Goal: Communication & Community: Answer question/provide support

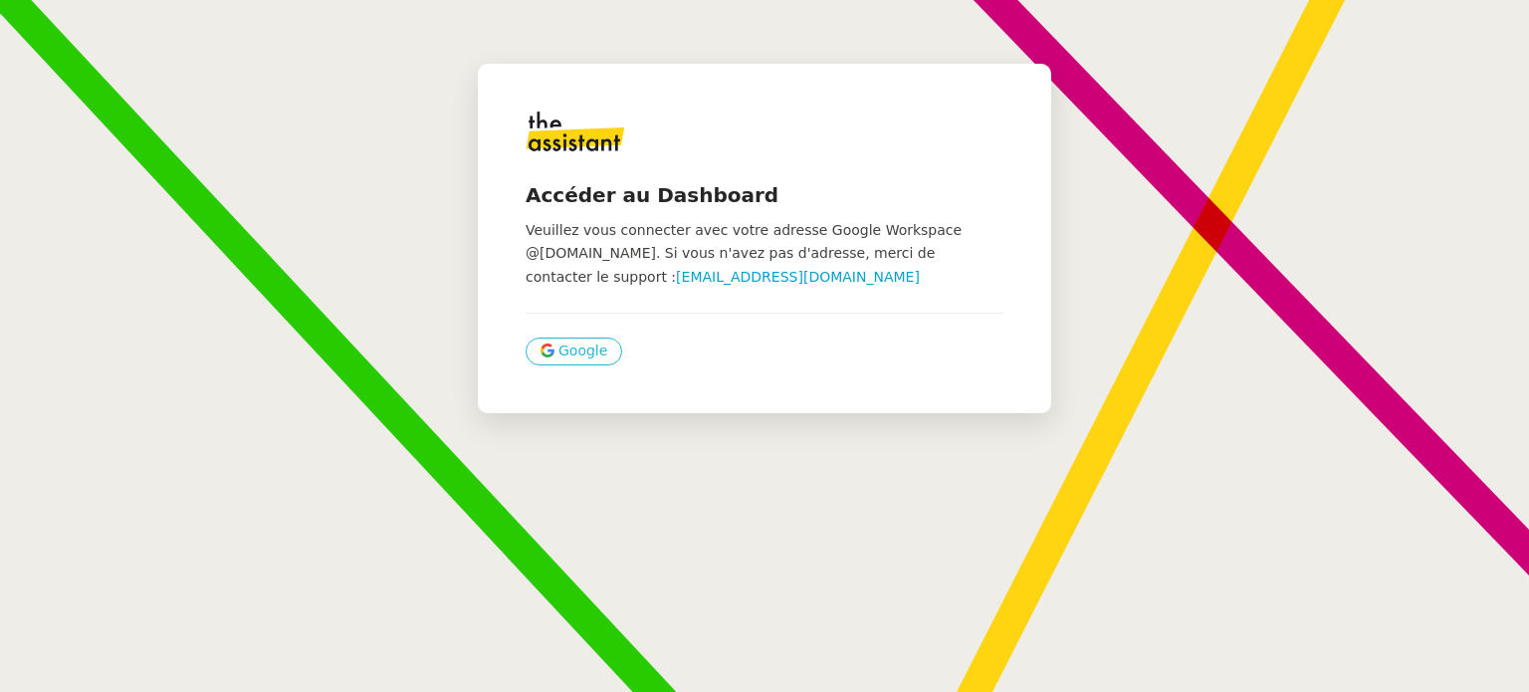
click at [593, 350] on button "Google" at bounding box center [573, 351] width 97 height 28
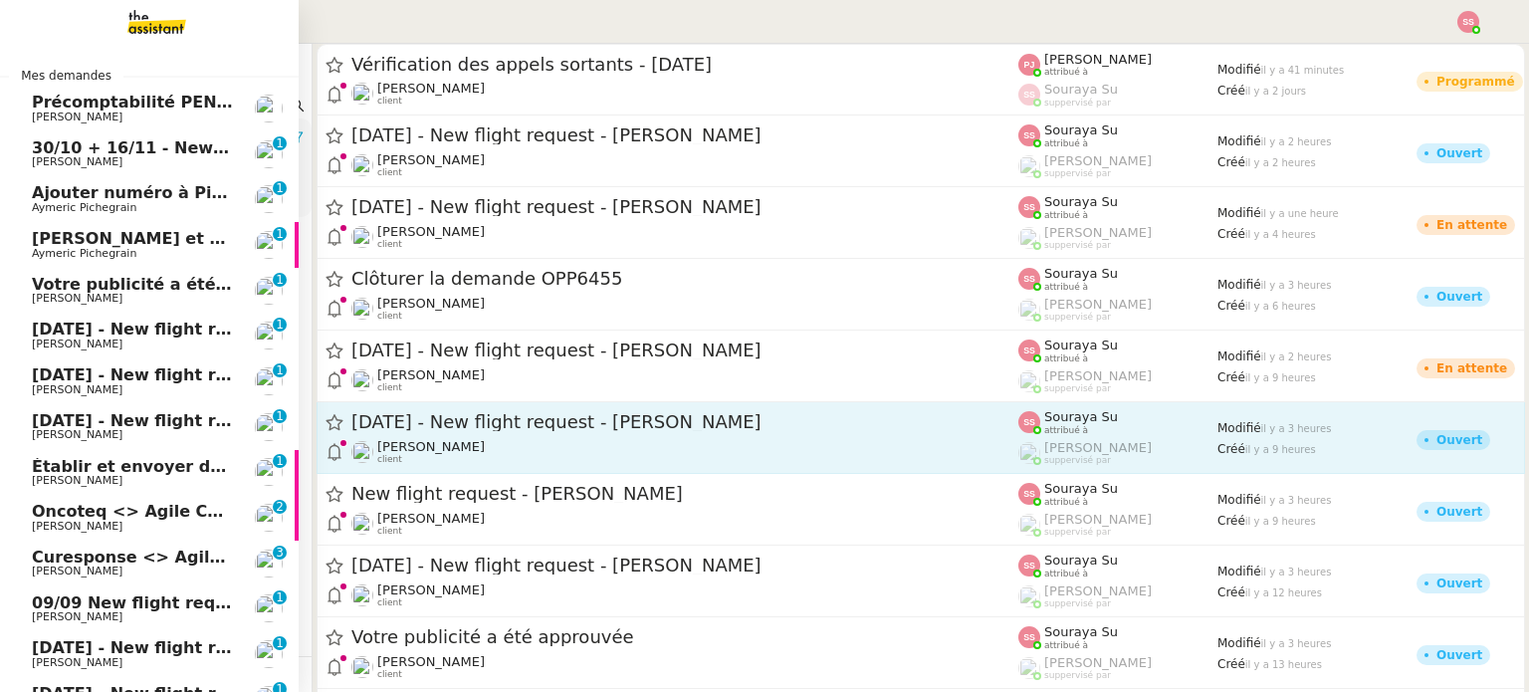
drag, startPoint x: 188, startPoint y: 460, endPoint x: 343, endPoint y: 417, distance: 161.0
click at [188, 460] on span "Établir et envoyer deux factures trimestrielles" at bounding box center [240, 466] width 417 height 19
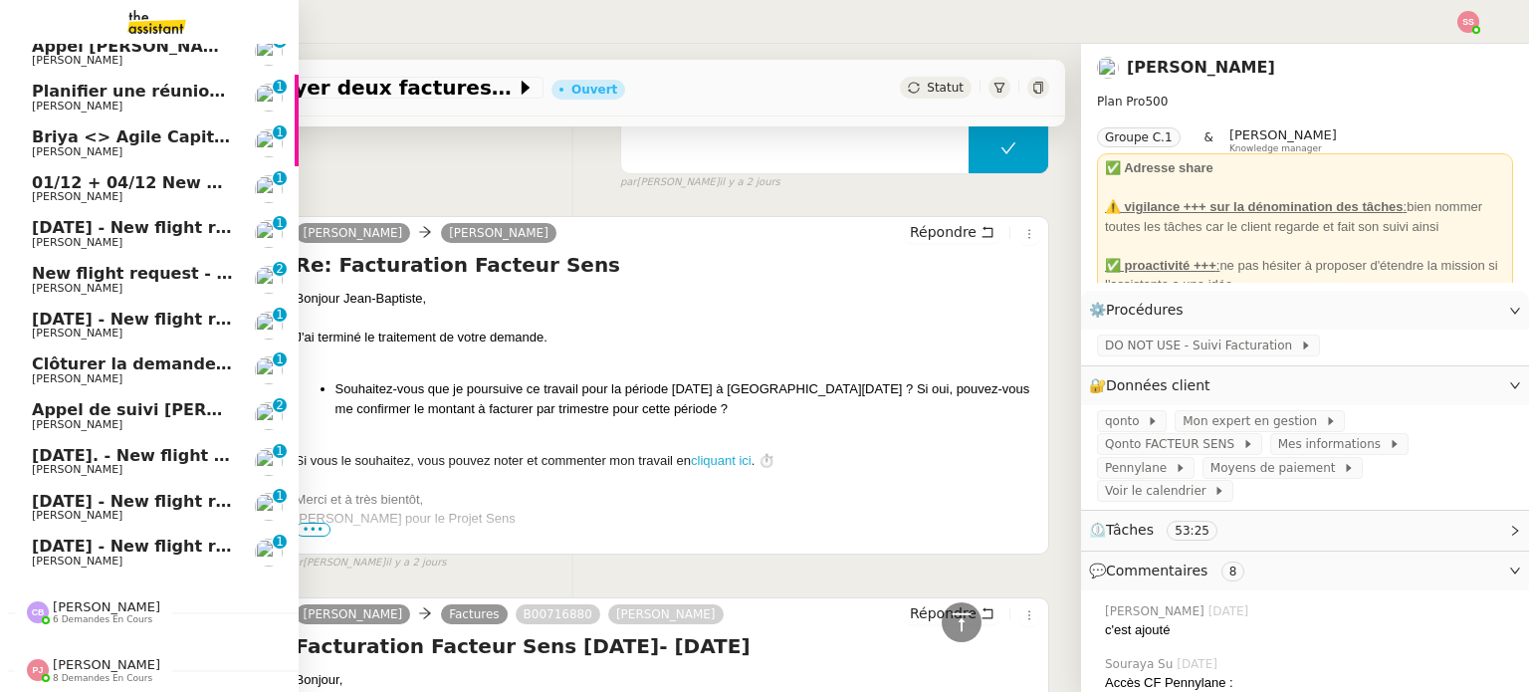
scroll to position [1430, 0]
click at [141, 101] on span "[PERSON_NAME]" at bounding box center [132, 107] width 201 height 12
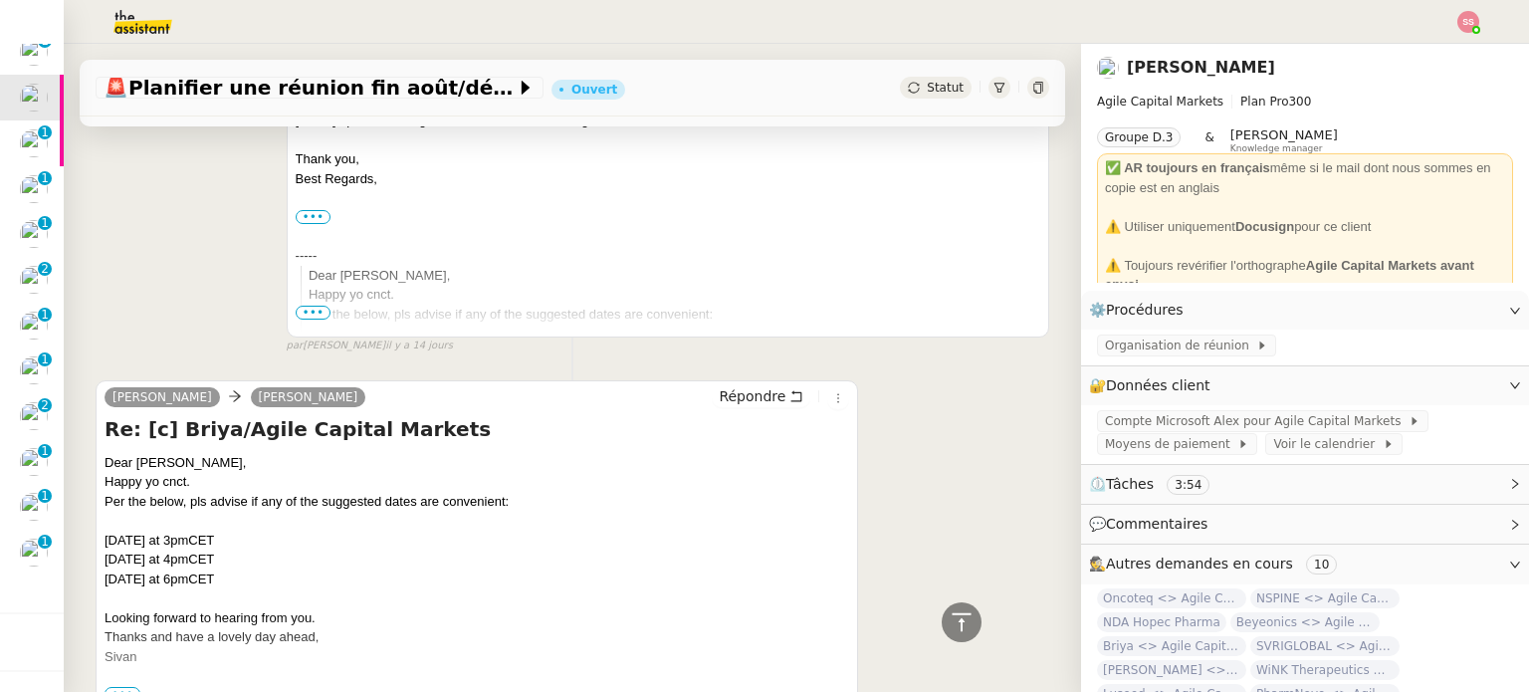
scroll to position [1194, 0]
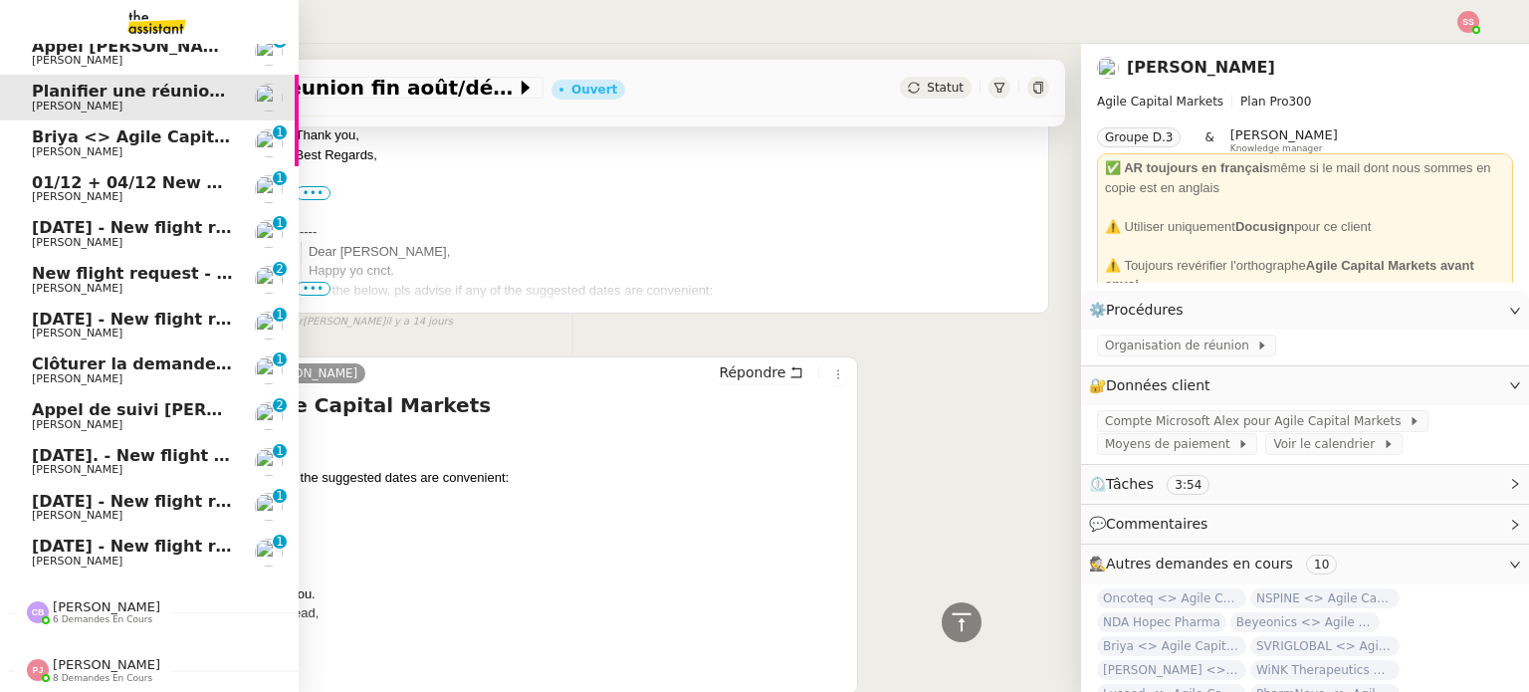
click at [136, 373] on span "[PERSON_NAME]" at bounding box center [132, 379] width 201 height 12
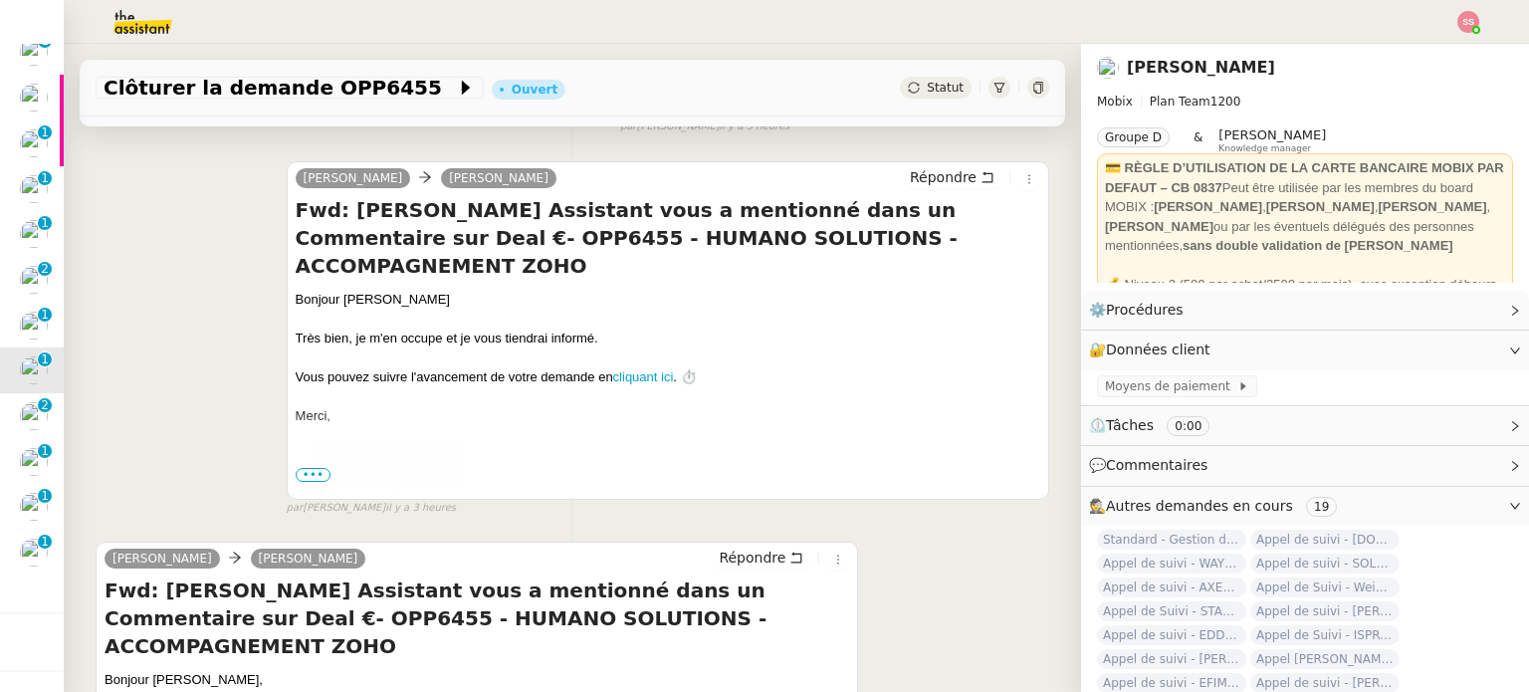
scroll to position [580, 0]
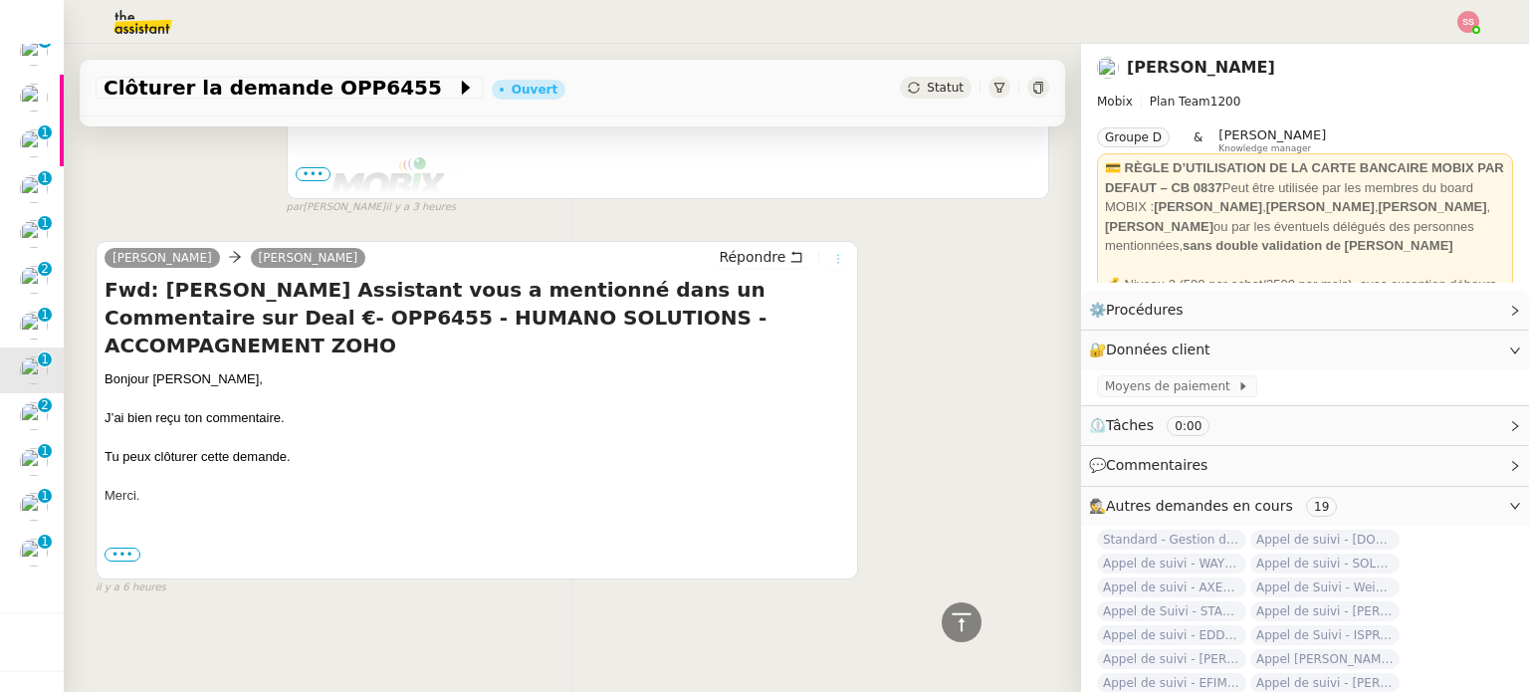
click at [838, 255] on icon at bounding box center [839, 259] width 2 height 9
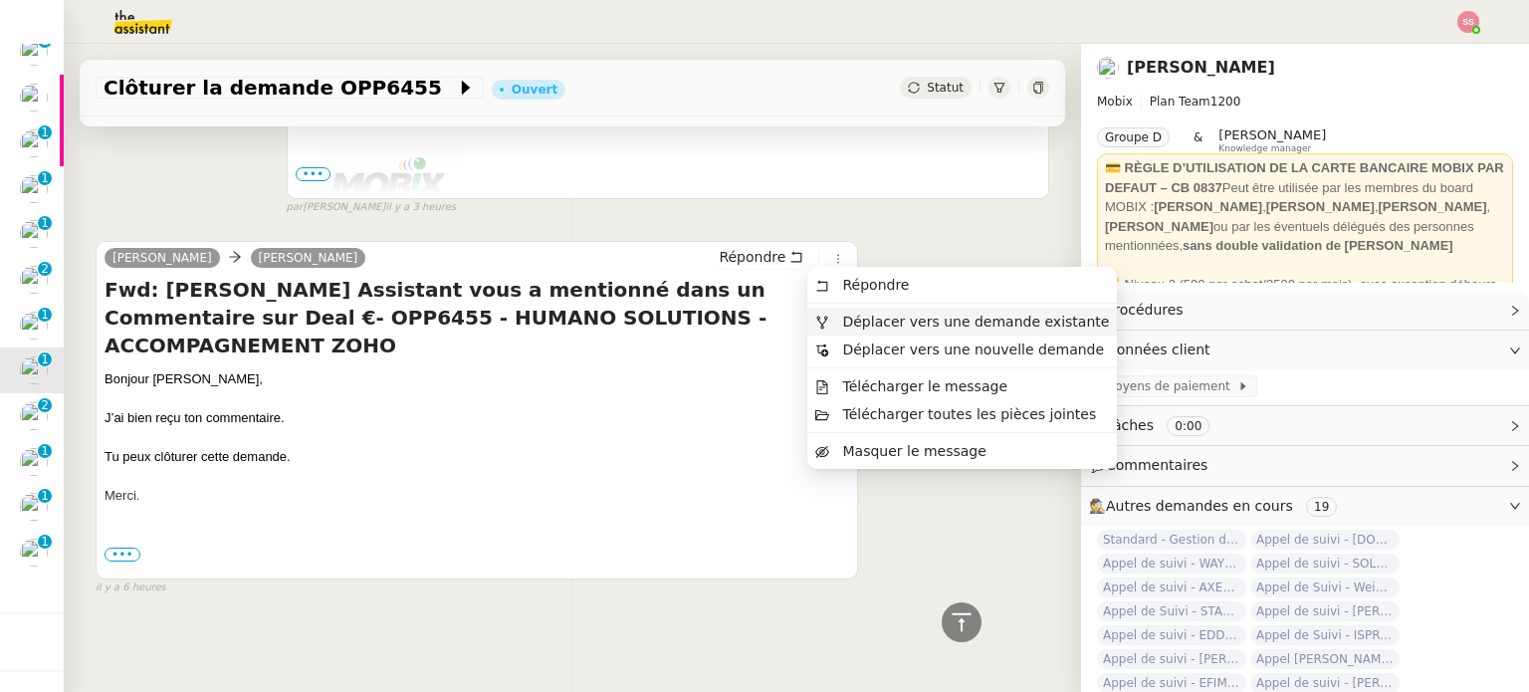
click at [829, 321] on span "Déplacer vers une demande existante" at bounding box center [962, 321] width 294 height 18
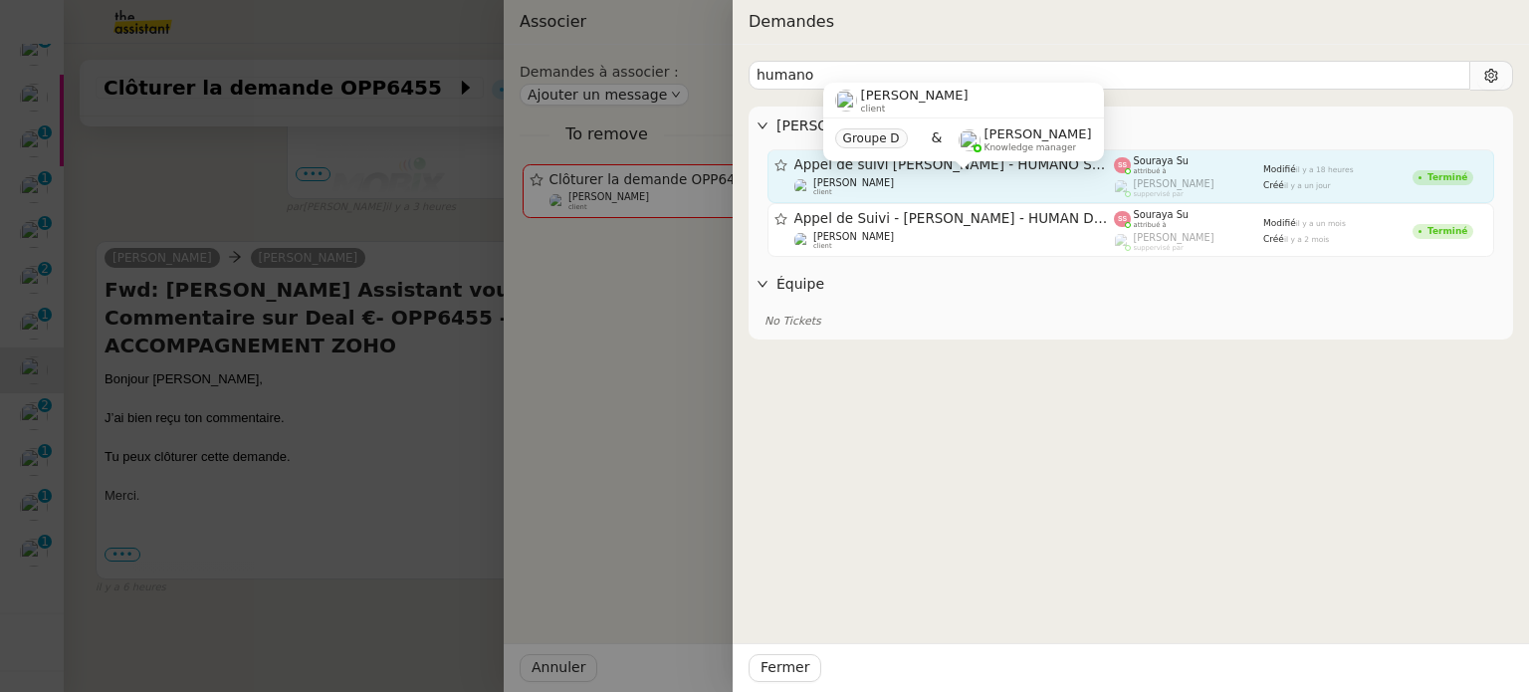
type input "humano"
click at [906, 182] on div "[PERSON_NAME] client" at bounding box center [954, 187] width 320 height 20
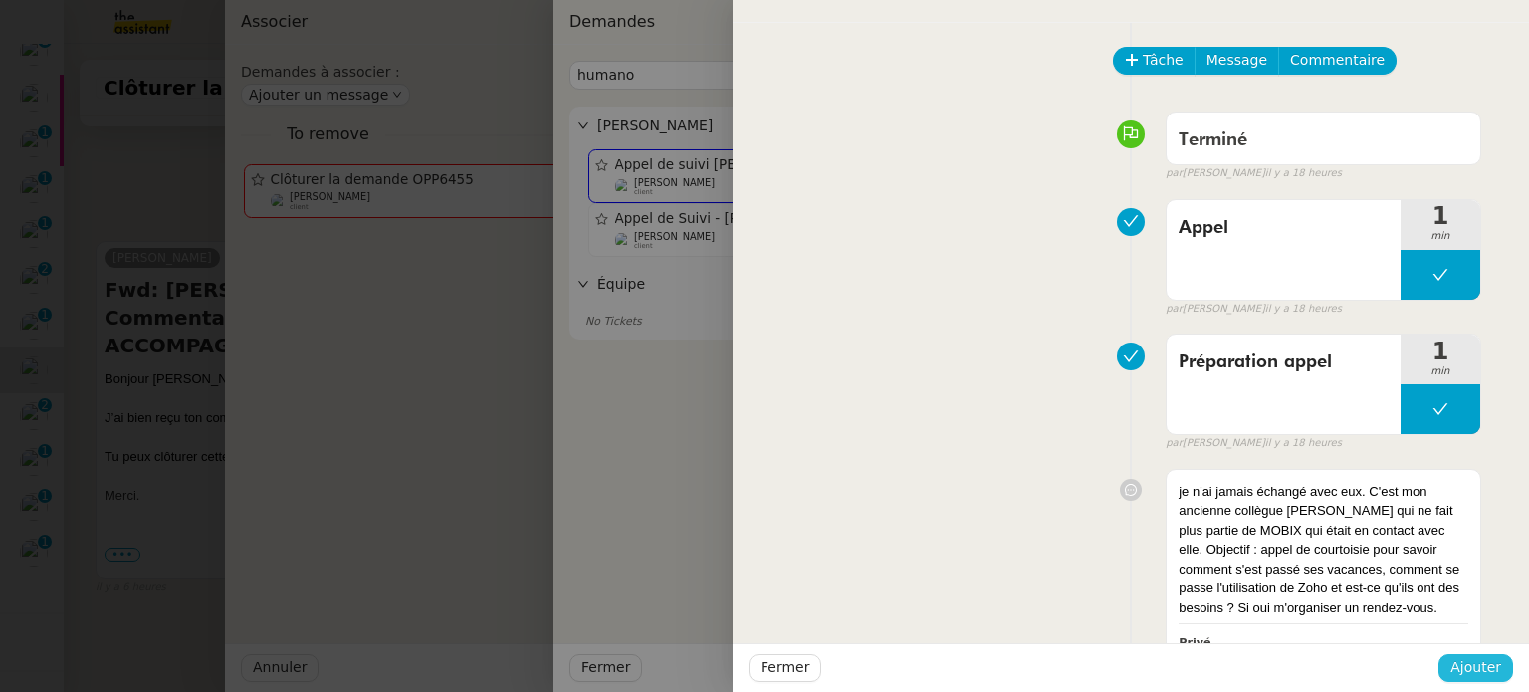
click at [1481, 658] on span "Ajouter" at bounding box center [1475, 667] width 51 height 23
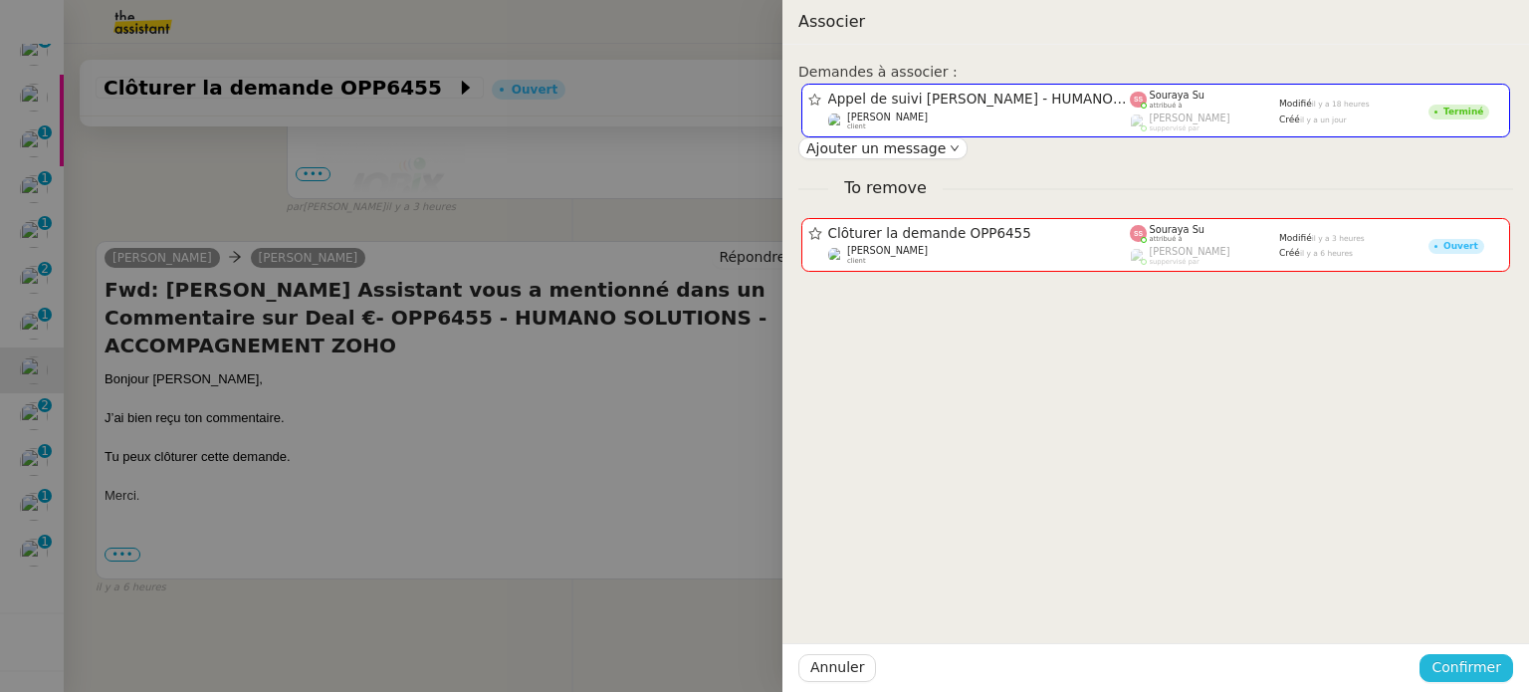
click at [1481, 658] on span "Confirmer" at bounding box center [1466, 667] width 70 height 23
click at [1475, 608] on span "Ajouter" at bounding box center [1467, 615] width 51 height 20
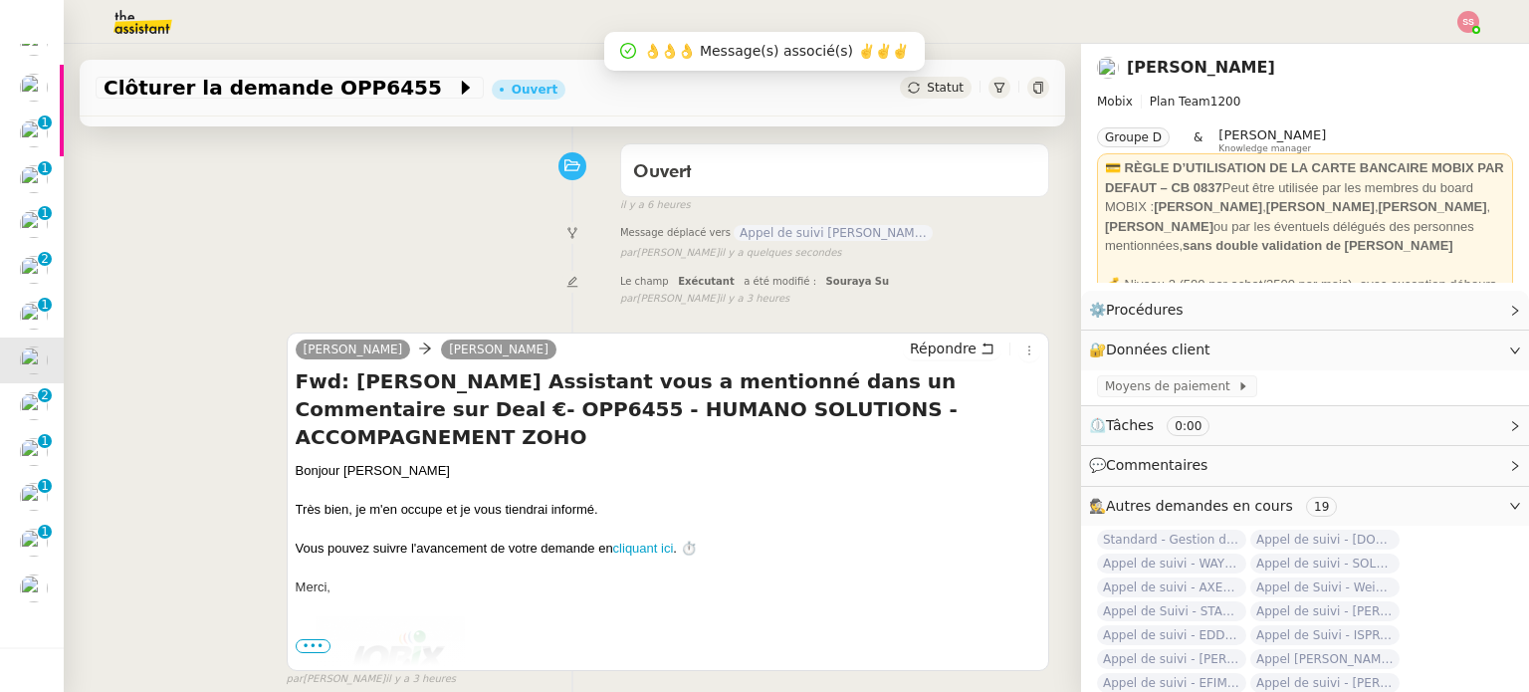
scroll to position [0, 0]
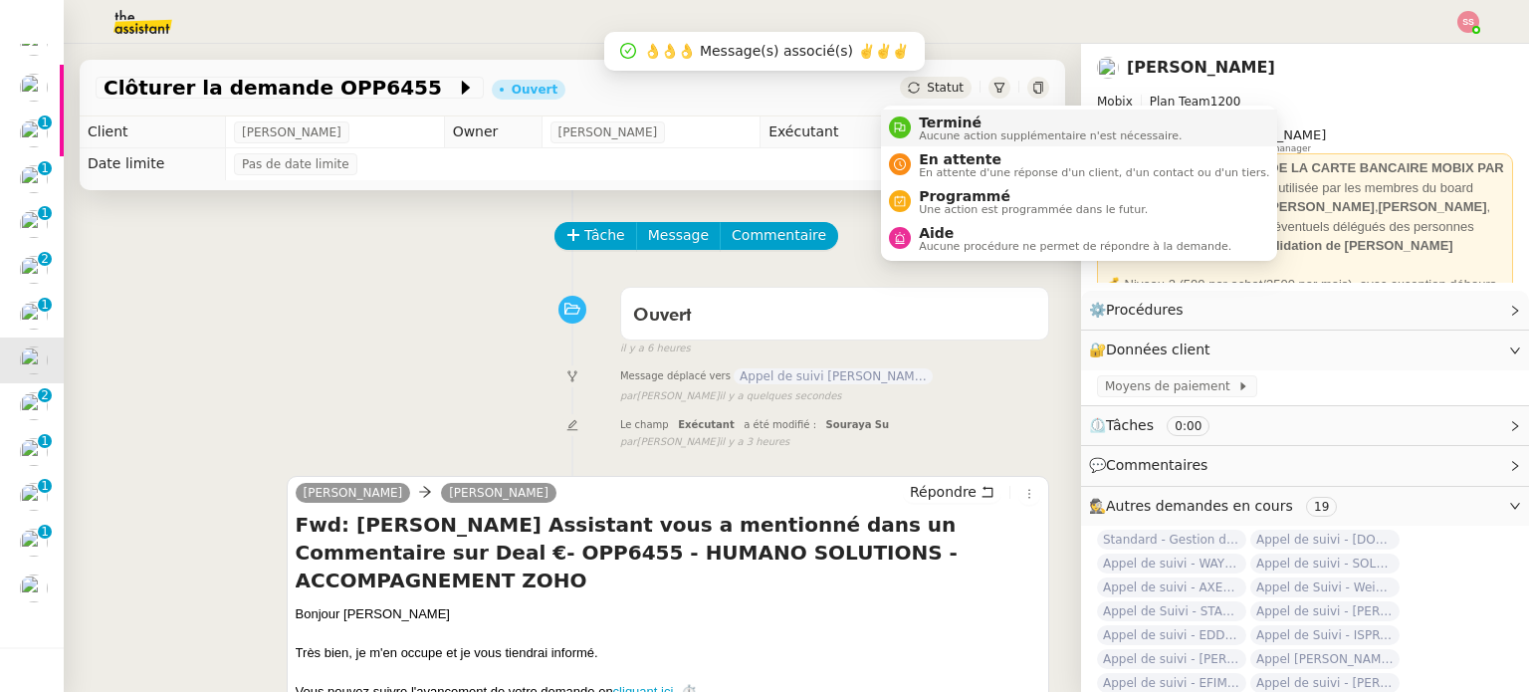
click at [923, 118] on span "Terminé" at bounding box center [1050, 122] width 263 height 16
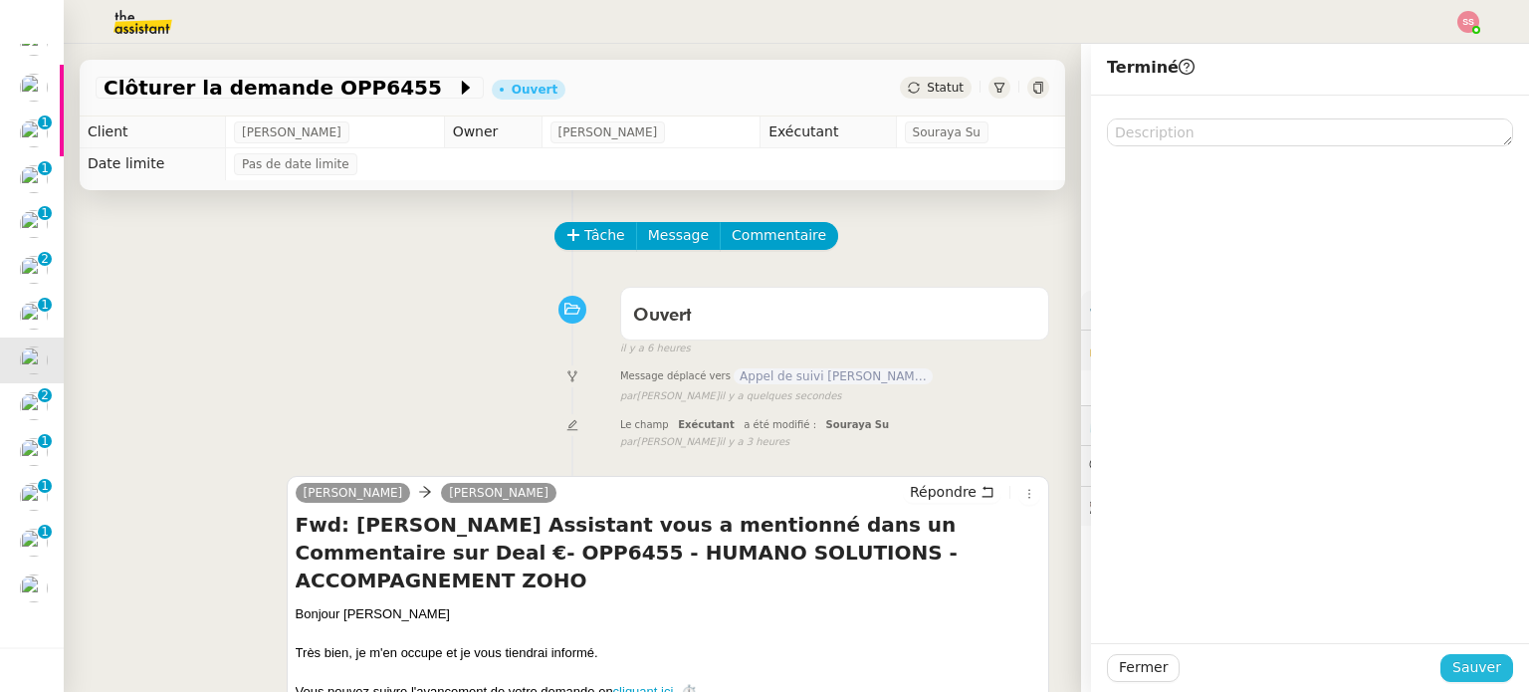
click at [1452, 659] on span "Sauver" at bounding box center [1476, 667] width 49 height 23
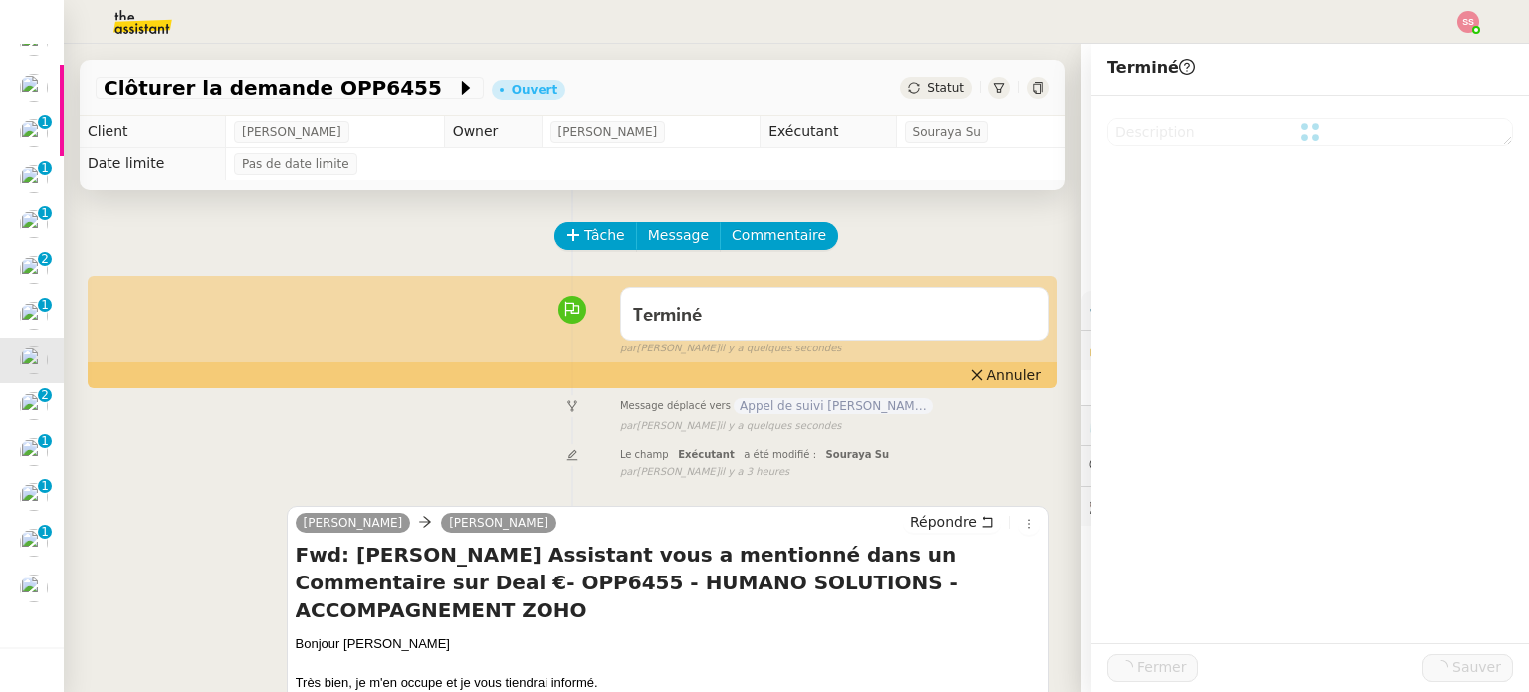
scroll to position [1476, 0]
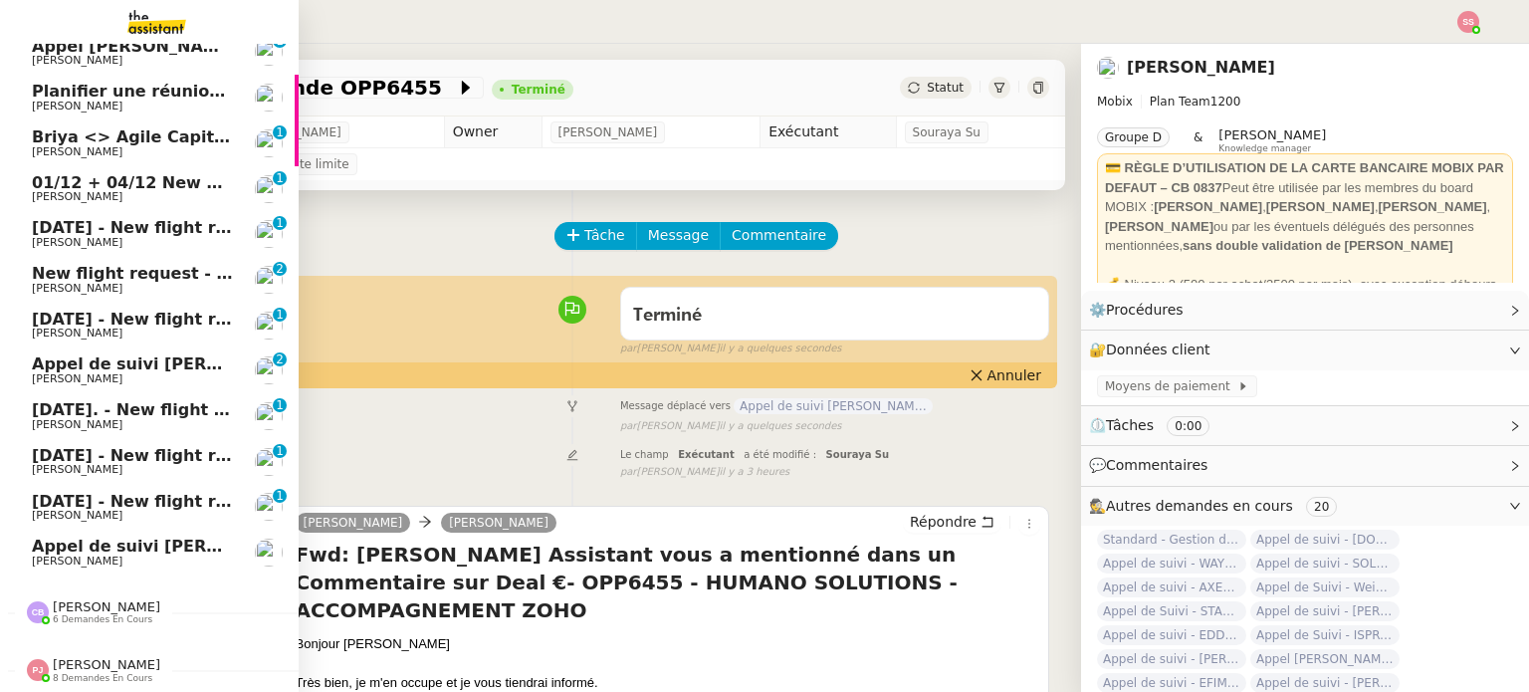
click at [123, 536] on span "Appel de suivi [PERSON_NAME] - HUMANO SOLUTIONS" at bounding box center [276, 545] width 488 height 19
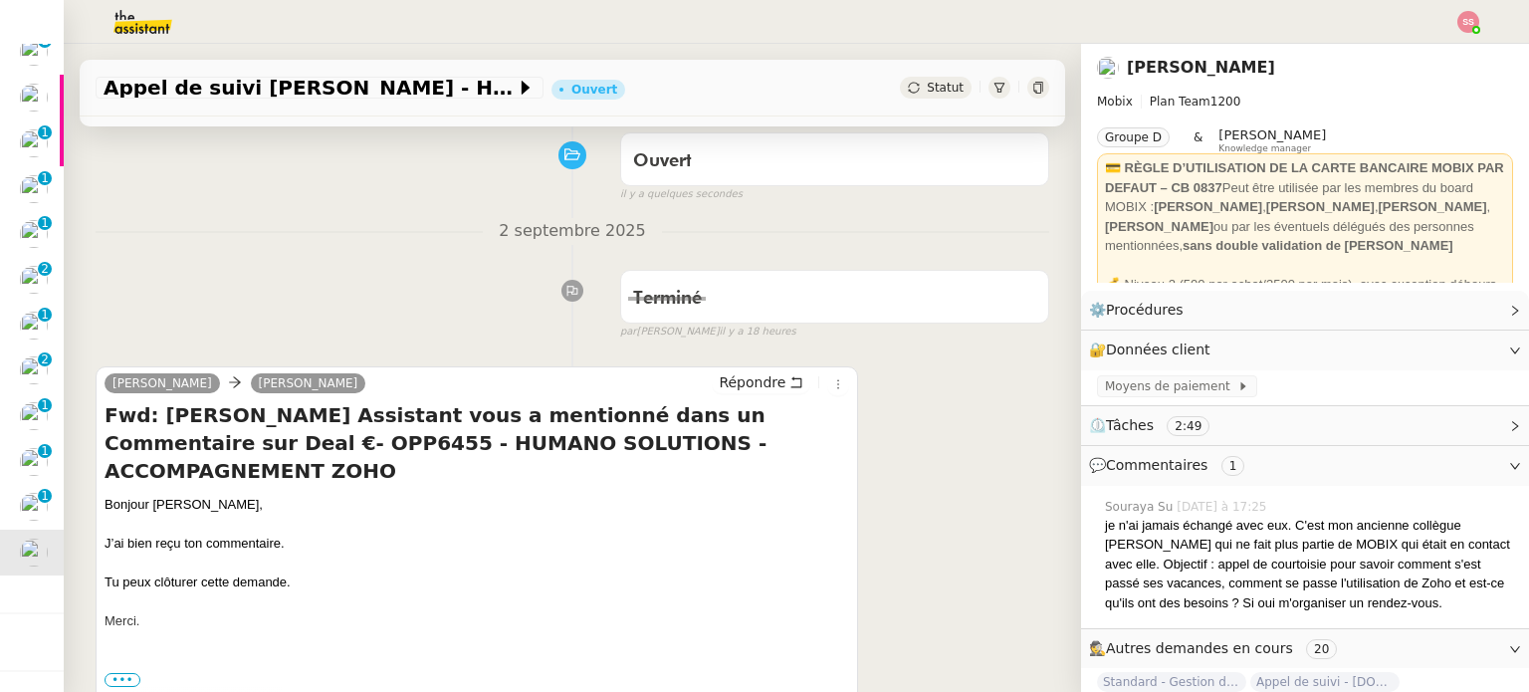
scroll to position [200, 0]
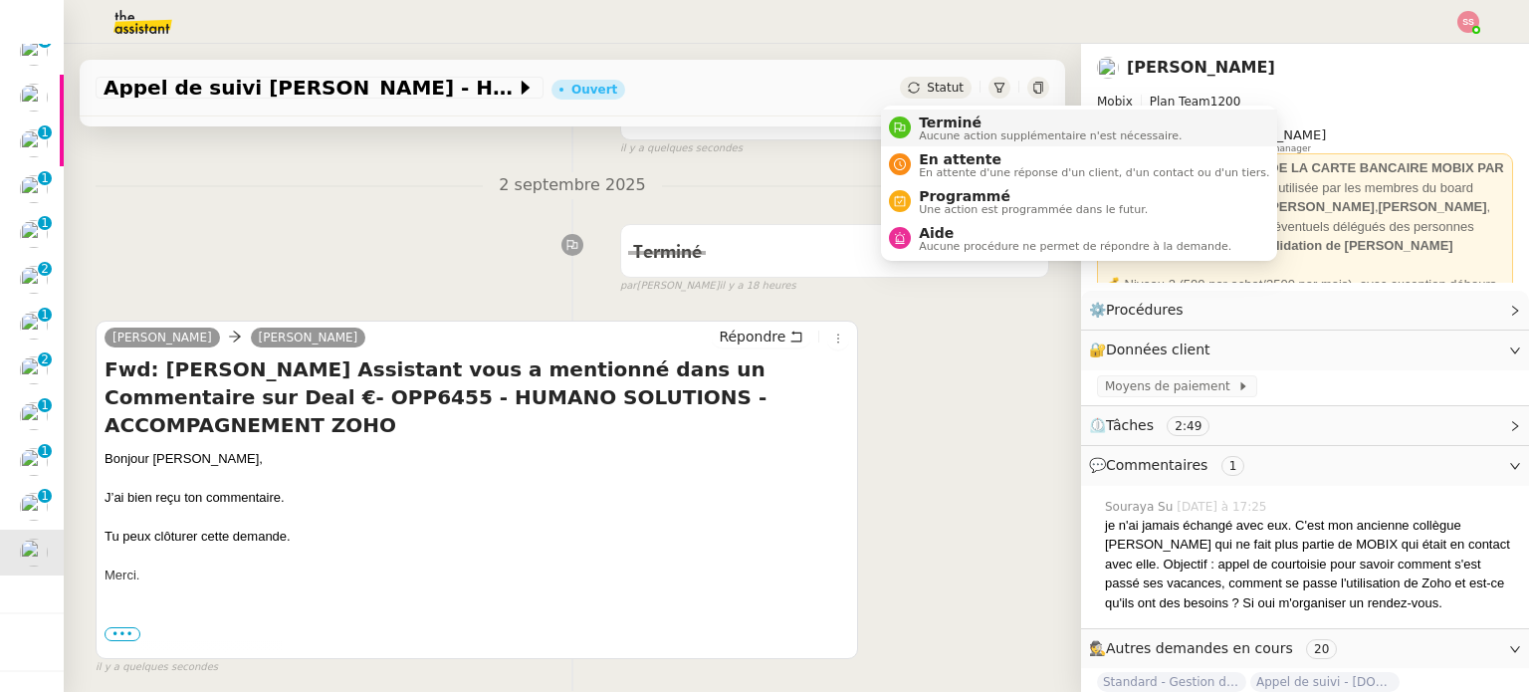
click at [919, 126] on span "Terminé" at bounding box center [1050, 122] width 263 height 16
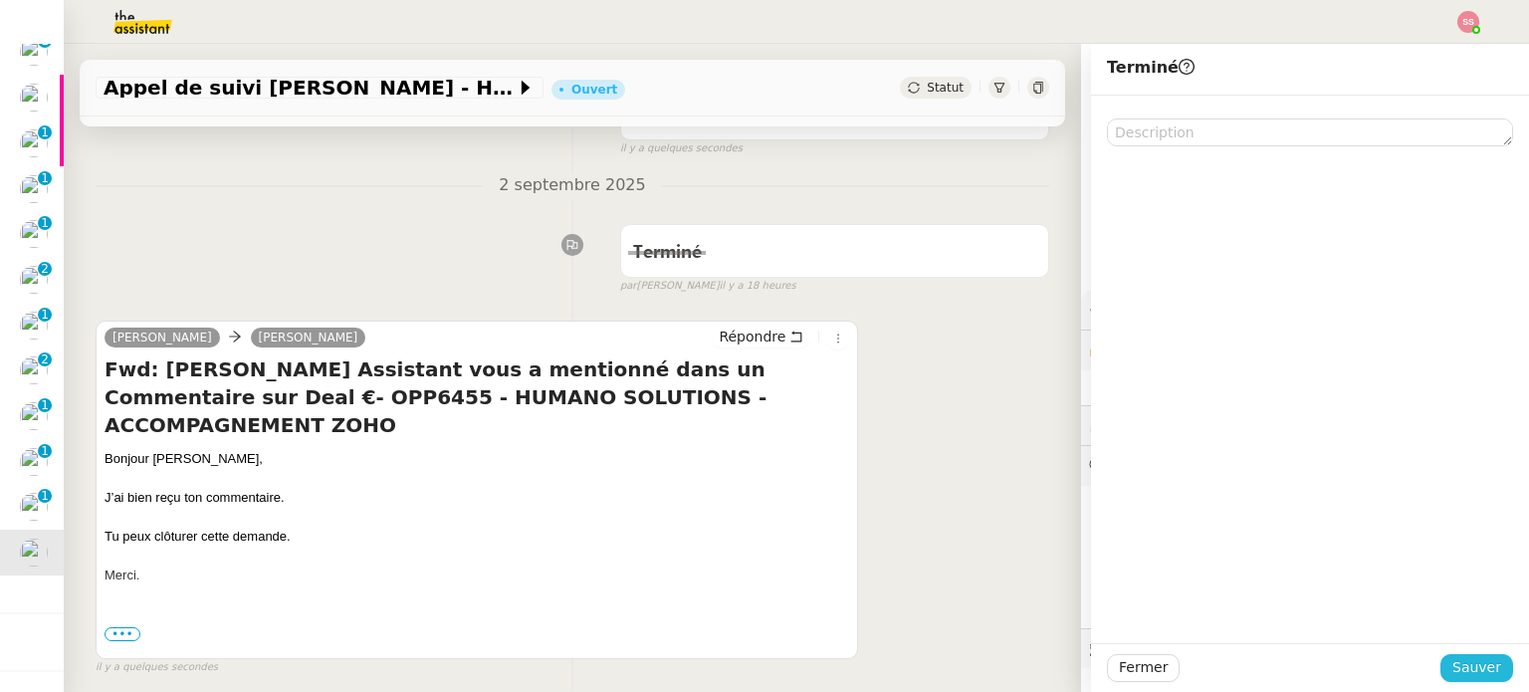
click at [1452, 663] on span "Sauver" at bounding box center [1476, 667] width 49 height 23
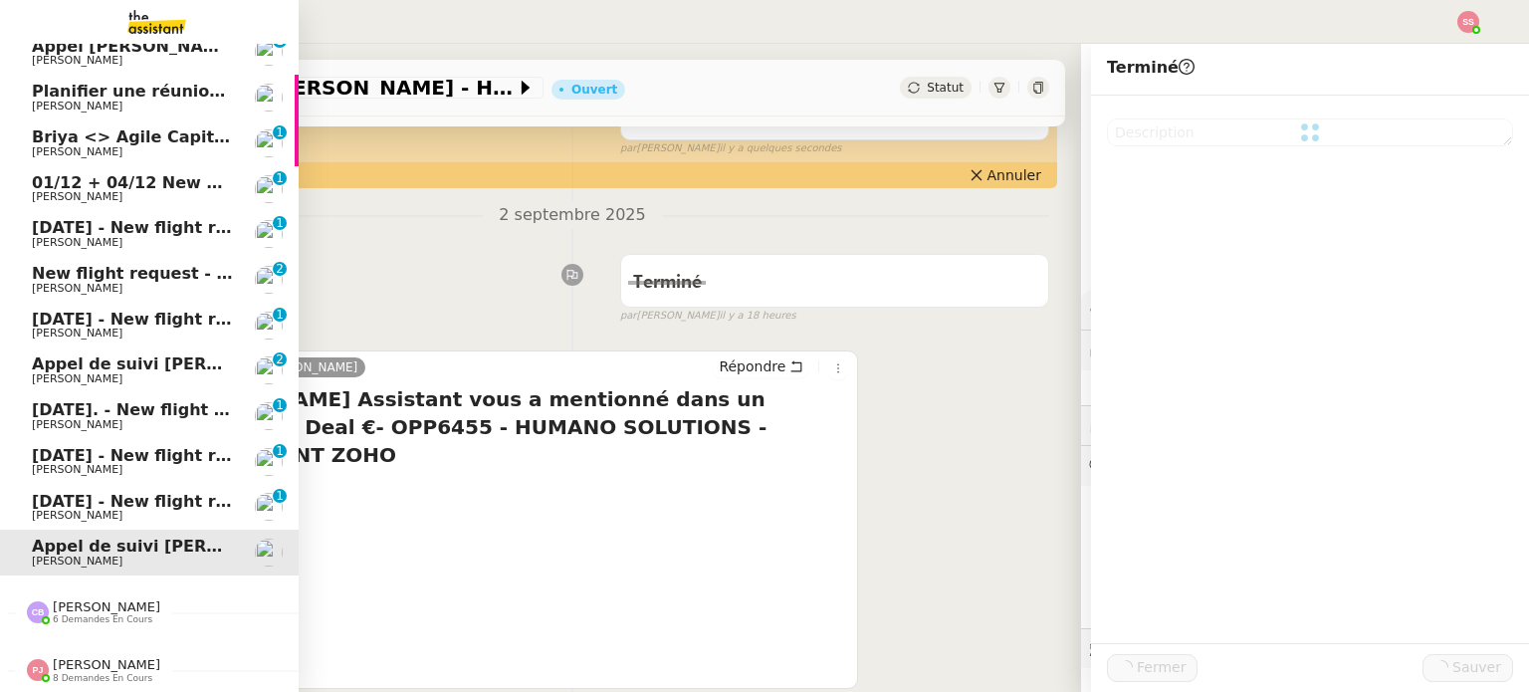
scroll to position [1430, 0]
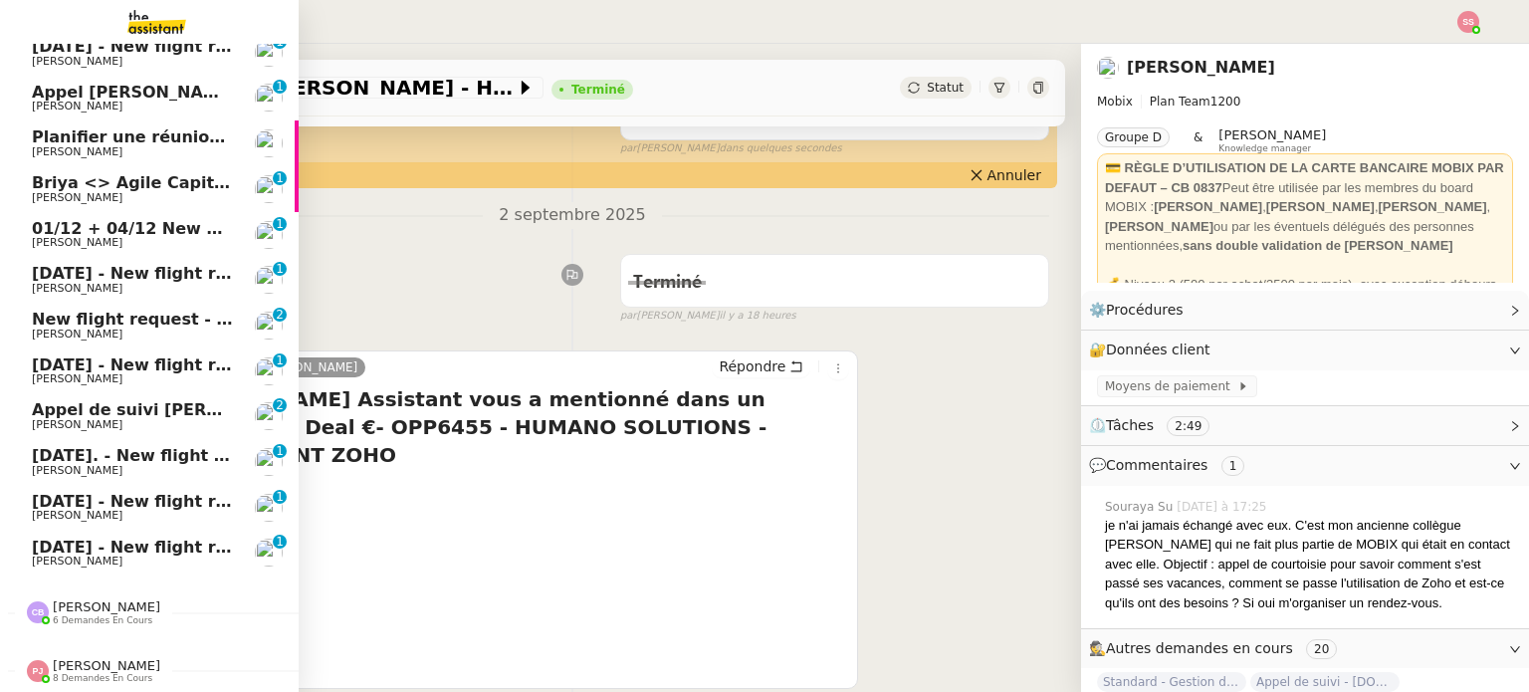
click at [68, 537] on span "[DATE] - New flight request - [PERSON_NAME]" at bounding box center [237, 546] width 411 height 19
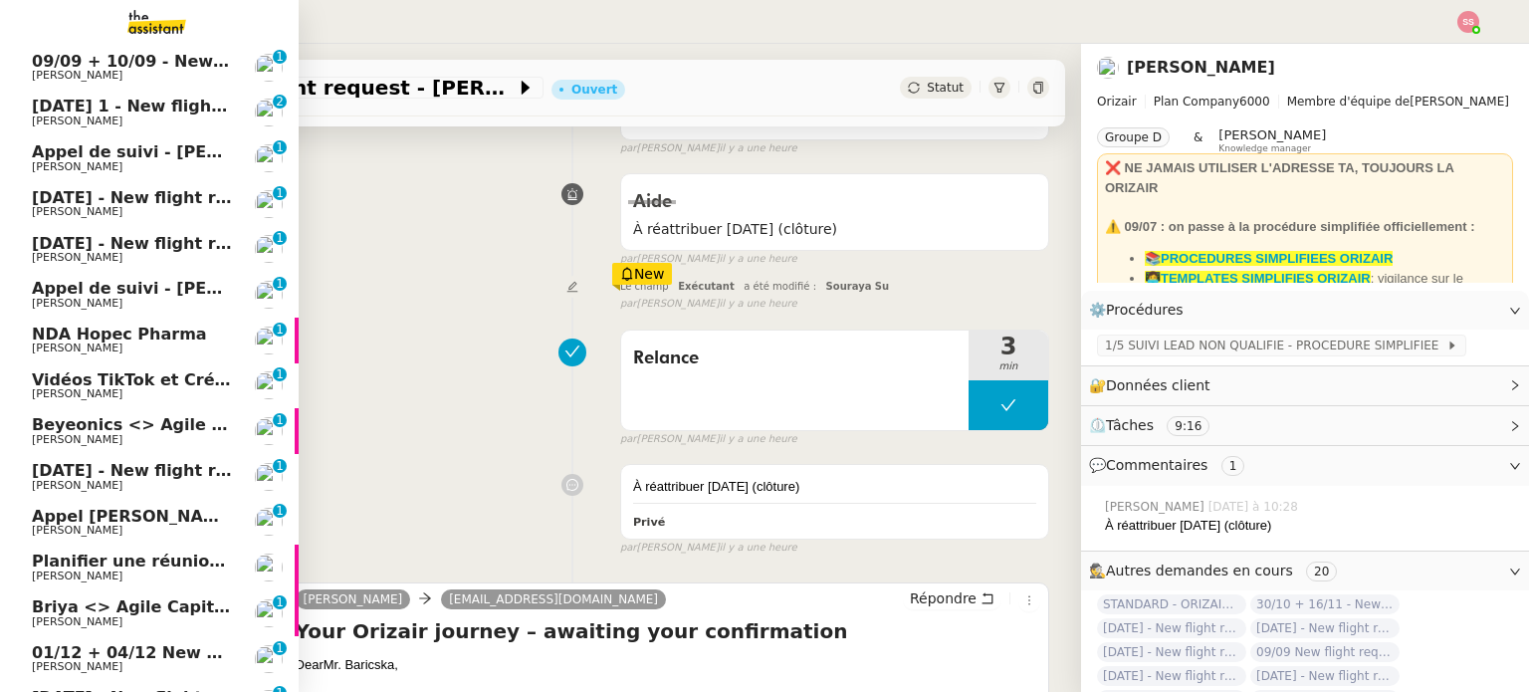
scroll to position [933, 0]
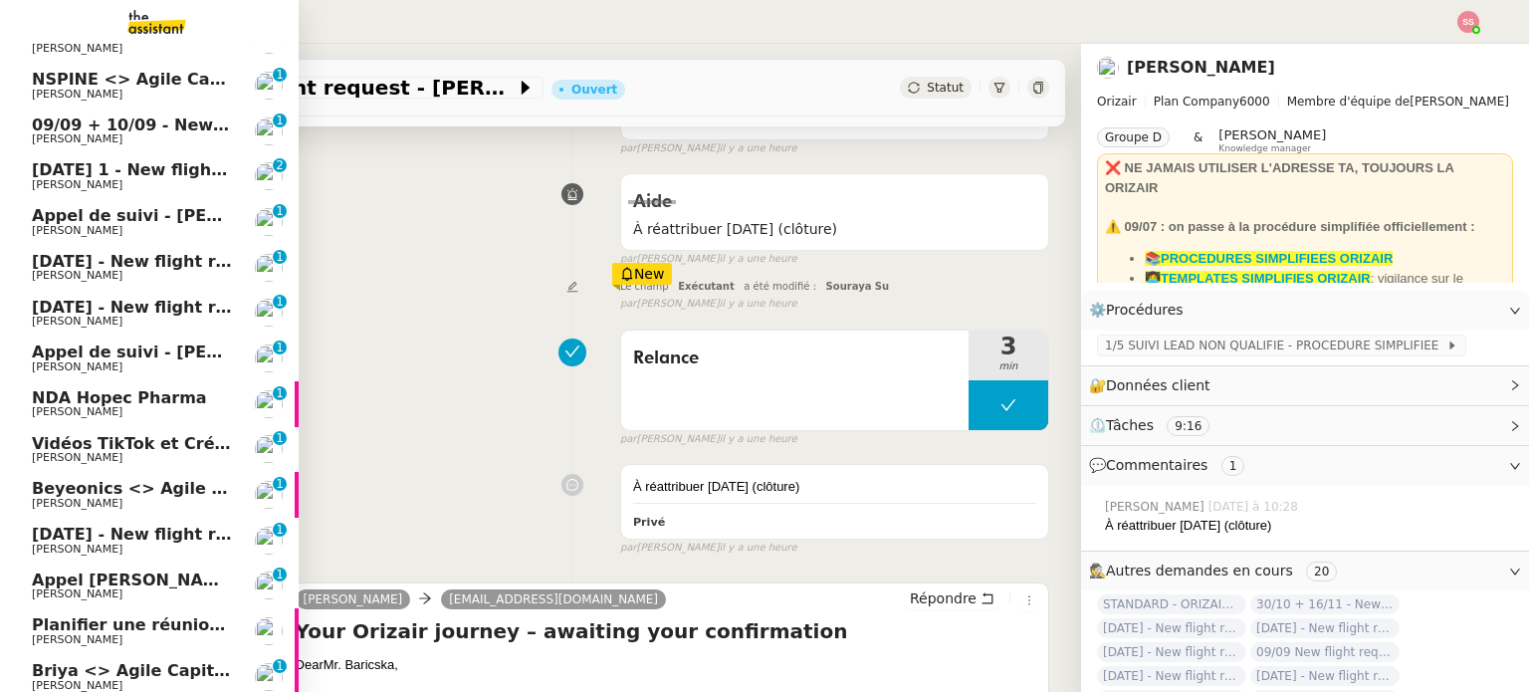
click at [74, 539] on span "[DATE] - New flight request - J S" at bounding box center [175, 533] width 286 height 19
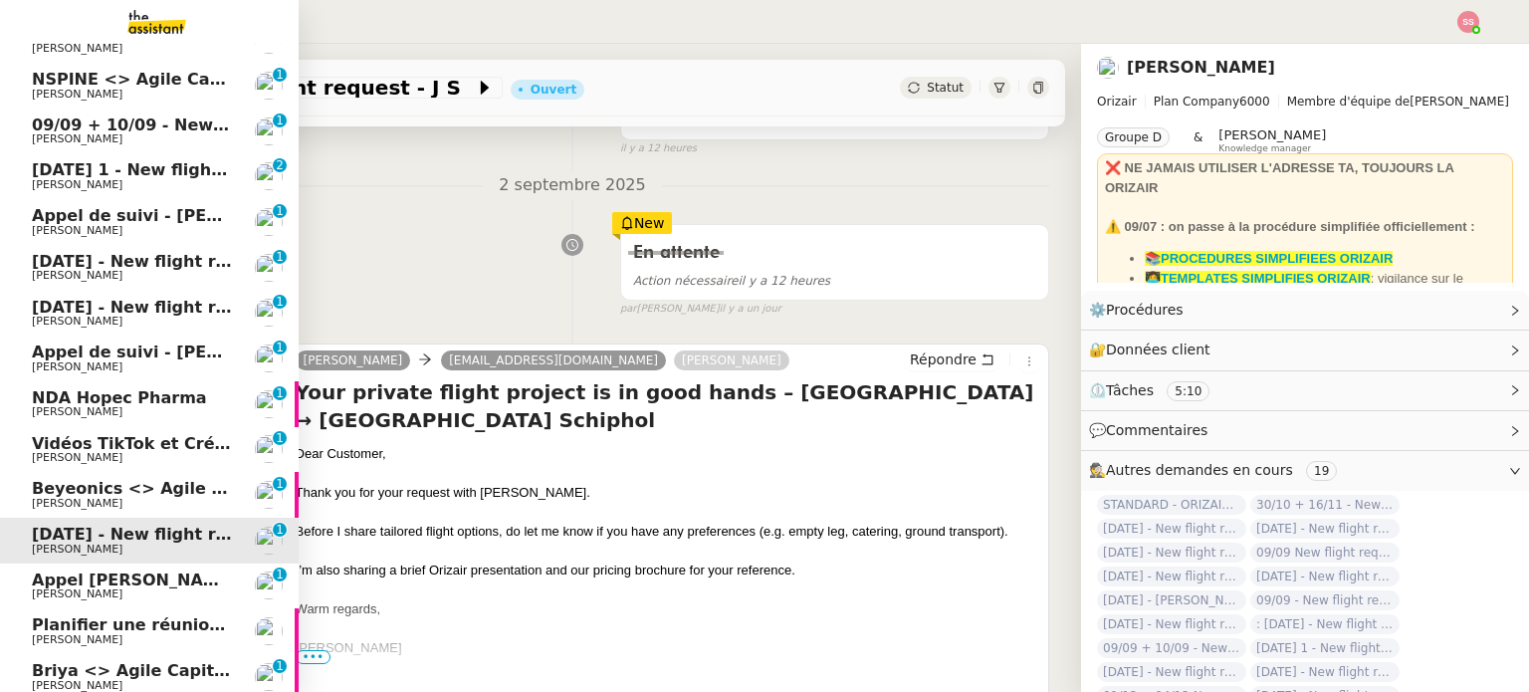
click at [108, 349] on span "Appel de suivi - [PERSON_NAME]" at bounding box center [178, 351] width 293 height 19
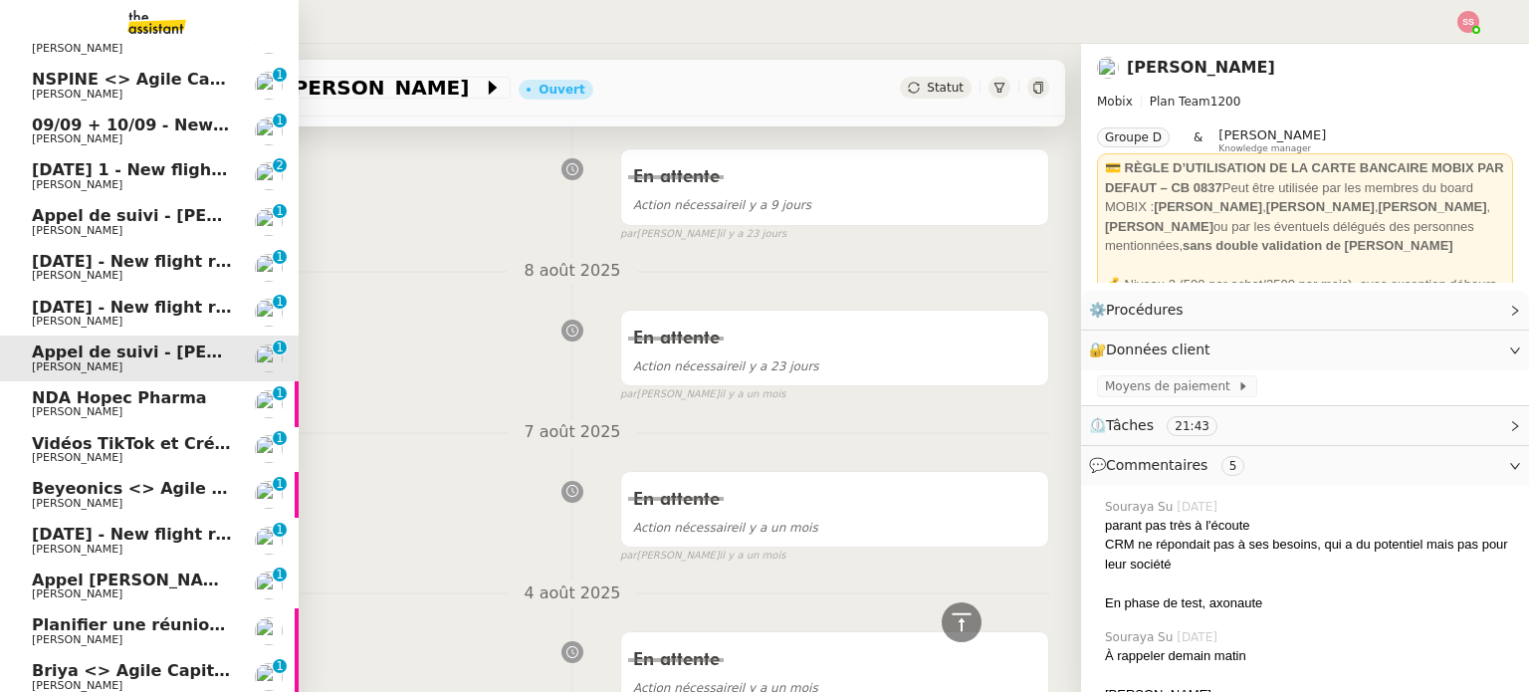
scroll to position [634, 0]
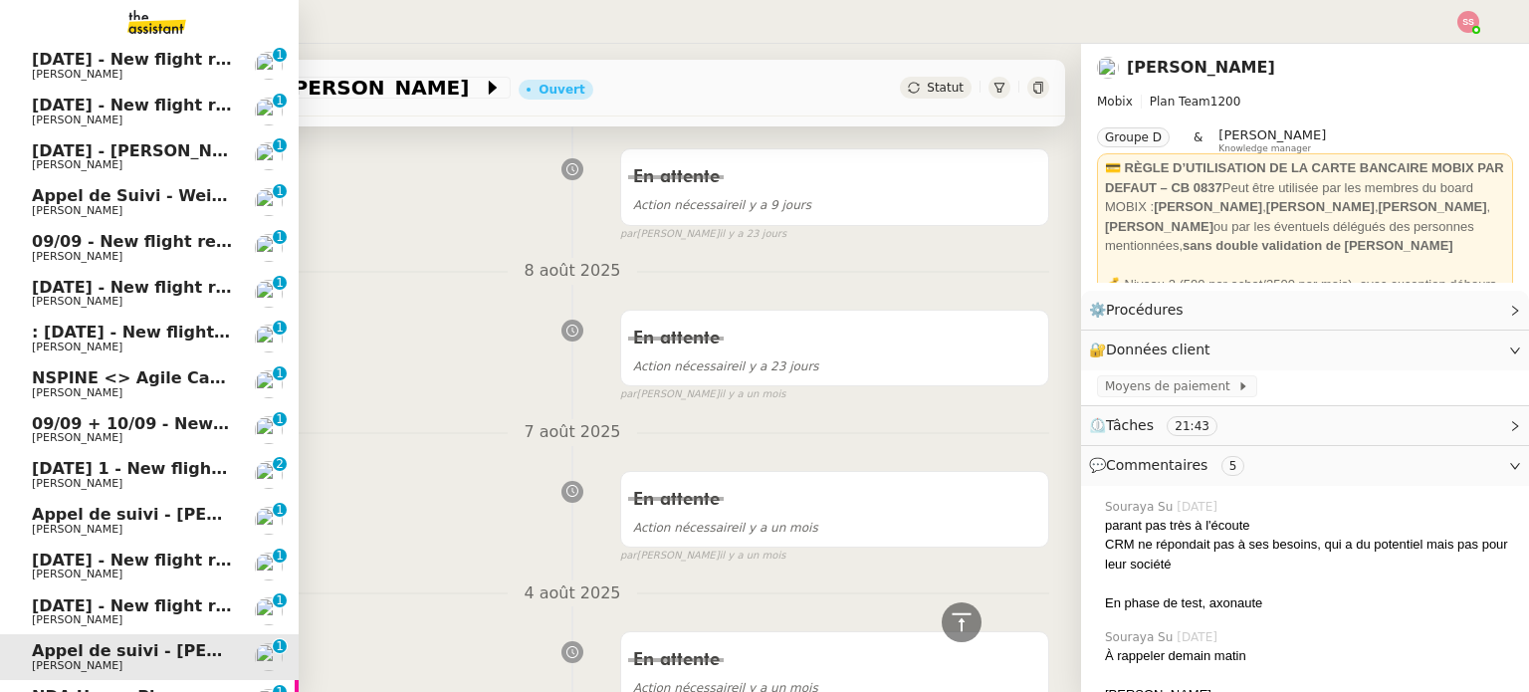
click at [131, 509] on span "Appel de suivi - [PERSON_NAME]" at bounding box center [178, 514] width 293 height 19
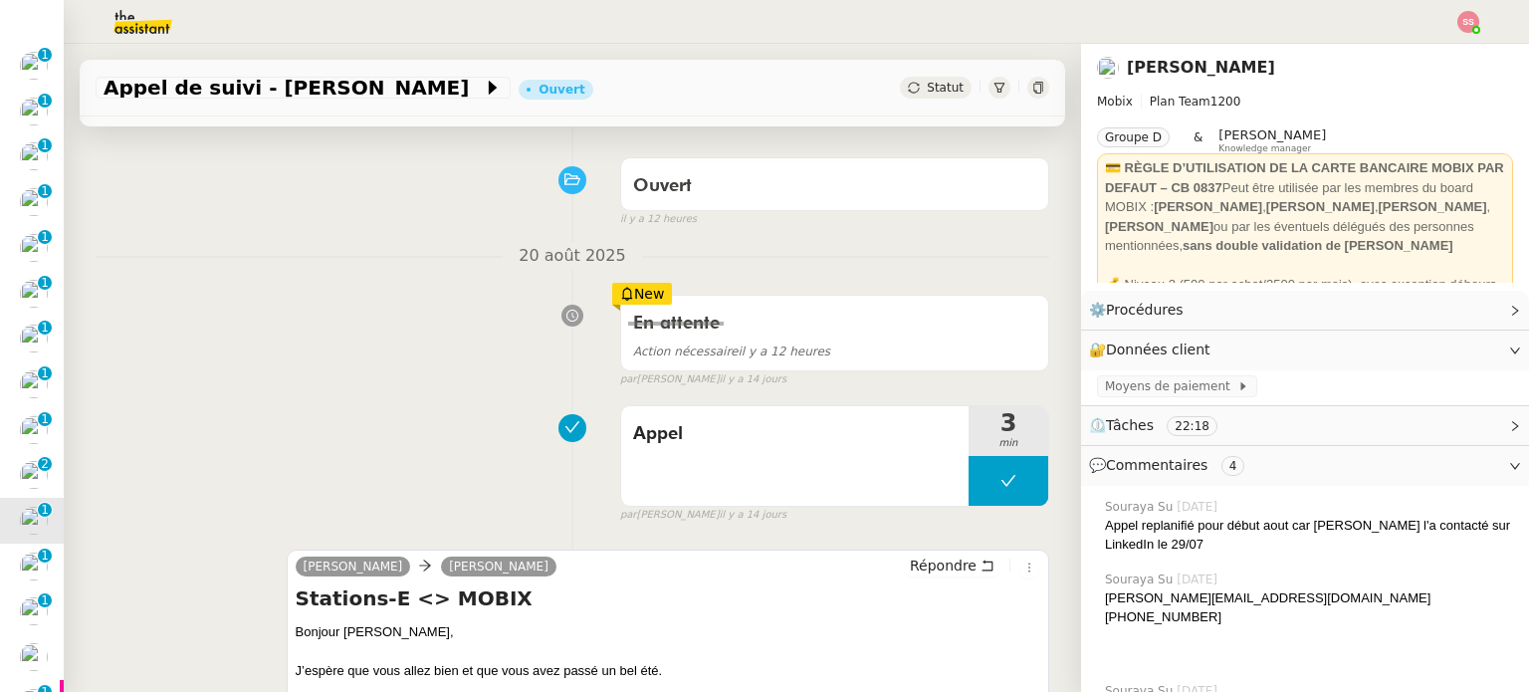
scroll to position [100, 0]
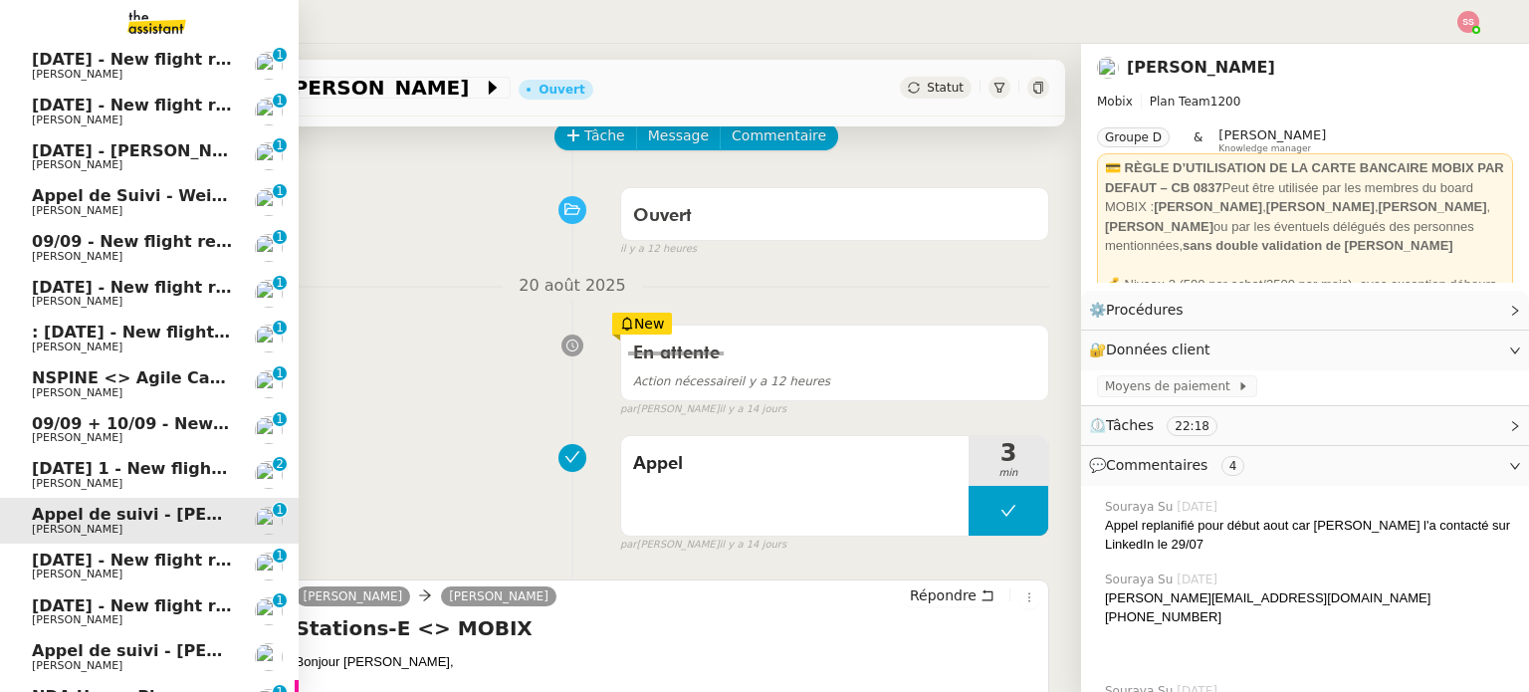
click at [51, 379] on span "NSPINE <> Agile Capital Markets" at bounding box center [180, 377] width 297 height 19
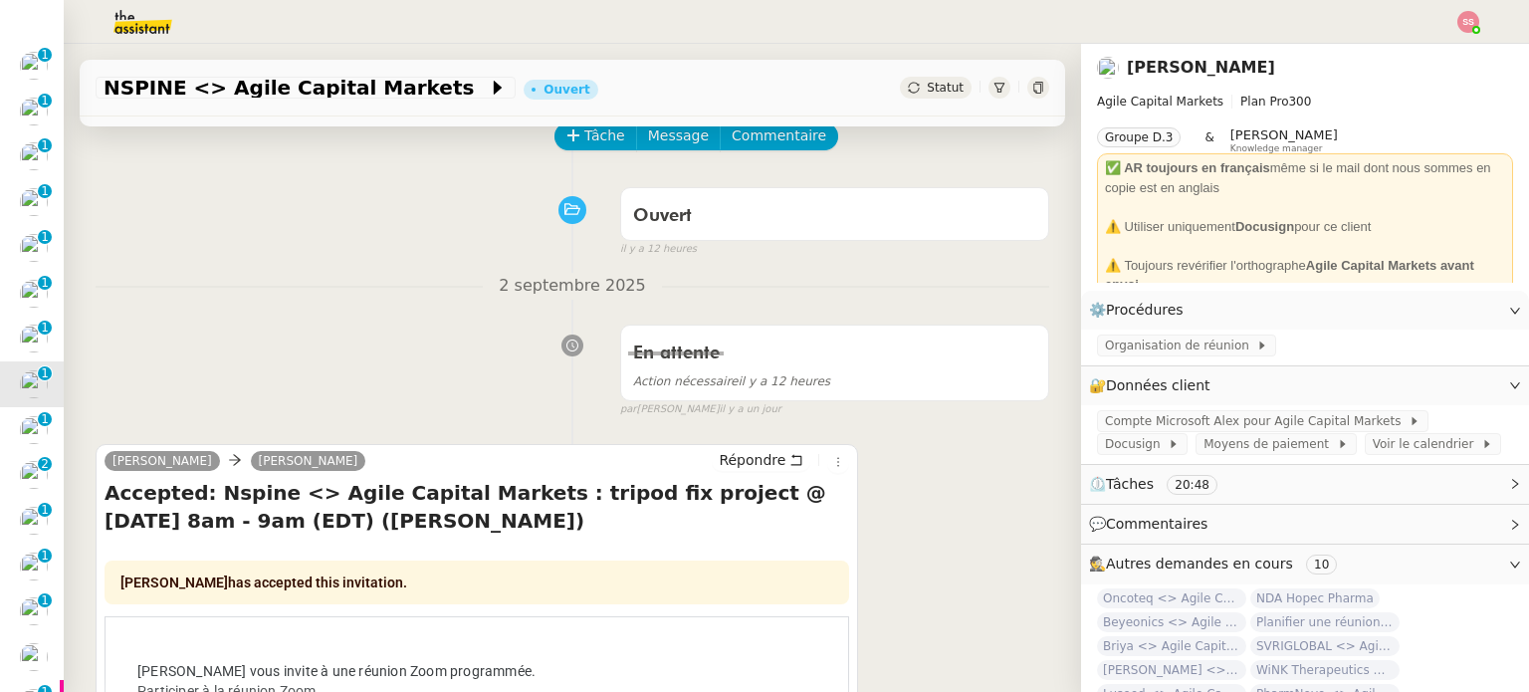
click at [906, 99] on div "NSPINE <> Agile Capital Markets Ouvert Statut" at bounding box center [572, 88] width 985 height 57
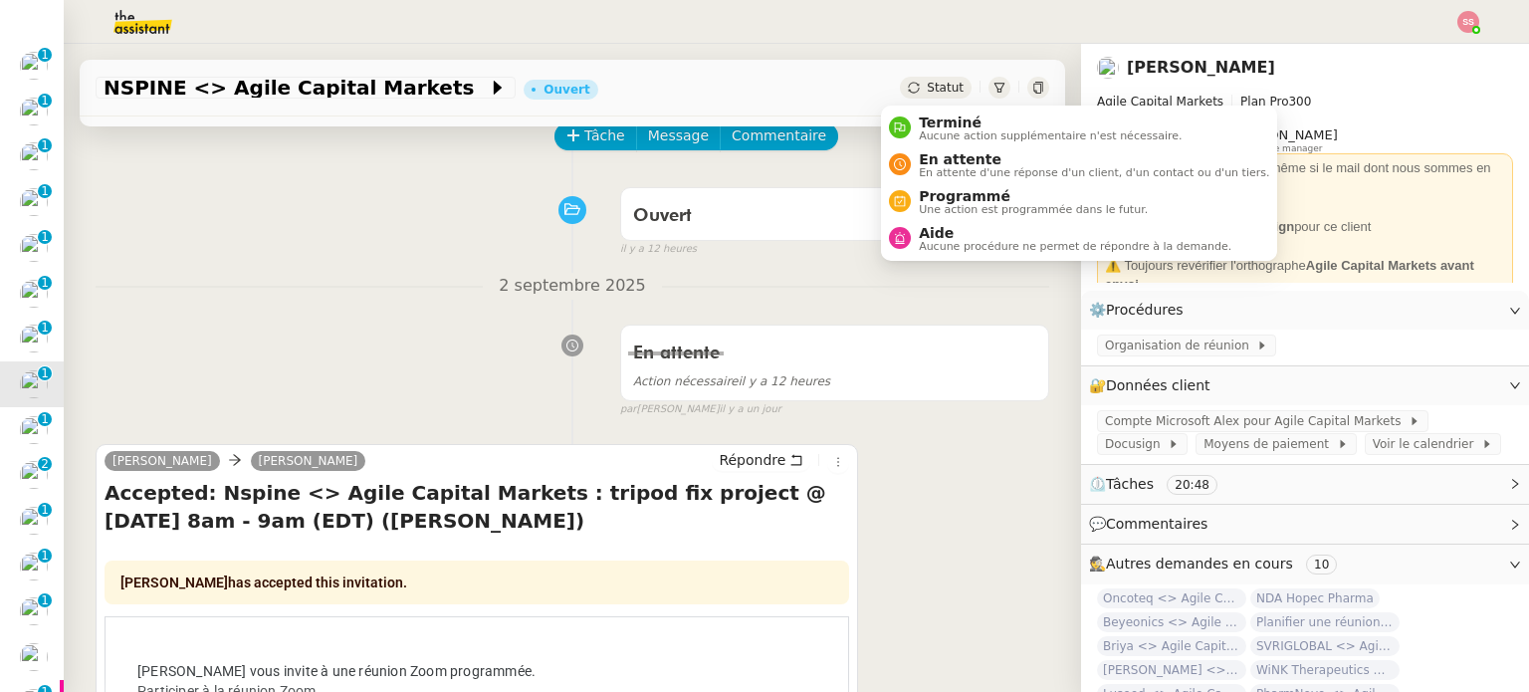
click at [927, 95] on span "Statut" at bounding box center [945, 88] width 37 height 14
drag, startPoint x: 920, startPoint y: 117, endPoint x: 1142, endPoint y: 529, distance: 468.5
click at [921, 122] on span "Terminé" at bounding box center [1050, 122] width 263 height 16
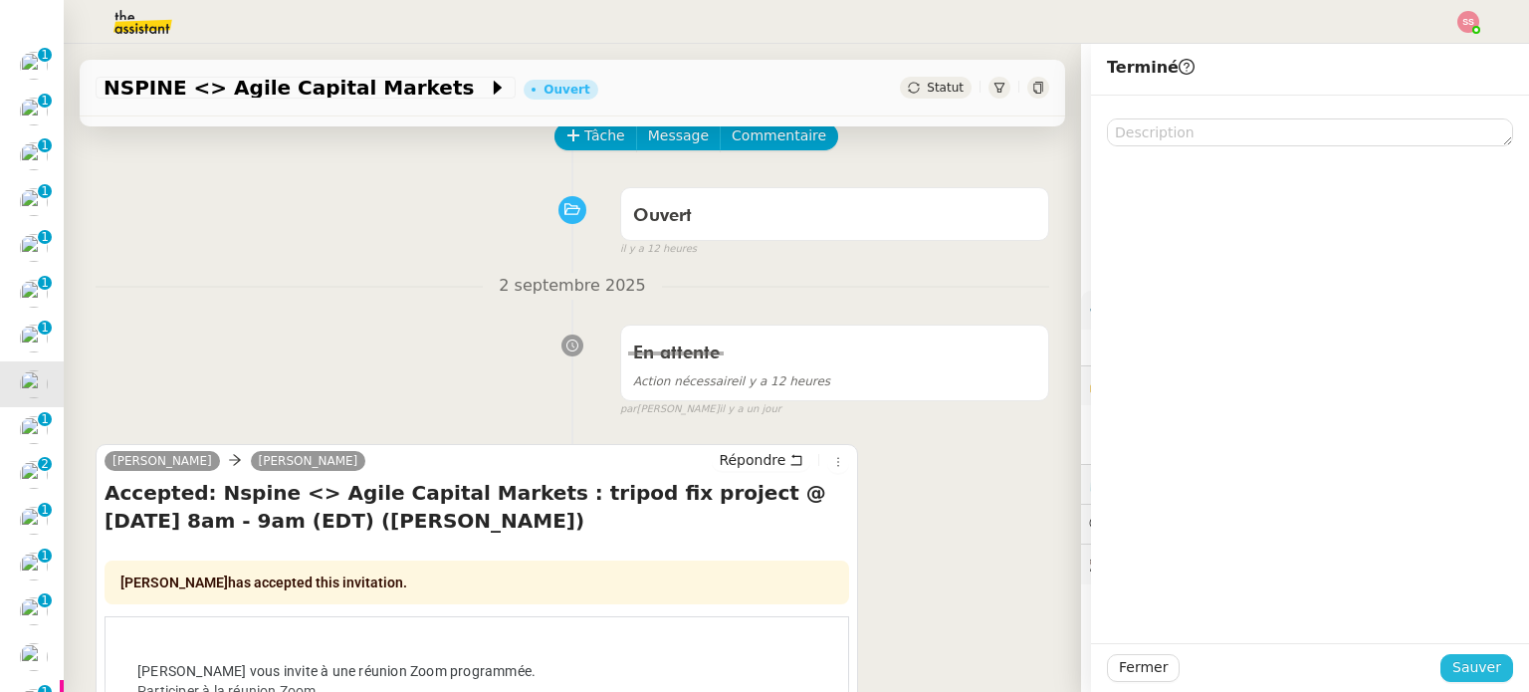
click at [1452, 663] on span "Sauver" at bounding box center [1476, 667] width 49 height 23
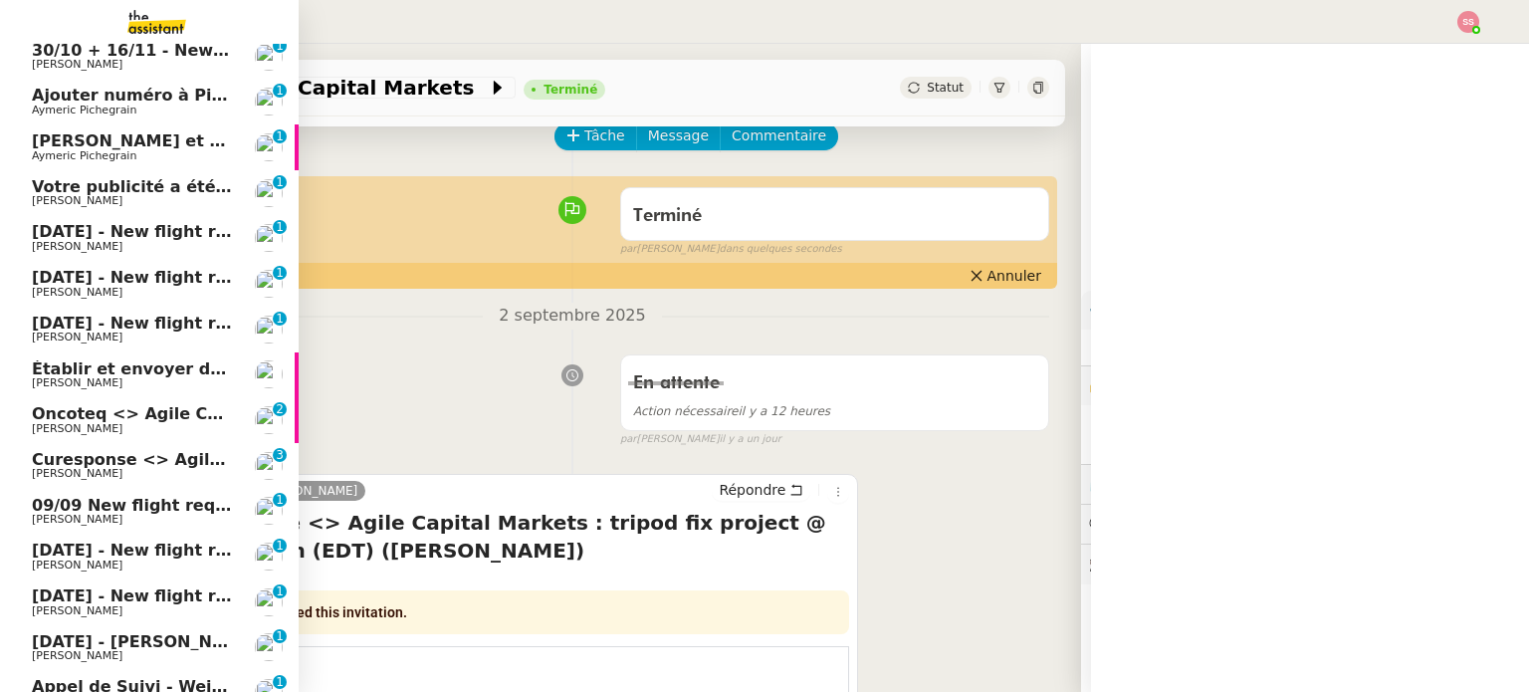
scroll to position [37, 0]
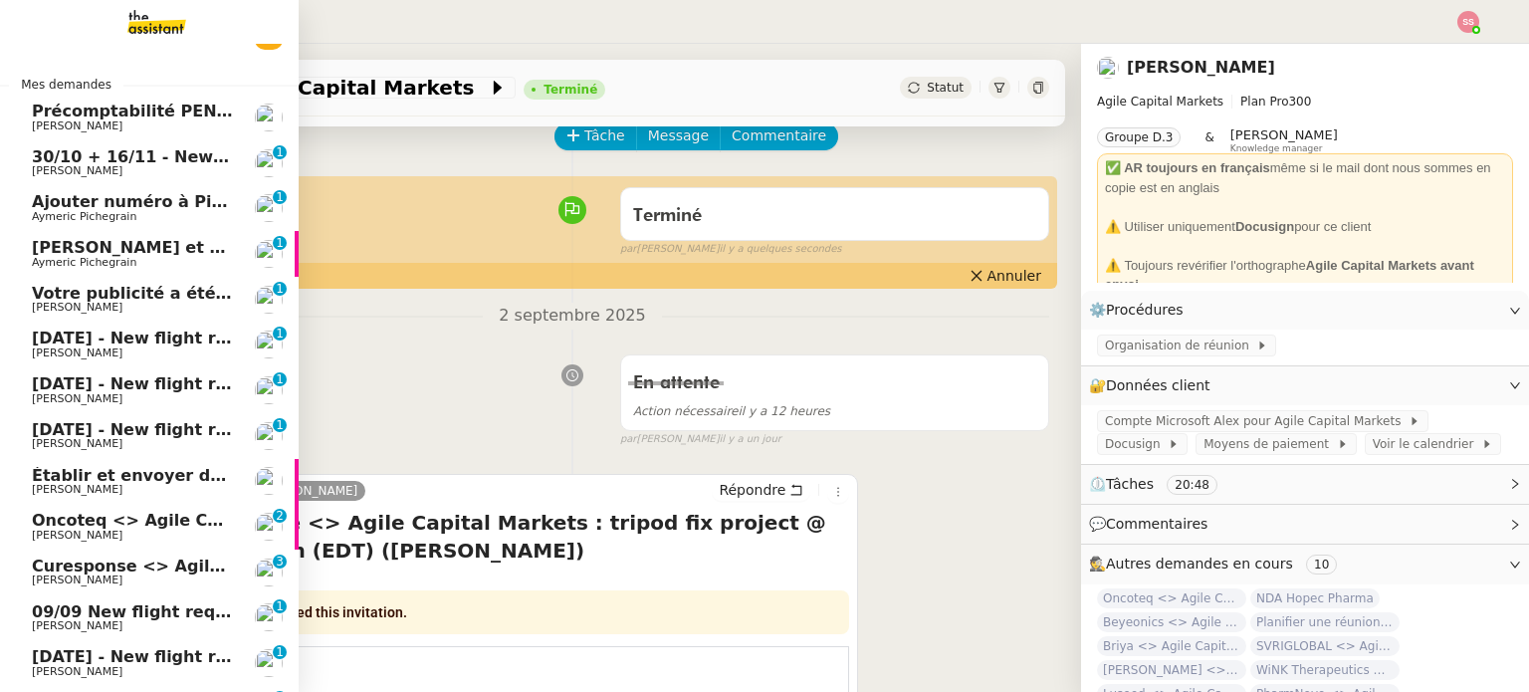
click at [135, 195] on span "Ajouter numéro à Pipedrive" at bounding box center [156, 201] width 248 height 19
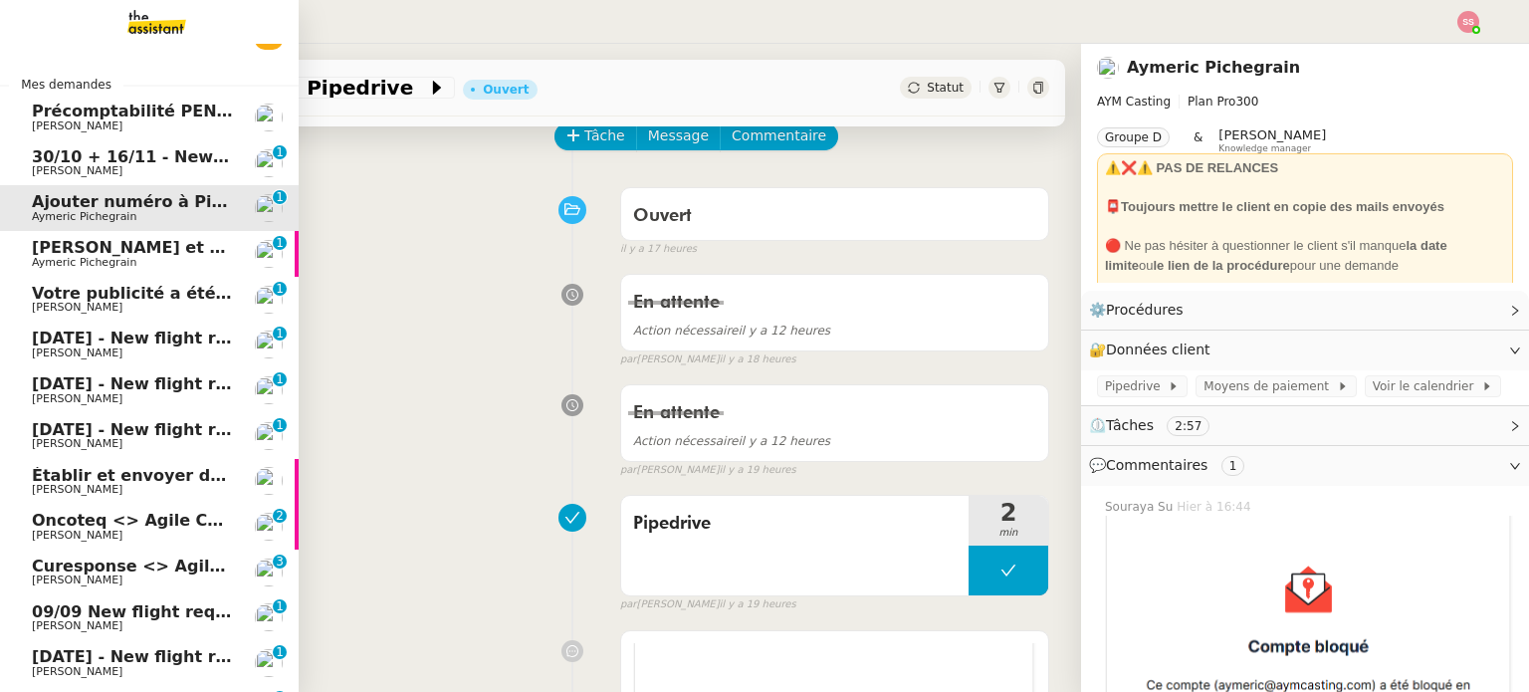
click at [119, 234] on link "[PERSON_NAME] et Geo dans Pipedrive [PERSON_NAME] 0 1 2 3 4 5 6 7 8 9" at bounding box center [149, 254] width 299 height 46
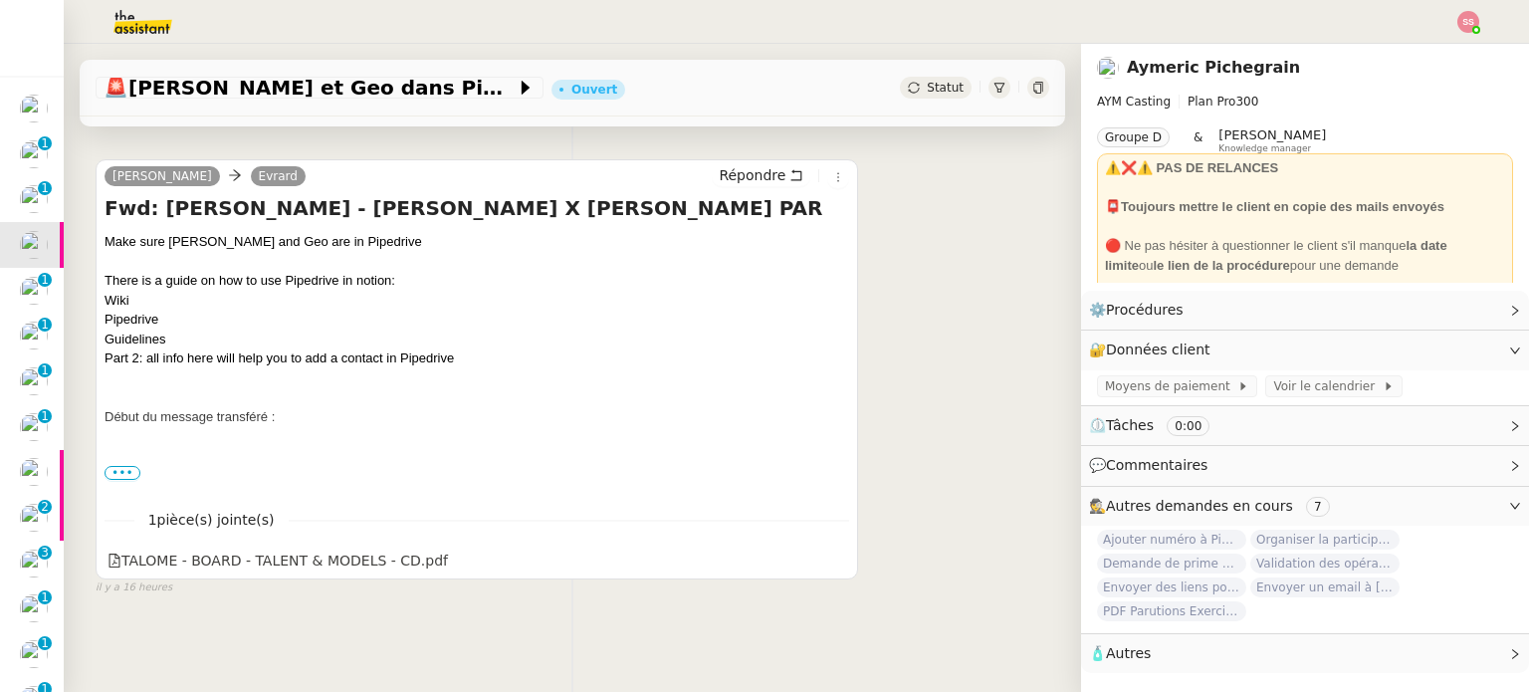
scroll to position [330, 0]
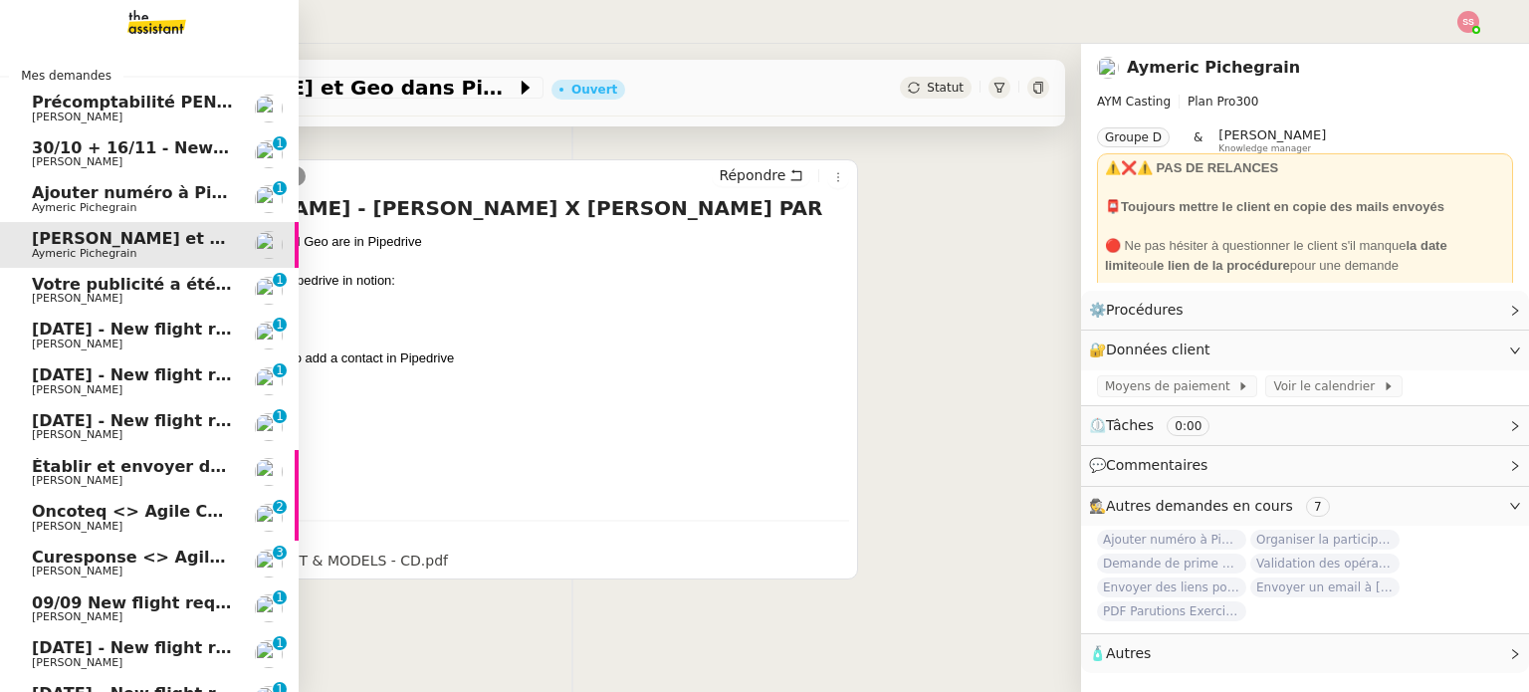
click at [84, 190] on span "Ajouter numéro à Pipedrive" at bounding box center [156, 192] width 248 height 19
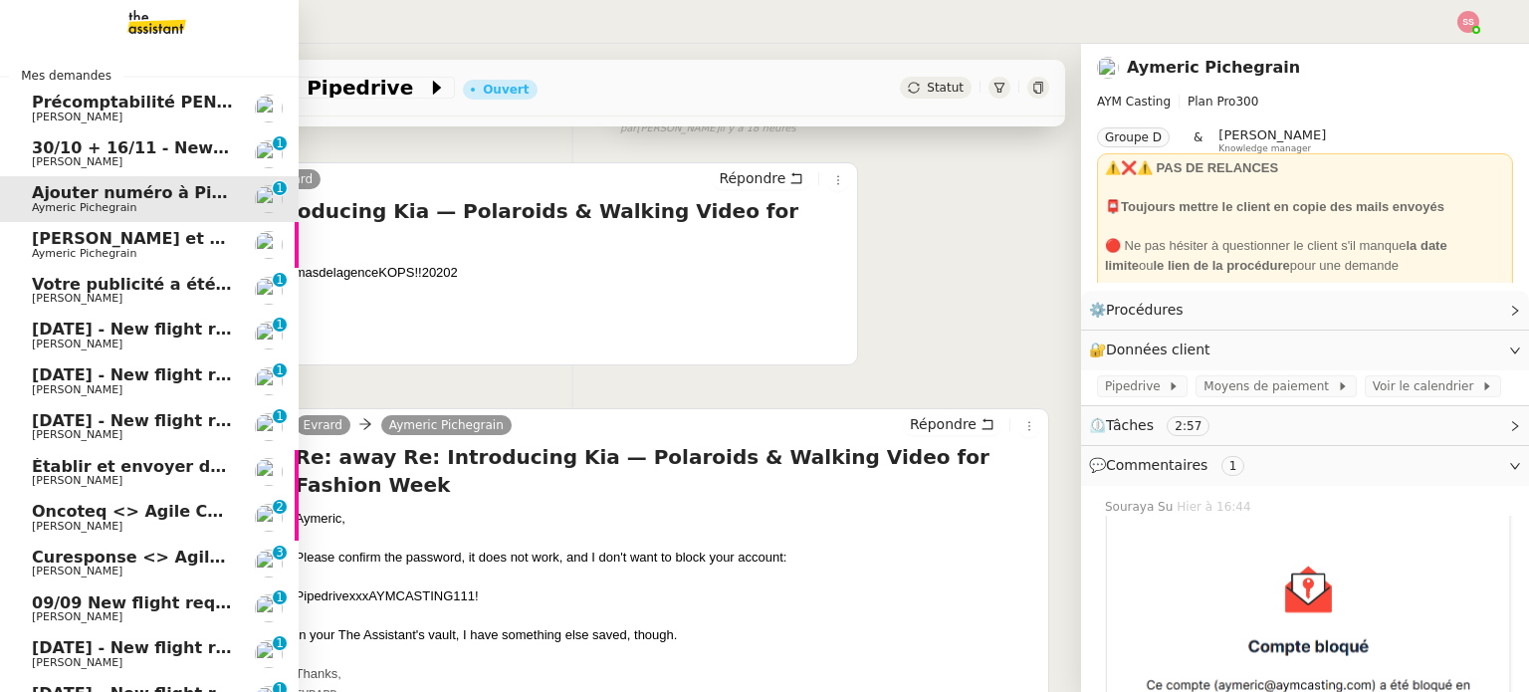
scroll to position [267, 0]
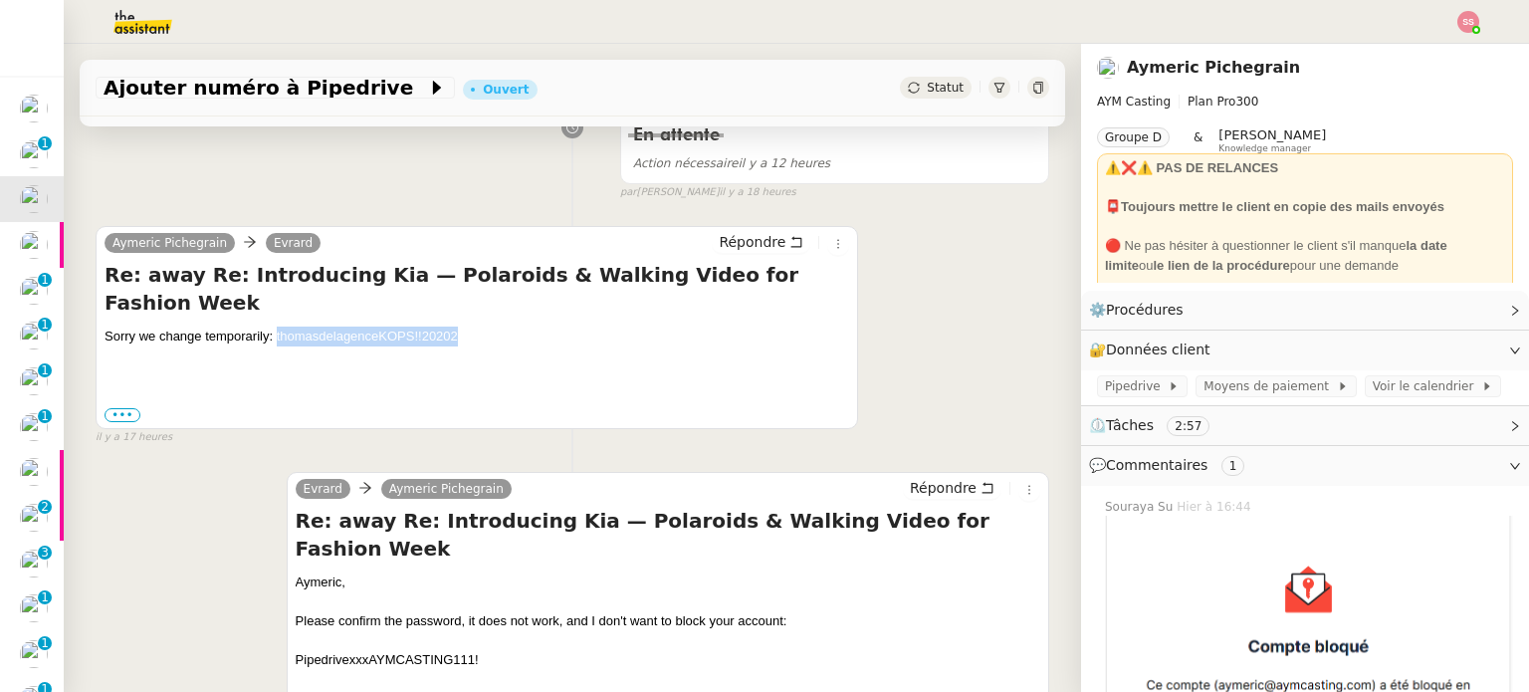
drag, startPoint x: 288, startPoint y: 310, endPoint x: 456, endPoint y: 311, distance: 168.2
click at [456, 326] on div "Sorry we change temporarily: thomasdelagenceKOPS!!20202" at bounding box center [476, 336] width 744 height 20
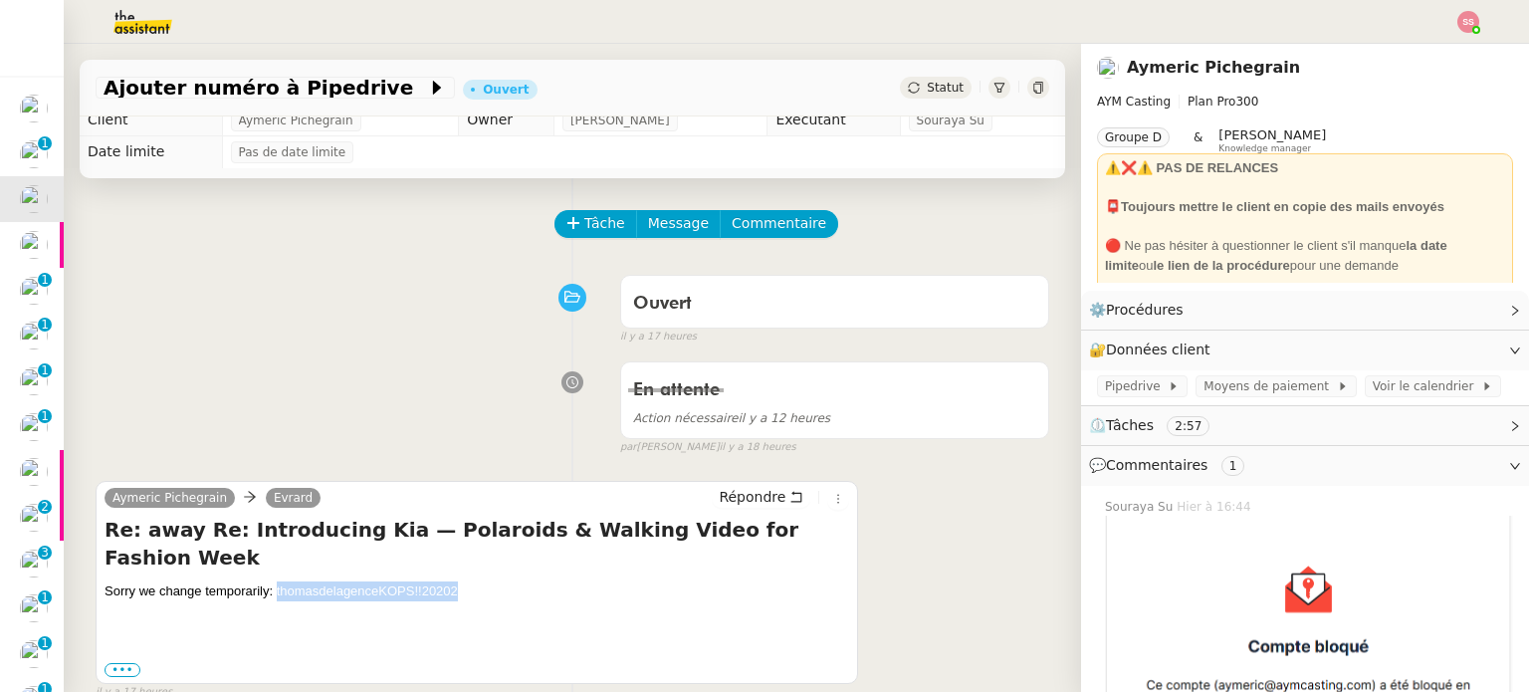
scroll to position [0, 0]
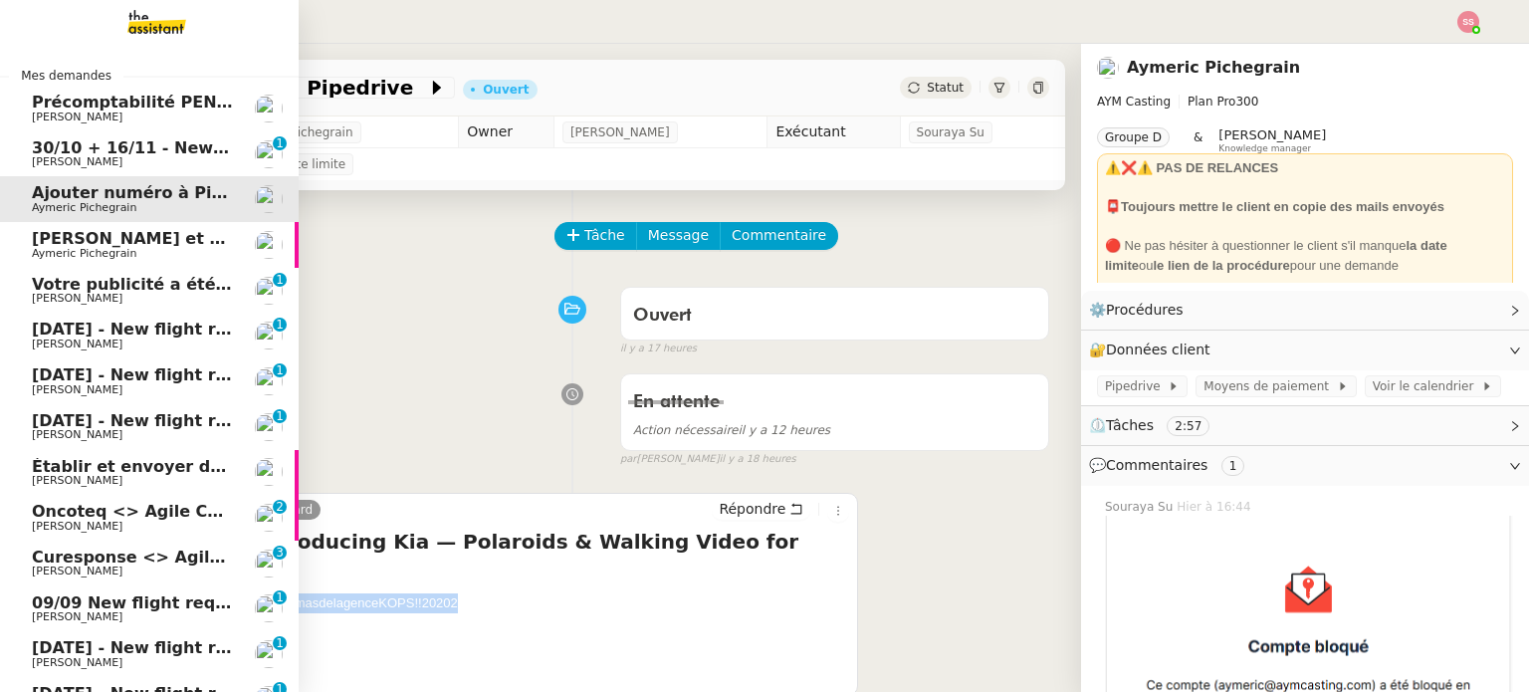
click at [144, 248] on span "Aymeric Pichegrain" at bounding box center [132, 254] width 201 height 12
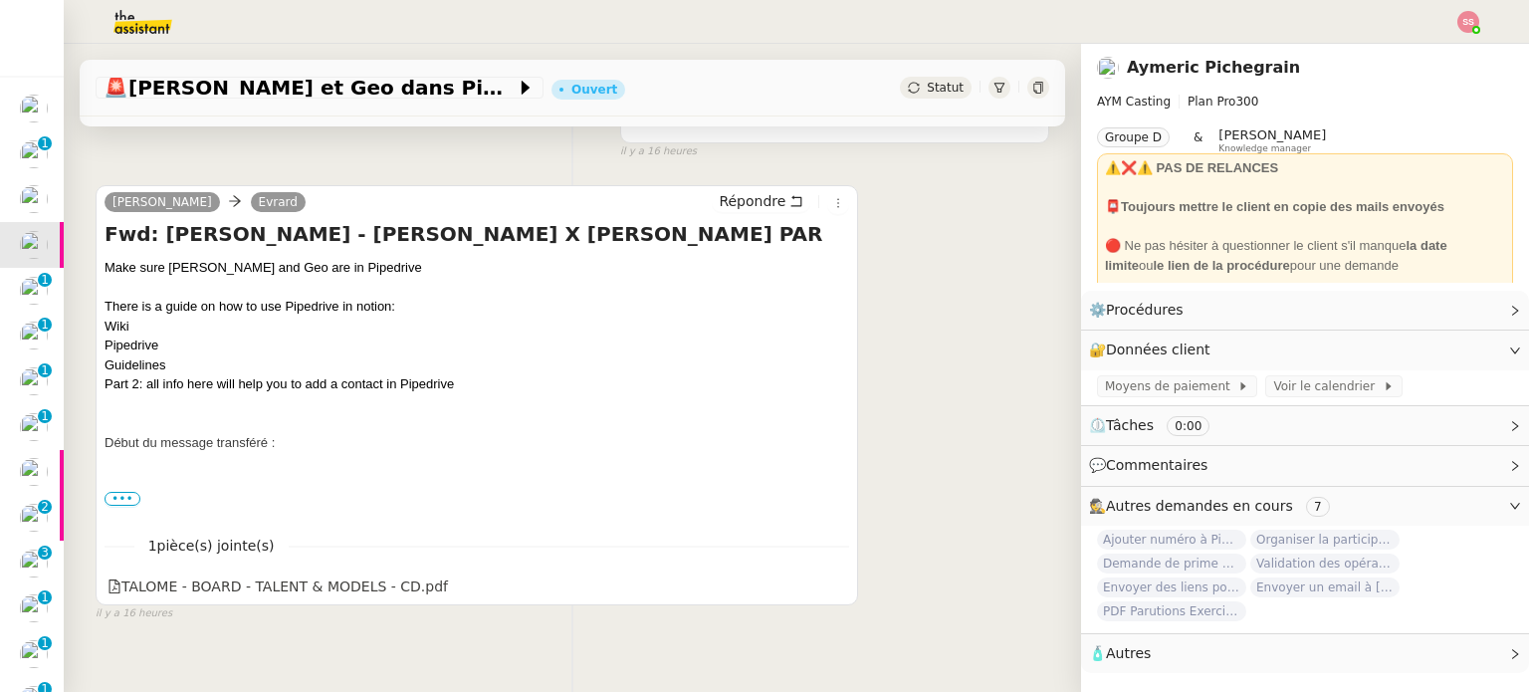
scroll to position [199, 0]
click at [118, 497] on span "•••" at bounding box center [122, 497] width 36 height 14
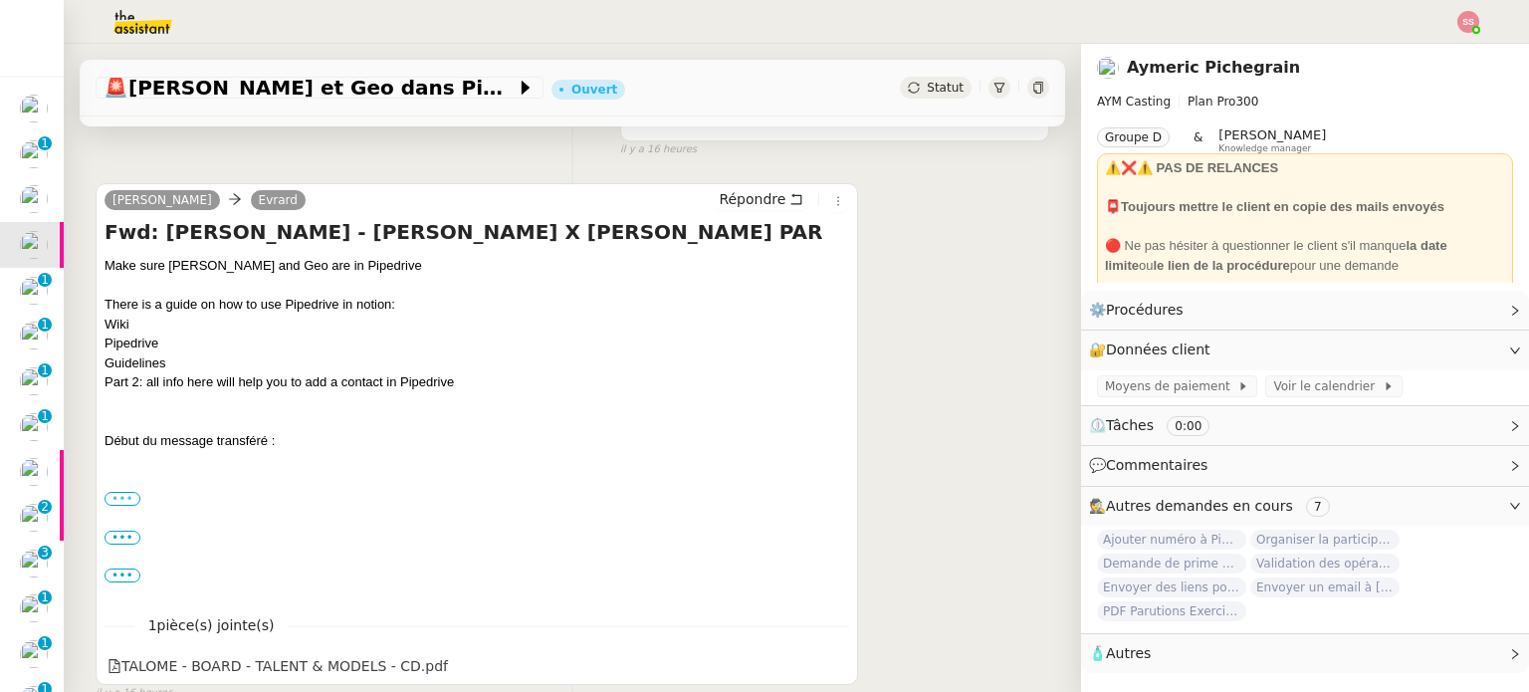
click at [113, 506] on label "•••" at bounding box center [122, 499] width 36 height 14
click at [0, 0] on input "•••" at bounding box center [0, 0] width 0 height 0
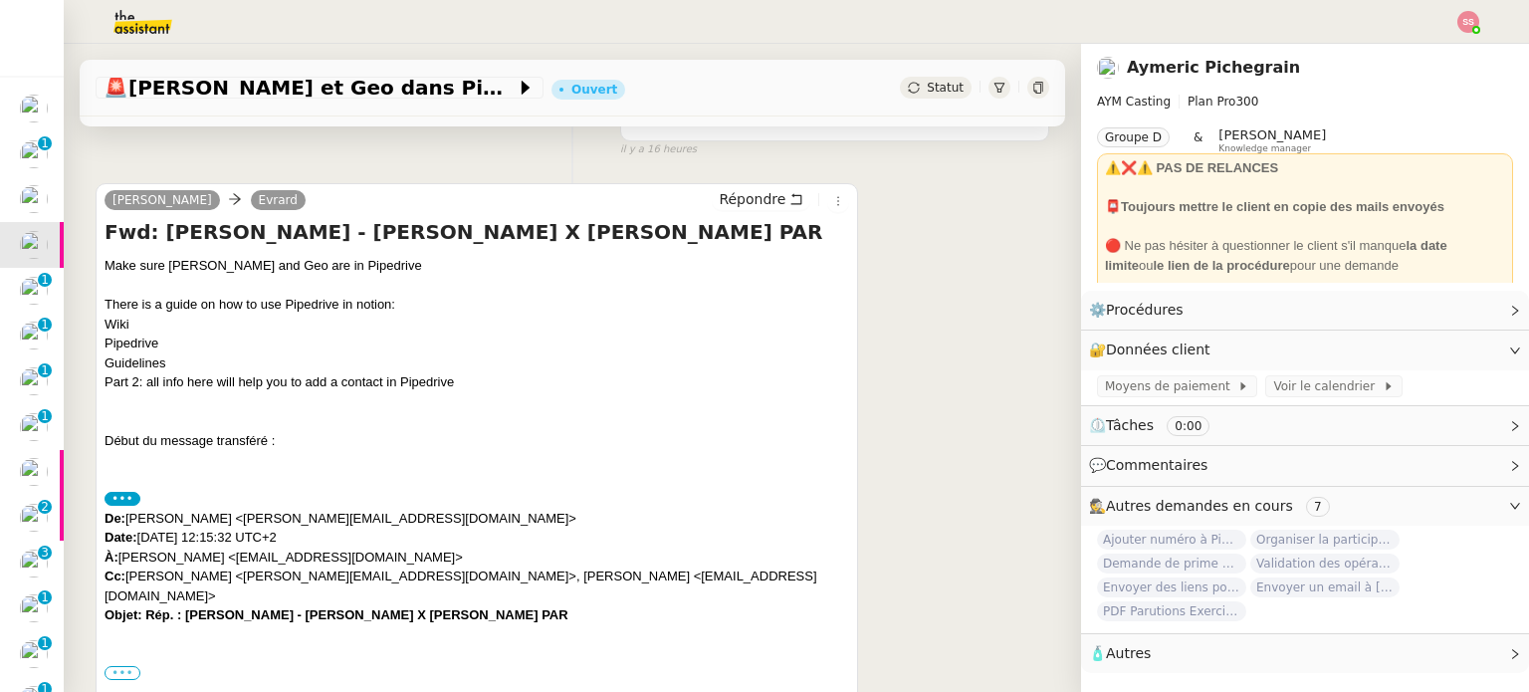
click at [123, 666] on label "•••" at bounding box center [122, 673] width 36 height 14
click at [0, 0] on input "•••" at bounding box center [0, 0] width 0 height 0
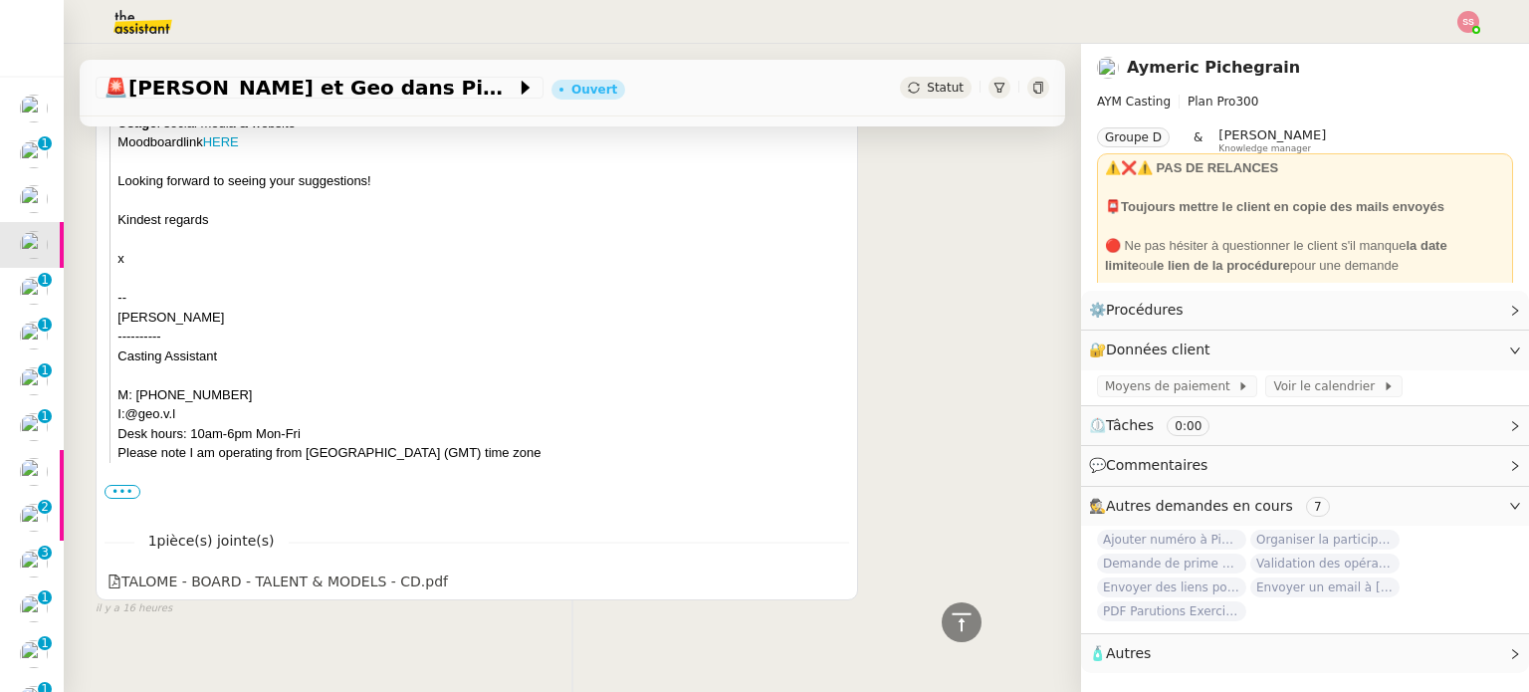
scroll to position [1572, 0]
click at [114, 482] on label "•••" at bounding box center [122, 489] width 36 height 14
click at [0, 0] on input "•••" at bounding box center [0, 0] width 0 height 0
click at [122, 482] on label "•••" at bounding box center [122, 489] width 36 height 14
click at [0, 0] on input "•••" at bounding box center [0, 0] width 0 height 0
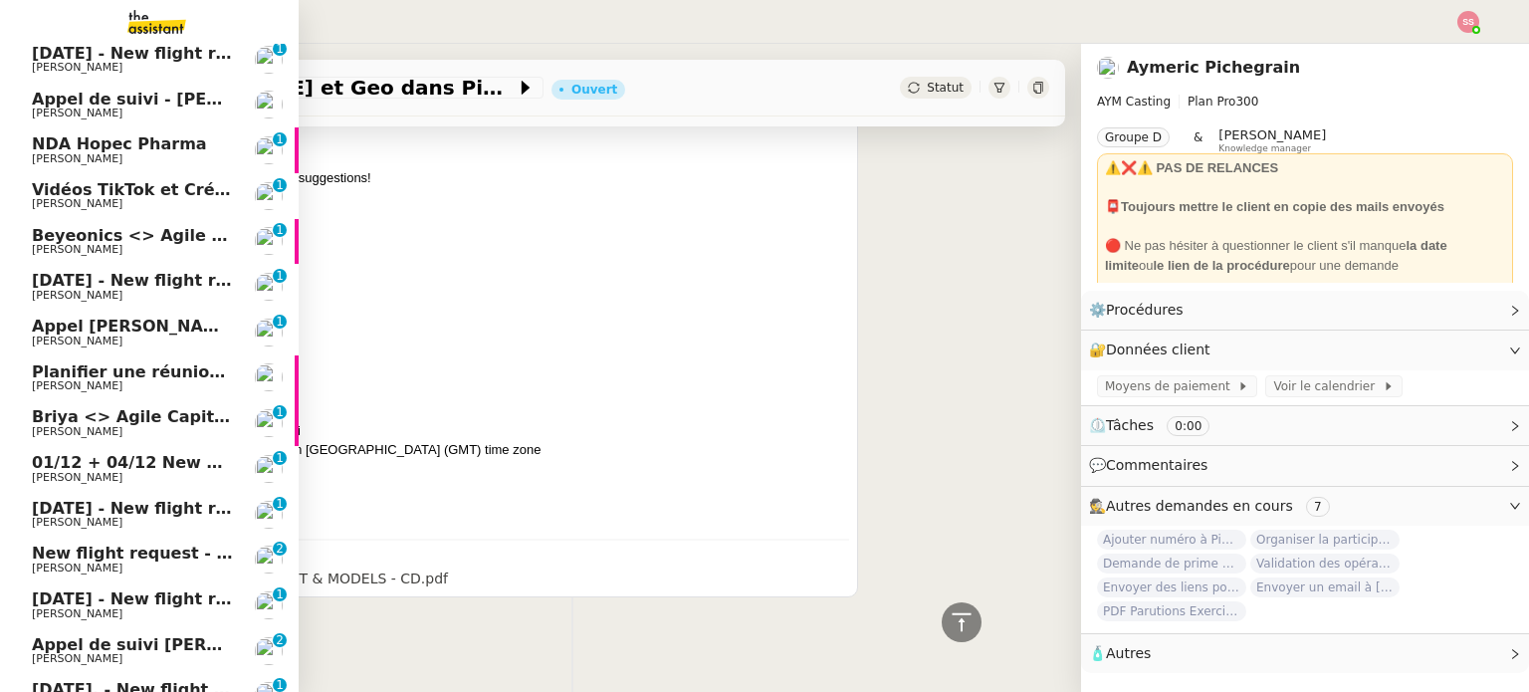
scroll to position [796, 0]
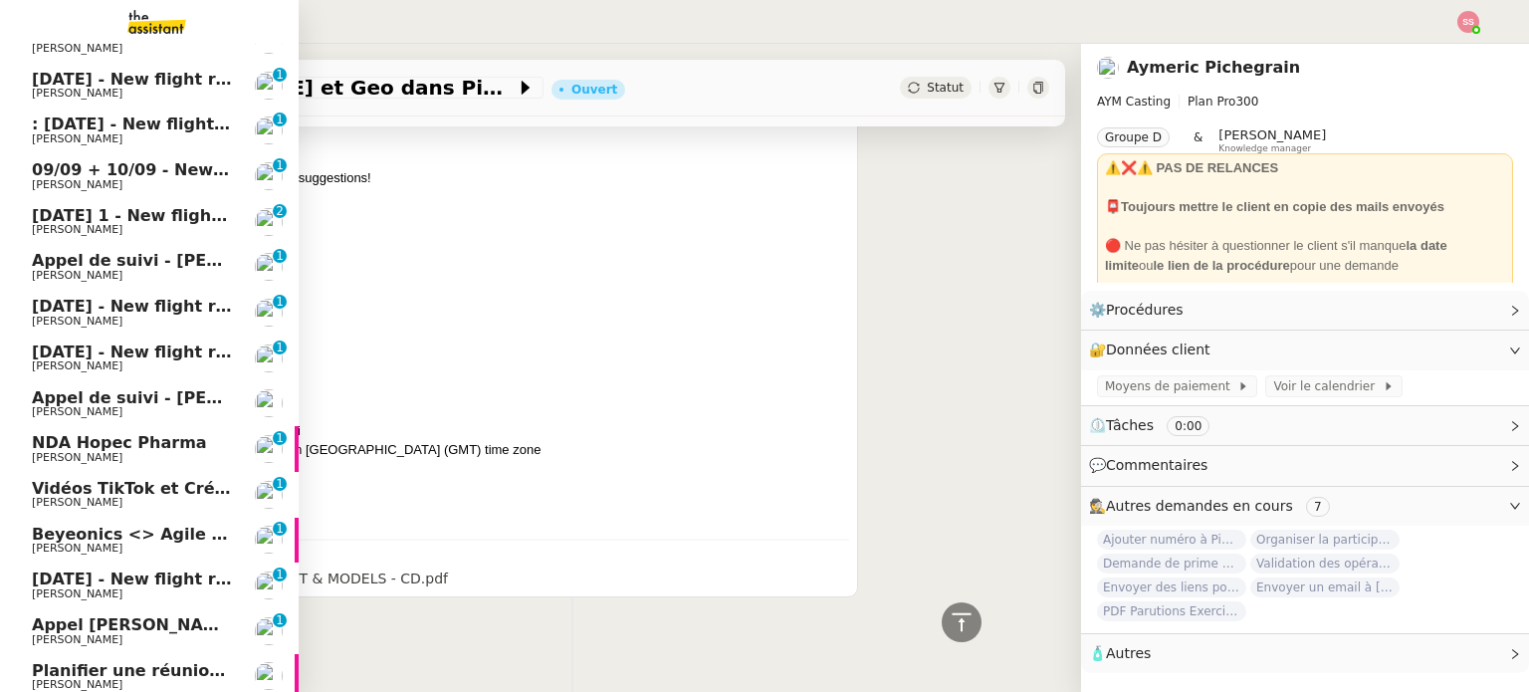
click at [181, 401] on span "Appel de suivi - [PERSON_NAME]" at bounding box center [178, 397] width 293 height 19
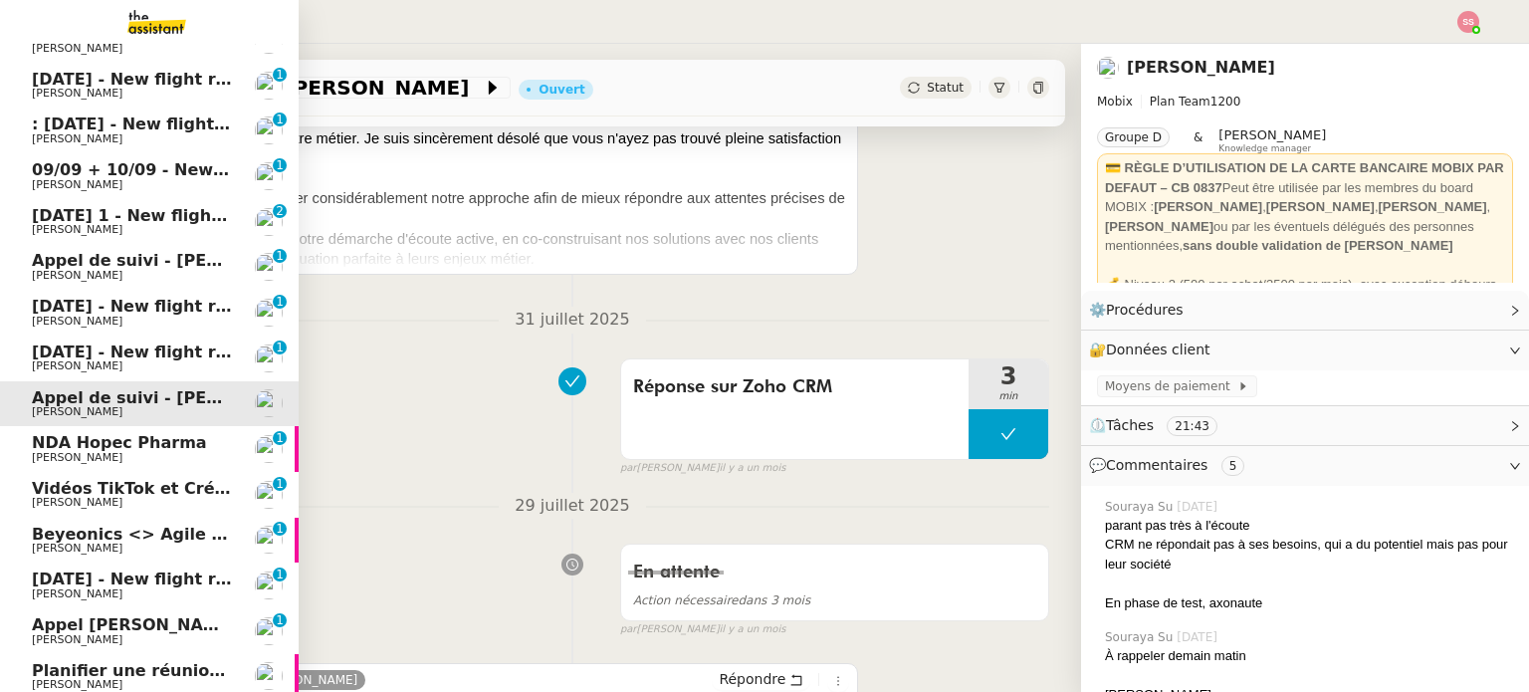
scroll to position [267, 0]
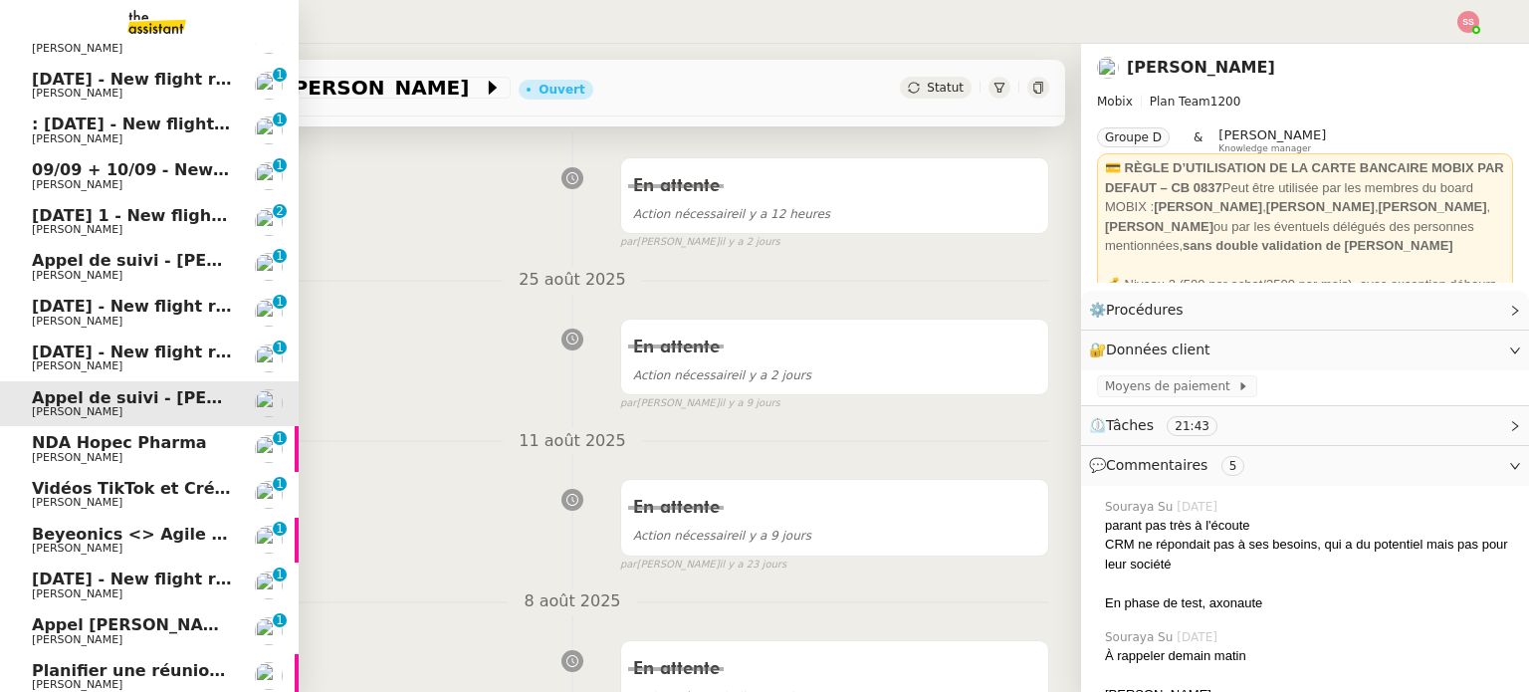
click at [137, 202] on link "[DATE] 1 - New flight request - [PERSON_NAME] [PERSON_NAME] 0 1 2 3 4 5 6 7 8 9" at bounding box center [149, 222] width 299 height 46
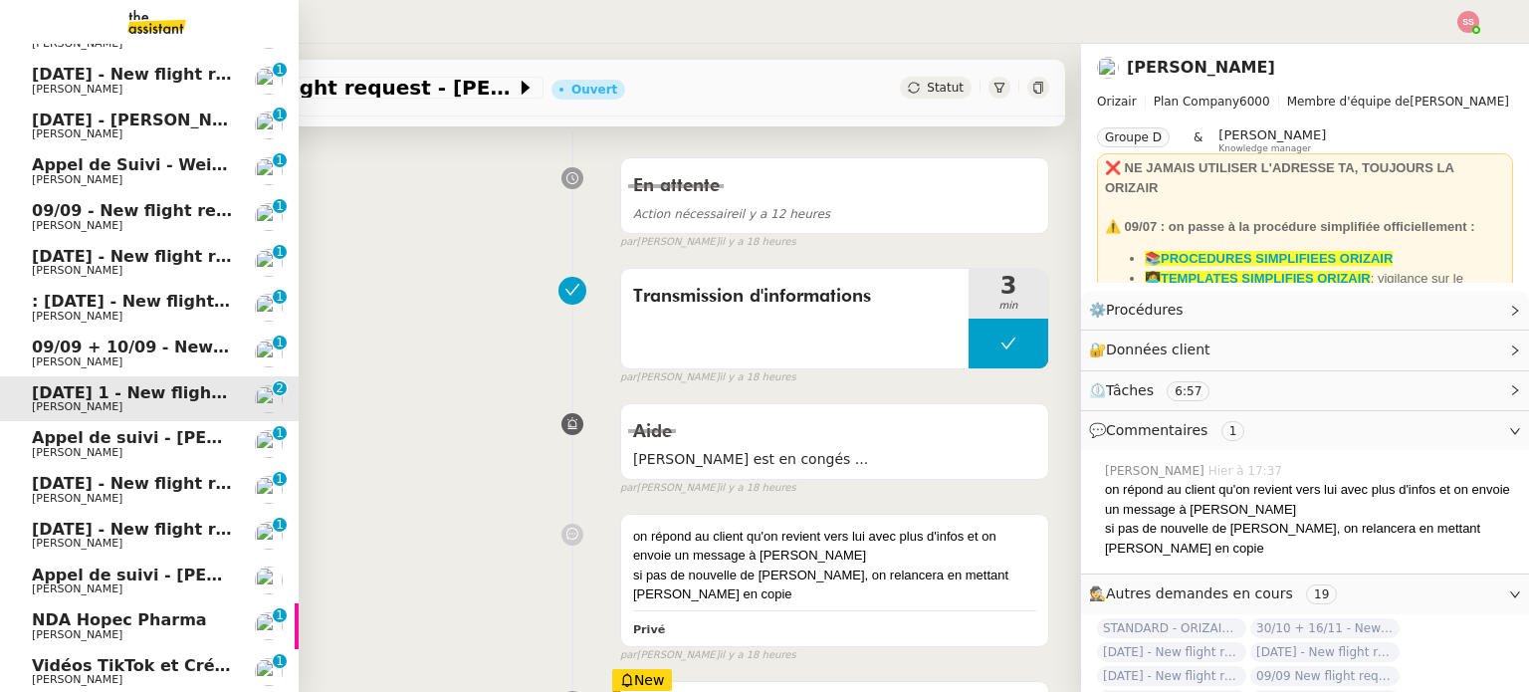
scroll to position [597, 0]
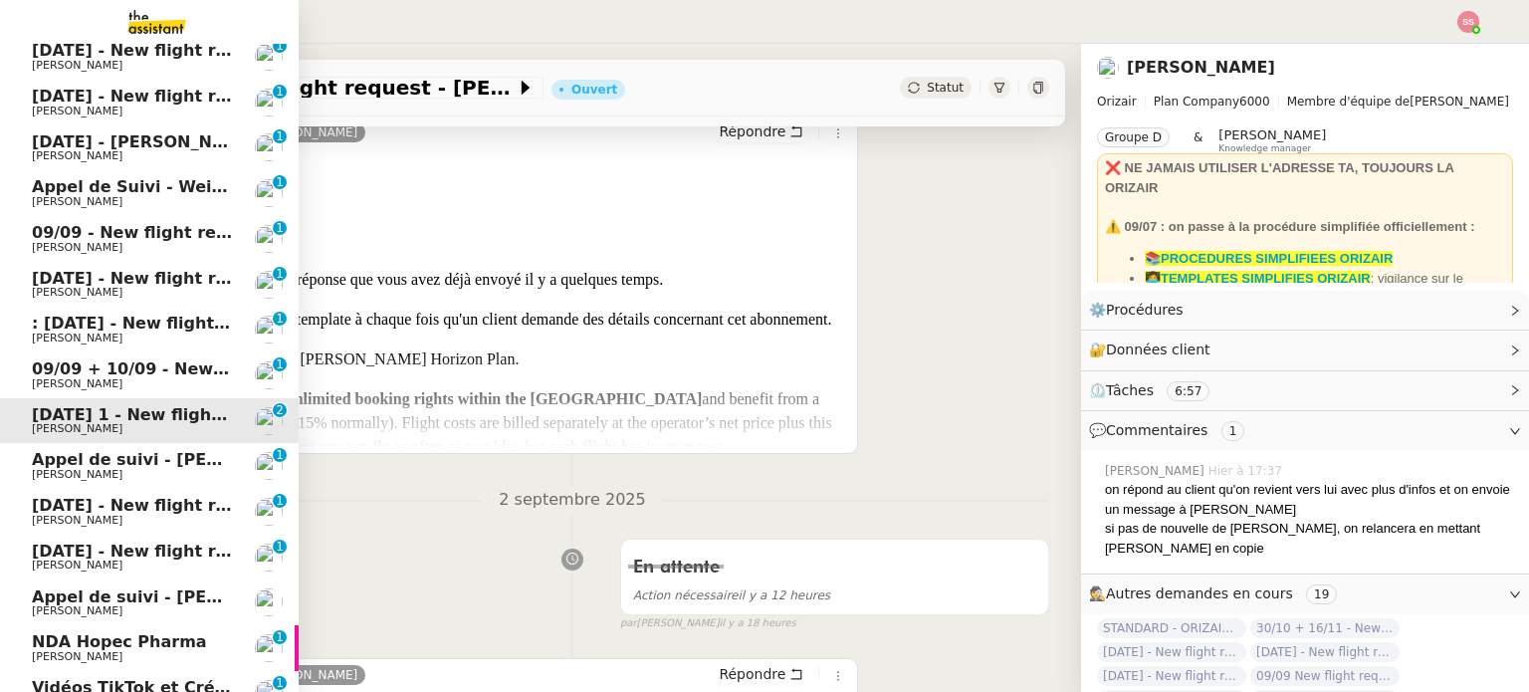
click at [143, 209] on link "Appel de Suivi - Weigerding / [PERSON_NAME] [PERSON_NAME] 0 1 2 3 4 5 6 7 8 9" at bounding box center [149, 193] width 299 height 46
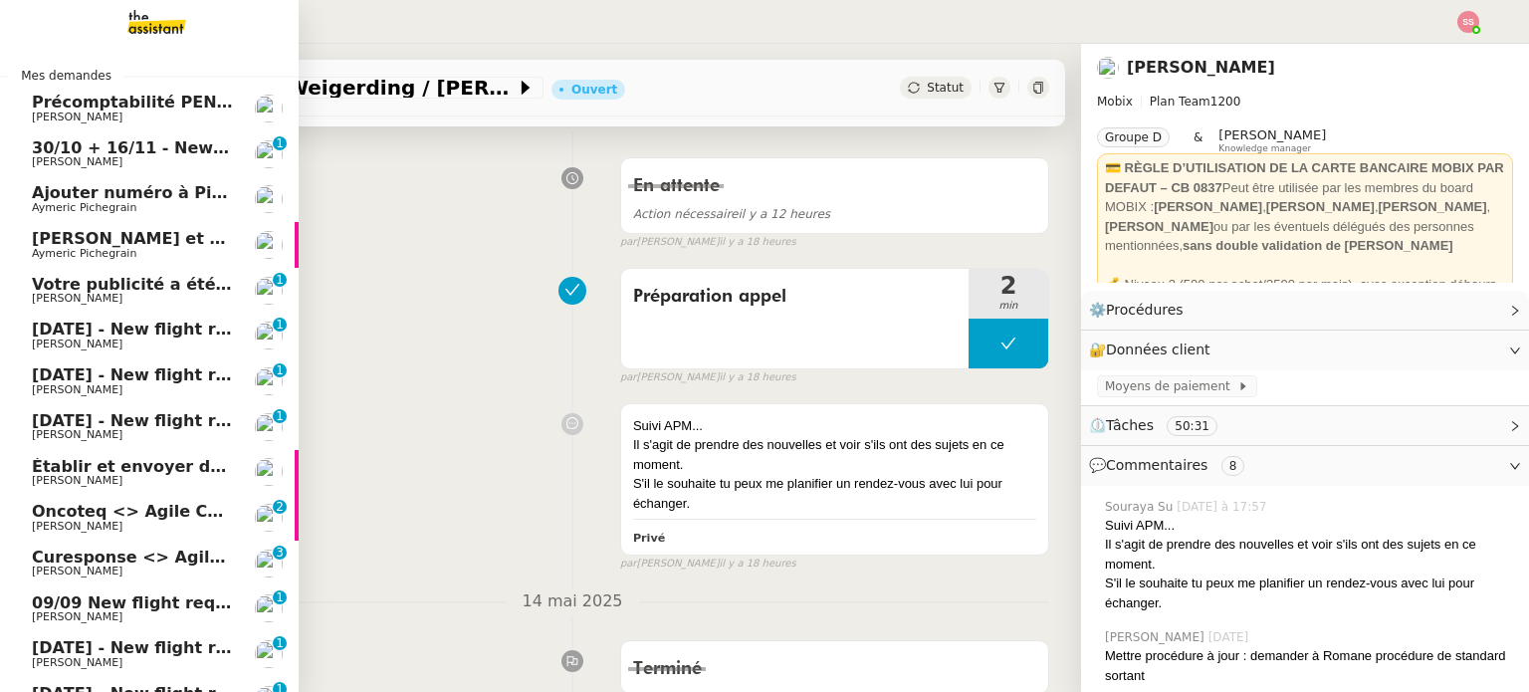
click at [195, 514] on span "Oncoteq <> Agile Capital Markets" at bounding box center [184, 511] width 305 height 19
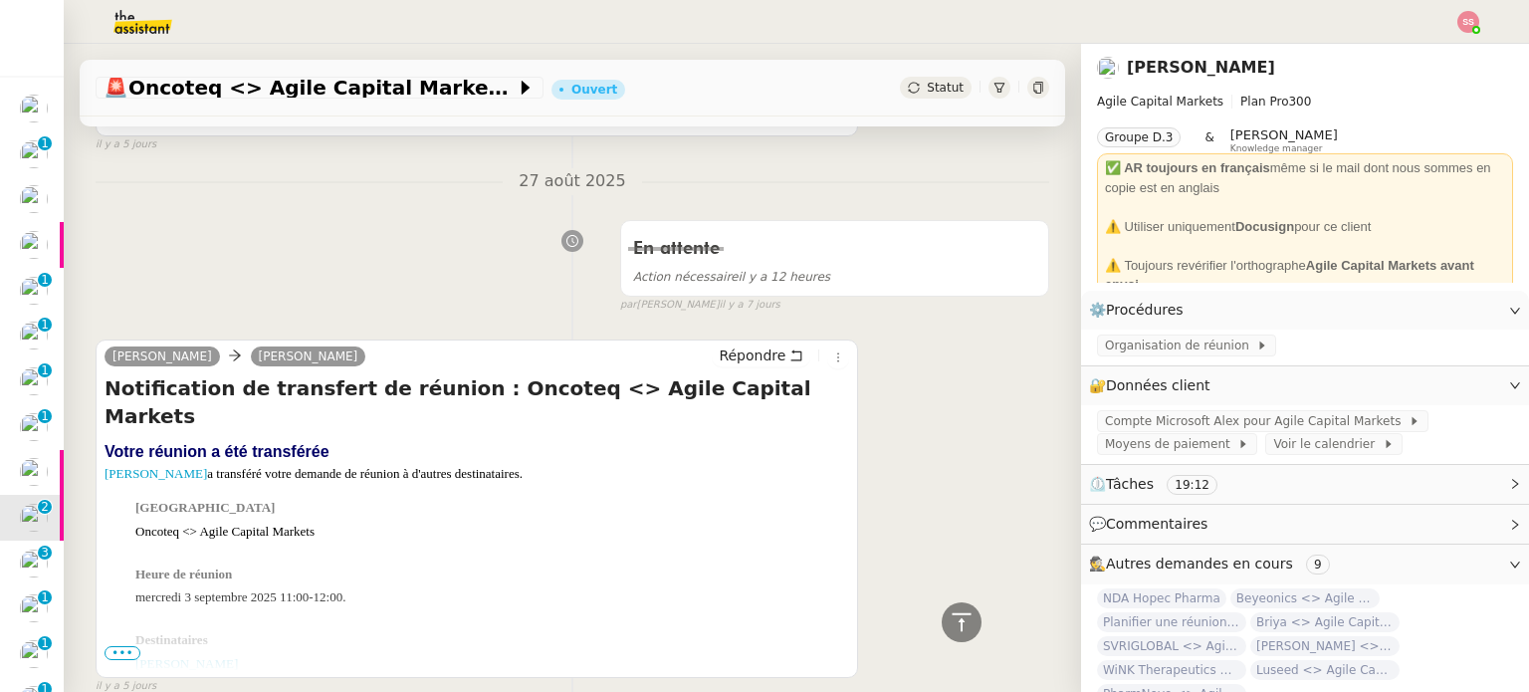
scroll to position [1194, 0]
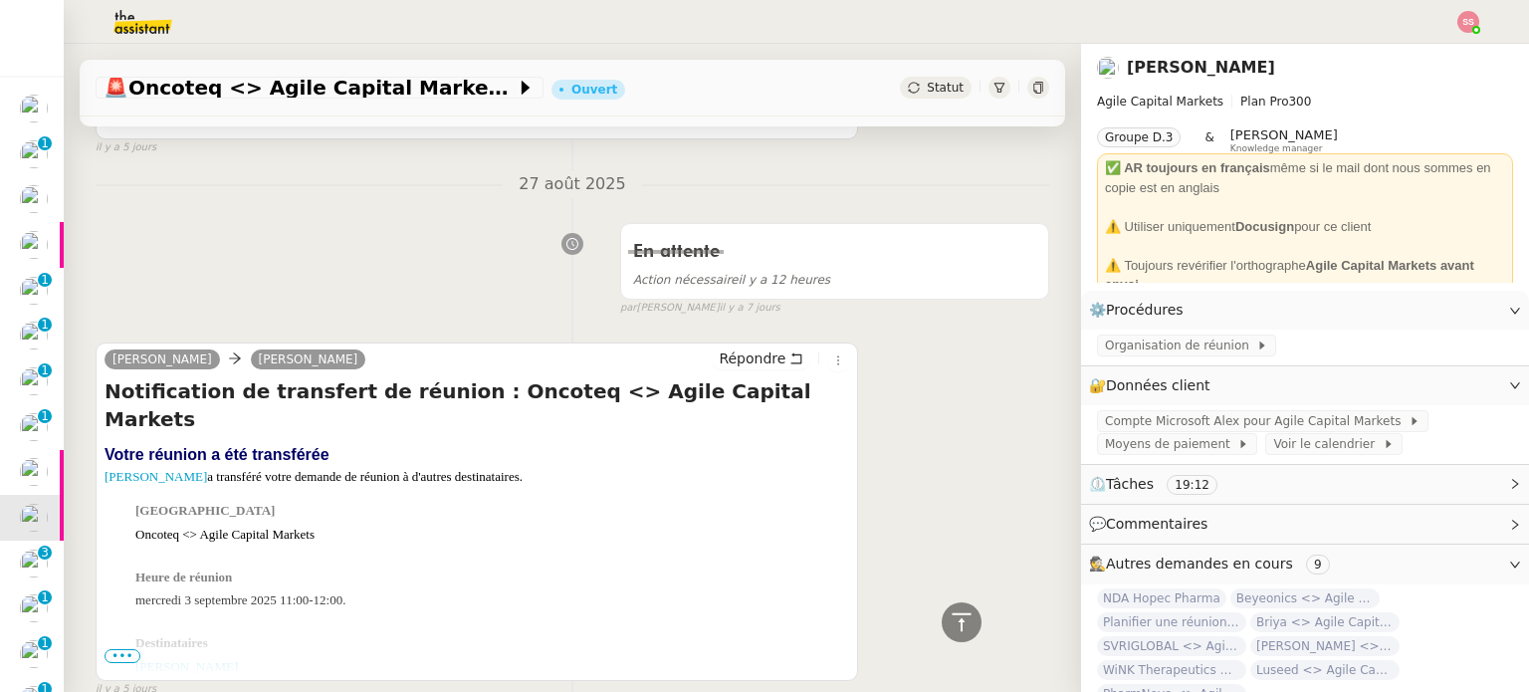
click at [932, 99] on div "🚨 Oncoteq <> Agile Capital Markets Ouvert Statut" at bounding box center [572, 88] width 985 height 57
click at [927, 90] on span "Statut" at bounding box center [945, 88] width 37 height 14
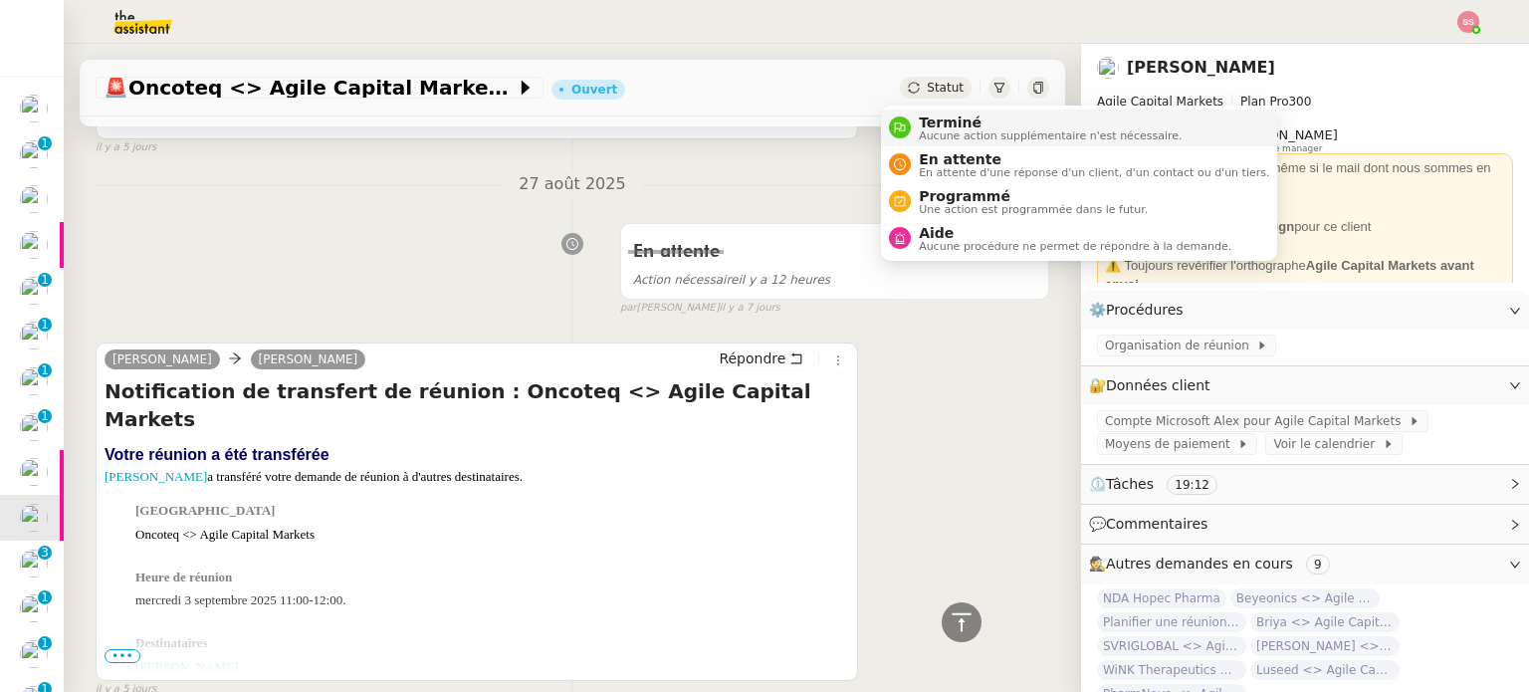
click at [942, 110] on li "Terminé Aucune action supplémentaire n'est nécessaire." at bounding box center [1079, 127] width 396 height 37
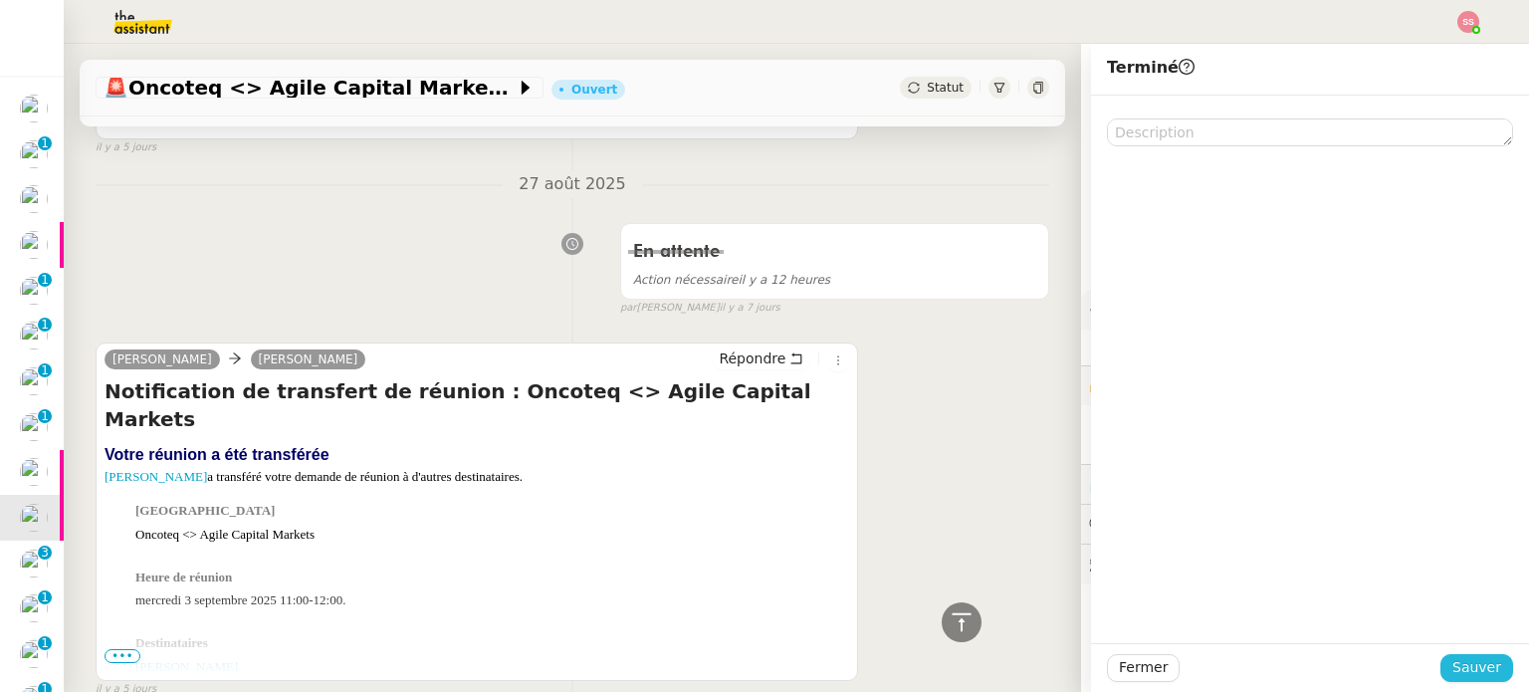
click at [1470, 668] on span "Sauver" at bounding box center [1476, 667] width 49 height 23
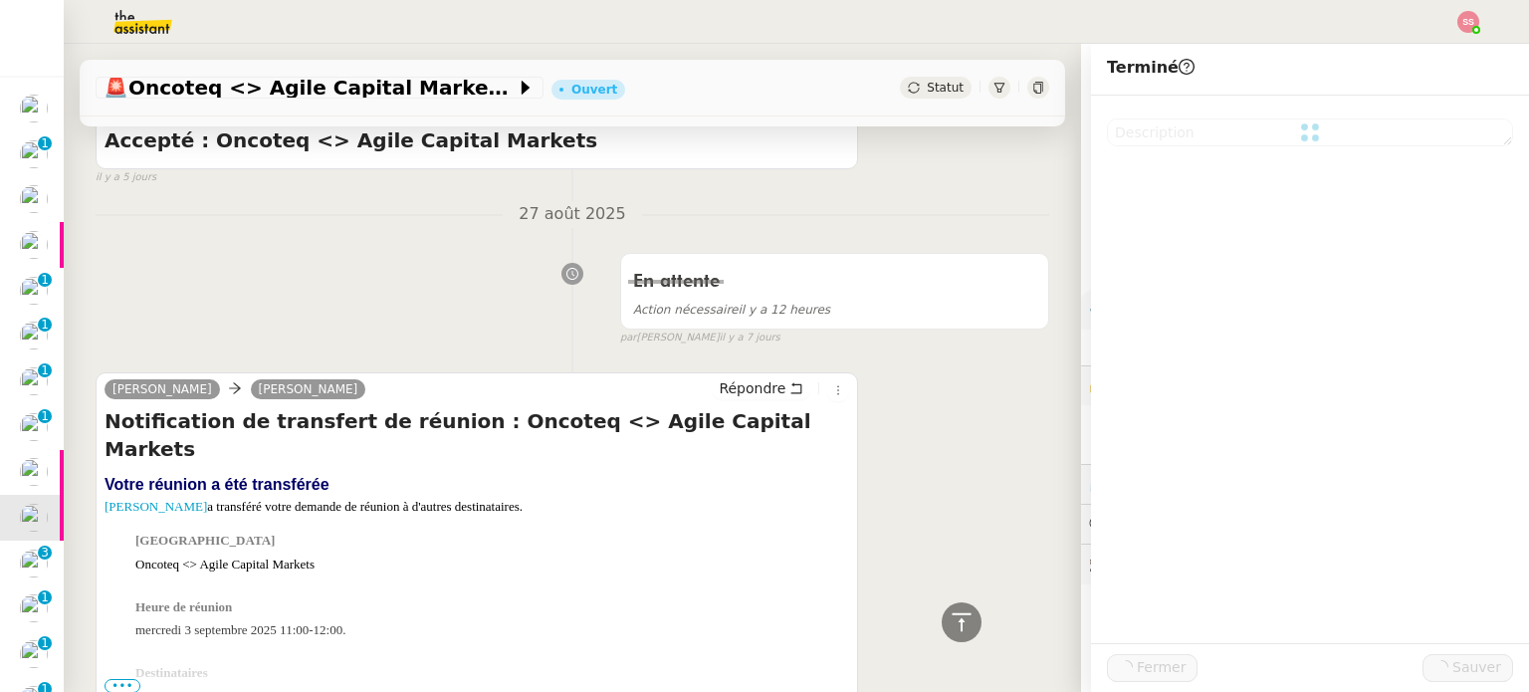
scroll to position [1223, 0]
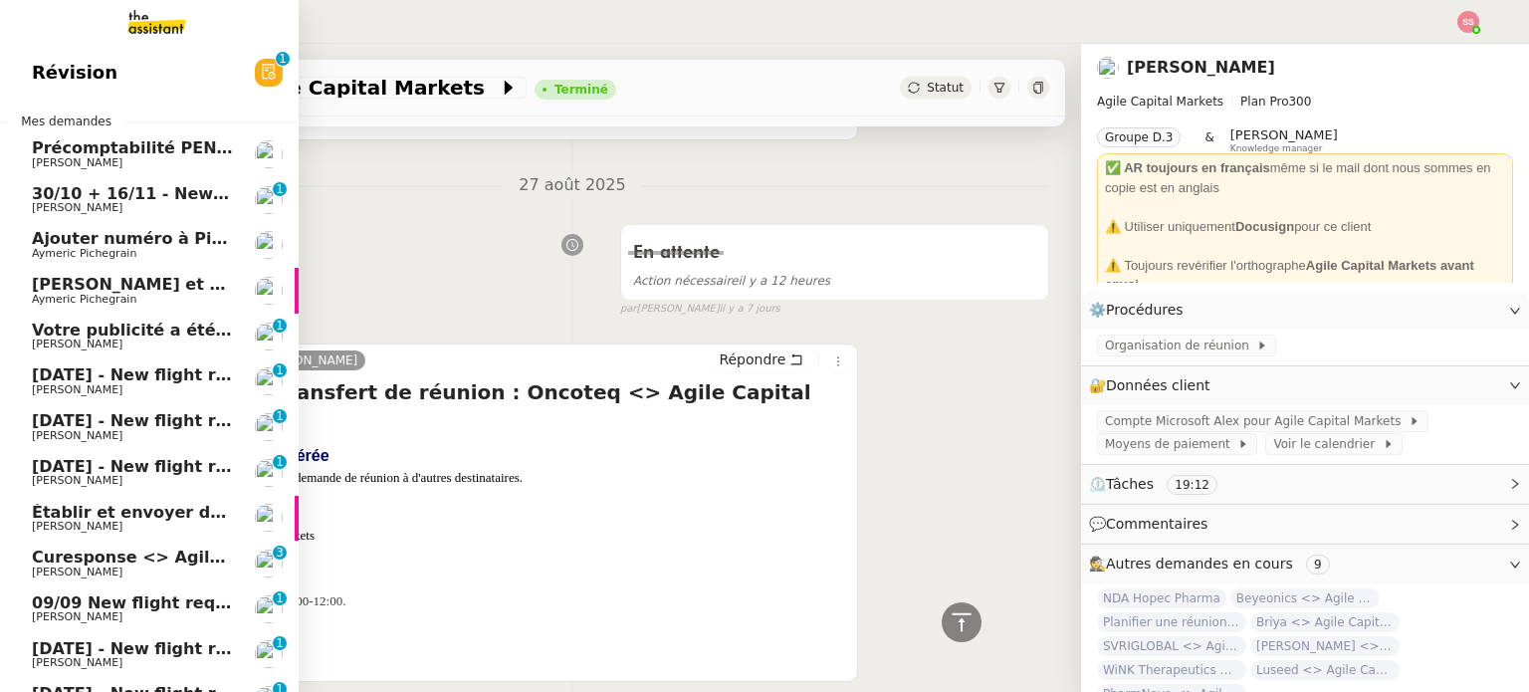
click at [92, 193] on span "30/10 + 16/11 - New flight request - [PERSON_NAME]" at bounding box center [269, 193] width 475 height 19
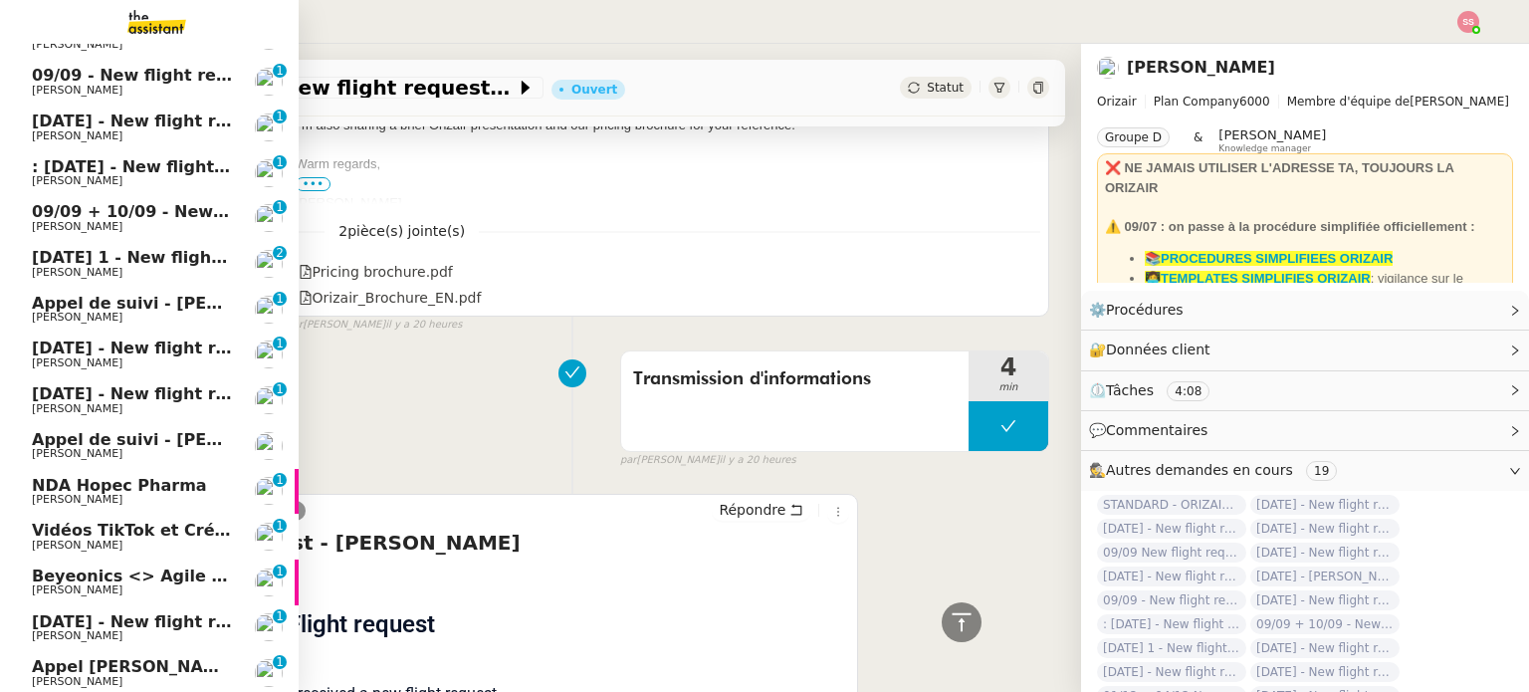
scroll to position [597, 0]
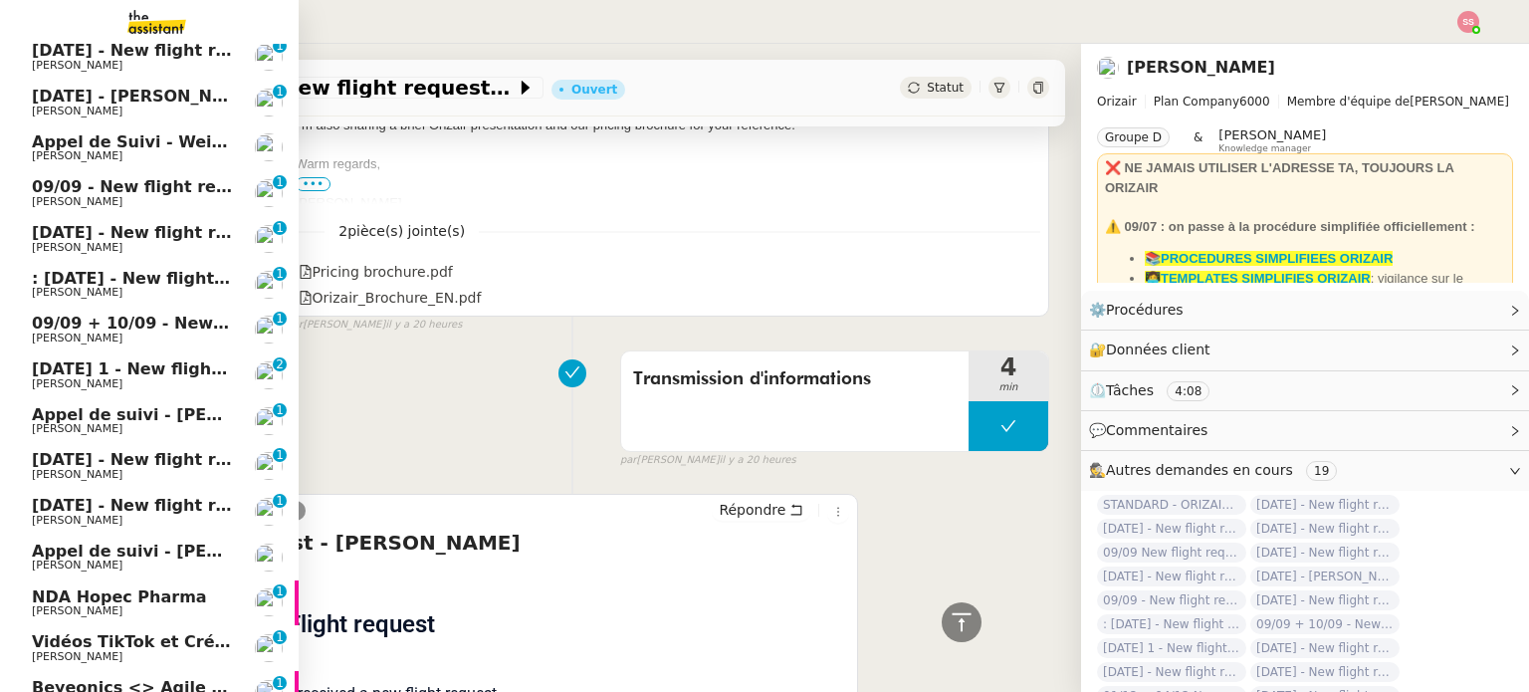
click at [133, 362] on span "[DATE] 1 - New flight request - [PERSON_NAME]" at bounding box center [246, 368] width 428 height 19
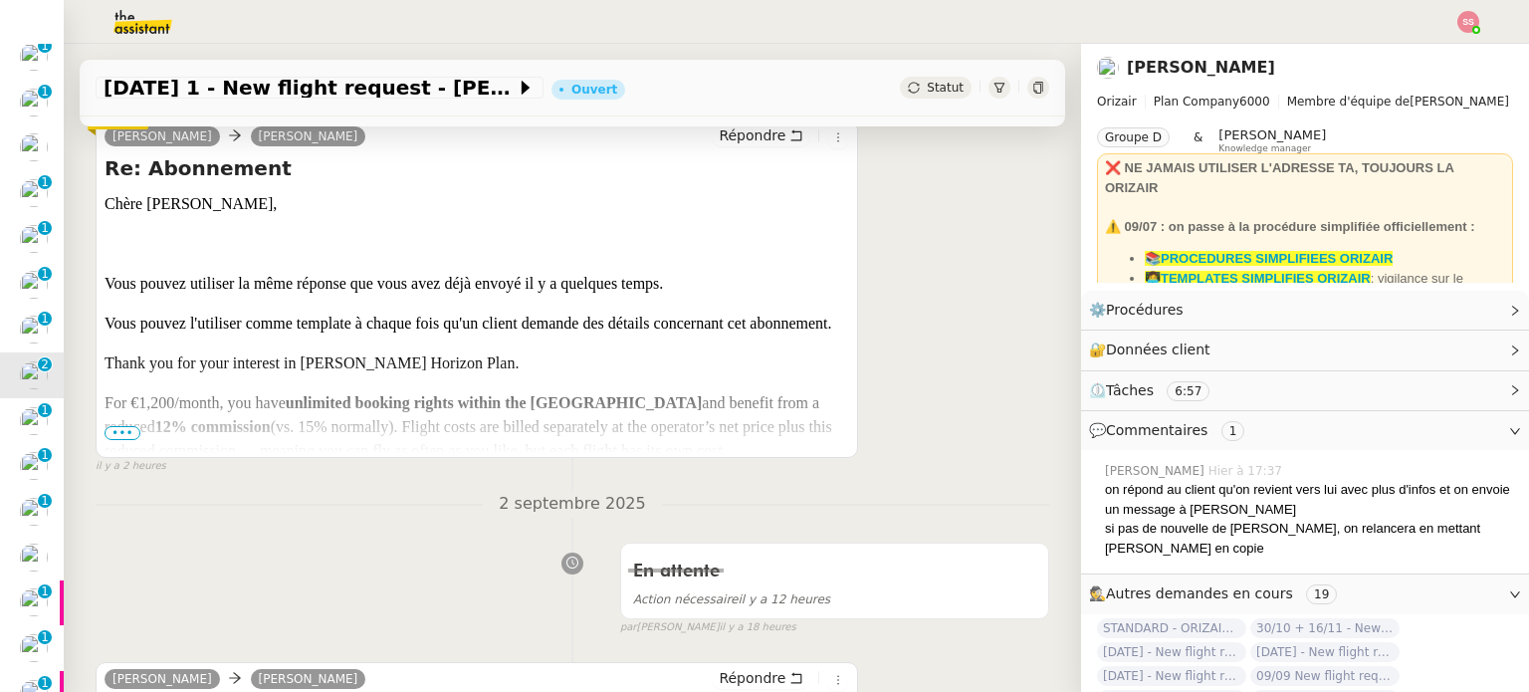
scroll to position [267, 0]
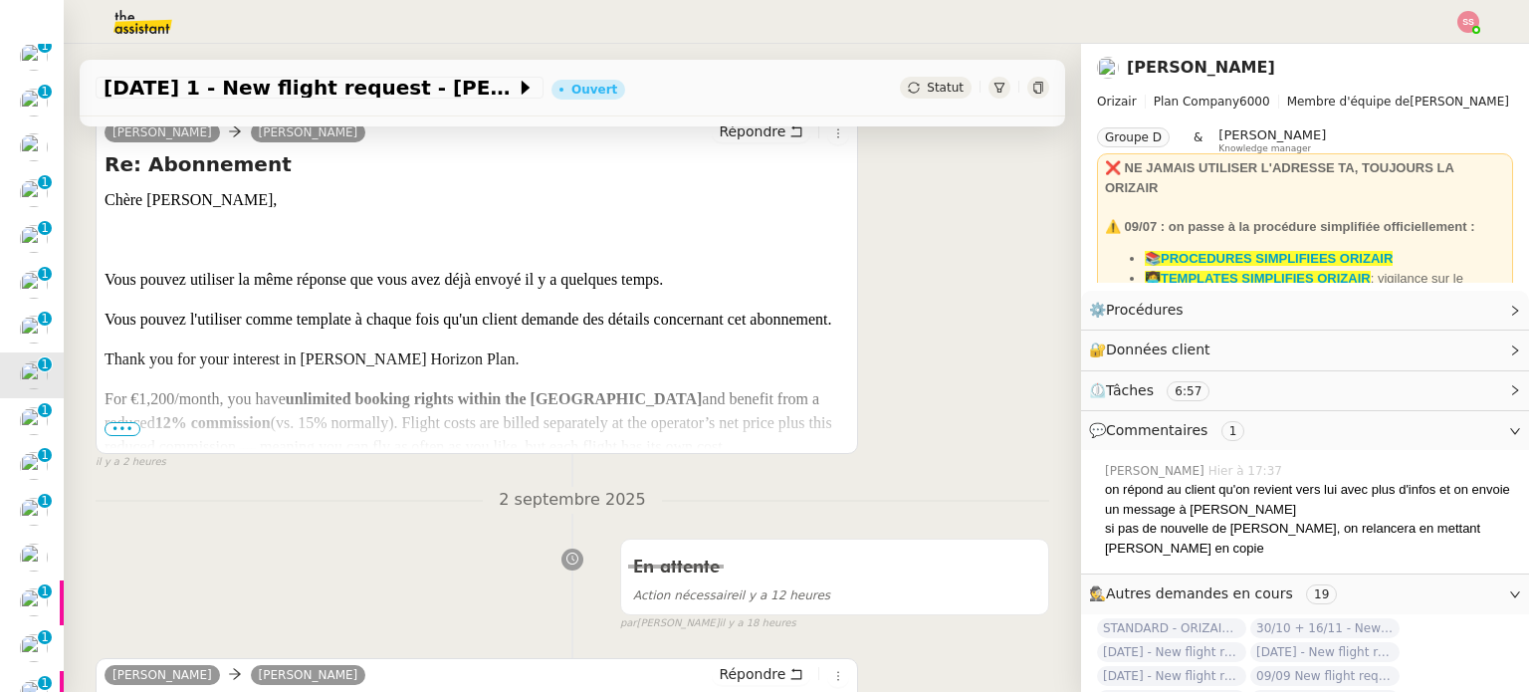
click at [115, 433] on span "•••" at bounding box center [122, 429] width 36 height 14
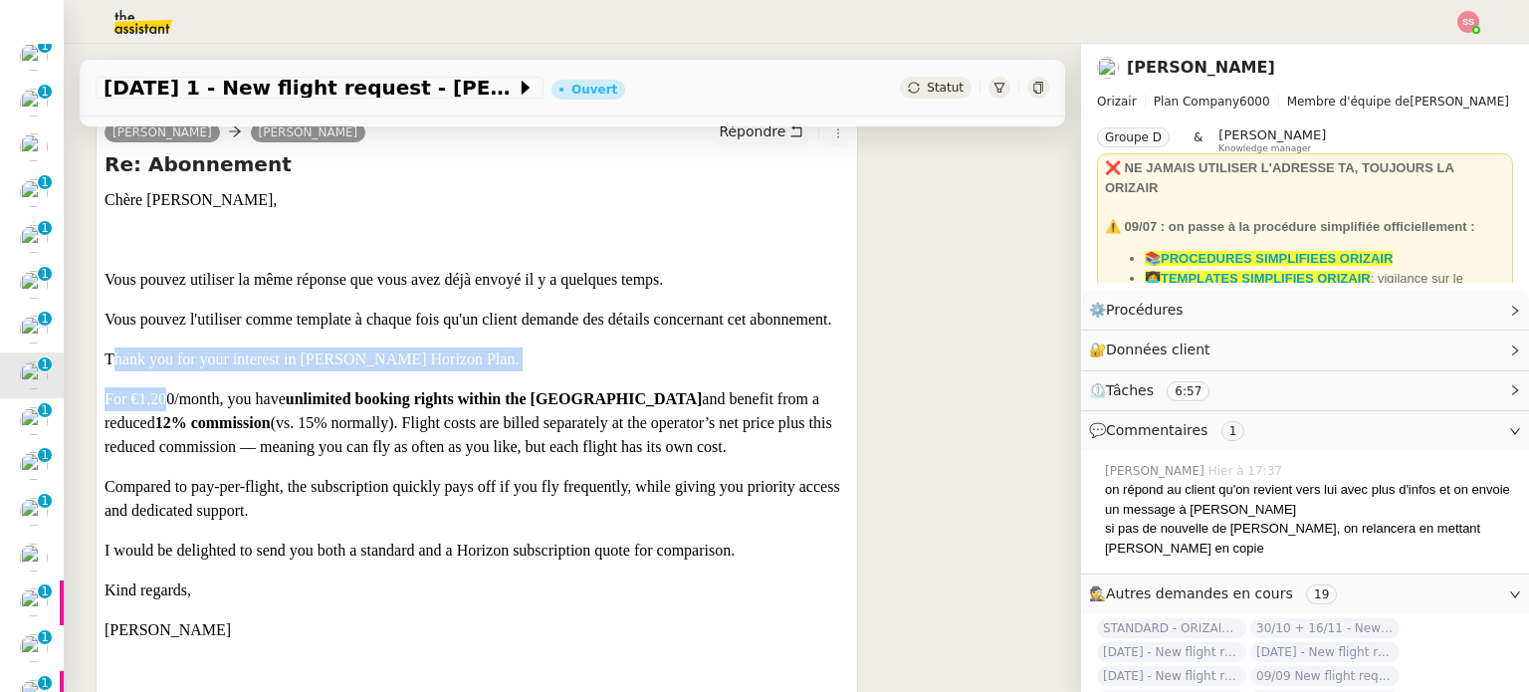
drag, startPoint x: 109, startPoint y: 377, endPoint x: 165, endPoint y: 426, distance: 74.1
click at [165, 426] on div "Chère [PERSON_NAME], [PERSON_NAME] pouvez utiliser la même réponse que vous ave…" at bounding box center [476, 454] width 744 height 533
click at [165, 426] on span "For €1,200/month, you have unlimited booking rights within the [GEOGRAPHIC_DATA…" at bounding box center [467, 422] width 727 height 65
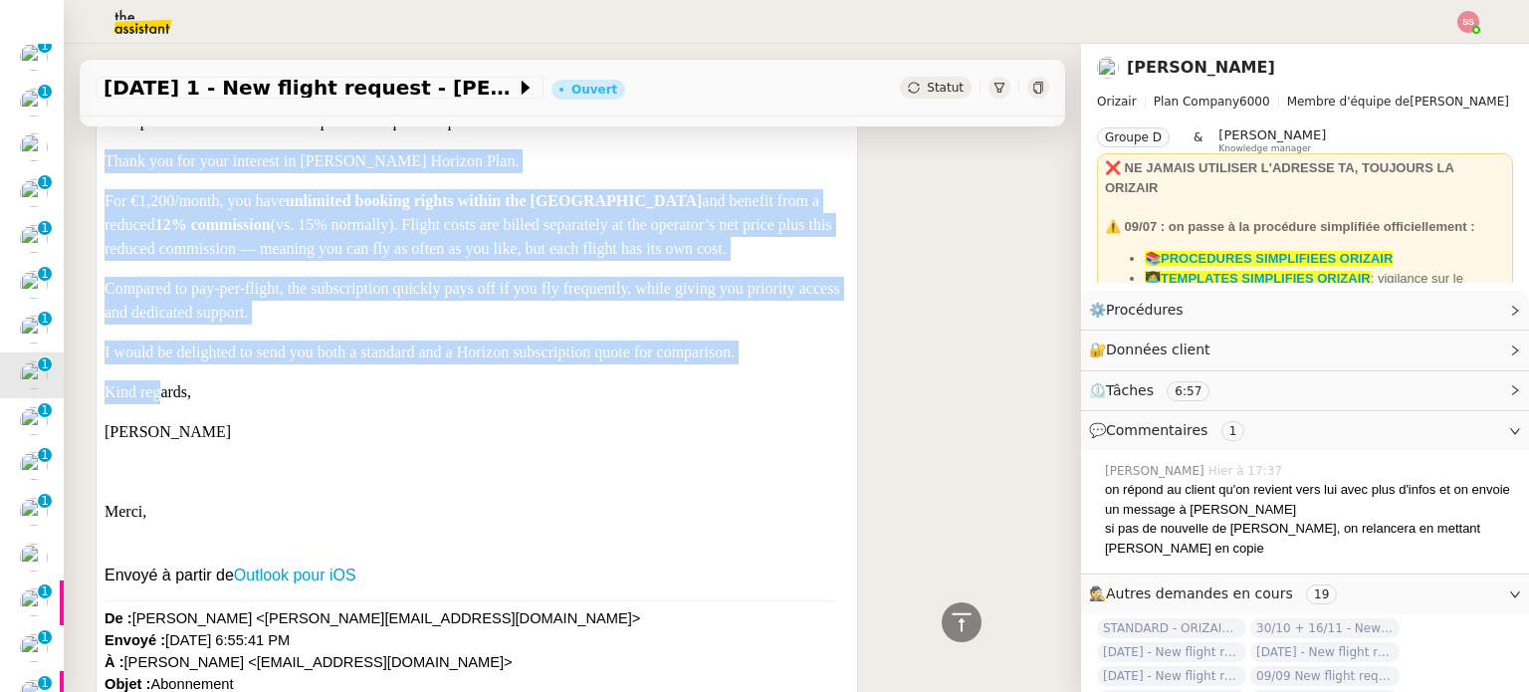
scroll to position [466, 0]
drag, startPoint x: 101, startPoint y: 384, endPoint x: 196, endPoint y: 451, distance: 116.5
copy div "Thank you for your interest in [PERSON_NAME] Horizon Plan. For €1,200/month, yo…"
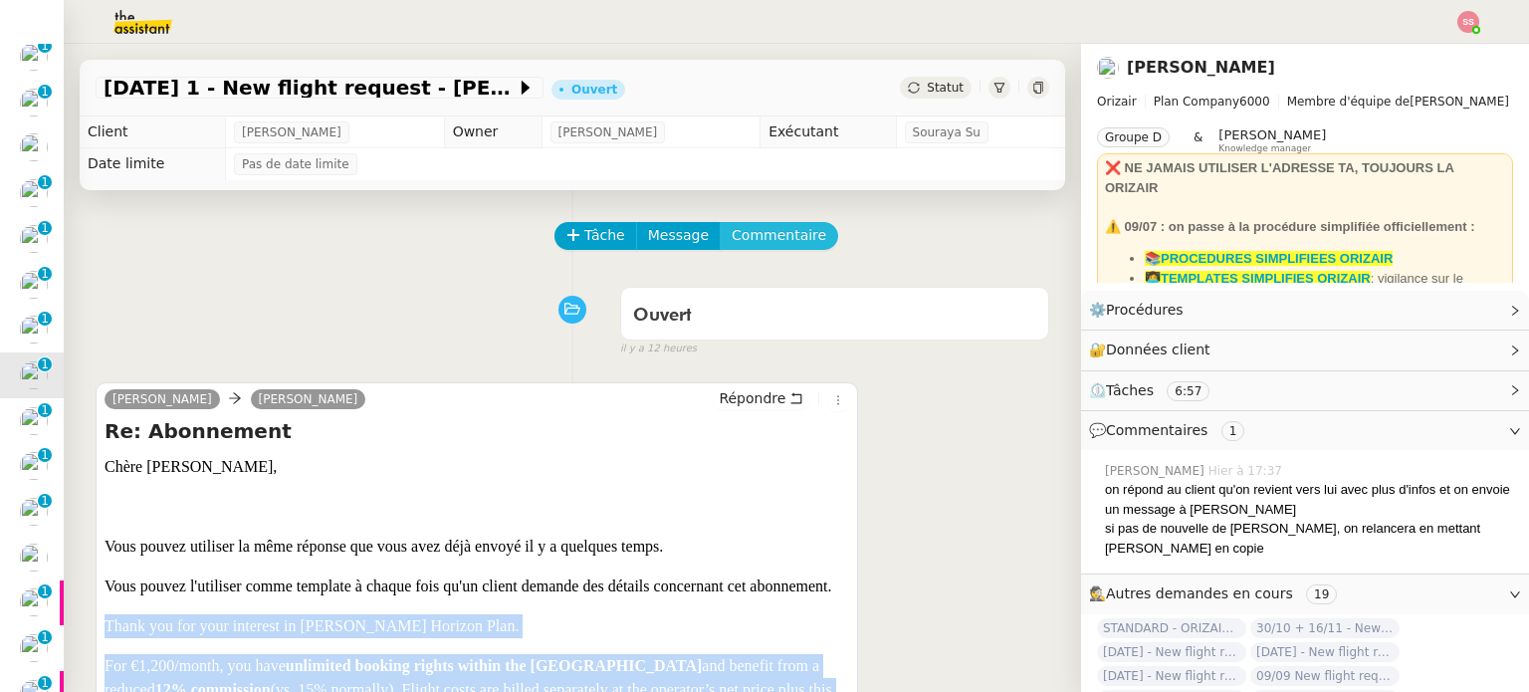
click at [787, 242] on span "Commentaire" at bounding box center [778, 235] width 95 height 23
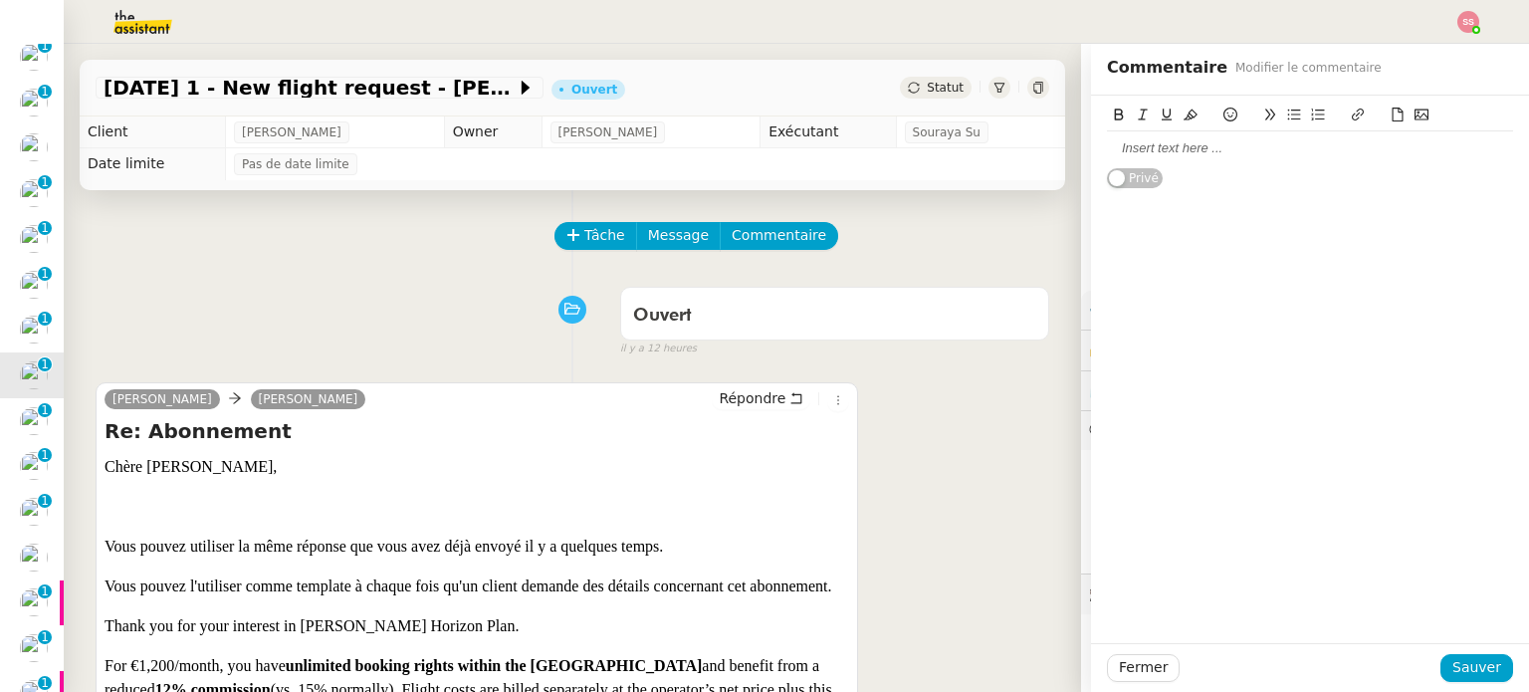
click at [1214, 150] on div at bounding box center [1310, 148] width 406 height 18
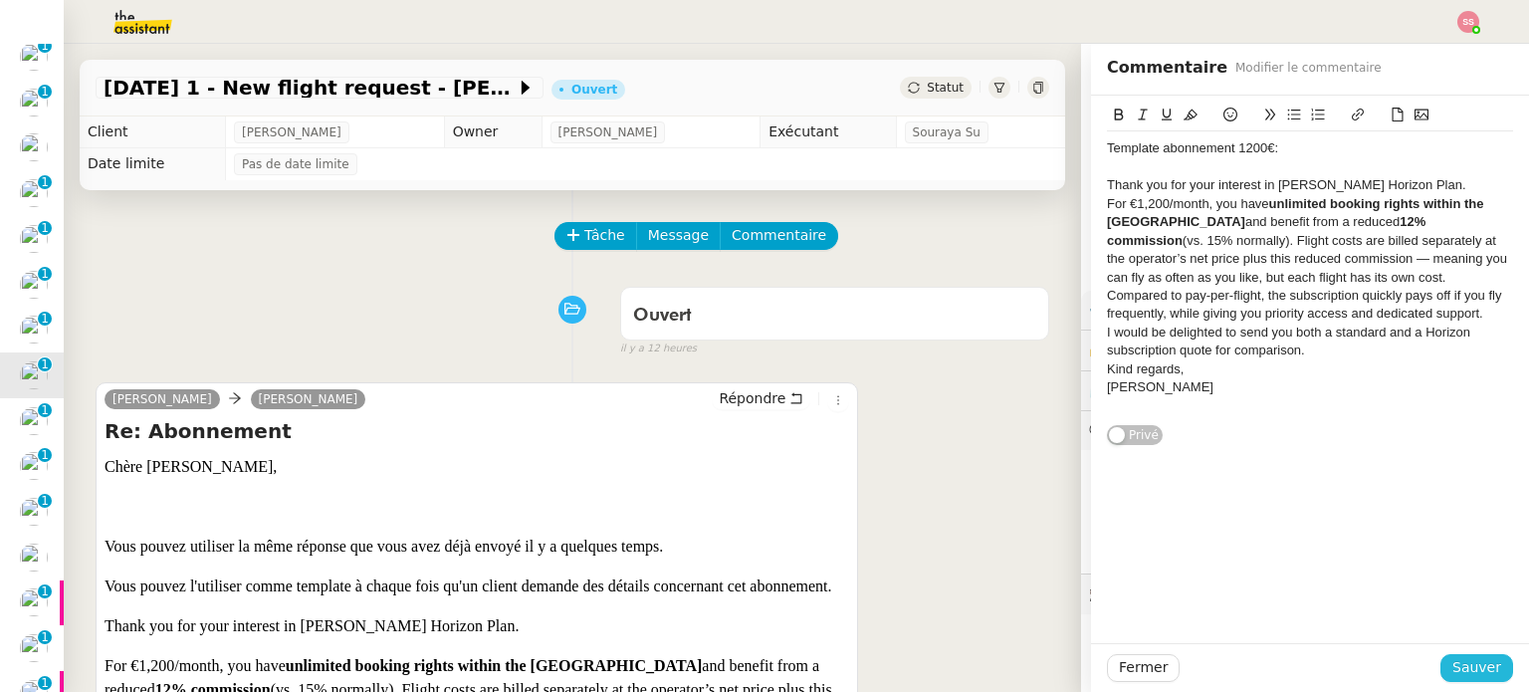
click at [1456, 669] on span "Sauver" at bounding box center [1476, 667] width 49 height 23
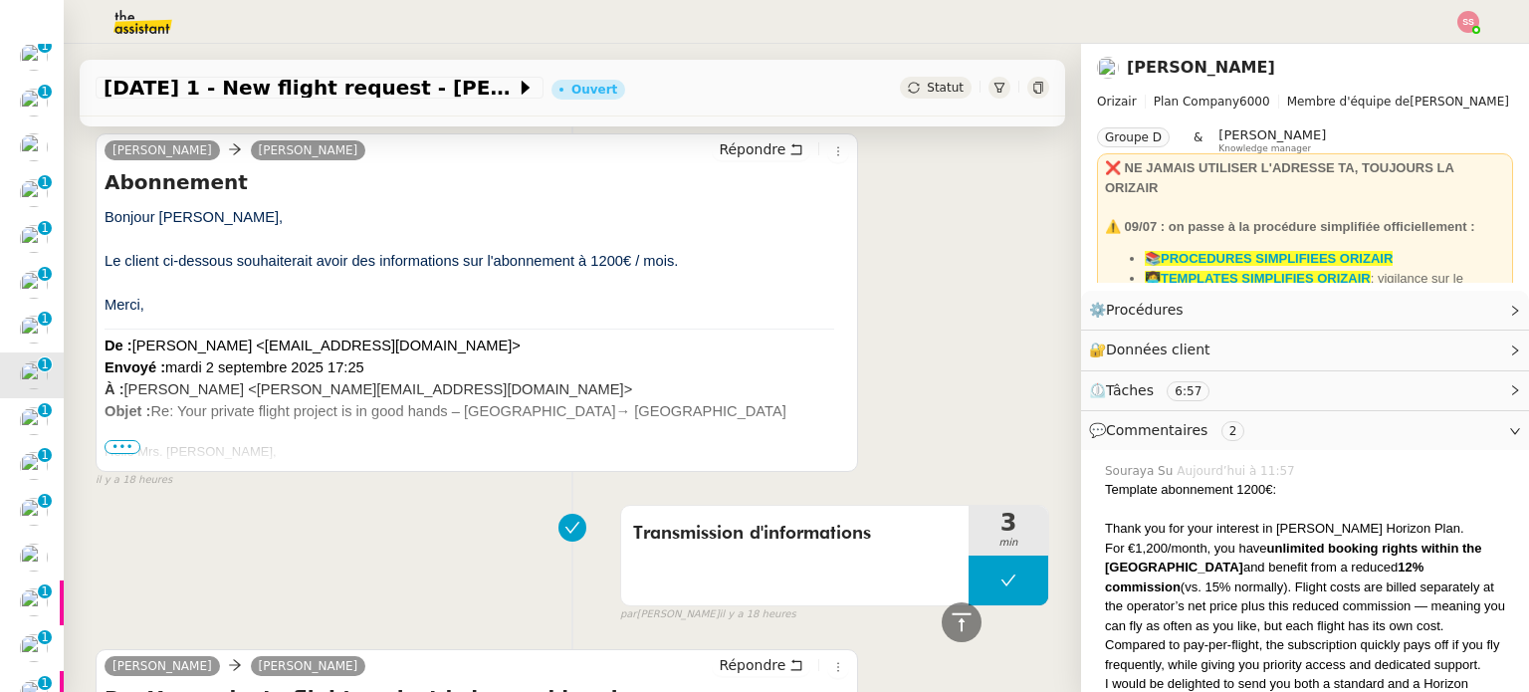
scroll to position [2886, 0]
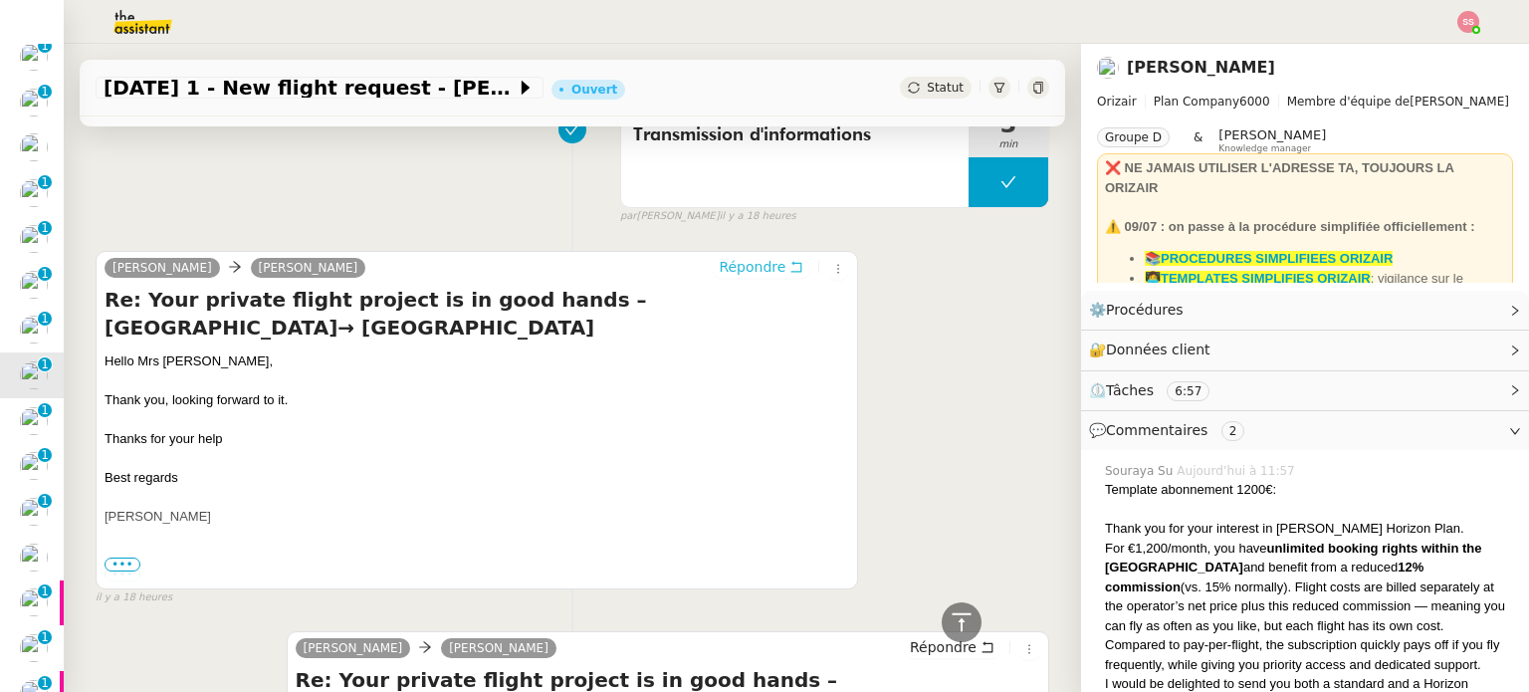
click at [737, 277] on span "Répondre" at bounding box center [752, 267] width 67 height 20
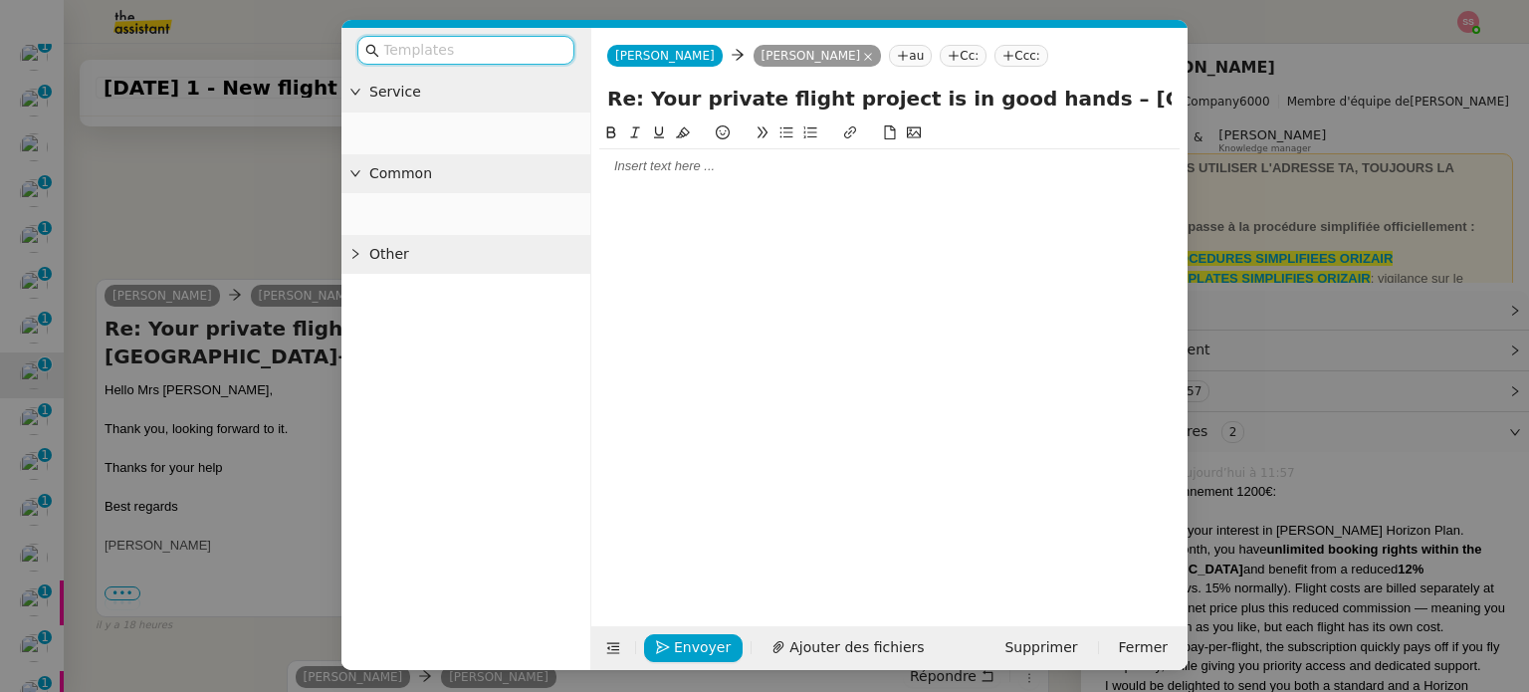
scroll to position [3041, 0]
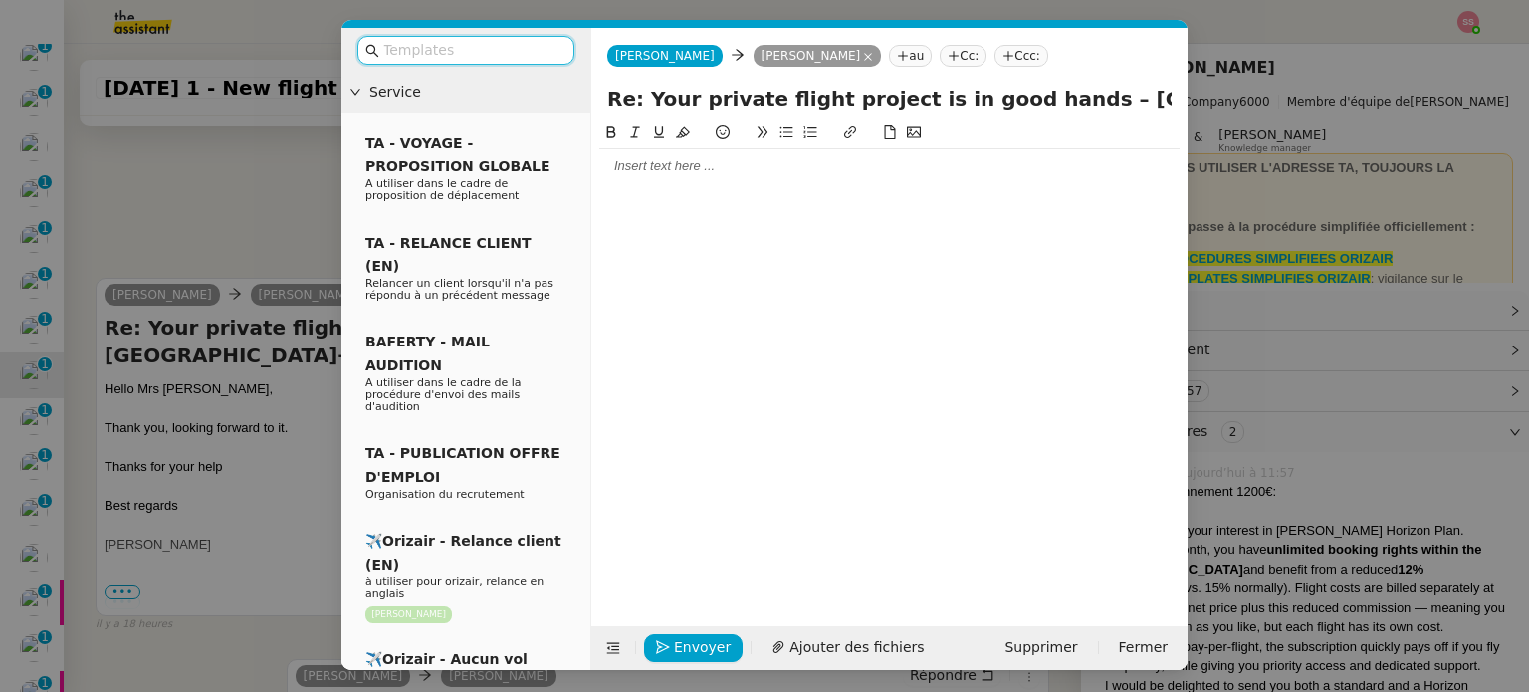
click at [653, 169] on div at bounding box center [889, 166] width 580 height 18
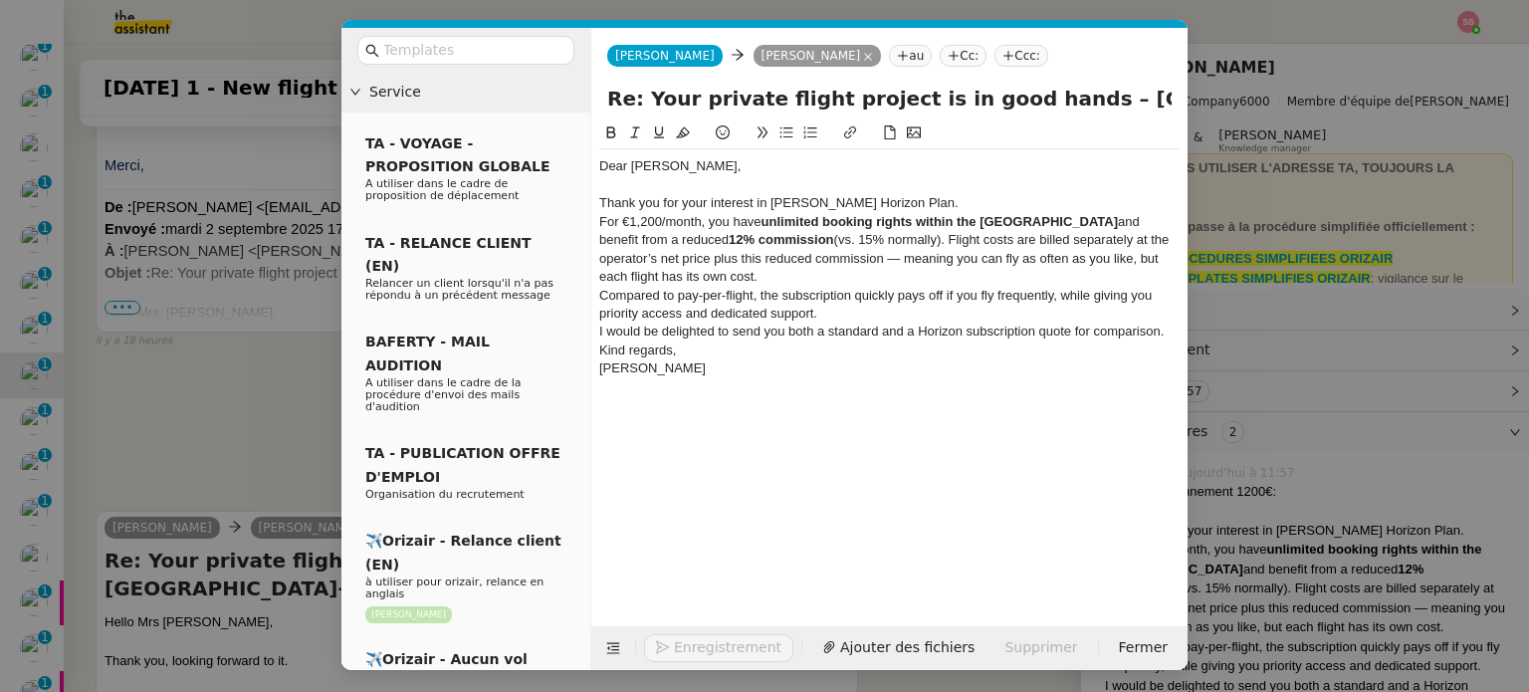
scroll to position [3273, 0]
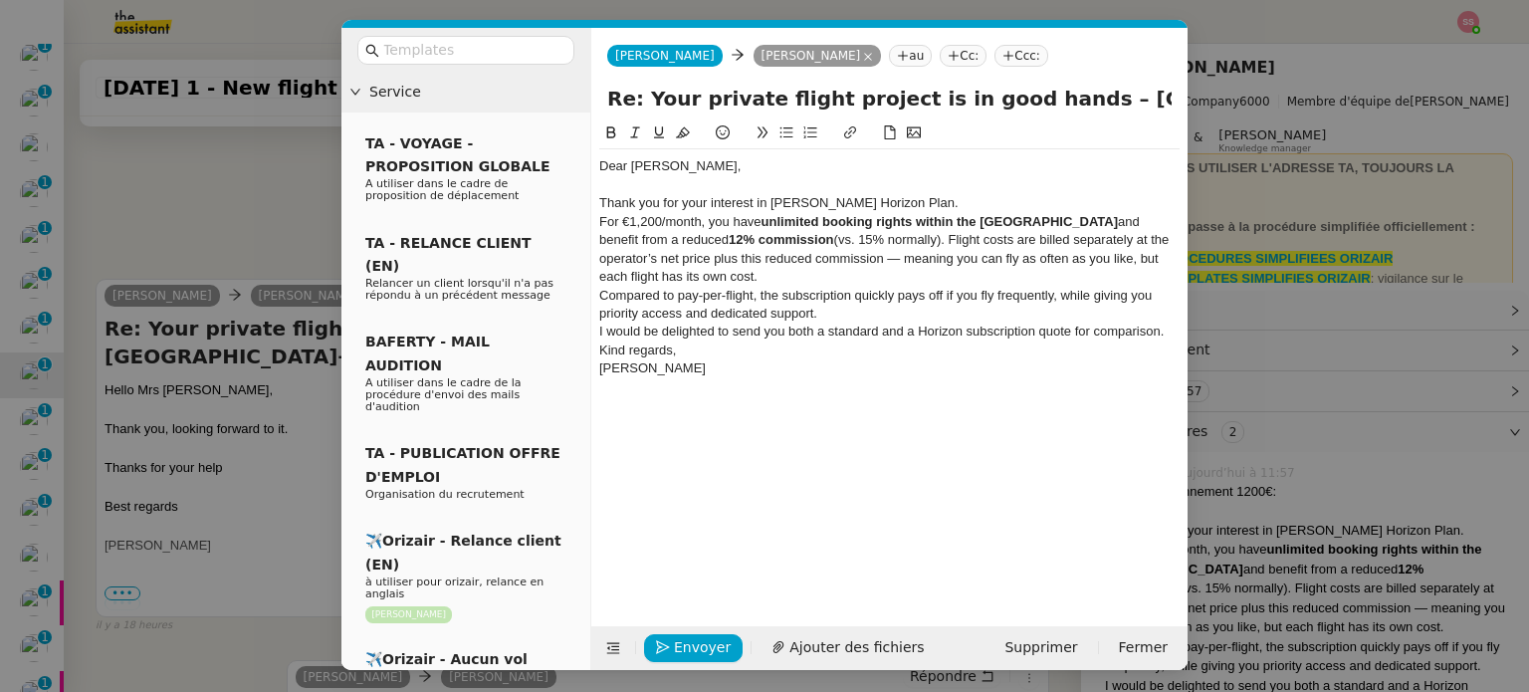
click at [924, 208] on div "Thank you for your interest in [PERSON_NAME] Horizon Plan." at bounding box center [889, 203] width 580 height 18
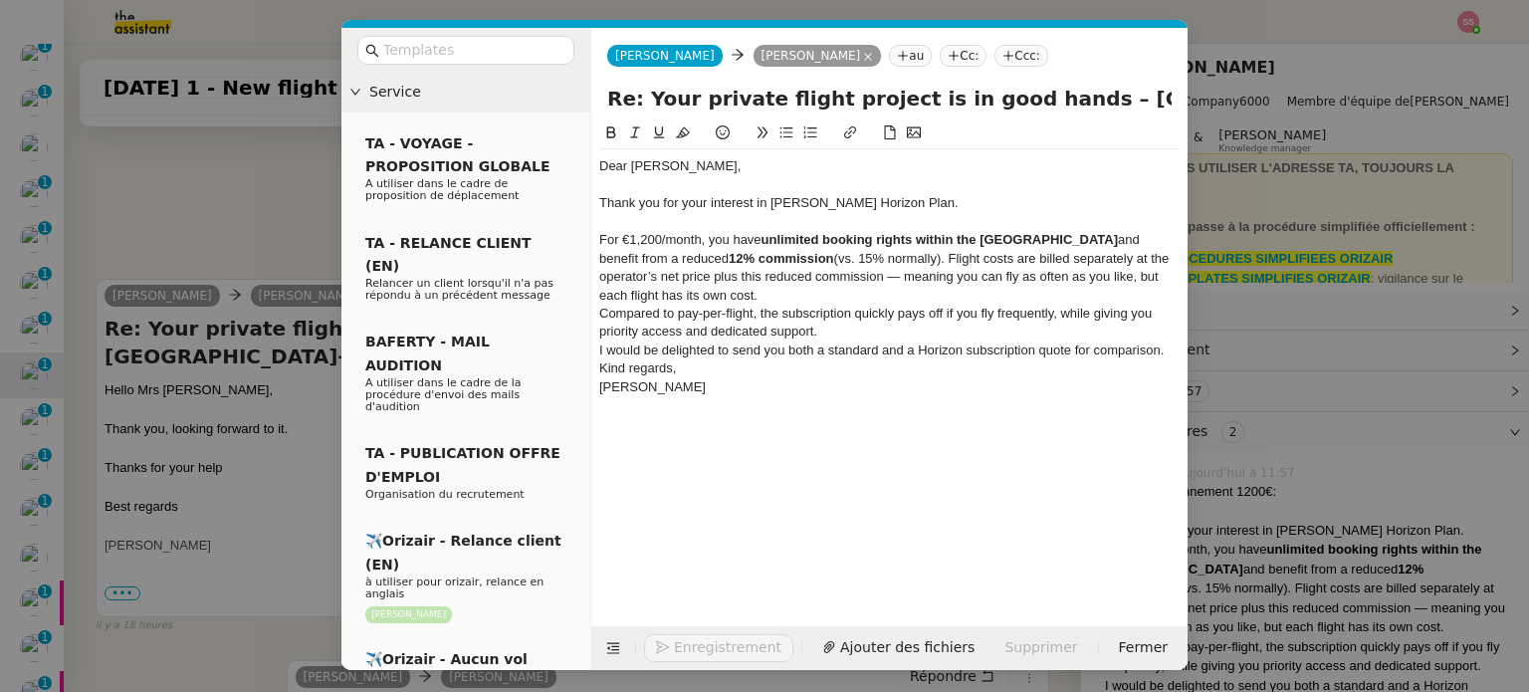
scroll to position [3293, 0]
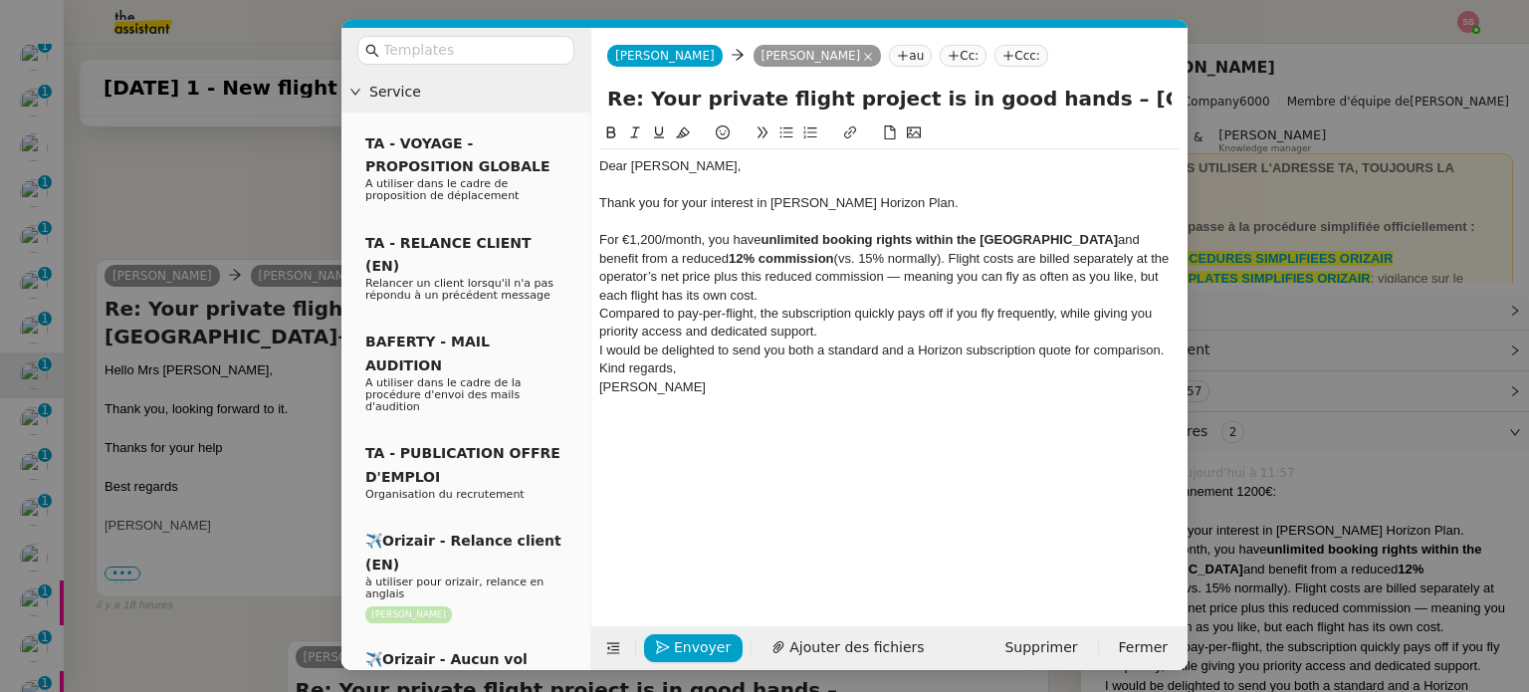
click at [684, 292] on div "For €1,200/month, you have unlimited booking rights within the [GEOGRAPHIC_DATA…" at bounding box center [889, 268] width 580 height 74
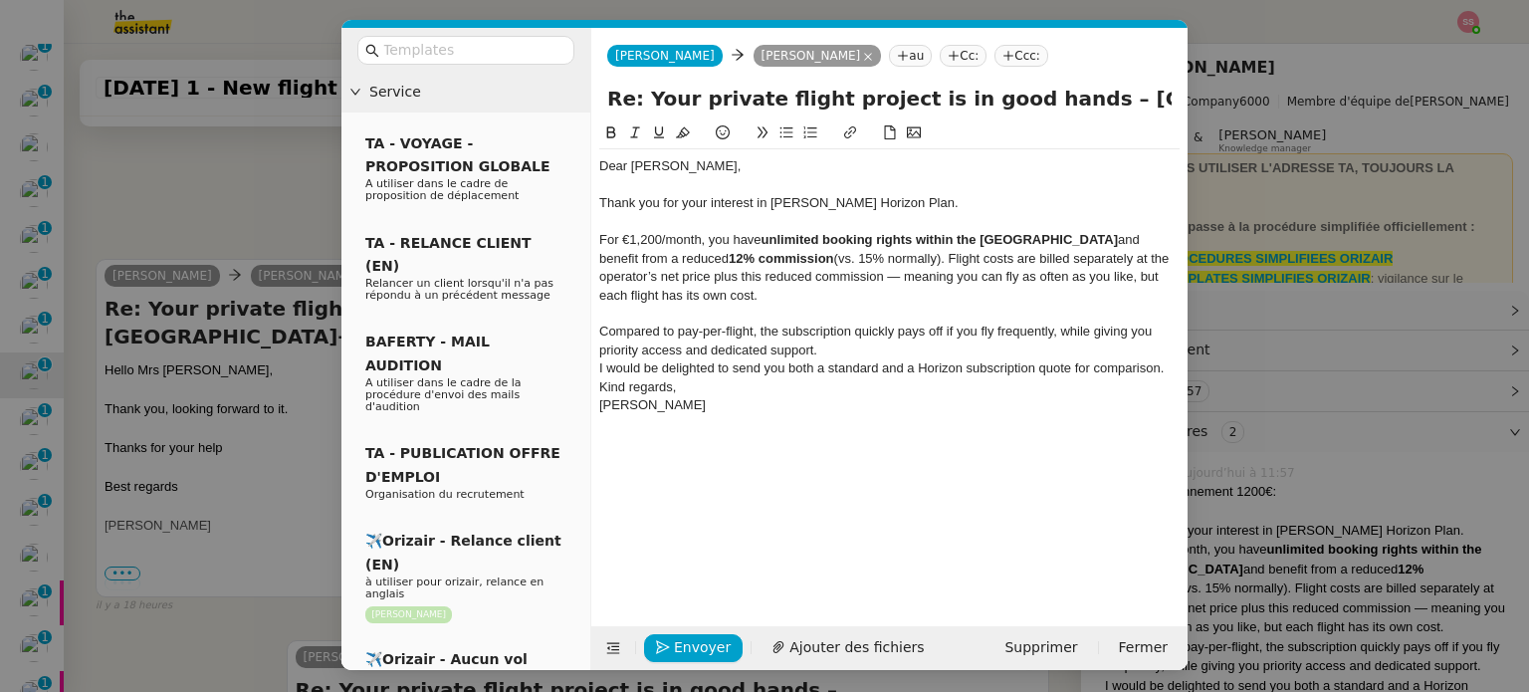
click at [837, 341] on div "Compared to pay-per-flight, the subscription quickly pays off if you fly freque…" at bounding box center [889, 340] width 580 height 37
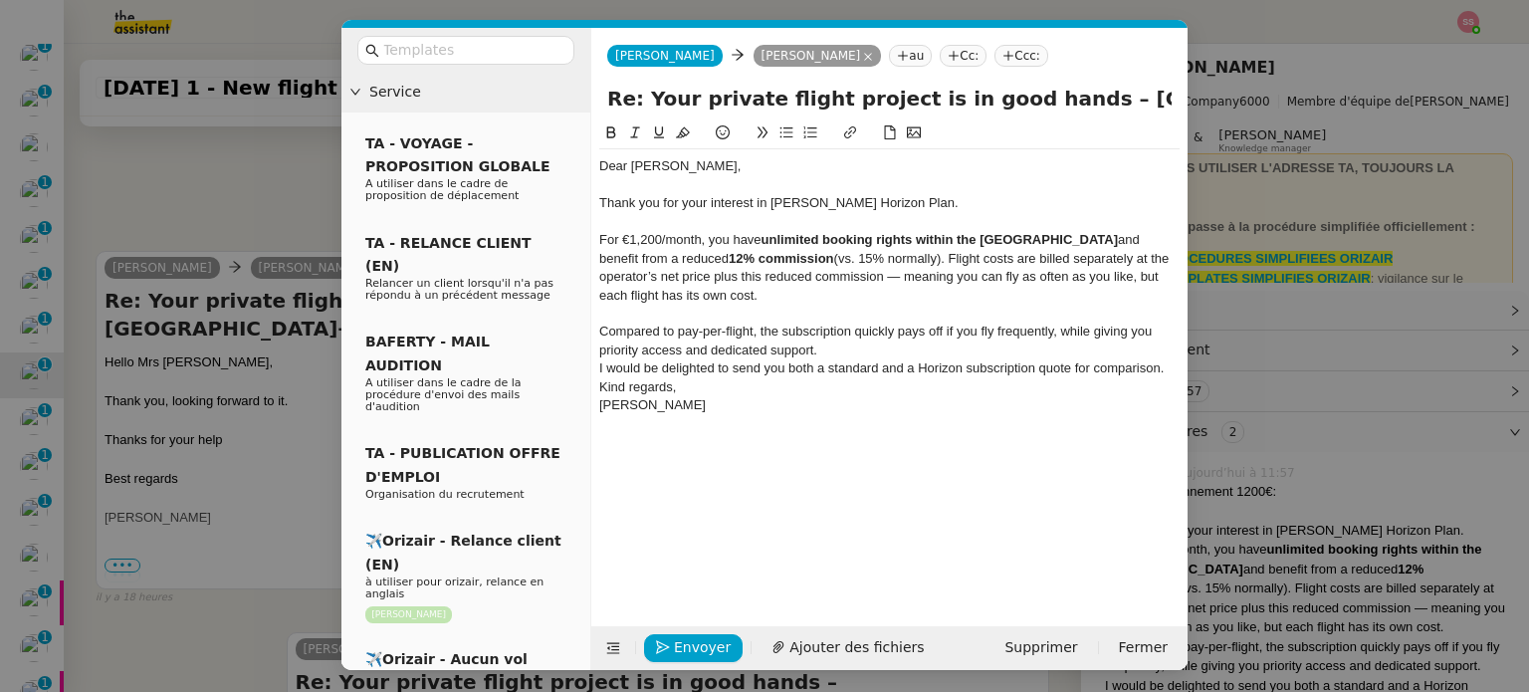
click at [878, 344] on div "Compared to pay-per-flight, the subscription quickly pays off if you fly freque…" at bounding box center [889, 340] width 580 height 37
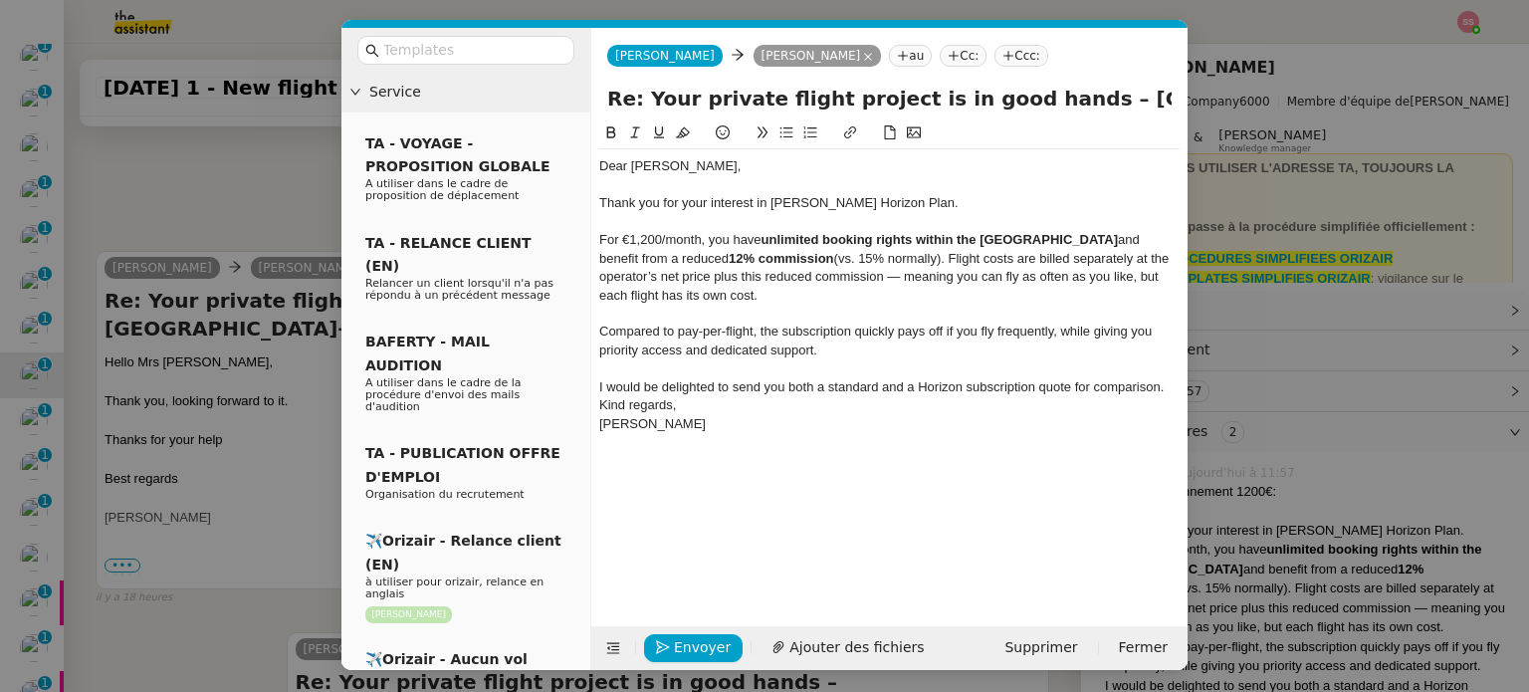
scroll to position [0, 29]
drag, startPoint x: 1064, startPoint y: 102, endPoint x: 1184, endPoint y: 112, distance: 120.9
click at [1184, 112] on div "Re: Your private flight project is in good hands – [GEOGRAPHIC_DATA]→ [GEOGRAPH…" at bounding box center [889, 103] width 596 height 38
click at [698, 638] on span "Envoyer" at bounding box center [702, 647] width 57 height 23
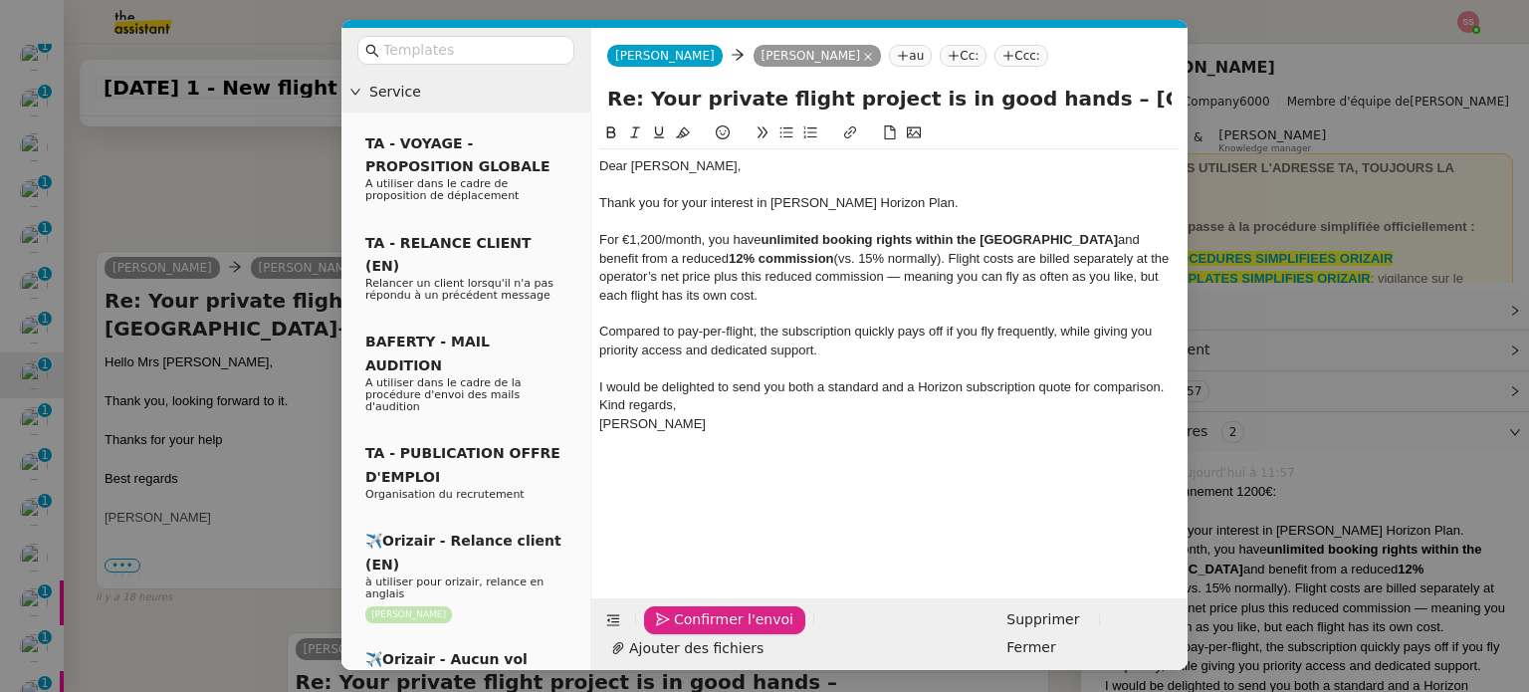
click at [698, 631] on span "Confirmer l'envoi" at bounding box center [733, 619] width 119 height 23
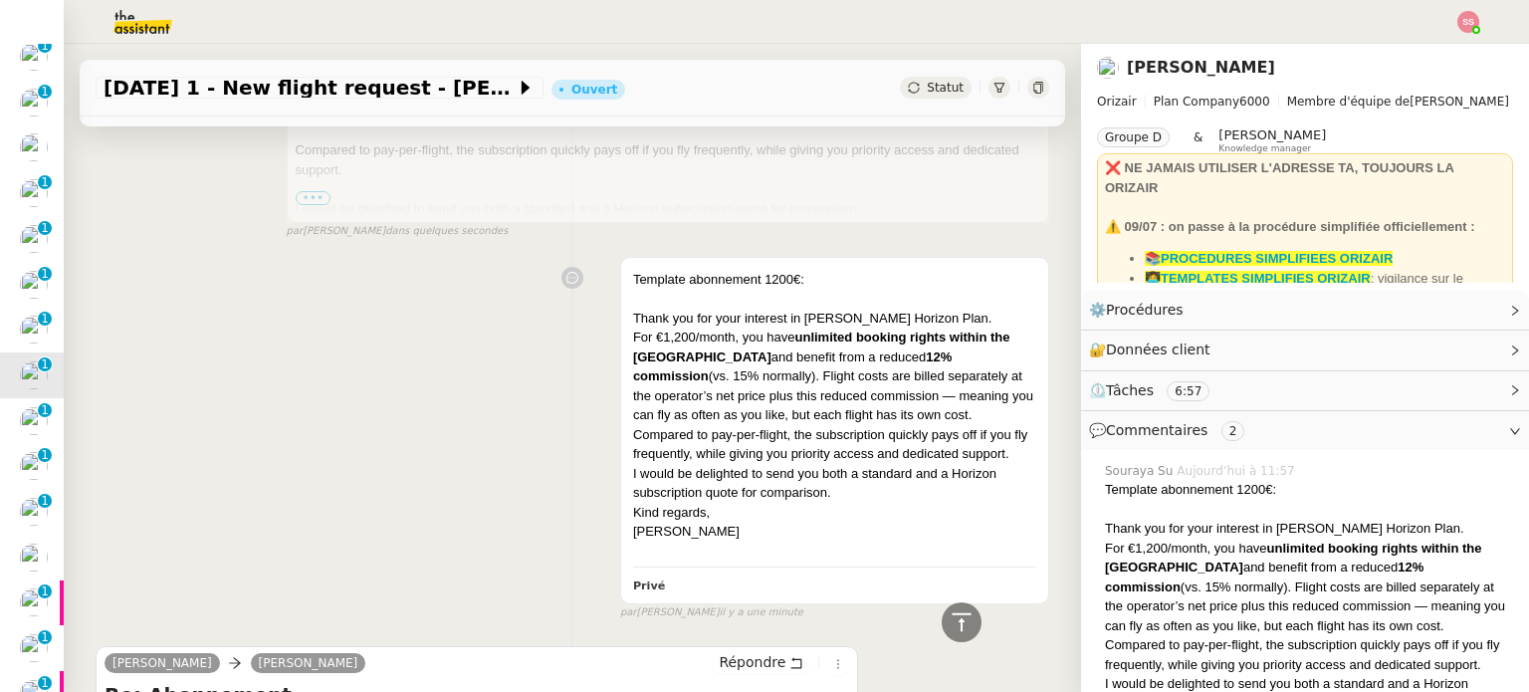
scroll to position [199, 0]
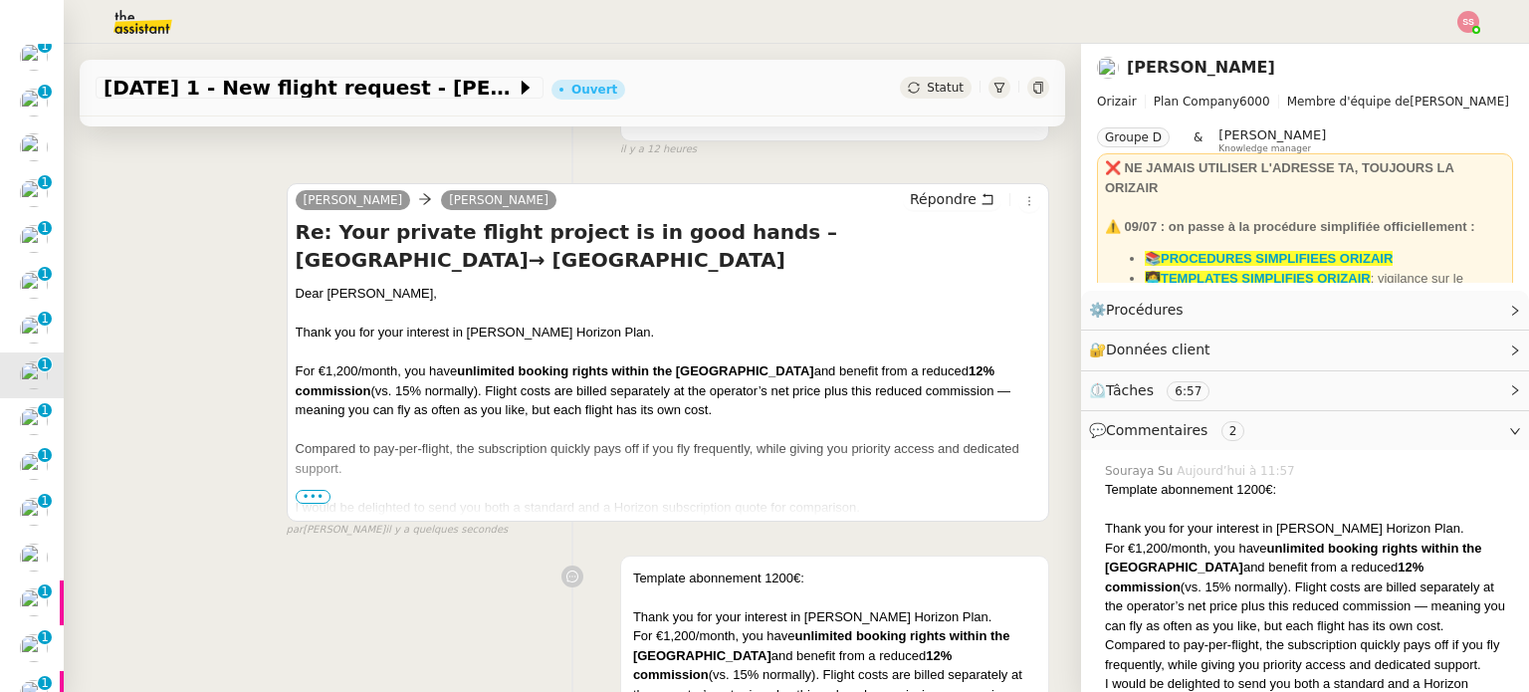
click at [300, 499] on span "•••" at bounding box center [314, 497] width 36 height 14
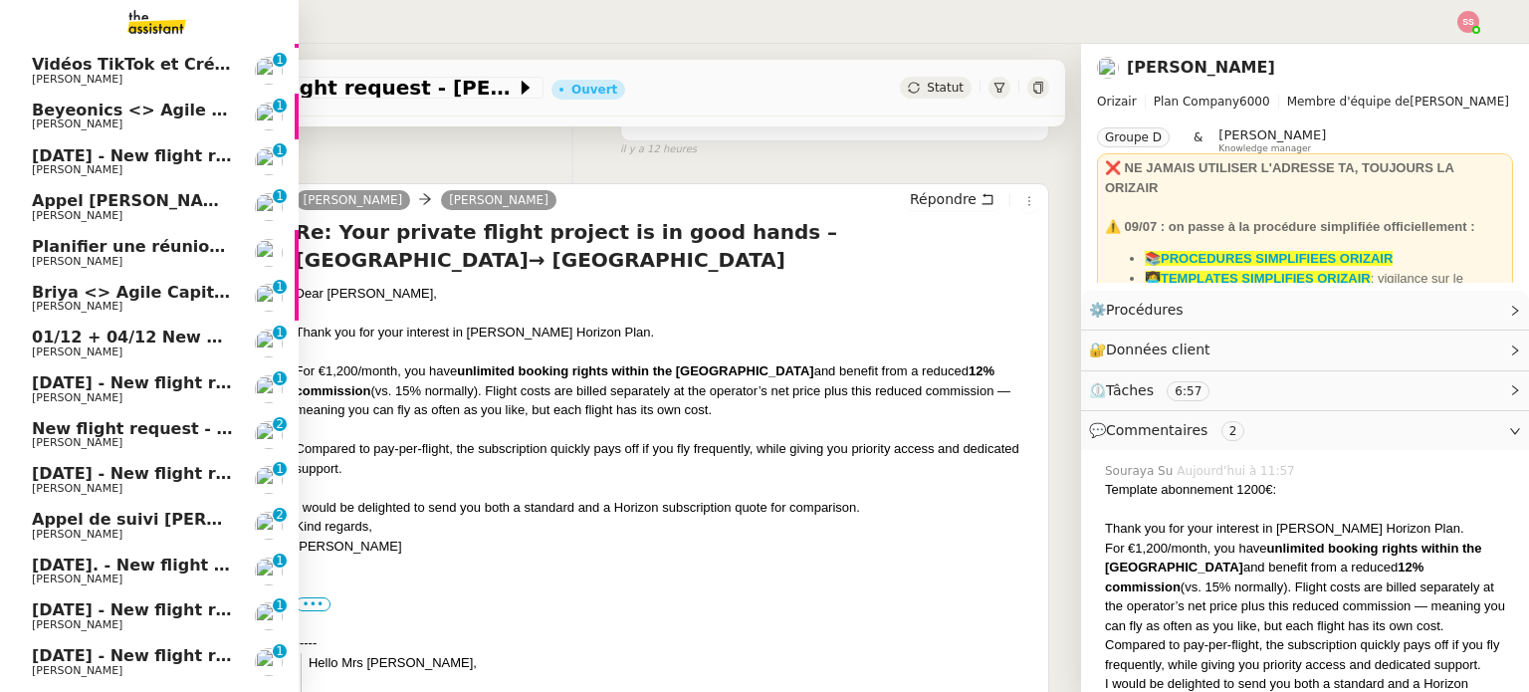
scroll to position [1194, 0]
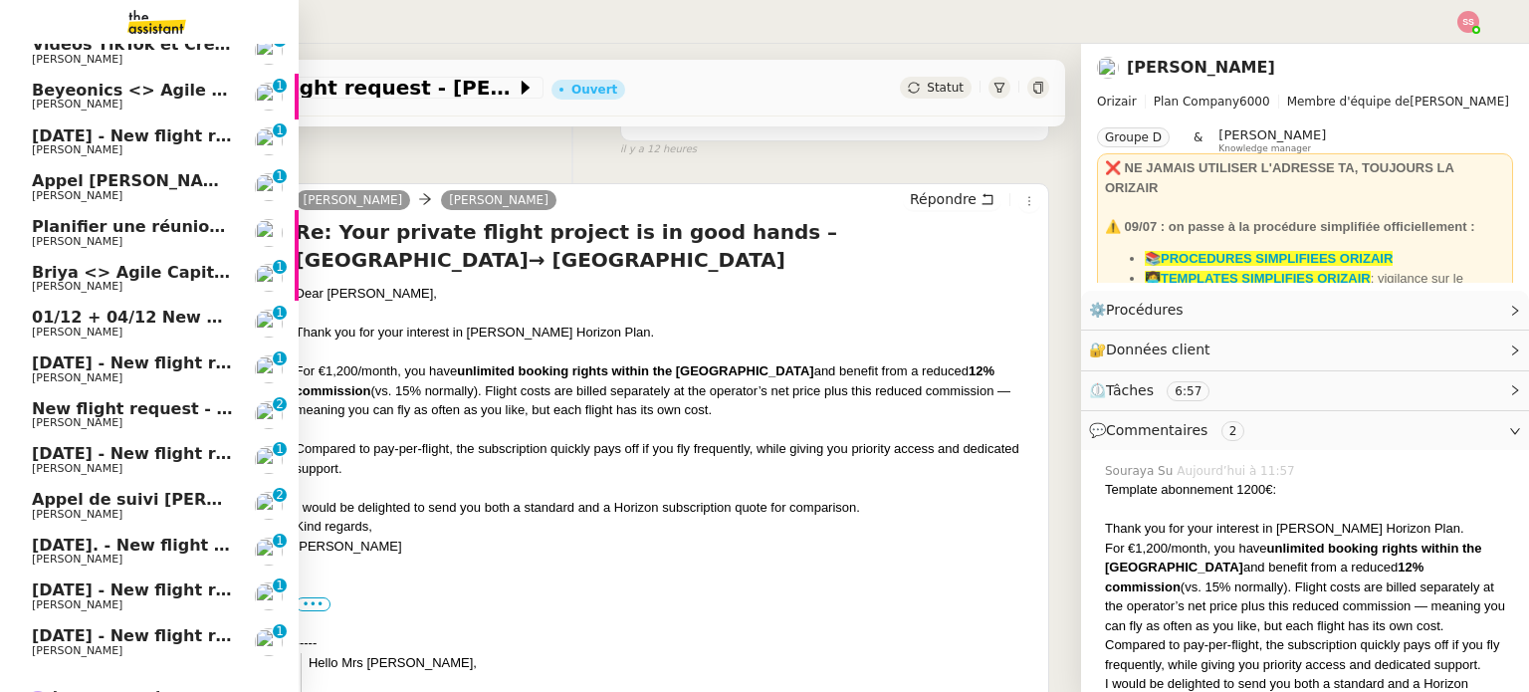
click at [149, 222] on span "Planifier une réunion fin août/début septembre" at bounding box center [244, 226] width 424 height 19
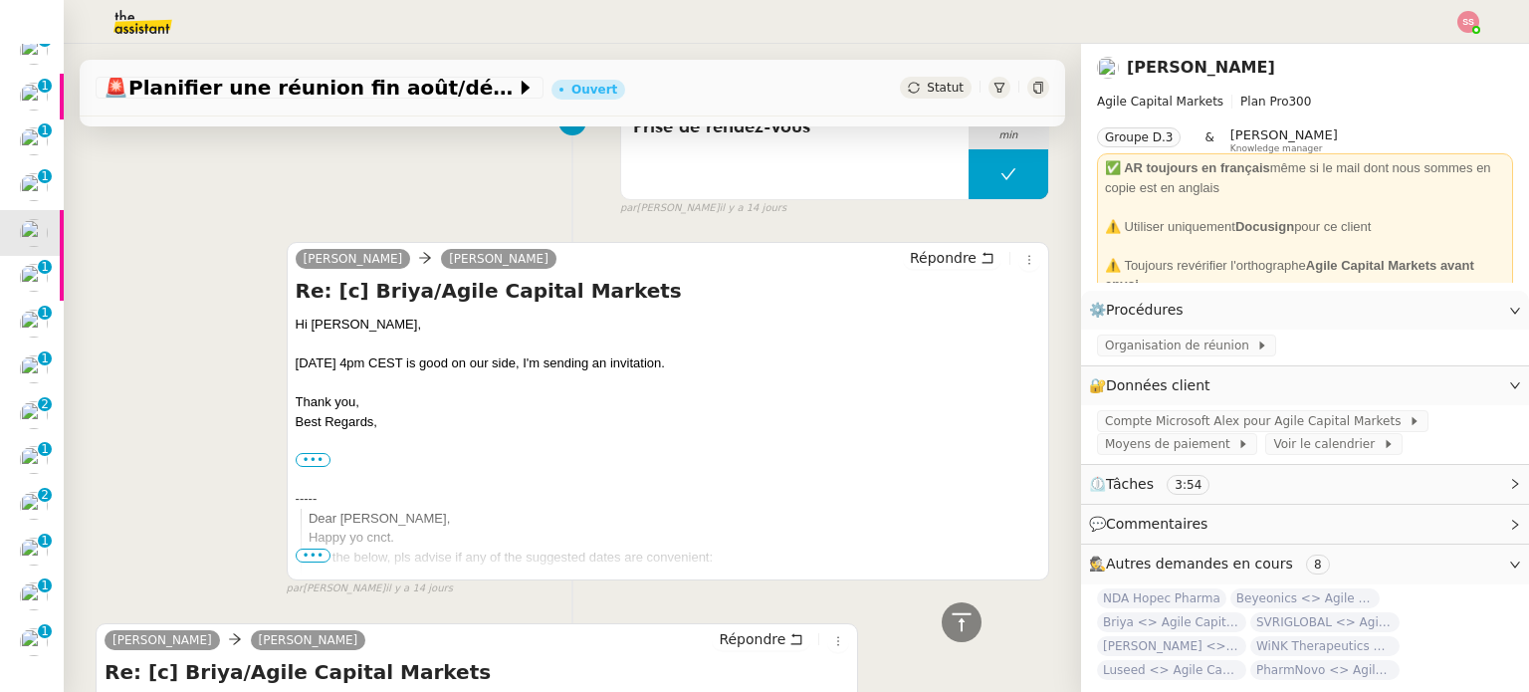
scroll to position [995, 0]
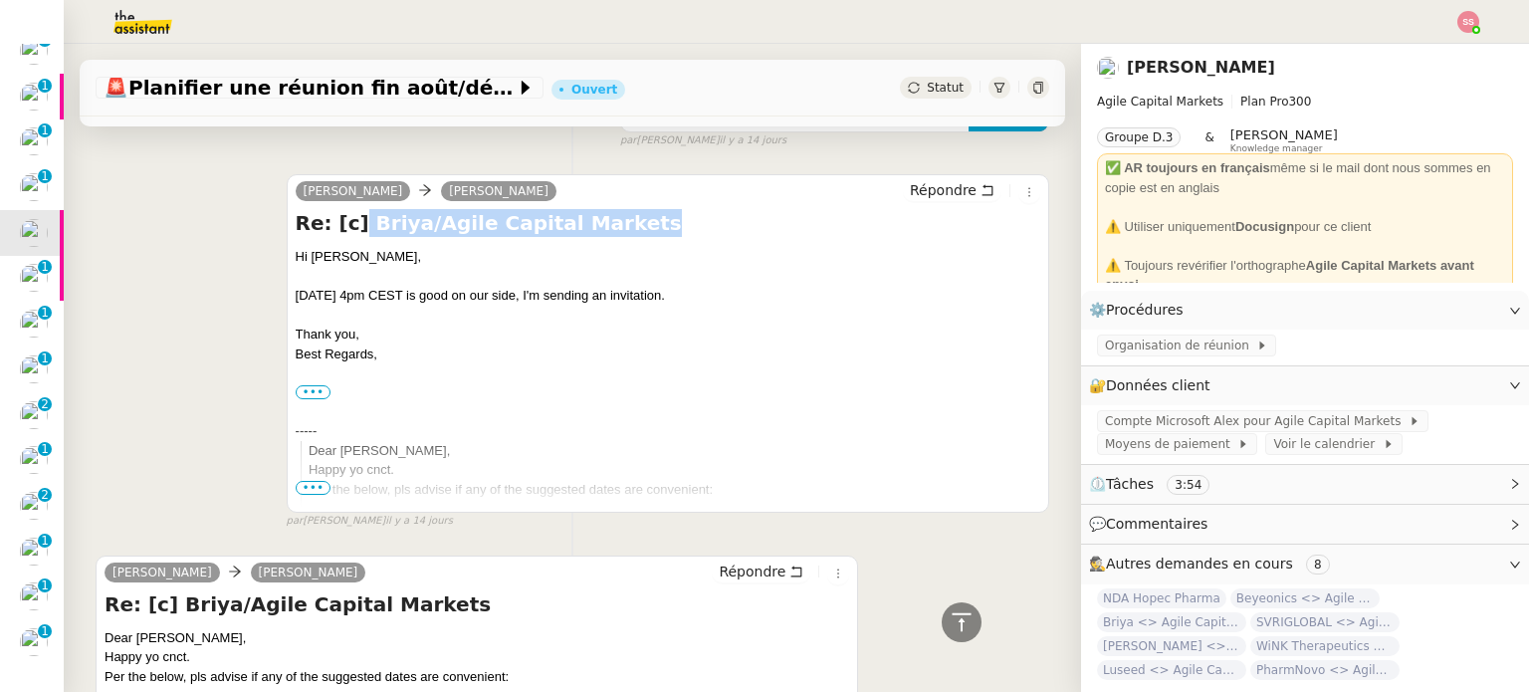
drag, startPoint x: 346, startPoint y: 224, endPoint x: 605, endPoint y: 215, distance: 258.9
click at [605, 215] on h4 "Re: [c] Briya/Agile Capital Markets" at bounding box center [668, 223] width 744 height 28
click at [521, 98] on icon at bounding box center [526, 88] width 20 height 20
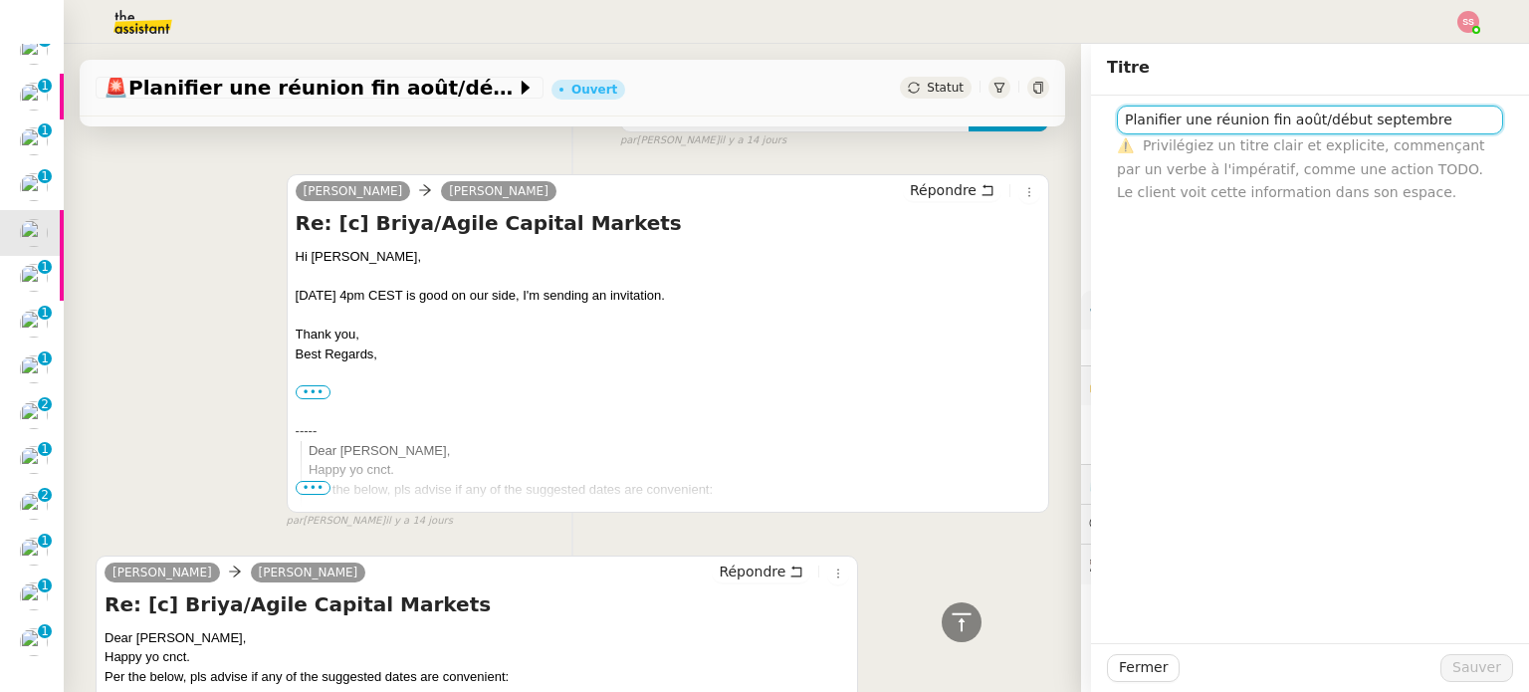
click at [1305, 114] on input "Planifier une réunion fin août/début septembre" at bounding box center [1310, 119] width 386 height 29
click at [1307, 114] on input "Planifier une réunion fin août/début septembre" at bounding box center [1310, 119] width 386 height 29
click at [1308, 115] on input "Planifier une réunion fin août/début septembre" at bounding box center [1310, 119] width 386 height 29
click at [1258, 123] on input "Planifier une réunion fin août/début septembre" at bounding box center [1310, 119] width 386 height 29
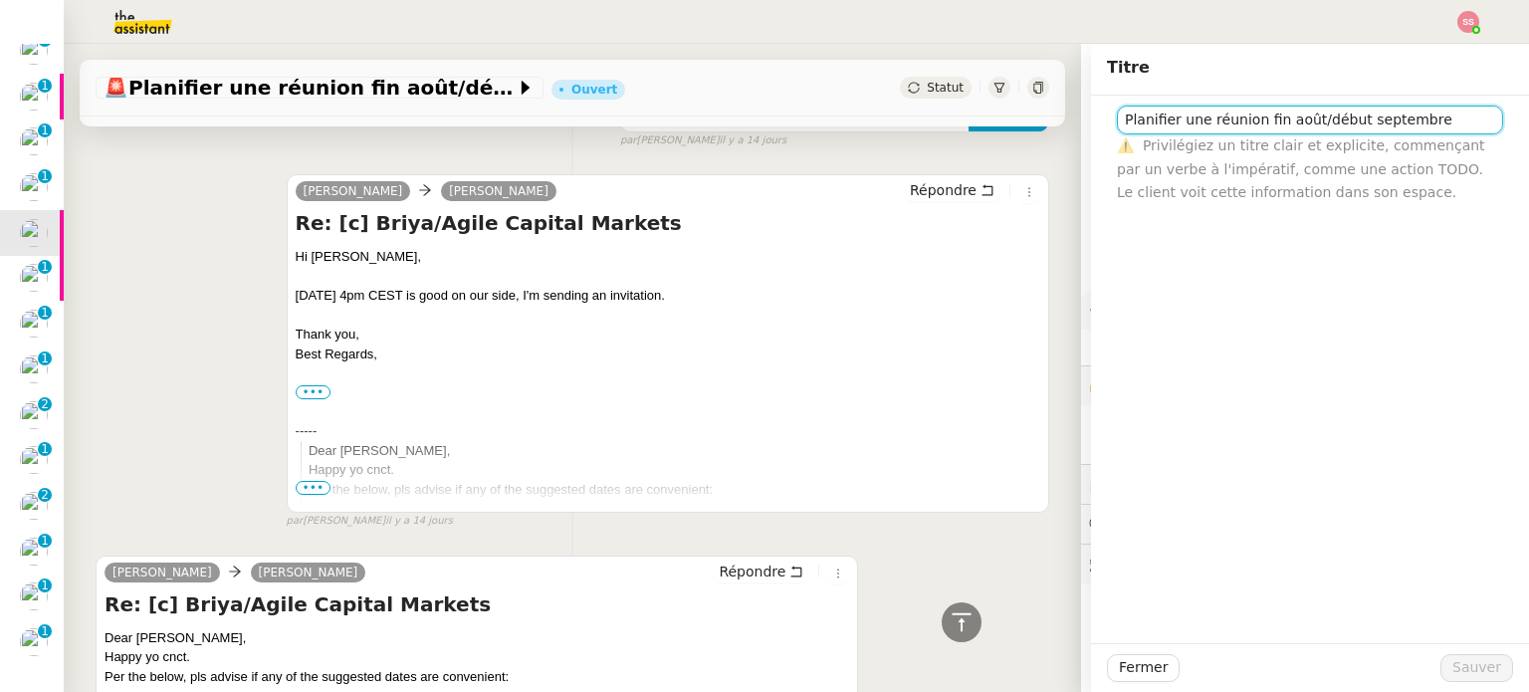
click at [1258, 123] on input "Planifier une réunion fin août/début septembre" at bounding box center [1310, 119] width 386 height 29
paste input "Briya/Agile Capital Markets"
type input "Briya/Agile Capital Markets"
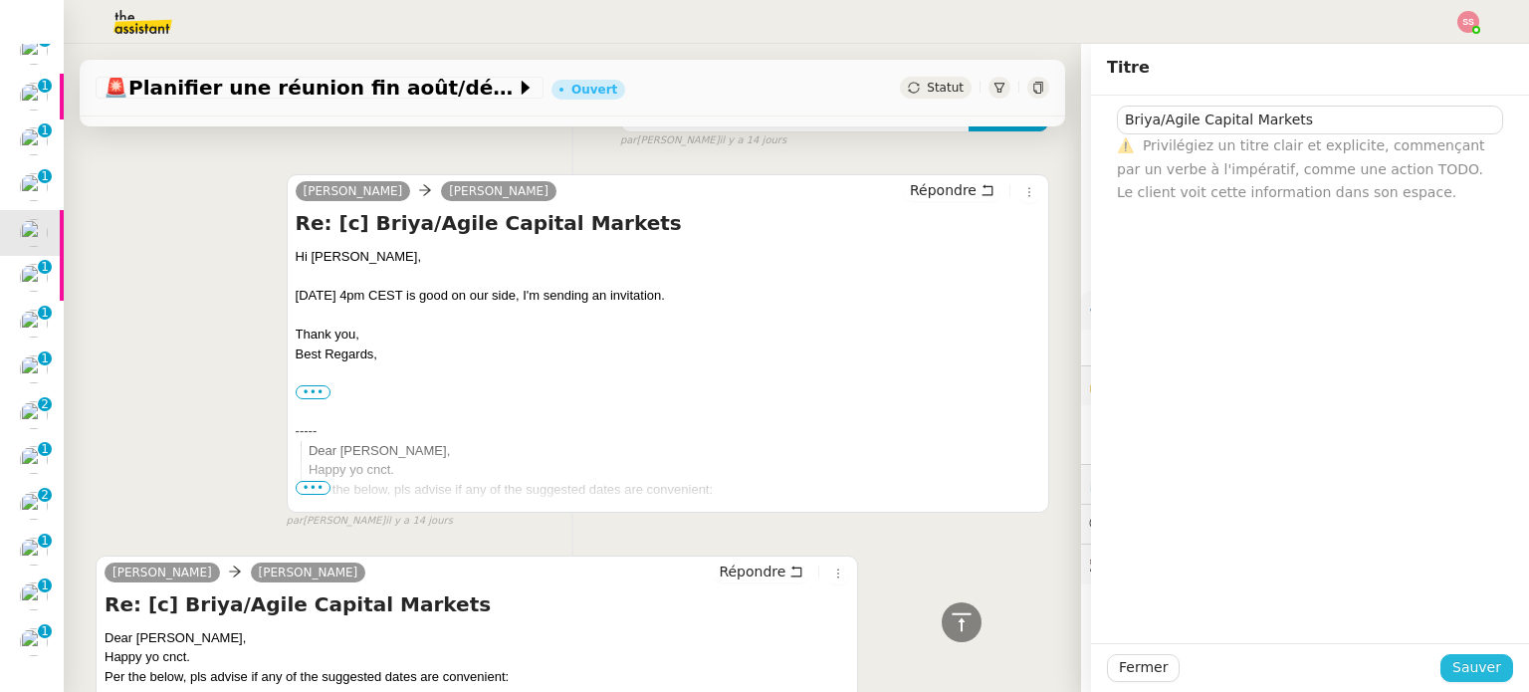
click at [1457, 660] on span "Sauver" at bounding box center [1476, 667] width 49 height 23
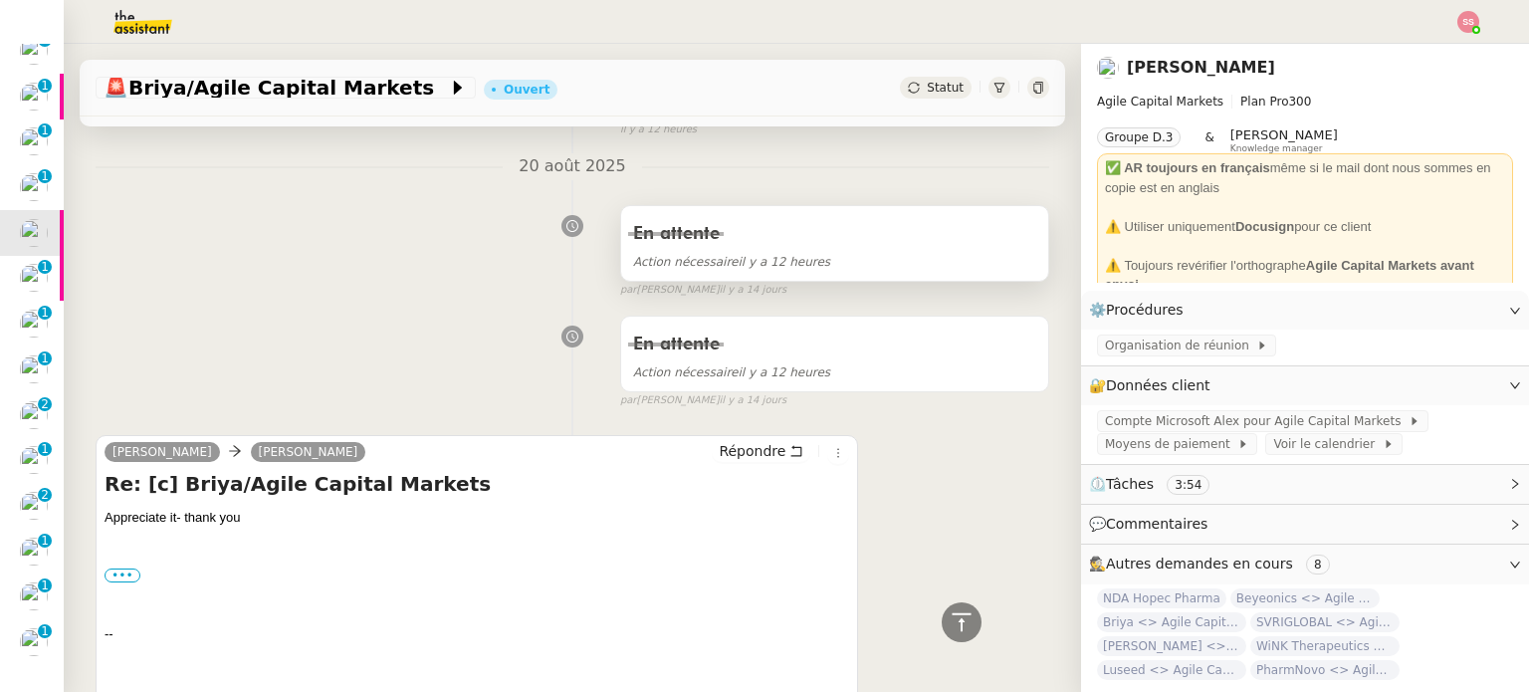
scroll to position [100, 0]
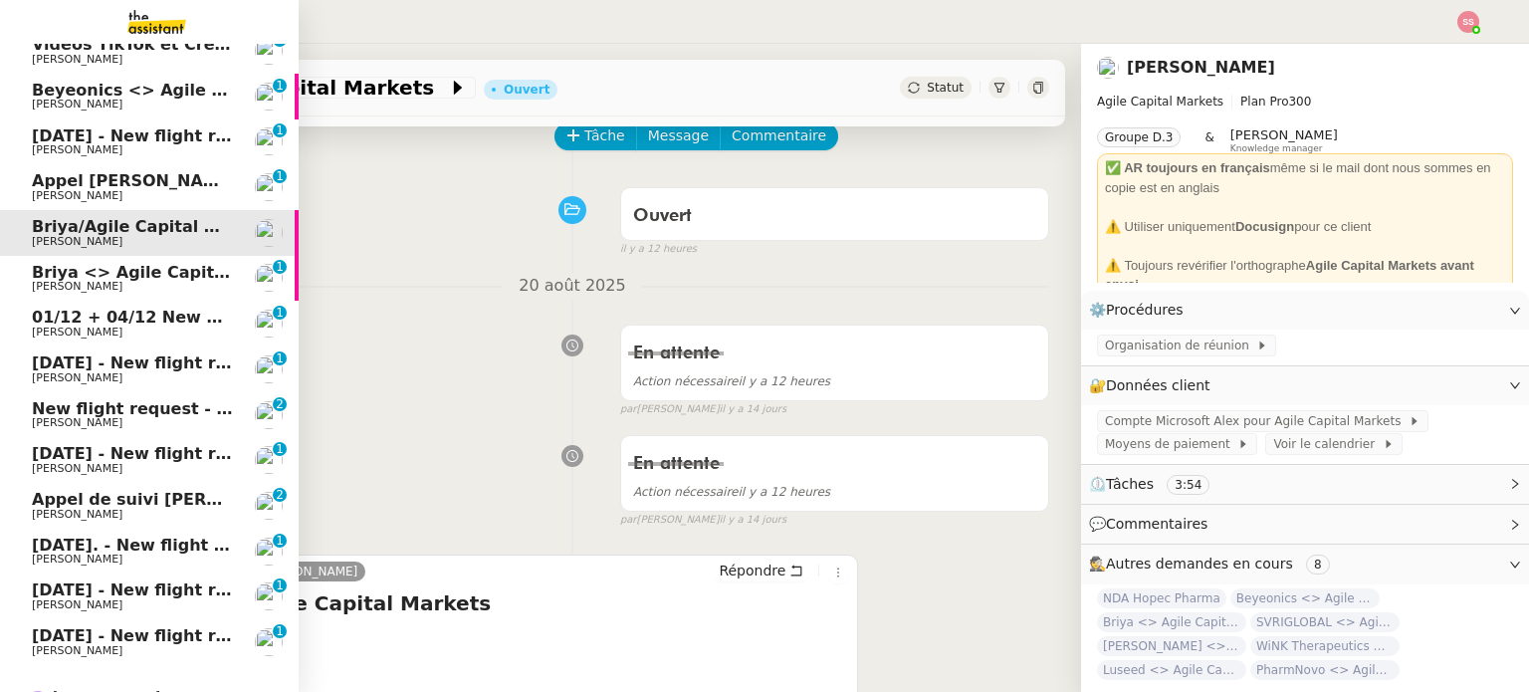
click at [162, 258] on link "Briya <> Agile Capital Markets ([PERSON_NAME]) [PERSON_NAME] 0 1 2 3 4 5 6 7 8 9" at bounding box center [149, 279] width 299 height 46
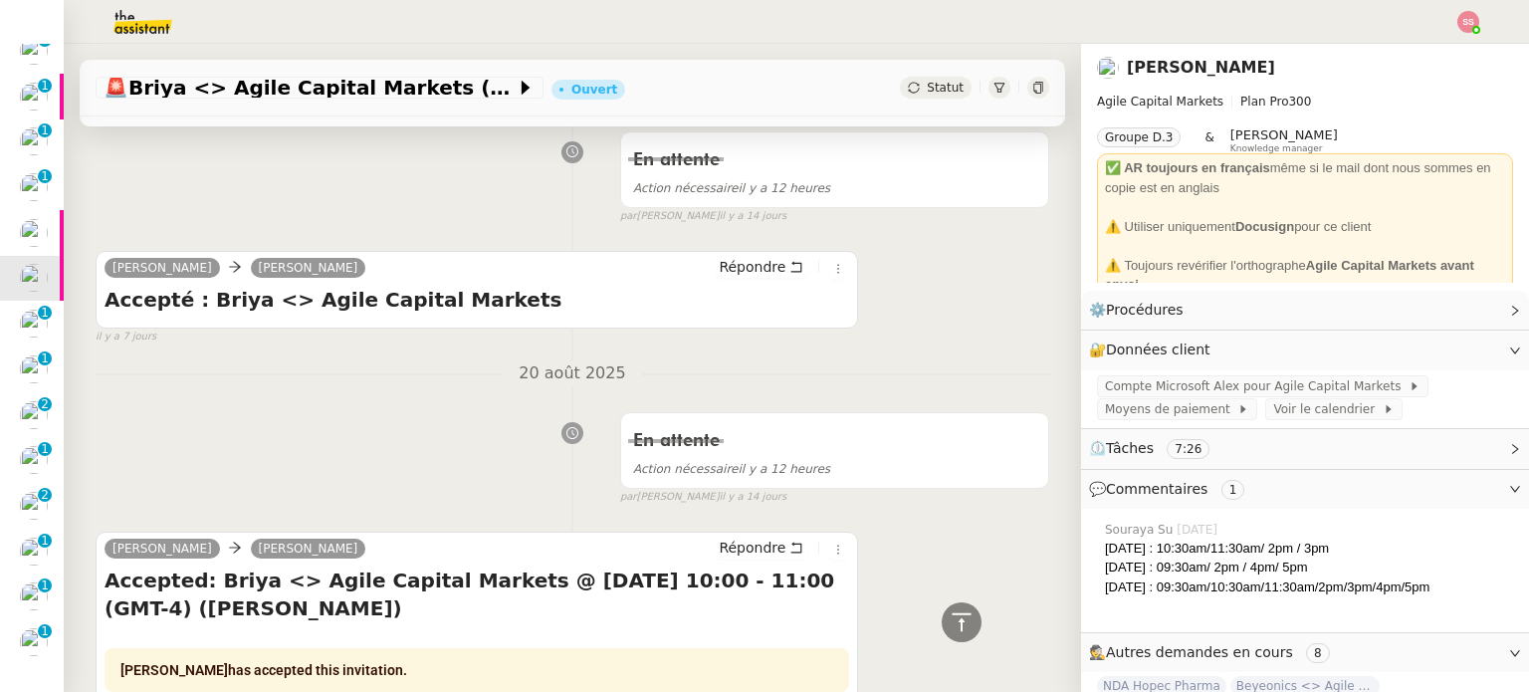
scroll to position [520, 0]
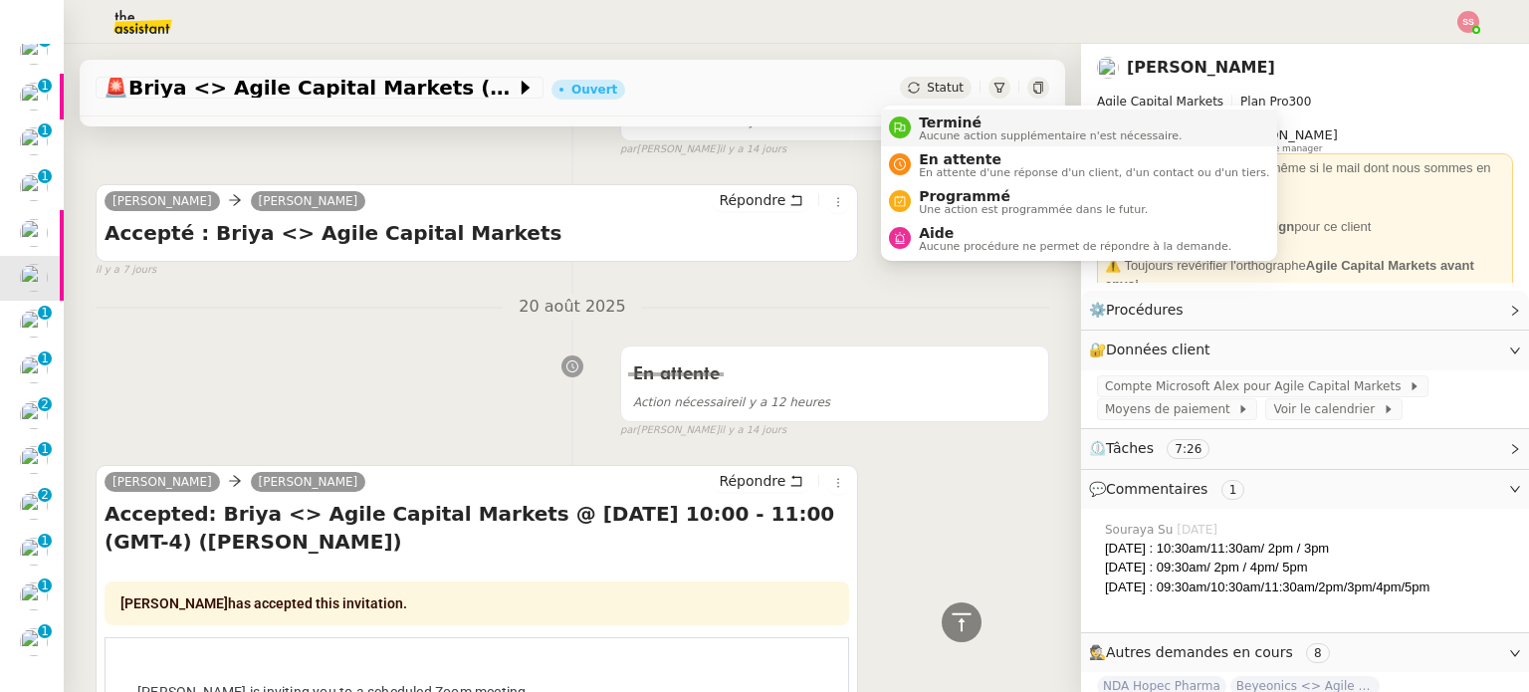
click at [948, 125] on span "Terminé" at bounding box center [1050, 122] width 263 height 16
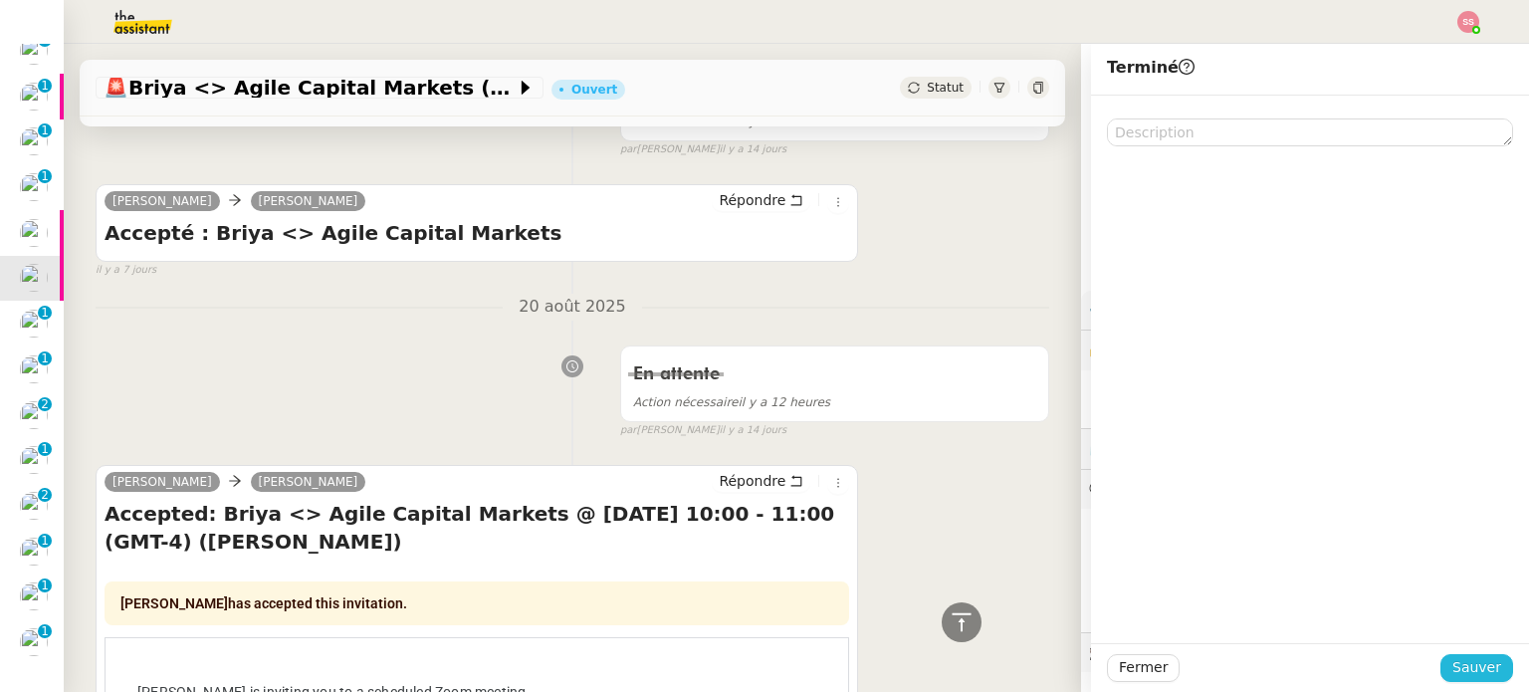
click at [1458, 654] on button "Sauver" at bounding box center [1476, 668] width 73 height 28
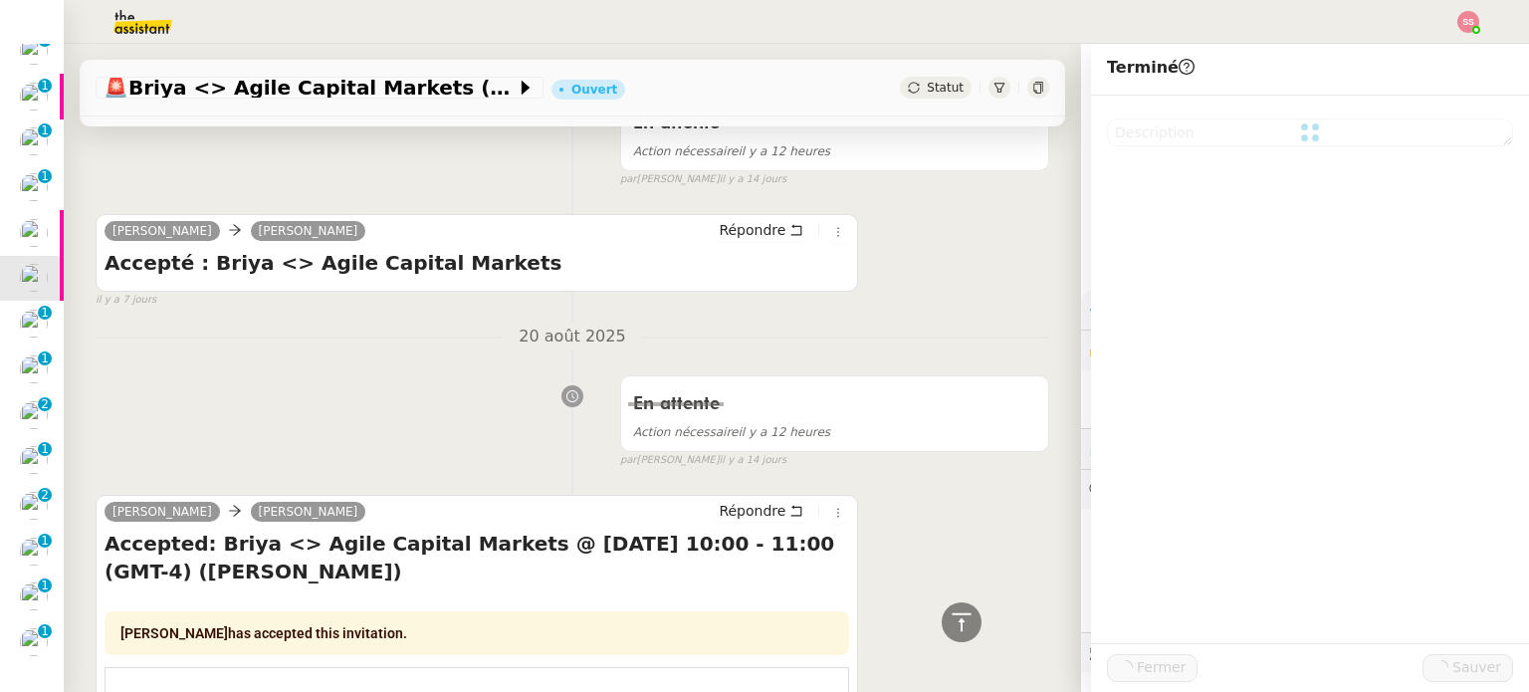
scroll to position [549, 0]
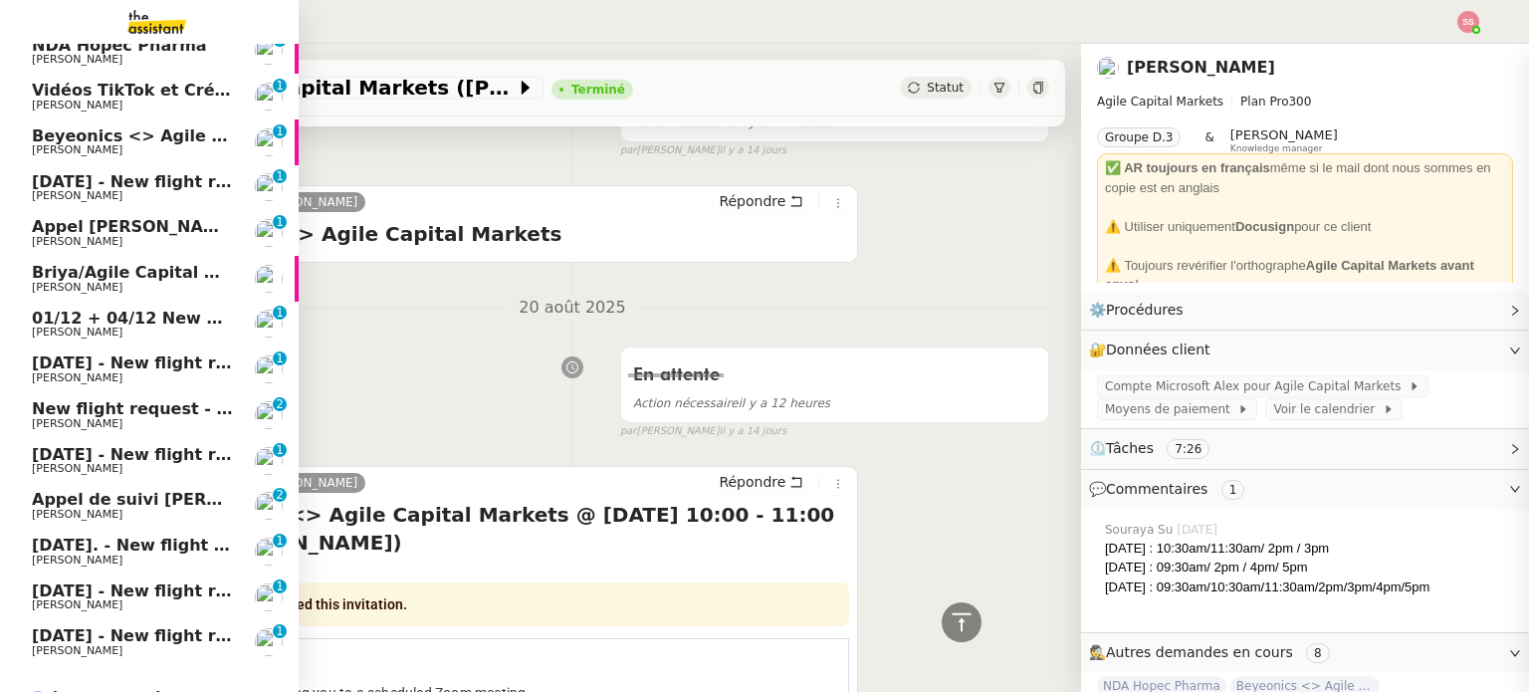
scroll to position [1239, 0]
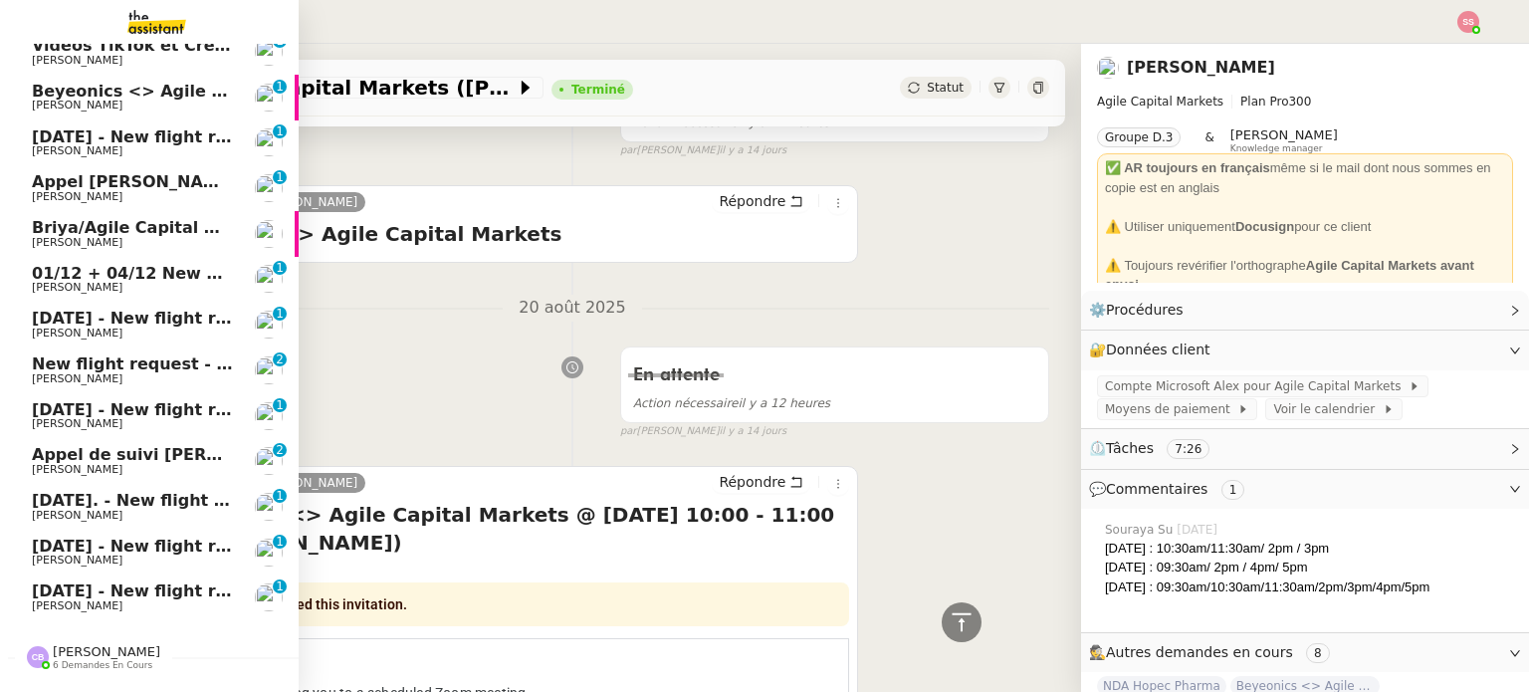
click at [91, 220] on span "Briya/Agile Capital Markets" at bounding box center [154, 227] width 245 height 19
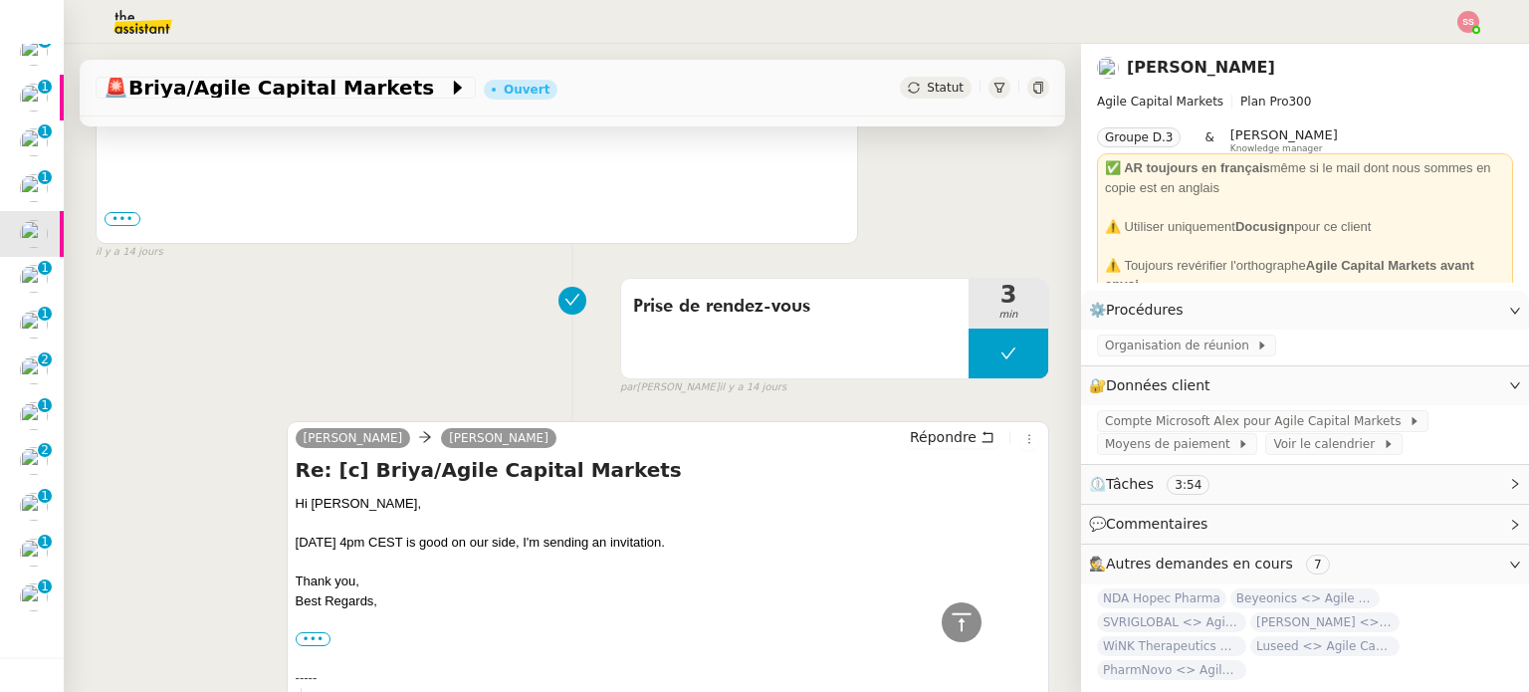
scroll to position [1146, 0]
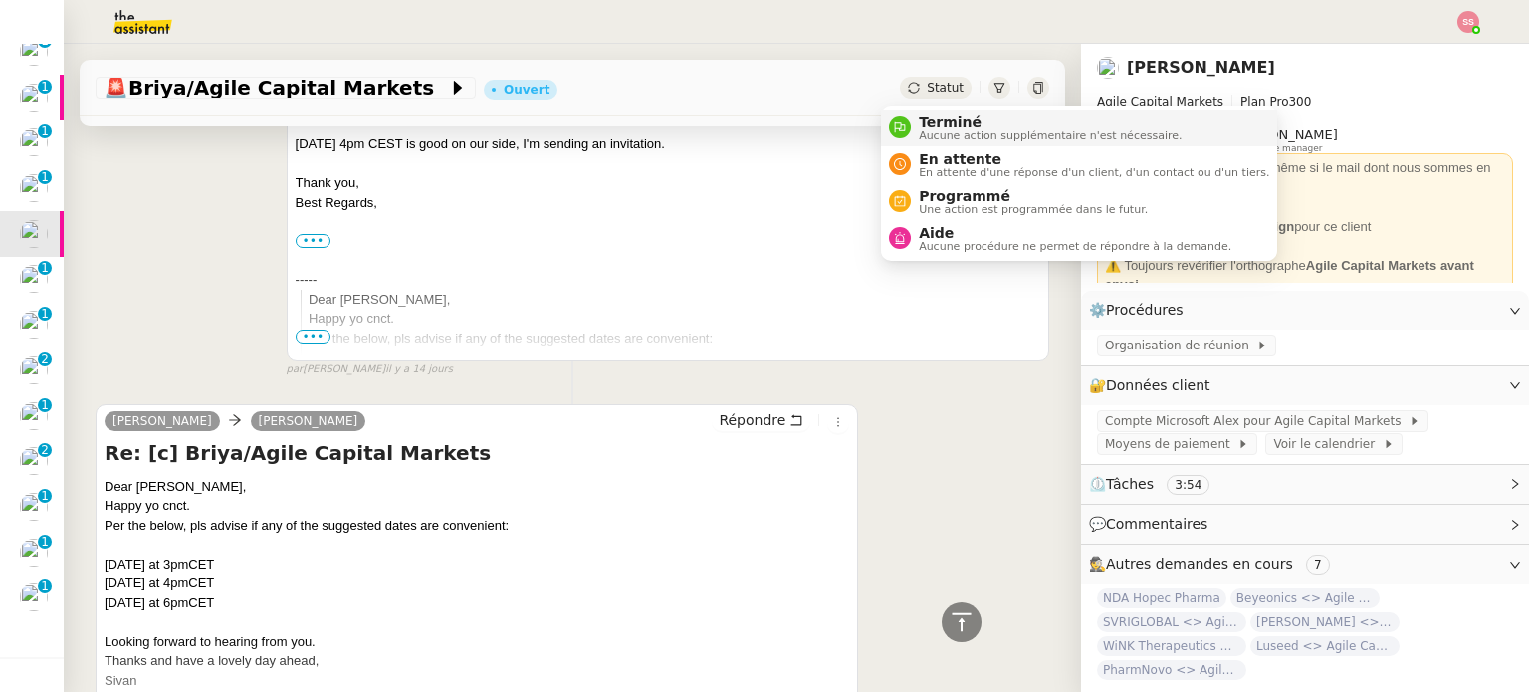
click at [934, 115] on span "Terminé" at bounding box center [1050, 122] width 263 height 16
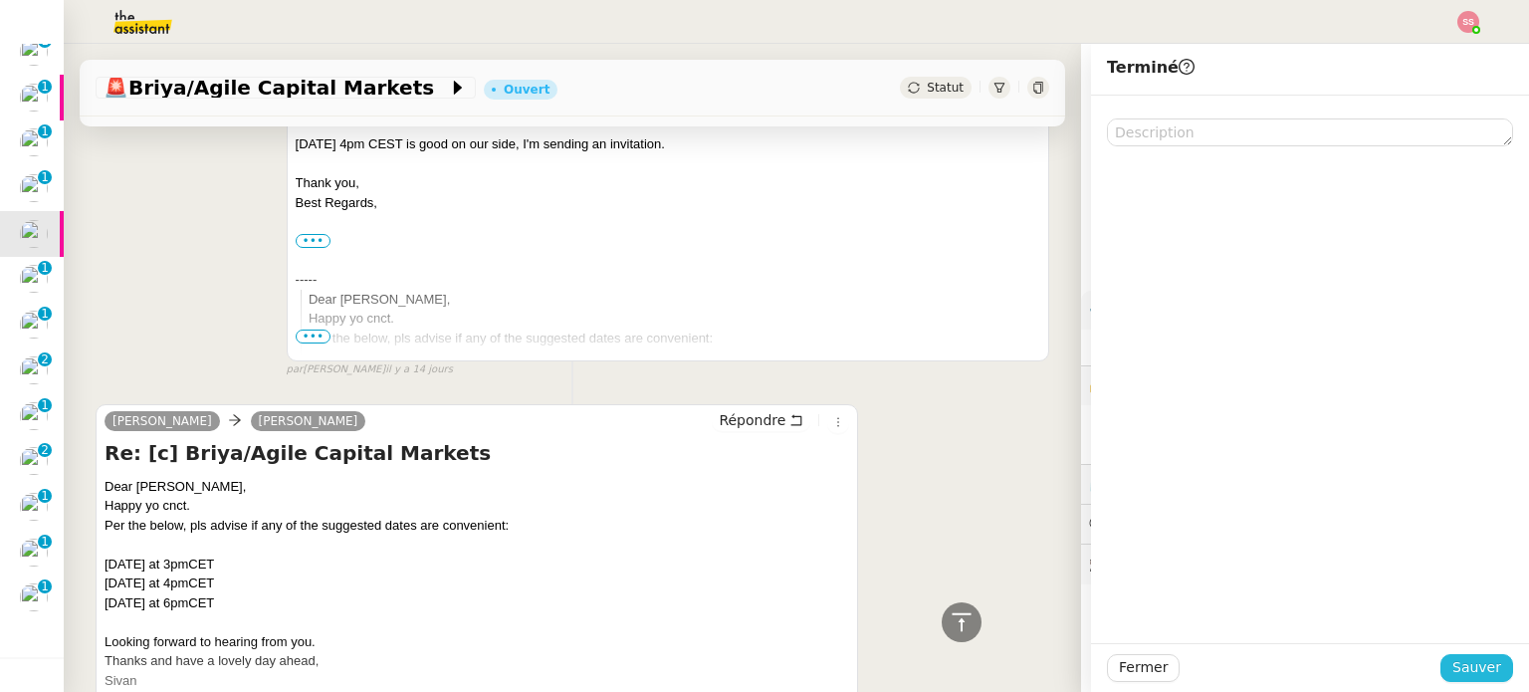
click at [1458, 656] on span "Sauver" at bounding box center [1476, 667] width 49 height 23
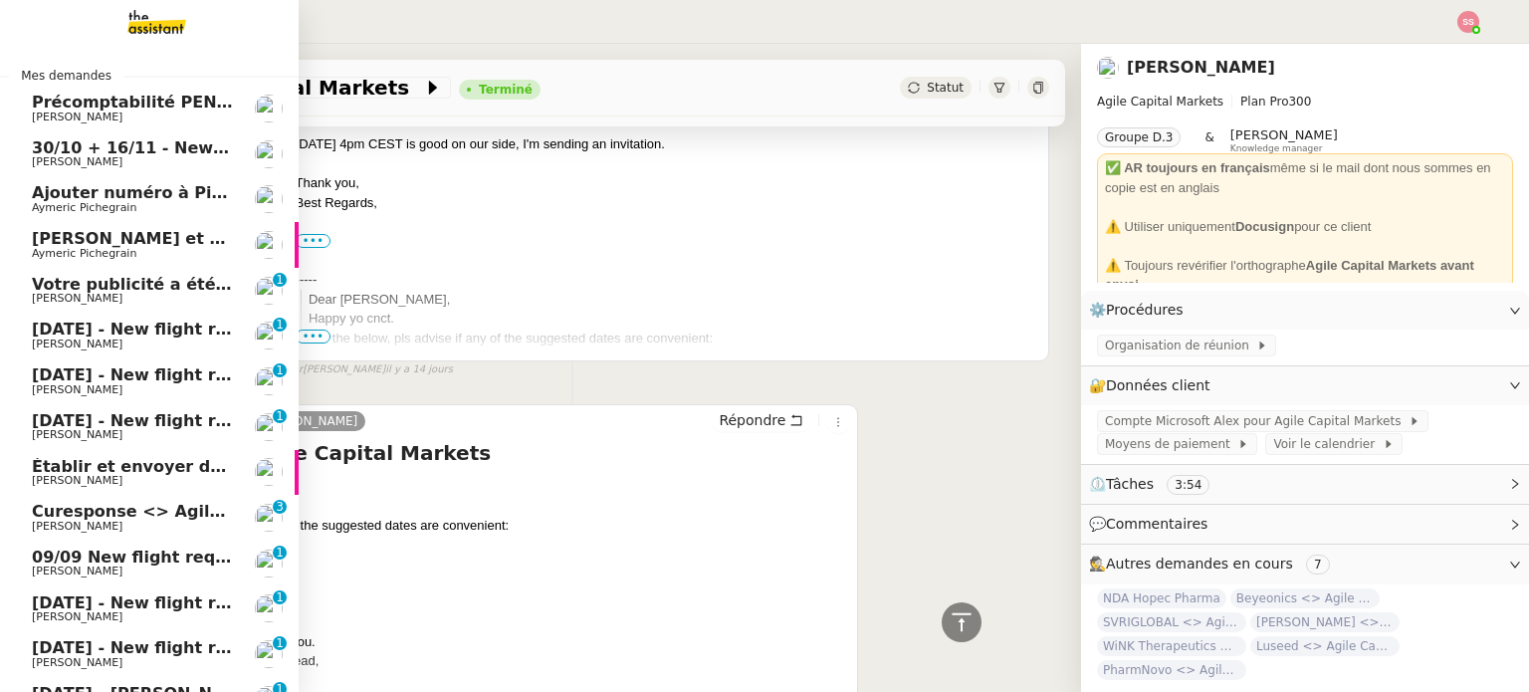
click at [207, 524] on span "[PERSON_NAME]" at bounding box center [132, 526] width 201 height 12
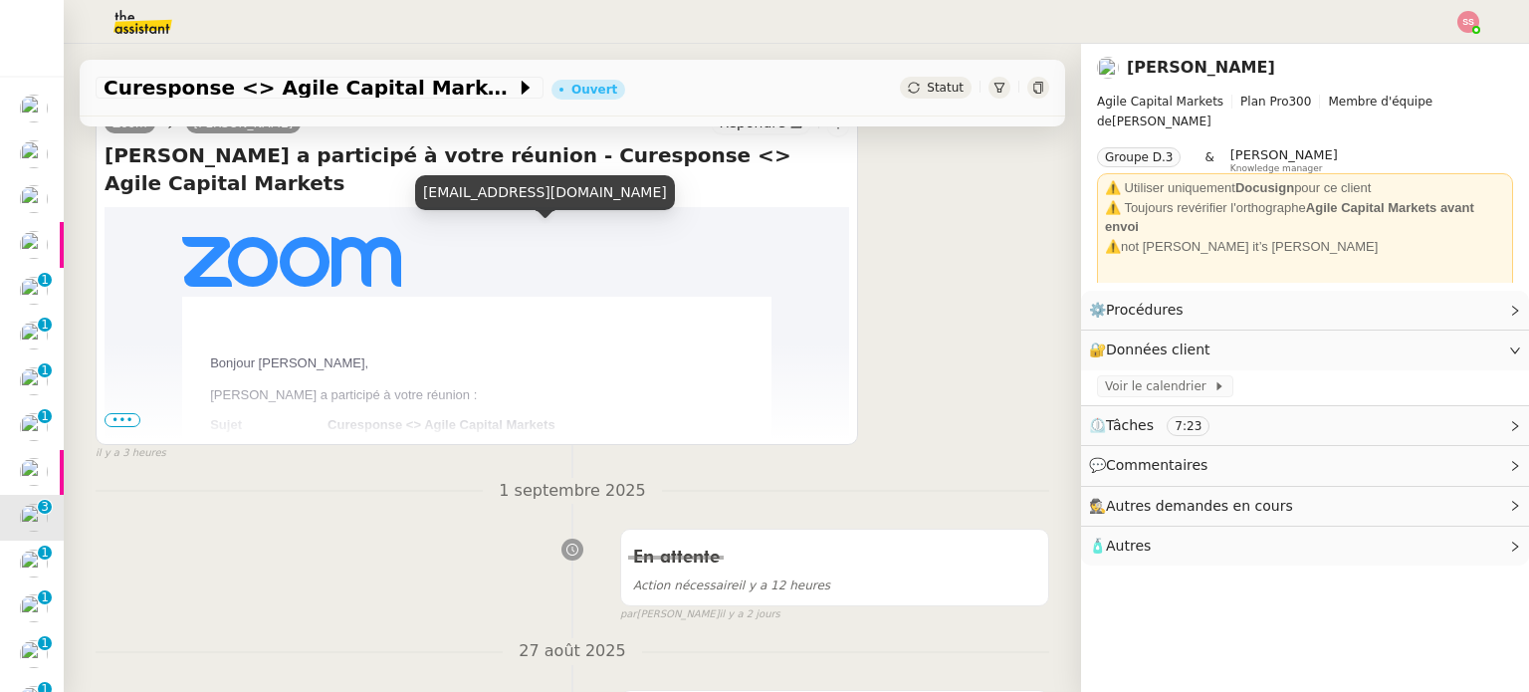
scroll to position [796, 0]
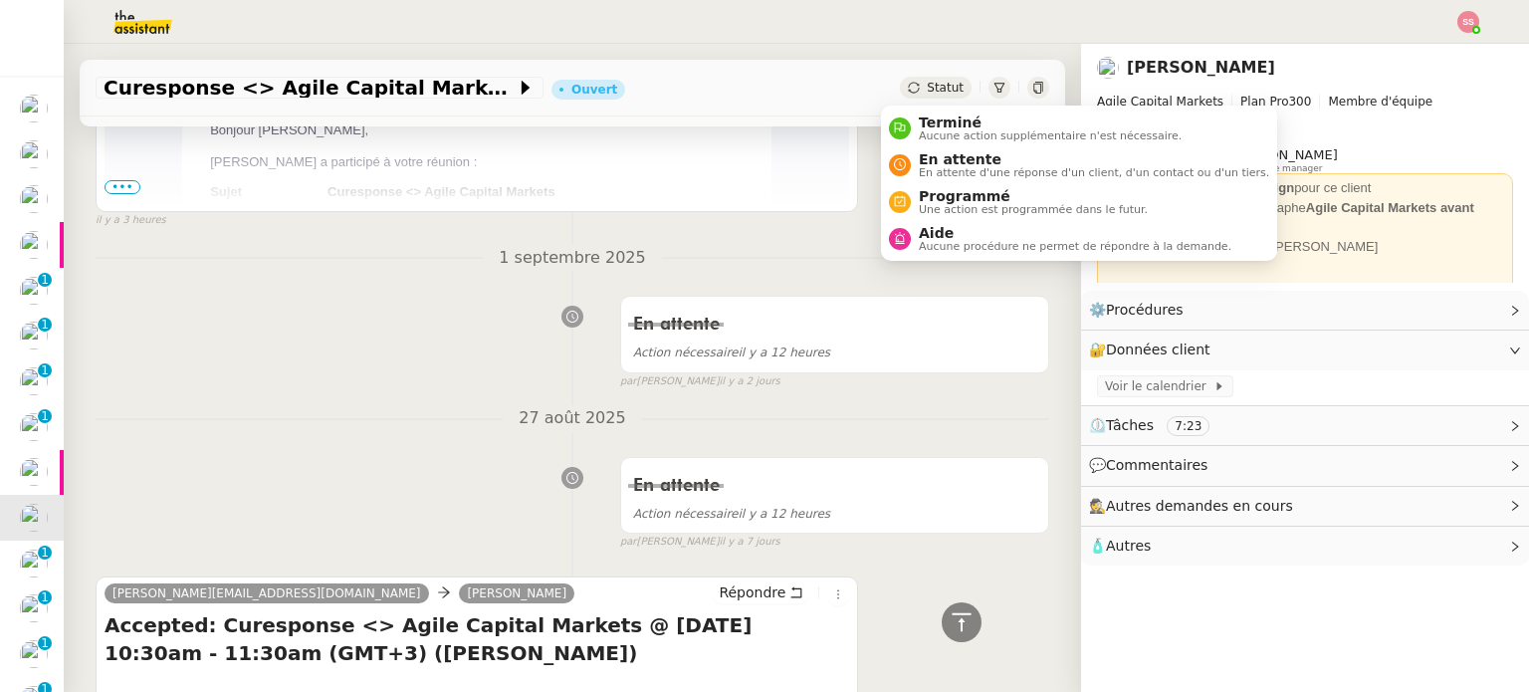
click at [927, 88] on span "Statut" at bounding box center [945, 88] width 37 height 14
click at [919, 124] on span "Terminé" at bounding box center [1050, 122] width 263 height 16
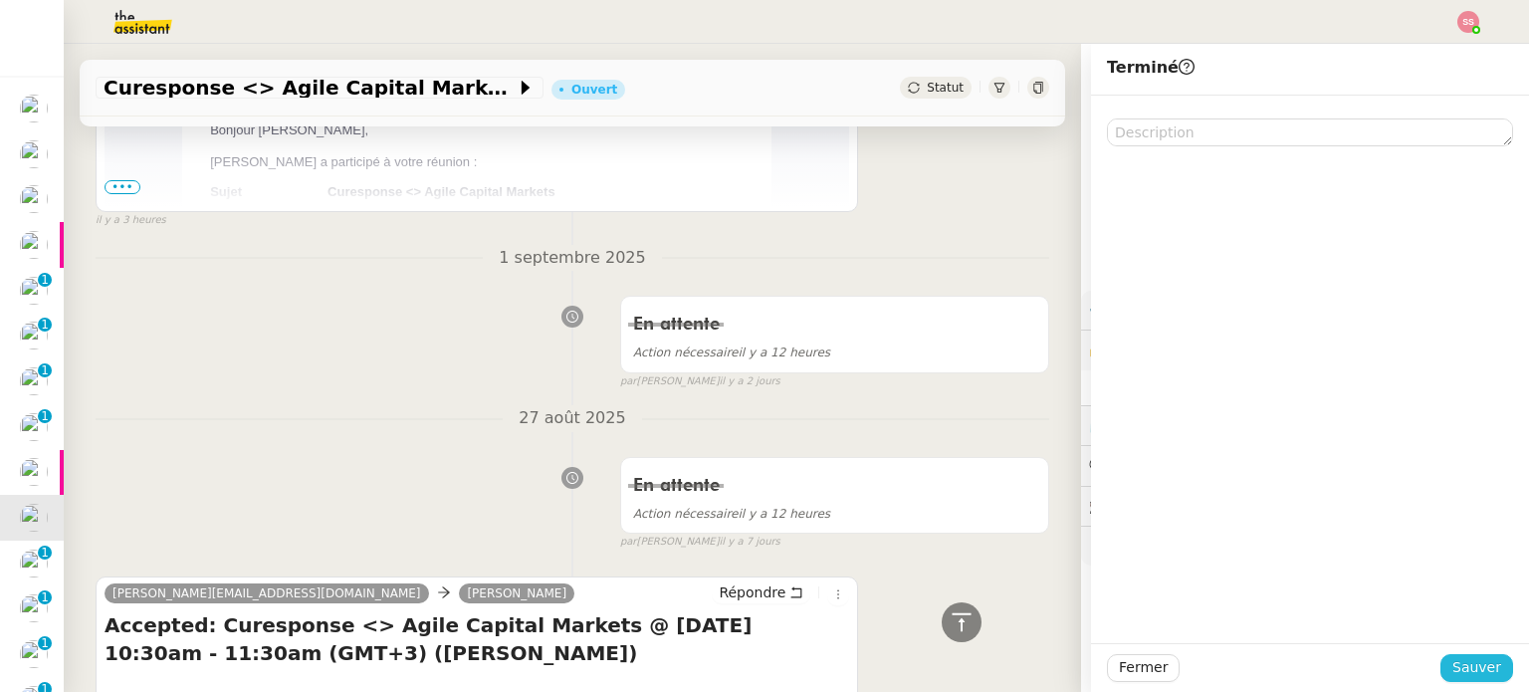
click at [1475, 666] on span "Sauver" at bounding box center [1476, 667] width 49 height 23
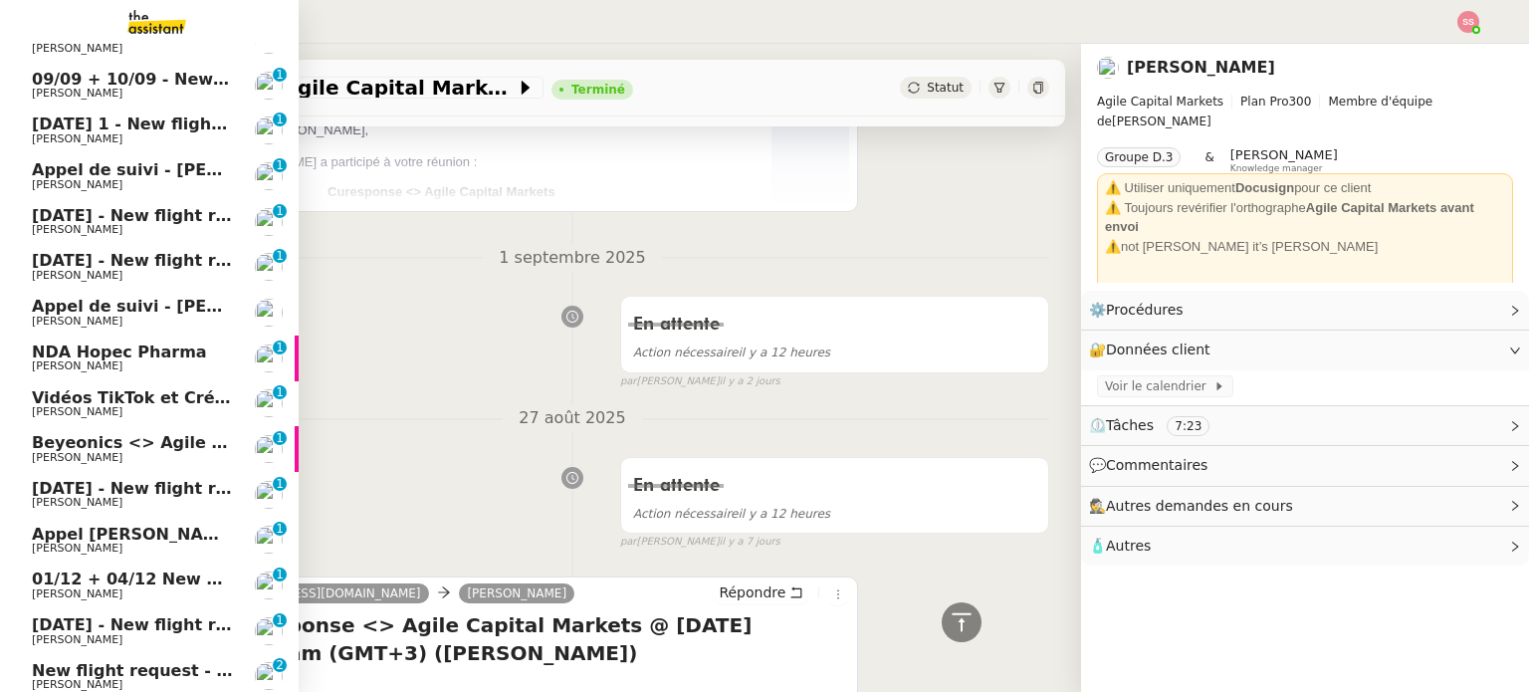
scroll to position [1095, 0]
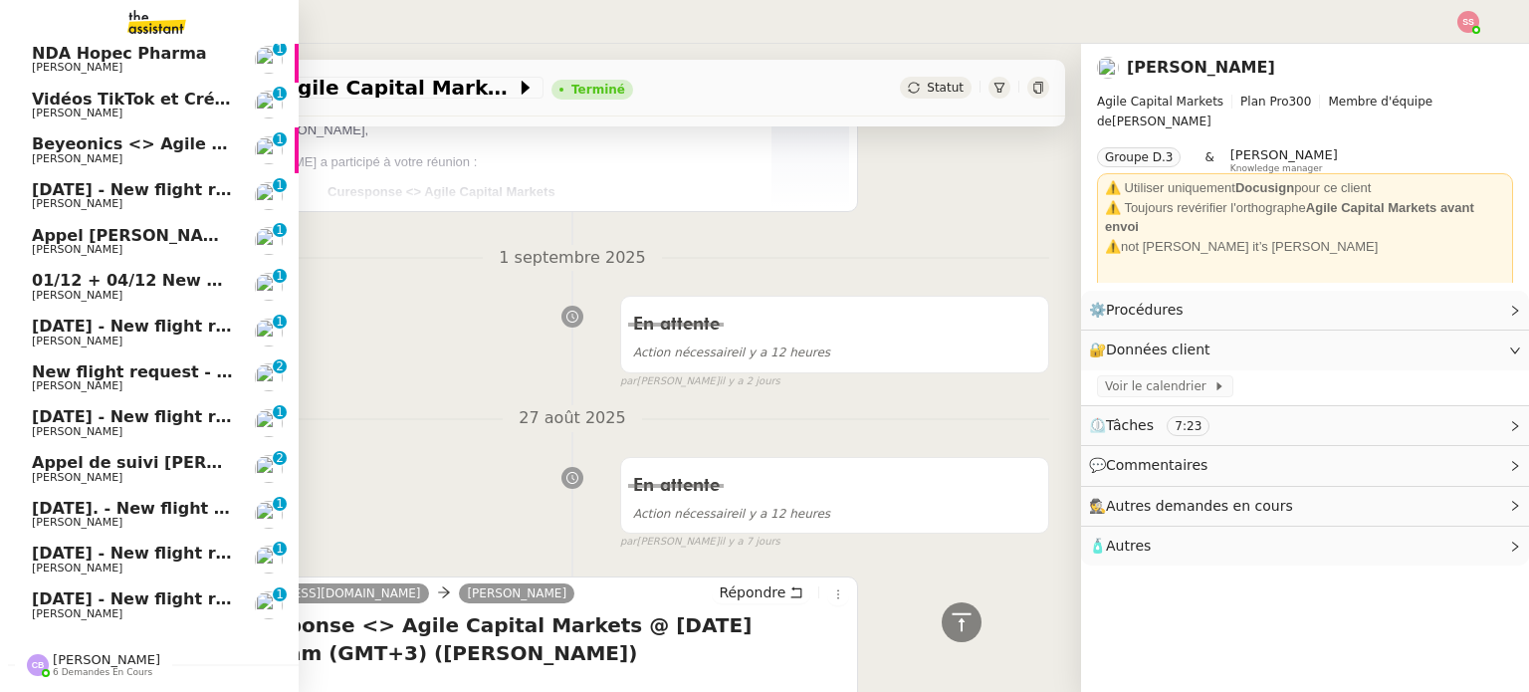
click at [126, 464] on span "Appel de suivi [PERSON_NAME] - INFODREAM" at bounding box center [235, 462] width 406 height 19
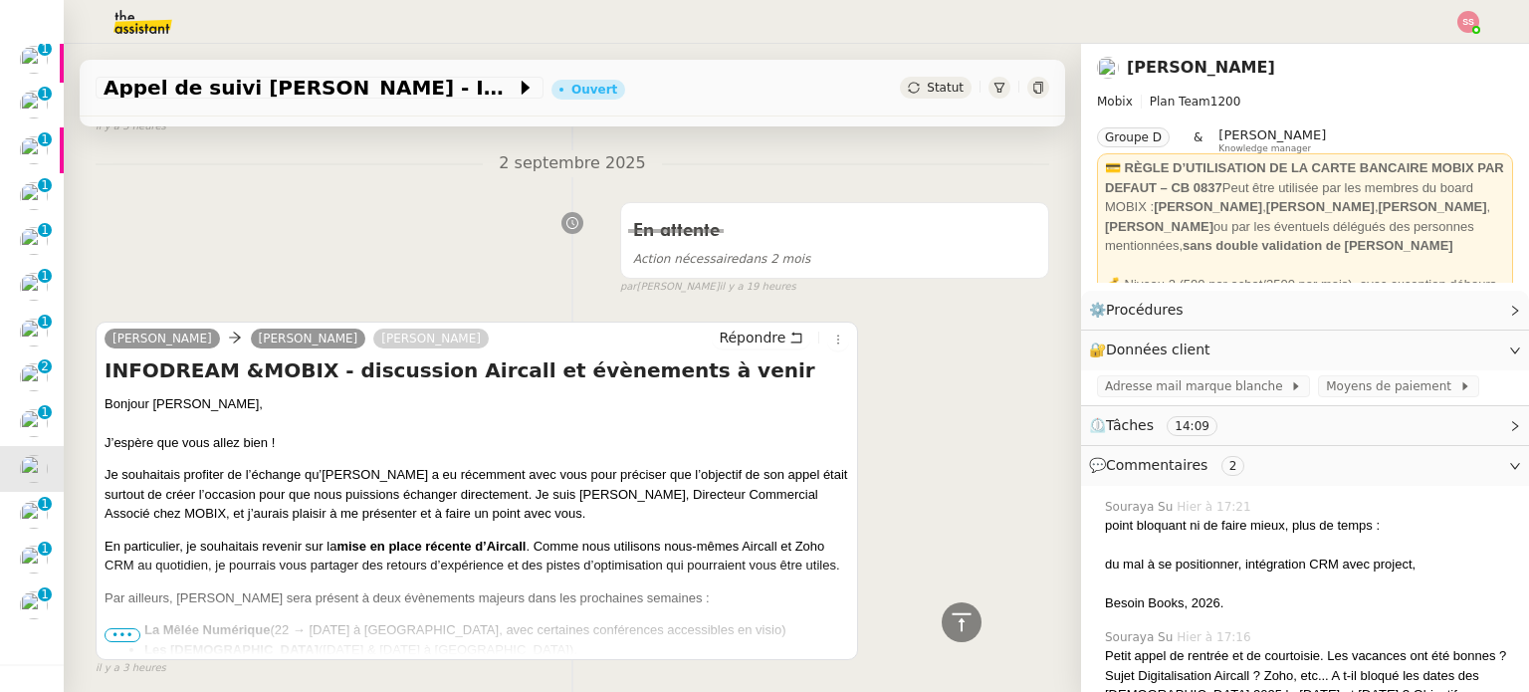
scroll to position [735, 0]
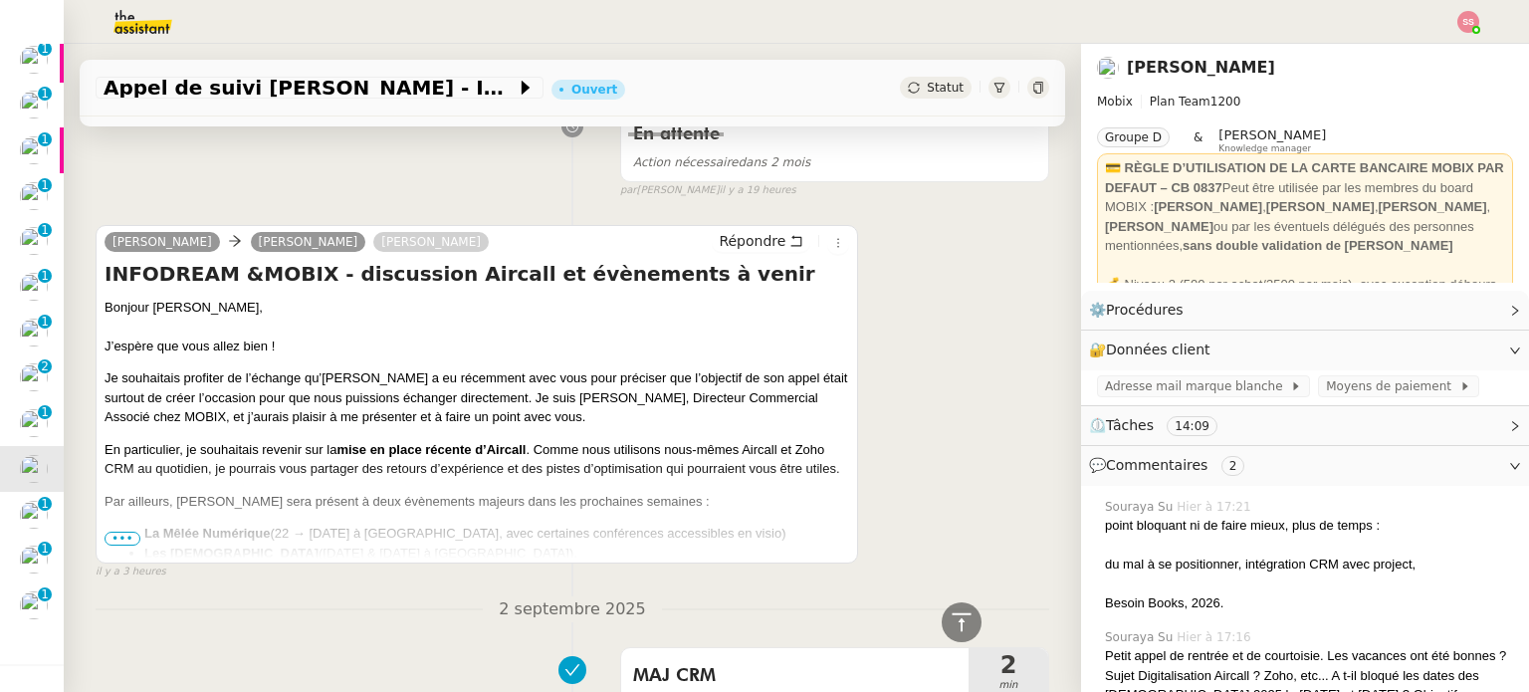
click at [121, 537] on span "•••" at bounding box center [122, 538] width 36 height 14
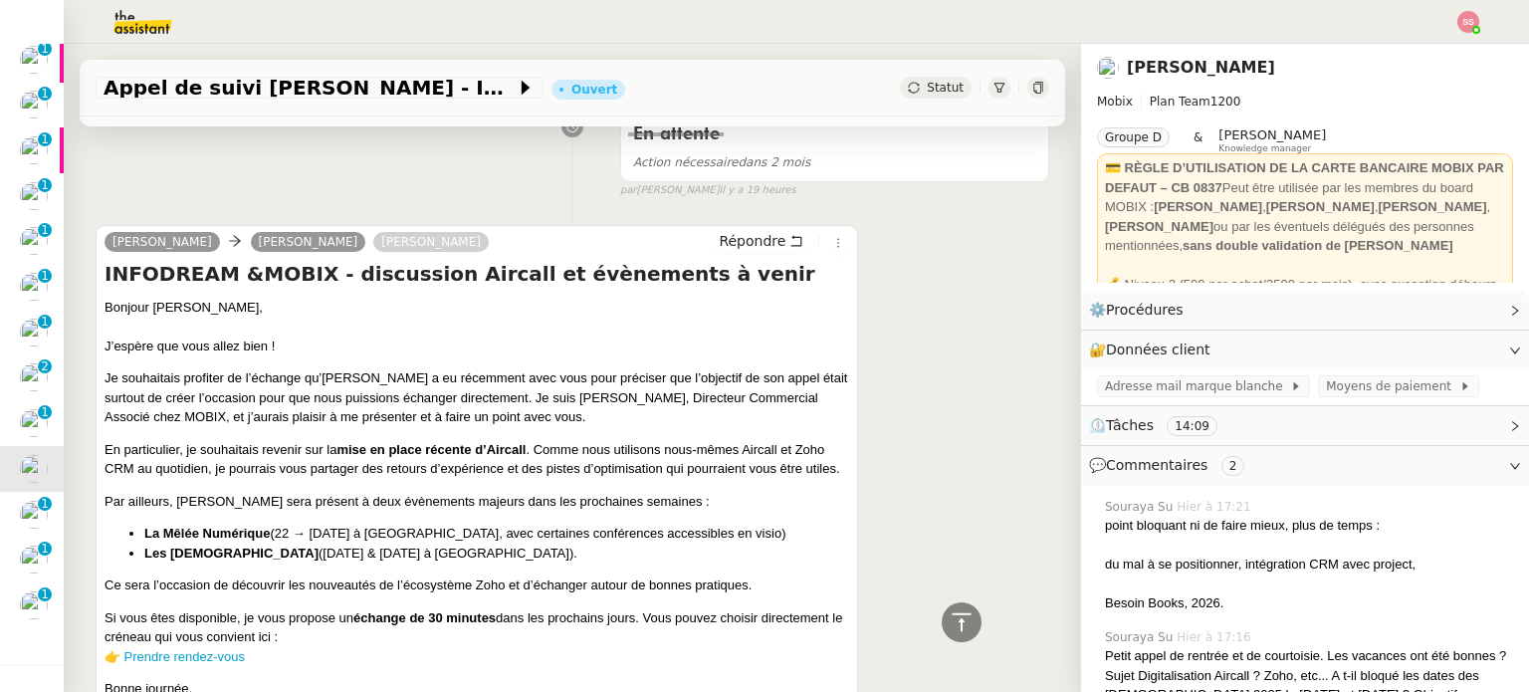
scroll to position [238, 0]
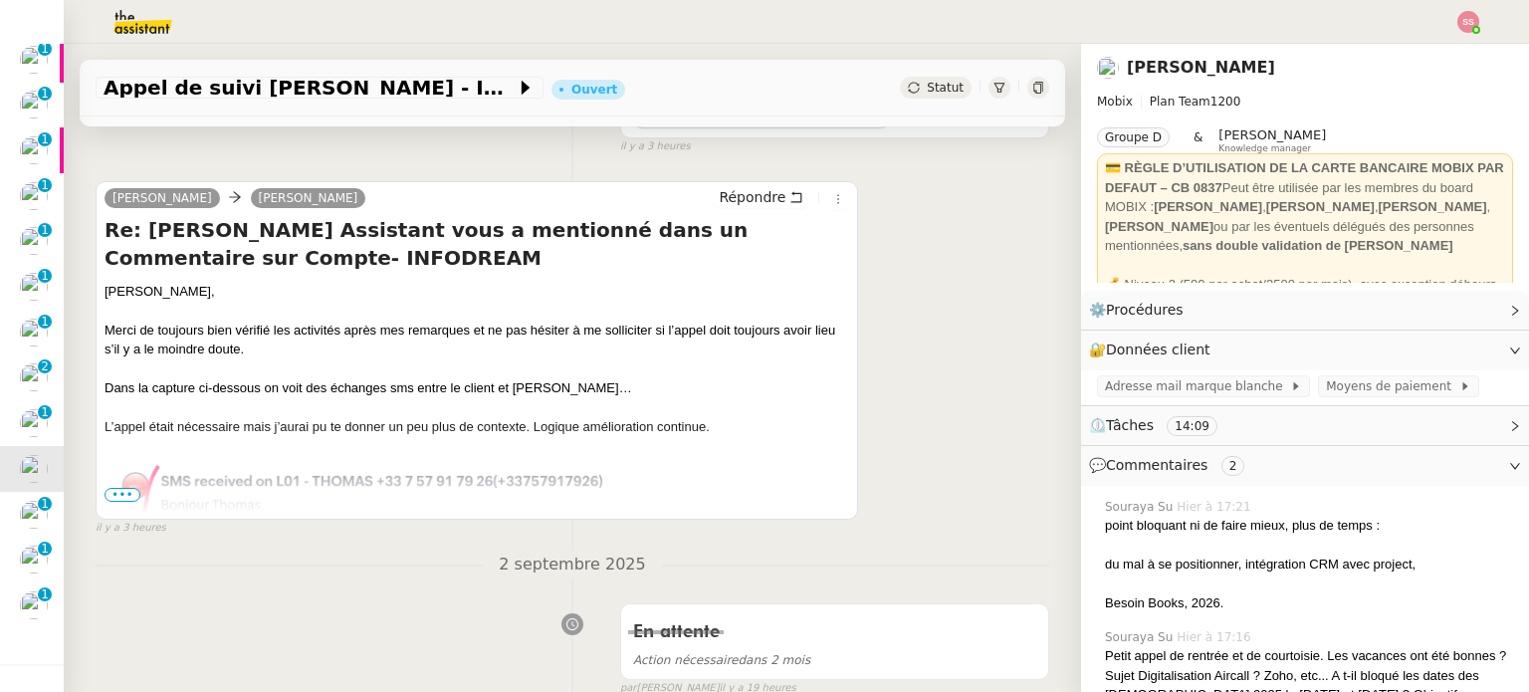
click at [114, 495] on span "•••" at bounding box center [122, 495] width 36 height 14
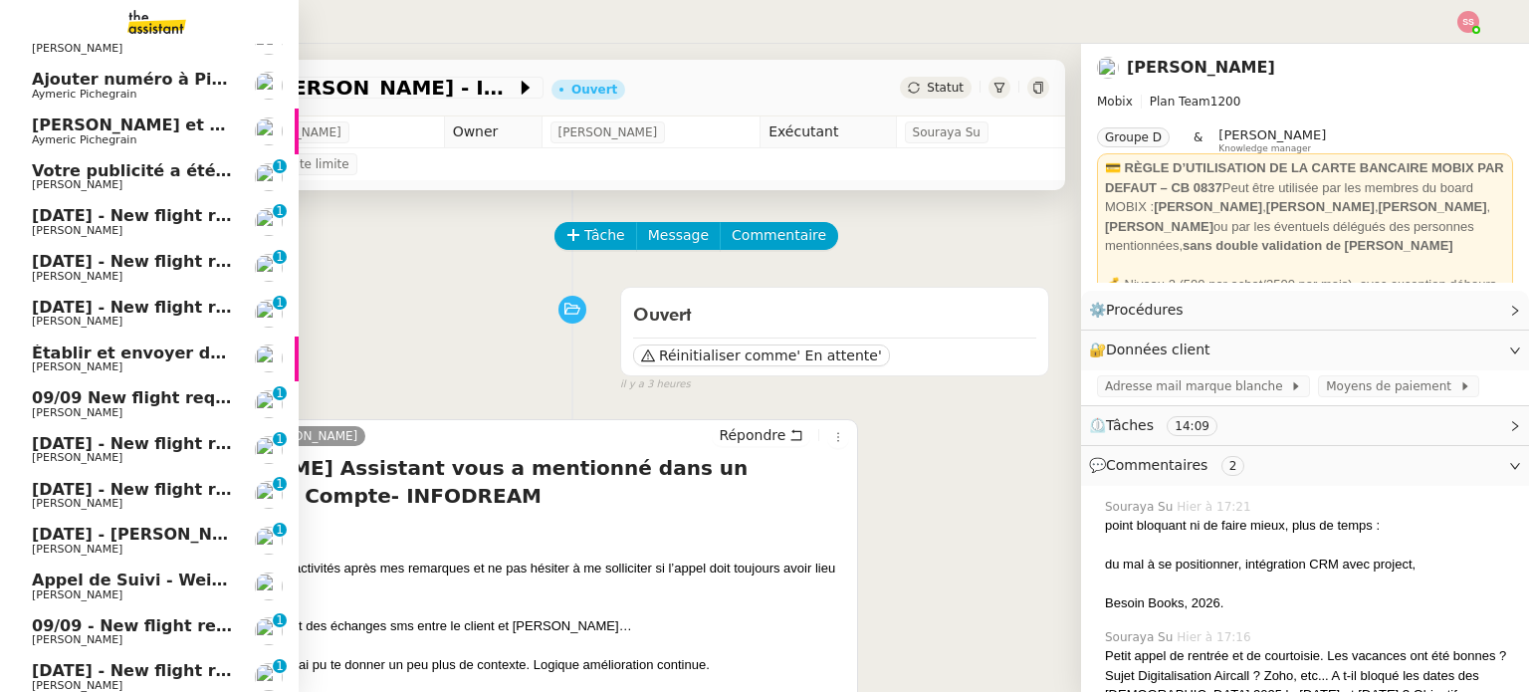
scroll to position [0, 0]
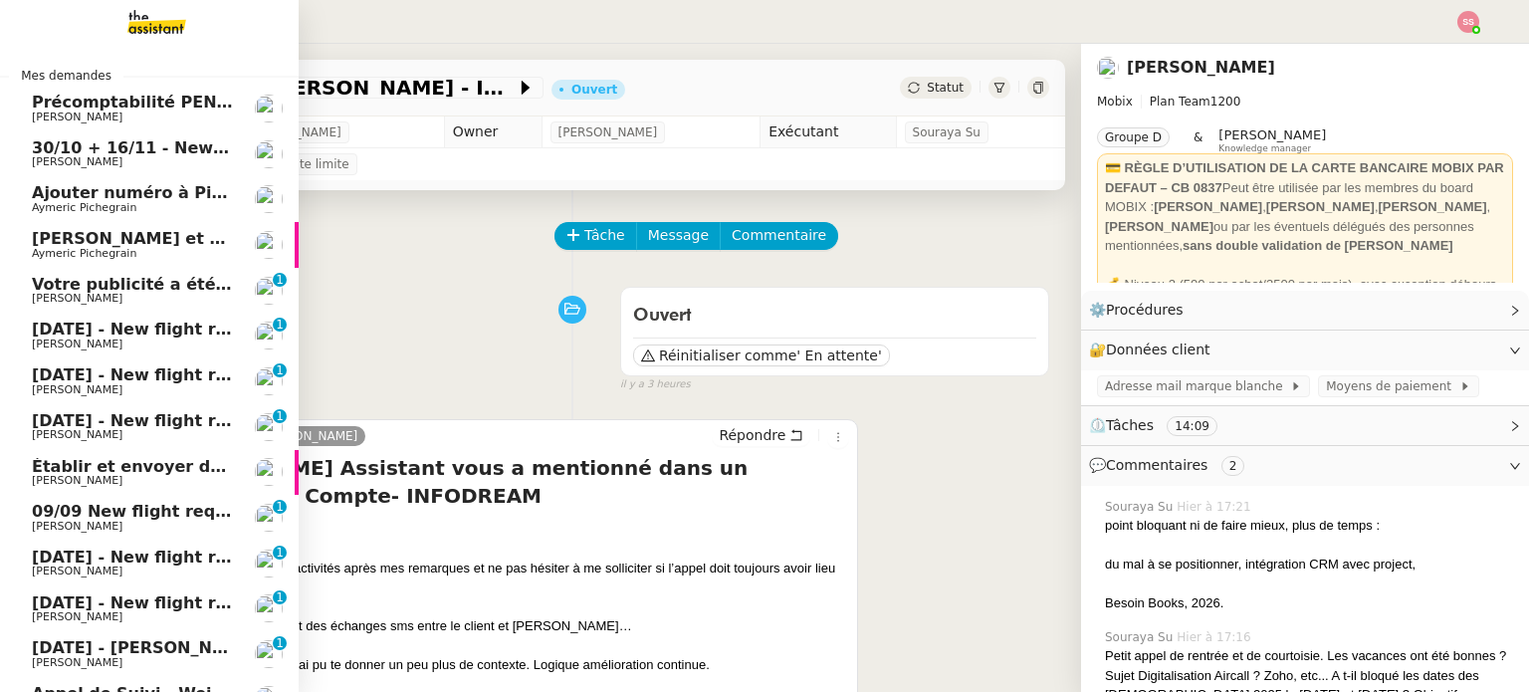
click at [163, 135] on link "30/10 + 16/11 - New flight request - [PERSON_NAME] [PERSON_NAME]" at bounding box center [149, 154] width 299 height 46
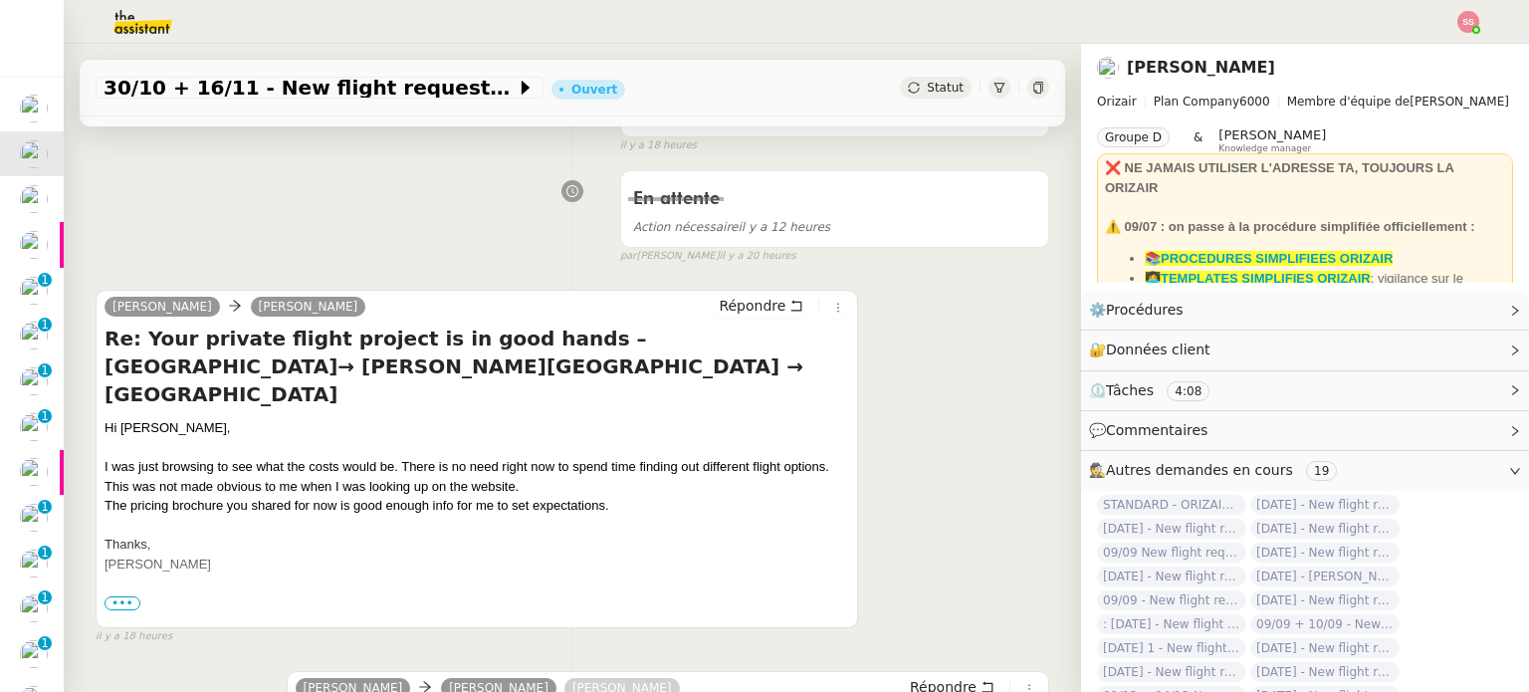
scroll to position [100, 0]
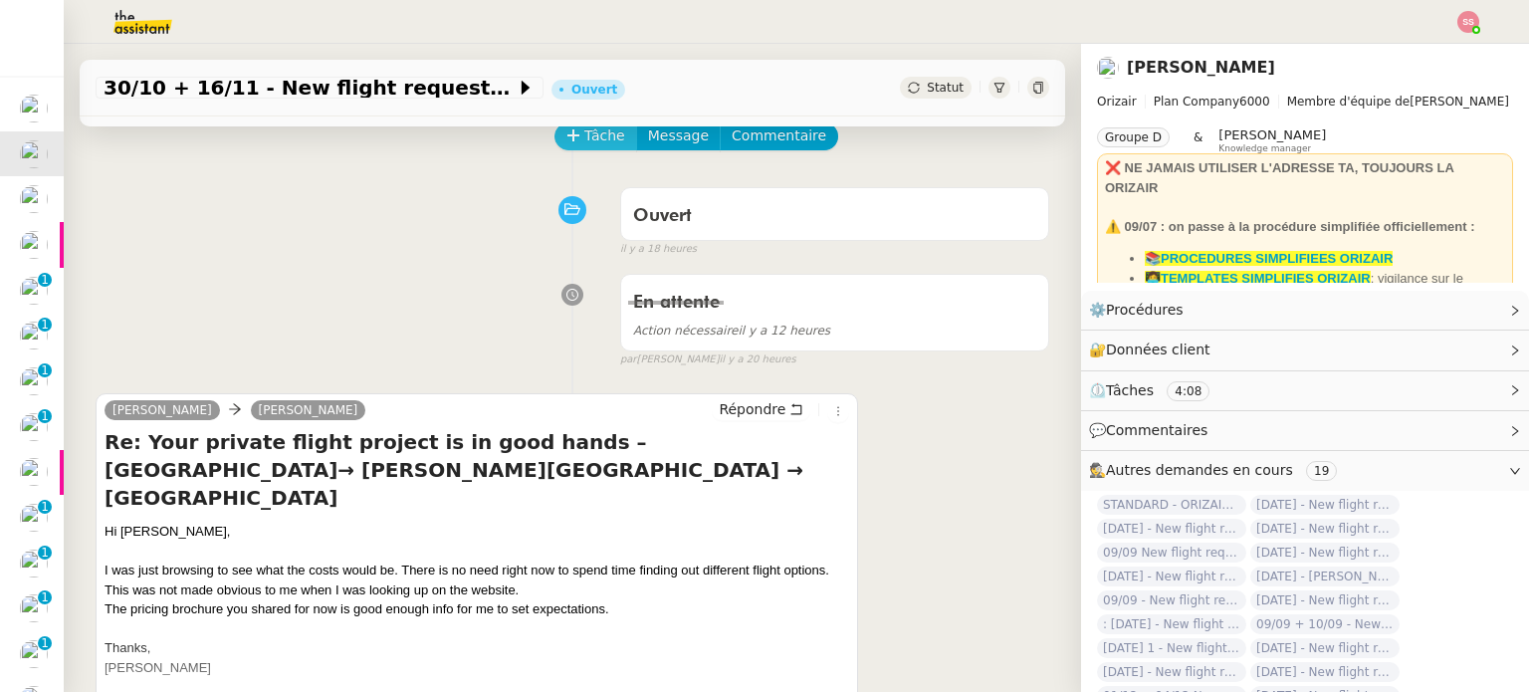
click at [589, 135] on span "Tâche" at bounding box center [604, 135] width 41 height 23
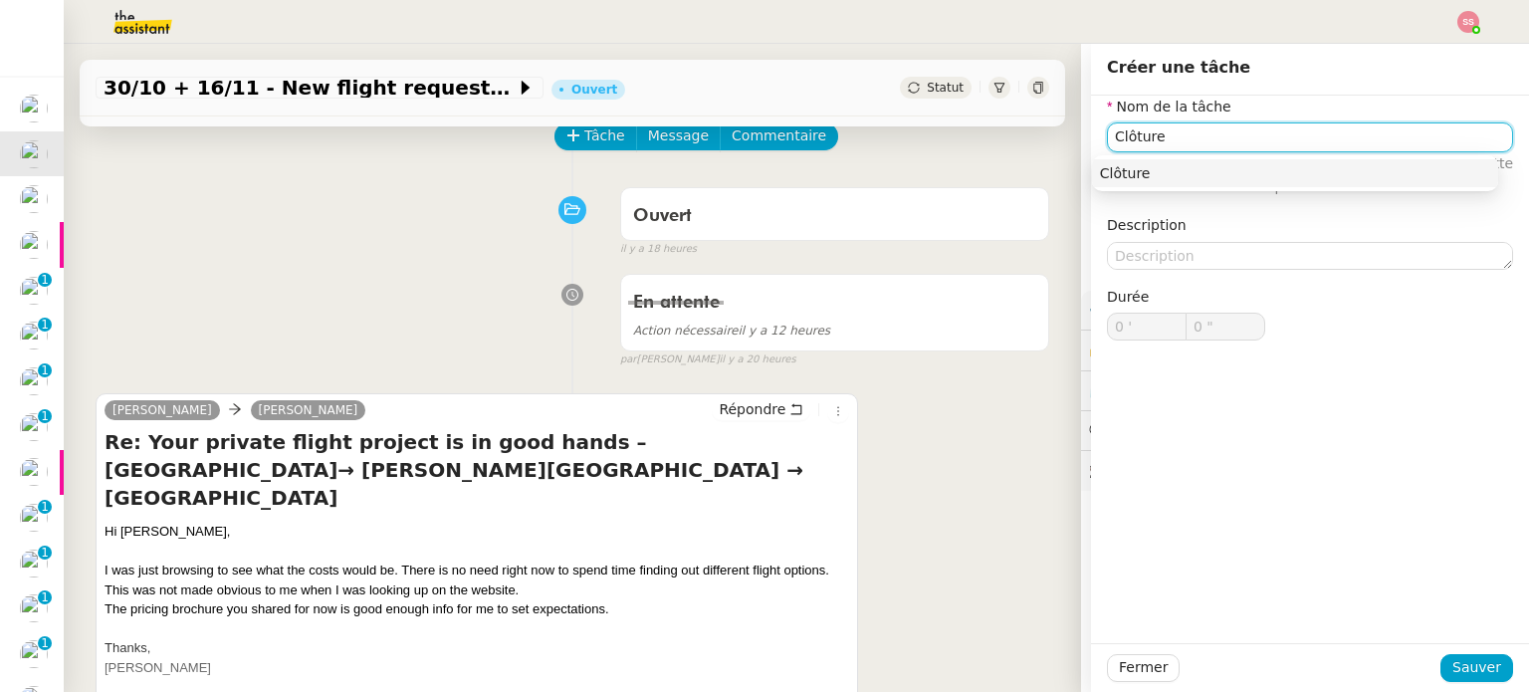
click at [1162, 180] on div "Clôture" at bounding box center [1295, 173] width 390 height 18
type input "Clôture"
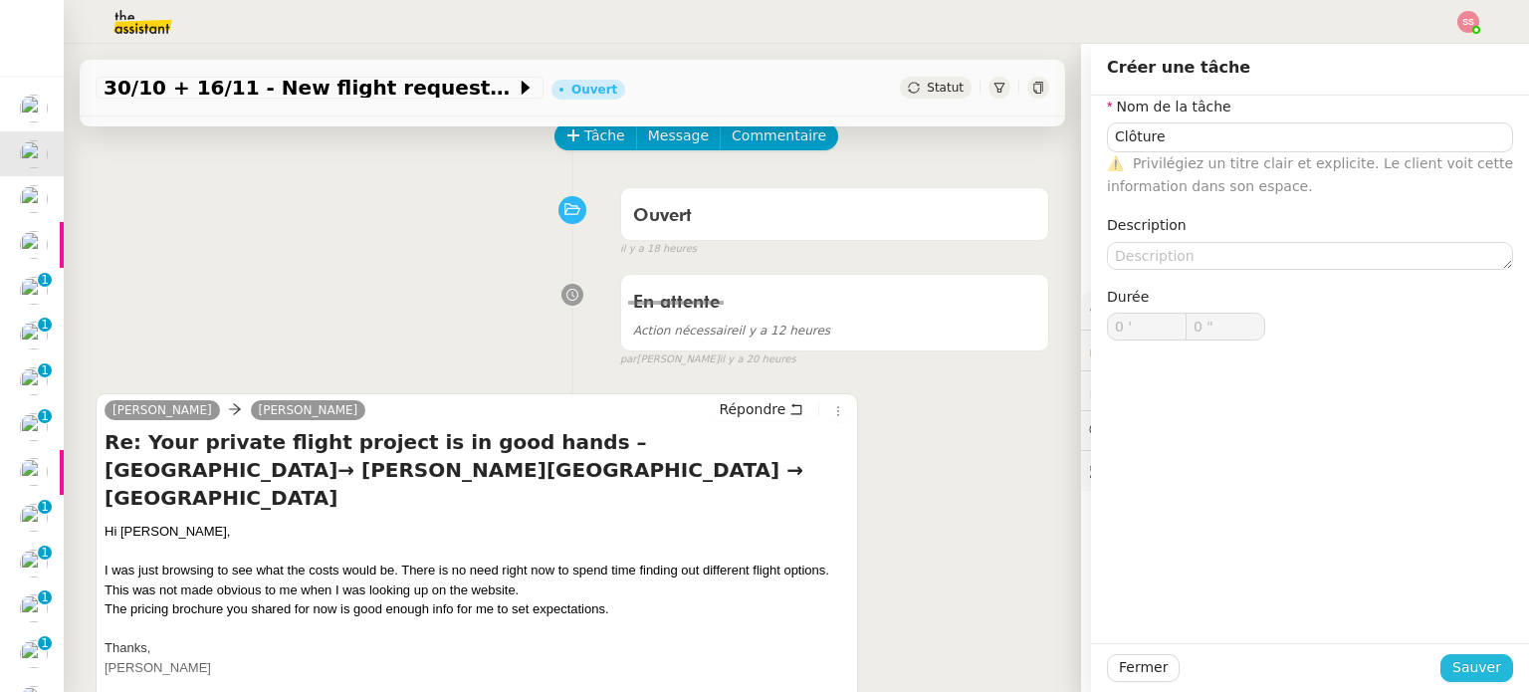
click at [1452, 667] on span "Sauver" at bounding box center [1476, 667] width 49 height 23
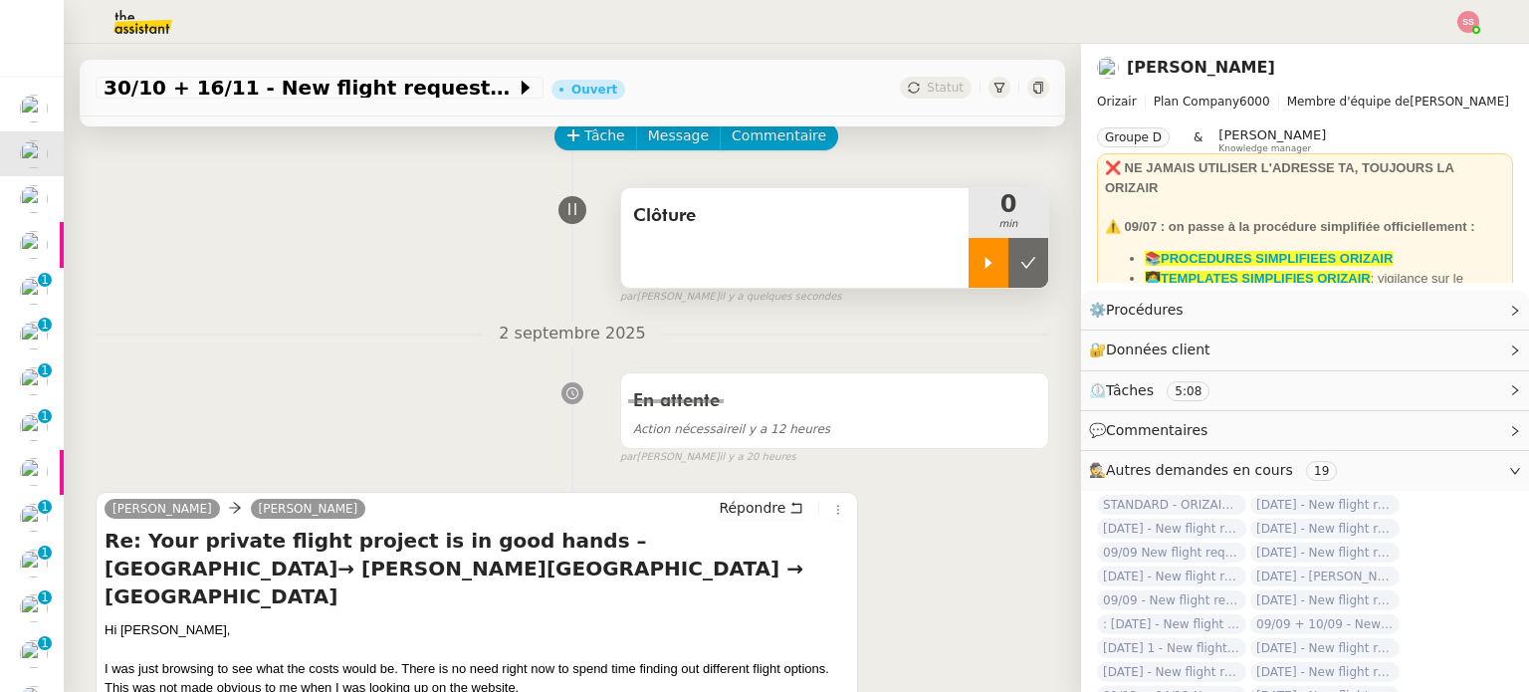
click at [980, 257] on icon at bounding box center [988, 263] width 16 height 16
click at [725, 507] on span "Répondre" at bounding box center [752, 508] width 67 height 20
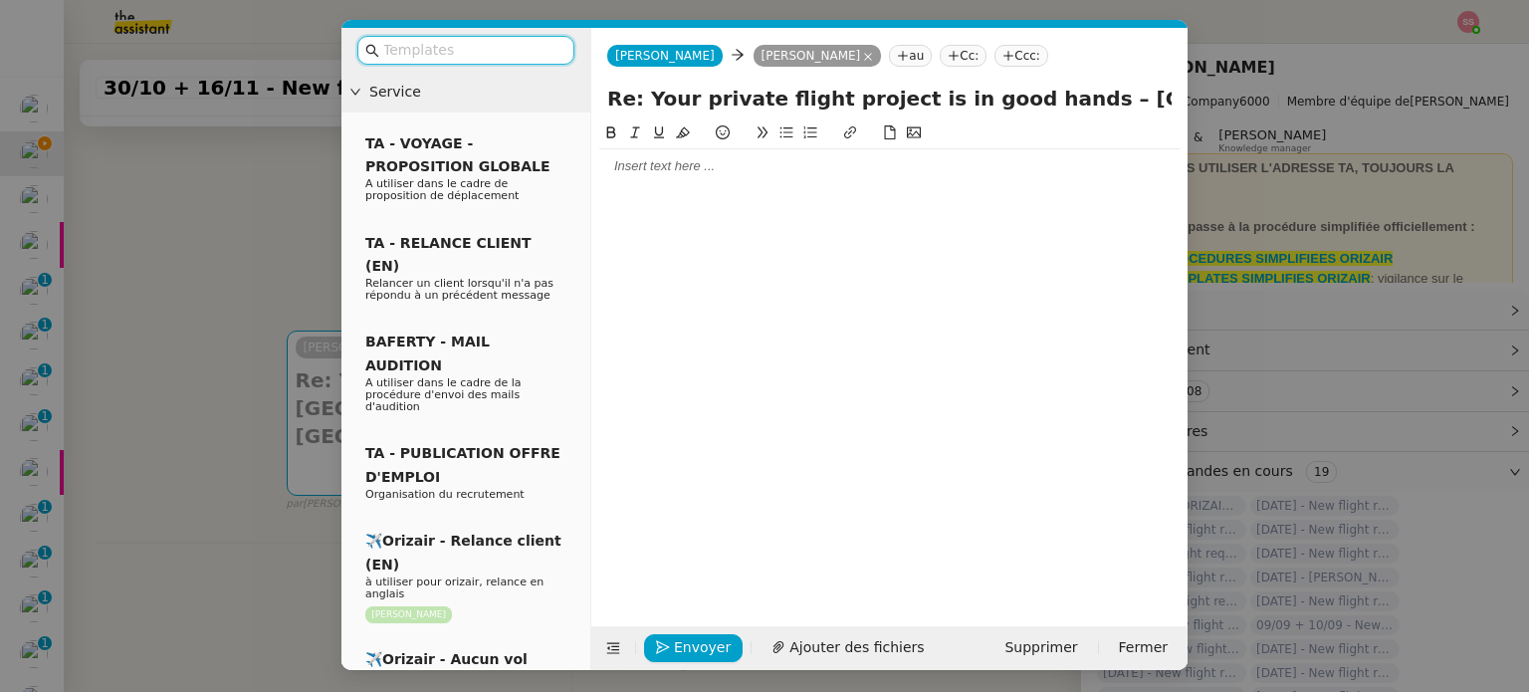
click at [438, 52] on input "text" at bounding box center [472, 50] width 179 height 23
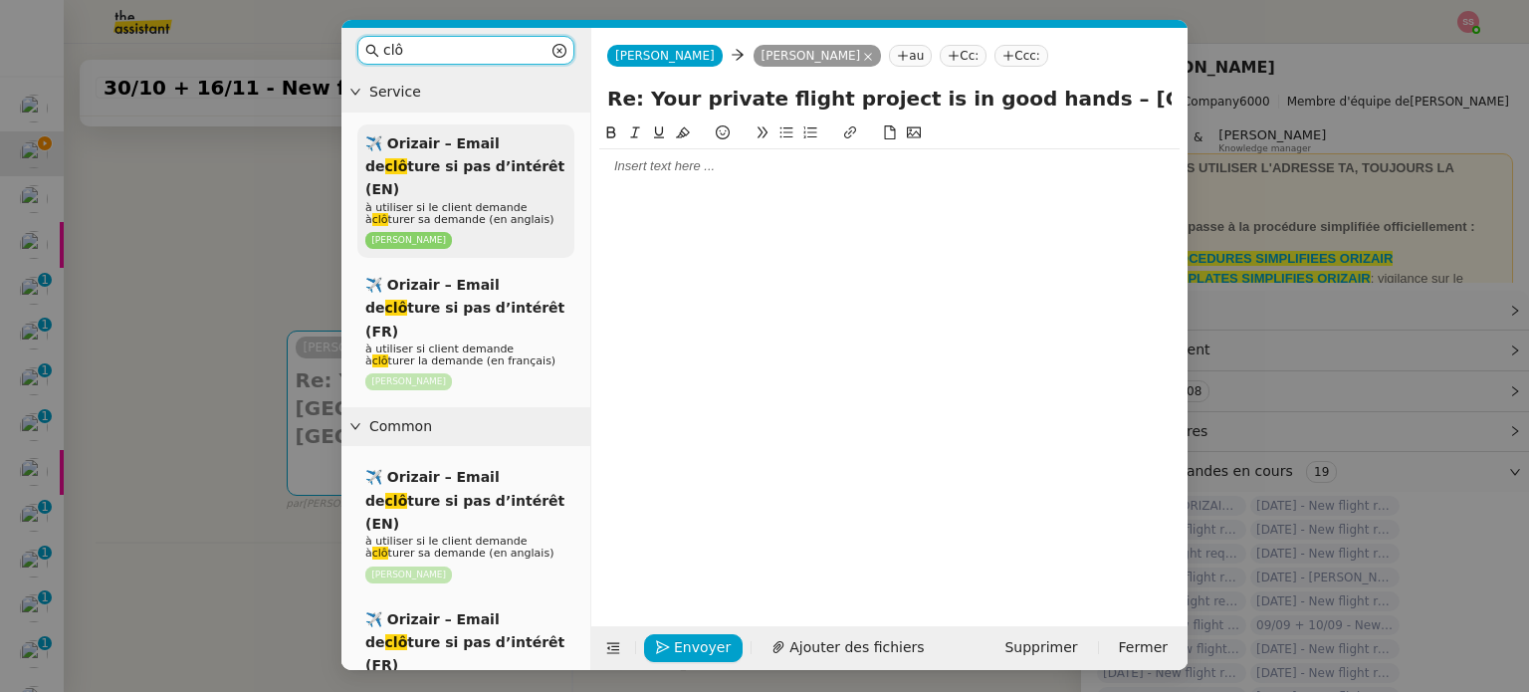
type input "clô"
click at [493, 152] on div "✈️ Orizair – Email de clô ture si pas d’intérêt (EN) à utiliser si le client de…" at bounding box center [465, 190] width 217 height 133
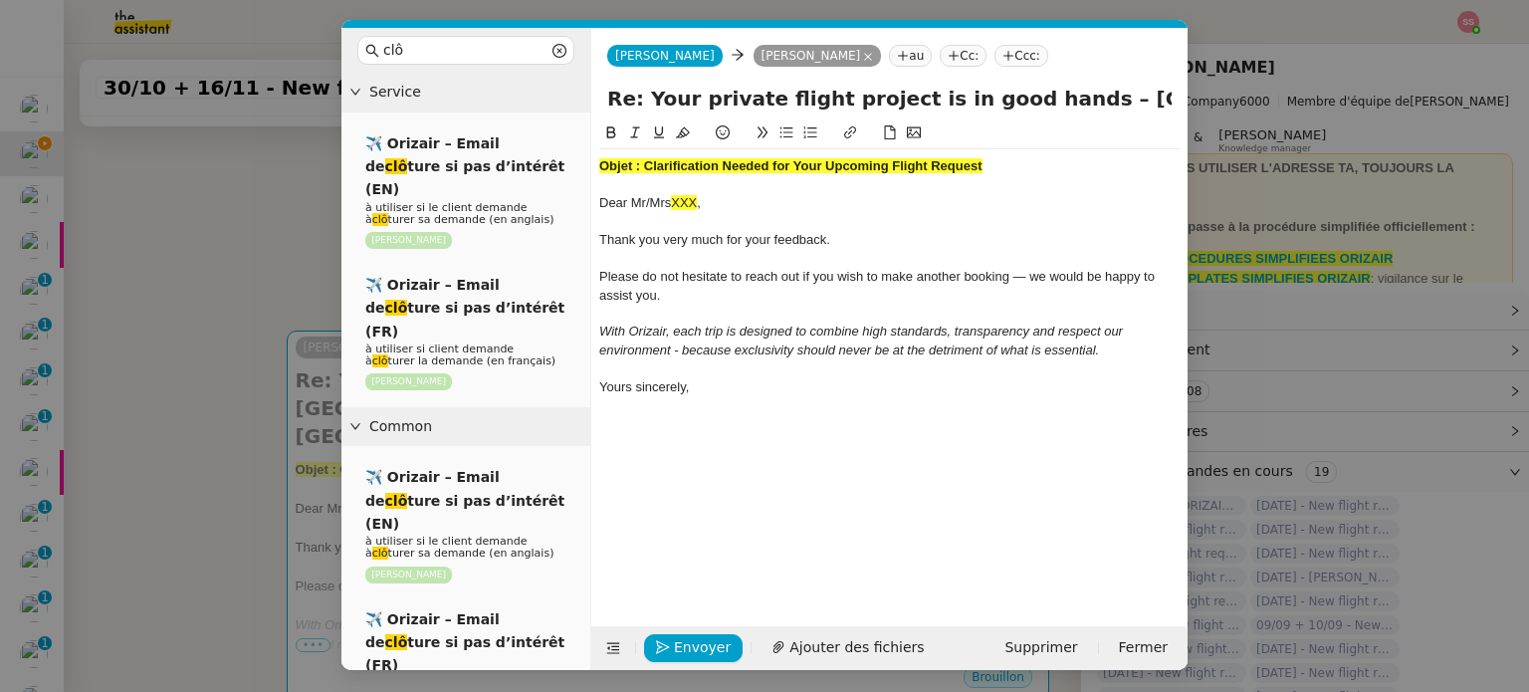
click at [705, 159] on strong "Objet : Clarification Needed for Your Upcoming Flight Request" at bounding box center [790, 165] width 383 height 15
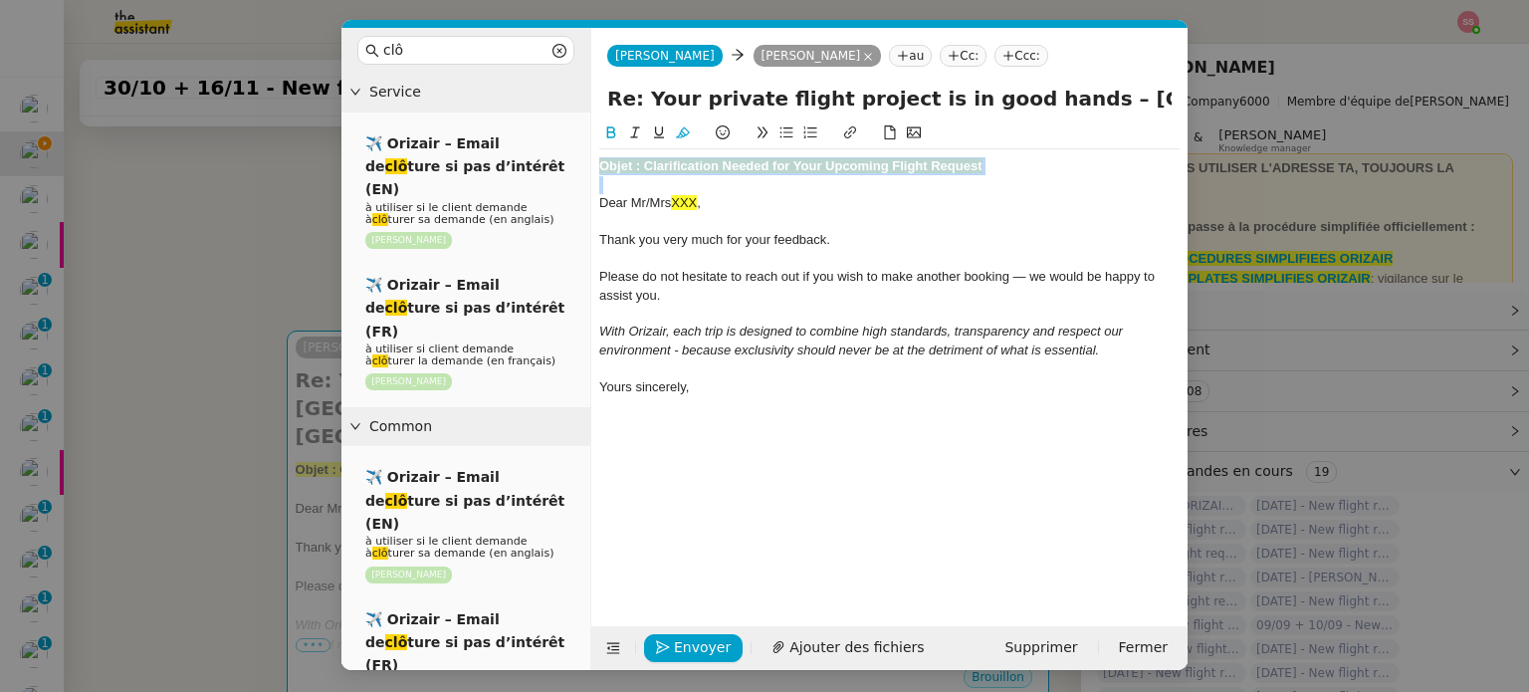
click at [705, 159] on strong "Objet : Clarification Needed for Your Upcoming Flight Request" at bounding box center [790, 165] width 383 height 15
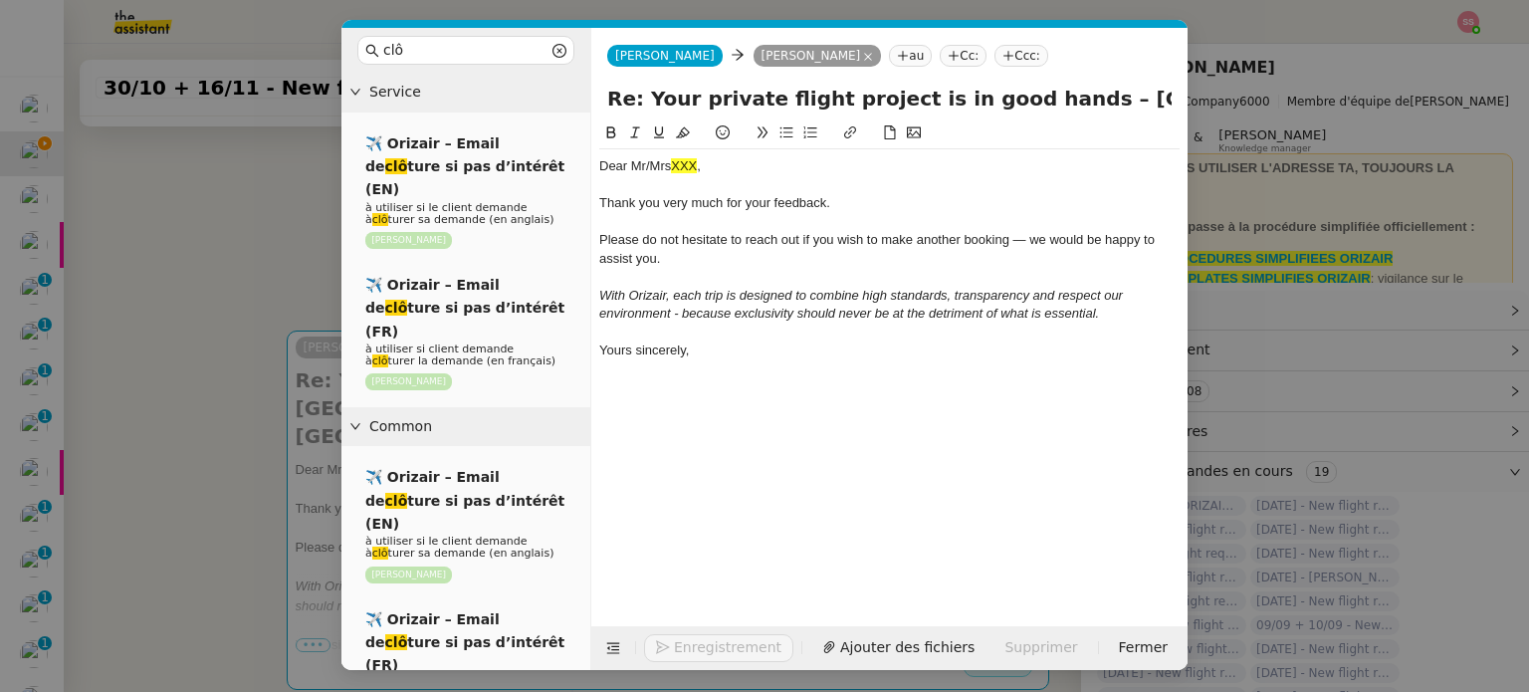
click at [186, 273] on nz-modal-container "clô Service ✈️ Orizair – Email de clô ture si pas d’intérêt (EN) à utiliser si …" at bounding box center [764, 346] width 1529 height 692
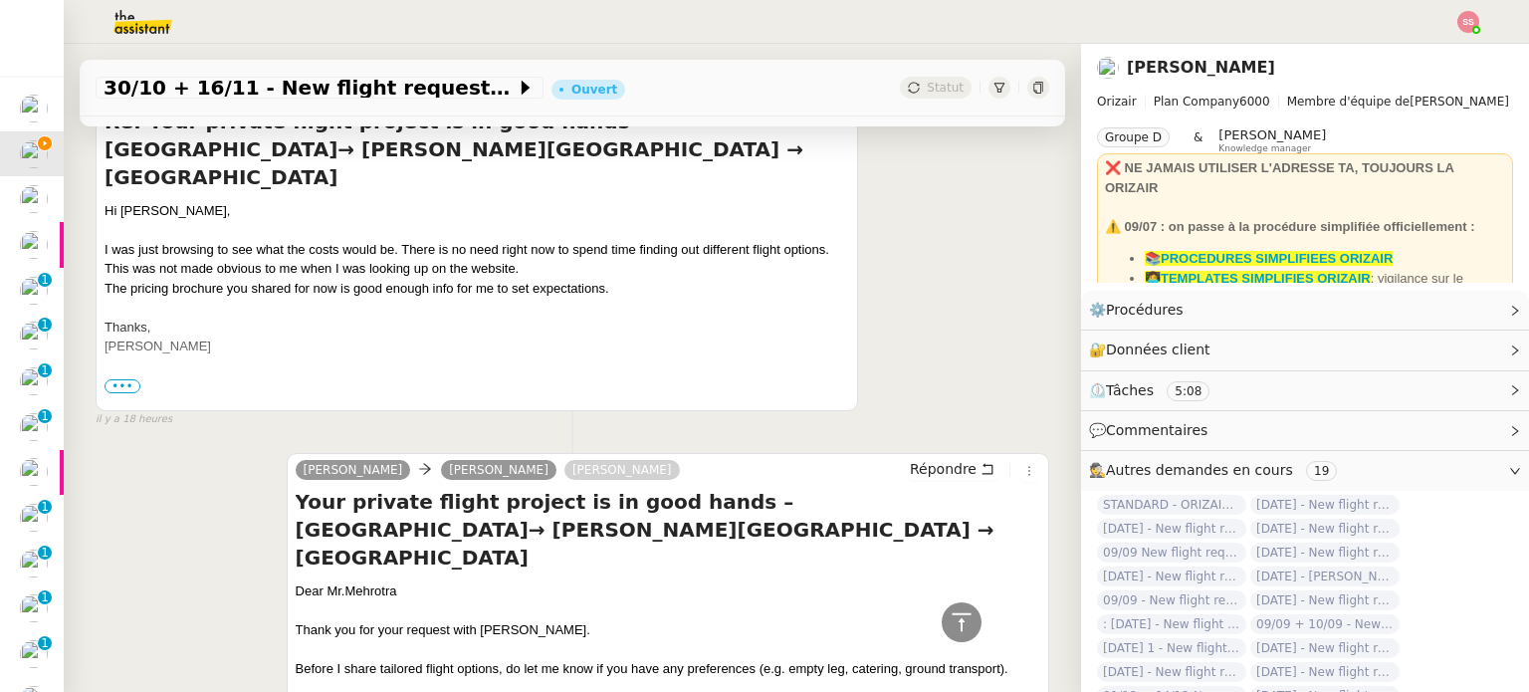
scroll to position [920, 0]
click at [336, 580] on div "Dear Mr.Mehrotra" at bounding box center [668, 590] width 744 height 20
copy div "Dear Mr.Mehrotra"
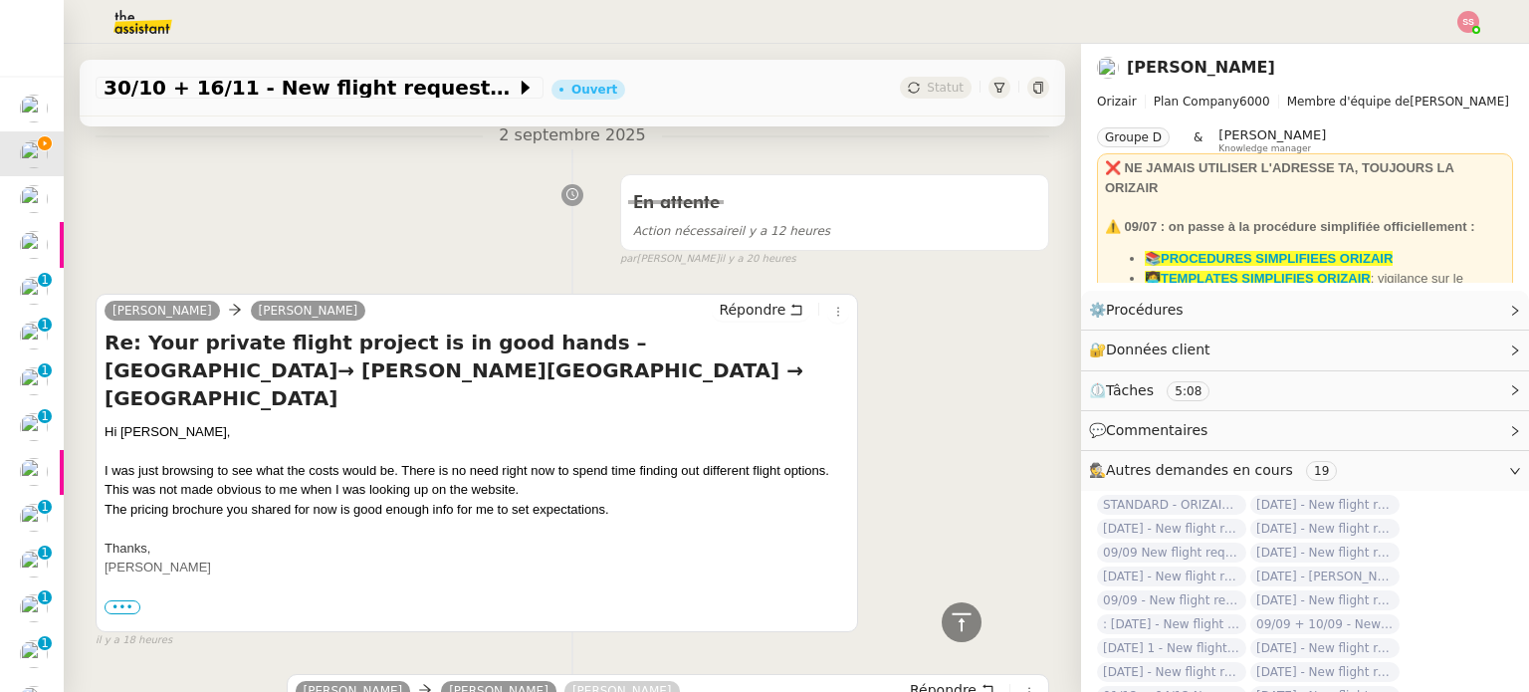
scroll to position [322, 0]
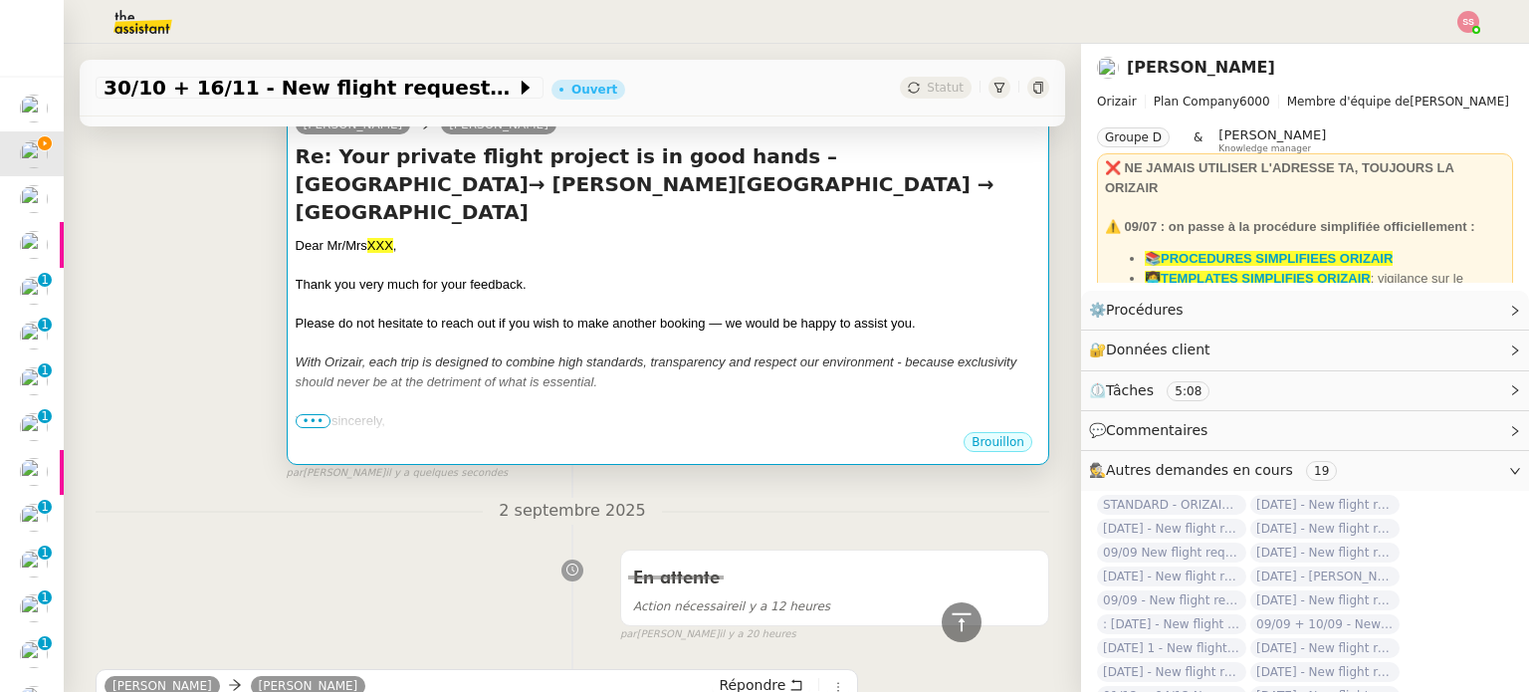
click at [549, 295] on div at bounding box center [668, 305] width 744 height 20
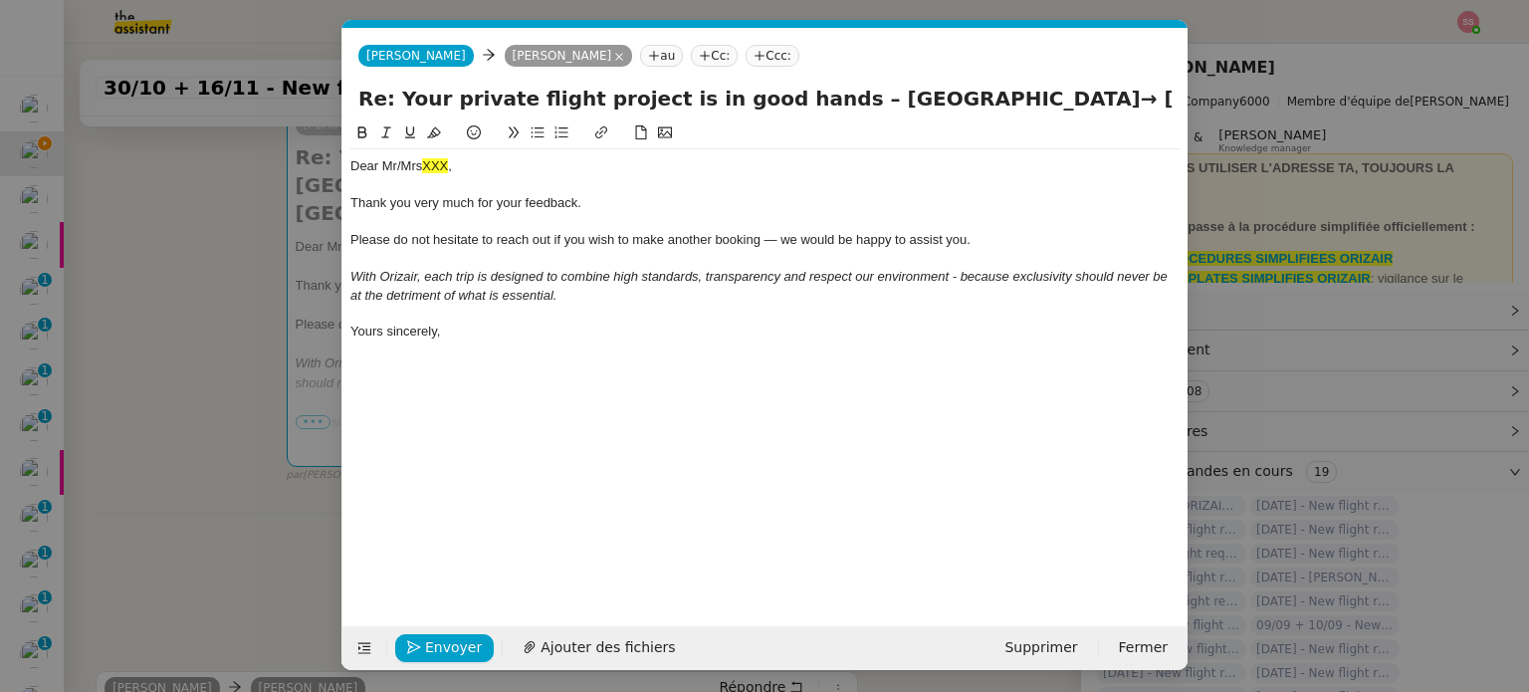
scroll to position [0, 60]
click at [414, 168] on span "Dear Mr/Mrs" at bounding box center [386, 165] width 72 height 15
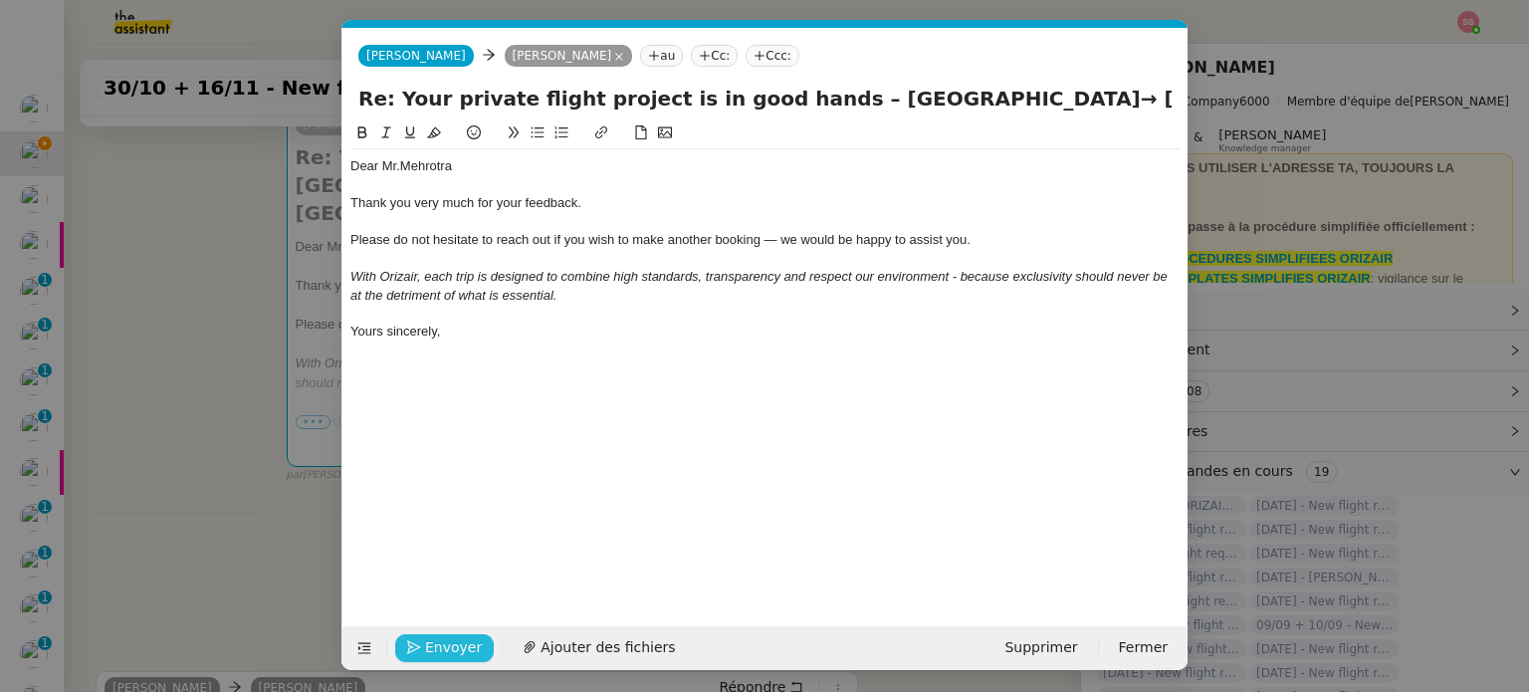
click at [450, 649] on span "Envoyer" at bounding box center [453, 647] width 57 height 23
click at [450, 649] on span "Confirmer l'envoi" at bounding box center [484, 647] width 119 height 23
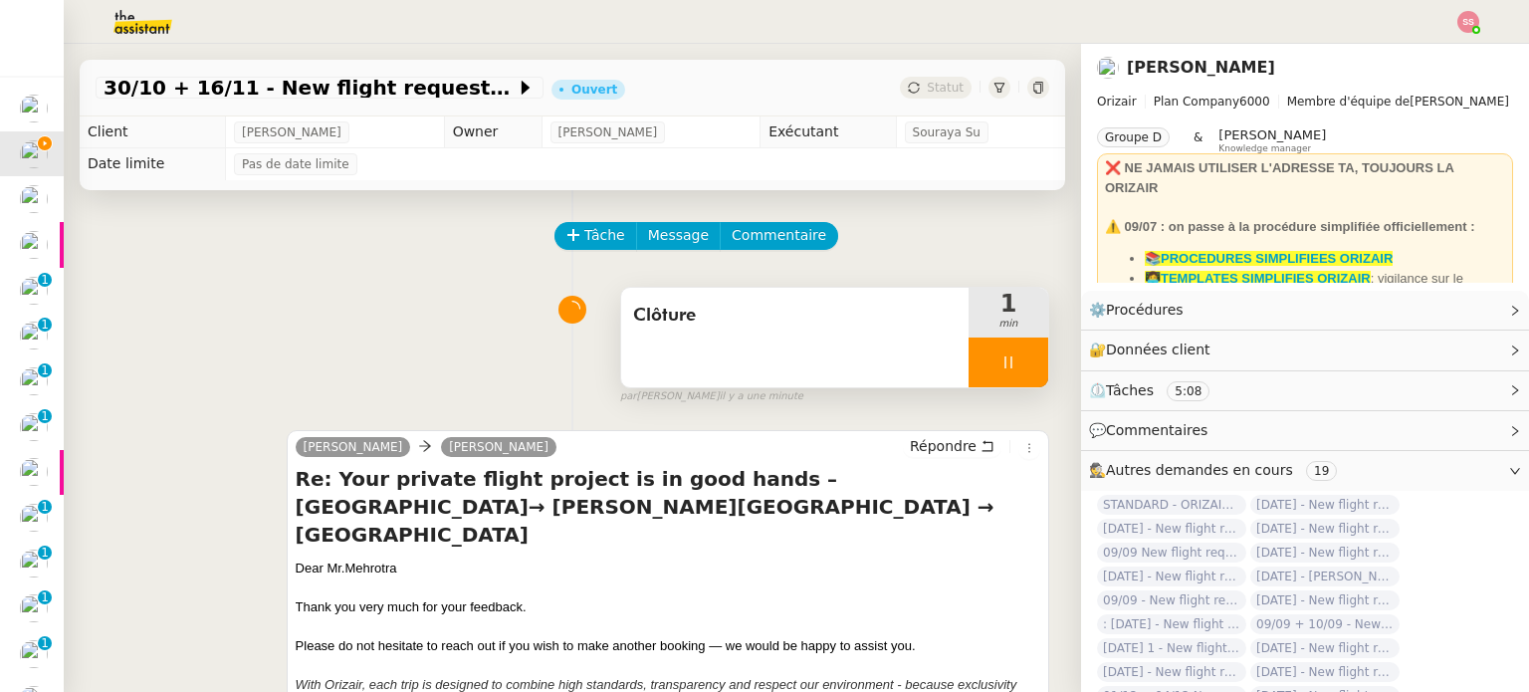
scroll to position [100, 0]
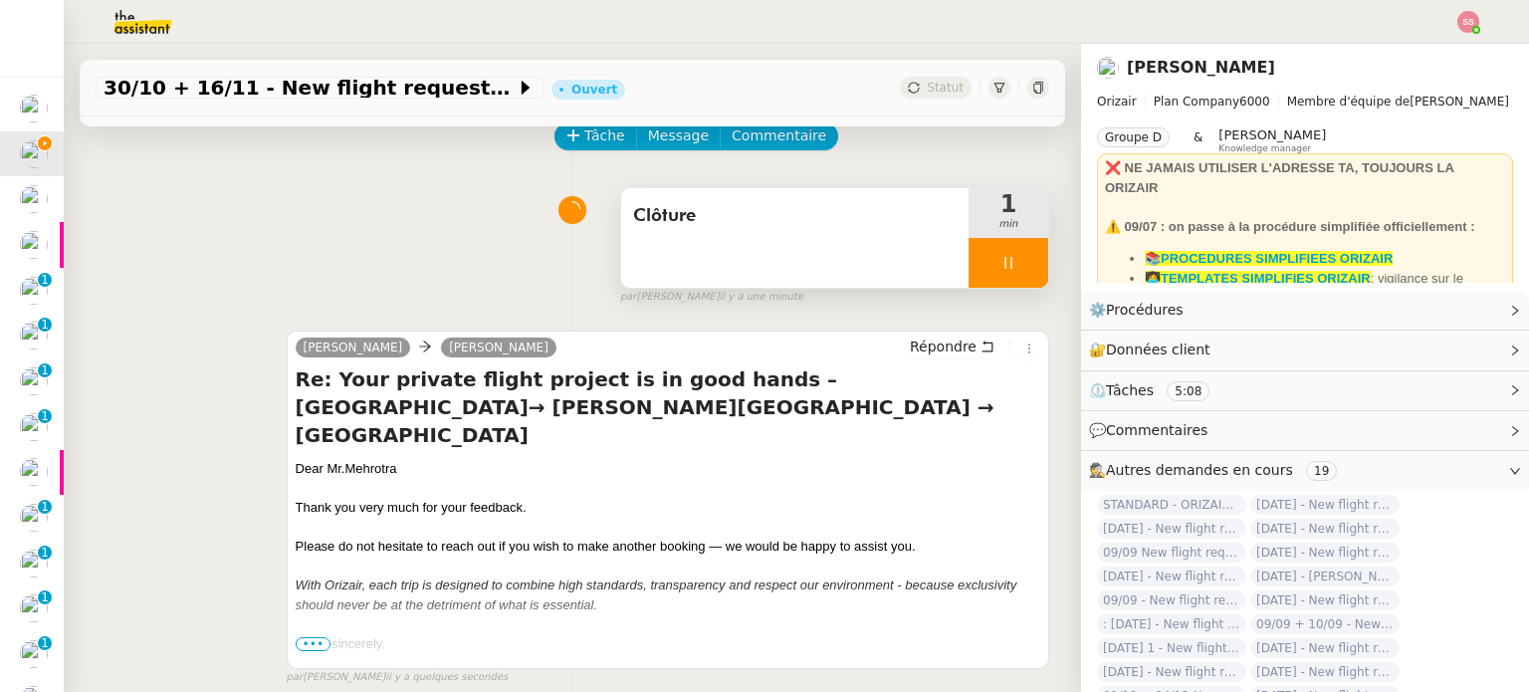
click at [1007, 274] on div at bounding box center [1008, 263] width 80 height 50
click at [1008, 274] on button at bounding box center [1028, 263] width 40 height 50
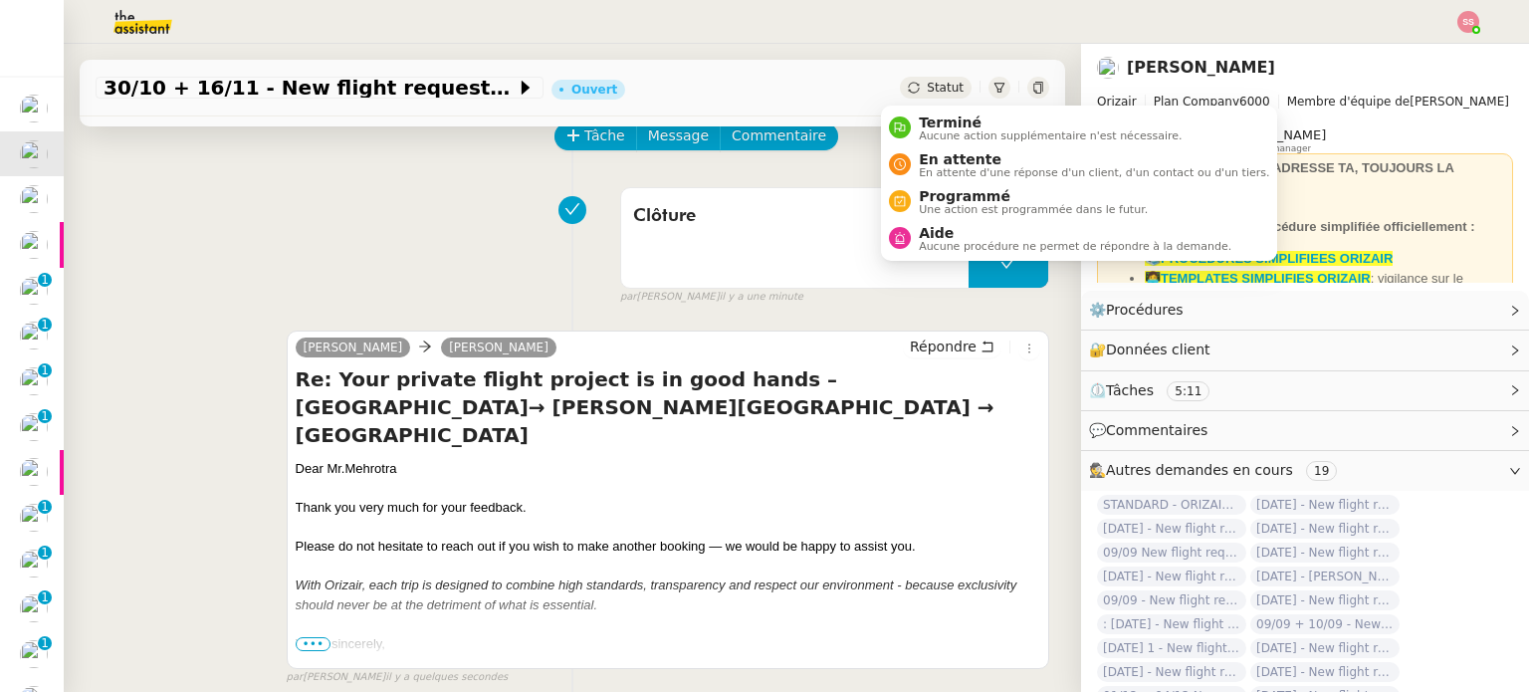
click at [927, 94] on span "Statut" at bounding box center [945, 88] width 37 height 14
click at [935, 140] on span "Aucune action supplémentaire n'est nécessaire." at bounding box center [1050, 135] width 263 height 11
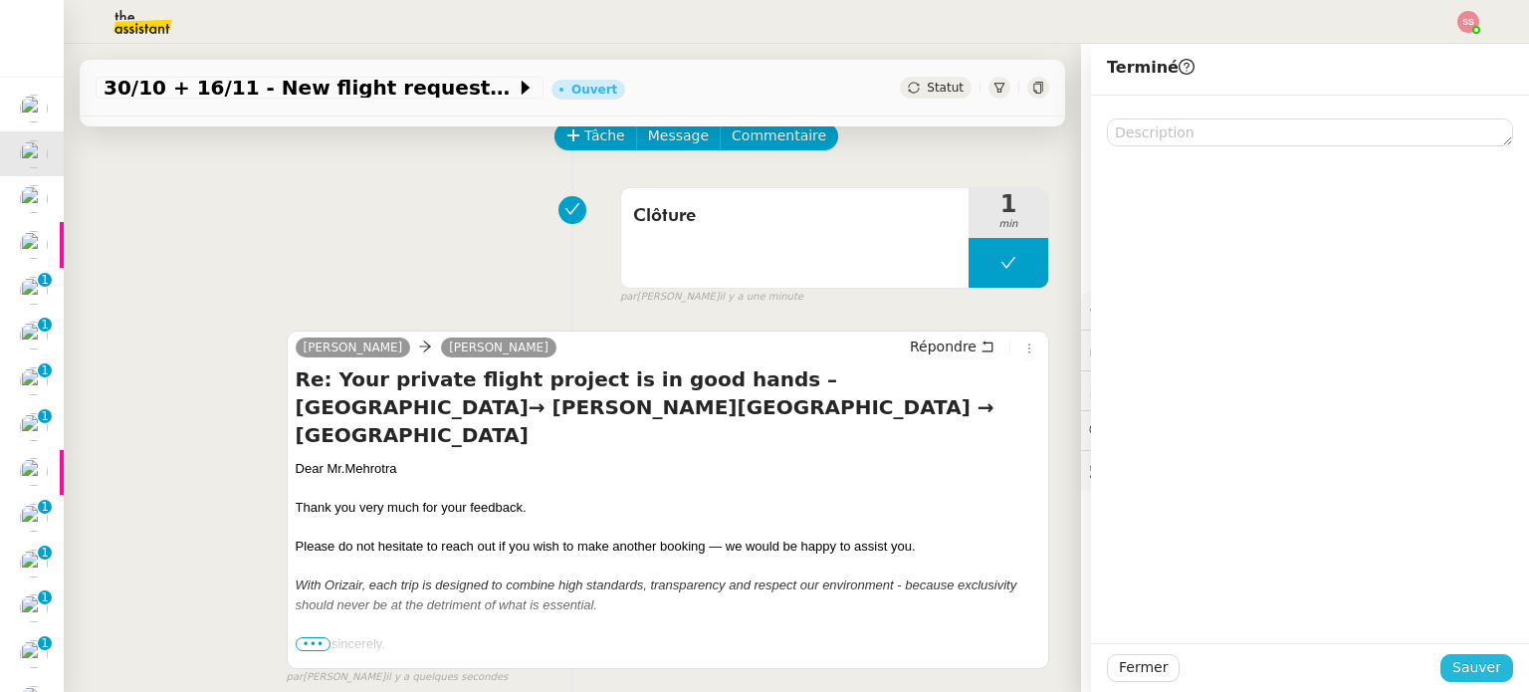
click at [1488, 664] on button "Sauver" at bounding box center [1476, 668] width 73 height 28
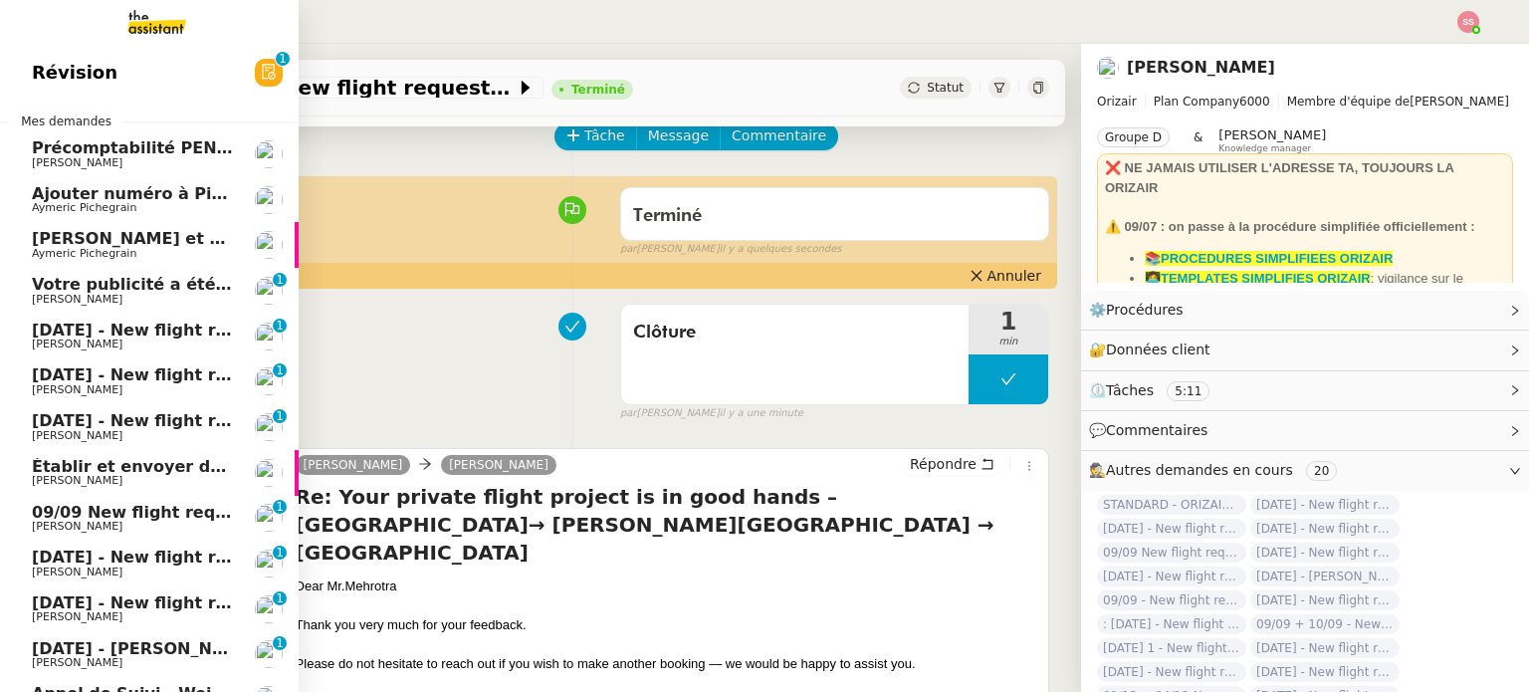
click at [98, 324] on span "[DATE] - New flight request - [PERSON_NAME]" at bounding box center [237, 329] width 411 height 19
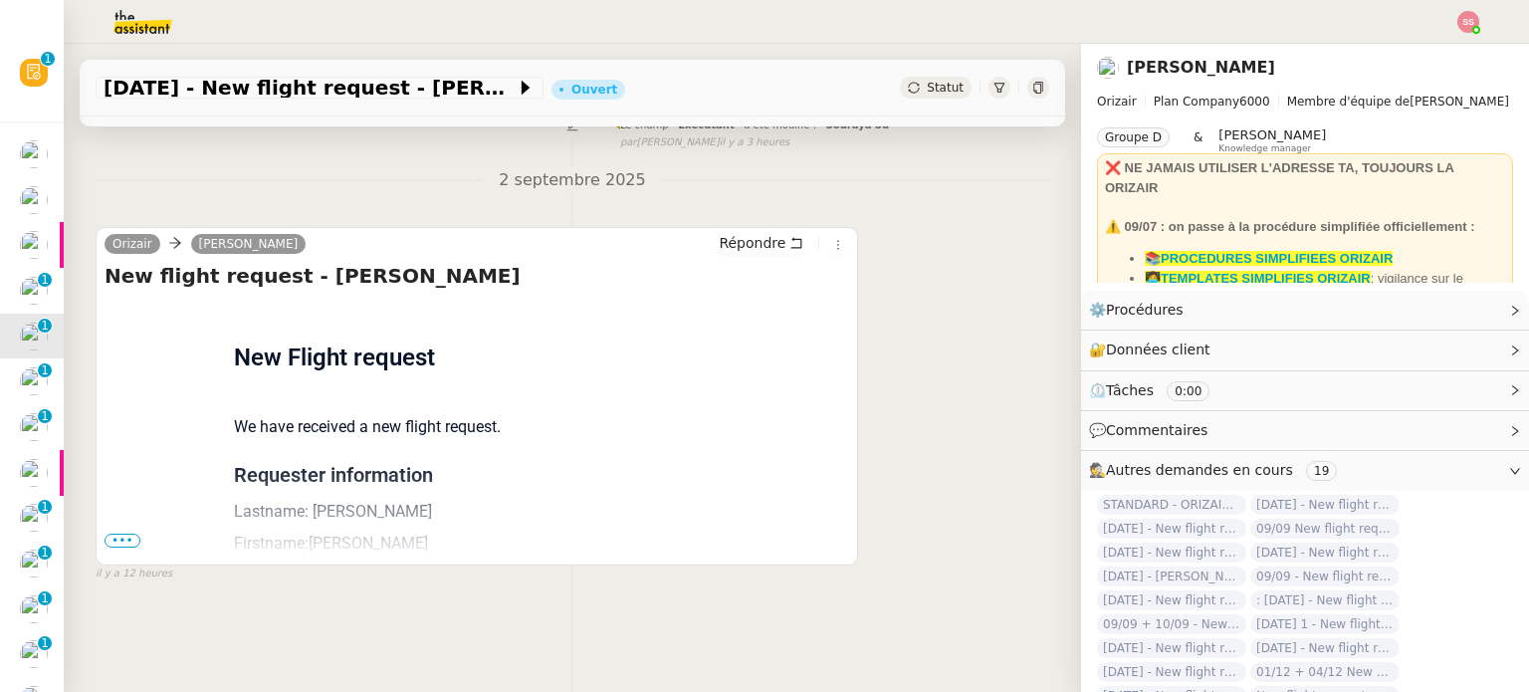
scroll to position [267, 0]
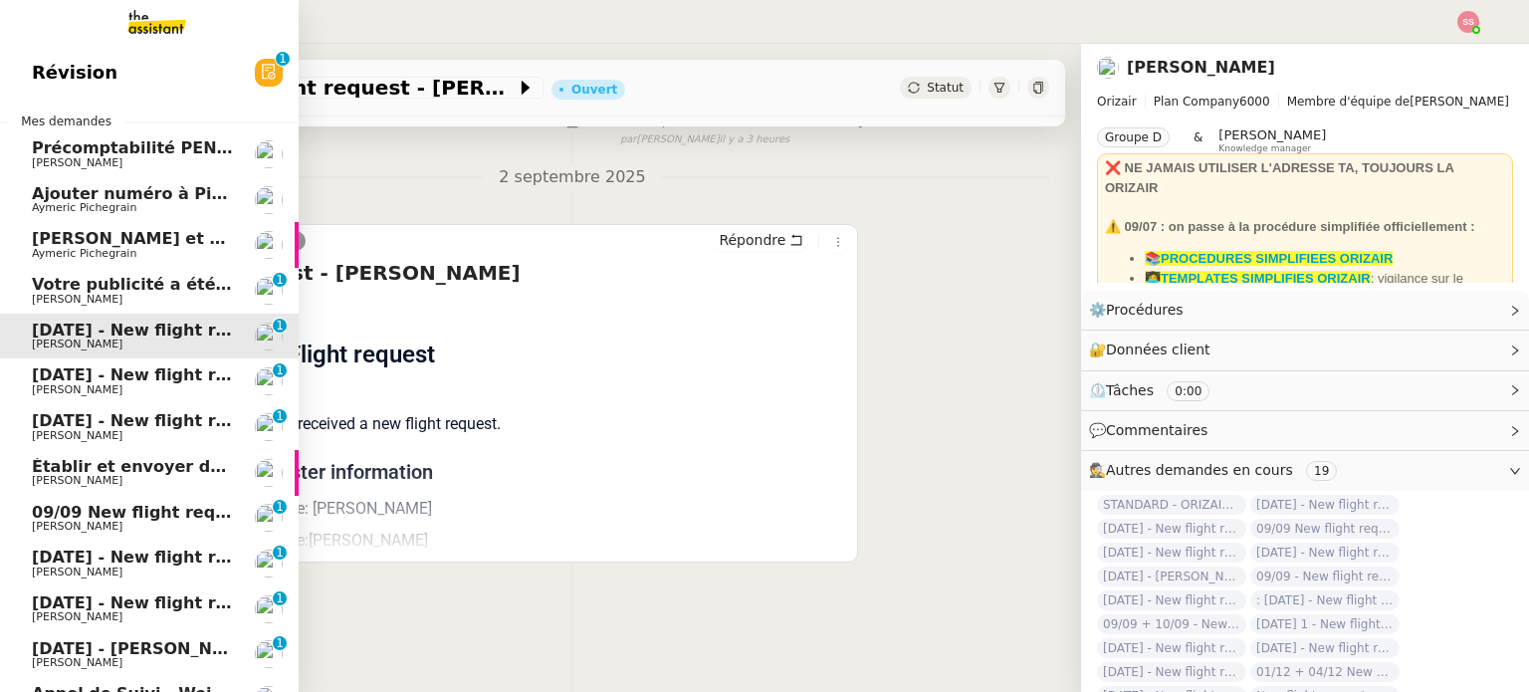
click at [108, 361] on link "[DATE] - New flight request - [PERSON_NAME] [PERSON_NAME] 0 1 2 3 4 5 6 7 8 9" at bounding box center [149, 381] width 299 height 46
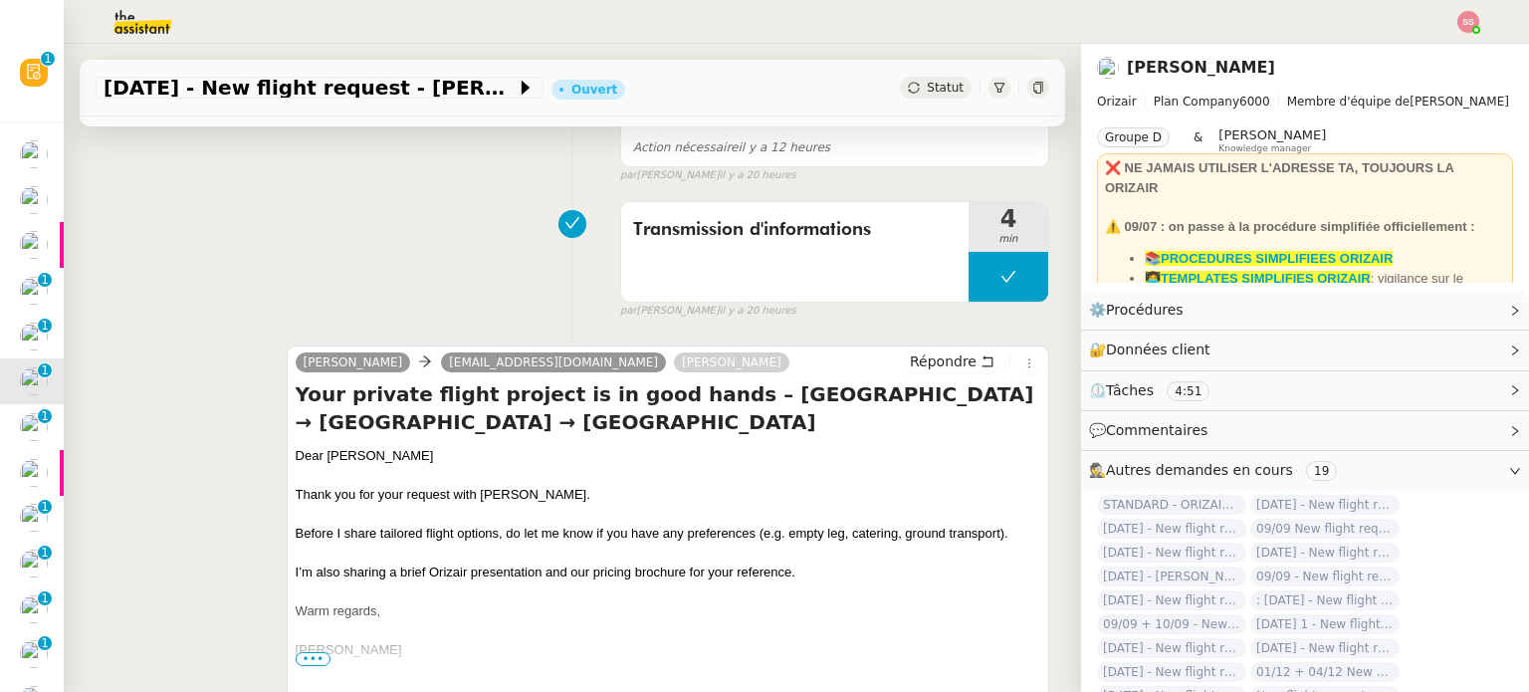
scroll to position [366, 0]
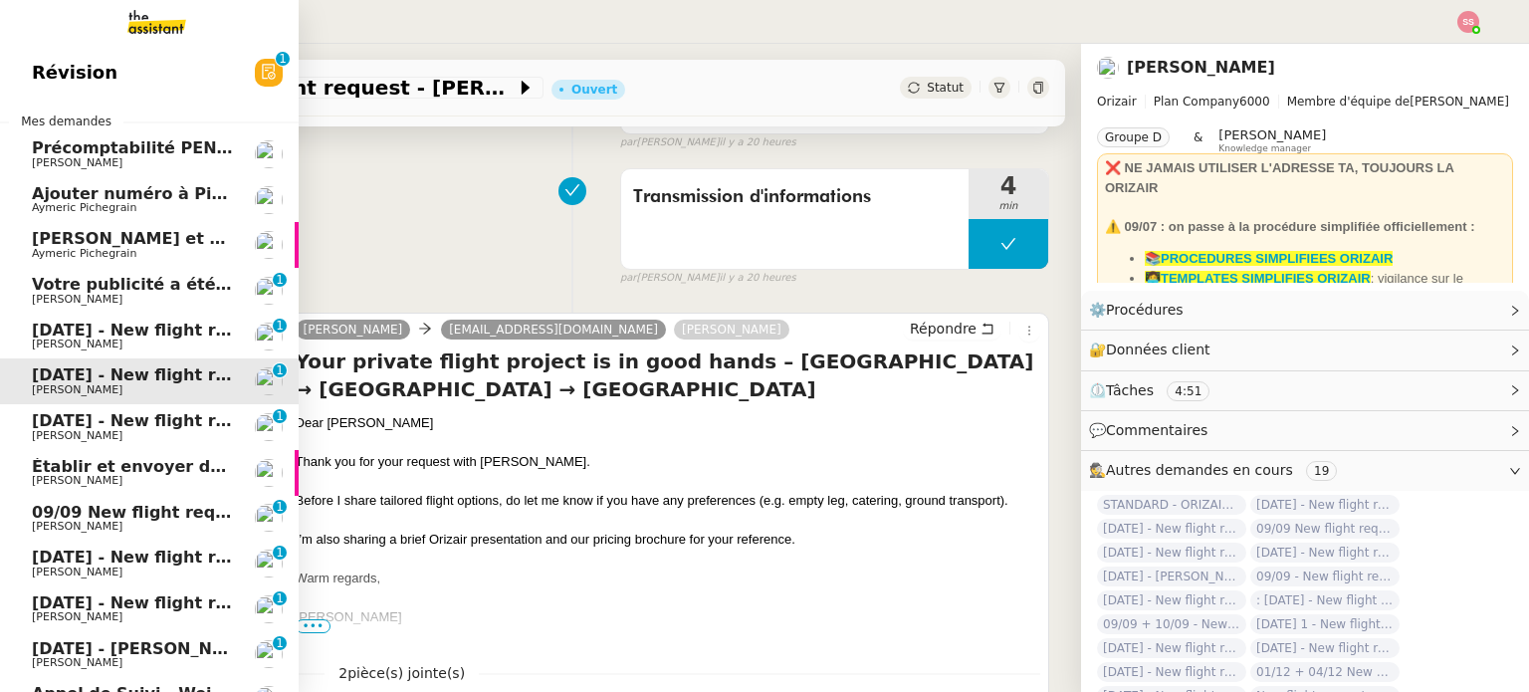
click at [98, 348] on span "[PERSON_NAME]" at bounding box center [132, 344] width 201 height 12
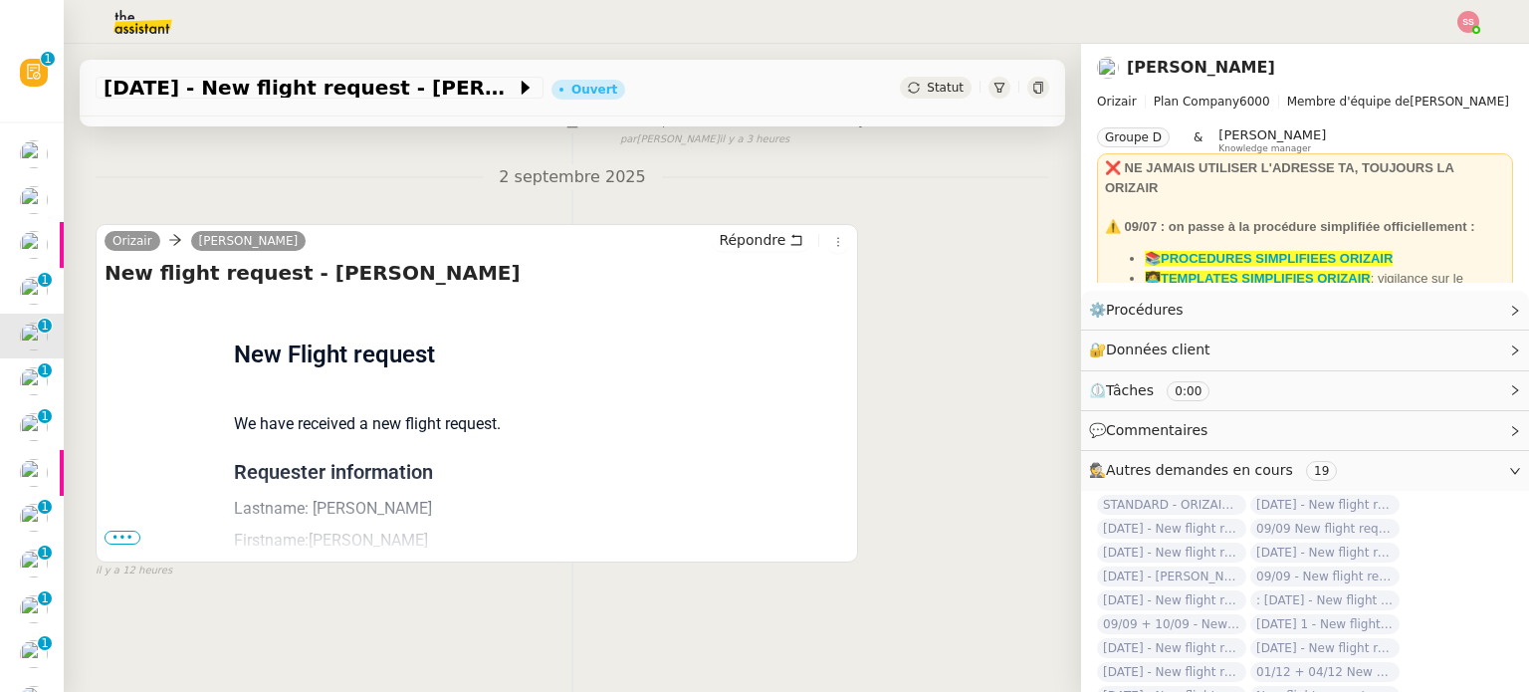
scroll to position [267, 0]
click at [108, 530] on span "•••" at bounding box center [122, 537] width 36 height 14
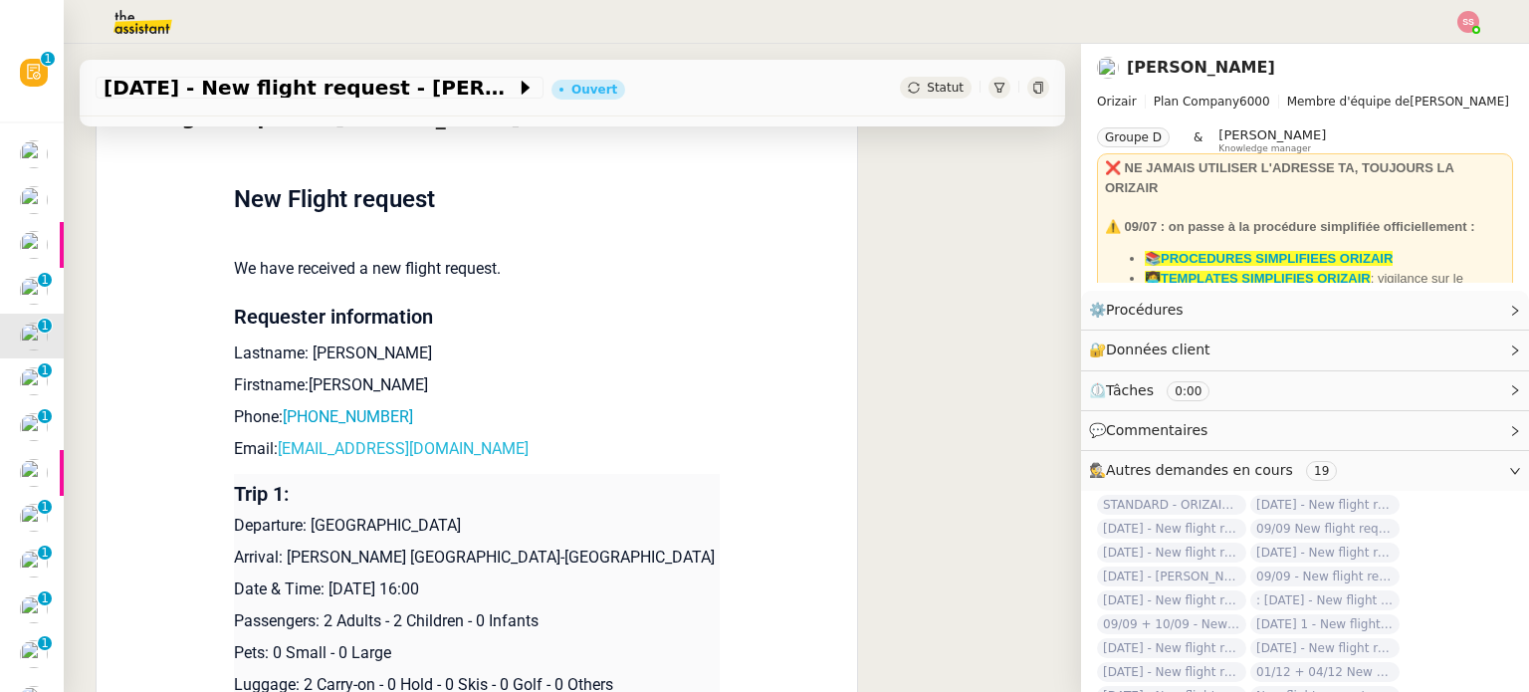
scroll to position [466, 0]
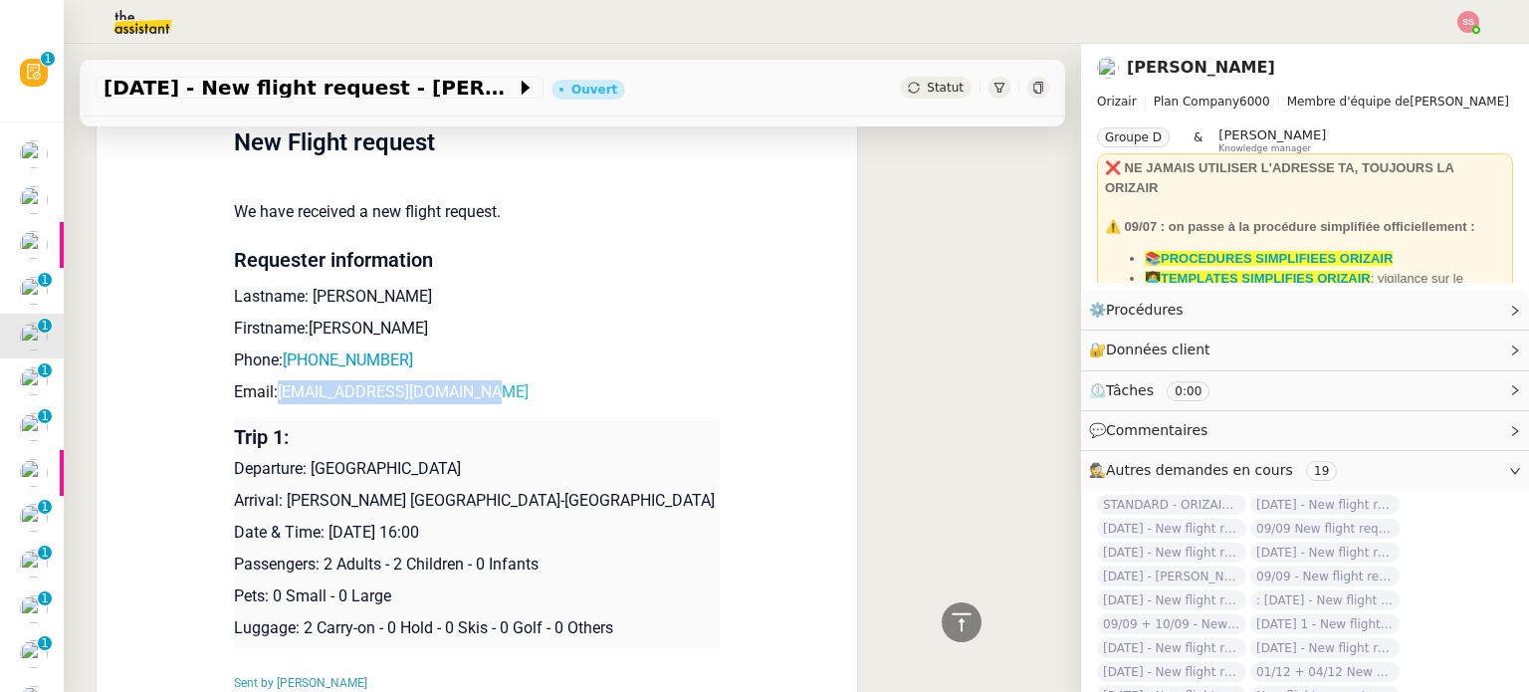
drag, startPoint x: 490, startPoint y: 398, endPoint x: 272, endPoint y: 393, distance: 218.0
click at [272, 393] on p "Email: [EMAIL_ADDRESS][DOMAIN_NAME]" at bounding box center [477, 392] width 486 height 24
copy link "[EMAIL_ADDRESS][DOMAIN_NAME]"
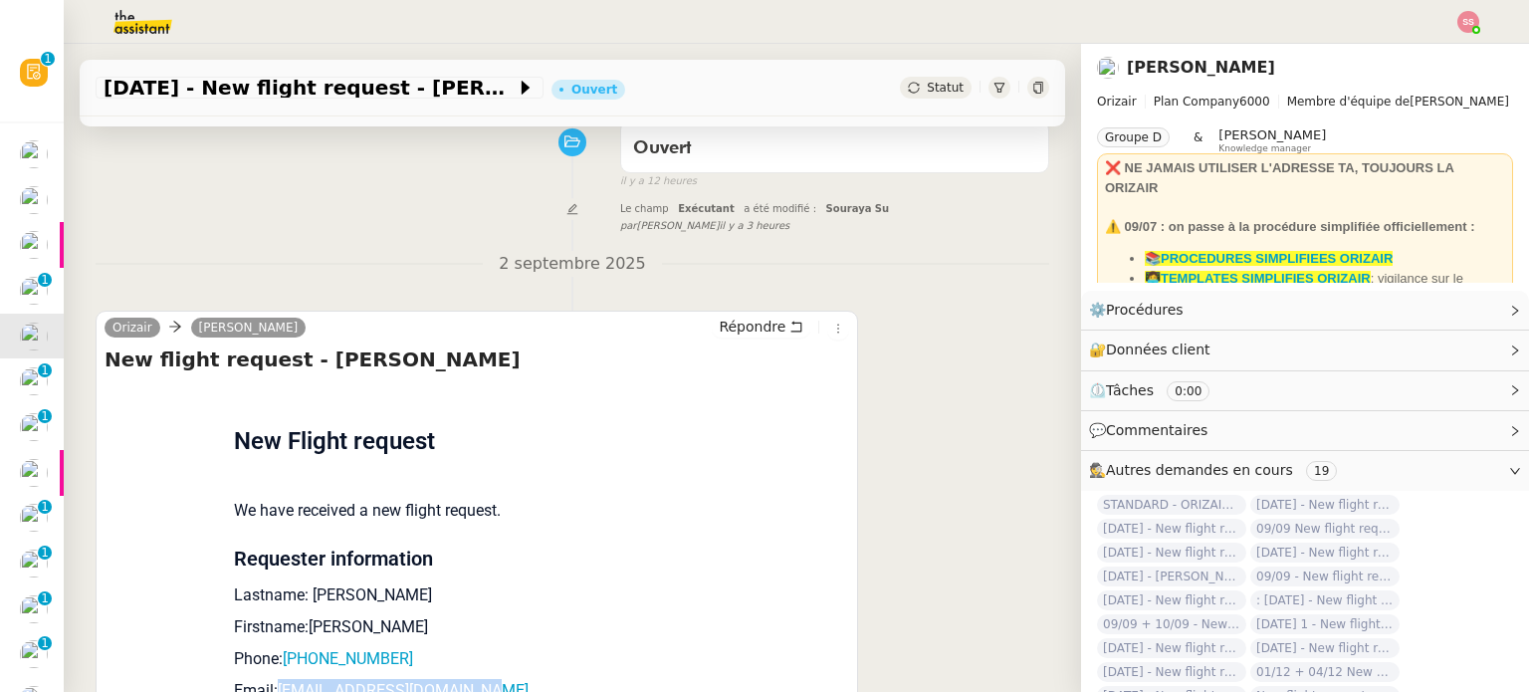
scroll to position [0, 0]
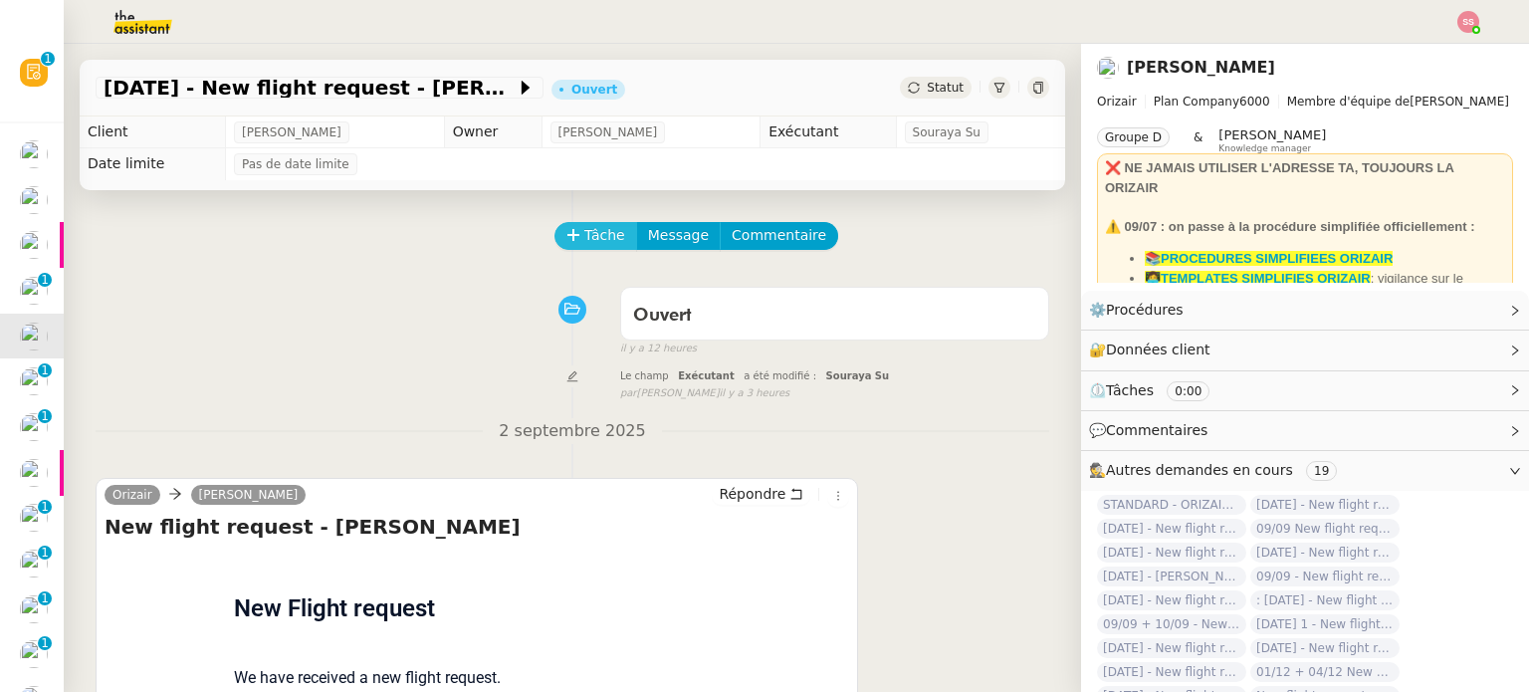
click at [584, 235] on span "Tâche" at bounding box center [604, 235] width 41 height 23
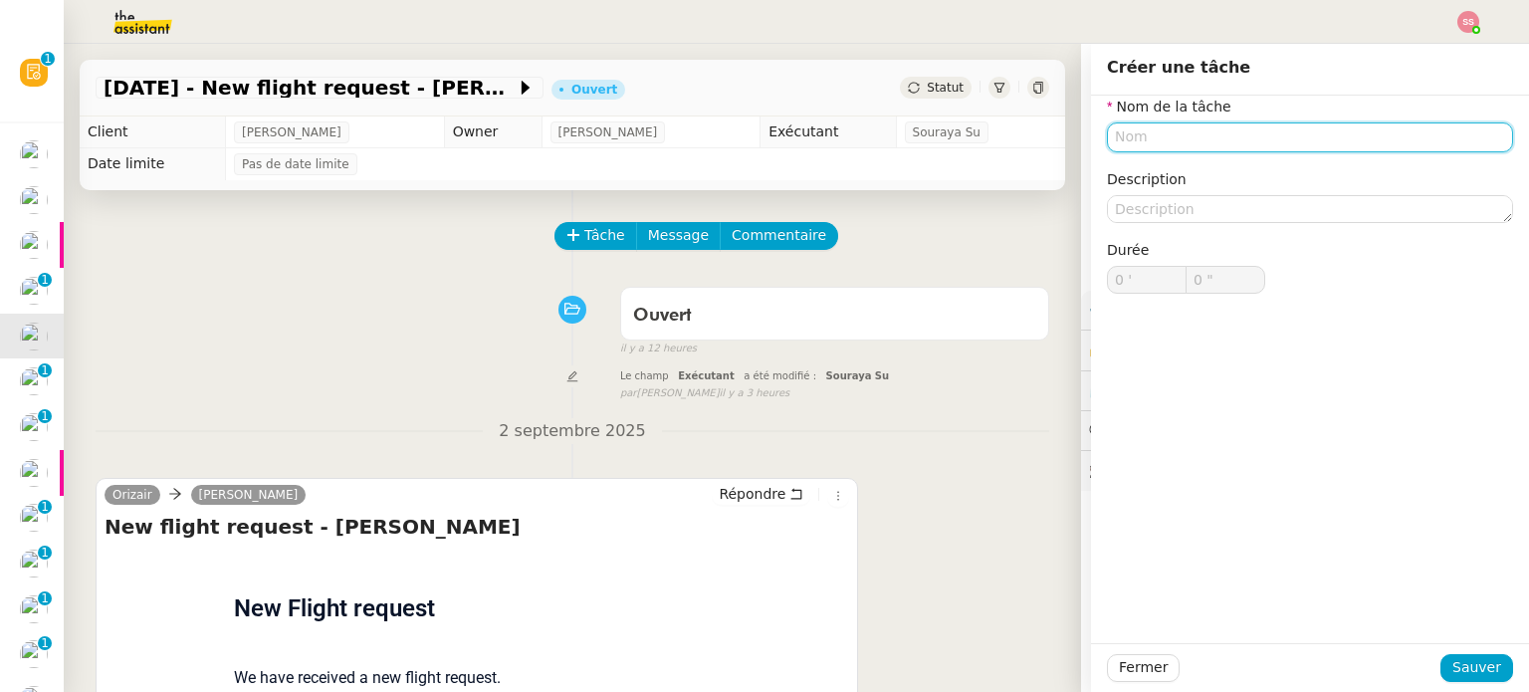
paste input "[EMAIL_ADDRESS][DOMAIN_NAME]"
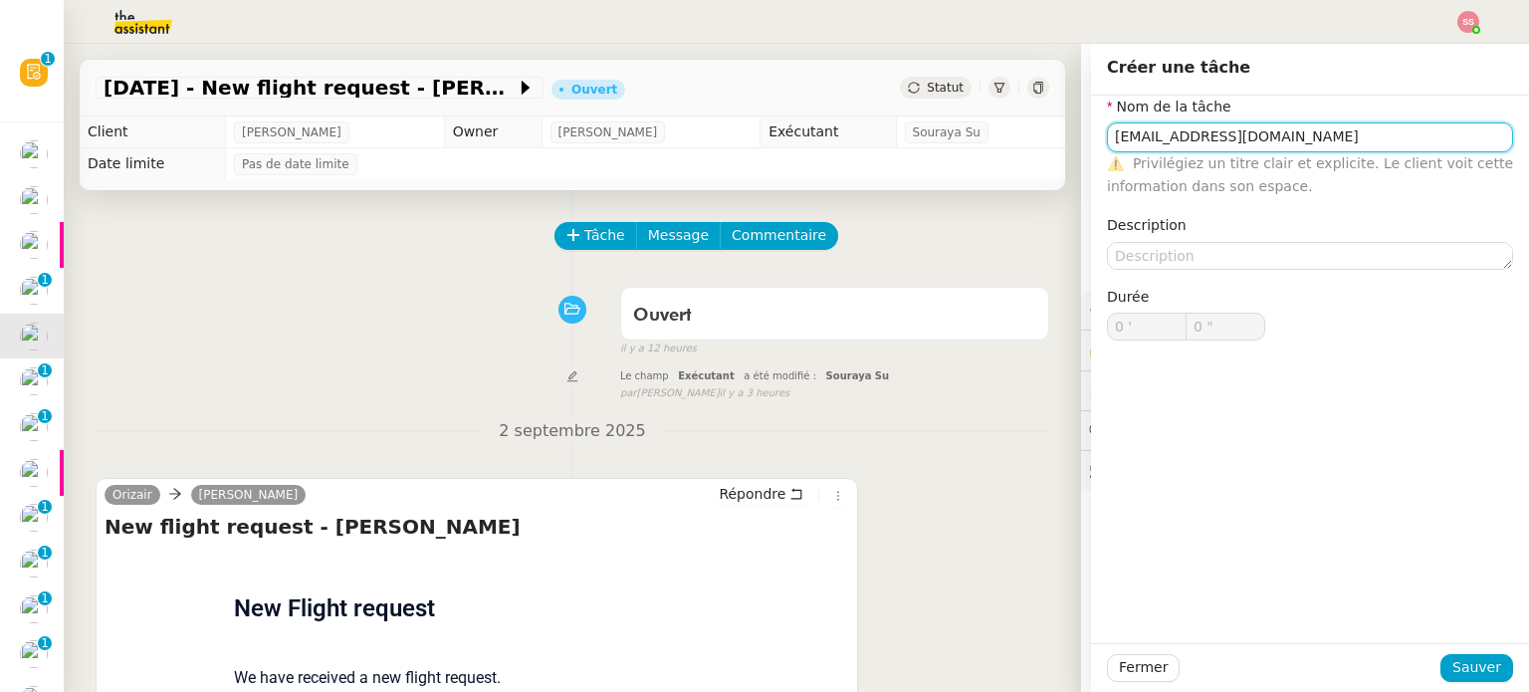
drag, startPoint x: 1293, startPoint y: 125, endPoint x: 929, endPoint y: 101, distance: 365.1
click at [929, 101] on app-ticket "[DATE] - New flight request - [PERSON_NAME] Ouvert Statut Client [PERSON_NAME] …" at bounding box center [796, 368] width 1465 height 648
click at [1155, 168] on div "Transmission d'informations" at bounding box center [1295, 173] width 390 height 18
type input "Transmission d'informations"
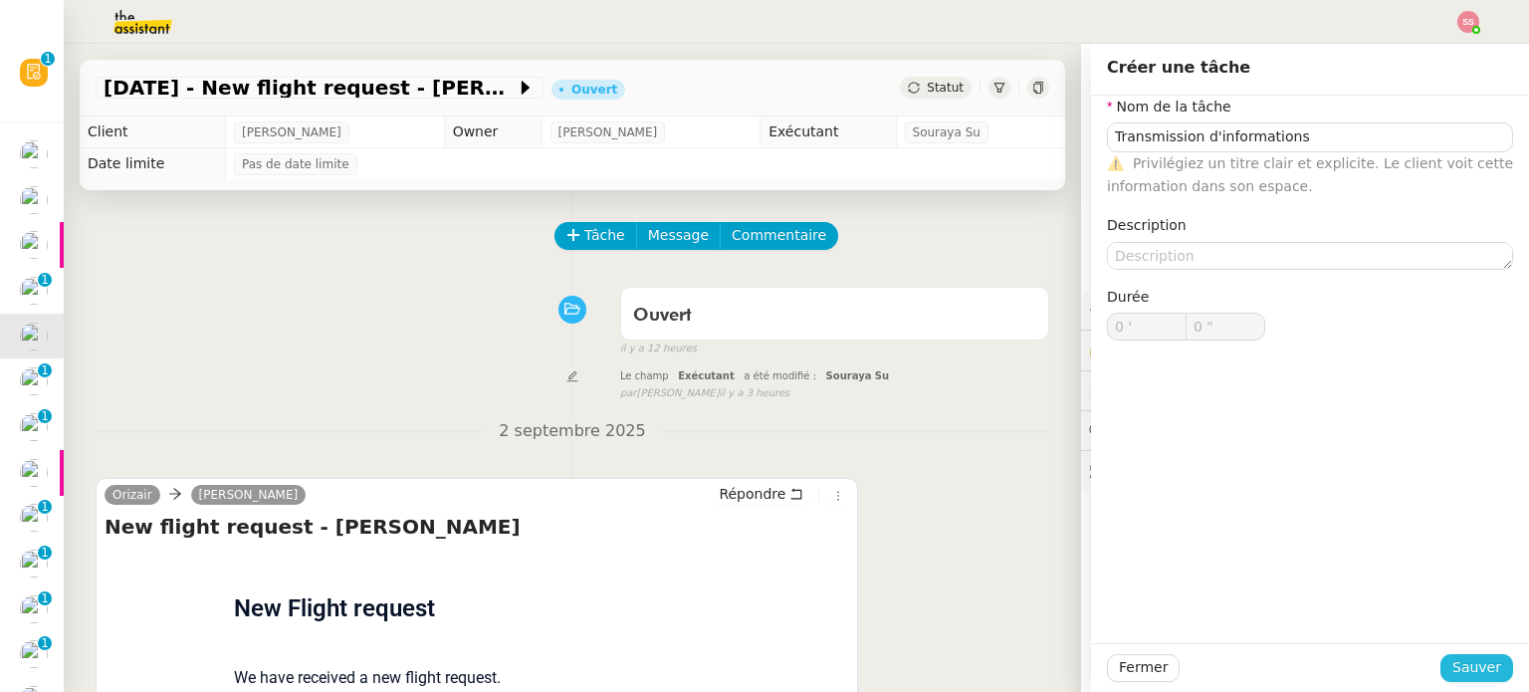
click at [1452, 662] on span "Sauver" at bounding box center [1476, 667] width 49 height 23
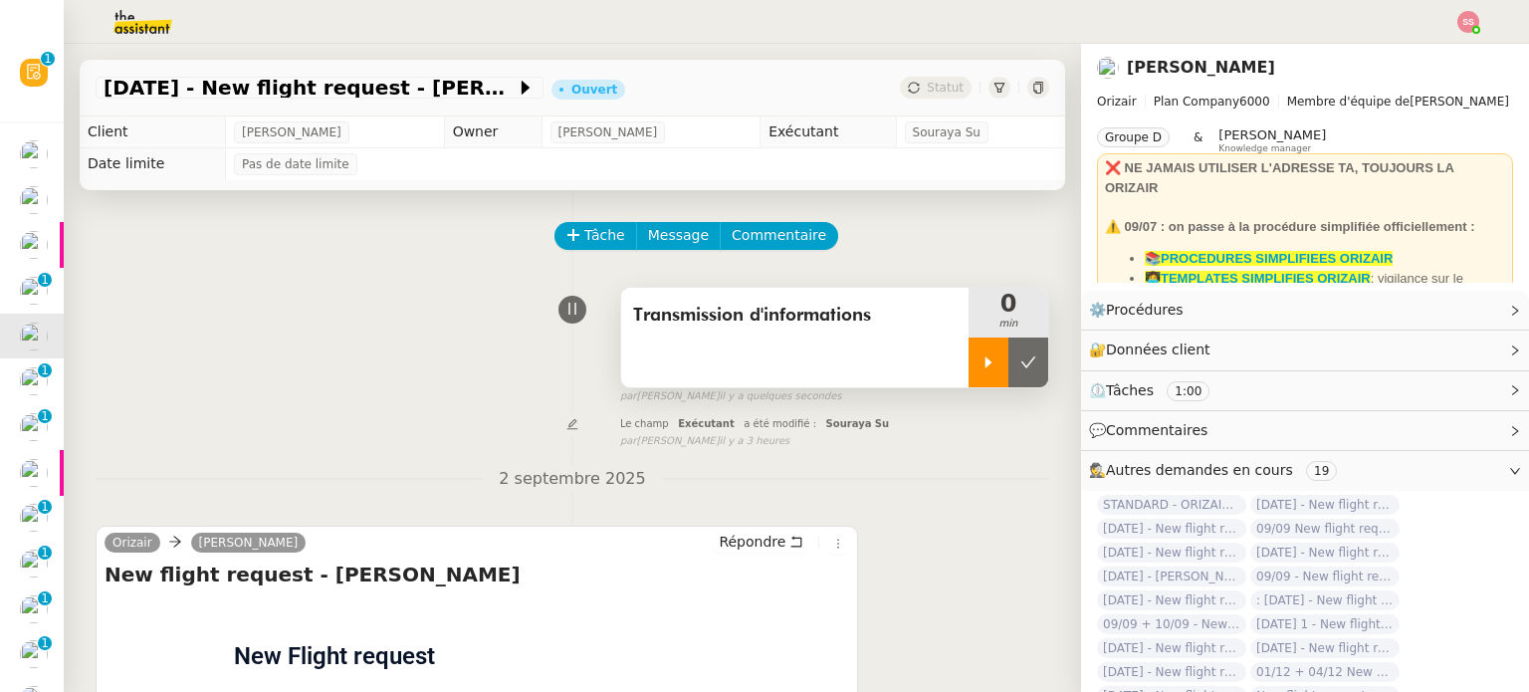
click at [968, 353] on div at bounding box center [988, 362] width 40 height 50
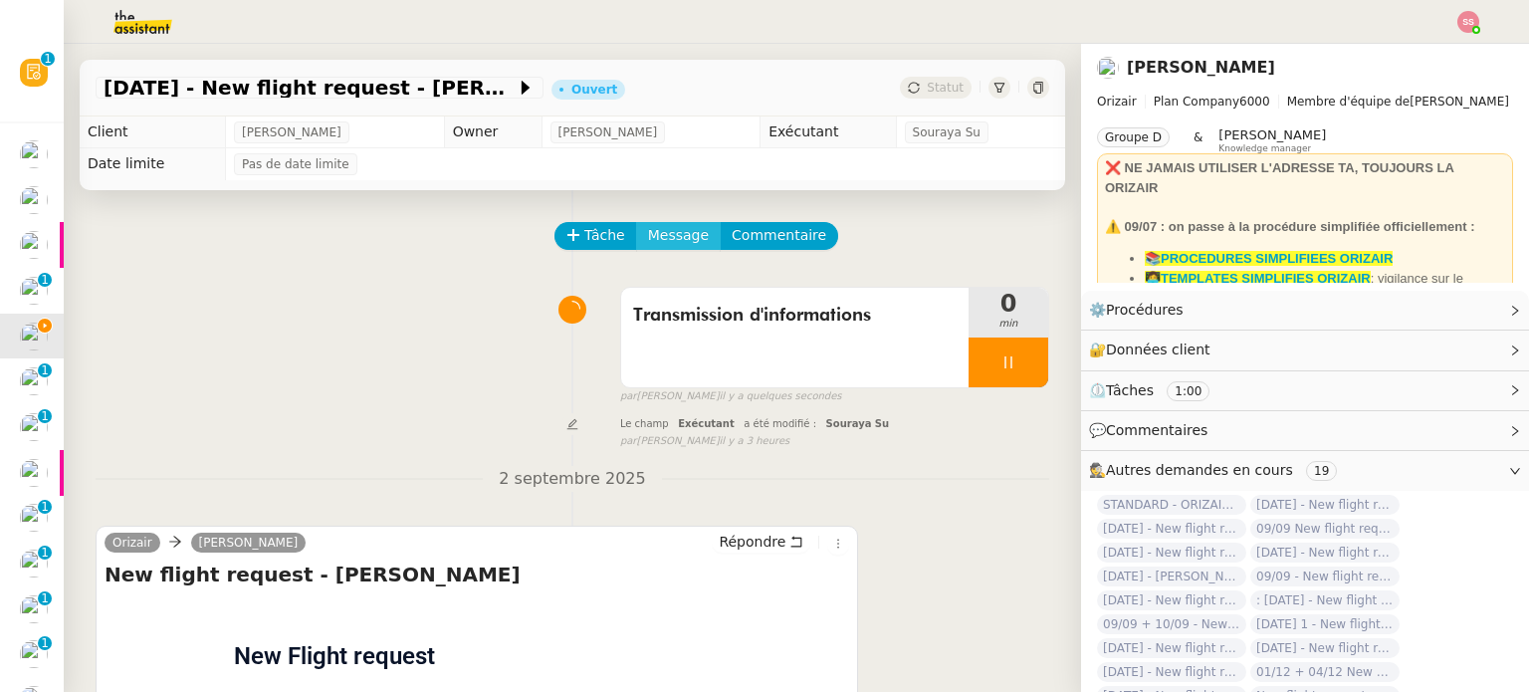
click at [663, 242] on span "Message" at bounding box center [678, 235] width 61 height 23
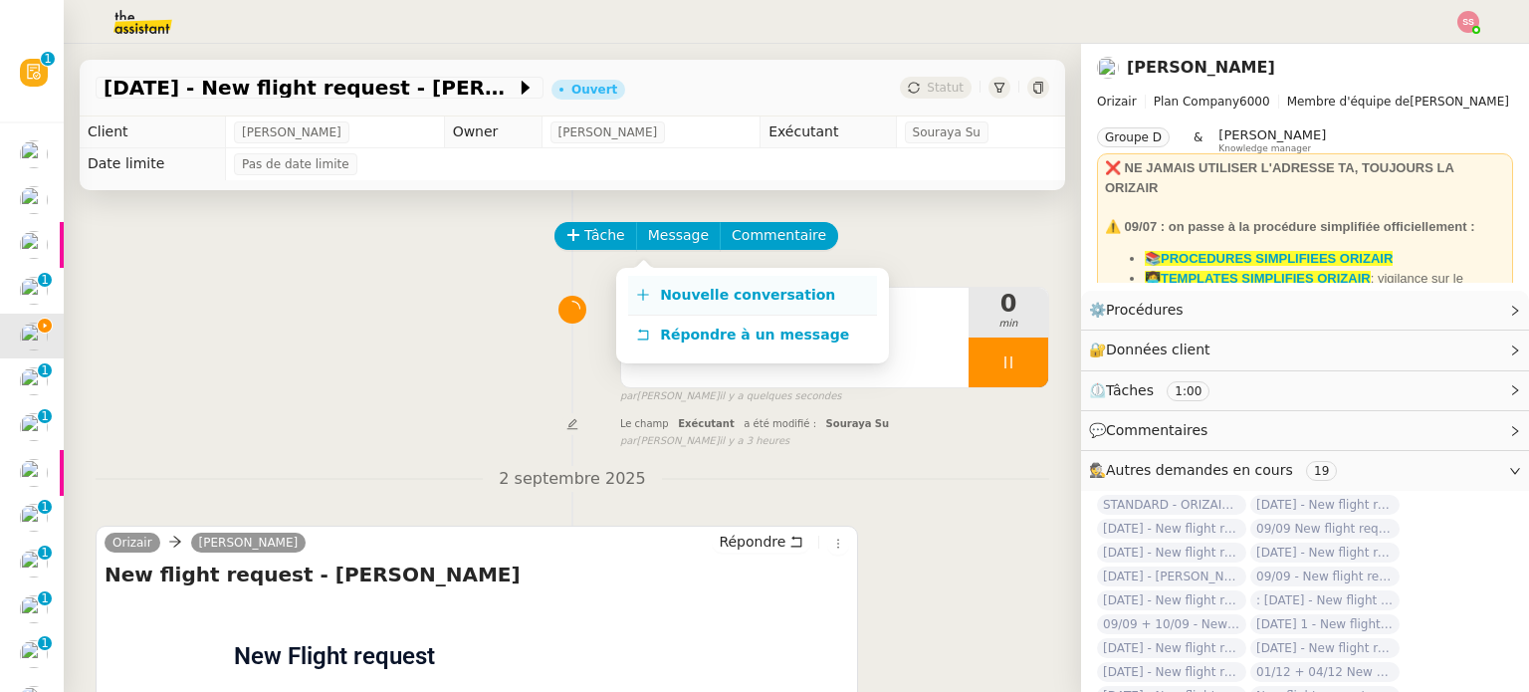
click at [693, 288] on span "Nouvelle conversation" at bounding box center [747, 295] width 175 height 16
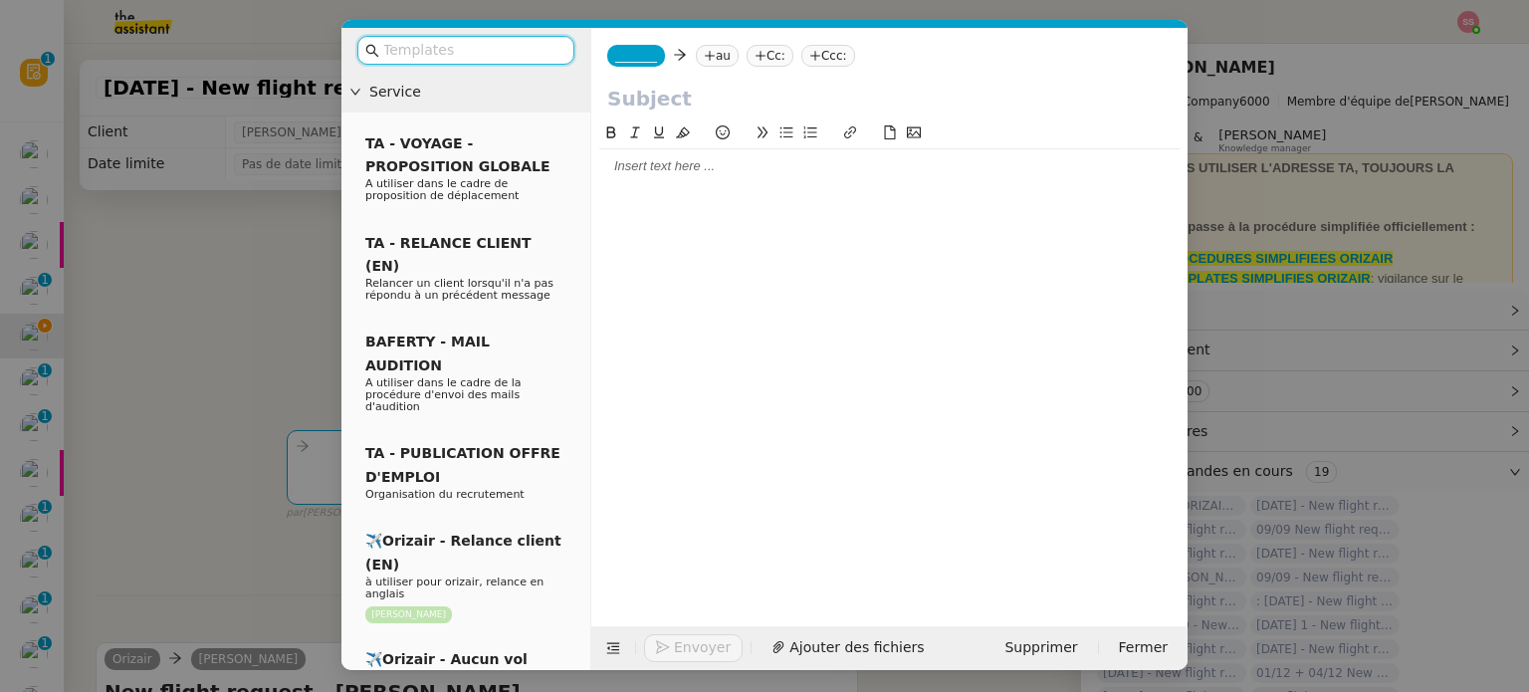
click at [714, 62] on nz-tag "au" at bounding box center [717, 56] width 43 height 22
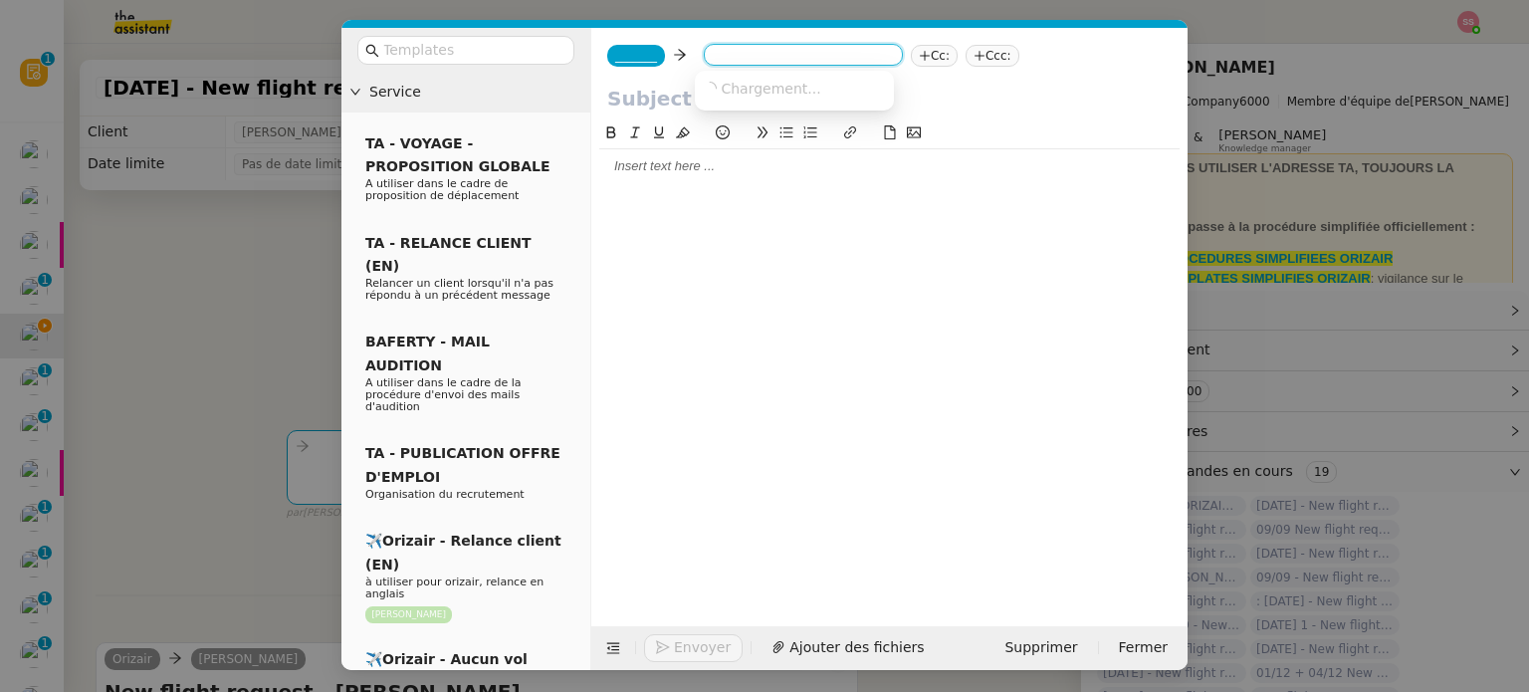
paste input "[EMAIL_ADDRESS][DOMAIN_NAME]"
type input "[EMAIL_ADDRESS][DOMAIN_NAME]"
click at [772, 95] on span "[EMAIL_ADDRESS][DOMAIN_NAME]" at bounding box center [825, 88] width 244 height 16
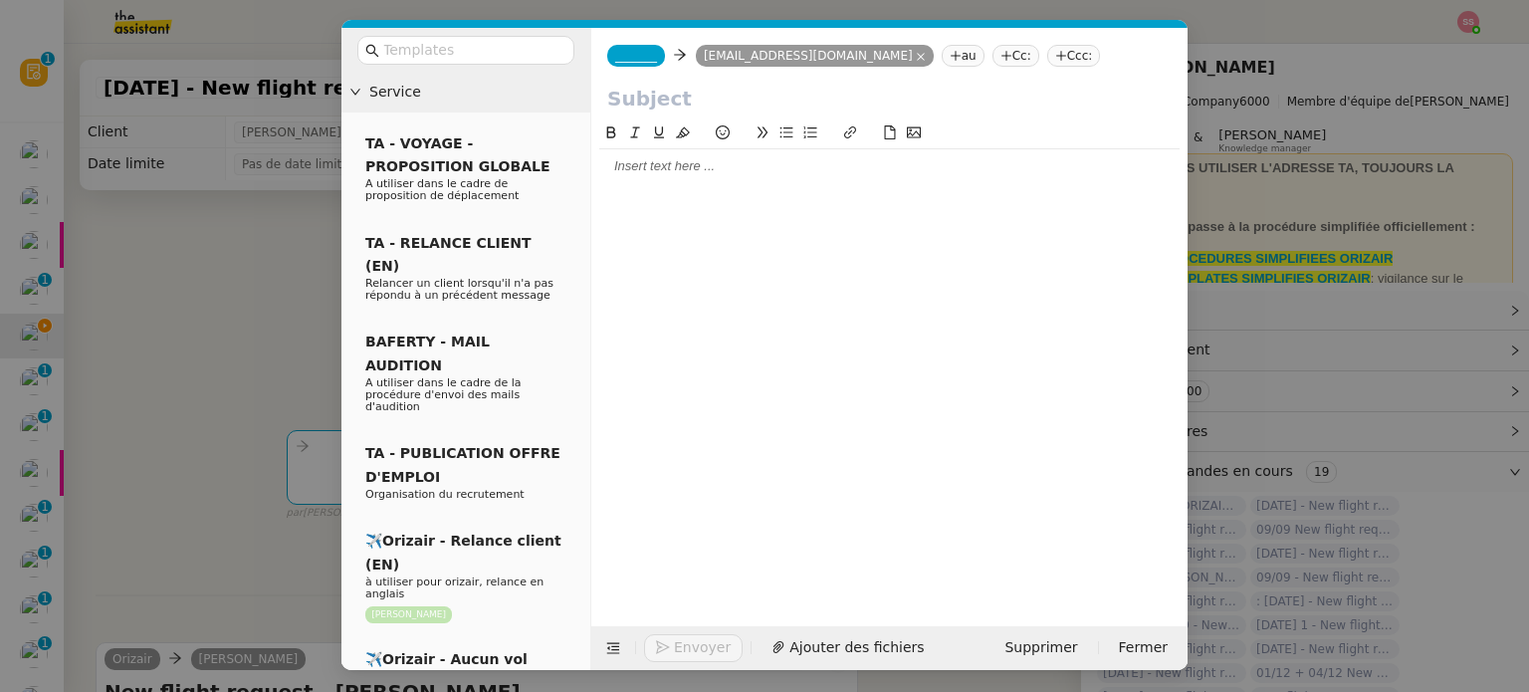
click at [631, 59] on span "_______" at bounding box center [636, 56] width 42 height 14
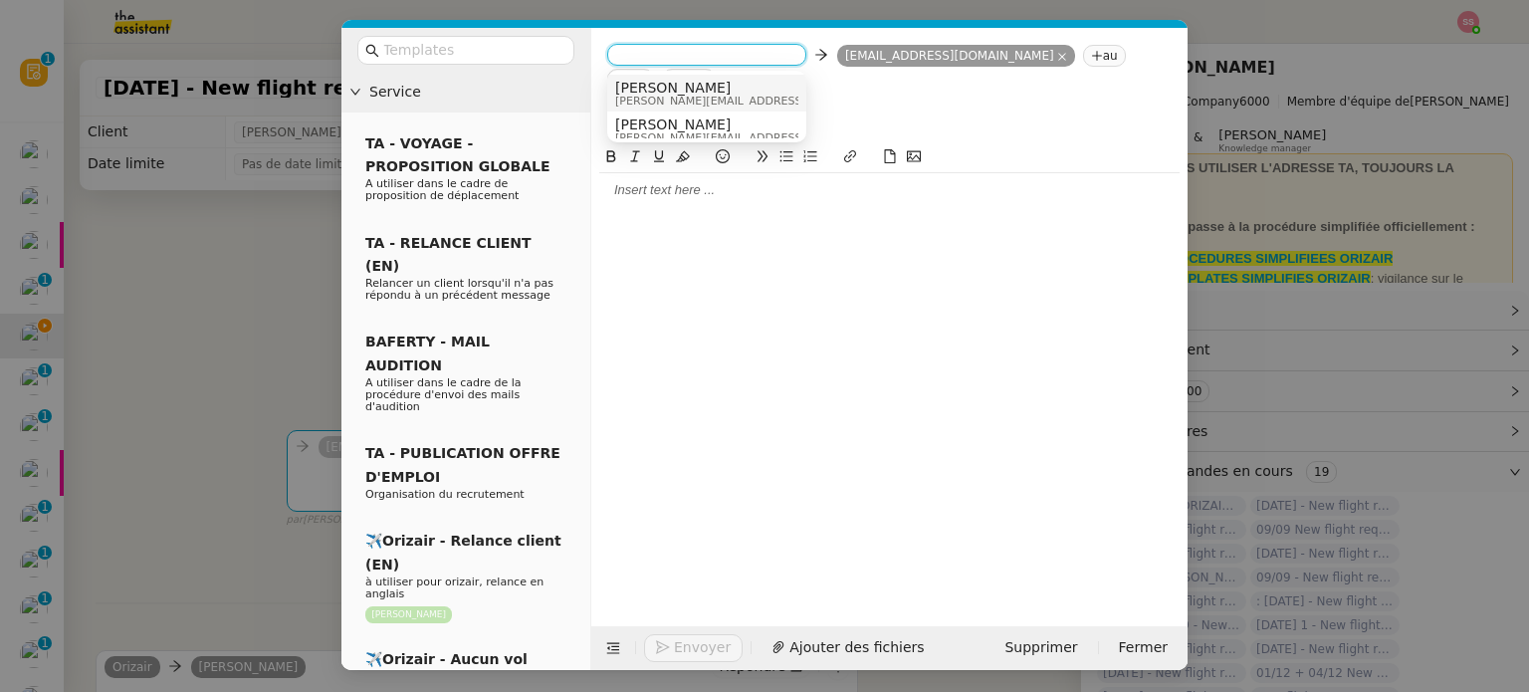
click at [679, 84] on span "[PERSON_NAME]" at bounding box center [756, 88] width 283 height 16
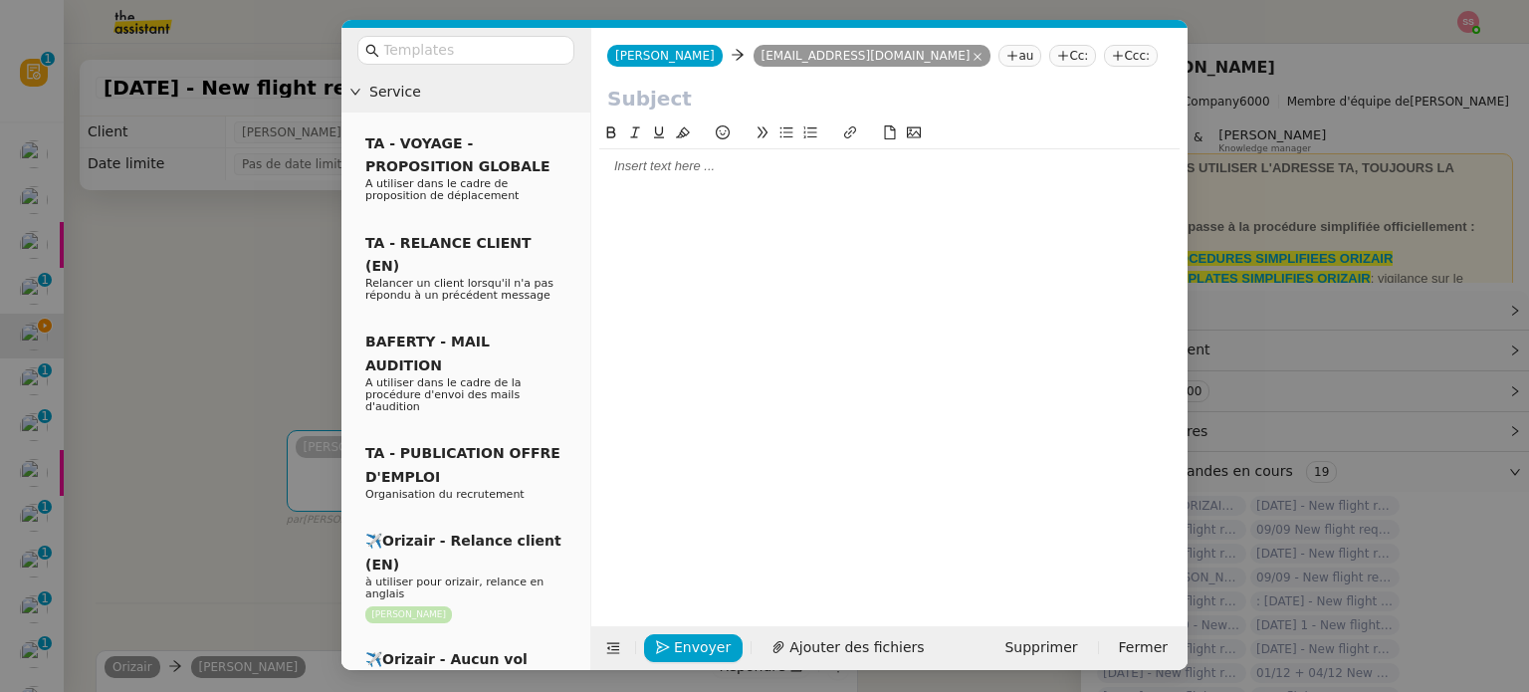
click at [125, 269] on nz-modal-container "Service TA - VOYAGE - PROPOSITION GLOBALE A utiliser dans le cadre de propositi…" at bounding box center [764, 346] width 1529 height 692
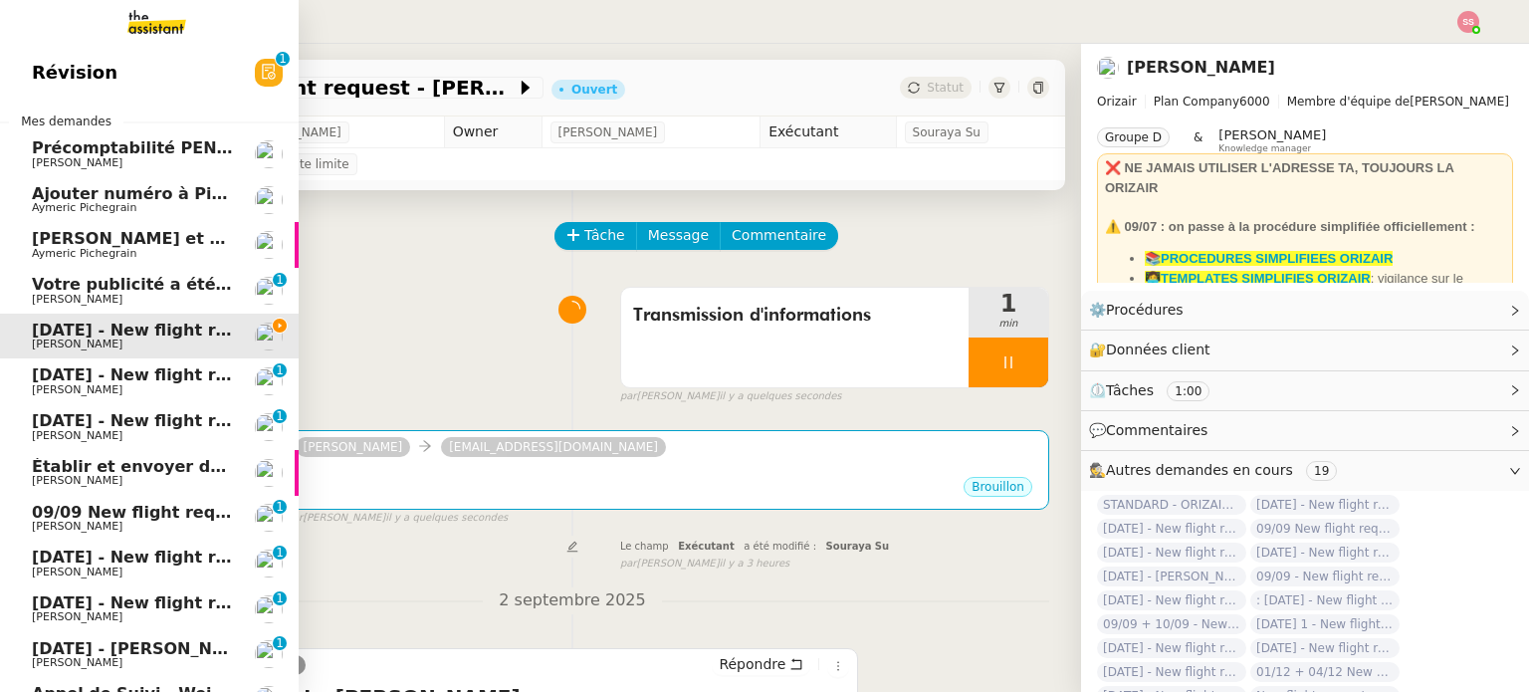
drag, startPoint x: 140, startPoint y: 190, endPoint x: 147, endPoint y: 199, distance: 11.3
click at [140, 190] on span "Ajouter numéro à Pipedrive" at bounding box center [156, 193] width 248 height 19
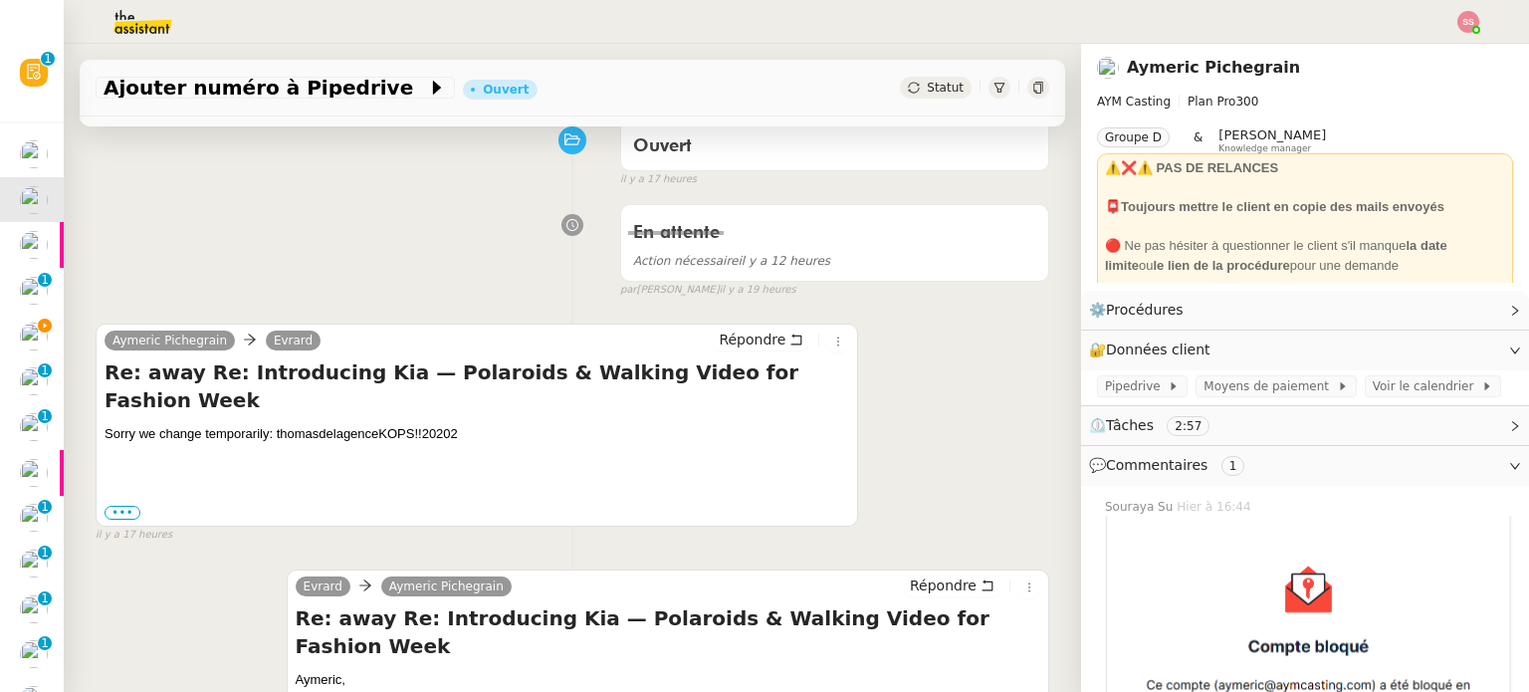
scroll to position [299, 0]
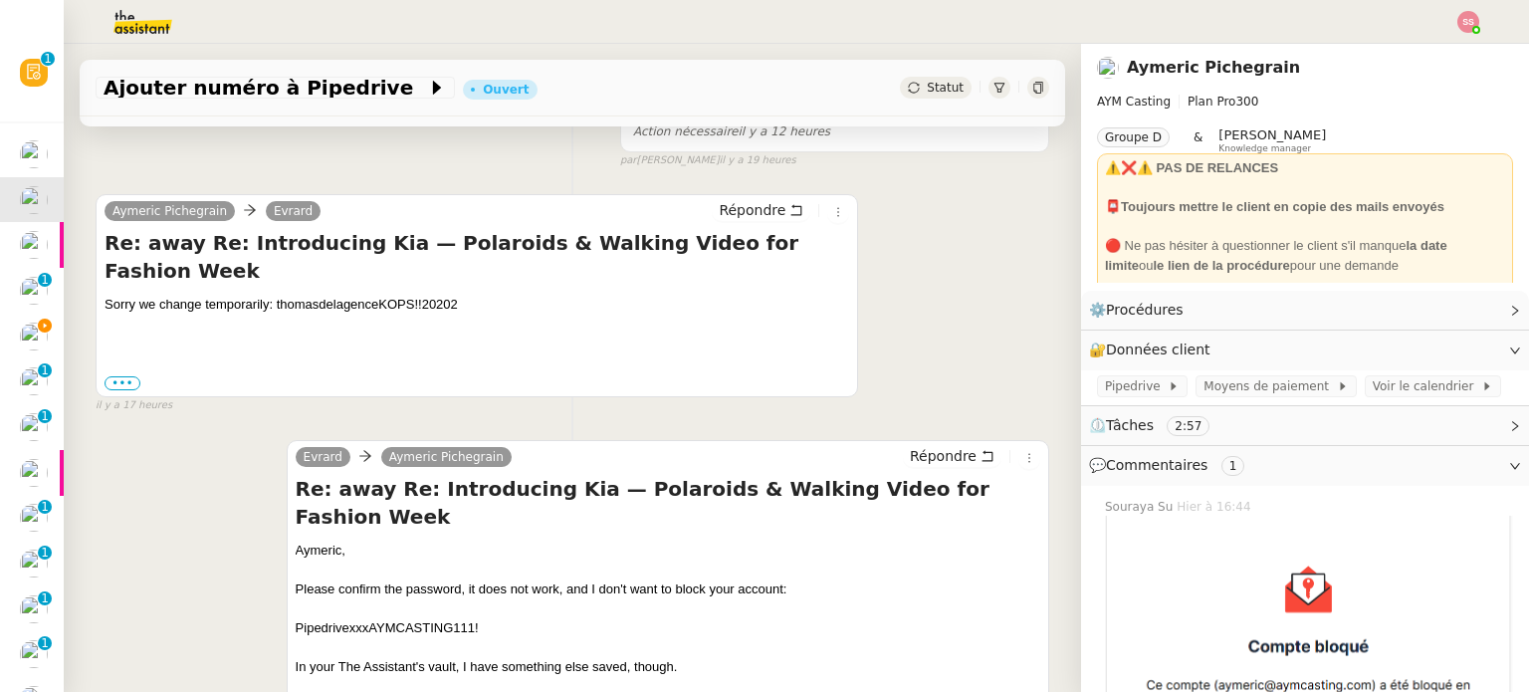
click at [188, 295] on div "Sorry we change temporarily: thomasdelagenceKOPS!!20202" at bounding box center [476, 305] width 744 height 20
copy div "Sorry we change temporarily: thomasdelagenceKOPS!!20202"
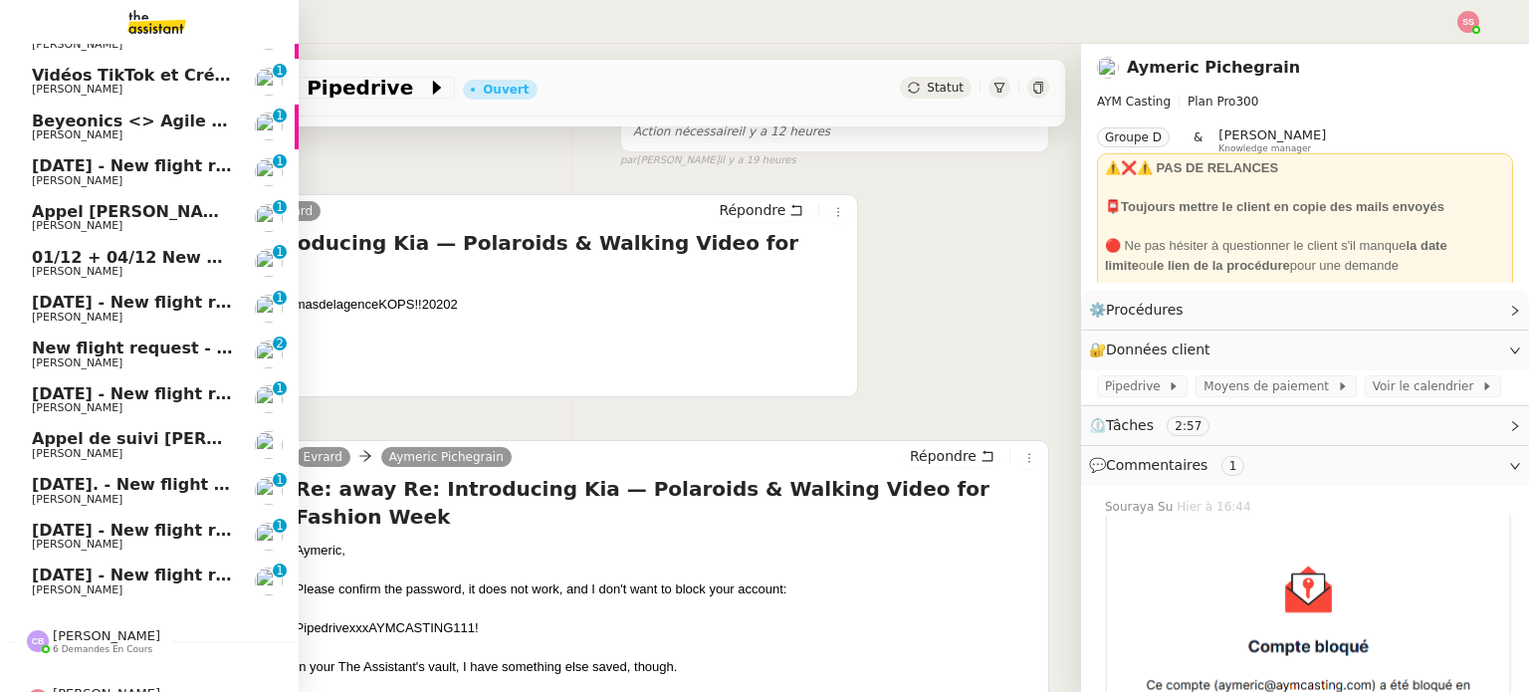
scroll to position [1157, 0]
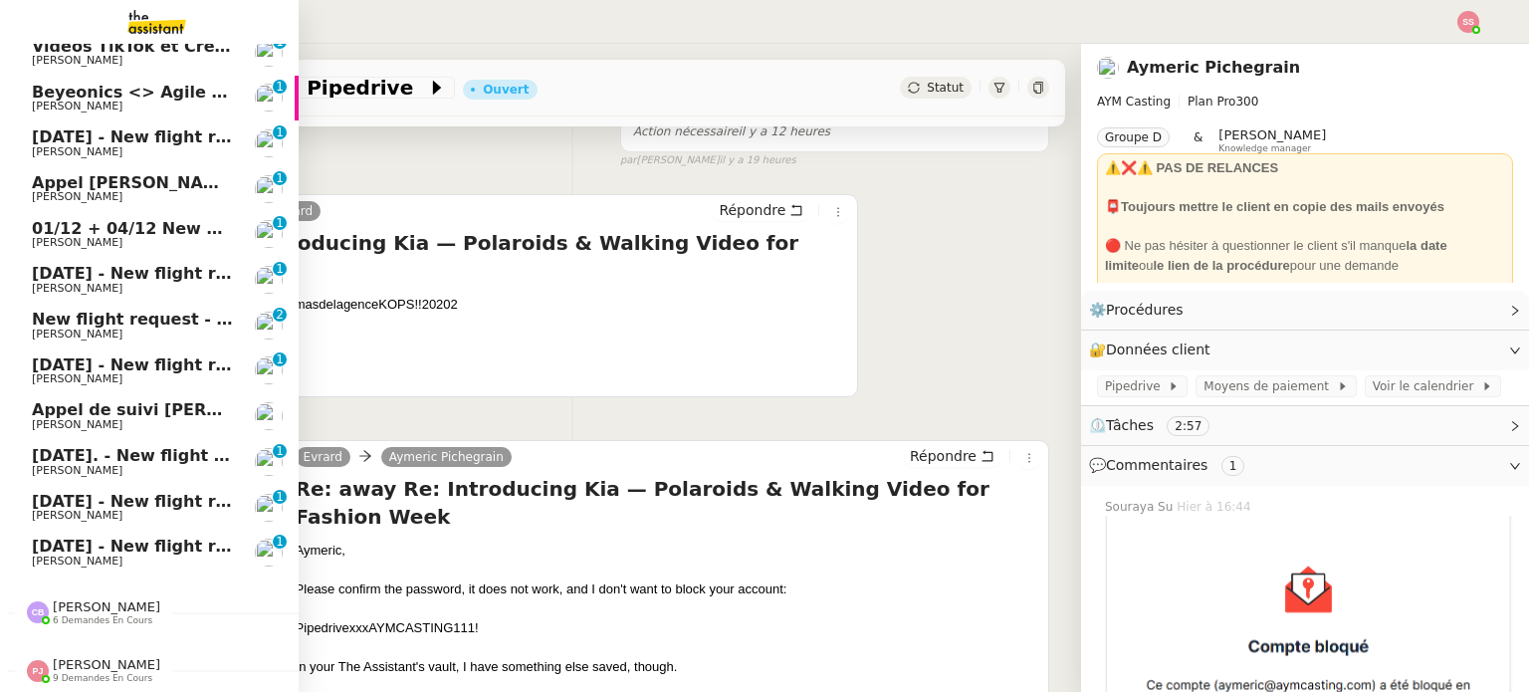
click at [119, 603] on span "[PERSON_NAME]" at bounding box center [106, 606] width 107 height 15
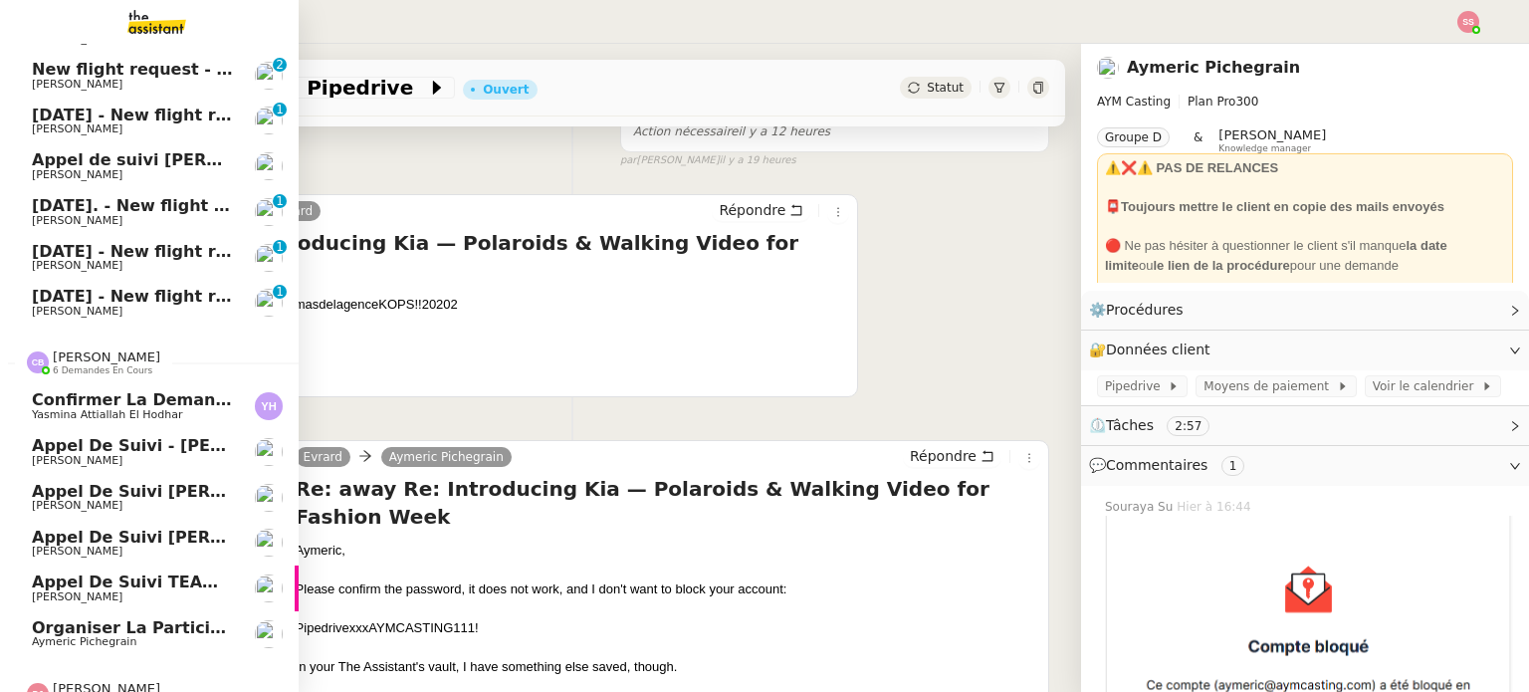
scroll to position [1430, 0]
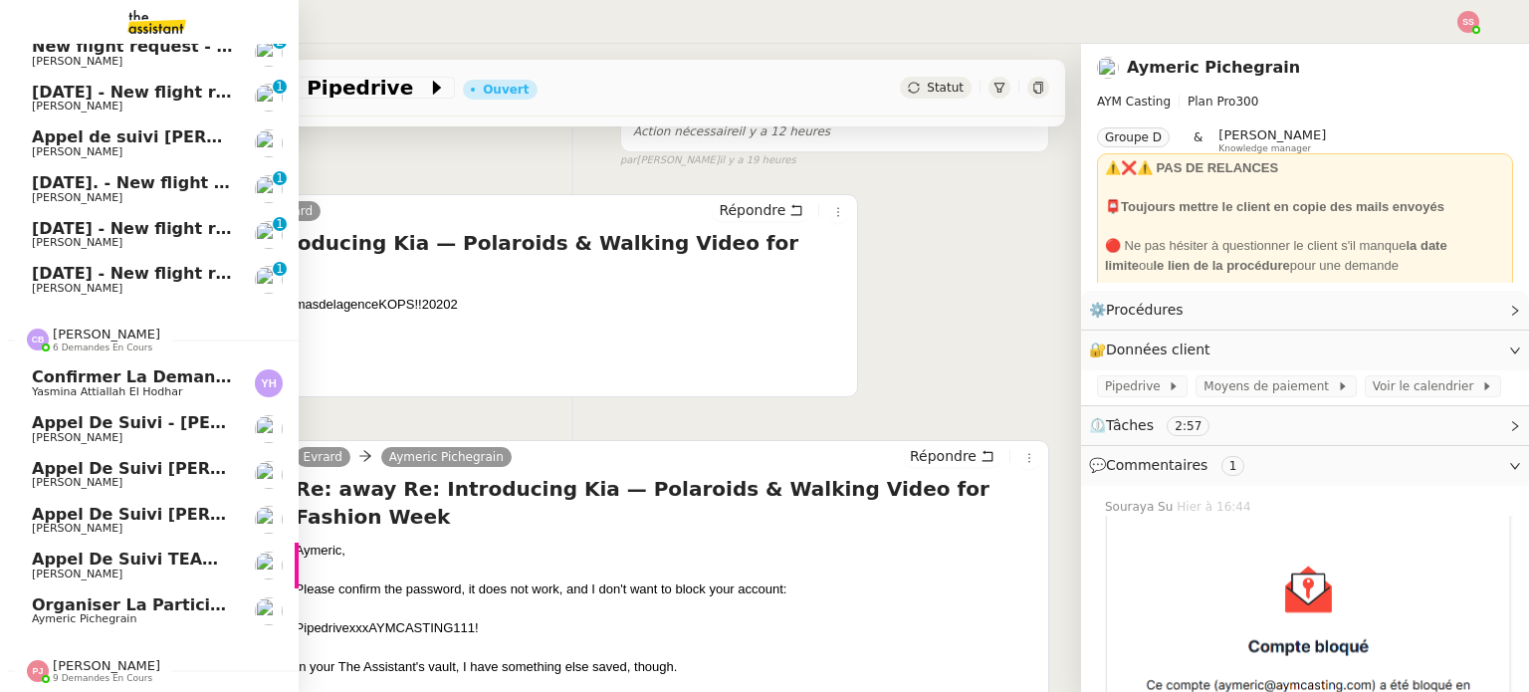
click at [159, 613] on span "Aymeric Pichegrain" at bounding box center [132, 619] width 201 height 12
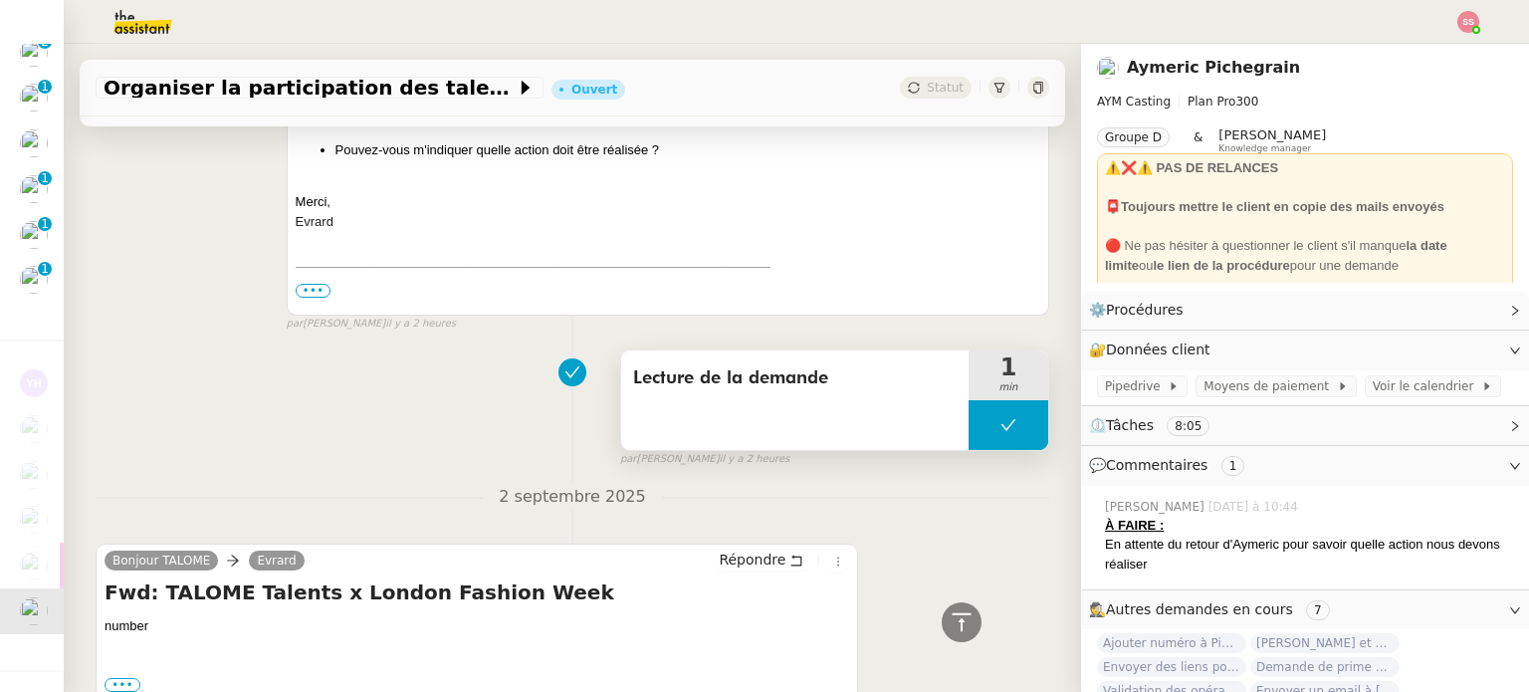
scroll to position [1226, 0]
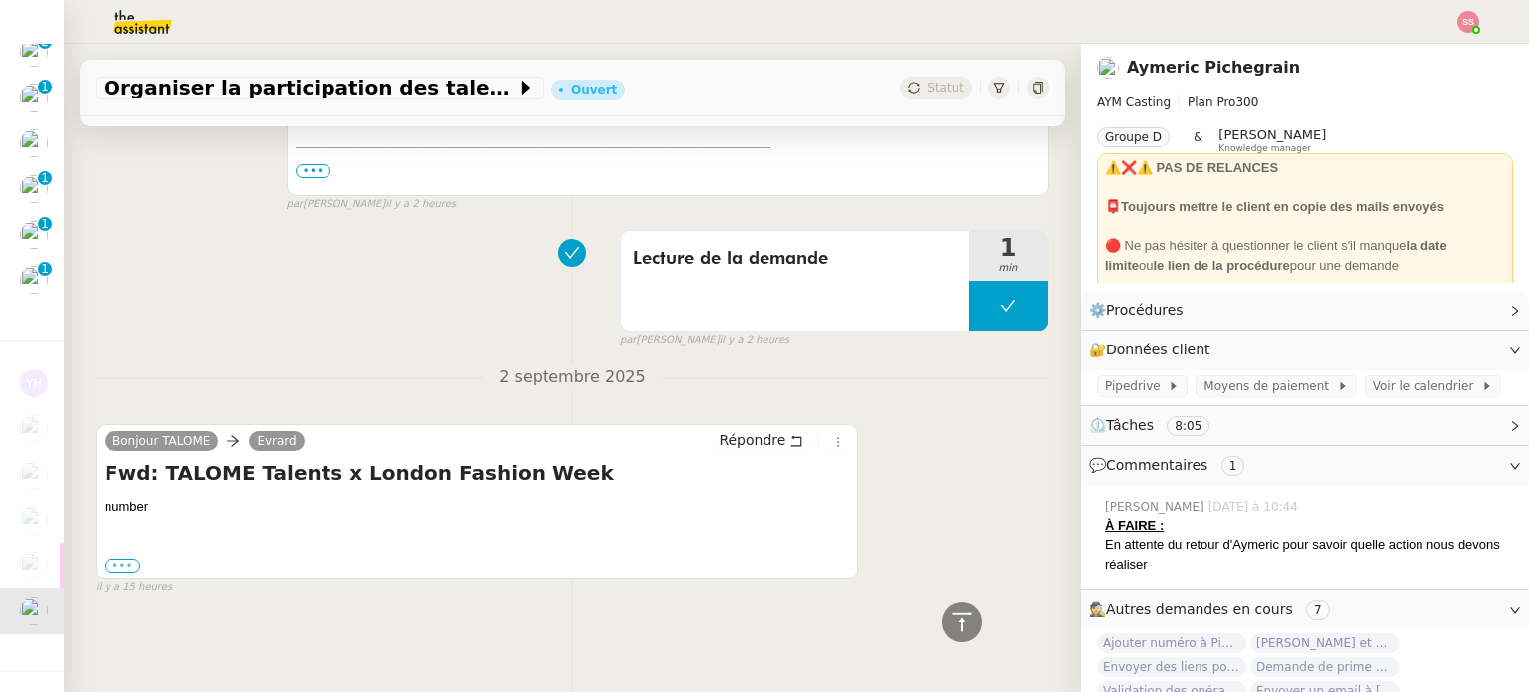
click at [124, 558] on label "•••" at bounding box center [122, 565] width 36 height 14
click at [0, 0] on input "•••" at bounding box center [0, 0] width 0 height 0
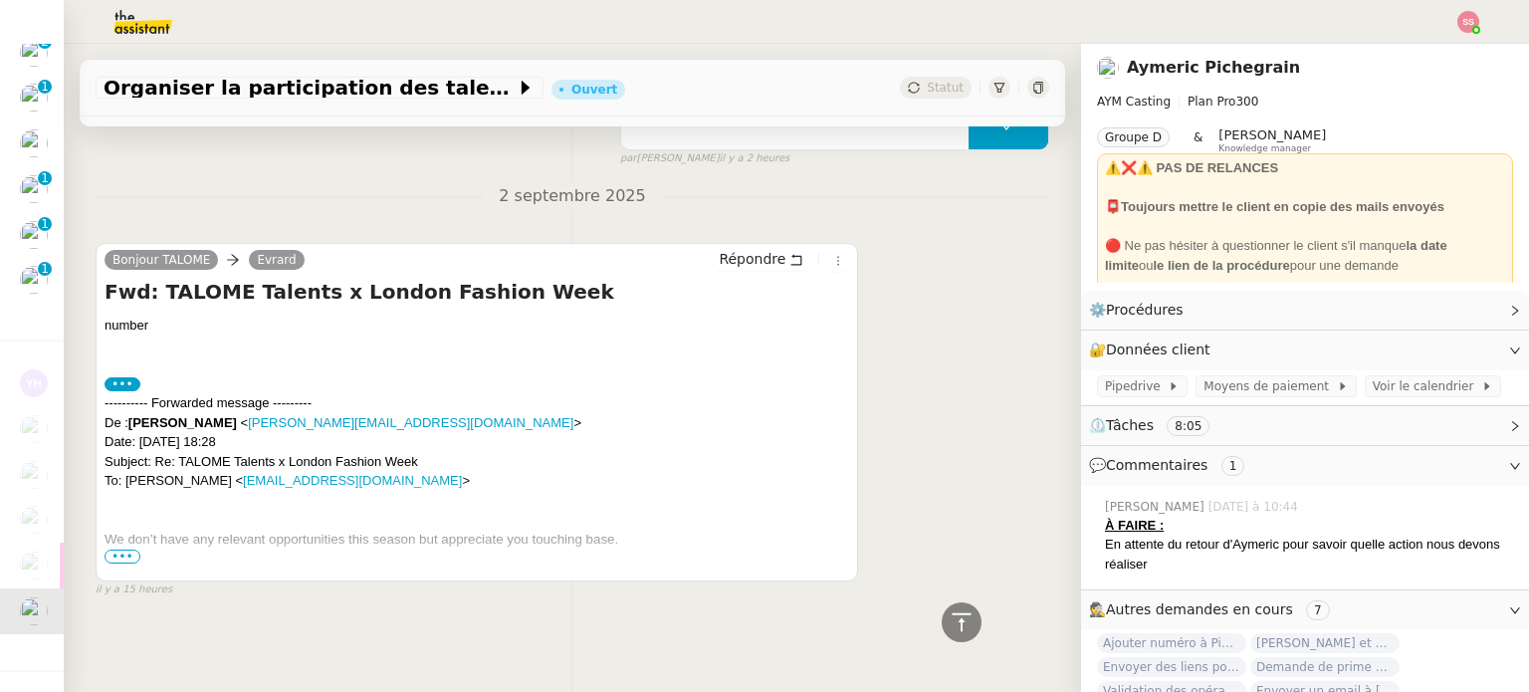
scroll to position [1409, 0]
click at [111, 547] on span "•••" at bounding box center [122, 554] width 36 height 14
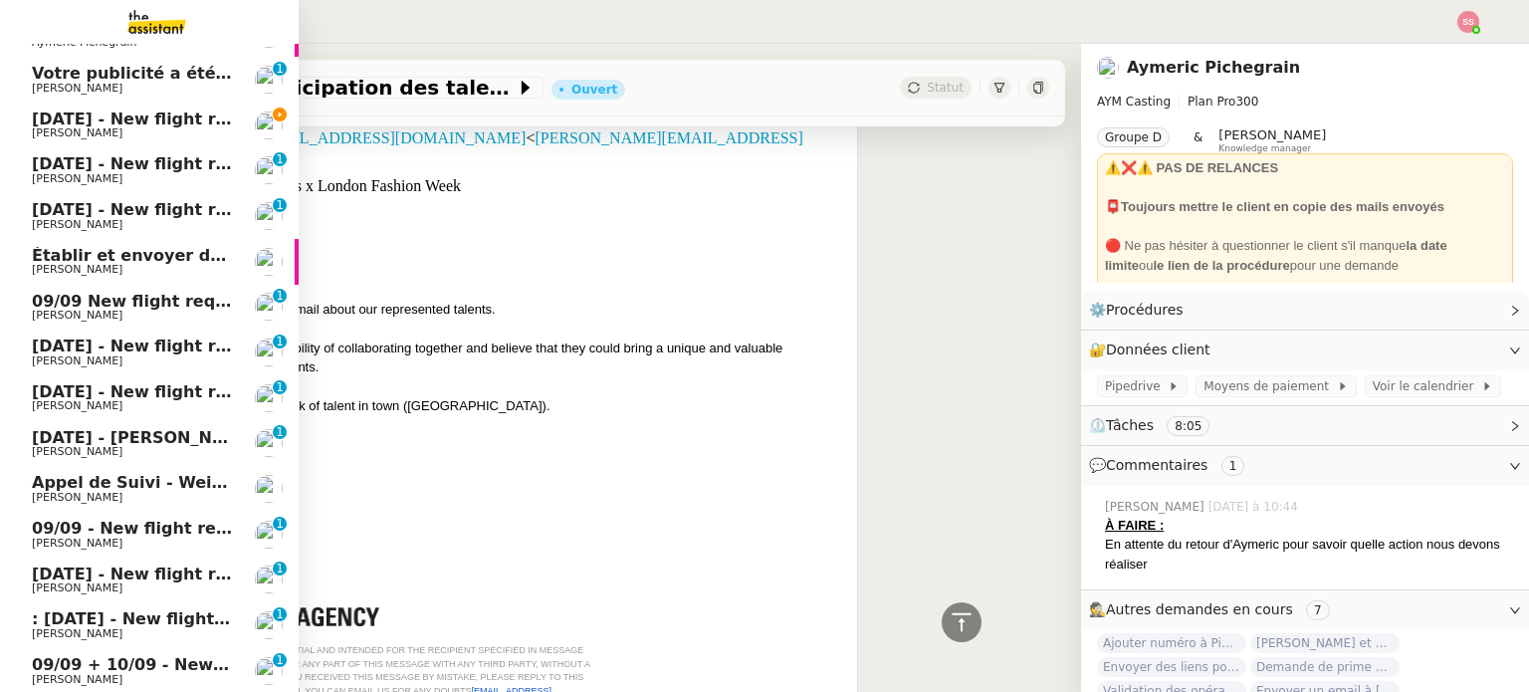
scroll to position [0, 0]
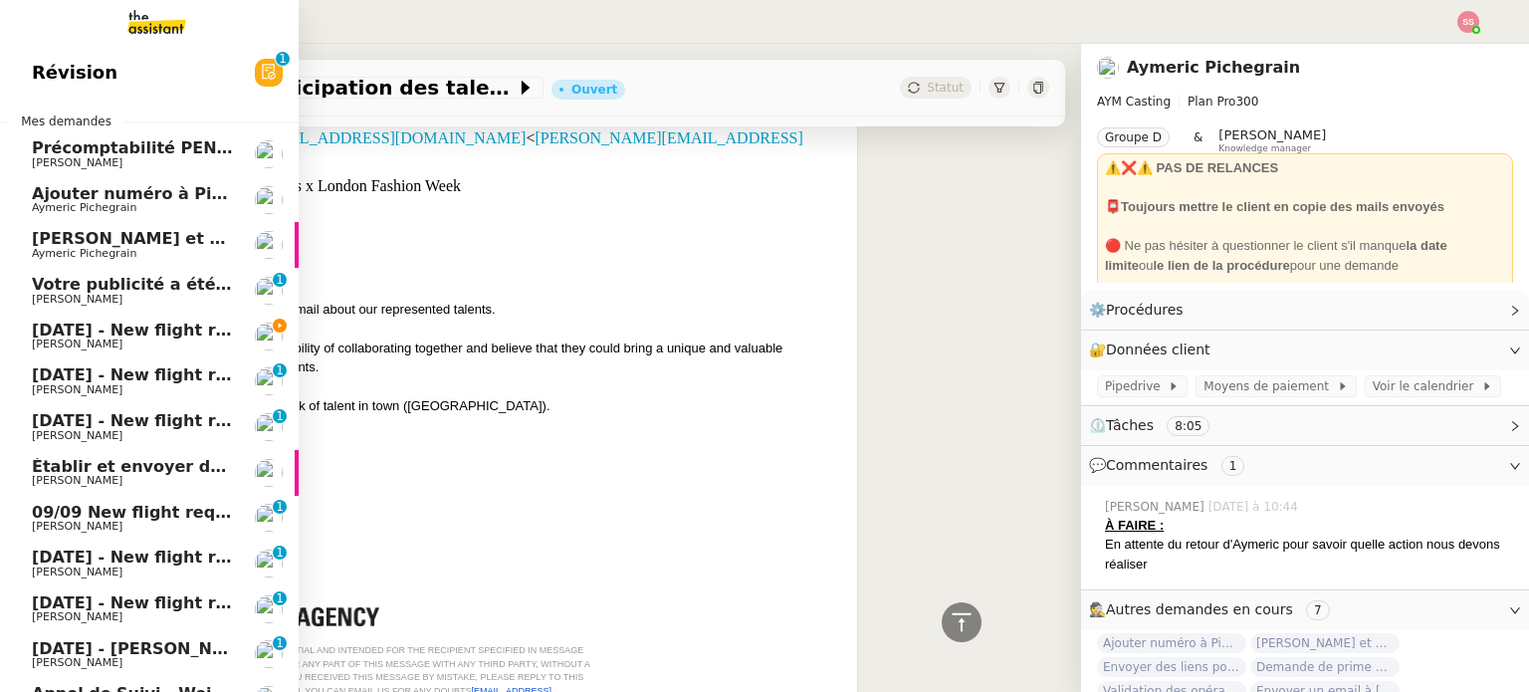
click at [115, 231] on span "[PERSON_NAME] et Geo dans Pipedrive" at bounding box center [207, 238] width 351 height 19
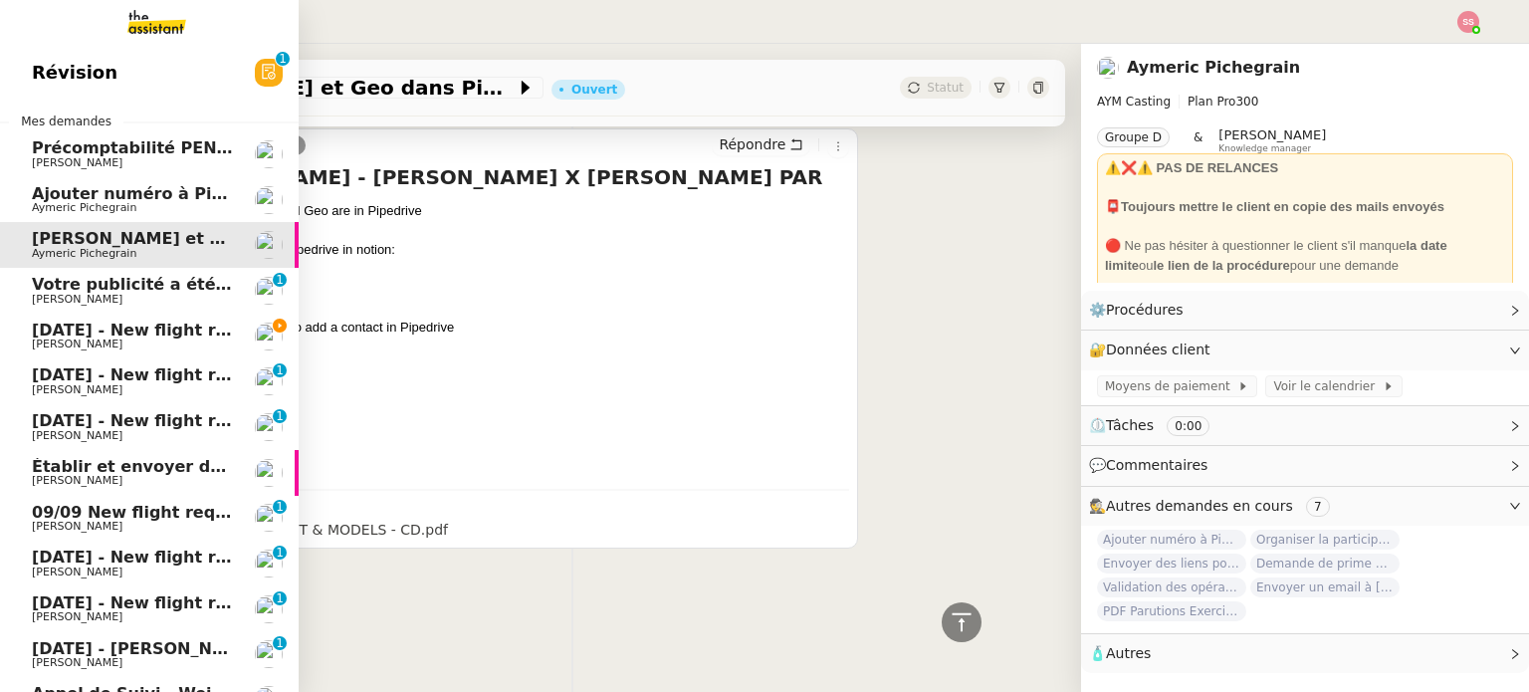
scroll to position [267, 0]
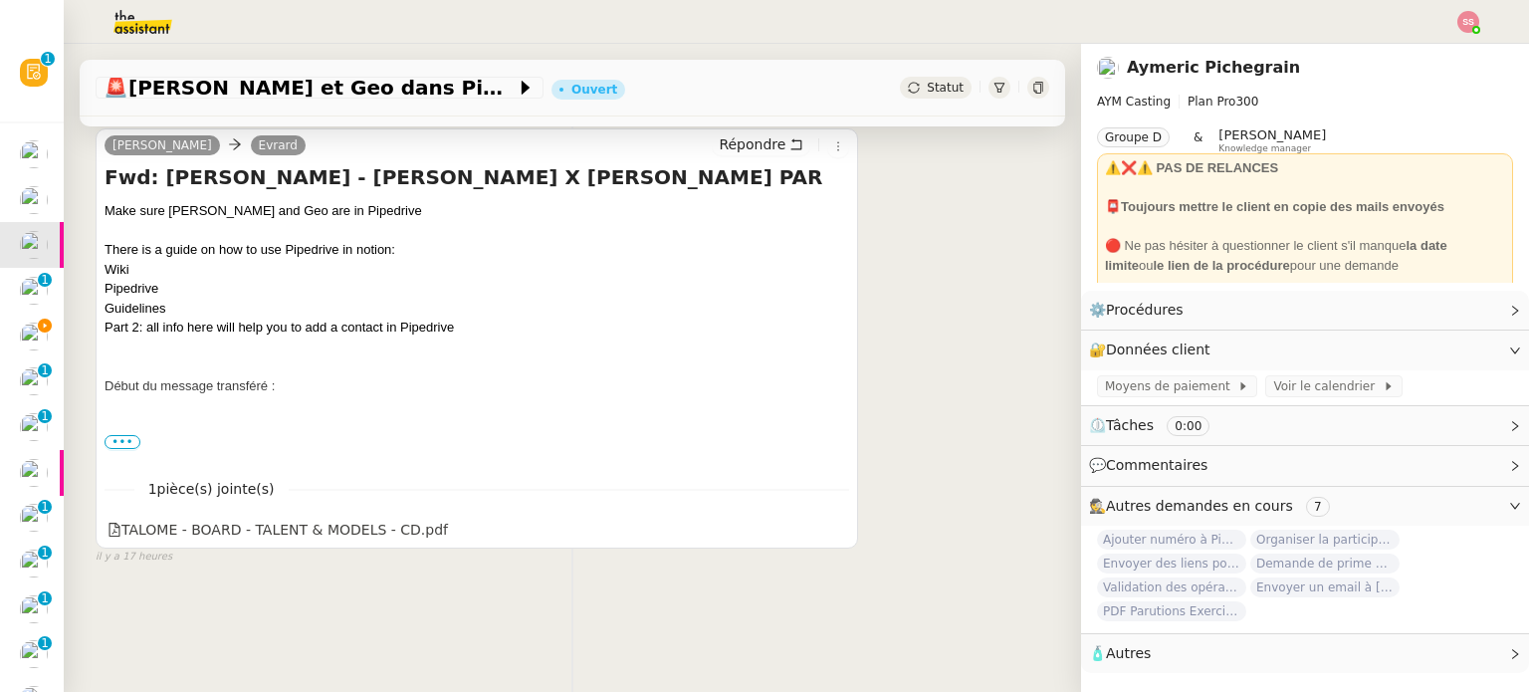
drag, startPoint x: 100, startPoint y: 237, endPoint x: 513, endPoint y: 319, distance: 421.2
click at [513, 319] on div "[PERSON_NAME] [PERSON_NAME]: [PERSON_NAME] - [PERSON_NAME] X [PERSON_NAME] PAR …" at bounding box center [477, 338] width 762 height 420
copy div "There is a guide on how to use Pipedrive in notion: Wiki Pipedrive Guidelines P…"
click at [110, 631] on div "🚨 [PERSON_NAME] et Geo dans Pipedrive Ouvert Statut Client [PERSON_NAME] Owner …" at bounding box center [572, 368] width 1017 height 648
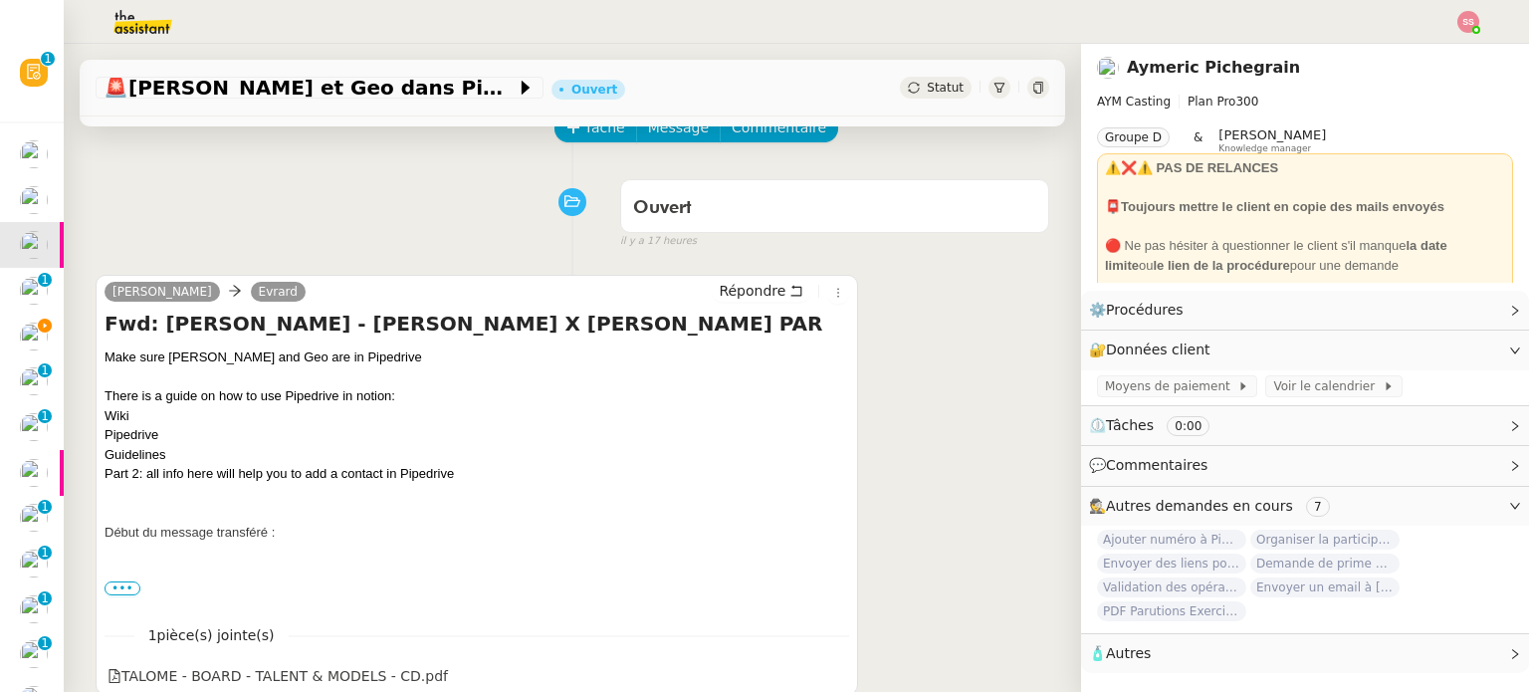
scroll to position [0, 0]
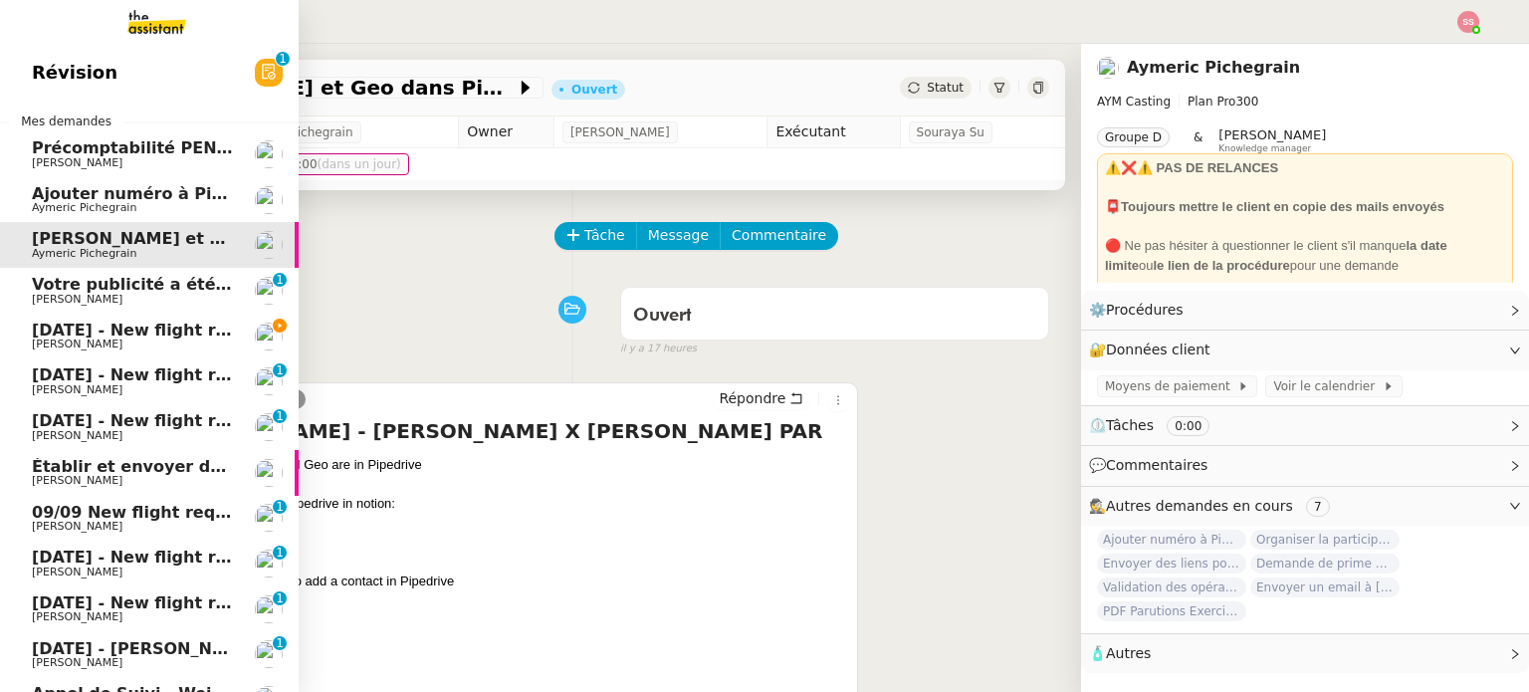
click at [179, 321] on span "[DATE] - New flight request - [PERSON_NAME]" at bounding box center [237, 329] width 411 height 19
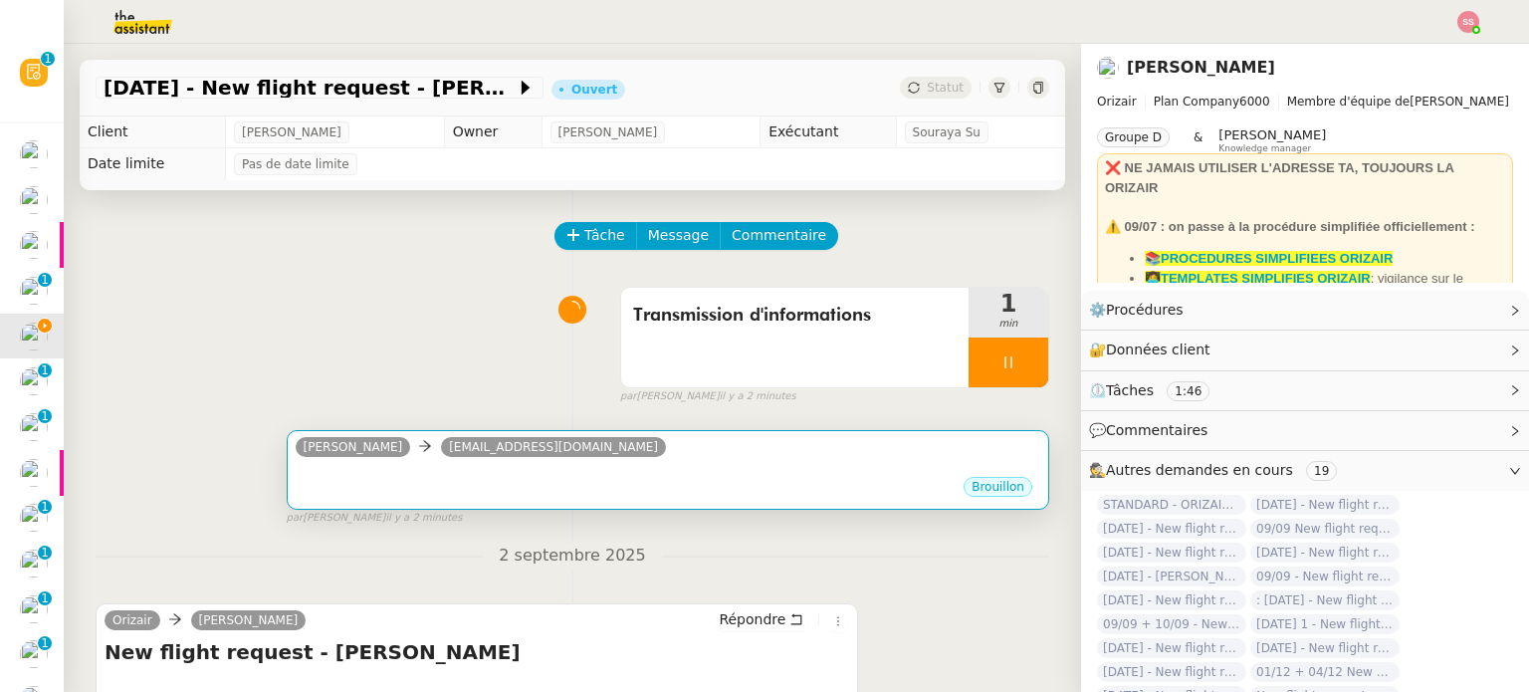
click at [495, 484] on div "Brouillon" at bounding box center [668, 490] width 744 height 30
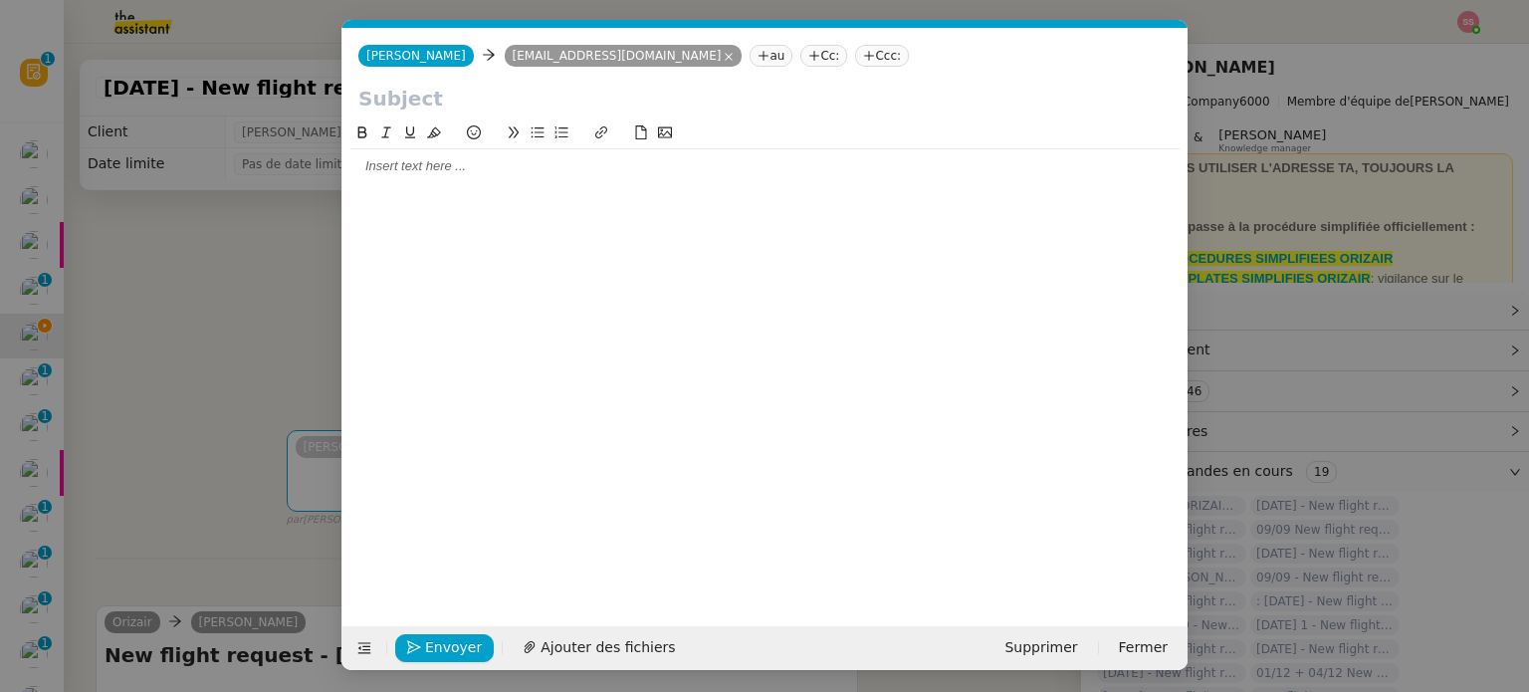
scroll to position [0, 42]
click at [855, 64] on nz-tag "Ccc:" at bounding box center [882, 56] width 54 height 22
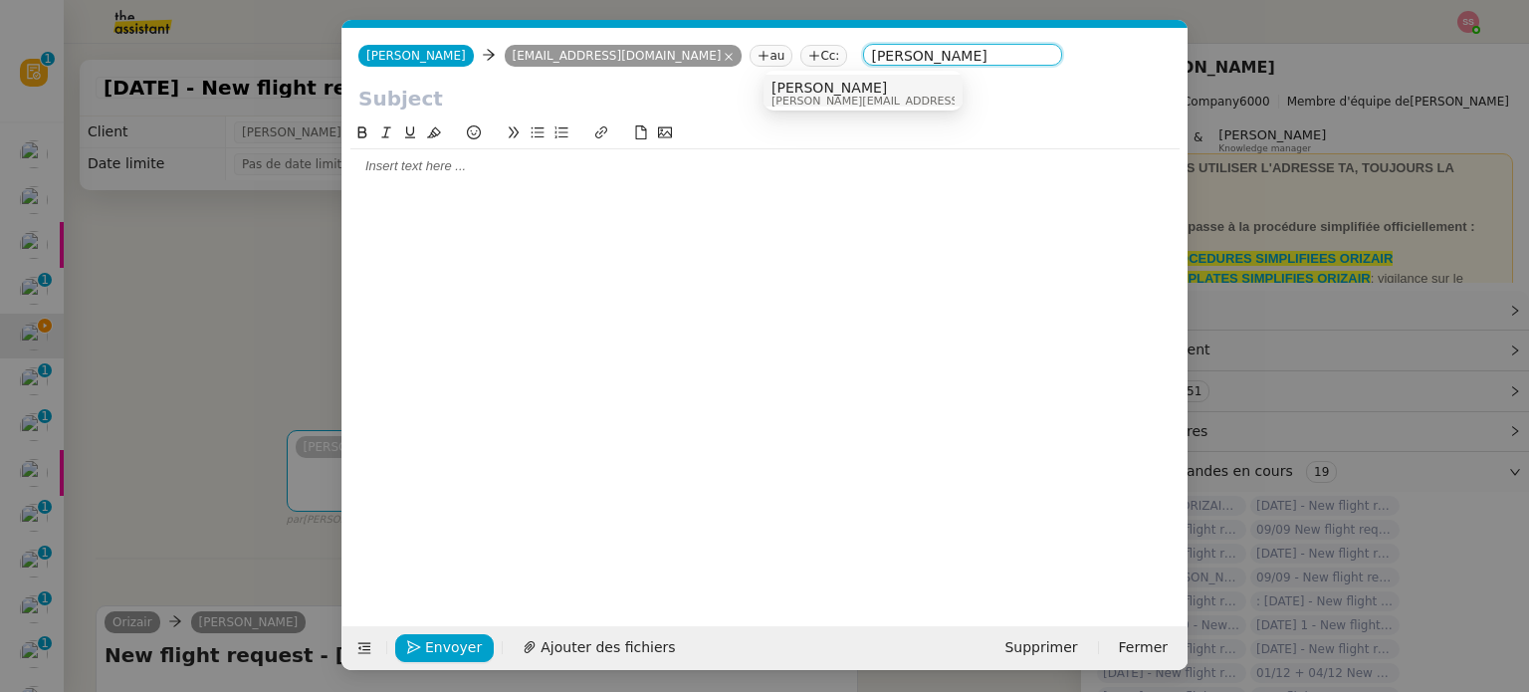
type input "[PERSON_NAME]"
click at [800, 84] on span "[PERSON_NAME]" at bounding box center [912, 88] width 283 height 16
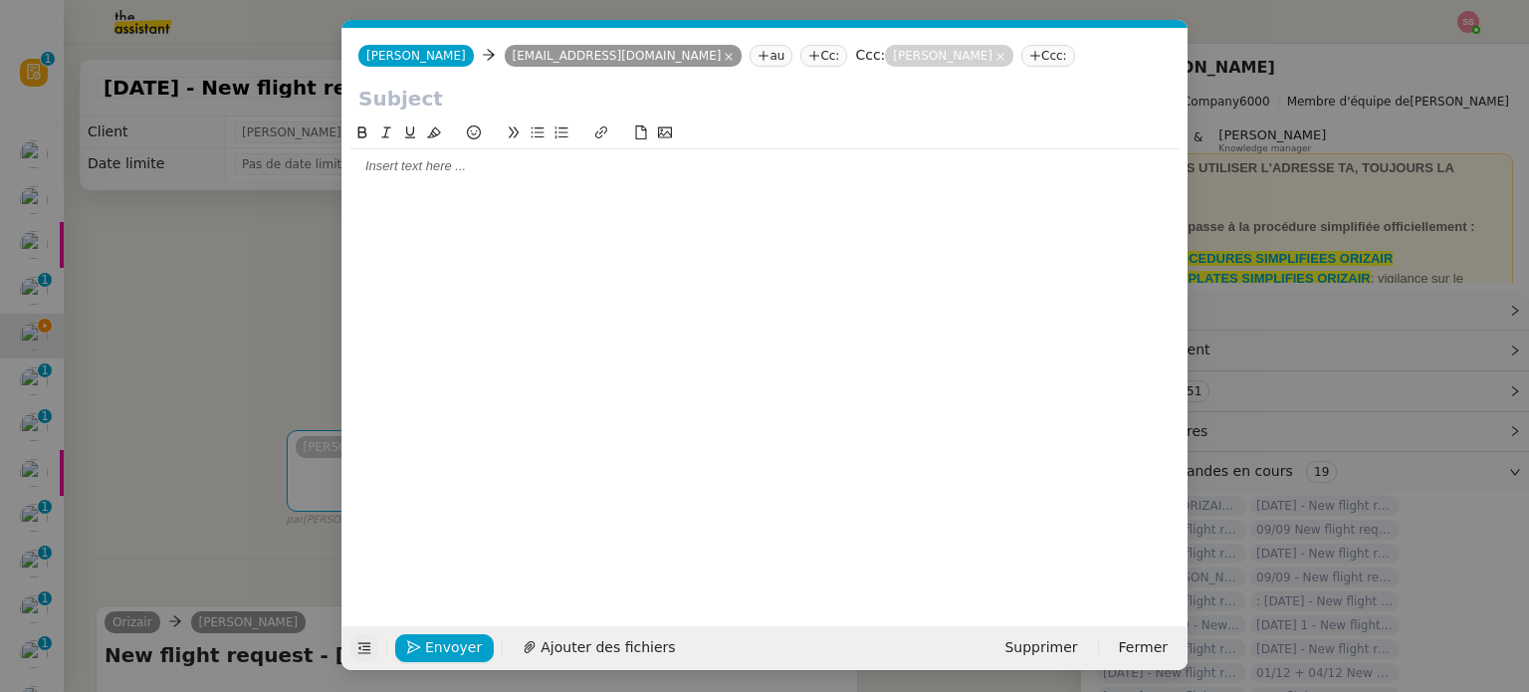
click at [369, 644] on icon at bounding box center [364, 648] width 14 height 14
click at [362, 641] on icon at bounding box center [364, 648] width 14 height 14
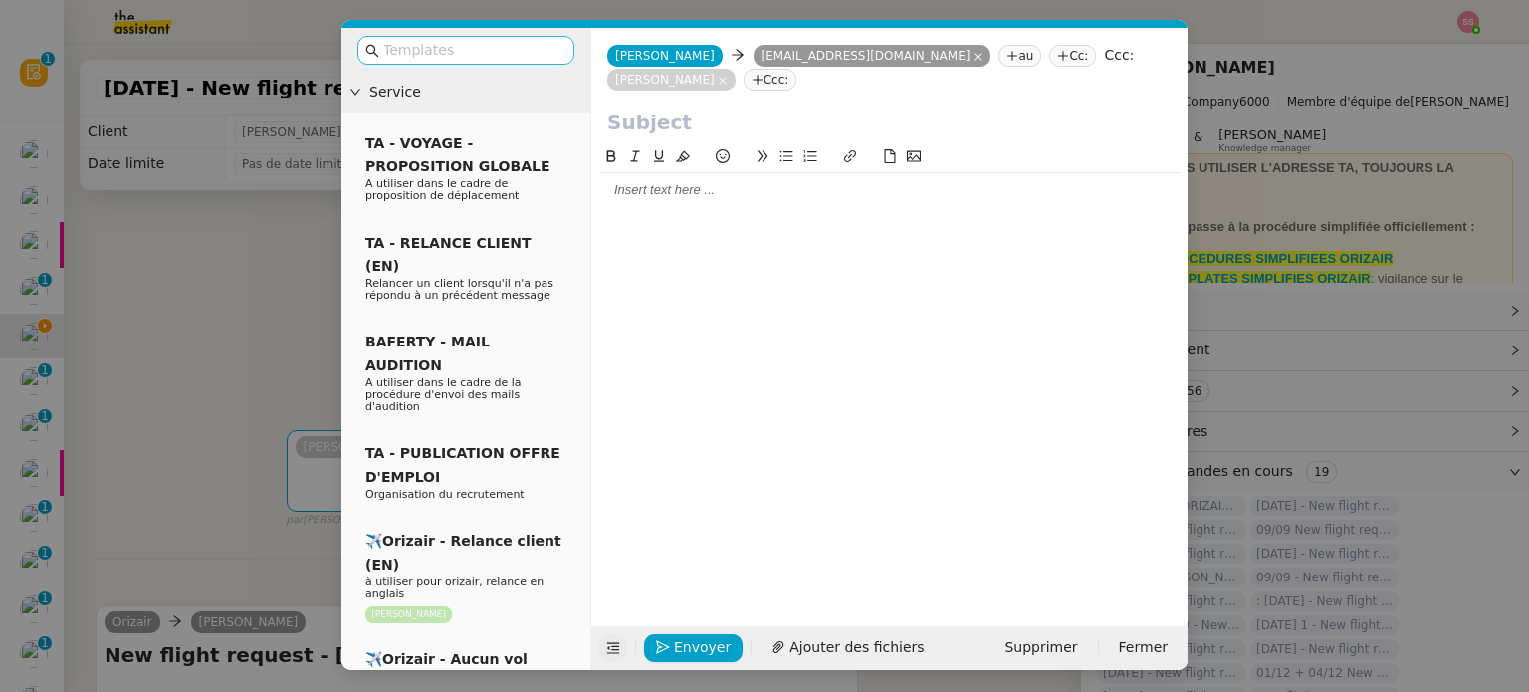
click at [476, 45] on input "text" at bounding box center [472, 50] width 179 height 23
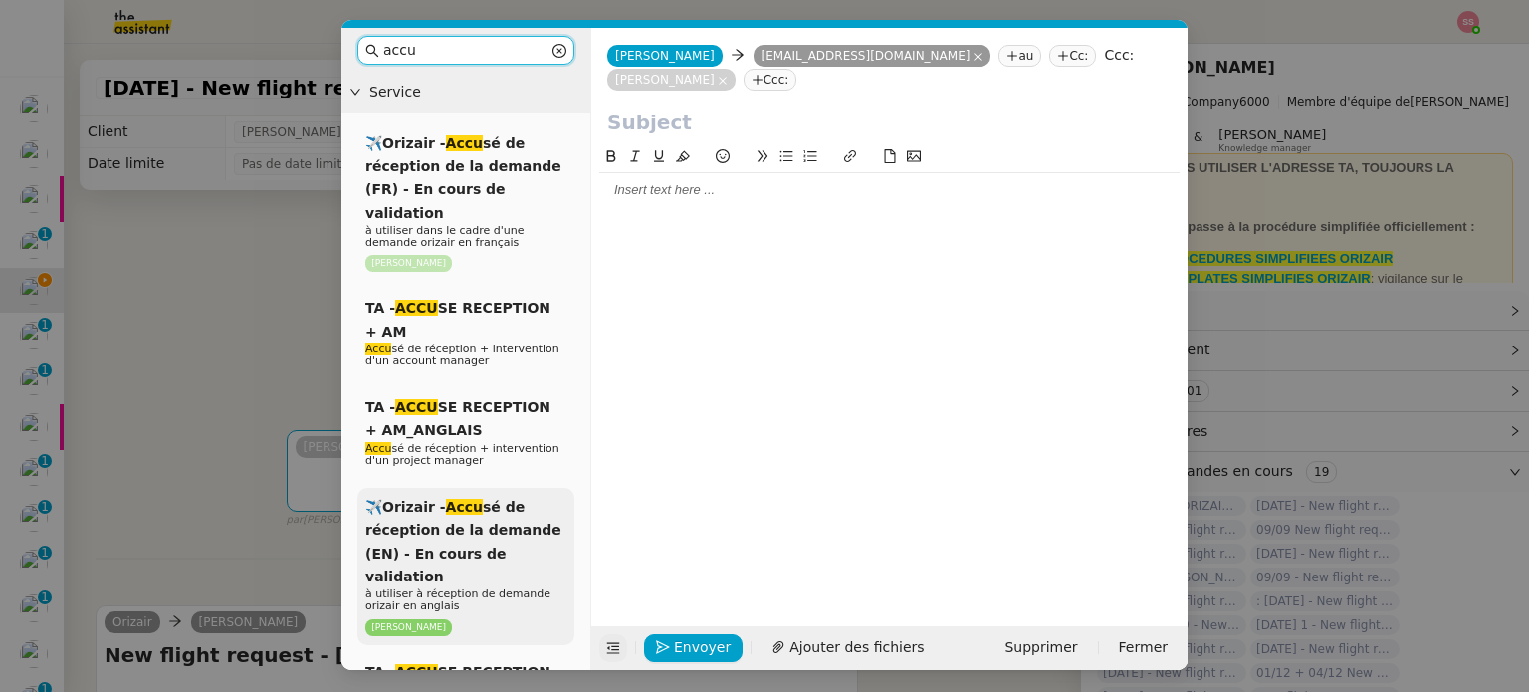
type input "accu"
click at [508, 509] on span "✈️Orizair - Accu sé de réception de la demande (EN) - En cours de validation" at bounding box center [463, 542] width 196 height 86
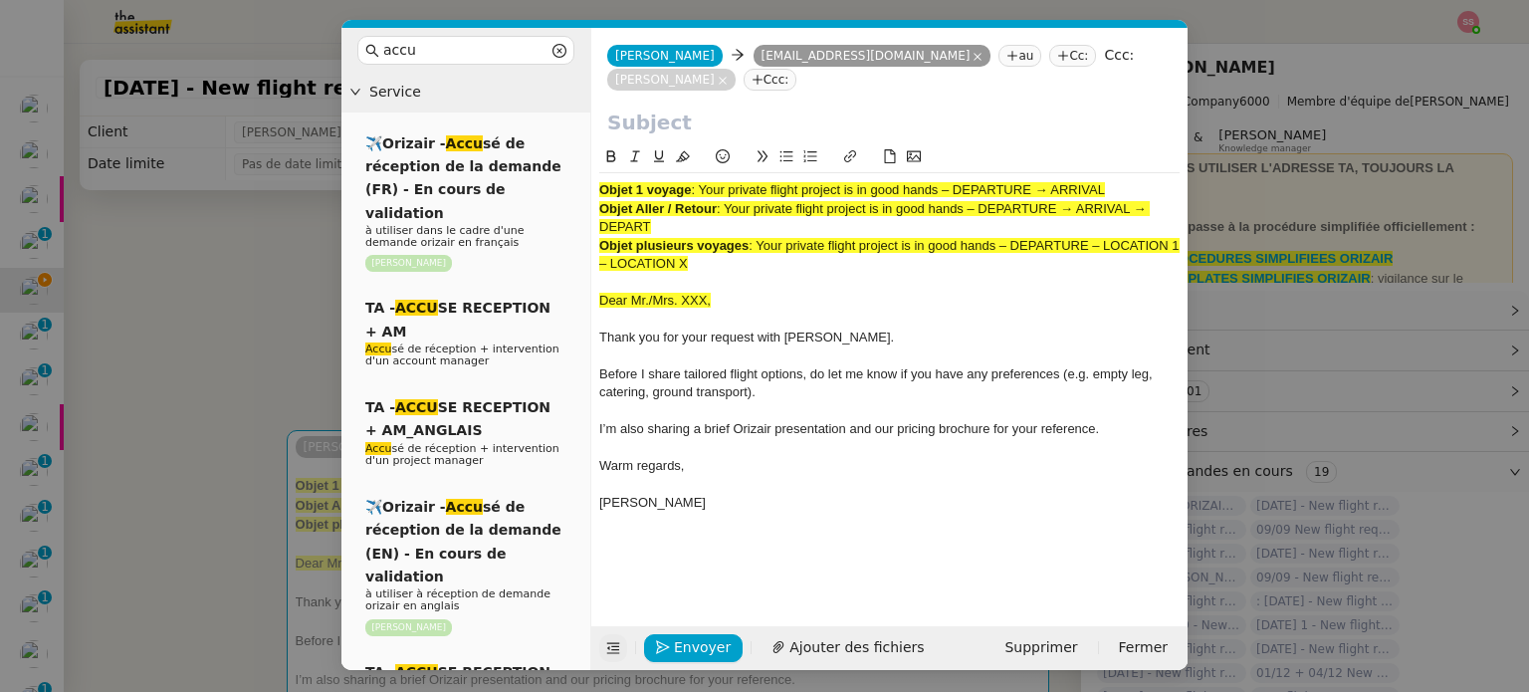
drag, startPoint x: 702, startPoint y: 188, endPoint x: 1131, endPoint y: 194, distance: 429.0
click at [1131, 194] on div "Objet 1 voyage : Your private flight project is in good hands – DEPARTURE → ARR…" at bounding box center [889, 190] width 580 height 18
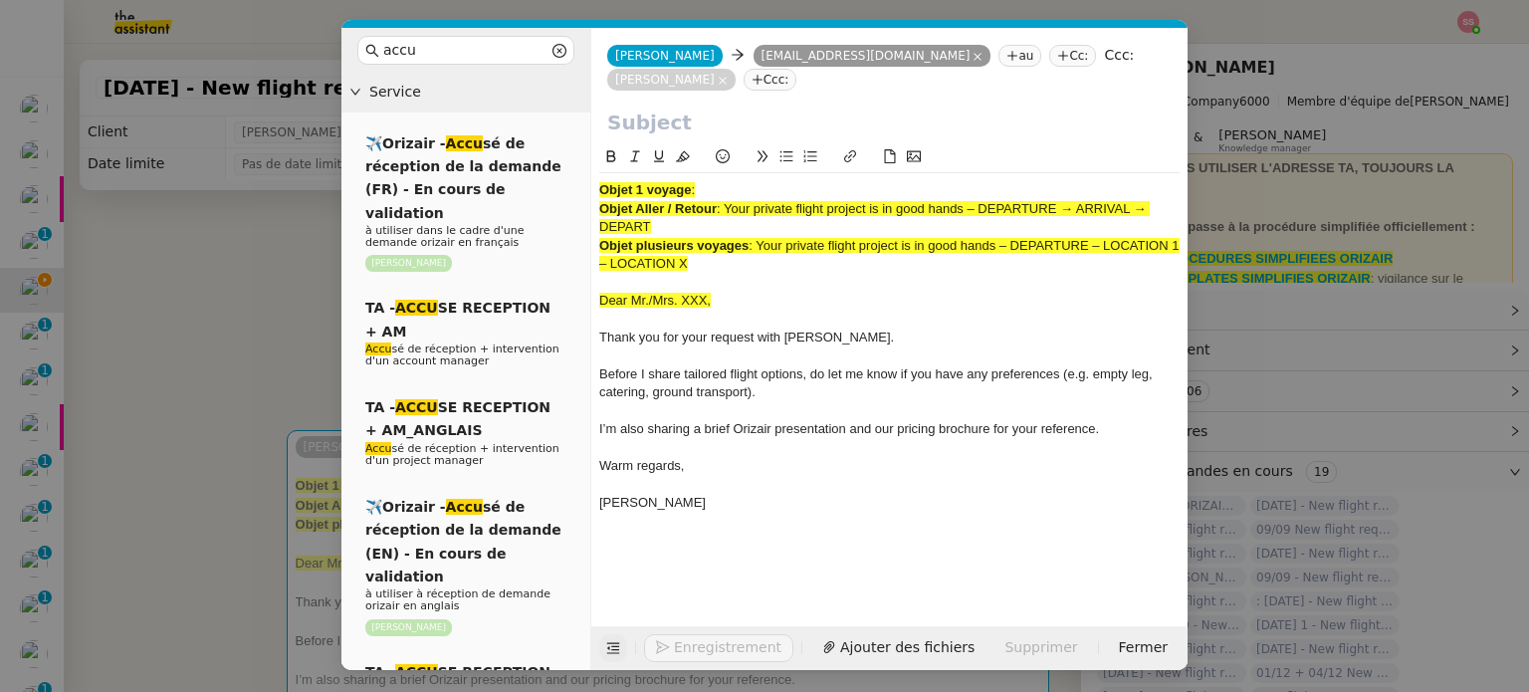
click at [885, 96] on div "[PERSON_NAME] [EMAIL_ADDRESS][DOMAIN_NAME] au Cc: Ccc: [PERSON_NAME] [PERSON_NA…" at bounding box center [889, 68] width 596 height 80
click at [888, 110] on input "text" at bounding box center [889, 122] width 564 height 30
paste input "Your private flight project is in good hands – DEPARTURE → ARRIVAL"
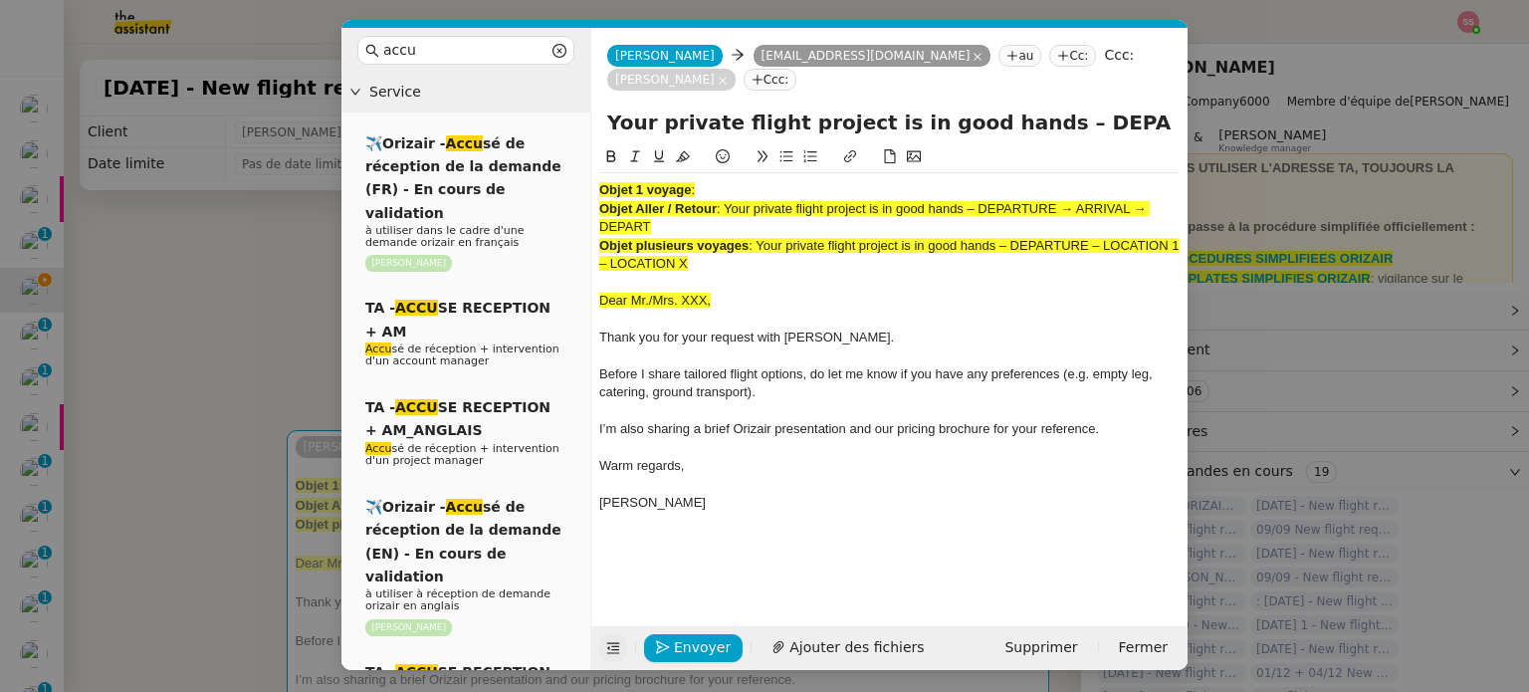
scroll to position [0, 86]
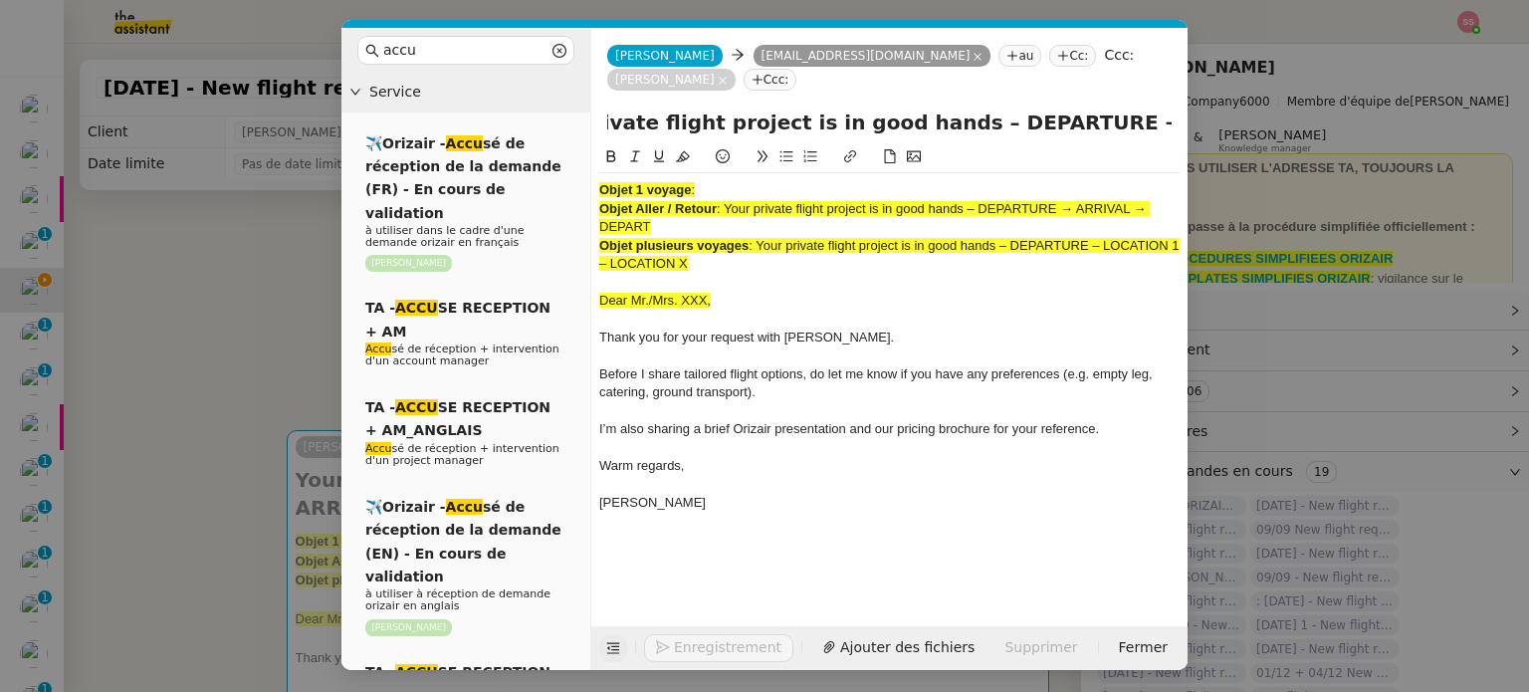
type input "Your private flight project is in good hands – DEPARTURE → ARRIVAL"
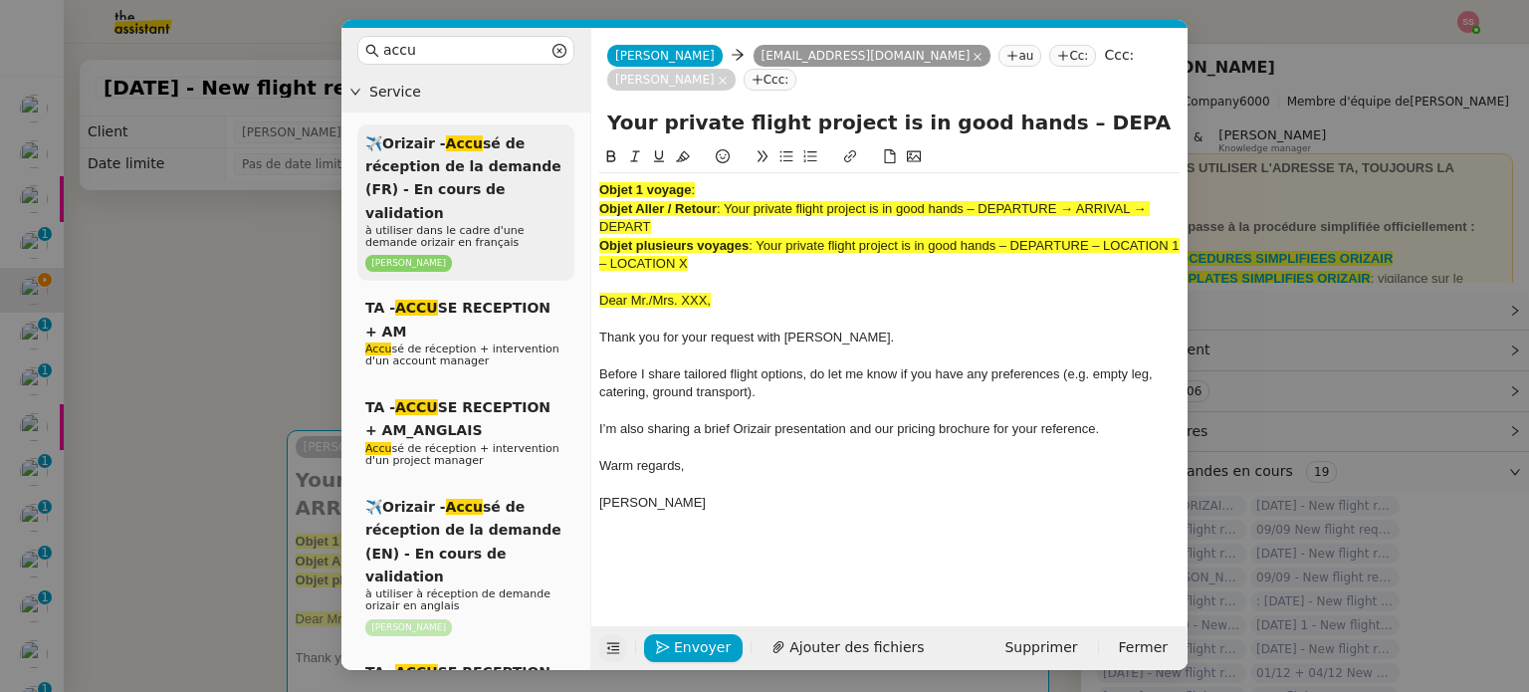
drag, startPoint x: 703, startPoint y: 273, endPoint x: 528, endPoint y: 156, distance: 209.5
click at [528, 158] on nz-layout "accu Service ✈️Orizair - Accu sé de réception de la demande (FR) - En cours de …" at bounding box center [764, 349] width 846 height 642
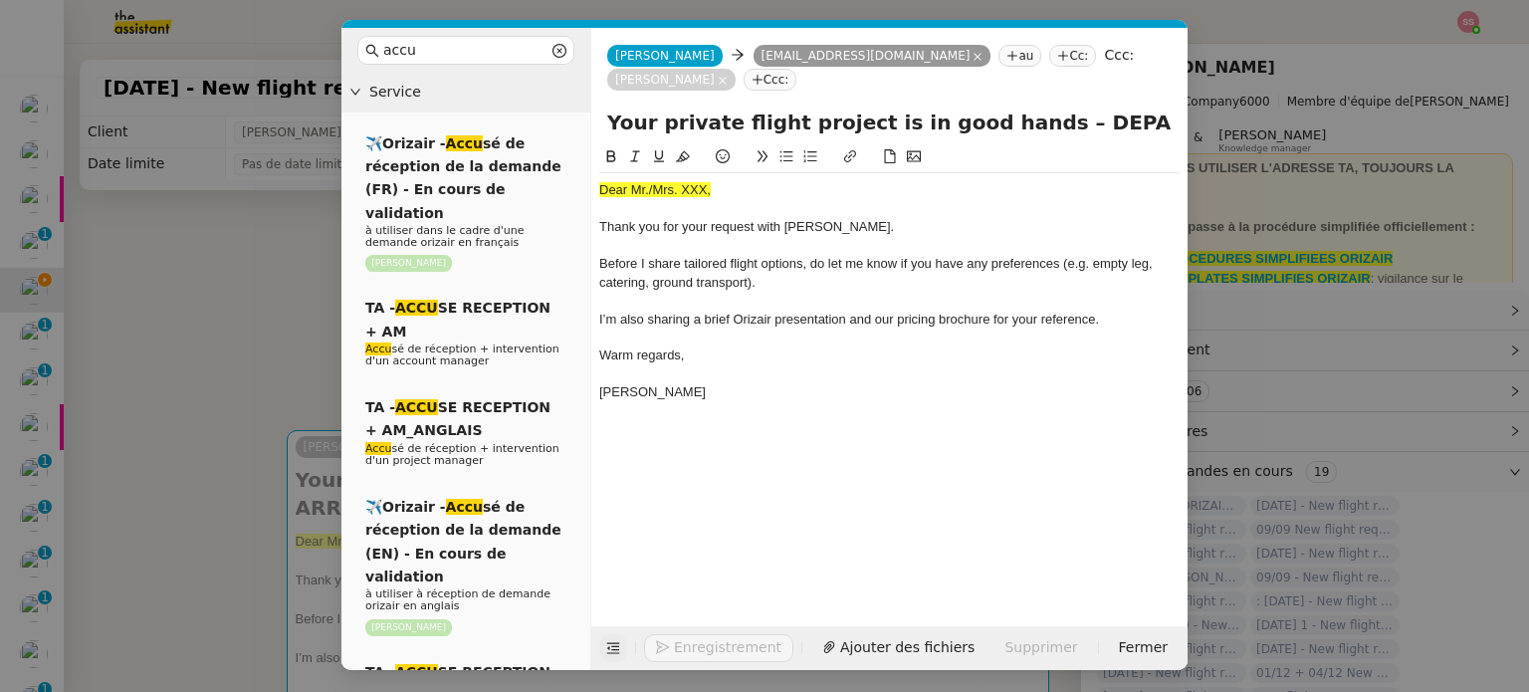
drag, startPoint x: 116, startPoint y: 420, endPoint x: 310, endPoint y: 397, distance: 194.4
click at [119, 421] on nz-modal-container "accu Service ✈️Orizair - Accu sé de réception de la demande (FR) - En cours de …" at bounding box center [764, 346] width 1529 height 692
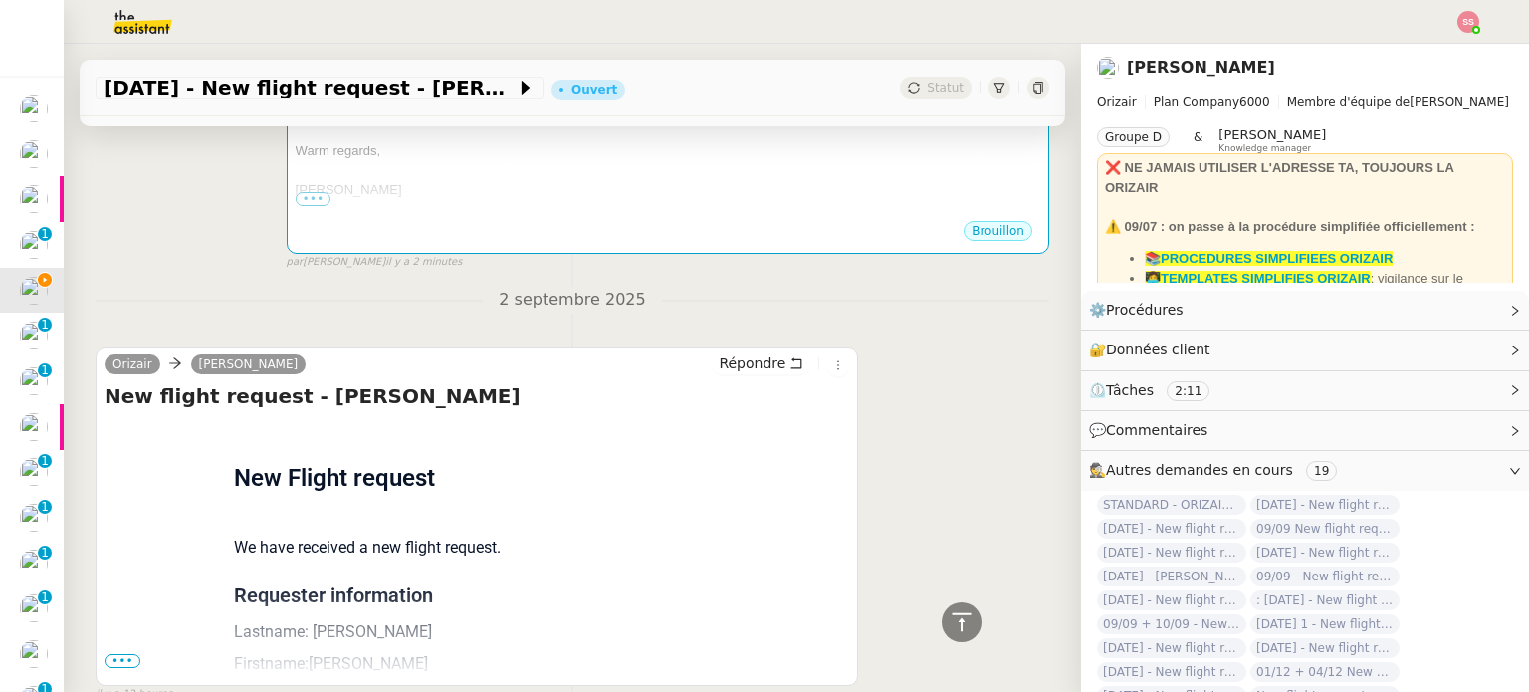
scroll to position [637, 0]
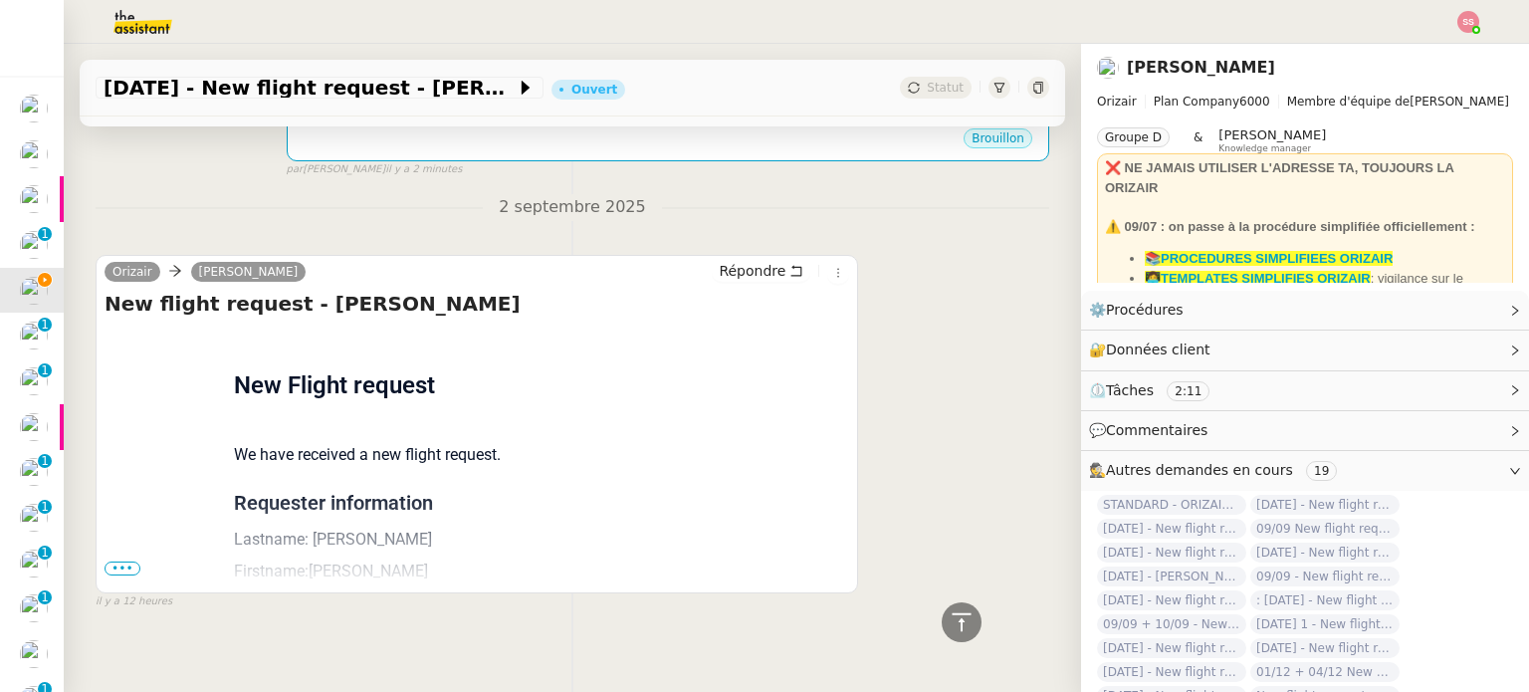
click at [118, 561] on span "•••" at bounding box center [122, 568] width 36 height 14
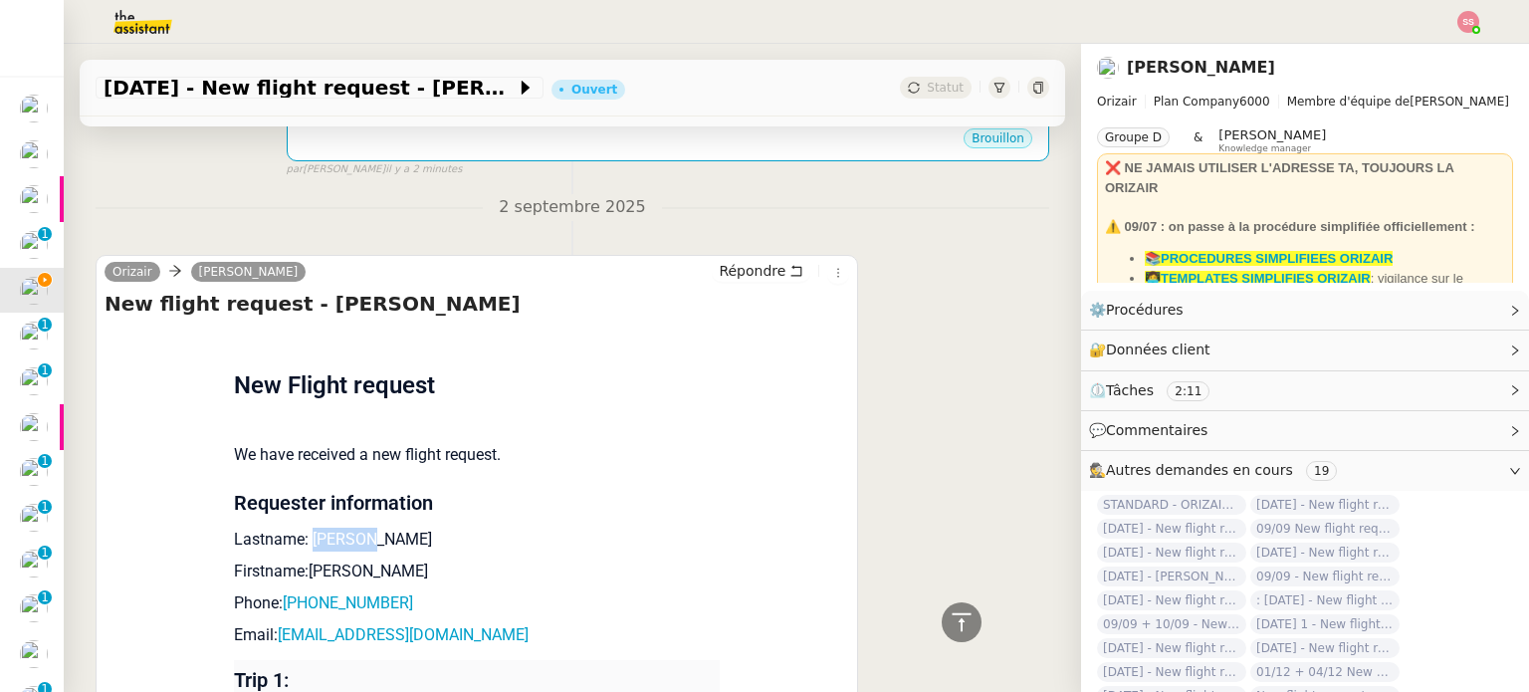
drag, startPoint x: 357, startPoint y: 513, endPoint x: 299, endPoint y: 517, distance: 58.9
click at [299, 527] on p "Lastname: [PERSON_NAME]" at bounding box center [477, 539] width 486 height 24
copy p "Rafique"
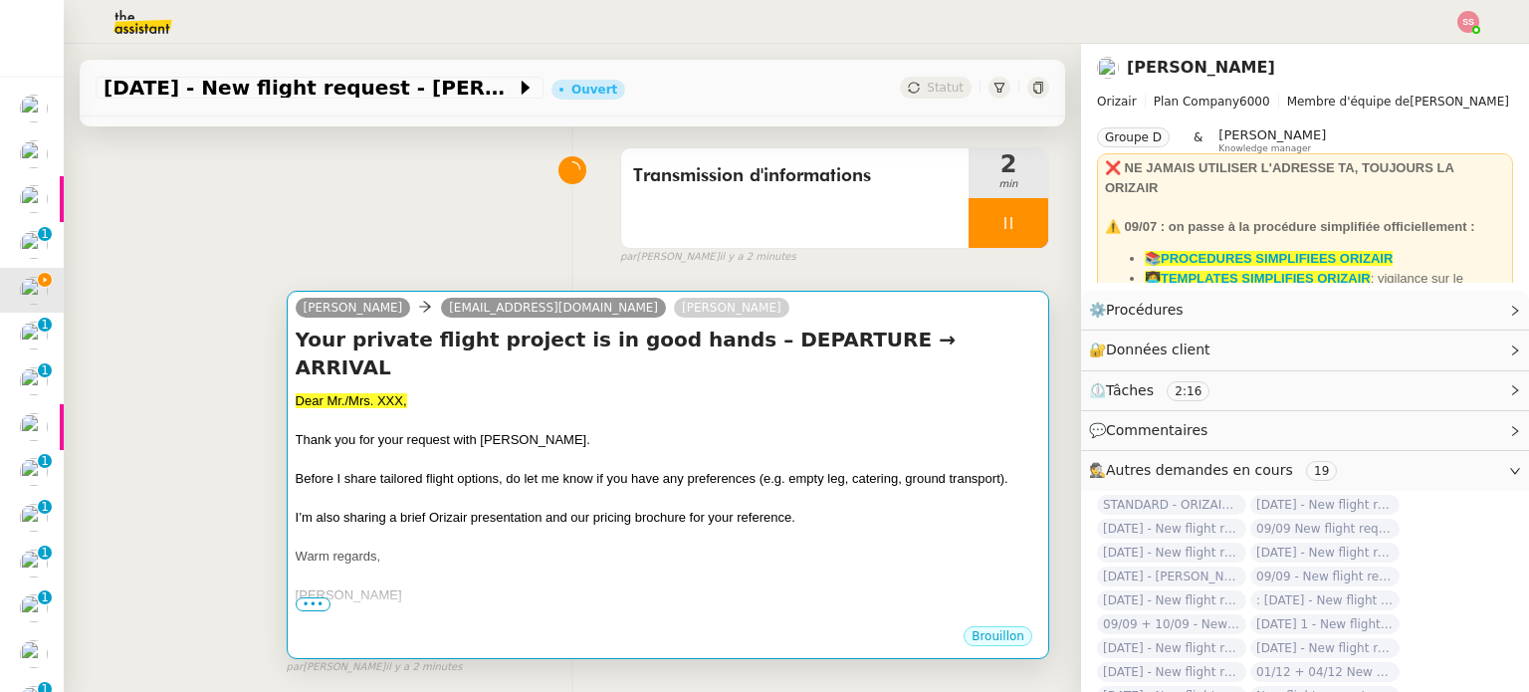
click at [619, 411] on div at bounding box center [668, 421] width 744 height 20
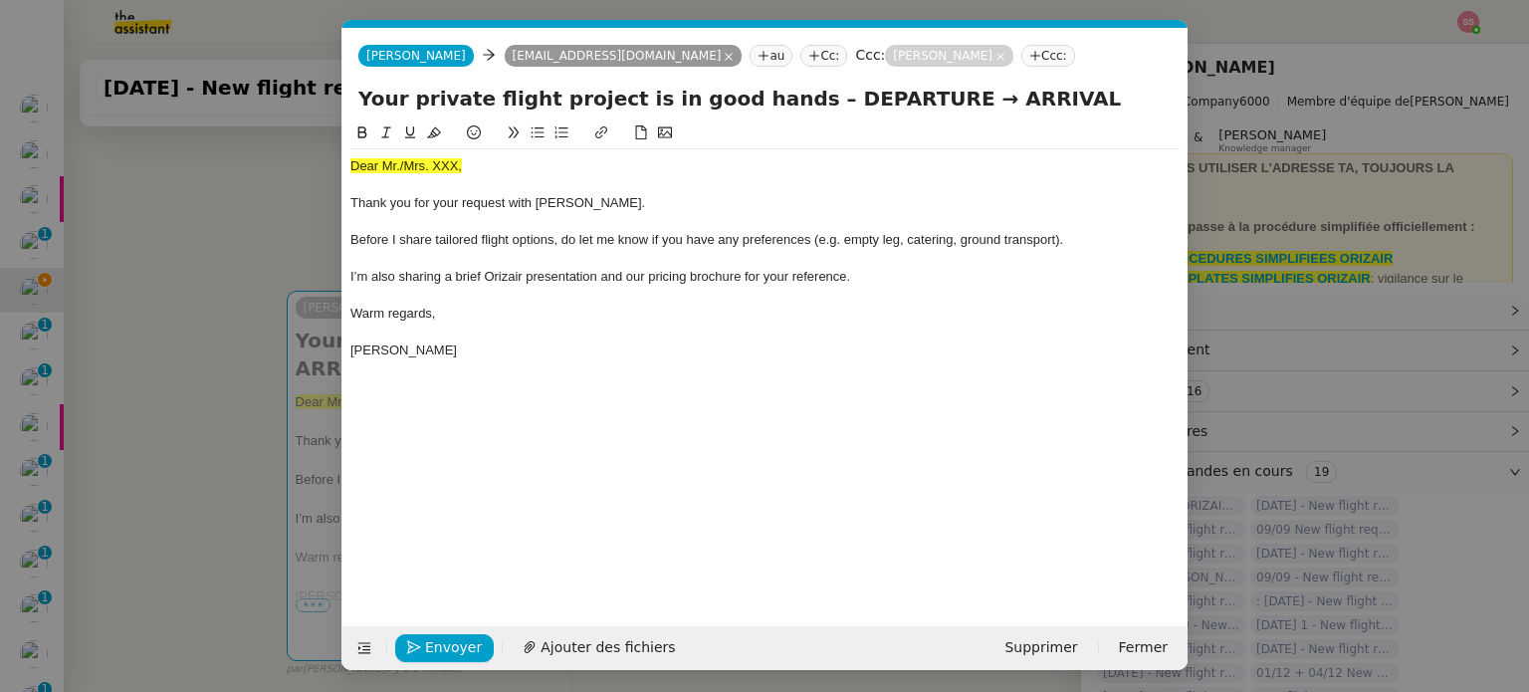
scroll to position [0, 69]
click at [433, 163] on span "Dear Mr./Mrs. XXX," at bounding box center [405, 165] width 111 height 15
click at [432, 133] on icon at bounding box center [434, 132] width 14 height 11
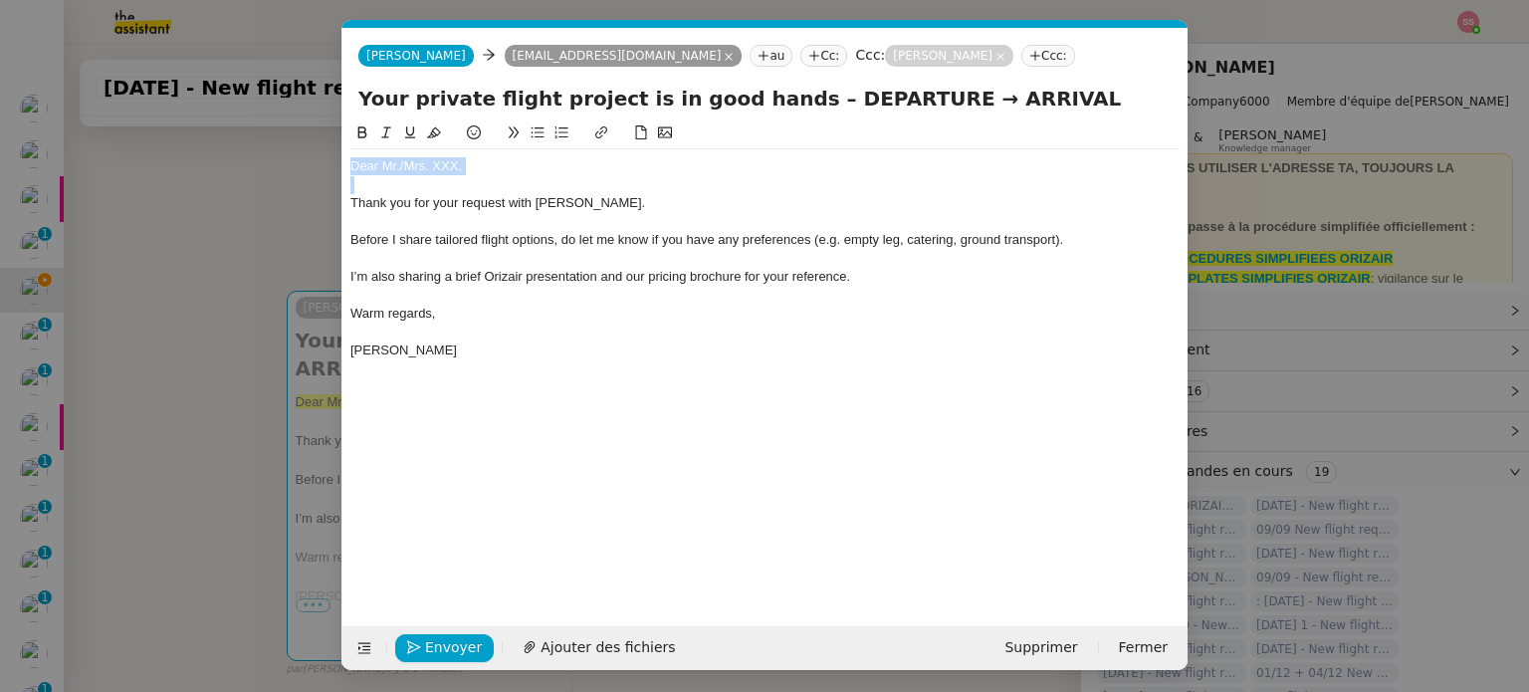
click at [486, 178] on div at bounding box center [764, 185] width 829 height 18
drag, startPoint x: 474, startPoint y: 163, endPoint x: 400, endPoint y: 159, distance: 73.8
click at [400, 159] on div "Dear Mr./Mrs. XXX," at bounding box center [764, 166] width 829 height 18
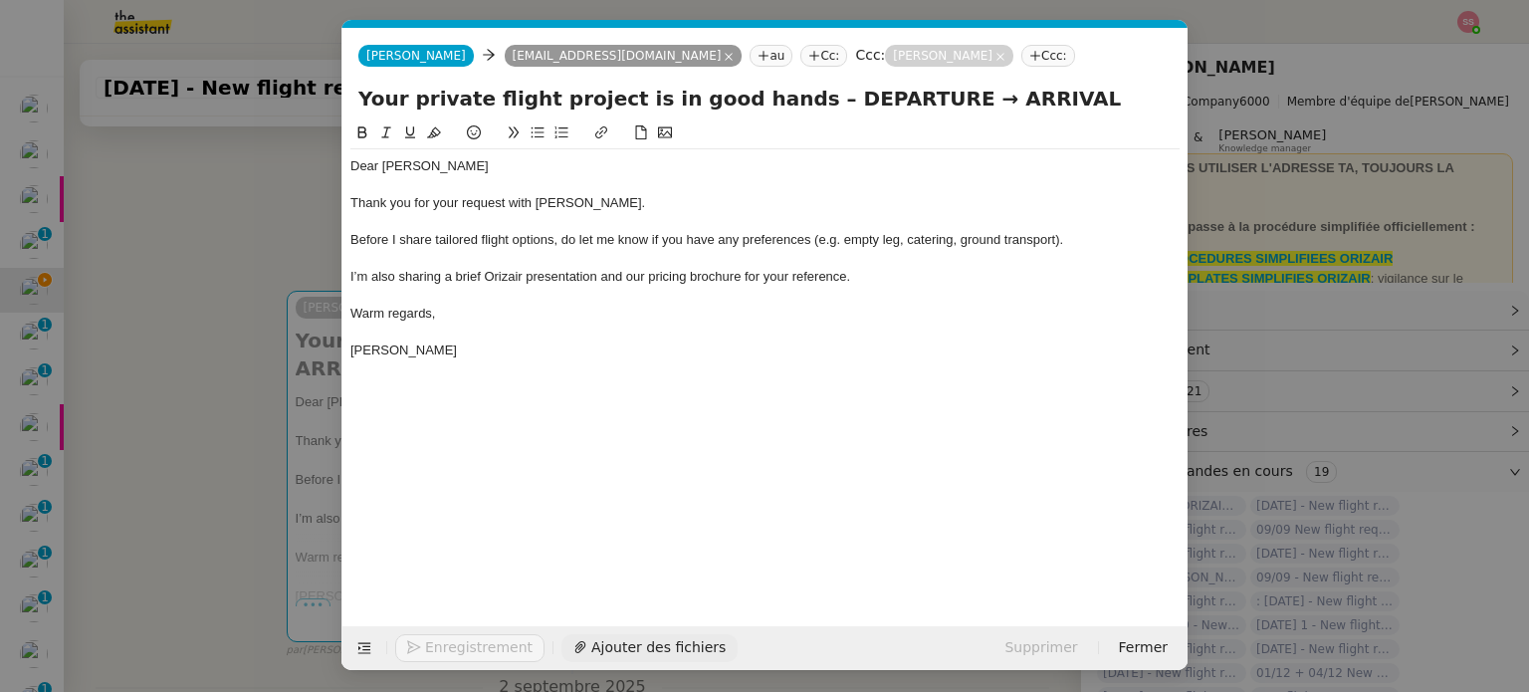
click at [601, 636] on span "Ajouter des fichiers" at bounding box center [658, 647] width 134 height 23
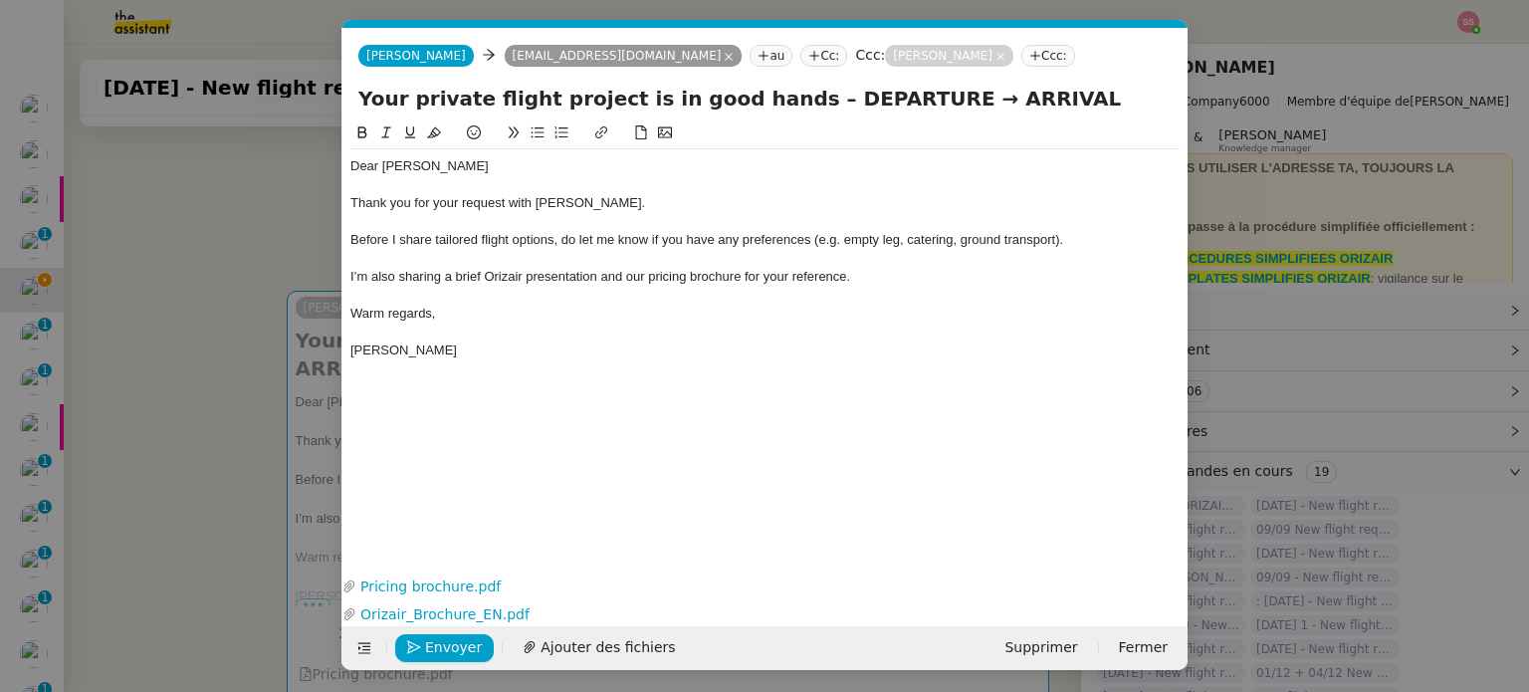
click at [172, 417] on nz-modal-container "accu Service ✈️Orizair - Accu sé de réception de la demande (FR) - En cours de …" at bounding box center [764, 346] width 1529 height 692
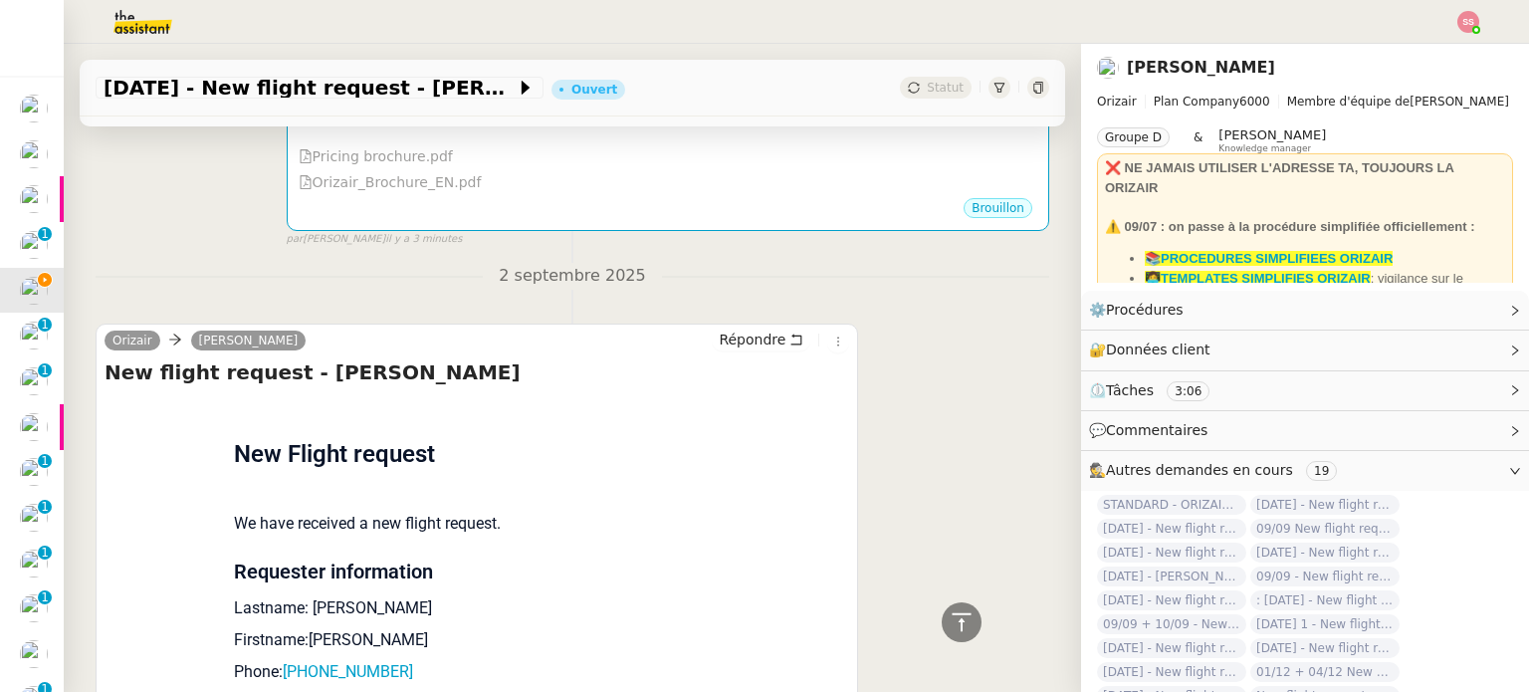
scroll to position [836, 0]
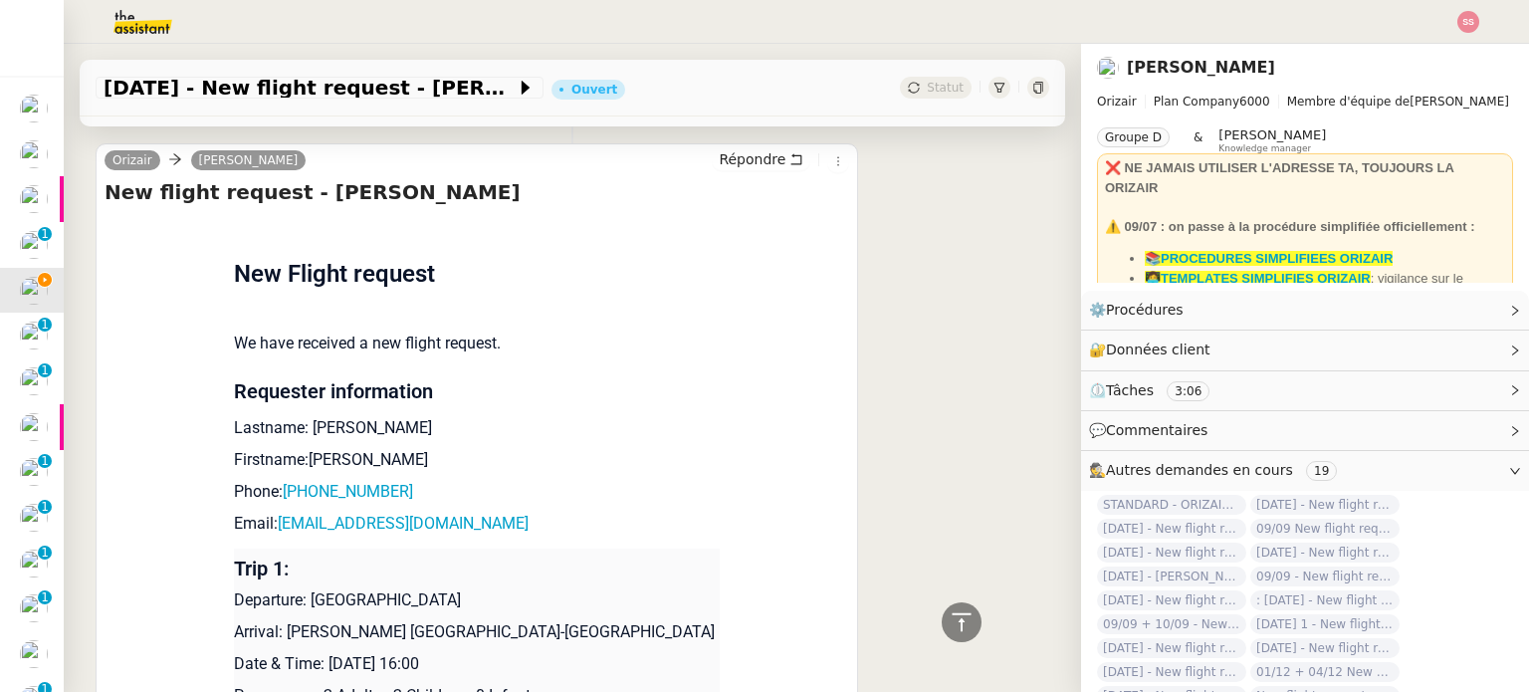
drag, startPoint x: 303, startPoint y: 580, endPoint x: 450, endPoint y: 579, distance: 147.3
click at [450, 588] on p "Departure: [GEOGRAPHIC_DATA]" at bounding box center [477, 600] width 486 height 24
copy p "[GEOGRAPHIC_DATA]"
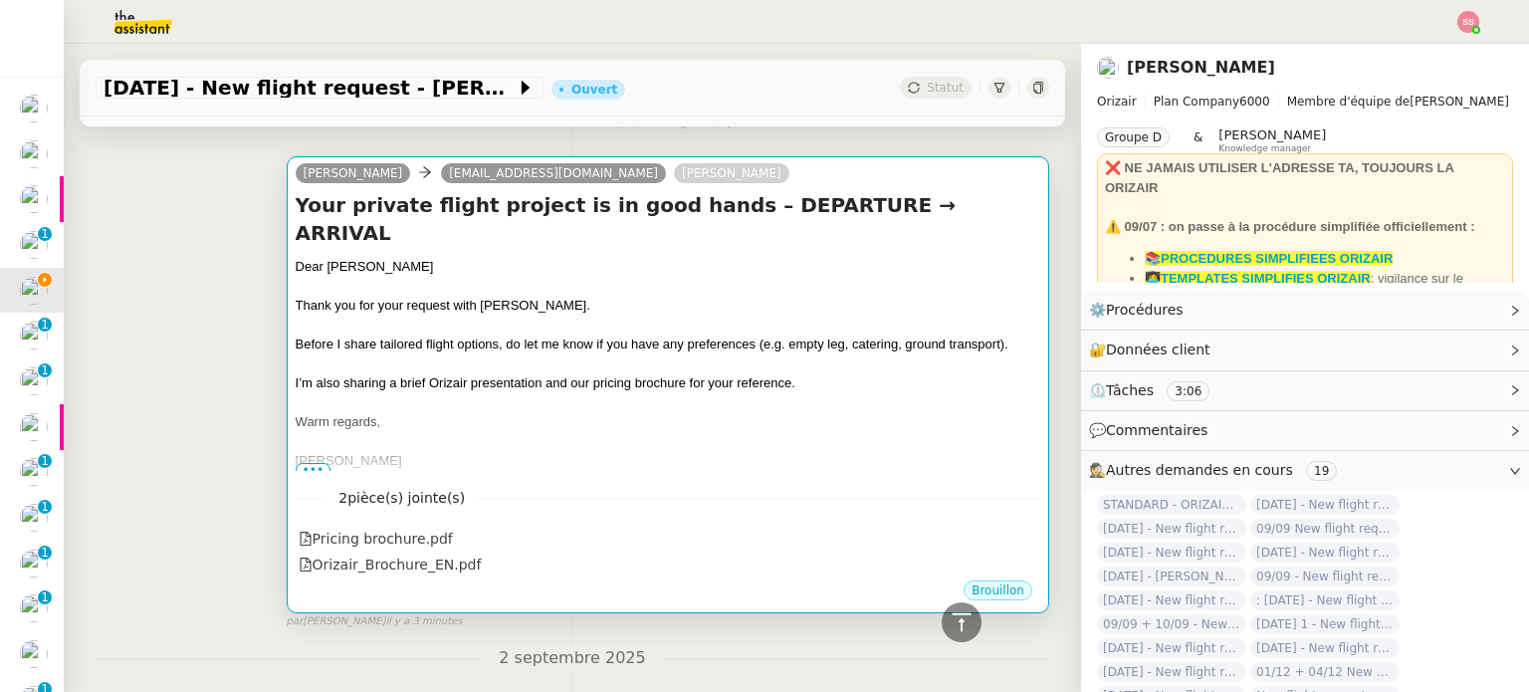
scroll to position [239, 0]
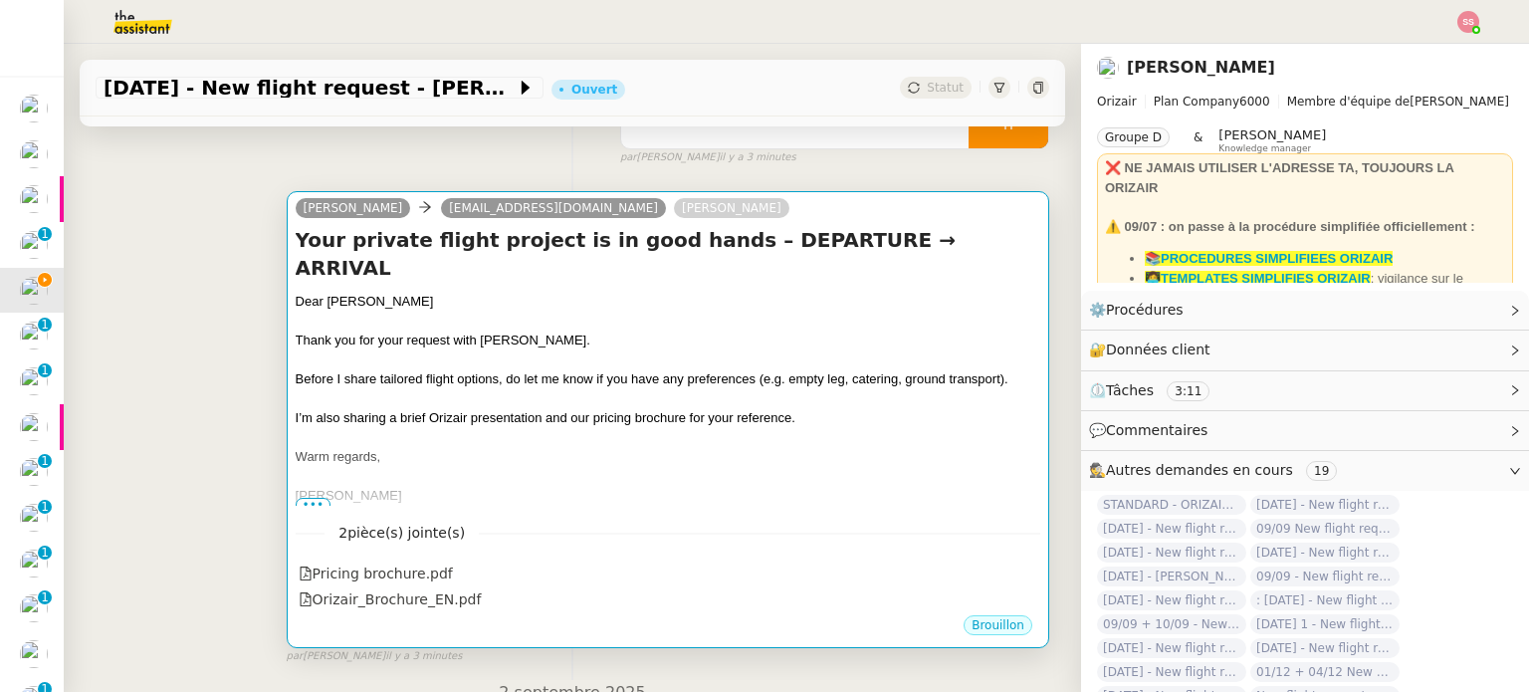
click at [740, 311] on div at bounding box center [668, 321] width 744 height 20
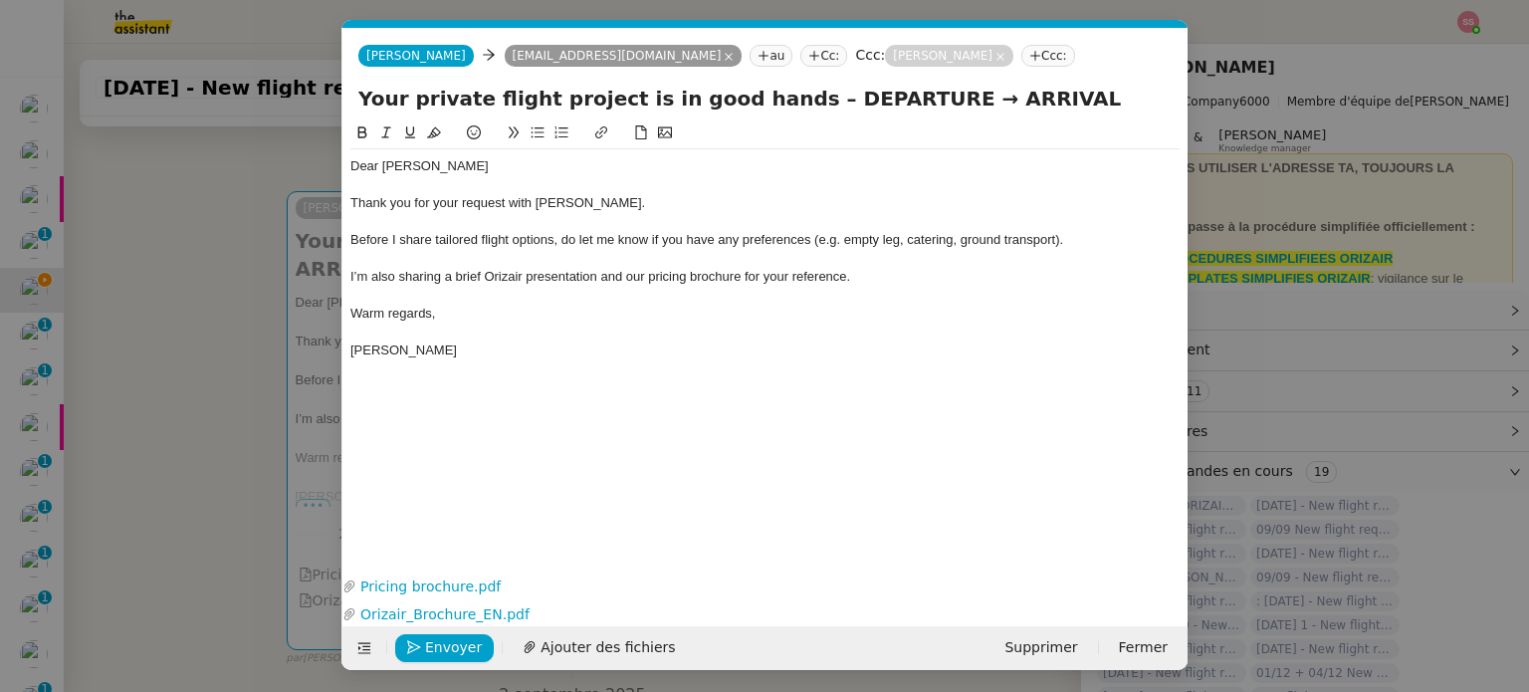
scroll to position [0, 69]
drag, startPoint x: 891, startPoint y: 92, endPoint x: 783, endPoint y: 85, distance: 107.7
click at [783, 85] on input "Your private flight project is in good hands – DEPARTURE → ARRIVAL" at bounding box center [764, 99] width 813 height 30
paste input "[GEOGRAPHIC_DATA]"
type input "Your private flight project is in good hands – [GEOGRAPHIC_DATA] → ARRIVAL"
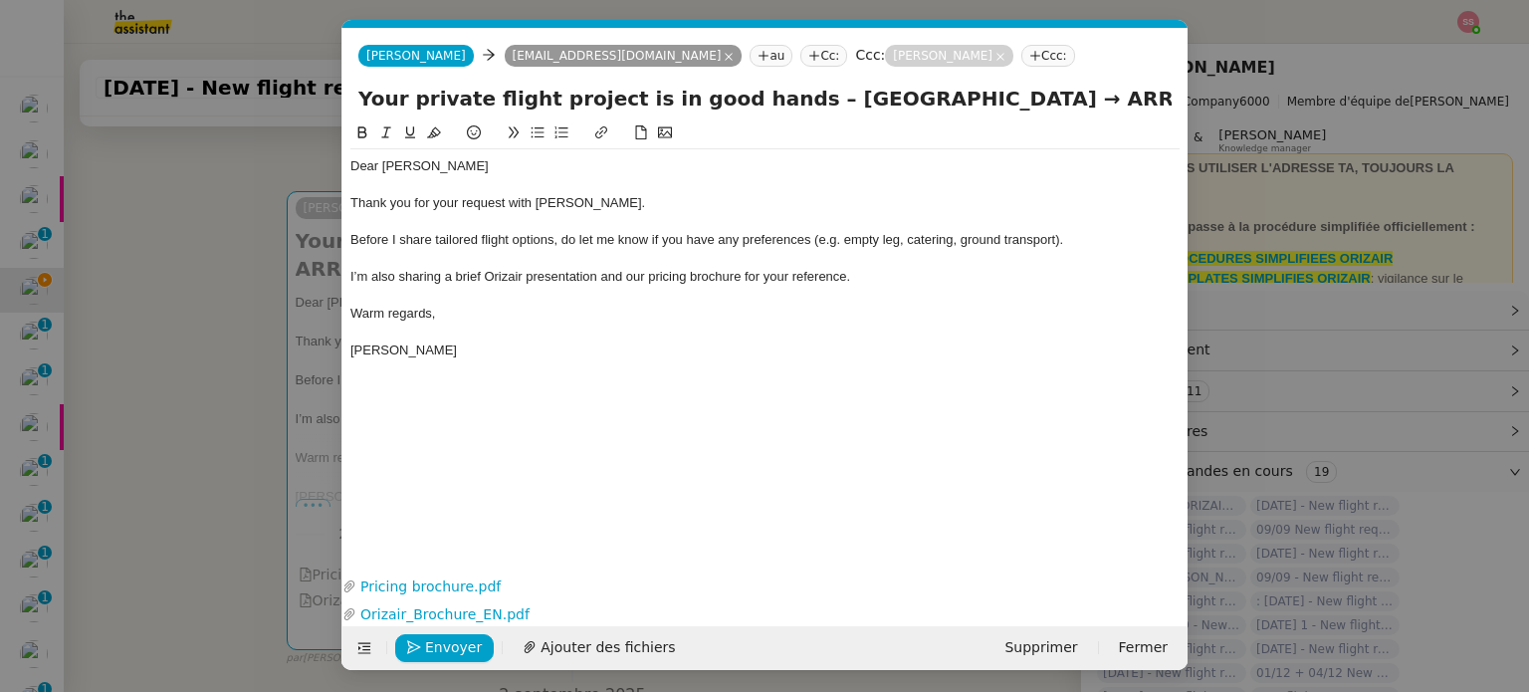
click at [236, 395] on nz-modal-container "accu Service ✈️Orizair - Accu sé de réception de la demande (FR) - En cours de …" at bounding box center [764, 346] width 1529 height 692
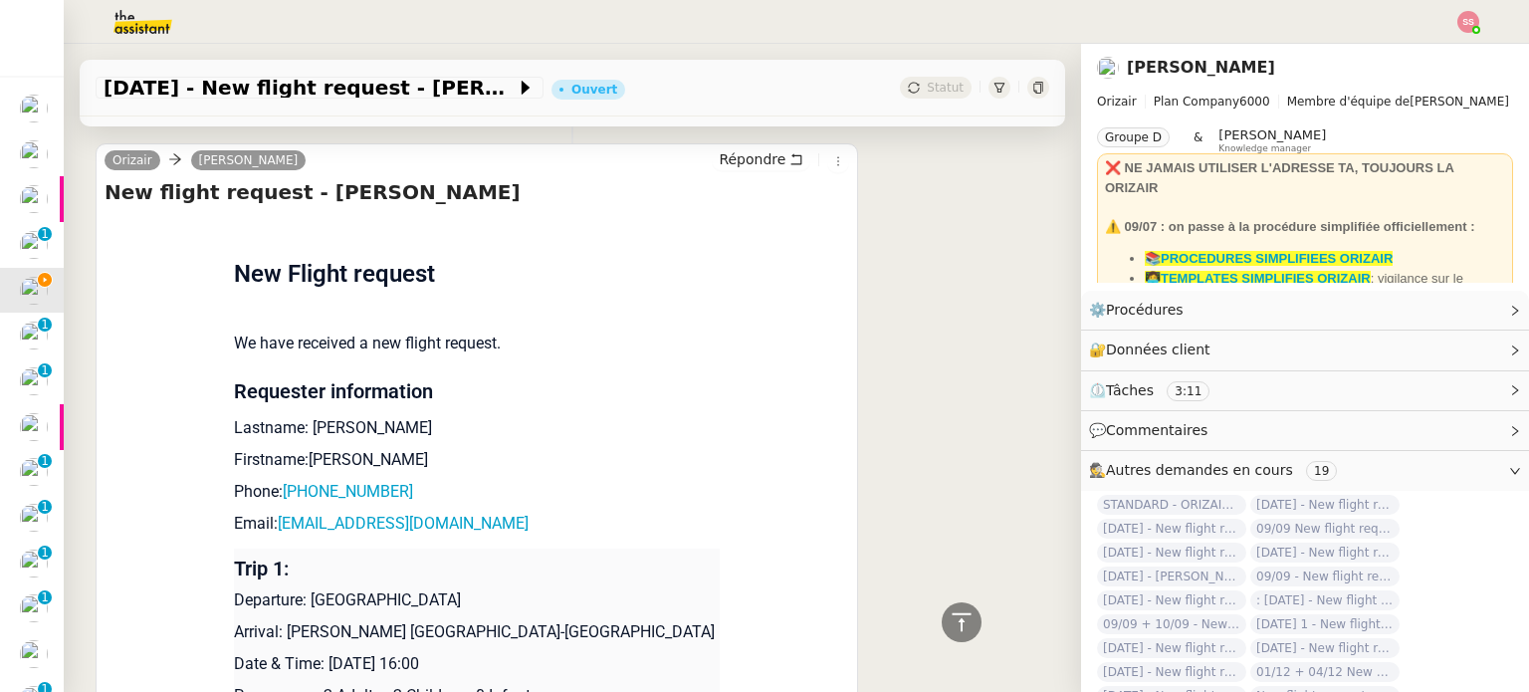
scroll to position [935, 0]
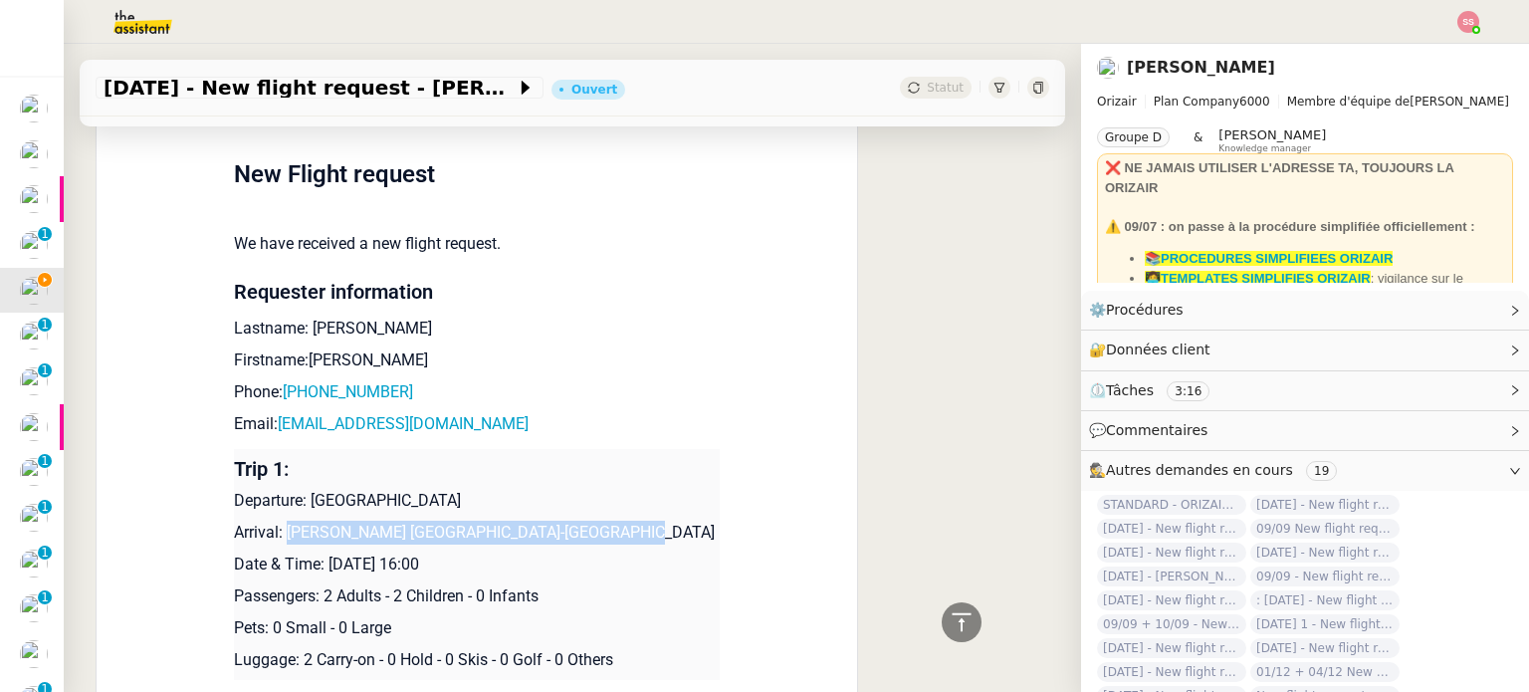
drag, startPoint x: 276, startPoint y: 506, endPoint x: 590, endPoint y: 498, distance: 314.6
click at [590, 520] on p "Arrival: [PERSON_NAME] [GEOGRAPHIC_DATA]-[GEOGRAPHIC_DATA]" at bounding box center [477, 532] width 486 height 24
copy p "[PERSON_NAME] [GEOGRAPHIC_DATA]-[GEOGRAPHIC_DATA]"
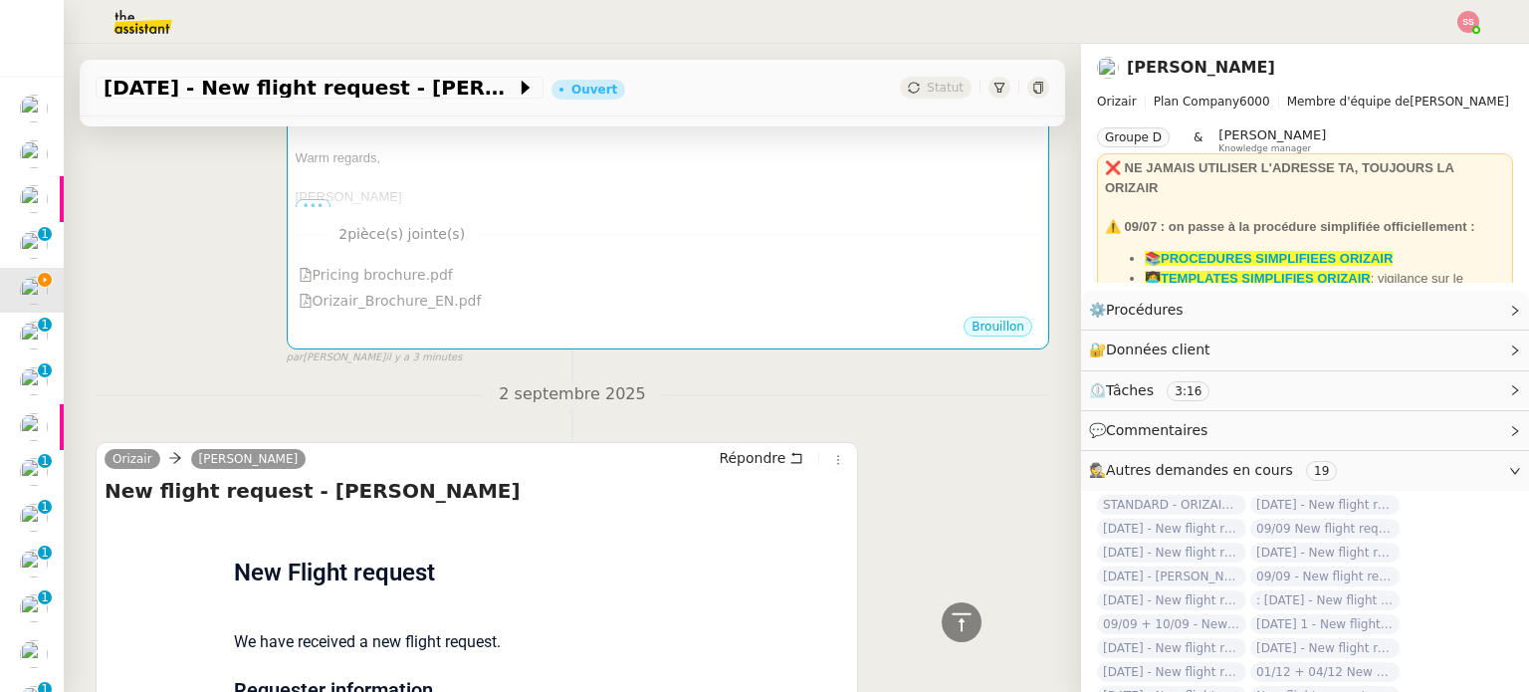
scroll to position [139, 0]
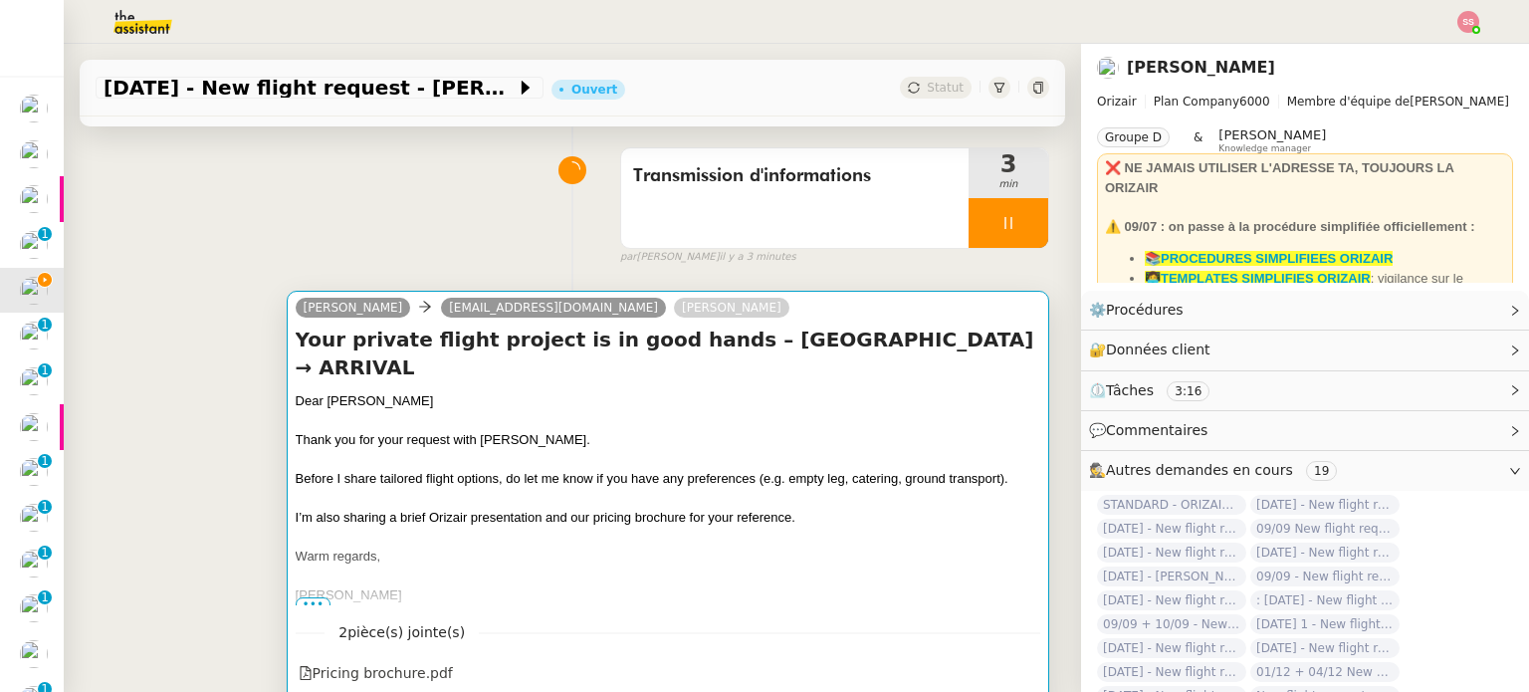
click at [857, 312] on div "[PERSON_NAME] [EMAIL_ADDRESS][DOMAIN_NAME] [PERSON_NAME]" at bounding box center [668, 311] width 744 height 30
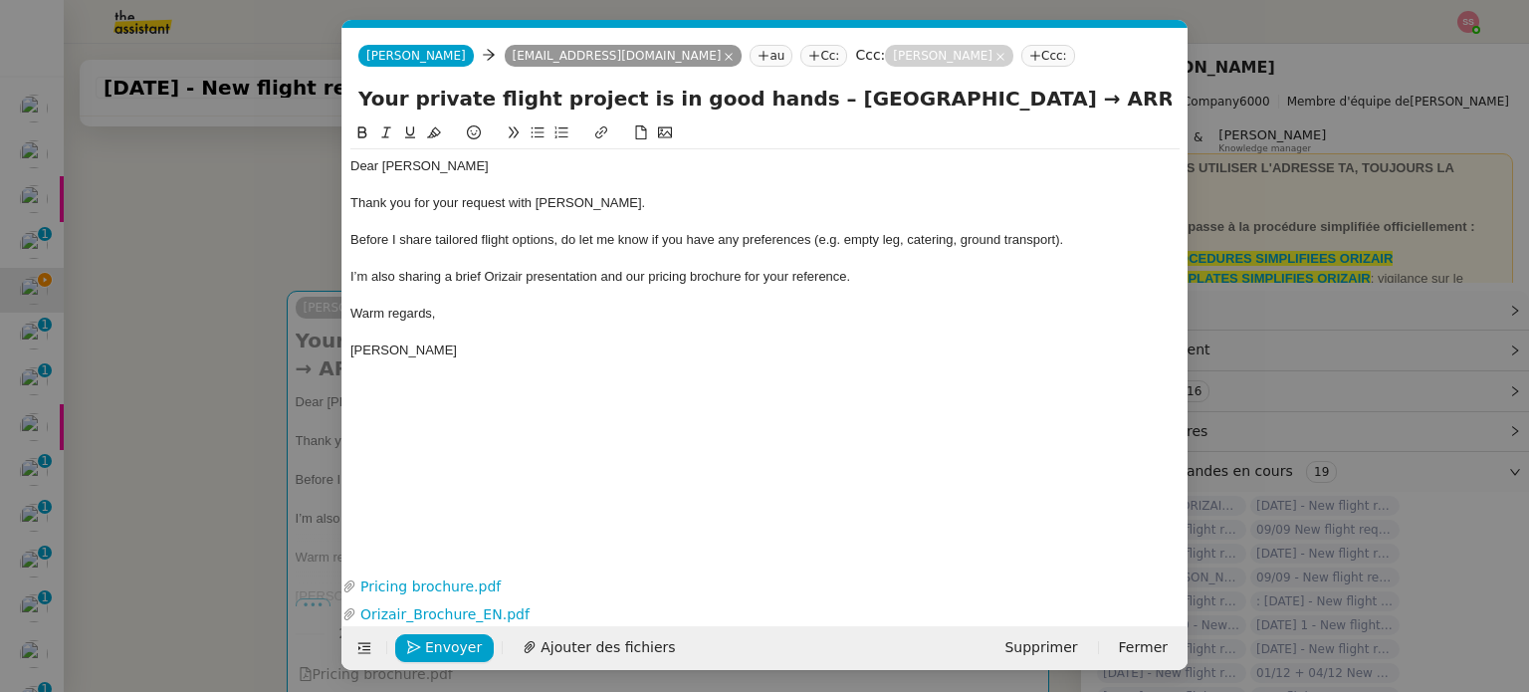
scroll to position [0, 69]
drag, startPoint x: 999, startPoint y: 96, endPoint x: 1133, endPoint y: 95, distance: 133.4
click at [1133, 95] on input "Your private flight project is in good hands – [GEOGRAPHIC_DATA] → ARRIVAL" at bounding box center [764, 99] width 813 height 30
paste input "[PERSON_NAME] [GEOGRAPHIC_DATA]-[GEOGRAPHIC_DATA]"
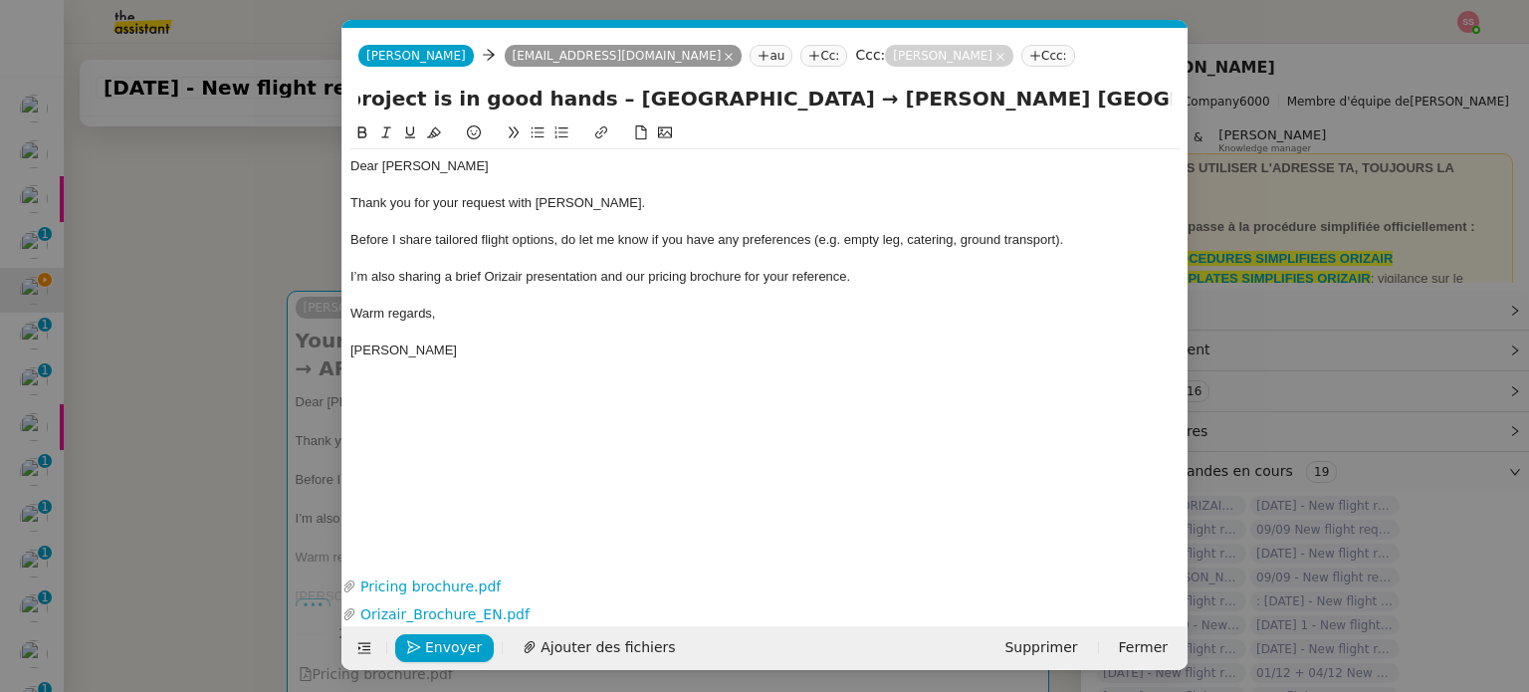
type input "Your private flight project is in good hands – [GEOGRAPHIC_DATA] → [PERSON_NAME…"
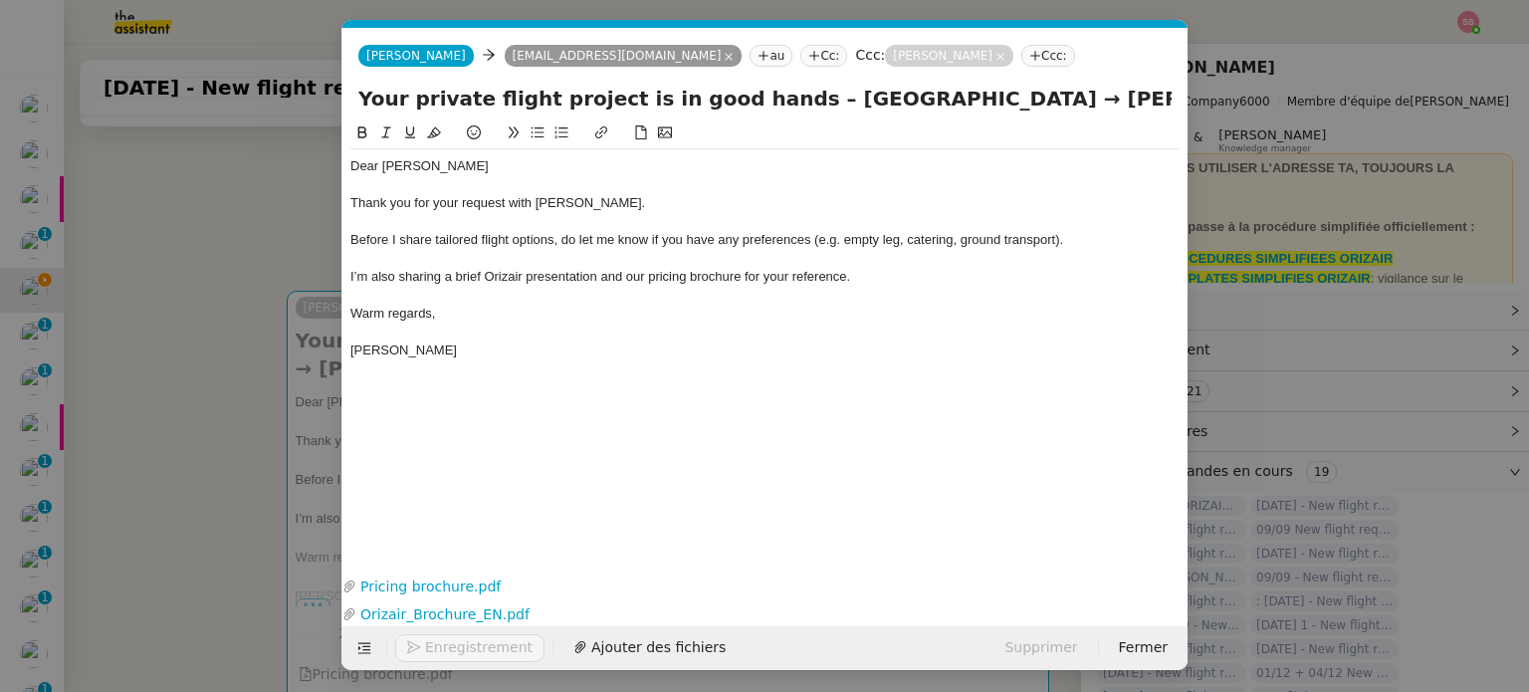
click at [719, 366] on div "Dear [PERSON_NAME] Thank you for your request with [PERSON_NAME]. Before I shar…" at bounding box center [764, 258] width 829 height 218
click at [422, 653] on button "Envoyer" at bounding box center [444, 648] width 99 height 28
click at [422, 653] on button "Confirmer l'envoi" at bounding box center [475, 648] width 161 height 28
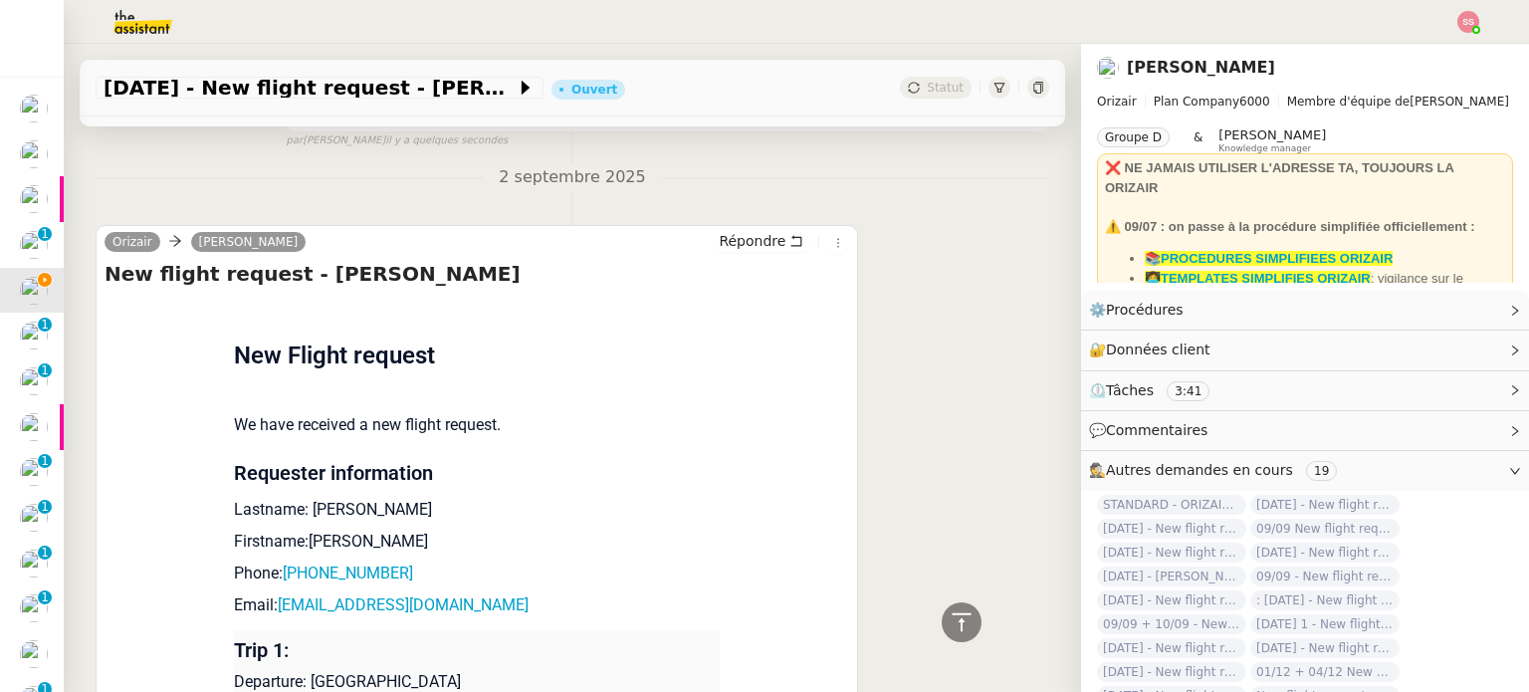
scroll to position [736, 0]
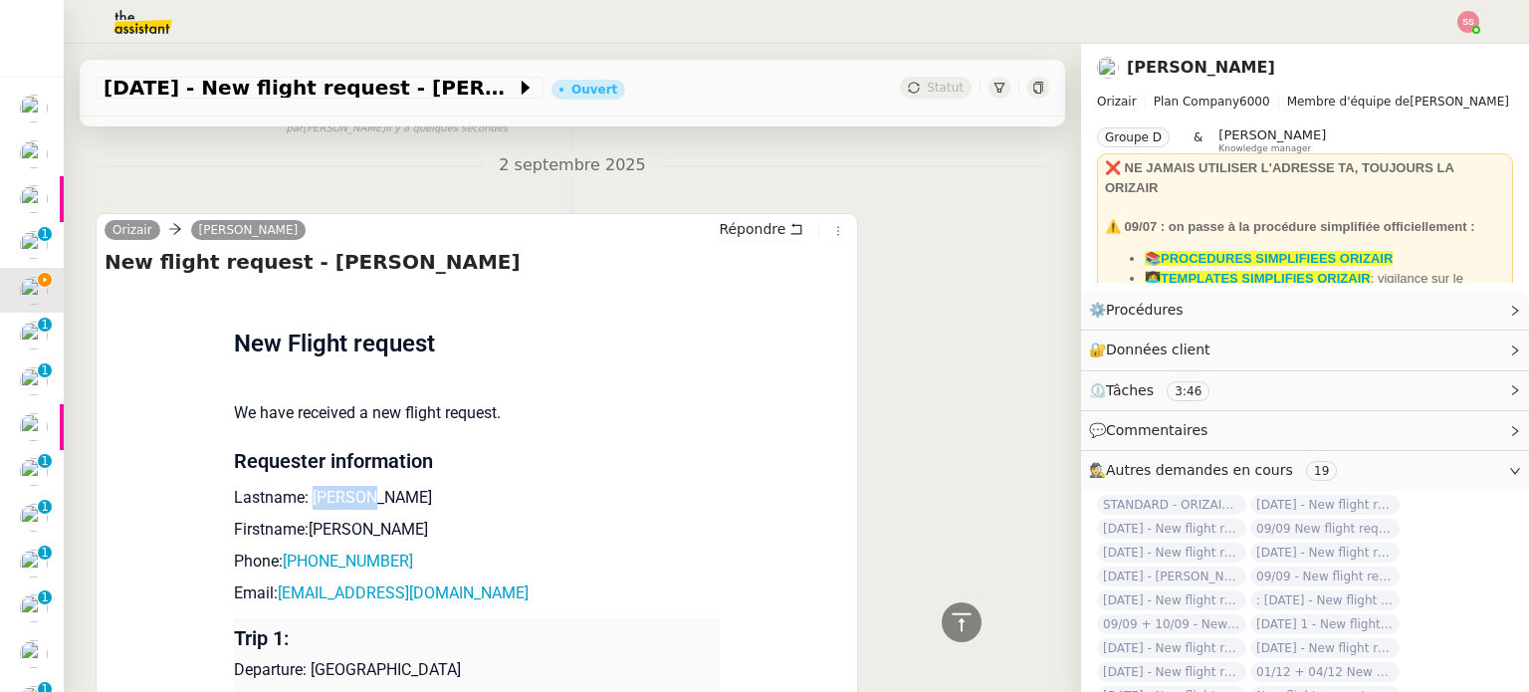
drag, startPoint x: 301, startPoint y: 497, endPoint x: 366, endPoint y: 507, distance: 66.4
click at [366, 507] on p "Lastname: [PERSON_NAME]" at bounding box center [477, 498] width 486 height 24
copy p "Rafique"
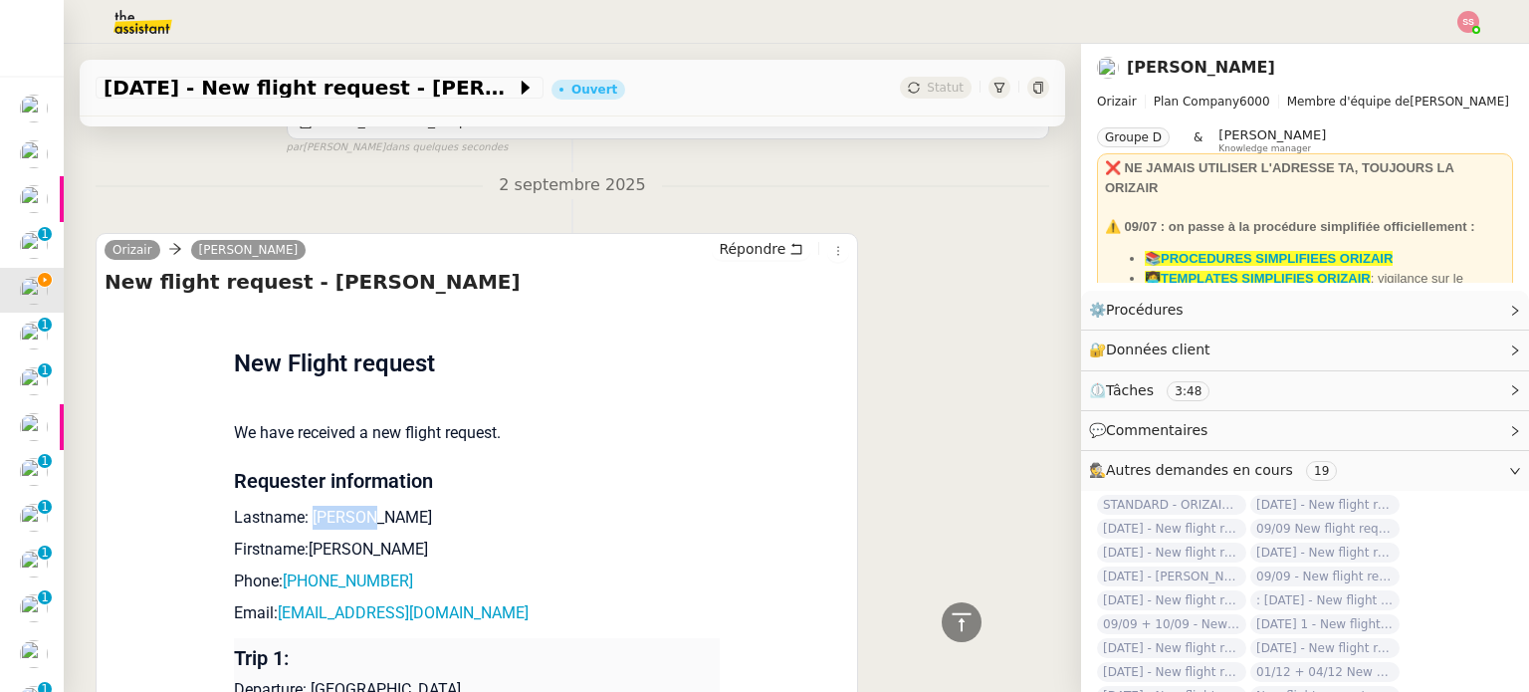
scroll to position [755, 0]
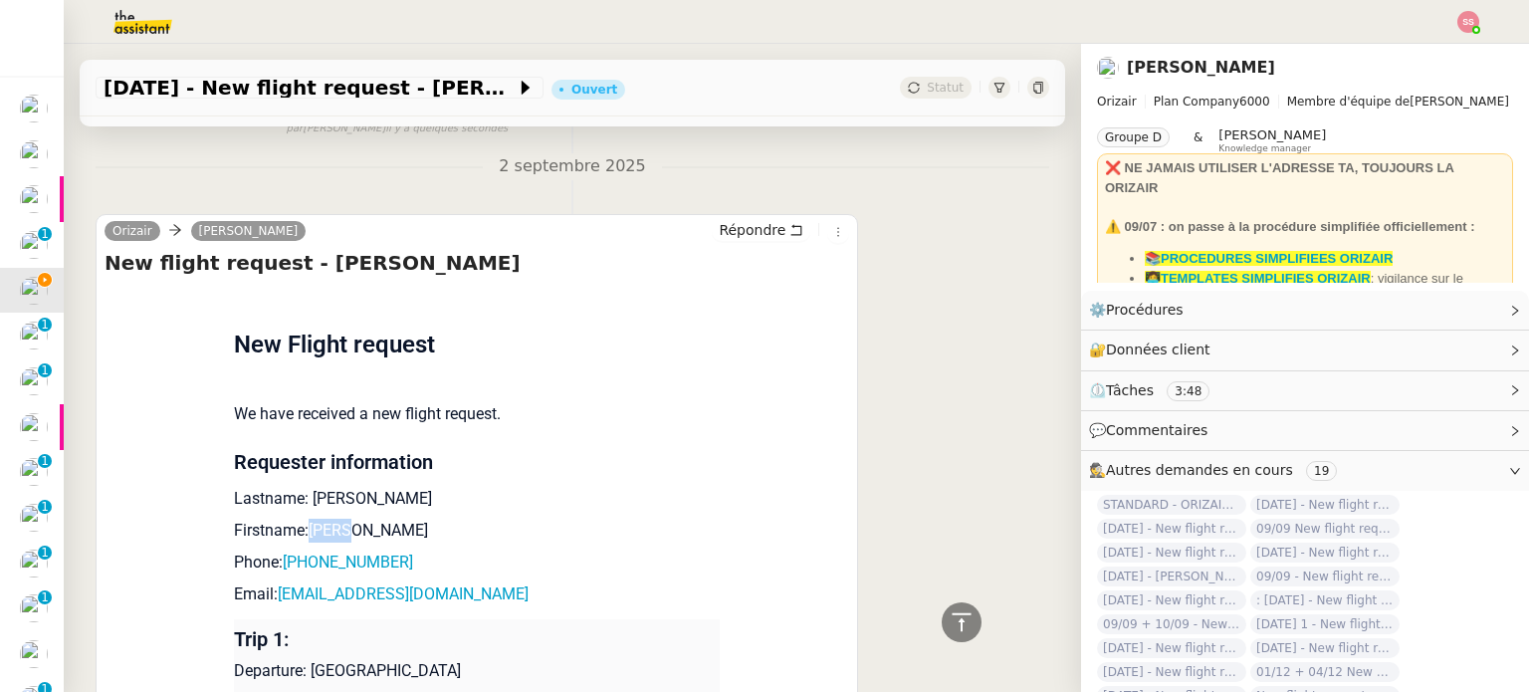
drag, startPoint x: 345, startPoint y: 529, endPoint x: 295, endPoint y: 532, distance: 50.8
click at [295, 532] on p "Firstname:[PERSON_NAME]" at bounding box center [477, 530] width 486 height 24
copy p "Waqar"
drag, startPoint x: 394, startPoint y: 558, endPoint x: 290, endPoint y: 562, distance: 104.6
click at [290, 562] on p "Phone: [PHONE_NUMBER]" at bounding box center [477, 562] width 486 height 24
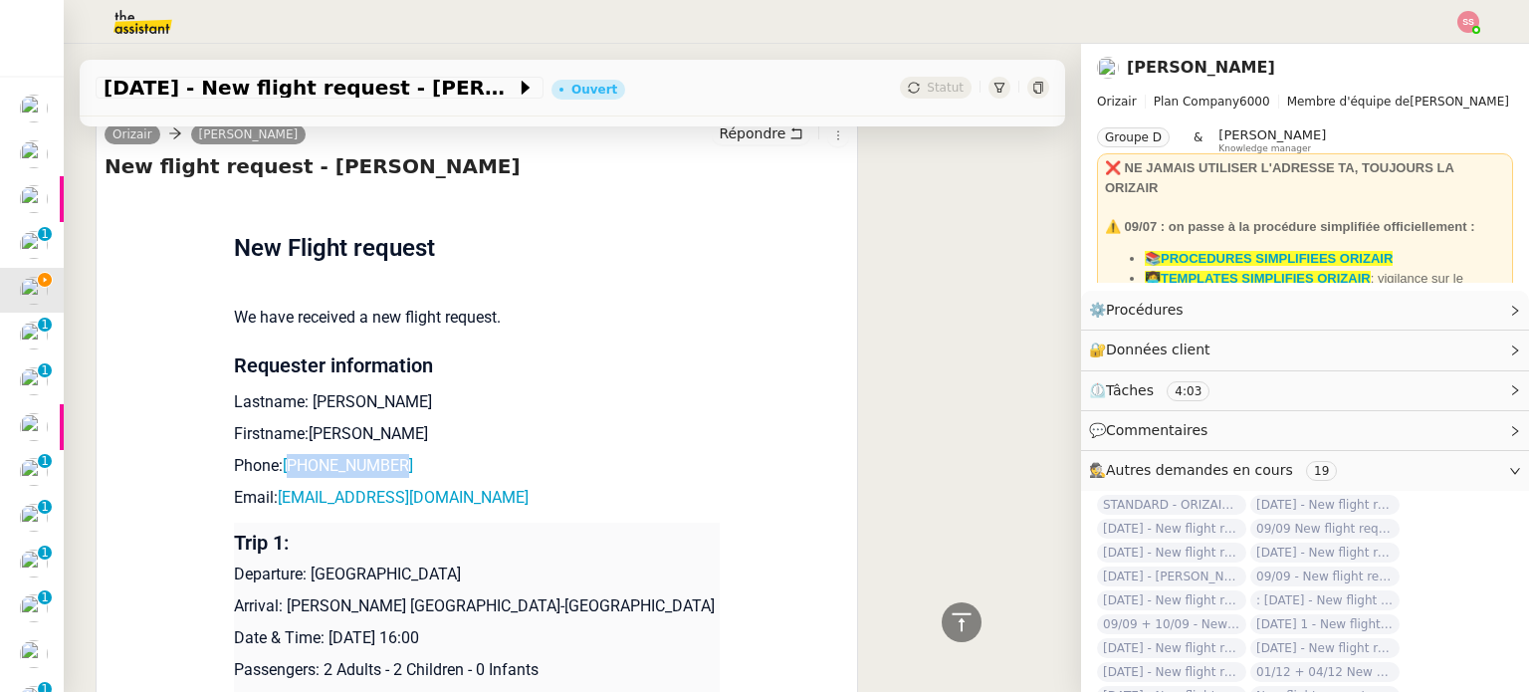
scroll to position [855, 0]
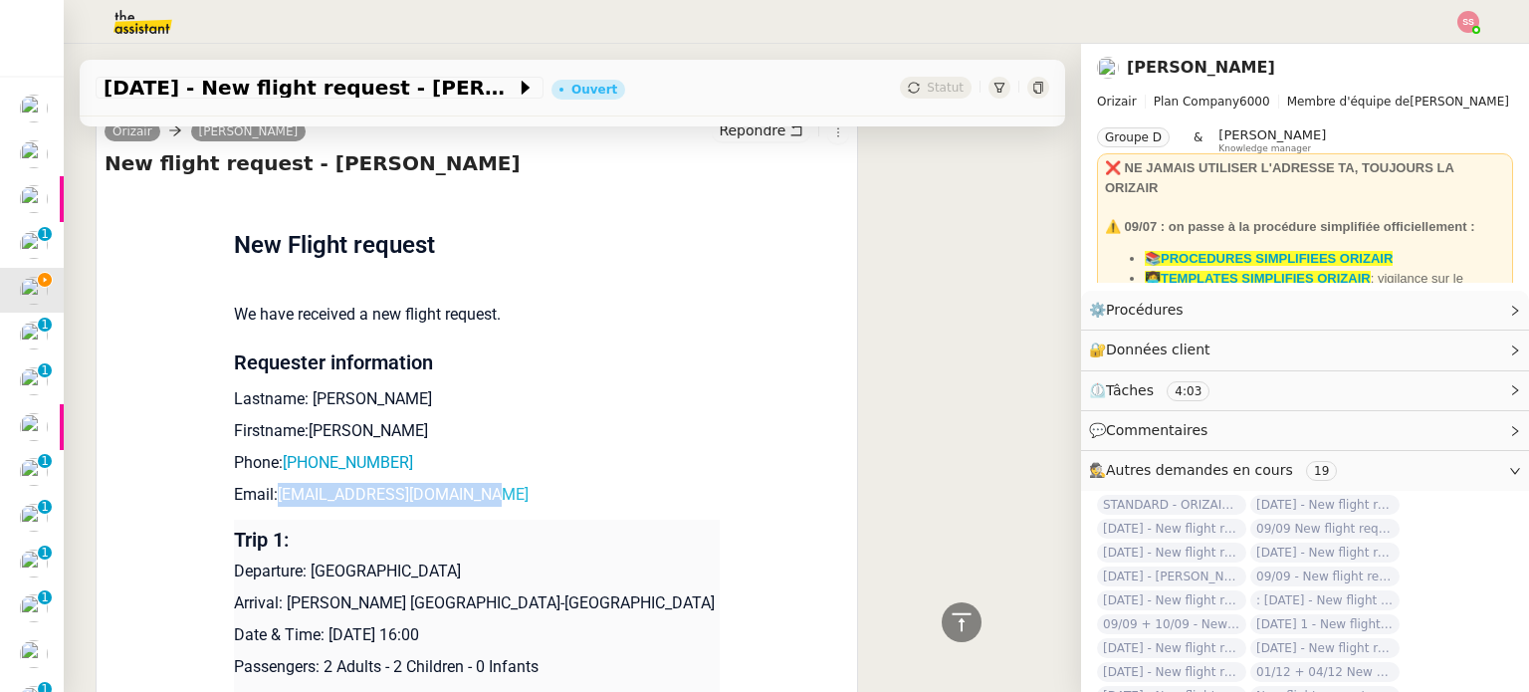
drag, startPoint x: 519, startPoint y: 502, endPoint x: 270, endPoint y: 502, distance: 249.8
click at [270, 502] on p "Email: [EMAIL_ADDRESS][DOMAIN_NAME]" at bounding box center [477, 495] width 486 height 24
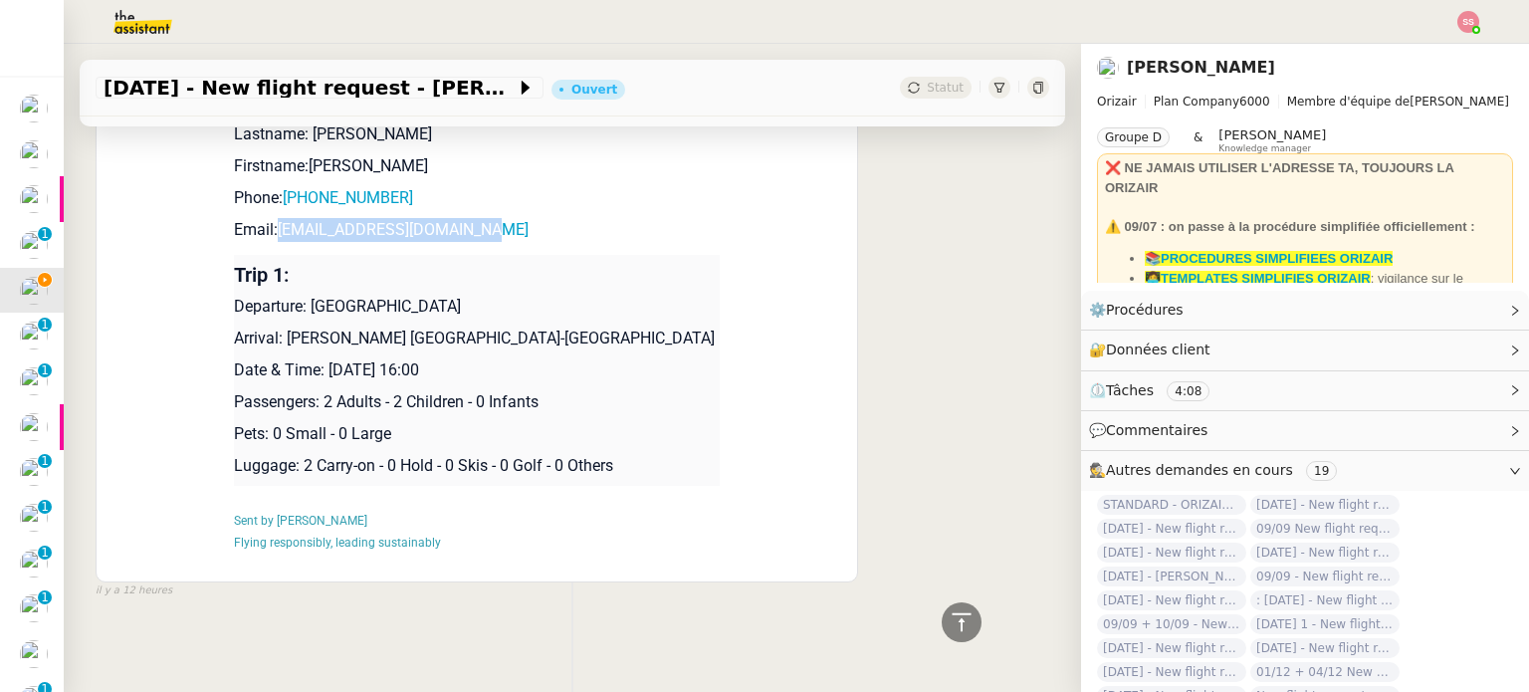
scroll to position [1135, 0]
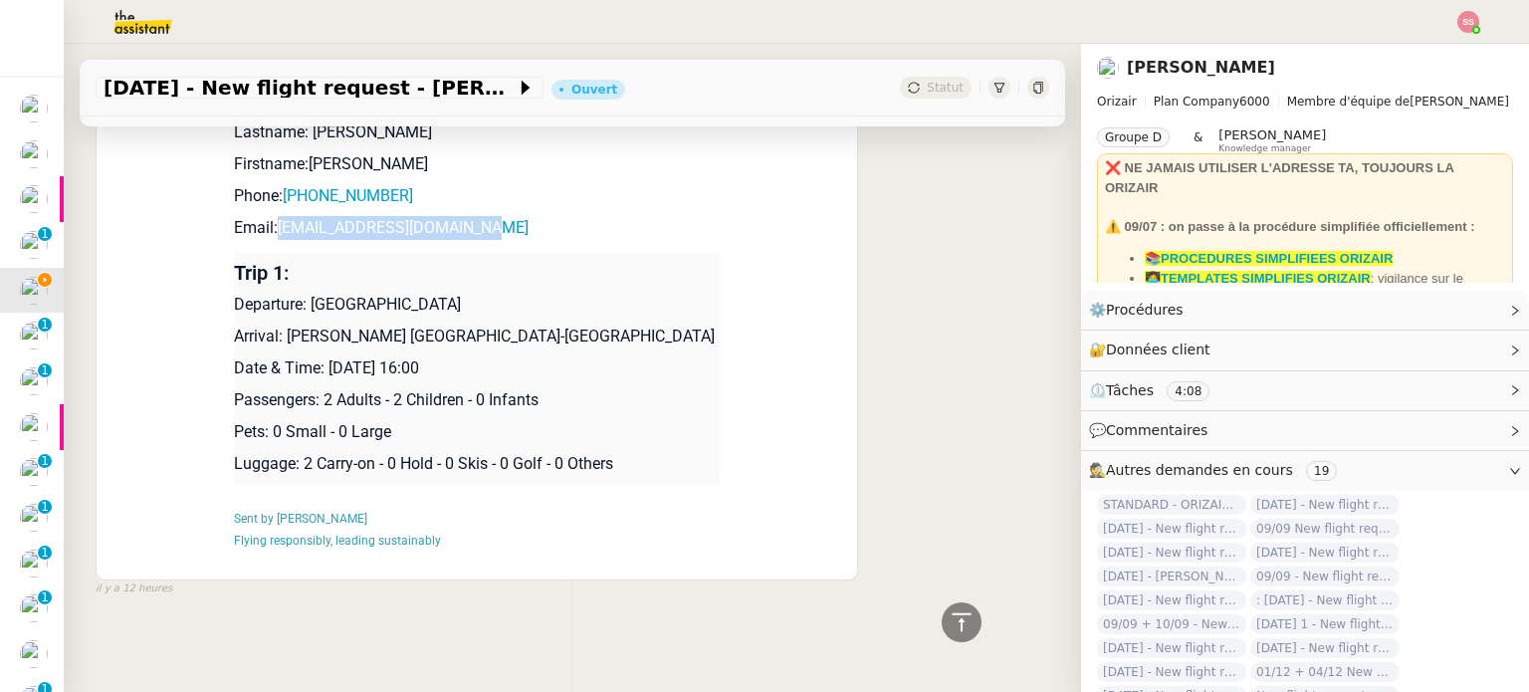
drag, startPoint x: 296, startPoint y: 287, endPoint x: 444, endPoint y: 286, distance: 148.3
click at [444, 293] on p "Departure: [GEOGRAPHIC_DATA]" at bounding box center [477, 305] width 486 height 24
click at [448, 293] on p "Departure: [GEOGRAPHIC_DATA]" at bounding box center [477, 305] width 486 height 24
drag, startPoint x: 453, startPoint y: 292, endPoint x: 298, endPoint y: 290, distance: 155.3
click at [298, 293] on p "Departure: [GEOGRAPHIC_DATA]" at bounding box center [477, 305] width 486 height 24
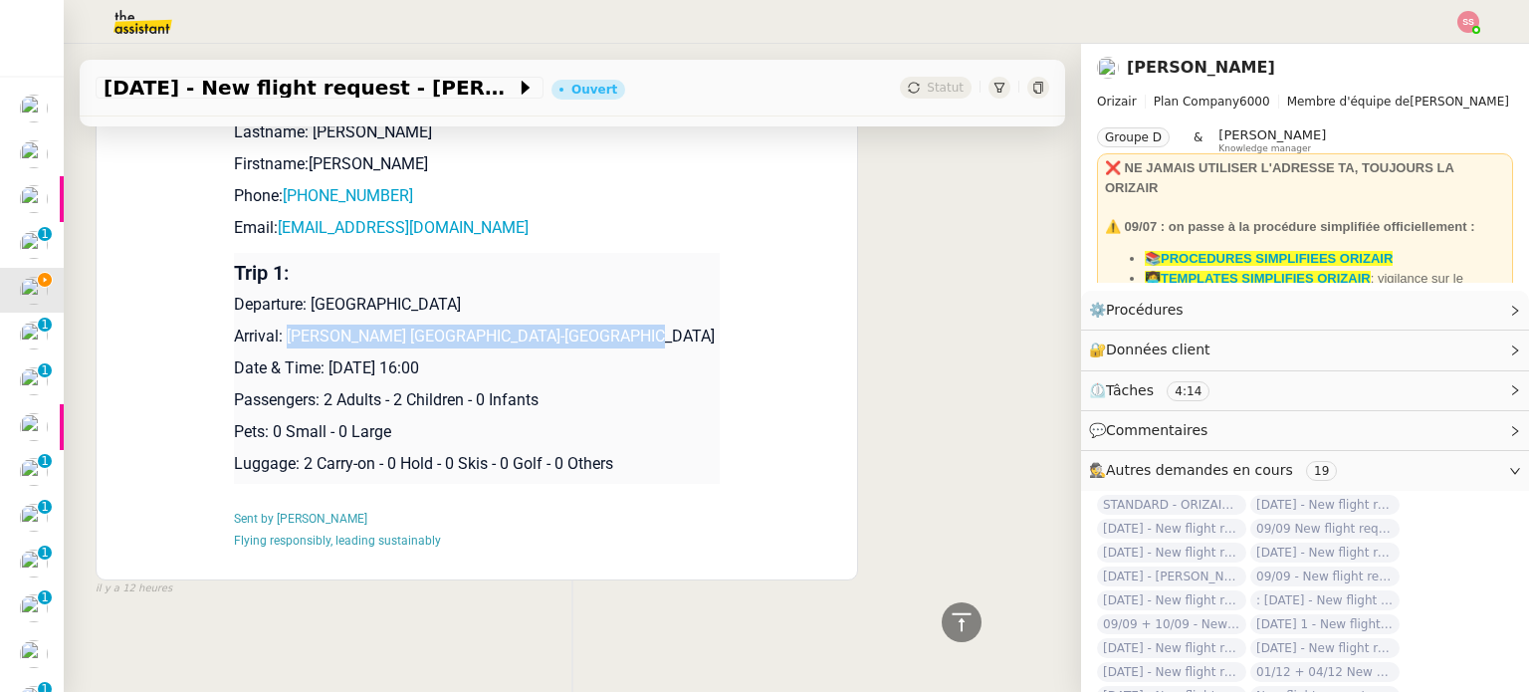
drag, startPoint x: 278, startPoint y: 324, endPoint x: 599, endPoint y: 311, distance: 321.8
click at [599, 311] on td "Trip 1: Departure: [GEOGRAPHIC_DATA] Arrival: [PERSON_NAME] [GEOGRAPHIC_DATA]-[…" at bounding box center [477, 368] width 486 height 231
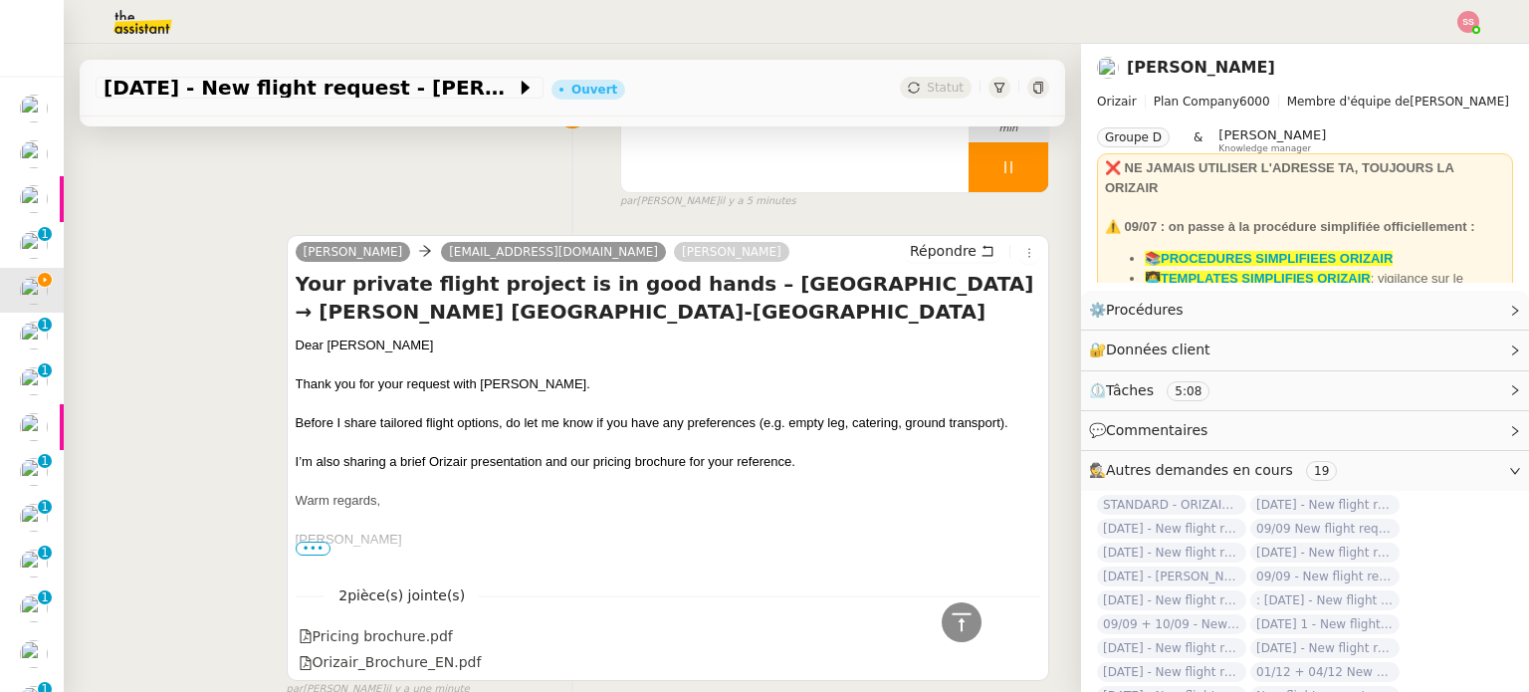
scroll to position [40, 0]
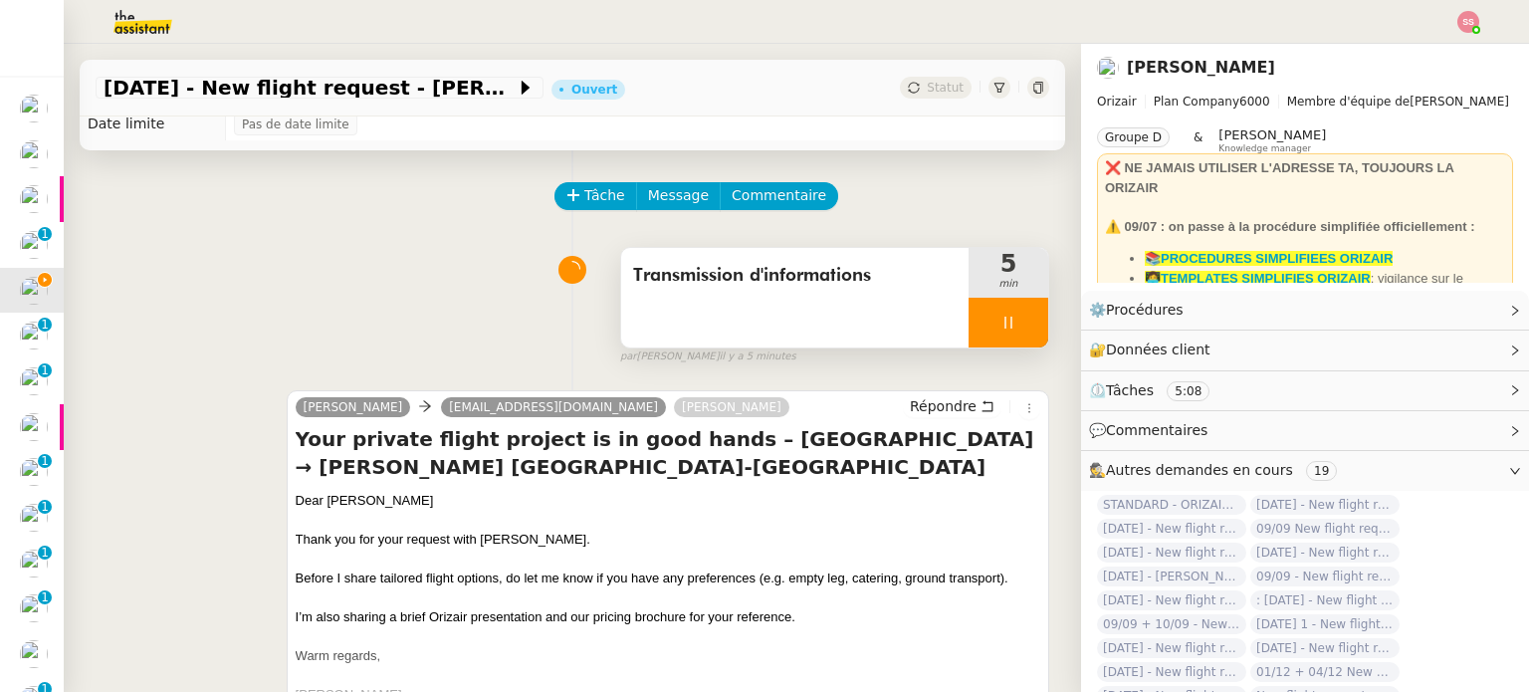
click at [1004, 322] on icon at bounding box center [1007, 322] width 7 height 12
click at [1020, 323] on icon at bounding box center [1028, 322] width 16 height 16
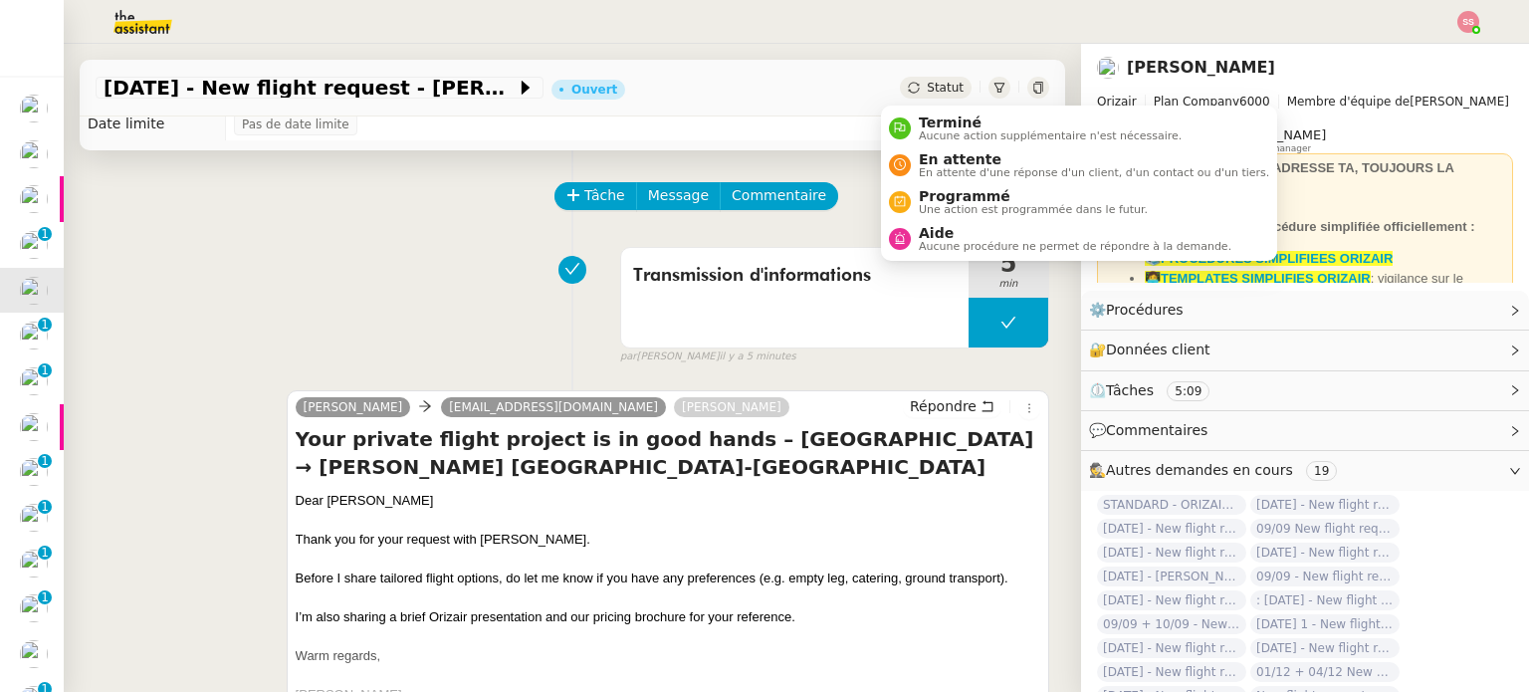
click at [932, 83] on span "Statut" at bounding box center [945, 88] width 37 height 14
click at [947, 162] on span "En attente" at bounding box center [1094, 159] width 350 height 16
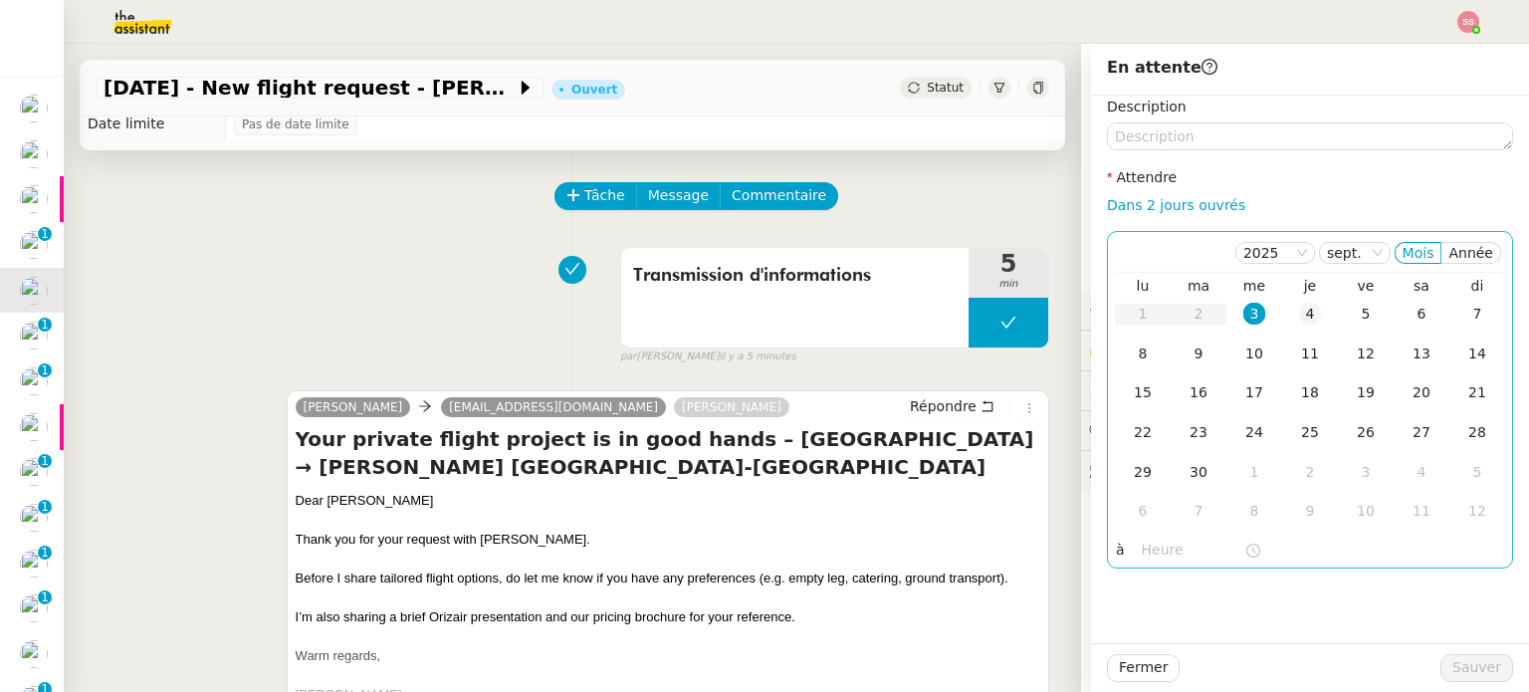
click at [1282, 321] on td "4" at bounding box center [1310, 315] width 56 height 40
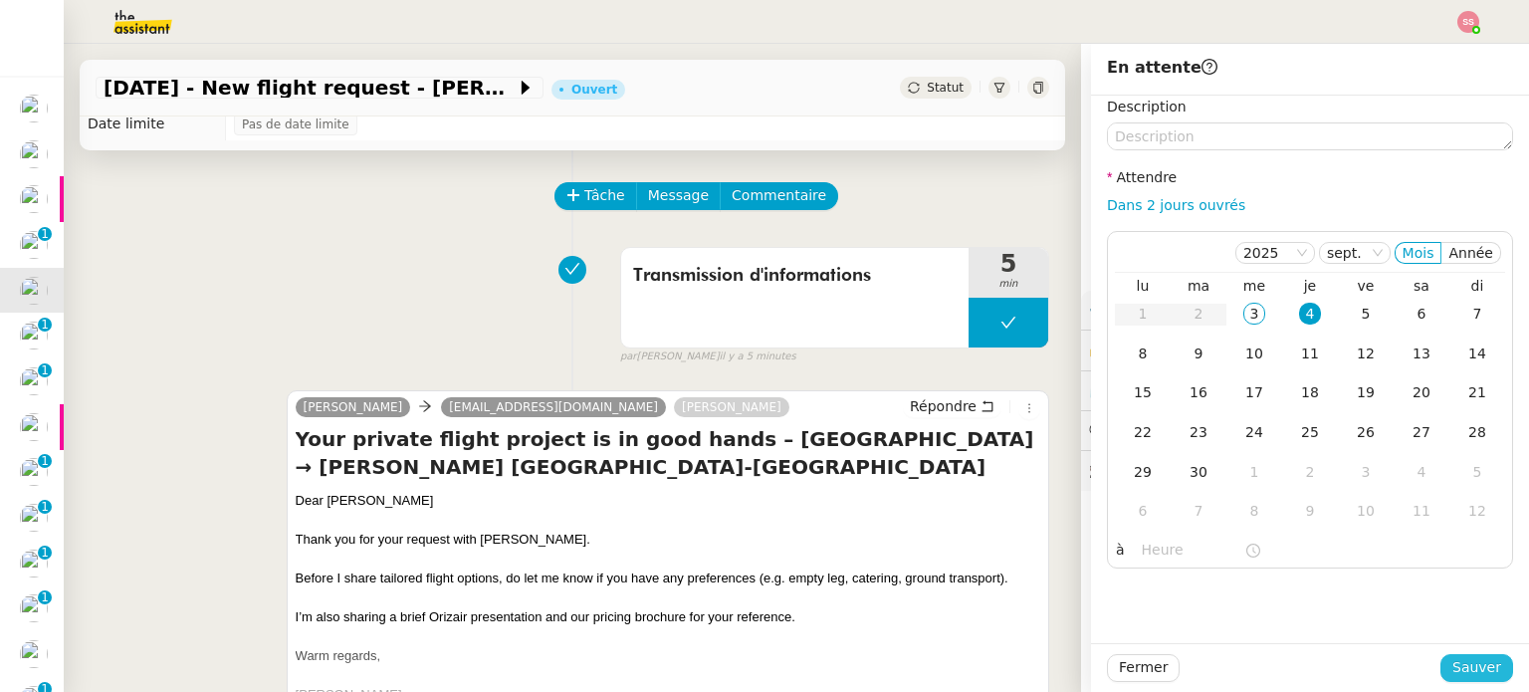
click at [1480, 664] on span "Sauver" at bounding box center [1476, 667] width 49 height 23
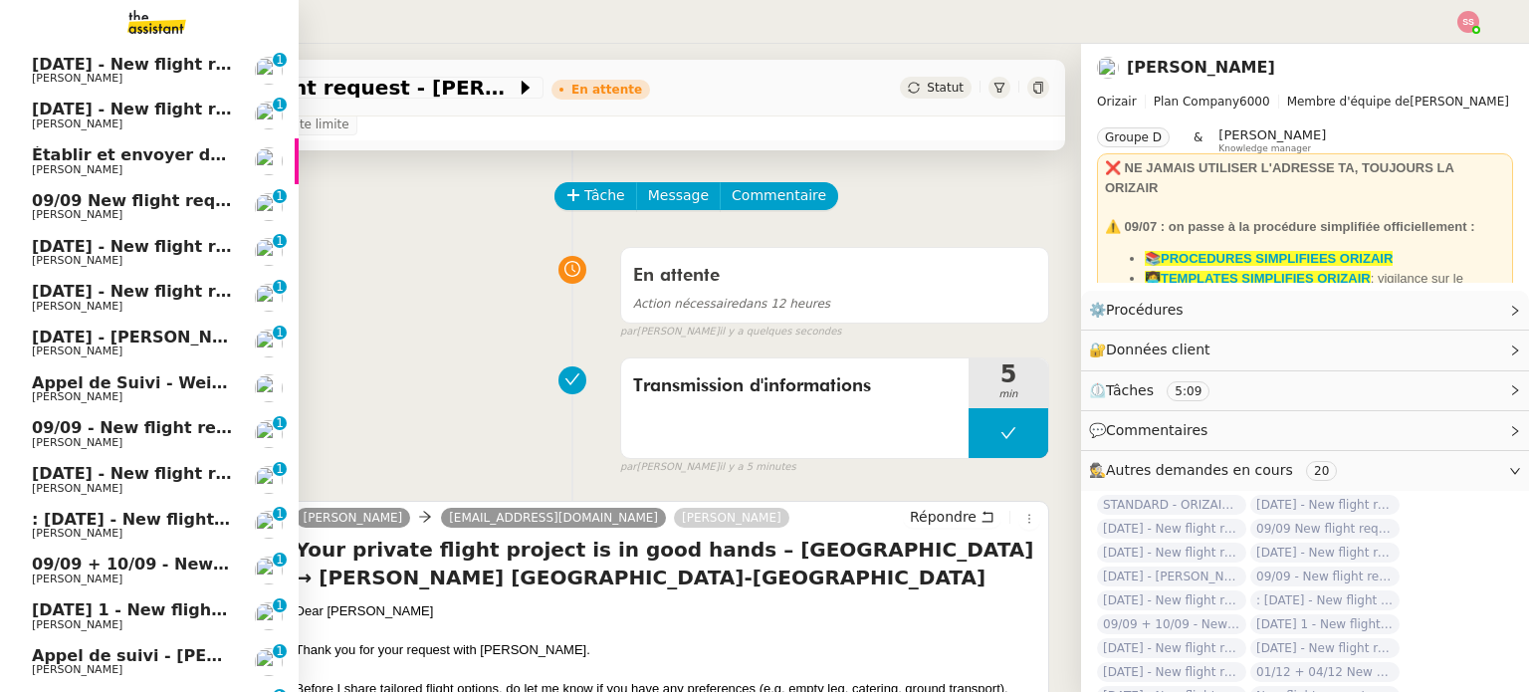
scroll to position [100, 0]
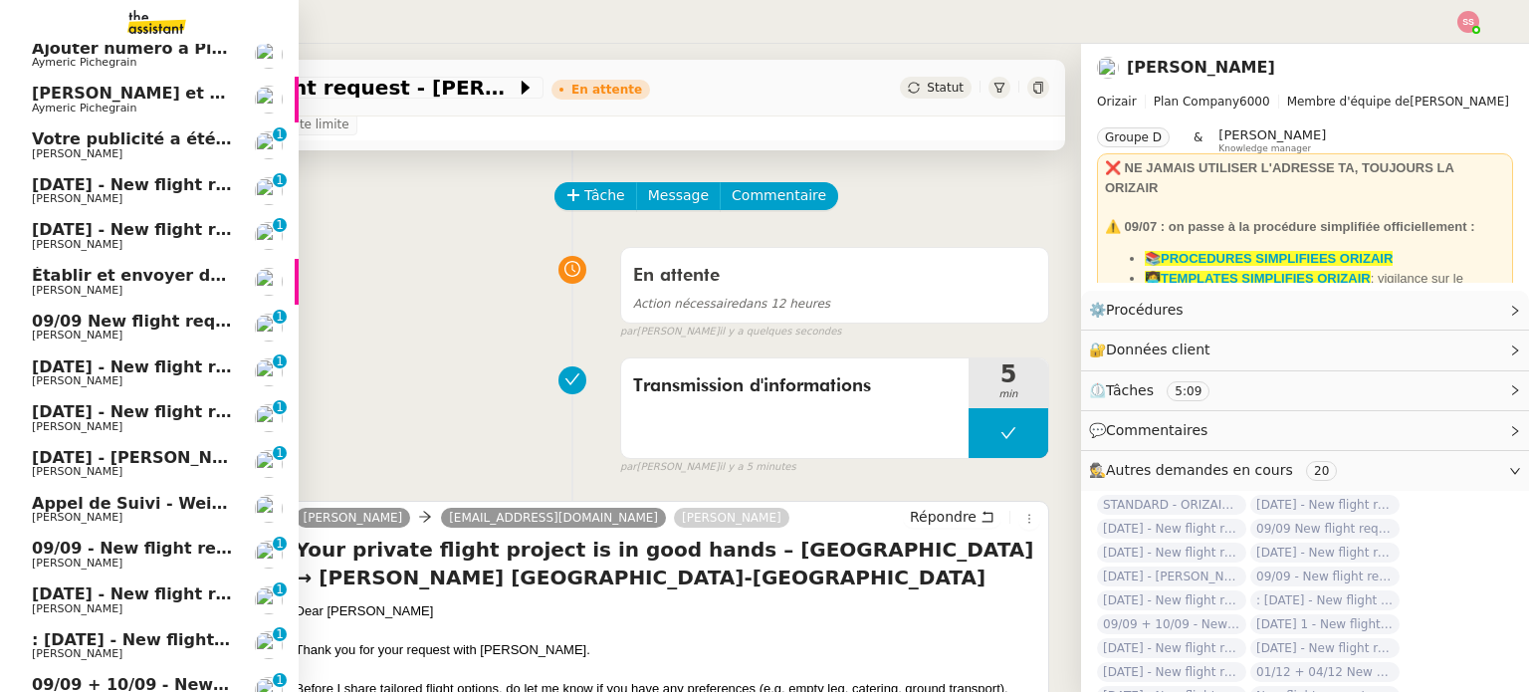
click at [135, 188] on span "[DATE] - New flight request - [PERSON_NAME]" at bounding box center [237, 184] width 411 height 19
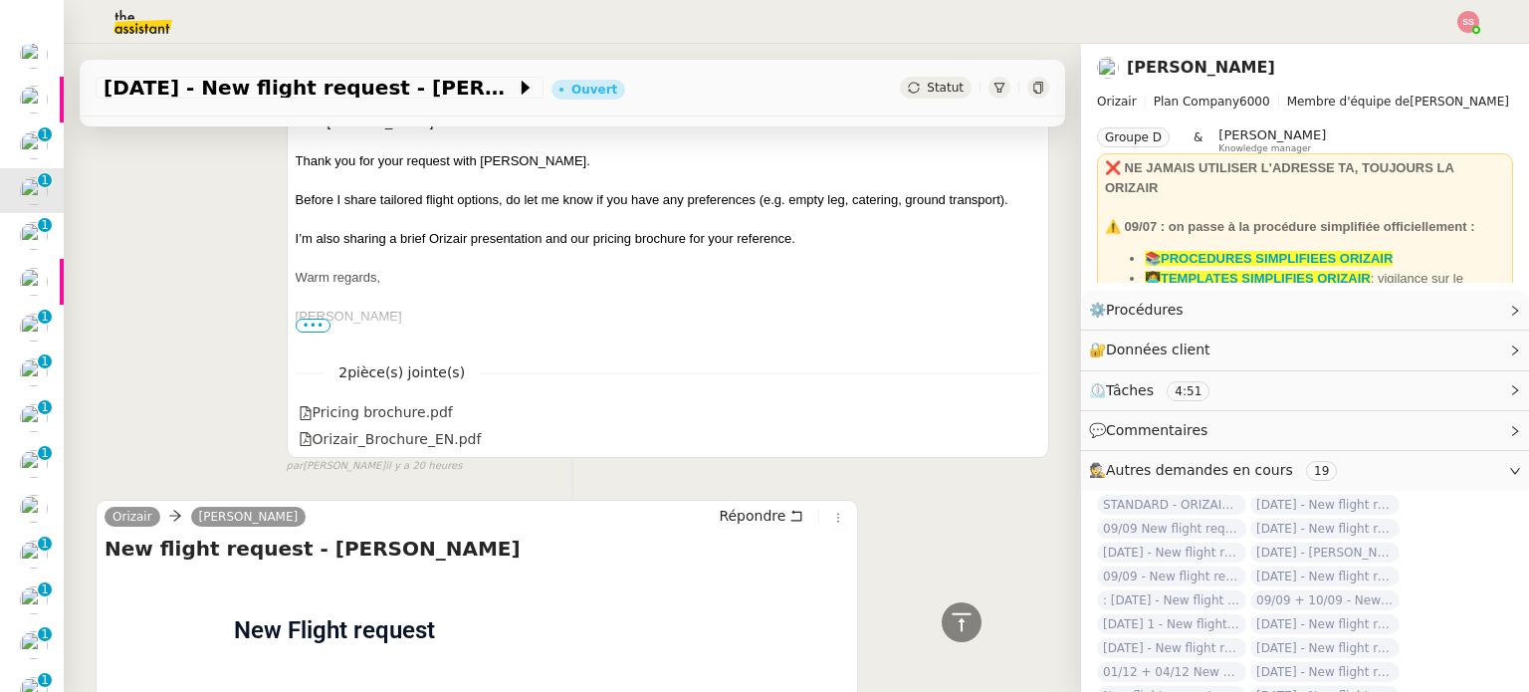
scroll to position [537, 0]
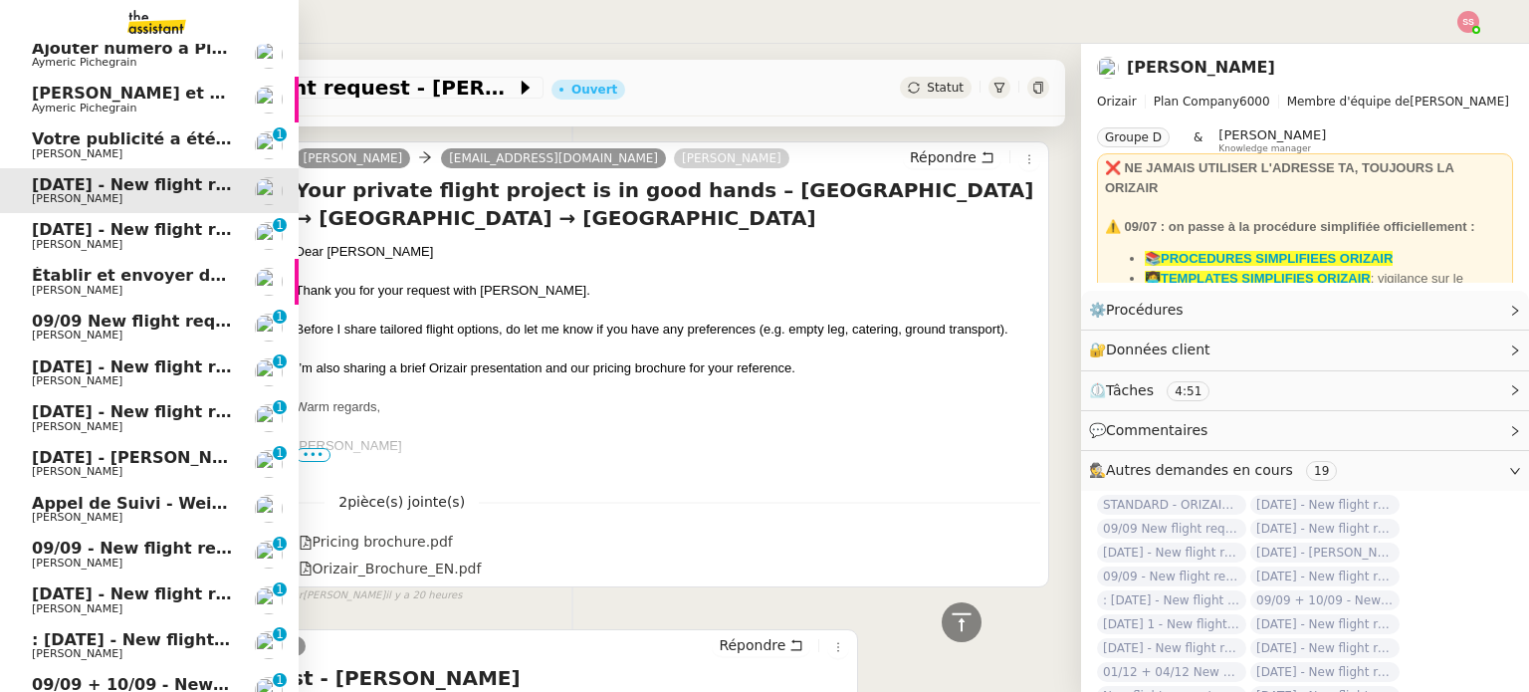
click at [102, 241] on span "[PERSON_NAME]" at bounding box center [132, 245] width 201 height 12
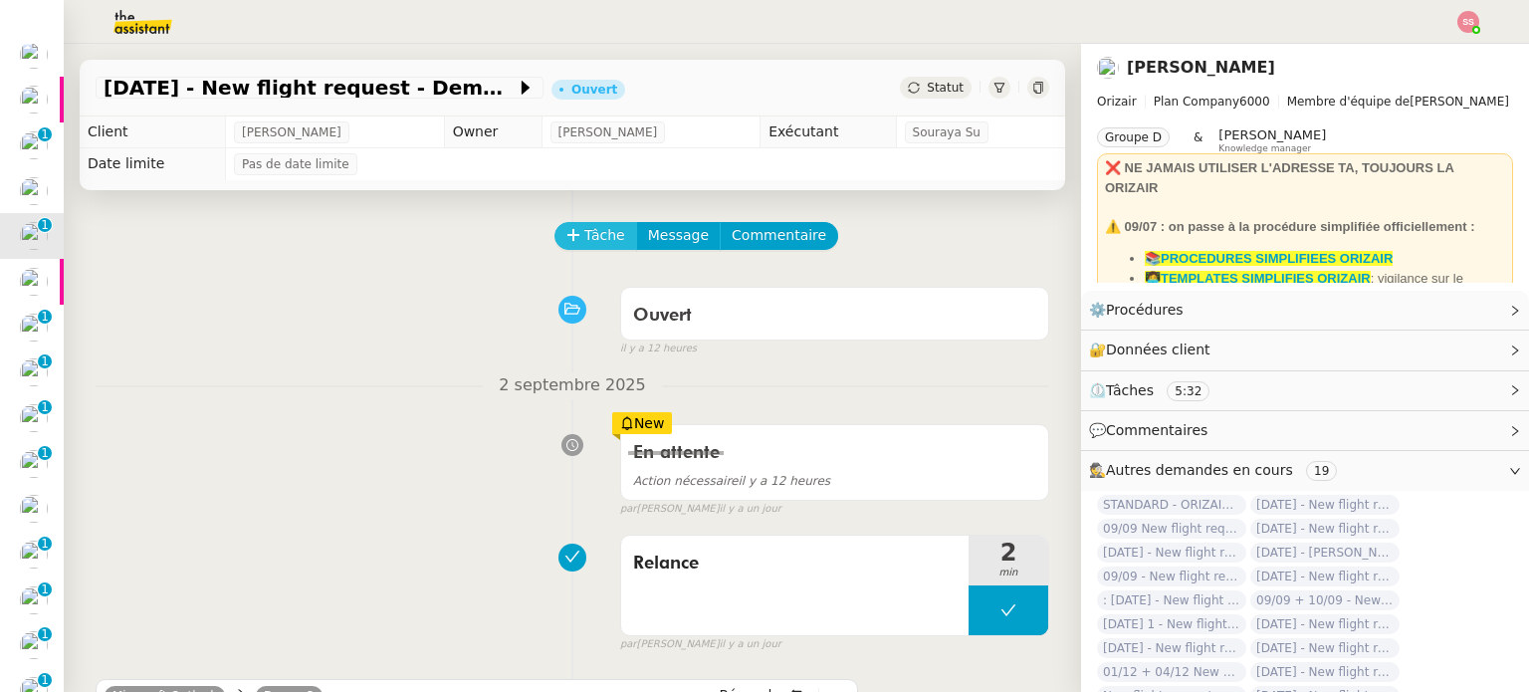
click at [584, 240] on span "Tâche" at bounding box center [604, 235] width 41 height 23
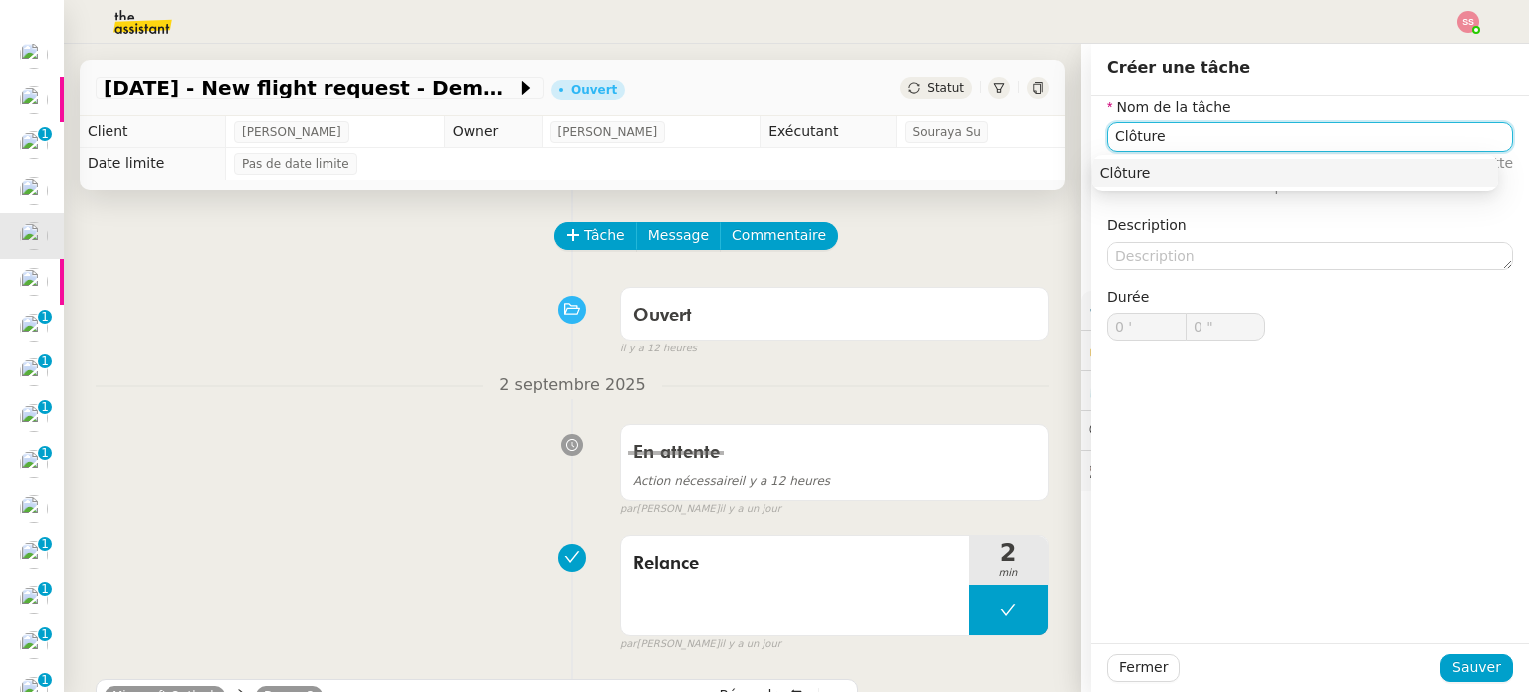
click at [1249, 176] on div "Clôture" at bounding box center [1295, 173] width 390 height 18
type input "Clôture"
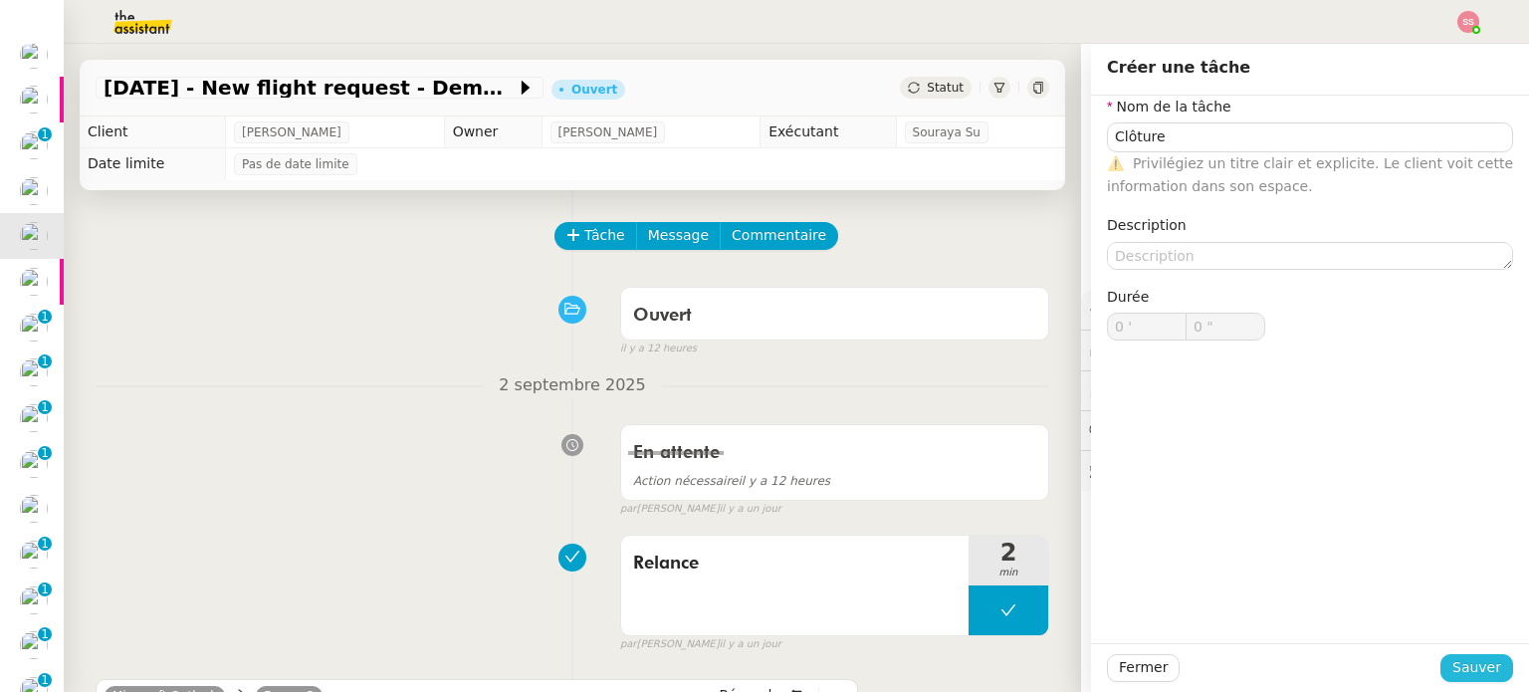
click at [1477, 675] on span "Sauver" at bounding box center [1476, 667] width 49 height 23
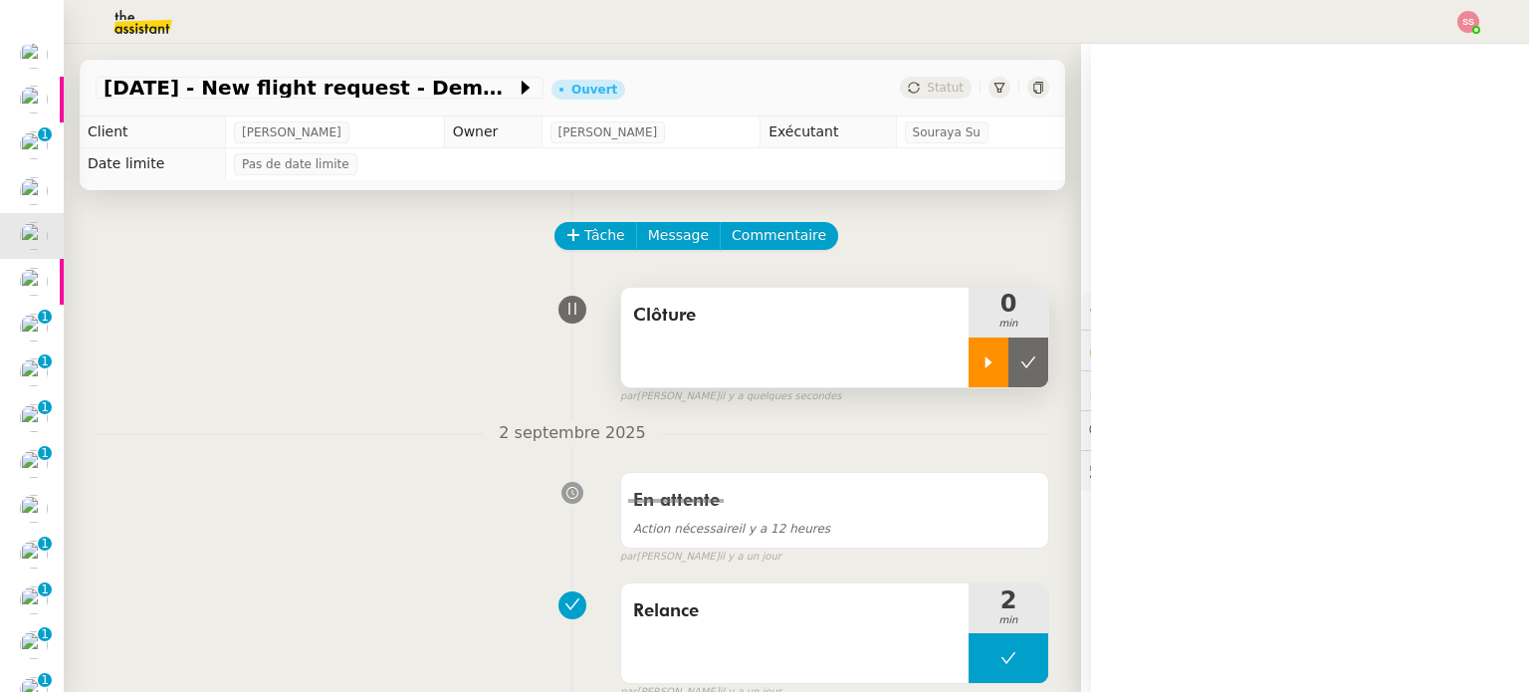
click at [980, 359] on icon at bounding box center [988, 362] width 16 height 16
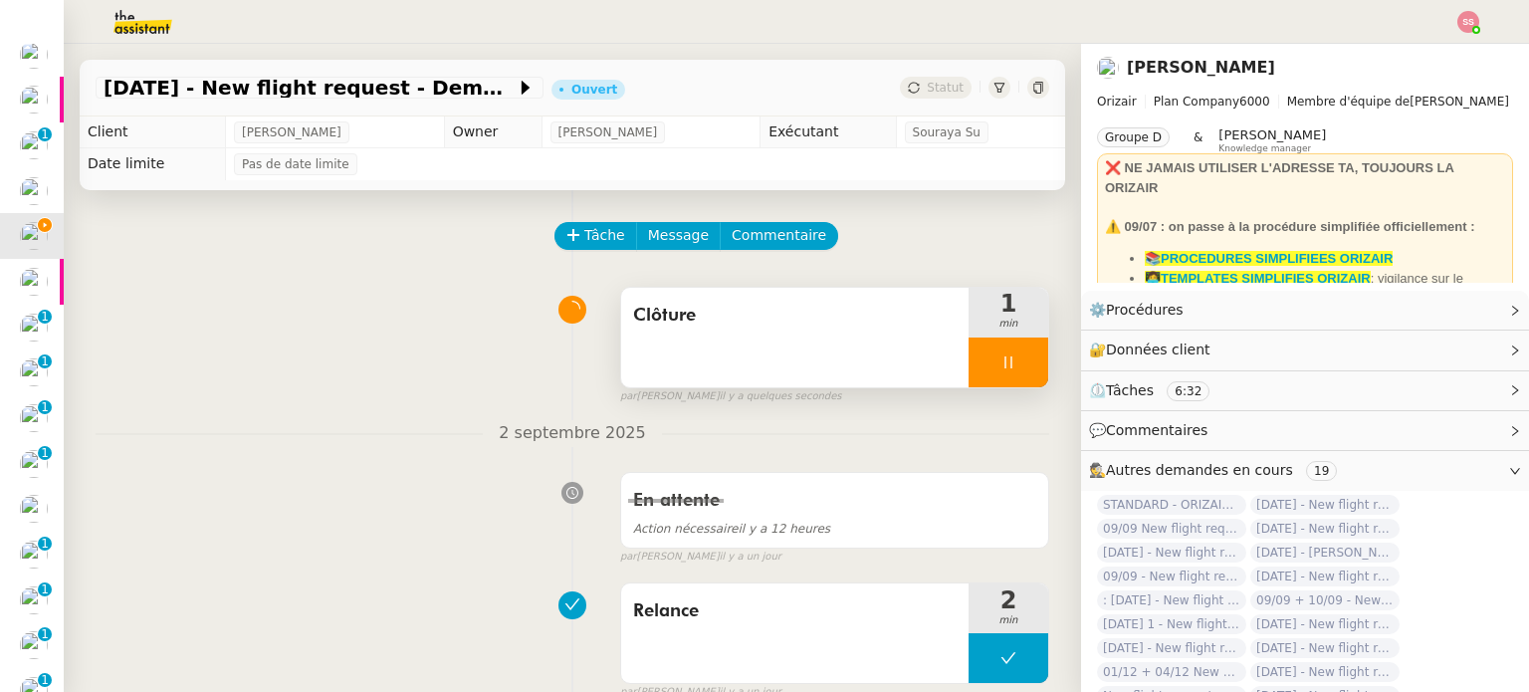
click at [1022, 373] on div at bounding box center [1008, 362] width 80 height 50
click at [1022, 373] on button at bounding box center [1028, 362] width 40 height 50
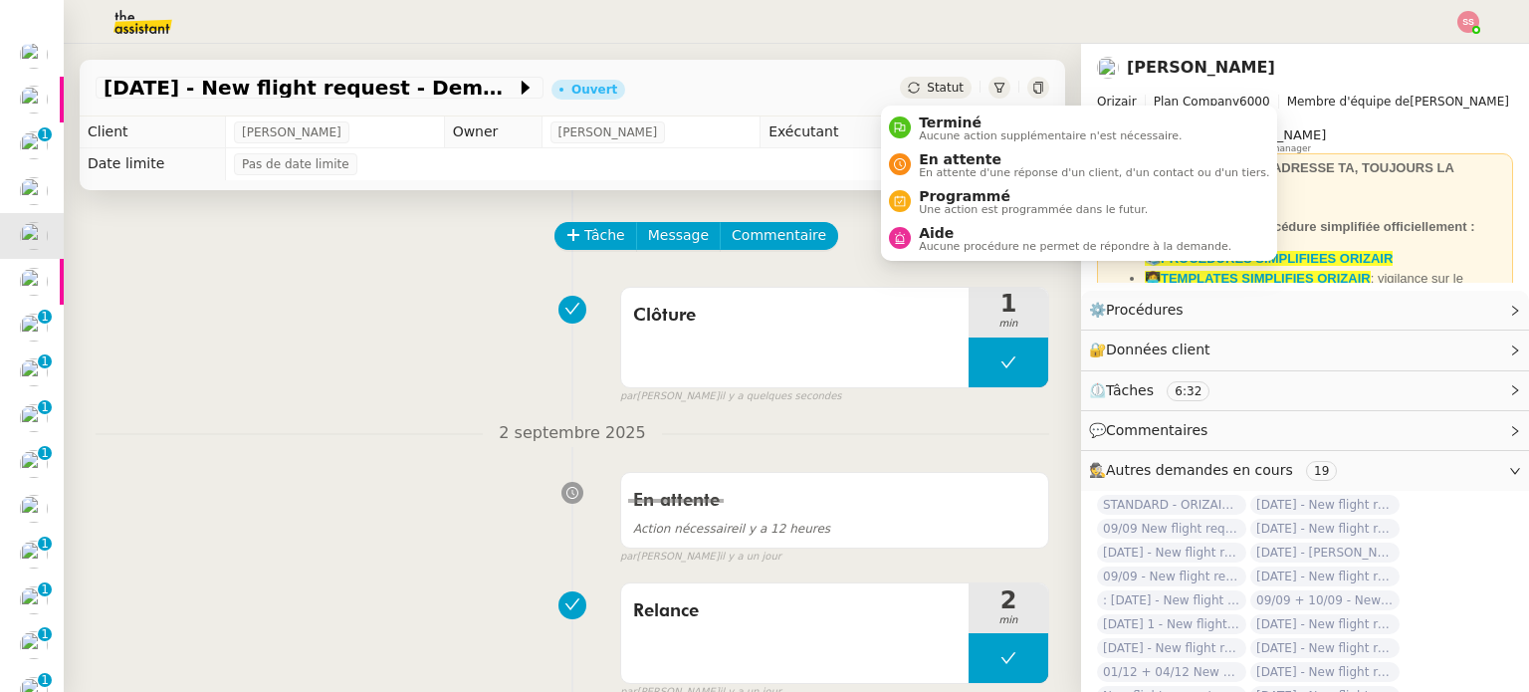
click at [932, 82] on div "Statut" at bounding box center [936, 88] width 72 height 22
click at [947, 133] on span "Aucune action supplémentaire n'est nécessaire." at bounding box center [1050, 135] width 263 height 11
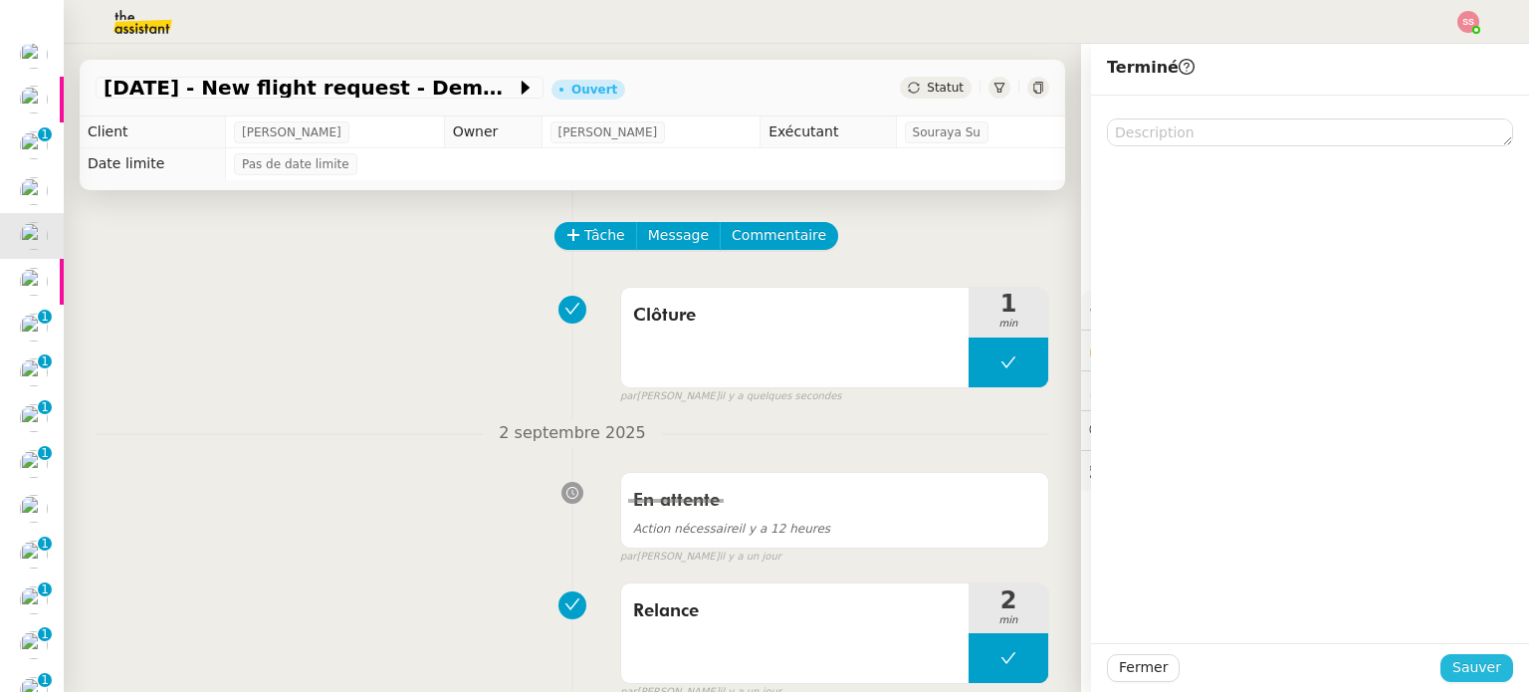
click at [1440, 661] on button "Sauver" at bounding box center [1476, 668] width 73 height 28
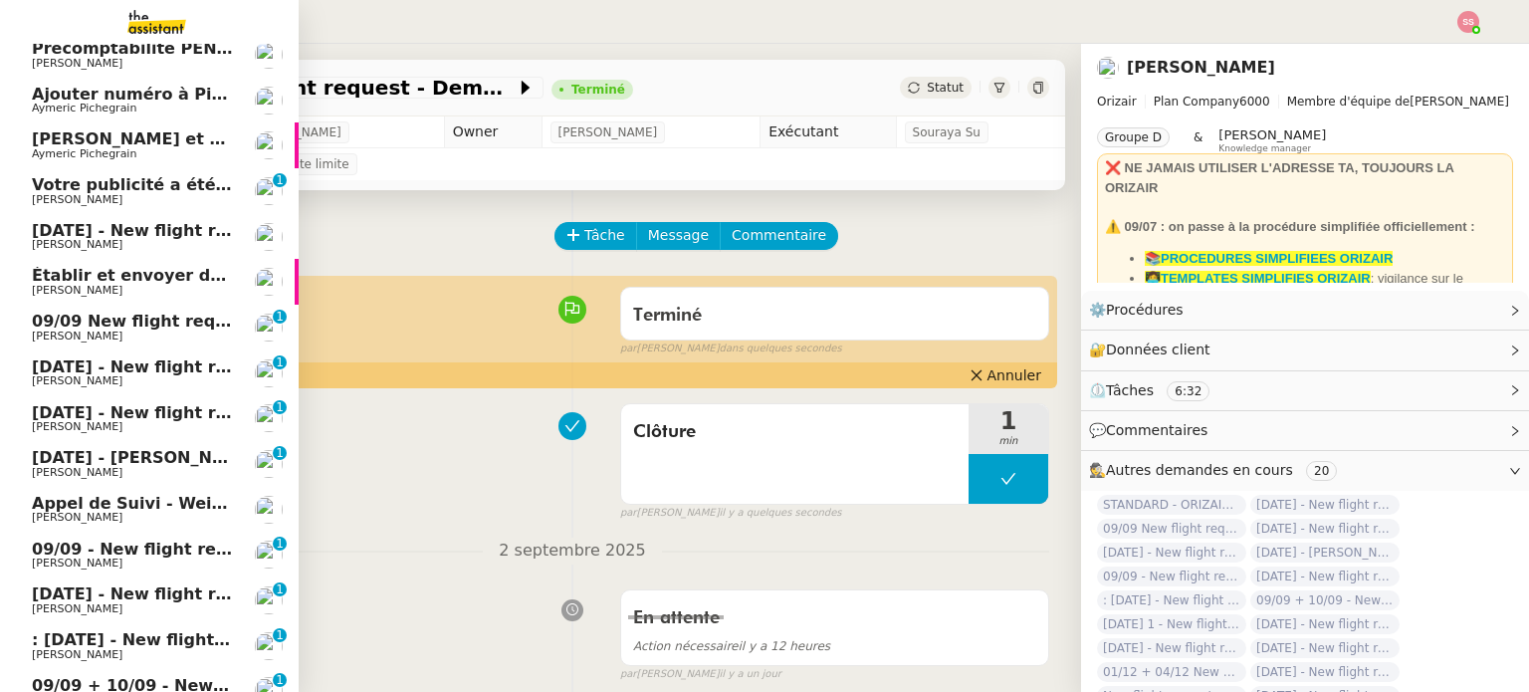
scroll to position [144, 0]
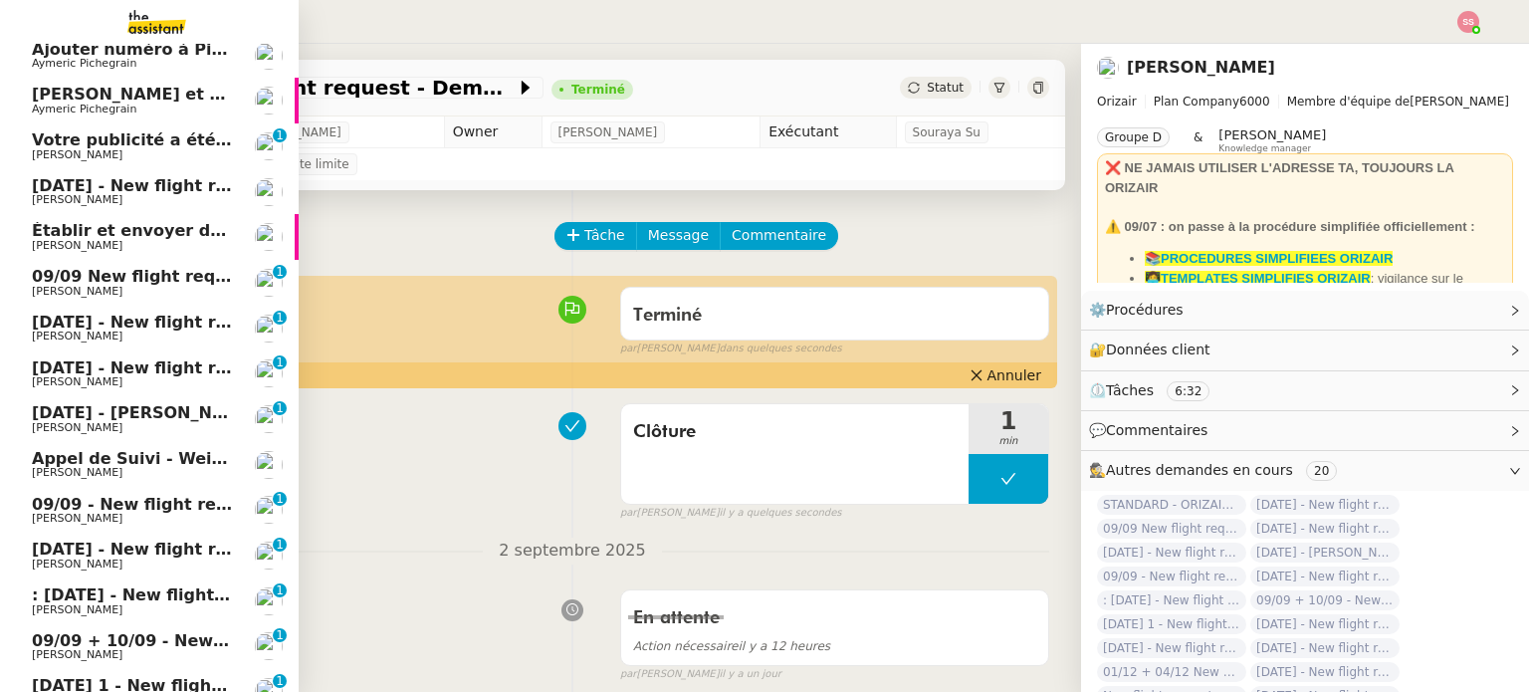
click at [122, 288] on span "[PERSON_NAME]" at bounding box center [132, 292] width 201 height 12
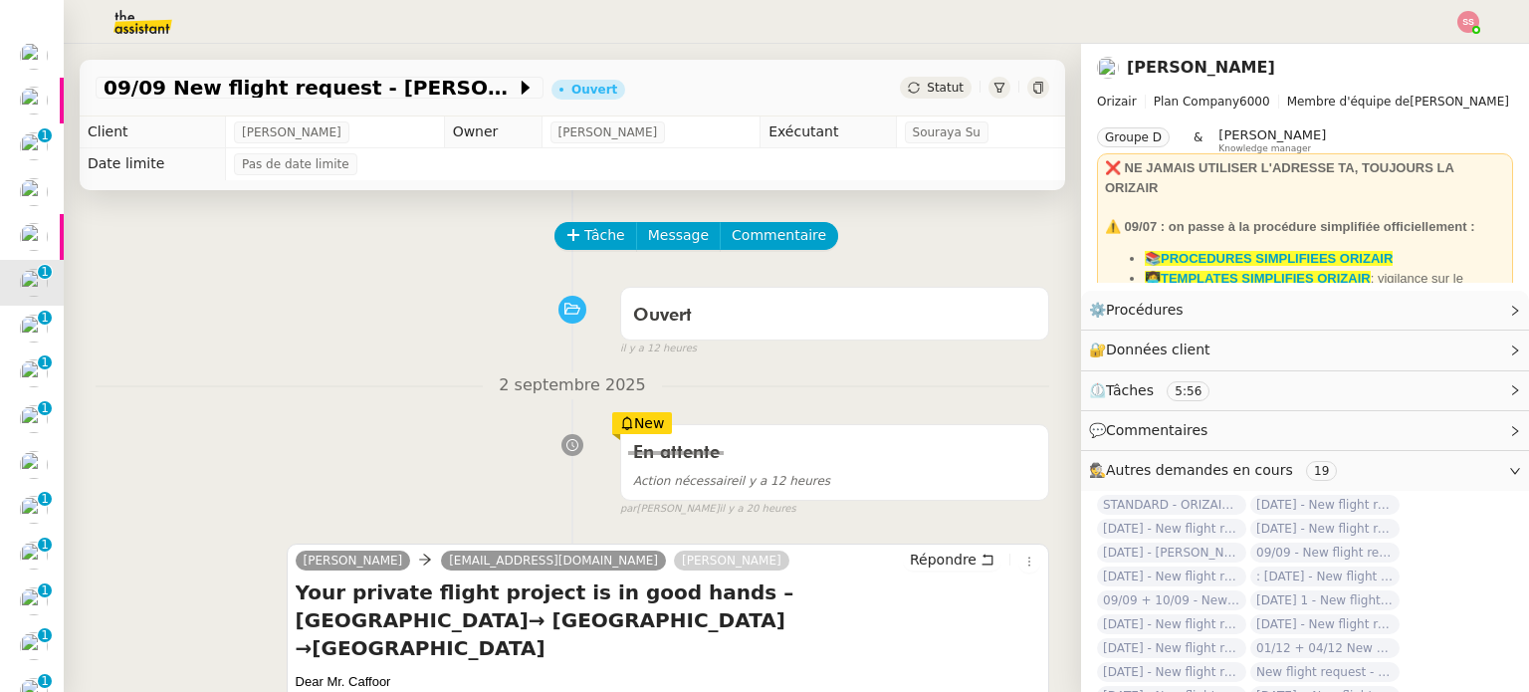
scroll to position [100, 0]
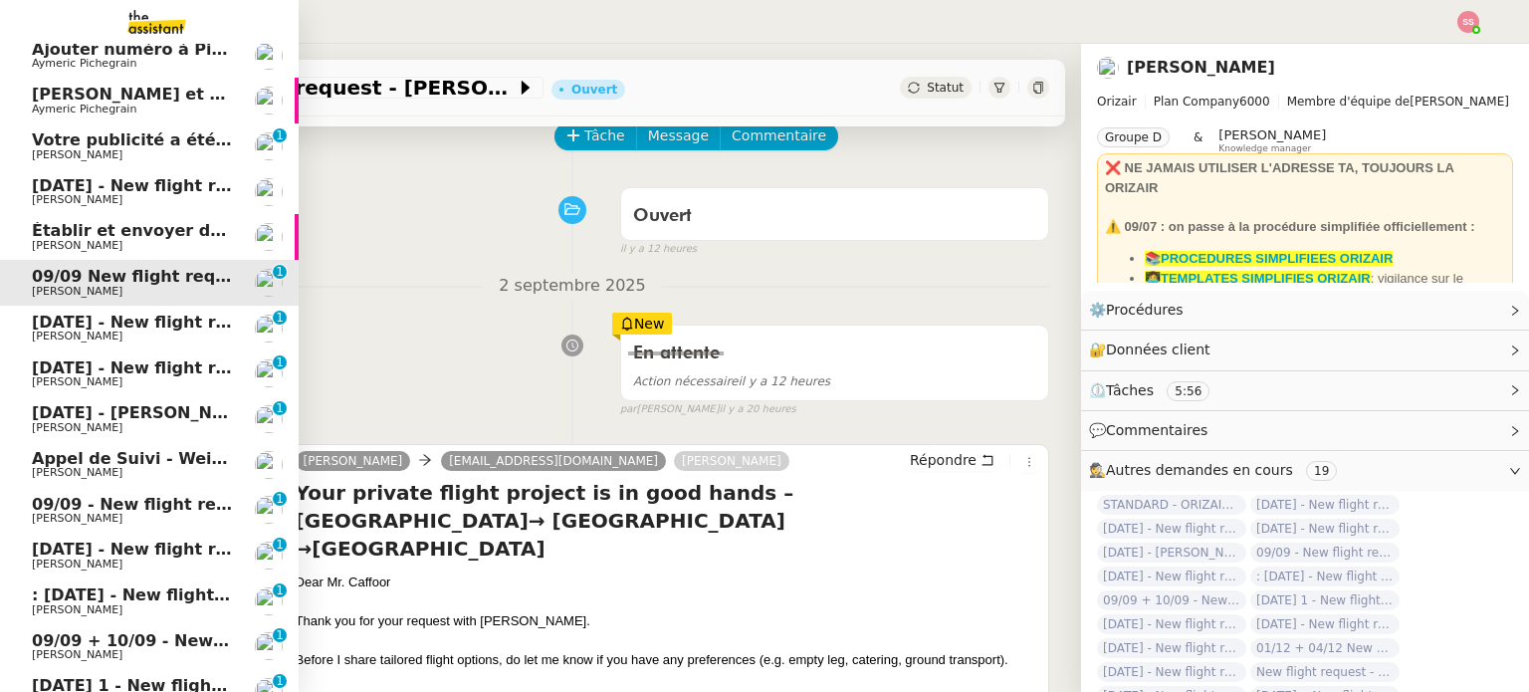
click at [96, 329] on span "[DATE] - New flight request - [PERSON_NAME]" at bounding box center [237, 321] width 411 height 19
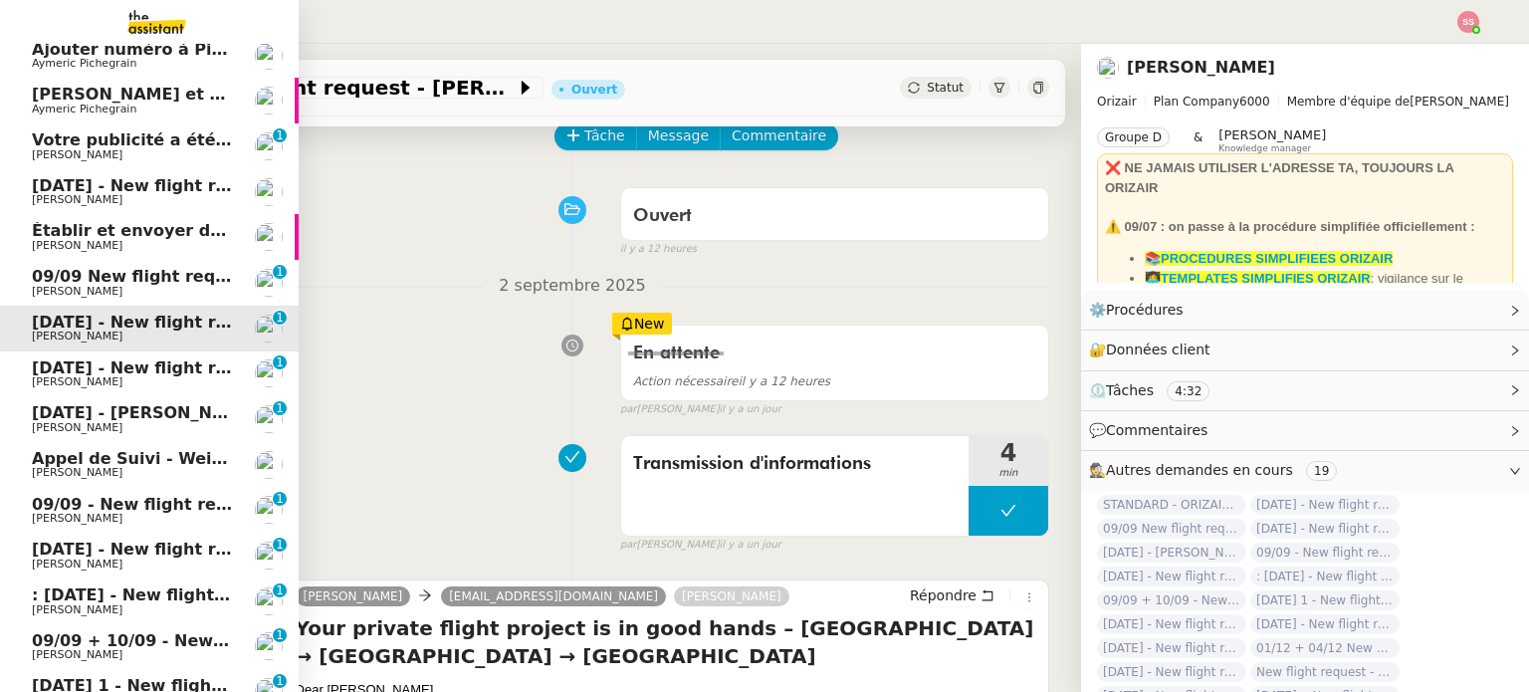
click at [129, 379] on span "[PERSON_NAME]" at bounding box center [132, 382] width 201 height 12
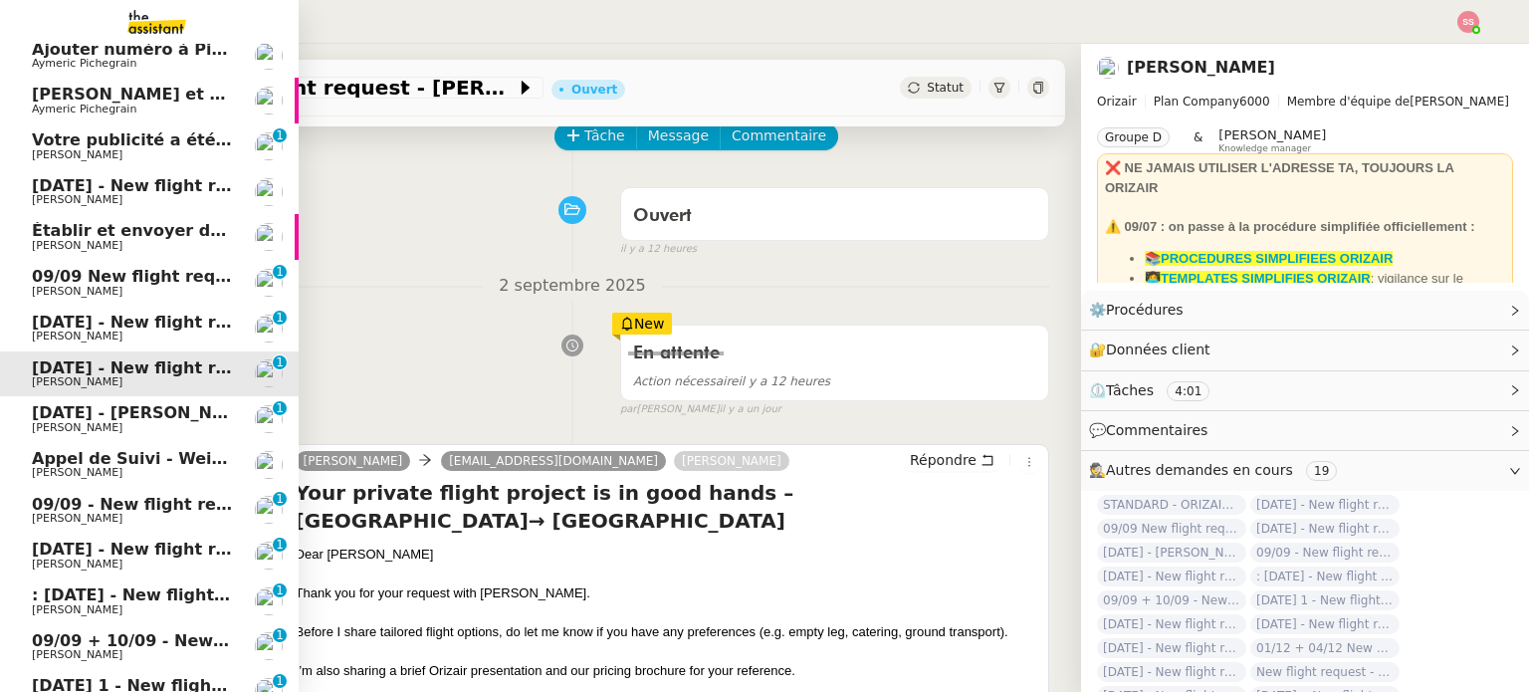
click at [131, 408] on span "[DATE] - [PERSON_NAME]" at bounding box center [145, 412] width 226 height 19
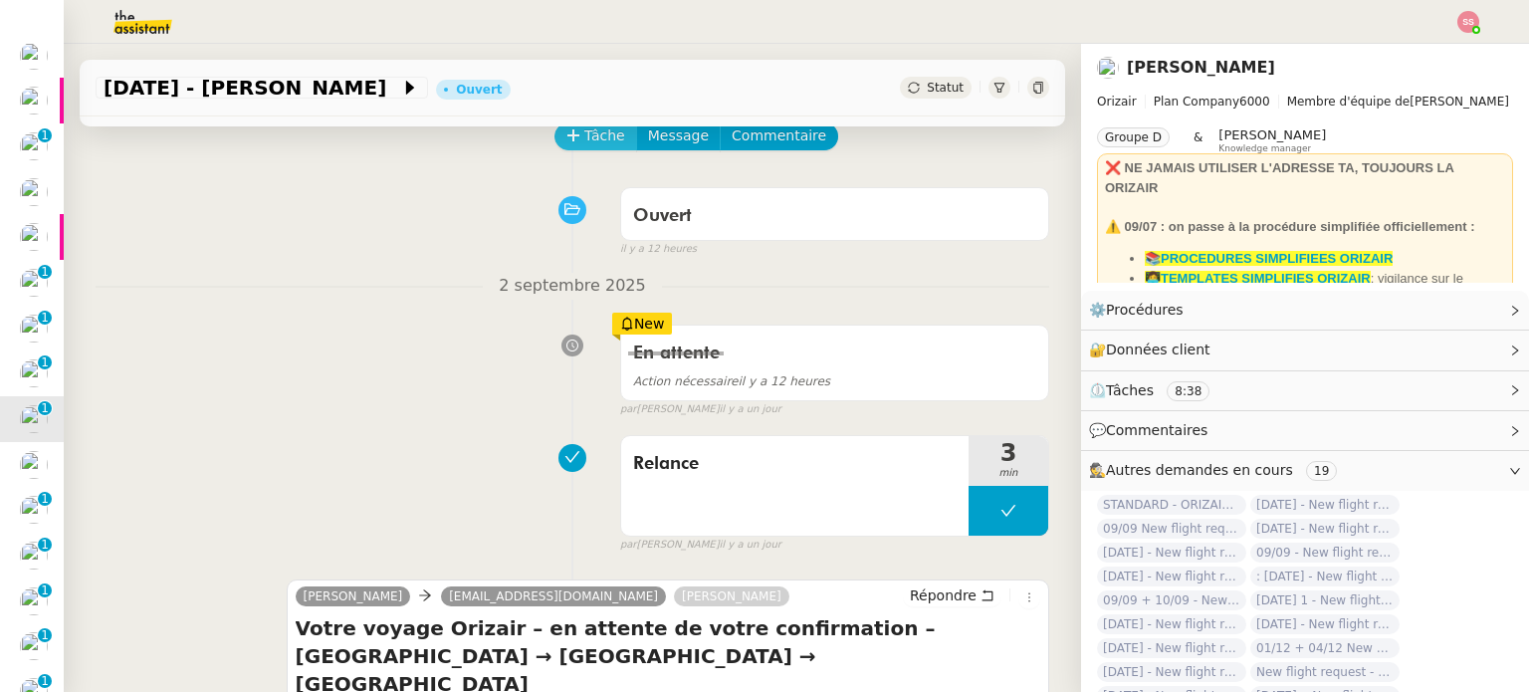
click at [584, 137] on span "Tâche" at bounding box center [604, 135] width 41 height 23
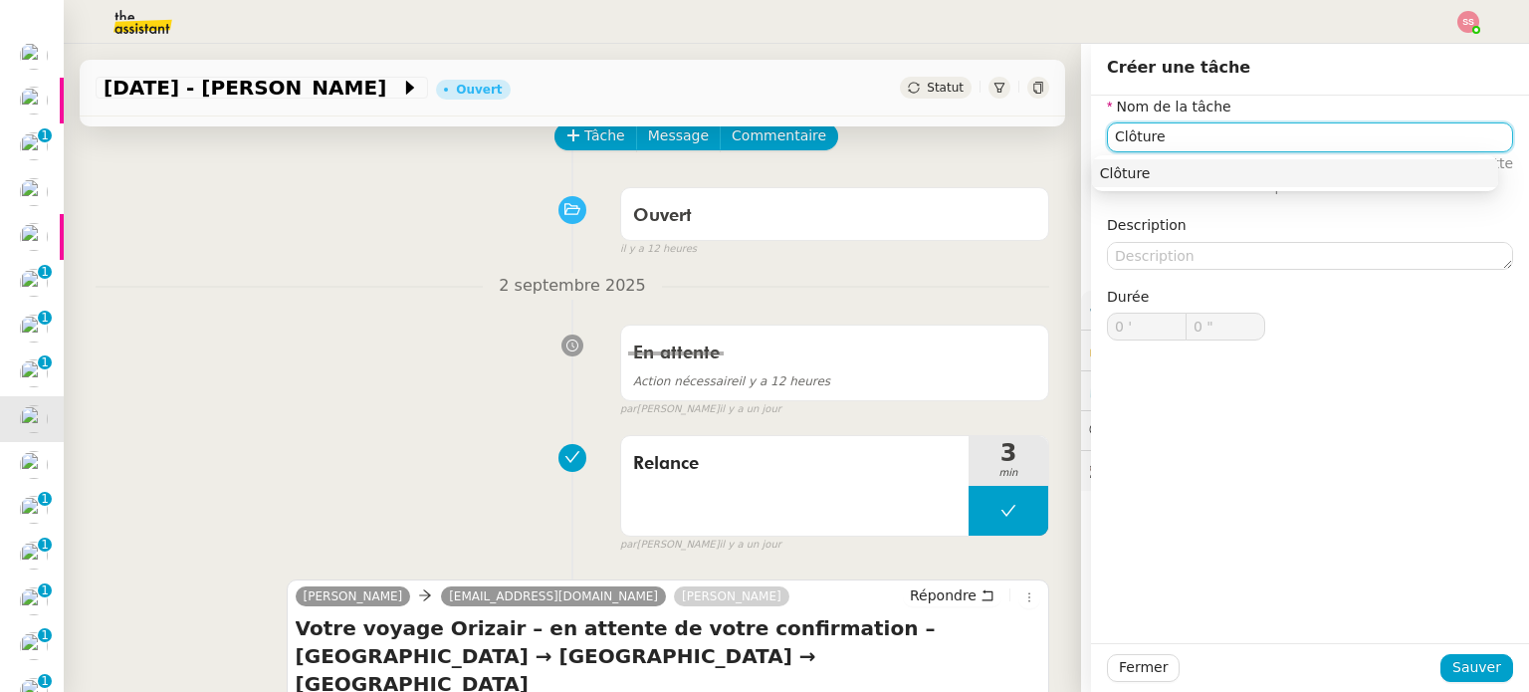
click at [1142, 180] on div "Clôture" at bounding box center [1295, 173] width 390 height 18
type input "Clôture"
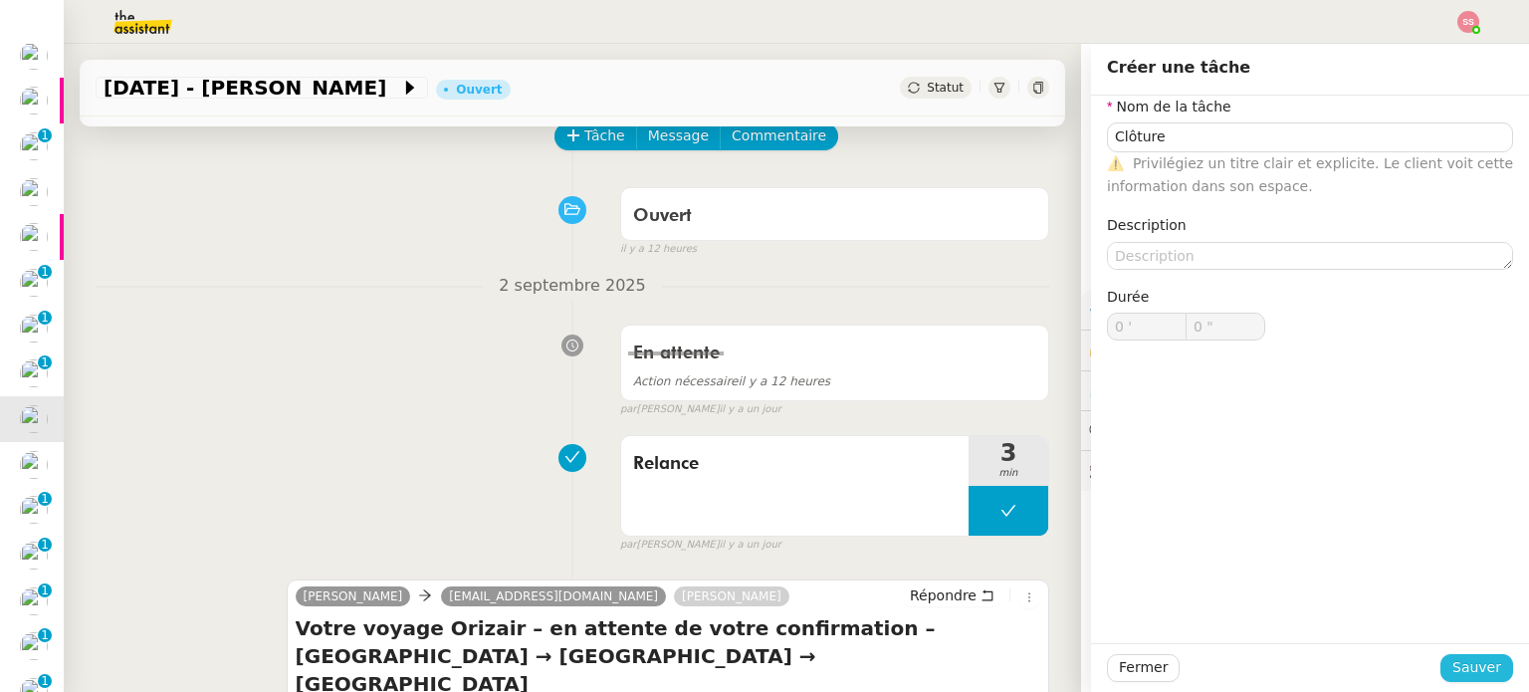
click at [1452, 664] on span "Sauver" at bounding box center [1476, 667] width 49 height 23
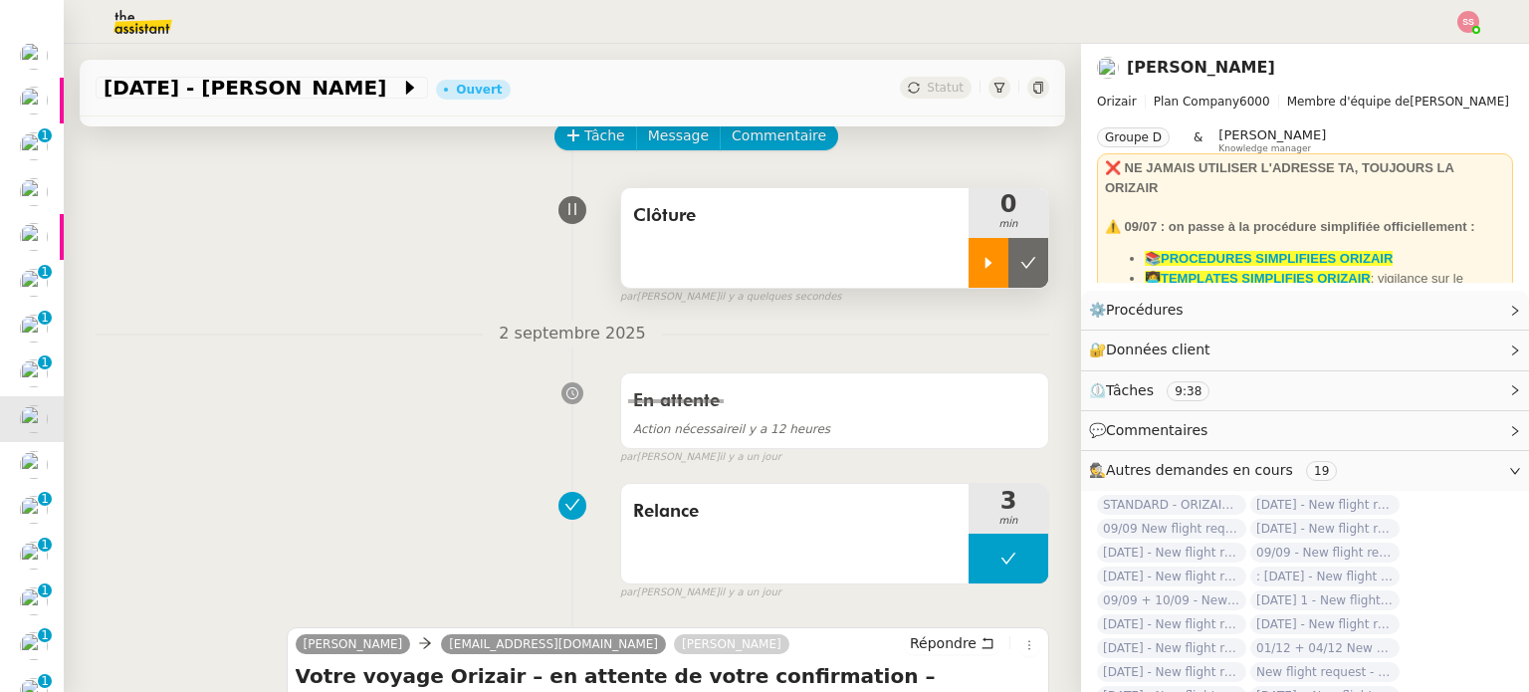
click at [968, 277] on div at bounding box center [988, 263] width 40 height 50
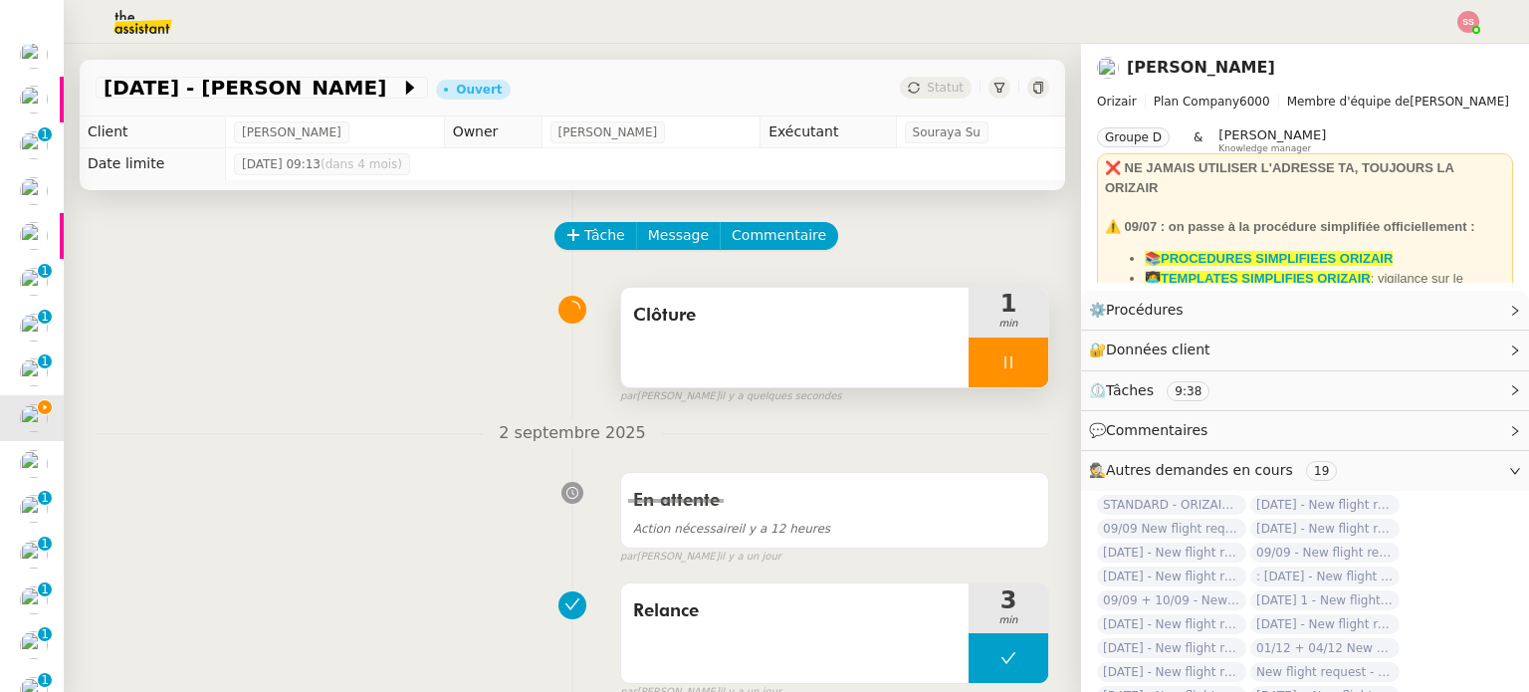
click at [1002, 361] on div at bounding box center [1008, 362] width 80 height 50
click at [1020, 361] on icon at bounding box center [1028, 362] width 16 height 16
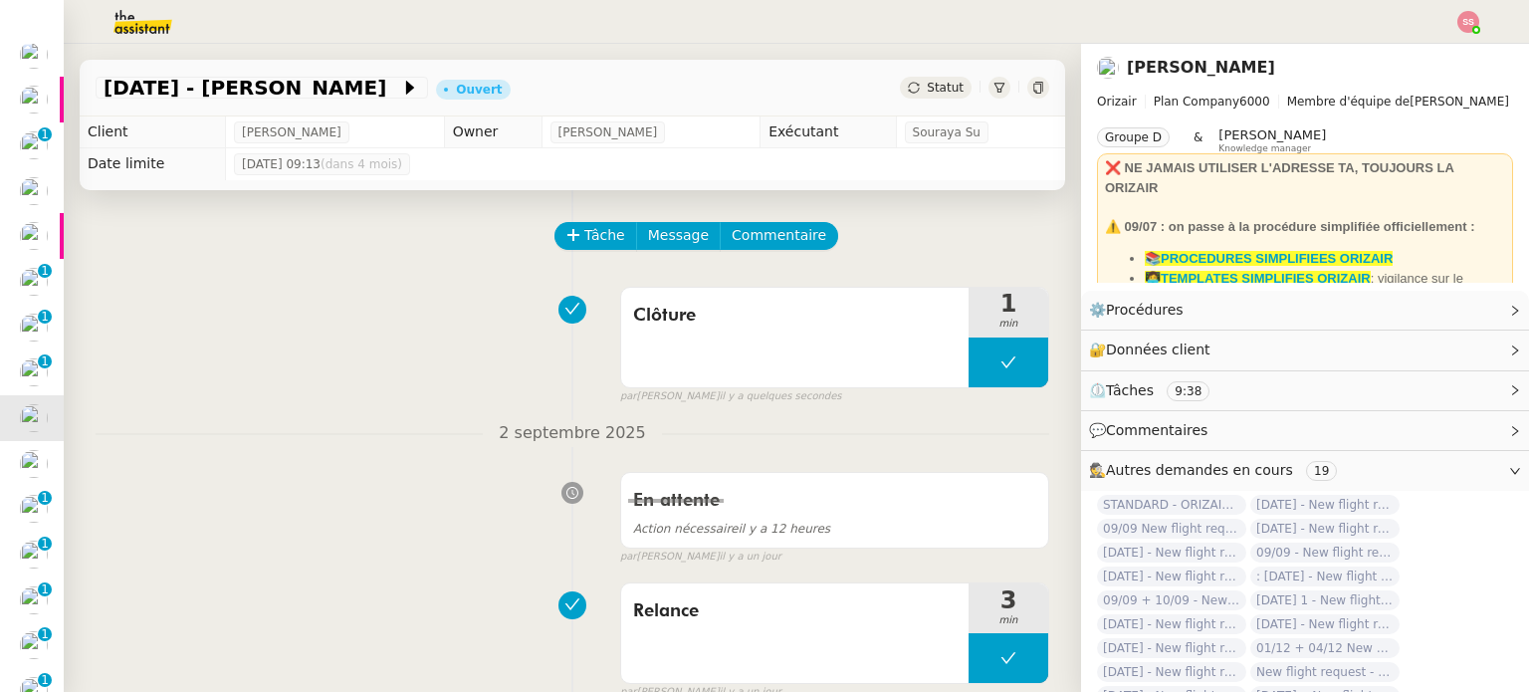
click at [904, 87] on div "Statut" at bounding box center [936, 88] width 72 height 22
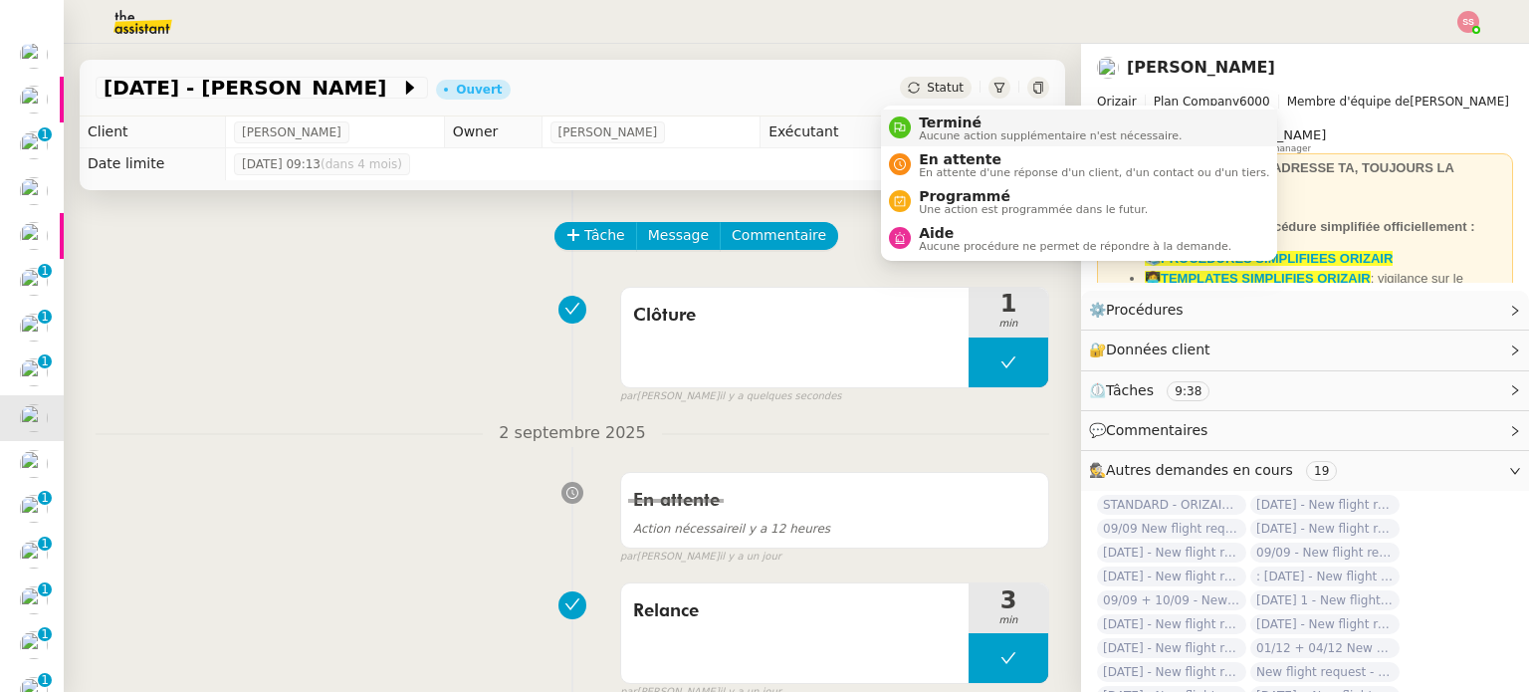
click at [916, 118] on div "Terminé Aucune action supplémentaire n'est nécessaire." at bounding box center [1046, 127] width 271 height 27
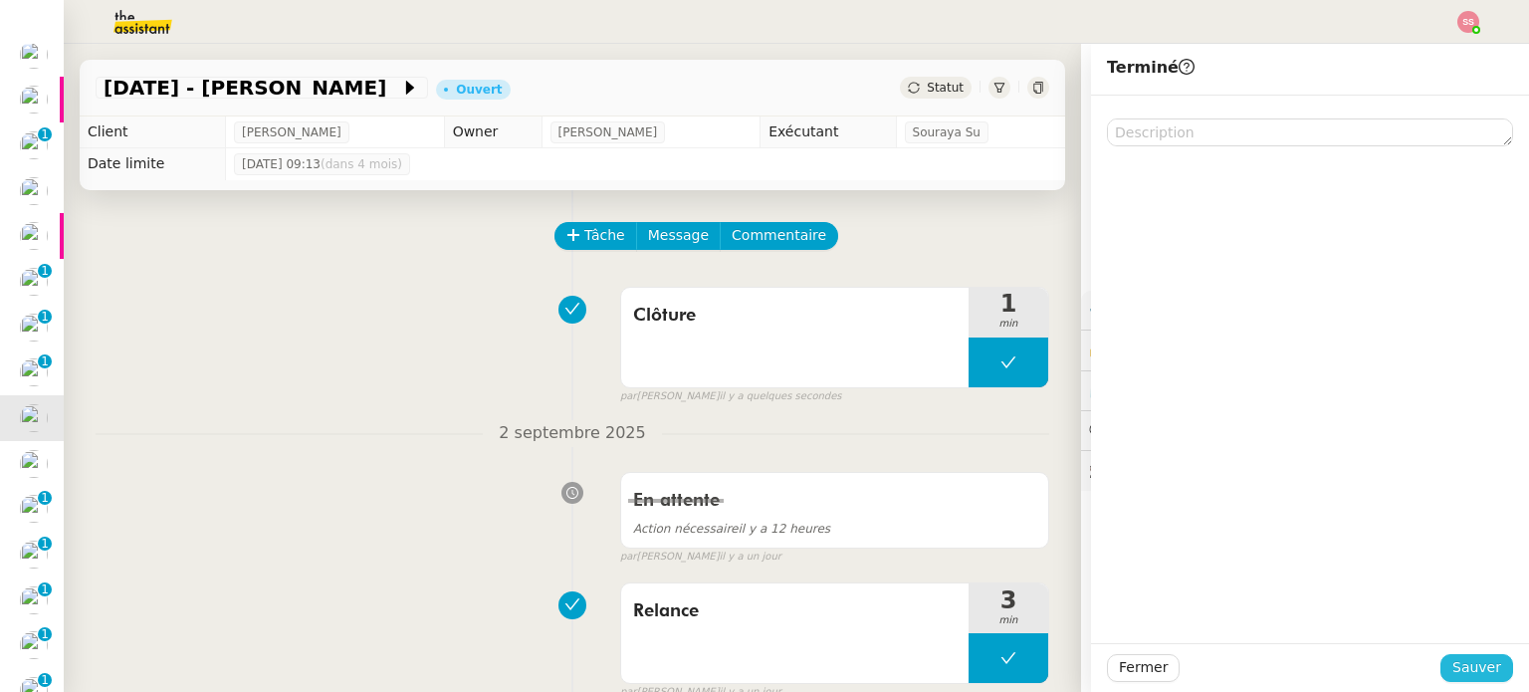
click at [1440, 665] on button "Sauver" at bounding box center [1476, 668] width 73 height 28
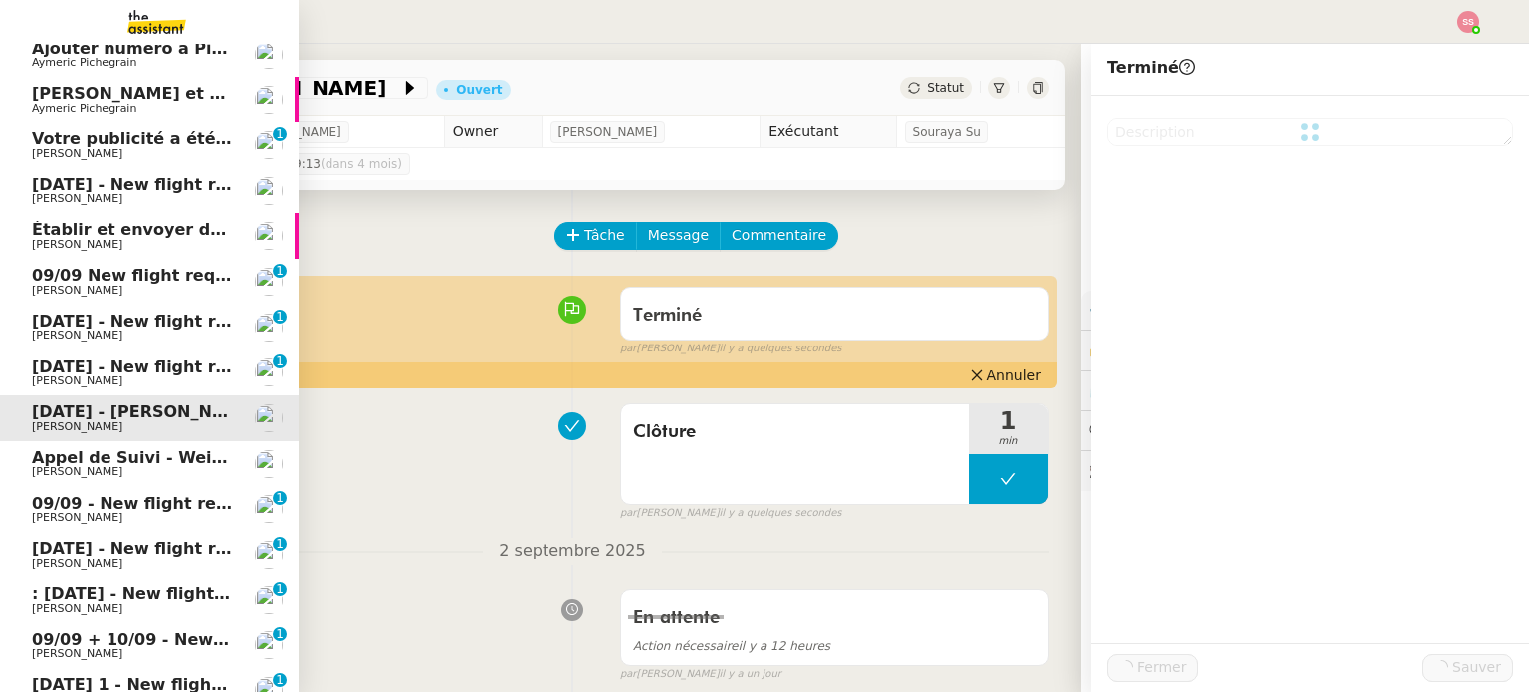
scroll to position [144, 0]
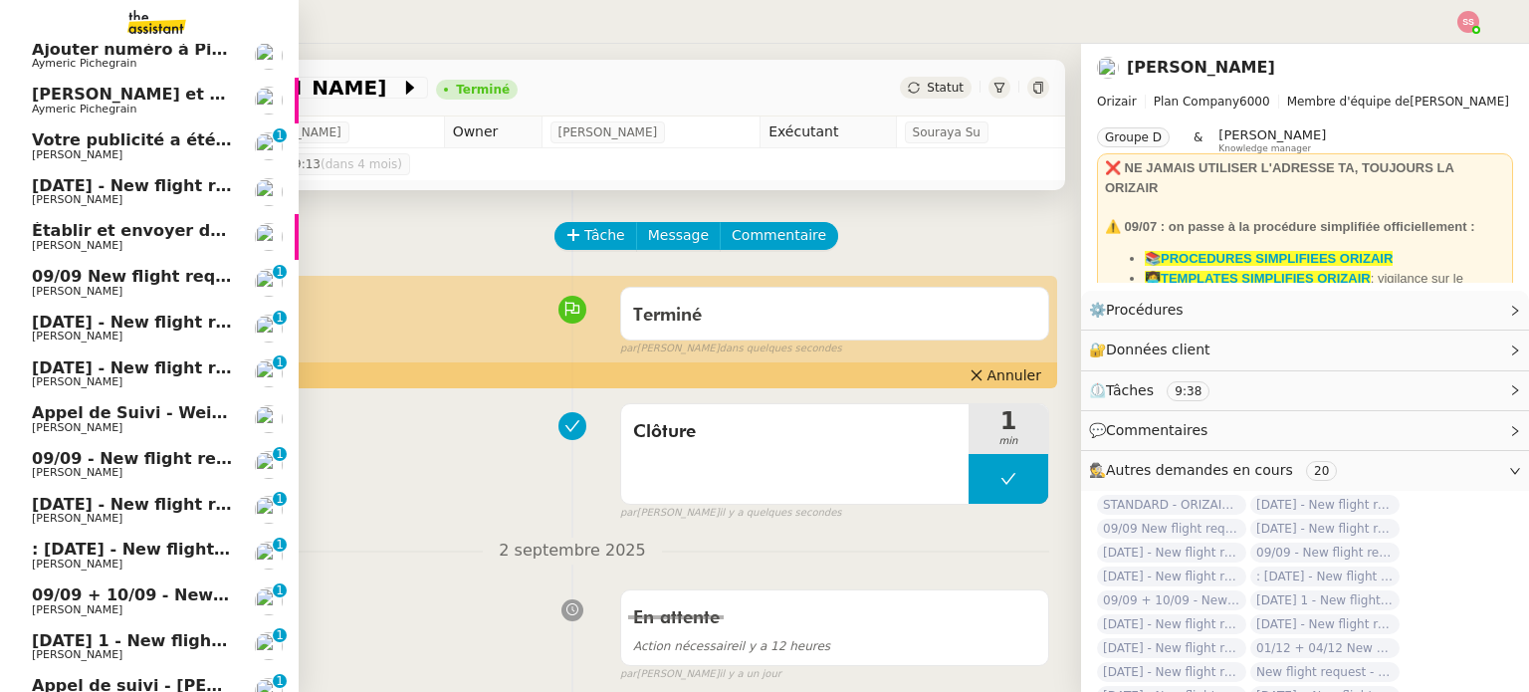
click at [176, 469] on span "[PERSON_NAME]" at bounding box center [132, 473] width 201 height 12
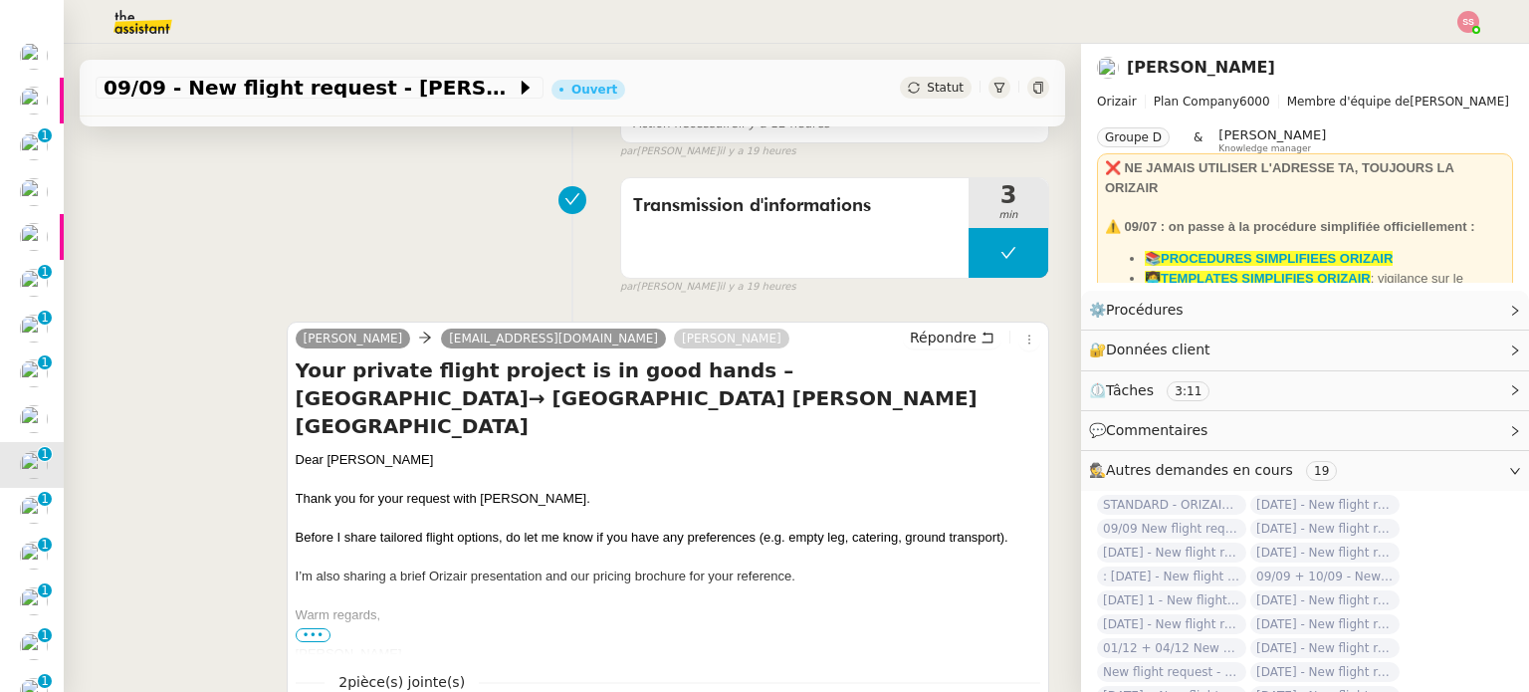
scroll to position [398, 0]
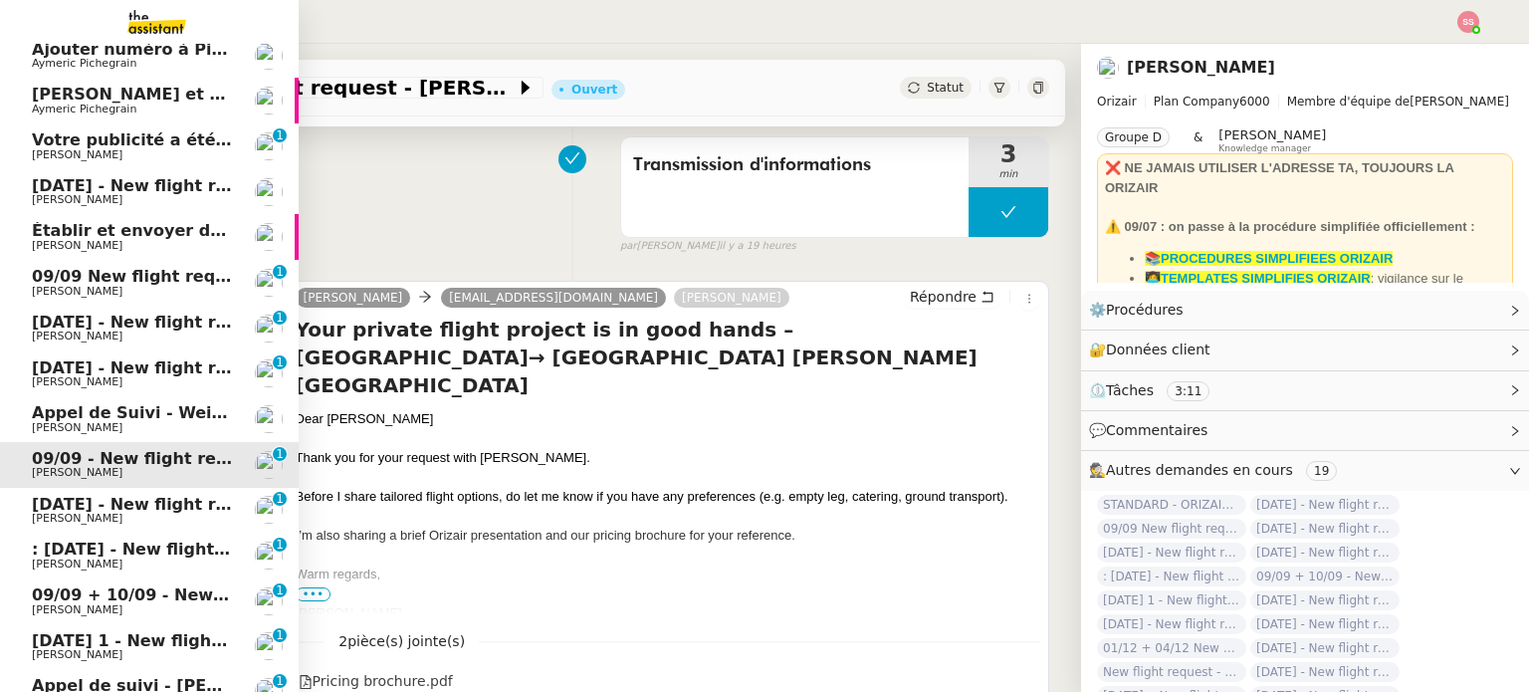
click at [80, 506] on span "[DATE] - New flight request - [PERSON_NAME]" at bounding box center [237, 504] width 411 height 19
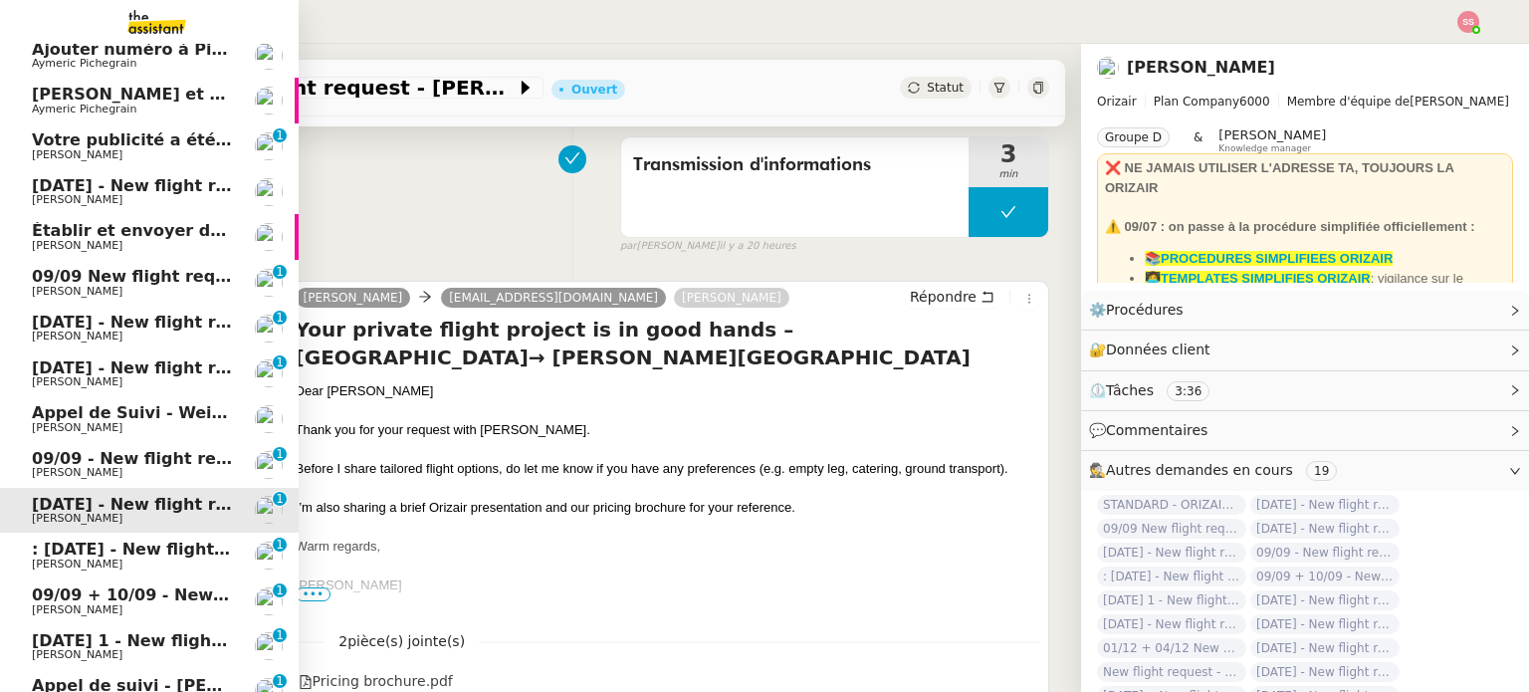
click at [91, 552] on span ": [DATE] - New flight request - [PERSON_NAME]" at bounding box center [243, 548] width 423 height 19
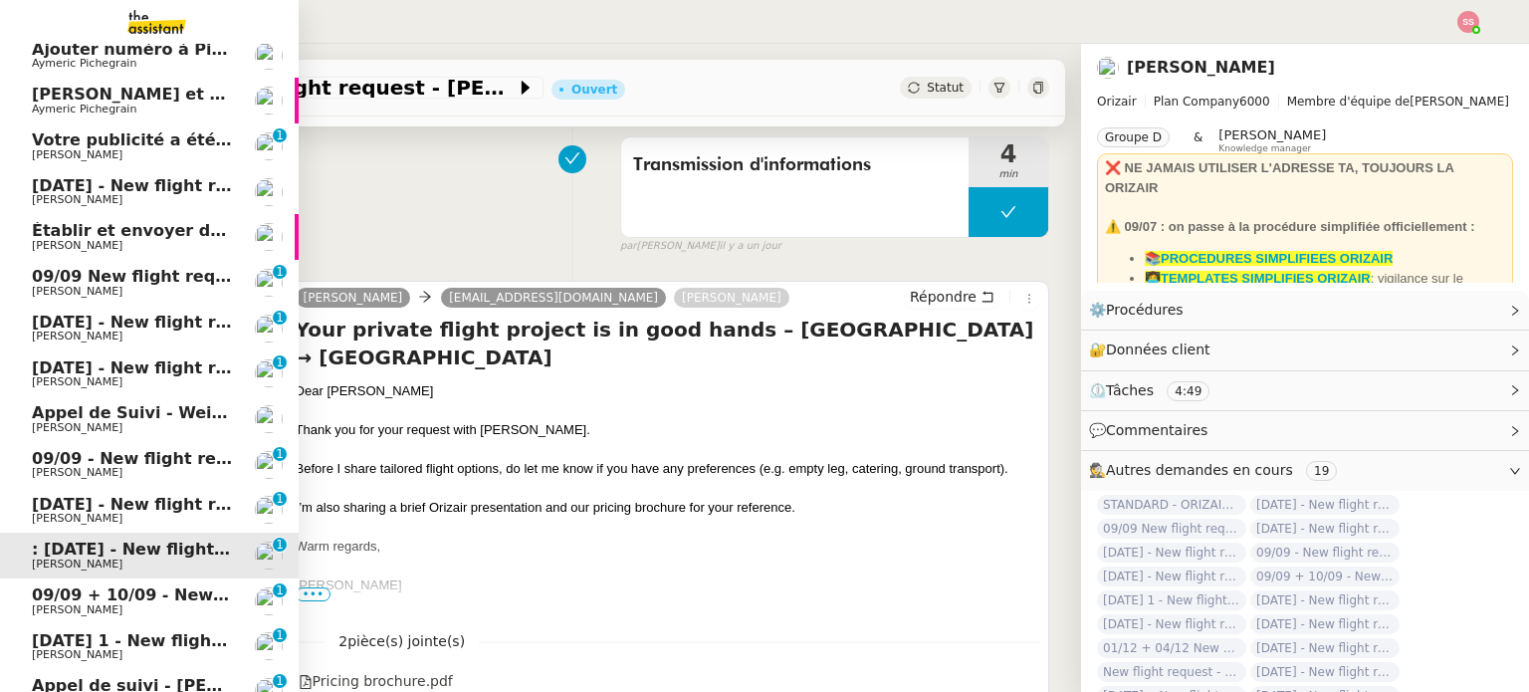
click at [102, 590] on span "09/09 + 10/09 - New flight request - [PERSON_NAME]" at bounding box center [269, 594] width 475 height 19
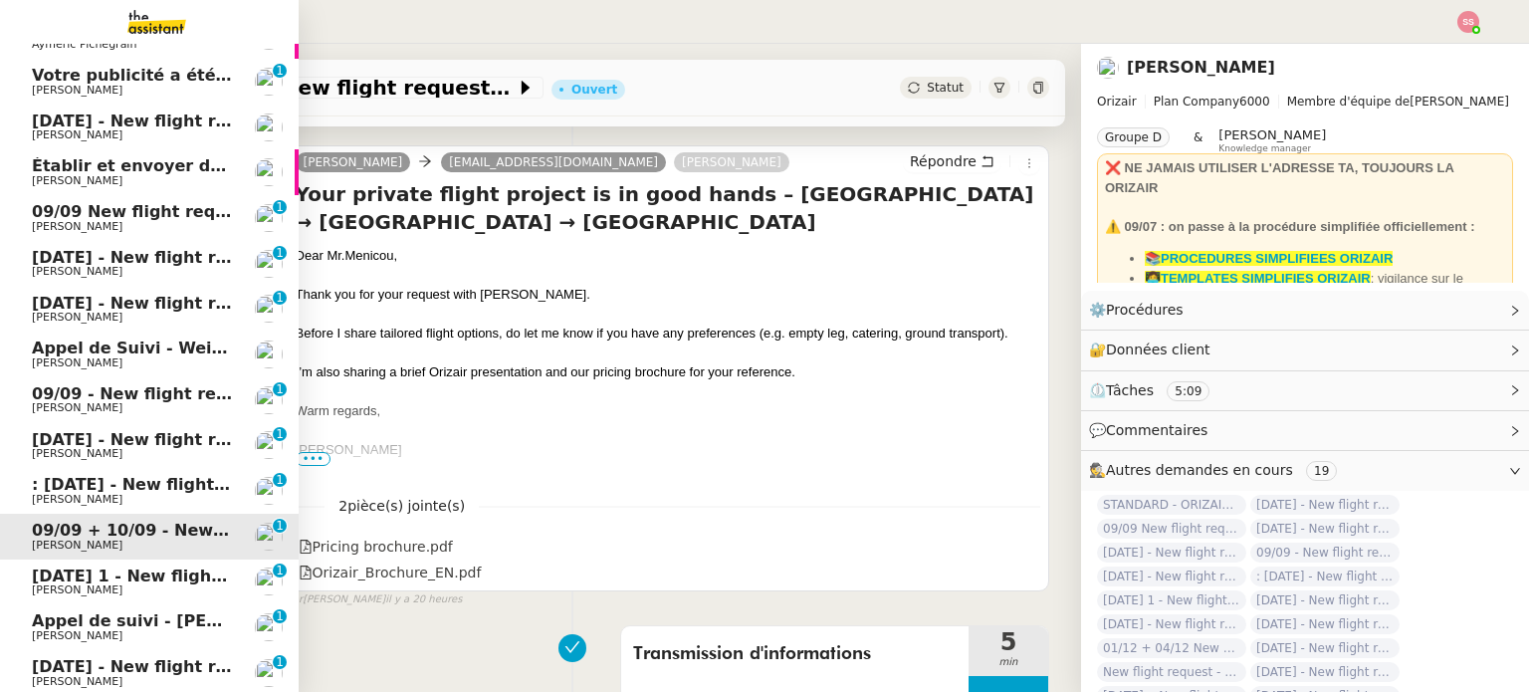
scroll to position [244, 0]
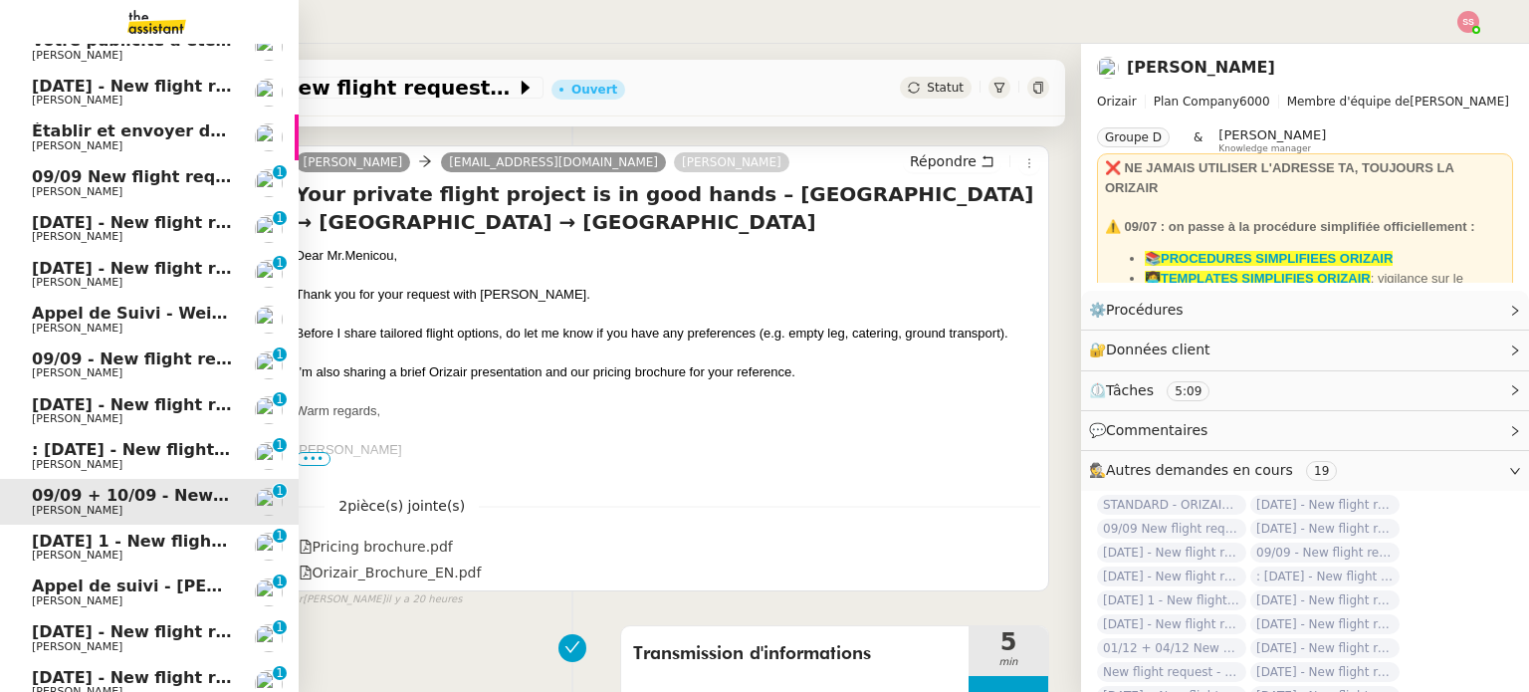
click at [111, 546] on span "[DATE] 1 - New flight request - [PERSON_NAME]" at bounding box center [246, 540] width 428 height 19
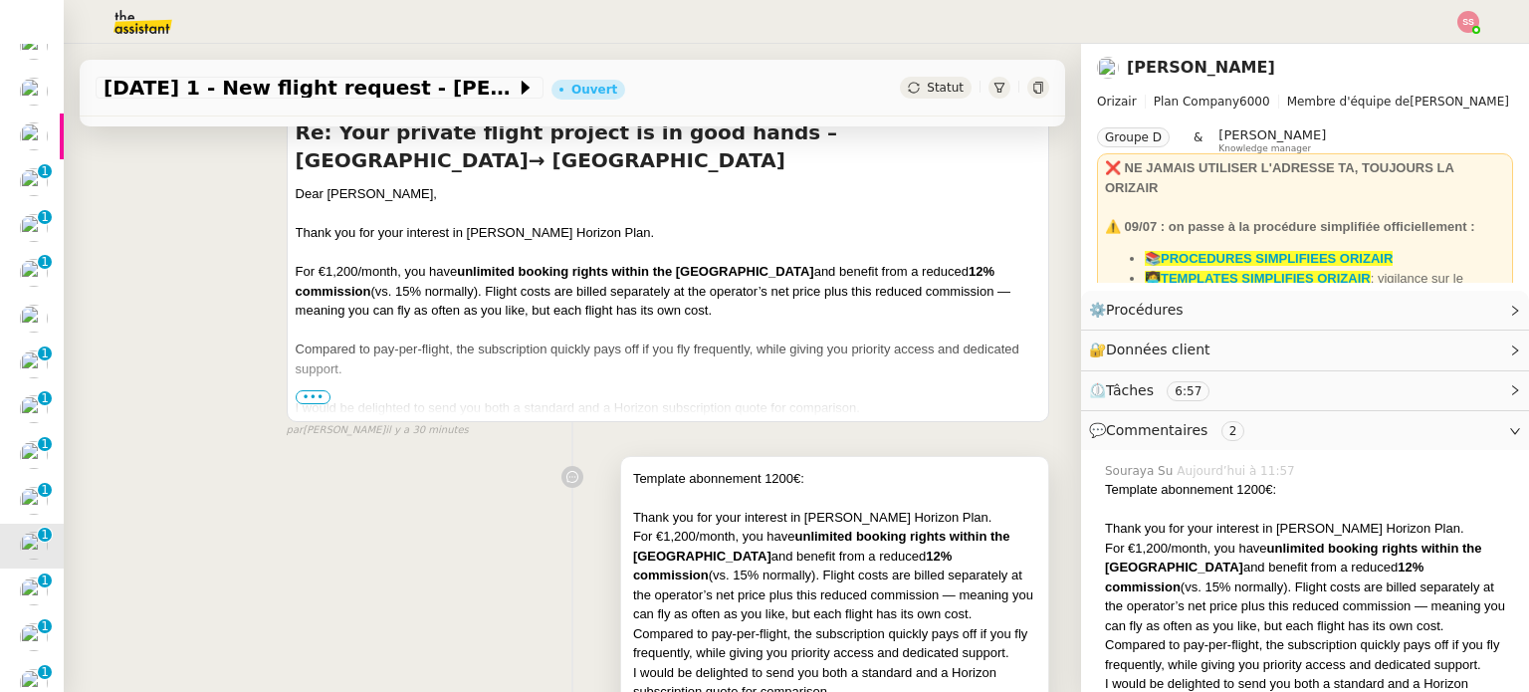
scroll to position [100, 0]
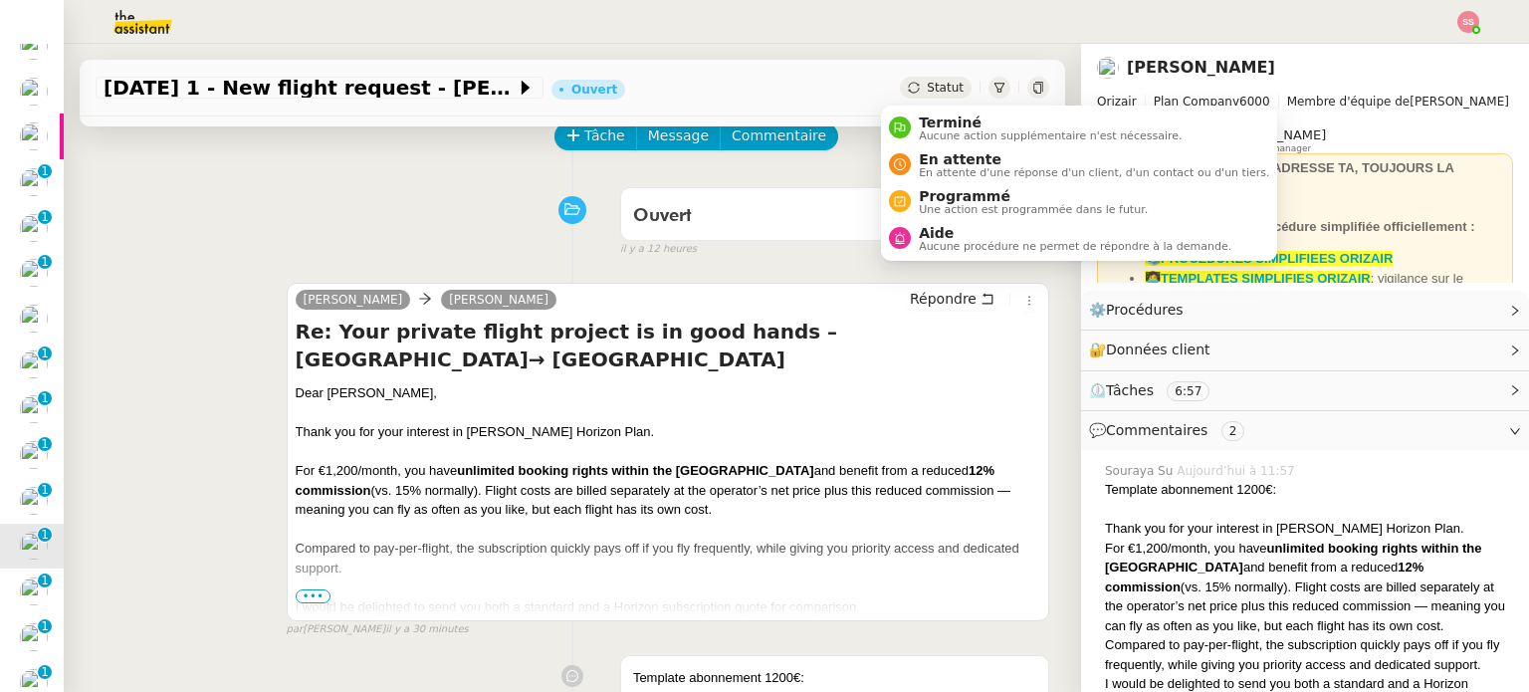
click at [901, 87] on div "Statut" at bounding box center [936, 88] width 72 height 22
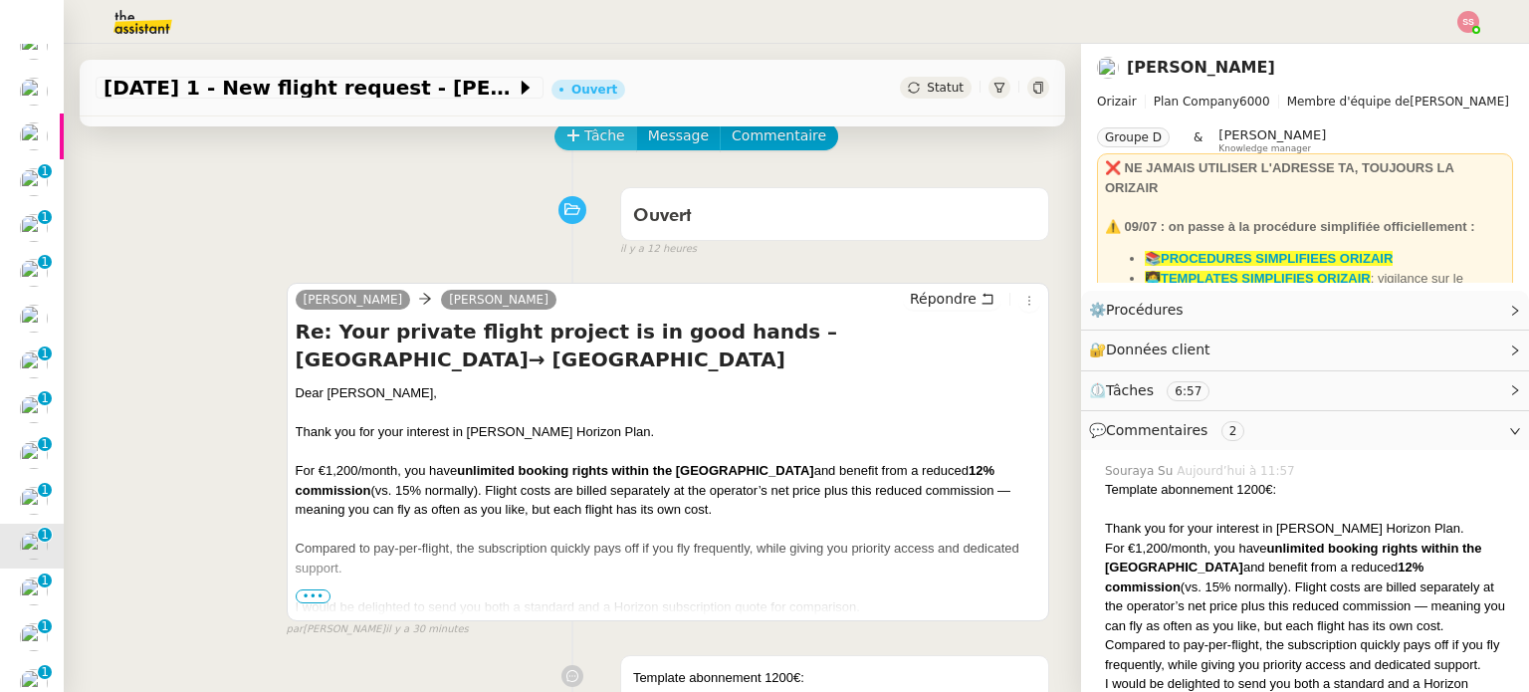
click at [599, 143] on span "Tâche" at bounding box center [604, 135] width 41 height 23
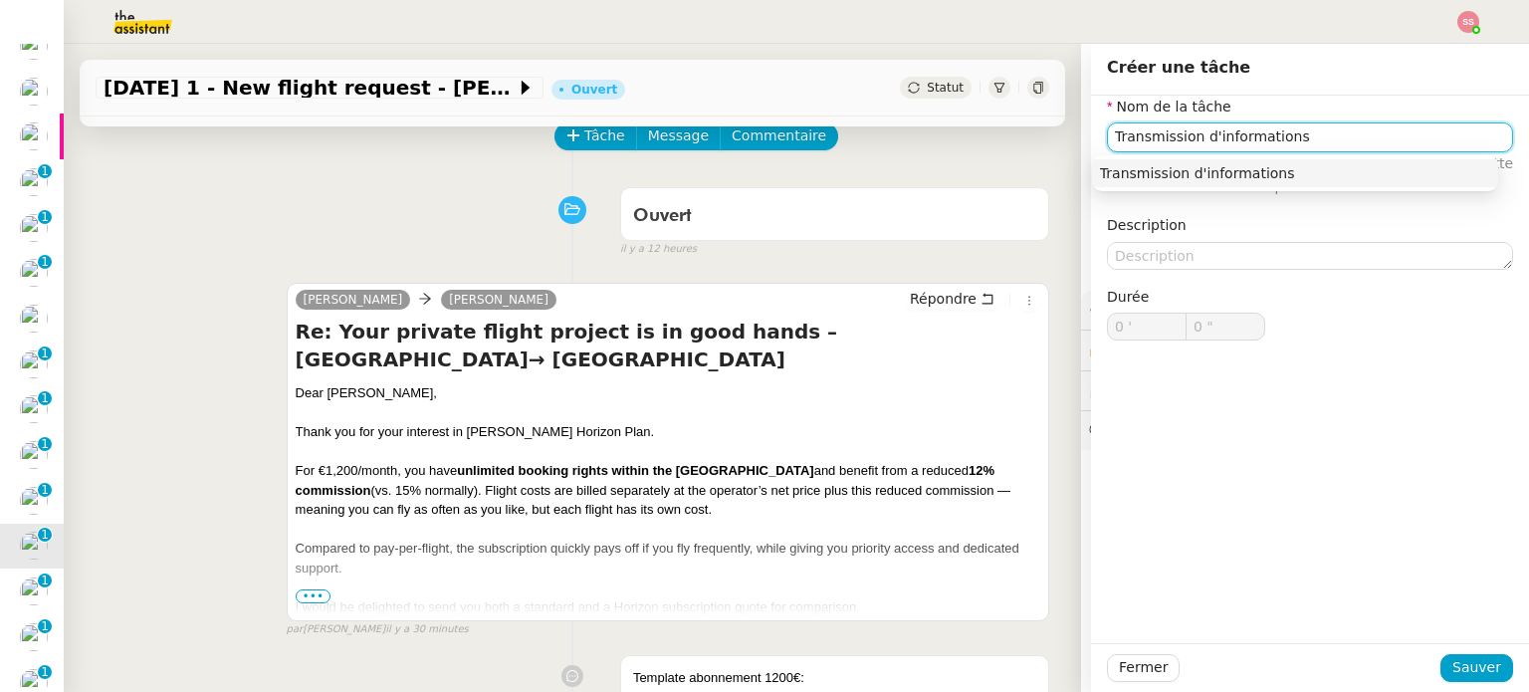
click at [1162, 166] on div "Transmission d'informations" at bounding box center [1295, 173] width 390 height 18
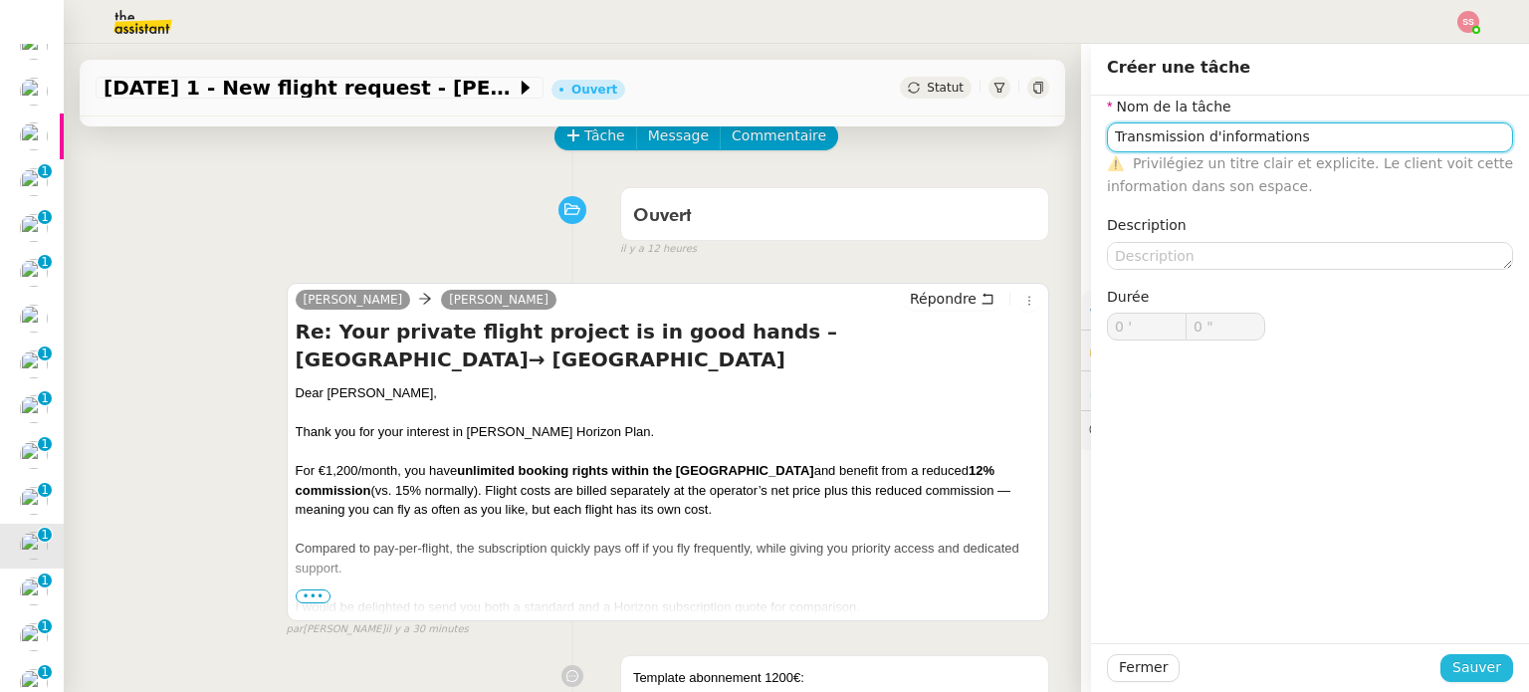
type input "Transmission d'informations"
click at [1452, 676] on span "Sauver" at bounding box center [1476, 667] width 49 height 23
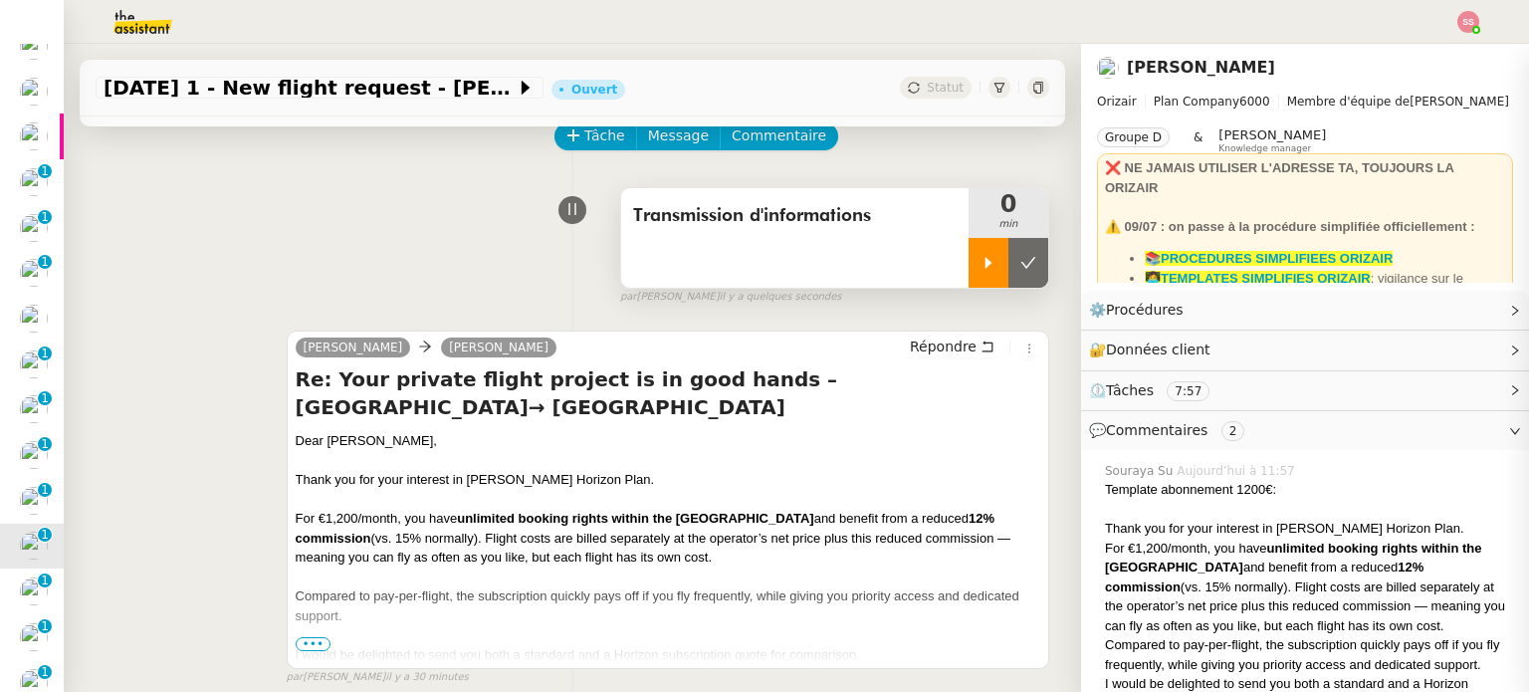
click at [980, 268] on icon at bounding box center [988, 263] width 16 height 16
click at [1012, 281] on div at bounding box center [1008, 263] width 80 height 50
click at [1012, 281] on button at bounding box center [1028, 263] width 40 height 50
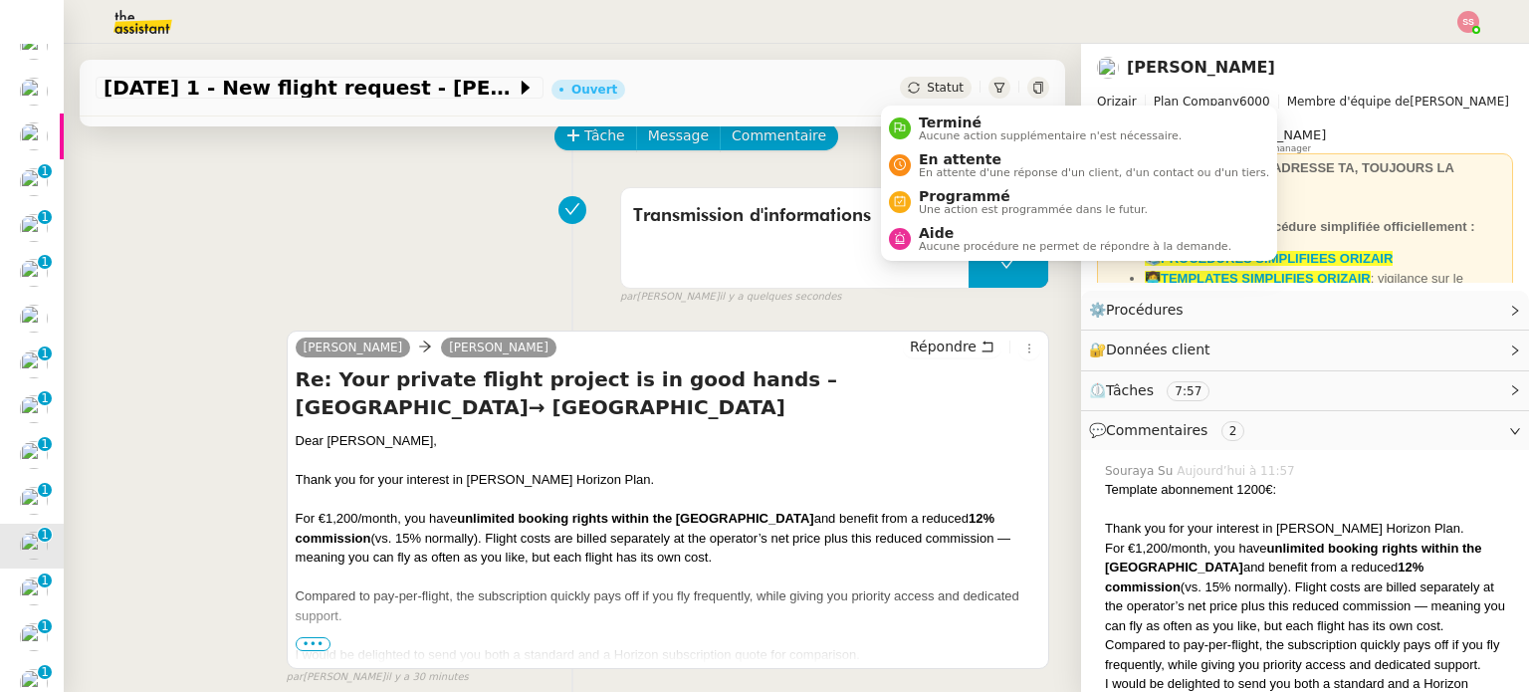
click at [927, 89] on span "Statut" at bounding box center [945, 88] width 37 height 14
click at [933, 229] on span "Aide" at bounding box center [1075, 233] width 312 height 16
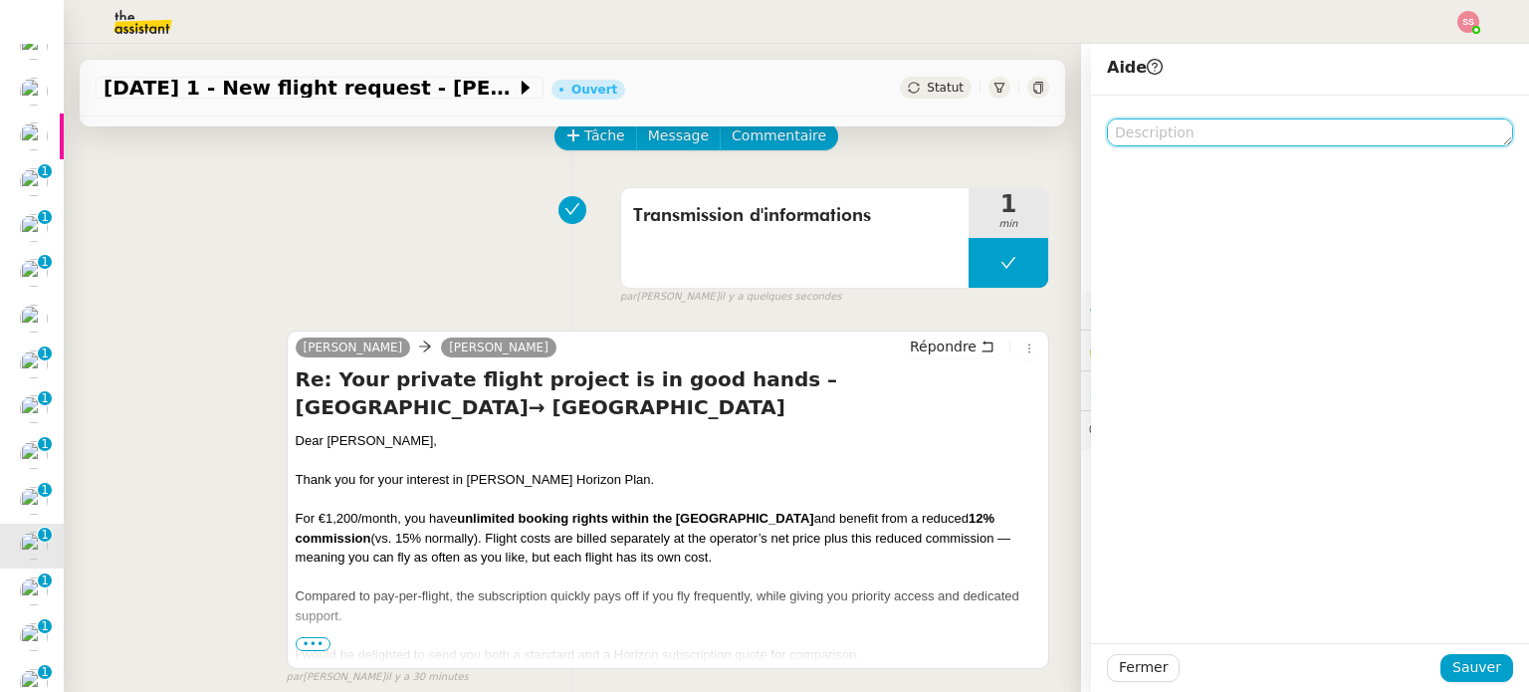
click at [1167, 131] on textarea at bounding box center [1310, 132] width 406 height 28
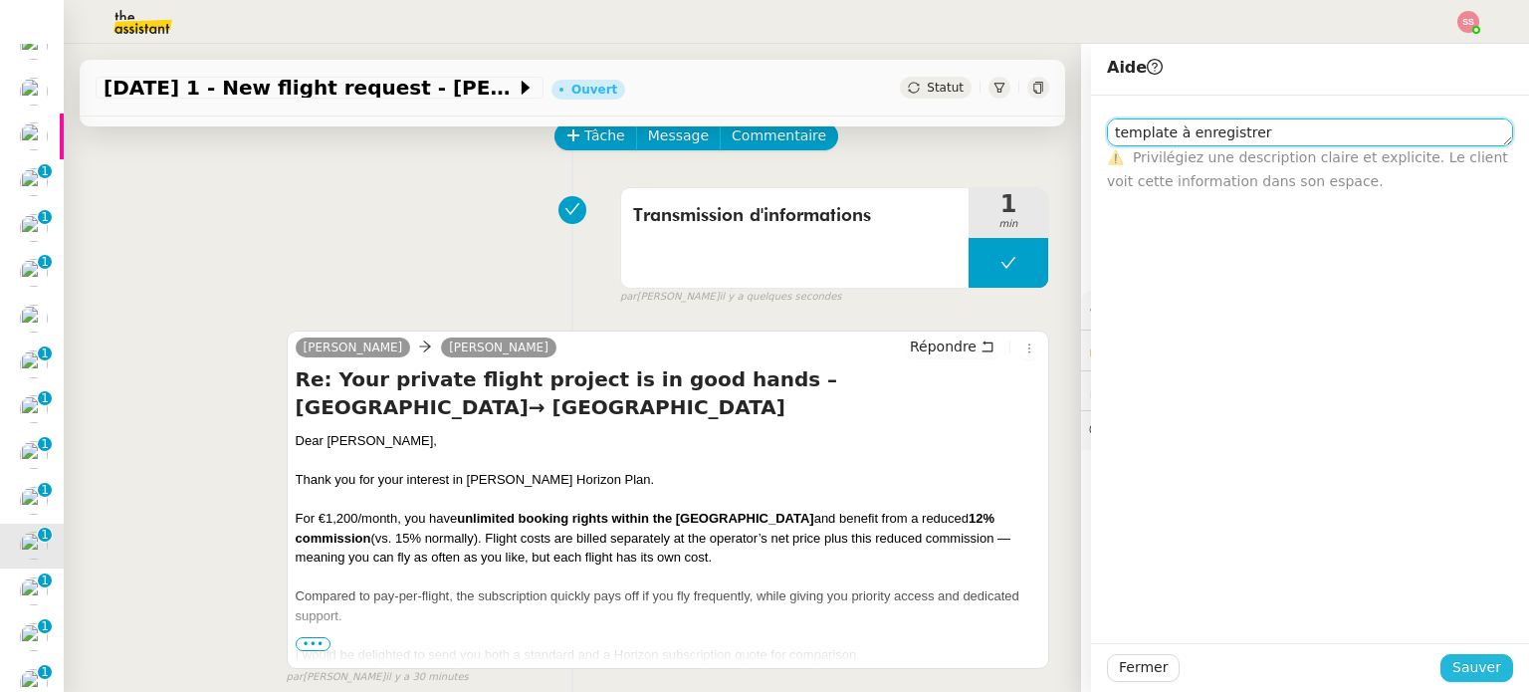
type textarea "template à enregistrer"
click at [1473, 664] on span "Sauver" at bounding box center [1476, 667] width 49 height 23
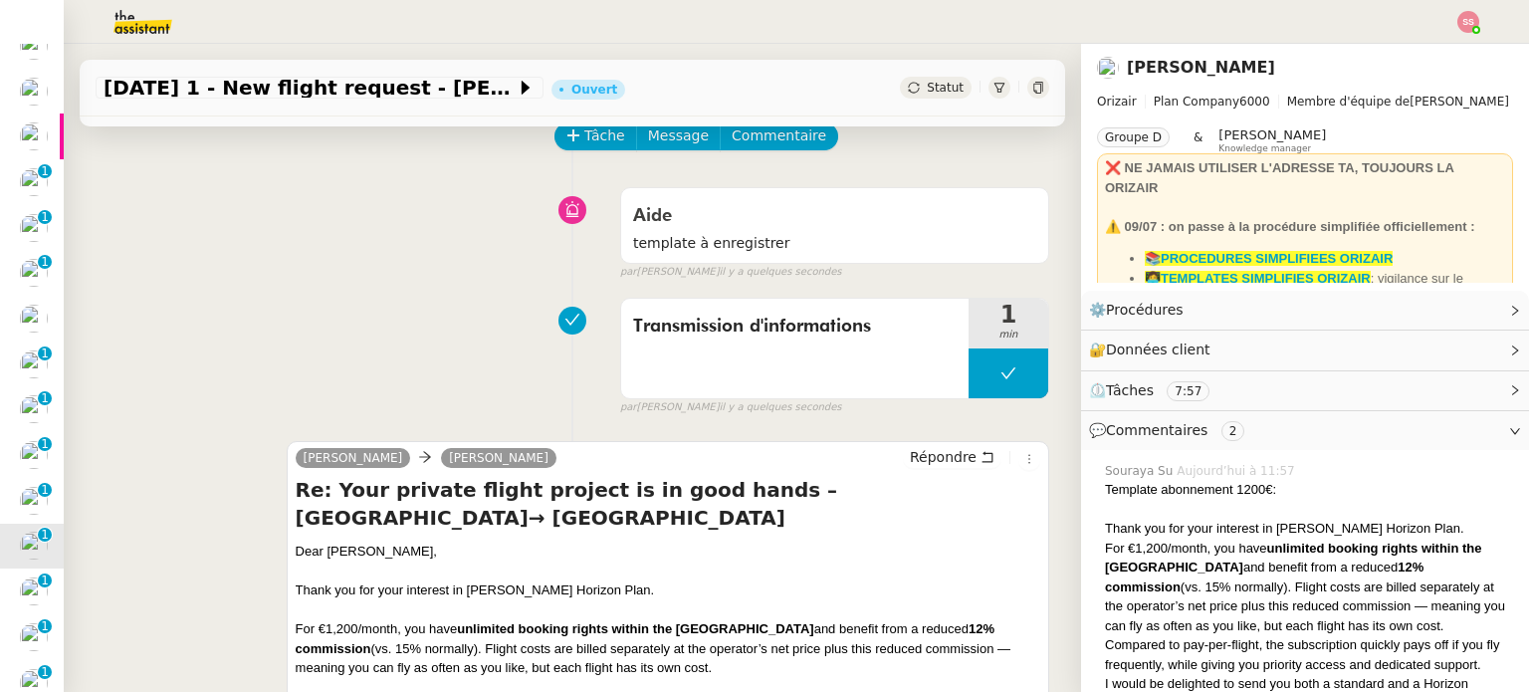
scroll to position [244, 0]
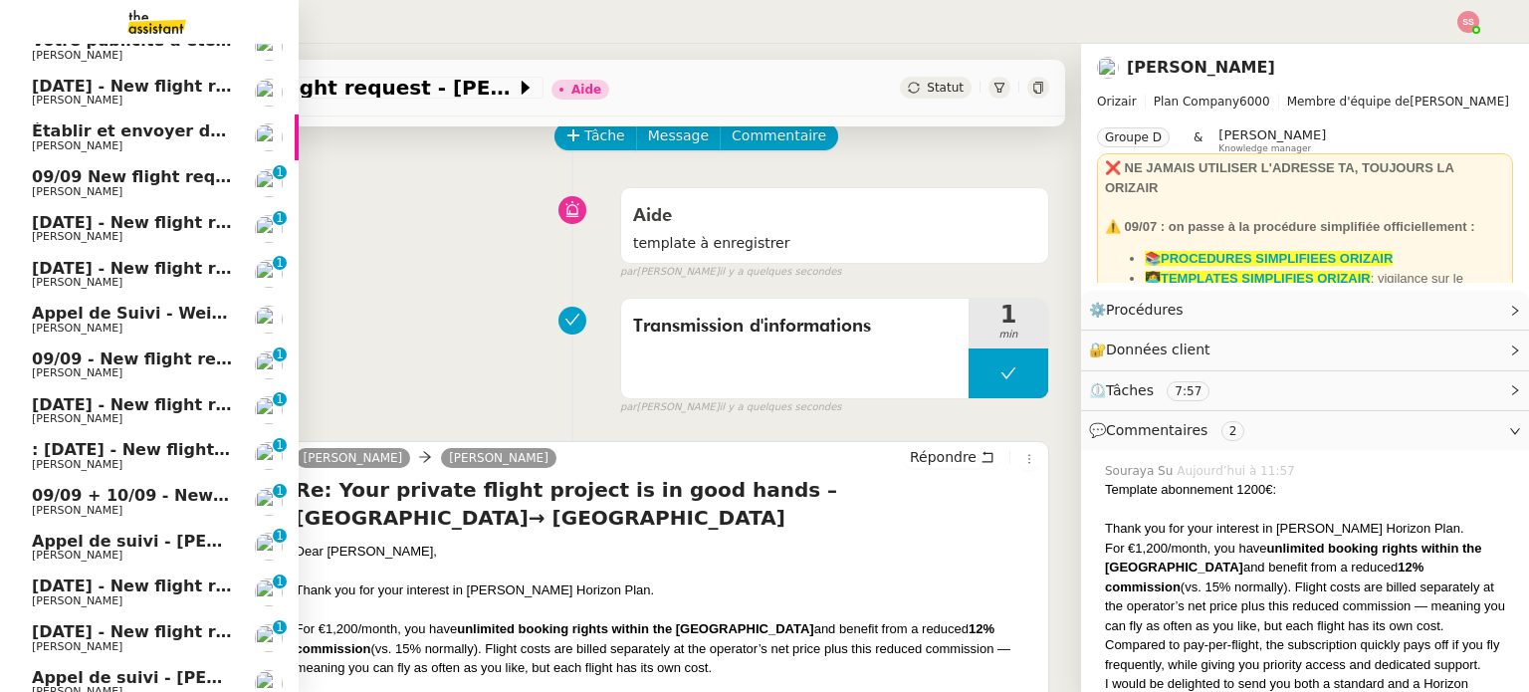
click at [109, 423] on span "[PERSON_NAME]" at bounding box center [132, 419] width 201 height 12
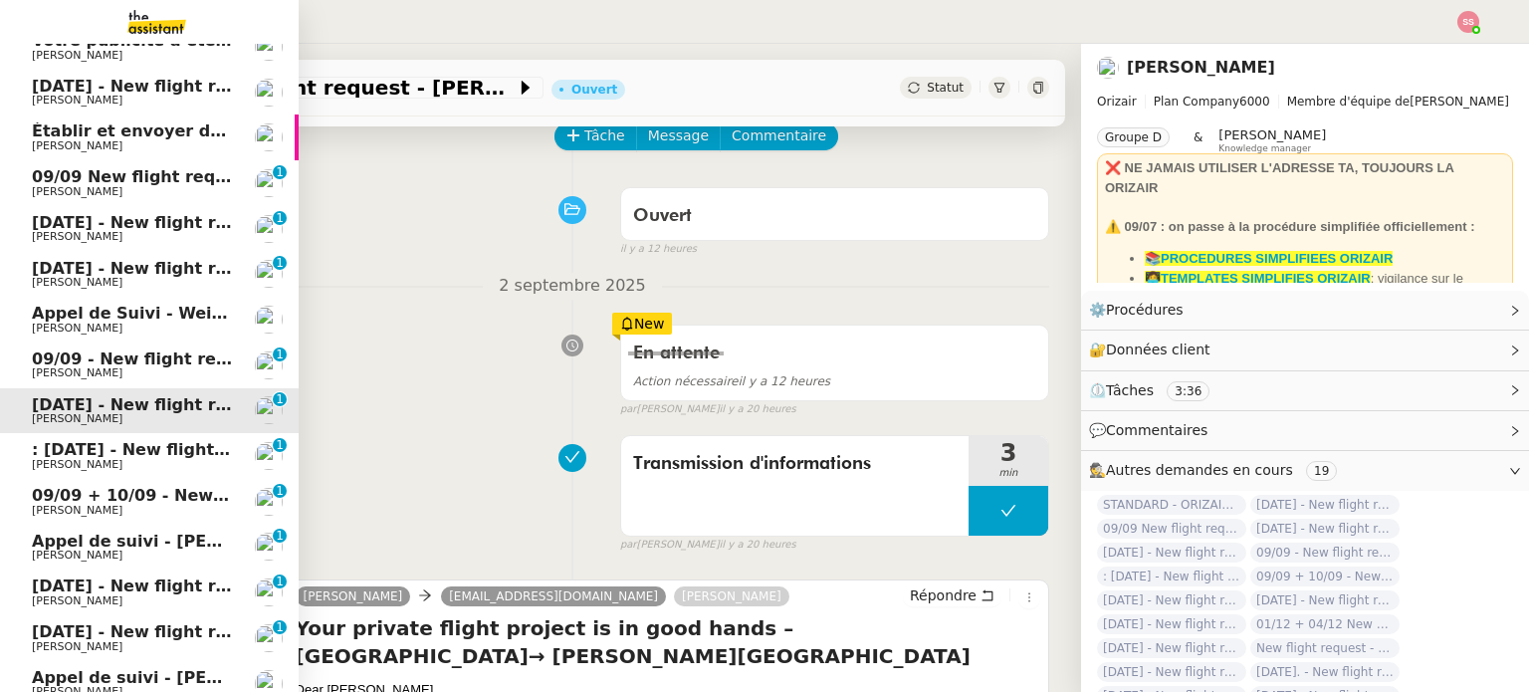
click at [121, 449] on span ": [DATE] - New flight request - [PERSON_NAME]" at bounding box center [243, 449] width 423 height 19
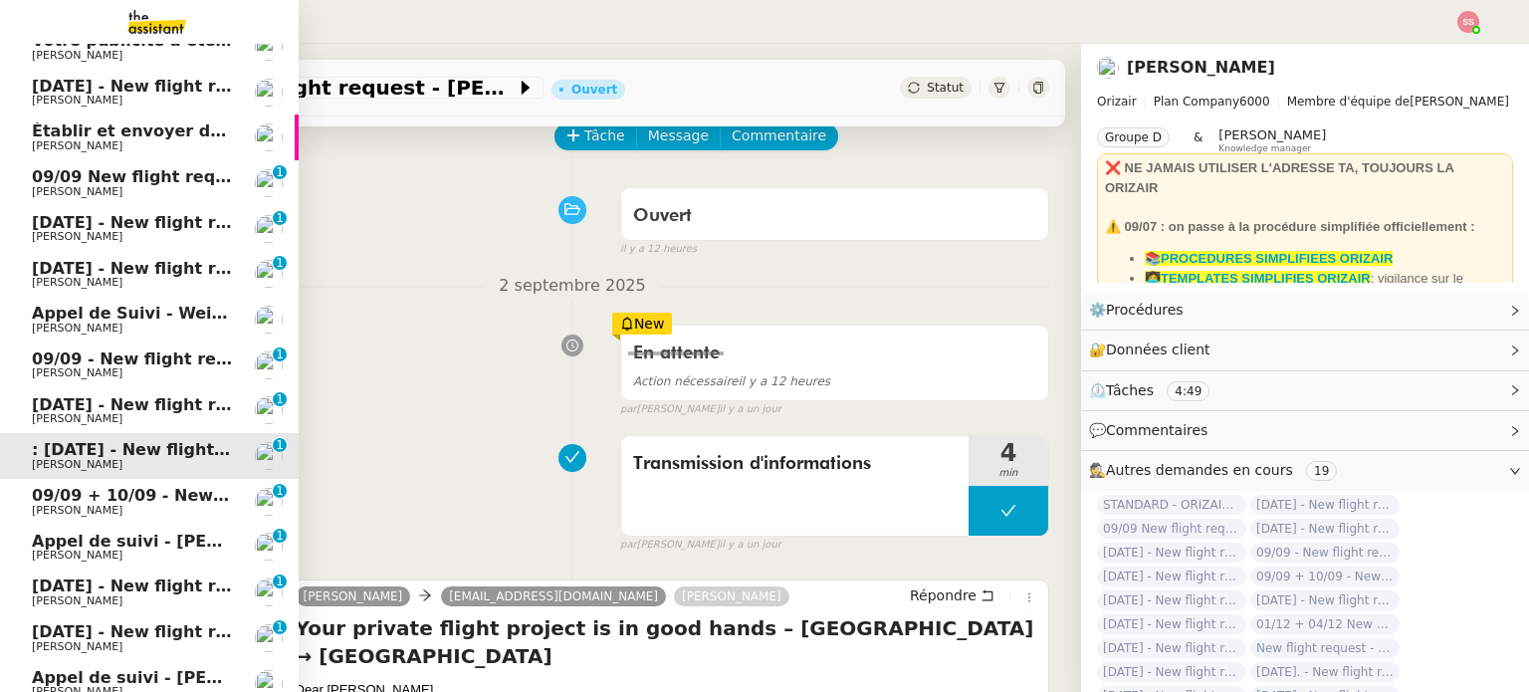
click at [132, 490] on span "09/09 + 10/09 - New flight request - [PERSON_NAME]" at bounding box center [269, 495] width 475 height 19
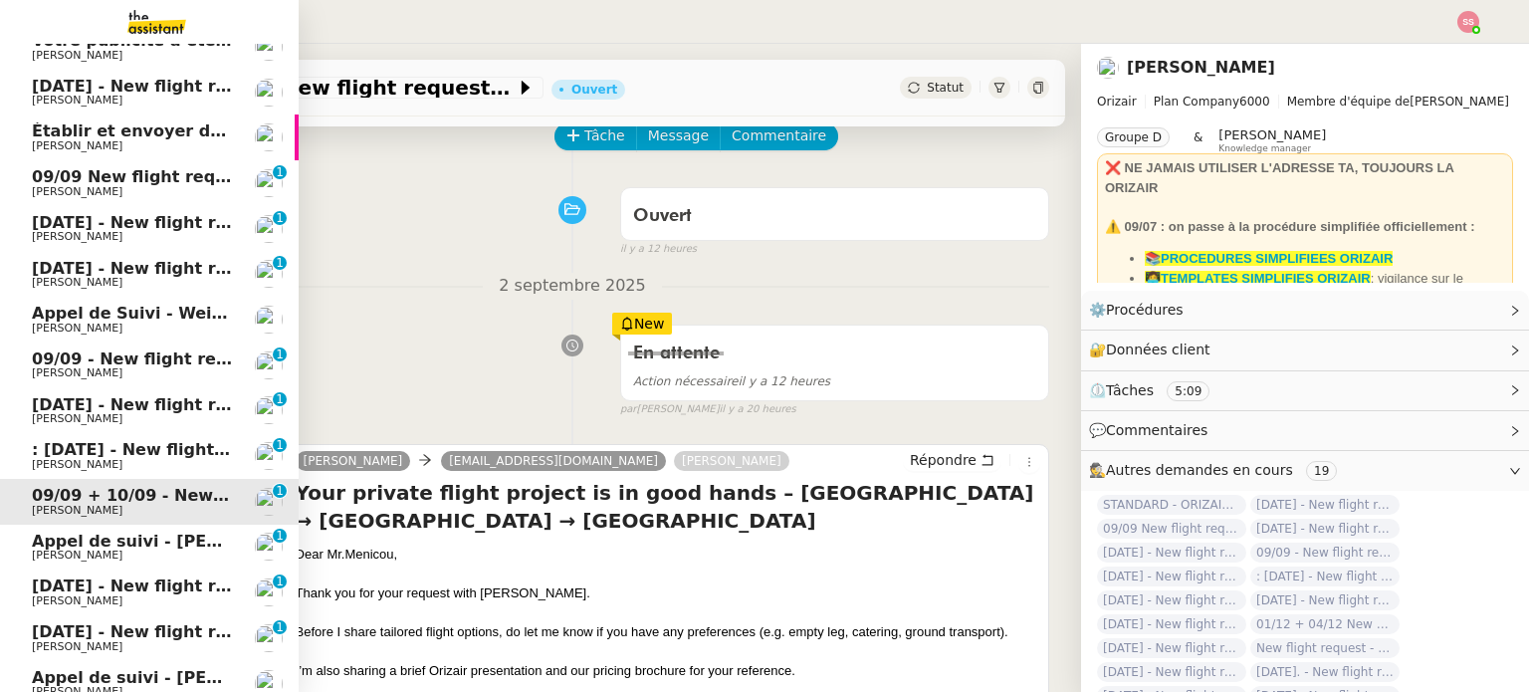
click at [121, 529] on link "Appel de suivi - [PERSON_NAME] [PERSON_NAME] 0 1 2 3 4 5 6 7 8 9" at bounding box center [149, 547] width 299 height 46
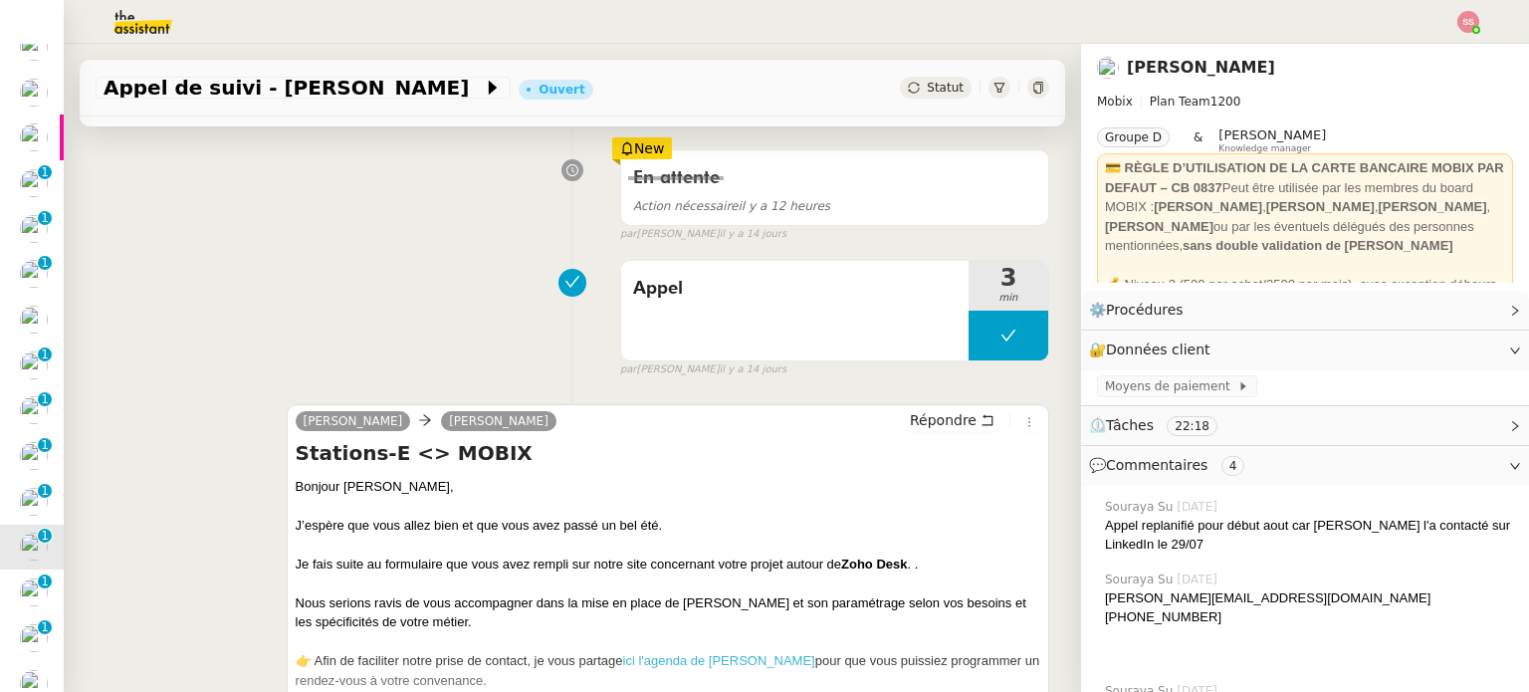
scroll to position [697, 0]
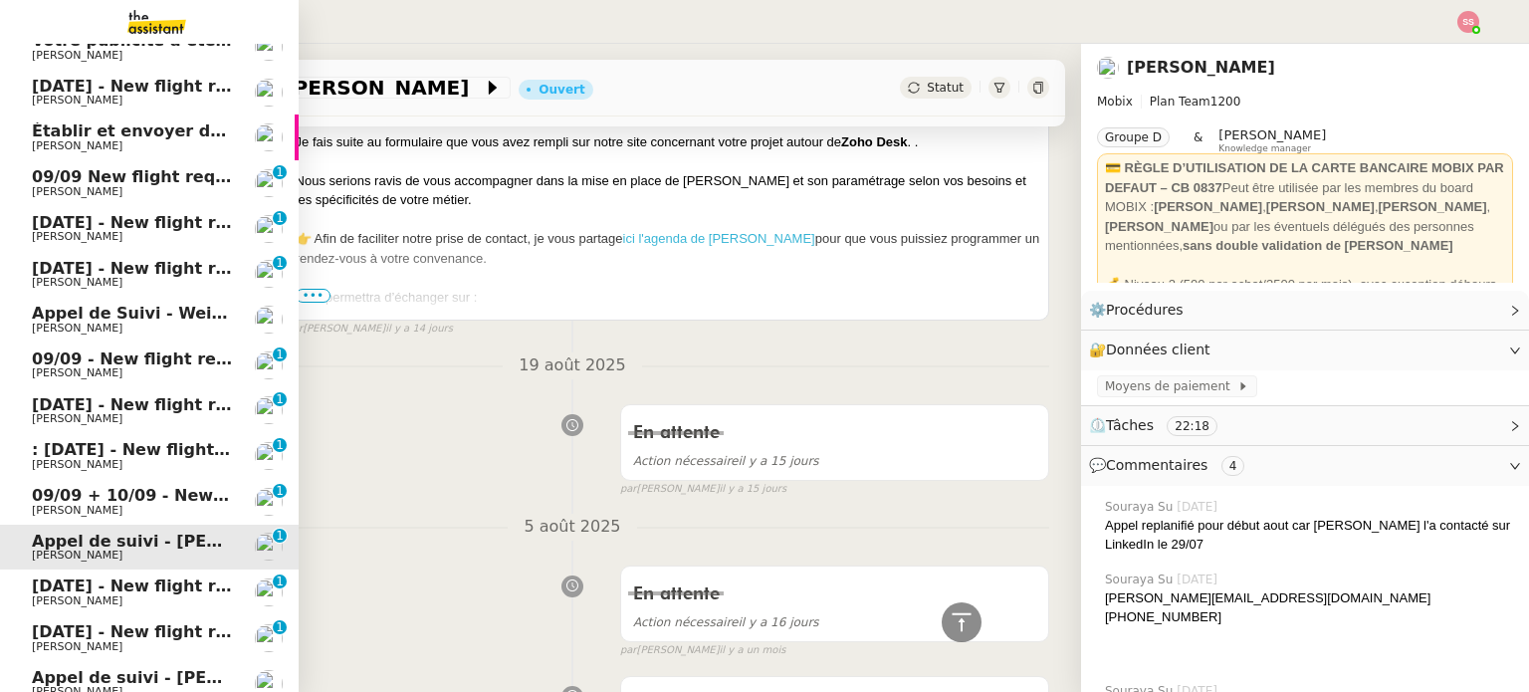
click at [106, 573] on link "[DATE] - New flight request - [PERSON_NAME] [PERSON_NAME] 0 1 2 3 4 5 6 7 8 9" at bounding box center [149, 592] width 299 height 46
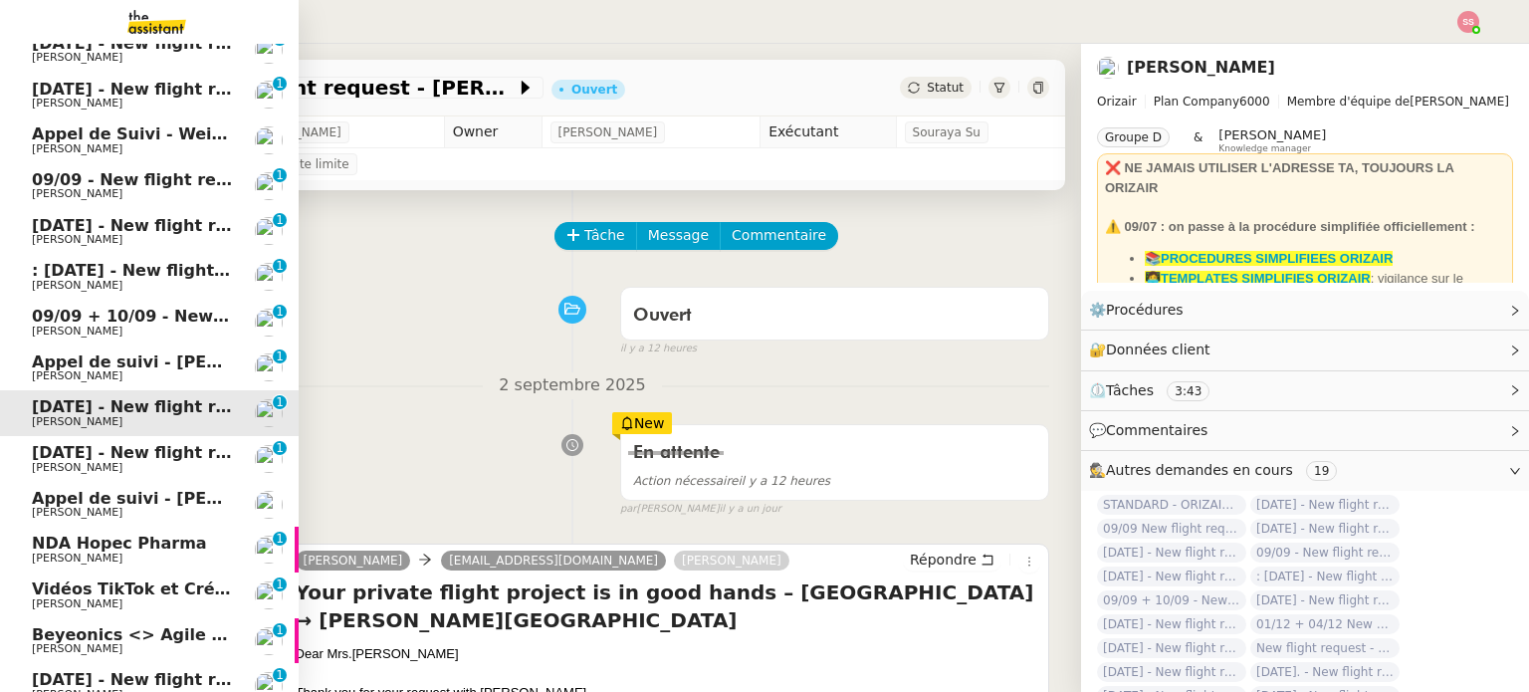
scroll to position [443, 0]
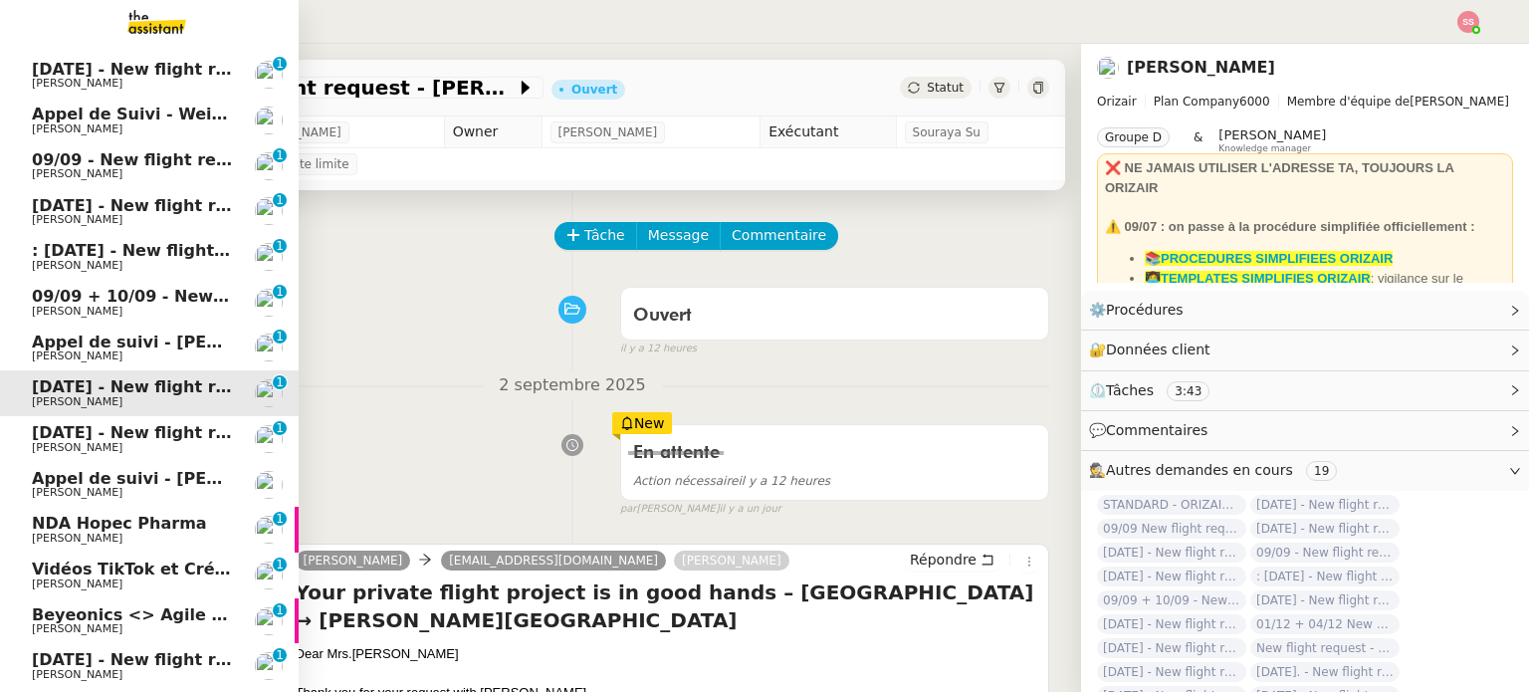
click at [137, 424] on span "[DATE] - New flight request - [PERSON_NAME]" at bounding box center [237, 432] width 411 height 19
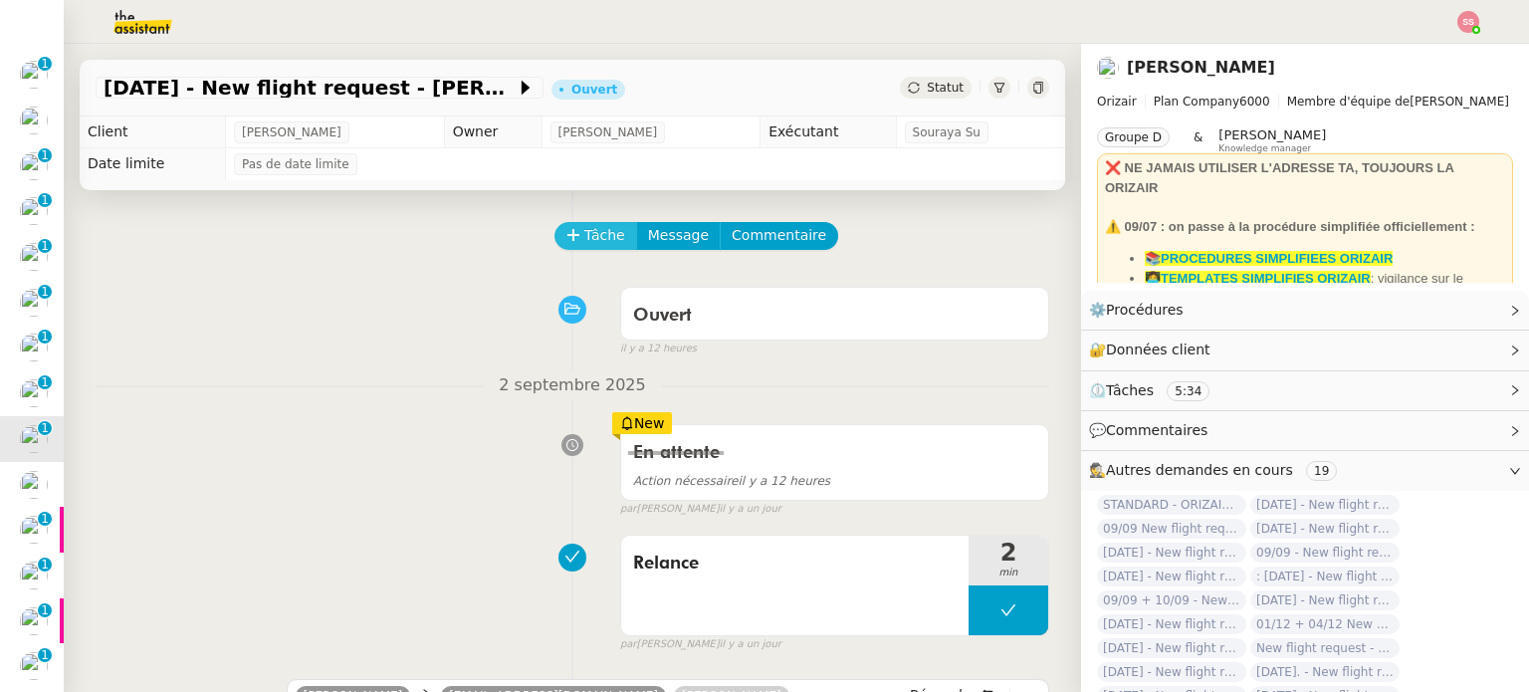
click at [584, 243] on span "Tâche" at bounding box center [604, 235] width 41 height 23
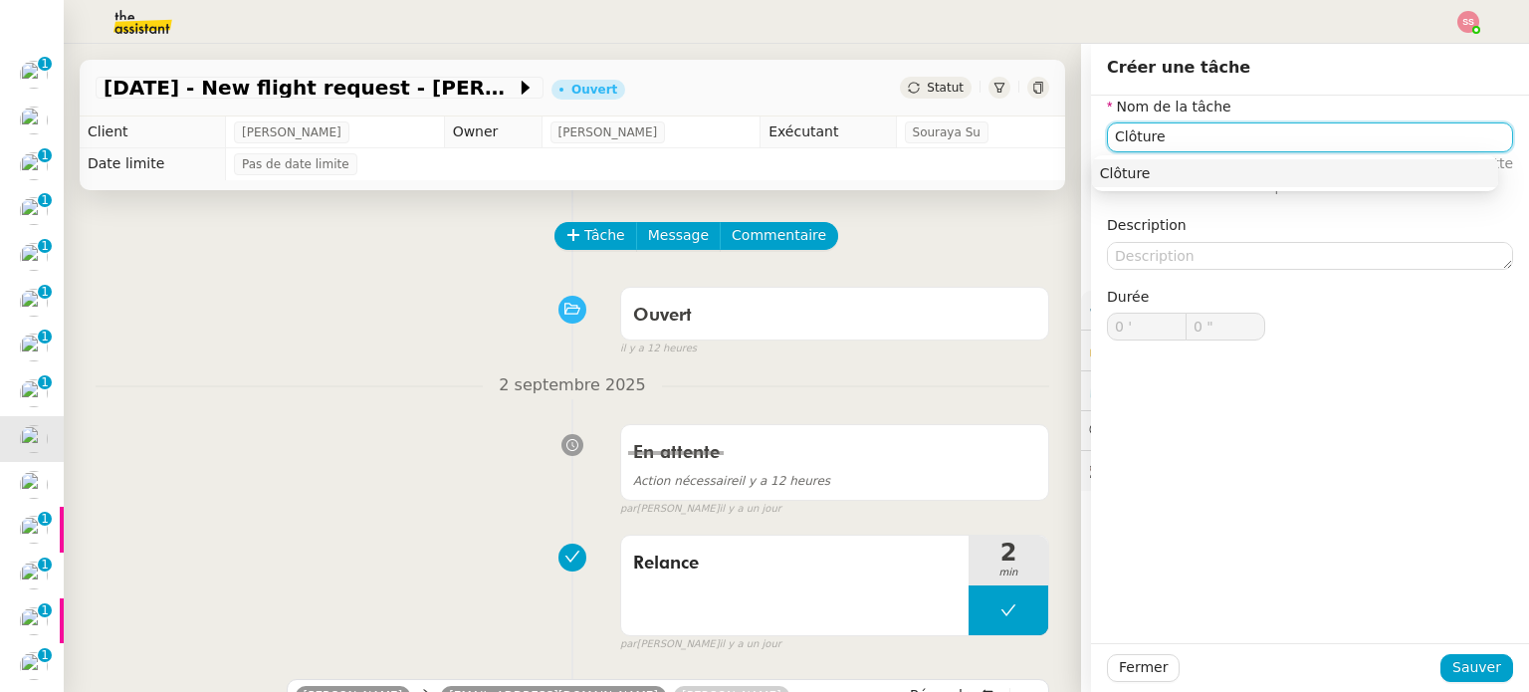
click at [1123, 173] on div "Clôture" at bounding box center [1295, 173] width 390 height 18
type input "Clôture"
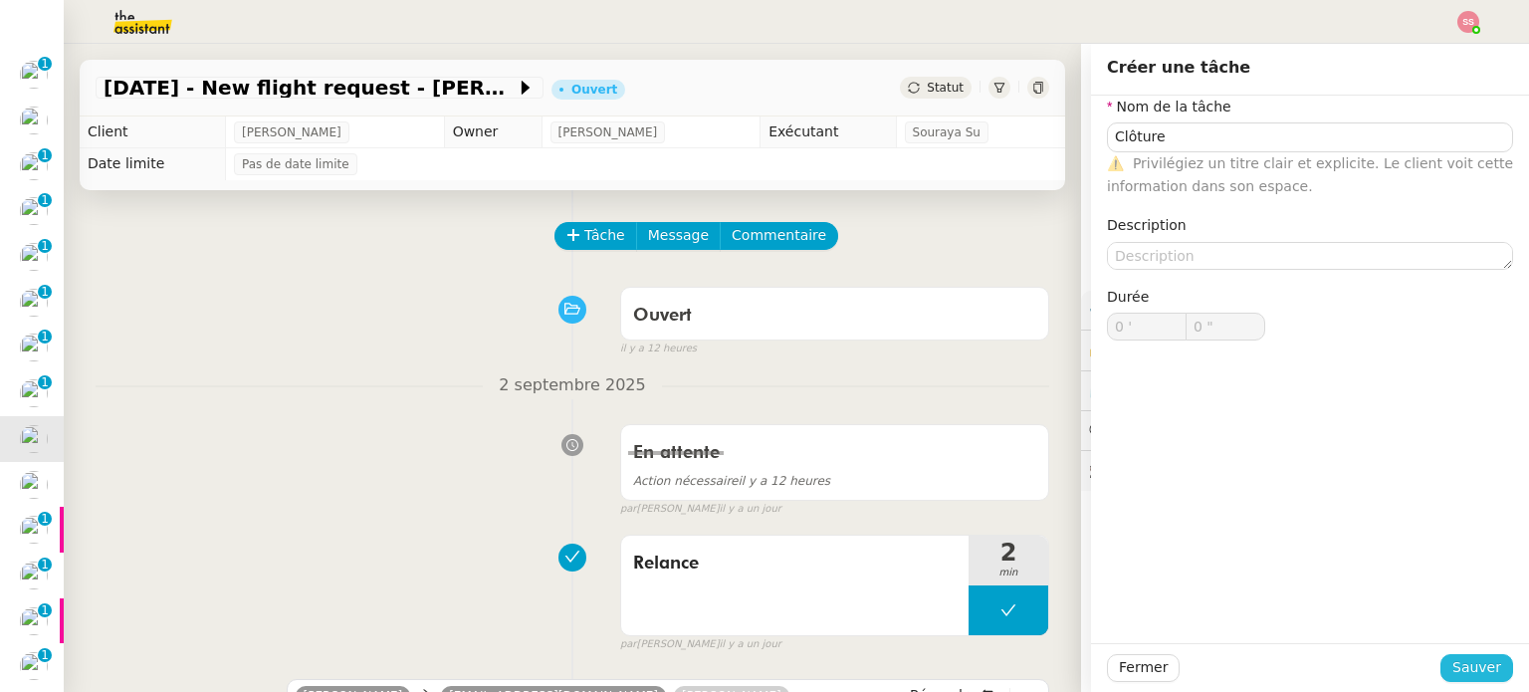
click at [1443, 677] on button "Sauver" at bounding box center [1476, 668] width 73 height 28
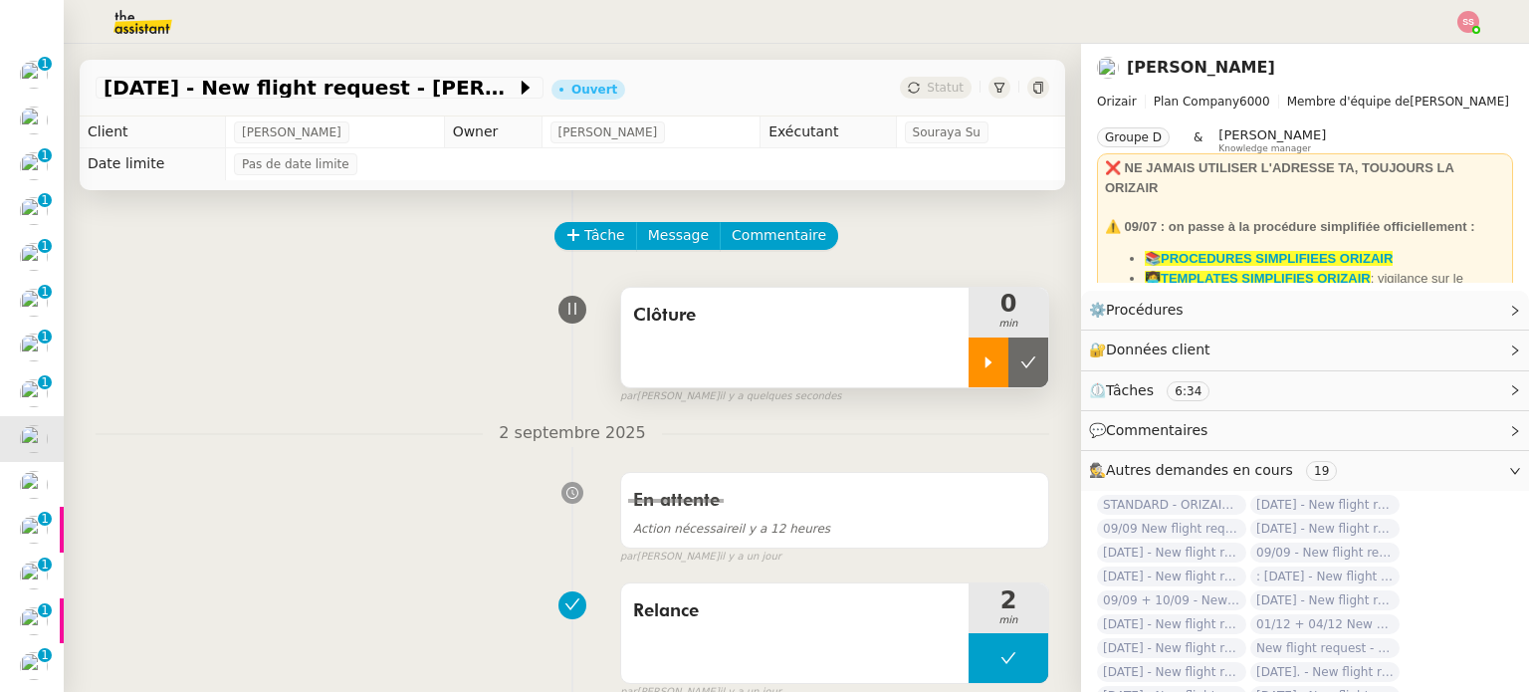
click at [968, 362] on div at bounding box center [988, 362] width 40 height 50
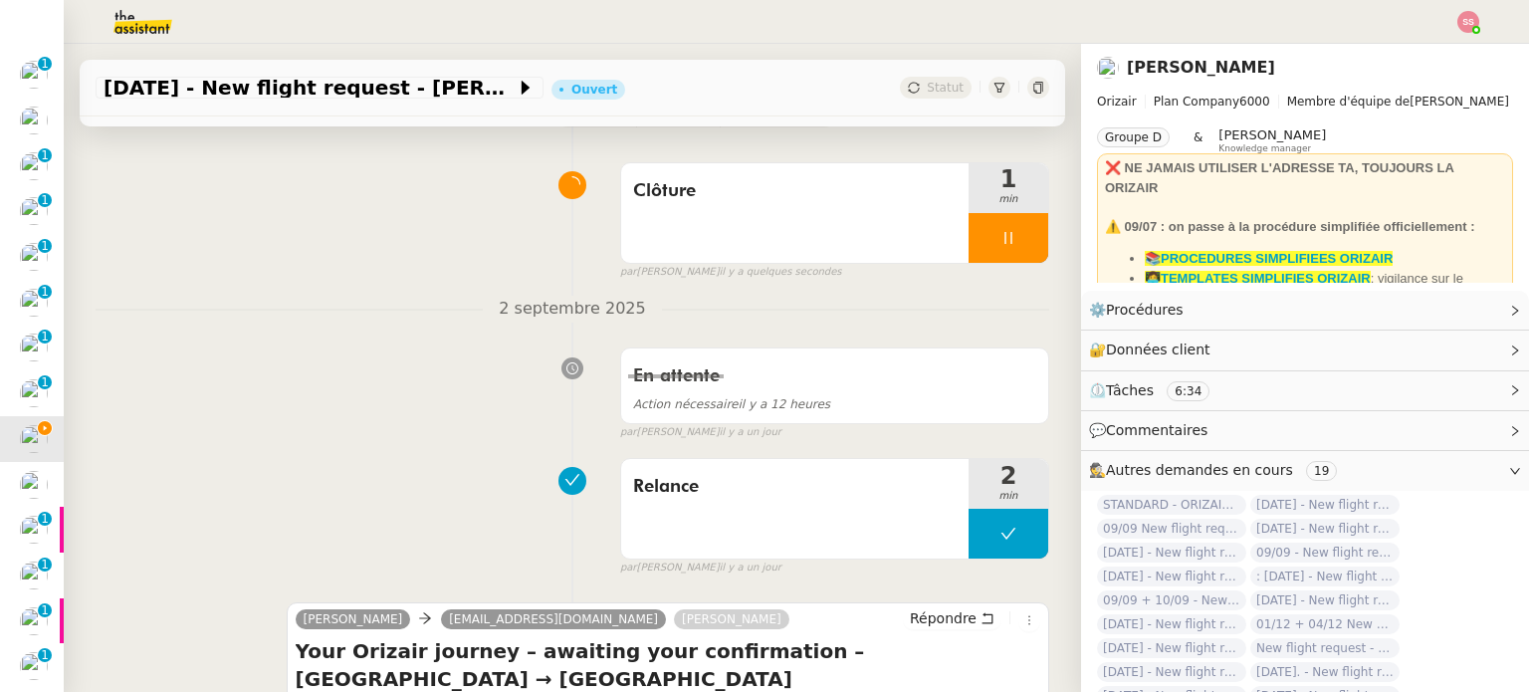
scroll to position [100, 0]
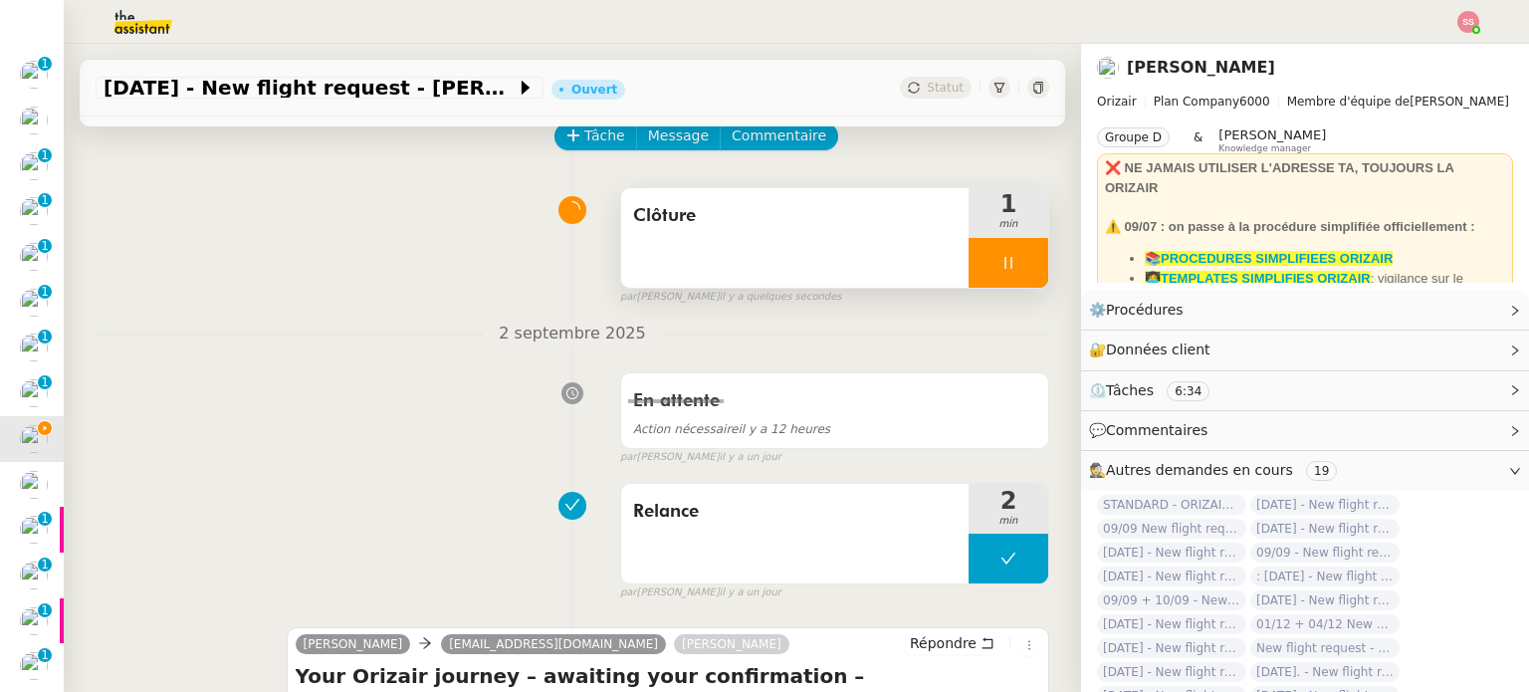
click at [1013, 245] on div at bounding box center [1008, 263] width 80 height 50
click at [1012, 245] on button at bounding box center [1028, 263] width 40 height 50
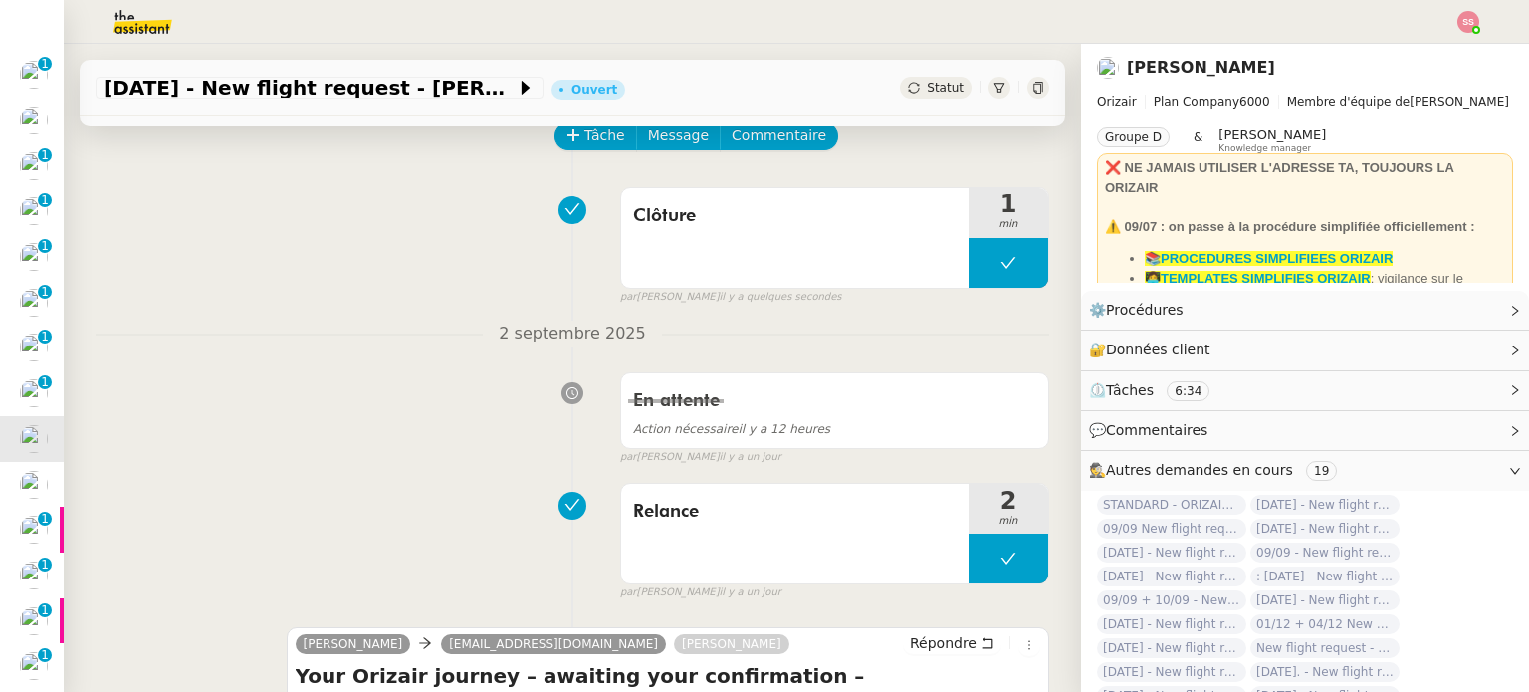
click at [927, 90] on span "Statut" at bounding box center [945, 88] width 37 height 14
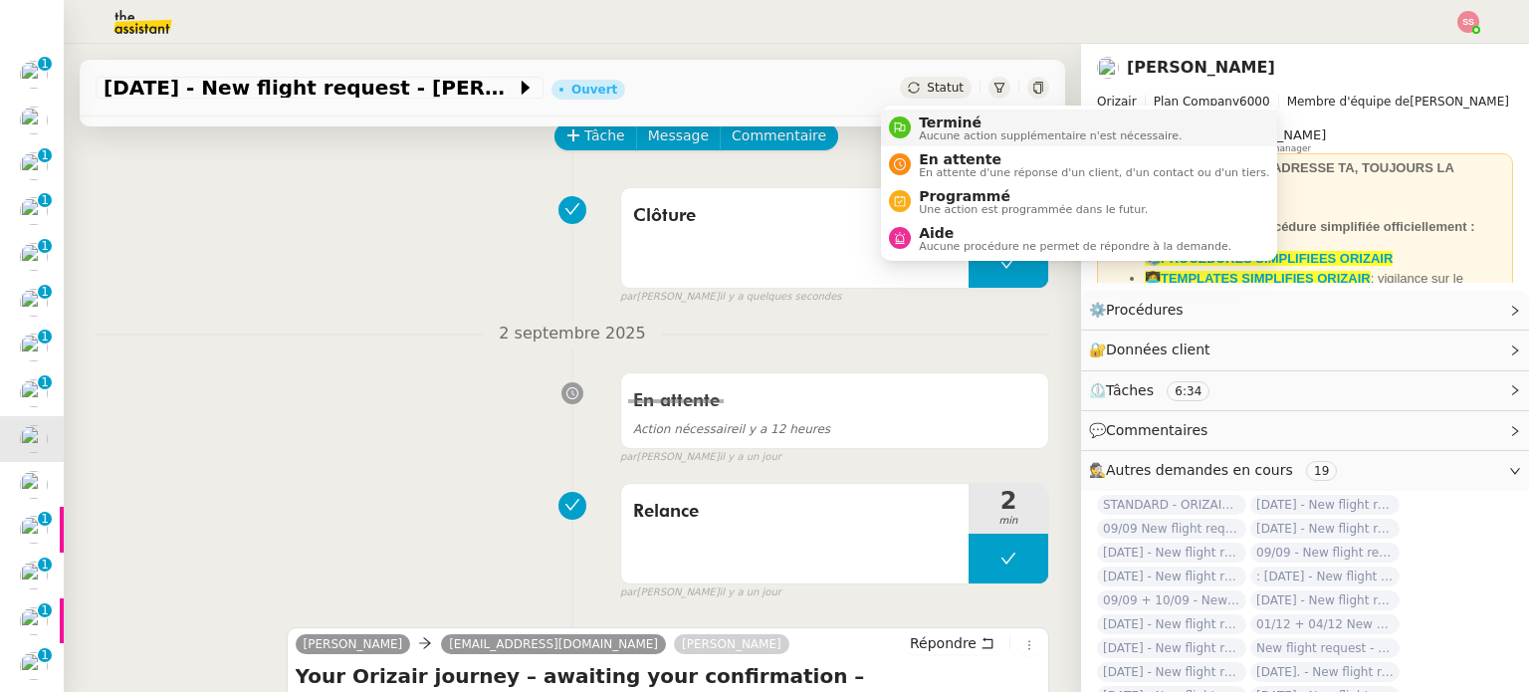
click at [938, 118] on span "Terminé" at bounding box center [1050, 122] width 263 height 16
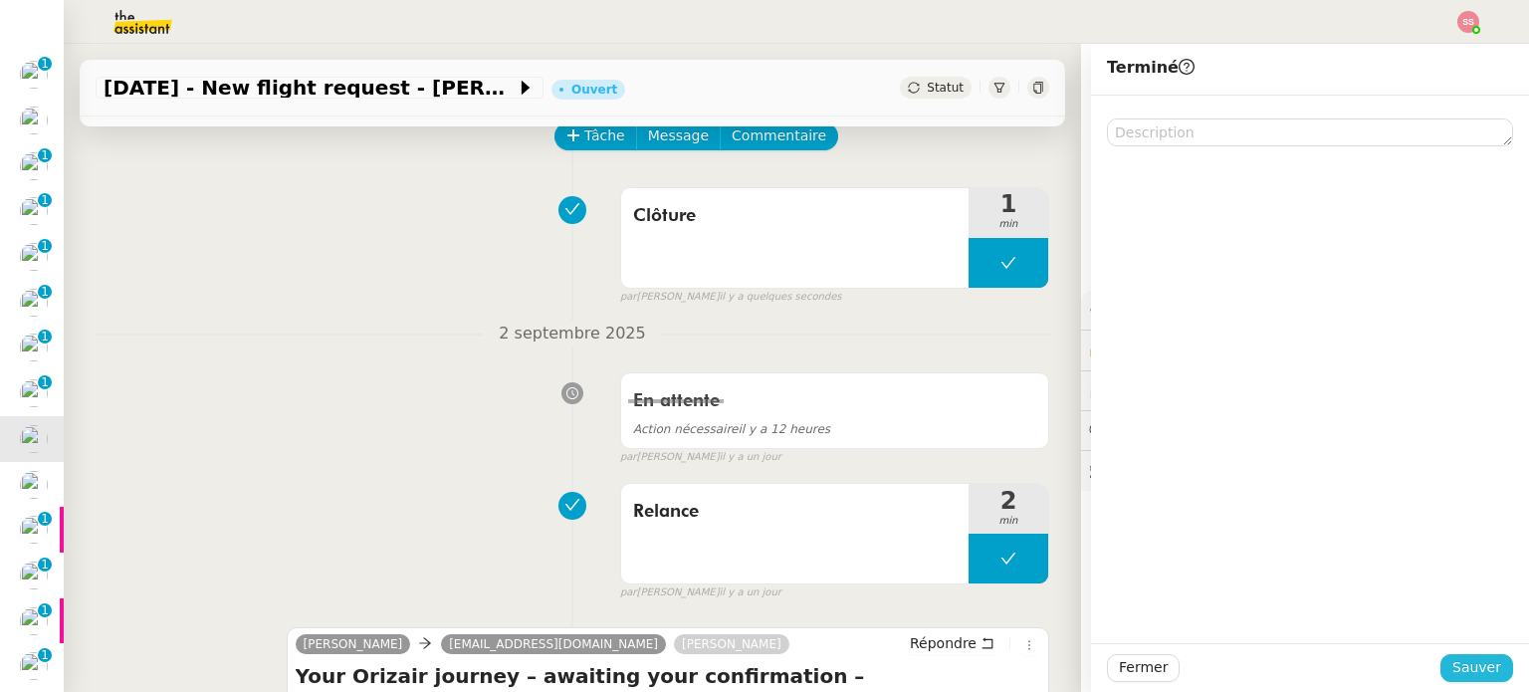
click at [1442, 664] on button "Sauver" at bounding box center [1476, 668] width 73 height 28
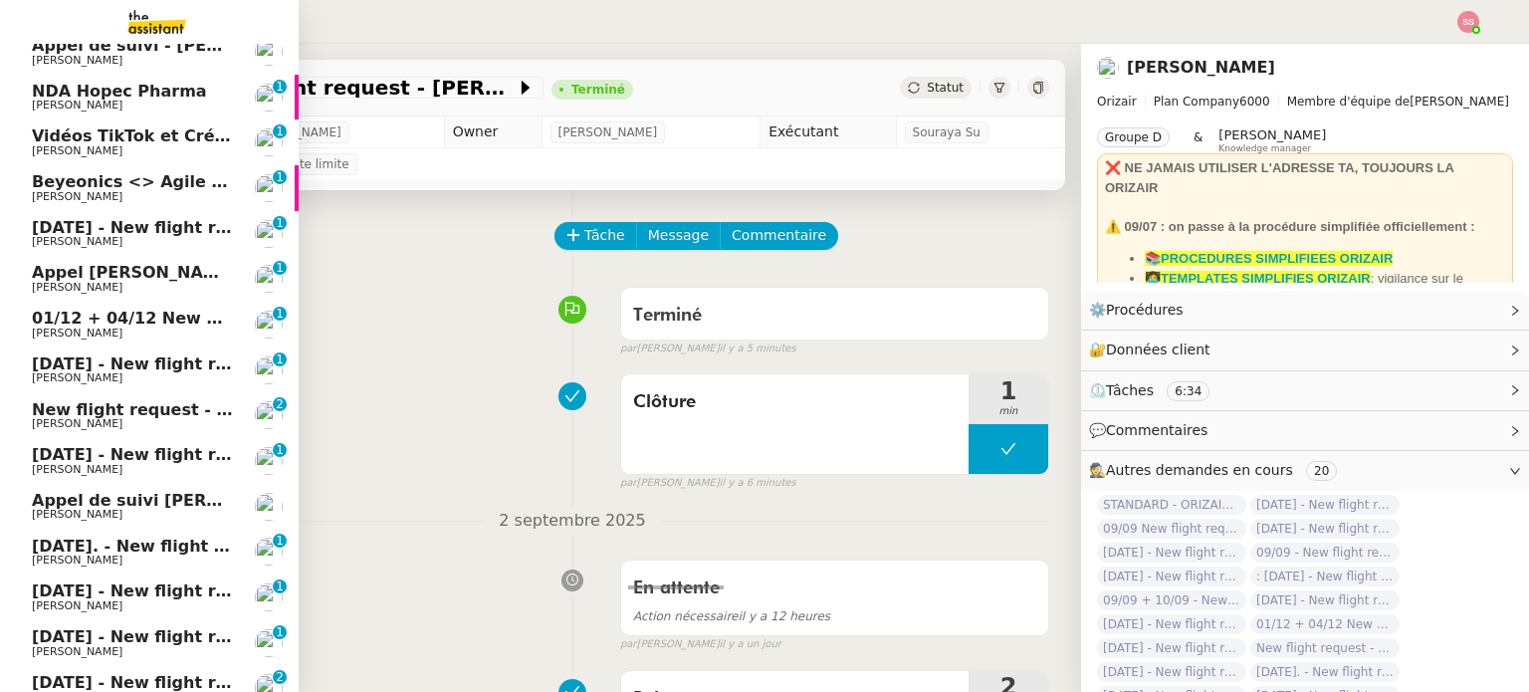
scroll to position [795, 0]
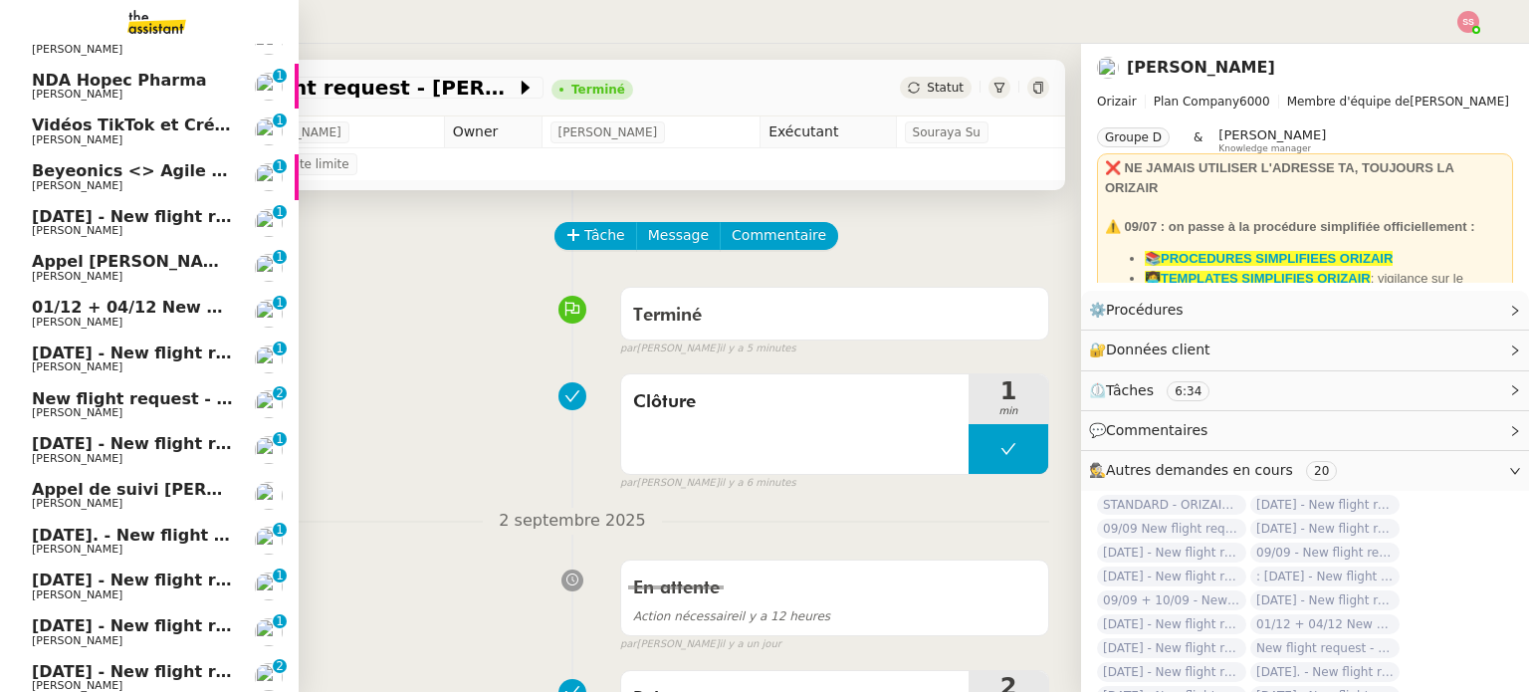
click at [145, 221] on span "[DATE] - New flight request - J S" at bounding box center [175, 216] width 286 height 19
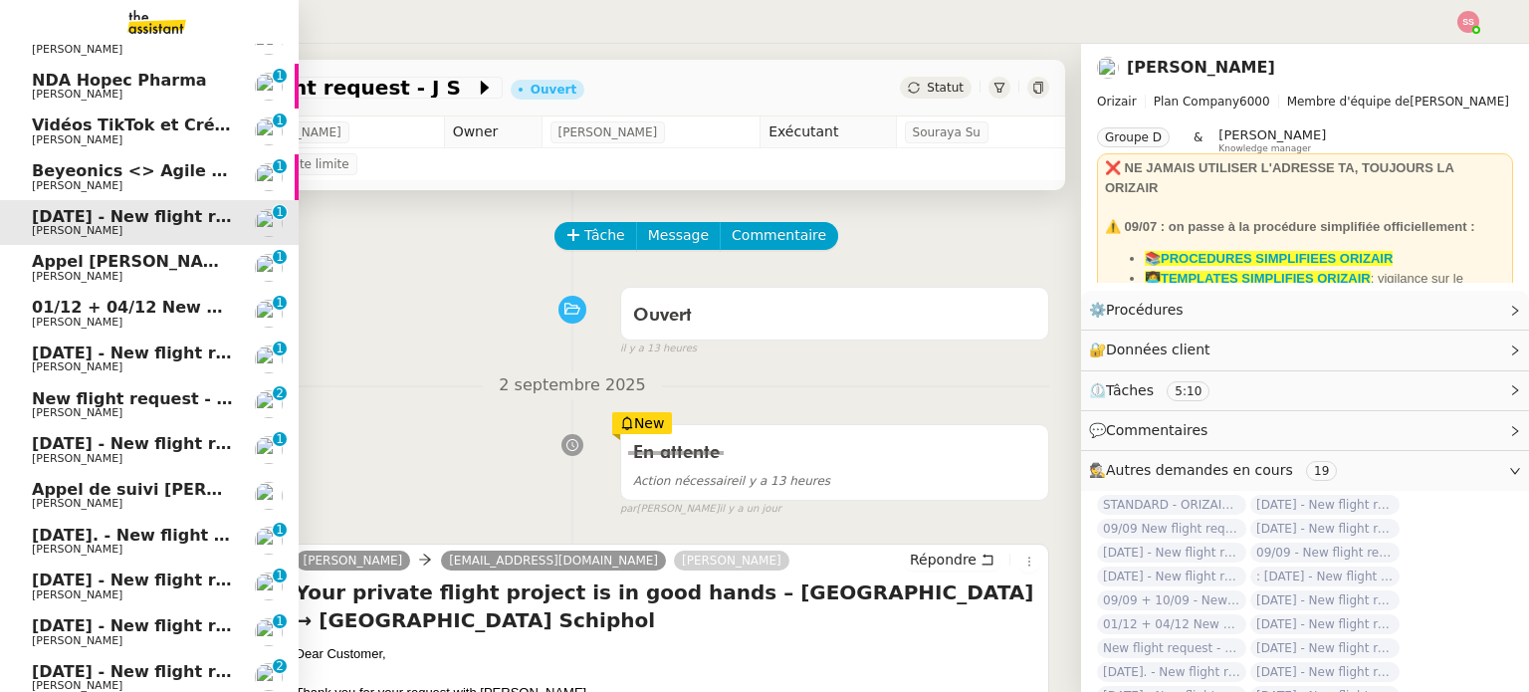
click at [143, 353] on span "[DATE] - New flight request - [PERSON_NAME][GEOGRAPHIC_DATA]" at bounding box center [330, 352] width 597 height 19
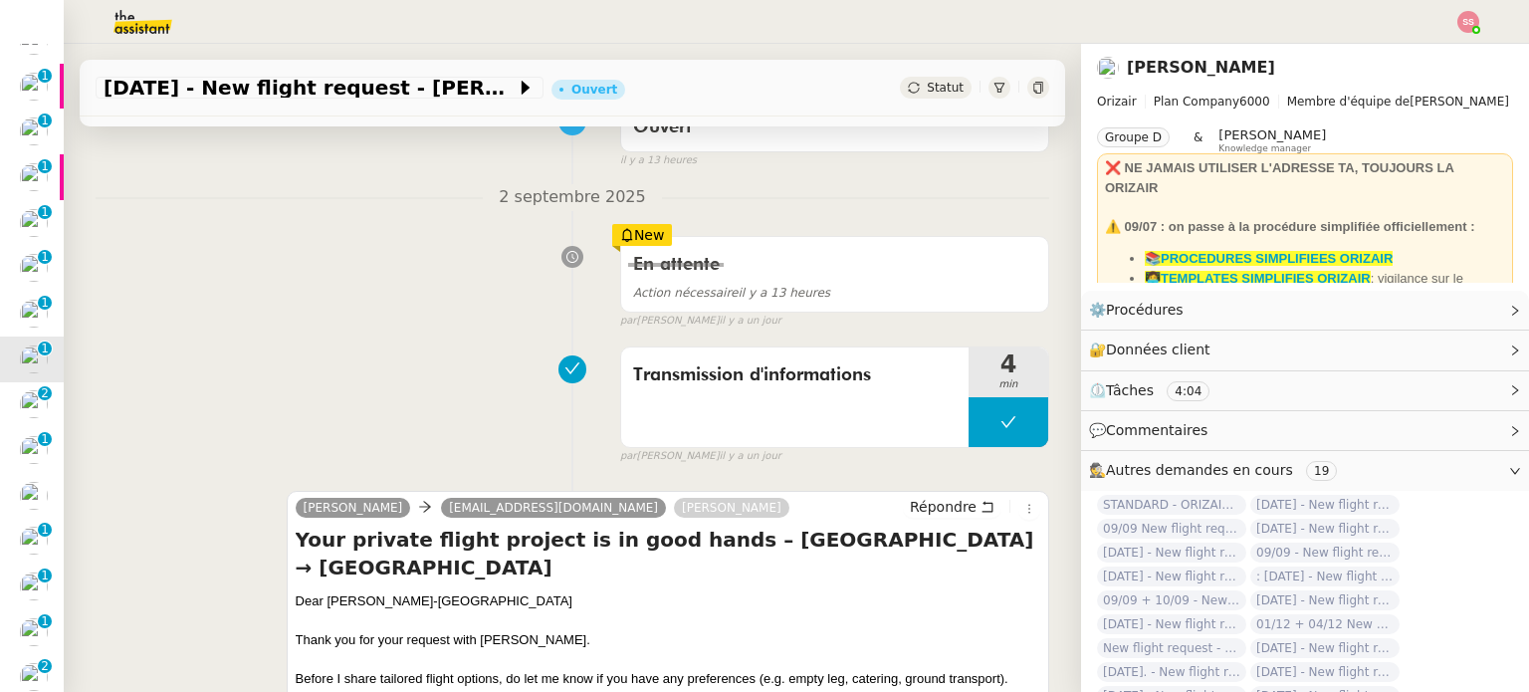
scroll to position [199, 0]
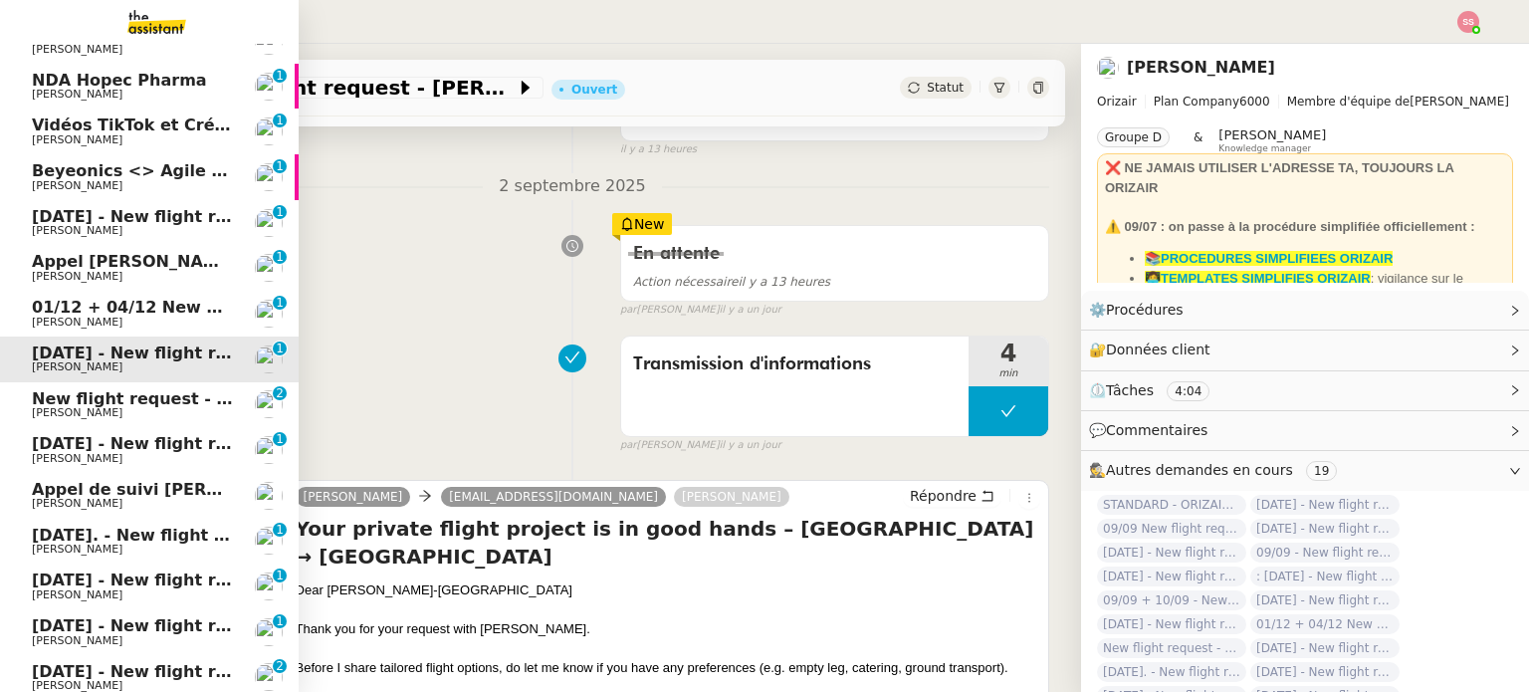
click at [186, 411] on span "[PERSON_NAME]" at bounding box center [132, 413] width 201 height 12
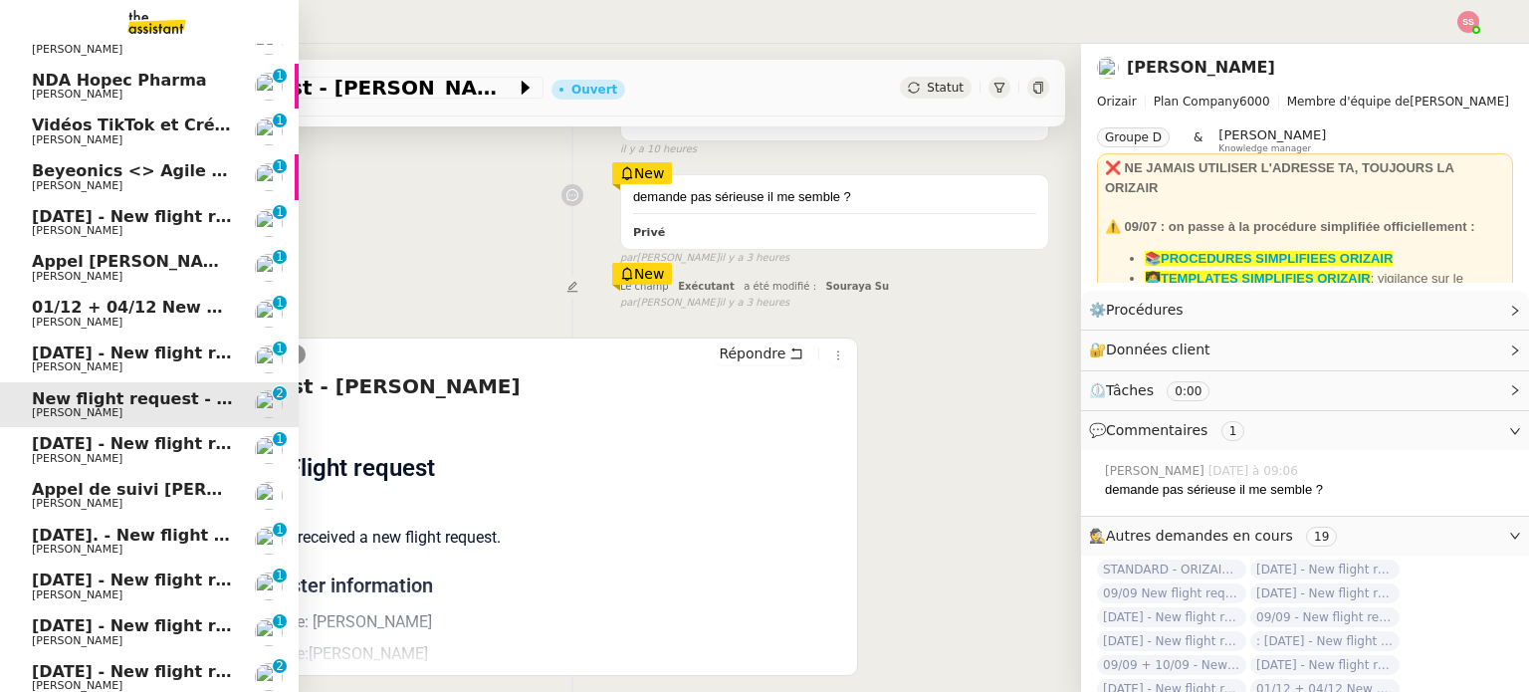
click at [171, 447] on span "[DATE] - New flight request - [PERSON_NAME]" at bounding box center [237, 443] width 411 height 19
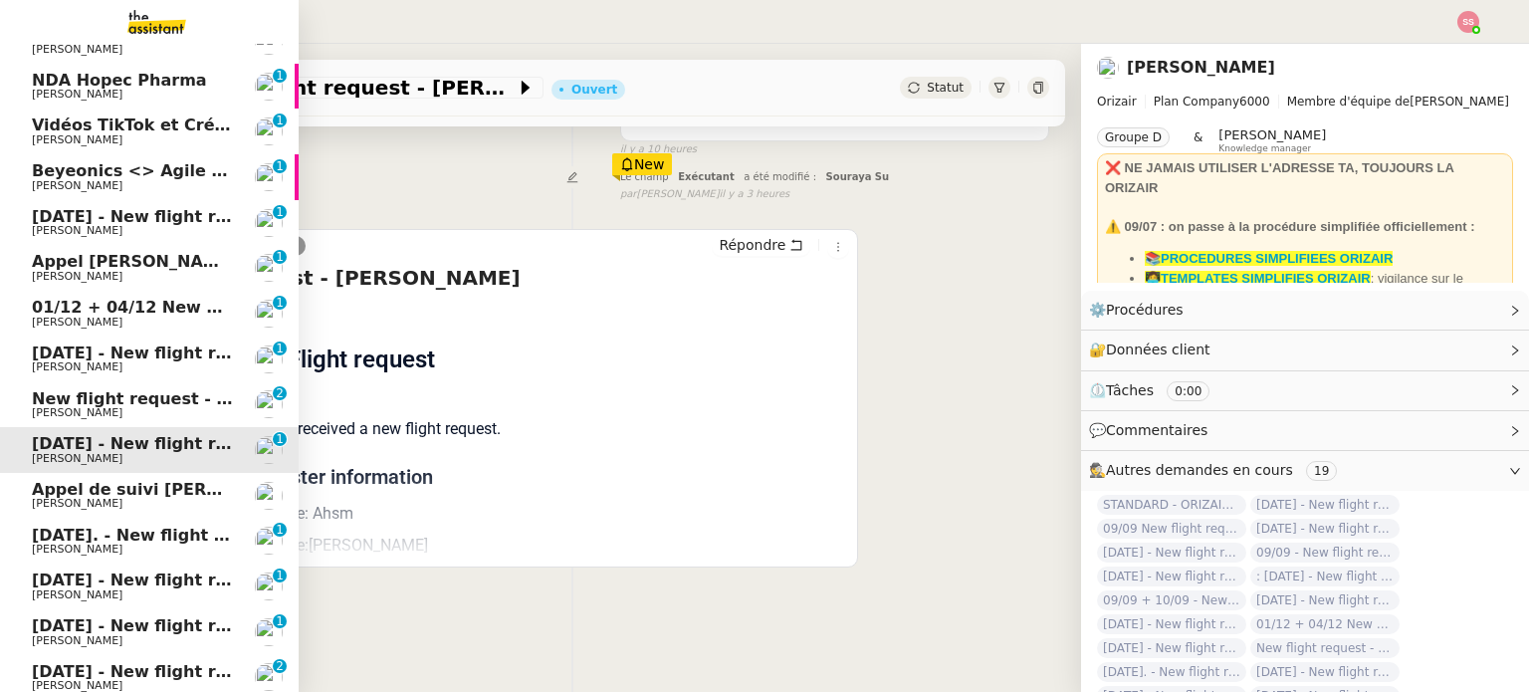
click at [158, 536] on span "[DATE]. - New flight request - [PERSON_NAME]" at bounding box center [240, 534] width 417 height 19
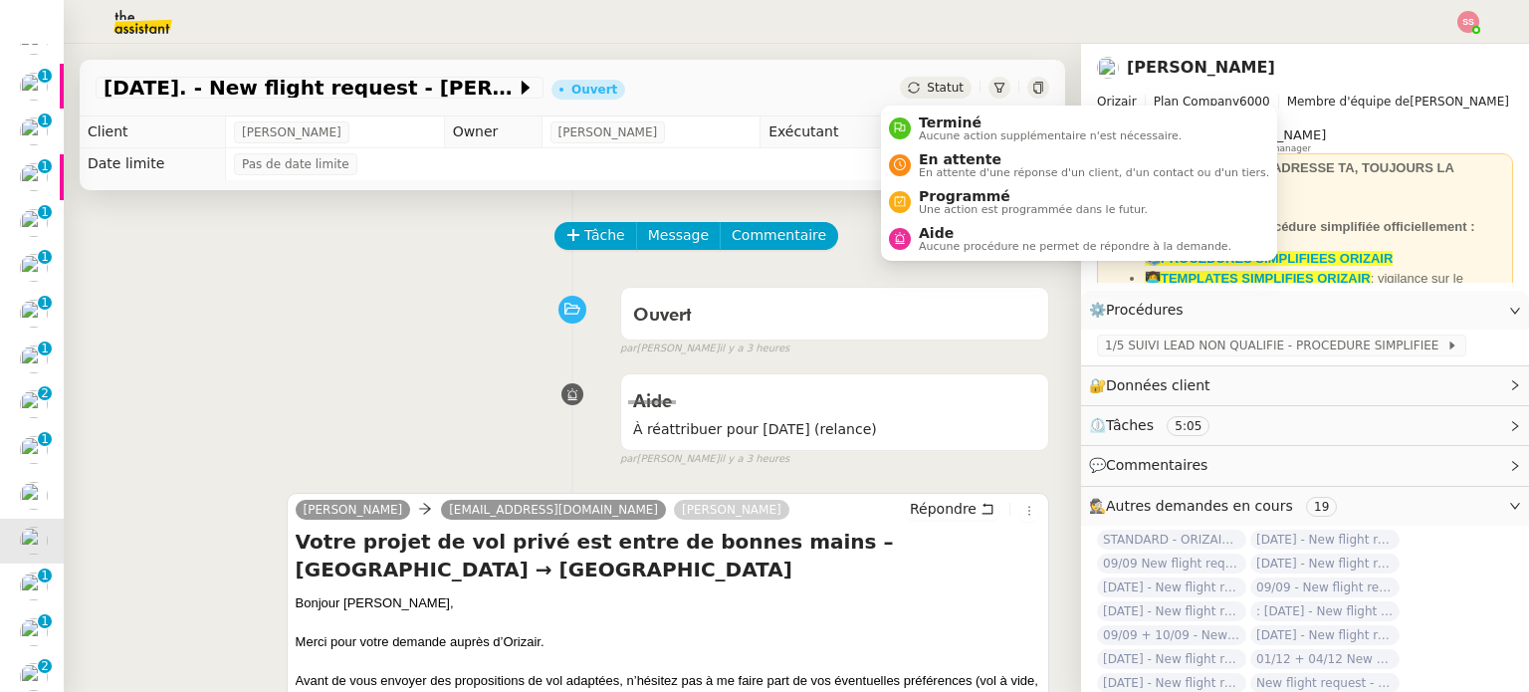
click at [927, 83] on span "Statut" at bounding box center [945, 88] width 37 height 14
click at [935, 154] on span "En attente" at bounding box center [1094, 159] width 350 height 16
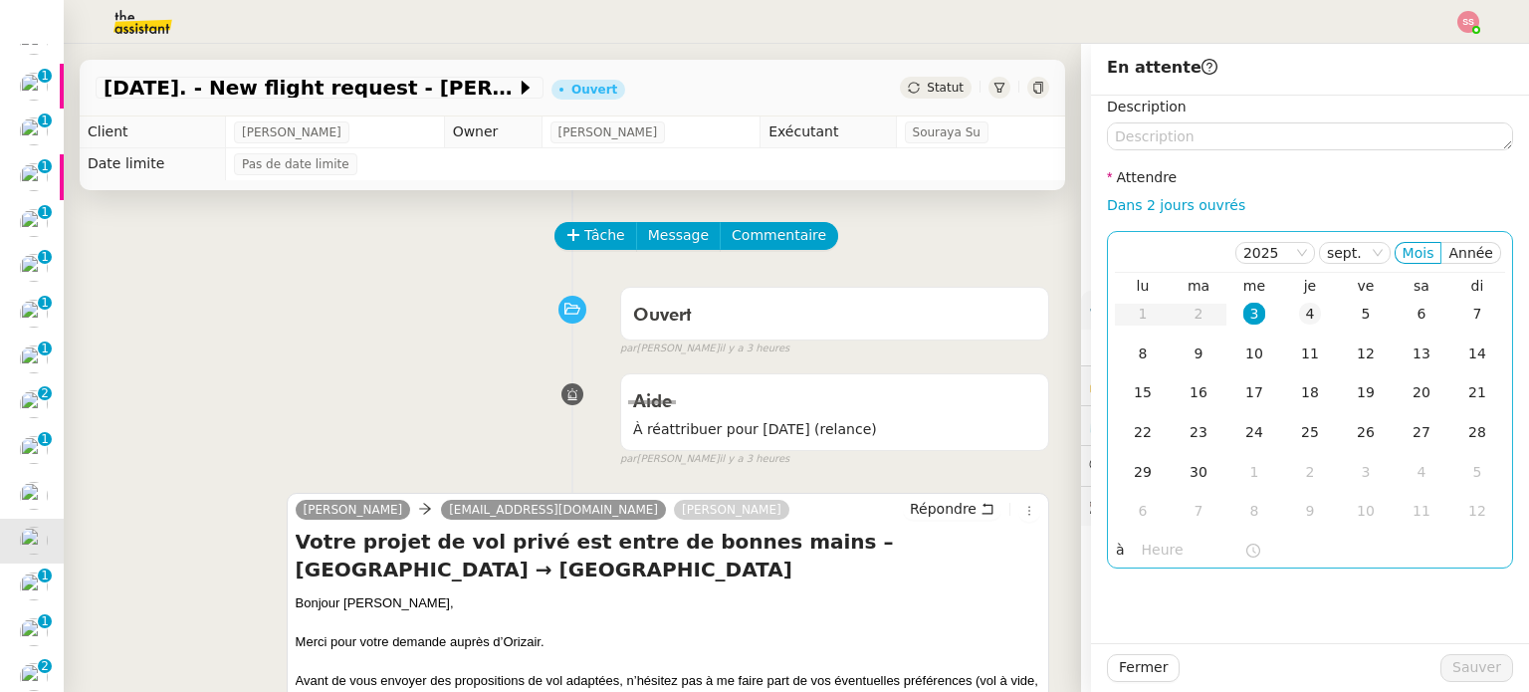
click at [1301, 325] on td "4" at bounding box center [1310, 315] width 56 height 40
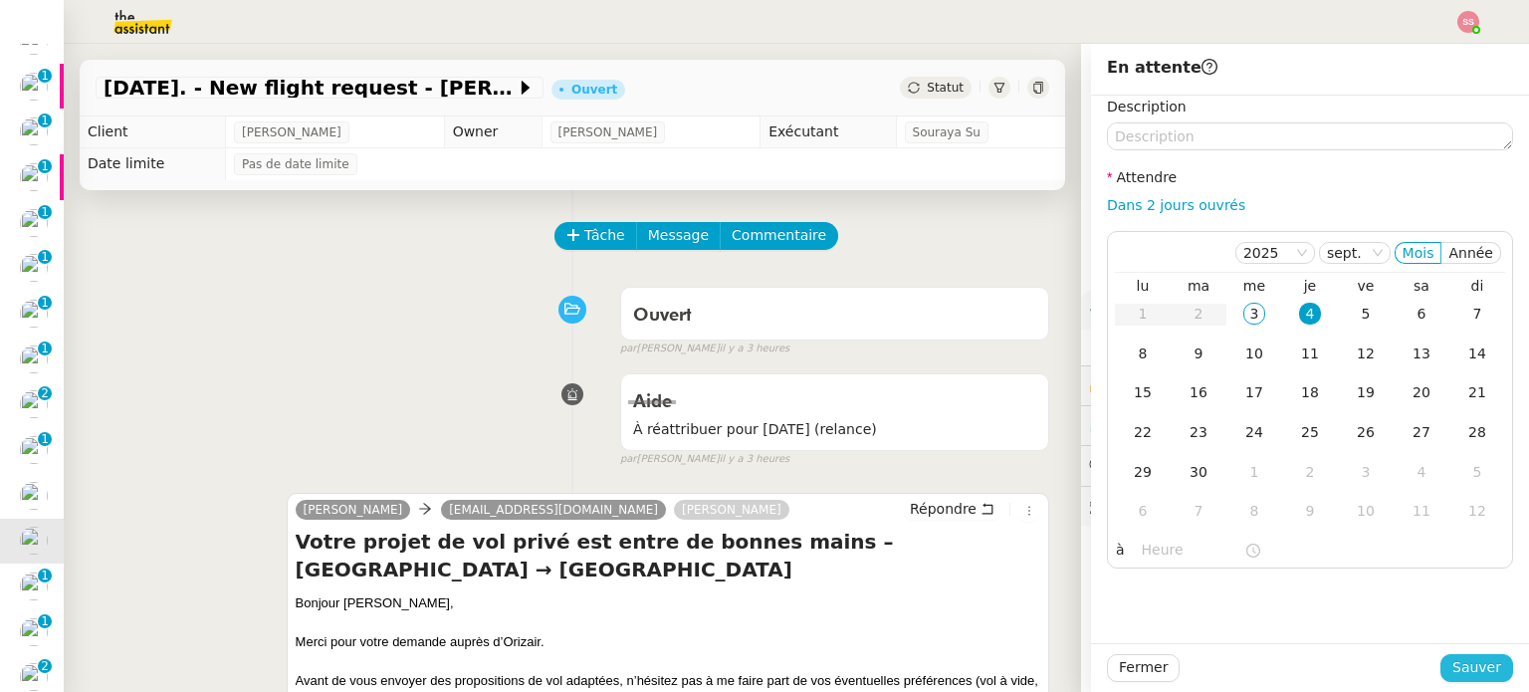
click at [1443, 664] on button "Sauver" at bounding box center [1476, 668] width 73 height 28
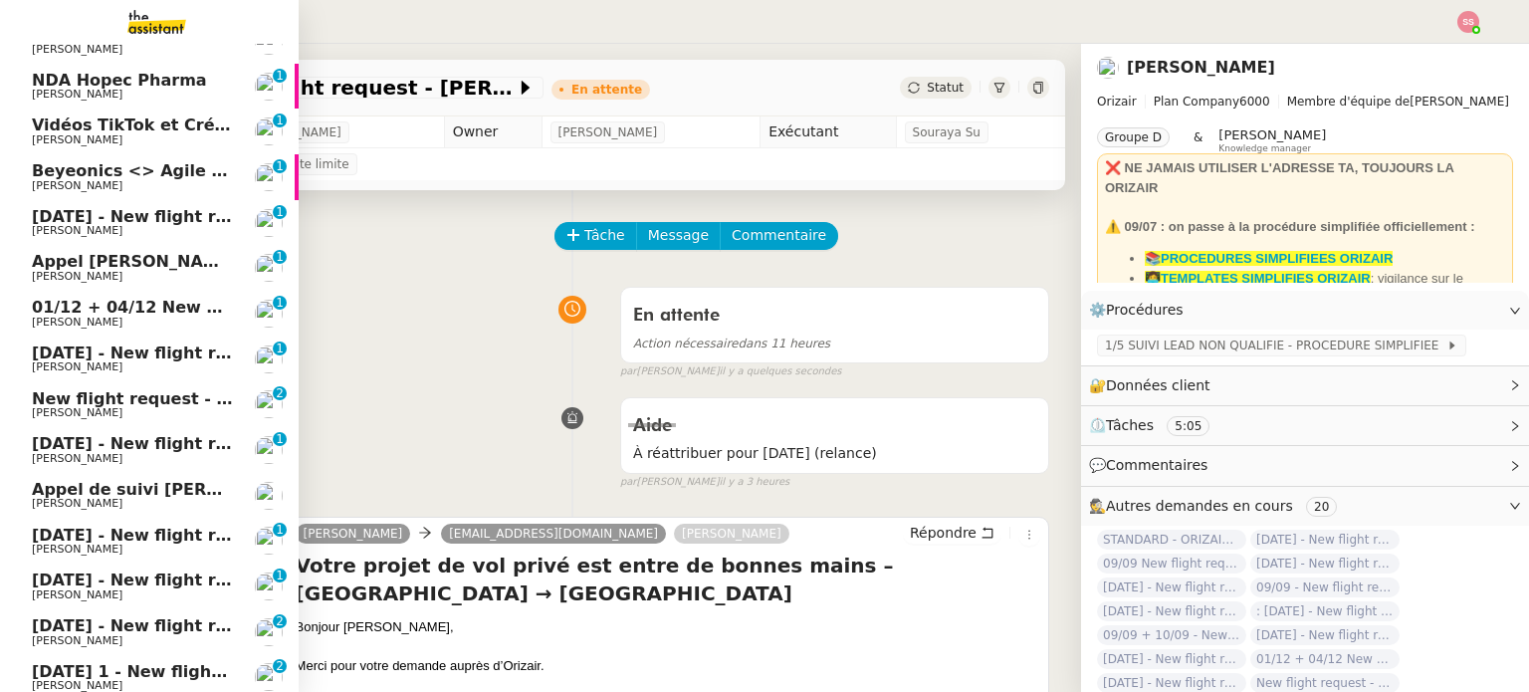
click at [143, 532] on span "[DATE] - New flight request - [PERSON_NAME]" at bounding box center [237, 534] width 411 height 19
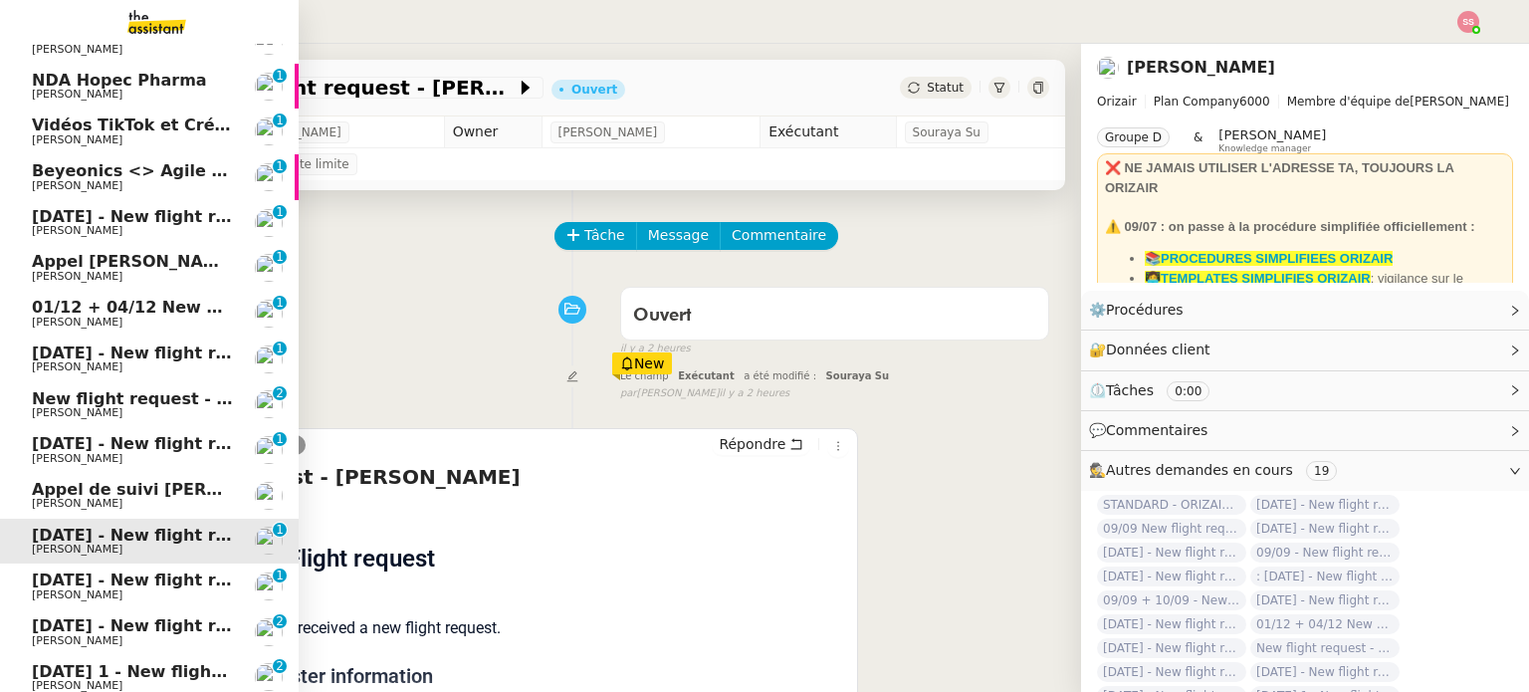
click at [152, 580] on span "[DATE] - New flight request - [PERSON_NAME]" at bounding box center [237, 579] width 411 height 19
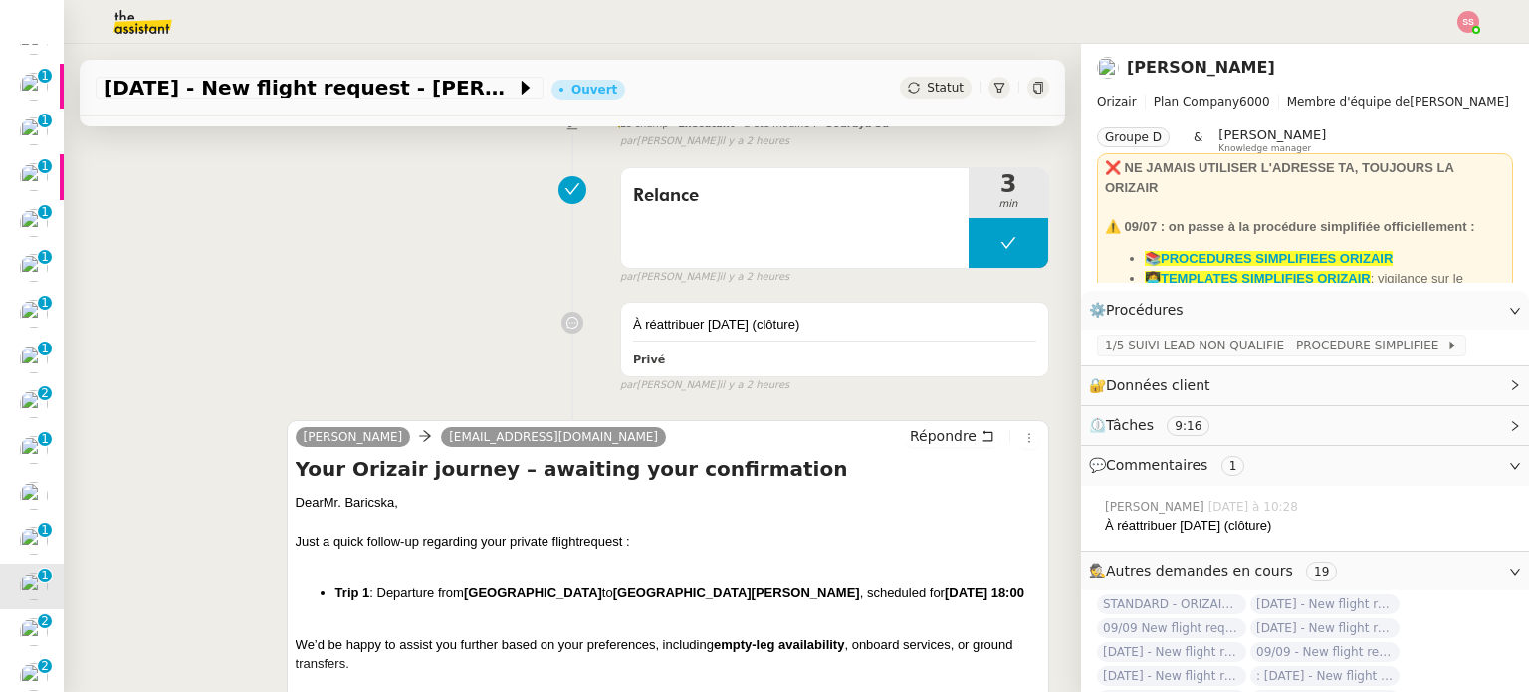
scroll to position [398, 0]
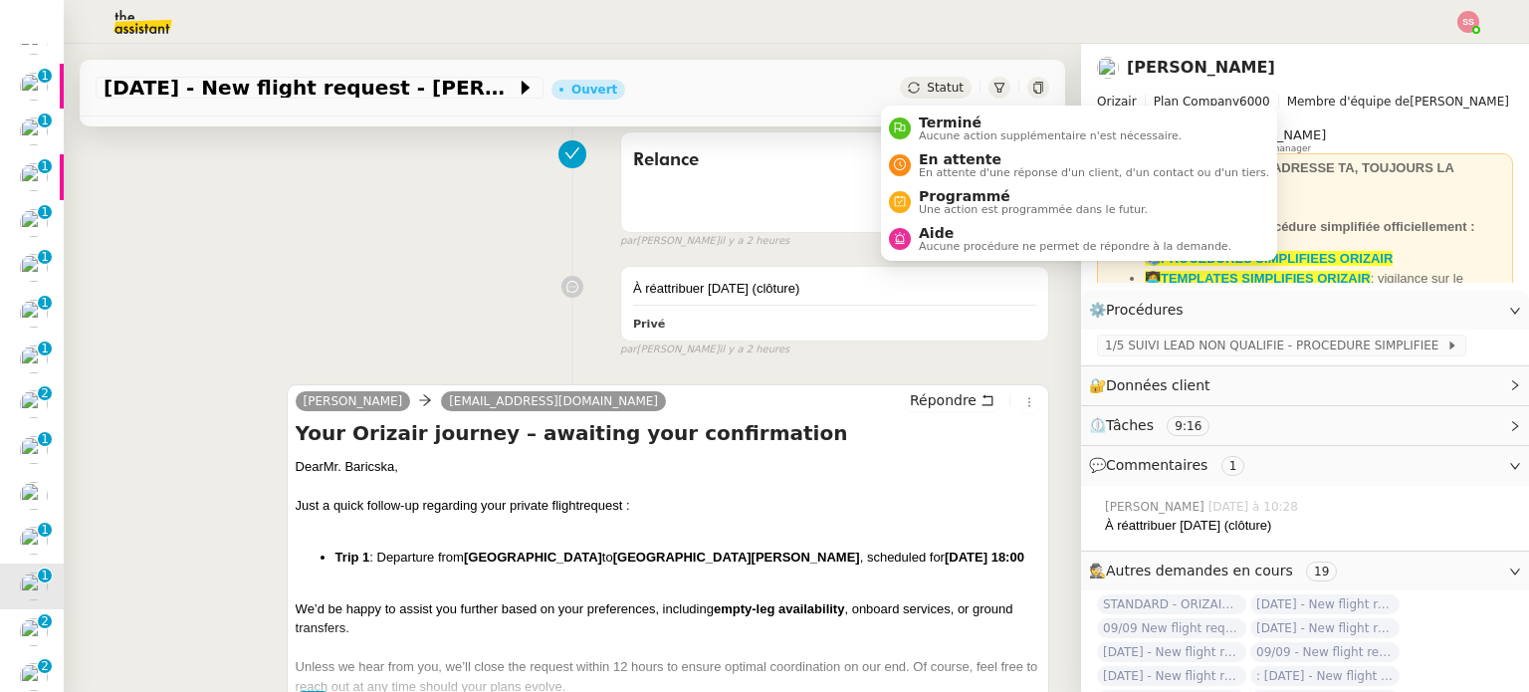
click at [904, 98] on div "Statut" at bounding box center [936, 88] width 72 height 22
drag, startPoint x: 932, startPoint y: 158, endPoint x: 975, endPoint y: 192, distance: 55.3
click at [932, 158] on span "En attente" at bounding box center [1094, 159] width 350 height 16
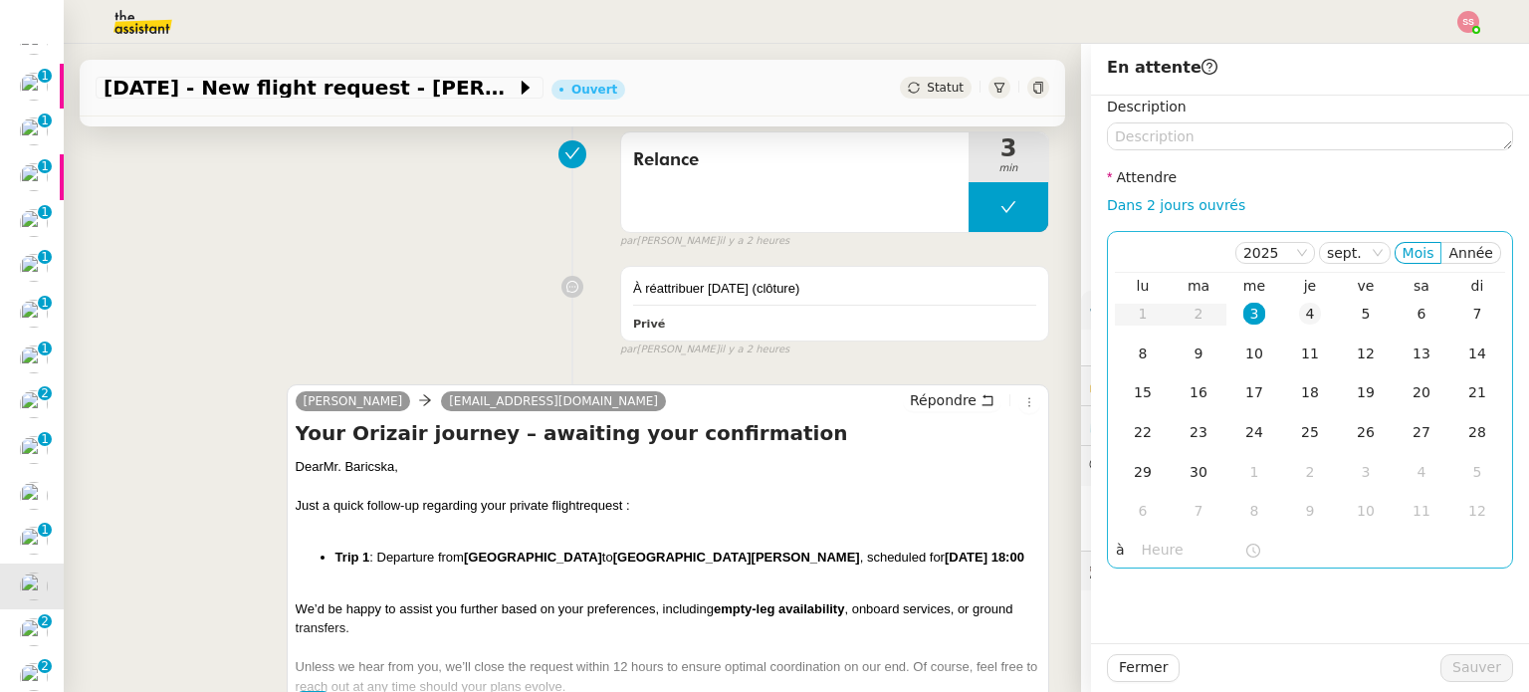
click at [1301, 316] on div "4" at bounding box center [1310, 314] width 22 height 22
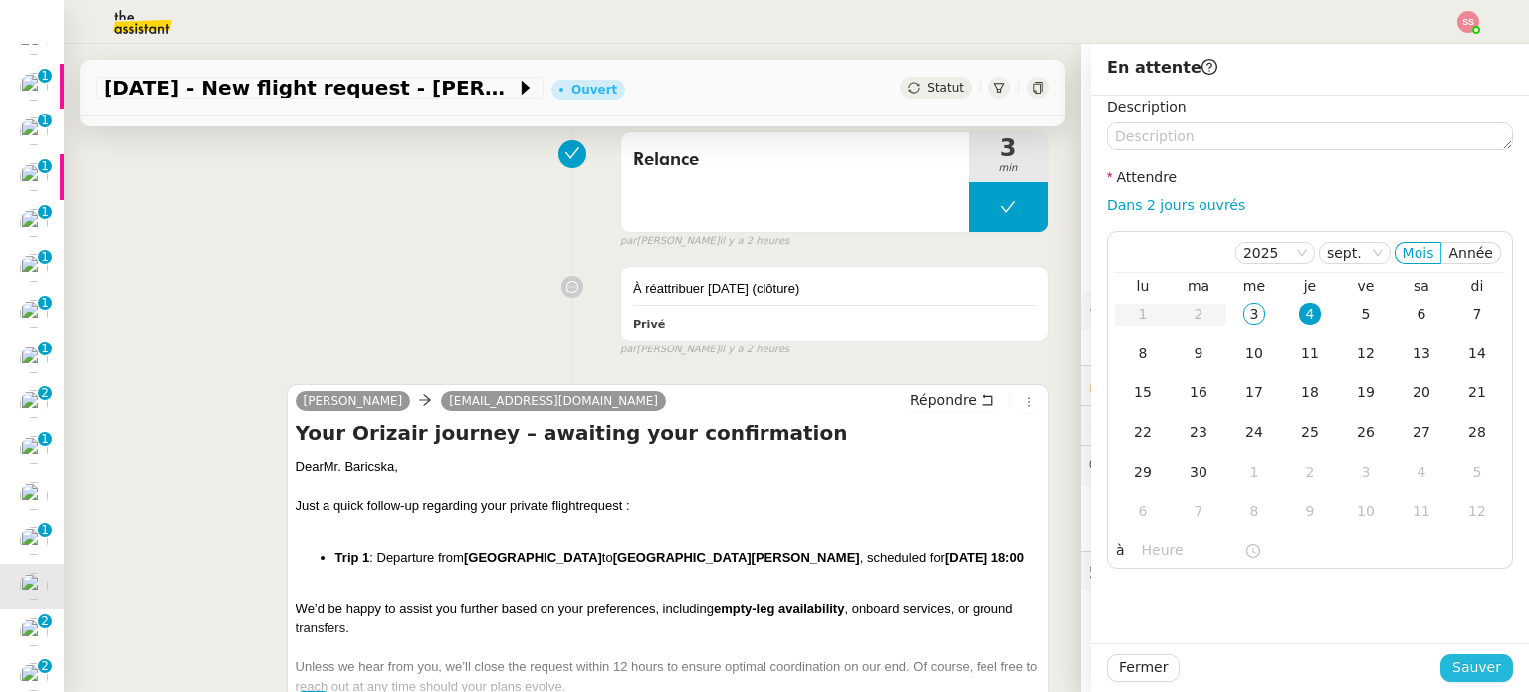
click at [1477, 658] on span "Sauver" at bounding box center [1476, 667] width 49 height 23
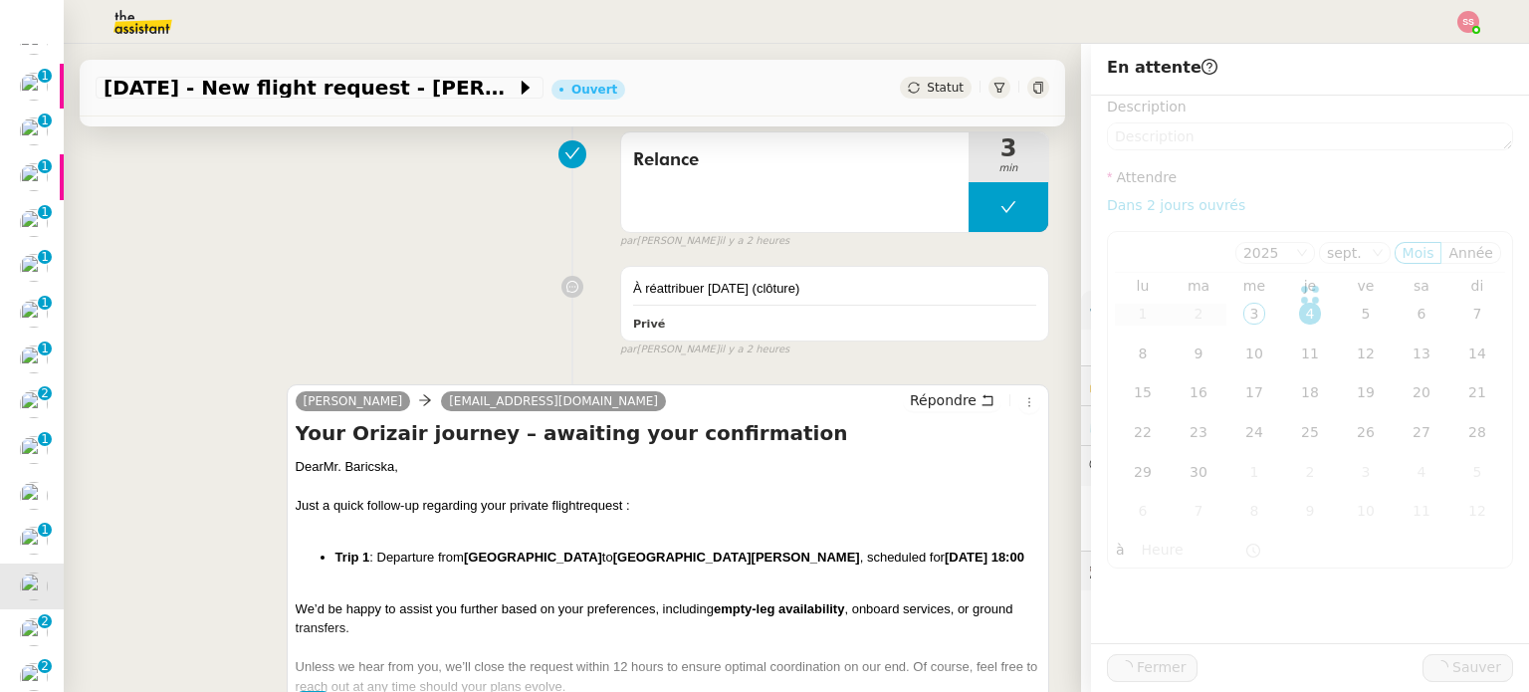
scroll to position [421, 0]
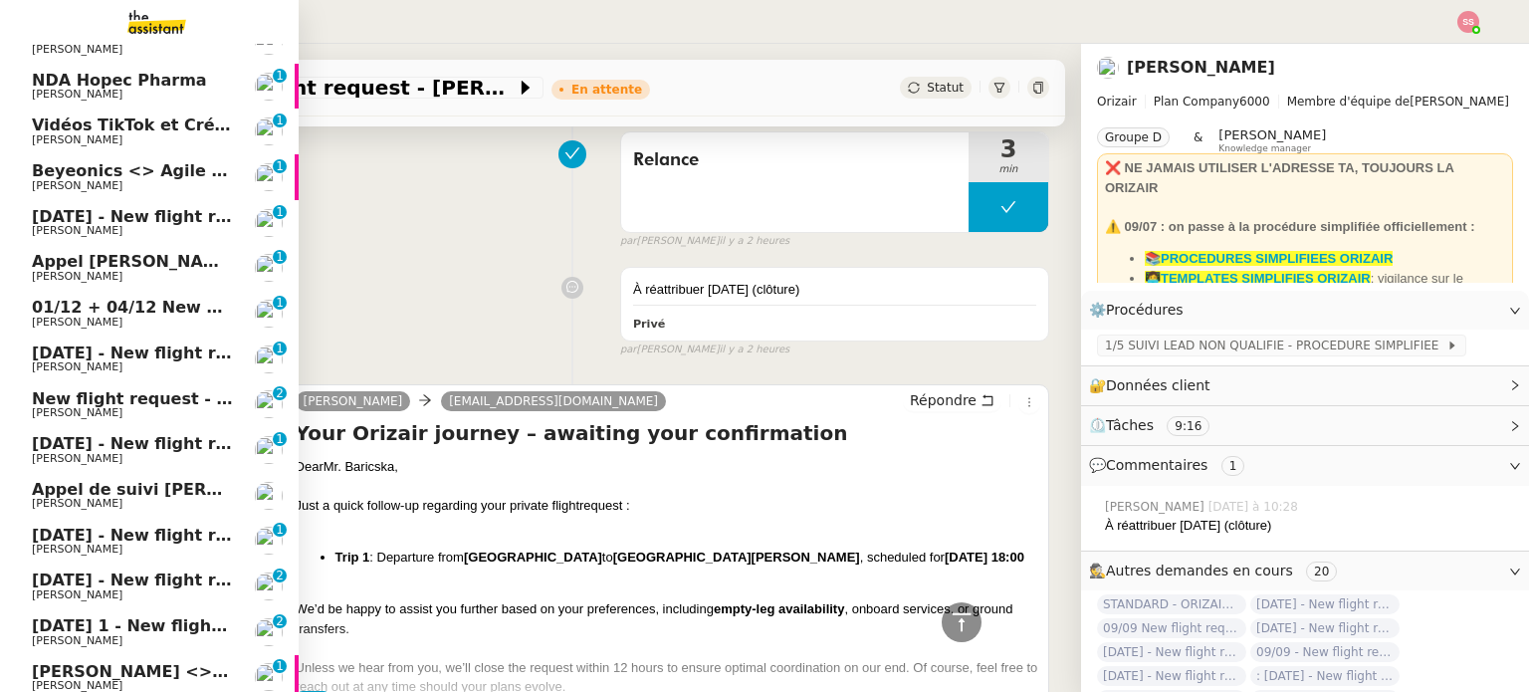
click at [104, 583] on span "[DATE] - New flight request - [PERSON_NAME]" at bounding box center [237, 579] width 411 height 19
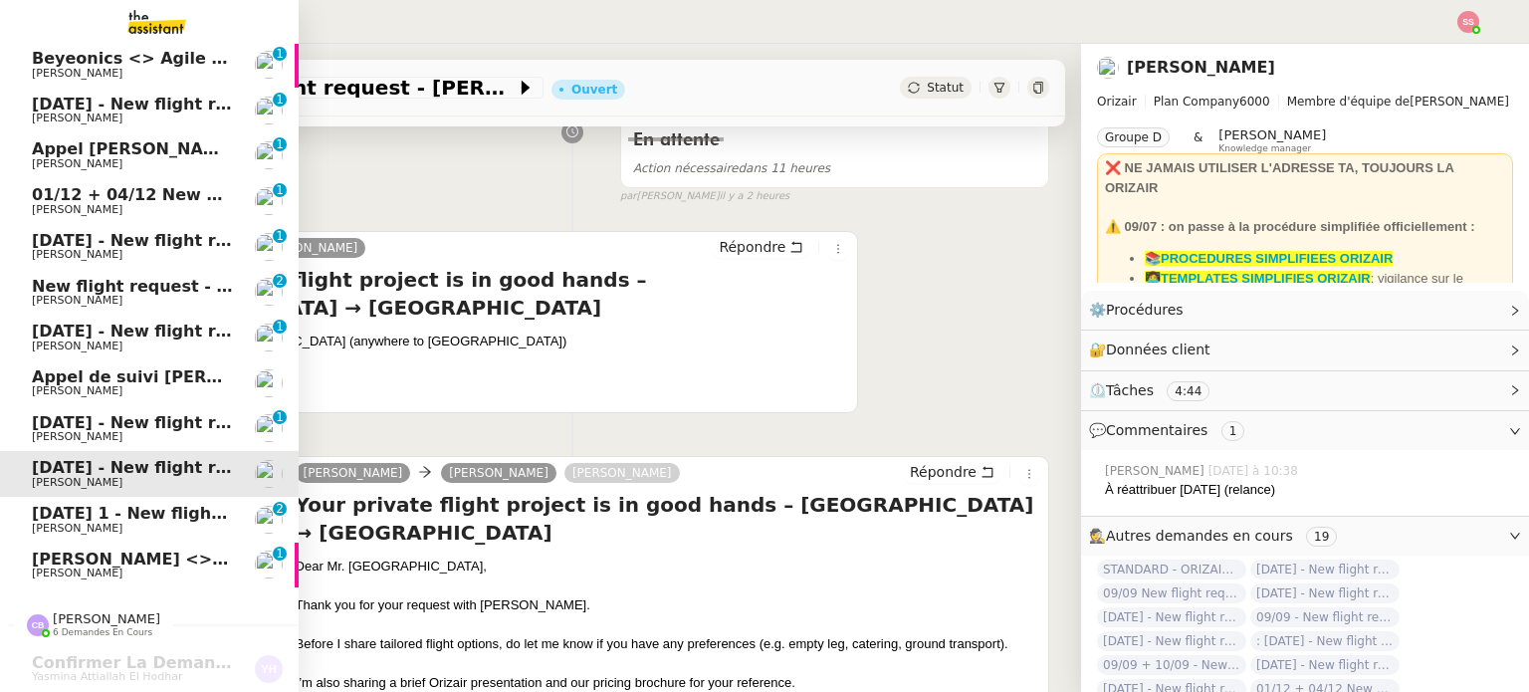
scroll to position [994, 0]
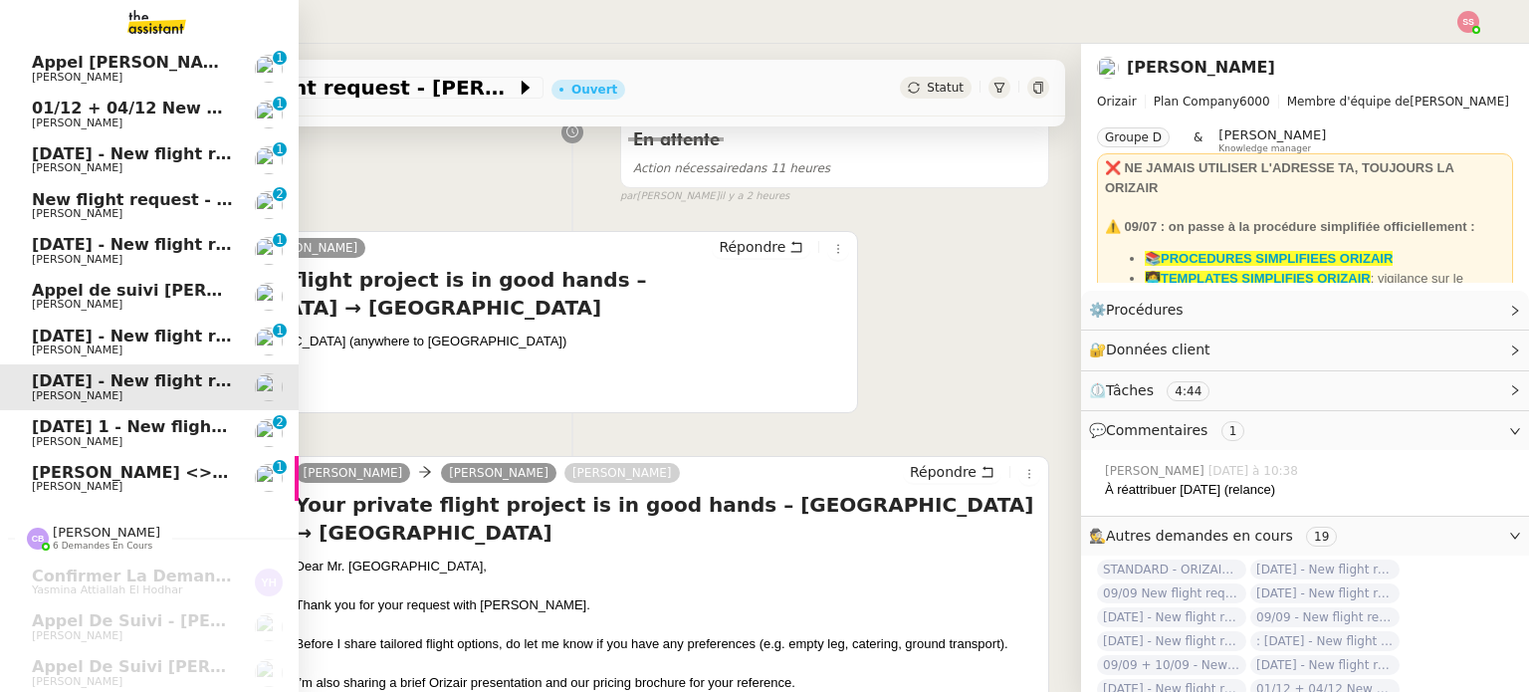
click at [139, 424] on span "[DATE] 1 - New flight request - [PERSON_NAME]" at bounding box center [246, 426] width 428 height 19
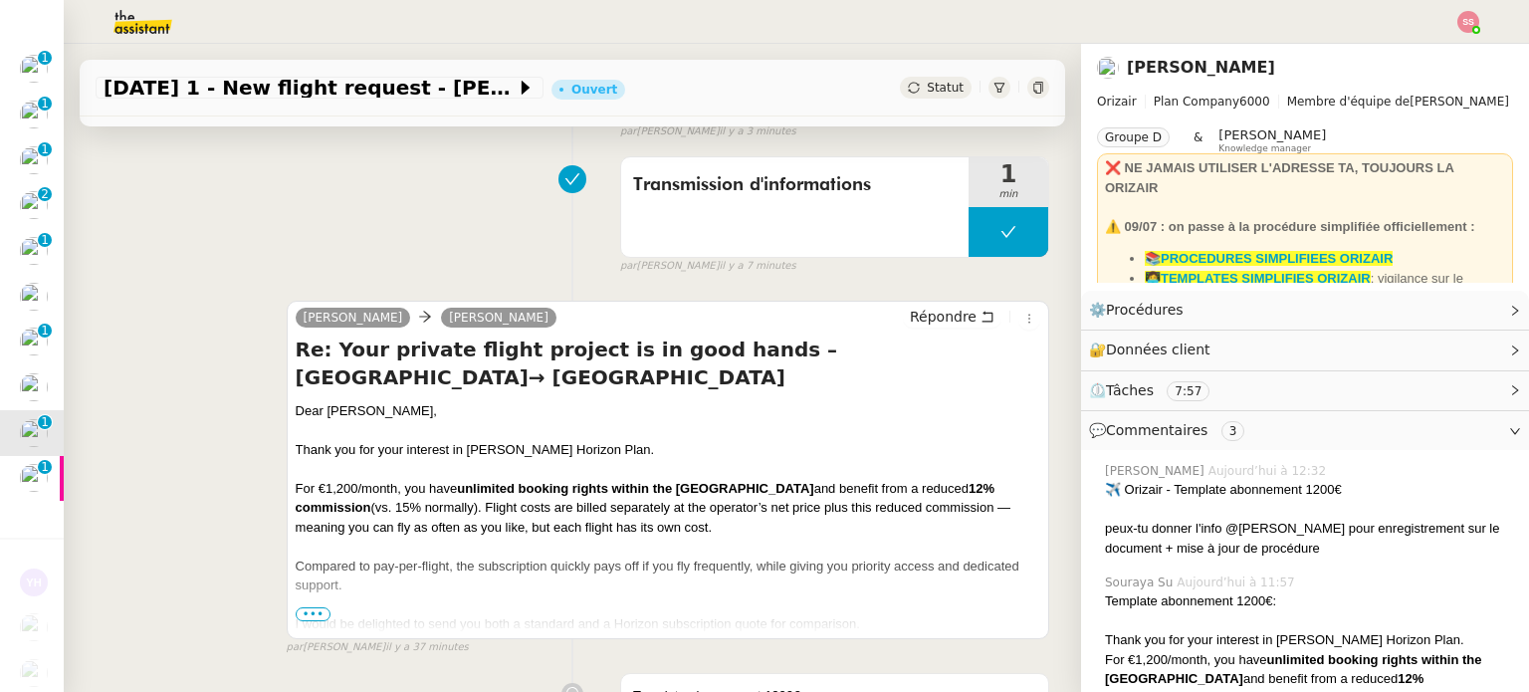
scroll to position [498, 0]
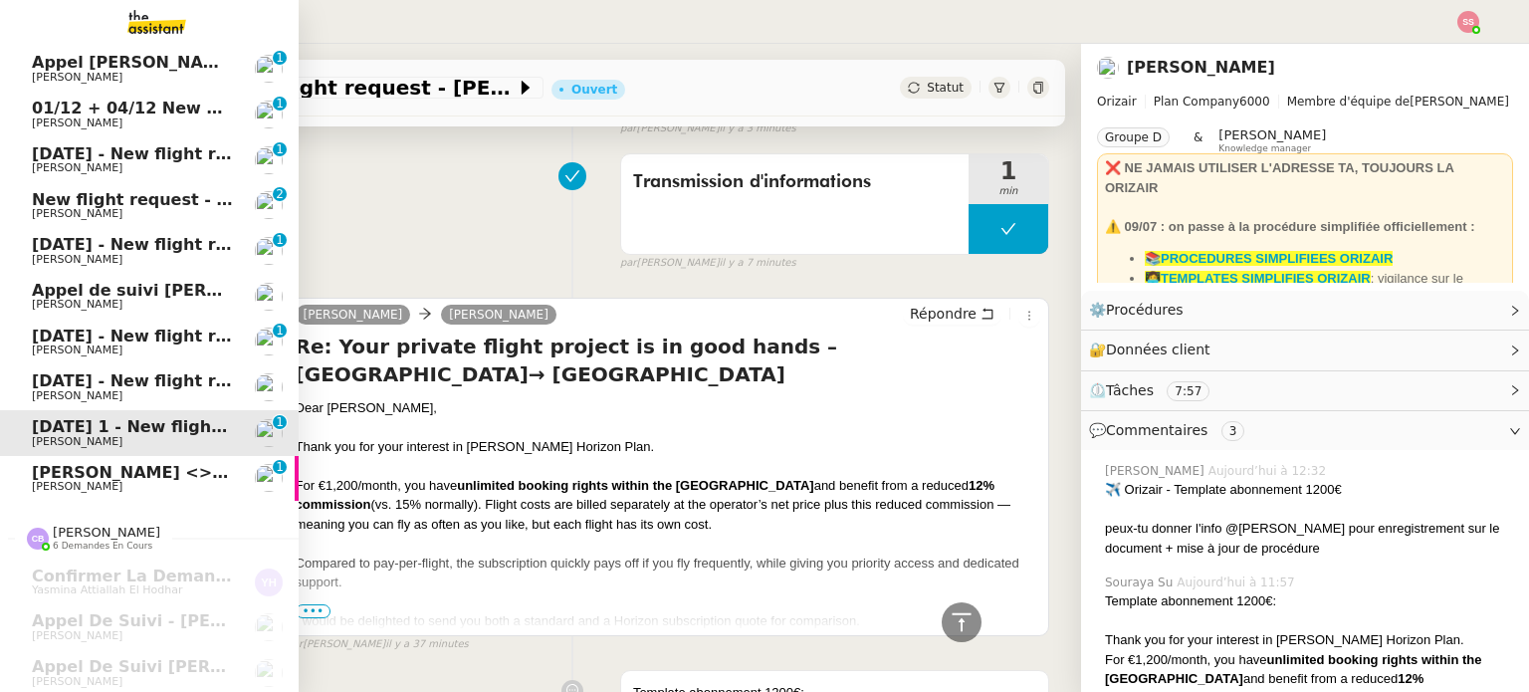
click at [107, 469] on span "[PERSON_NAME] <> Agile Capital Markets" at bounding box center [221, 472] width 378 height 19
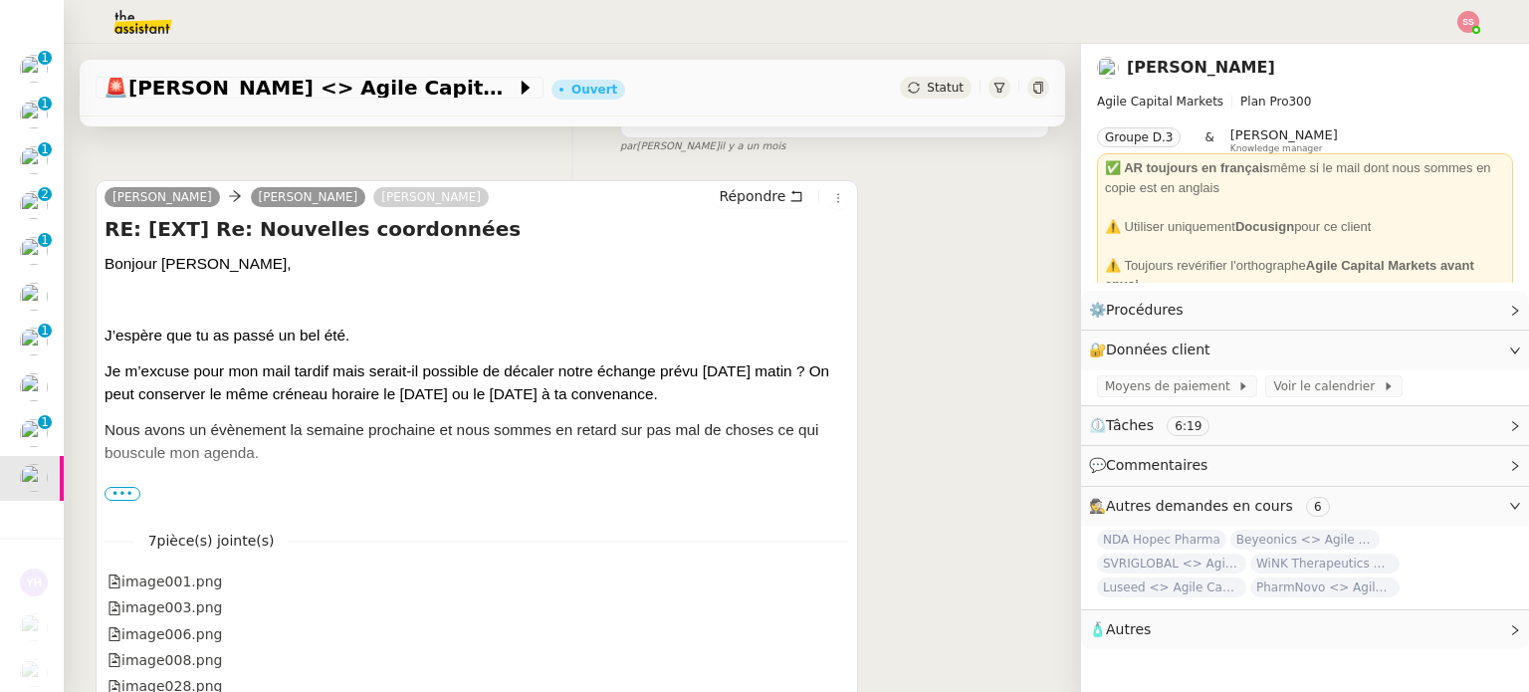
scroll to position [398, 0]
click at [123, 502] on span "•••" at bounding box center [122, 495] width 36 height 14
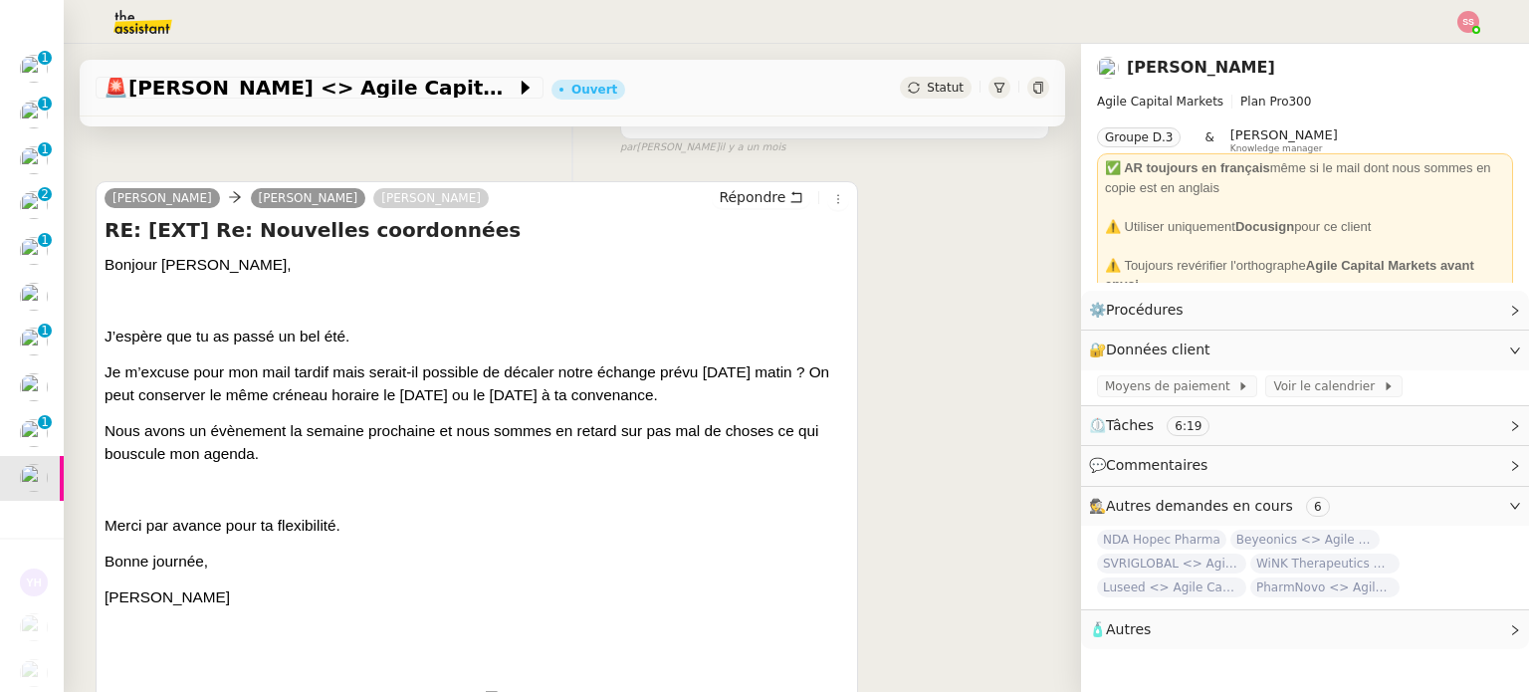
scroll to position [0, 0]
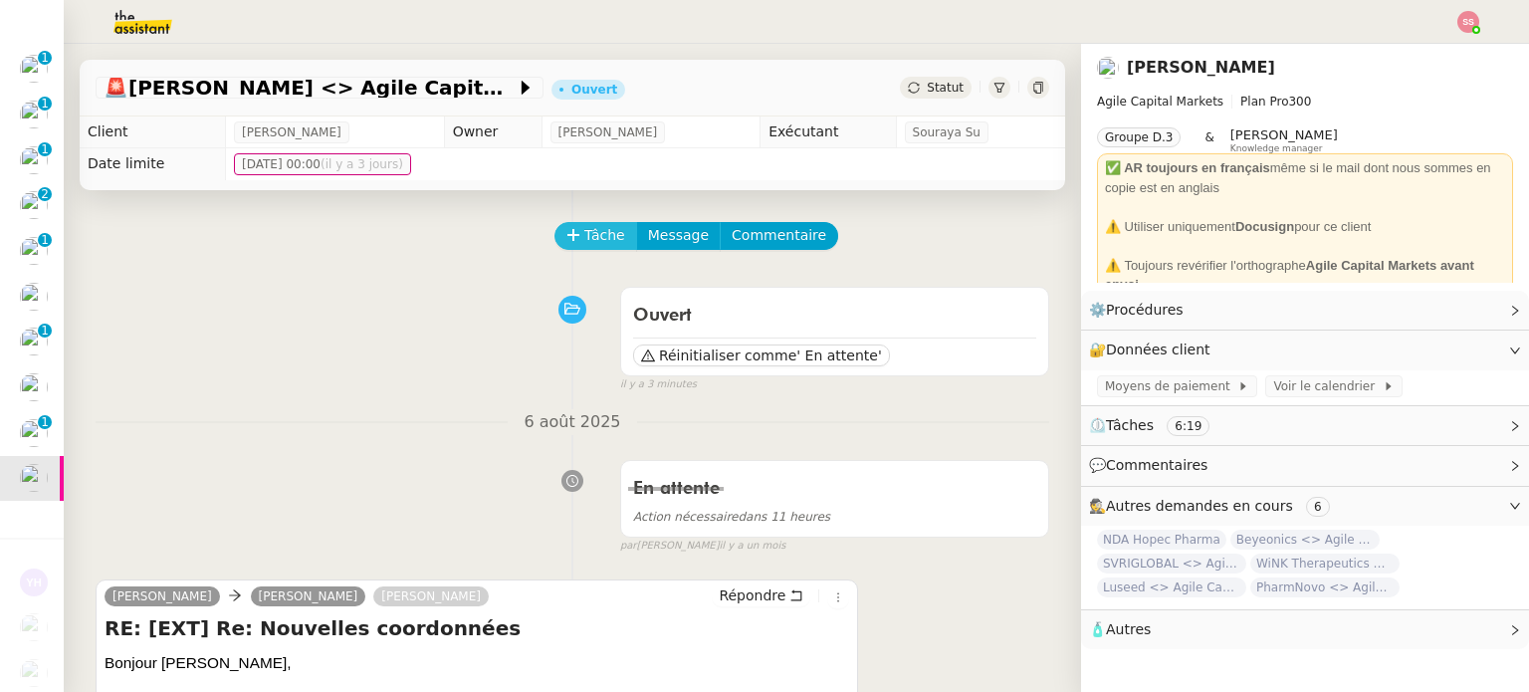
click at [592, 250] on button "Tâche" at bounding box center [595, 236] width 83 height 28
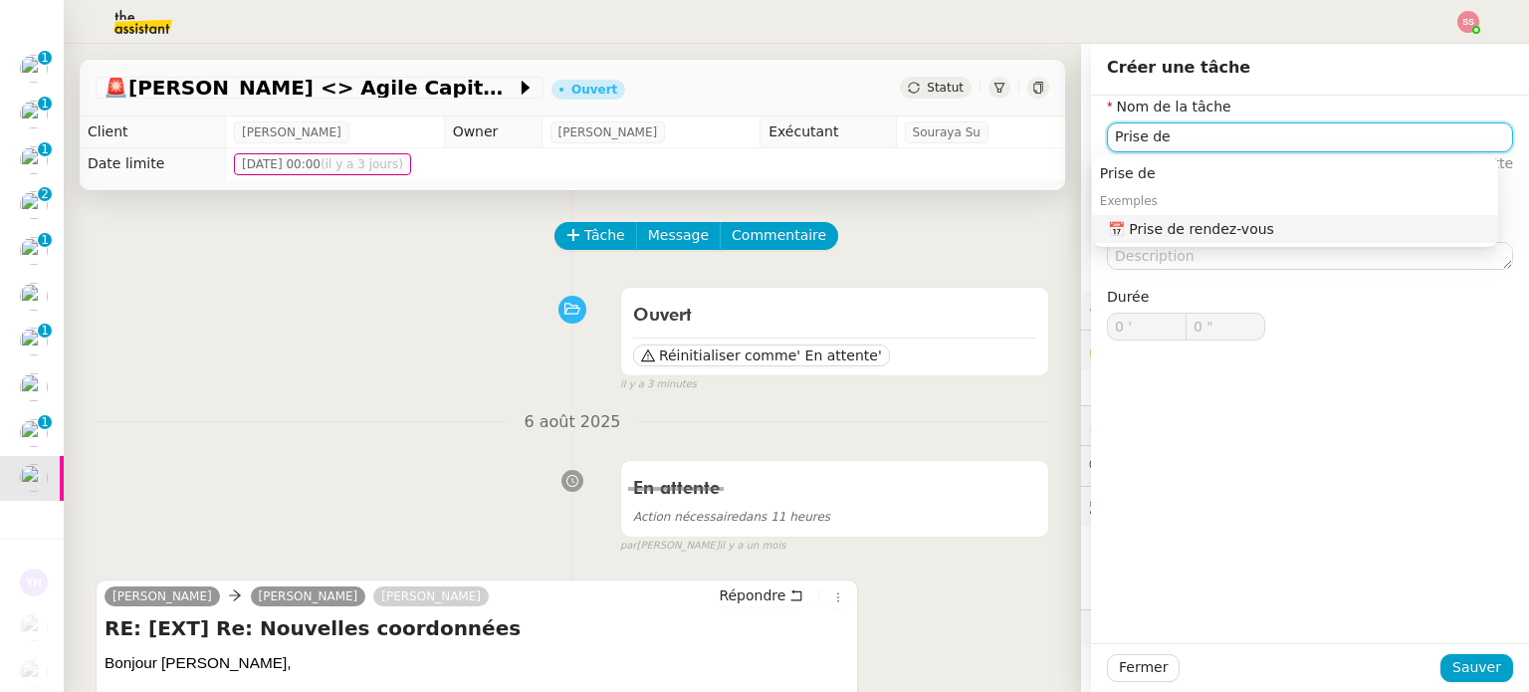
click at [1201, 229] on div "📅 Prise de rendez-vous" at bounding box center [1299, 229] width 382 height 18
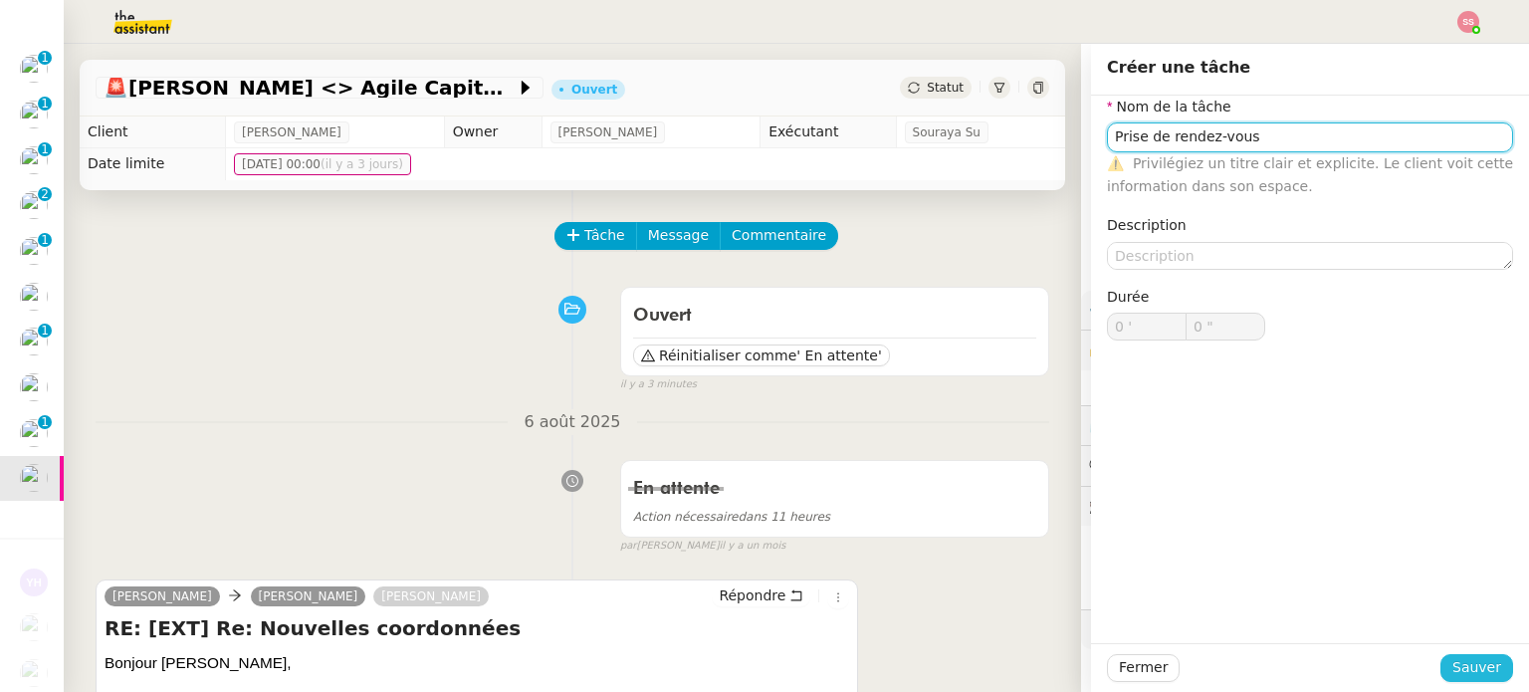
type input "Prise de rendez-vous"
click at [1469, 661] on span "Sauver" at bounding box center [1476, 667] width 49 height 23
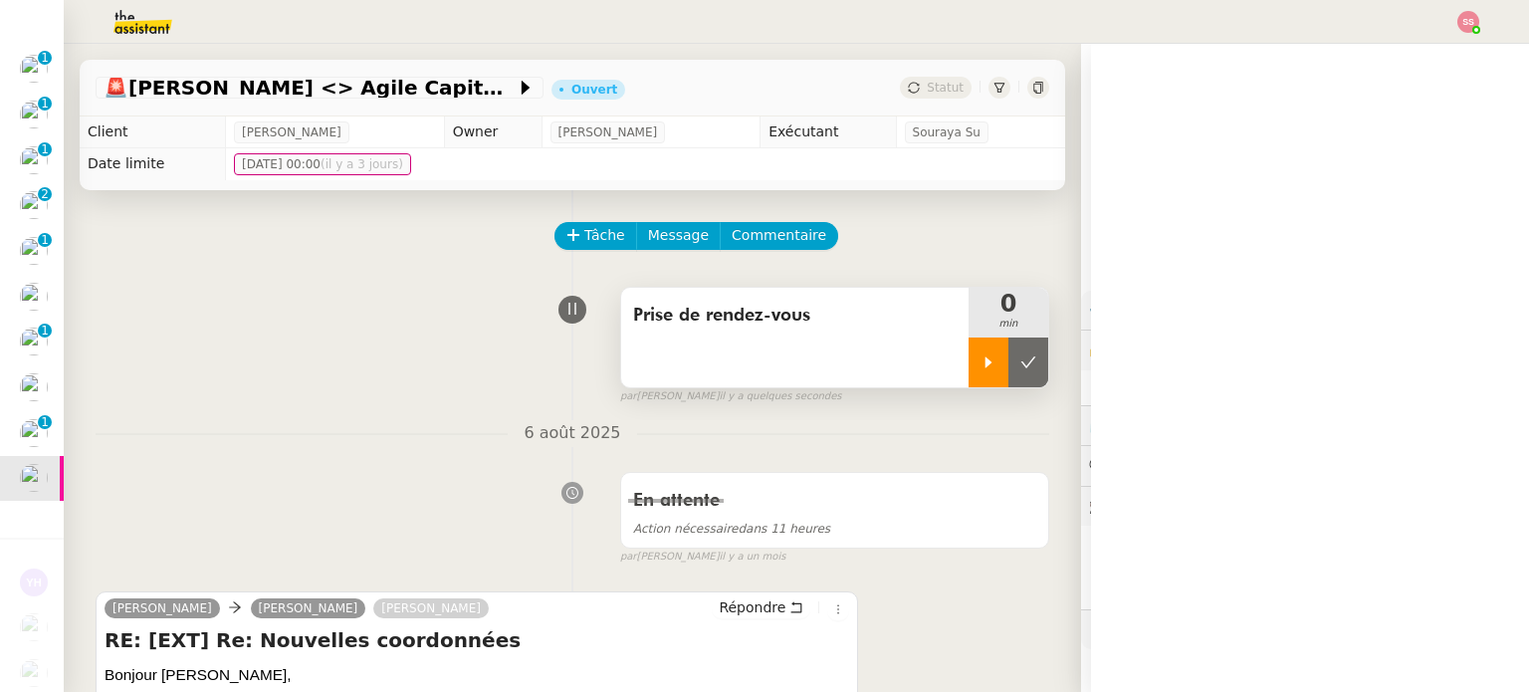
click at [968, 354] on div at bounding box center [988, 362] width 40 height 50
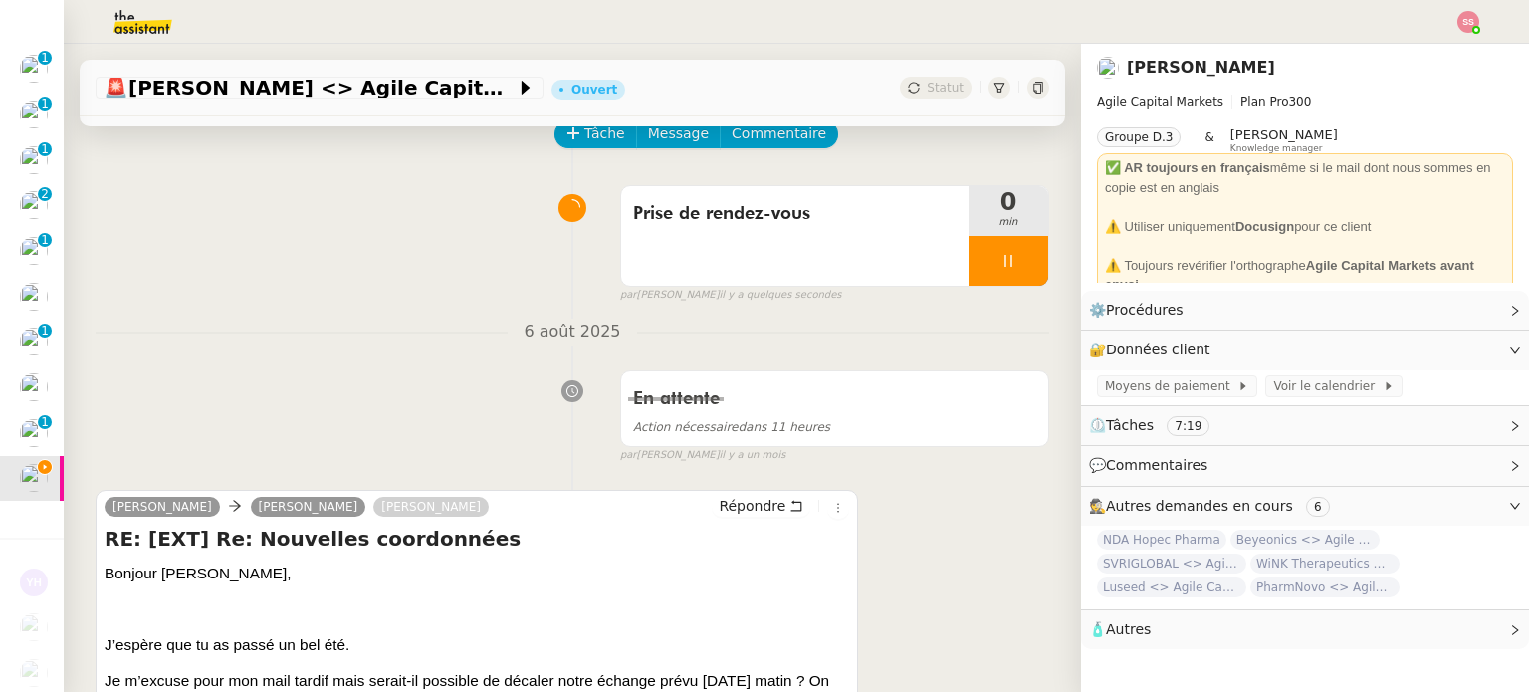
scroll to position [398, 0]
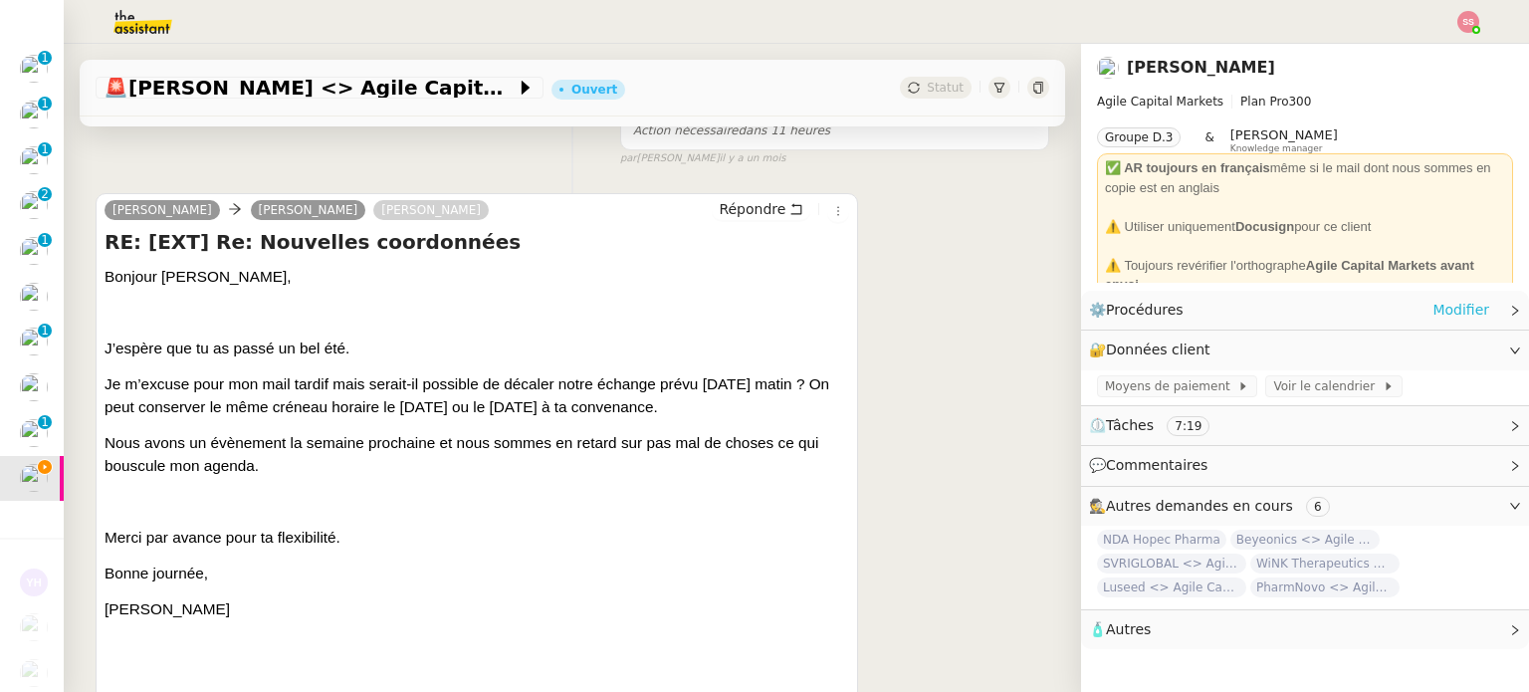
click at [1435, 306] on link "Modifier" at bounding box center [1460, 310] width 57 height 23
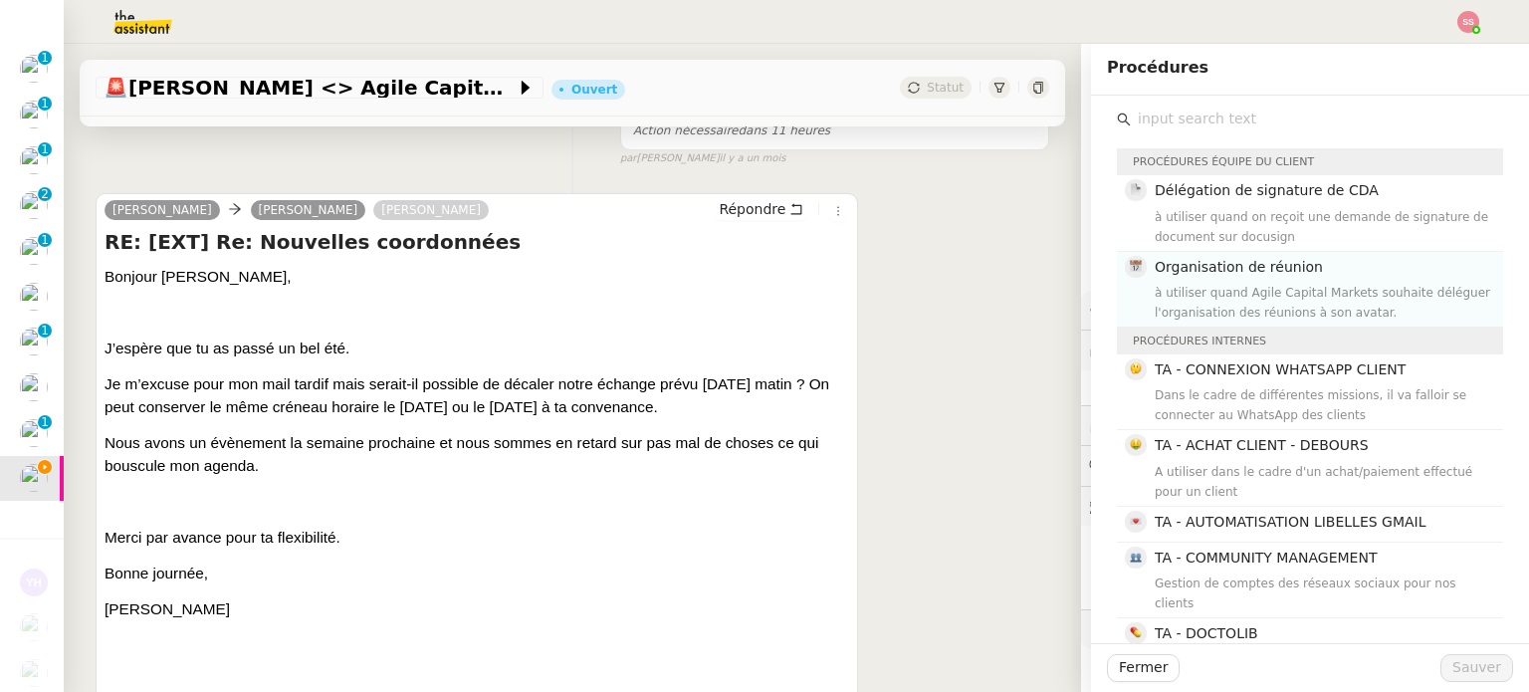
click at [1278, 283] on div "à utiliser quand Agile Capital Markets souhaite déléguer l'organisation des réu…" at bounding box center [1322, 303] width 336 height 40
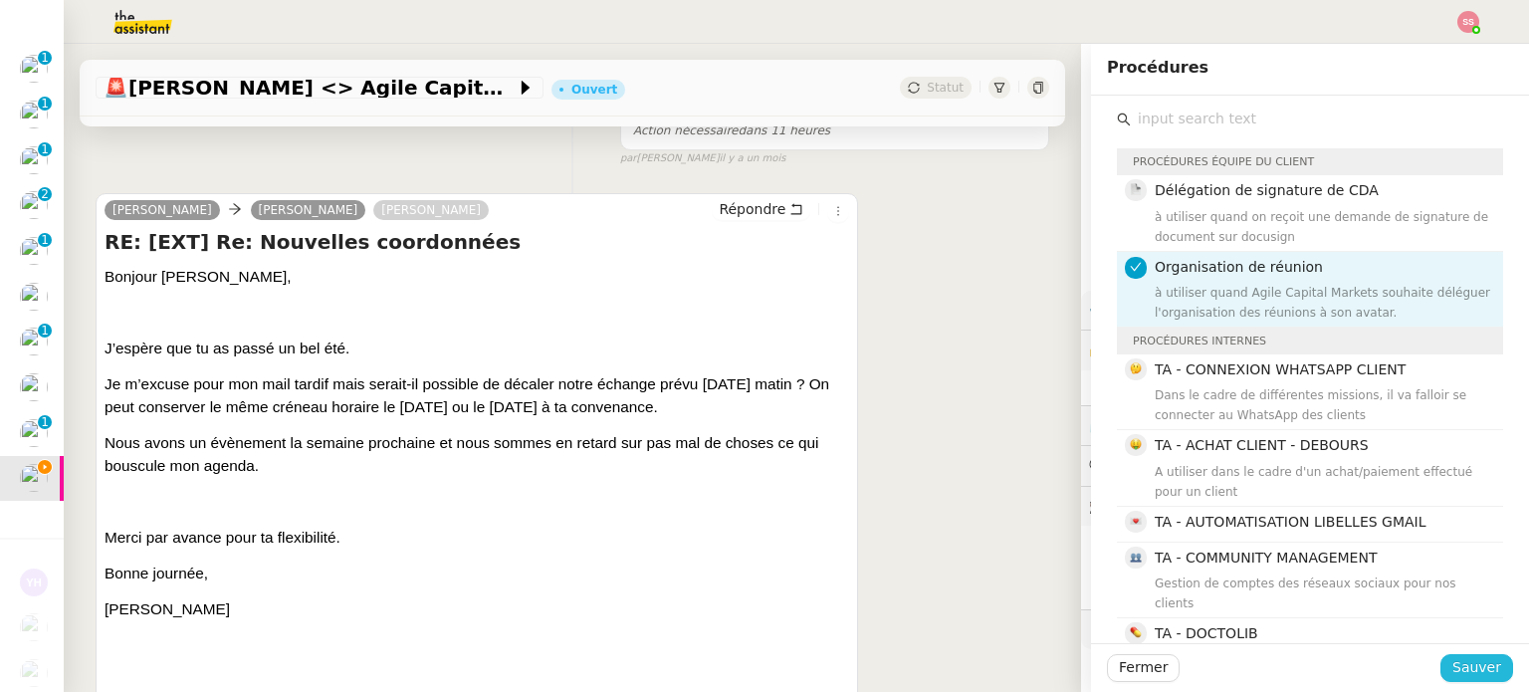
click at [1489, 670] on button "Sauver" at bounding box center [1476, 668] width 73 height 28
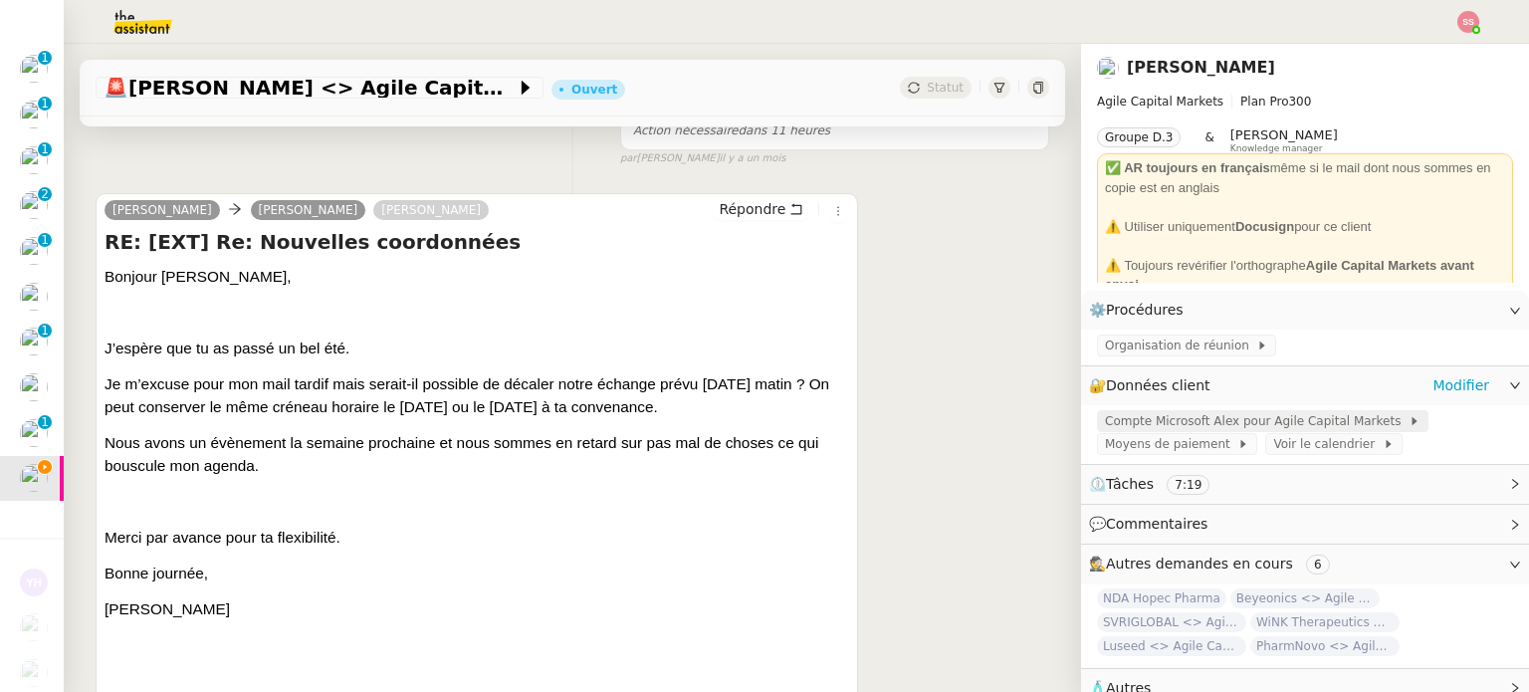
click at [1179, 425] on span "Compte Microsoft Alex pour Agile Capital Markets" at bounding box center [1257, 421] width 304 height 20
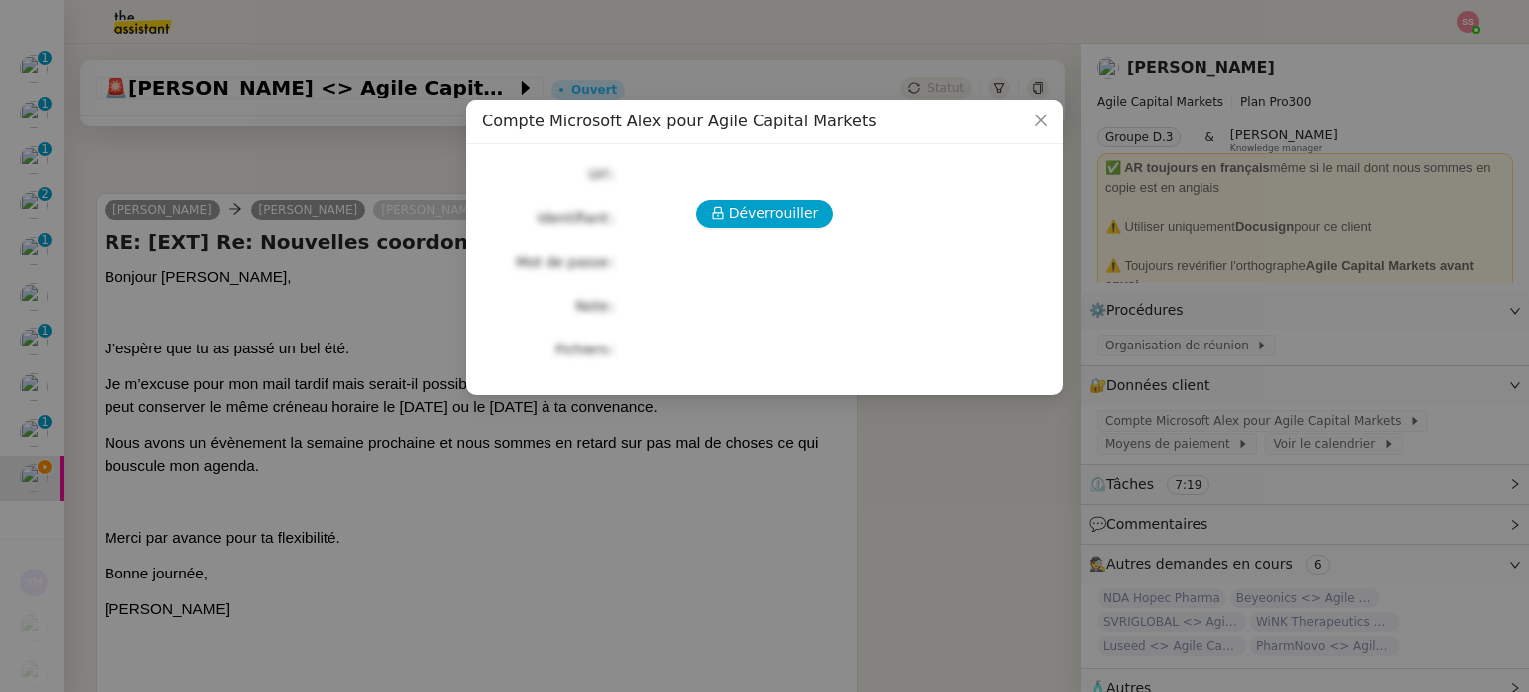
click at [724, 191] on div "Déverrouiller Url Identifiant Mot de passe Note Fichiers Upload" at bounding box center [764, 261] width 565 height 203
drag, startPoint x: 740, startPoint y: 205, endPoint x: 748, endPoint y: 219, distance: 16.0
click at [740, 206] on span "Déverrouiller" at bounding box center [773, 213] width 91 height 23
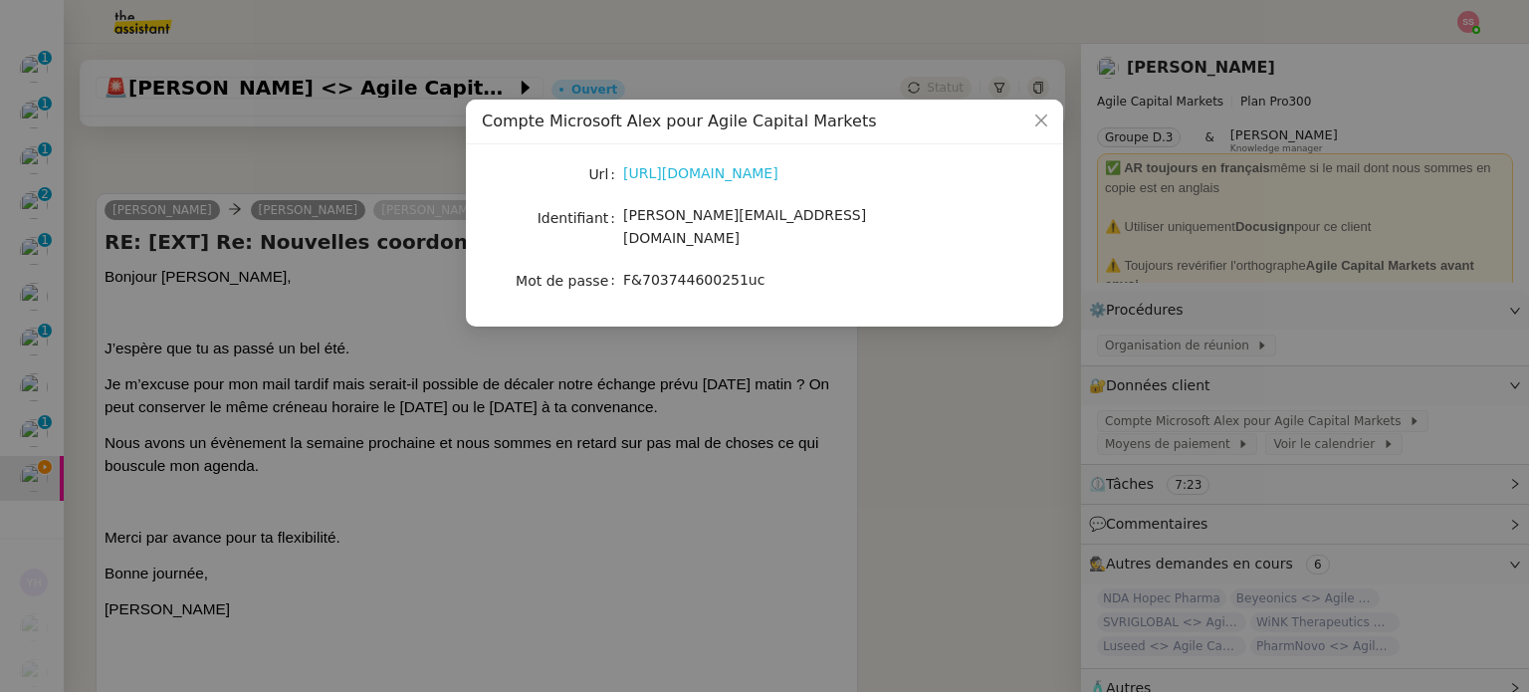
click at [731, 177] on link "[URL][DOMAIN_NAME]" at bounding box center [700, 173] width 155 height 16
click at [320, 365] on nz-modal-container "Compte Microsoft Alex pour Agile Capital Markets Url [URL][DOMAIN_NAME] Identif…" at bounding box center [764, 346] width 1529 height 692
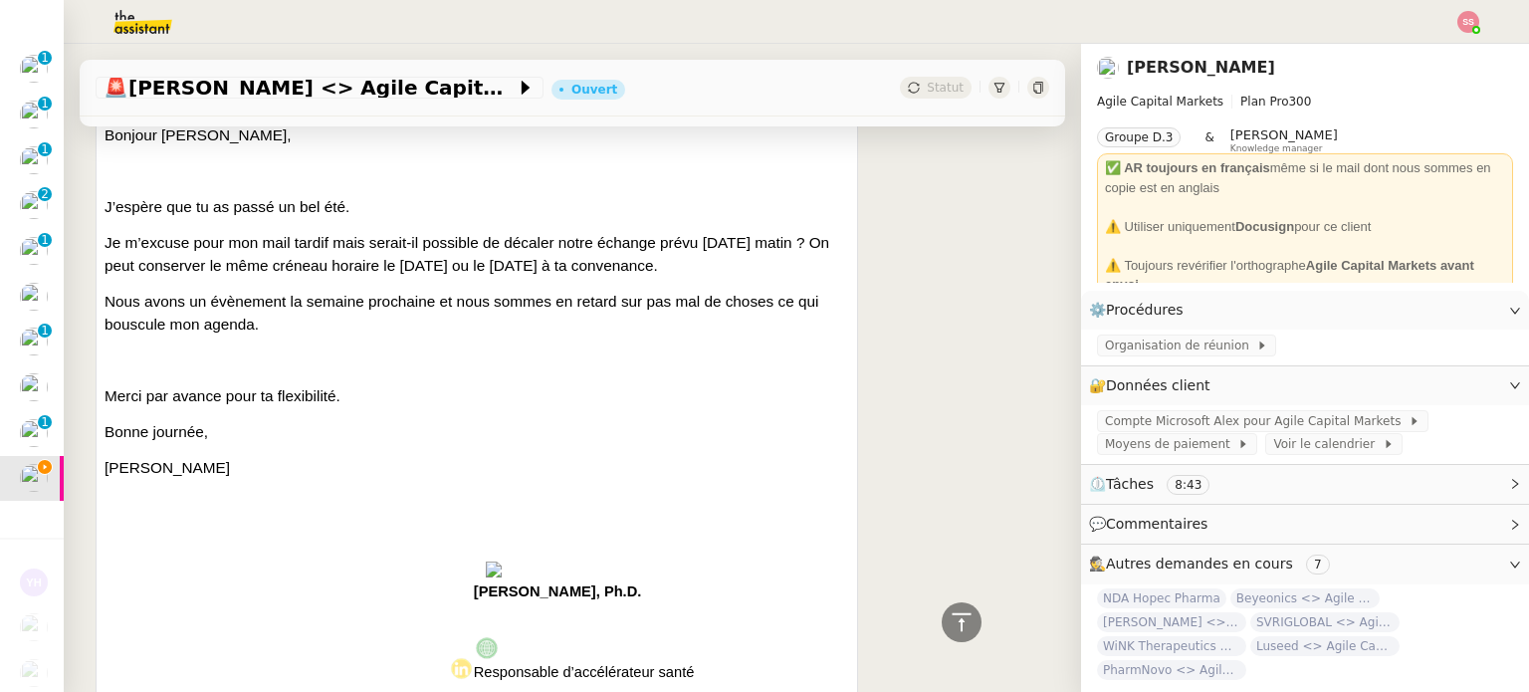
scroll to position [100, 0]
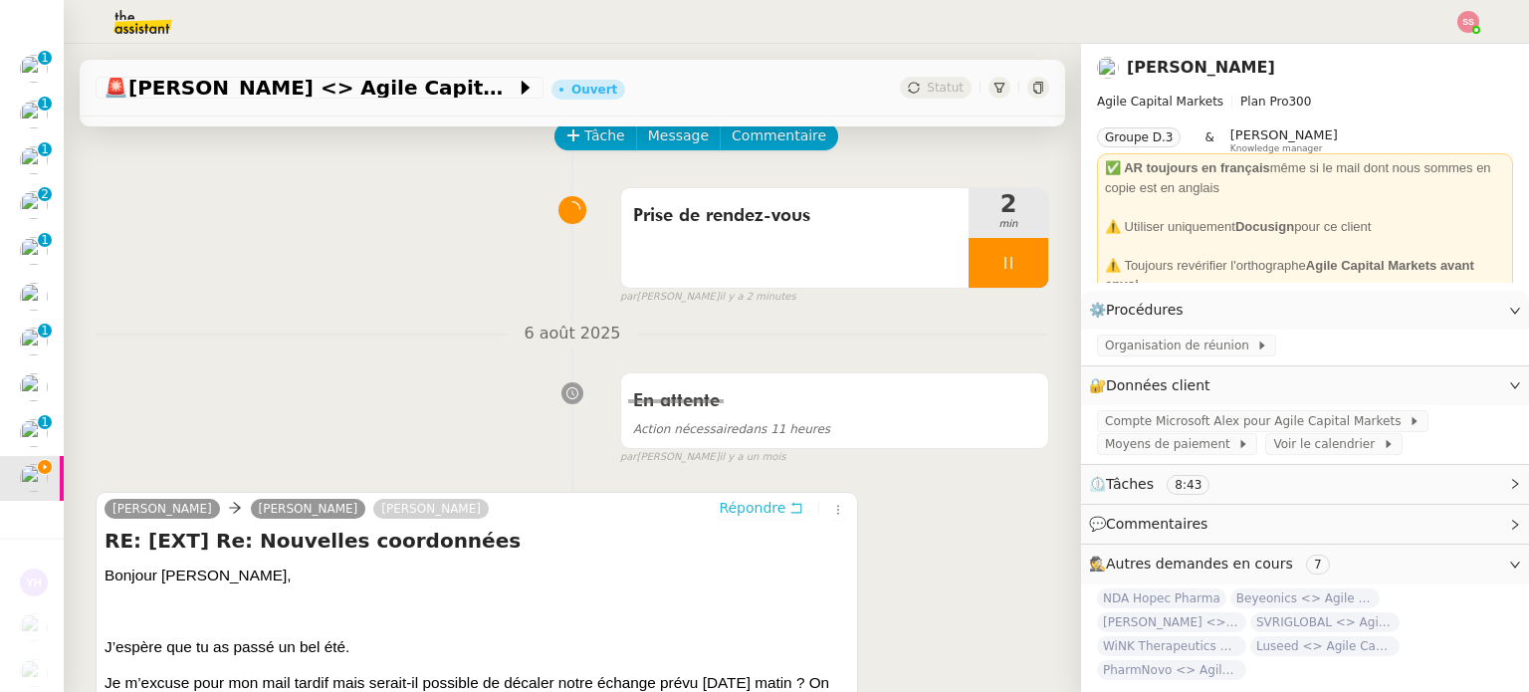
click at [728, 505] on span "Répondre" at bounding box center [752, 508] width 67 height 20
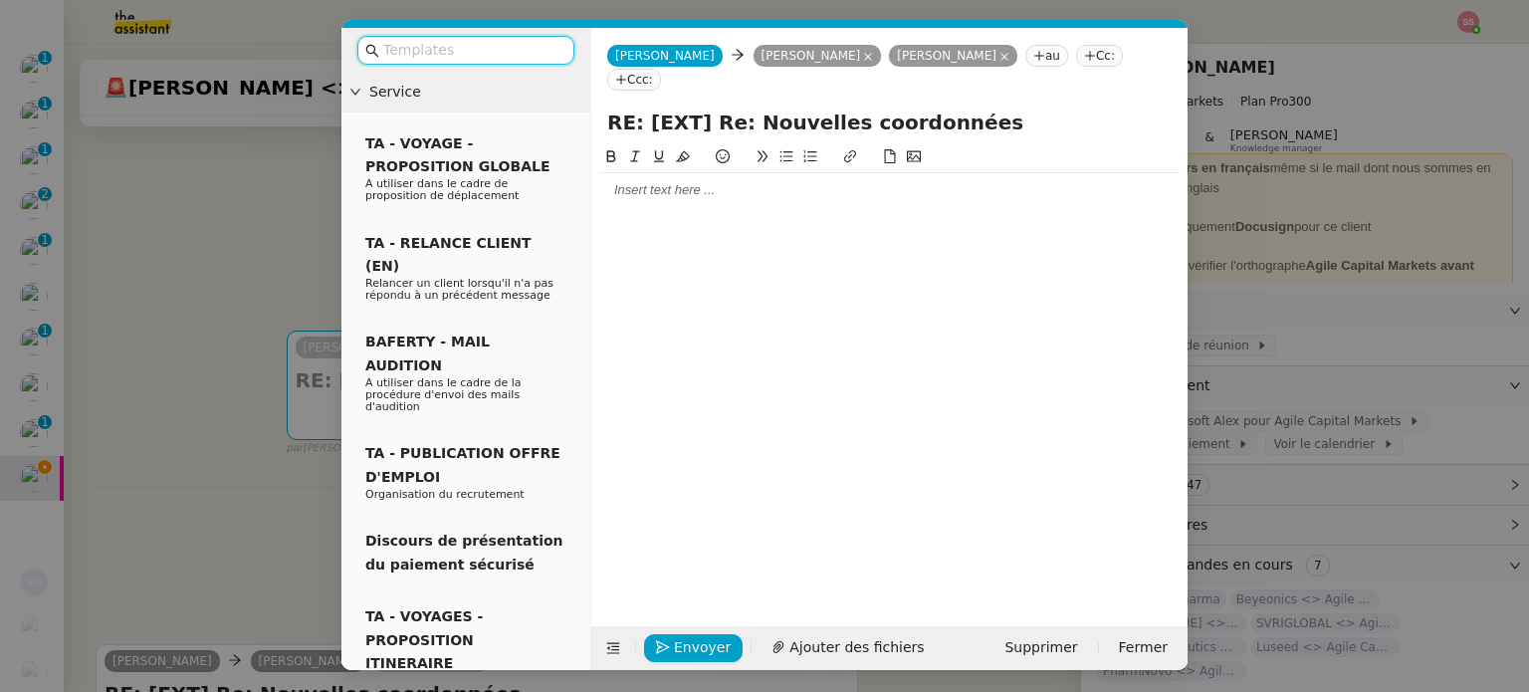
click at [667, 178] on div at bounding box center [889, 190] width 580 height 34
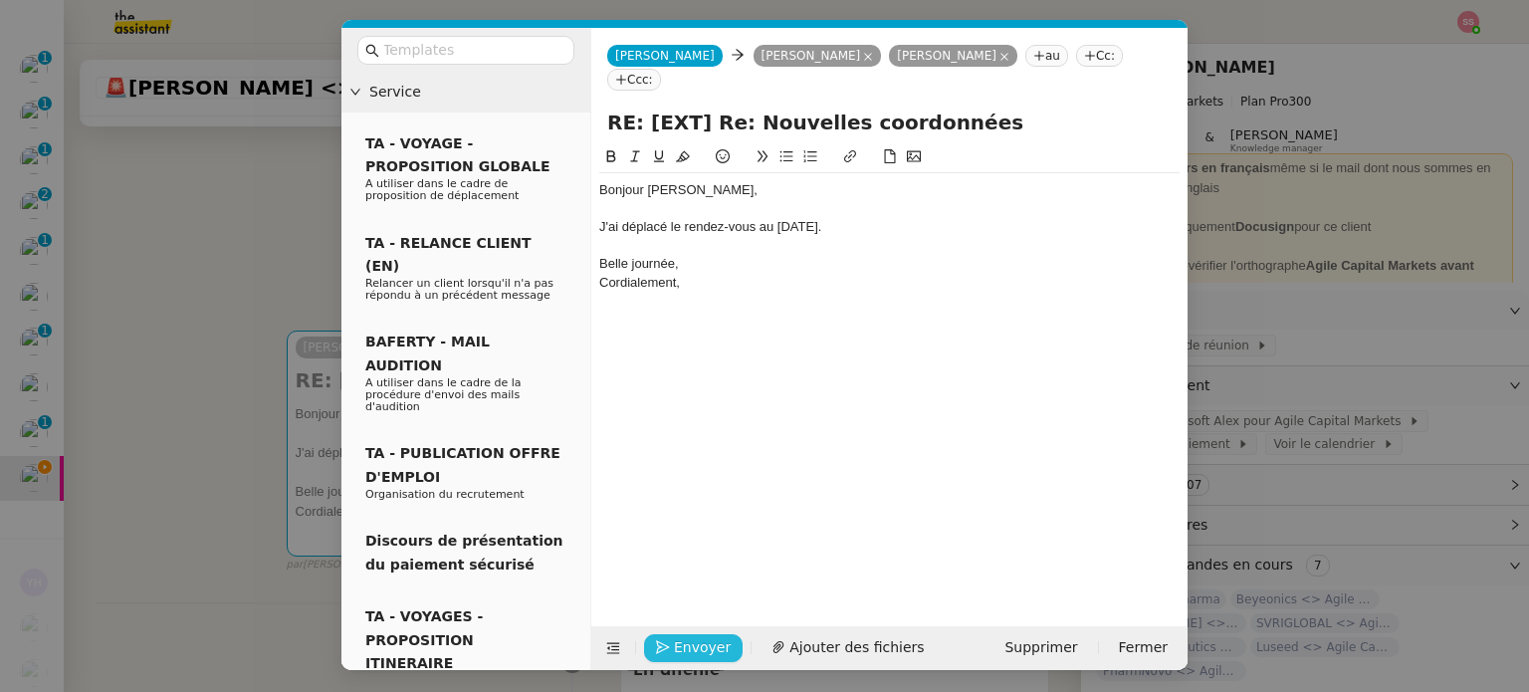
click at [703, 634] on button "Envoyer" at bounding box center [693, 648] width 99 height 28
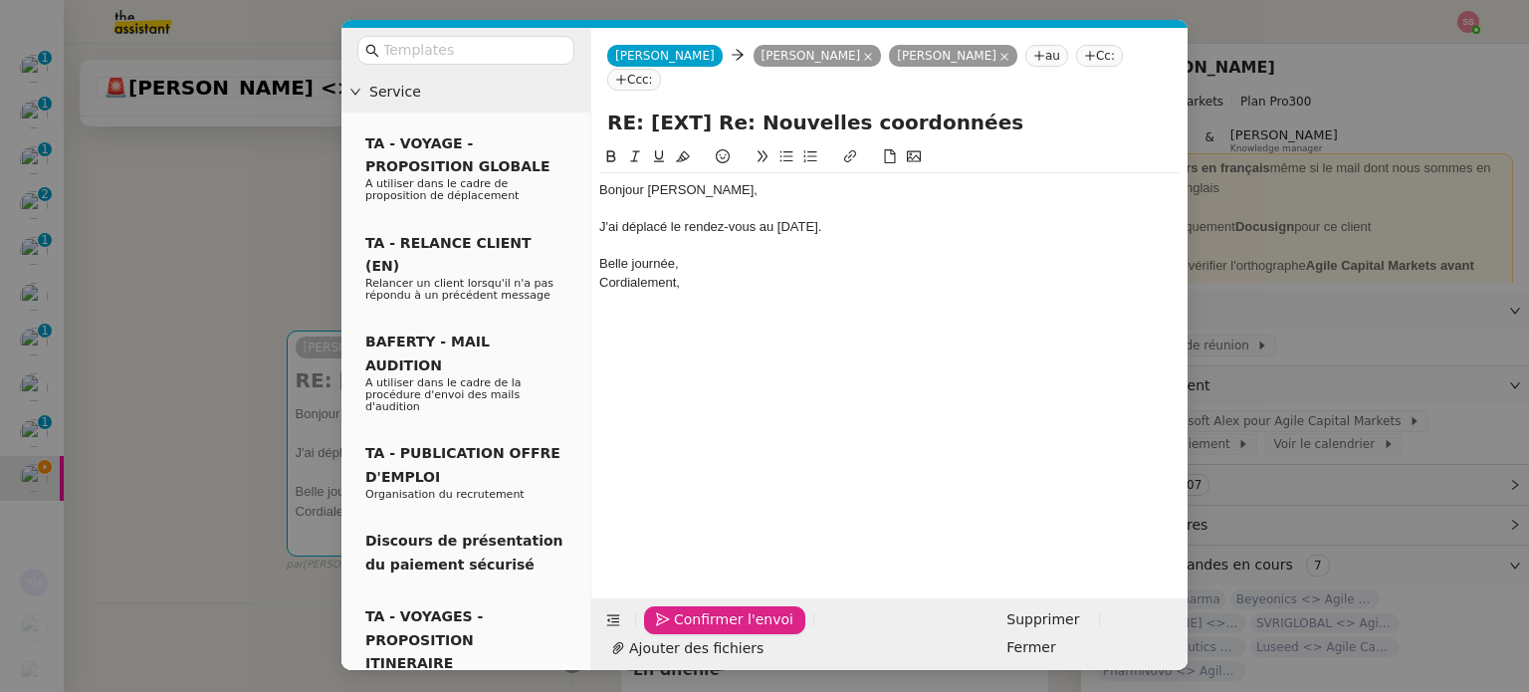
click at [702, 632] on button "Confirmer l'envoi" at bounding box center [724, 620] width 161 height 28
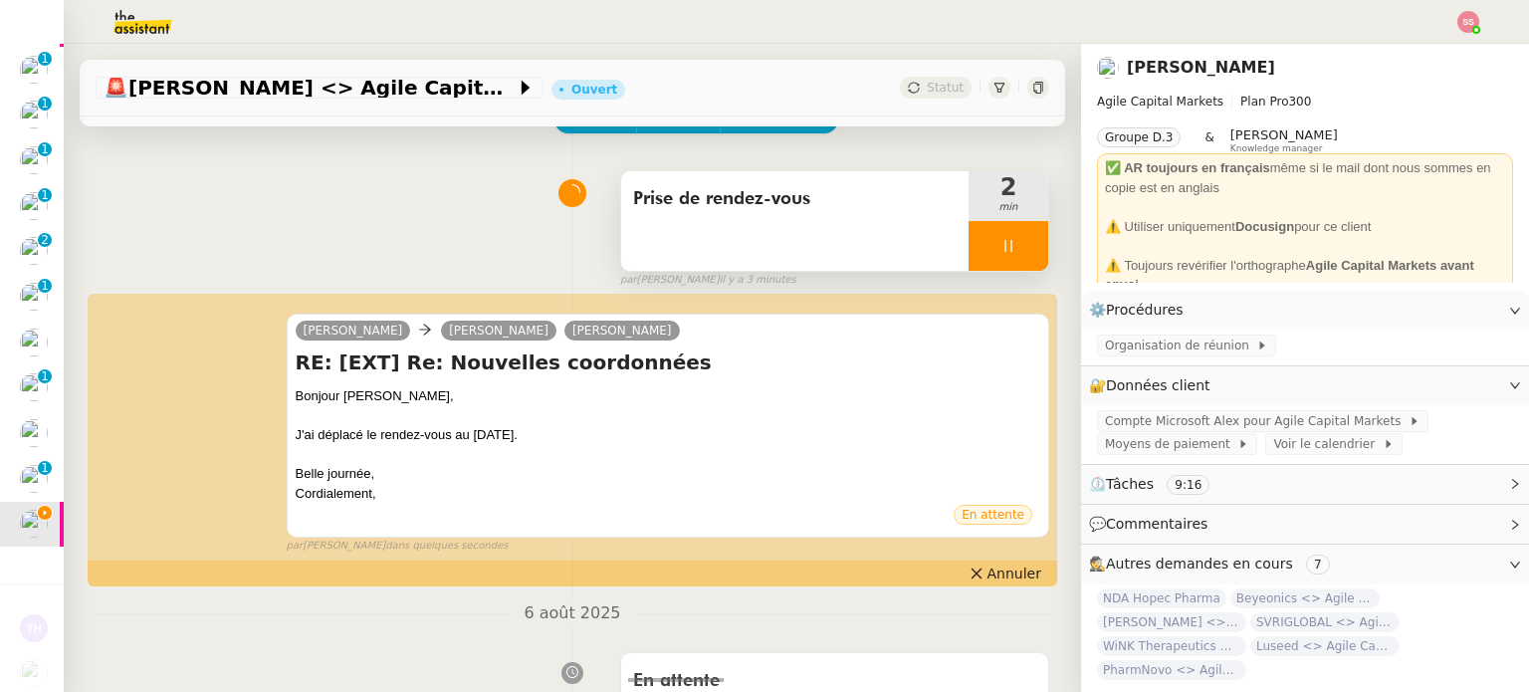
scroll to position [1040, 0]
click at [1002, 239] on div at bounding box center [1008, 246] width 80 height 50
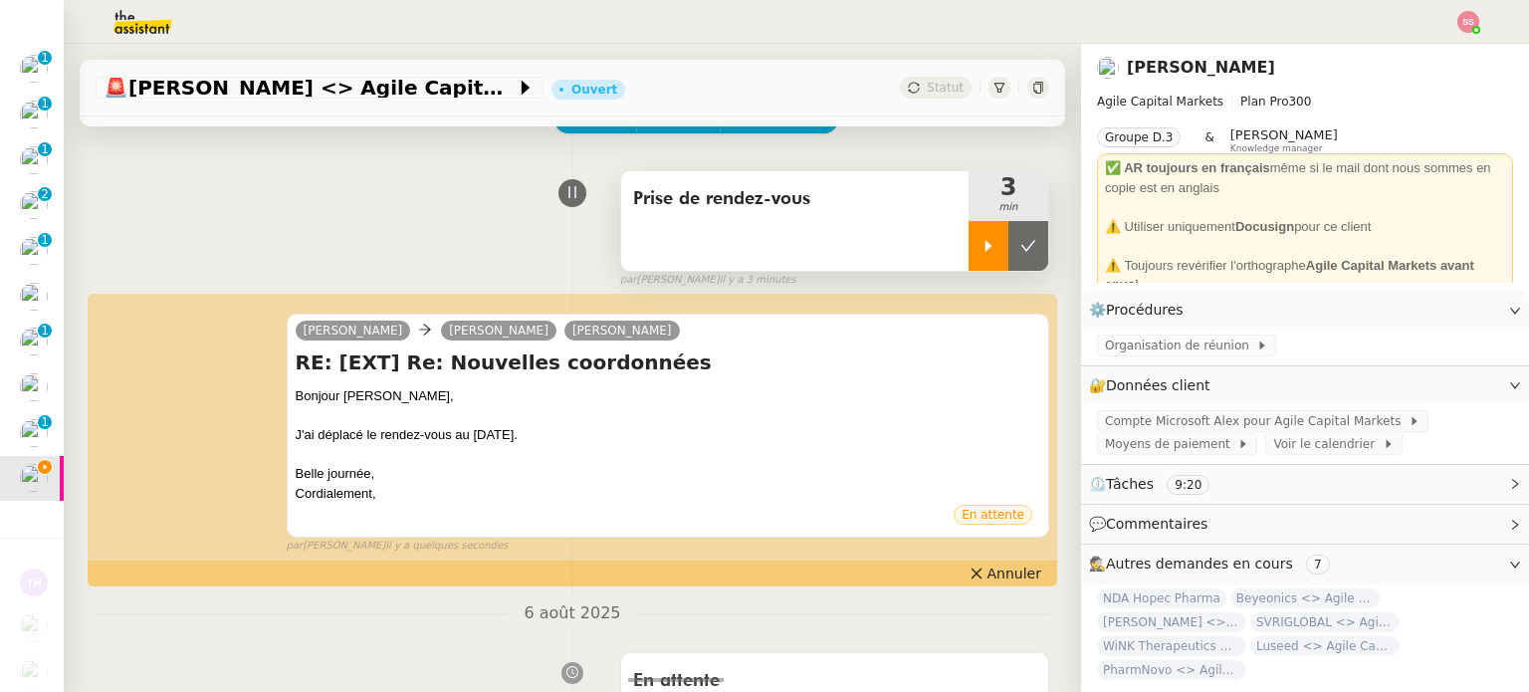
click at [1020, 239] on icon at bounding box center [1028, 246] width 16 height 16
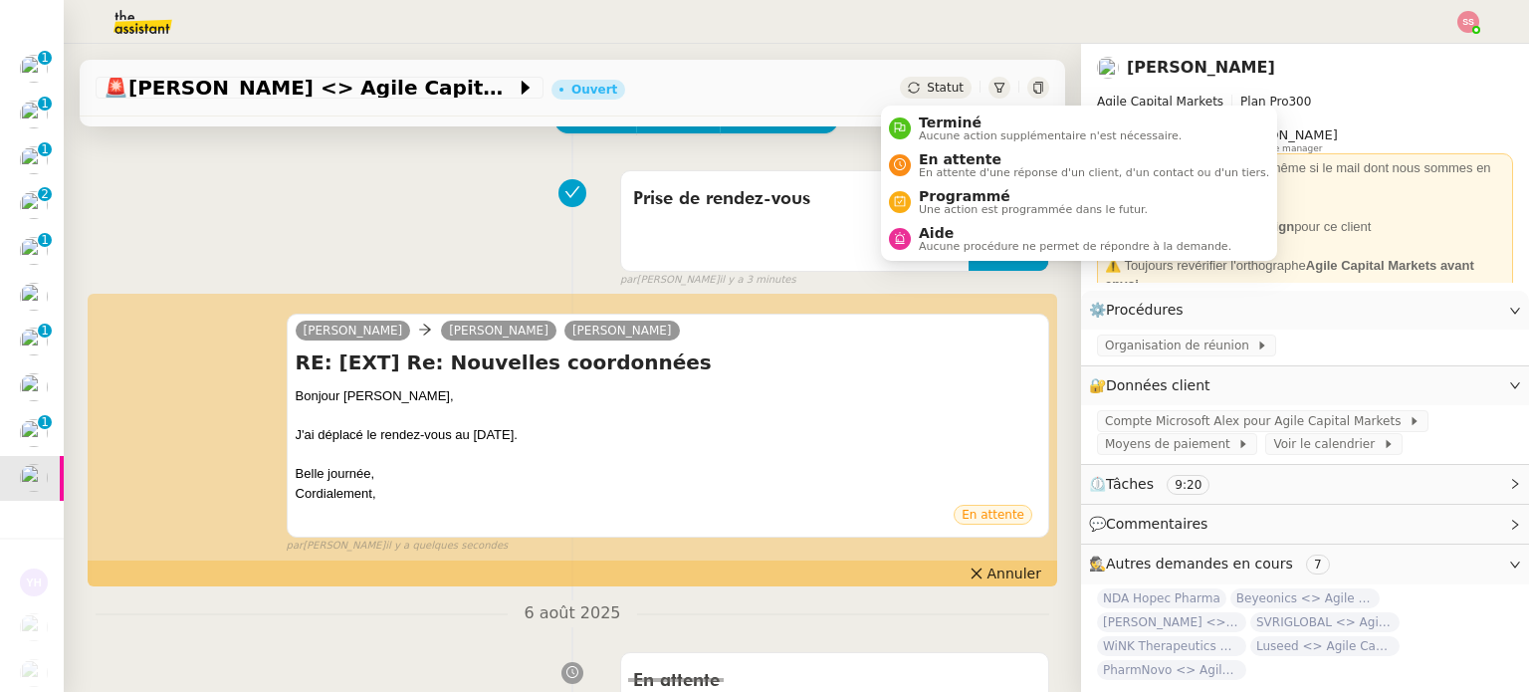
drag, startPoint x: 922, startPoint y: 86, endPoint x: 924, endPoint y: 107, distance: 22.0
click at [927, 87] on span "Statut" at bounding box center [945, 88] width 37 height 14
click at [935, 159] on span "En attente" at bounding box center [1094, 159] width 350 height 16
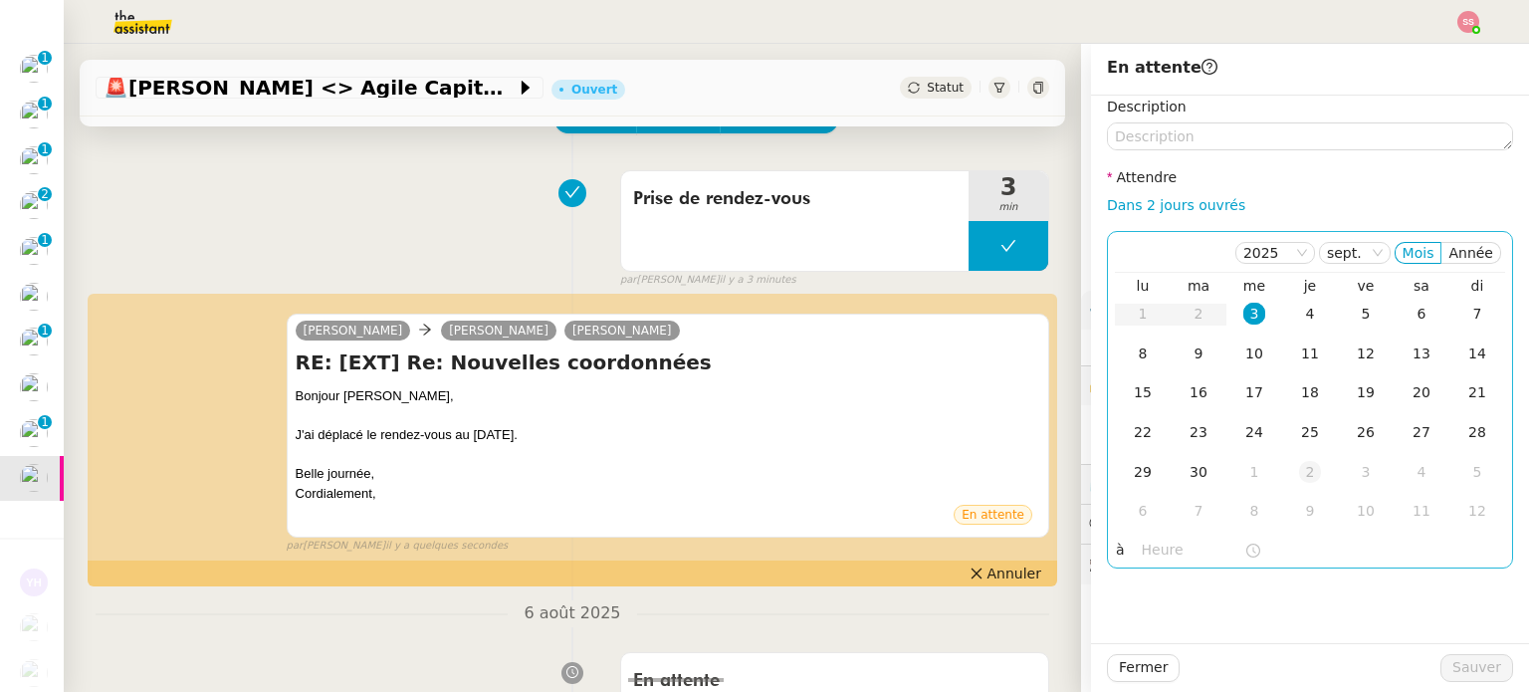
click at [1299, 475] on div "2" at bounding box center [1310, 472] width 22 height 22
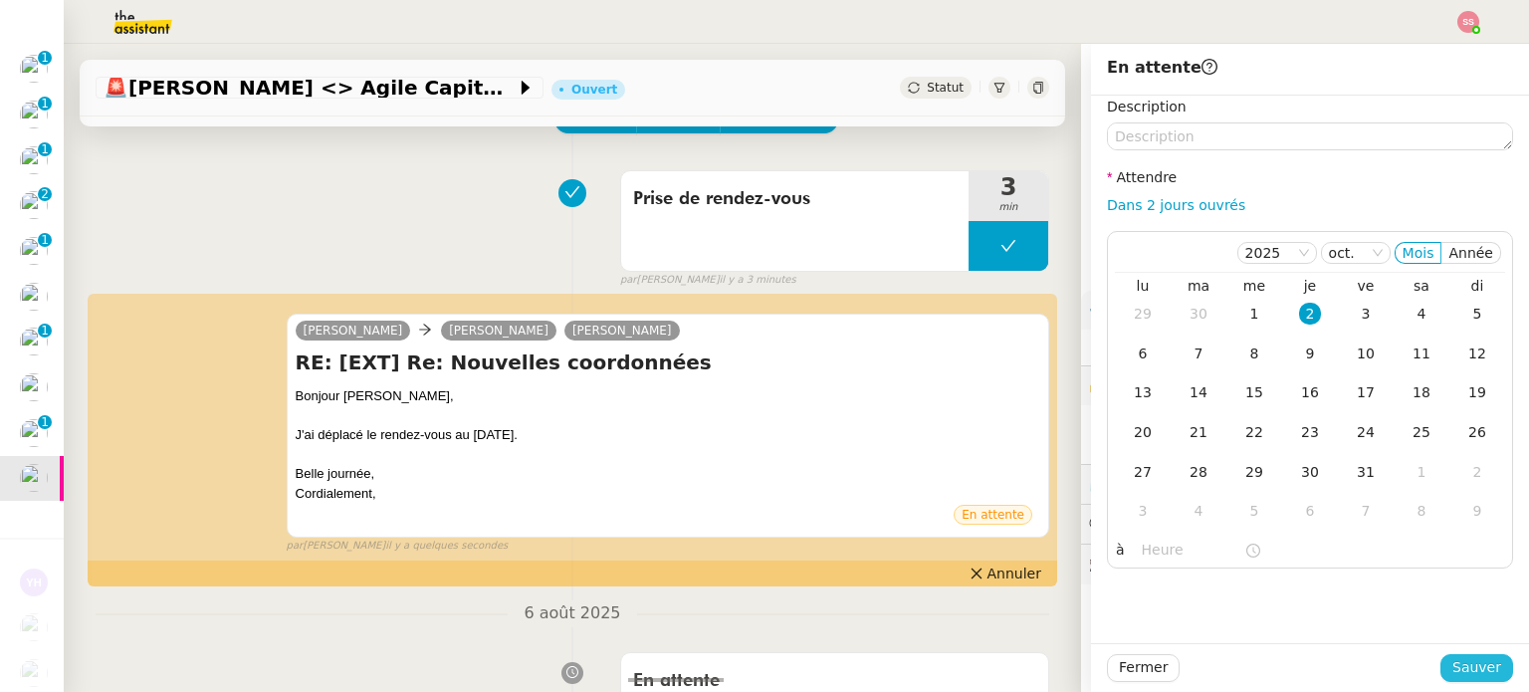
click at [1445, 659] on button "Sauver" at bounding box center [1476, 668] width 73 height 28
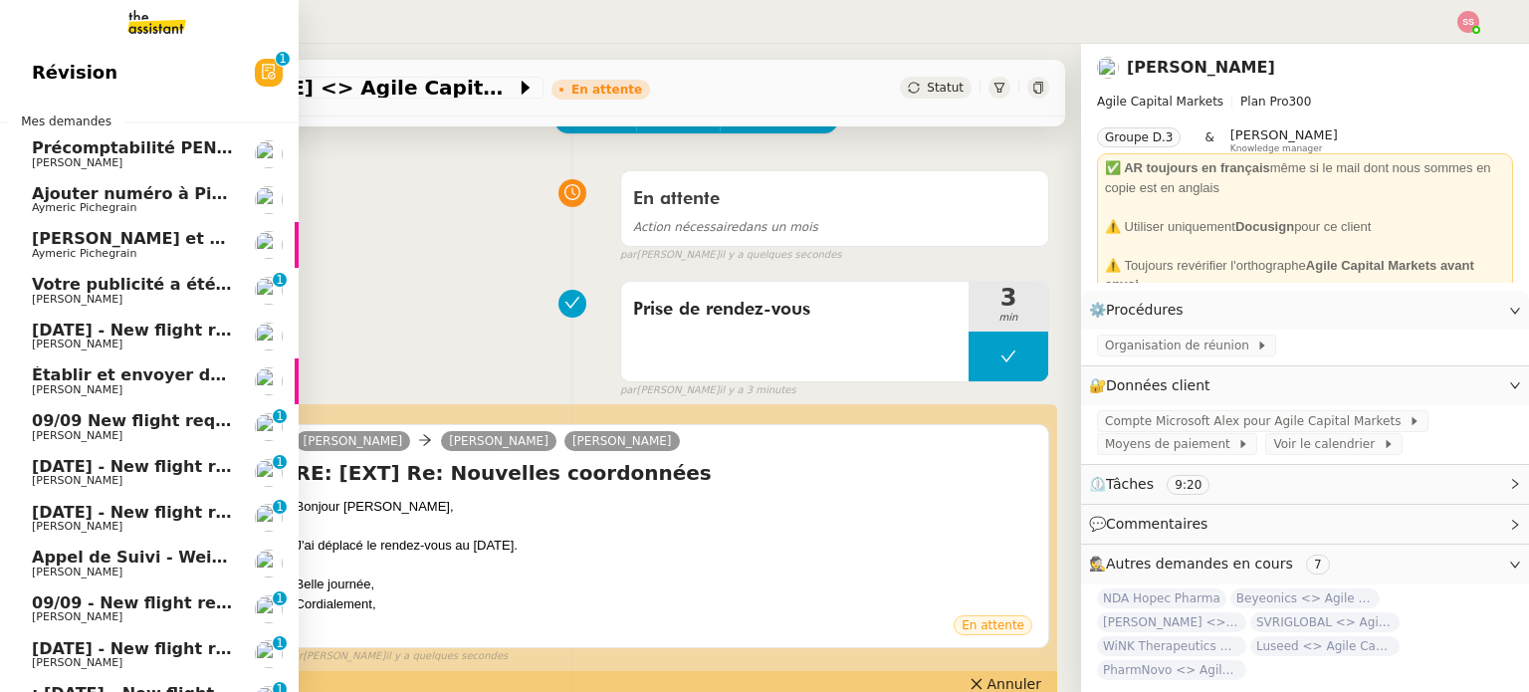
click at [103, 304] on span "[PERSON_NAME]" at bounding box center [77, 299] width 91 height 13
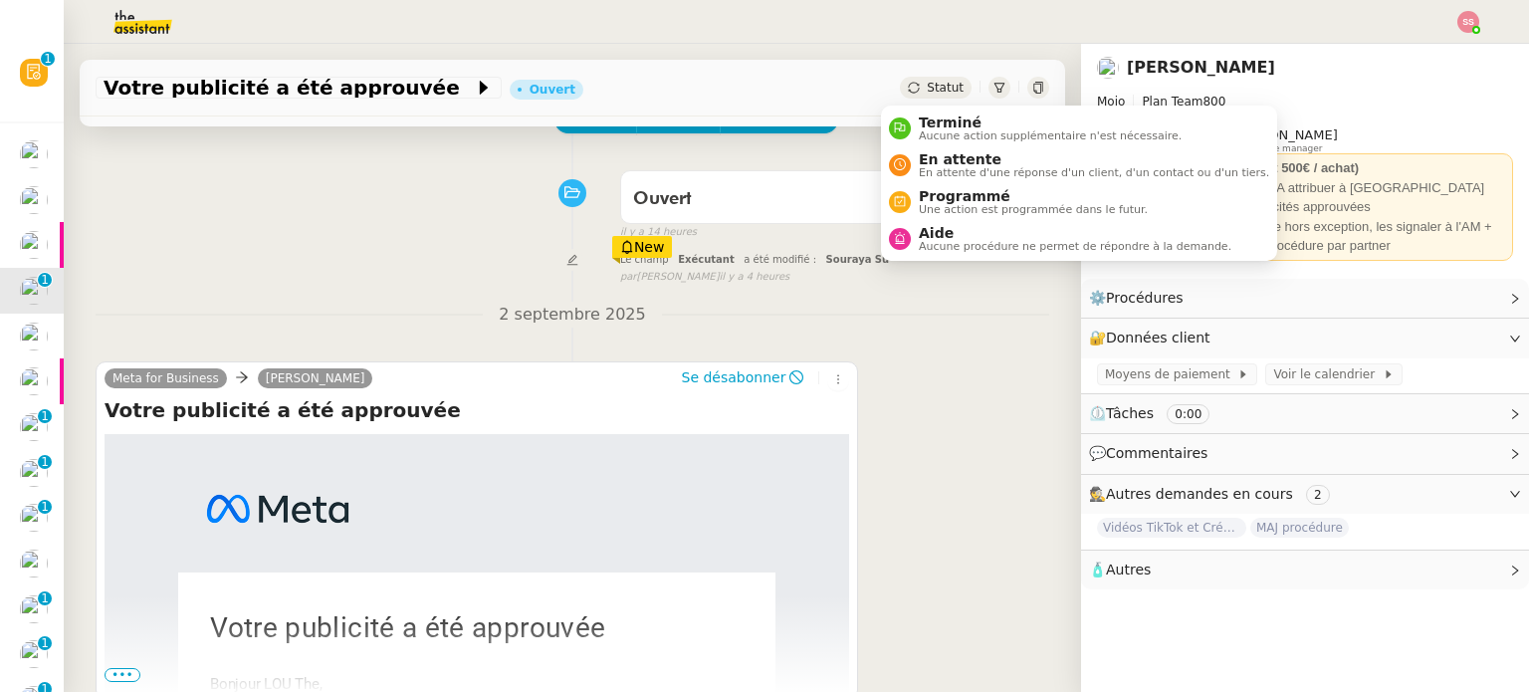
click at [927, 93] on span "Statut" at bounding box center [945, 88] width 37 height 14
click at [938, 130] on span "Aucune action supplémentaire n'est nécessaire." at bounding box center [1050, 135] width 263 height 11
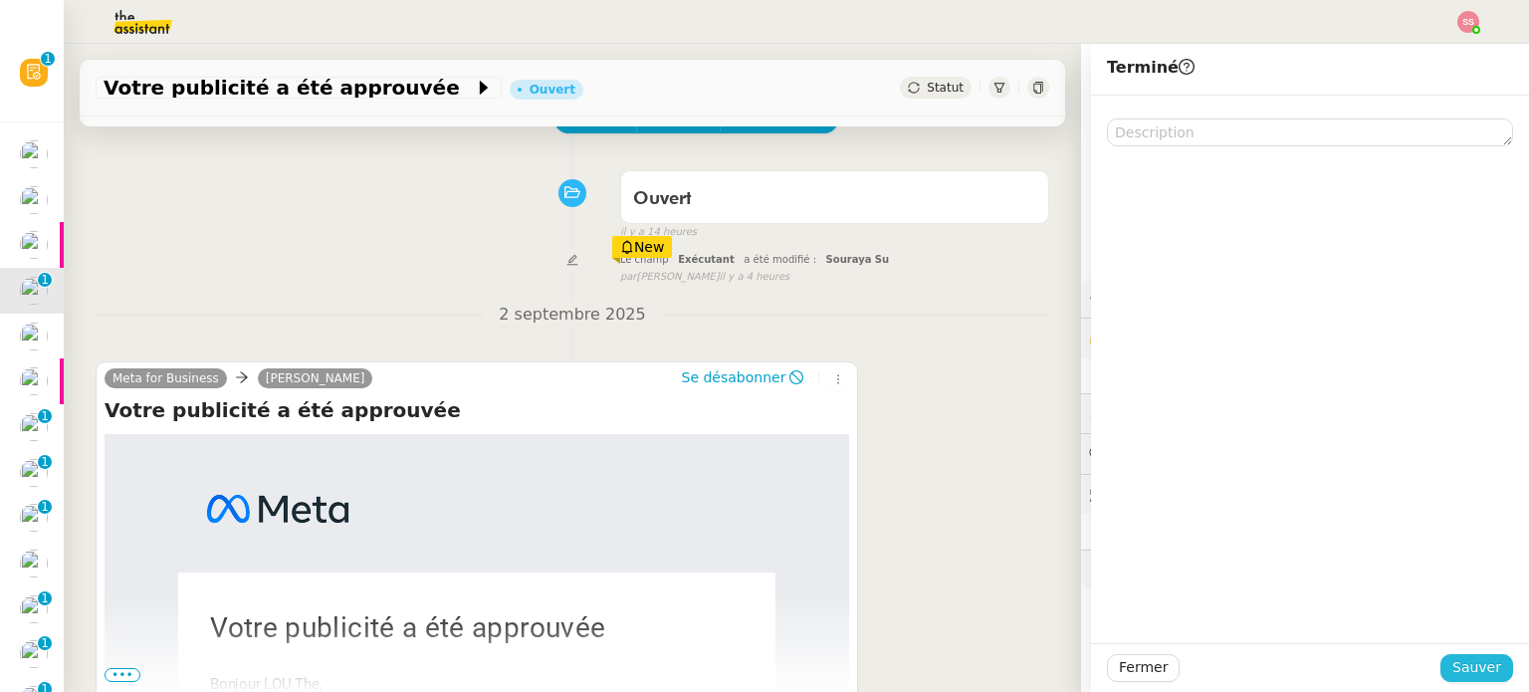
drag, startPoint x: 1451, startPoint y: 670, endPoint x: 1099, endPoint y: 611, distance: 357.2
click at [1452, 670] on span "Sauver" at bounding box center [1476, 667] width 49 height 23
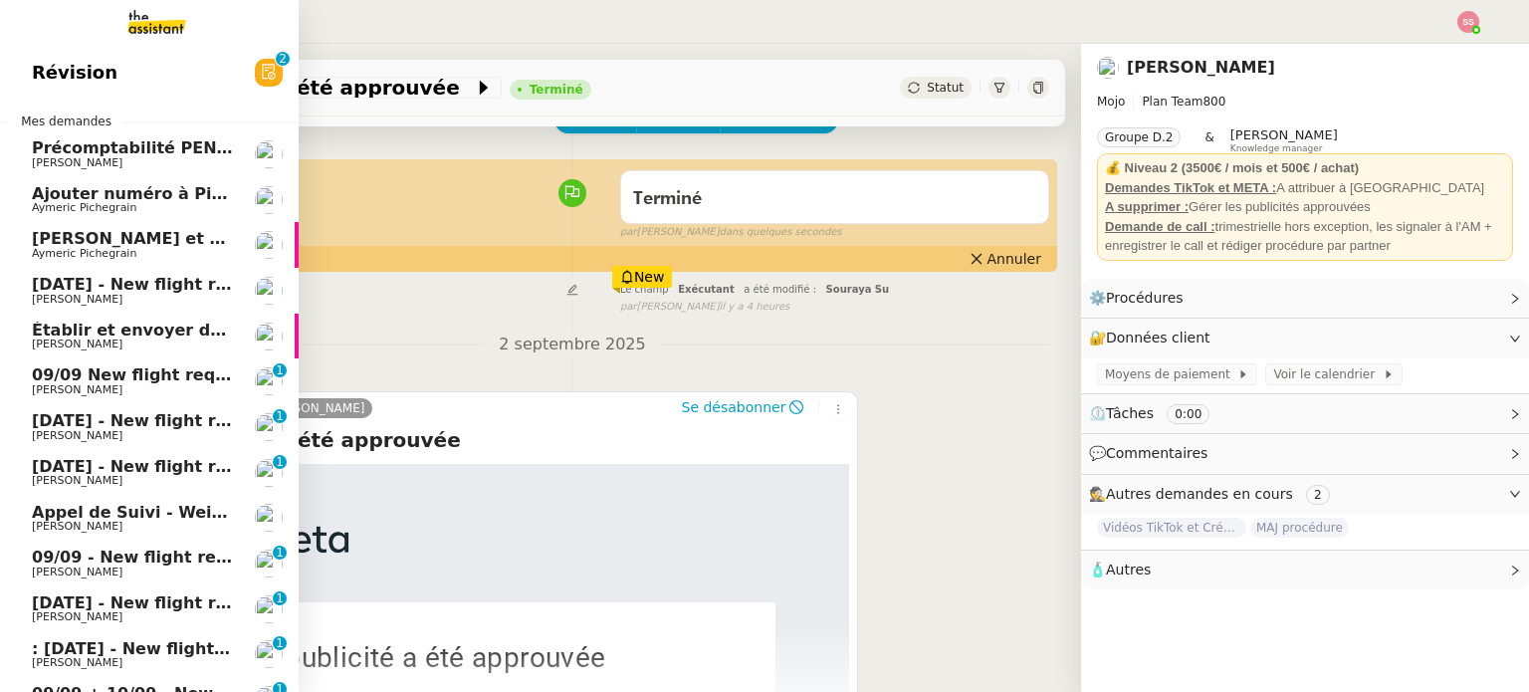
scroll to position [100, 0]
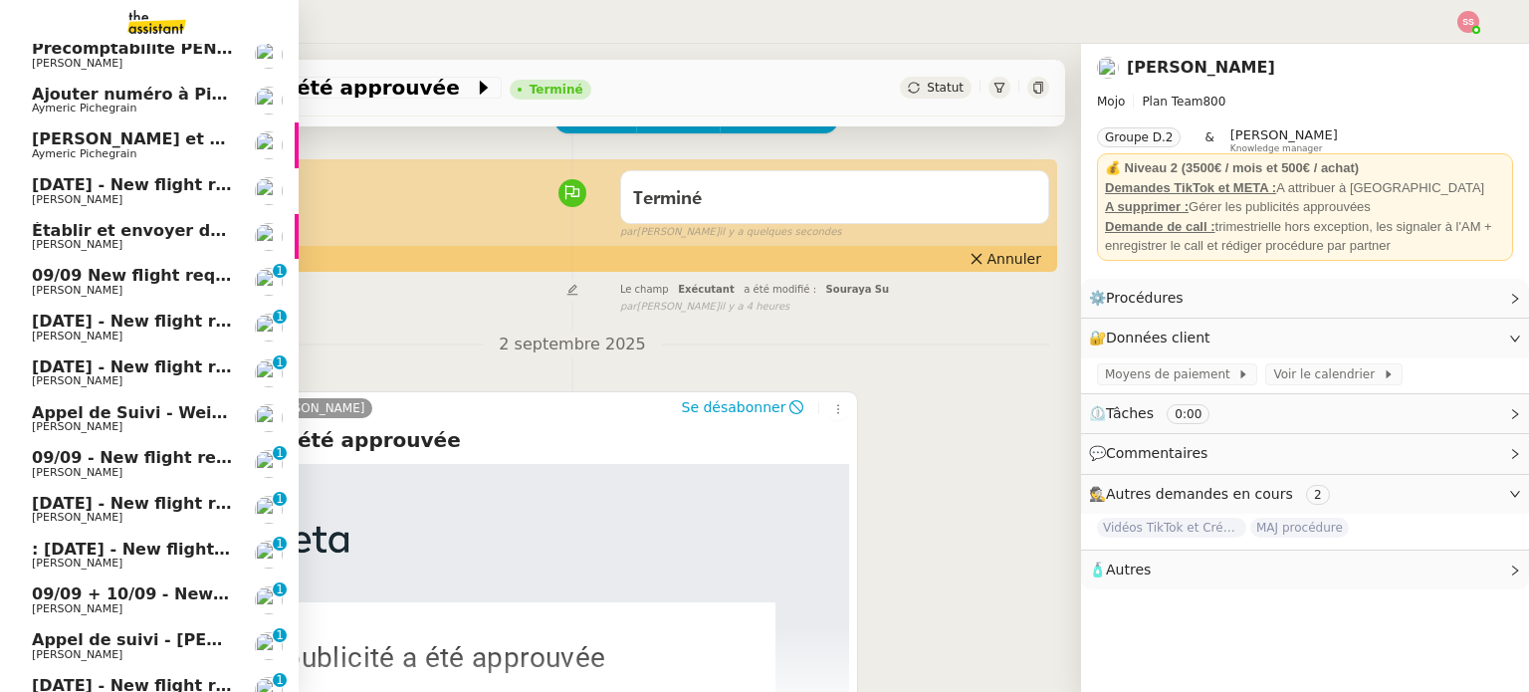
click at [156, 187] on span "[DATE] - New flight request - [PERSON_NAME]" at bounding box center [237, 184] width 411 height 19
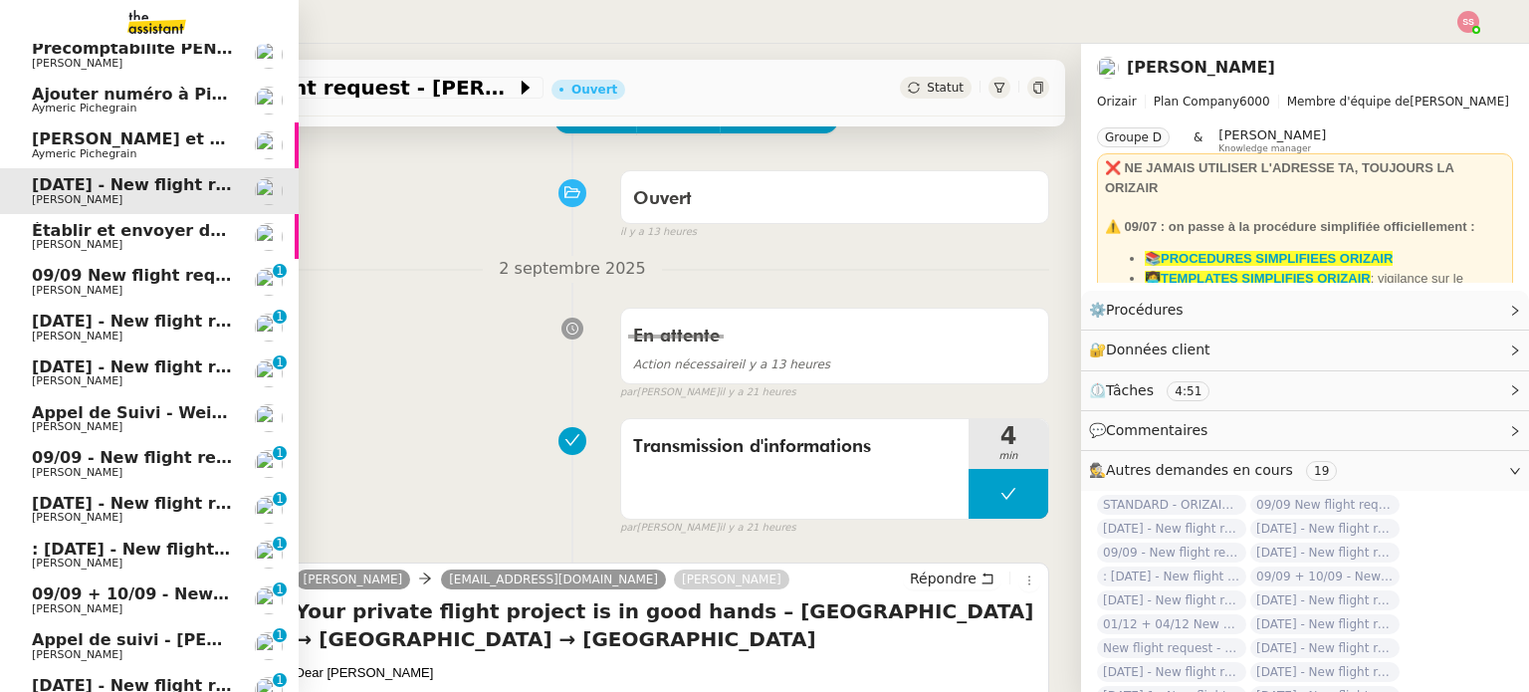
click at [170, 366] on span "[DATE] - New flight request - [PERSON_NAME]" at bounding box center [237, 366] width 411 height 19
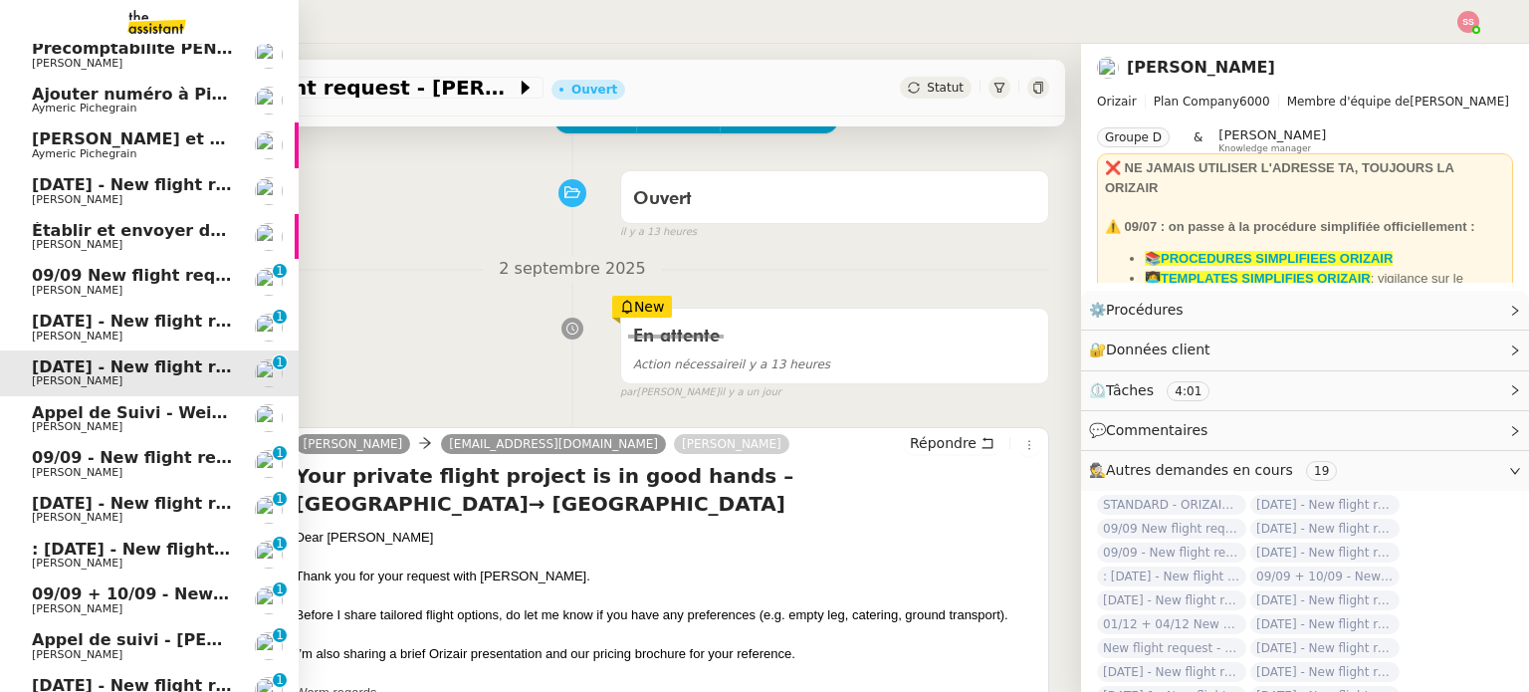
click at [105, 467] on span "[PERSON_NAME]" at bounding box center [132, 473] width 201 height 12
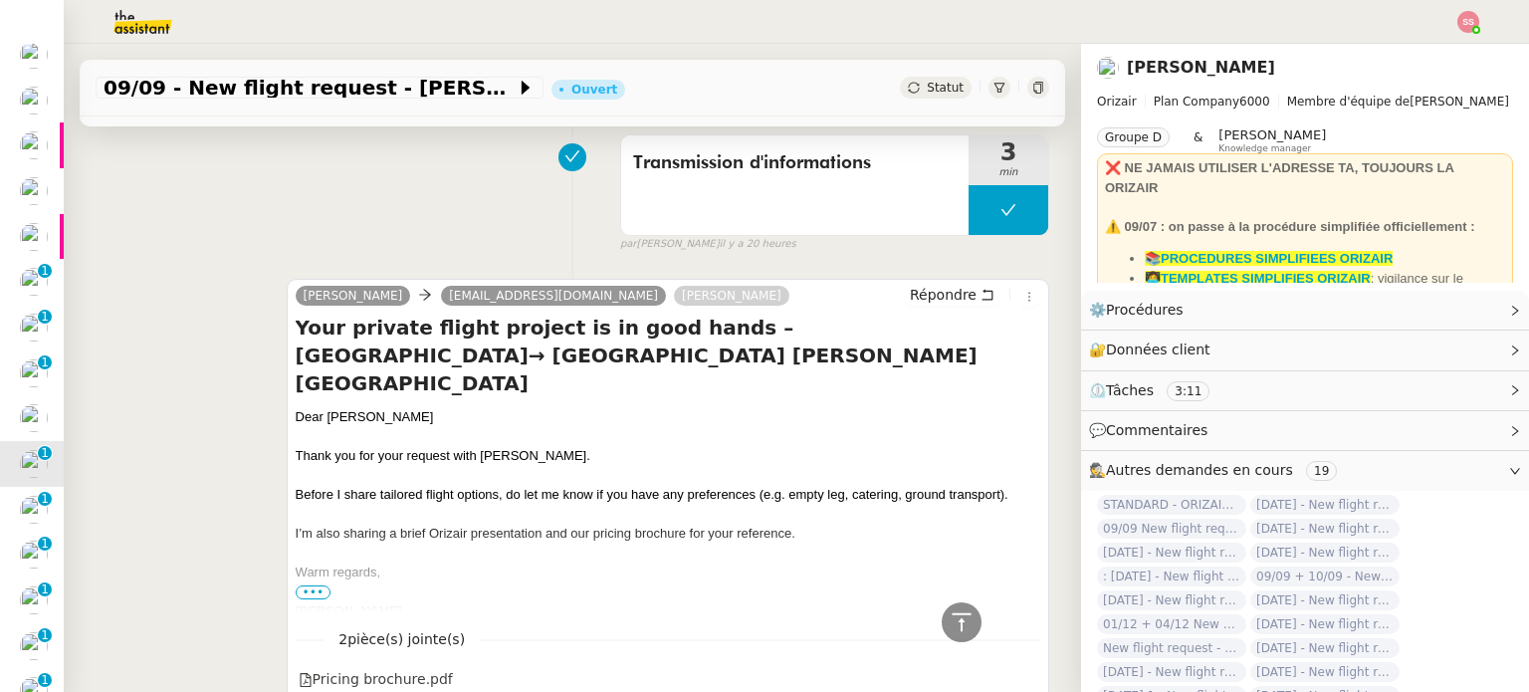
scroll to position [415, 0]
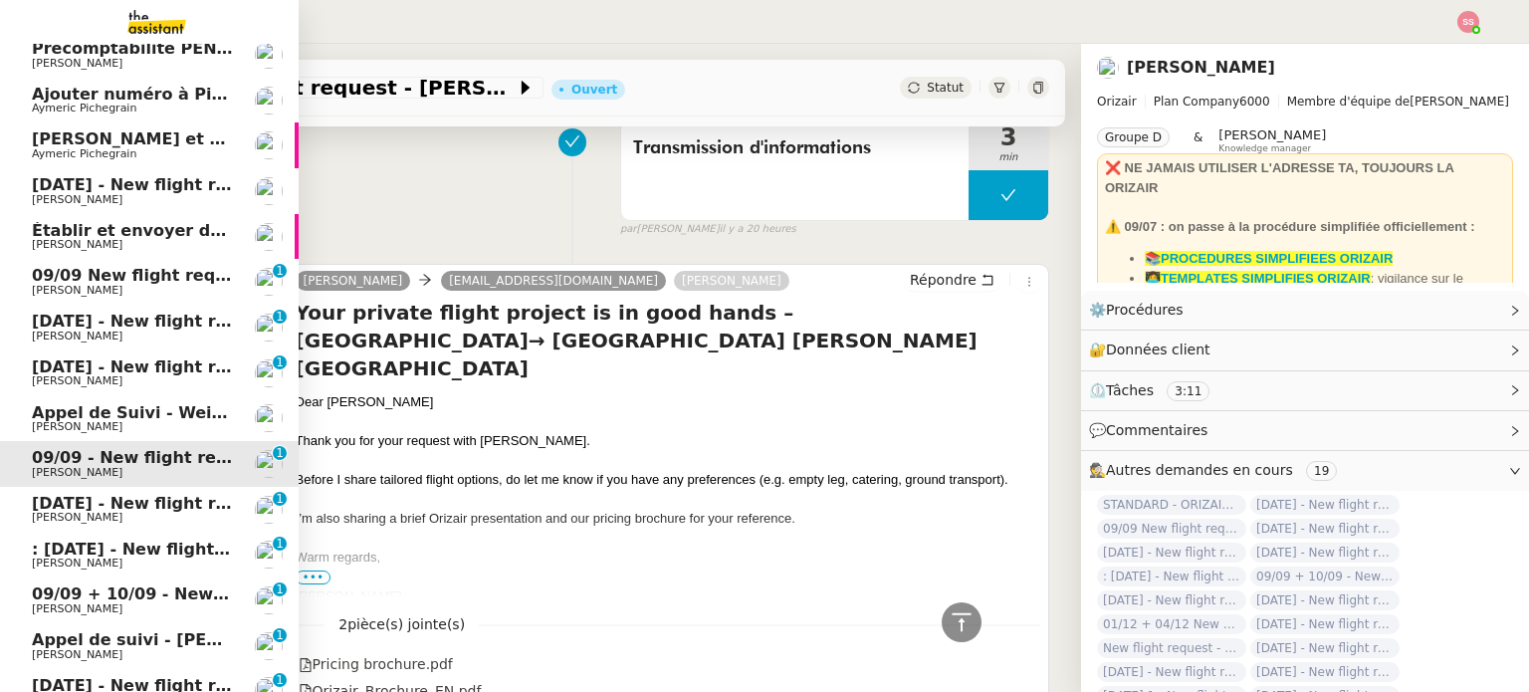
click at [137, 489] on link "[DATE] - New flight request - [PERSON_NAME] [PERSON_NAME] 0 1 2 3 4 5 6 7 8 9" at bounding box center [149, 510] width 299 height 46
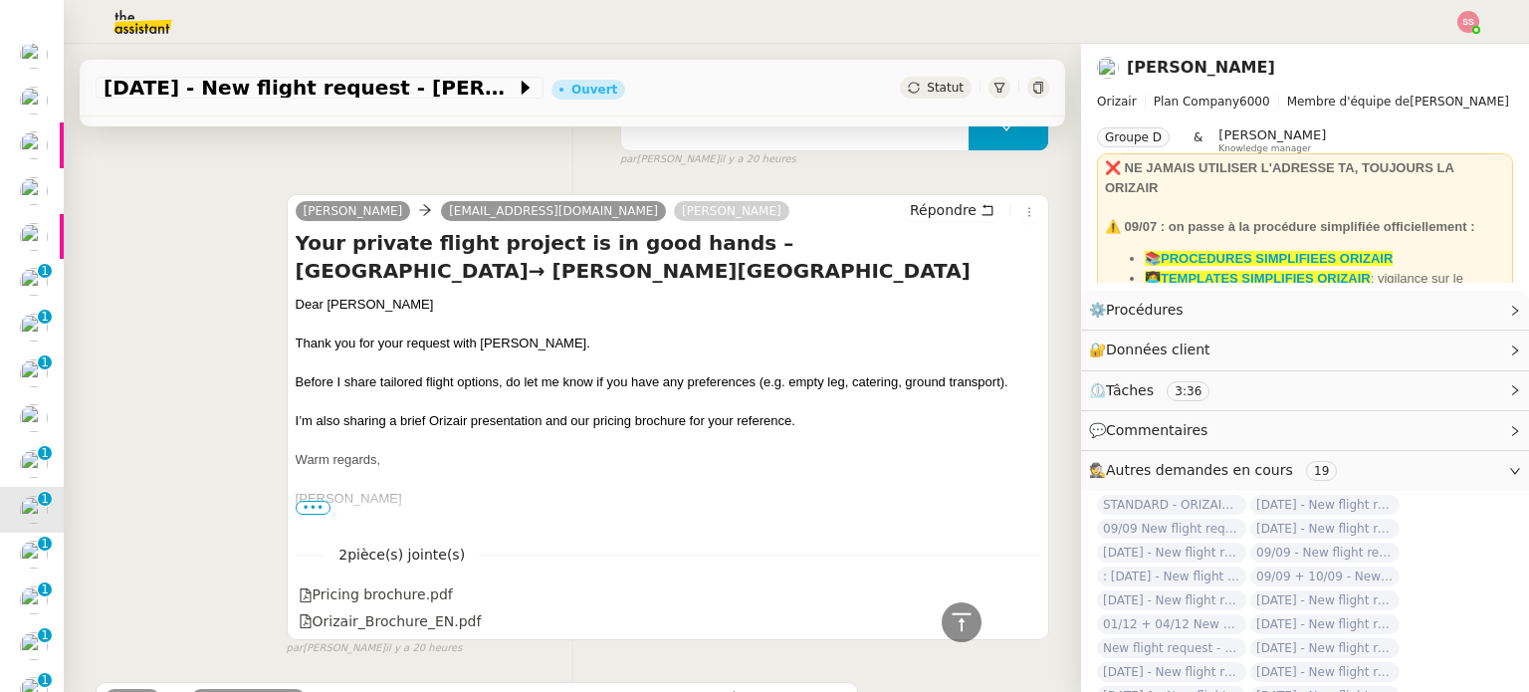
scroll to position [515, 0]
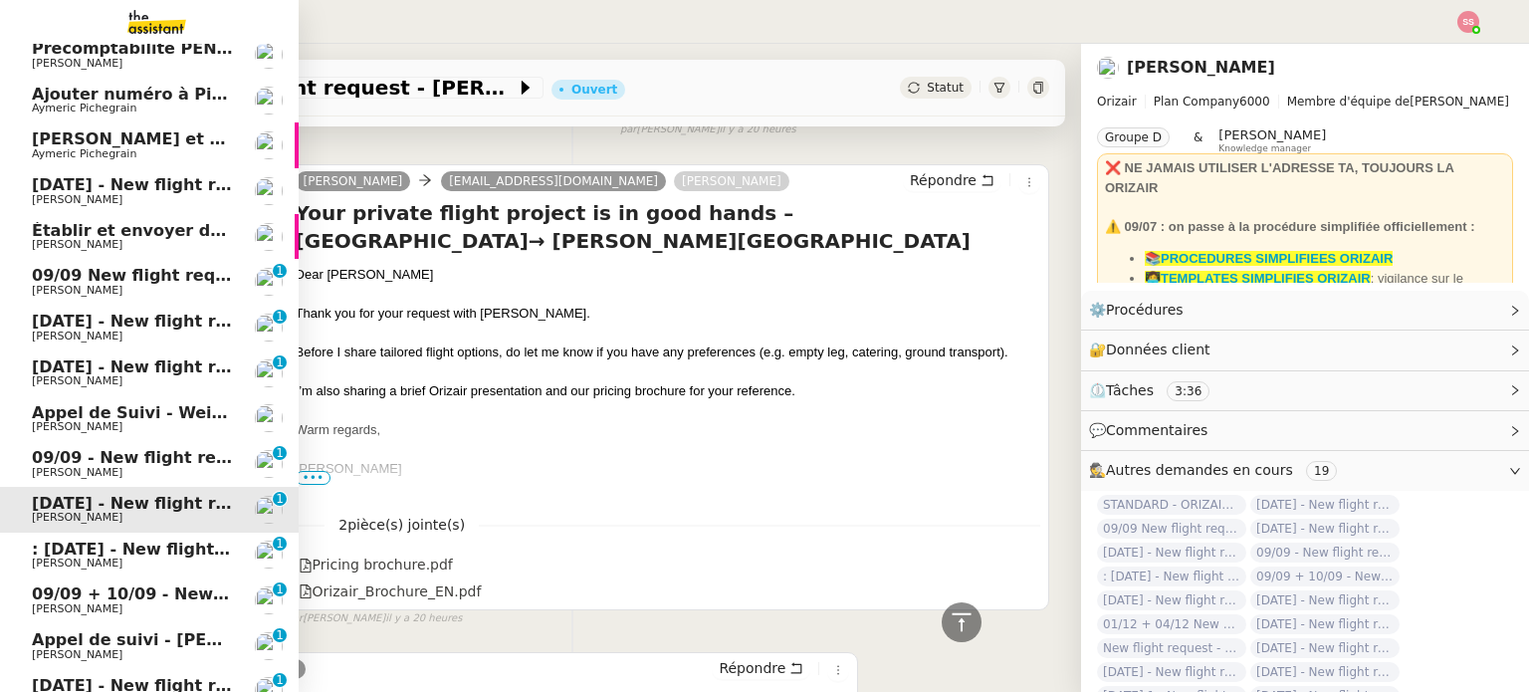
click at [92, 553] on span ": [DATE] - New flight request - [PERSON_NAME]" at bounding box center [243, 548] width 423 height 19
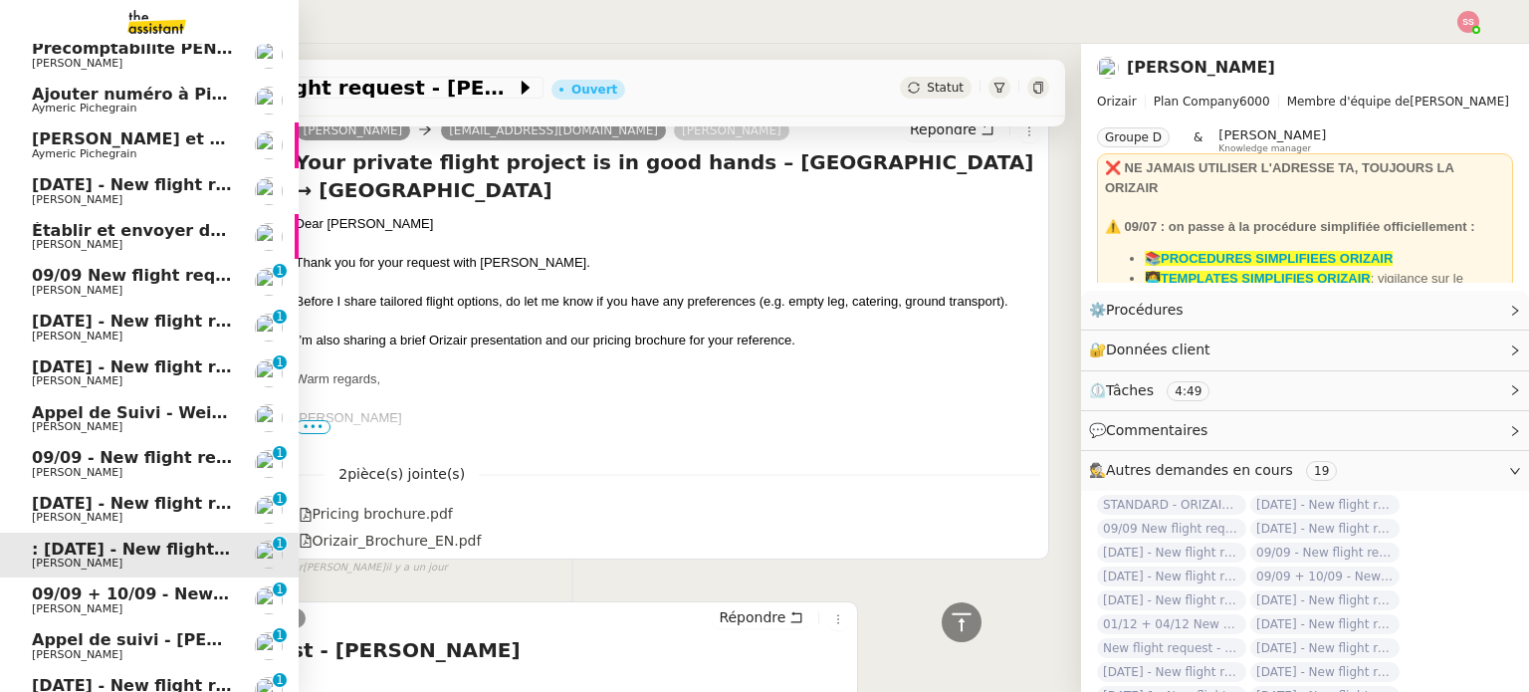
scroll to position [299, 0]
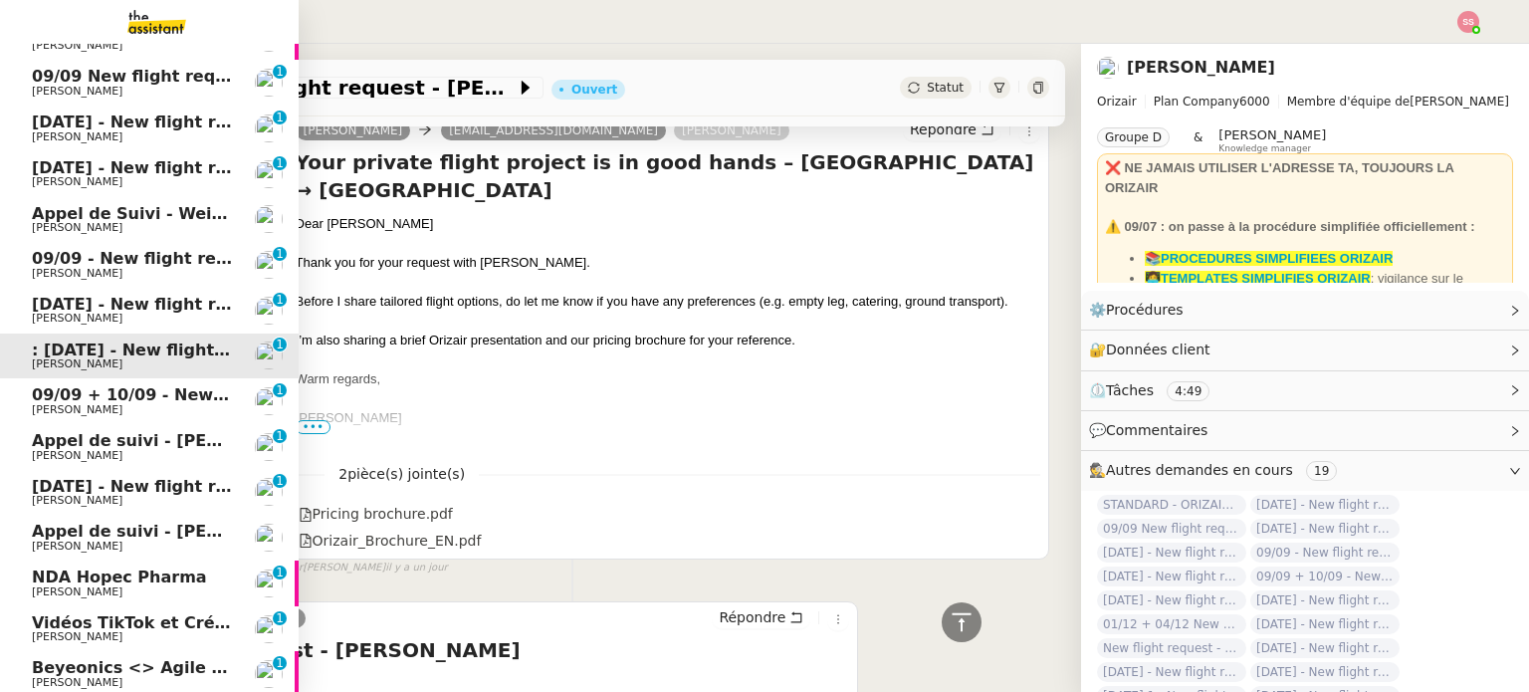
click at [140, 398] on span "09/09 + 10/09 - New flight request - [PERSON_NAME]" at bounding box center [269, 394] width 475 height 19
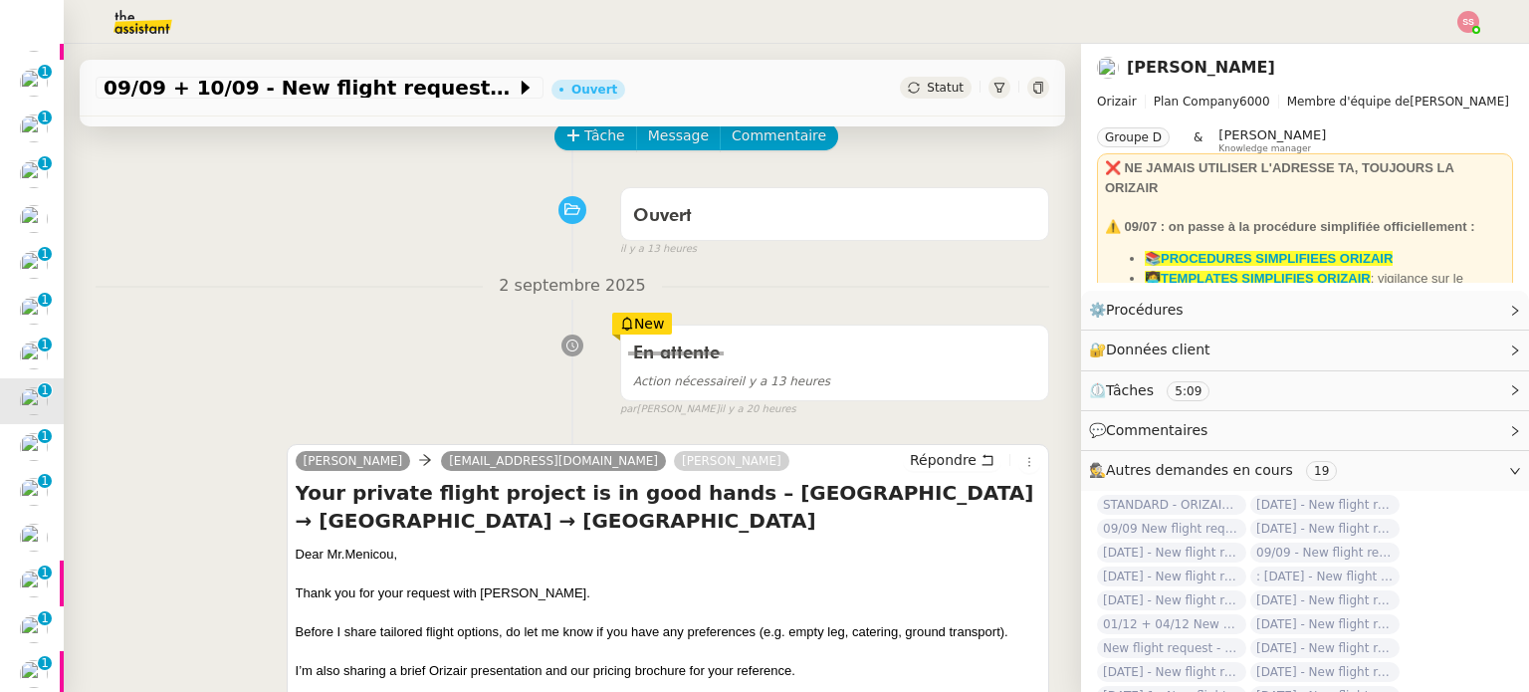
scroll to position [199, 0]
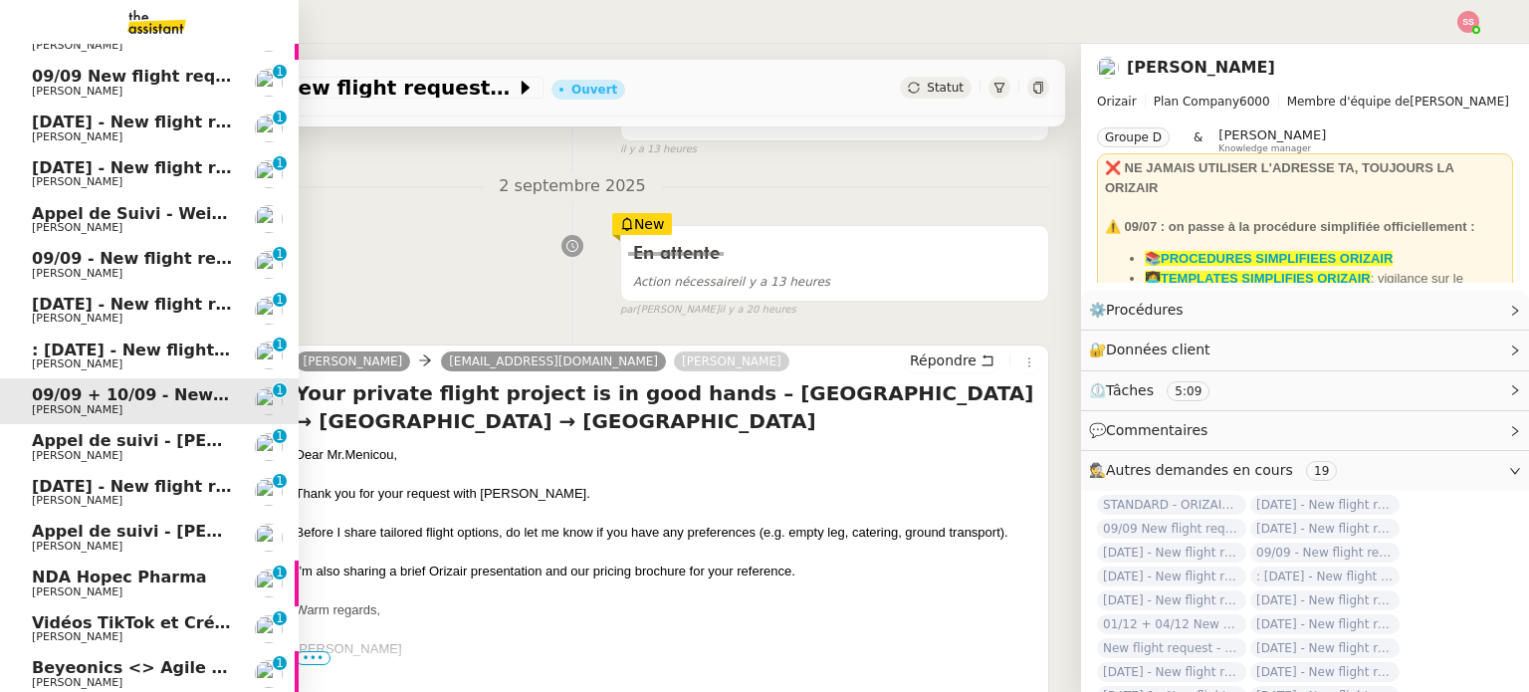
click at [173, 490] on span "[DATE] - New flight request - [PERSON_NAME]" at bounding box center [237, 486] width 411 height 19
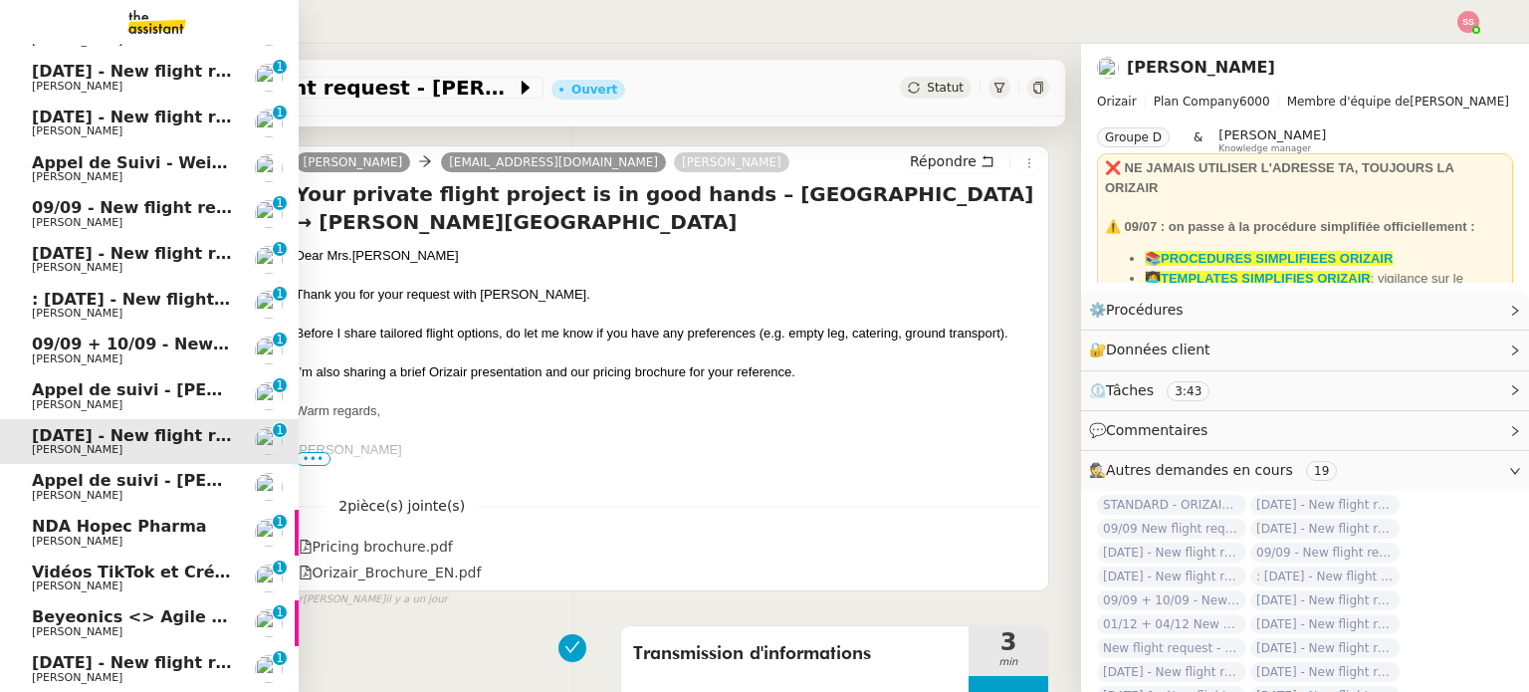
scroll to position [398, 0]
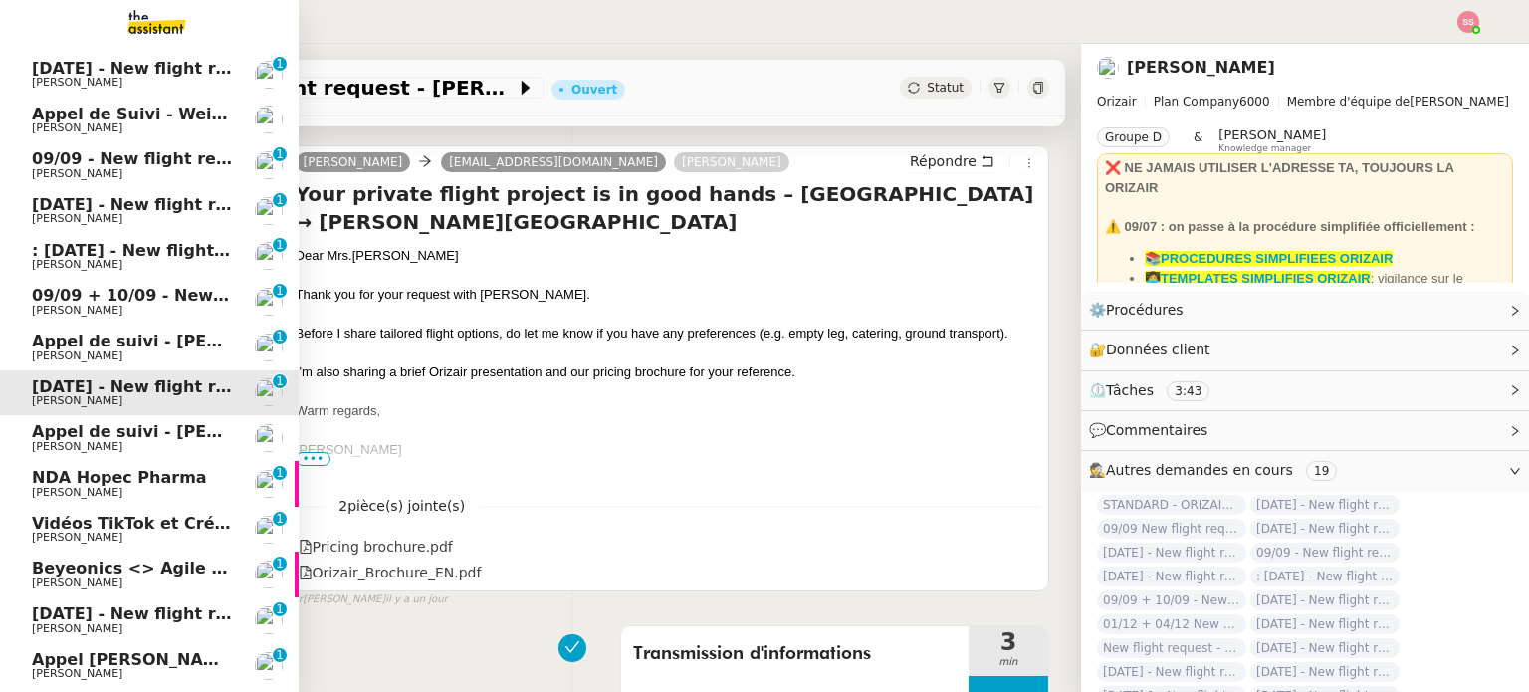
click at [107, 487] on span "[PERSON_NAME]" at bounding box center [132, 493] width 201 height 12
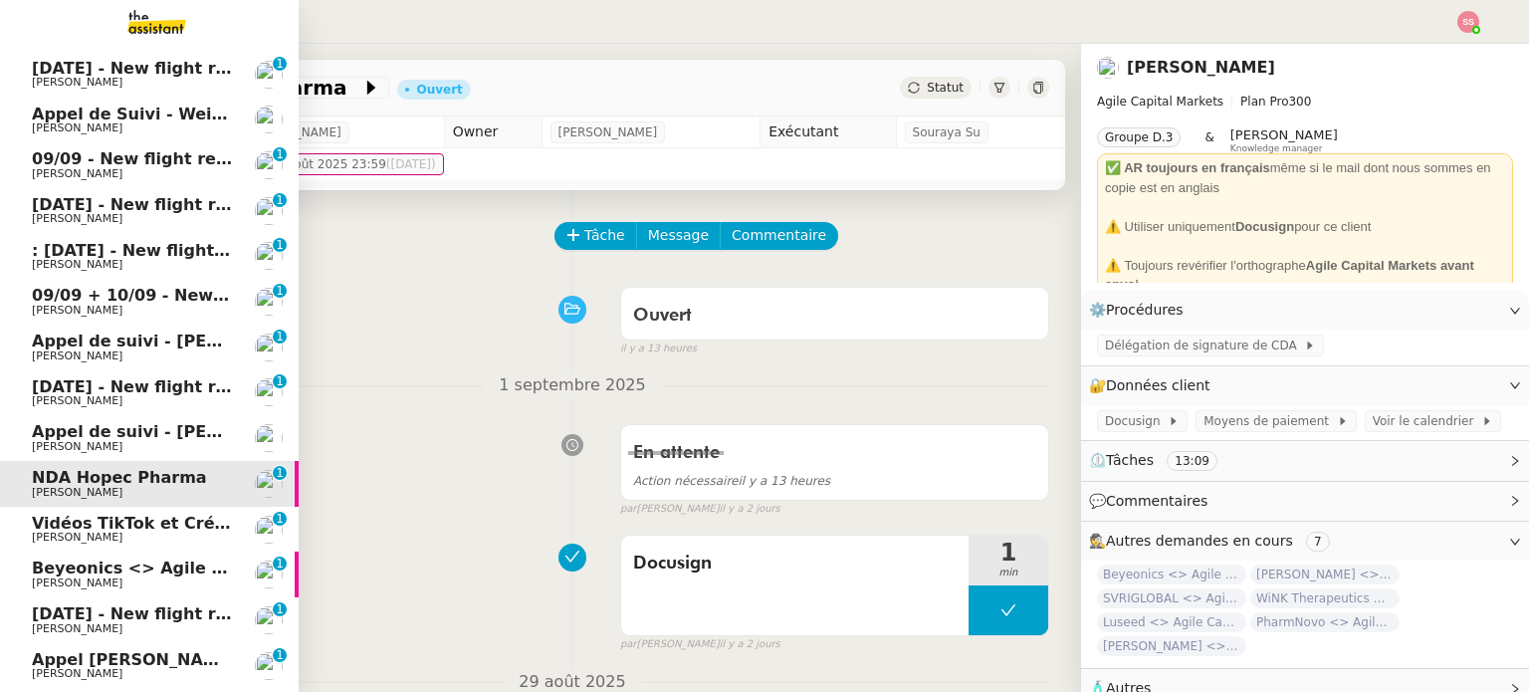
click at [139, 581] on span "[PERSON_NAME]" at bounding box center [132, 583] width 201 height 12
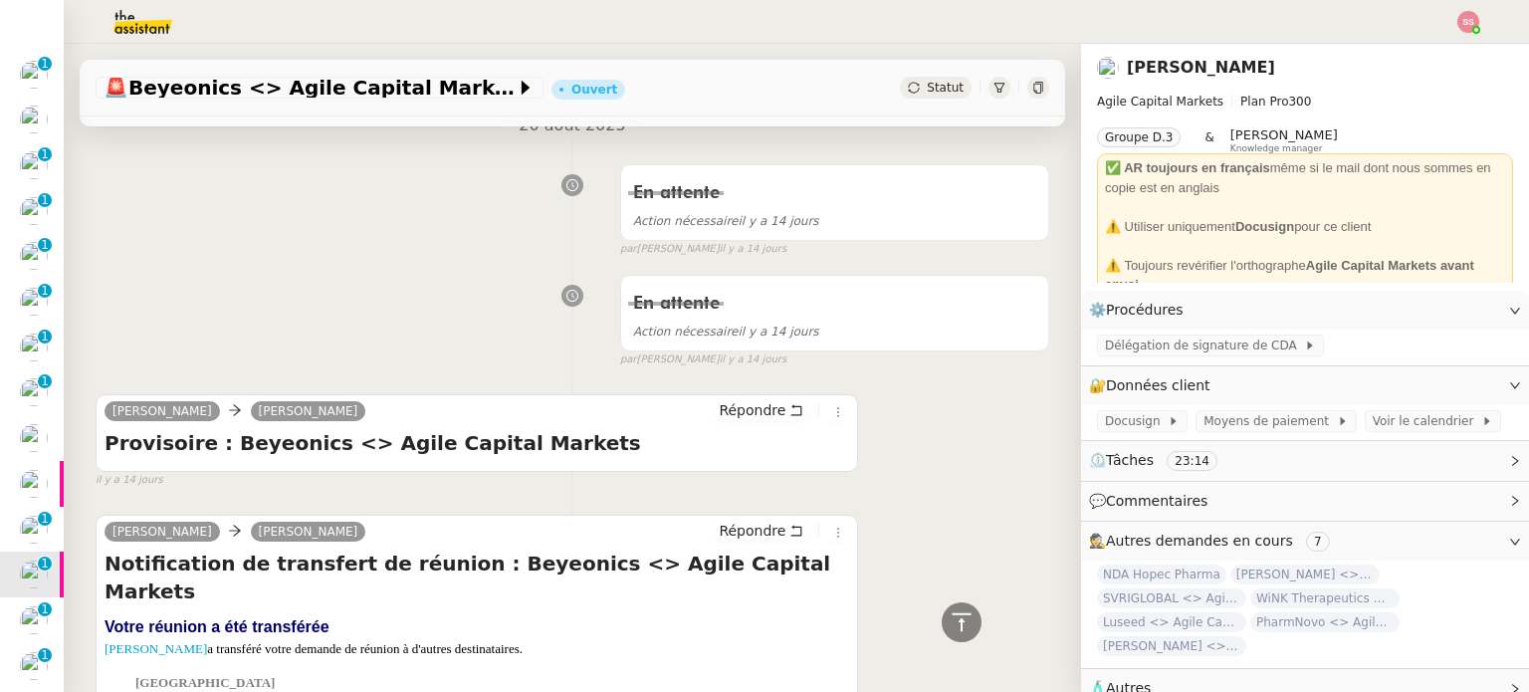
scroll to position [2488, 0]
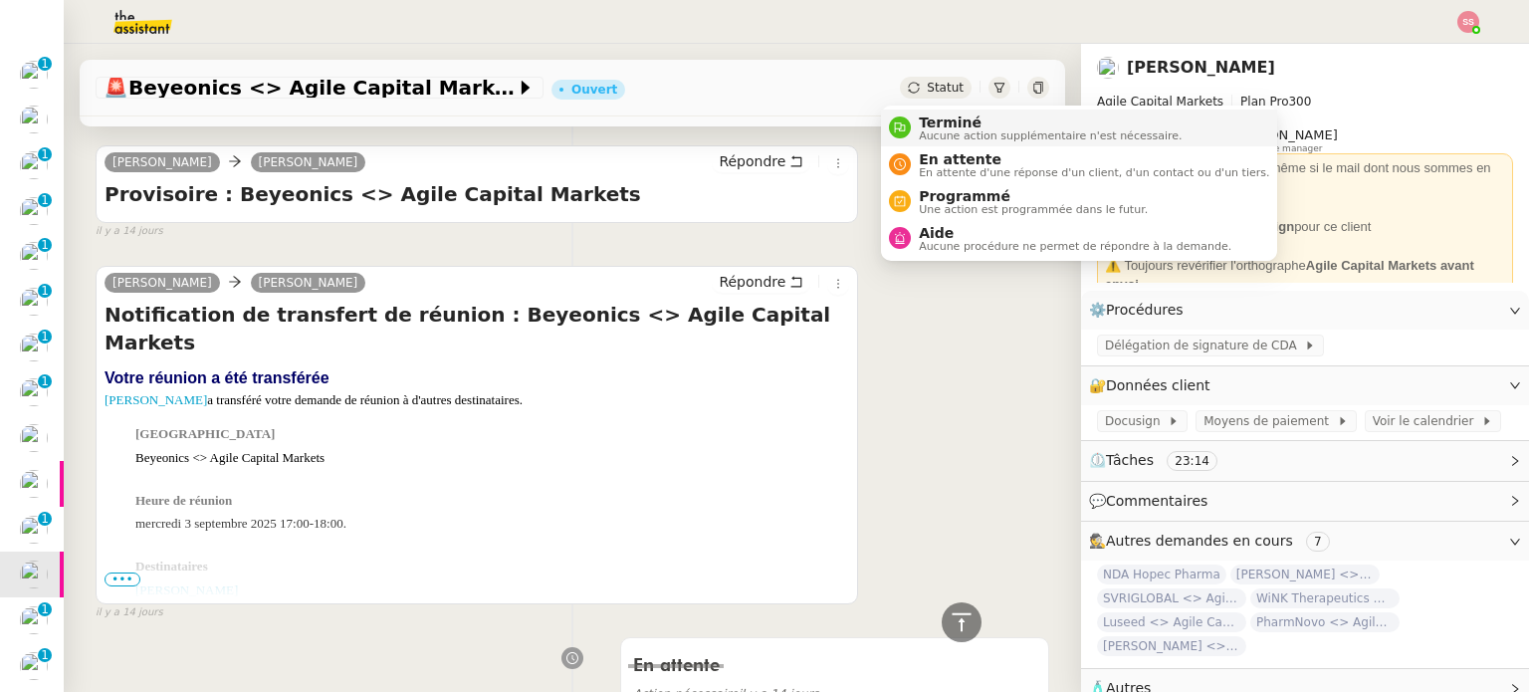
click at [935, 130] on span "Aucune action supplémentaire n'est nécessaire." at bounding box center [1050, 135] width 263 height 11
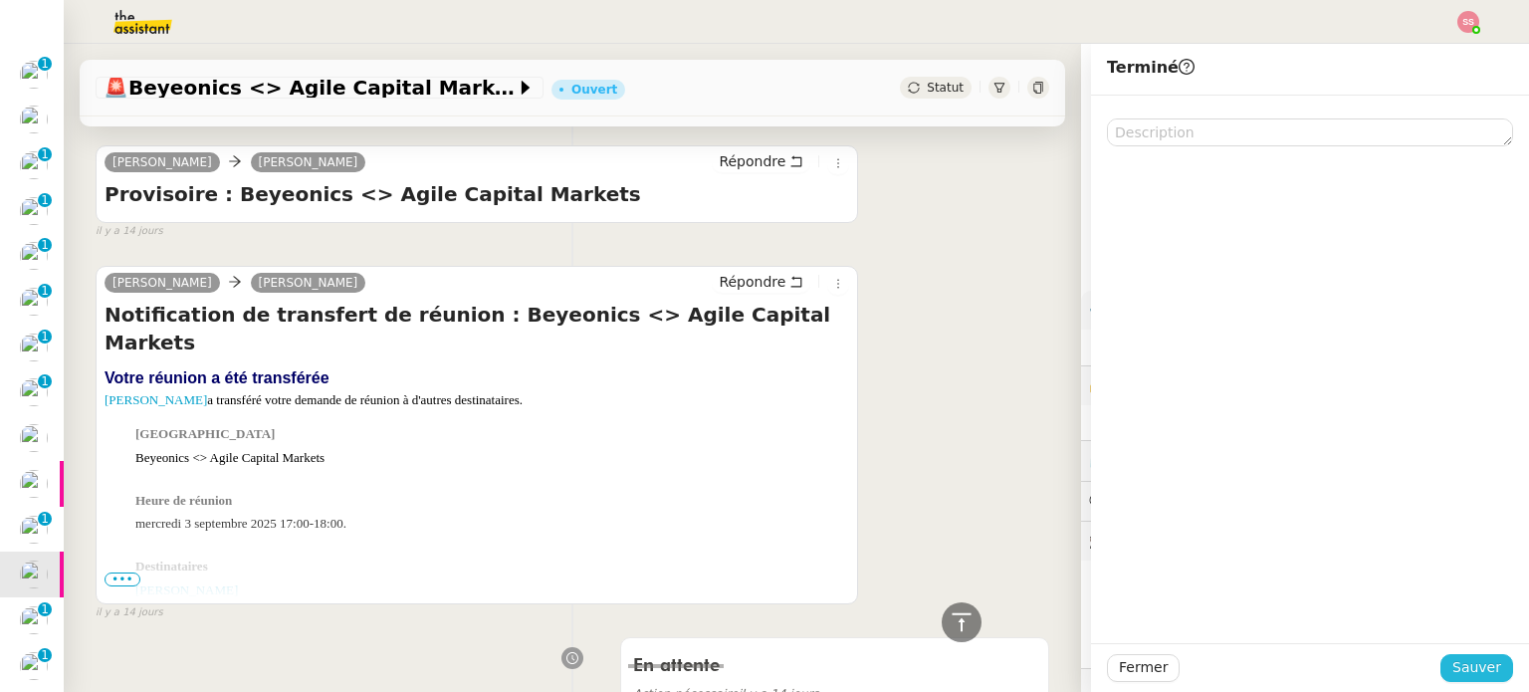
click at [1453, 657] on span "Sauver" at bounding box center [1476, 667] width 49 height 23
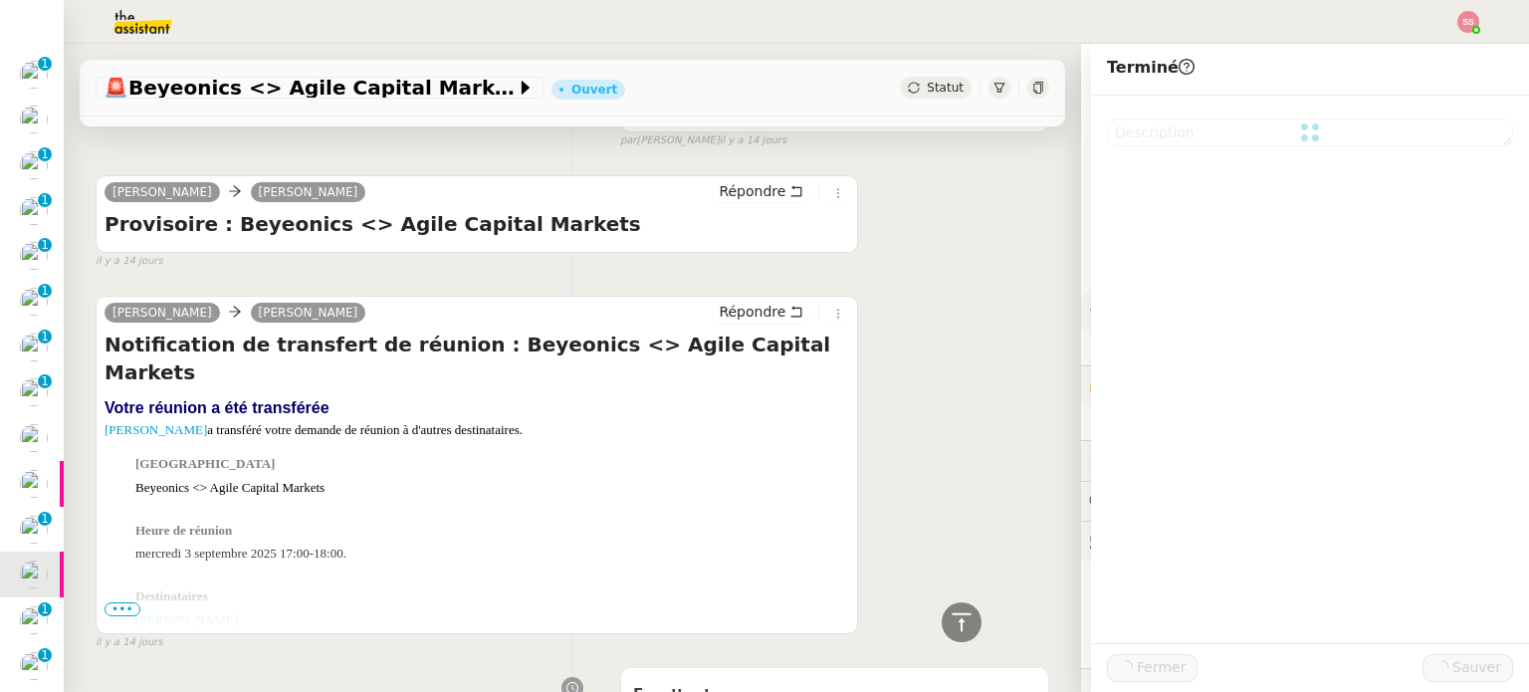
scroll to position [2517, 0]
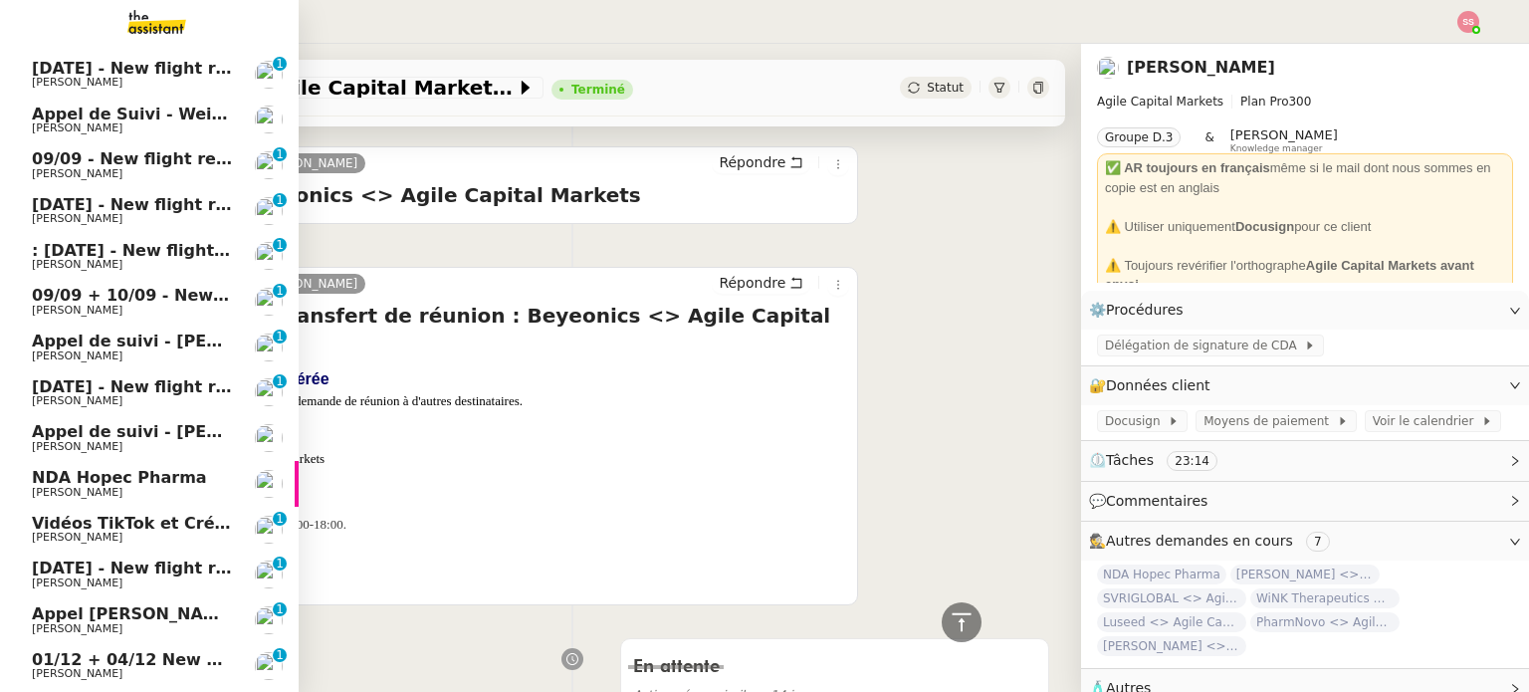
click at [144, 572] on span "[DATE] - New flight request - J S" at bounding box center [175, 567] width 286 height 19
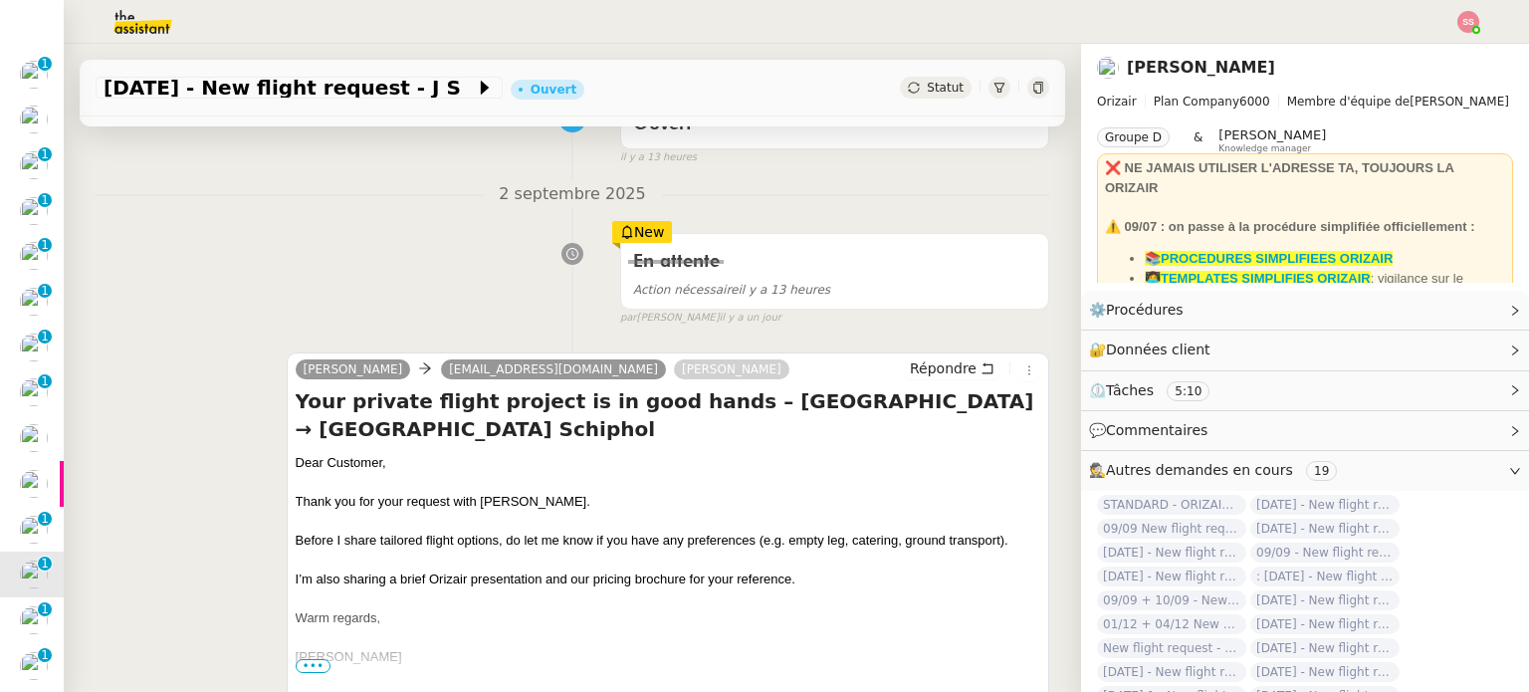
scroll to position [199, 0]
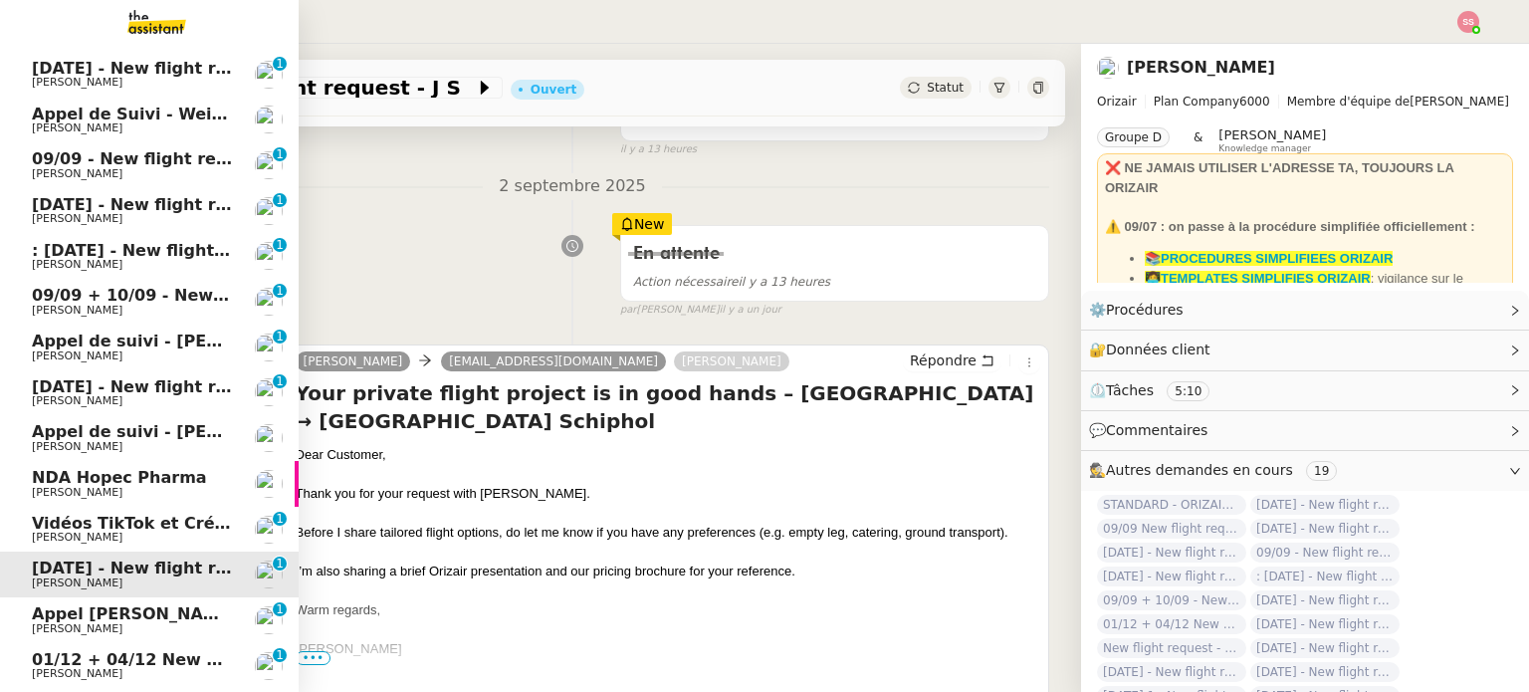
click at [90, 617] on span "Appel [PERSON_NAME] - OPP7010 - NEOP - FORMATION OPCO" at bounding box center [308, 613] width 552 height 19
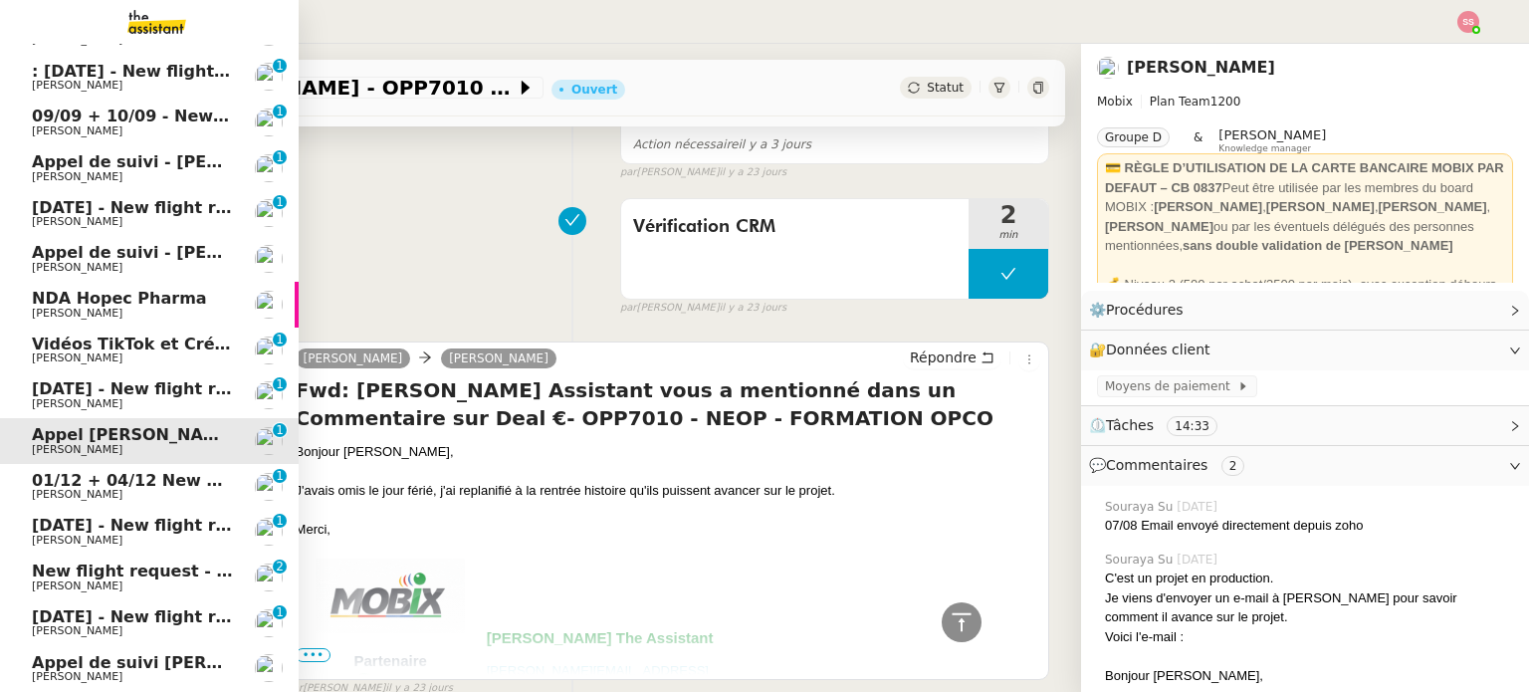
scroll to position [597, 0]
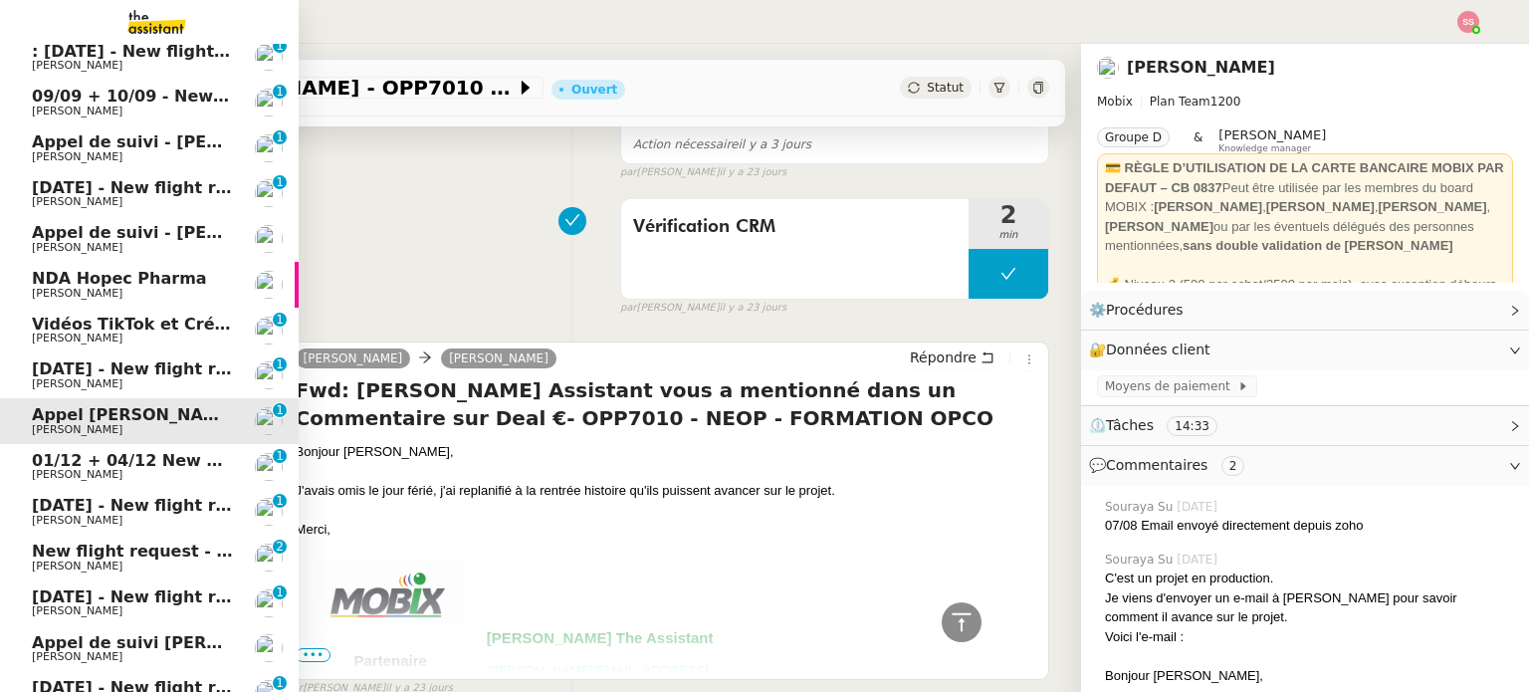
click at [122, 465] on span "01/12 + 04/12 New flight request - [PERSON_NAME]" at bounding box center [263, 460] width 463 height 19
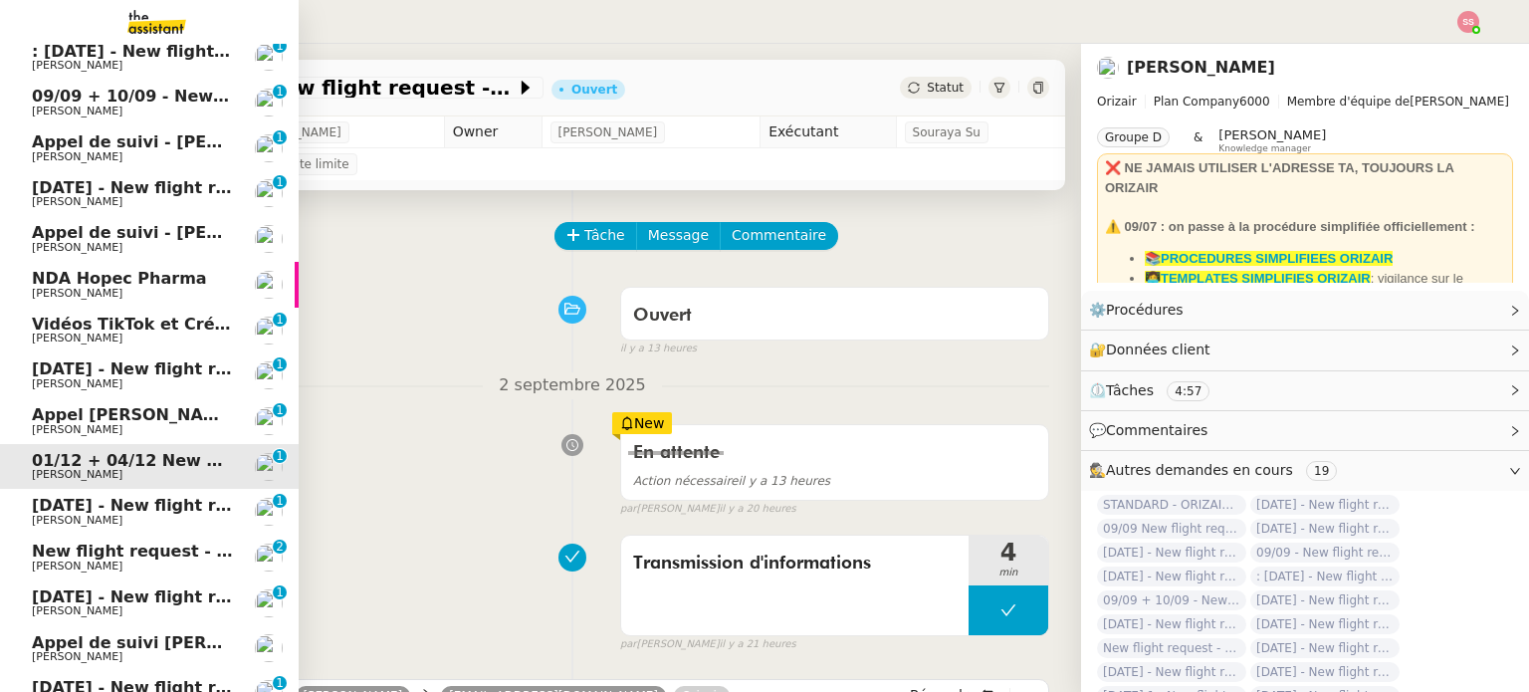
click at [89, 506] on span "[DATE] - New flight request - [PERSON_NAME][GEOGRAPHIC_DATA]" at bounding box center [330, 505] width 597 height 19
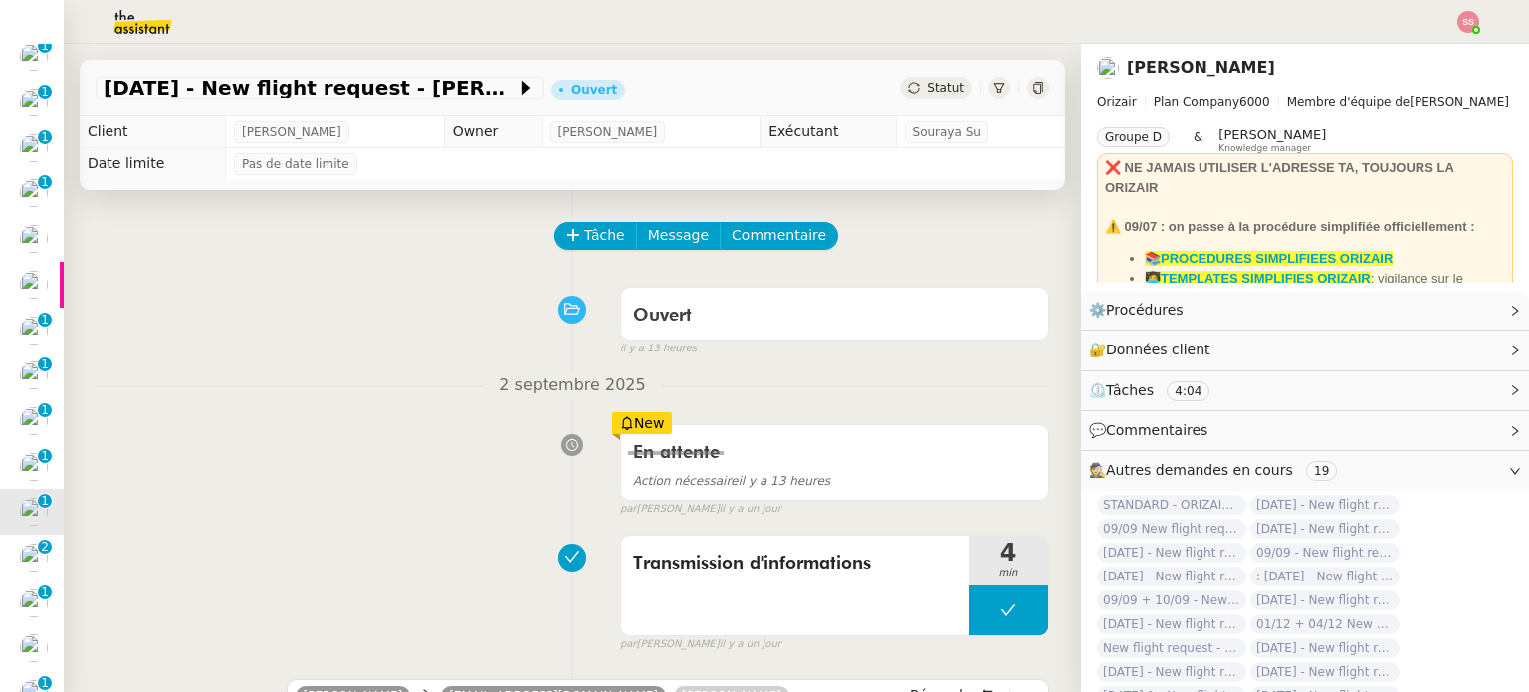
scroll to position [498, 0]
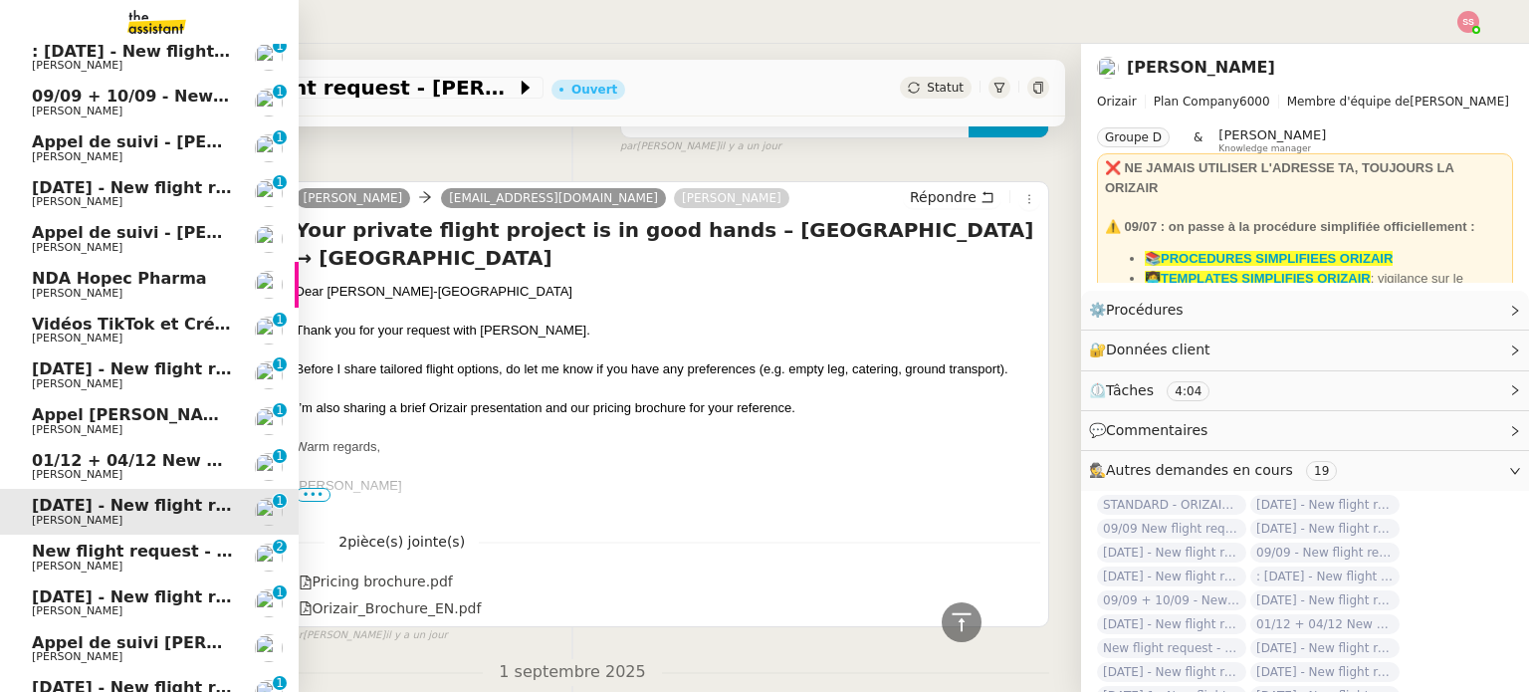
click at [131, 572] on link "New flight request - [PERSON_NAME] [PERSON_NAME] 0 1 2 3 4 5 6 7 8 9" at bounding box center [149, 557] width 299 height 46
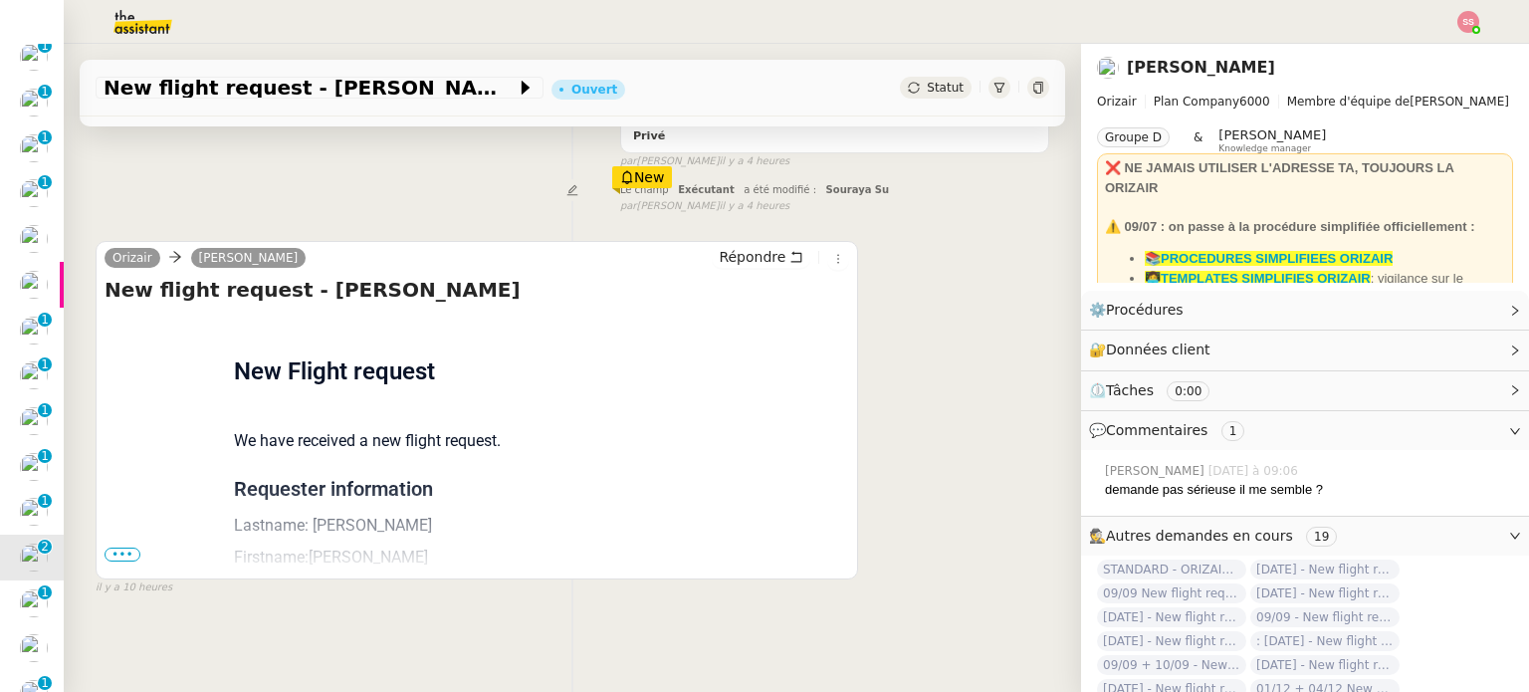
scroll to position [308, 0]
click at [124, 548] on span "•••" at bounding box center [122, 554] width 36 height 14
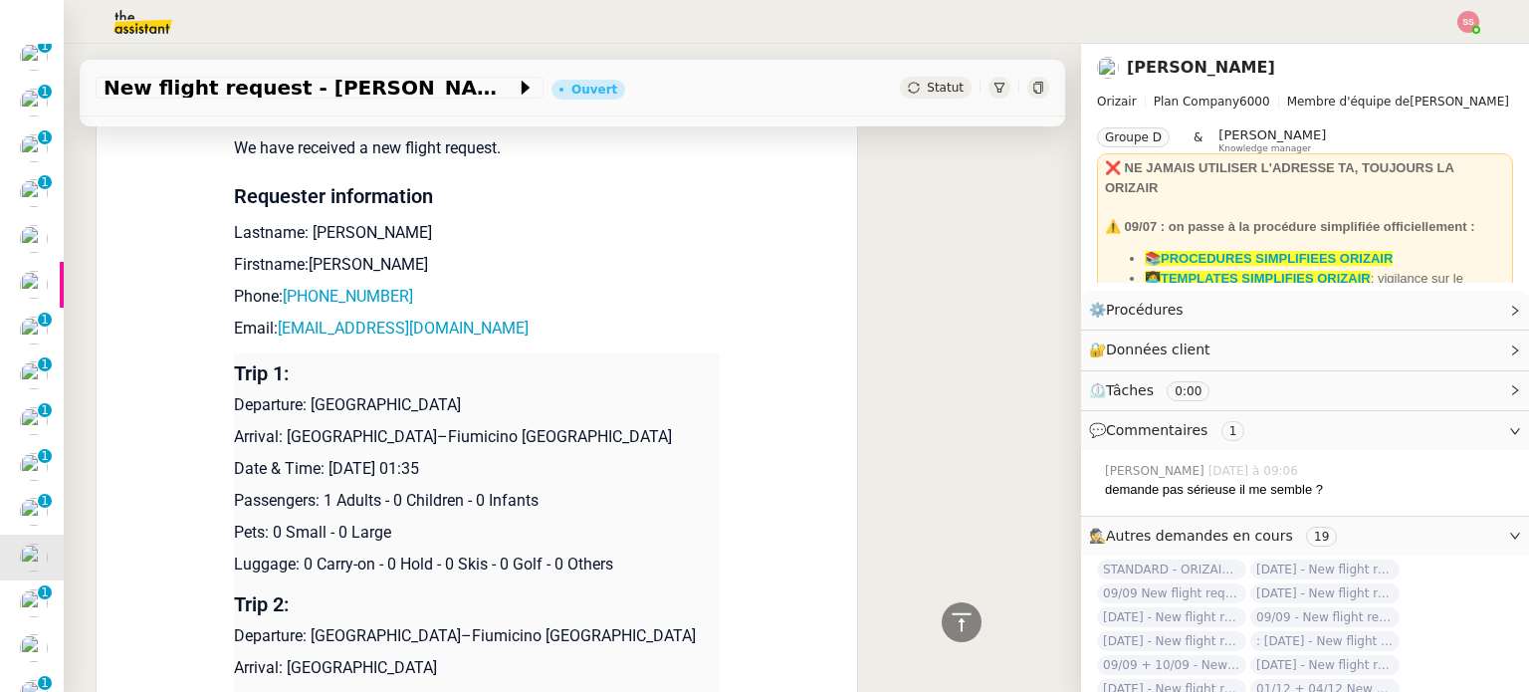
scroll to position [634, 0]
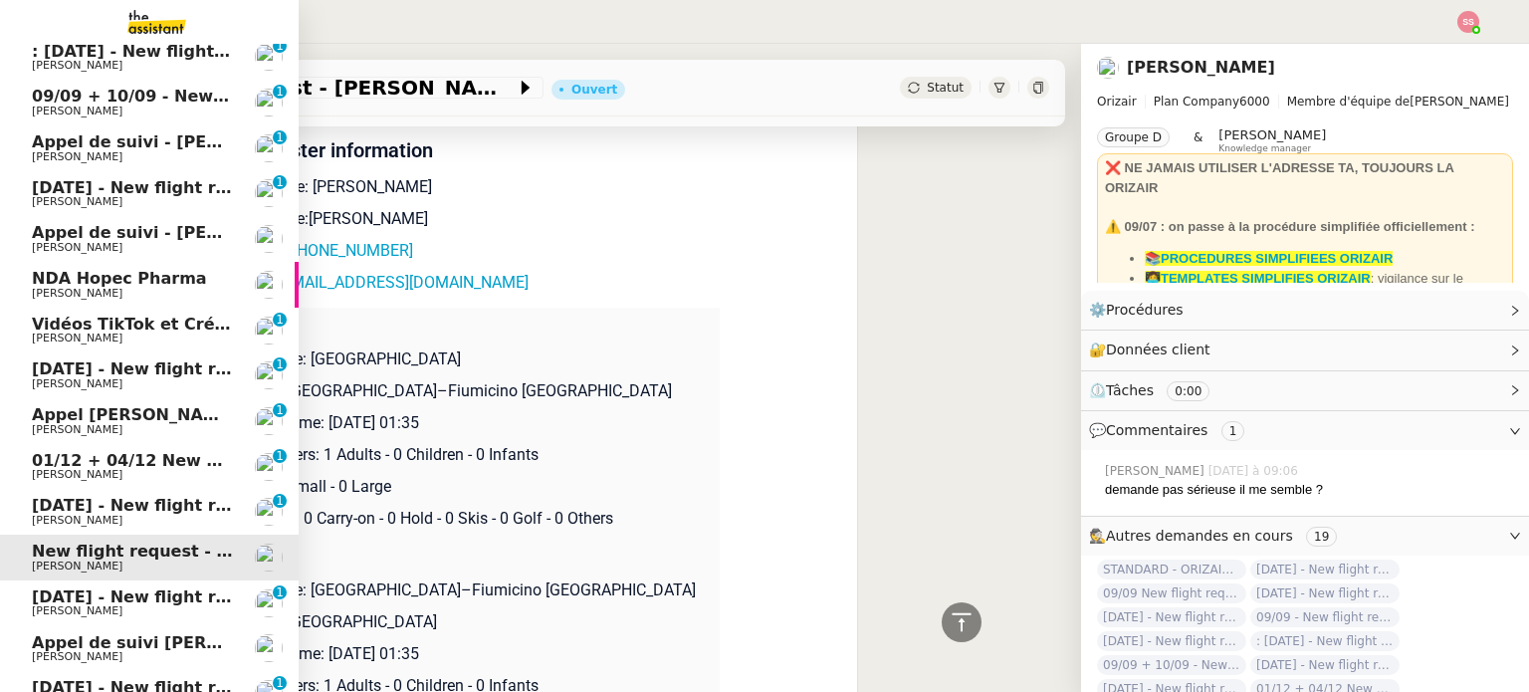
click at [208, 604] on span "[DATE] - New flight request - [PERSON_NAME]" at bounding box center [237, 596] width 411 height 19
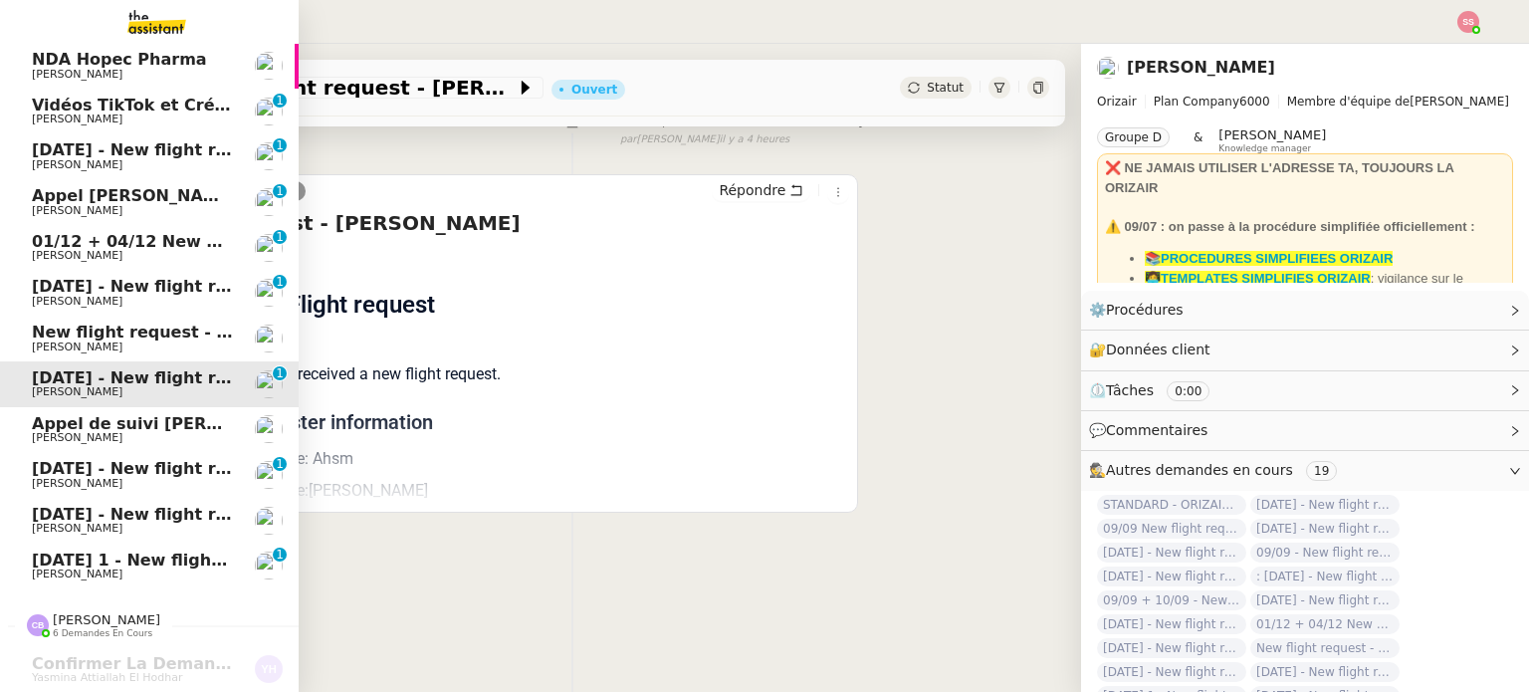
scroll to position [697, 0]
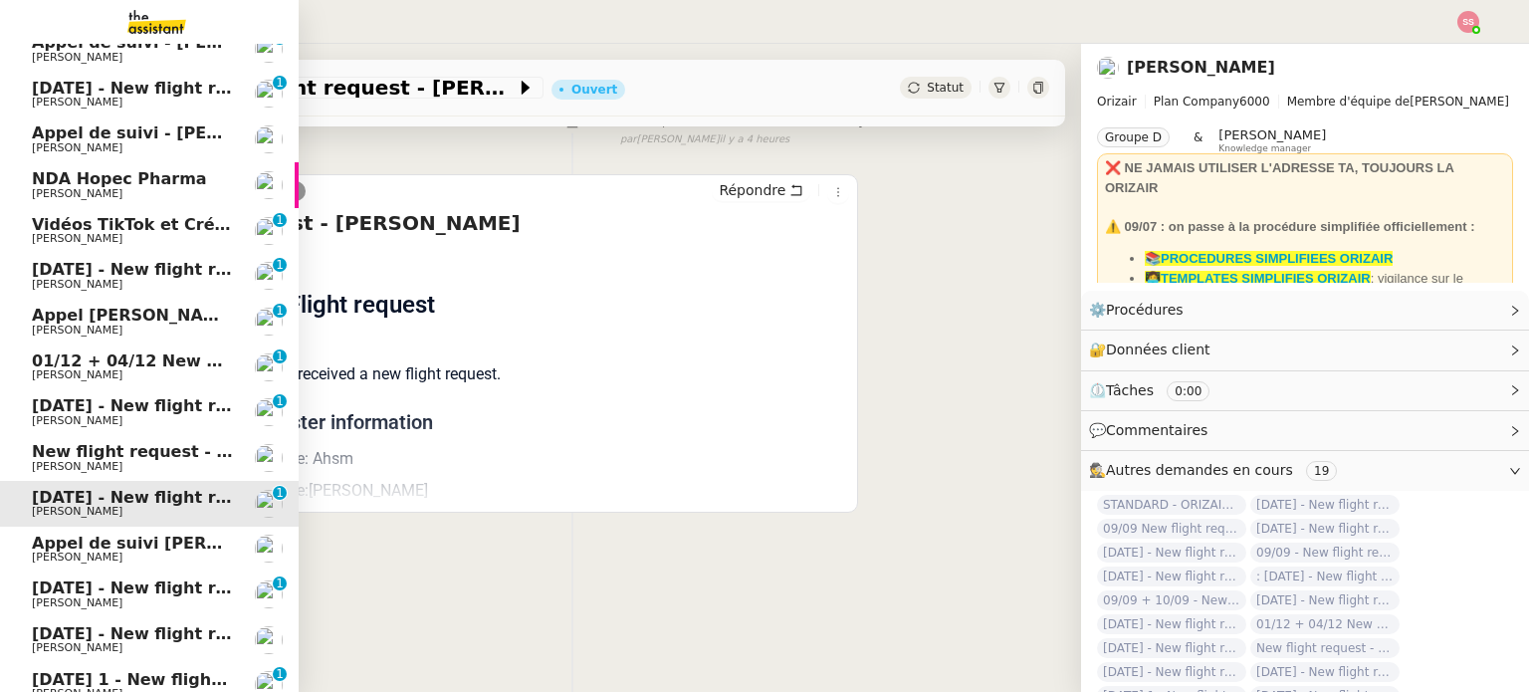
click at [153, 556] on span "[PERSON_NAME]" at bounding box center [132, 557] width 201 height 12
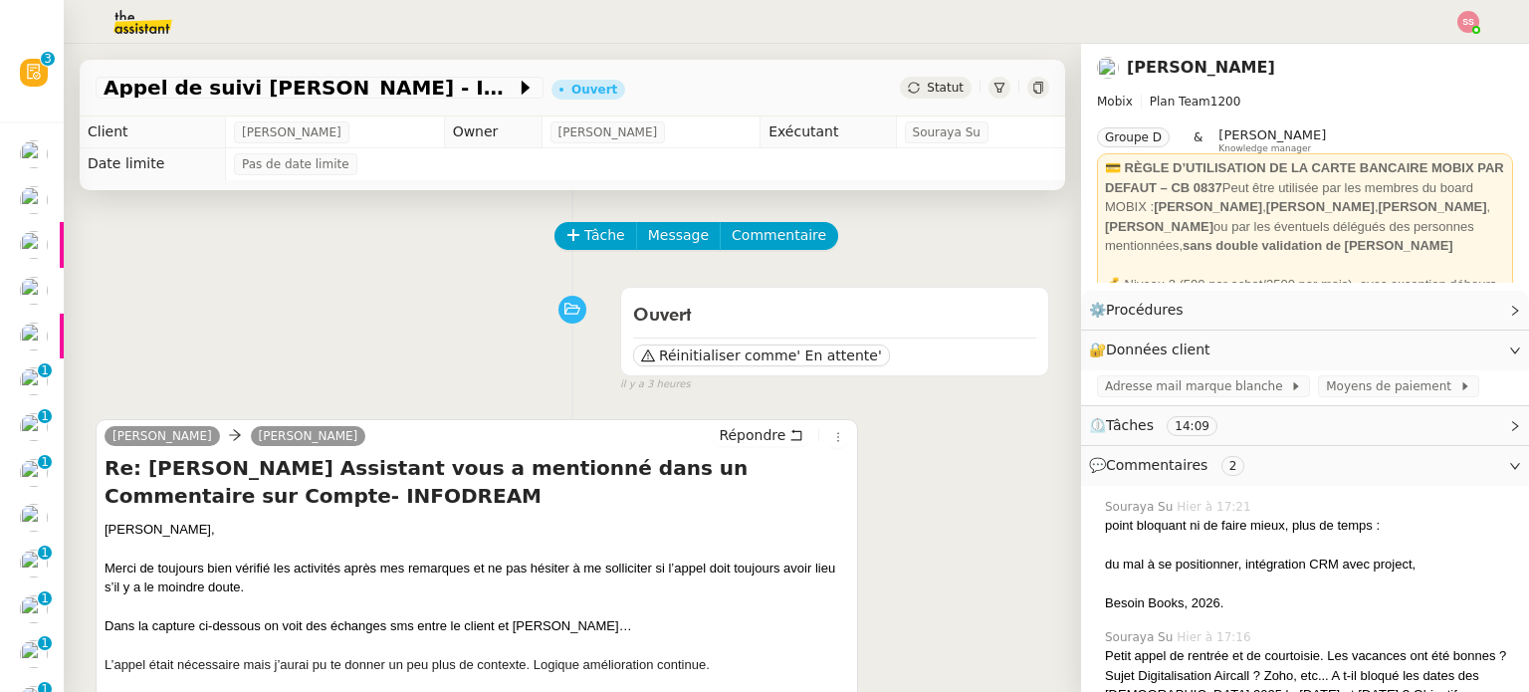
scroll to position [267, 0]
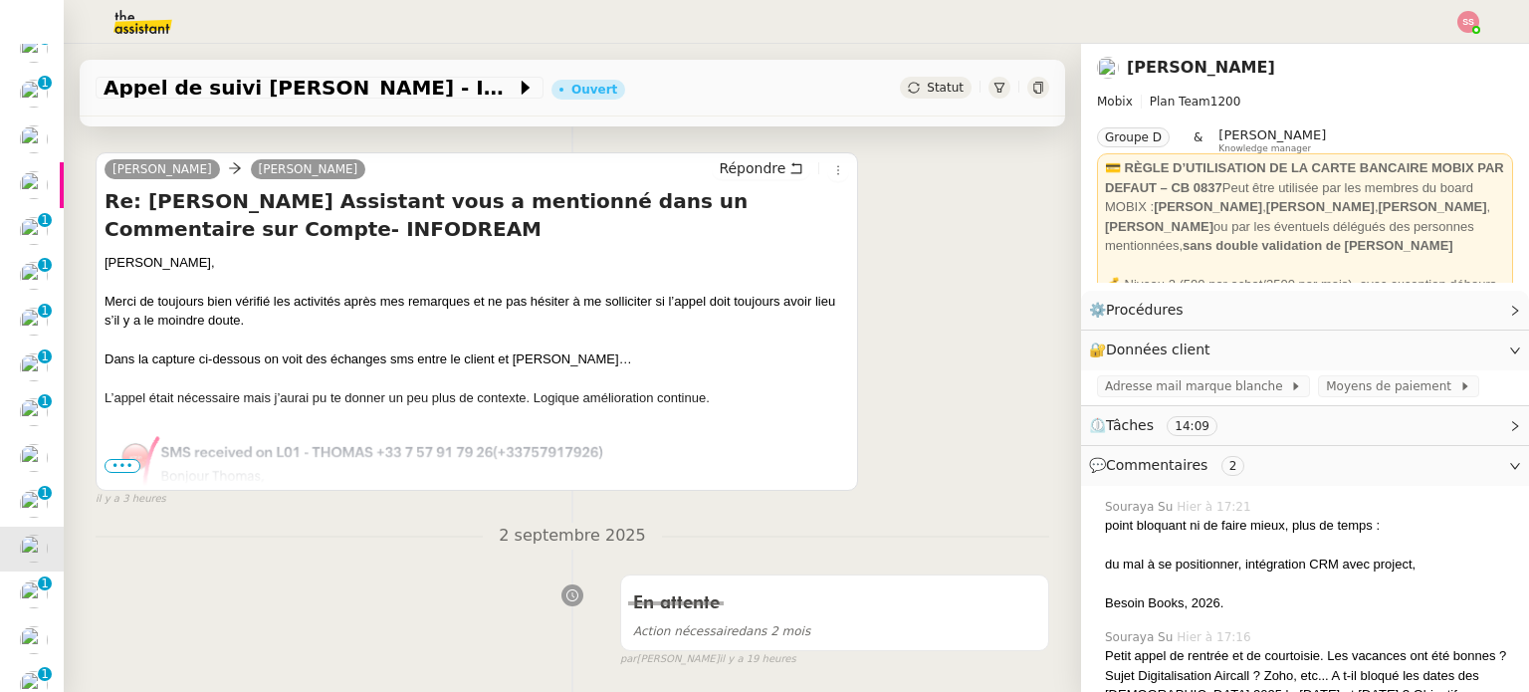
click at [115, 469] on span "•••" at bounding box center [122, 466] width 36 height 14
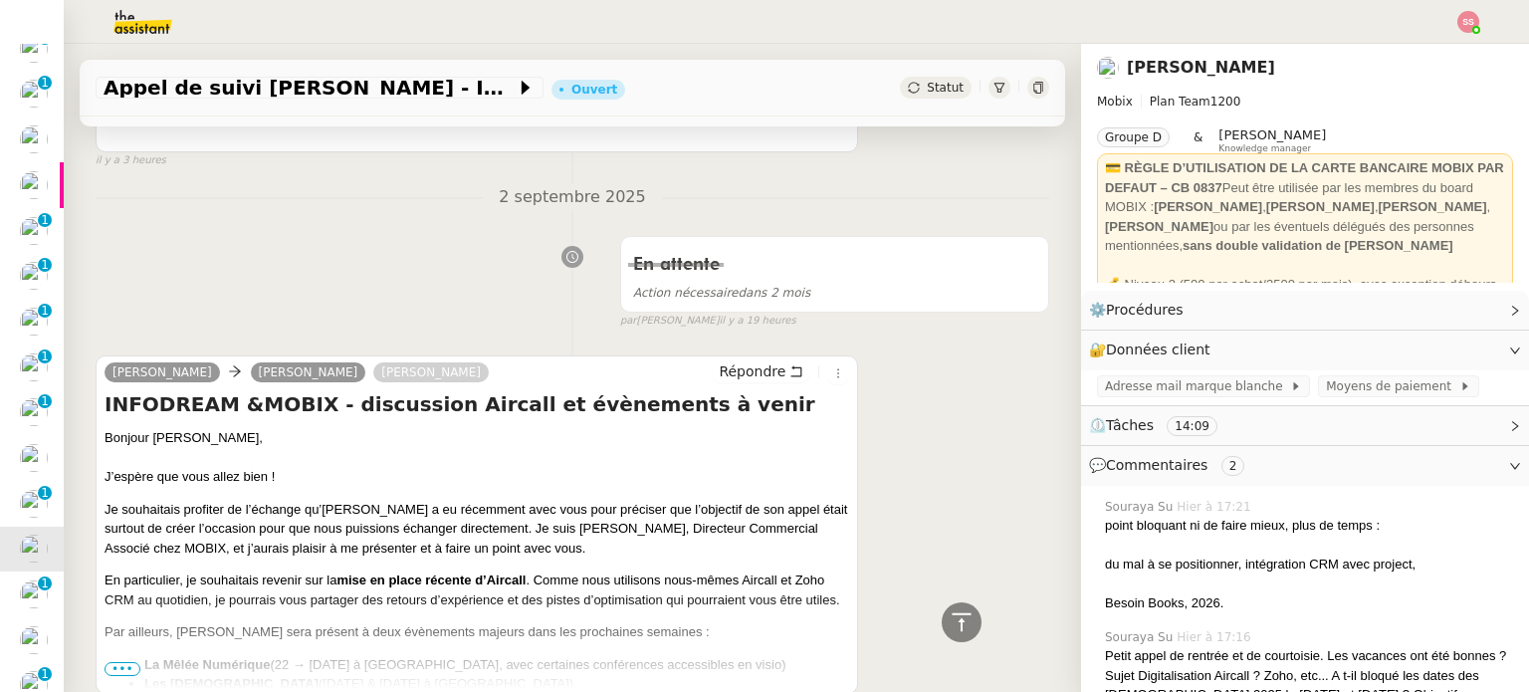
scroll to position [1760, 0]
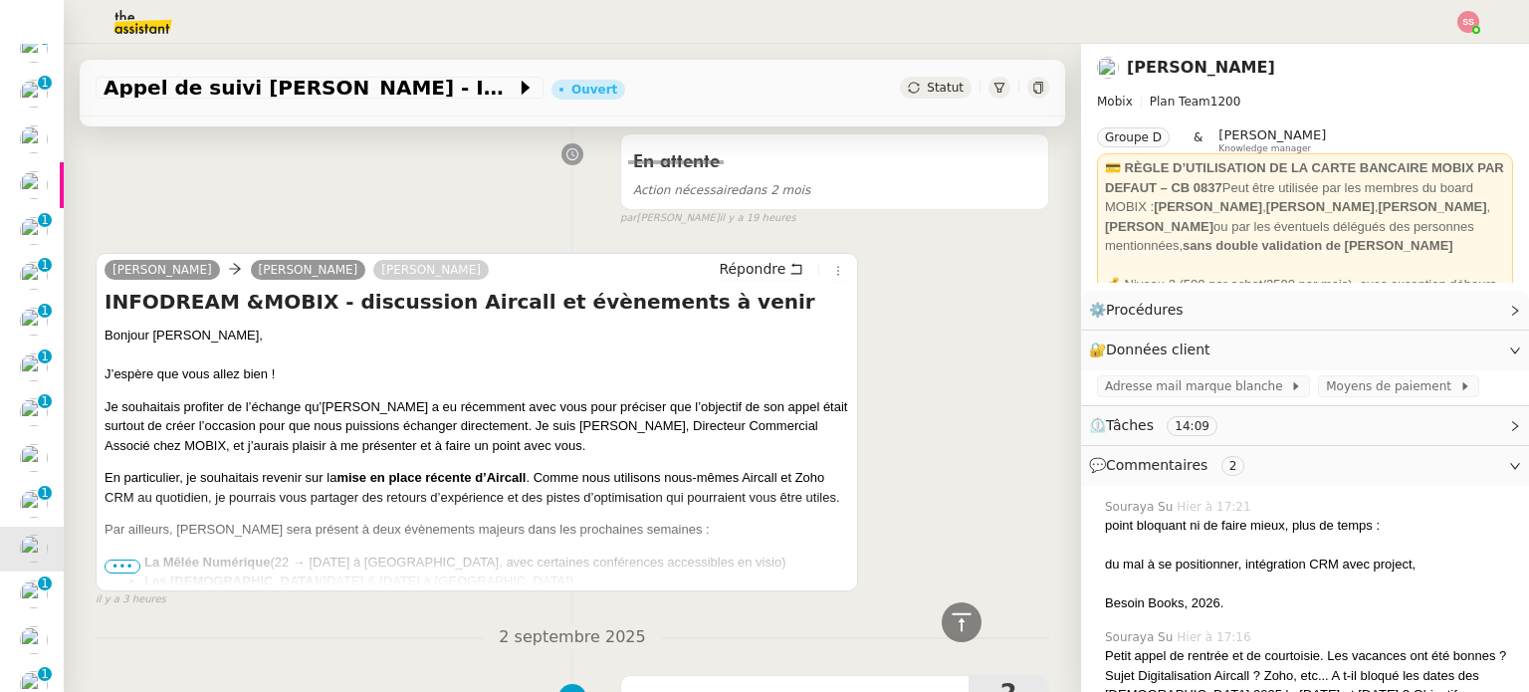
click at [127, 559] on span "•••" at bounding box center [122, 566] width 36 height 14
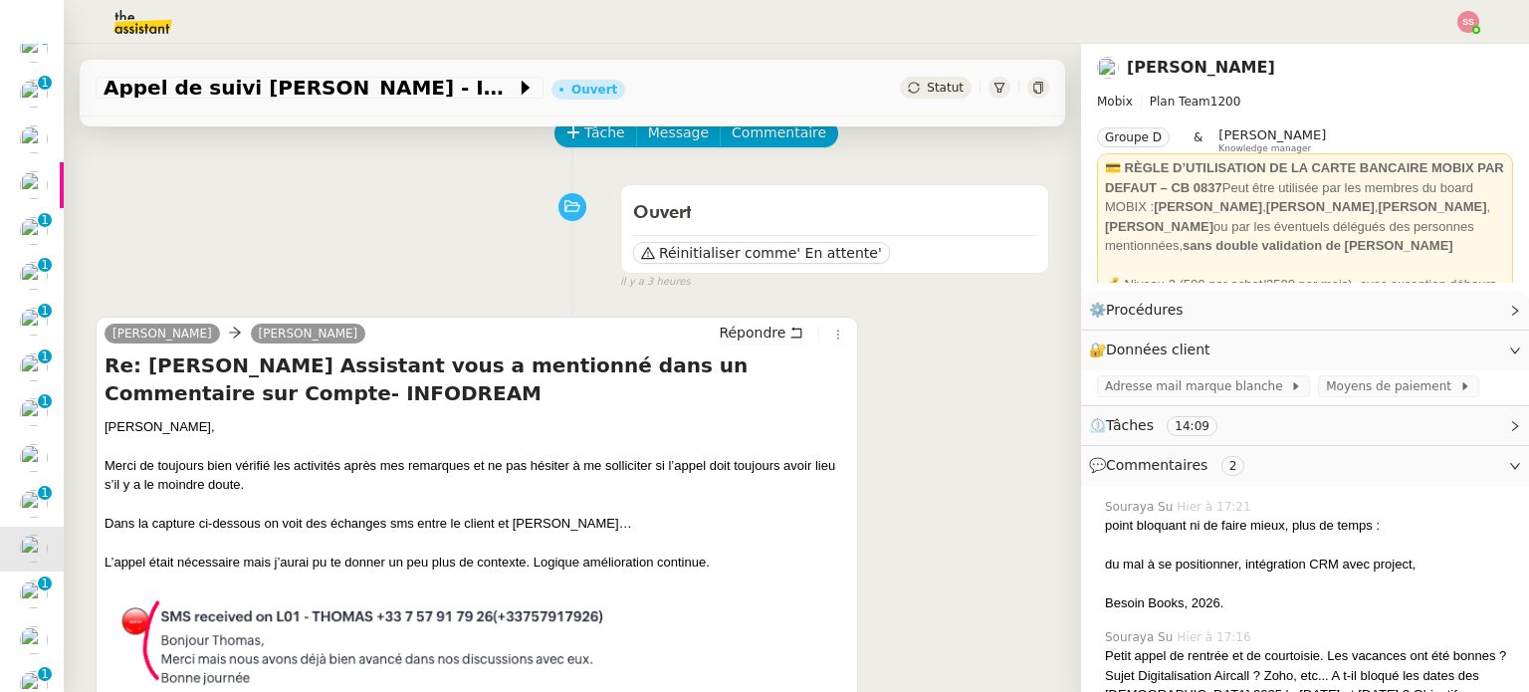
scroll to position [68, 0]
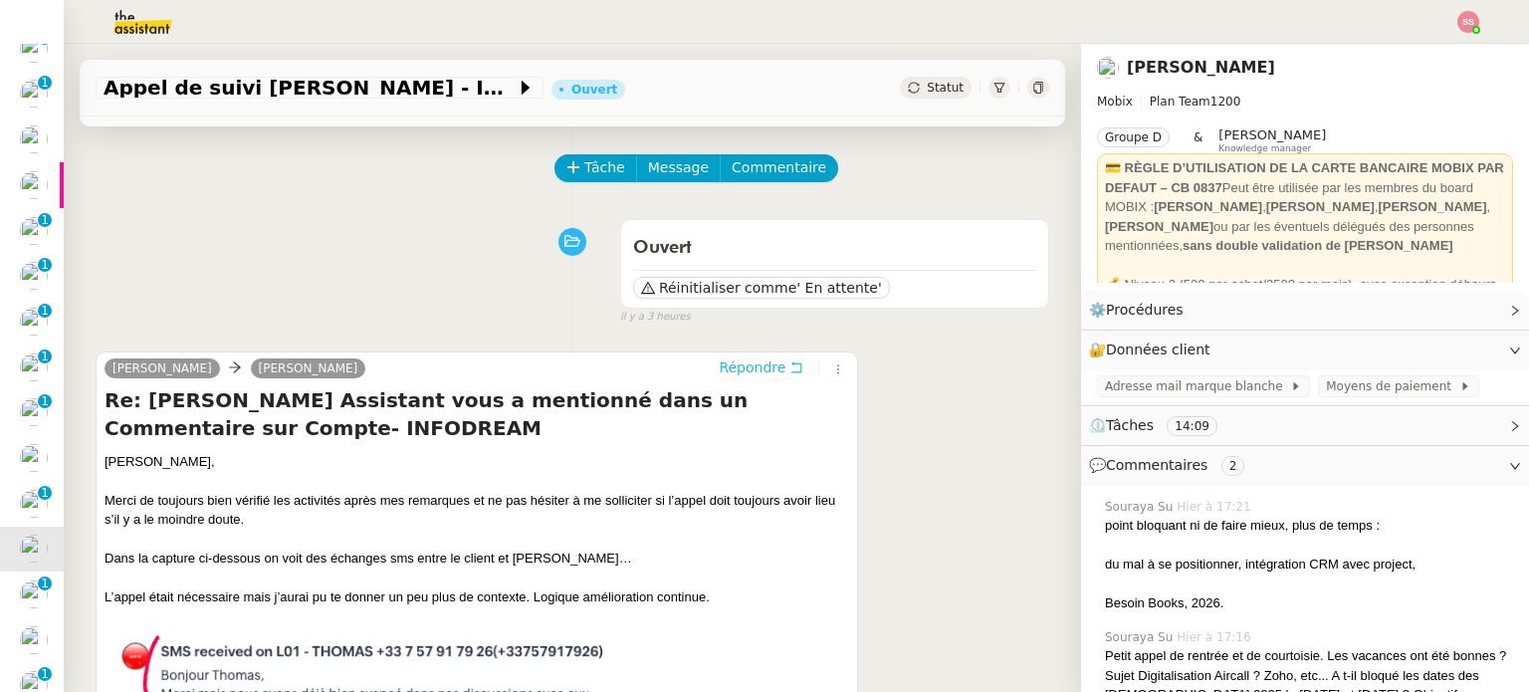
click at [727, 370] on span "Répondre" at bounding box center [752, 367] width 67 height 20
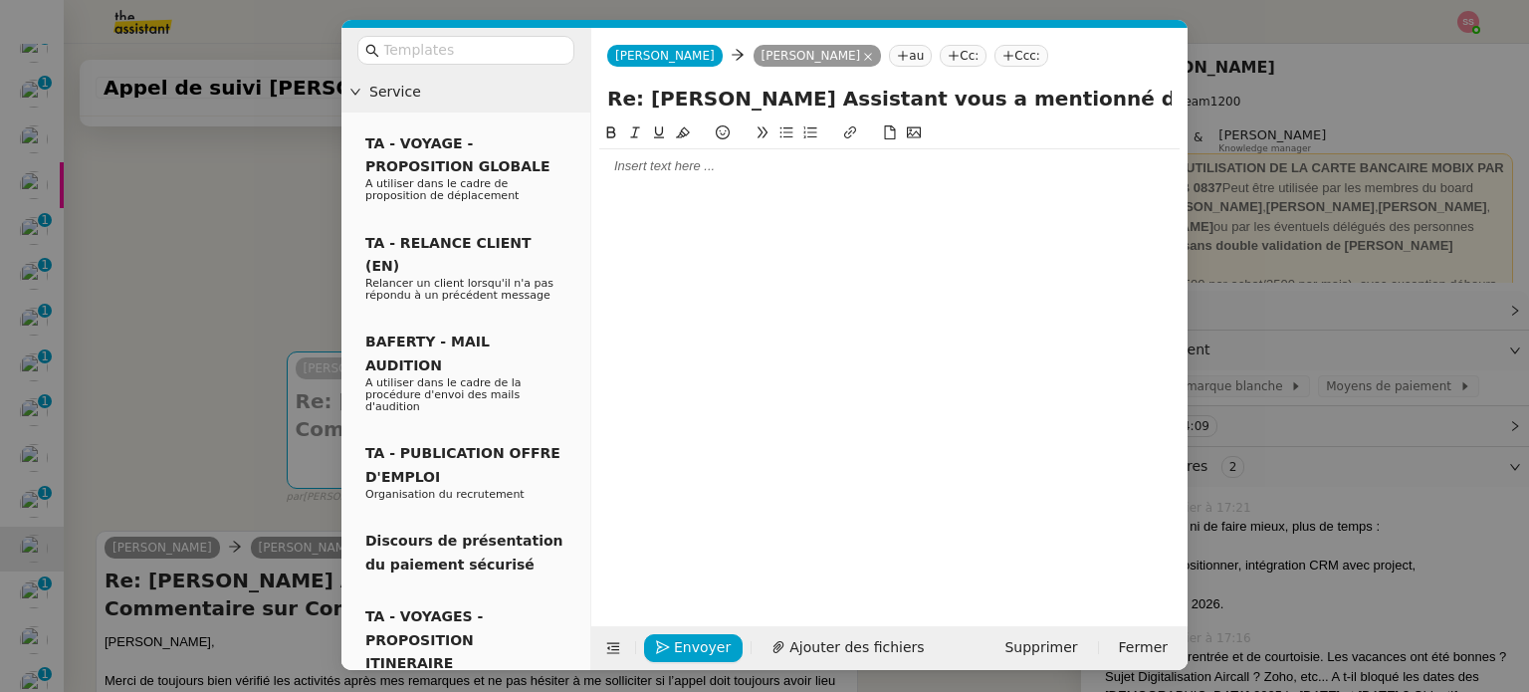
click at [710, 166] on div at bounding box center [889, 166] width 580 height 18
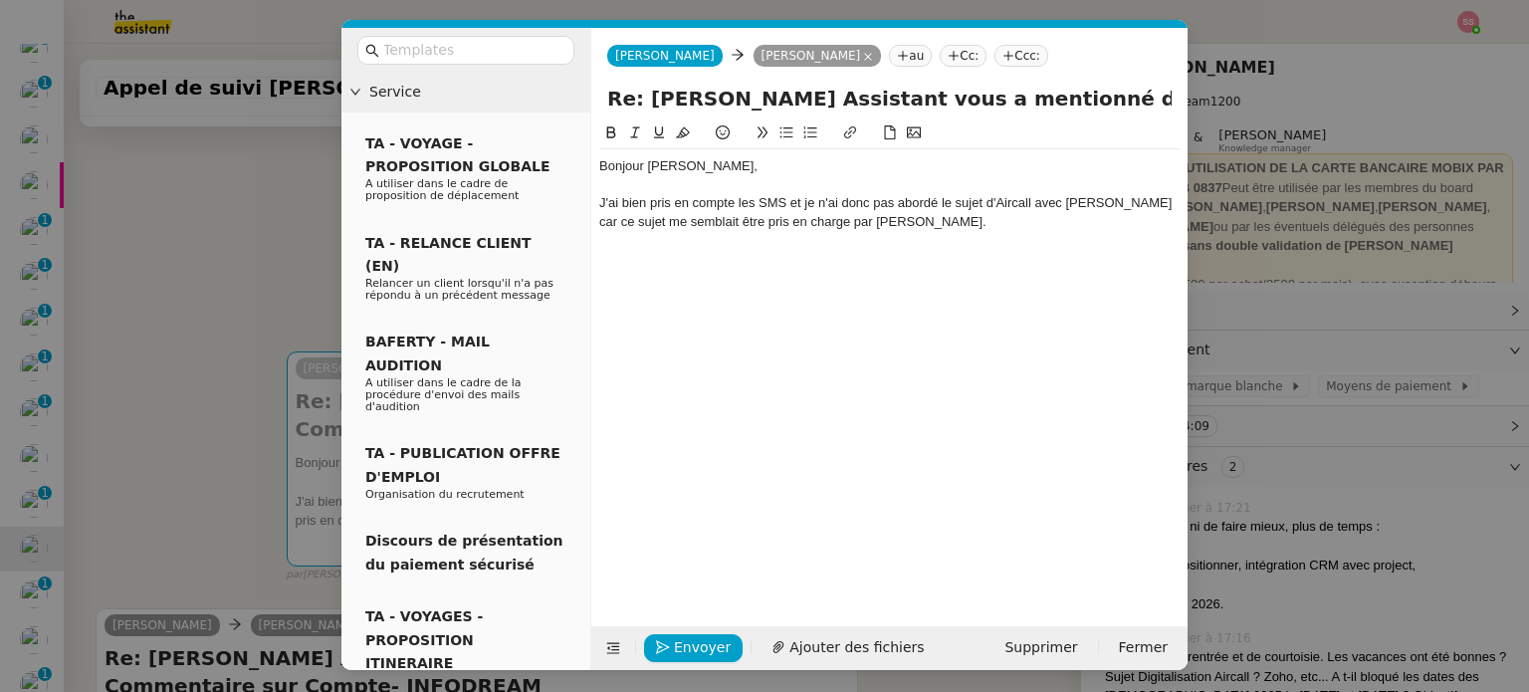
click at [1105, 202] on div "J'ai bien pris en compte les SMS et je n'ai donc pas abordé le sujet d'Aircall …" at bounding box center [889, 212] width 580 height 37
click at [0, 0] on lt-span ", car" at bounding box center [0, 0] width 0 height 0
click at [910, 218] on div "J'ai bien pris en compte les SMS et je n'ai donc pas abordé le sujet d'Aircall …" at bounding box center [889, 212] width 580 height 37
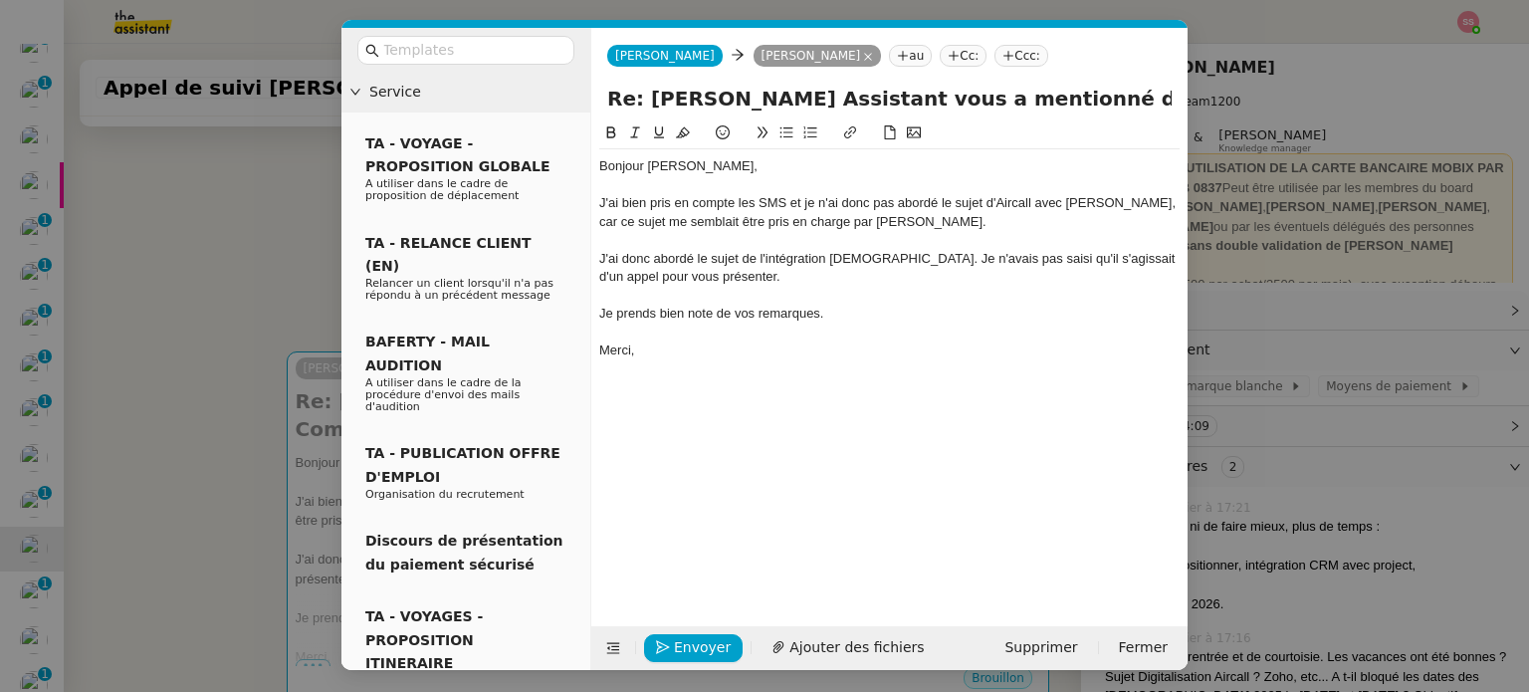
click at [699, 218] on div "J'ai bien pris en compte les SMS et je n'ai donc pas abordé le sujet d'Aircall …" at bounding box center [889, 212] width 580 height 37
click at [947, 219] on div "J'ai bien pris en compte les SMS et je n'ai donc pas abordé le sujet d'Aircall …" at bounding box center [889, 212] width 580 height 37
click at [768, 407] on div "Bonjour Florian, J'ai bien pris en compte les SMS et je n'ai donc pas abordé le…" at bounding box center [889, 358] width 580 height 474
click at [709, 636] on span "Envoyer" at bounding box center [702, 647] width 57 height 23
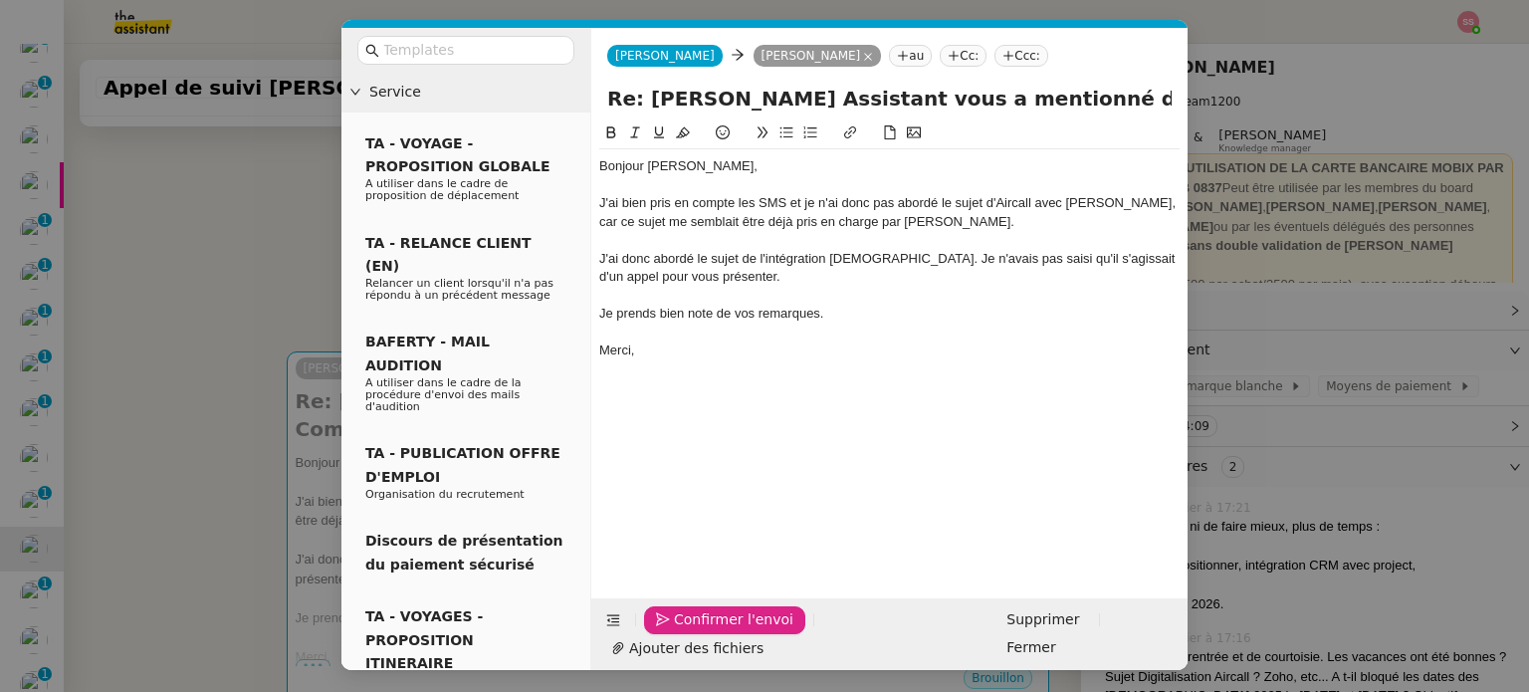
click at [709, 631] on span "Confirmer l'envoi" at bounding box center [733, 619] width 119 height 23
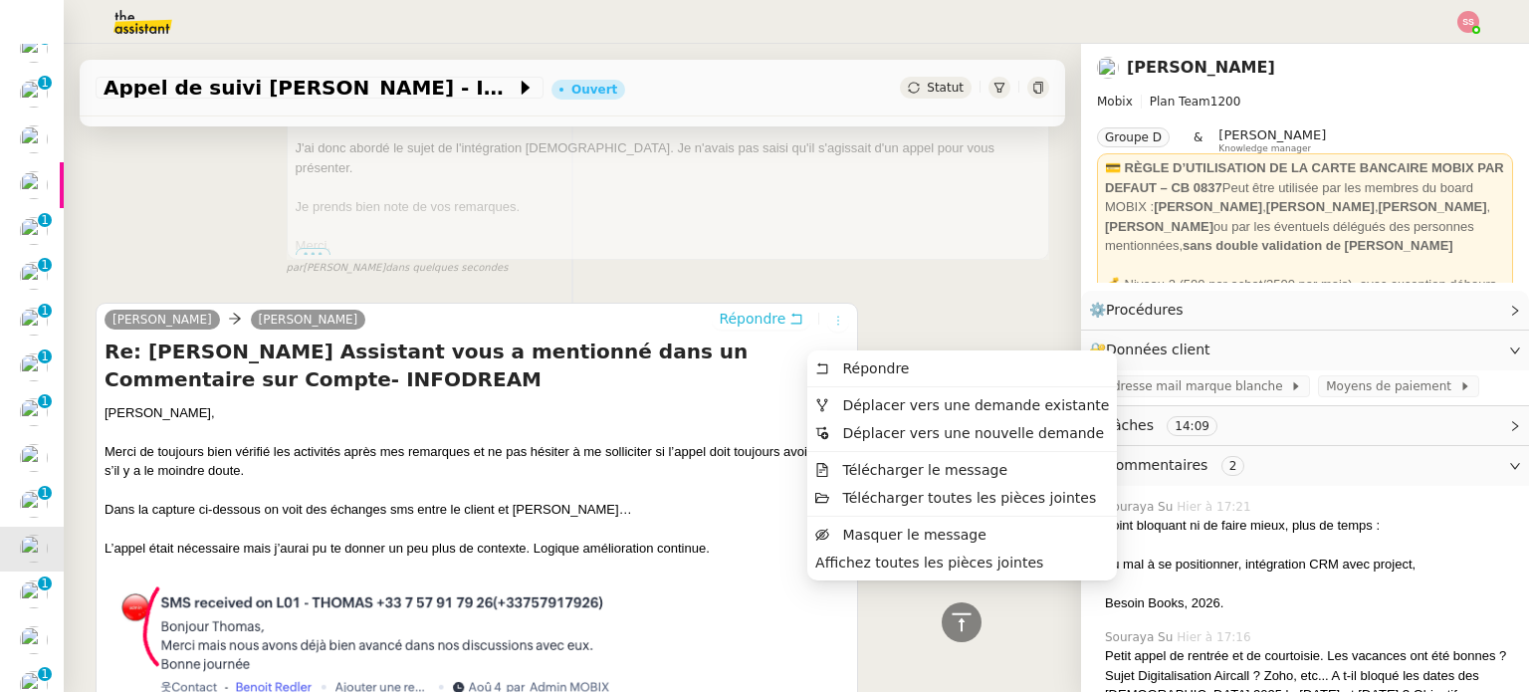
scroll to position [448, 0]
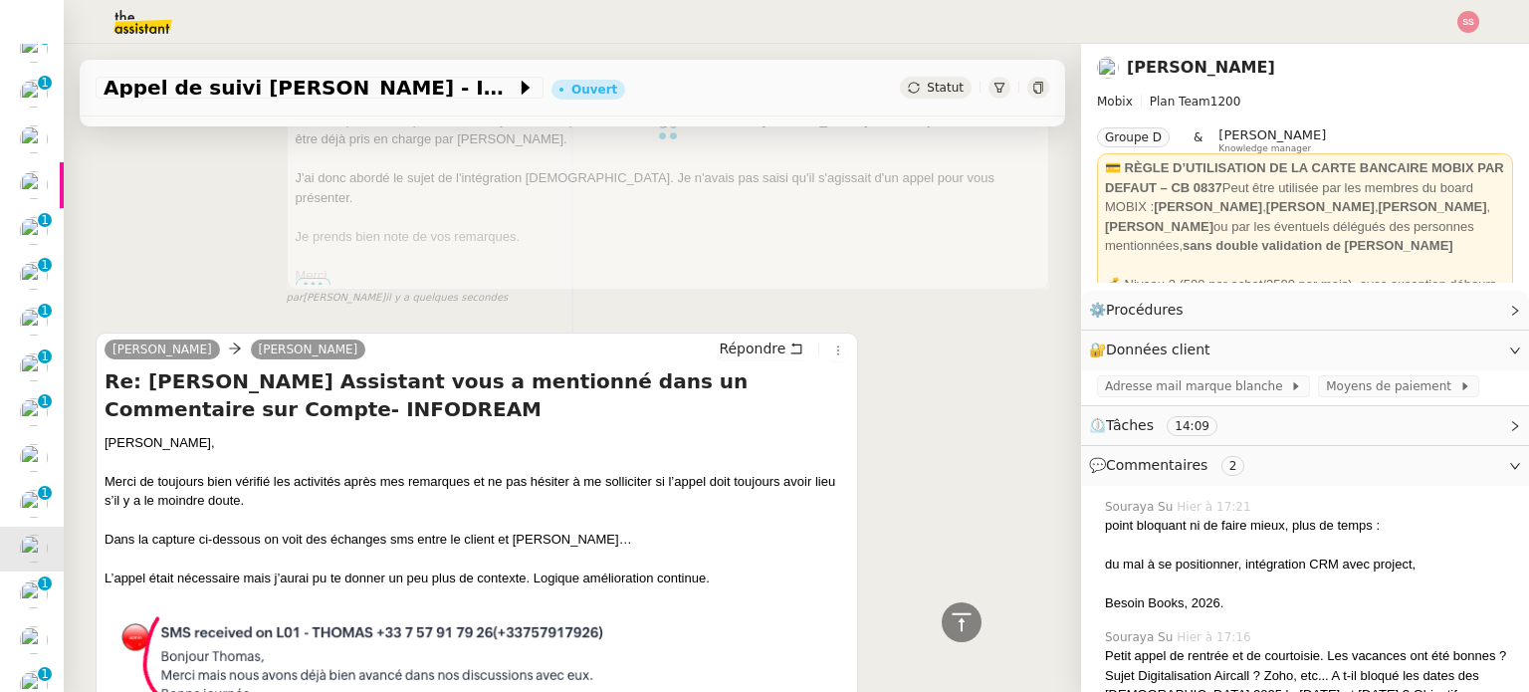
click at [214, 244] on div "Alex Mobix Florian Parant Re: Alex Assistant vous a mentionné dans un Commentai…" at bounding box center [572, 129] width 953 height 353
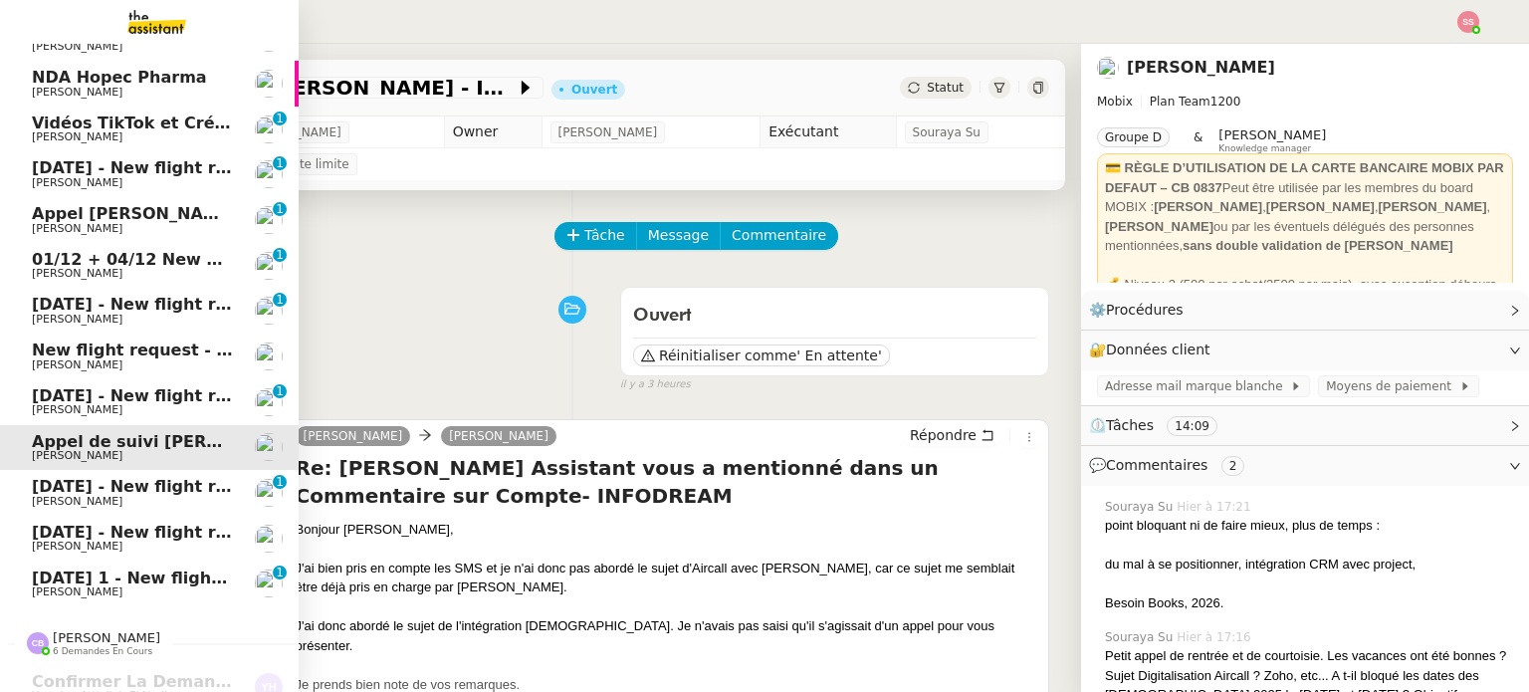
scroll to position [995, 0]
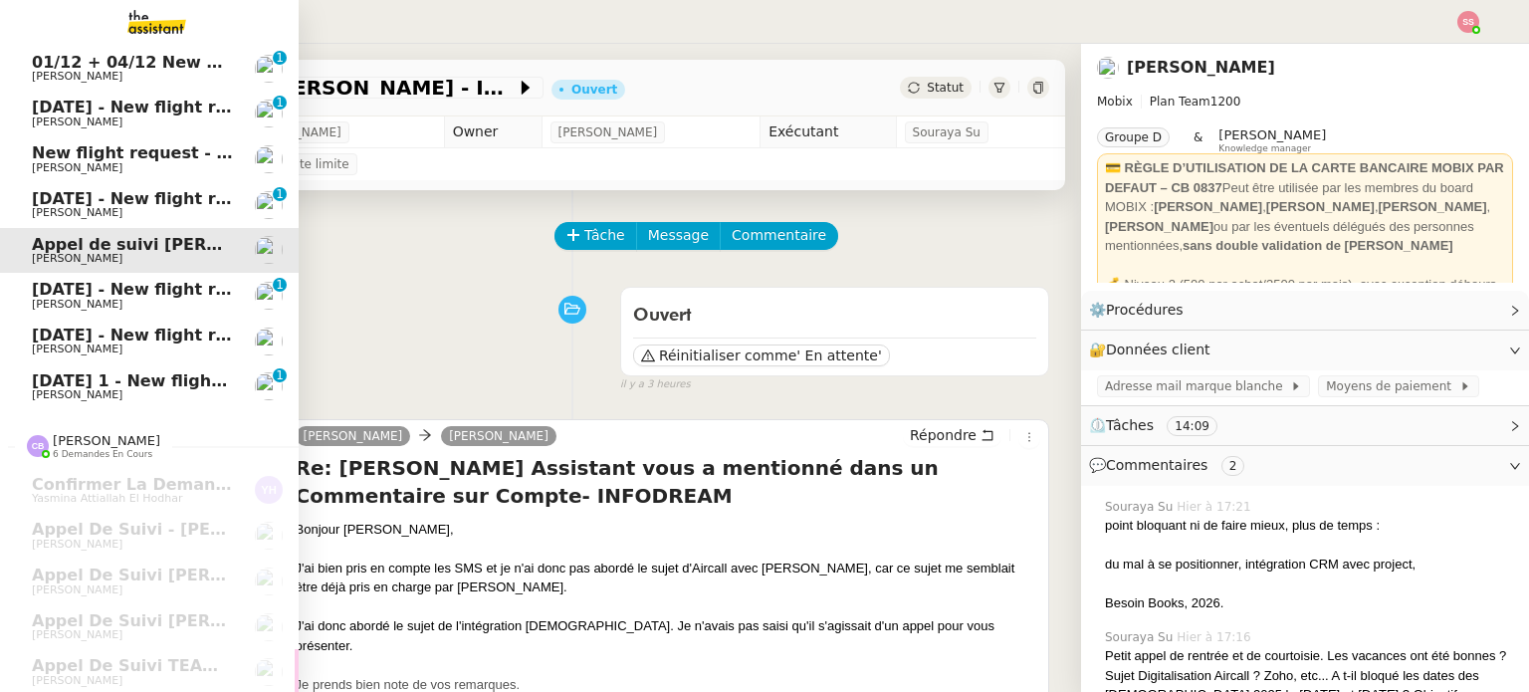
click at [95, 298] on span "[DATE] - New flight request - [PERSON_NAME]" at bounding box center [237, 289] width 411 height 19
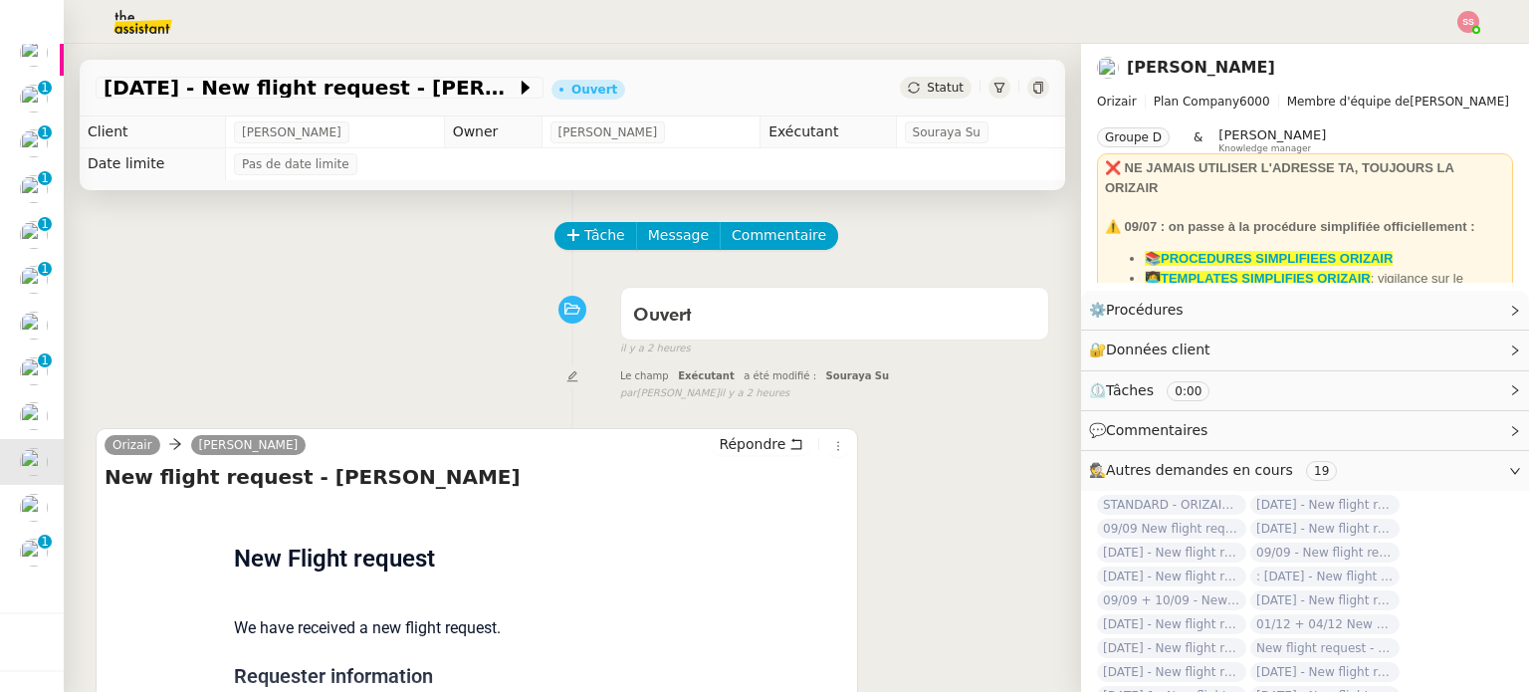
scroll to position [793, 0]
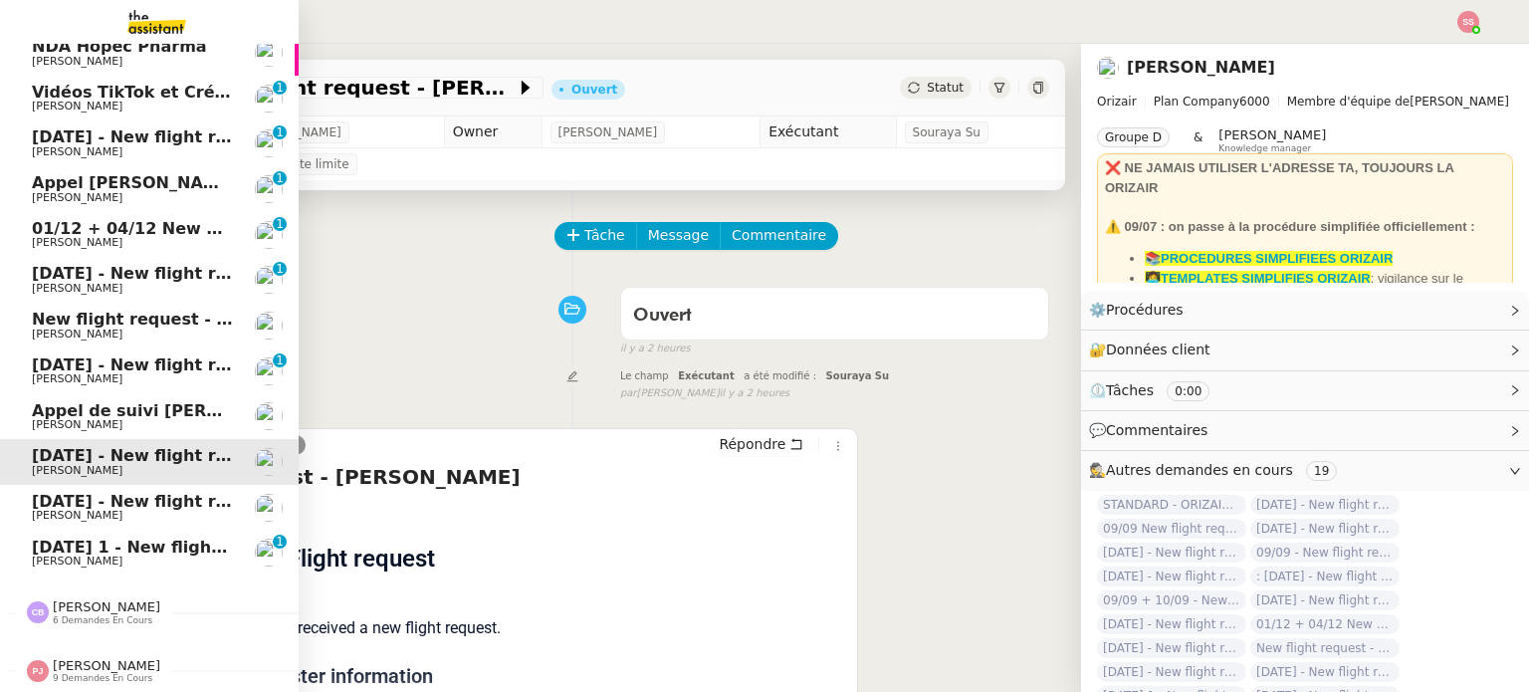
click at [111, 555] on span "[PERSON_NAME]" at bounding box center [132, 561] width 201 height 12
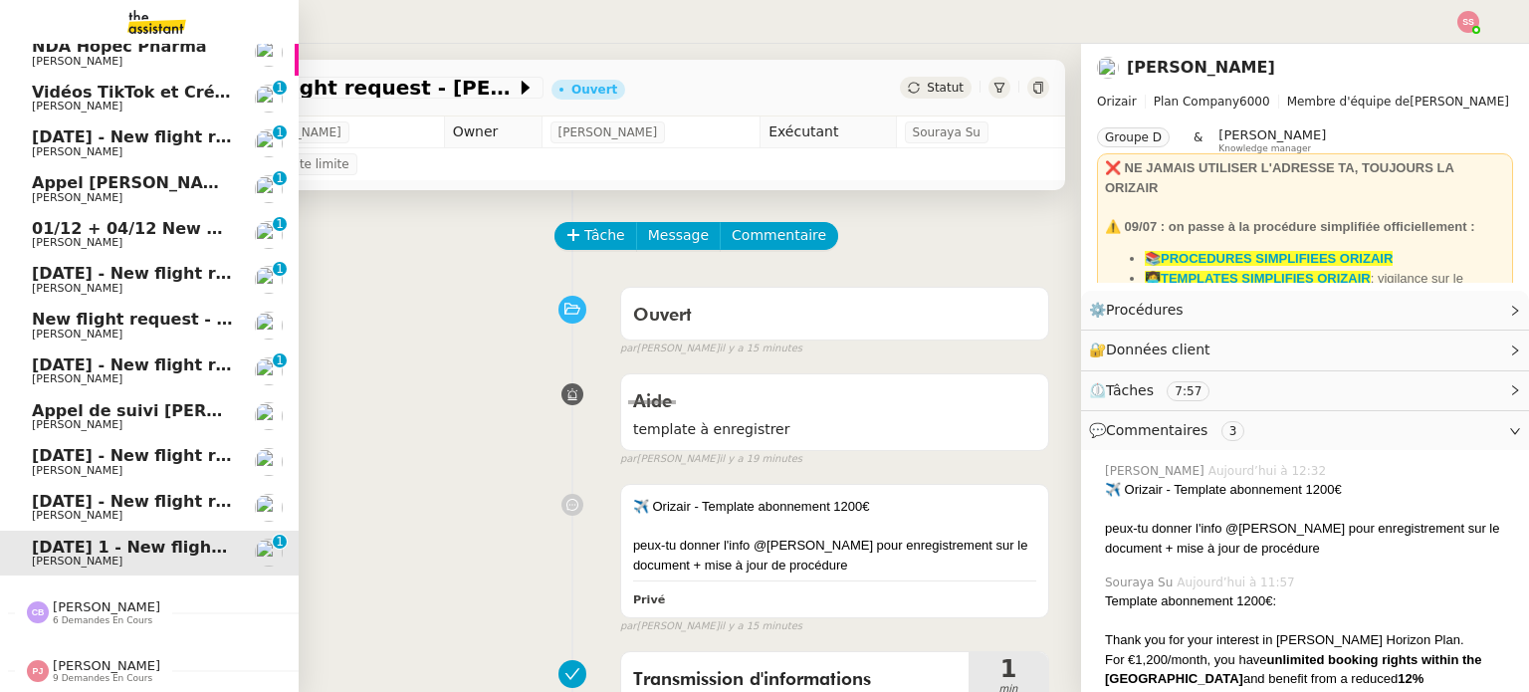
click at [104, 510] on span "[PERSON_NAME]" at bounding box center [132, 516] width 201 height 12
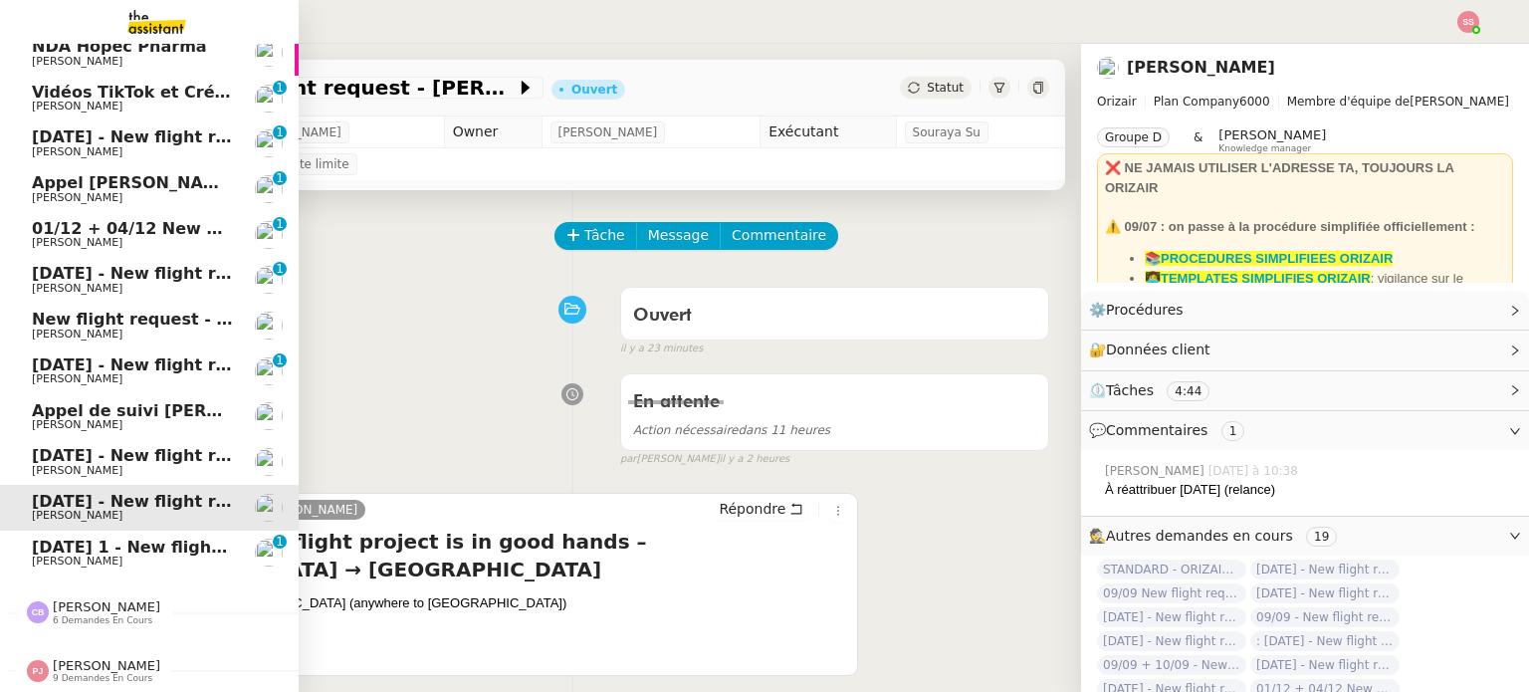
click at [96, 446] on span "[DATE] - New flight request - [PERSON_NAME]" at bounding box center [237, 455] width 411 height 19
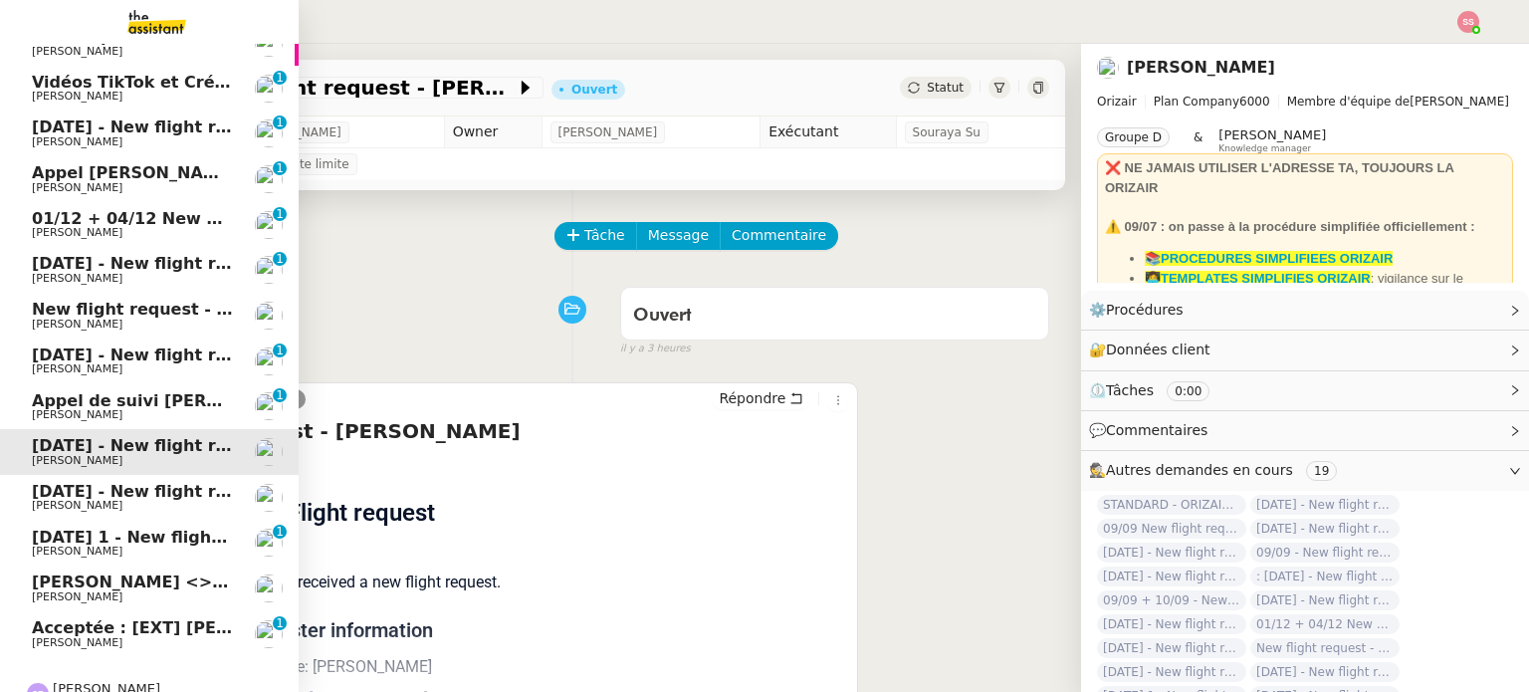
scroll to position [884, 0]
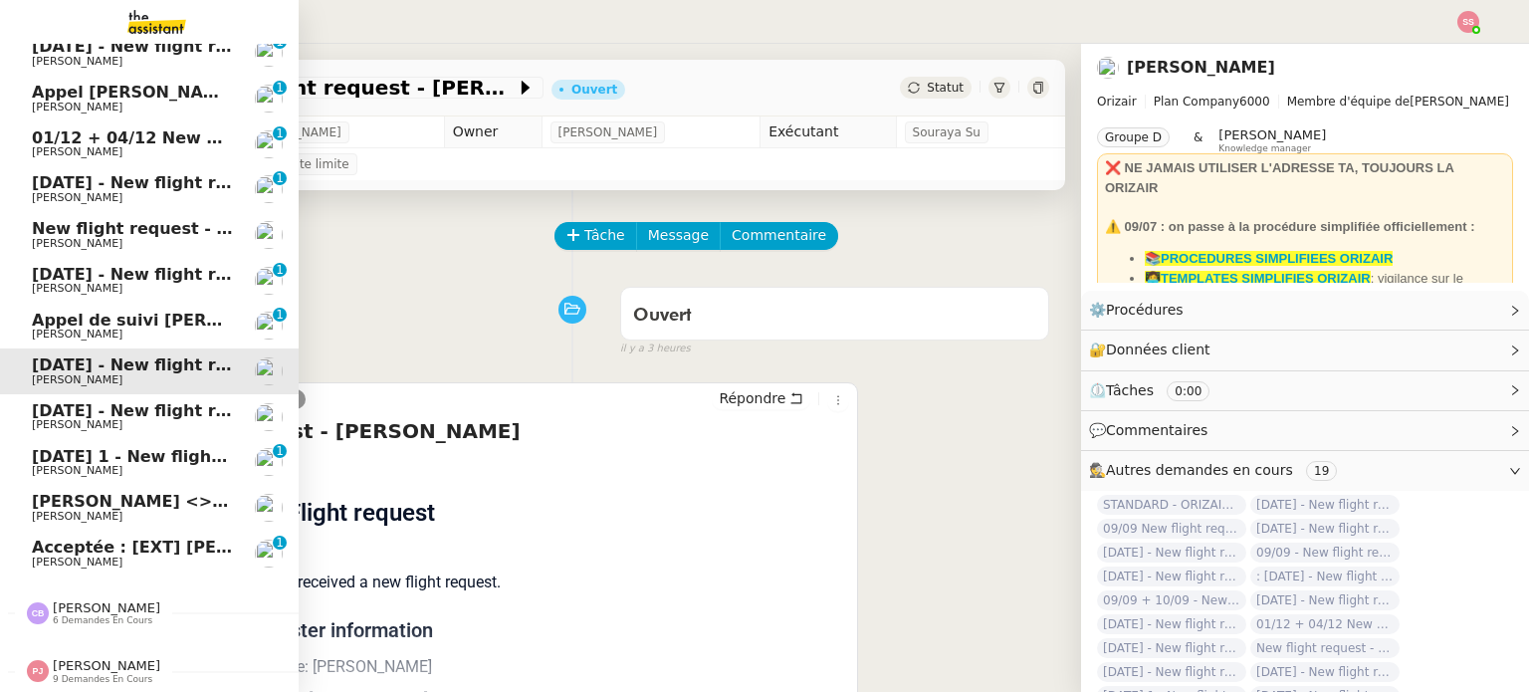
click at [32, 537] on span "Acceptée : [EXT] [PERSON_NAME] <> Agile Capital Markets" at bounding box center [298, 546] width 532 height 19
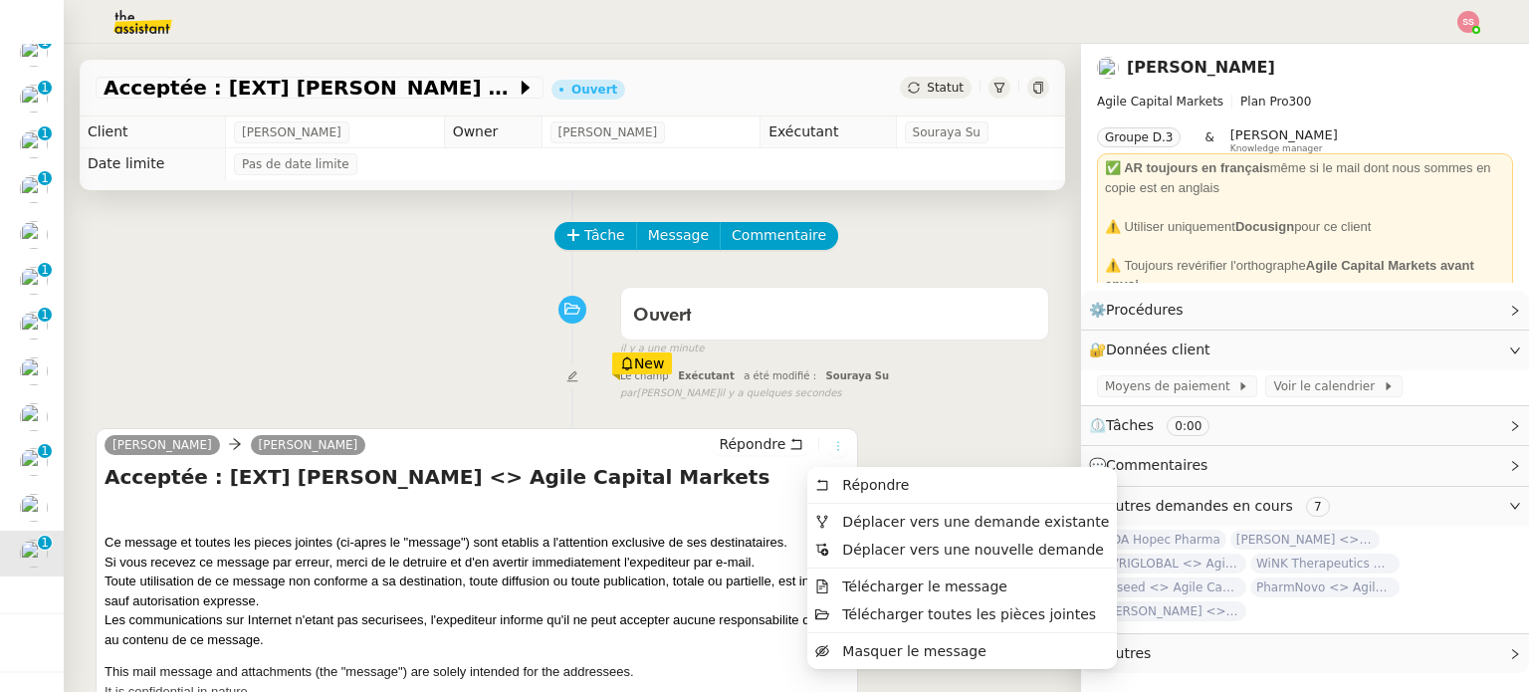
click at [832, 449] on icon at bounding box center [838, 446] width 12 height 12
click at [854, 518] on span "Déplacer vers une demande existante" at bounding box center [975, 522] width 267 height 16
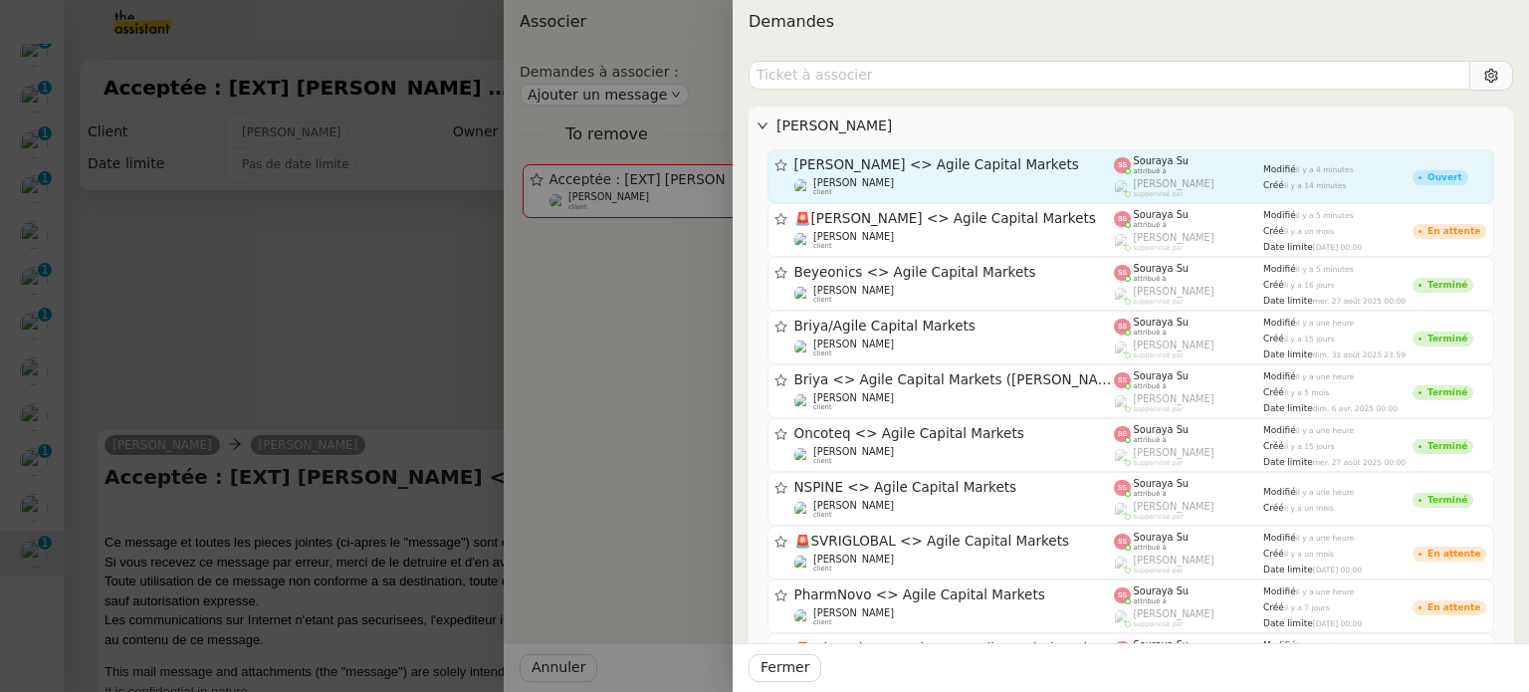
click at [919, 166] on span "[PERSON_NAME] <> Agile Capital Markets" at bounding box center [954, 165] width 320 height 14
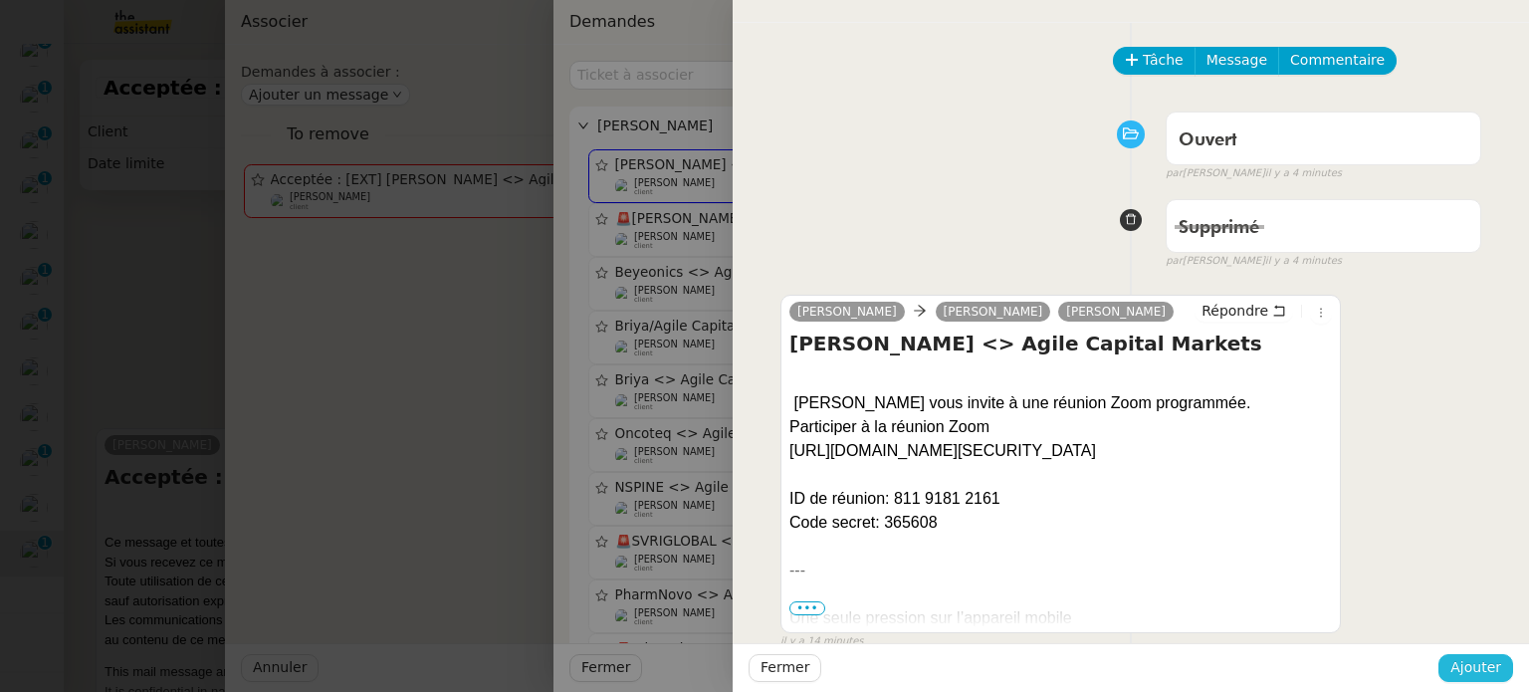
click at [1480, 660] on span "Ajouter" at bounding box center [1475, 667] width 51 height 23
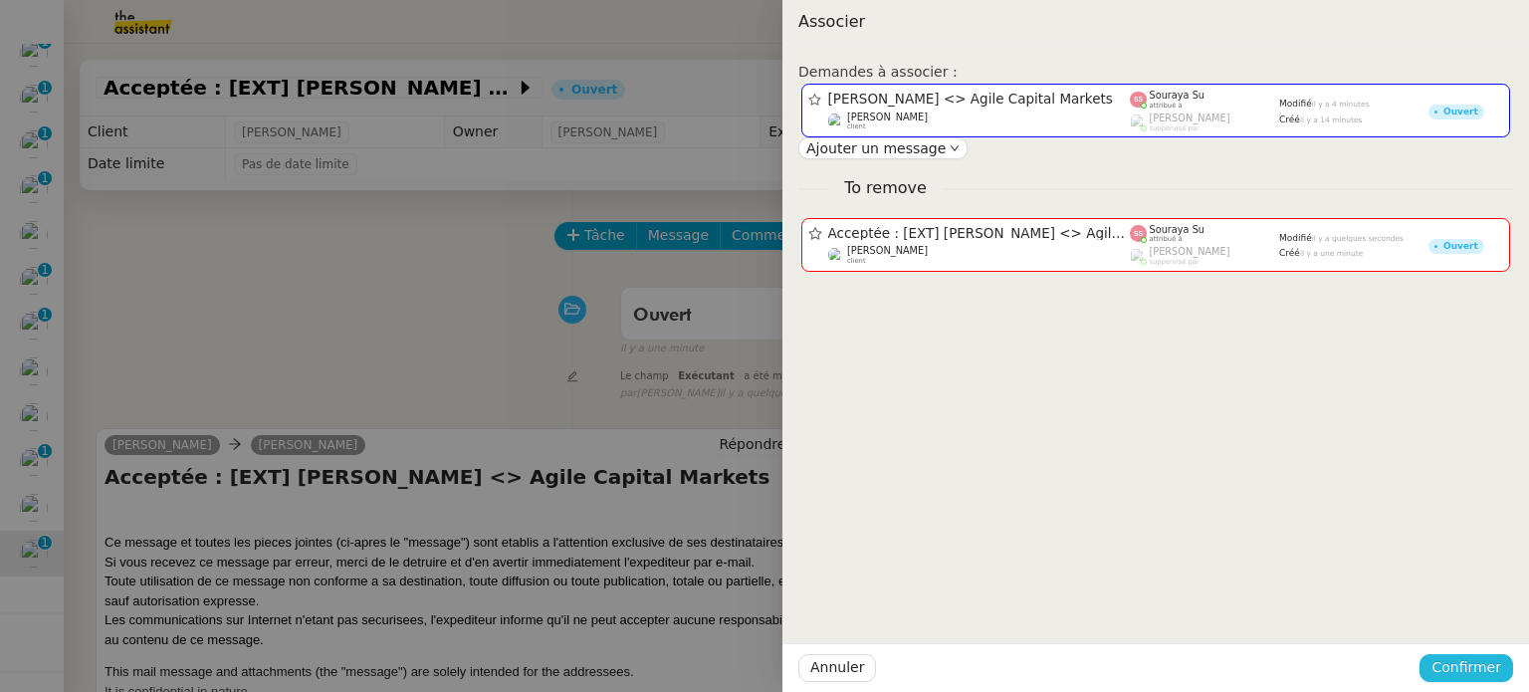
click at [1479, 660] on span "Confirmer" at bounding box center [1466, 667] width 70 height 23
click at [1479, 624] on span "Ajouter" at bounding box center [1467, 615] width 51 height 20
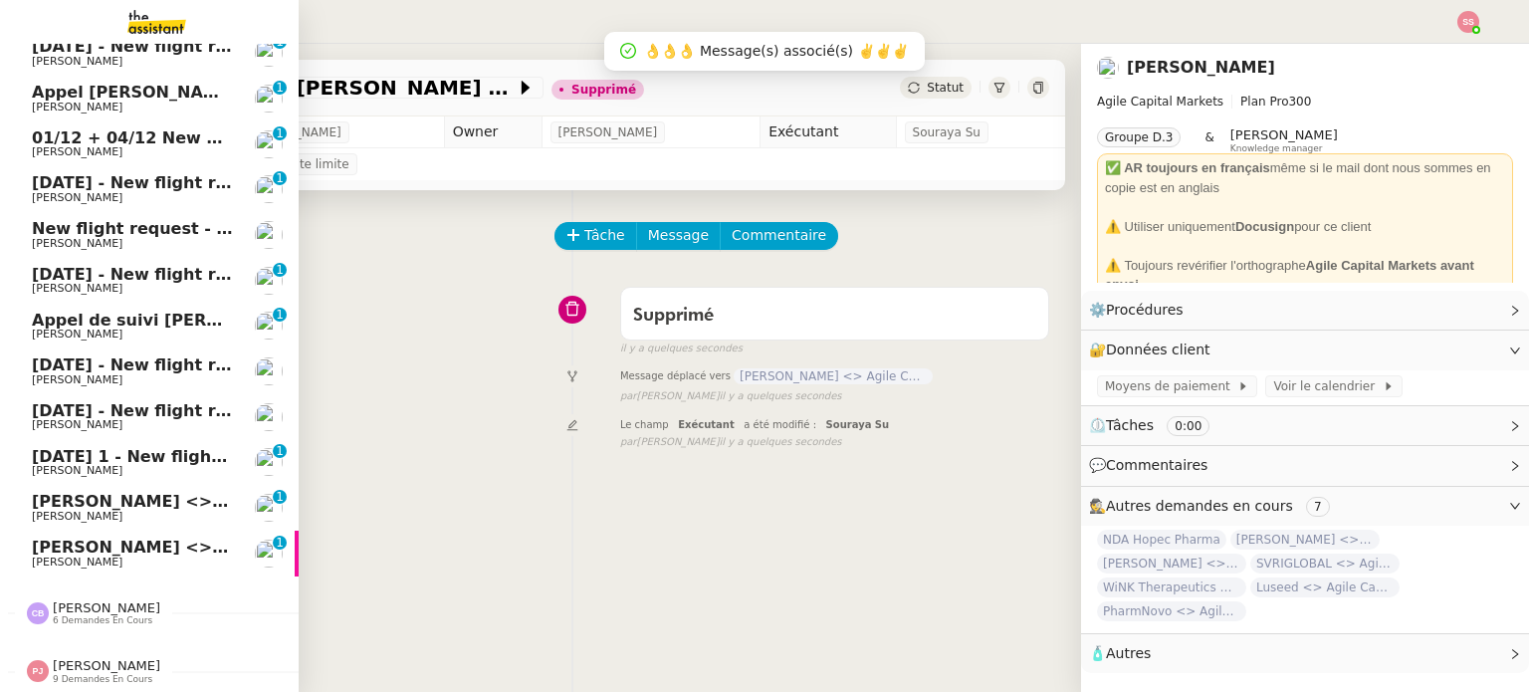
click at [96, 537] on span "[PERSON_NAME] <> Agile Capital Markets" at bounding box center [221, 546] width 378 height 19
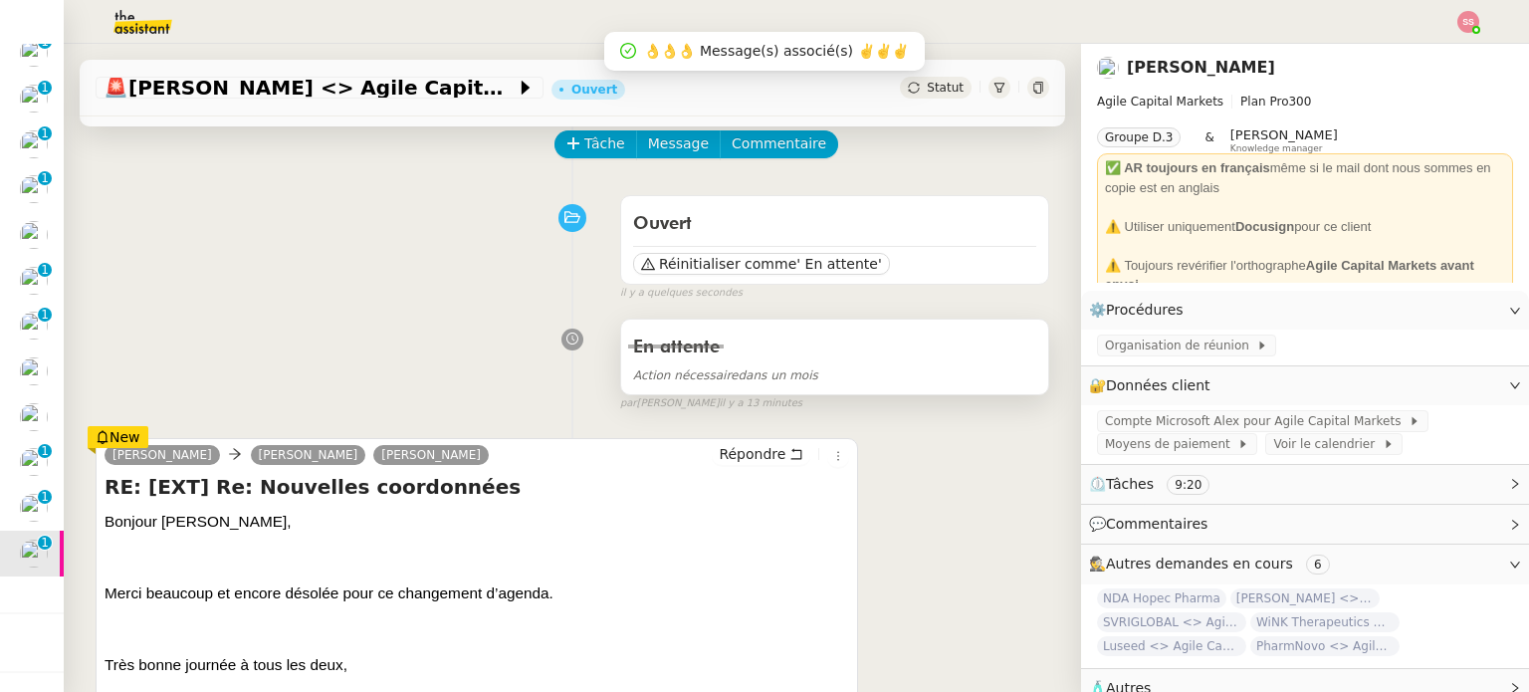
scroll to position [199, 0]
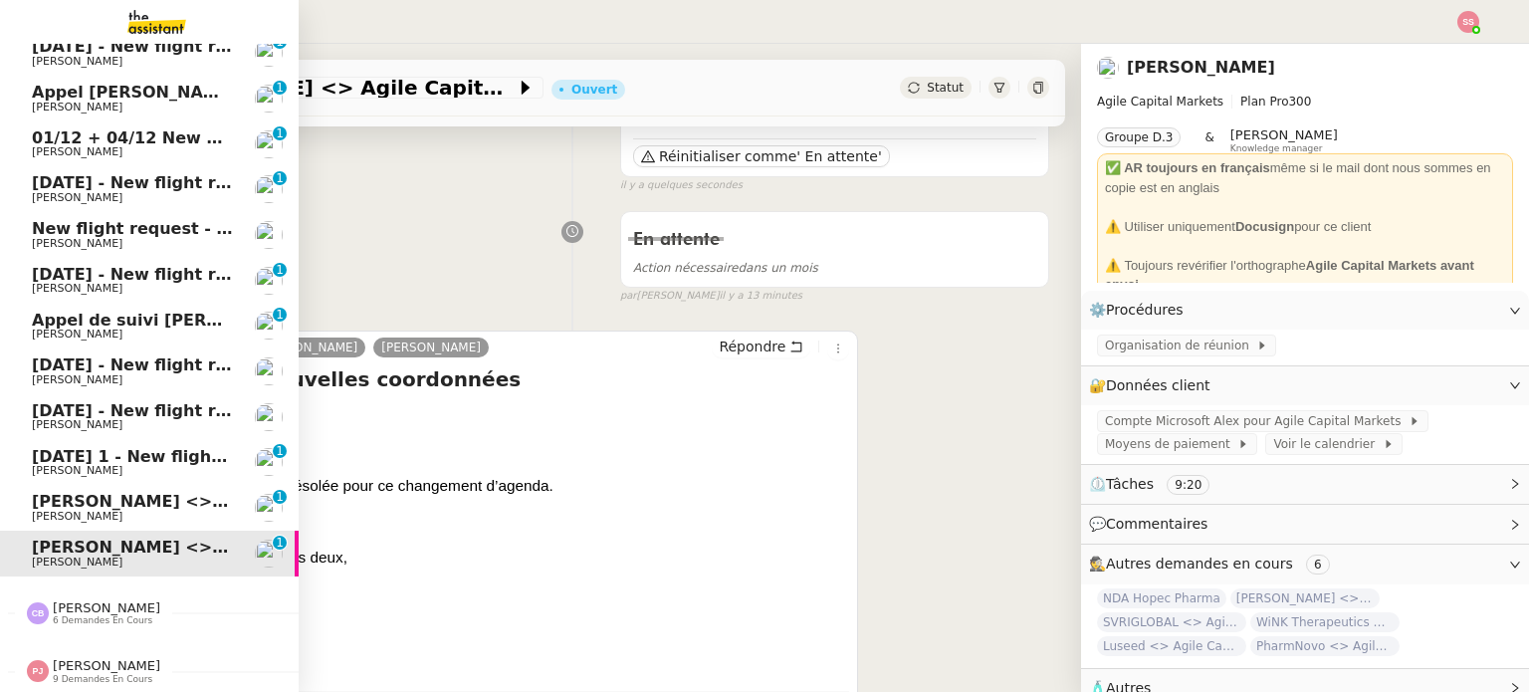
click at [98, 511] on span "[PERSON_NAME]" at bounding box center [132, 517] width 201 height 12
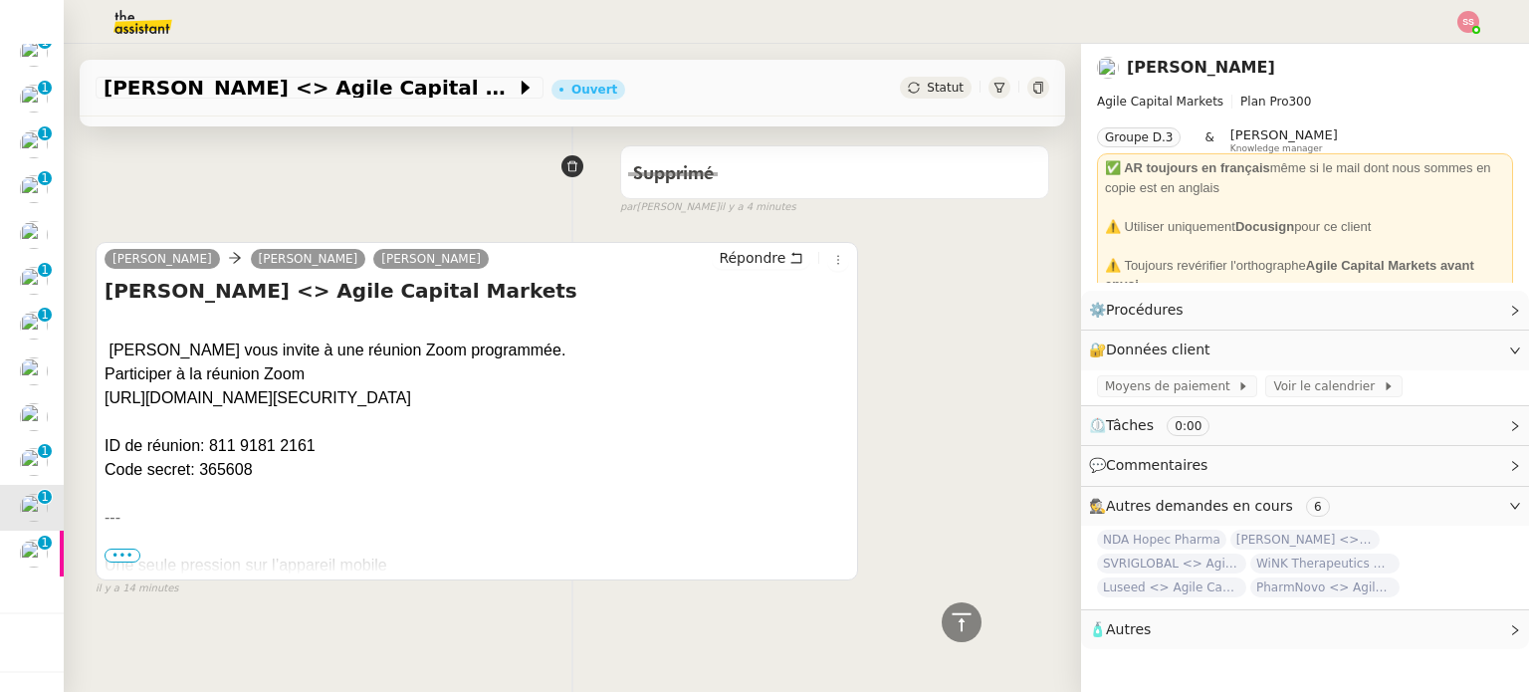
scroll to position [522, 0]
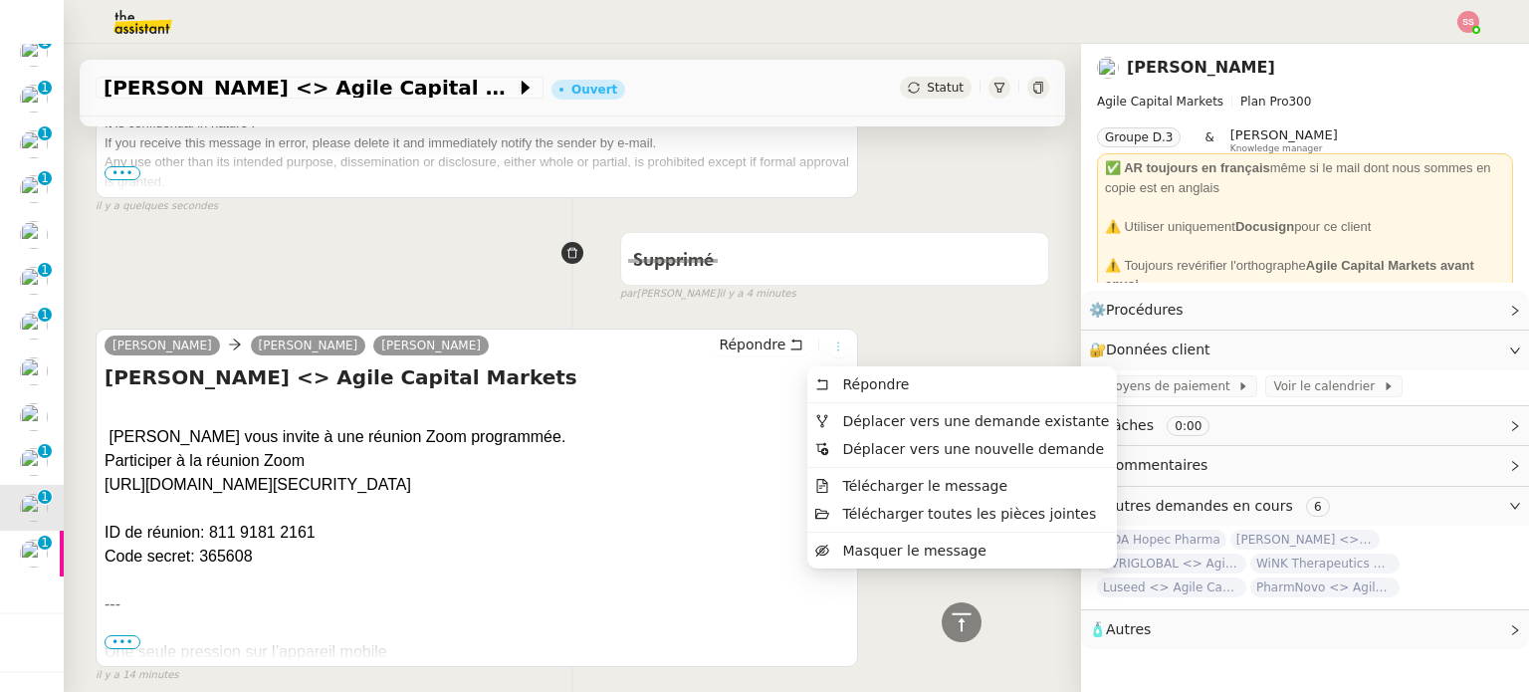
click at [827, 347] on icon at bounding box center [838, 346] width 22 height 12
click at [844, 417] on span "Déplacer vers une demande existante" at bounding box center [975, 421] width 267 height 16
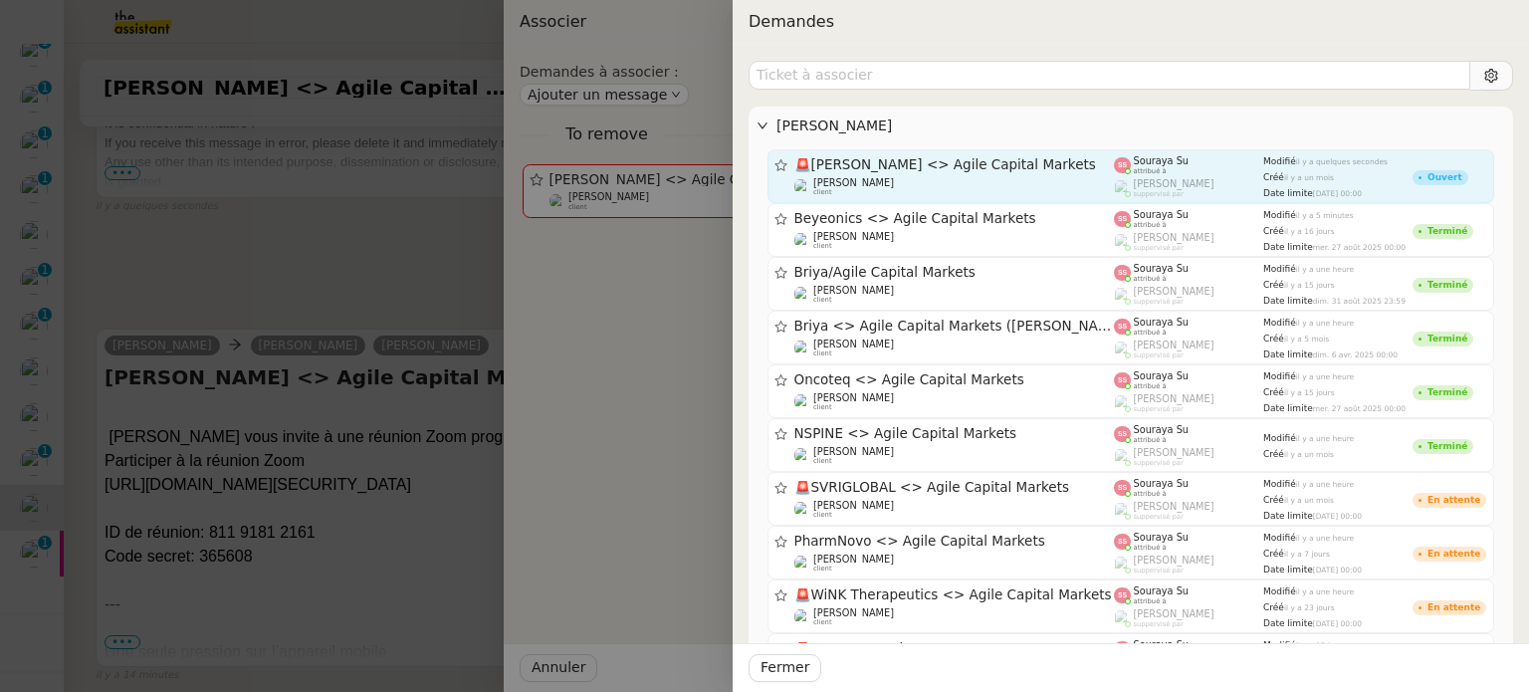
click at [972, 196] on link "🚨 SEROSE Armelle <> Agile Capital Markets Michael Khayat client Souraya Su attr…" at bounding box center [1130, 176] width 726 height 54
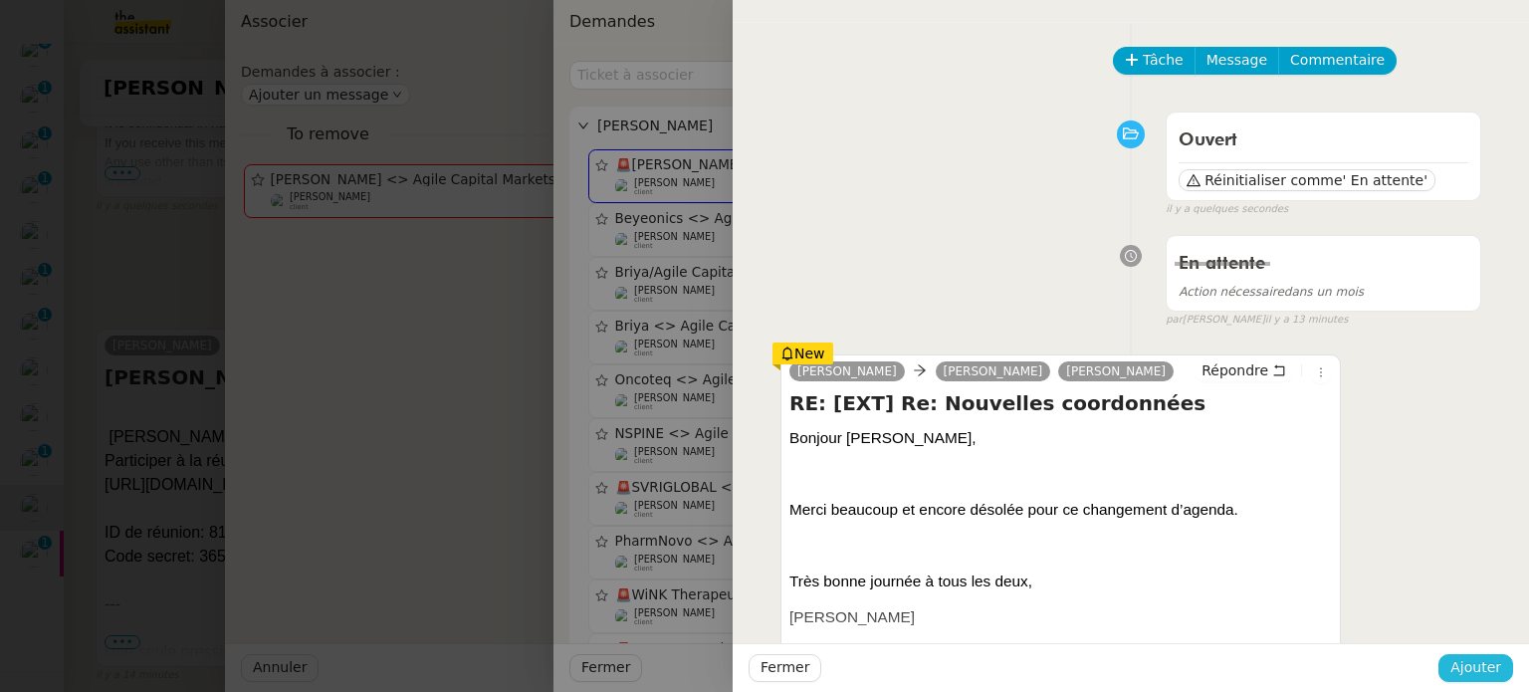
click at [1462, 656] on span "Ajouter" at bounding box center [1475, 667] width 51 height 23
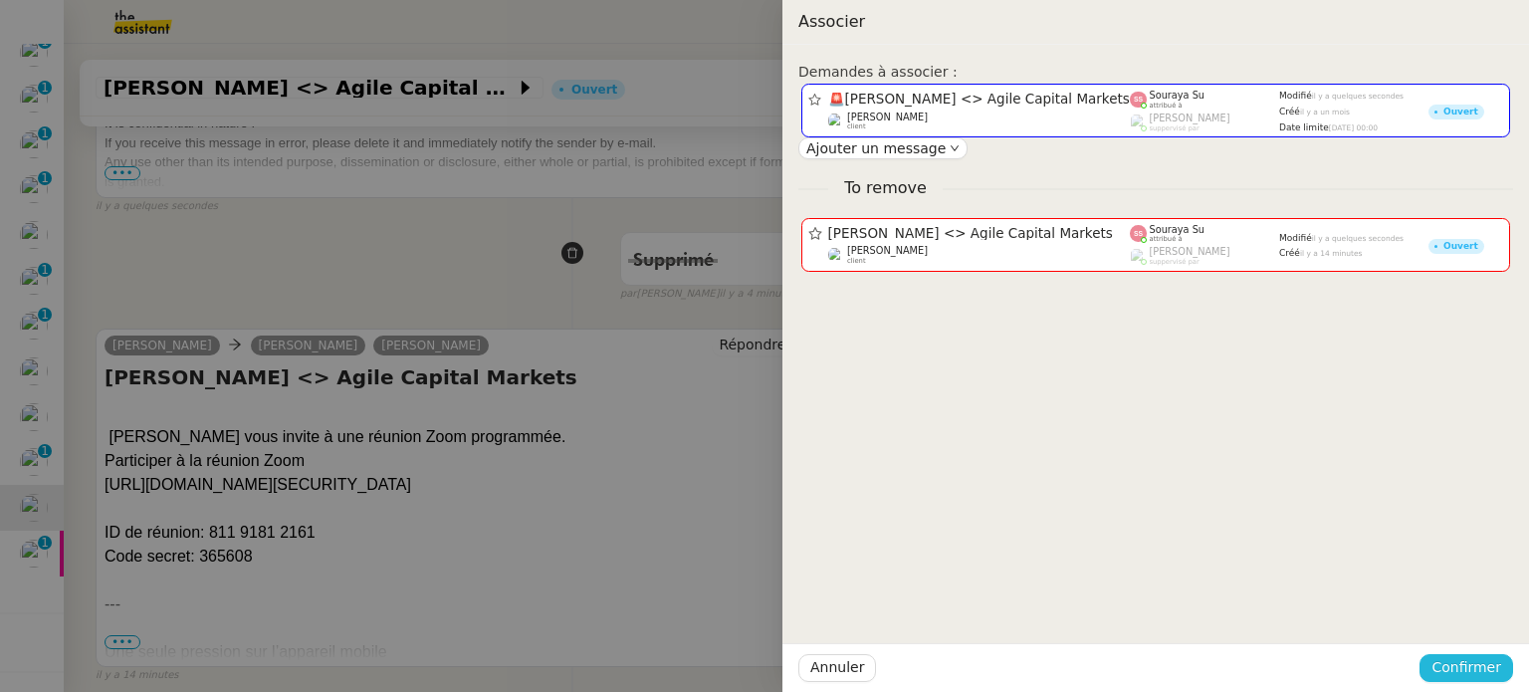
click at [1469, 656] on span "Confirmer" at bounding box center [1466, 667] width 70 height 23
click at [1465, 620] on span "Ajouter" at bounding box center [1467, 615] width 51 height 20
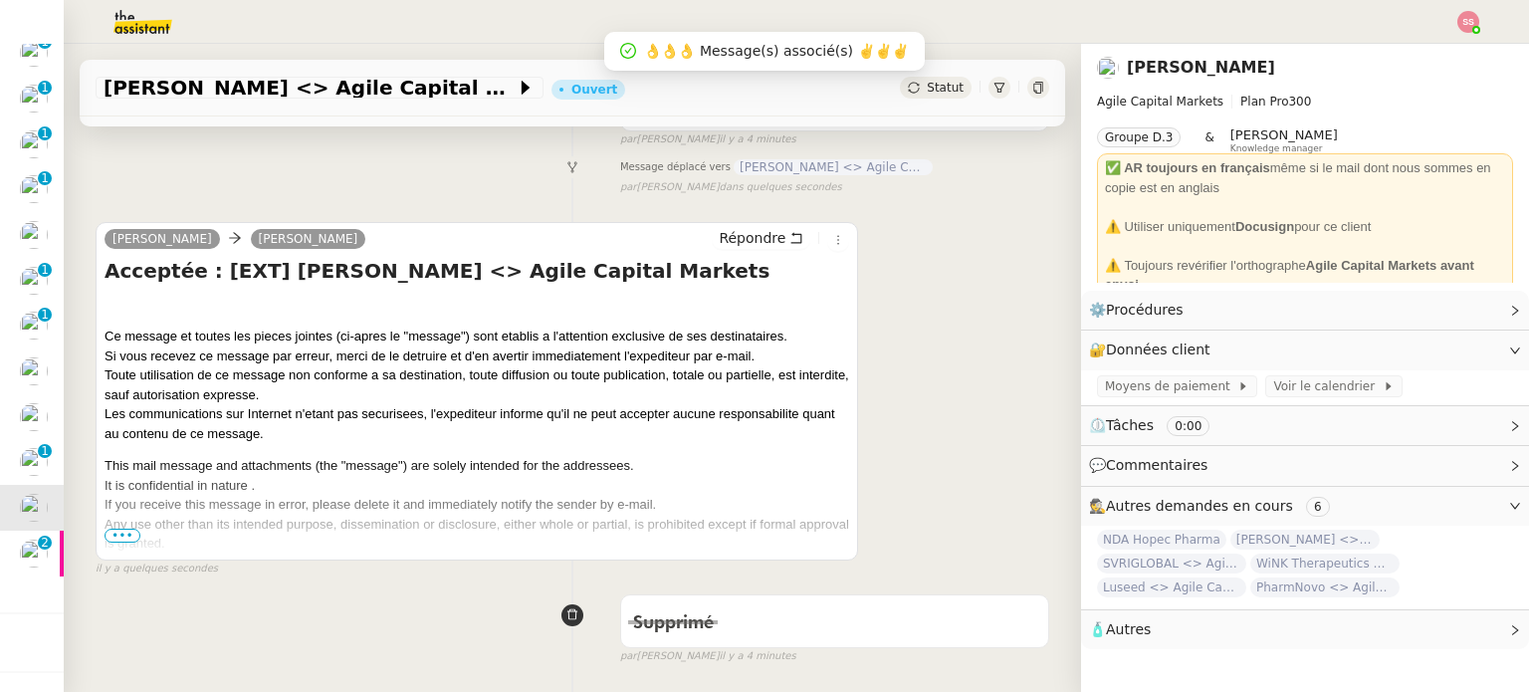
scroll to position [91, 0]
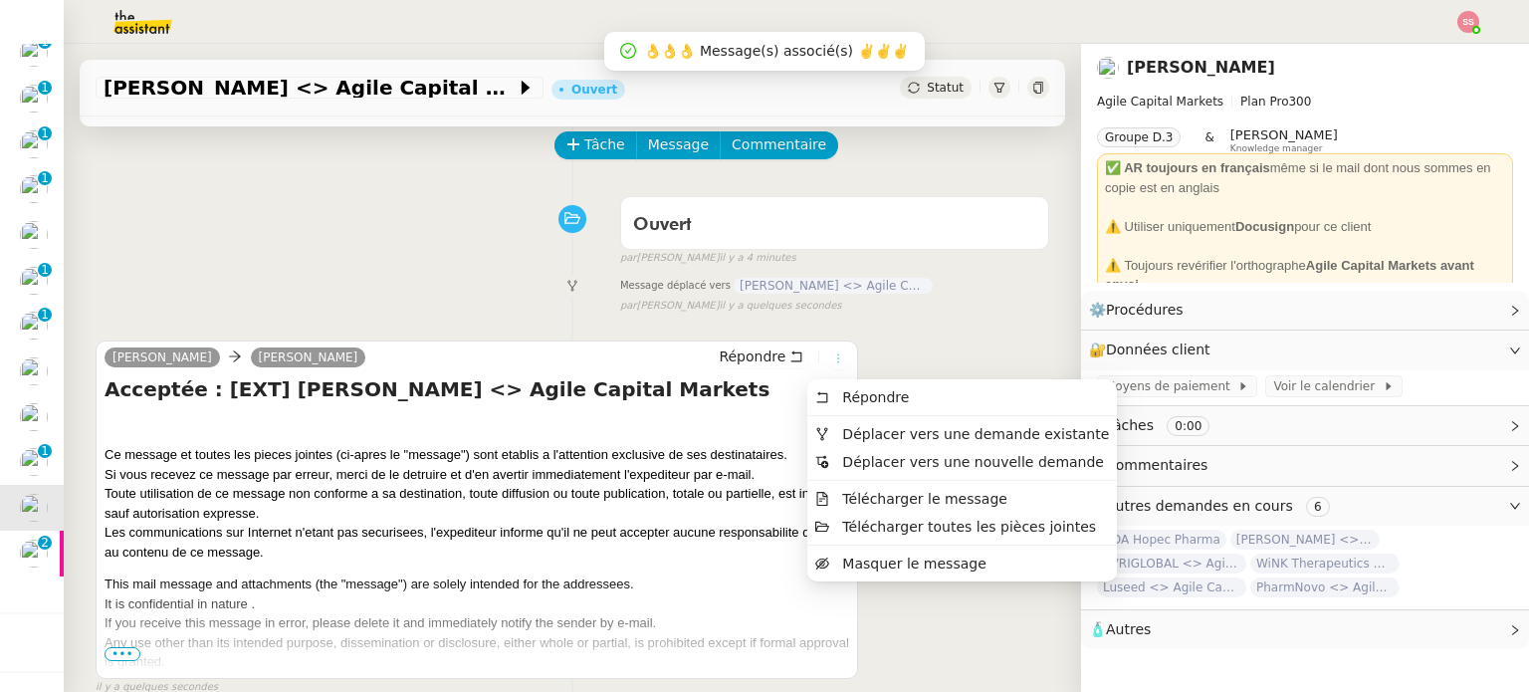
click at [832, 359] on icon at bounding box center [838, 358] width 12 height 12
click at [864, 430] on span "Déplacer vers une demande existante" at bounding box center [975, 434] width 267 height 16
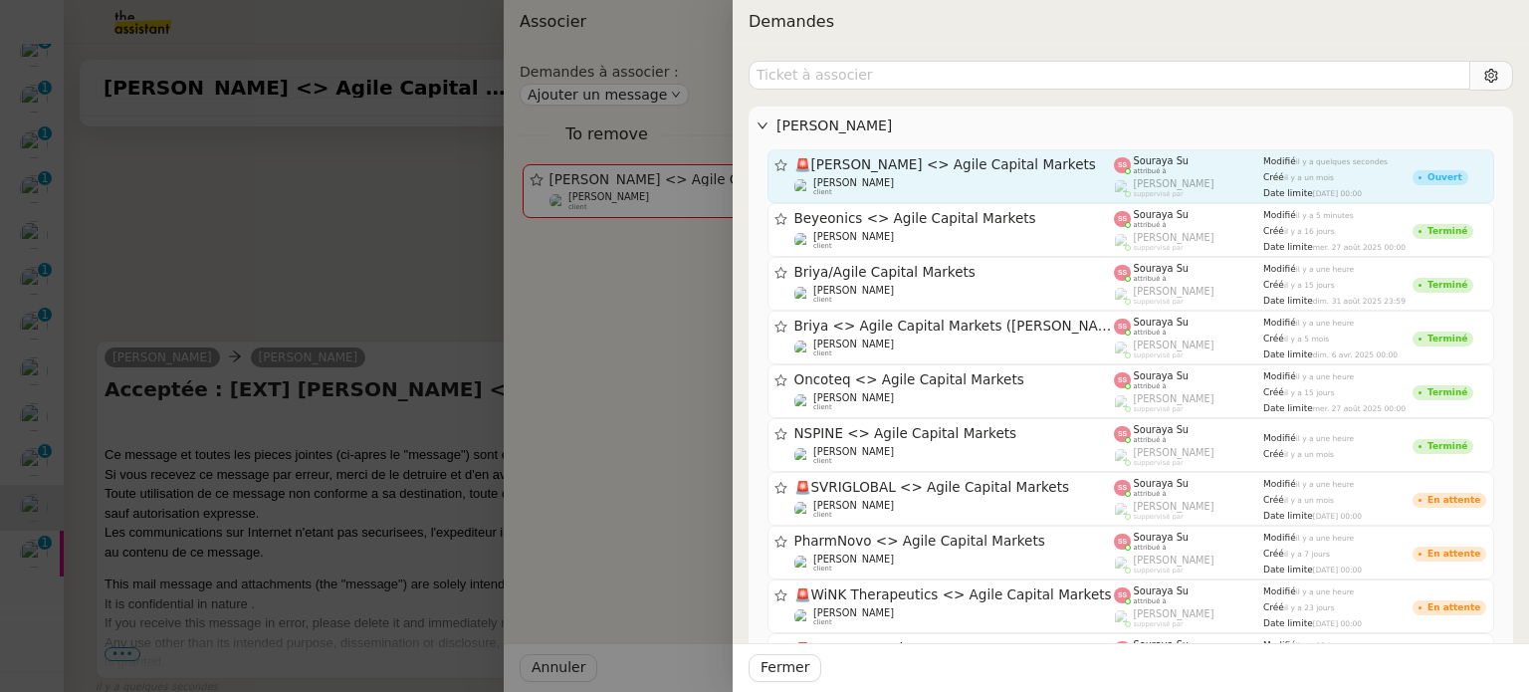
click at [931, 170] on span "🚨 SEROSE Armelle <> Agile Capital Markets" at bounding box center [954, 165] width 320 height 14
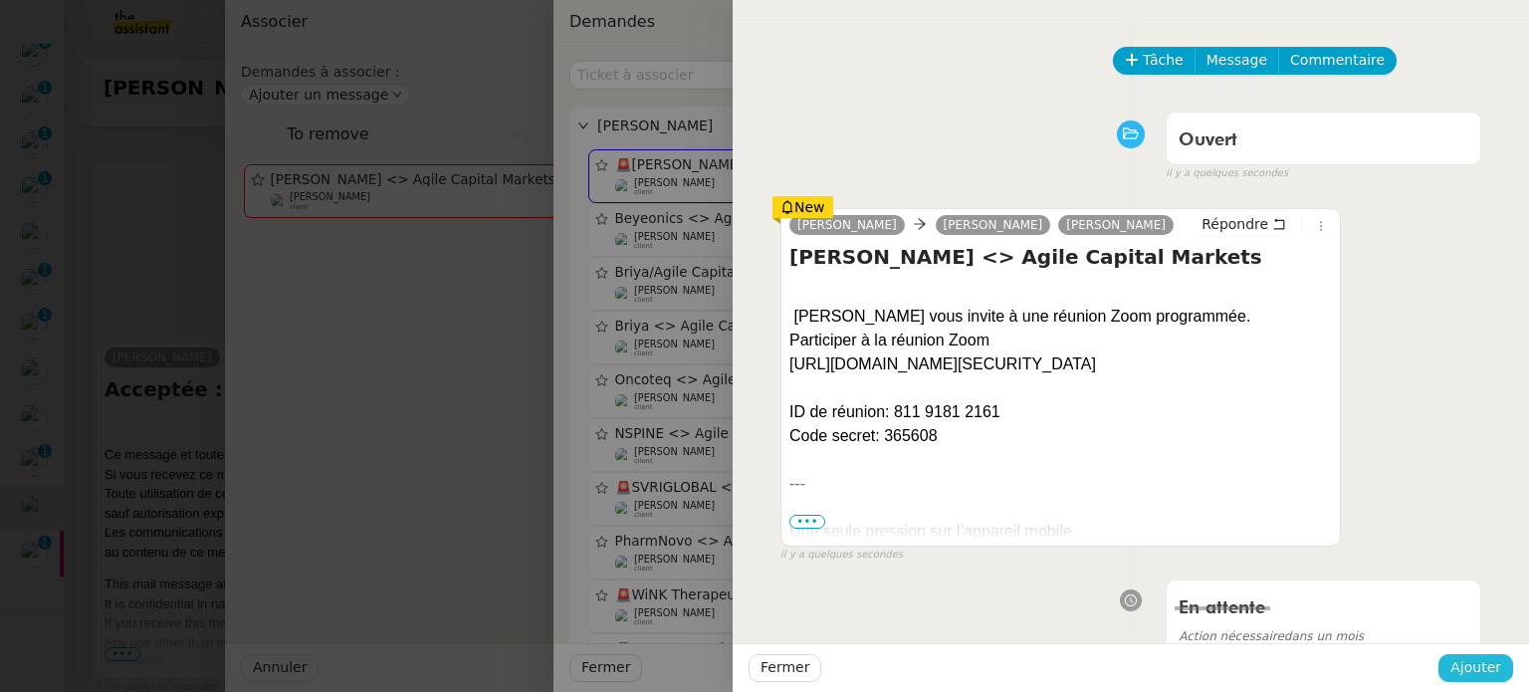
click at [1466, 668] on span "Ajouter" at bounding box center [1475, 667] width 51 height 23
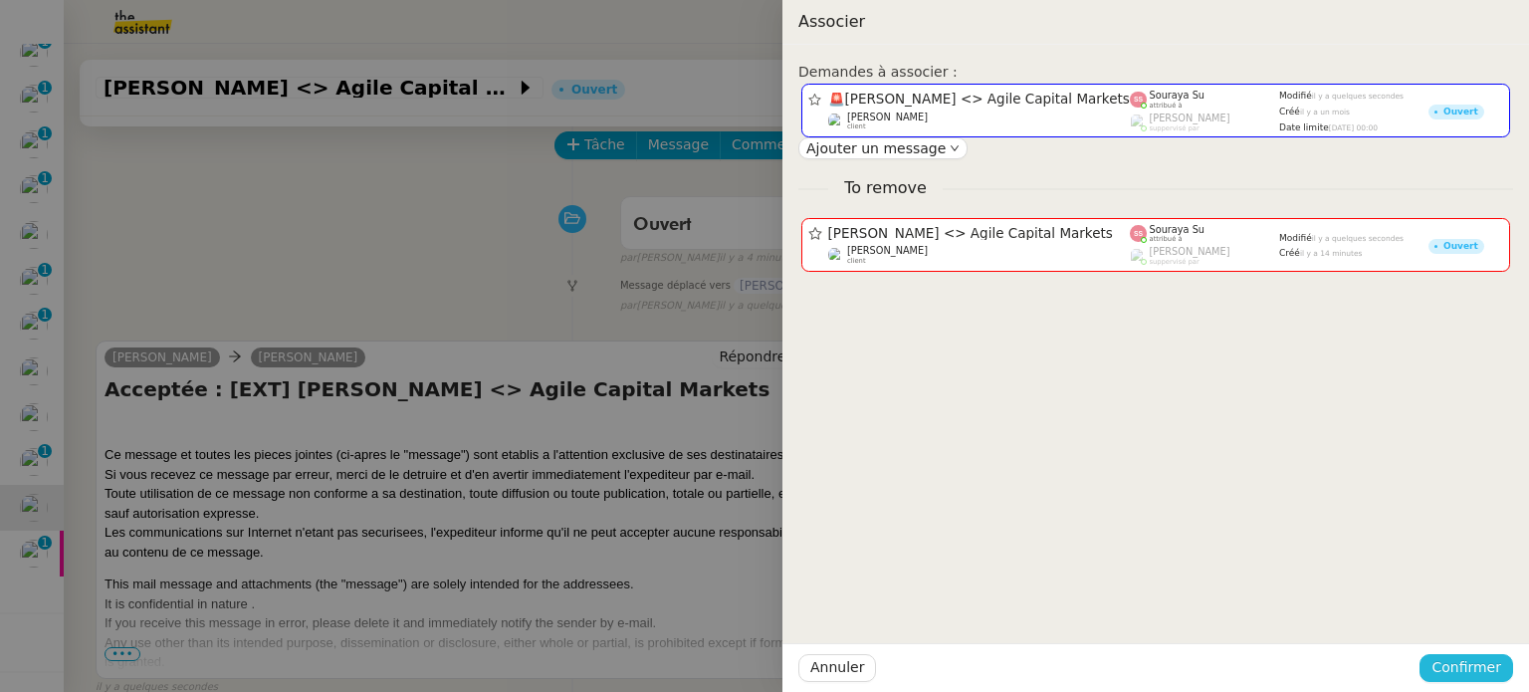
click at [1462, 657] on span "Confirmer" at bounding box center [1466, 667] width 70 height 23
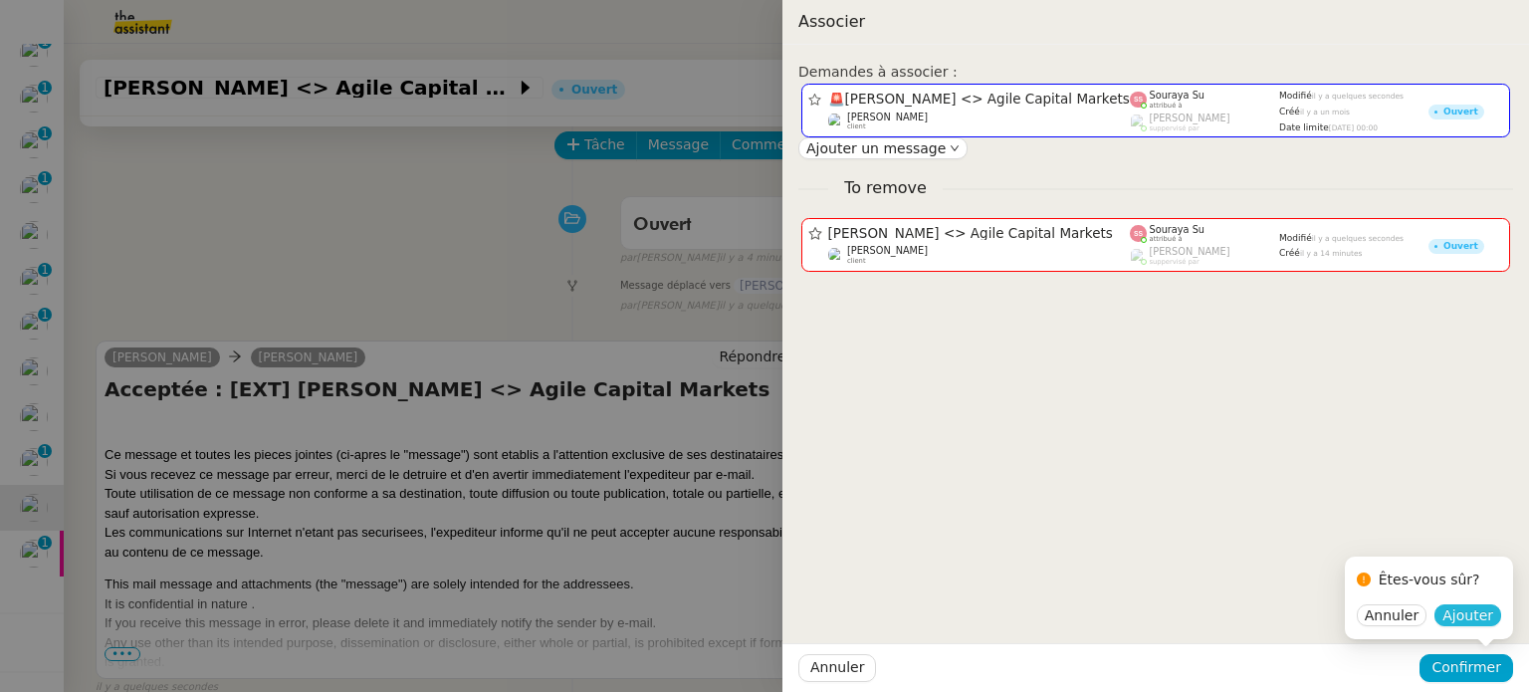
click at [1464, 625] on button "Ajouter" at bounding box center [1467, 615] width 67 height 22
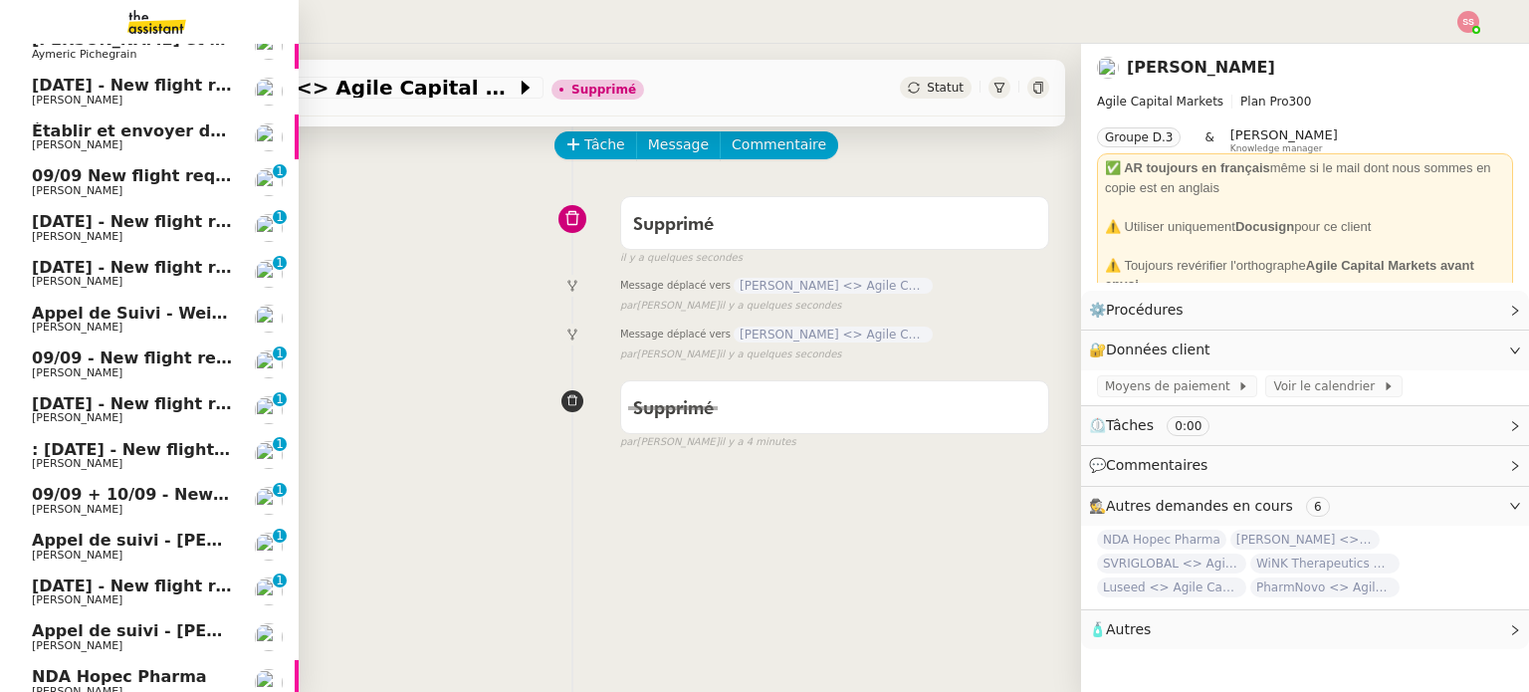
scroll to position [0, 0]
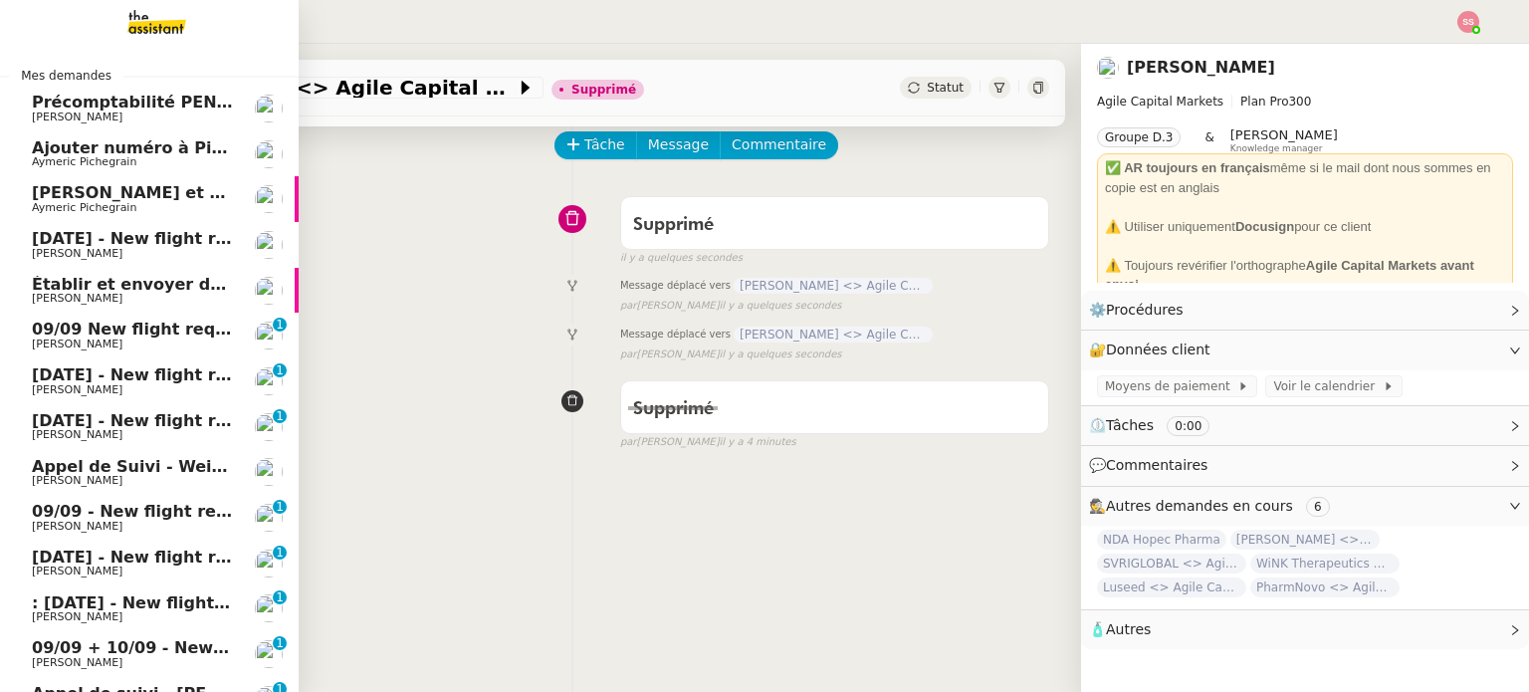
click at [159, 241] on span "[DATE] - New flight request - [PERSON_NAME]" at bounding box center [237, 238] width 411 height 19
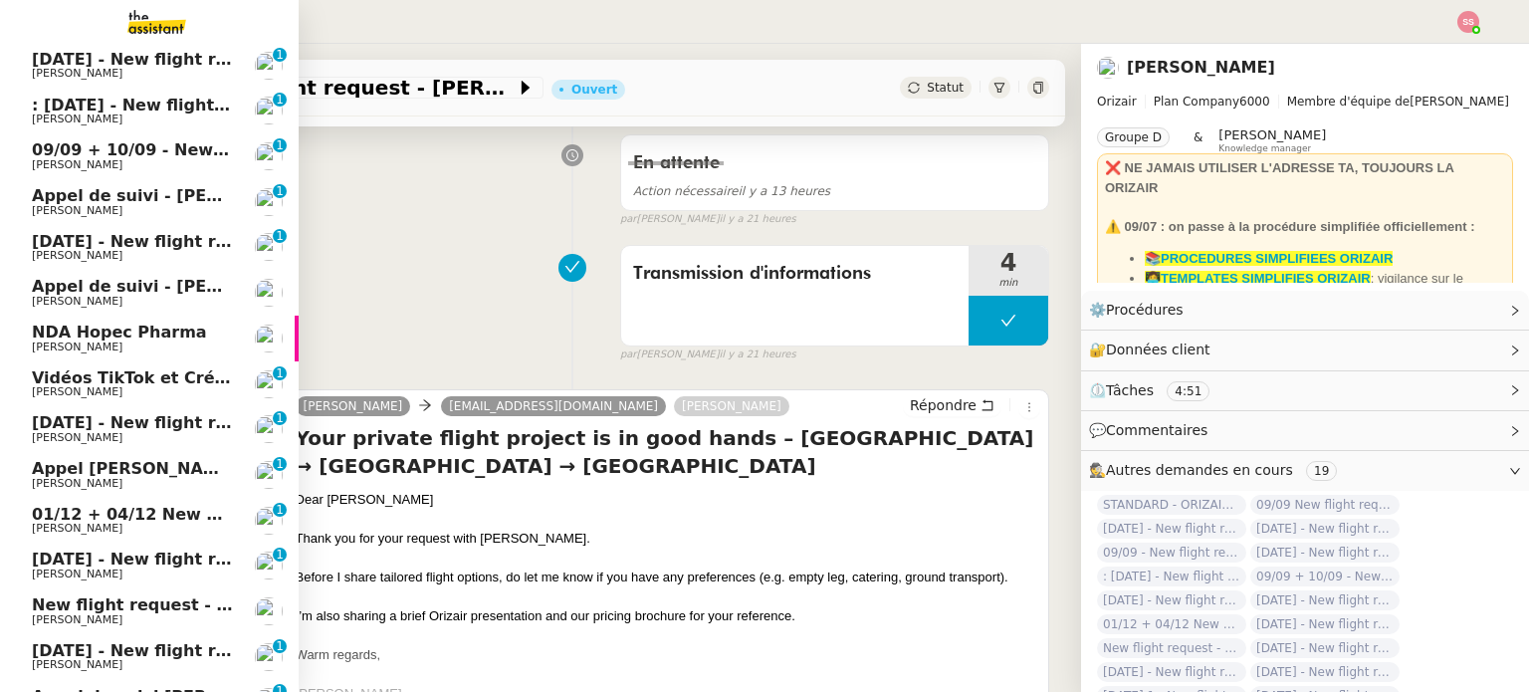
scroll to position [839, 0]
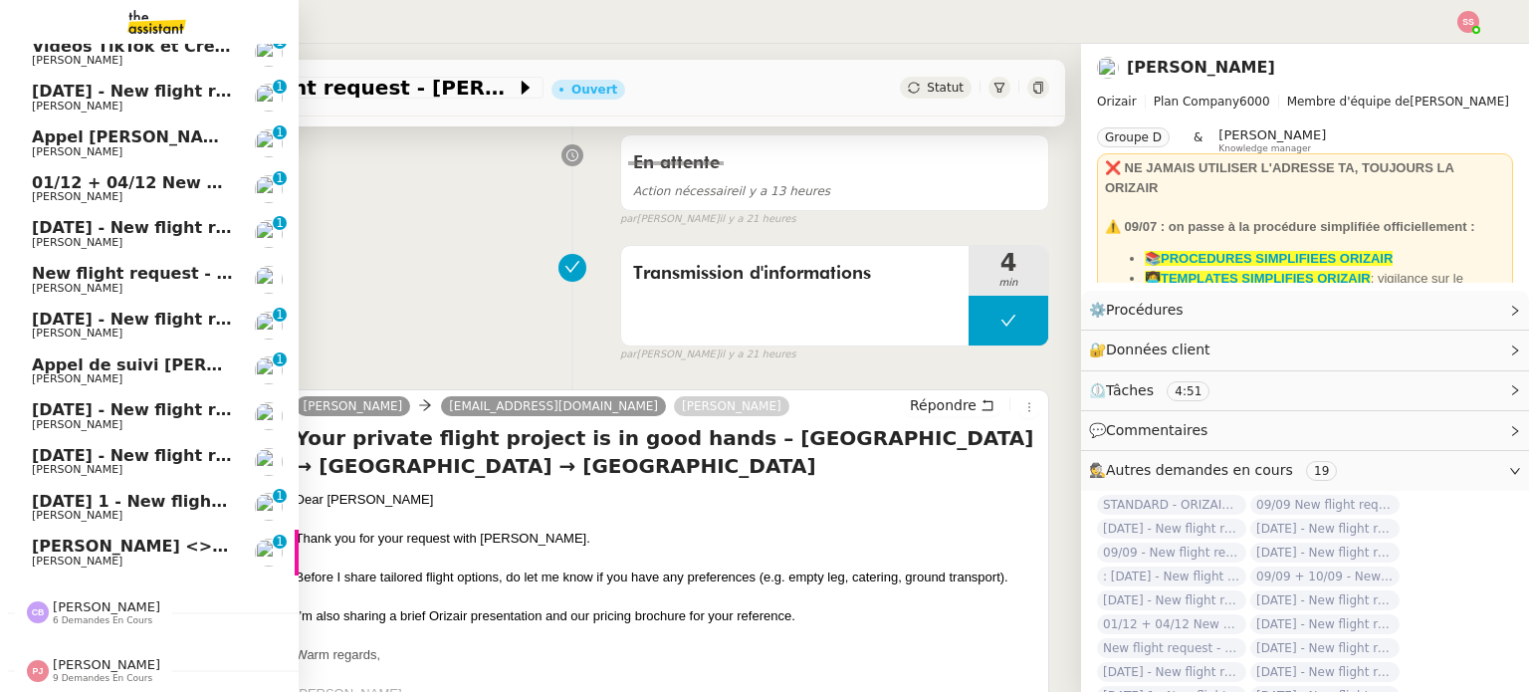
click at [127, 492] on span "[DATE] 1 - New flight request - [PERSON_NAME]" at bounding box center [246, 501] width 428 height 19
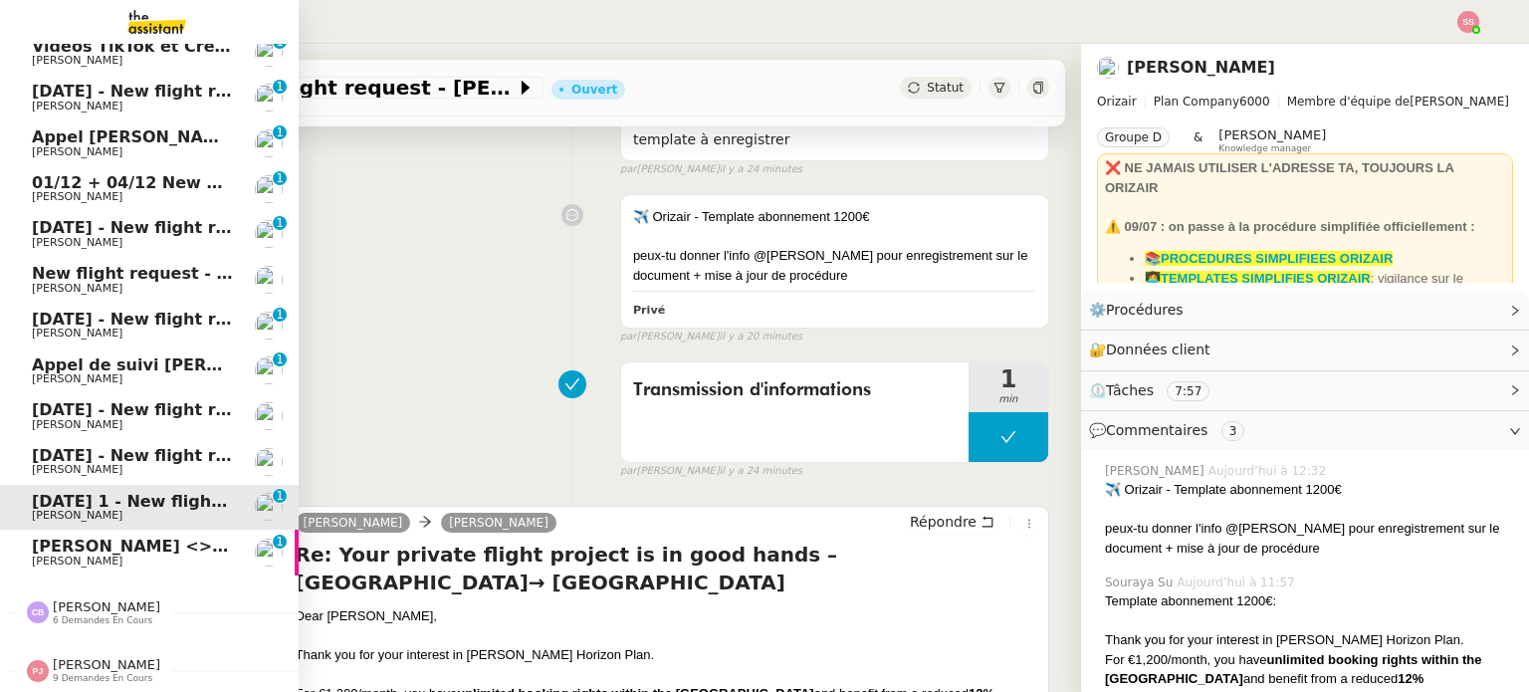
scroll to position [267, 0]
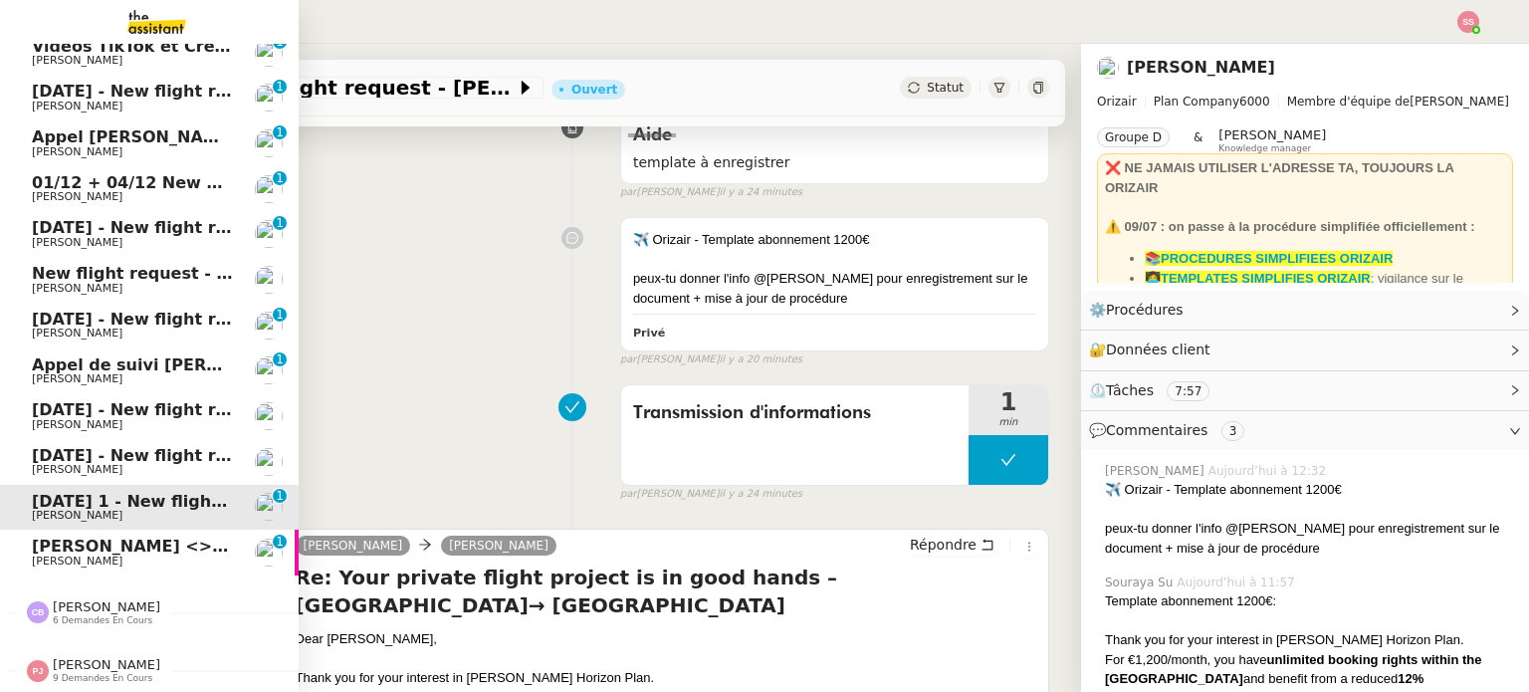
click at [122, 453] on span "[DATE] - New flight request - [PERSON_NAME]" at bounding box center [237, 455] width 411 height 19
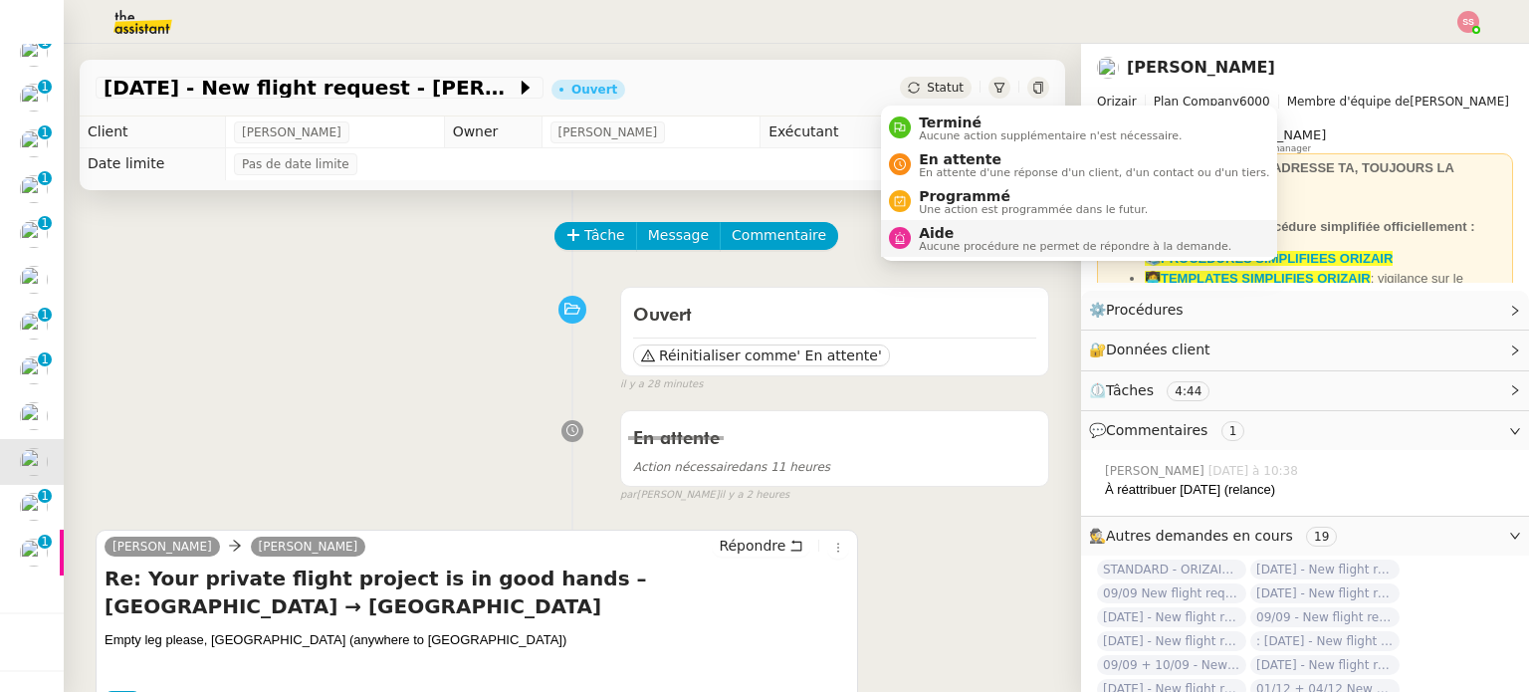
click at [935, 227] on span "Aide" at bounding box center [1075, 233] width 312 height 16
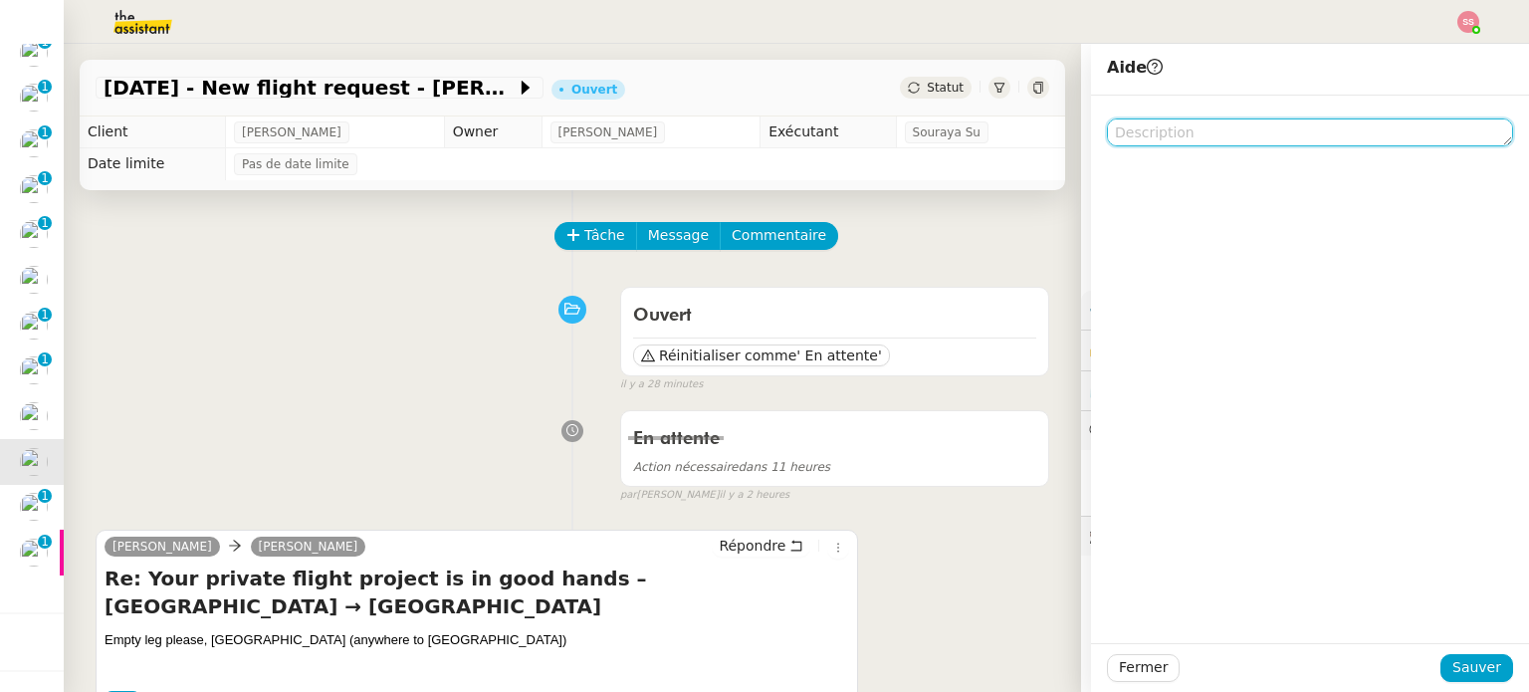
click at [1182, 143] on textarea at bounding box center [1310, 132] width 406 height 28
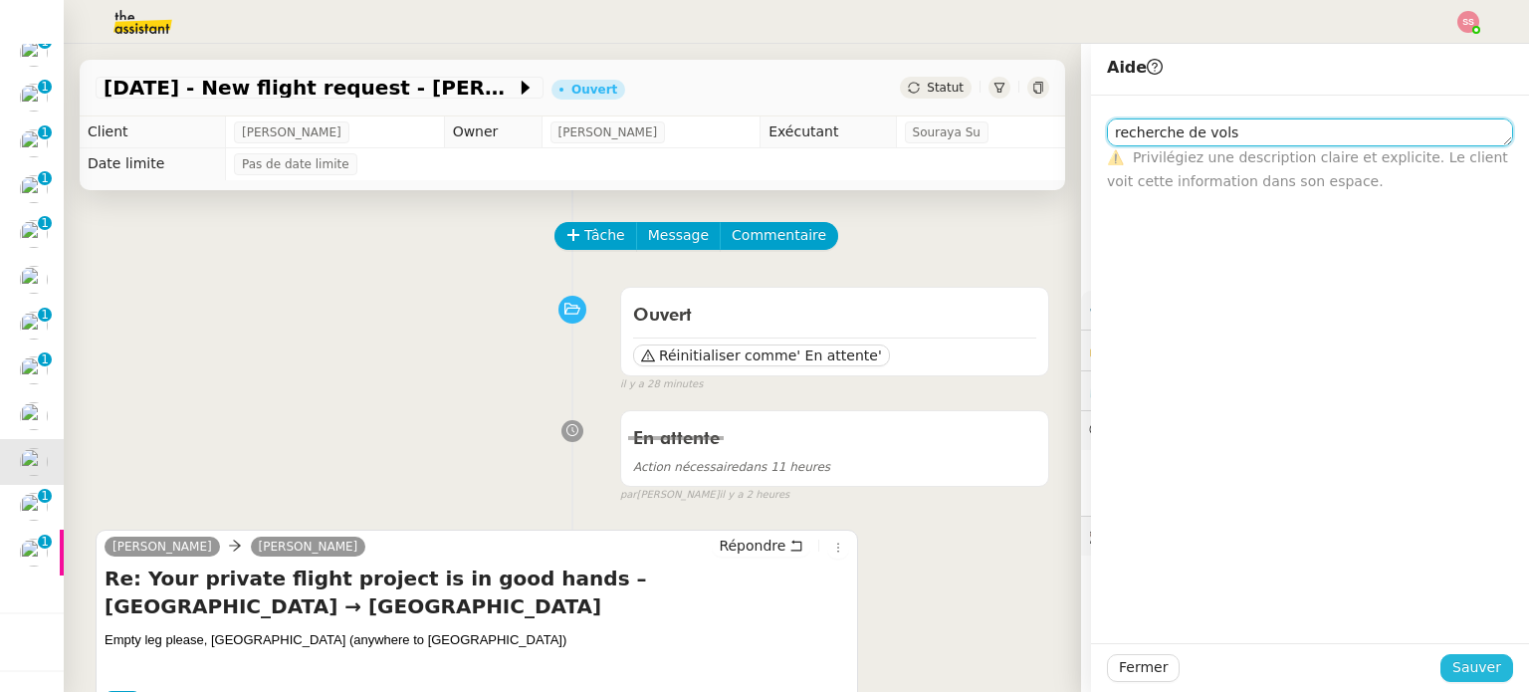
type textarea "recherche de vols"
click at [1454, 662] on span "Sauver" at bounding box center [1476, 667] width 49 height 23
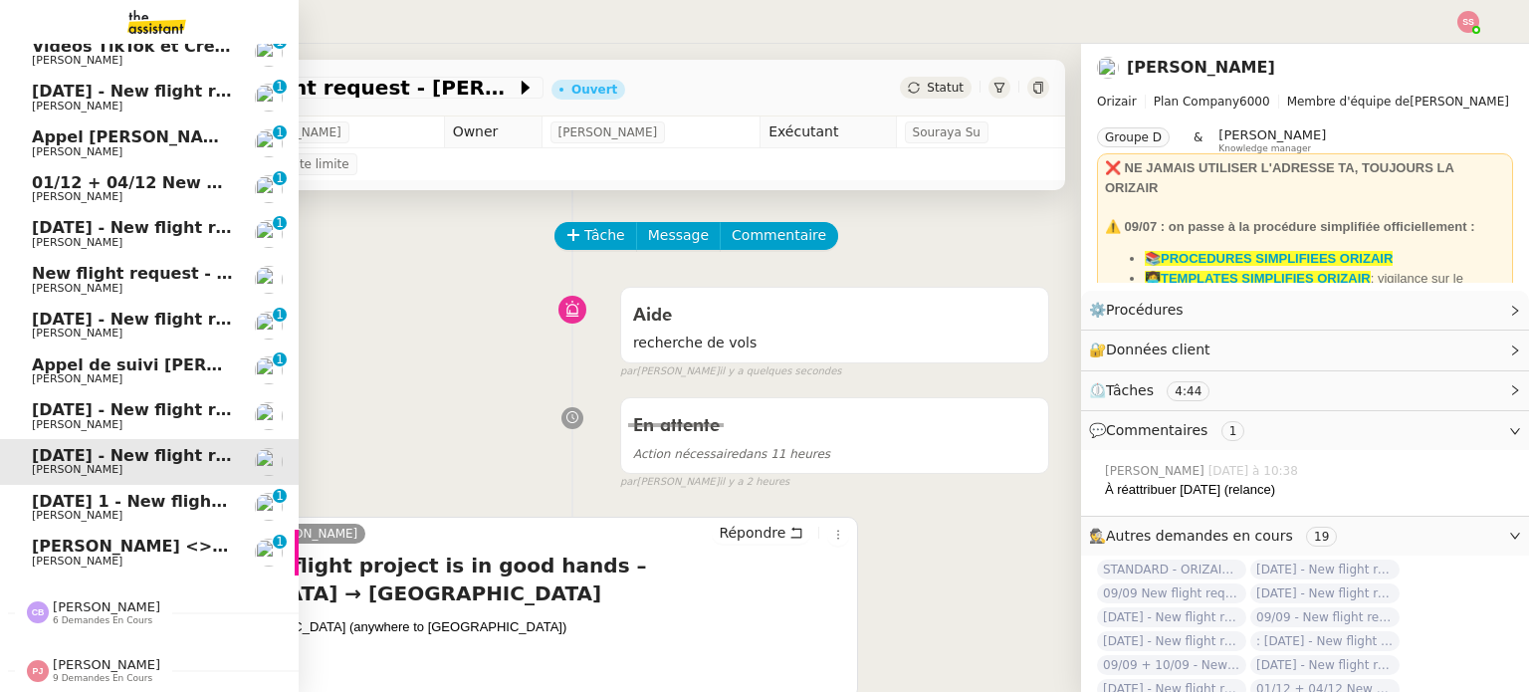
scroll to position [840, 0]
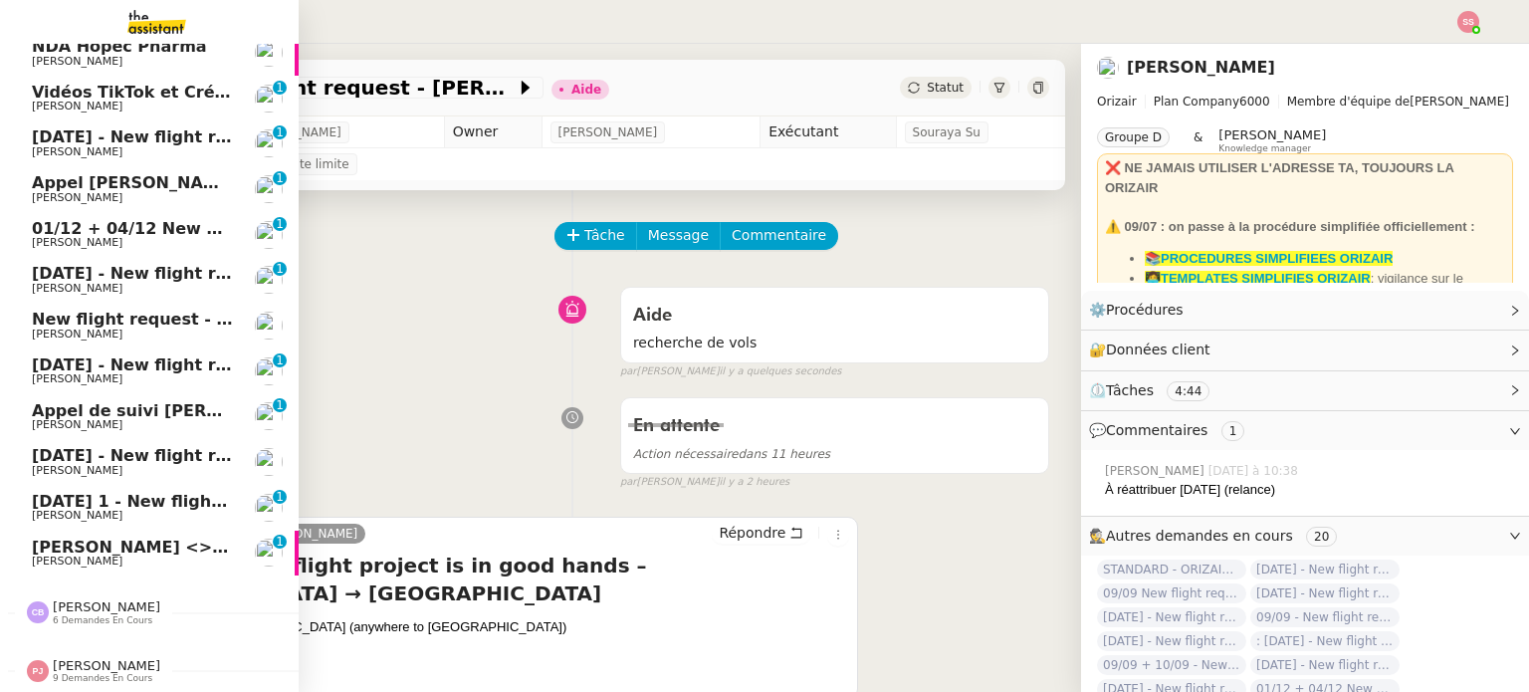
click at [137, 446] on span "[DATE] - New flight request - [PERSON_NAME]" at bounding box center [237, 455] width 411 height 19
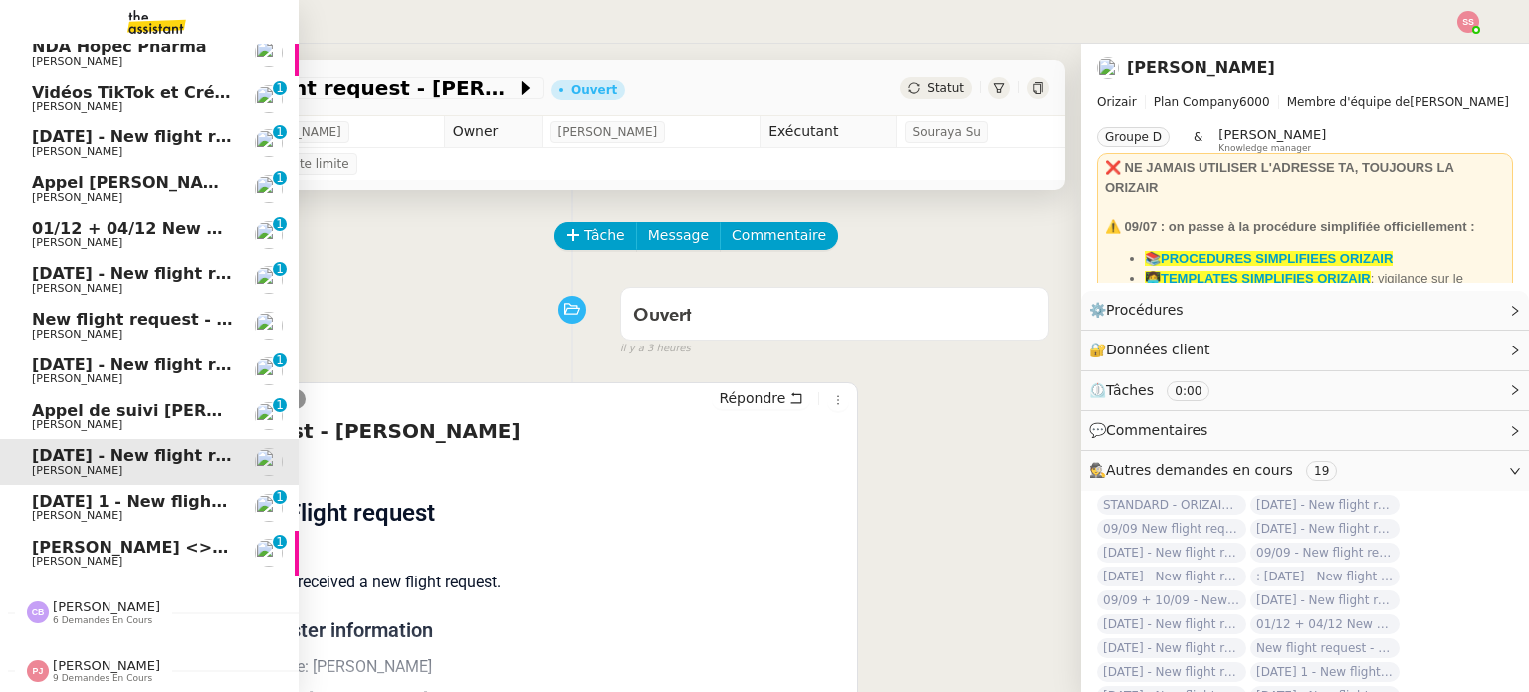
click at [113, 556] on link "[PERSON_NAME] <> Agile Capital Markets [PERSON_NAME] 0 1 2 3 4 5 6 7 8 9" at bounding box center [149, 553] width 299 height 46
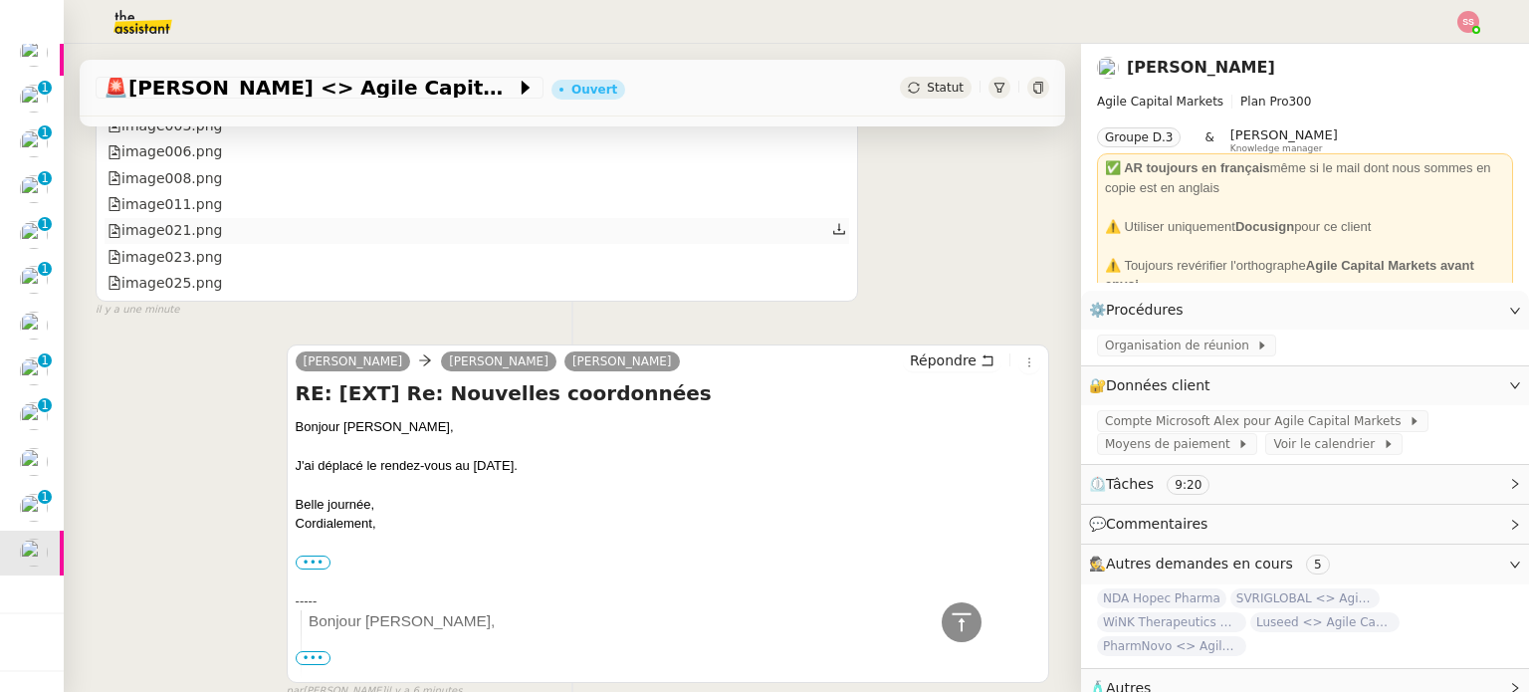
scroll to position [1692, 0]
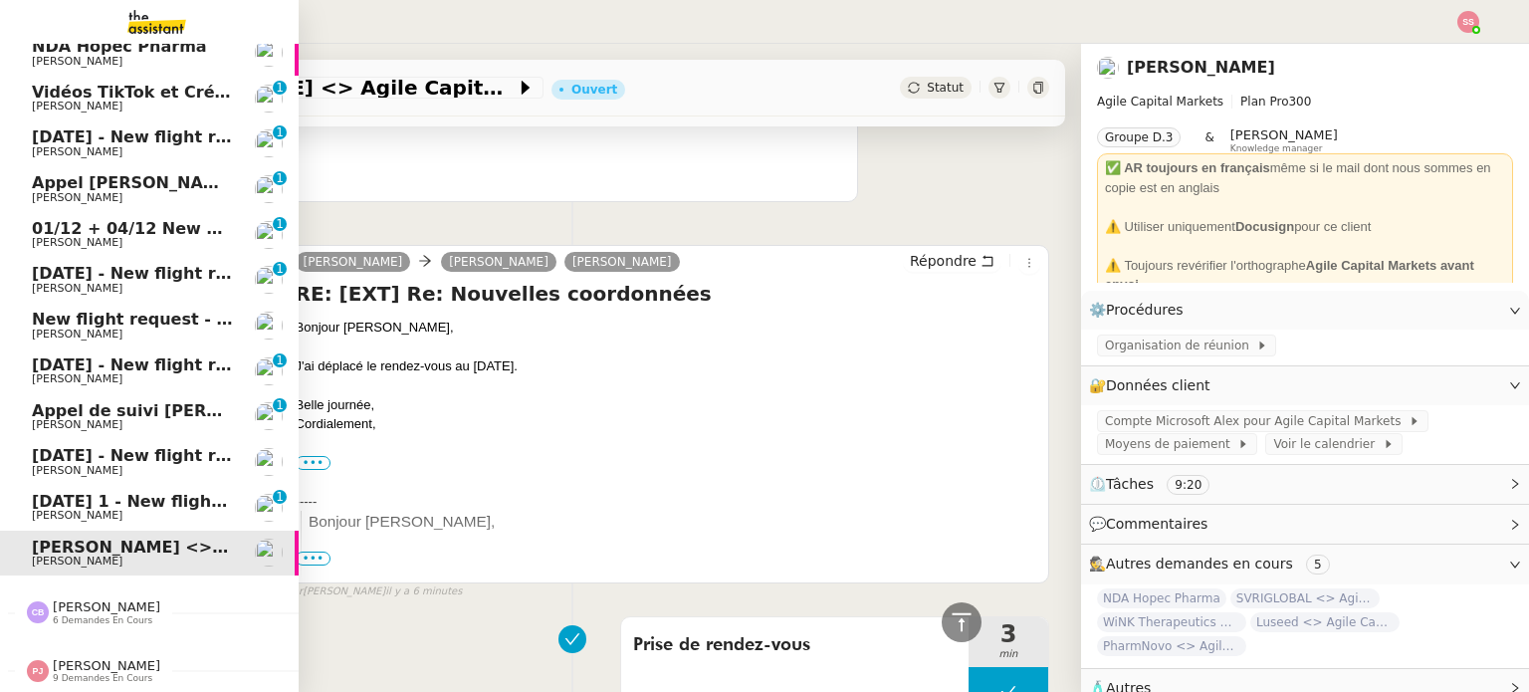
click at [143, 510] on span "[PERSON_NAME]" at bounding box center [132, 516] width 201 height 12
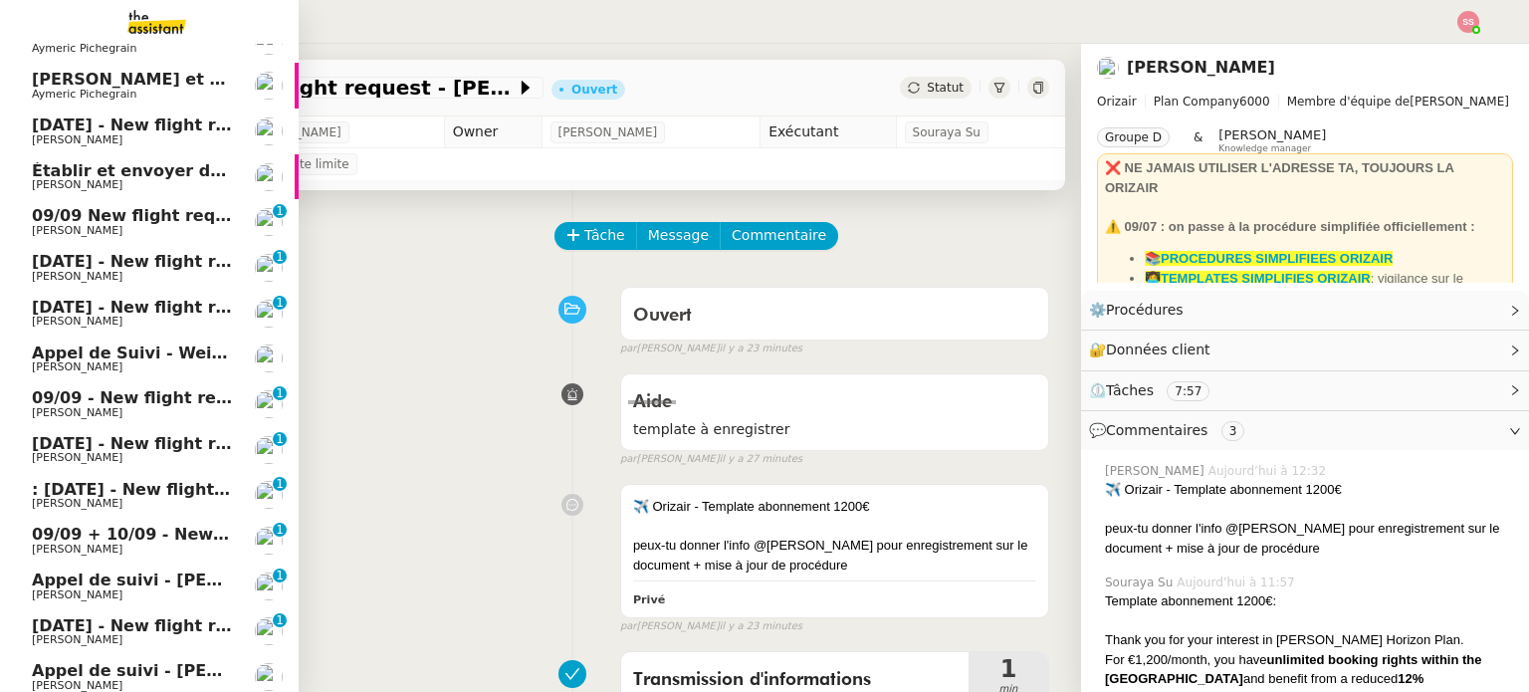
scroll to position [44, 0]
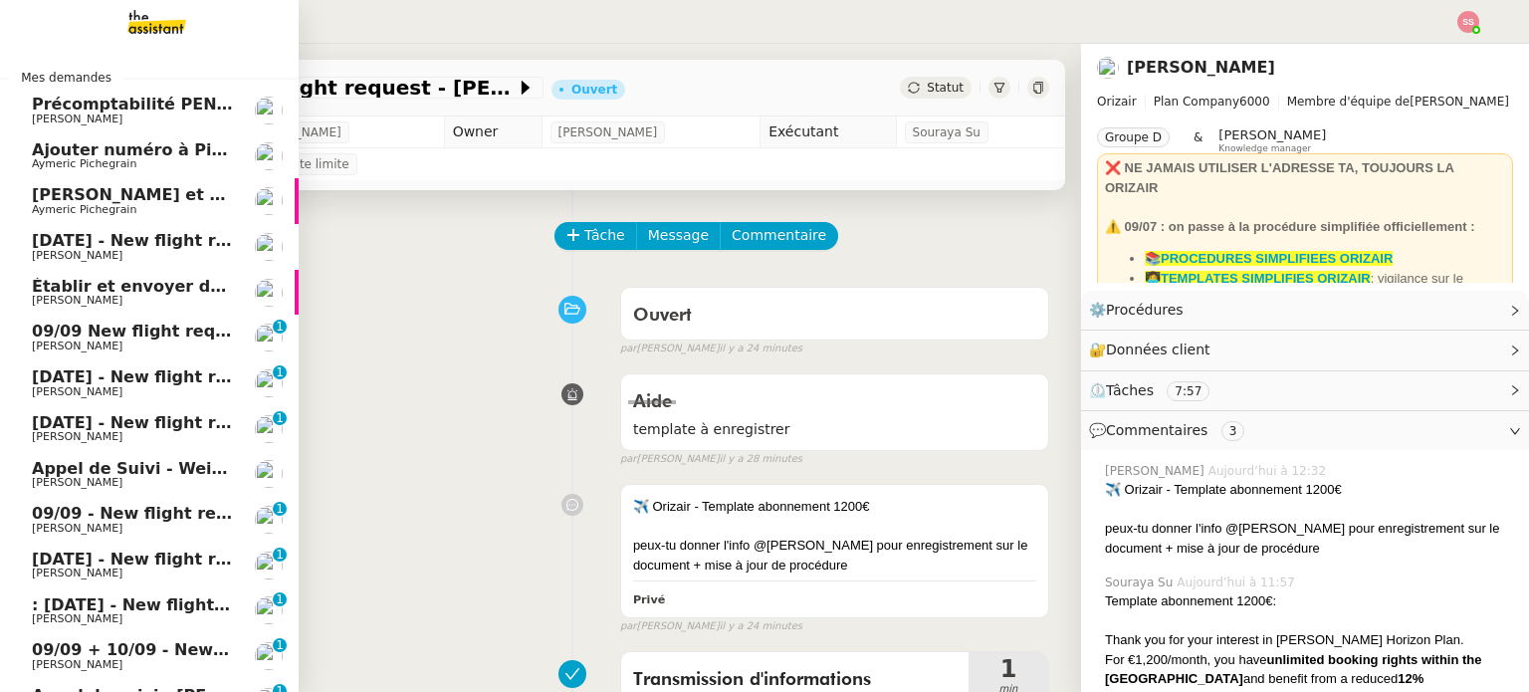
click at [137, 221] on link "[PERSON_NAME] et Geo dans Pipedrive [PERSON_NAME]" at bounding box center [149, 201] width 299 height 46
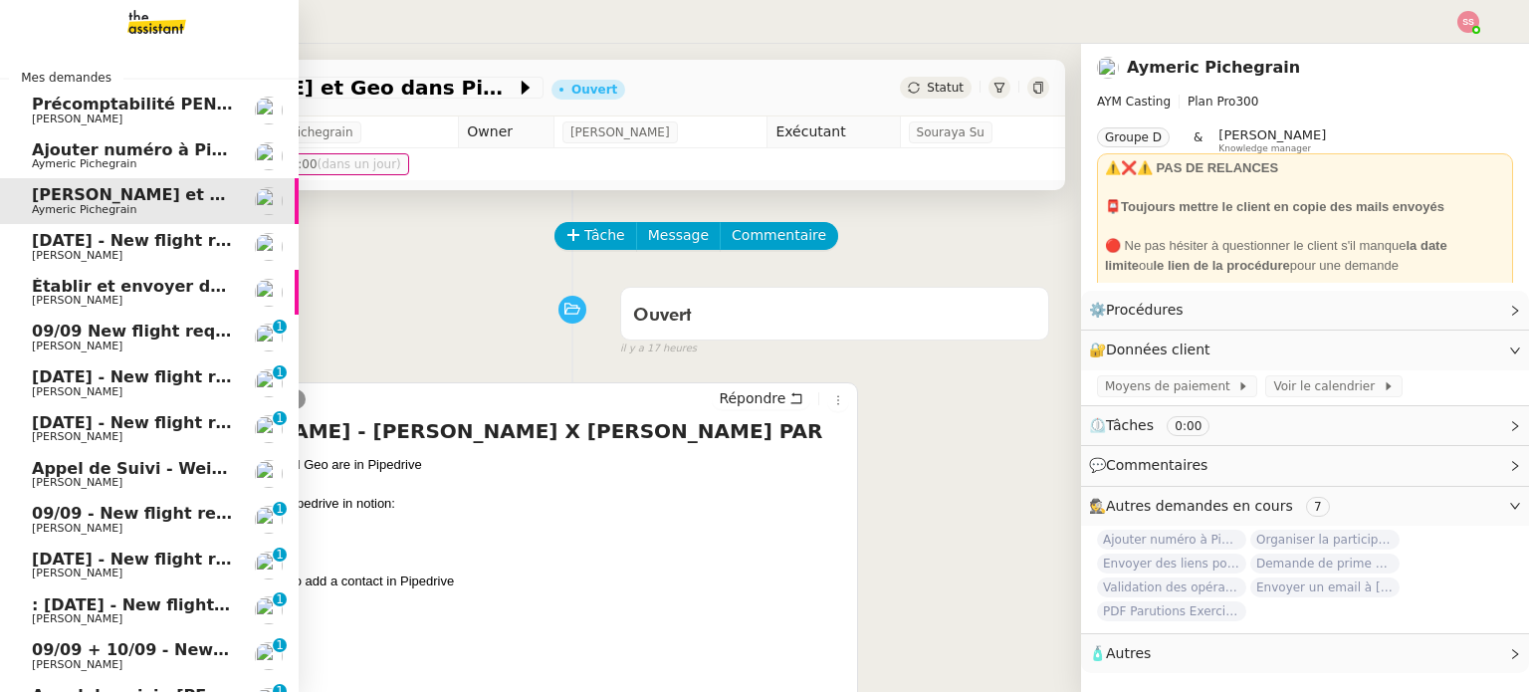
click at [152, 246] on span "[DATE] - New flight request - [PERSON_NAME]" at bounding box center [237, 240] width 411 height 19
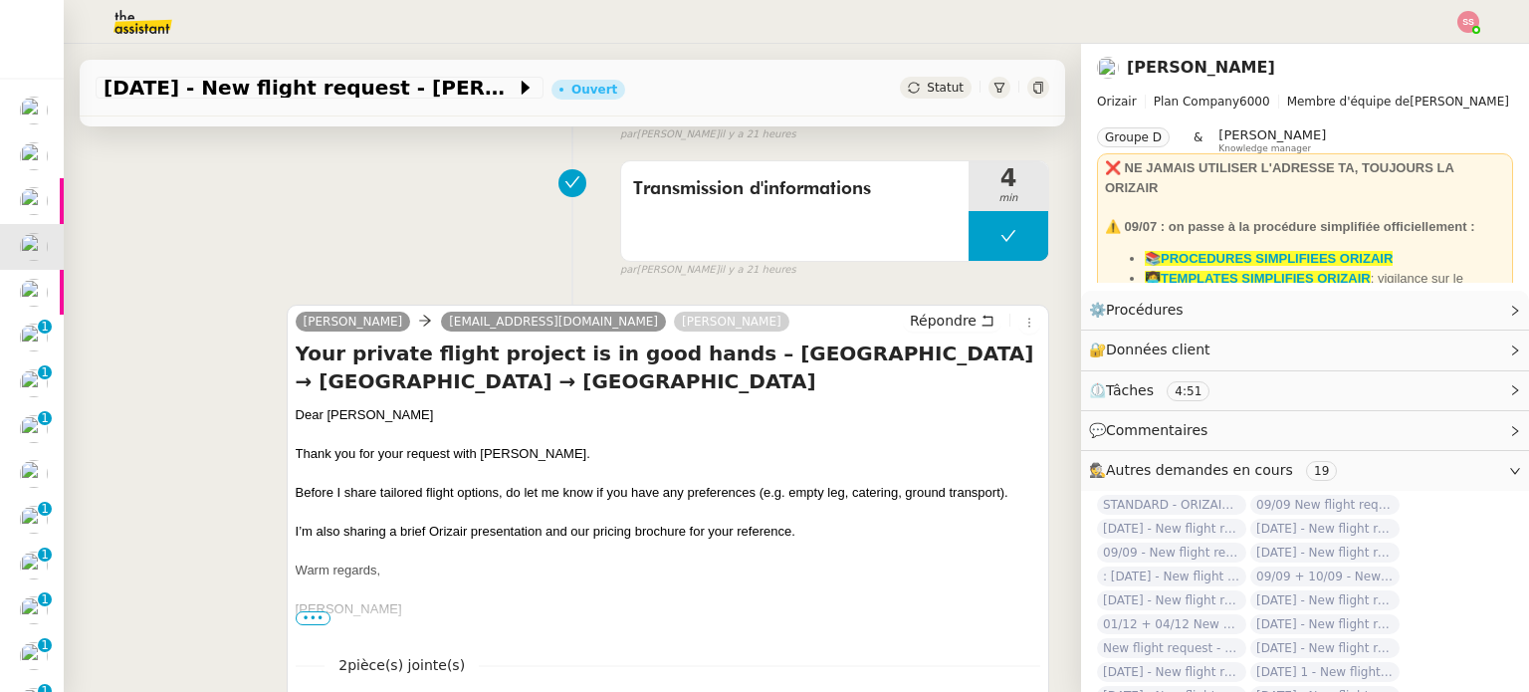
scroll to position [398, 0]
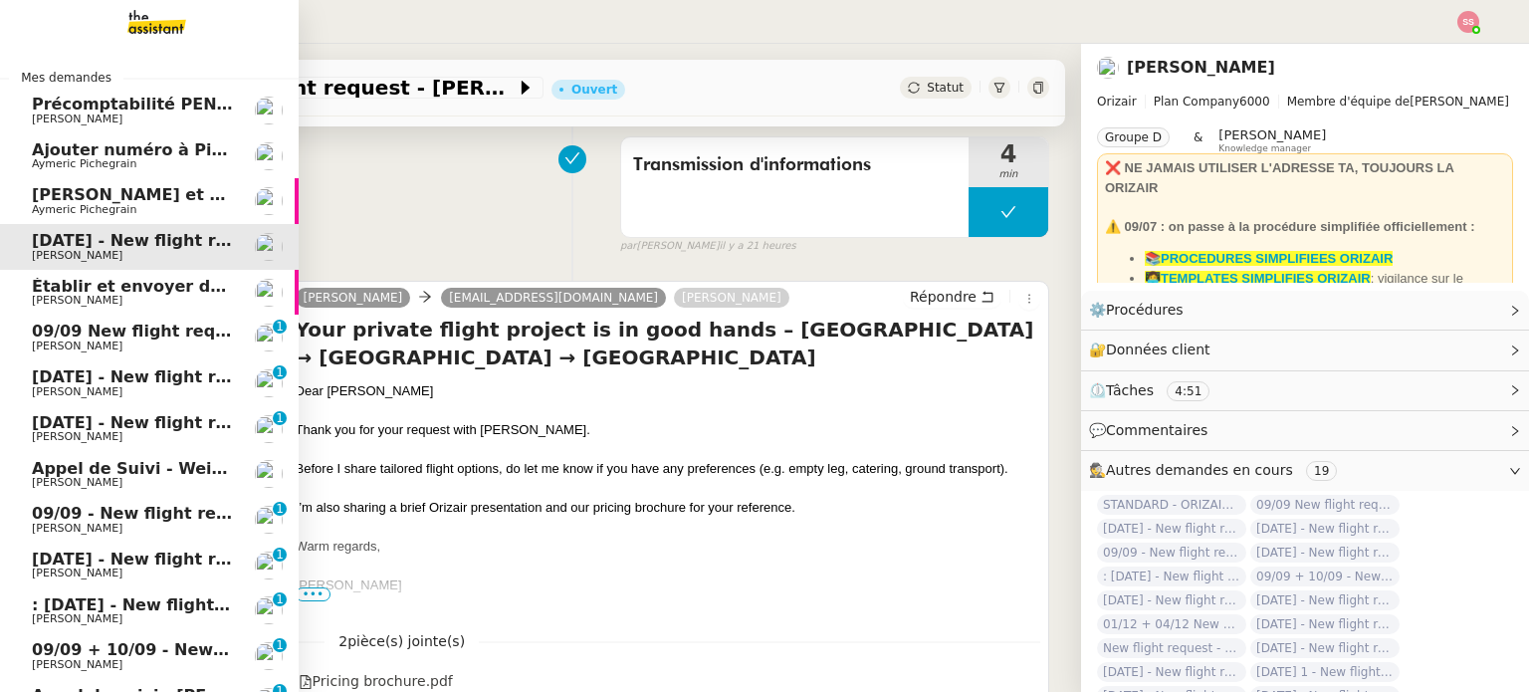
click at [115, 343] on span "[PERSON_NAME]" at bounding box center [132, 346] width 201 height 12
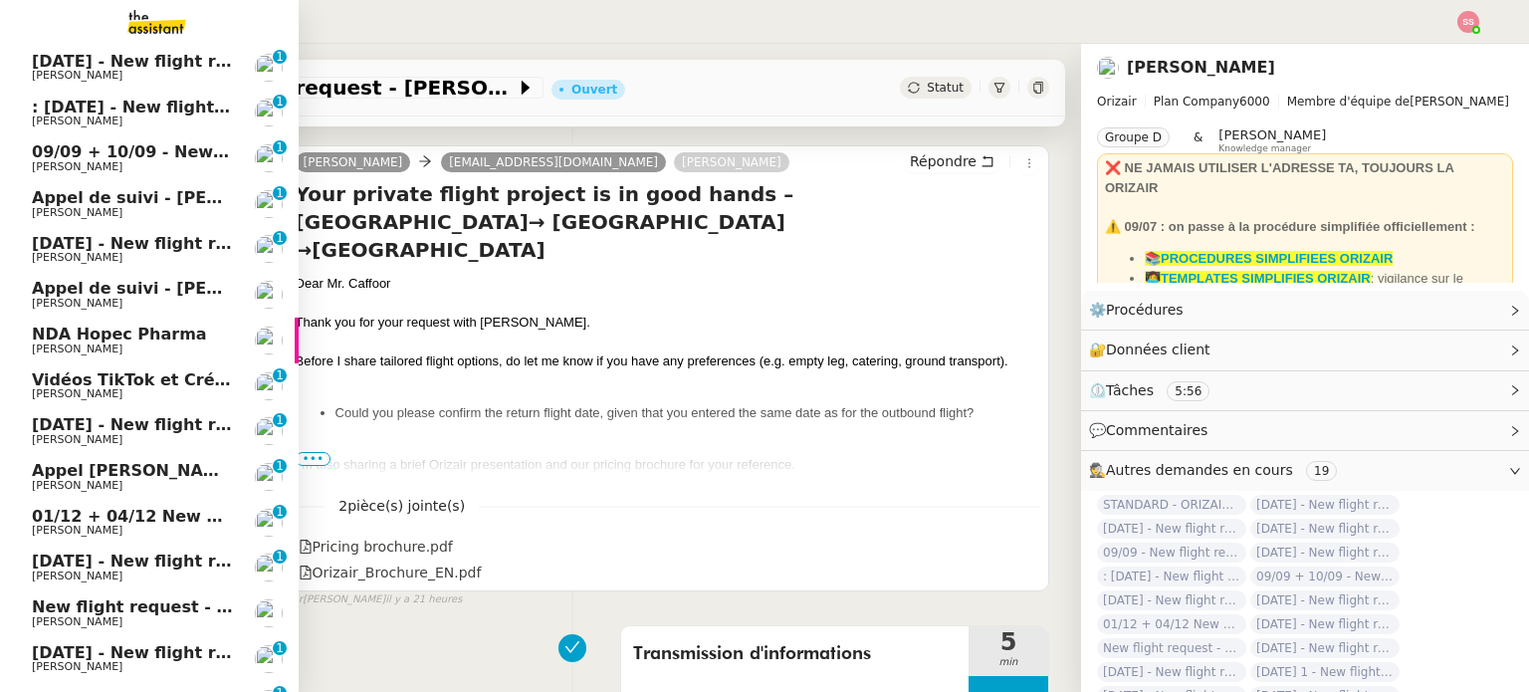
scroll to position [840, 0]
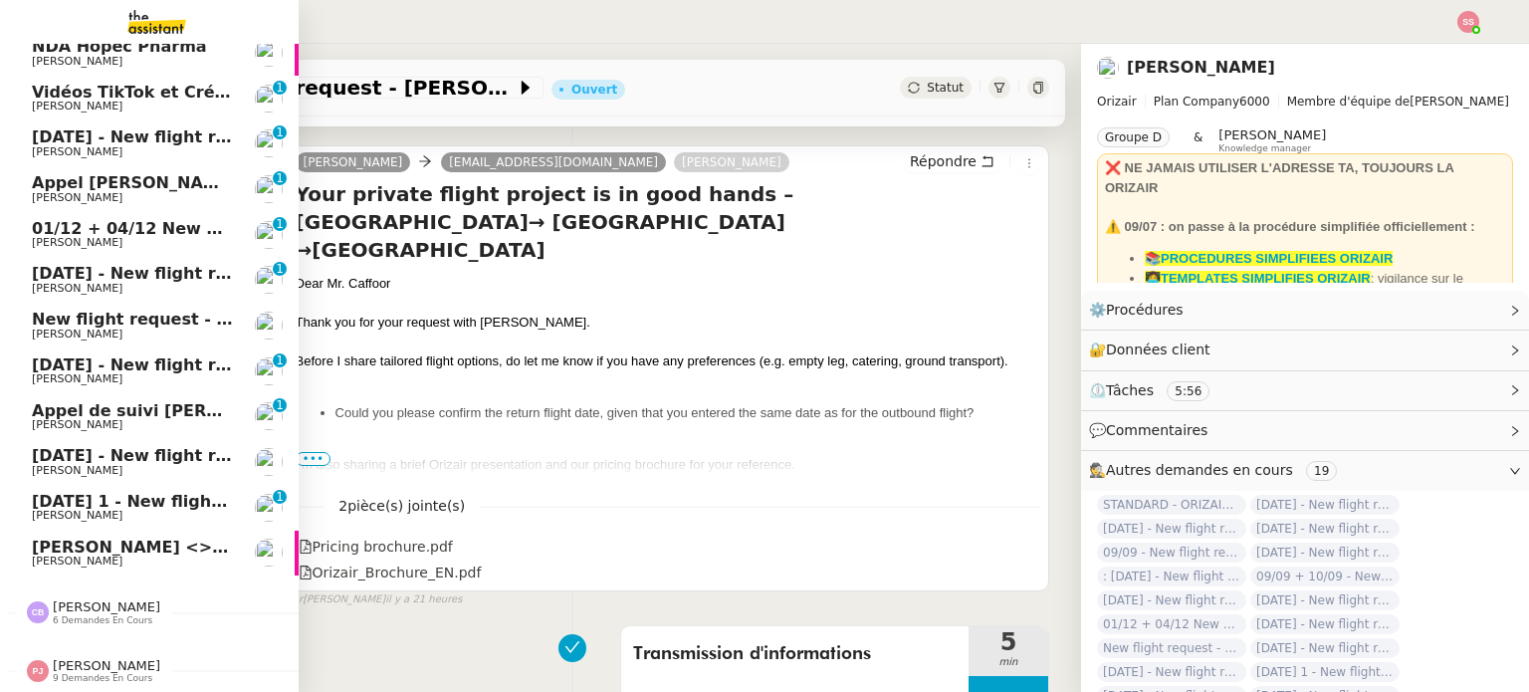
click at [104, 492] on span "[DATE] 1 - New flight request - [PERSON_NAME]" at bounding box center [246, 501] width 428 height 19
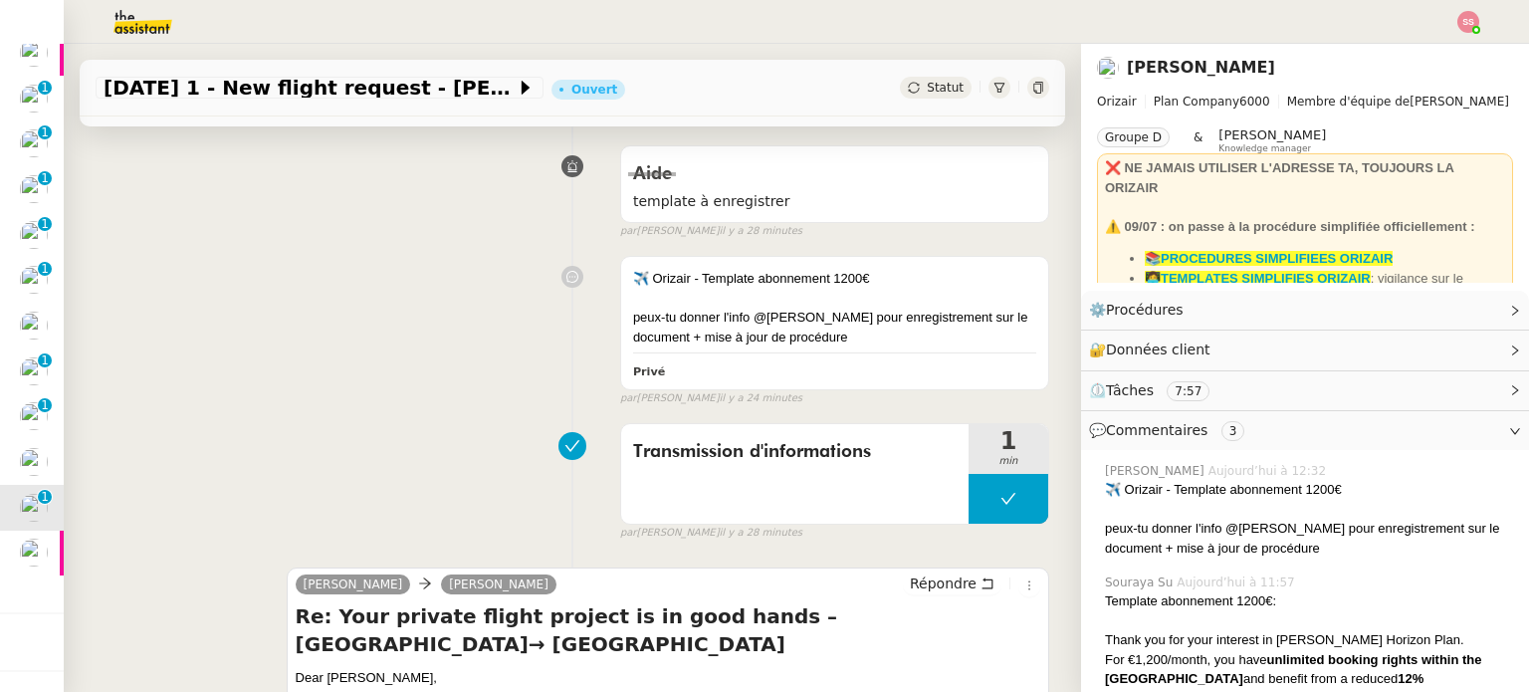
scroll to position [100, 0]
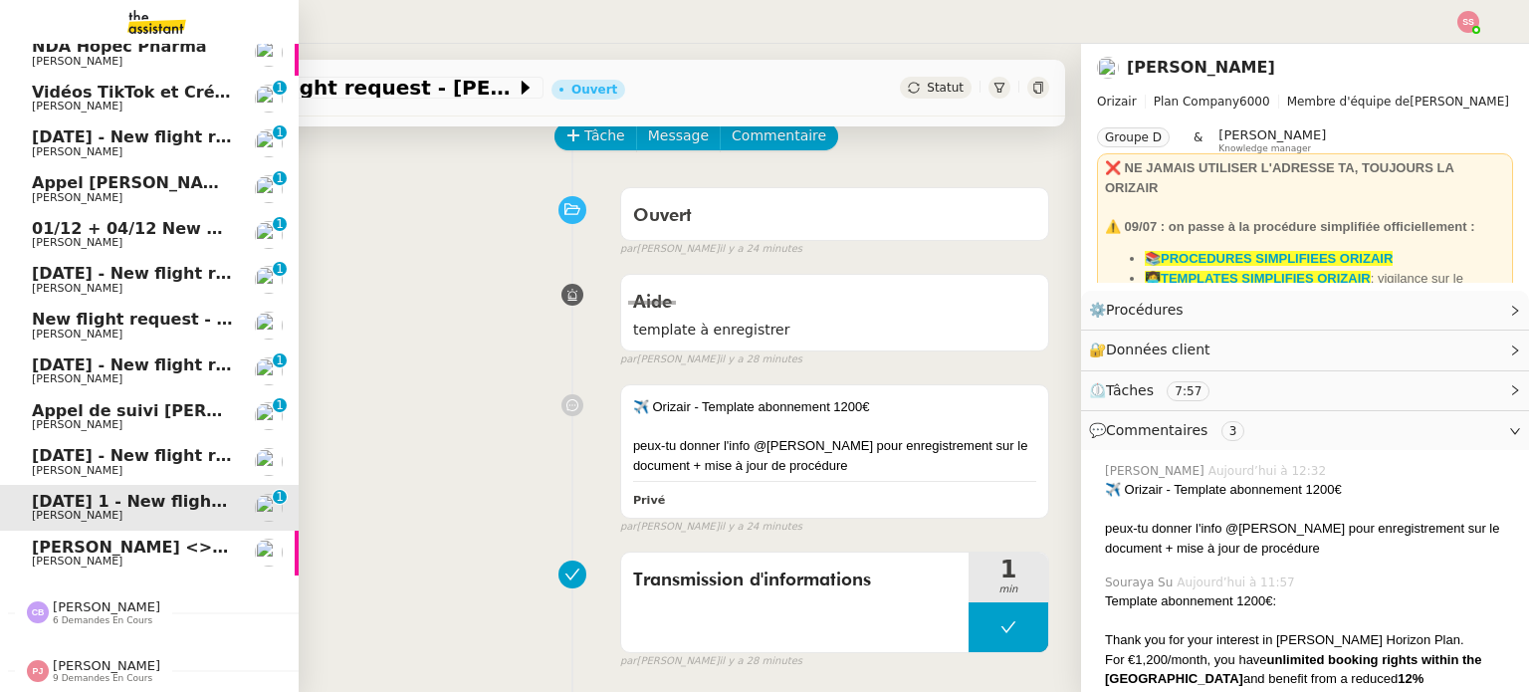
click at [145, 465] on span "[PERSON_NAME]" at bounding box center [132, 471] width 201 height 12
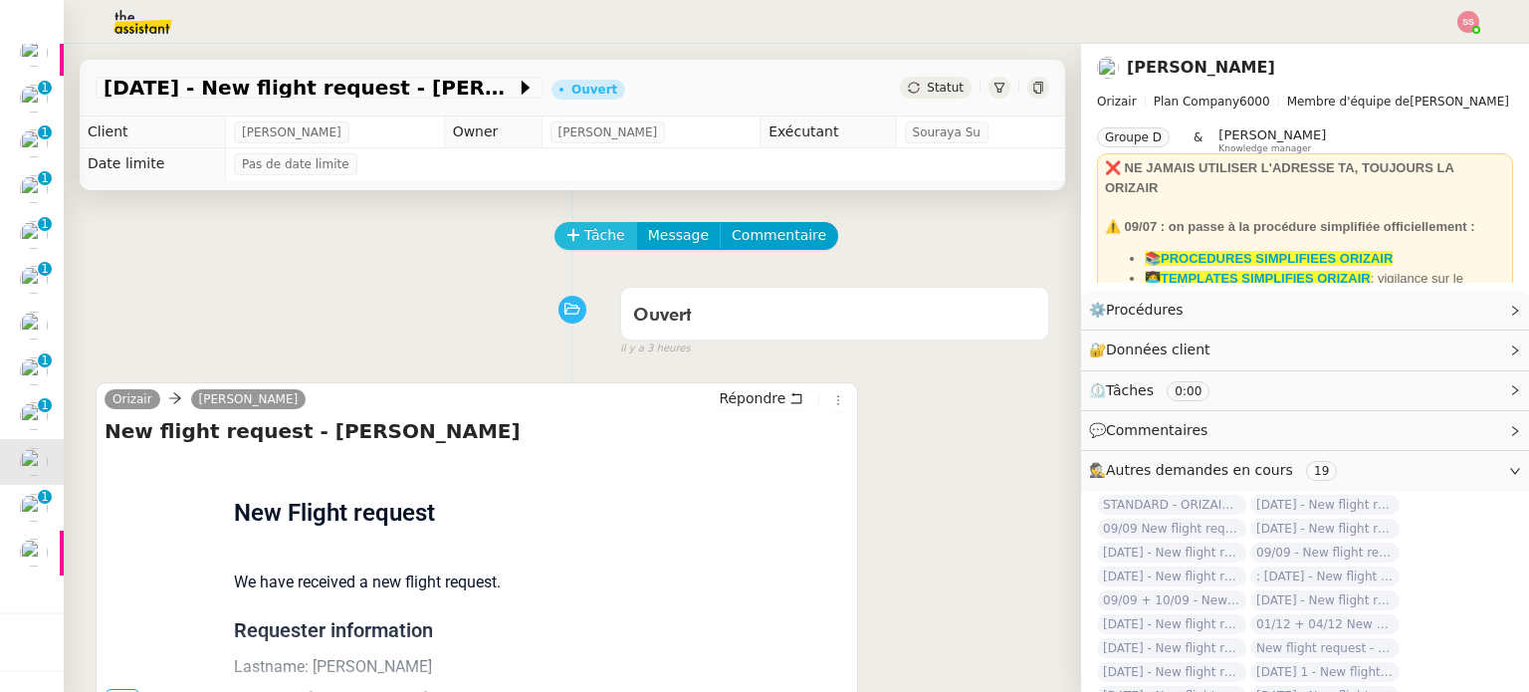
click at [585, 238] on span "Tâche" at bounding box center [604, 235] width 41 height 23
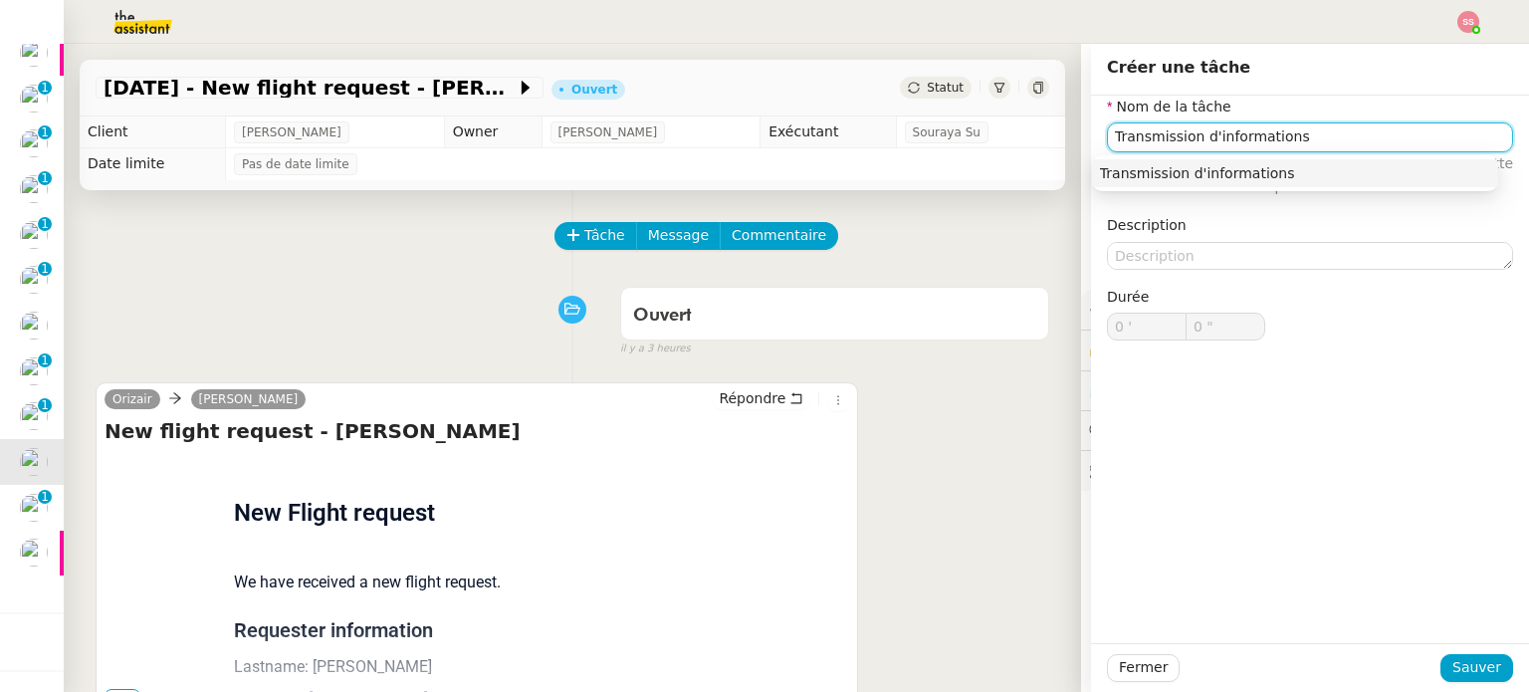
click at [1184, 166] on div "Transmission d'informations" at bounding box center [1295, 173] width 390 height 18
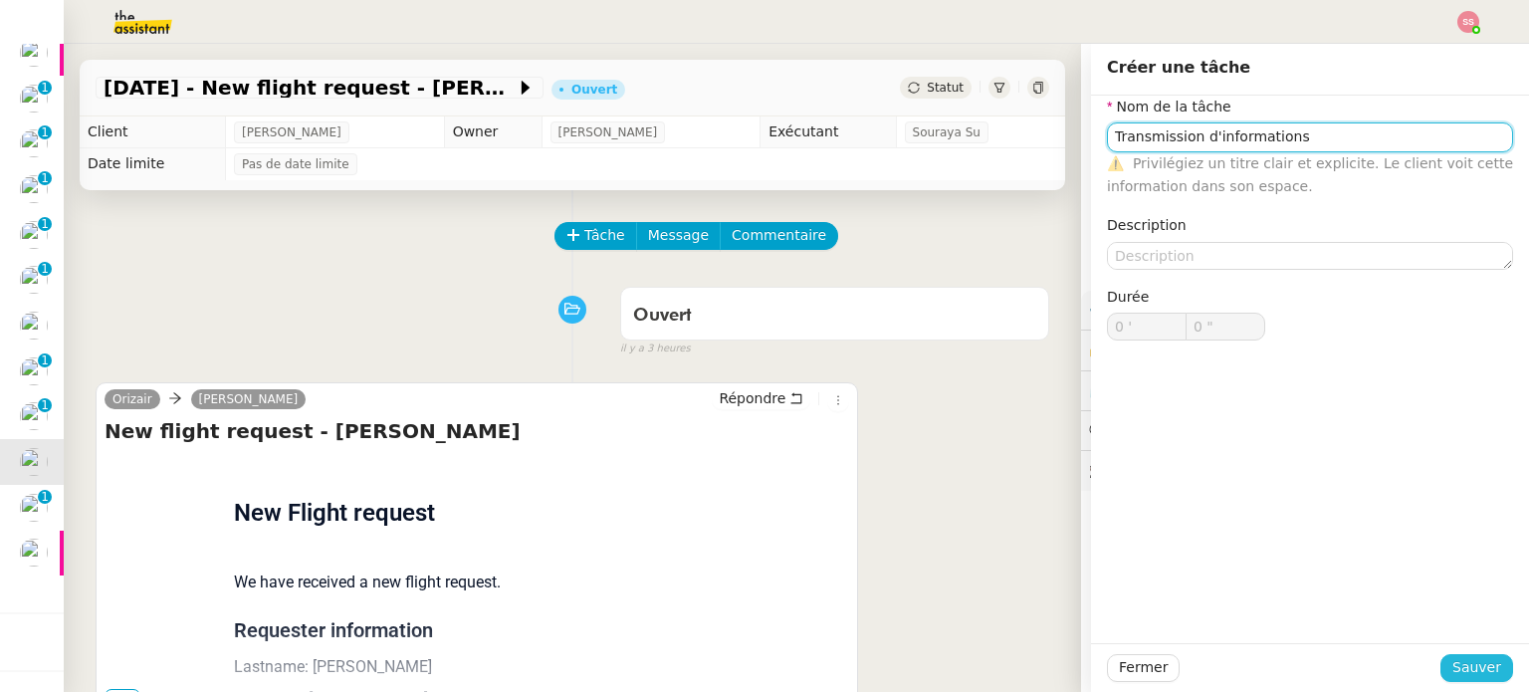
type input "Transmission d'informations"
click at [1461, 664] on span "Sauver" at bounding box center [1476, 667] width 49 height 23
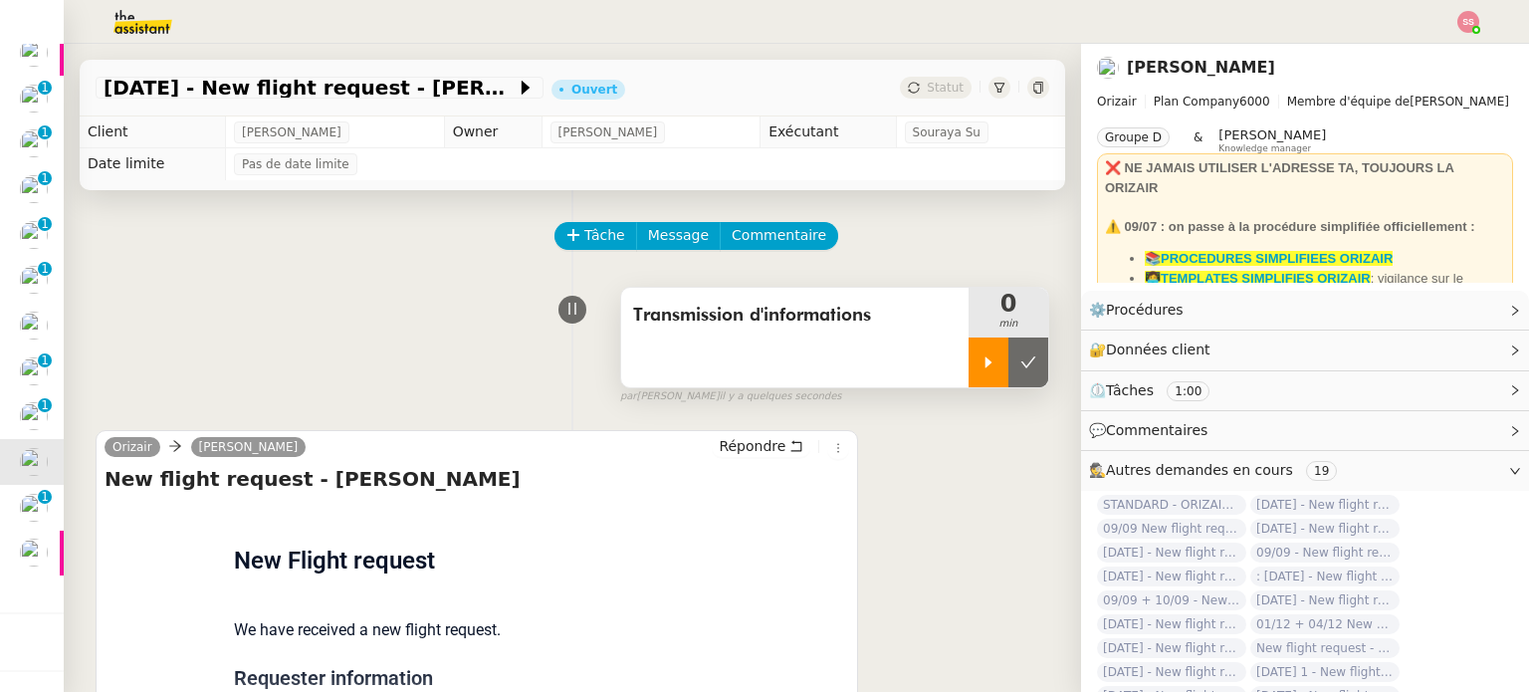
click at [985, 365] on icon at bounding box center [988, 361] width 7 height 11
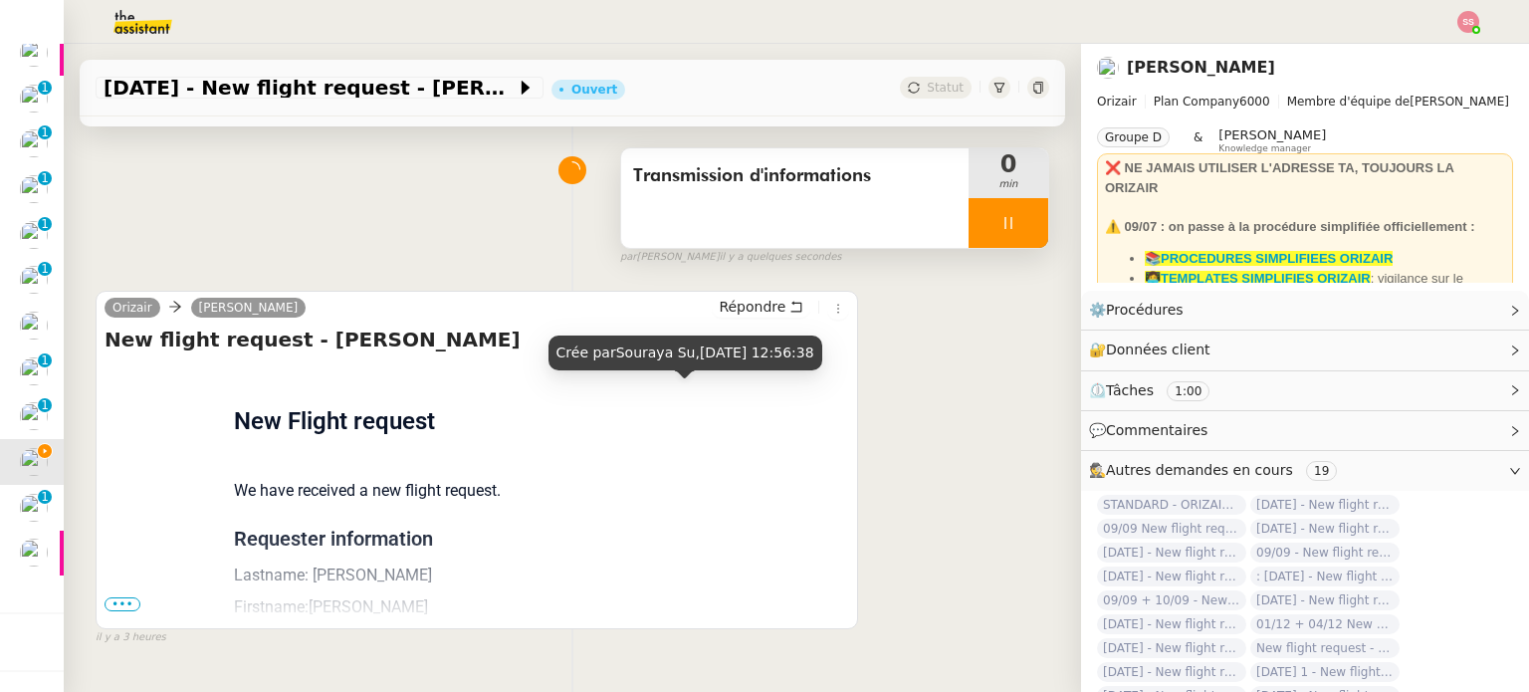
scroll to position [267, 0]
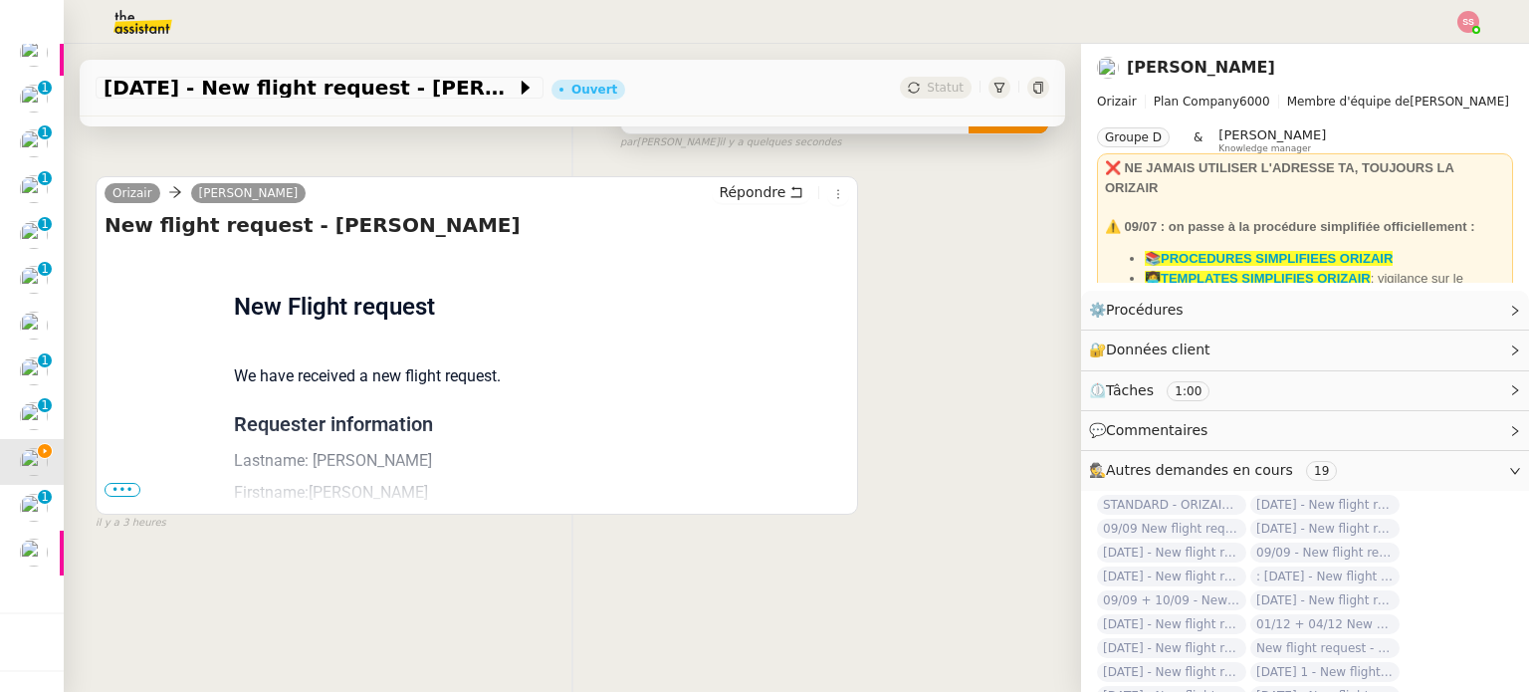
click at [127, 483] on span "•••" at bounding box center [122, 490] width 36 height 14
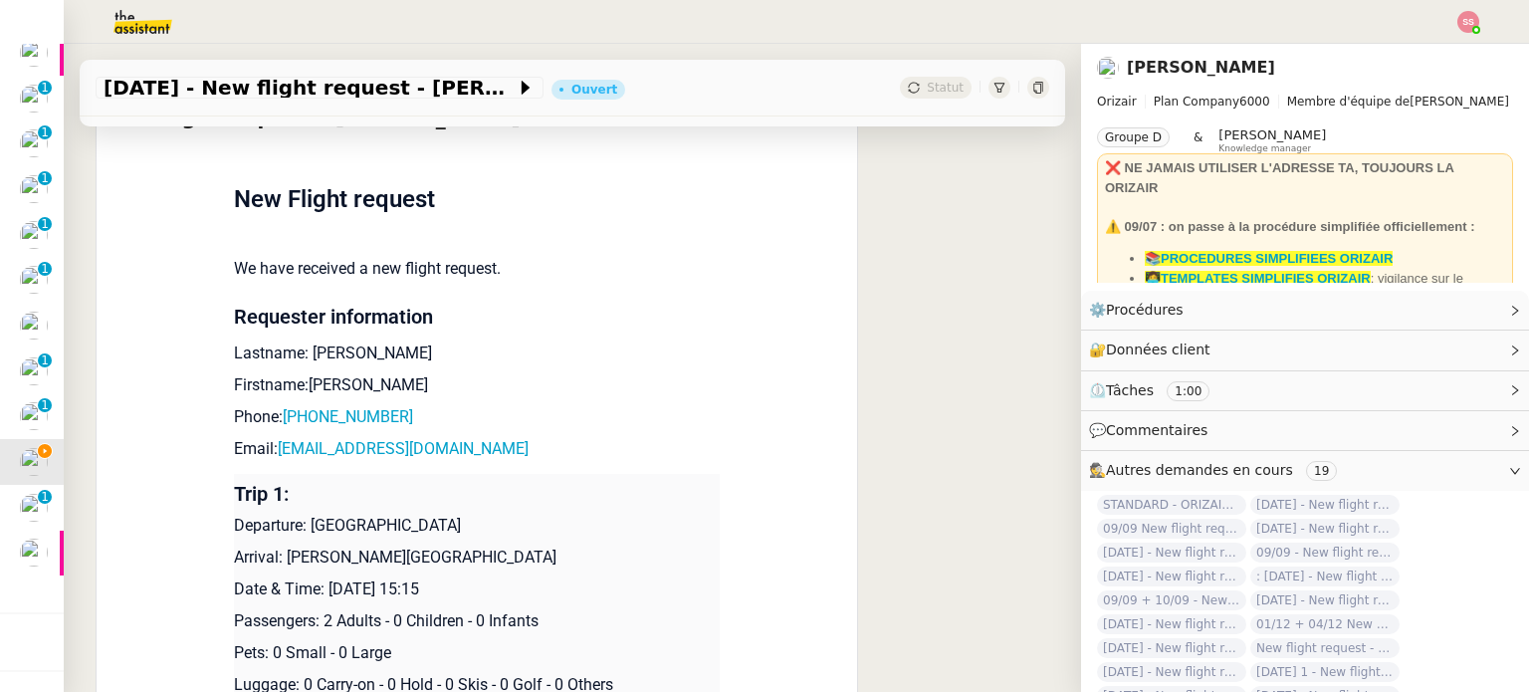
scroll to position [366, 0]
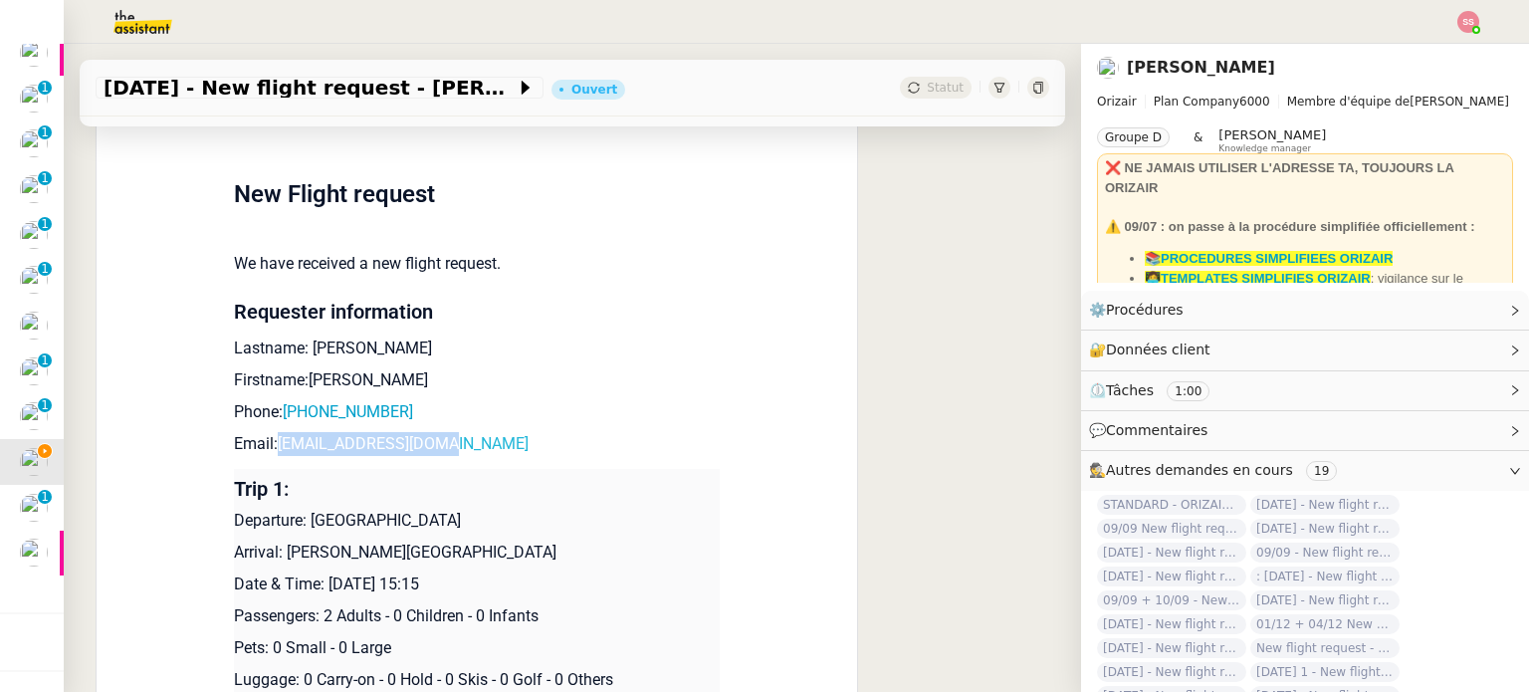
drag, startPoint x: 434, startPoint y: 456, endPoint x: 270, endPoint y: 448, distance: 164.4
click at [270, 448] on p "Email: l.barriere@gmail.com" at bounding box center [477, 444] width 486 height 24
copy link "[EMAIL_ADDRESS][DOMAIN_NAME]"
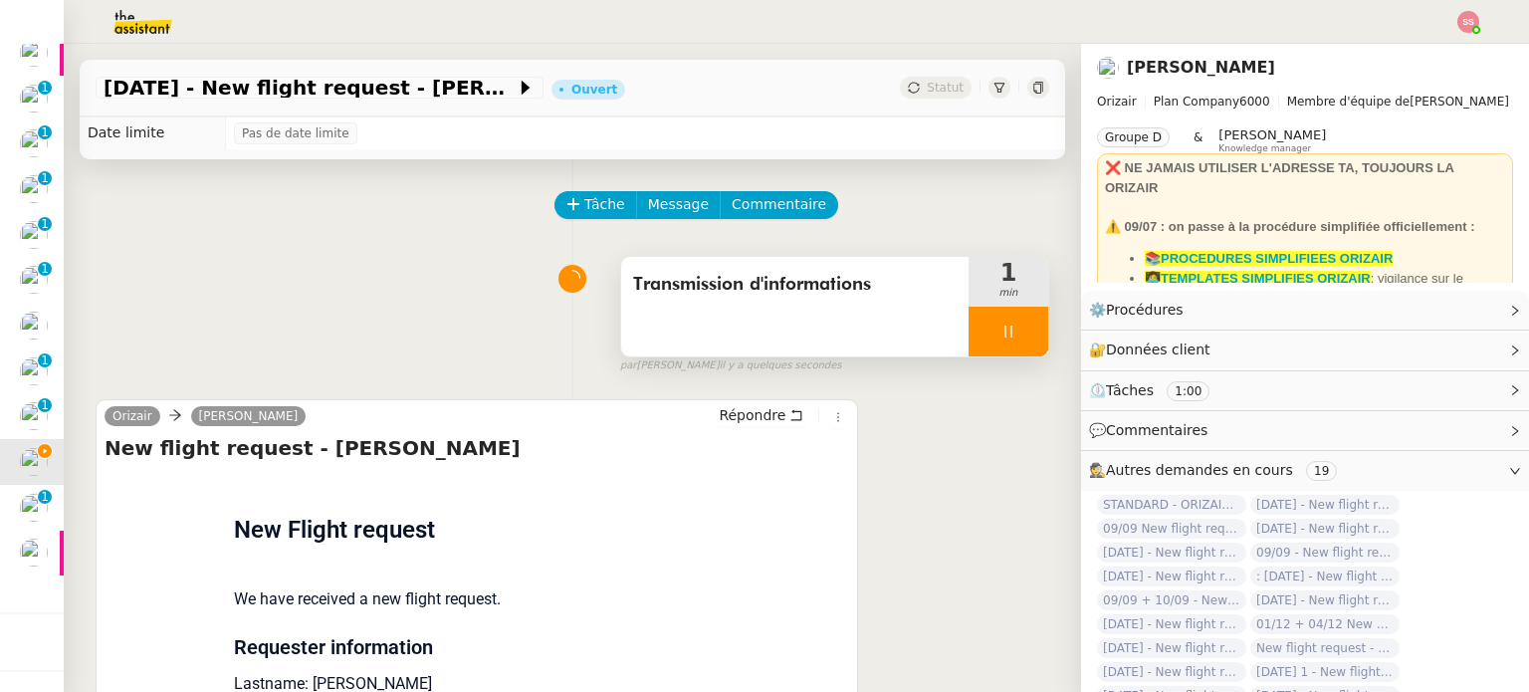
scroll to position [0, 0]
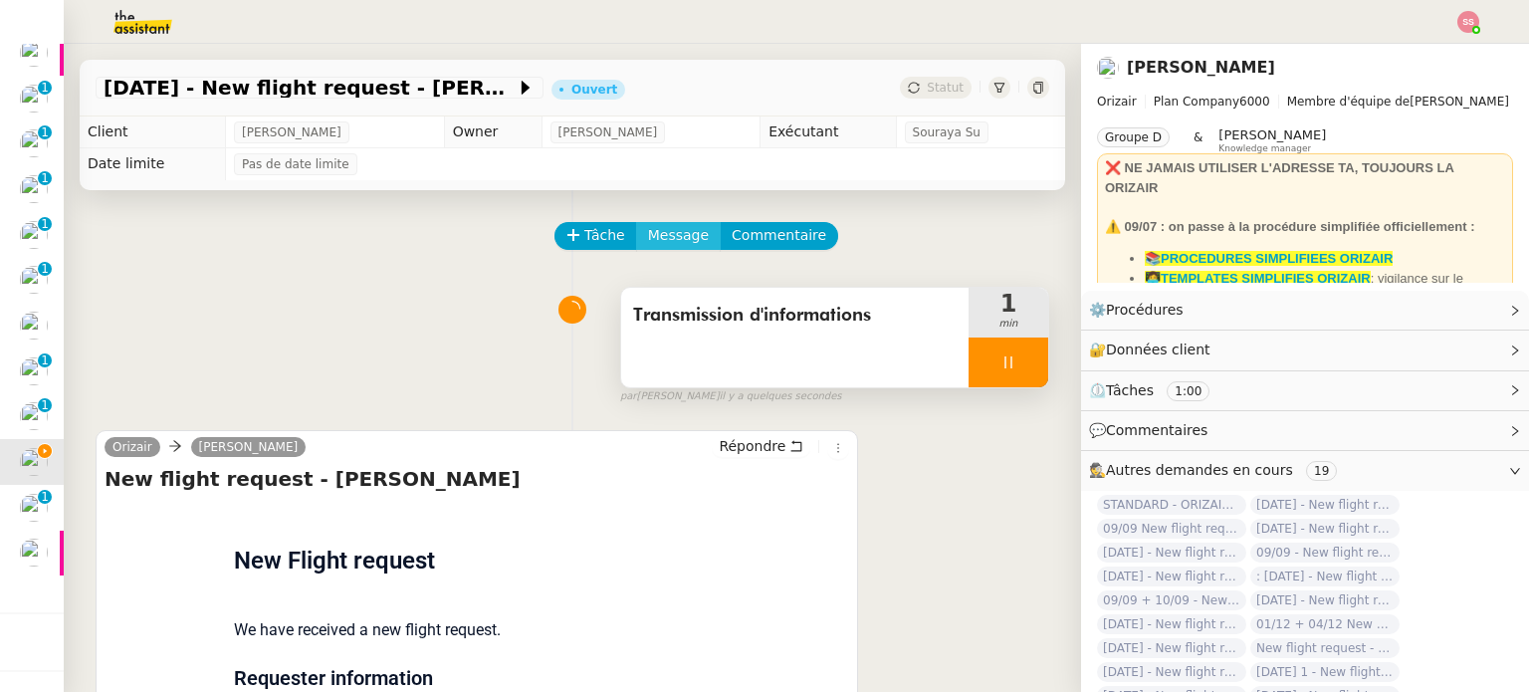
click at [648, 238] on span "Message" at bounding box center [678, 235] width 61 height 23
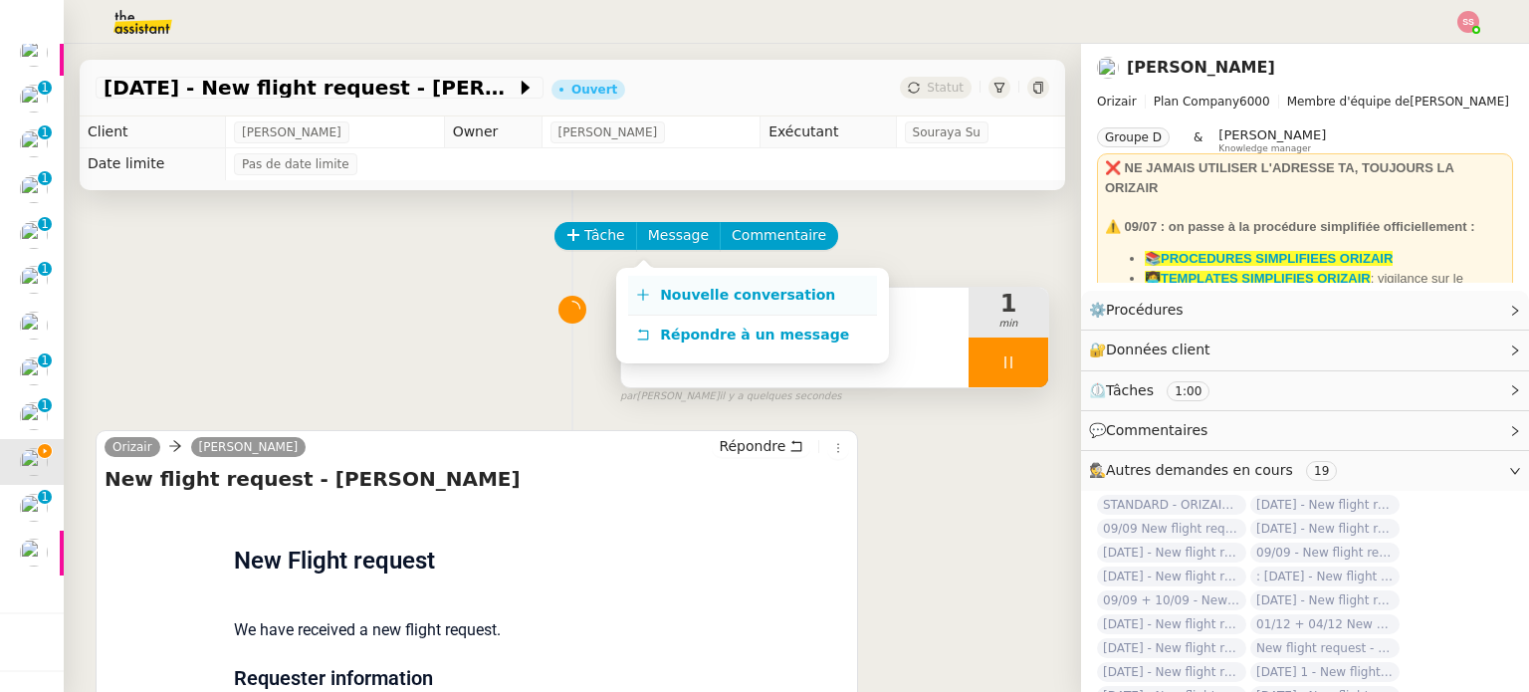
click at [653, 286] on link "Nouvelle conversation" at bounding box center [752, 296] width 249 height 40
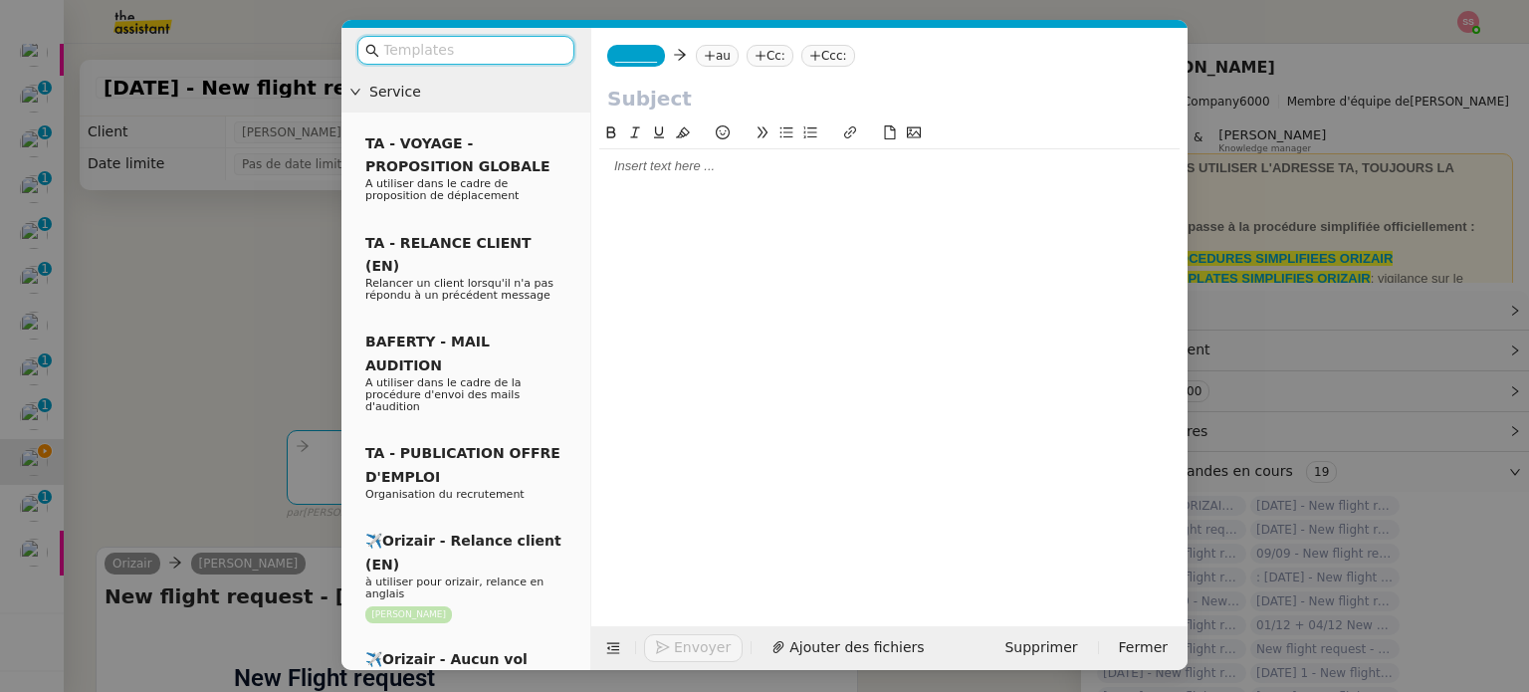
click at [717, 53] on nz-tag "au" at bounding box center [717, 56] width 43 height 22
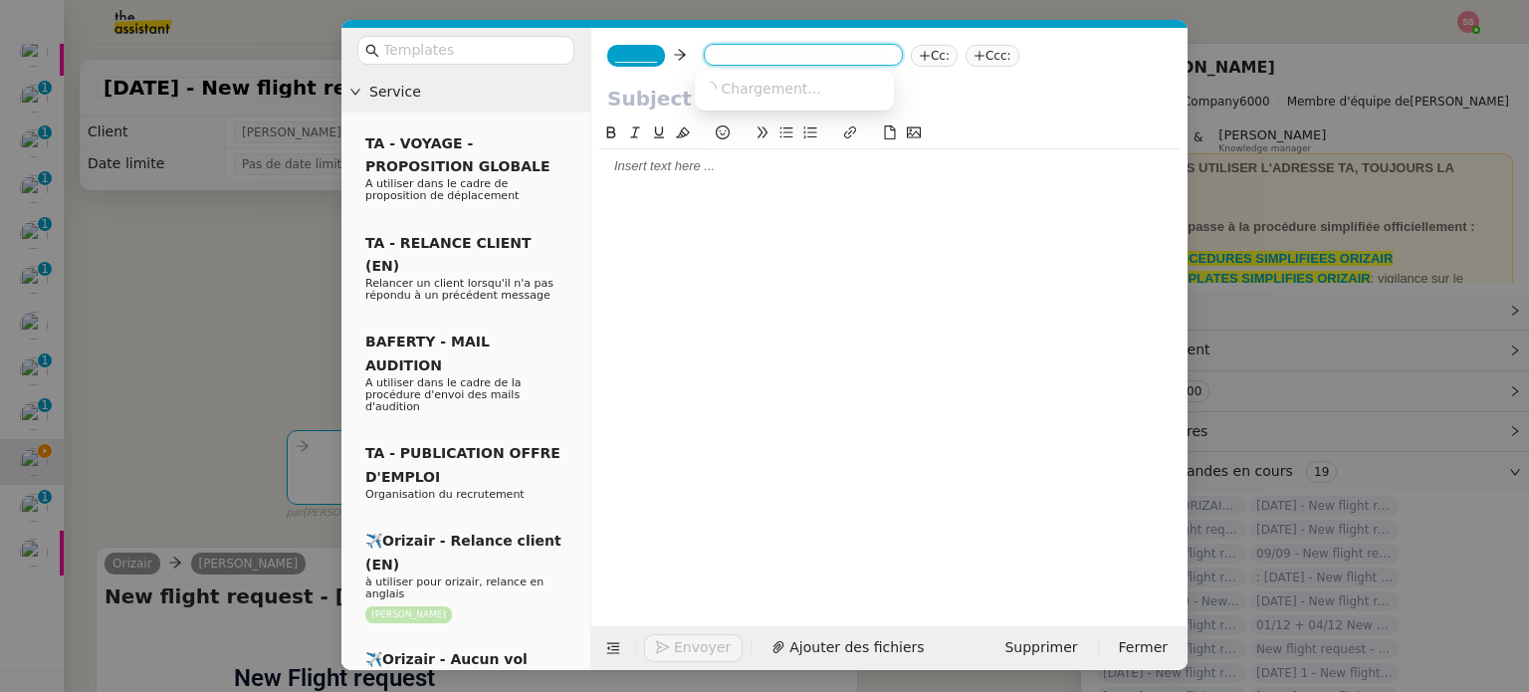
paste input "[EMAIL_ADDRESS][DOMAIN_NAME]"
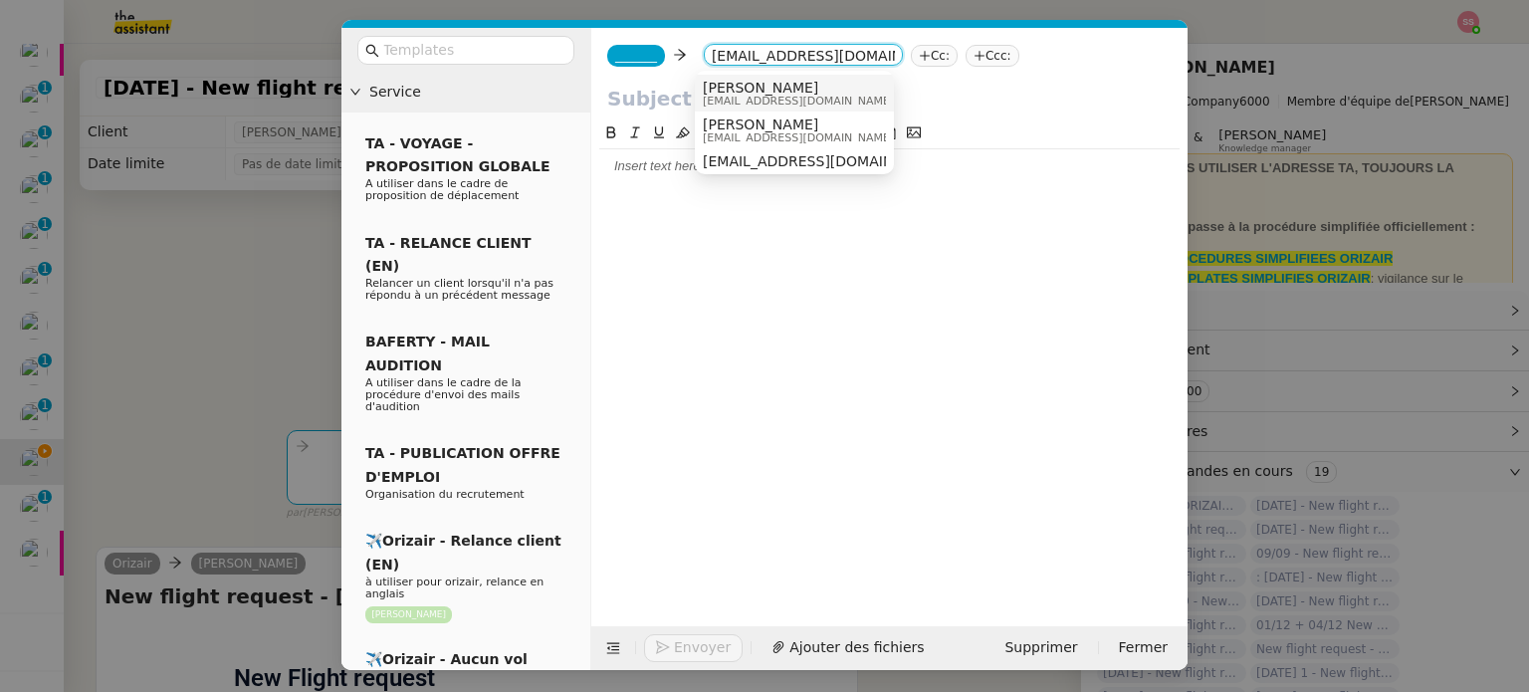
type input "[EMAIL_ADDRESS][DOMAIN_NAME]"
click at [751, 102] on span "naturopathe.medoc@gmail.com" at bounding box center [798, 101] width 191 height 11
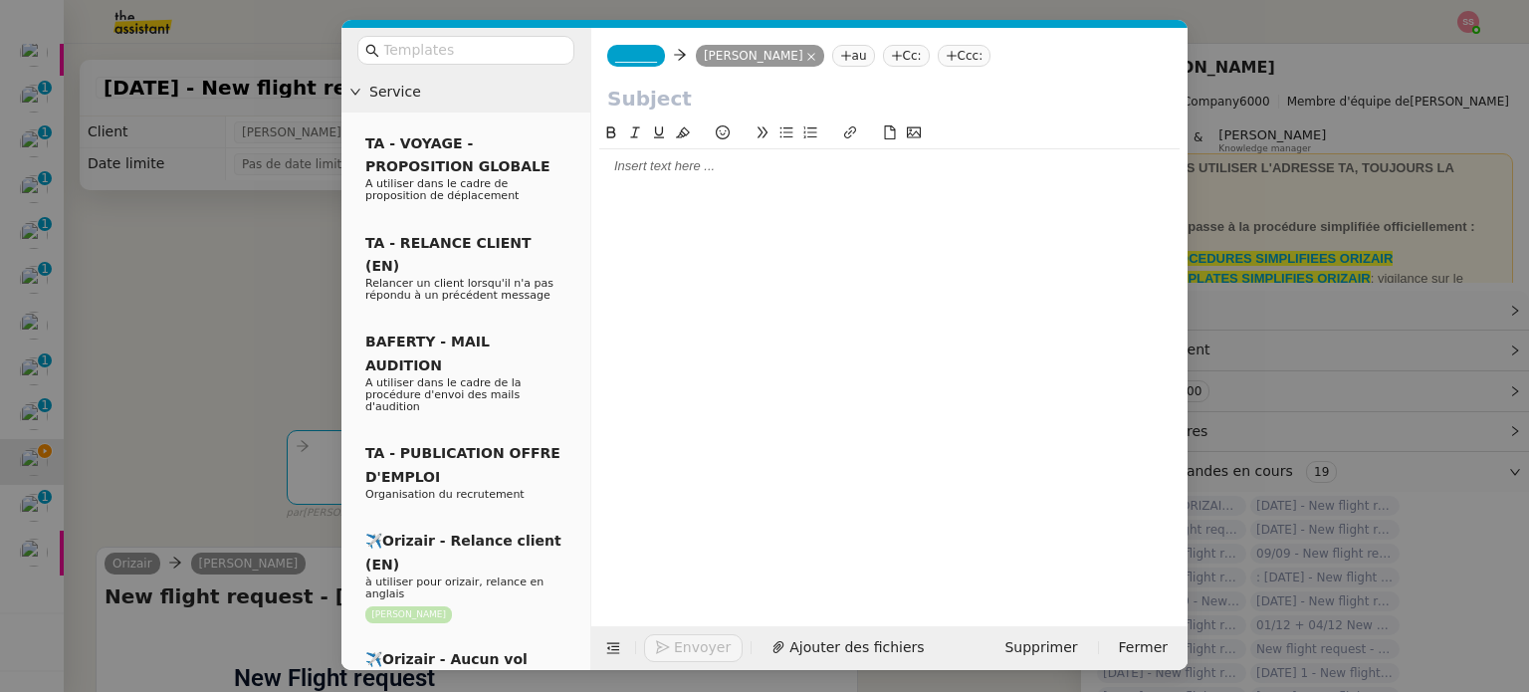
click at [632, 44] on div "_______ Lionel Barrière Lionel Barrière au Cc: Ccc:" at bounding box center [889, 56] width 596 height 56
click at [638, 53] on span "_______" at bounding box center [636, 56] width 42 height 14
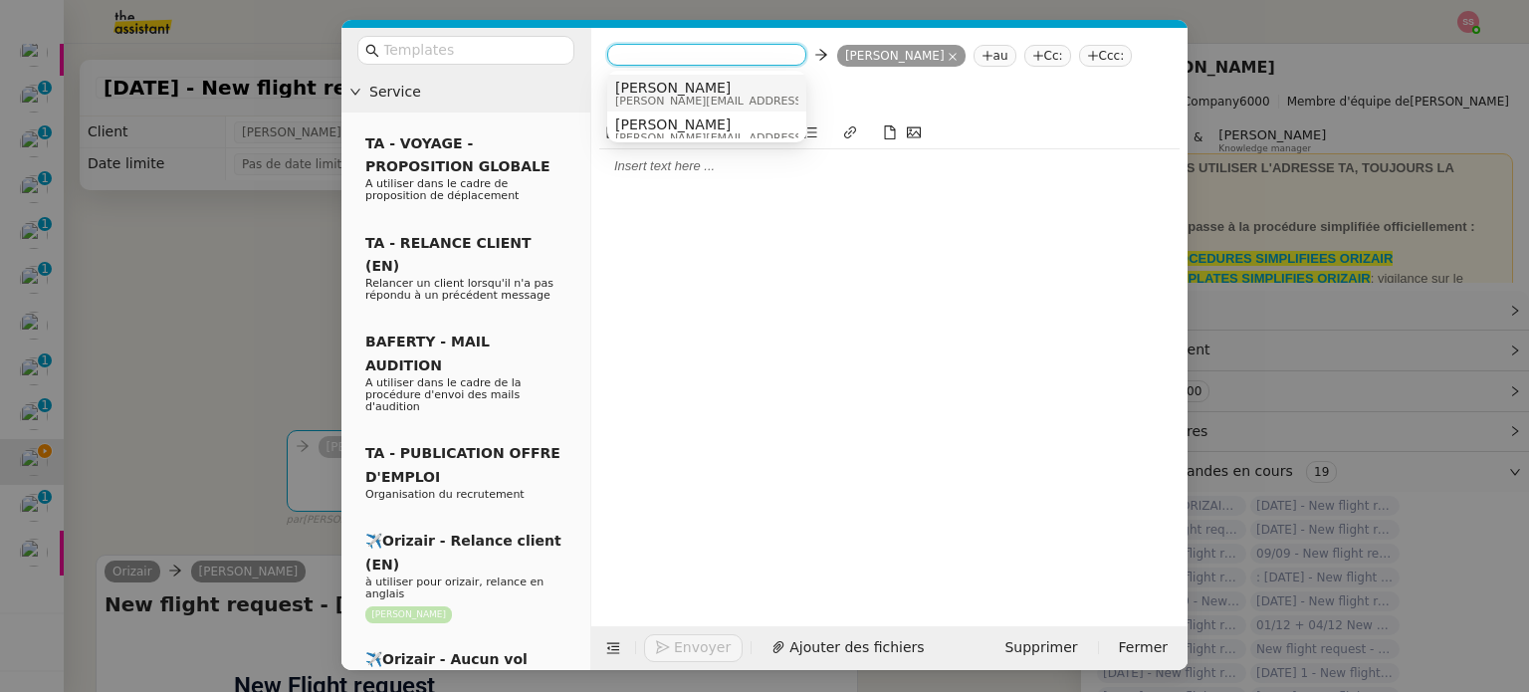
click at [666, 96] on span "[PERSON_NAME][EMAIL_ADDRESS][DOMAIN_NAME]" at bounding box center [756, 101] width 283 height 11
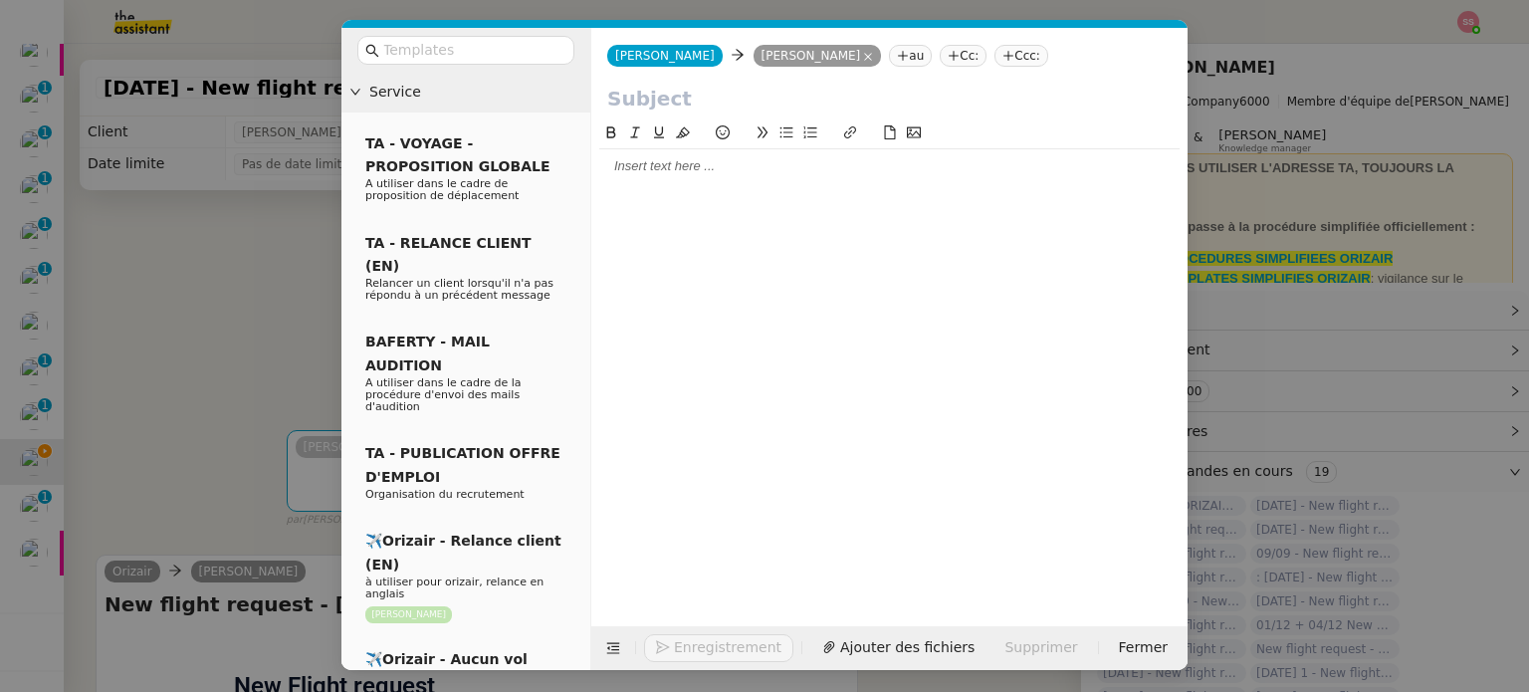
click at [994, 63] on nz-tag "Ccc:" at bounding box center [1021, 56] width 54 height 22
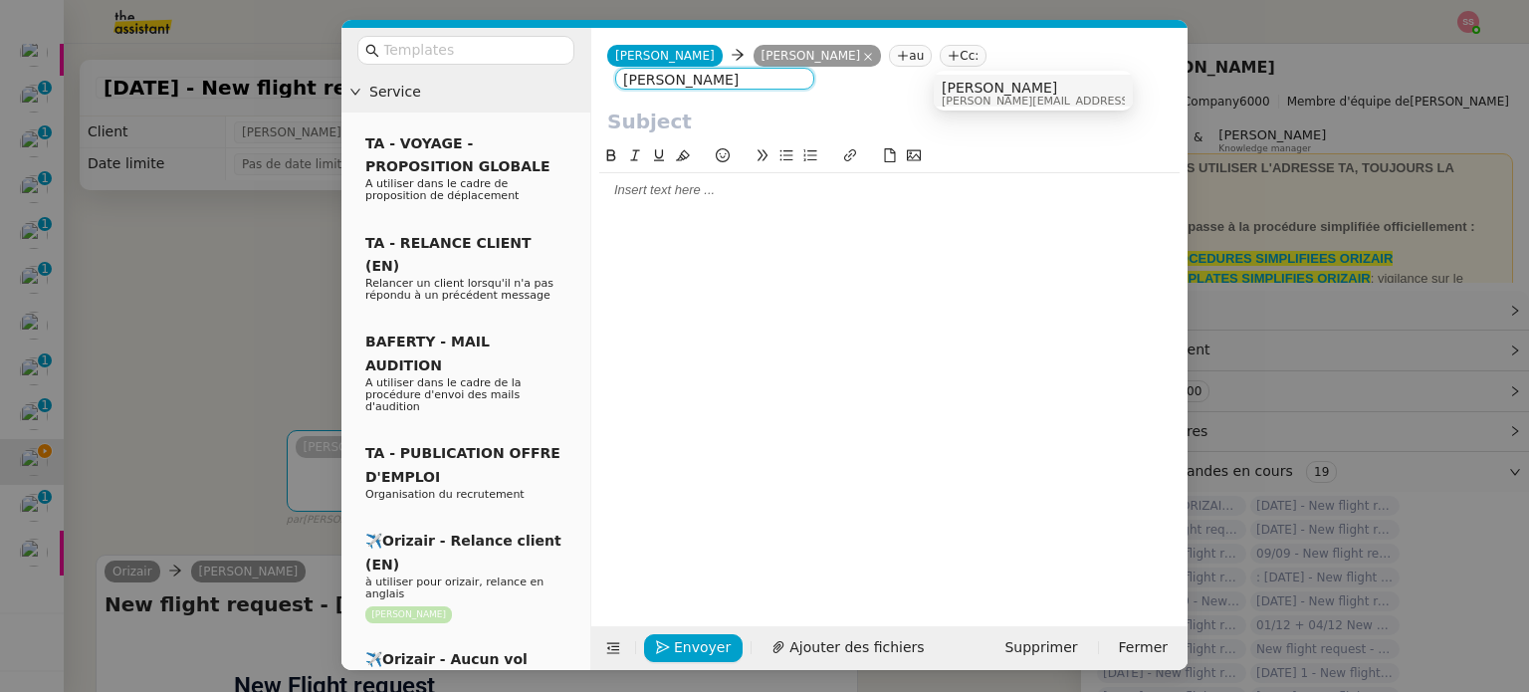
type input "louis frei"
click at [985, 91] on span "[PERSON_NAME]" at bounding box center [1082, 88] width 283 height 16
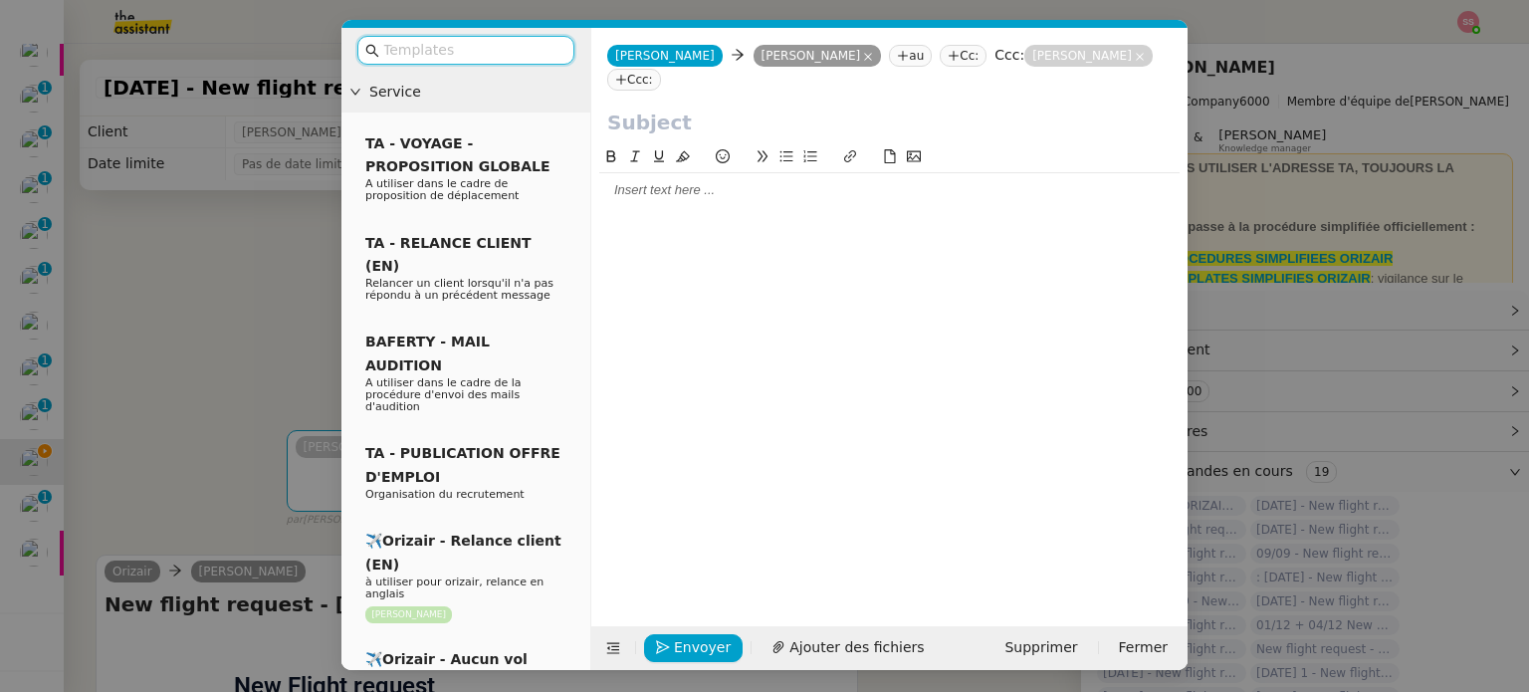
click at [422, 39] on input "text" at bounding box center [472, 50] width 179 height 23
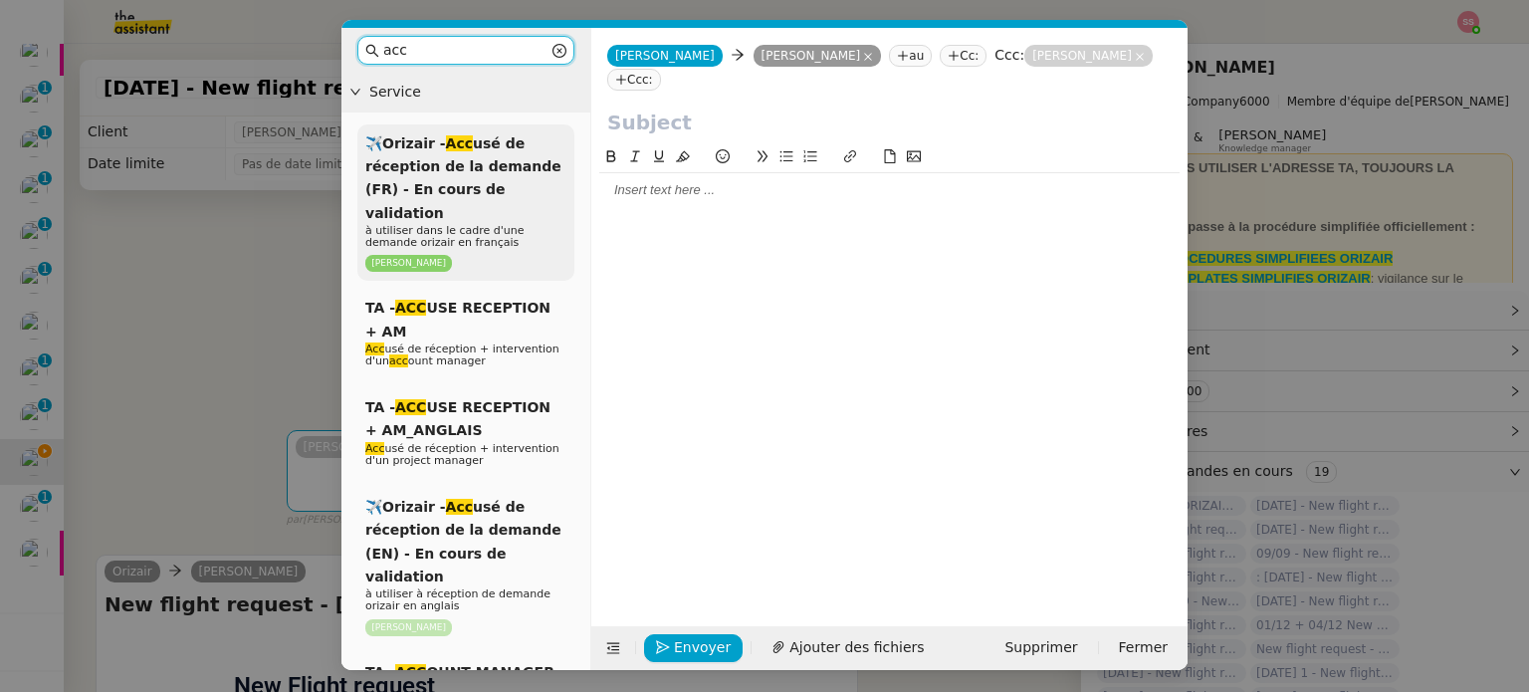
type input "acc"
click at [489, 224] on span "à utiliser dans le cadre d'une demande orizair en français" at bounding box center [444, 236] width 158 height 25
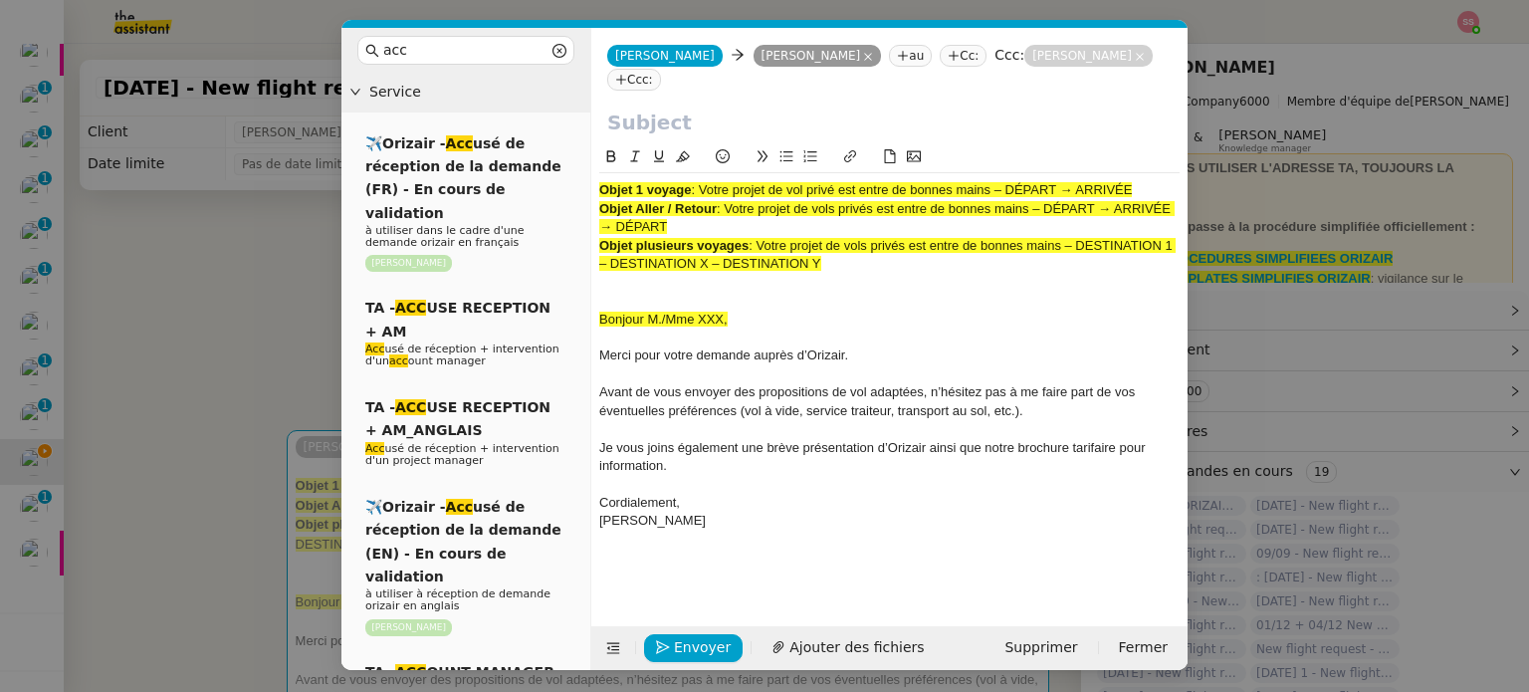
drag, startPoint x: 704, startPoint y: 169, endPoint x: 1261, endPoint y: 144, distance: 557.9
click at [1261, 144] on nz-modal-container "acc Service ✈️Orizair - Acc usé de réception de la demande (FR) - En cours de v…" at bounding box center [764, 346] width 1529 height 692
click at [661, 107] on input "text" at bounding box center [889, 122] width 564 height 30
paste input "Votre projet de vol privé est entre de bonnes mains – DÉPART → ARRIVÉE"
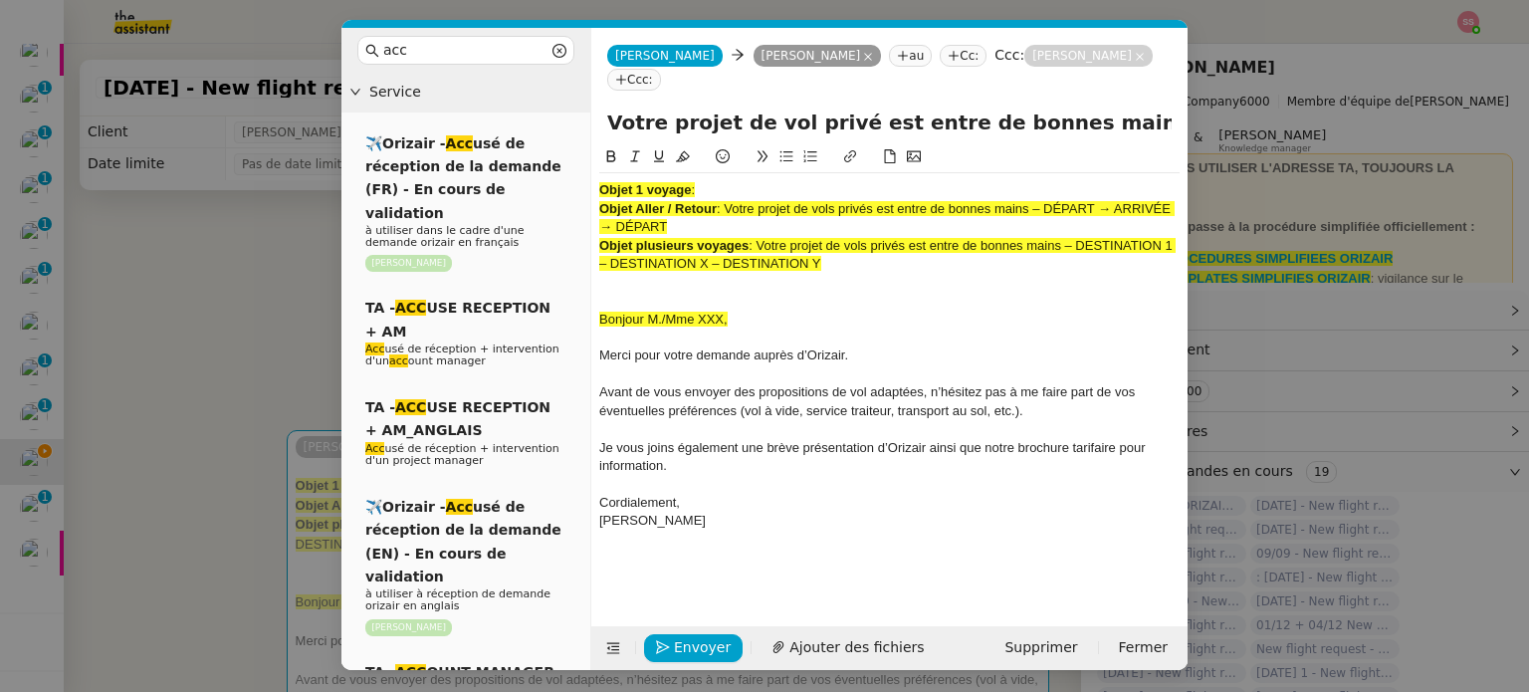
scroll to position [0, 123]
type input "Votre projet de vol privé est entre de bonnes mains – DÉPART → ARRIVÉE"
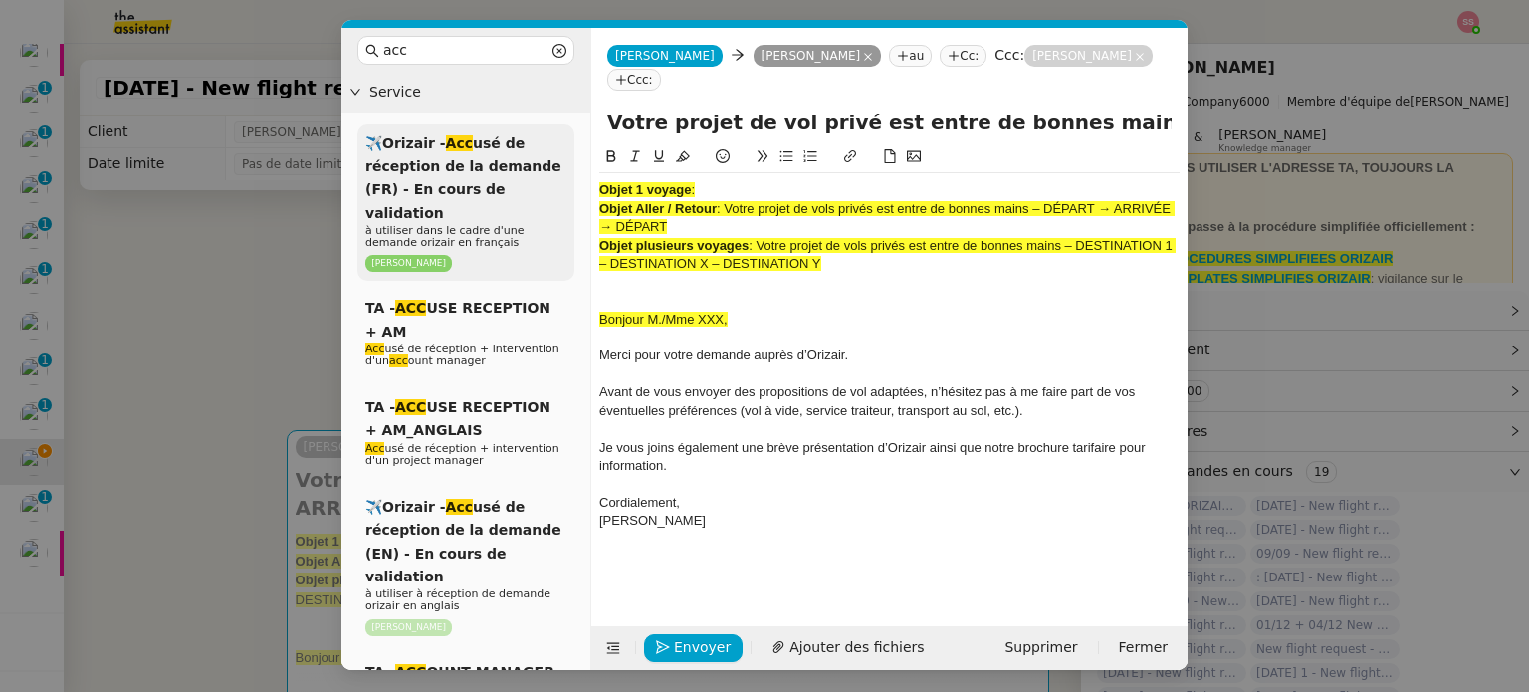
drag, startPoint x: 831, startPoint y: 237, endPoint x: 550, endPoint y: 136, distance: 298.1
click at [550, 136] on nz-layout "acc Service ✈️Orizair - Acc usé de réception de la demande (FR) - En cours de v…" at bounding box center [764, 349] width 846 height 642
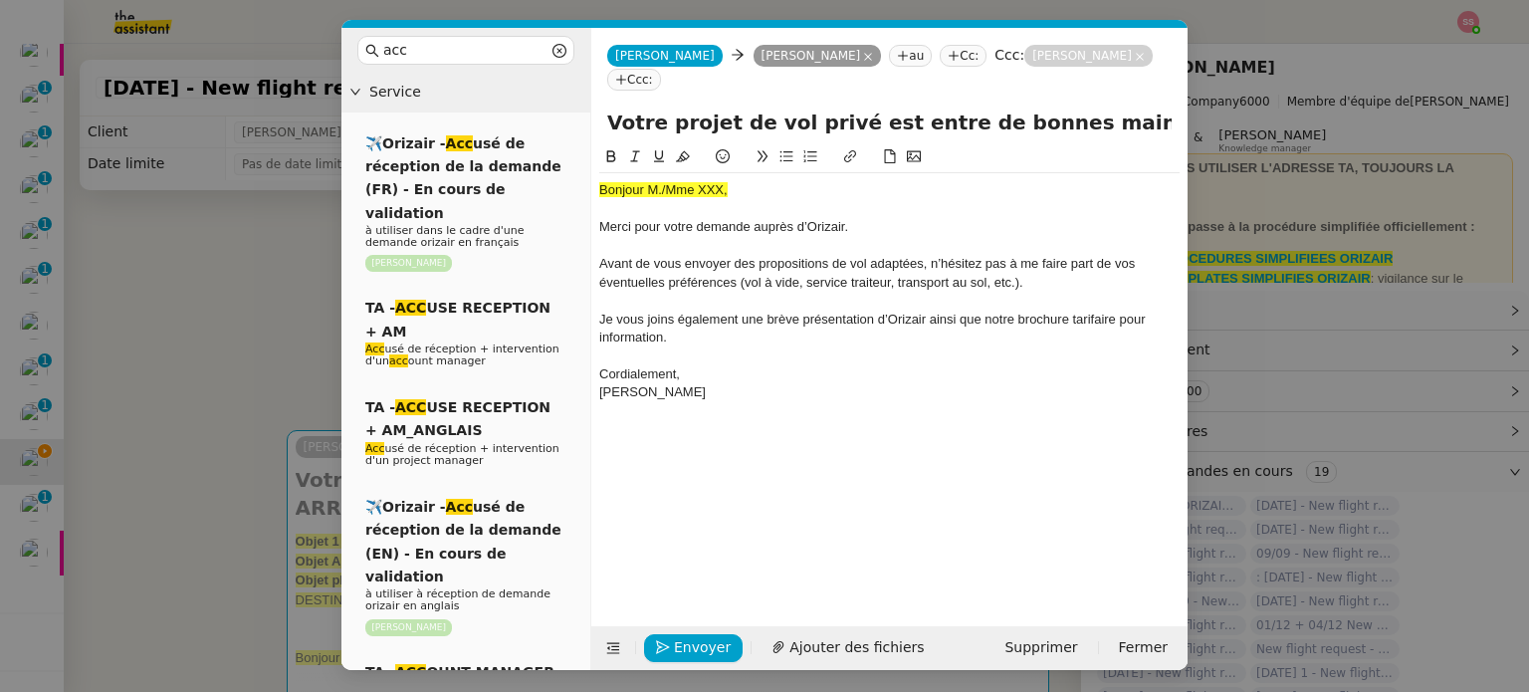
click at [625, 182] on span "Bonjour M./Mme XXX," at bounding box center [663, 189] width 128 height 15
click at [685, 149] on icon at bounding box center [683, 156] width 14 height 14
click at [740, 181] on div "Bonjour M./Mme XXX," at bounding box center [889, 190] width 580 height 18
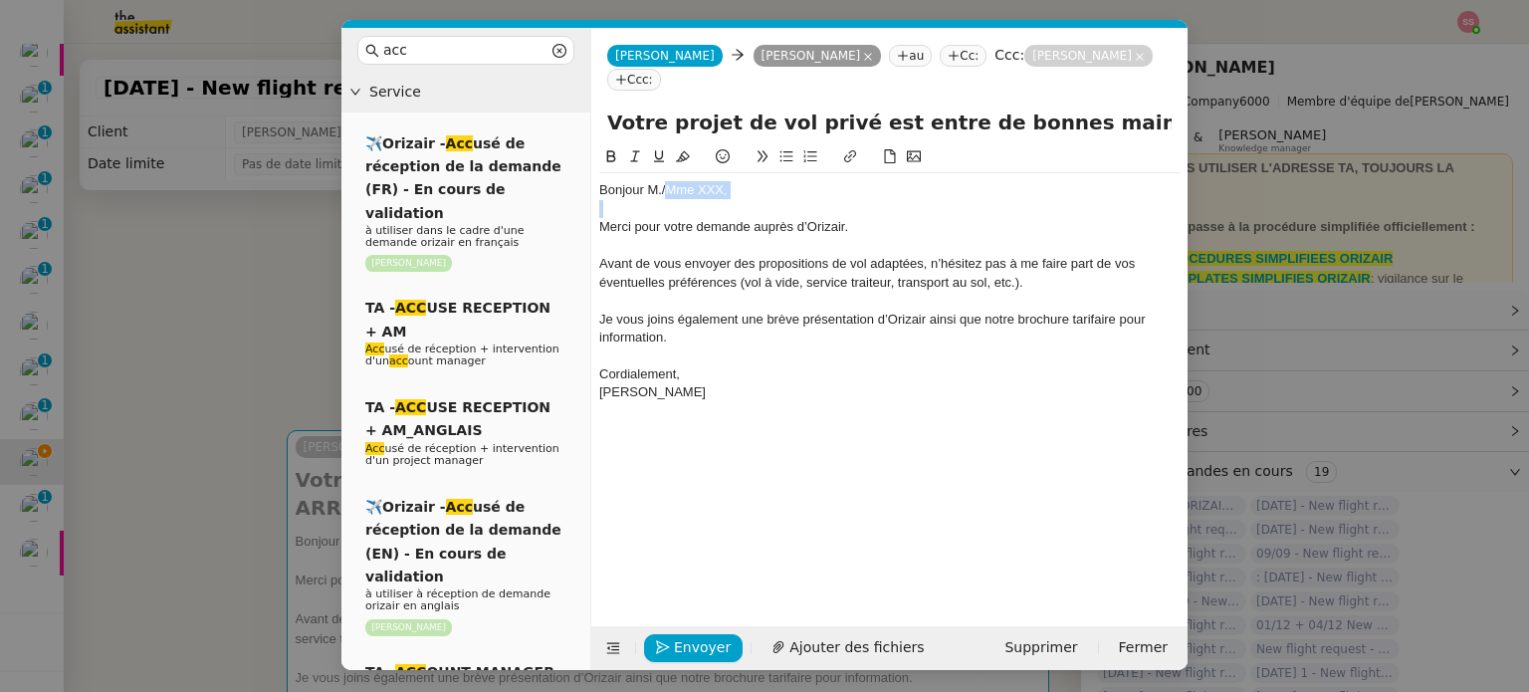
drag, startPoint x: 741, startPoint y: 168, endPoint x: 670, endPoint y: 160, distance: 72.1
click at [670, 181] on div "Bonjour M./Mme XXX," at bounding box center [889, 190] width 580 height 18
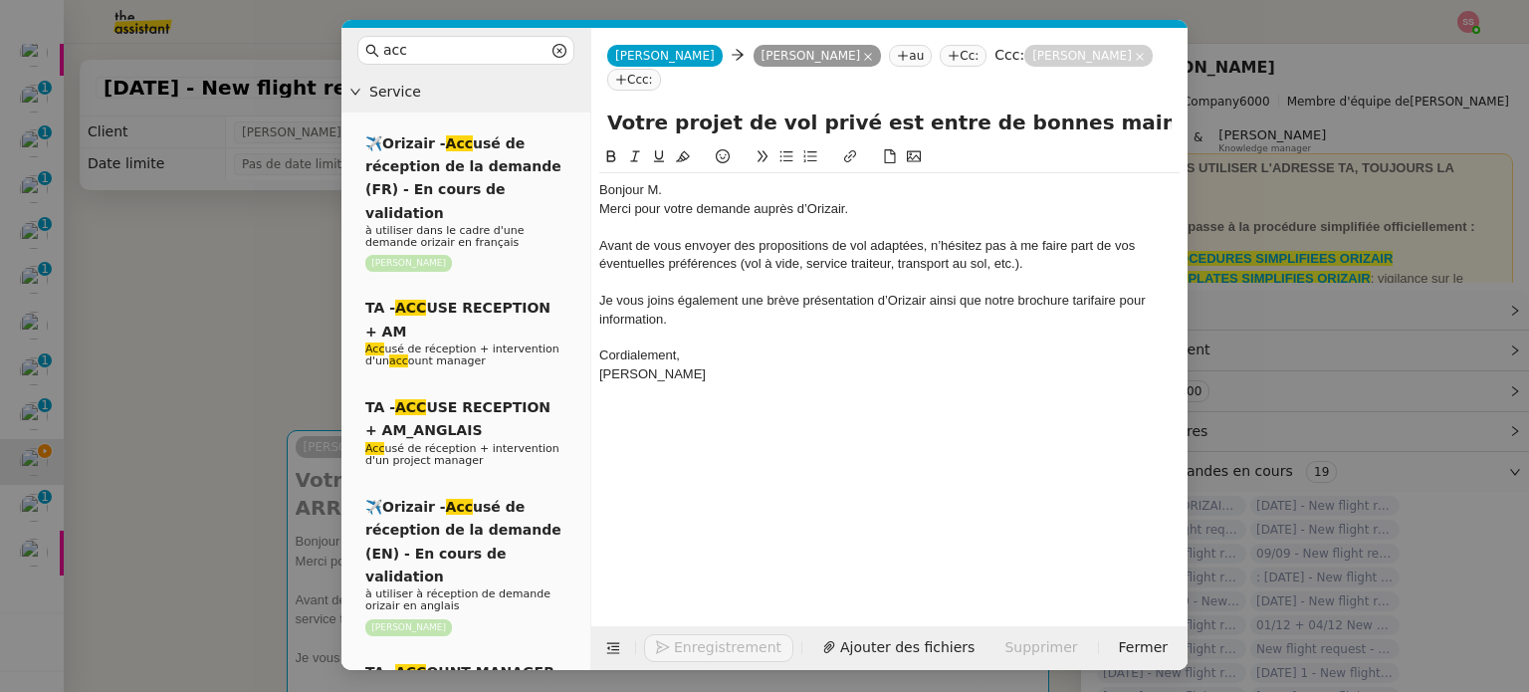
drag, startPoint x: 202, startPoint y: 395, endPoint x: 251, endPoint y: 377, distance: 52.0
click at [203, 395] on nz-modal-container "acc Service ✈️Orizair - Acc usé de réception de la demande (FR) - En cours de v…" at bounding box center [764, 346] width 1529 height 692
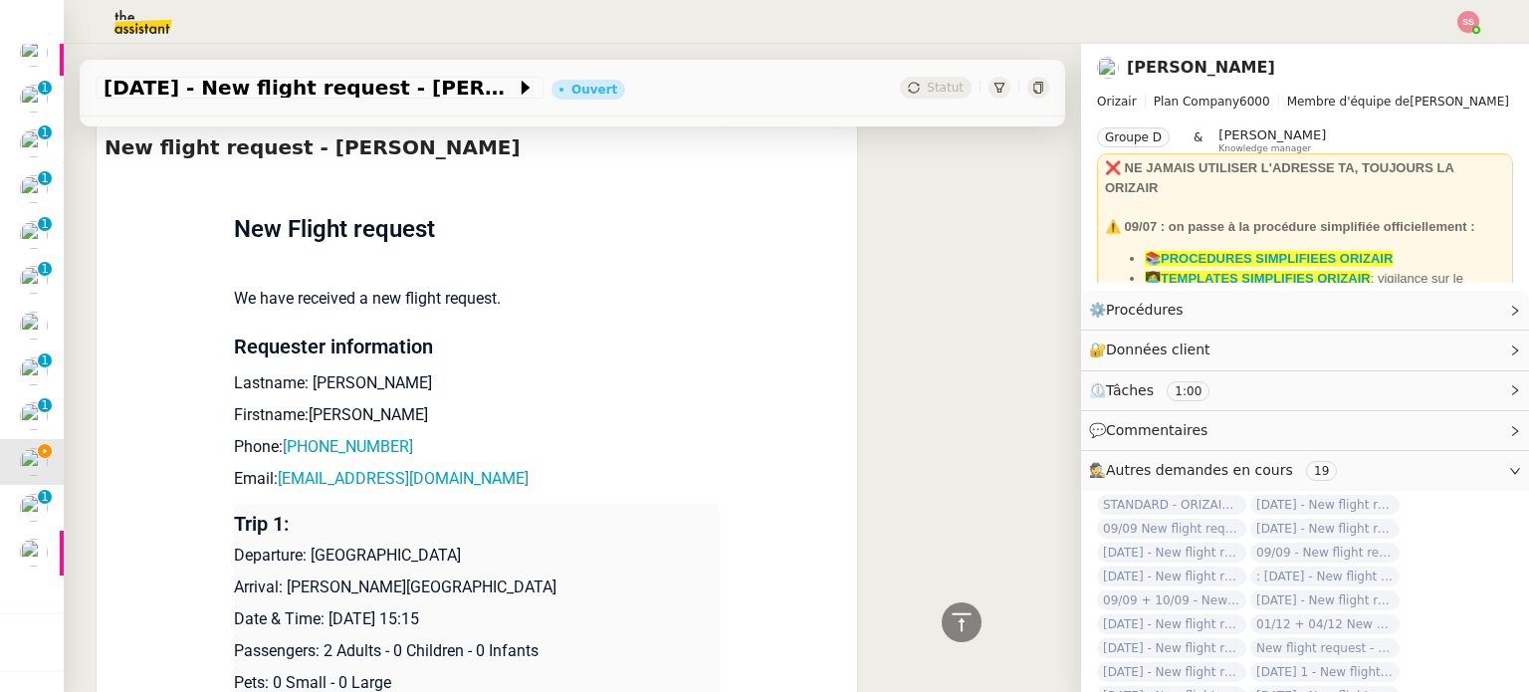
scroll to position [796, 0]
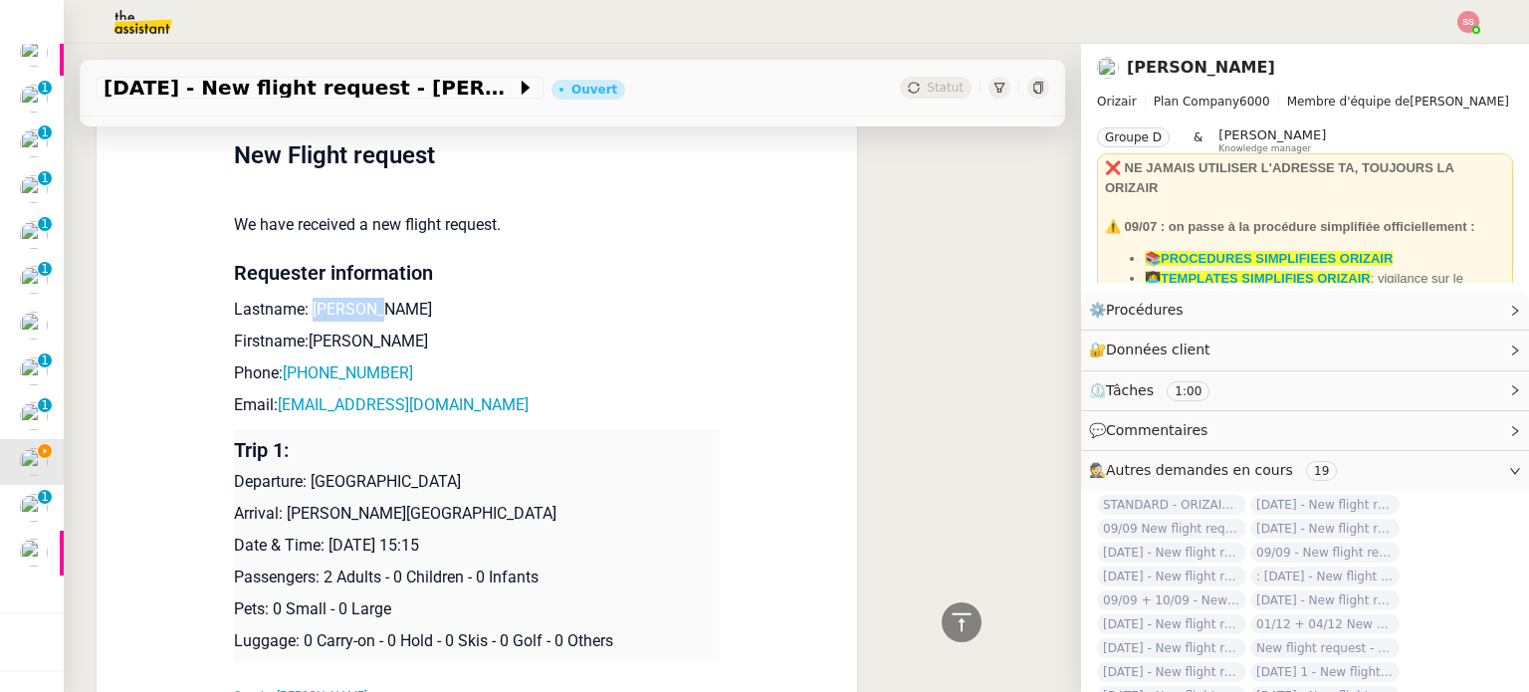
drag, startPoint x: 298, startPoint y: 286, endPoint x: 426, endPoint y: 279, distance: 128.6
click at [426, 298] on p "Lastname: [PERSON_NAME]" at bounding box center [477, 310] width 486 height 24
copy p "Barrière"
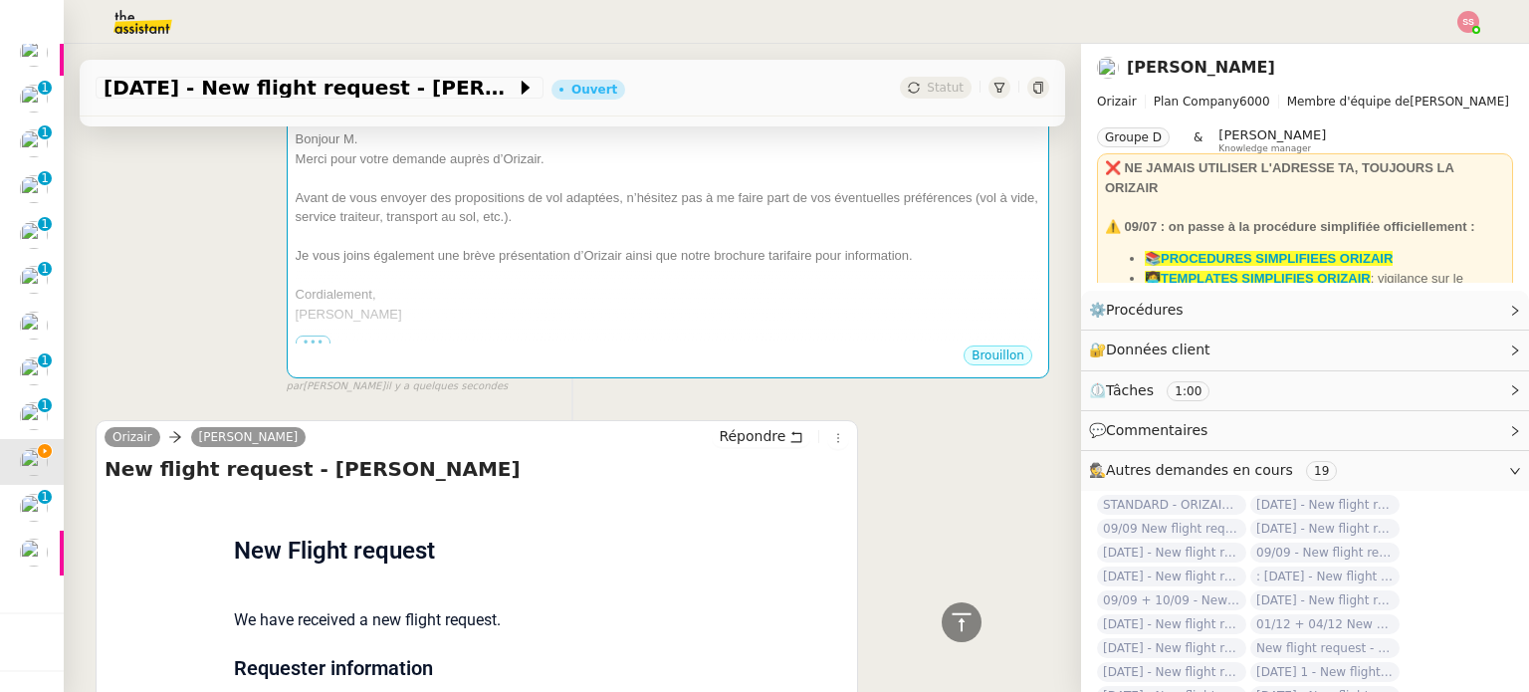
scroll to position [199, 0]
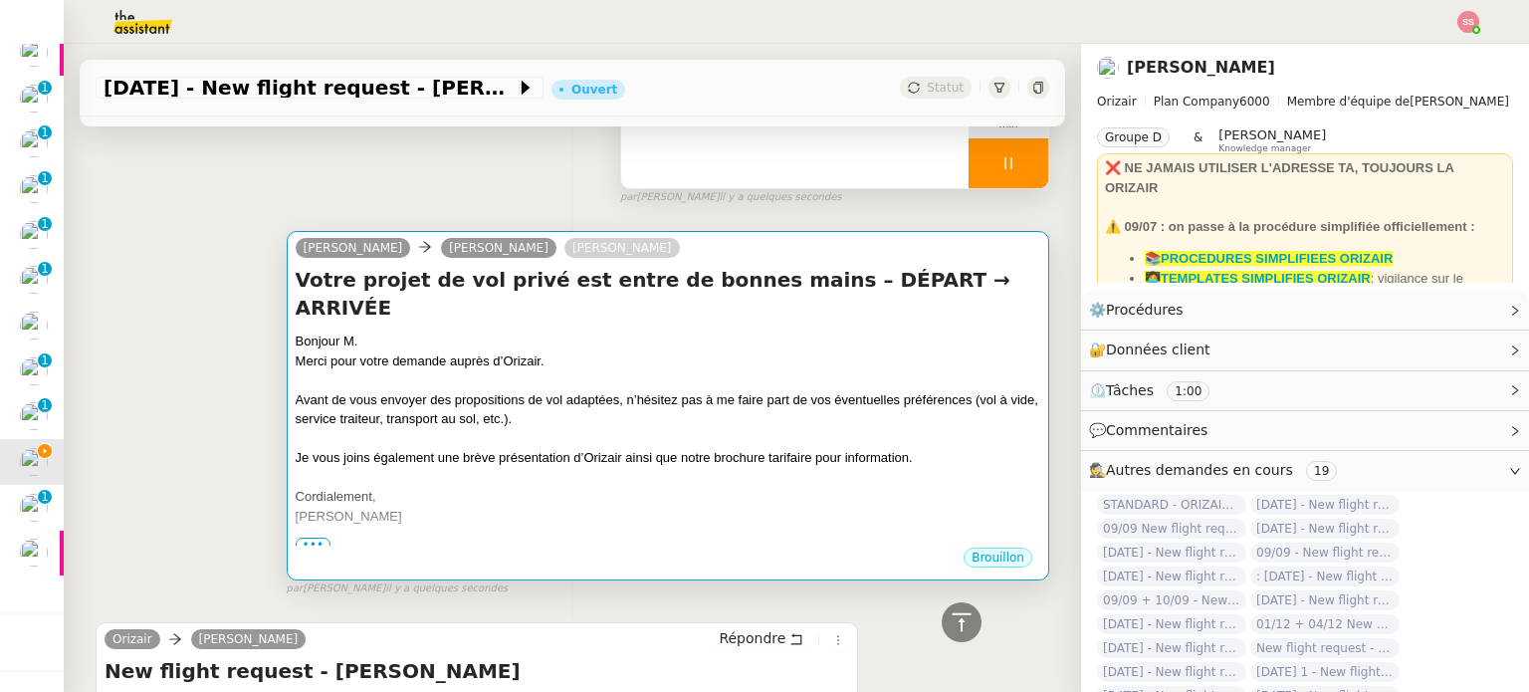
click at [610, 370] on div at bounding box center [668, 380] width 744 height 20
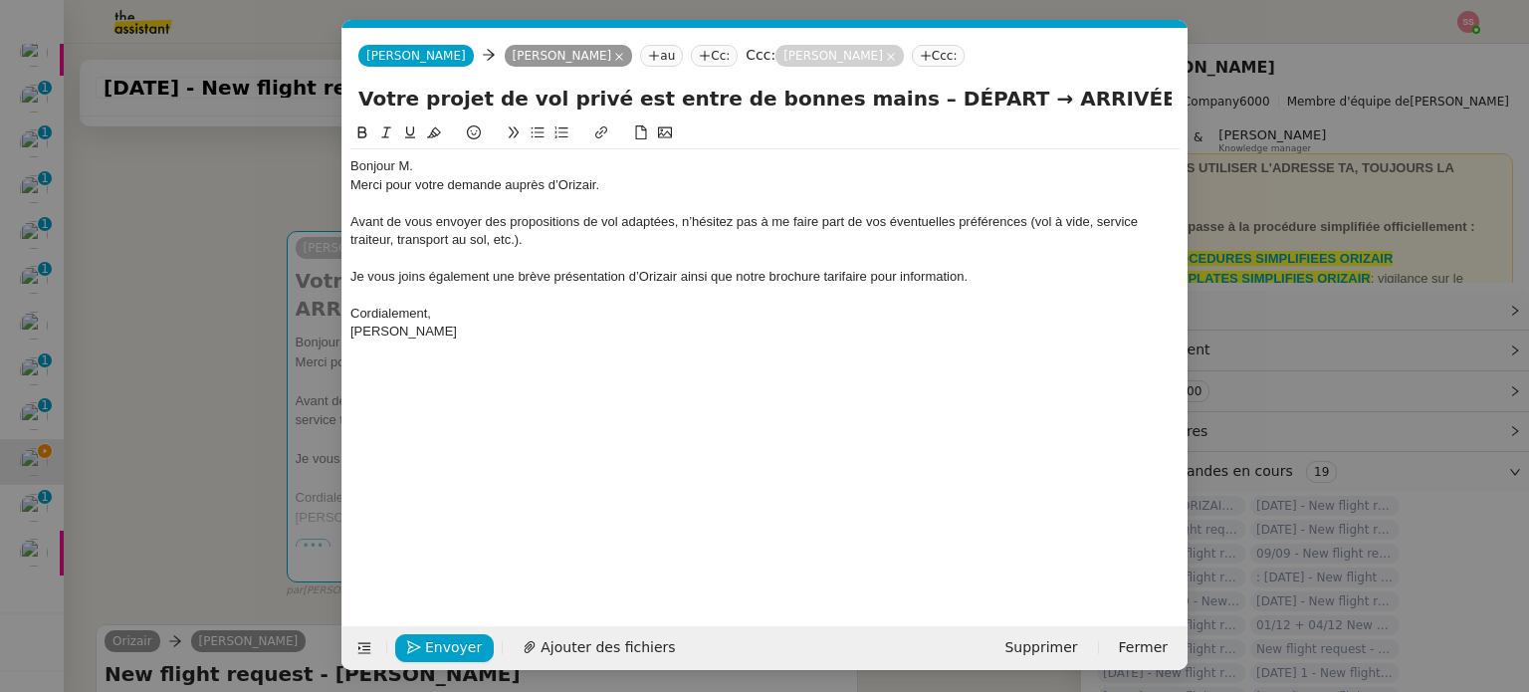
scroll to position [0, 61]
click at [438, 163] on div "Bonjour M." at bounding box center [764, 166] width 829 height 18
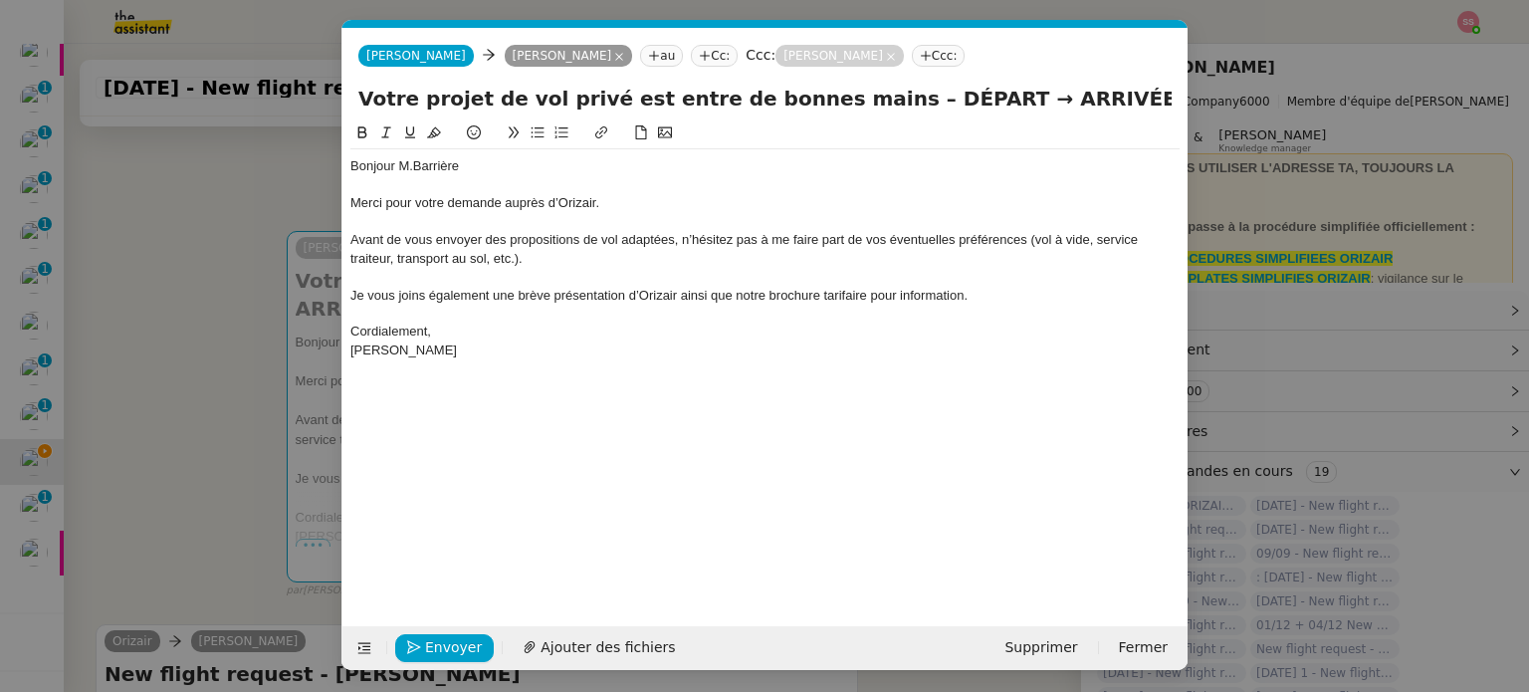
click at [210, 353] on nz-modal-container "acc Service ✈️Orizair - Acc usé de réception de la demande (FR) - En cours de v…" at bounding box center [764, 346] width 1529 height 692
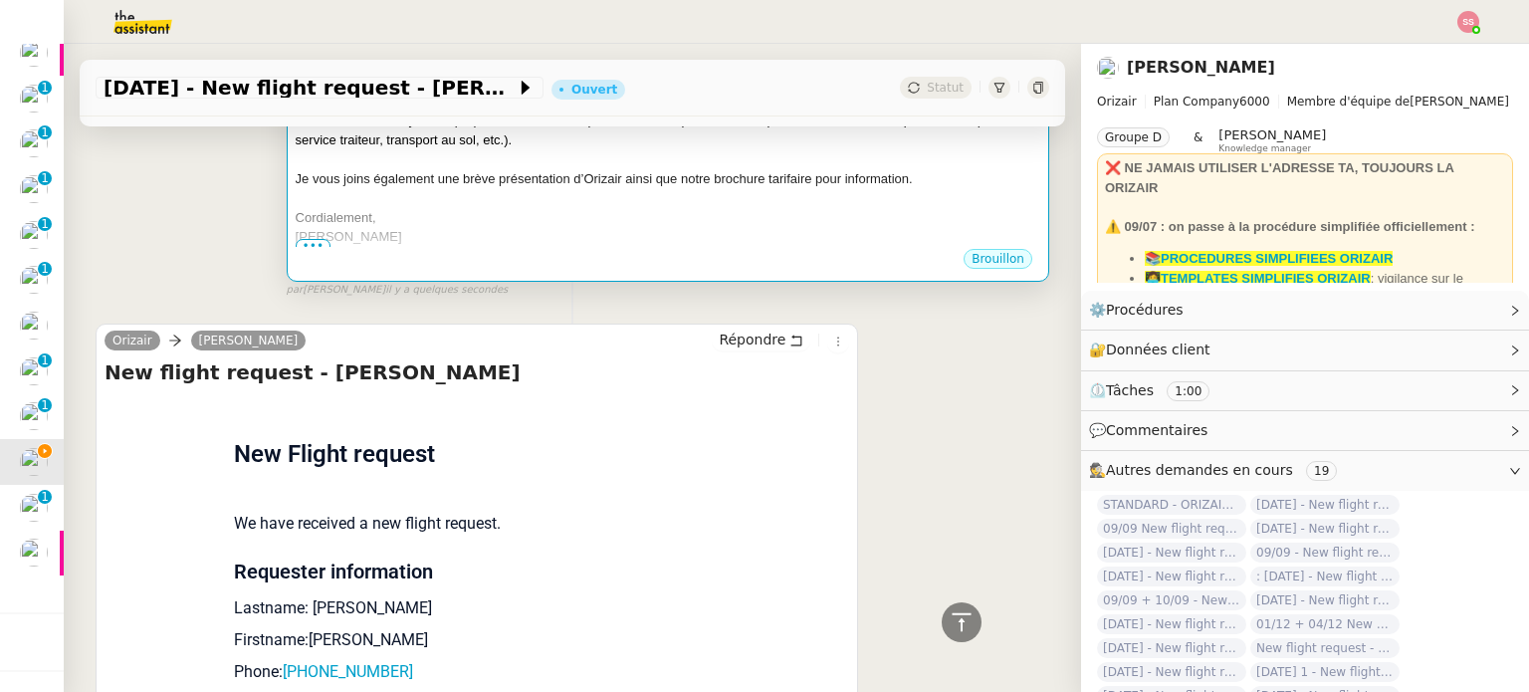
scroll to position [199, 0]
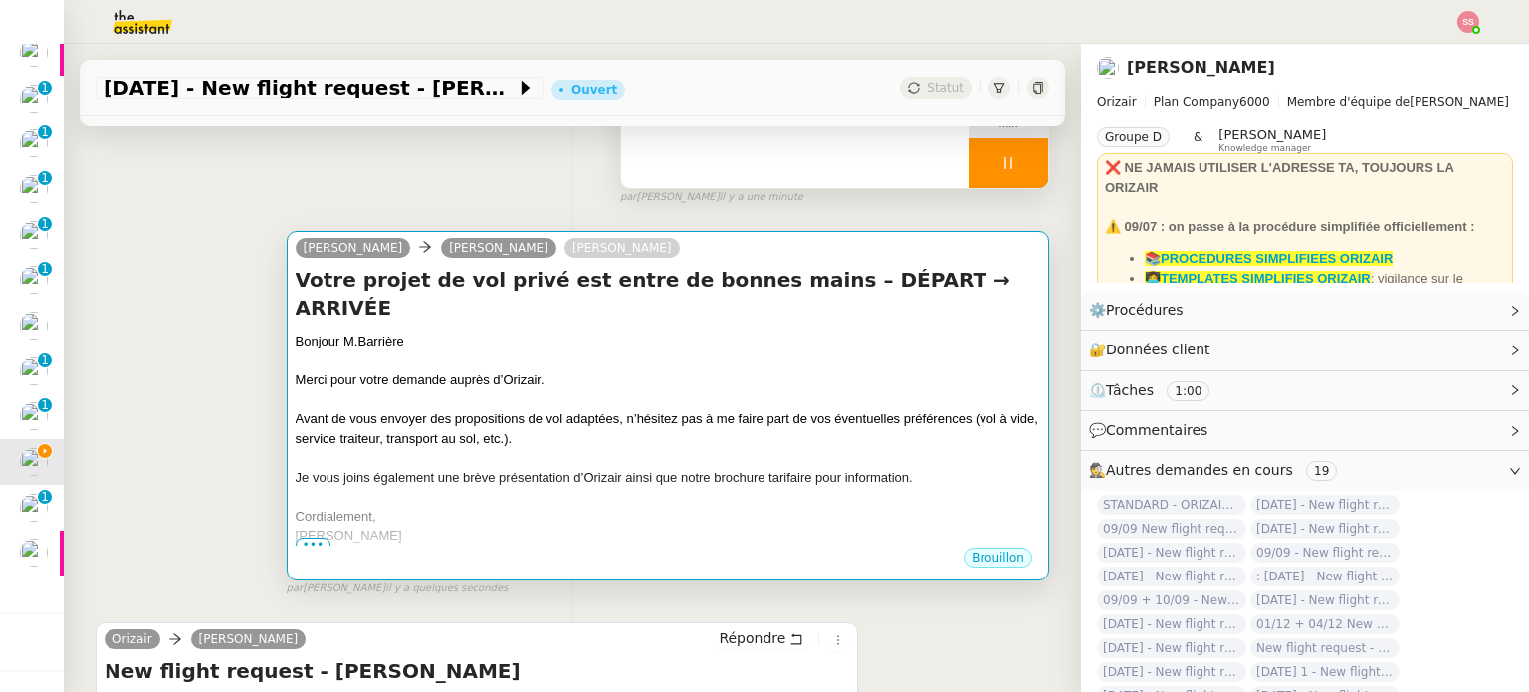
click at [777, 351] on div at bounding box center [668, 361] width 744 height 20
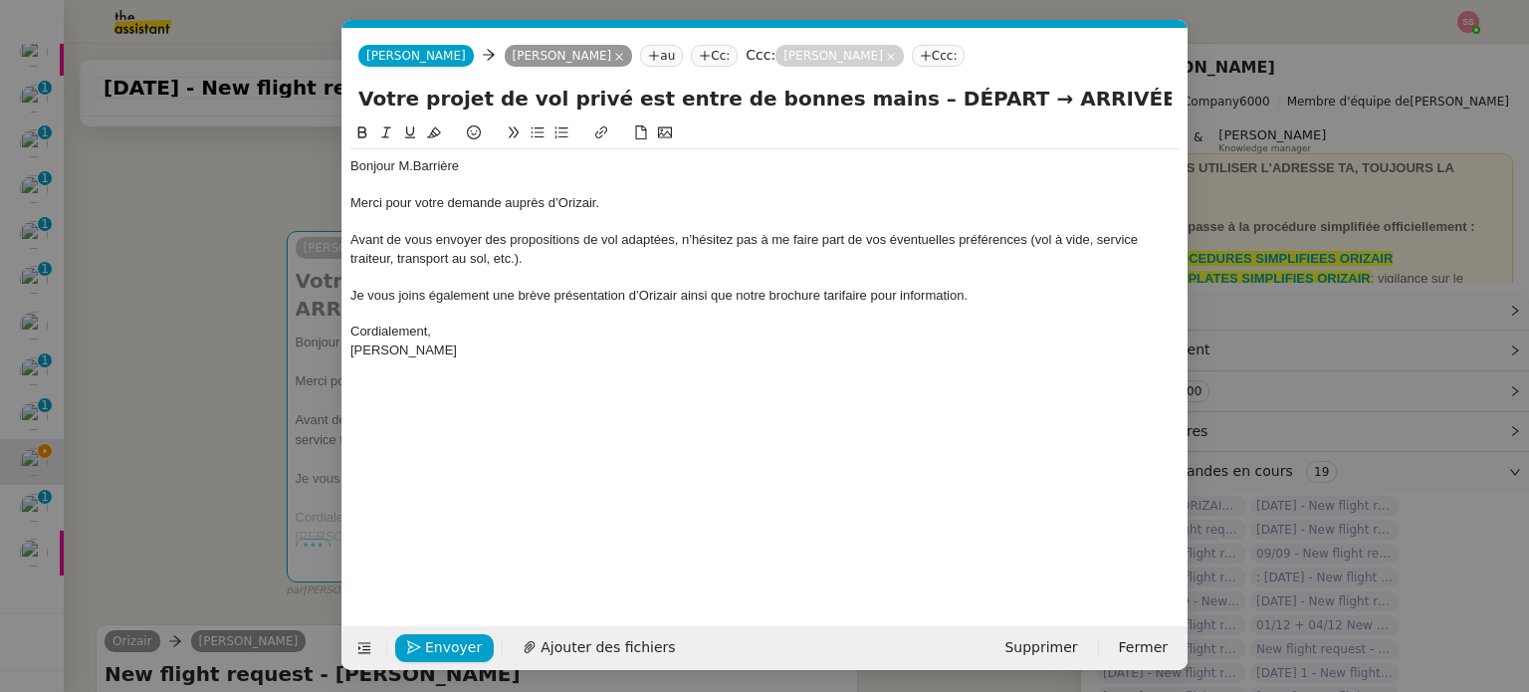
scroll to position [0, 61]
drag, startPoint x: 928, startPoint y: 102, endPoint x: 864, endPoint y: 98, distance: 63.8
click at [864, 98] on input "Votre projet de vol privé est entre de bonnes mains – DÉPART → ARRIVÉE" at bounding box center [764, 99] width 813 height 30
drag, startPoint x: 1050, startPoint y: 103, endPoint x: 963, endPoint y: 103, distance: 86.6
click at [963, 103] on input "Votre projet de vol privé est entre de bonnes mains – Londres → ARRIVÉE" at bounding box center [764, 99] width 813 height 30
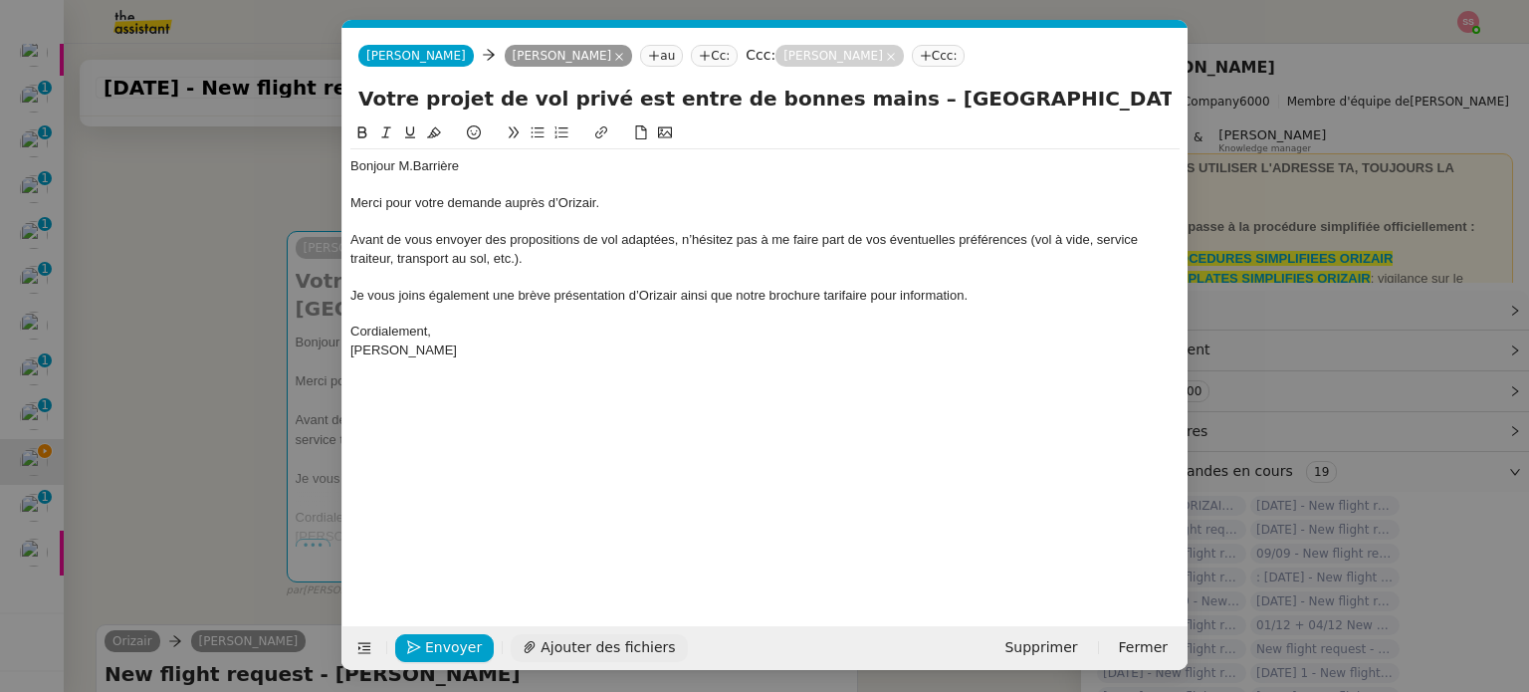
type input "Votre projet de vol privé est entre de bonnes mains – Londres → New York"
click at [629, 636] on span "Ajouter des fichiers" at bounding box center [607, 647] width 134 height 23
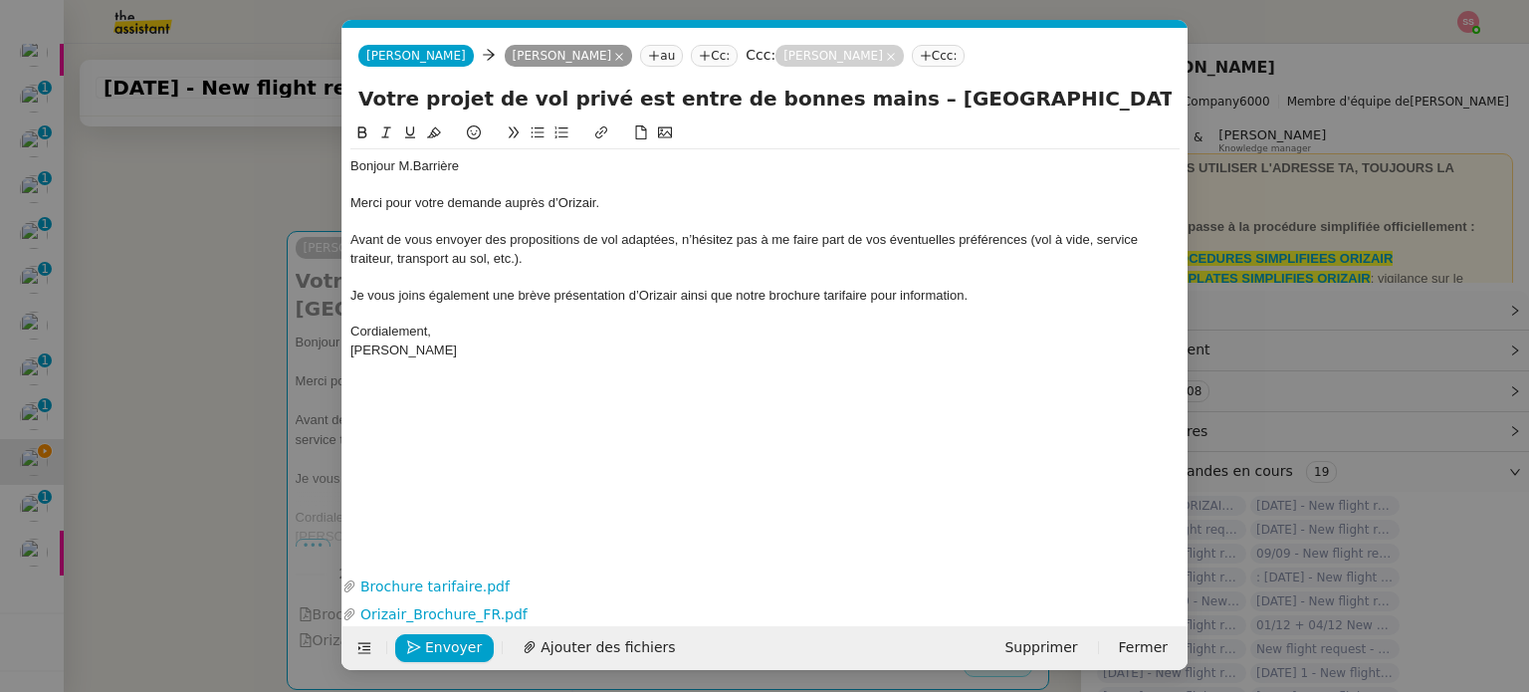
click at [247, 426] on nz-modal-container "acc Service ✈️Orizair - Acc usé de réception de la demande (FR) - En cours de v…" at bounding box center [764, 346] width 1529 height 692
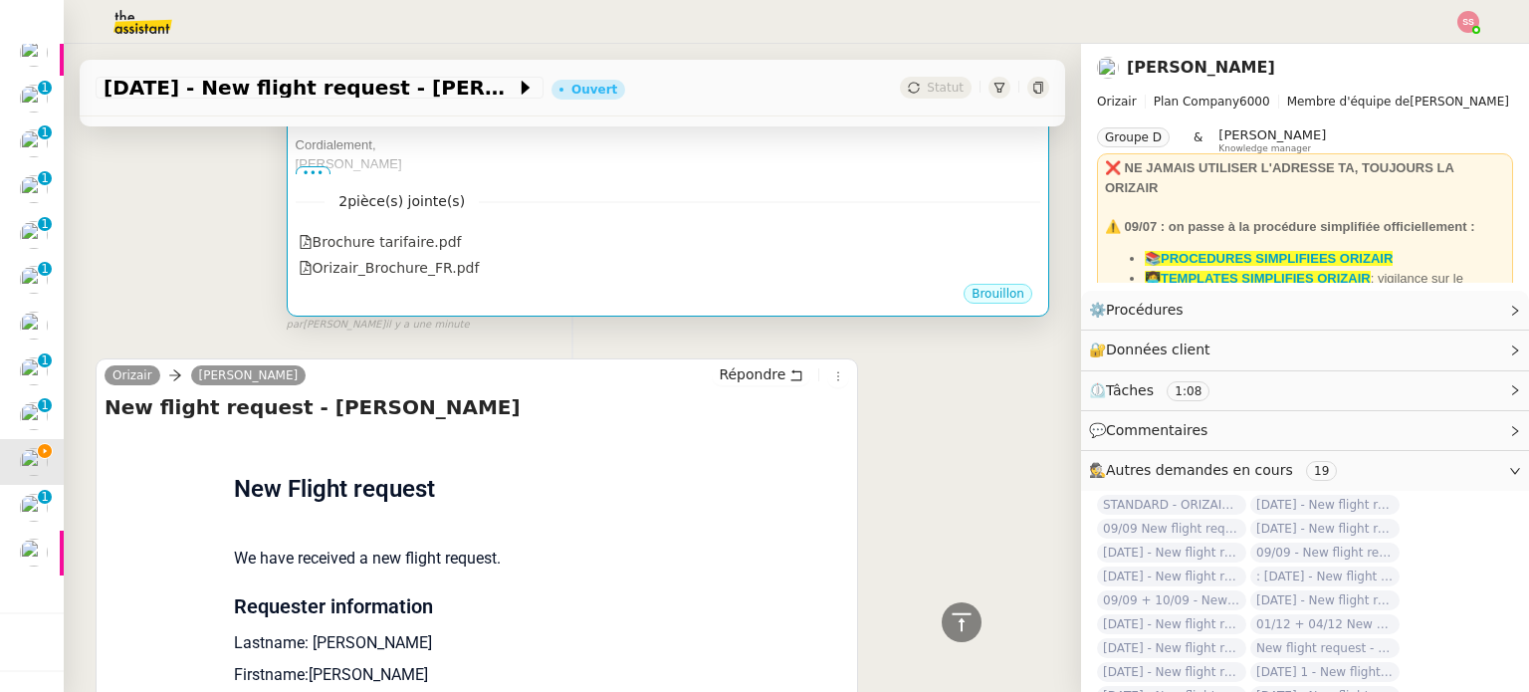
click at [587, 200] on div "2 pièce(s) jointe(s) Brochure tarifaire.pdf Orizair_Brochure_FR.pdf" at bounding box center [668, 227] width 744 height 107
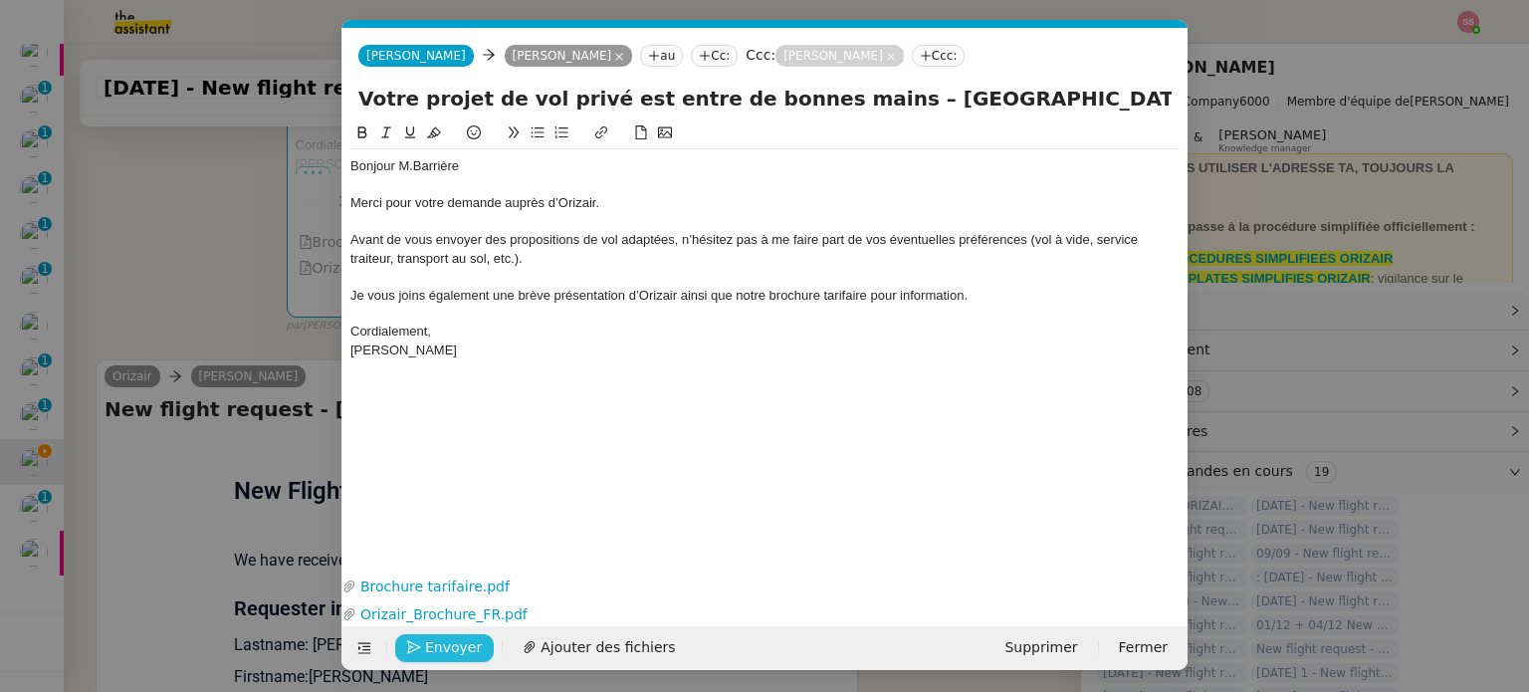
click at [437, 634] on button "Envoyer" at bounding box center [444, 648] width 99 height 28
click at [454, 636] on span "Confirmer l'envoi" at bounding box center [484, 647] width 119 height 23
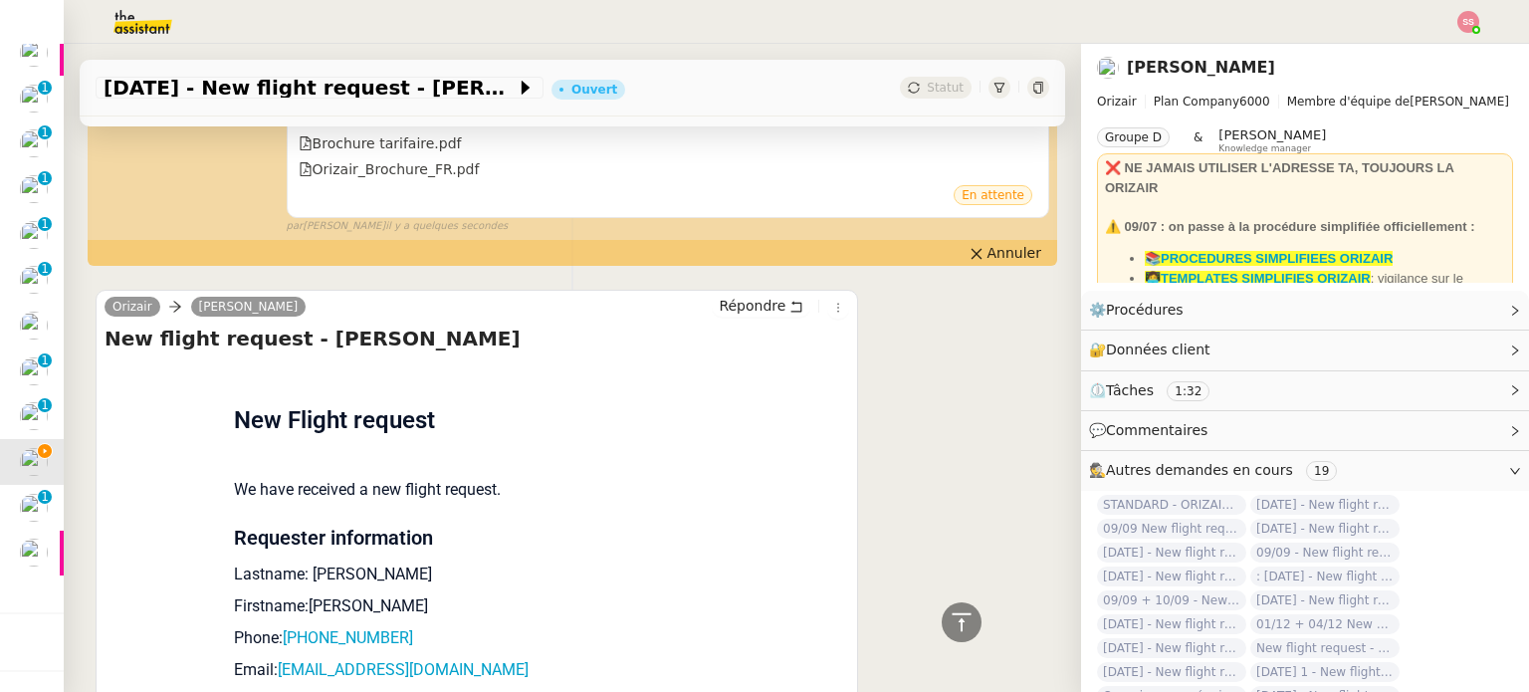
scroll to position [869, 0]
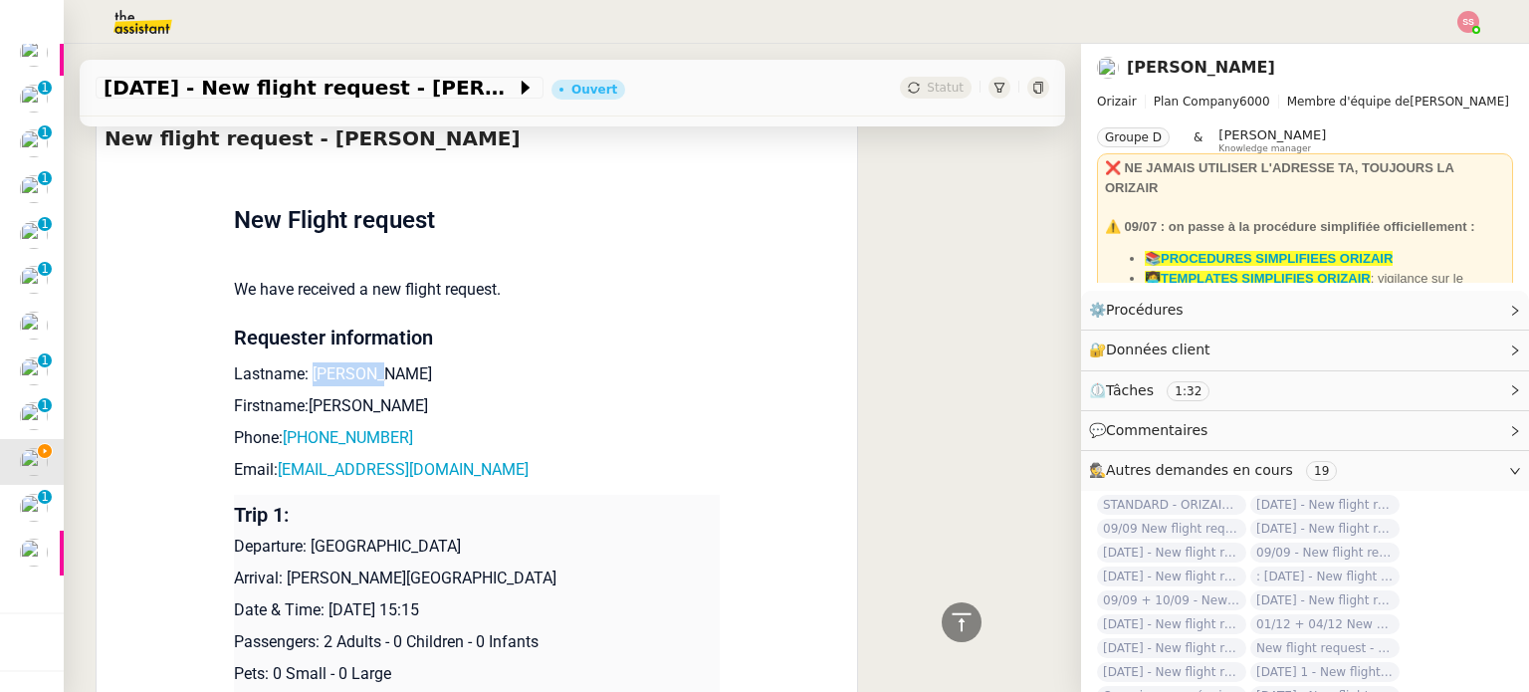
drag, startPoint x: 297, startPoint y: 349, endPoint x: 358, endPoint y: 353, distance: 61.8
click at [358, 362] on p "Lastname: [PERSON_NAME]" at bounding box center [477, 374] width 486 height 24
copy p "Barrière"
drag, startPoint x: 325, startPoint y: 377, endPoint x: 297, endPoint y: 372, distance: 29.3
click at [297, 394] on p "Firstname:[PERSON_NAME]" at bounding box center [477, 406] width 486 height 24
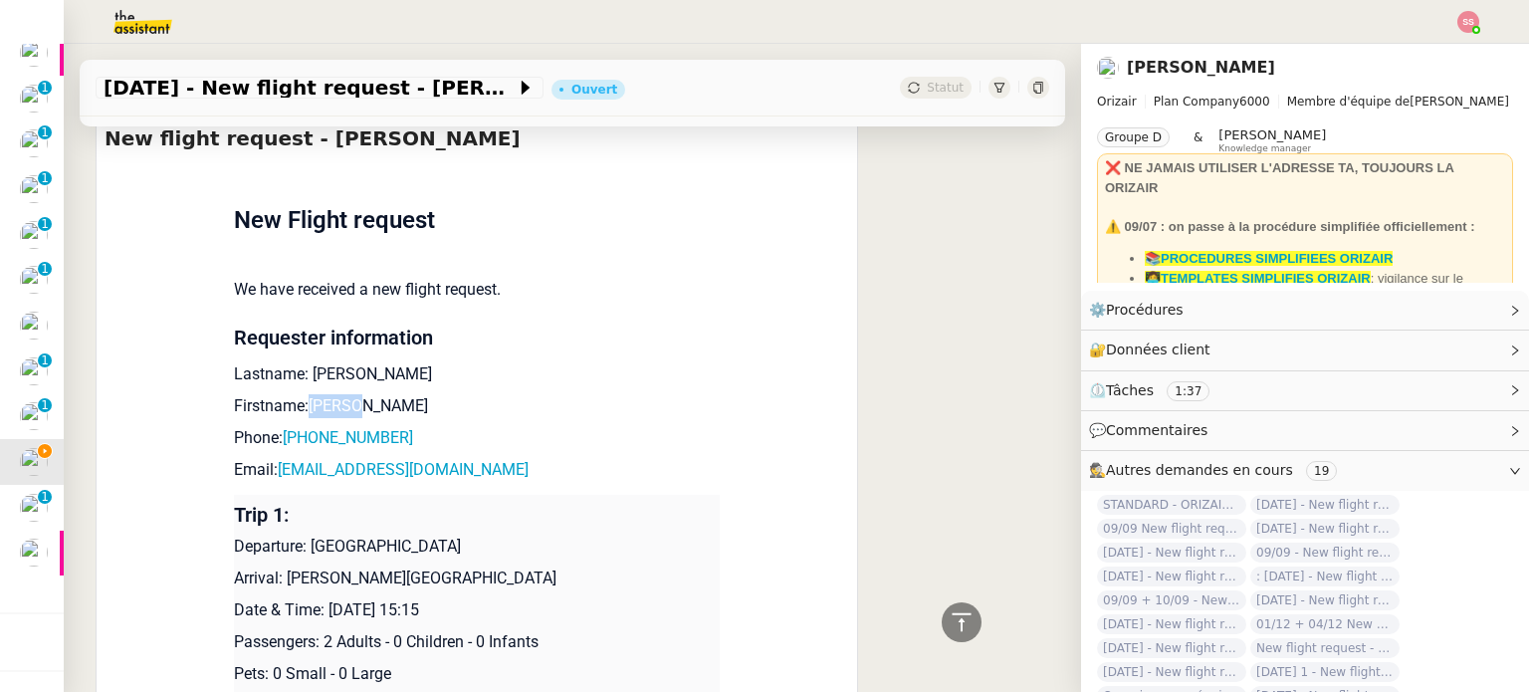
copy p "Lucien"
drag, startPoint x: 404, startPoint y: 406, endPoint x: 289, endPoint y: 405, distance: 115.4
click at [289, 426] on p "Phone: +33621478236" at bounding box center [477, 438] width 486 height 24
copy link "33621478236"
drag, startPoint x: 430, startPoint y: 446, endPoint x: 270, endPoint y: 442, distance: 160.3
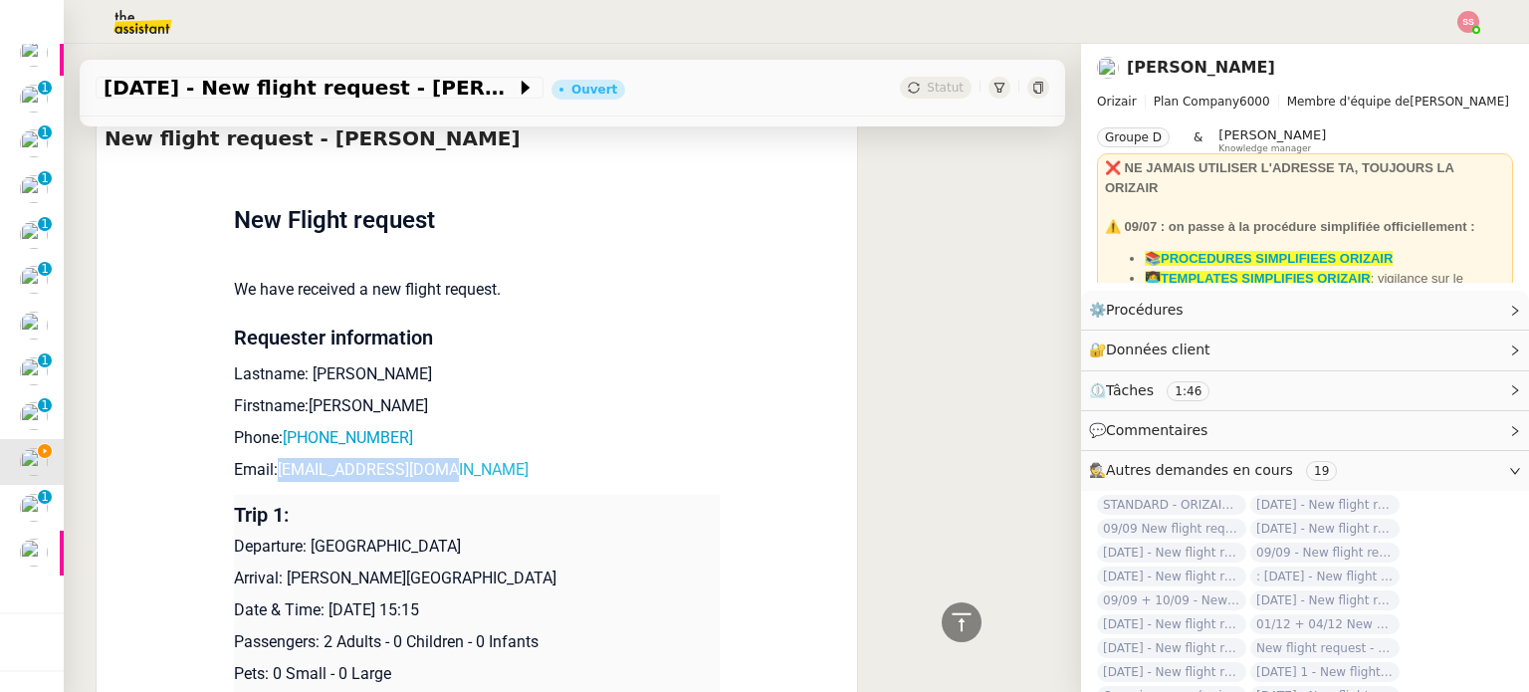
click at [270, 458] on p "Email: l.barriere@gmail.com" at bounding box center [477, 470] width 486 height 24
copy link "[EMAIL_ADDRESS][DOMAIN_NAME]"
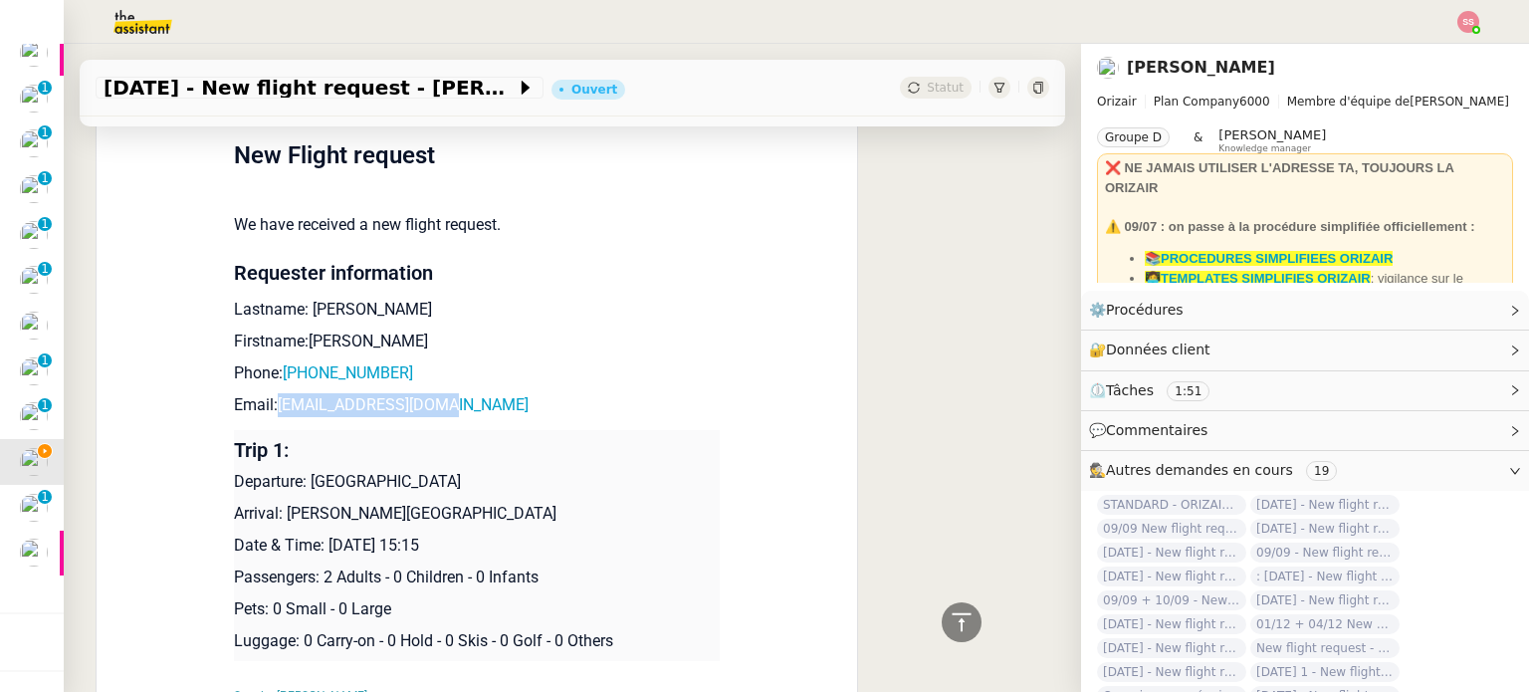
scroll to position [968, 0]
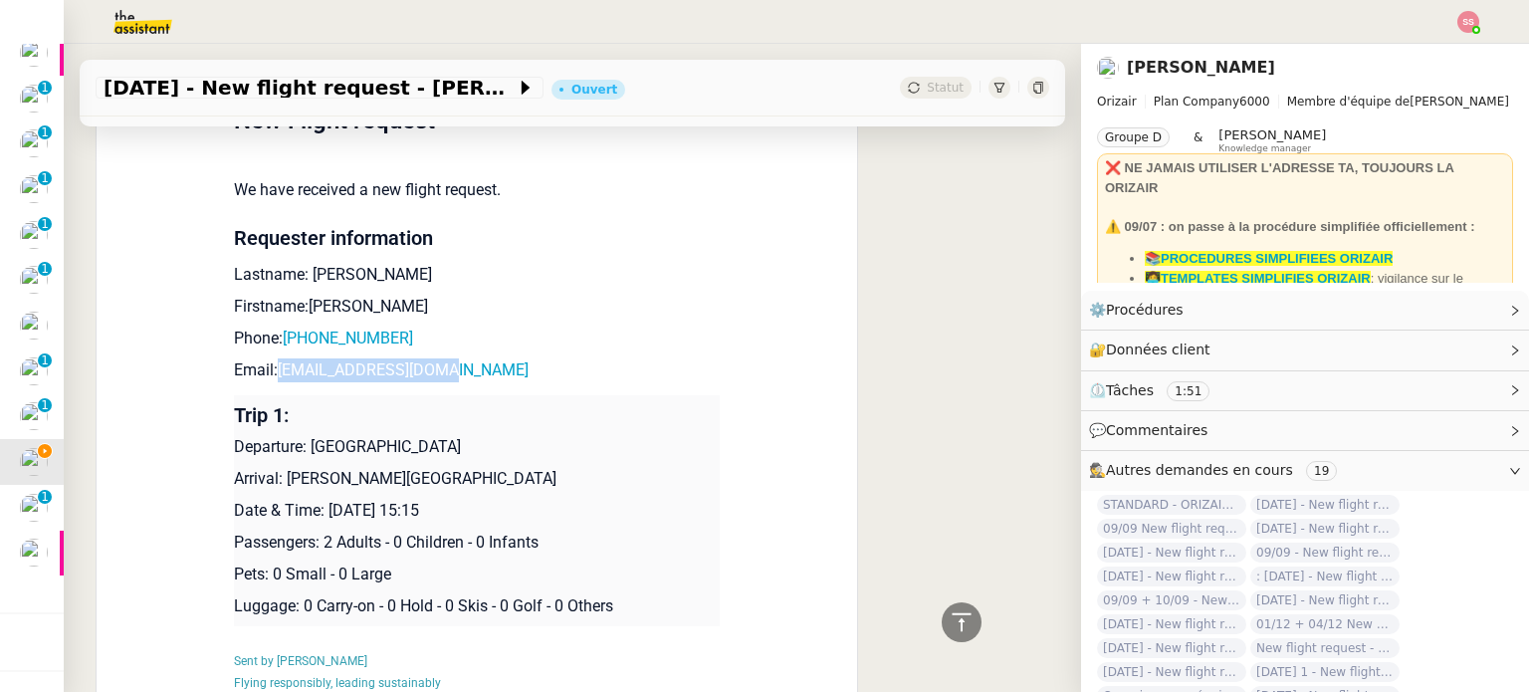
drag, startPoint x: 444, startPoint y: 428, endPoint x: 303, endPoint y: 423, distance: 141.4
click at [303, 435] on p "Departure: [GEOGRAPHIC_DATA]" at bounding box center [477, 447] width 486 height 24
copy p "[GEOGRAPHIC_DATA]"
drag, startPoint x: 275, startPoint y: 460, endPoint x: 542, endPoint y: 443, distance: 268.2
click at [542, 467] on p "Arrival: [PERSON_NAME][GEOGRAPHIC_DATA]" at bounding box center [477, 479] width 486 height 24
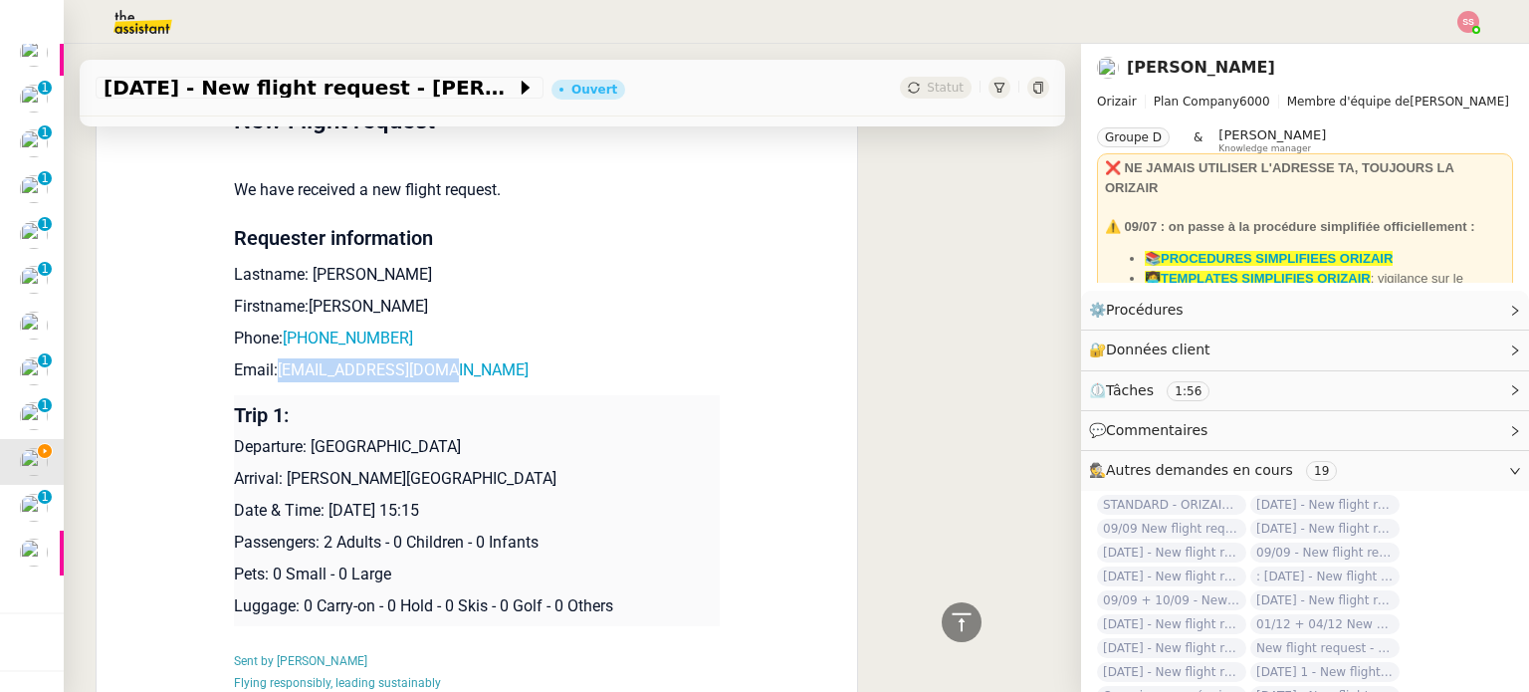
copy p "John F Kennedy International Airport"
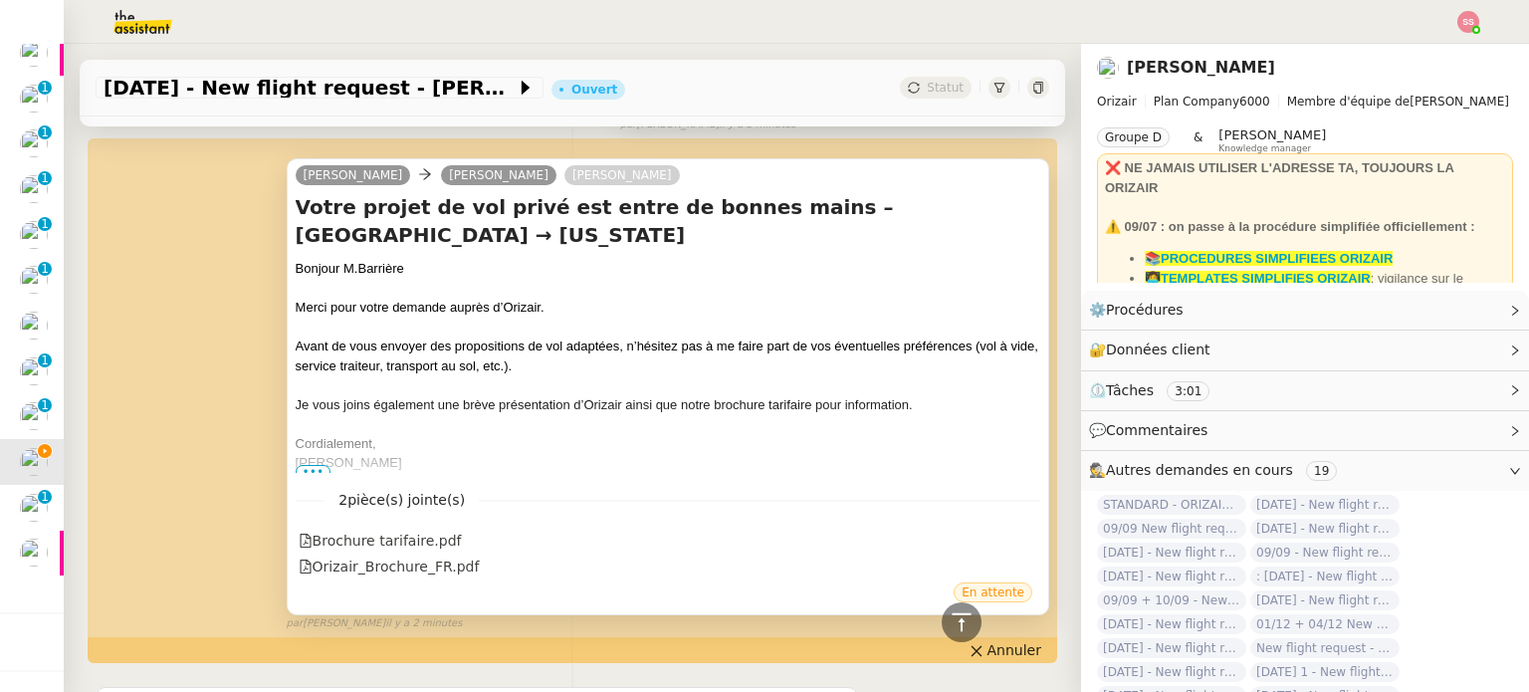
scroll to position [0, 0]
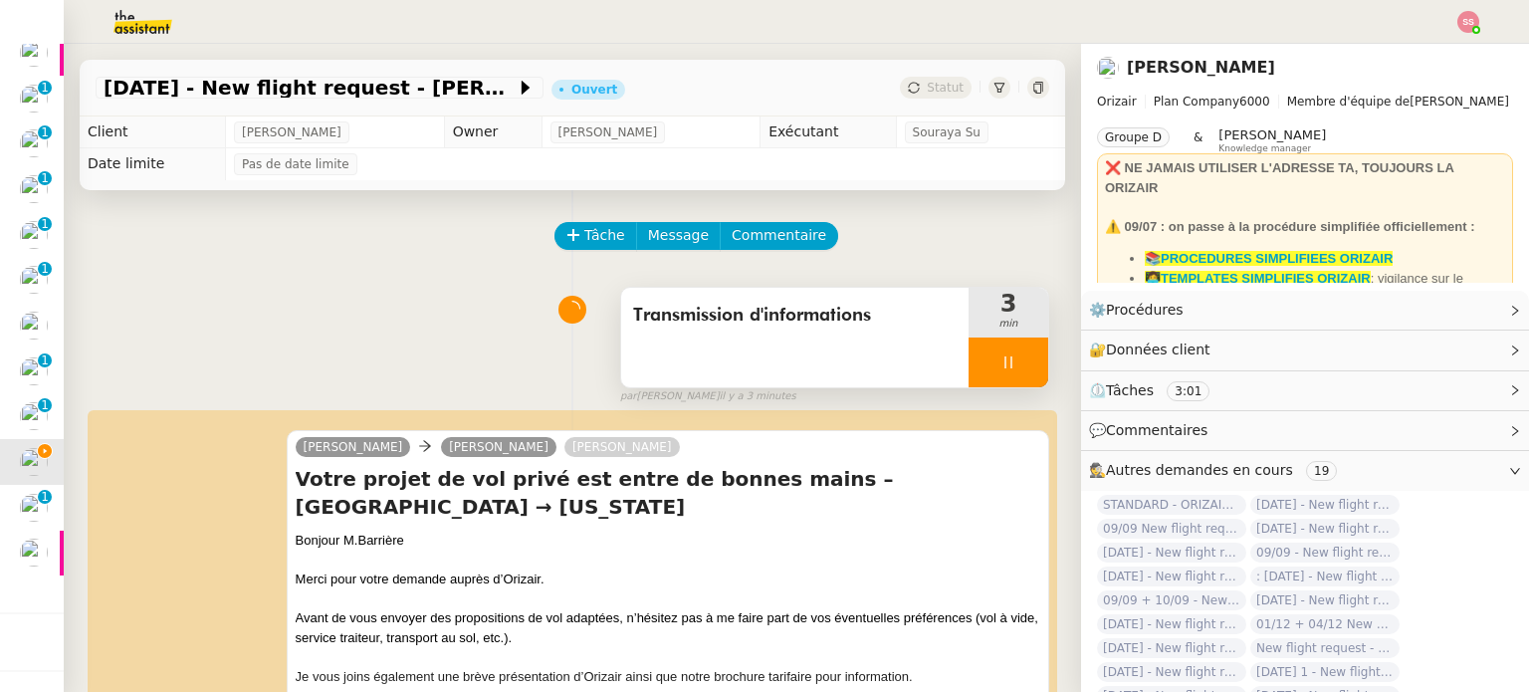
click at [1005, 375] on div at bounding box center [1008, 362] width 80 height 50
click at [1008, 375] on button at bounding box center [1028, 362] width 40 height 50
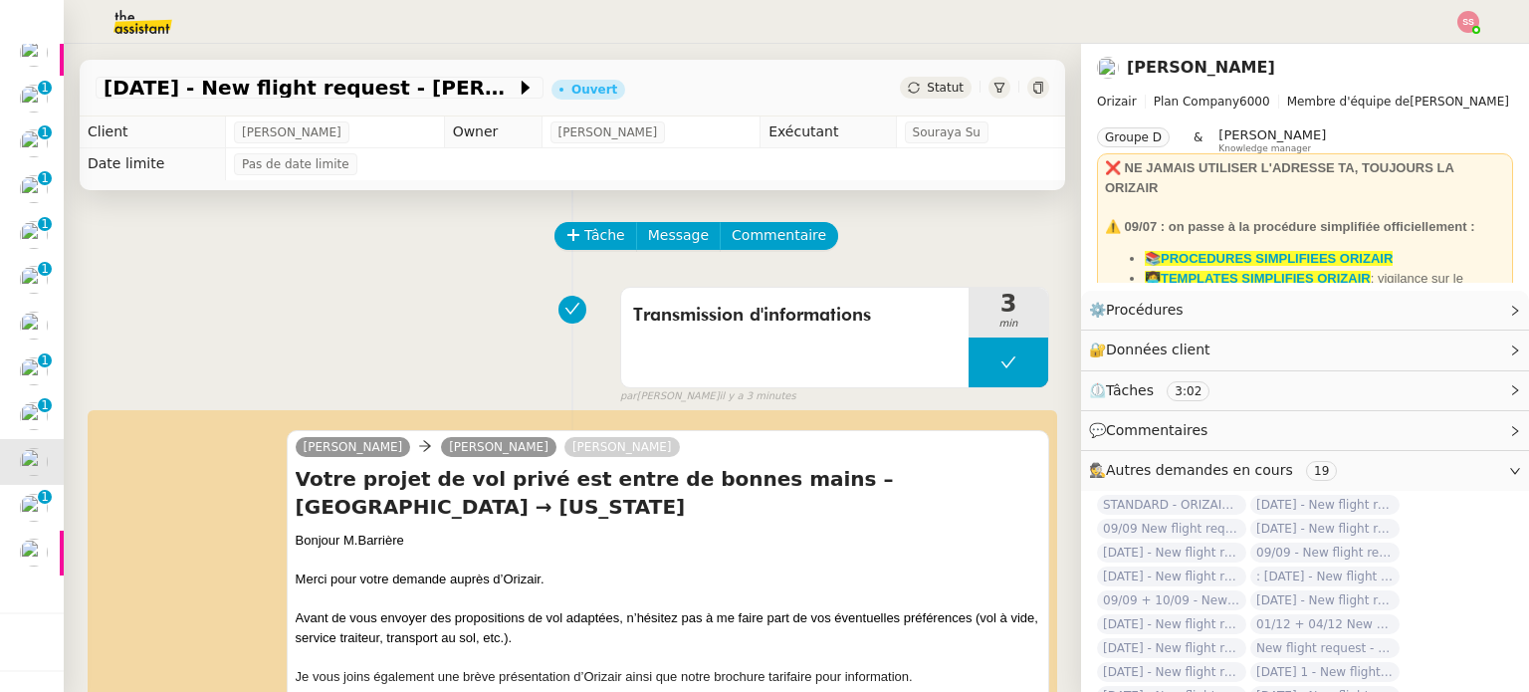
click at [928, 86] on span "Statut" at bounding box center [945, 88] width 37 height 14
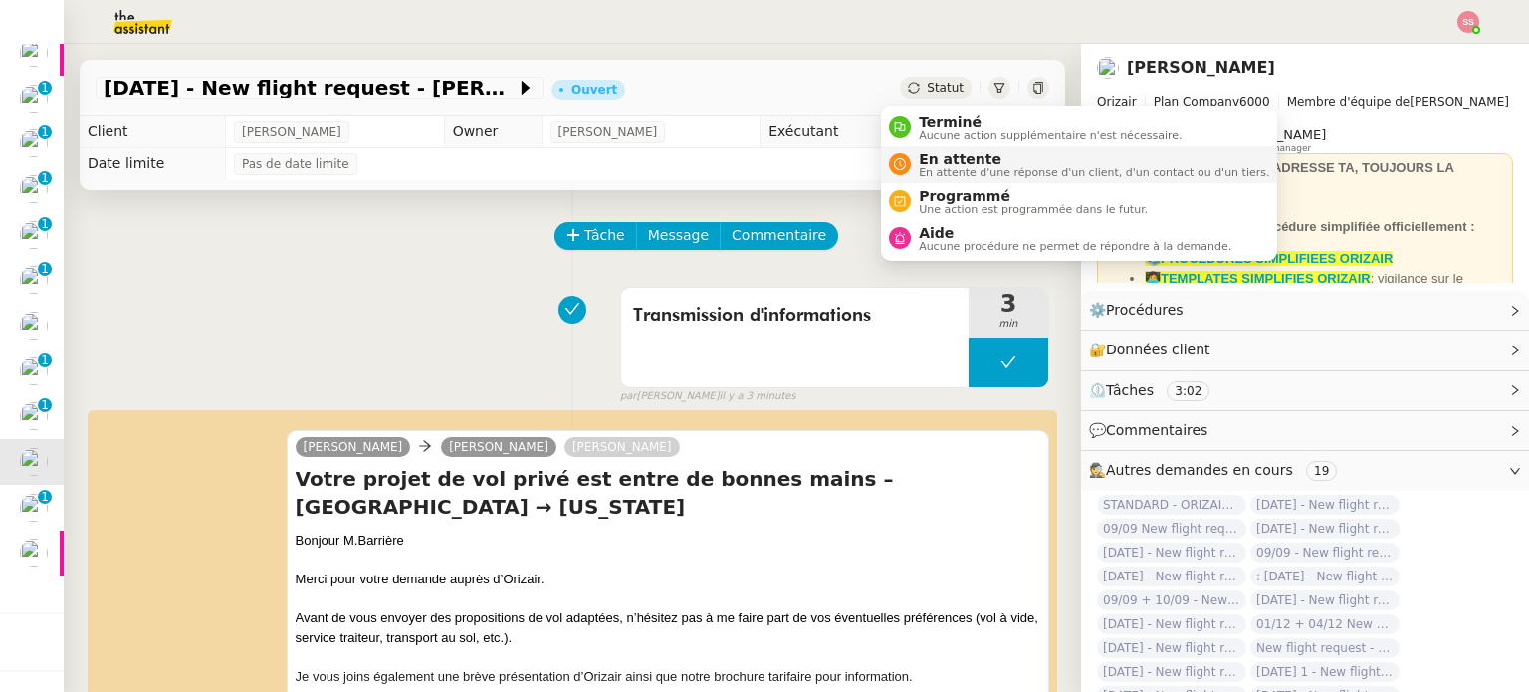
click at [964, 162] on span "En attente" at bounding box center [1094, 159] width 350 height 16
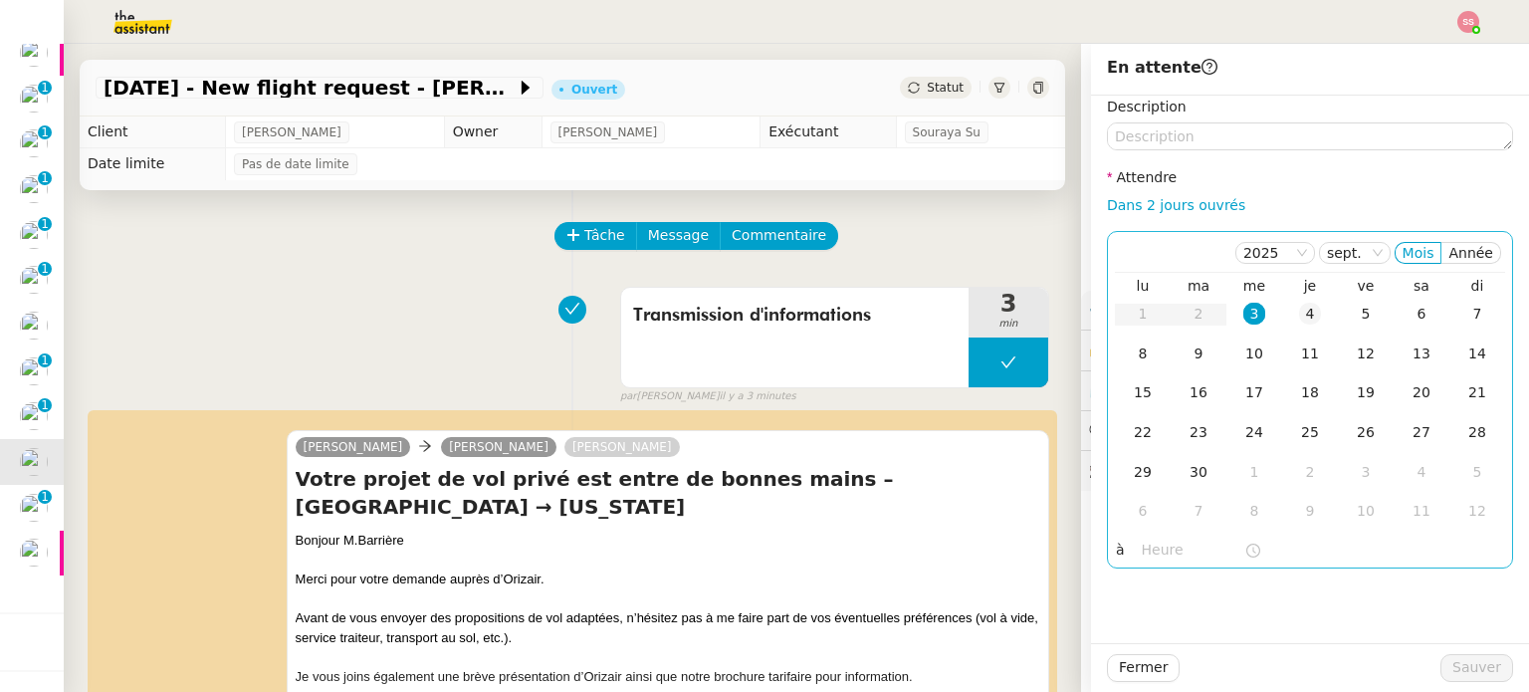
click at [1299, 323] on div "4" at bounding box center [1310, 314] width 22 height 22
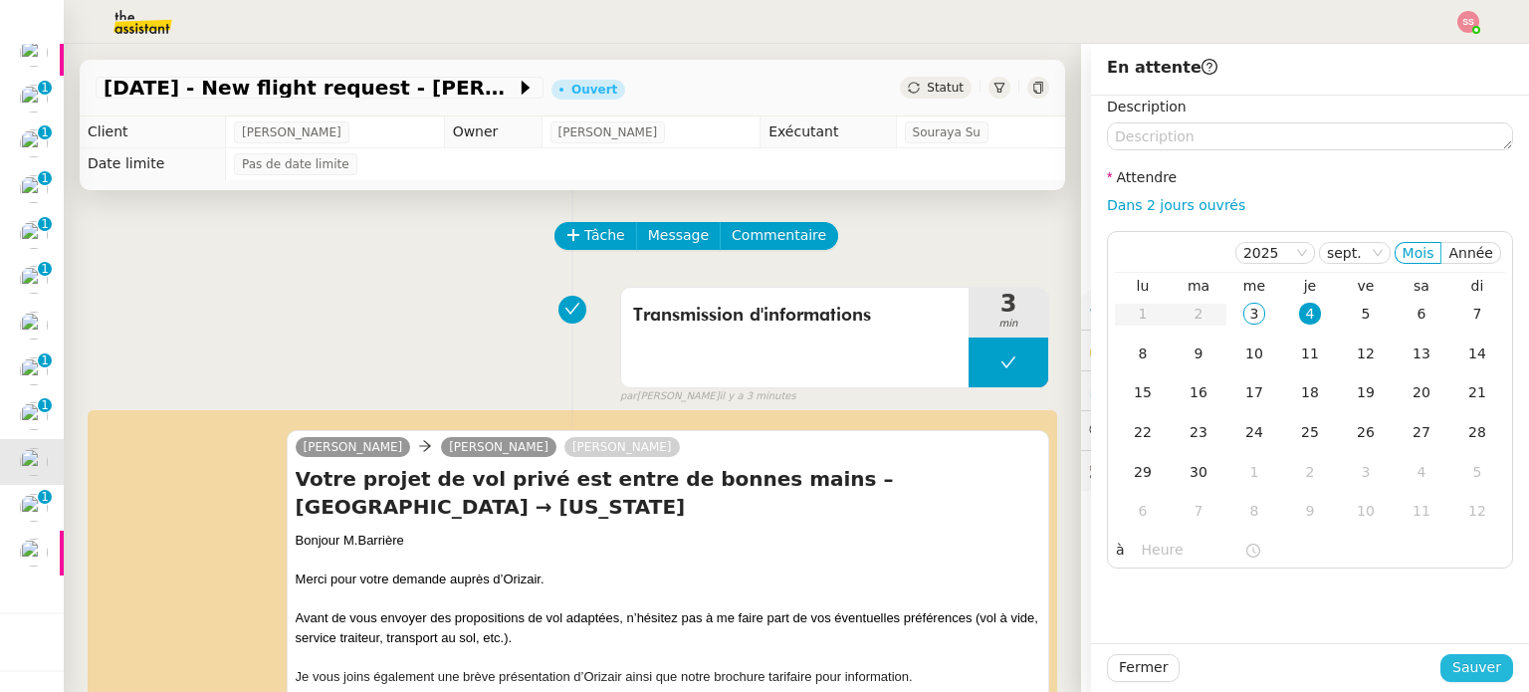
drag, startPoint x: 1437, startPoint y: 661, endPoint x: 1440, endPoint y: 644, distance: 17.2
click at [1440, 661] on button "Sauver" at bounding box center [1476, 668] width 73 height 28
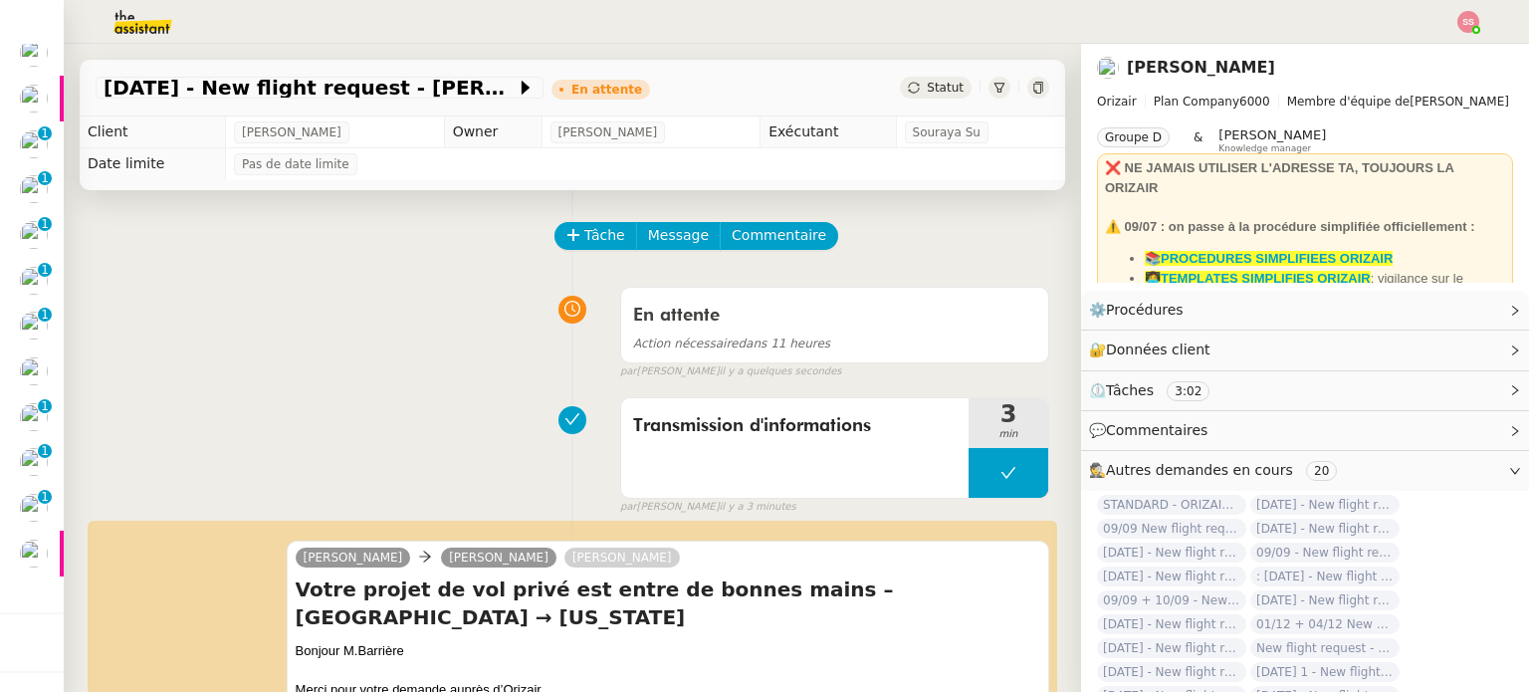
scroll to position [840, 0]
click at [1469, 19] on img at bounding box center [1468, 22] width 22 height 22
click at [1454, 49] on li "Suivi" at bounding box center [1413, 57] width 129 height 28
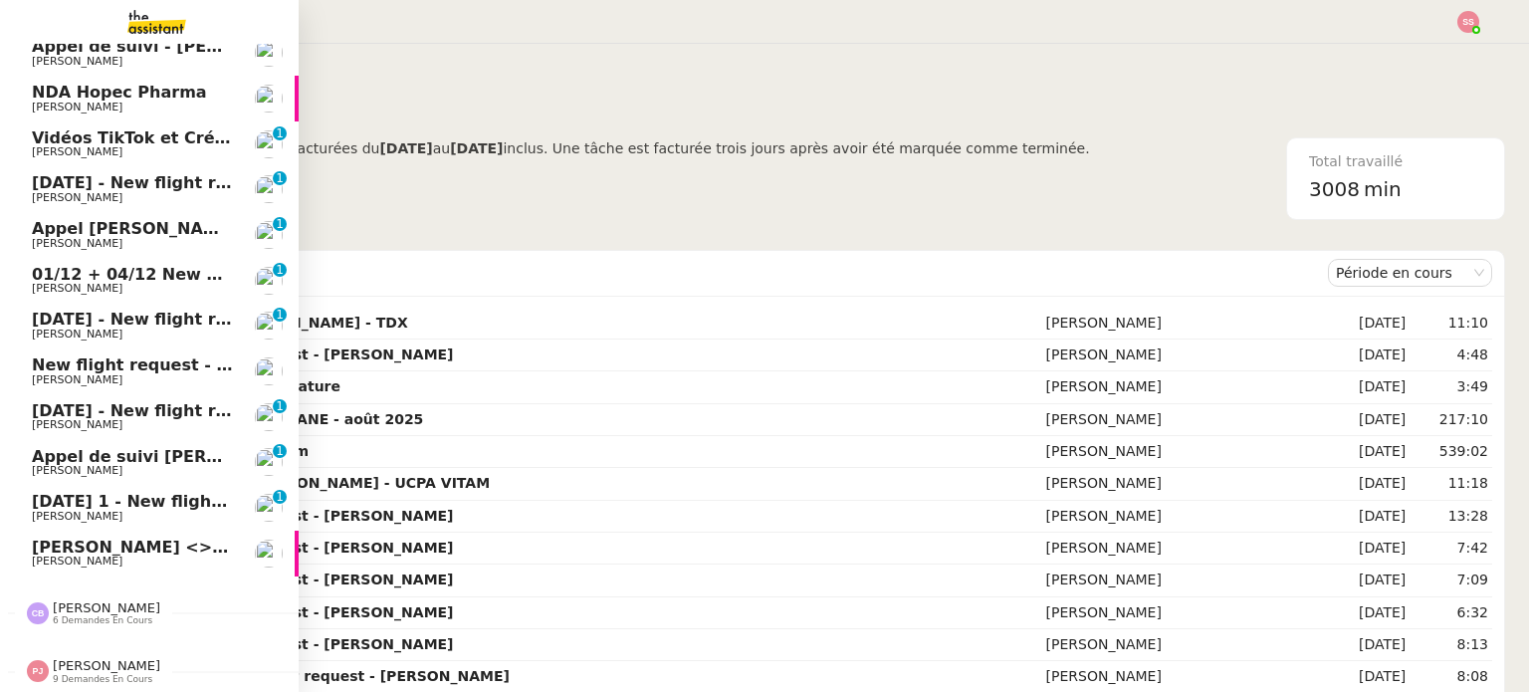
click at [112, 493] on span "[DATE] 1 - New flight request - [PERSON_NAME]" at bounding box center [246, 501] width 428 height 19
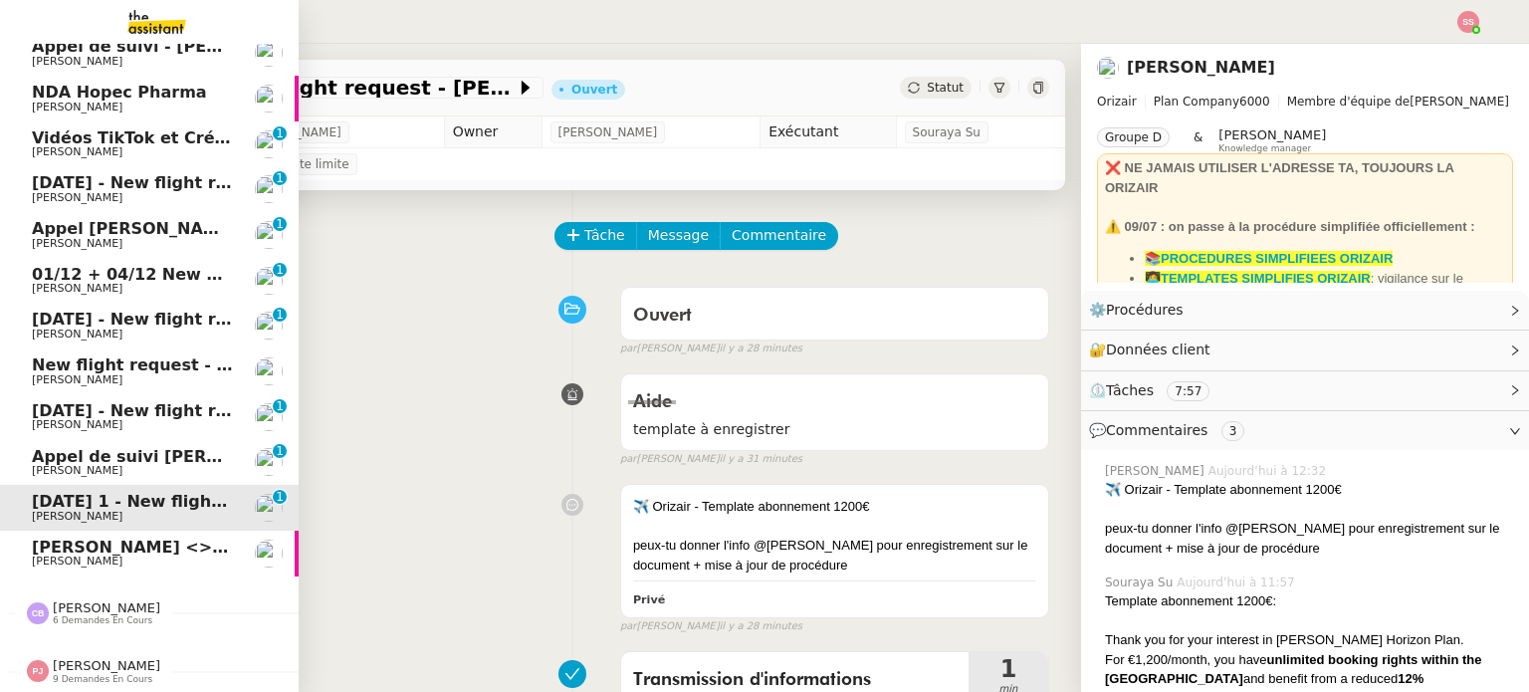
scroll to position [793, 0]
click at [123, 404] on span "[DATE] - New flight request - [PERSON_NAME]" at bounding box center [237, 410] width 411 height 19
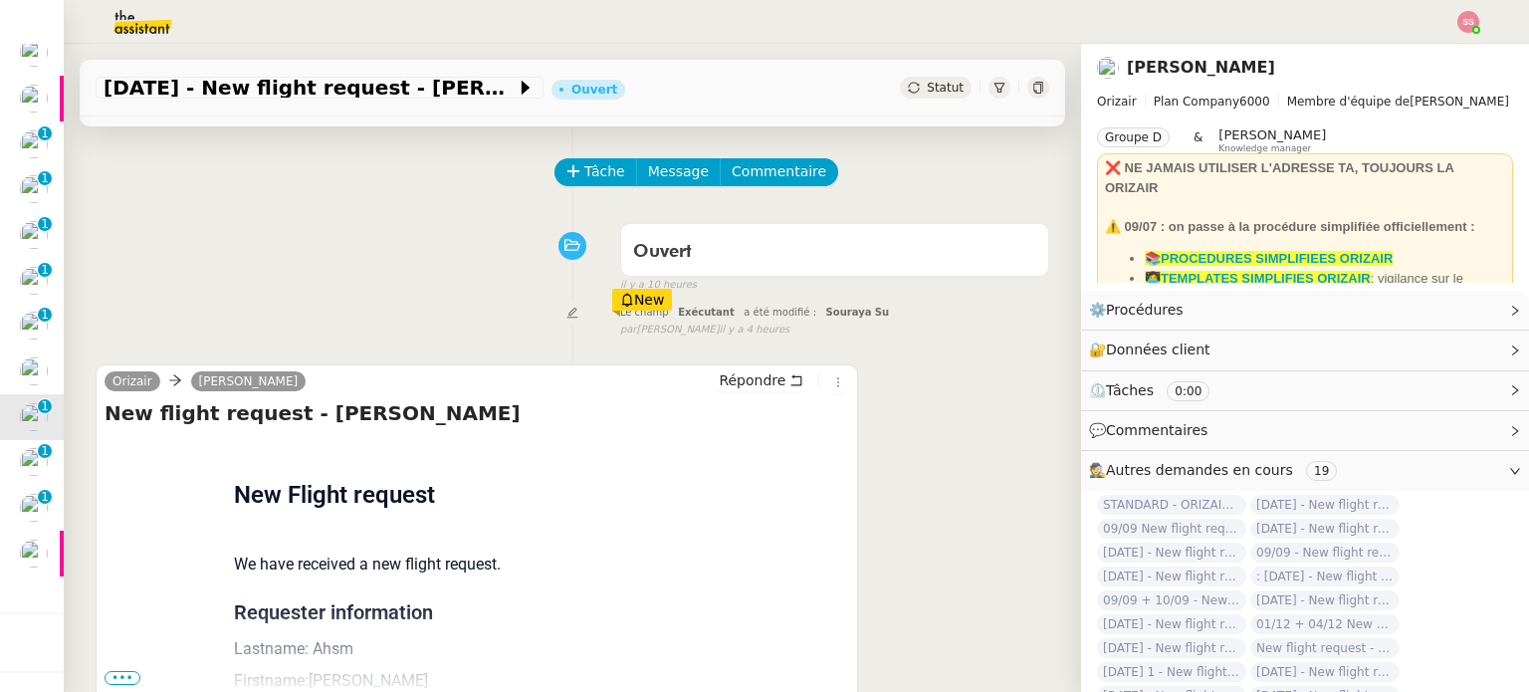
scroll to position [100, 0]
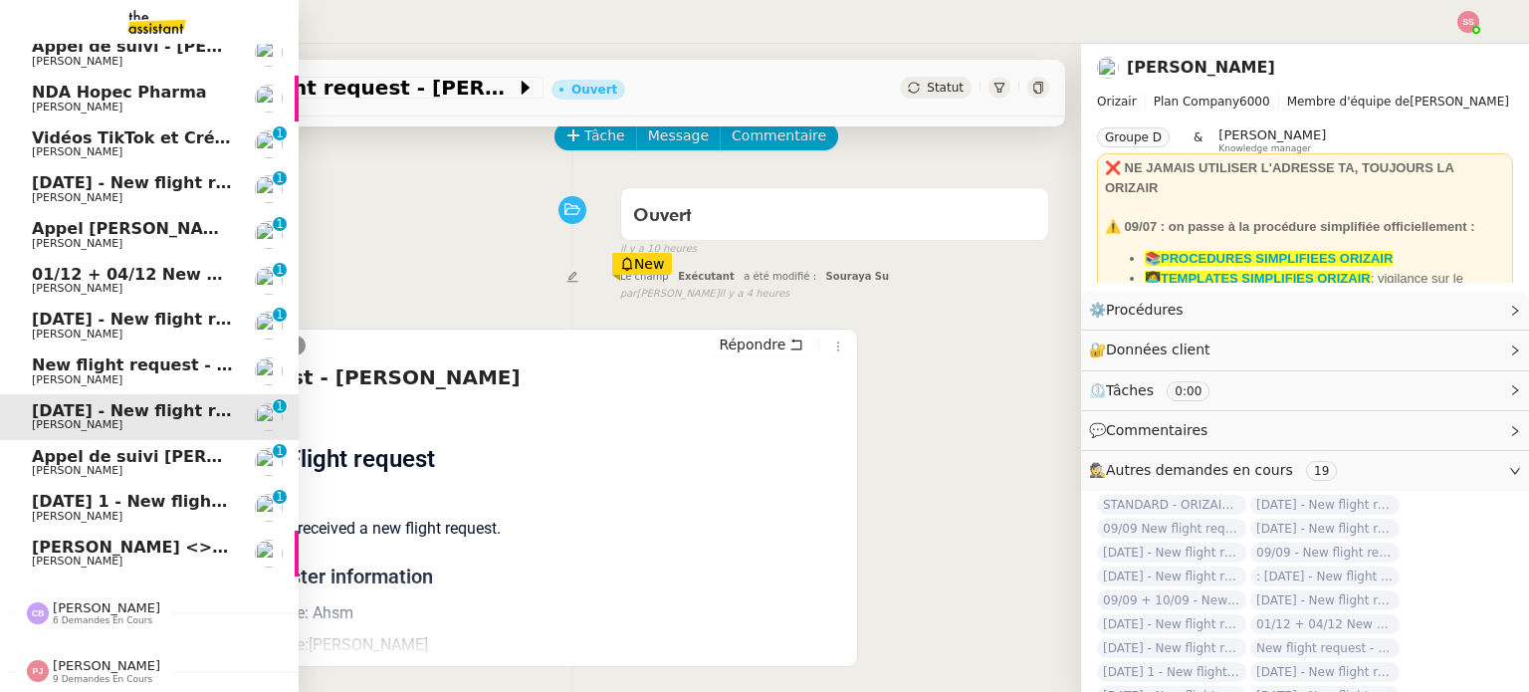
click at [106, 374] on span "[PERSON_NAME]" at bounding box center [132, 380] width 201 height 12
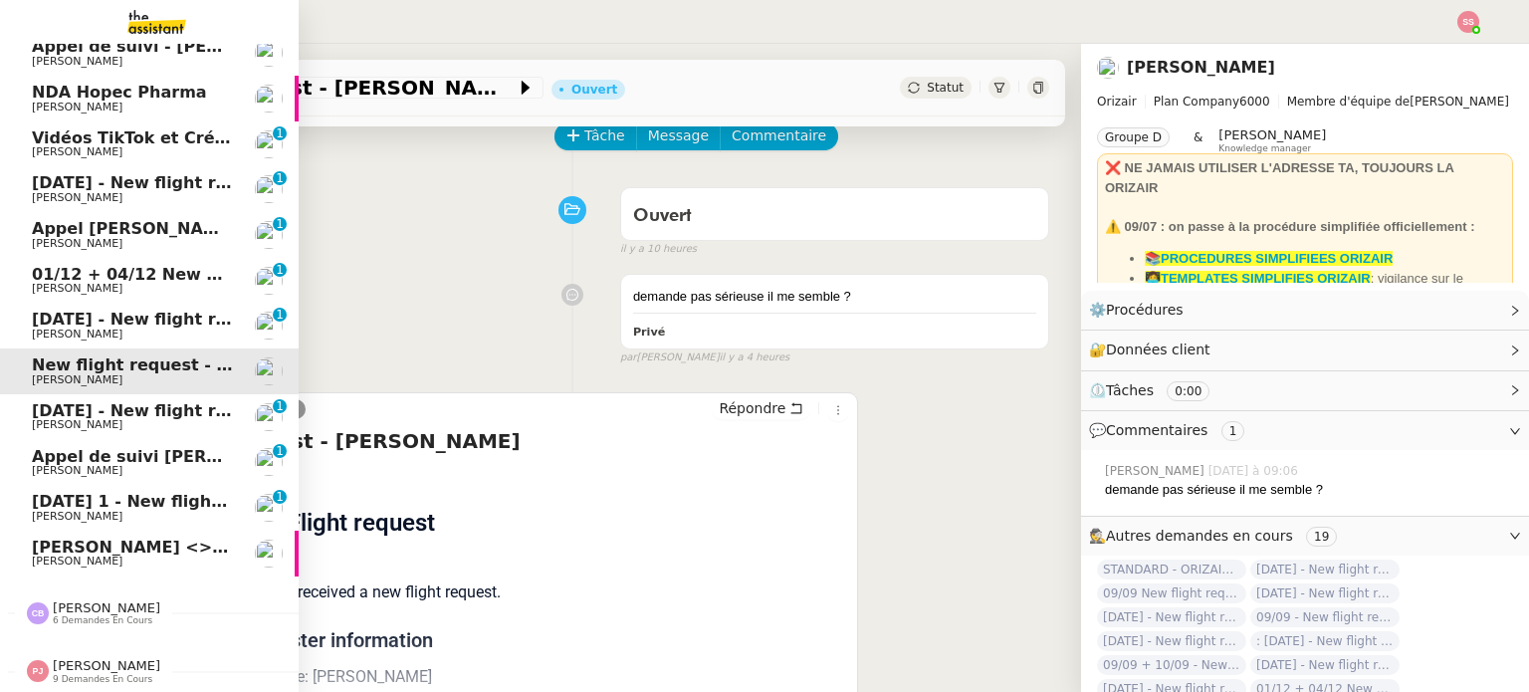
click at [133, 310] on span "[DATE] - New flight request - [PERSON_NAME][GEOGRAPHIC_DATA]" at bounding box center [330, 319] width 597 height 19
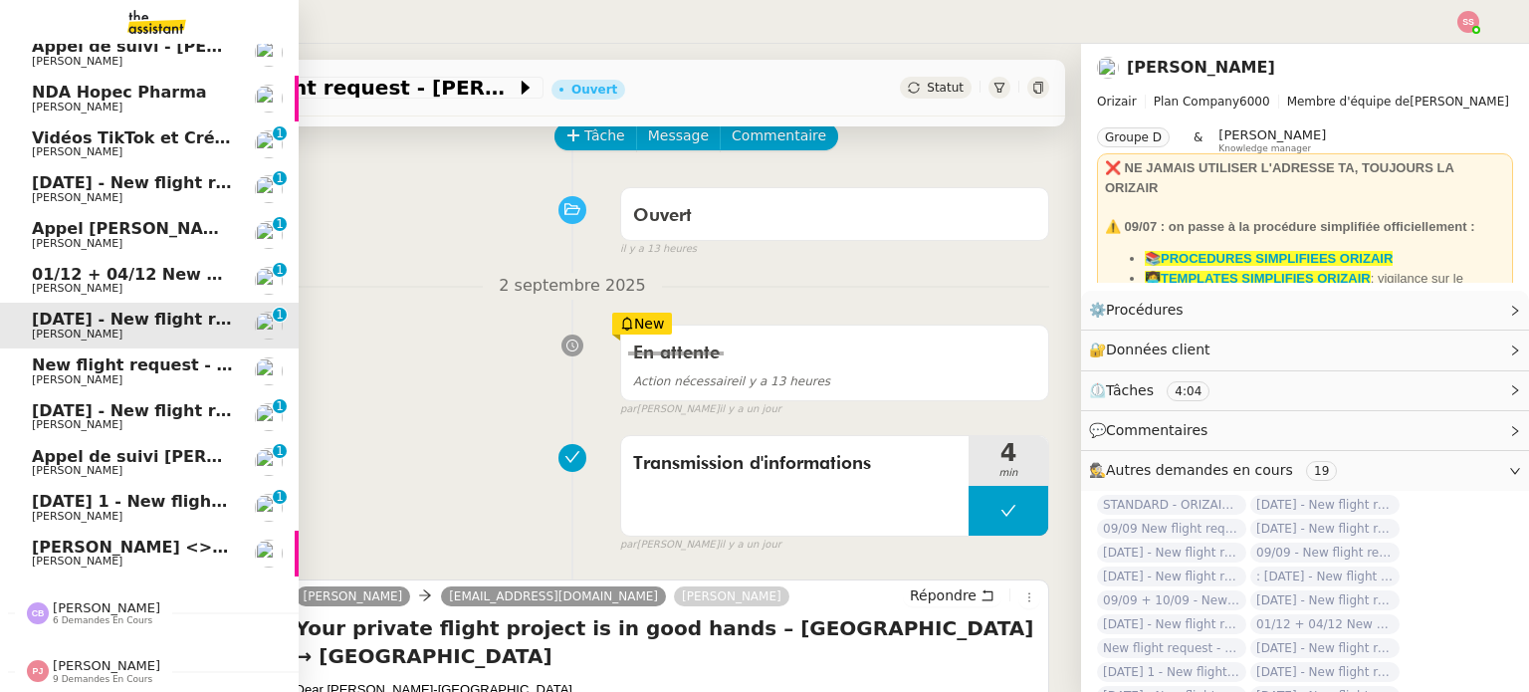
click at [99, 265] on span "01/12 + 04/12 New flight request - [PERSON_NAME]" at bounding box center [263, 274] width 463 height 19
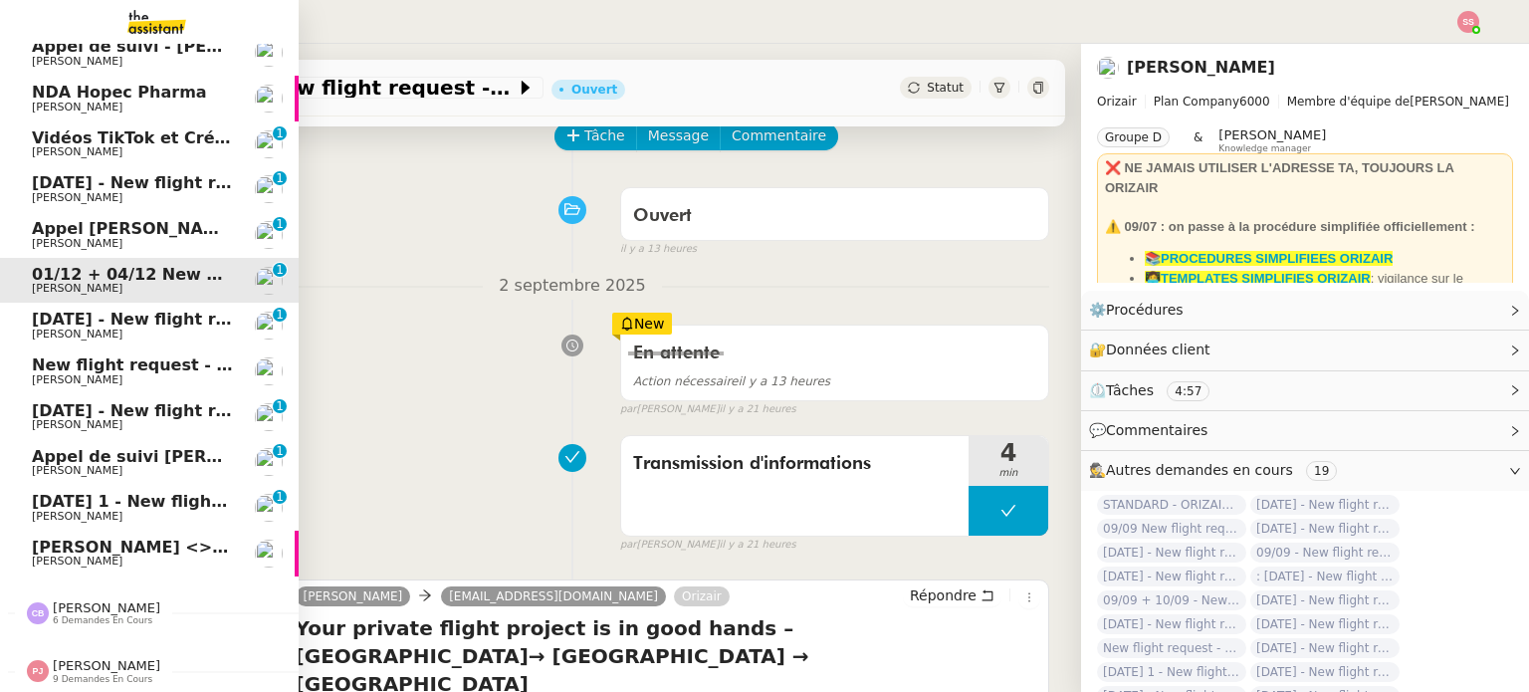
click at [74, 511] on span "[PERSON_NAME]" at bounding box center [132, 517] width 201 height 12
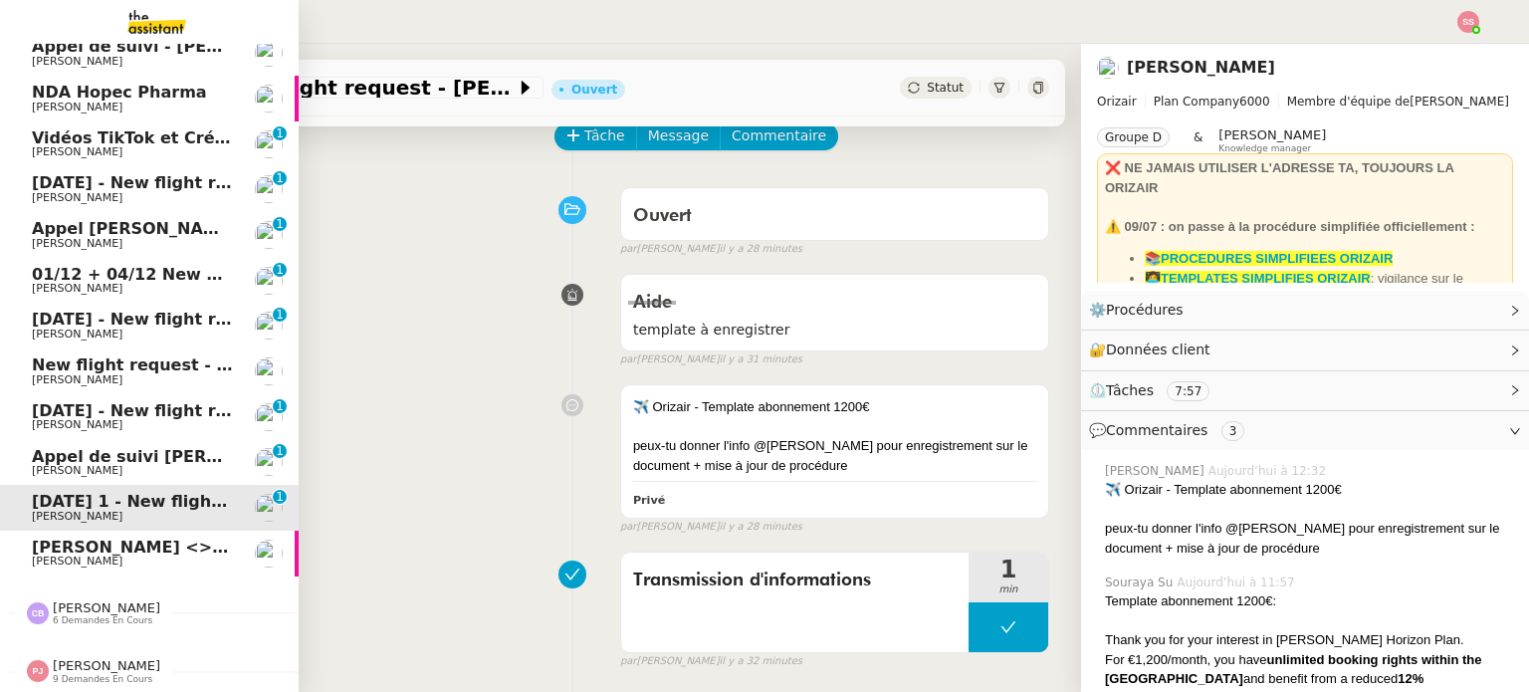
click at [103, 447] on span "Appel de suivi [PERSON_NAME] - INFODREAM" at bounding box center [235, 456] width 406 height 19
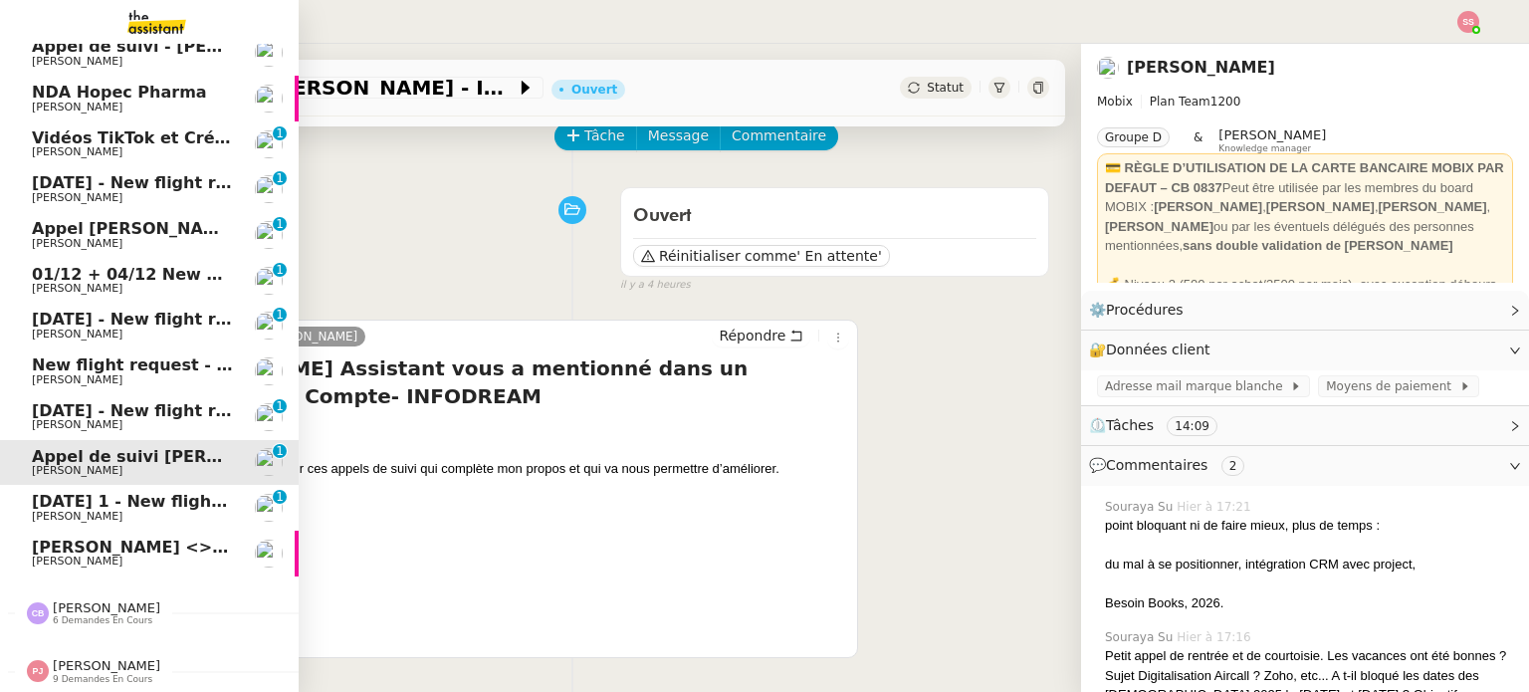
click at [127, 498] on span "[DATE] 1 - New flight request - [PERSON_NAME]" at bounding box center [246, 501] width 428 height 19
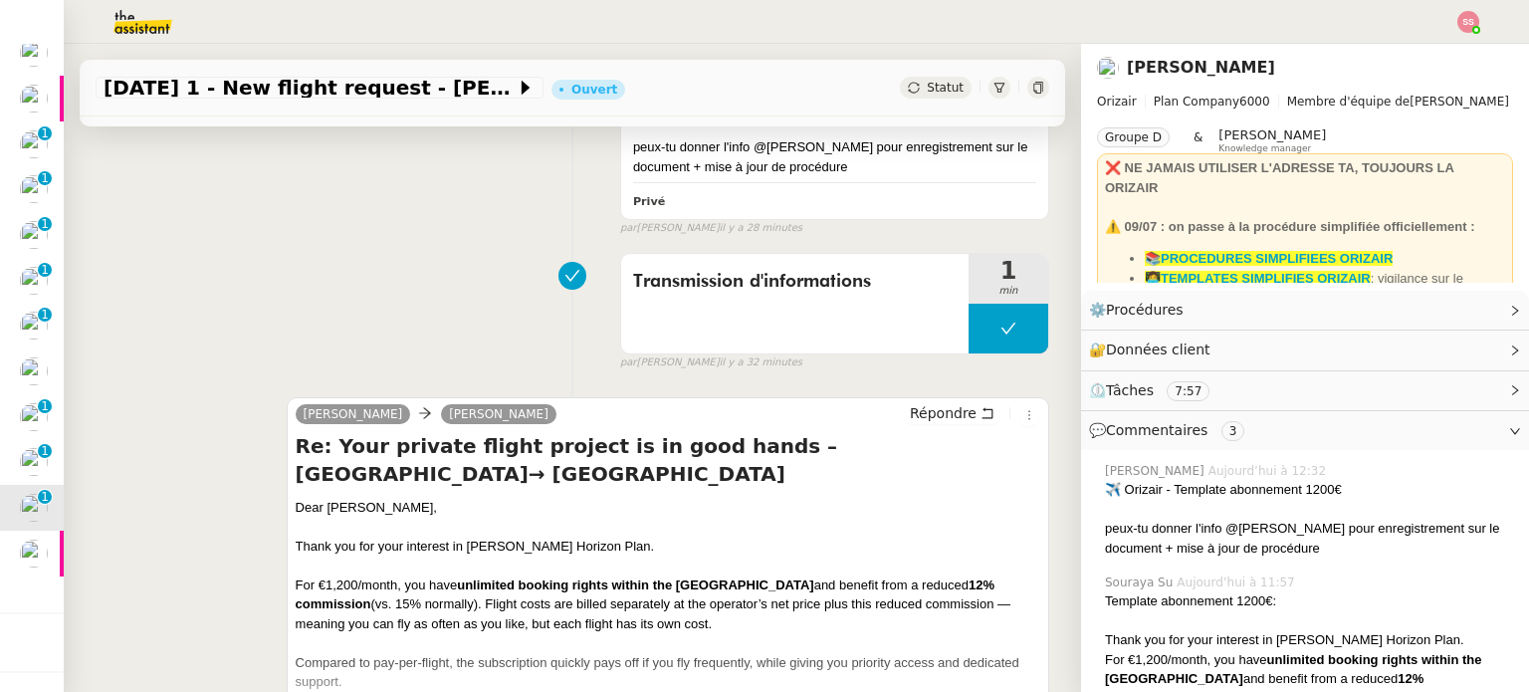
scroll to position [199, 0]
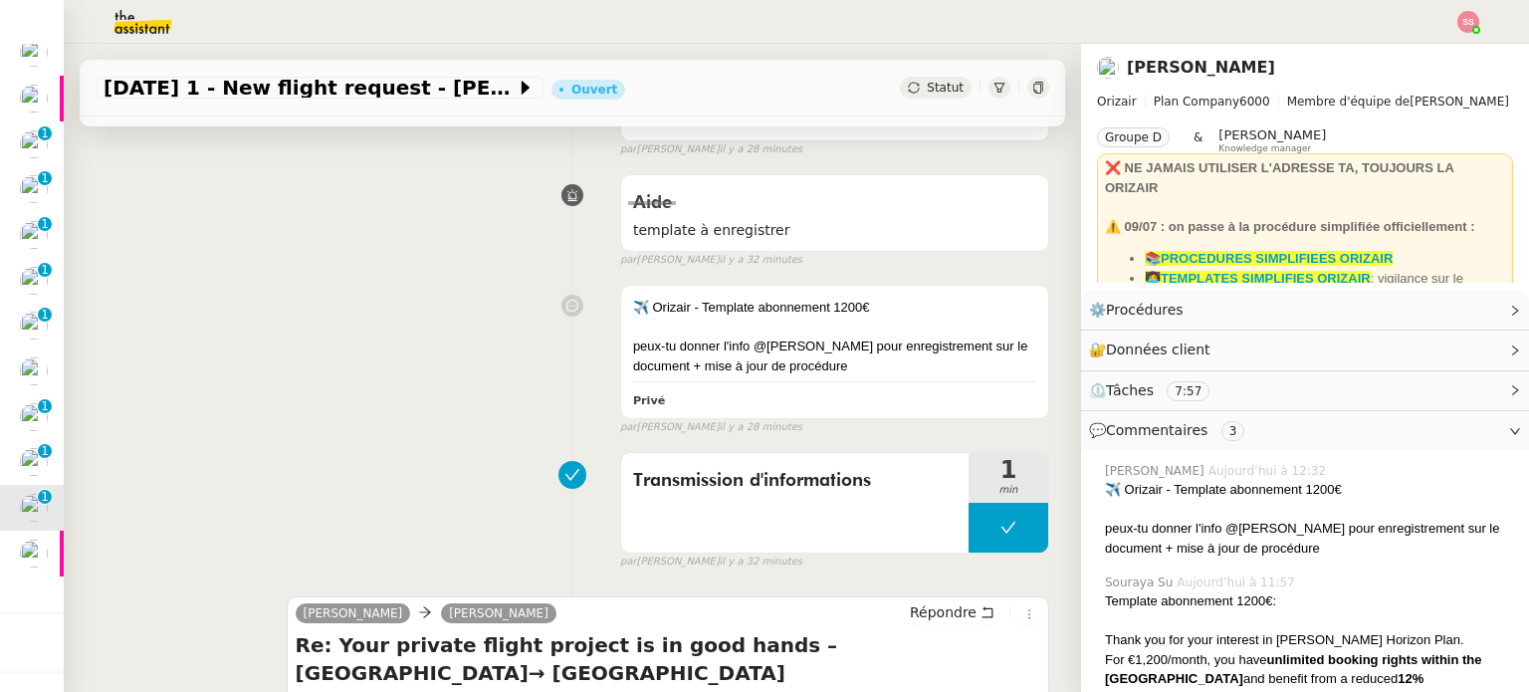
click at [929, 25] on div at bounding box center [764, 22] width 1429 height 44
drag, startPoint x: 905, startPoint y: 76, endPoint x: 908, endPoint y: 90, distance: 14.2
click at [904, 76] on div "9th September 2025 1 - New flight request - Rohan Oyima Ouvert Statut" at bounding box center [572, 88] width 985 height 57
click at [927, 90] on span "Statut" at bounding box center [945, 88] width 37 height 14
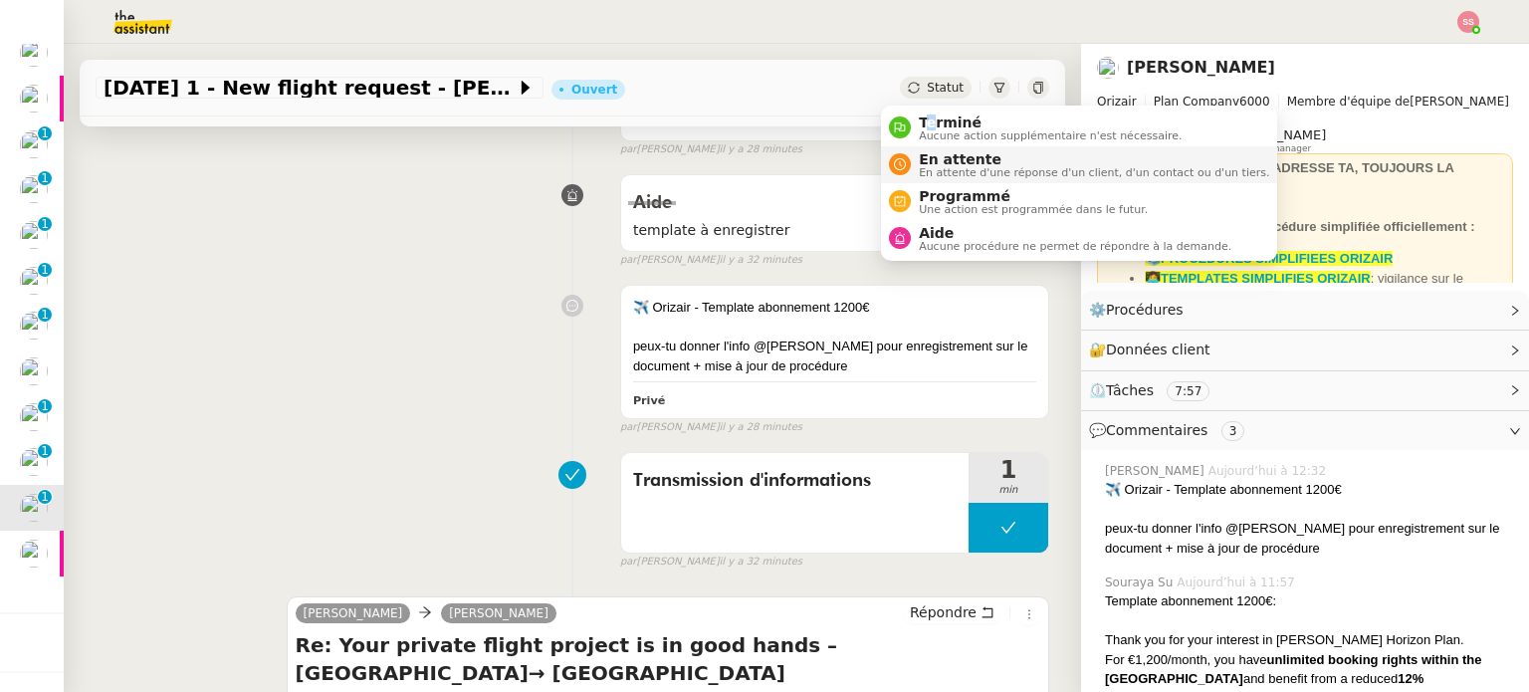
drag, startPoint x: 928, startPoint y: 122, endPoint x: 947, endPoint y: 153, distance: 36.7
click at [930, 122] on span "Terminé" at bounding box center [1050, 122] width 263 height 16
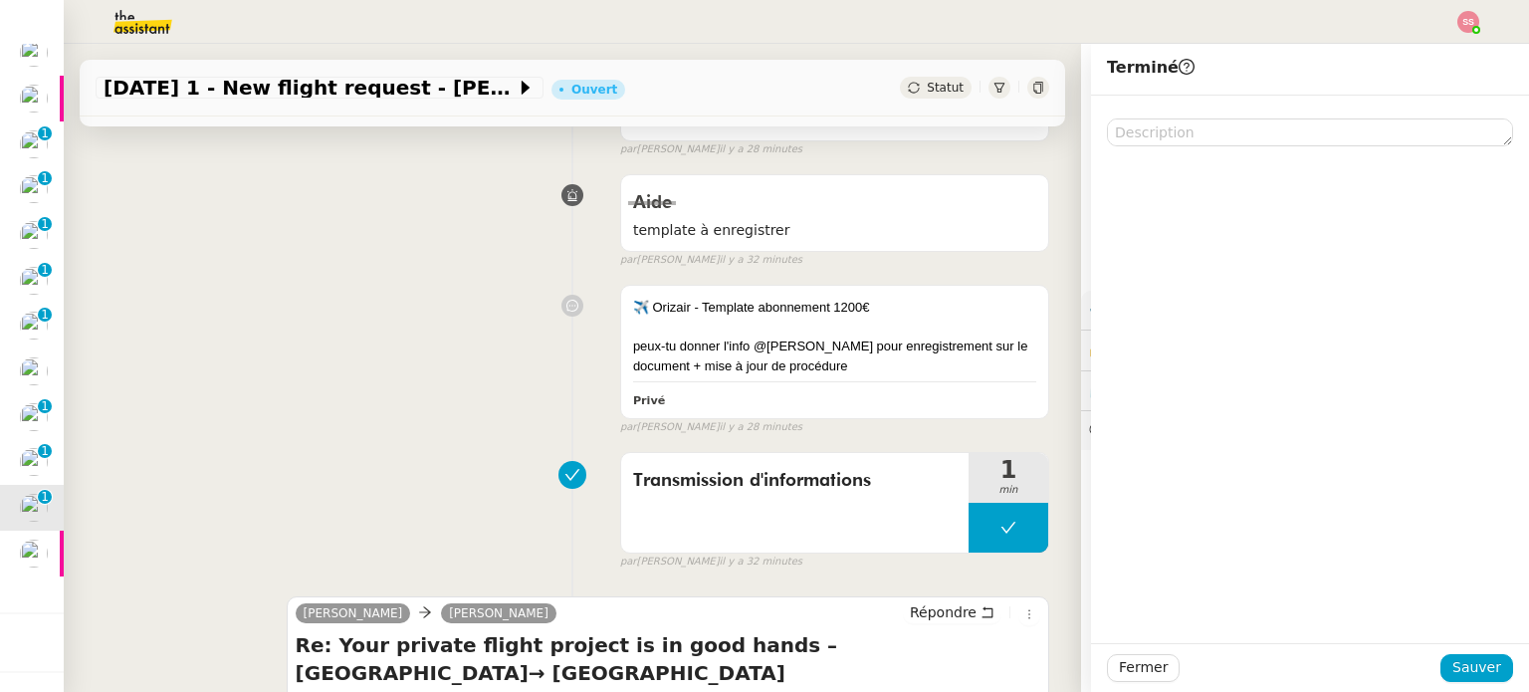
click at [529, 362] on div "✈️ Orizair - Template abonnement 1200€ peux-tu donner l'info @Stéphanie pour en…" at bounding box center [572, 355] width 953 height 159
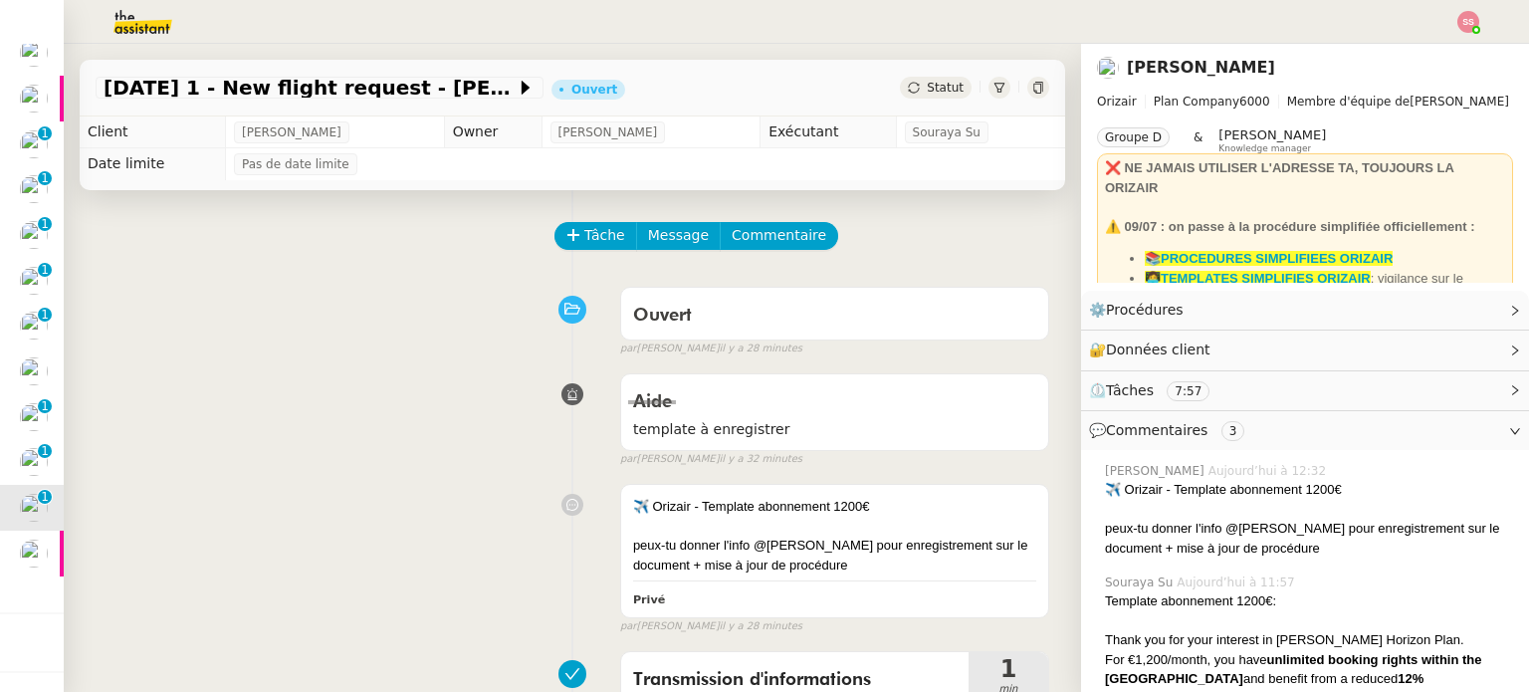
click at [927, 96] on div "Statut" at bounding box center [936, 88] width 72 height 22
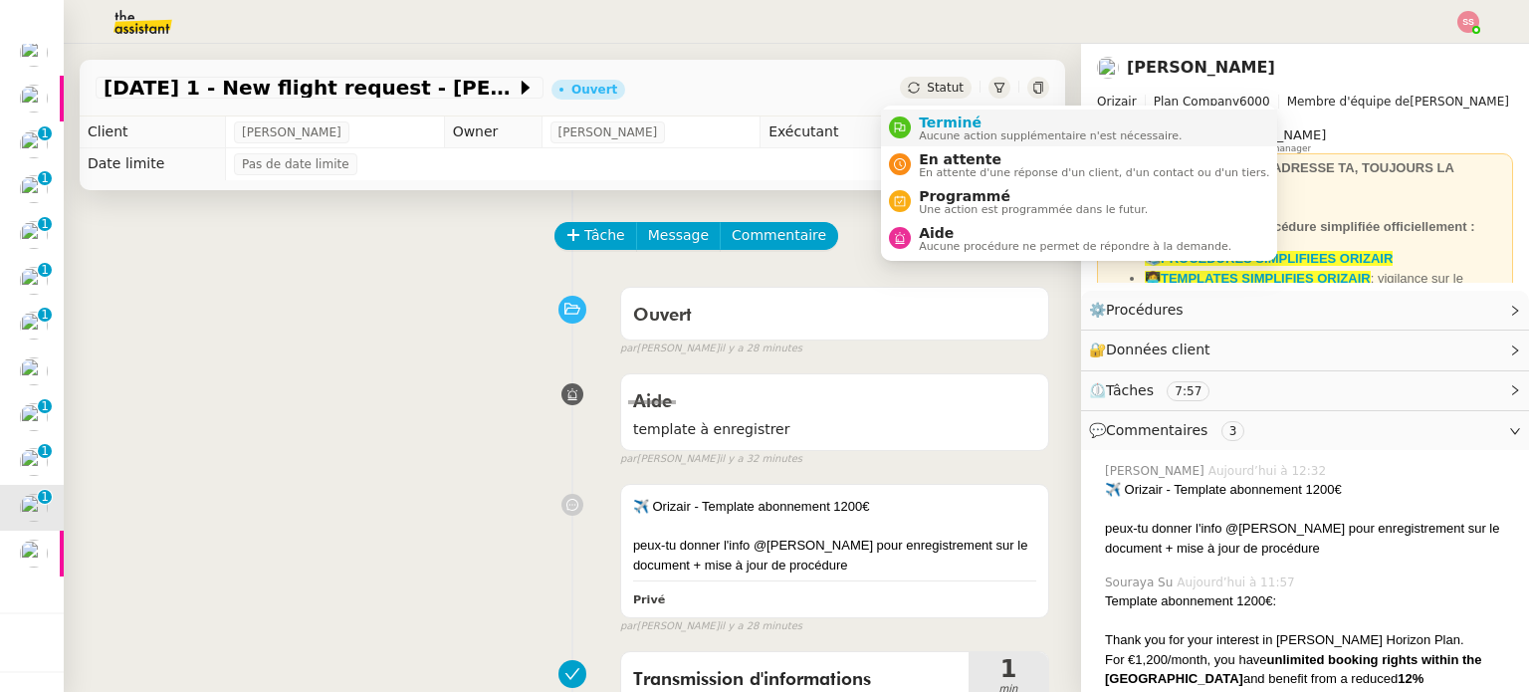
click at [938, 135] on span "Aucune action supplémentaire n'est nécessaire." at bounding box center [1050, 135] width 263 height 11
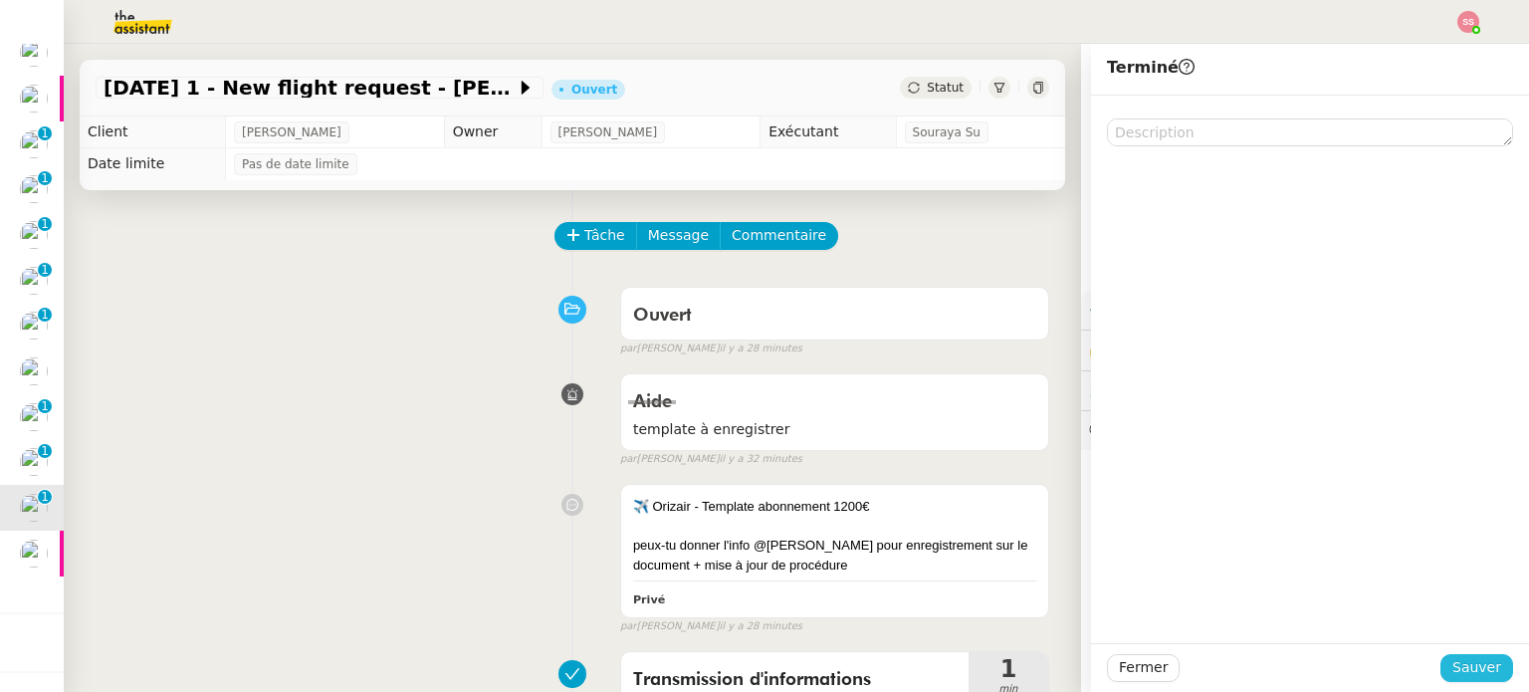
click at [1459, 665] on span "Sauver" at bounding box center [1476, 667] width 49 height 23
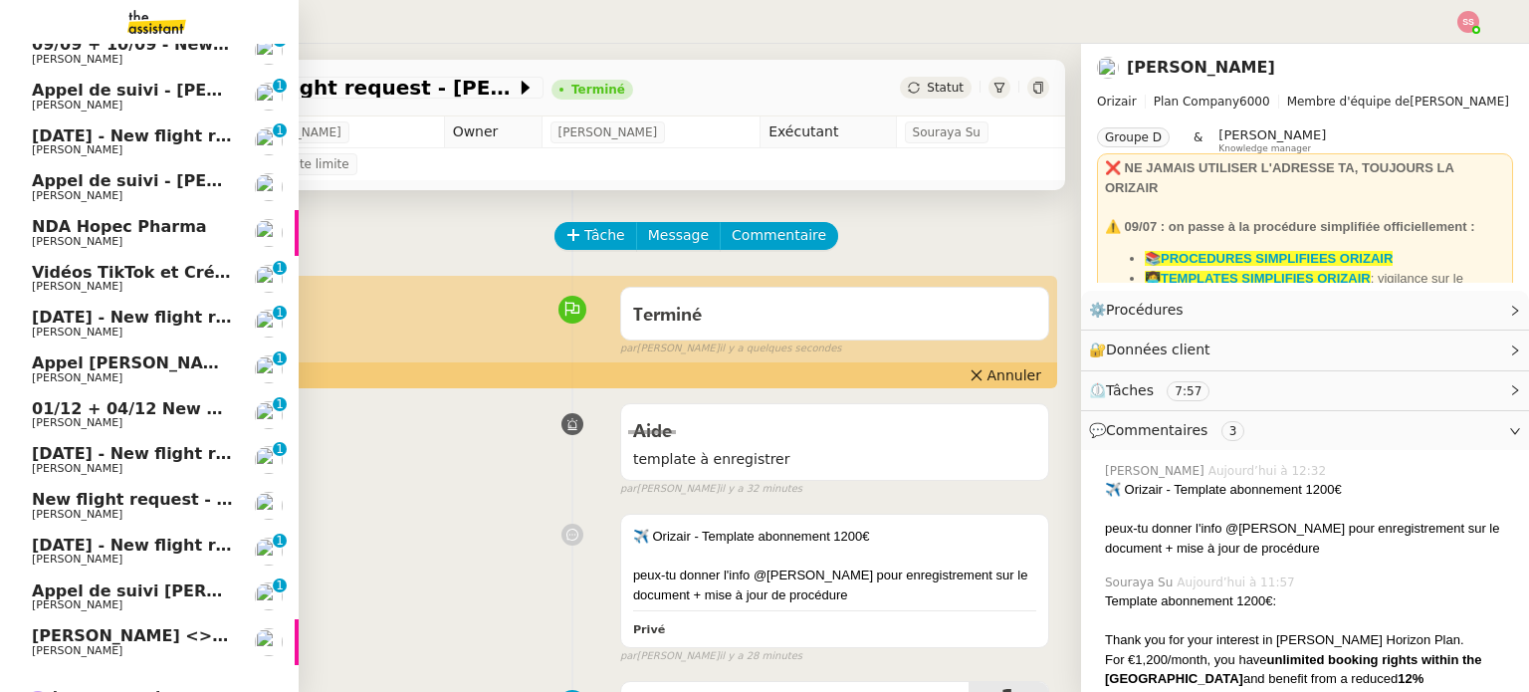
scroll to position [794, 0]
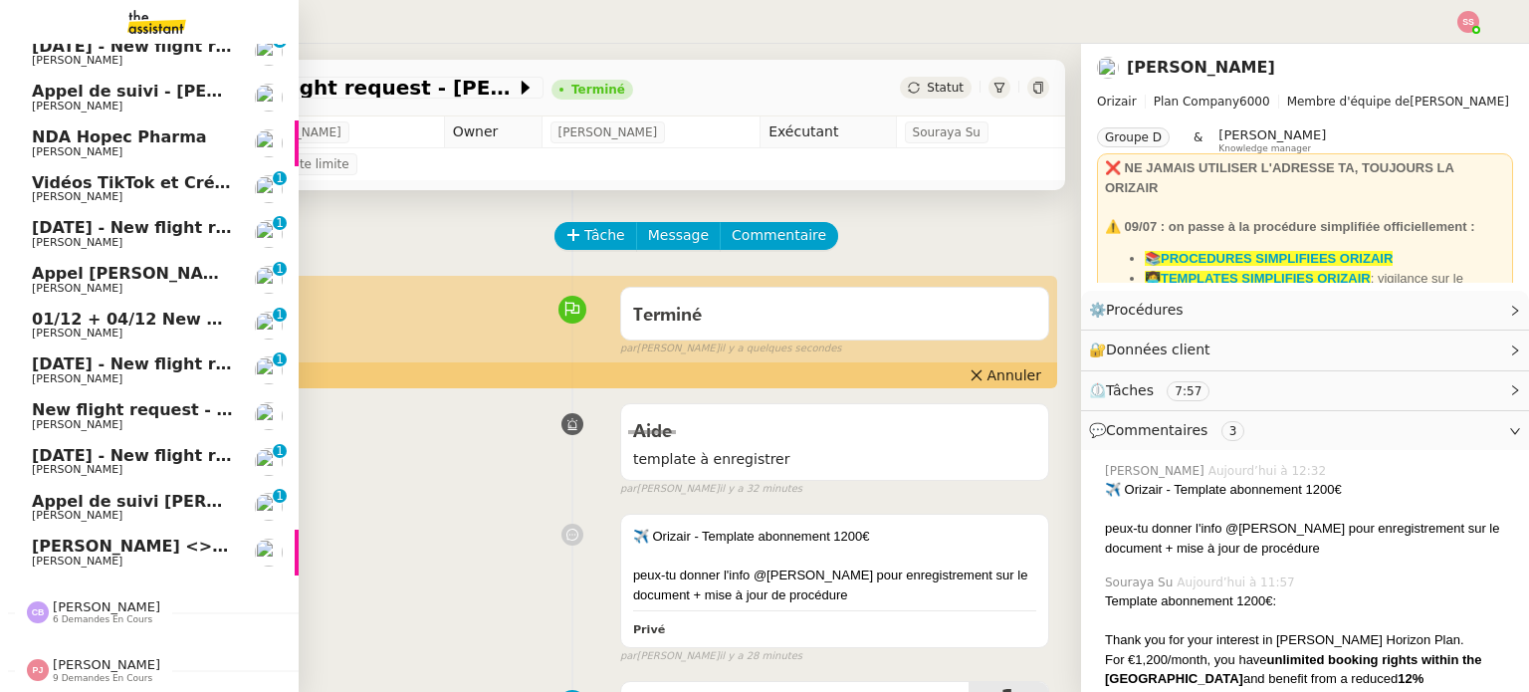
click at [140, 464] on span "[PERSON_NAME]" at bounding box center [132, 470] width 201 height 12
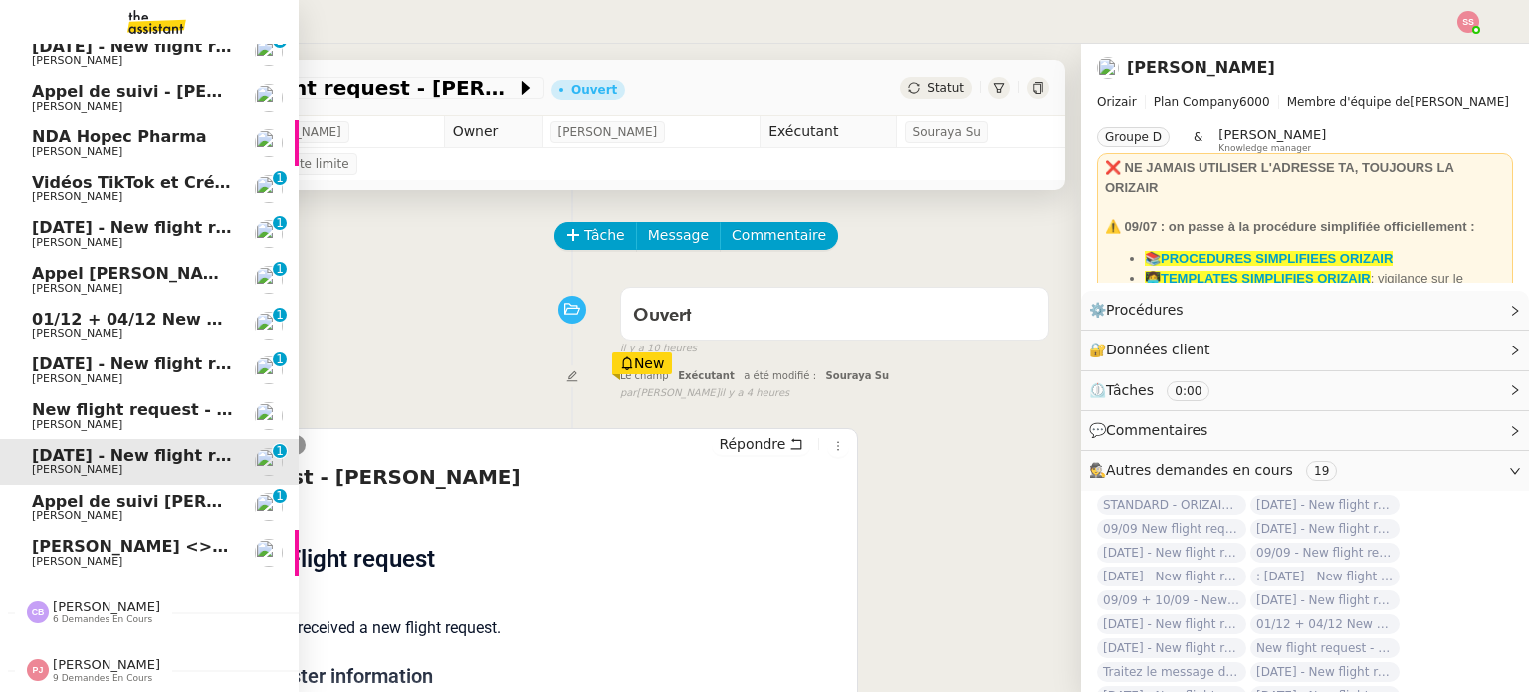
click at [141, 400] on span "New flight request - [PERSON_NAME]" at bounding box center [198, 409] width 332 height 19
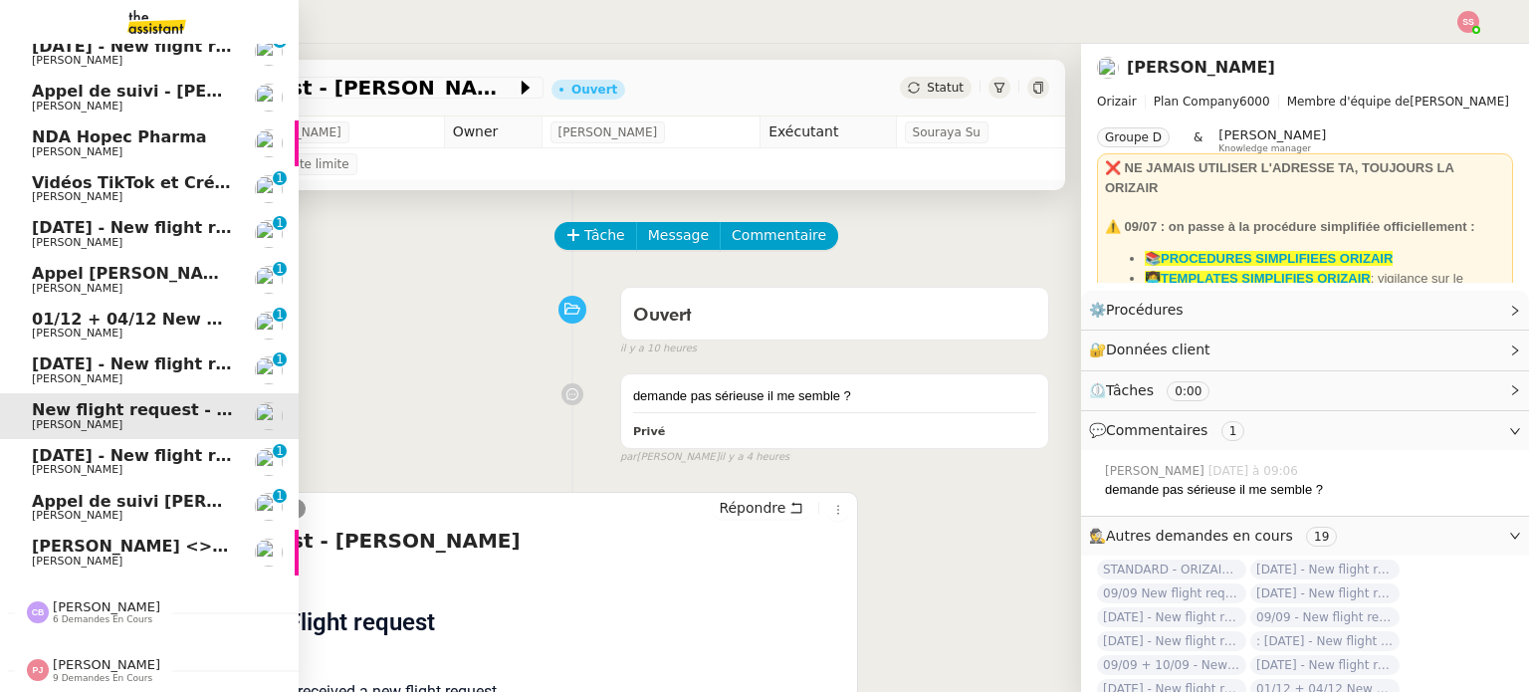
click at [146, 450] on span "[DATE] - New flight request - [PERSON_NAME]" at bounding box center [237, 455] width 411 height 19
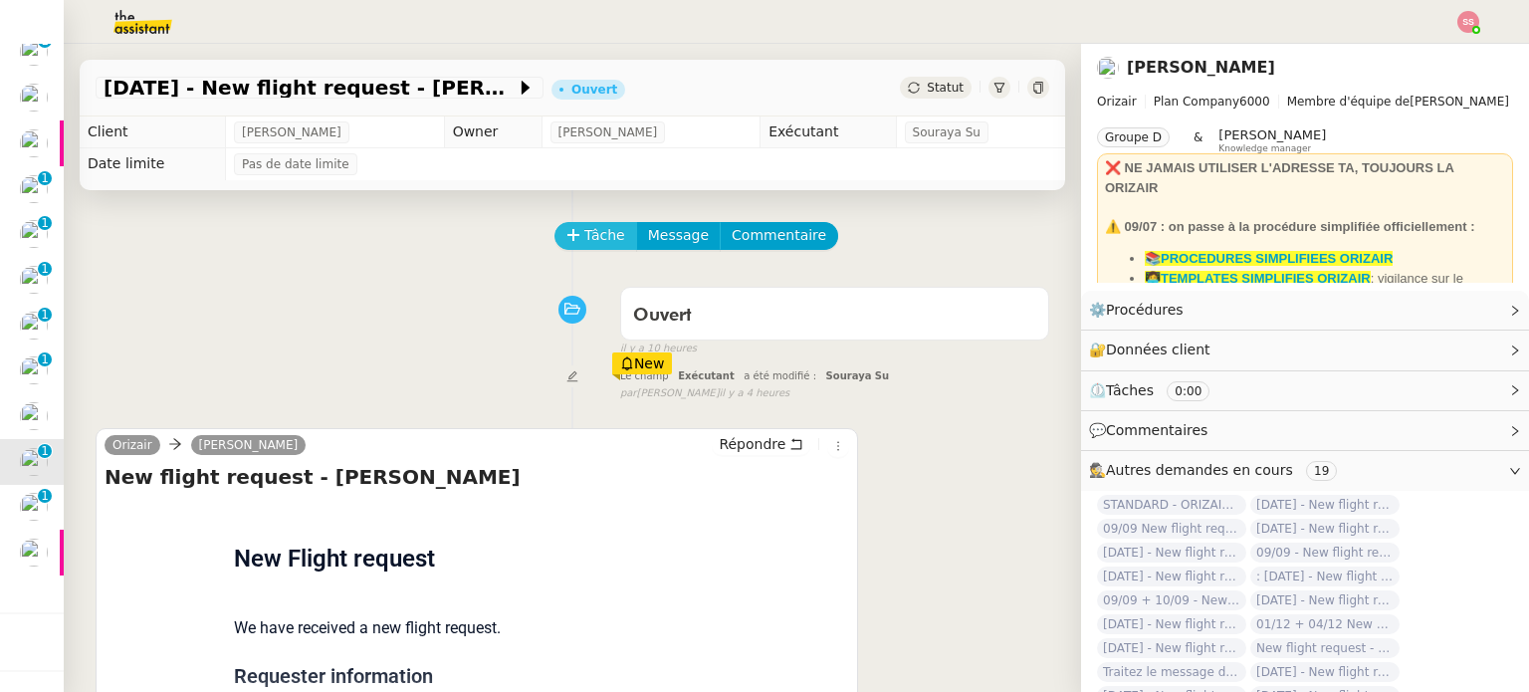
click at [613, 228] on button "Tâche" at bounding box center [595, 236] width 83 height 28
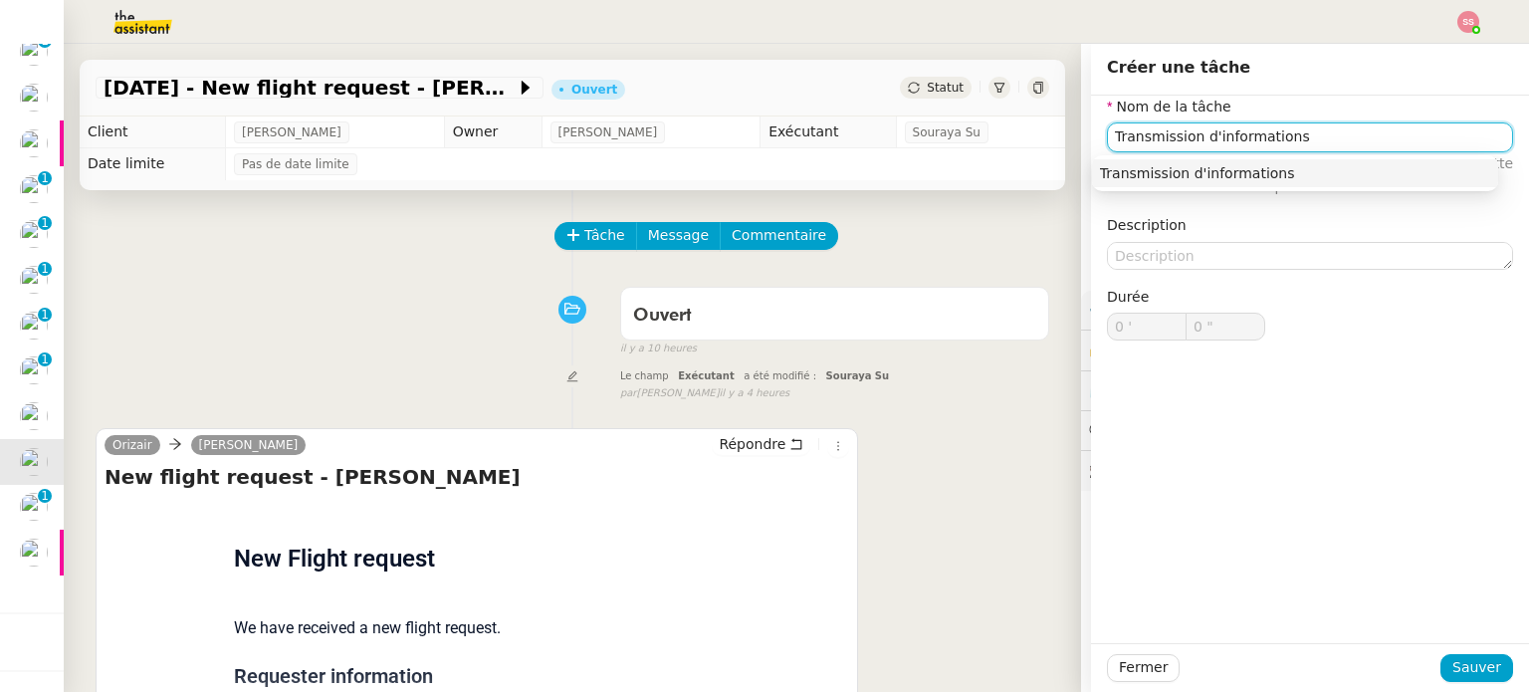
click at [1123, 166] on div "Transmission d'informations" at bounding box center [1295, 173] width 390 height 18
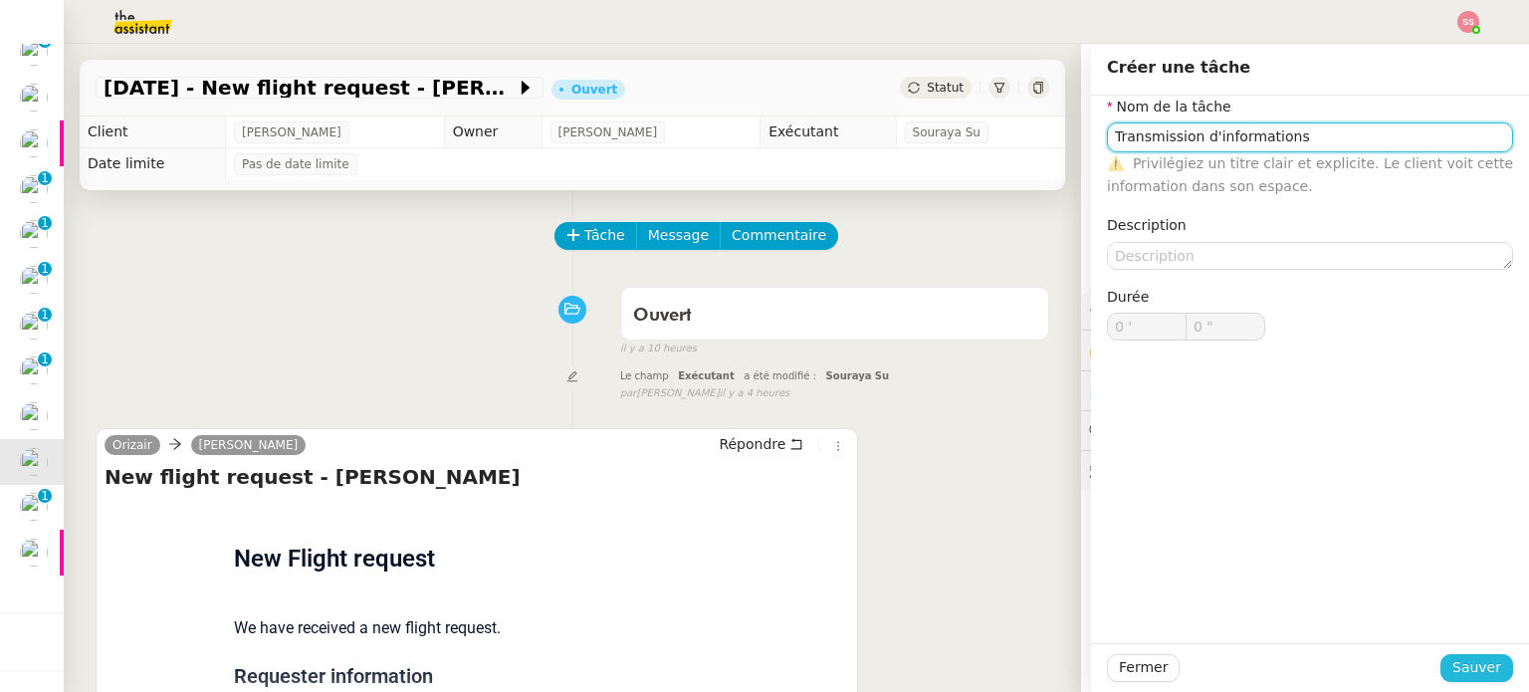
type input "Transmission d'informations"
click at [1452, 659] on span "Sauver" at bounding box center [1476, 667] width 49 height 23
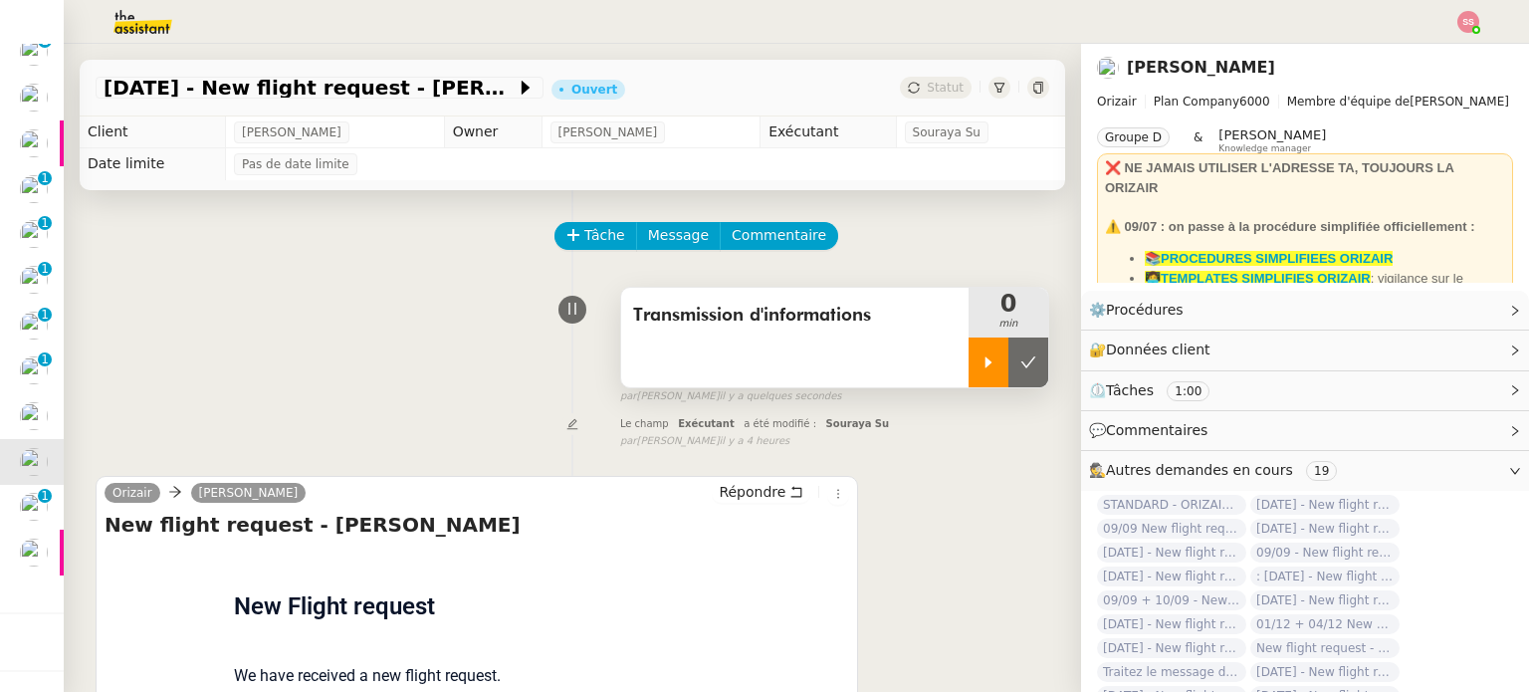
click at [973, 361] on div at bounding box center [988, 362] width 40 height 50
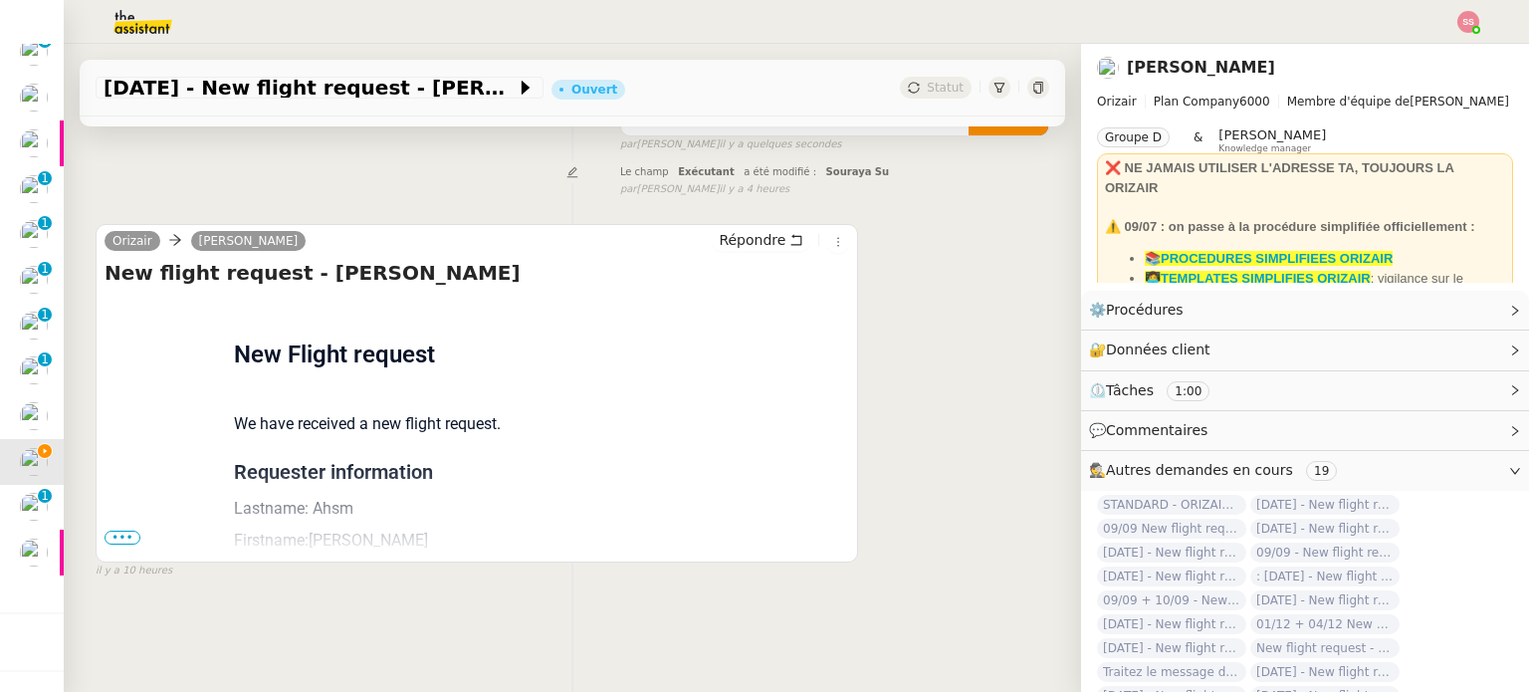
scroll to position [267, 0]
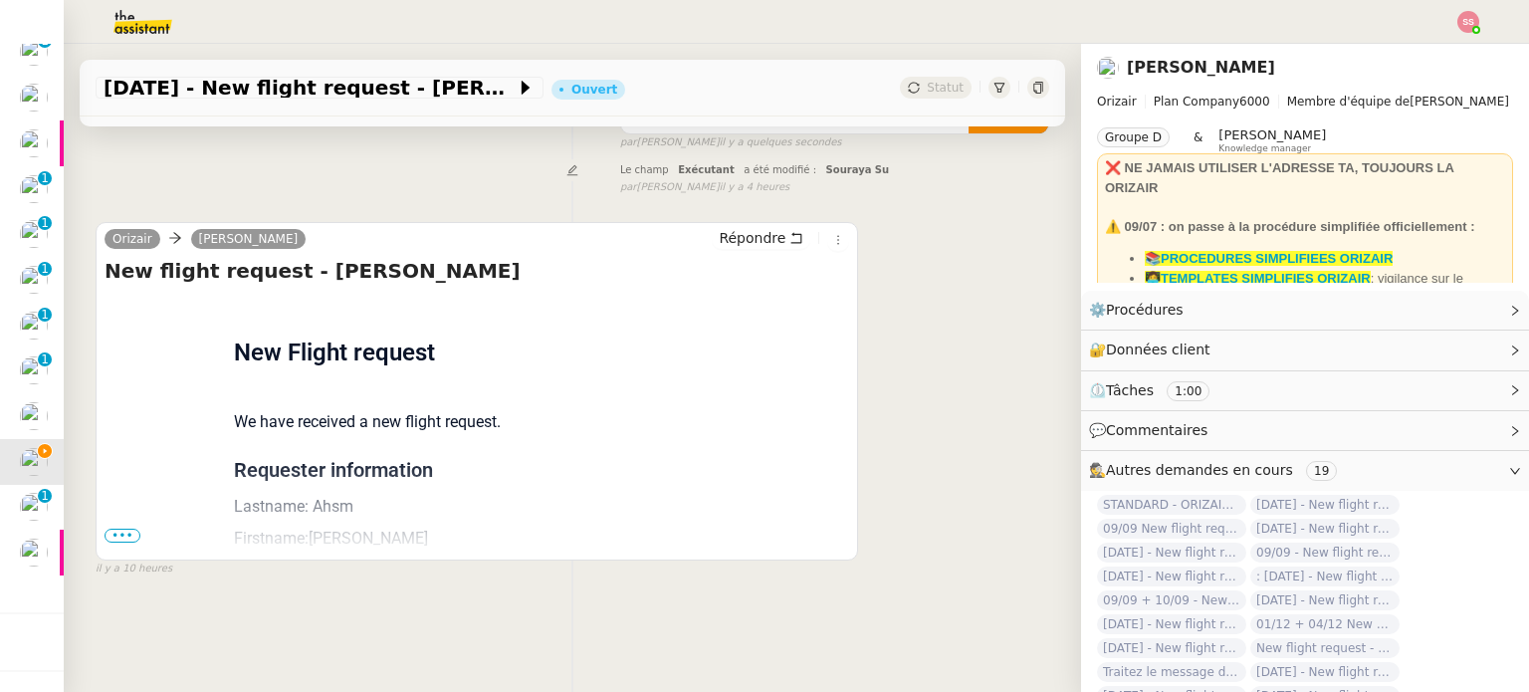
click at [115, 528] on span "•••" at bounding box center [122, 535] width 36 height 14
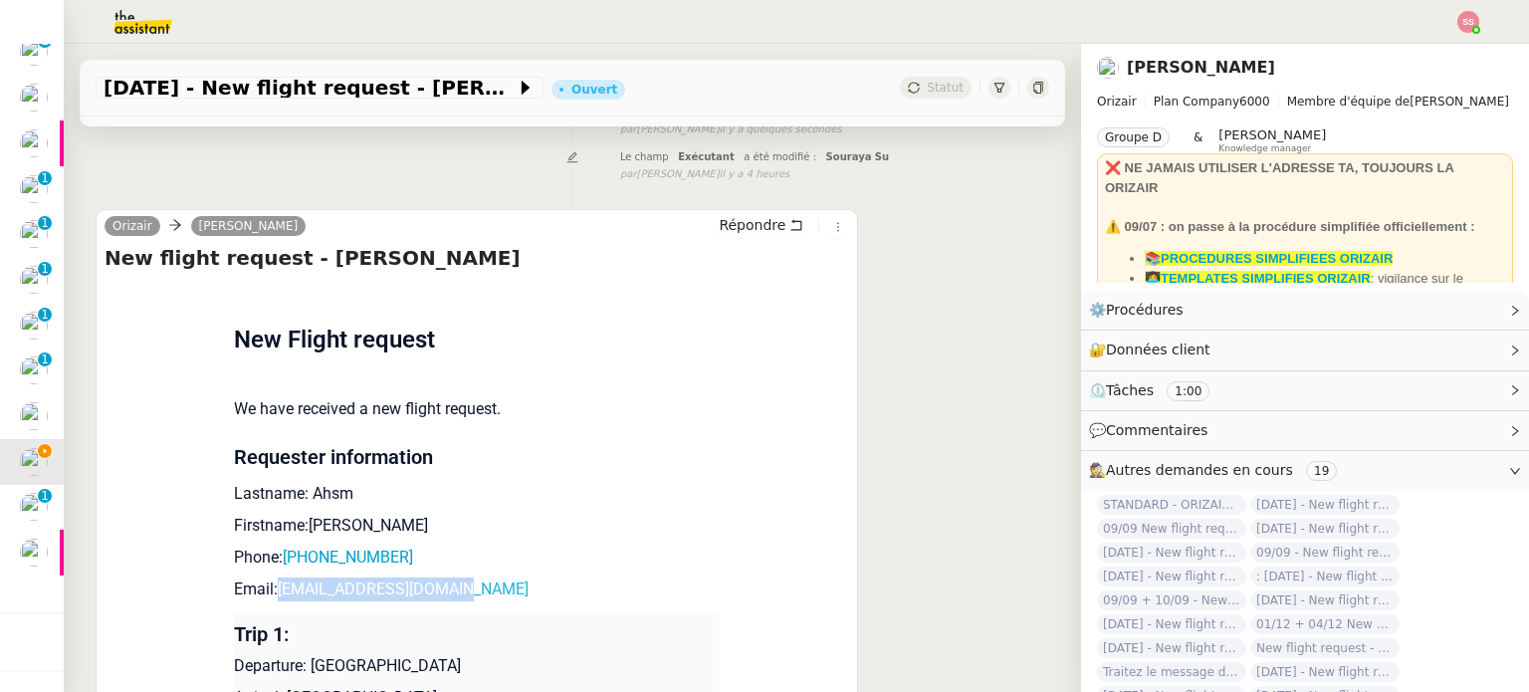
drag, startPoint x: 506, startPoint y: 594, endPoint x: 270, endPoint y: 589, distance: 235.9
click at [270, 589] on p "Email: aamina200808@gmail.com" at bounding box center [477, 589] width 486 height 24
copy link "[EMAIL_ADDRESS][DOMAIN_NAME]"
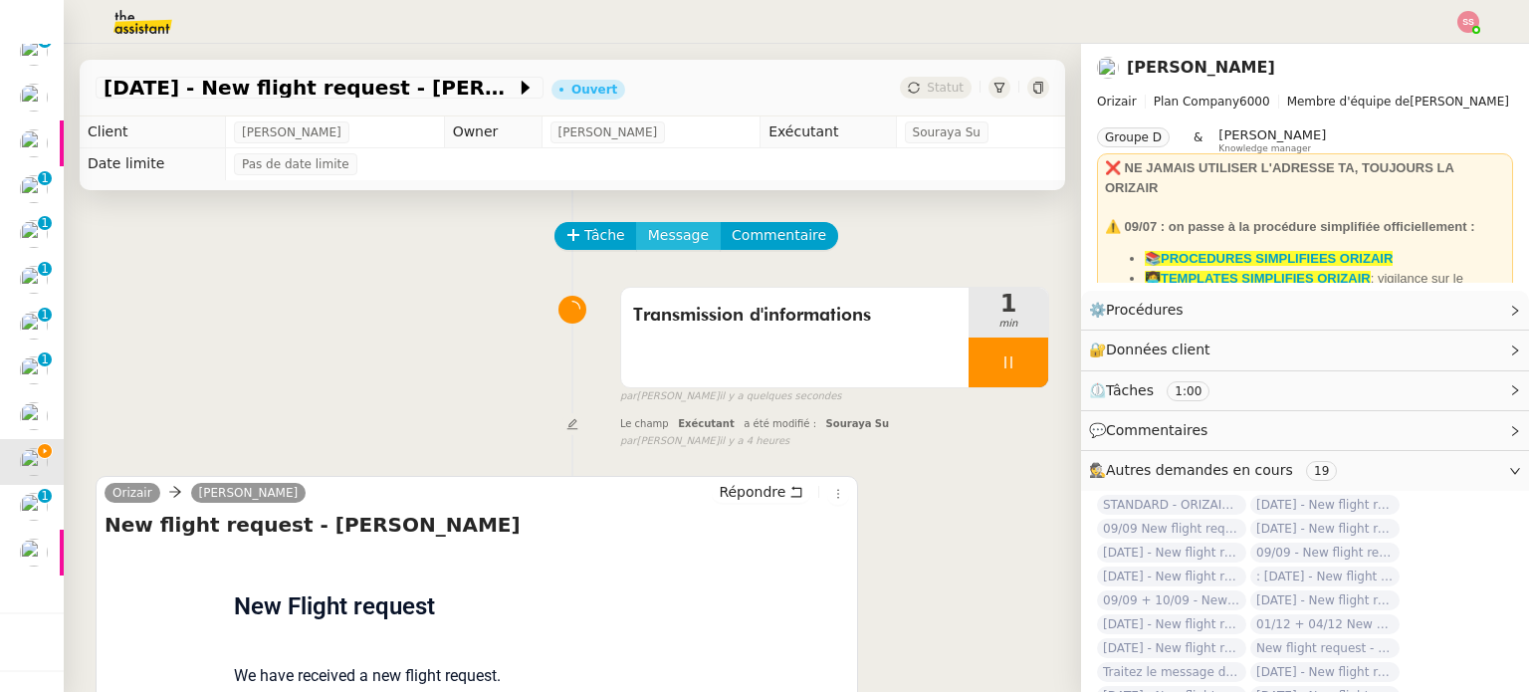
click at [657, 236] on span "Message" at bounding box center [678, 235] width 61 height 23
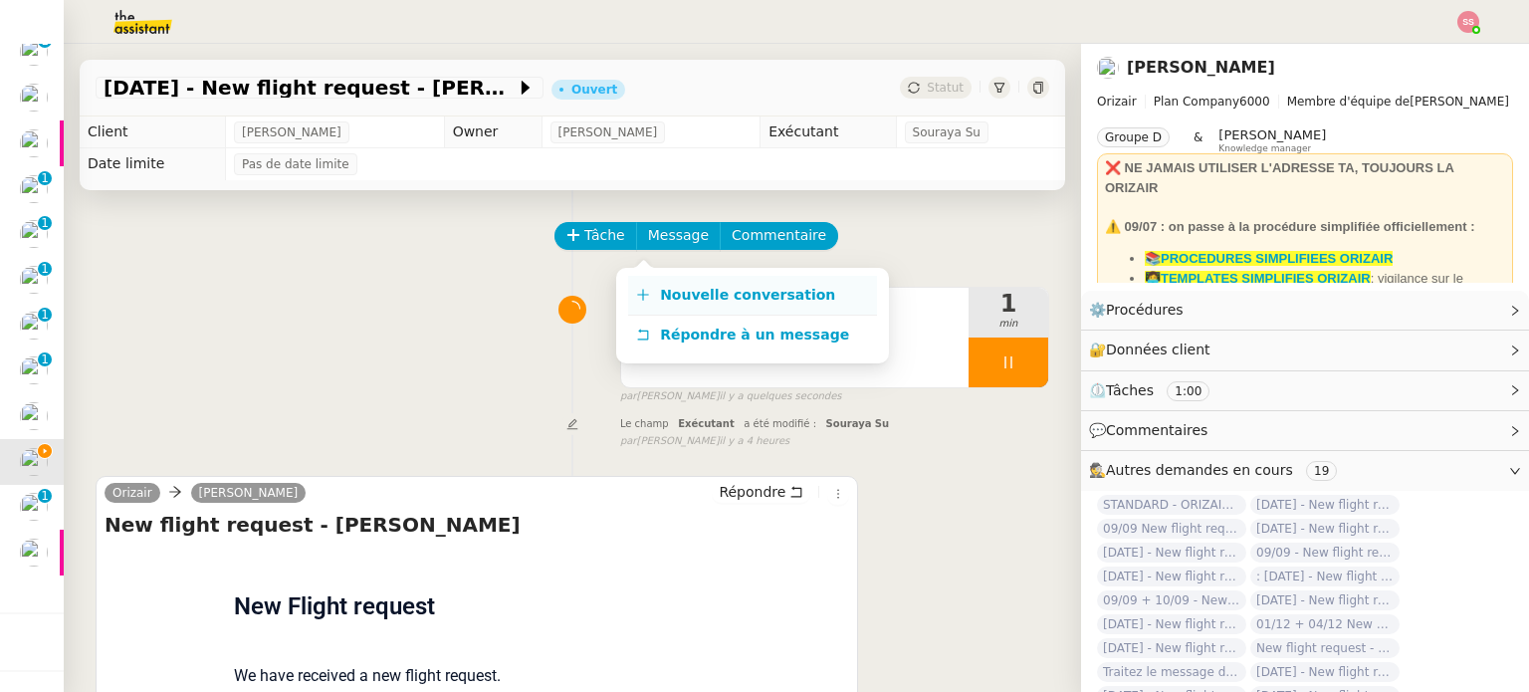
click at [667, 282] on link "Nouvelle conversation" at bounding box center [752, 296] width 249 height 40
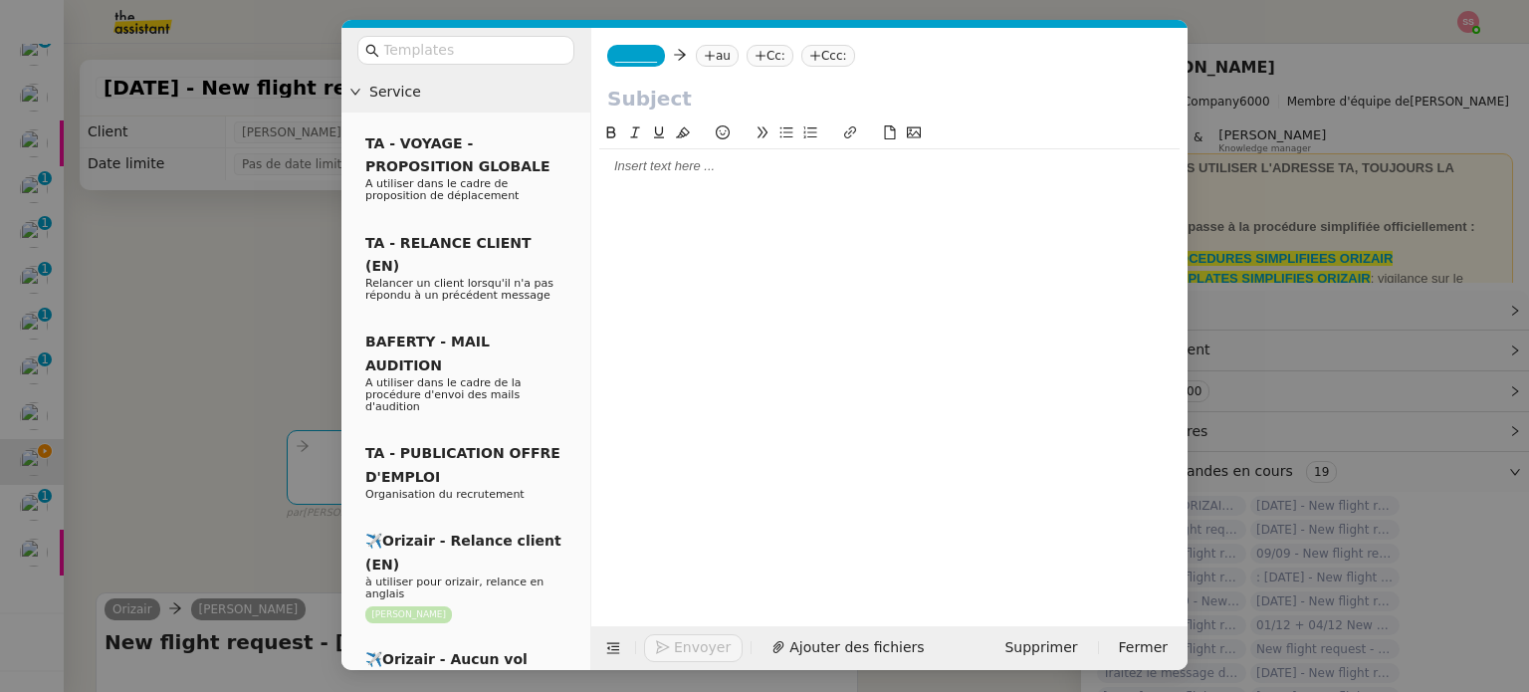
click at [704, 59] on icon at bounding box center [710, 56] width 12 height 12
paste input "[EMAIL_ADDRESS][DOMAIN_NAME]"
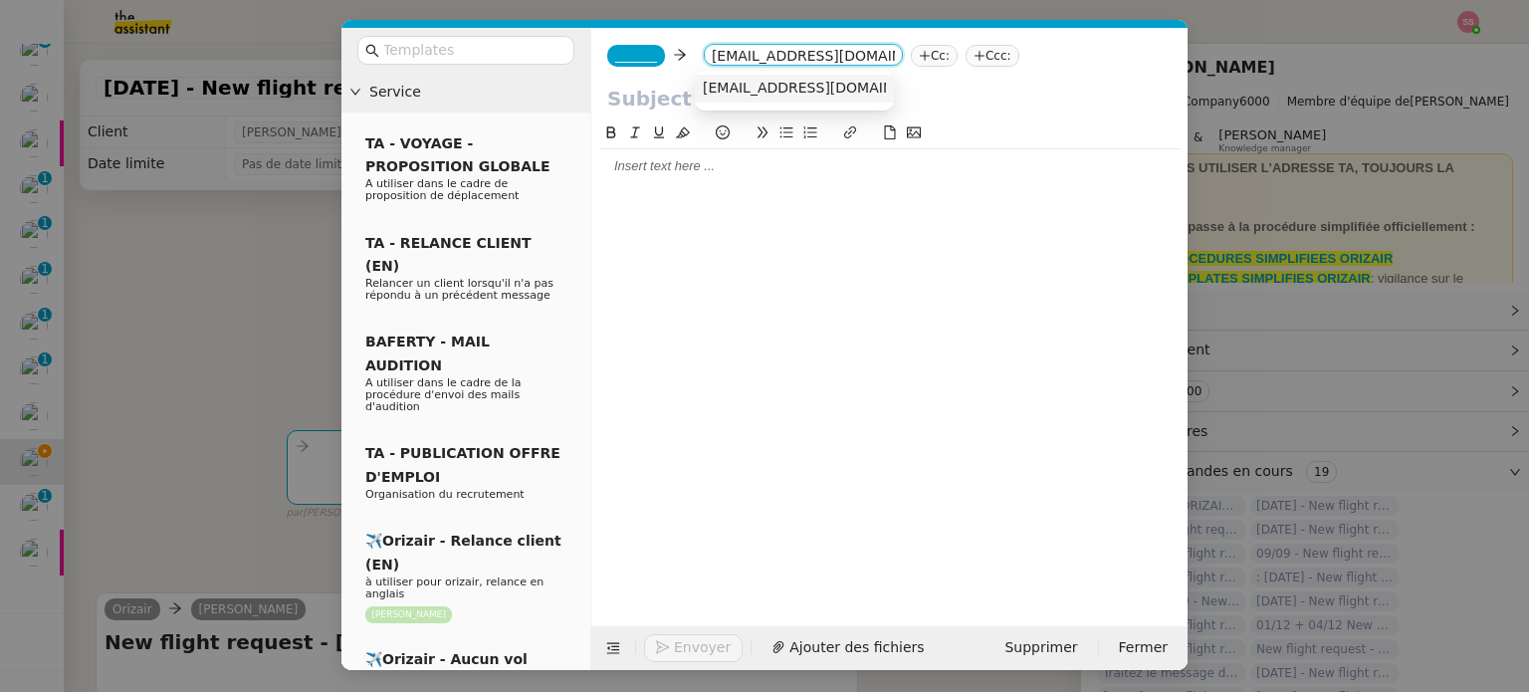
type input "[EMAIL_ADDRESS][DOMAIN_NAME]"
click at [776, 87] on span "[EMAIL_ADDRESS][DOMAIN_NAME]" at bounding box center [825, 88] width 244 height 16
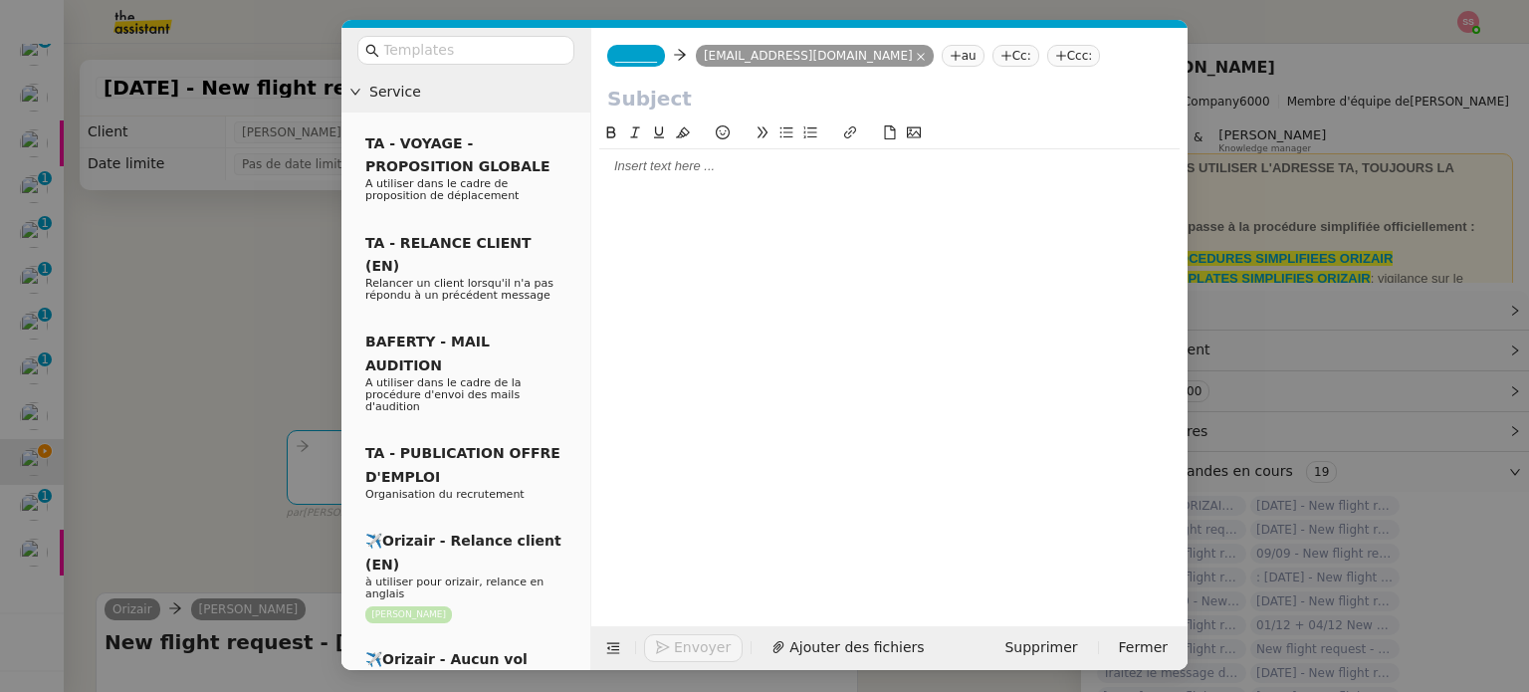
click at [636, 63] on span "_______" at bounding box center [636, 56] width 42 height 14
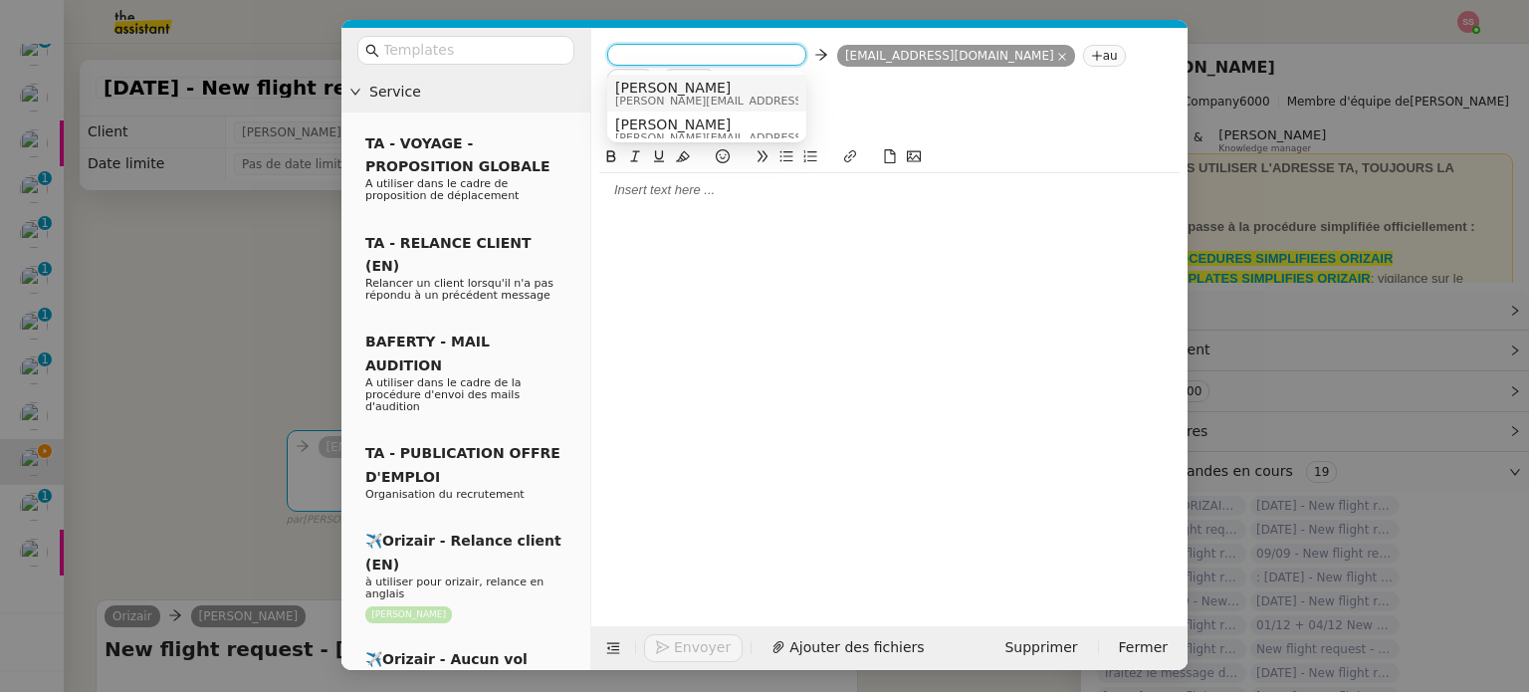
click at [699, 85] on span "[PERSON_NAME]" at bounding box center [756, 88] width 283 height 16
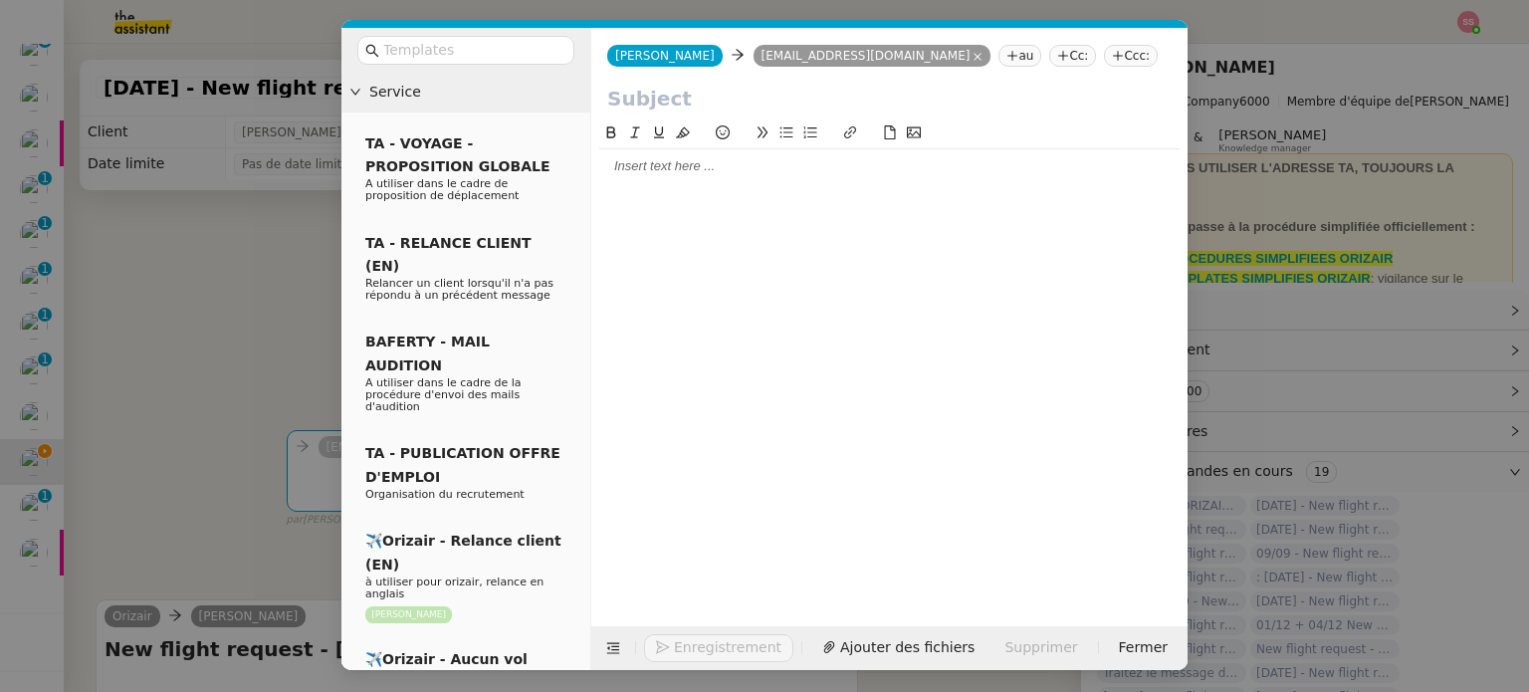
click at [1112, 53] on icon at bounding box center [1118, 56] width 12 height 12
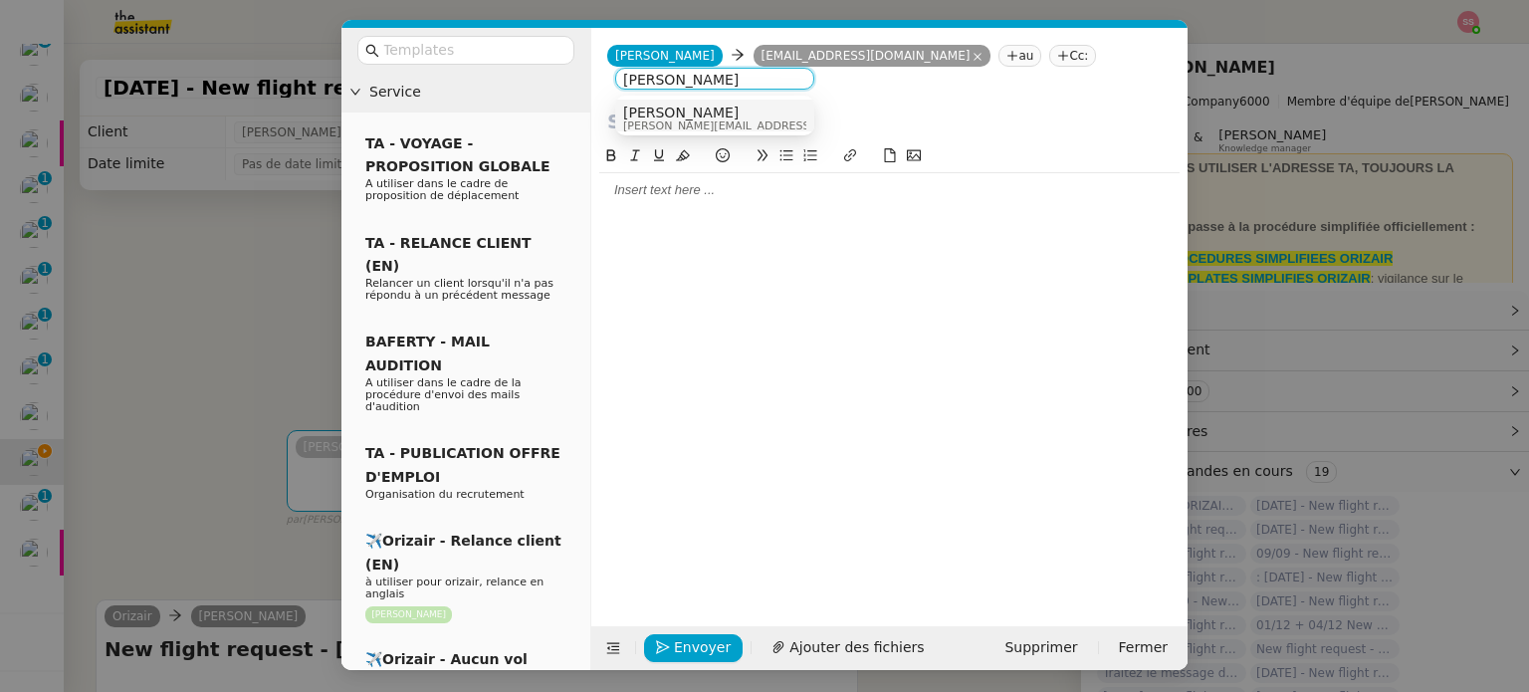
type input "louis frei"
click at [708, 103] on nz-option-item "Louis Frei louis@orizair.com" at bounding box center [714, 118] width 199 height 37
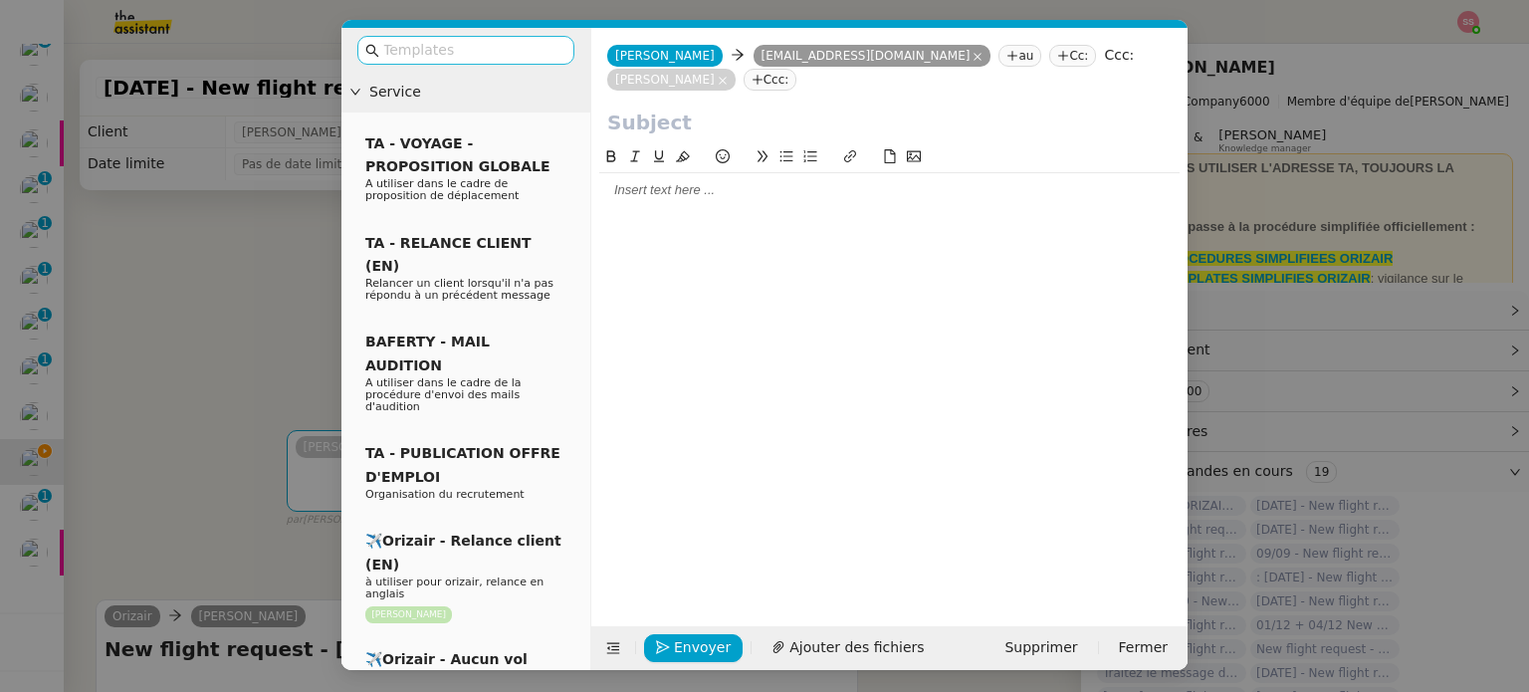
click at [511, 59] on input "text" at bounding box center [472, 50] width 179 height 23
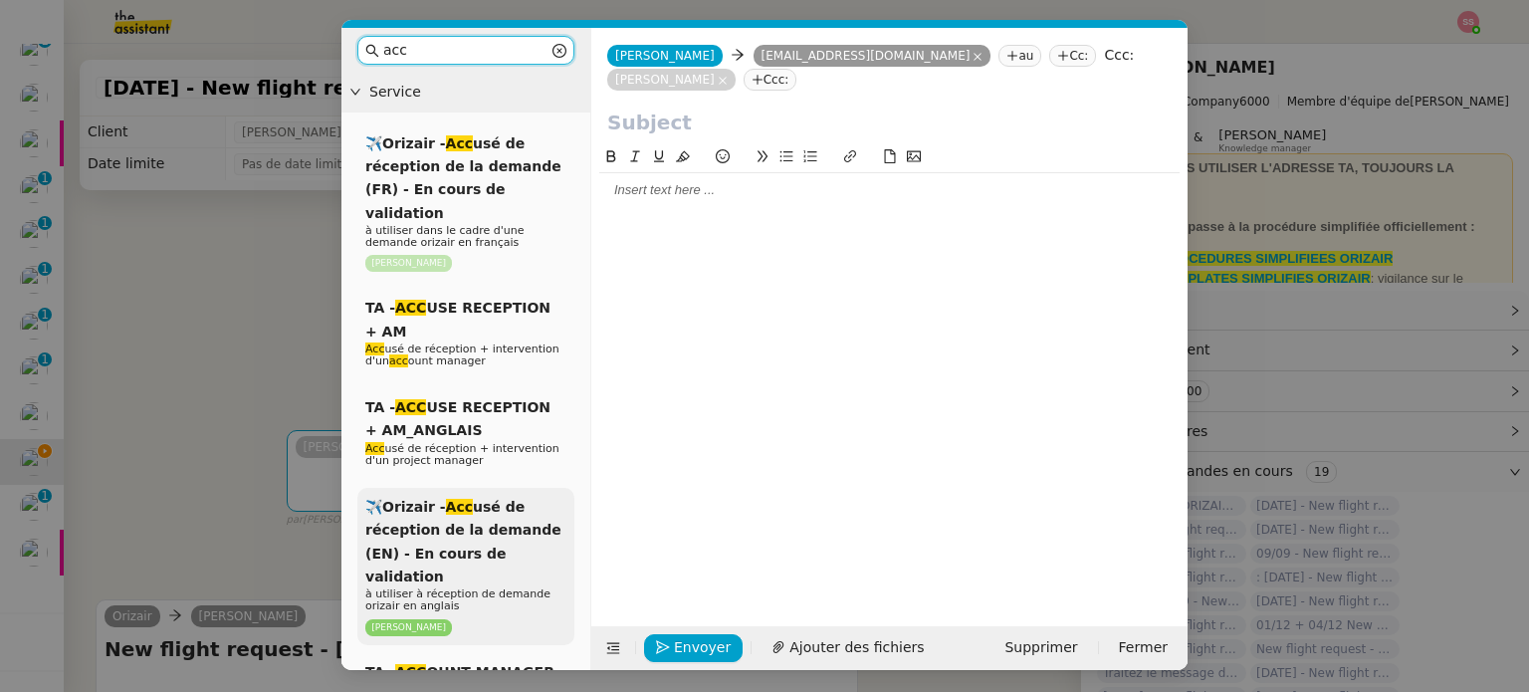
type input "acc"
click at [474, 587] on span "à utiliser à réception de demande orizair en anglais" at bounding box center [457, 599] width 185 height 25
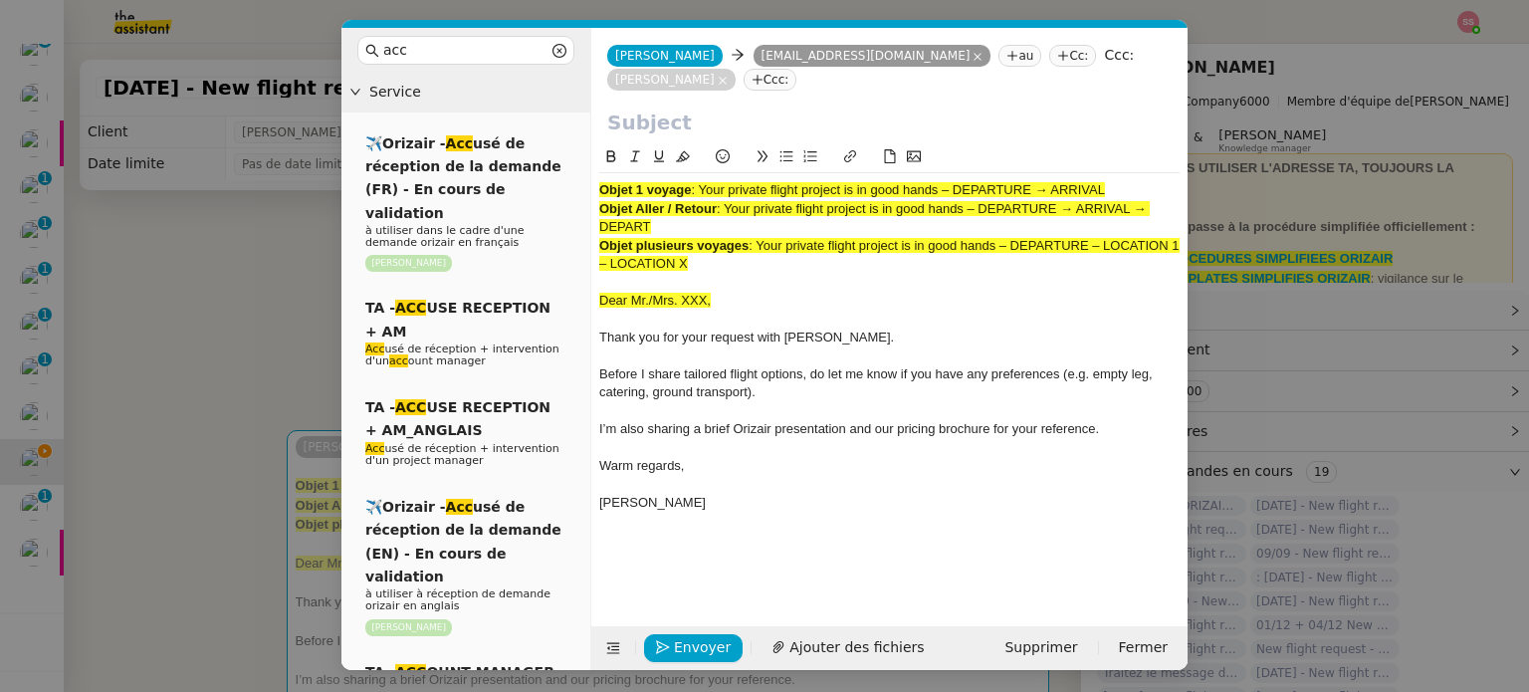
drag, startPoint x: 701, startPoint y: 160, endPoint x: 1281, endPoint y: 150, distance: 580.3
click at [1281, 150] on nz-modal-container "acc Service ✈️Orizair - Acc usé de réception de la demande (FR) - En cours de v…" at bounding box center [764, 346] width 1529 height 692
click at [752, 109] on input "text" at bounding box center [889, 122] width 564 height 30
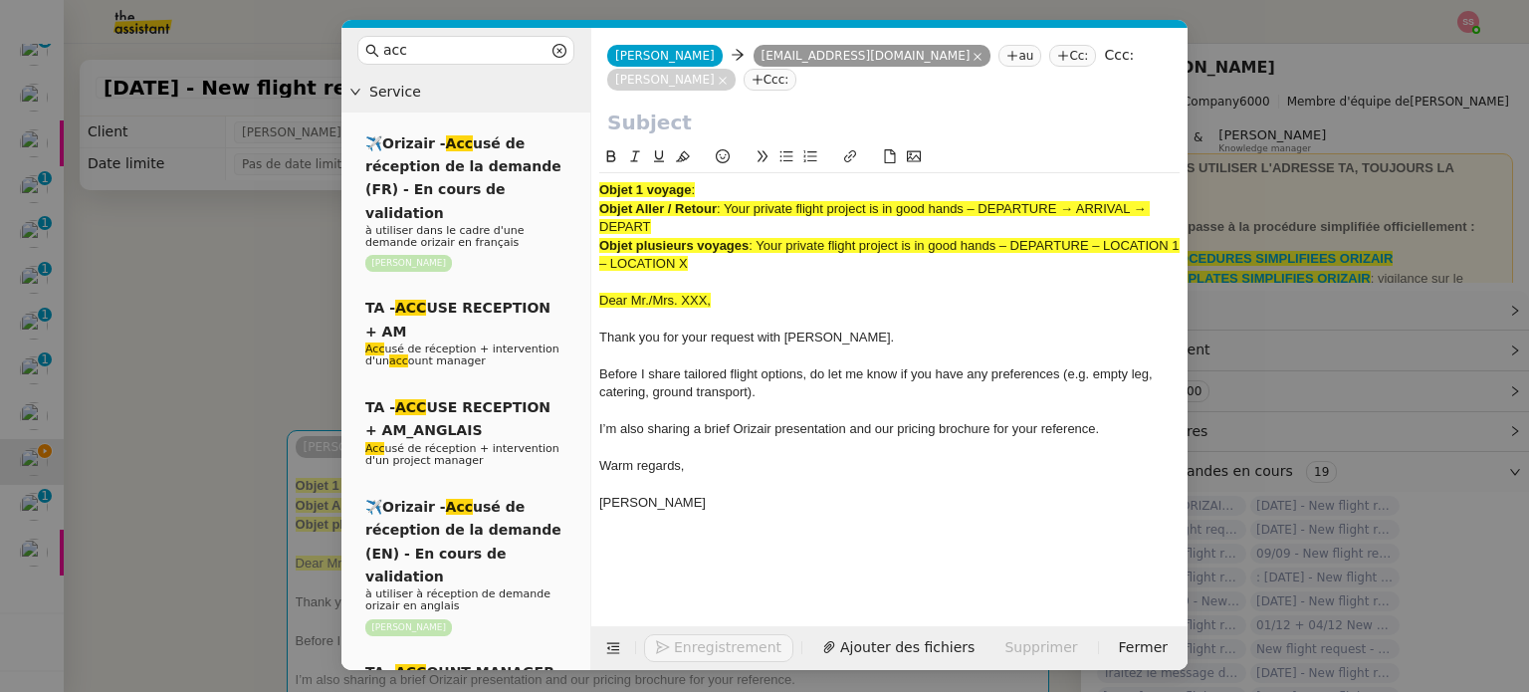
paste input "Your private flight project is in good hands – DEPARTURE → ARRIVAL"
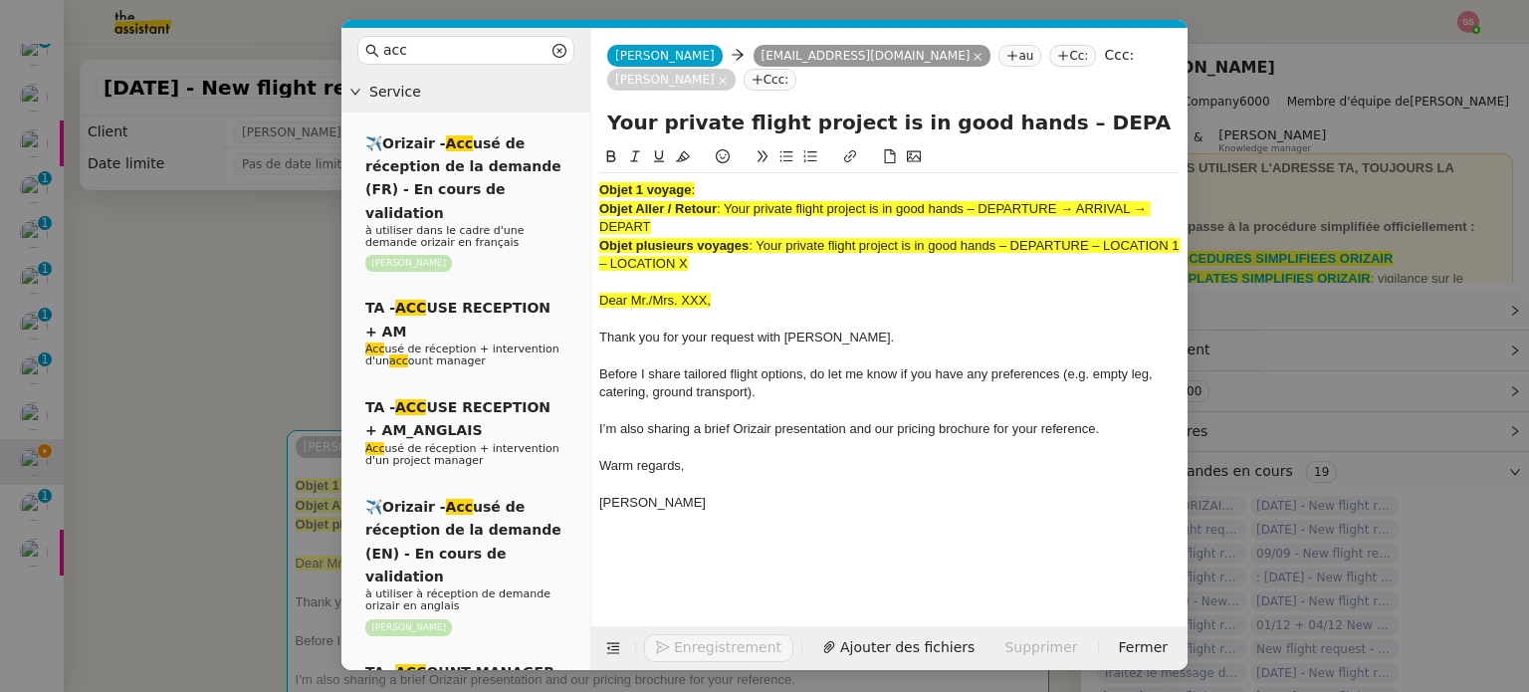
scroll to position [0, 86]
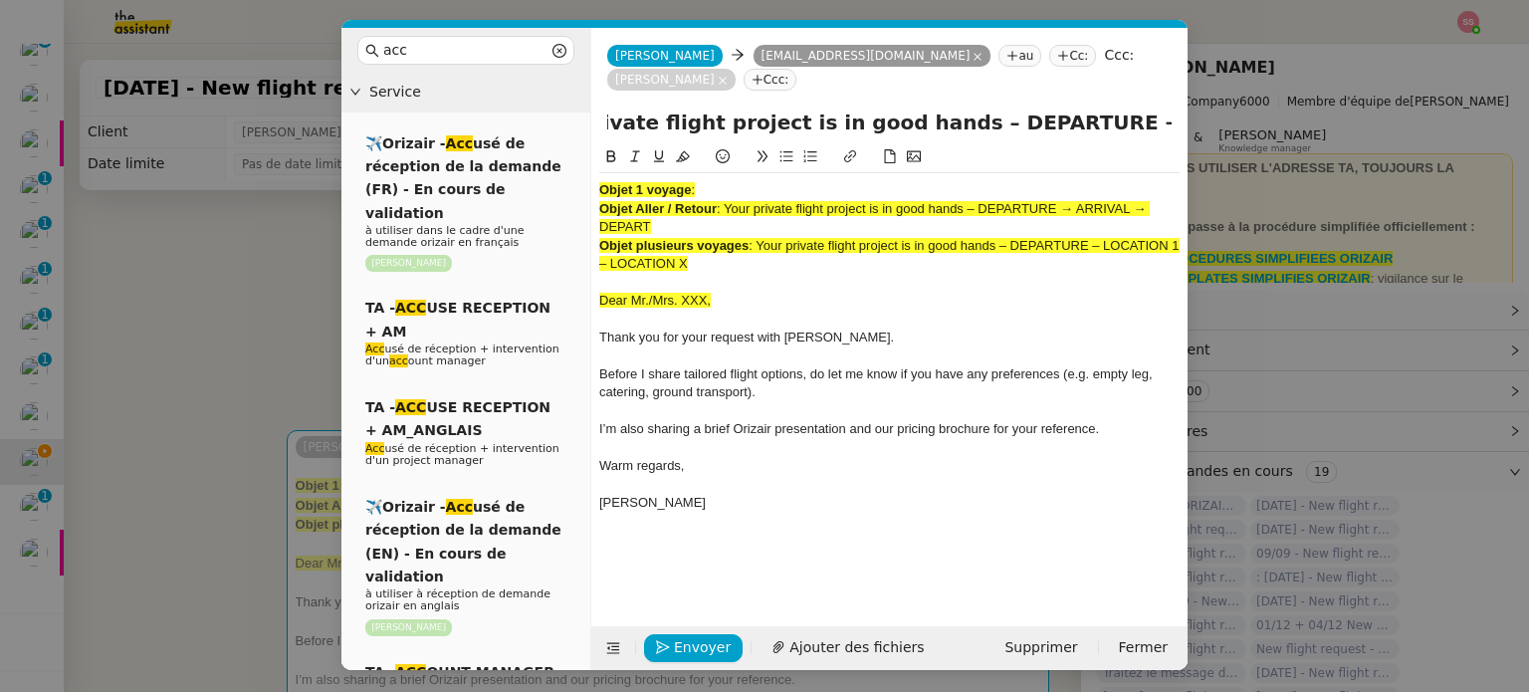
type input "Your private flight project is in good hands – DEPARTURE → ARRIVAL"
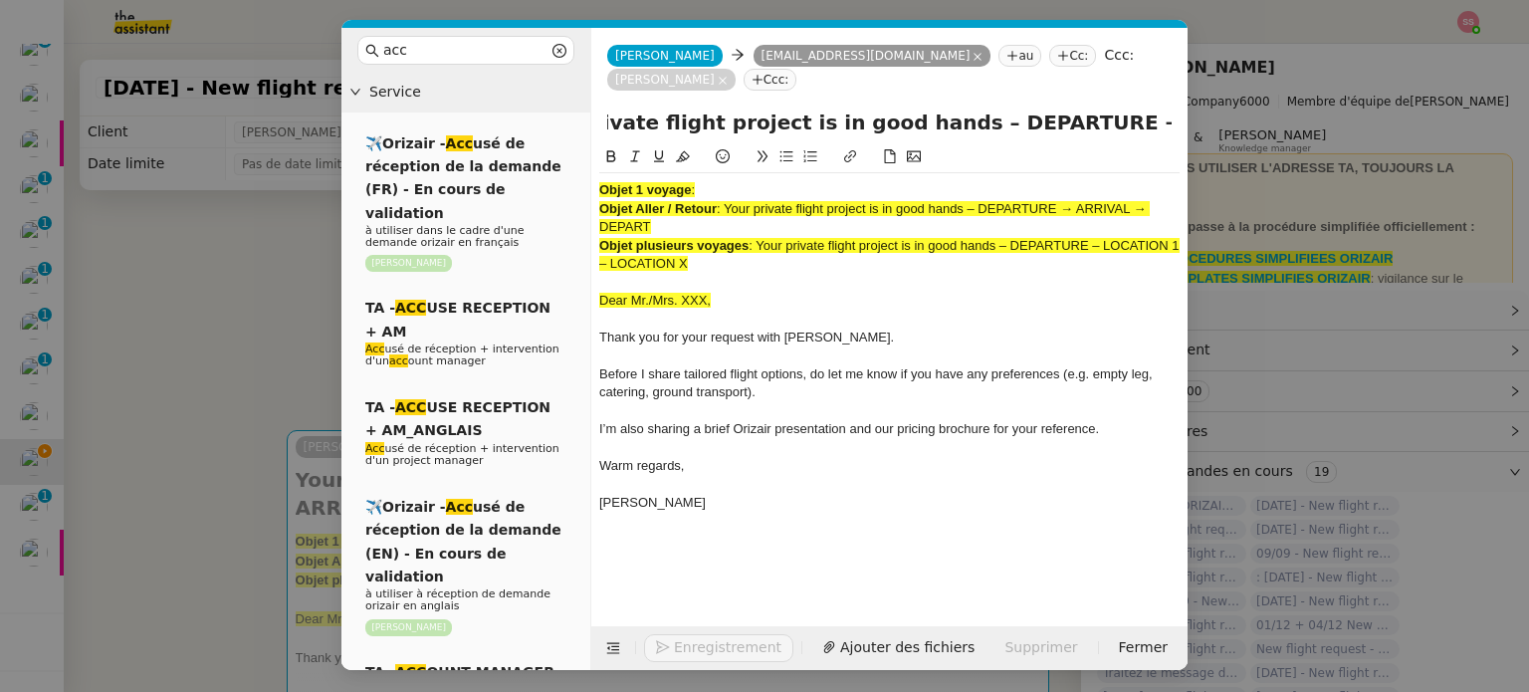
scroll to position [0, 0]
drag, startPoint x: 719, startPoint y: 245, endPoint x: 586, endPoint y: 144, distance: 166.2
click at [586, 144] on nz-layout "acc Service ✈️Orizair - Acc usé de réception de la demande (FR) - En cours de v…" at bounding box center [764, 349] width 846 height 642
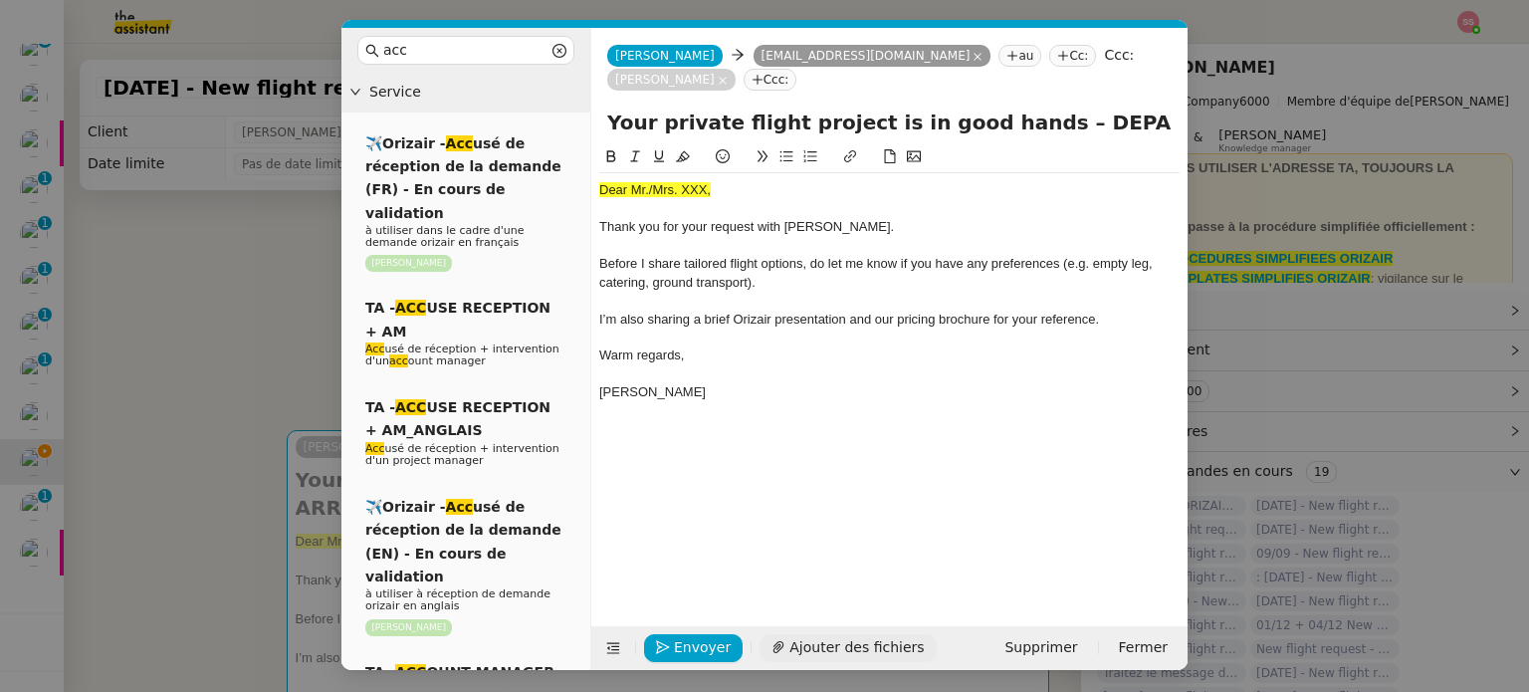
click at [842, 654] on span "Ajouter des fichiers" at bounding box center [856, 647] width 134 height 23
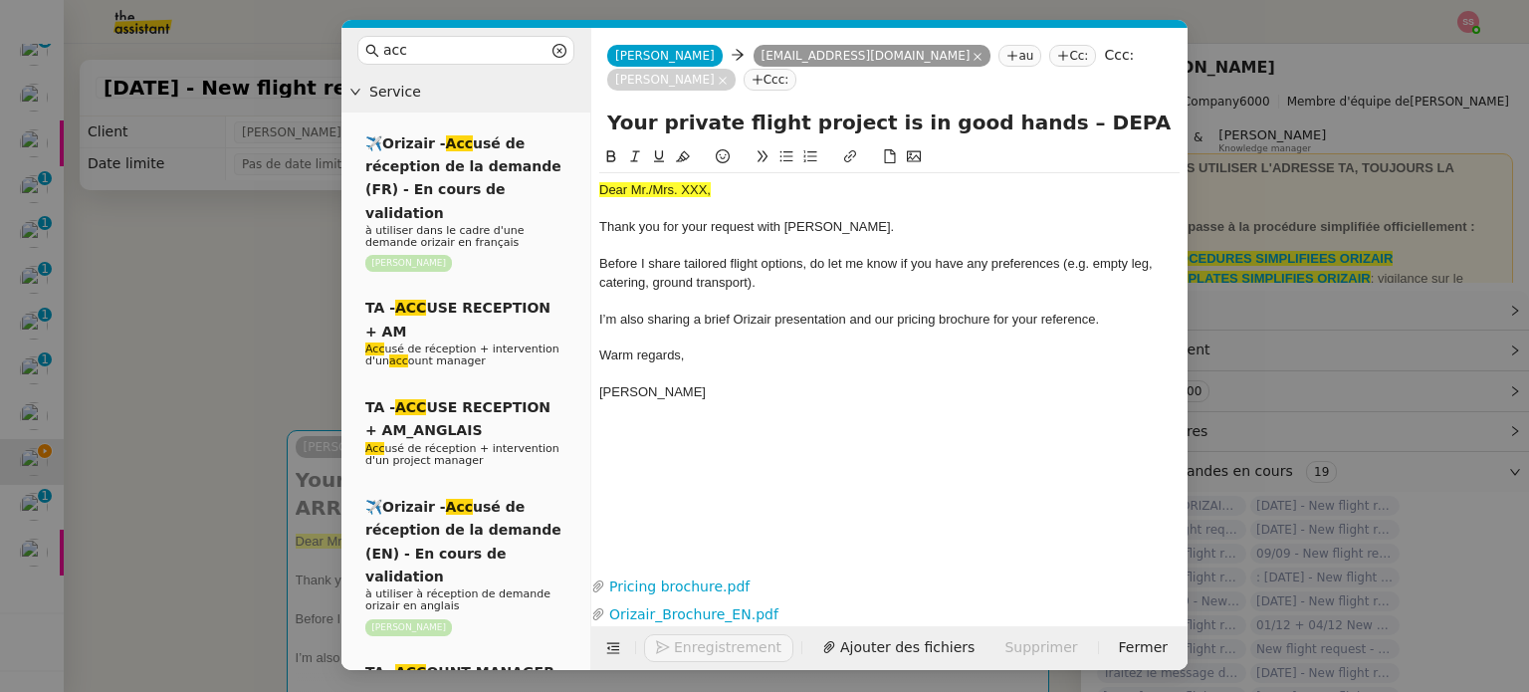
click at [254, 374] on nz-modal-container "acc Service ✈️Orizair - Acc usé de réception de la demande (FR) - En cours de v…" at bounding box center [764, 346] width 1529 height 692
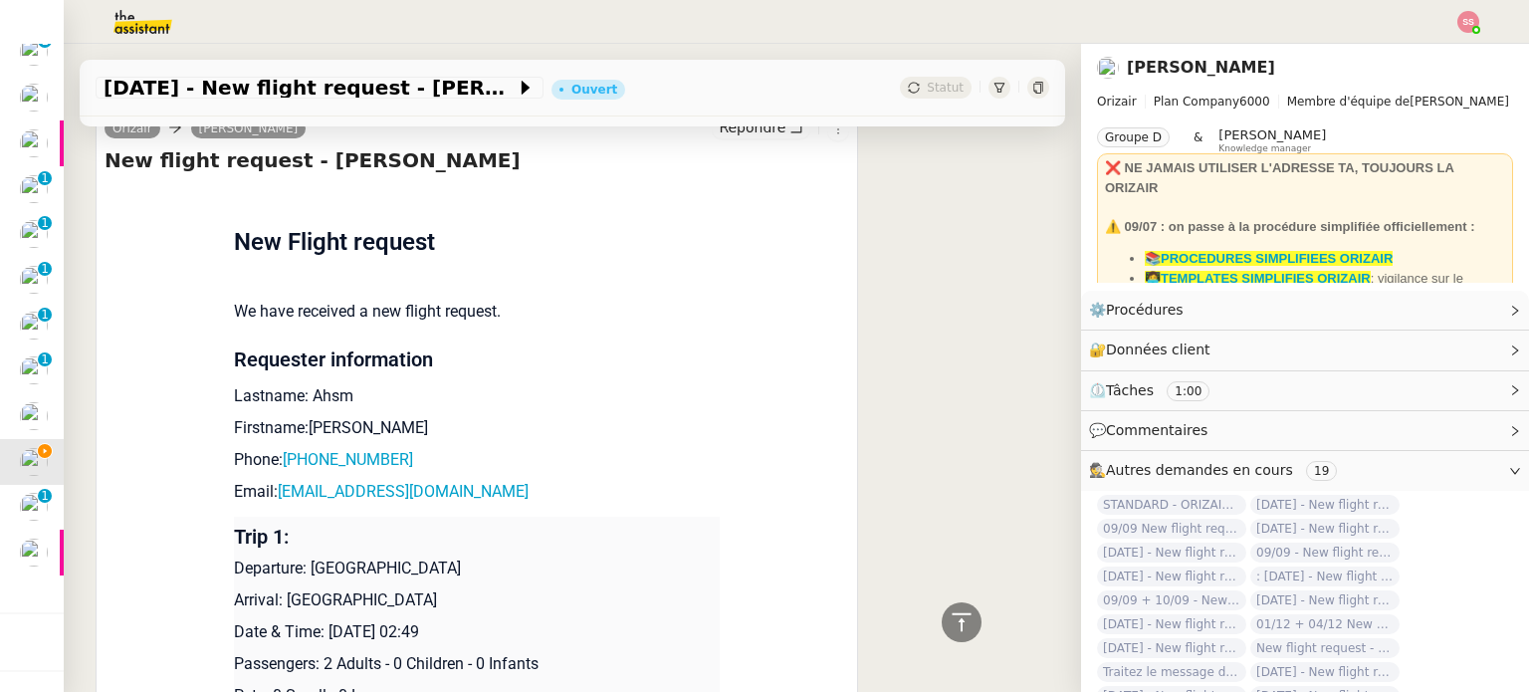
scroll to position [995, 0]
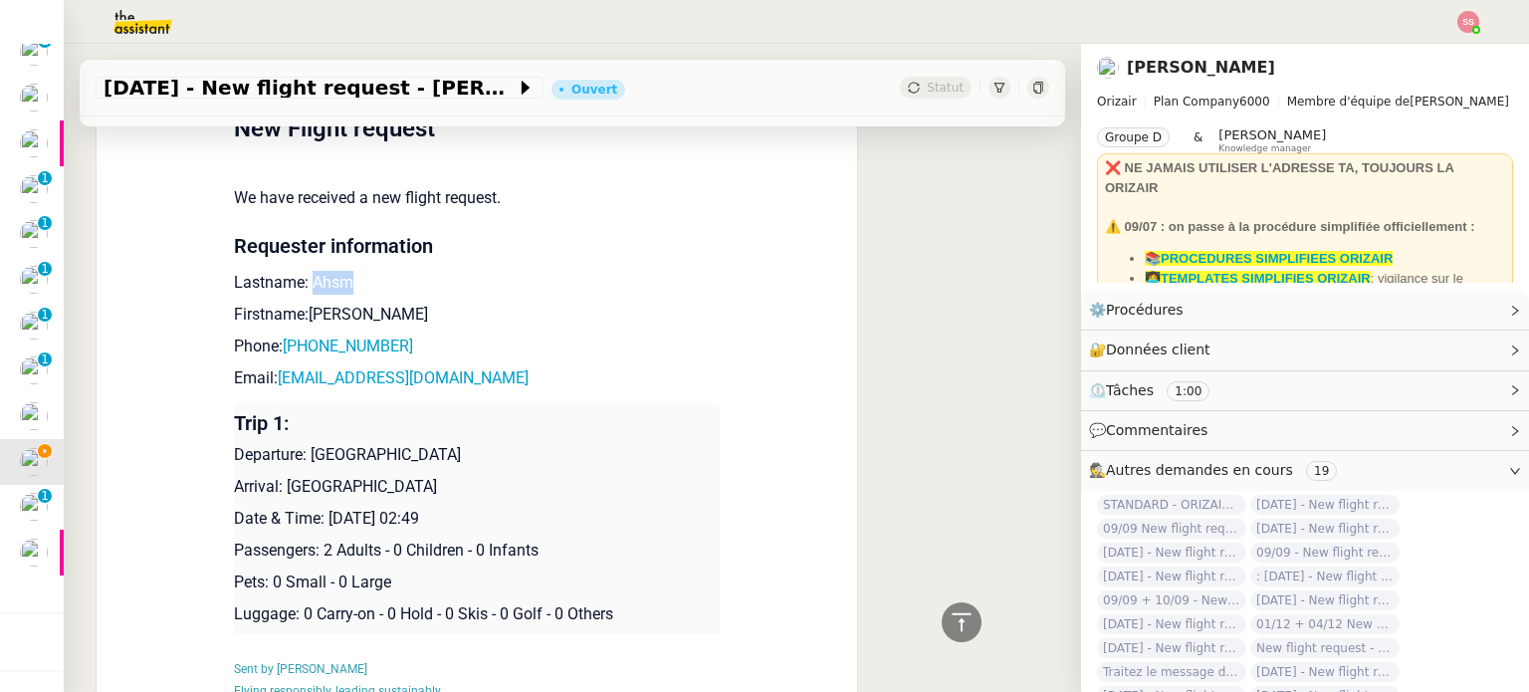
drag, startPoint x: 299, startPoint y: 262, endPoint x: 369, endPoint y: 270, distance: 71.1
click at [369, 271] on p "Lastname: Ahsm" at bounding box center [477, 283] width 486 height 24
copy p "Ahsm"
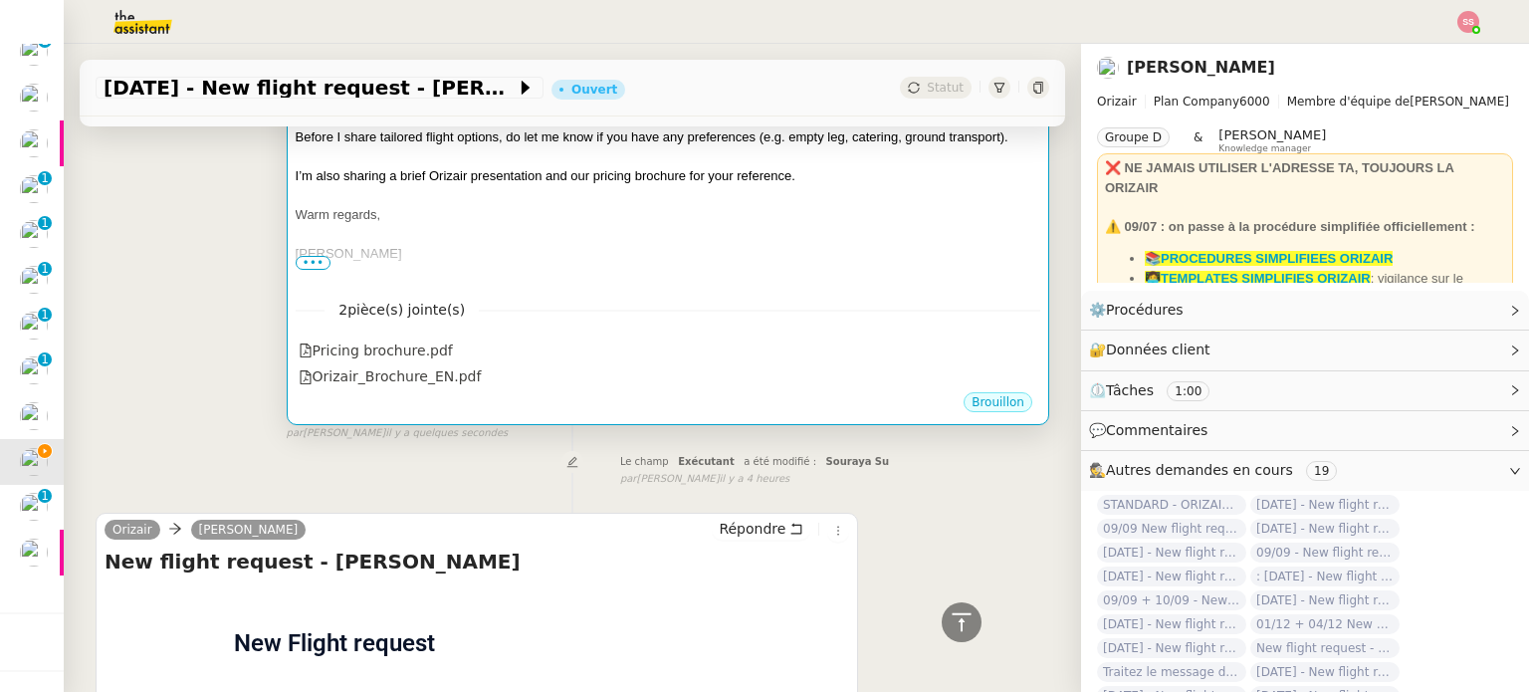
scroll to position [299, 0]
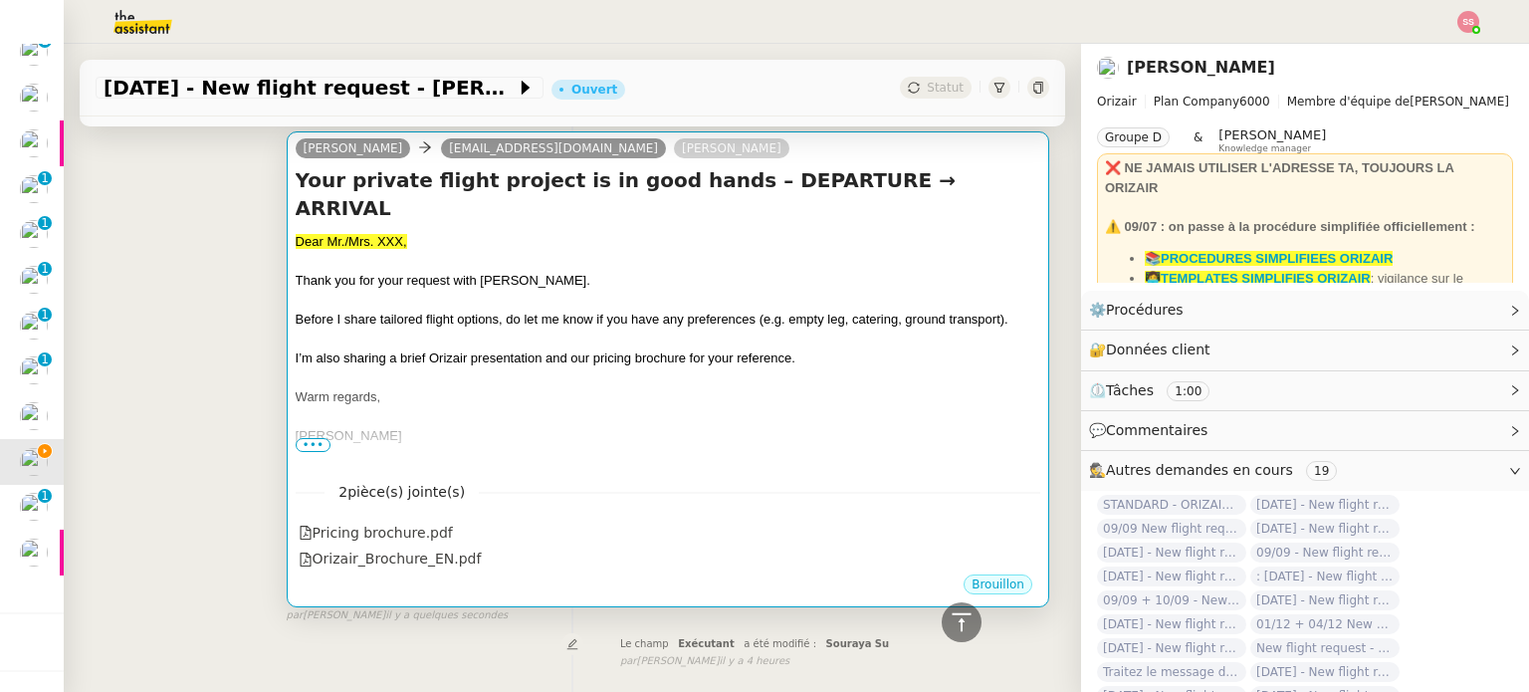
click at [539, 329] on div at bounding box center [668, 339] width 744 height 20
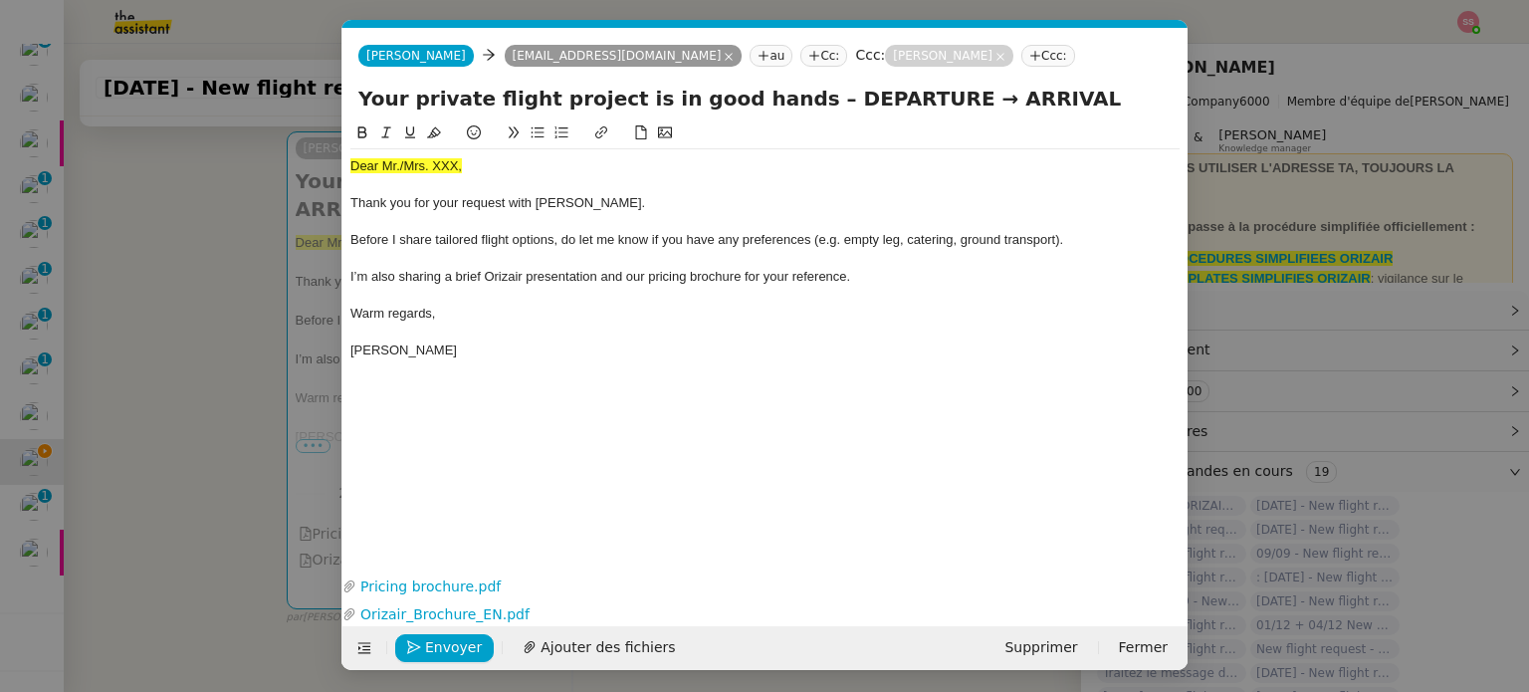
scroll to position [0, 61]
drag, startPoint x: 472, startPoint y: 171, endPoint x: 309, endPoint y: 163, distance: 163.4
click at [309, 163] on nz-modal-container "acc Service ✈️Orizair - Acc usé de réception de la demande (FR) - En cours de v…" at bounding box center [764, 346] width 1529 height 692
drag, startPoint x: 433, startPoint y: 135, endPoint x: 451, endPoint y: 151, distance: 24.0
click at [433, 135] on icon at bounding box center [434, 132] width 14 height 14
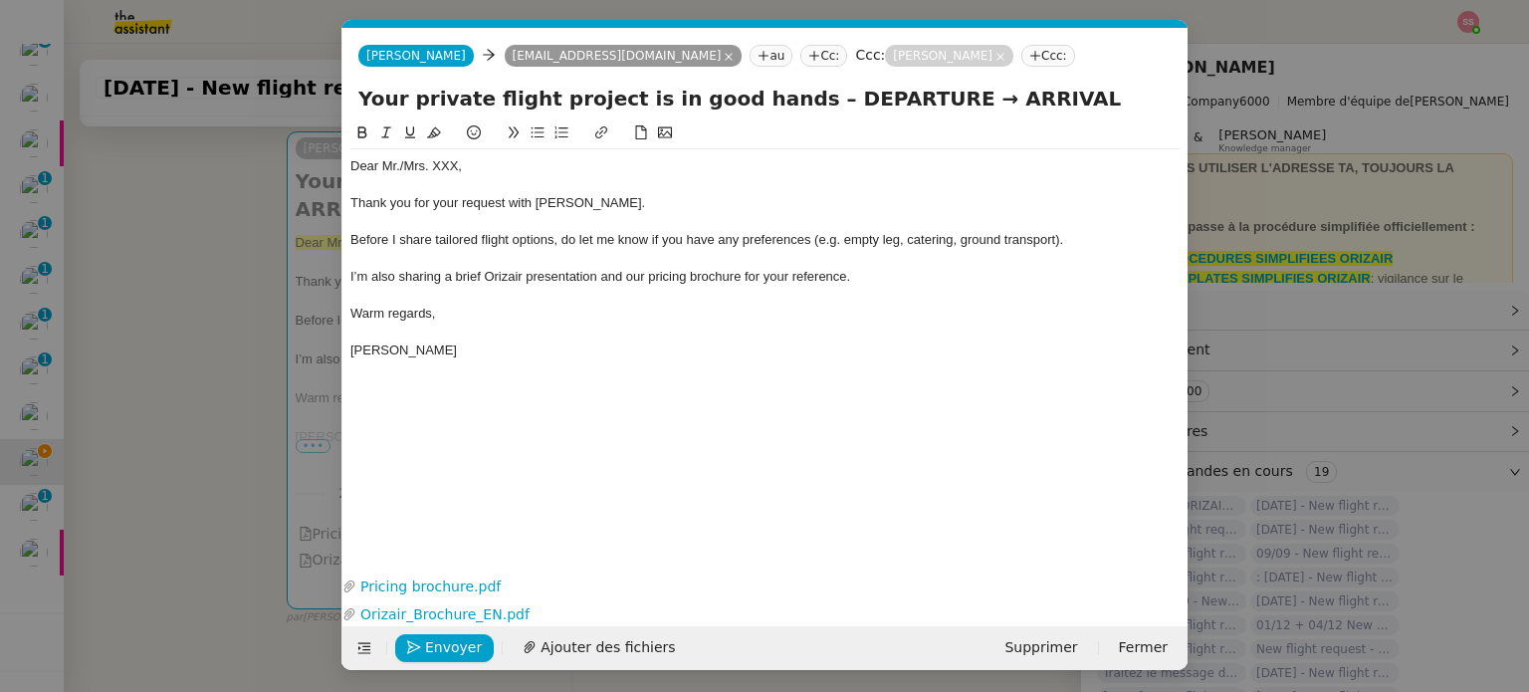
click at [486, 176] on div at bounding box center [764, 185] width 829 height 18
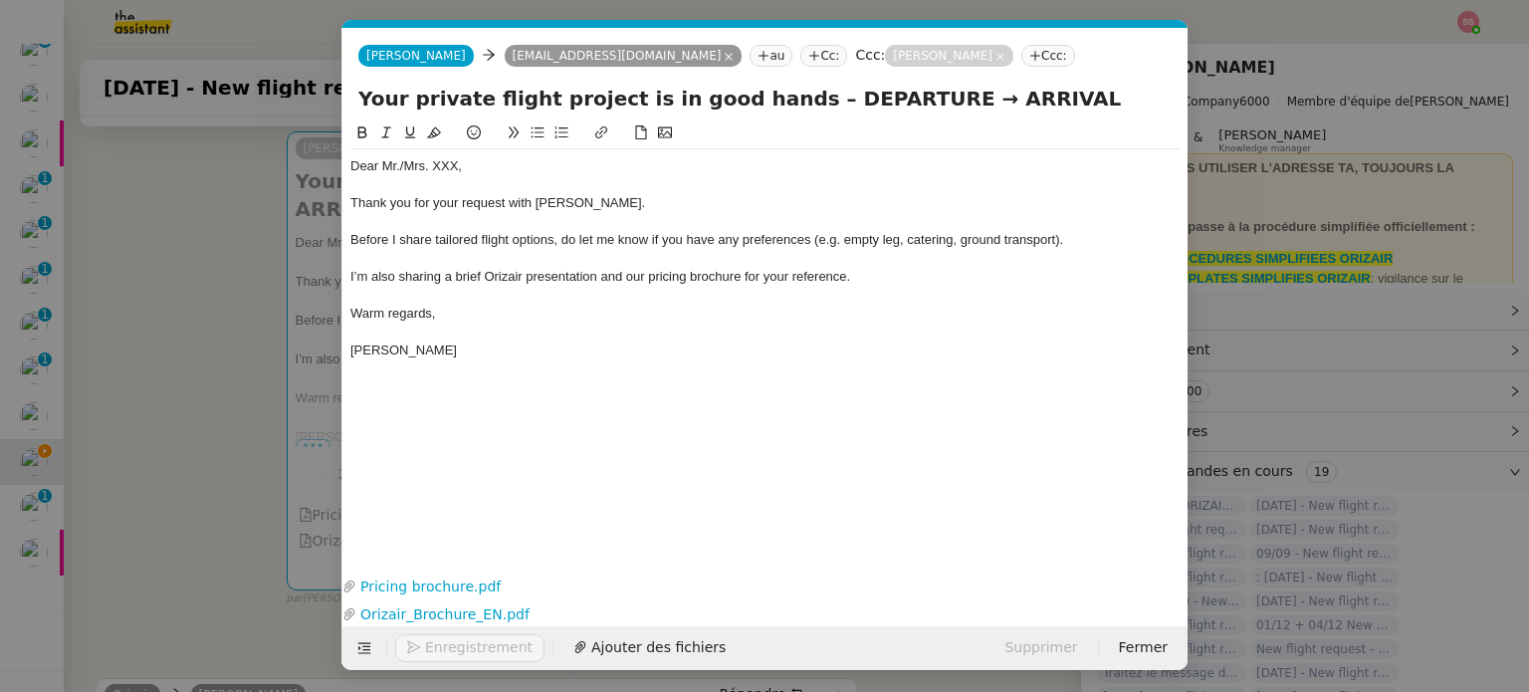
click at [472, 166] on div "Dear Mr./Mrs. XXX," at bounding box center [764, 166] width 829 height 18
drag, startPoint x: 474, startPoint y: 166, endPoint x: 400, endPoint y: 162, distance: 73.8
click at [400, 162] on div "Dear Mr./Mrs. XXX," at bounding box center [764, 166] width 829 height 18
click at [195, 363] on nz-modal-container "acc Service ✈️Orizair - Acc usé de réception de la demande (FR) - En cours de v…" at bounding box center [764, 346] width 1529 height 692
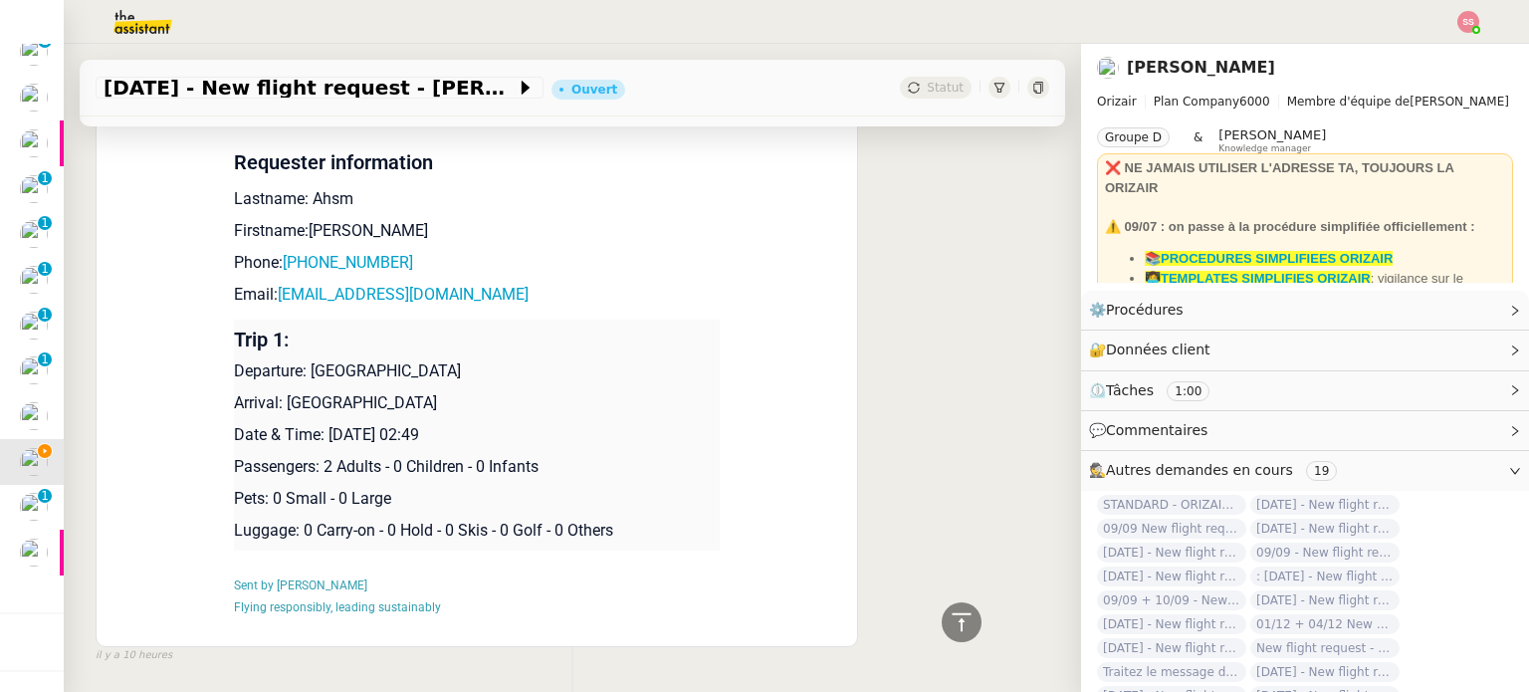
scroll to position [1095, 0]
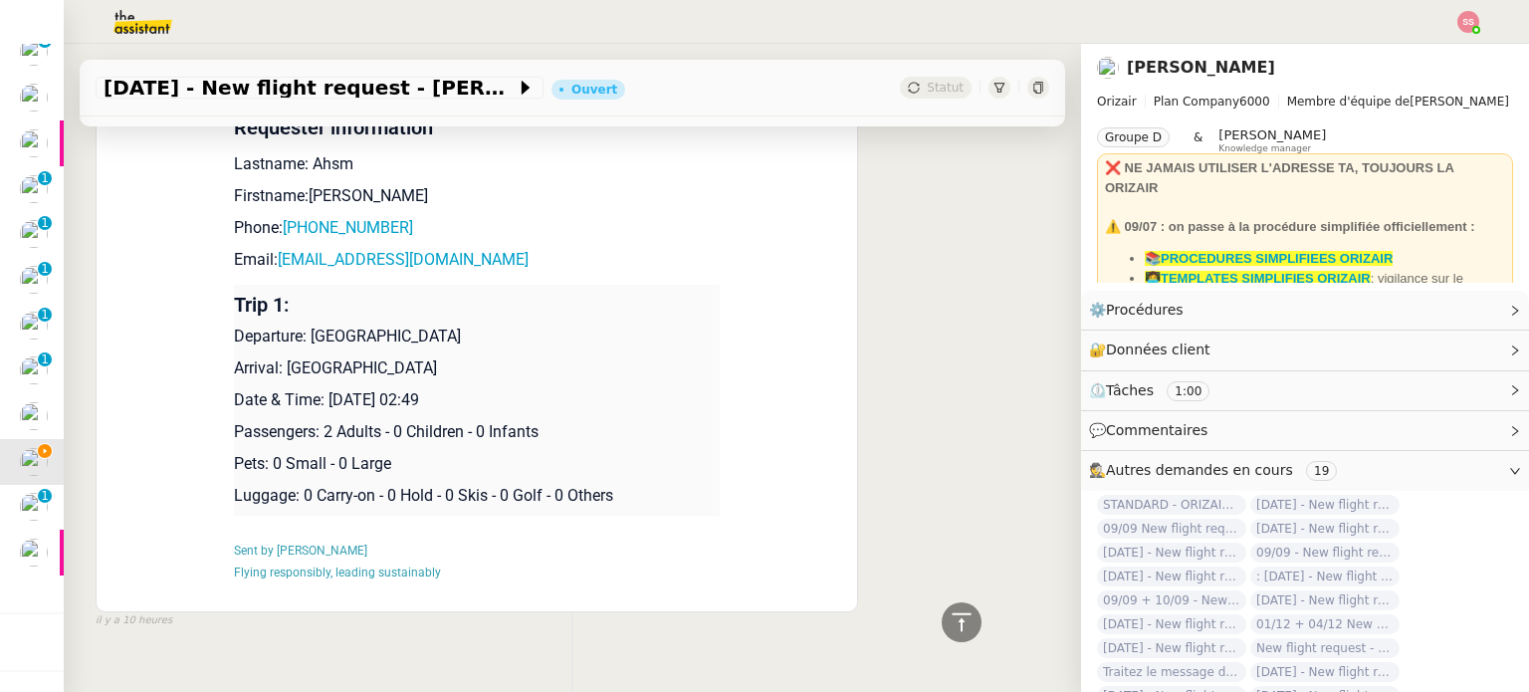
drag, startPoint x: 486, startPoint y: 308, endPoint x: 302, endPoint y: 308, distance: 184.1
click at [302, 324] on p "Departure: [GEOGRAPHIC_DATA]" at bounding box center [477, 336] width 486 height 24
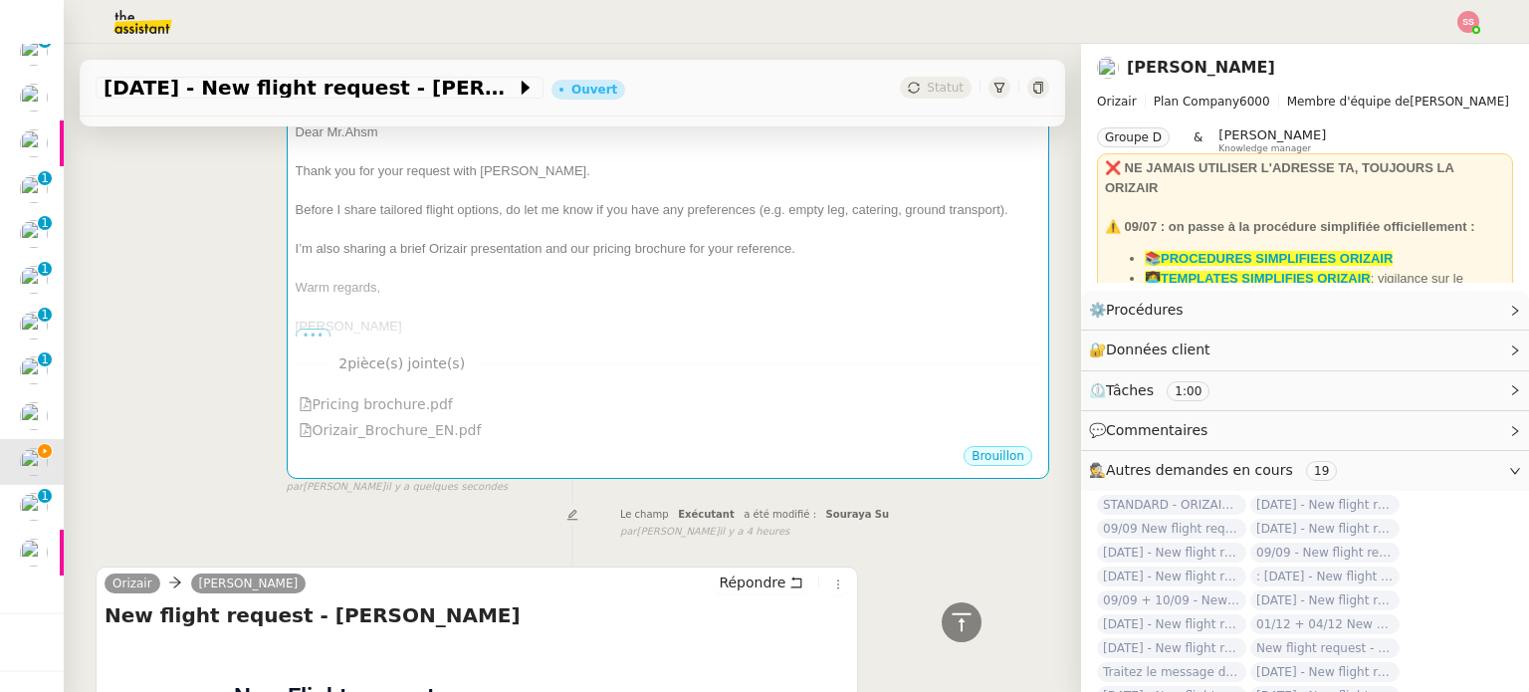
scroll to position [398, 0]
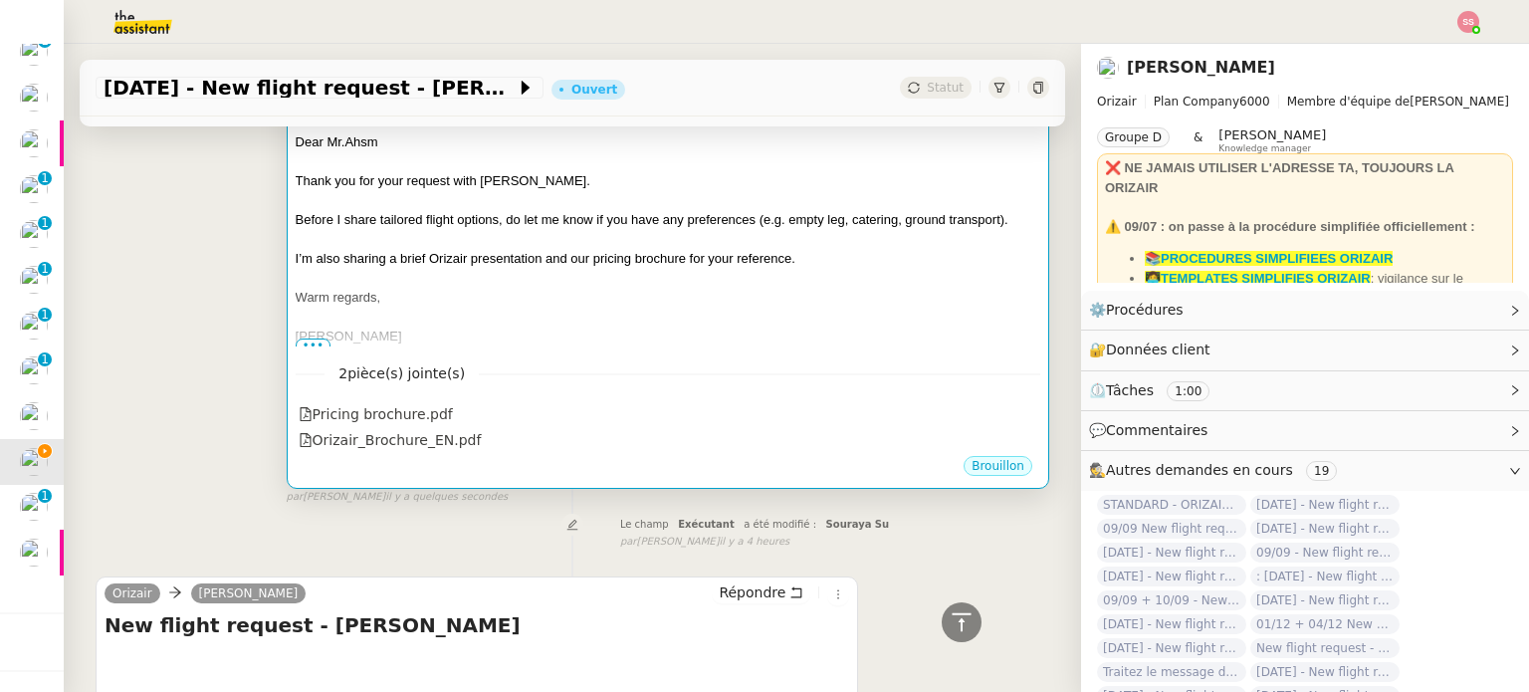
click at [704, 288] on div "Warm regards," at bounding box center [668, 298] width 744 height 20
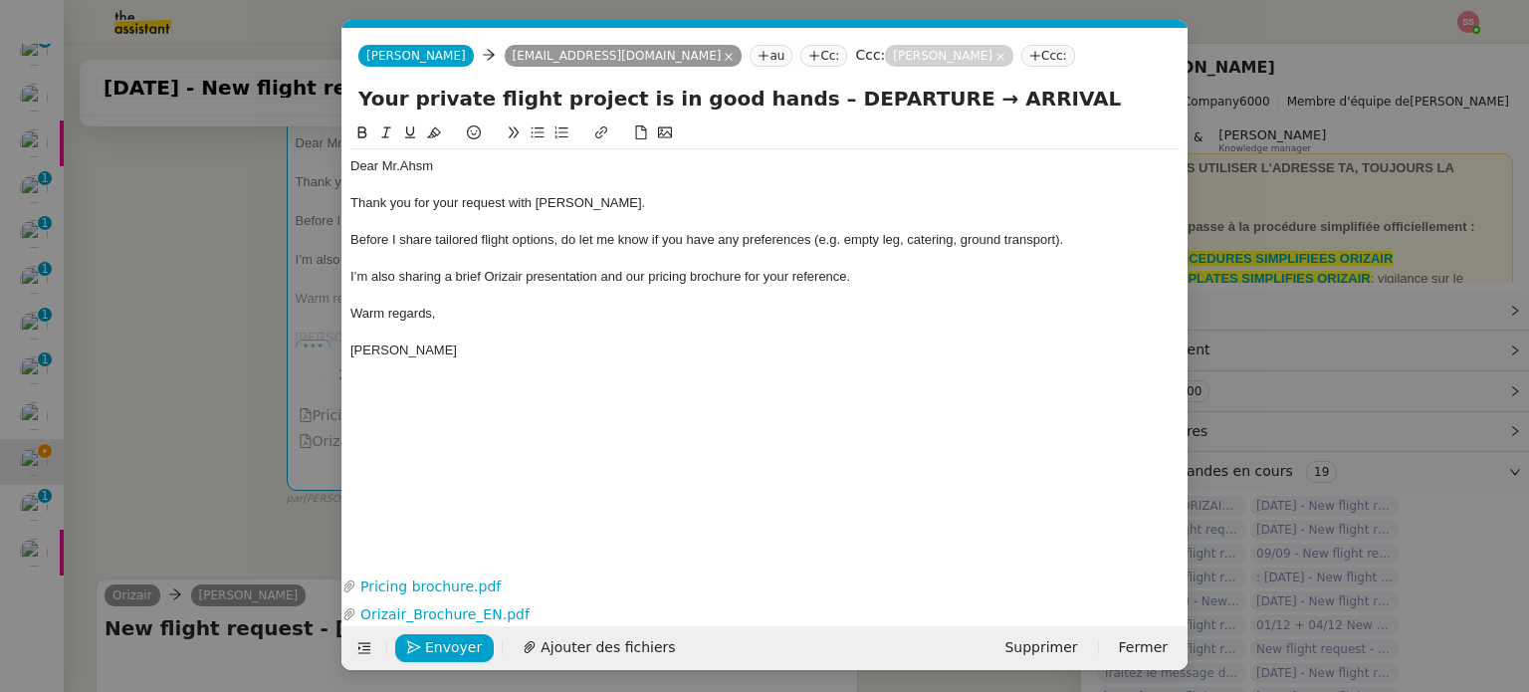
scroll to position [0, 61]
drag, startPoint x: 898, startPoint y: 95, endPoint x: 782, endPoint y: 91, distance: 115.5
click at [782, 91] on input "Your private flight project is in good hands – DEPARTURE → ARRIVAL" at bounding box center [764, 99] width 813 height 30
paste input "Erbil International Airport"
drag, startPoint x: 1048, startPoint y: 101, endPoint x: 1249, endPoint y: 88, distance: 201.4
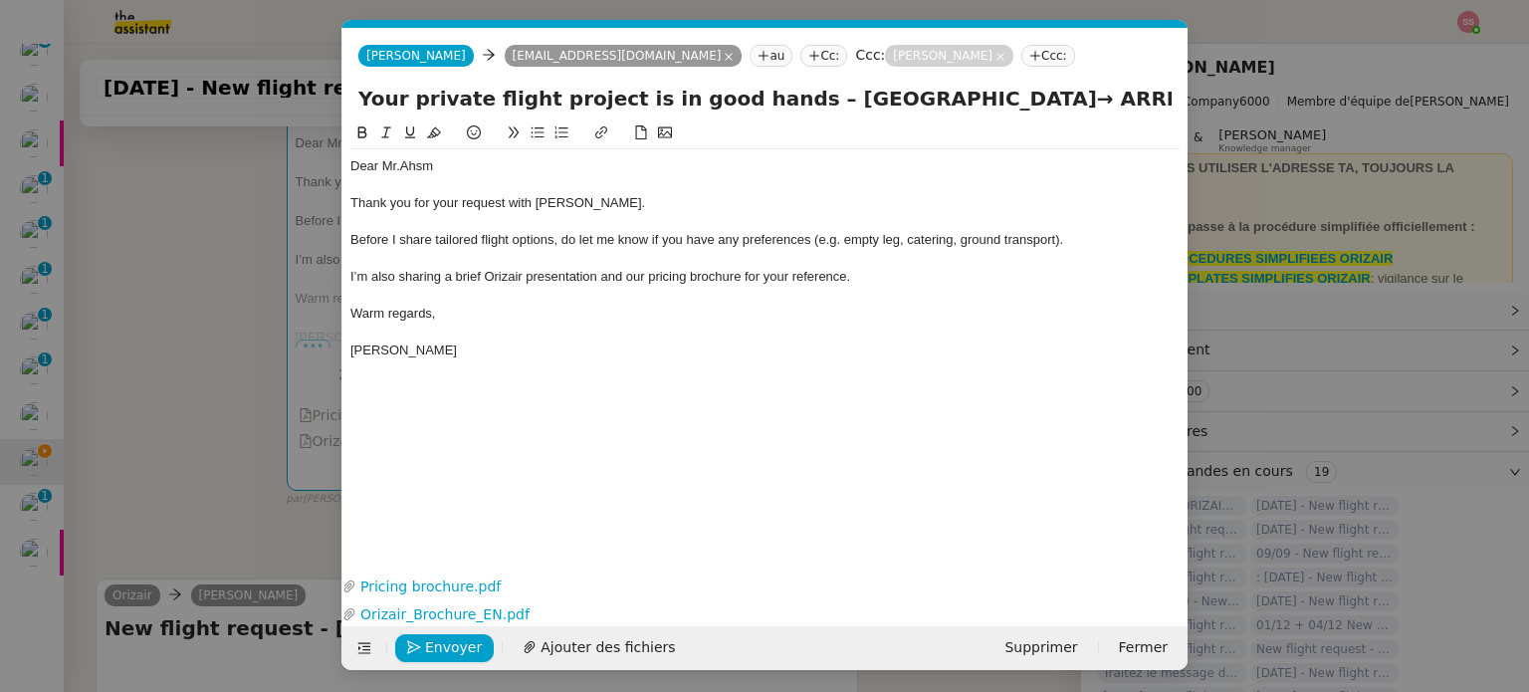
click at [1246, 88] on nz-modal-container "acc Service ✈️Orizair - Acc usé de réception de la demande (FR) - En cours de v…" at bounding box center [764, 346] width 1529 height 692
type input "Your private flight project is in good hands – Erbil International Airport→ Lon…"
click at [477, 637] on button "Envoyer" at bounding box center [444, 648] width 99 height 28
click at [477, 637] on span "Confirmer l'envoi" at bounding box center [484, 647] width 119 height 23
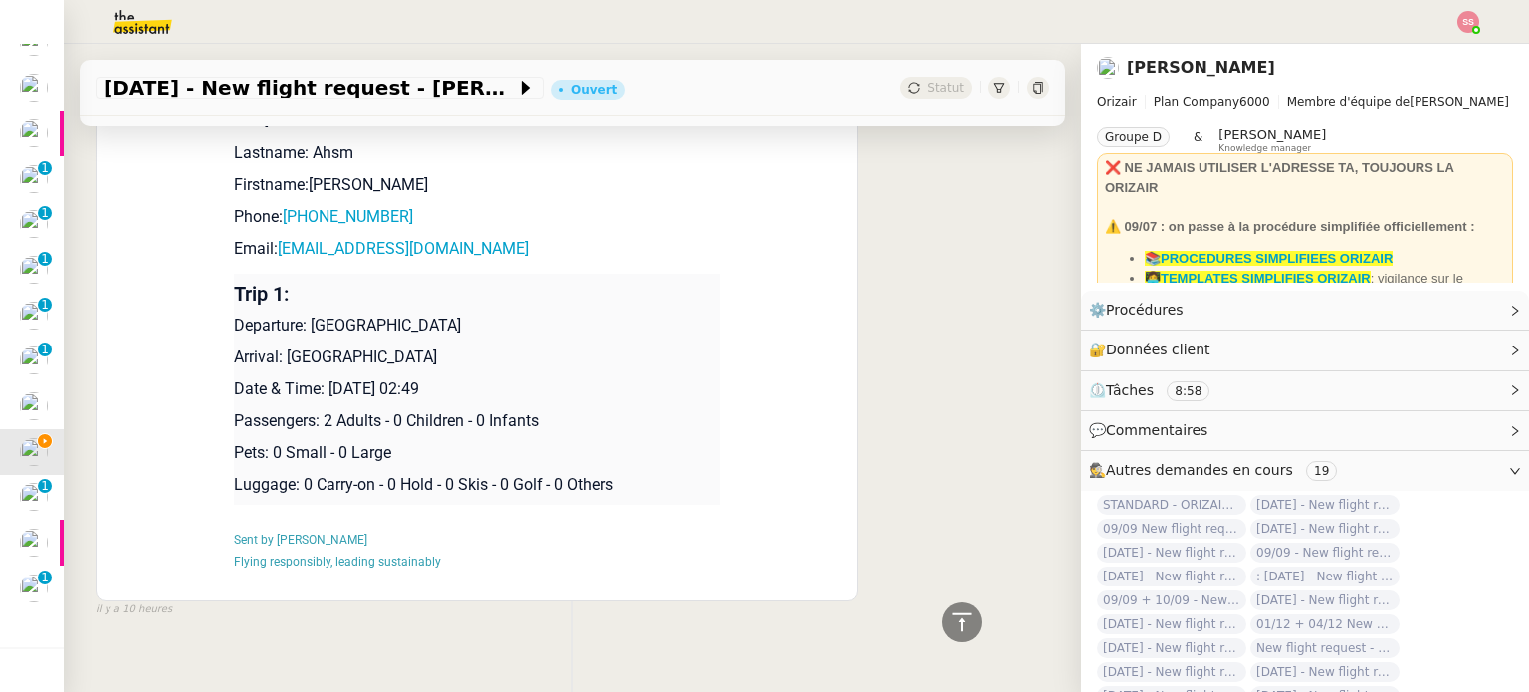
scroll to position [995, 0]
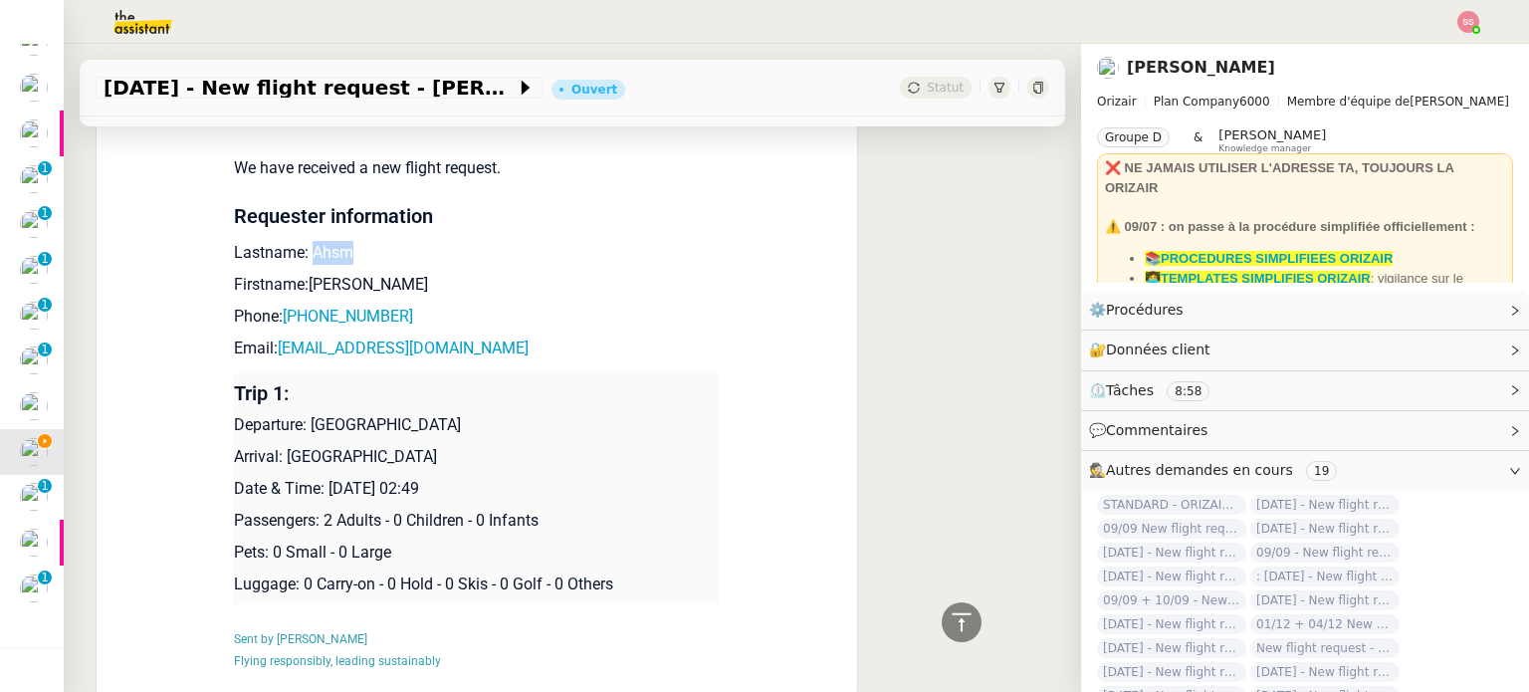
drag, startPoint x: 301, startPoint y: 260, endPoint x: 336, endPoint y: 258, distance: 35.9
click at [336, 258] on p "Lastname: Ahsm" at bounding box center [477, 253] width 486 height 24
drag, startPoint x: 335, startPoint y: 294, endPoint x: 297, endPoint y: 290, distance: 39.0
click at [297, 290] on p "Firstname:[PERSON_NAME]" at bounding box center [477, 285] width 486 height 24
drag, startPoint x: 403, startPoint y: 326, endPoint x: 284, endPoint y: 319, distance: 119.6
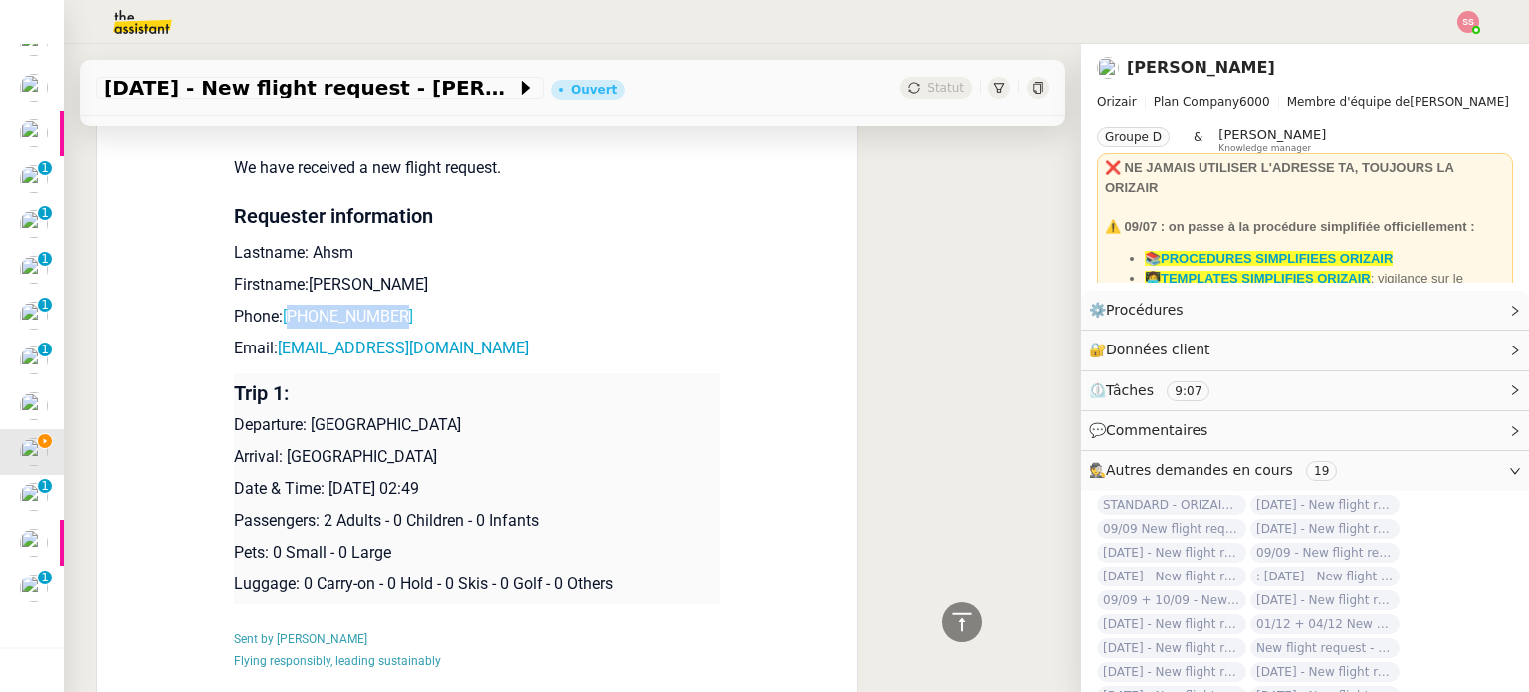
click at [284, 319] on p "Phone: +447727122791" at bounding box center [477, 317] width 486 height 24
drag, startPoint x: 434, startPoint y: 360, endPoint x: 271, endPoint y: 359, distance: 163.2
click at [271, 359] on p "Email: aamina200808@gmail.com" at bounding box center [477, 348] width 486 height 24
drag, startPoint x: 302, startPoint y: 429, endPoint x: 527, endPoint y: 432, distance: 225.9
click at [527, 432] on p "Departure: [GEOGRAPHIC_DATA]" at bounding box center [477, 425] width 486 height 24
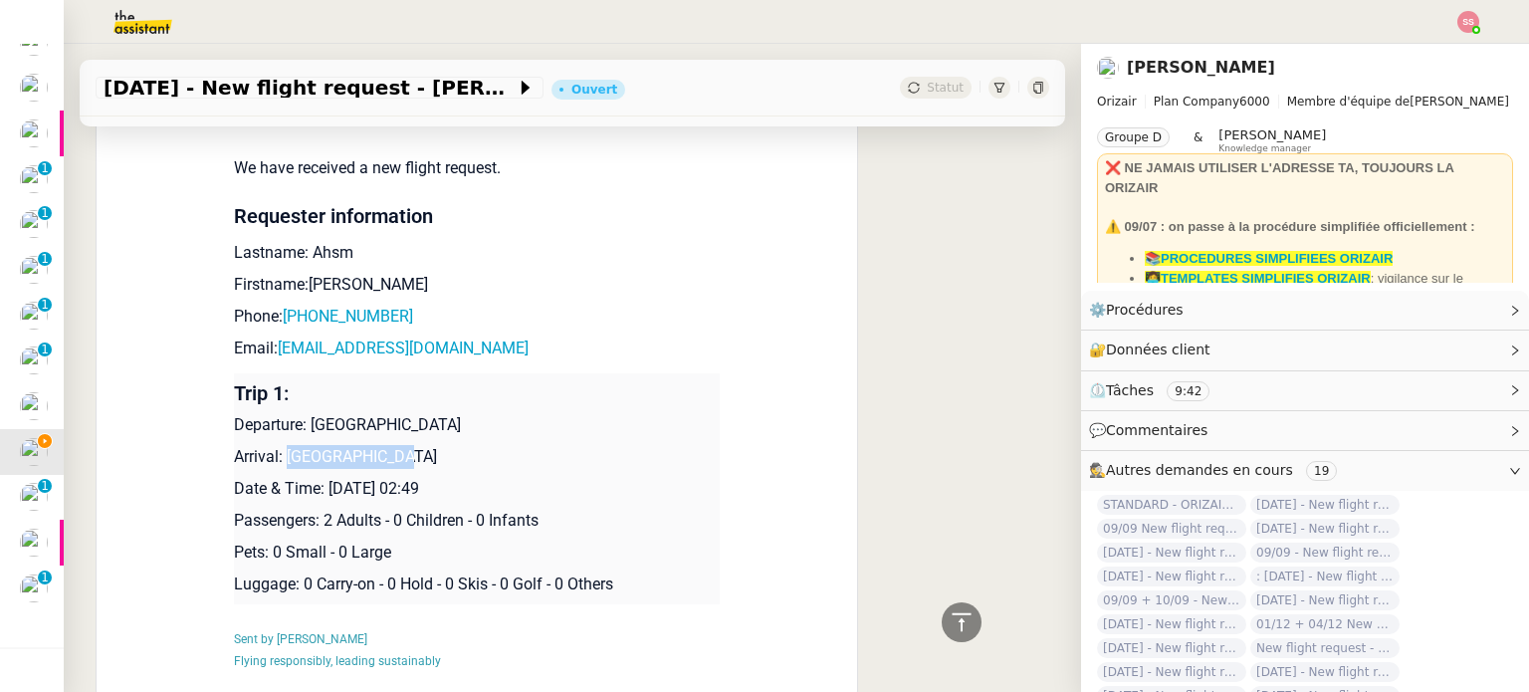
drag, startPoint x: 397, startPoint y: 459, endPoint x: 280, endPoint y: 469, distance: 117.9
click at [280, 469] on p "Arrival: [GEOGRAPHIC_DATA]" at bounding box center [477, 457] width 486 height 24
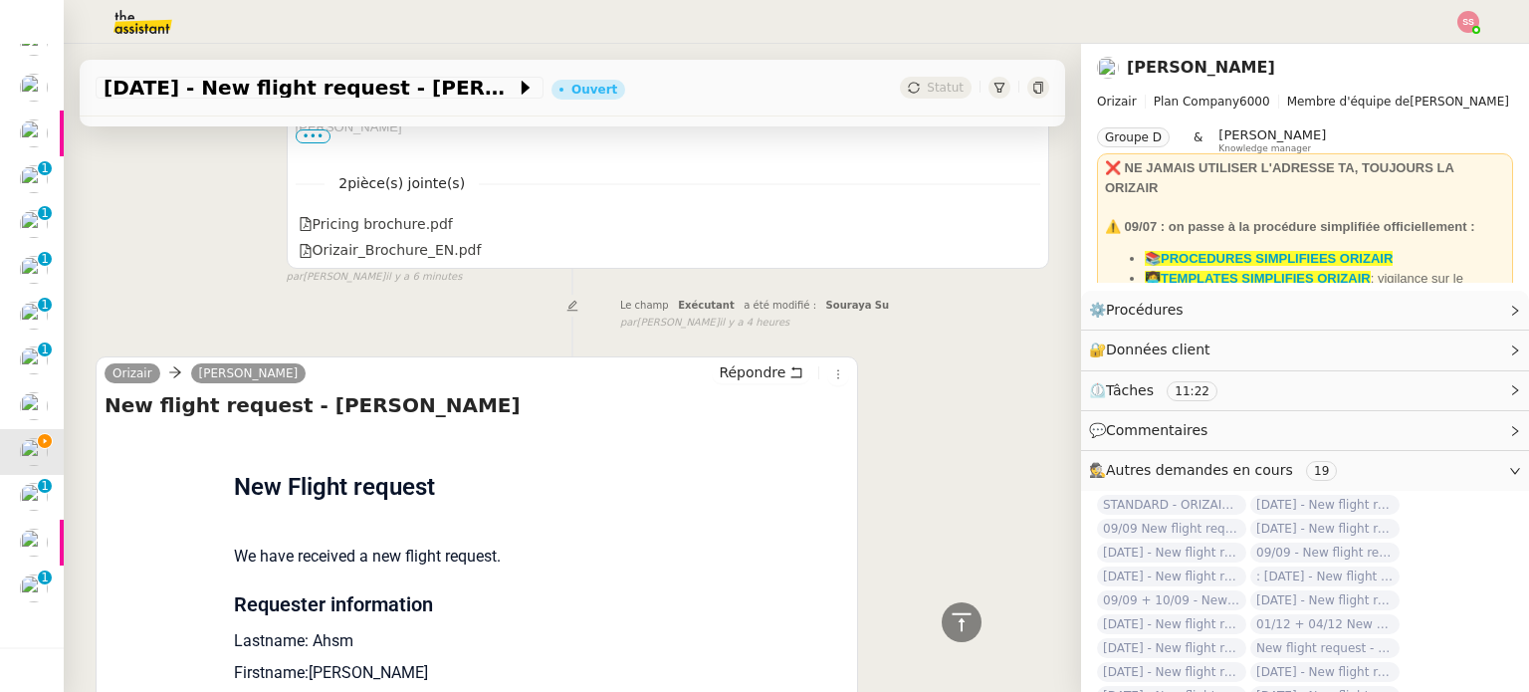
scroll to position [34, 0]
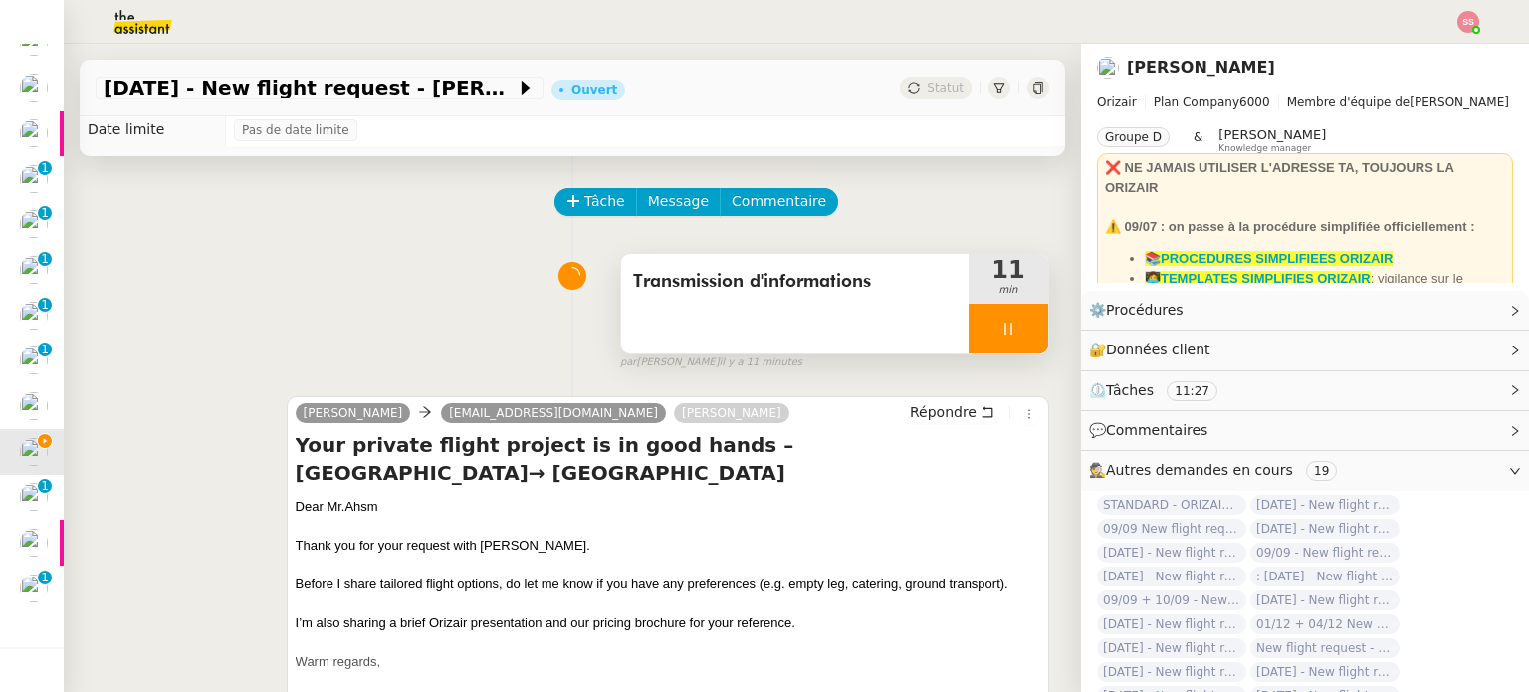
click at [1010, 337] on div at bounding box center [1008, 329] width 80 height 50
click at [1011, 337] on button at bounding box center [1028, 329] width 40 height 50
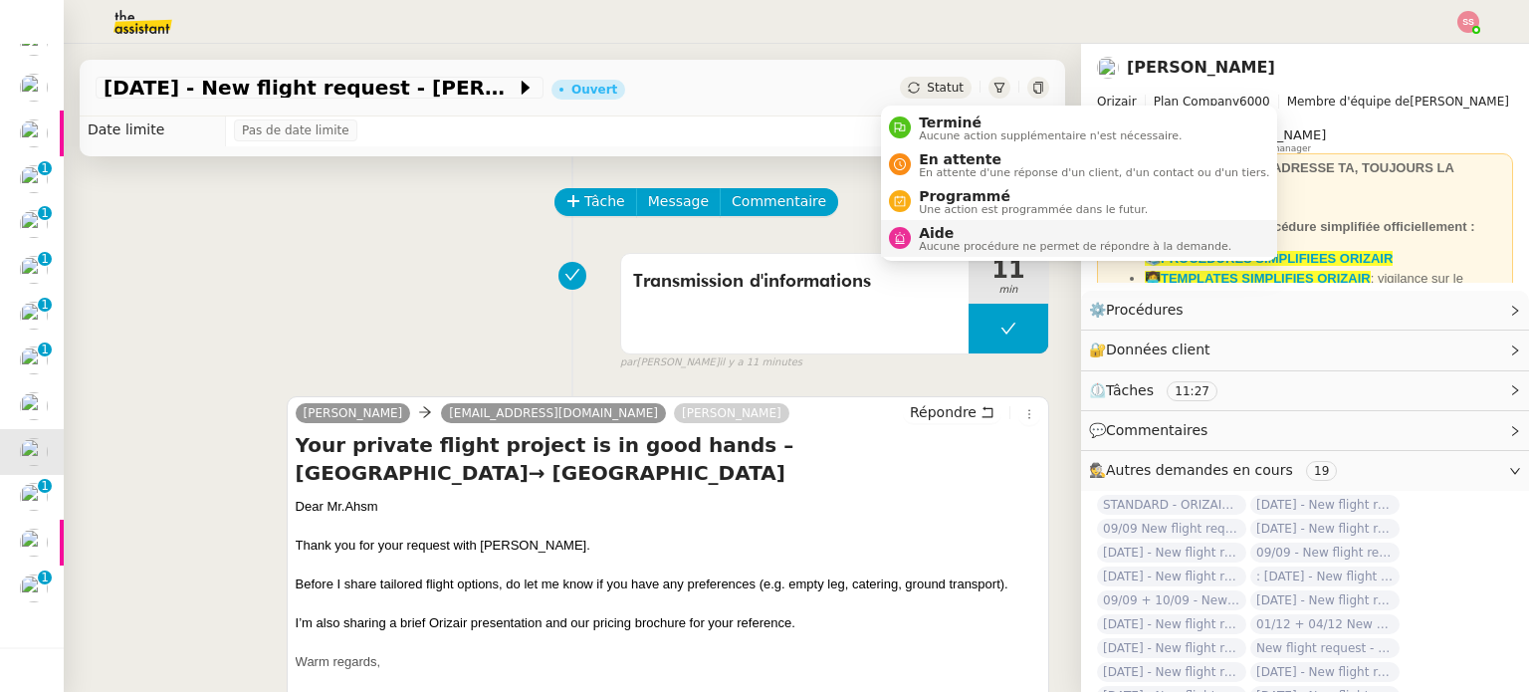
click at [908, 226] on div "Aide Aucune procédure ne permet de répondre à la demande." at bounding box center [1060, 238] width 342 height 27
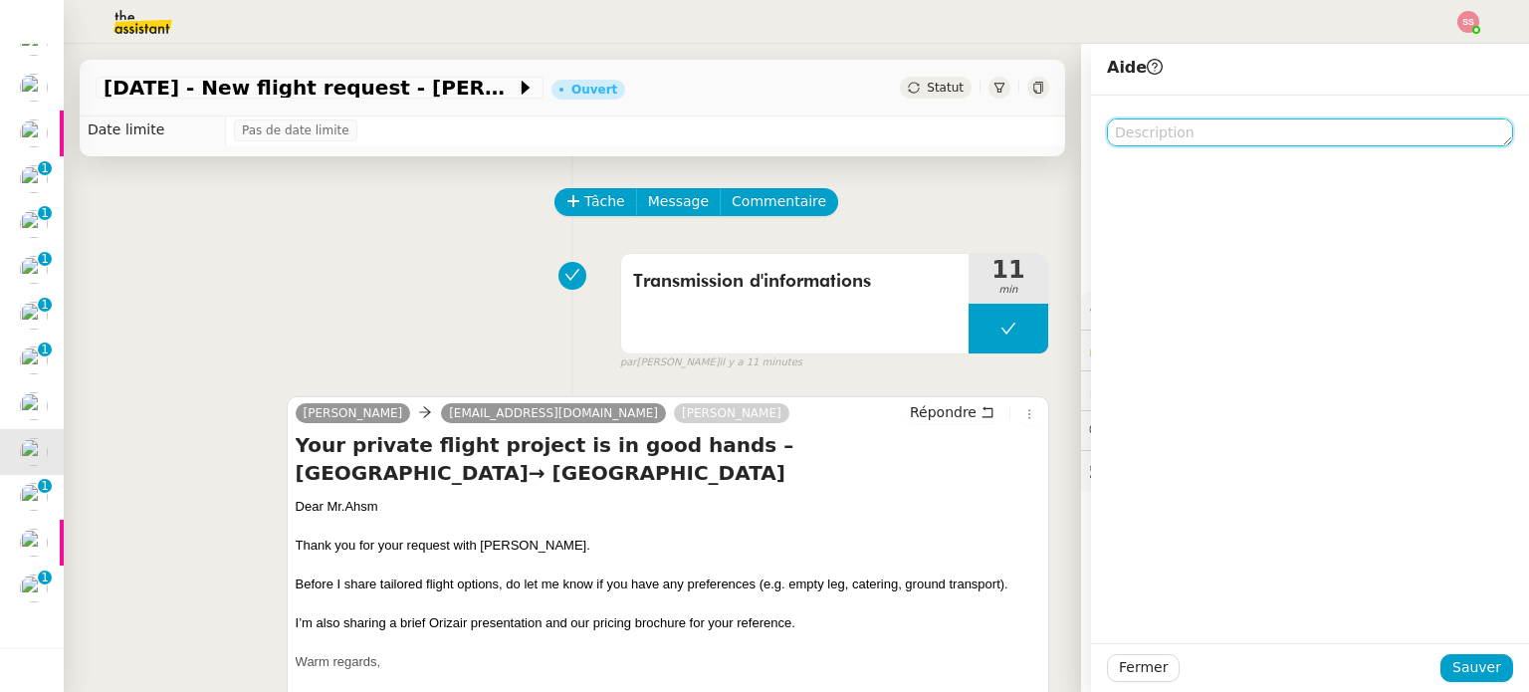
click at [1134, 134] on textarea at bounding box center [1310, 132] width 406 height 28
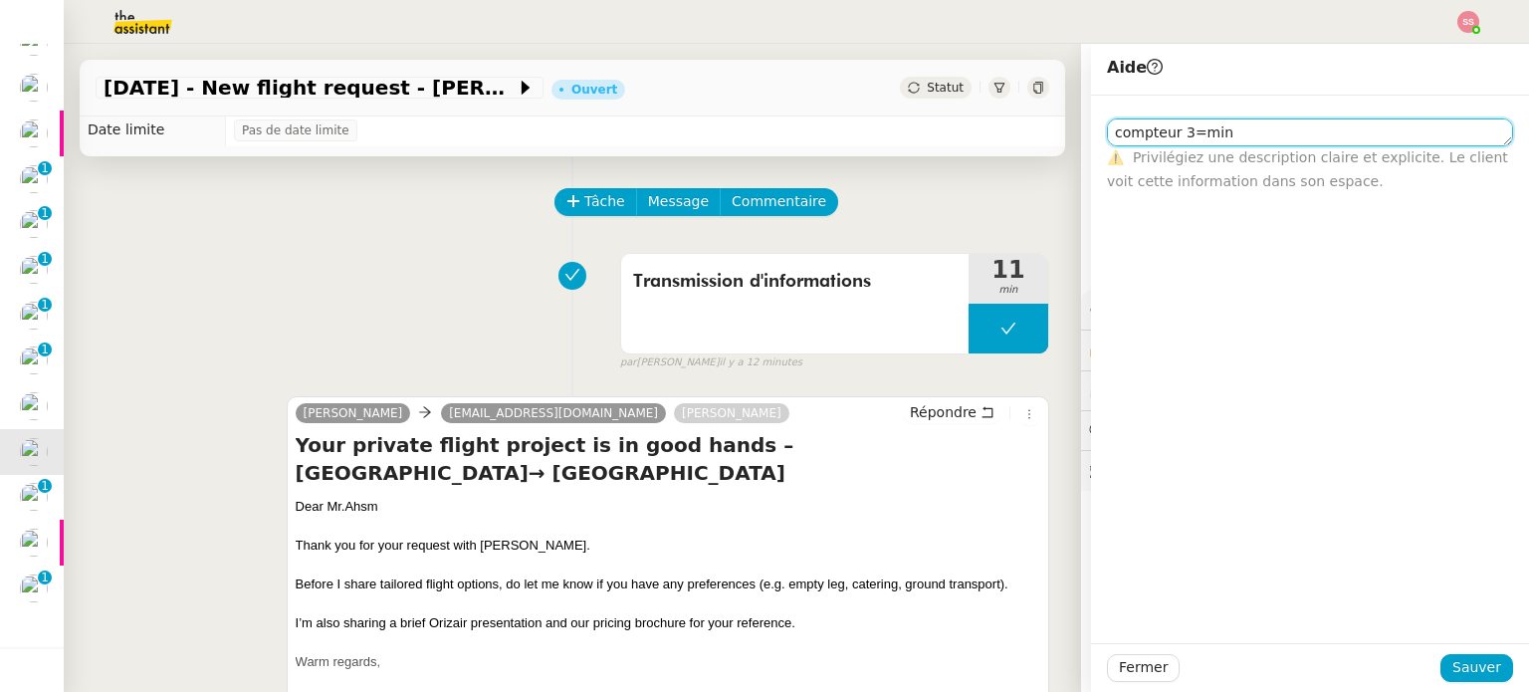
click at [1171, 133] on textarea "compteur 3=min" at bounding box center [1310, 132] width 406 height 28
click at [1157, 133] on textarea "compteur 3min" at bounding box center [1310, 132] width 406 height 28
type textarea "compteur= 3min"
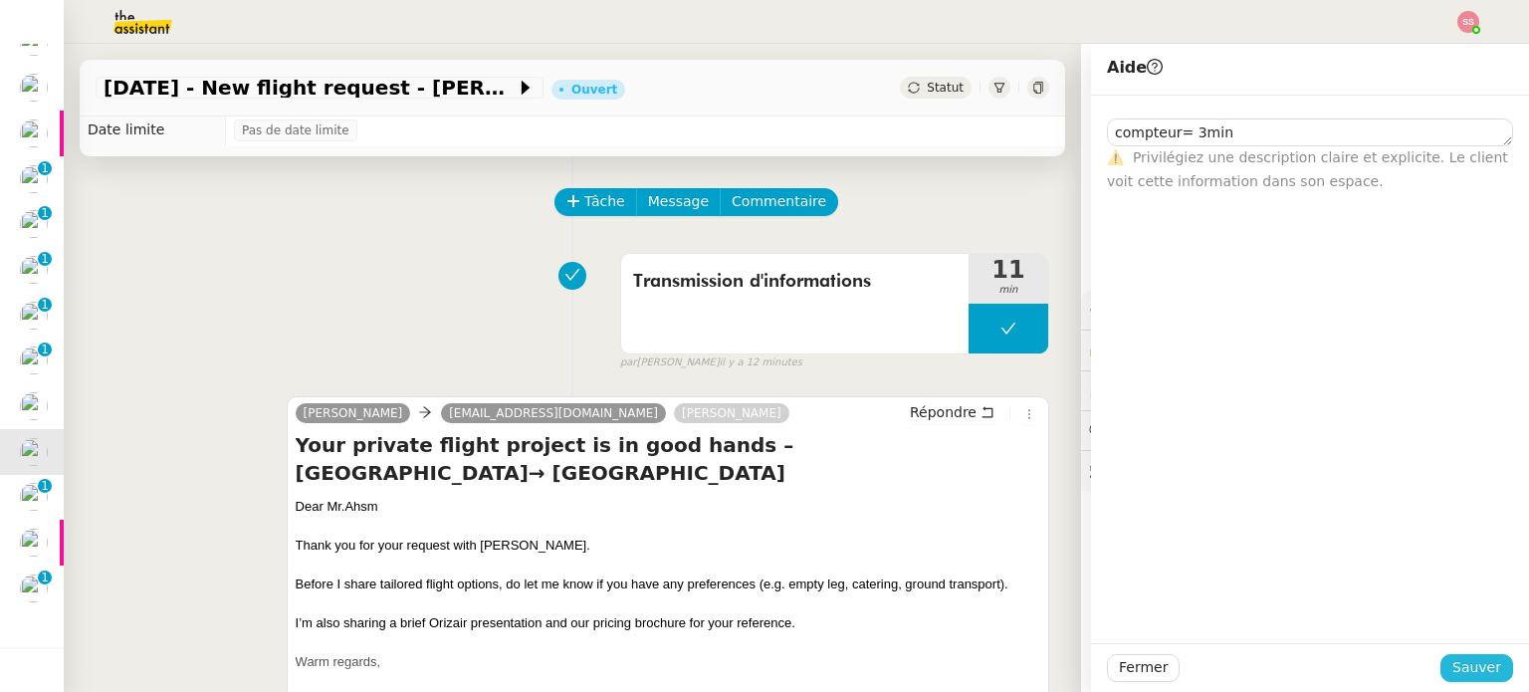
click at [1484, 672] on span "Sauver" at bounding box center [1476, 667] width 49 height 23
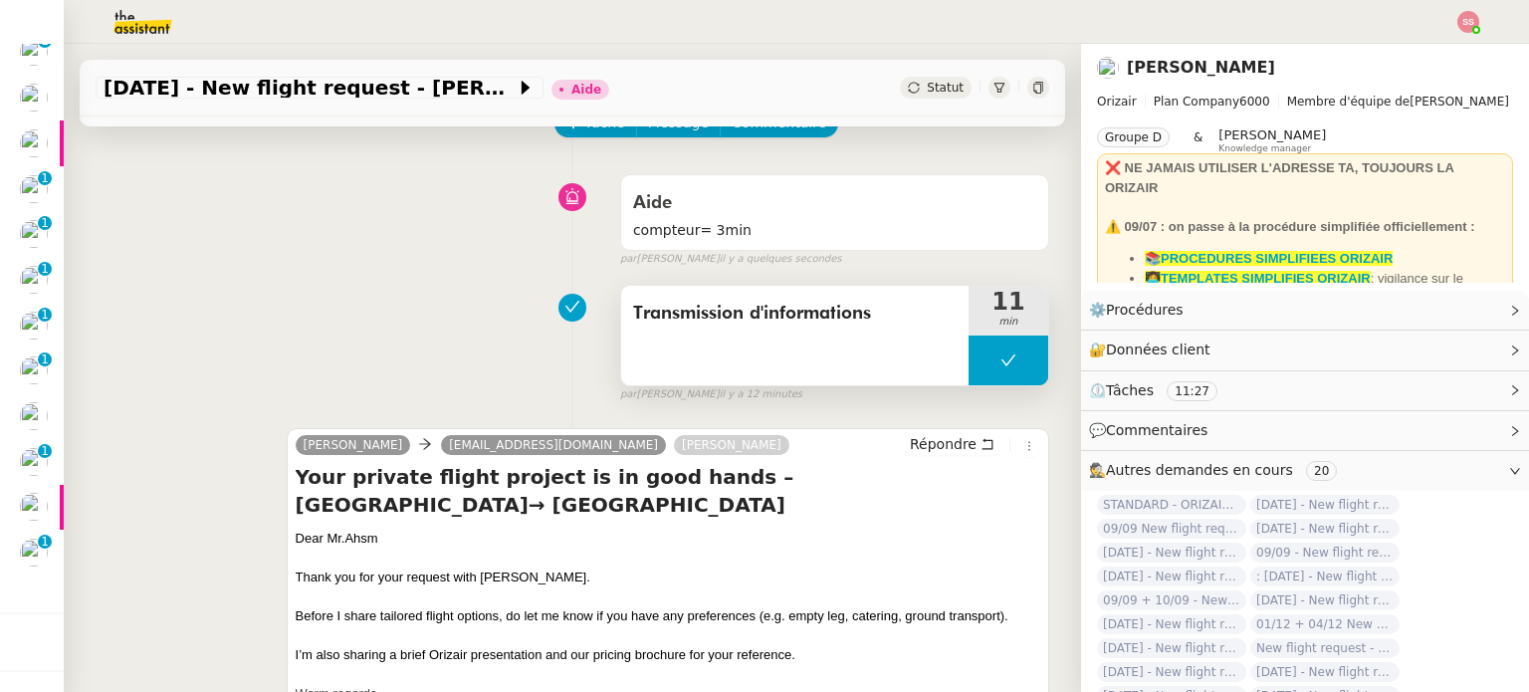
scroll to position [233, 0]
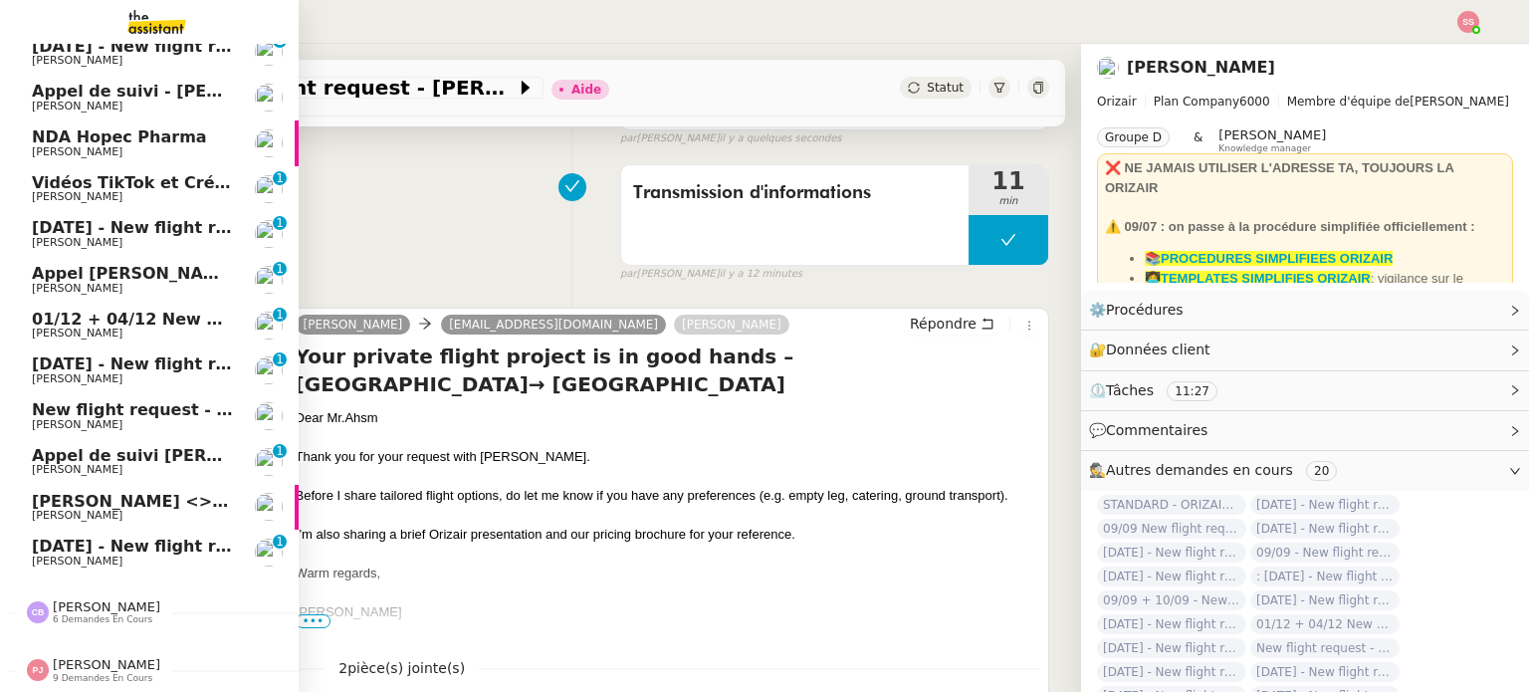
click at [117, 538] on span "[DATE] - New flight request - [PERSON_NAME]" at bounding box center [237, 545] width 411 height 19
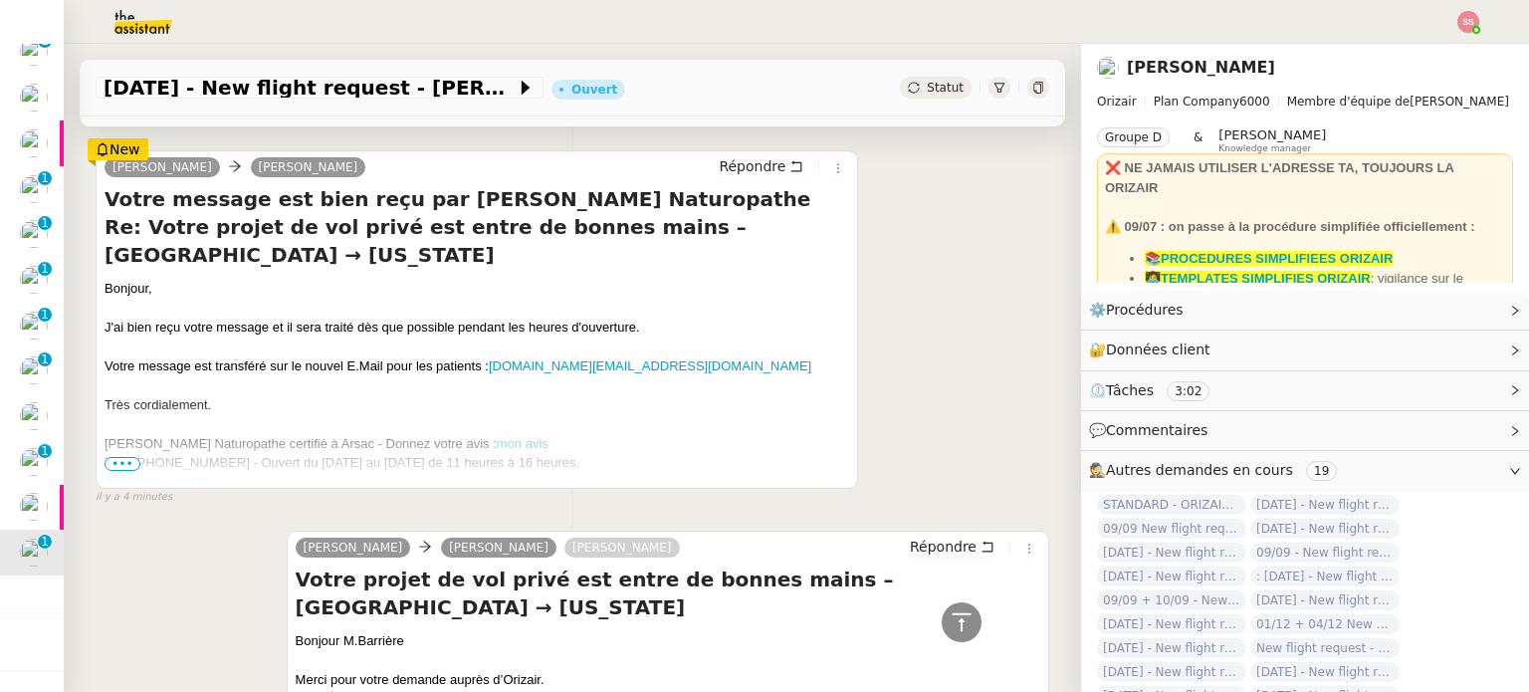
scroll to position [368, 0]
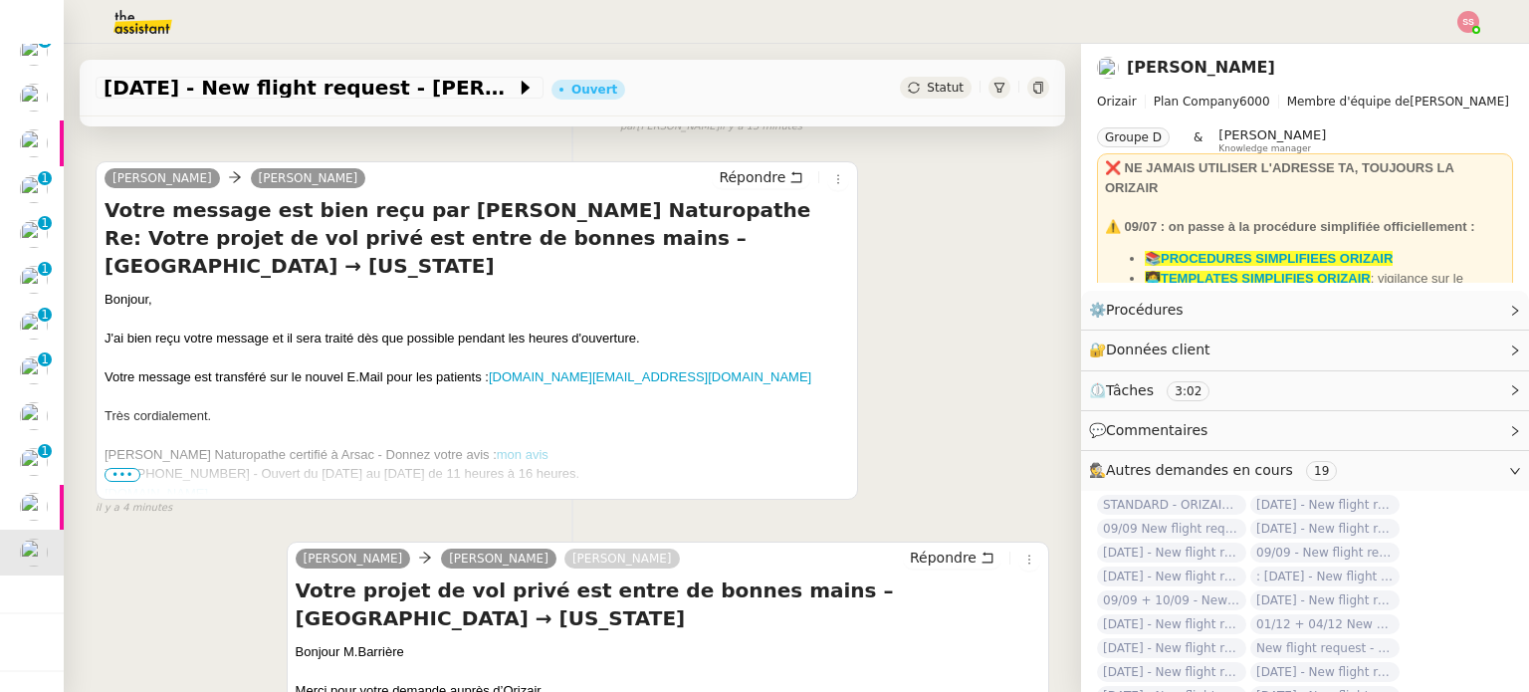
click at [115, 479] on span "•••" at bounding box center [122, 475] width 36 height 14
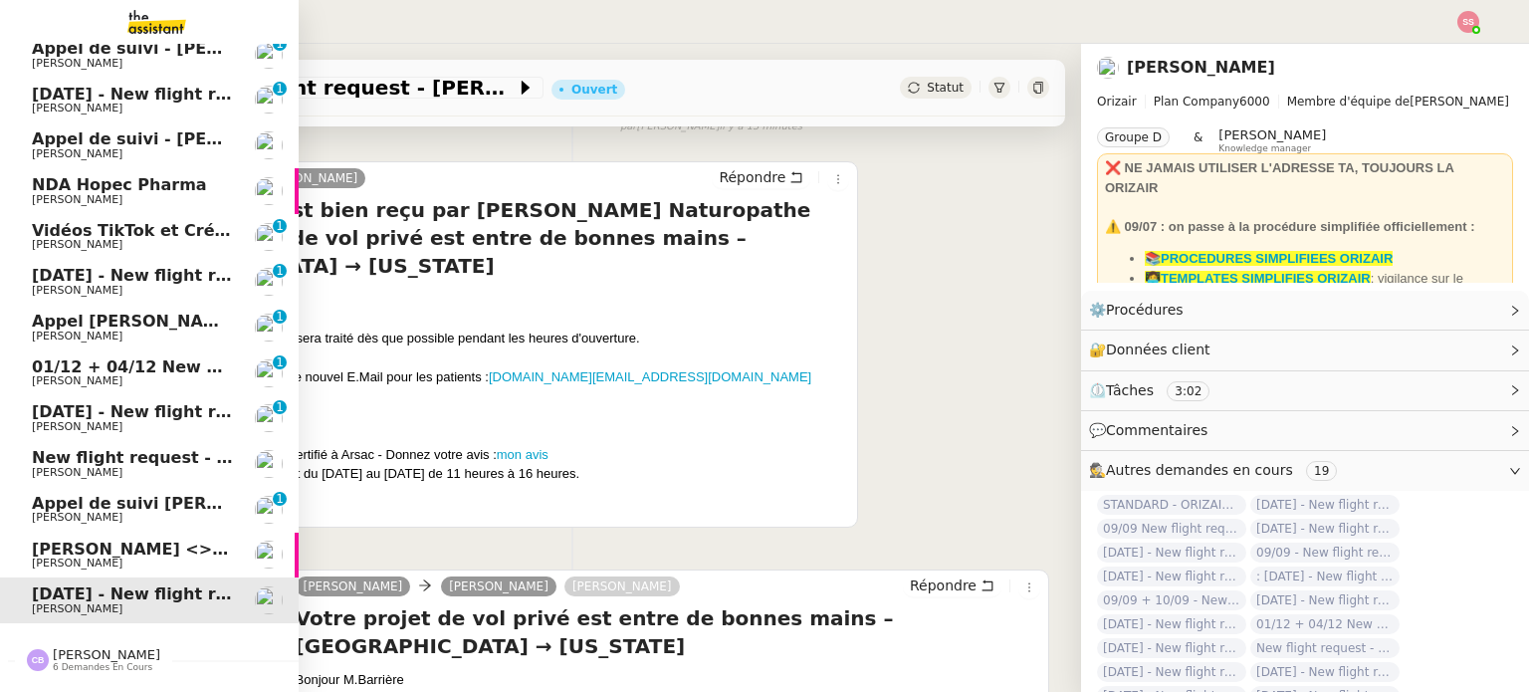
scroll to position [748, 0]
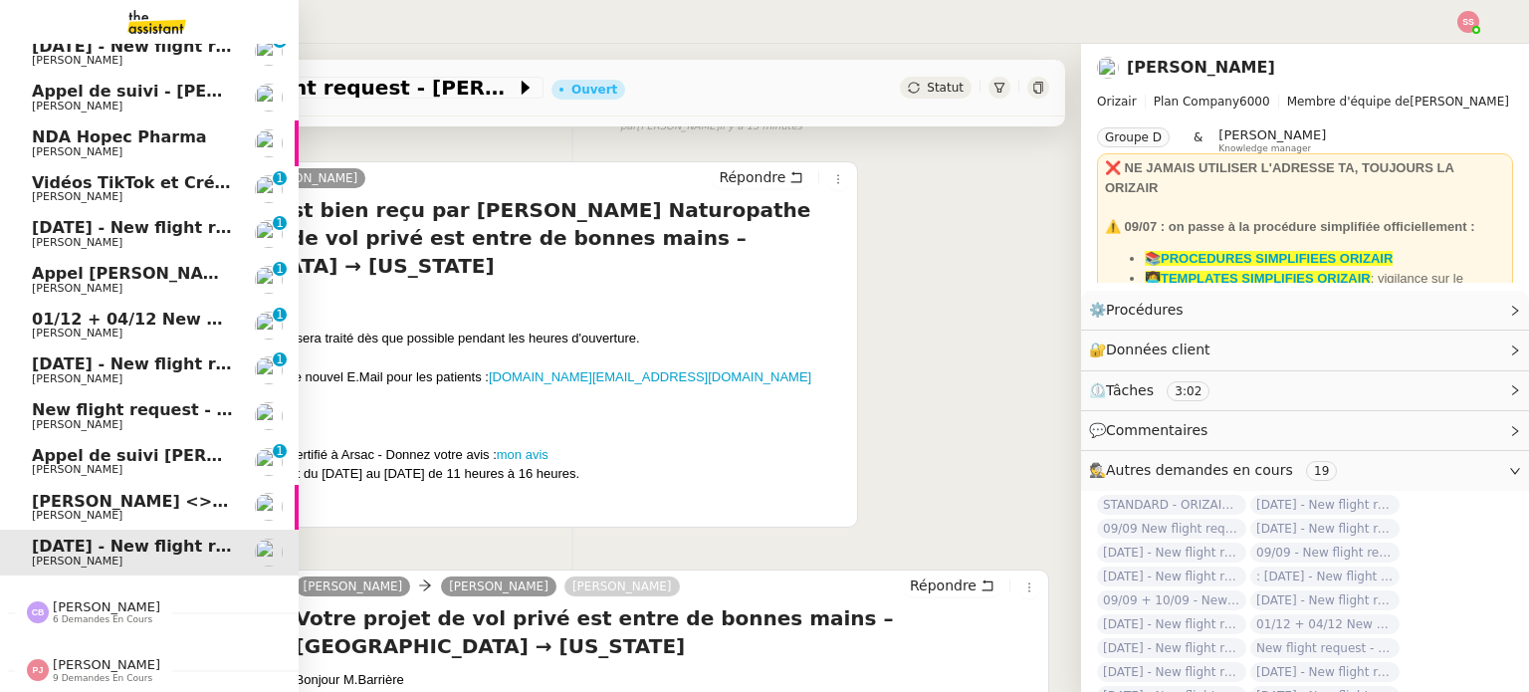
click at [103, 403] on span "New flight request - [PERSON_NAME]" at bounding box center [198, 409] width 332 height 19
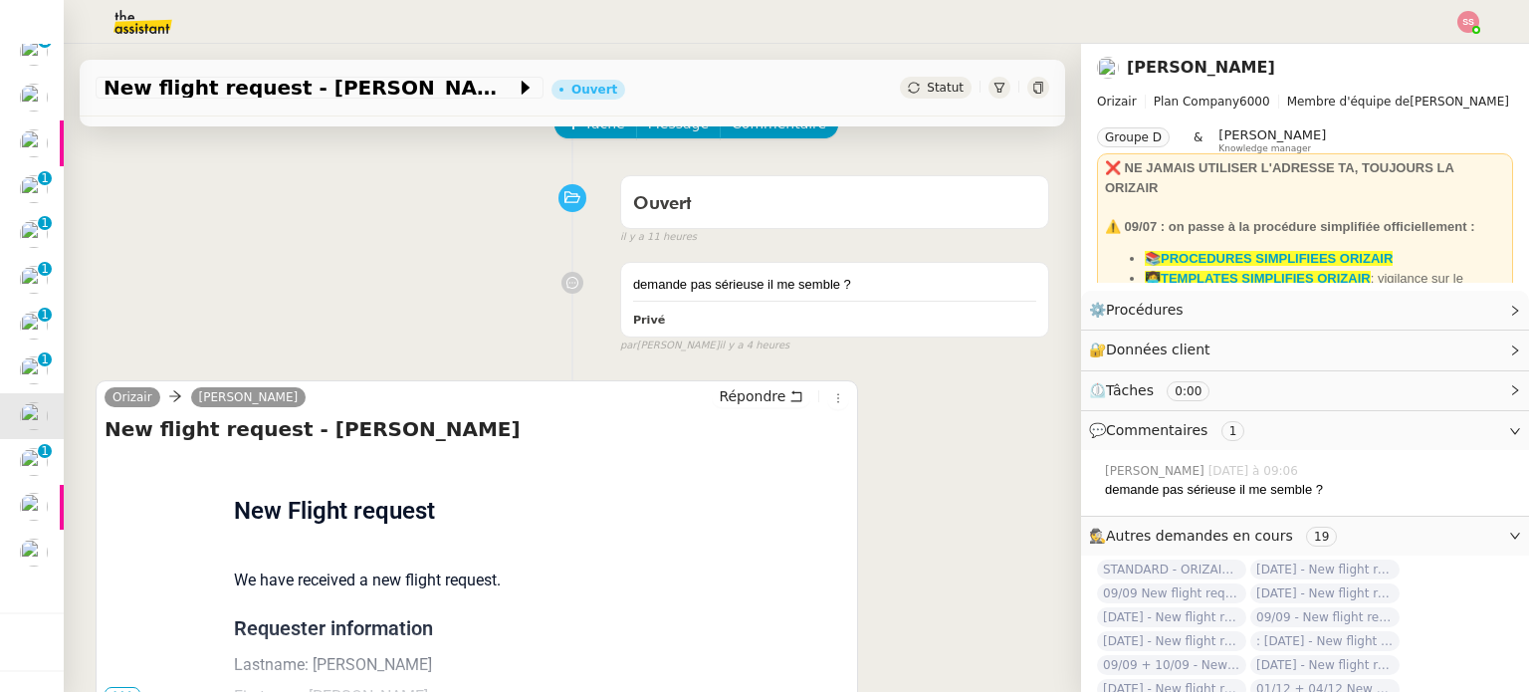
scroll to position [199, 0]
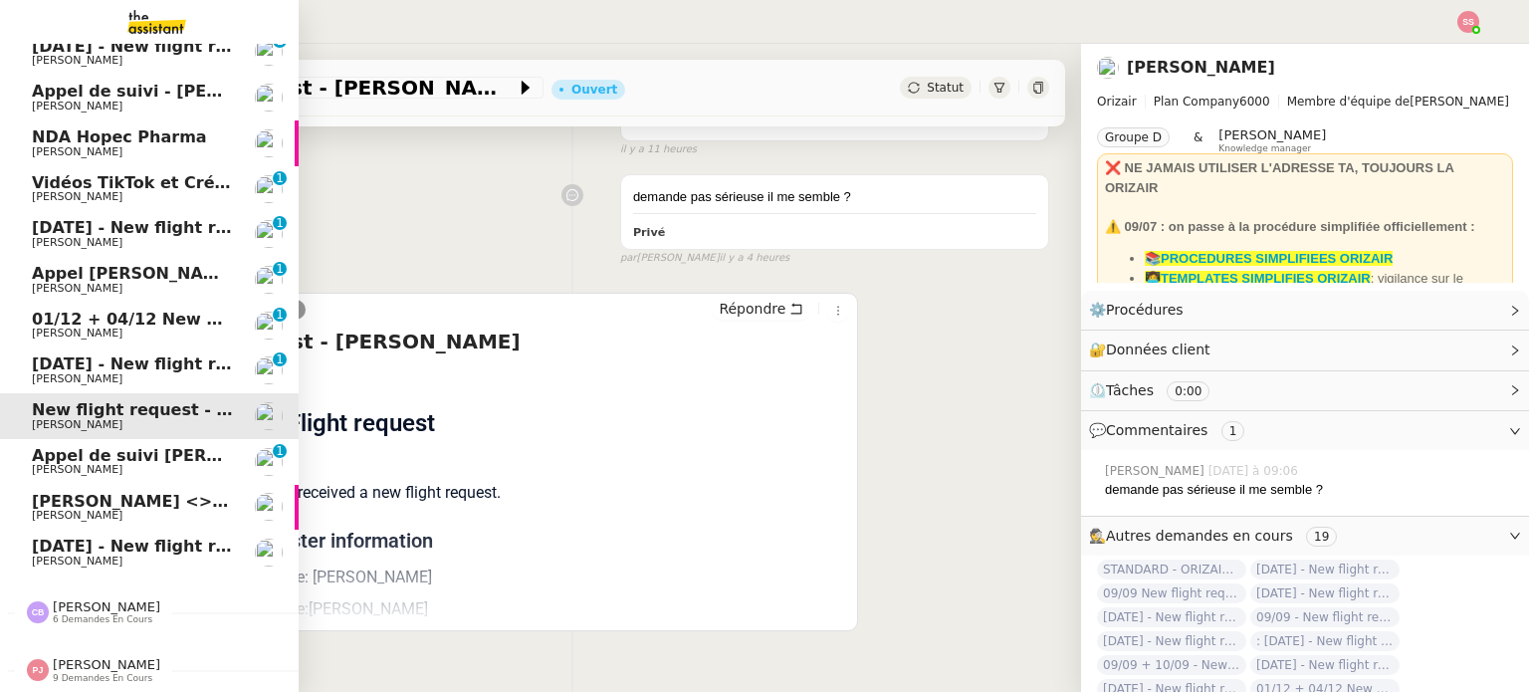
click at [134, 536] on span "[DATE] - New flight request - [PERSON_NAME]" at bounding box center [237, 545] width 411 height 19
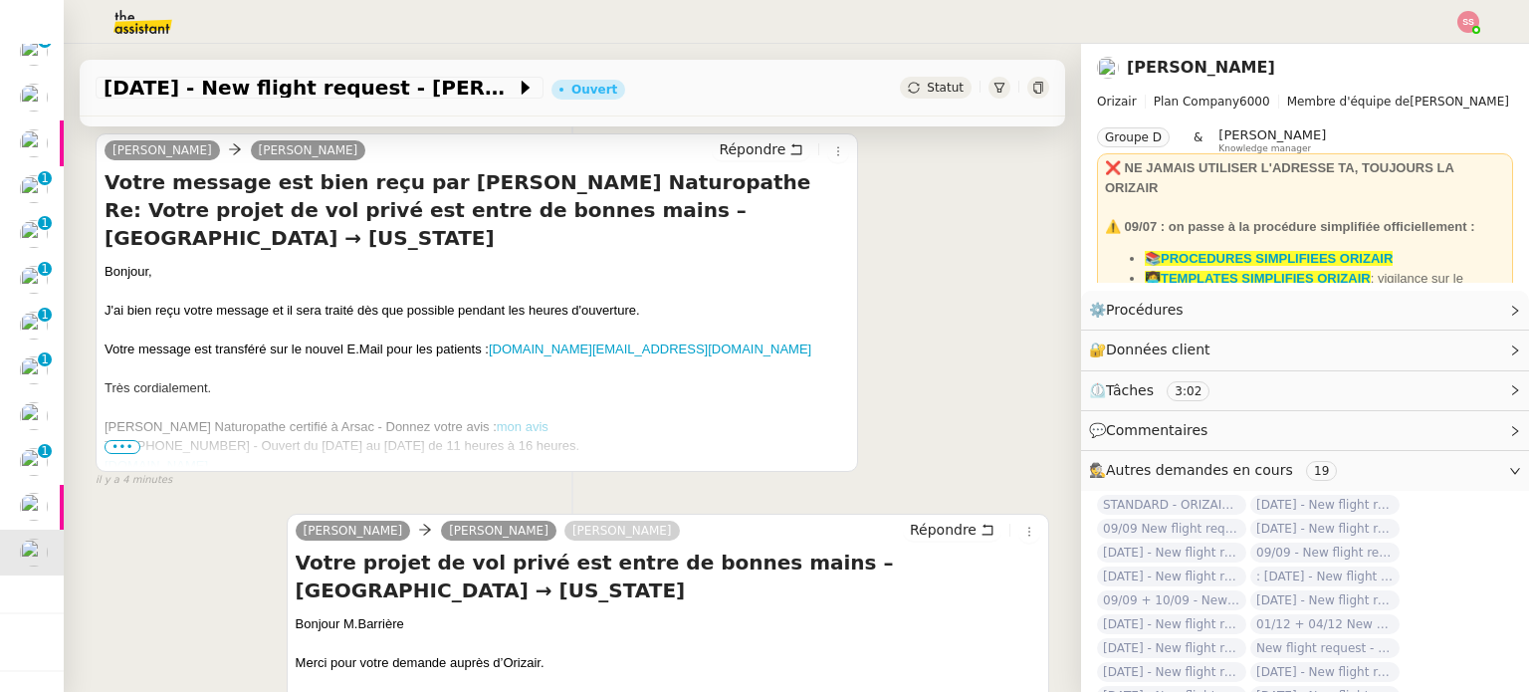
scroll to position [398, 0]
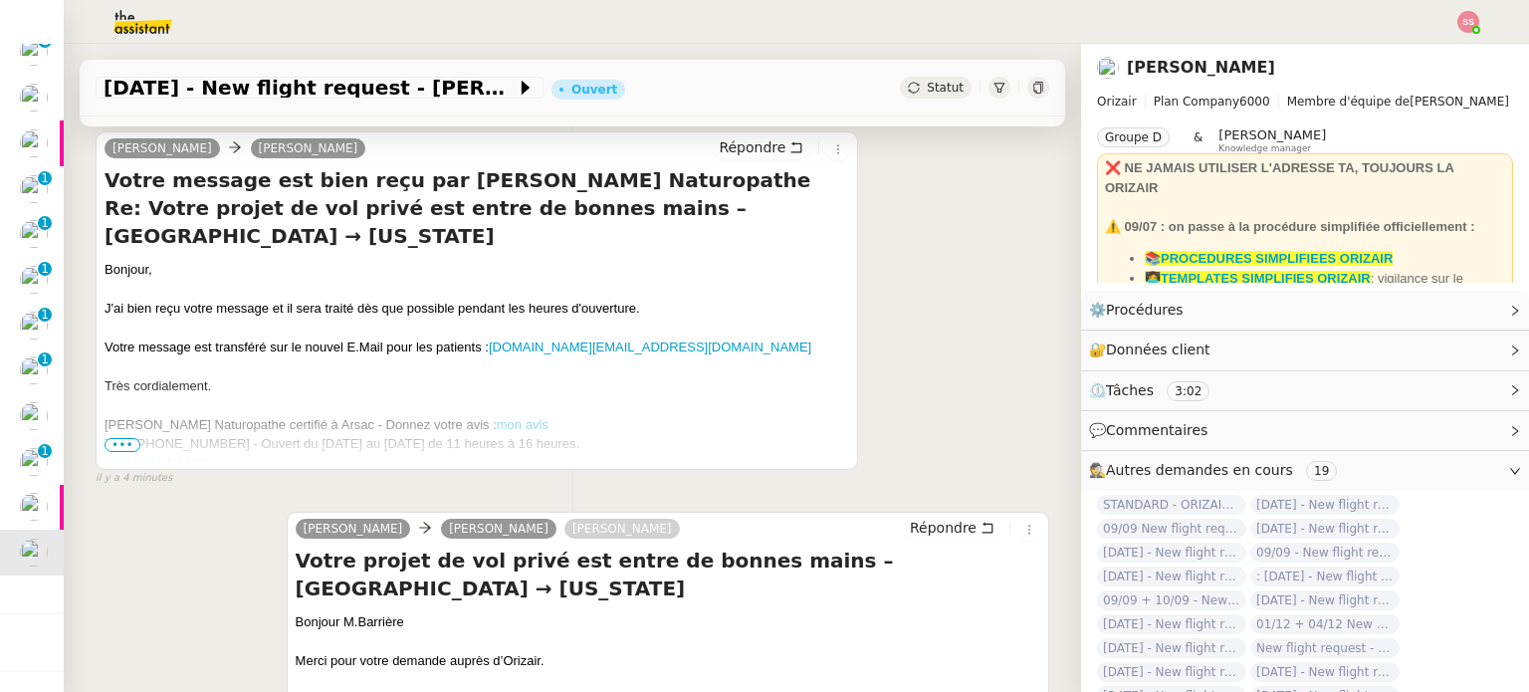
click at [927, 81] on span "Statut" at bounding box center [945, 88] width 37 height 14
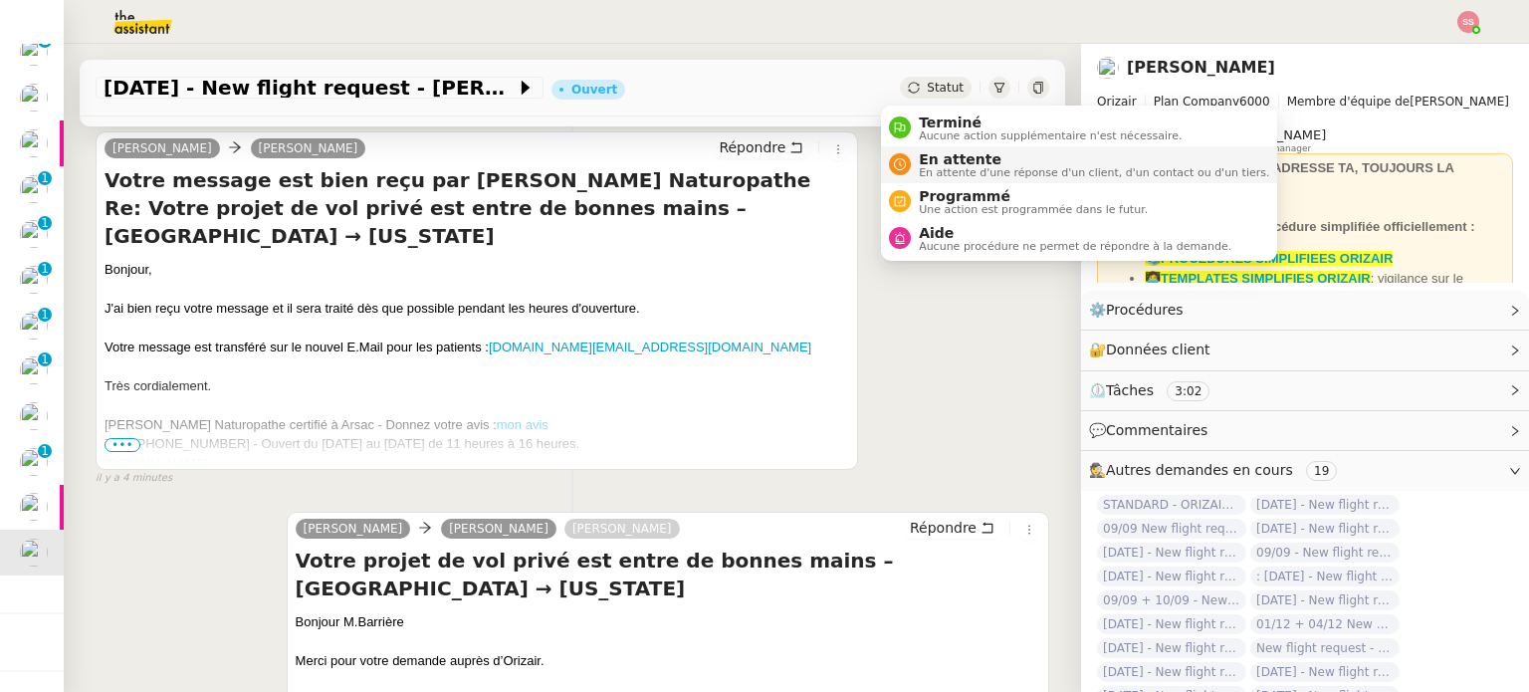
click at [951, 154] on span "En attente" at bounding box center [1094, 159] width 350 height 16
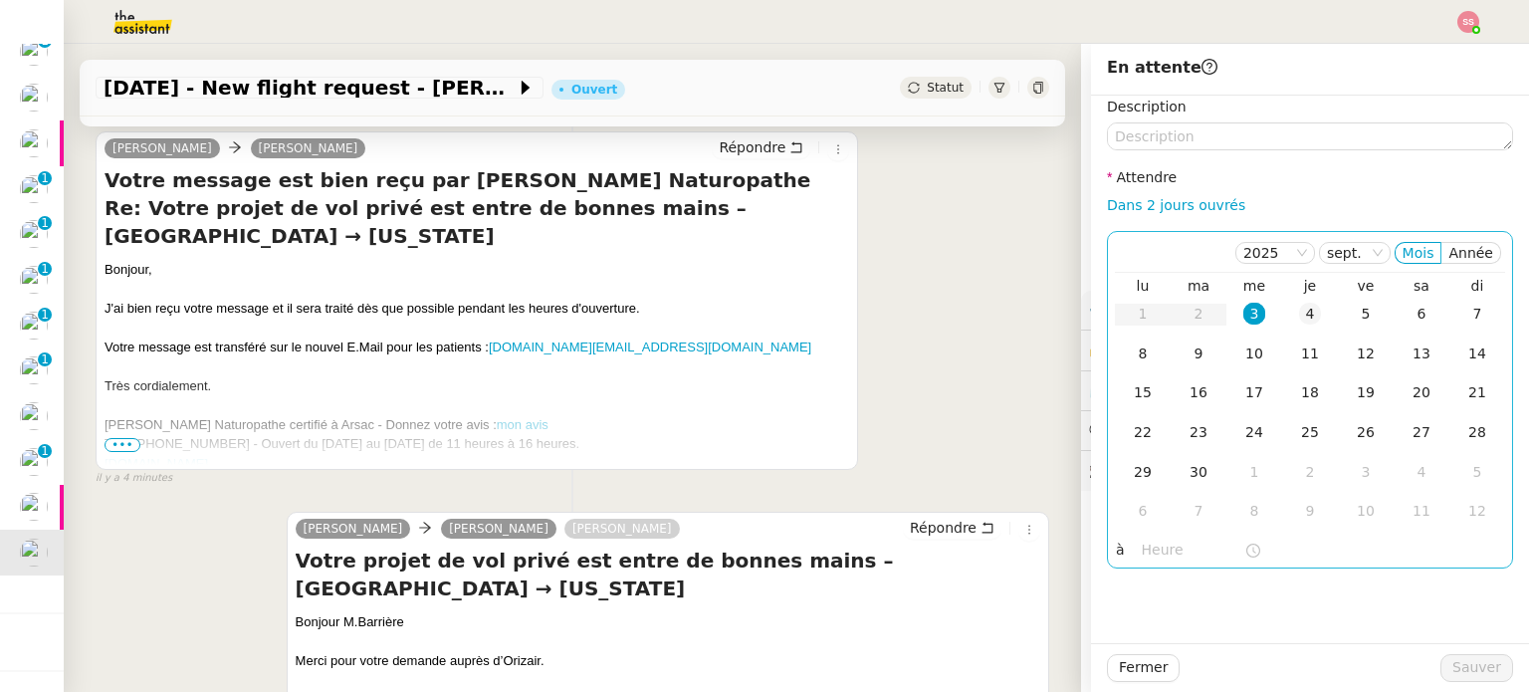
click at [1302, 300] on td "4" at bounding box center [1310, 315] width 56 height 40
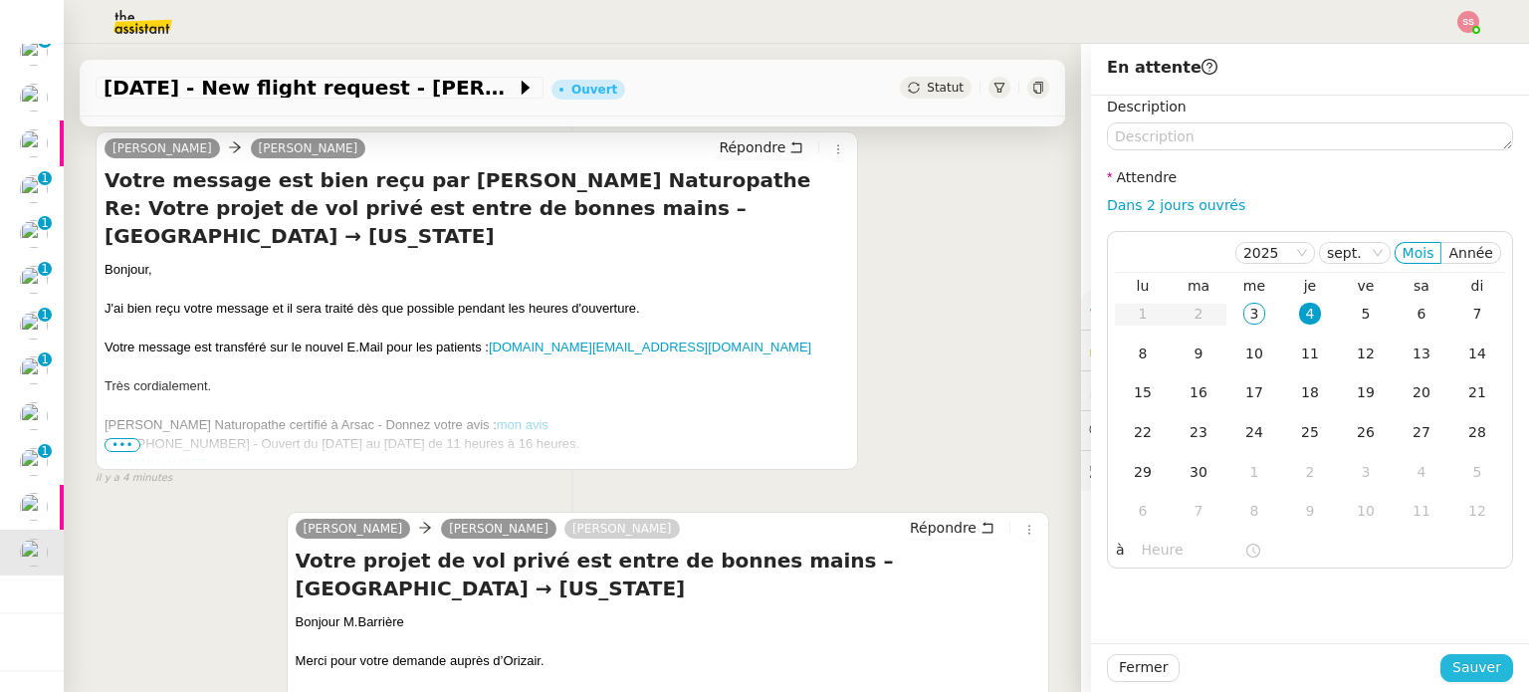
click at [1489, 675] on button "Sauver" at bounding box center [1476, 668] width 73 height 28
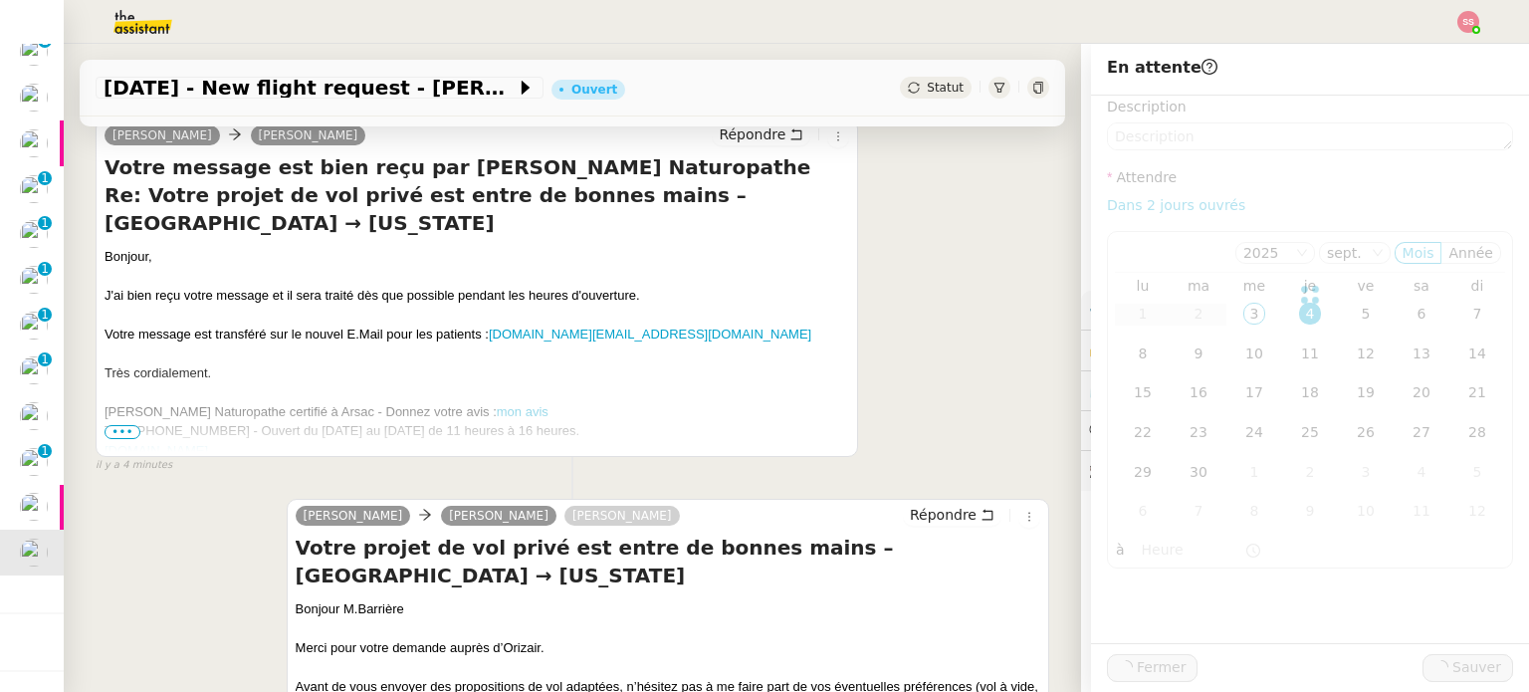
scroll to position [385, 0]
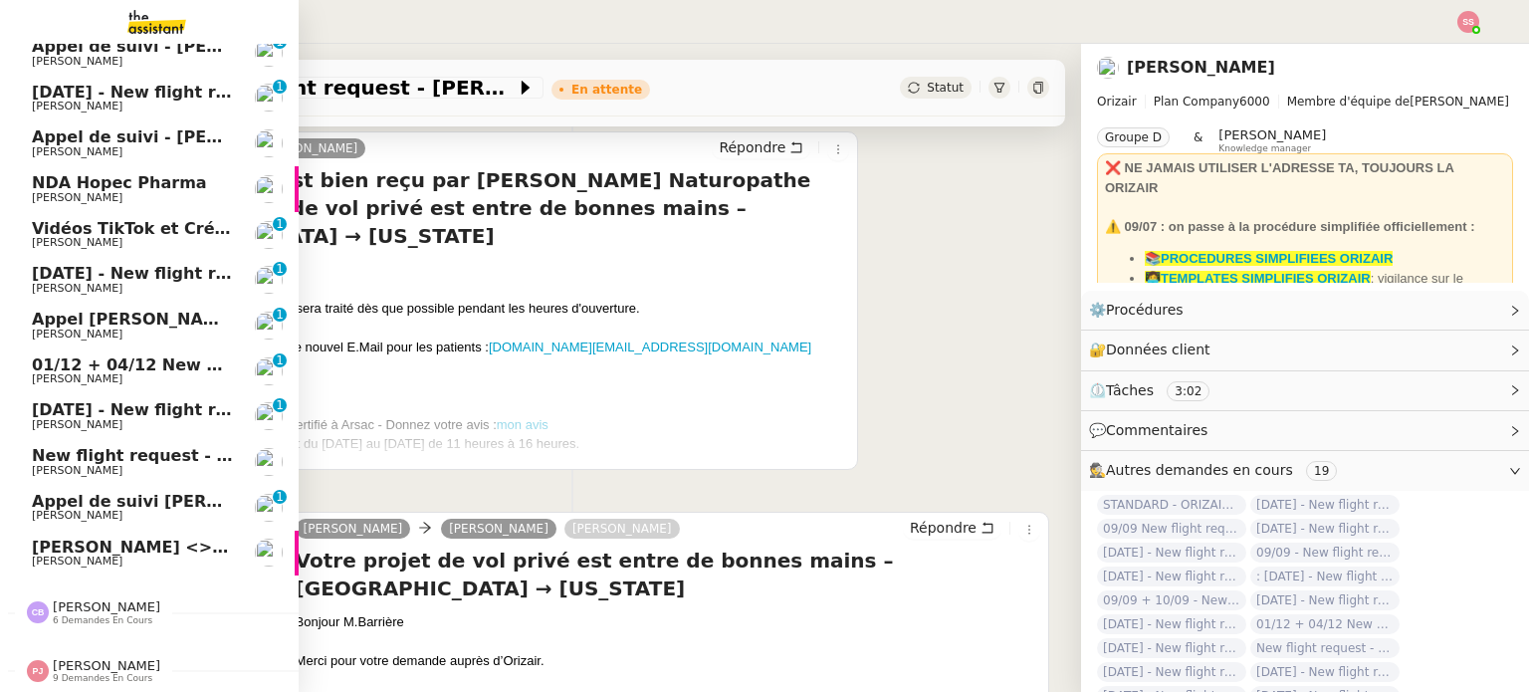
scroll to position [703, 0]
click at [126, 400] on span "[DATE] - New flight request - [PERSON_NAME][GEOGRAPHIC_DATA]" at bounding box center [330, 409] width 597 height 19
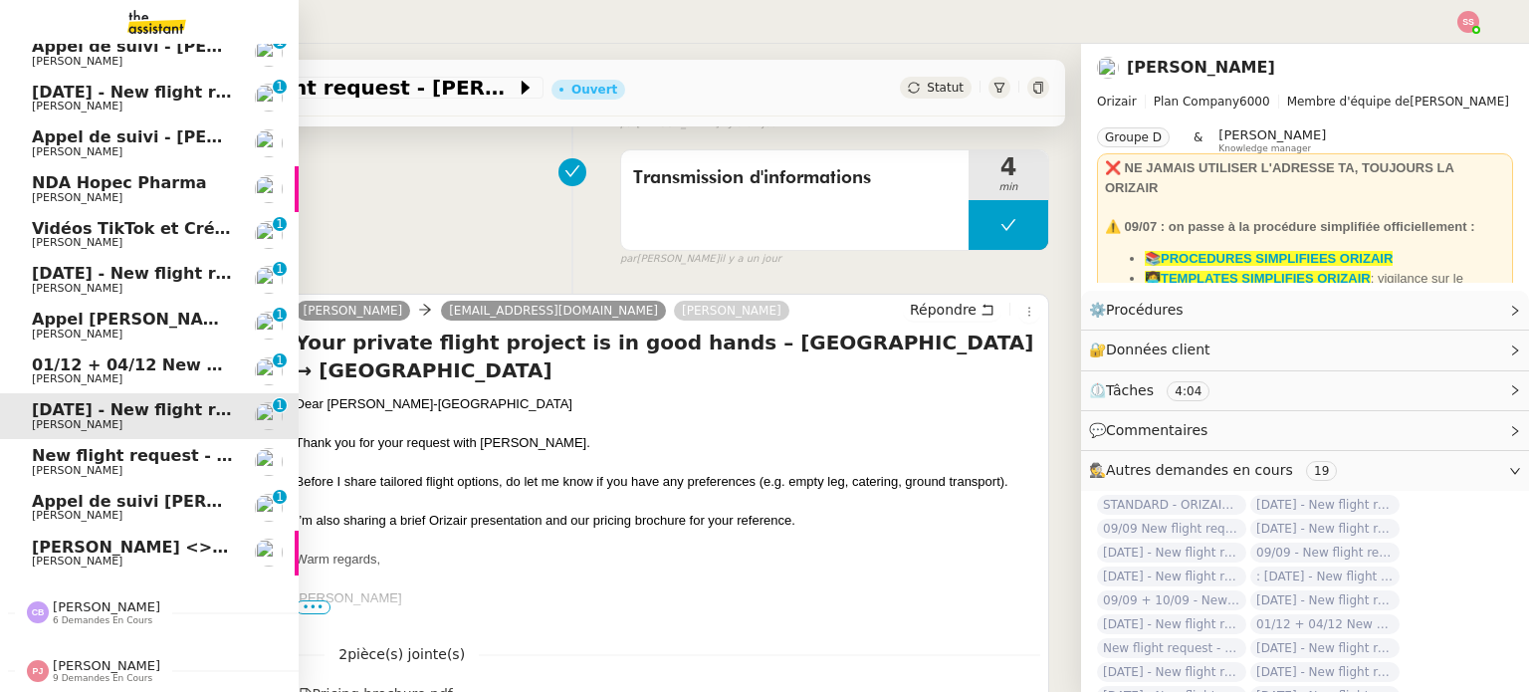
click at [134, 439] on link "New flight request - Jane Doe Louis Frei" at bounding box center [149, 462] width 299 height 46
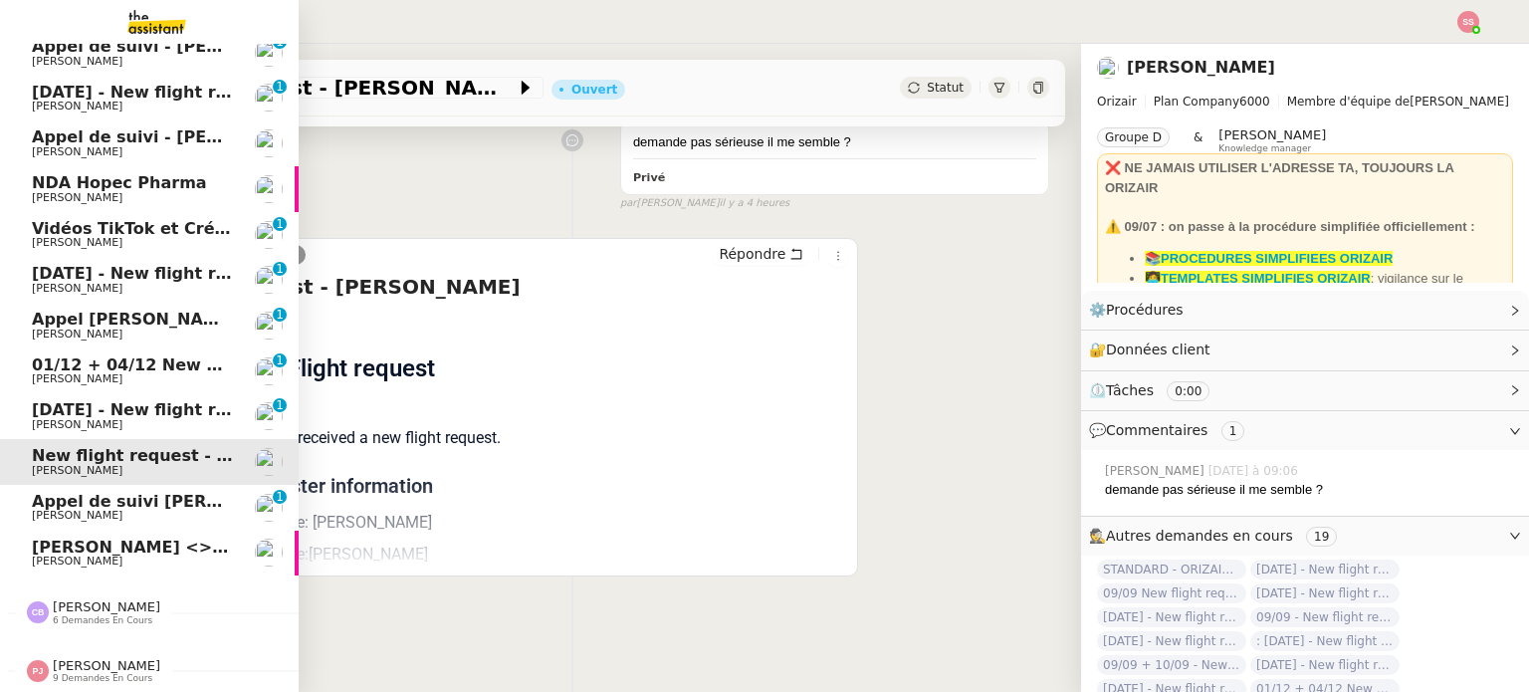
scroll to position [267, 0]
click at [135, 495] on span "Appel de suivi [PERSON_NAME] - INFODREAM" at bounding box center [235, 501] width 406 height 19
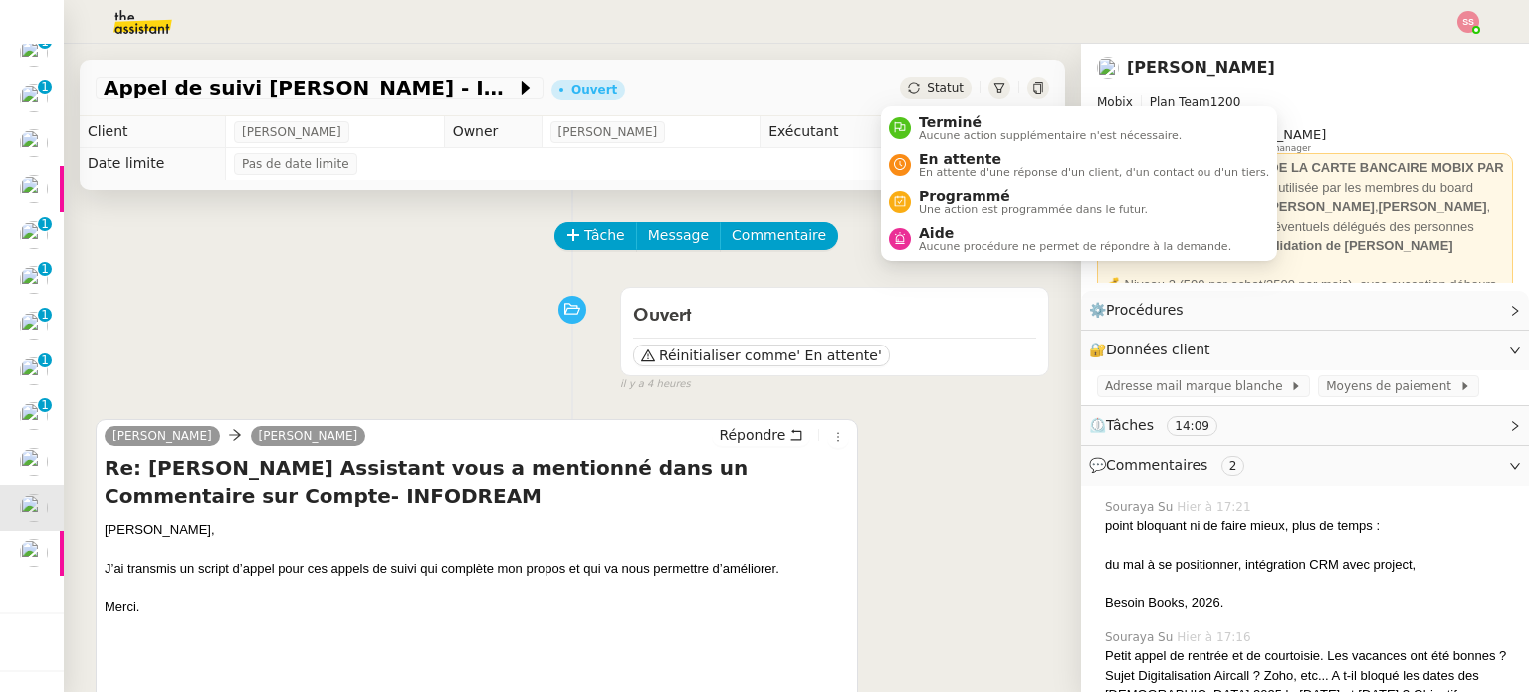
click at [927, 86] on span "Statut" at bounding box center [945, 88] width 37 height 14
click at [925, 110] on li "Terminé Aucune action supplémentaire n'est nécessaire." at bounding box center [1079, 127] width 396 height 37
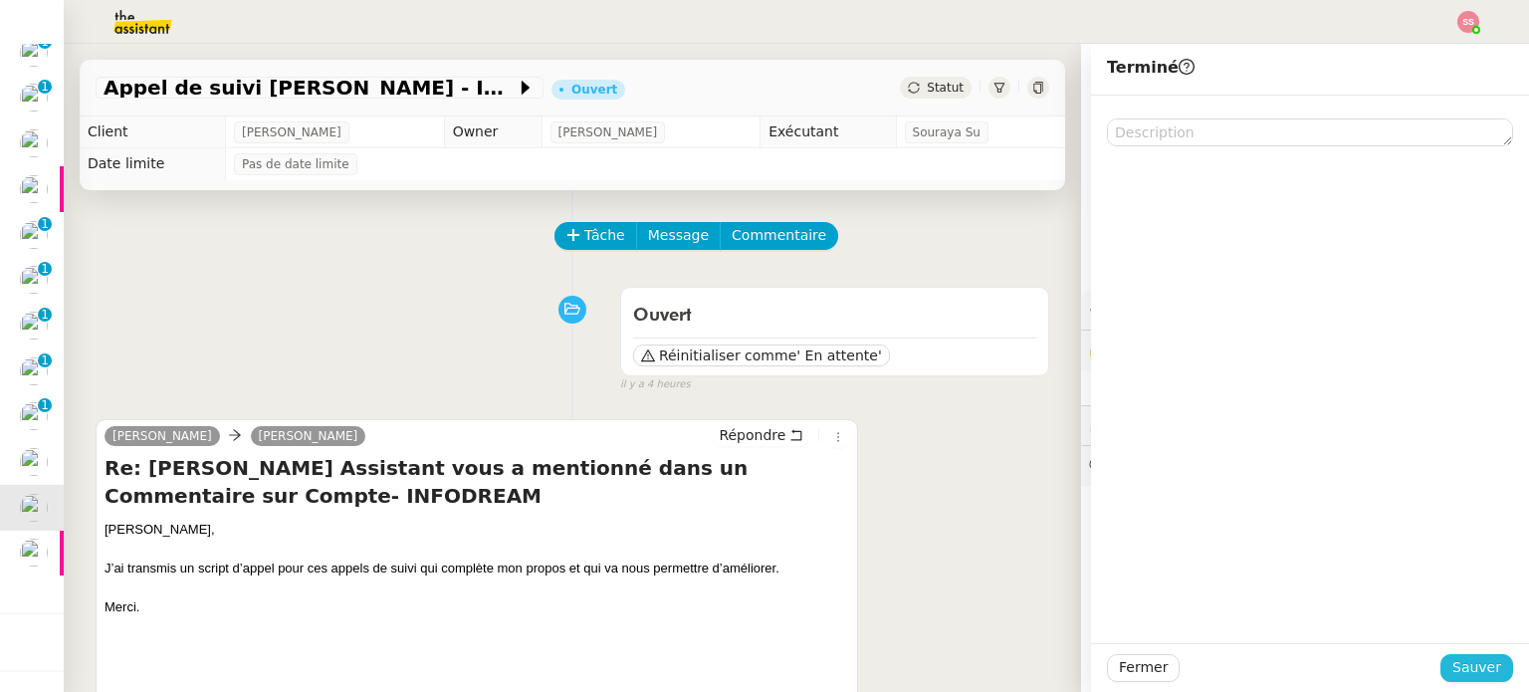
click at [1478, 664] on span "Sauver" at bounding box center [1476, 667] width 49 height 23
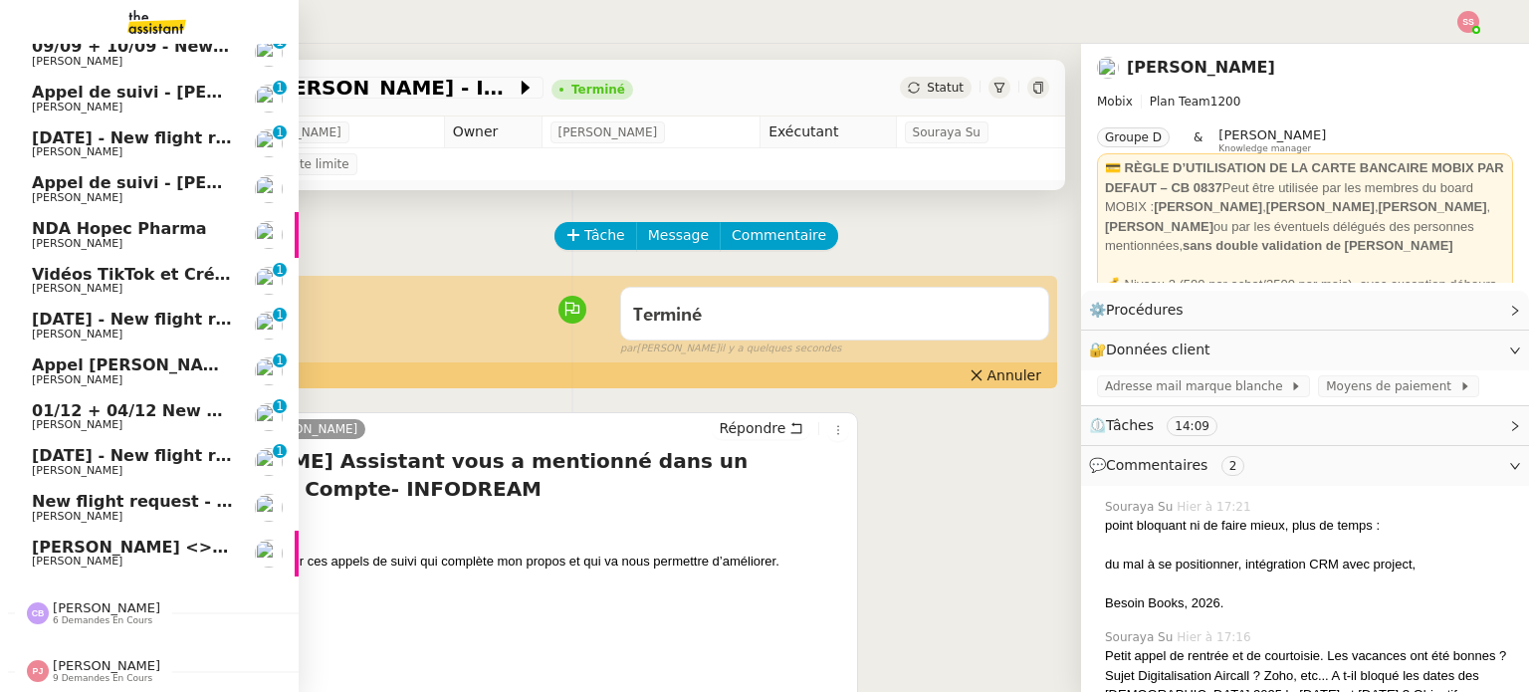
scroll to position [704, 0]
click at [163, 465] on span "[PERSON_NAME]" at bounding box center [132, 471] width 201 height 12
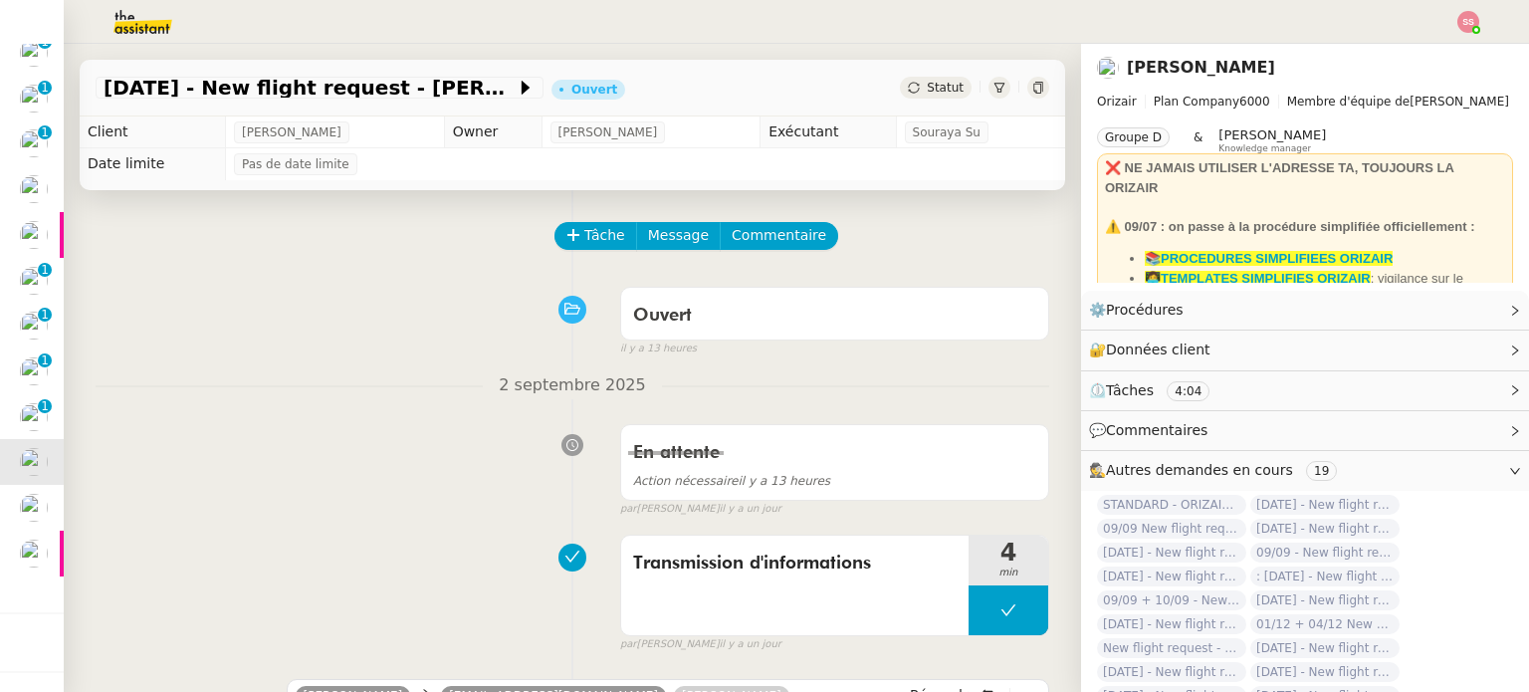
scroll to position [398, 0]
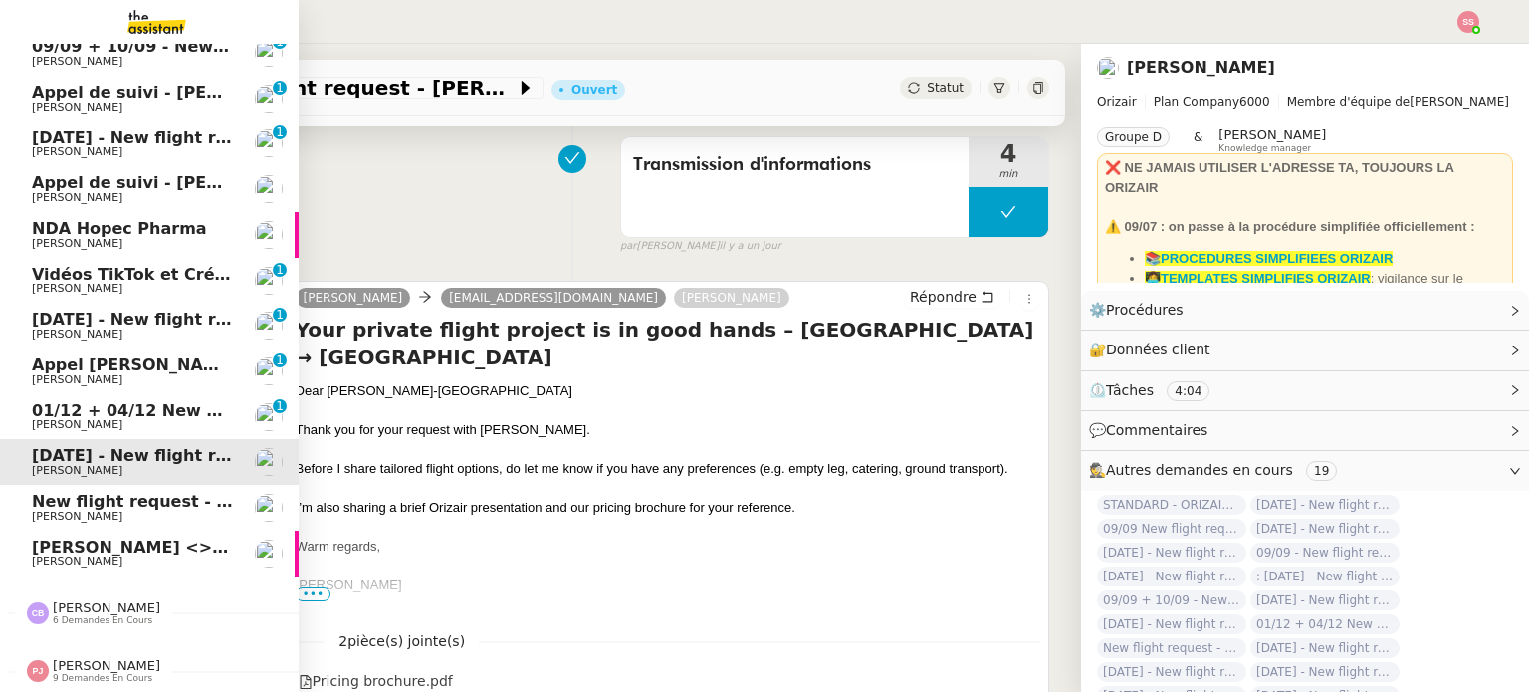
click at [182, 419] on span "[PERSON_NAME]" at bounding box center [132, 425] width 201 height 12
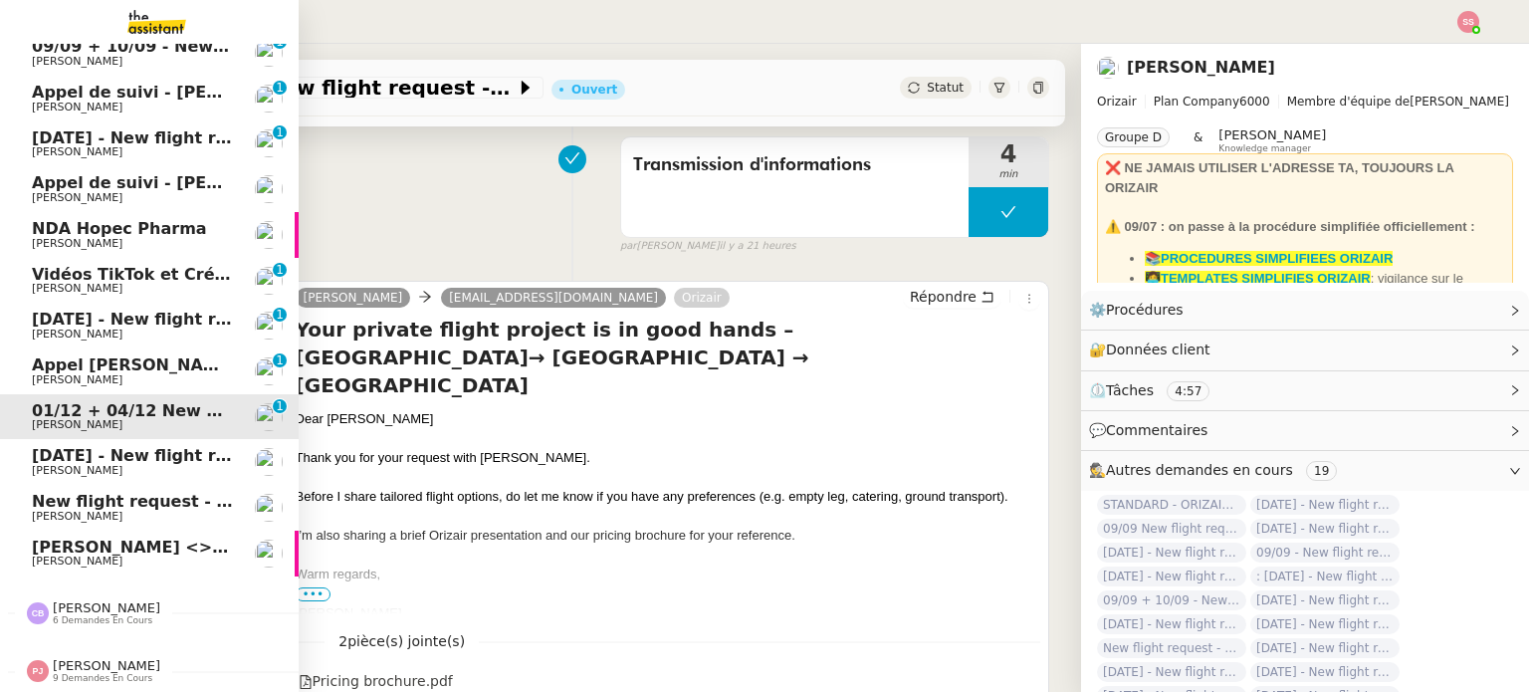
click at [168, 492] on span "New flight request - [PERSON_NAME]" at bounding box center [198, 501] width 332 height 19
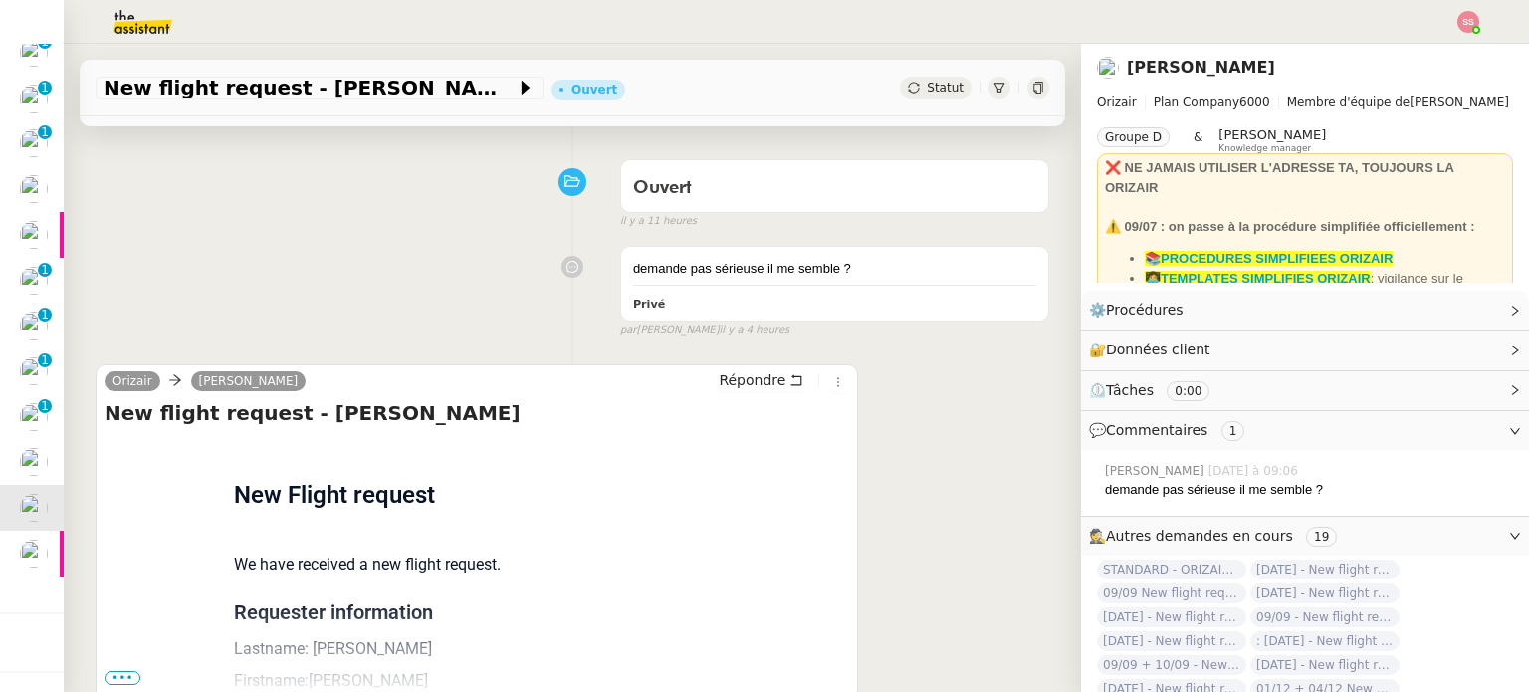
scroll to position [68, 0]
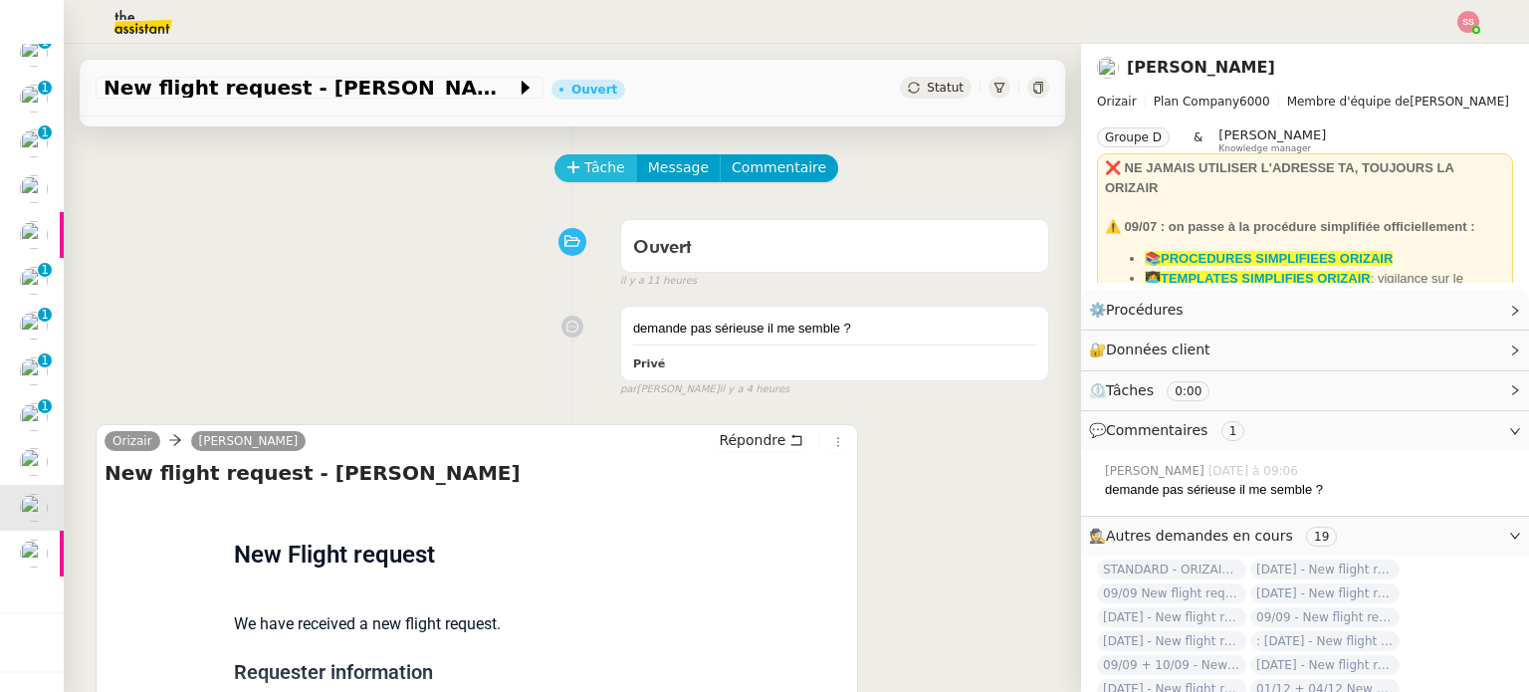
click at [584, 166] on span "Tâche" at bounding box center [604, 167] width 41 height 23
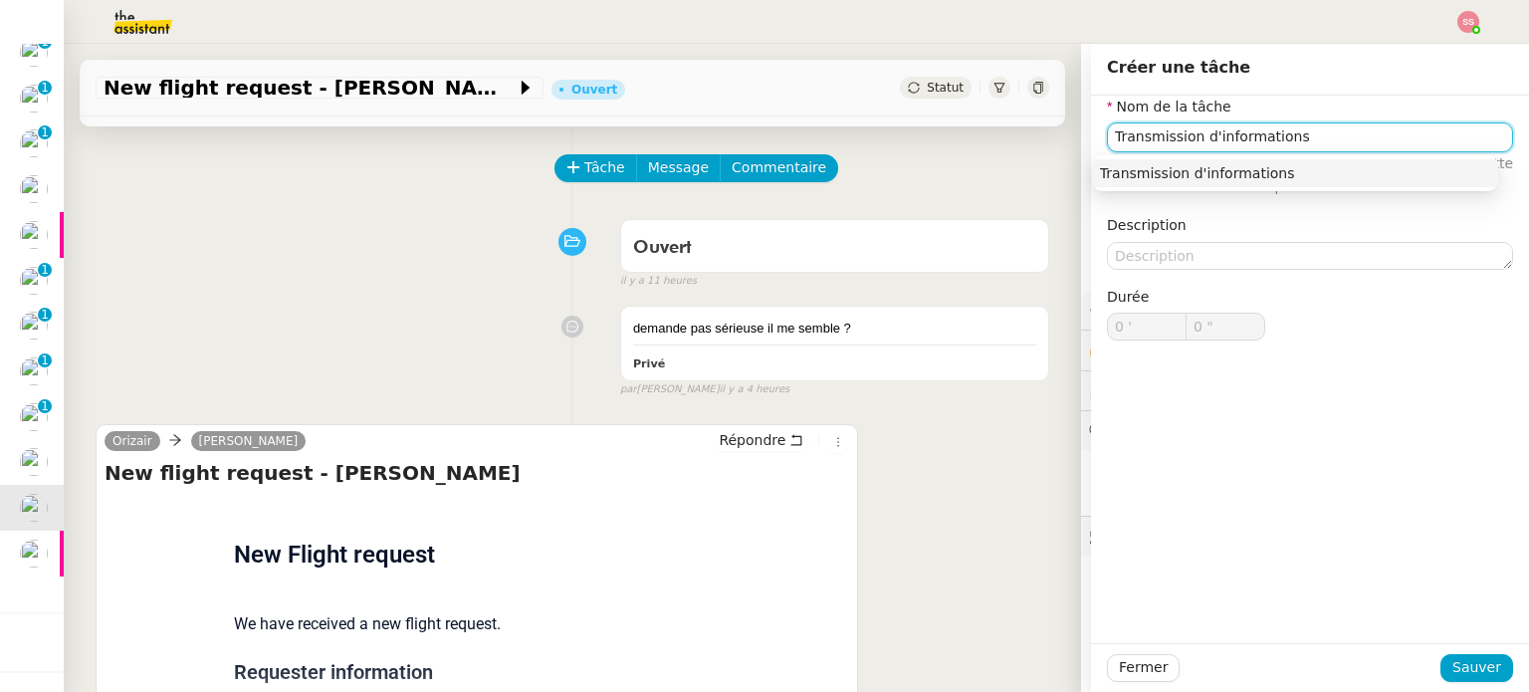
scroll to position [657, 0]
click at [1132, 172] on div "Transmission d'informations" at bounding box center [1295, 173] width 390 height 18
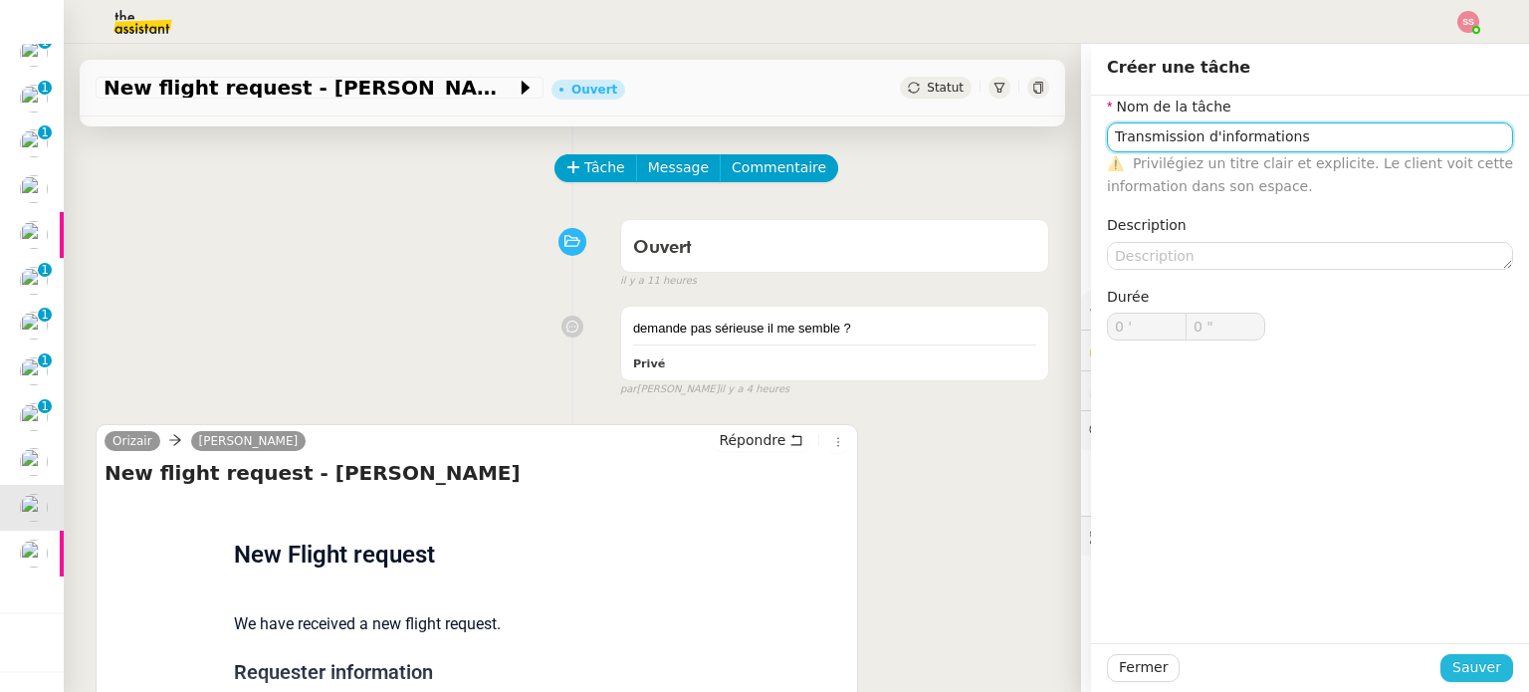
type input "Transmission d'informations"
click at [1454, 666] on span "Sauver" at bounding box center [1476, 667] width 49 height 23
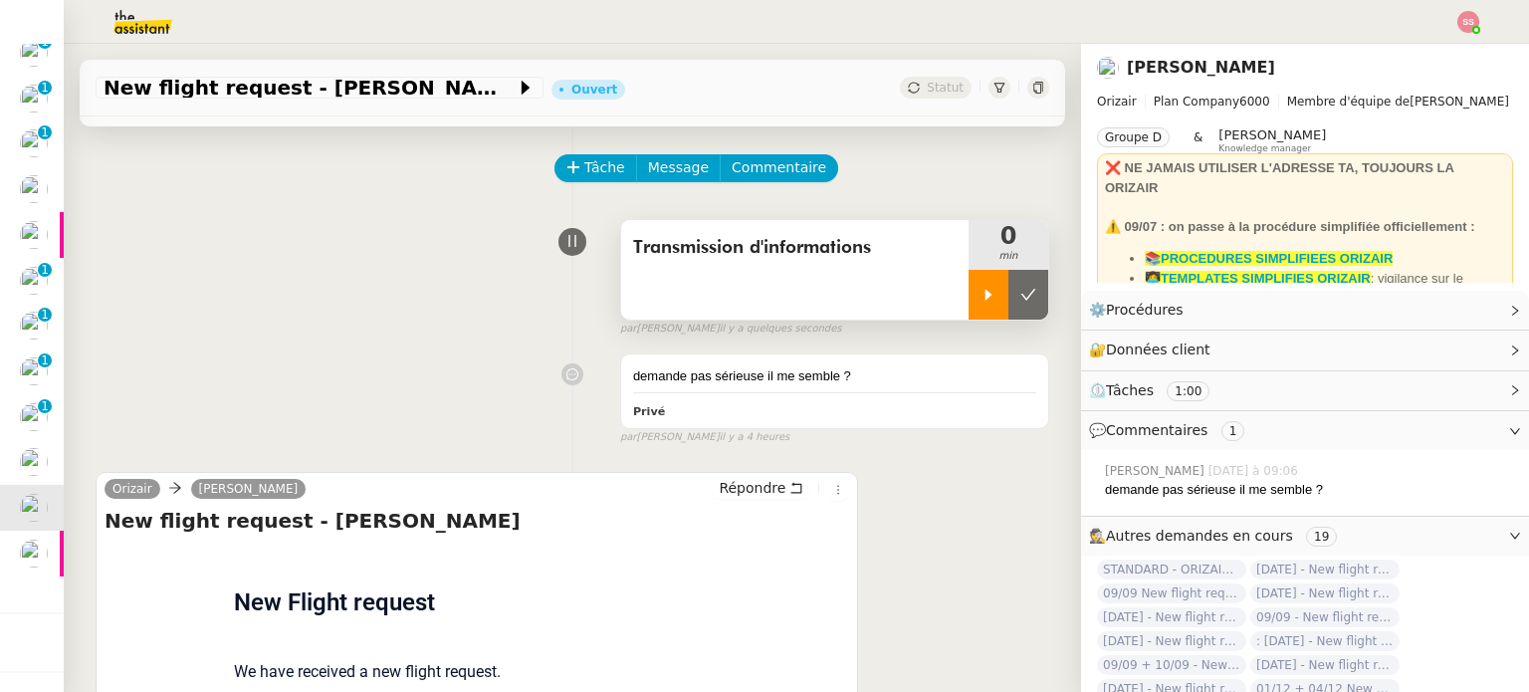
click at [968, 285] on div at bounding box center [988, 295] width 40 height 50
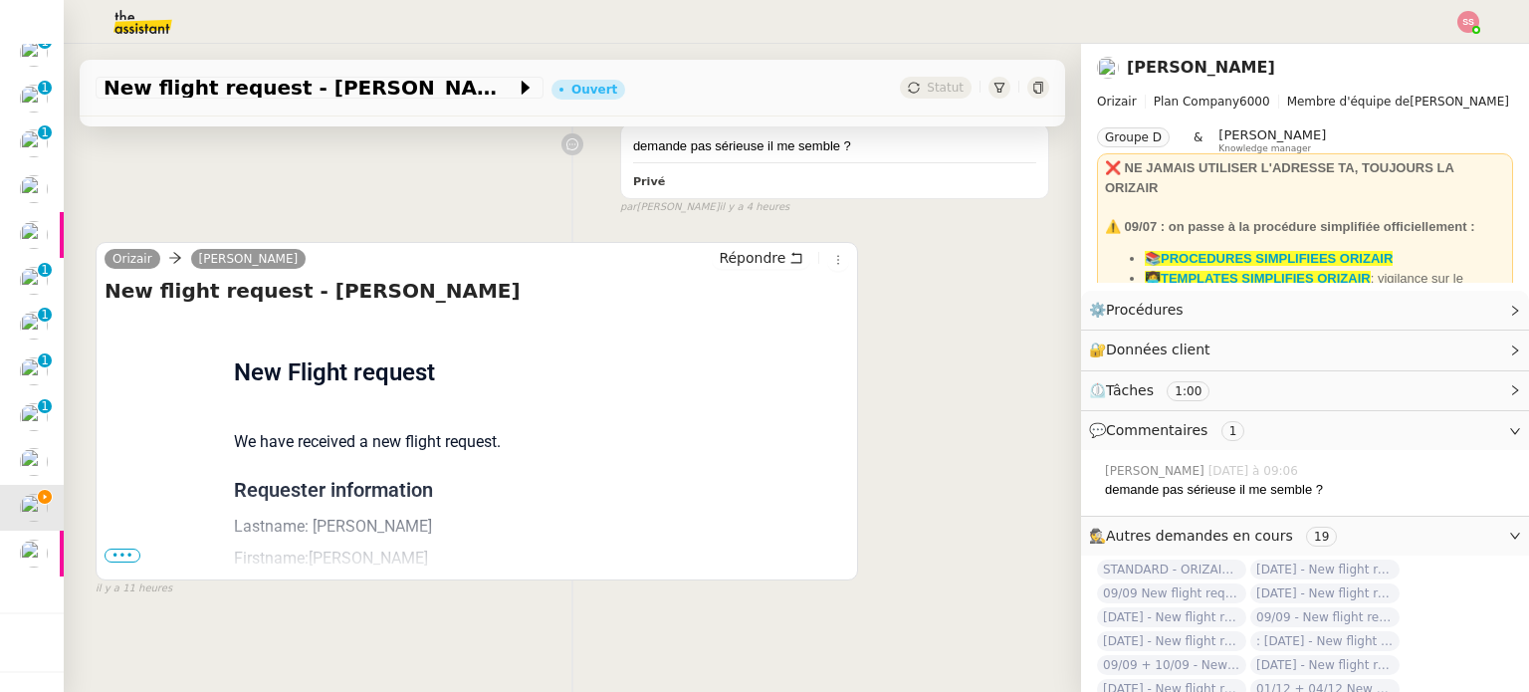
scroll to position [311, 0]
click at [127, 548] on span "•••" at bounding box center [122, 555] width 36 height 14
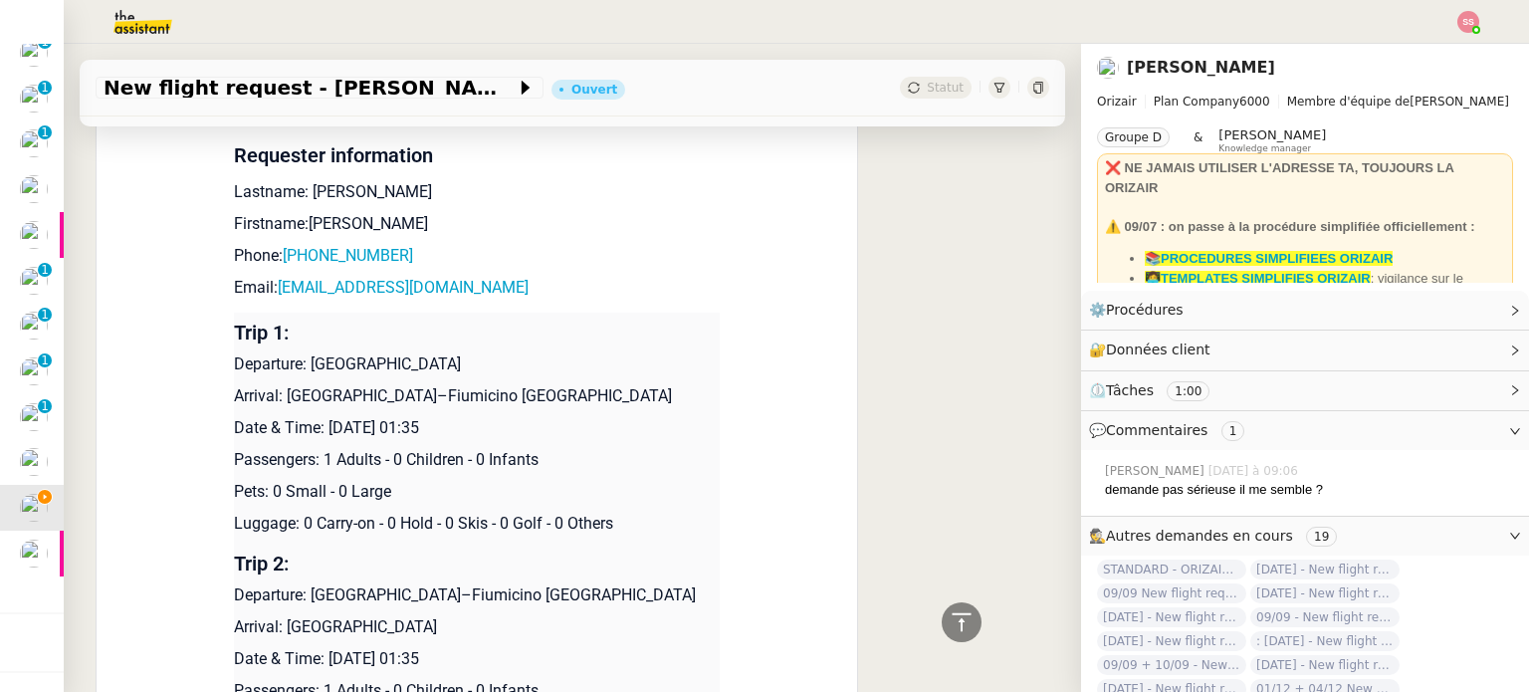
scroll to position [510, 0]
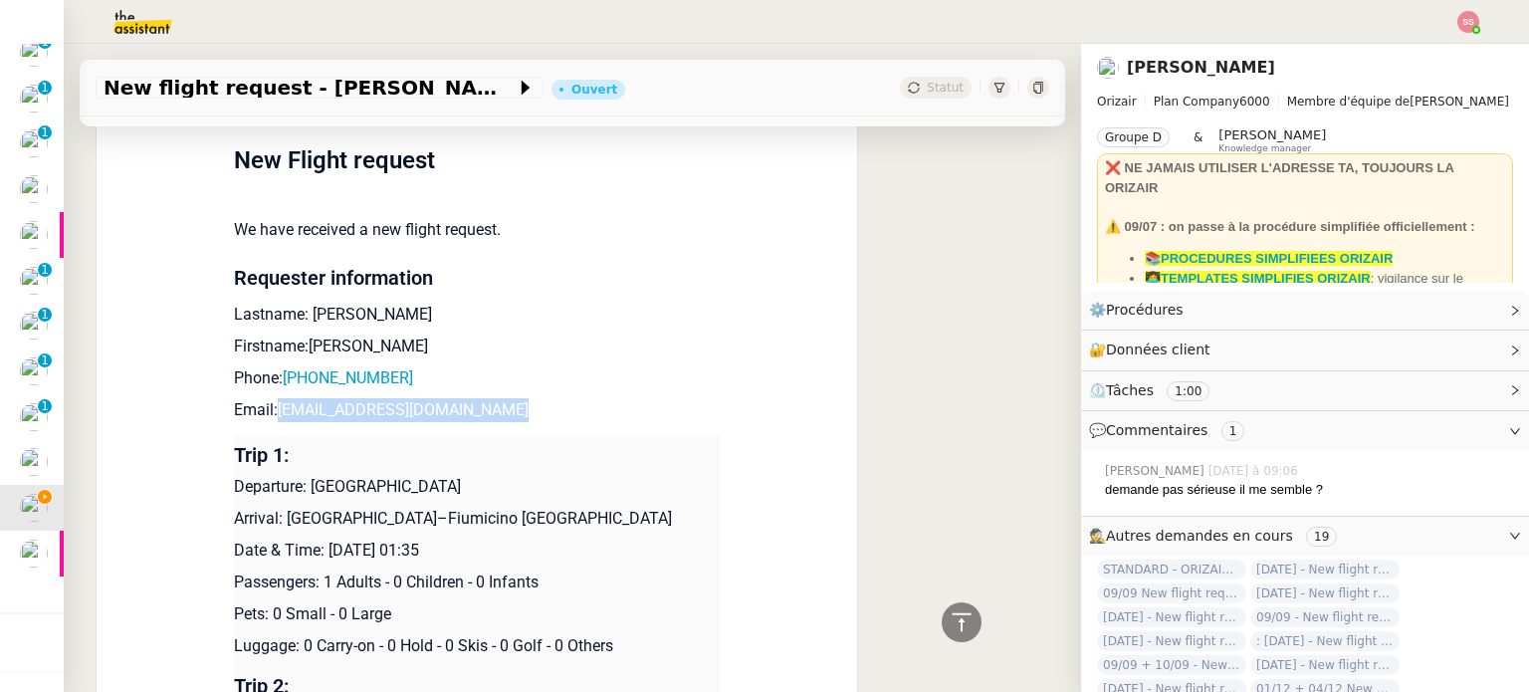
drag, startPoint x: 521, startPoint y: 421, endPoint x: 273, endPoint y: 418, distance: 248.8
click at [273, 418] on p "Email: wngctzynfpbofrdons@nespf.com" at bounding box center [477, 410] width 486 height 24
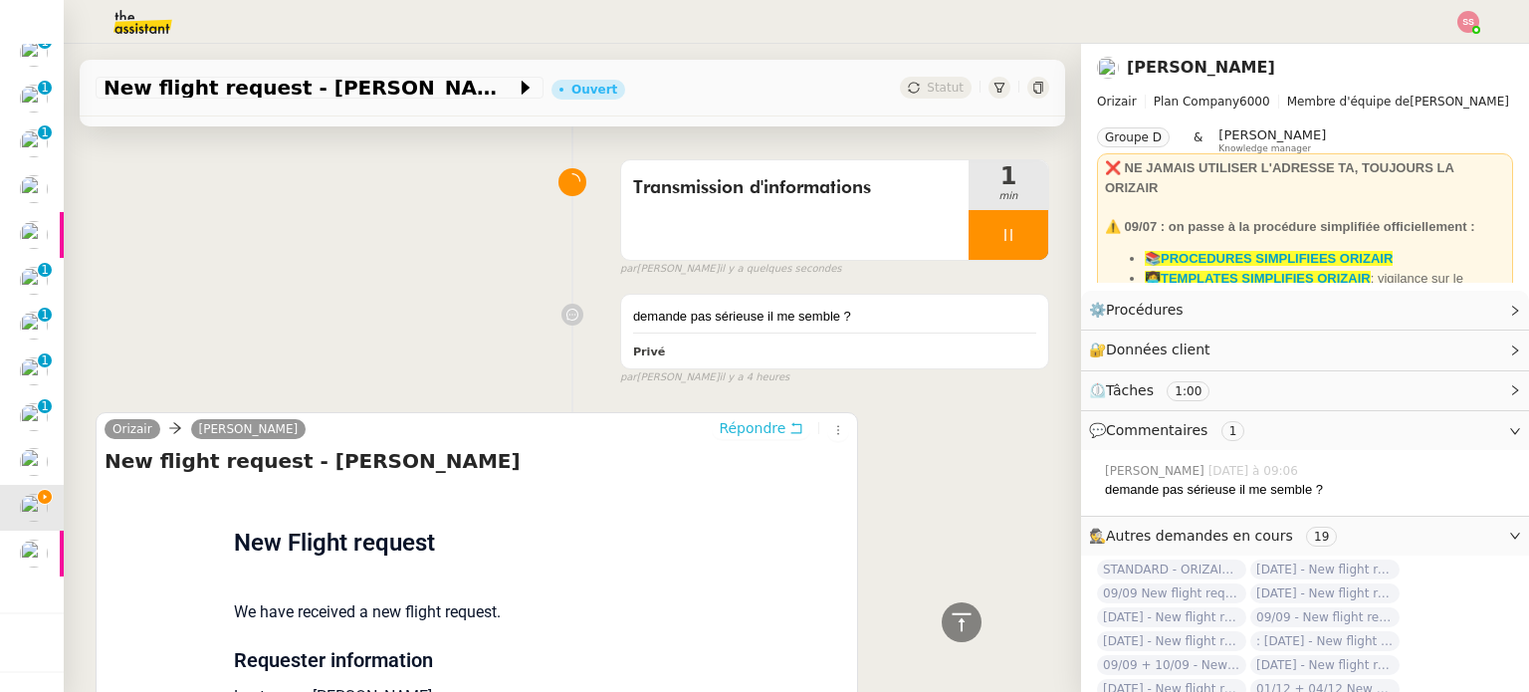
scroll to position [0, 0]
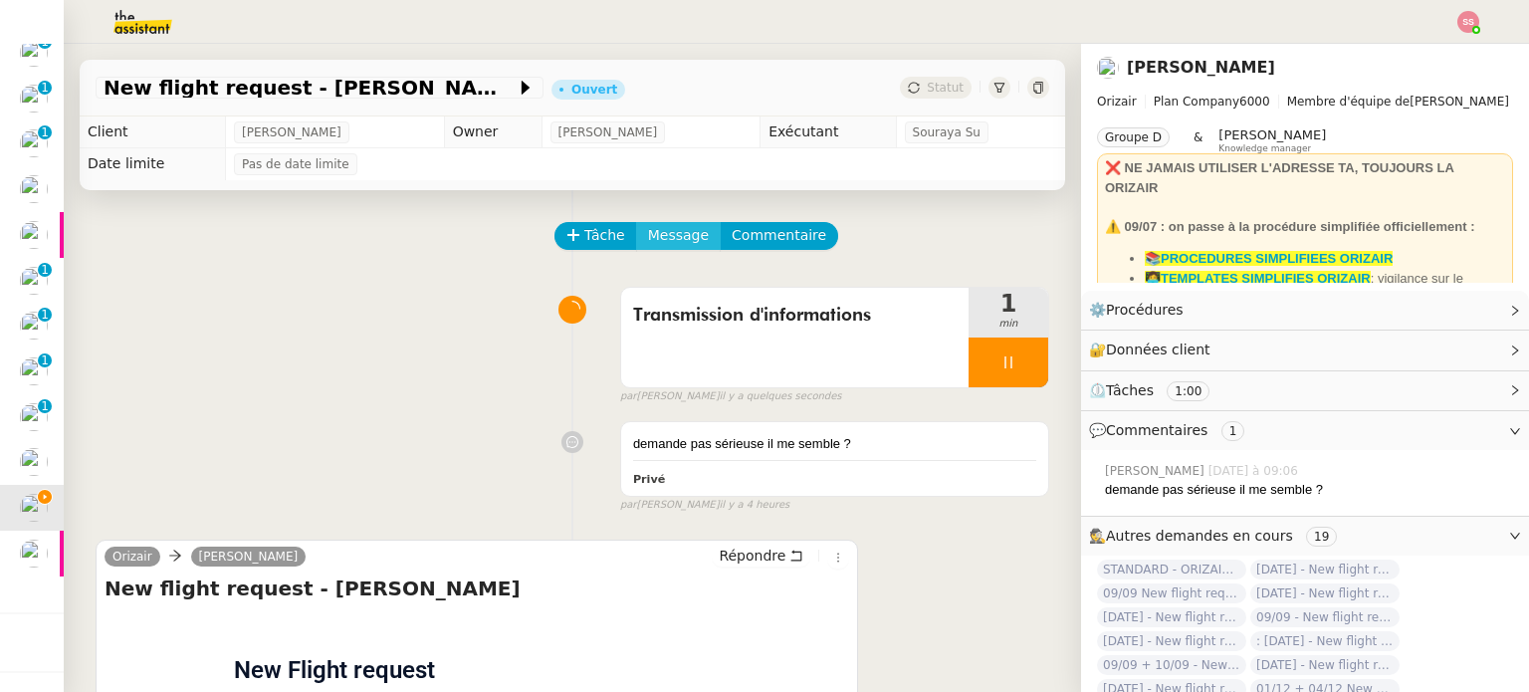
click at [650, 247] on span "Message" at bounding box center [678, 235] width 61 height 23
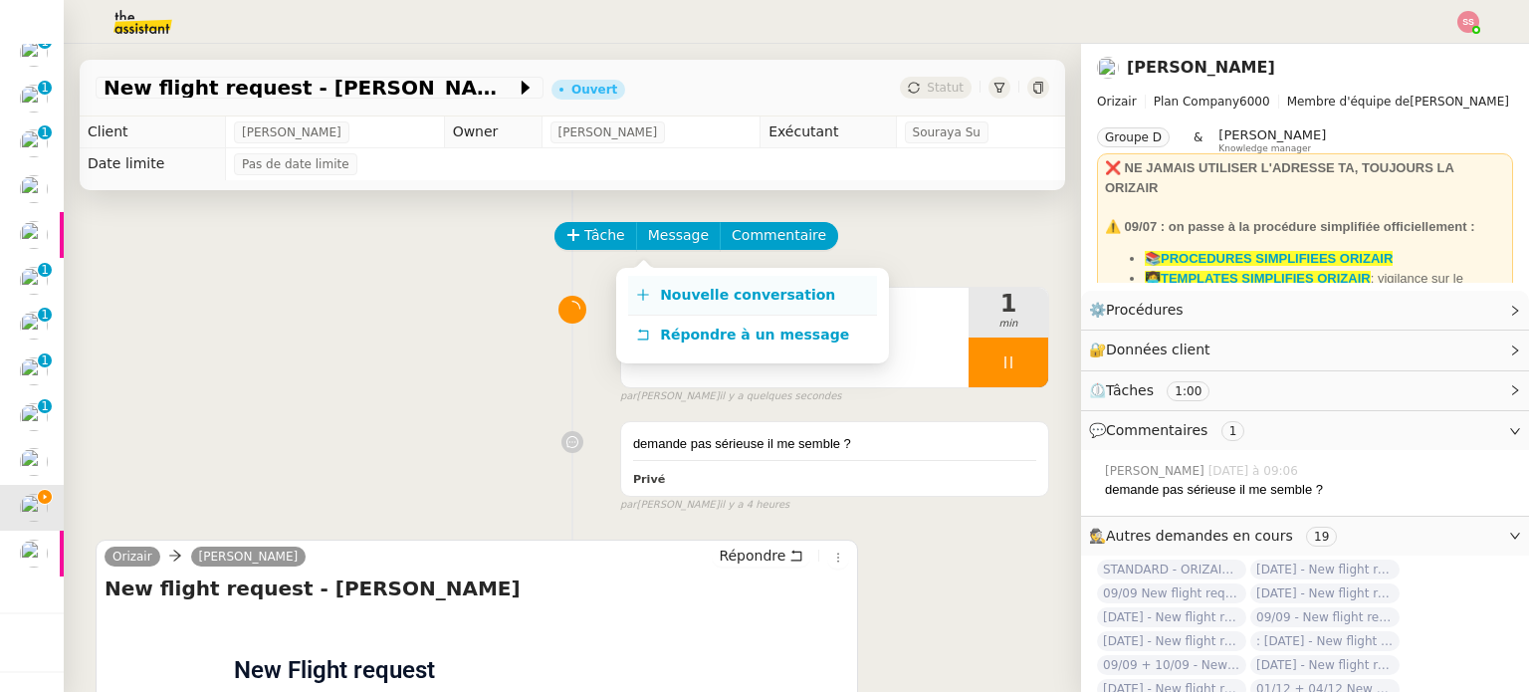
click at [685, 287] on span "Nouvelle conversation" at bounding box center [747, 295] width 175 height 16
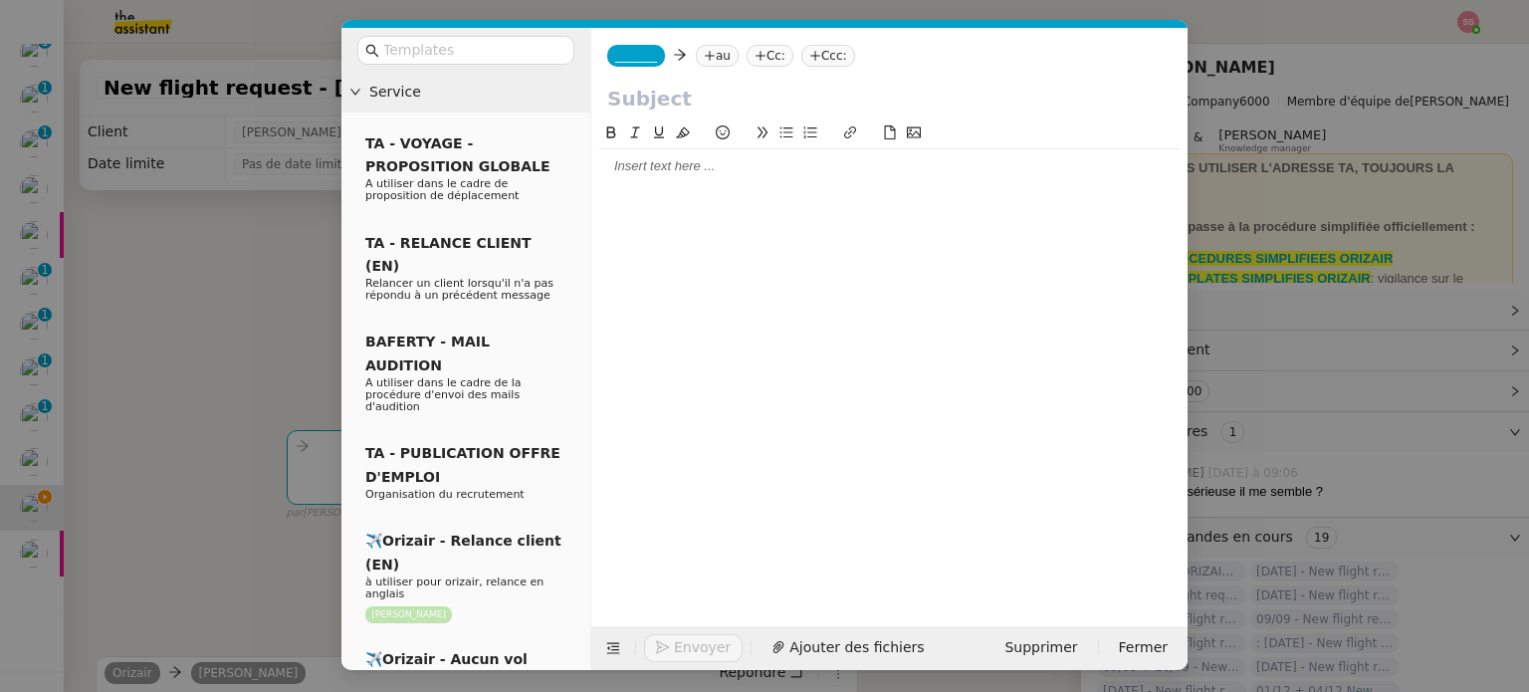
click at [723, 47] on nz-tag "au" at bounding box center [717, 56] width 43 height 22
paste input "[EMAIL_ADDRESS][DOMAIN_NAME]"
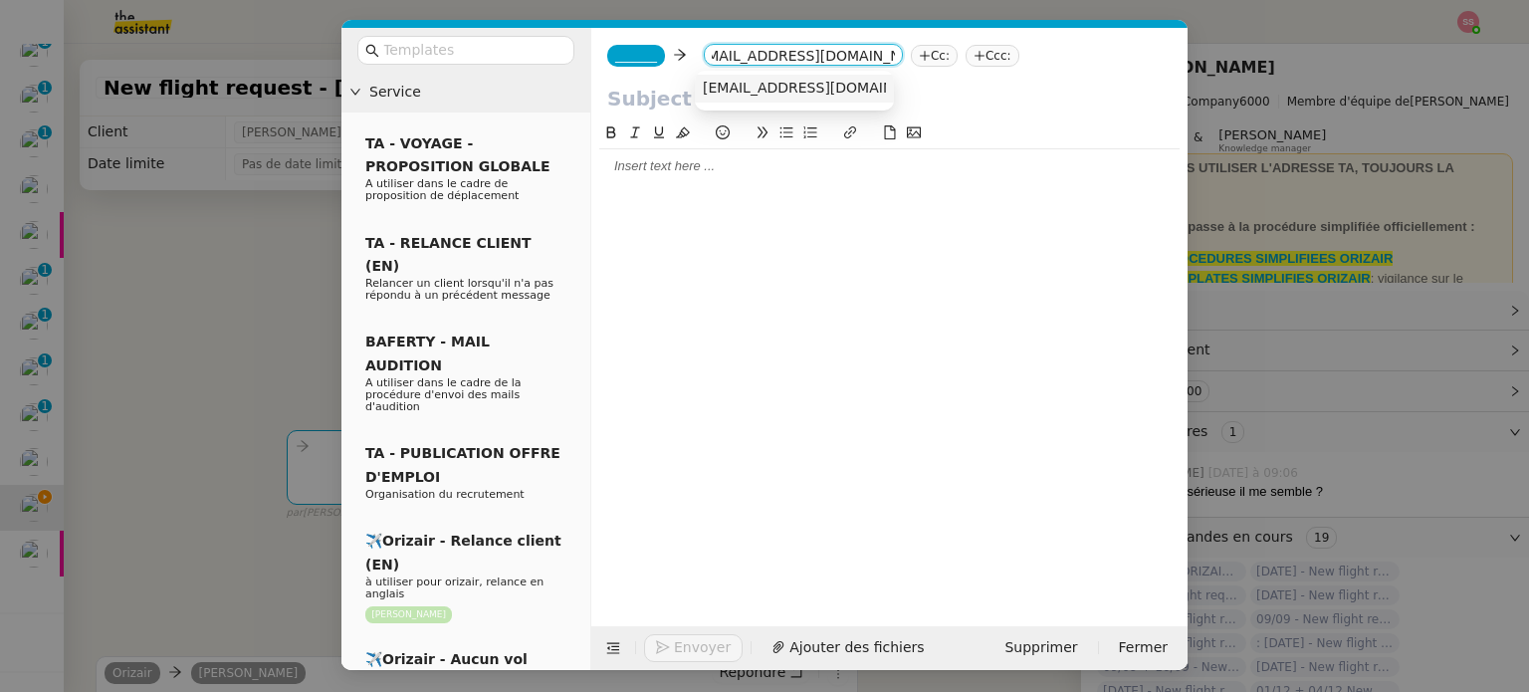
type input "[EMAIL_ADDRESS][DOMAIN_NAME]"
click at [756, 88] on span "[EMAIL_ADDRESS][DOMAIN_NAME]" at bounding box center [825, 88] width 244 height 16
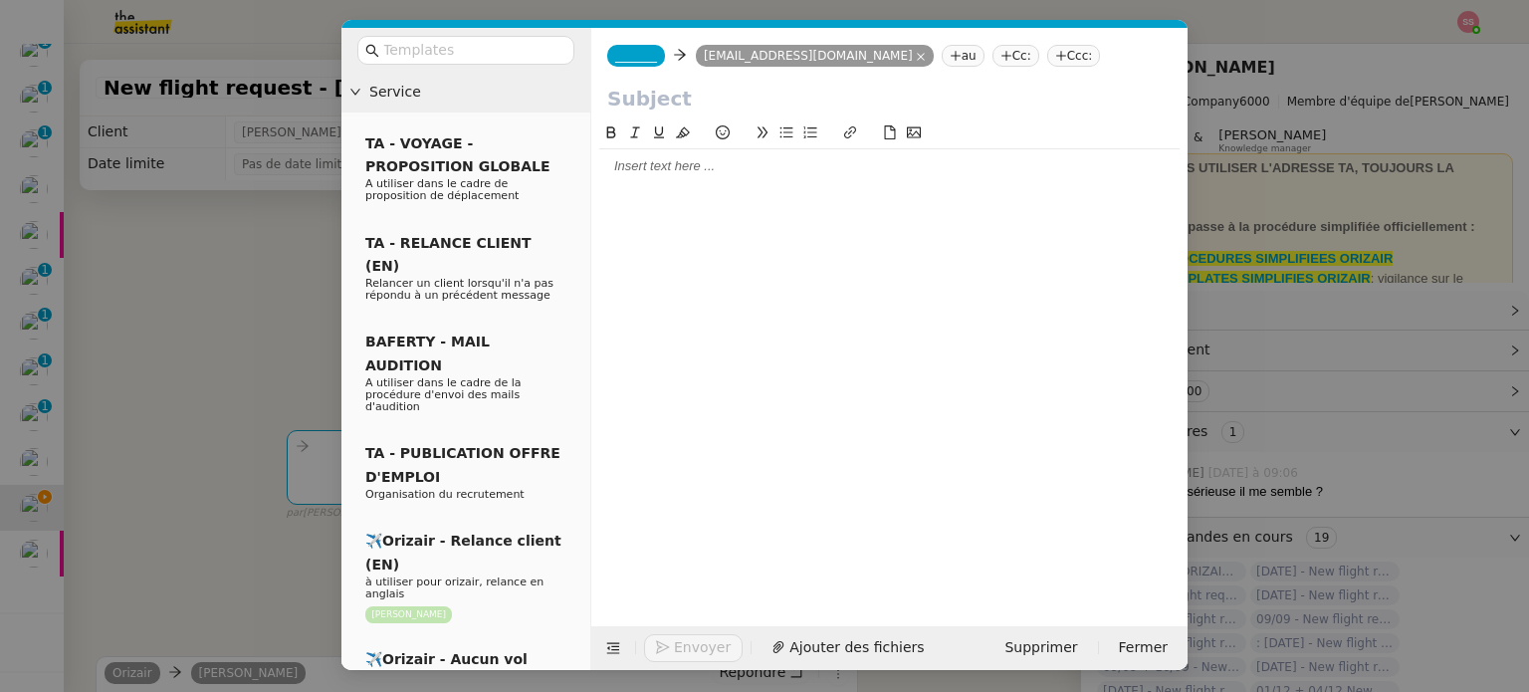
click at [624, 55] on span "_______" at bounding box center [636, 56] width 42 height 14
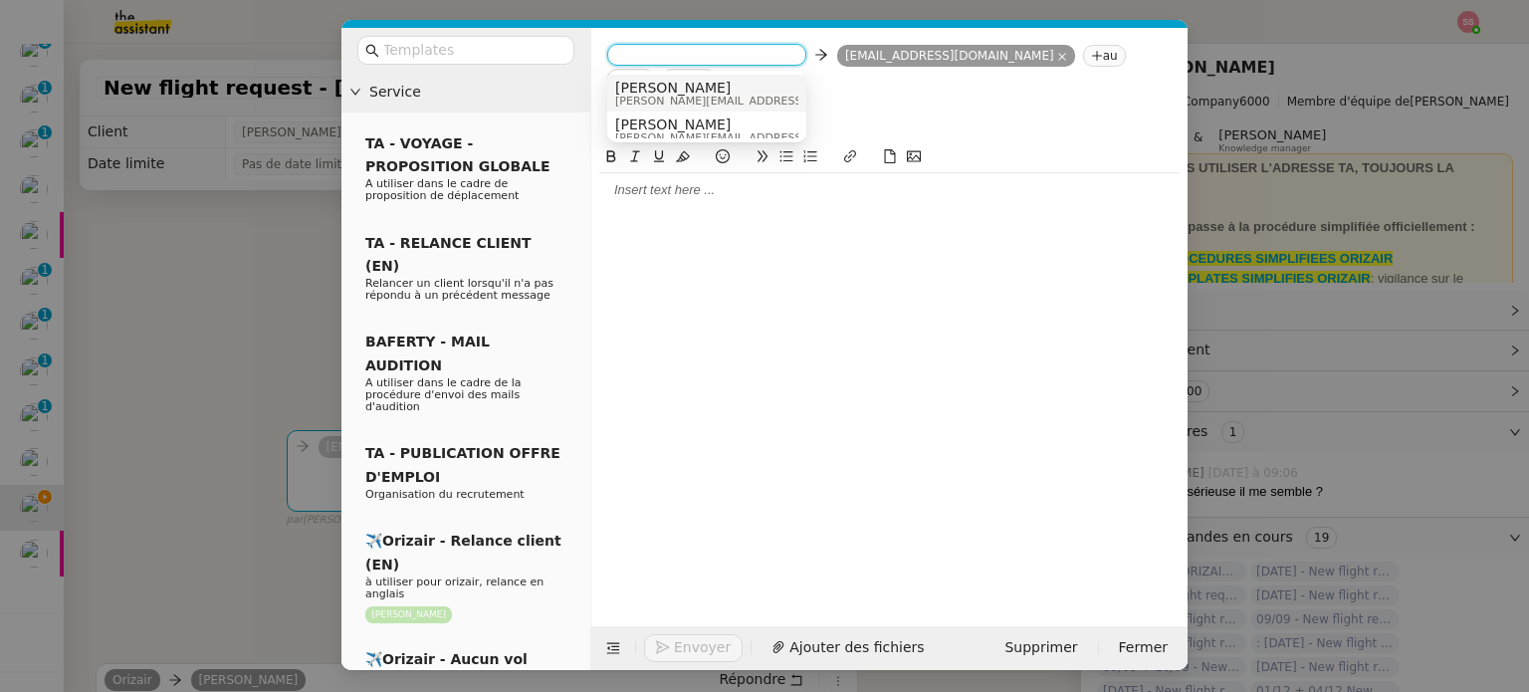
click at [723, 82] on span "[PERSON_NAME]" at bounding box center [756, 88] width 283 height 16
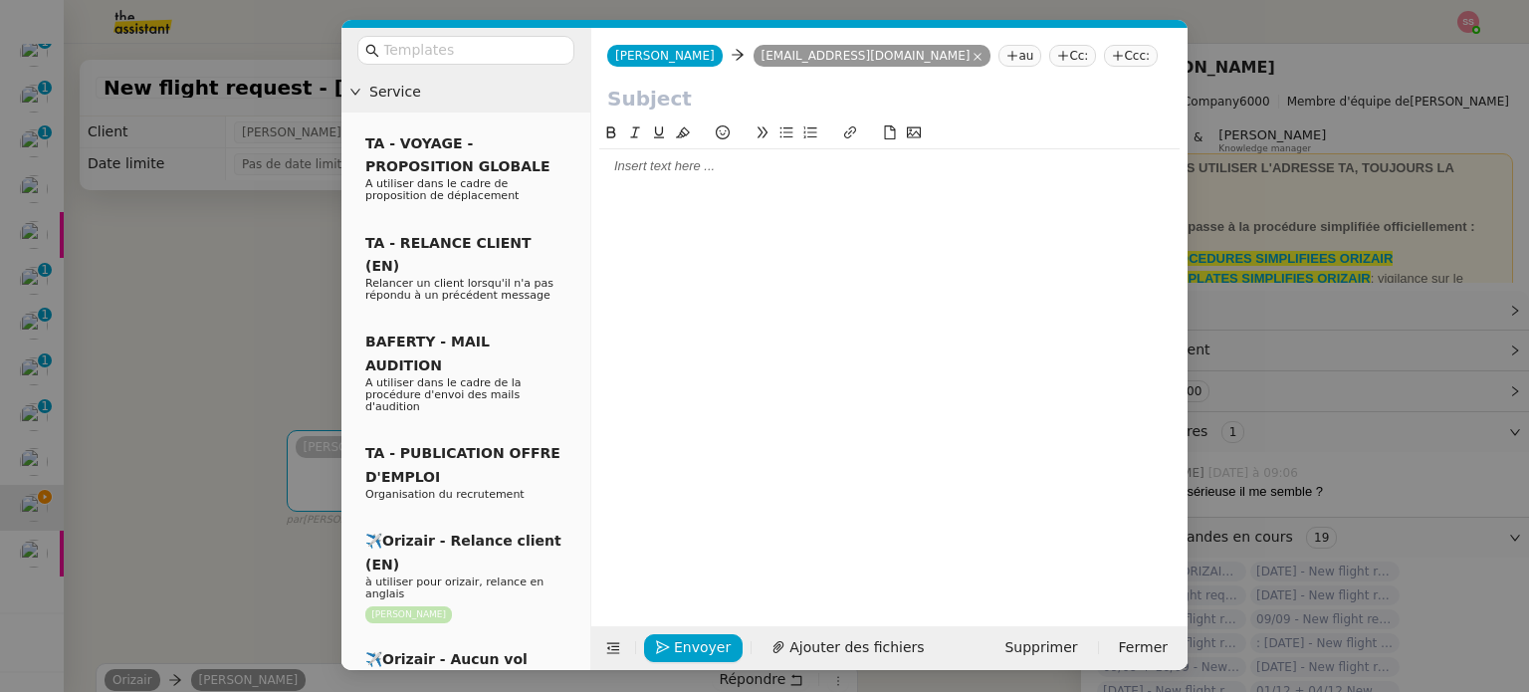
click at [1104, 61] on nz-tag "Ccc:" at bounding box center [1131, 56] width 54 height 22
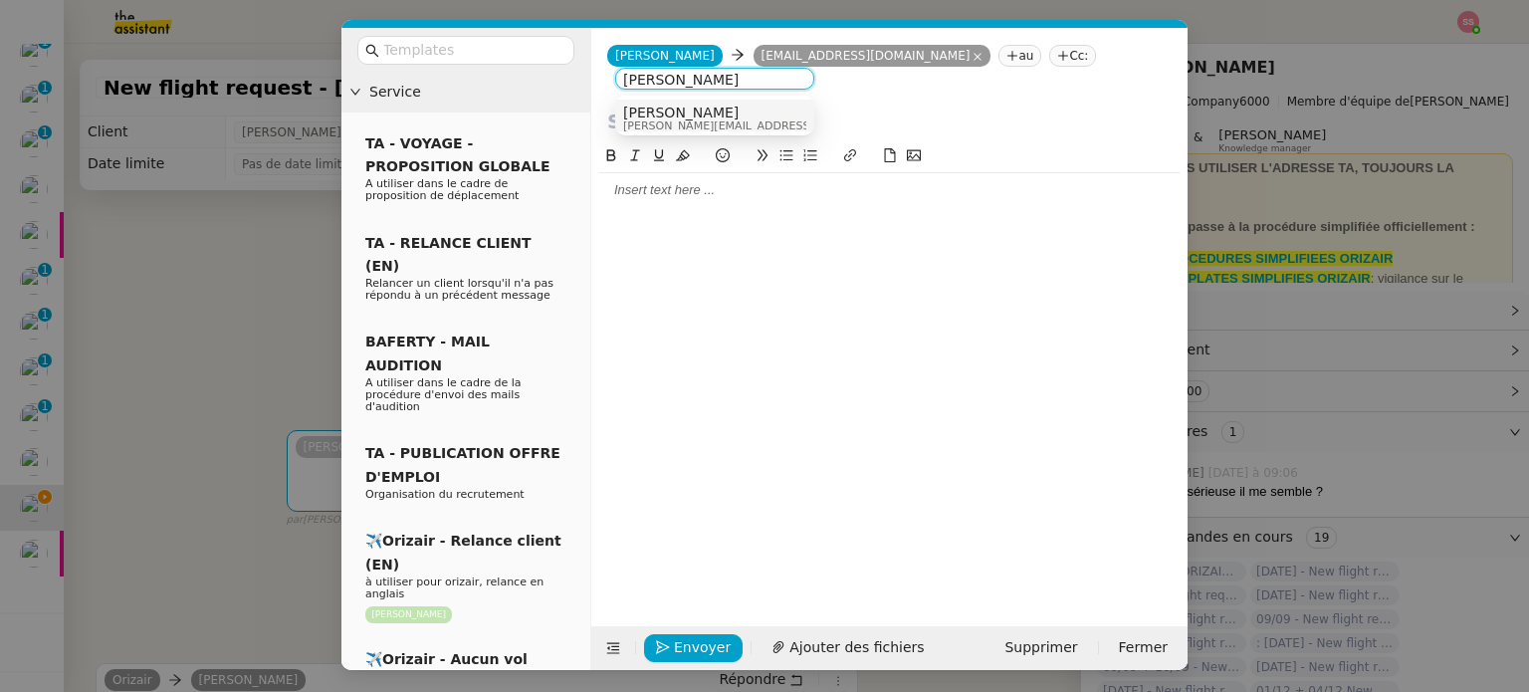
type input "louis frei"
click at [703, 114] on span "[PERSON_NAME]" at bounding box center [764, 112] width 283 height 16
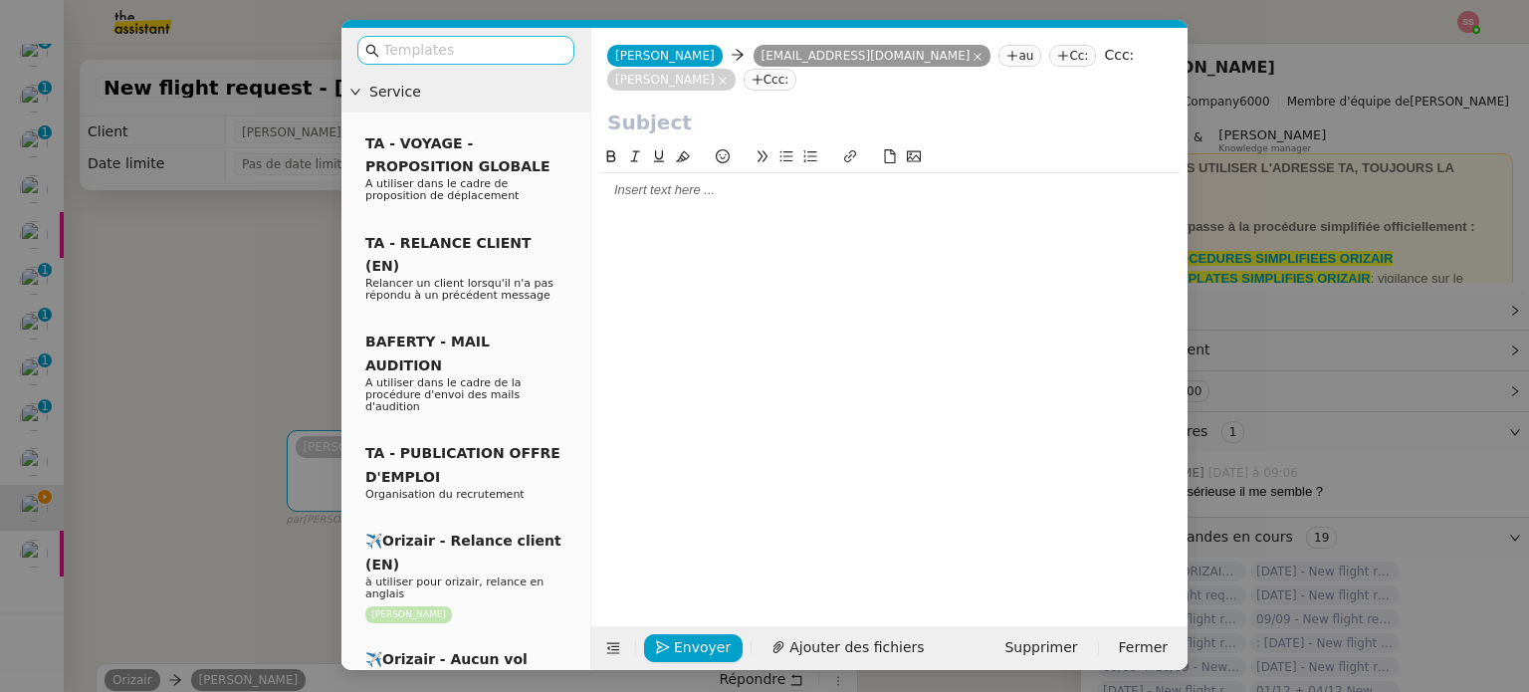
click at [510, 41] on input "text" at bounding box center [472, 50] width 179 height 23
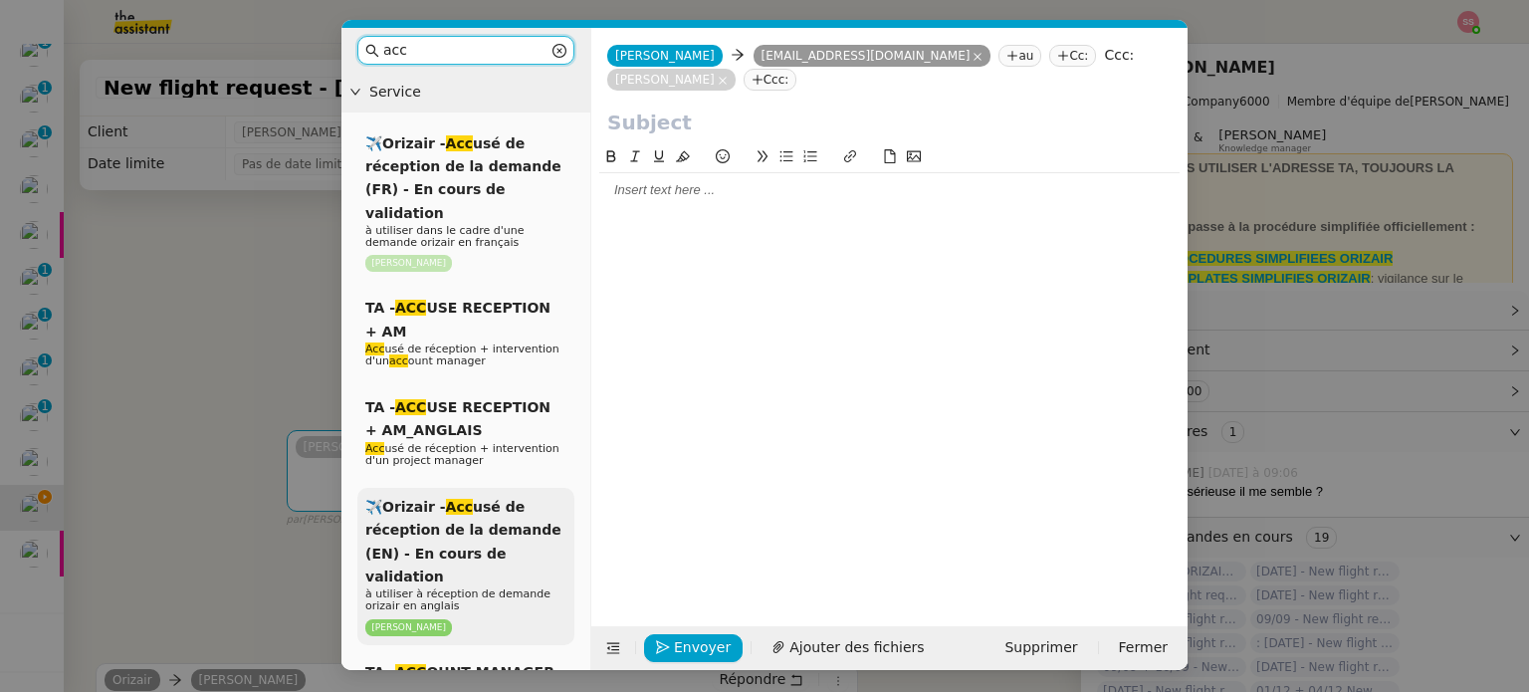
type input "acc"
click at [486, 520] on span "✈️Orizair - Acc usé de réception de la demande (EN) - En cours de validation" at bounding box center [463, 542] width 196 height 86
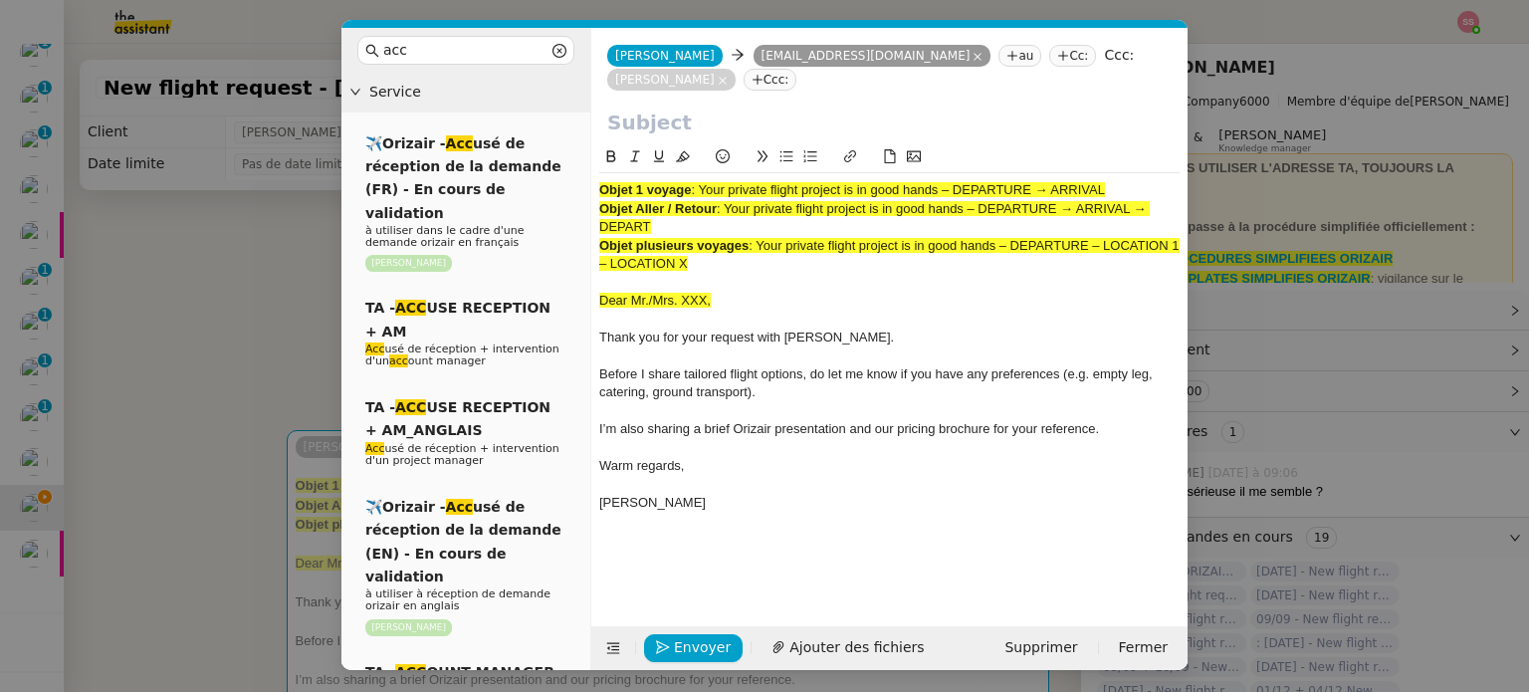
drag, startPoint x: 700, startPoint y: 190, endPoint x: 1146, endPoint y: 179, distance: 447.0
click at [1146, 179] on div "Objet 1 voyage : Your private flight project is in good hands – DEPARTURE → ARR…" at bounding box center [889, 355] width 580 height 365
click at [752, 113] on input "text" at bounding box center [889, 122] width 564 height 30
paste input "Your private flight project is in good hands – DEPARTURE → ARRIVAL"
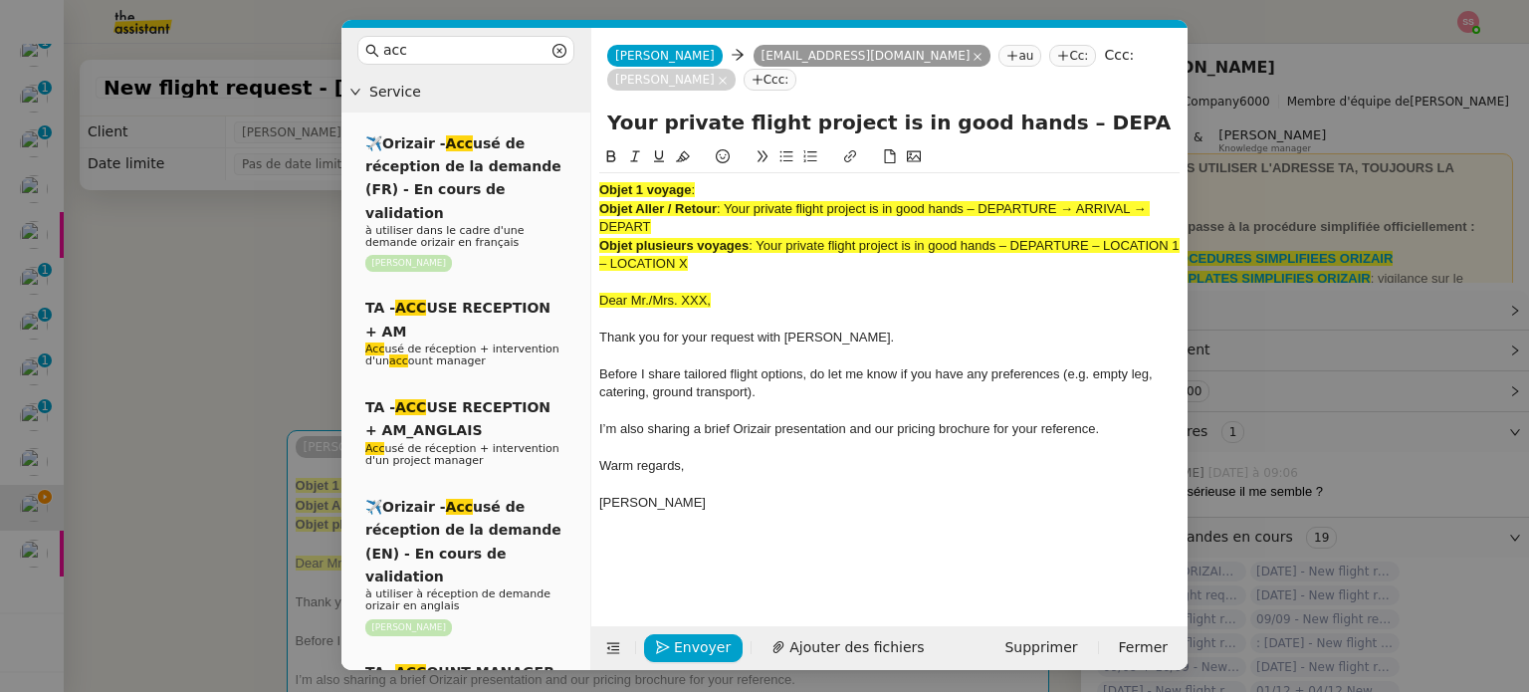
scroll to position [0, 86]
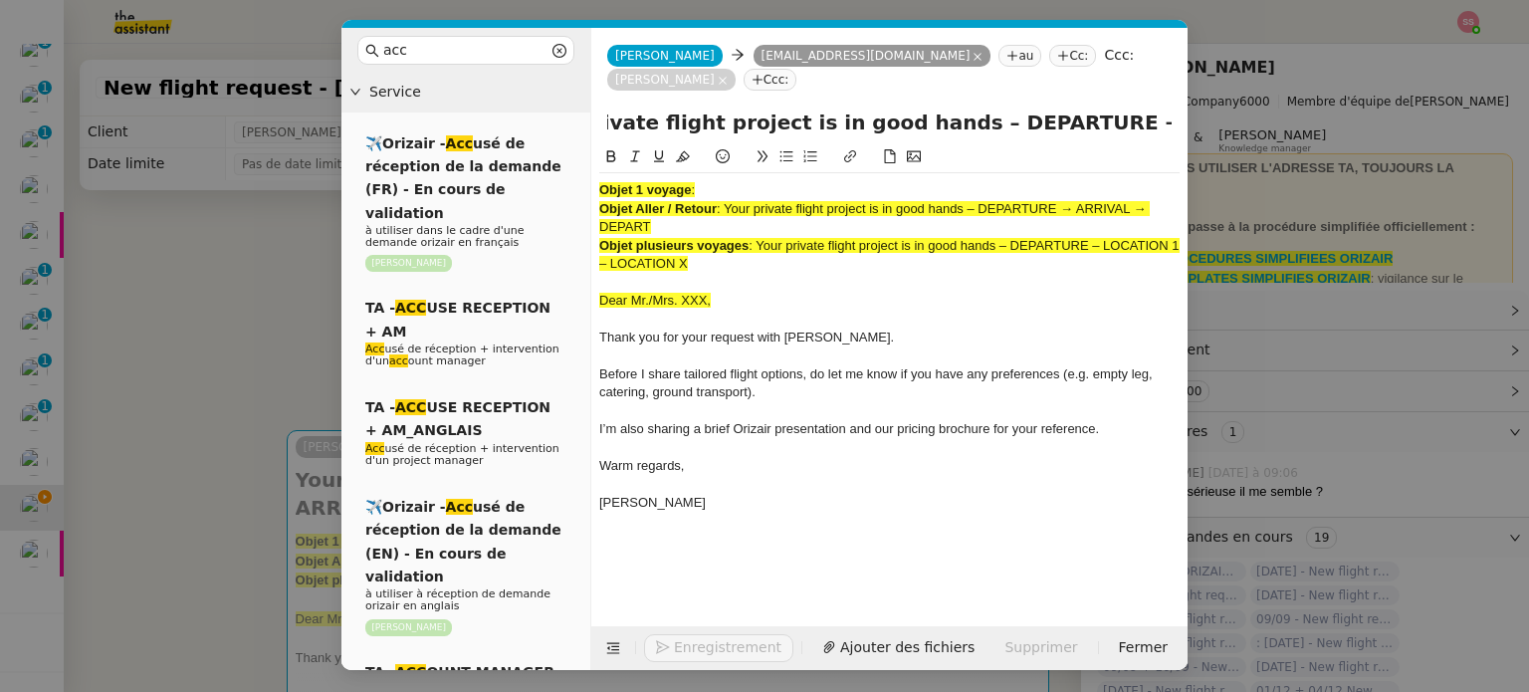
type input "Your private flight project is in good hands – DEPARTURE → ARRIVAL"
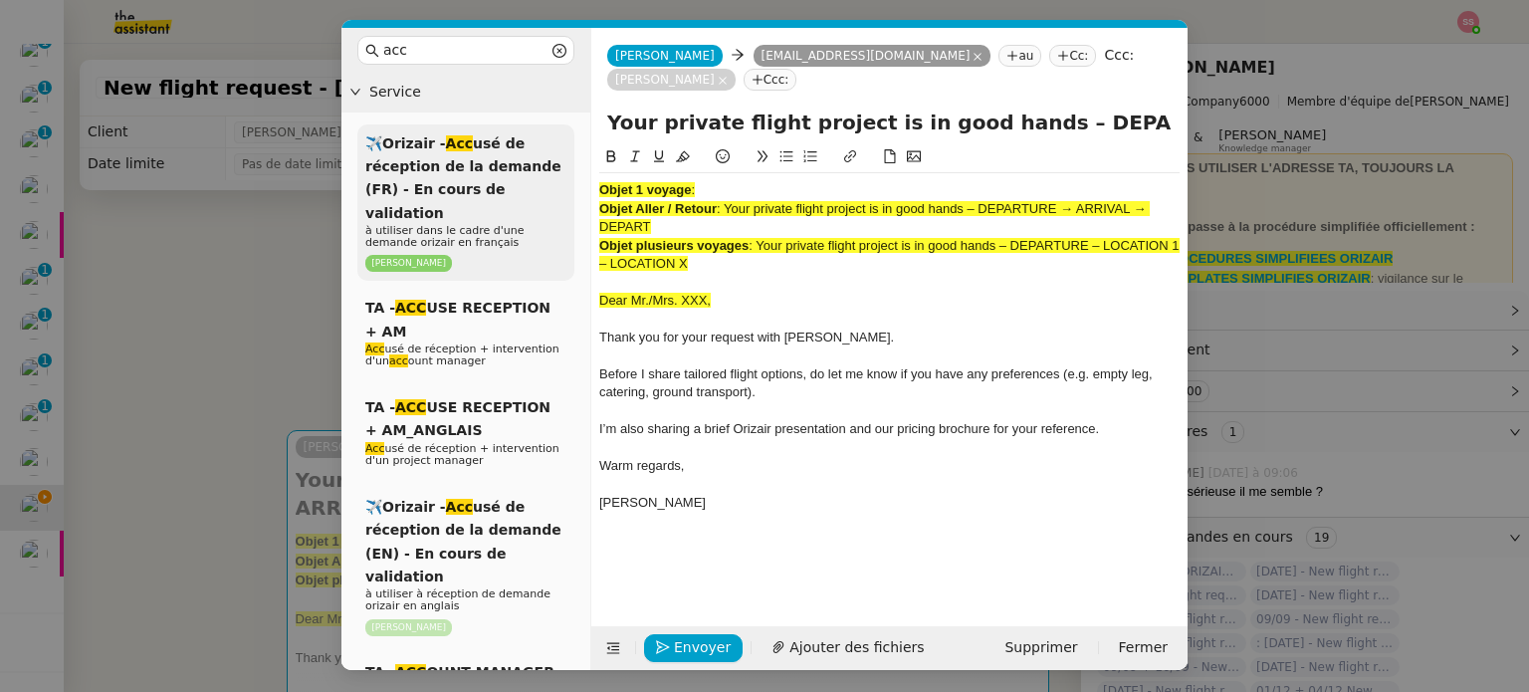
drag, startPoint x: 716, startPoint y: 271, endPoint x: 523, endPoint y: 135, distance: 235.0
click at [523, 135] on nz-layout "acc Service ✈️Orizair - Acc usé de réception de la demande (FR) - En cours de v…" at bounding box center [764, 349] width 846 height 642
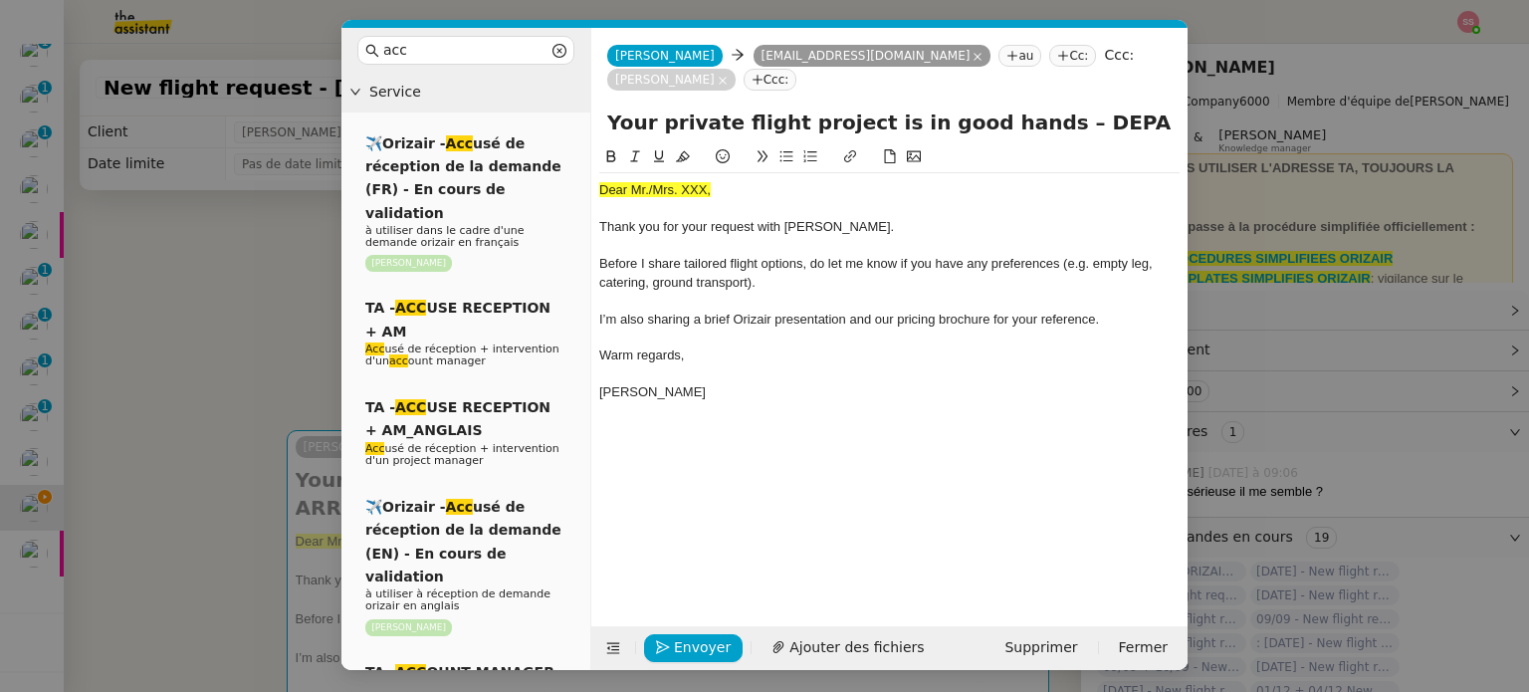
click at [248, 329] on nz-modal-container "acc Service ✈️Orizair - Acc usé de réception de la demande (FR) - En cours de v…" at bounding box center [764, 346] width 1529 height 692
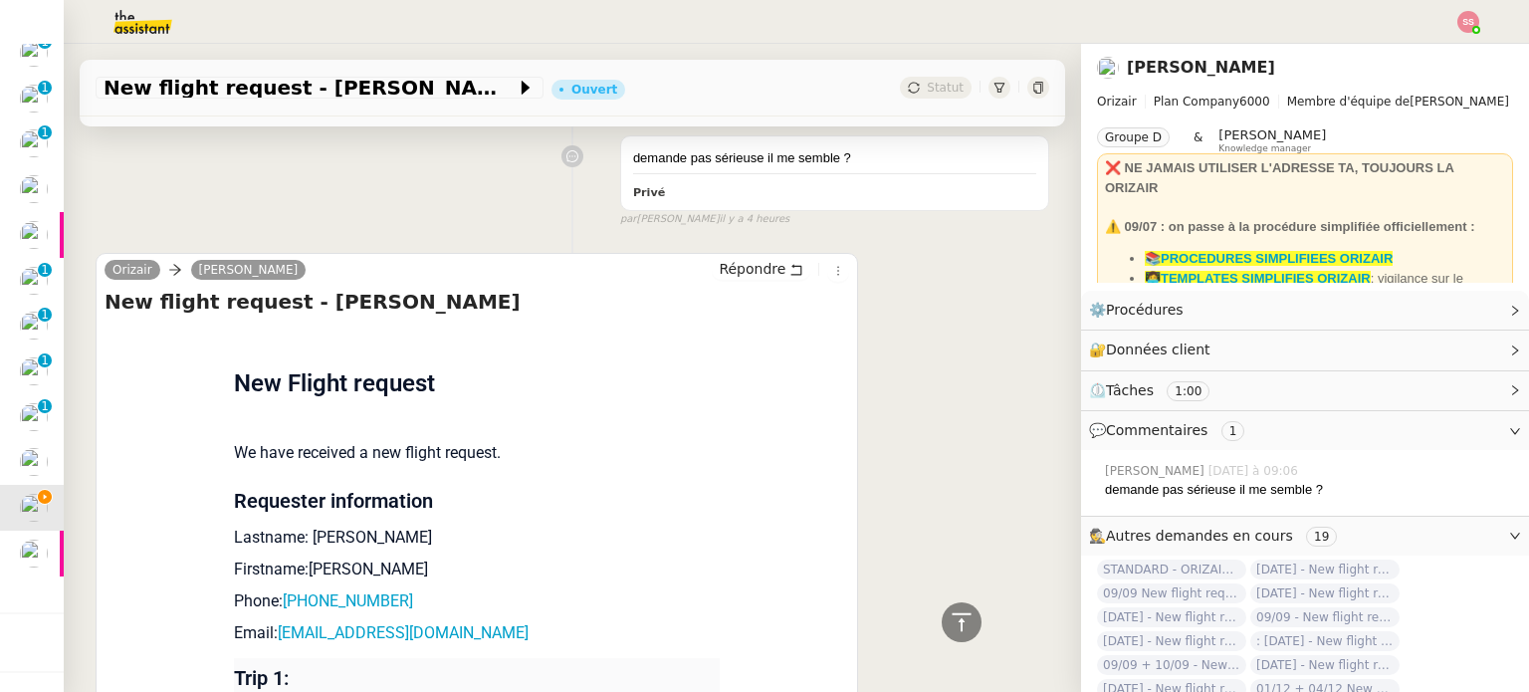
scroll to position [796, 0]
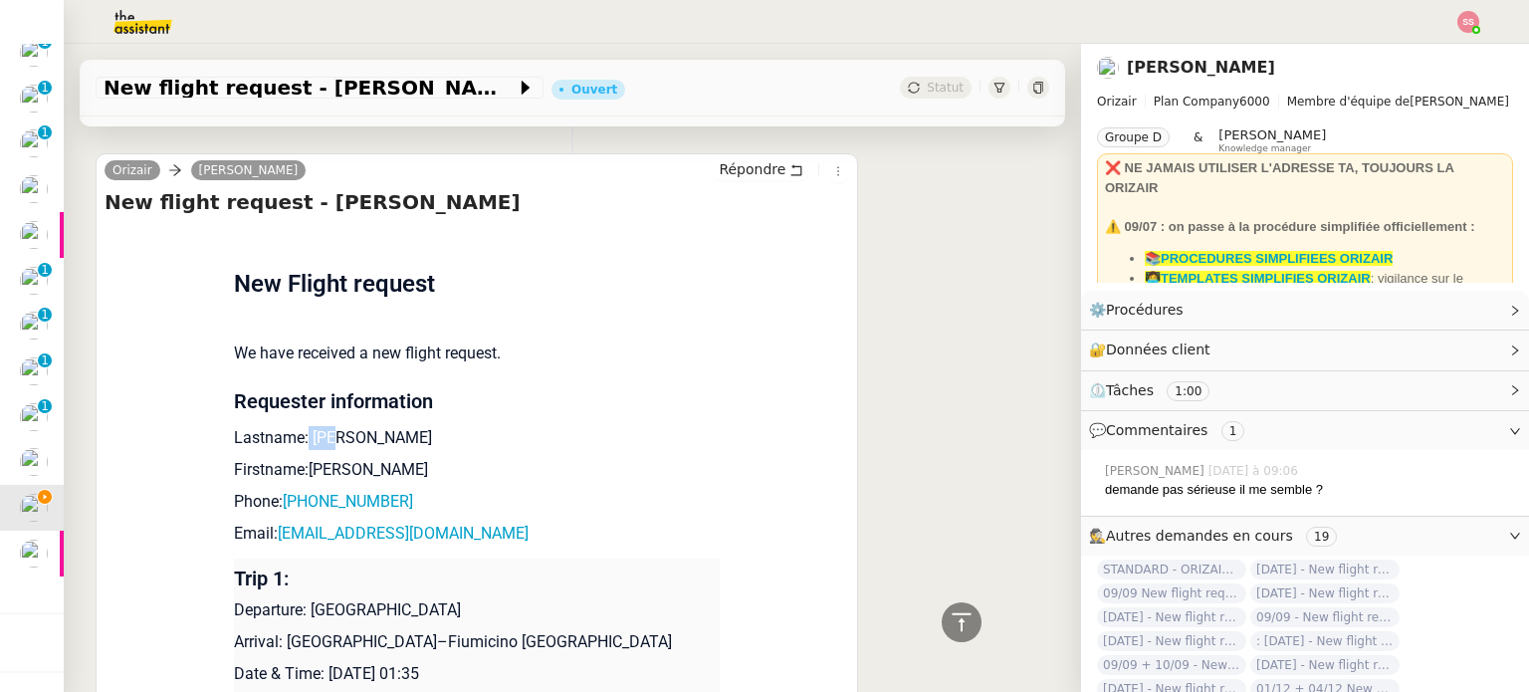
drag, startPoint x: 295, startPoint y: 409, endPoint x: 331, endPoint y: 411, distance: 36.9
click at [331, 426] on p "Lastname: [PERSON_NAME]" at bounding box center [477, 438] width 486 height 24
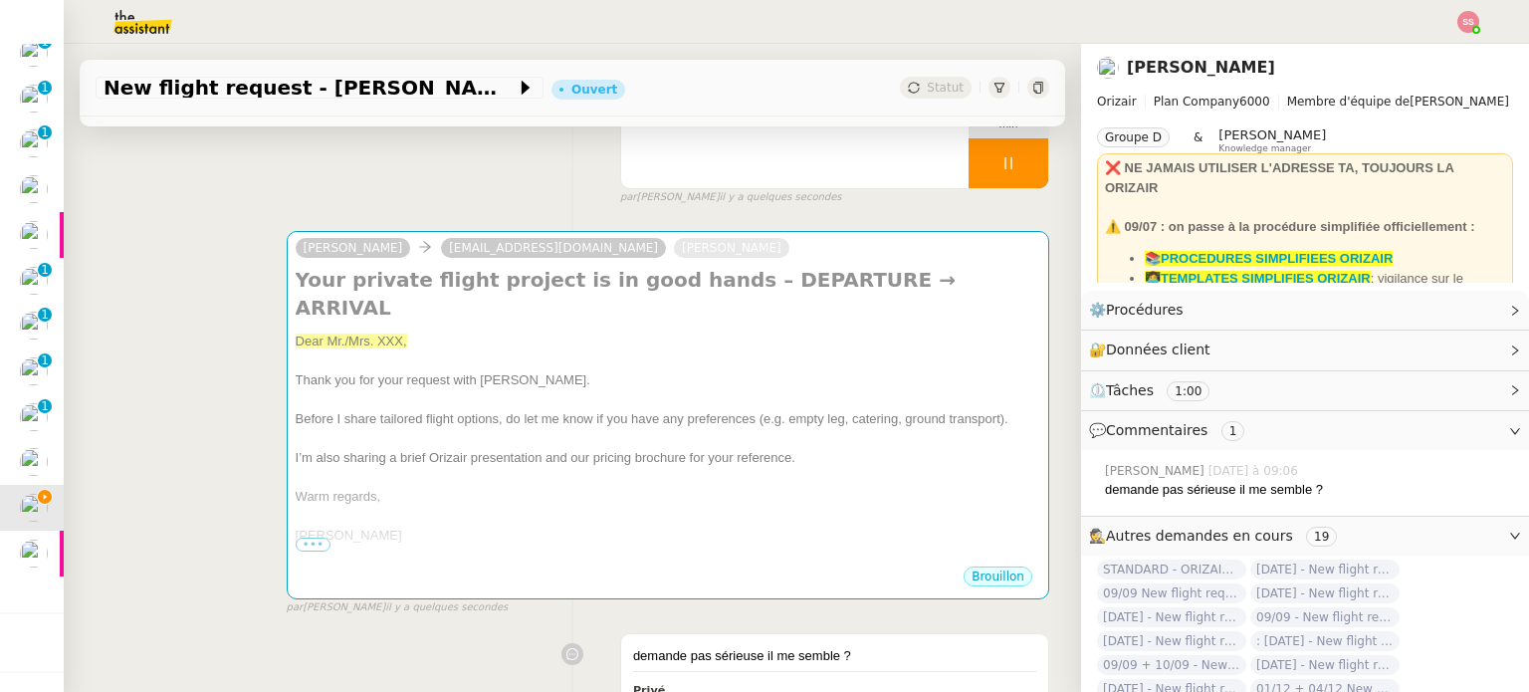
scroll to position [199, 0]
click at [518, 390] on div at bounding box center [668, 400] width 744 height 20
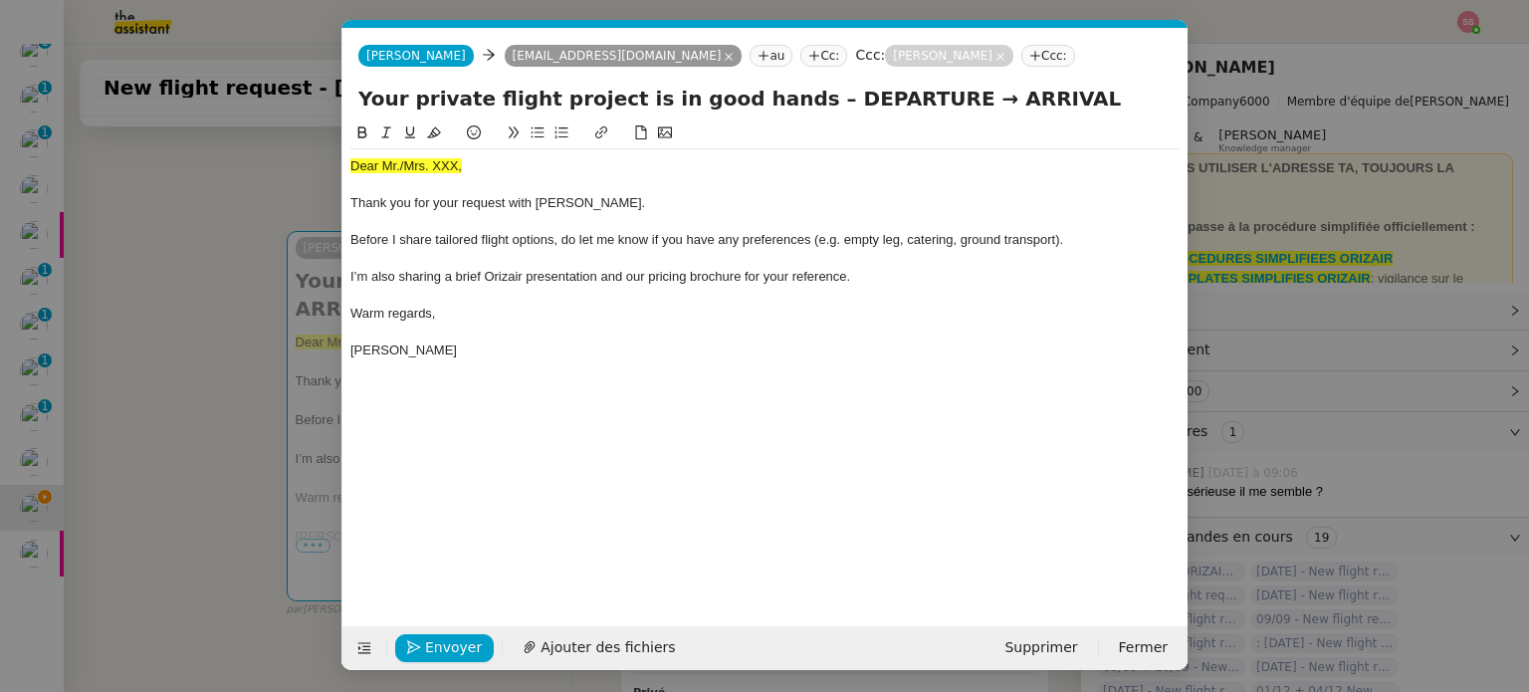
scroll to position [0, 61]
click at [406, 154] on div "Dear Mr./Mrs. XXX, Thank you for your request with [PERSON_NAME]. Before I shar…" at bounding box center [764, 258] width 829 height 218
click at [434, 135] on icon at bounding box center [434, 132] width 14 height 14
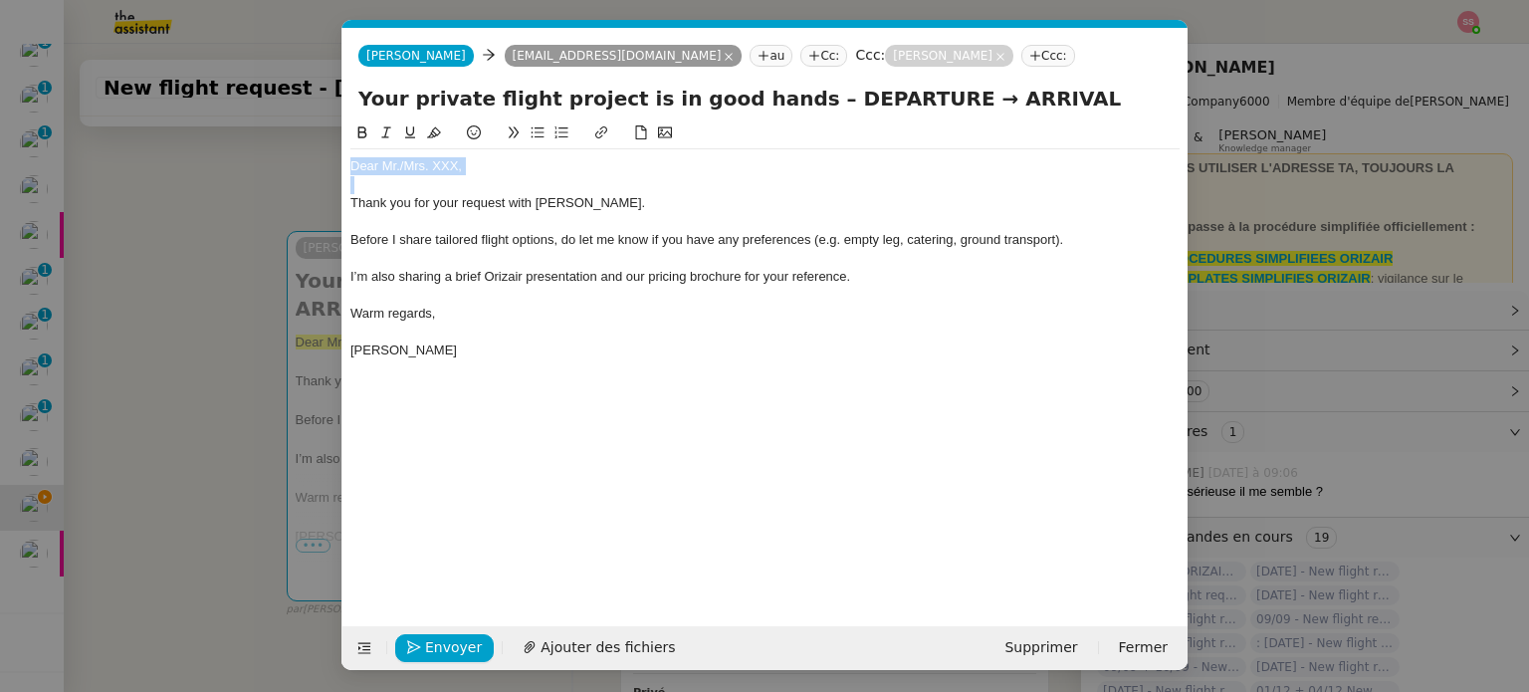
click at [482, 162] on div "Dear Mr./Mrs. XXX," at bounding box center [764, 166] width 829 height 18
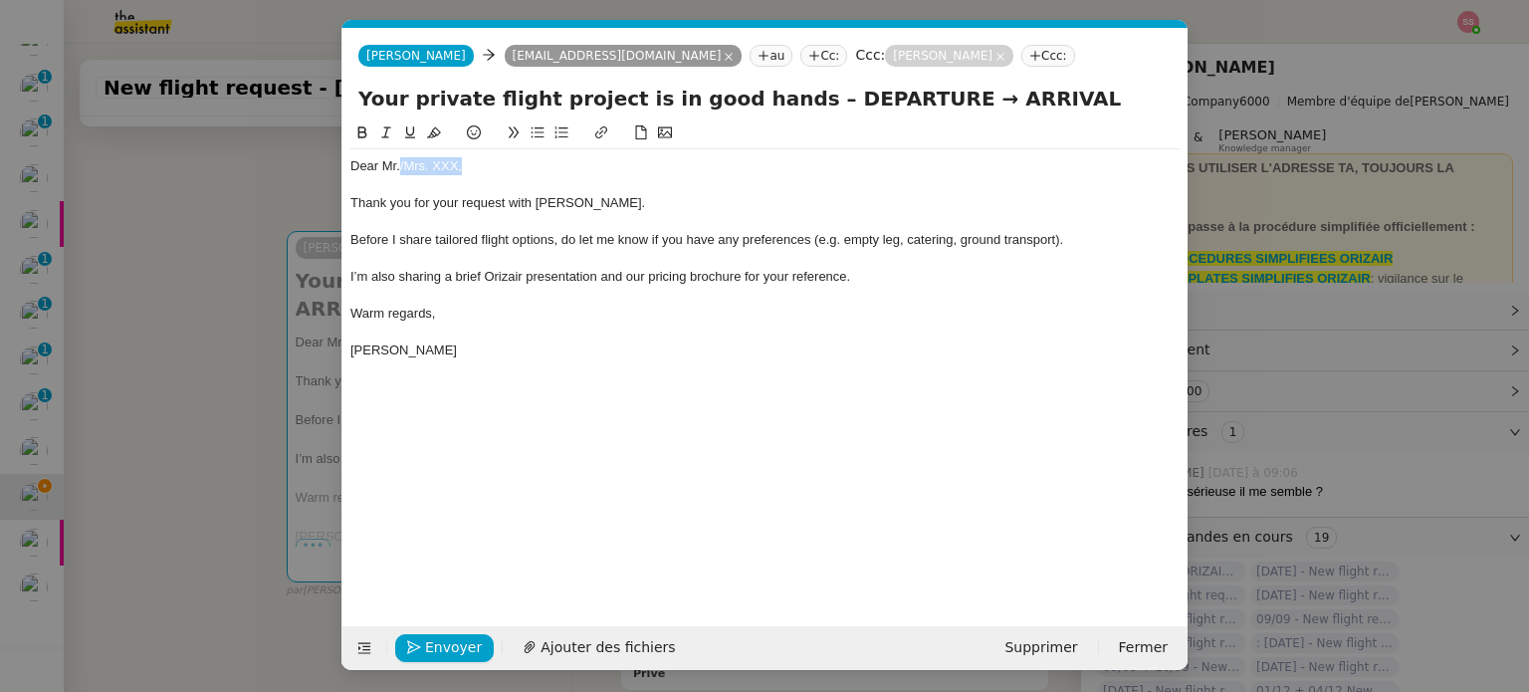
drag, startPoint x: 486, startPoint y: 164, endPoint x: 401, endPoint y: 159, distance: 84.7
click at [401, 159] on div "Dear Mr./Mrs. XXX," at bounding box center [764, 166] width 829 height 18
click at [416, 165] on div "Dear Mrs. Doe" at bounding box center [764, 166] width 829 height 18
click at [179, 385] on nz-modal-container "acc Service ✈️Orizair - Acc usé de réception de la demande (FR) - En cours de v…" at bounding box center [764, 346] width 1529 height 692
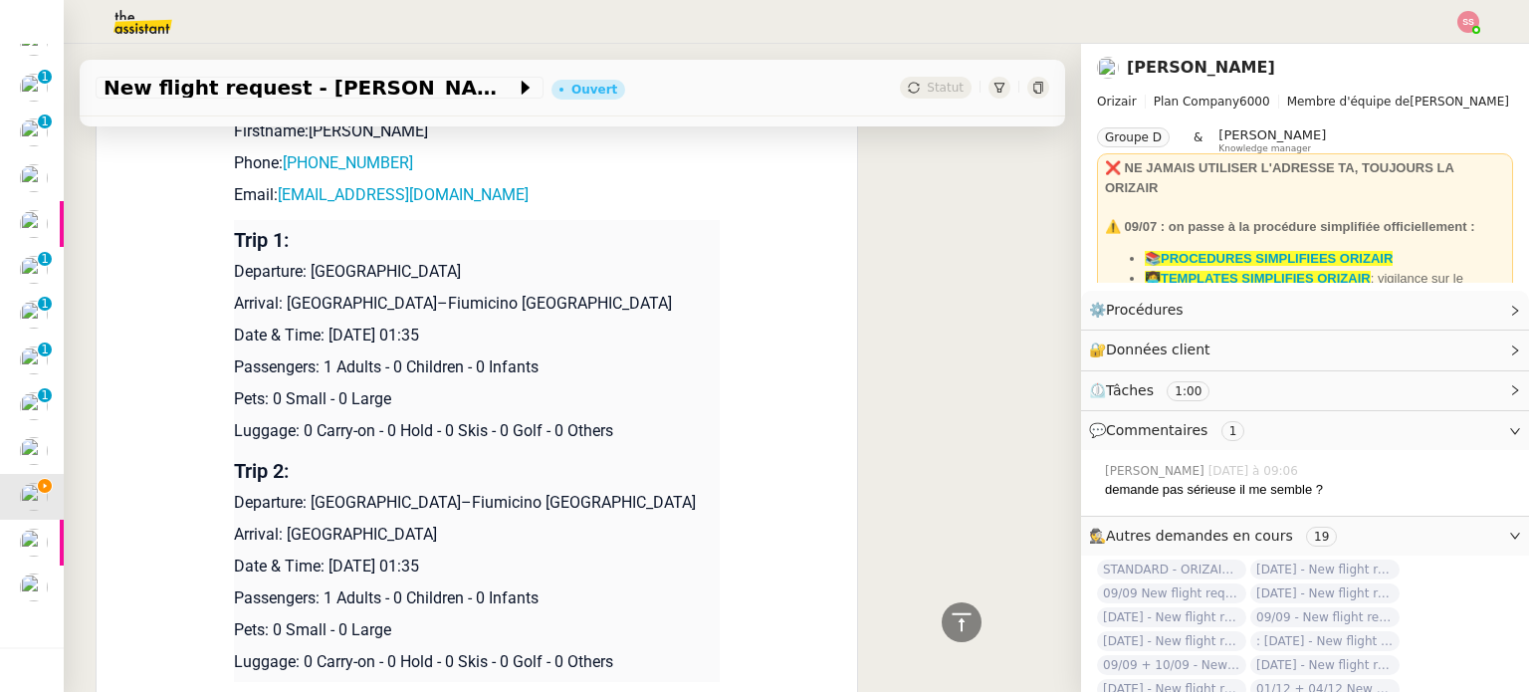
scroll to position [995, 0]
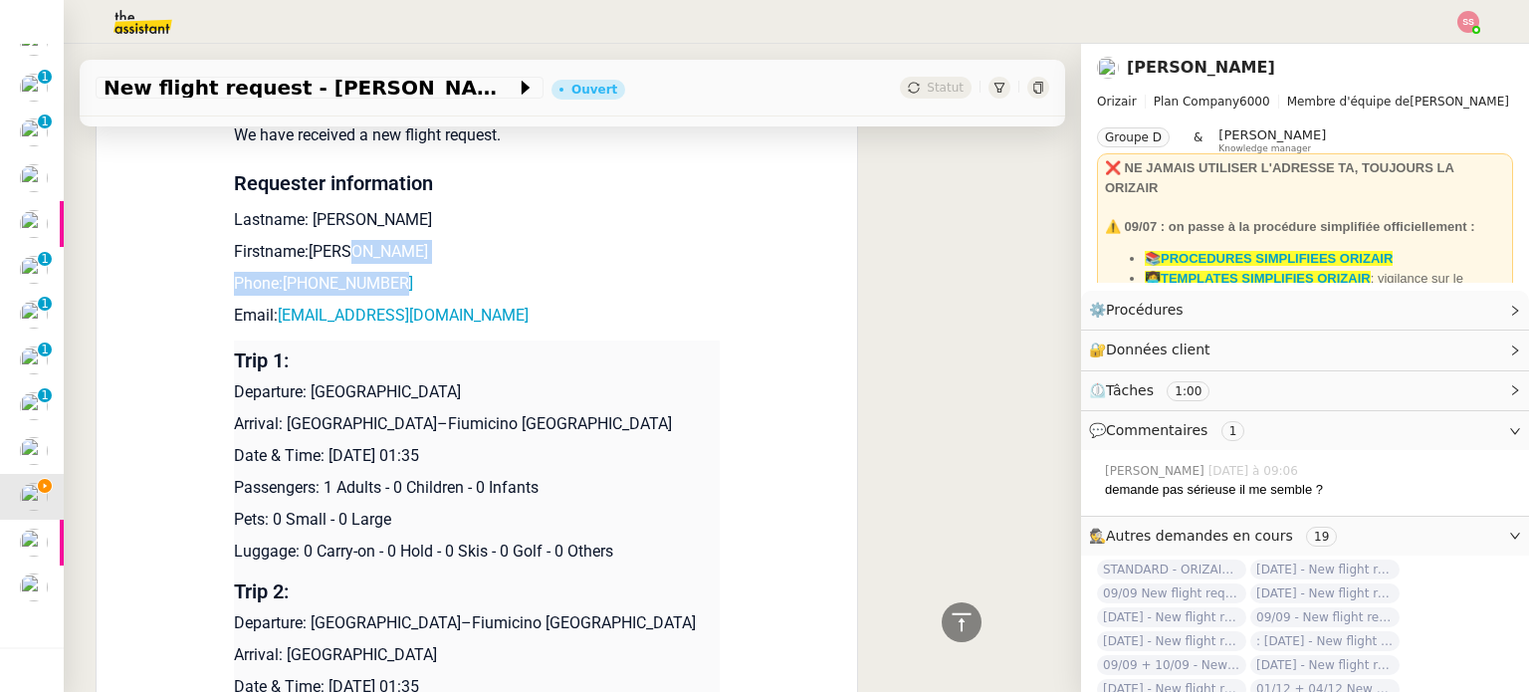
drag, startPoint x: 413, startPoint y: 263, endPoint x: 426, endPoint y: 237, distance: 28.9
click at [426, 237] on td "New Flight request We have received a new flight request. Requester information…" at bounding box center [477, 451] width 486 height 886
click at [639, 304] on p "Email: wngctzynfpbofrdons@nespf.com" at bounding box center [477, 316] width 486 height 24
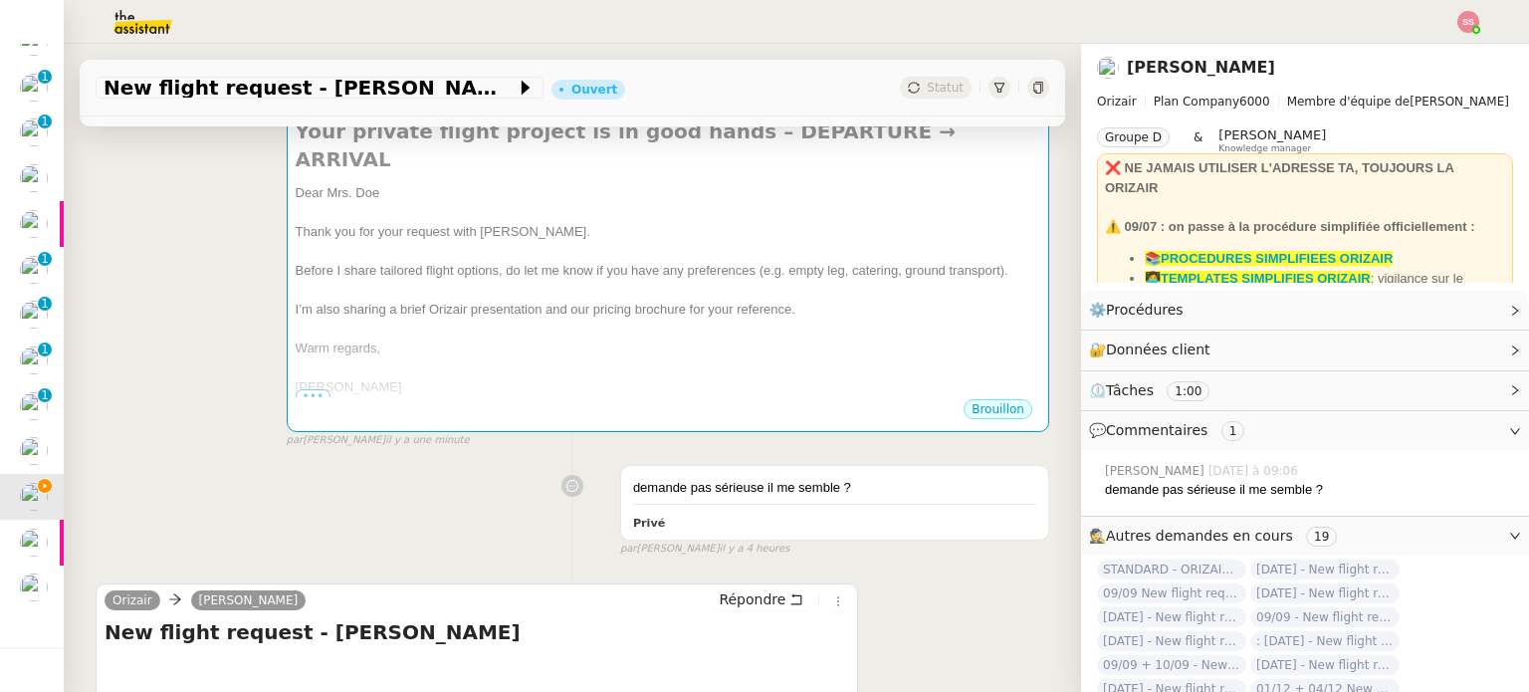
scroll to position [299, 0]
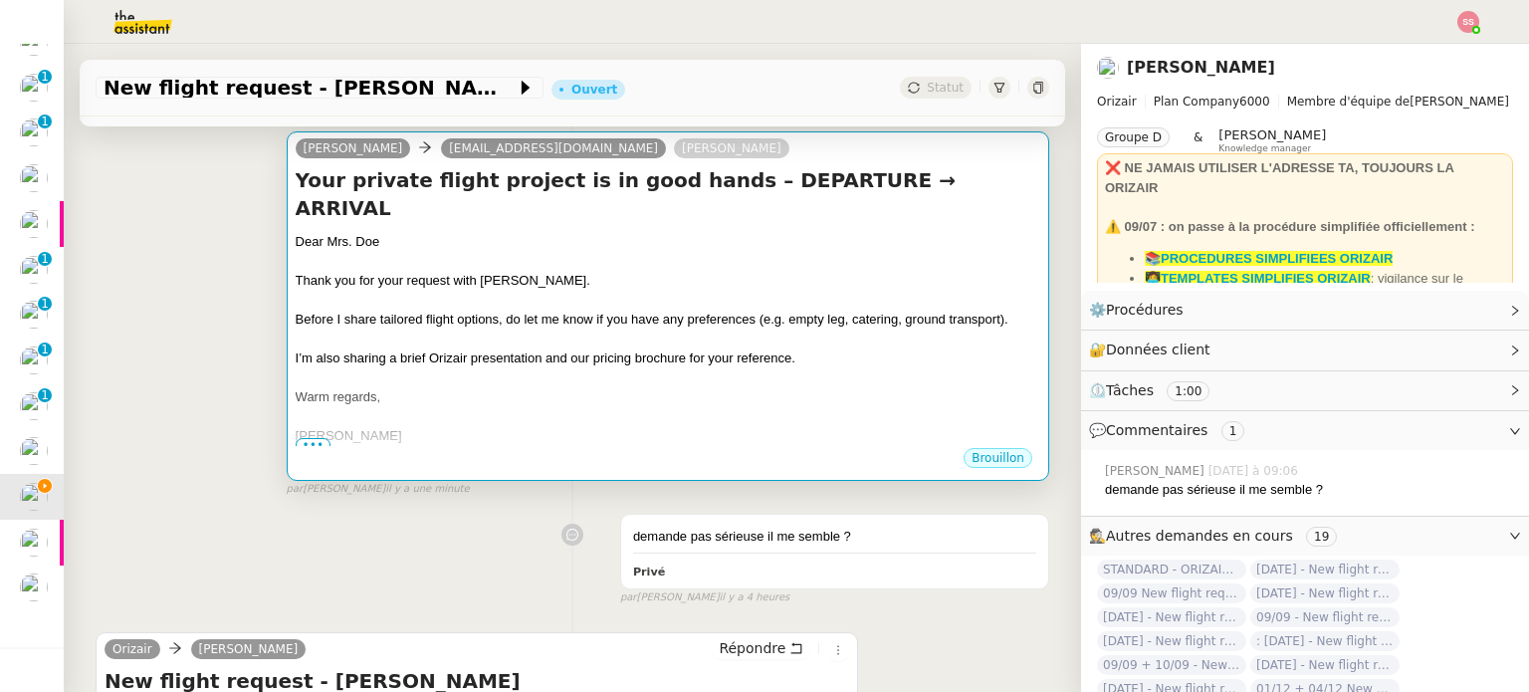
click at [673, 329] on div at bounding box center [668, 339] width 744 height 20
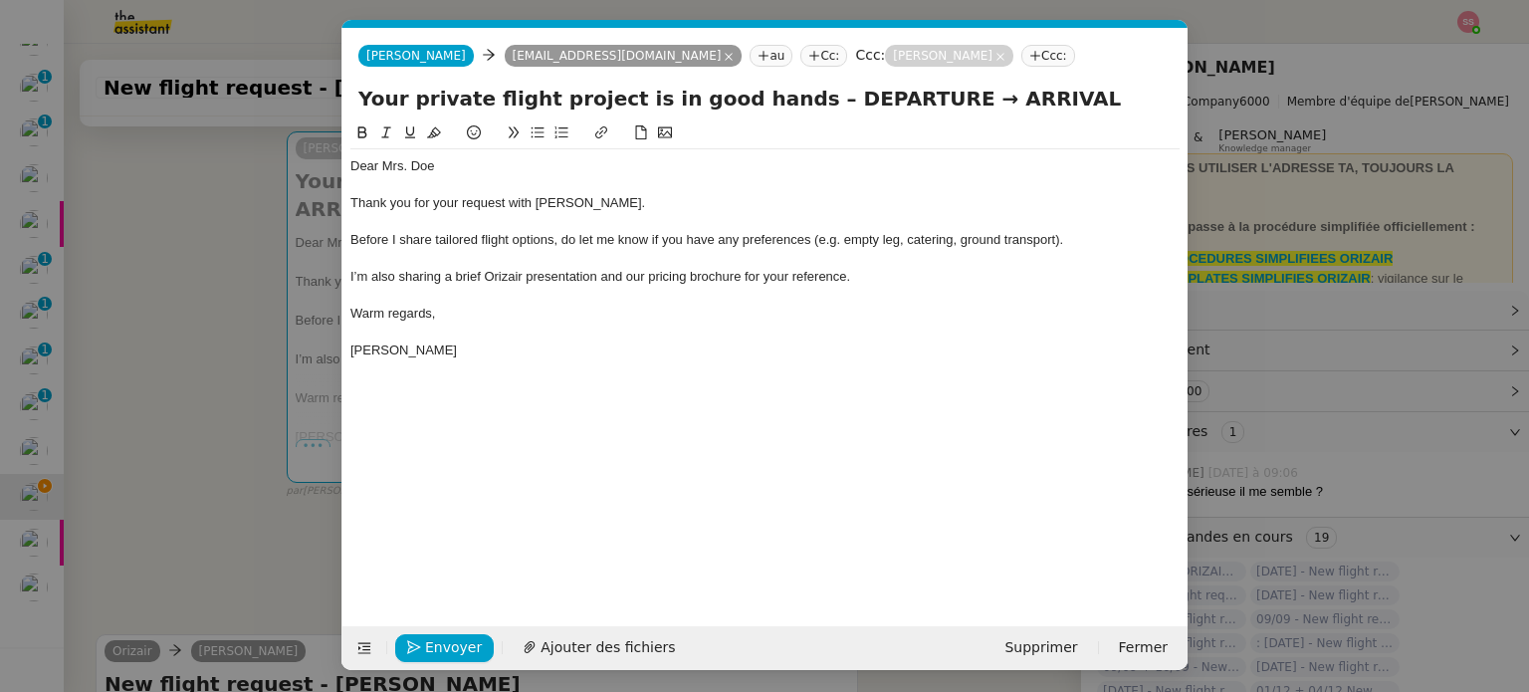
scroll to position [0, 61]
drag, startPoint x: 894, startPoint y: 106, endPoint x: 782, endPoint y: 105, distance: 111.5
click at [782, 105] on input "Your private flight project is in good hands – DEPARTURE → ARRIVAL" at bounding box center [764, 99] width 813 height 30
drag, startPoint x: 943, startPoint y: 102, endPoint x: 867, endPoint y: 98, distance: 76.7
click at [867, 98] on input "Your private flight project is in good hands – Rome → ARRIVAL" at bounding box center [764, 99] width 813 height 30
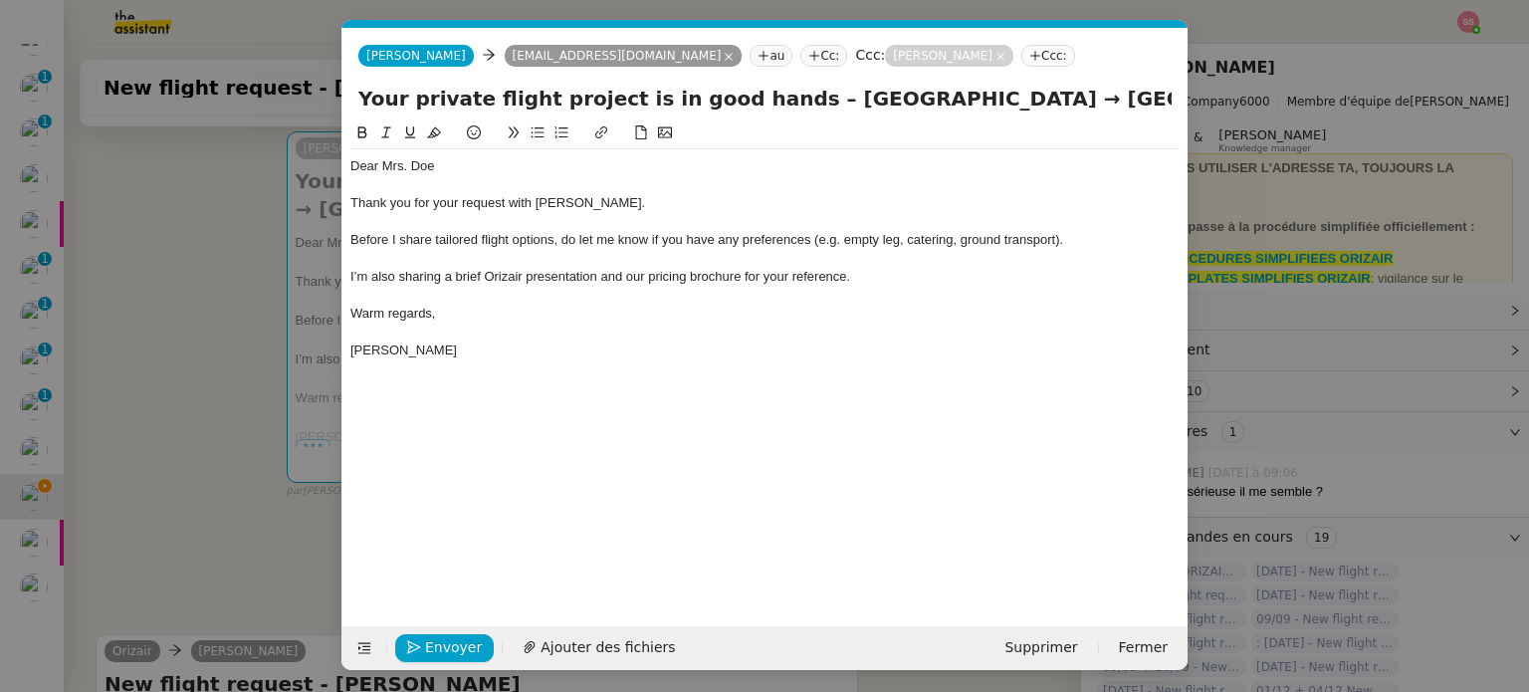
drag, startPoint x: 853, startPoint y: 102, endPoint x: 842, endPoint y: 102, distance: 10.9
click at [842, 102] on input "Your private flight project is in good hands – Rome → London" at bounding box center [764, 99] width 813 height 30
click at [946, 100] on input "Your private flight project is in good hands – Rome → London" at bounding box center [764, 99] width 813 height 30
paste input "→"
type input "Your private flight project is in good hands – Rome → London → Rome"
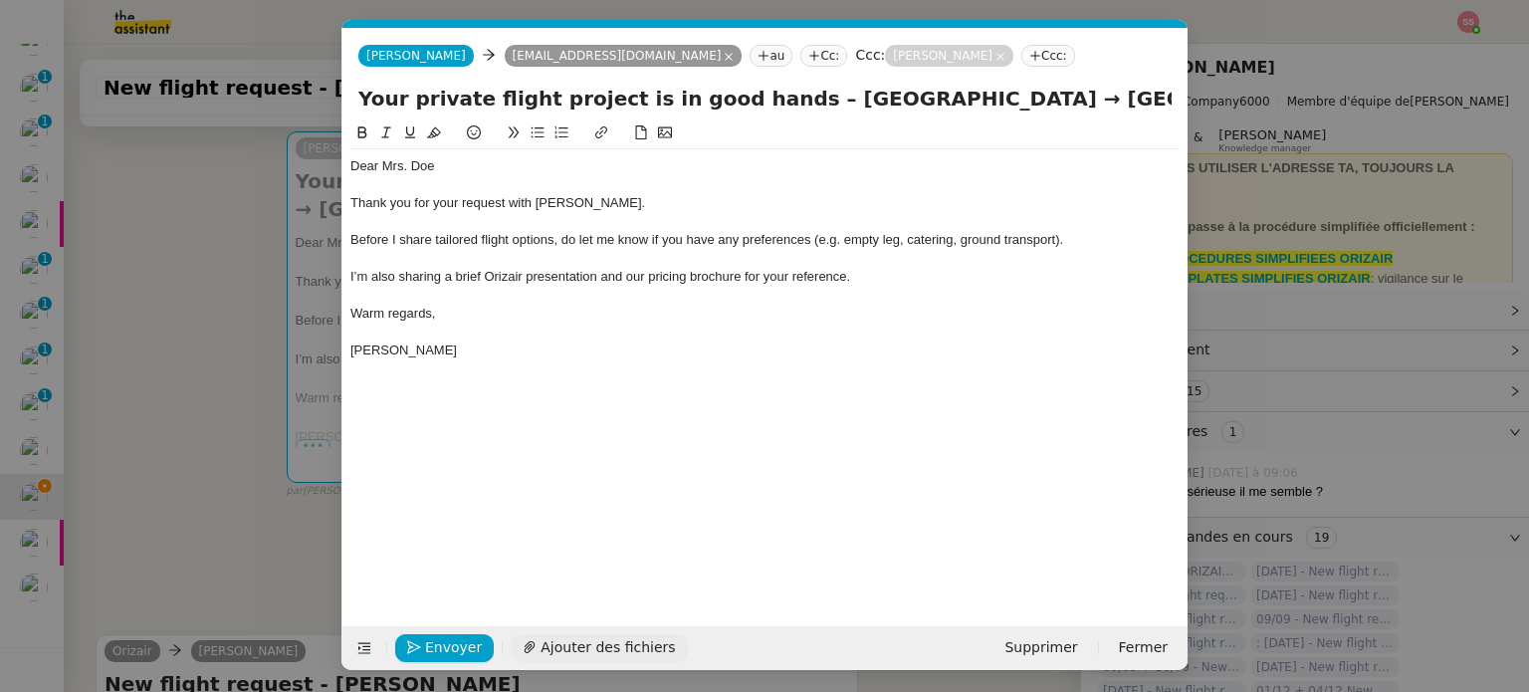
click at [578, 643] on span "Ajouter des fichiers" at bounding box center [607, 647] width 134 height 23
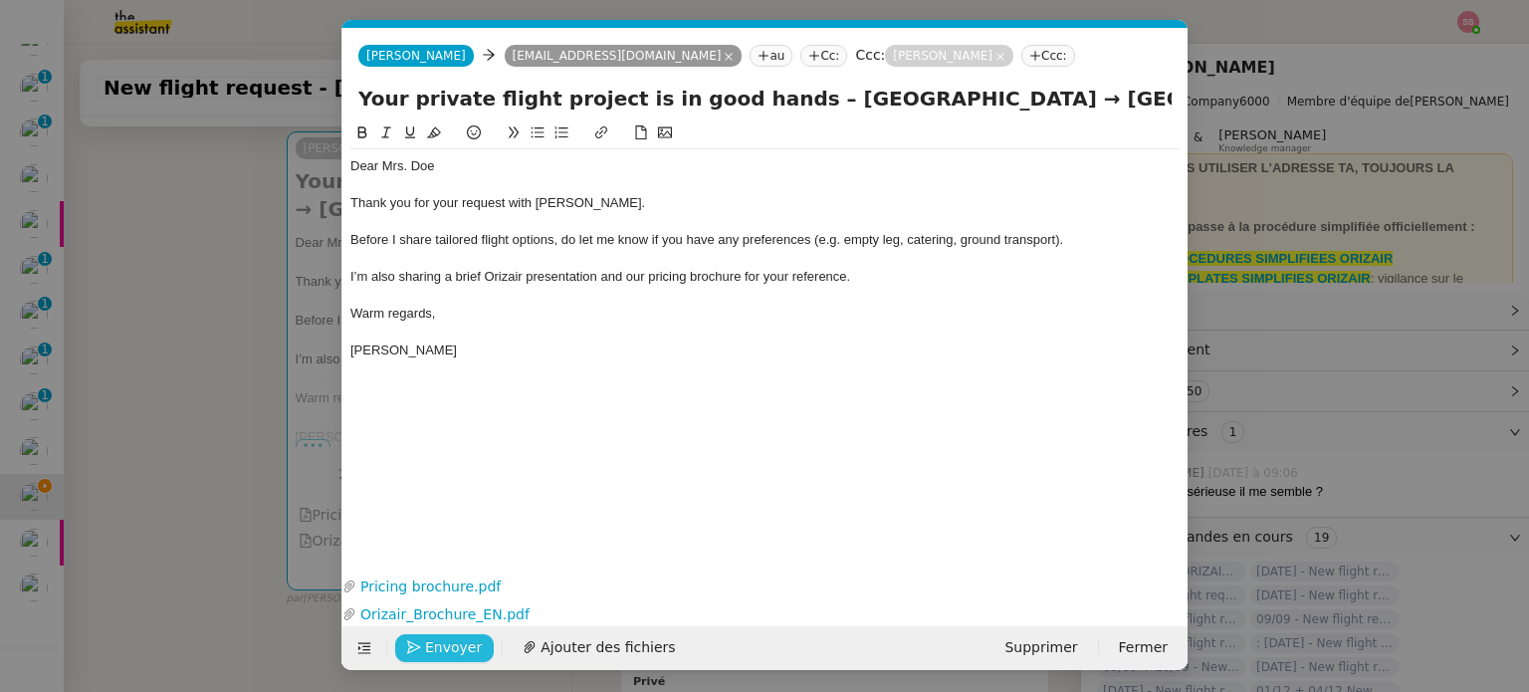
click at [453, 646] on span "Envoyer" at bounding box center [453, 647] width 57 height 23
click at [453, 647] on span "Confirmer l'envoi" at bounding box center [484, 647] width 119 height 23
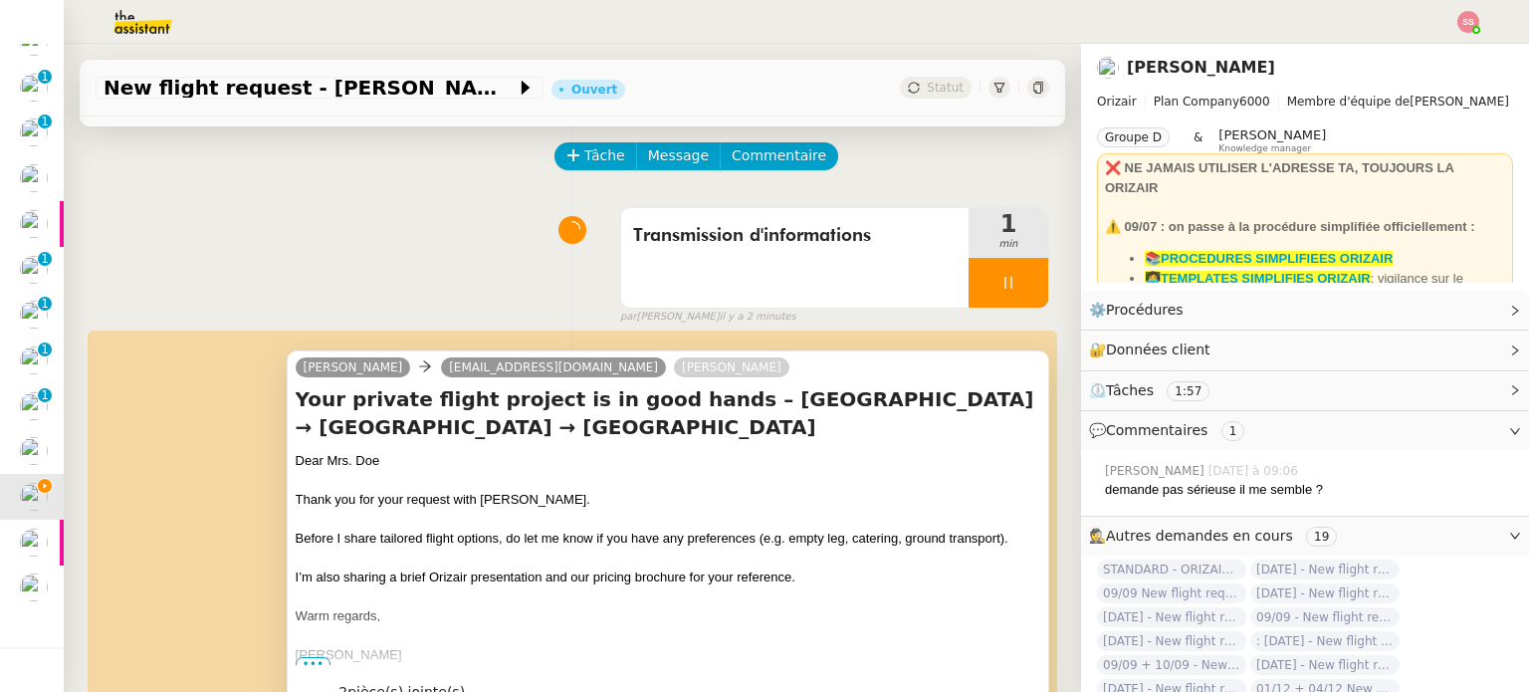
scroll to position [0, 0]
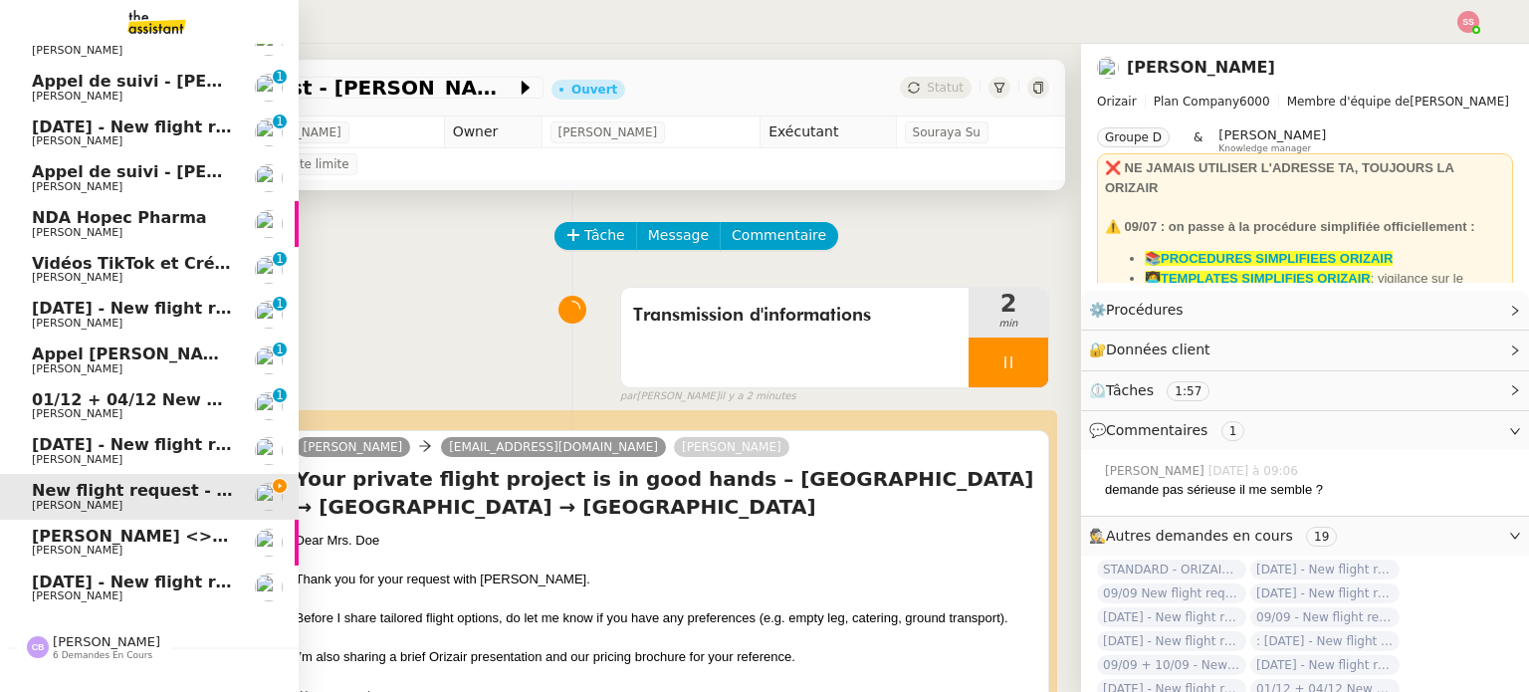
click at [115, 525] on link "SEROSE Armelle <> Agile Capital Markets Michael Khayat" at bounding box center [149, 542] width 299 height 46
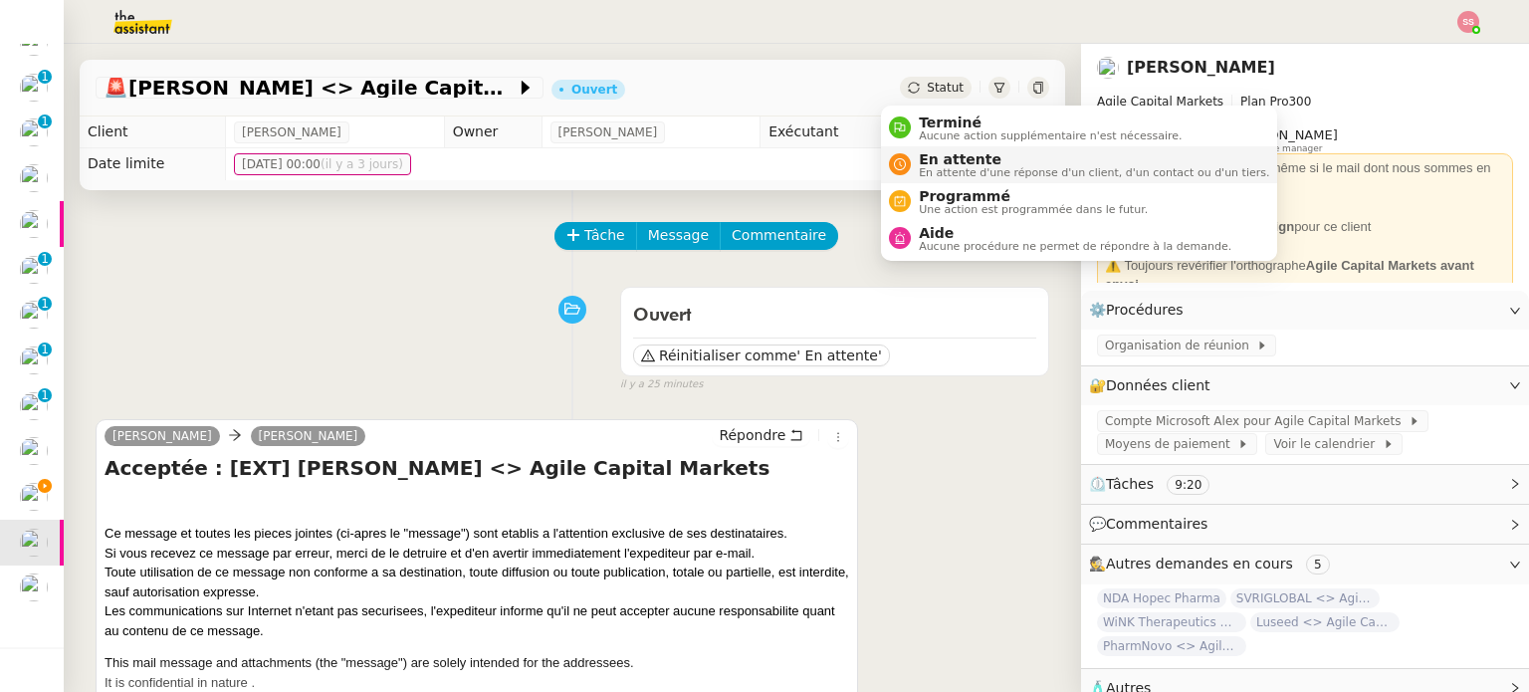
click at [941, 178] on span "En attente d'une réponse d'un client, d'un contact ou d'un tiers." at bounding box center [1094, 172] width 350 height 11
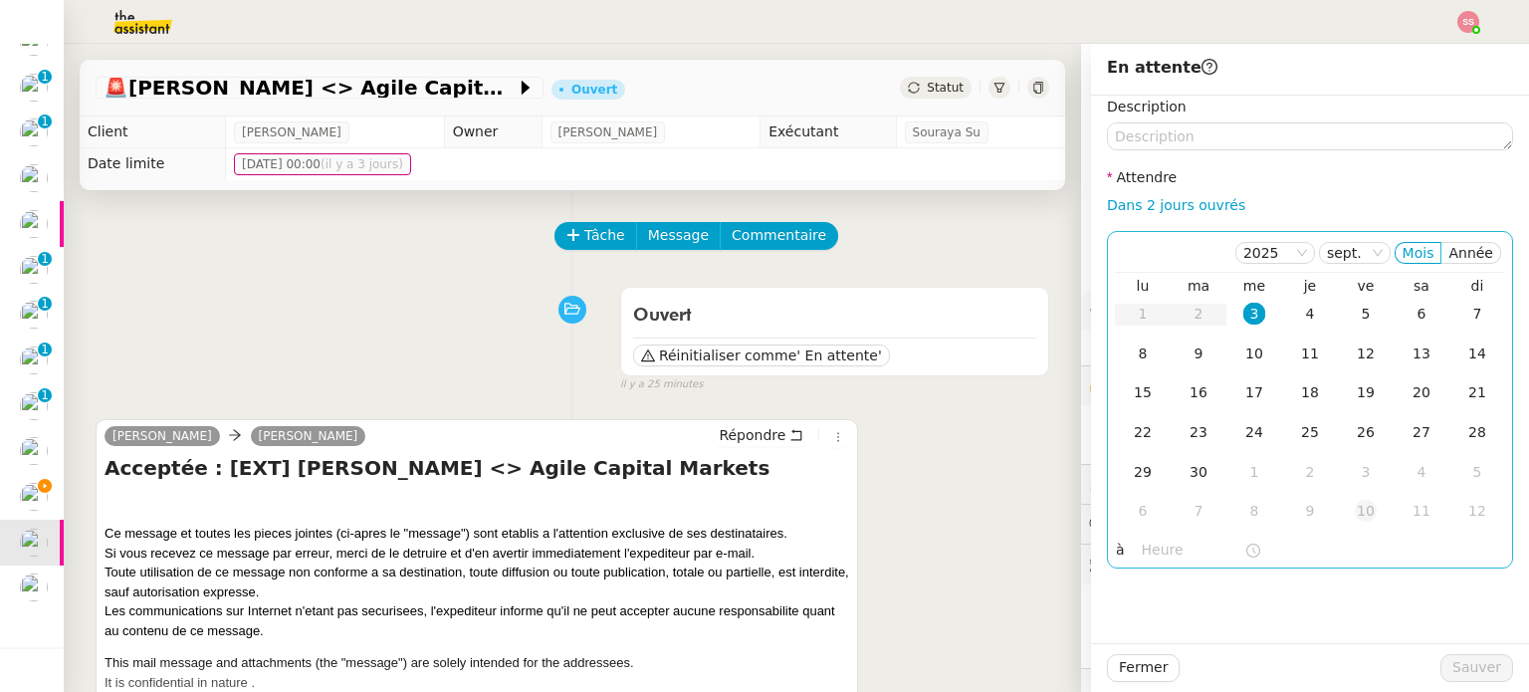
drag, startPoint x: 1308, startPoint y: 472, endPoint x: 1342, endPoint y: 514, distance: 53.8
click at [1309, 472] on td "2" at bounding box center [1310, 473] width 56 height 40
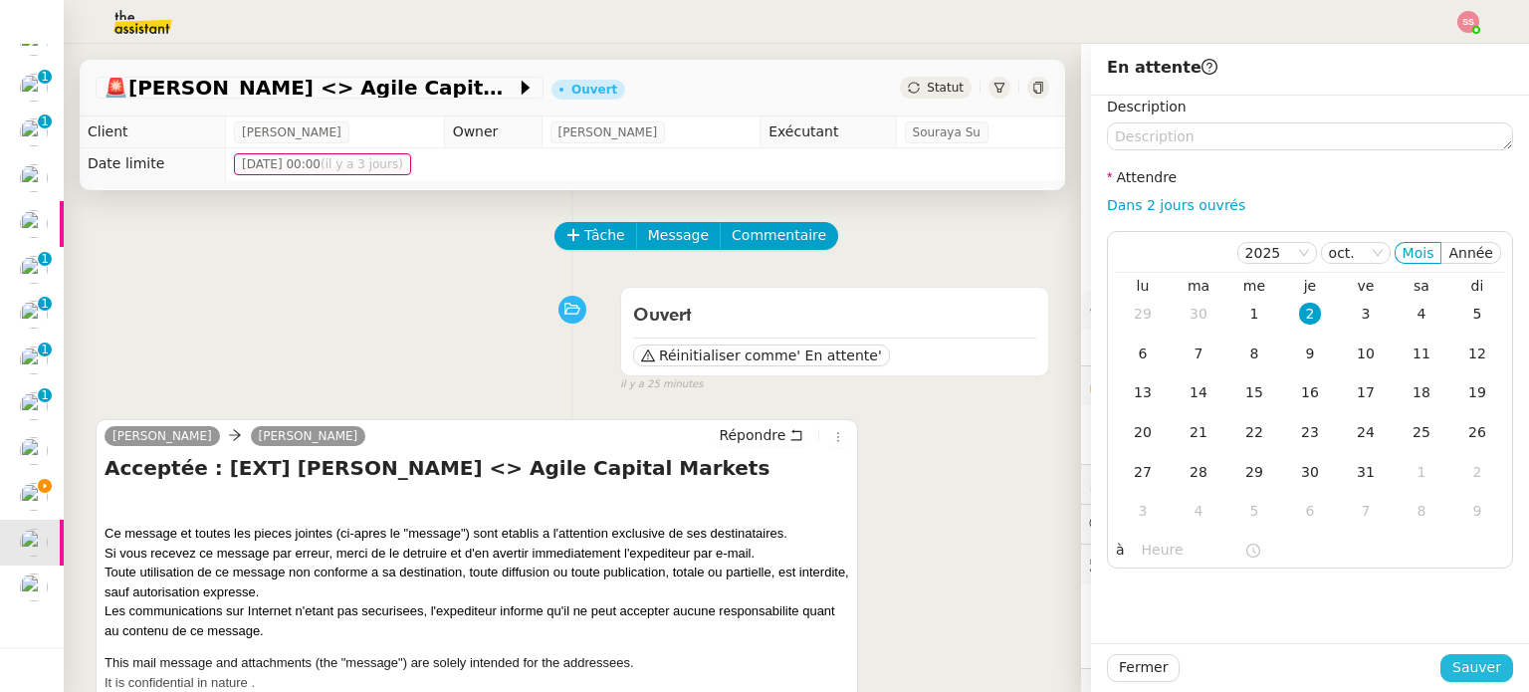
click at [1457, 656] on button "Sauver" at bounding box center [1476, 668] width 73 height 28
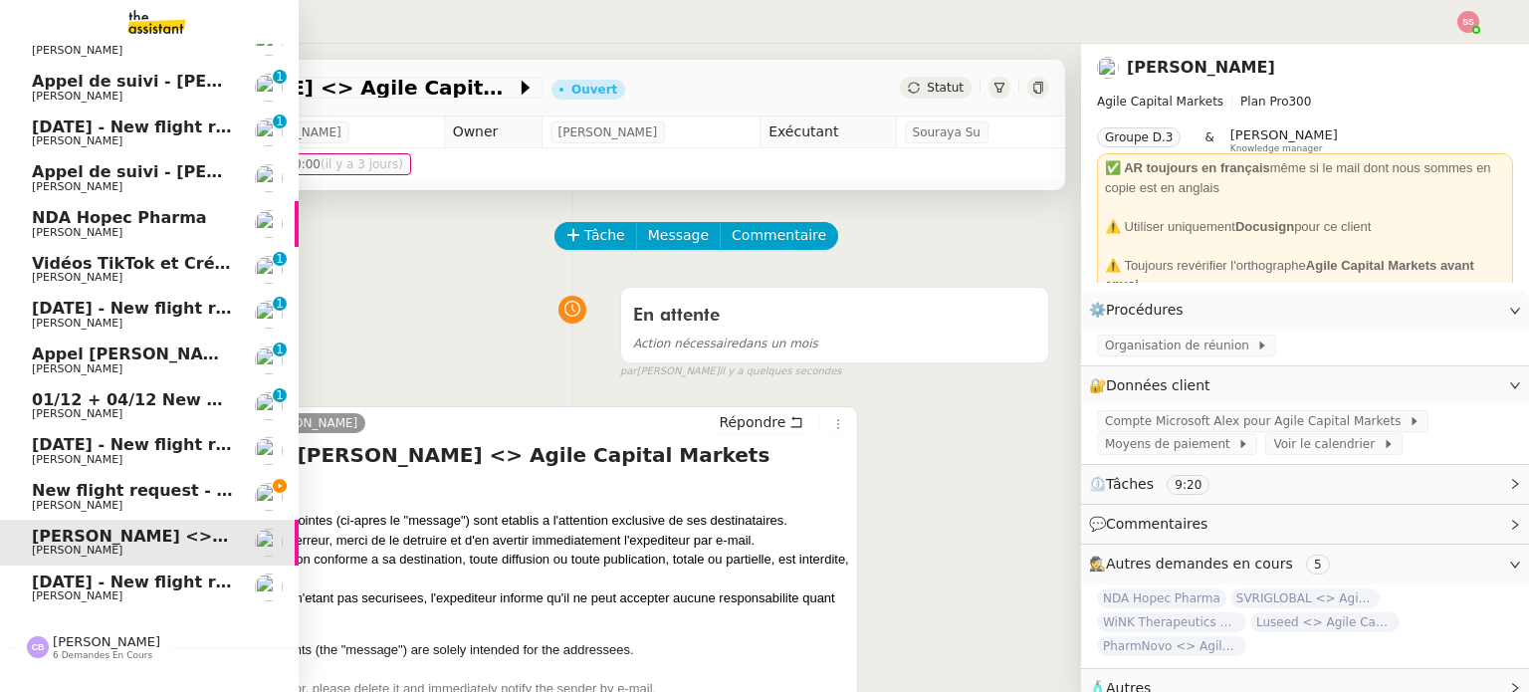
scroll to position [657, 0]
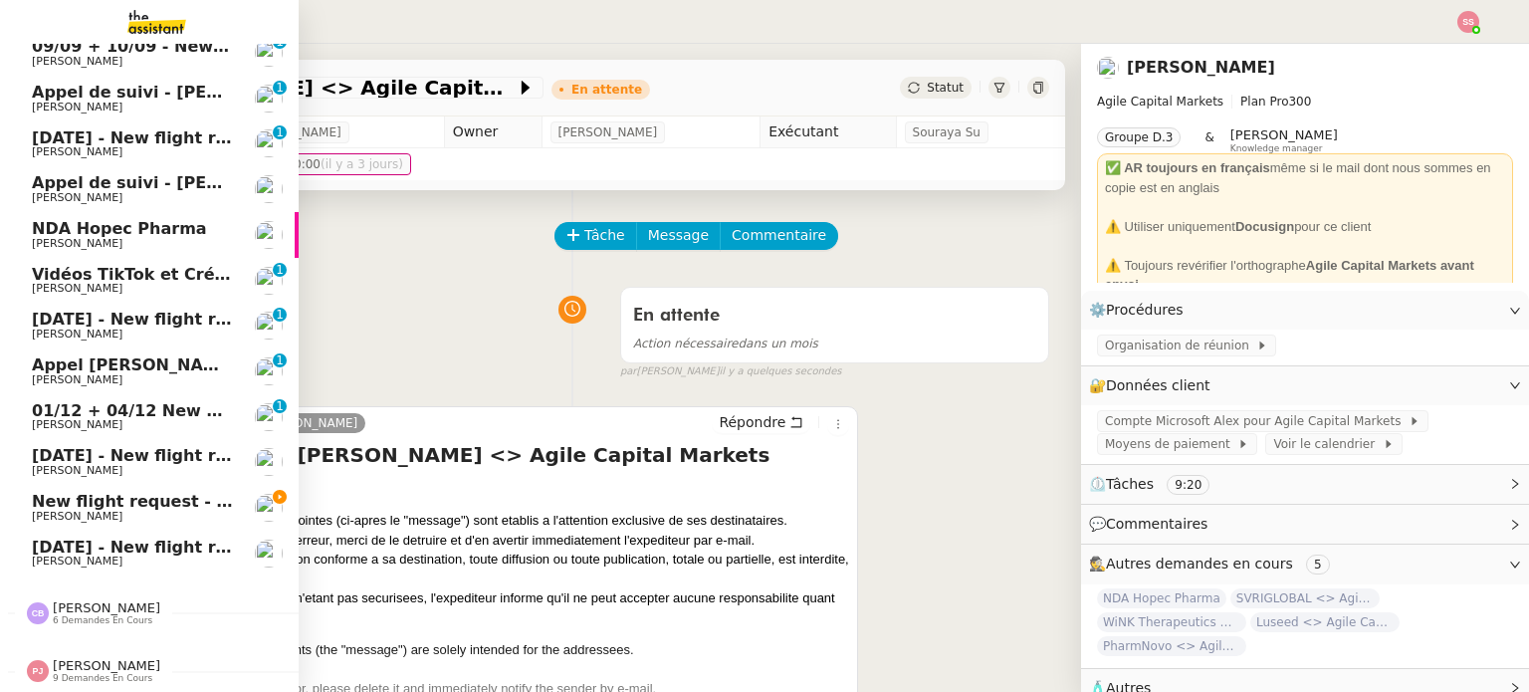
click at [160, 495] on span "New flight request - [PERSON_NAME]" at bounding box center [198, 501] width 332 height 19
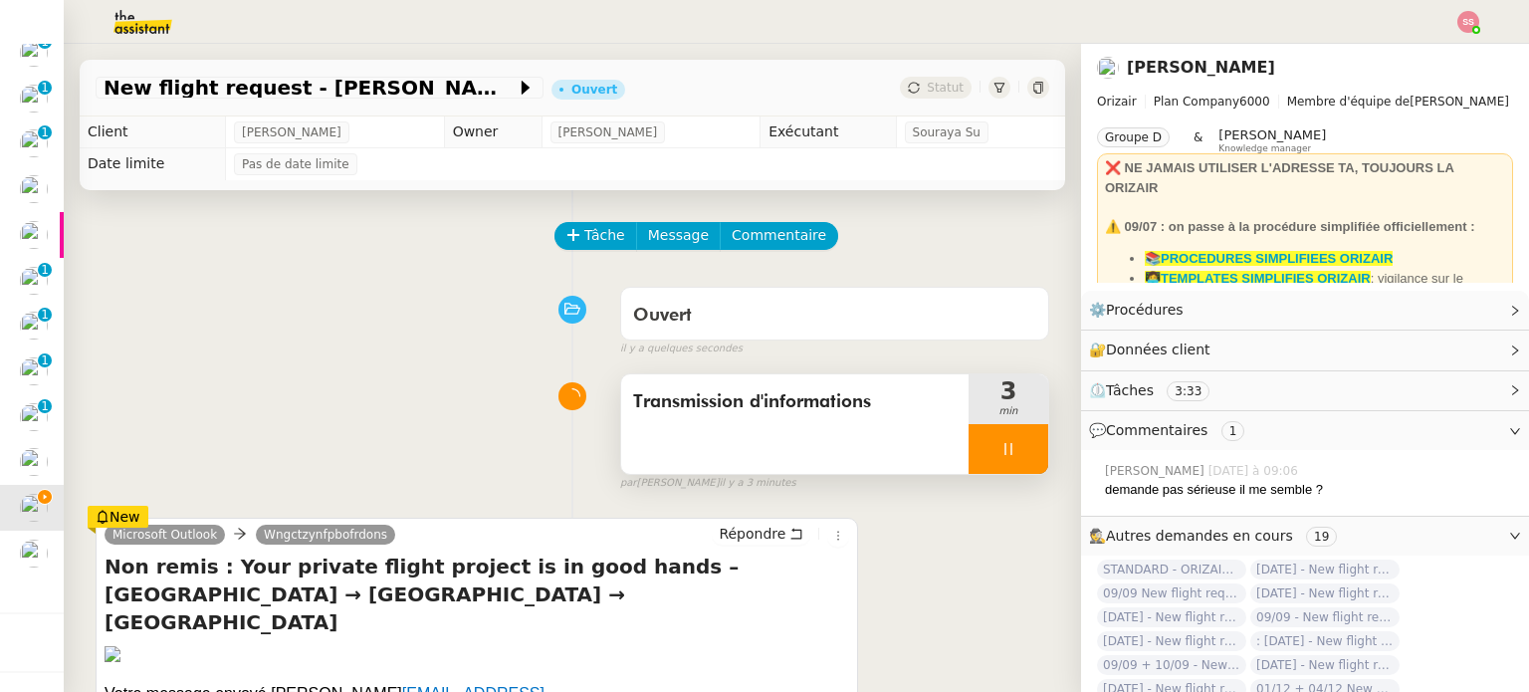
scroll to position [611, 0]
click at [1017, 457] on div at bounding box center [1008, 449] width 80 height 50
click at [1017, 457] on button at bounding box center [1028, 449] width 40 height 50
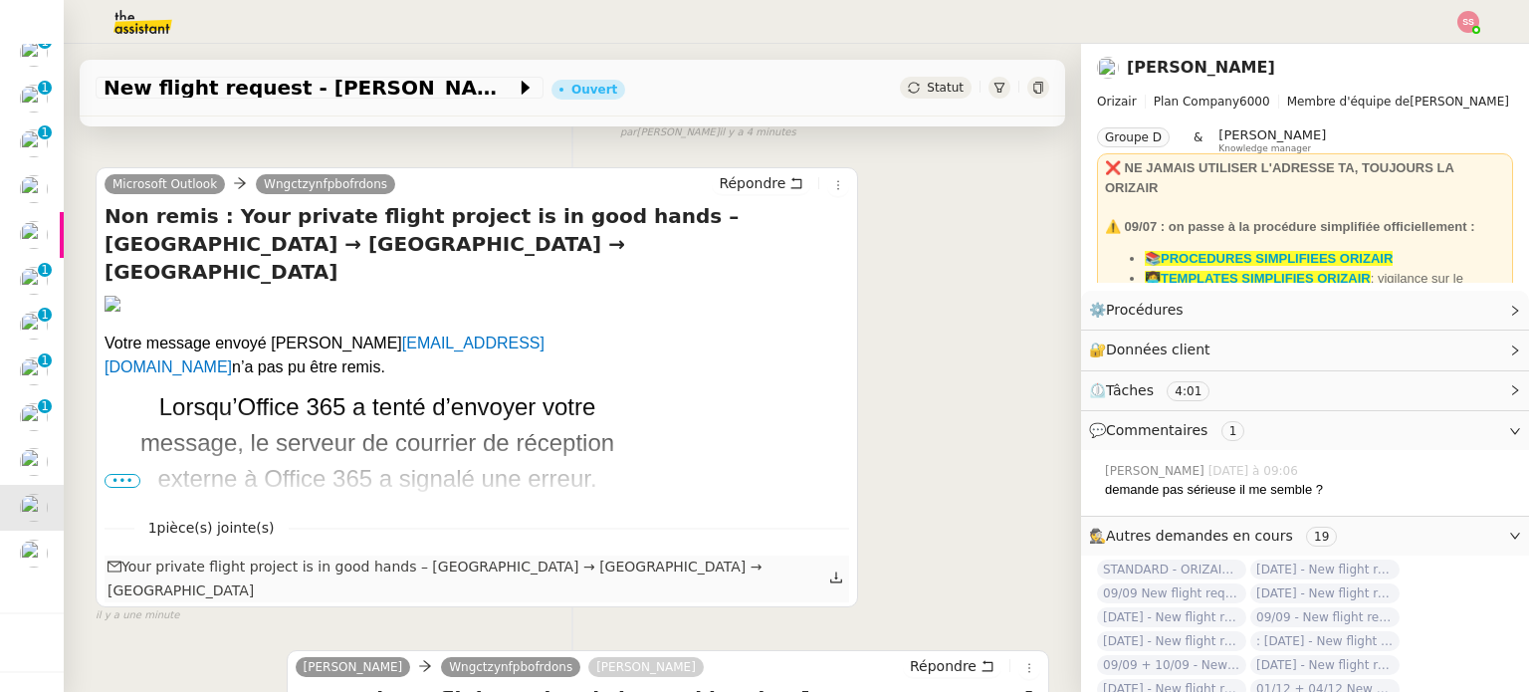
scroll to position [398, 0]
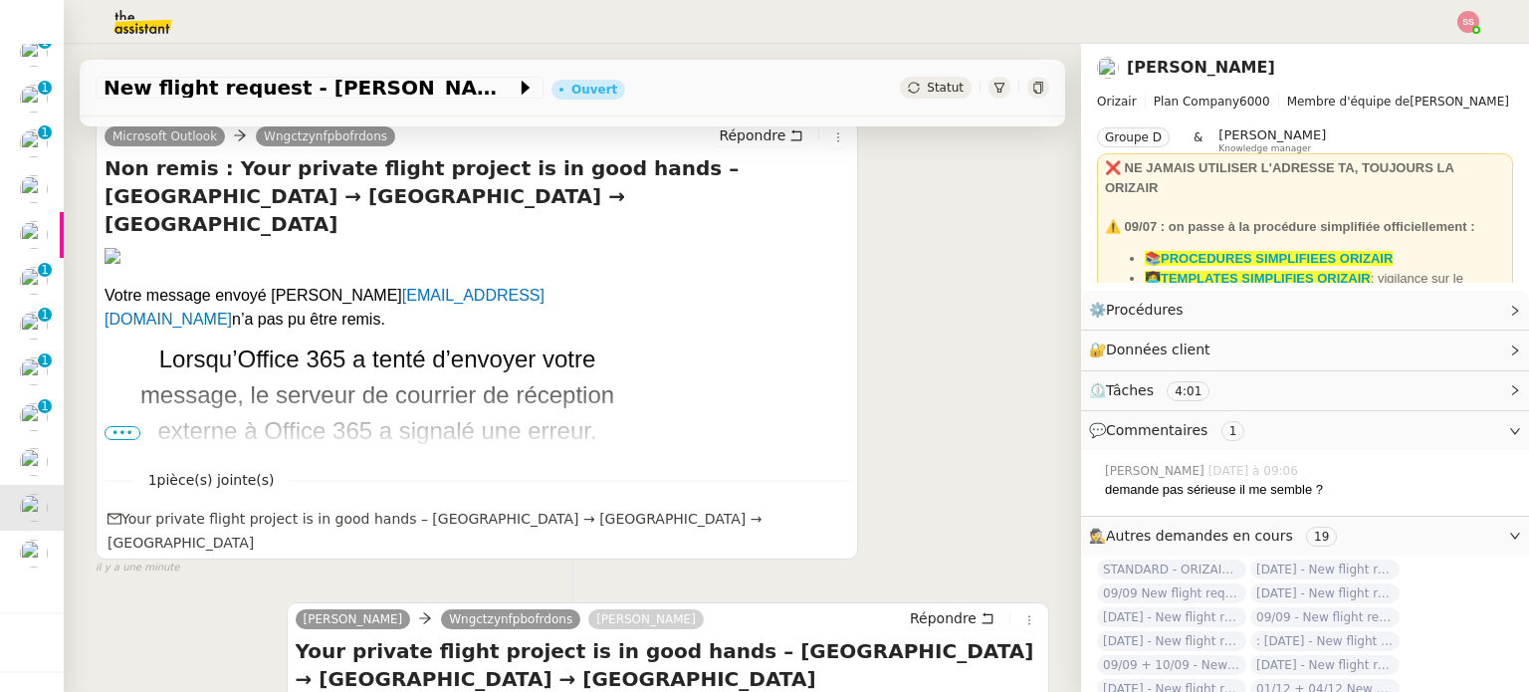
click at [122, 431] on span "•••" at bounding box center [122, 433] width 36 height 14
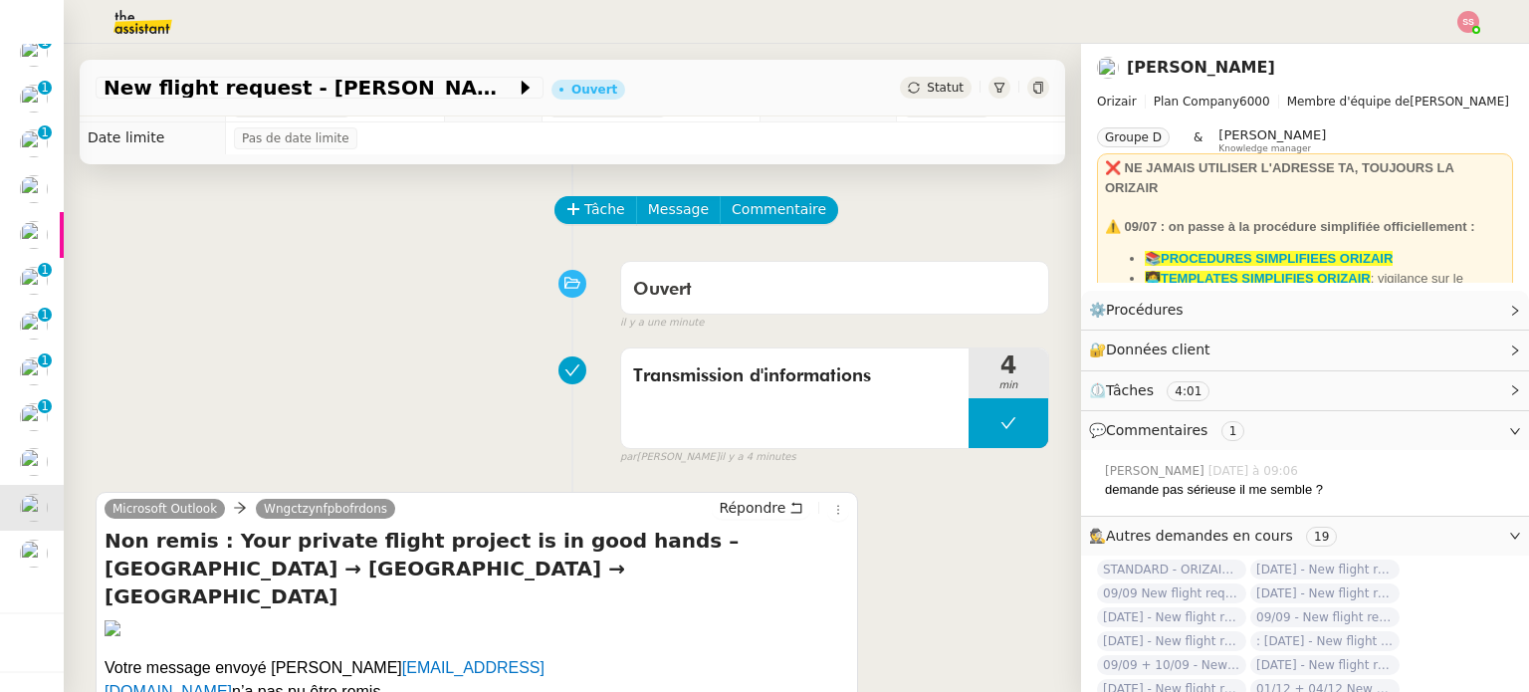
scroll to position [0, 0]
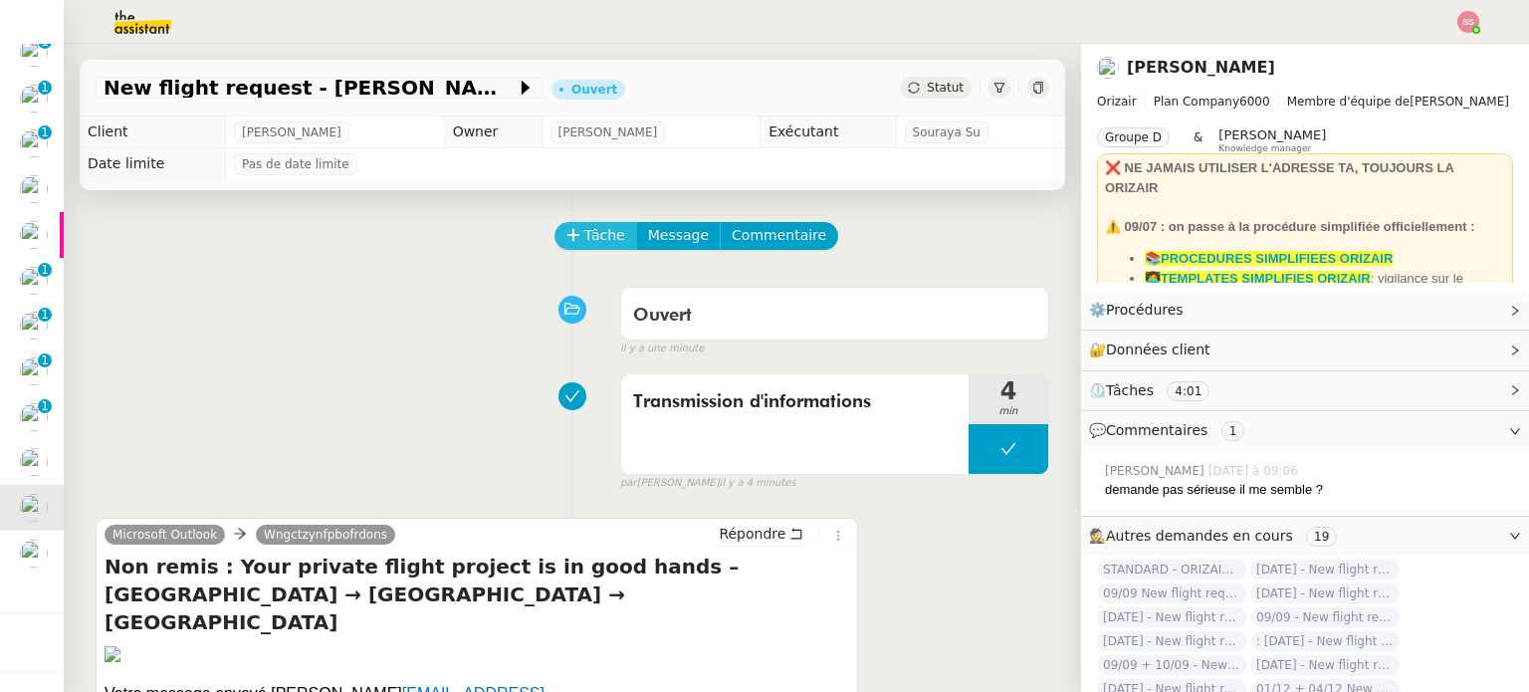
click at [566, 242] on icon at bounding box center [573, 235] width 14 height 14
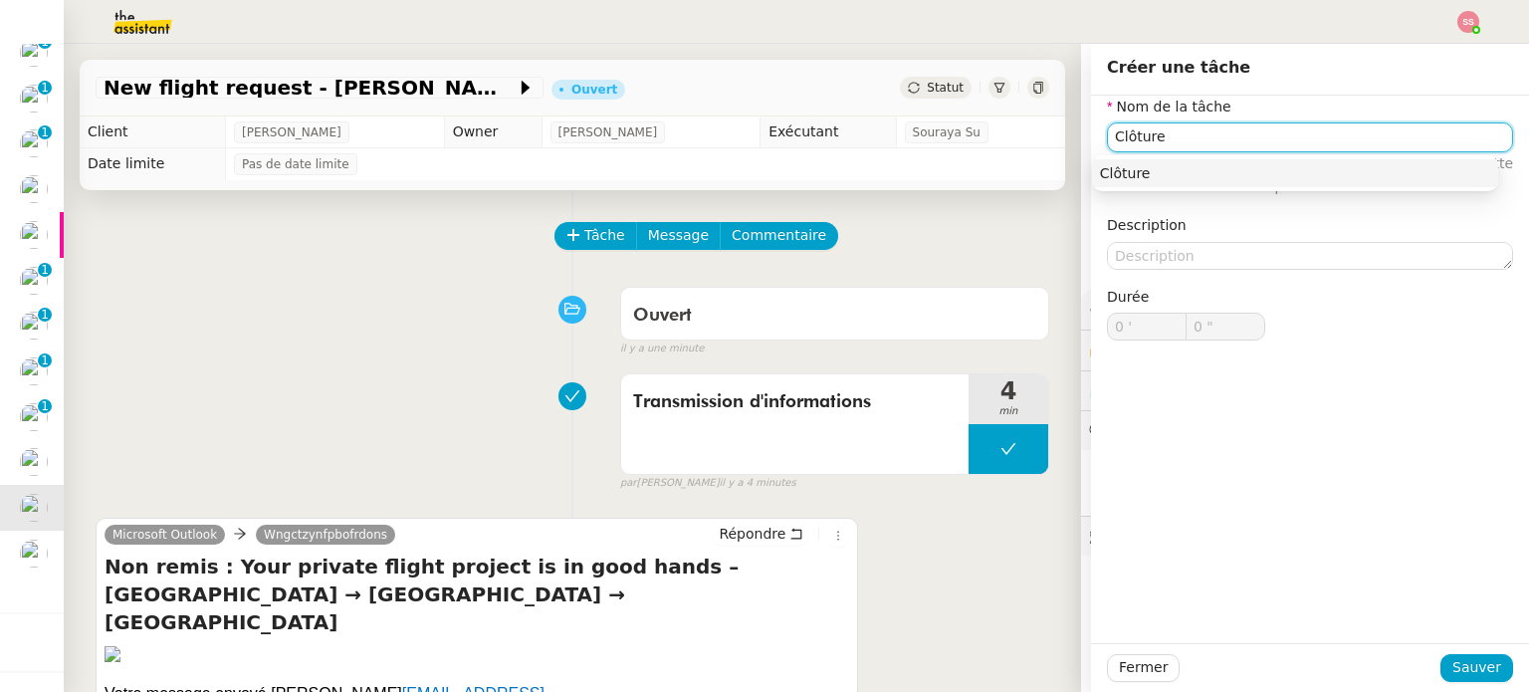
click at [1213, 168] on div "Clôture" at bounding box center [1295, 173] width 390 height 18
type input "Clôture"
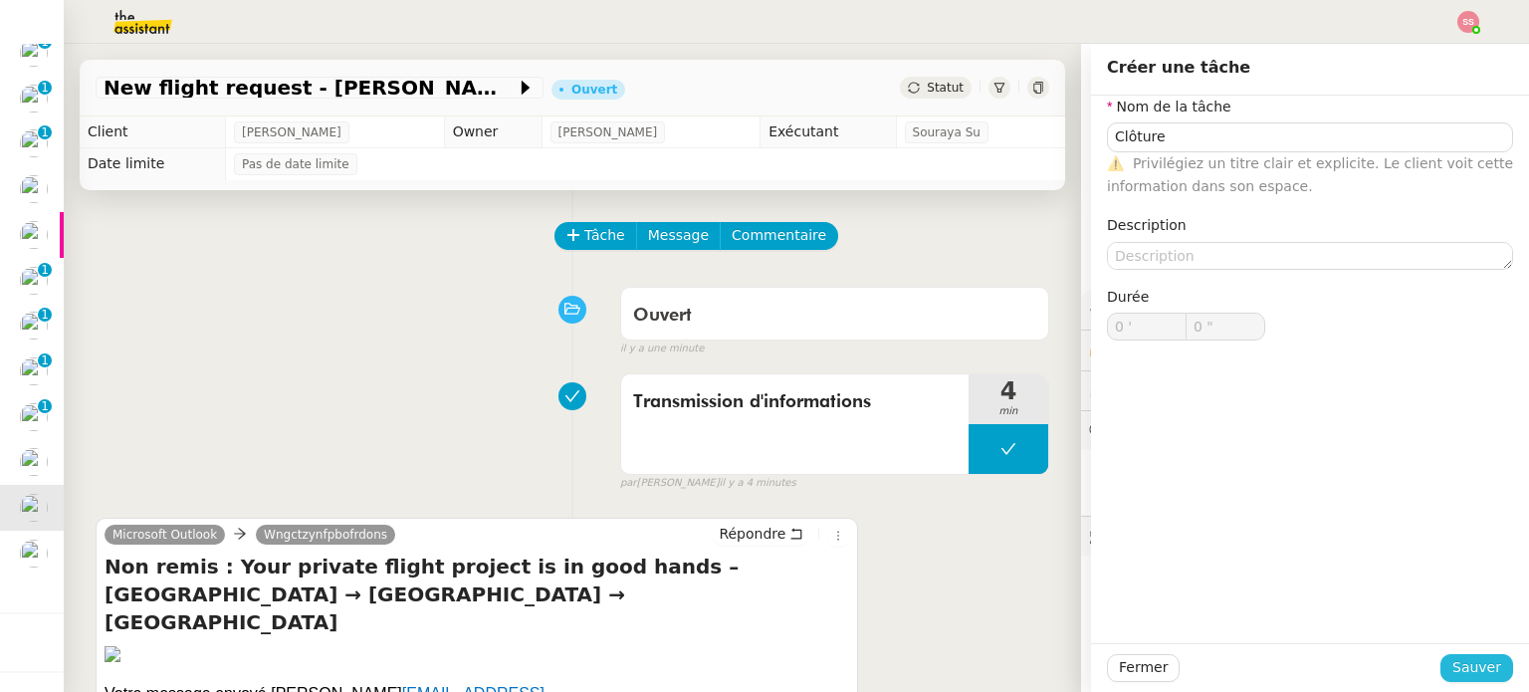
click at [1455, 674] on span "Sauver" at bounding box center [1476, 667] width 49 height 23
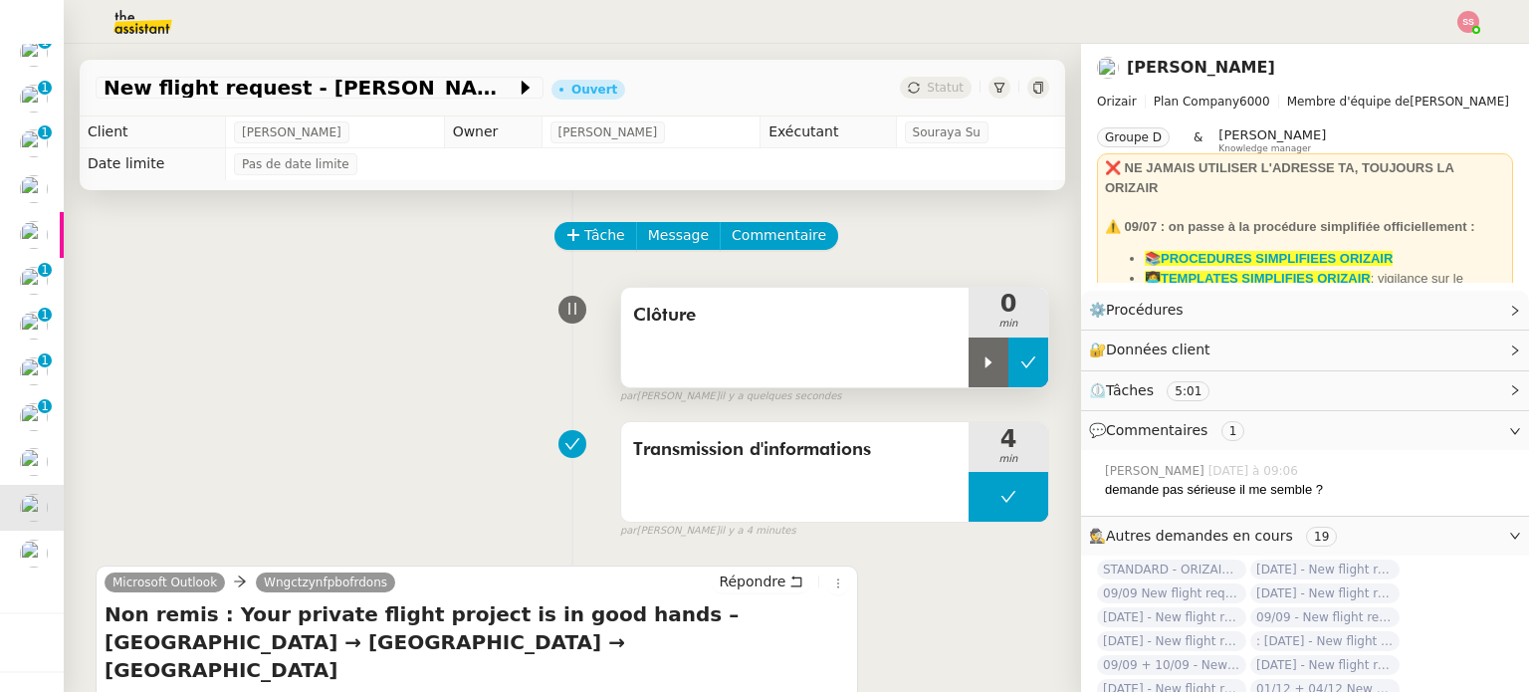
click at [1014, 349] on button at bounding box center [1028, 362] width 40 height 50
click at [1014, 349] on button at bounding box center [1008, 362] width 80 height 50
click at [968, 361] on div at bounding box center [988, 362] width 40 height 50
click at [1010, 368] on div at bounding box center [1008, 362] width 80 height 50
click at [1020, 368] on icon at bounding box center [1028, 362] width 16 height 16
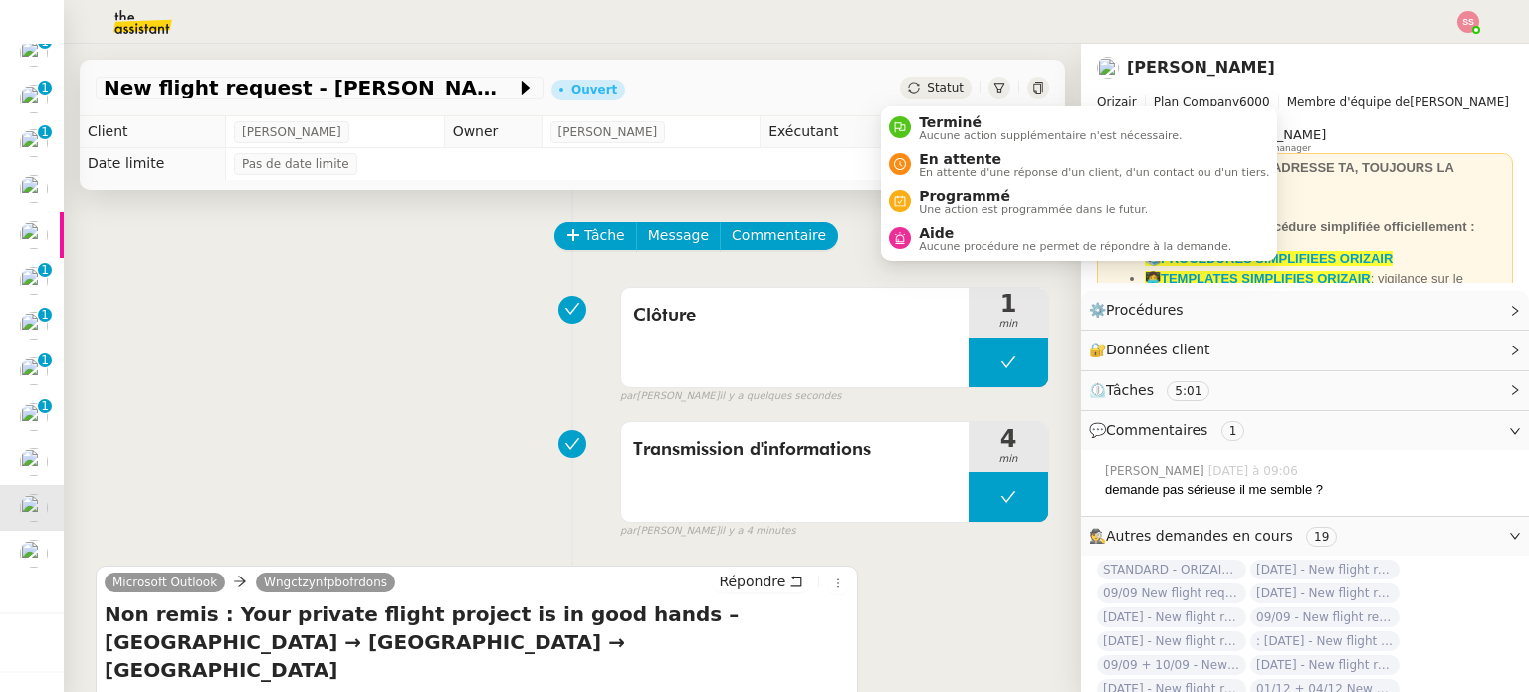
click at [927, 85] on span "Statut" at bounding box center [945, 88] width 37 height 14
click at [935, 114] on span "Terminé" at bounding box center [1050, 122] width 263 height 16
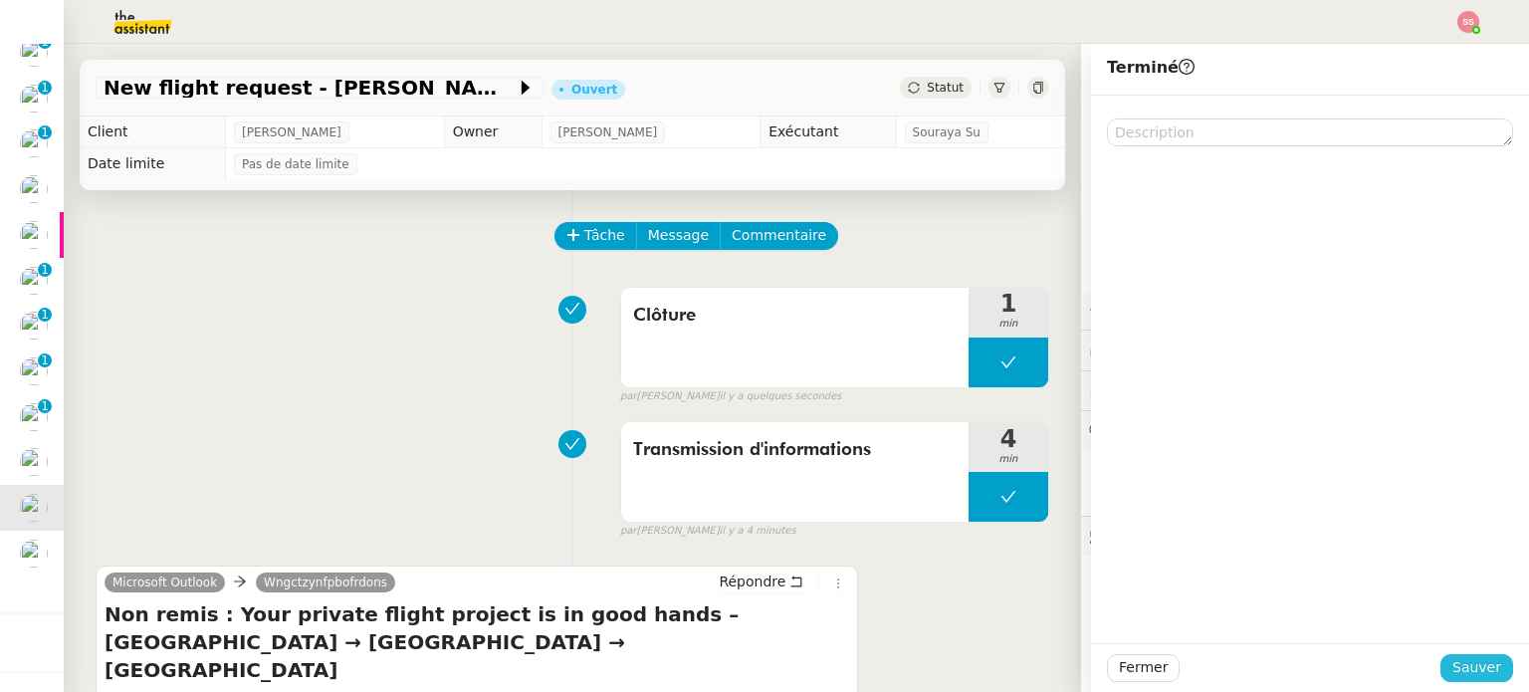
click at [1470, 668] on span "Sauver" at bounding box center [1476, 667] width 49 height 23
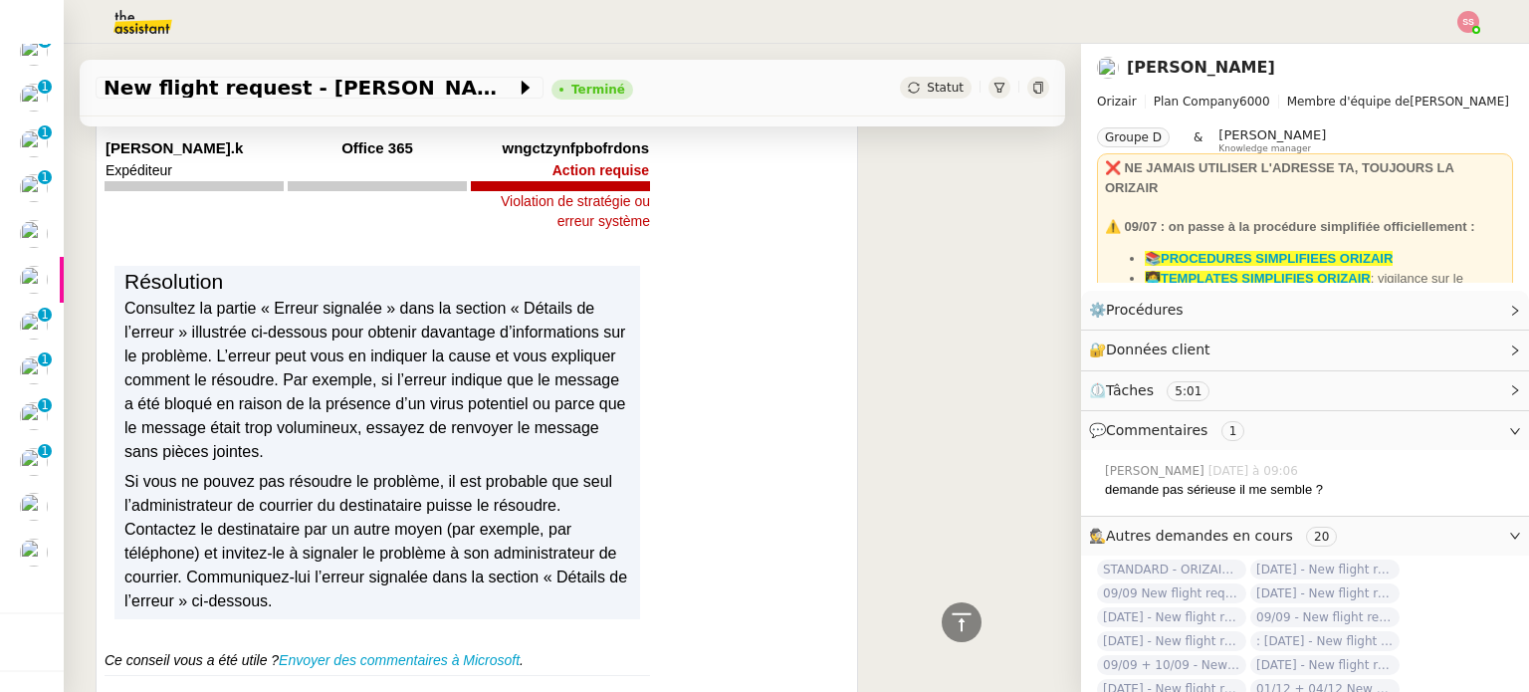
scroll to position [697, 0]
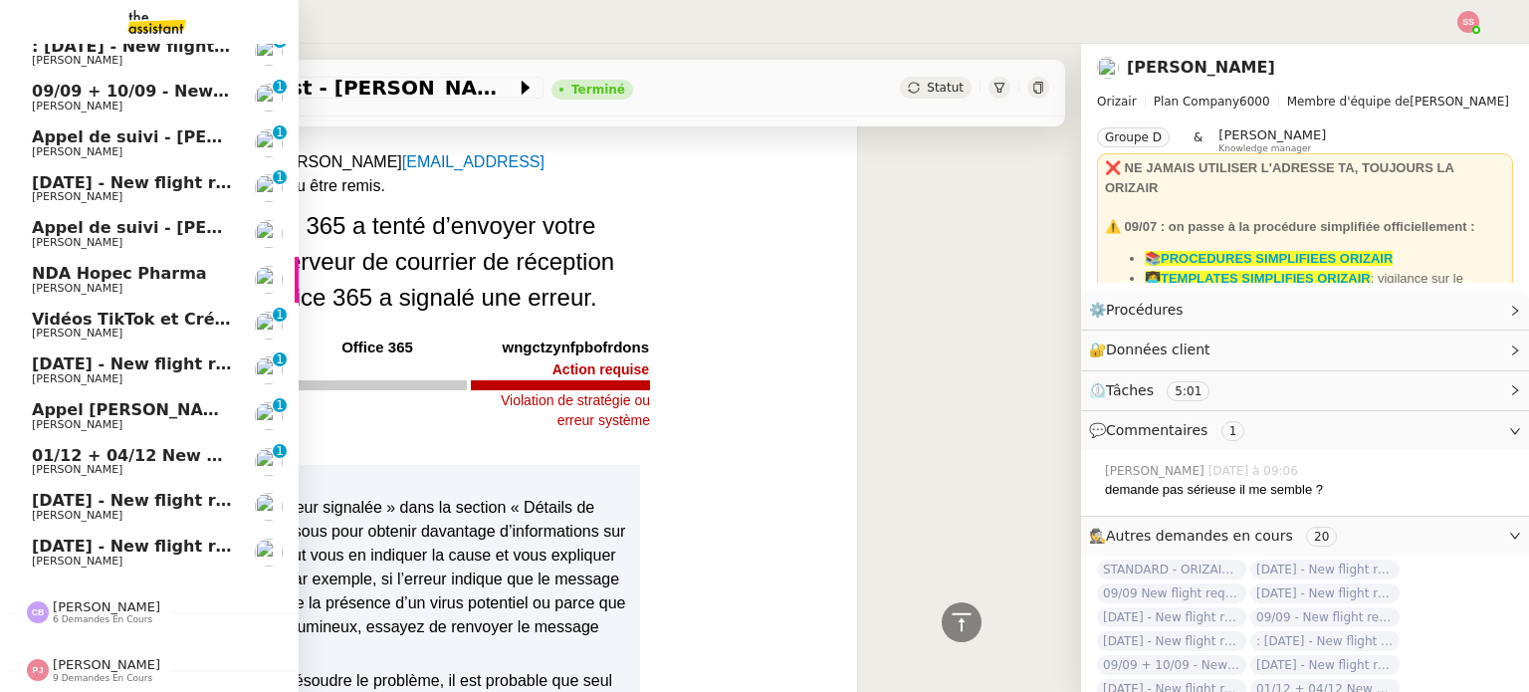
click at [118, 464] on span "[PERSON_NAME]" at bounding box center [132, 470] width 201 height 12
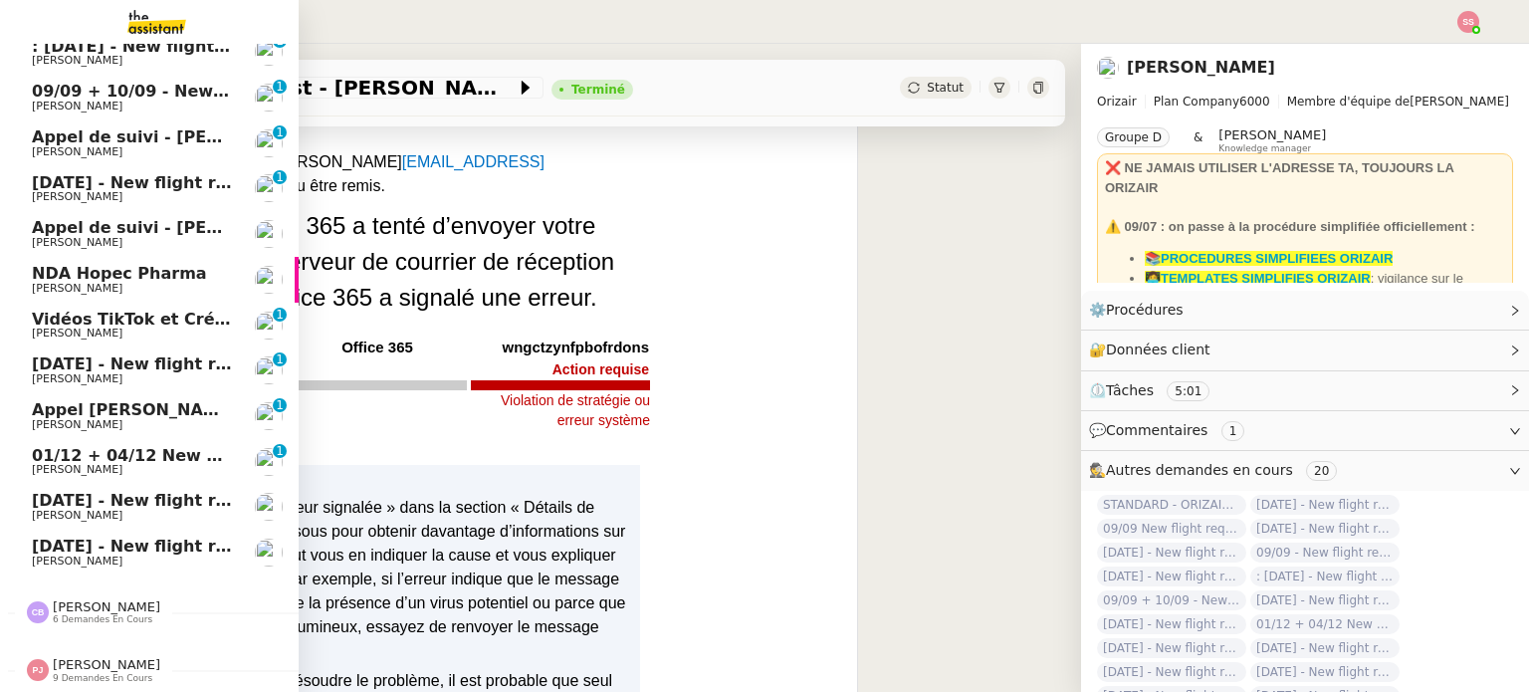
scroll to position [267, 0]
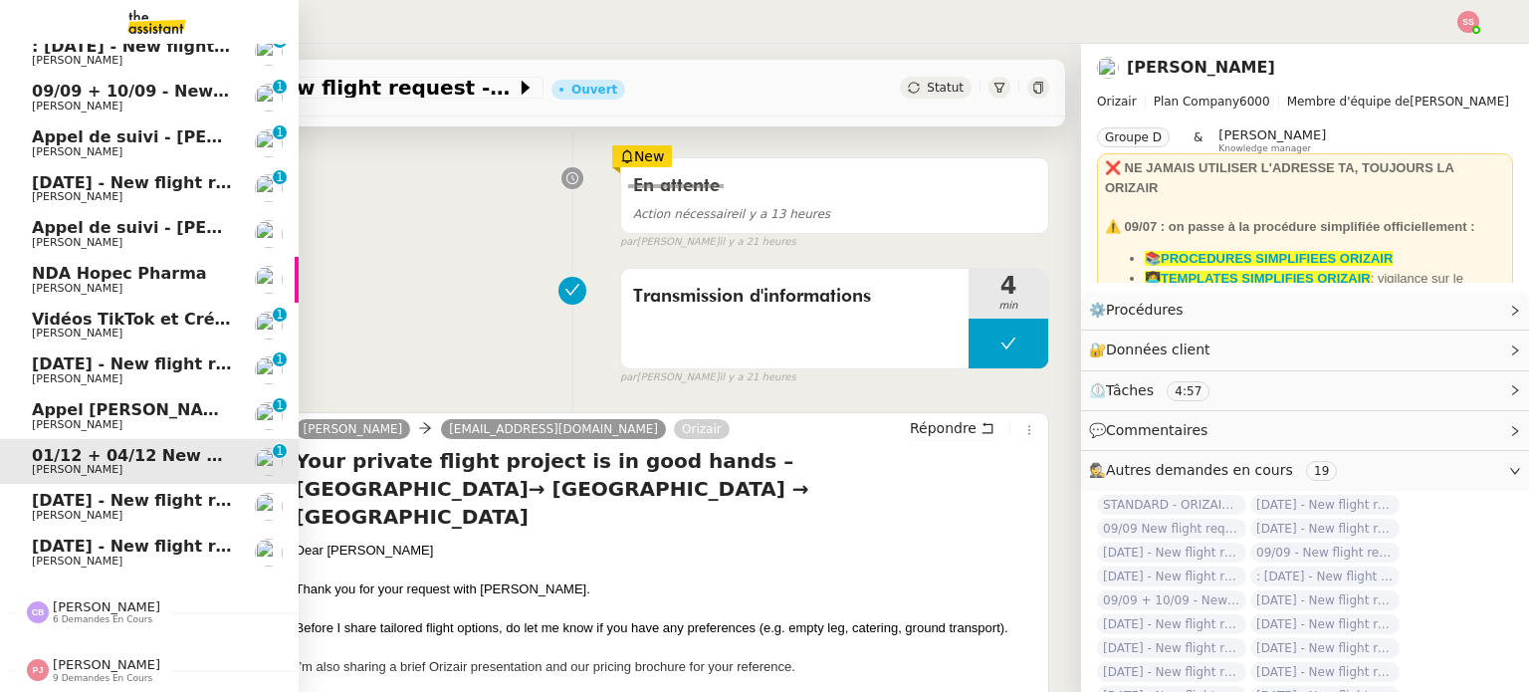
click at [155, 491] on span "[DATE] - New flight request - [PERSON_NAME][GEOGRAPHIC_DATA]" at bounding box center [330, 500] width 597 height 19
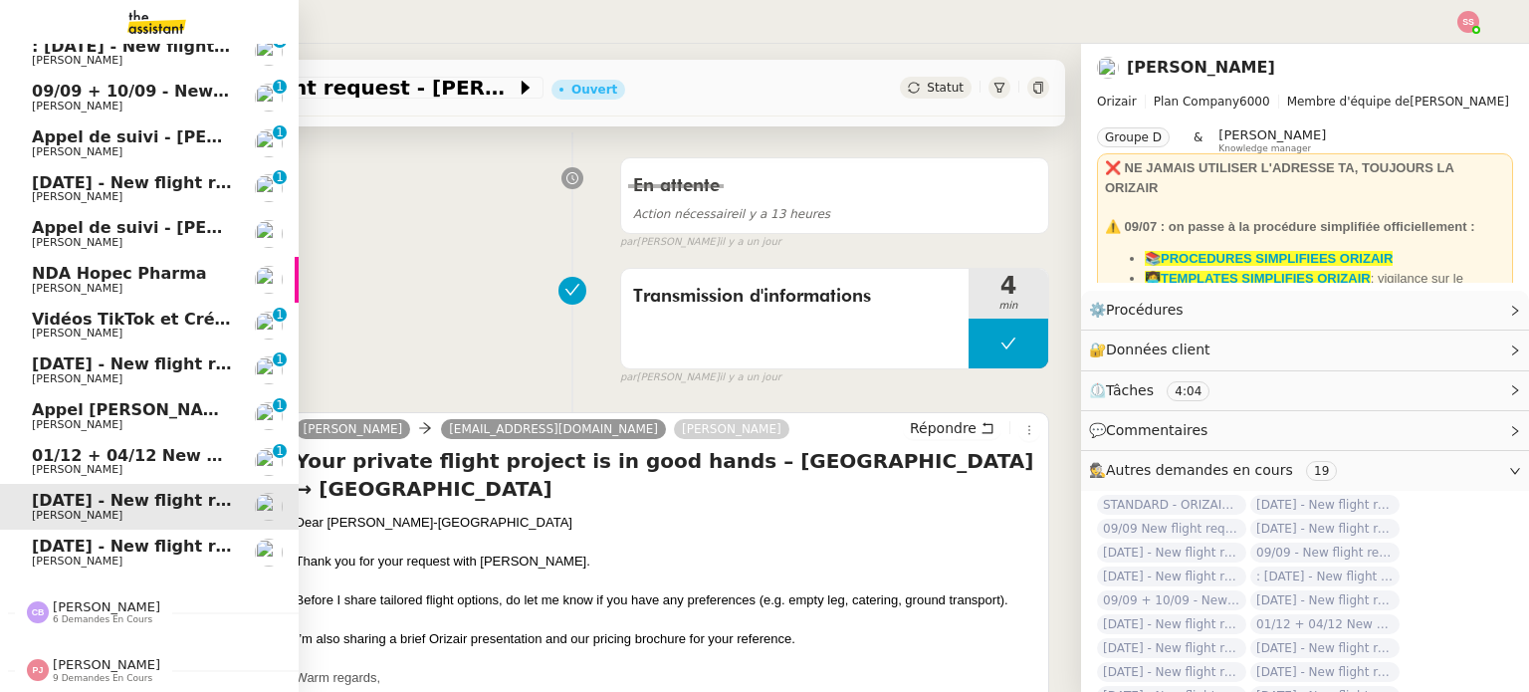
click at [155, 529] on link "10th September 2025 - New flight request - Amin Ahsm Louis Frei" at bounding box center [149, 552] width 299 height 46
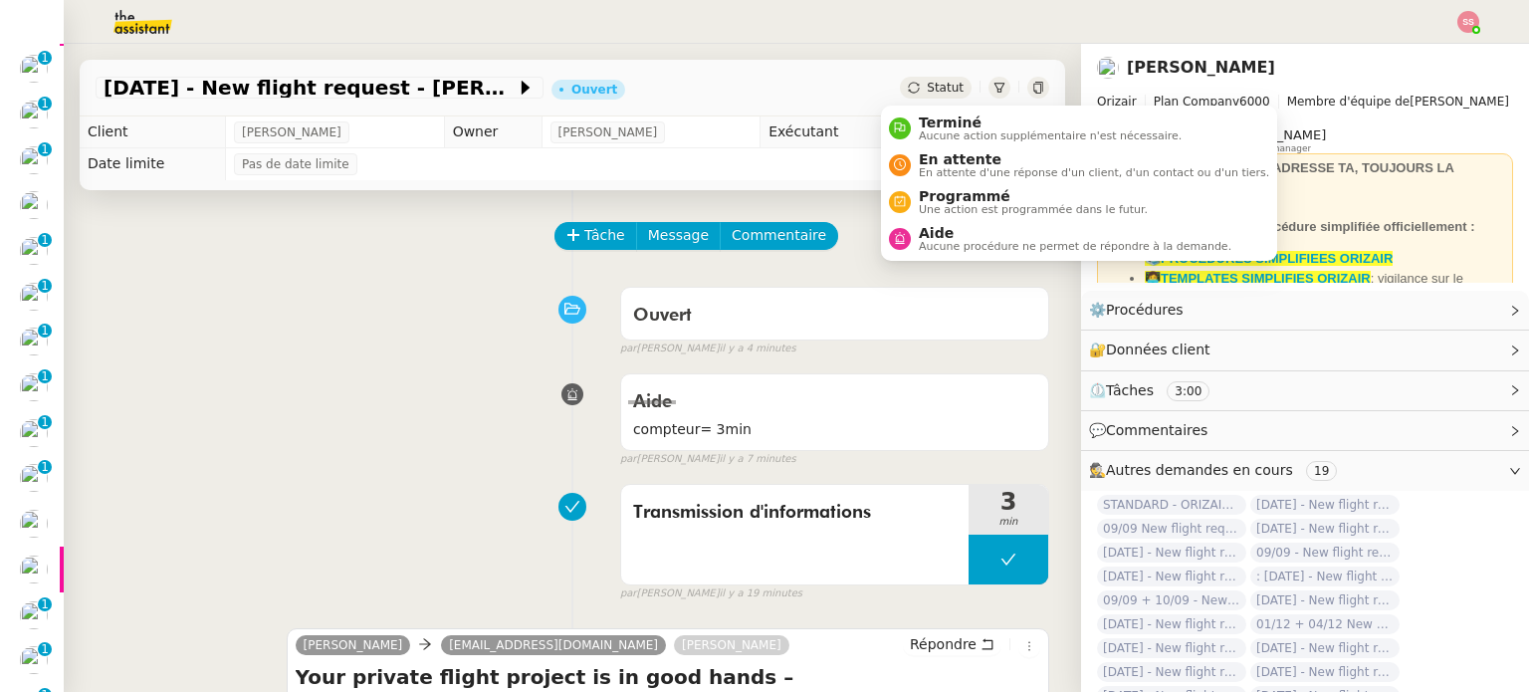
click at [904, 82] on div "Statut" at bounding box center [936, 88] width 72 height 22
click at [940, 167] on span "En attente d'une réponse d'un client, d'un contact ou d'un tiers." at bounding box center [1094, 172] width 350 height 11
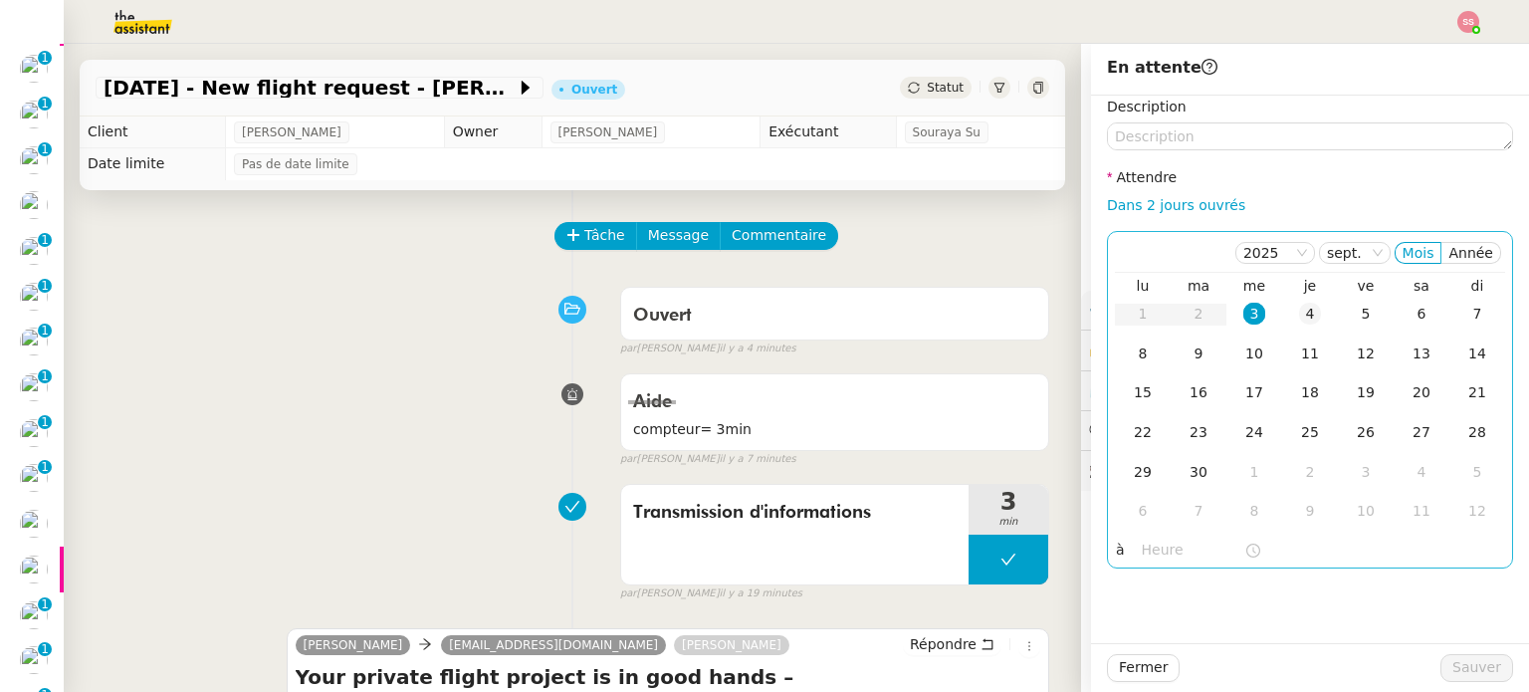
click at [1306, 317] on td "4" at bounding box center [1310, 315] width 56 height 40
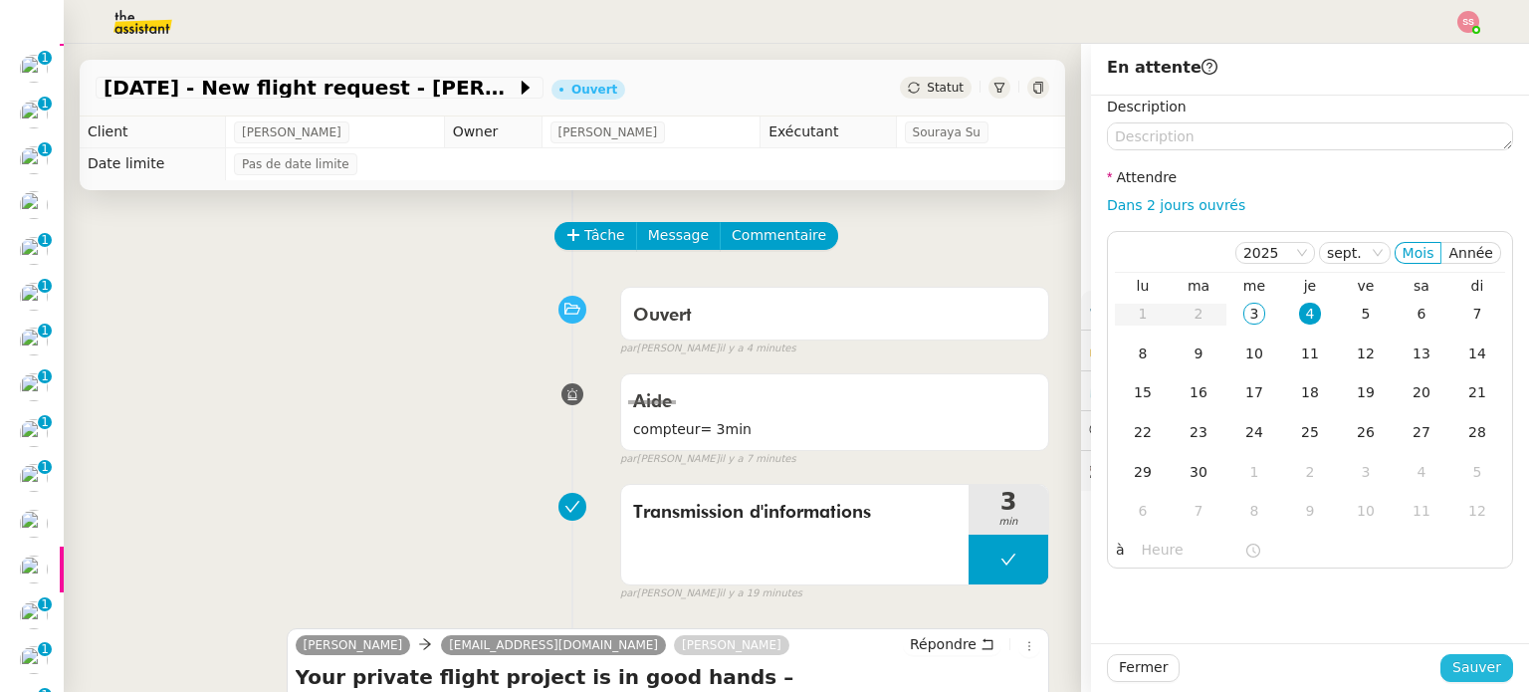
click at [1478, 676] on span "Sauver" at bounding box center [1476, 667] width 49 height 23
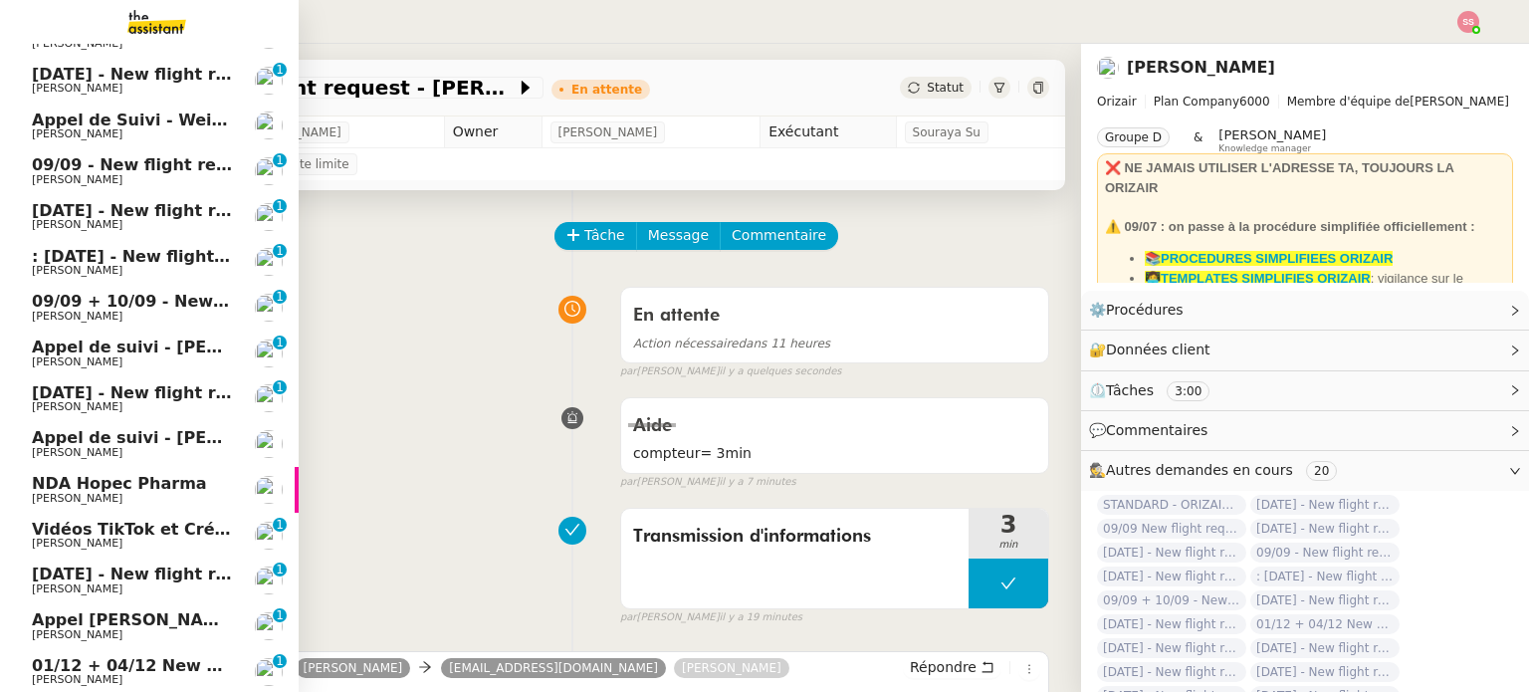
scroll to position [520, 0]
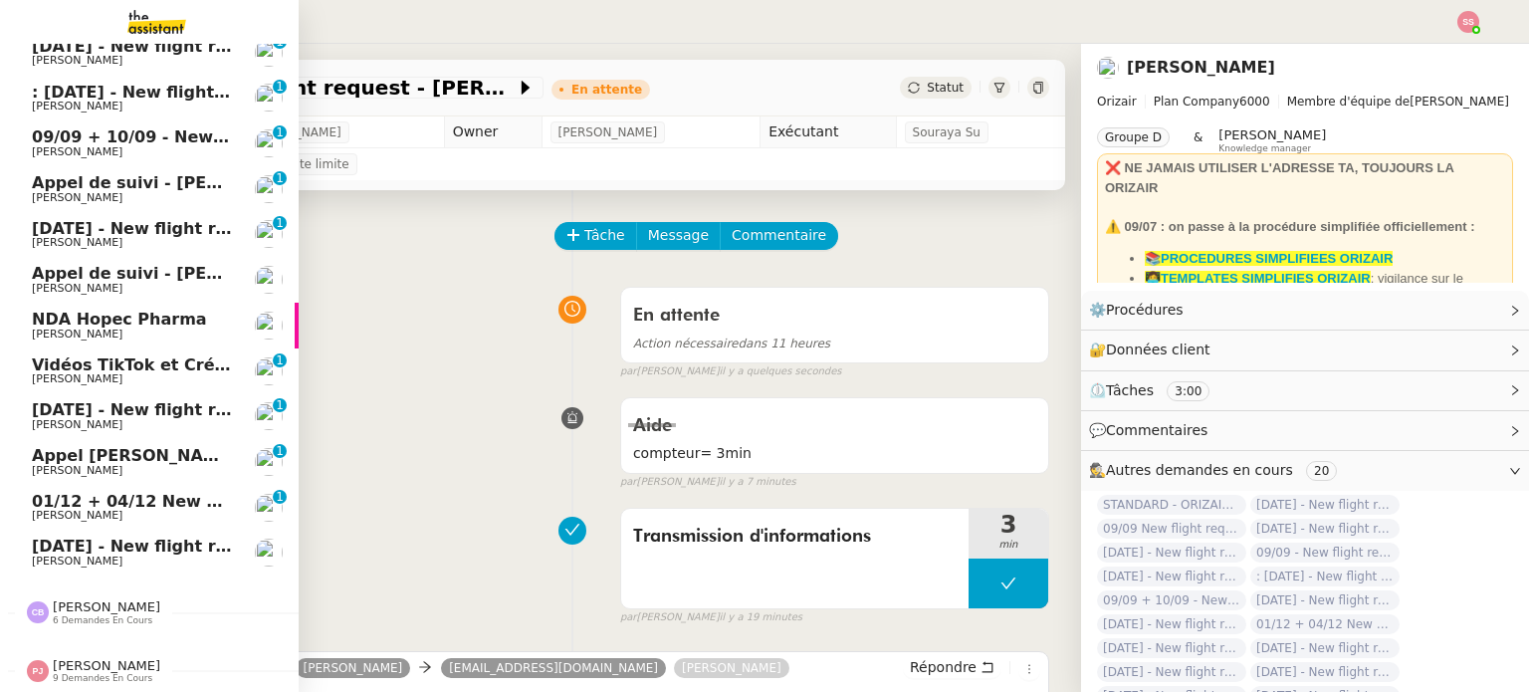
click at [135, 495] on span "01/12 + 04/12 New flight request - [PERSON_NAME]" at bounding box center [263, 501] width 463 height 19
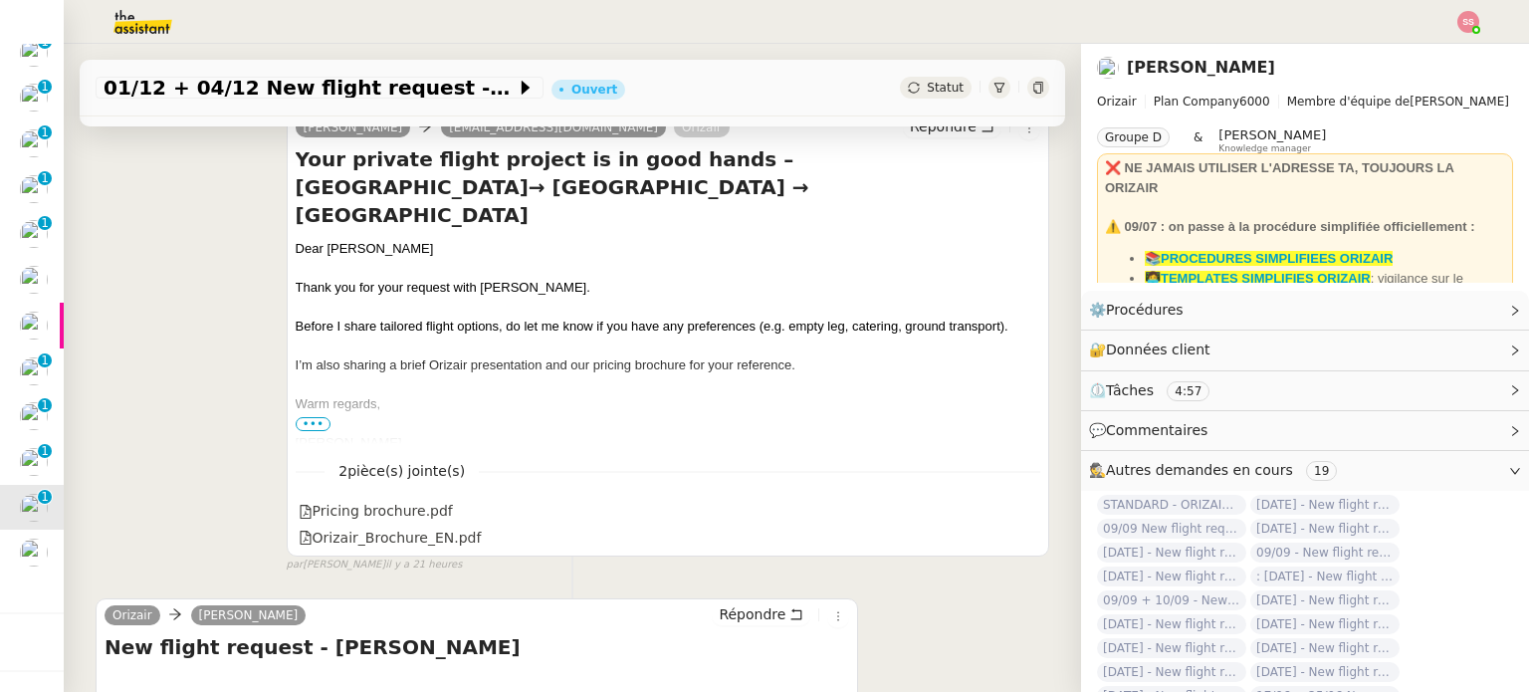
scroll to position [597, 0]
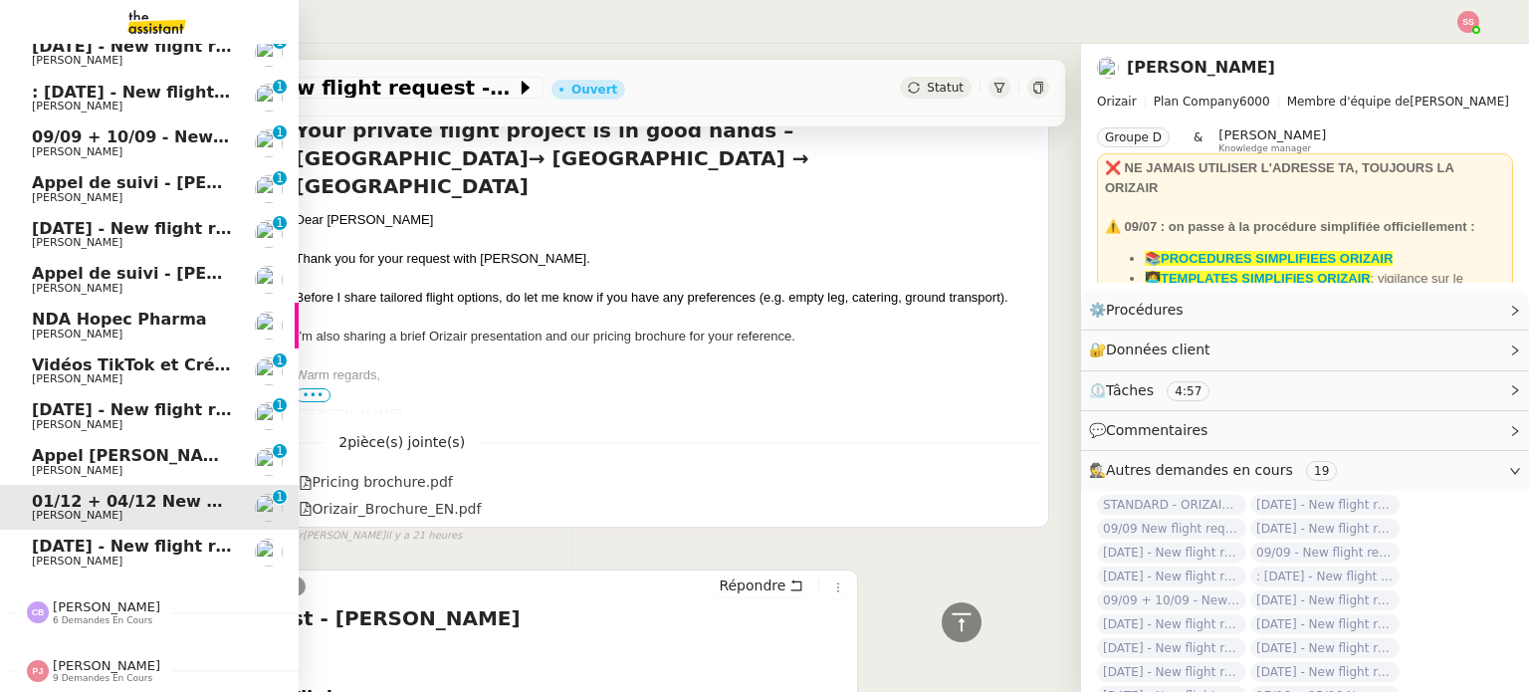
click at [94, 540] on span "[DATE] - New flight request - [PERSON_NAME][GEOGRAPHIC_DATA]" at bounding box center [330, 545] width 597 height 19
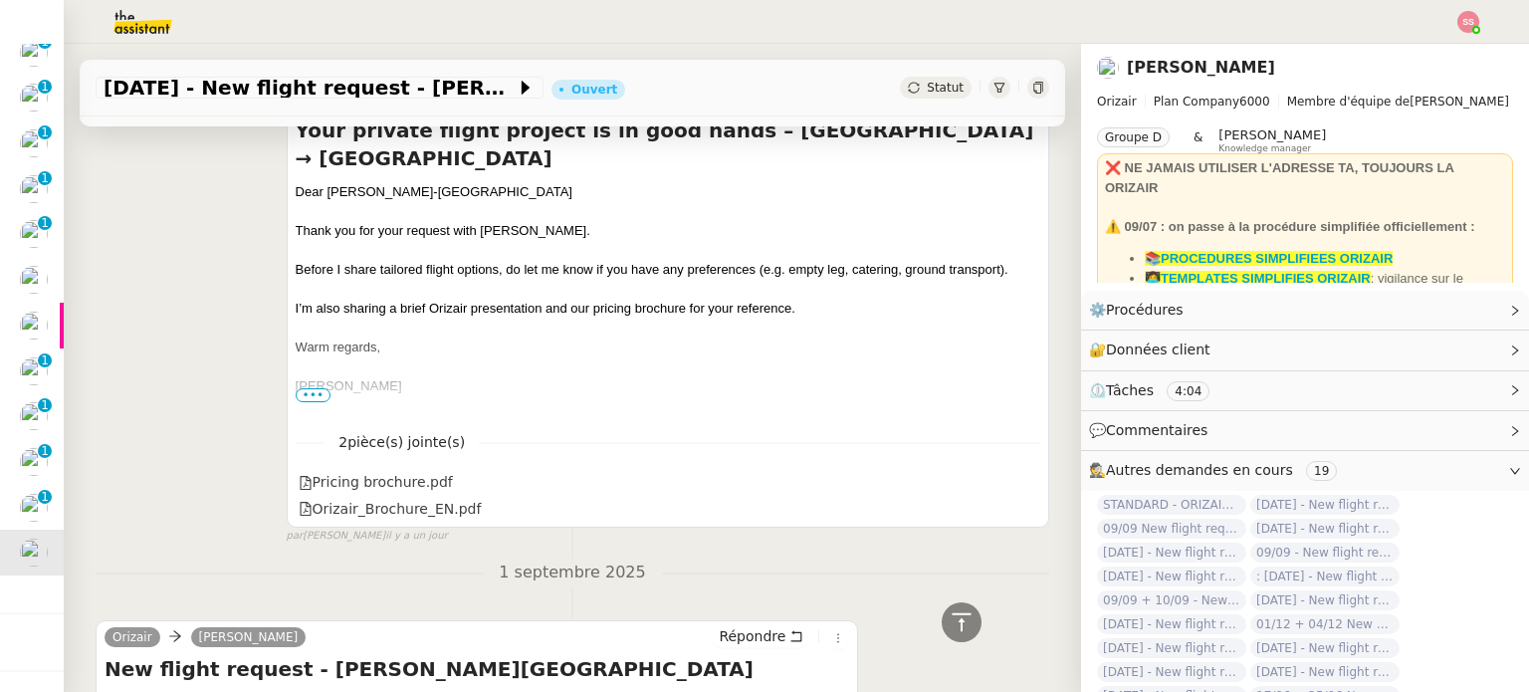
scroll to position [299, 0]
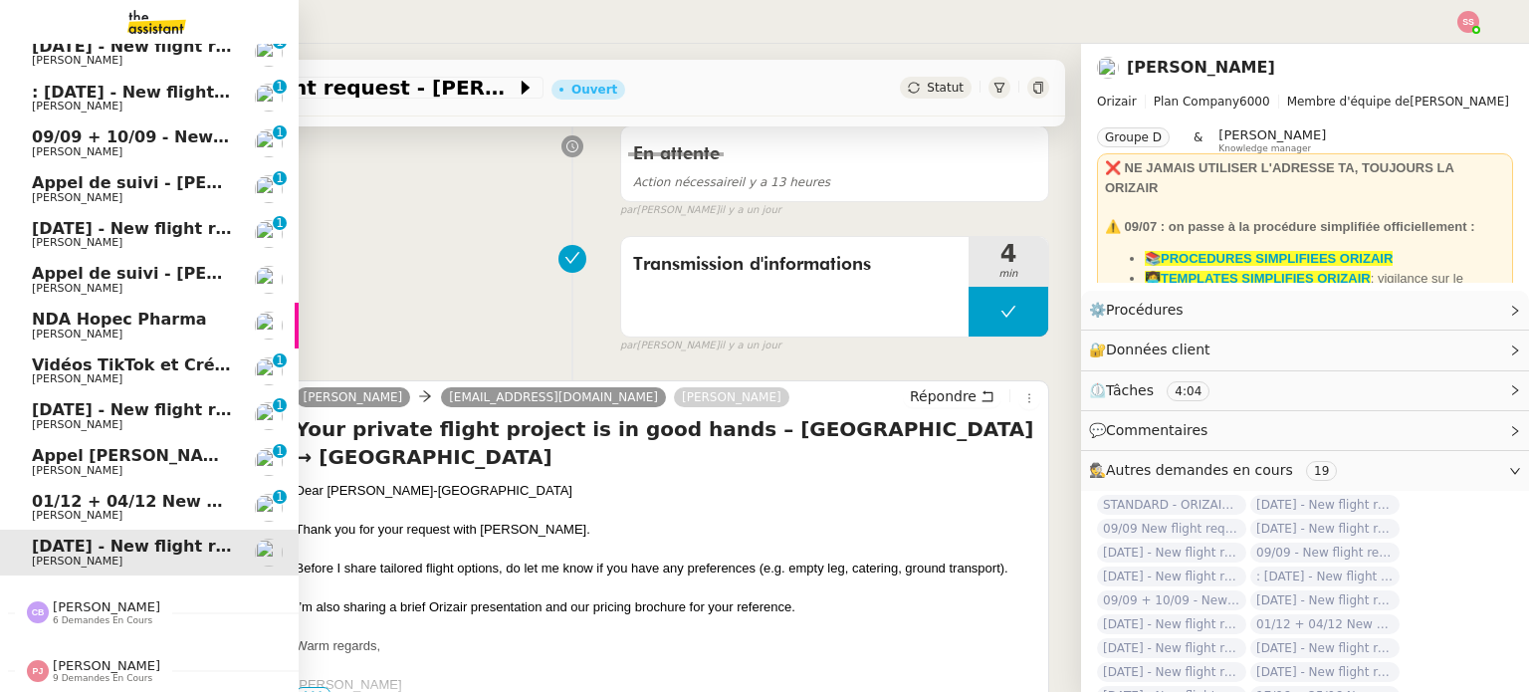
click at [48, 418] on span "[PERSON_NAME]" at bounding box center [77, 424] width 91 height 13
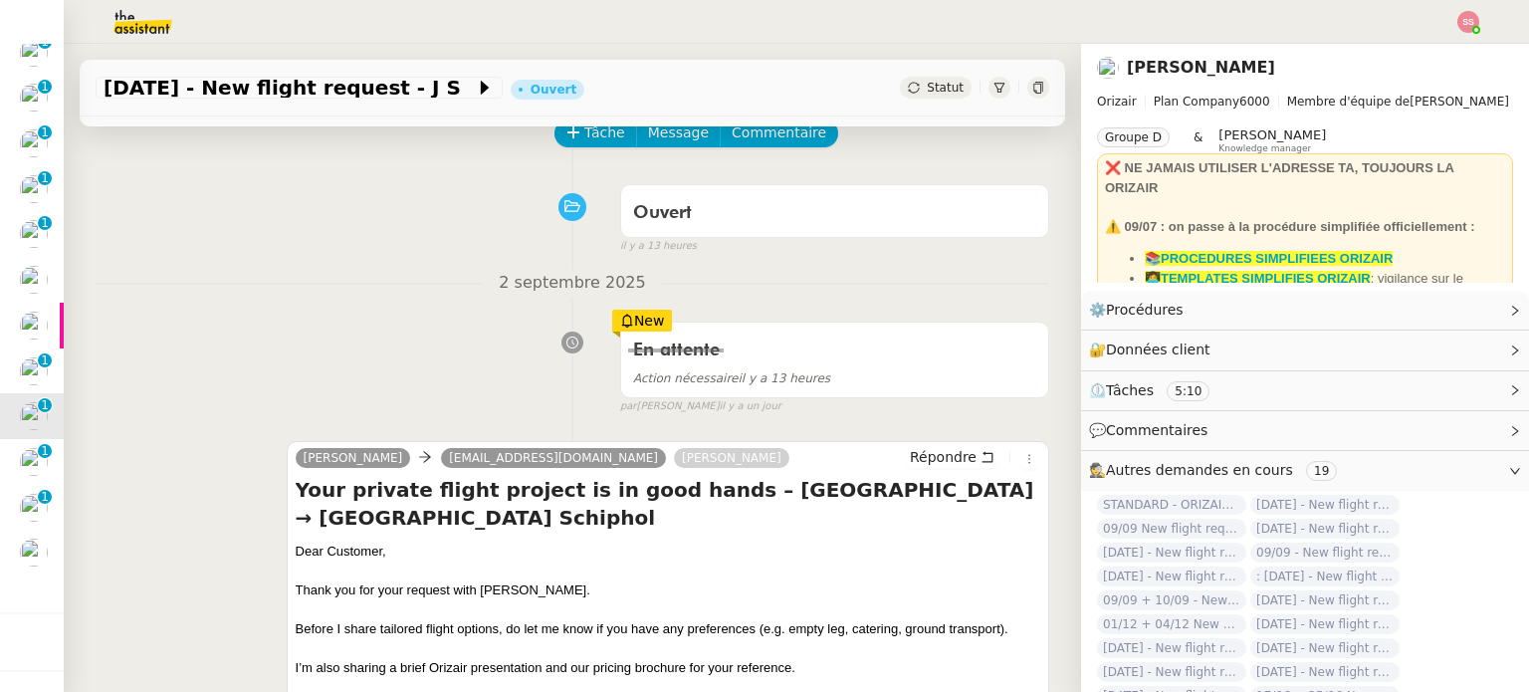
scroll to position [100, 0]
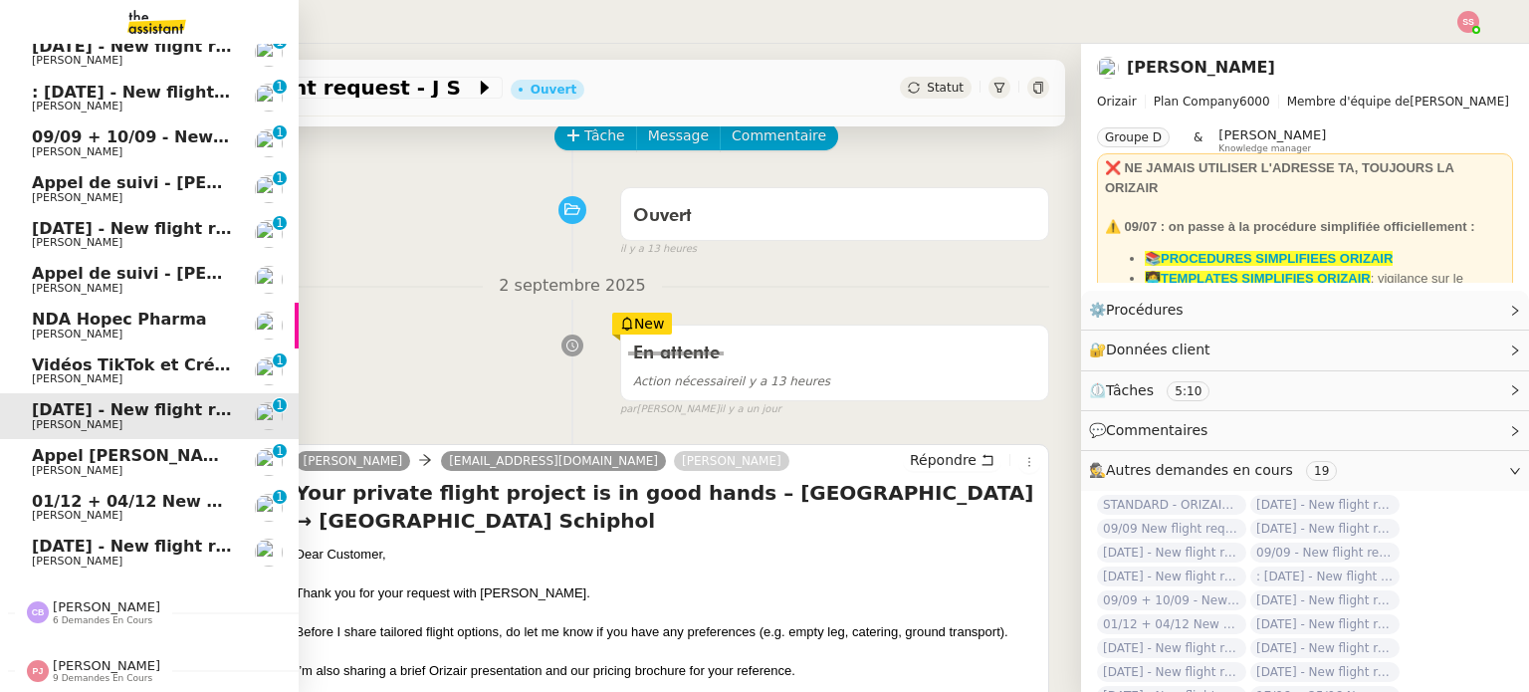
click at [127, 283] on span "[PERSON_NAME]" at bounding box center [132, 289] width 201 height 12
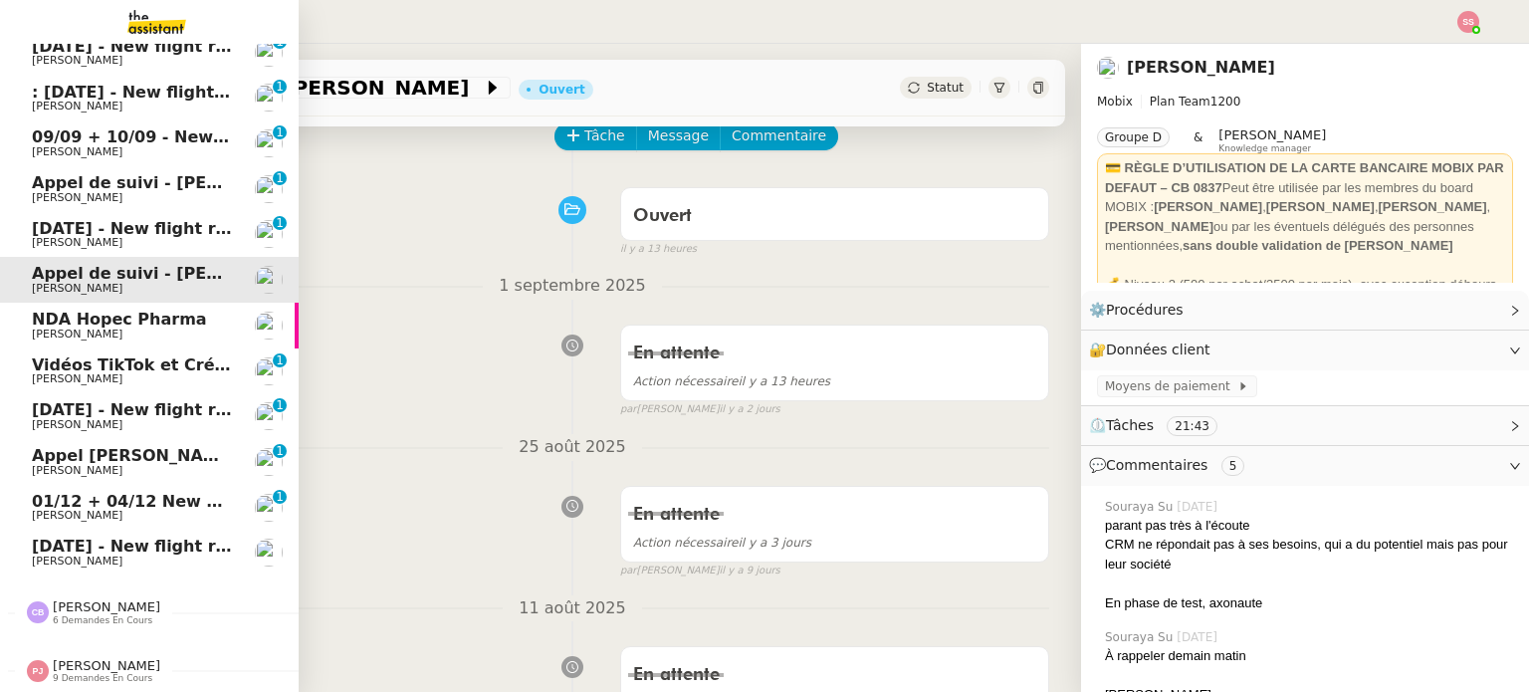
click at [108, 223] on span "[DATE] - New flight request - [PERSON_NAME]" at bounding box center [237, 228] width 411 height 19
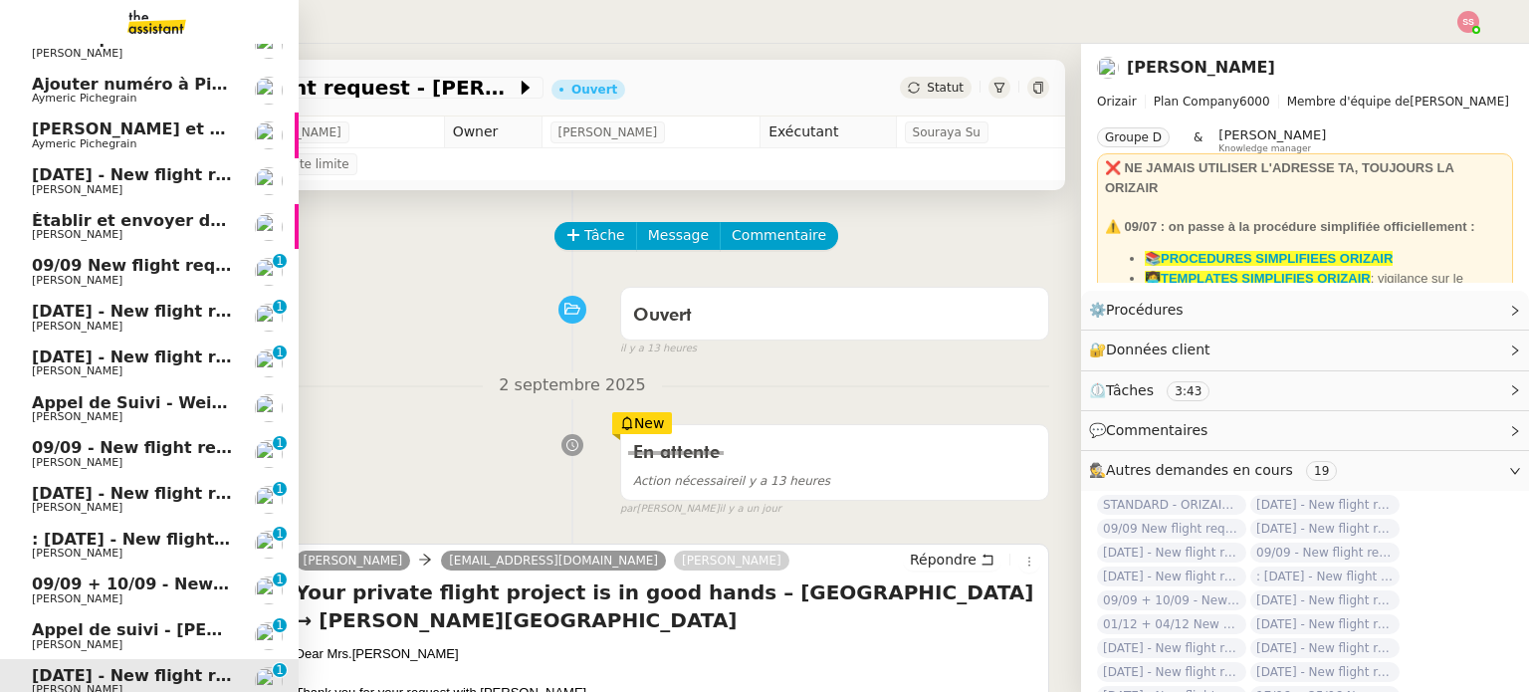
scroll to position [100, 0]
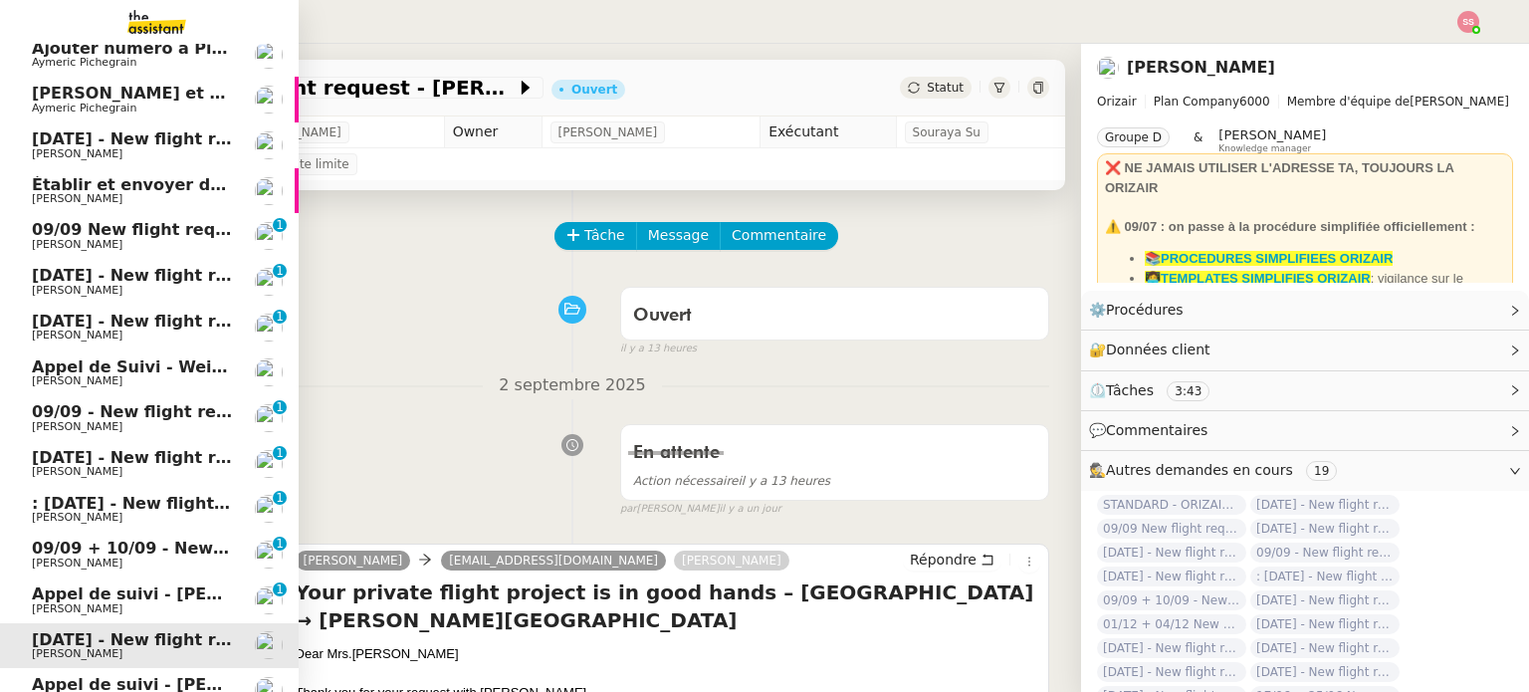
click at [172, 412] on span "09/09 - New flight request - [PERSON_NAME]" at bounding box center [232, 411] width 400 height 19
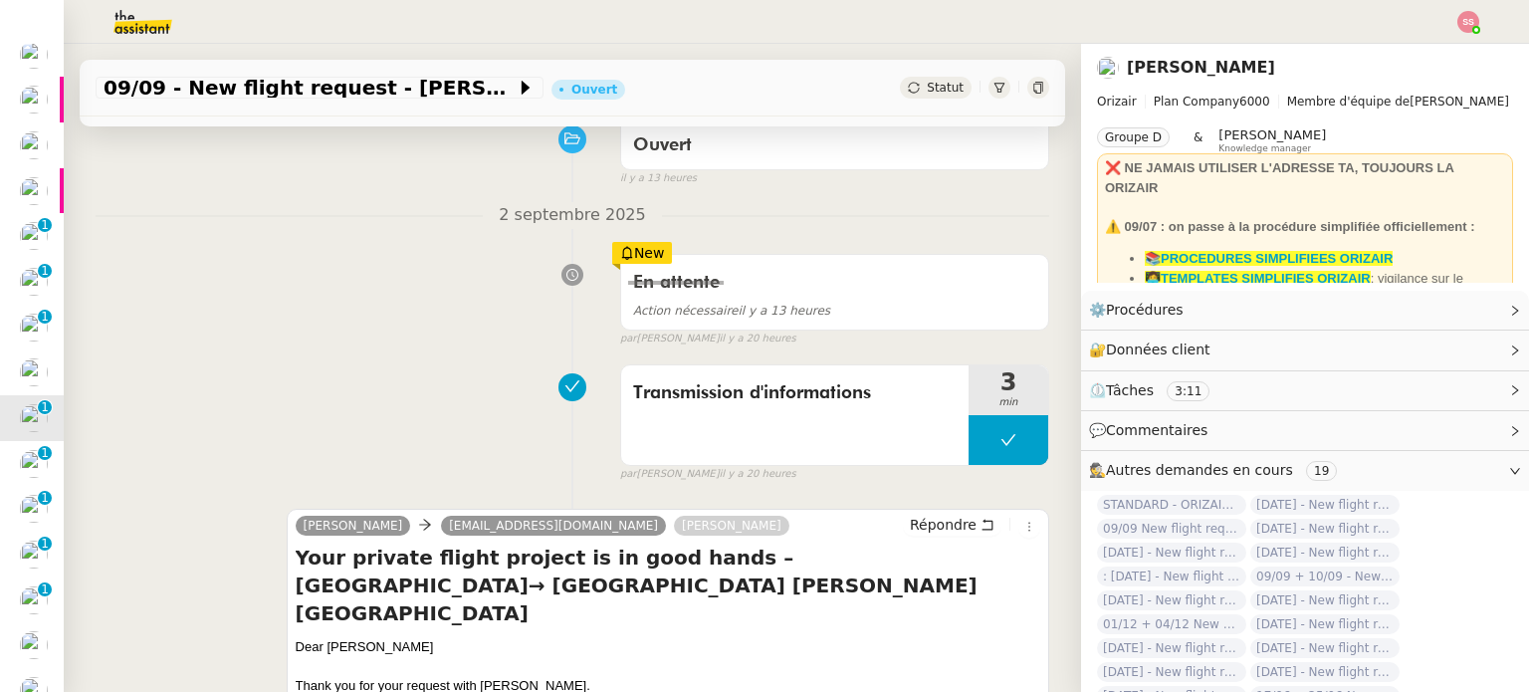
scroll to position [398, 0]
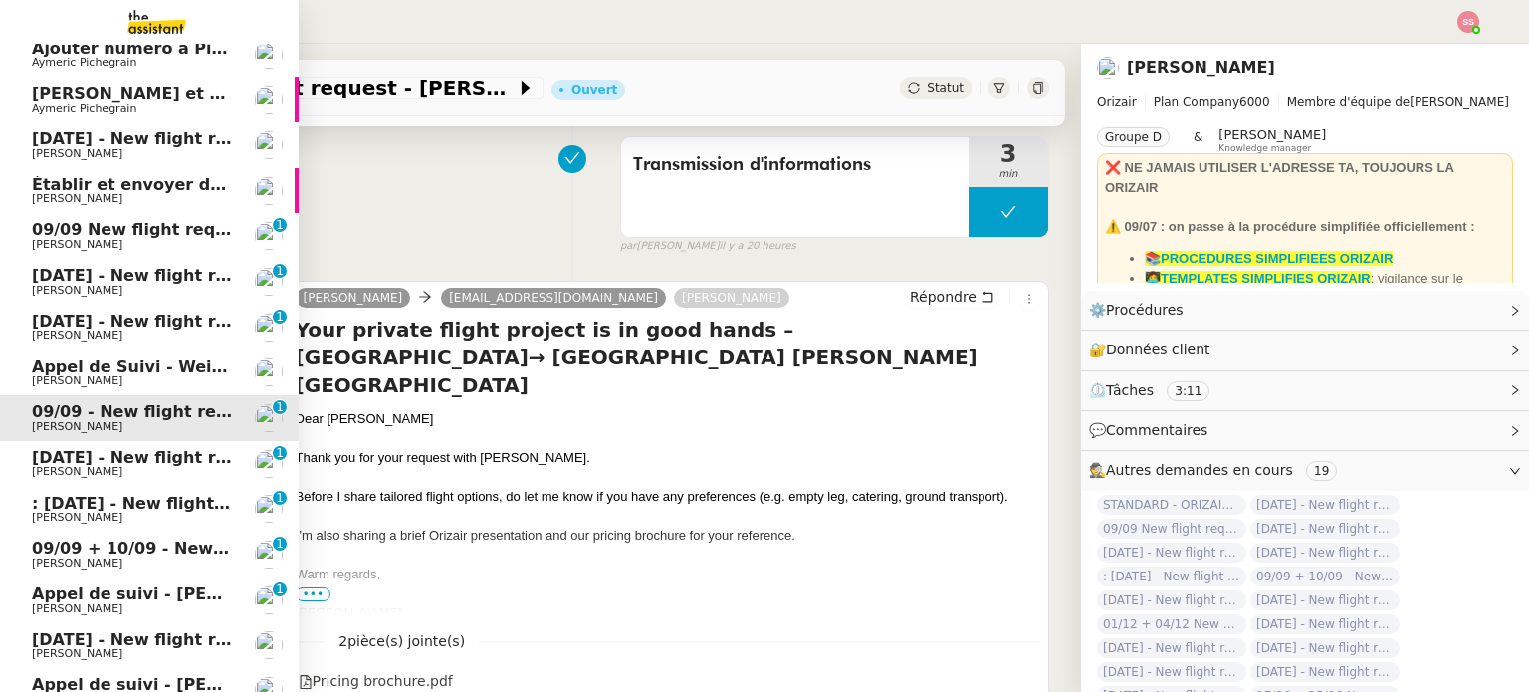
click at [102, 461] on span "[DATE] - New flight request - [PERSON_NAME]" at bounding box center [237, 457] width 411 height 19
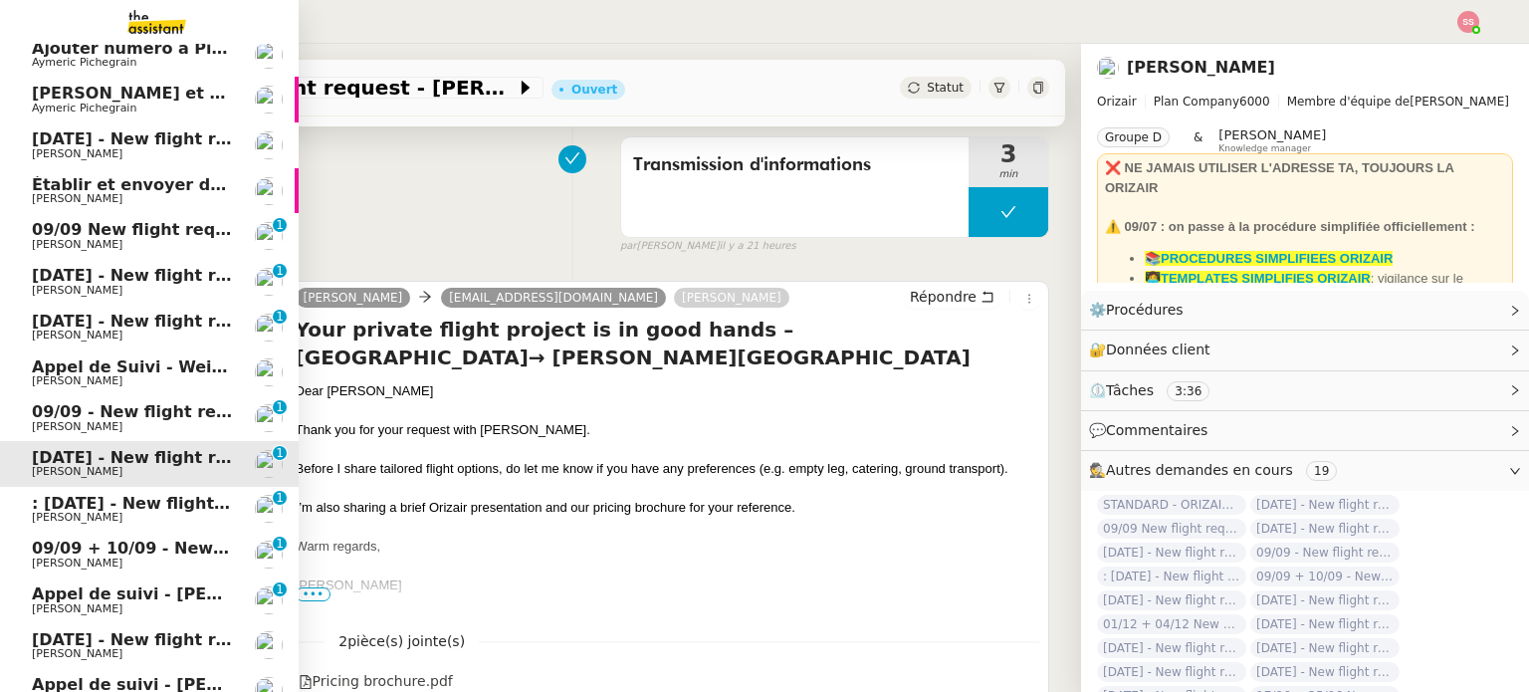
click at [104, 515] on span "[PERSON_NAME]" at bounding box center [132, 518] width 201 height 12
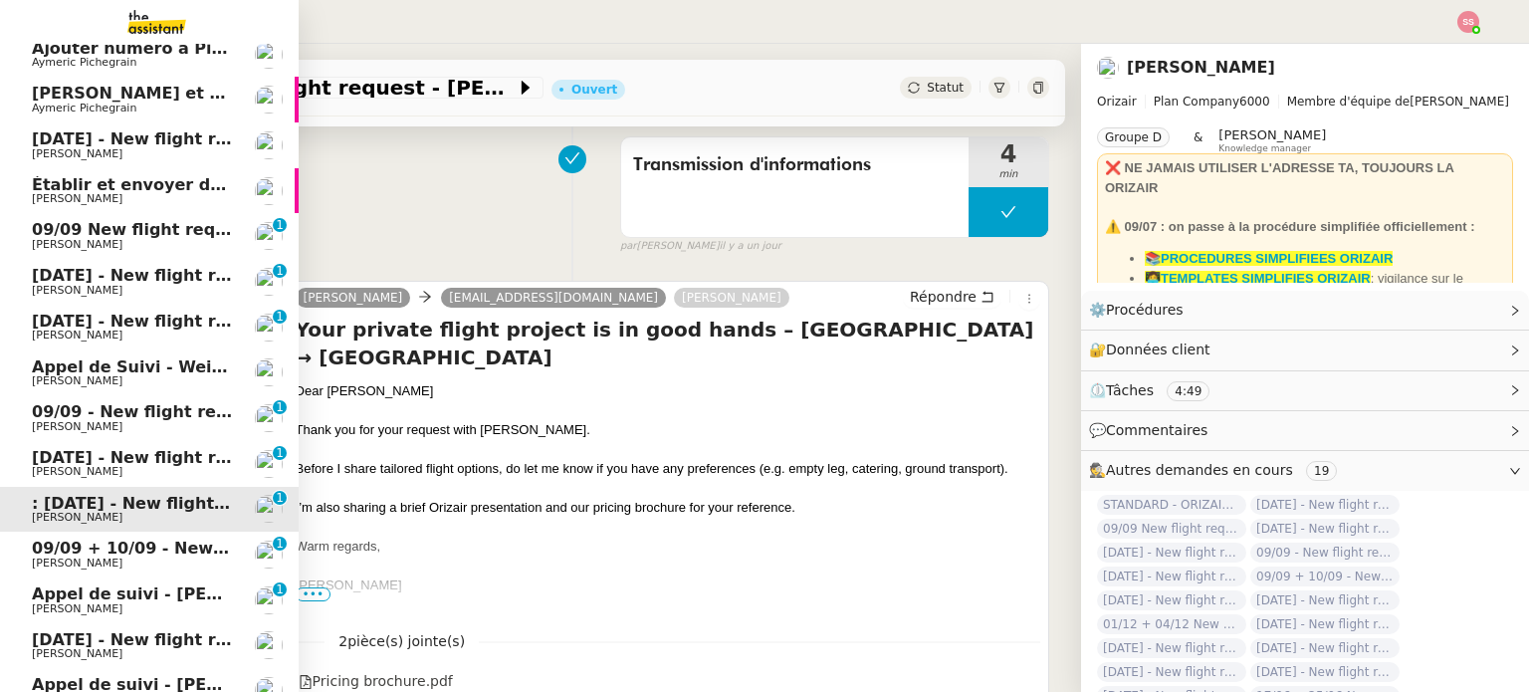
click at [104, 564] on span "[PERSON_NAME]" at bounding box center [132, 563] width 201 height 12
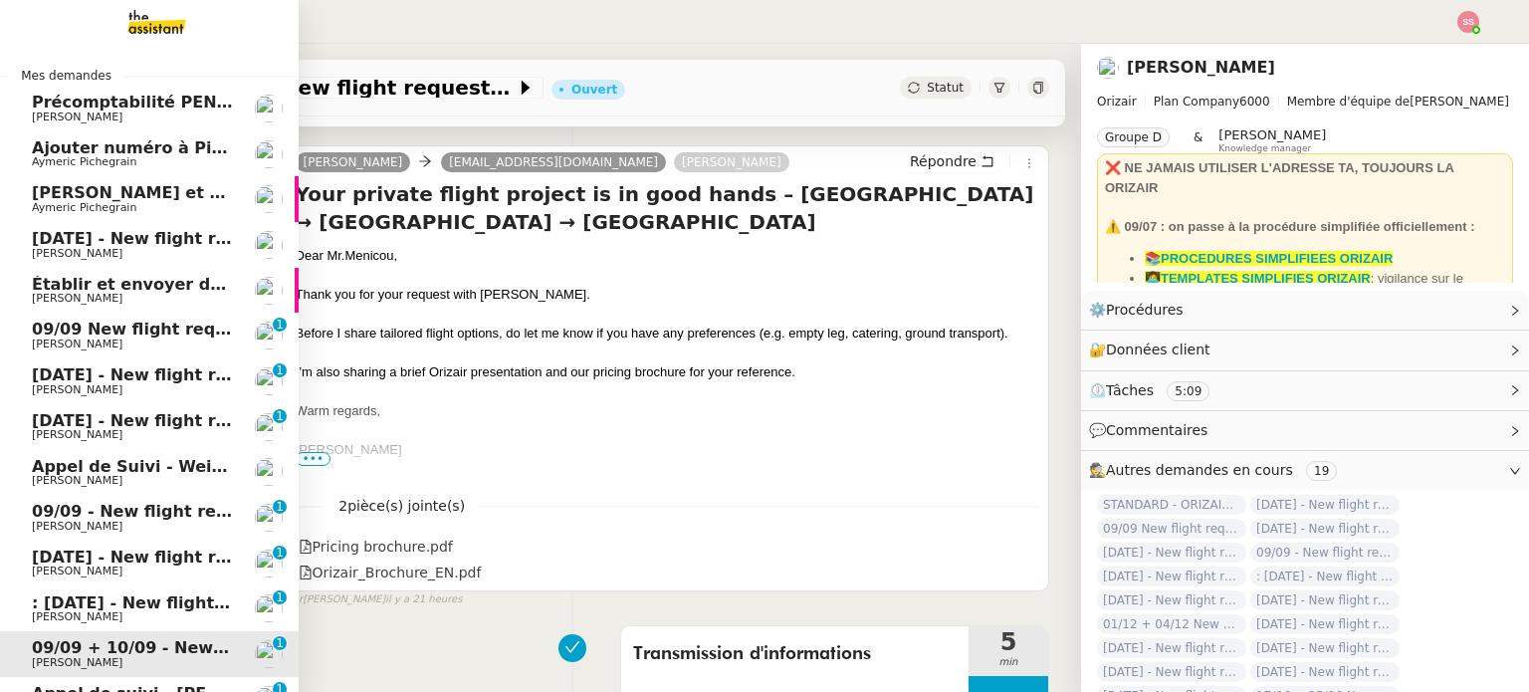
click at [138, 240] on span "[DATE] - New flight request - [PERSON_NAME]" at bounding box center [237, 238] width 411 height 19
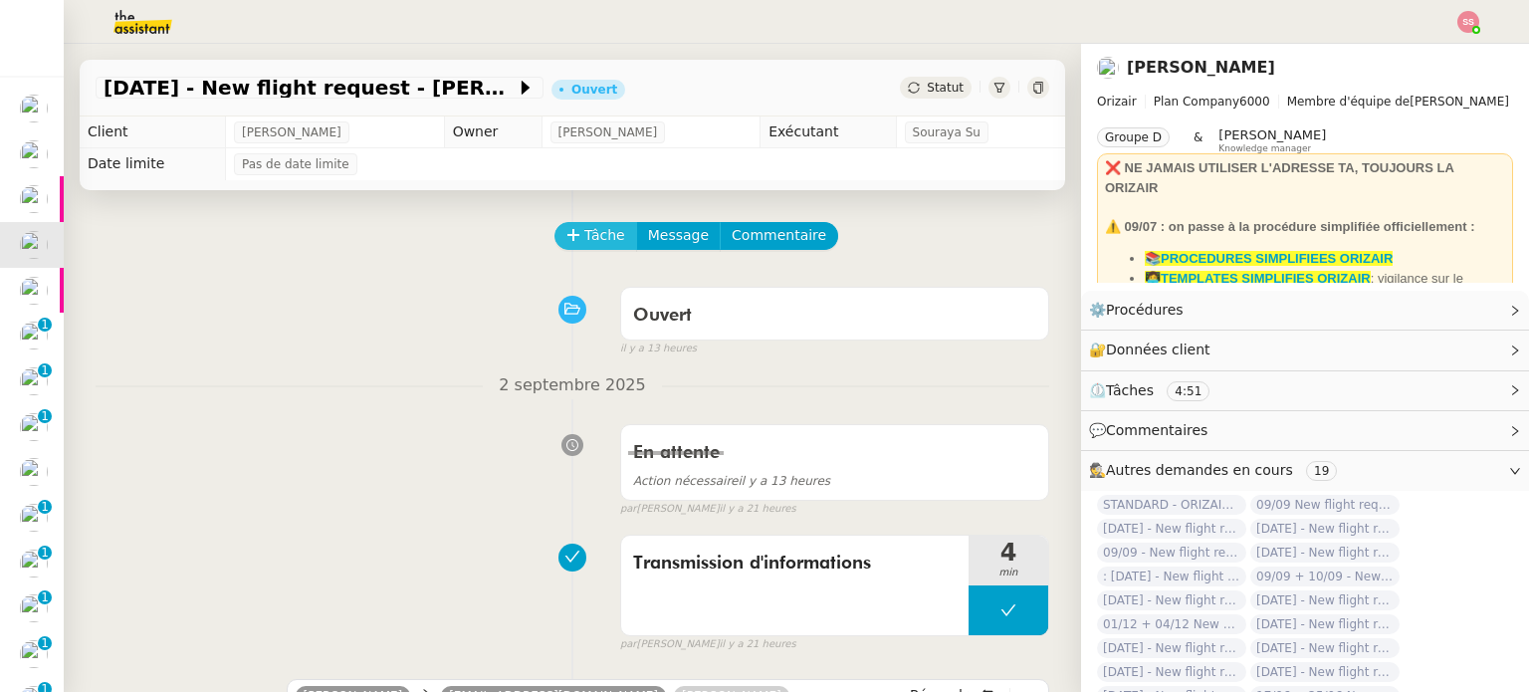
click at [554, 231] on button "Tâche" at bounding box center [595, 236] width 83 height 28
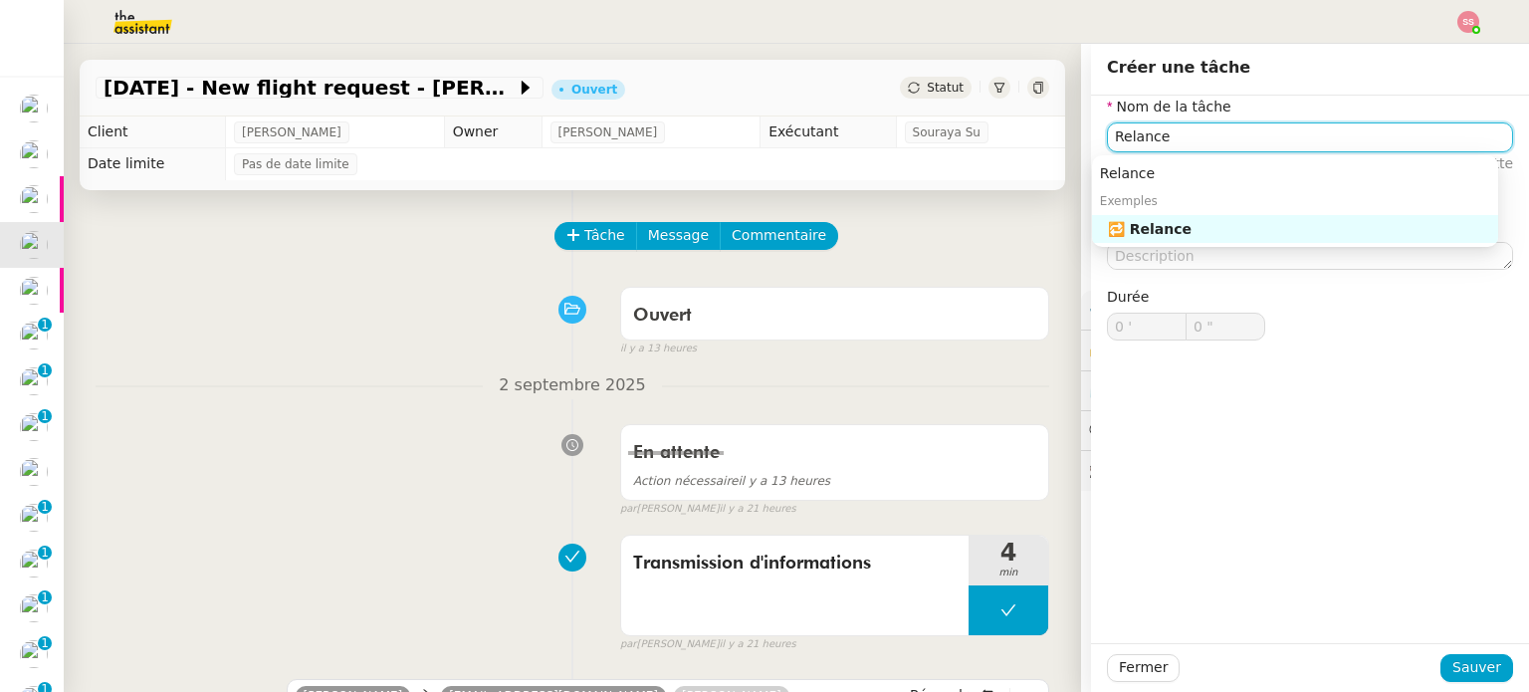
click at [1164, 221] on div "🔁 Relance" at bounding box center [1299, 229] width 382 height 18
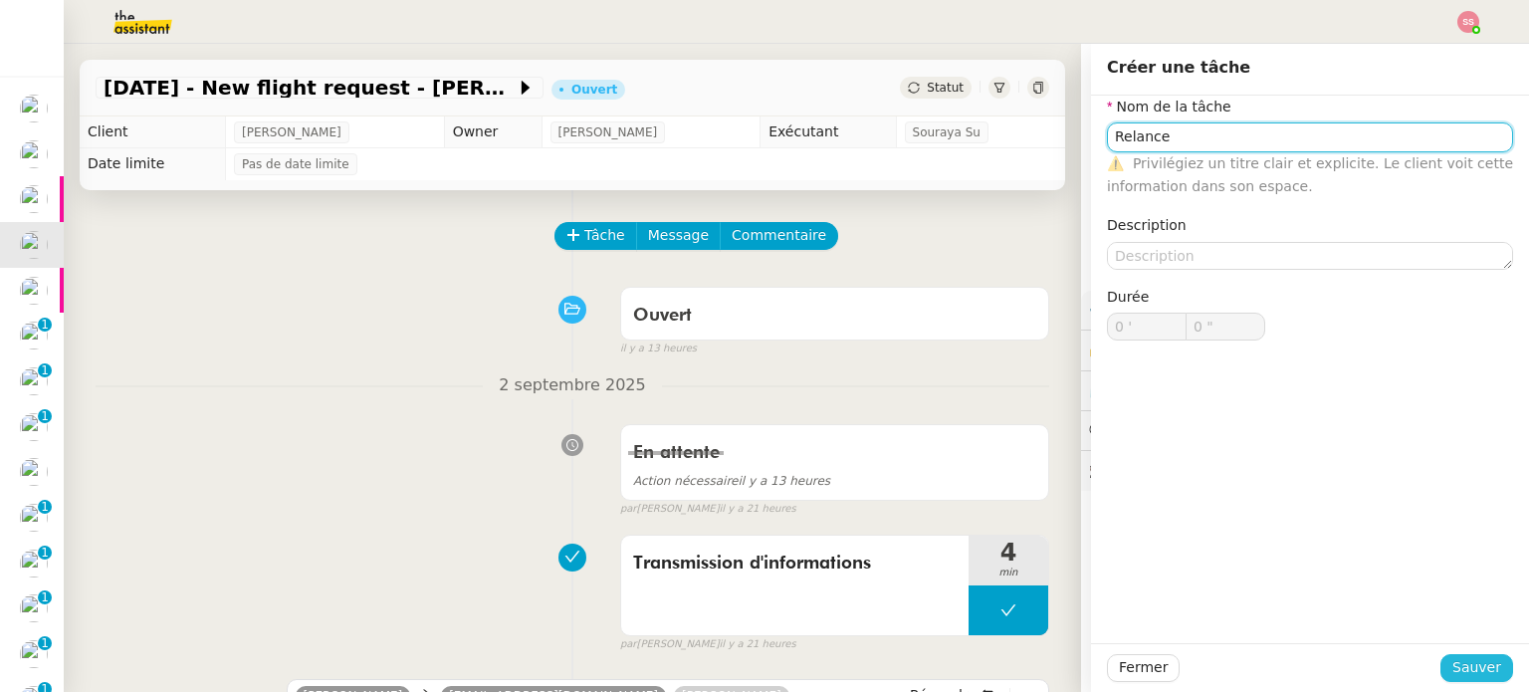
type input "Relance"
click at [1452, 673] on span "Sauver" at bounding box center [1476, 667] width 49 height 23
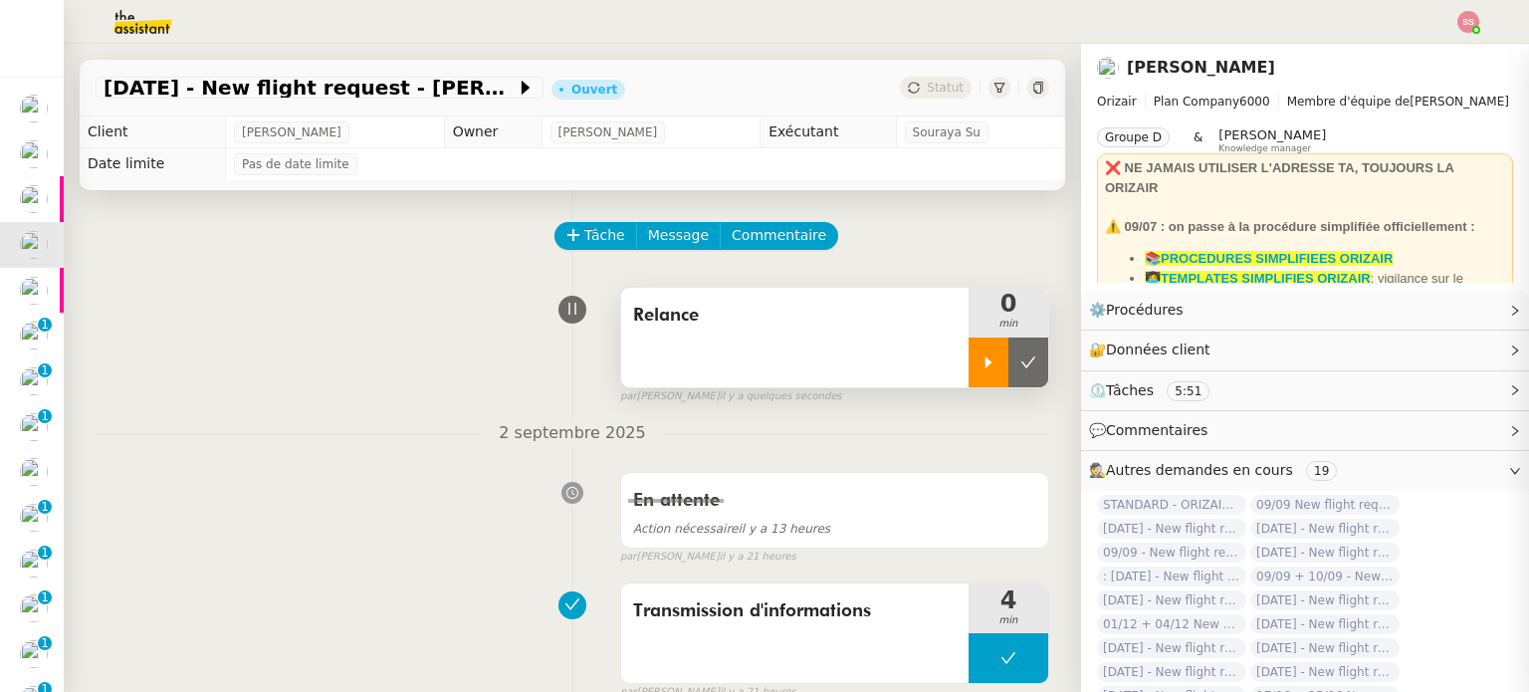
click at [968, 364] on div at bounding box center [988, 362] width 40 height 50
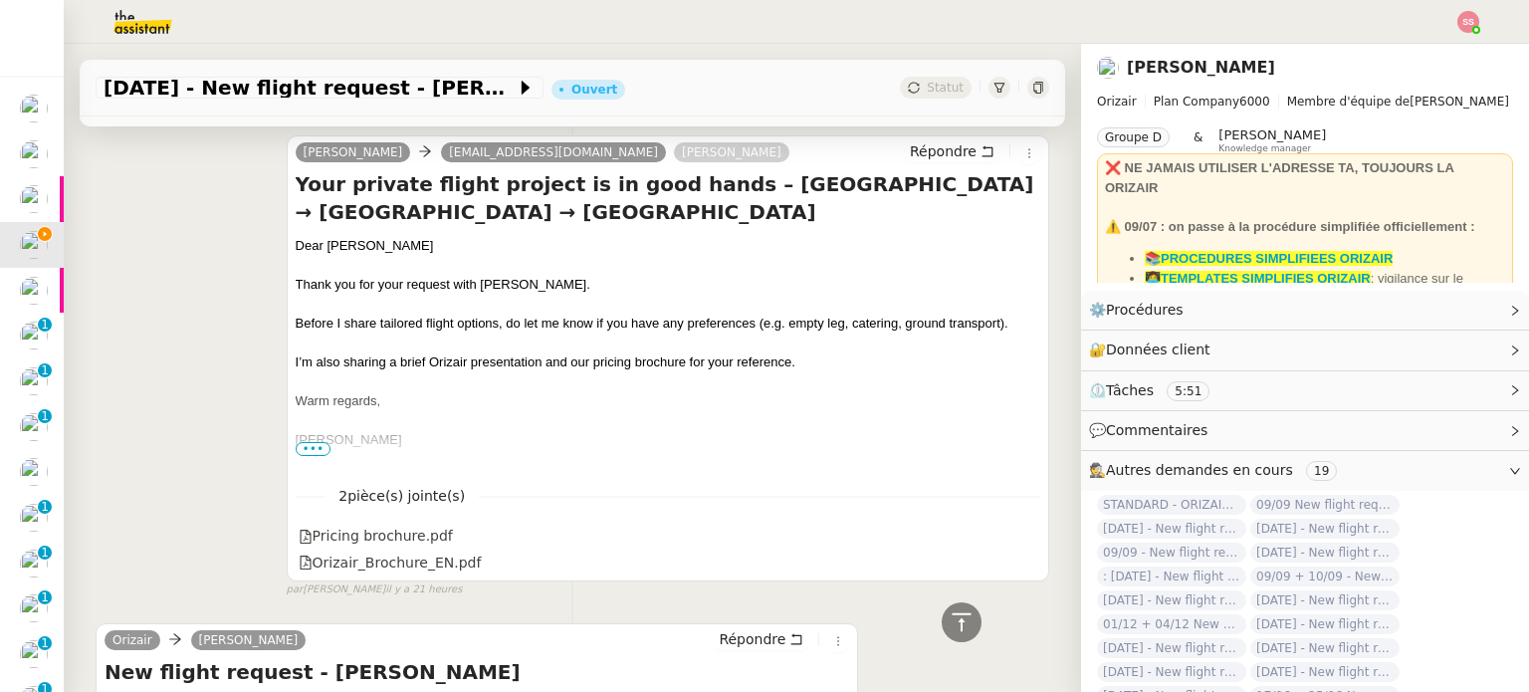
scroll to position [985, 0]
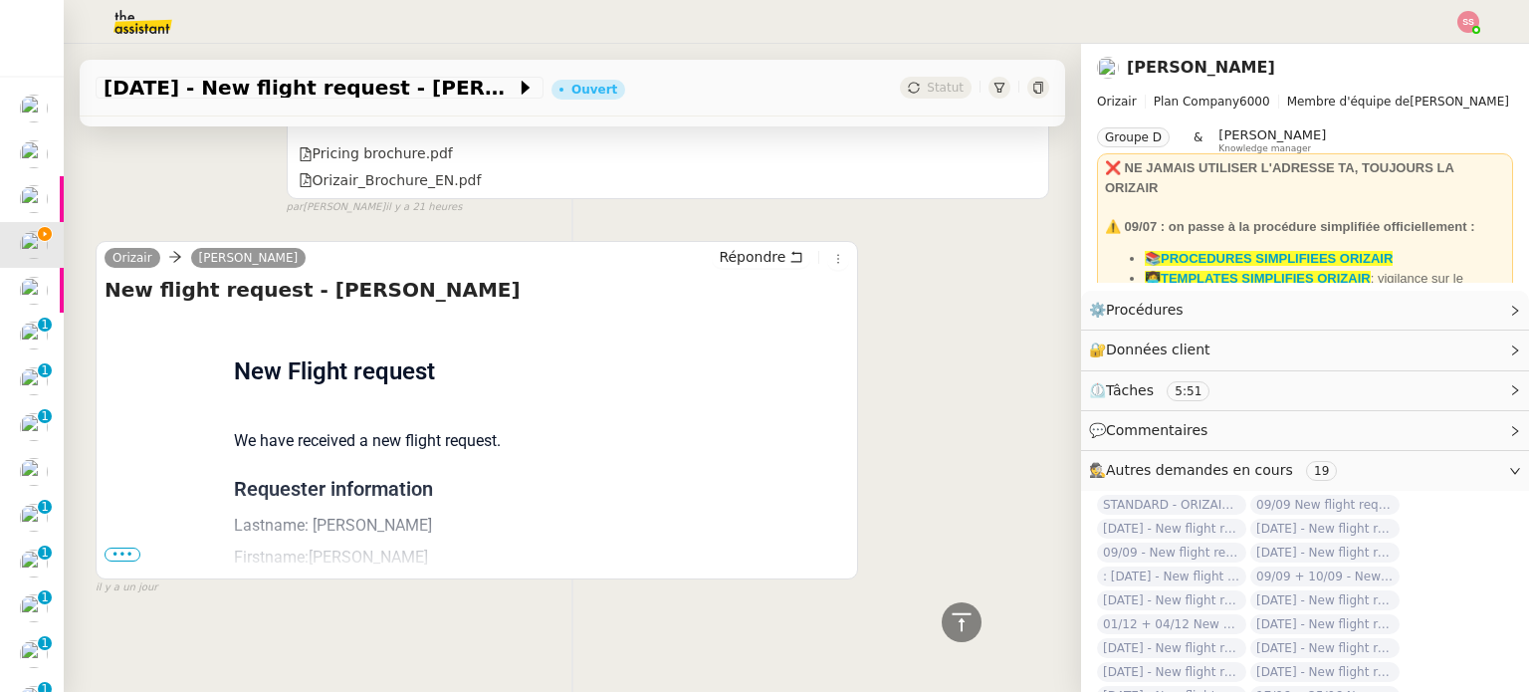
click at [106, 548] on span "•••" at bounding box center [122, 554] width 36 height 14
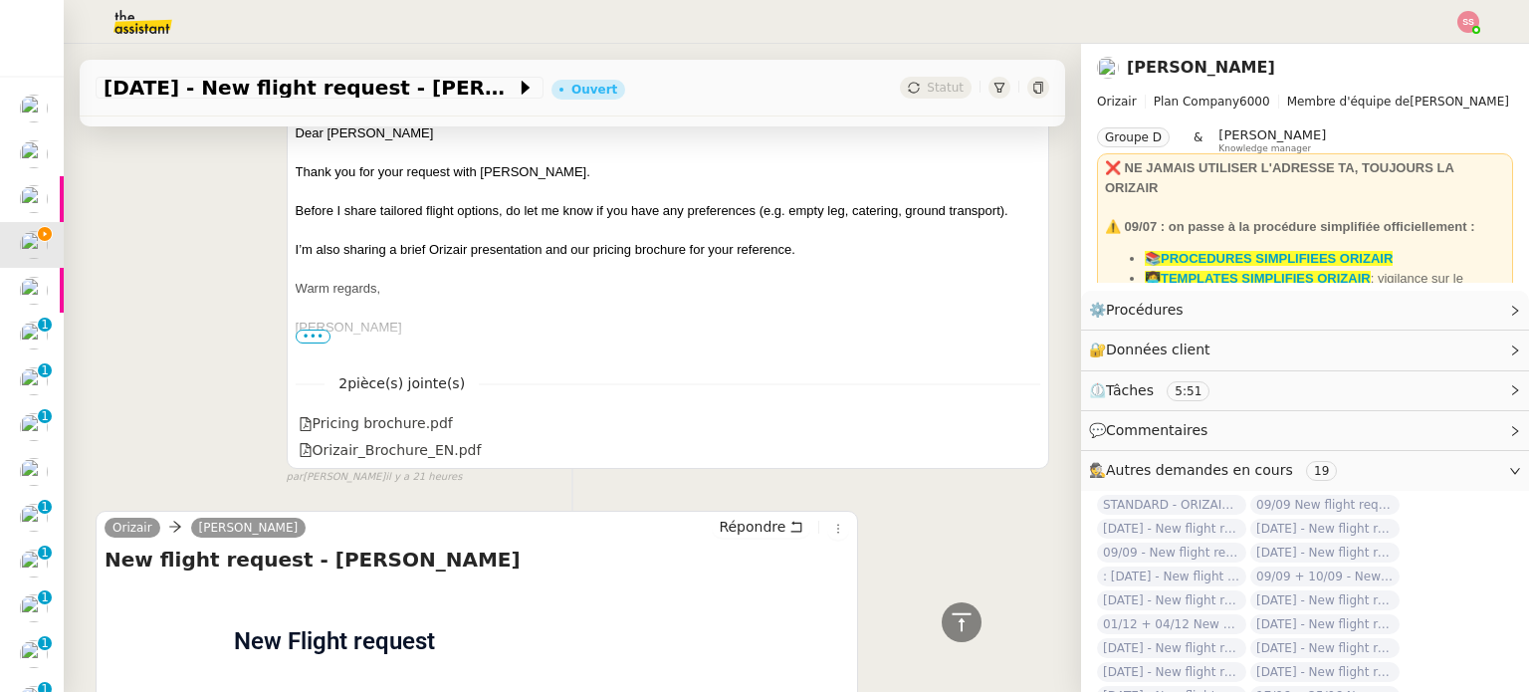
scroll to position [587, 0]
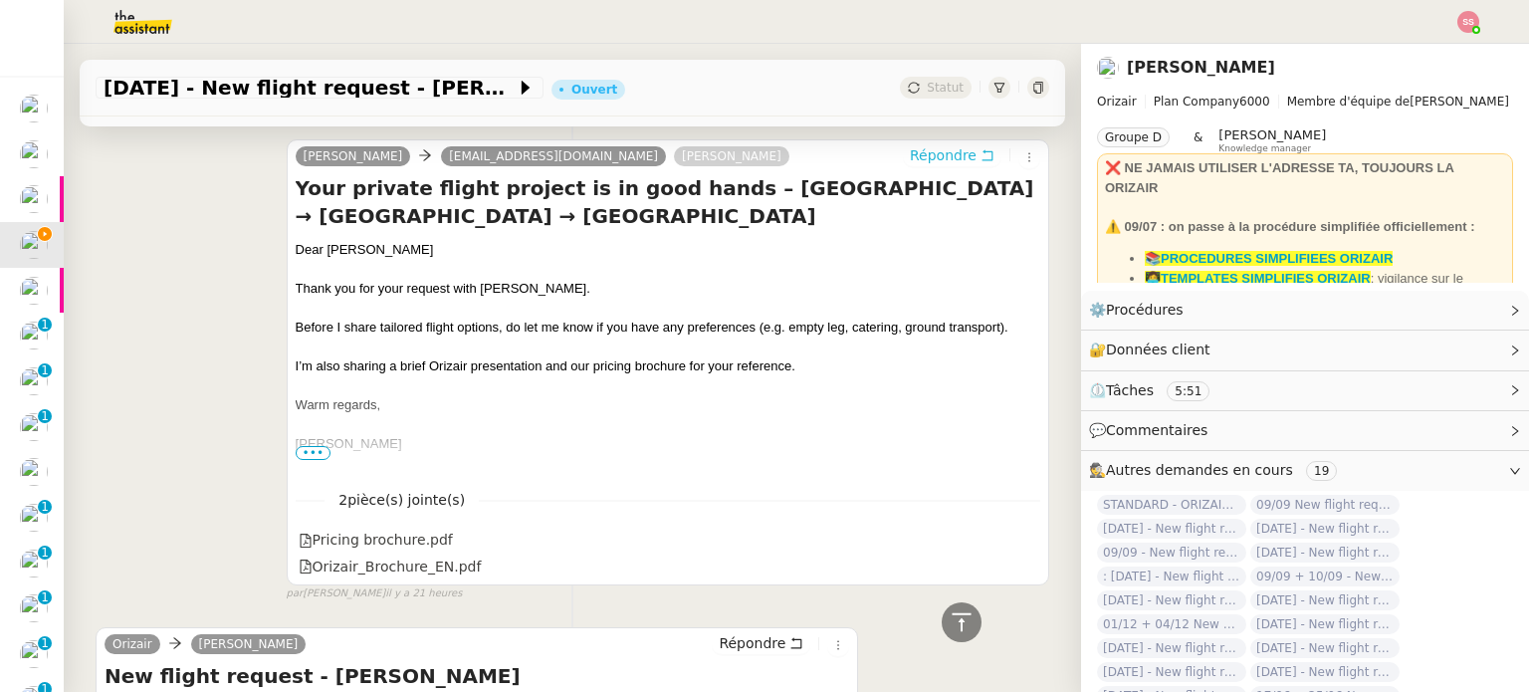
click at [916, 156] on span "Répondre" at bounding box center [943, 155] width 67 height 20
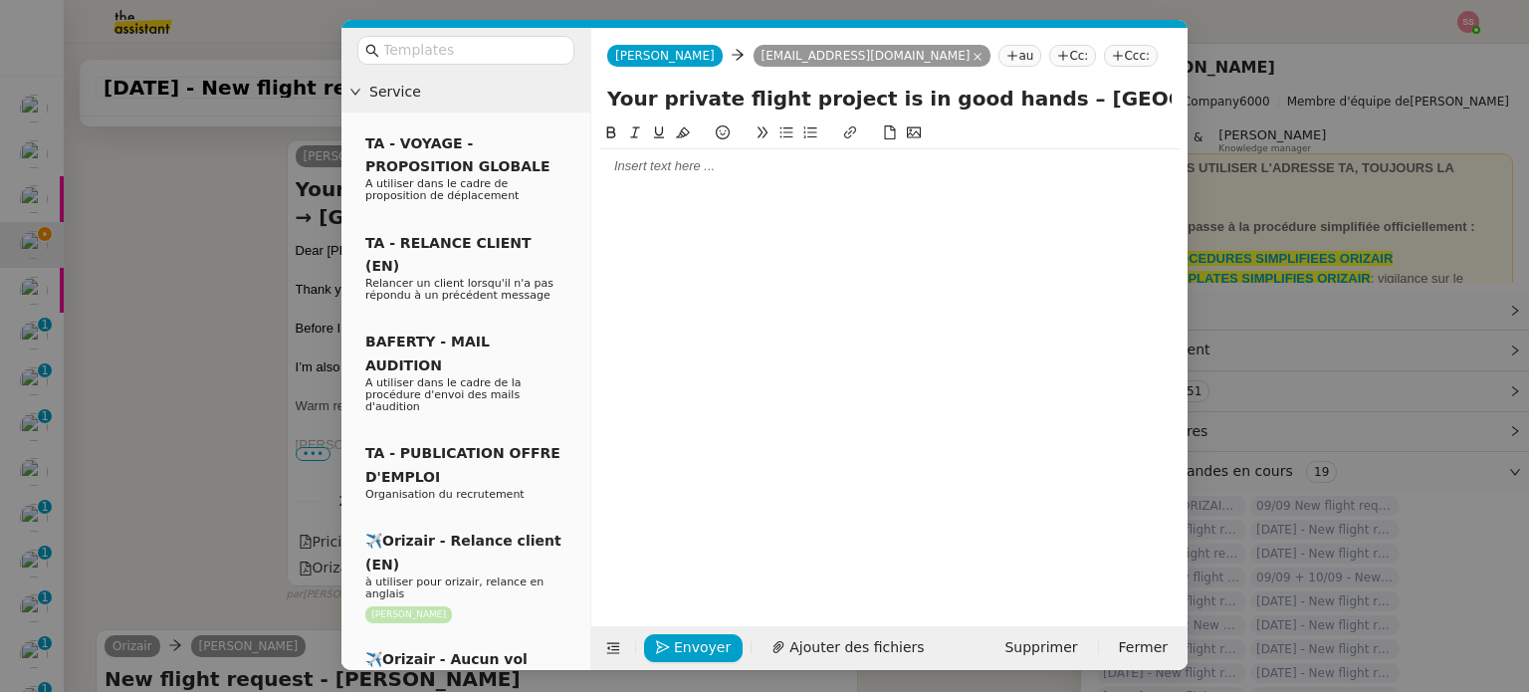
scroll to position [768, 0]
drag, startPoint x: 425, startPoint y: 51, endPoint x: 428, endPoint y: 64, distance: 13.3
click at [426, 51] on input "text" at bounding box center [472, 50] width 179 height 23
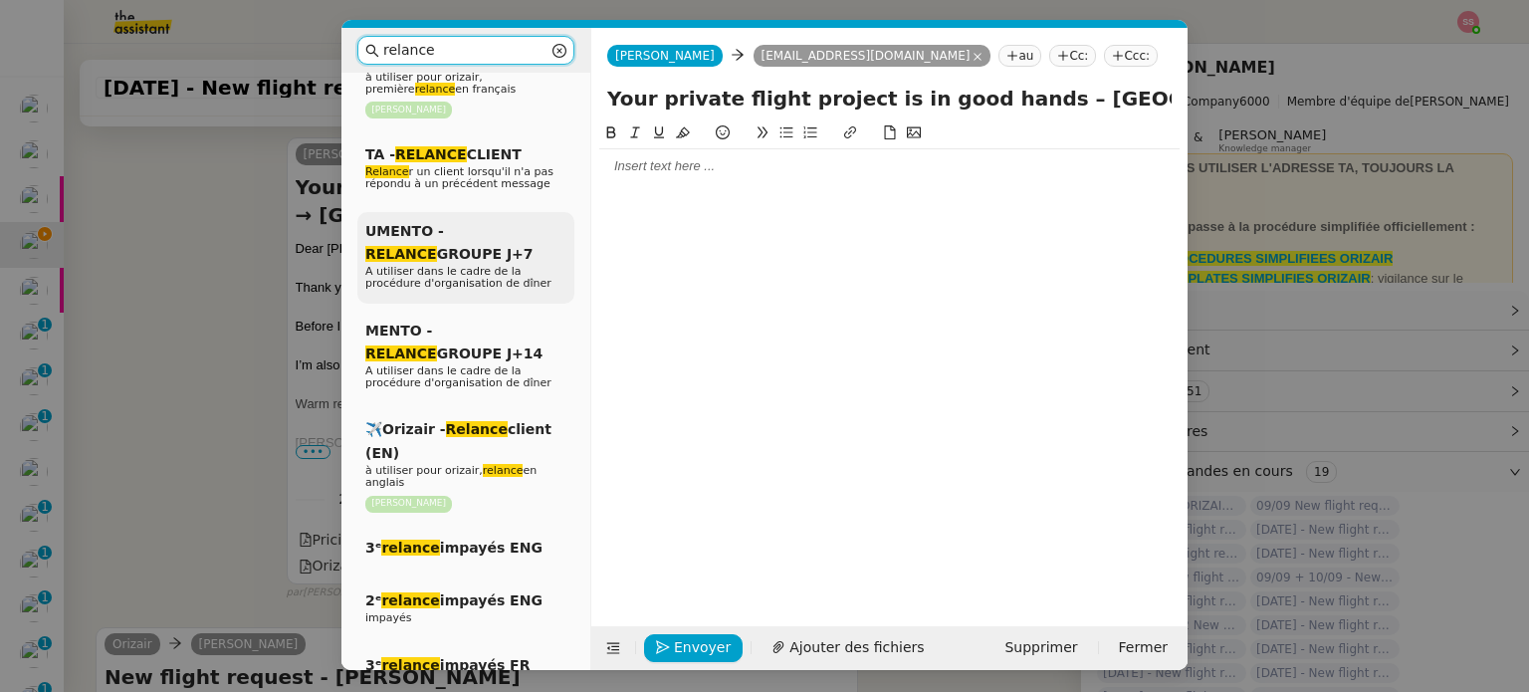
scroll to position [299, 0]
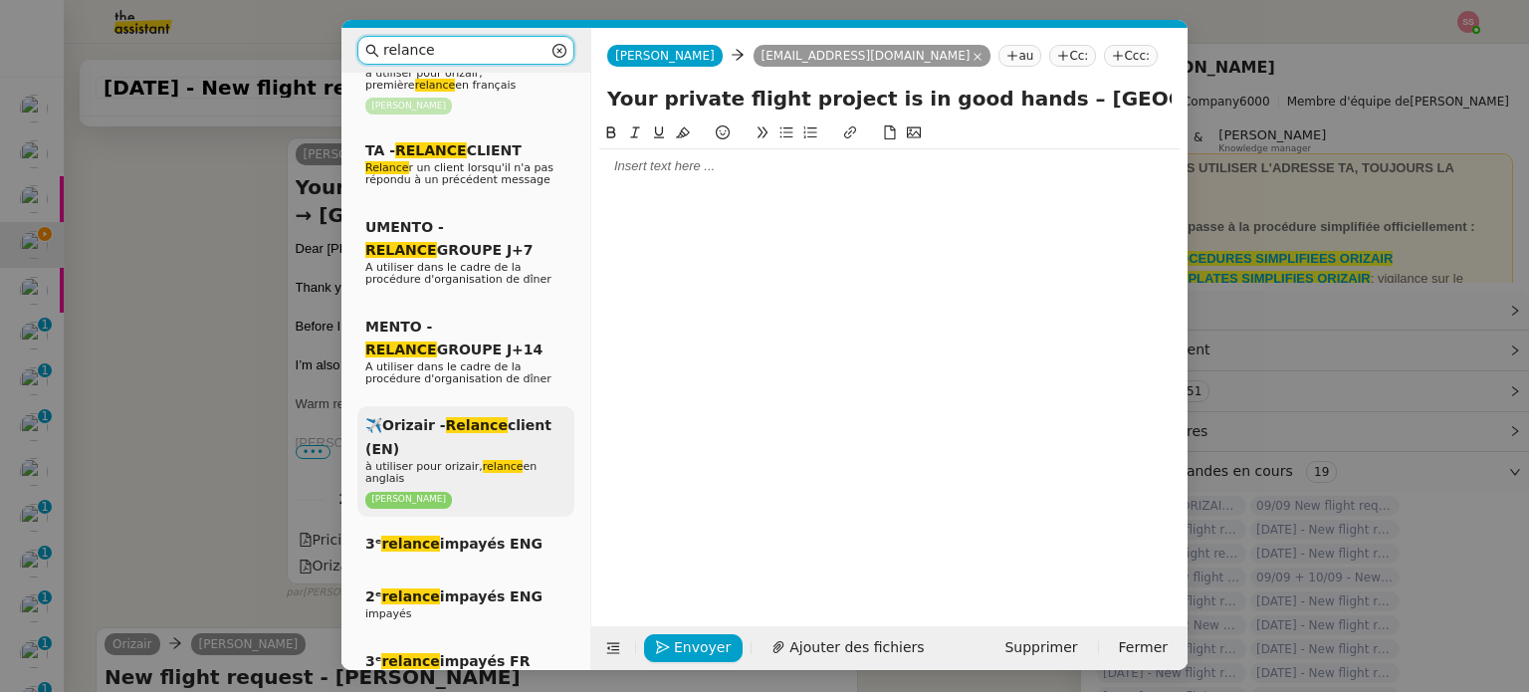
type input "relance"
click at [460, 471] on p "à utiliser pour orizair, relance en anglais" at bounding box center [465, 473] width 201 height 24
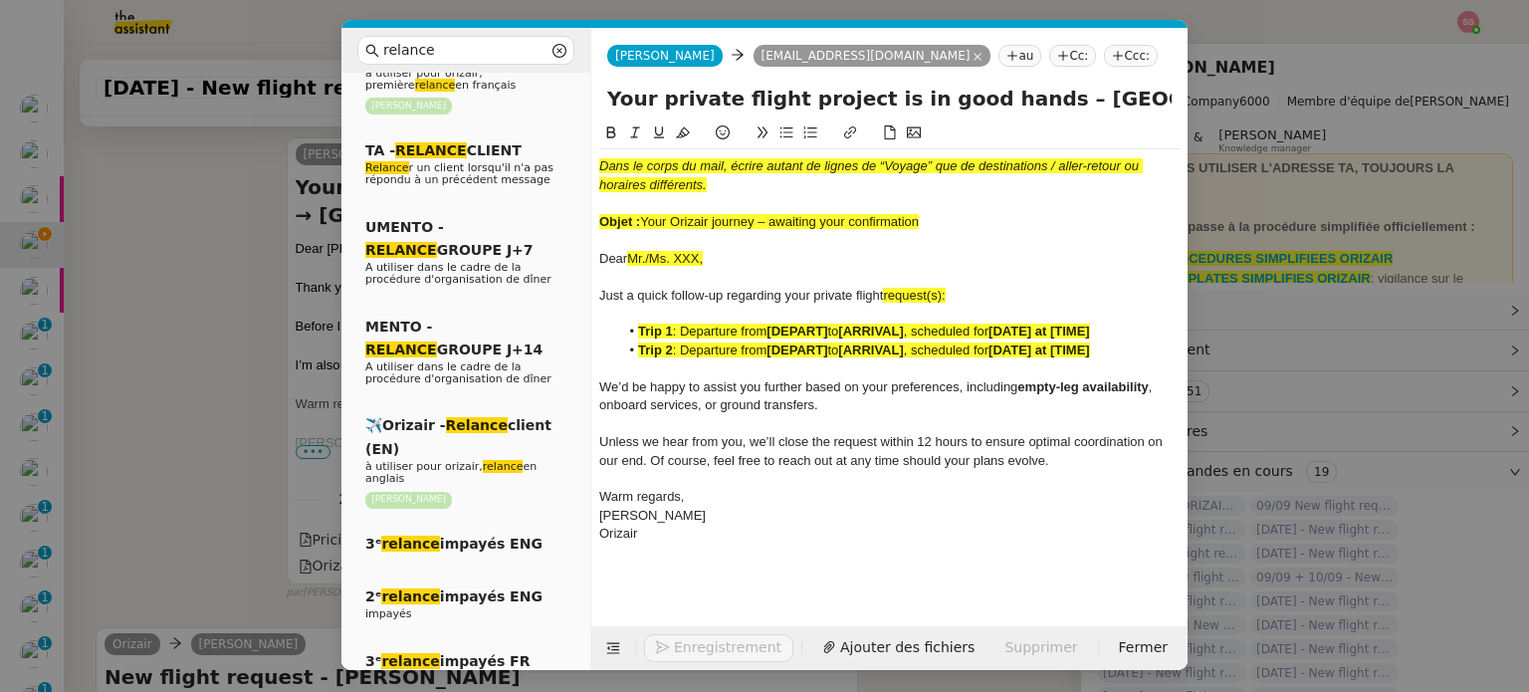
scroll to position [1001, 0]
drag, startPoint x: 646, startPoint y: 214, endPoint x: 942, endPoint y: 223, distance: 296.7
click at [942, 223] on div "Objet : Your Orizair journey – awaiting your confirmation" at bounding box center [889, 222] width 580 height 18
drag, startPoint x: 1007, startPoint y: 102, endPoint x: 583, endPoint y: 100, distance: 424.0
click at [583, 100] on nz-layout "relance Service Relance Bon de Commande LBP A utiliser dans le cadre de la proc…" at bounding box center [764, 349] width 846 height 642
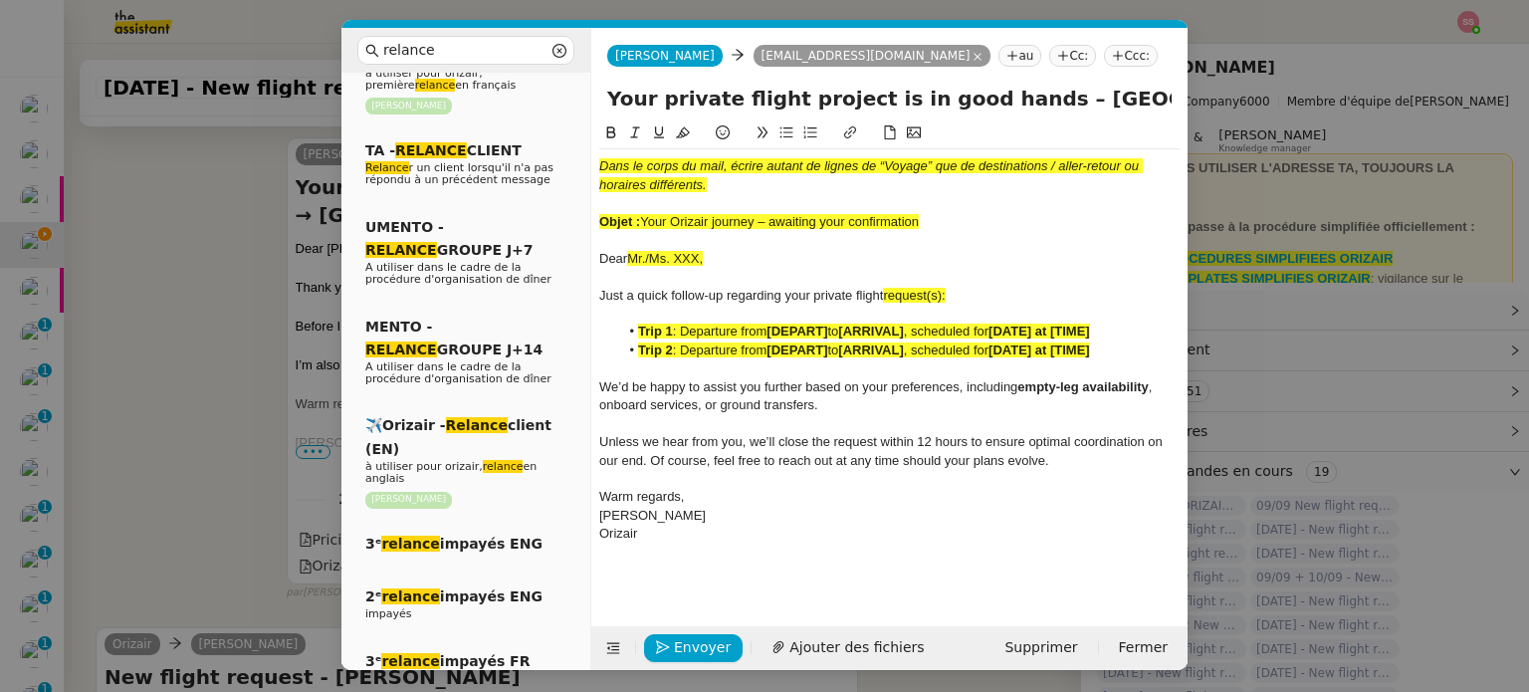
paste input "Orizair journey – awaiting your confirmation"
type input "Your Orizair journey – awaiting your confirmation – Southampton → Paris → South…"
drag, startPoint x: 855, startPoint y: 213, endPoint x: 593, endPoint y: 142, distance: 271.1
click at [593, 142] on nz-spin "Dans le corps du mail, écrire autant de lignes de “Voyage” que de destinations …" at bounding box center [889, 362] width 596 height 482
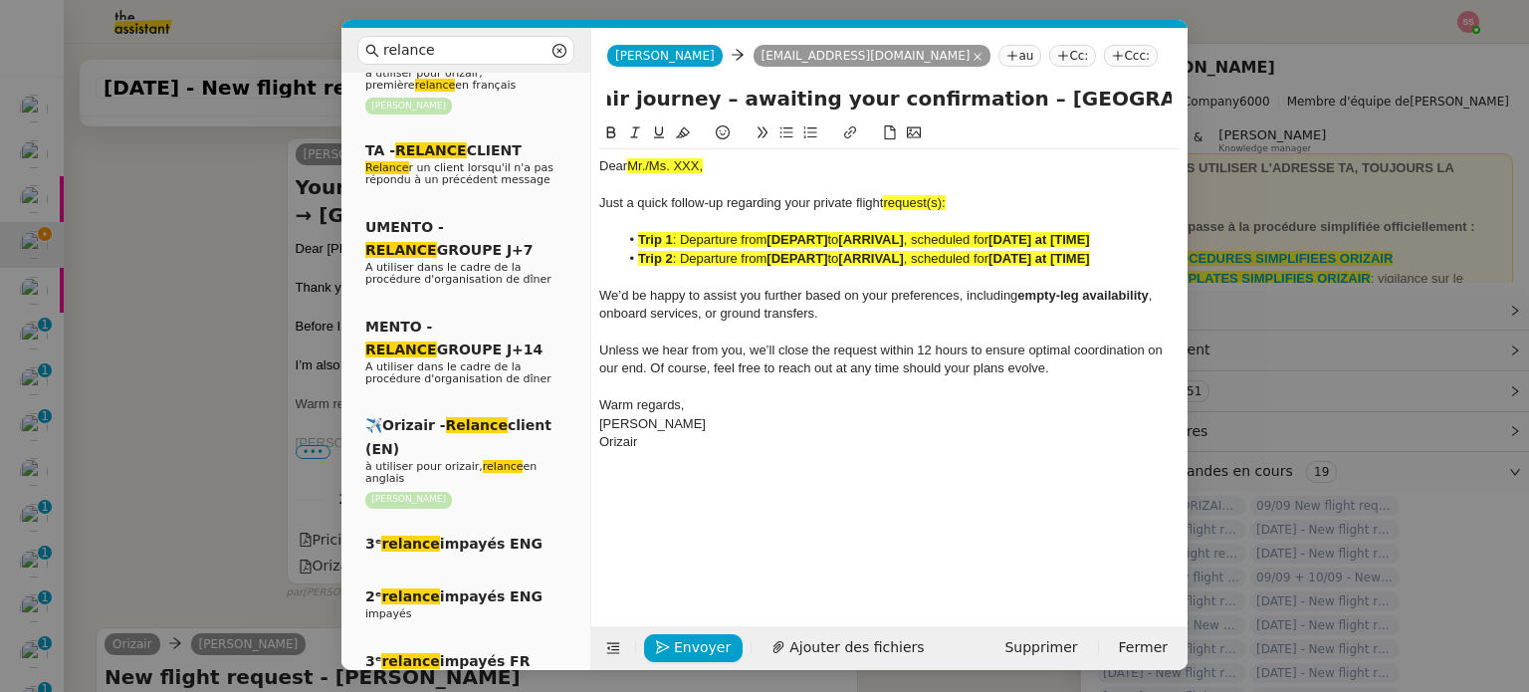
scroll to position [0, 279]
drag, startPoint x: 1119, startPoint y: 99, endPoint x: 1186, endPoint y: 161, distance: 92.3
click at [1186, 161] on form "Josephine Josephine wotis2009@hotmail.co.uk au Cc: Ccc: Your Orizair journey – …" at bounding box center [888, 349] width 597 height 642
click at [995, 184] on div at bounding box center [889, 185] width 580 height 18
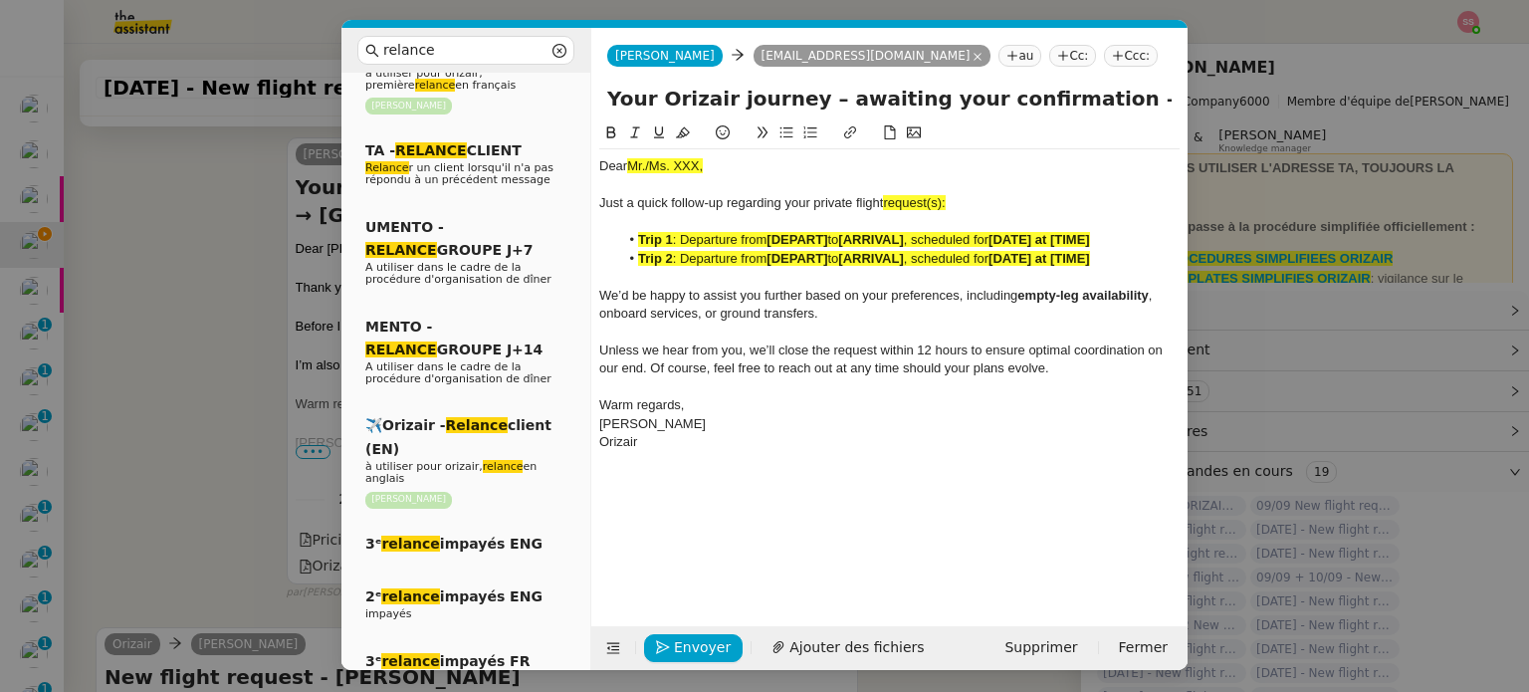
click at [75, 405] on nz-modal-container "relance Service Relance Bon de Commande LBP A utiliser dans le cadre de la proc…" at bounding box center [764, 346] width 1529 height 692
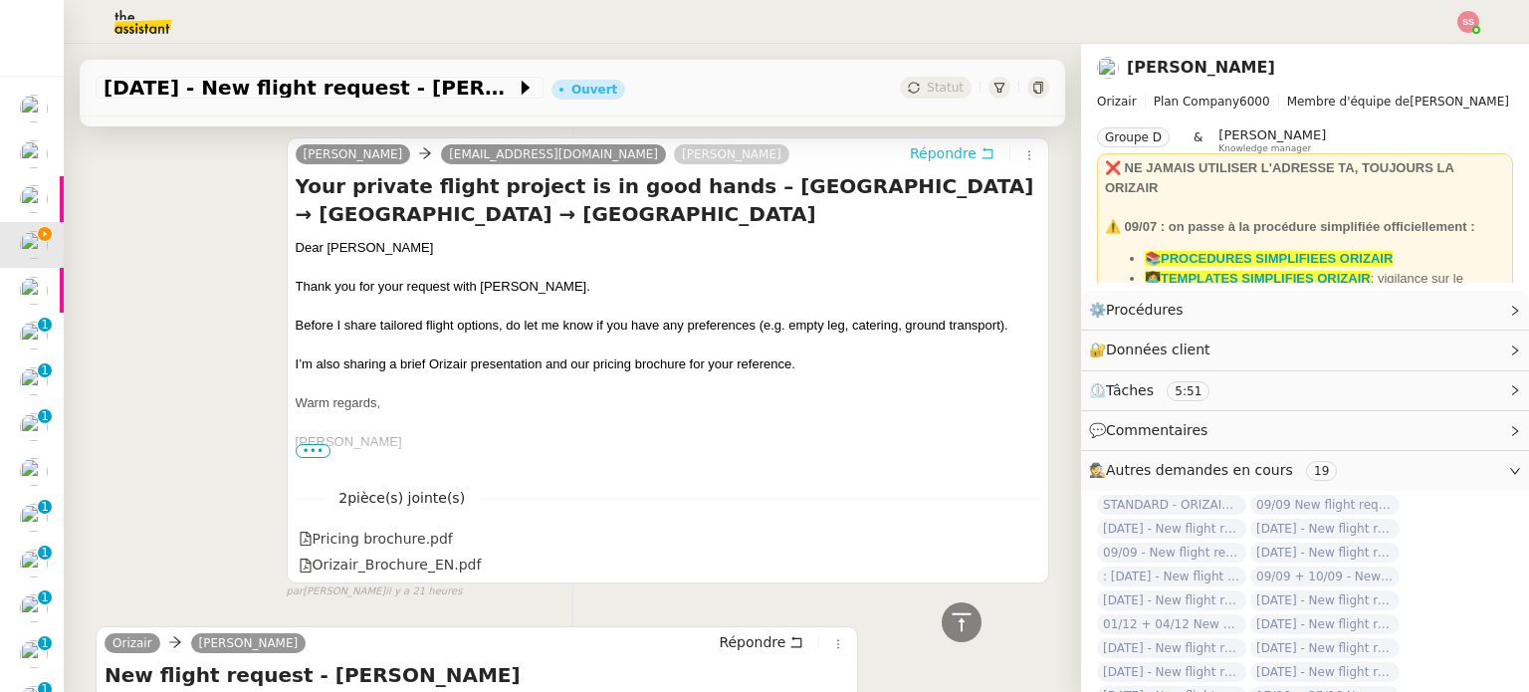
scroll to position [999, 0]
click at [322, 252] on div "Dear [PERSON_NAME]" at bounding box center [668, 248] width 744 height 20
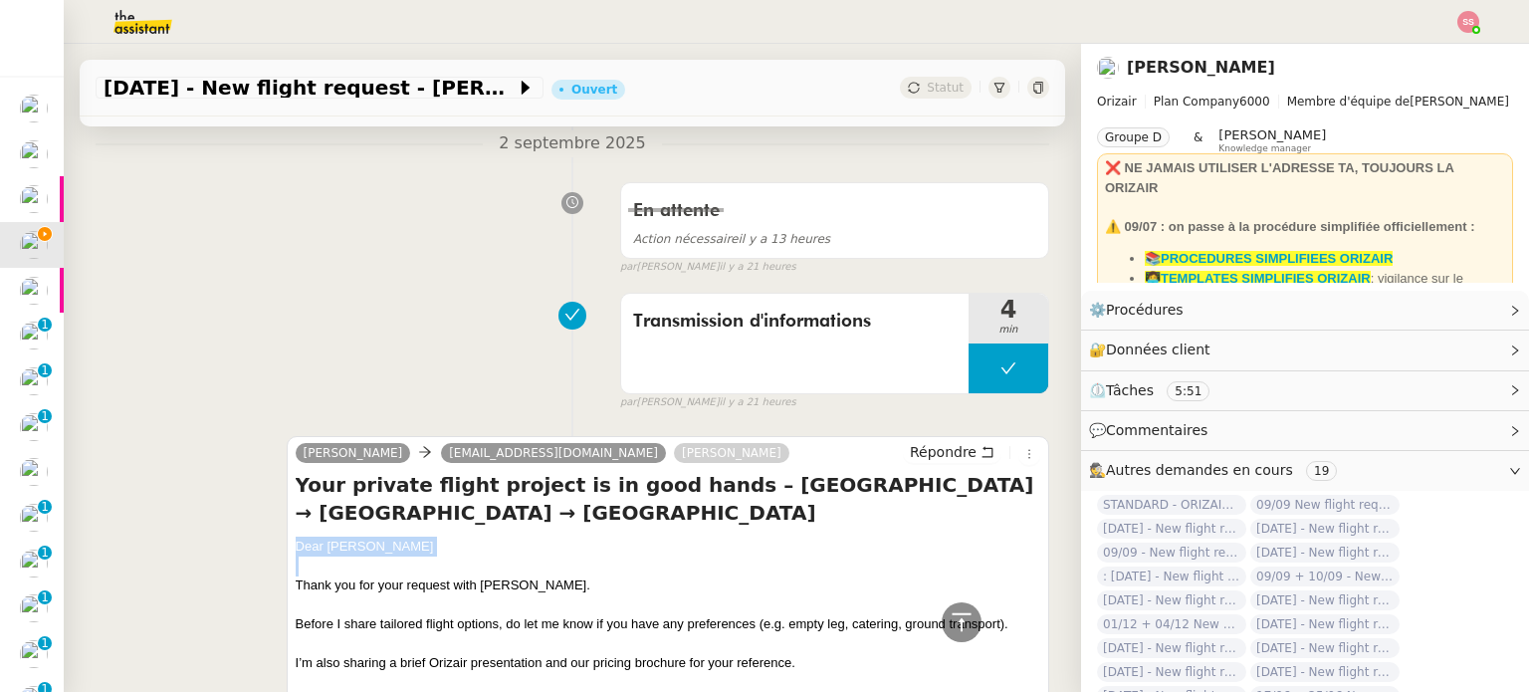
scroll to position [402, 0]
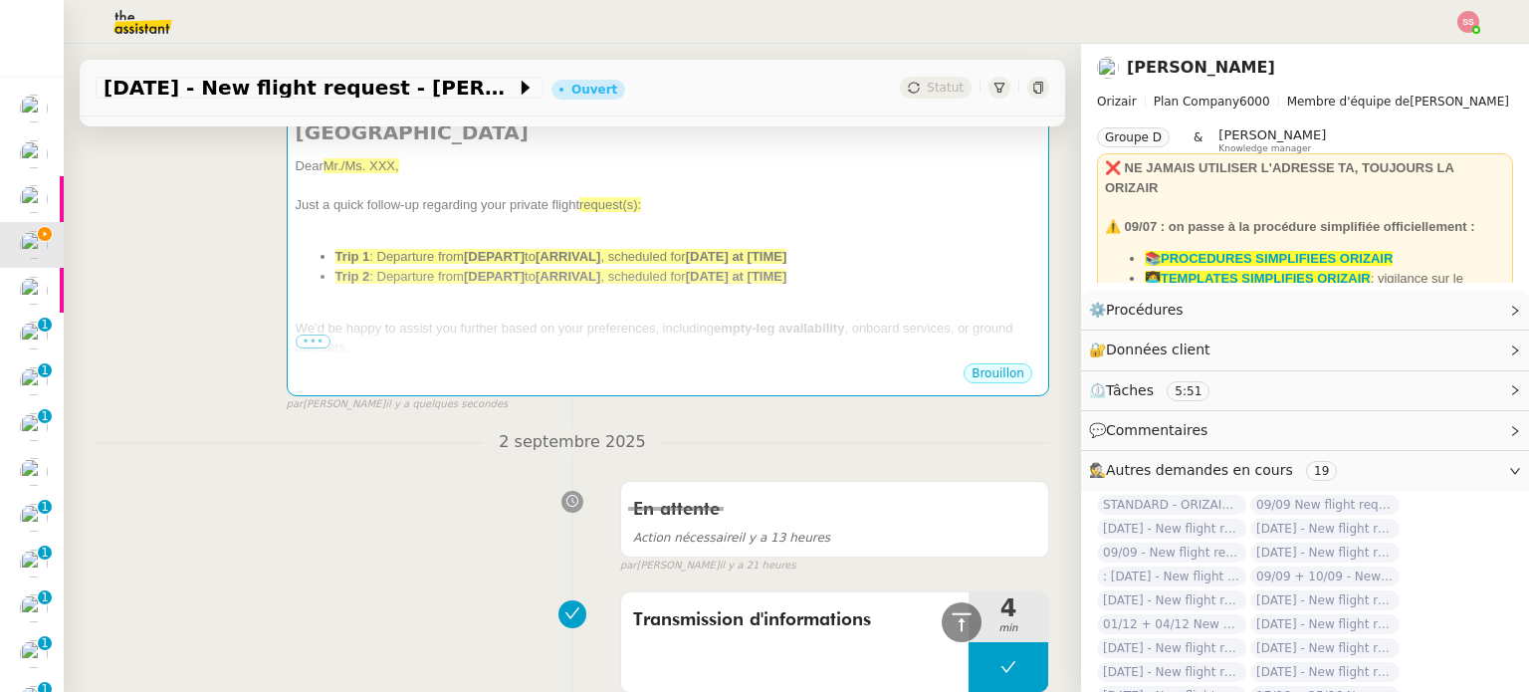
click at [595, 318] on div "We’d be happy to assist you further based on your preferences, including empty-…" at bounding box center [668, 337] width 744 height 39
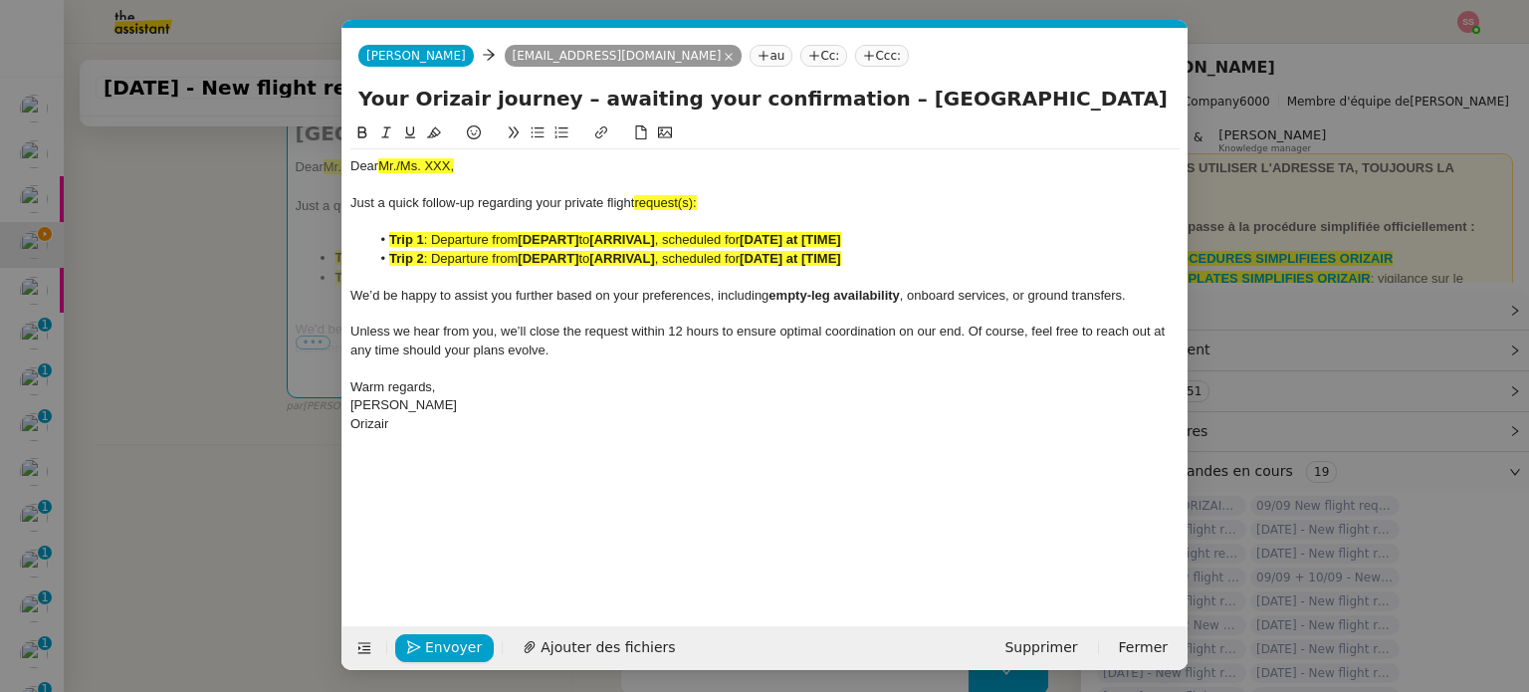
scroll to position [0, 86]
drag, startPoint x: 462, startPoint y: 168, endPoint x: 271, endPoint y: 164, distance: 191.1
click at [269, 164] on nz-modal-container "relance Service Relance Bon de Commande LBP A utiliser dans le cadre de la proc…" at bounding box center [764, 346] width 1529 height 692
click at [717, 201] on div "Just a quick follow-up regarding your private flight request(s):" at bounding box center [764, 203] width 829 height 18
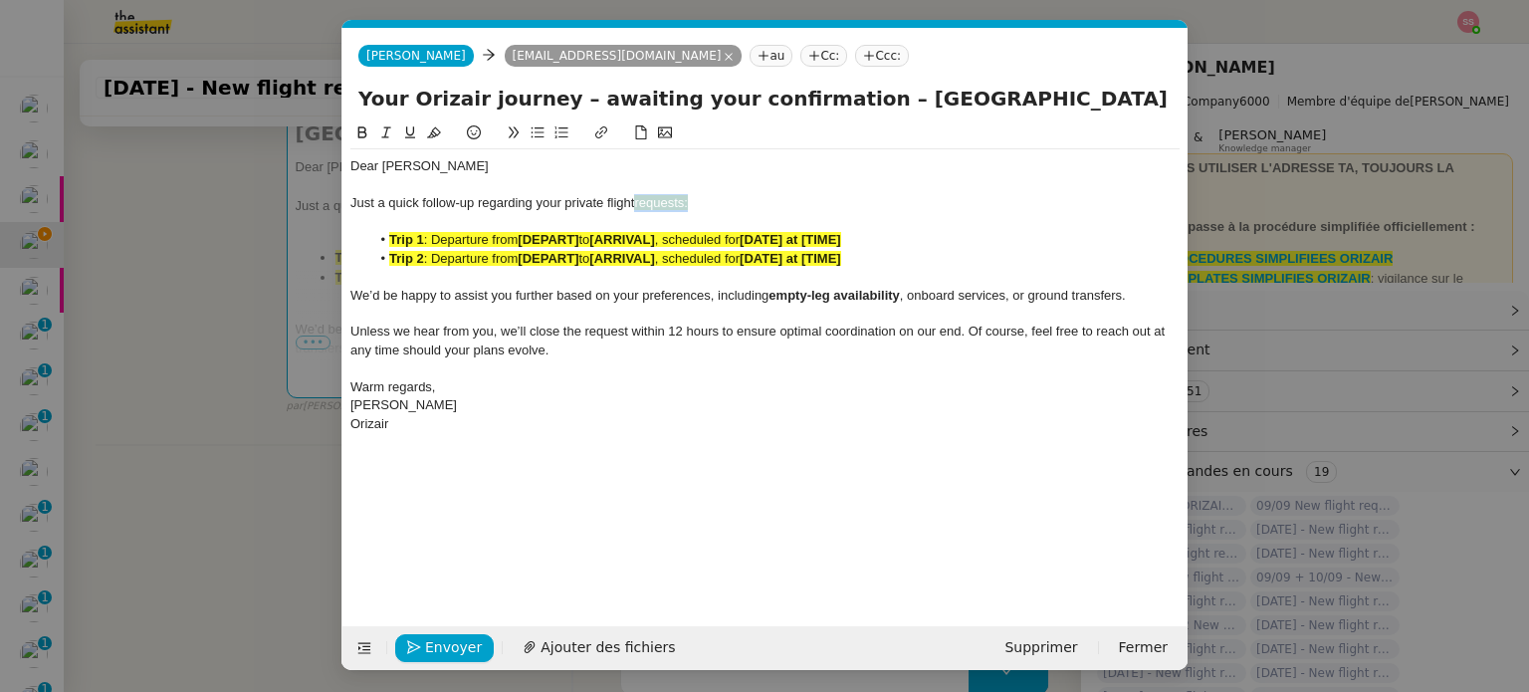
drag, startPoint x: 698, startPoint y: 201, endPoint x: 636, endPoint y: 202, distance: 61.7
click at [636, 202] on div "Just a quick follow-up regarding your private flight requests:" at bounding box center [764, 203] width 829 height 18
click at [428, 139] on icon at bounding box center [434, 132] width 14 height 14
click at [573, 251] on strong "[DEPART]" at bounding box center [548, 258] width 61 height 15
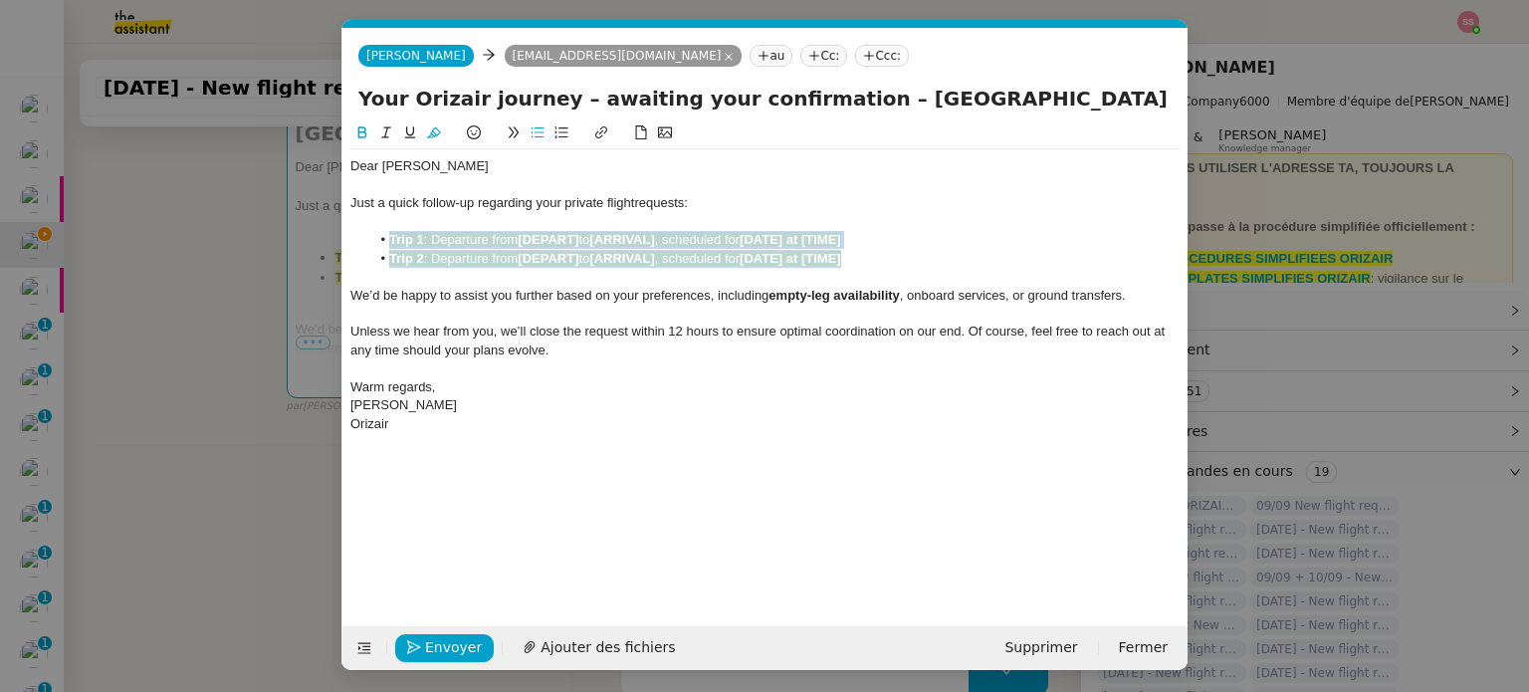
drag, startPoint x: 865, startPoint y: 253, endPoint x: 377, endPoint y: 249, distance: 487.7
click at [377, 249] on ul "Trip 1 : Departure from [DEPART] to [ARRIVAL] , scheduled for [DATE] at [TIME] …" at bounding box center [764, 249] width 829 height 37
click at [439, 138] on icon at bounding box center [434, 132] width 14 height 14
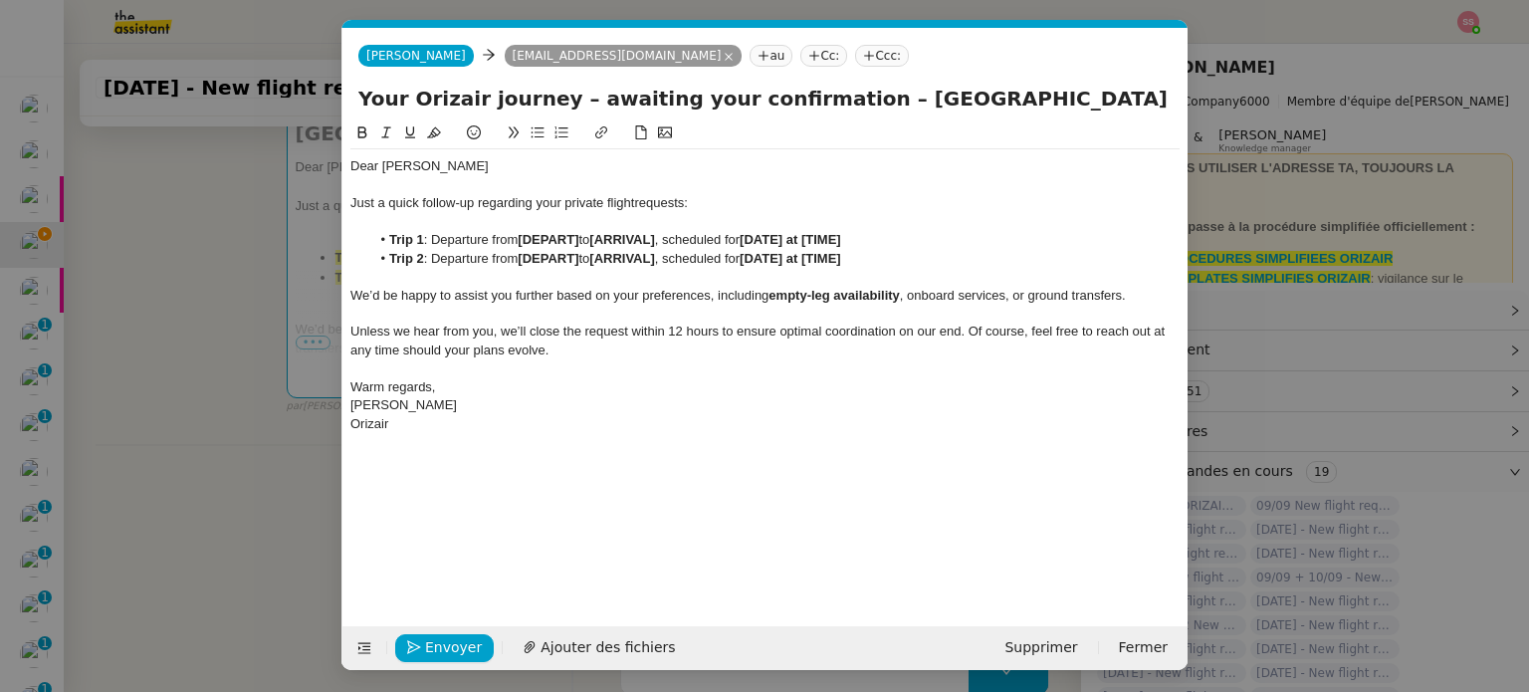
click at [576, 418] on div "Orizair" at bounding box center [764, 424] width 829 height 18
click at [259, 415] on nz-modal-container "relance Service Relance Bon de Commande LBP A utiliser dans le cadre de la proc…" at bounding box center [764, 346] width 1529 height 692
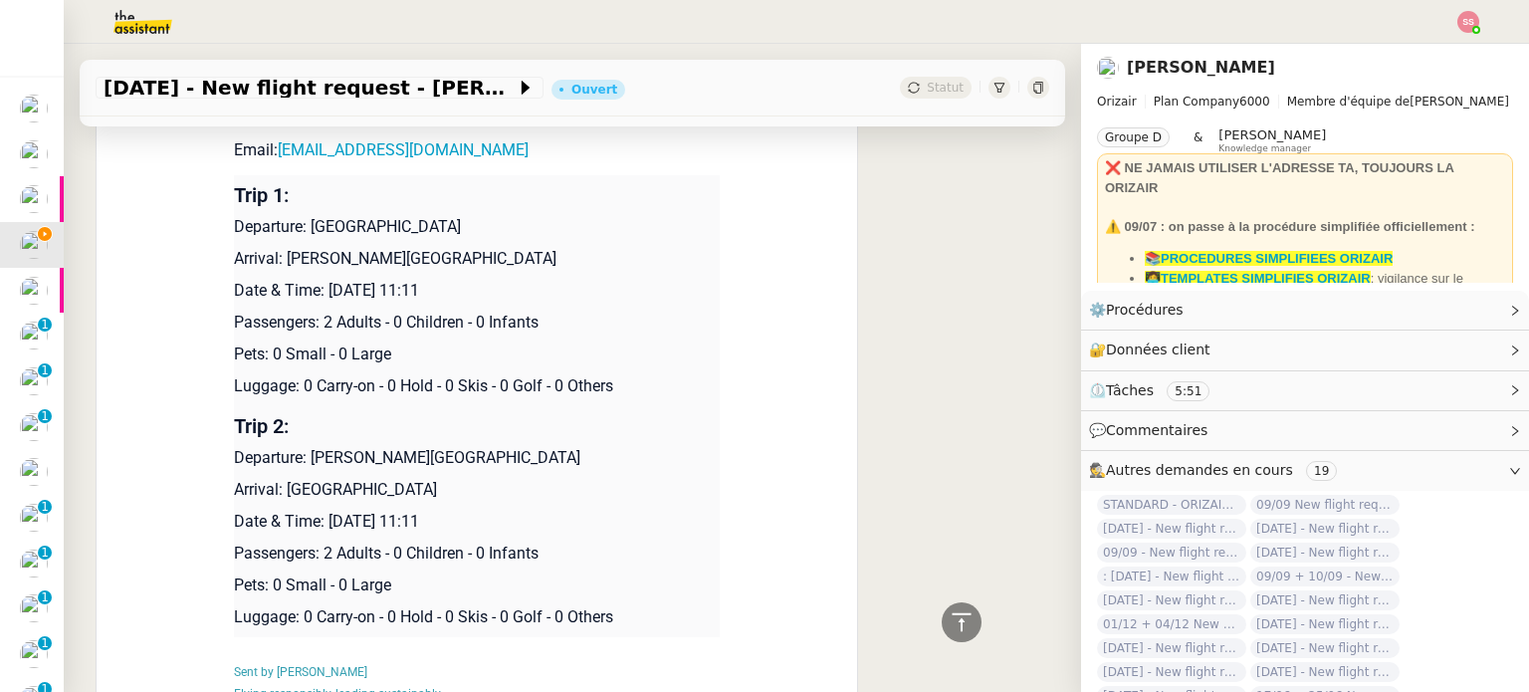
scroll to position [1795, 0]
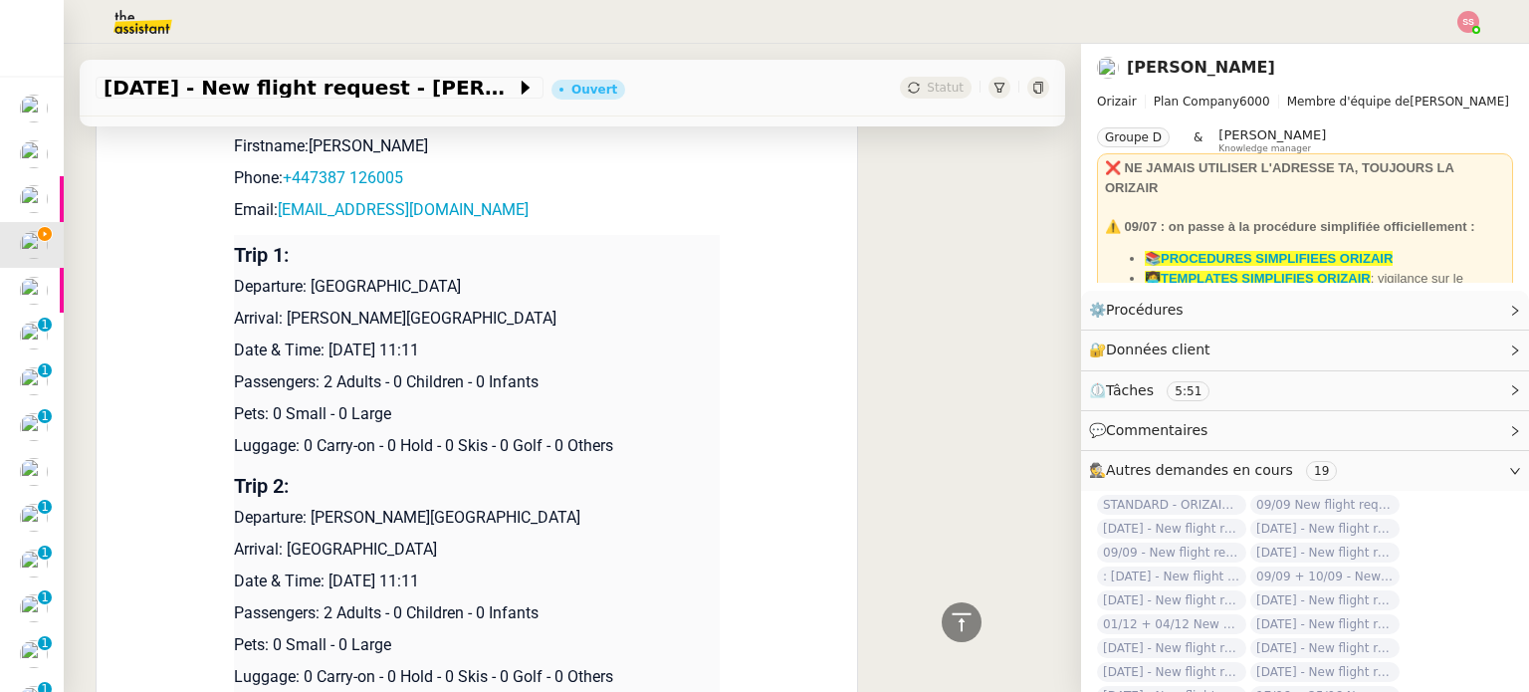
drag, startPoint x: 304, startPoint y: 286, endPoint x: 466, endPoint y: 286, distance: 162.2
click at [466, 286] on p "Departure: [GEOGRAPHIC_DATA]" at bounding box center [477, 287] width 486 height 24
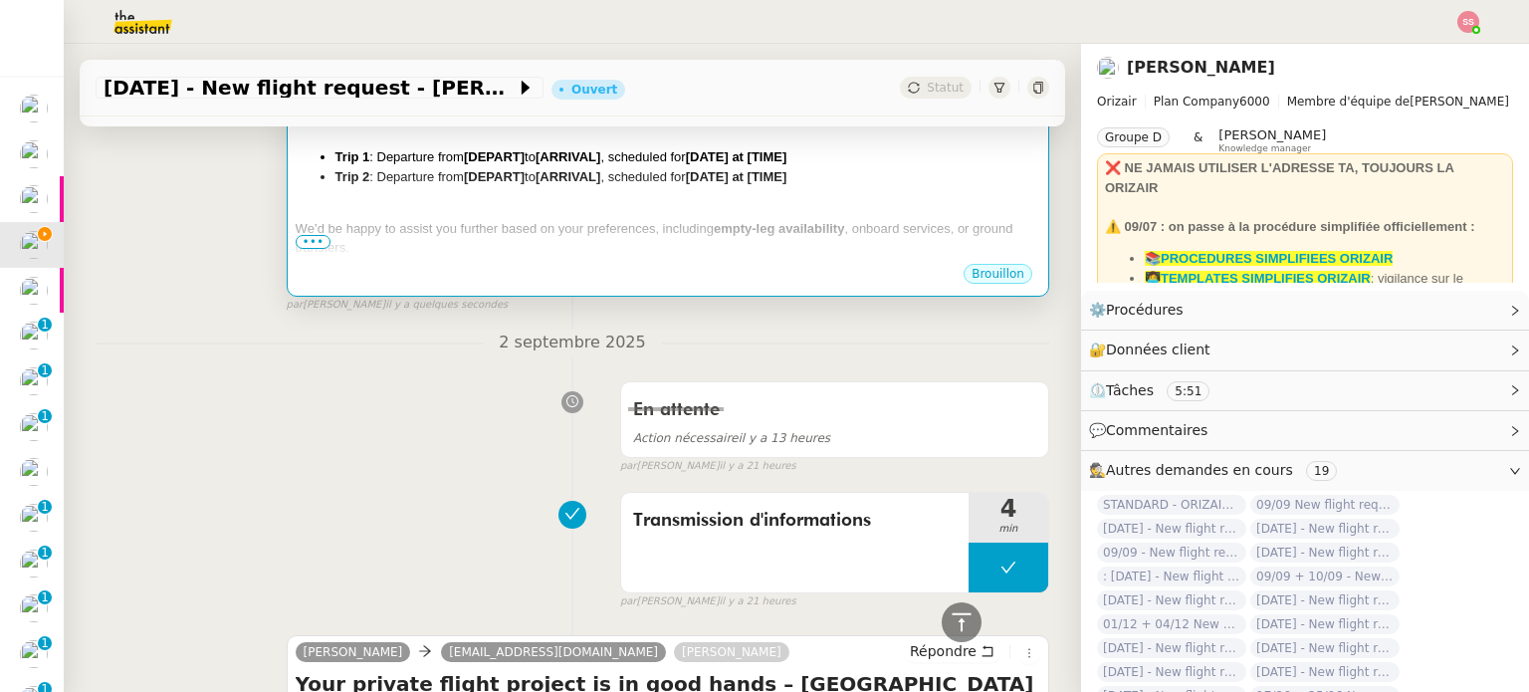
click at [557, 219] on div "We’d be happy to assist you further based on your preferences, including empty-…" at bounding box center [668, 238] width 744 height 39
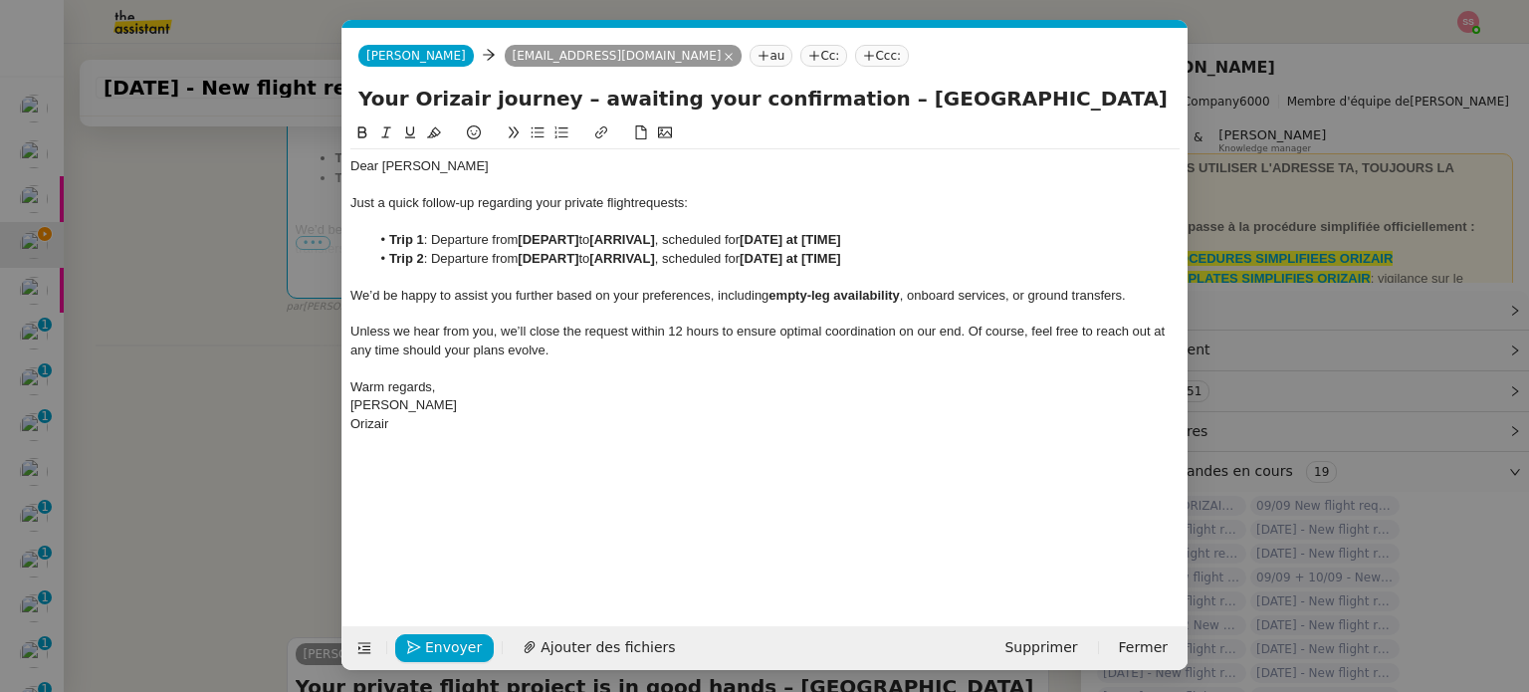
scroll to position [0, 86]
drag, startPoint x: 582, startPoint y: 238, endPoint x: 522, endPoint y: 246, distance: 60.2
click at [522, 246] on li "Trip 1 : Departure from [DEPART] to [ARRIVAL] , scheduled for [DATE] at [TIME]" at bounding box center [775, 240] width 810 height 18
drag, startPoint x: 669, startPoint y: 258, endPoint x: 602, endPoint y: 263, distance: 66.9
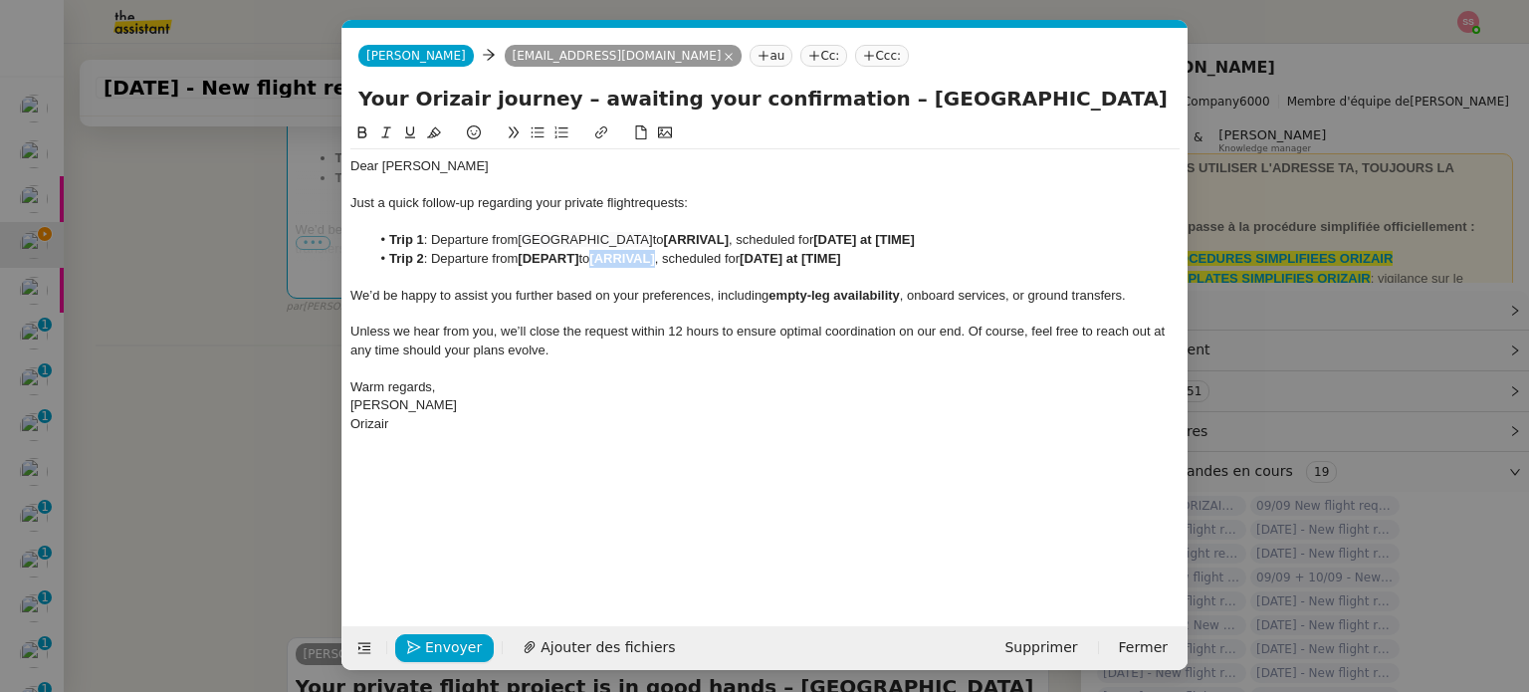
click at [602, 263] on li "Trip 2 : Departure from [DEPART] to [ARRIVAL] , scheduled for [DATE] at [TIME]" at bounding box center [775, 259] width 810 height 18
click at [251, 419] on nz-modal-container "relance Service Relance Bon de Commande LBP A utiliser dans le cadre de la proc…" at bounding box center [764, 346] width 1529 height 692
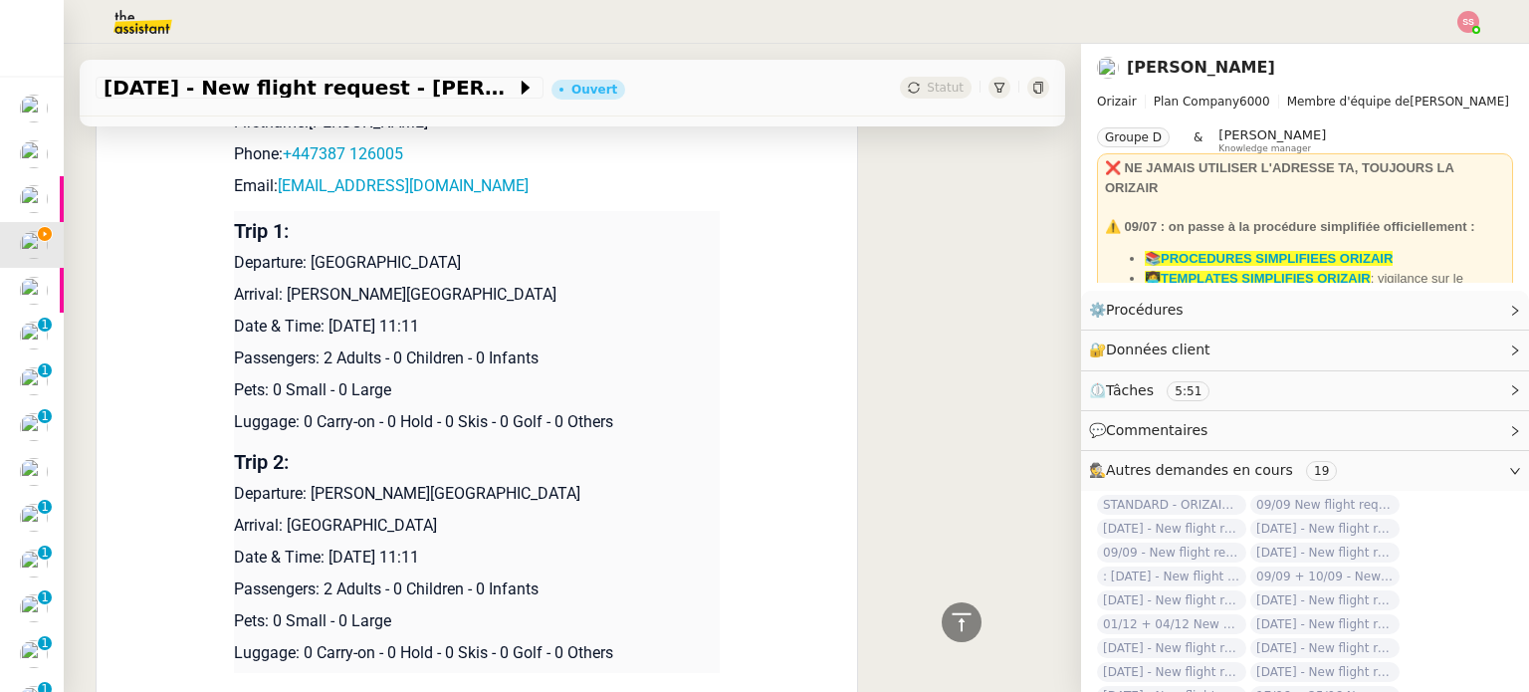
scroll to position [1895, 0]
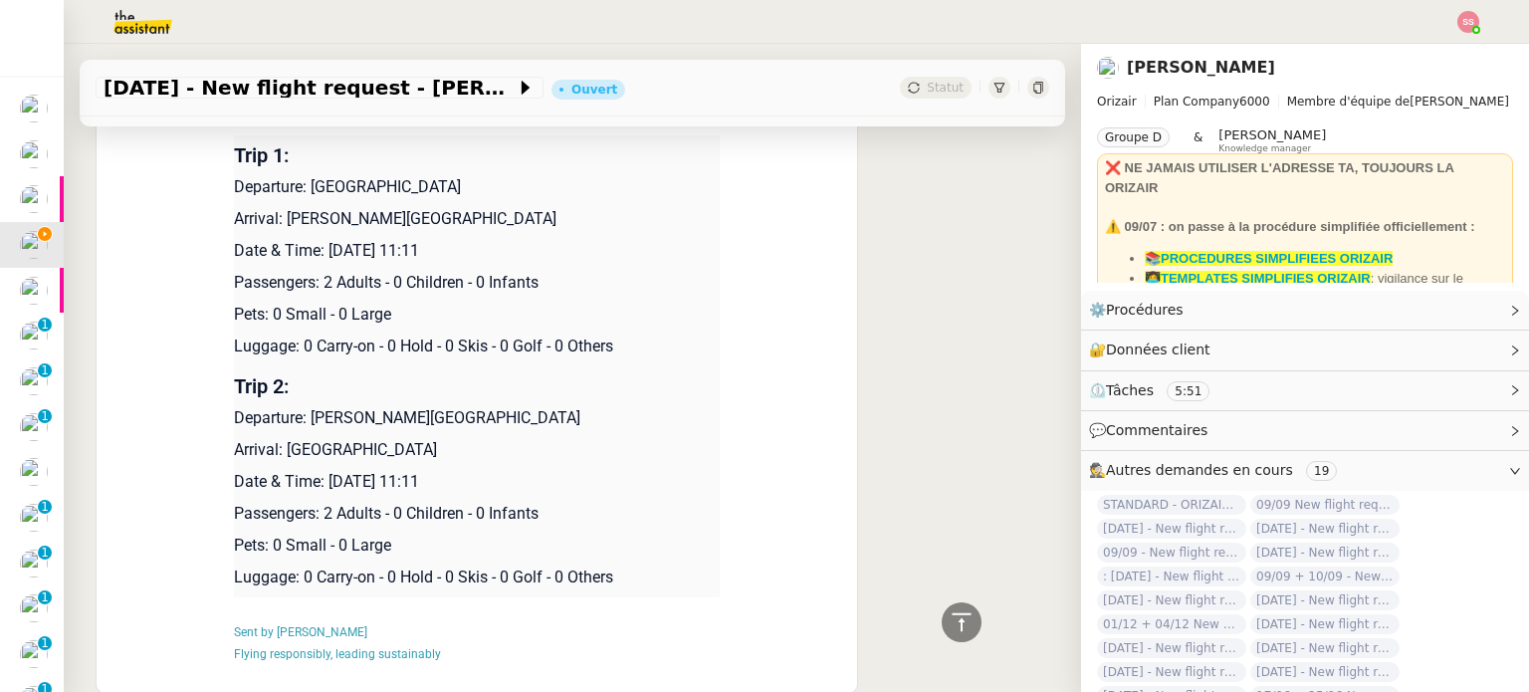
drag, startPoint x: 280, startPoint y: 225, endPoint x: 589, endPoint y: 207, distance: 310.0
click at [589, 207] on td "Trip 1: Departure: Southampton Airport Arrival: Charles de Gaulle International…" at bounding box center [477, 250] width 486 height 231
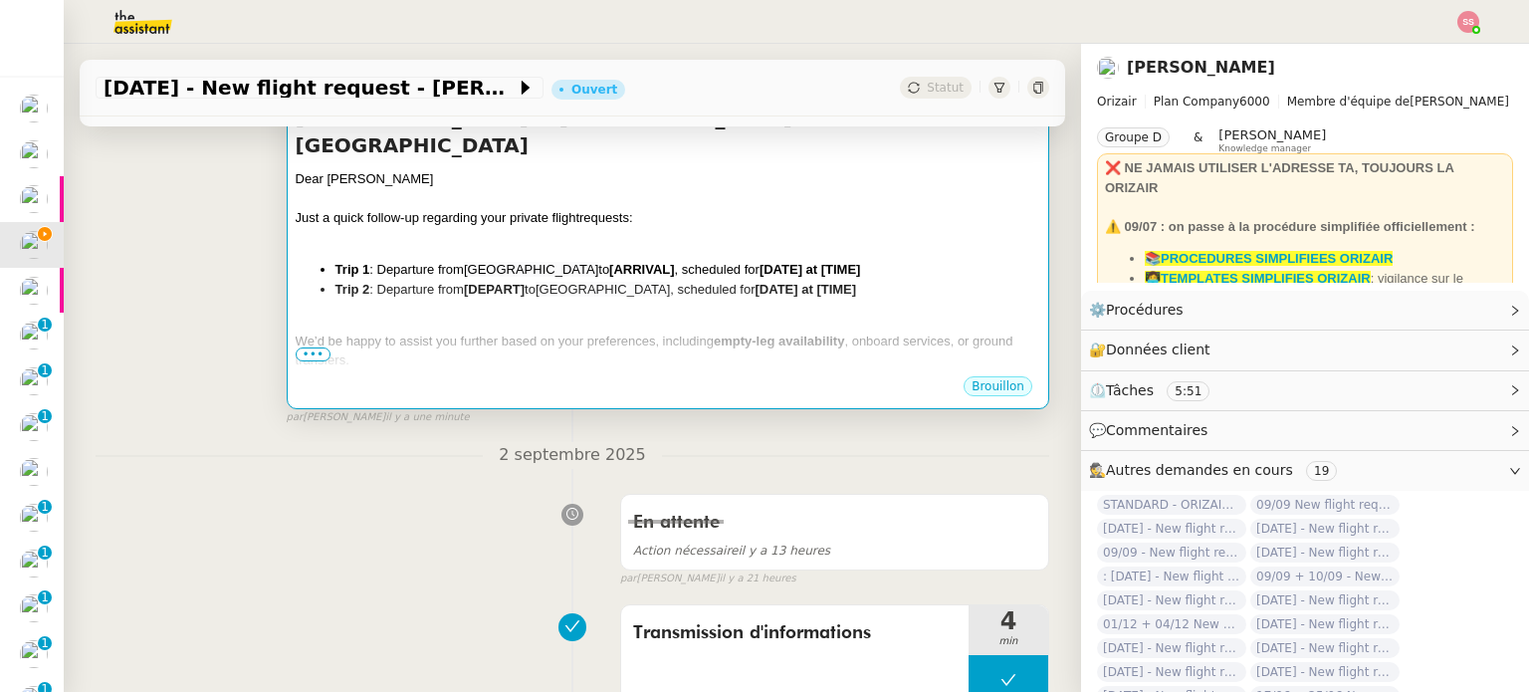
scroll to position [303, 0]
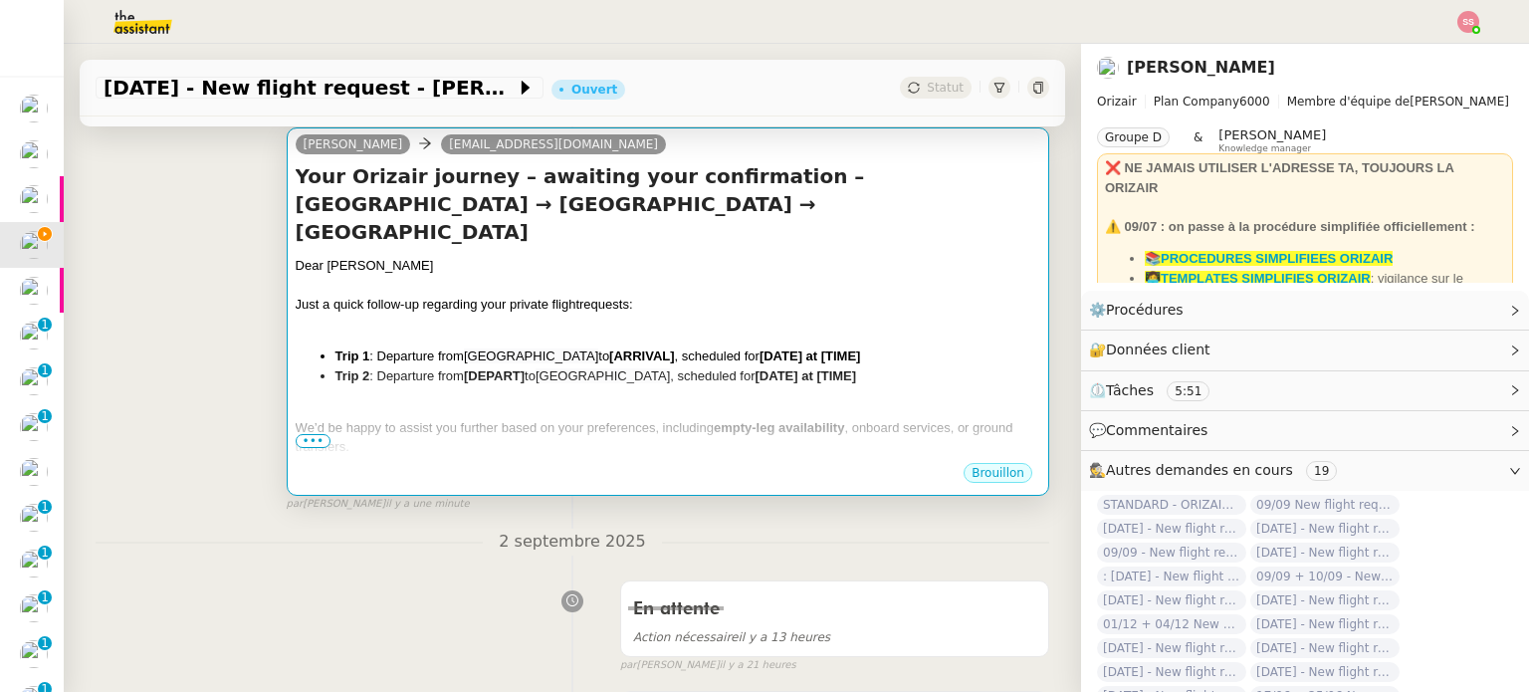
click at [648, 348] on strong "[ARRIVAL]" at bounding box center [641, 355] width 65 height 15
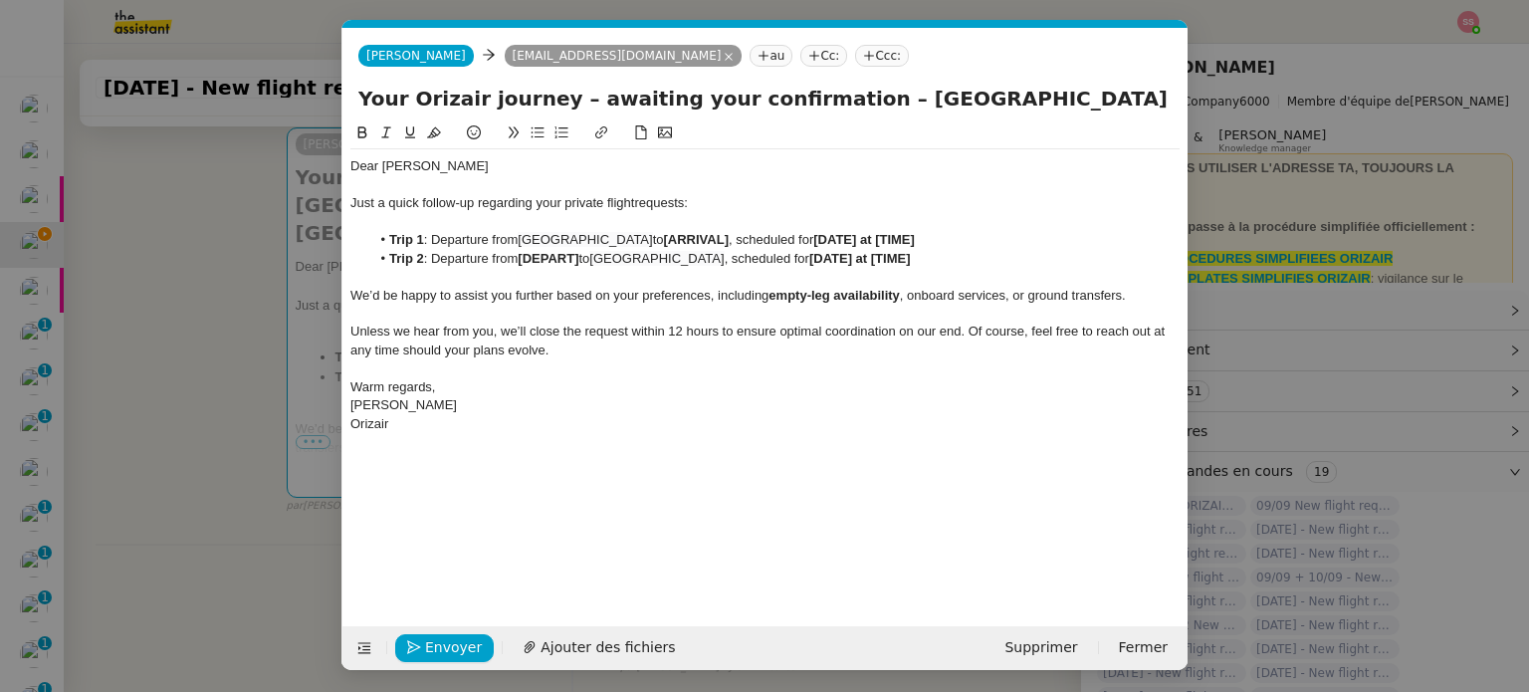
scroll to position [0, 86]
drag, startPoint x: 656, startPoint y: 234, endPoint x: 721, endPoint y: 238, distance: 64.8
click at [721, 238] on li "Trip 1 : Departure from Southampton Airport to [ARRIVAL] , scheduled for [DATE]…" at bounding box center [775, 240] width 810 height 18
drag, startPoint x: 584, startPoint y: 254, endPoint x: 523, endPoint y: 256, distance: 60.7
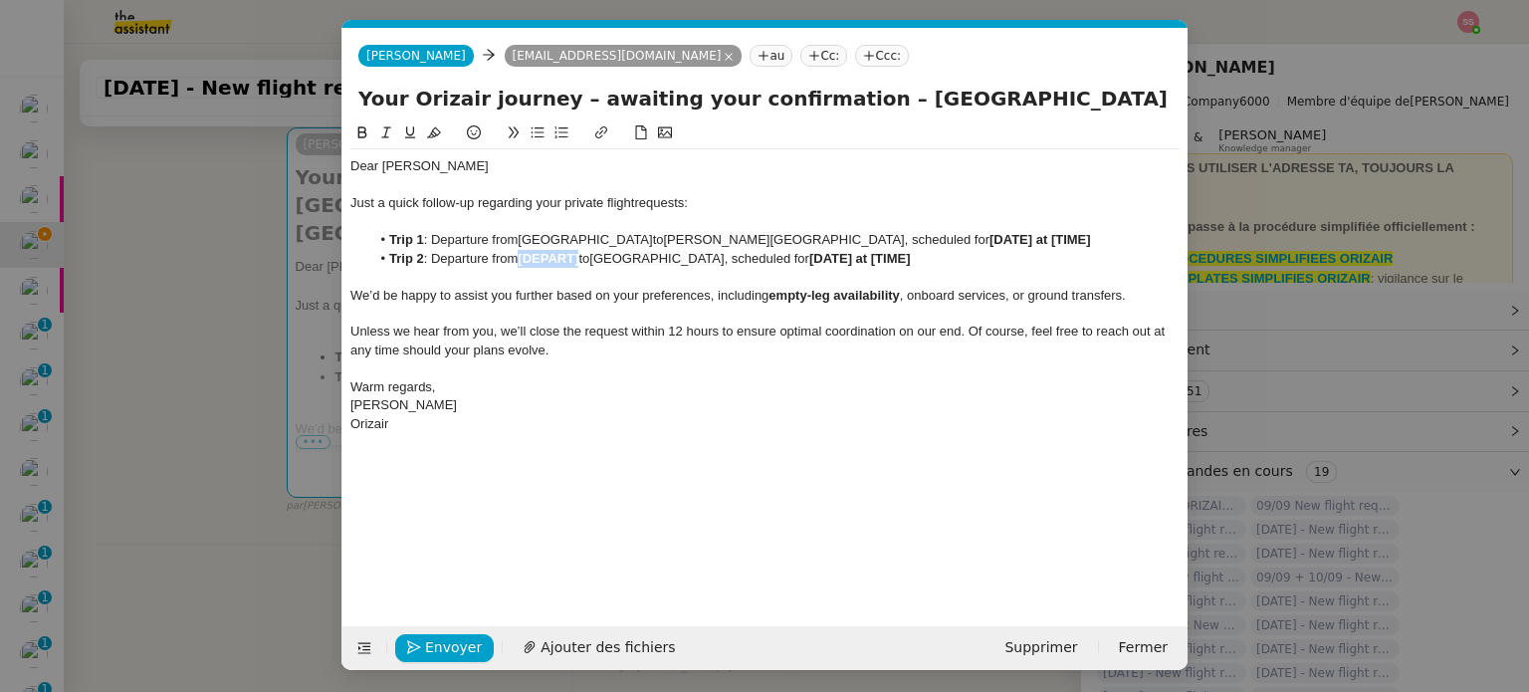
click at [523, 256] on li "Trip 2 : Departure from [DEPART] to Southampton Airport , scheduled for [DATE] …" at bounding box center [775, 259] width 810 height 18
click at [310, 427] on nz-modal-container "relance Service Relance Bon de Commande LBP A utiliser dans le cadre de la proc…" at bounding box center [764, 346] width 1529 height 692
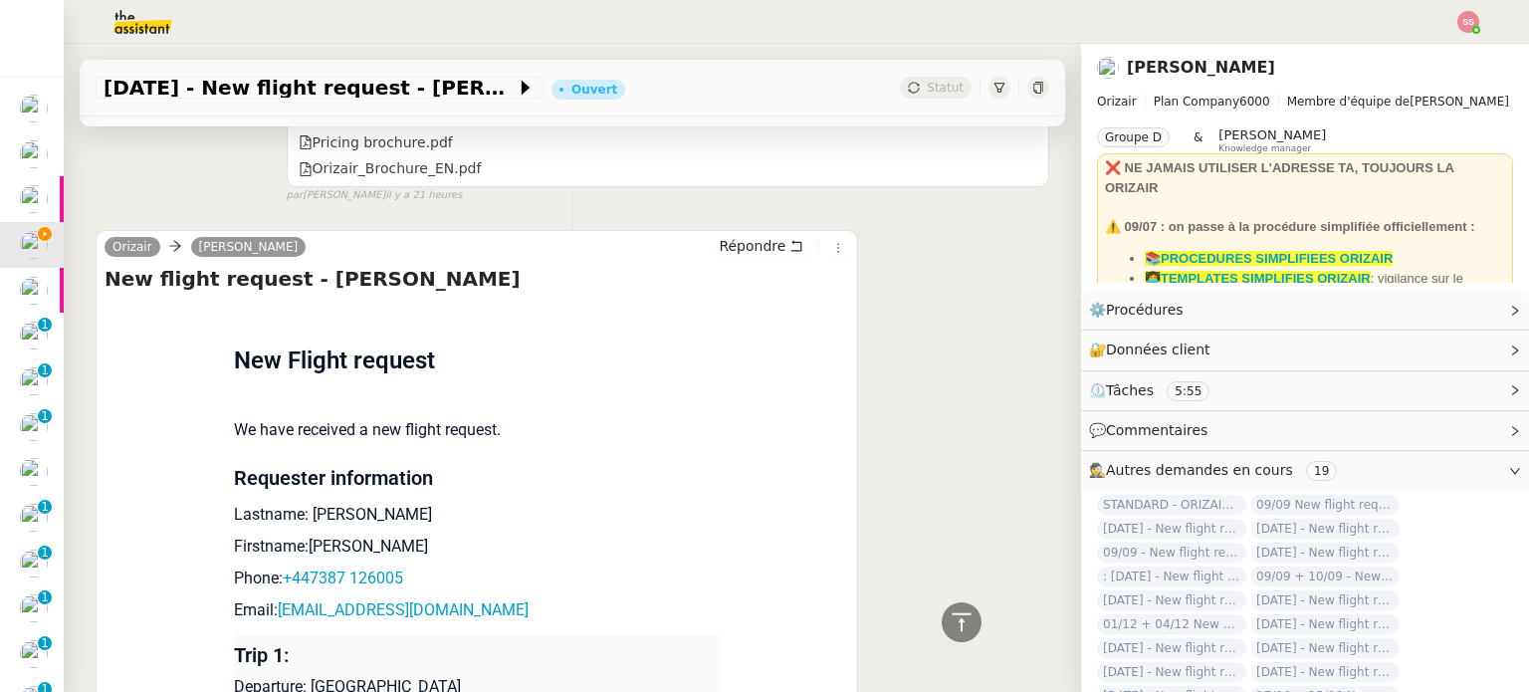
scroll to position [1893, 0]
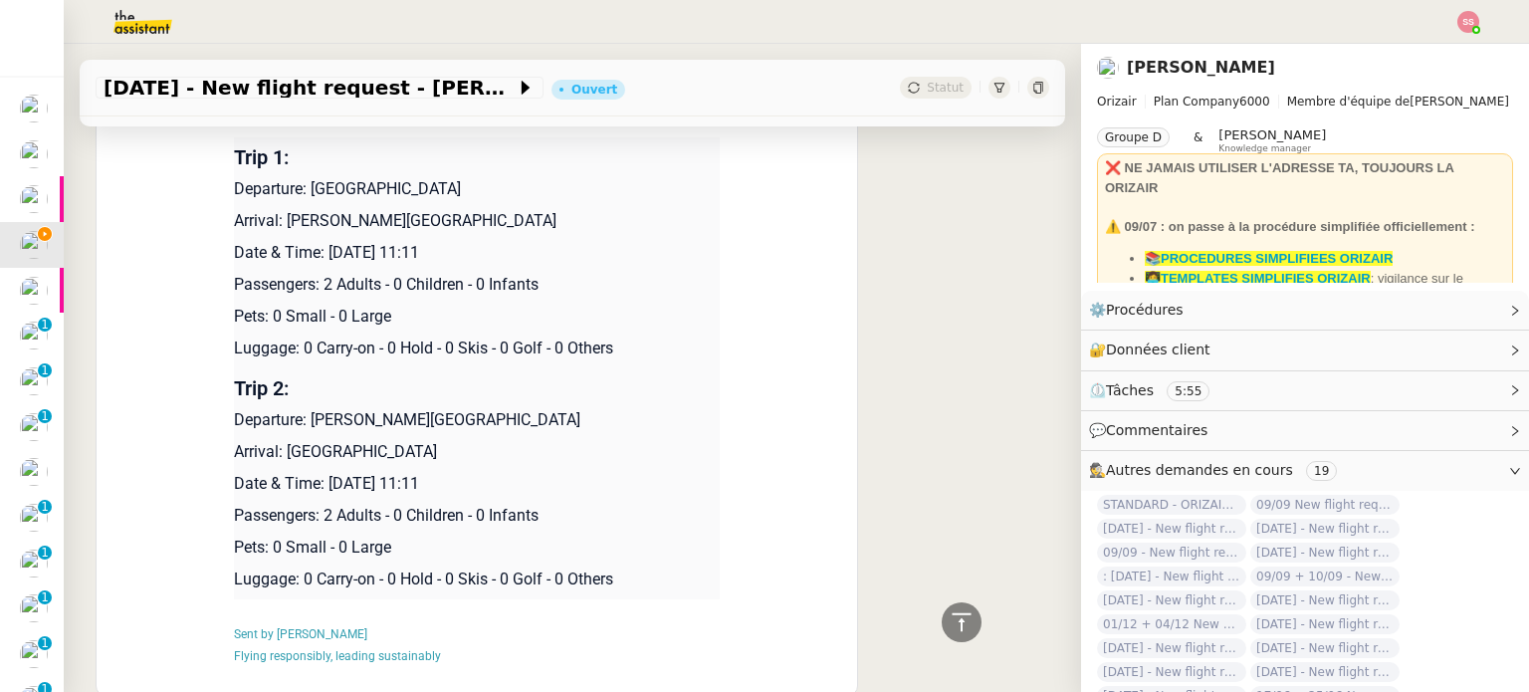
drag, startPoint x: 320, startPoint y: 254, endPoint x: 557, endPoint y: 251, distance: 236.9
click at [557, 251] on p "Date & Time: [DATE] 11:11" at bounding box center [477, 253] width 486 height 24
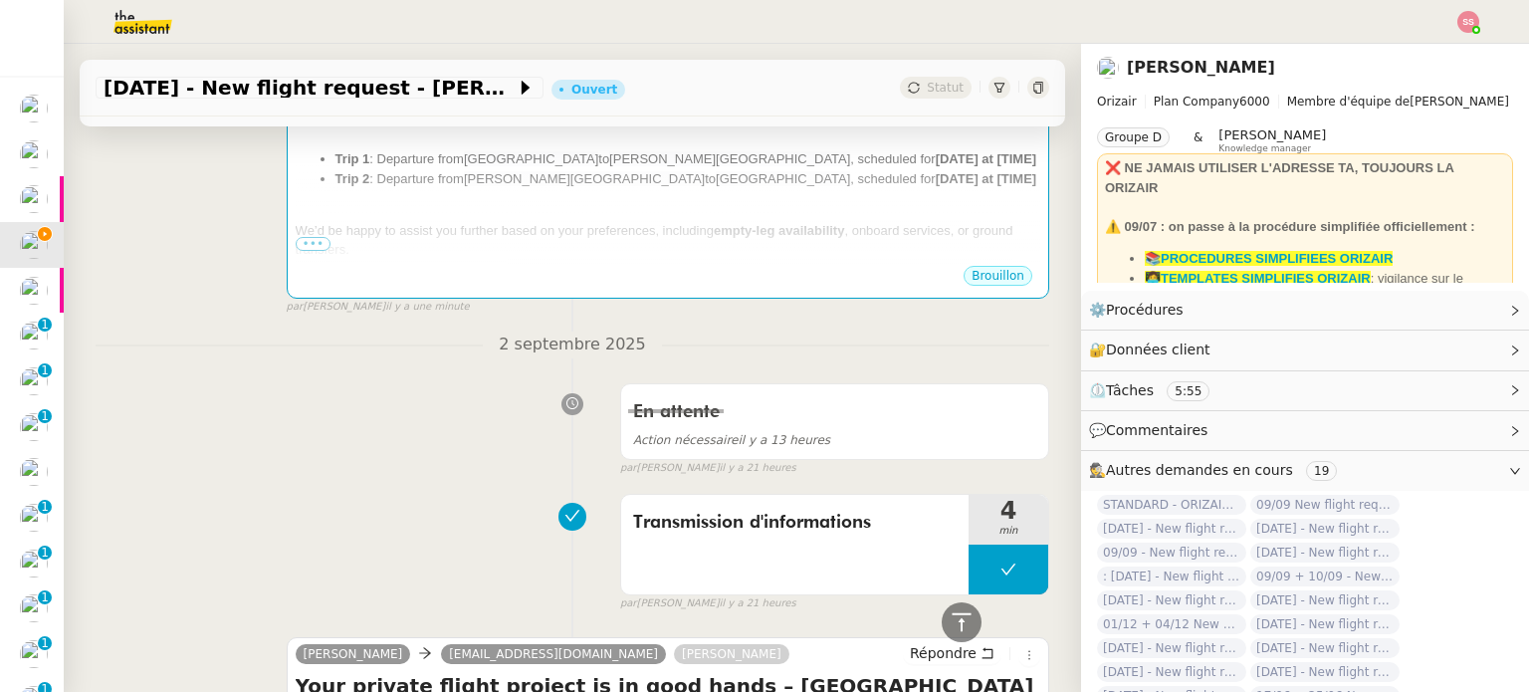
scroll to position [301, 0]
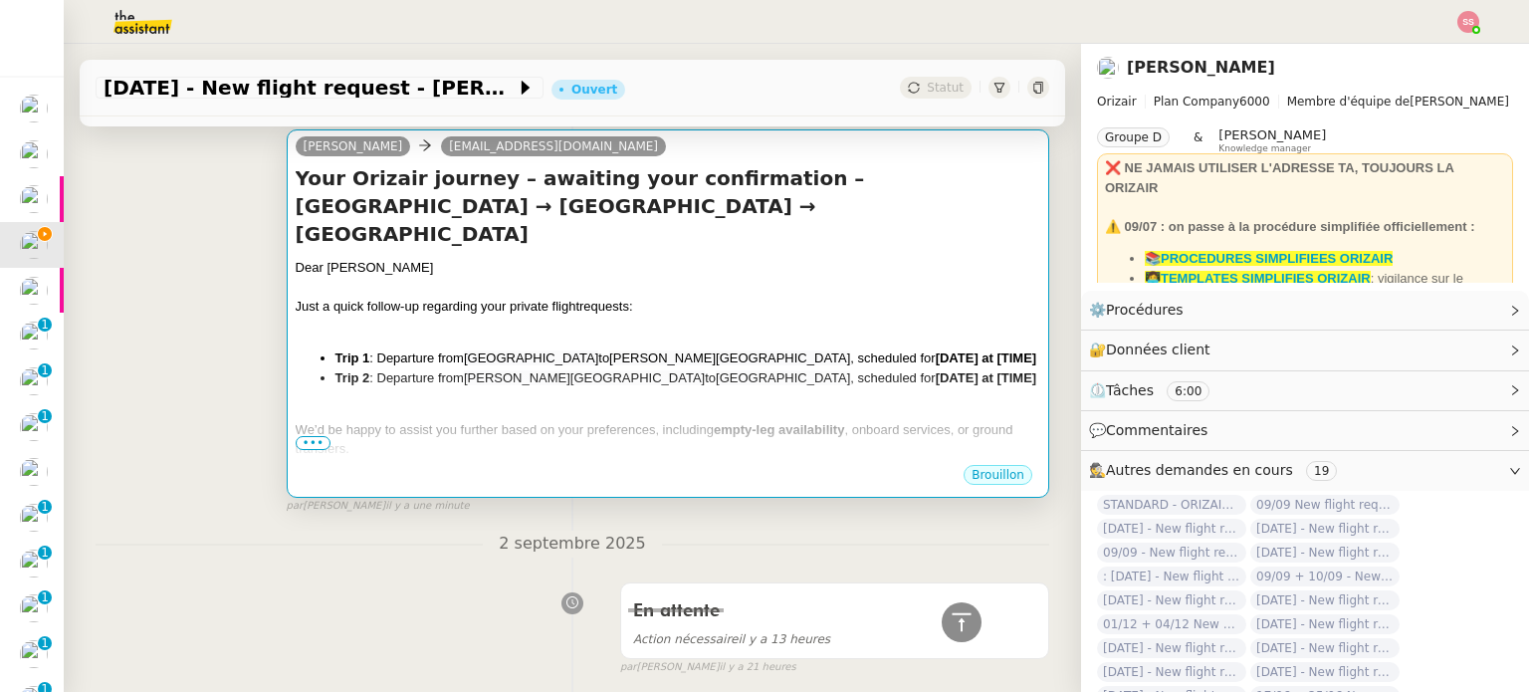
click at [831, 371] on div "Dear Mr.Davidson Just a quick follow-up regarding your private flight requests:…" at bounding box center [668, 426] width 744 height 336
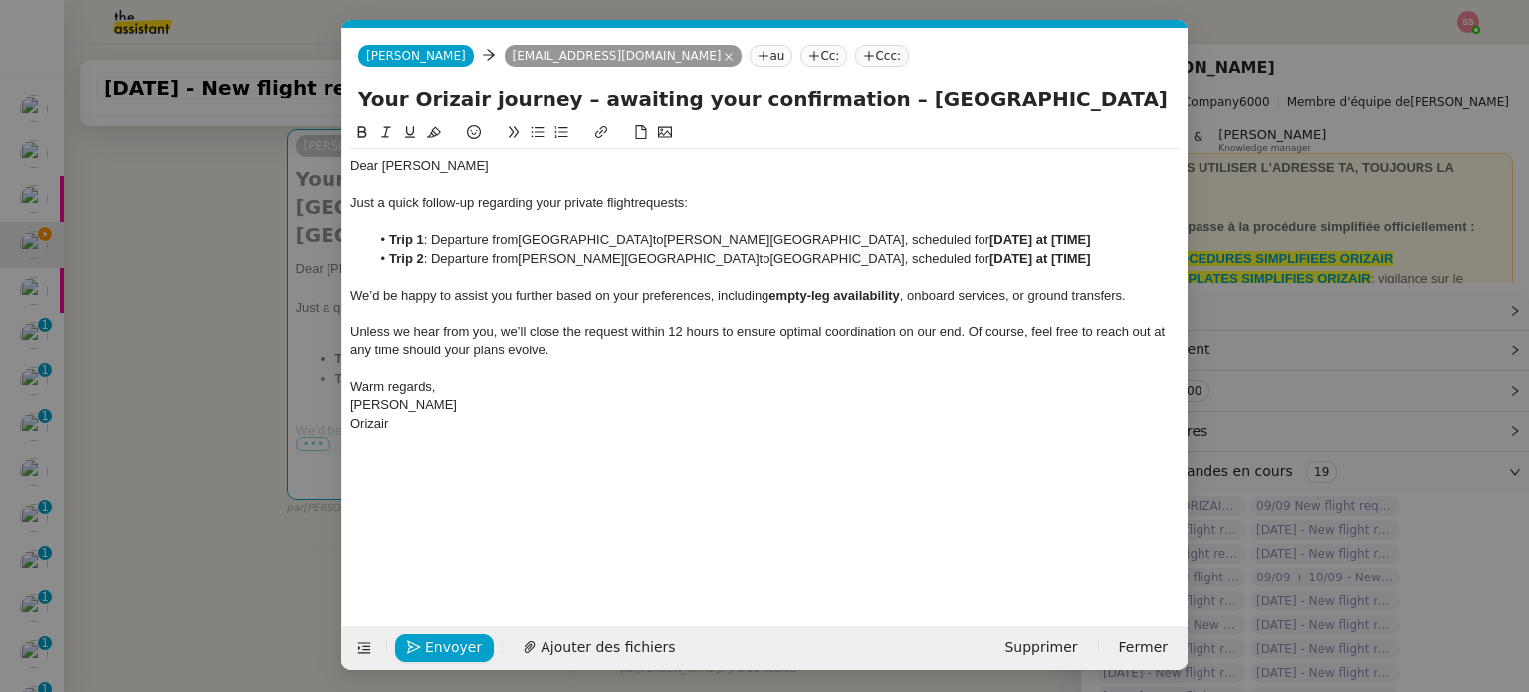
scroll to position [0, 86]
drag, startPoint x: 1069, startPoint y: 236, endPoint x: 964, endPoint y: 234, distance: 104.5
click at [964, 234] on li "Trip 1 : Departure from Southampton Airport to Charles de Gaulle International …" at bounding box center [775, 240] width 810 height 18
click at [273, 510] on nz-modal-container "relance Service Relance Bon de Commande LBP A utiliser dans le cadre de la proc…" at bounding box center [764, 346] width 1529 height 692
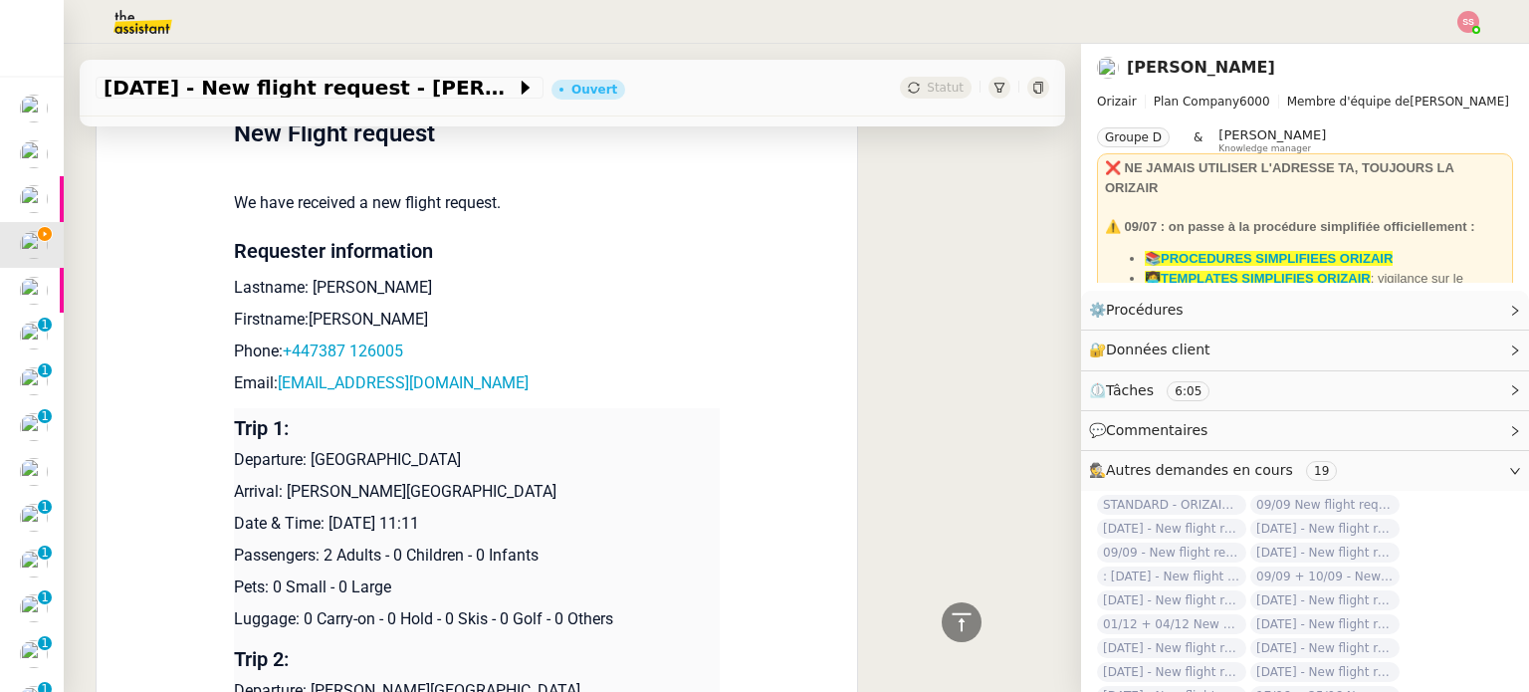
scroll to position [1893, 0]
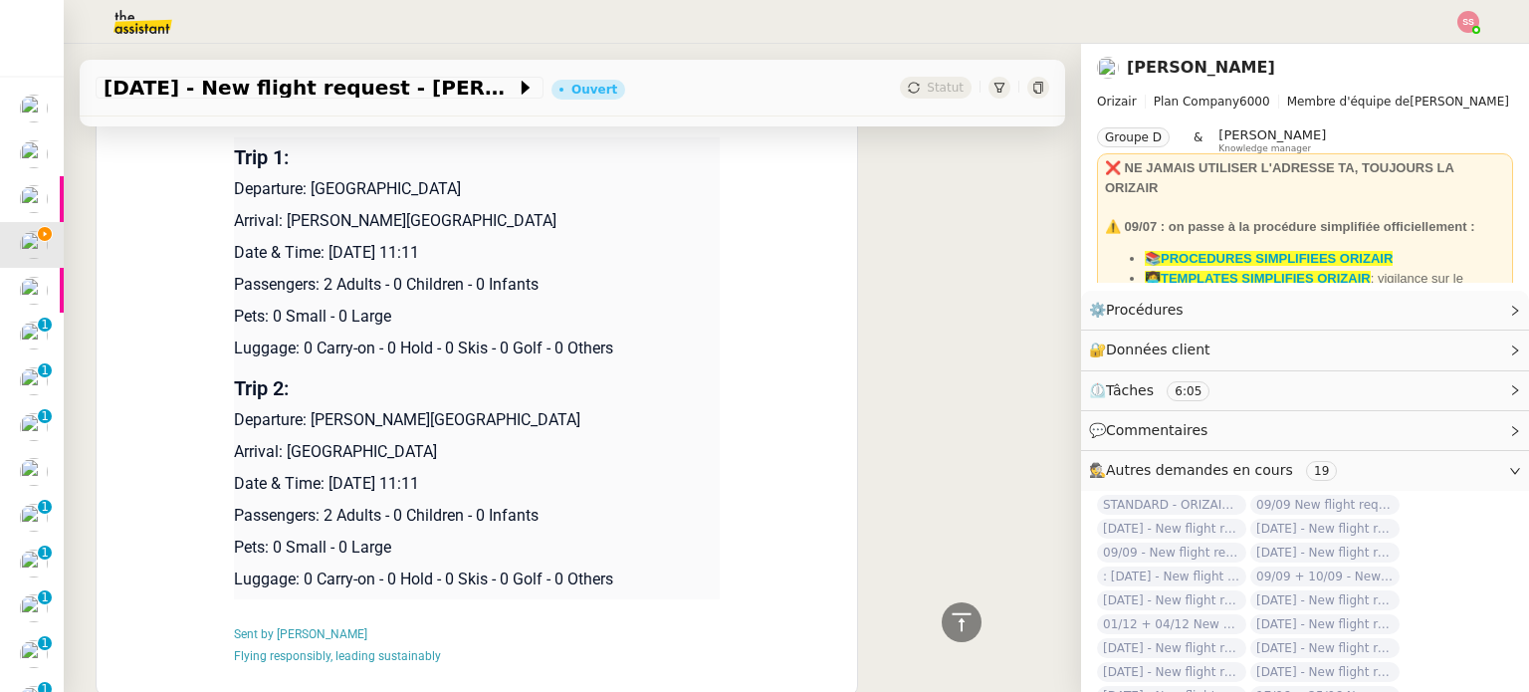
drag, startPoint x: 324, startPoint y: 489, endPoint x: 524, endPoint y: 482, distance: 200.2
click at [524, 482] on p "Date & Time: [DATE] 11:11" at bounding box center [477, 484] width 486 height 24
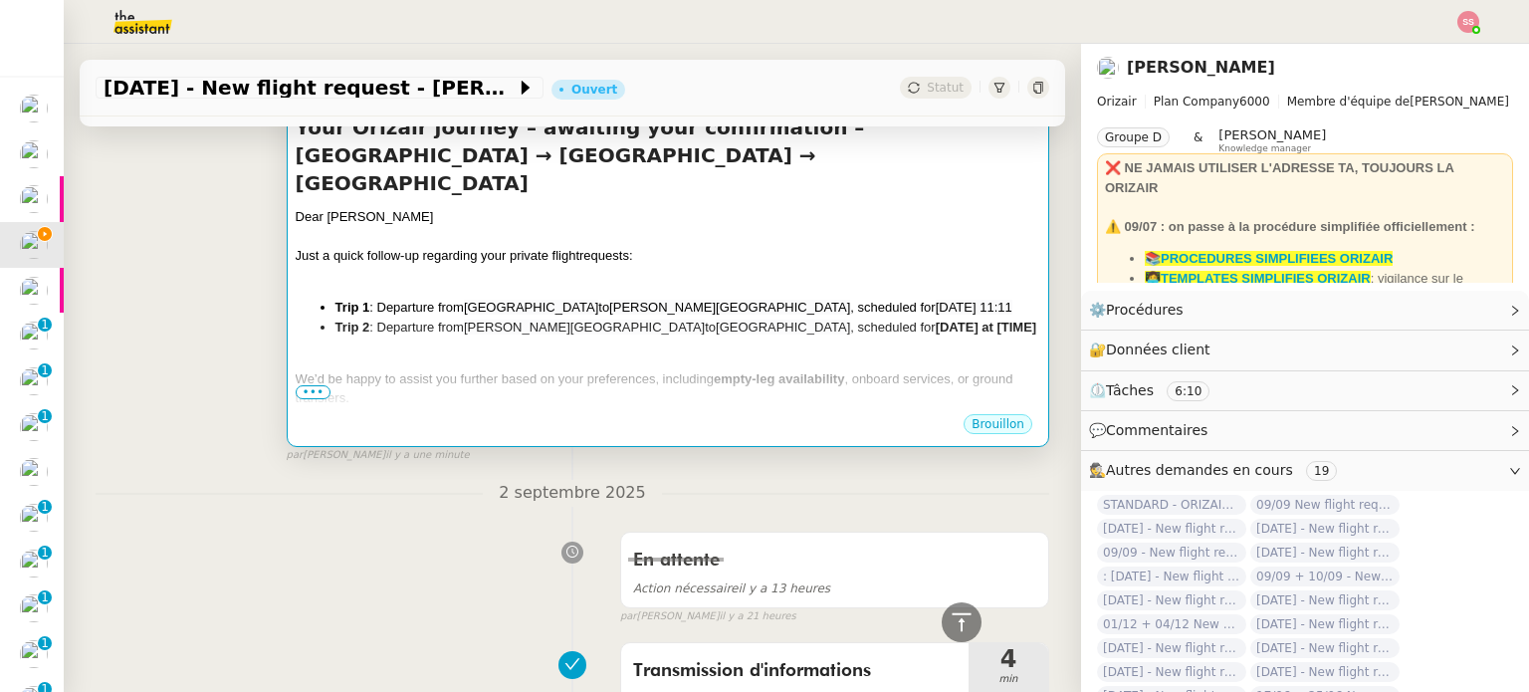
scroll to position [301, 0]
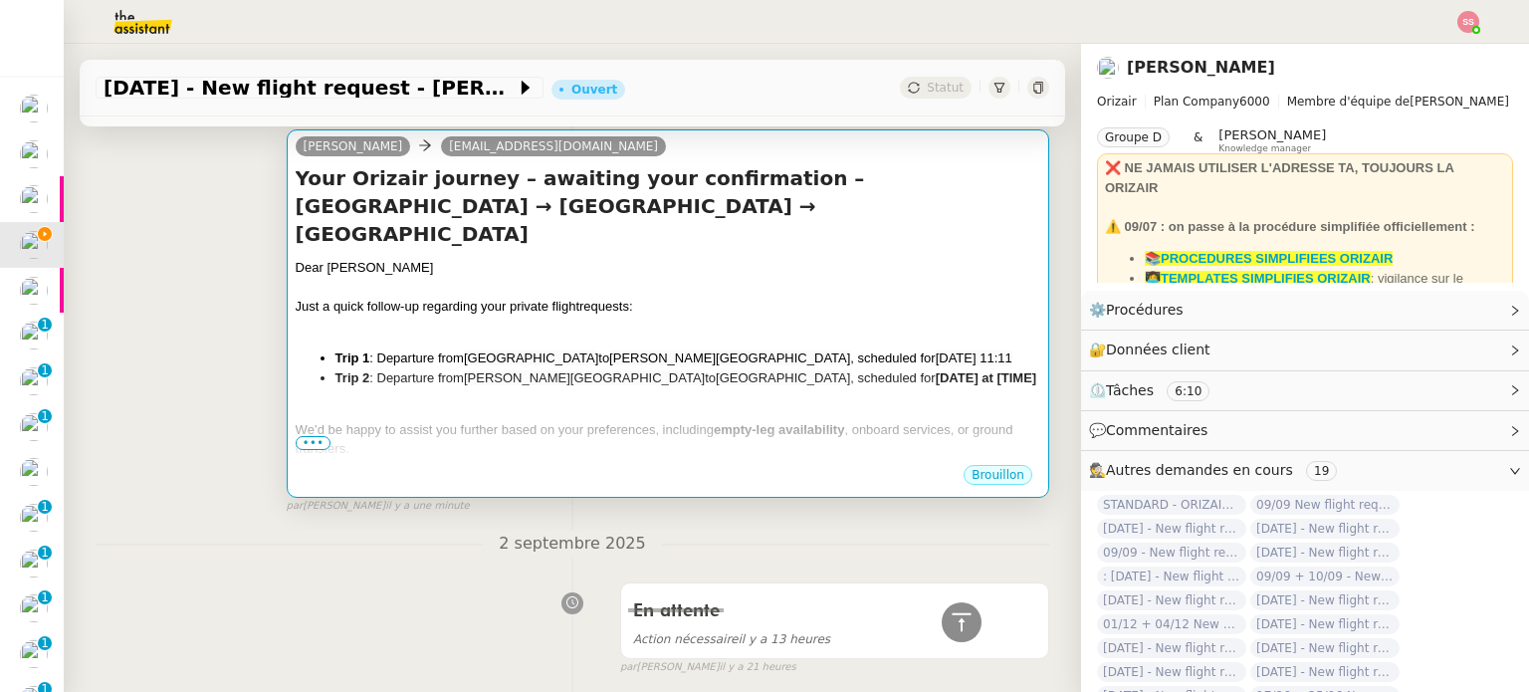
click at [878, 393] on div "Dear Mr.Davidson Just a quick follow-up regarding your private flight requests:…" at bounding box center [668, 426] width 744 height 336
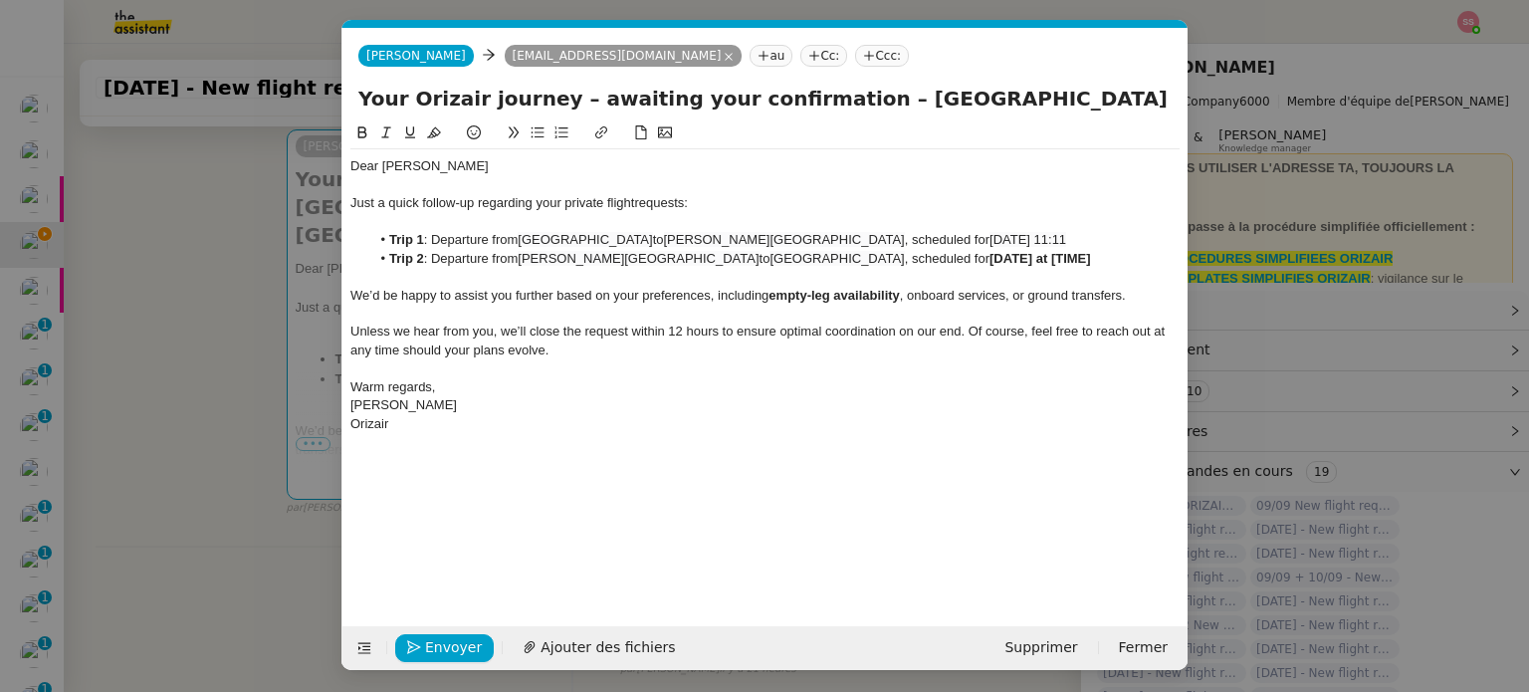
scroll to position [0, 86]
drag, startPoint x: 969, startPoint y: 256, endPoint x: 1076, endPoint y: 262, distance: 106.7
click at [1076, 262] on li "Trip 2 : Departure from Charles de Gaulle International Airport to Southampton …" at bounding box center [775, 259] width 810 height 18
click at [464, 640] on span "Envoyer" at bounding box center [453, 647] width 57 height 23
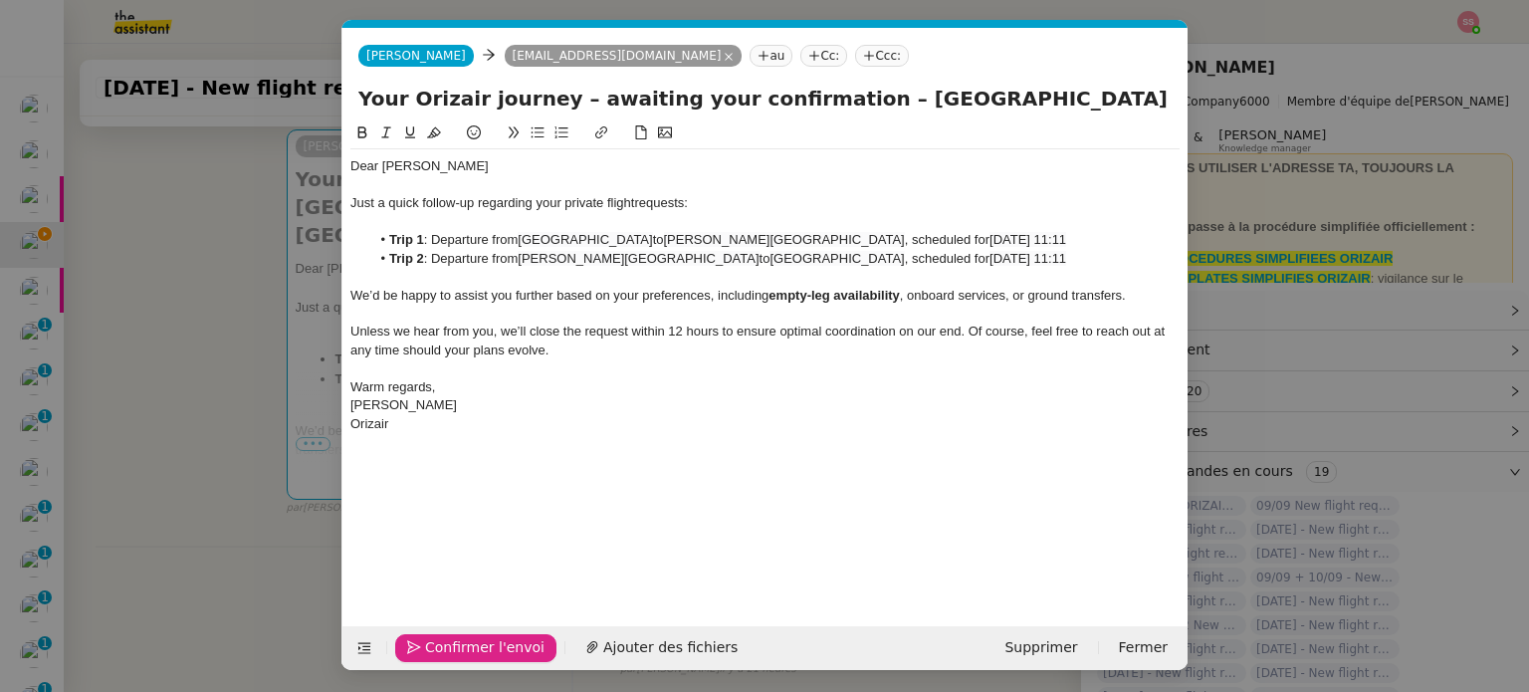
click at [464, 640] on span "Confirmer l'envoi" at bounding box center [484, 647] width 119 height 23
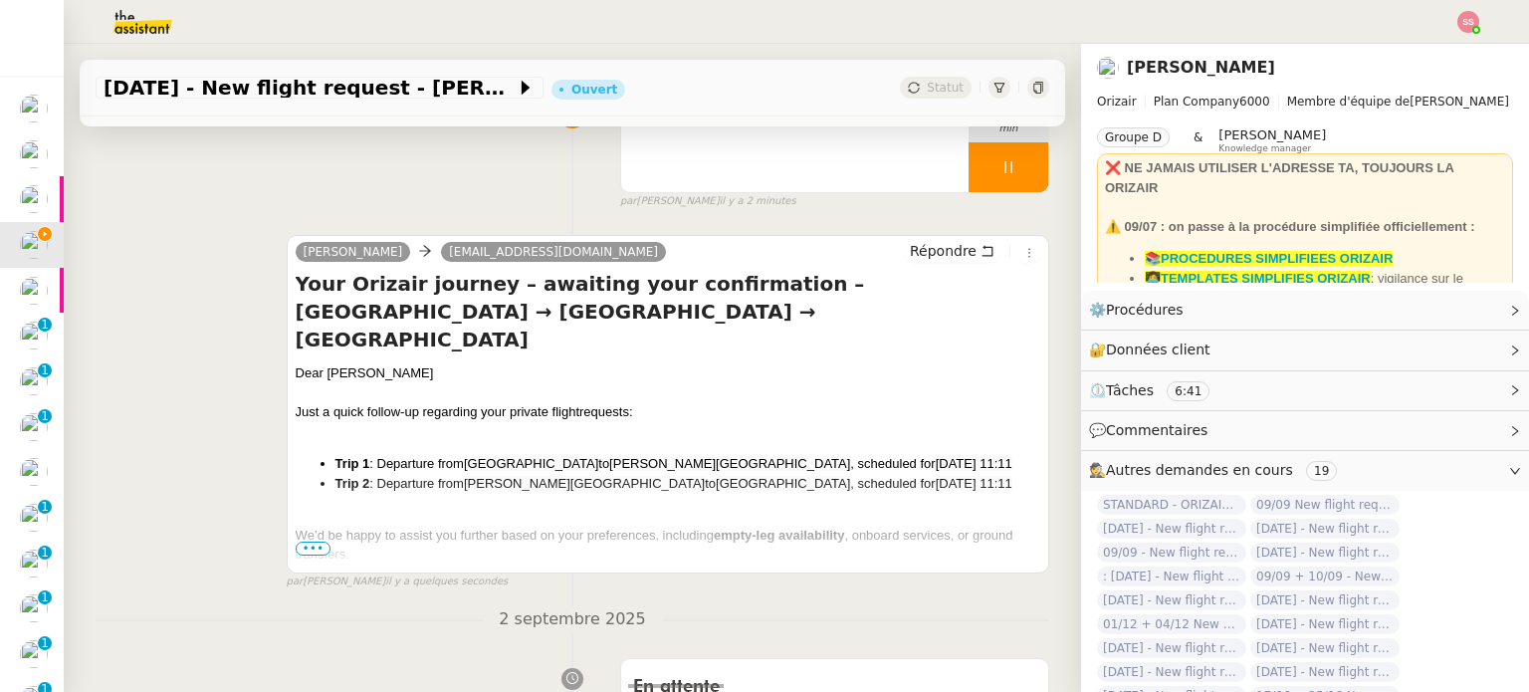
scroll to position [299, 0]
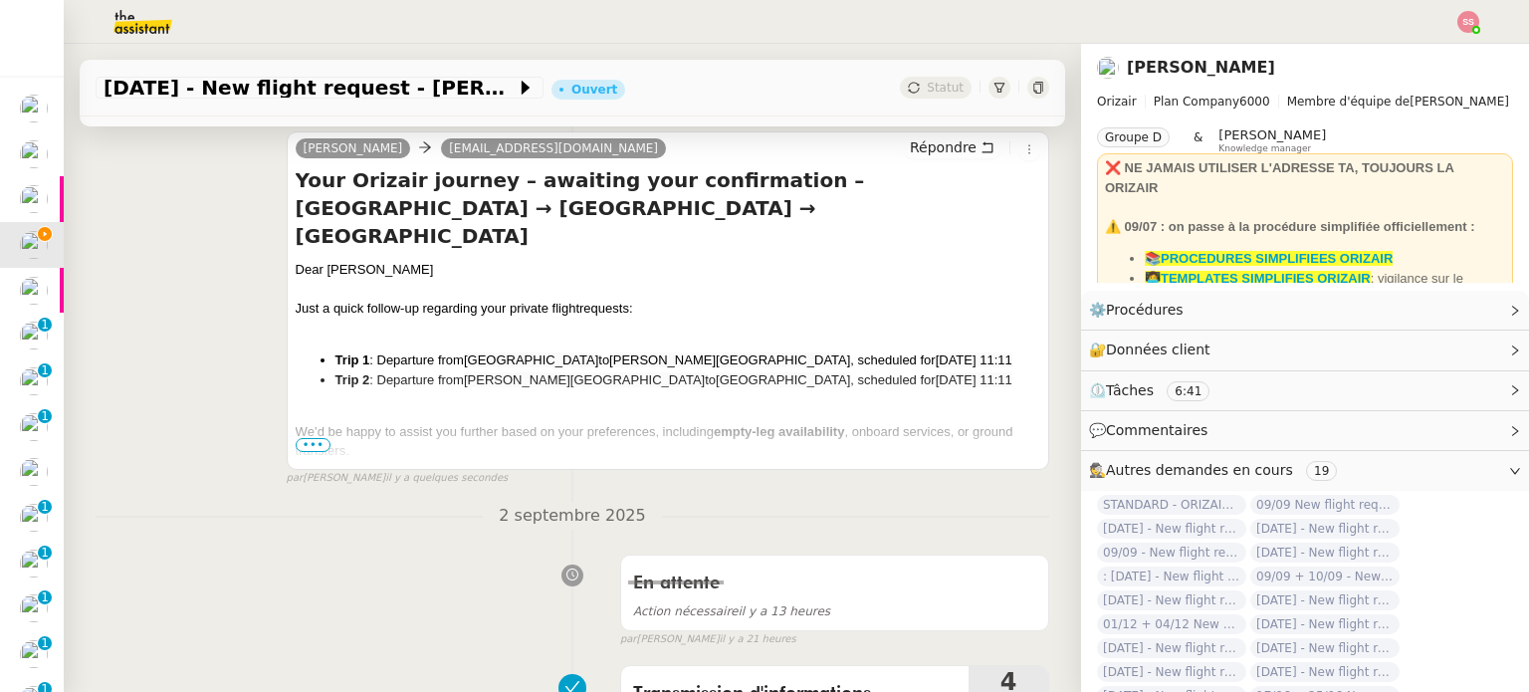
click at [303, 449] on span "•••" at bounding box center [314, 445] width 36 height 14
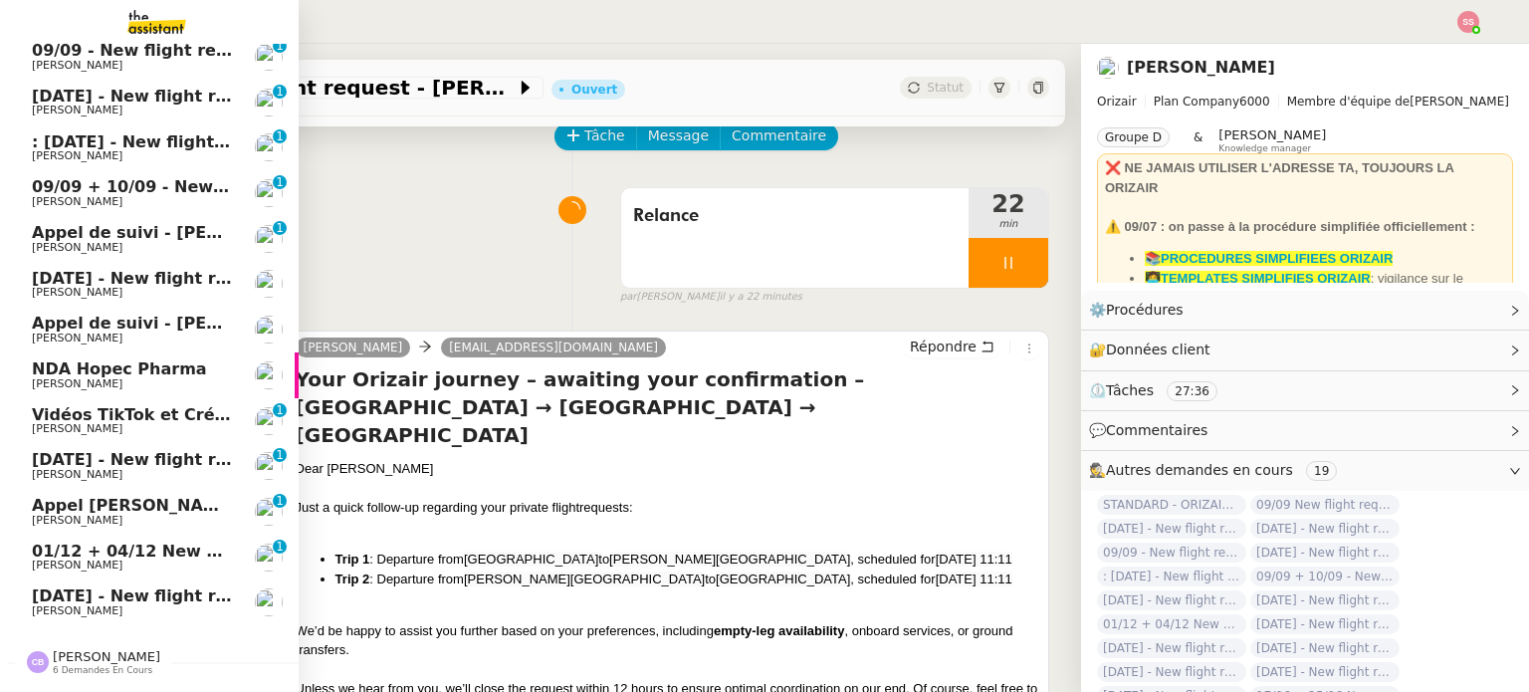
scroll to position [520, 0]
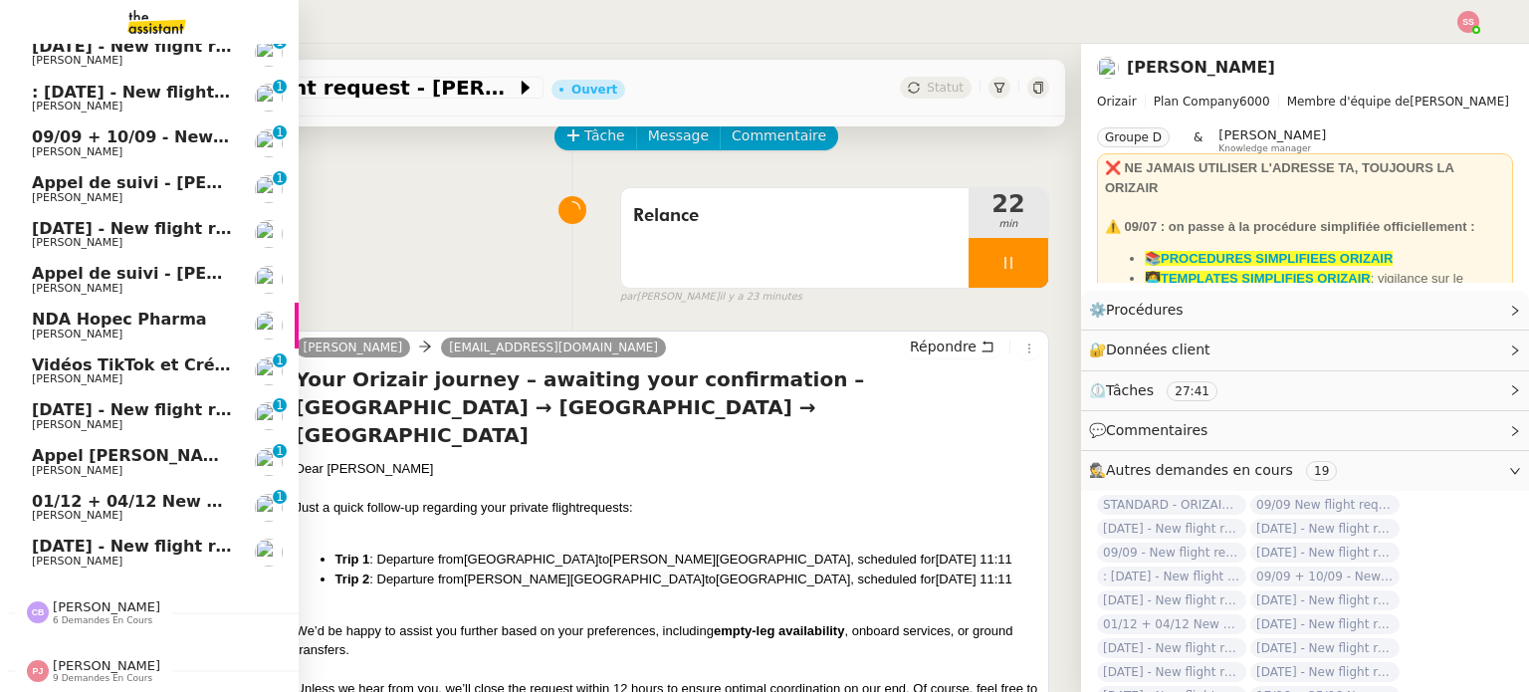
click at [123, 529] on link "8th September 2025 - New flight request - Jude Scholer-Fairhurst Louis Frei" at bounding box center [149, 552] width 299 height 46
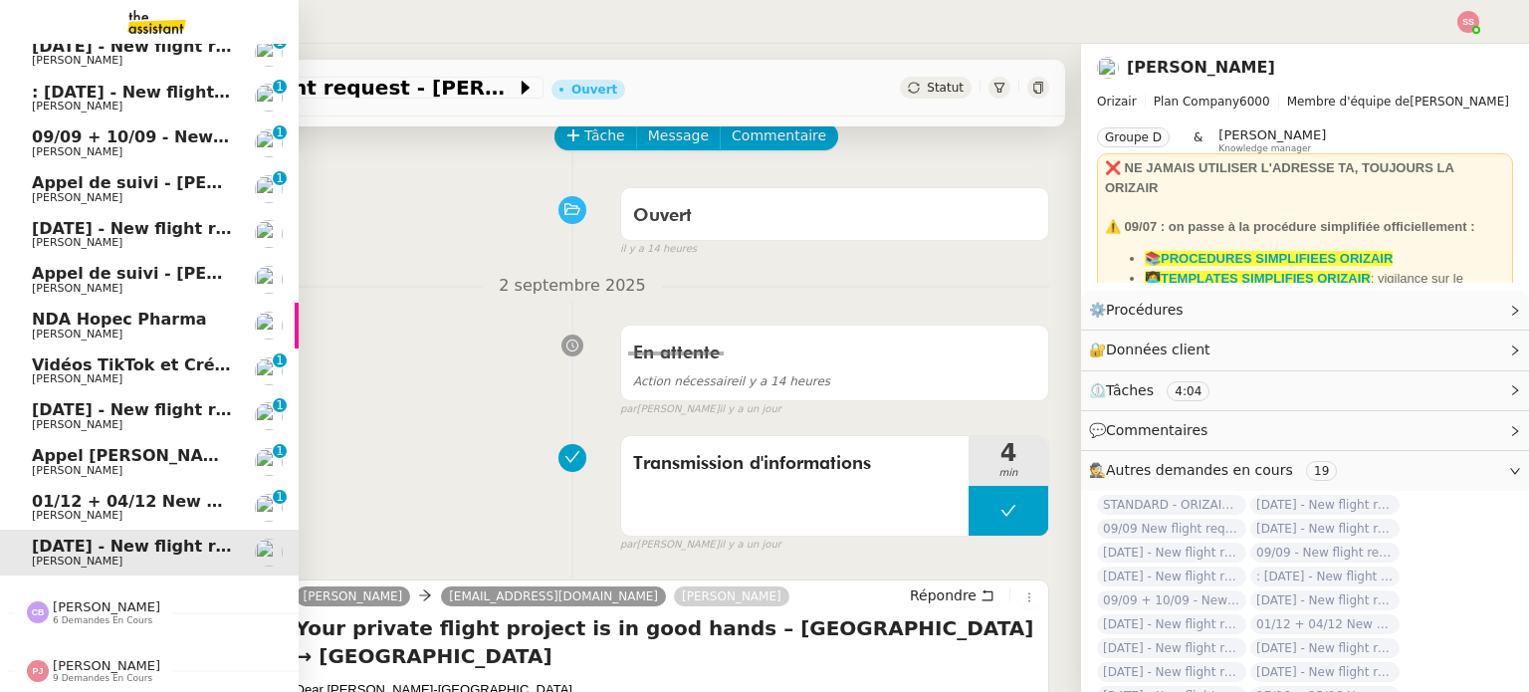
click at [135, 485] on link "01/12 + 04/12 New flight request - [PERSON_NAME] 0 1 2 3 4 5 6 7 8 9" at bounding box center [149, 508] width 299 height 46
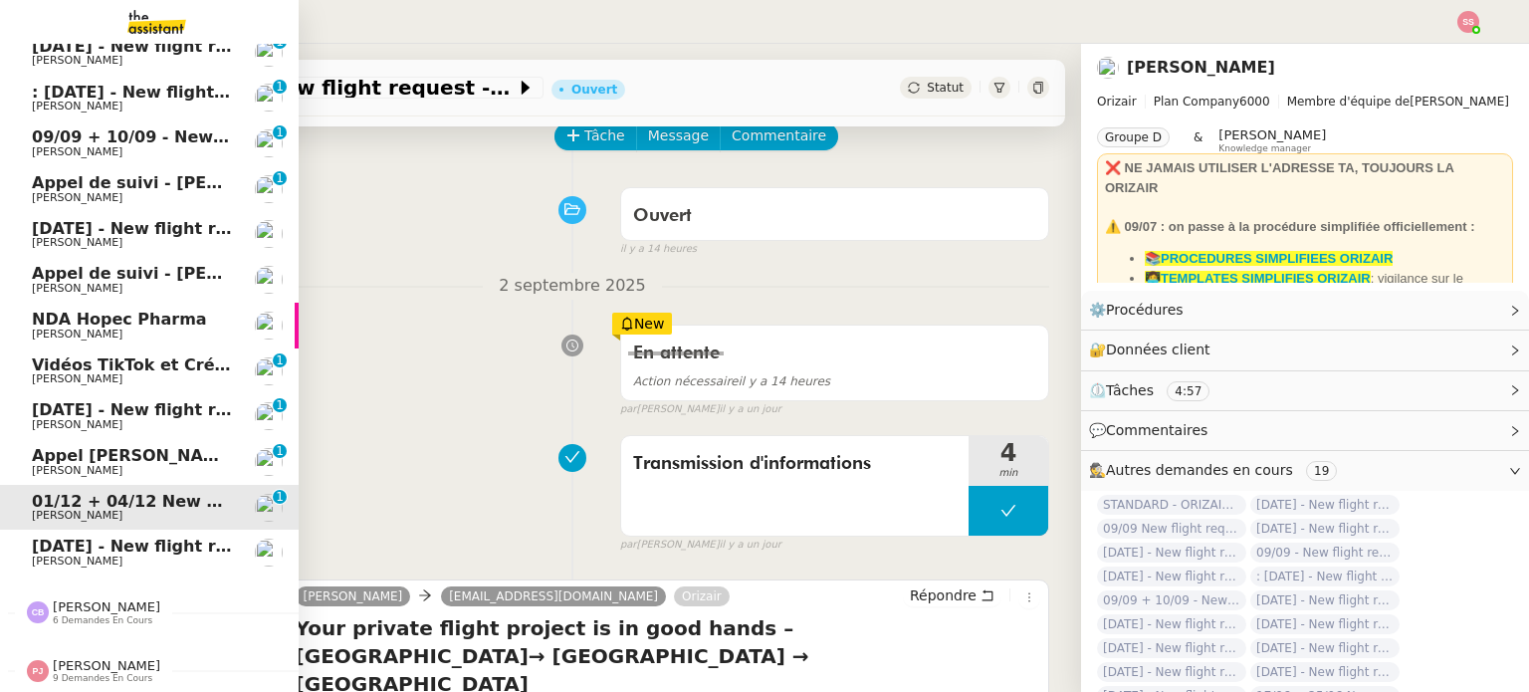
click at [111, 439] on link "Appel [PERSON_NAME] - OPP7010 - NEOP - FORMATION OPCO [PERSON_NAME] 0 1 2 3 4 5…" at bounding box center [149, 462] width 299 height 46
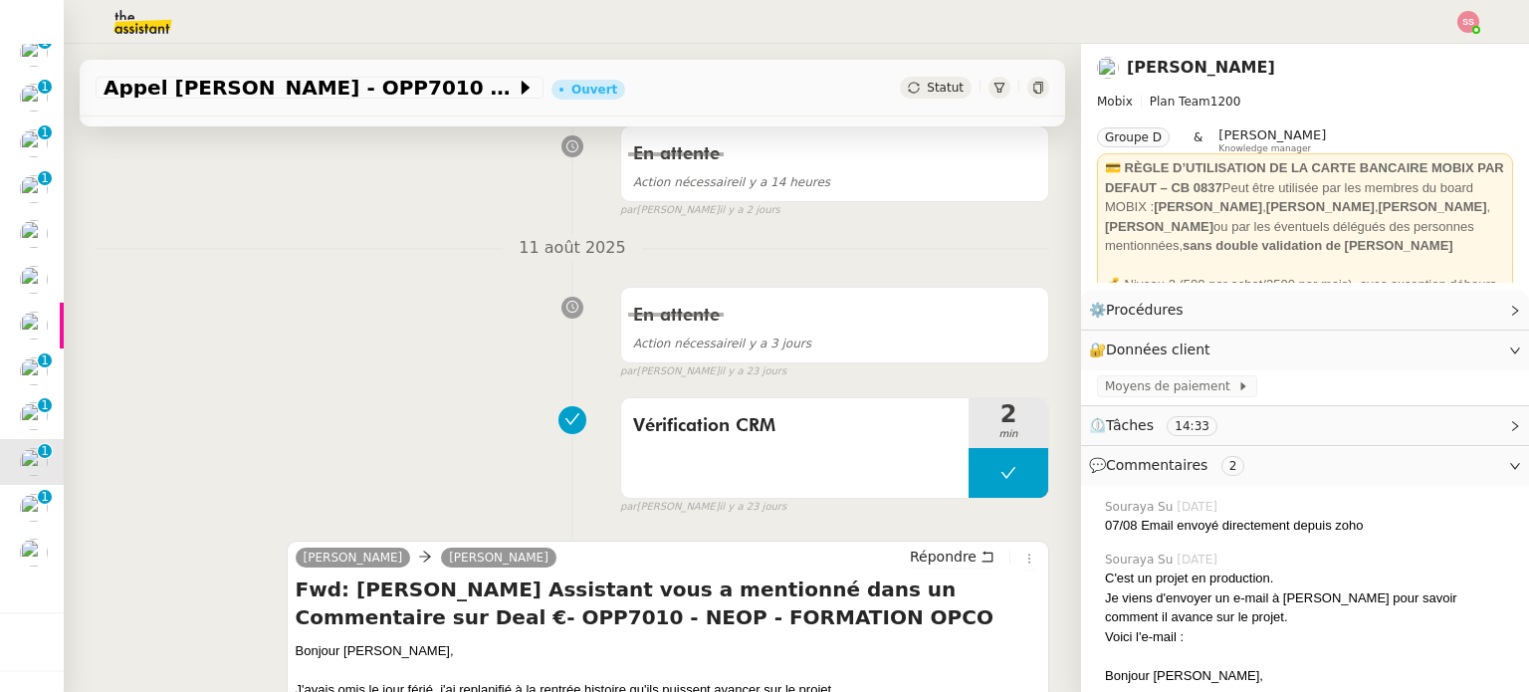
scroll to position [697, 0]
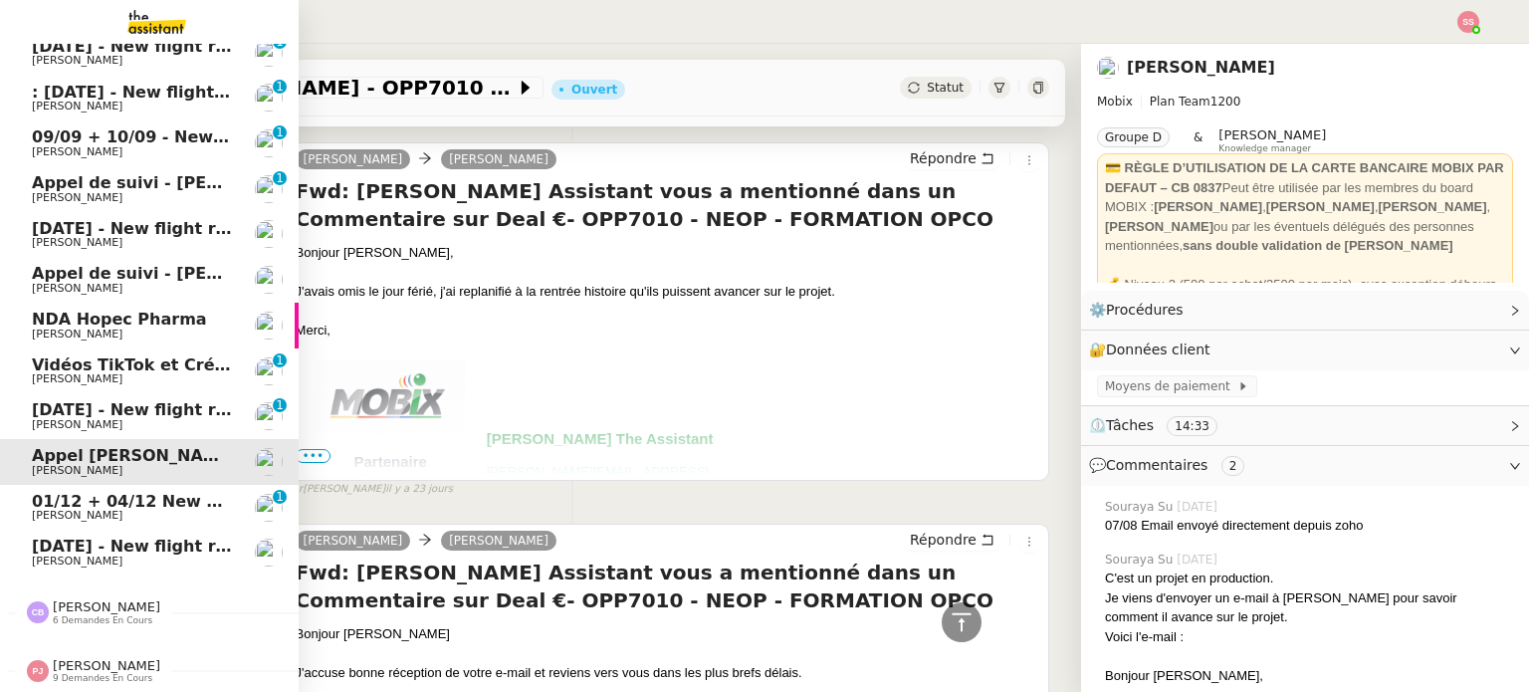
click at [114, 393] on link "[DATE] - New flight request - J S [PERSON_NAME] 0 1 2 3 4 5 6 7 8 9" at bounding box center [149, 416] width 299 height 46
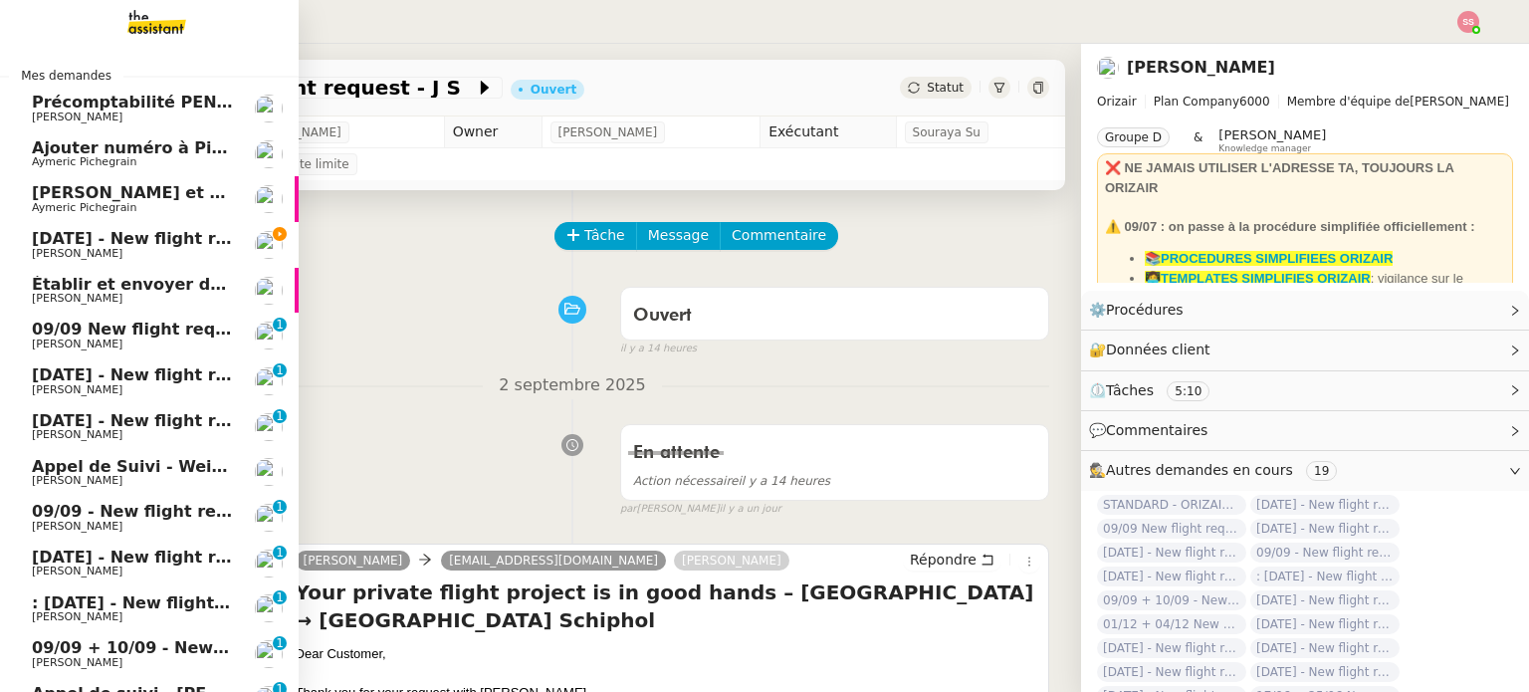
click at [133, 190] on span "[PERSON_NAME] et Geo dans Pipedrive" at bounding box center [207, 192] width 351 height 19
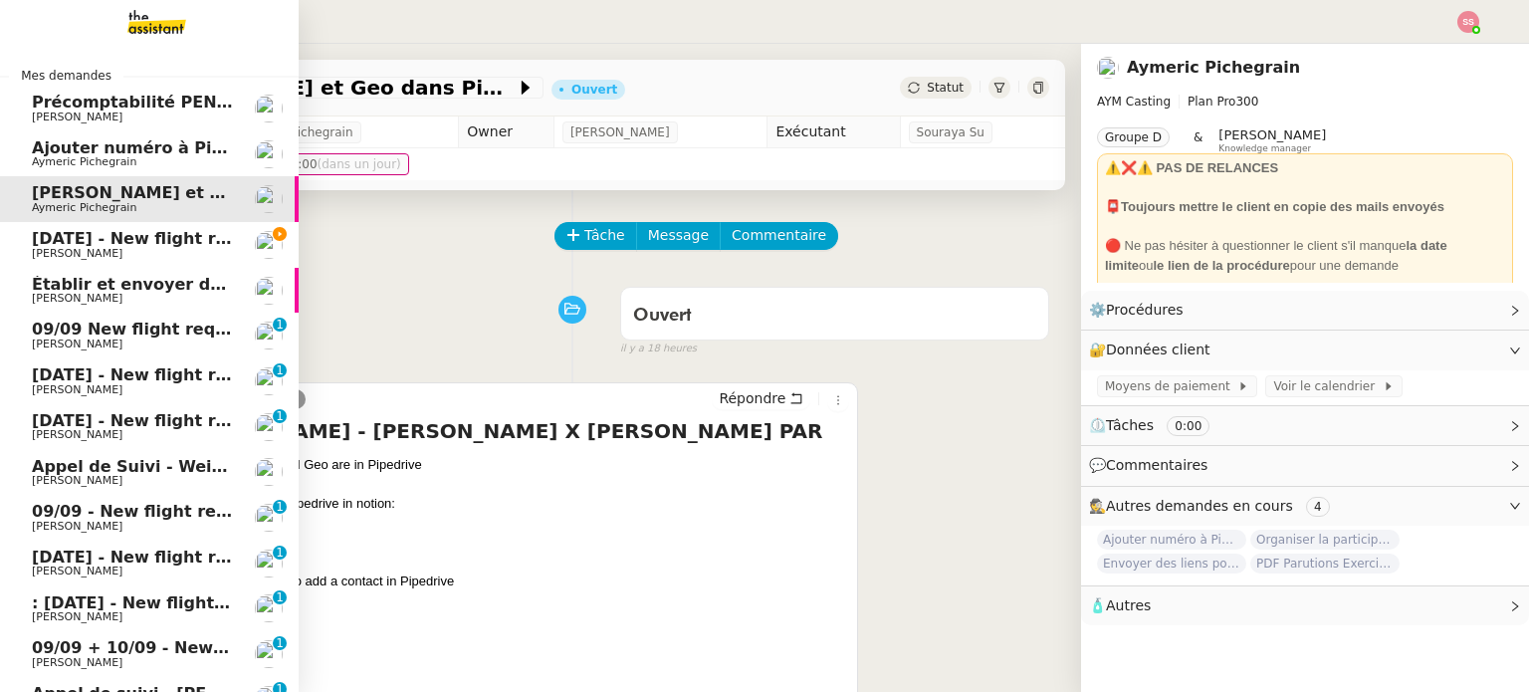
click at [118, 158] on span "Aymeric Pichegrain" at bounding box center [132, 162] width 201 height 12
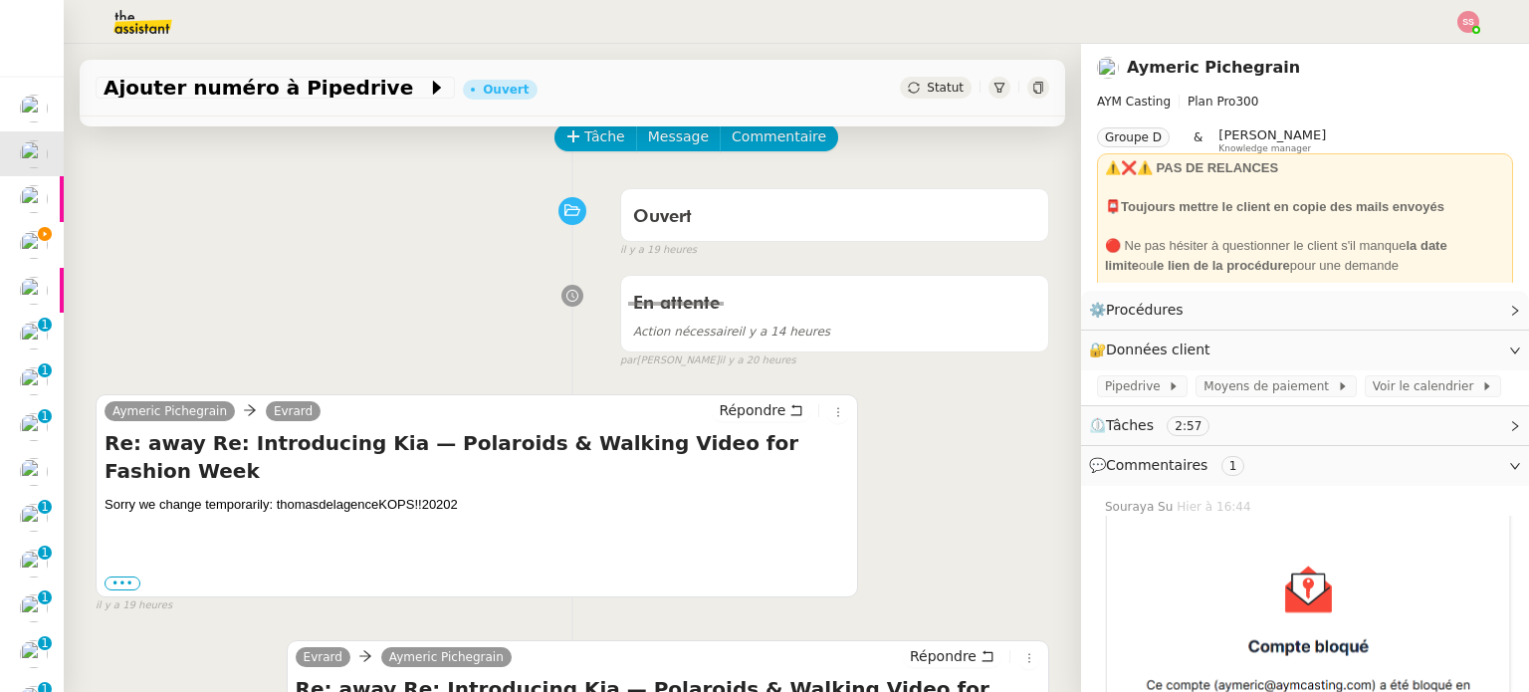
scroll to position [100, 0]
click at [1160, 391] on span at bounding box center [1164, 386] width 8 height 14
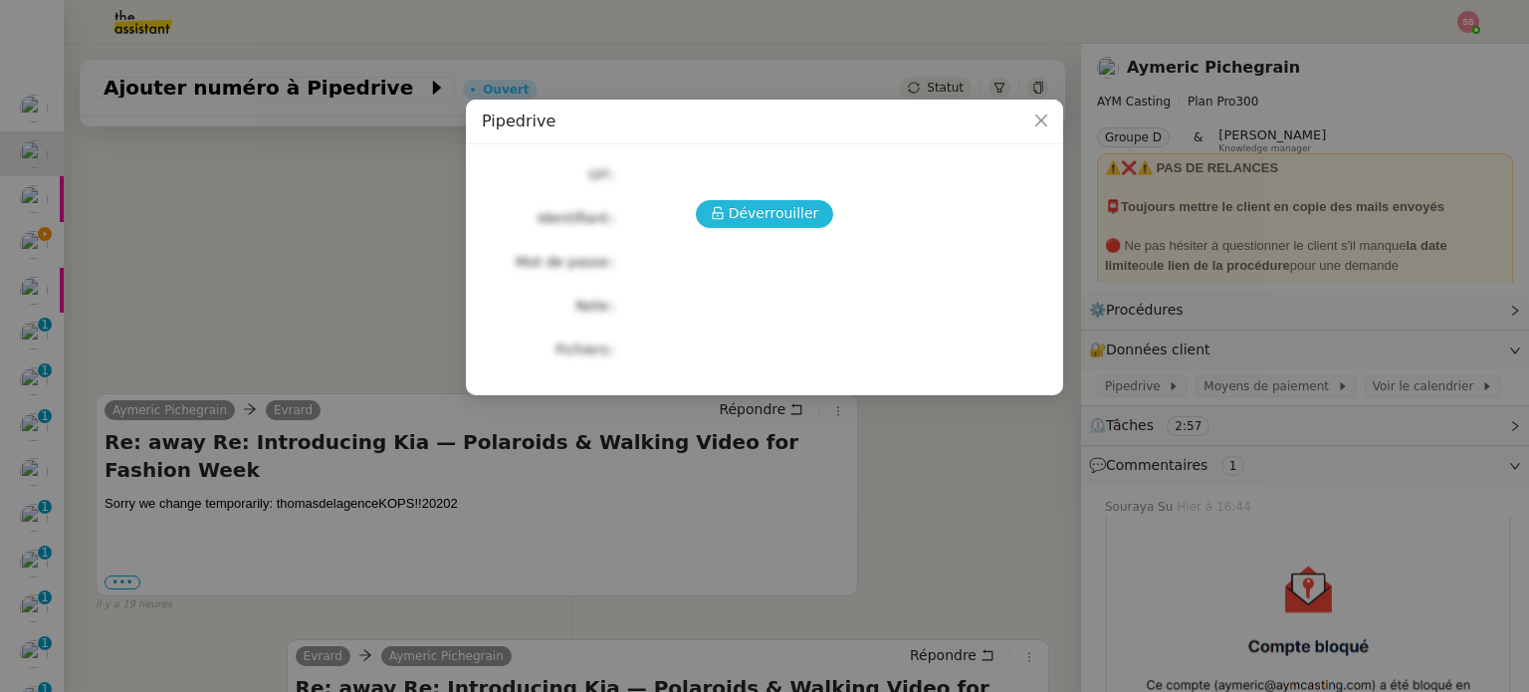
click at [748, 212] on span "Déverrouiller" at bounding box center [773, 213] width 91 height 23
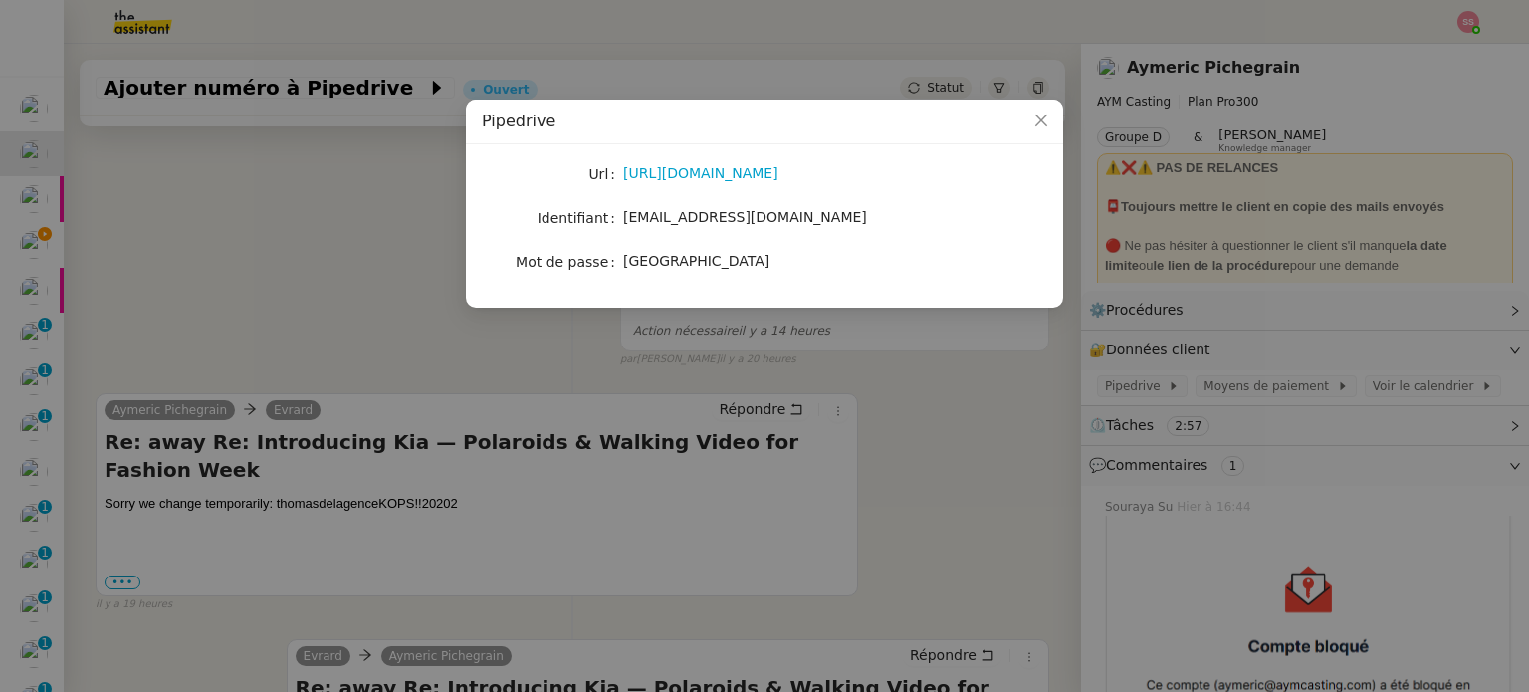
click at [683, 218] on span "[EMAIL_ADDRESS][DOMAIN_NAME]" at bounding box center [745, 217] width 244 height 16
drag, startPoint x: 565, startPoint y: 560, endPoint x: 488, endPoint y: 515, distance: 90.1
click at [564, 559] on nz-modal-container "Pipedrive Url https://www.pipedrive.com/ Identifiant aymeric@aymcasting.com Mot…" at bounding box center [764, 346] width 1529 height 692
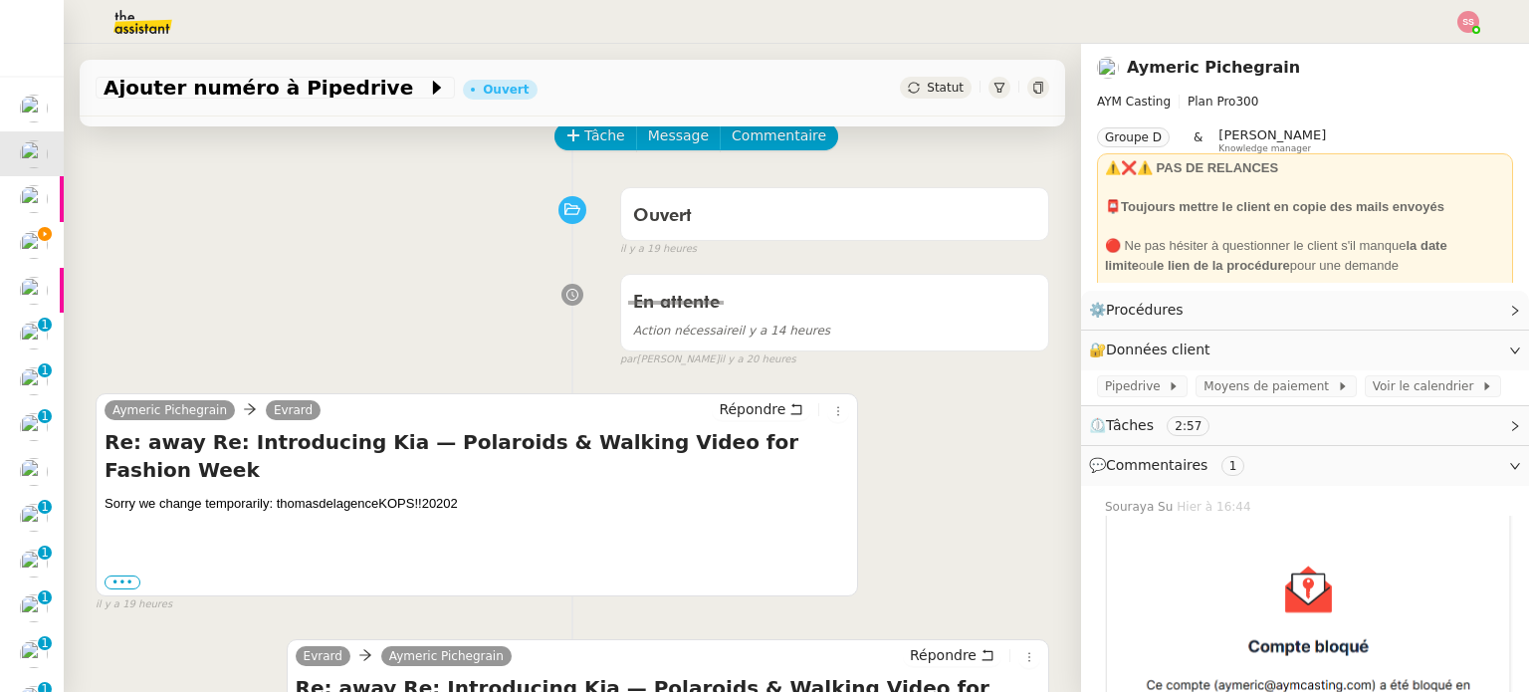
drag, startPoint x: 467, startPoint y: 477, endPoint x: 275, endPoint y: 480, distance: 192.1
click at [275, 494] on div "Sorry we change temporarily: thomasdelagenceKOPS!!20202" at bounding box center [476, 504] width 744 height 20
click at [412, 494] on div "Sorry we change temporarily: thomasdelagenceKOPS!!20202" at bounding box center [476, 504] width 744 height 20
drag, startPoint x: 276, startPoint y: 476, endPoint x: 454, endPoint y: 474, distance: 178.2
click at [454, 494] on div "Sorry we change temporarily: thomasdelagenceKOPS!!20202" at bounding box center [476, 504] width 744 height 20
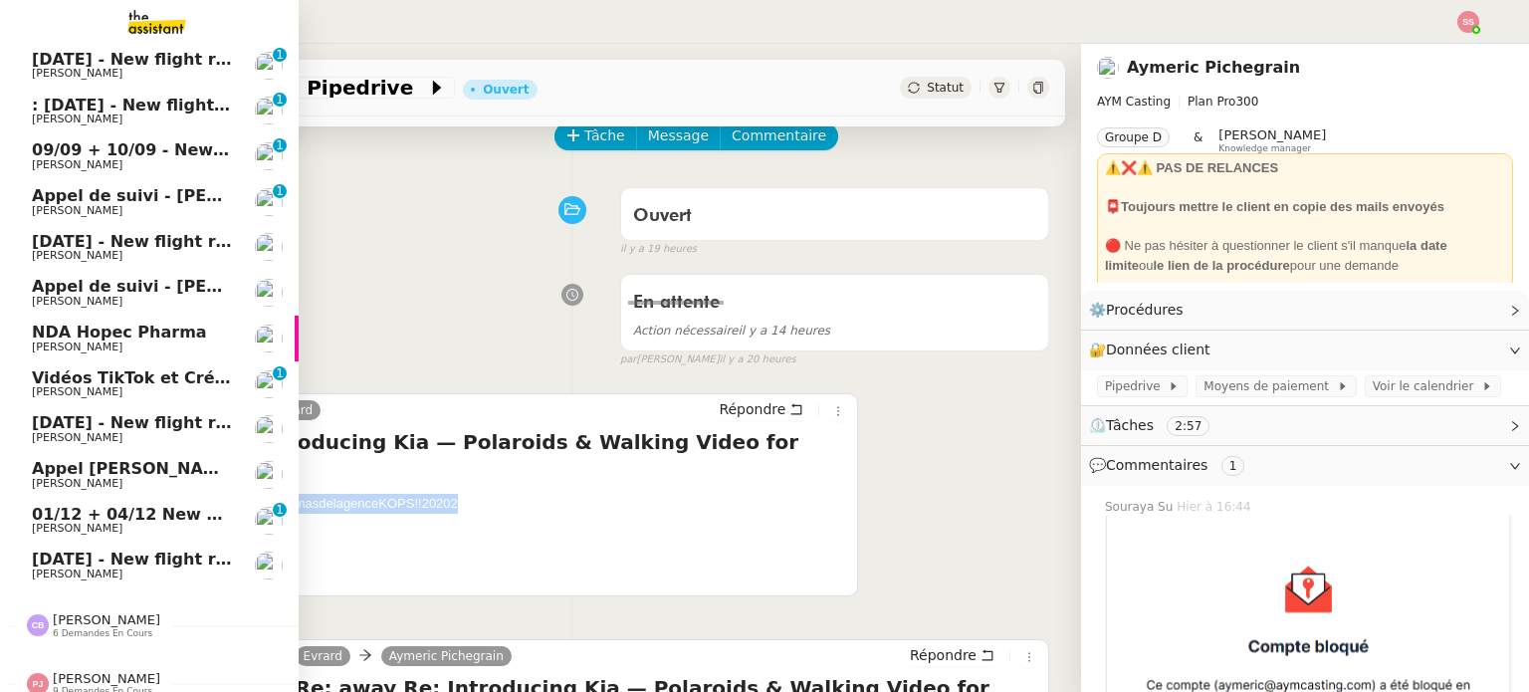
scroll to position [520, 0]
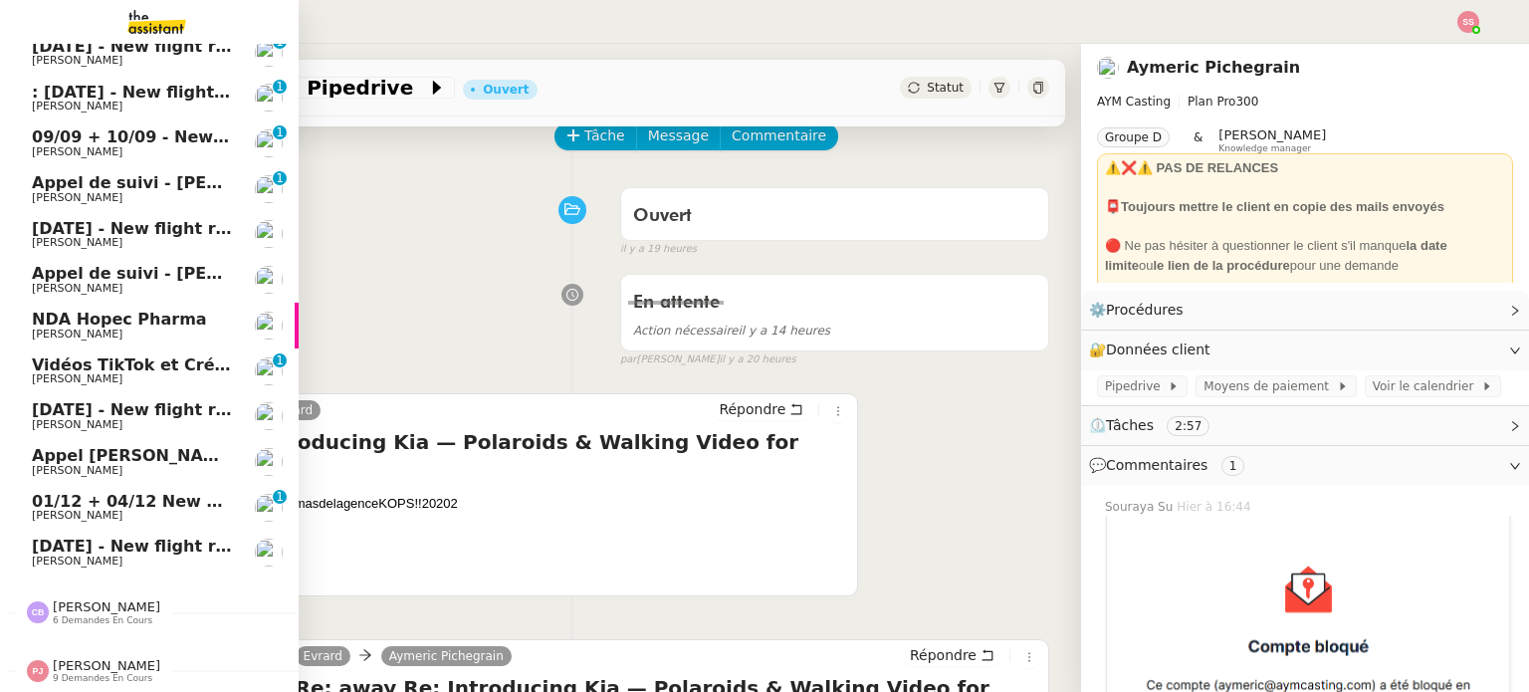
click at [76, 600] on span "[PERSON_NAME]" at bounding box center [106, 606] width 107 height 15
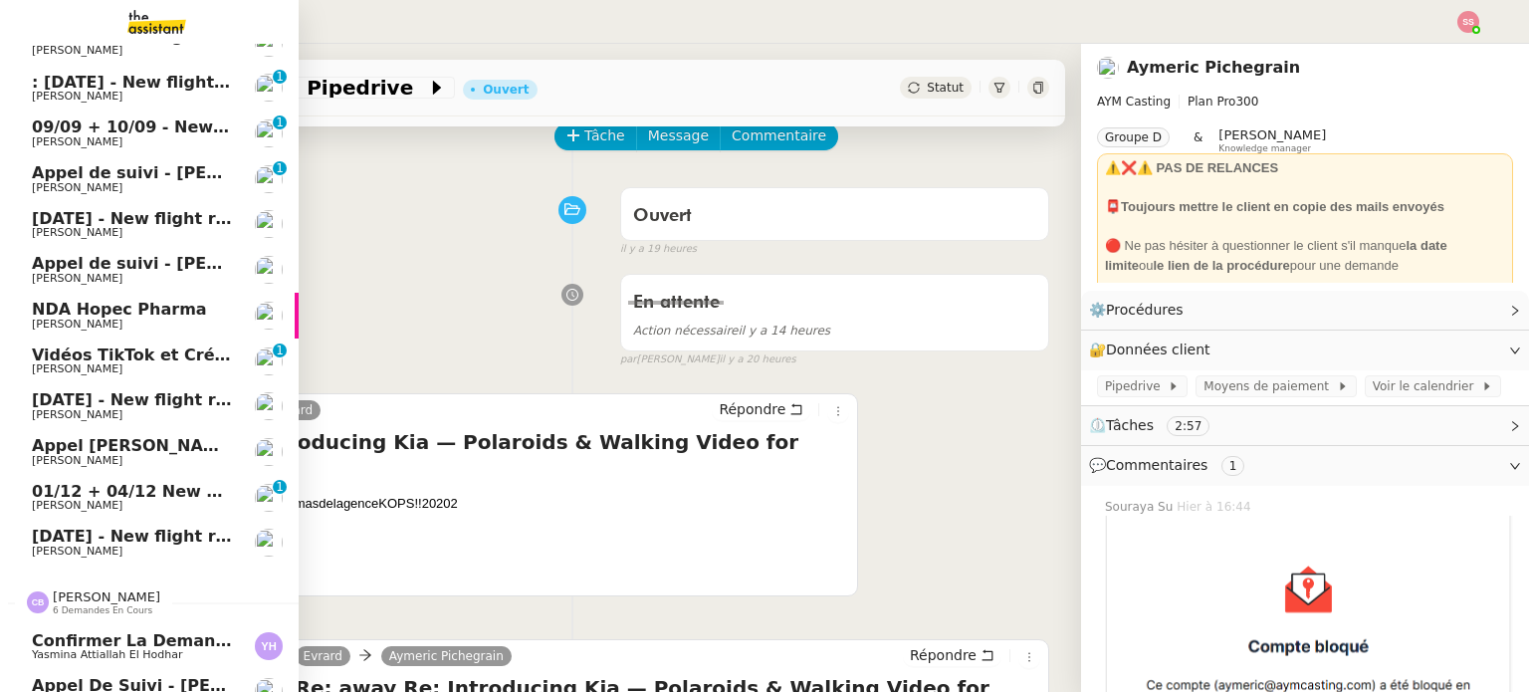
scroll to position [793, 0]
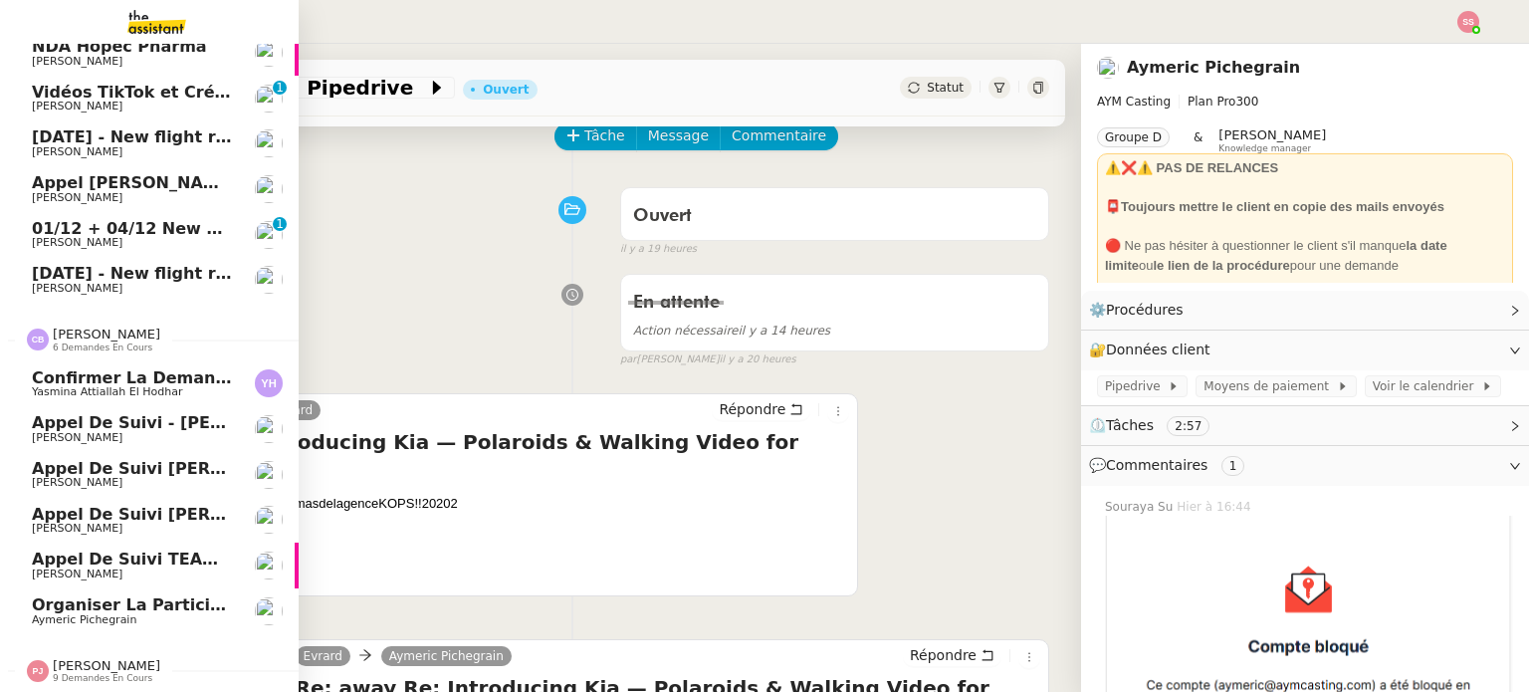
click at [167, 588] on link "Organiser la participation des talents à l'événement [PERSON_NAME]" at bounding box center [149, 611] width 299 height 46
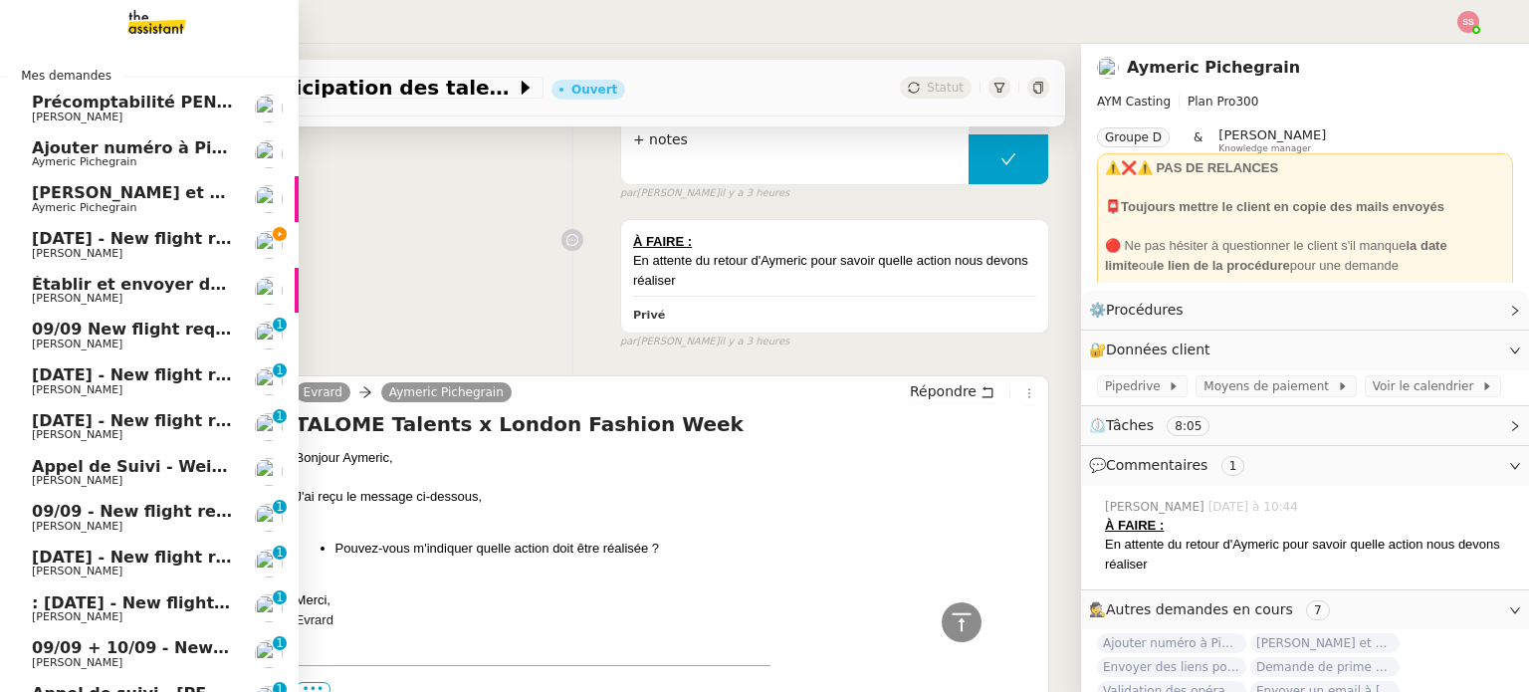
click at [183, 198] on span "[PERSON_NAME] et Geo dans Pipedrive" at bounding box center [207, 192] width 351 height 19
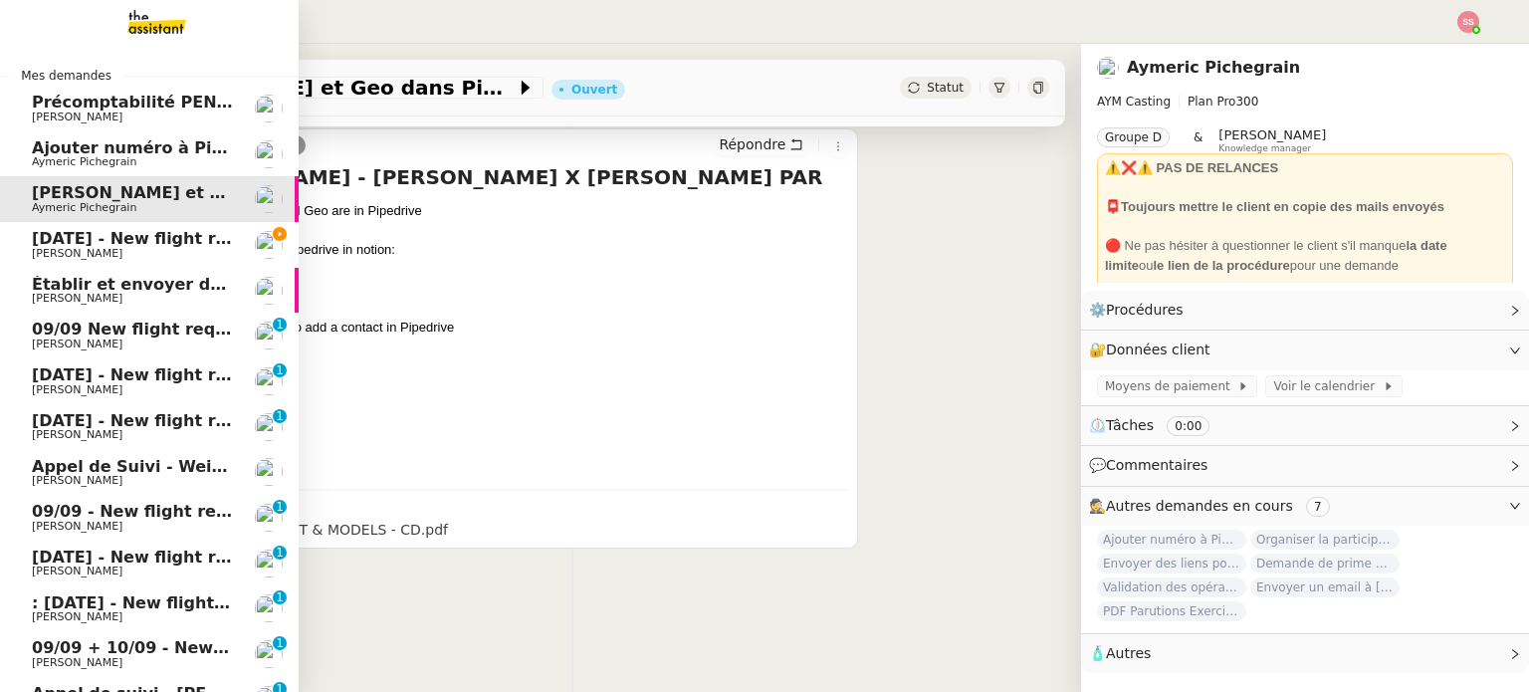
click at [176, 142] on span "Ajouter numéro à Pipedrive" at bounding box center [156, 147] width 248 height 19
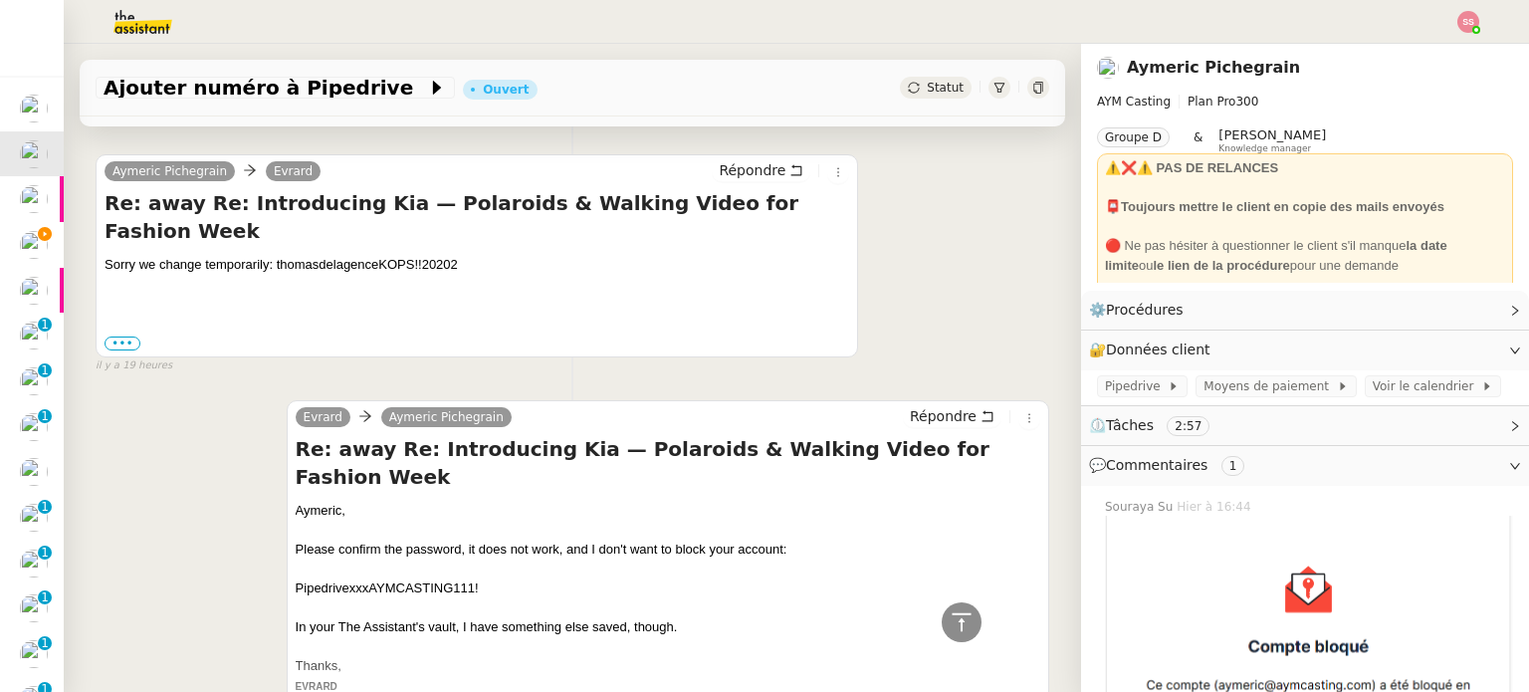
scroll to position [224, 0]
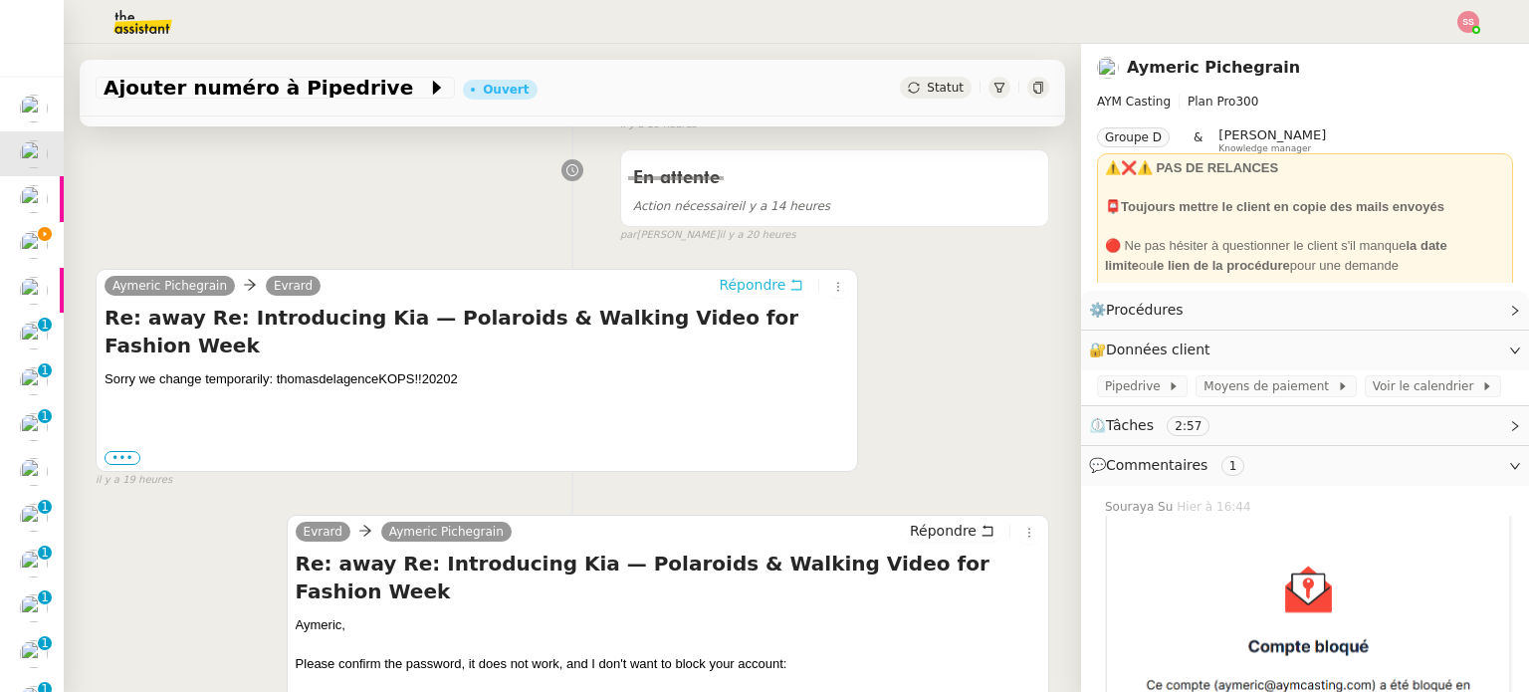
click at [732, 281] on span "Répondre" at bounding box center [752, 285] width 67 height 20
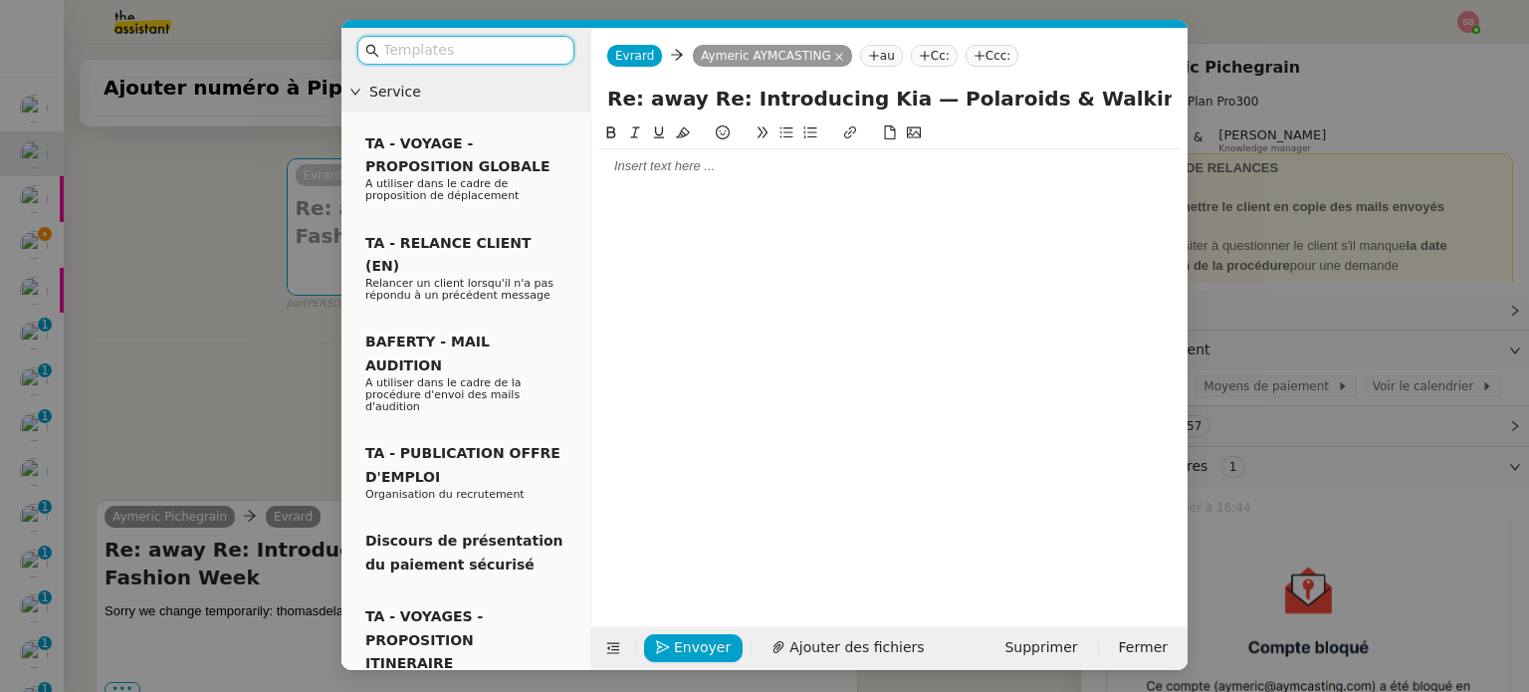
click at [624, 170] on div at bounding box center [889, 166] width 580 height 18
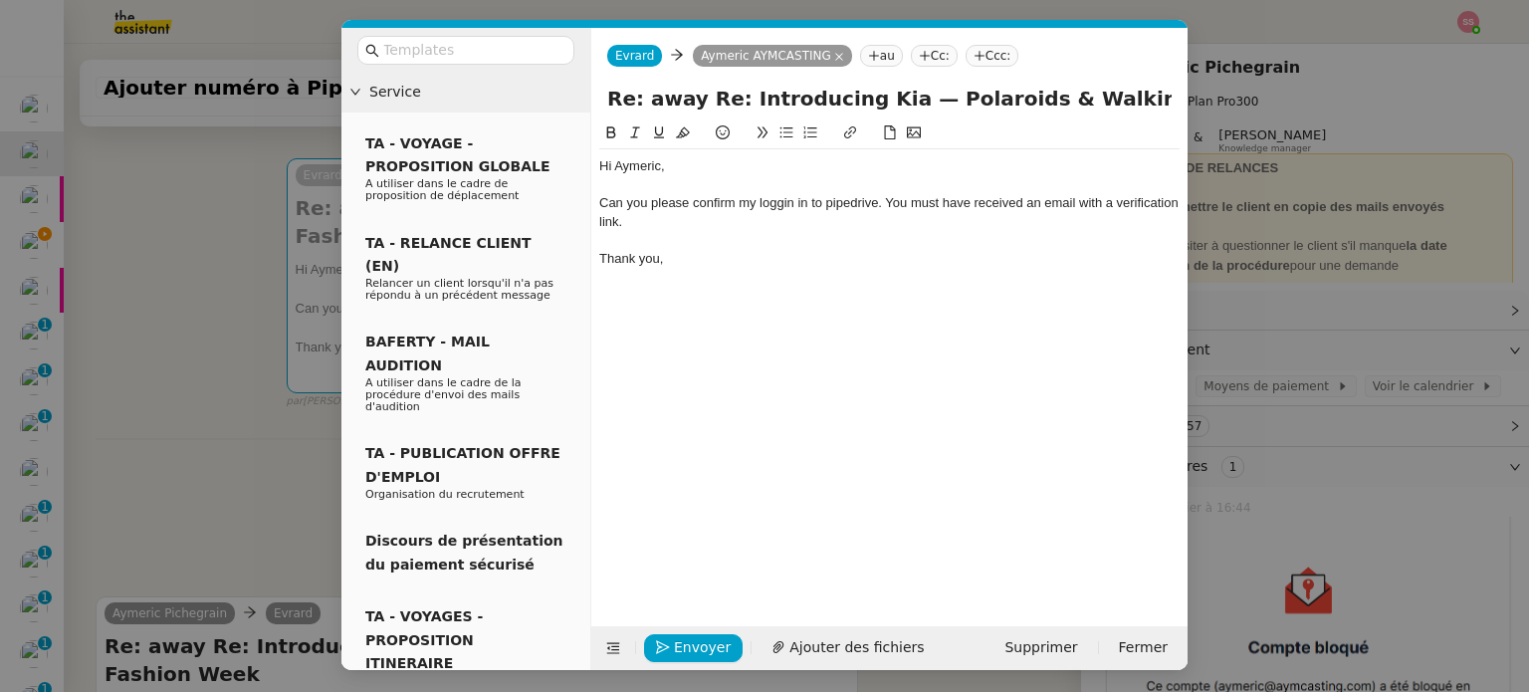
click at [793, 202] on div "Can you please confirm my loggin in to pipedrive. You must have received an ema…" at bounding box center [889, 212] width 580 height 37
click at [862, 208] on div "Can you please confirm my logging in to pipedrive. You must have received an em…" at bounding box center [889, 212] width 580 height 37
click at [875, 204] on div "Can you please confirm my logging in to pipedrive. You must have received an em…" at bounding box center [889, 212] width 580 height 37
click at [0, 0] on lt-span "Pipedrive" at bounding box center [0, 0] width 0 height 0
click at [709, 638] on span "Envoyer" at bounding box center [702, 647] width 57 height 23
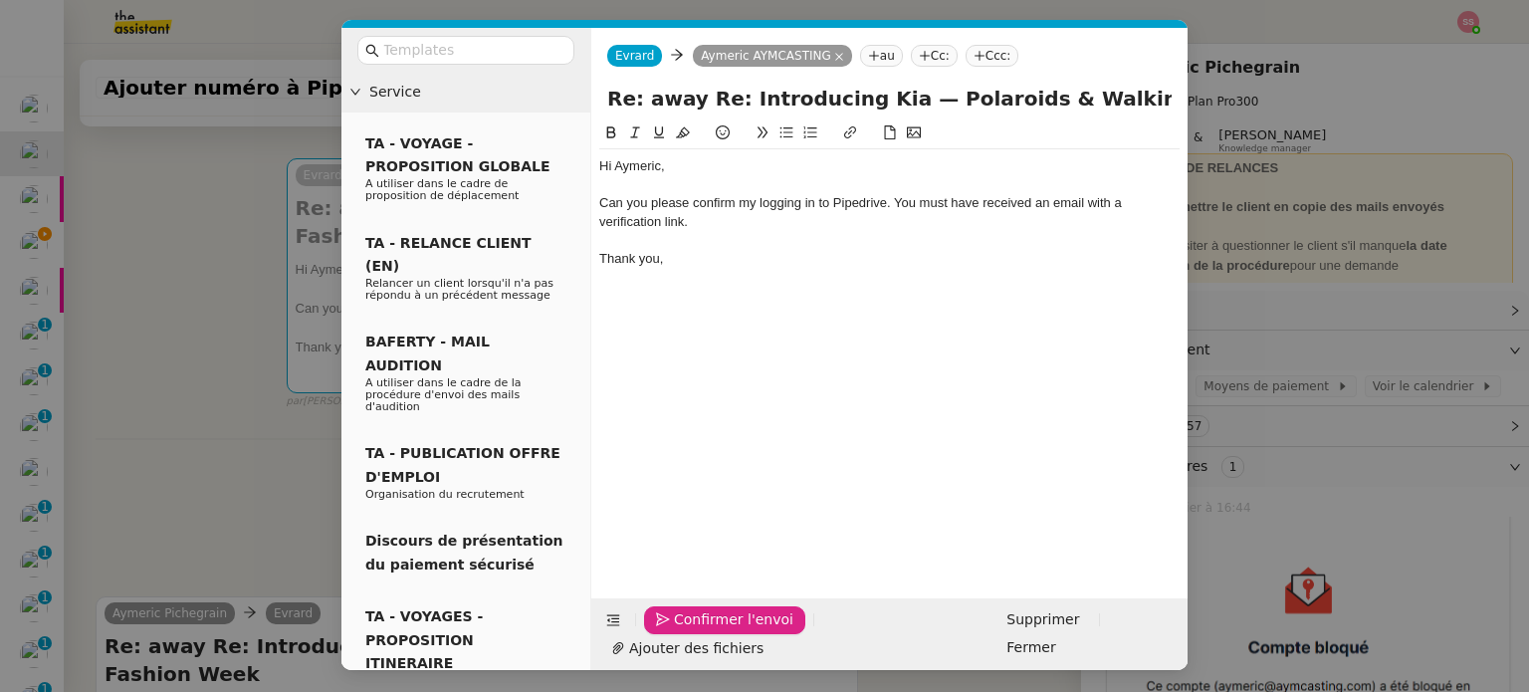
click at [708, 631] on span "Confirmer l'envoi" at bounding box center [733, 619] width 119 height 23
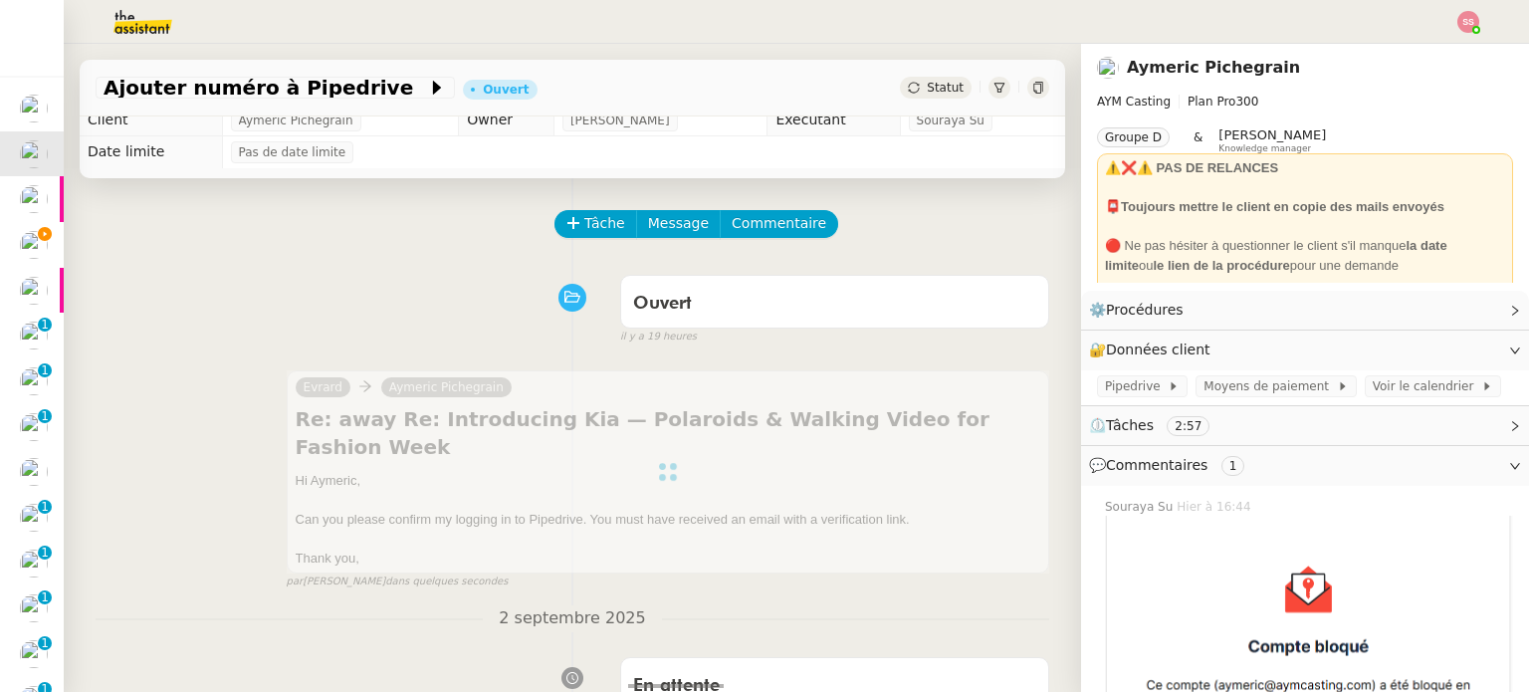
scroll to position [0, 0]
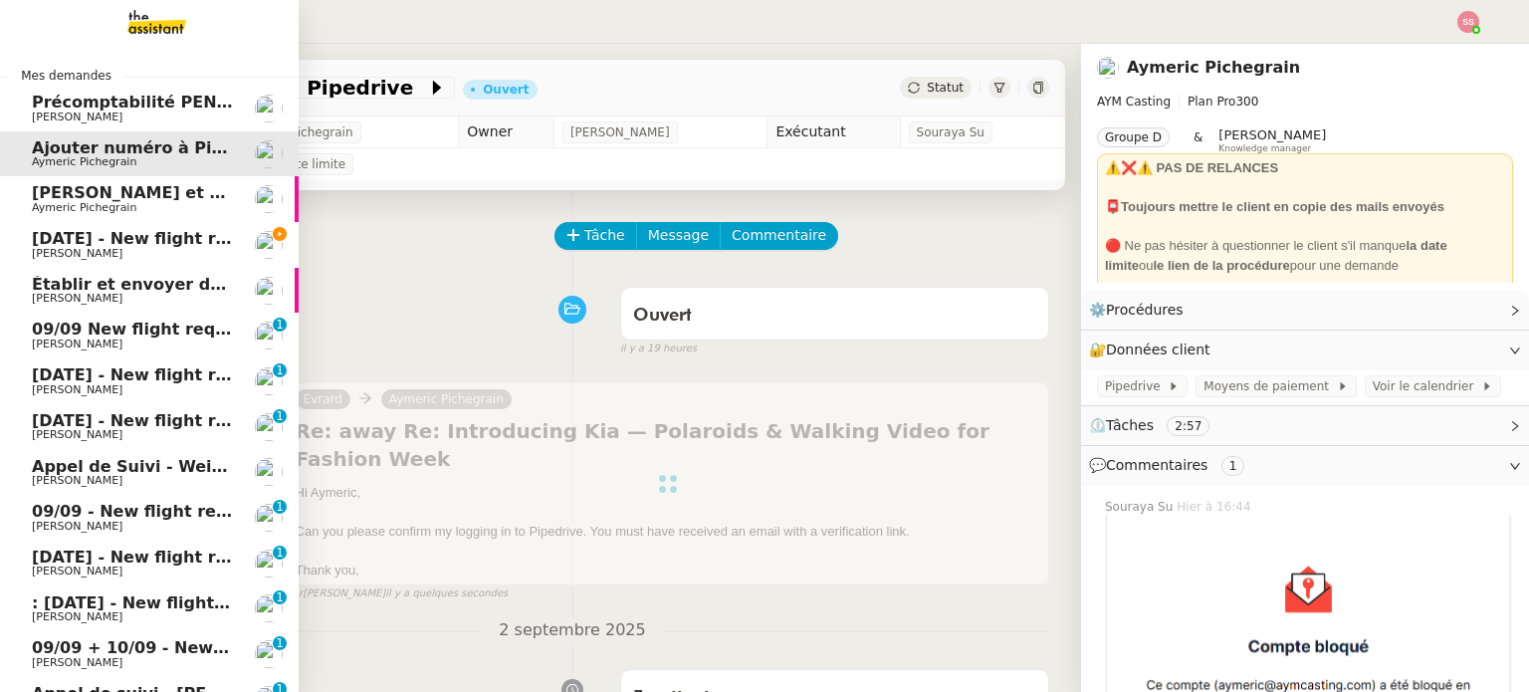
click at [108, 234] on span "[DATE] - New flight request - [PERSON_NAME]" at bounding box center [237, 238] width 411 height 19
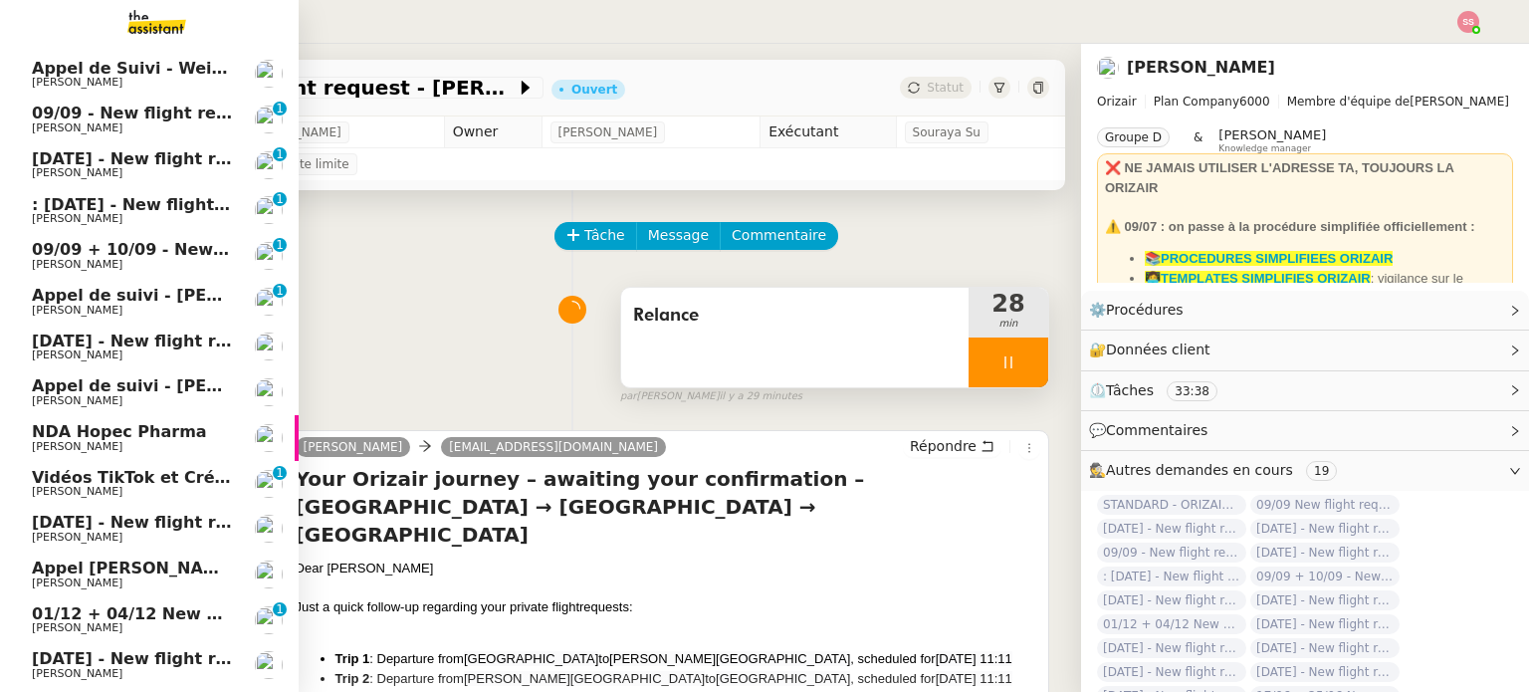
scroll to position [100, 0]
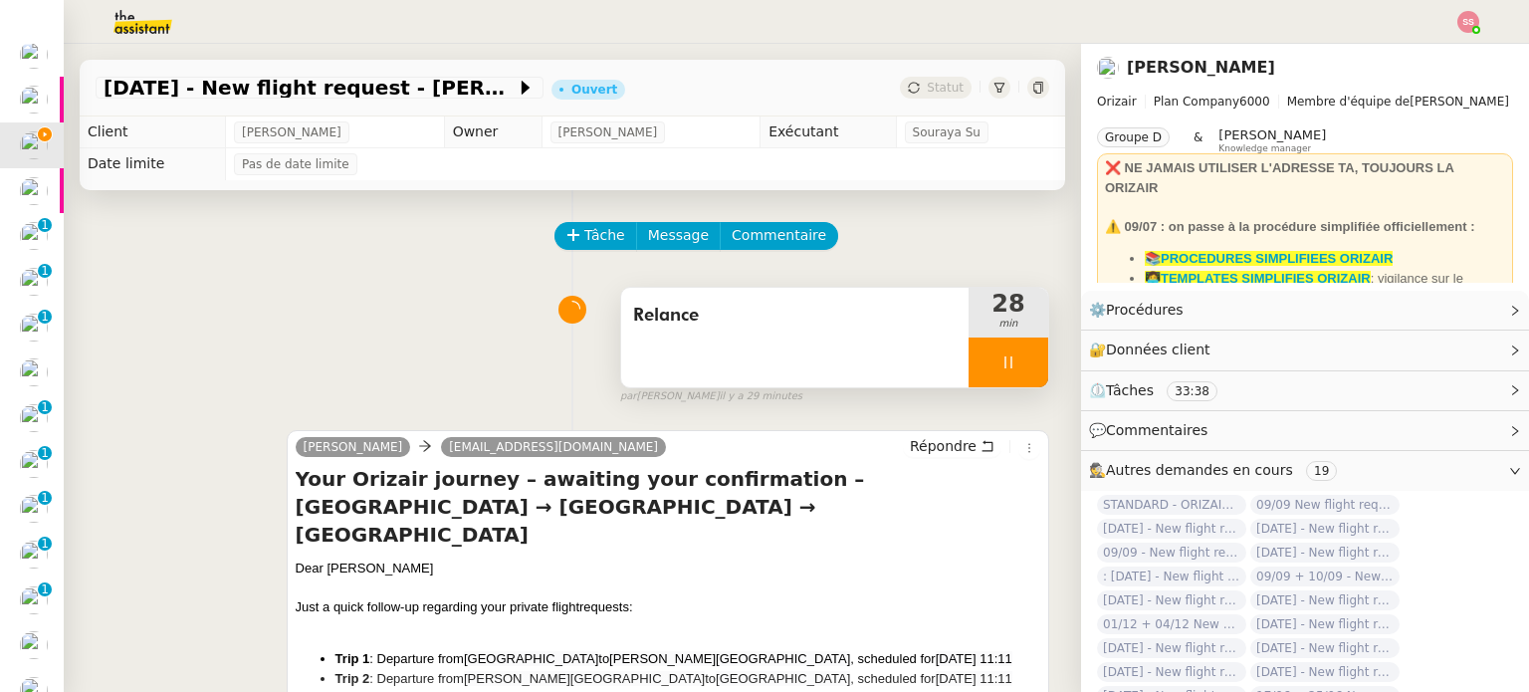
click at [1018, 355] on div at bounding box center [1008, 362] width 80 height 50
drag, startPoint x: 1015, startPoint y: 355, endPoint x: 987, endPoint y: 284, distance: 76.9
click at [1014, 355] on button at bounding box center [1028, 362] width 40 height 50
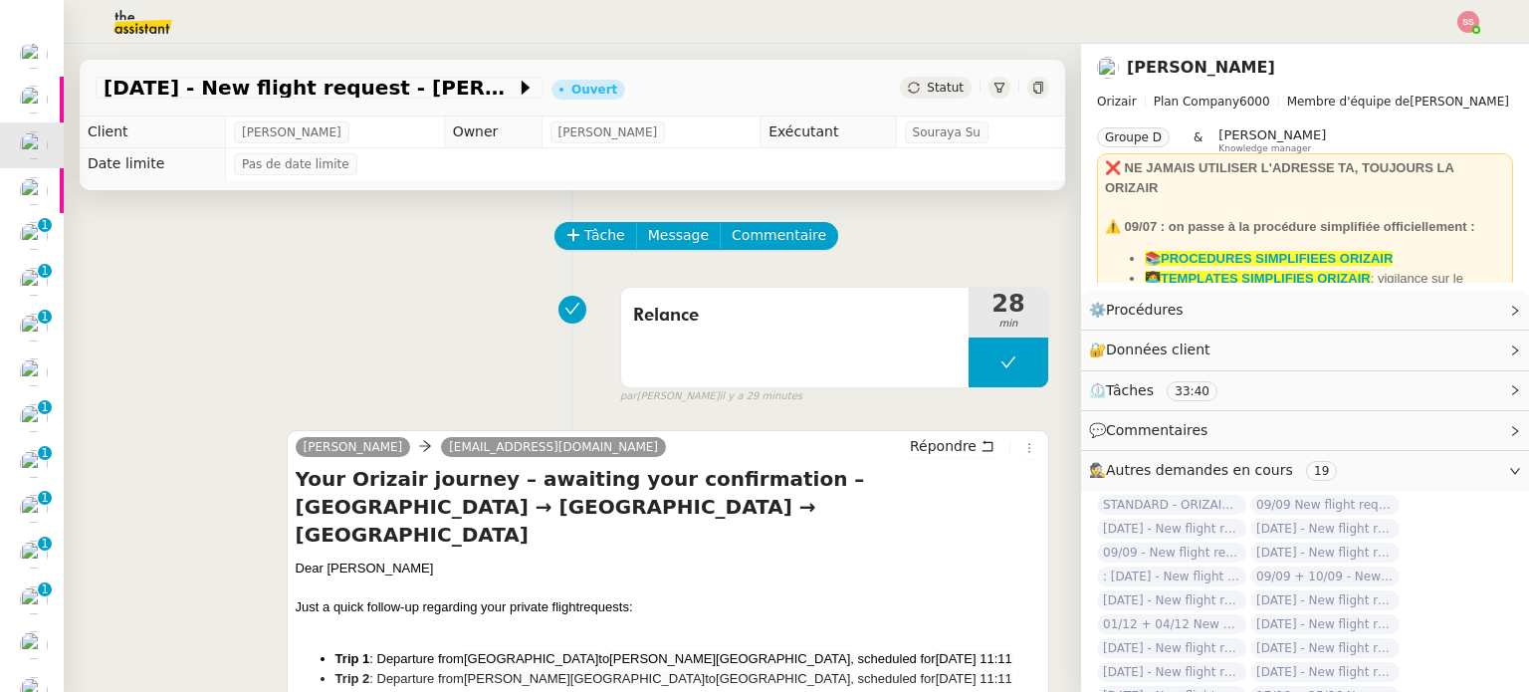
click at [927, 86] on span "Statut" at bounding box center [945, 88] width 37 height 14
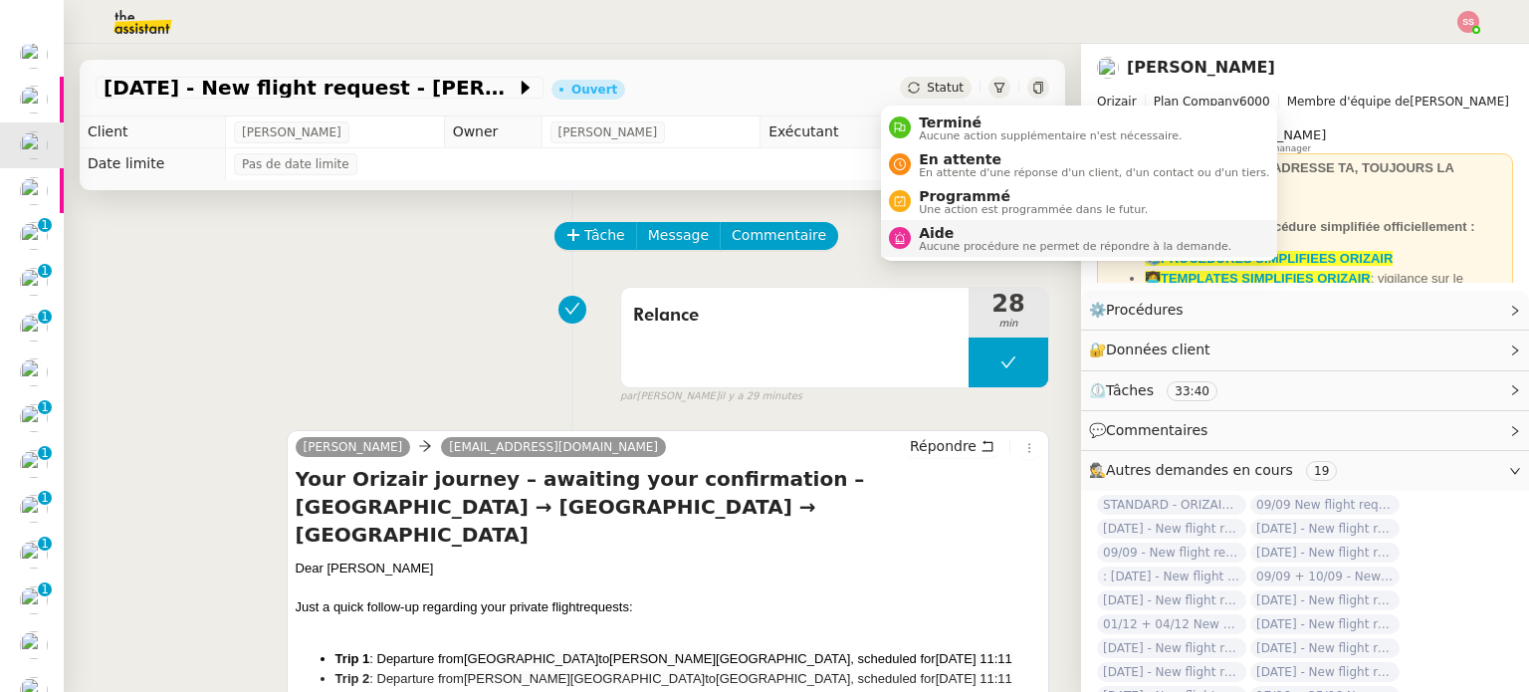
click at [976, 241] on span "Aucune procédure ne permet de répondre à la demande." at bounding box center [1075, 246] width 312 height 11
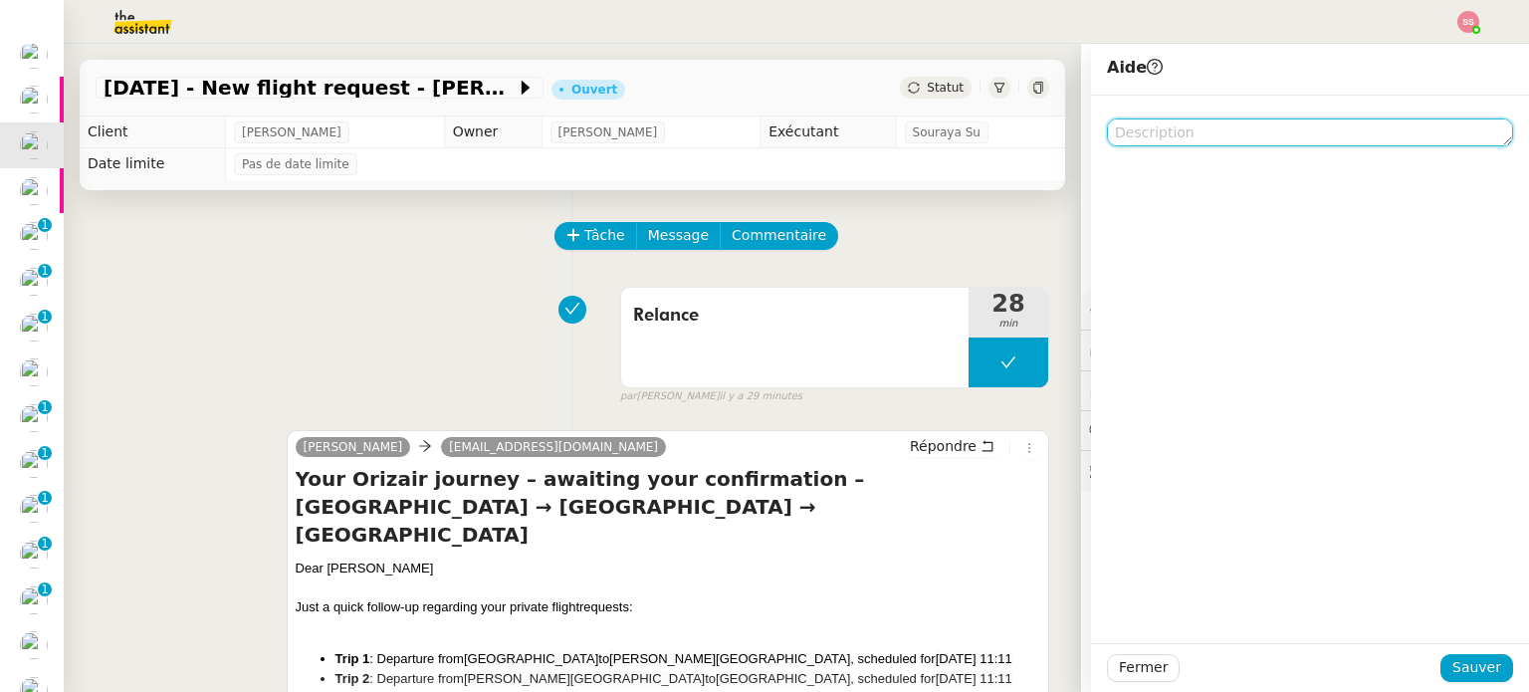
click at [1218, 123] on textarea at bounding box center [1310, 132] width 406 height 28
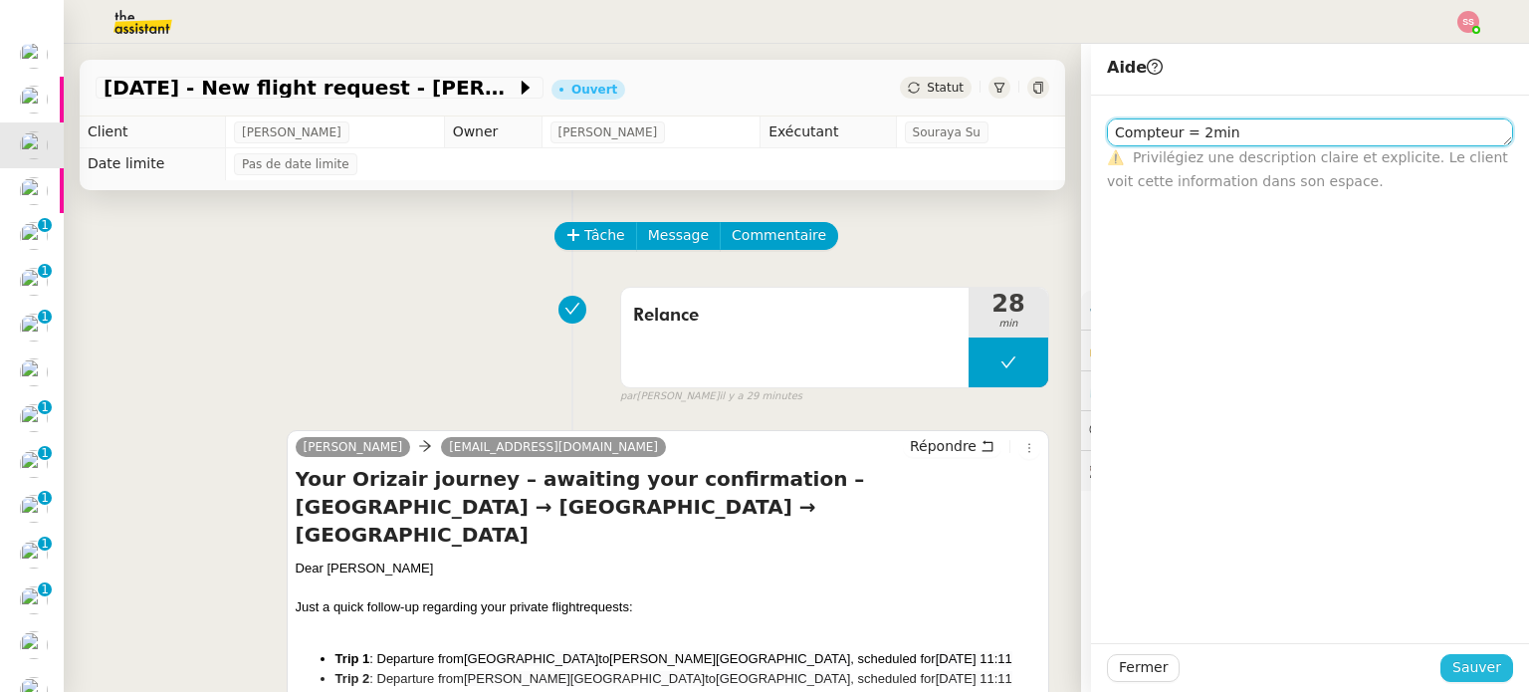
type textarea "Compteur = 2min"
click at [1472, 675] on span "Sauver" at bounding box center [1476, 667] width 49 height 23
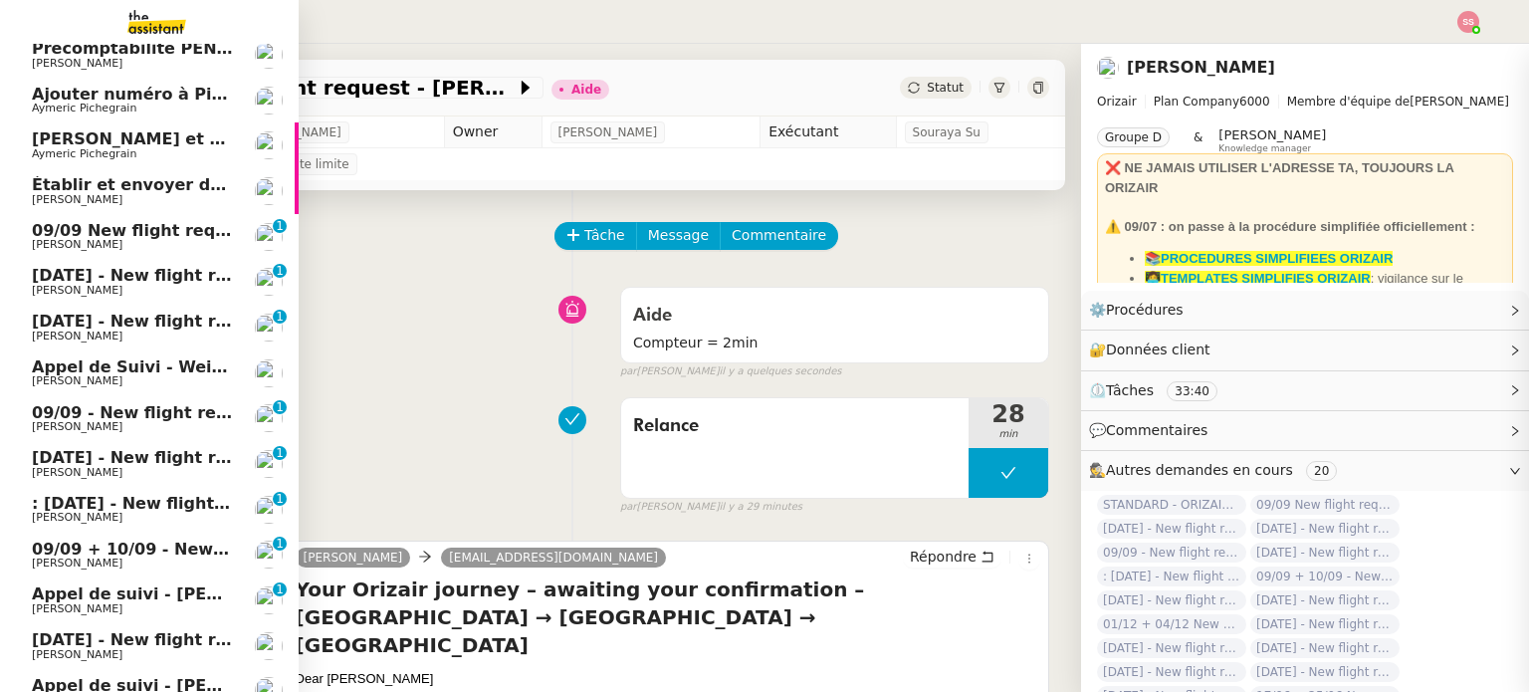
scroll to position [144, 0]
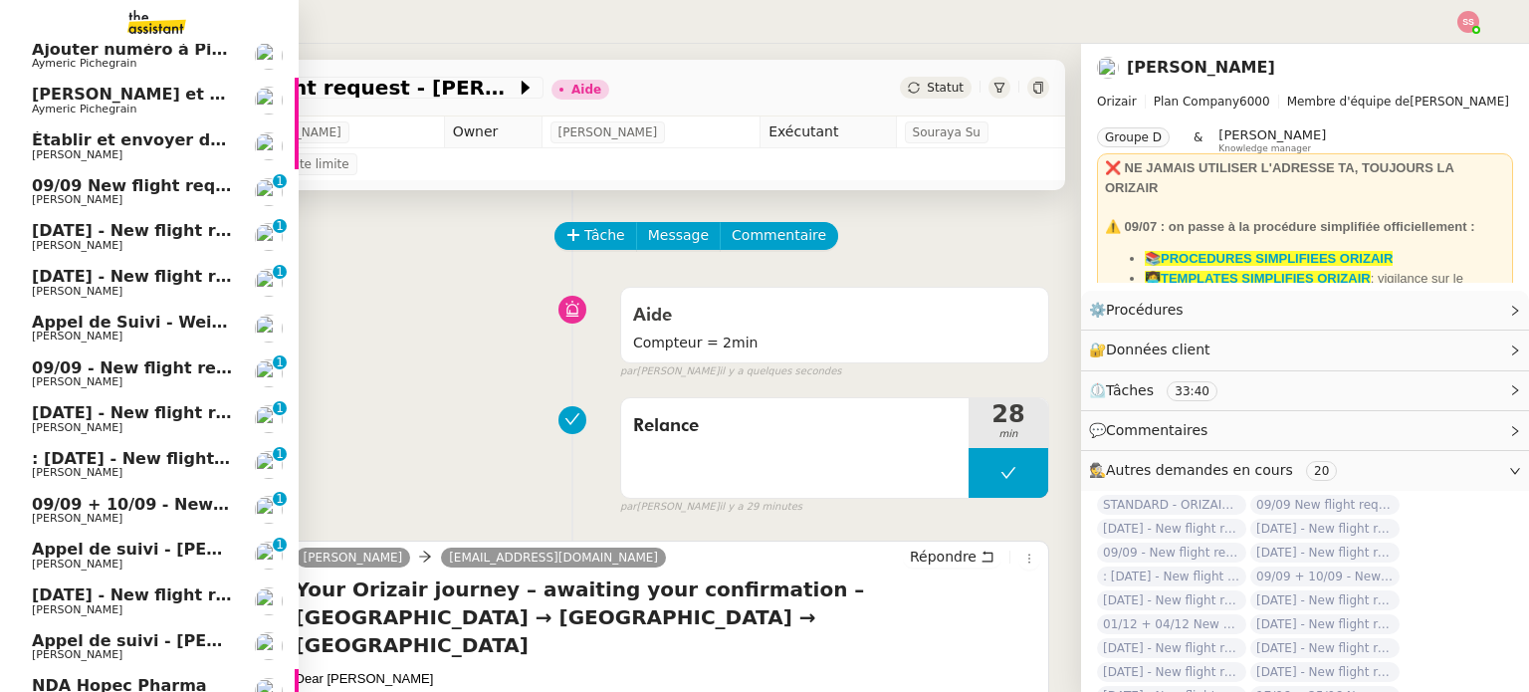
click at [71, 92] on span "[PERSON_NAME] et Geo dans Pipedrive" at bounding box center [207, 94] width 351 height 19
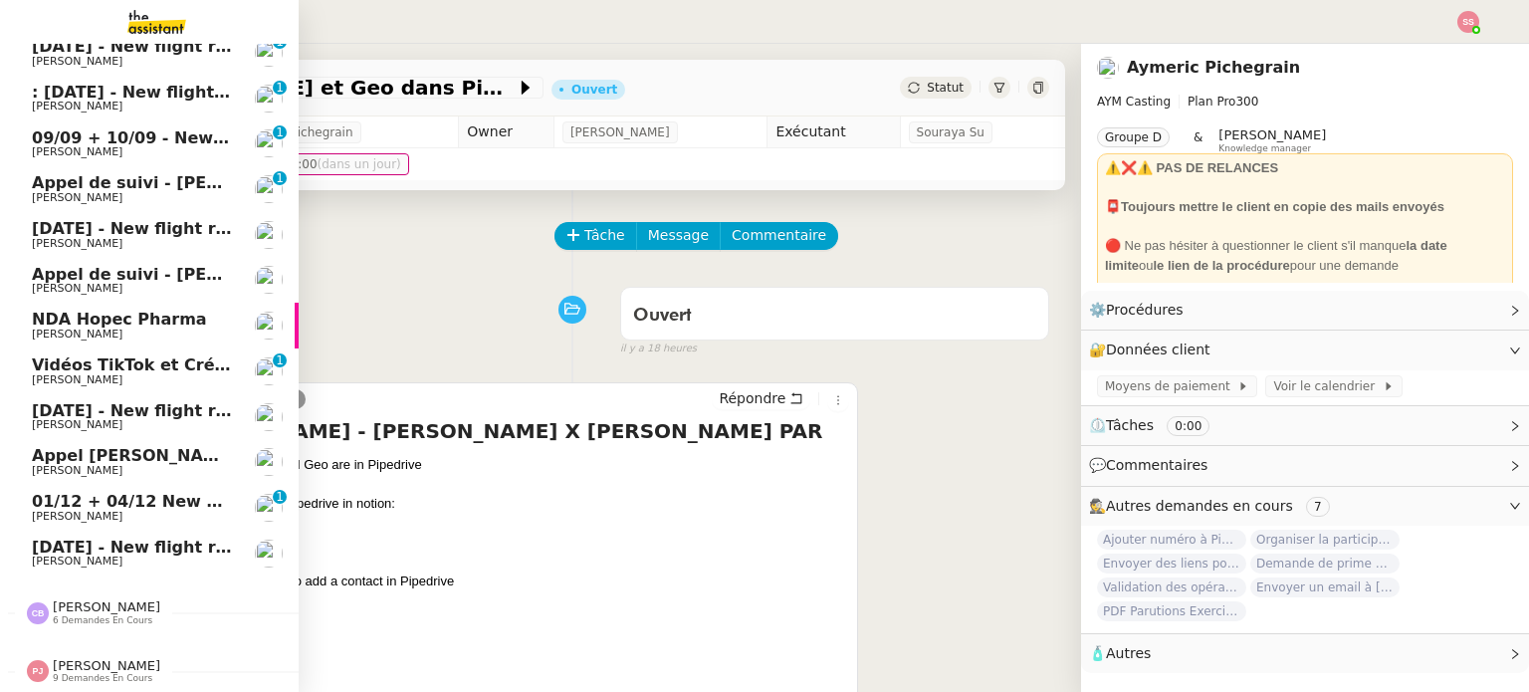
scroll to position [521, 0]
click at [163, 555] on span "[PERSON_NAME]" at bounding box center [132, 561] width 201 height 12
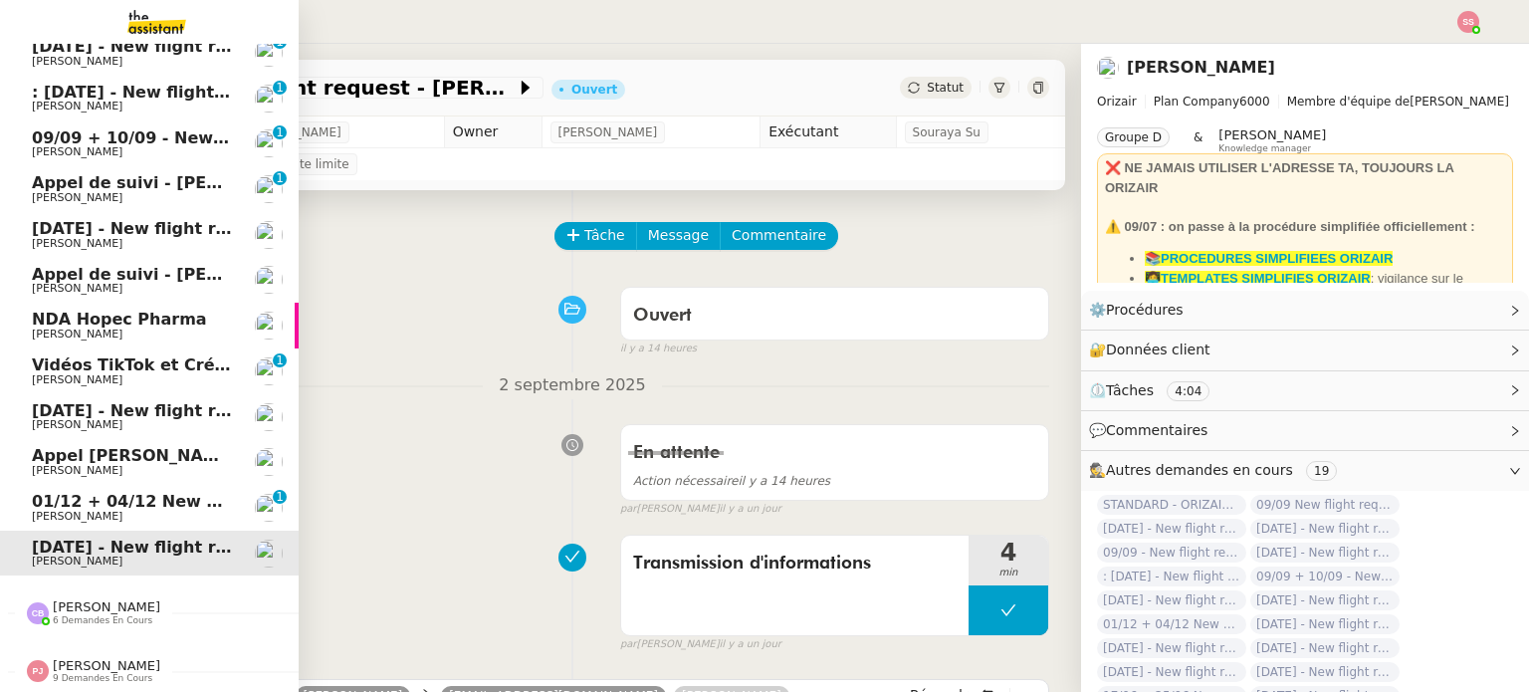
click at [196, 511] on span "[PERSON_NAME]" at bounding box center [132, 517] width 201 height 12
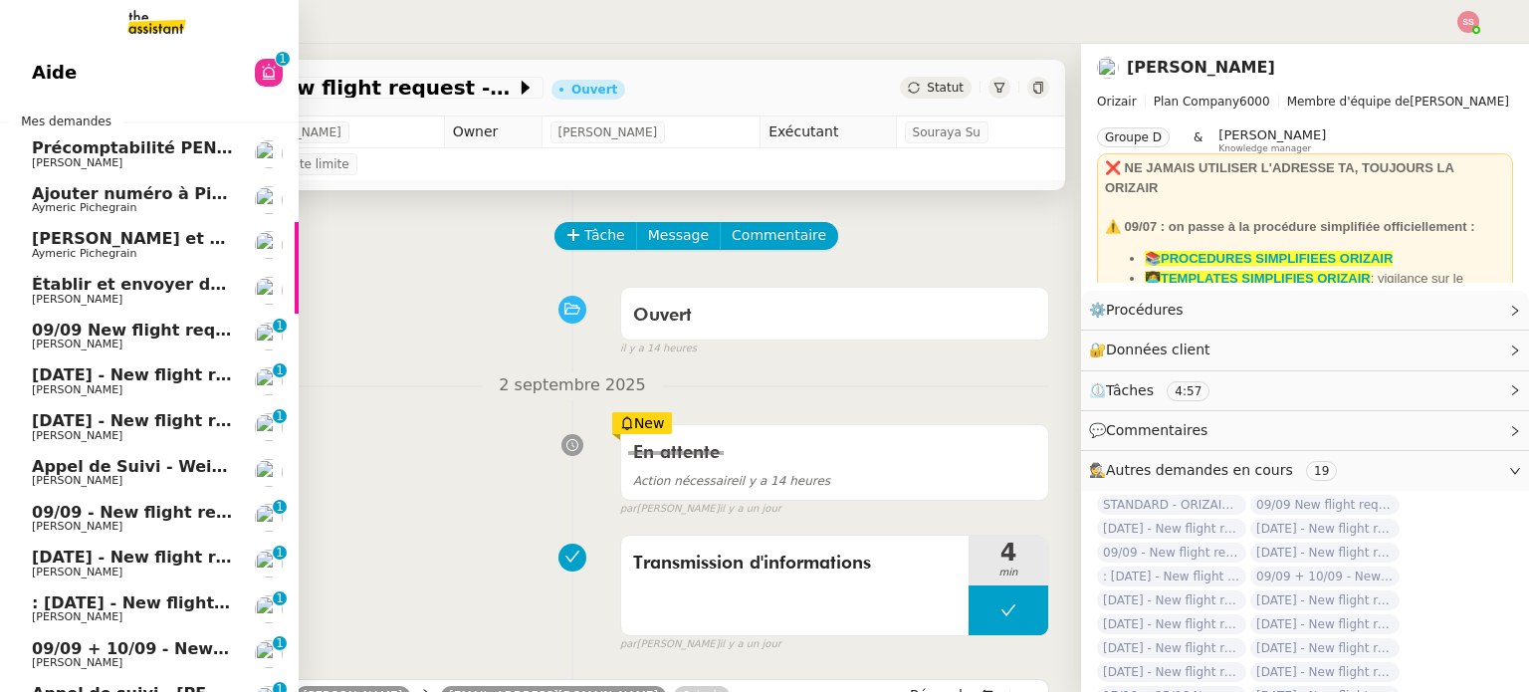
click at [149, 323] on span "09/09 New flight request - [PERSON_NAME]" at bounding box center [226, 329] width 388 height 19
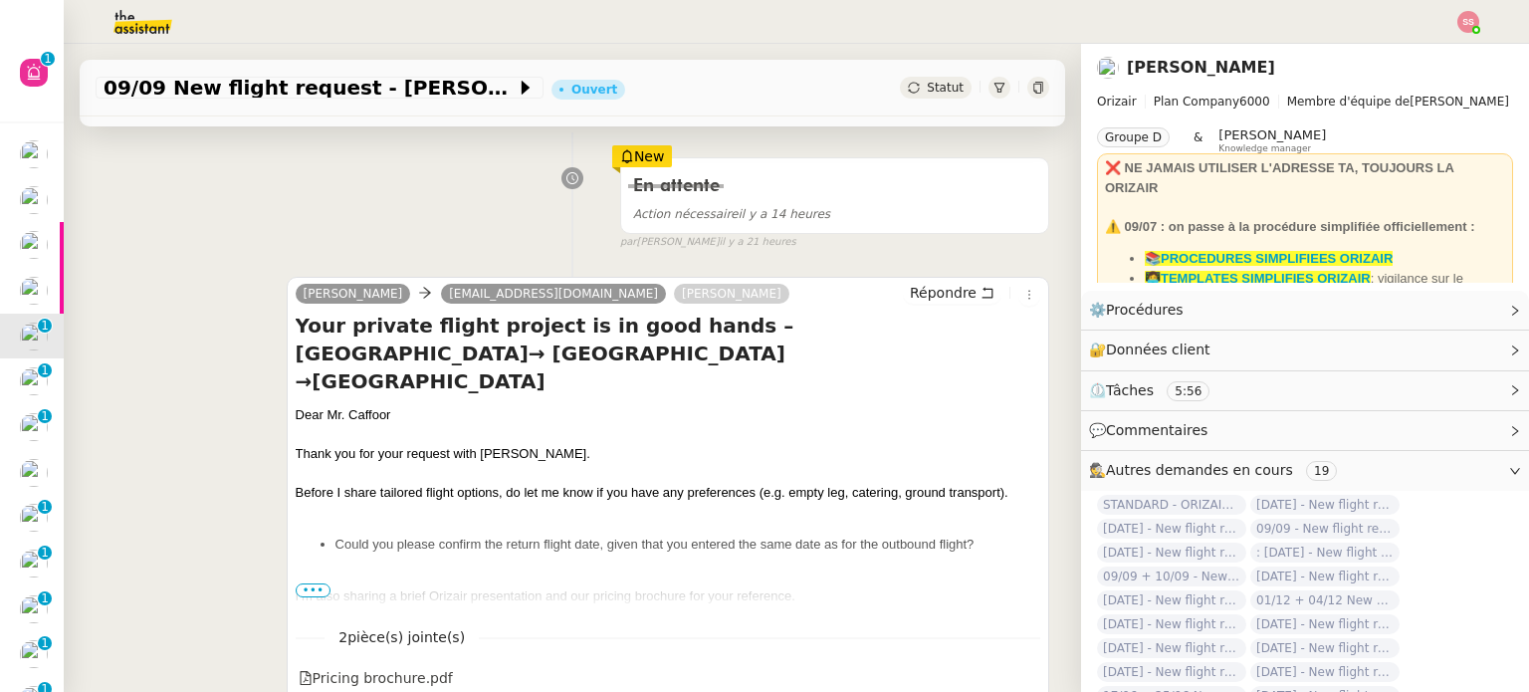
scroll to position [199, 0]
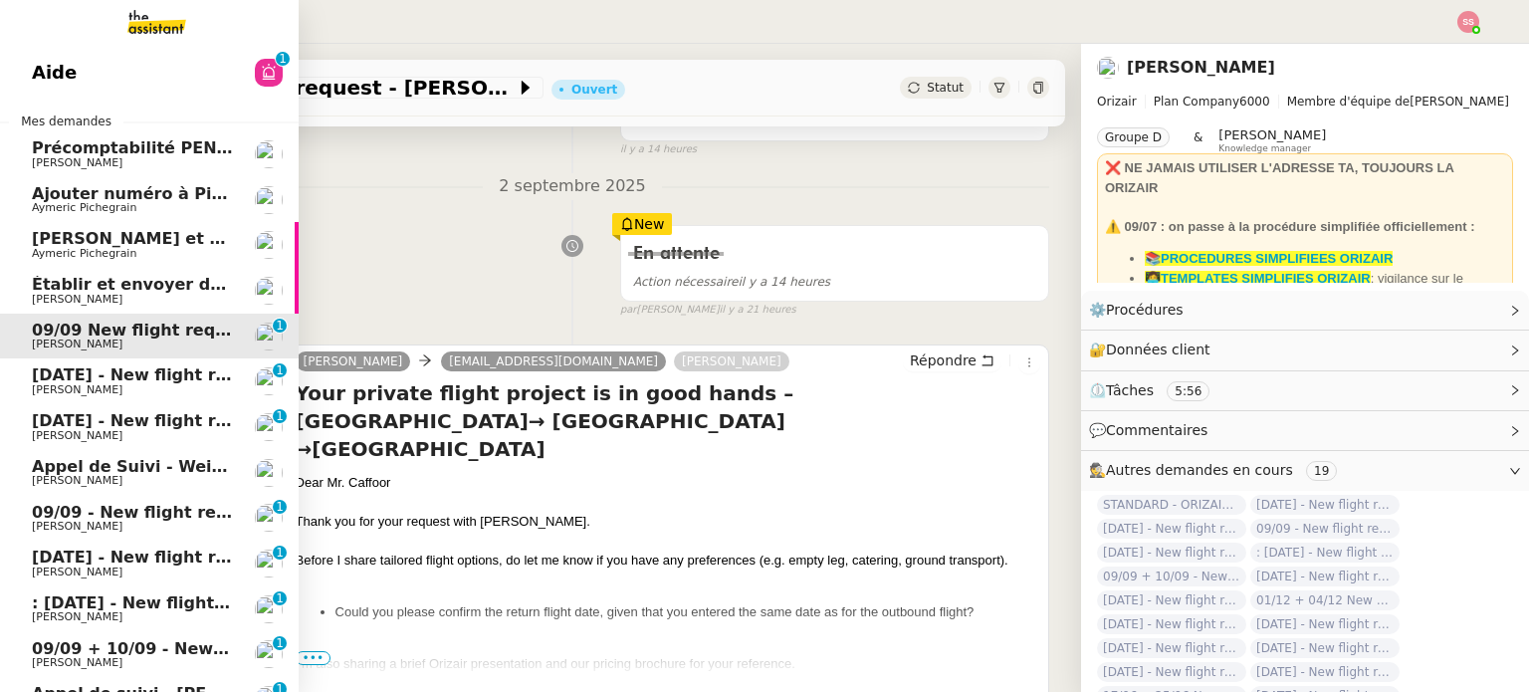
click at [125, 273] on link "Établir et envoyer deux factures trimestrielles Jean-Baptiste Barfety" at bounding box center [149, 291] width 299 height 46
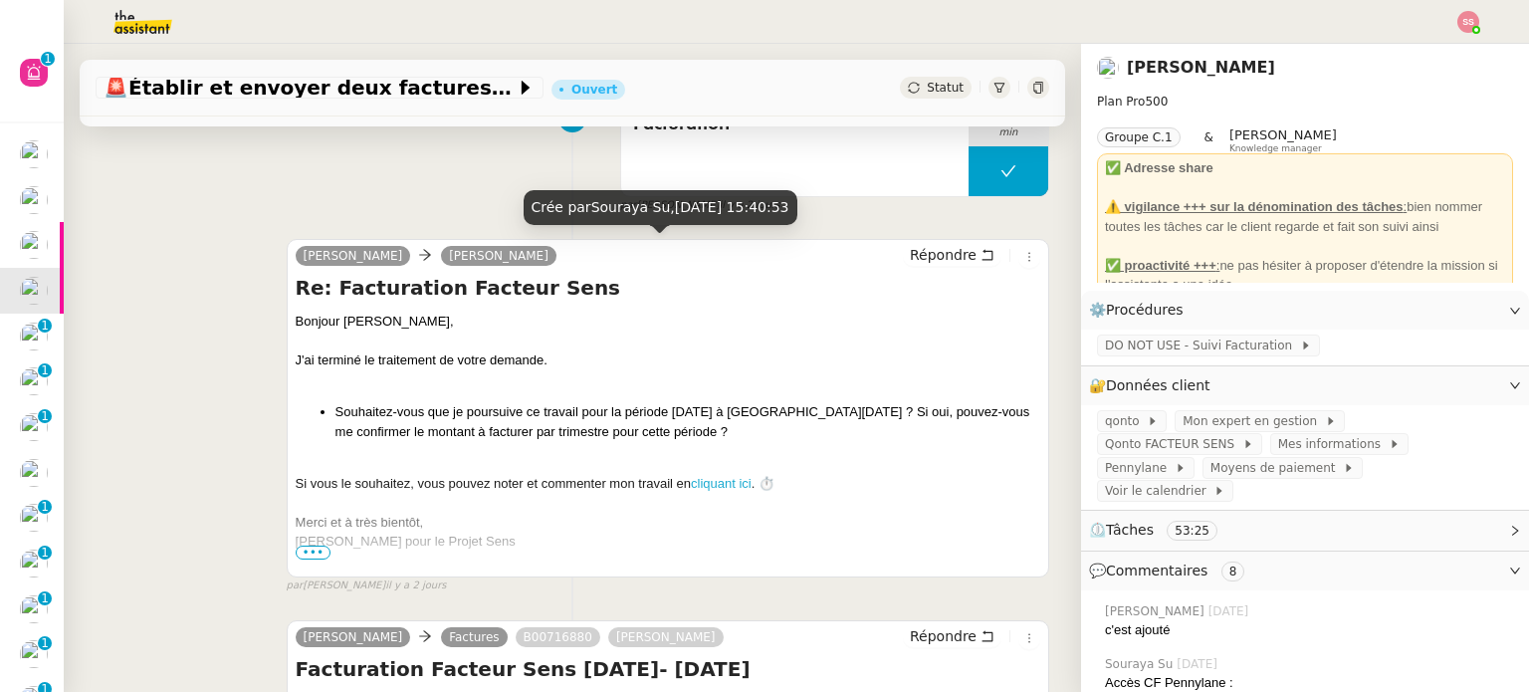
scroll to position [697, 0]
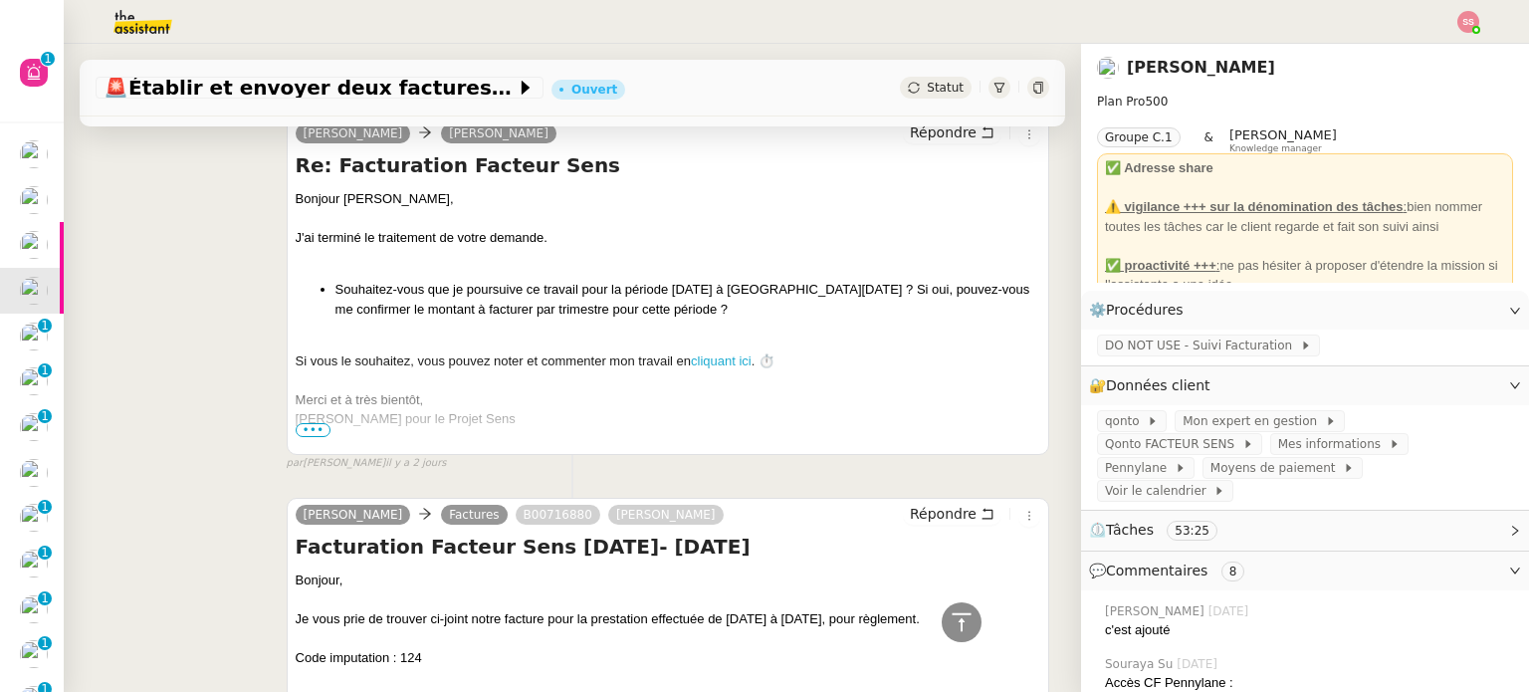
click at [311, 425] on span "•••" at bounding box center [314, 430] width 36 height 14
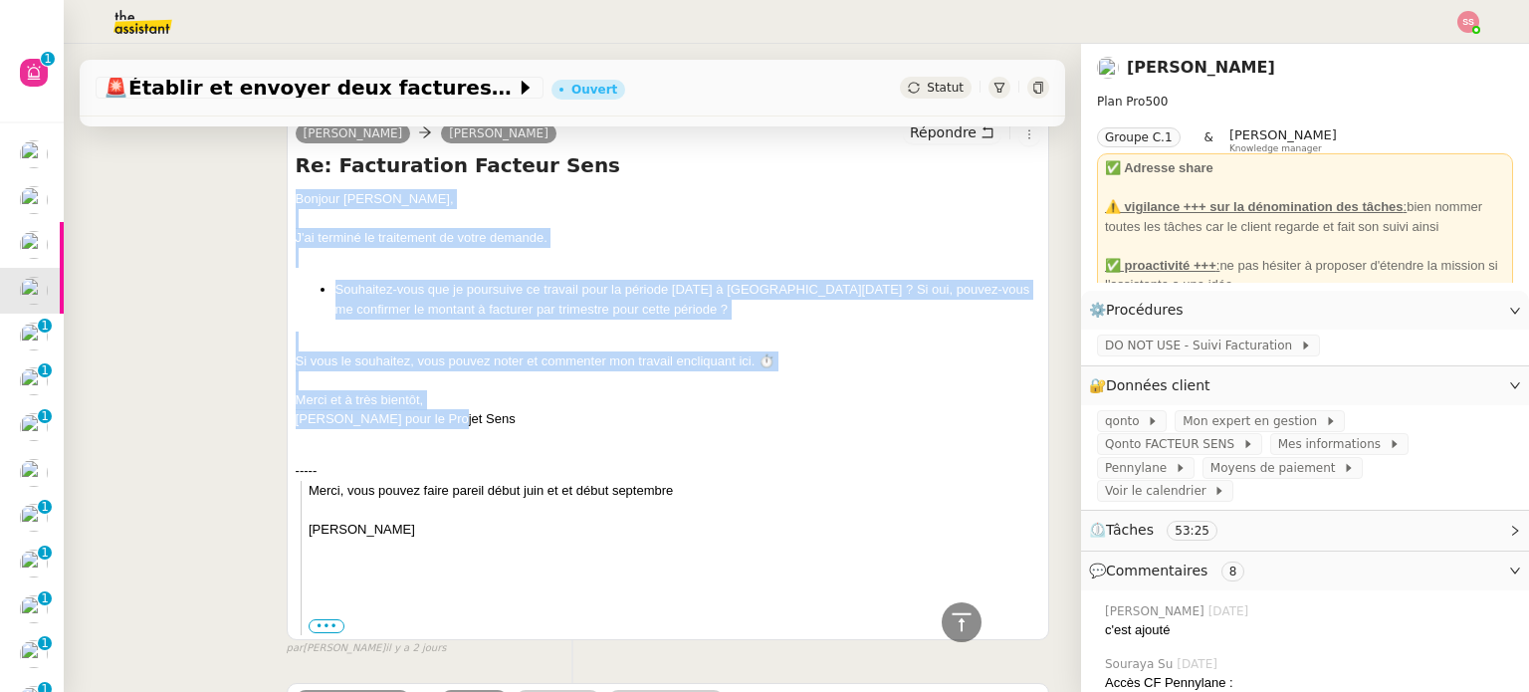
drag, startPoint x: 453, startPoint y: 428, endPoint x: 282, endPoint y: 189, distance: 293.9
click at [287, 189] on div "Marie Jean-Baptiste Barfety Répondre Re: Facturation Facteur Sens ﻿Bonjour Jean…" at bounding box center [668, 377] width 762 height 523
click at [940, 129] on span "Répondre" at bounding box center [943, 132] width 67 height 20
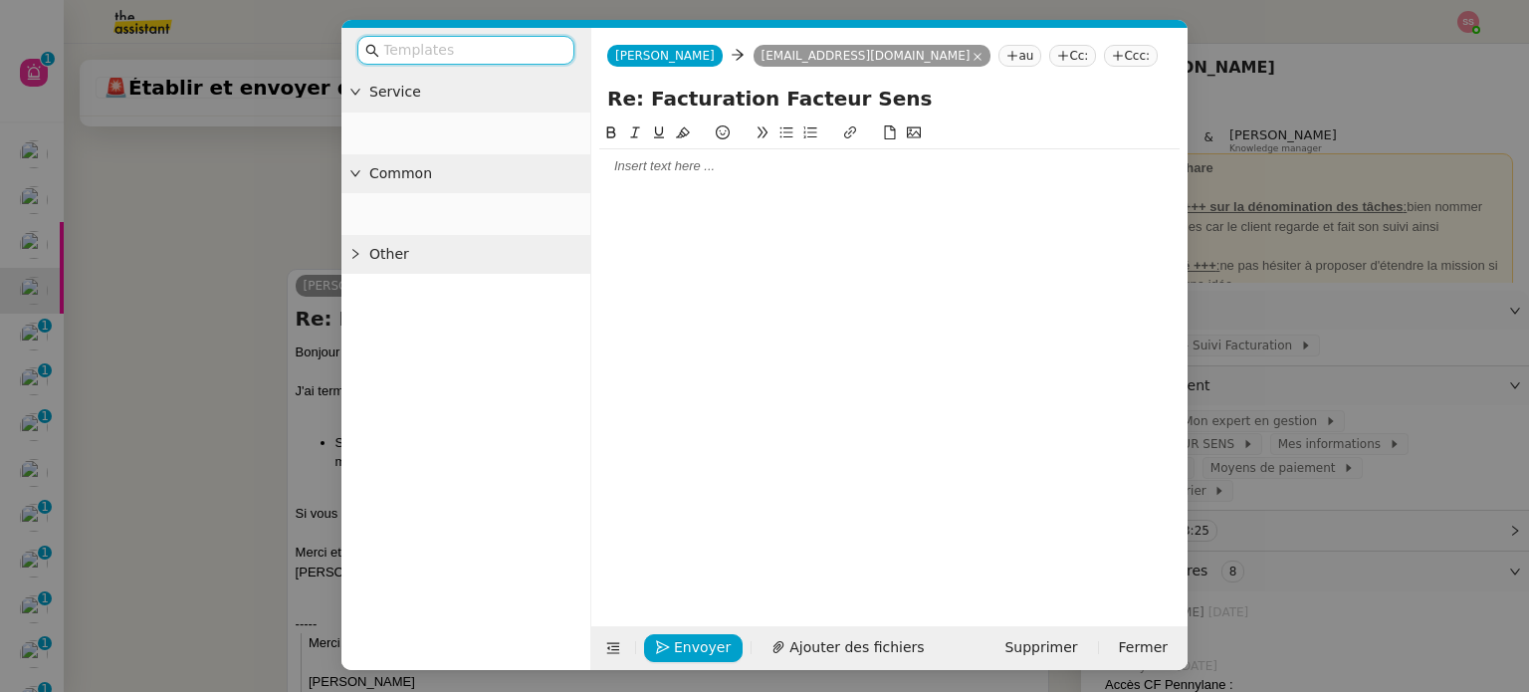
scroll to position [849, 0]
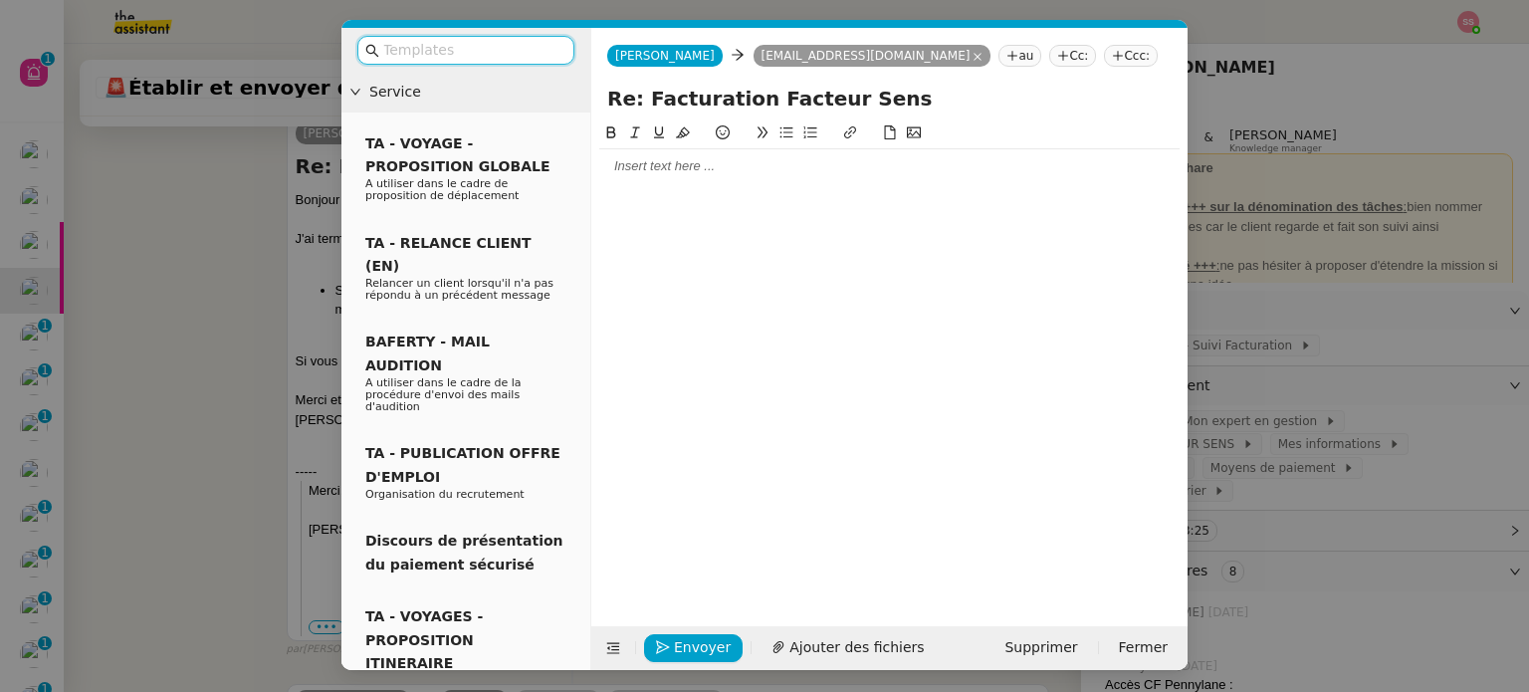
click at [707, 171] on div at bounding box center [889, 166] width 580 height 18
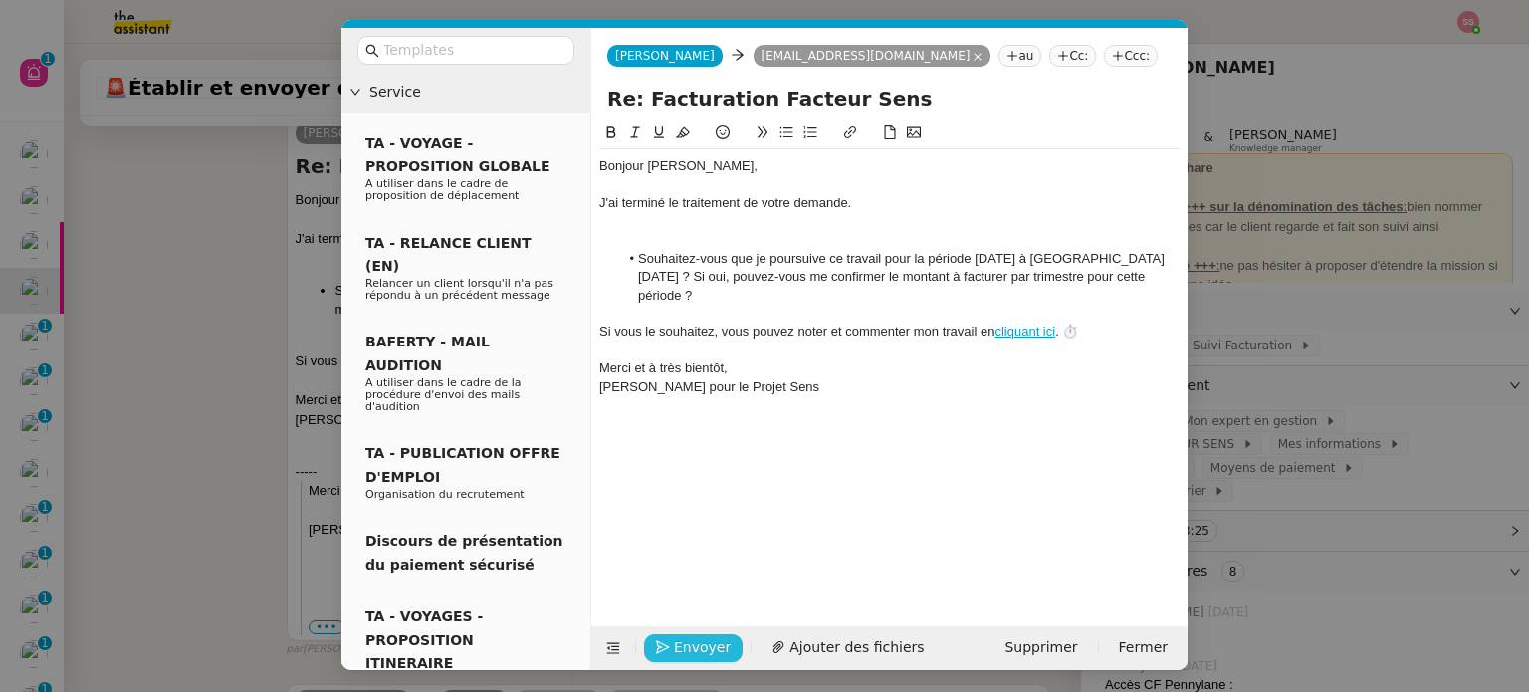
scroll to position [1111, 0]
click at [717, 230] on div at bounding box center [889, 222] width 580 height 18
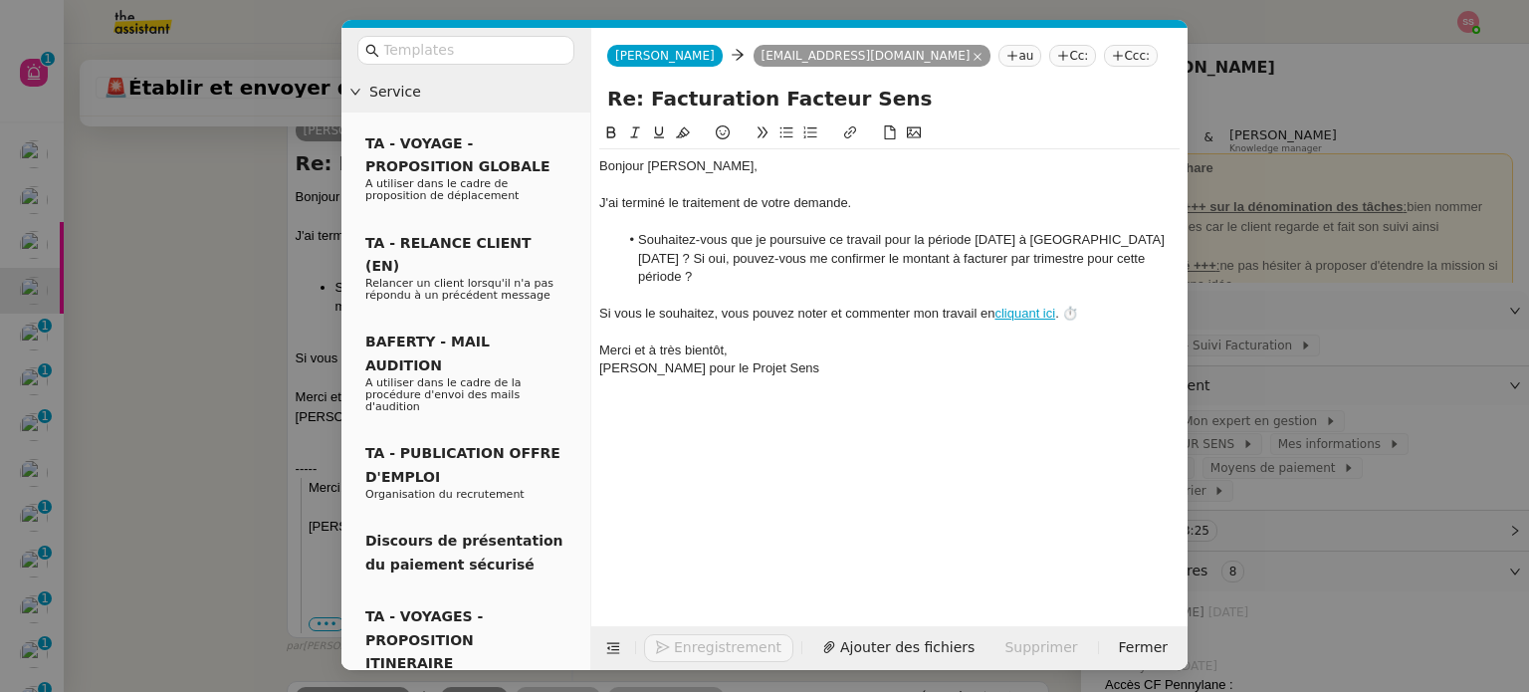
scroll to position [1108, 0]
click at [697, 656] on span "Envoyer" at bounding box center [702, 647] width 57 height 23
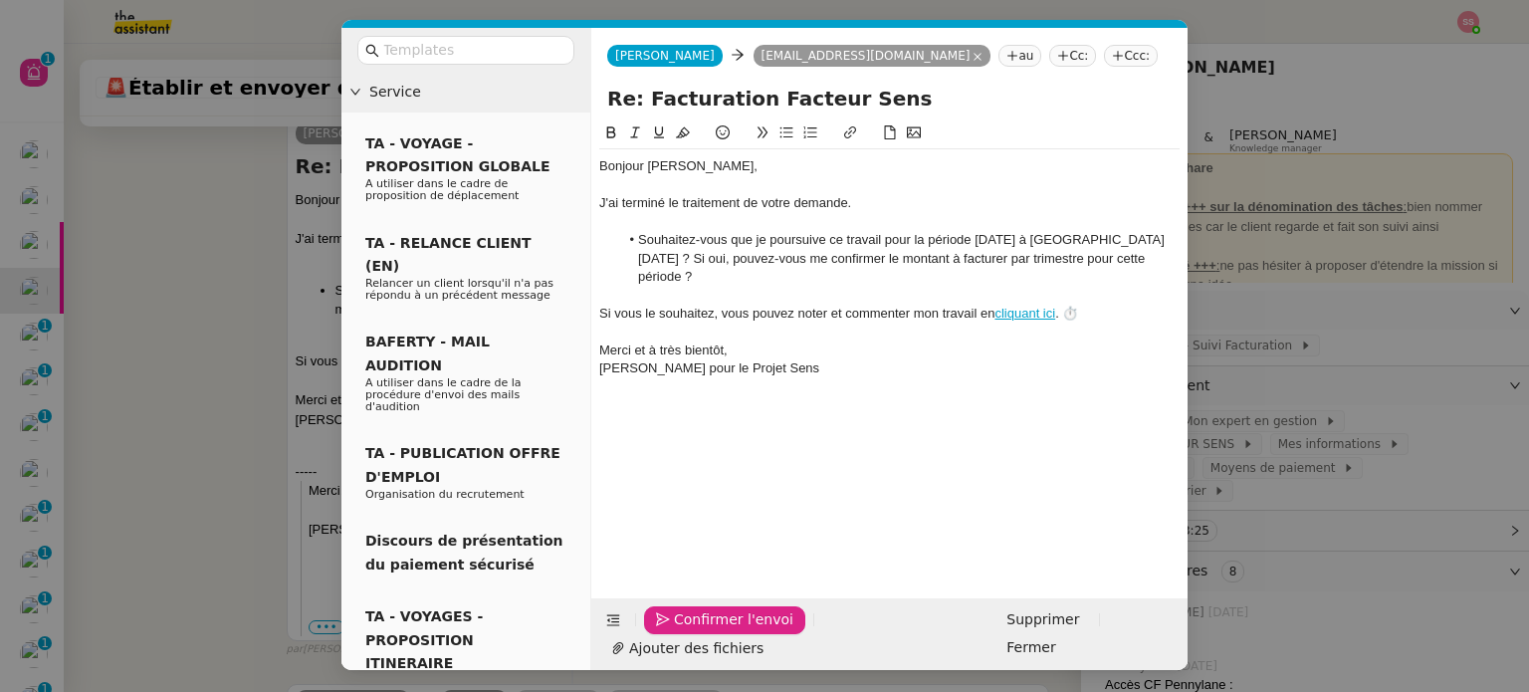
click at [698, 631] on span "Confirmer l'envoi" at bounding box center [733, 619] width 119 height 23
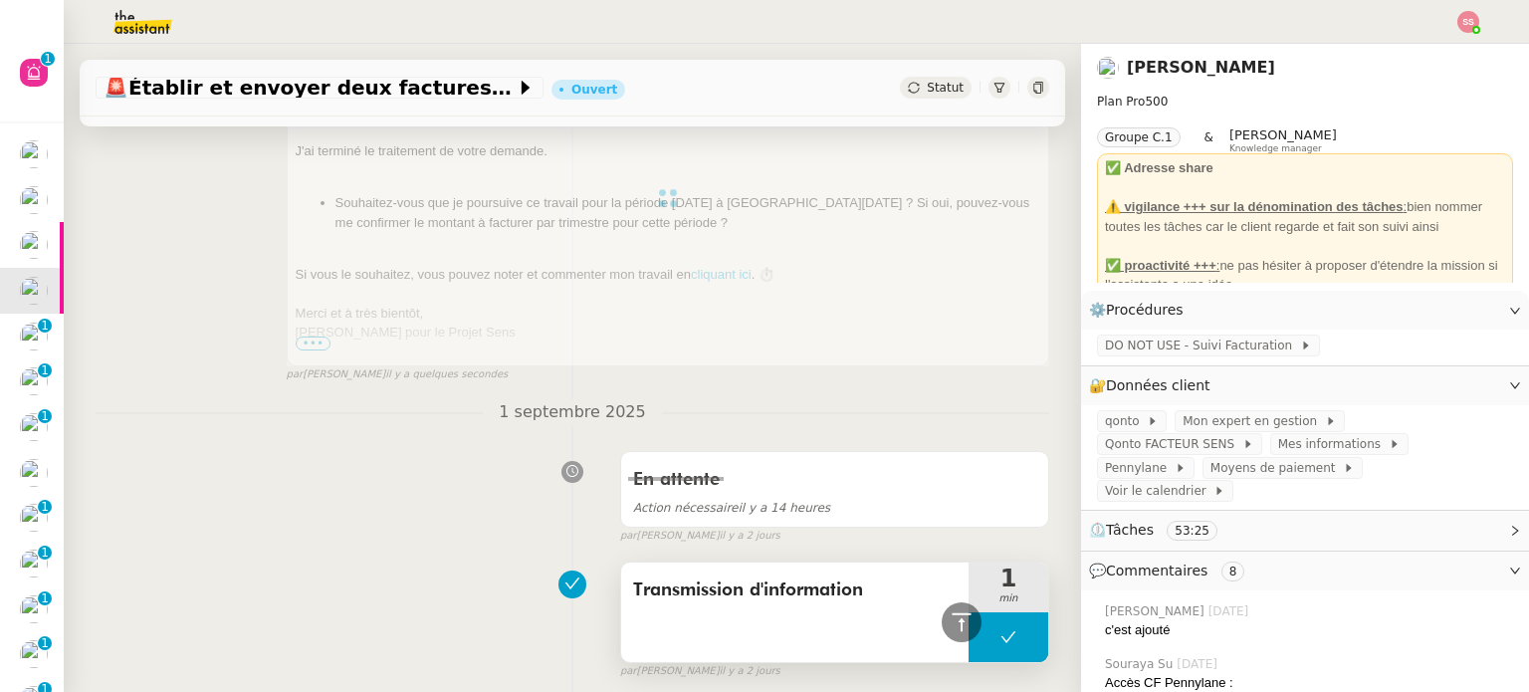
scroll to position [279, 0]
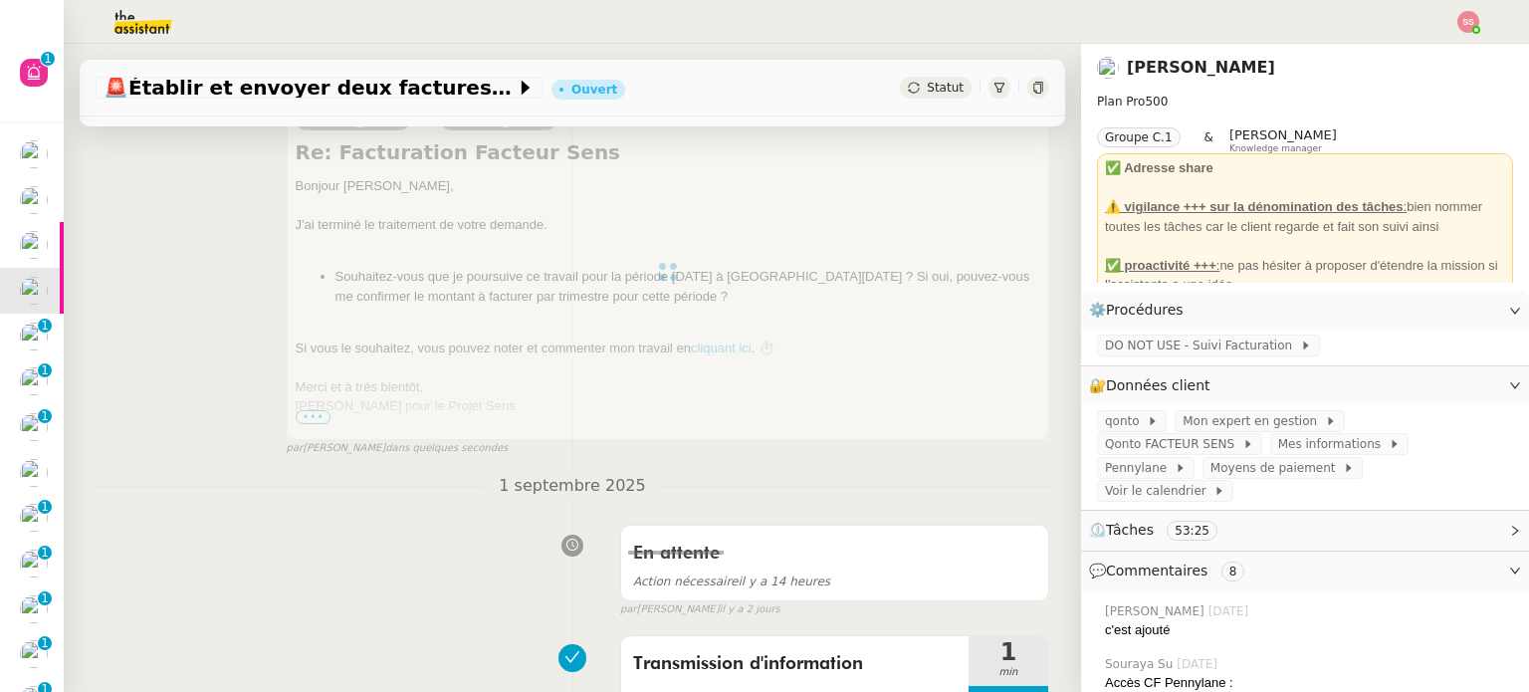
click at [313, 423] on div at bounding box center [668, 272] width 762 height 336
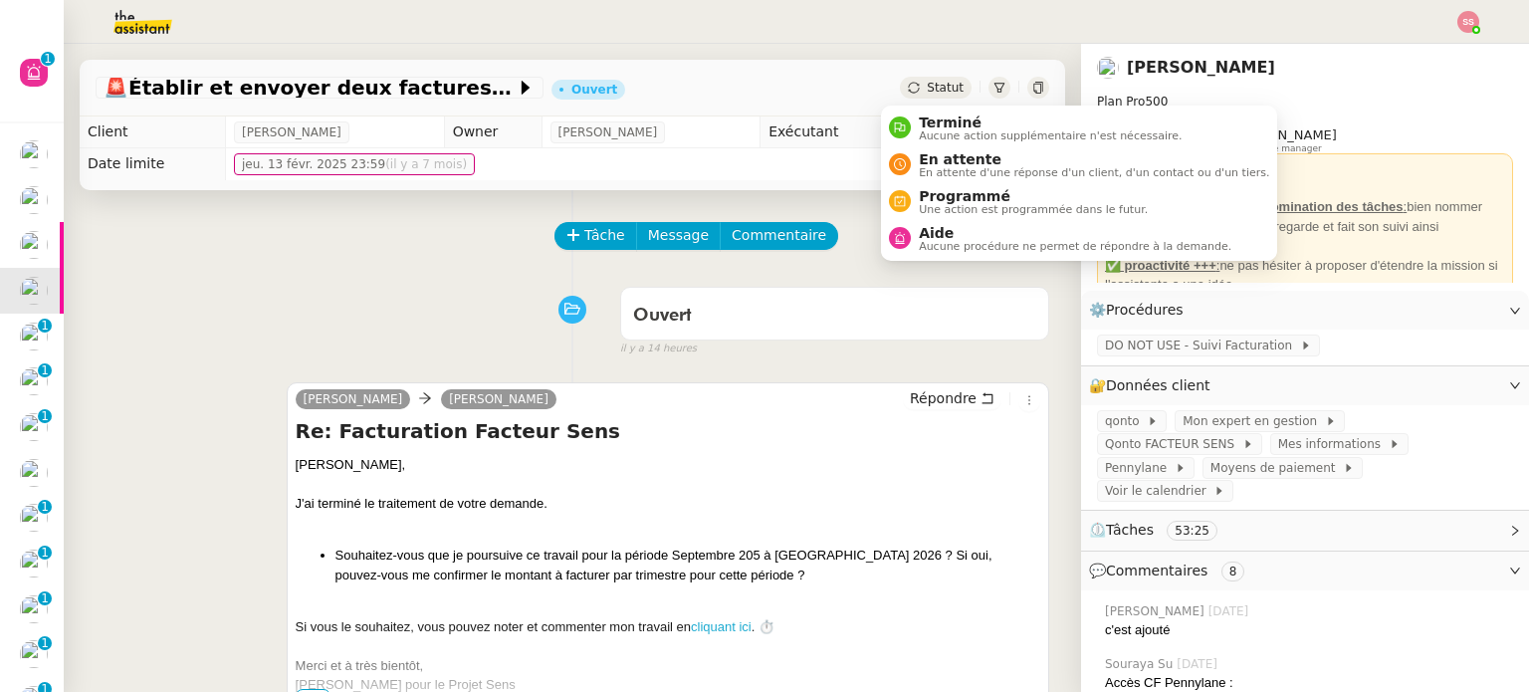
click at [937, 79] on div "Statut" at bounding box center [936, 88] width 72 height 22
click at [943, 167] on span "En attente d'une réponse d'un client, d'un contact ou d'un tiers." at bounding box center [1094, 172] width 350 height 11
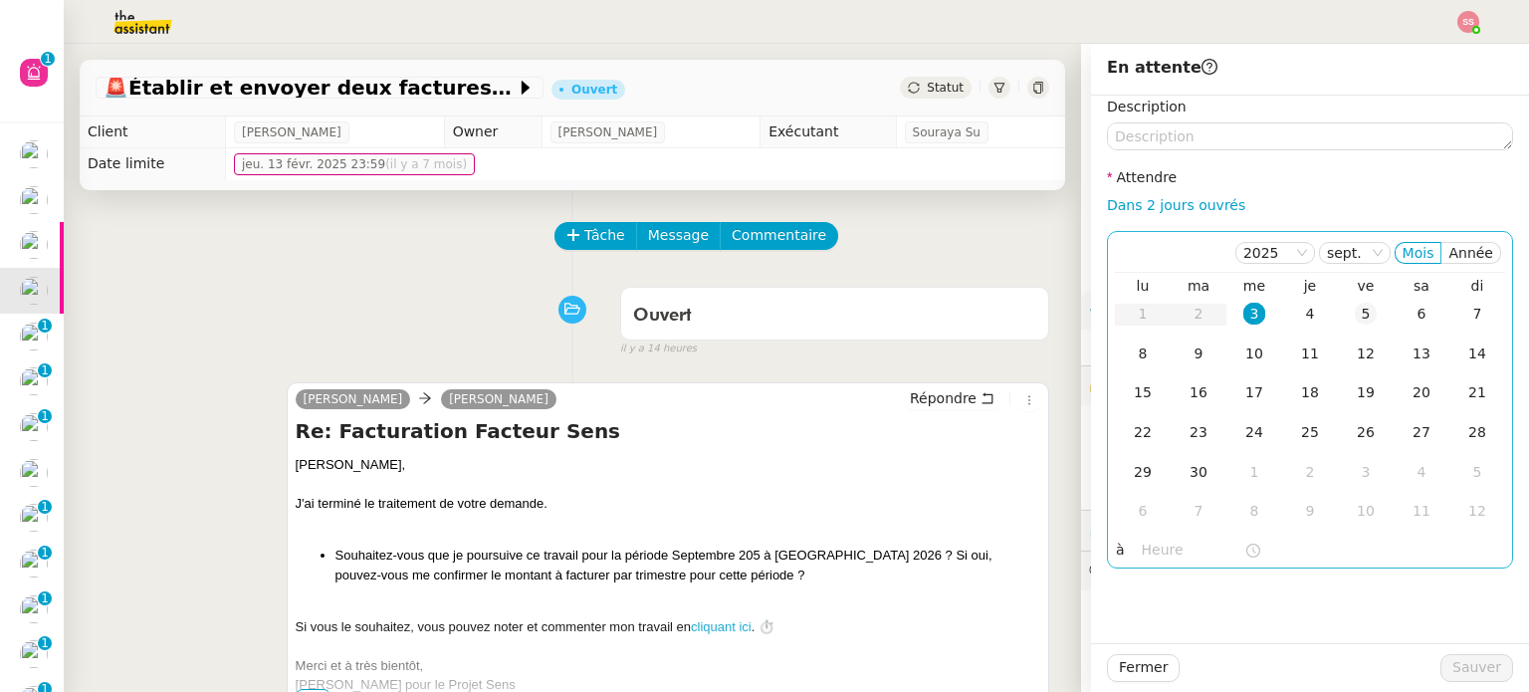
click at [1354, 317] on div "5" at bounding box center [1365, 314] width 22 height 22
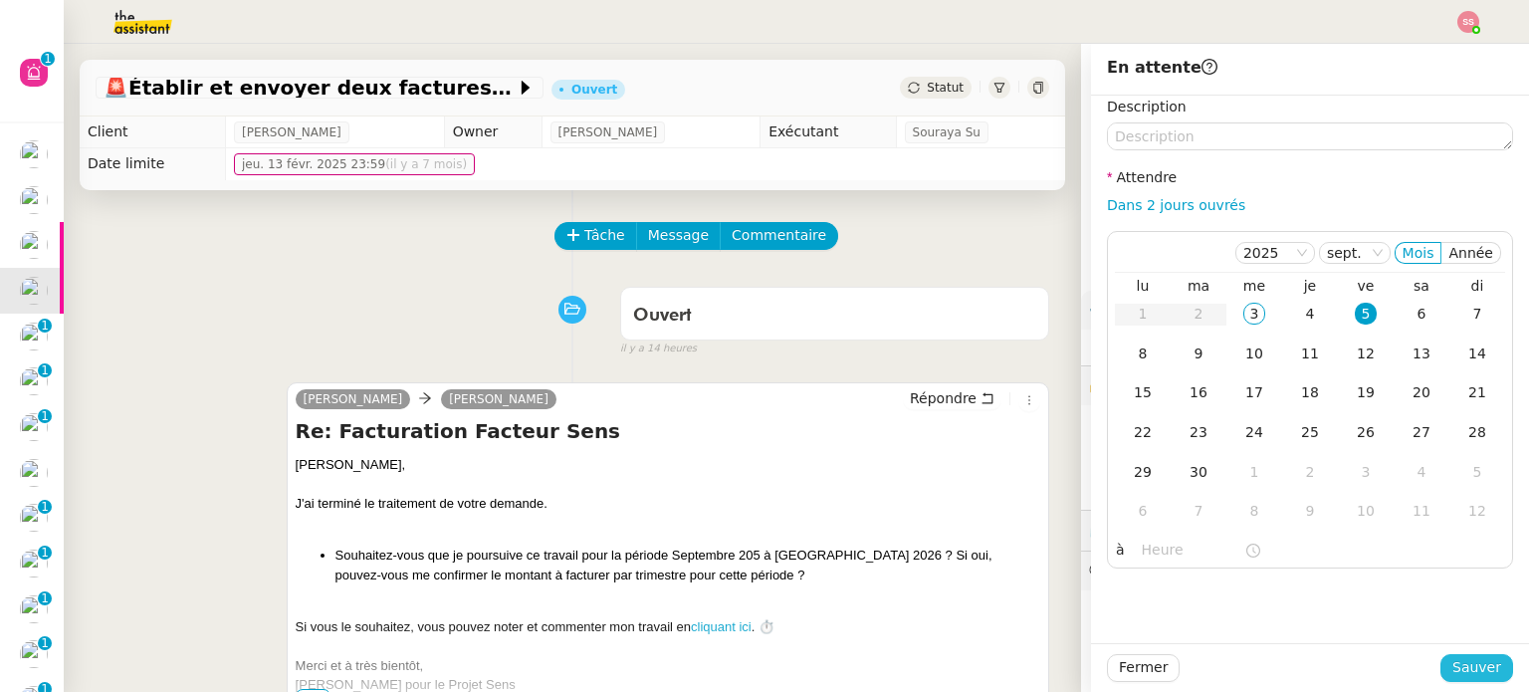
click at [1452, 660] on span "Sauver" at bounding box center [1476, 667] width 49 height 23
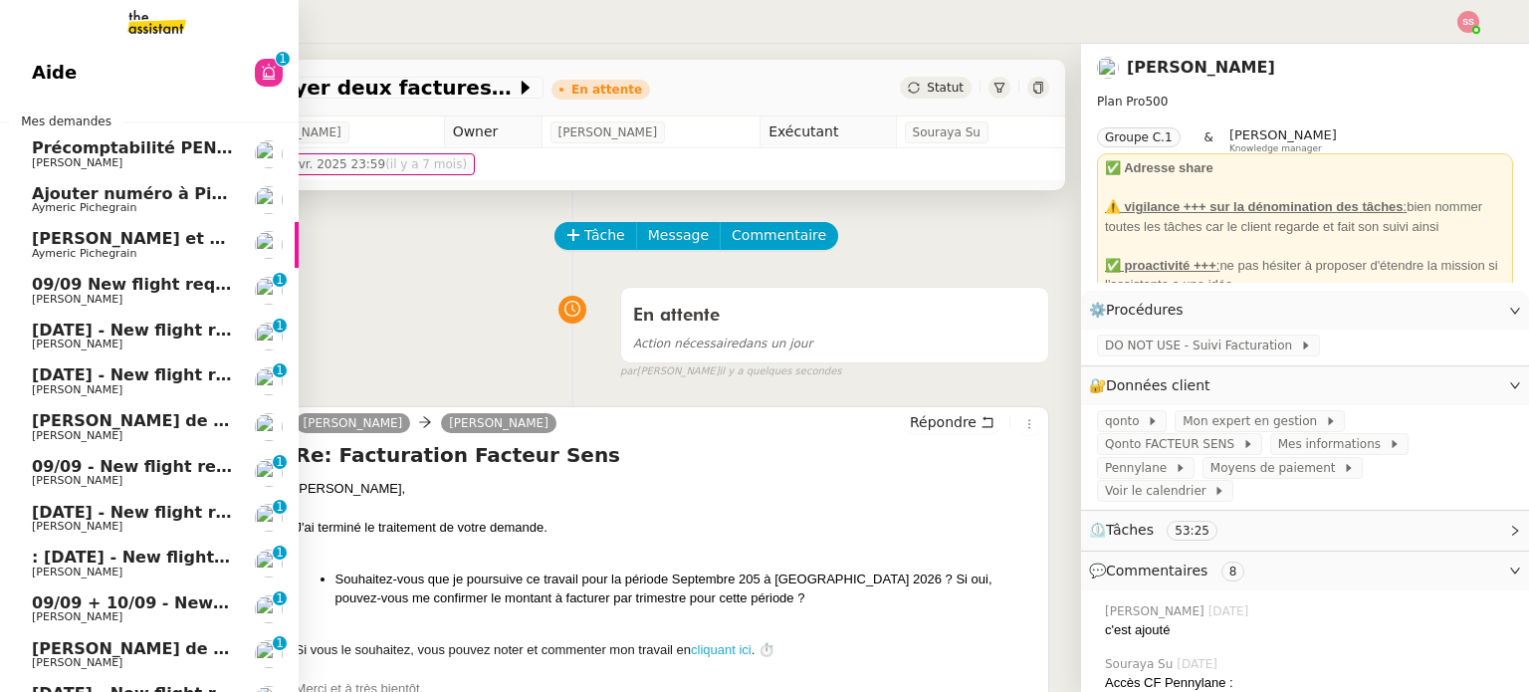
scroll to position [100, 0]
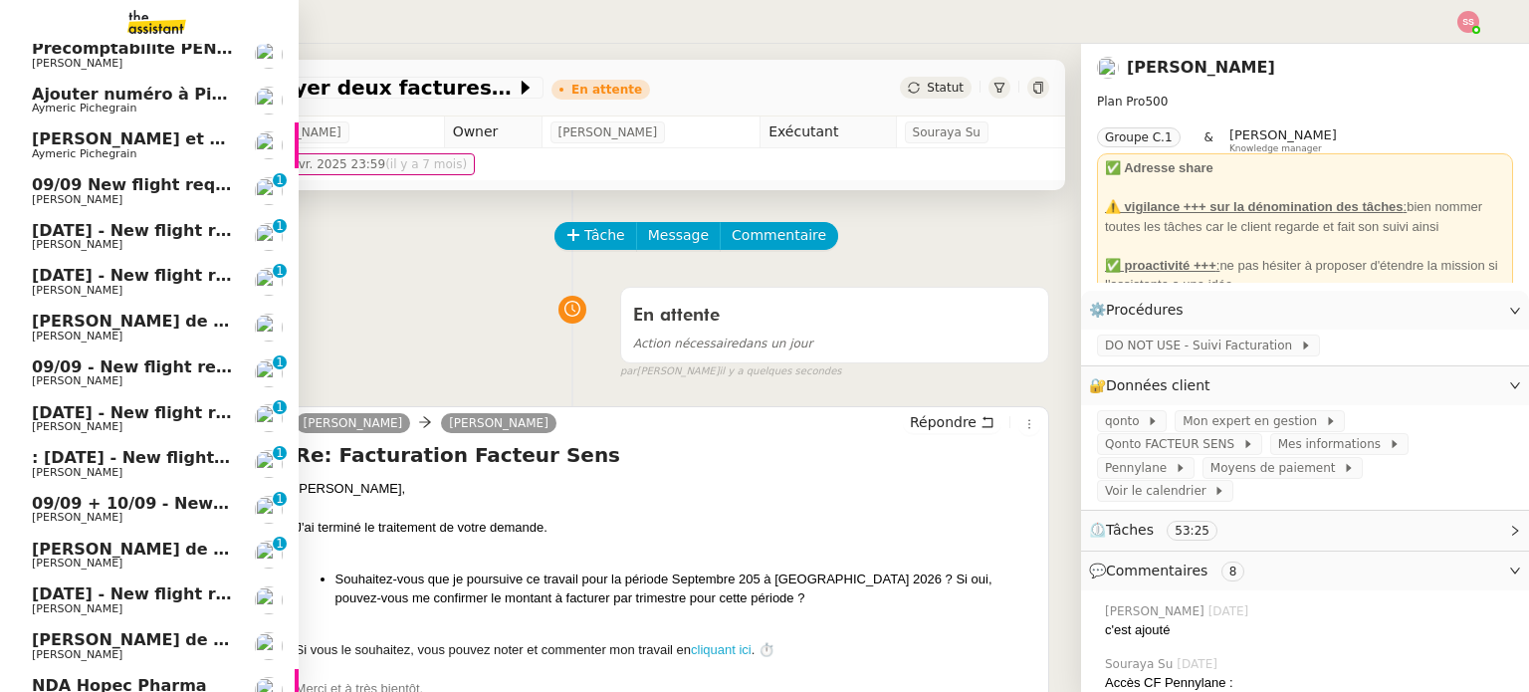
click at [151, 191] on span "09/09 New flight request - [PERSON_NAME]" at bounding box center [226, 184] width 388 height 19
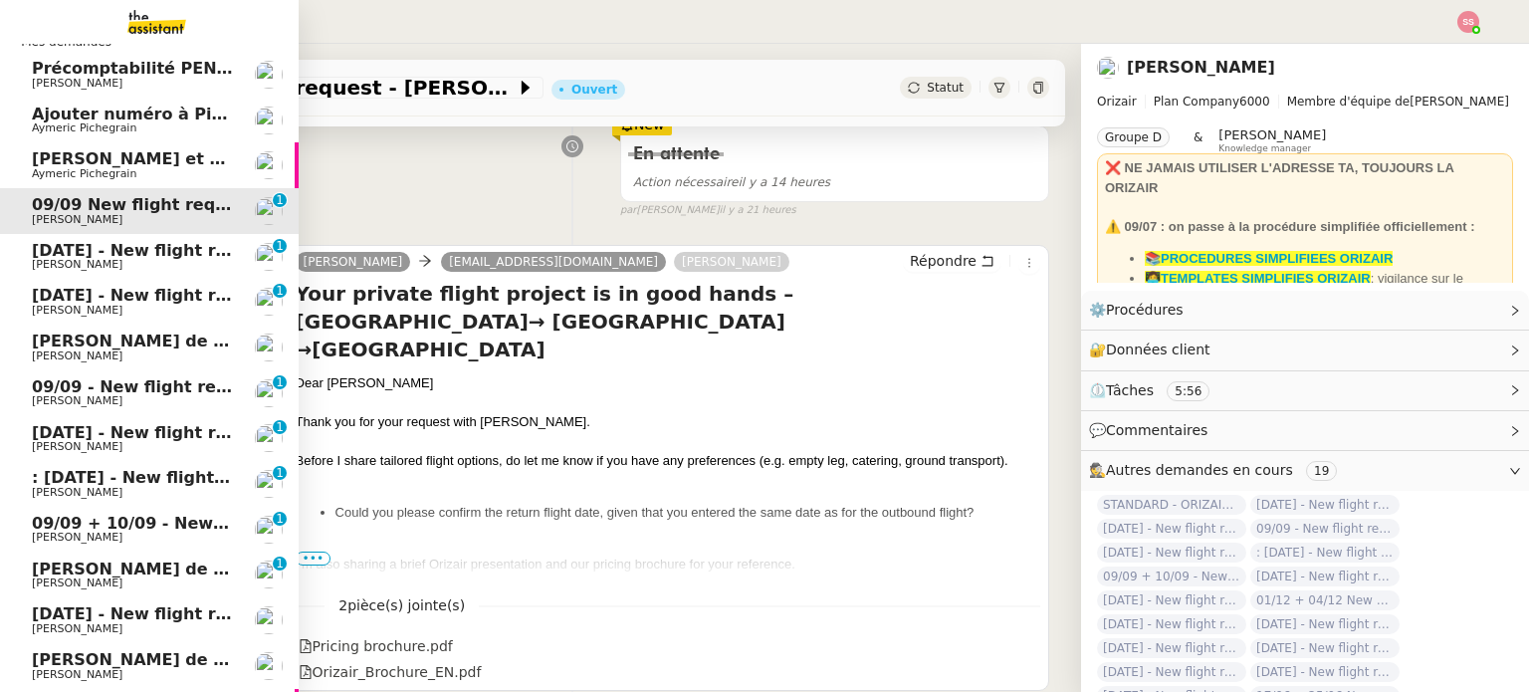
scroll to position [78, 0]
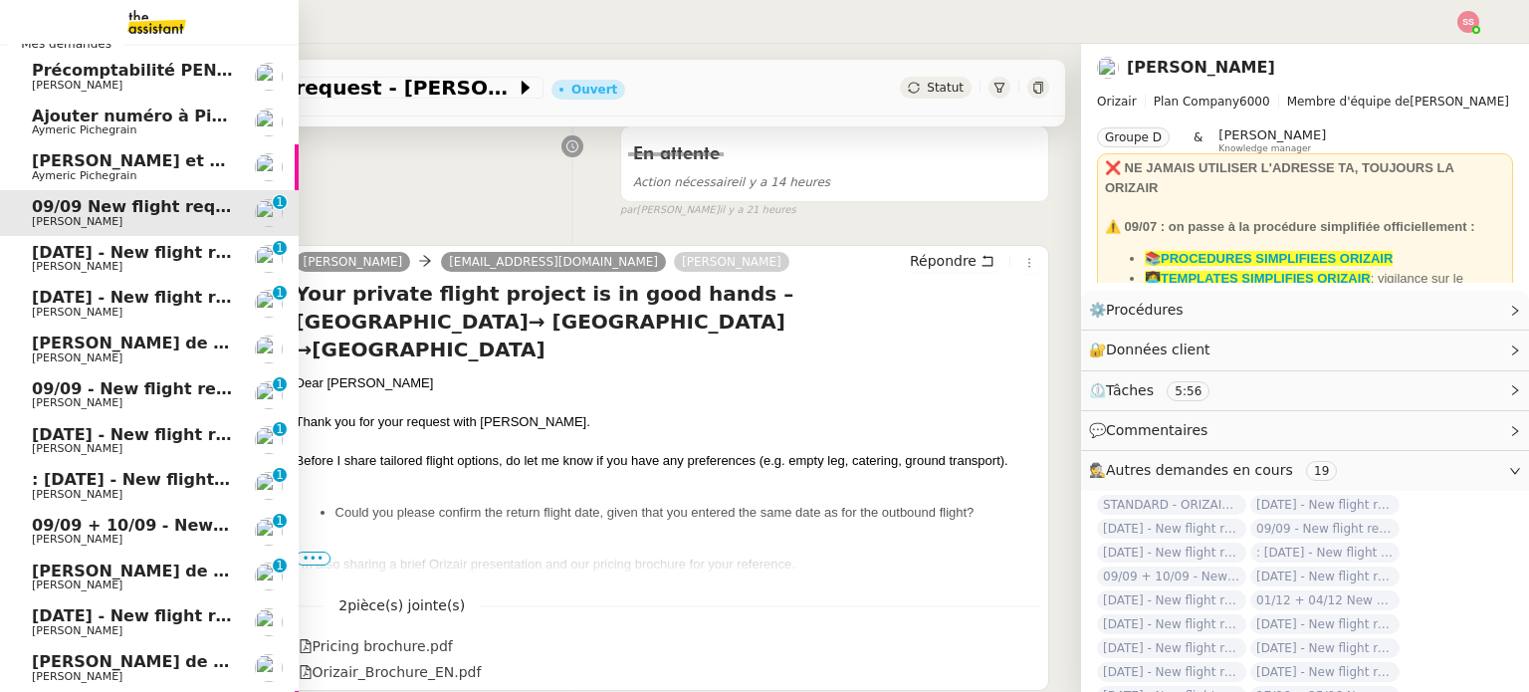
click at [92, 243] on span "[DATE] - New flight request - [PERSON_NAME]" at bounding box center [237, 252] width 411 height 19
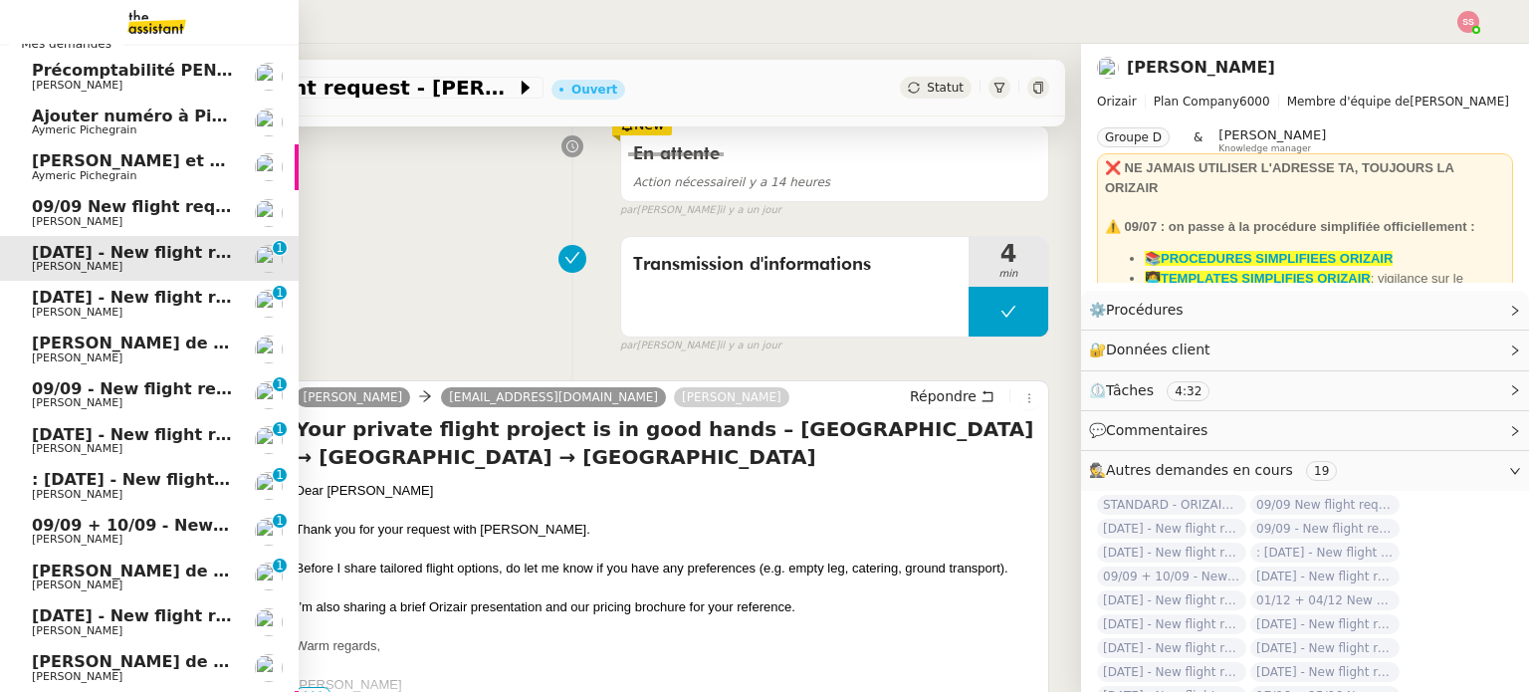
click at [102, 219] on span "[PERSON_NAME]" at bounding box center [132, 222] width 201 height 12
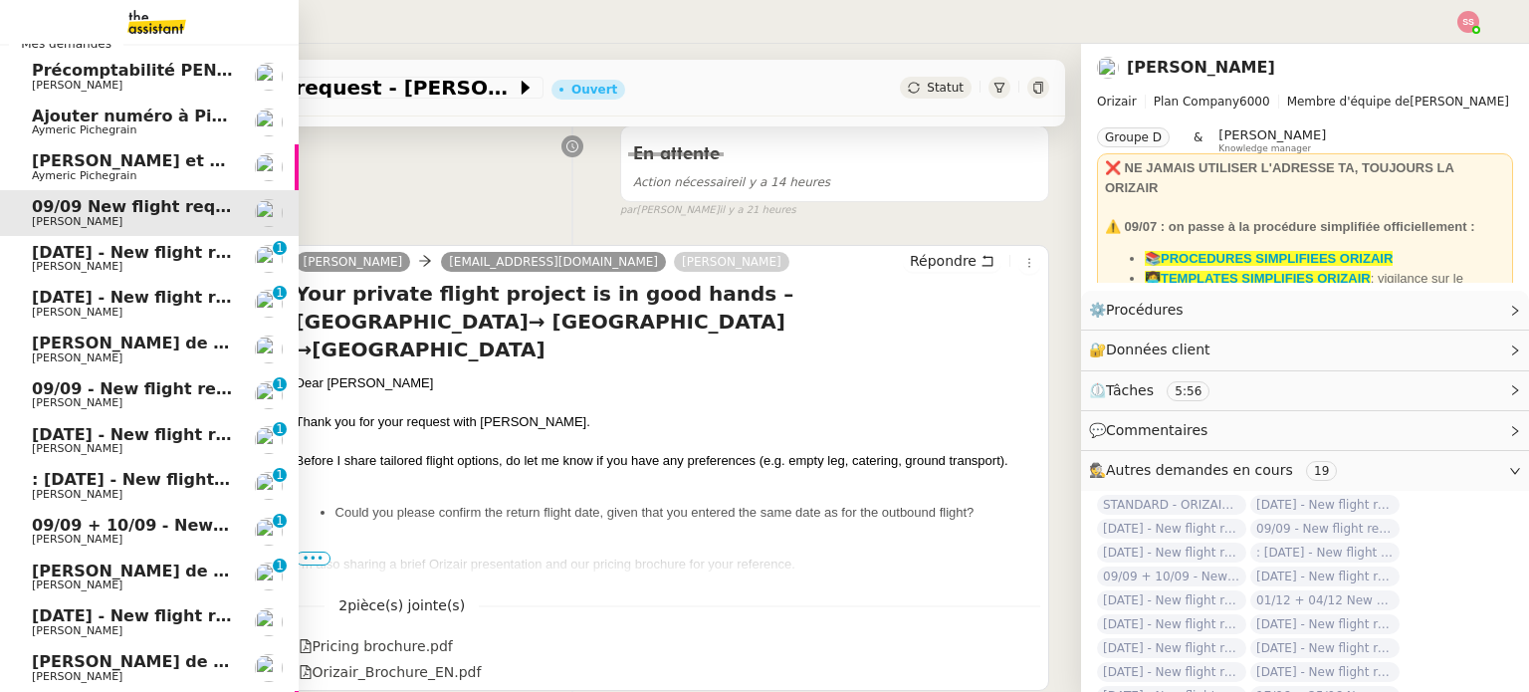
click at [147, 286] on link "[DATE] - New flight request - [PERSON_NAME] [PERSON_NAME] 0 1 2 3 4 5 6 7 8 9" at bounding box center [149, 304] width 299 height 46
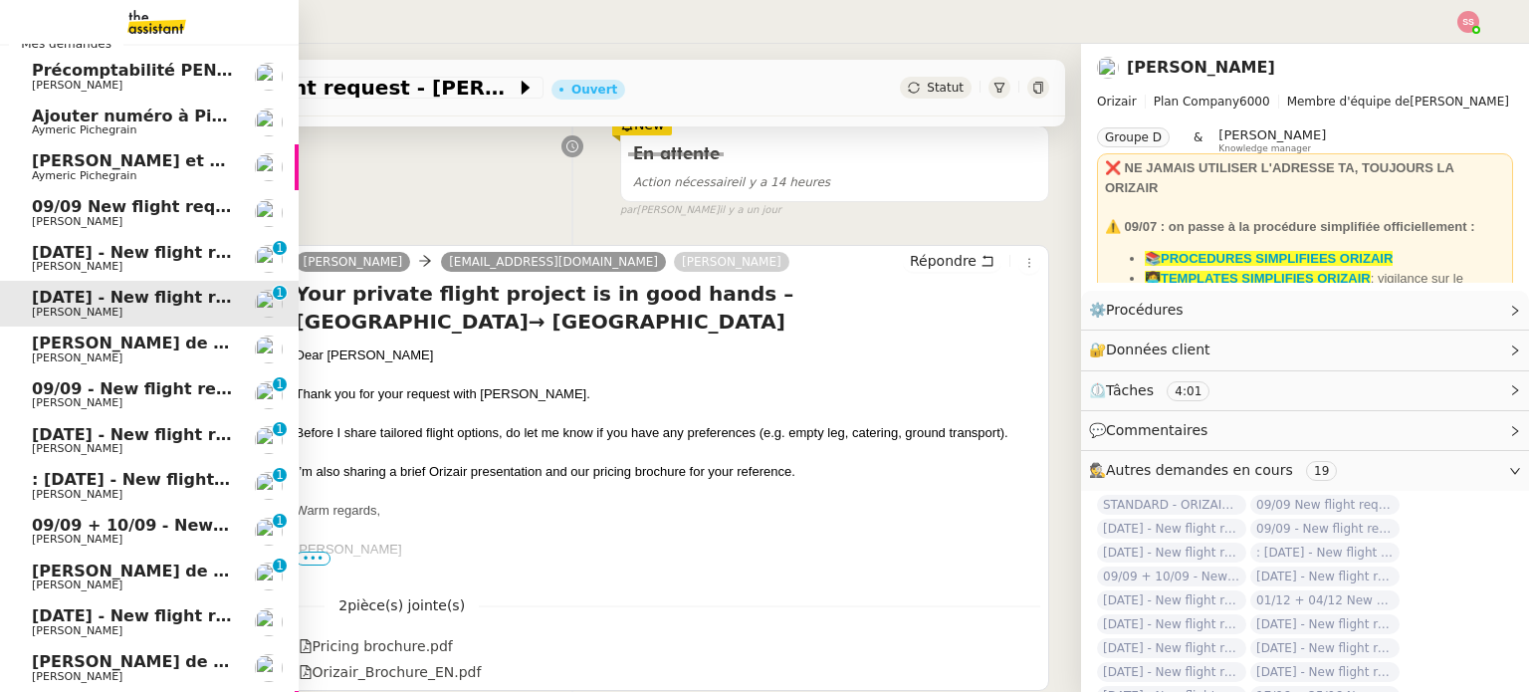
click at [147, 347] on span "Appel de Suivi - Weigerding / [PERSON_NAME]" at bounding box center [287, 342] width 511 height 19
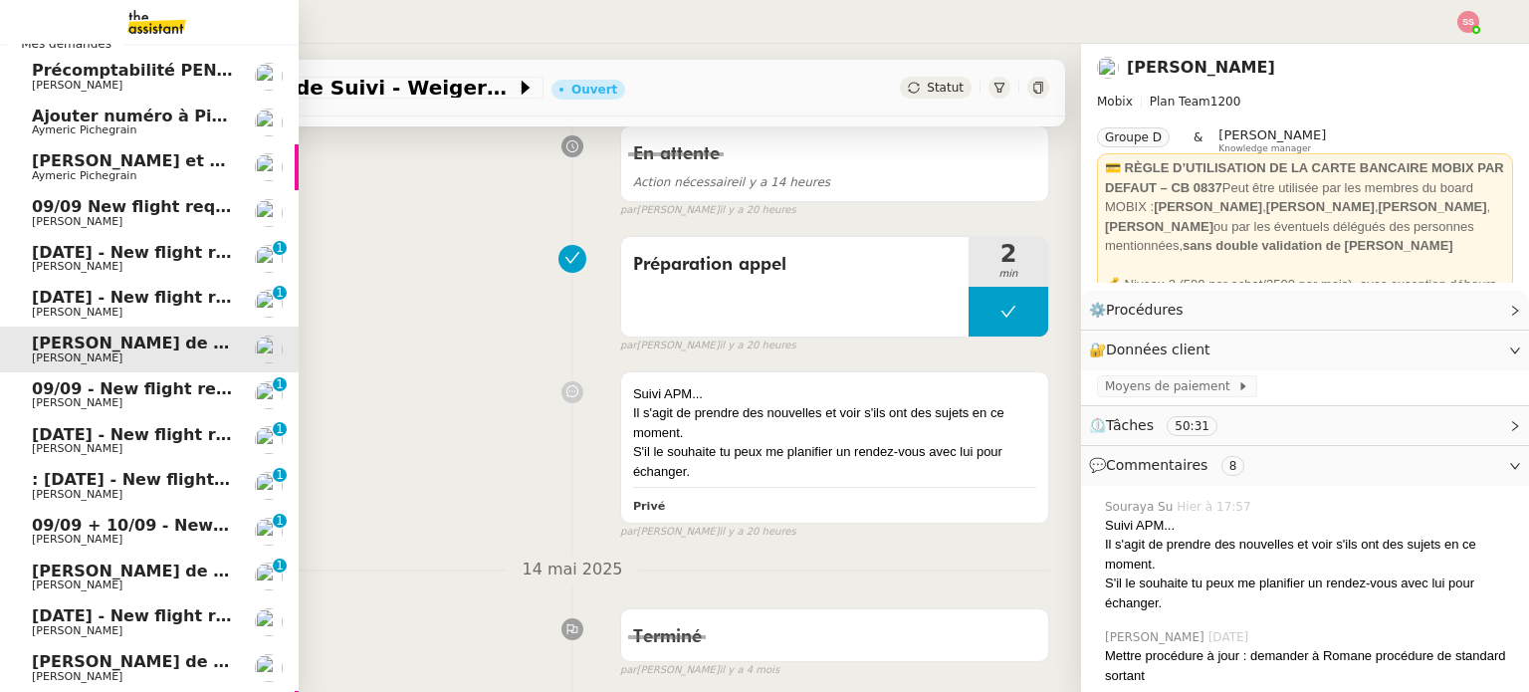
click at [154, 373] on link "09/09 - New flight request - [PERSON_NAME] [PERSON_NAME] 0 1 2 3 4 5 6 7 8 9" at bounding box center [149, 395] width 299 height 46
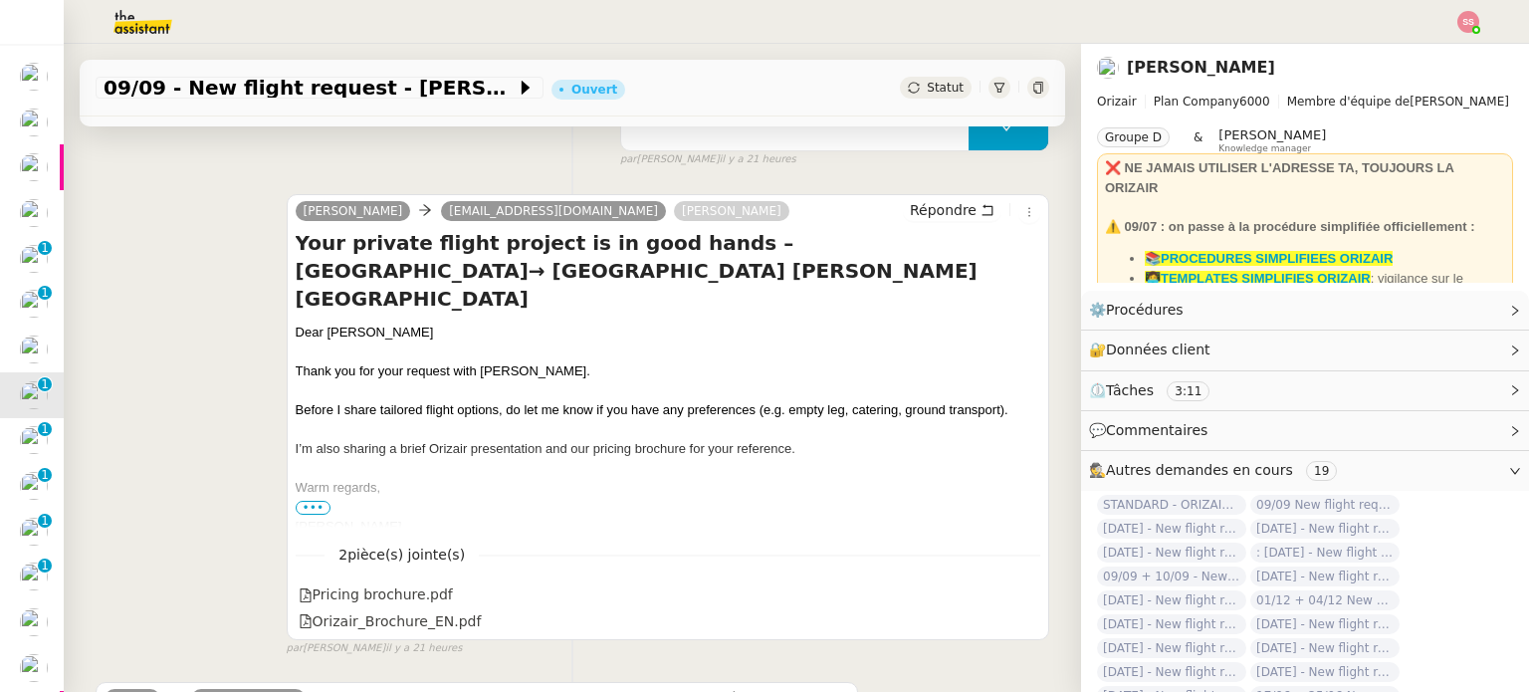
scroll to position [498, 0]
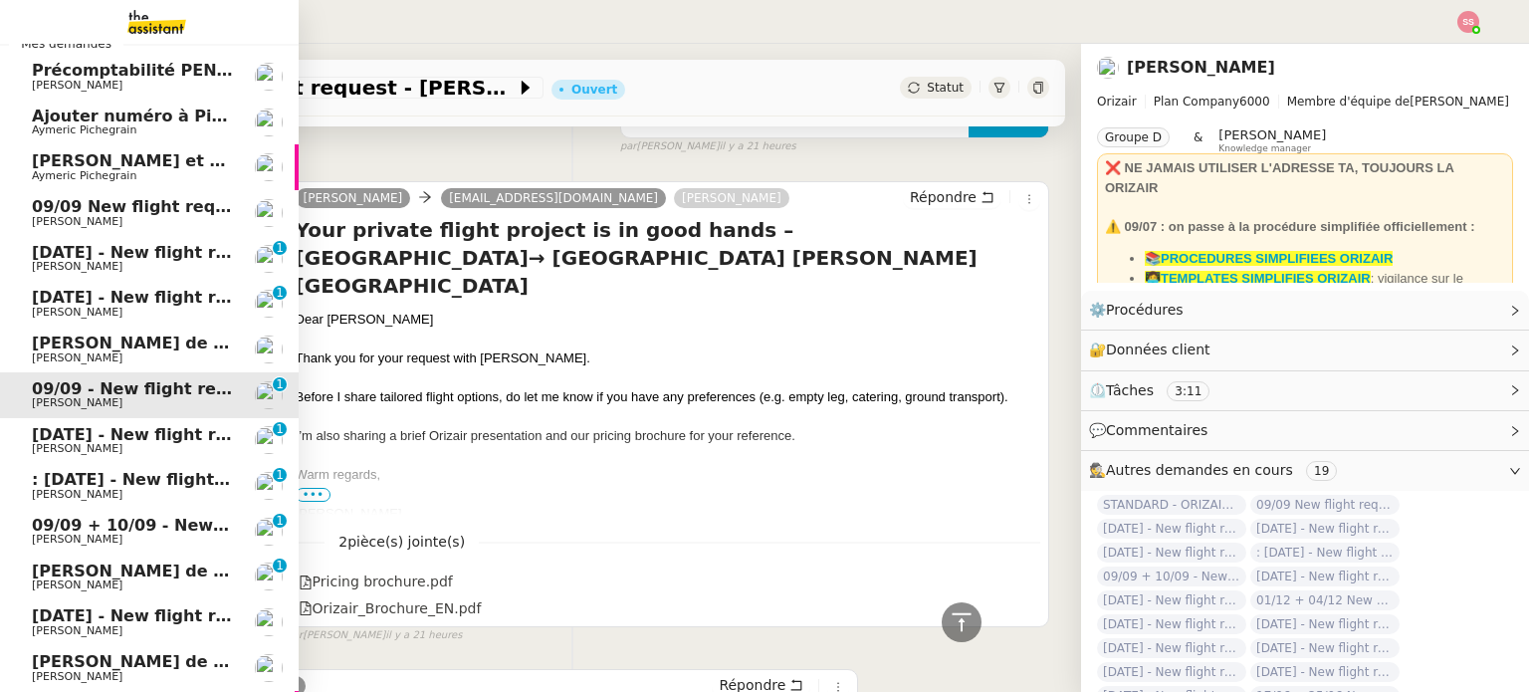
click at [139, 425] on span "[DATE] - New flight request - [PERSON_NAME]" at bounding box center [237, 434] width 411 height 19
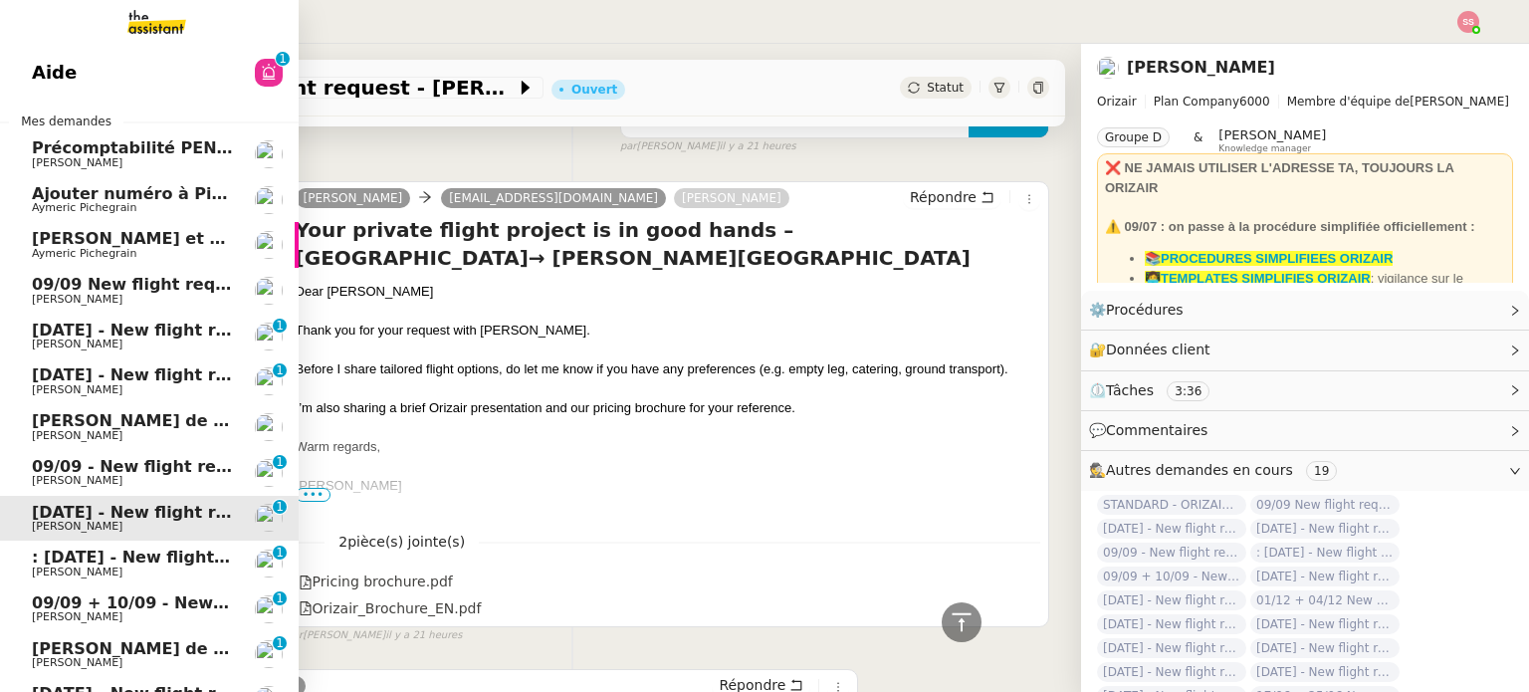
click at [162, 331] on span "[DATE] - New flight request - [PERSON_NAME]" at bounding box center [237, 329] width 411 height 19
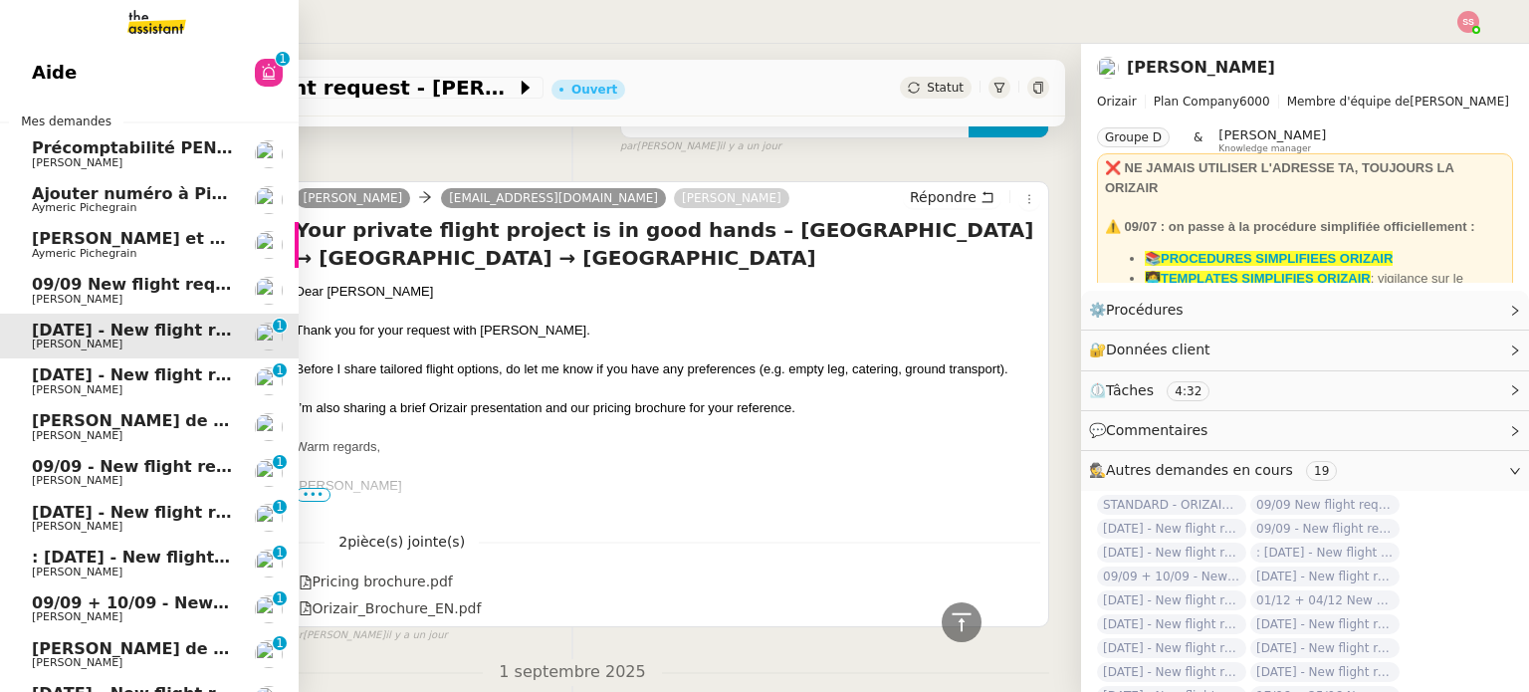
click at [171, 292] on span "09/09 New flight request - [PERSON_NAME]" at bounding box center [226, 284] width 388 height 19
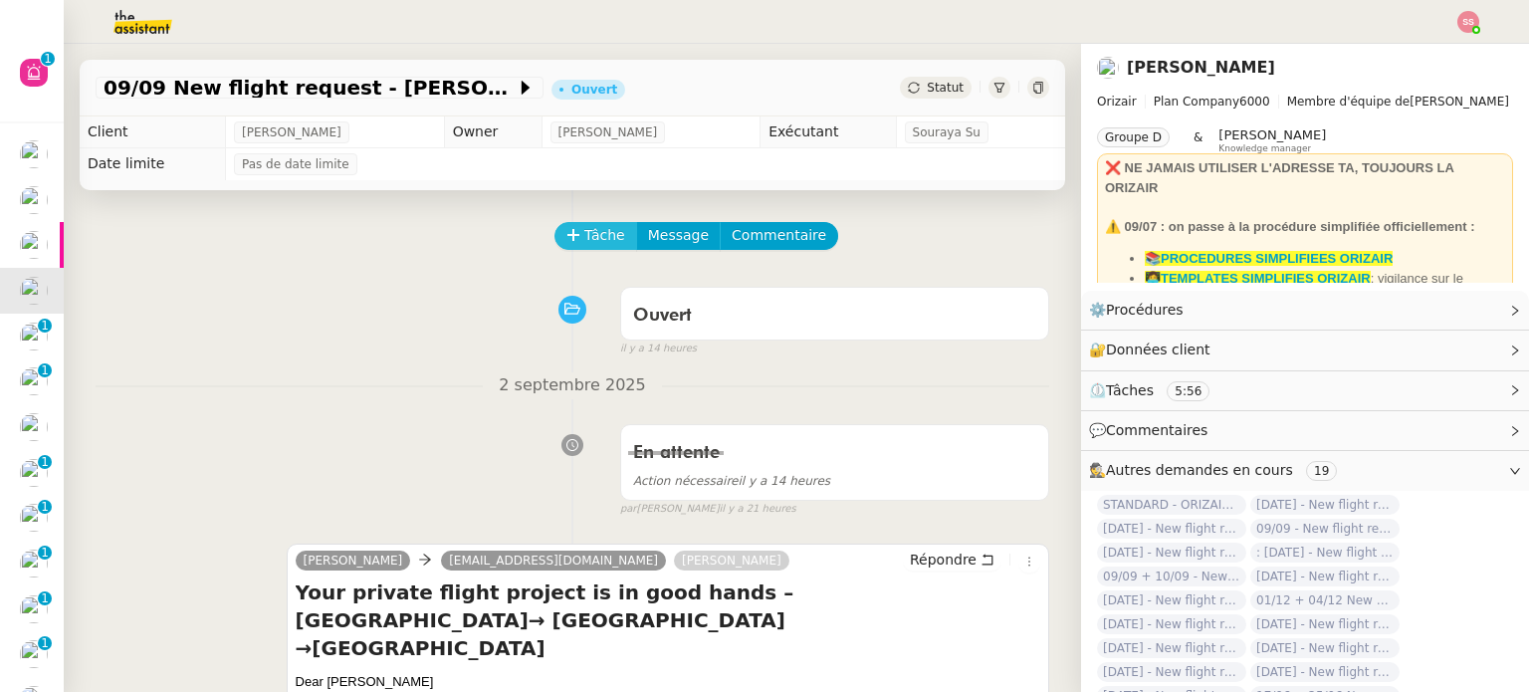
click at [590, 235] on span "Tâche" at bounding box center [604, 235] width 41 height 23
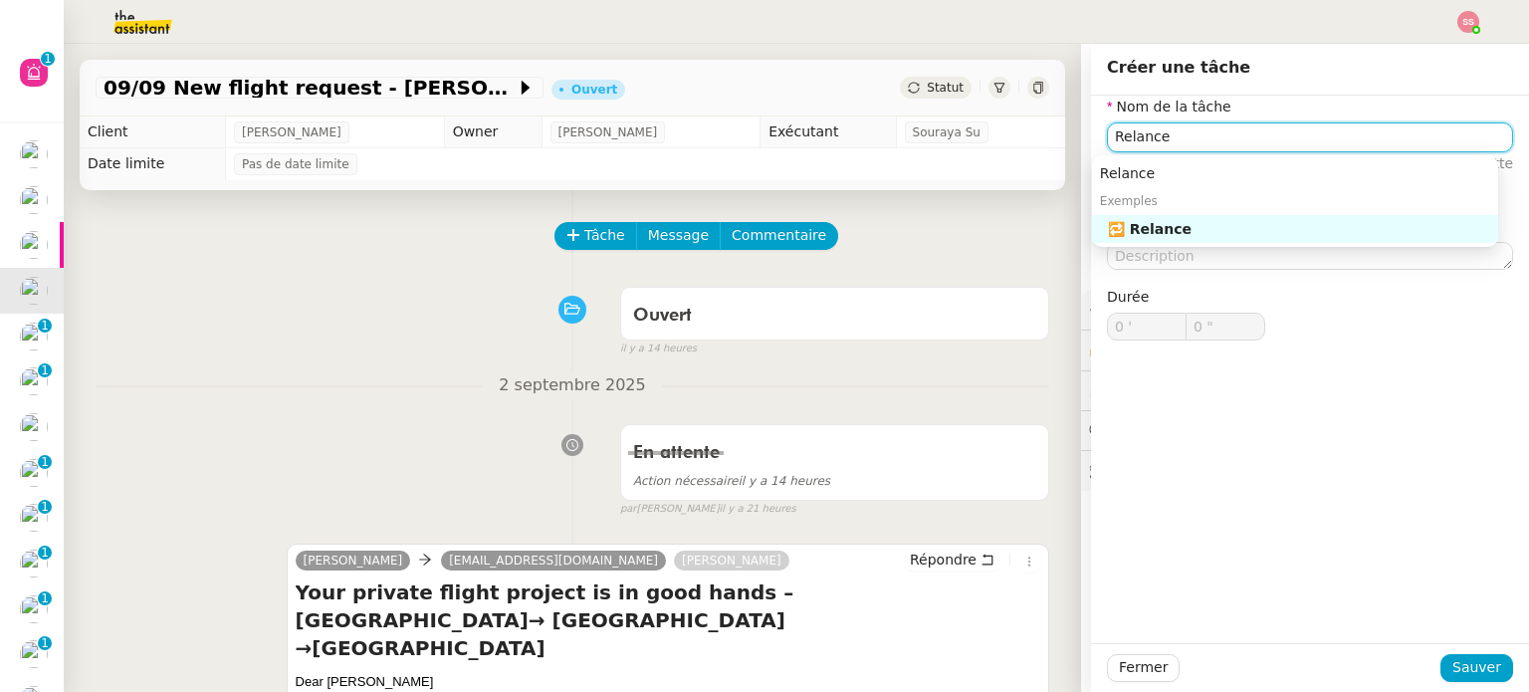
drag, startPoint x: 1220, startPoint y: 235, endPoint x: 1207, endPoint y: 281, distance: 47.6
click at [1220, 236] on div "🔁 Relance" at bounding box center [1299, 229] width 382 height 18
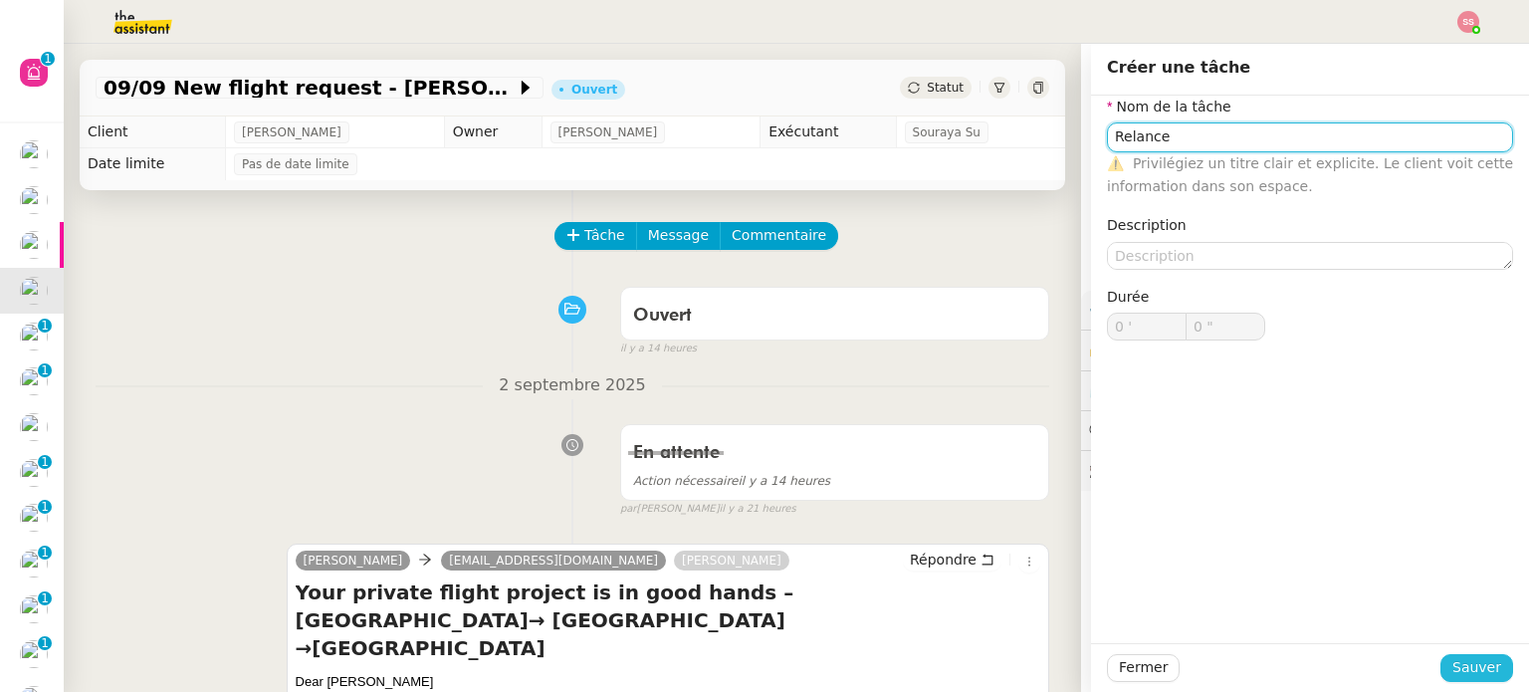
type input "Relance"
click at [1453, 670] on span "Sauver" at bounding box center [1476, 667] width 49 height 23
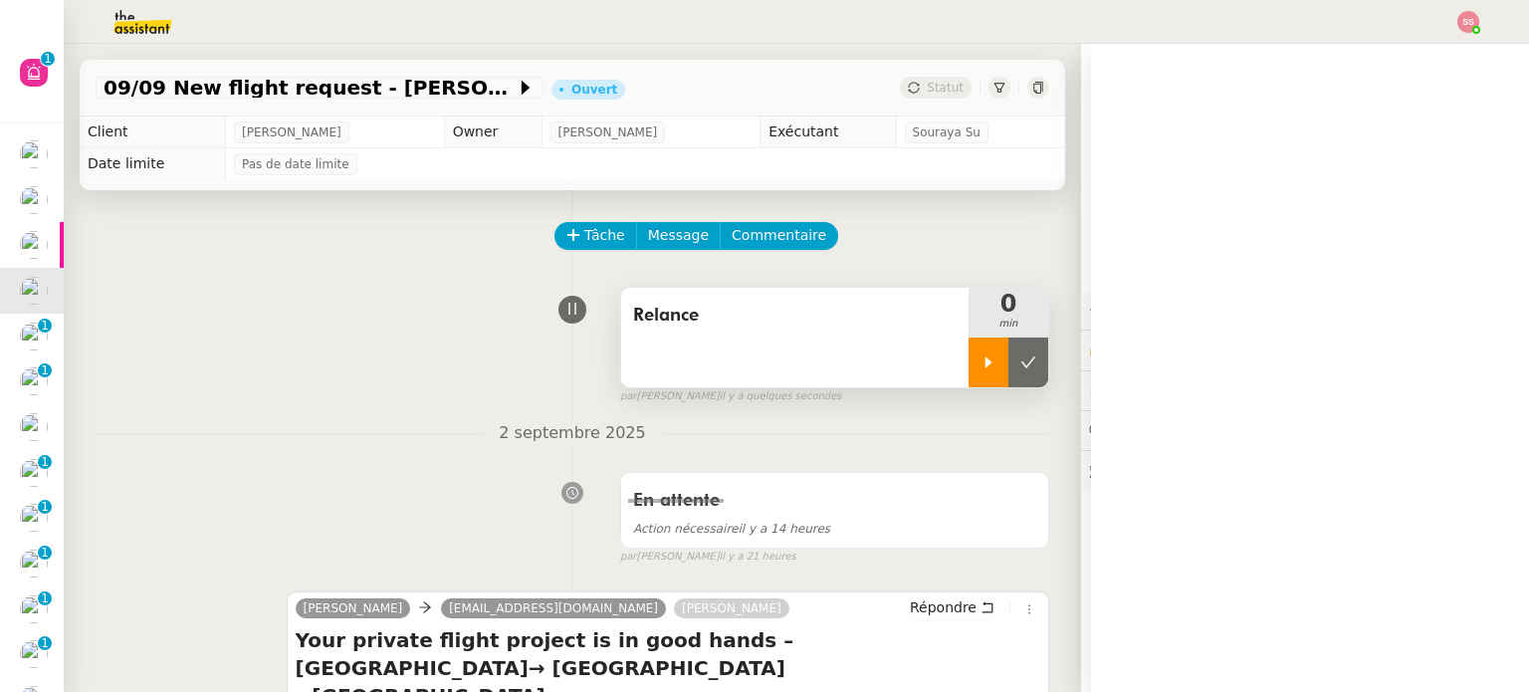
click at [968, 353] on div at bounding box center [988, 362] width 40 height 50
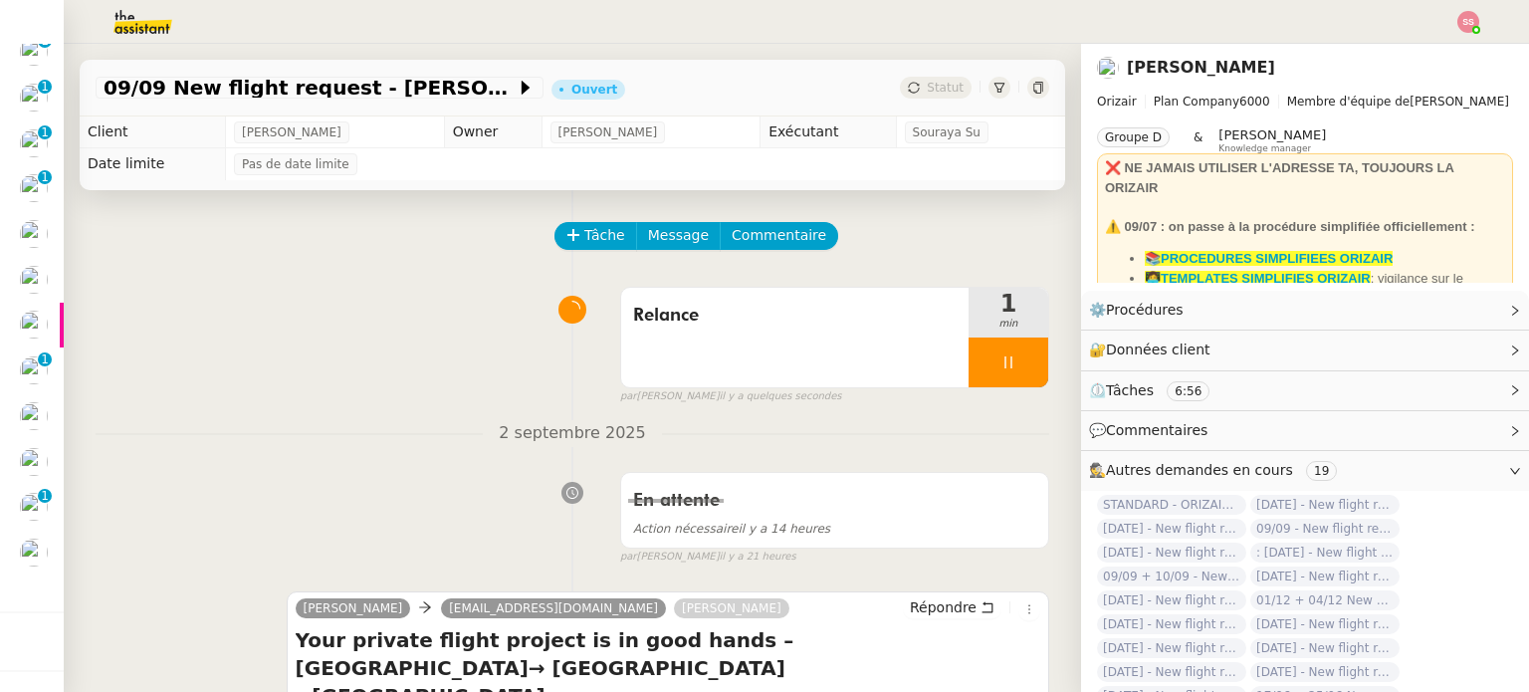
scroll to position [100, 0]
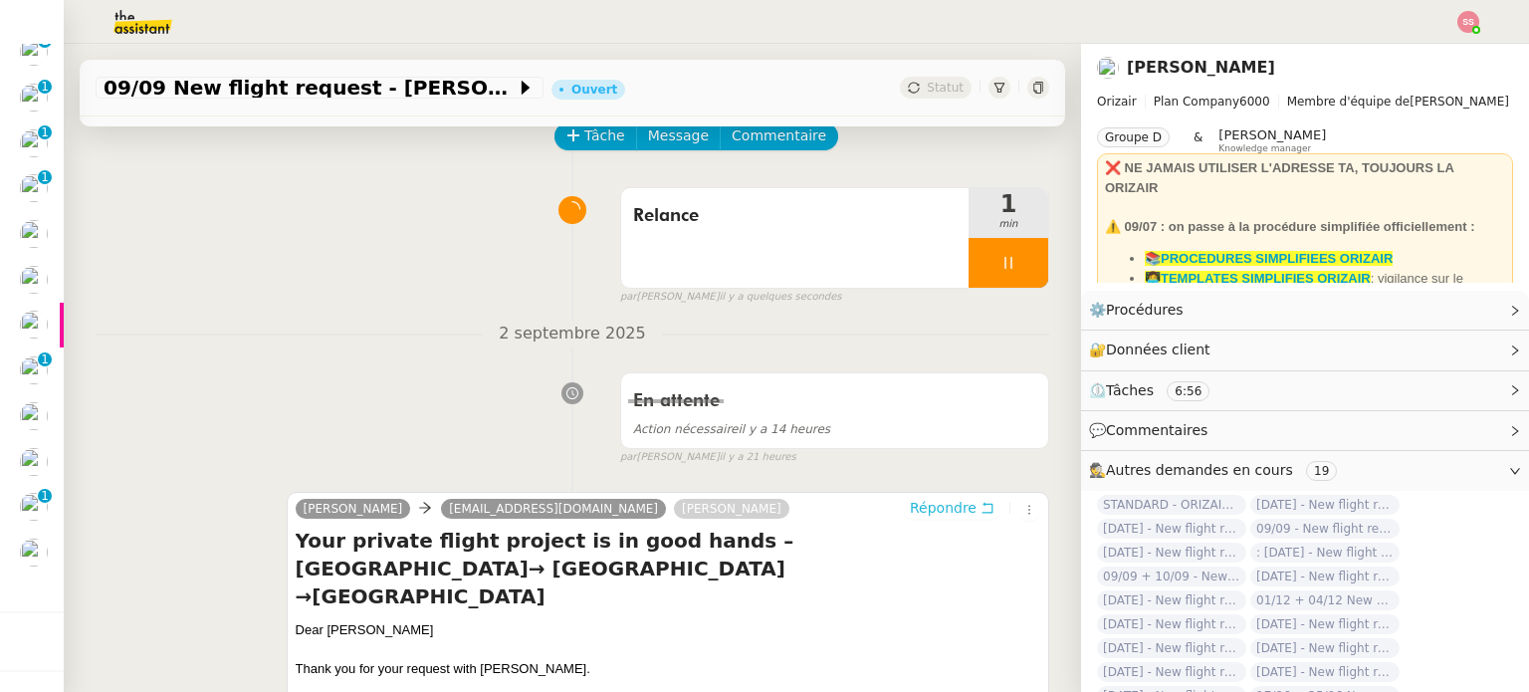
click at [910, 517] on span "Répondre" at bounding box center [943, 508] width 67 height 20
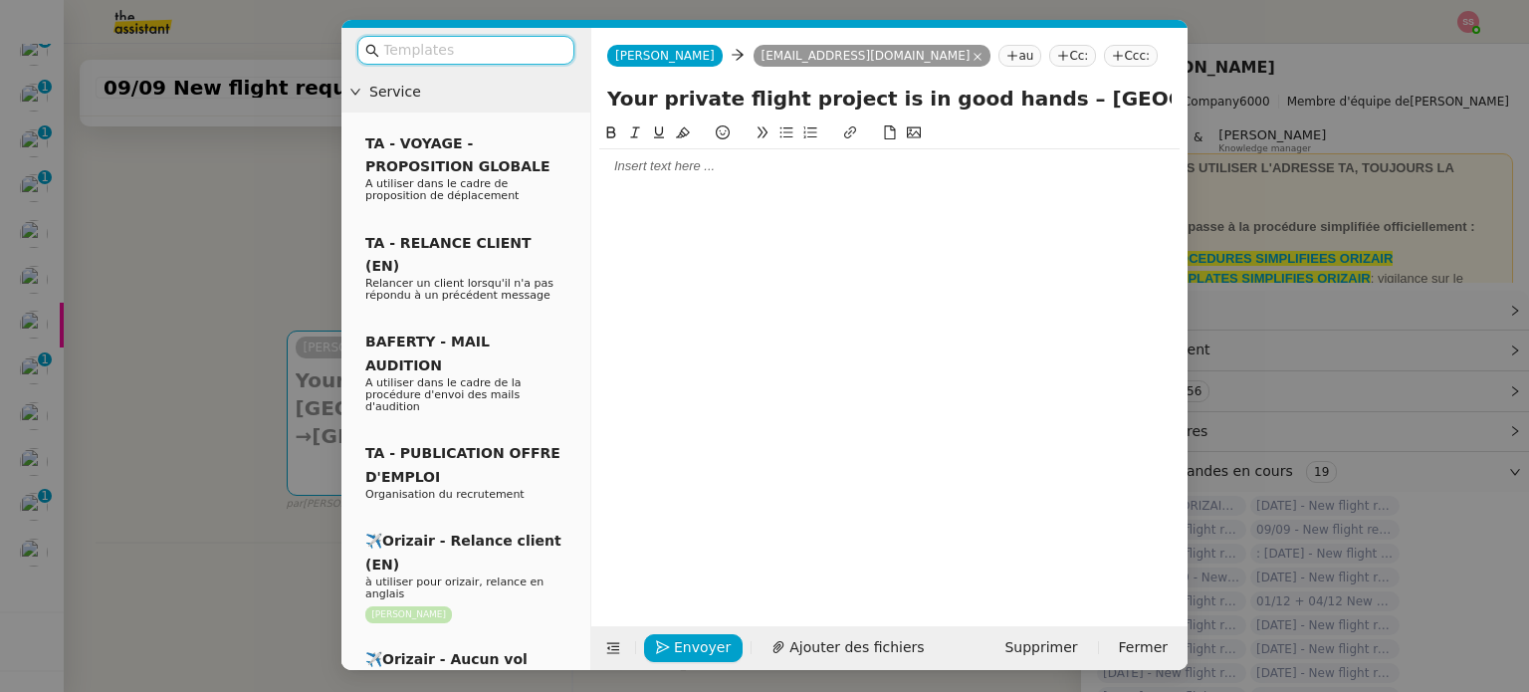
click at [1112, 58] on icon at bounding box center [1118, 56] width 12 height 12
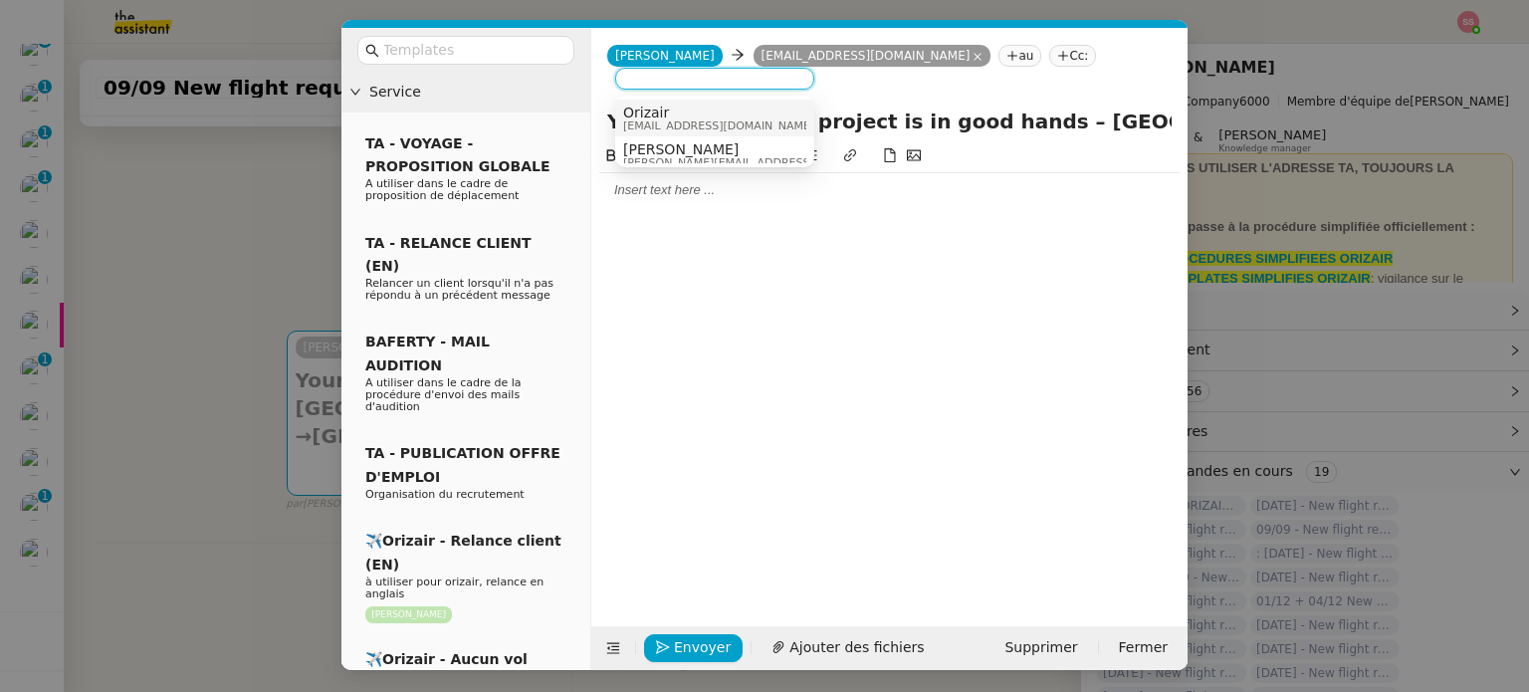
click at [715, 218] on div at bounding box center [889, 369] width 580 height 450
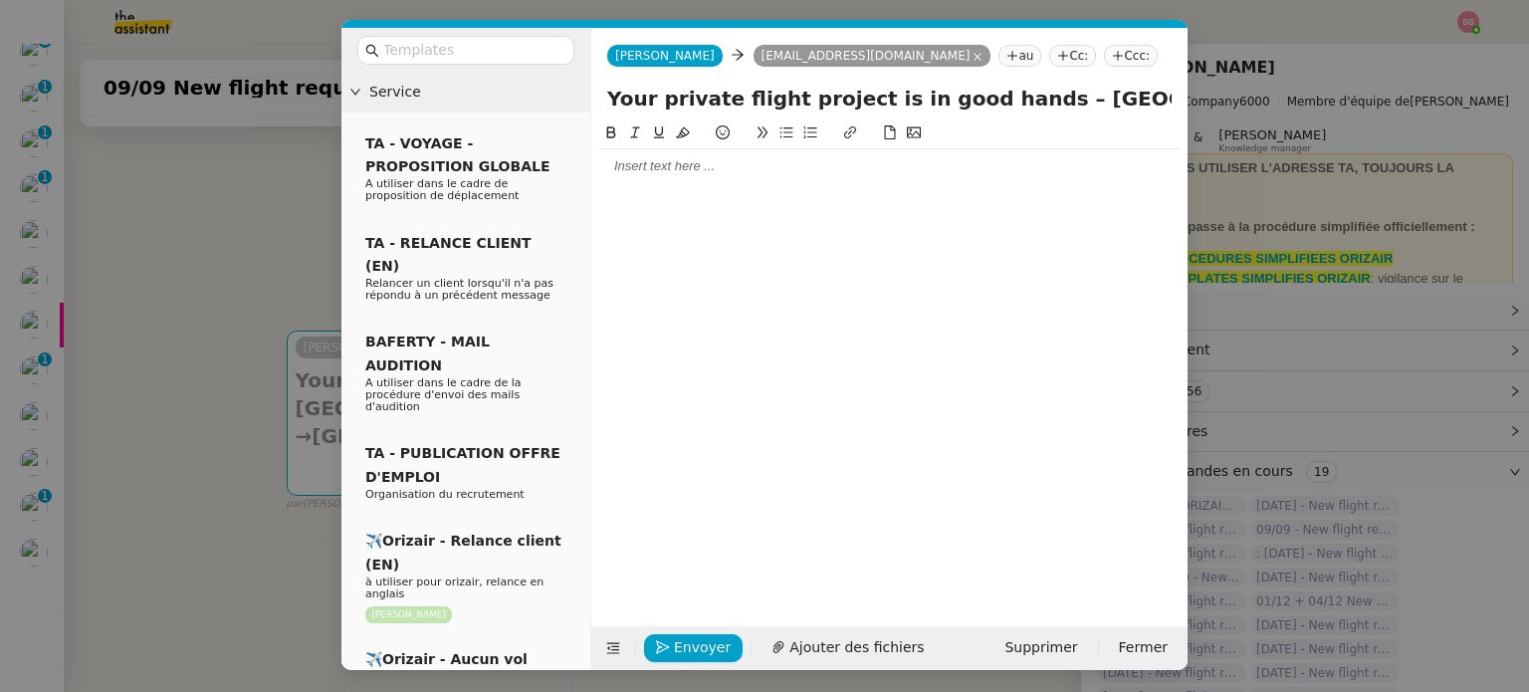
click at [1104, 58] on nz-tag "Ccc:" at bounding box center [1131, 56] width 54 height 22
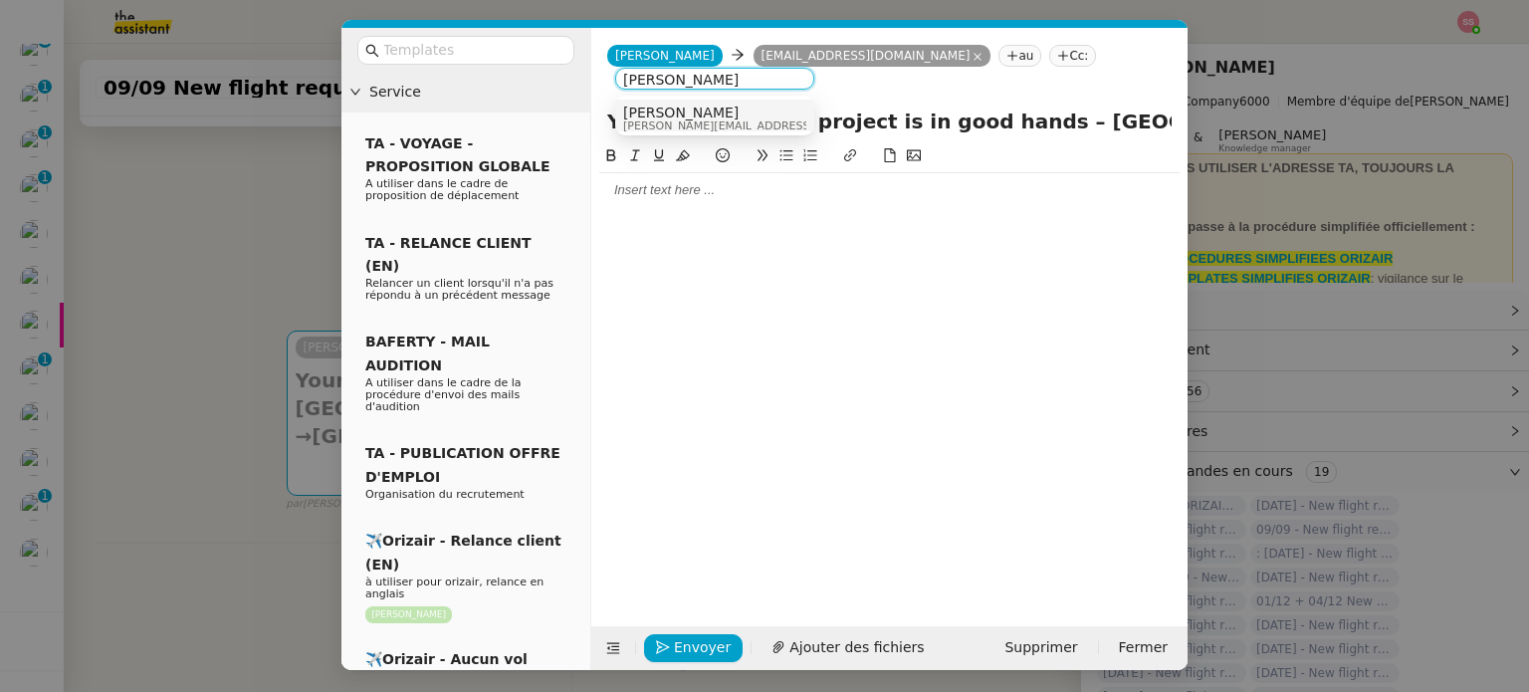
type input "louis frei"
click at [761, 119] on div "Louis Frei louis@orizair.com" at bounding box center [714, 117] width 183 height 27
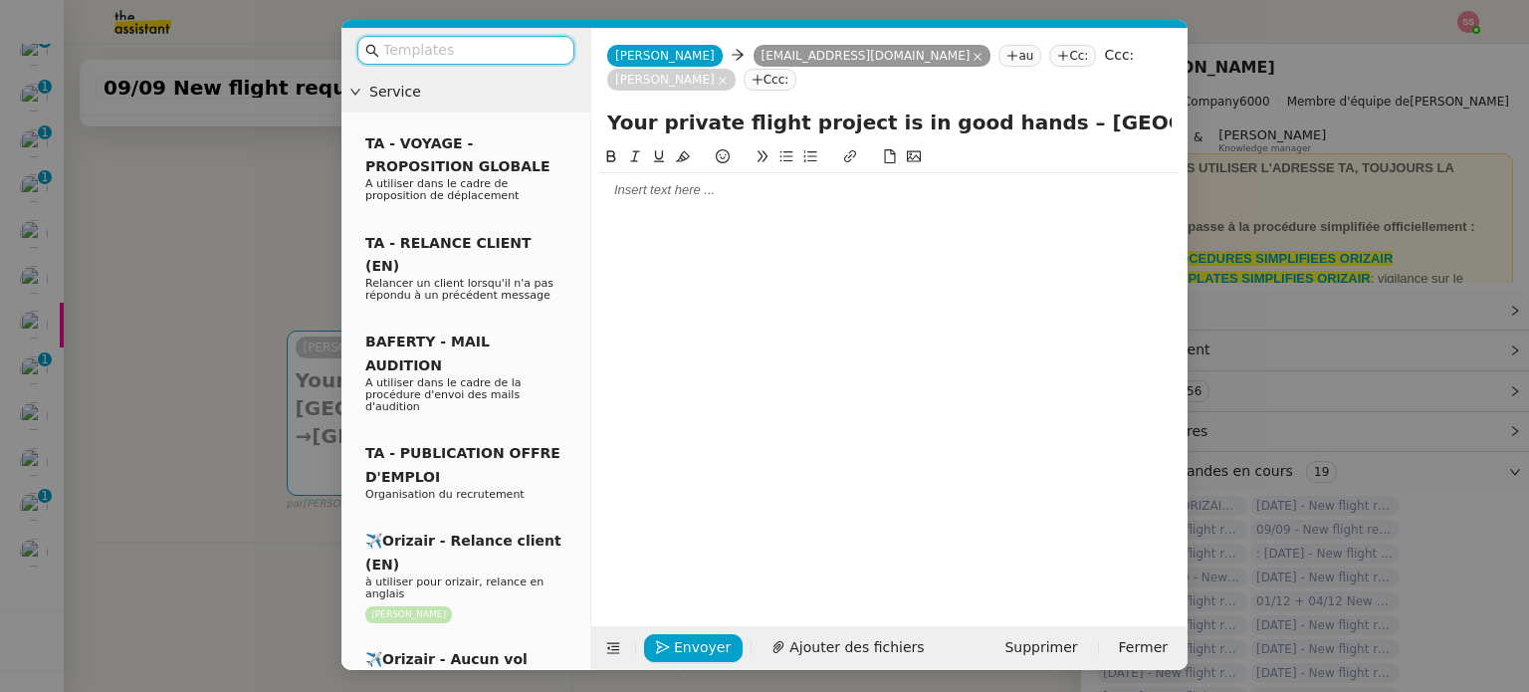
click at [526, 52] on input "text" at bounding box center [472, 50] width 179 height 23
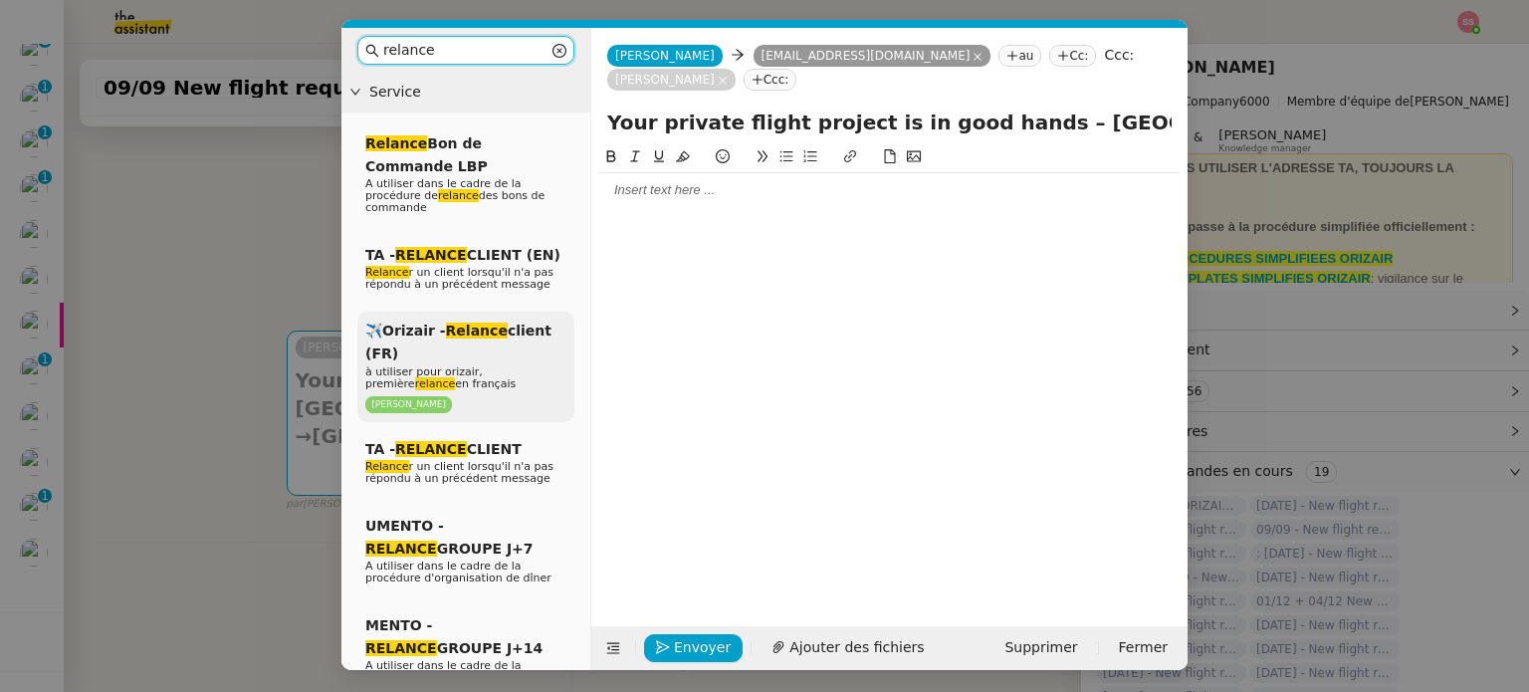
scroll to position [498, 0]
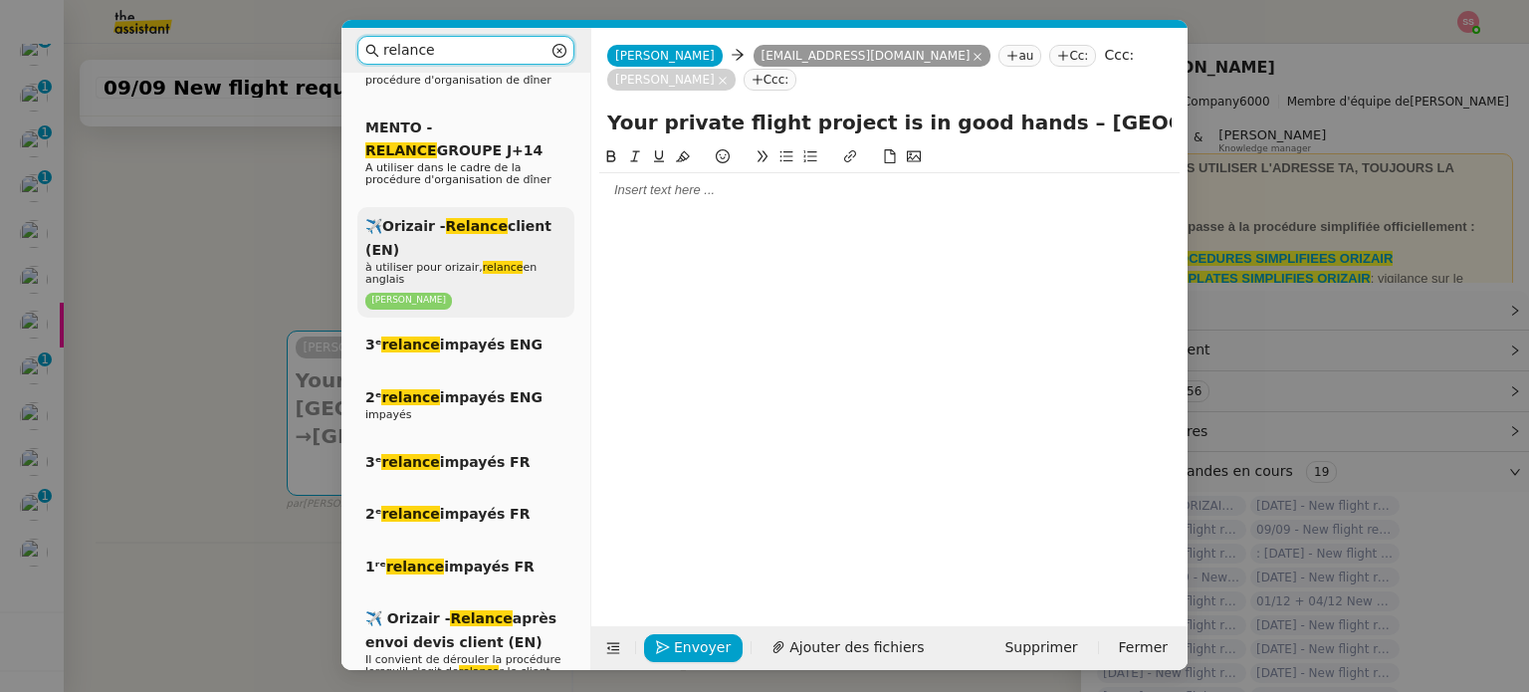
type input "relance"
click at [518, 231] on div "✈️Orizair - Relance client (EN) à utiliser pour orizair, relance en anglais Lou…" at bounding box center [465, 262] width 217 height 110
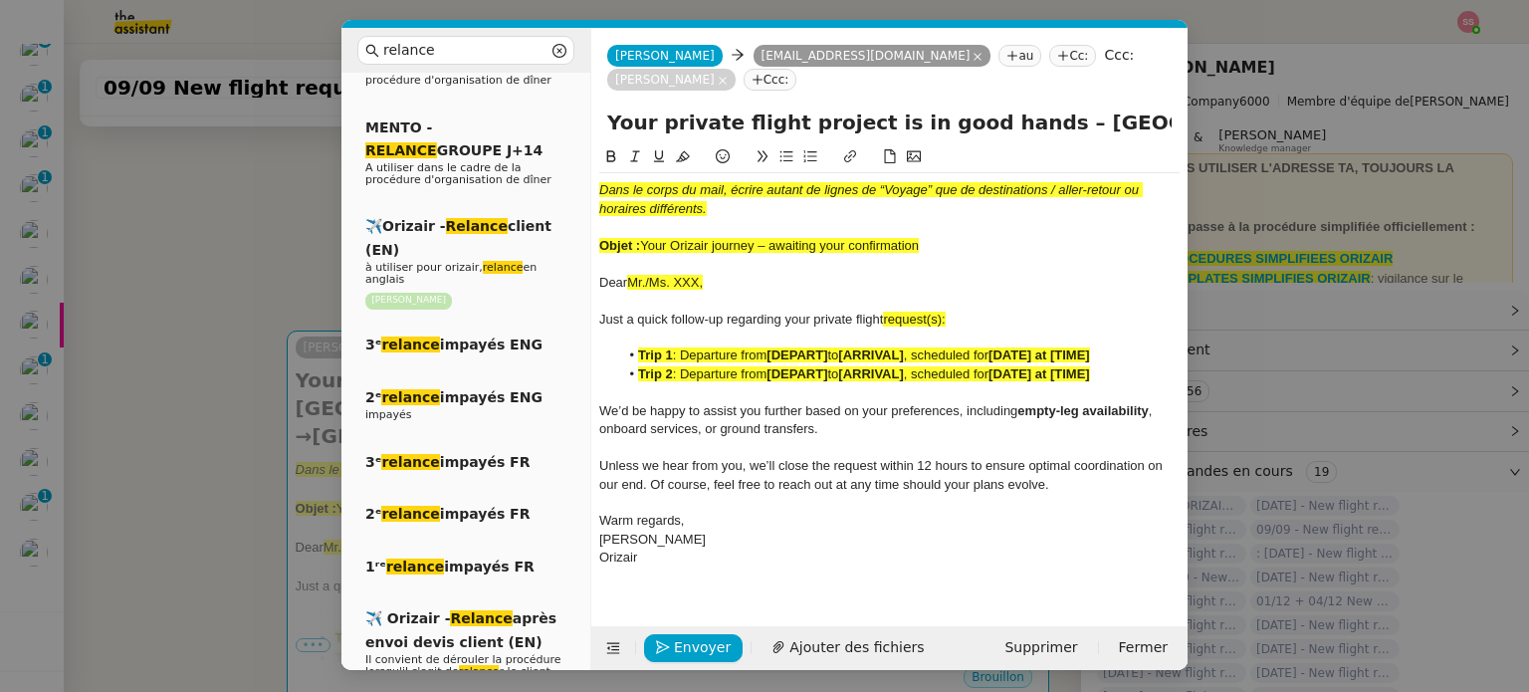
drag, startPoint x: 643, startPoint y: 221, endPoint x: 947, endPoint y: 218, distance: 304.5
click at [947, 237] on div "Objet : Your Orizair journey – awaiting your confirmation" at bounding box center [889, 246] width 580 height 18
copy span "Your Orizair journey – awaiting your confirmation"
drag, startPoint x: 1007, startPoint y: 99, endPoint x: 573, endPoint y: 52, distance: 436.4
click at [573, 52] on nz-layout "relance Service Relance Bon de Commande LBP A utiliser dans le cadre de la proc…" at bounding box center [764, 349] width 846 height 642
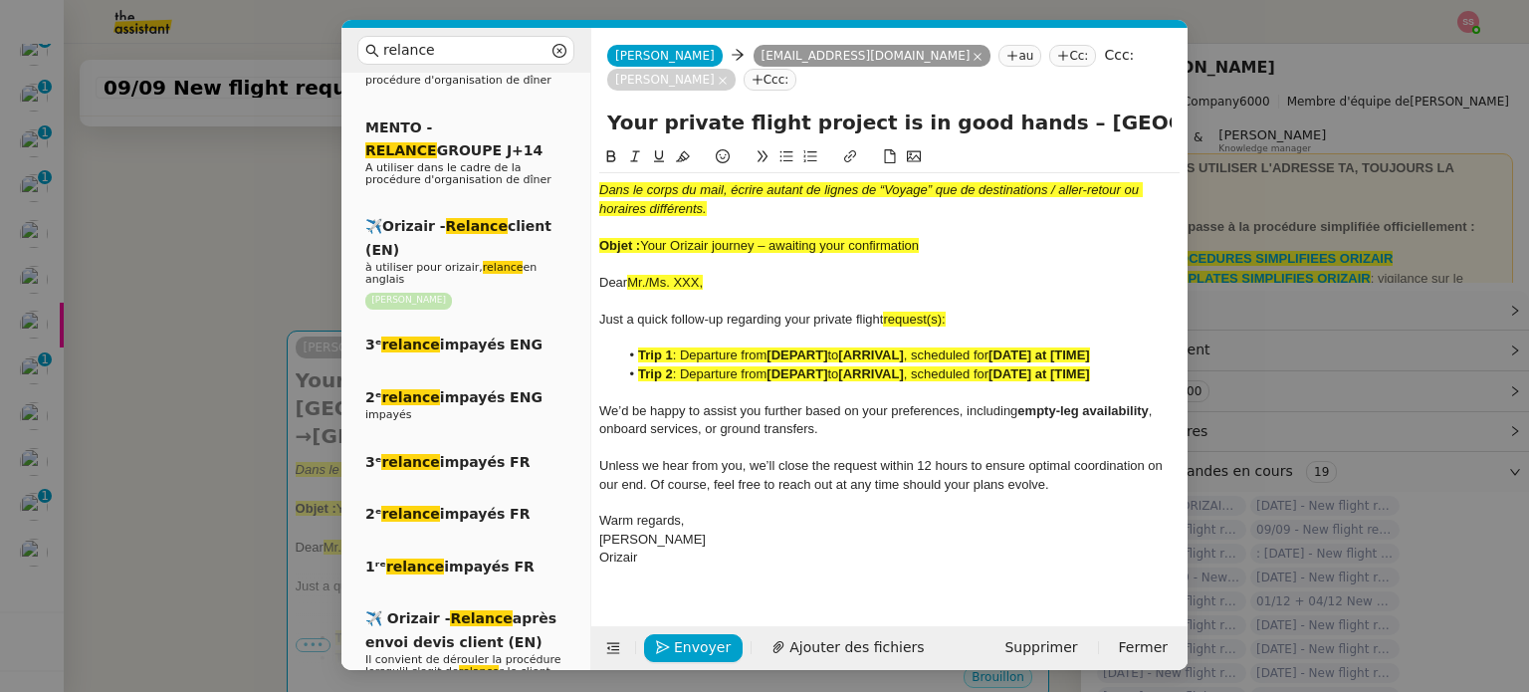
paste input "Orizair journey – awaiting your confirmation"
type input "Your Orizair journey – awaiting your confirmation – London→ Paris →London"
drag, startPoint x: 955, startPoint y: 212, endPoint x: 857, endPoint y: 186, distance: 101.9
click at [857, 186] on div "Dans le corps du mail, écrire autant de lignes de “Voyage” que de destinations …" at bounding box center [889, 374] width 580 height 402
click at [944, 218] on div at bounding box center [889, 227] width 580 height 18
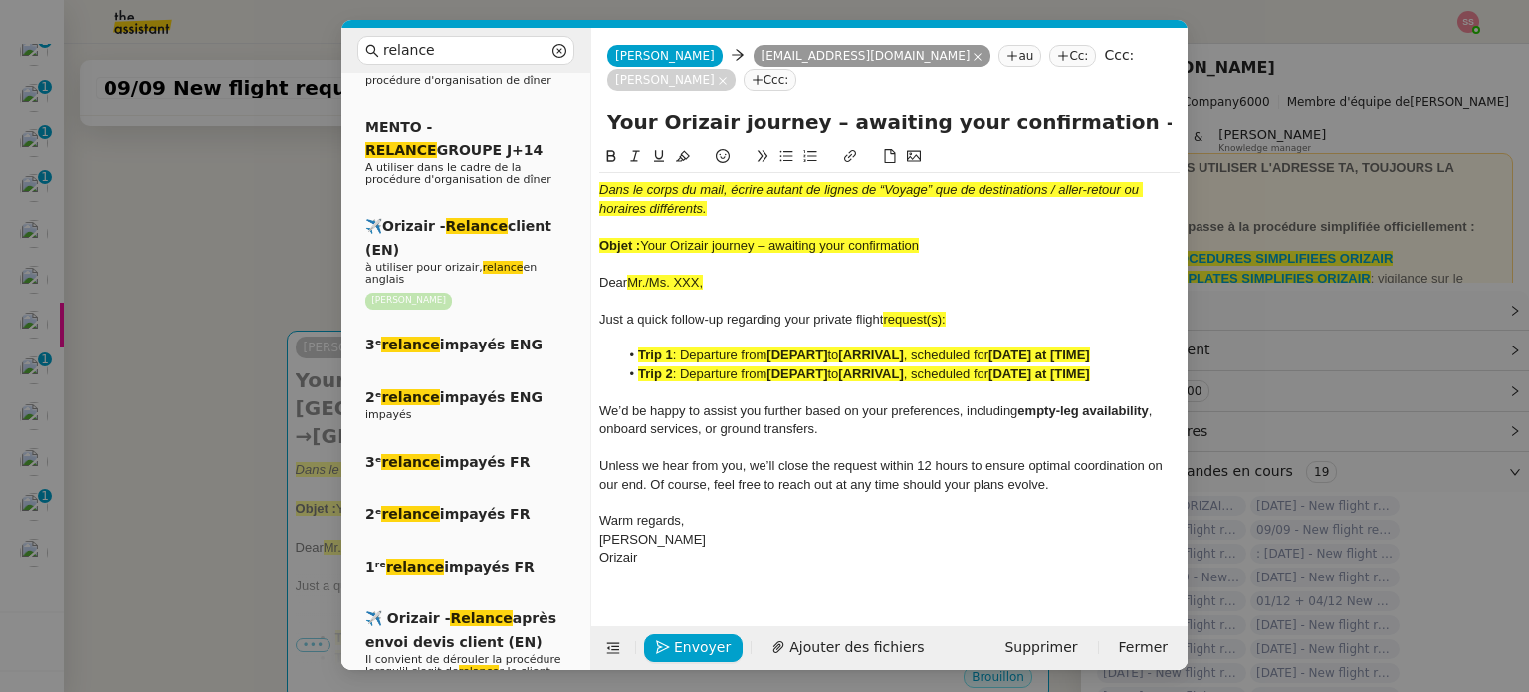
drag, startPoint x: 928, startPoint y: 219, endPoint x: 572, endPoint y: 169, distance: 358.8
click at [572, 169] on nz-layout "relance Service Relance Bon de Commande LBP A utiliser dans le cadre de la proc…" at bounding box center [764, 349] width 846 height 642
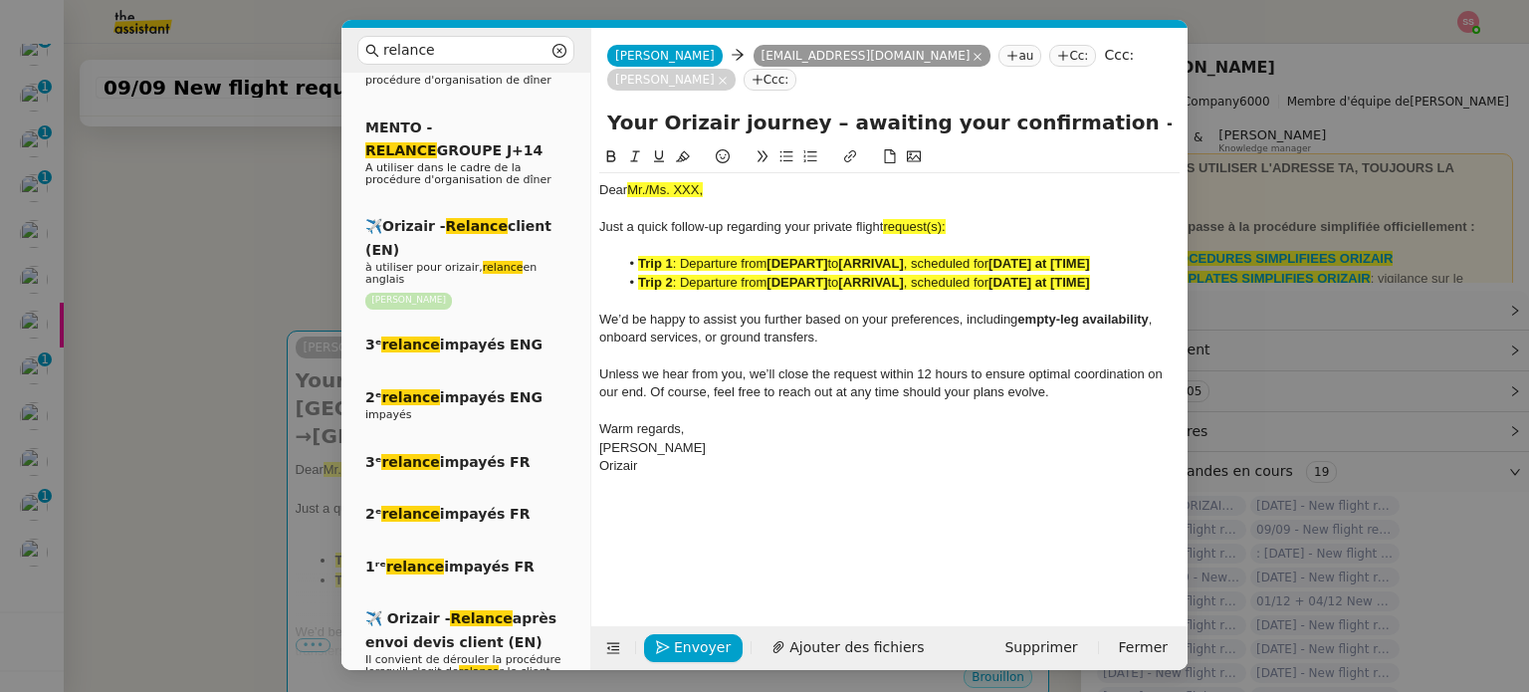
click at [171, 357] on nz-modal-container "relance Service Relance Bon de Commande LBP A utiliser dans le cadre de la proc…" at bounding box center [764, 346] width 1529 height 692
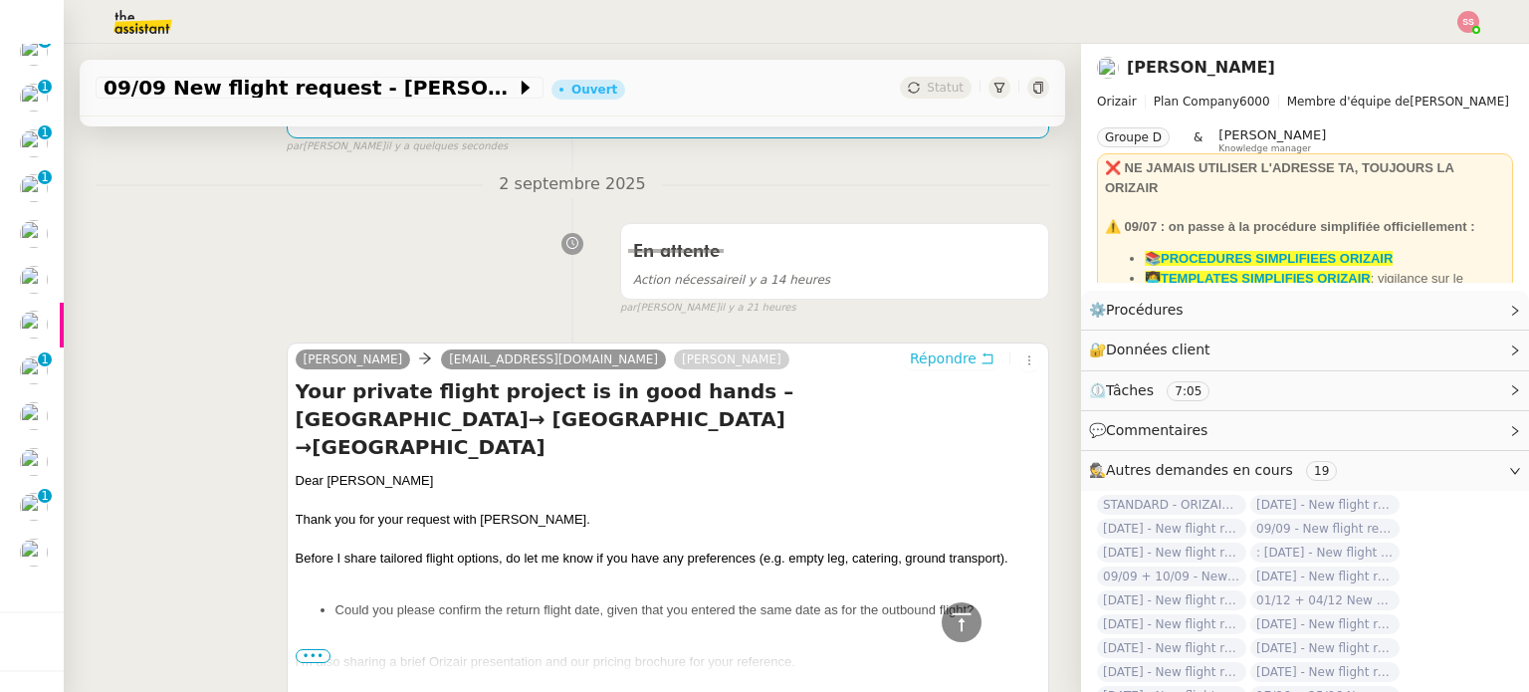
scroll to position [361, 0]
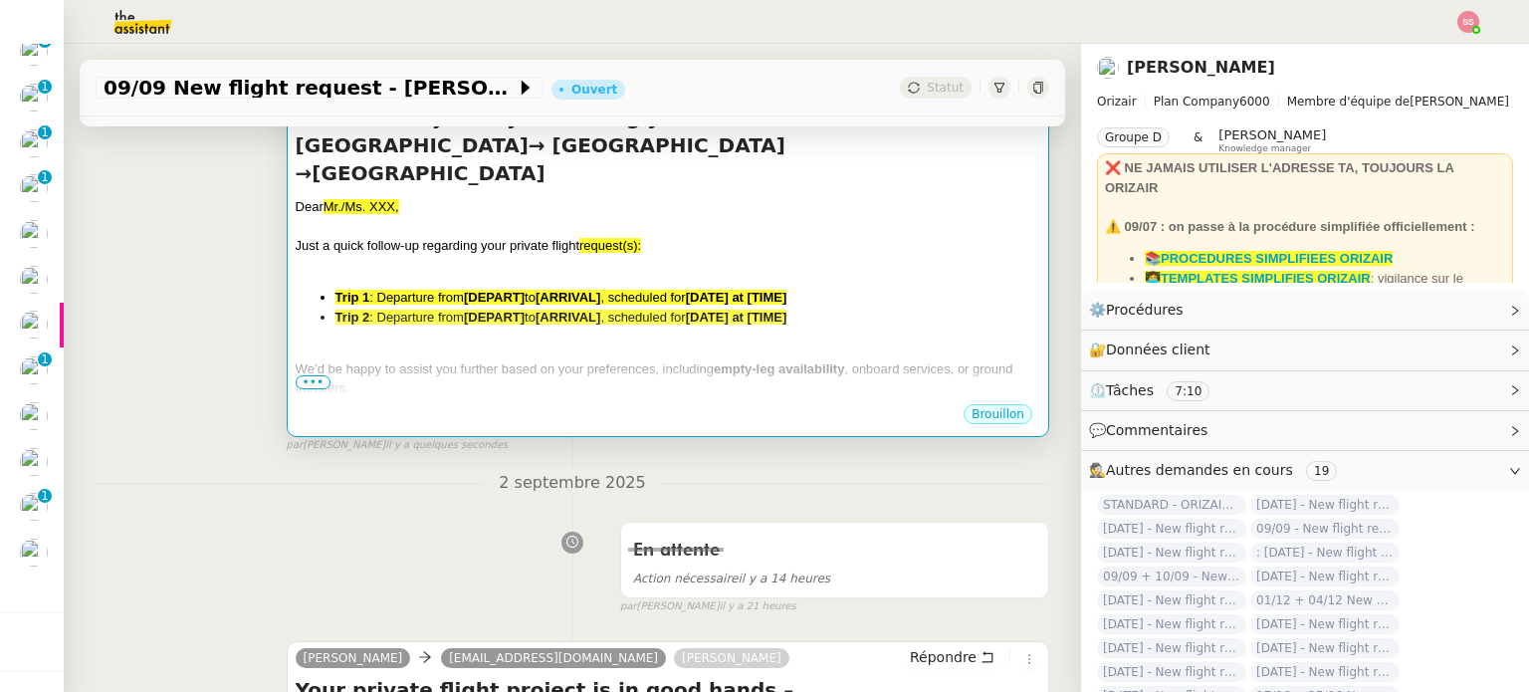
click at [582, 361] on span "We’d be happy to assist you further based on your preferences, including" at bounding box center [505, 368] width 418 height 15
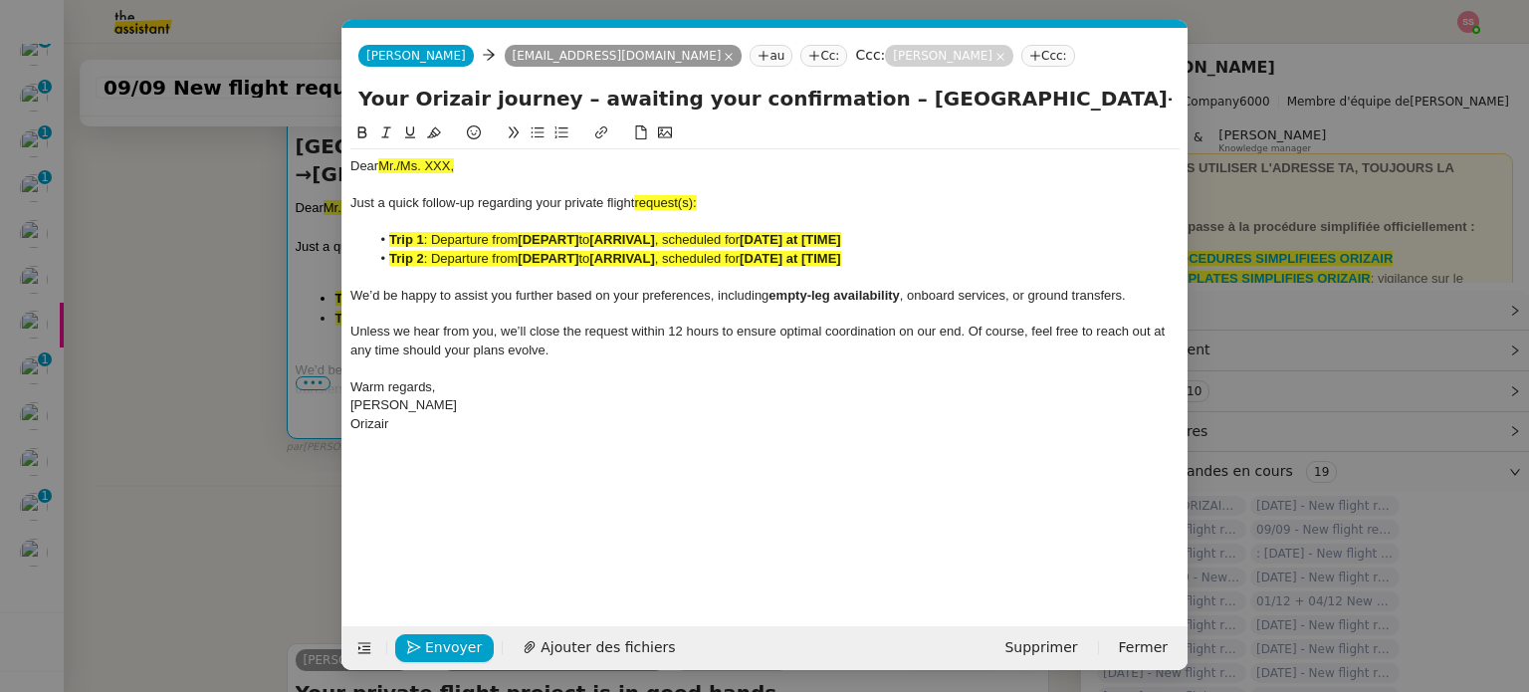
click at [582, 313] on div at bounding box center [764, 314] width 829 height 18
drag, startPoint x: 699, startPoint y: 202, endPoint x: 683, endPoint y: 203, distance: 16.0
click at [683, 203] on div "Just a quick follow-up regarding your private flight request(s):" at bounding box center [764, 203] width 829 height 18
drag, startPoint x: 470, startPoint y: 164, endPoint x: 378, endPoint y: 167, distance: 91.6
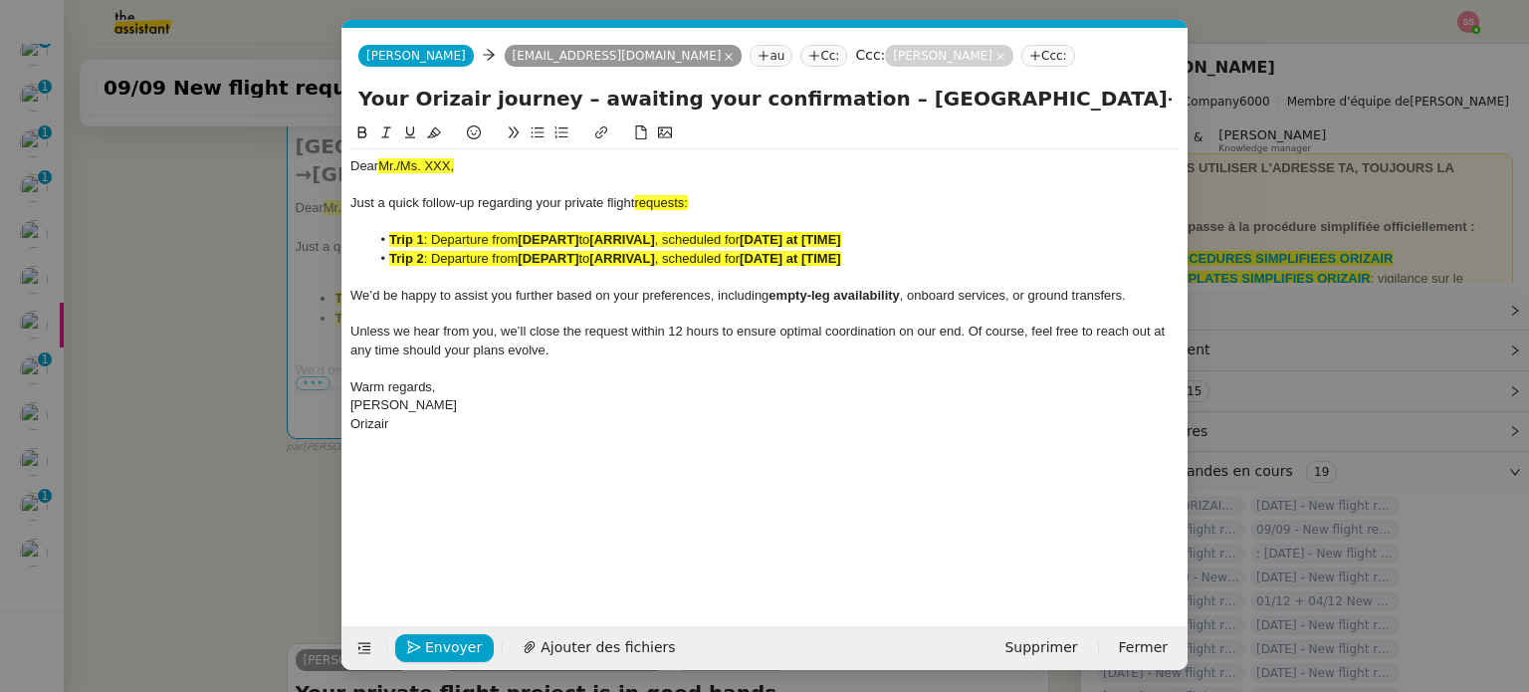
click at [378, 167] on div "Dear Mr./Ms. XXX," at bounding box center [764, 166] width 829 height 18
drag, startPoint x: 702, startPoint y: 200, endPoint x: 637, endPoint y: 201, distance: 64.7
click at [637, 201] on div "Just a quick follow-up regarding your private flight requests:" at bounding box center [764, 203] width 829 height 18
click at [438, 126] on button at bounding box center [434, 132] width 24 height 23
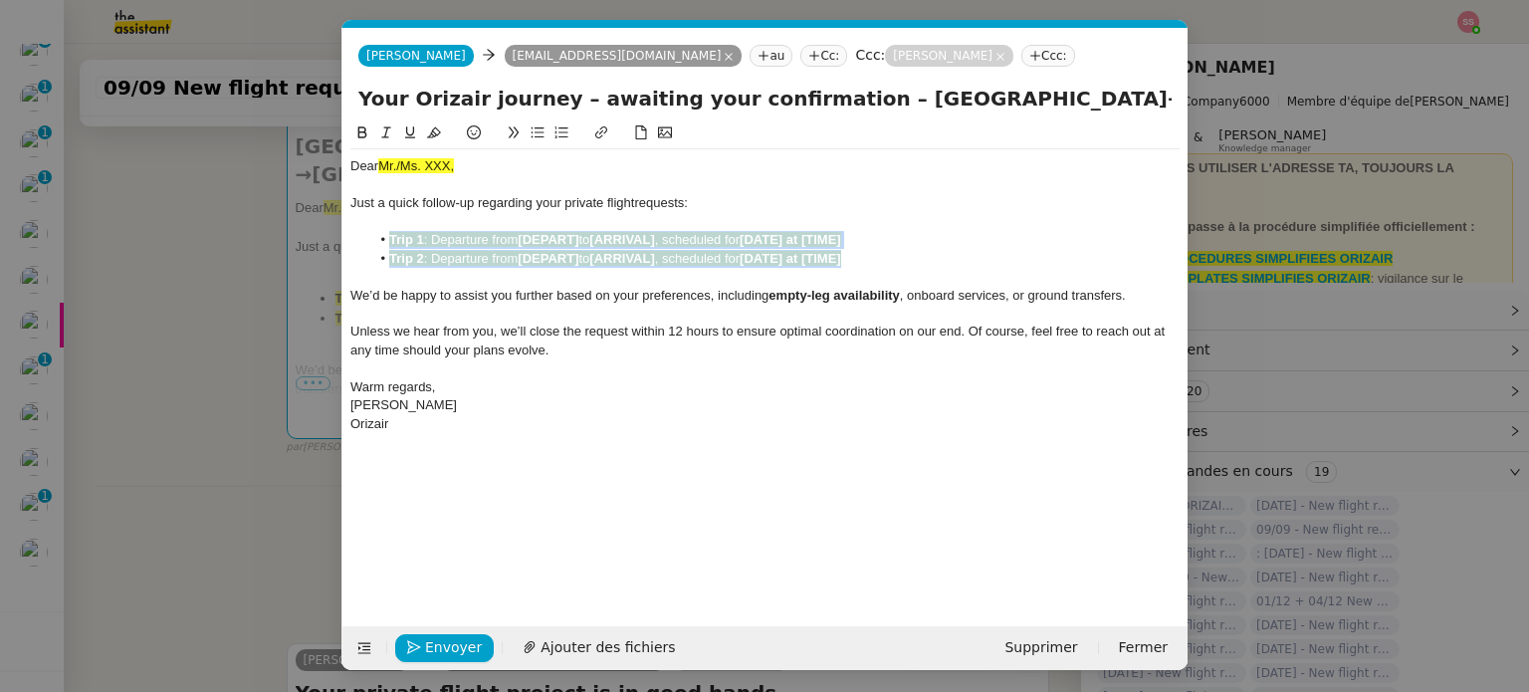
drag, startPoint x: 884, startPoint y: 254, endPoint x: 388, endPoint y: 242, distance: 495.8
click at [388, 242] on ul "Trip 1 : Departure from [DEPART] to [ARRIVAL] , scheduled for [DATE] at [TIME] …" at bounding box center [764, 249] width 829 height 37
click at [435, 129] on icon at bounding box center [434, 132] width 14 height 14
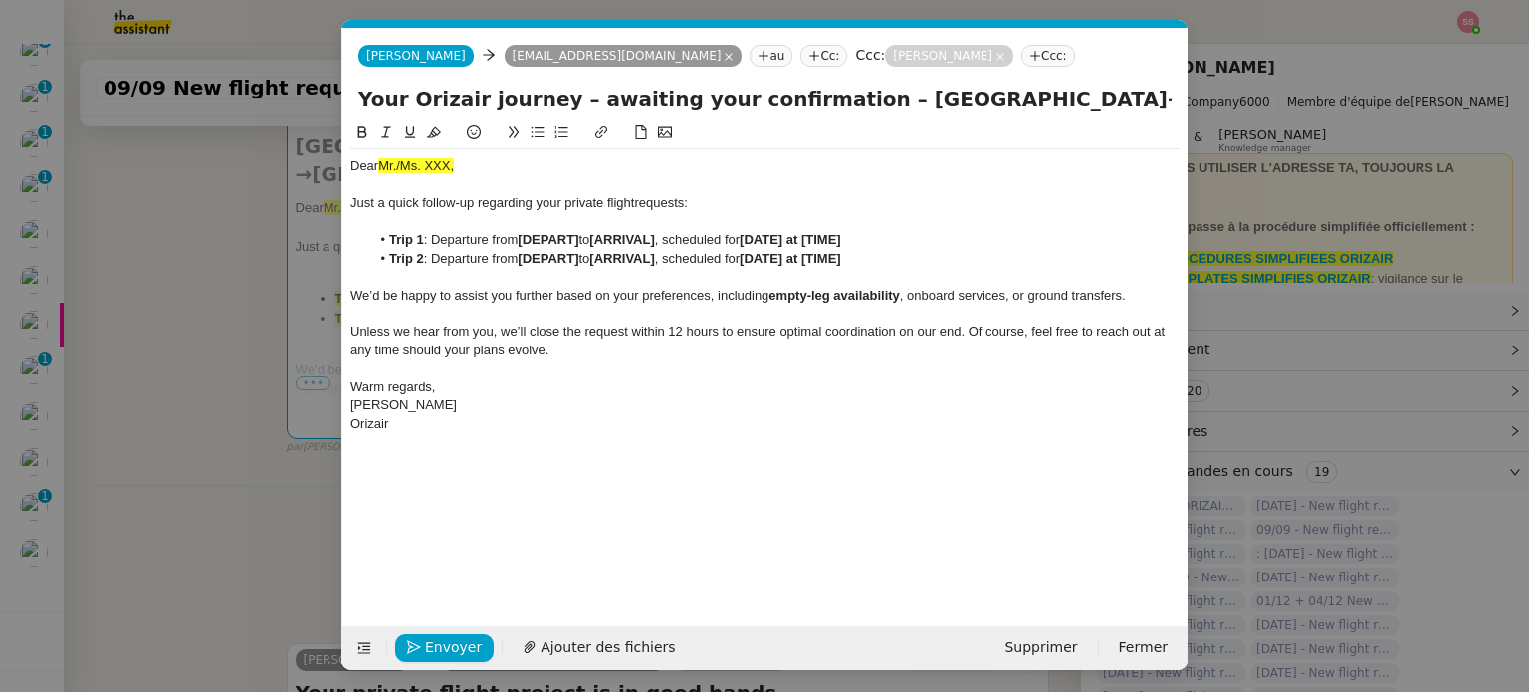
click at [253, 347] on nz-modal-container "relance Service Relance Bon de Commande LBP A utiliser dans le cadre de la proc…" at bounding box center [764, 346] width 1529 height 692
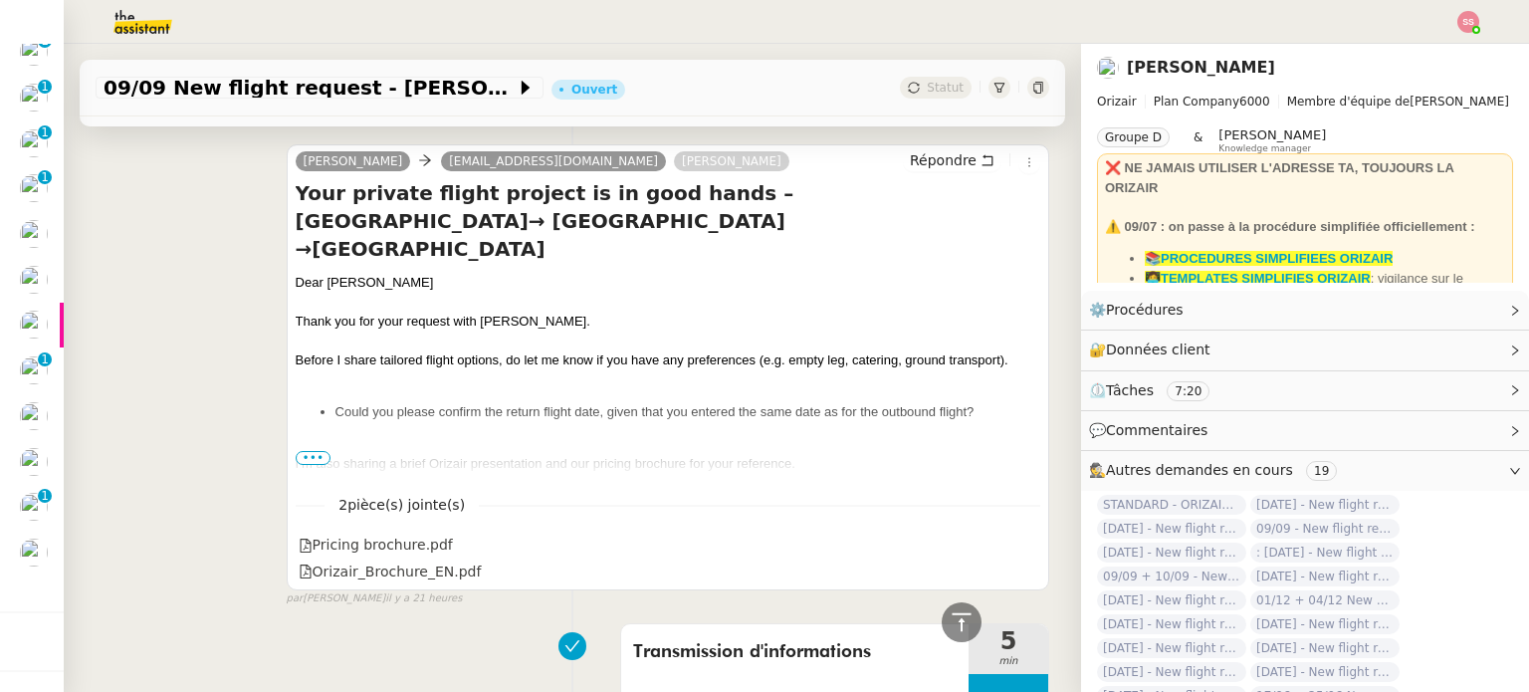
scroll to position [1397, 0]
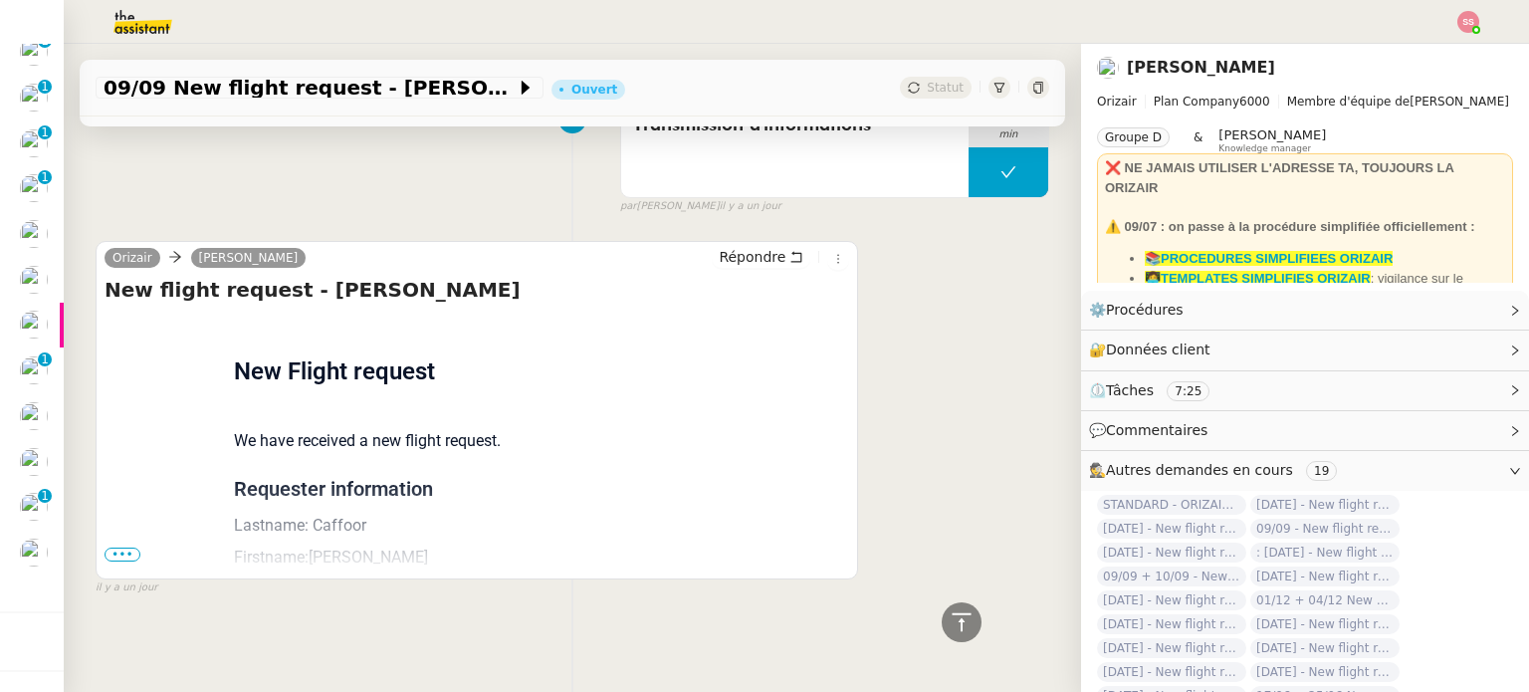
click at [116, 550] on span "•••" at bounding box center [122, 554] width 36 height 14
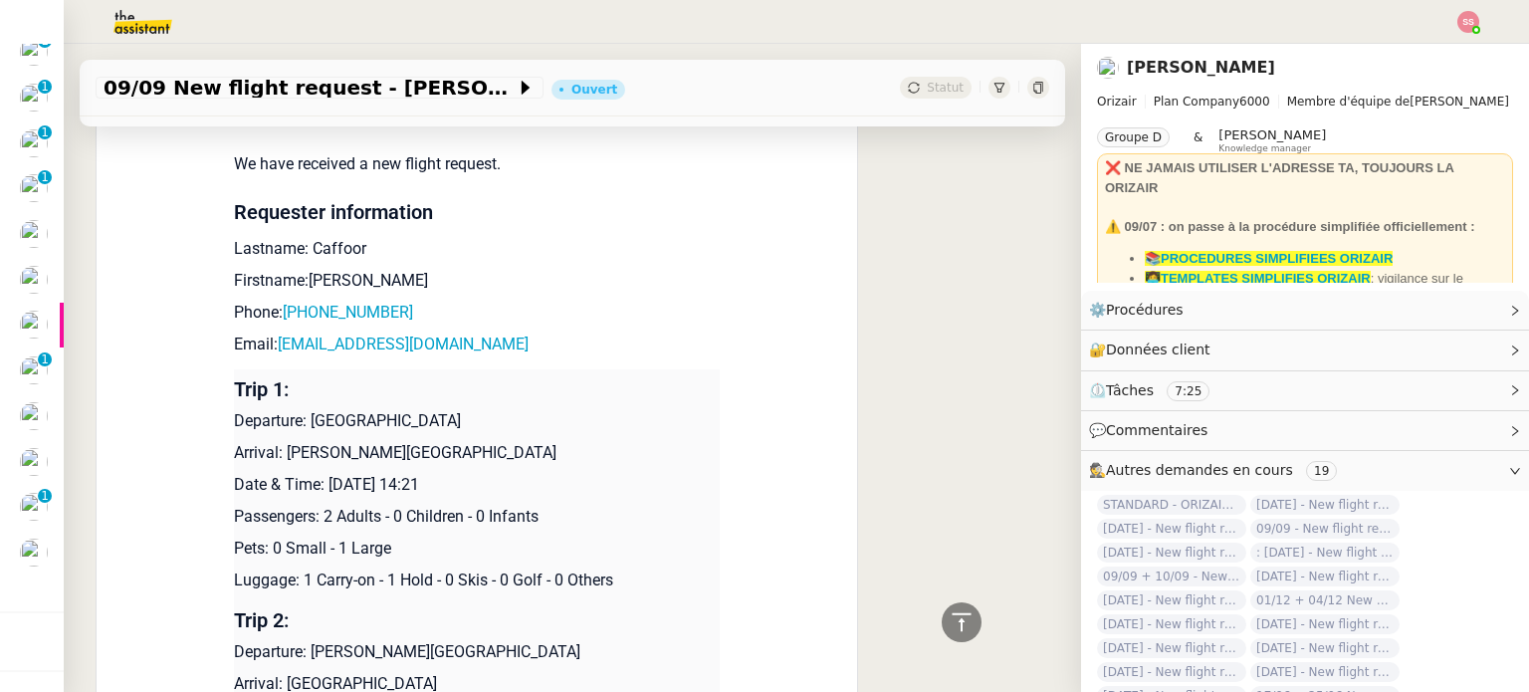
scroll to position [1696, 0]
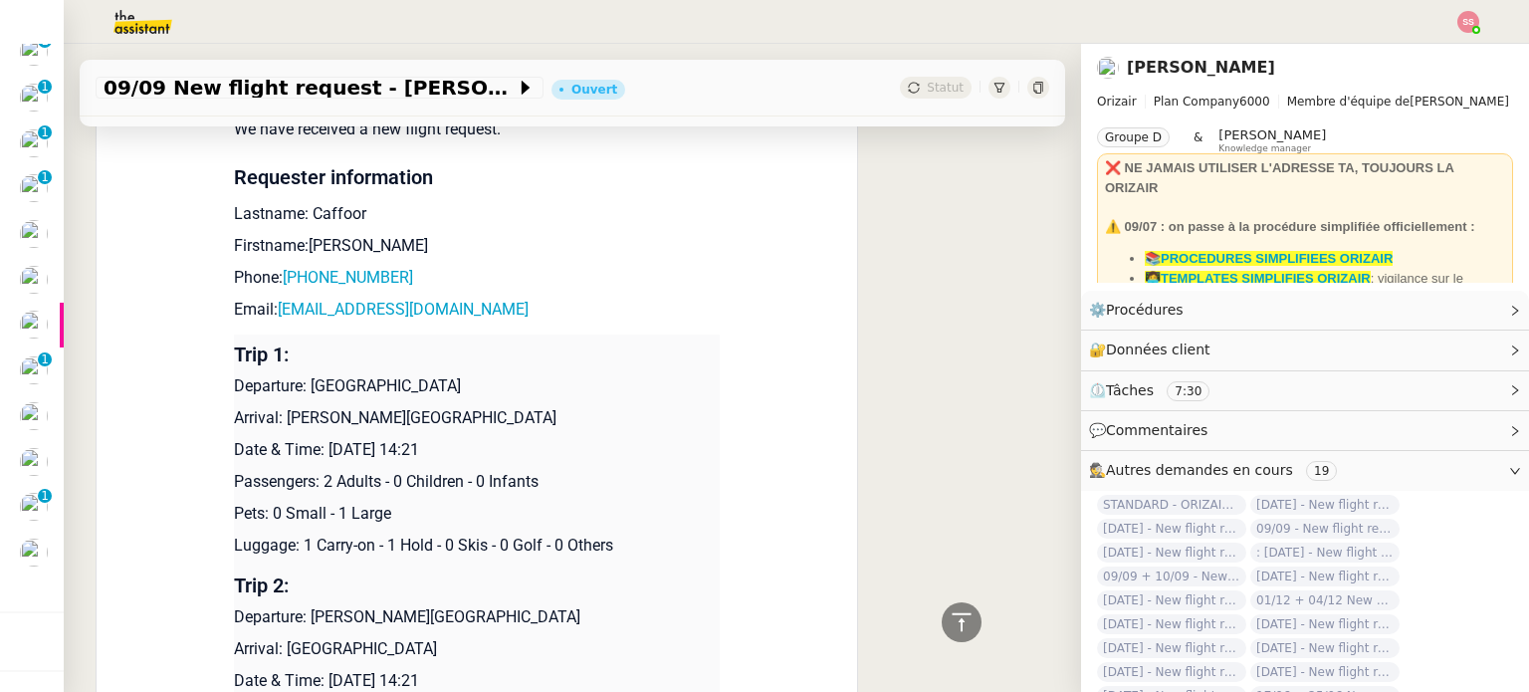
drag, startPoint x: 305, startPoint y: 396, endPoint x: 490, endPoint y: 382, distance: 185.6
click at [490, 382] on p "Departure: [GEOGRAPHIC_DATA]" at bounding box center [477, 386] width 486 height 24
copy p "[GEOGRAPHIC_DATA]"
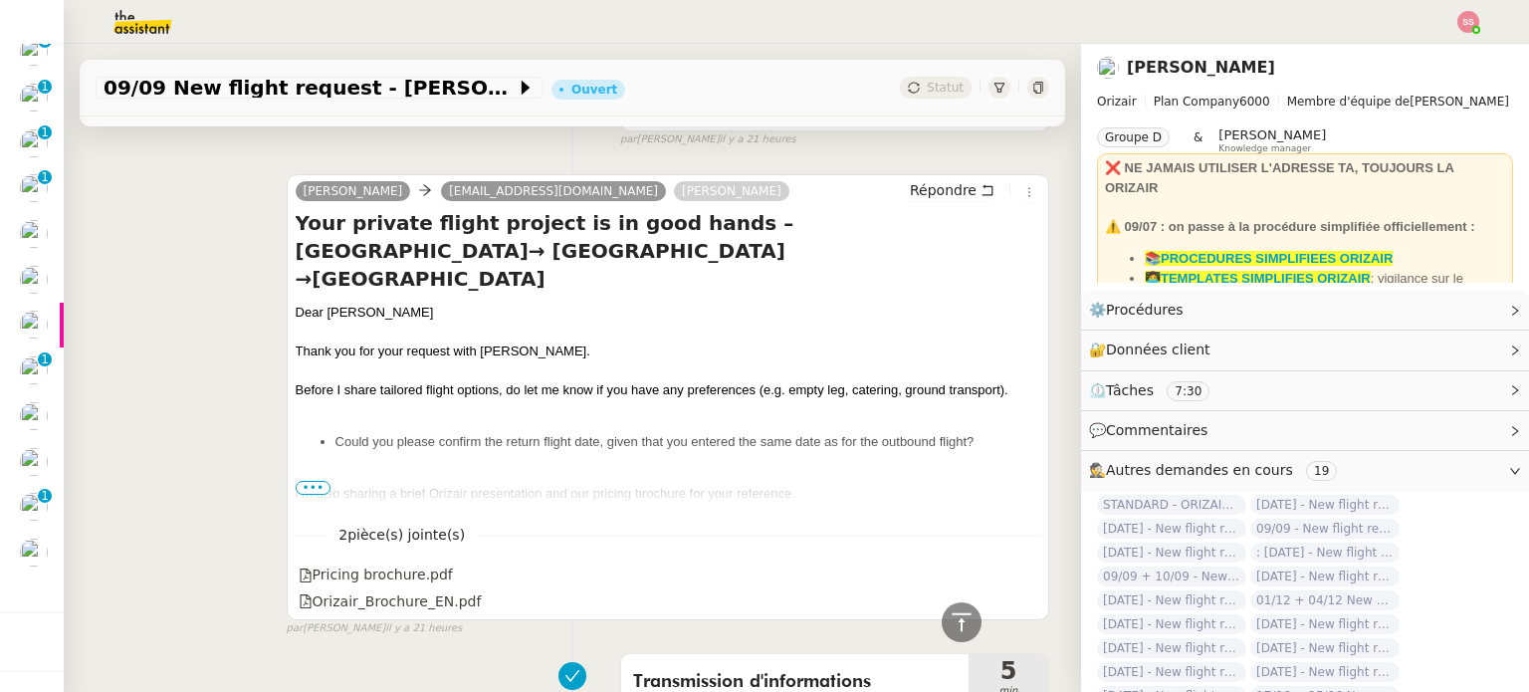
click at [616, 432] on li "Could you please confirm the return flight date, given that you entered the sam…" at bounding box center [687, 442] width 705 height 20
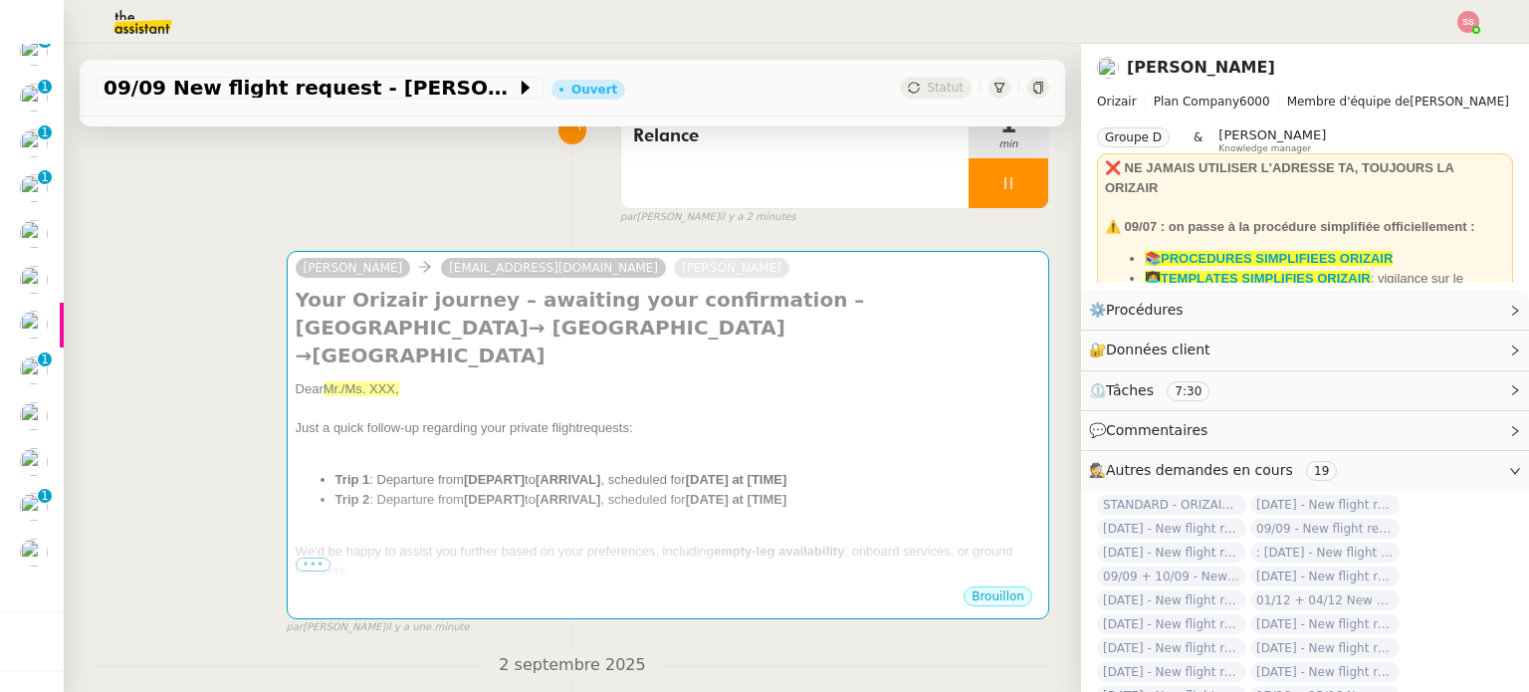
scroll to position [32, 0]
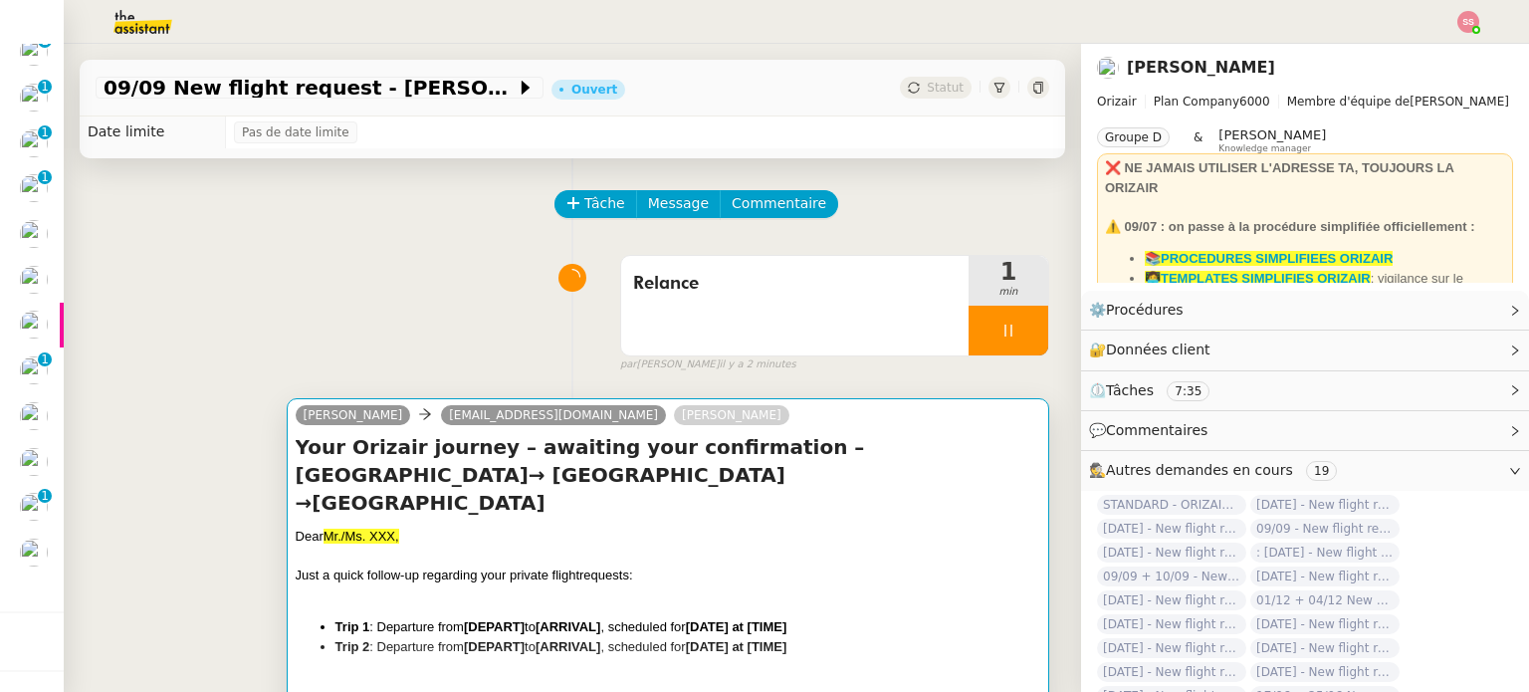
click at [449, 526] on div "Dear Mr./Ms. XXX," at bounding box center [668, 536] width 744 height 20
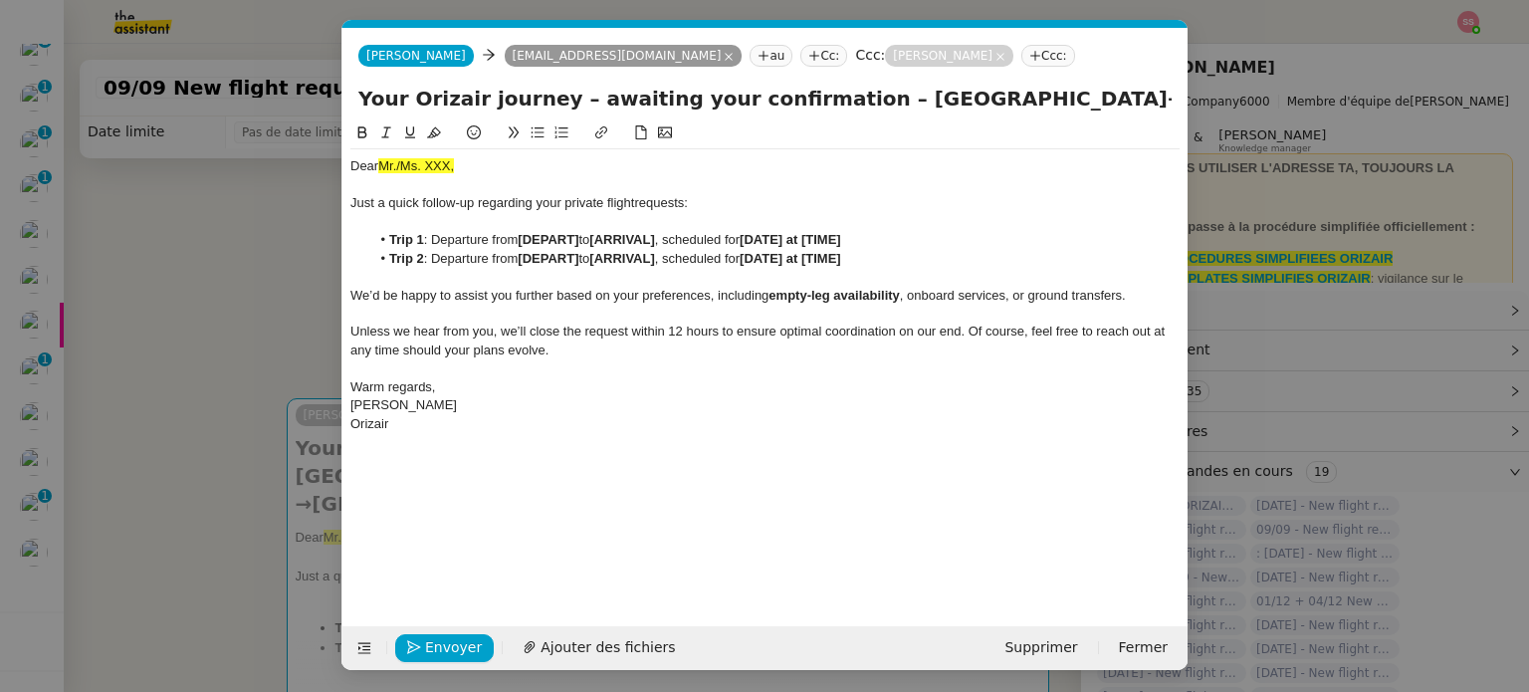
scroll to position [0, 86]
drag, startPoint x: 581, startPoint y: 238, endPoint x: 520, endPoint y: 240, distance: 60.7
click at [520, 240] on li "Trip 1 : Departure from [DEPART] to [ARRIVAL] , scheduled for [DATE] at [TIME]" at bounding box center [775, 240] width 810 height 18
drag, startPoint x: 668, startPoint y: 259, endPoint x: 601, endPoint y: 257, distance: 66.7
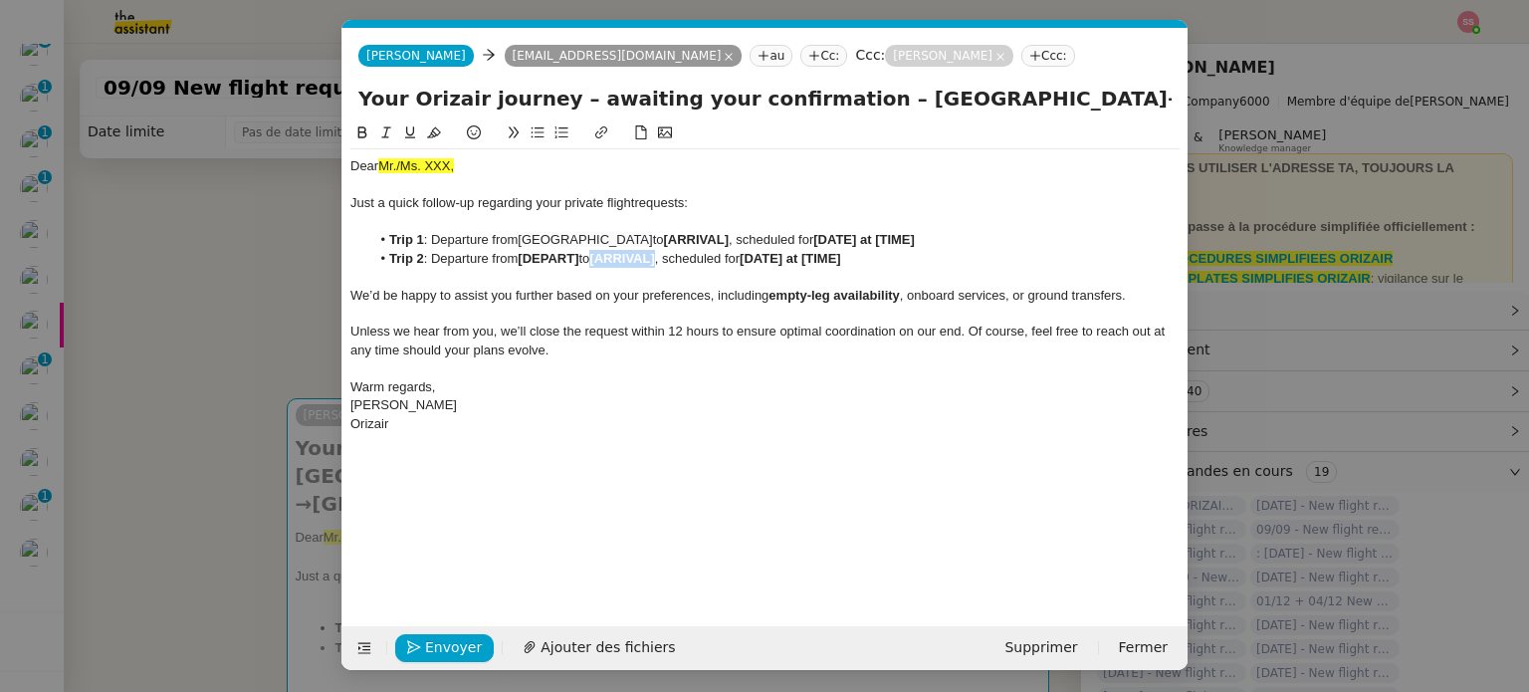
click at [601, 257] on li "Trip 2 : Departure from [DEPART] to [ARRIVAL] , scheduled for [DATE] at [TIME]" at bounding box center [775, 259] width 810 height 18
click at [232, 455] on nz-modal-container "relance Service Relance Bon de Commande LBP A utiliser dans le cadre de la proc…" at bounding box center [764, 346] width 1529 height 692
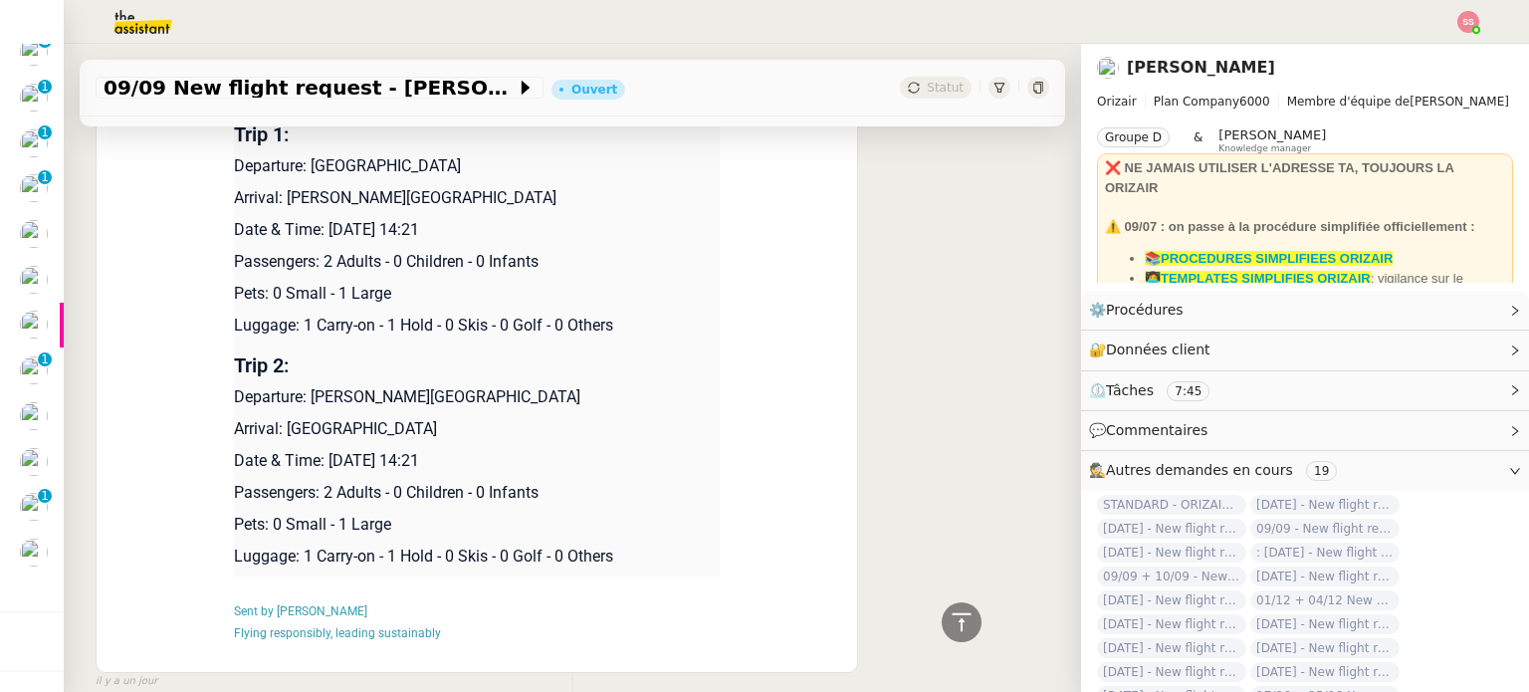
scroll to position [1923, 0]
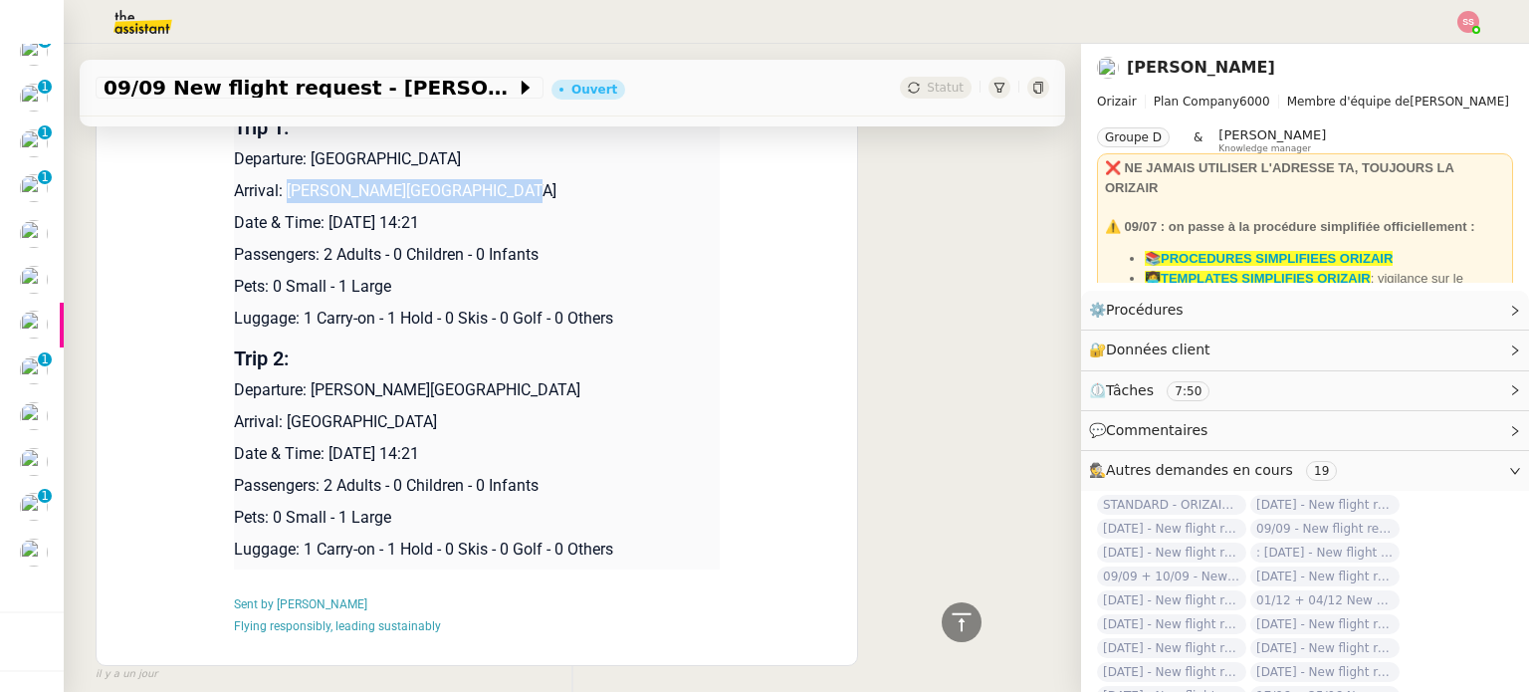
drag, startPoint x: 278, startPoint y: 194, endPoint x: 470, endPoint y: 195, distance: 192.1
click at [470, 195] on p "Arrival: [GEOGRAPHIC_DATA]" at bounding box center [477, 191] width 486 height 24
copy p "Paris Beauvais Tillé Airport"
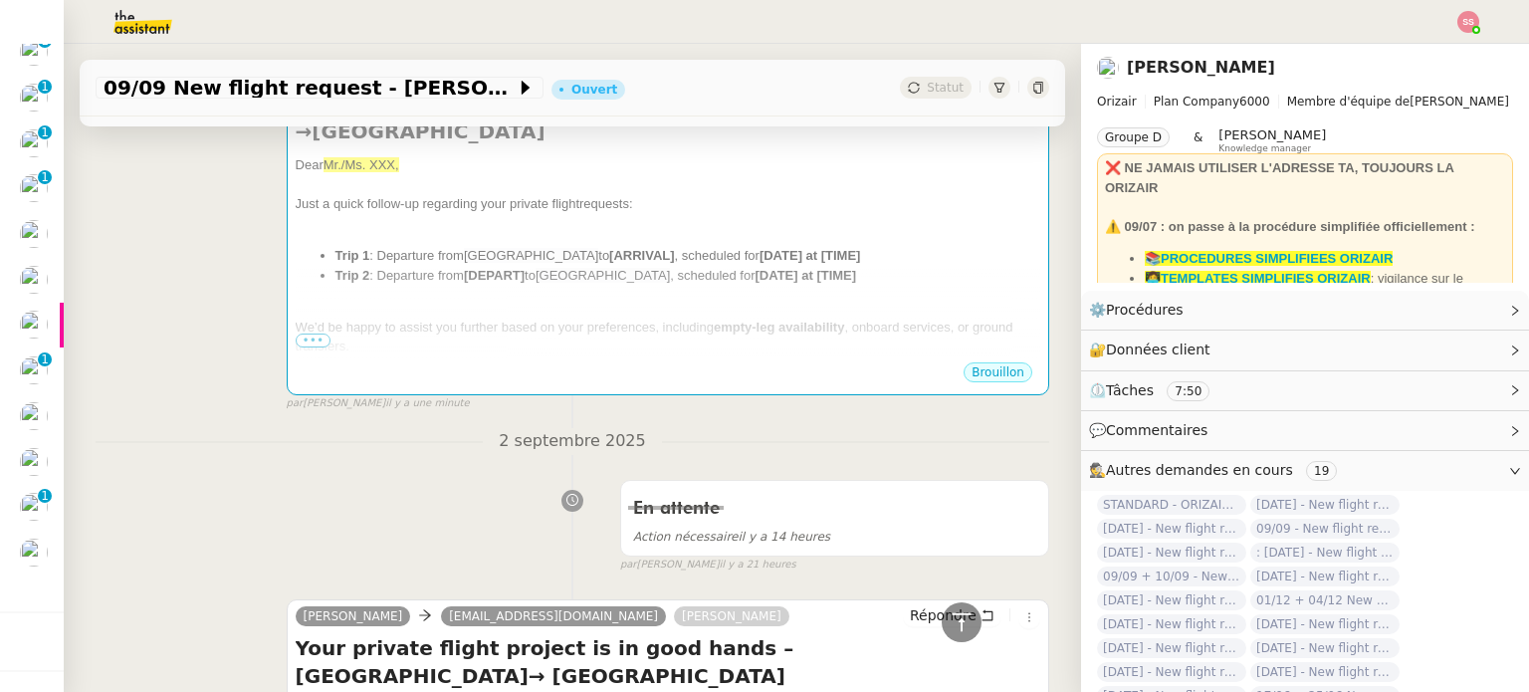
scroll to position [131, 0]
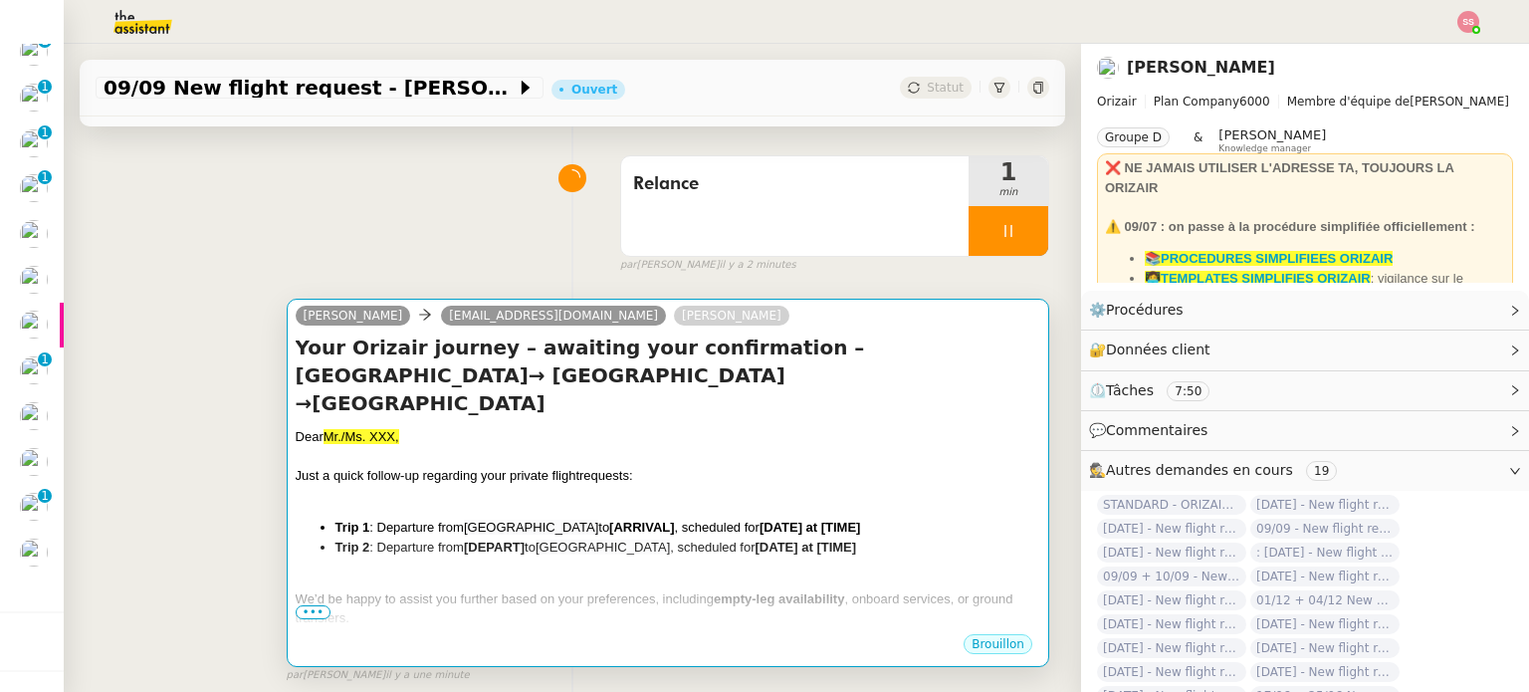
click at [687, 455] on div "Dear Mr./Ms. XXX, Just a quick follow-up regarding your private flight requests…" at bounding box center [668, 595] width 744 height 336
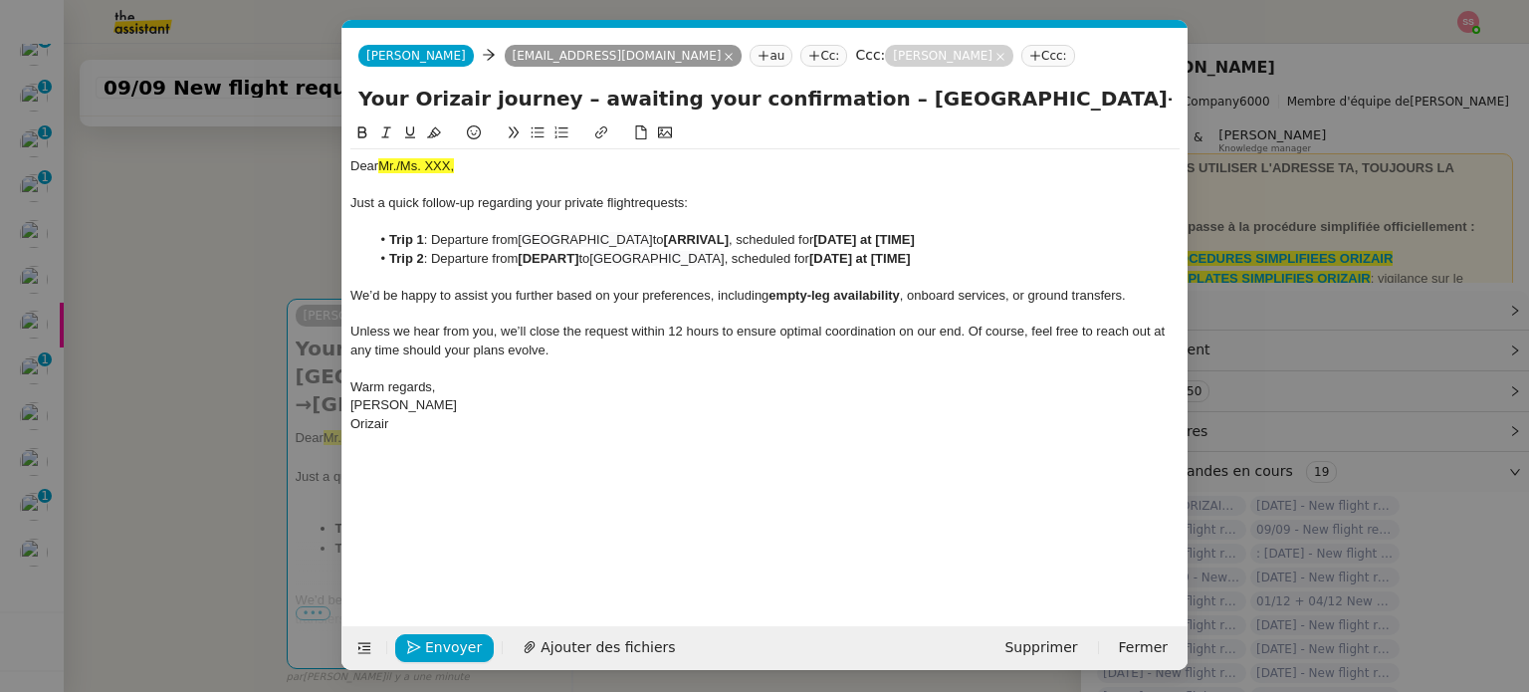
scroll to position [0, 86]
drag, startPoint x: 713, startPoint y: 239, endPoint x: 650, endPoint y: 236, distance: 62.8
click at [664, 236] on strong "[ARRIVAL]" at bounding box center [696, 239] width 65 height 15
drag, startPoint x: 583, startPoint y: 259, endPoint x: 525, endPoint y: 256, distance: 57.8
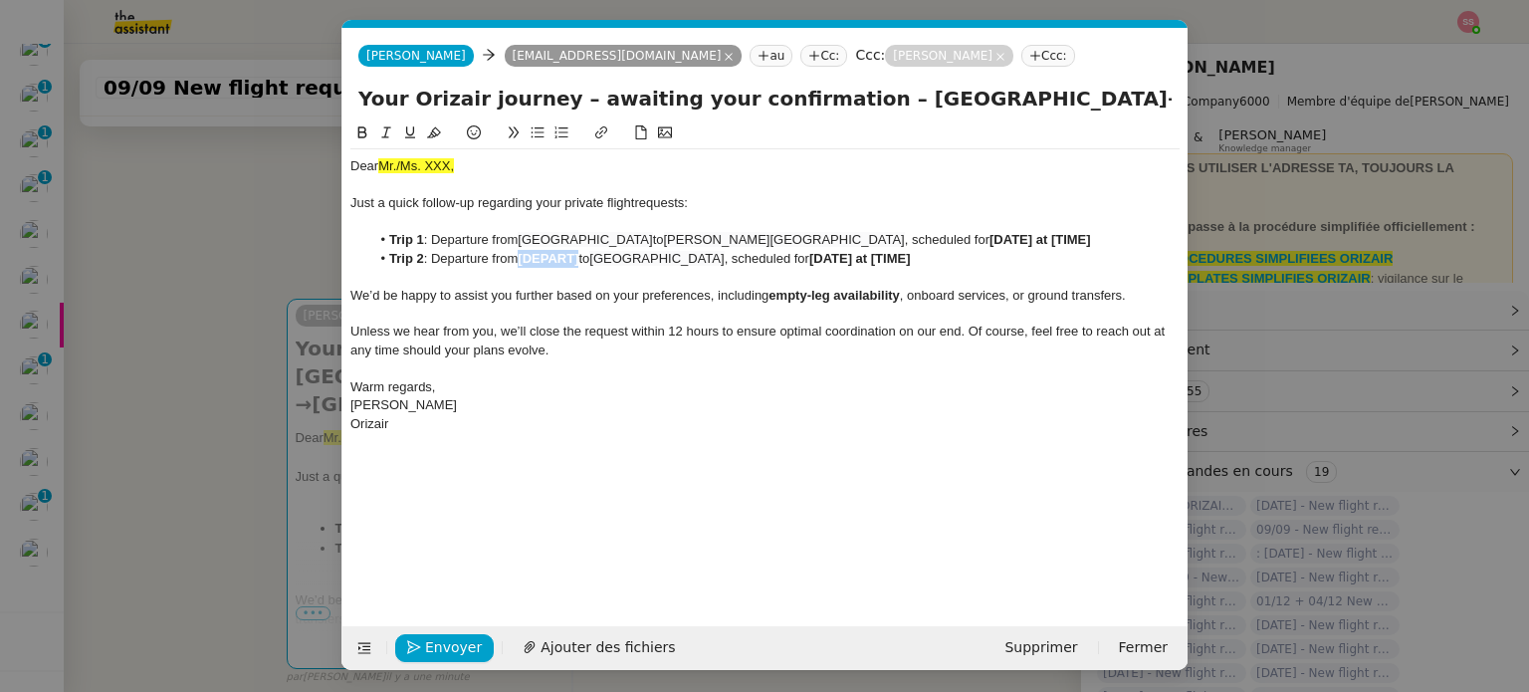
click at [525, 256] on strong "[DEPART]" at bounding box center [548, 258] width 61 height 15
click at [262, 326] on nz-modal-container "relance Service Relance Bon de Commande LBP A utiliser dans le cadre de la proc…" at bounding box center [764, 346] width 1529 height 692
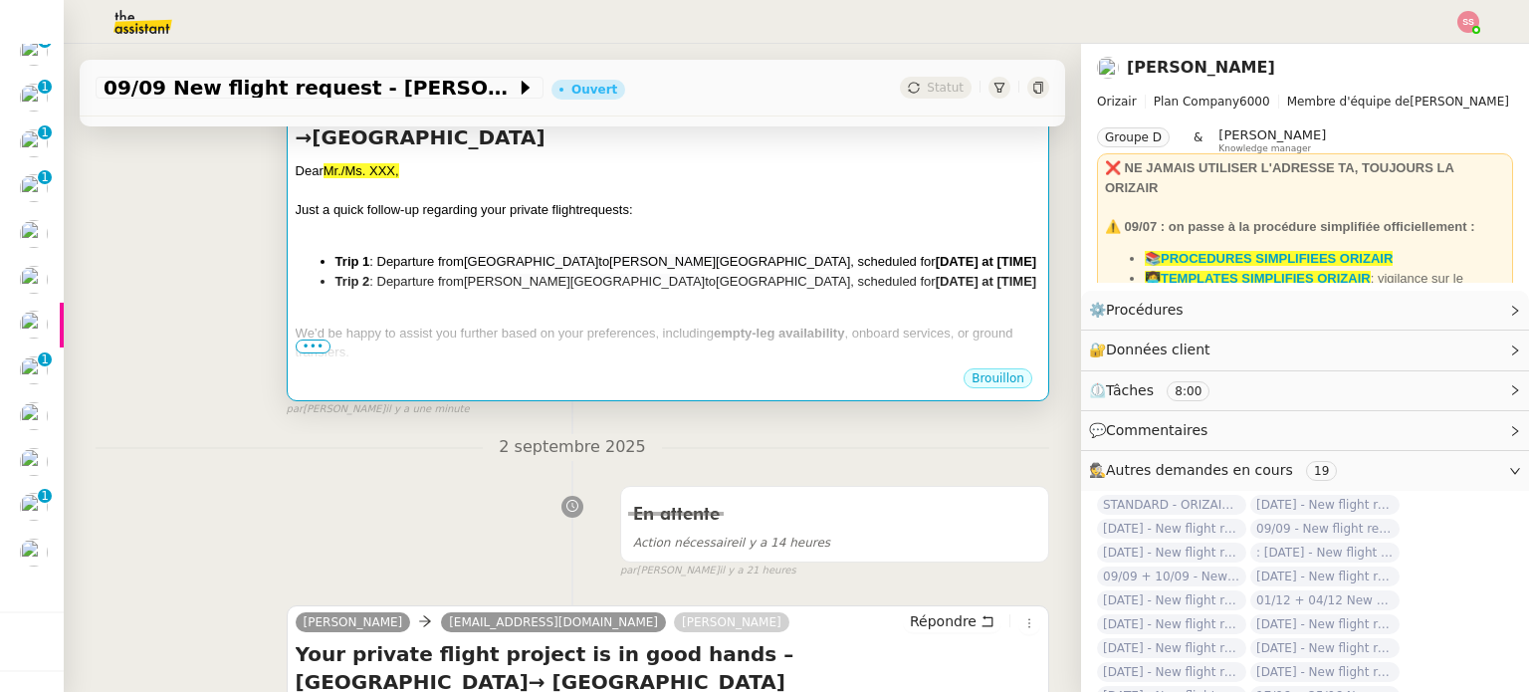
scroll to position [629, 0]
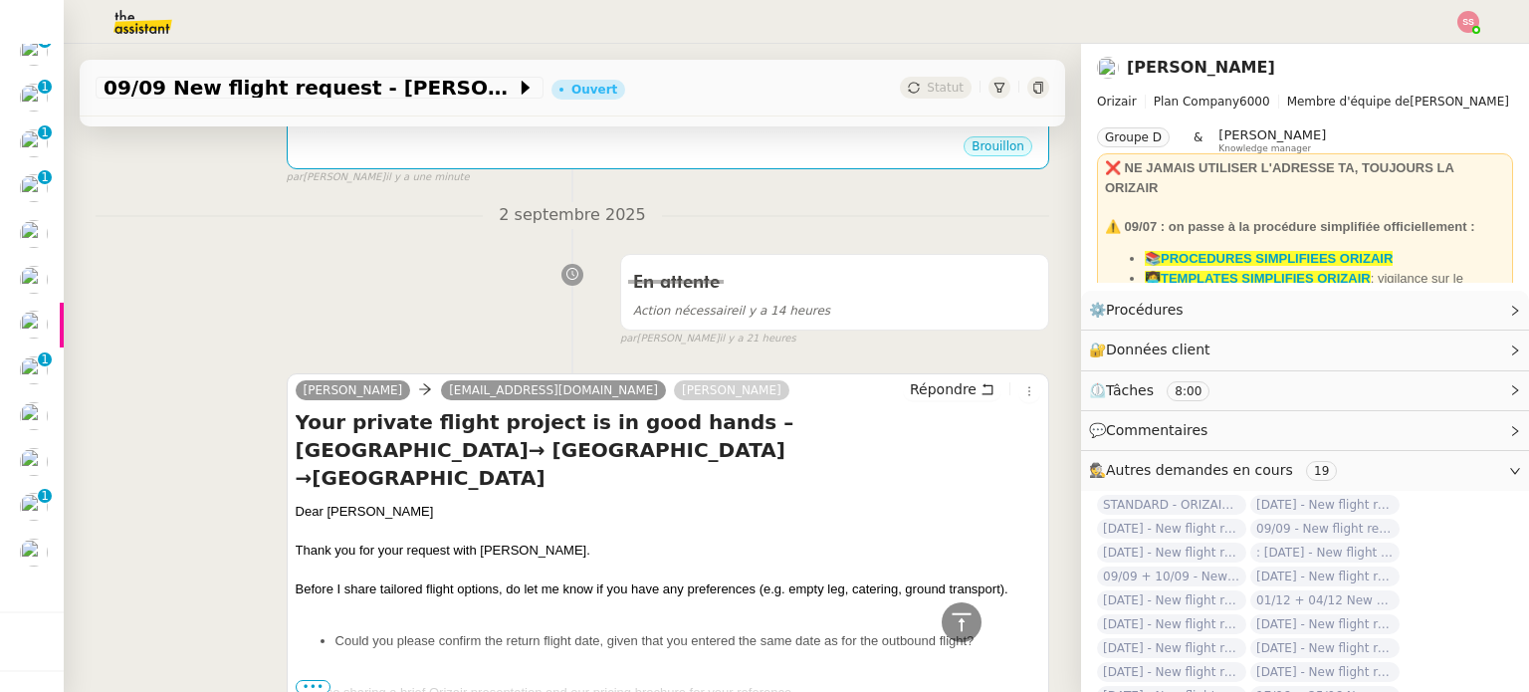
click at [353, 502] on div "Dear Mr. Caffoor" at bounding box center [668, 512] width 744 height 20
click at [358, 502] on div "Dear Mr. Caffoor" at bounding box center [668, 512] width 744 height 20
copy div "Dear Mr. Caffoor"
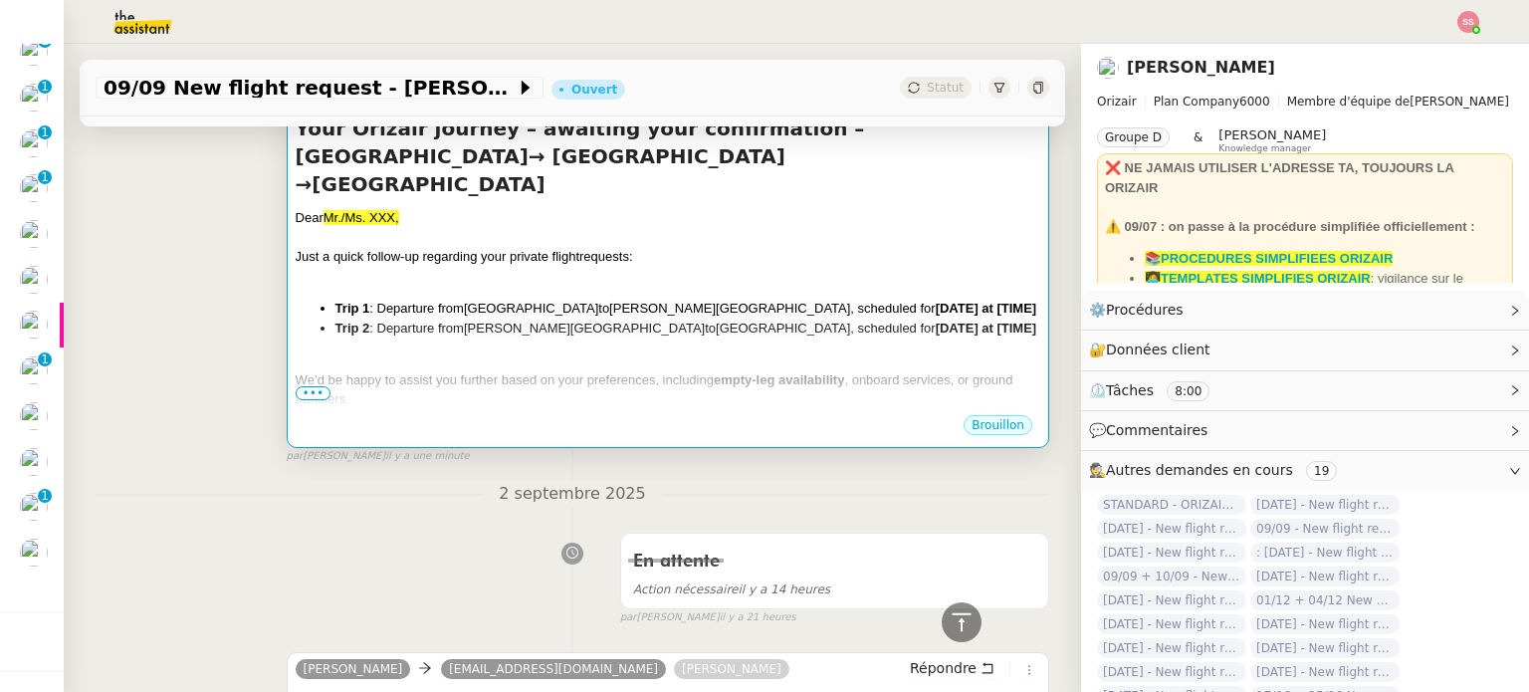
scroll to position [131, 0]
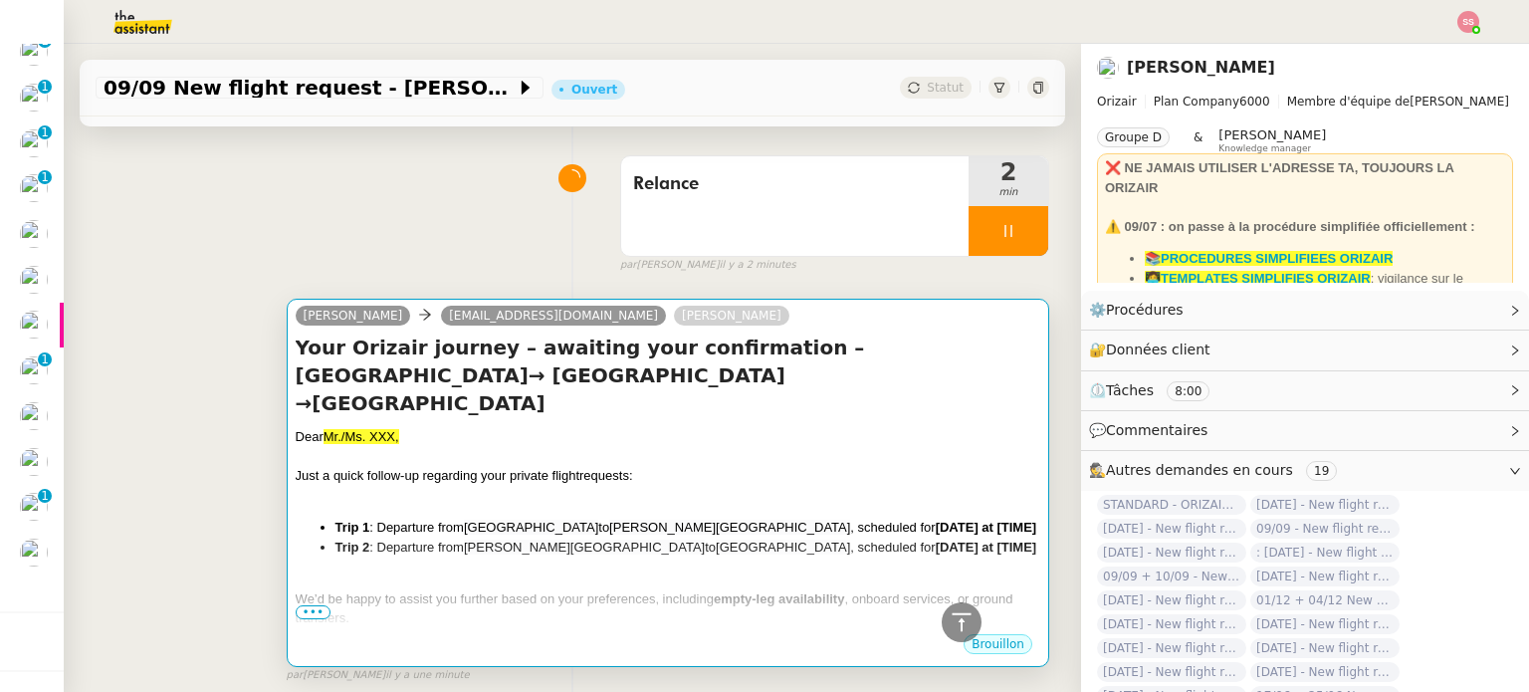
click at [418, 486] on div at bounding box center [668, 496] width 744 height 20
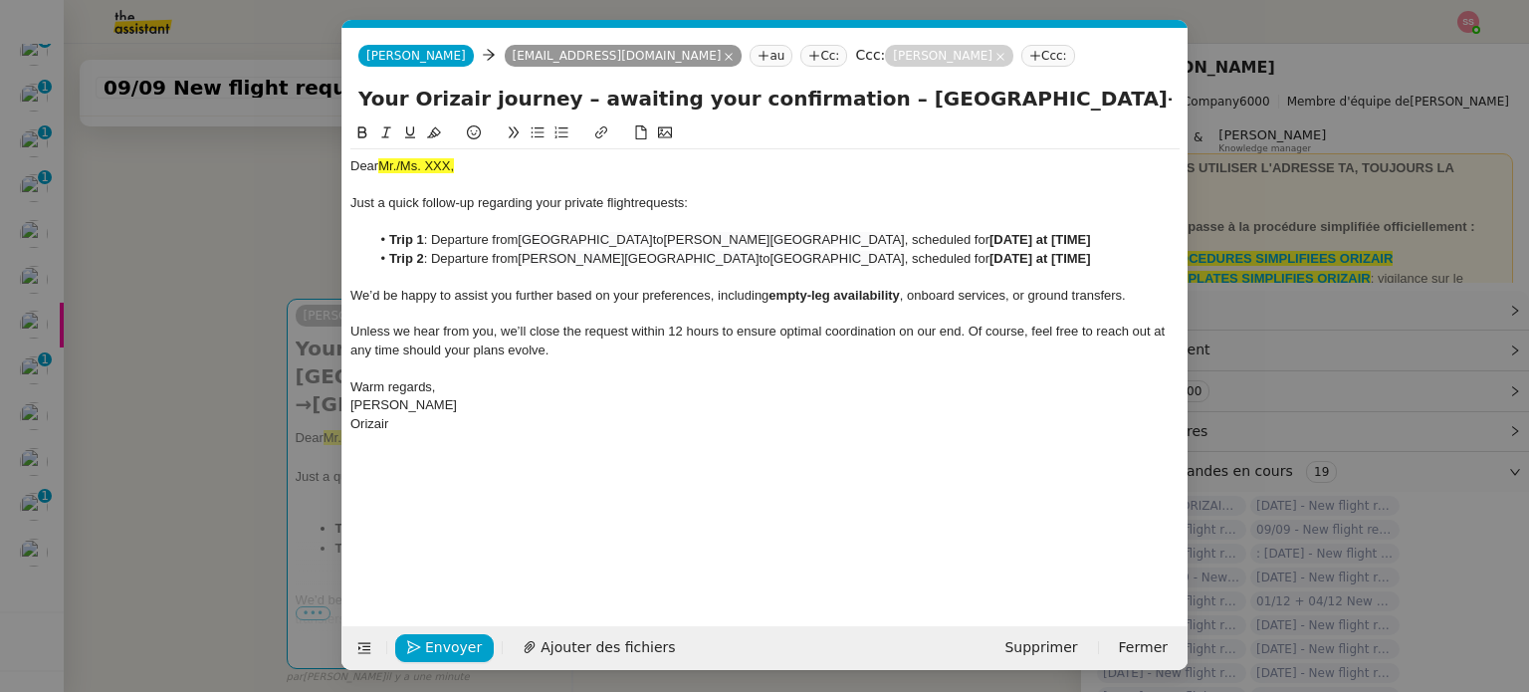
scroll to position [0, 86]
click at [422, 176] on div at bounding box center [764, 185] width 829 height 18
click at [446, 153] on div "Dear Mr./Ms. XXX, Just a quick follow-up regarding your private flight requests…" at bounding box center [764, 295] width 829 height 292
click at [439, 156] on div "Dear Mr./Ms. XXX, Just a quick follow-up regarding your private flight requests…" at bounding box center [764, 295] width 829 height 292
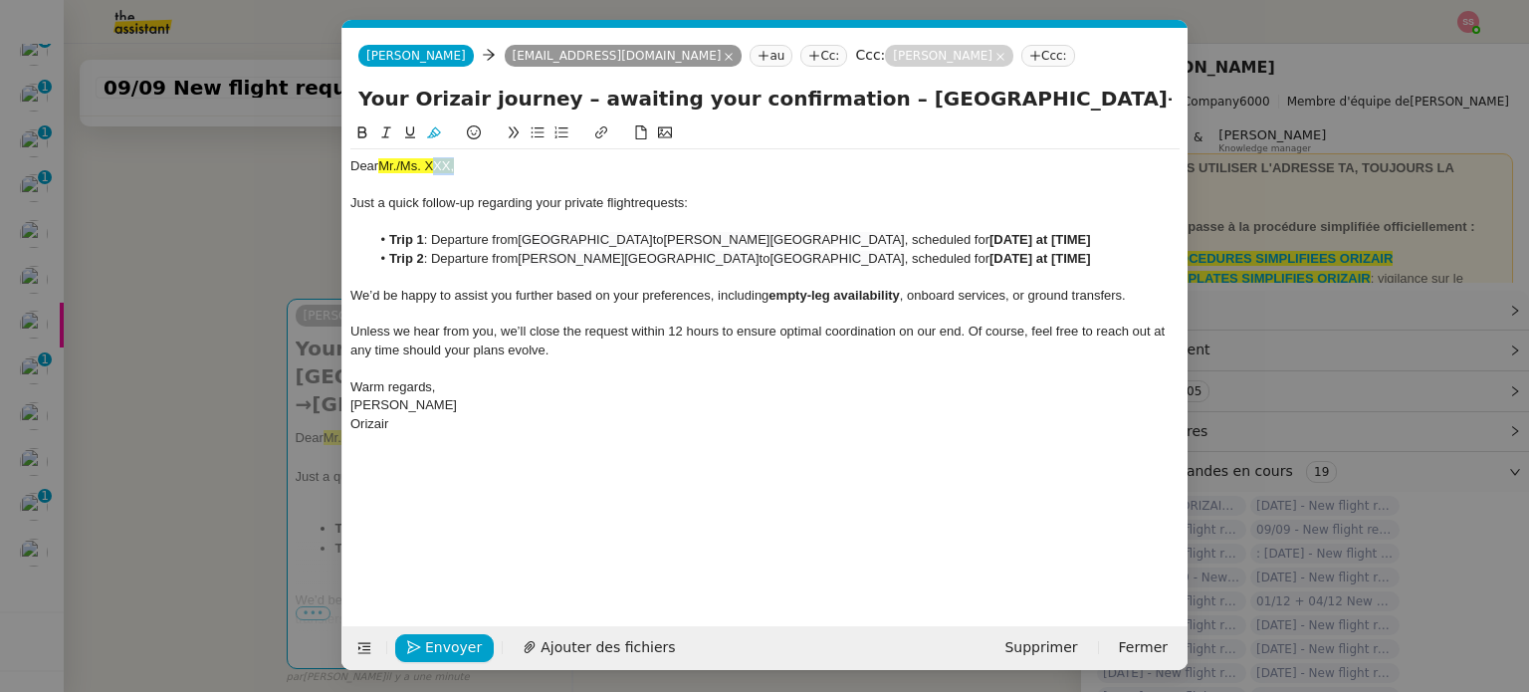
drag, startPoint x: 520, startPoint y: 171, endPoint x: 333, endPoint y: 175, distance: 187.1
click at [333, 175] on nz-modal-container "relance Service Relance Bon de Commande LBP A utiliser dans le cadre de la proc…" at bounding box center [764, 346] width 1529 height 692
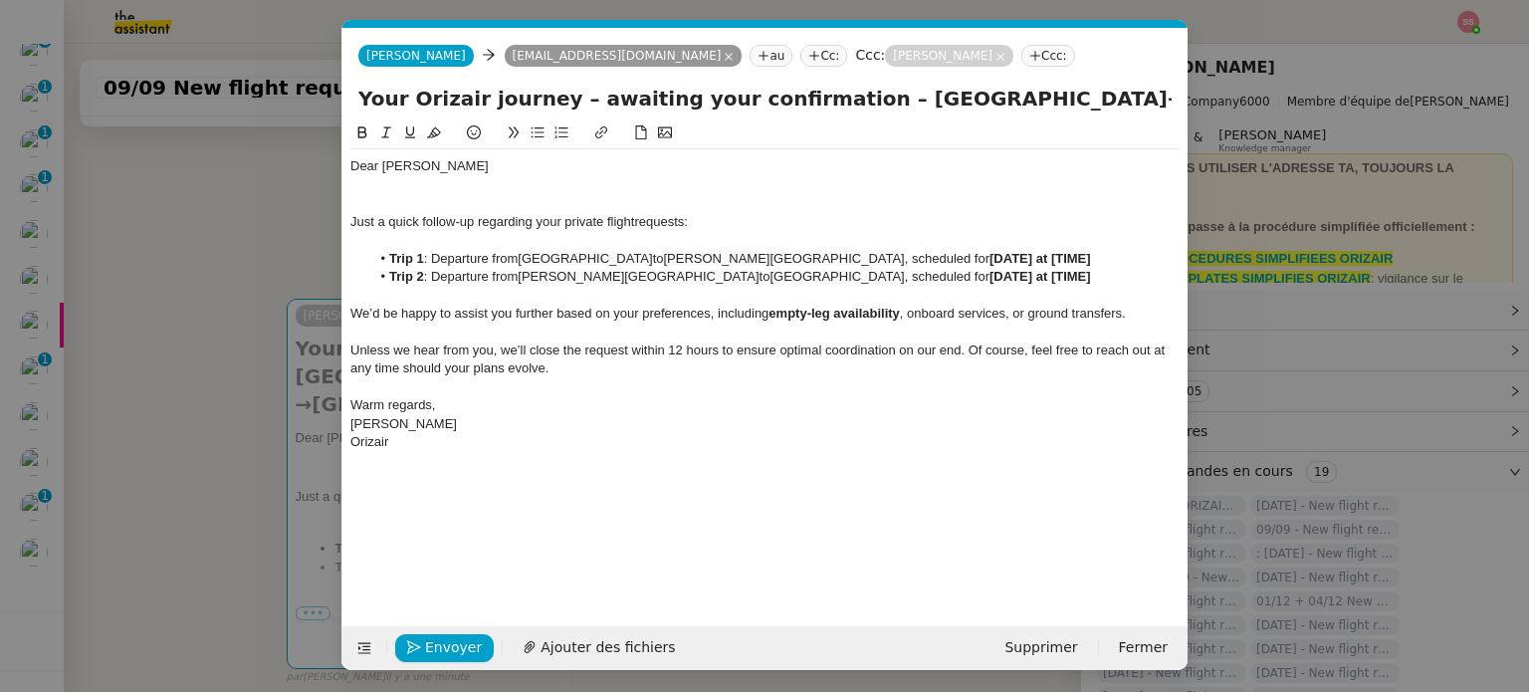
click at [243, 439] on nz-modal-container "relance Service Relance Bon de Commande LBP A utiliser dans le cadre de la proc…" at bounding box center [764, 346] width 1529 height 692
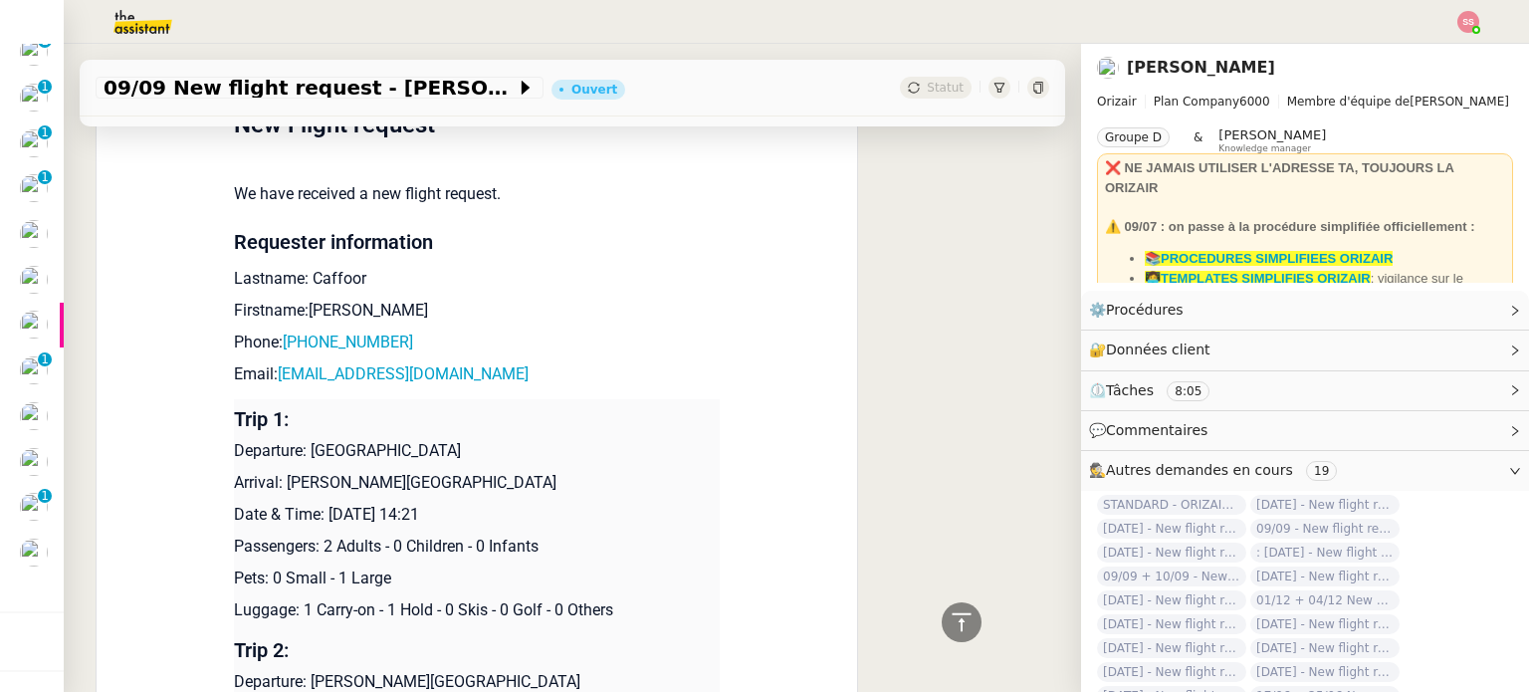
scroll to position [1823, 0]
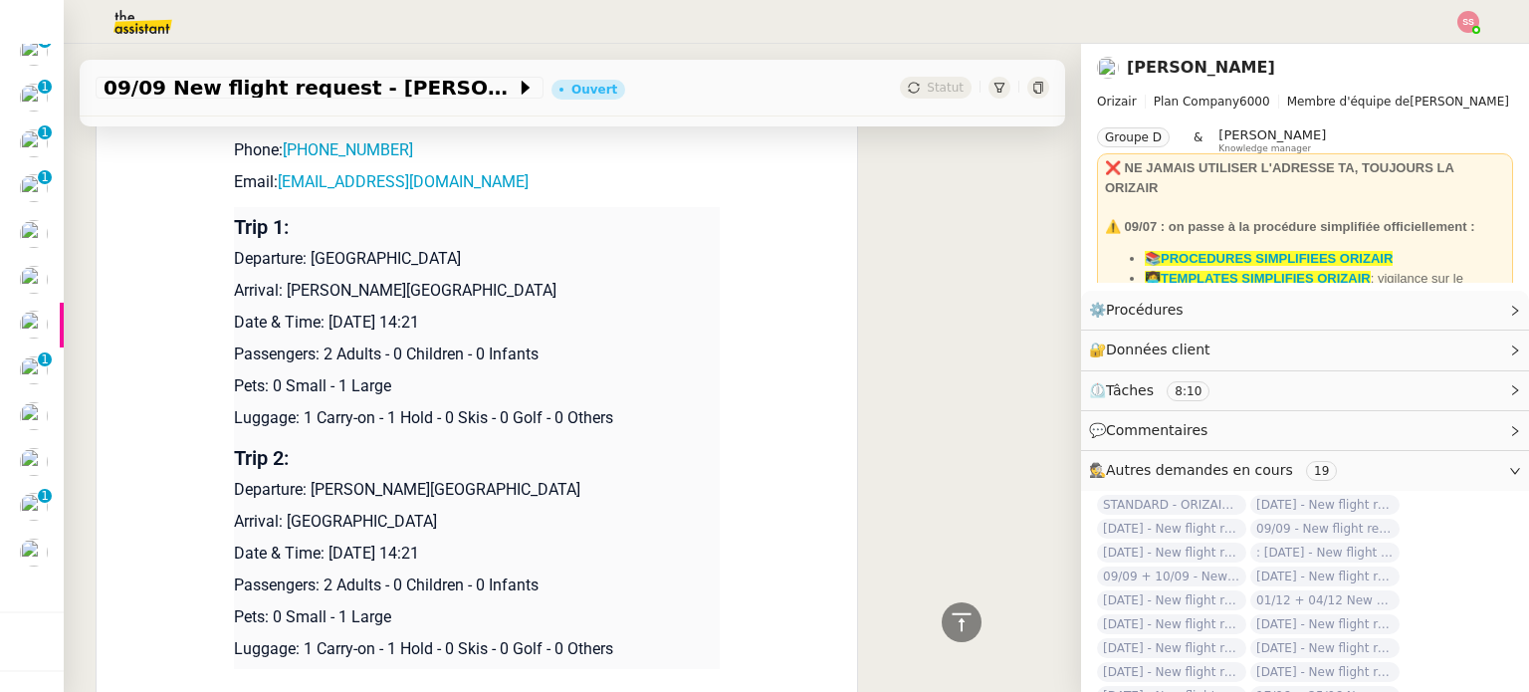
drag, startPoint x: 322, startPoint y: 326, endPoint x: 535, endPoint y: 317, distance: 213.2
click at [535, 317] on p "Date & Time: [DATE] 14:21" at bounding box center [477, 323] width 486 height 24
copy p "9th September 2025 14:21"
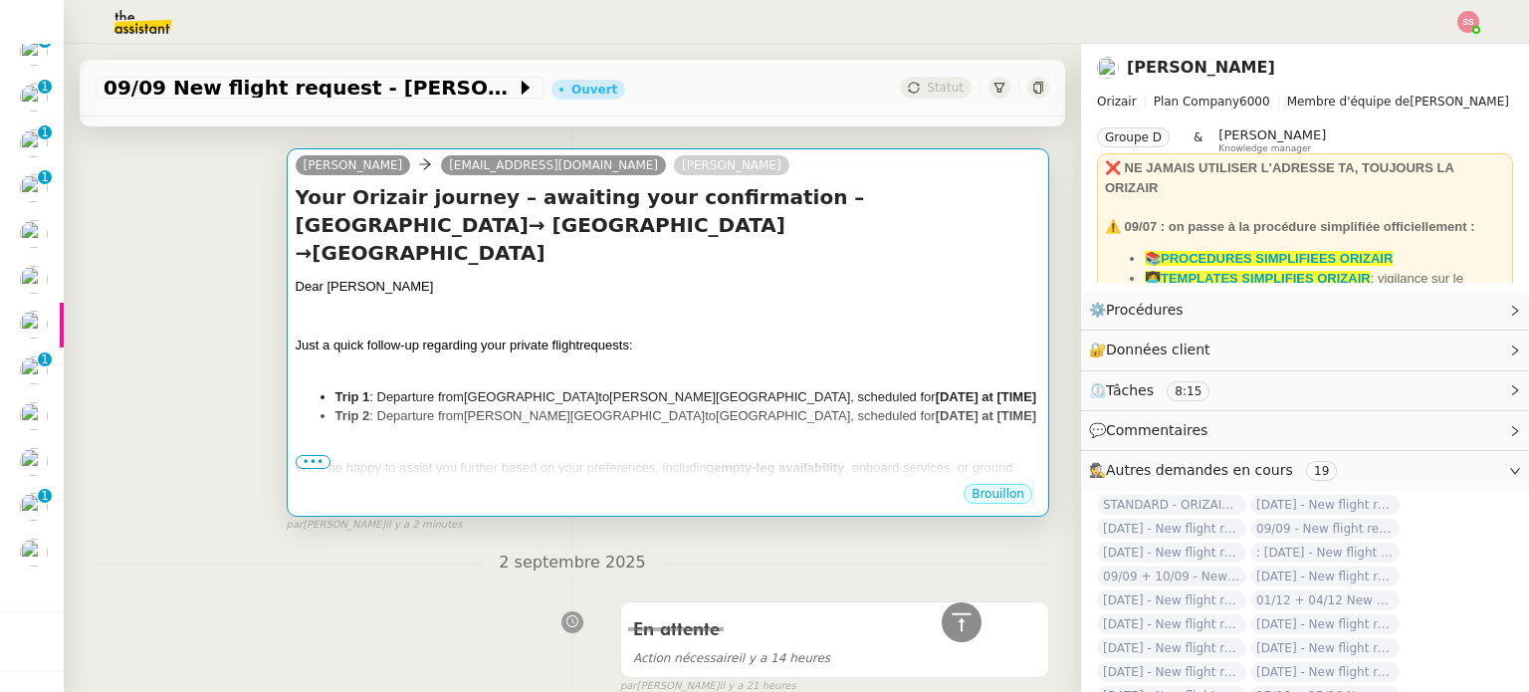
scroll to position [231, 0]
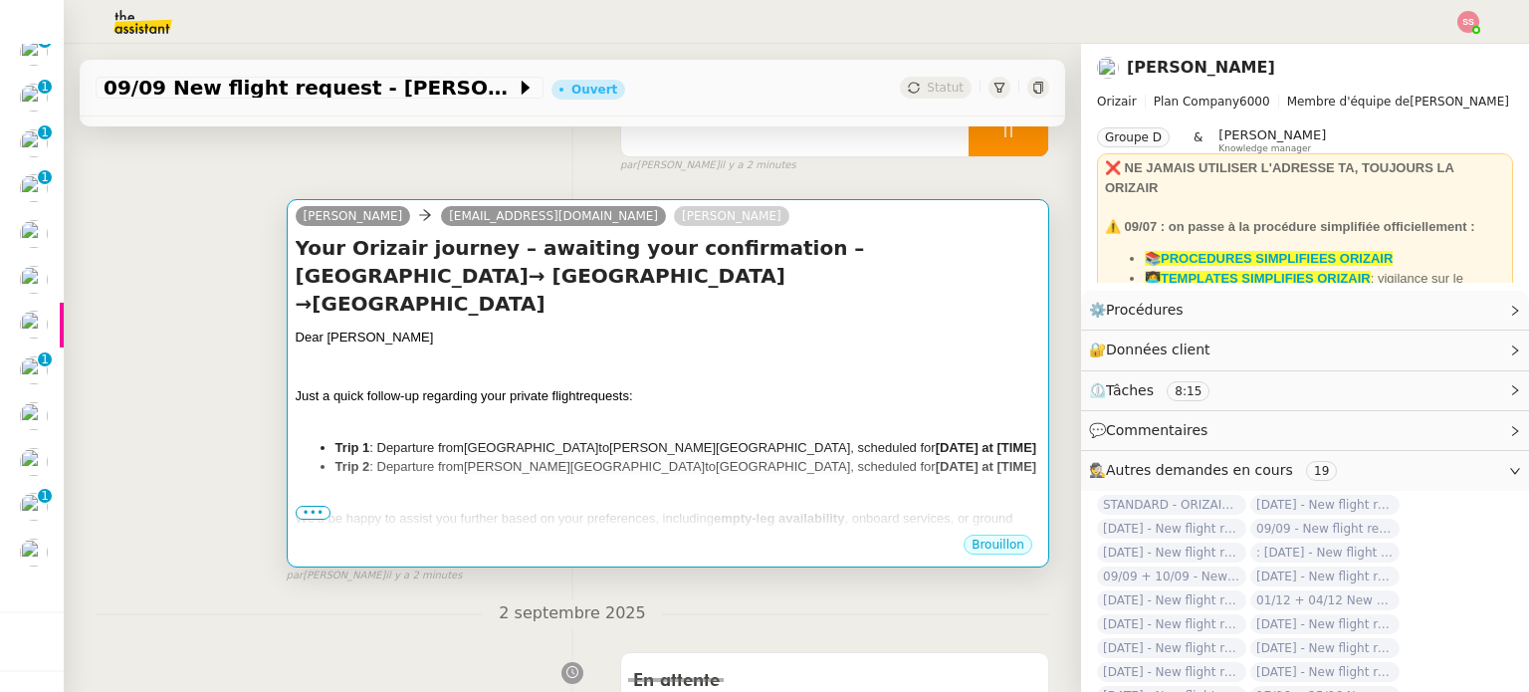
click at [762, 386] on div "Just a quick follow-up regarding your private flight requests:" at bounding box center [668, 396] width 744 height 20
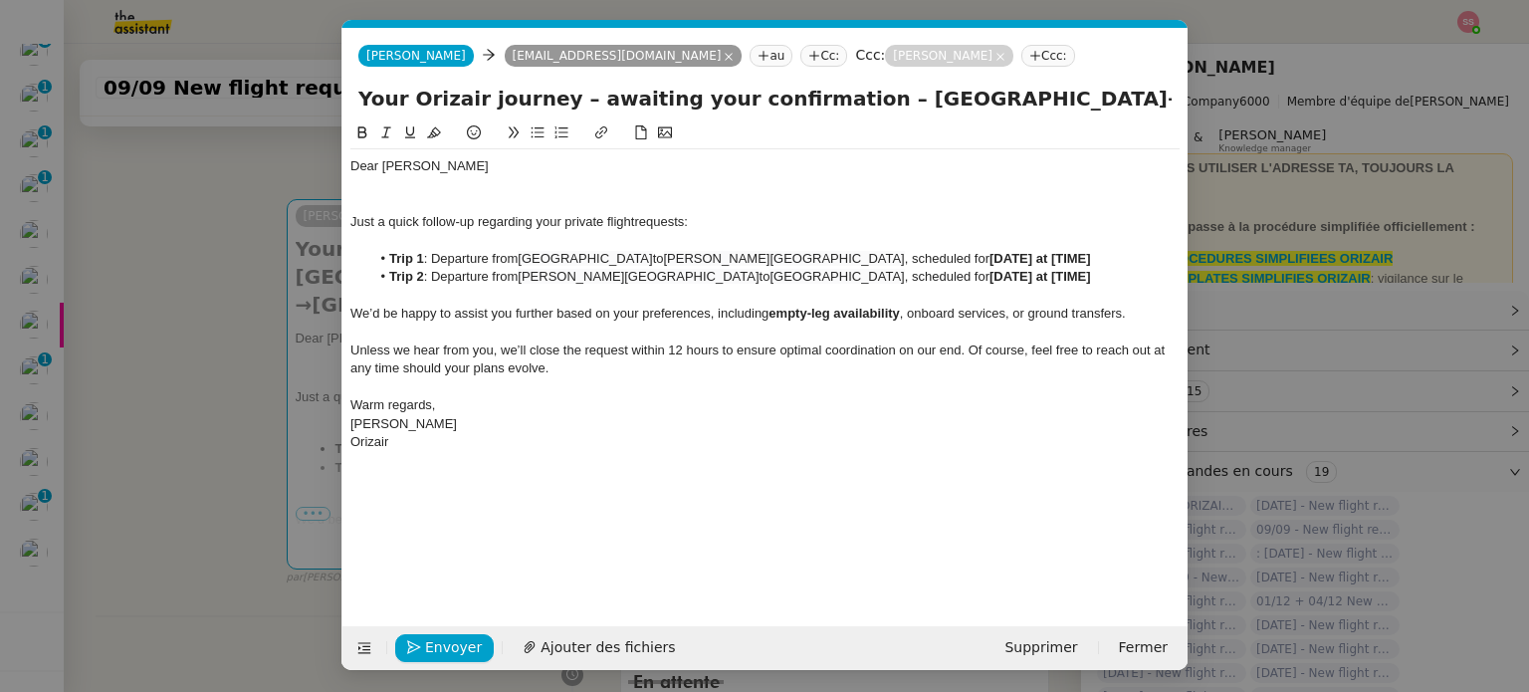
scroll to position [0, 86]
drag, startPoint x: 990, startPoint y: 254, endPoint x: 968, endPoint y: 255, distance: 21.9
click at [989, 255] on strong "[DATE] at [TIME]" at bounding box center [1040, 258] width 102 height 15
drag, startPoint x: 999, startPoint y: 250, endPoint x: 894, endPoint y: 253, distance: 105.5
click at [894, 253] on li "Trip 1 : Departure from London City Airport to Paris Beauvais Tillé Airport , s…" at bounding box center [775, 259] width 810 height 18
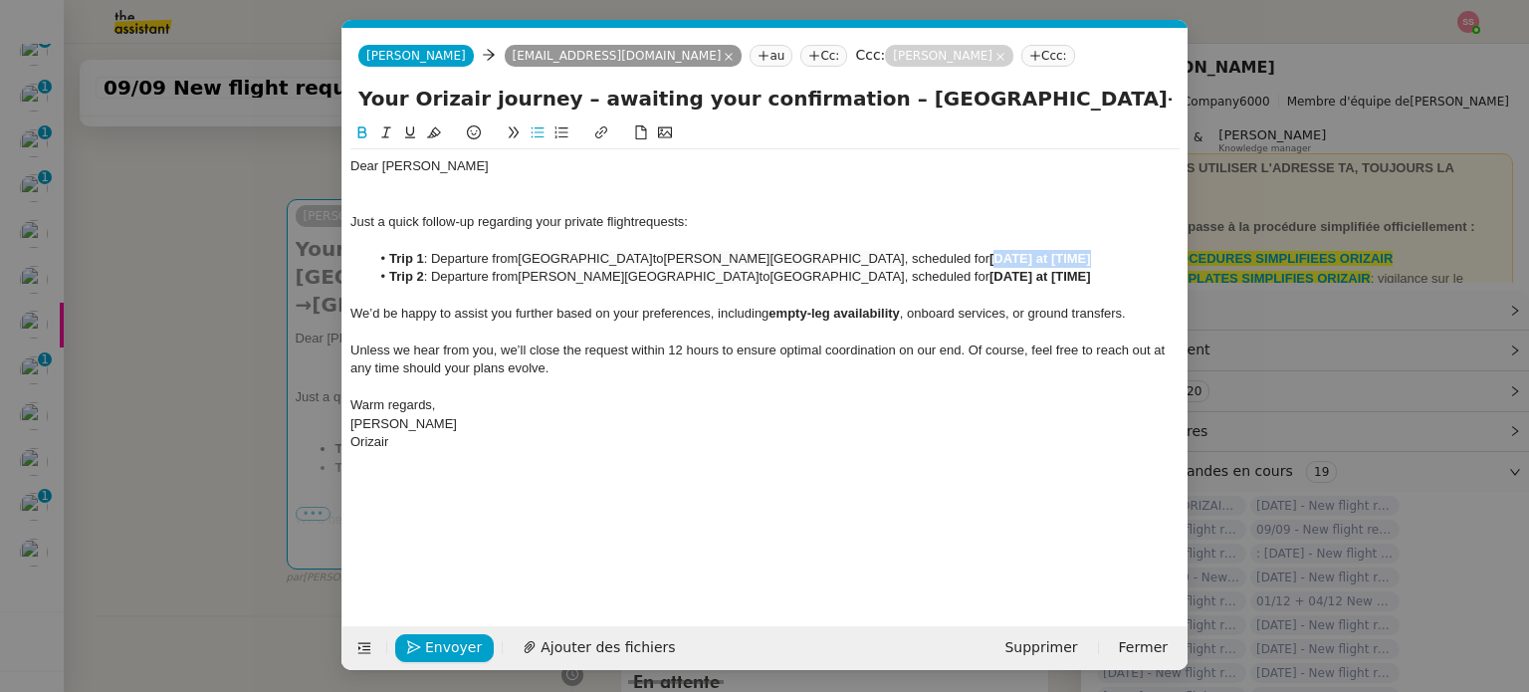
click at [1007, 254] on li "Trip 1 : Departure from London City Airport to Paris Beauvais Tillé Airport , s…" at bounding box center [775, 259] width 810 height 18
click at [512, 181] on div at bounding box center [764, 185] width 829 height 18
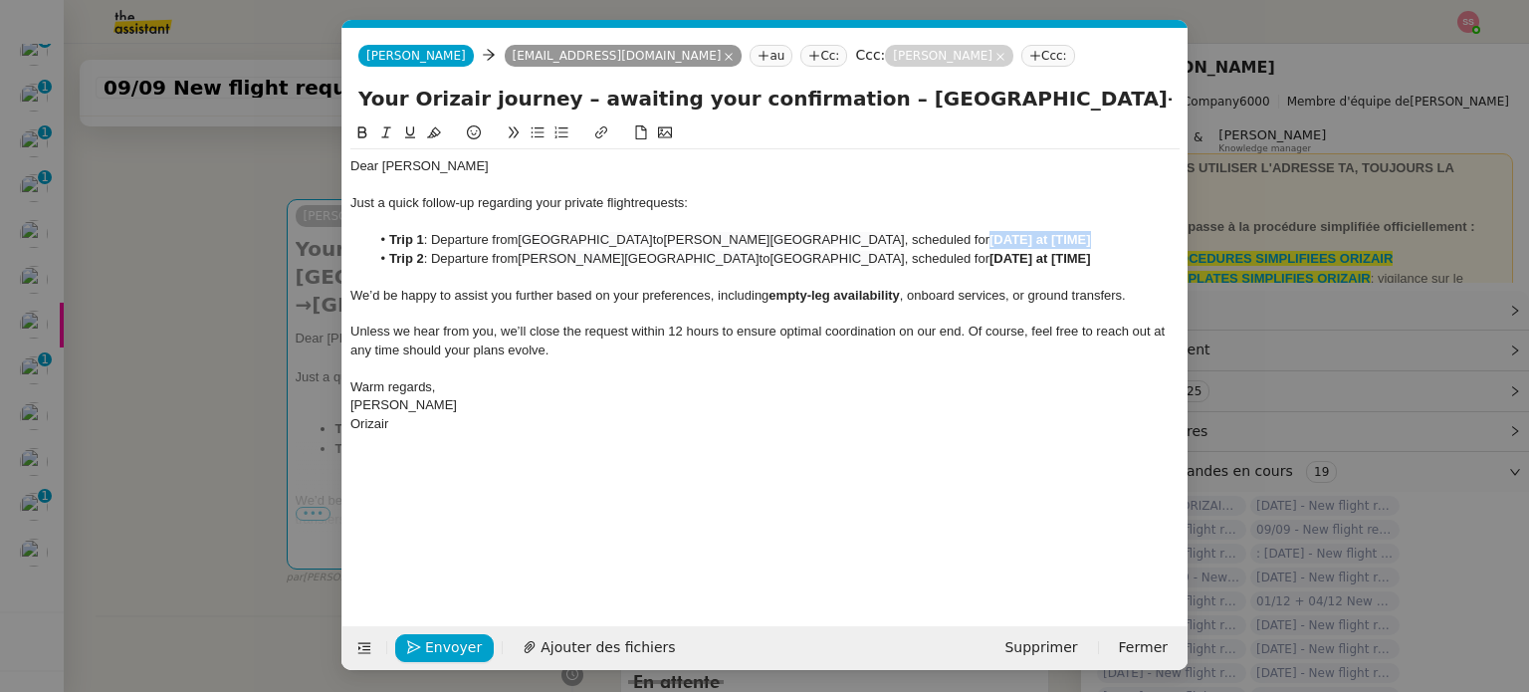
drag, startPoint x: 1018, startPoint y: 235, endPoint x: 892, endPoint y: 233, distance: 126.4
click at [892, 233] on li "Trip 1 : Departure from London City Airport to Paris Beauvais Tillé Airport , s…" at bounding box center [775, 240] width 810 height 18
drag, startPoint x: 999, startPoint y: 254, endPoint x: 895, endPoint y: 258, distance: 104.6
click at [895, 258] on li "Trip 2 : Departure from Paris Beauvais Tillé Airport to London City Airport , s…" at bounding box center [775, 259] width 810 height 18
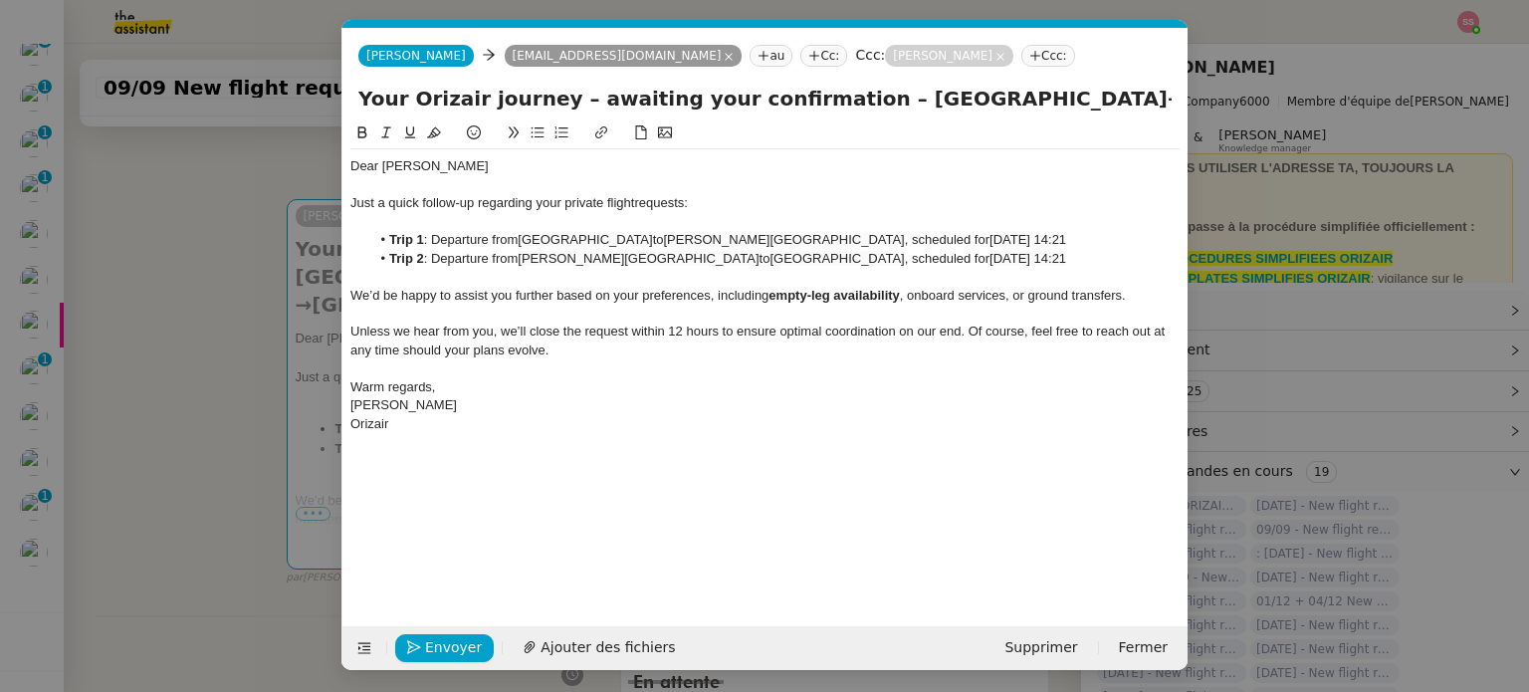
click at [223, 457] on nz-modal-container "relance Service Relance Bon de Commande LBP A utiliser dans le cadre de la proc…" at bounding box center [764, 346] width 1529 height 692
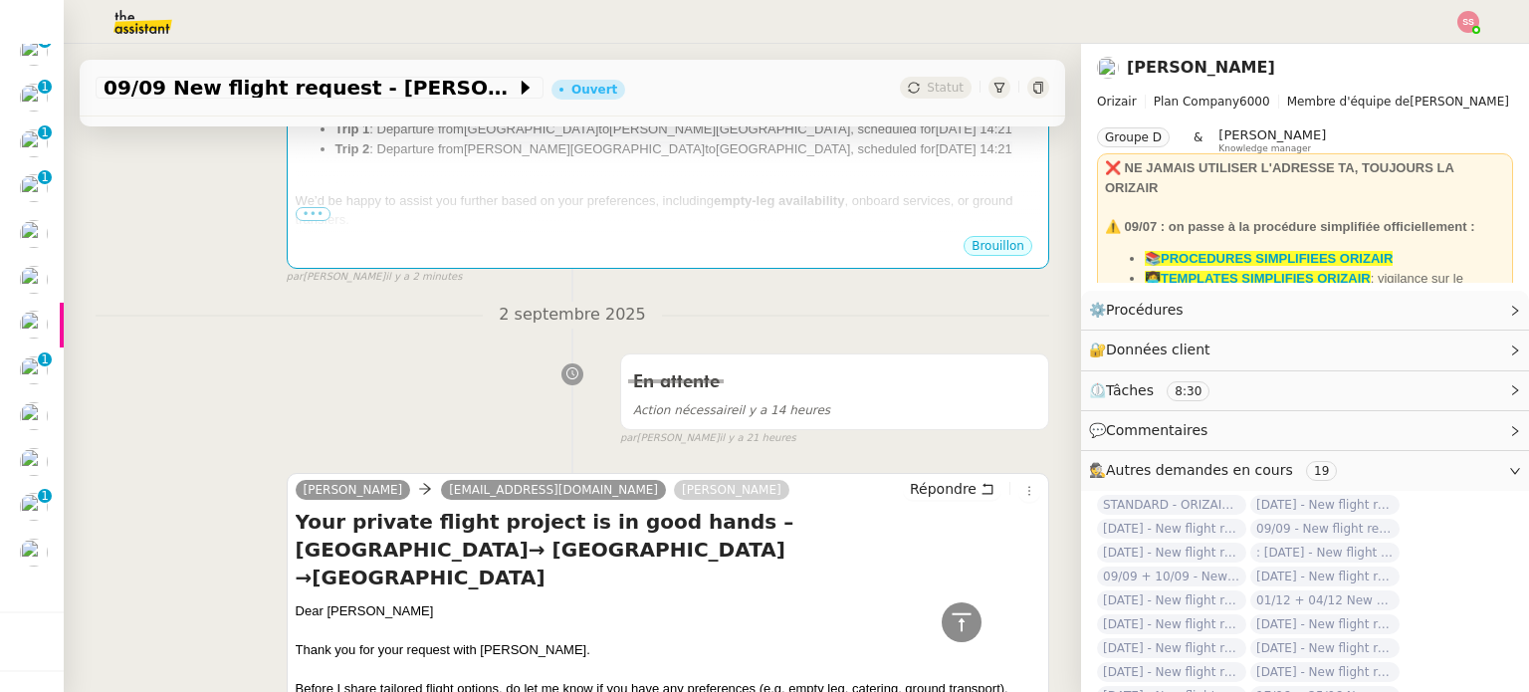
scroll to position [629, 0]
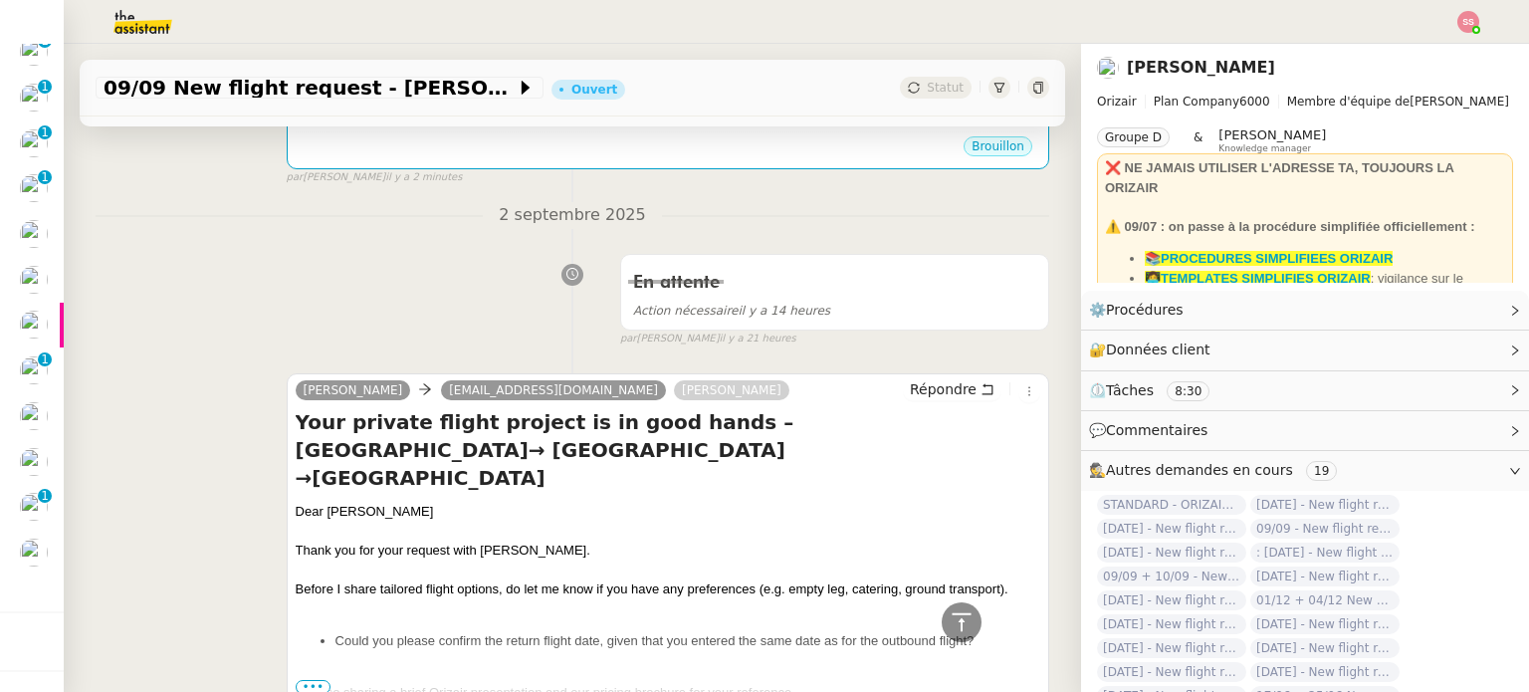
click at [379, 631] on li "Could you please confirm the return flight date, given that you entered the sam…" at bounding box center [687, 641] width 705 height 20
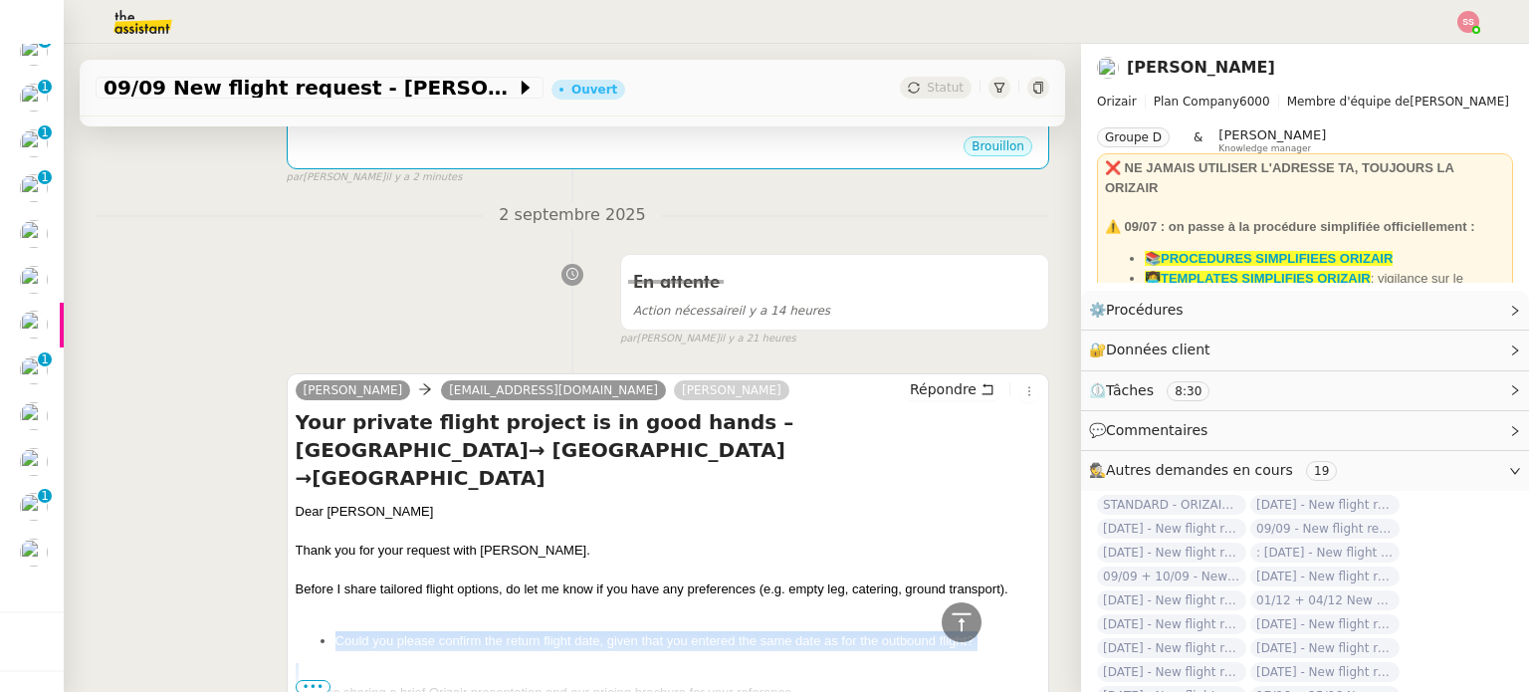
click at [379, 631] on li "Could you please confirm the return flight date, given that you entered the sam…" at bounding box center [687, 641] width 705 height 20
copy li "Could you please confirm the return flight date, given that you entered the sam…"
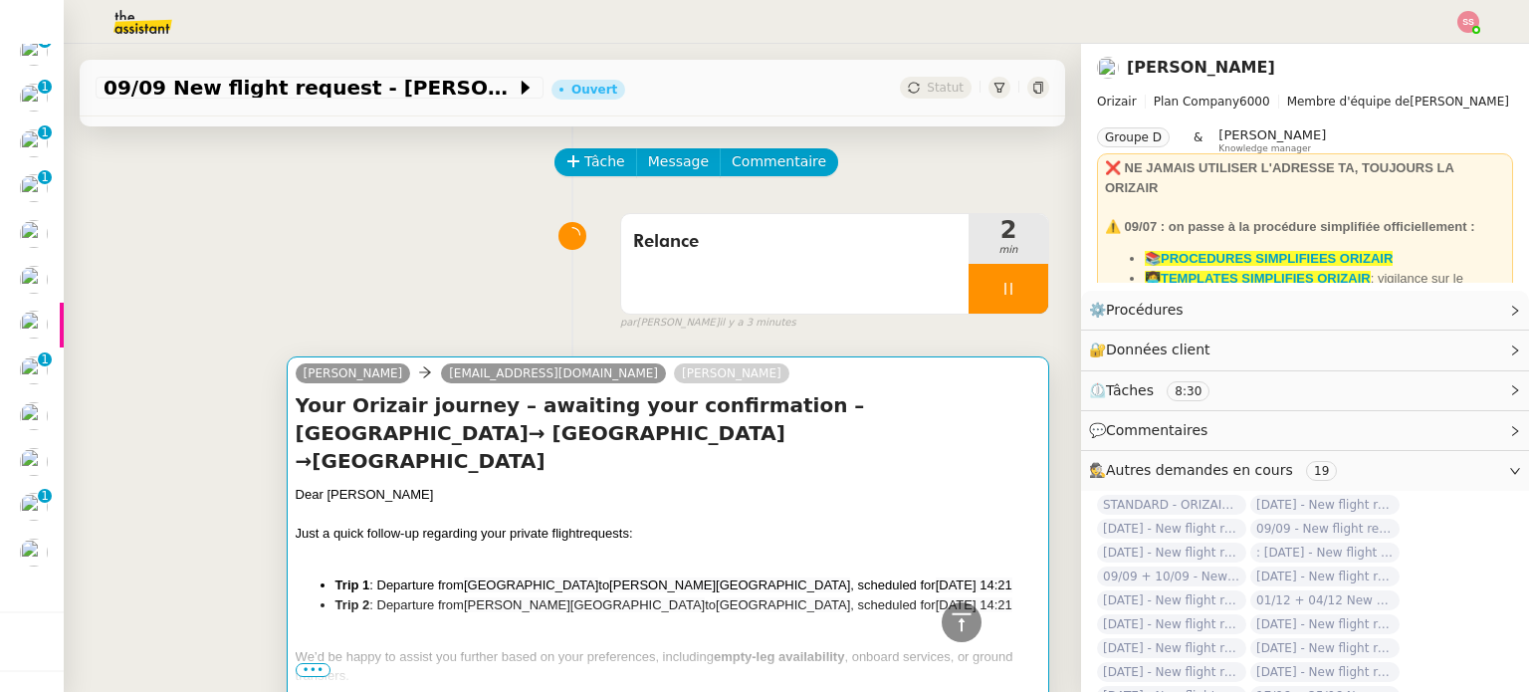
scroll to position [32, 0]
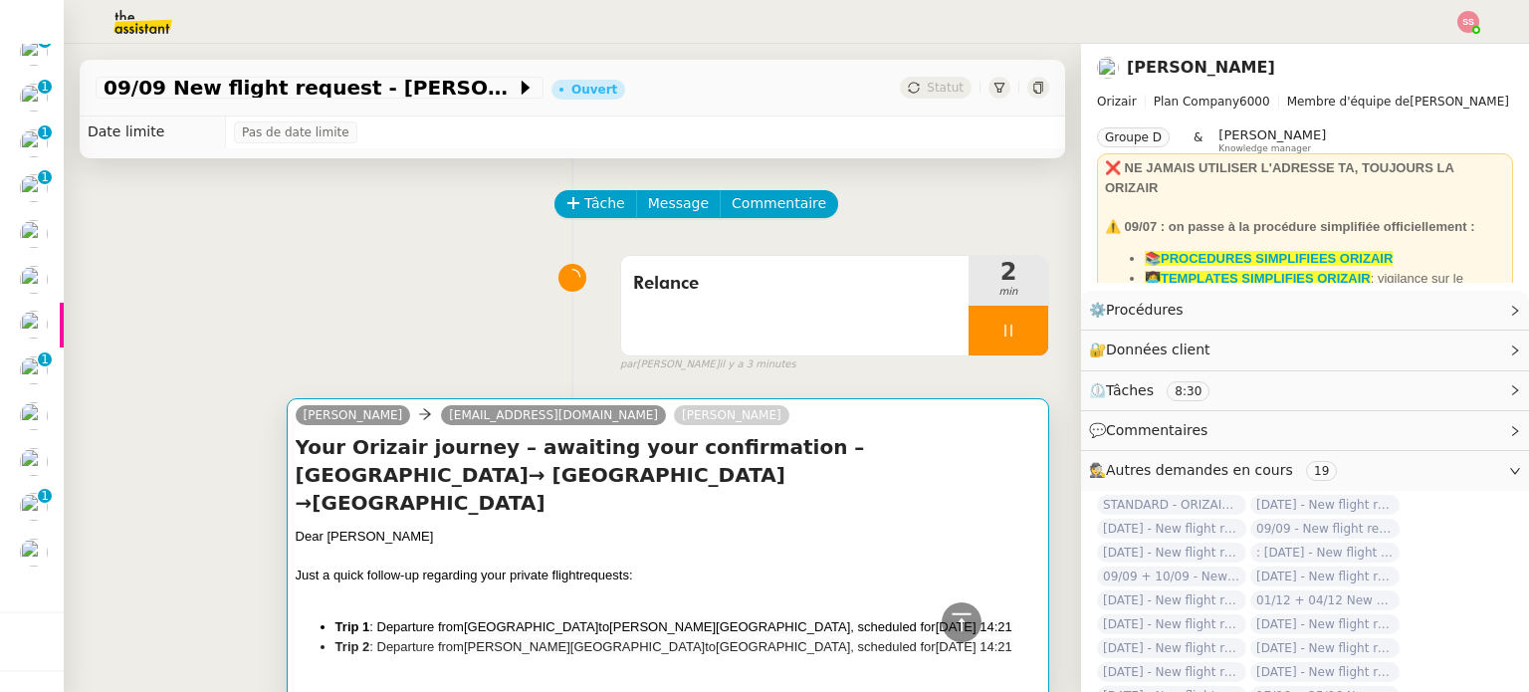
click at [560, 526] on div "Dear Mr. Caffoor" at bounding box center [668, 536] width 744 height 20
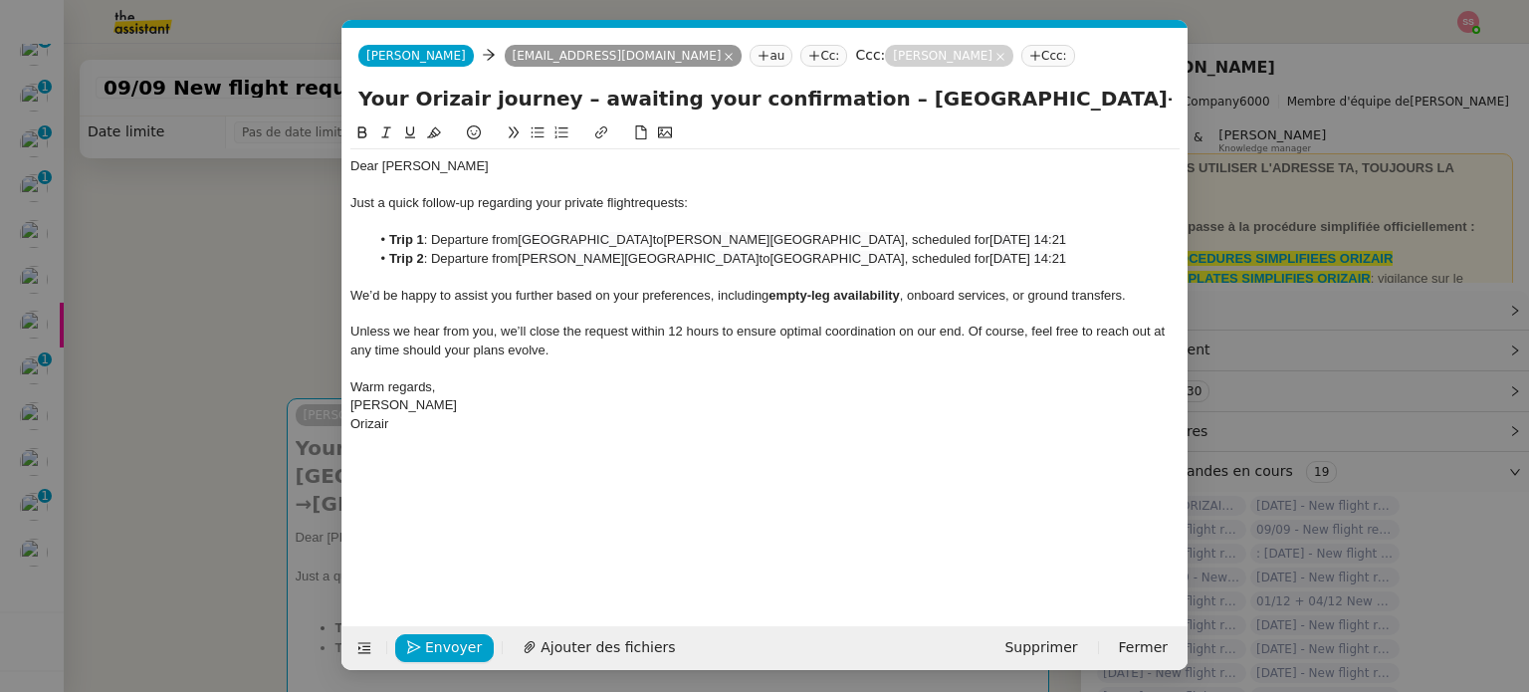
scroll to position [0, 86]
click at [1059, 269] on div at bounding box center [764, 277] width 829 height 18
click at [1080, 257] on li "Trip 2 : Departure from Paris Beauvais Tillé Airport to London City Airport , s…" at bounding box center [775, 259] width 810 height 18
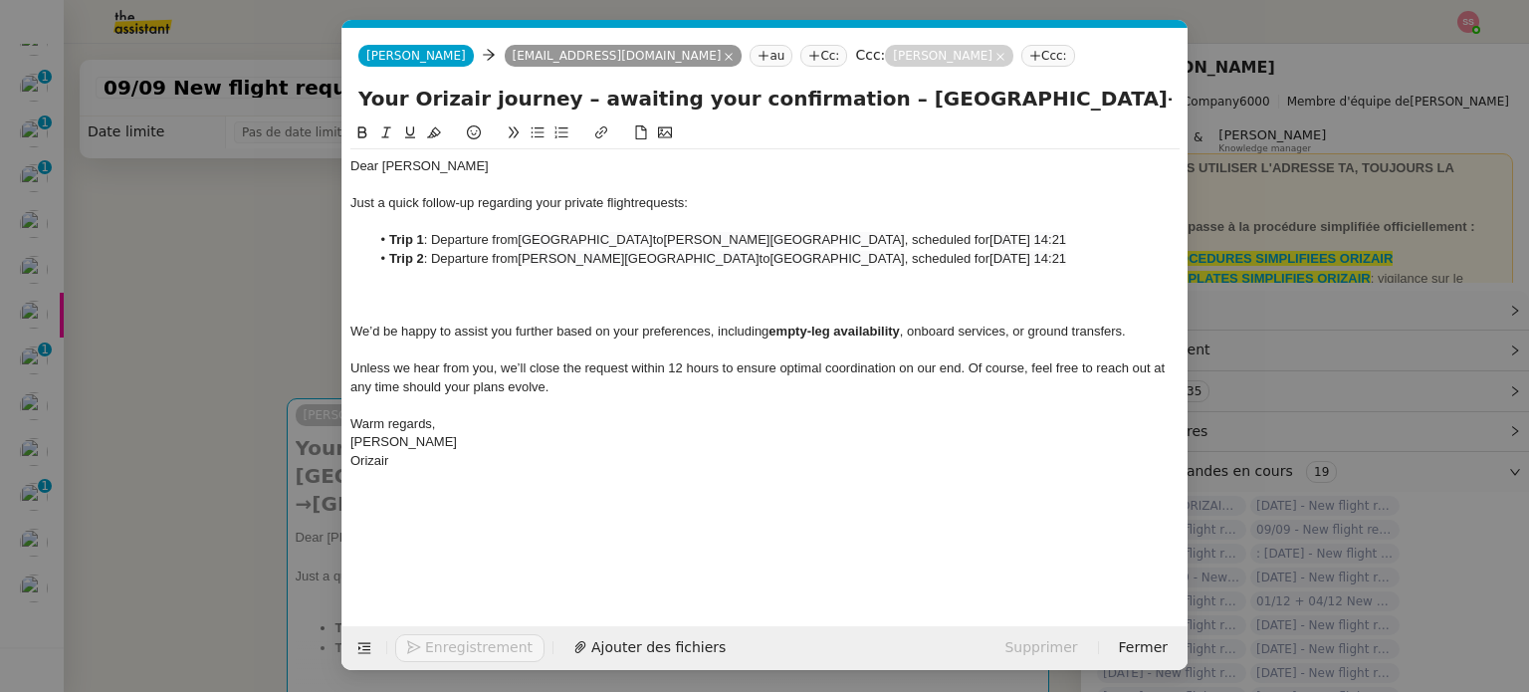
scroll to position [0, 0]
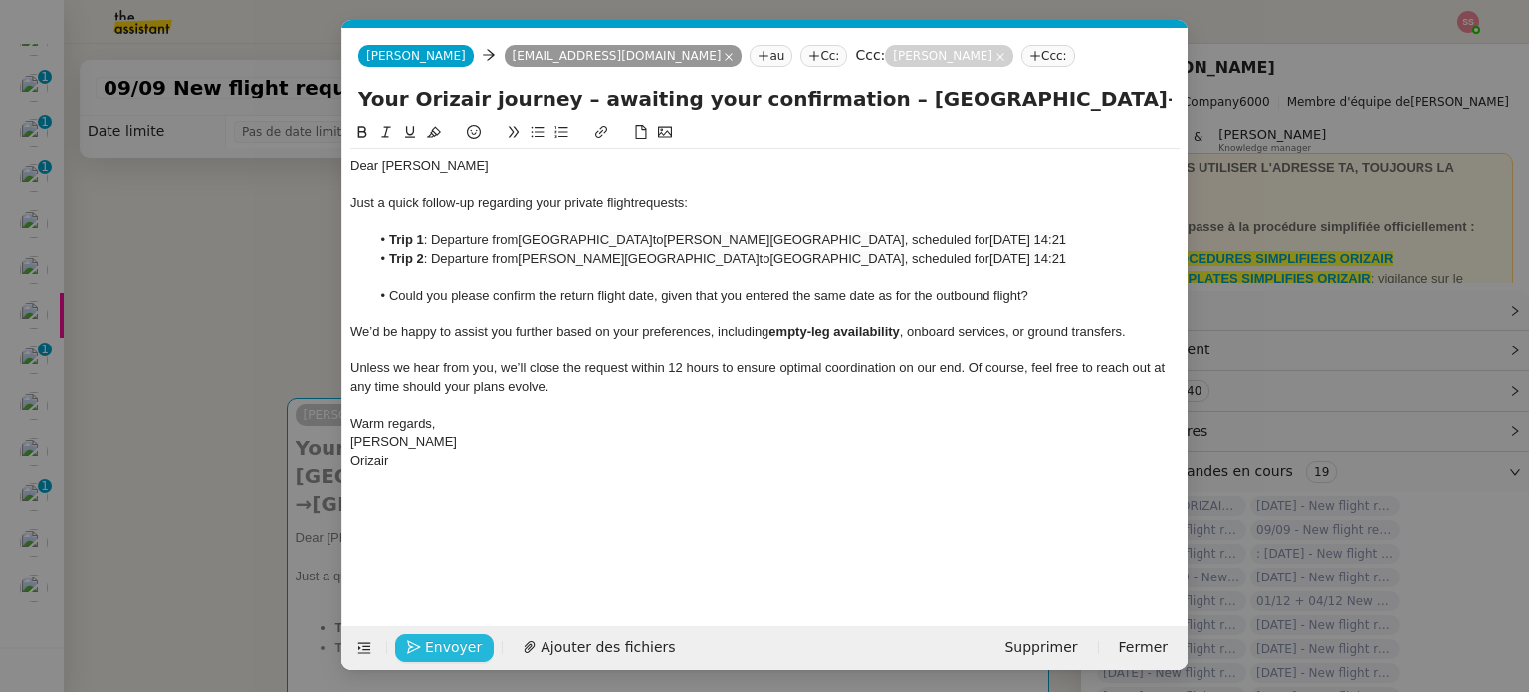
click at [439, 654] on span "Envoyer" at bounding box center [453, 647] width 57 height 23
click at [439, 654] on span "Confirmer l'envoi" at bounding box center [484, 647] width 119 height 23
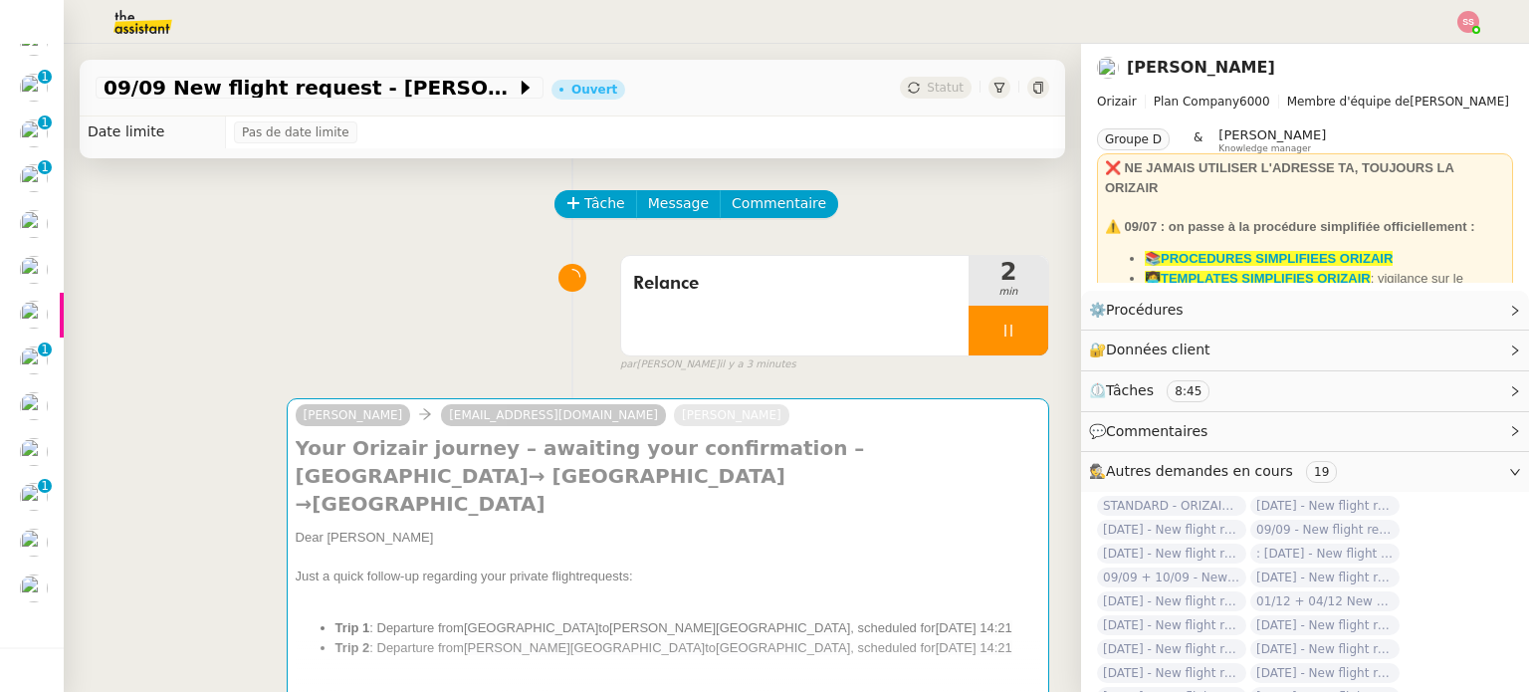
click at [439, 654] on nz-modal-container "relance Service Relance Bon de Commande LBP A utiliser dans le cadre de la proc…" at bounding box center [764, 346] width 1529 height 692
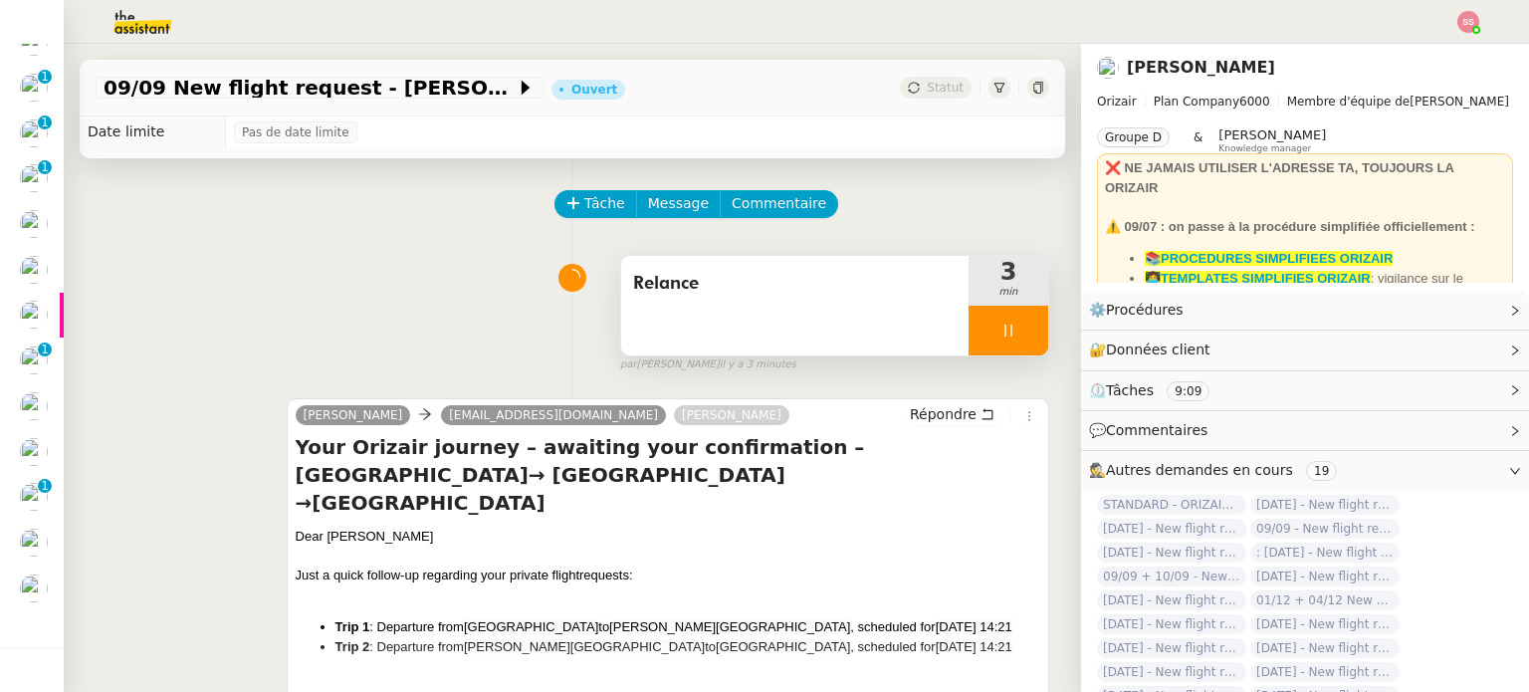
click at [1016, 317] on div at bounding box center [1008, 331] width 80 height 50
click at [1016, 317] on button at bounding box center [1028, 331] width 40 height 50
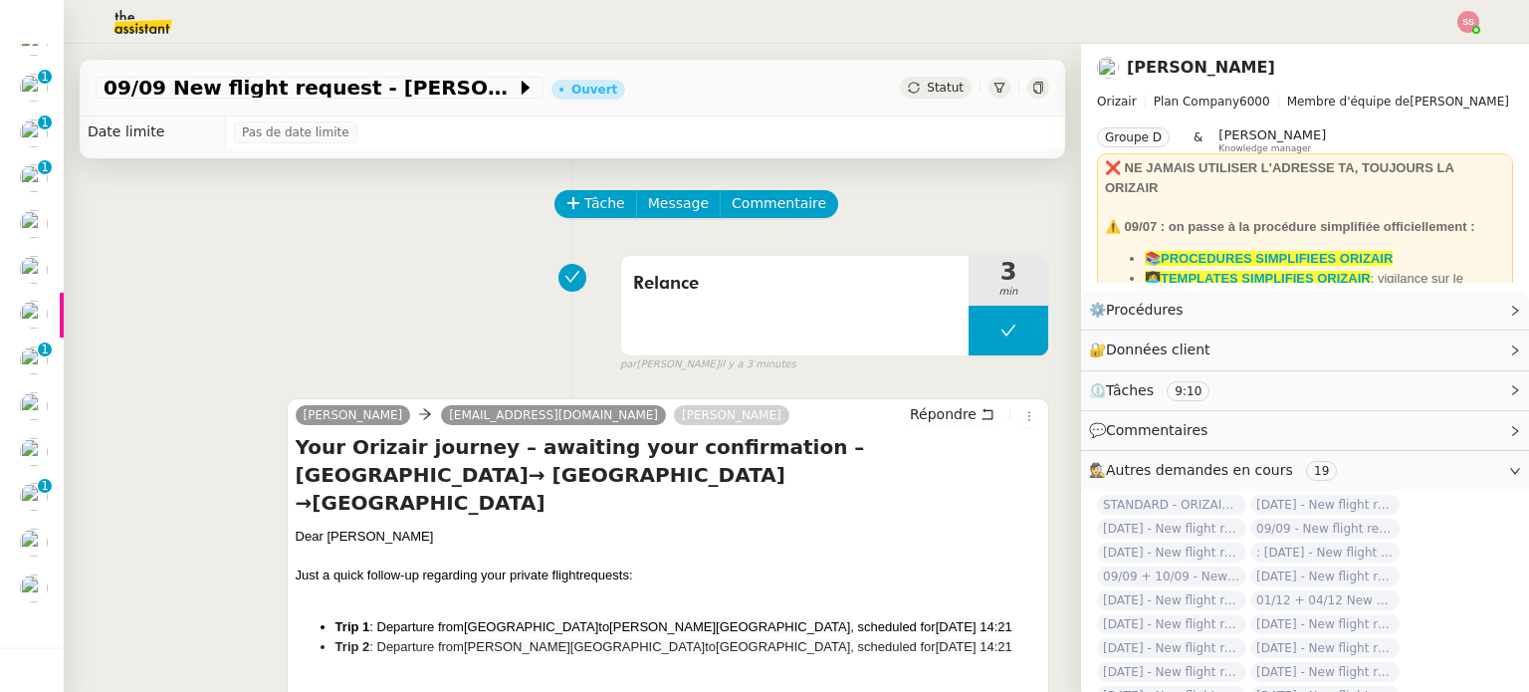
click at [927, 91] on span "Statut" at bounding box center [945, 88] width 37 height 14
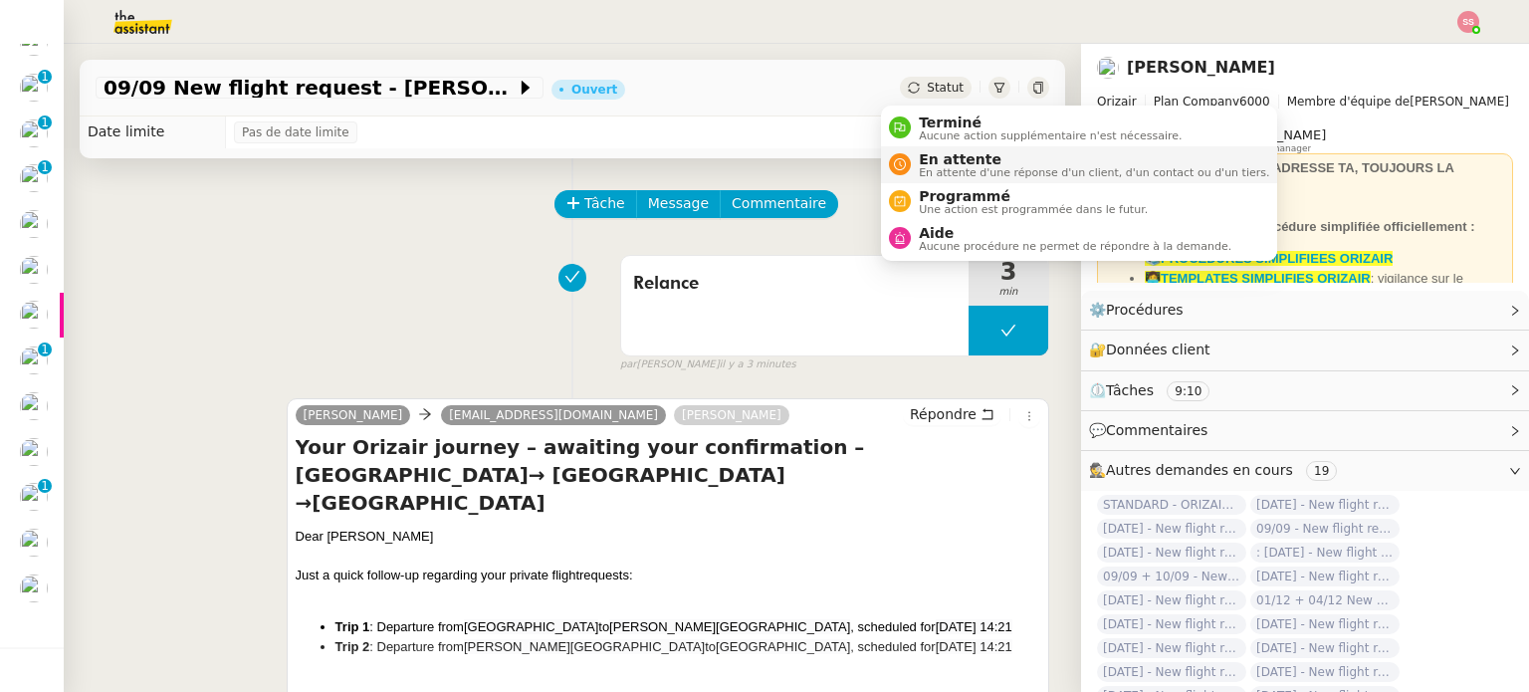
click at [962, 160] on span "En attente" at bounding box center [1094, 159] width 350 height 16
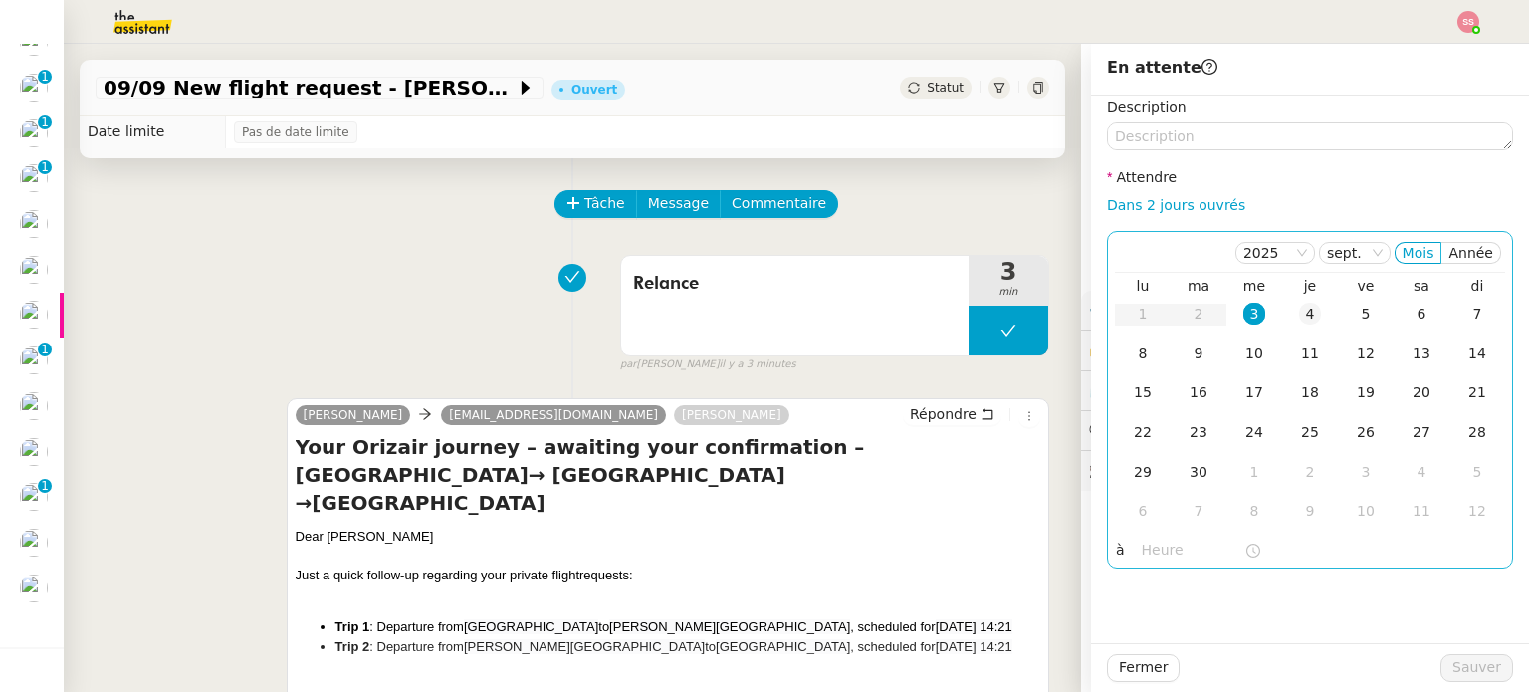
click at [1299, 317] on div "4" at bounding box center [1310, 314] width 22 height 22
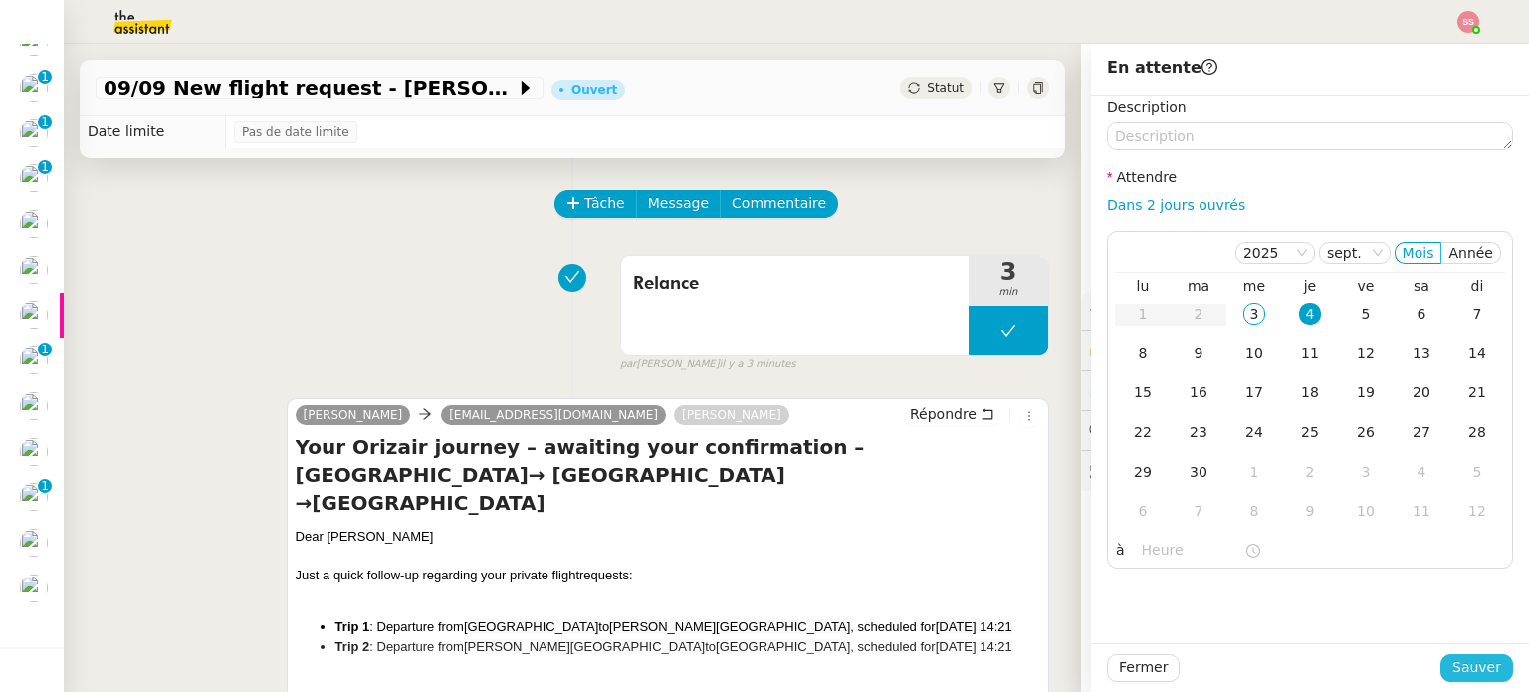
click at [1467, 677] on span "Sauver" at bounding box center [1476, 667] width 49 height 23
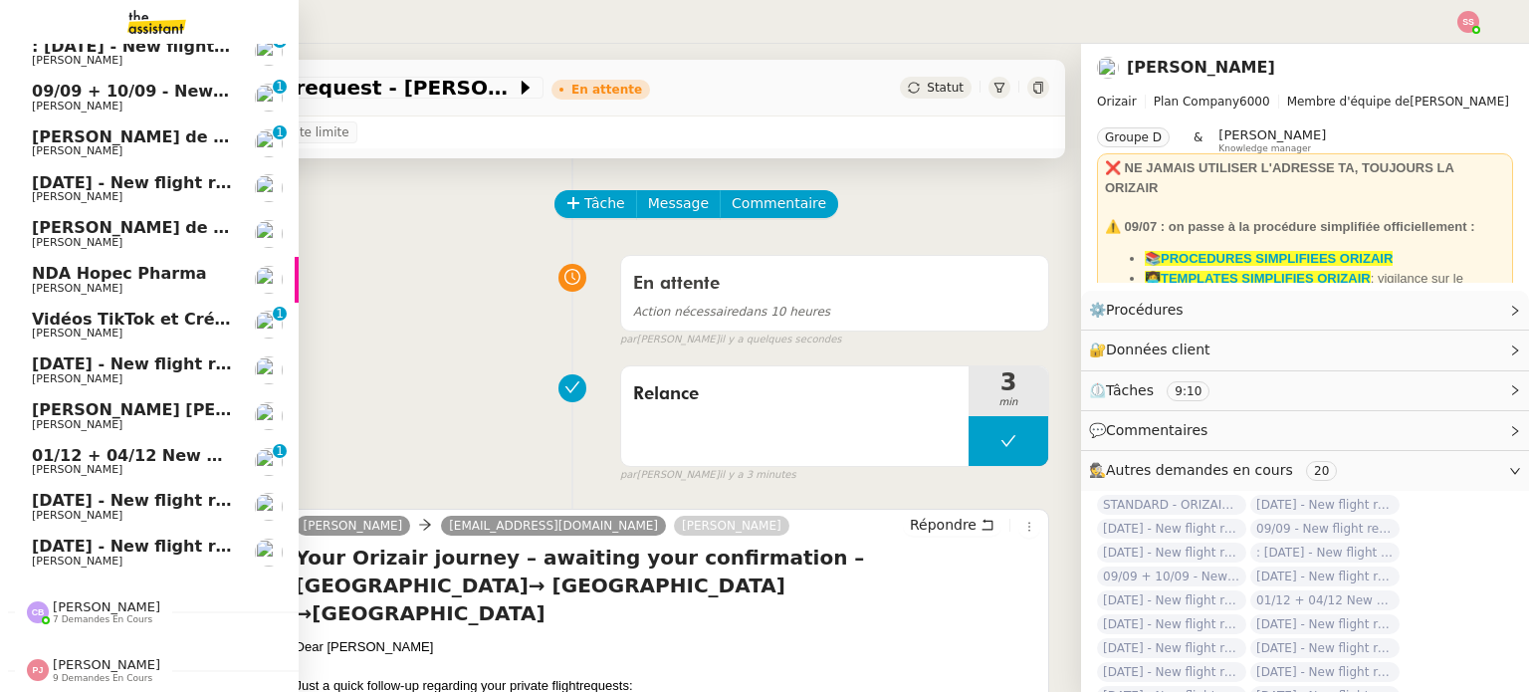
scroll to position [384, 0]
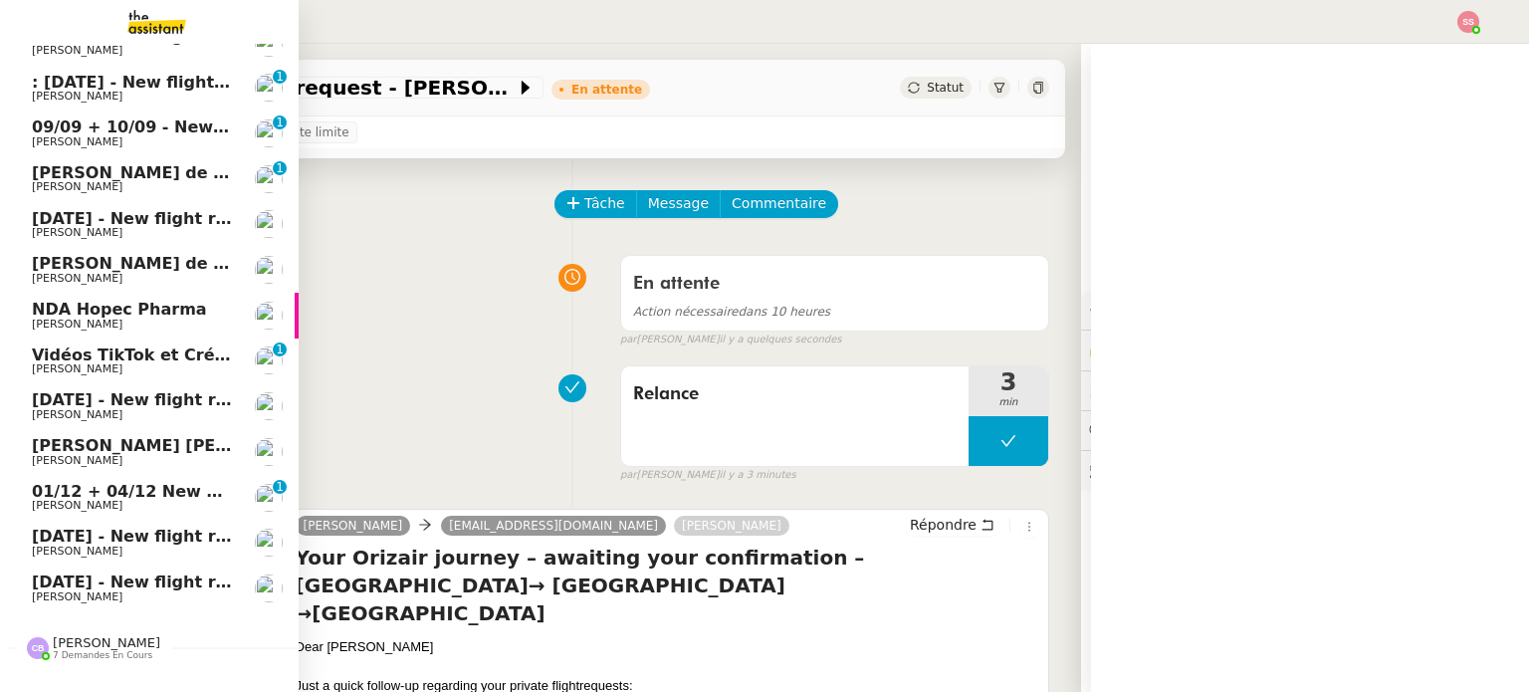
click at [131, 580] on span "[DATE] - New flight request - [PERSON_NAME]" at bounding box center [237, 581] width 411 height 19
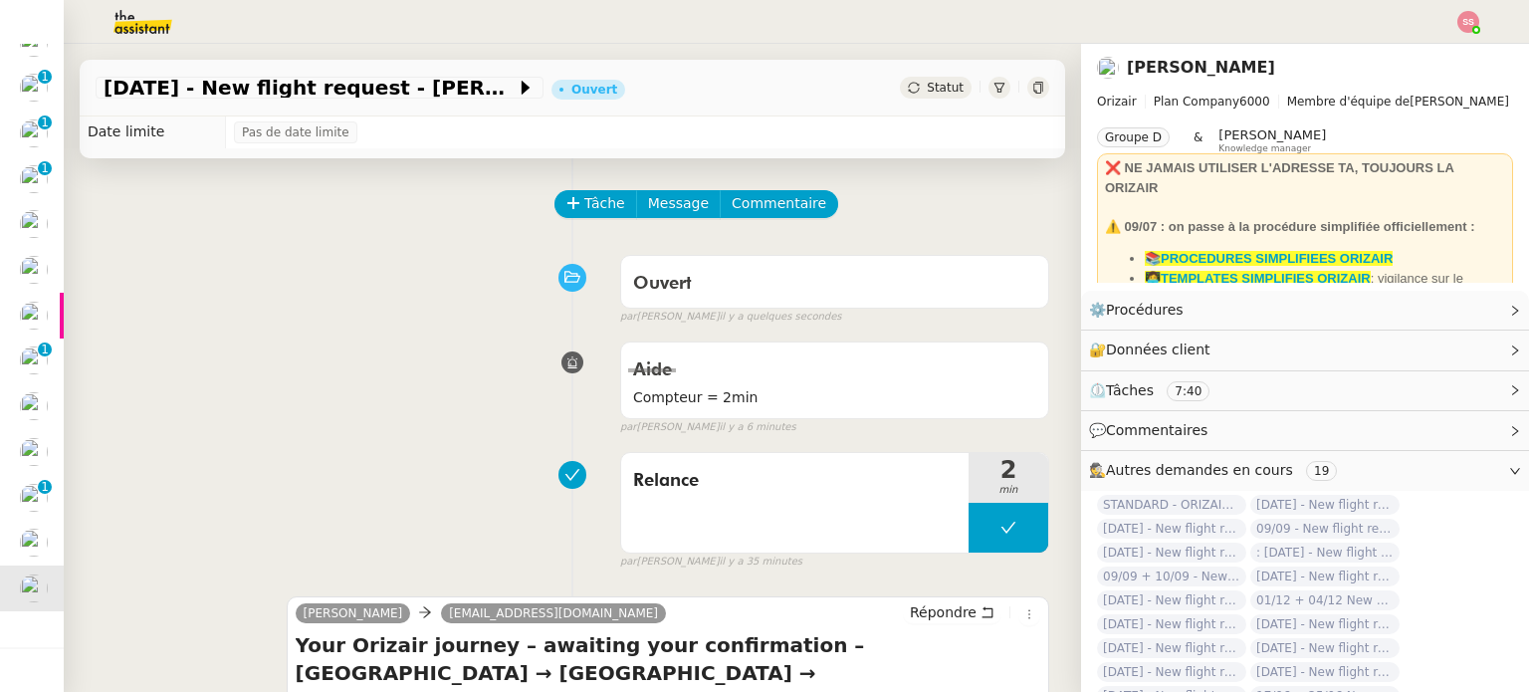
click at [927, 93] on span "Statut" at bounding box center [945, 88] width 37 height 14
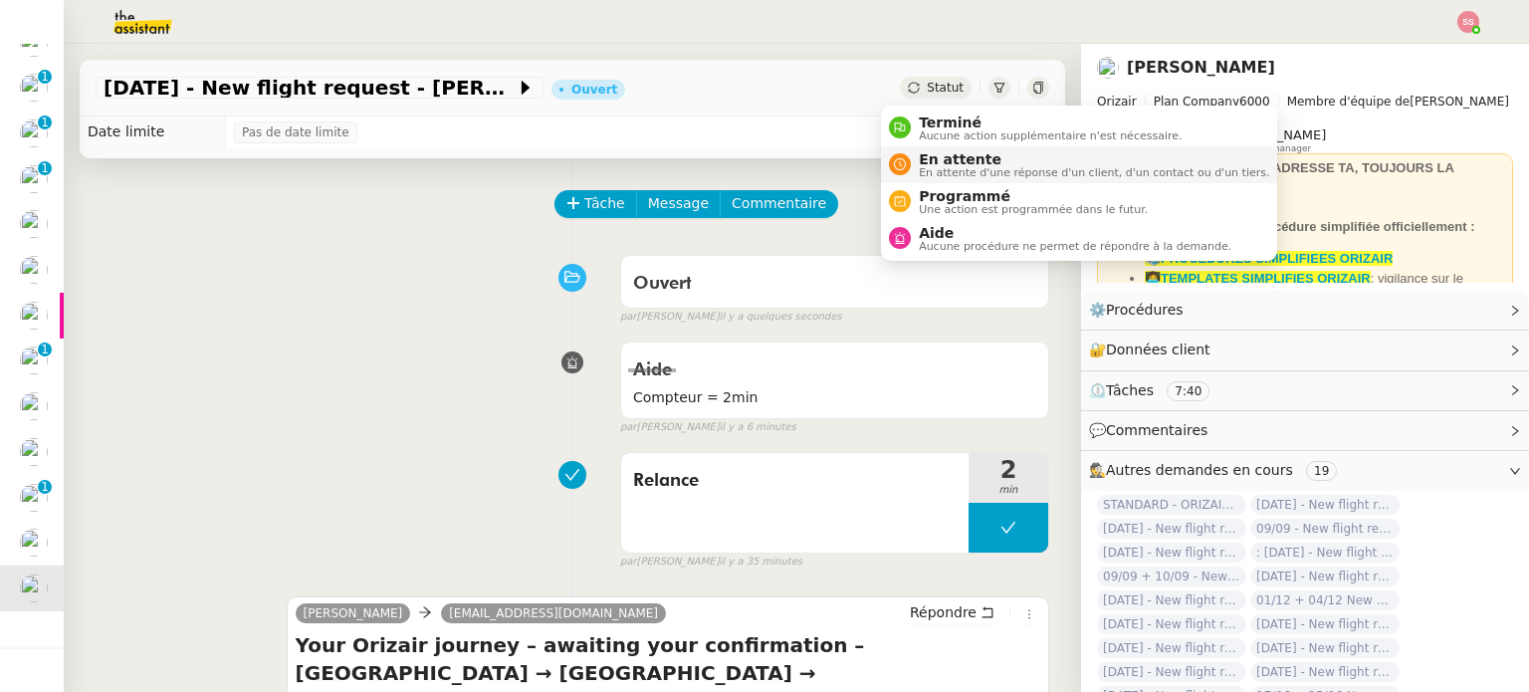
click at [911, 169] on div "En attente En attente d'une réponse d'un client, d'un contact ou d'un tiers." at bounding box center [1090, 164] width 358 height 27
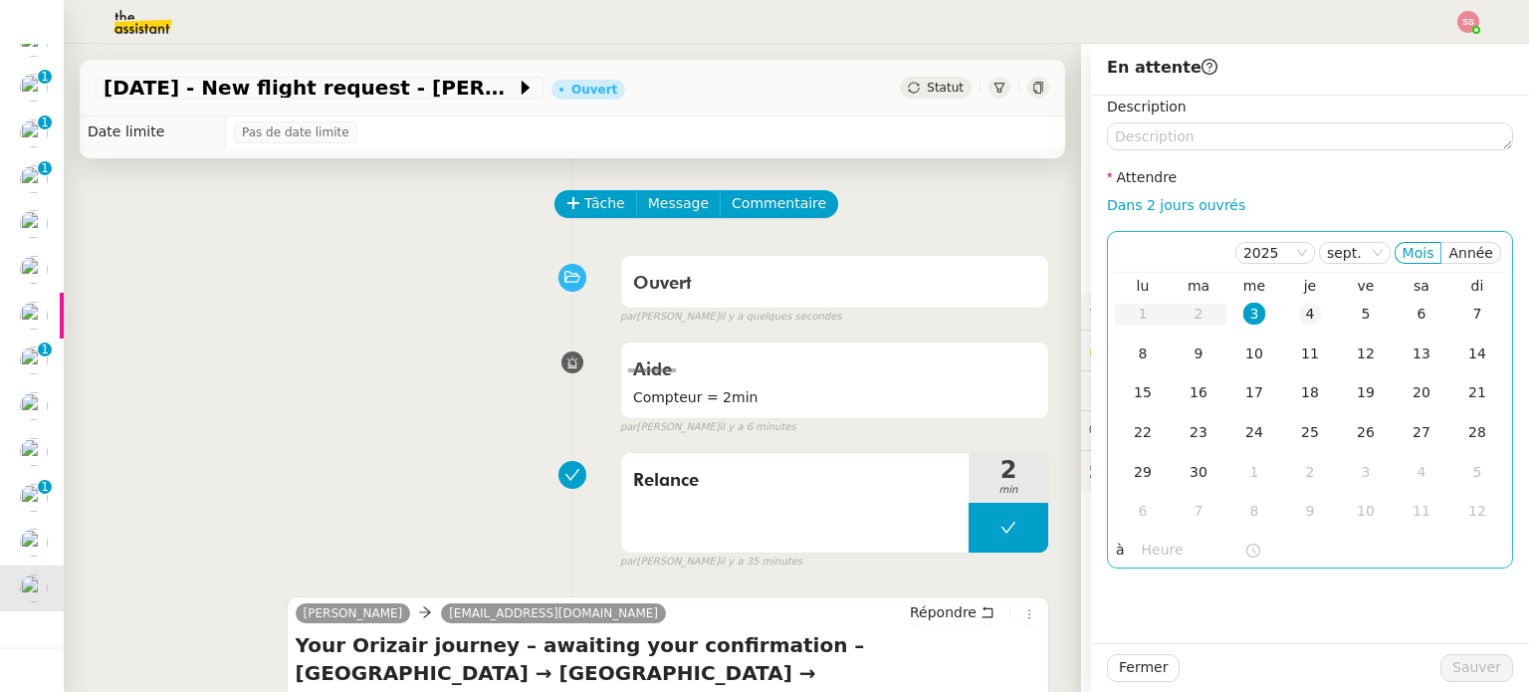
click at [1299, 310] on div "4" at bounding box center [1310, 314] width 22 height 22
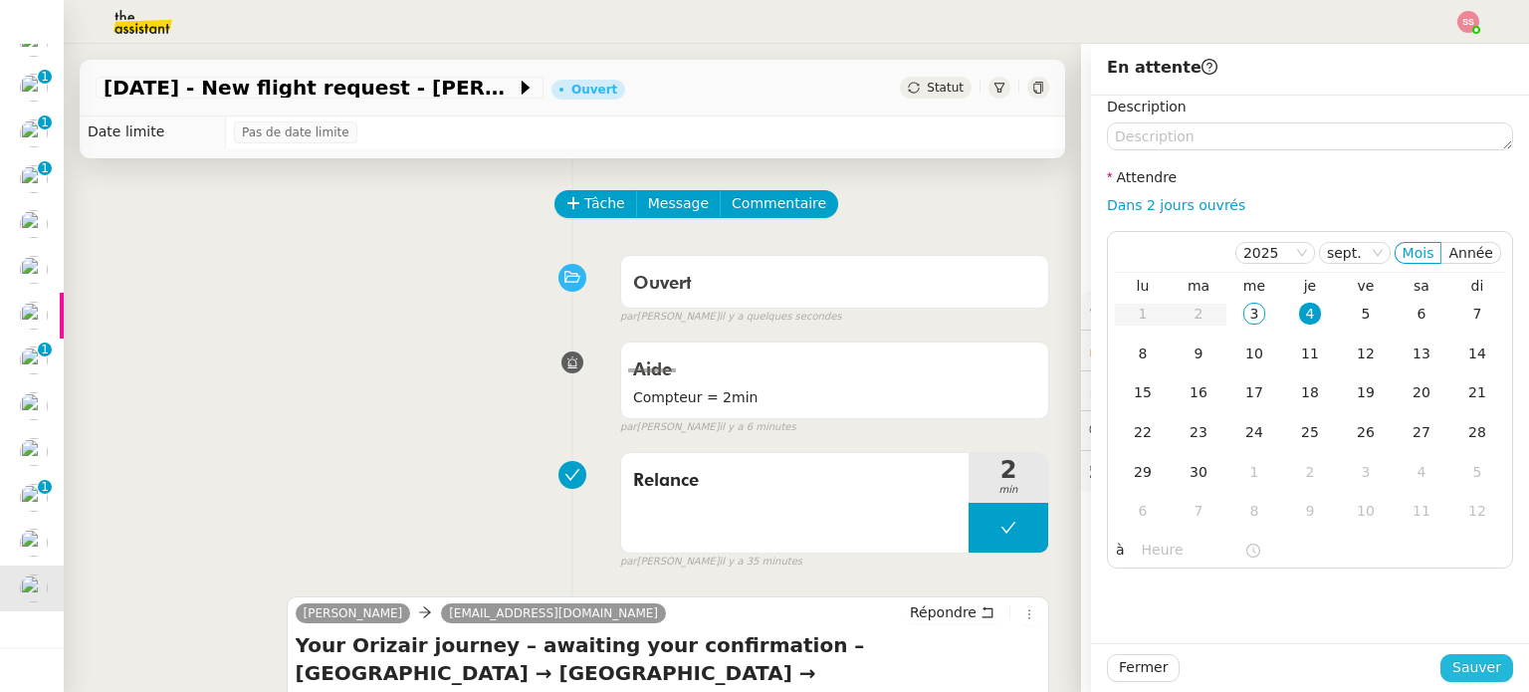
click at [1455, 673] on span "Sauver" at bounding box center [1476, 667] width 49 height 23
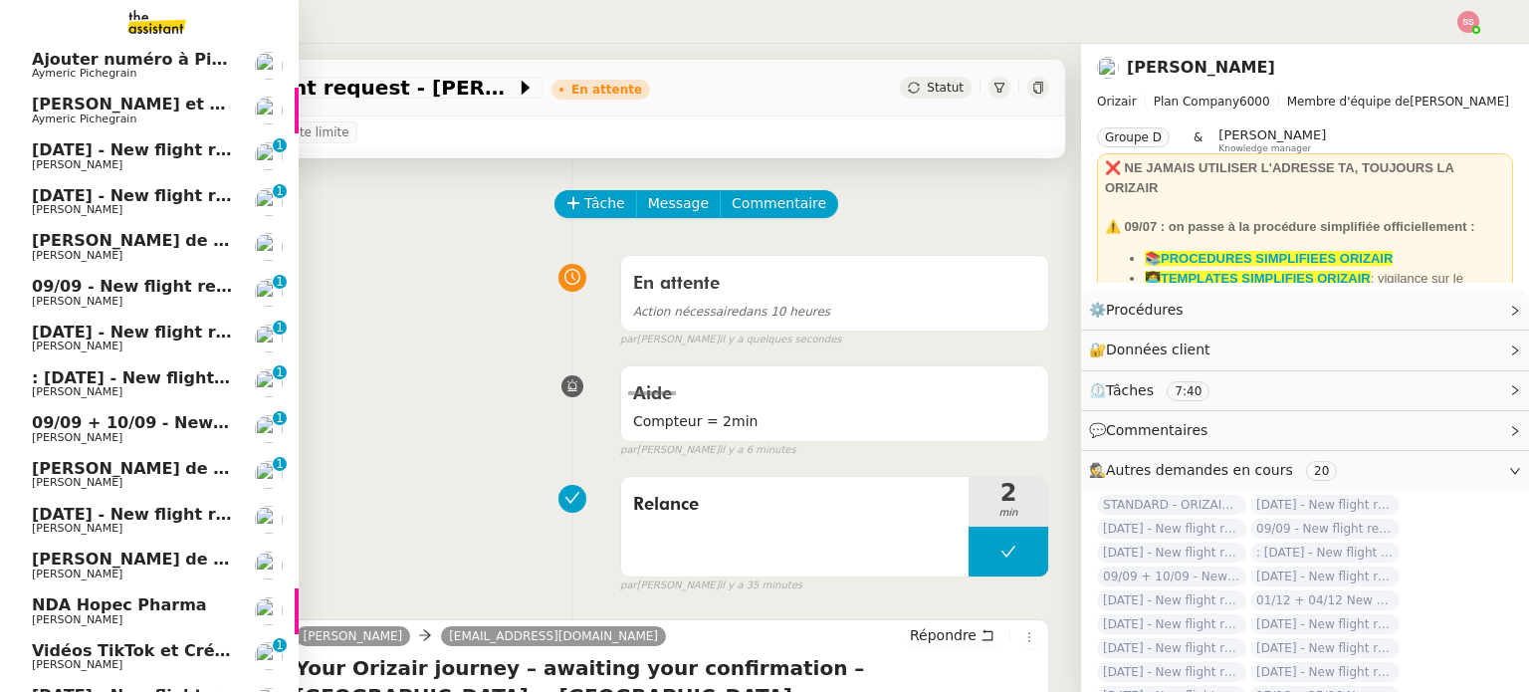
scroll to position [86, 0]
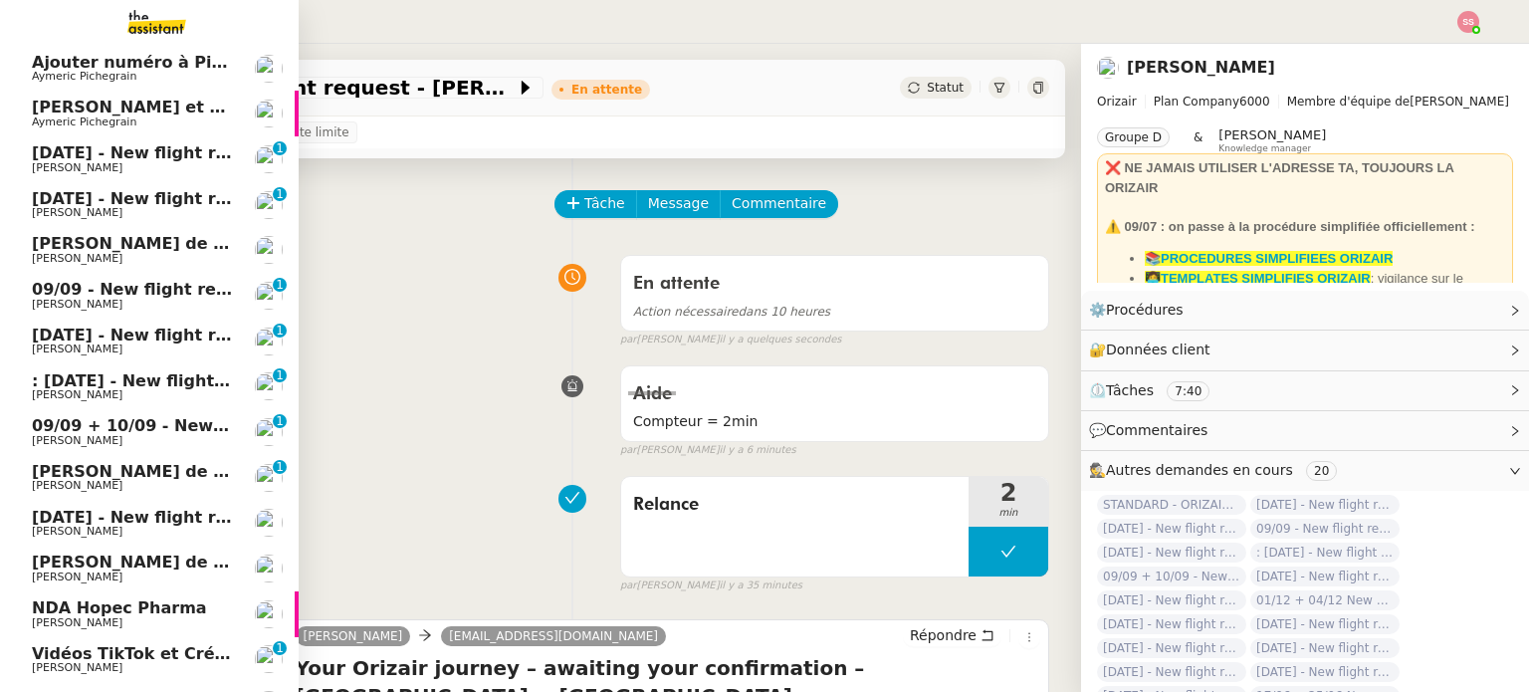
click at [208, 158] on span "[DATE] - New flight request - [PERSON_NAME]" at bounding box center [237, 152] width 411 height 19
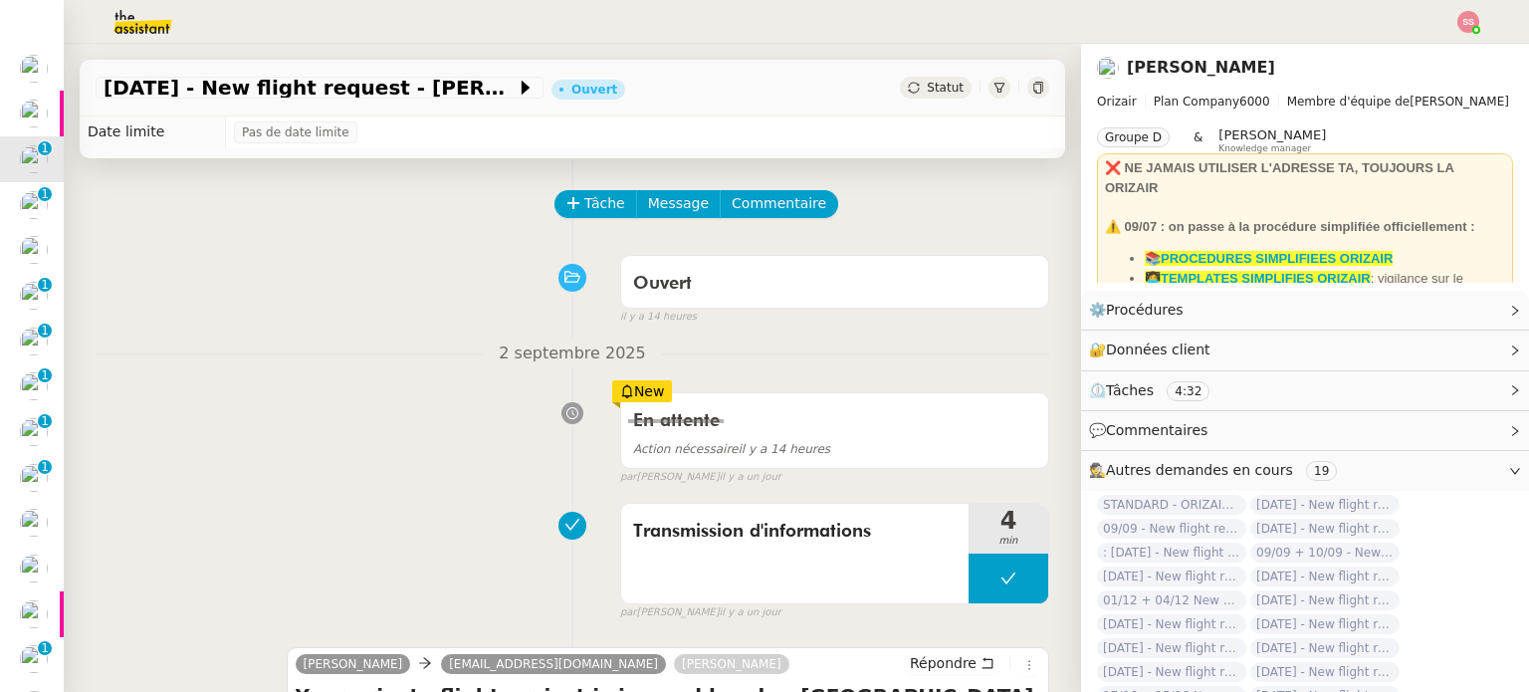
scroll to position [330, 0]
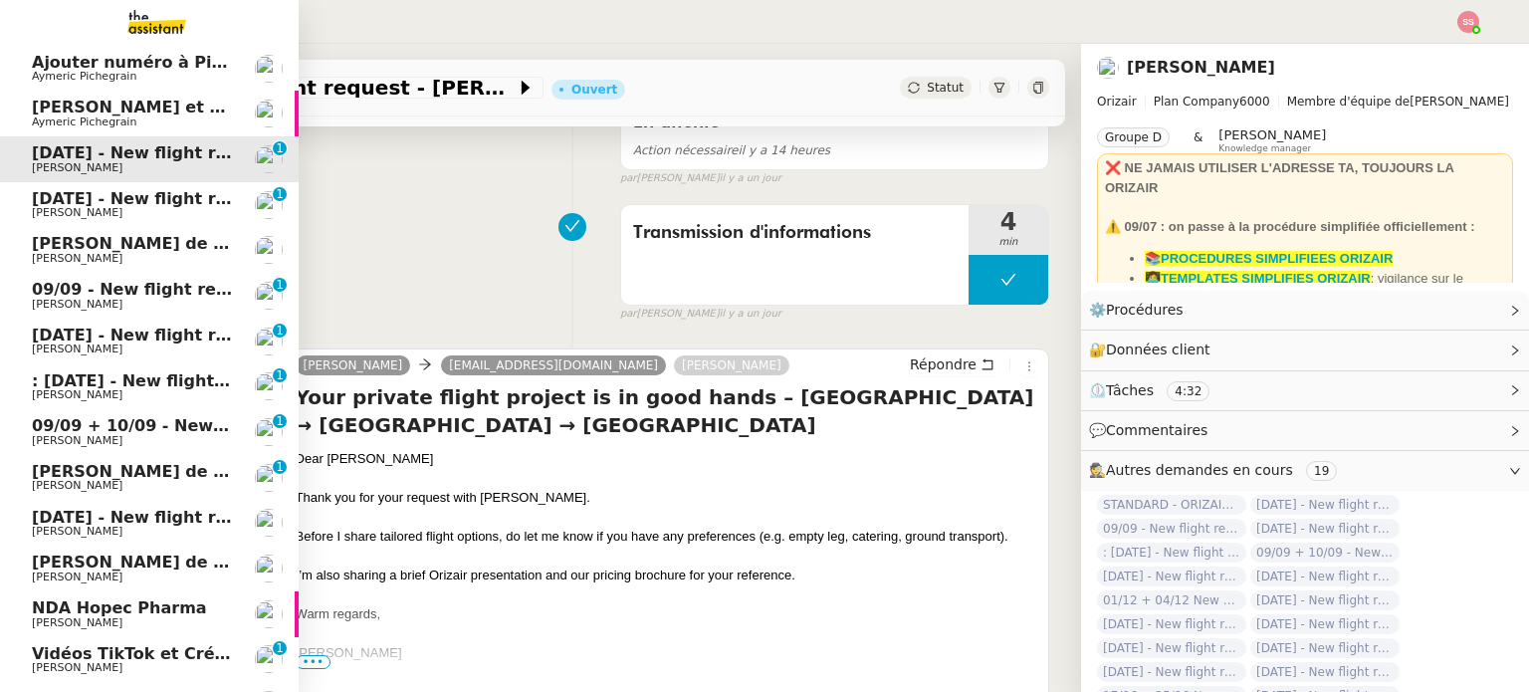
click at [131, 207] on span "[PERSON_NAME]" at bounding box center [132, 213] width 201 height 12
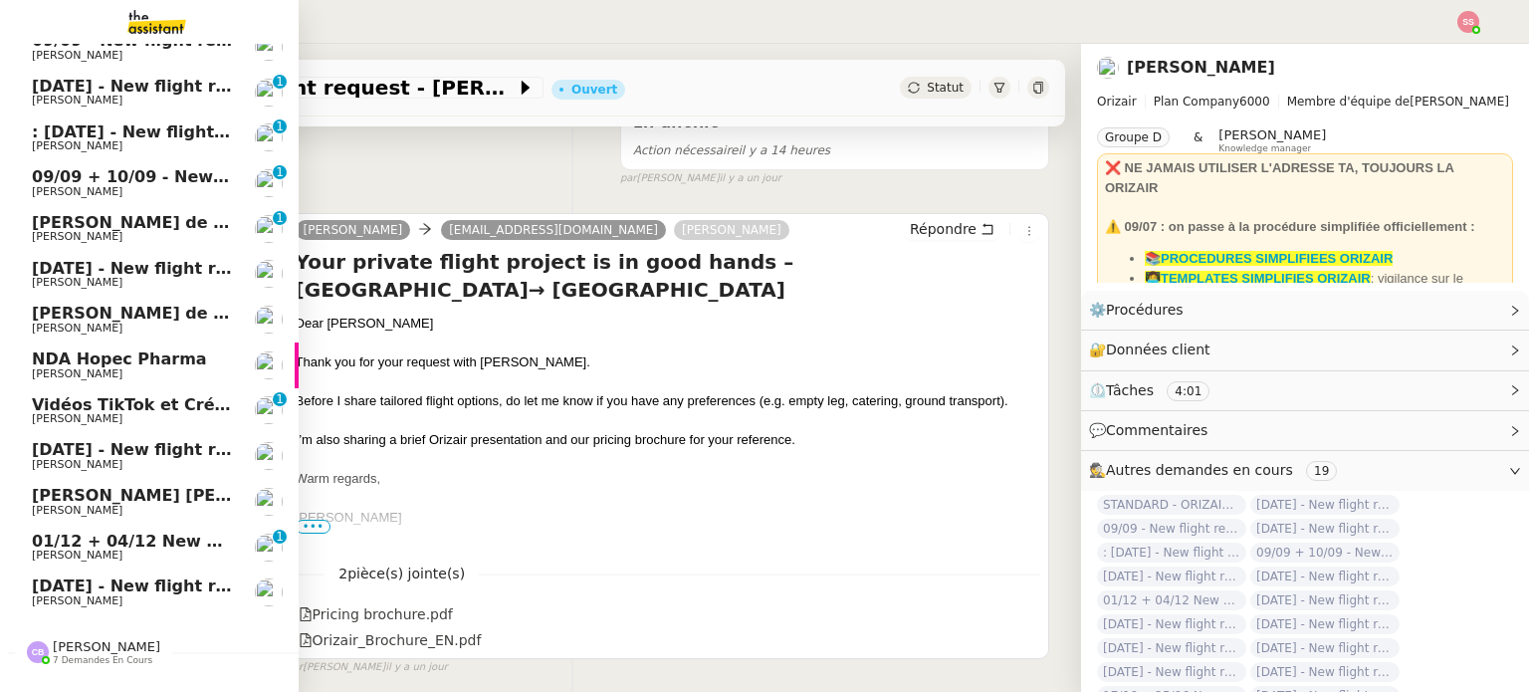
scroll to position [384, 0]
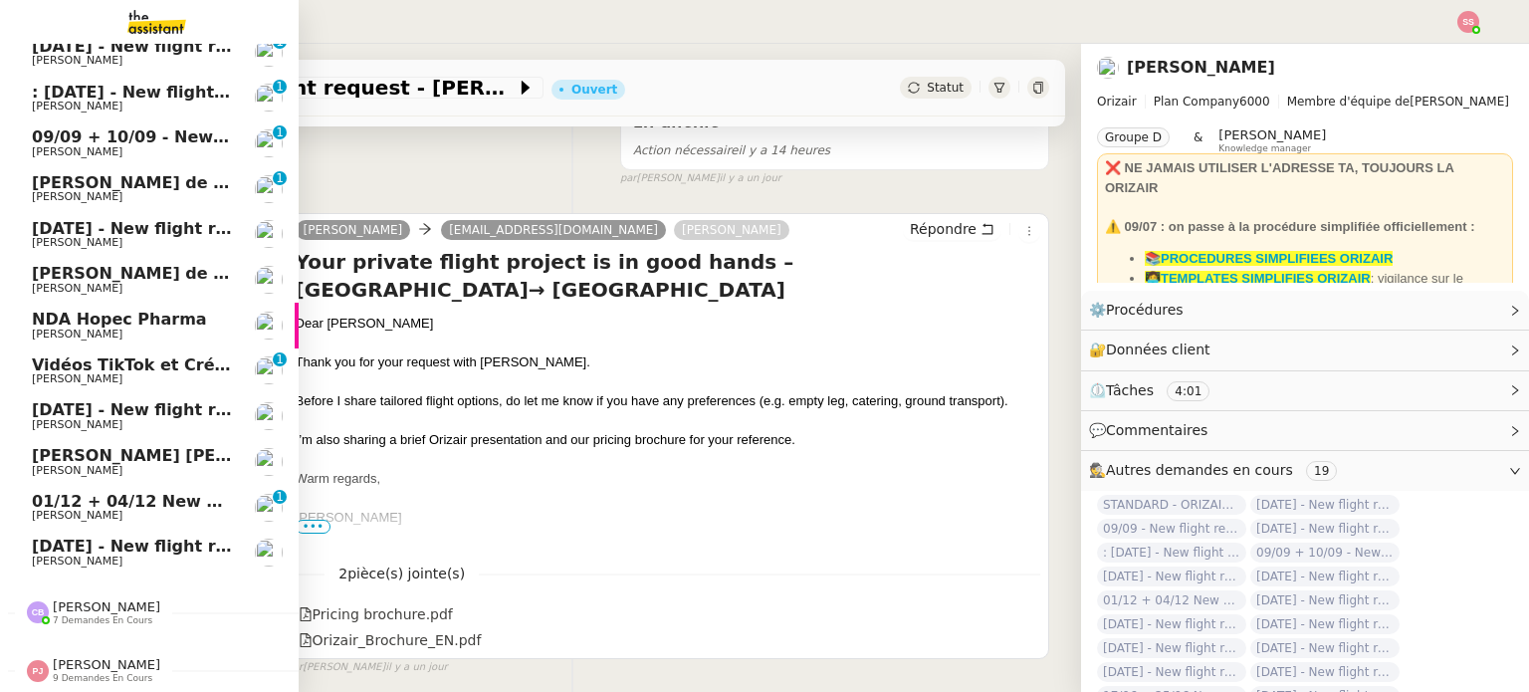
click at [150, 497] on span "01/12 + 04/12 New flight request - [PERSON_NAME]" at bounding box center [263, 501] width 463 height 19
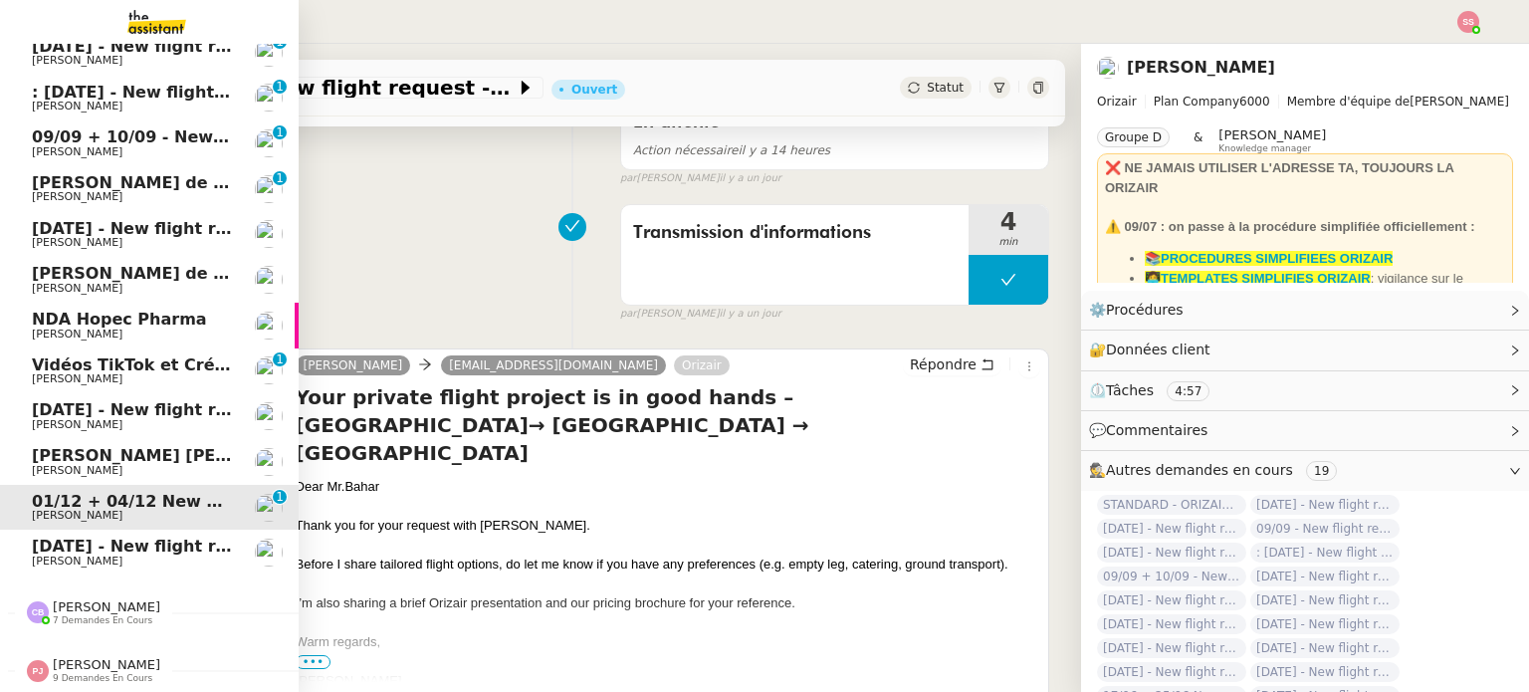
click at [92, 536] on span "[DATE] - New flight request - [PERSON_NAME][GEOGRAPHIC_DATA]" at bounding box center [330, 545] width 597 height 19
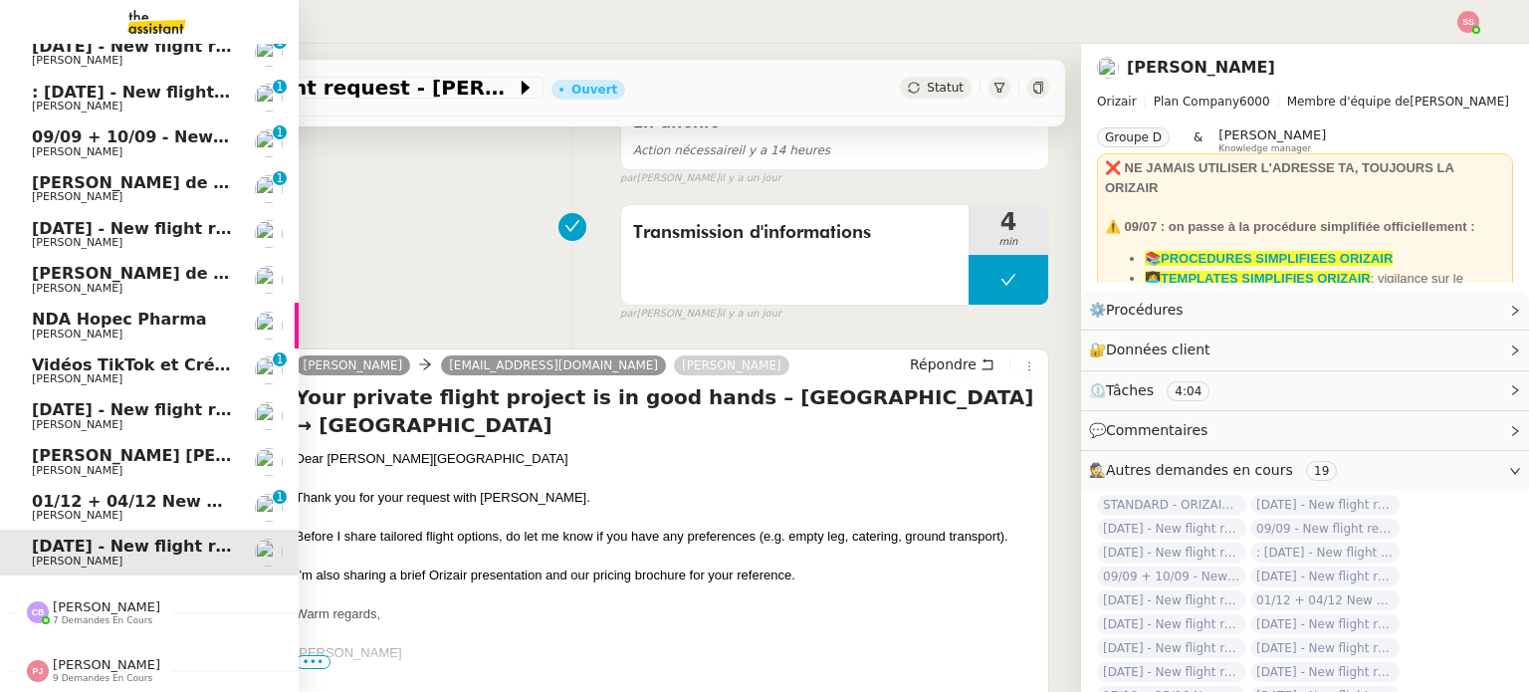
scroll to position [285, 0]
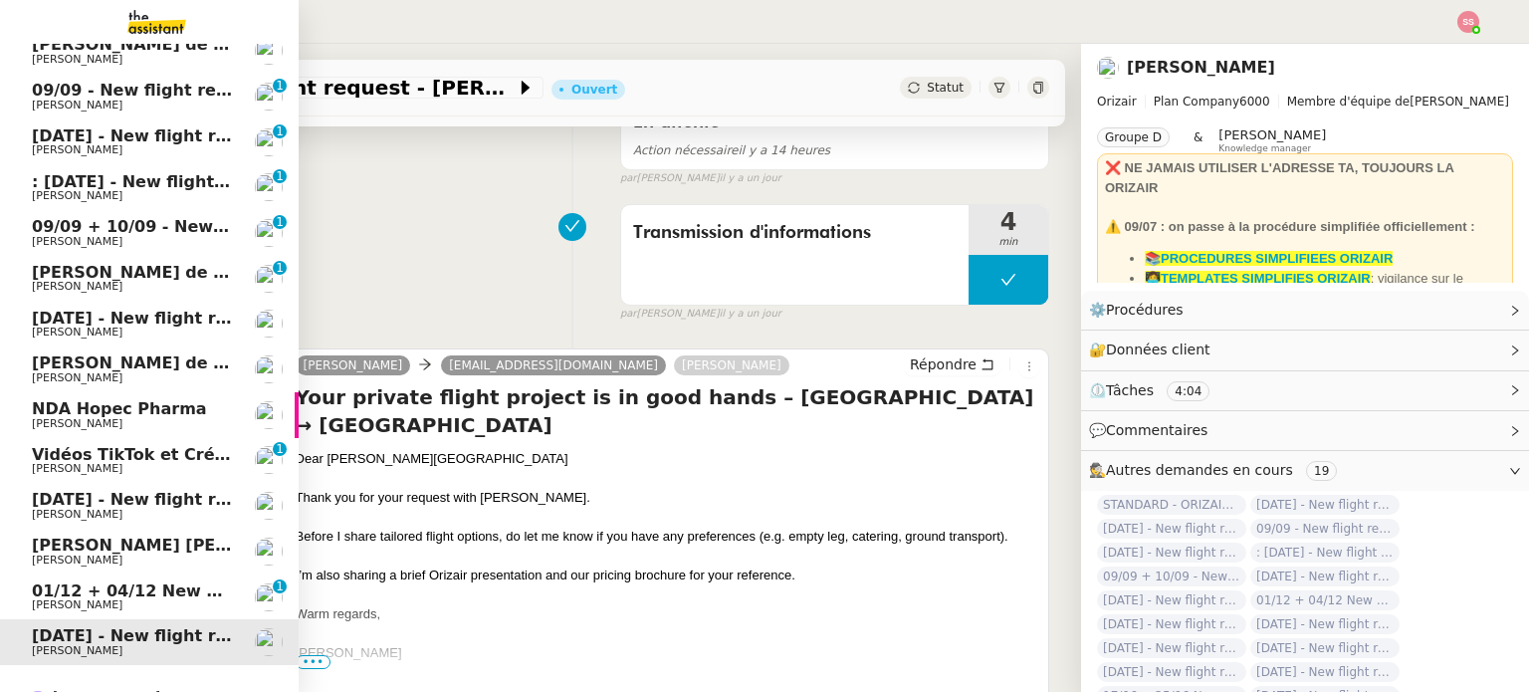
click at [135, 509] on span "[PERSON_NAME]" at bounding box center [132, 515] width 201 height 12
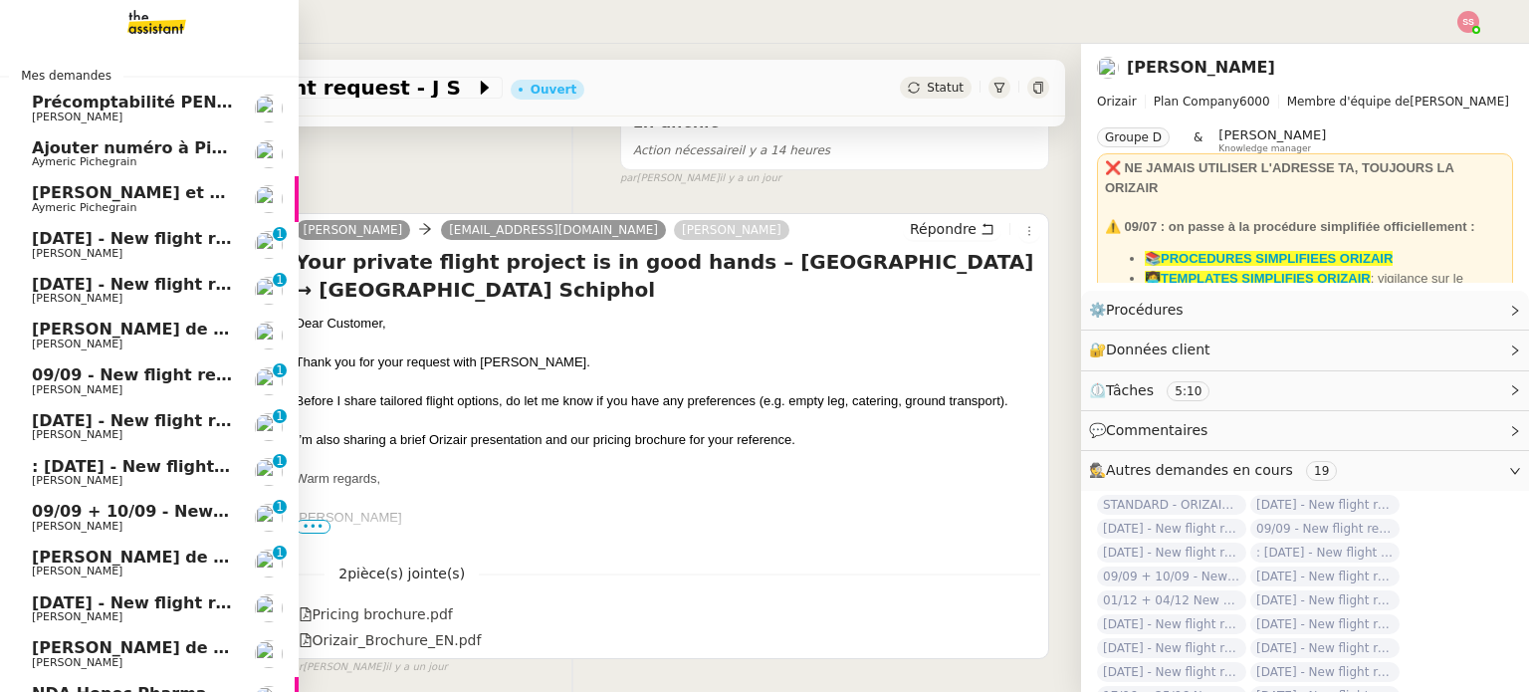
click at [175, 268] on link "[DATE] - New flight request - [PERSON_NAME] [PERSON_NAME] 0 1 2 3 4 5 6 7 8 9" at bounding box center [149, 291] width 299 height 46
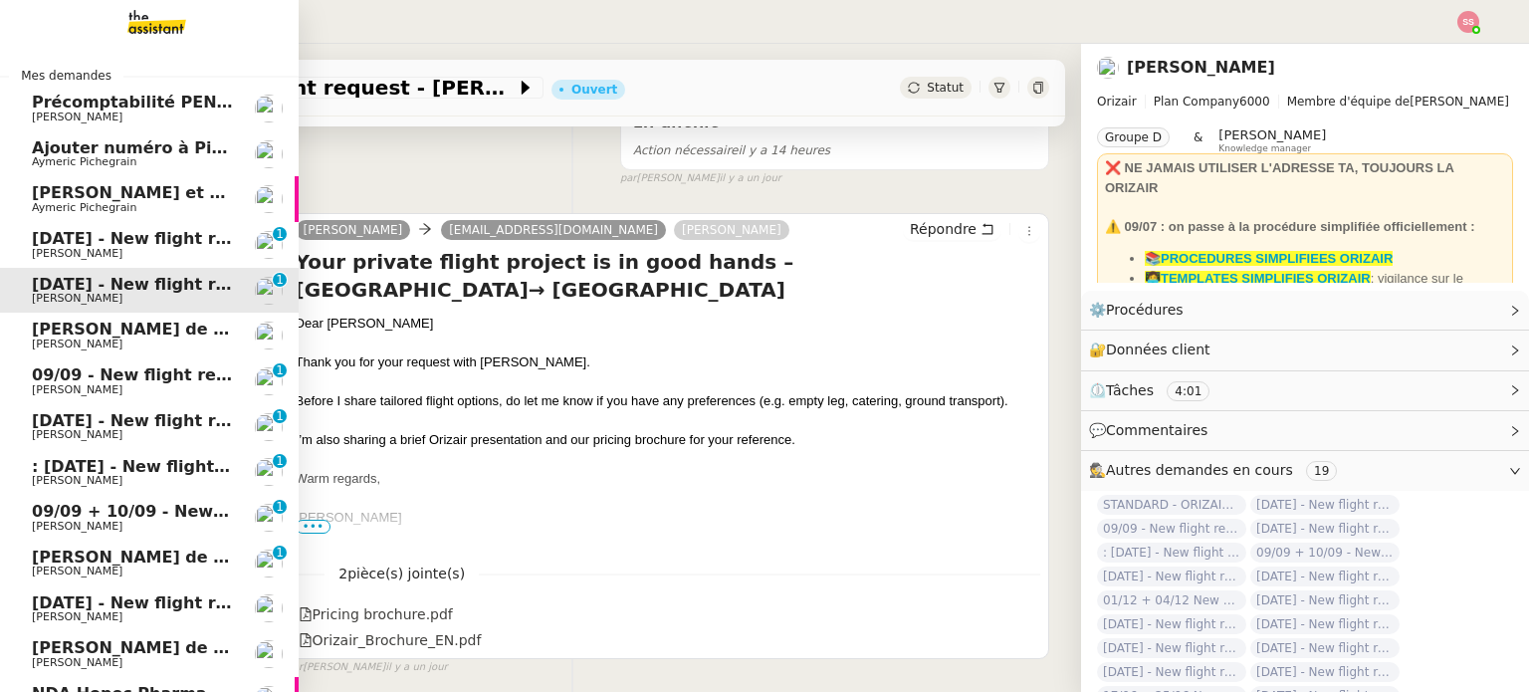
click at [186, 253] on span "[PERSON_NAME]" at bounding box center [132, 254] width 201 height 12
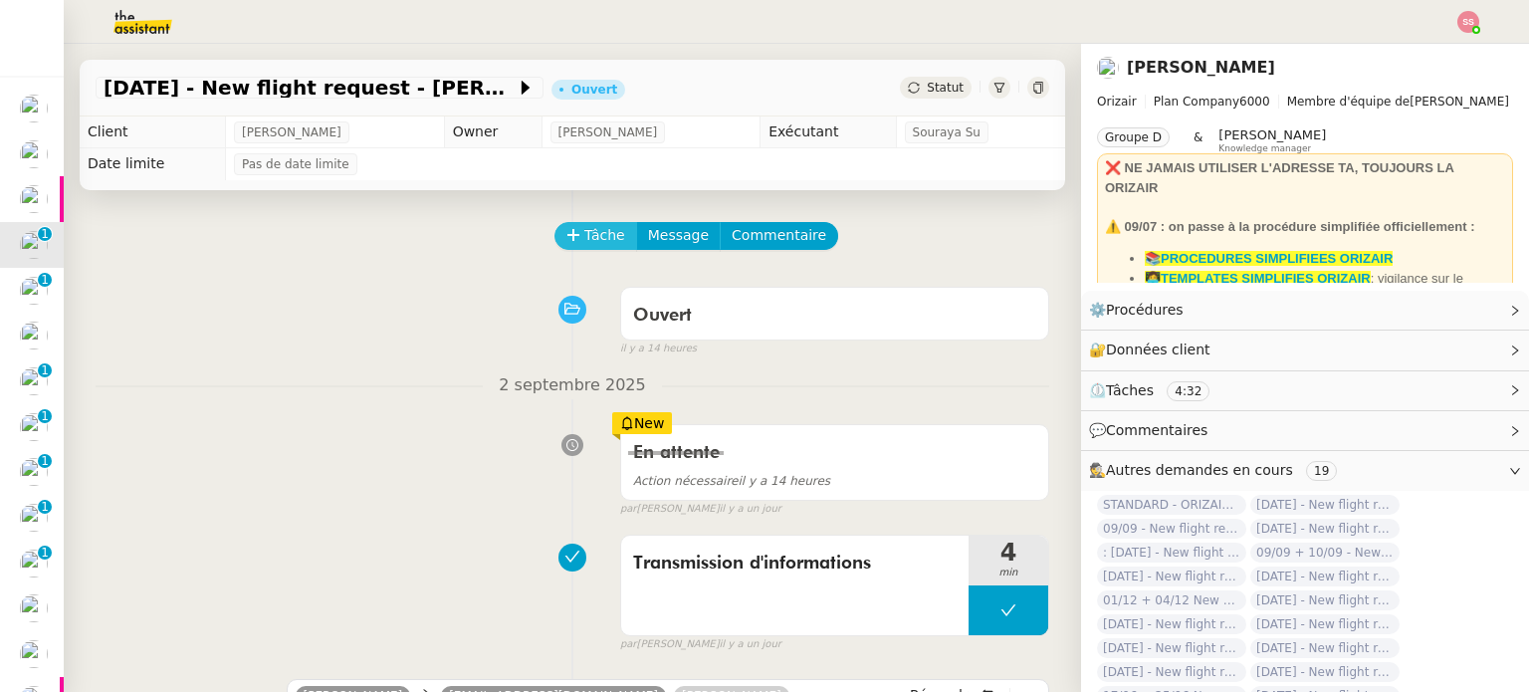
click at [584, 228] on span "Tâche" at bounding box center [604, 235] width 41 height 23
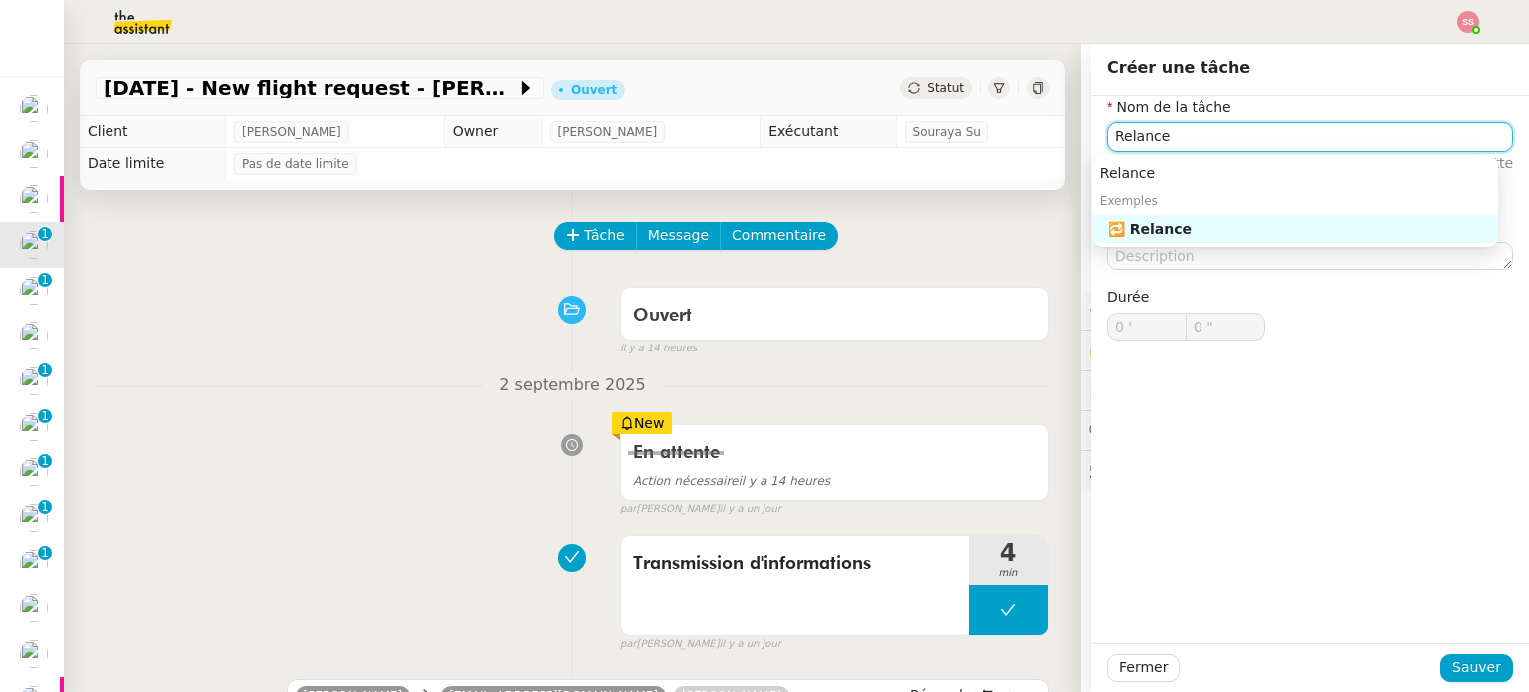
click at [1208, 235] on div "🔁 Relance" at bounding box center [1299, 229] width 382 height 18
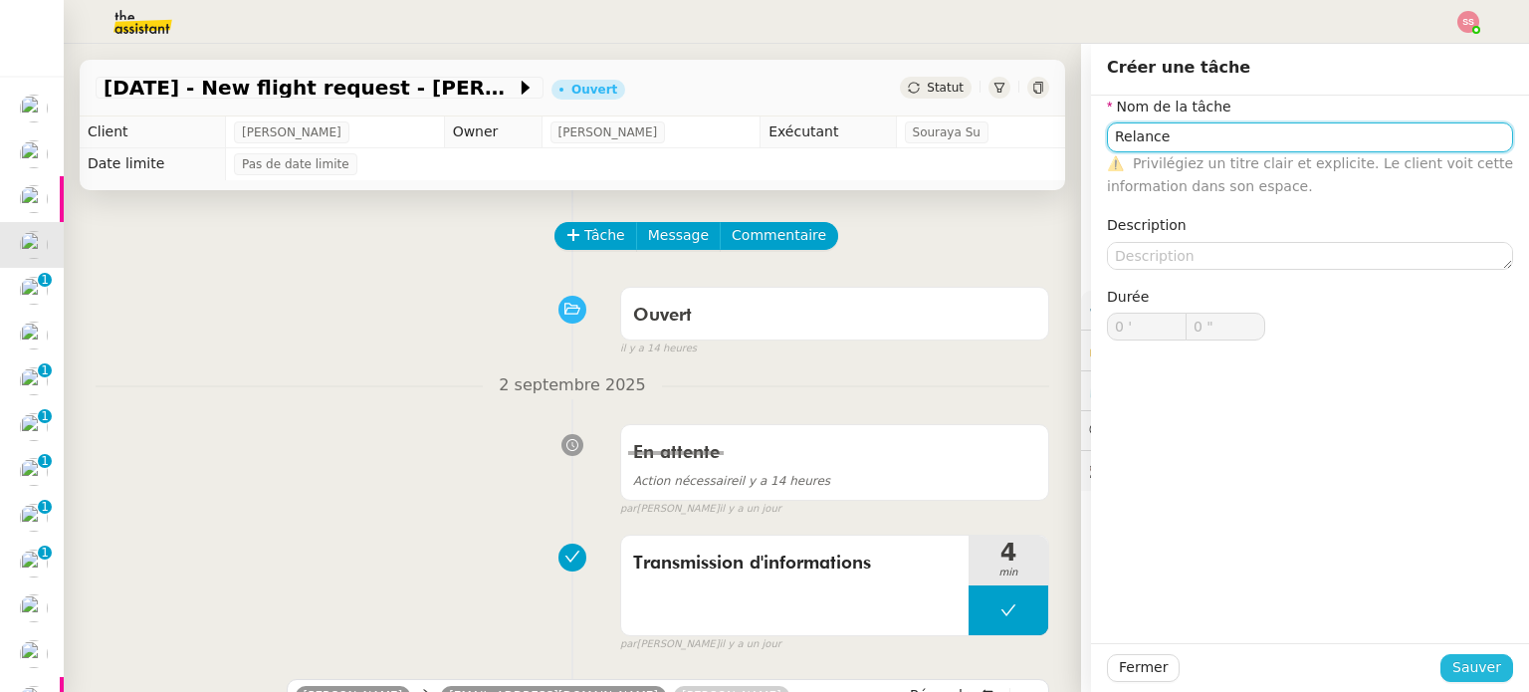
type input "Relance"
click at [1441, 663] on button "Sauver" at bounding box center [1476, 668] width 73 height 28
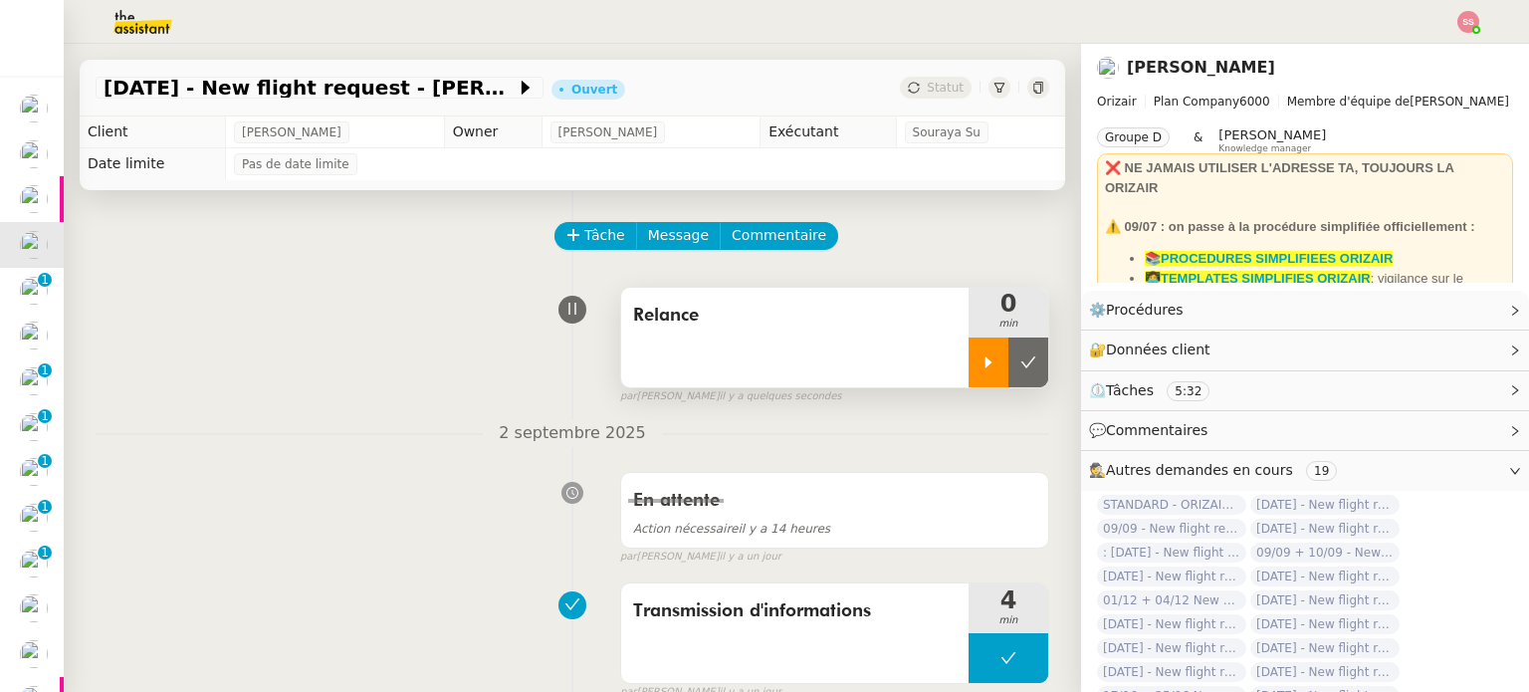
click at [968, 377] on div at bounding box center [988, 362] width 40 height 50
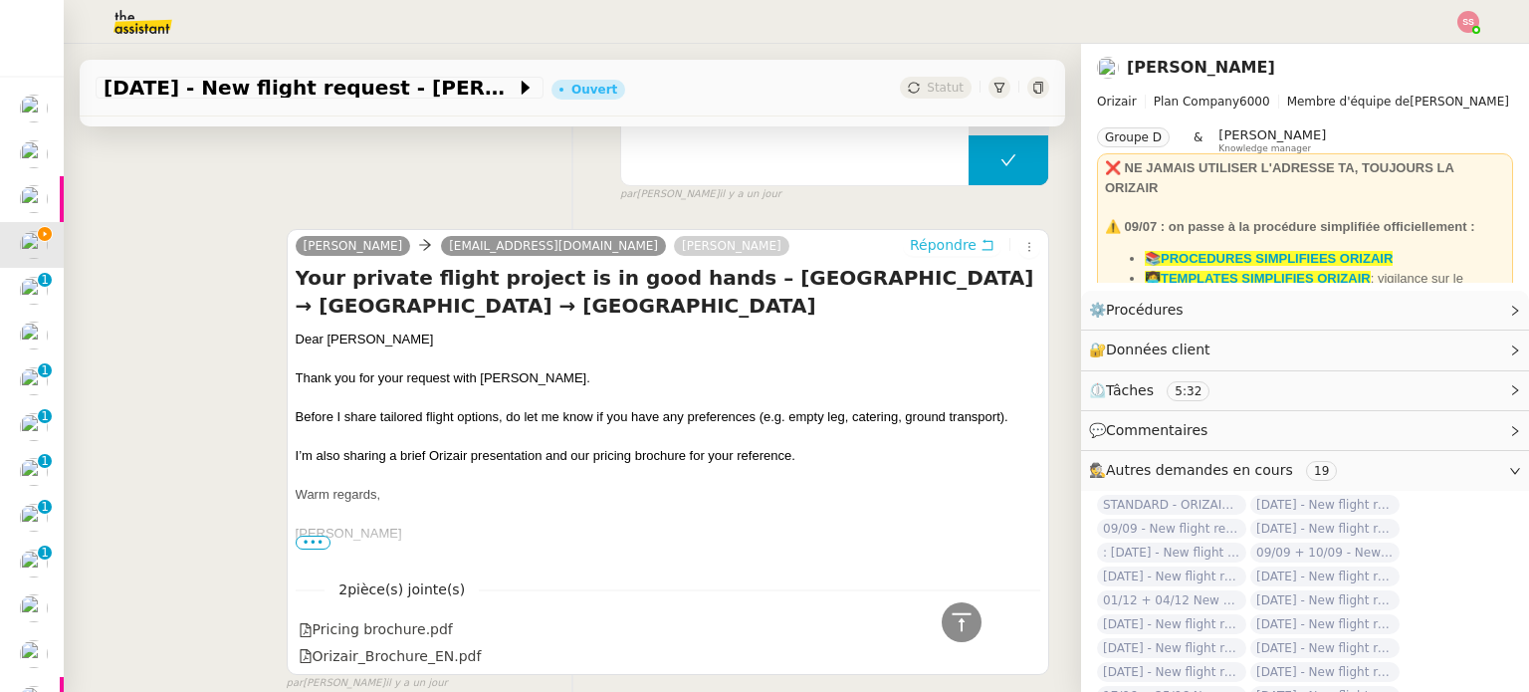
click at [923, 255] on span "Répondre" at bounding box center [943, 245] width 67 height 20
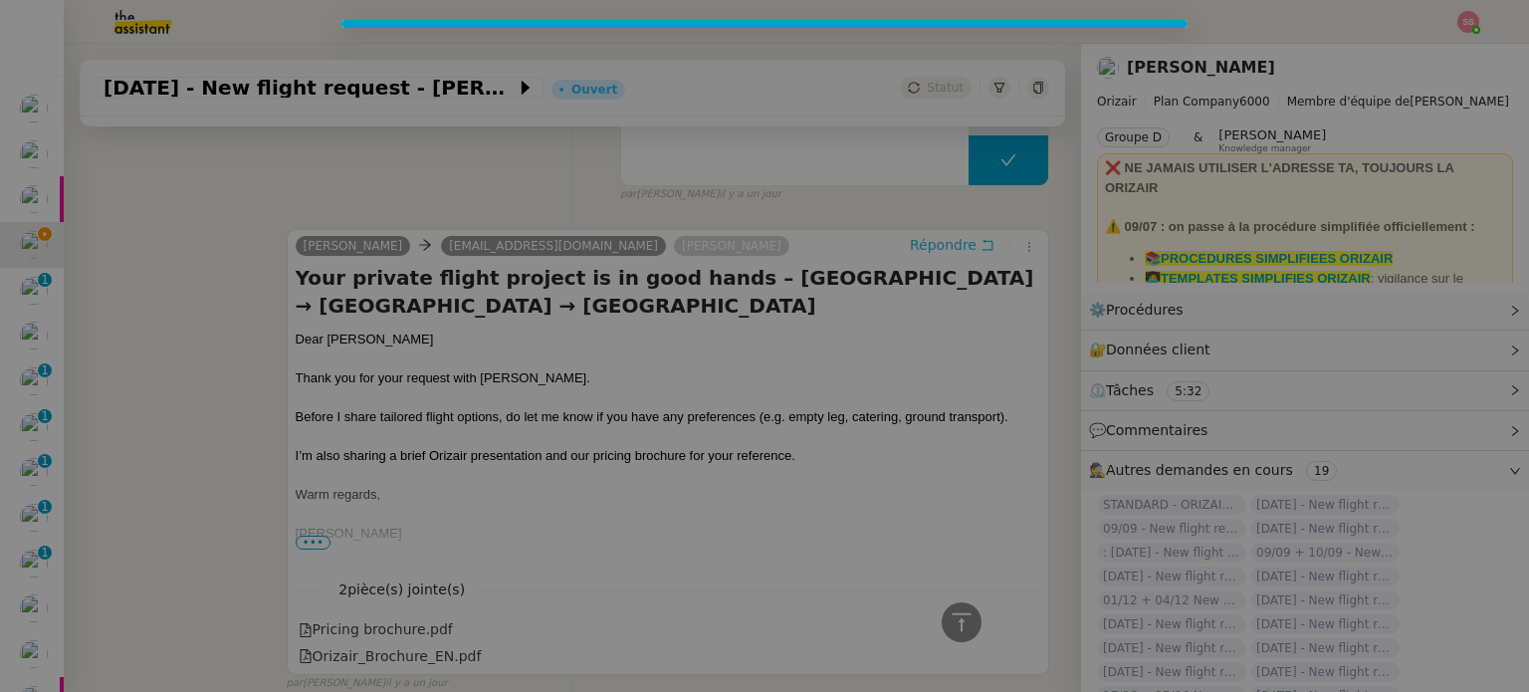
scroll to position [650, 0]
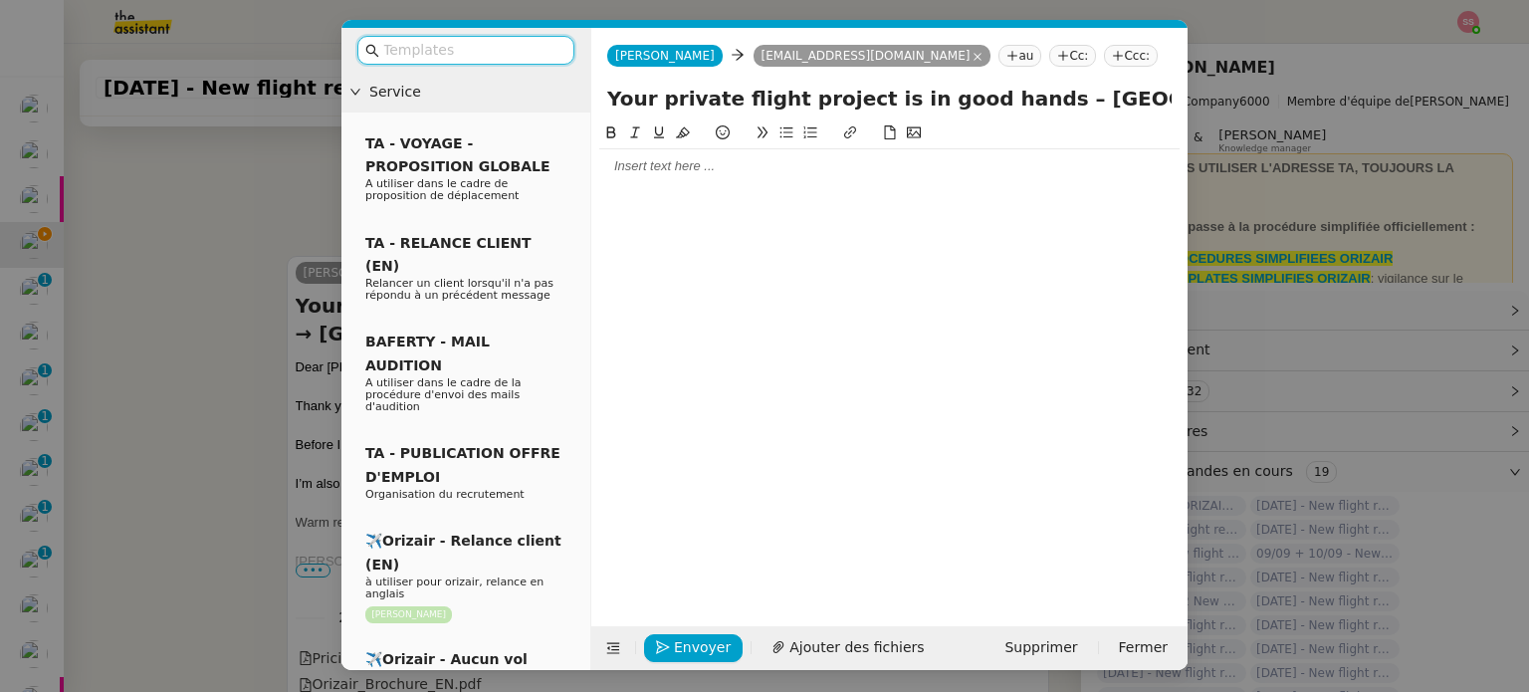
click at [492, 60] on input "text" at bounding box center [472, 50] width 179 height 23
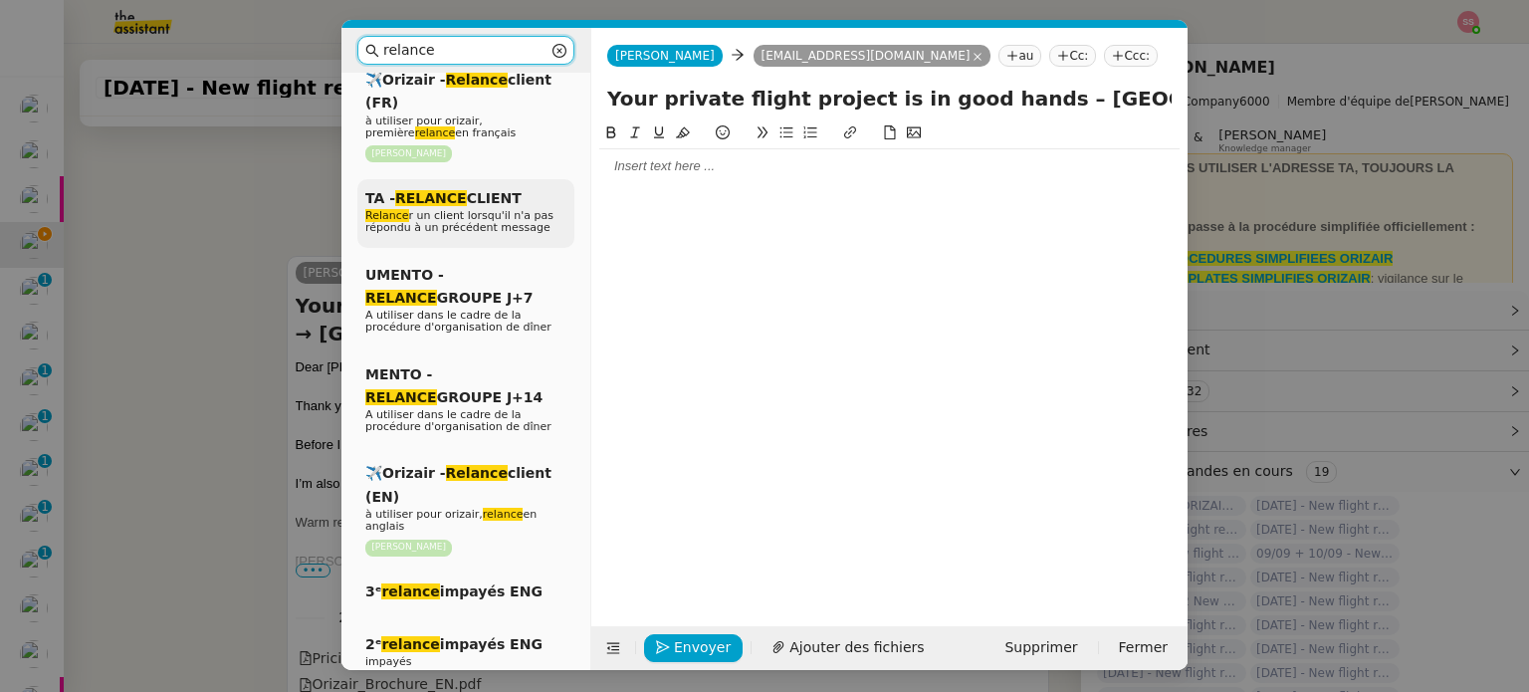
scroll to position [299, 0]
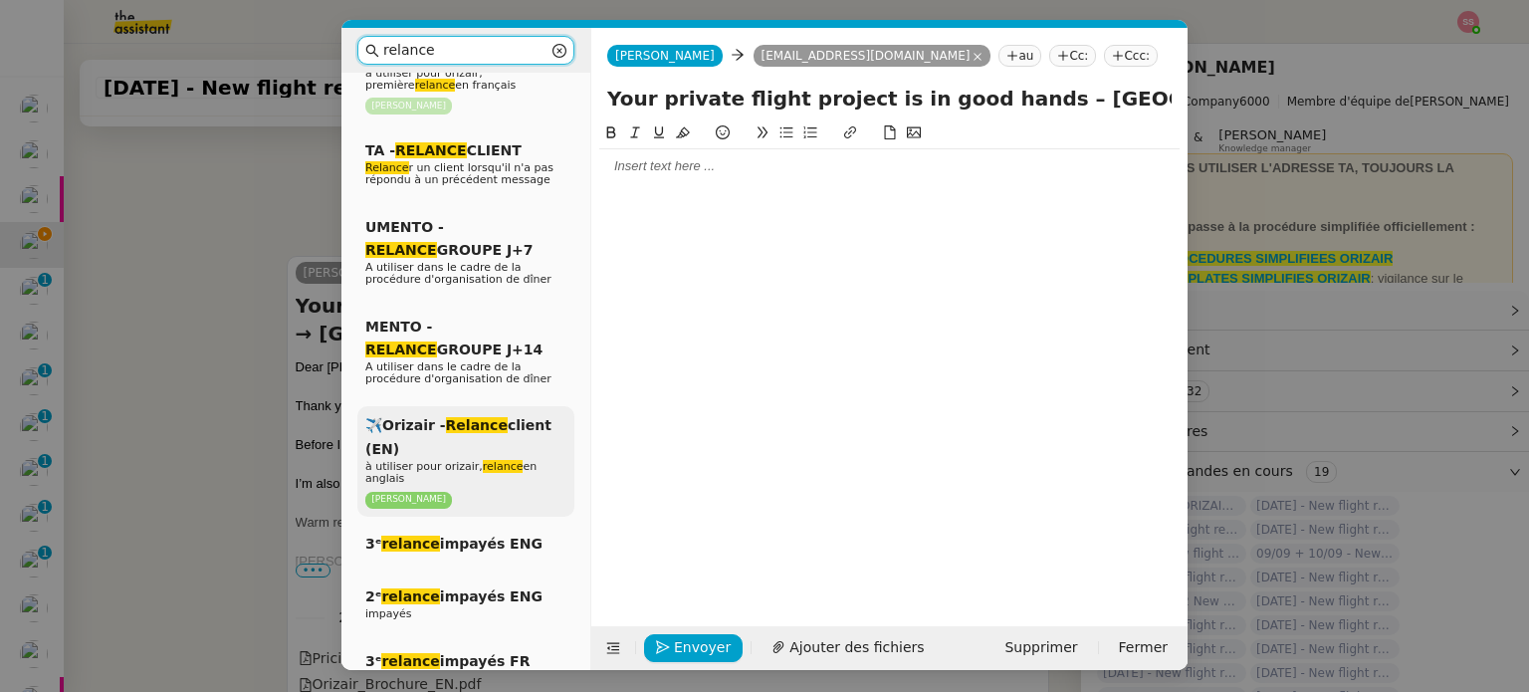
type input "relance"
click at [485, 423] on div "✈️Orizair - Relance client (EN) à utiliser pour orizair, relance en anglais Lou…" at bounding box center [465, 461] width 217 height 110
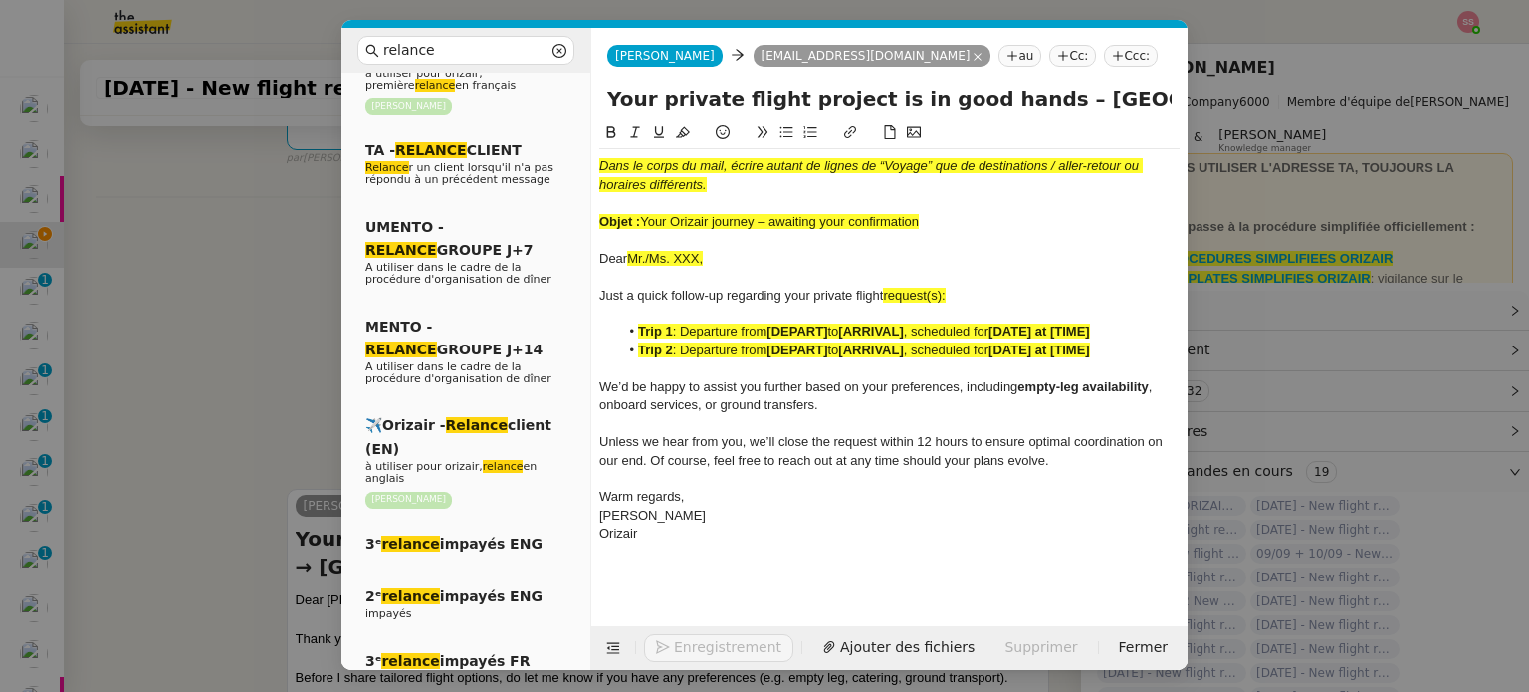
scroll to position [911, 0]
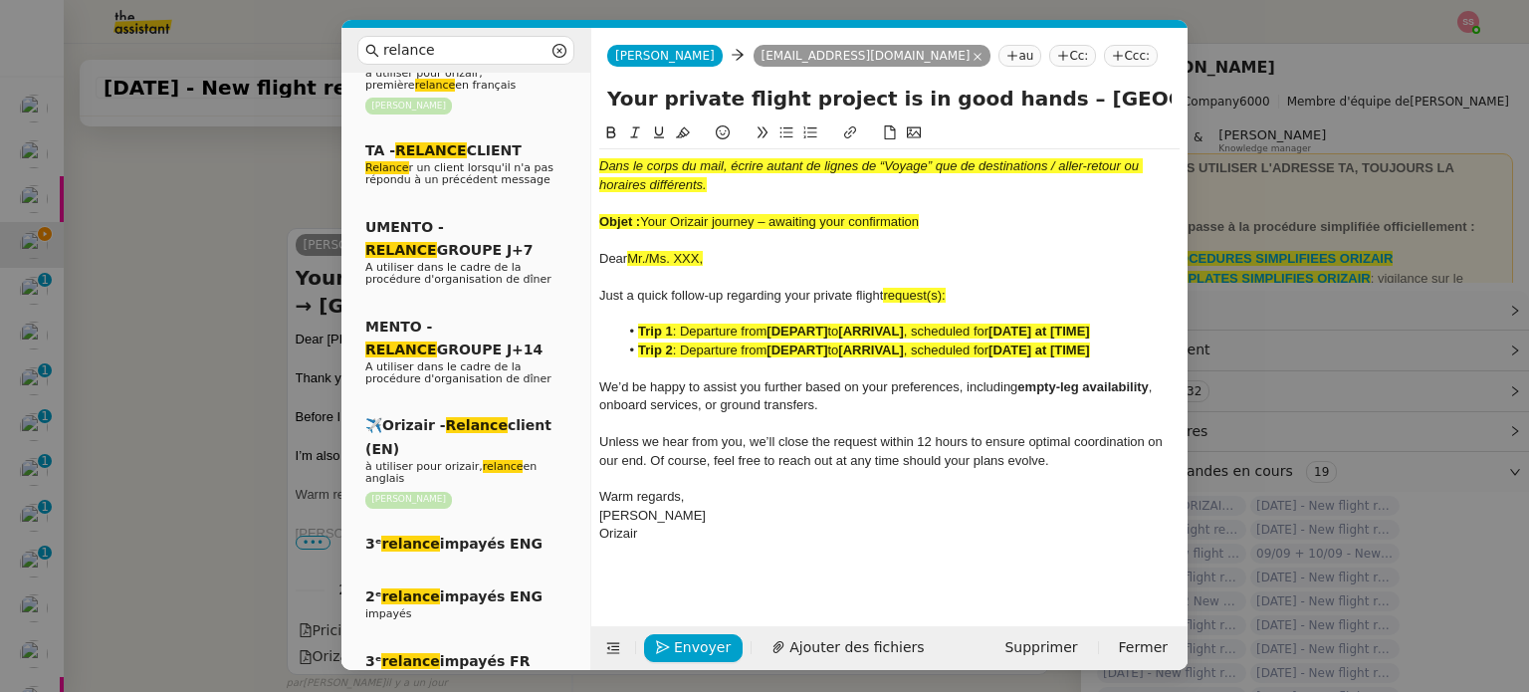
drag, startPoint x: 644, startPoint y: 220, endPoint x: 928, endPoint y: 230, distance: 283.8
click at [928, 230] on div "Objet : Your Orizair journey – awaiting your confirmation" at bounding box center [889, 222] width 580 height 18
drag, startPoint x: 1010, startPoint y: 103, endPoint x: 602, endPoint y: 80, distance: 408.7
click at [602, 80] on form "Josephine Josephine ryanjalford@gmail.com au Cc: Ccc: Your private flight proje…" at bounding box center [888, 349] width 597 height 642
paste input "Orizair journey – awaiting your confirmation"
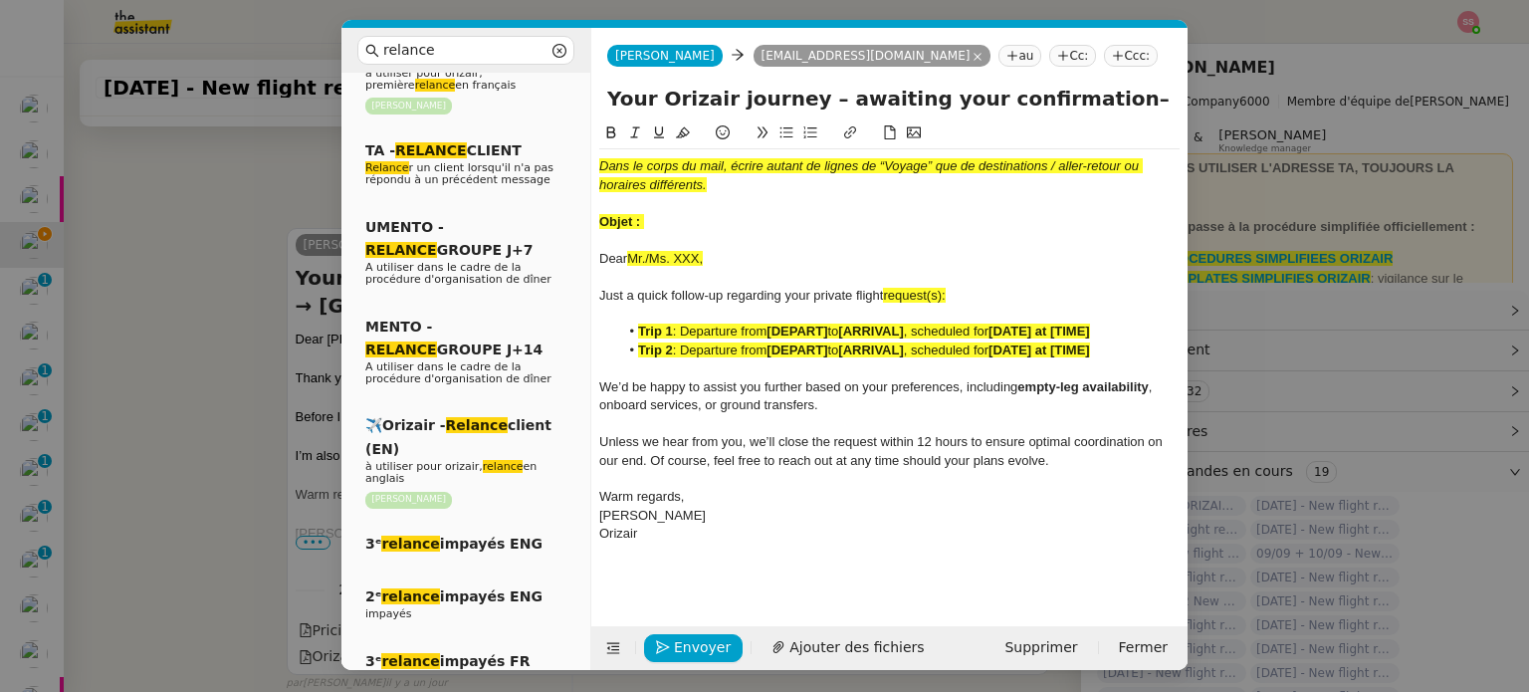
type input "Your Orizair journey – awaiting your confirmation– London → Bergerac → London"
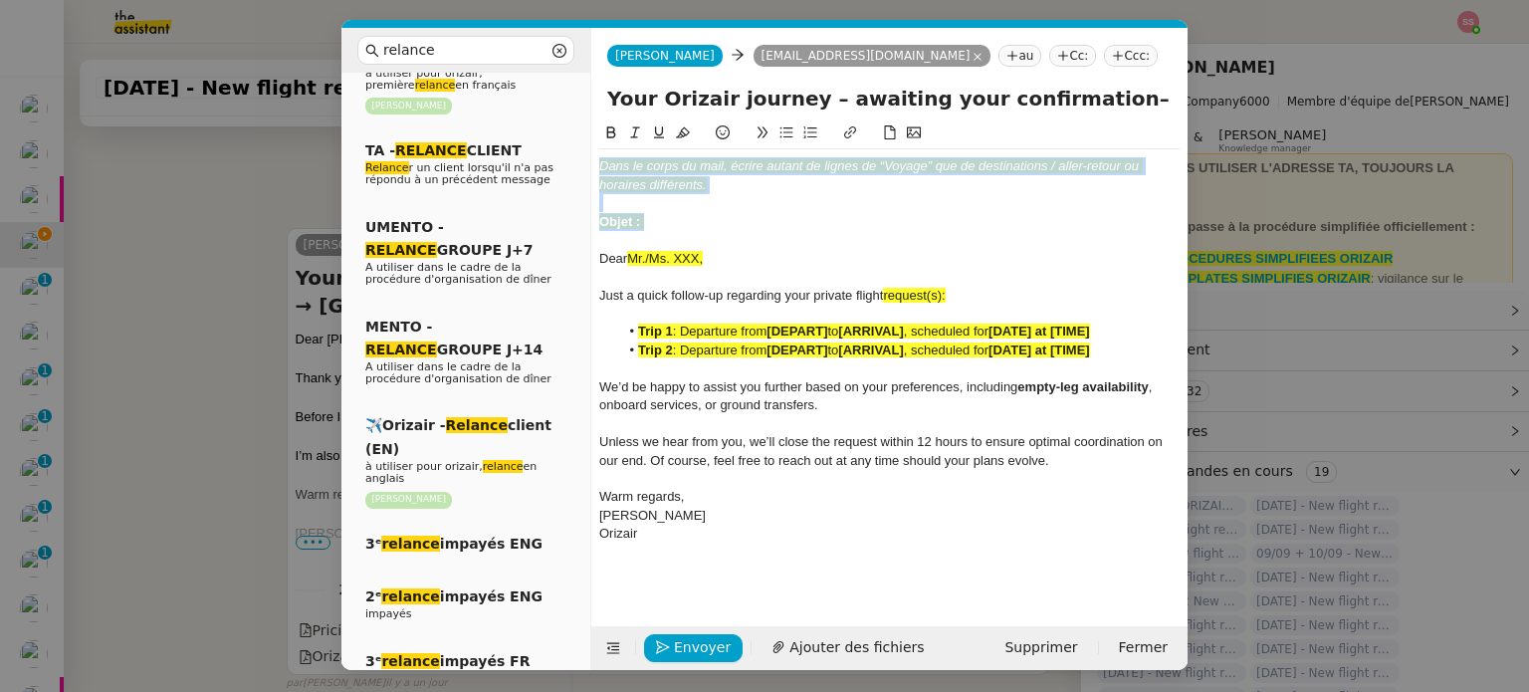
drag, startPoint x: 664, startPoint y: 212, endPoint x: 598, endPoint y: 145, distance: 93.6
click at [599, 145] on div "Dans le corps du mail, écrire autant de lignes de “Voyage” que de destinations …" at bounding box center [889, 336] width 580 height 430
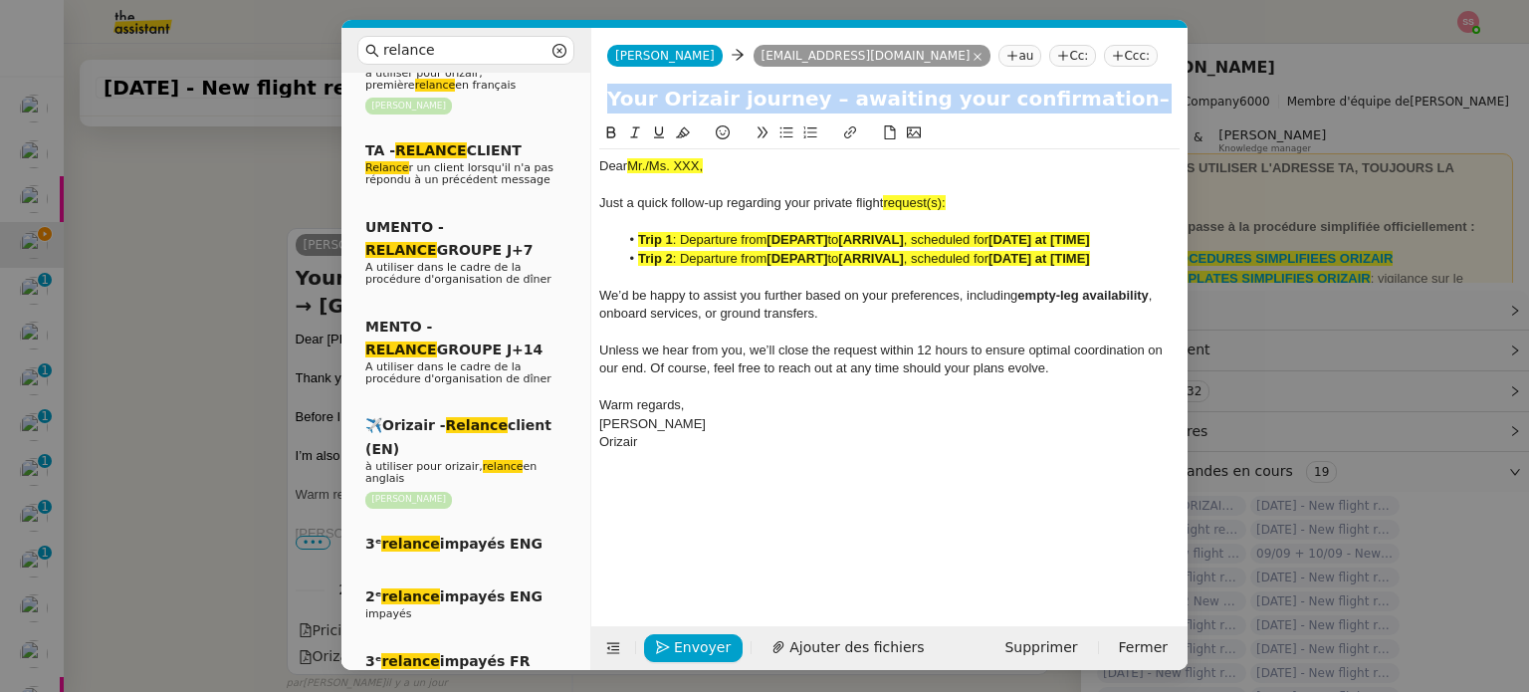
drag, startPoint x: 616, startPoint y: 149, endPoint x: 646, endPoint y: 166, distance: 34.3
click at [638, 162] on div "Dear Mr./Ms. XXX, Just a quick follow-up regarding your private flight request(…" at bounding box center [889, 290] width 580 height 338
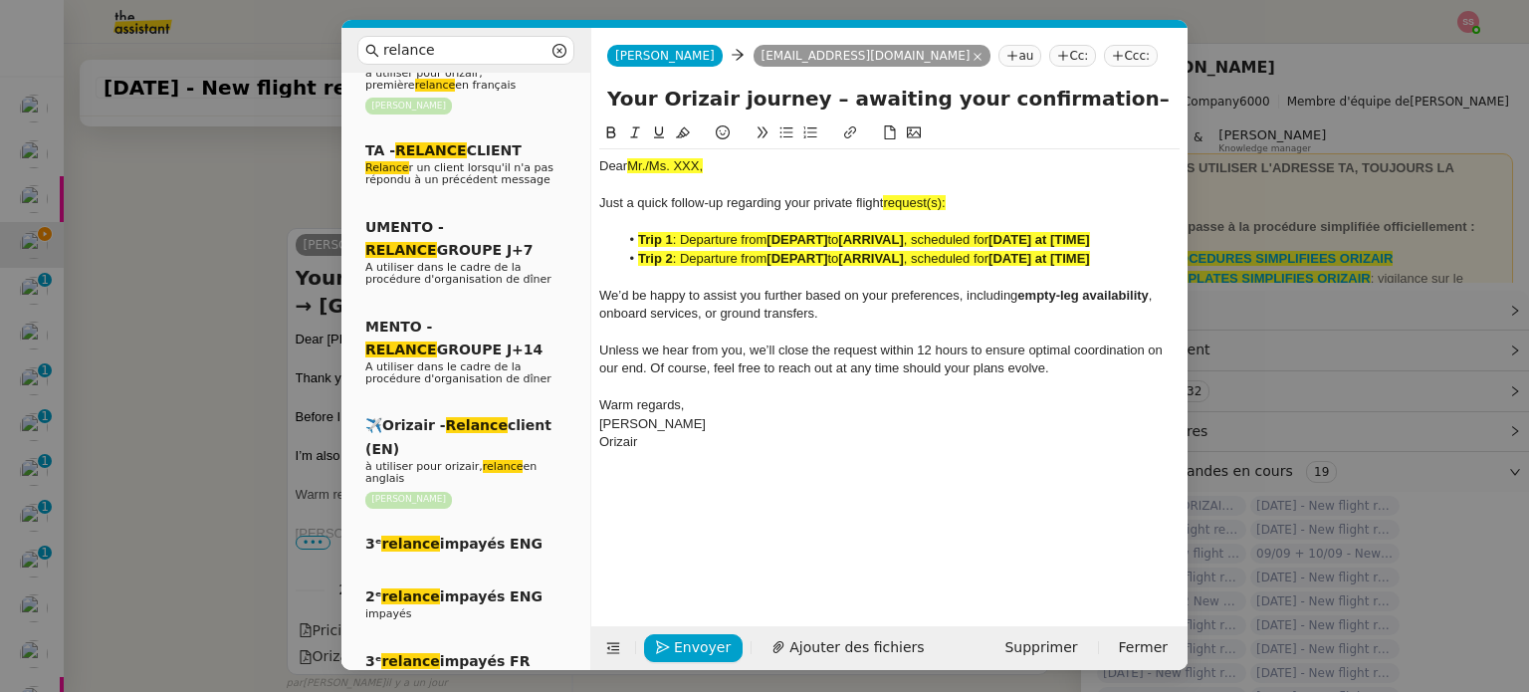
click at [693, 239] on span ": Departure from" at bounding box center [720, 239] width 95 height 15
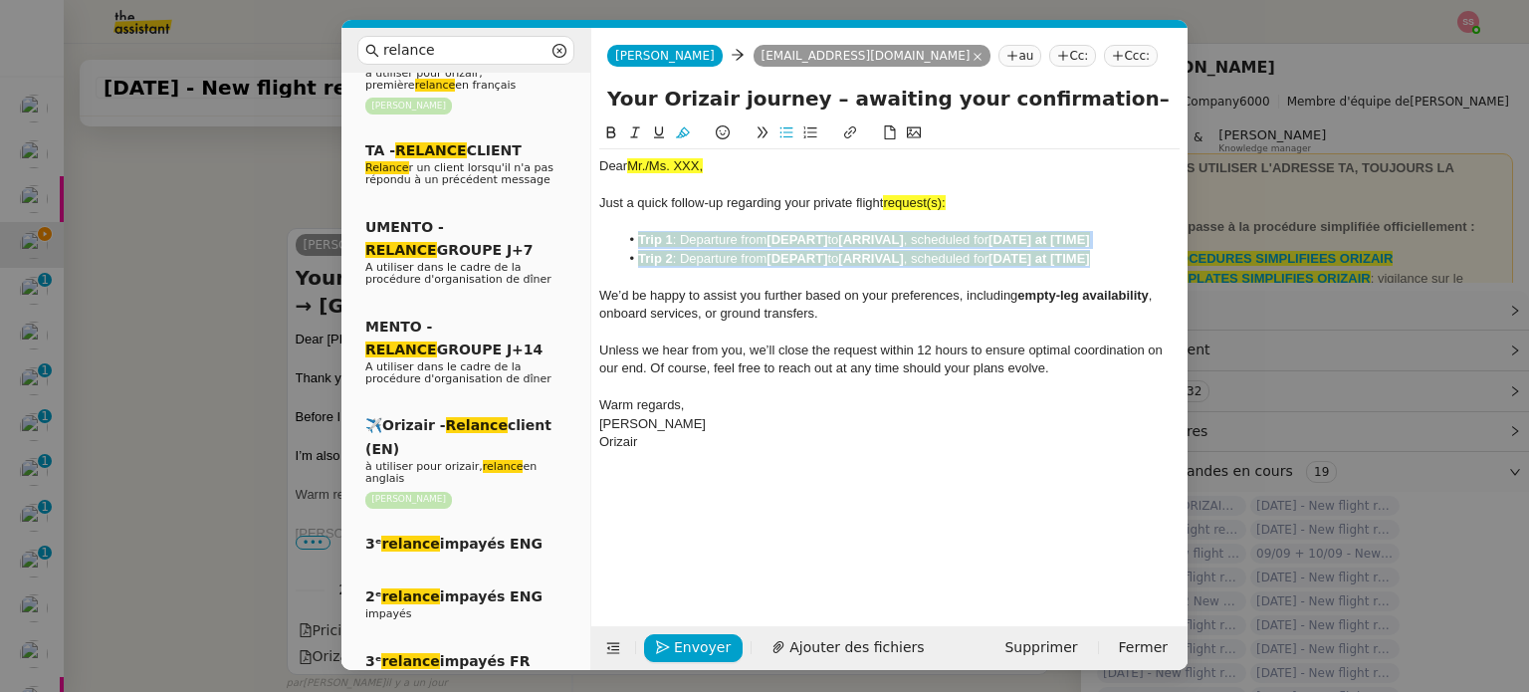
drag, startPoint x: 1109, startPoint y: 265, endPoint x: 641, endPoint y: 242, distance: 468.3
click at [641, 242] on ul "Trip 1 : Departure from [DEPART] to [ARRIVAL] , scheduled for [DATE] at [TIME] …" at bounding box center [889, 249] width 580 height 37
click at [688, 123] on button at bounding box center [683, 132] width 24 height 23
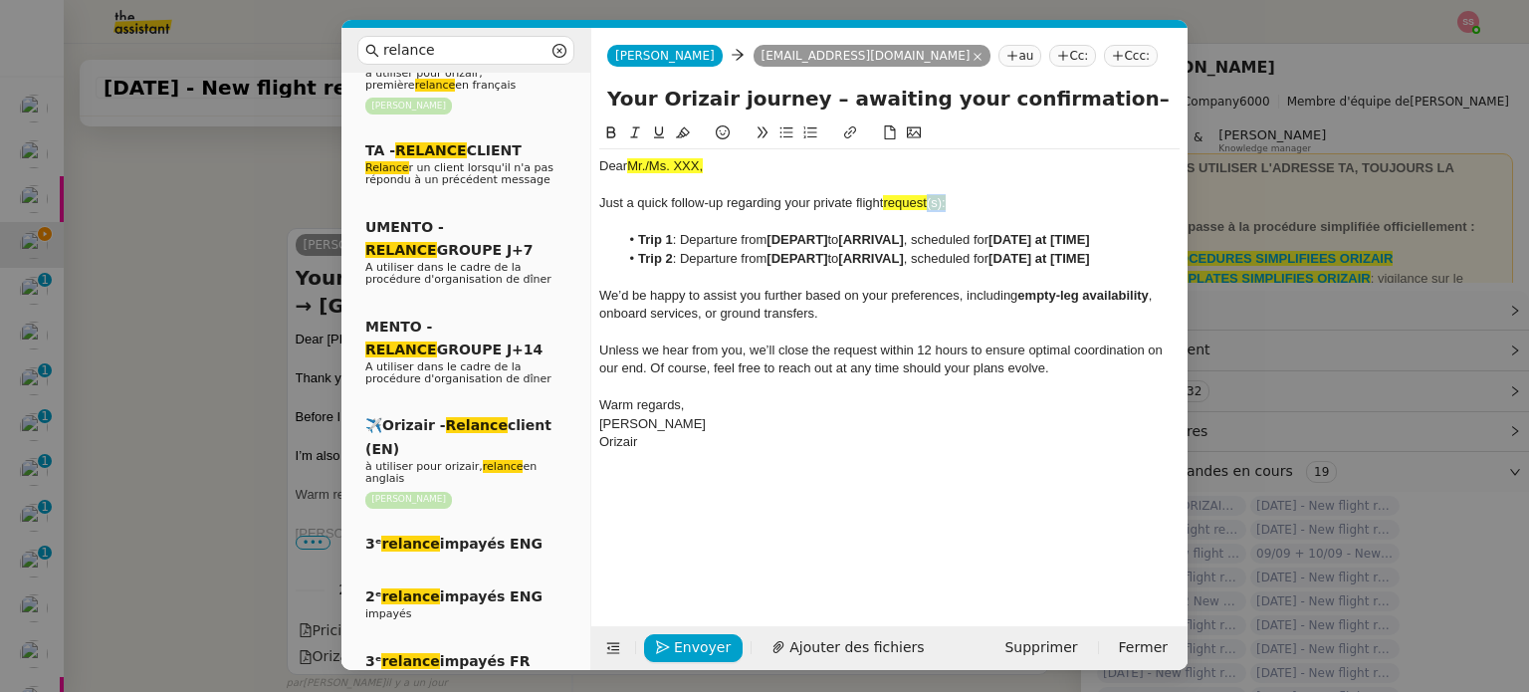
drag, startPoint x: 955, startPoint y: 198, endPoint x: 931, endPoint y: 202, distance: 25.2
click at [931, 202] on div "Just a quick follow-up regarding your private flight request(s):" at bounding box center [889, 203] width 580 height 18
drag, startPoint x: 951, startPoint y: 201, endPoint x: 887, endPoint y: 200, distance: 64.7
click at [887, 200] on div "Just a quick follow-up regarding your private flight requests" at bounding box center [889, 203] width 580 height 18
click at [689, 130] on button at bounding box center [683, 132] width 24 height 23
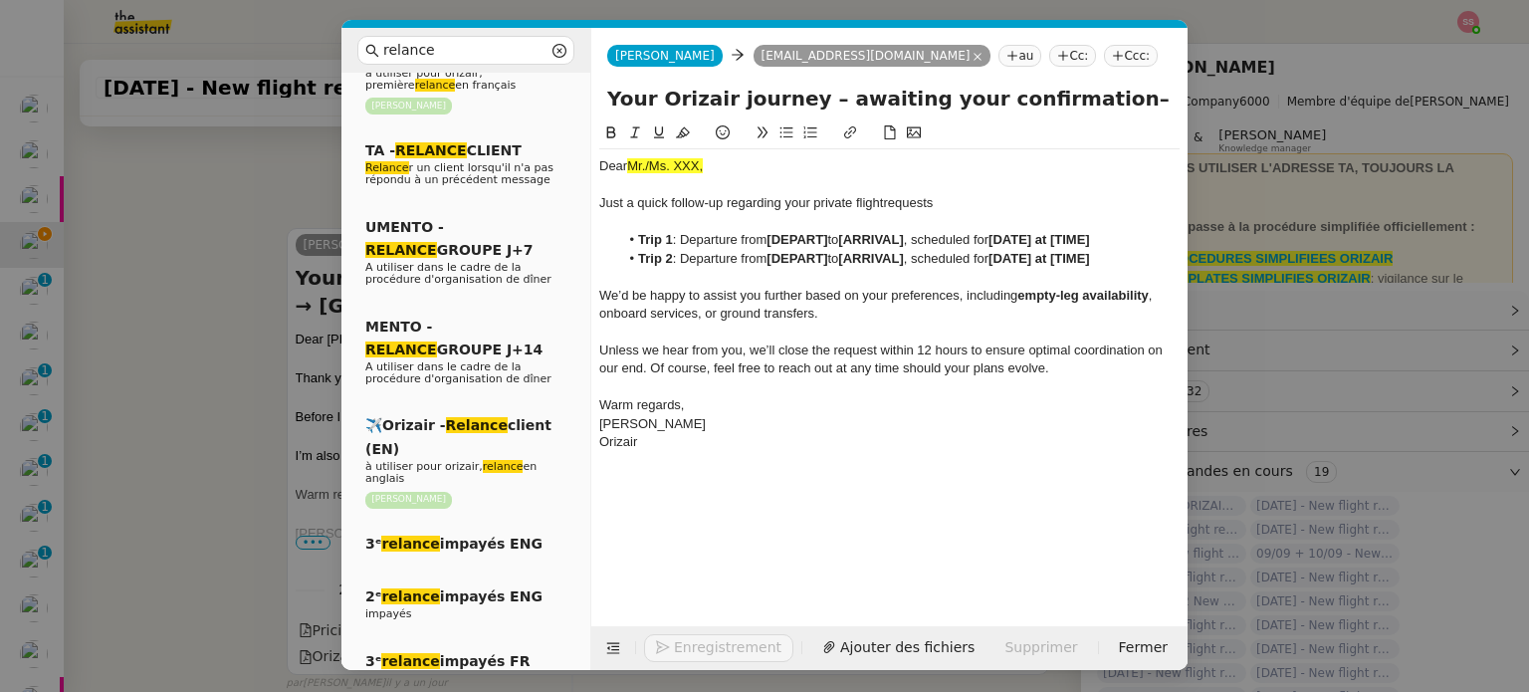
click at [289, 284] on nz-modal-container "relance Service Relance Bon de Commande LBP A utiliser dans le cadre de la proc…" at bounding box center [764, 346] width 1529 height 692
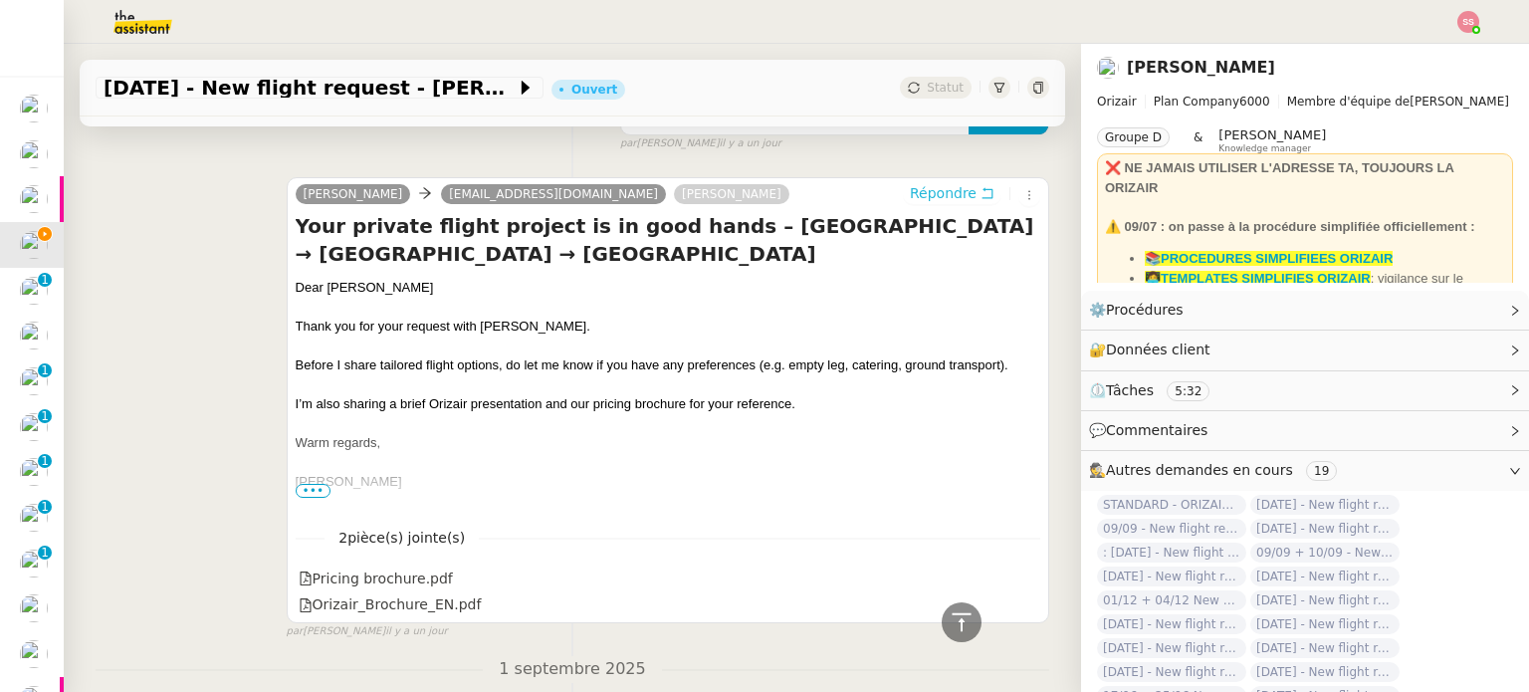
scroll to position [1007, 0]
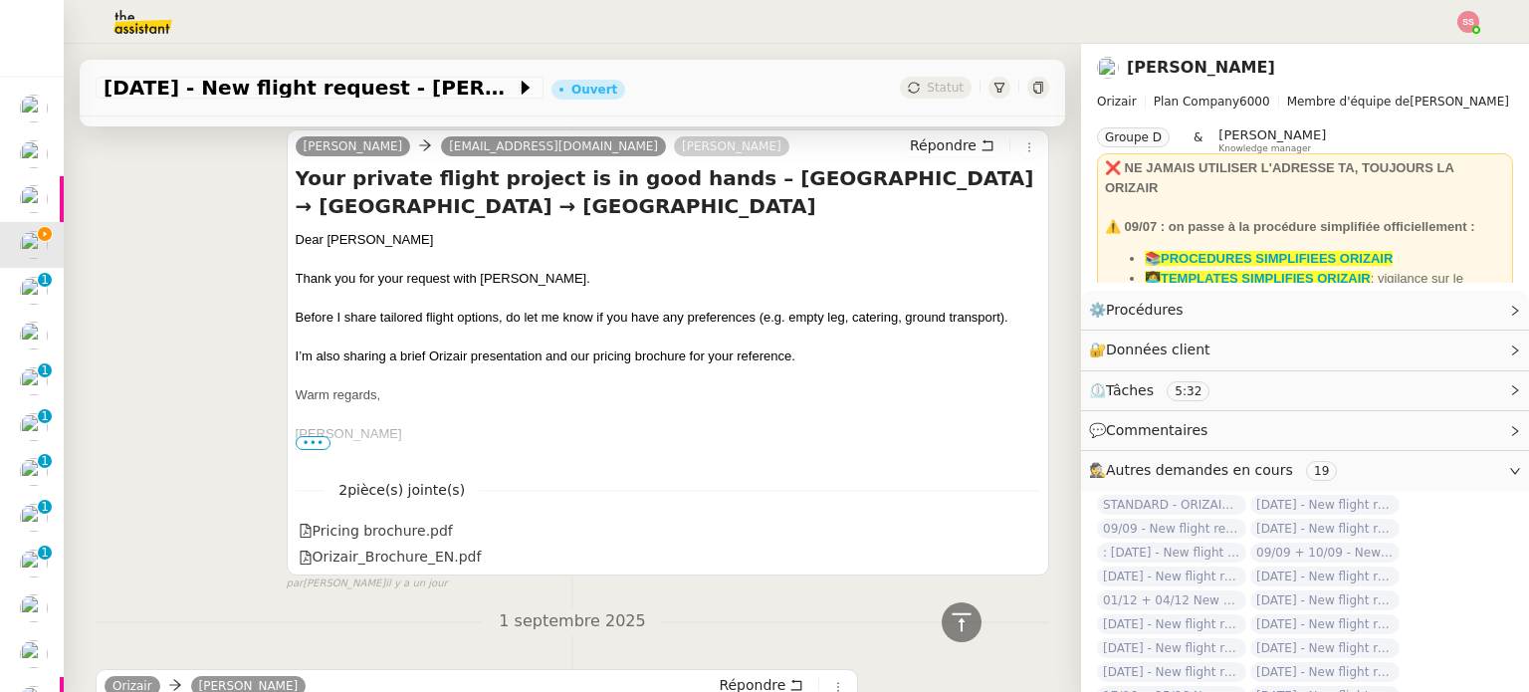
click at [352, 202] on div "Your private flight project is in good hands – London → Bergerac → London Dear …" at bounding box center [668, 313] width 744 height 299
click at [362, 230] on div "Dear [PERSON_NAME]" at bounding box center [668, 240] width 744 height 20
copy div "Dear [PERSON_NAME]"
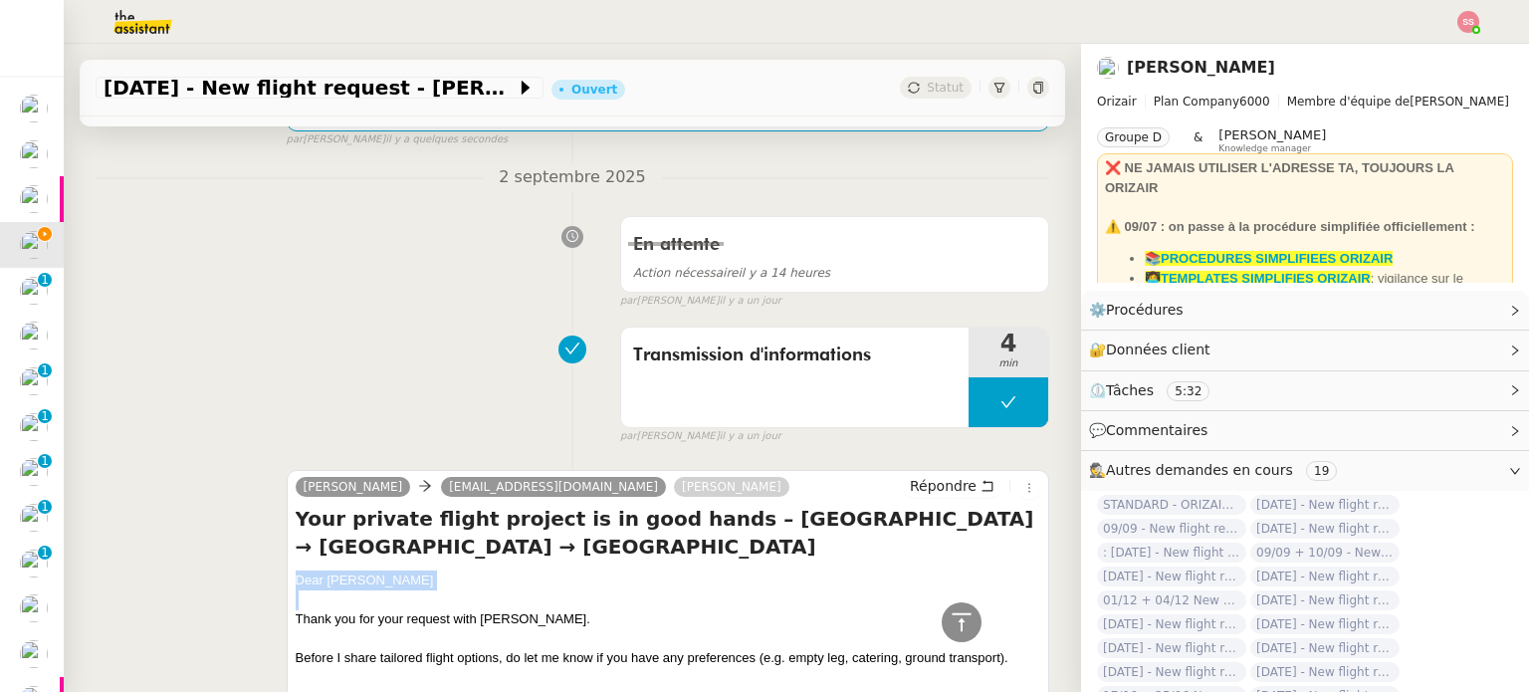
scroll to position [410, 0]
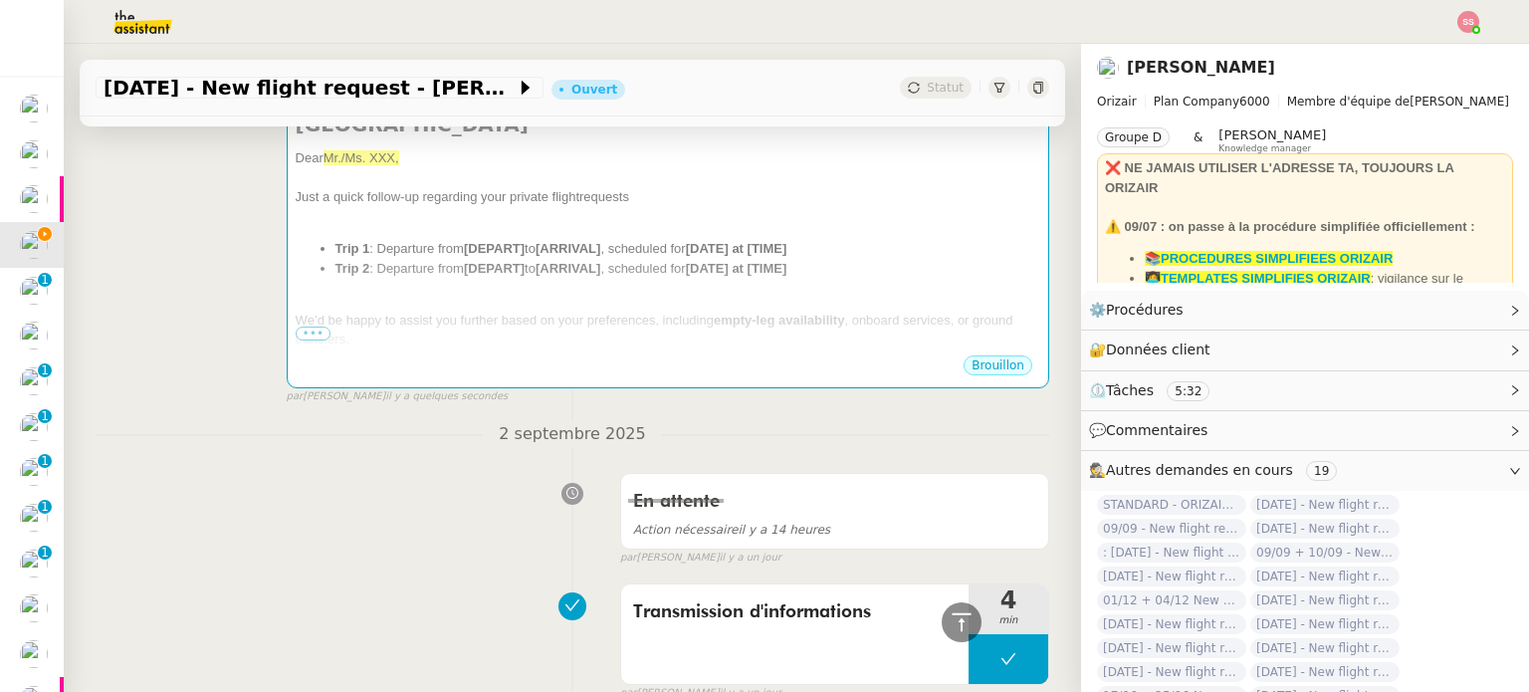
click at [529, 291] on div at bounding box center [668, 301] width 744 height 20
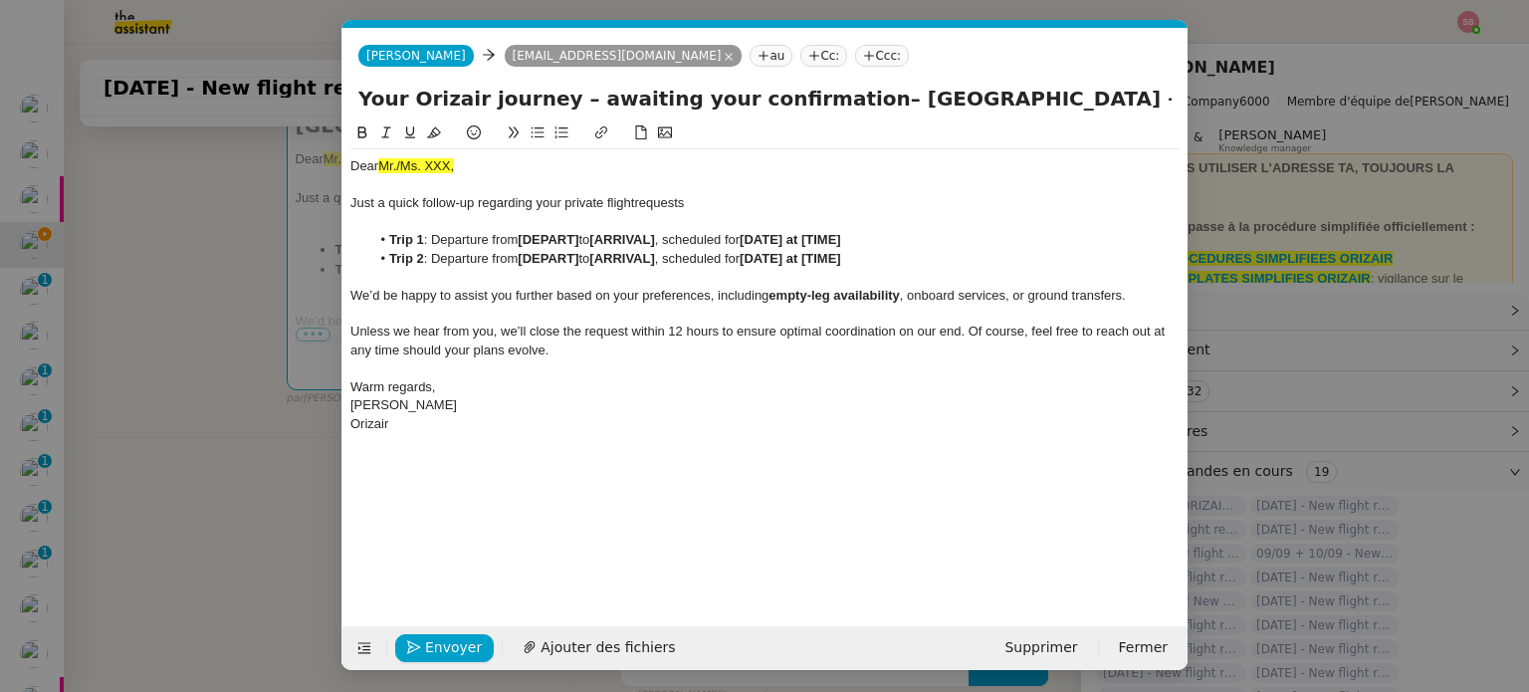
scroll to position [0, 86]
drag, startPoint x: 466, startPoint y: 174, endPoint x: 342, endPoint y: 157, distance: 124.6
click at [342, 157] on nz-spin "Dear Mr./Ms. XXX, Just a quick follow-up regarding your private flight requests…" at bounding box center [764, 362] width 845 height 482
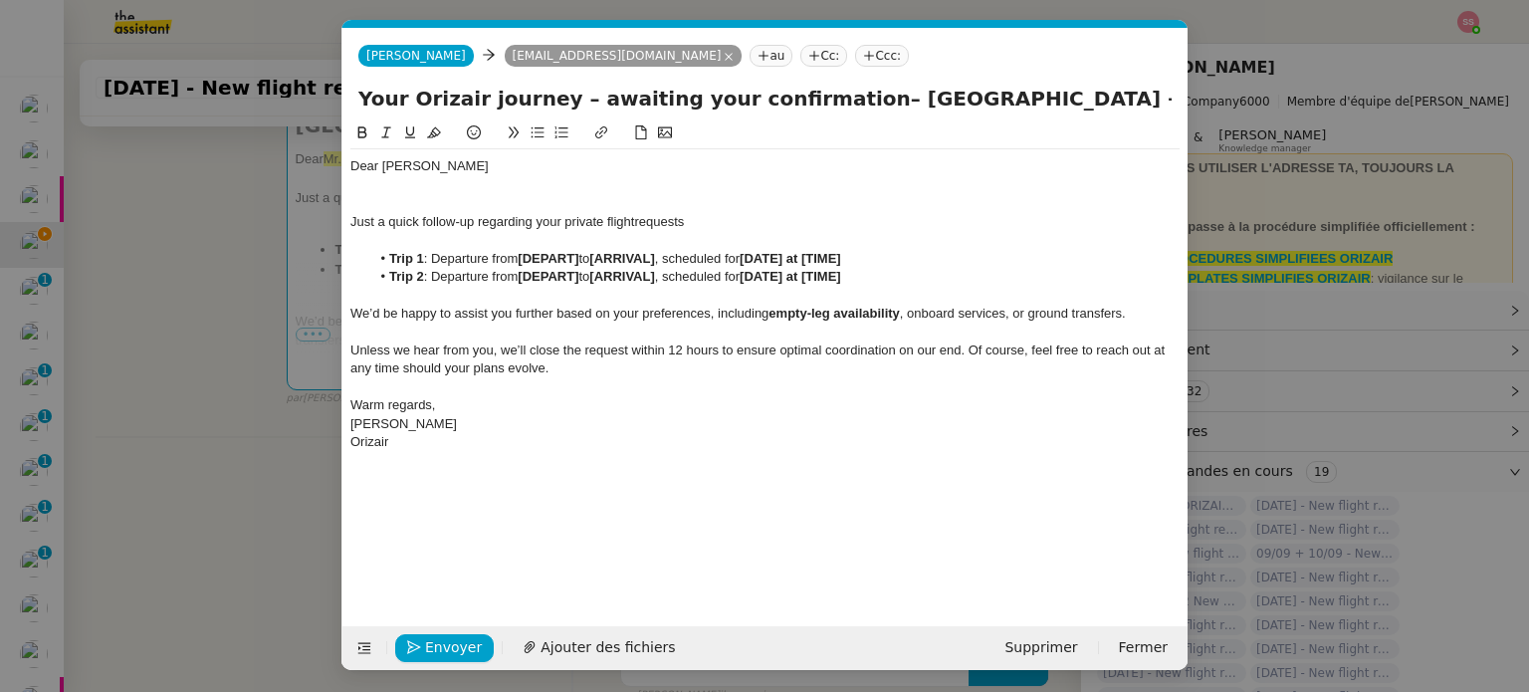
scroll to position [0, 0]
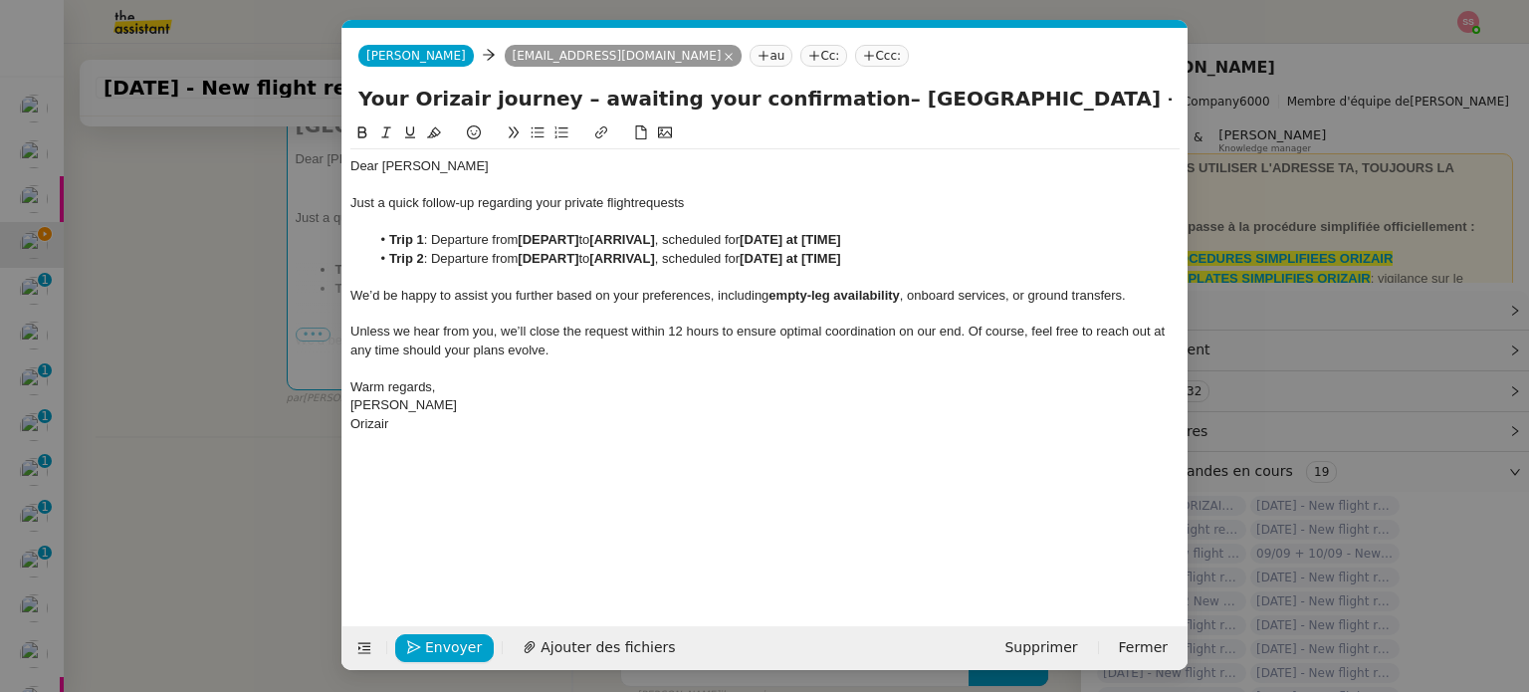
drag, startPoint x: 211, startPoint y: 289, endPoint x: 207, endPoint y: 321, distance: 33.1
click at [211, 290] on nz-modal-container "relance Service Relance Bon de Commande LBP A utiliser dans le cadre de la proc…" at bounding box center [764, 346] width 1529 height 692
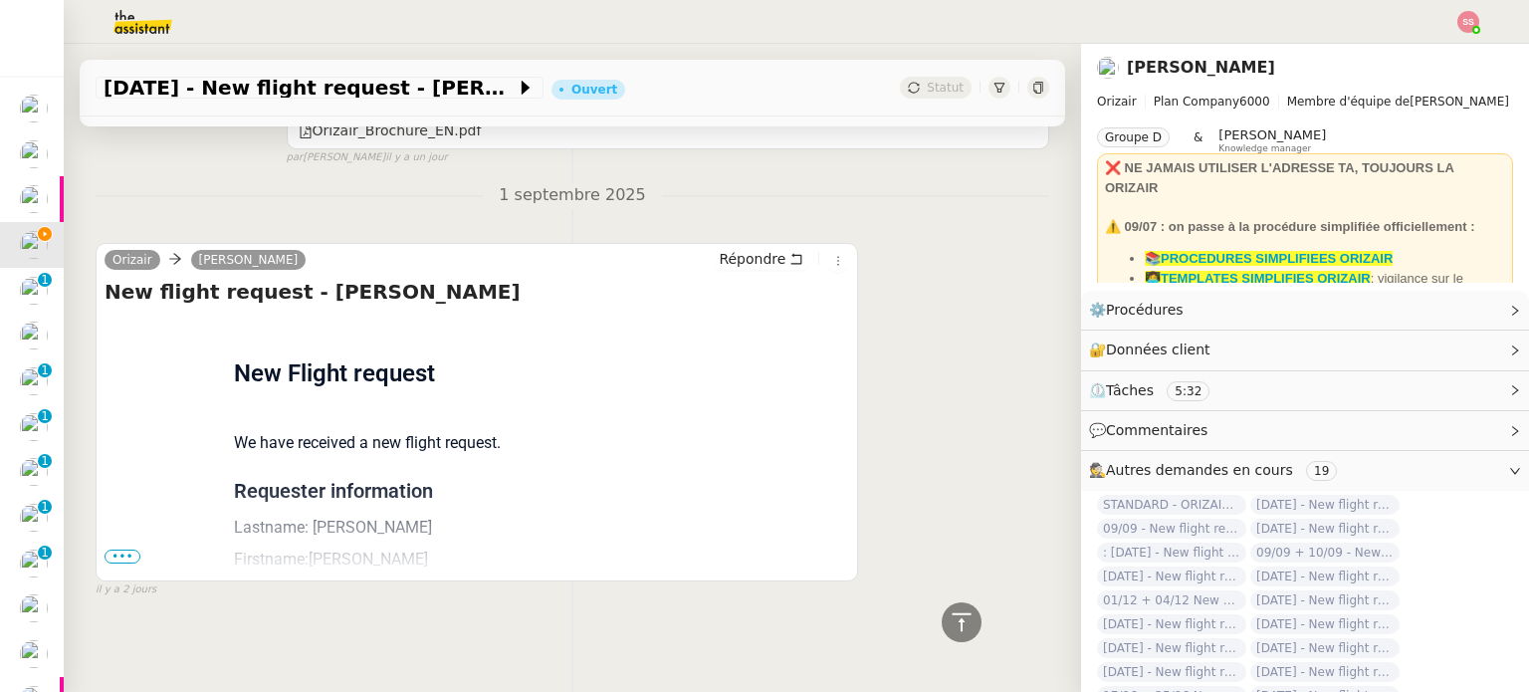
scroll to position [1439, 0]
click at [118, 548] on span "•••" at bounding box center [122, 555] width 36 height 14
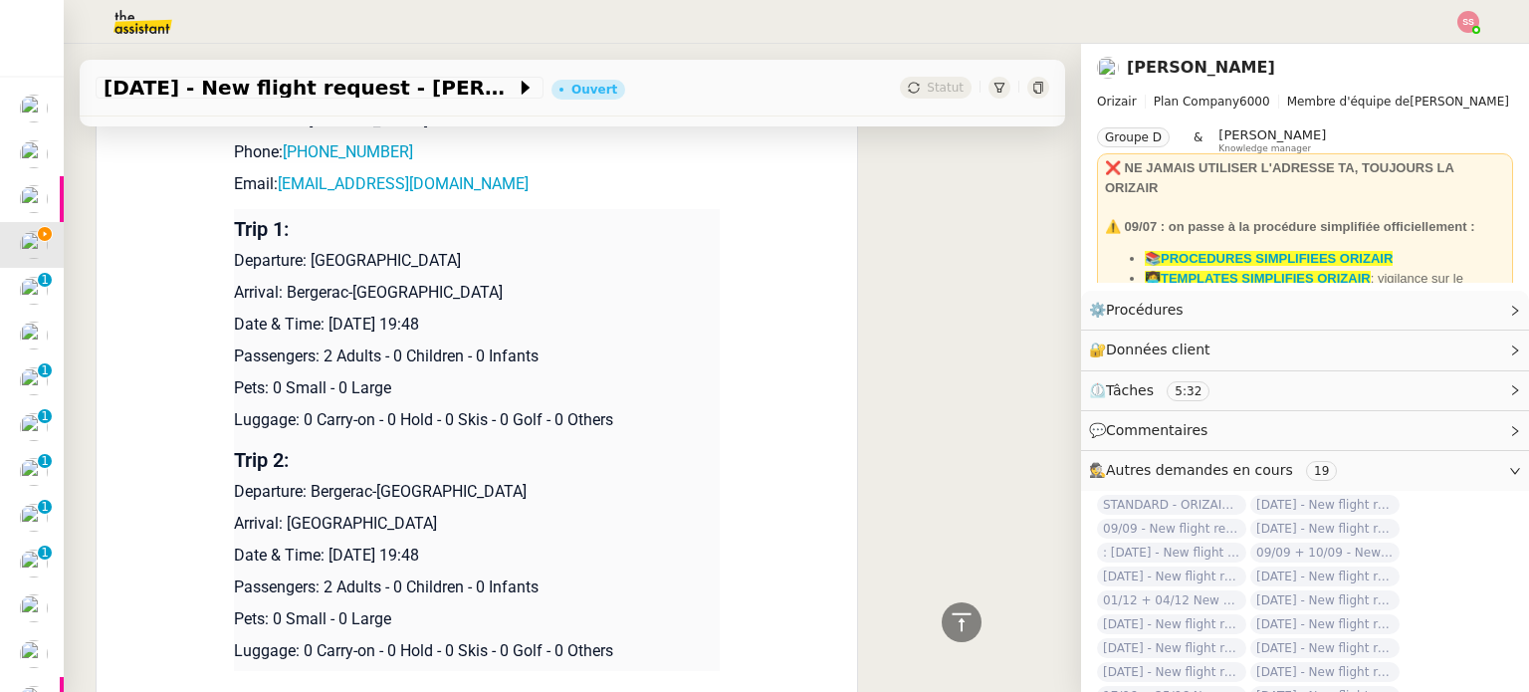
scroll to position [1837, 0]
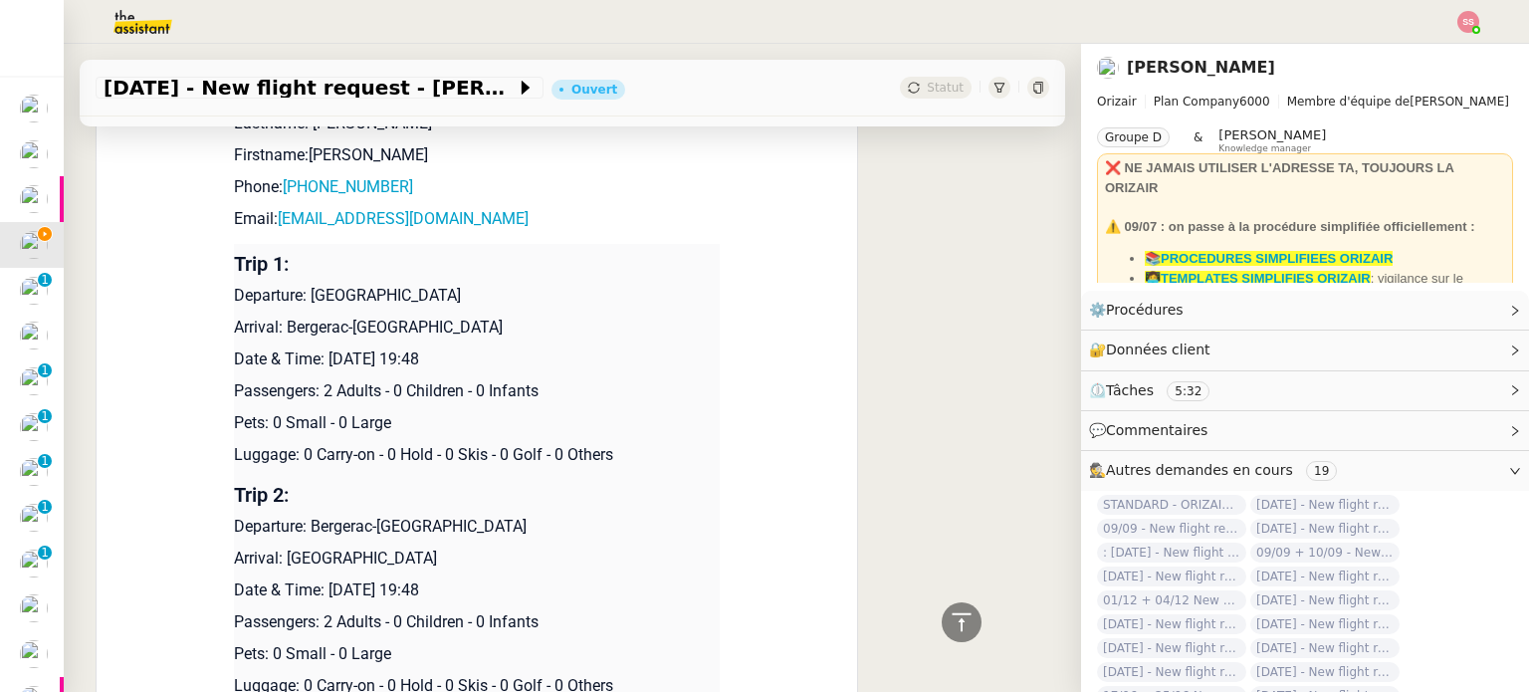
drag, startPoint x: 303, startPoint y: 289, endPoint x: 480, endPoint y: 292, distance: 177.2
click at [480, 292] on p "Departure: [GEOGRAPHIC_DATA]" at bounding box center [477, 296] width 486 height 24
copy p "London Stansted Airport"
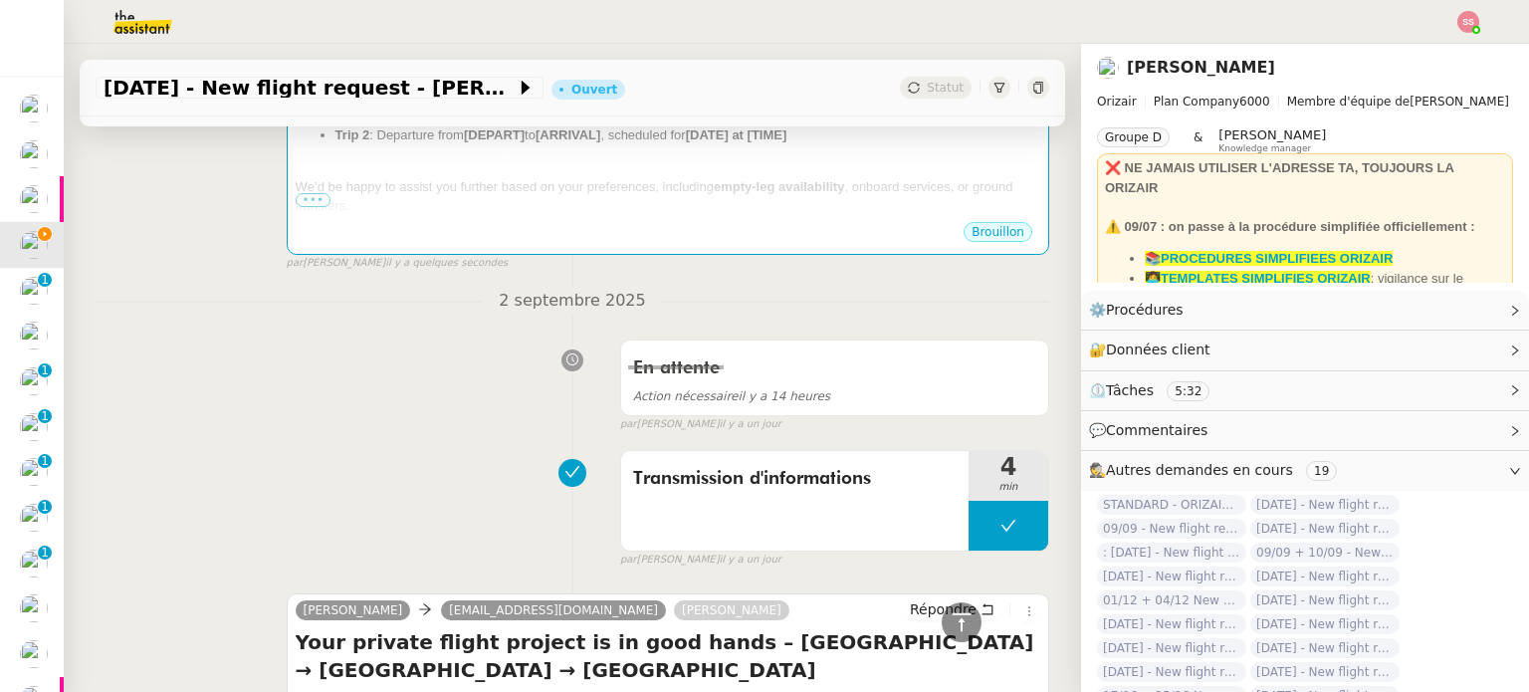
scroll to position [145, 0]
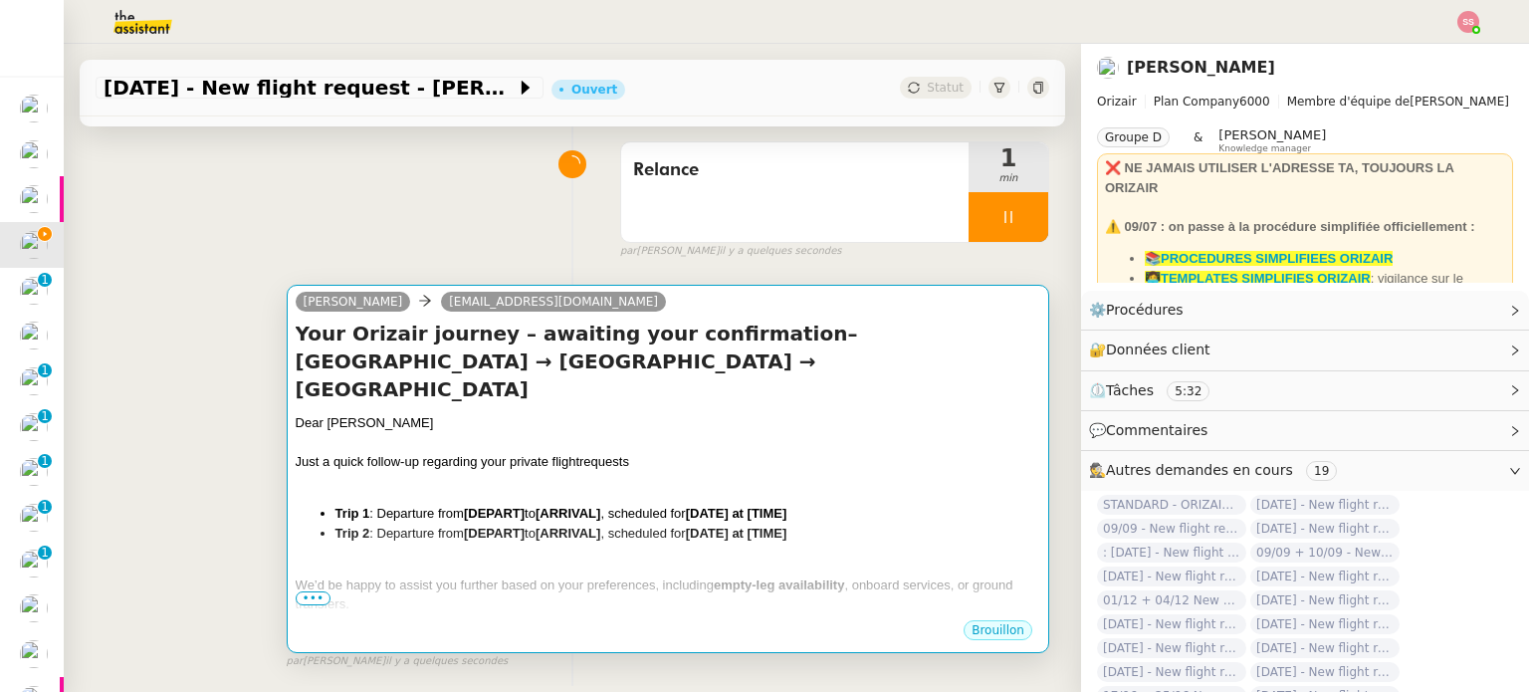
click at [502, 413] on div "Dear [PERSON_NAME]" at bounding box center [668, 423] width 744 height 20
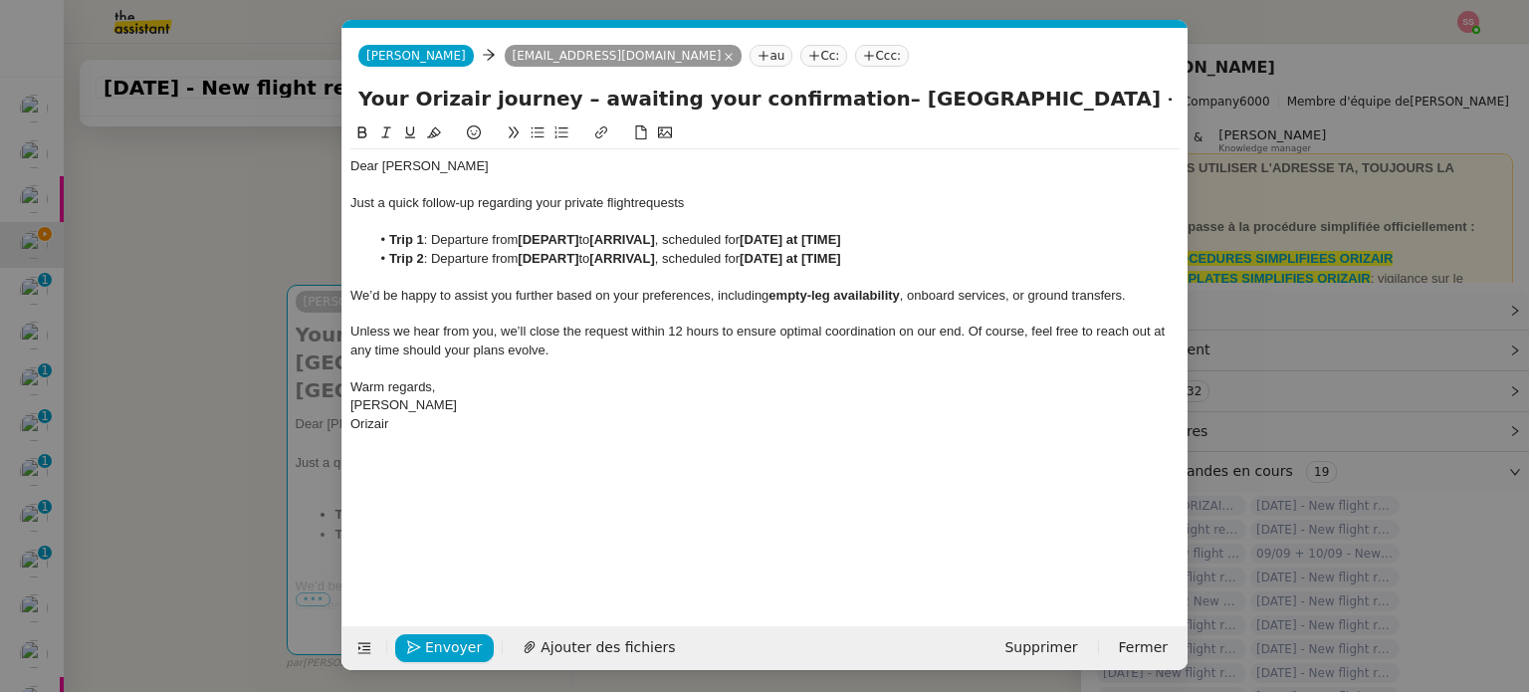
scroll to position [0, 86]
drag, startPoint x: 582, startPoint y: 240, endPoint x: 521, endPoint y: 238, distance: 60.7
click at [521, 238] on li "Trip 1 : Departure from [DEPART] to [ARRIVAL] , scheduled for [DATE] at [TIME]" at bounding box center [775, 240] width 810 height 18
drag, startPoint x: 669, startPoint y: 258, endPoint x: 604, endPoint y: 263, distance: 64.9
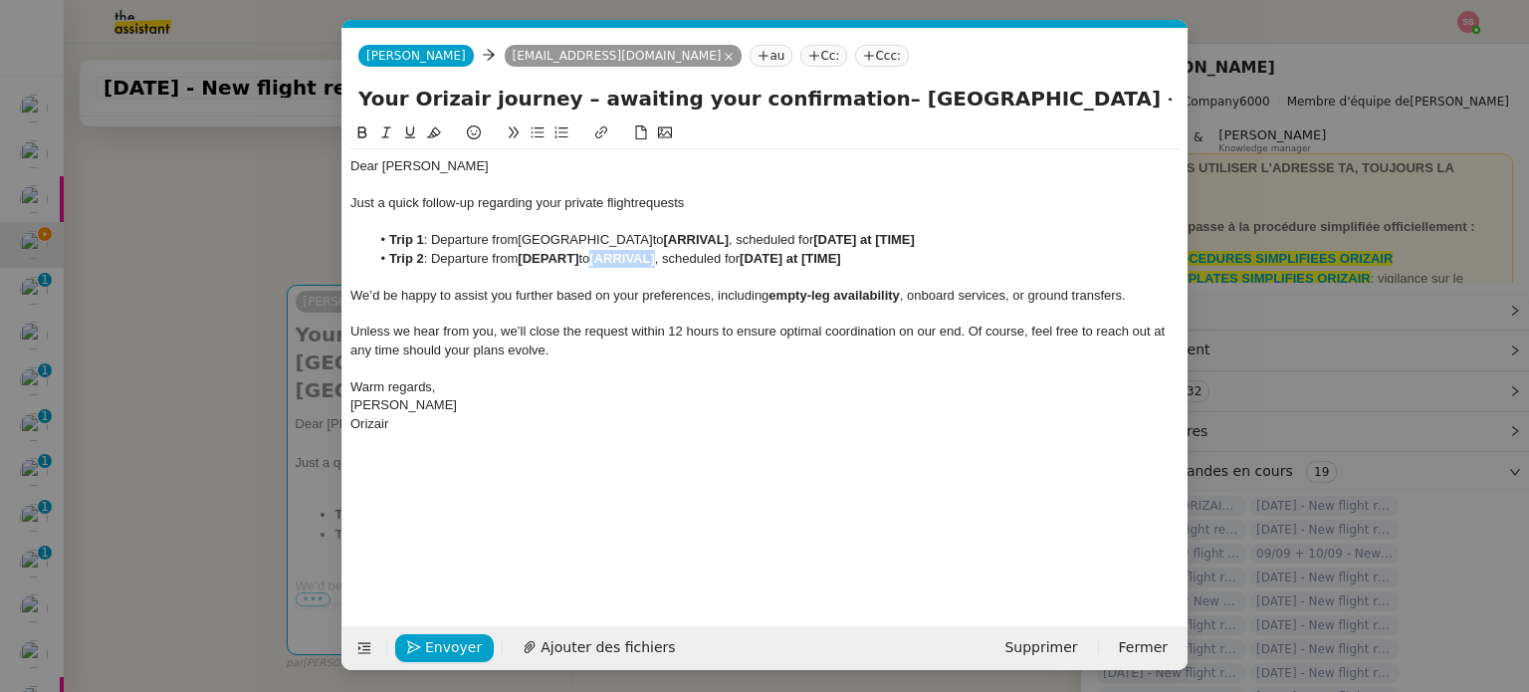
click at [604, 263] on li "Trip 2 : Departure from [DEPART] to [ARRIVAL] , scheduled for [DATE] at [TIME]" at bounding box center [775, 259] width 810 height 18
click at [286, 458] on nz-modal-container "relance Service Relance Bon de Commande LBP A utiliser dans le cadre de la proc…" at bounding box center [764, 346] width 1529 height 692
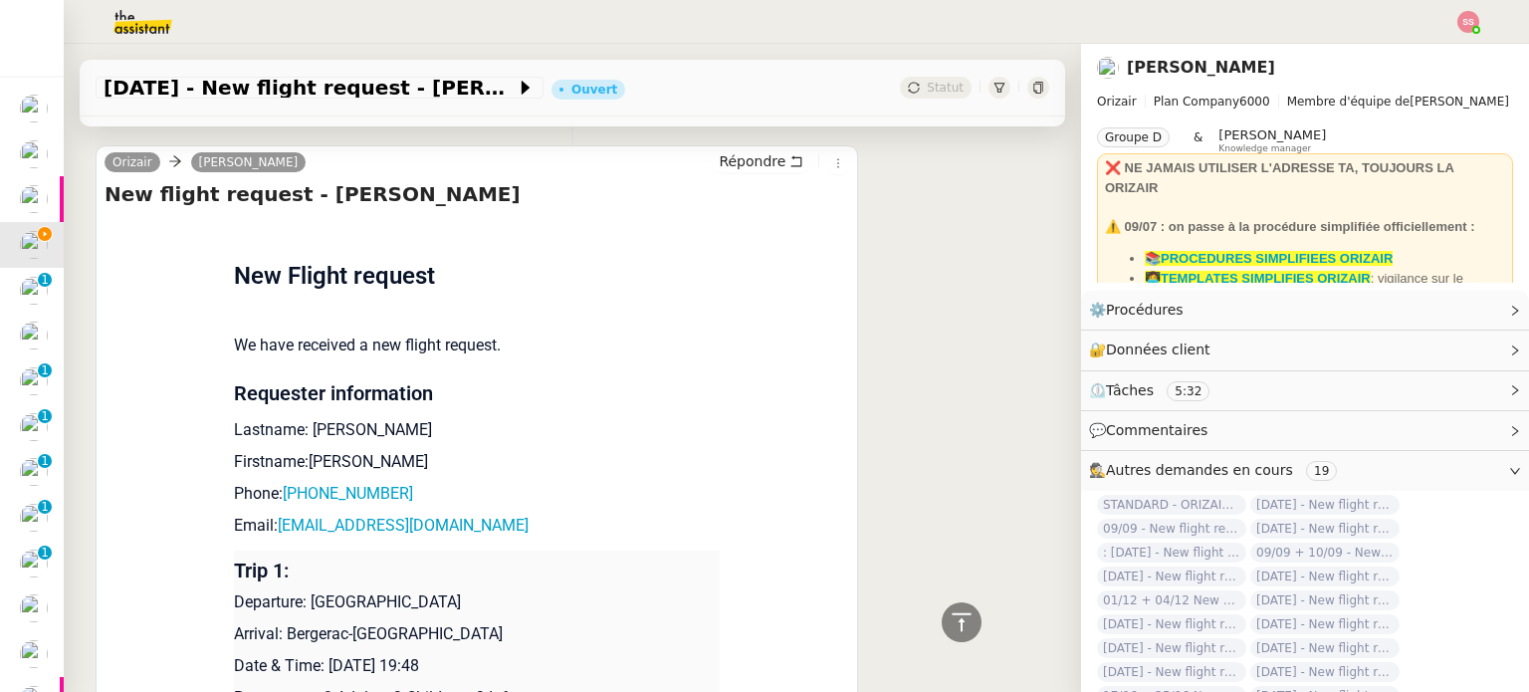
scroll to position [1836, 0]
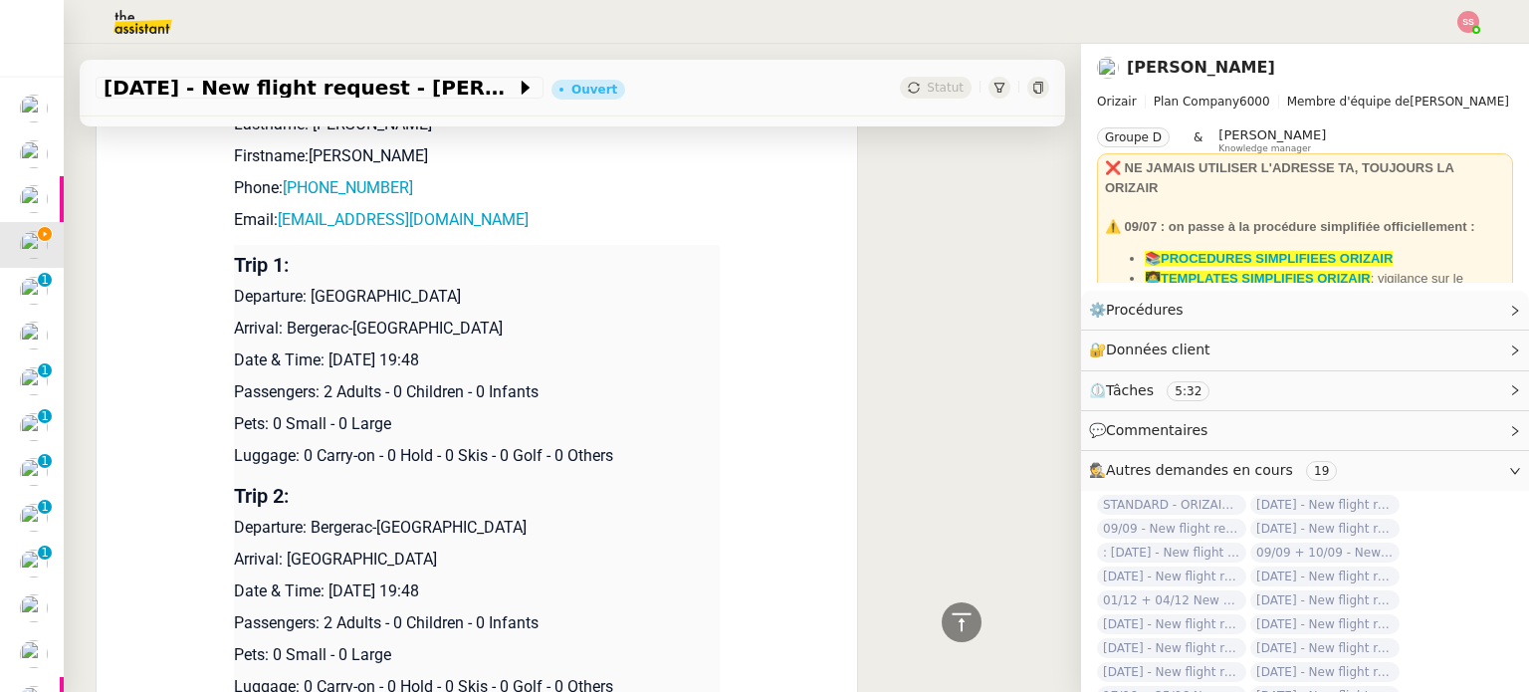
drag, startPoint x: 275, startPoint y: 322, endPoint x: 493, endPoint y: 315, distance: 218.1
click at [493, 316] on p "Arrival: Bergerac-[GEOGRAPHIC_DATA]" at bounding box center [477, 328] width 486 height 24
copy p "Bergerac-Roumanière Airport"
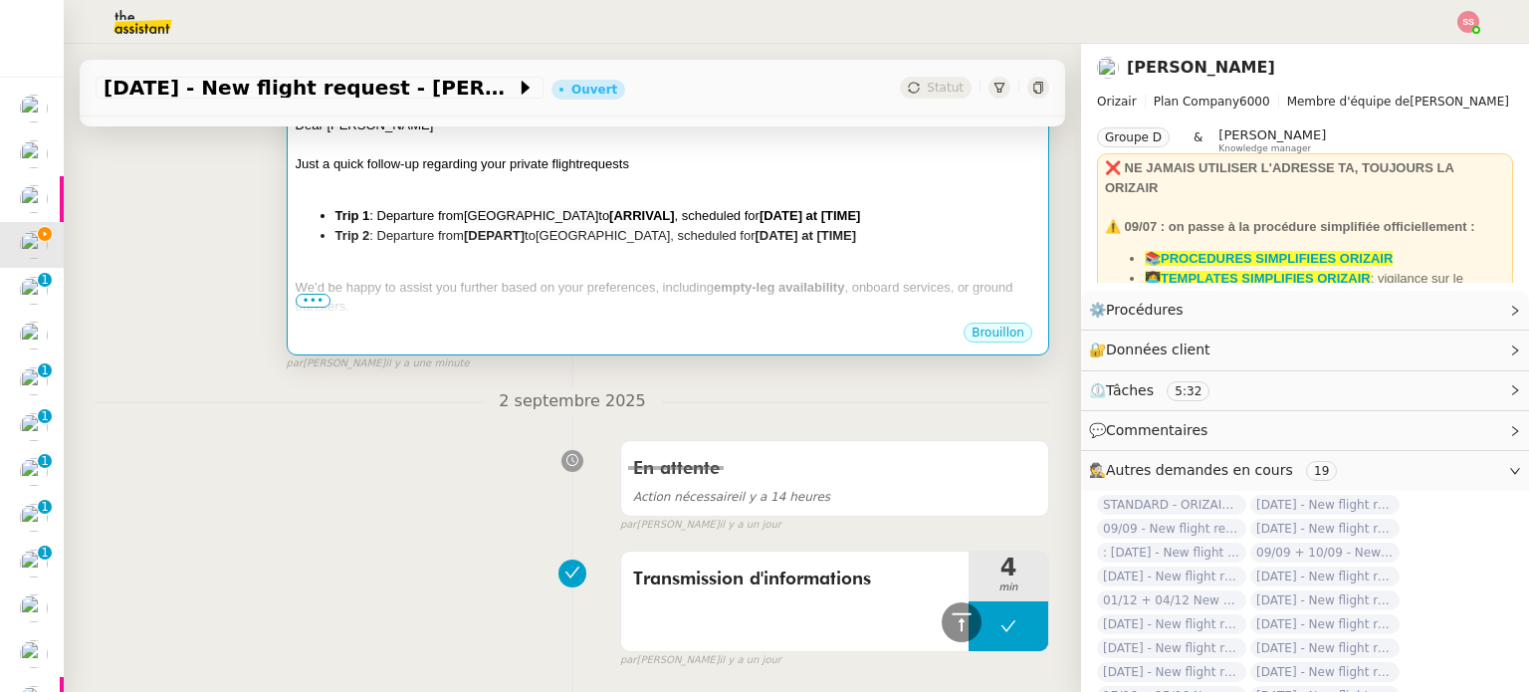
click at [627, 278] on div "We’d be happy to assist you further based on your preferences, including empty-…" at bounding box center [668, 297] width 744 height 39
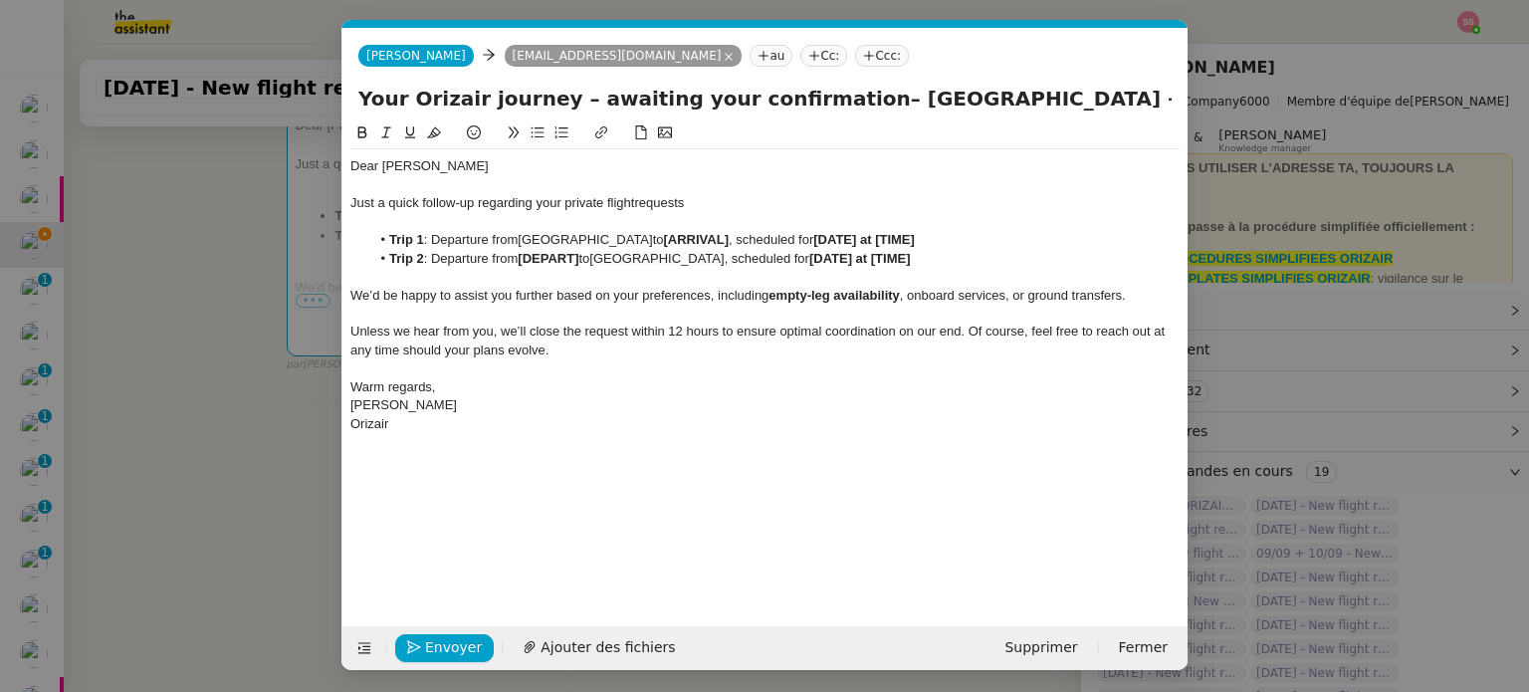
scroll to position [0, 86]
drag, startPoint x: 740, startPoint y: 242, endPoint x: 680, endPoint y: 239, distance: 60.8
click at [680, 239] on strong "[ARRIVAL]" at bounding box center [696, 239] width 65 height 15
drag, startPoint x: 585, startPoint y: 258, endPoint x: 525, endPoint y: 258, distance: 59.7
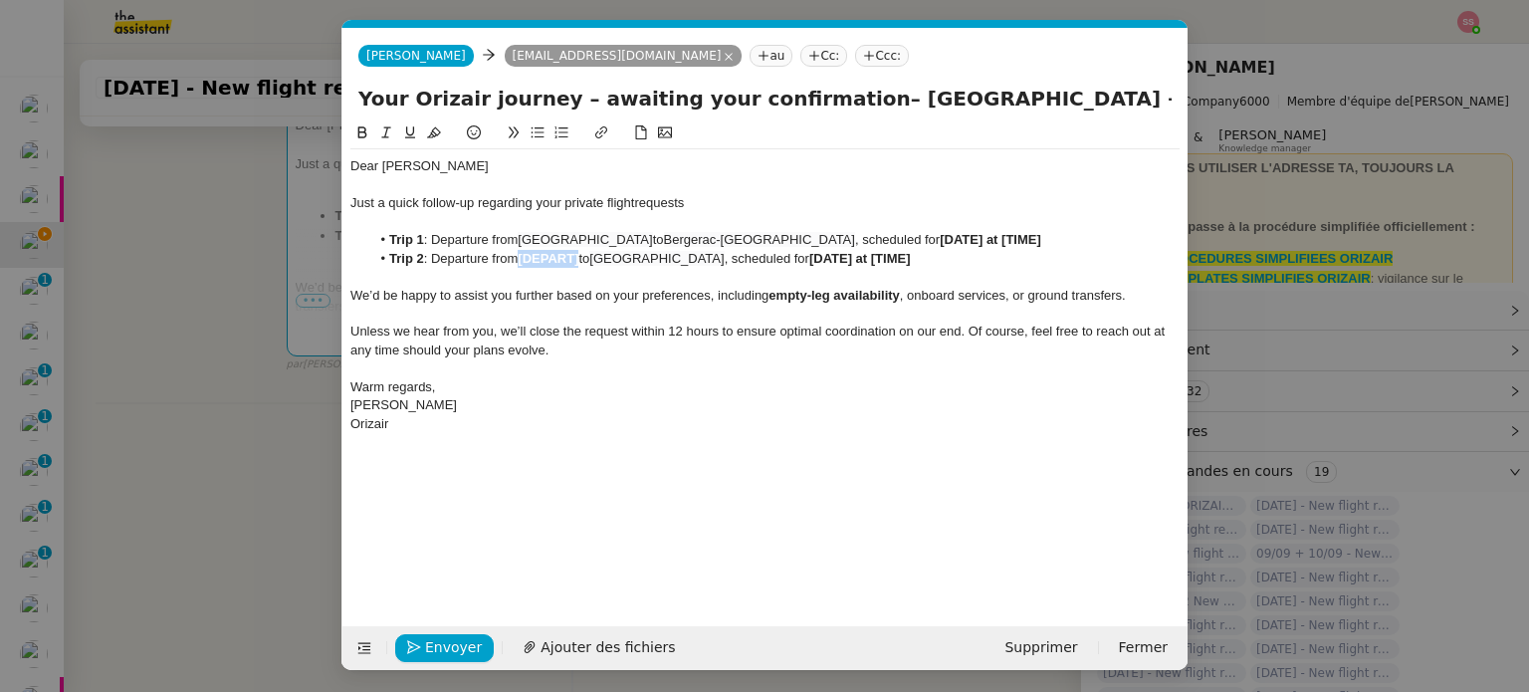
click at [525, 258] on li "Trip 2 : Departure from [DEPART] to London Stansted Airport , scheduled for [DA…" at bounding box center [775, 259] width 810 height 18
click at [276, 450] on nz-modal-container "relance Service Relance Bon de Commande LBP A utiliser dans le cadre de la proc…" at bounding box center [764, 346] width 1529 height 692
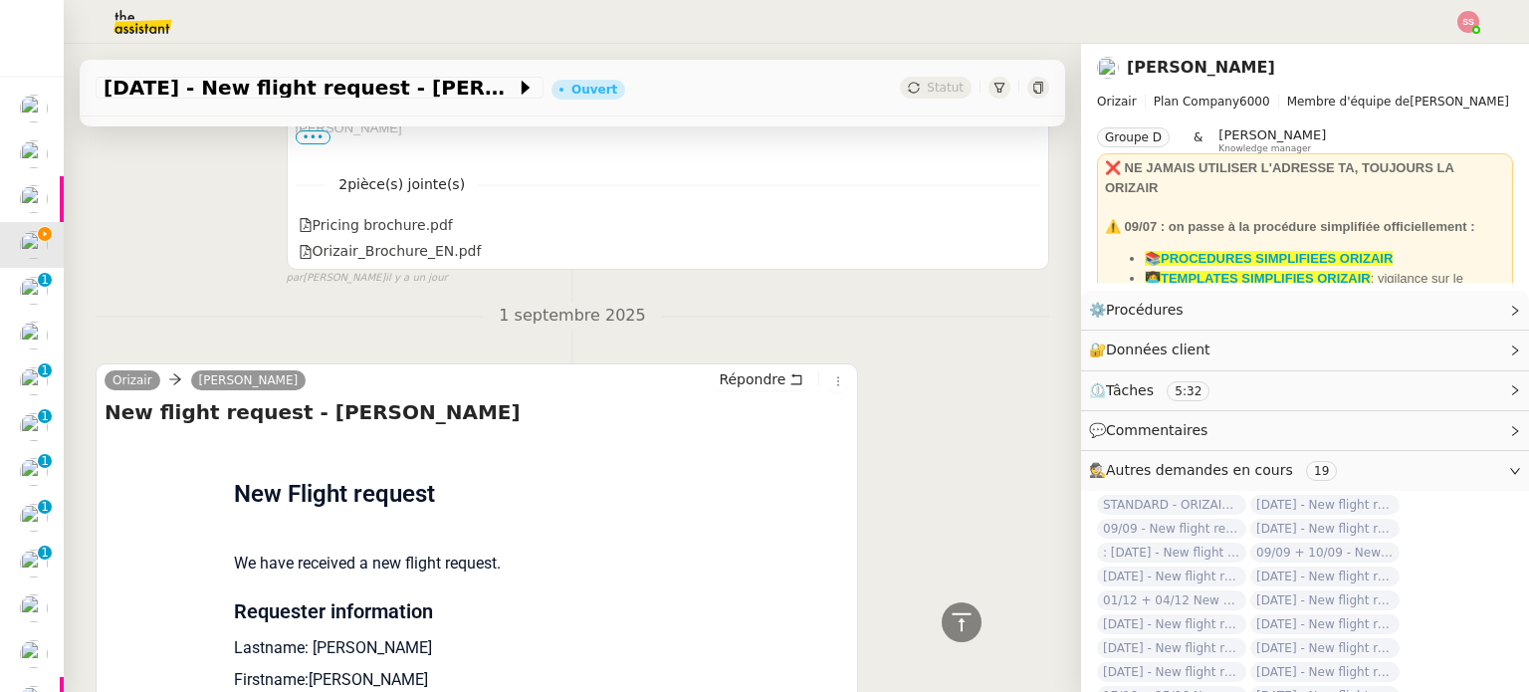
scroll to position [1737, 0]
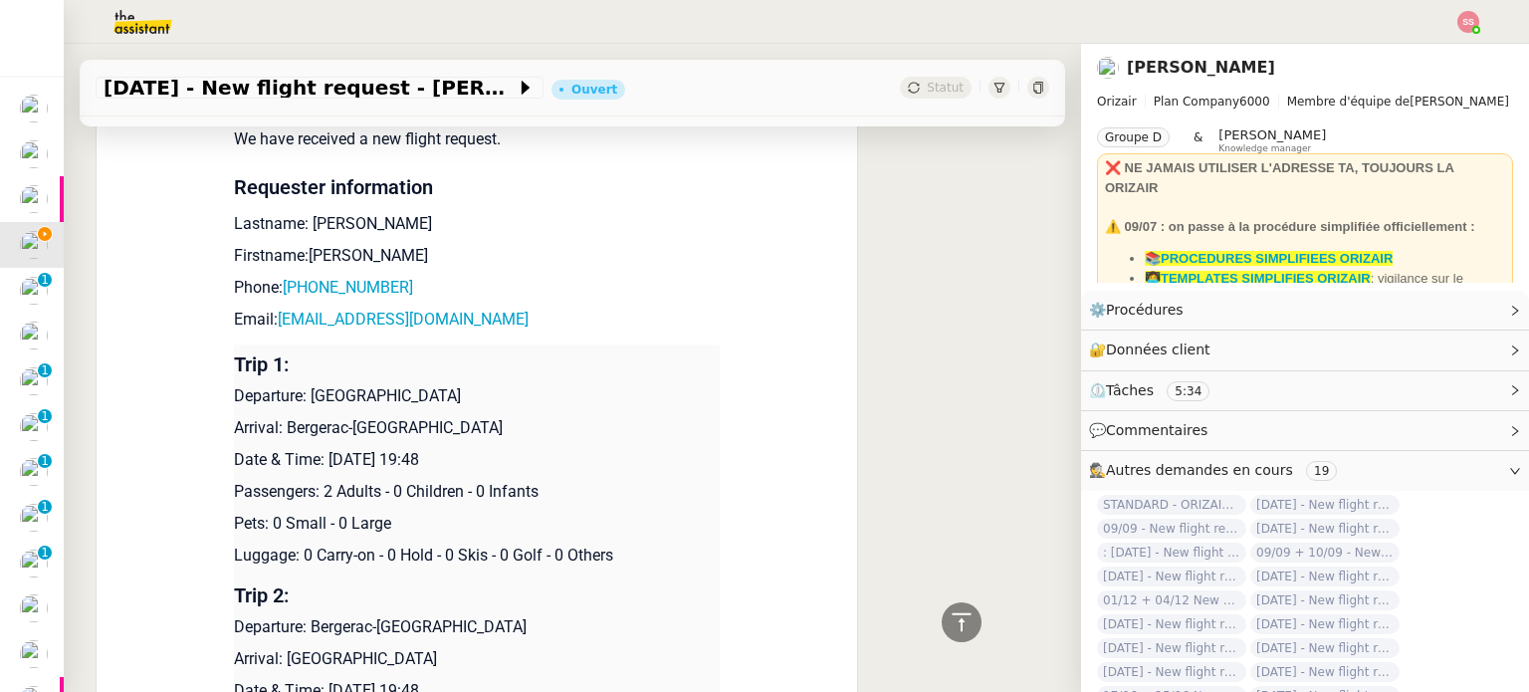
drag, startPoint x: 323, startPoint y: 449, endPoint x: 511, endPoint y: 441, distance: 187.3
click at [511, 448] on p "Date & Time: [DATE] 19:48" at bounding box center [477, 460] width 486 height 24
copy p "18th December 2025 19:48"
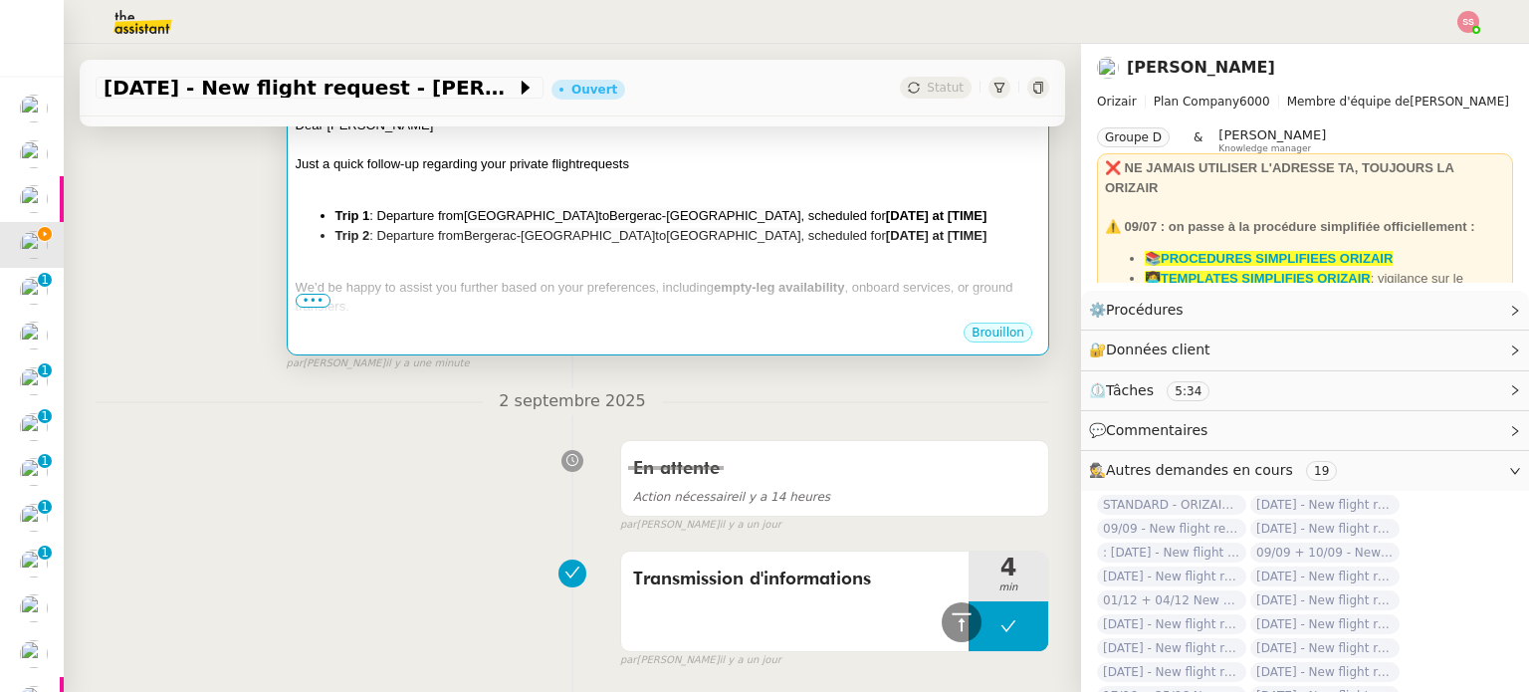
click at [787, 280] on strong "empty-leg availability" at bounding box center [779, 287] width 131 height 15
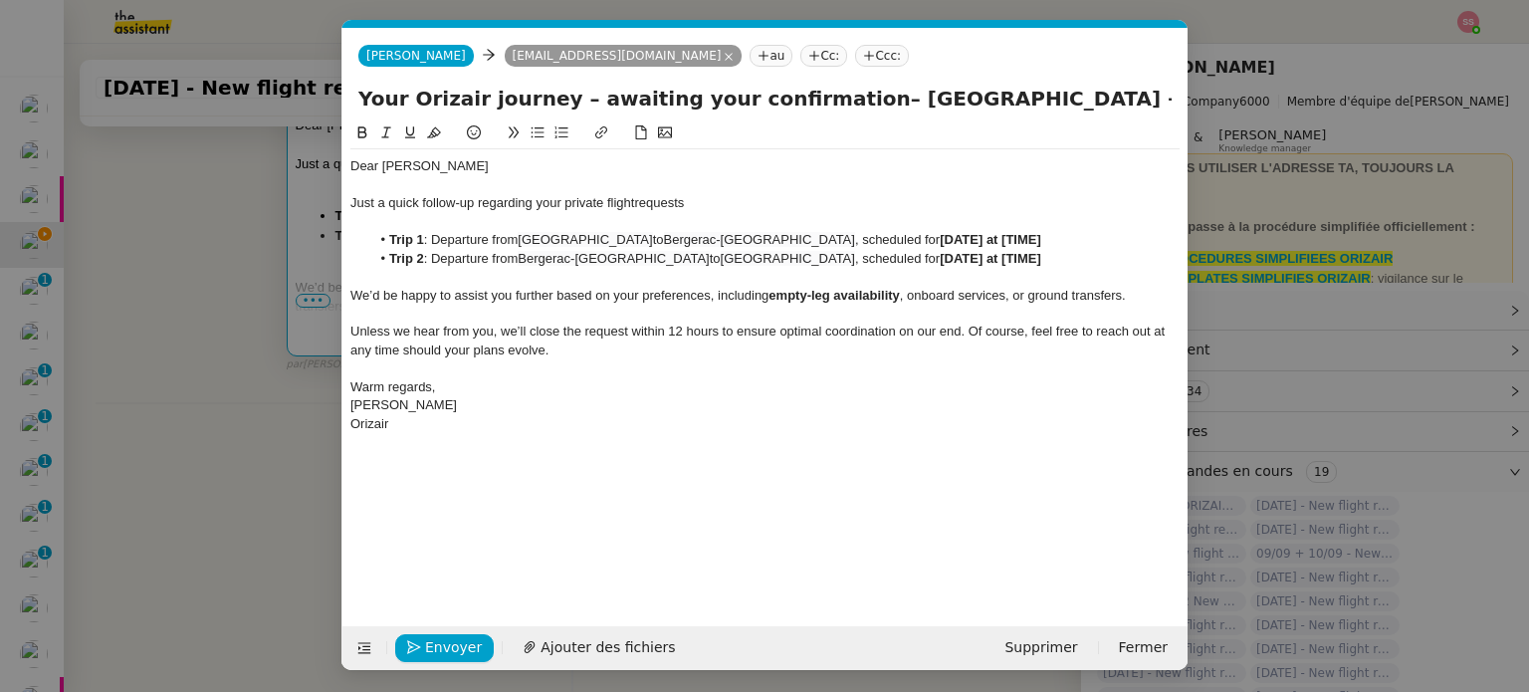
scroll to position [0, 86]
drag, startPoint x: 1046, startPoint y: 242, endPoint x: 935, endPoint y: 237, distance: 110.6
click at [935, 237] on li "Trip 1 : Departure from London Stansted Airport to Bergerac-Roumanière Airport …" at bounding box center [775, 240] width 810 height 18
paste div
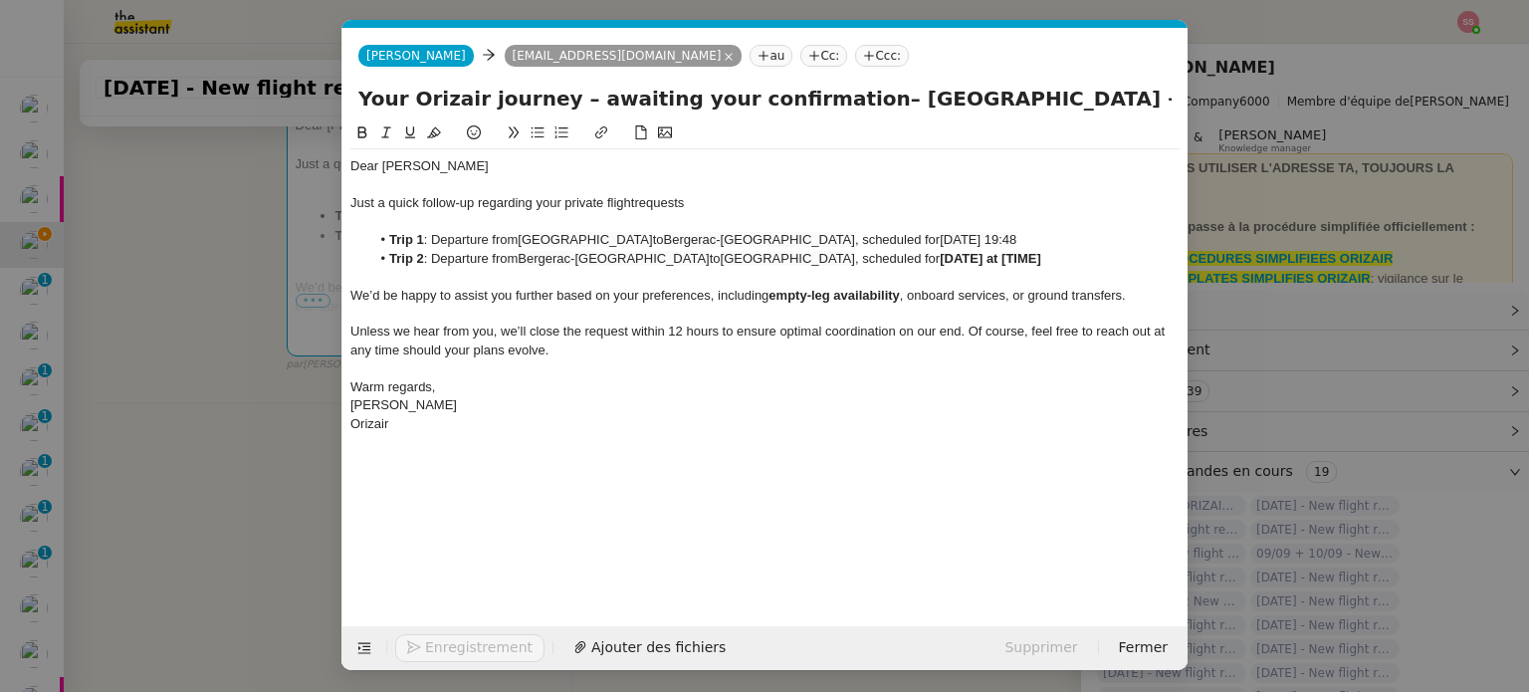
click at [239, 438] on nz-modal-container "relance Service Relance Bon de Commande LBP A utiliser dans le cadre de la proc…" at bounding box center [764, 346] width 1529 height 692
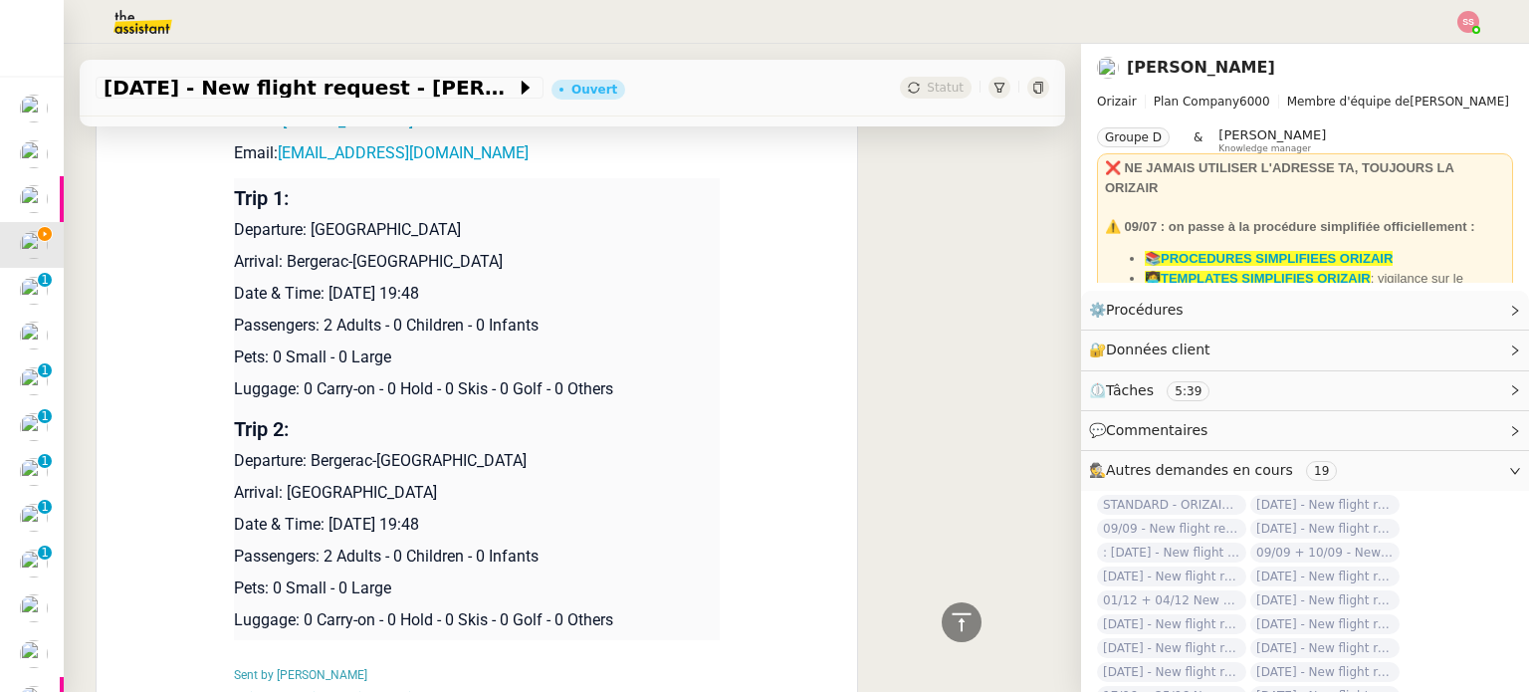
scroll to position [1936, 0]
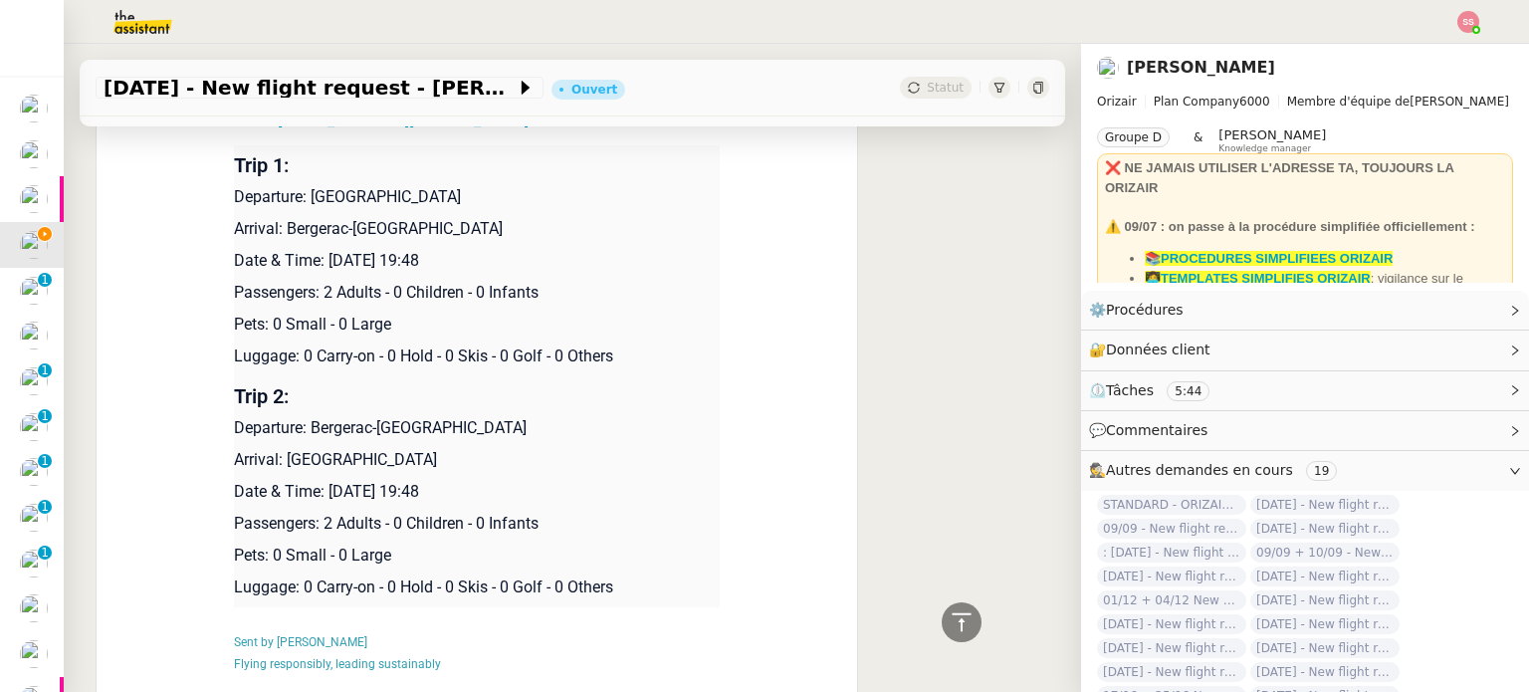
drag, startPoint x: 516, startPoint y: 483, endPoint x: 322, endPoint y: 488, distance: 193.1
click at [322, 488] on p "Date & Time: [DATE] 19:48" at bounding box center [477, 492] width 486 height 24
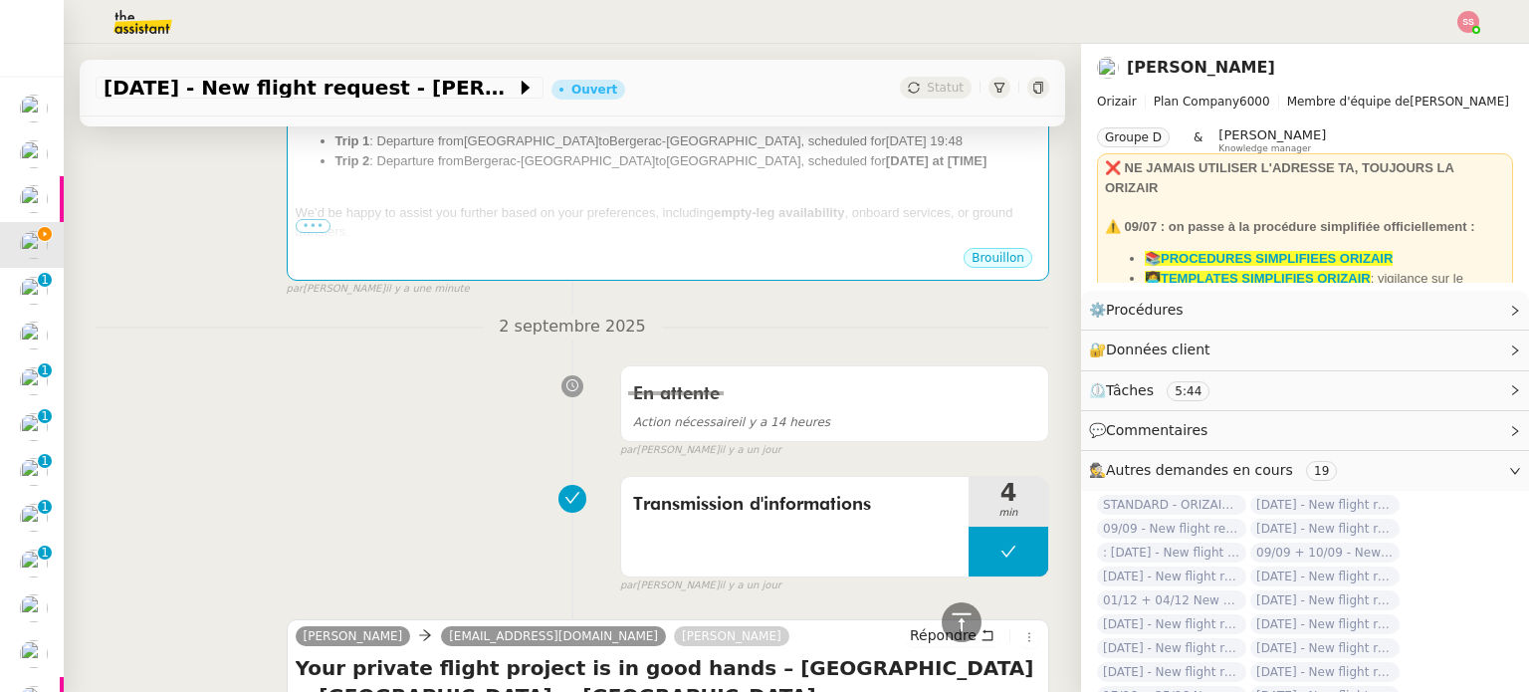
scroll to position [343, 0]
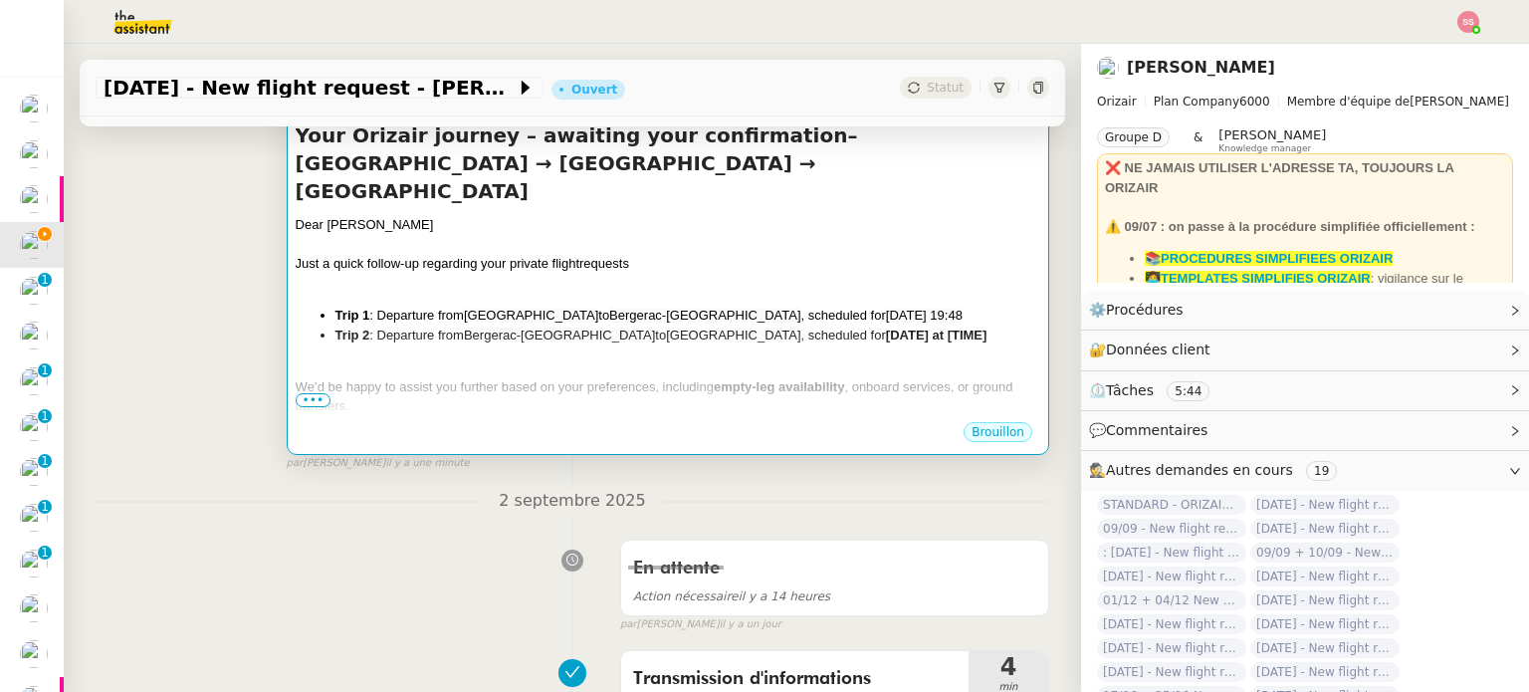
click at [760, 357] on div at bounding box center [668, 367] width 744 height 20
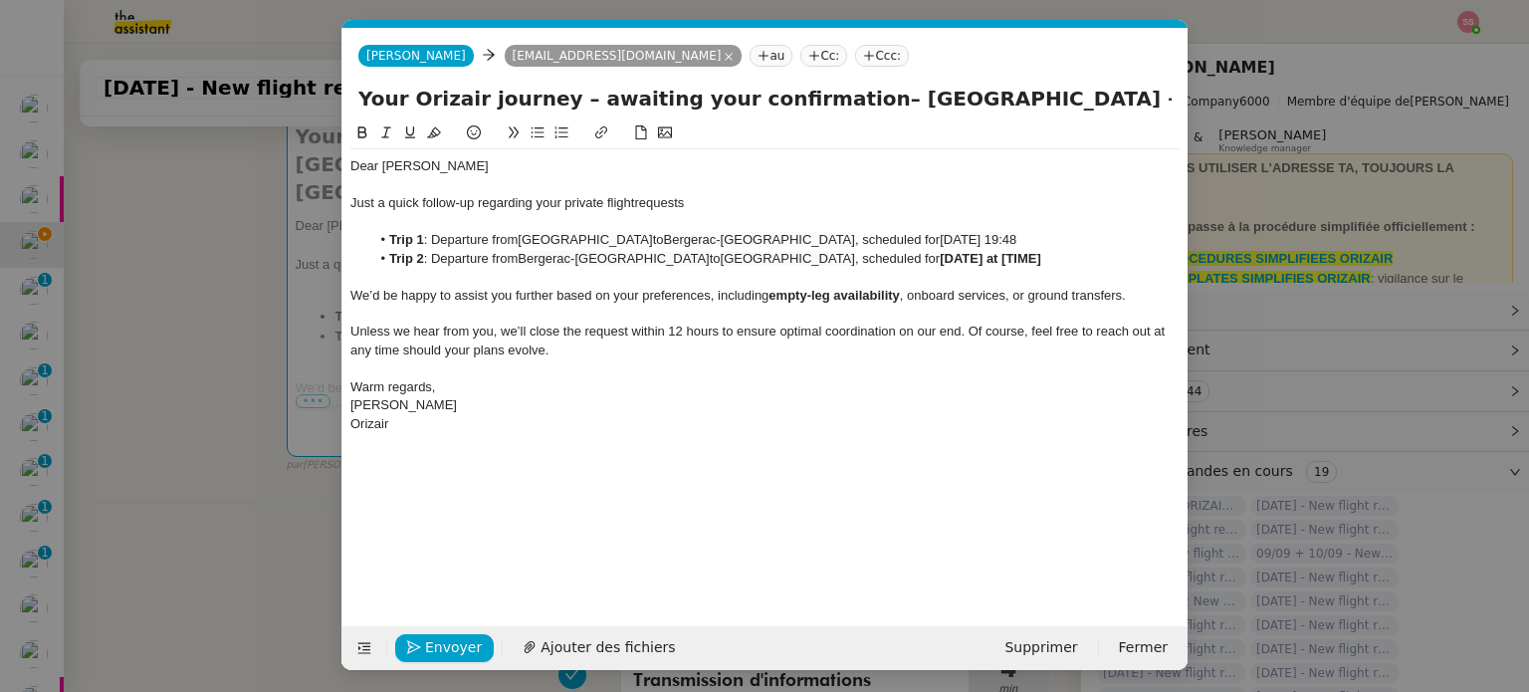
scroll to position [0, 86]
drag, startPoint x: 1048, startPoint y: 259, endPoint x: 933, endPoint y: 256, distance: 114.5
click at [933, 256] on li "Trip 2 : Departure from Bergerac-Roumanière Airport to London Stansted Airport …" at bounding box center [775, 259] width 810 height 18
paste div
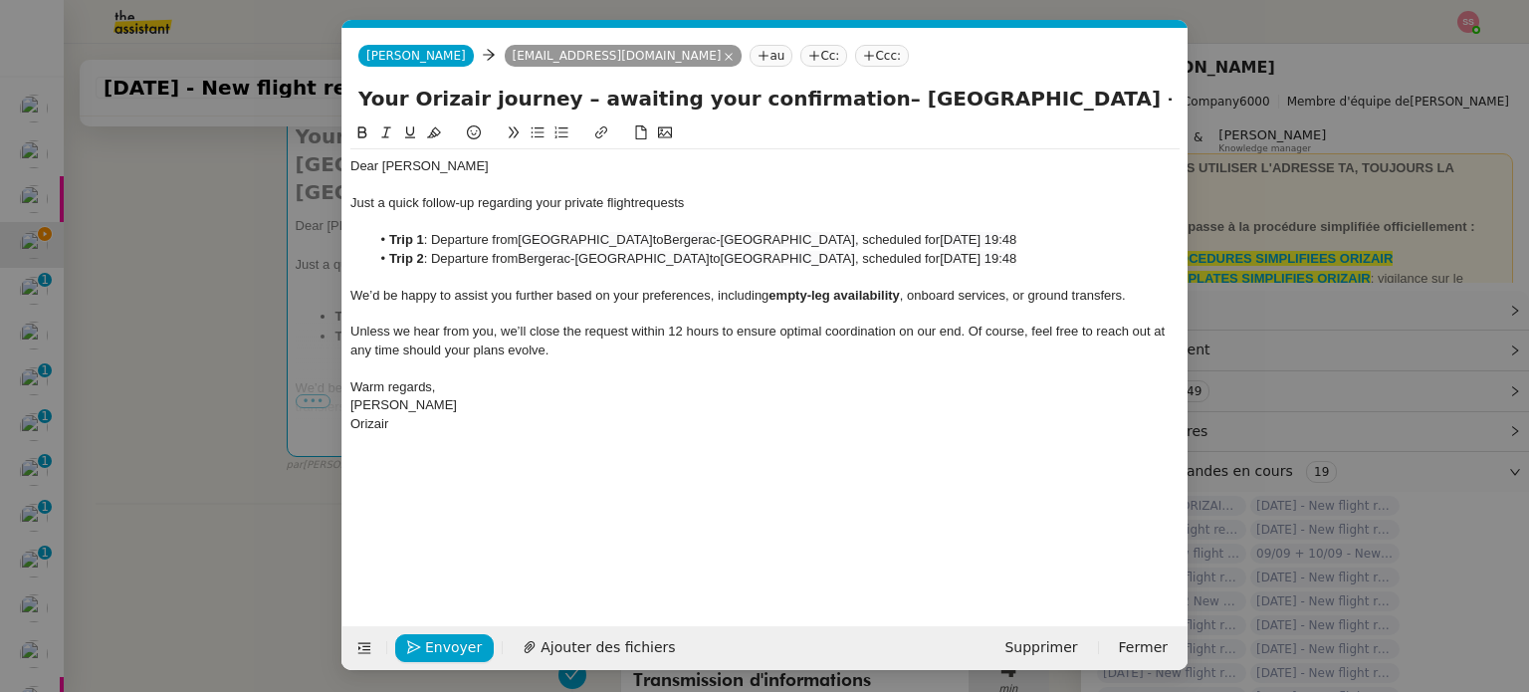
click at [931, 258] on li "Trip 2 : Departure from Bergerac-Roumanière Airport to London Stansted Airport …" at bounding box center [775, 259] width 810 height 18
click at [933, 257] on li "Trip 2 : Departure from Bergerac-Roumanière Airport to London Stansted Airport …" at bounding box center [775, 259] width 810 height 18
click at [681, 346] on div "Unless we hear from you, we’ll close the request within 12 hours to ensure opti…" at bounding box center [764, 340] width 829 height 37
click at [855, 62] on nz-tag "Ccc:" at bounding box center [882, 56] width 54 height 22
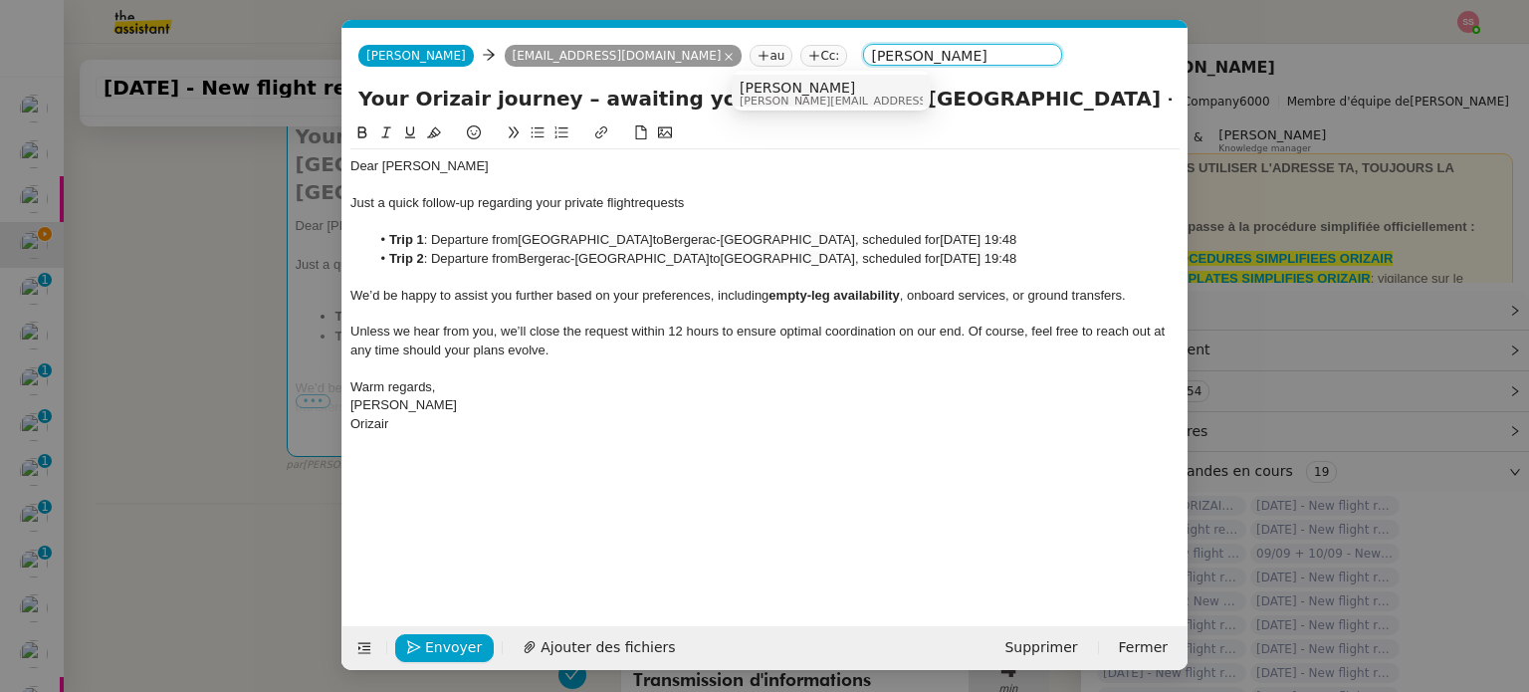
type input "[PERSON_NAME]"
click at [808, 101] on span "[PERSON_NAME][EMAIL_ADDRESS][DOMAIN_NAME]" at bounding box center [880, 101] width 283 height 11
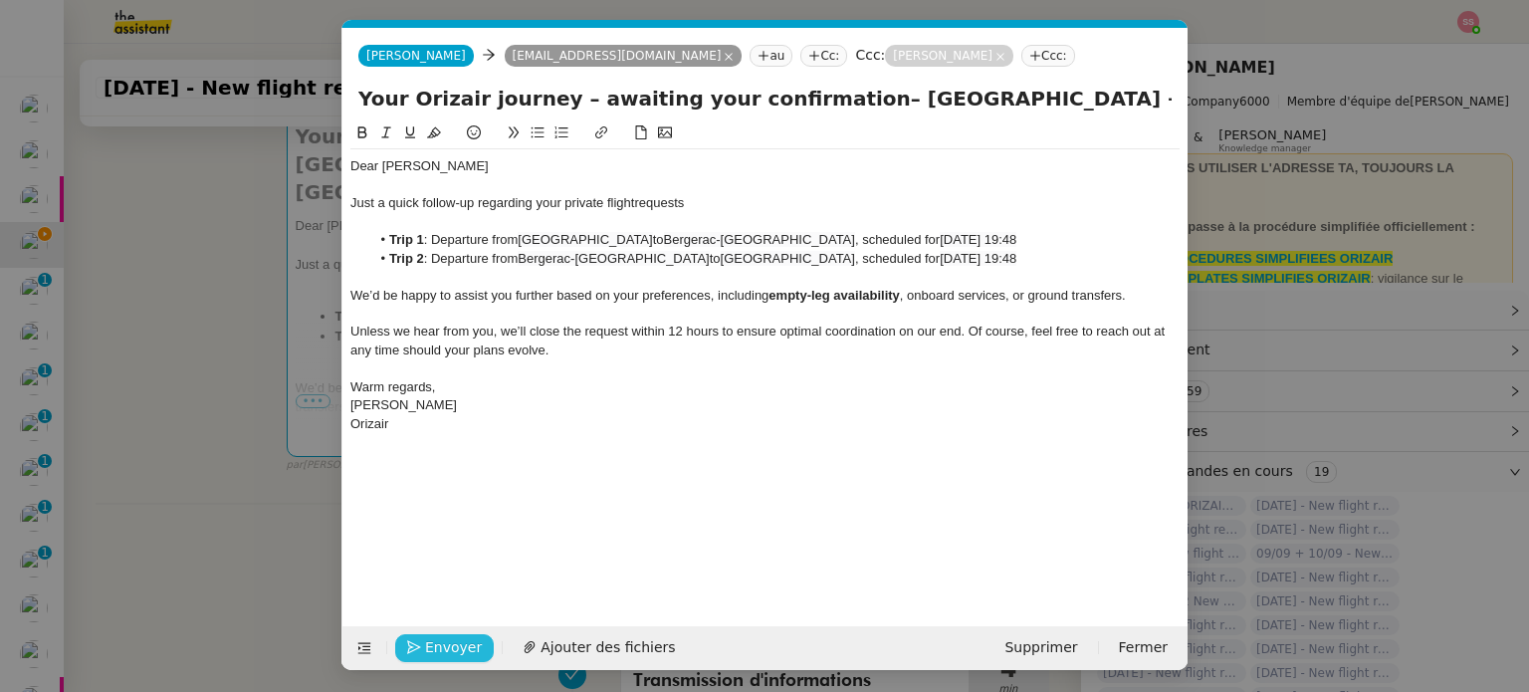
click at [455, 652] on span "Envoyer" at bounding box center [453, 647] width 57 height 23
click at [455, 652] on span "Confirmer l'envoi" at bounding box center [484, 647] width 119 height 23
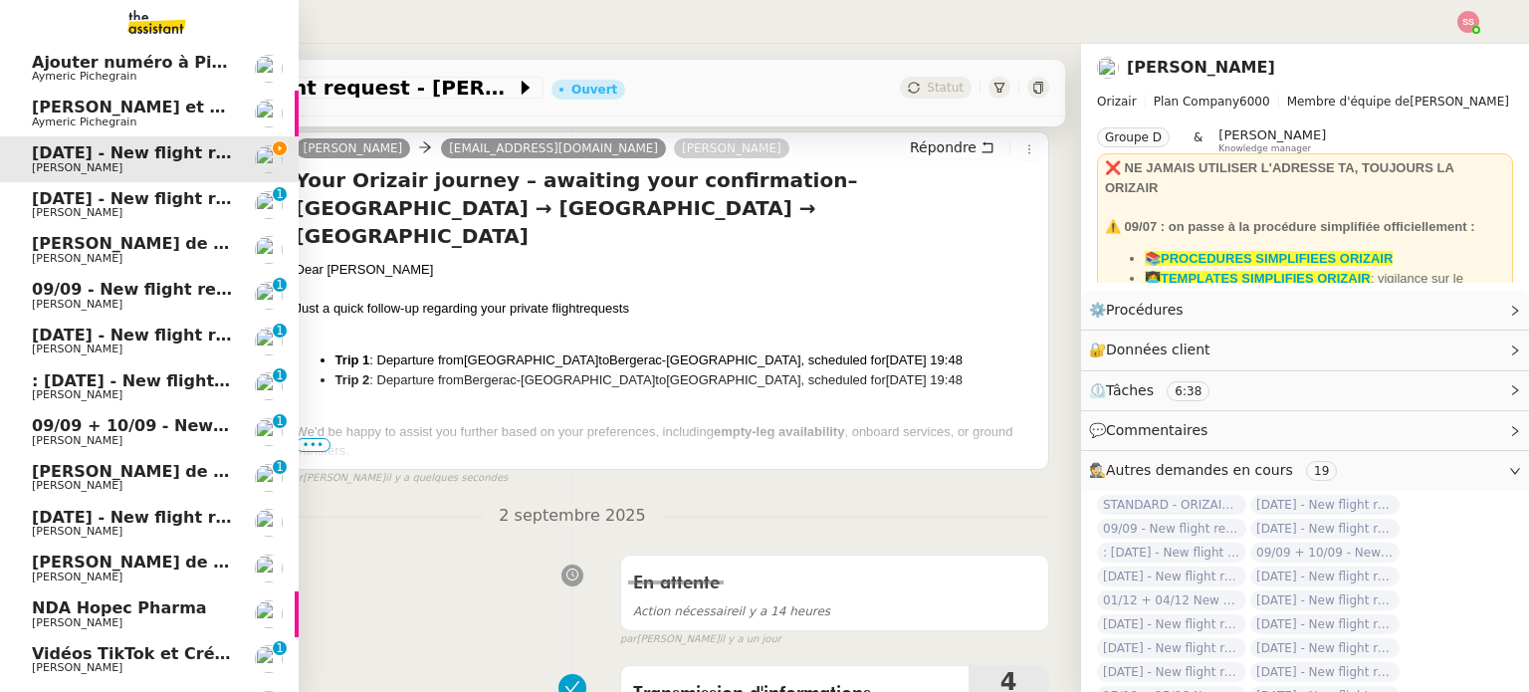
scroll to position [285, 0]
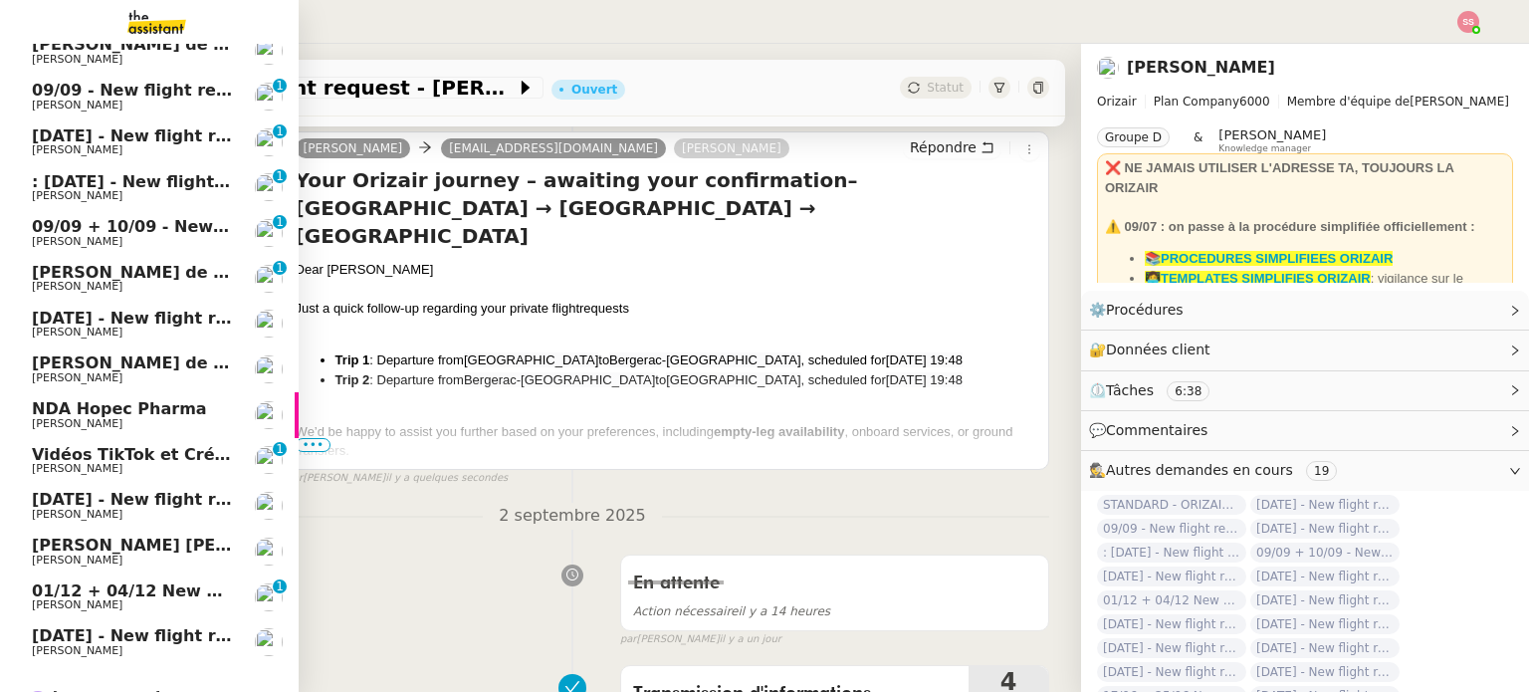
click at [115, 548] on span "Appel [PERSON_NAME] - OPP7010 - NEOP - FORMATION OPCO" at bounding box center [356, 544] width 649 height 19
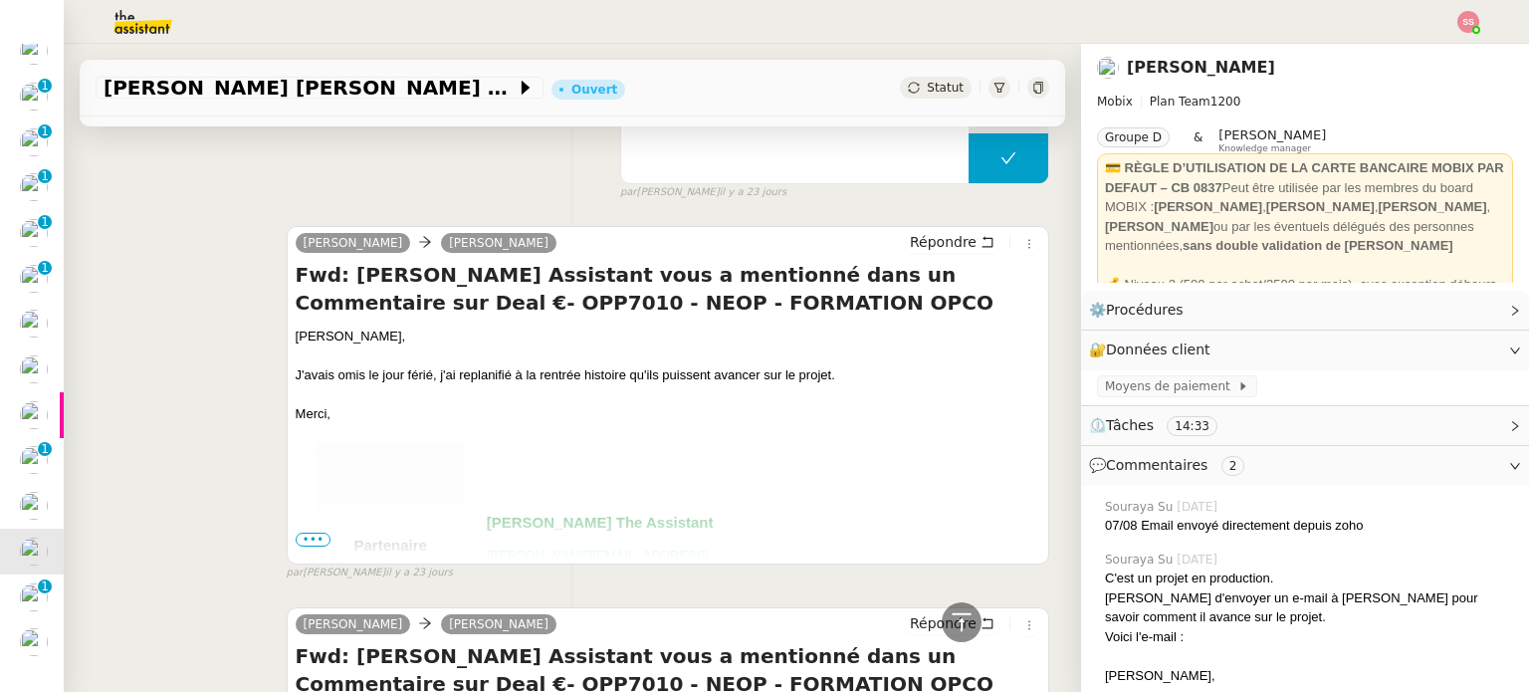
scroll to position [697, 0]
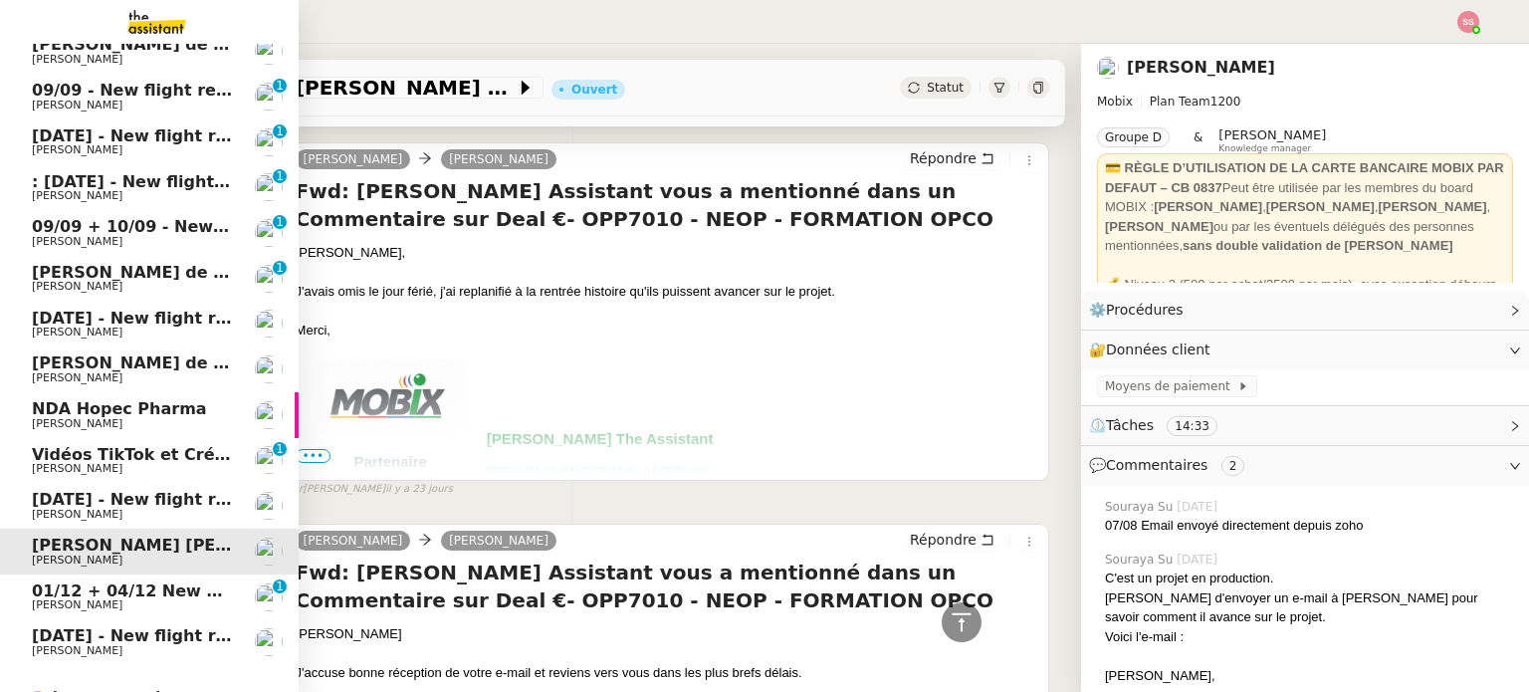
click at [166, 267] on span "Appel de suivi - [PERSON_NAME]" at bounding box center [226, 272] width 389 height 19
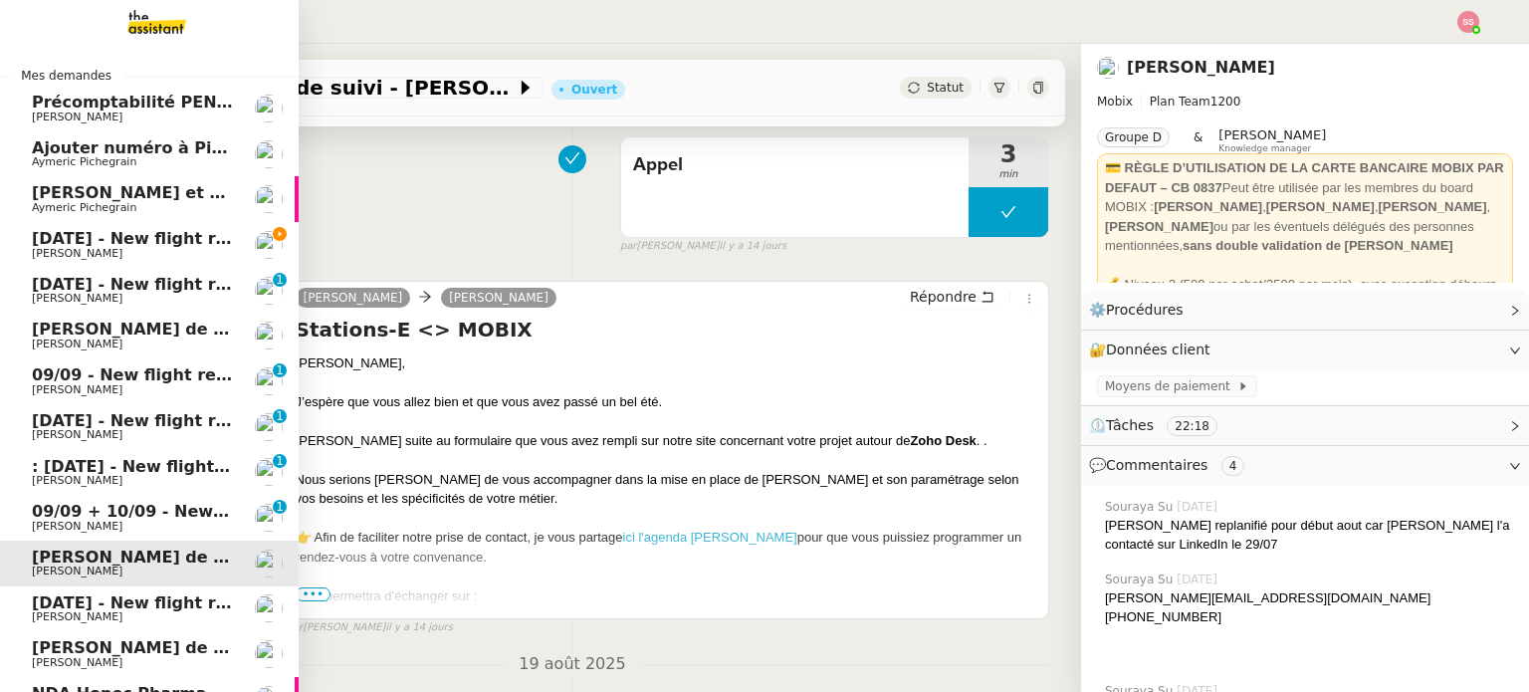
click at [126, 231] on span "[DATE] - New flight request - [PERSON_NAME]" at bounding box center [237, 238] width 411 height 19
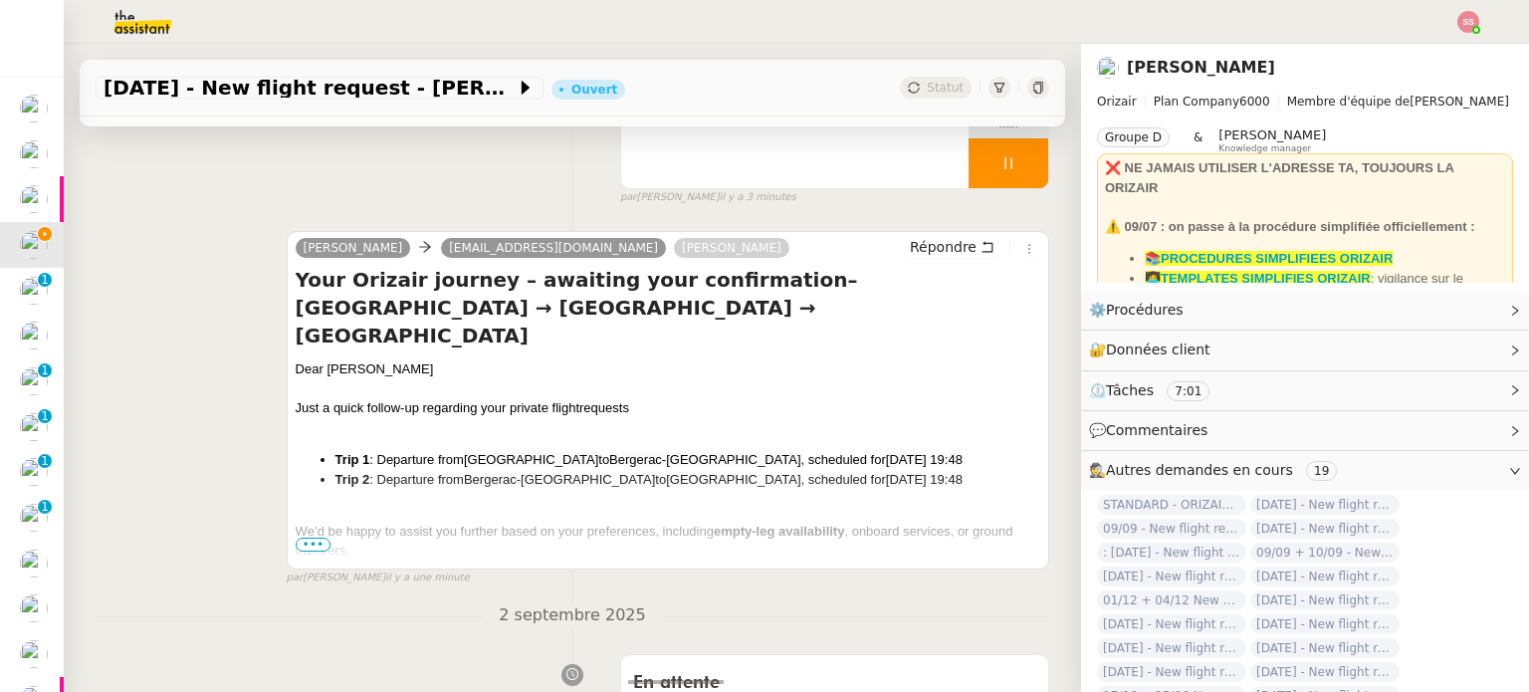
scroll to position [100, 0]
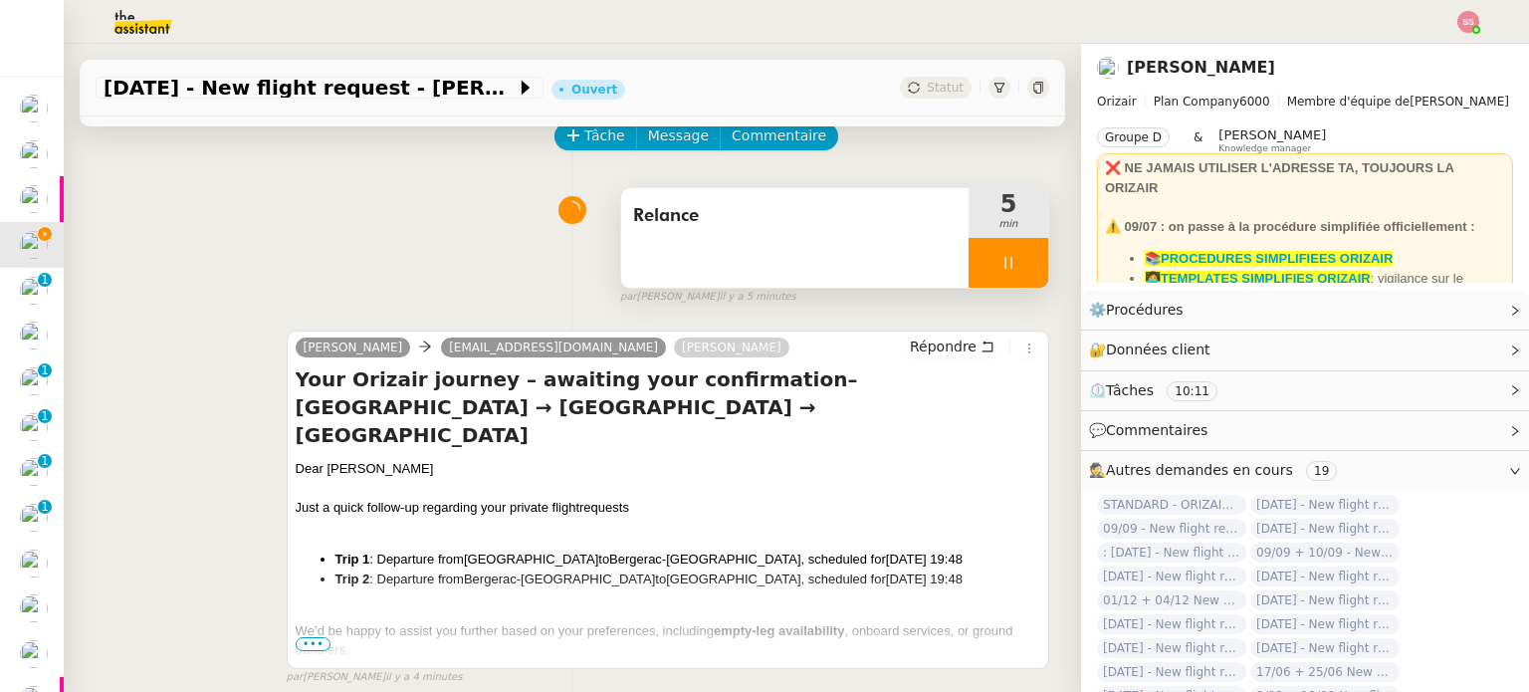
click at [994, 270] on div at bounding box center [1008, 263] width 80 height 50
click at [1021, 268] on icon at bounding box center [1028, 262] width 15 height 11
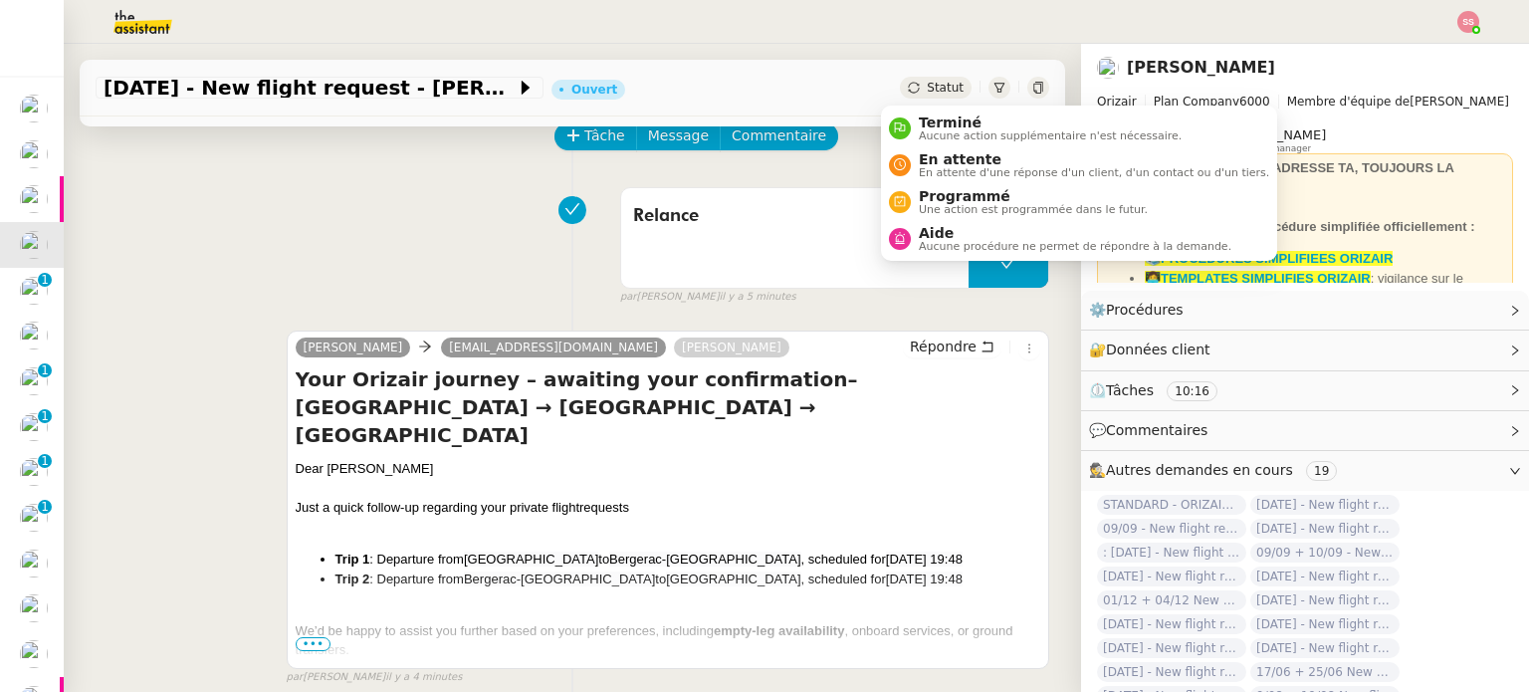
click at [927, 87] on span "Statut" at bounding box center [945, 88] width 37 height 14
click at [969, 174] on span "En attente d'une réponse d'un client, d'un contact ou d'un tiers." at bounding box center [1094, 172] width 350 height 11
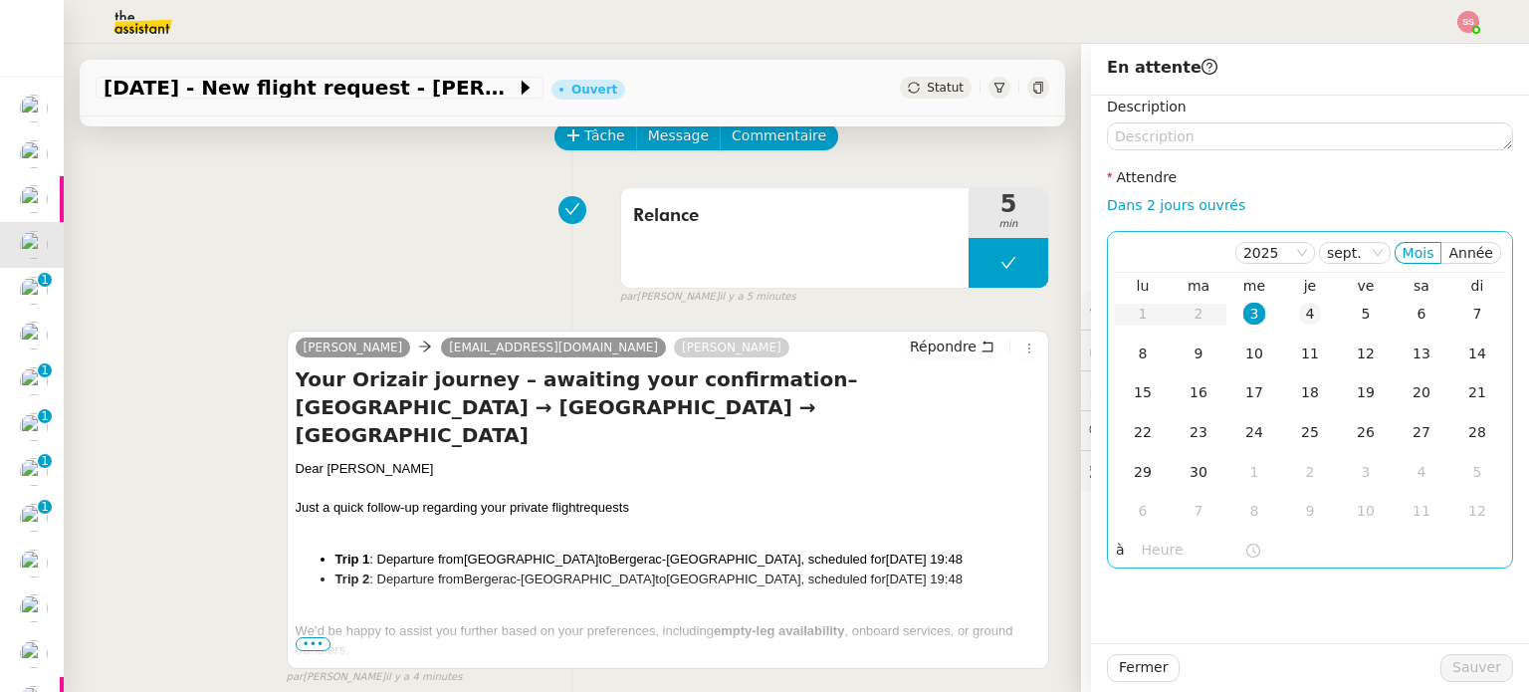
click at [1299, 310] on div "4" at bounding box center [1310, 314] width 22 height 22
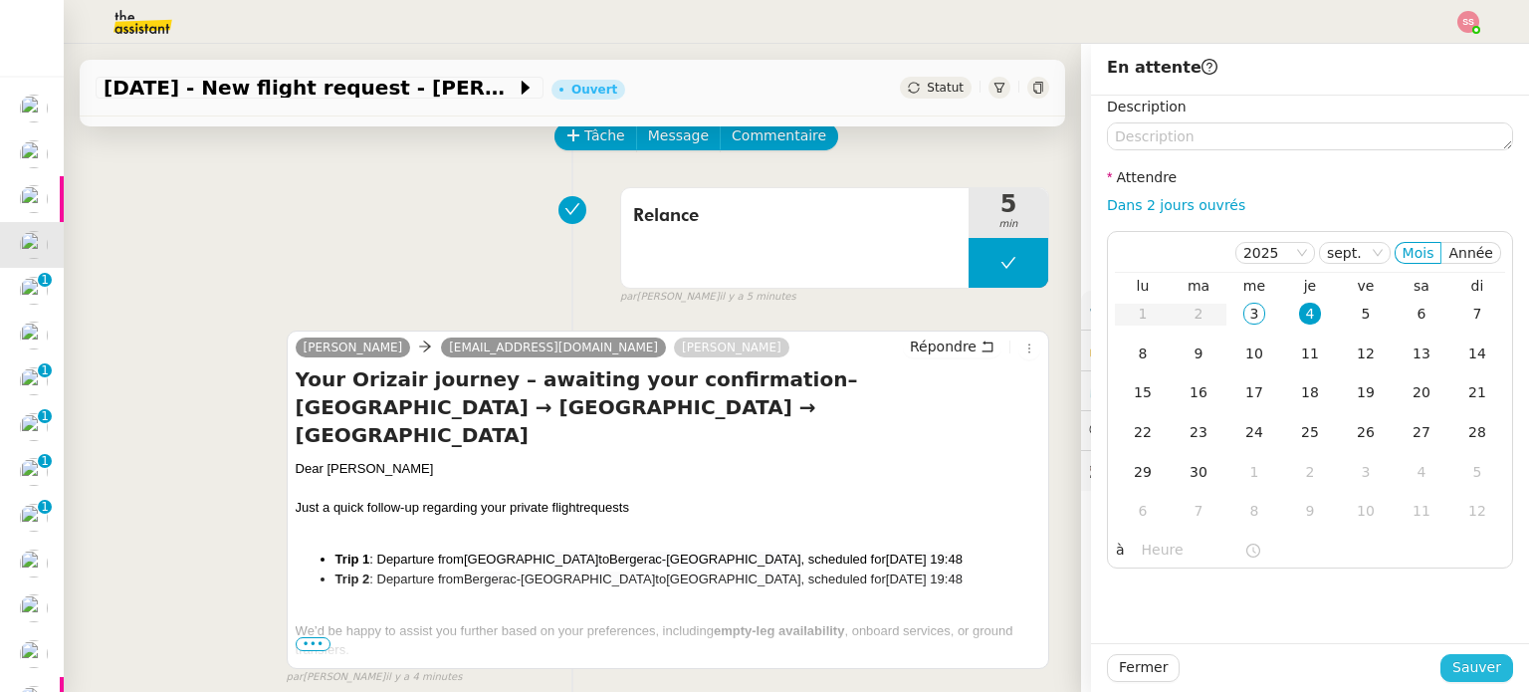
click at [1452, 664] on span "Sauver" at bounding box center [1476, 667] width 49 height 23
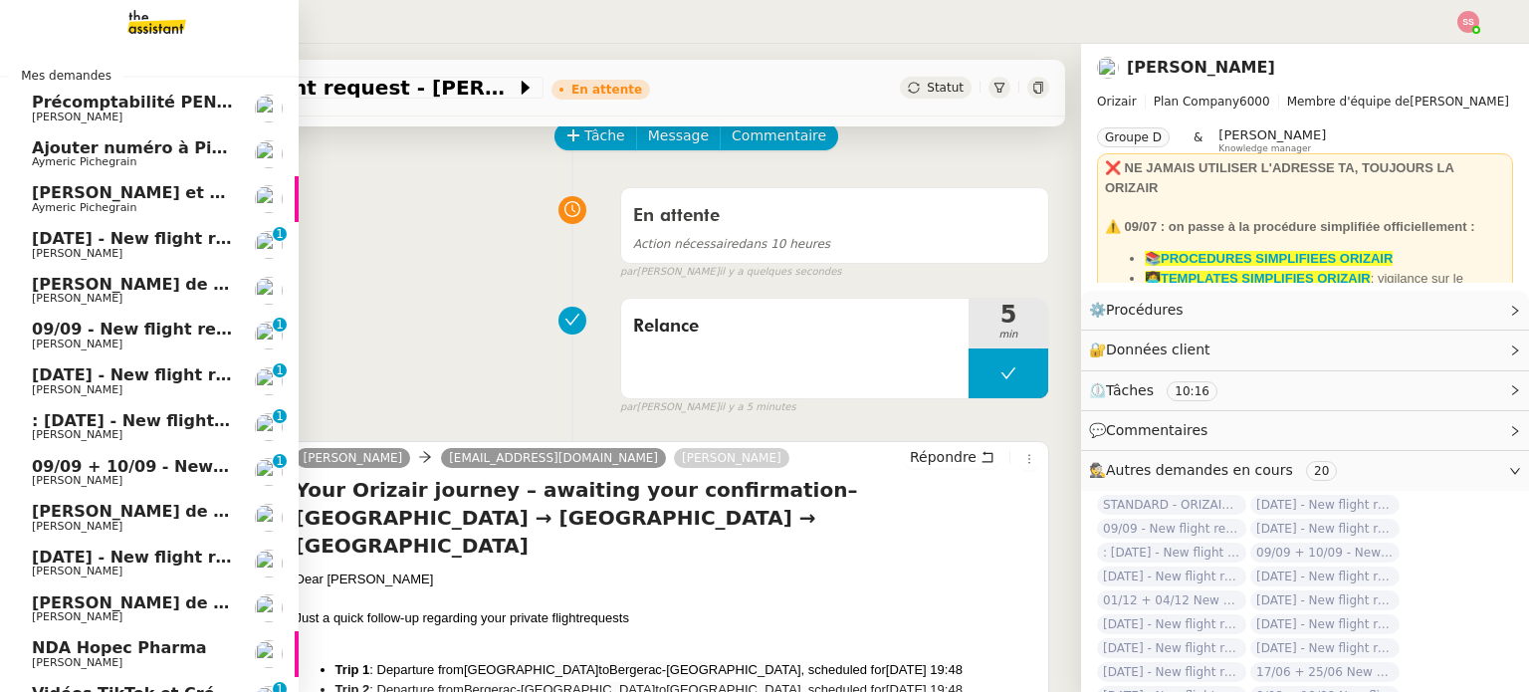
click at [92, 254] on span "[PERSON_NAME]" at bounding box center [132, 254] width 201 height 12
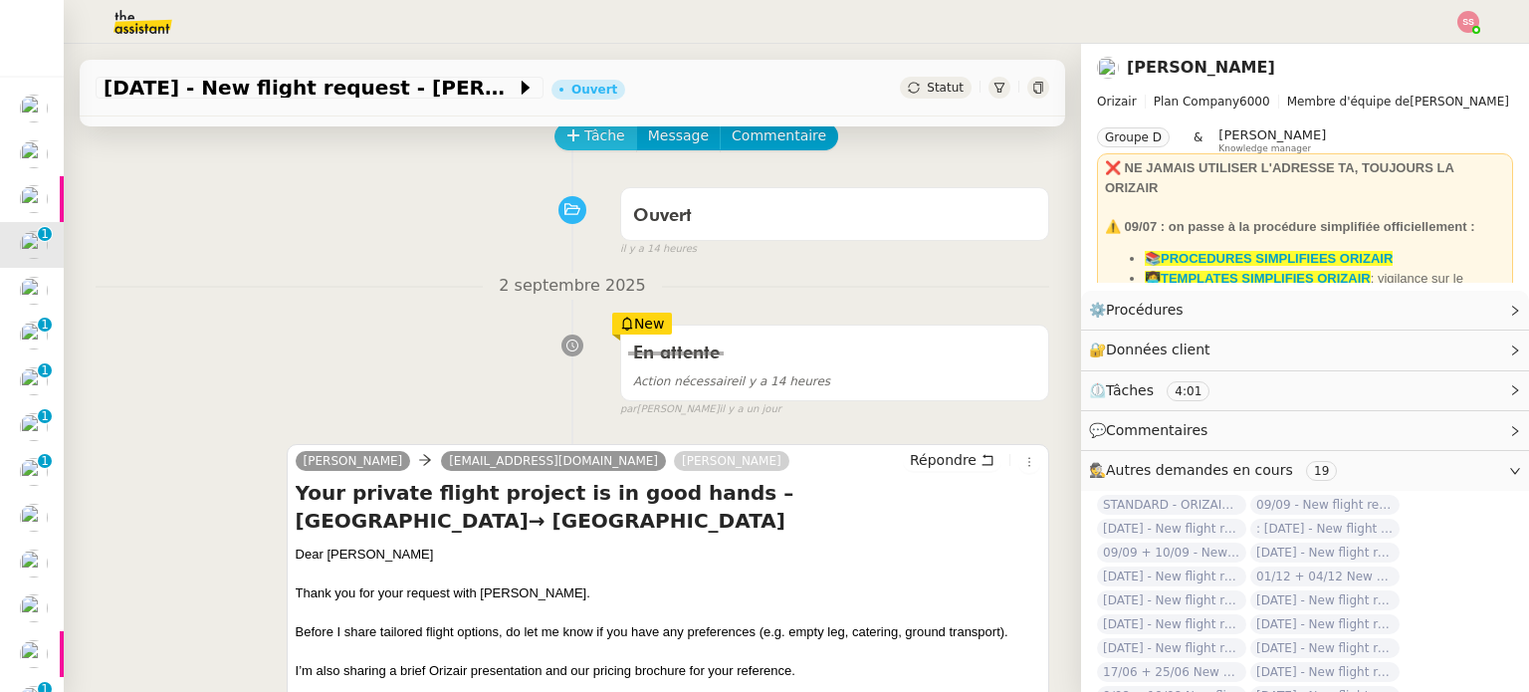
click at [567, 147] on button "Tâche" at bounding box center [595, 136] width 83 height 28
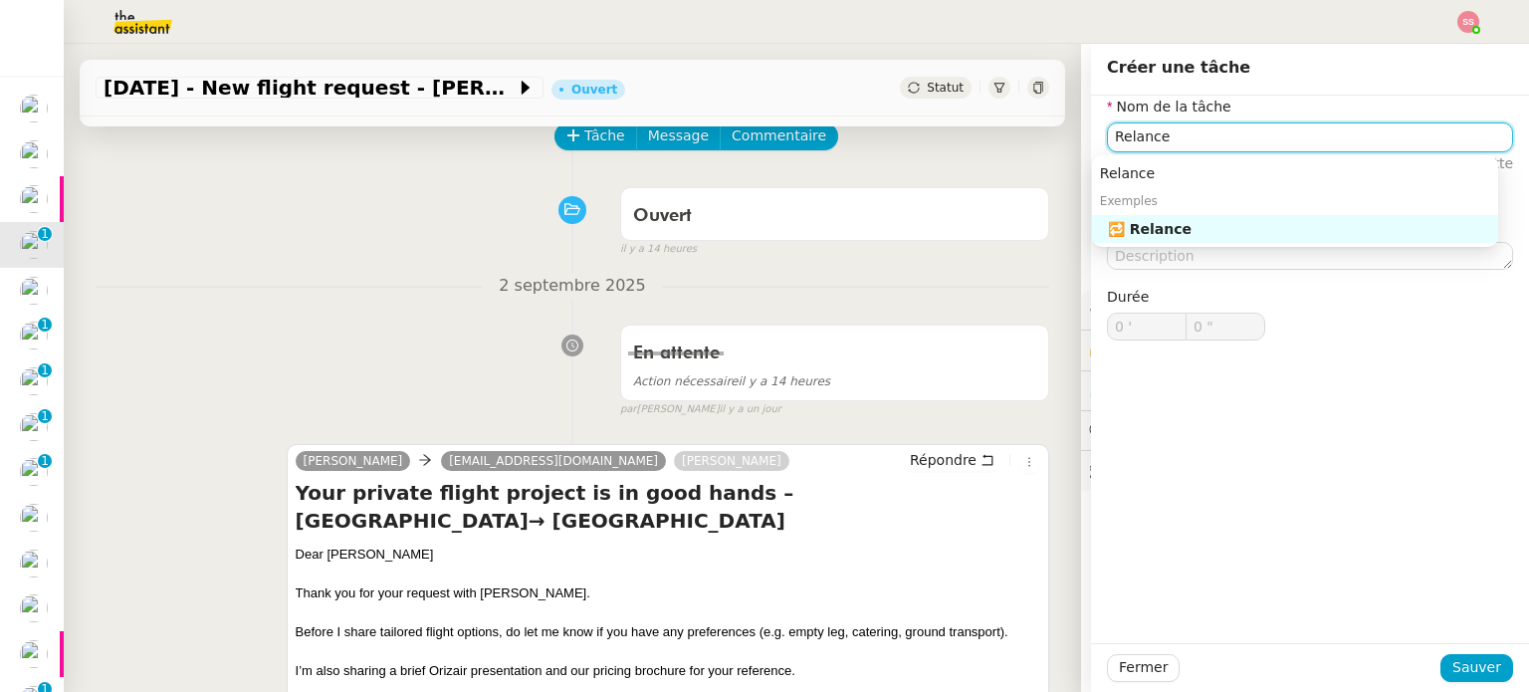
click at [1238, 235] on div "🔁 Relance" at bounding box center [1299, 229] width 382 height 18
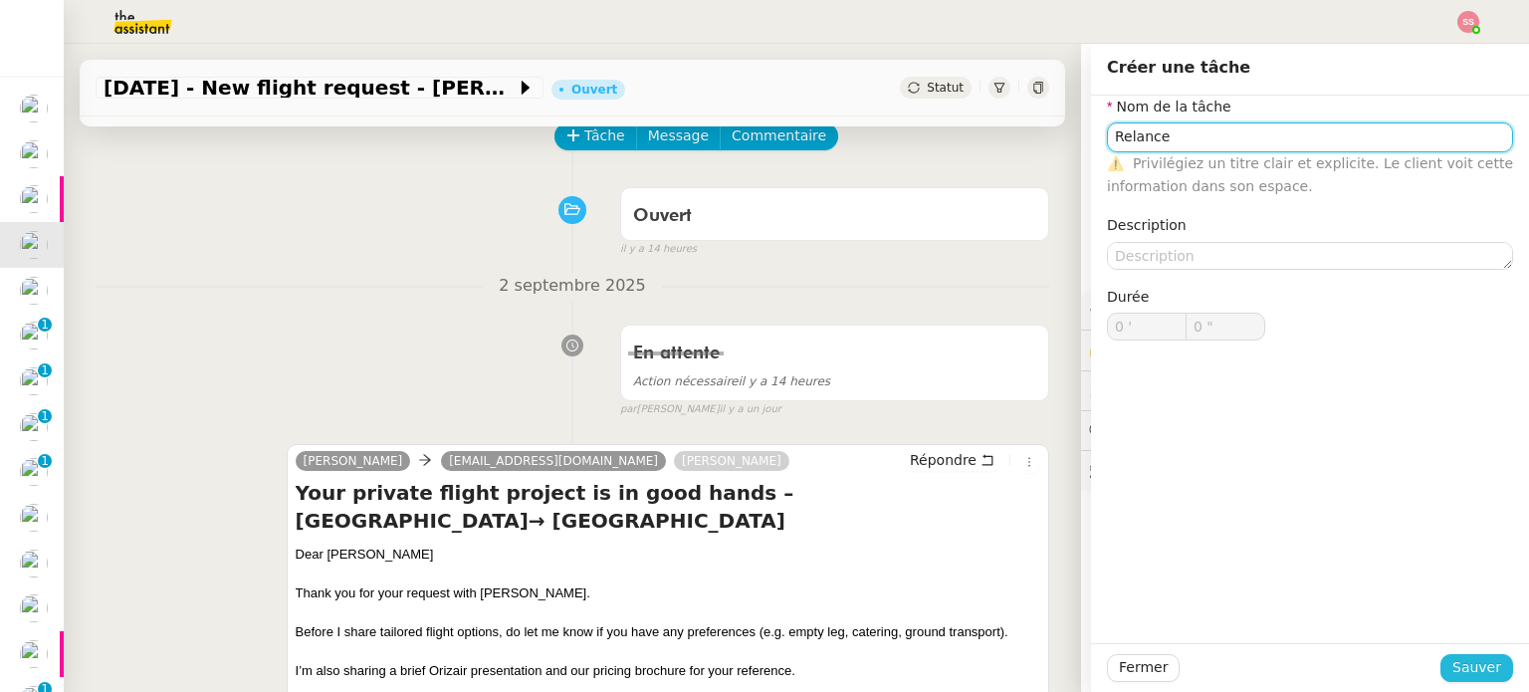
type input "Relance"
click at [1460, 669] on span "Sauver" at bounding box center [1476, 667] width 49 height 23
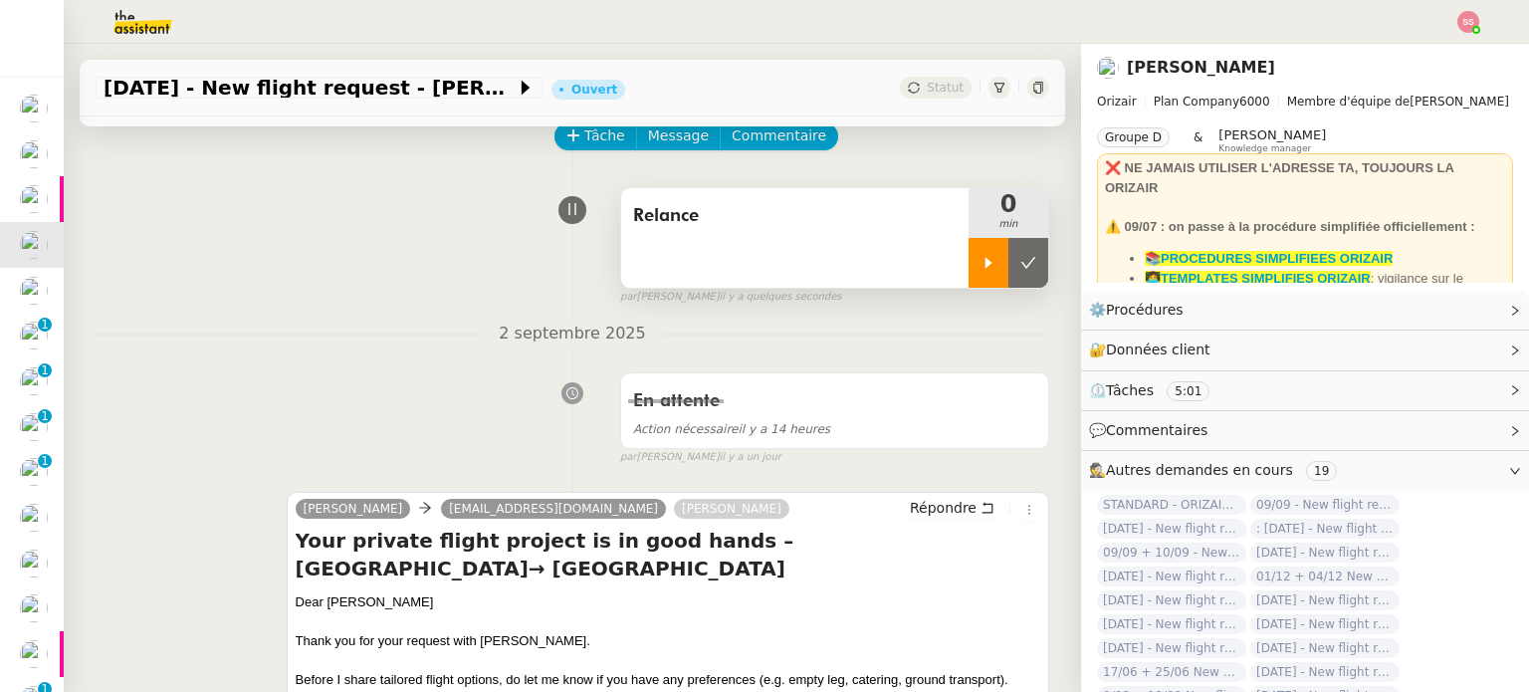
click at [980, 271] on icon at bounding box center [988, 263] width 16 height 16
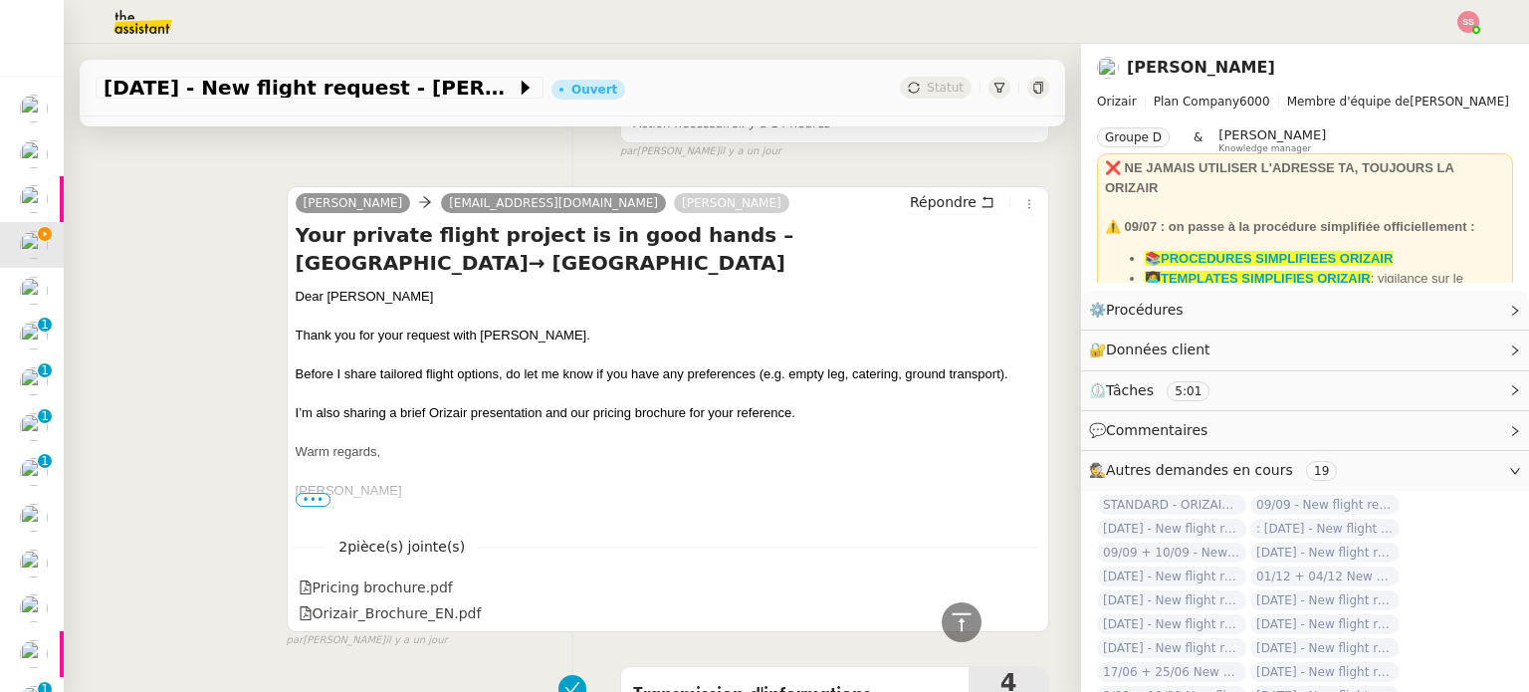
scroll to position [299, 0]
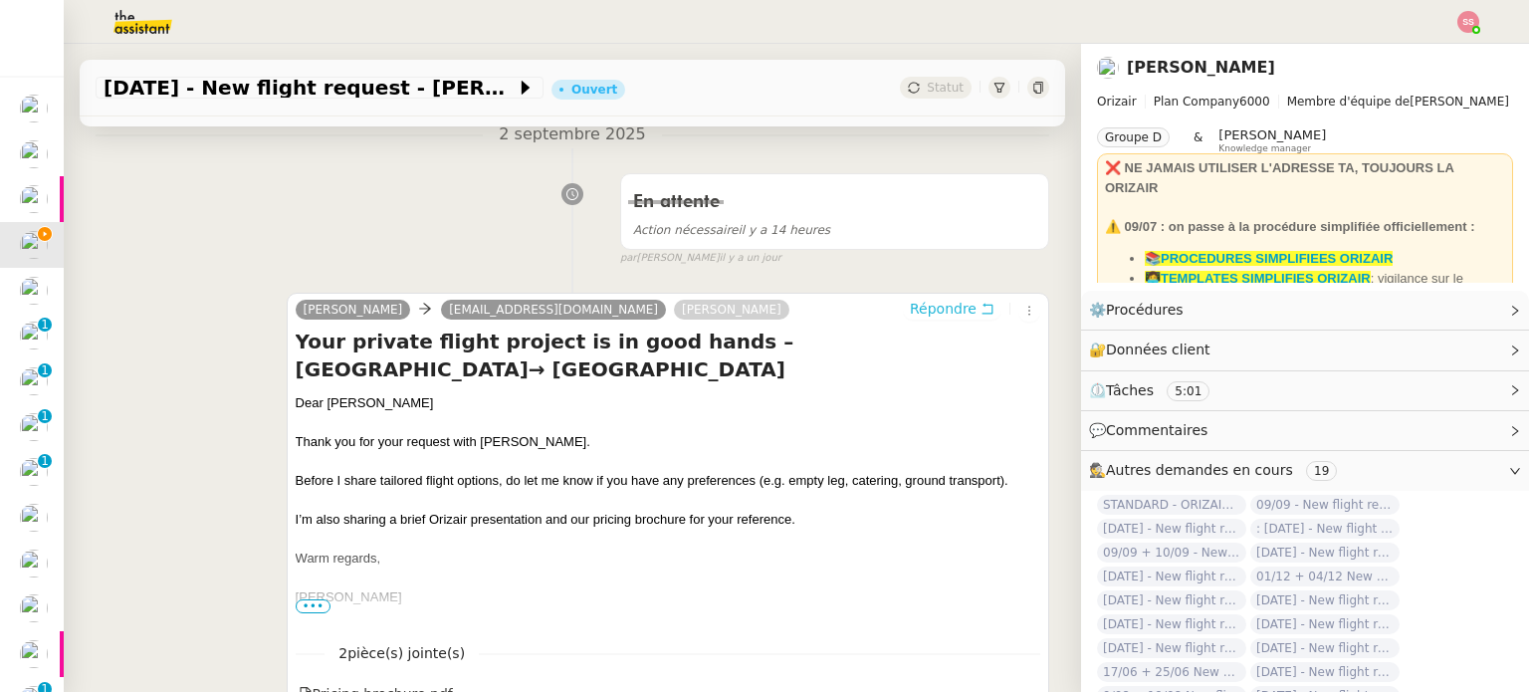
click at [910, 314] on span "Répondre" at bounding box center [943, 309] width 67 height 20
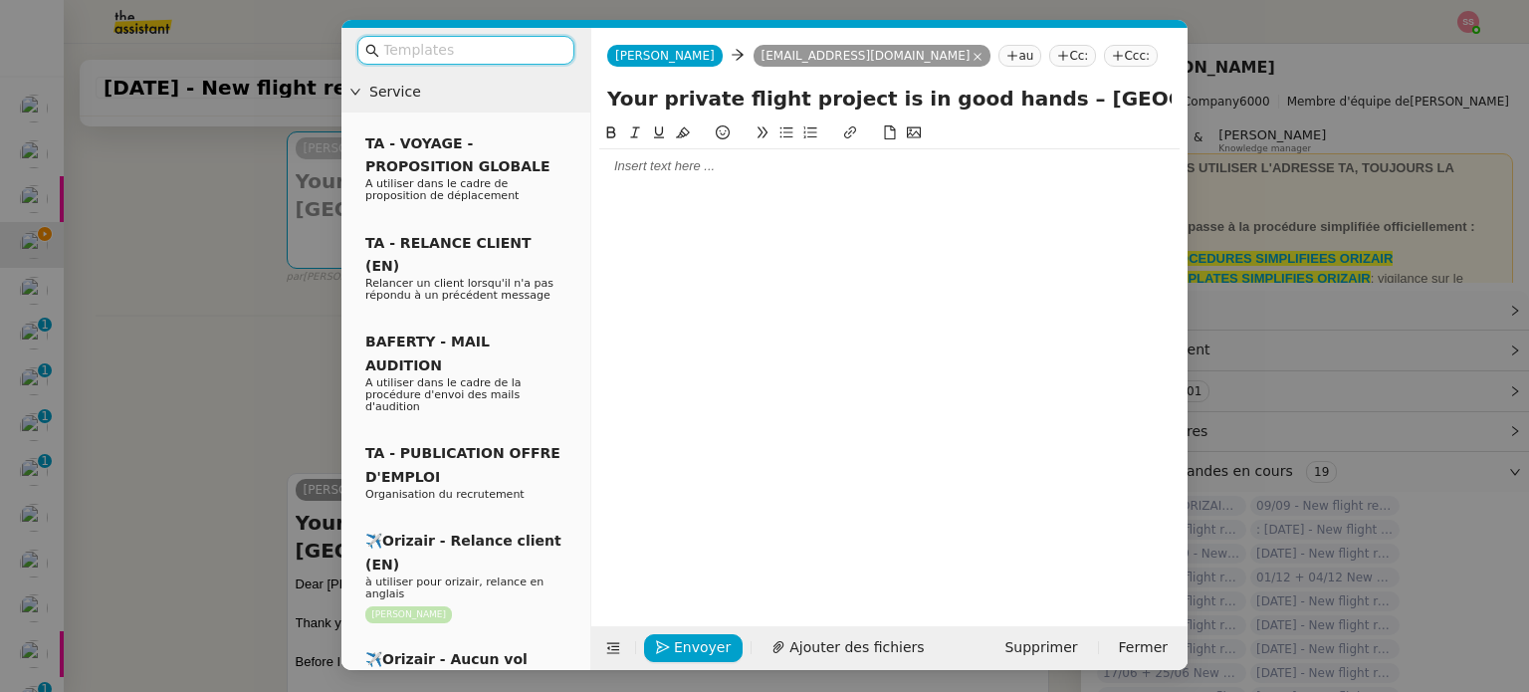
click at [1104, 55] on nz-tag "Ccc:" at bounding box center [1131, 56] width 54 height 22
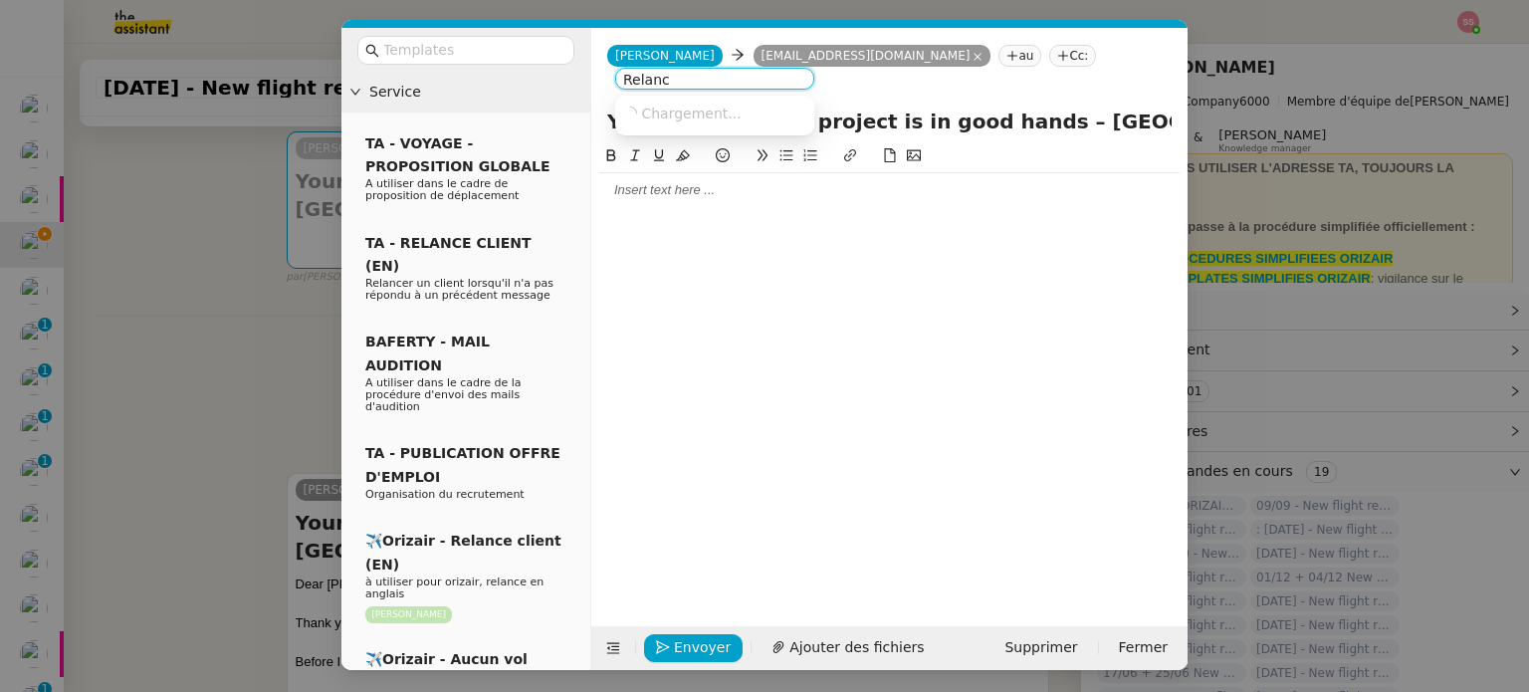
type input "Relance"
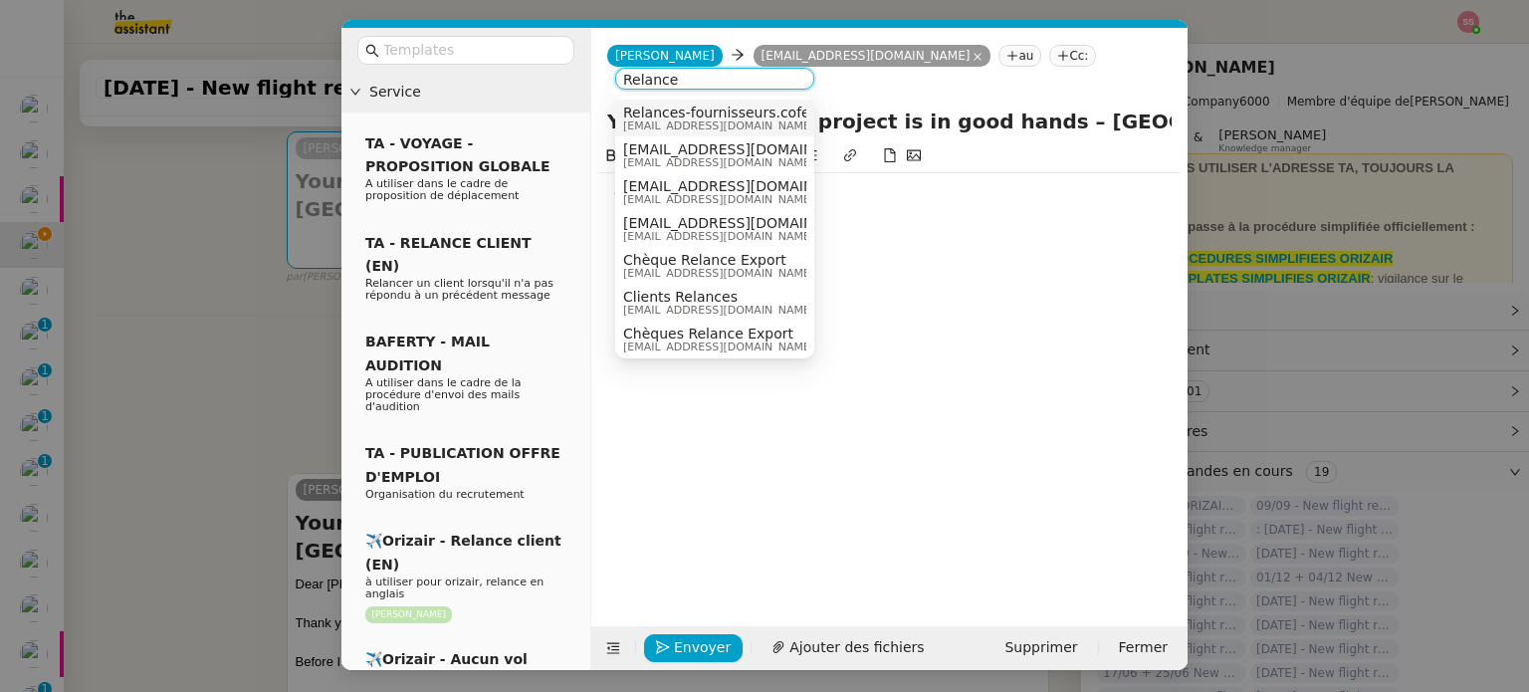
drag, startPoint x: 693, startPoint y: 80, endPoint x: 350, endPoint y: 103, distance: 343.1
click at [358, 102] on nz-layout "Service TA - VOYAGE - PROPOSITION GLOBALE A utiliser dans le cadre de propositi…" at bounding box center [764, 349] width 846 height 642
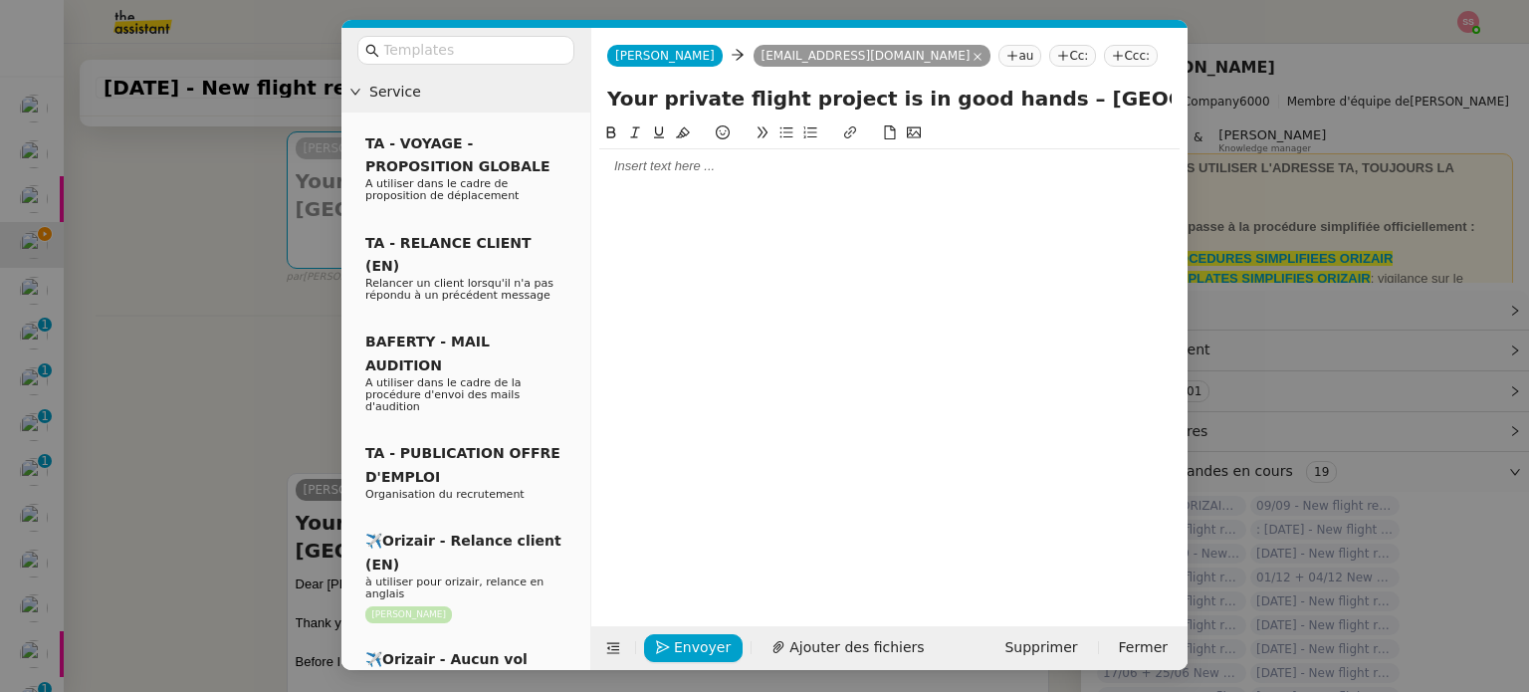
click at [1104, 52] on nz-tag "Ccc:" at bounding box center [1131, 56] width 54 height 22
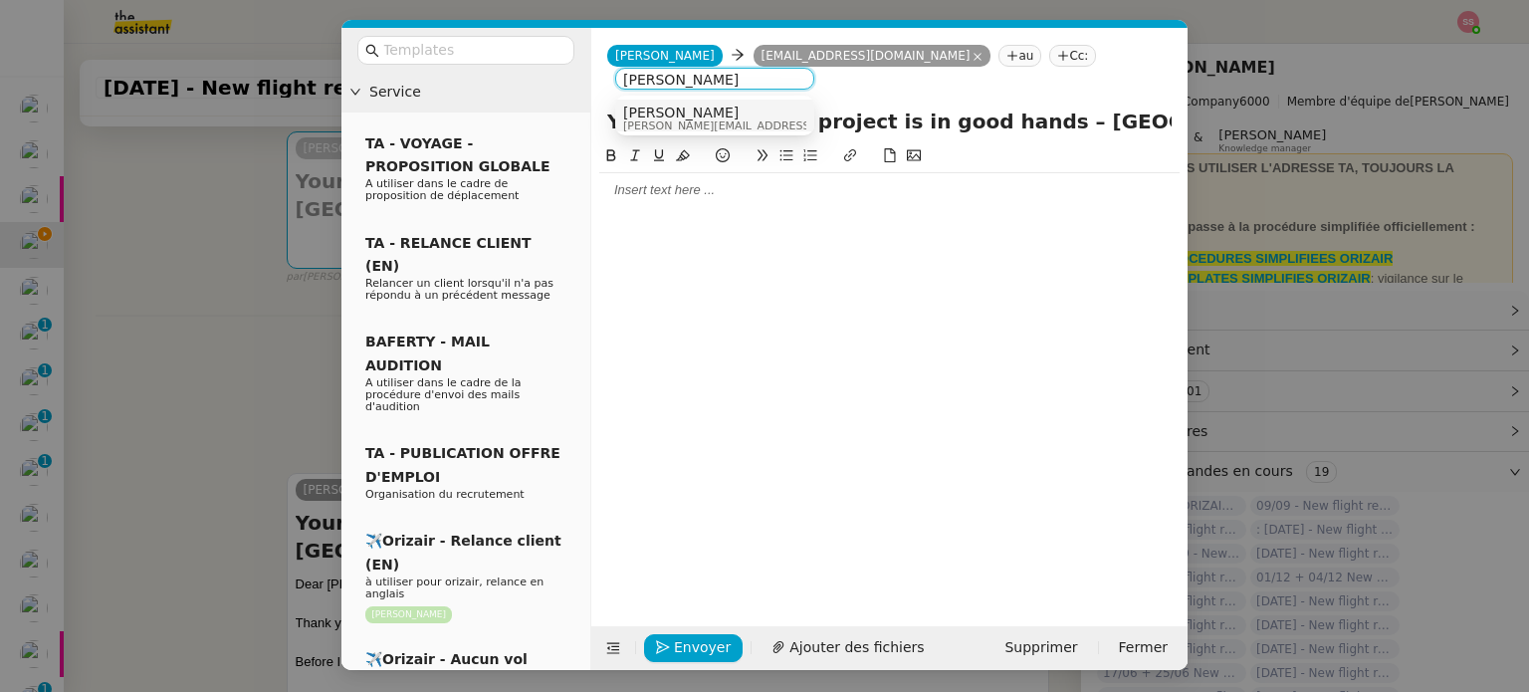
type input "[PERSON_NAME]"
click at [741, 104] on div "Louis Frei louis@orizair.com" at bounding box center [714, 117] width 183 height 27
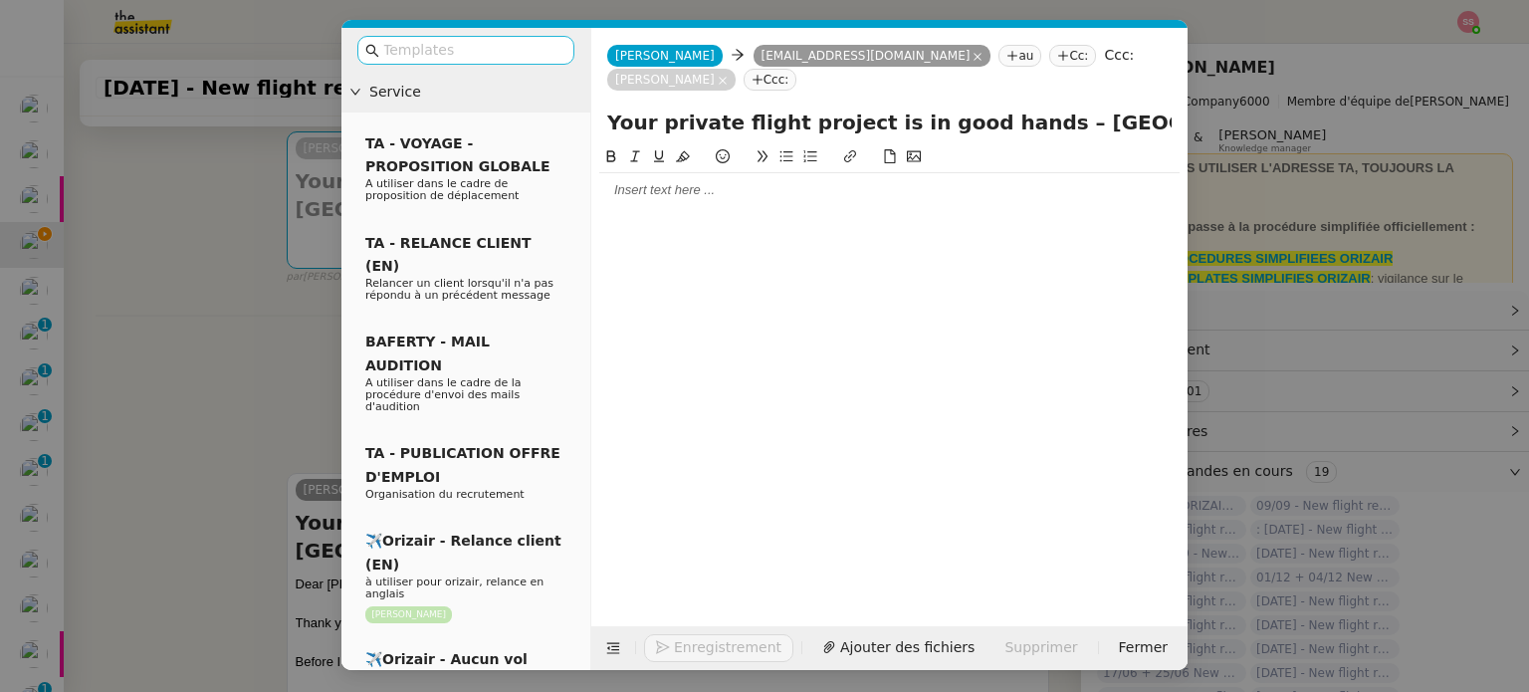
click at [529, 40] on input "text" at bounding box center [472, 50] width 179 height 23
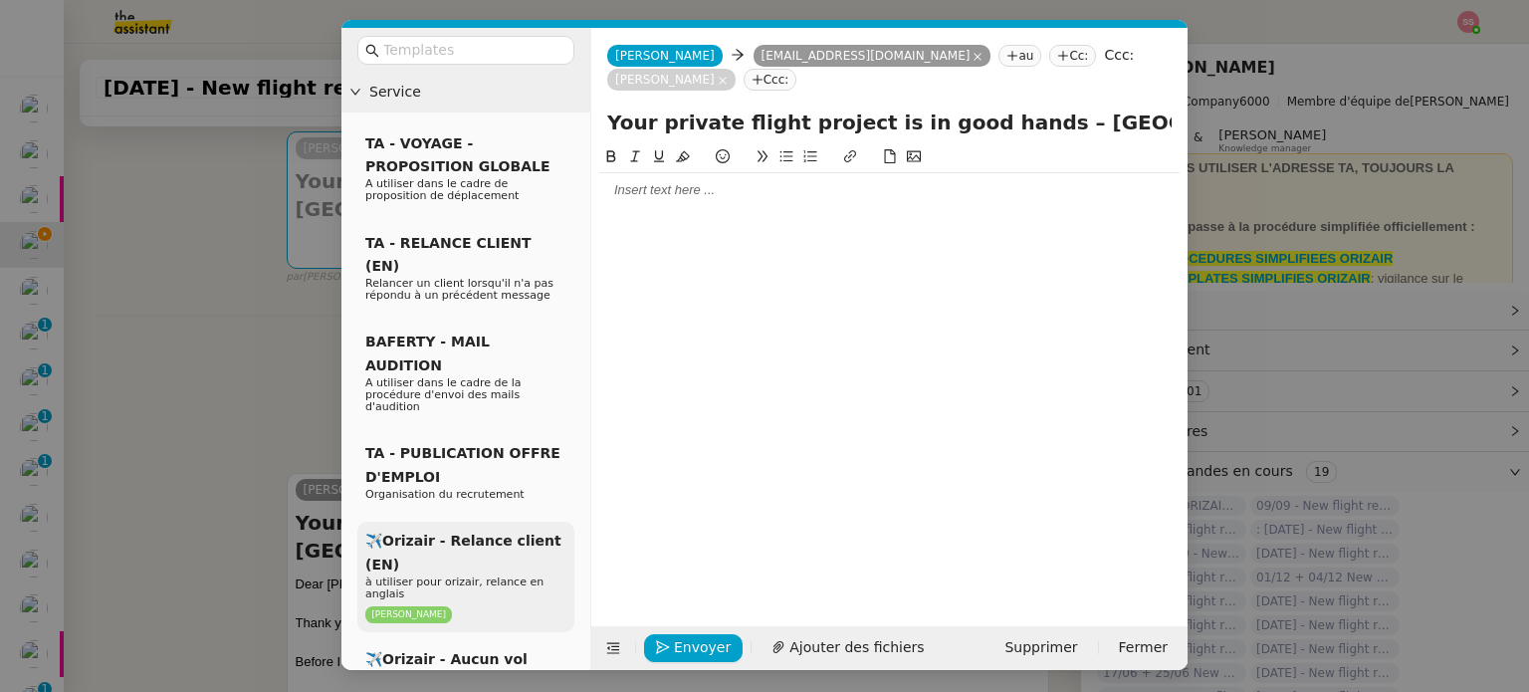
click at [500, 532] on span "✈️Orizair - Relance client (EN)" at bounding box center [463, 551] width 196 height 39
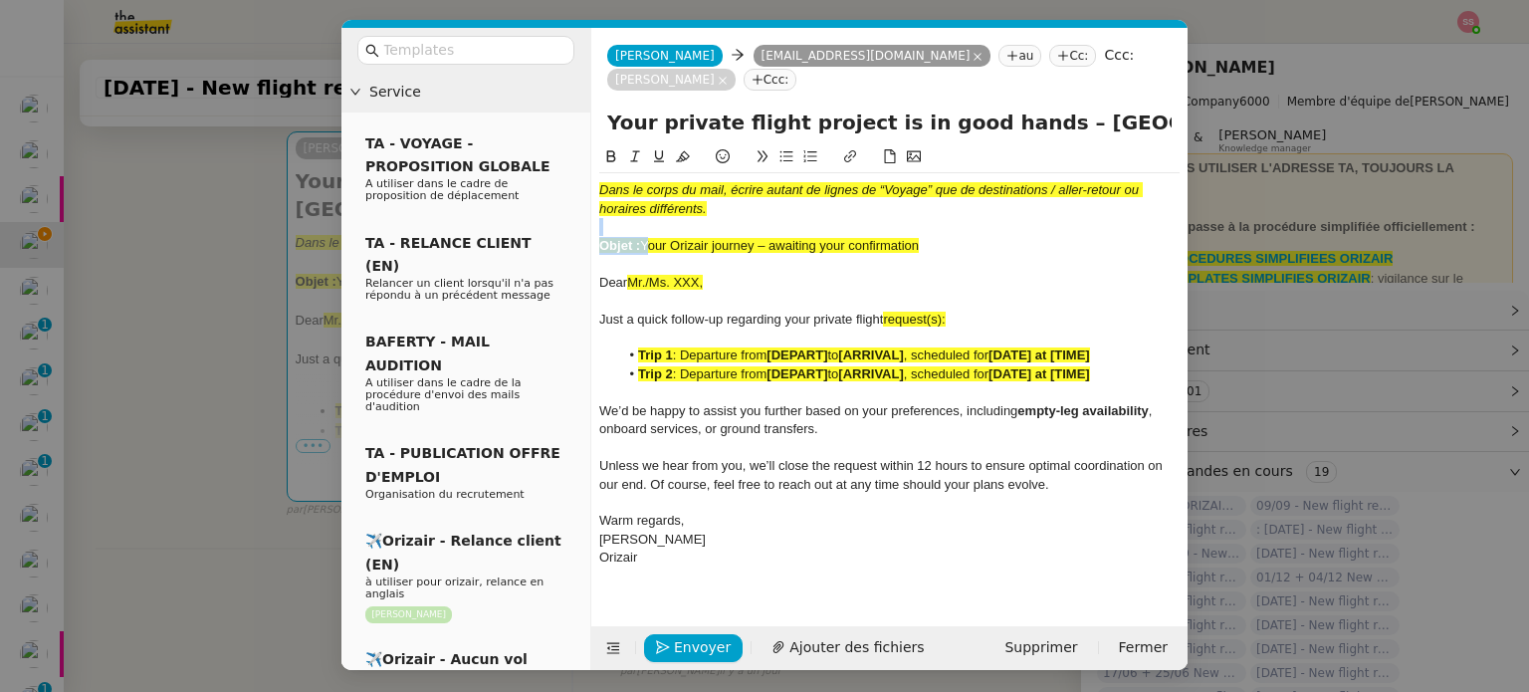
drag, startPoint x: 644, startPoint y: 238, endPoint x: 958, endPoint y: 237, distance: 314.5
click at [958, 237] on div "Dans le corps du mail, écrire autant de lignes de “Voyage” que de destinations …" at bounding box center [889, 374] width 580 height 402
drag, startPoint x: 928, startPoint y: 252, endPoint x: 645, endPoint y: 242, distance: 282.8
click at [645, 242] on div "Objet : Your Orizair journey – awaiting your confirmation" at bounding box center [889, 246] width 580 height 18
drag, startPoint x: 1006, startPoint y: 122, endPoint x: 597, endPoint y: 114, distance: 409.1
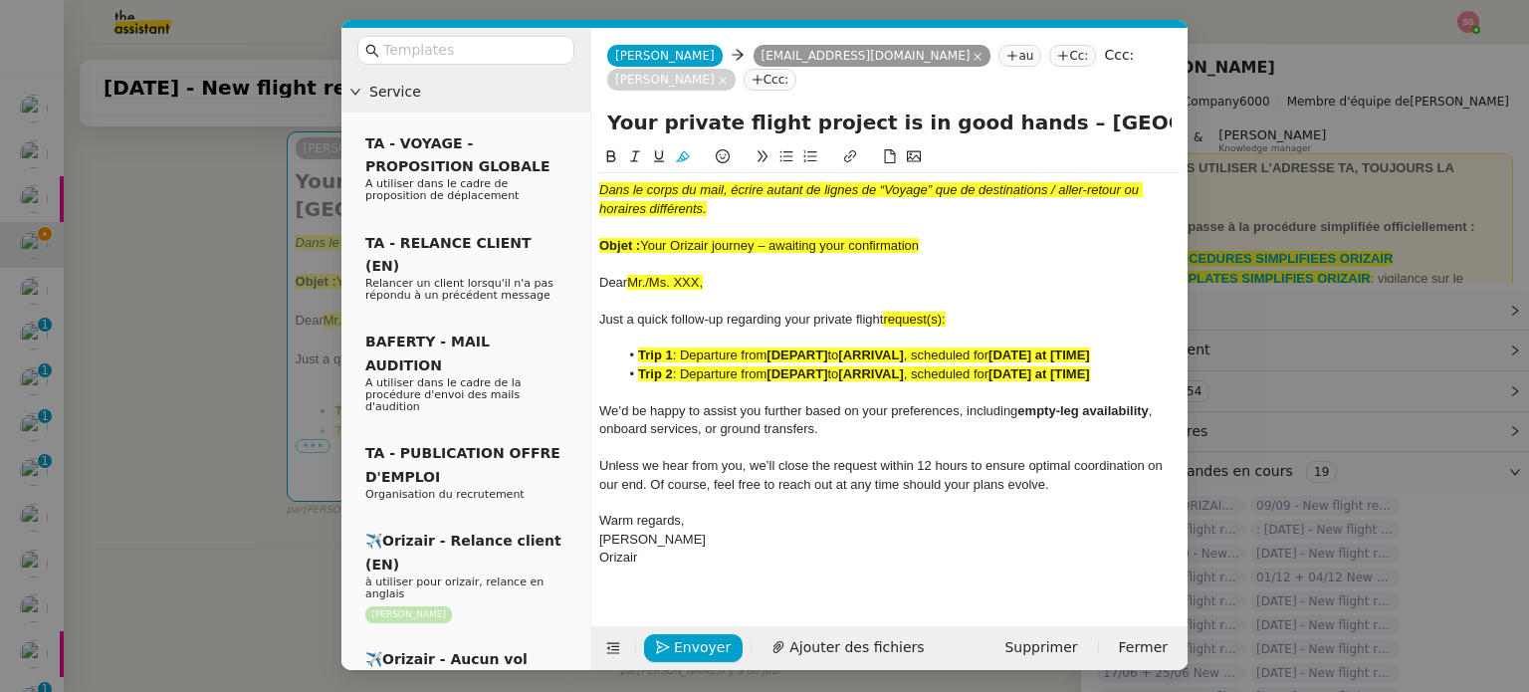
click at [597, 114] on div "Your private flight project is in good hands – [GEOGRAPHIC_DATA]→ [GEOGRAPHIC_D…" at bounding box center [889, 126] width 596 height 38
paste input "Orizair journey – awaiting your confirmation"
type input "Your Orizair journey – awaiting your confirmation – Geneva→ London"
drag, startPoint x: 926, startPoint y: 250, endPoint x: 581, endPoint y: 177, distance: 351.9
click at [581, 177] on nz-layout "Service TA - VOYAGE - PROPOSITION GLOBALE A utiliser dans le cadre de propositi…" at bounding box center [764, 349] width 846 height 642
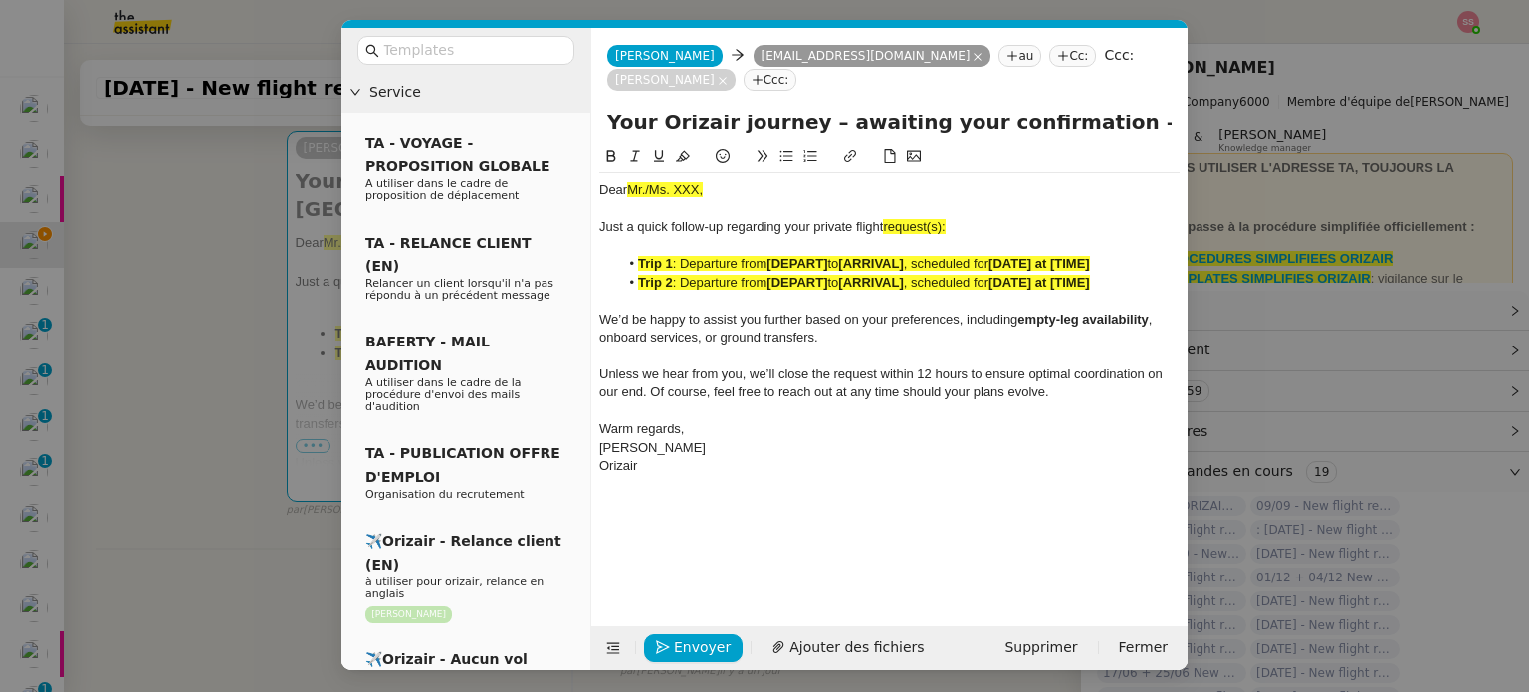
click at [231, 274] on nz-modal-container "Service TA - VOYAGE - PROPOSITION GLOBALE A utiliser dans le cadre de propositi…" at bounding box center [764, 346] width 1529 height 692
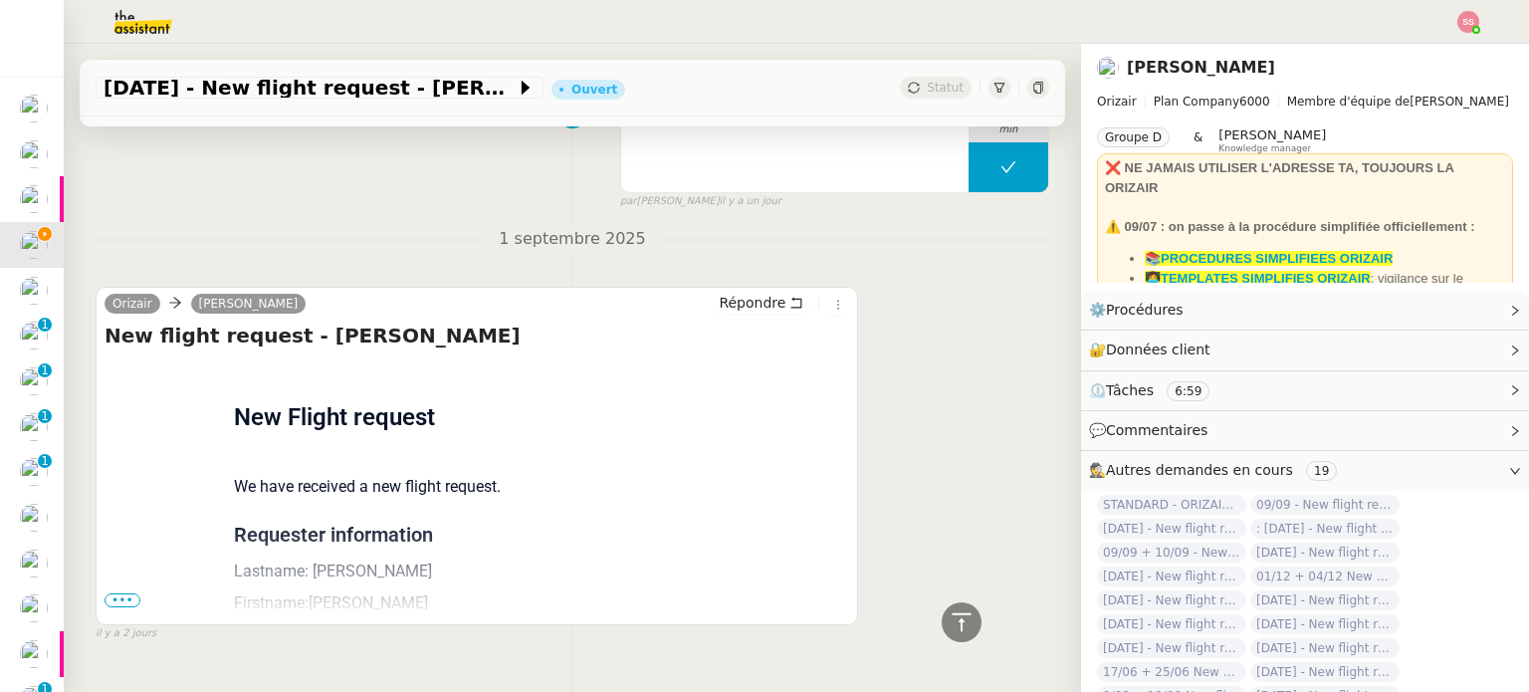
scroll to position [1340, 0]
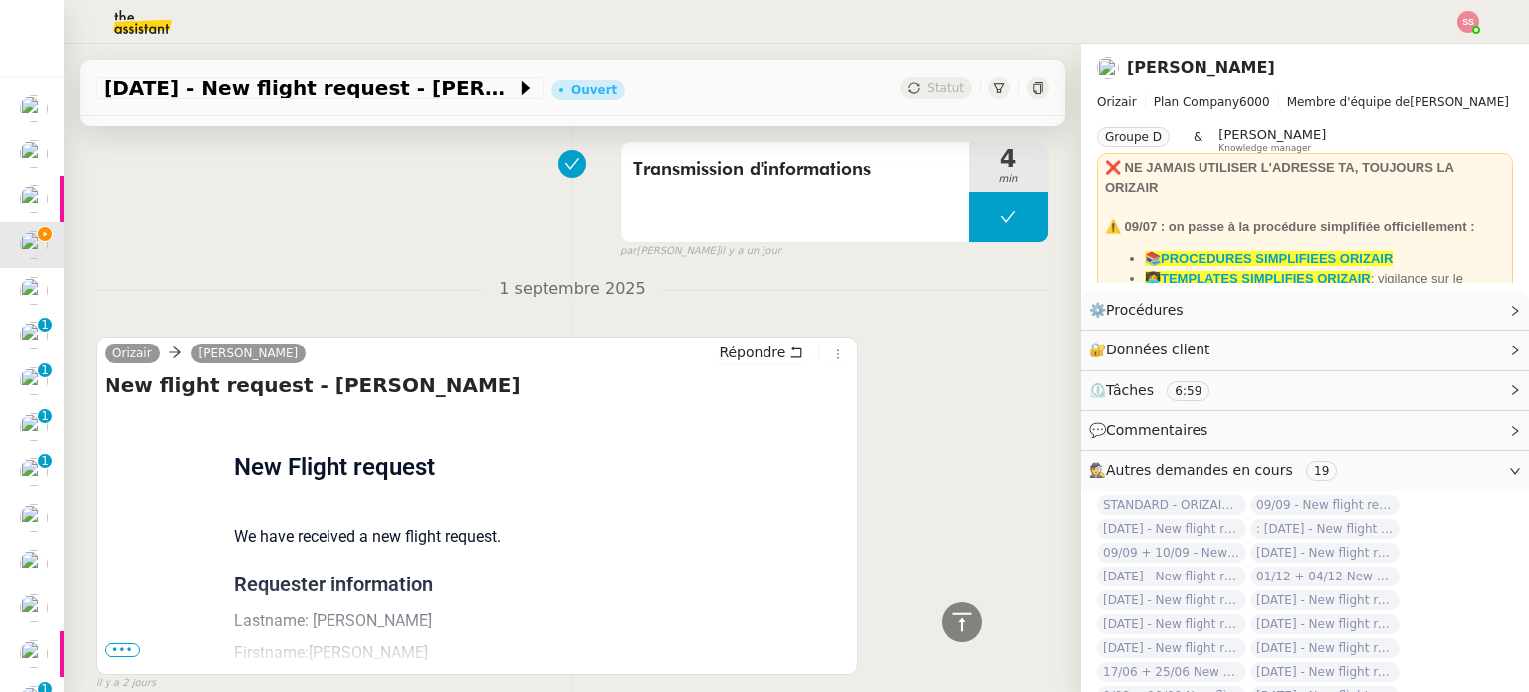
click at [132, 644] on span "•••" at bounding box center [122, 650] width 36 height 14
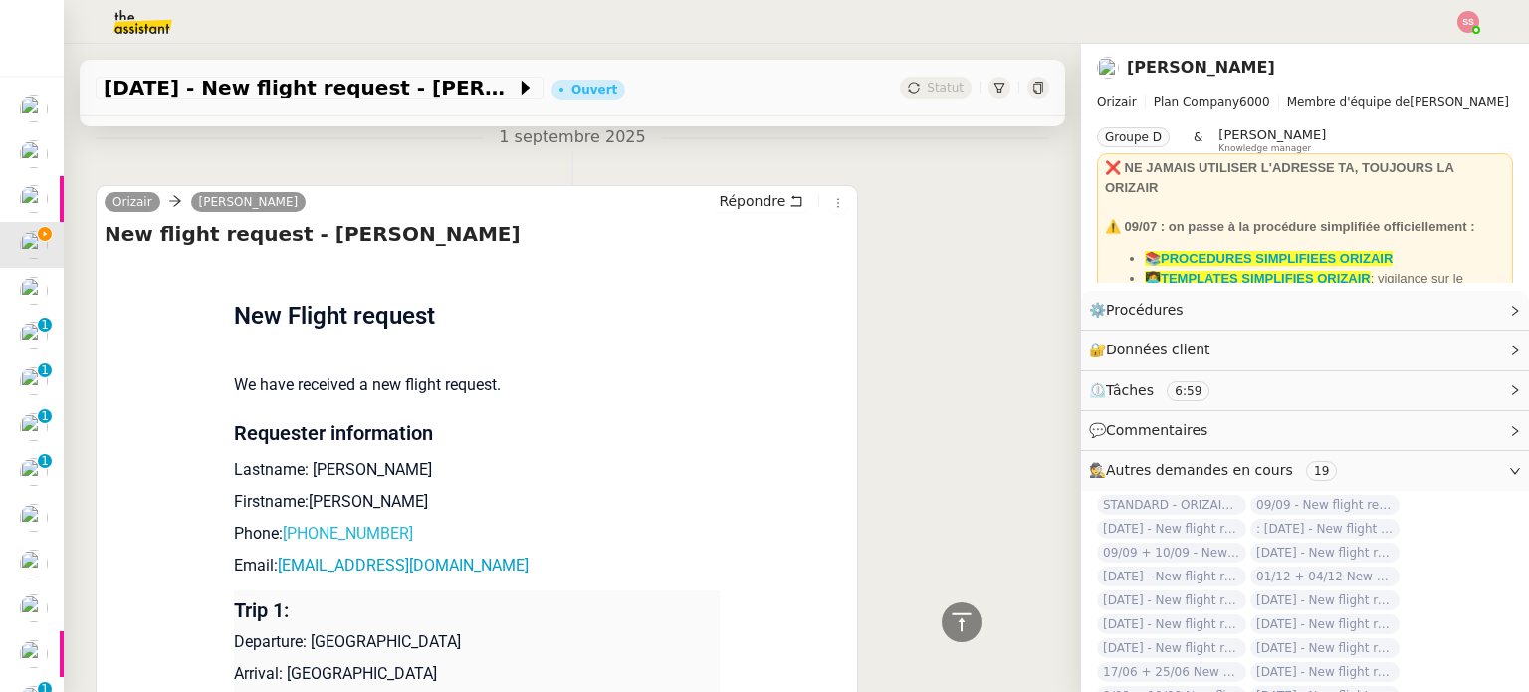
scroll to position [1738, 0]
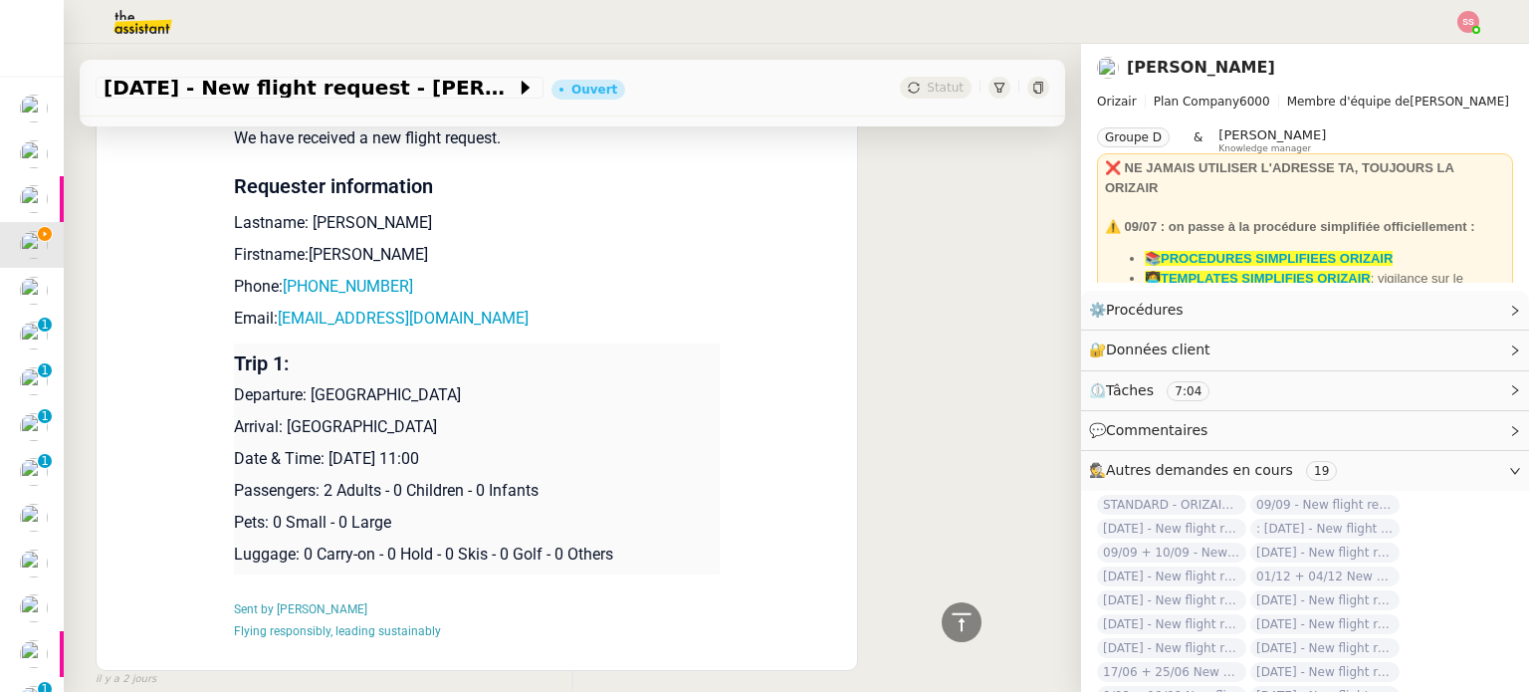
drag, startPoint x: 302, startPoint y: 392, endPoint x: 582, endPoint y: 399, distance: 280.7
click at [582, 399] on p "Departure: [GEOGRAPHIC_DATA]" at bounding box center [477, 395] width 486 height 24
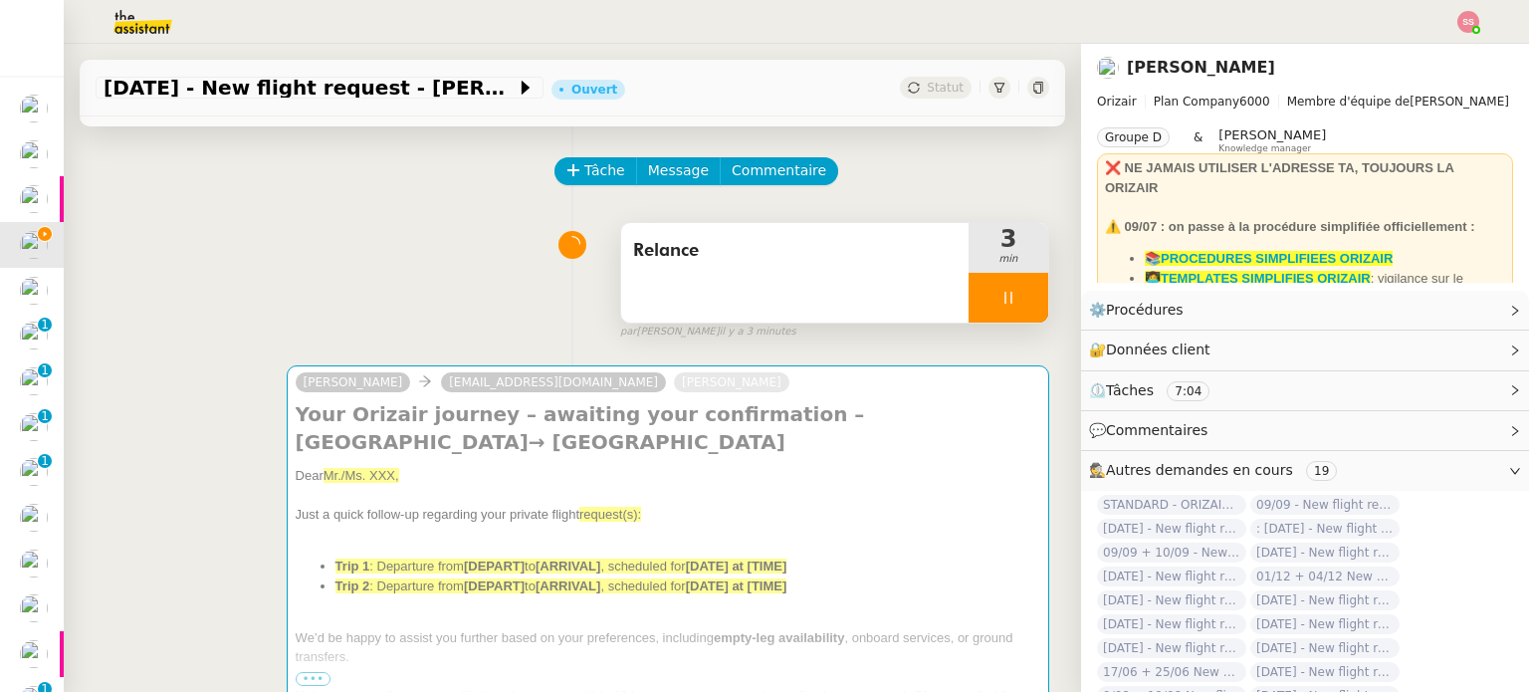
scroll to position [46, 0]
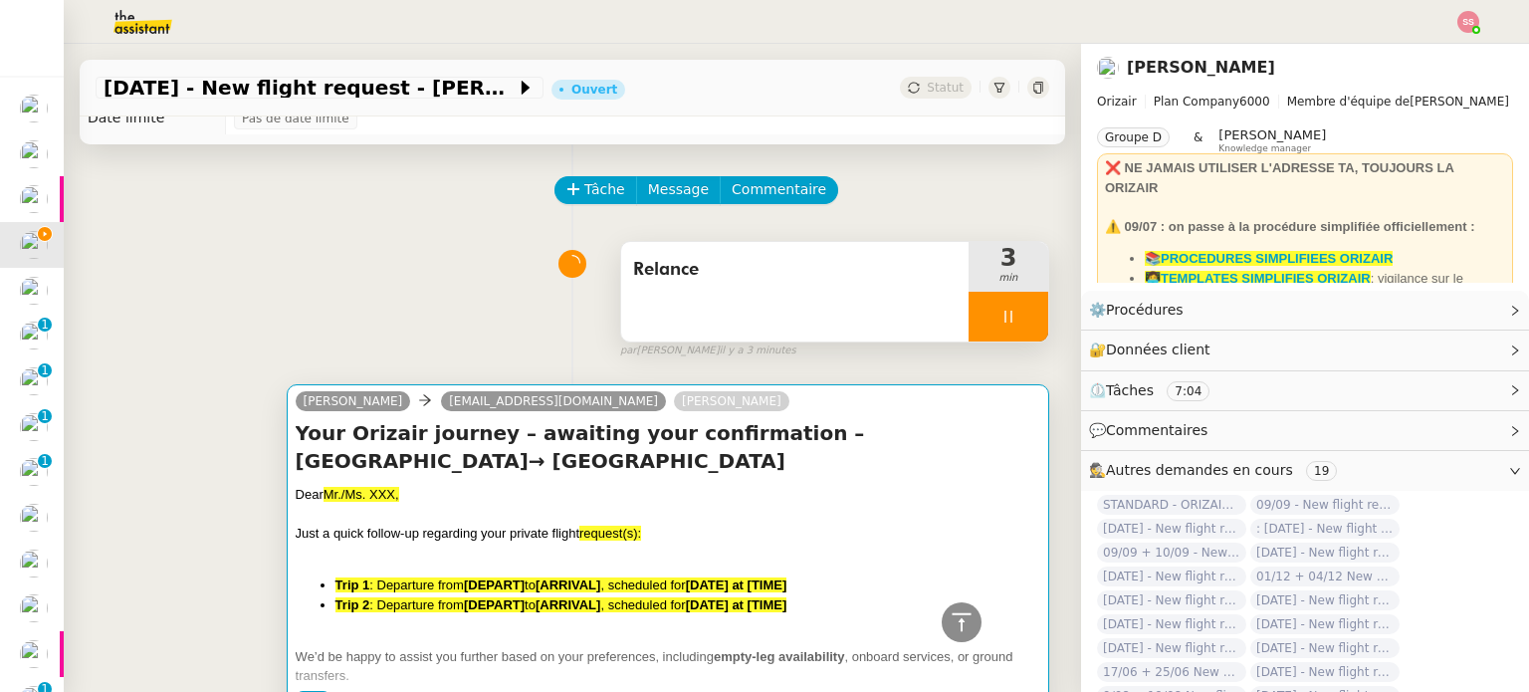
click at [486, 505] on div at bounding box center [668, 515] width 744 height 20
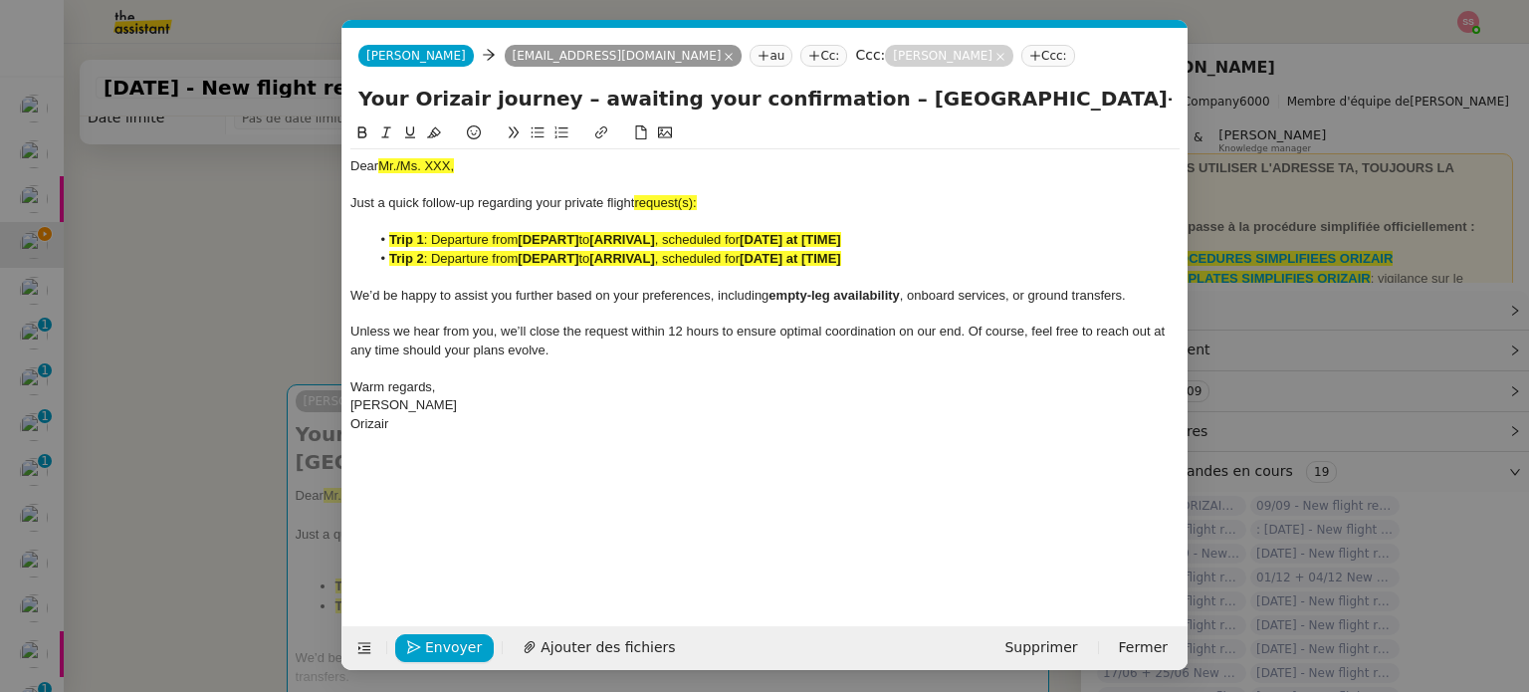
scroll to position [0, 42]
click at [575, 270] on div at bounding box center [764, 277] width 829 height 18
click at [589, 261] on span "to" at bounding box center [583, 258] width 11 height 15
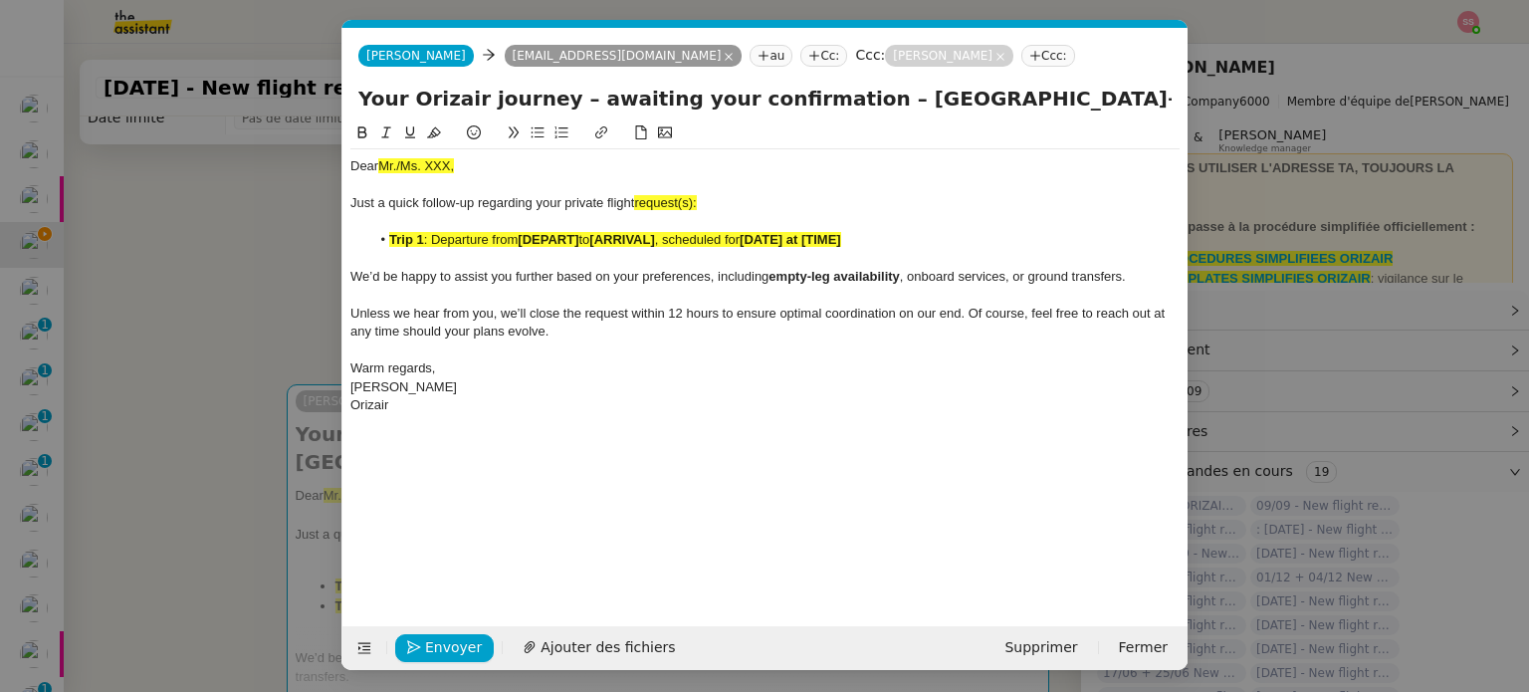
click at [653, 234] on strong "[ARRIVAL]" at bounding box center [621, 239] width 65 height 15
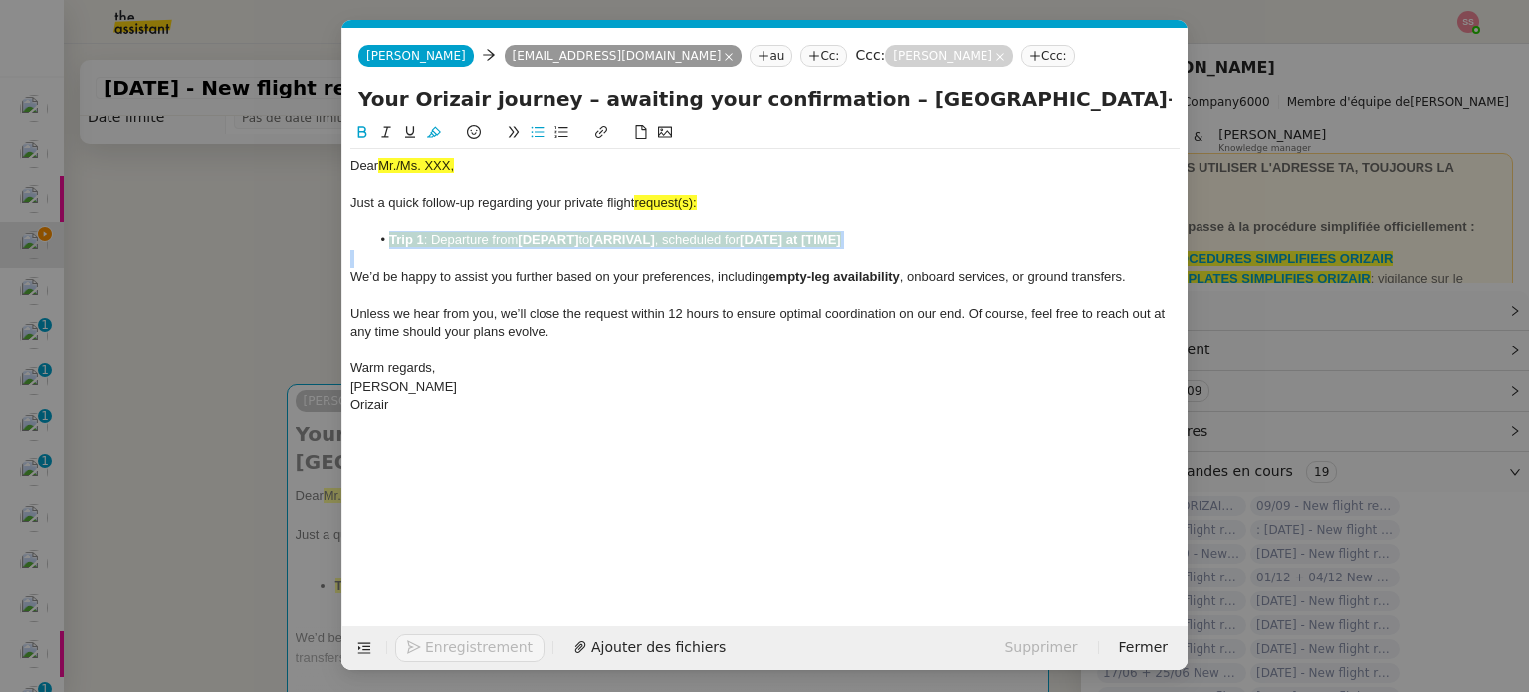
click at [653, 234] on strong "[ARRIVAL]" at bounding box center [621, 239] width 65 height 15
click at [438, 138] on icon at bounding box center [434, 132] width 14 height 14
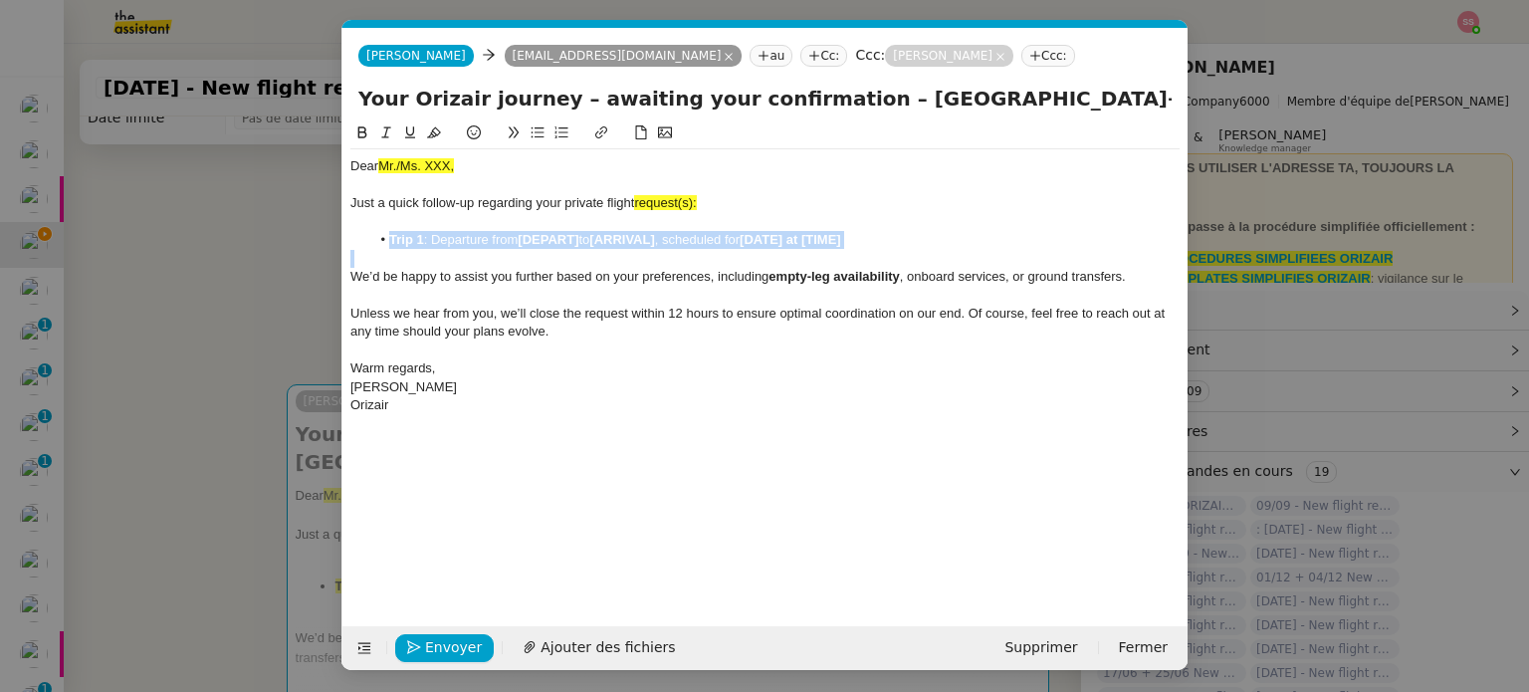
click at [561, 231] on li "Trip 1 : Departure from [DEPART] to [ARRIVAL] , scheduled for [DATE] at [TIME]" at bounding box center [775, 240] width 810 height 18
click at [589, 235] on li "Trip 1 : Departure from [DEPART] to [ARRIVAL] , scheduled for [DATE] at [TIME]" at bounding box center [775, 240] width 810 height 18
drag, startPoint x: 583, startPoint y: 243, endPoint x: 525, endPoint y: 241, distance: 57.8
click at [525, 241] on li "Trip 1 : Departure from [DEPART] to [ARRIVAL] , scheduled for [DATE] at [TIME]" at bounding box center [775, 240] width 810 height 18
click at [594, 238] on li "Trip 1 : Departure from [DEPART] to [ARRIVAL] , scheduled for [DATE] at [TIME]" at bounding box center [775, 240] width 810 height 18
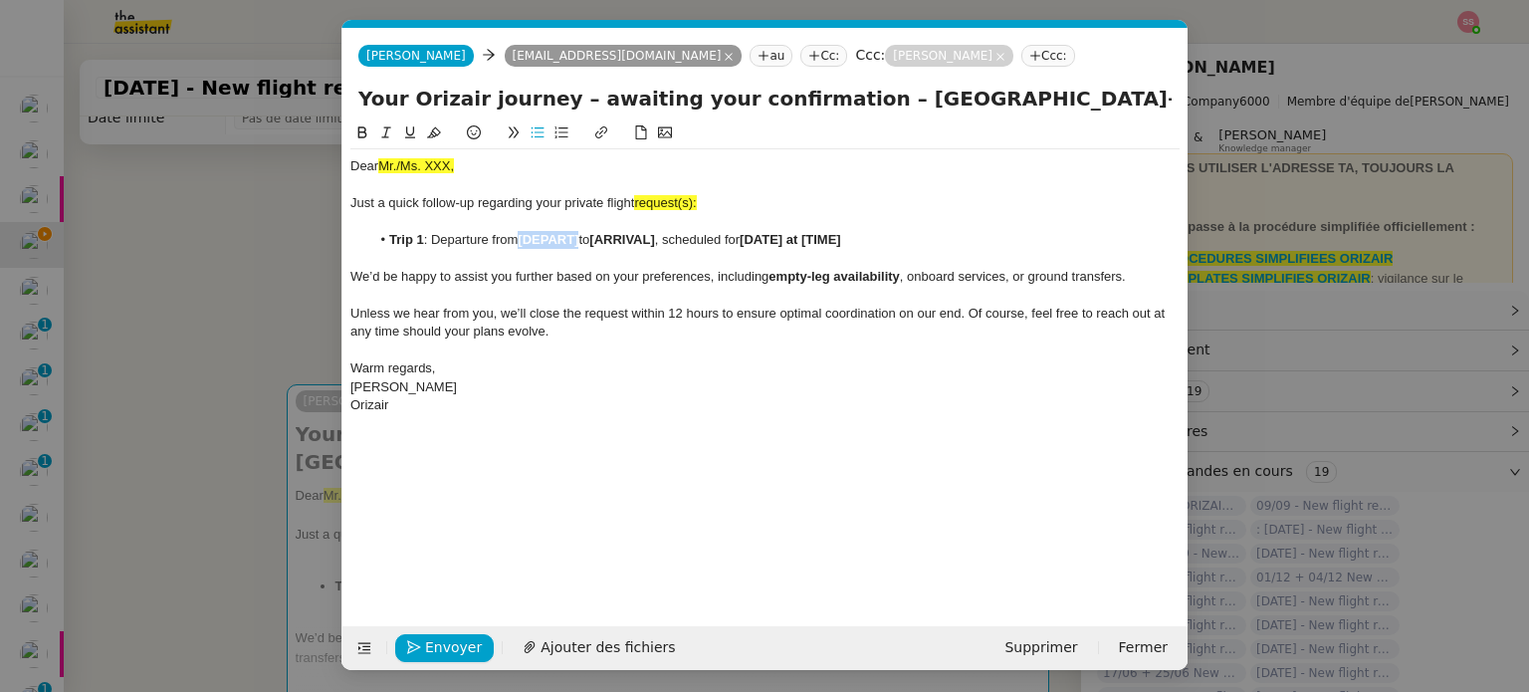
drag, startPoint x: 580, startPoint y: 239, endPoint x: 522, endPoint y: 246, distance: 58.1
click at [522, 246] on strong "[DEPART]" at bounding box center [548, 239] width 61 height 15
click at [255, 358] on nz-modal-container "Service TA - VOYAGE - PROPOSITION GLOBALE A utiliser dans le cadre de propositi…" at bounding box center [764, 346] width 1529 height 692
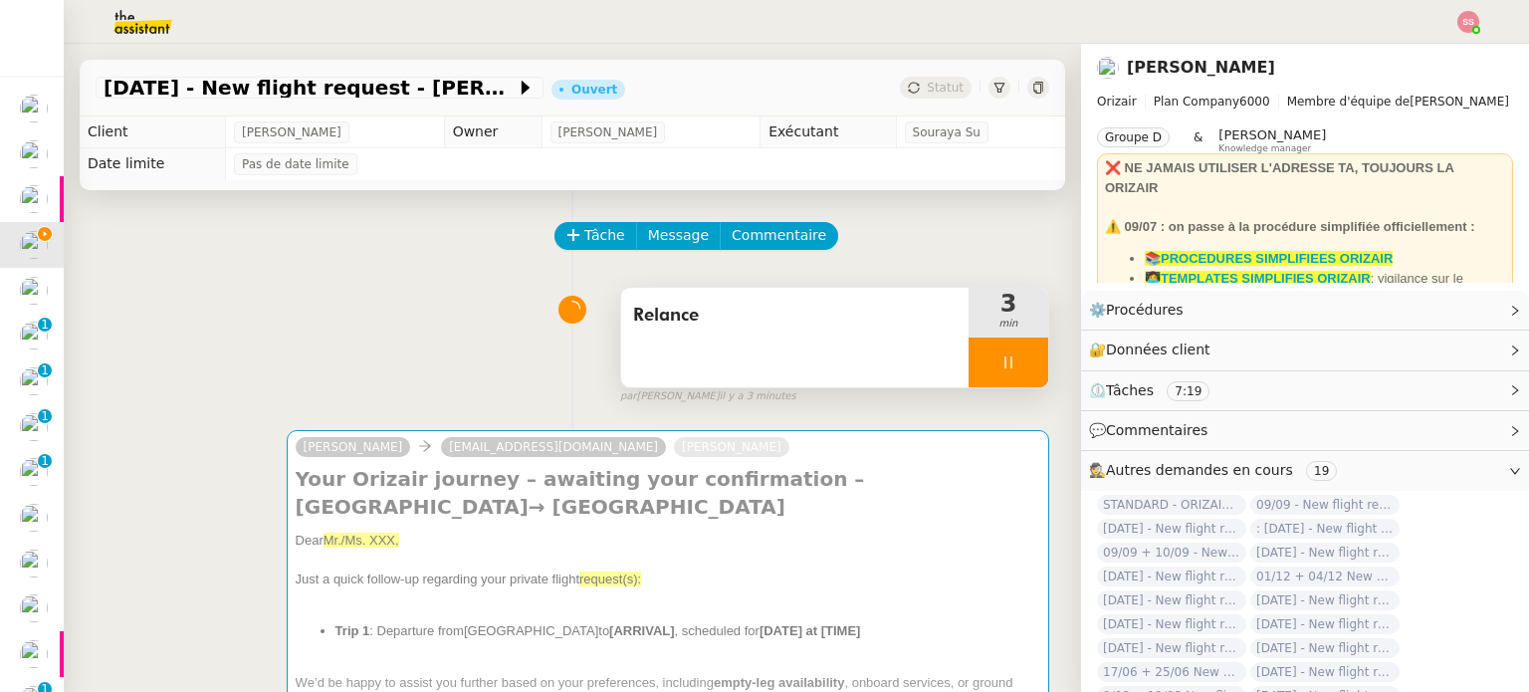
click at [1000, 361] on icon at bounding box center [1008, 362] width 16 height 16
click at [1008, 359] on button at bounding box center [1028, 362] width 40 height 50
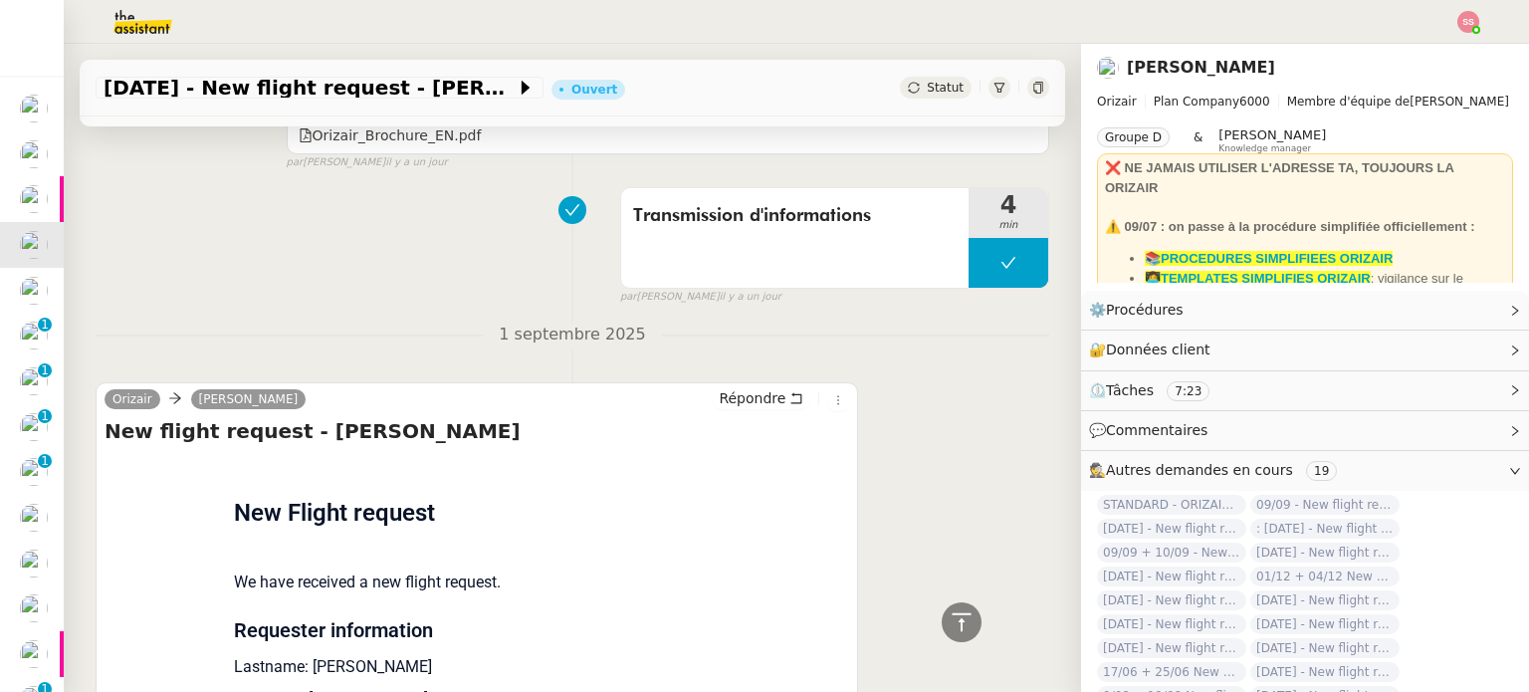
scroll to position [1692, 0]
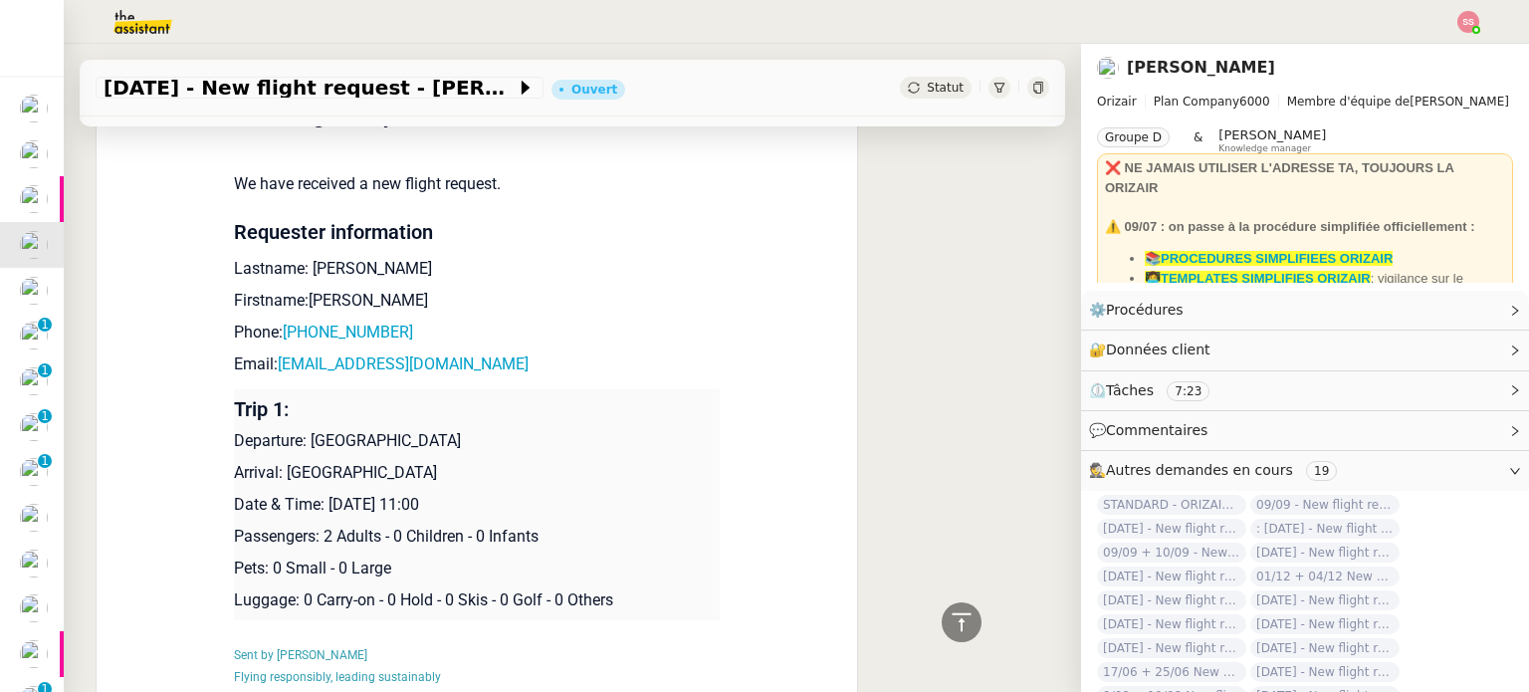
drag, startPoint x: 421, startPoint y: 473, endPoint x: 279, endPoint y: 472, distance: 142.3
click at [279, 472] on p "Arrival: [GEOGRAPHIC_DATA]" at bounding box center [477, 473] width 486 height 24
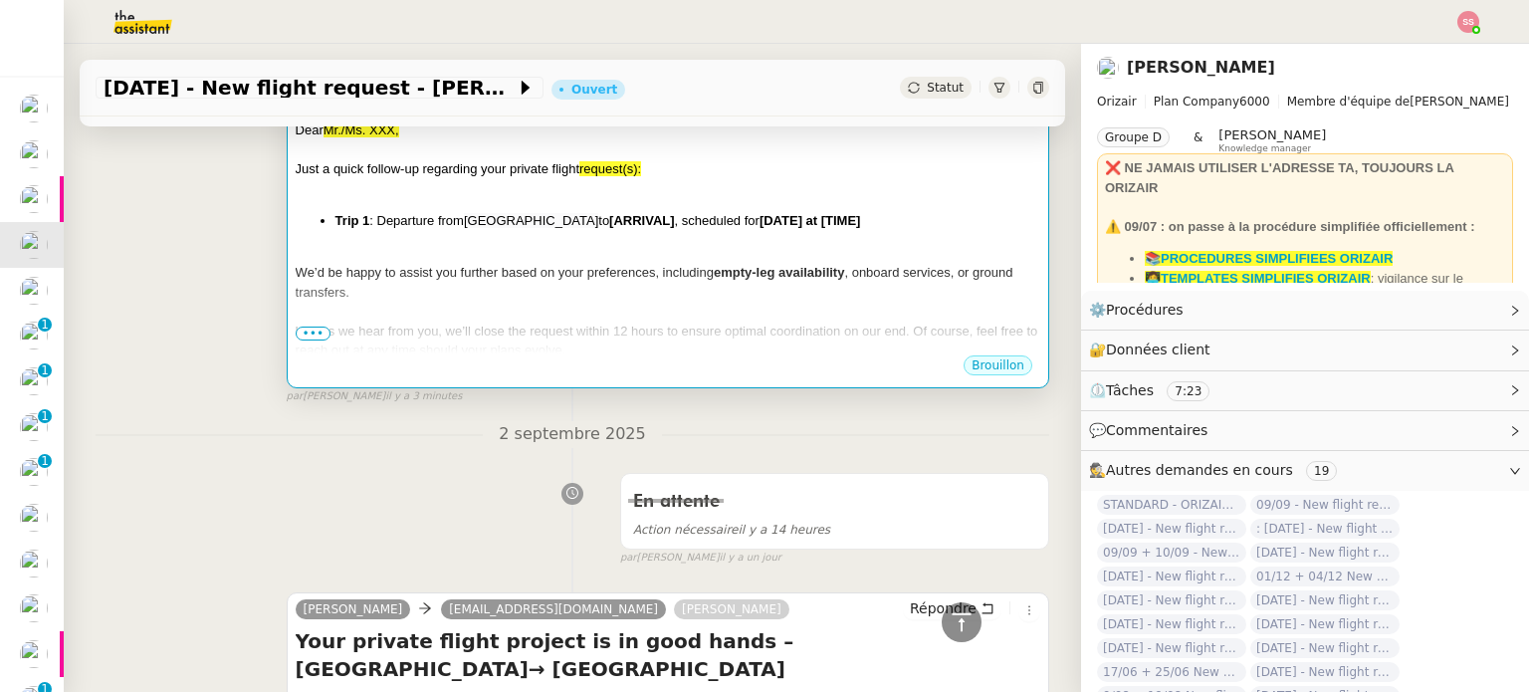
scroll to position [299, 0]
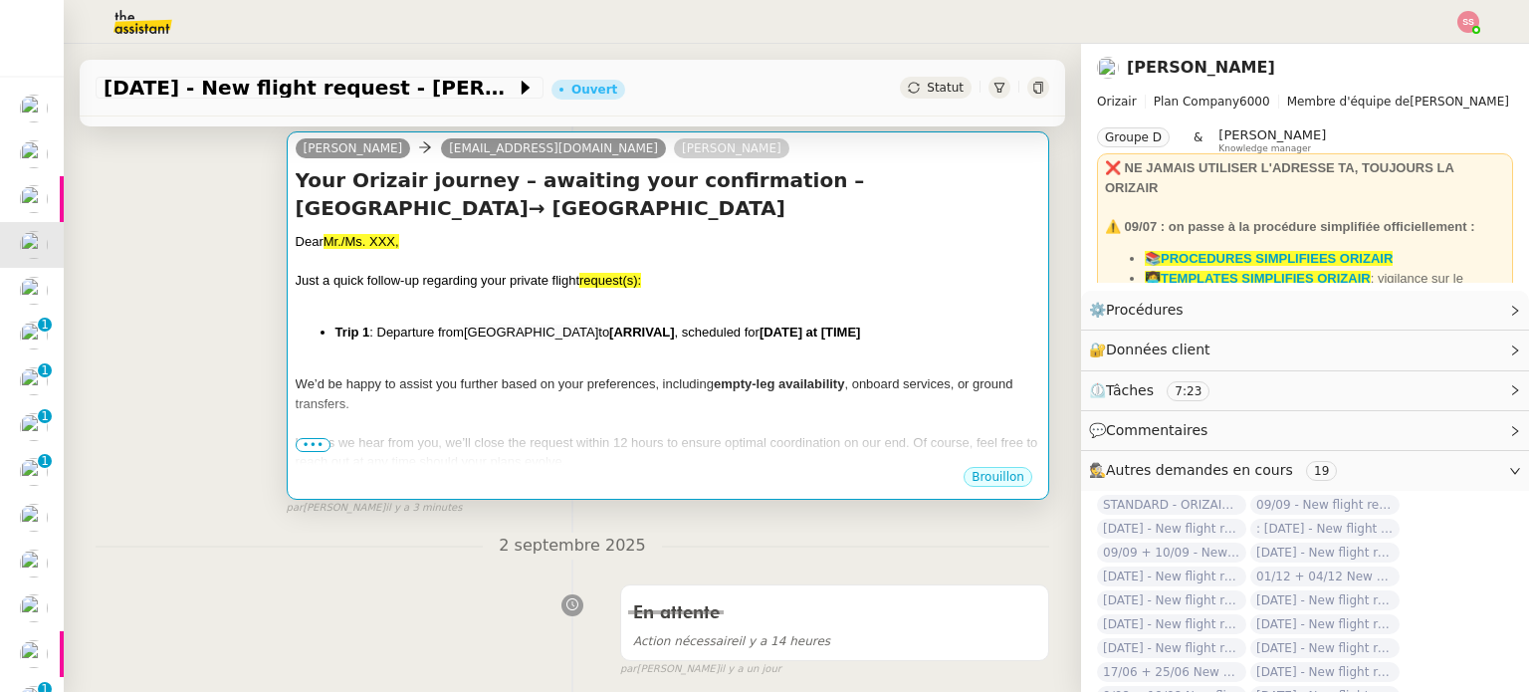
click at [652, 293] on div "Dear Mr./Ms. XXX, Just a quick follow-up regarding your private flight request(…" at bounding box center [668, 390] width 744 height 317
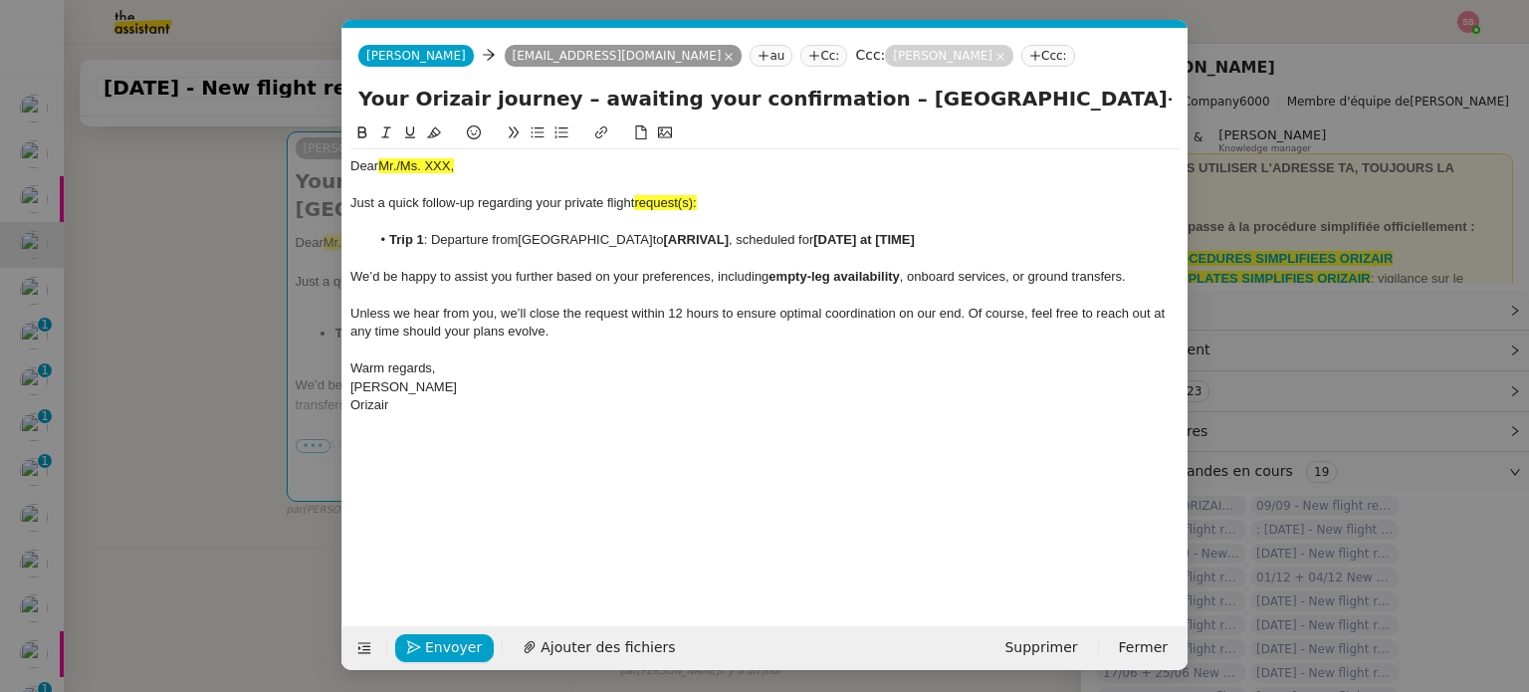
scroll to position [0, 42]
drag, startPoint x: 813, startPoint y: 246, endPoint x: 748, endPoint y: 239, distance: 65.1
click at [748, 239] on li "Trip 1 : Departure from Geneva Cointrin International Airport to [ARRIVAL] , sc…" at bounding box center [775, 240] width 810 height 18
drag, startPoint x: 697, startPoint y: 202, endPoint x: 685, endPoint y: 202, distance: 11.9
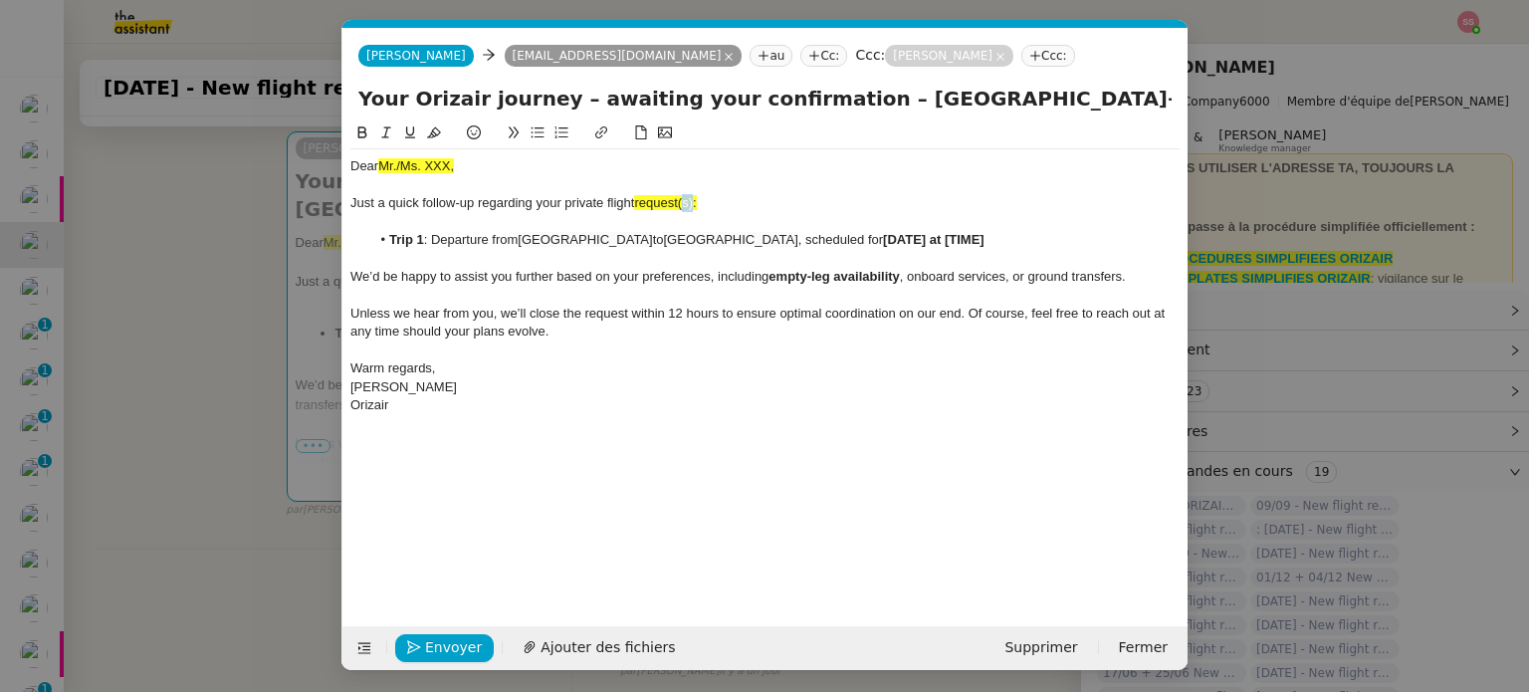
click at [685, 202] on span "request(s):" at bounding box center [665, 202] width 62 height 15
drag, startPoint x: 692, startPoint y: 205, endPoint x: 637, endPoint y: 204, distance: 54.7
click at [637, 204] on div "Just a quick follow-up regarding your private flight request:" at bounding box center [764, 203] width 829 height 18
click at [436, 139] on icon at bounding box center [434, 132] width 14 height 14
click at [249, 399] on nz-modal-container "Service TA - VOYAGE - PROPOSITION GLOBALE A utiliser dans le cadre de propositi…" at bounding box center [764, 346] width 1529 height 692
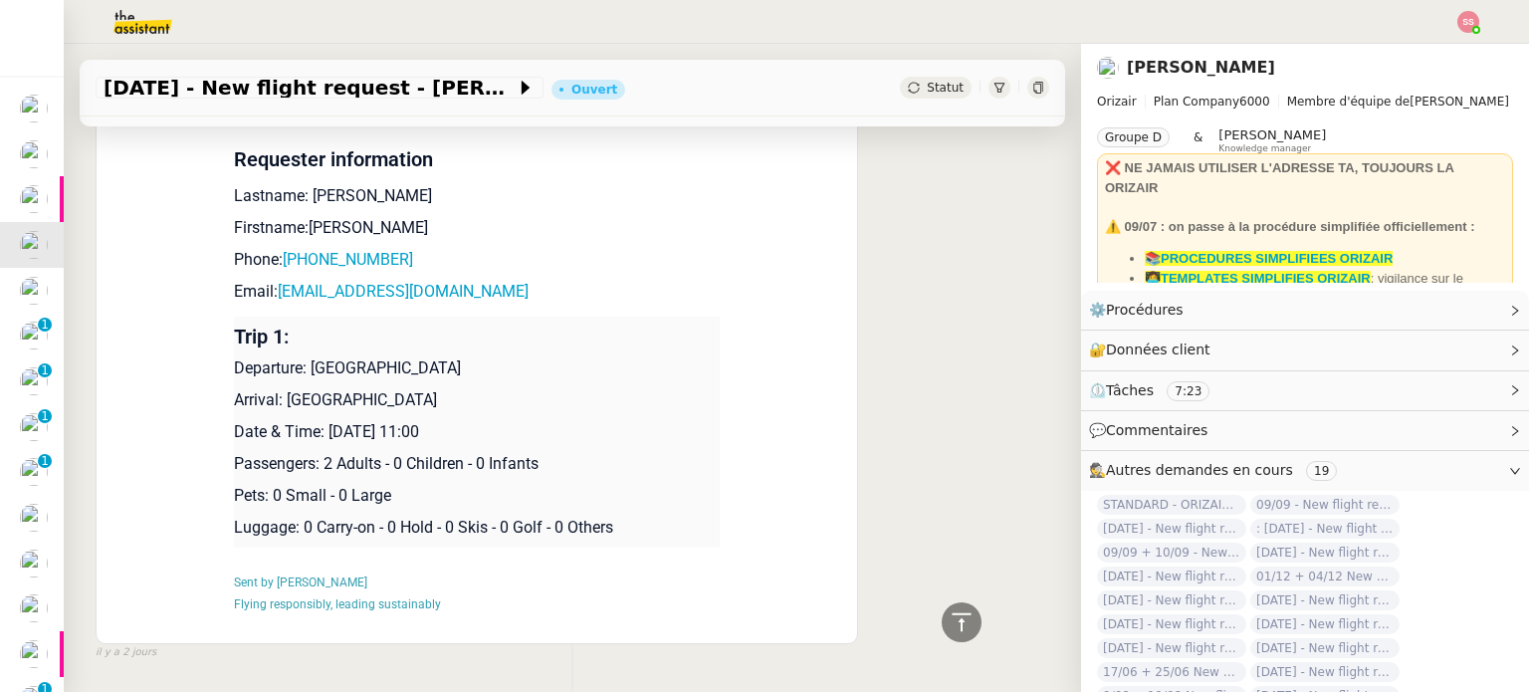
scroll to position [1833, 0]
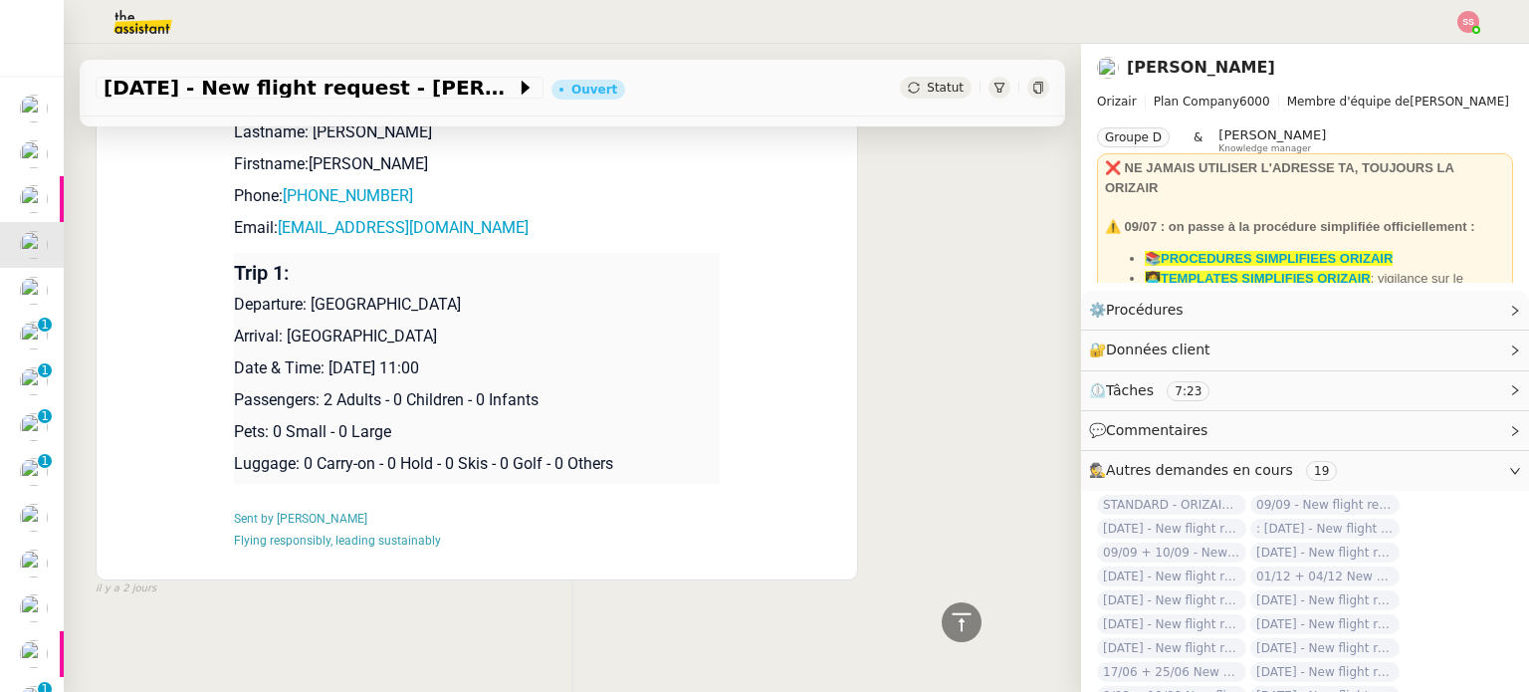
drag, startPoint x: 324, startPoint y: 362, endPoint x: 556, endPoint y: 350, distance: 232.2
click at [556, 356] on p "Date & Time: [DATE] 11:00" at bounding box center [477, 368] width 486 height 24
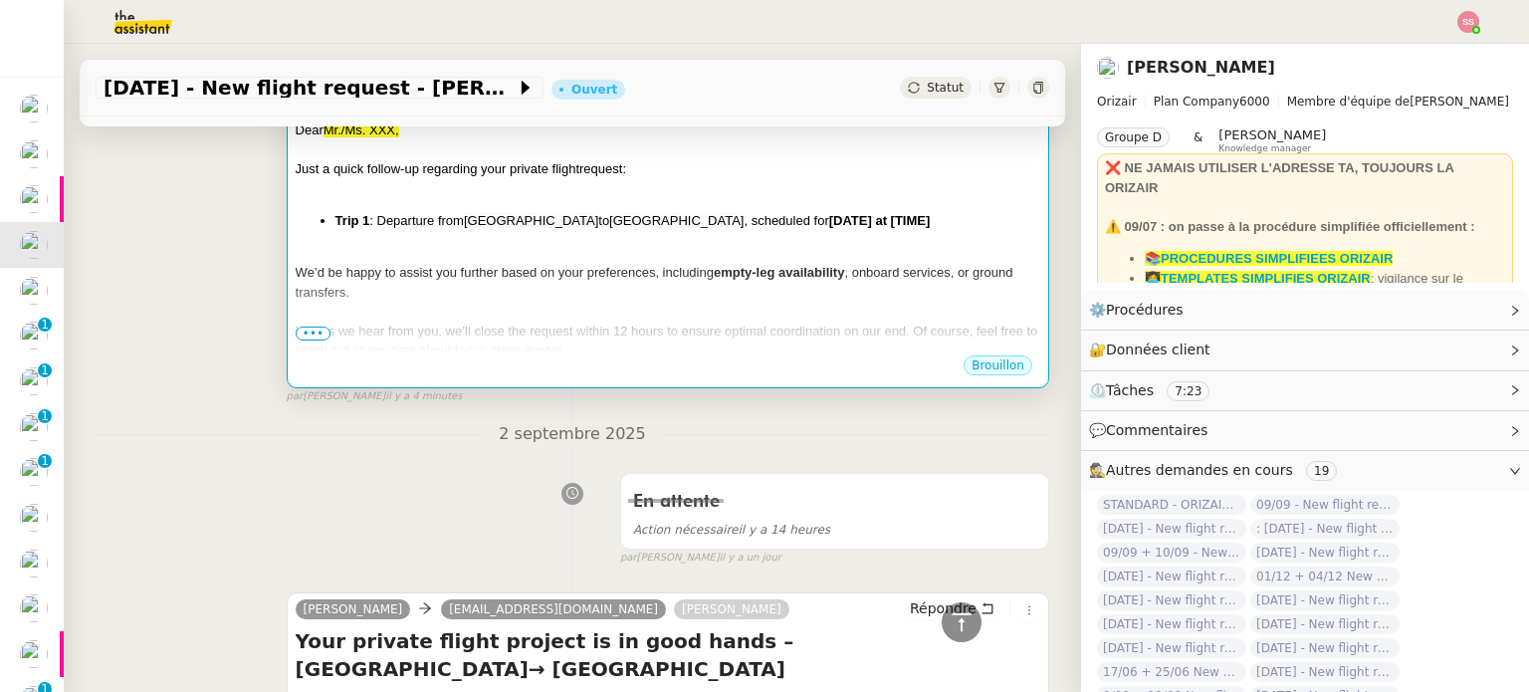
scroll to position [241, 0]
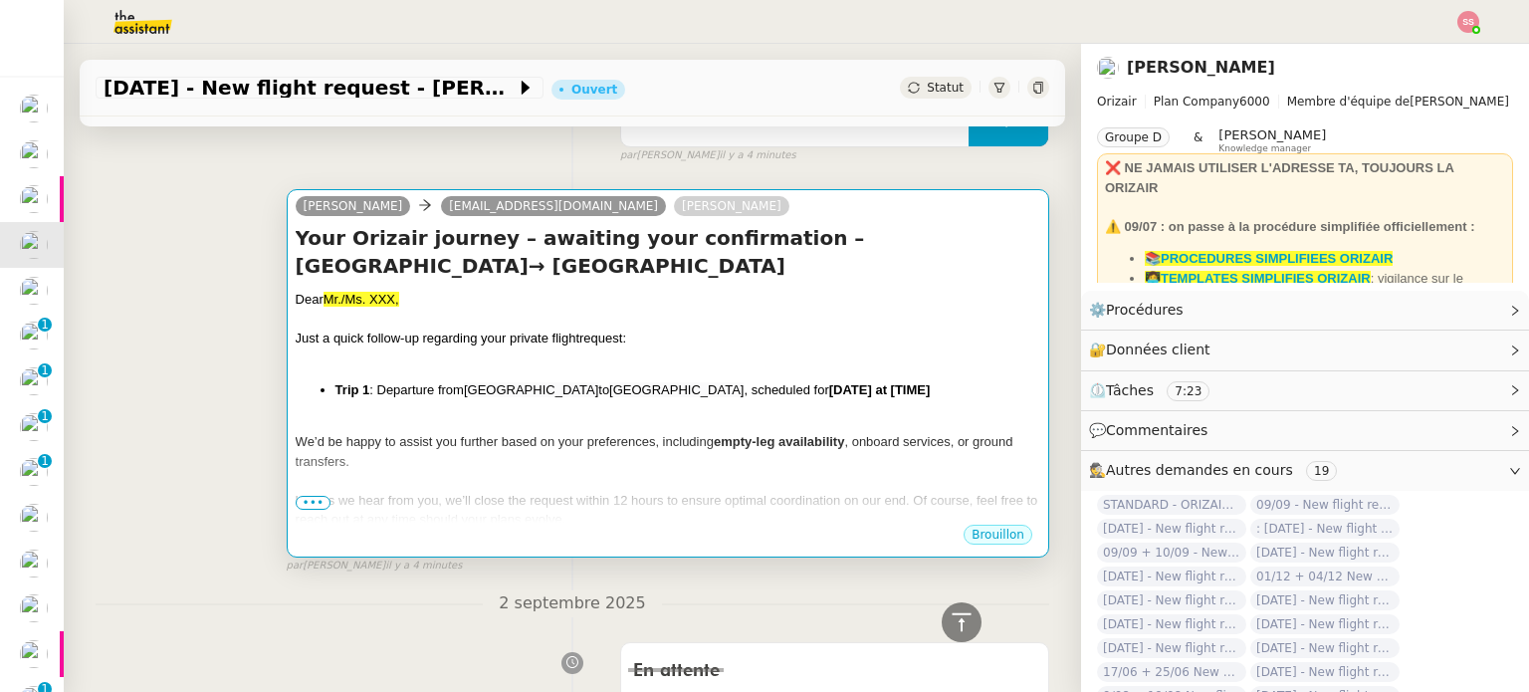
click at [752, 413] on div at bounding box center [668, 423] width 744 height 20
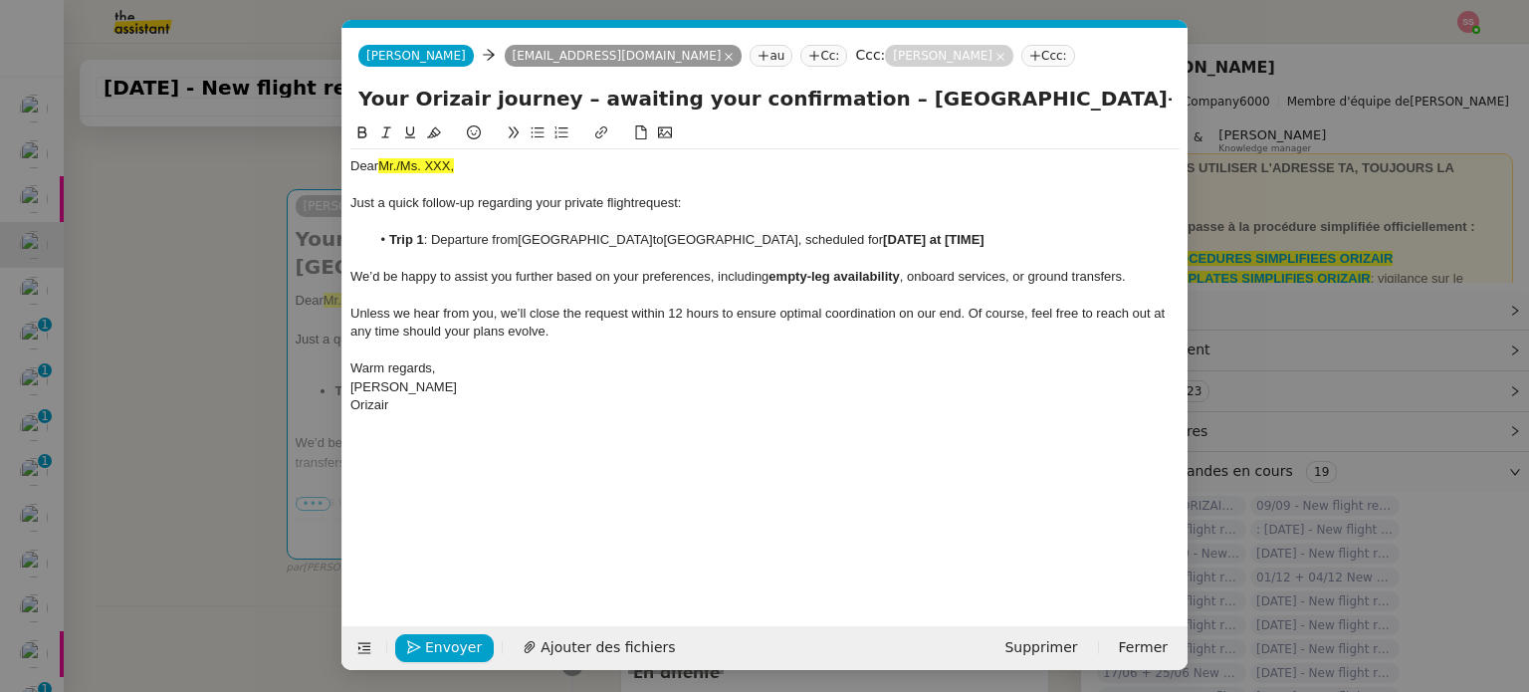
scroll to position [0, 42]
drag, startPoint x: 1067, startPoint y: 238, endPoint x: 948, endPoint y: 245, distance: 118.6
click at [948, 245] on li "Trip 1 : Departure from Geneva Cointrin International Airport to London City Ai…" at bounding box center [775, 240] width 810 height 18
click at [236, 306] on nz-modal-container "Service TA - VOYAGE - PROPOSITION GLOBALE A utiliser dans le cadre de propositi…" at bounding box center [764, 346] width 1529 height 692
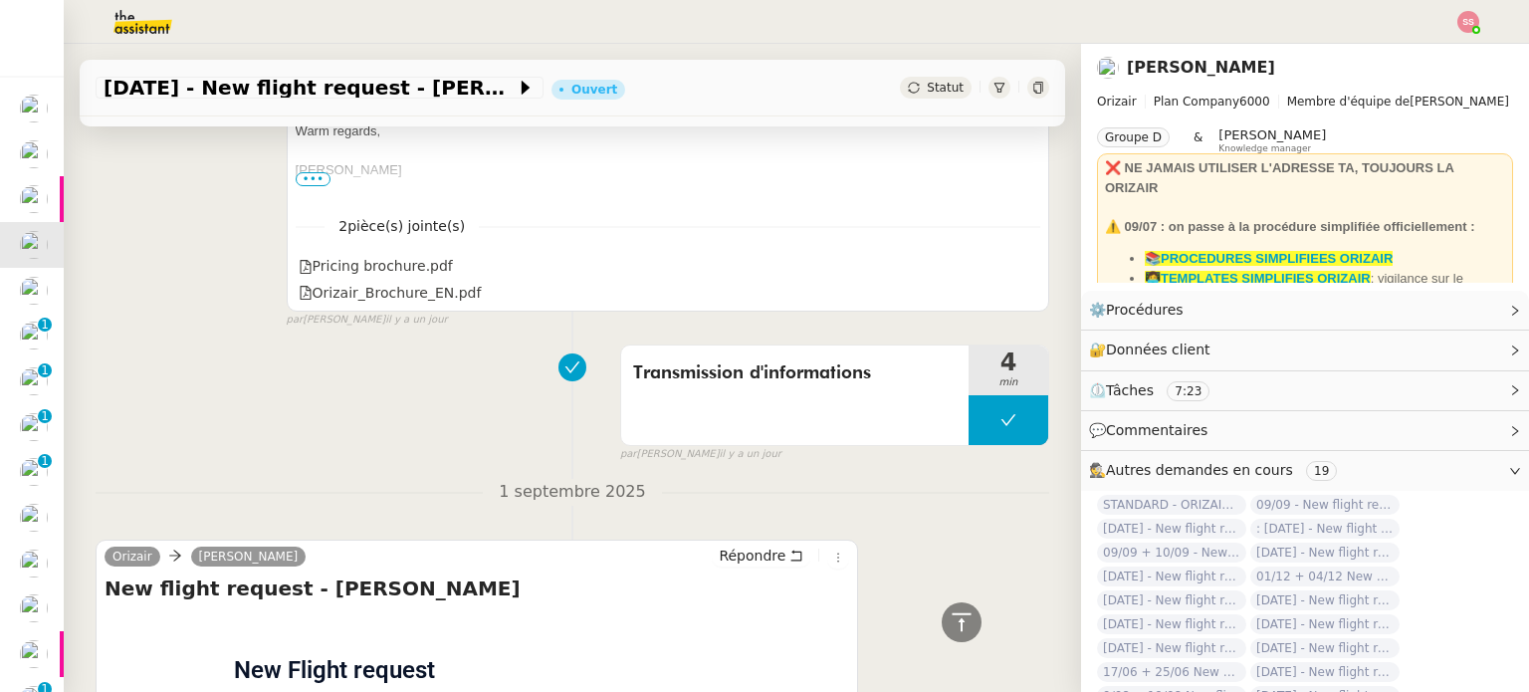
scroll to position [738, 0]
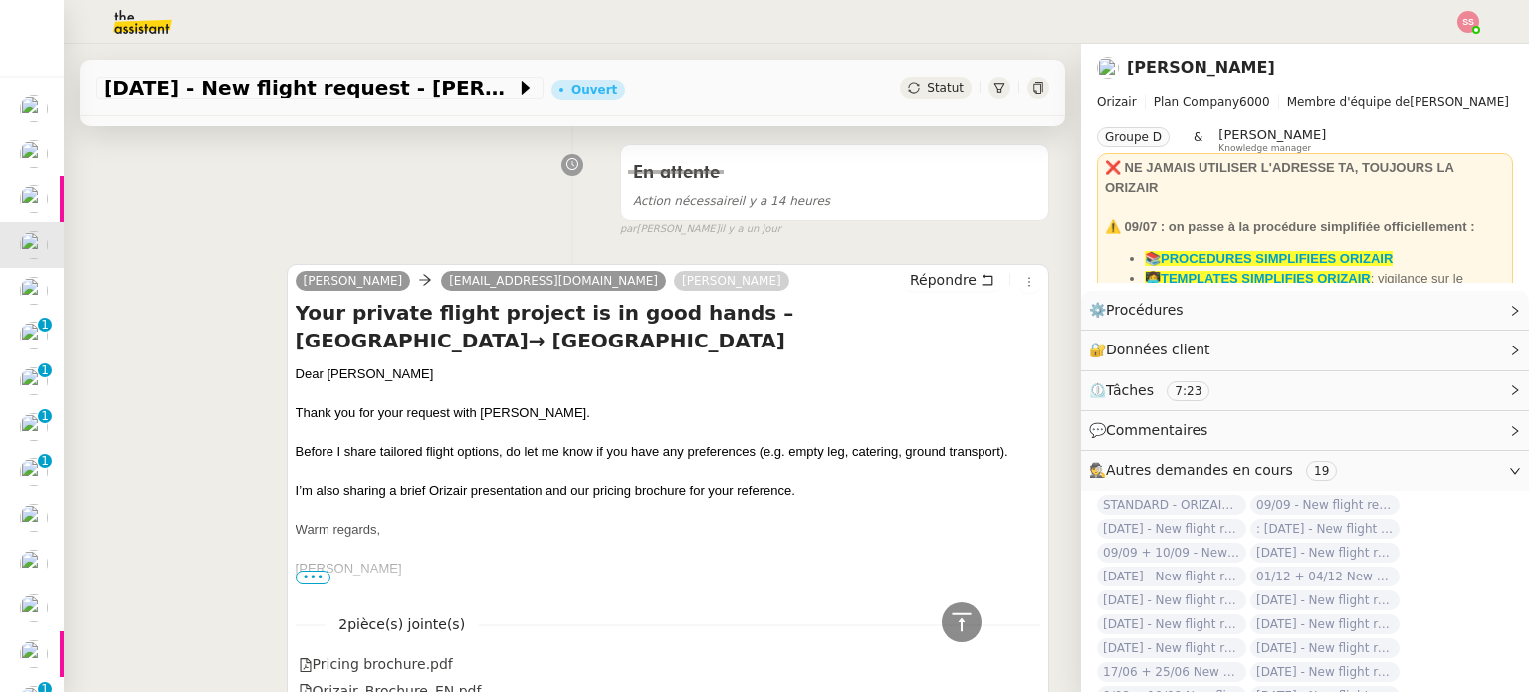
click at [353, 364] on div "Dear [PERSON_NAME]" at bounding box center [668, 374] width 744 height 20
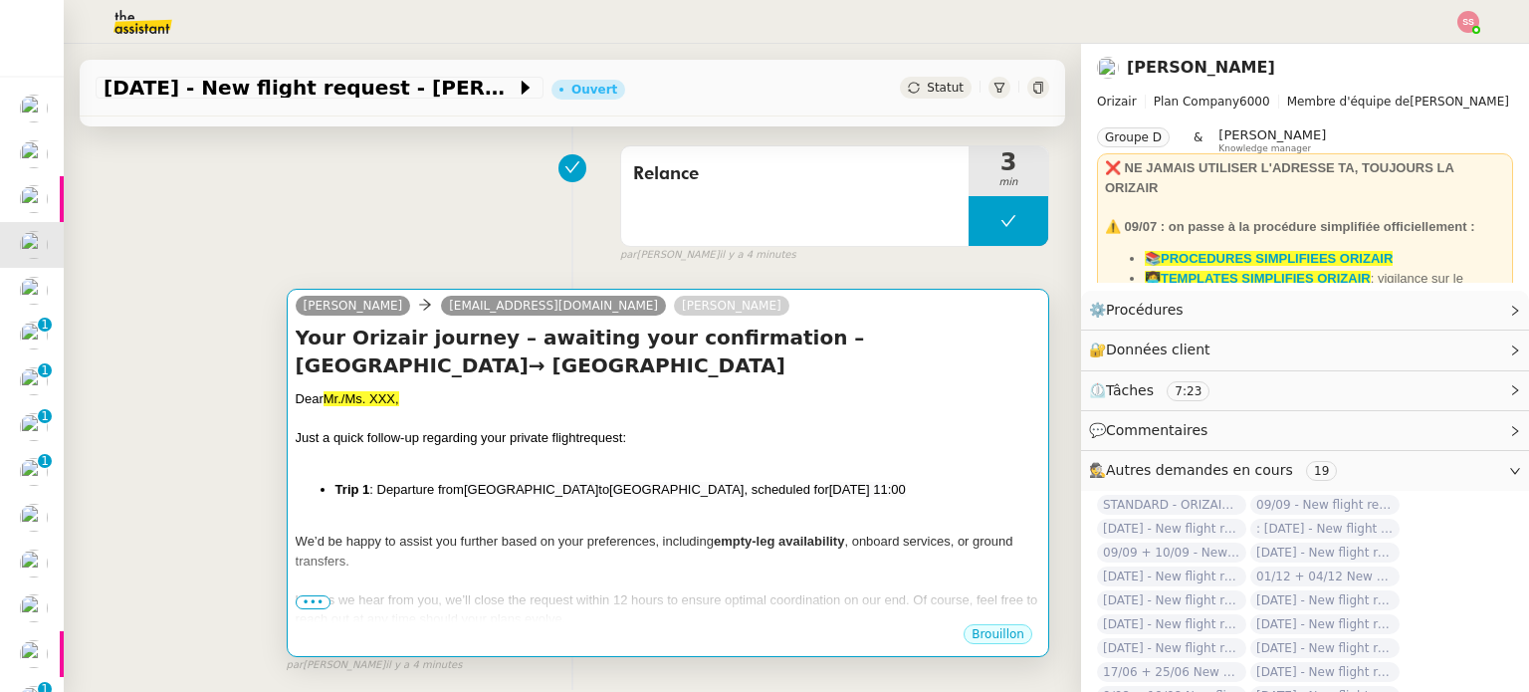
click at [522, 409] on div at bounding box center [668, 419] width 744 height 20
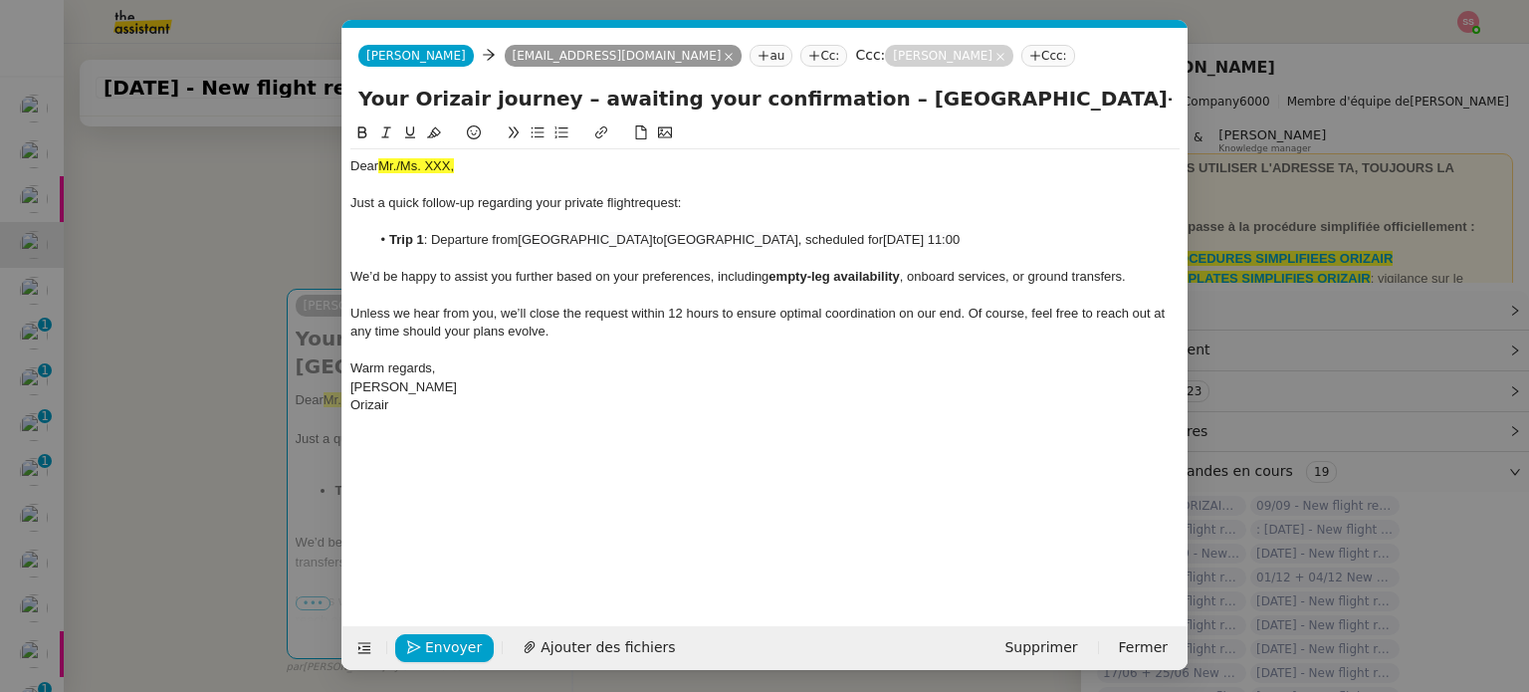
scroll to position [0, 42]
click at [407, 172] on span "Mr./Ms. XXX," at bounding box center [416, 165] width 76 height 15
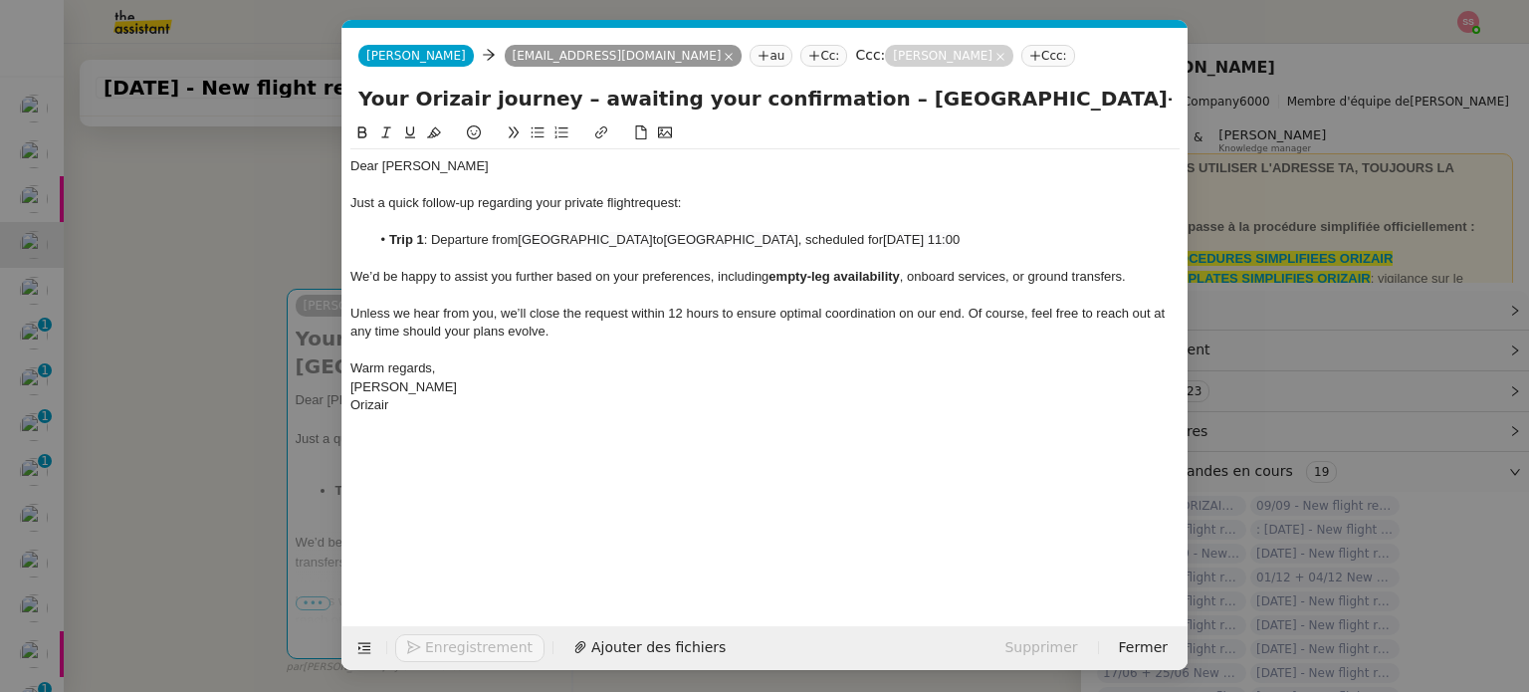
click at [670, 406] on div "Orizair" at bounding box center [764, 405] width 829 height 18
click at [471, 636] on span "Envoyer" at bounding box center [453, 647] width 57 height 23
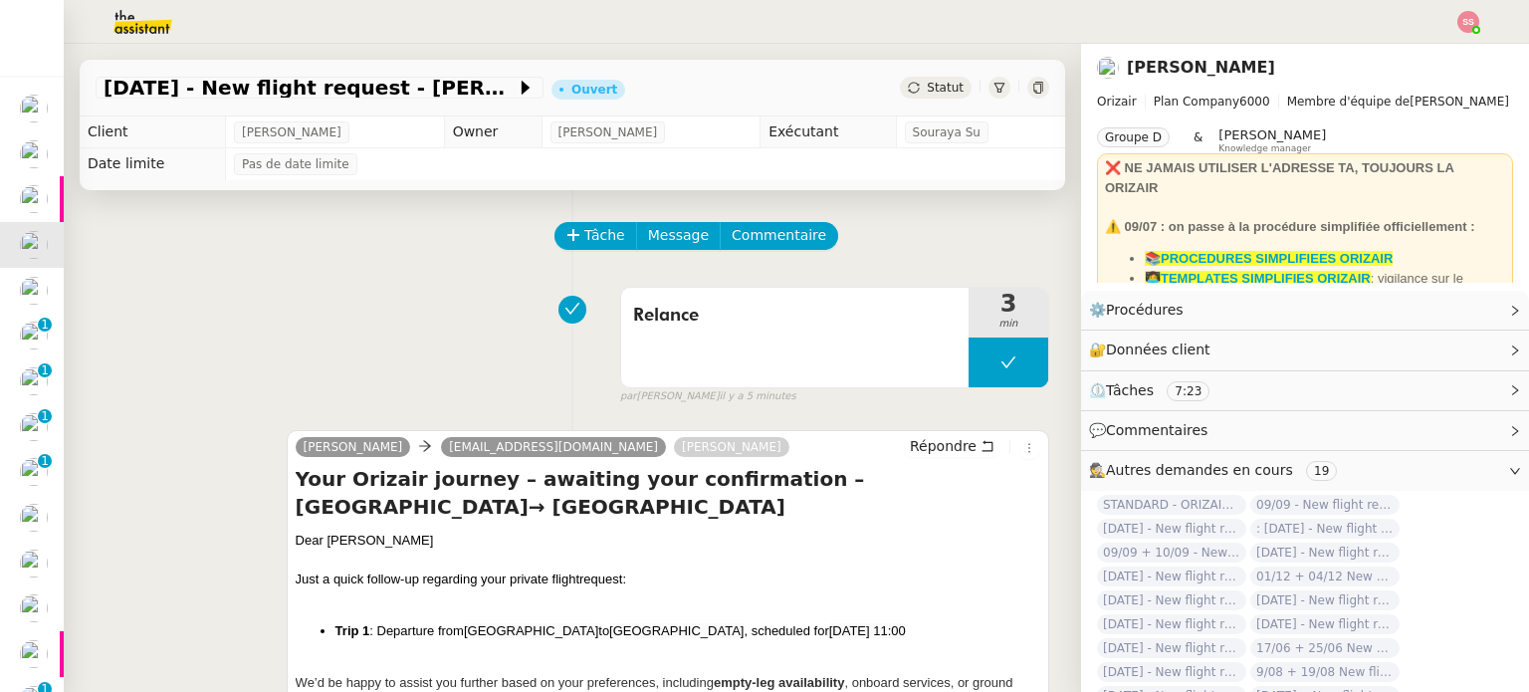
click at [912, 101] on div "19th November 2025 - New flight request - Tristan Fisher Ouvert Statut" at bounding box center [572, 88] width 985 height 57
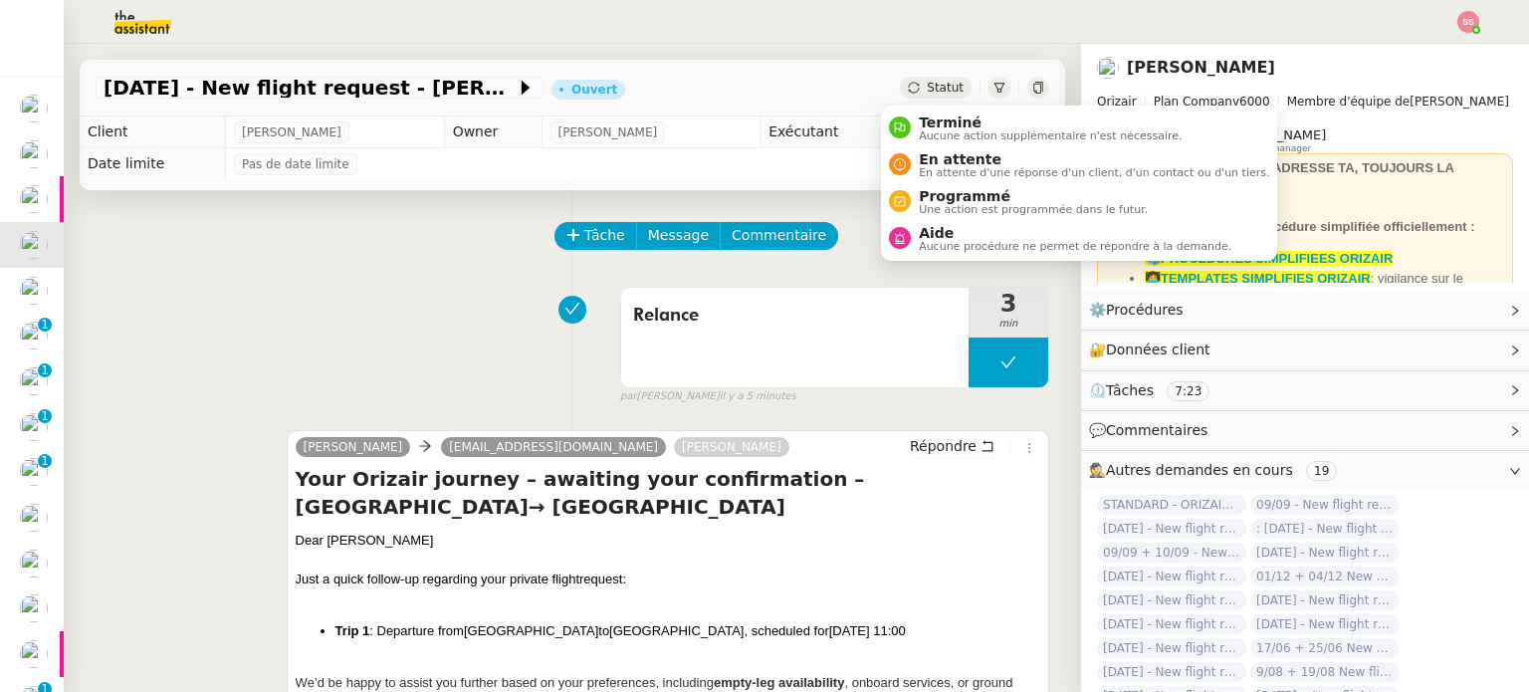
click at [927, 83] on span "Statut" at bounding box center [945, 88] width 37 height 14
click at [933, 146] on li "En attente En attente d'une réponse d'un client, d'un contact ou d'un tiers." at bounding box center [1079, 164] width 396 height 37
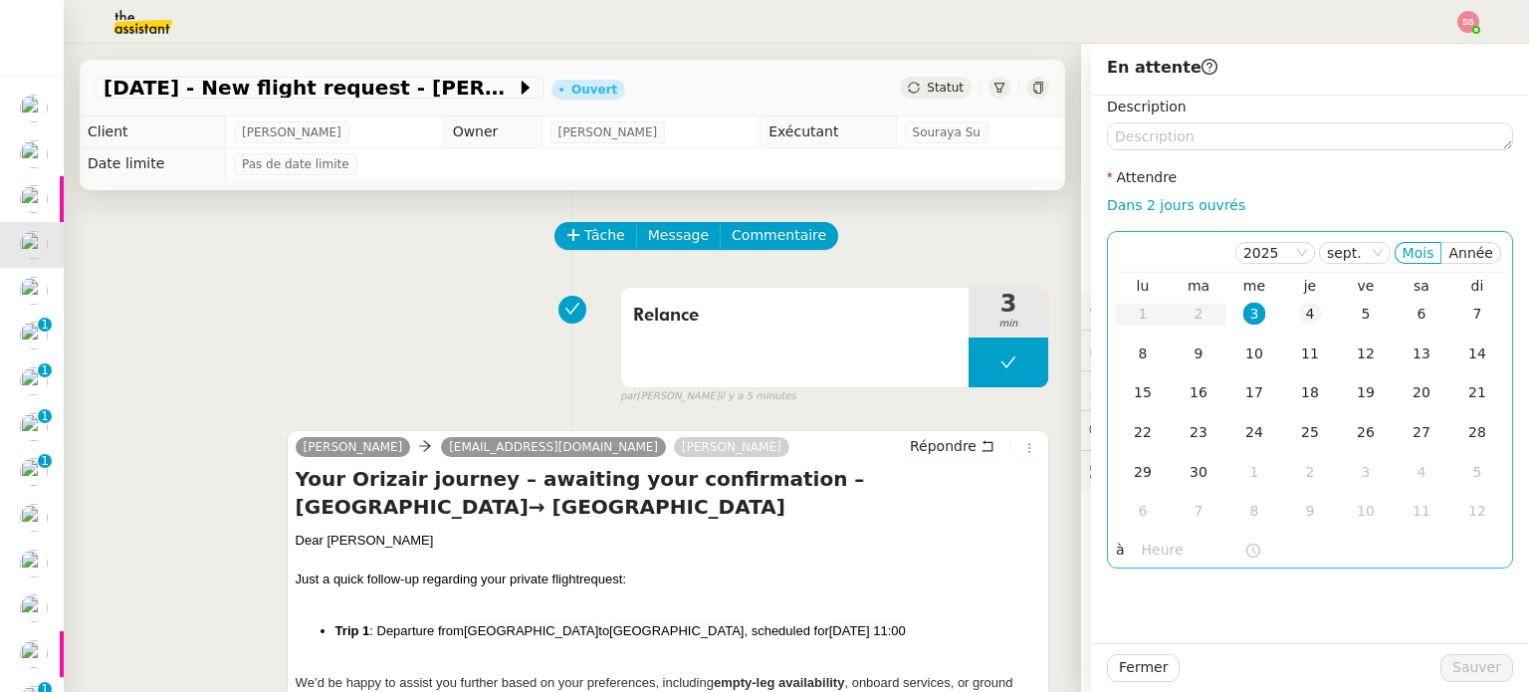
click at [1304, 302] on td "4" at bounding box center [1310, 315] width 56 height 40
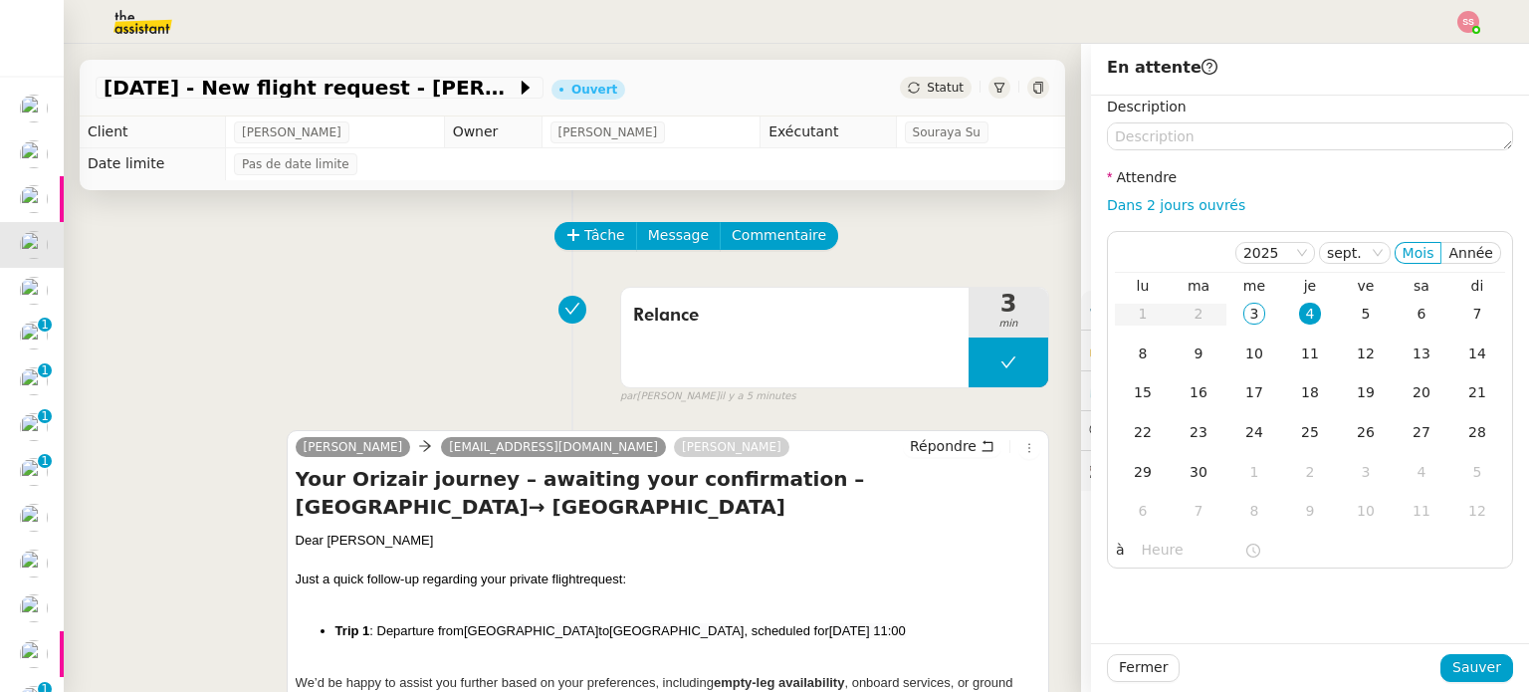
click at [1502, 668] on div "Fermer Sauver" at bounding box center [1310, 667] width 438 height 49
click at [1477, 669] on span "Sauver" at bounding box center [1476, 667] width 49 height 23
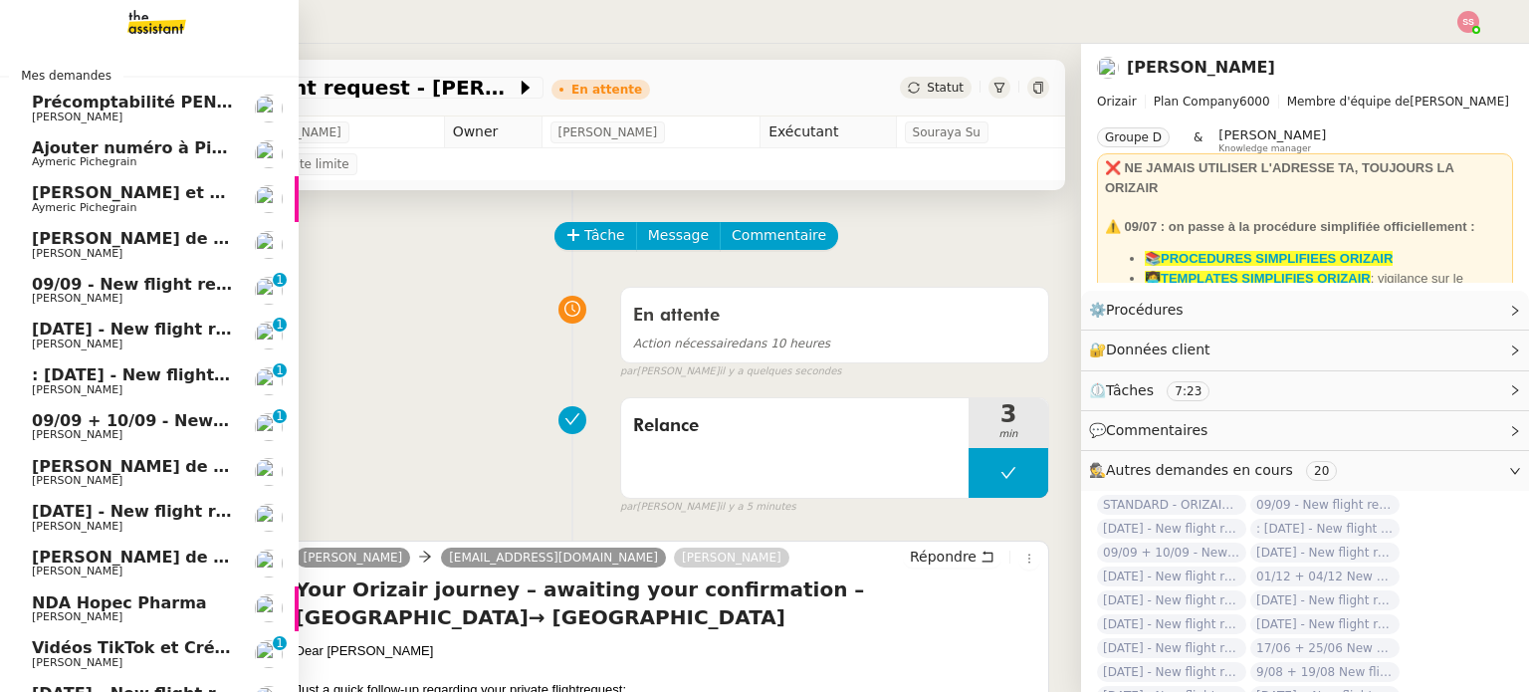
click at [111, 278] on span "09/09 - New flight request - [PERSON_NAME]" at bounding box center [232, 284] width 400 height 19
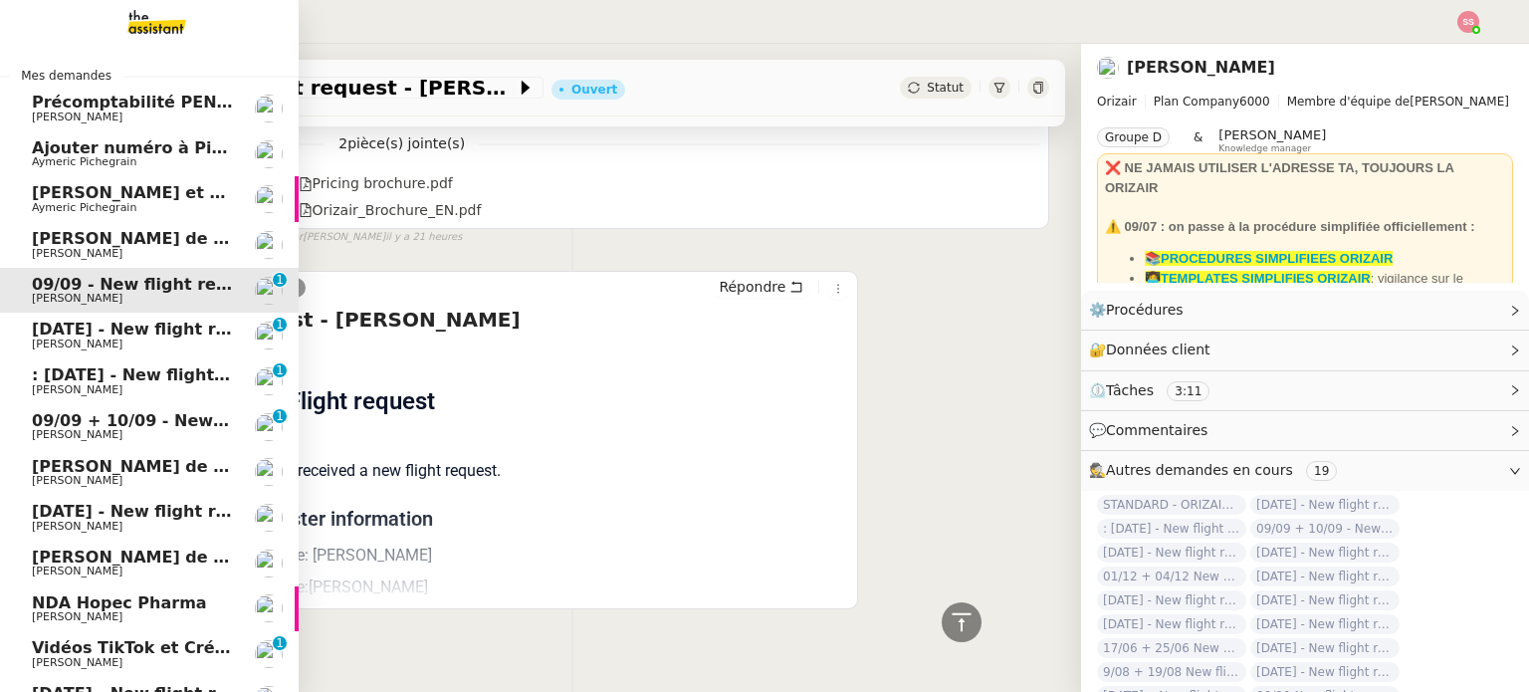
scroll to position [294, 0]
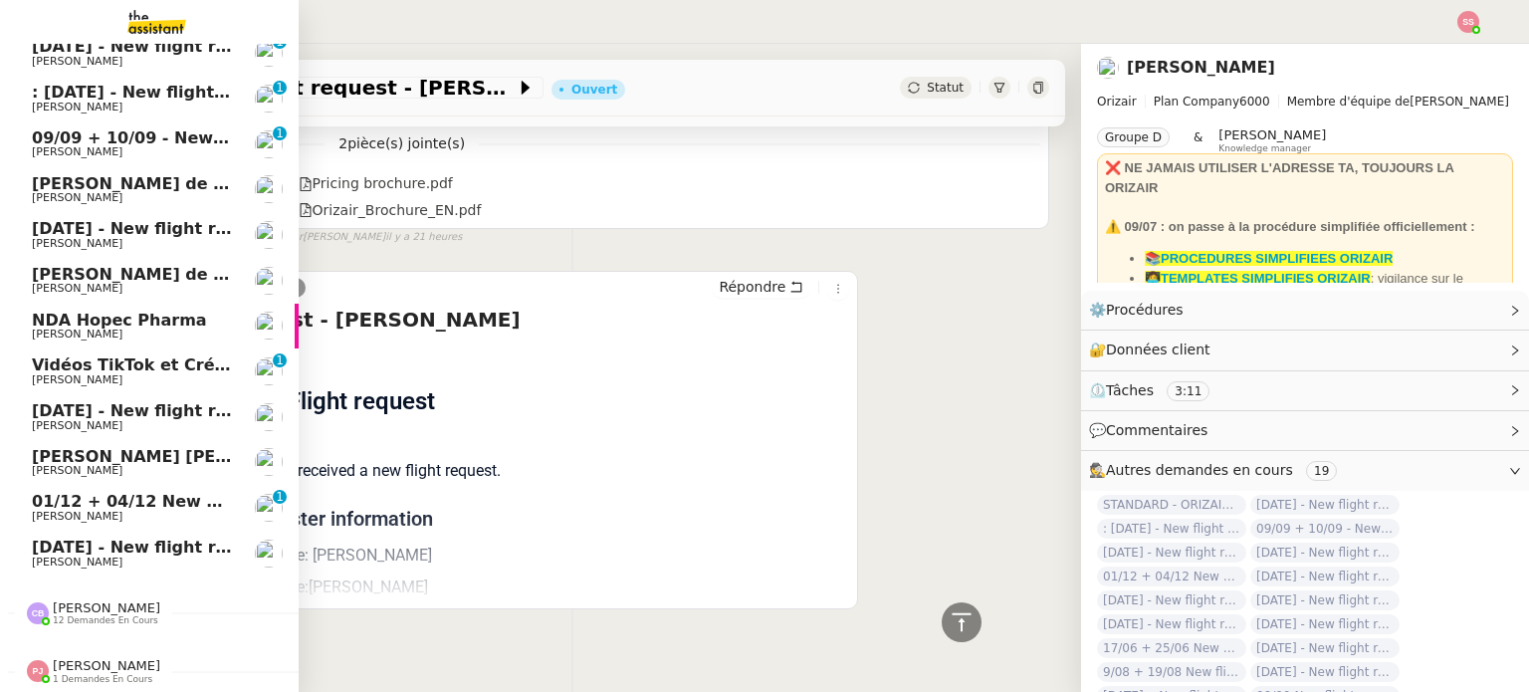
click at [92, 530] on link "8th September 2025 - New flight request - Jude Scholer-Fairhurst Louis Frei" at bounding box center [149, 553] width 299 height 46
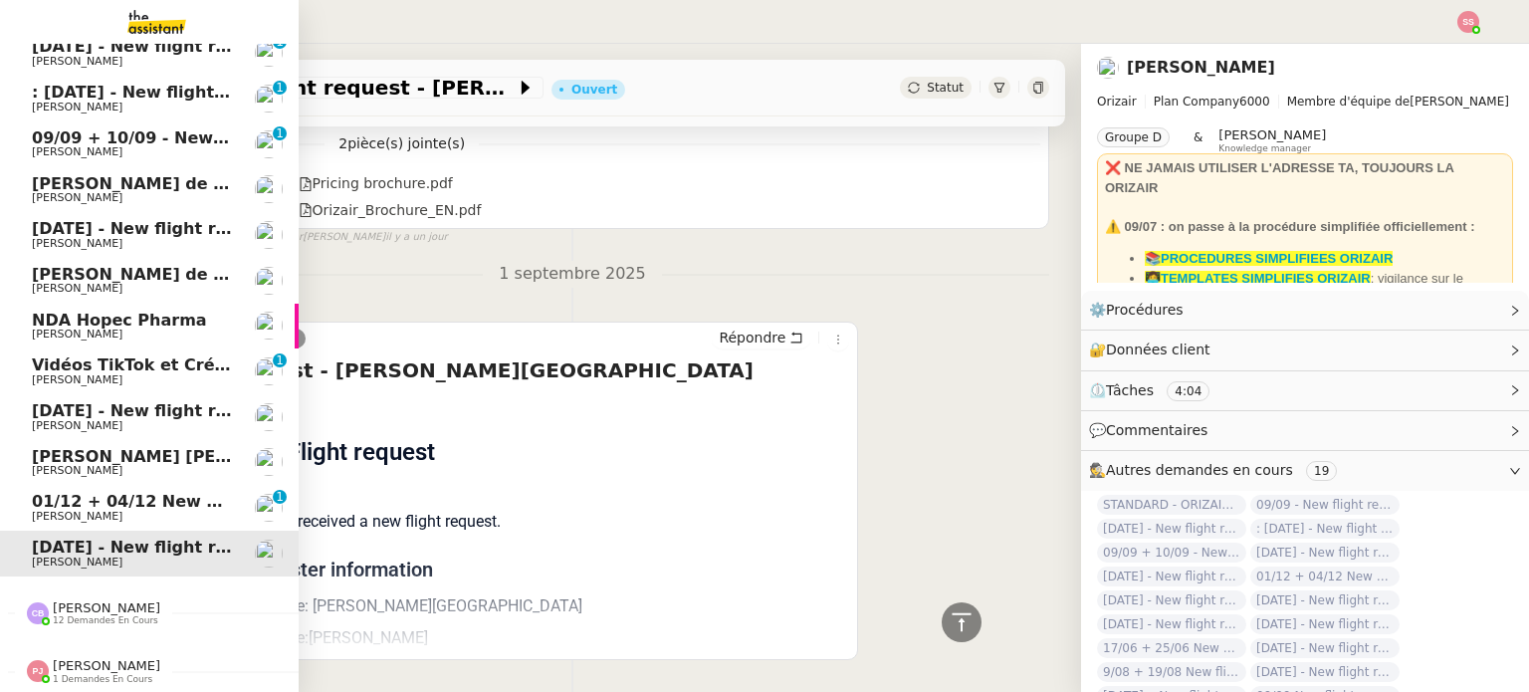
click at [110, 485] on link "01/12 + 04/12 New flight request - [PERSON_NAME] 0 1 2 3 4 5 6 7 8 9" at bounding box center [149, 508] width 299 height 46
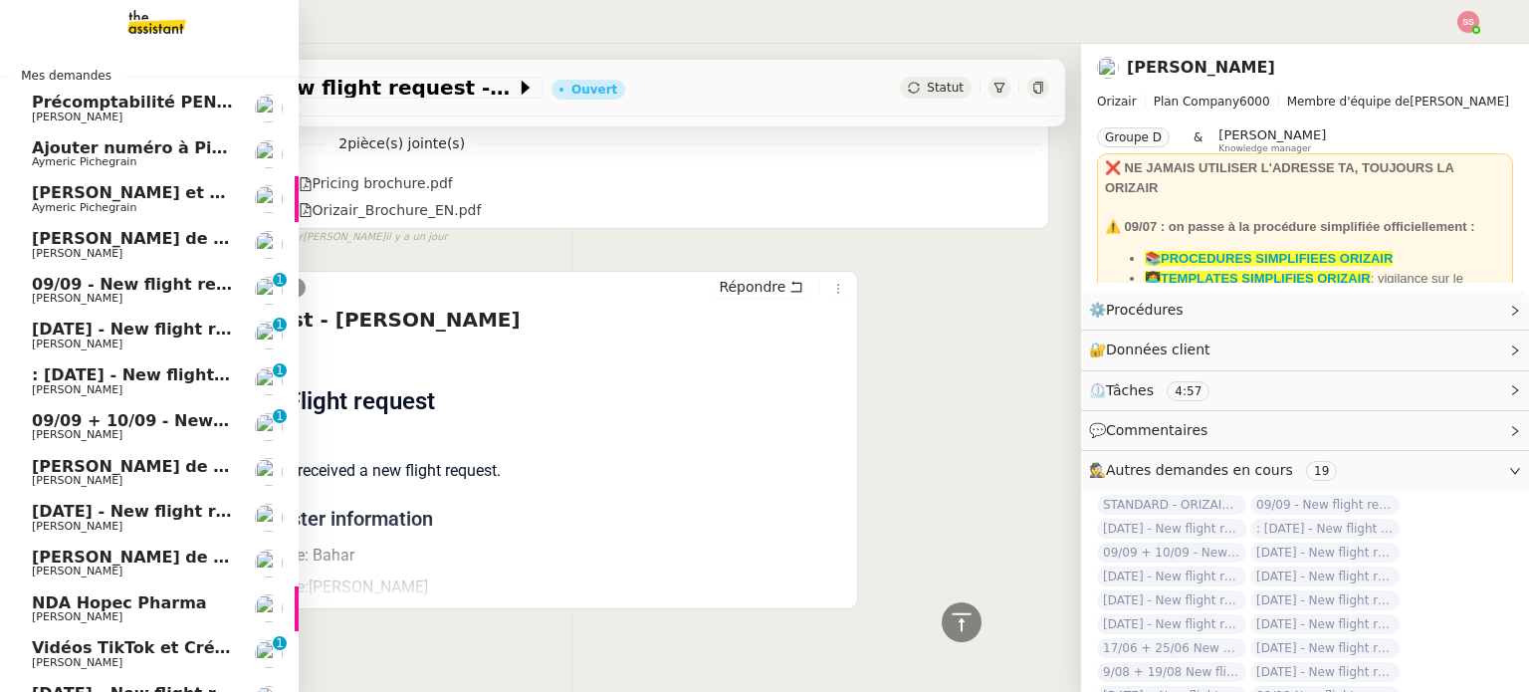
click at [130, 277] on span "09/09 - New flight request - [PERSON_NAME]" at bounding box center [232, 284] width 400 height 19
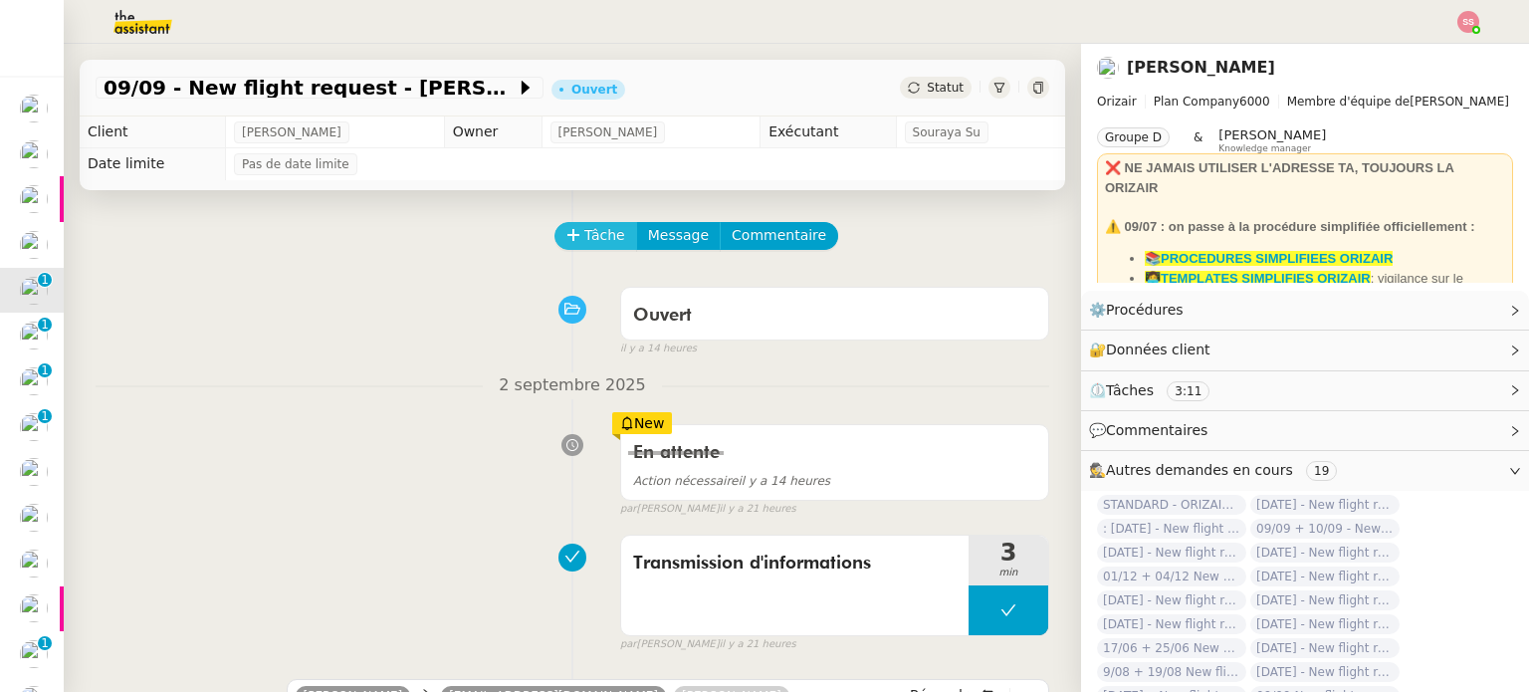
click at [589, 247] on span "Tâche" at bounding box center [604, 235] width 41 height 23
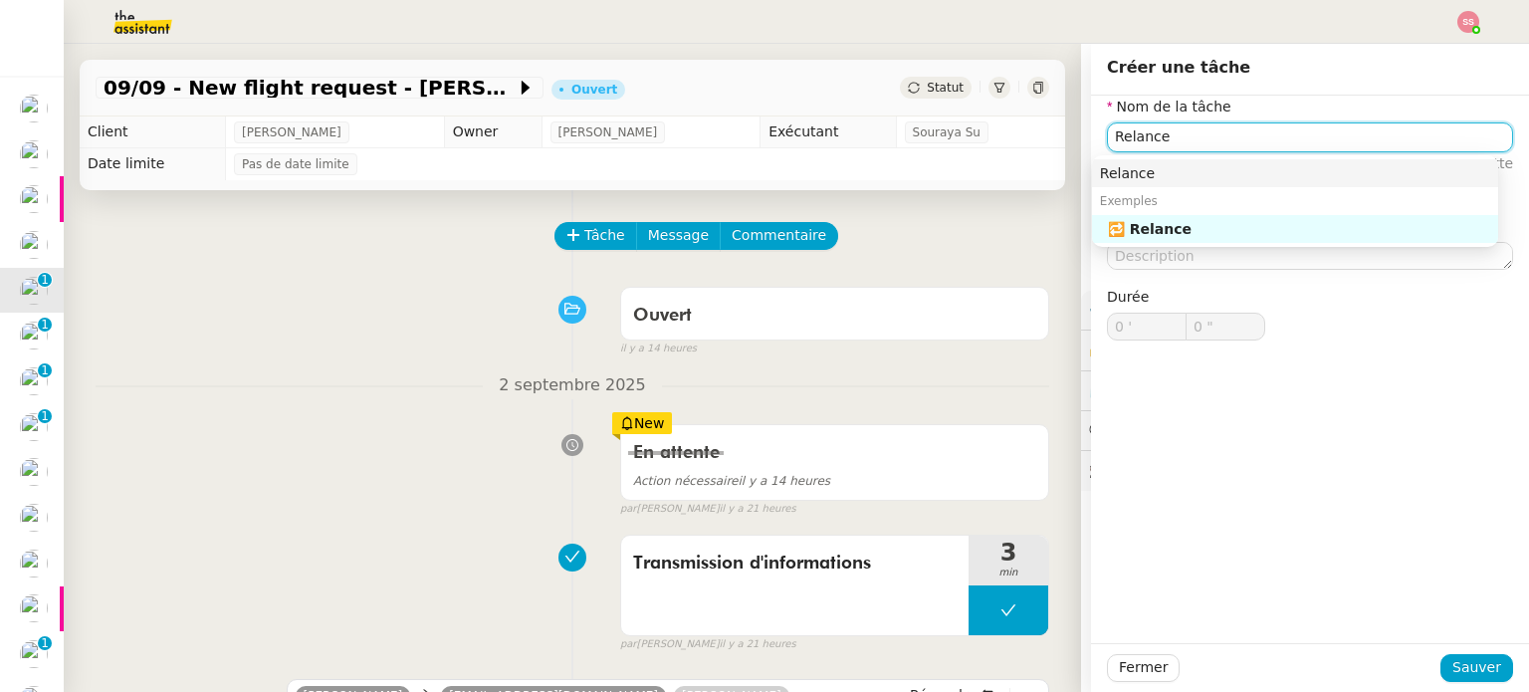
click at [1154, 165] on div "Relance" at bounding box center [1295, 173] width 390 height 18
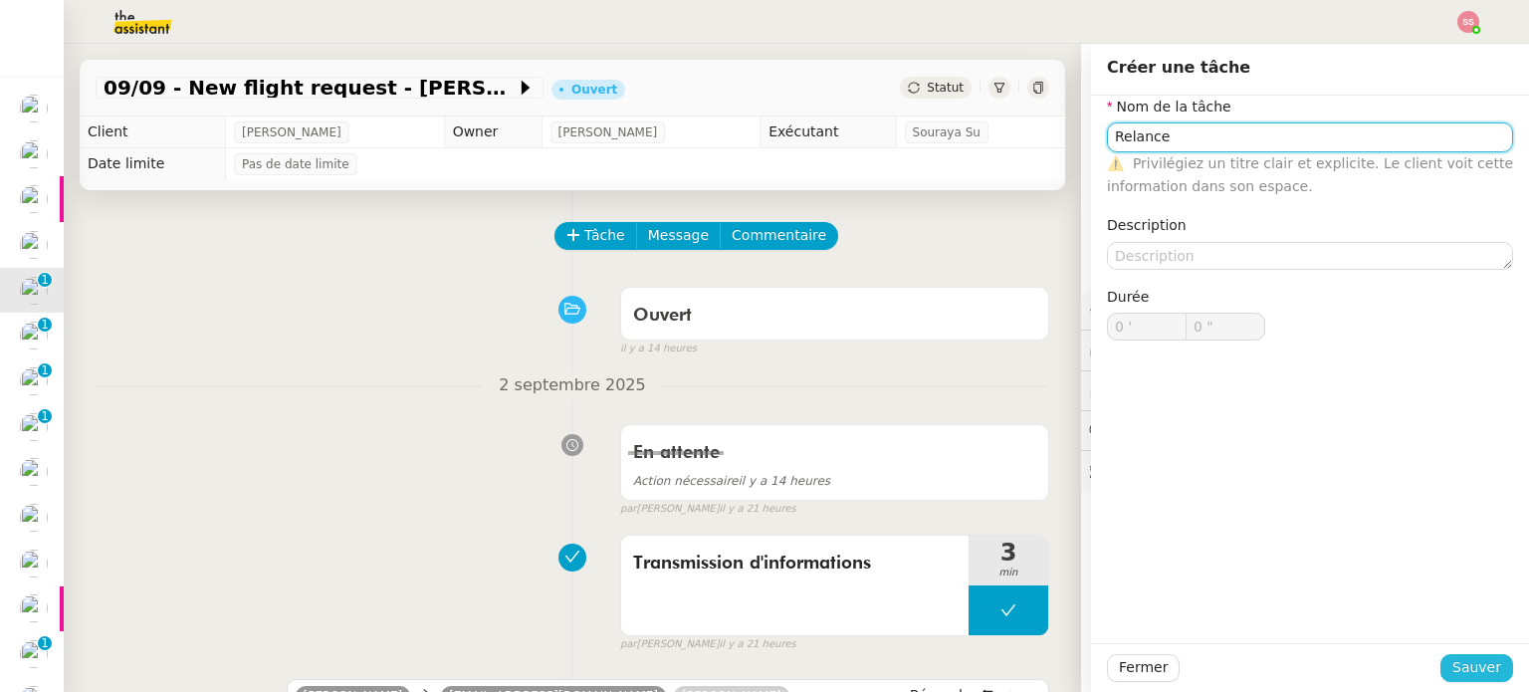
type input "Relance"
click at [1465, 664] on span "Sauver" at bounding box center [1476, 667] width 49 height 23
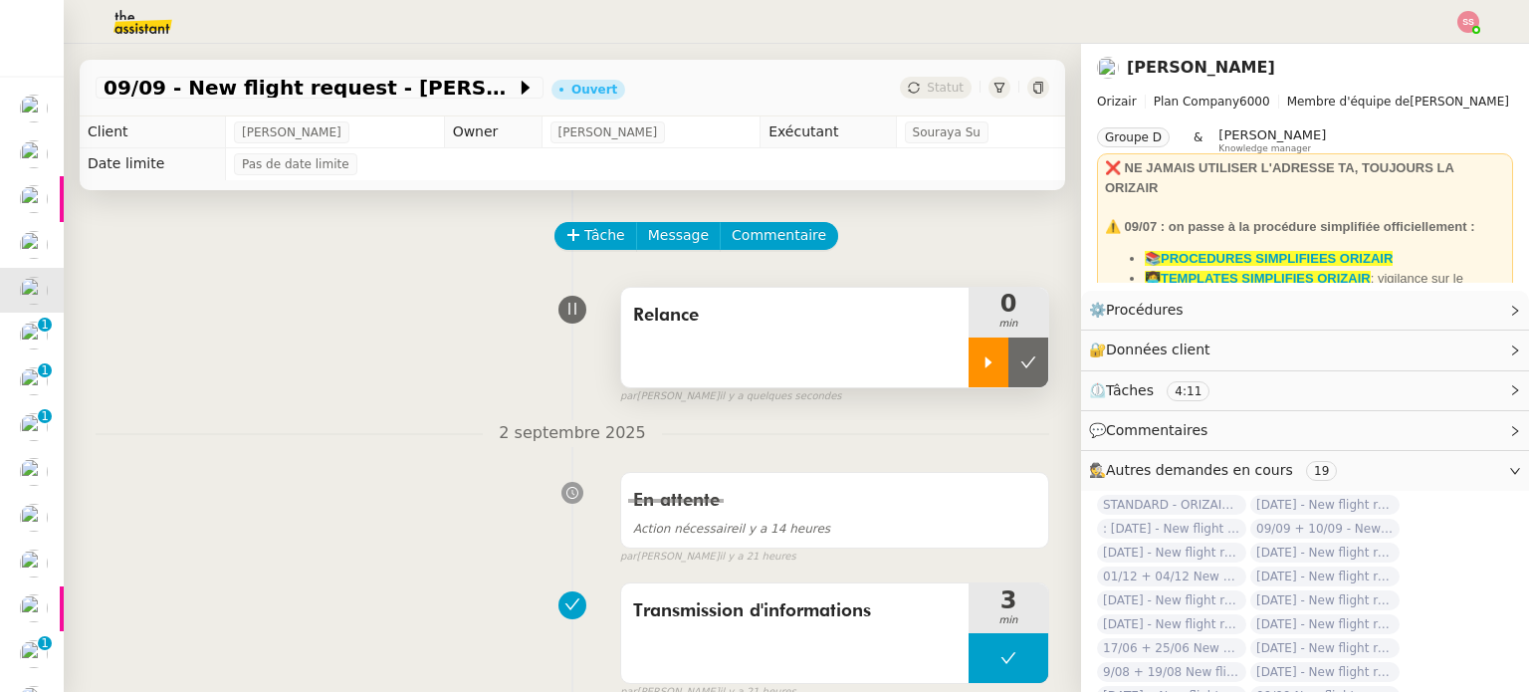
click at [968, 344] on div at bounding box center [988, 362] width 40 height 50
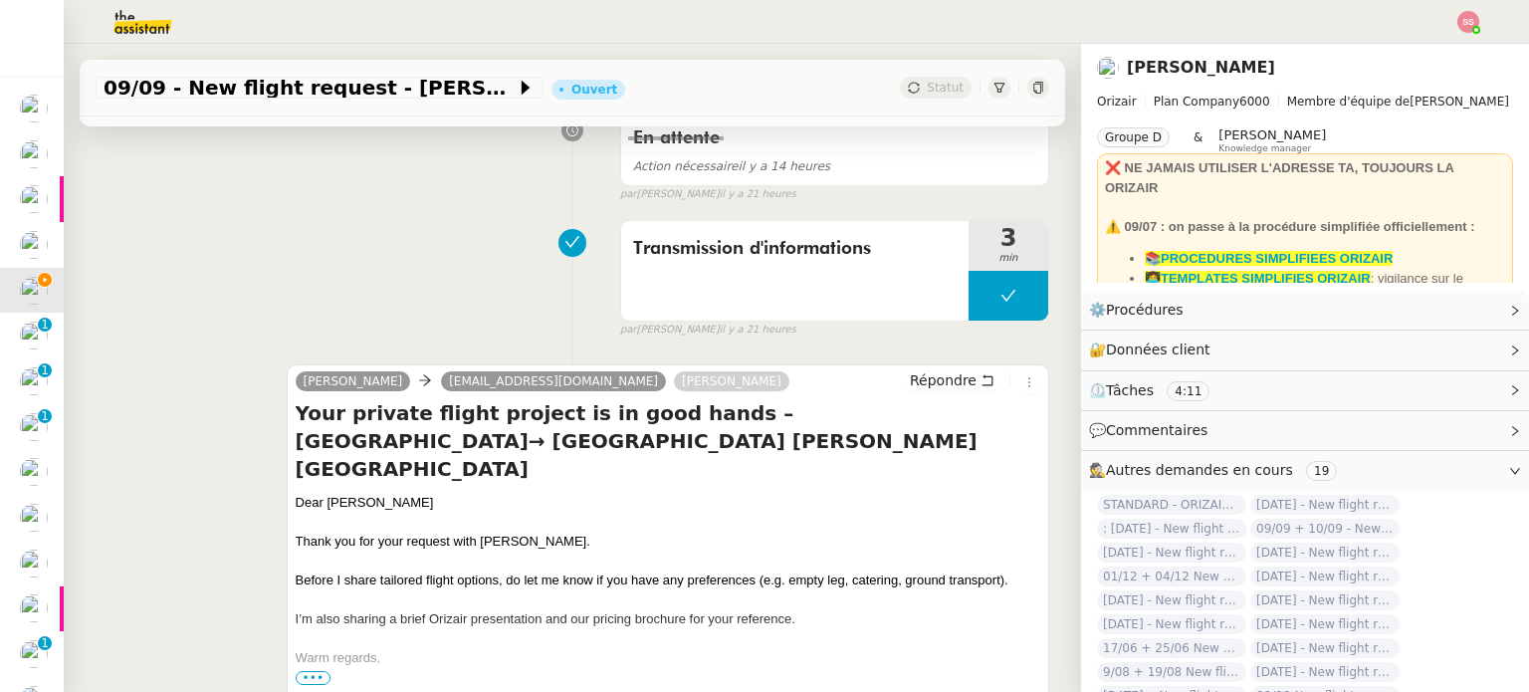
scroll to position [398, 0]
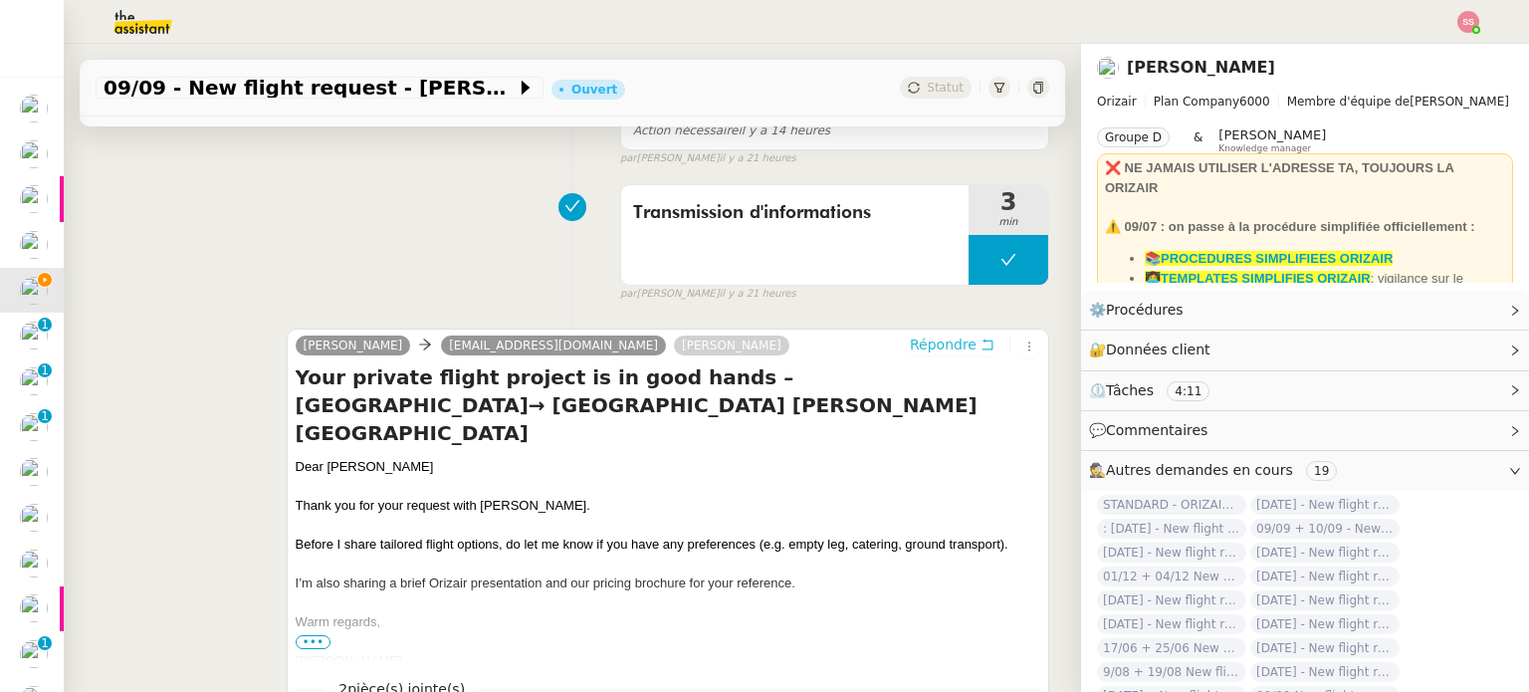
click at [924, 347] on span "Répondre" at bounding box center [943, 344] width 67 height 20
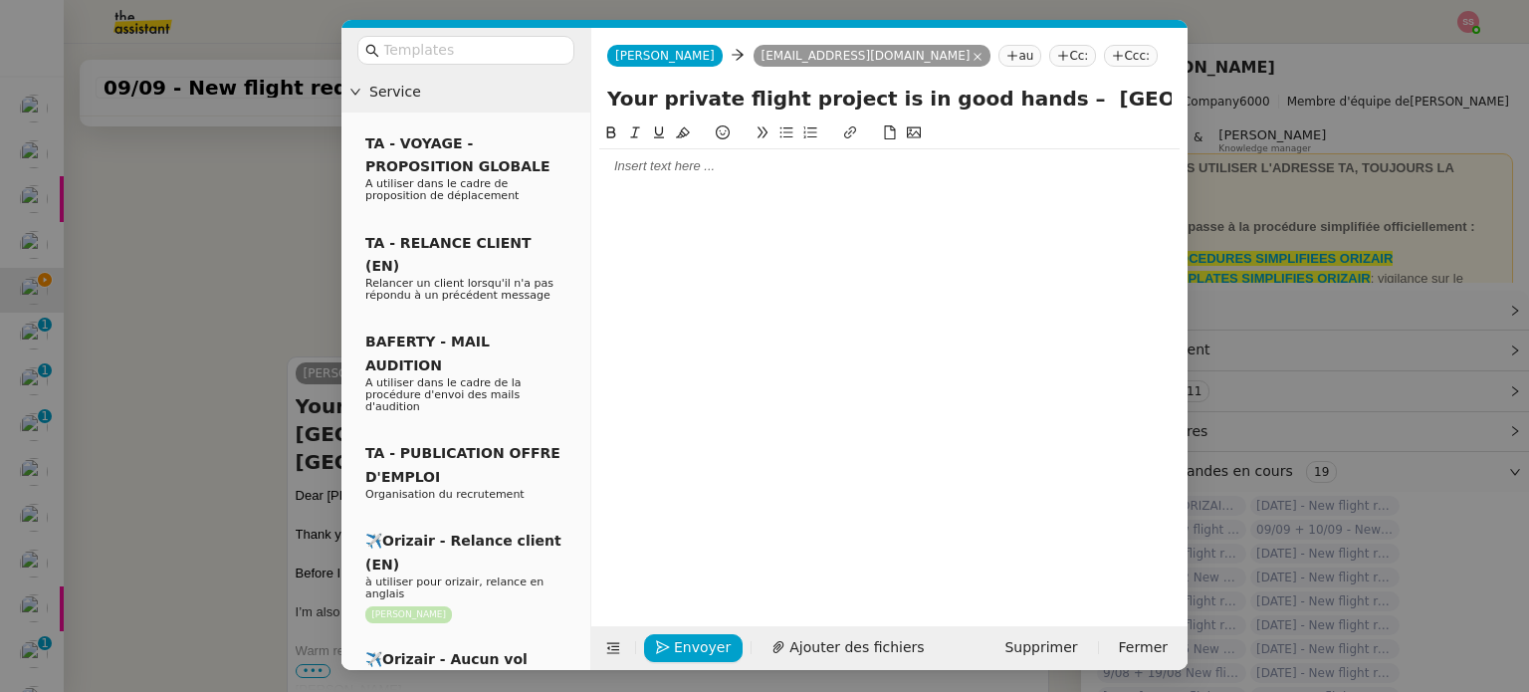
scroll to position [578, 0]
click at [1104, 47] on nz-tag "Ccc:" at bounding box center [1131, 56] width 54 height 22
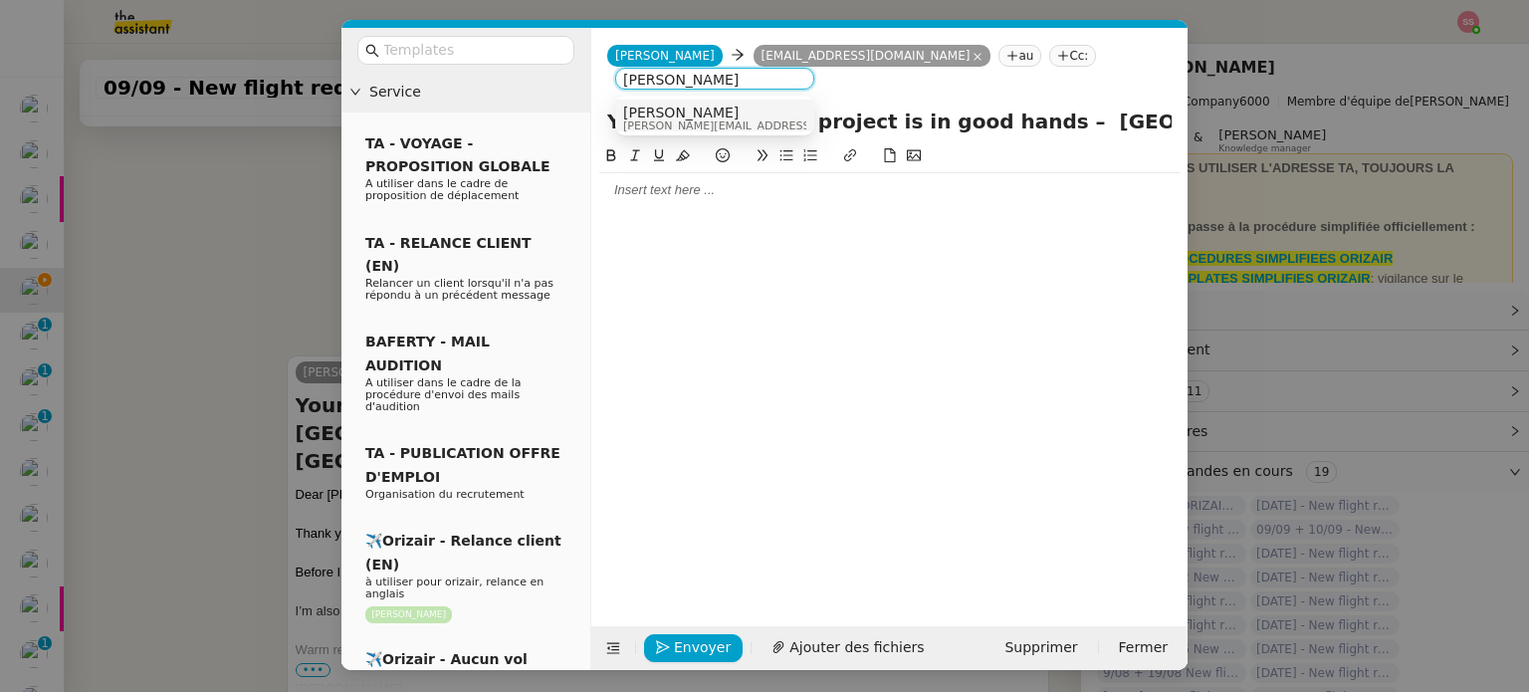
type input "louis frei"
click at [665, 126] on span "[PERSON_NAME][EMAIL_ADDRESS][DOMAIN_NAME]" at bounding box center [764, 125] width 283 height 11
click at [502, 61] on input "text" at bounding box center [472, 50] width 179 height 23
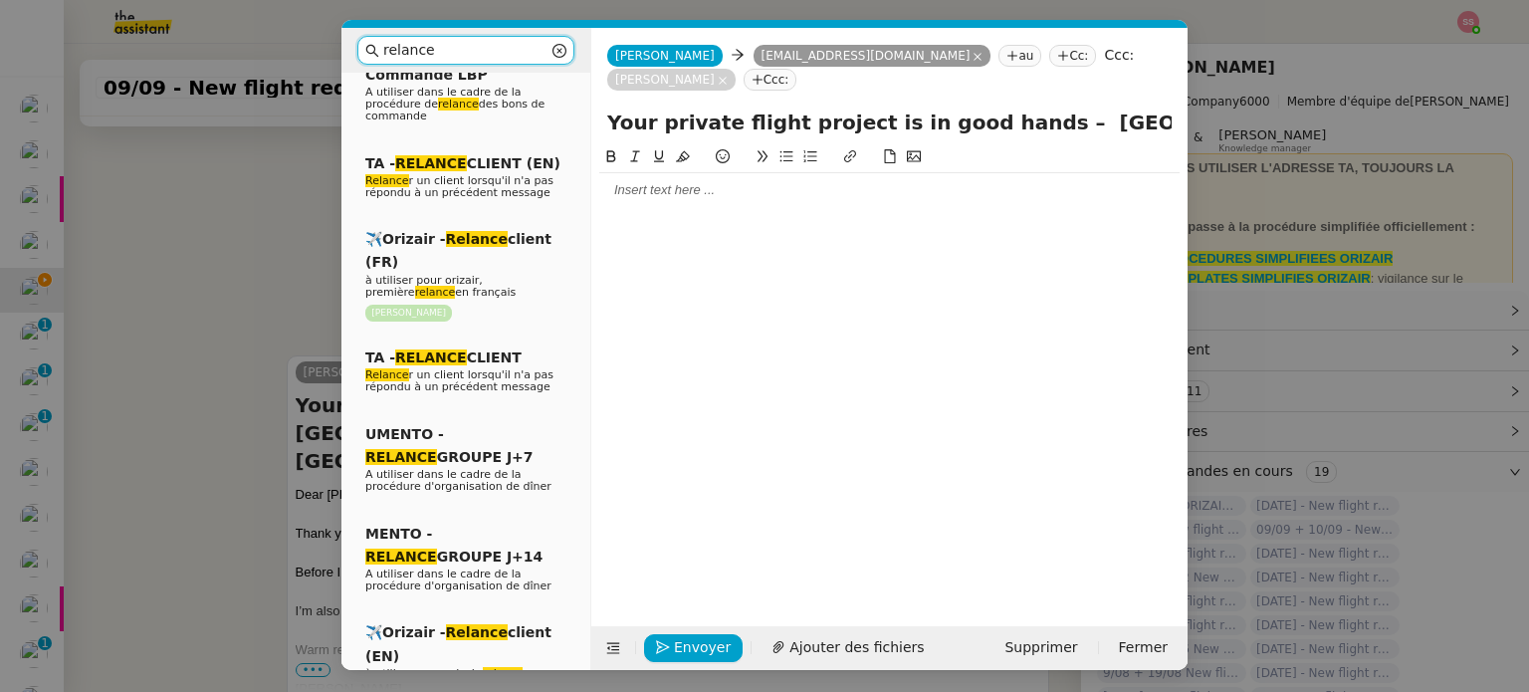
scroll to position [299, 0]
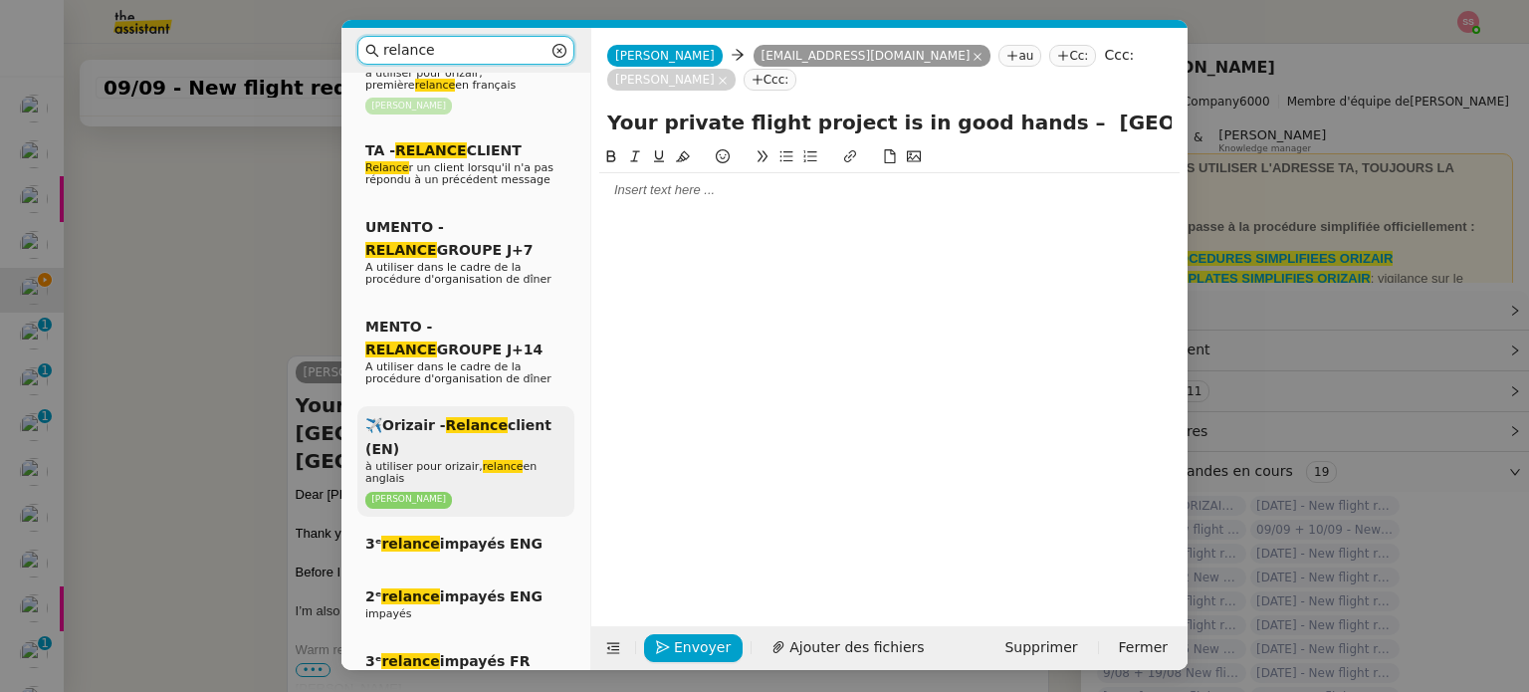
type input "relance"
click at [498, 460] on em "relance" at bounding box center [503, 466] width 41 height 13
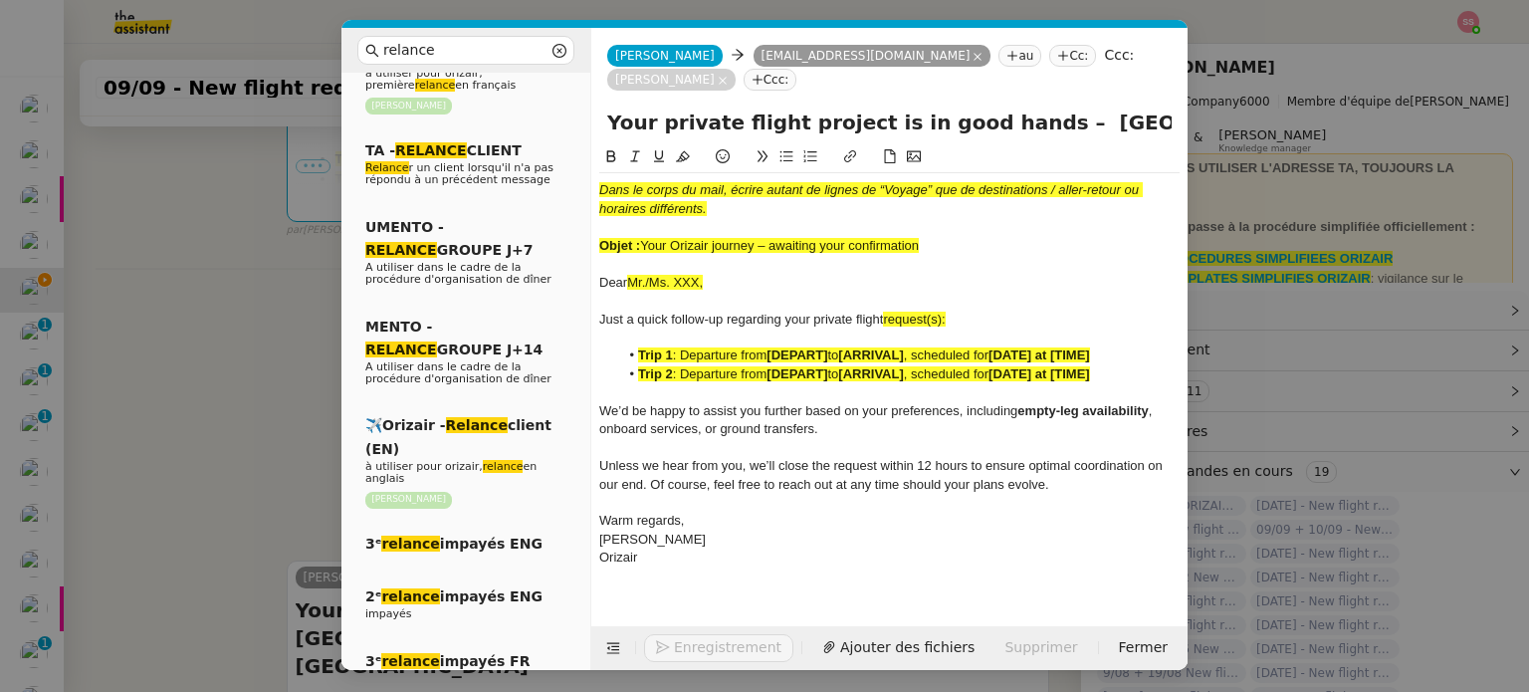
scroll to position [812, 0]
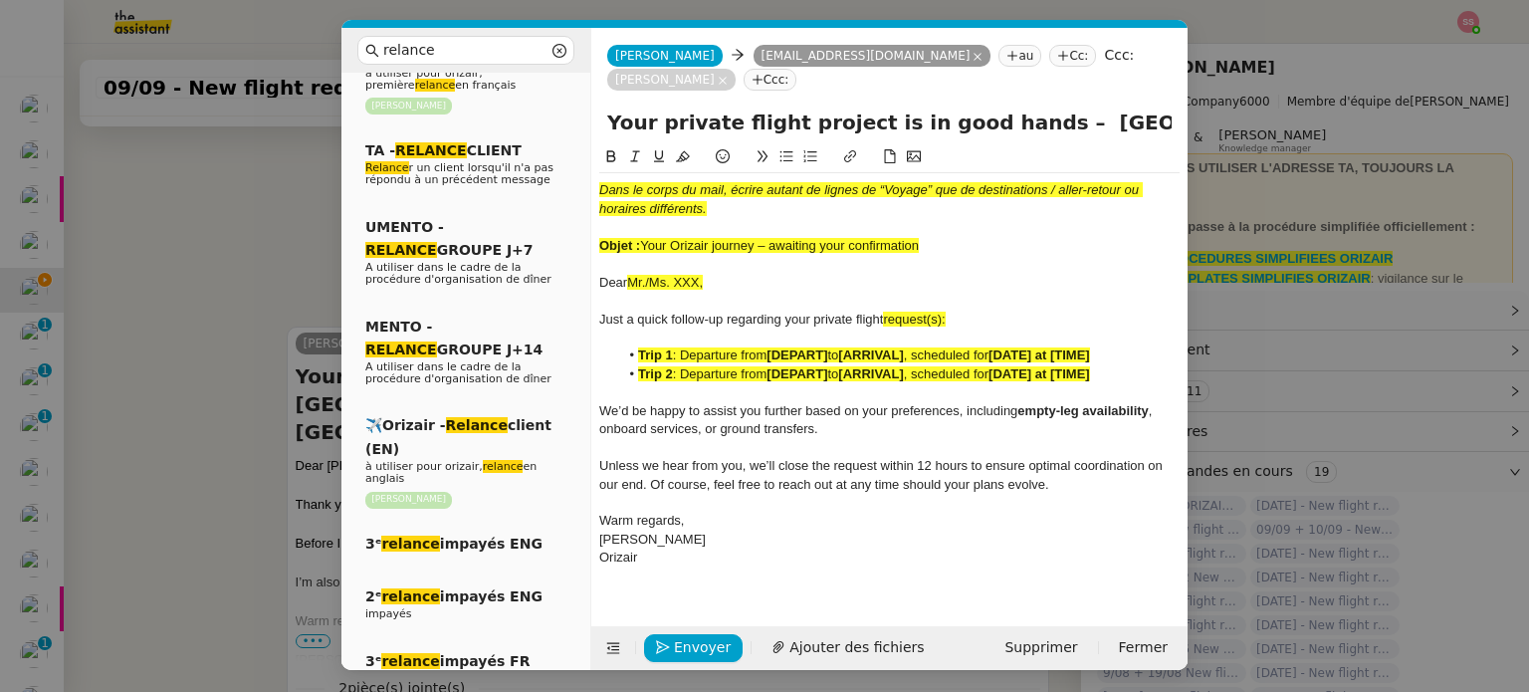
drag, startPoint x: 641, startPoint y: 220, endPoint x: 954, endPoint y: 218, distance: 313.5
click at [954, 237] on div "Objet : Your Orizair journey – awaiting your confirmation" at bounding box center [889, 246] width 580 height 18
drag, startPoint x: 1006, startPoint y: 97, endPoint x: 582, endPoint y: 125, distance: 424.9
click at [582, 125] on nz-layout "relance Service Relance Bon de Commande LBP A utiliser dans le cadre de la proc…" at bounding box center [764, 349] width 846 height 642
paste input "Orizair journey – awaiting your confirmation"
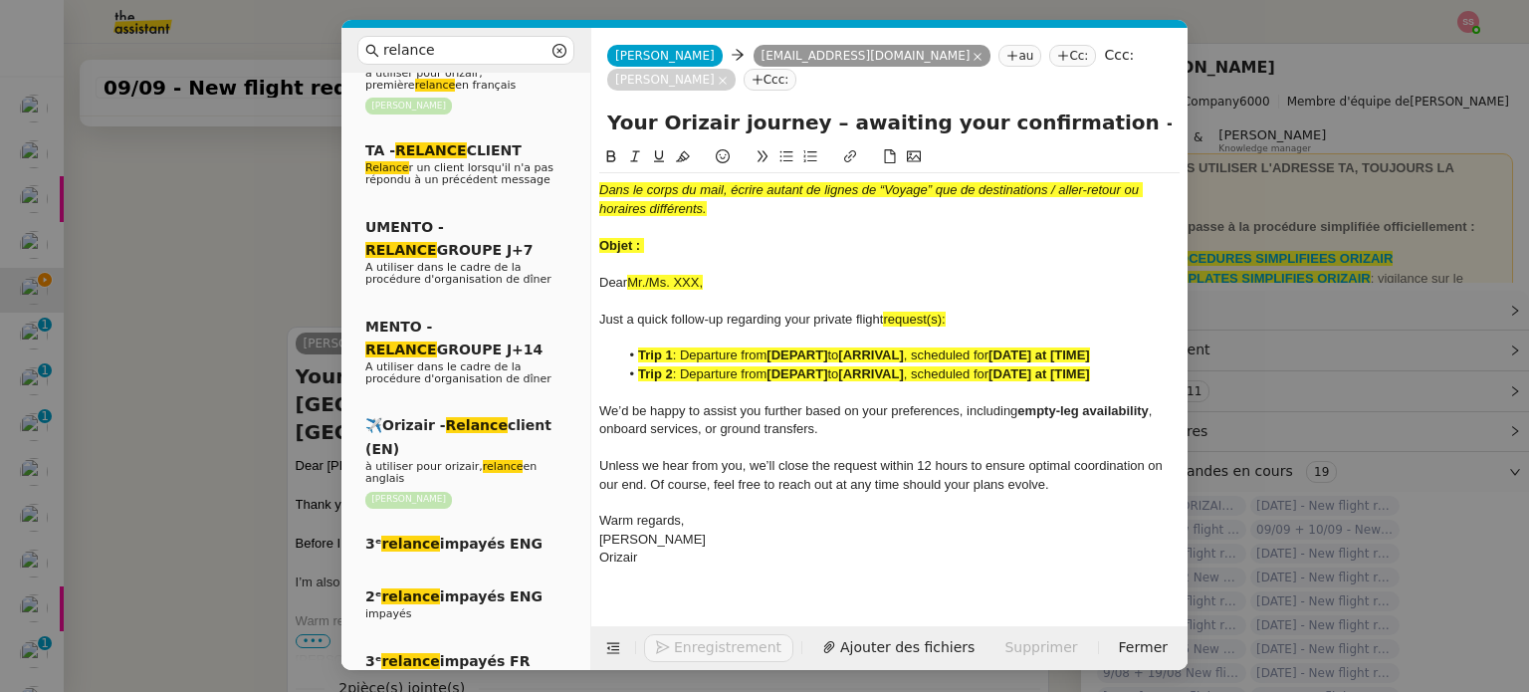
type input "Your Orizair journey – awaiting your confirmation – London City Airport→ Athens…"
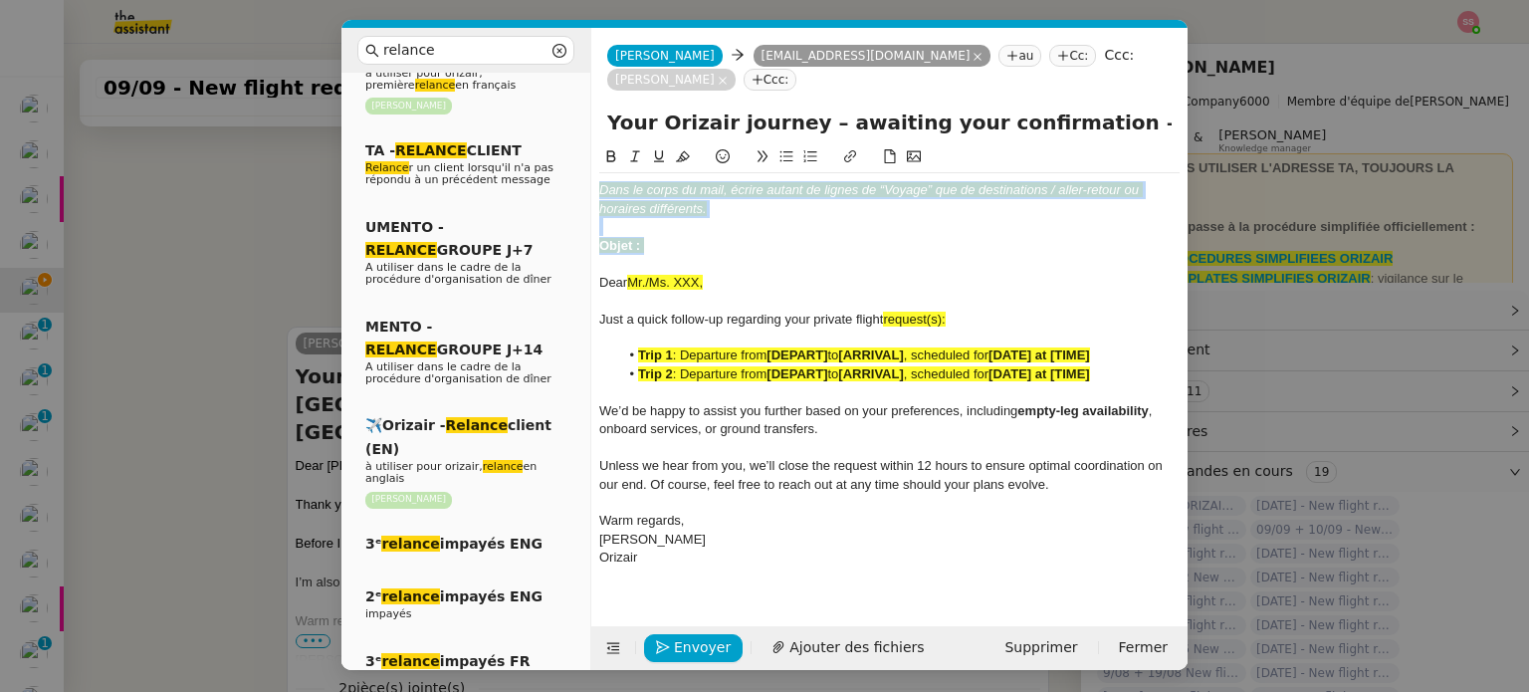
drag, startPoint x: 669, startPoint y: 223, endPoint x: 593, endPoint y: 171, distance: 91.6
click at [593, 171] on nz-spin "Dans le corps du mail, écrire autant de lignes de “Voyage” que de destinations …" at bounding box center [889, 374] width 596 height 458
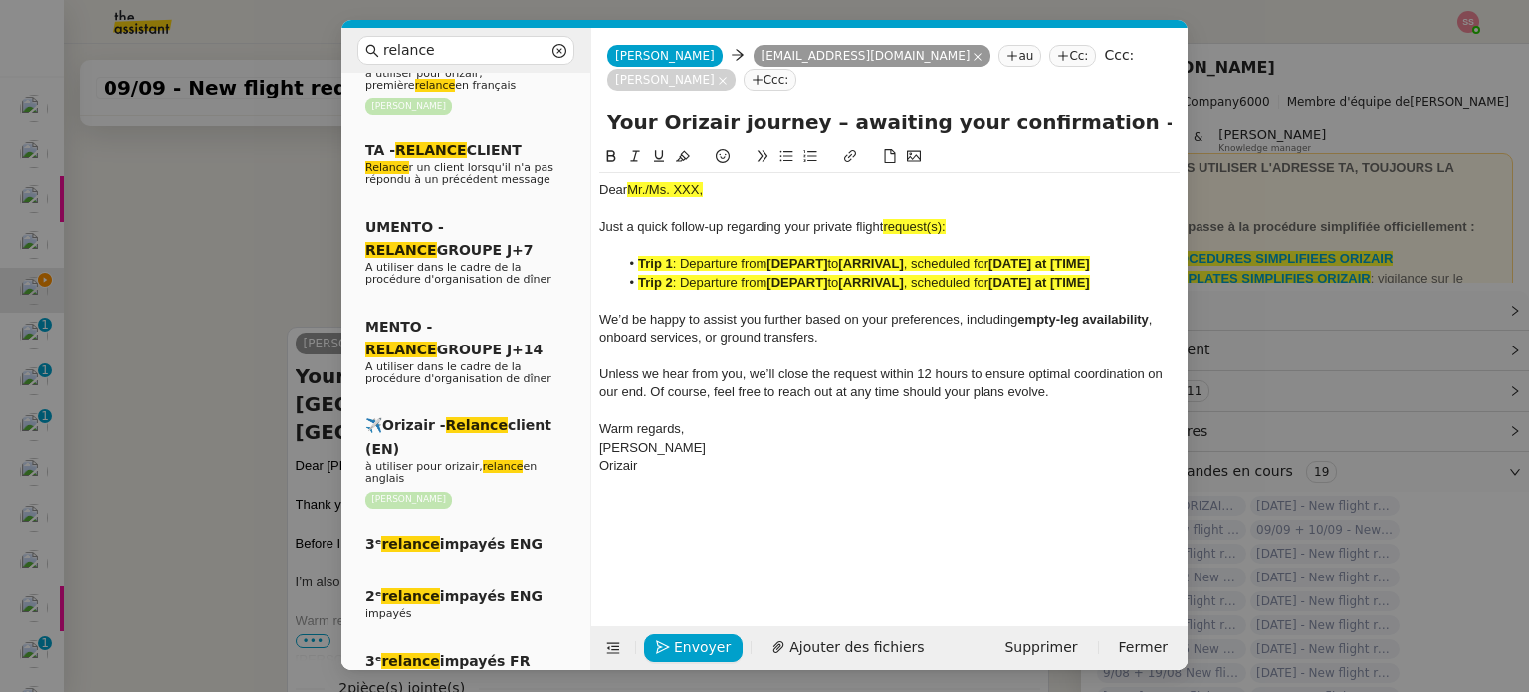
click at [696, 275] on span ": Departure from" at bounding box center [720, 282] width 95 height 15
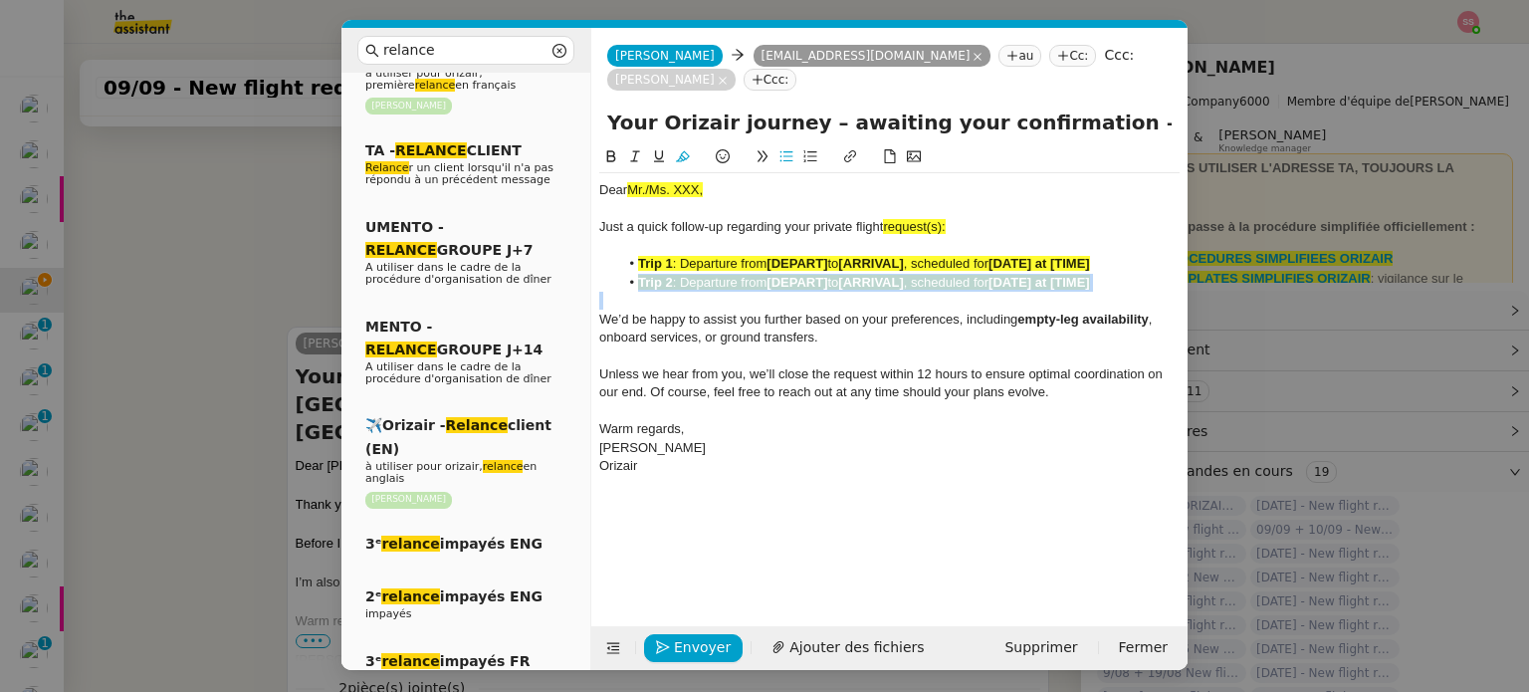
click at [696, 275] on span ": Departure from" at bounding box center [720, 282] width 95 height 15
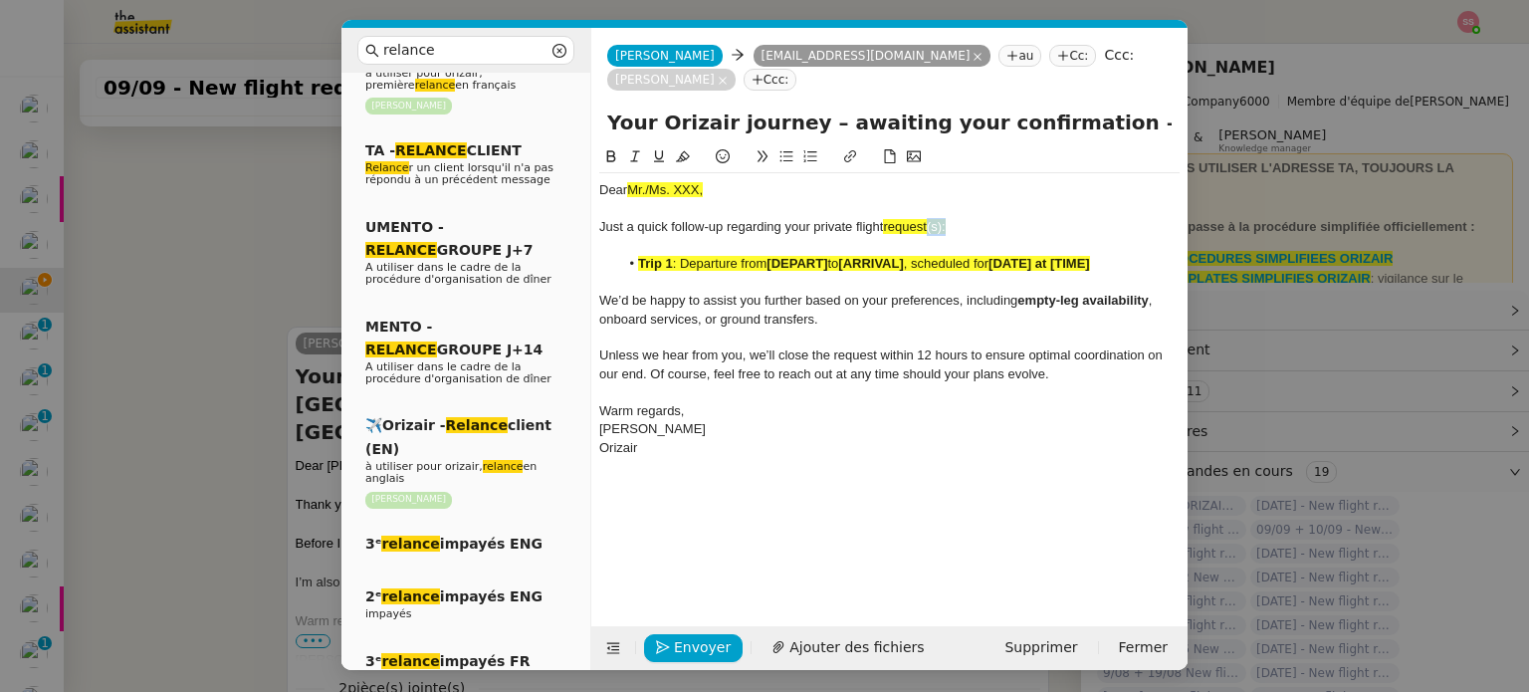
drag, startPoint x: 950, startPoint y: 202, endPoint x: 930, endPoint y: 201, distance: 20.9
click at [930, 218] on div "Just a quick follow-up regarding your private flight request(s):" at bounding box center [889, 227] width 580 height 18
drag, startPoint x: 949, startPoint y: 206, endPoint x: 887, endPoint y: 201, distance: 62.9
click at [887, 218] on div "Just a quick follow-up regarding your private flight request:" at bounding box center [889, 227] width 580 height 18
click at [680, 149] on icon at bounding box center [683, 156] width 14 height 14
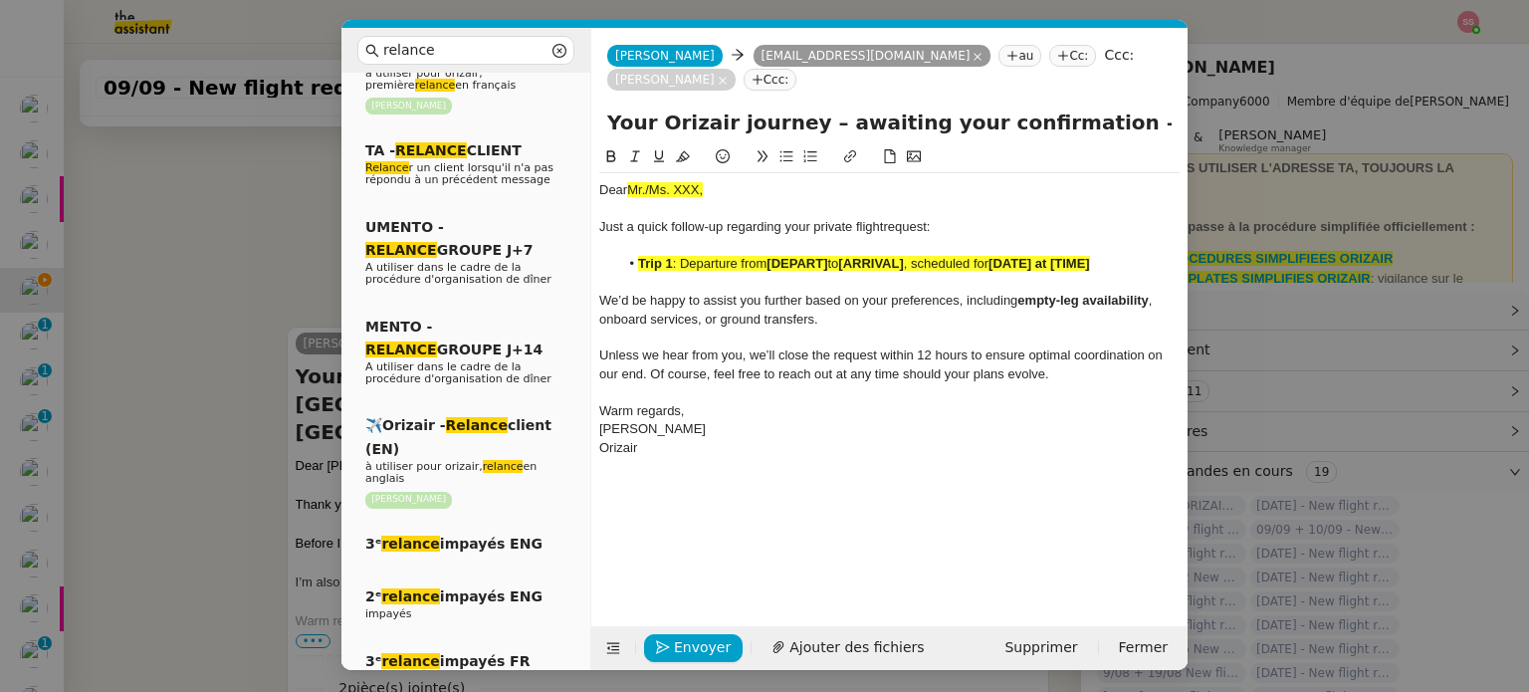
click at [201, 334] on nz-modal-container "relance Service Relance Bon de Commande LBP A utiliser dans le cadre de la proc…" at bounding box center [764, 346] width 1529 height 692
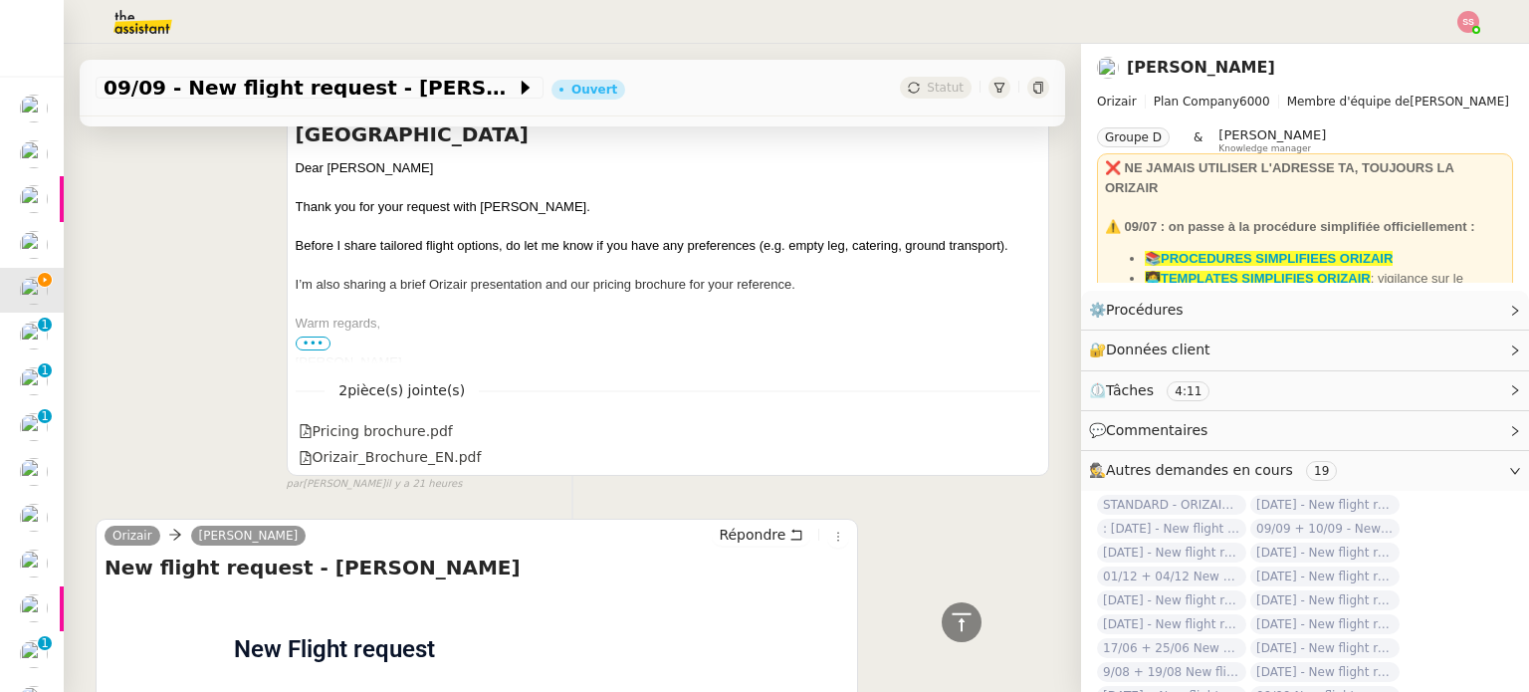
scroll to position [1008, 0]
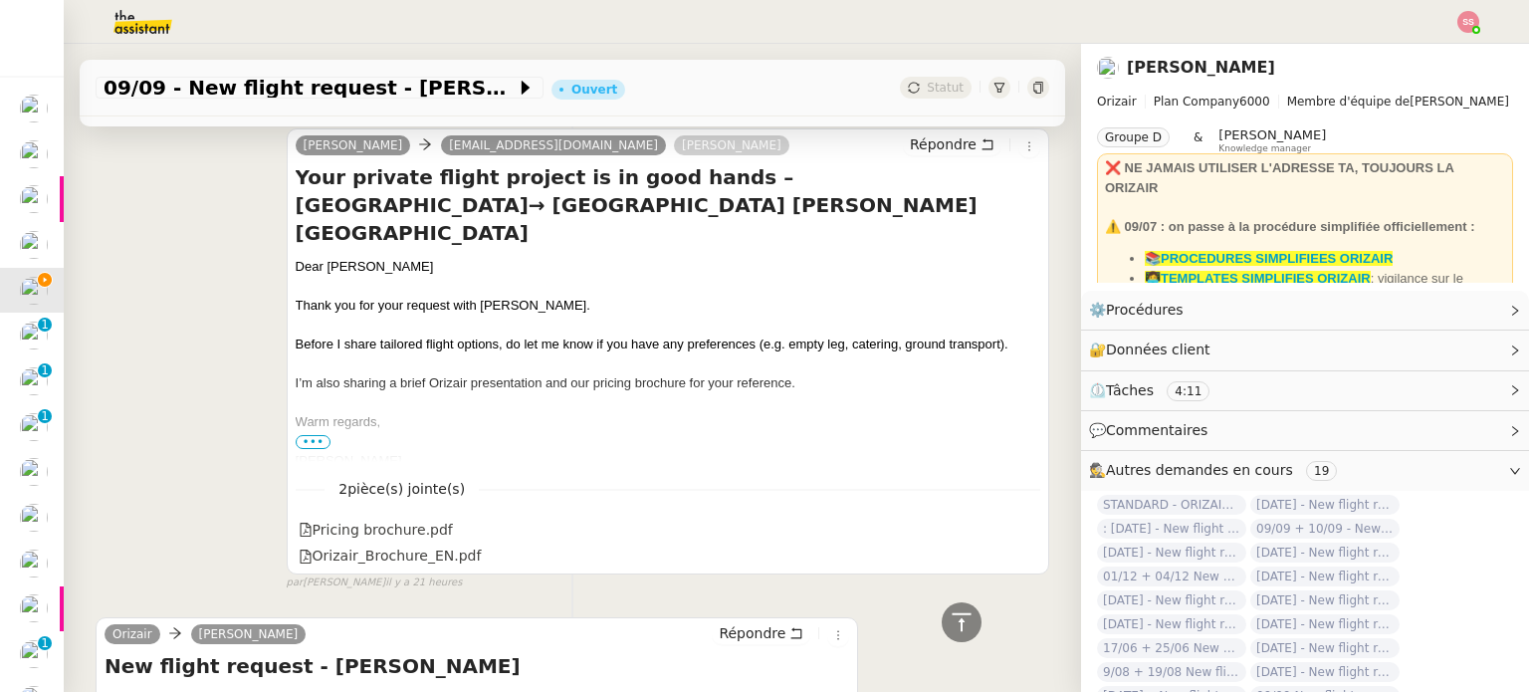
click at [326, 257] on div "Dear [PERSON_NAME]" at bounding box center [668, 267] width 744 height 20
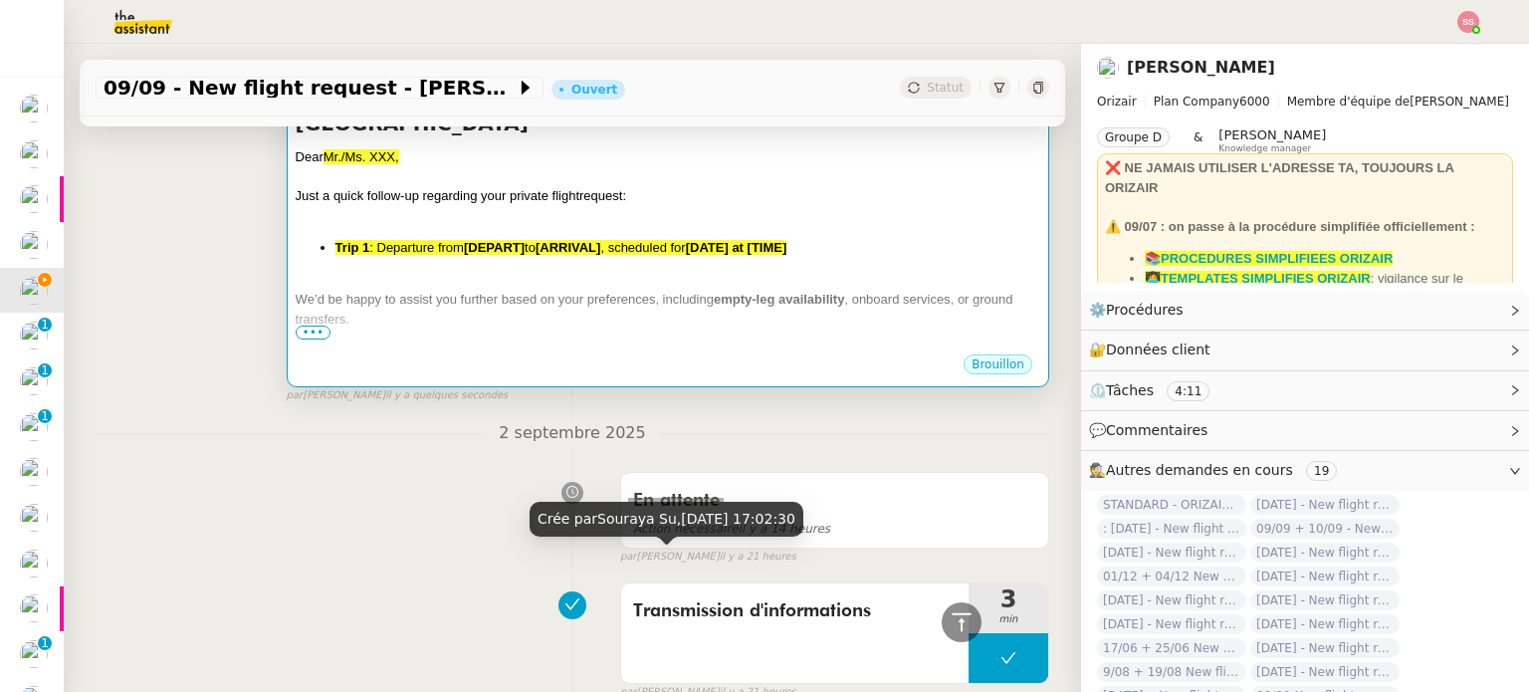
click at [606, 271] on div at bounding box center [668, 281] width 744 height 20
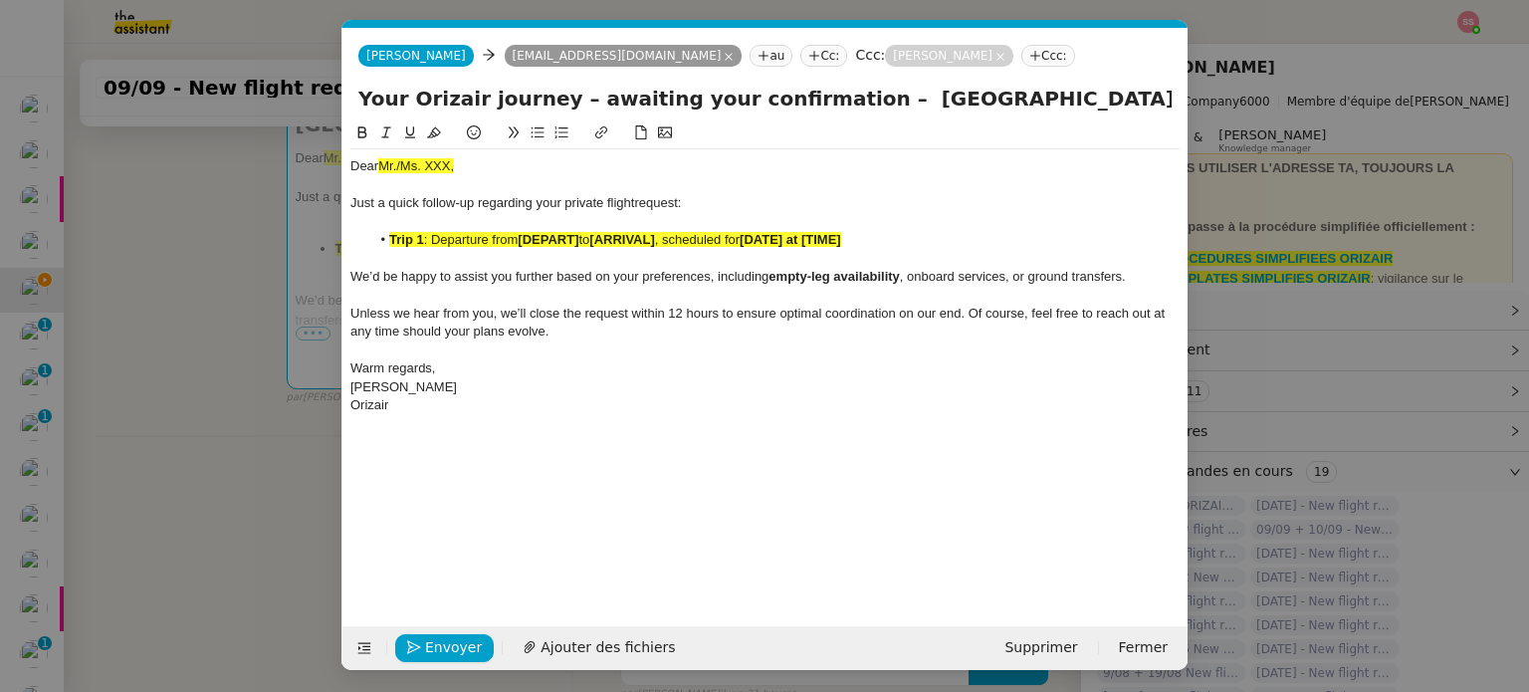
scroll to position [0, 86]
click at [414, 170] on span "Mr./Ms. XXX," at bounding box center [416, 165] width 76 height 15
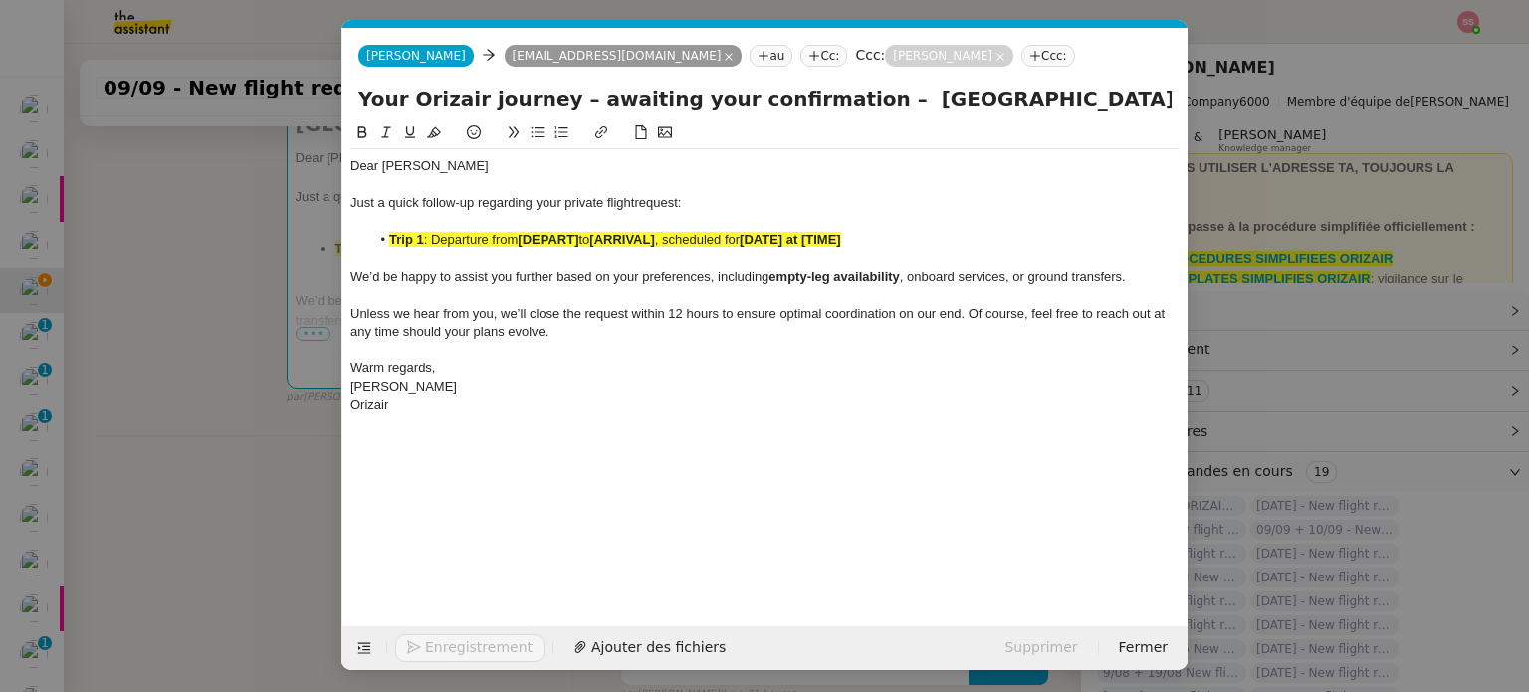
click at [219, 284] on nz-modal-container "relance Service Relance Bon de Commande LBP A utiliser dans le cadre de la proc…" at bounding box center [764, 346] width 1529 height 692
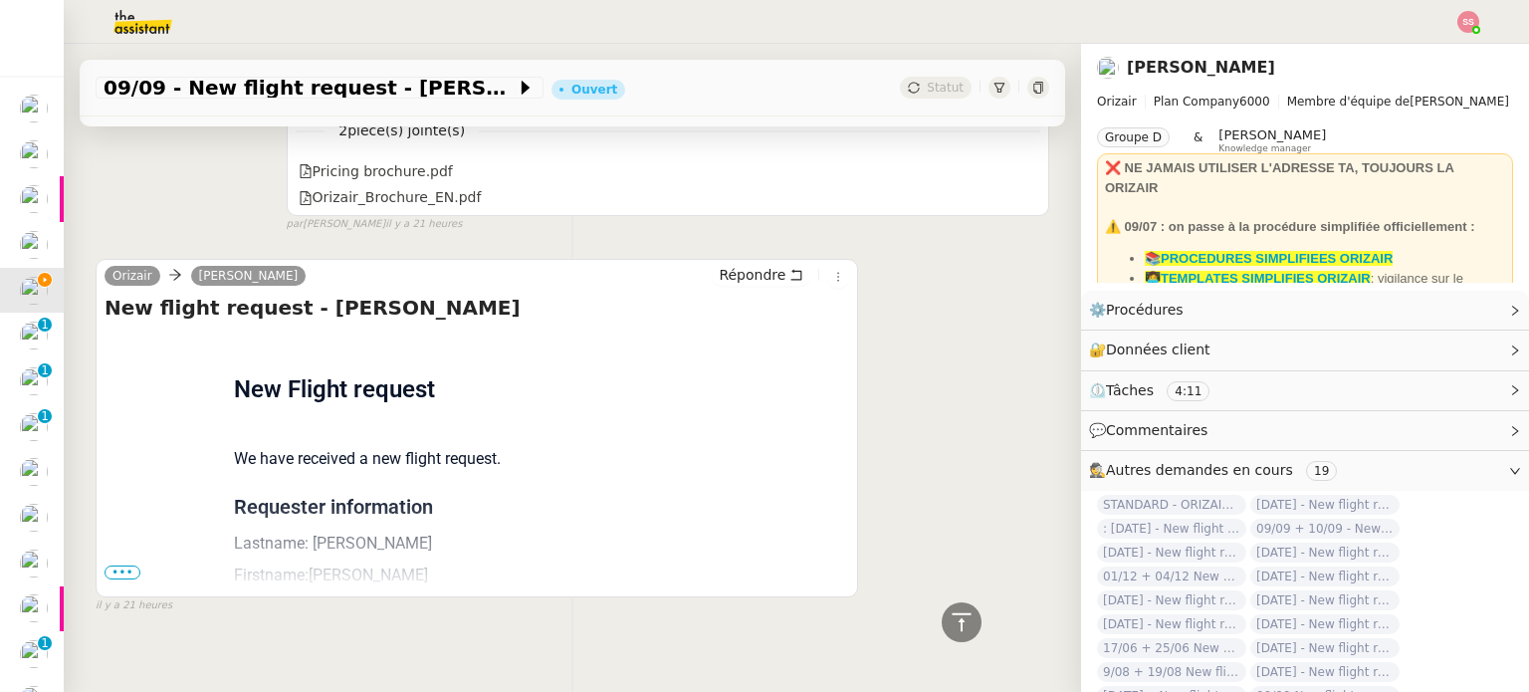
scroll to position [1397, 0]
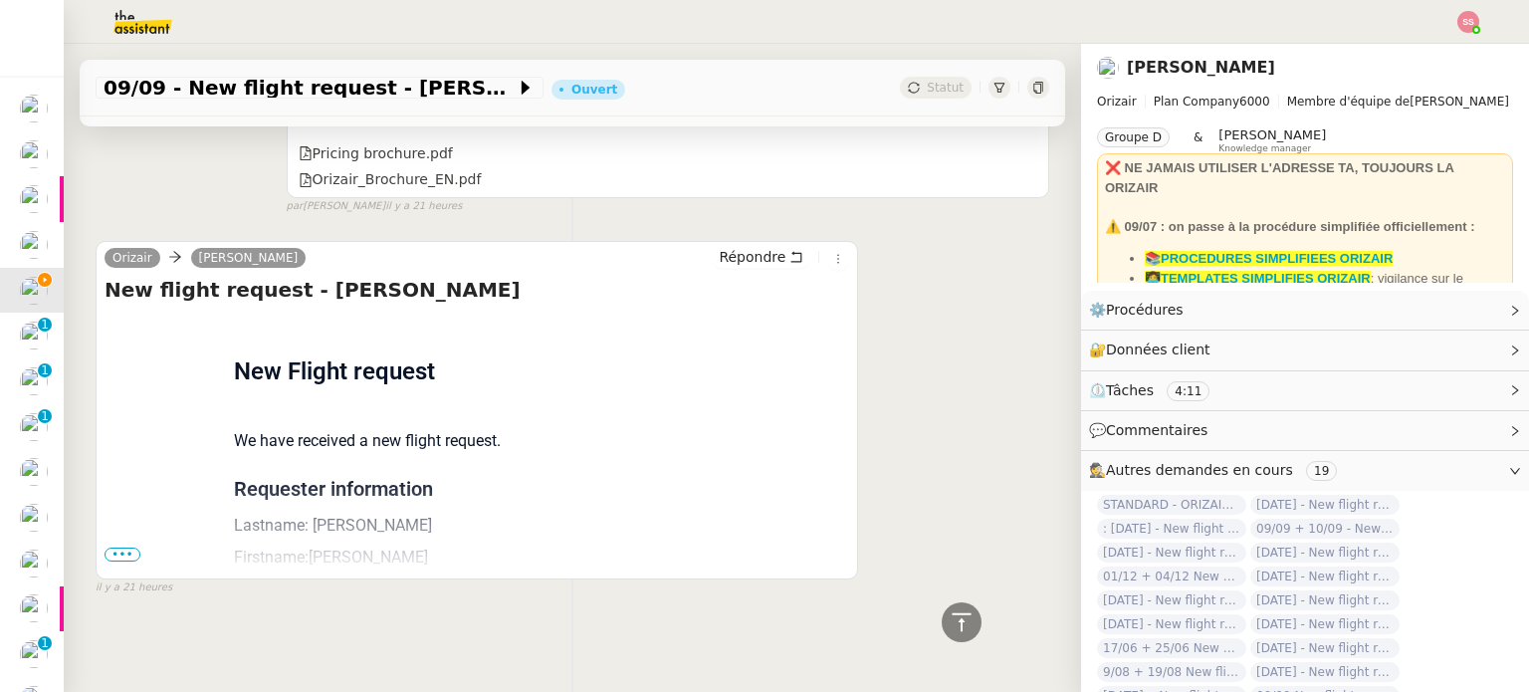
click at [104, 546] on div "Orizair Josephine Kelly Répondre New flight request - John Smith Flight request…" at bounding box center [477, 410] width 762 height 338
click at [117, 547] on span "•••" at bounding box center [122, 554] width 36 height 14
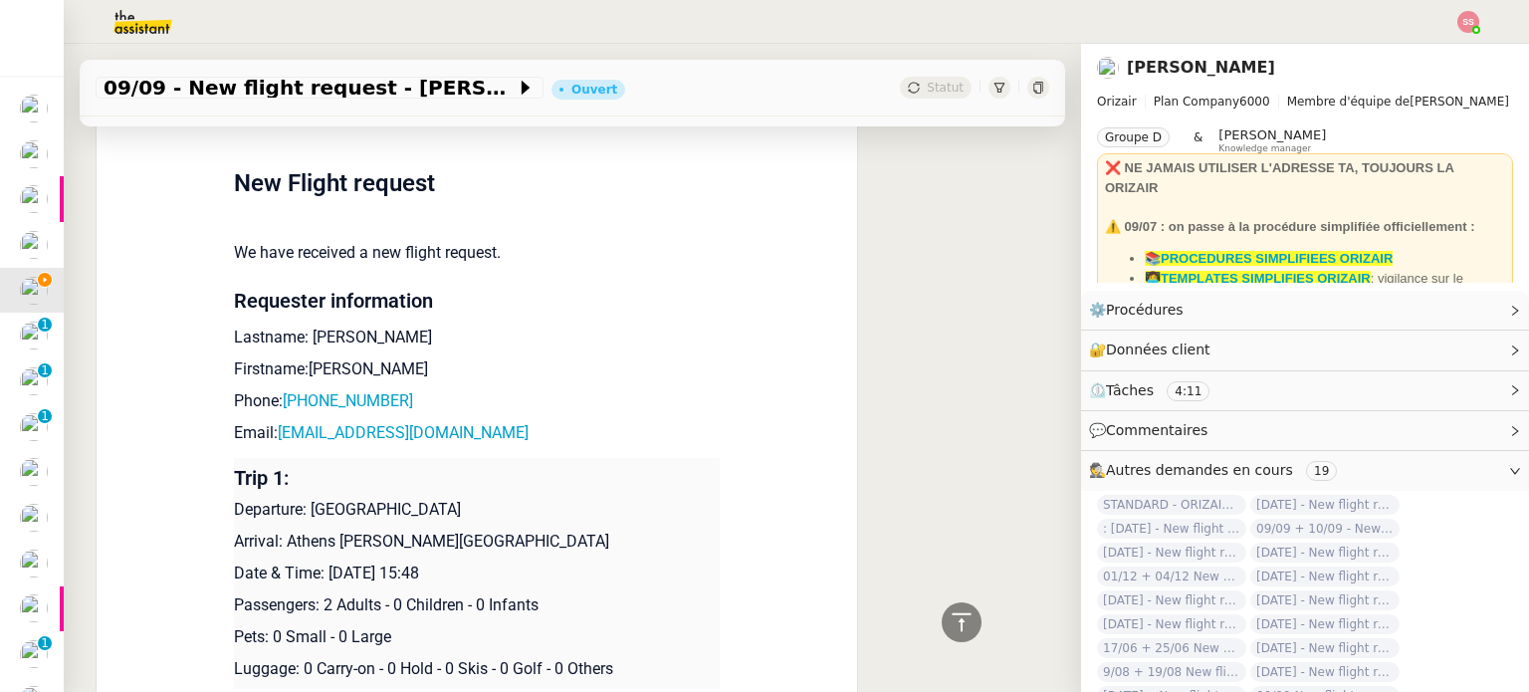
scroll to position [1596, 0]
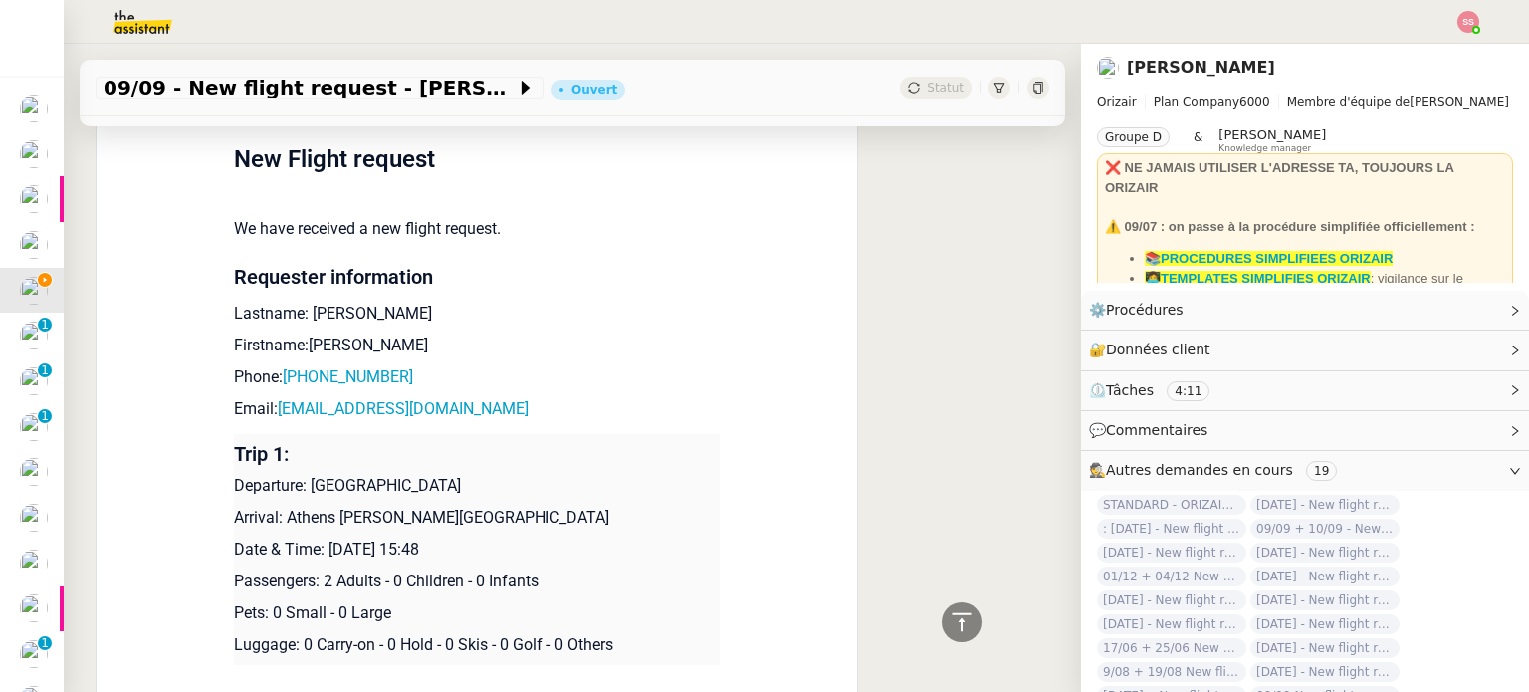
drag, startPoint x: 303, startPoint y: 483, endPoint x: 462, endPoint y: 481, distance: 159.2
click at [462, 481] on p "Departure: [GEOGRAPHIC_DATA]" at bounding box center [477, 486] width 486 height 24
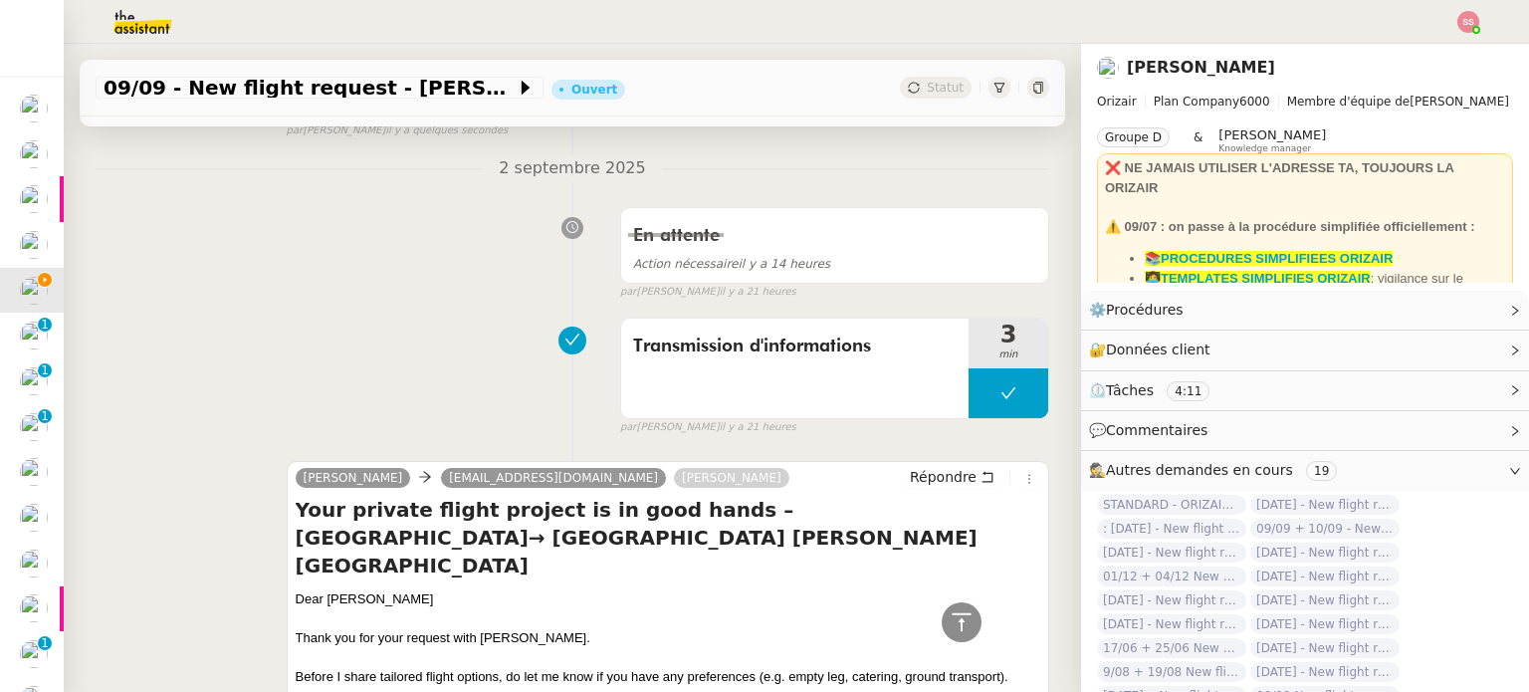
scroll to position [203, 0]
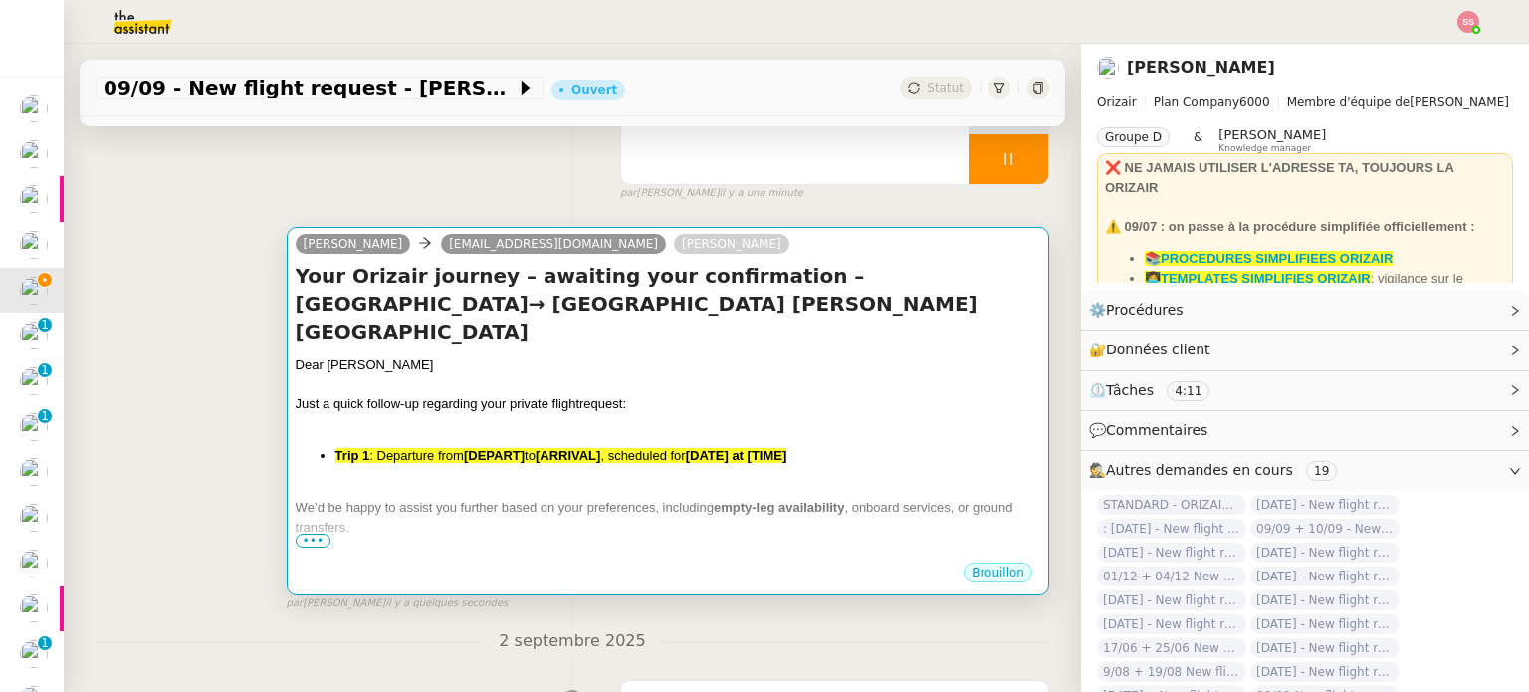
click at [630, 355] on div "Dear [PERSON_NAME]" at bounding box center [668, 365] width 744 height 20
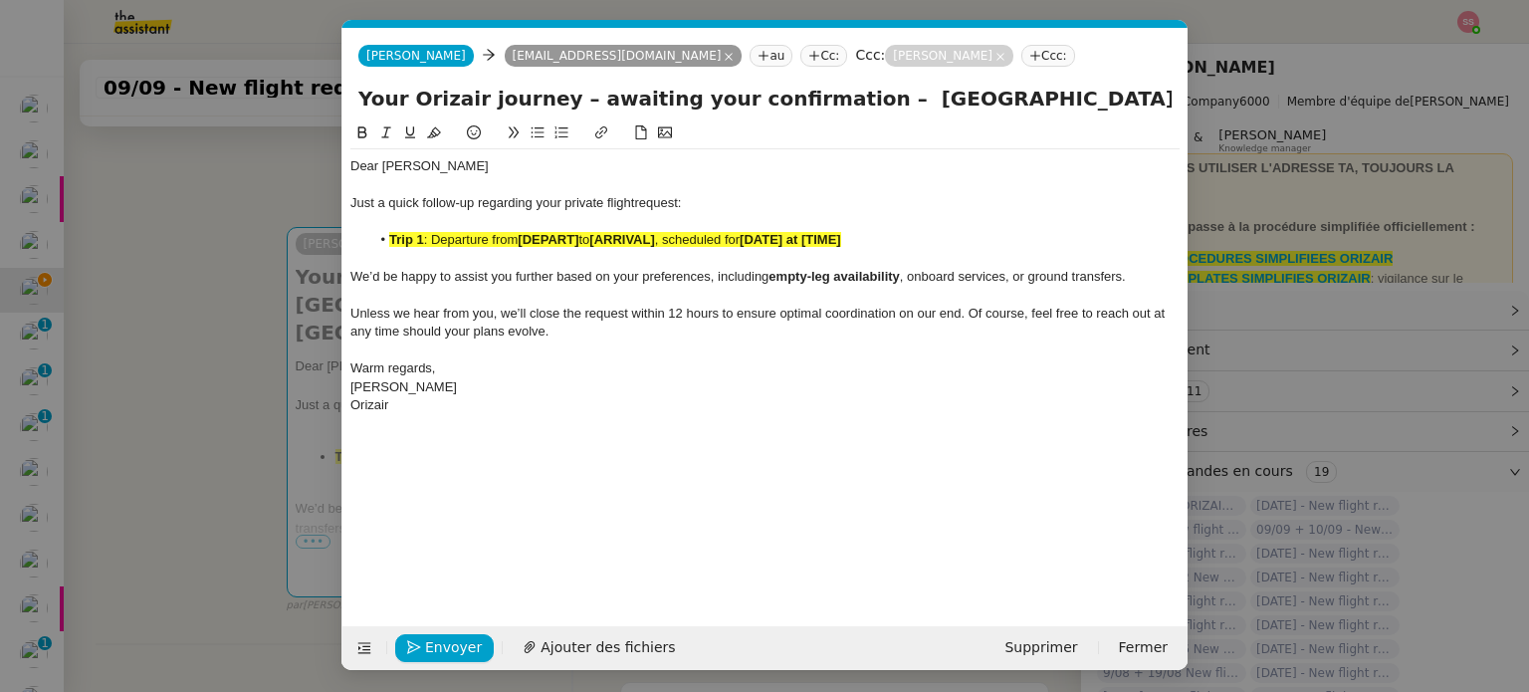
scroll to position [0, 86]
drag, startPoint x: 580, startPoint y: 238, endPoint x: 521, endPoint y: 236, distance: 58.8
click at [521, 236] on strong "[DEPART]" at bounding box center [548, 239] width 61 height 15
drag, startPoint x: 520, startPoint y: 236, endPoint x: 390, endPoint y: 237, distance: 130.4
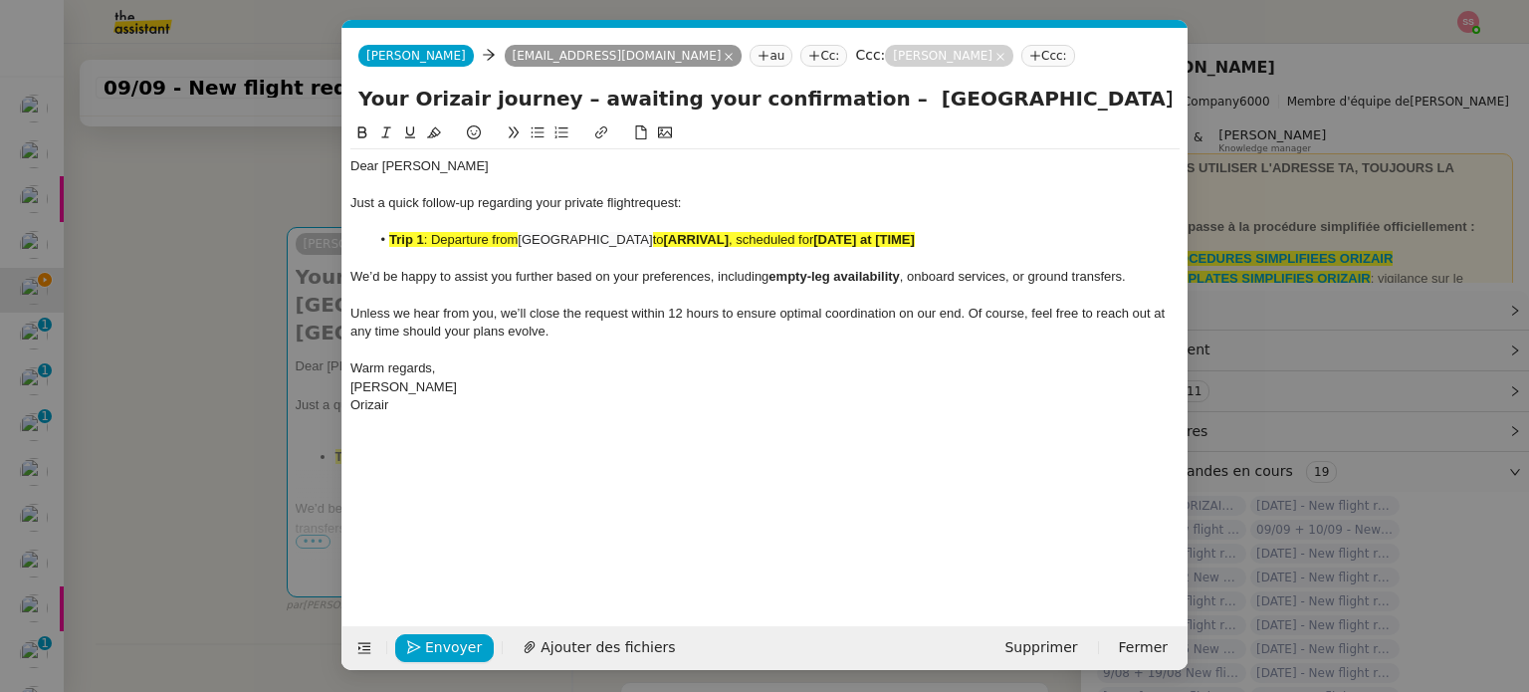
click at [390, 237] on li "Trip 1 : Departure from London City Airport to [ARRIVAL] , scheduled for [DATE]…" at bounding box center [775, 240] width 810 height 18
click at [438, 146] on div at bounding box center [764, 135] width 829 height 28
drag, startPoint x: 519, startPoint y: 242, endPoint x: 389, endPoint y: 234, distance: 130.6
click at [389, 234] on li "Trip 1 : Departure from London City Airport to [ARRIVAL] , scheduled for [DATE]…" at bounding box center [775, 240] width 810 height 18
click at [431, 138] on icon at bounding box center [434, 132] width 14 height 14
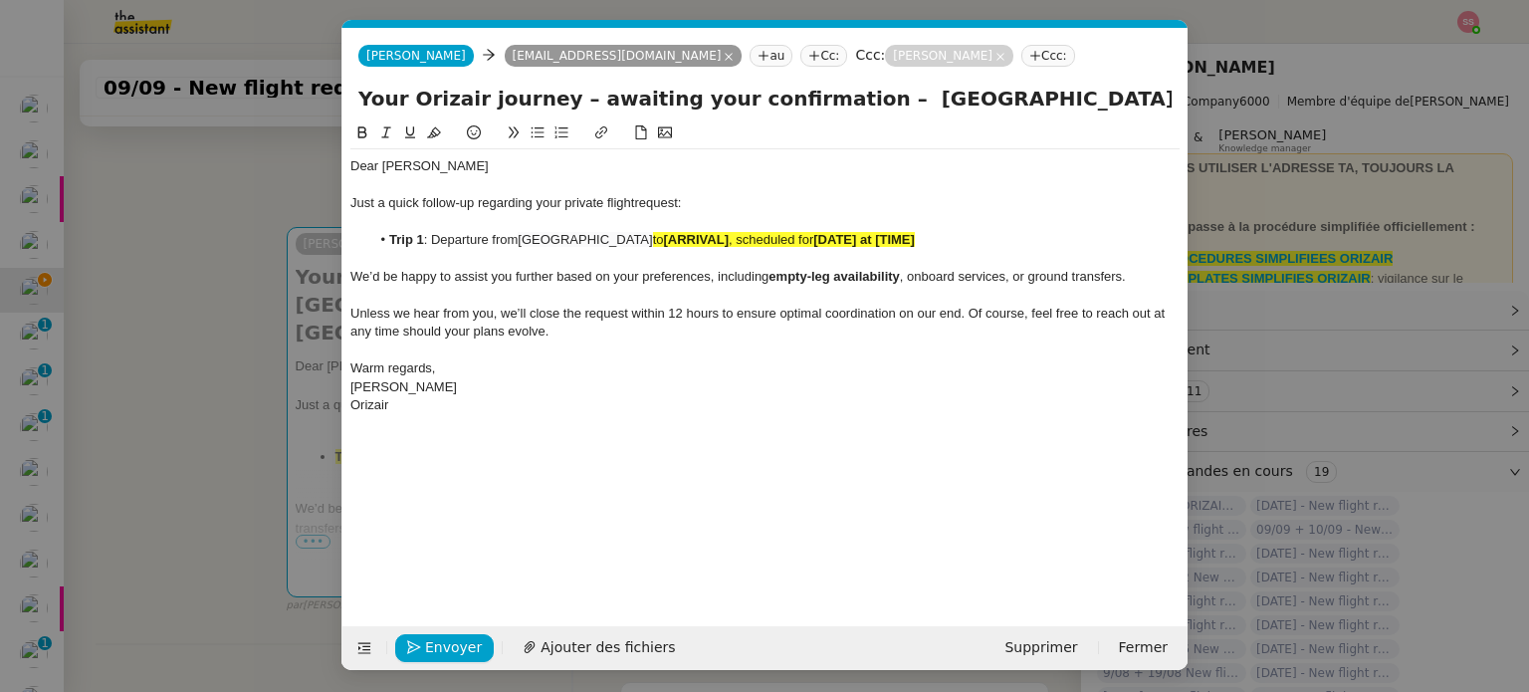
click at [617, 209] on span "Just a quick follow-up regarding your private flight" at bounding box center [492, 202] width 284 height 15
drag, startPoint x: 886, startPoint y: 242, endPoint x: 630, endPoint y: 242, distance: 255.8
click at [630, 242] on li "Trip 1 : Departure from London City Airport to [ARRIVAL] , scheduled for [DATE]…" at bounding box center [775, 240] width 810 height 18
click at [433, 130] on icon at bounding box center [434, 132] width 14 height 11
click at [601, 223] on div at bounding box center [764, 222] width 829 height 18
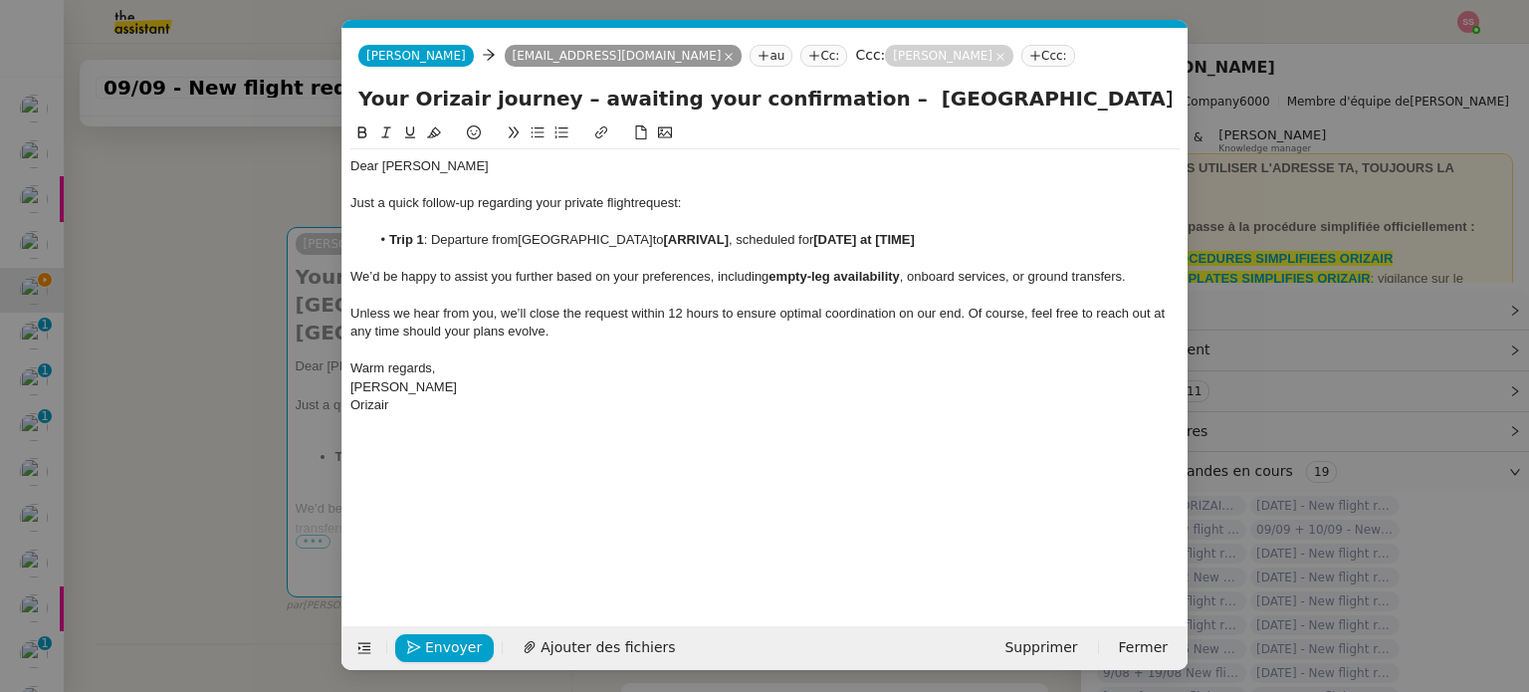
click at [298, 290] on nz-modal-container "relance Service Relance Bon de Commande LBP A utiliser dans le cadre de la proc…" at bounding box center [764, 346] width 1529 height 692
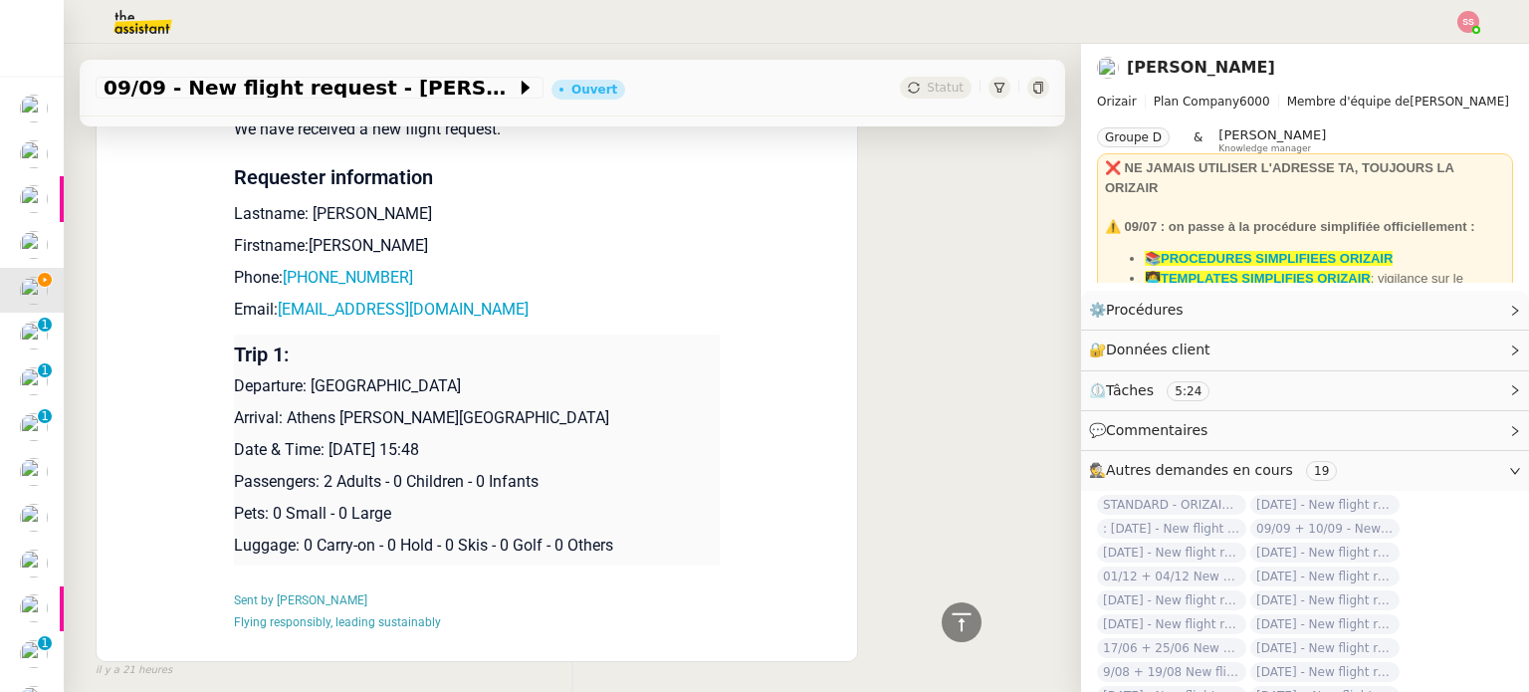
scroll to position [1696, 0]
drag, startPoint x: 298, startPoint y: 390, endPoint x: 460, endPoint y: 381, distance: 162.5
click at [460, 381] on p "Departure: [GEOGRAPHIC_DATA]" at bounding box center [477, 386] width 486 height 24
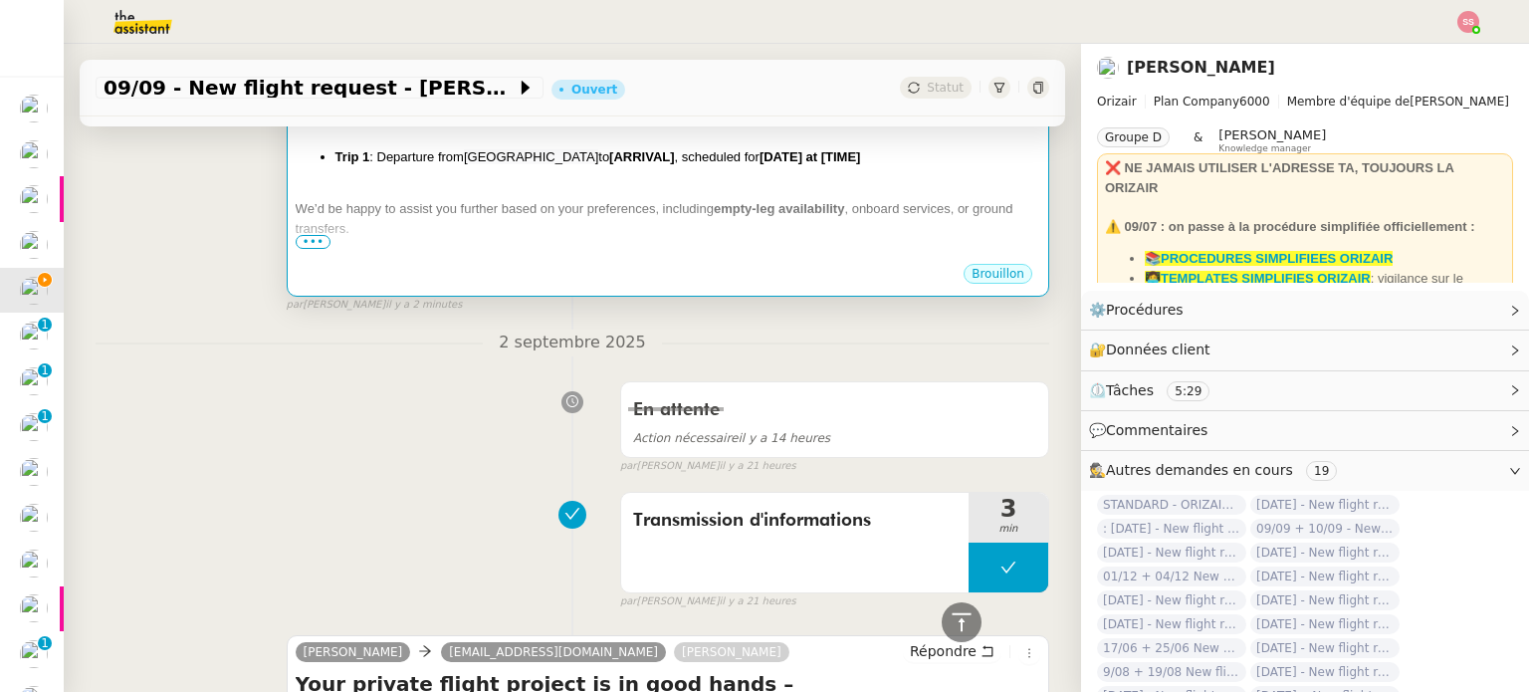
scroll to position [203, 0]
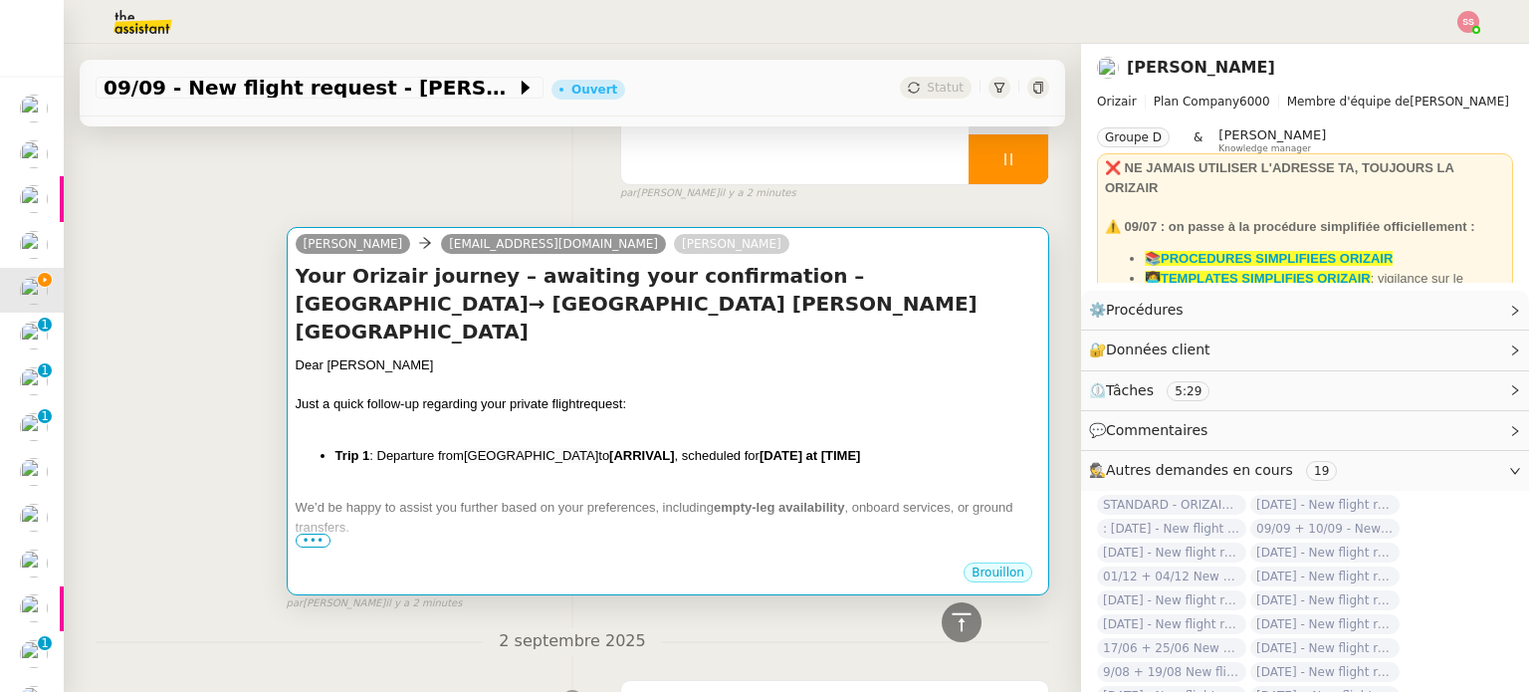
click at [593, 355] on div "Dear [PERSON_NAME]" at bounding box center [668, 365] width 744 height 20
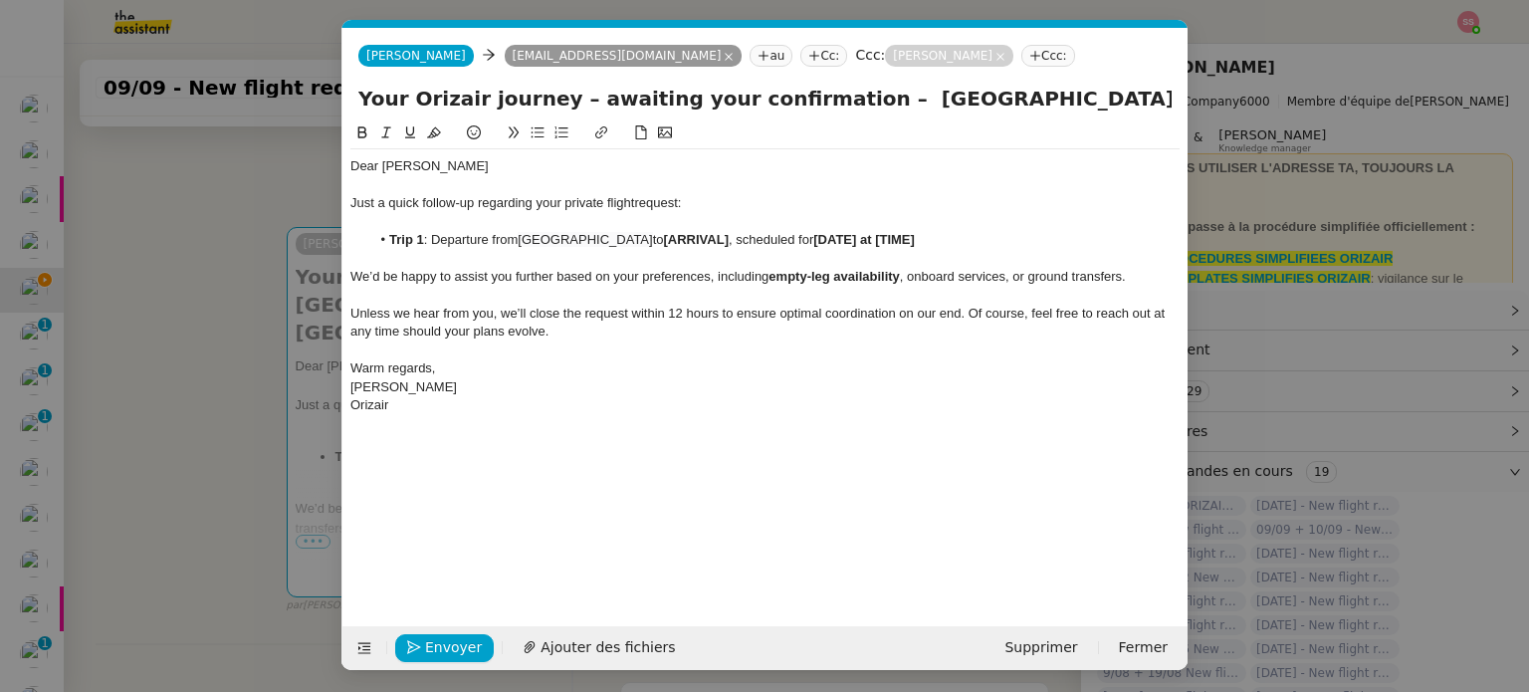
scroll to position [0, 86]
click at [203, 455] on nz-modal-container "relance Service Relance Bon de Commande LBP A utiliser dans le cadre de la proc…" at bounding box center [764, 346] width 1529 height 692
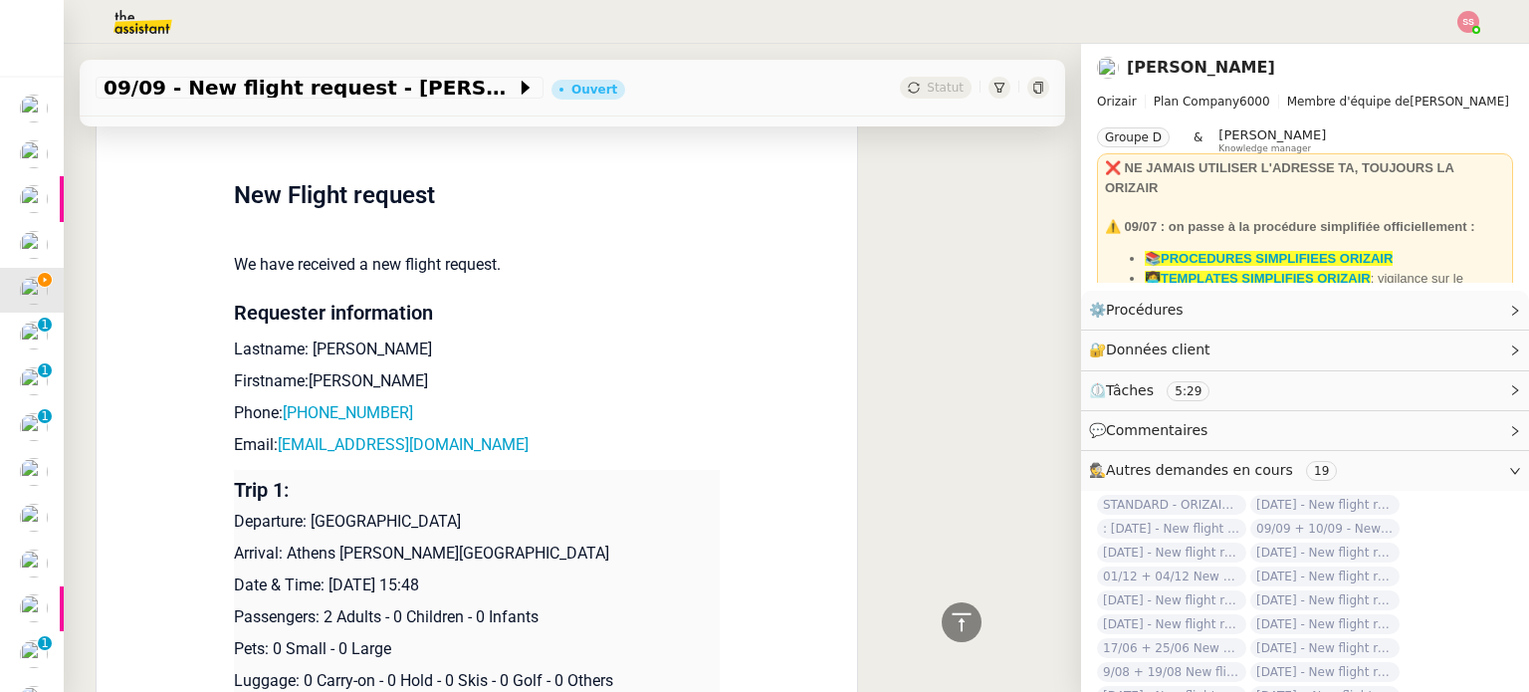
scroll to position [1596, 0]
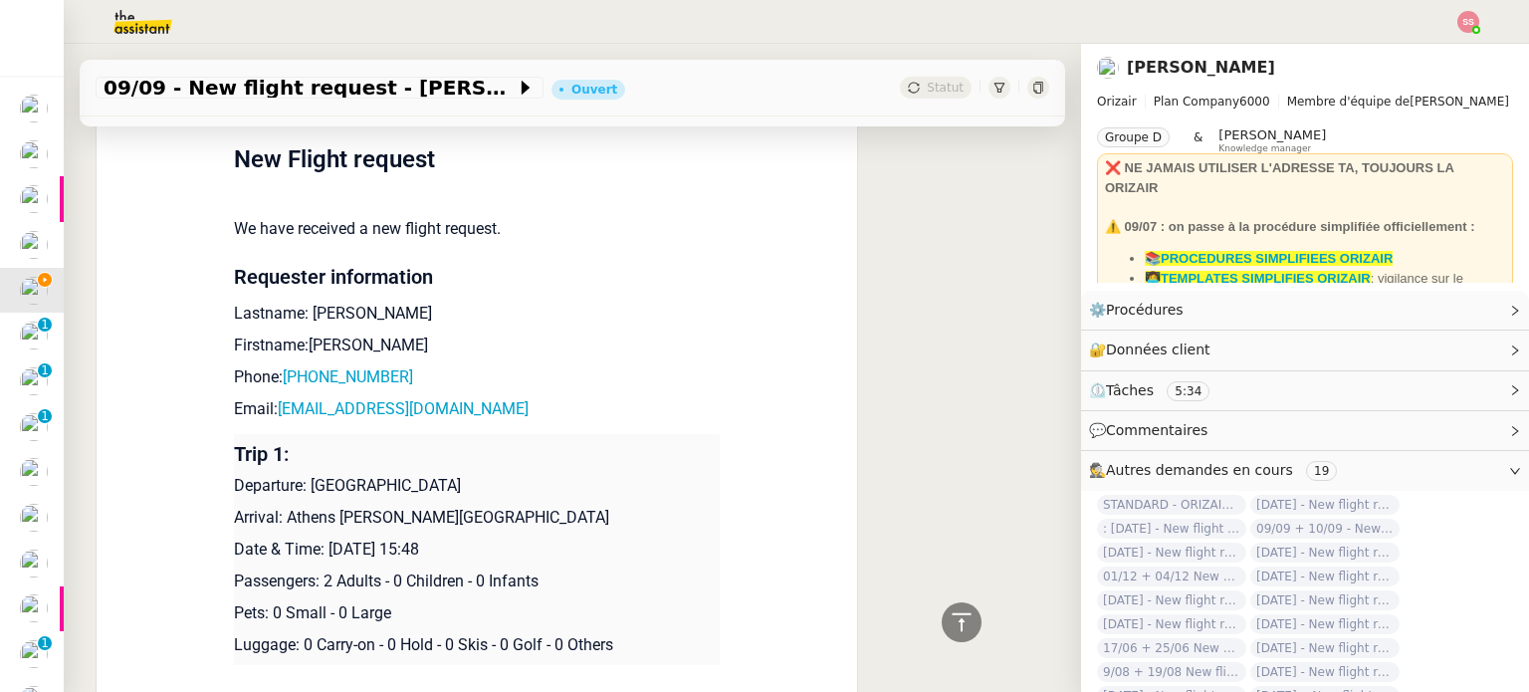
drag, startPoint x: 277, startPoint y: 517, endPoint x: 679, endPoint y: 504, distance: 402.3
click at [679, 504] on td "Trip 1: Departure: London City Airport Arrival: Athens Eleftherios Venizelos In…" at bounding box center [477, 549] width 486 height 231
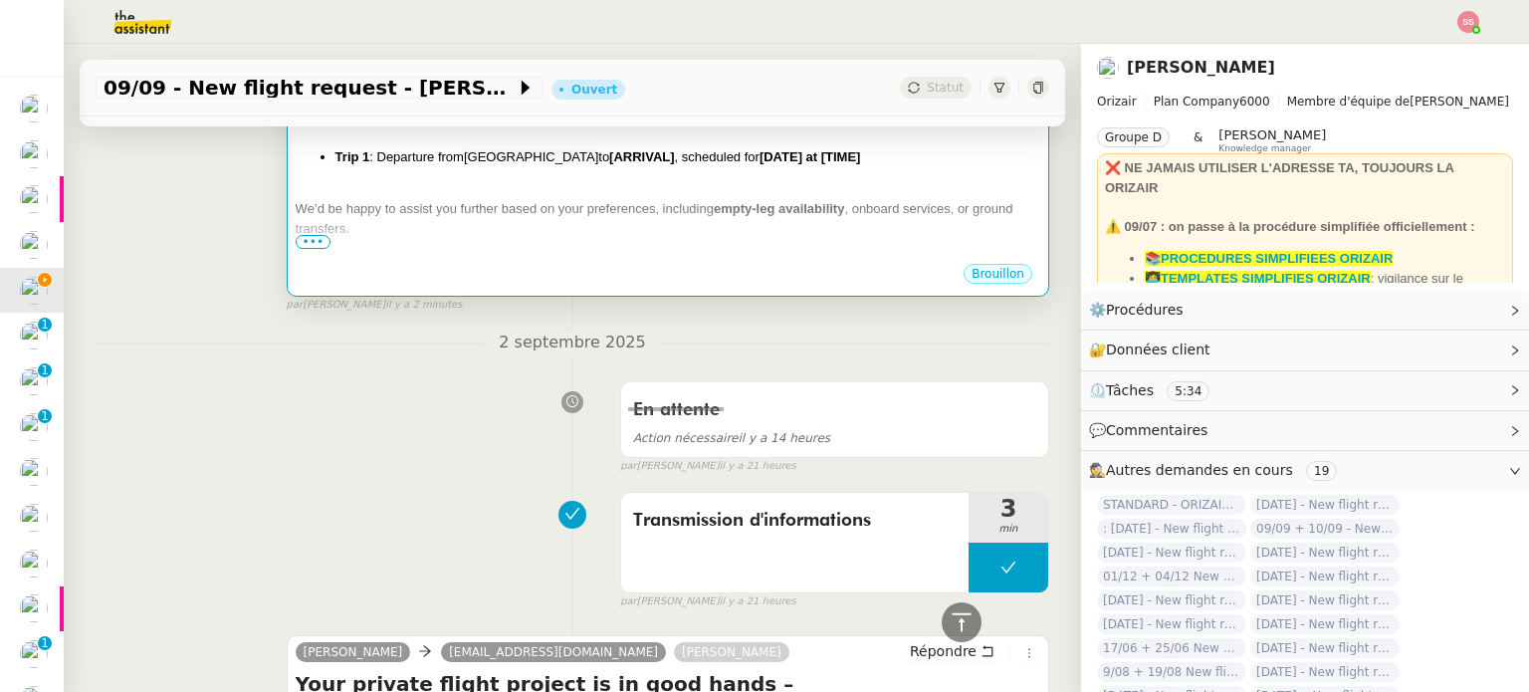
click at [625, 238] on div at bounding box center [668, 248] width 744 height 20
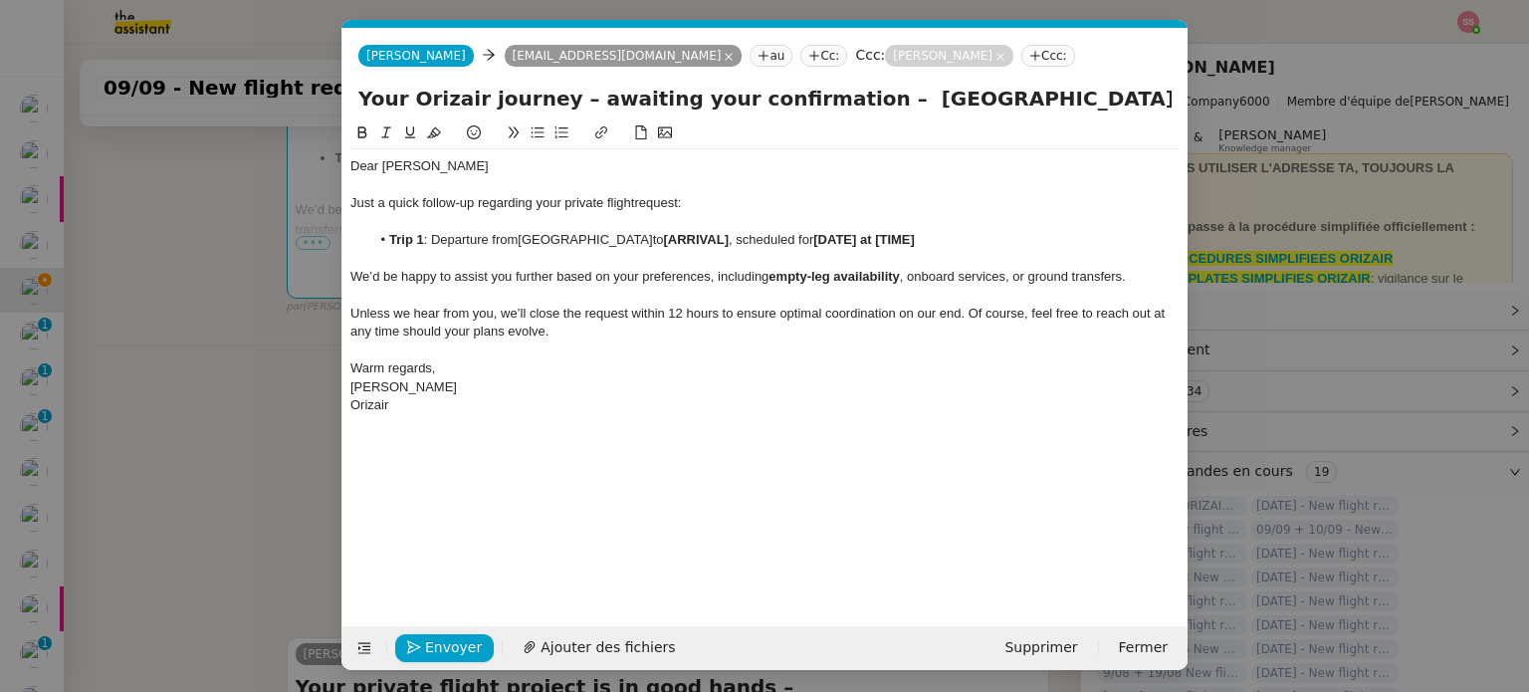
scroll to position [0, 86]
drag, startPoint x: 714, startPoint y: 238, endPoint x: 649, endPoint y: 238, distance: 64.7
click at [649, 238] on li "Trip 1 : Departure from London City Airport to [ARRIVAL] , scheduled for [DATE]…" at bounding box center [775, 240] width 810 height 18
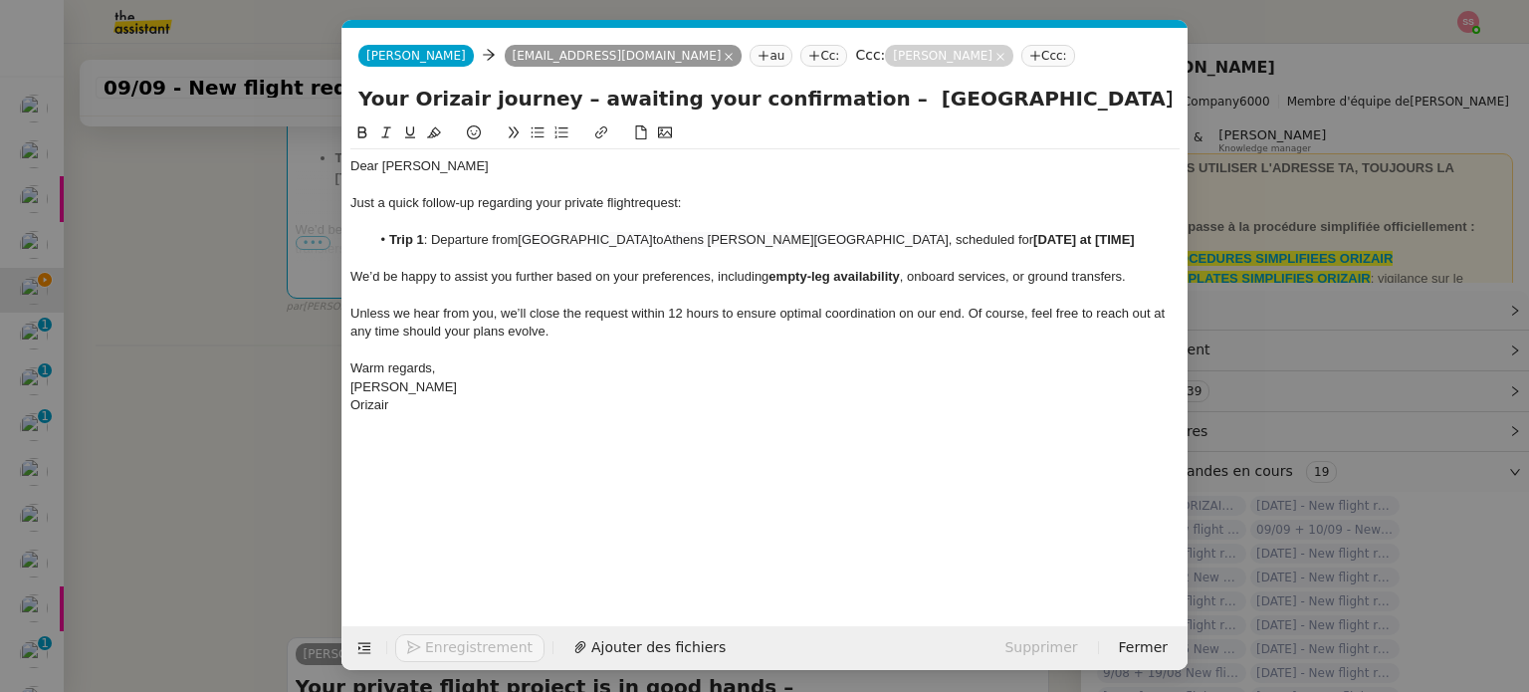
click at [140, 469] on nz-modal-container "relance Service Relance Bon de Commande LBP A utiliser dans le cadre de la proc…" at bounding box center [764, 346] width 1529 height 692
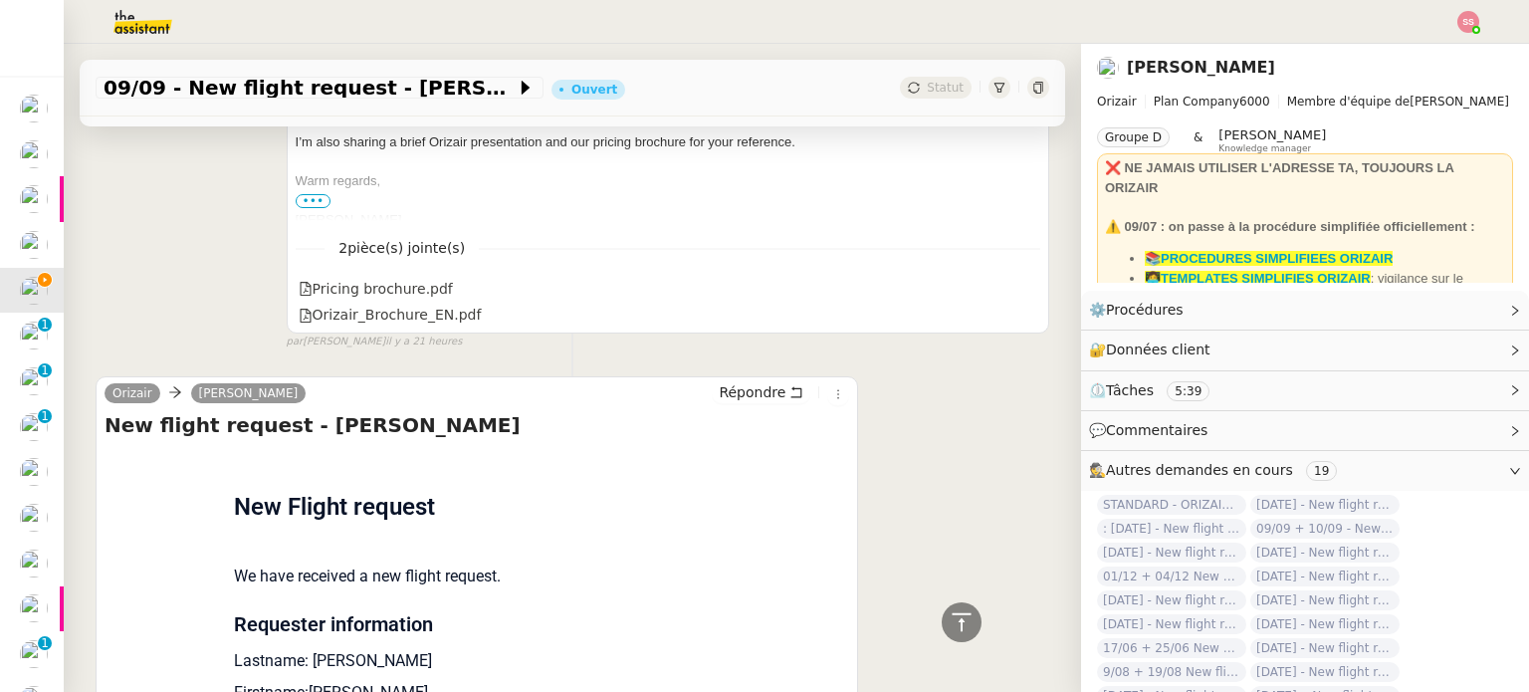
scroll to position [1594, 0]
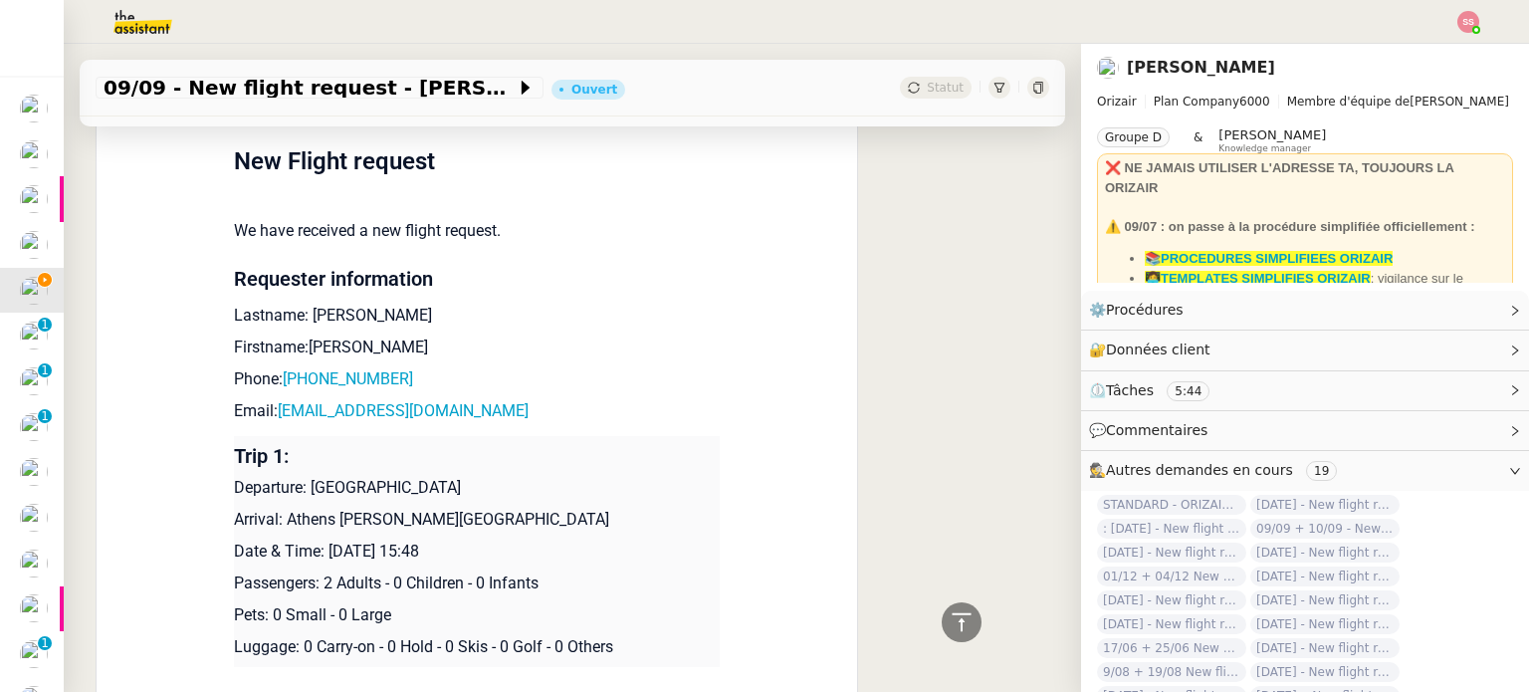
drag, startPoint x: 316, startPoint y: 548, endPoint x: 533, endPoint y: 548, distance: 217.0
click at [533, 548] on p "Date & Time: [DATE] 15:48" at bounding box center [477, 551] width 486 height 24
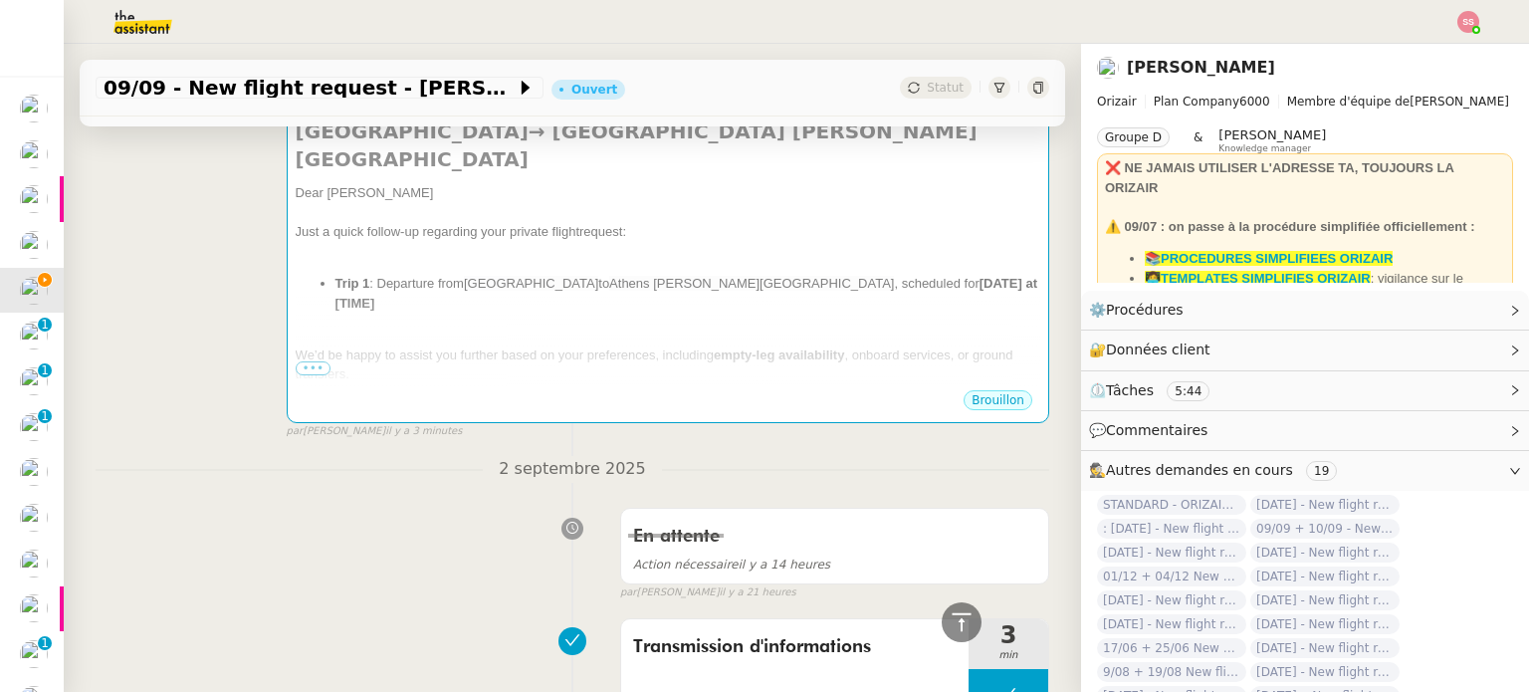
scroll to position [201, 0]
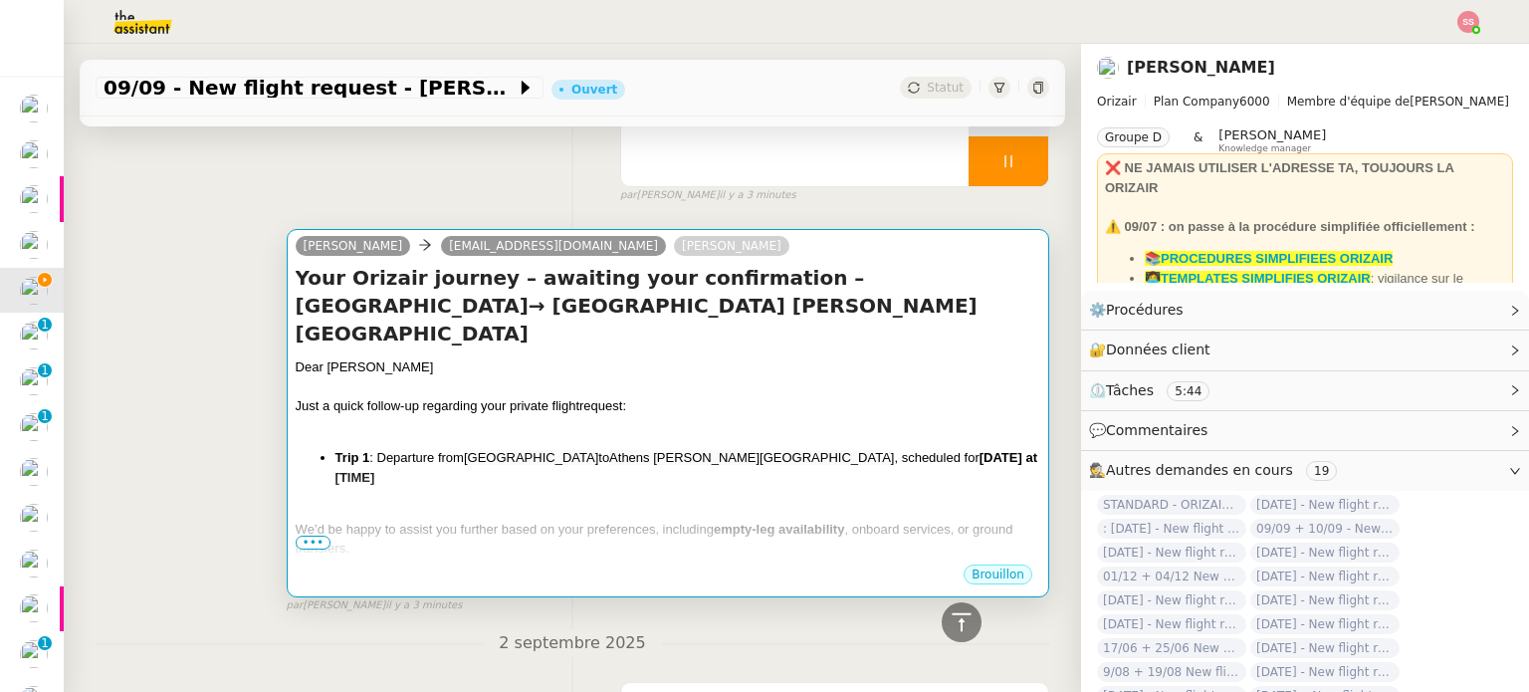
click at [718, 453] on li "Trip 1 : Departure from London City Airport to Athens Eleftherios Venizelos Int…" at bounding box center [687, 467] width 705 height 39
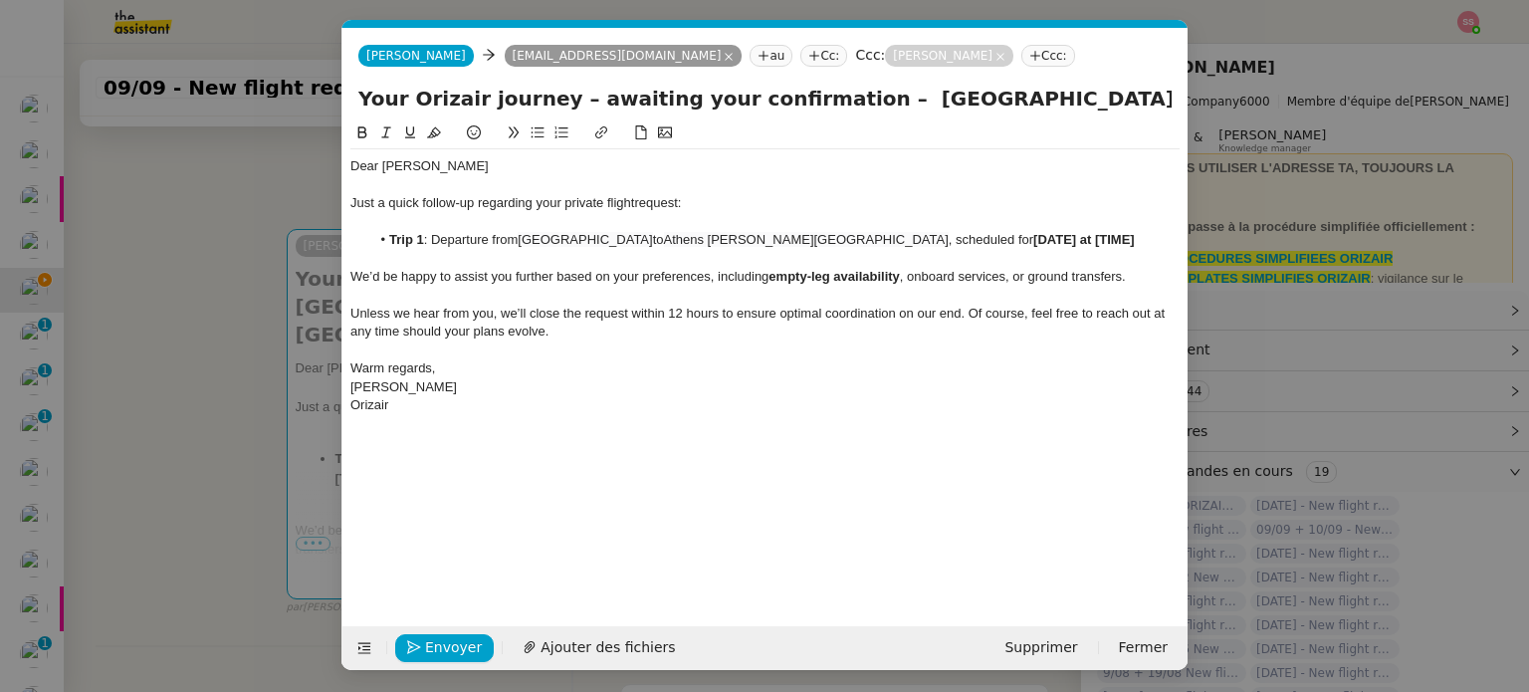
scroll to position [0, 86]
drag, startPoint x: 1021, startPoint y: 239, endPoint x: 1119, endPoint y: 246, distance: 97.8
click at [1115, 246] on strong "[DATE] at [TIME]" at bounding box center [1084, 239] width 102 height 15
click at [1033, 238] on span "9th September 2025 15:48" at bounding box center [1071, 239] width 77 height 15
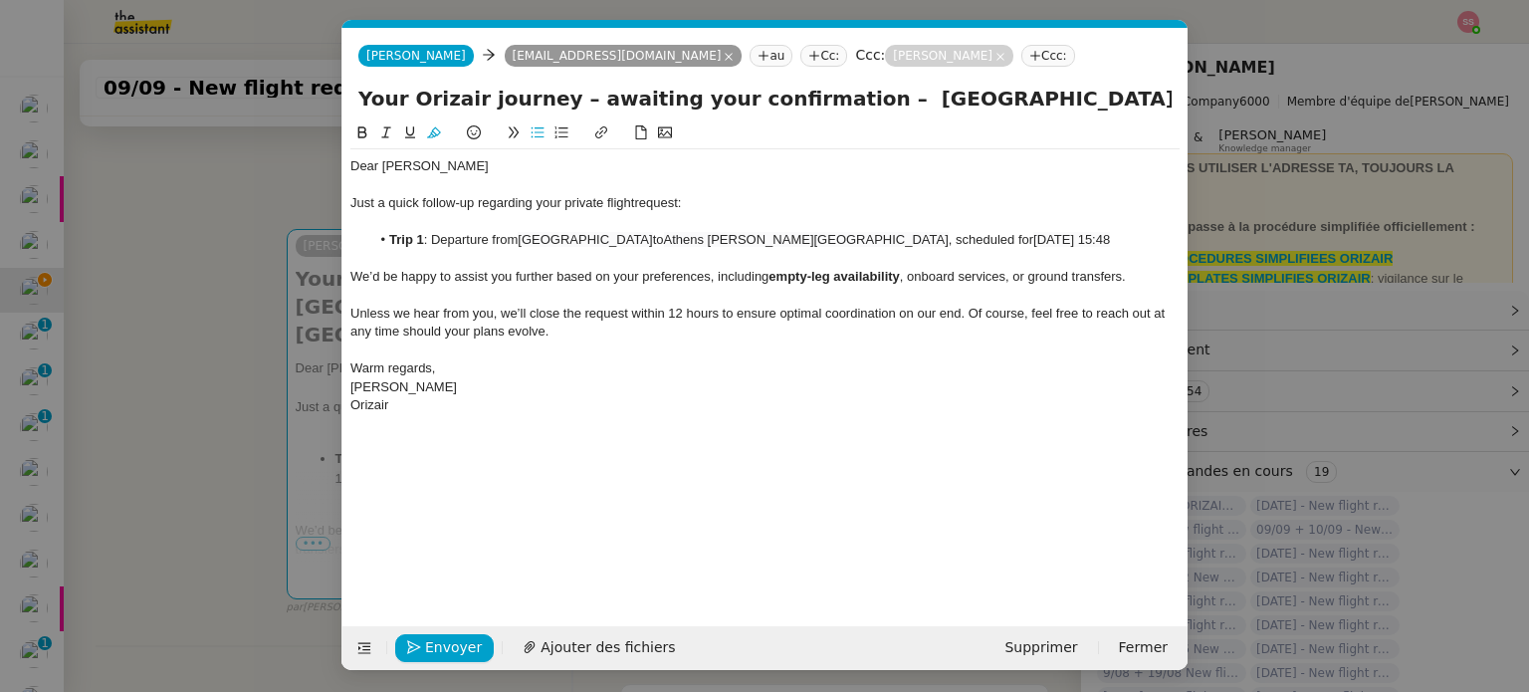
click at [0, 0] on lt-span "Supprimer les doubles espaces" at bounding box center [0, 0] width 0 height 0
click at [768, 463] on div "Dear Mr.Smith Just a quick follow-up regarding your private flight request: Tri…" at bounding box center [764, 358] width 829 height 474
click at [422, 652] on button "Envoyer" at bounding box center [444, 648] width 99 height 28
click at [422, 652] on button "Confirmer l'envoi" at bounding box center [475, 648] width 161 height 28
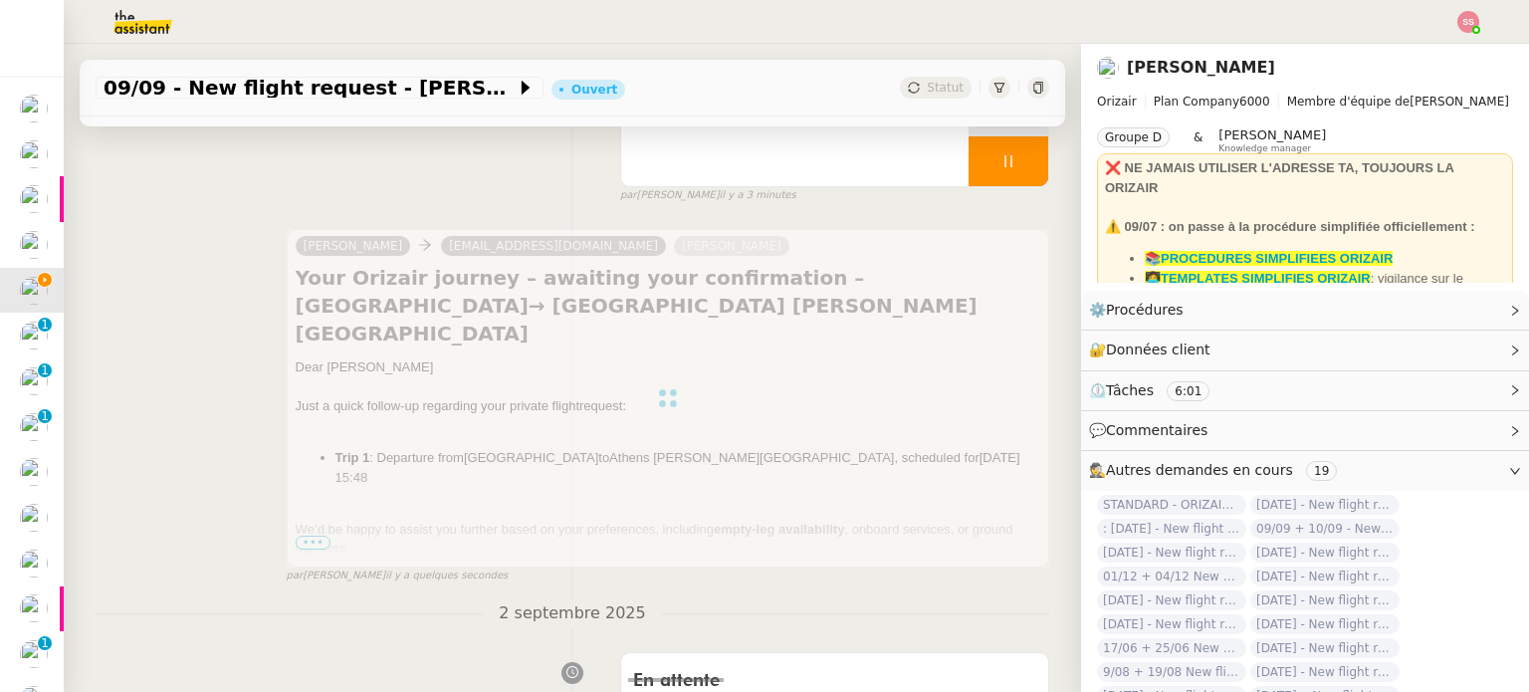
scroll to position [2, 0]
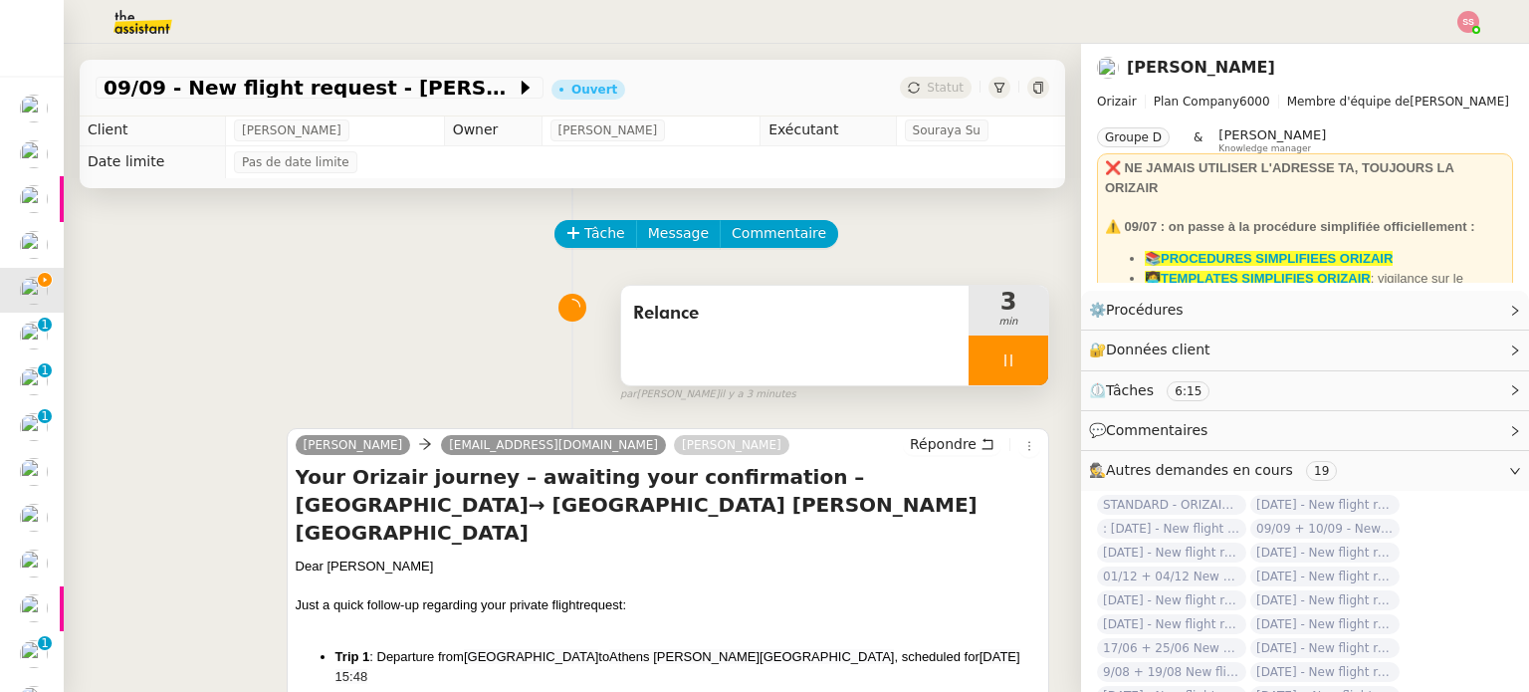
click at [1013, 353] on div at bounding box center [1008, 360] width 80 height 50
click at [1048, 353] on button at bounding box center [1048, 360] width 0 height 50
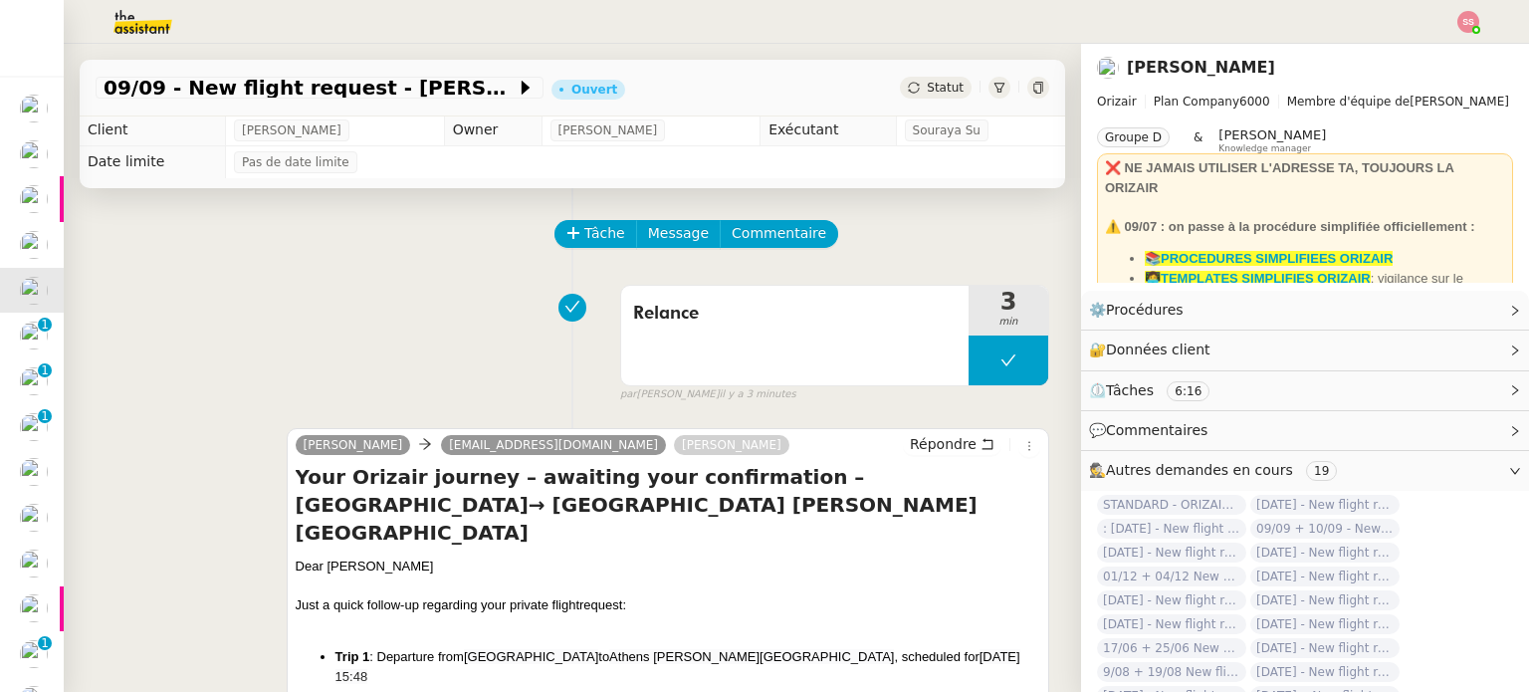
click at [903, 84] on div "Statut" at bounding box center [936, 88] width 72 height 22
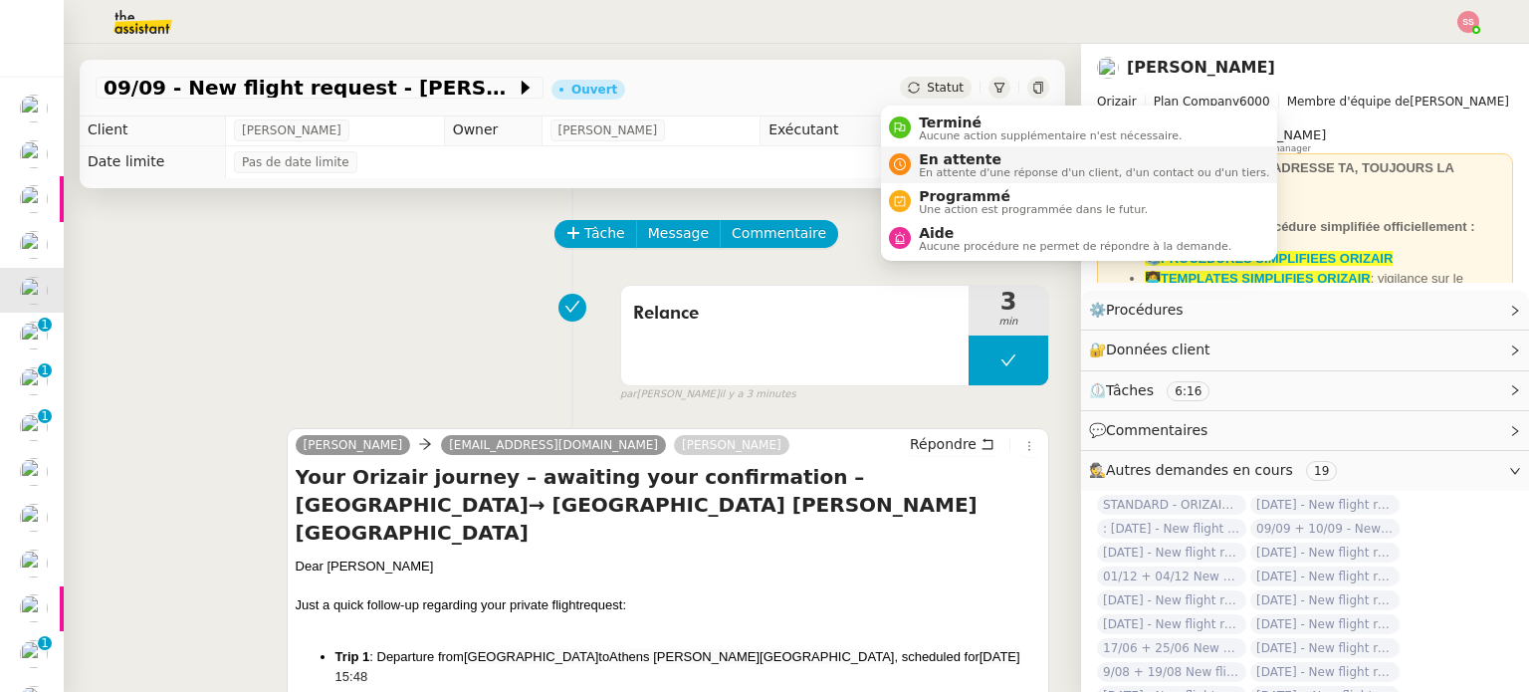
click at [936, 160] on span "En attente" at bounding box center [1094, 159] width 350 height 16
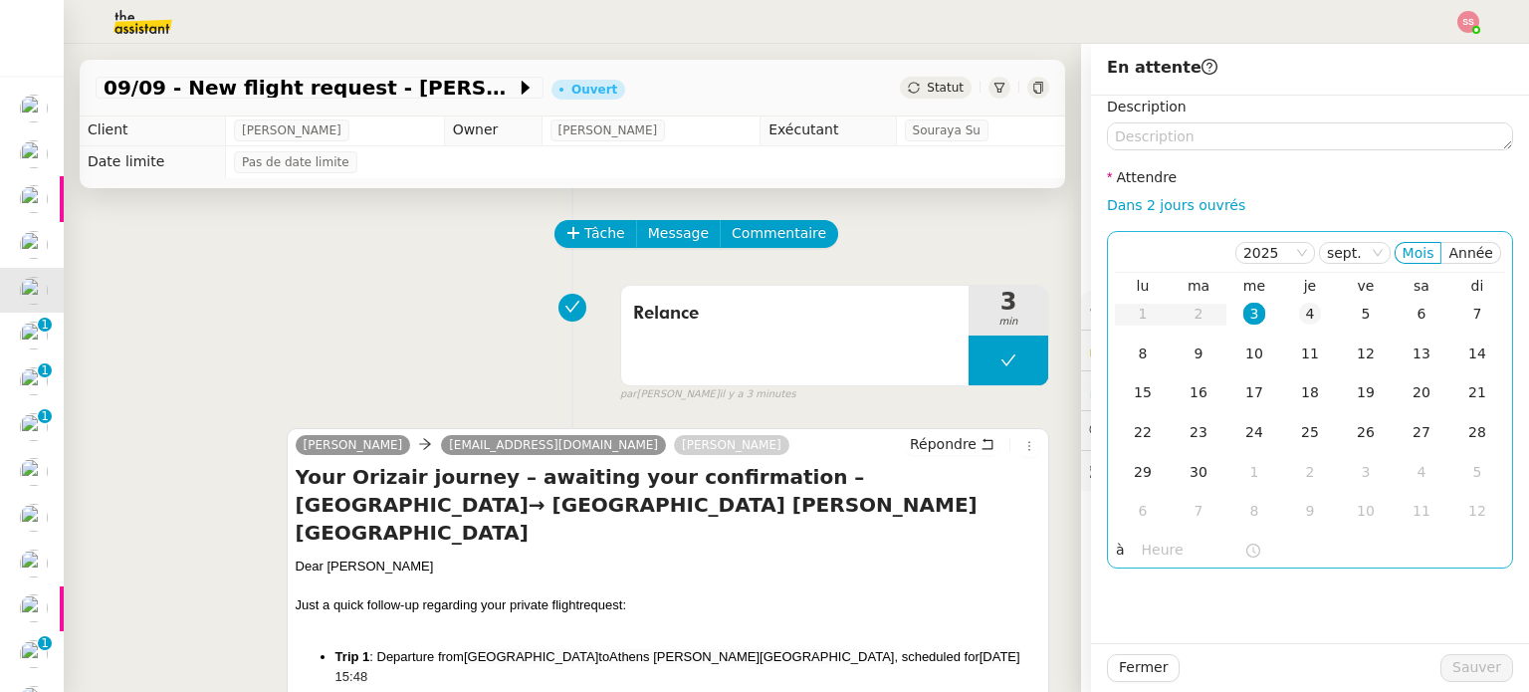
click at [1285, 301] on td "4" at bounding box center [1310, 315] width 56 height 40
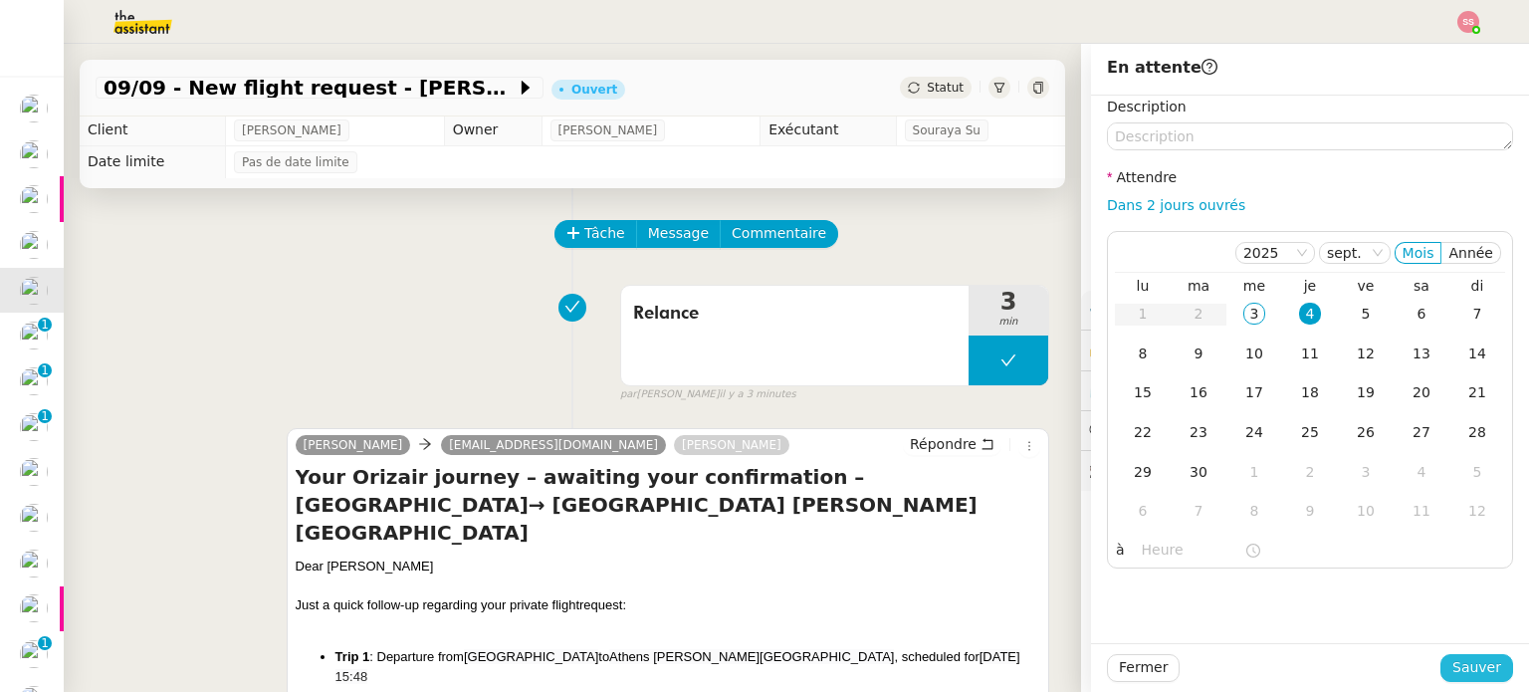
click at [1453, 673] on span "Sauver" at bounding box center [1476, 667] width 49 height 23
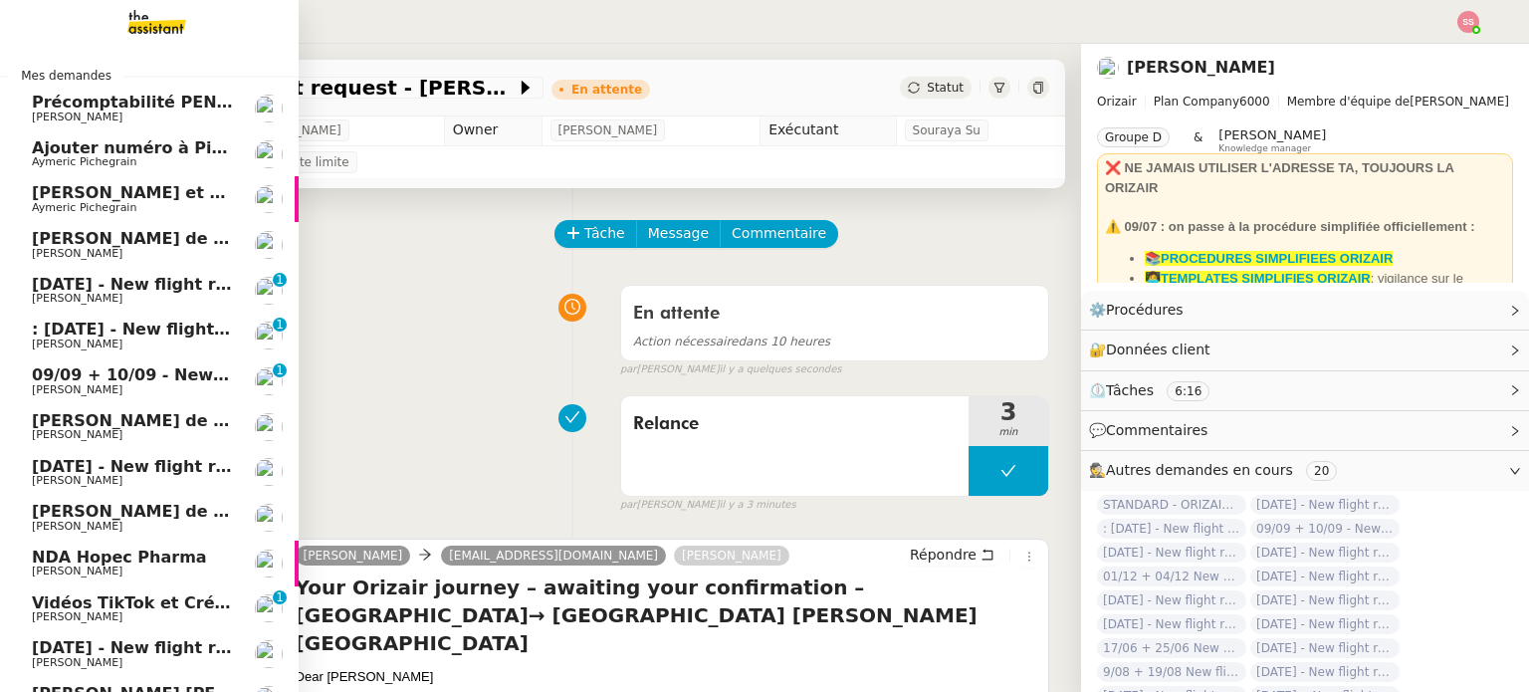
click at [134, 280] on span "[DATE] - New flight request - [PERSON_NAME]" at bounding box center [237, 284] width 411 height 19
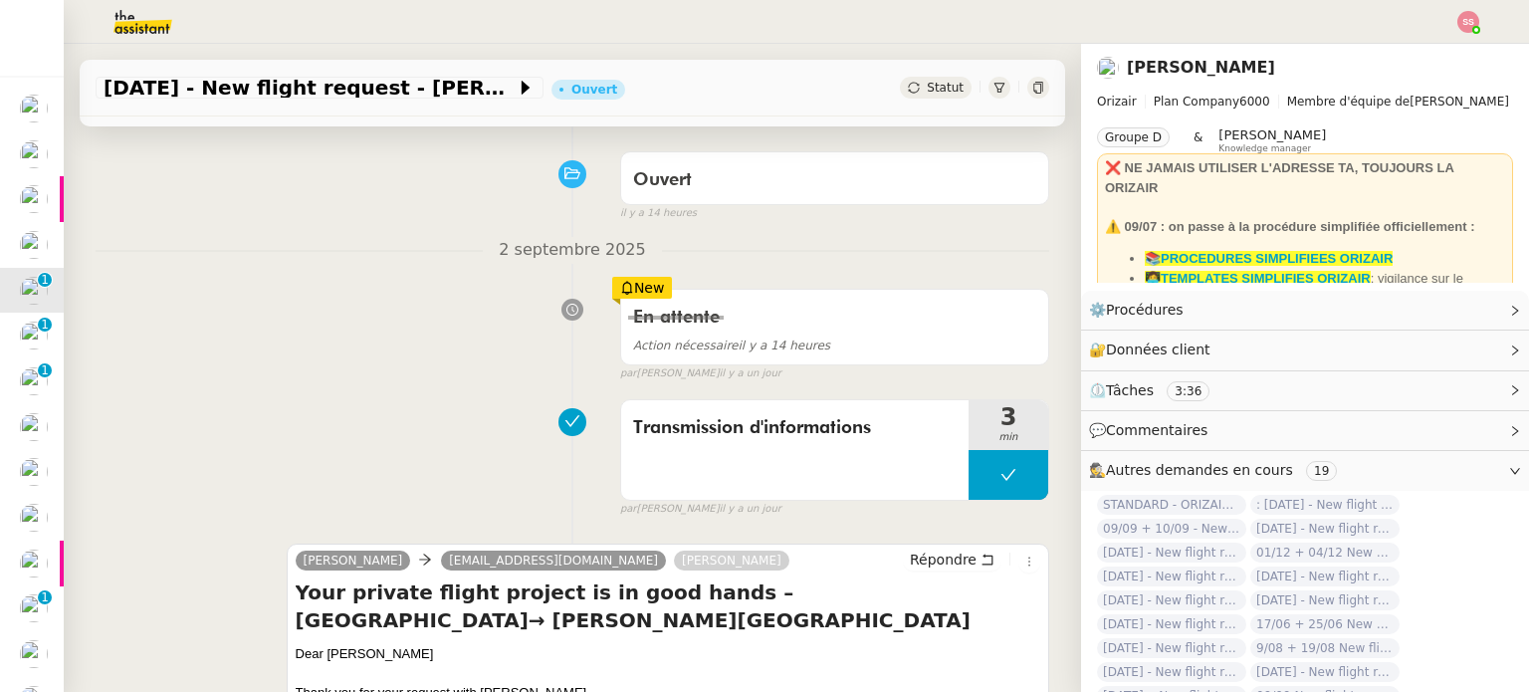
scroll to position [100, 0]
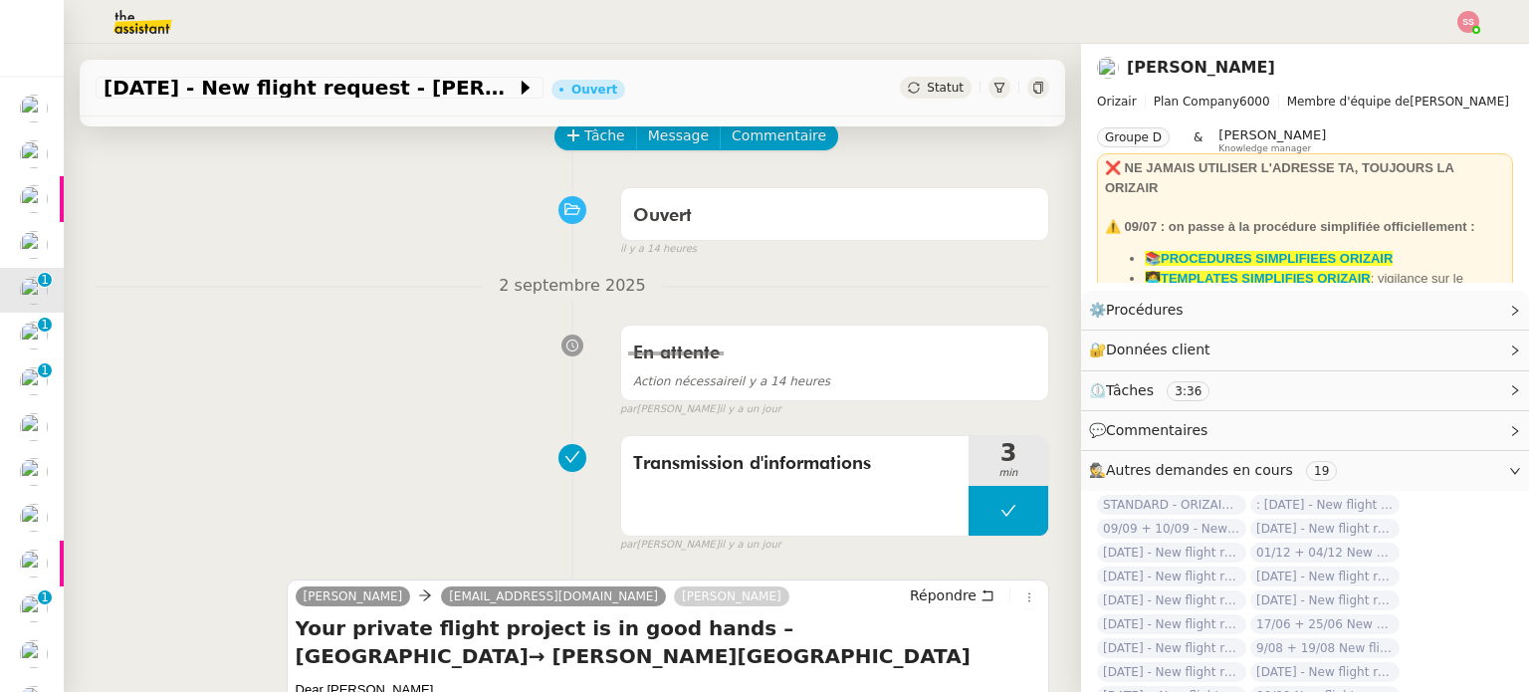
click at [602, 154] on div "Tâche Message Commentaire" at bounding box center [802, 146] width 493 height 48
click at [596, 147] on span "Tâche" at bounding box center [604, 135] width 41 height 23
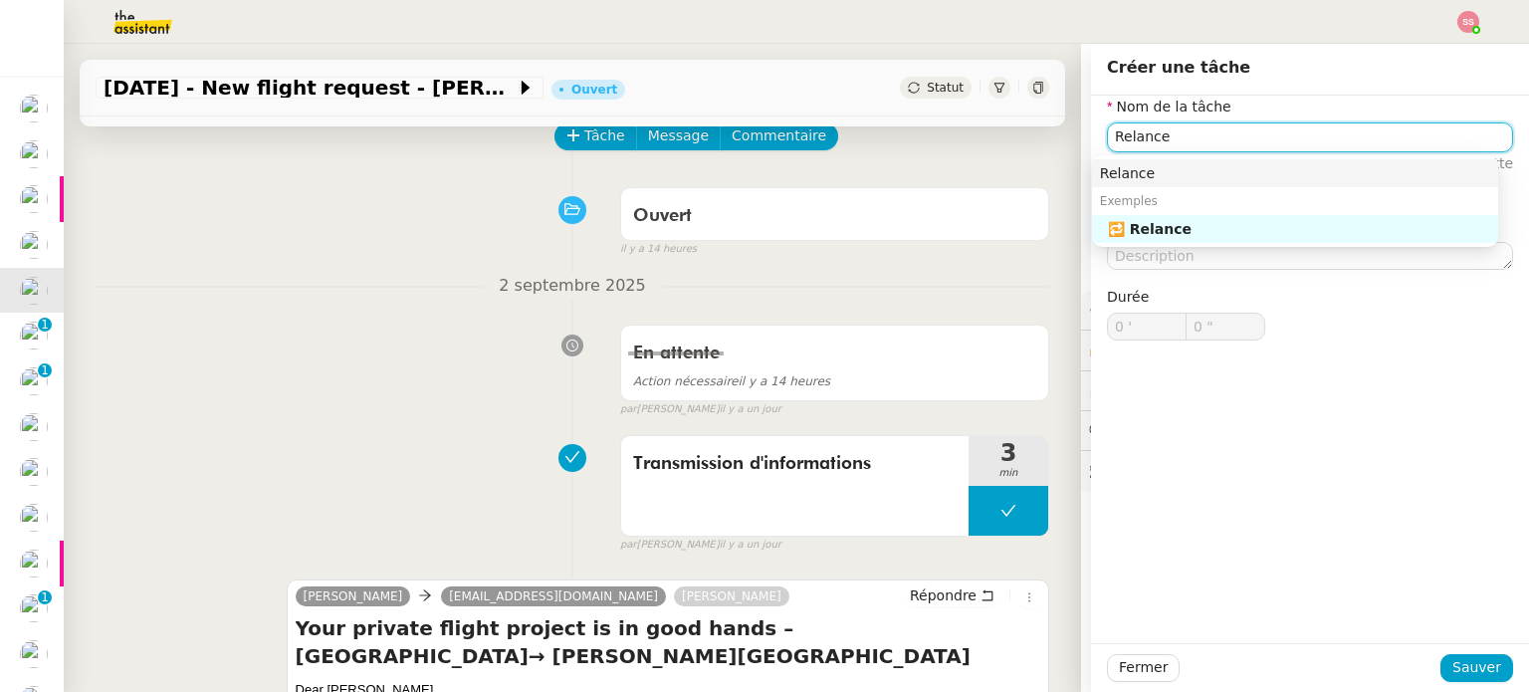
click at [1098, 167] on nz-auto-option "Relance" at bounding box center [1295, 173] width 406 height 28
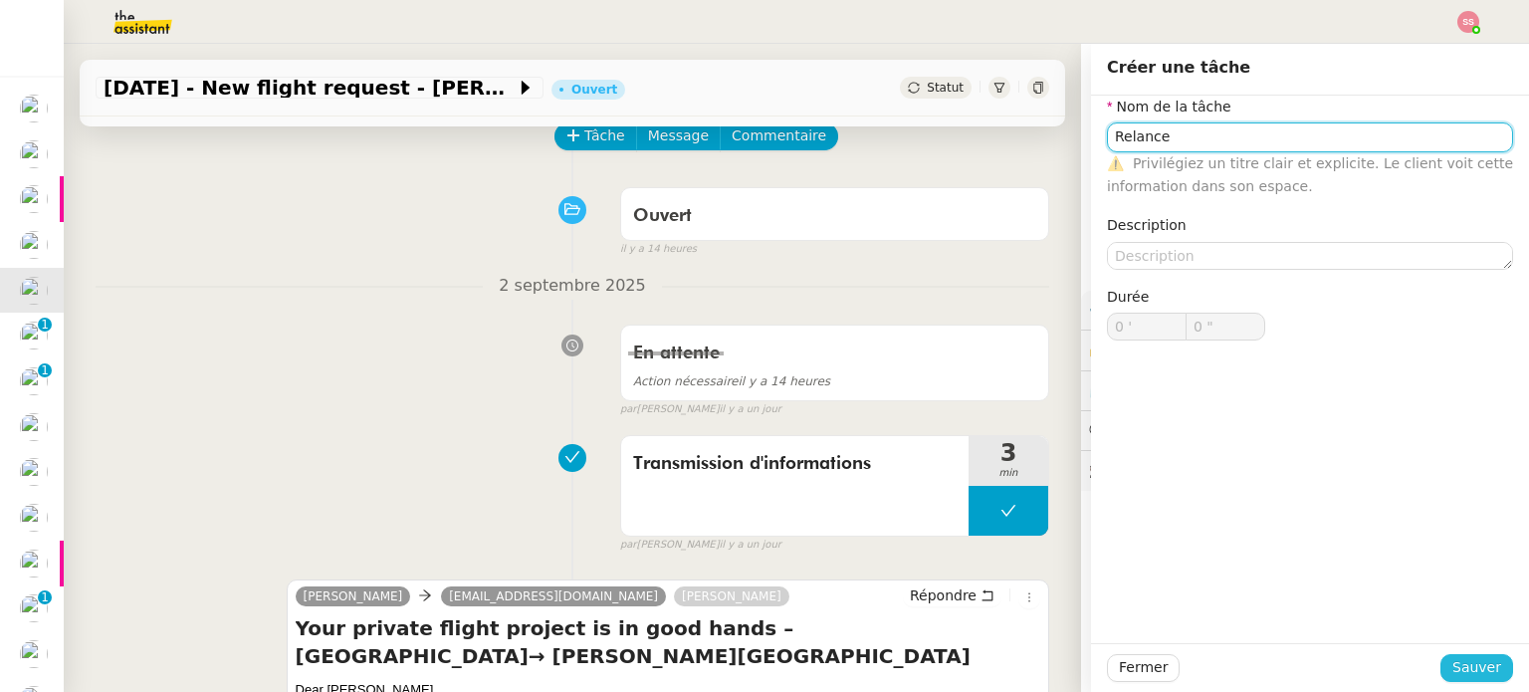
type input "Relance"
click at [1454, 669] on span "Sauver" at bounding box center [1476, 667] width 49 height 23
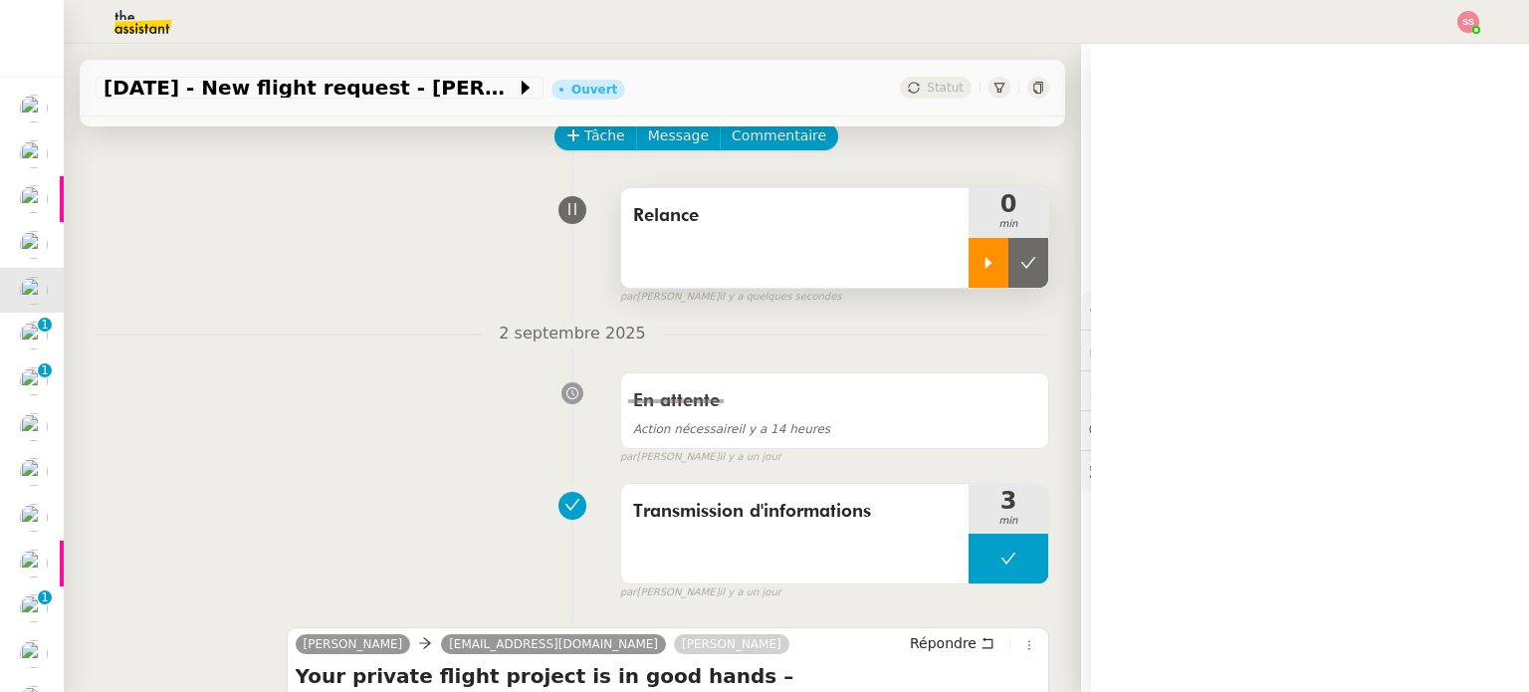
click at [968, 249] on div at bounding box center [988, 263] width 40 height 50
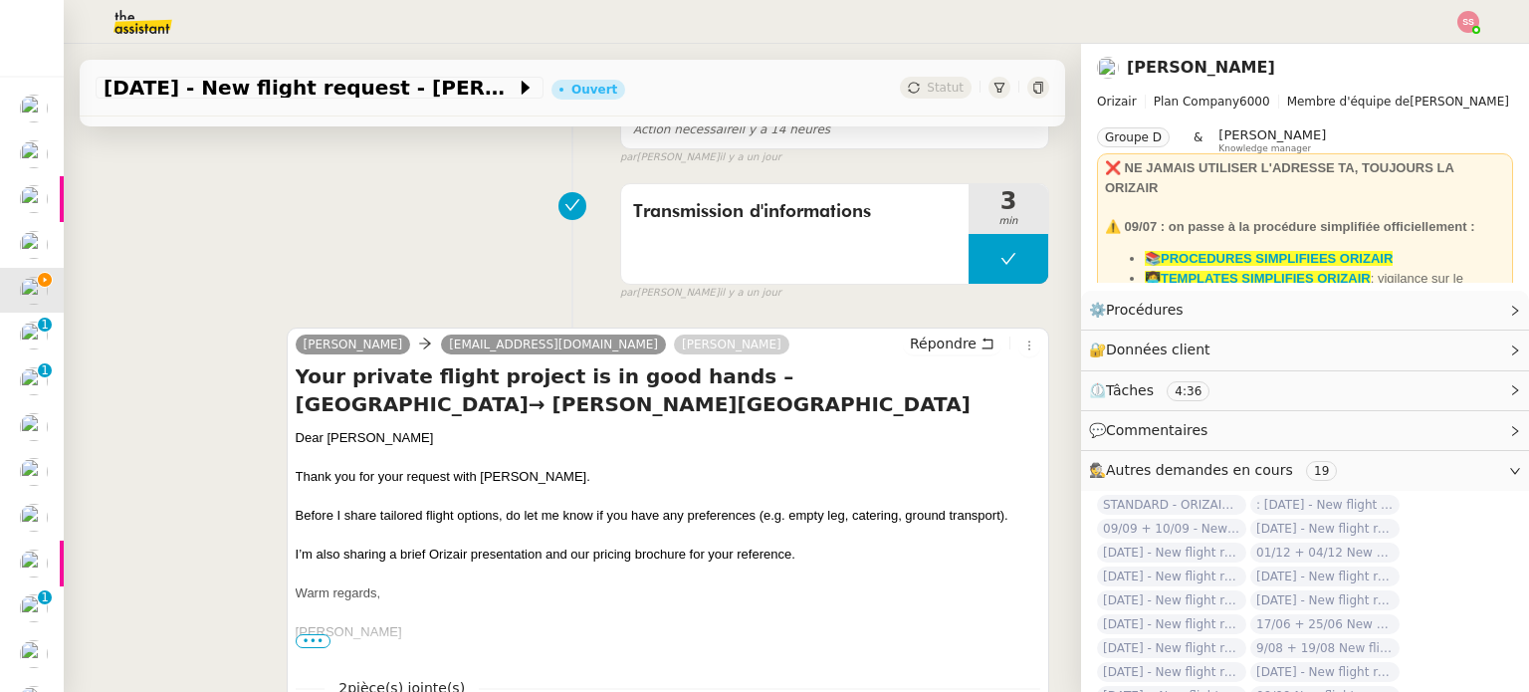
scroll to position [398, 0]
click at [951, 340] on button "Répondre" at bounding box center [952, 344] width 99 height 22
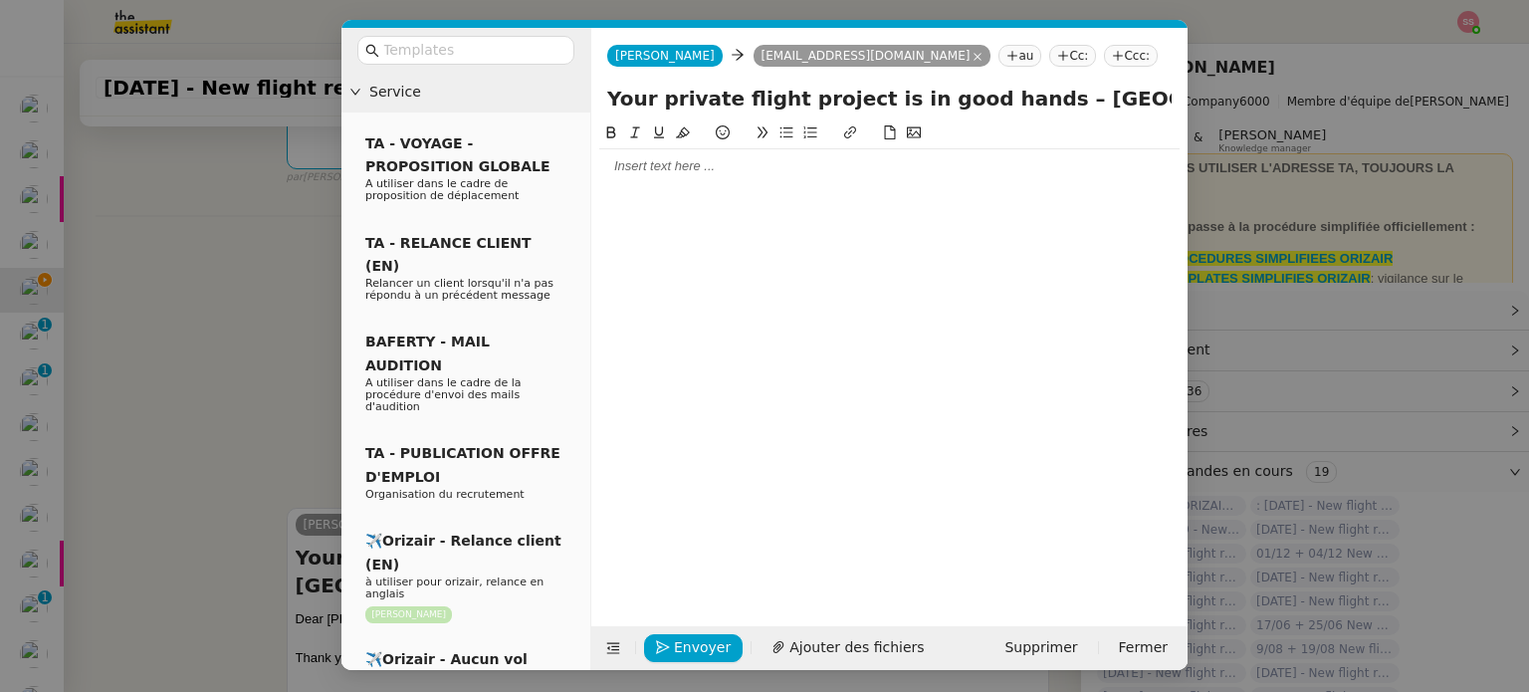
scroll to position [578, 0]
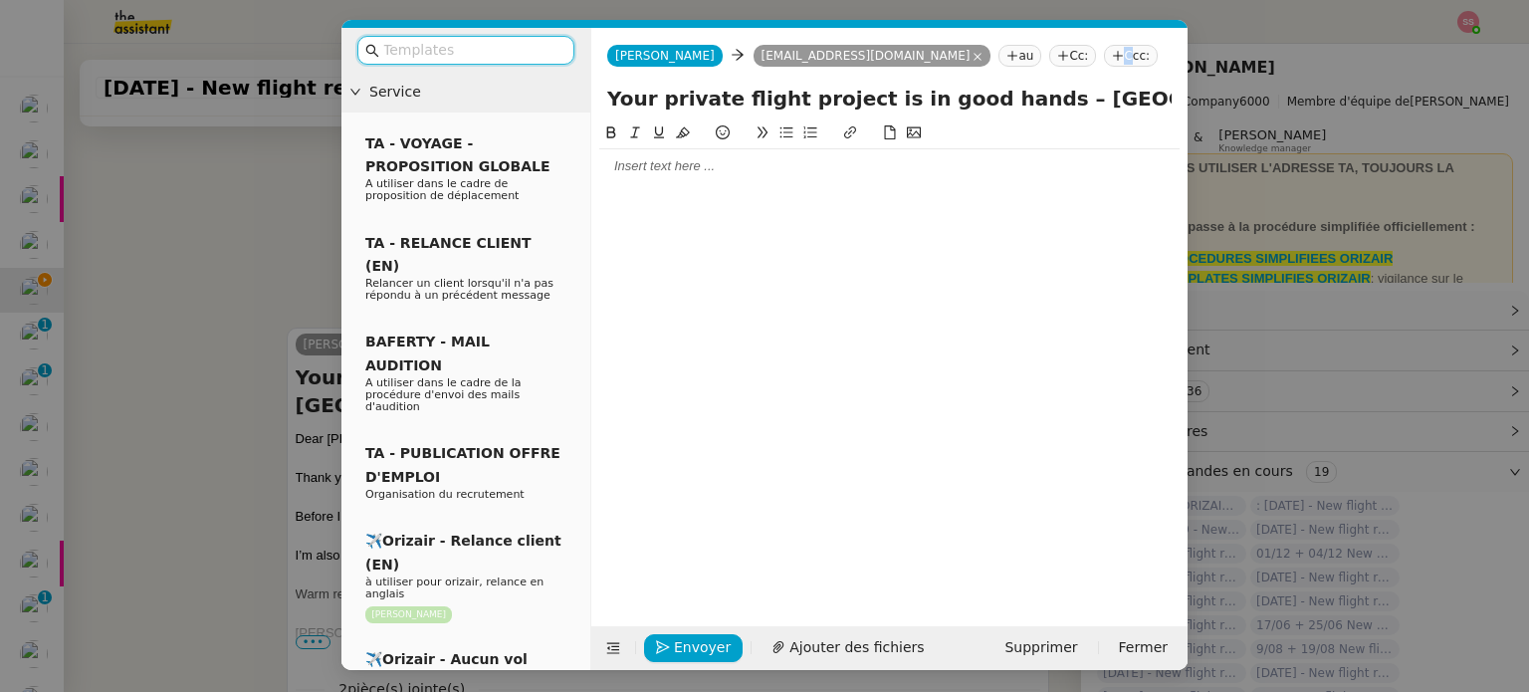
click at [1104, 64] on nz-tag "Ccc:" at bounding box center [1131, 56] width 54 height 22
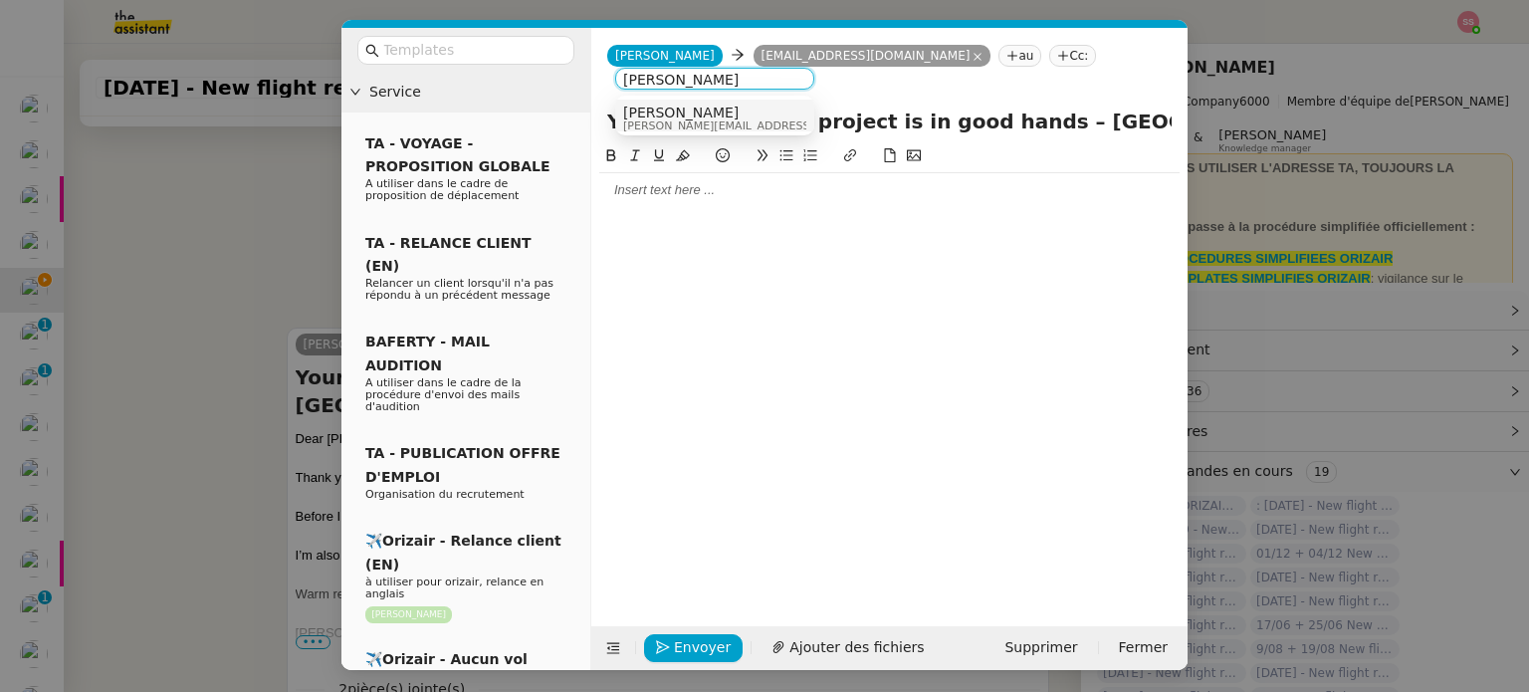
type input "[PERSON_NAME]"
click at [761, 118] on div "Louis Frei louis@orizair.com" at bounding box center [714, 117] width 183 height 27
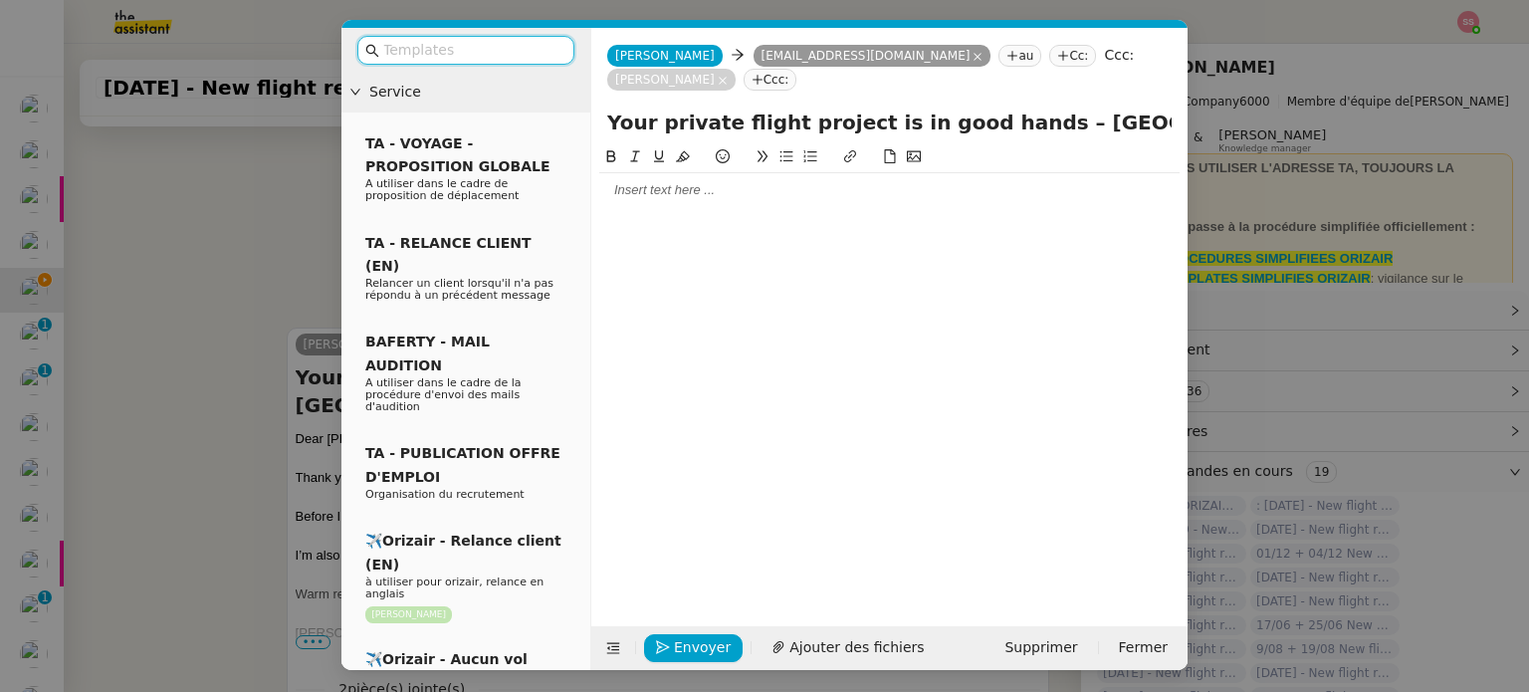
click at [422, 52] on input "text" at bounding box center [472, 50] width 179 height 23
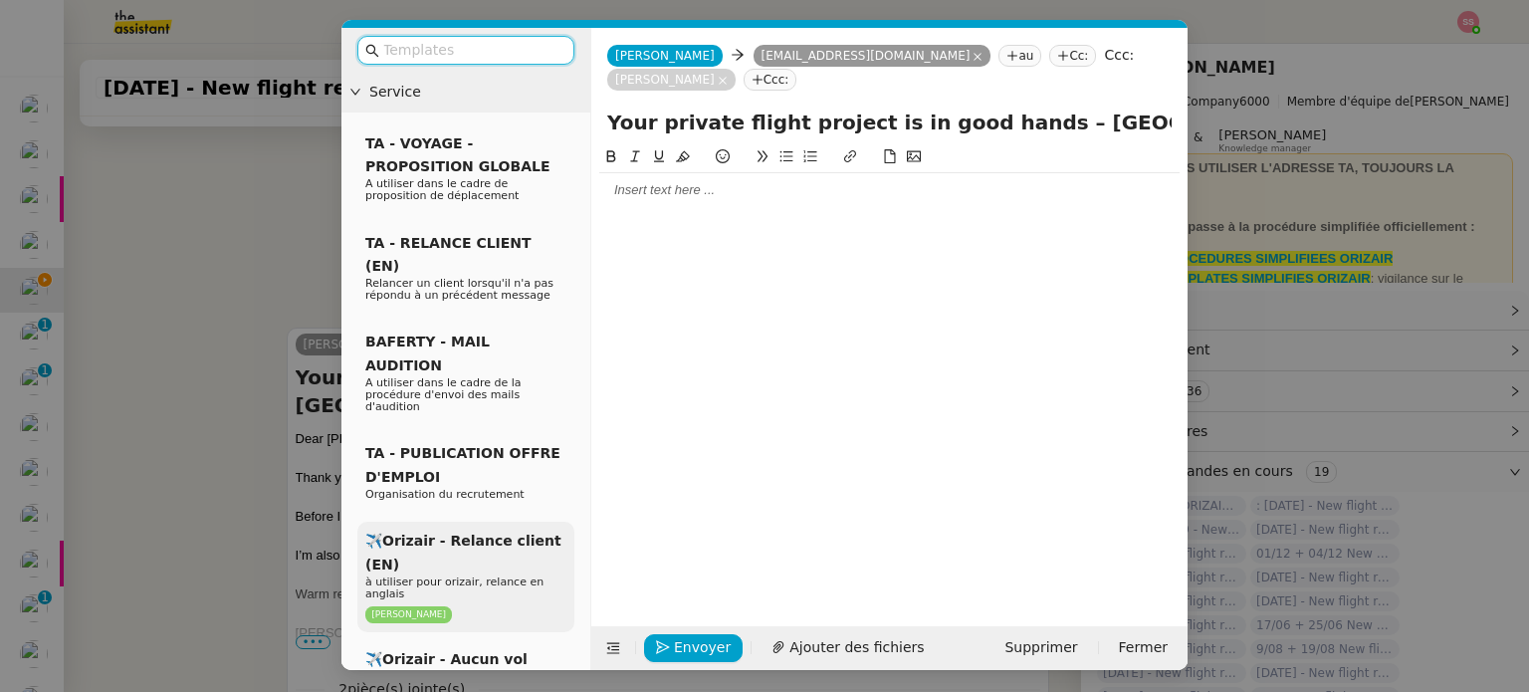
click at [460, 532] on span "✈️Orizair - Relance client (EN)" at bounding box center [463, 551] width 196 height 39
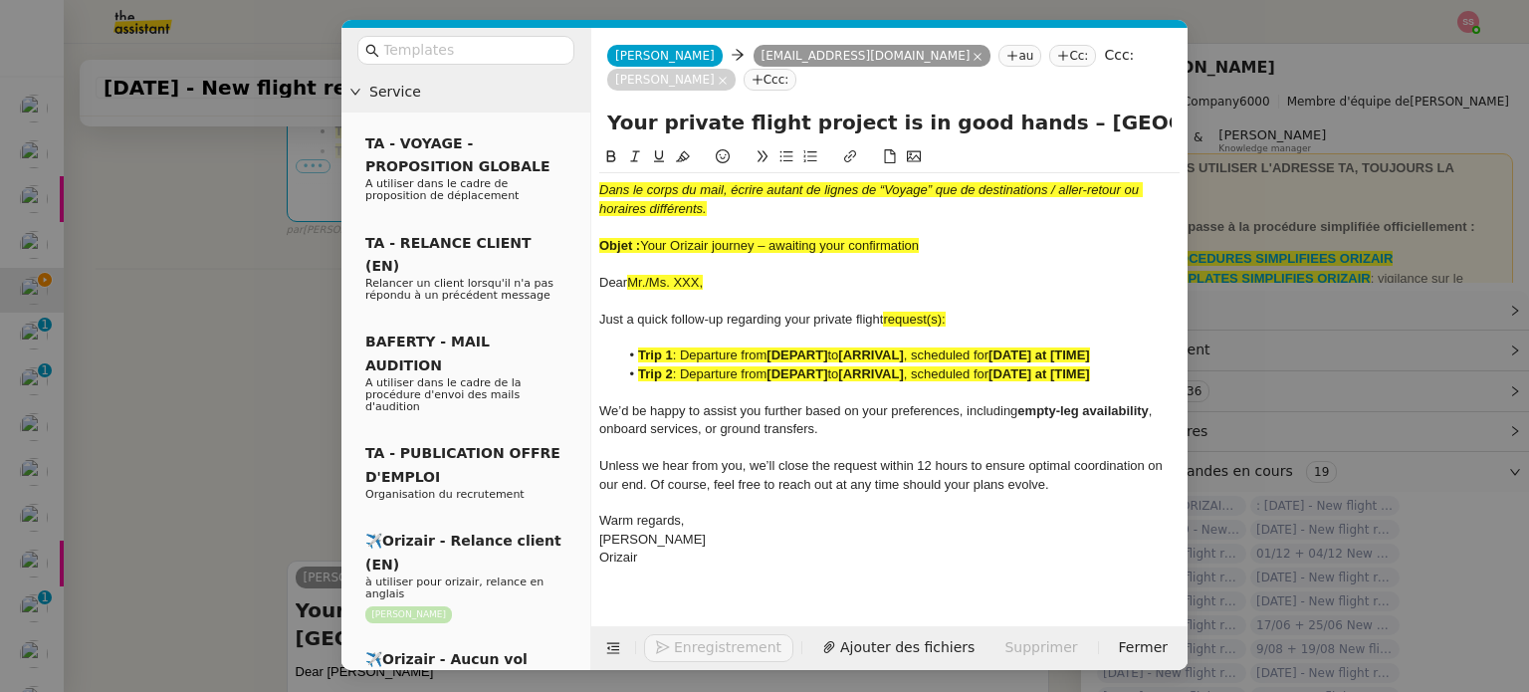
scroll to position [812, 0]
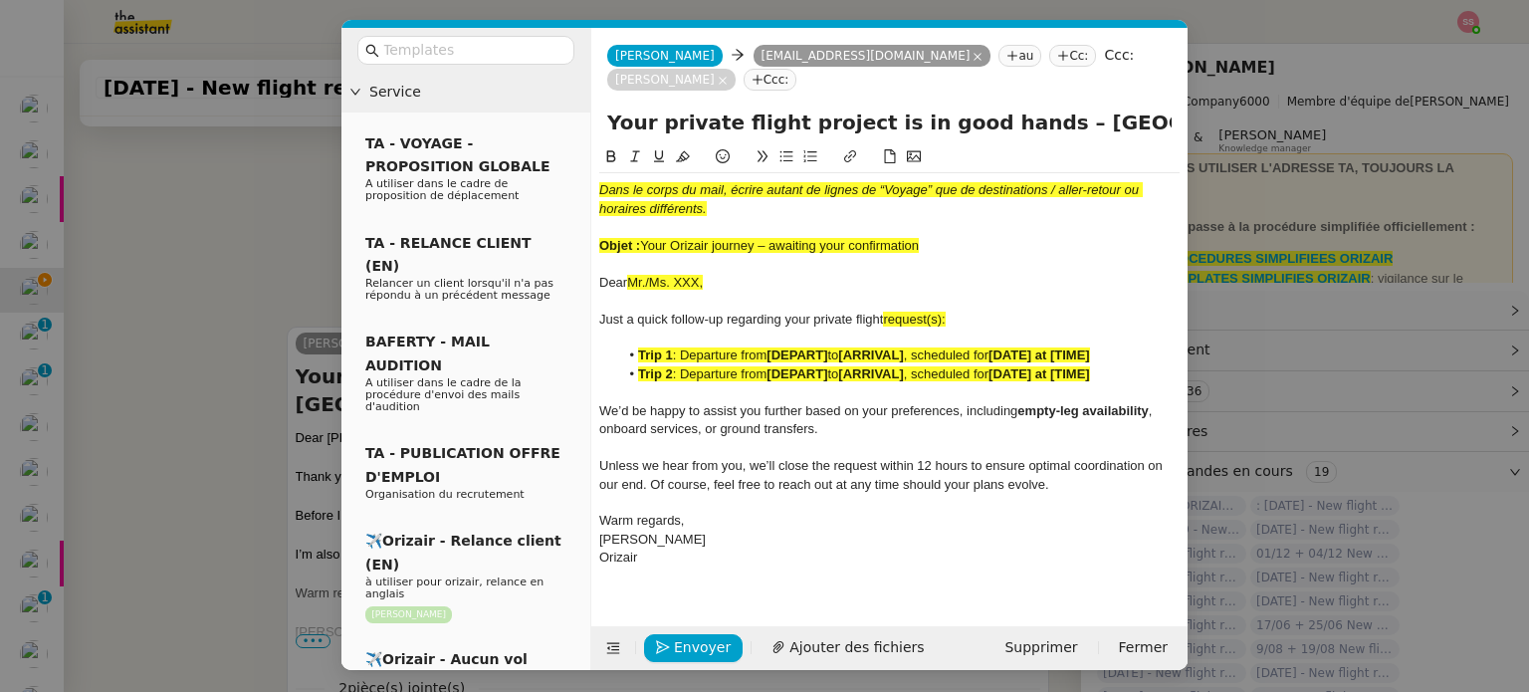
drag, startPoint x: 643, startPoint y: 219, endPoint x: 930, endPoint y: 222, distance: 286.6
click at [930, 237] on div "Objet : Your Orizair journey – awaiting your confirmation" at bounding box center [889, 246] width 580 height 18
drag, startPoint x: 998, startPoint y: 99, endPoint x: 597, endPoint y: 101, distance: 401.1
click at [597, 107] on div "Your private flight project is in good hands – [GEOGRAPHIC_DATA]→ [PERSON_NAME]…" at bounding box center [889, 126] width 596 height 38
paste input "Orizair journey – awaiting your confirmation"
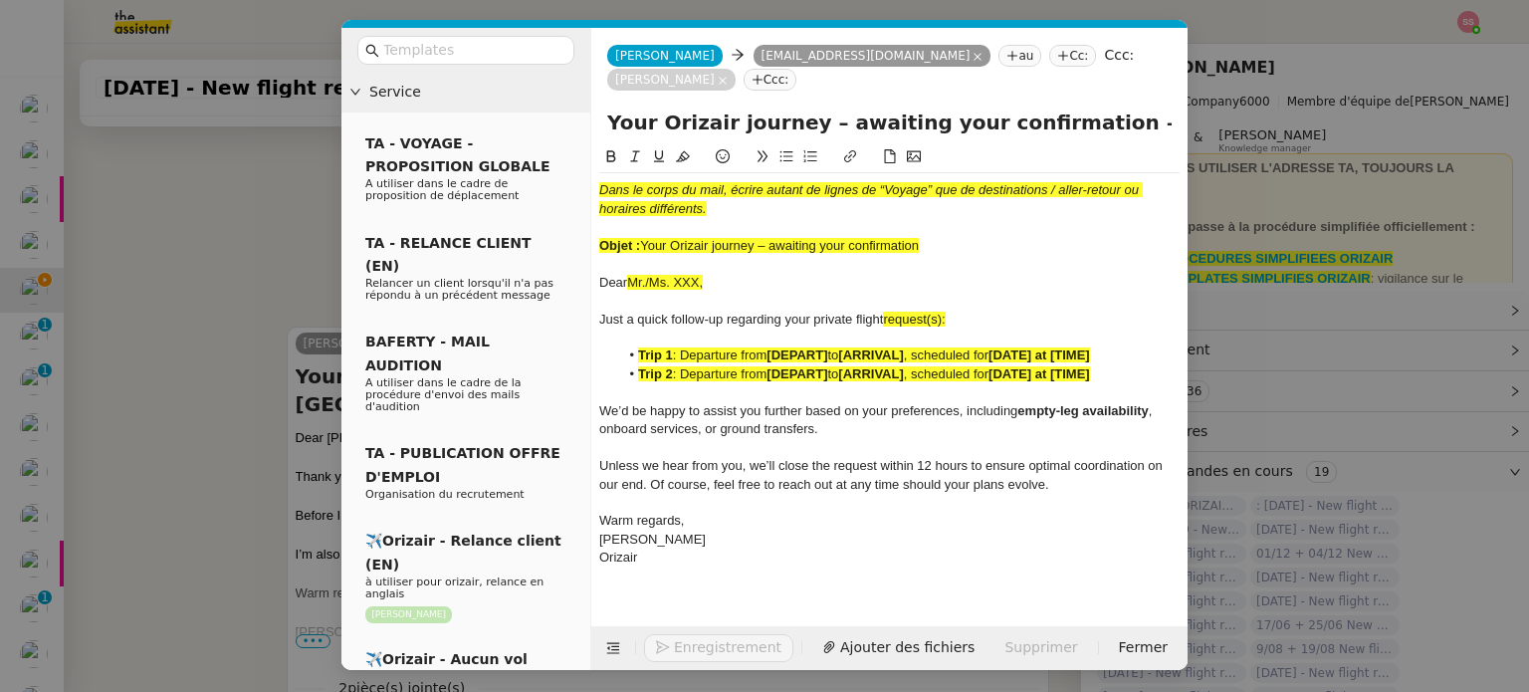
type input "Your Orizair journey – awaiting your confirmation – London Heathrow Airport→ Ch…"
drag, startPoint x: 949, startPoint y: 223, endPoint x: 585, endPoint y: 151, distance: 371.2
click at [585, 151] on nz-layout "Service TA - VOYAGE - PROPOSITION GLOBALE A utiliser dans le cadre de propositi…" at bounding box center [764, 349] width 846 height 642
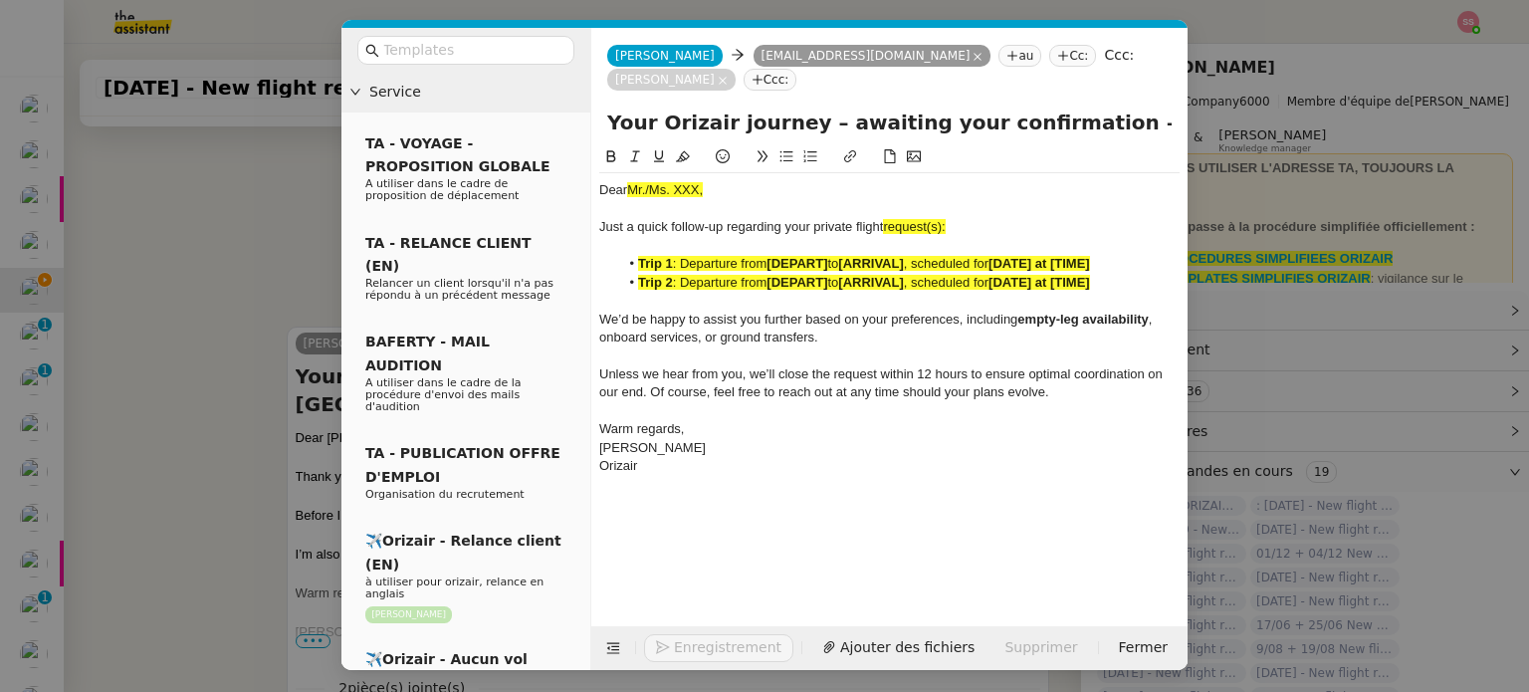
click at [728, 275] on span ": Departure from" at bounding box center [720, 282] width 95 height 15
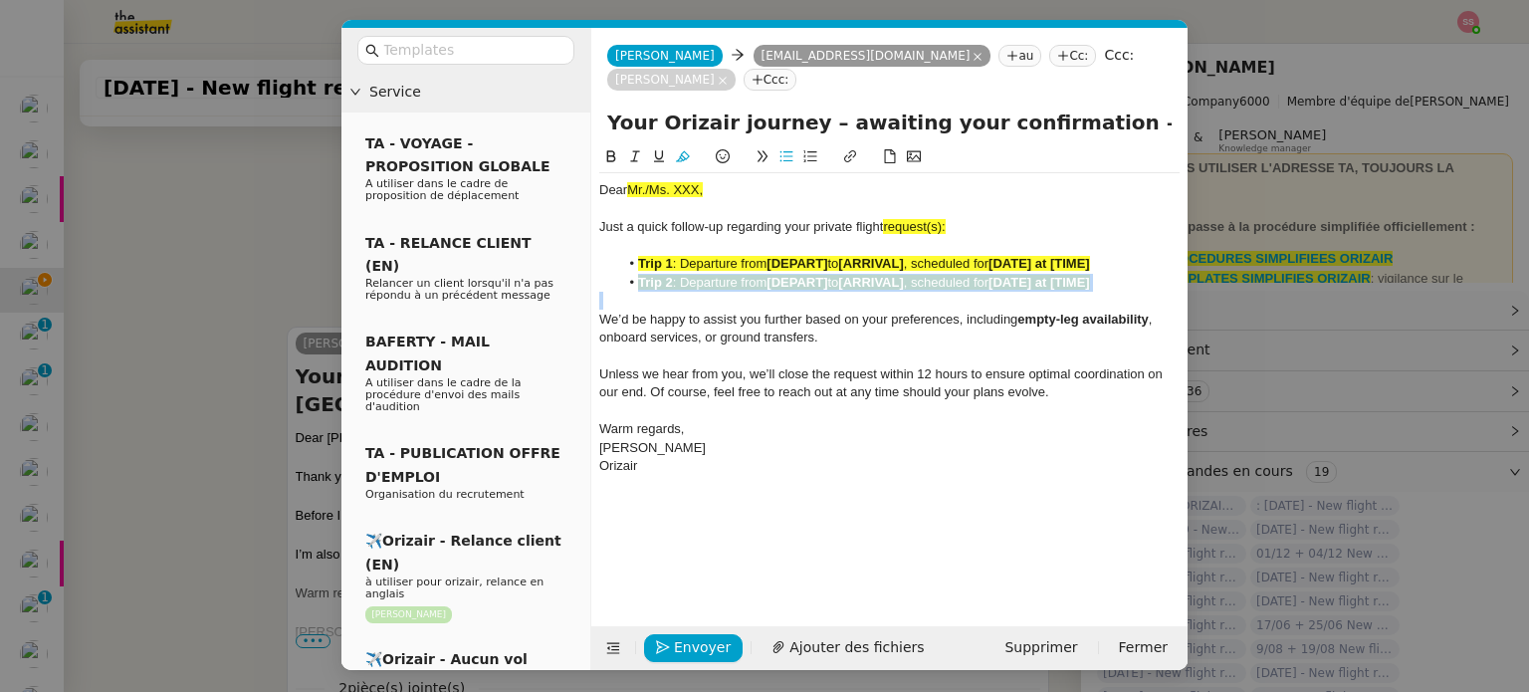
click at [728, 275] on span ": Departure from" at bounding box center [720, 282] width 95 height 15
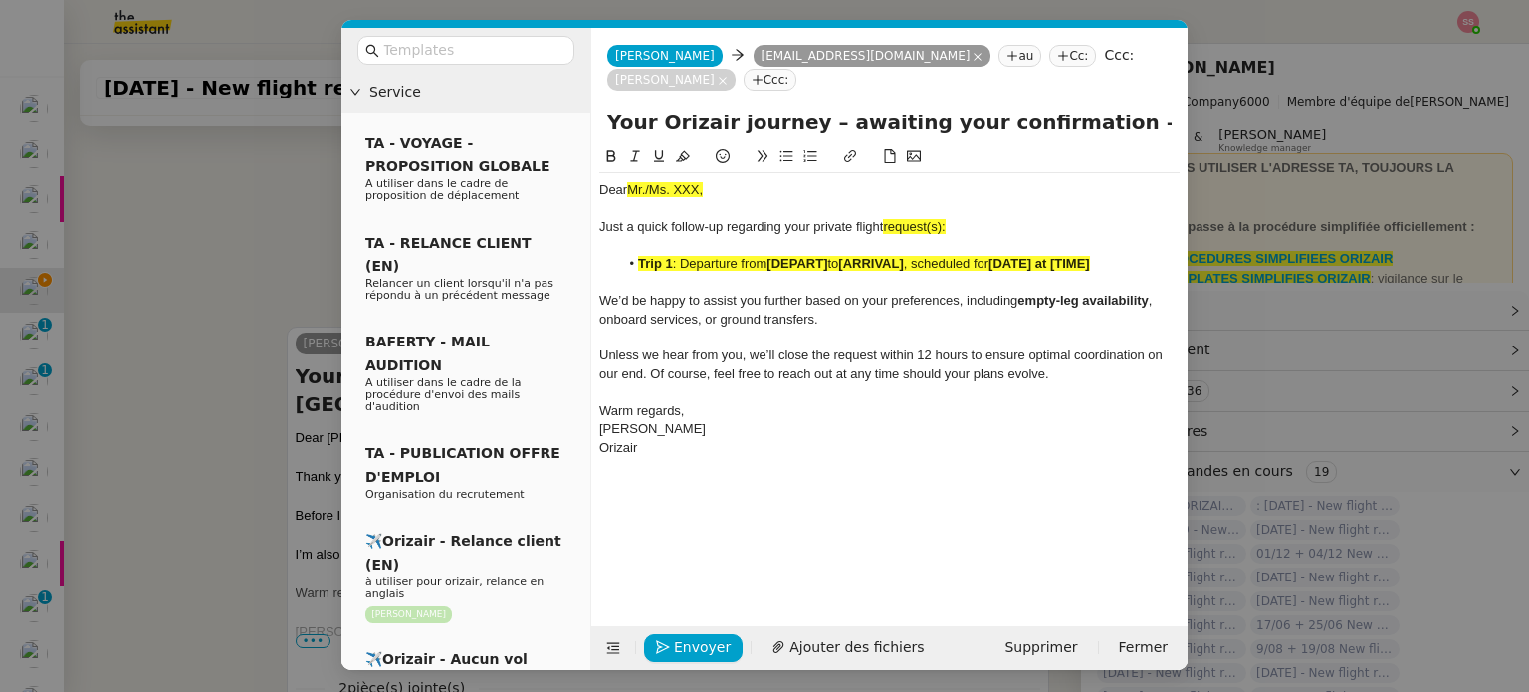
click at [974, 218] on div "Just a quick follow-up regarding your private flight request(s):" at bounding box center [889, 227] width 580 height 18
drag, startPoint x: 944, startPoint y: 202, endPoint x: 888, endPoint y: 207, distance: 56.9
click at [888, 218] on div "Just a quick follow-up regarding your private flight request:" at bounding box center [889, 227] width 580 height 18
click at [681, 145] on button at bounding box center [683, 156] width 24 height 23
drag, startPoint x: 712, startPoint y: 165, endPoint x: 628, endPoint y: 169, distance: 83.7
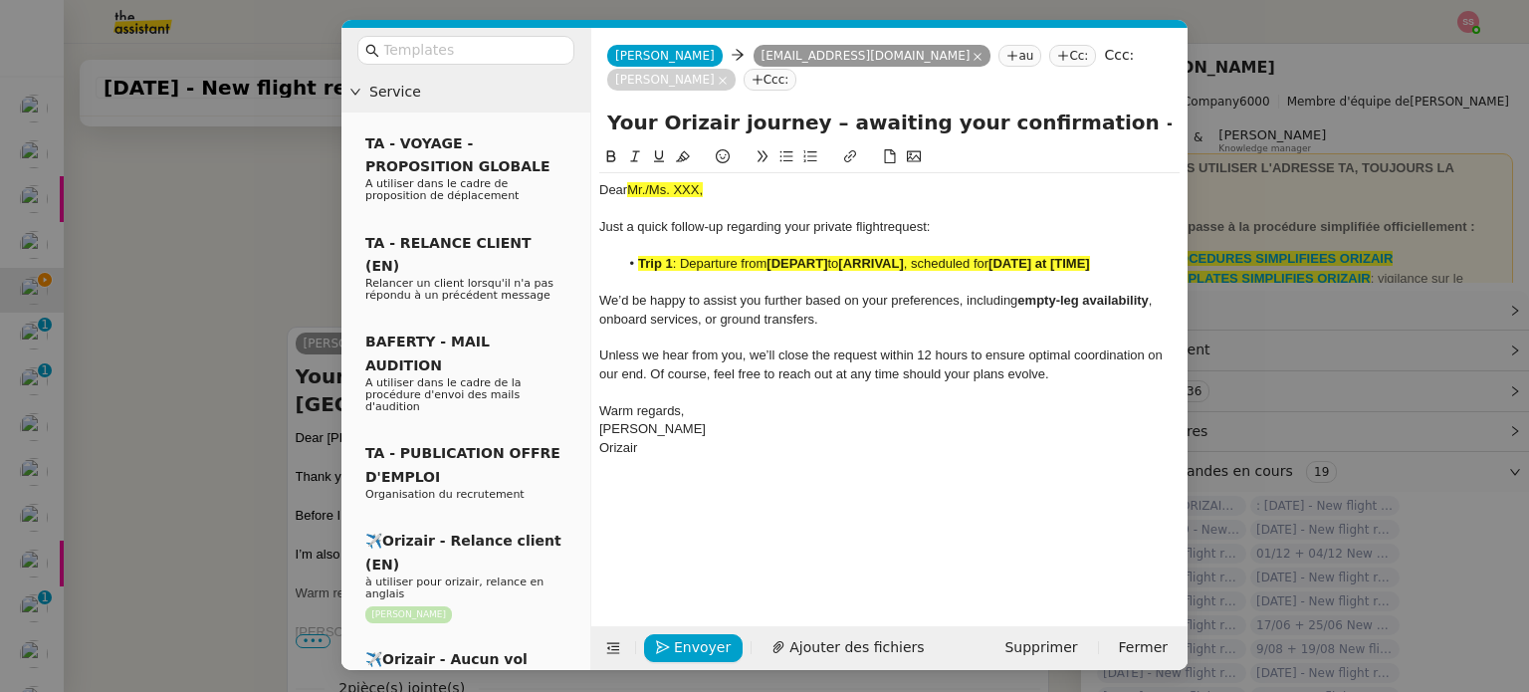
click at [628, 181] on div "Dear Mr./Ms. XXX," at bounding box center [889, 190] width 580 height 18
click at [677, 149] on icon at bounding box center [683, 156] width 14 height 14
click at [684, 274] on div at bounding box center [889, 283] width 580 height 18
click at [694, 256] on span ": Departure from" at bounding box center [720, 263] width 95 height 15
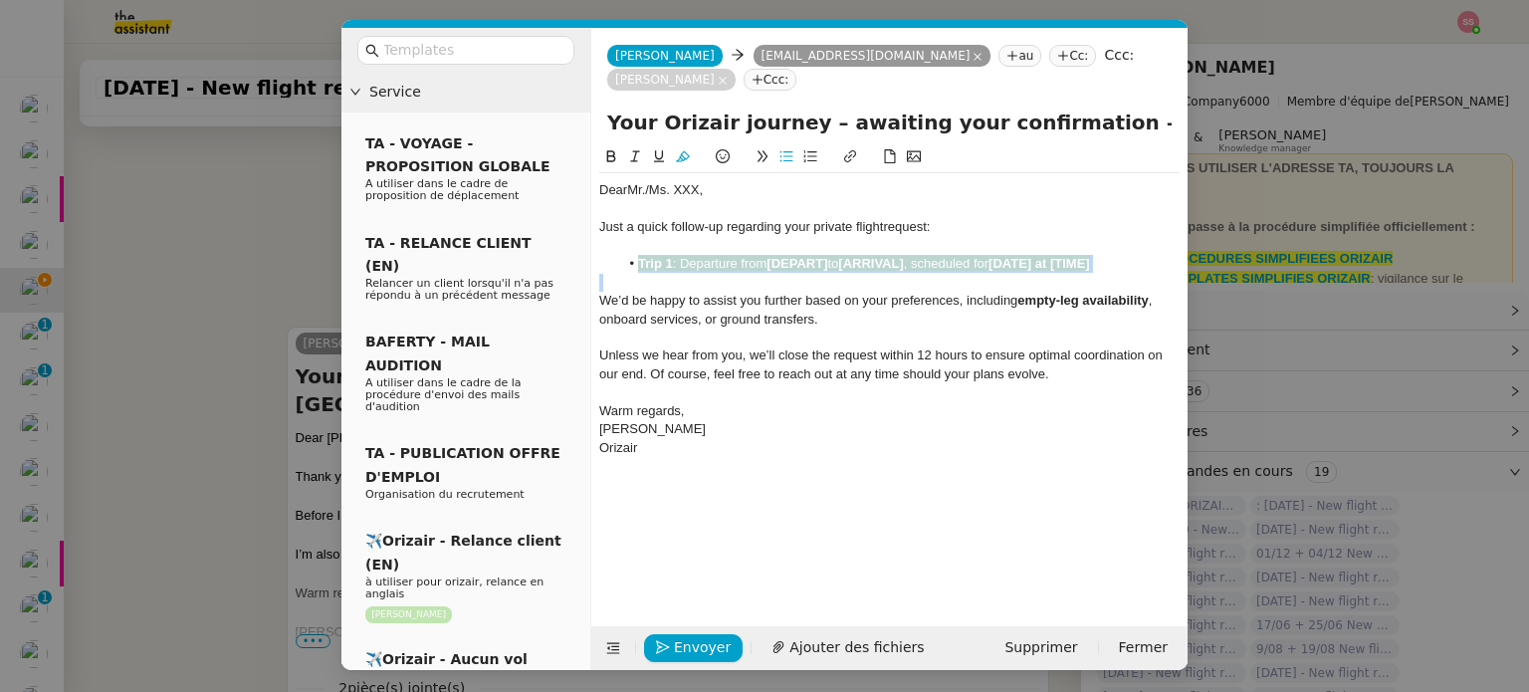
click at [694, 256] on span ": Departure from" at bounding box center [720, 263] width 95 height 15
click at [687, 149] on icon at bounding box center [683, 156] width 14 height 14
click at [702, 292] on div "We’d be happy to assist you further based on your preferences, including empty-…" at bounding box center [889, 310] width 580 height 37
click at [251, 335] on nz-modal-container "Service TA - VOYAGE - PROPOSITION GLOBALE A utiliser dans le cadre de propositi…" at bounding box center [764, 346] width 1529 height 692
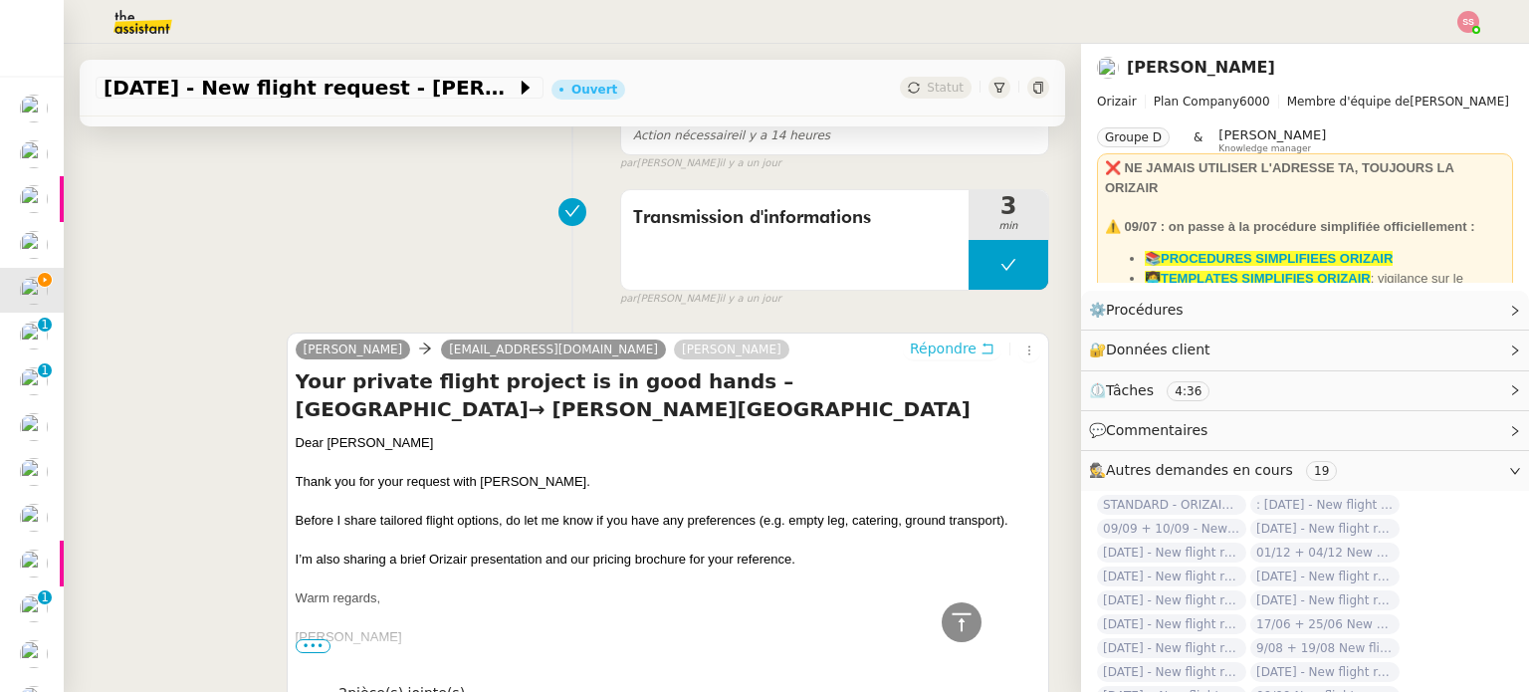
scroll to position [1397, 0]
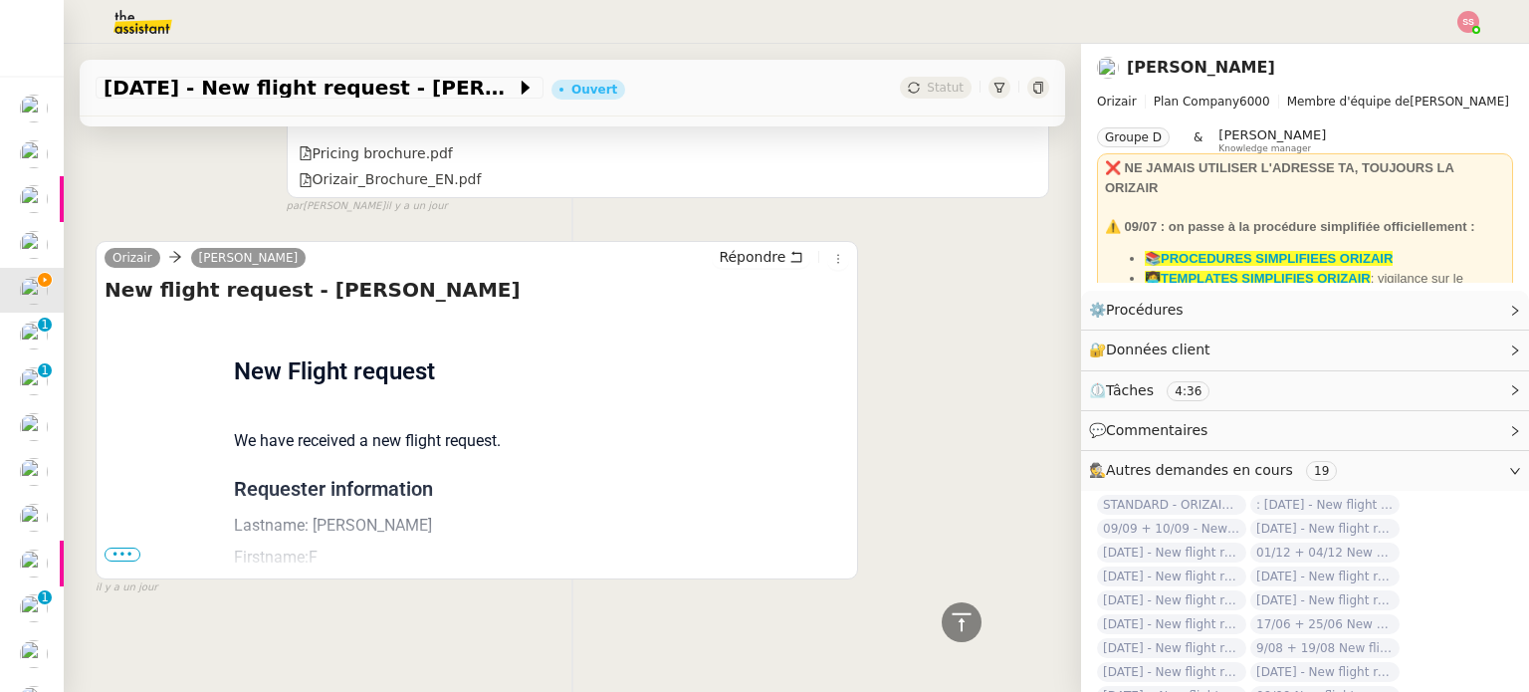
click at [111, 547] on span "•••" at bounding box center [122, 554] width 36 height 14
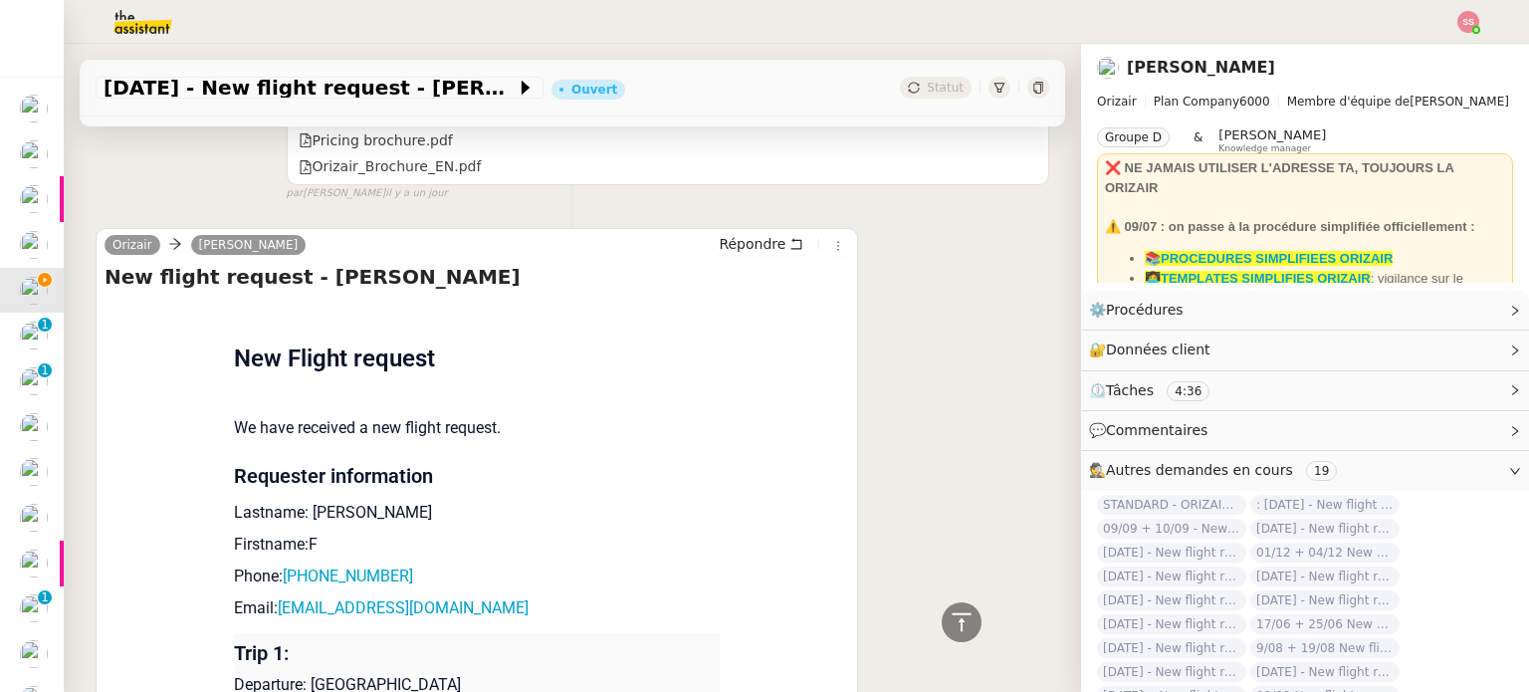
scroll to position [1696, 0]
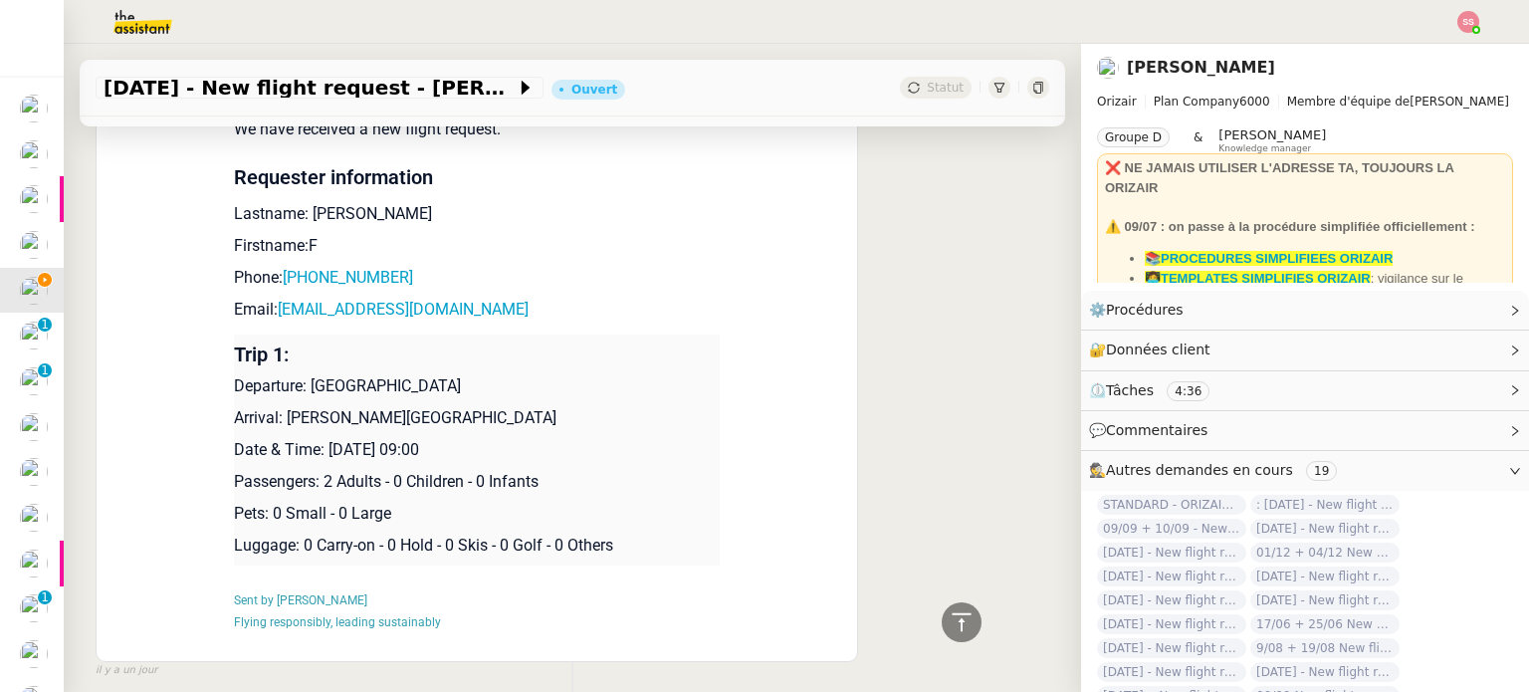
drag, startPoint x: 303, startPoint y: 385, endPoint x: 486, endPoint y: 377, distance: 183.3
click at [486, 377] on p "Departure: [GEOGRAPHIC_DATA]" at bounding box center [477, 386] width 486 height 24
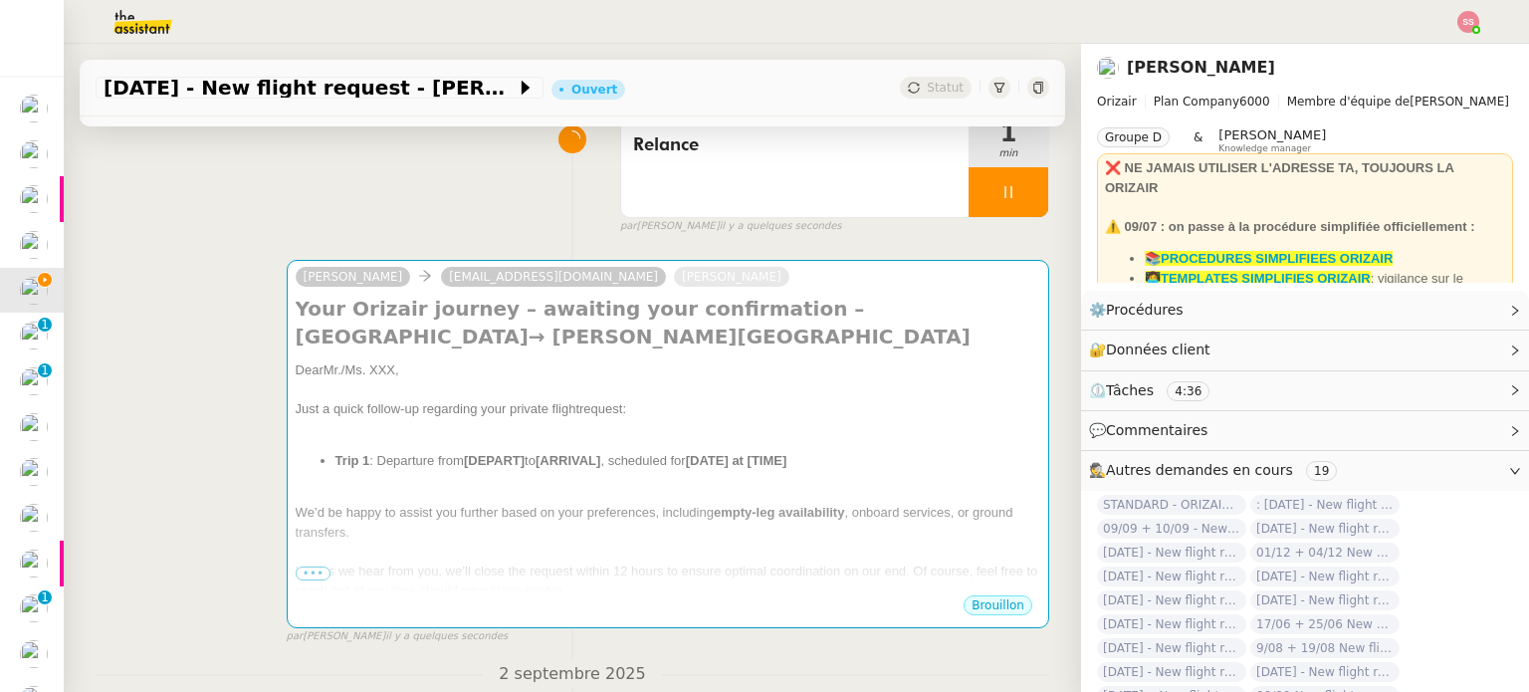
scroll to position [104, 0]
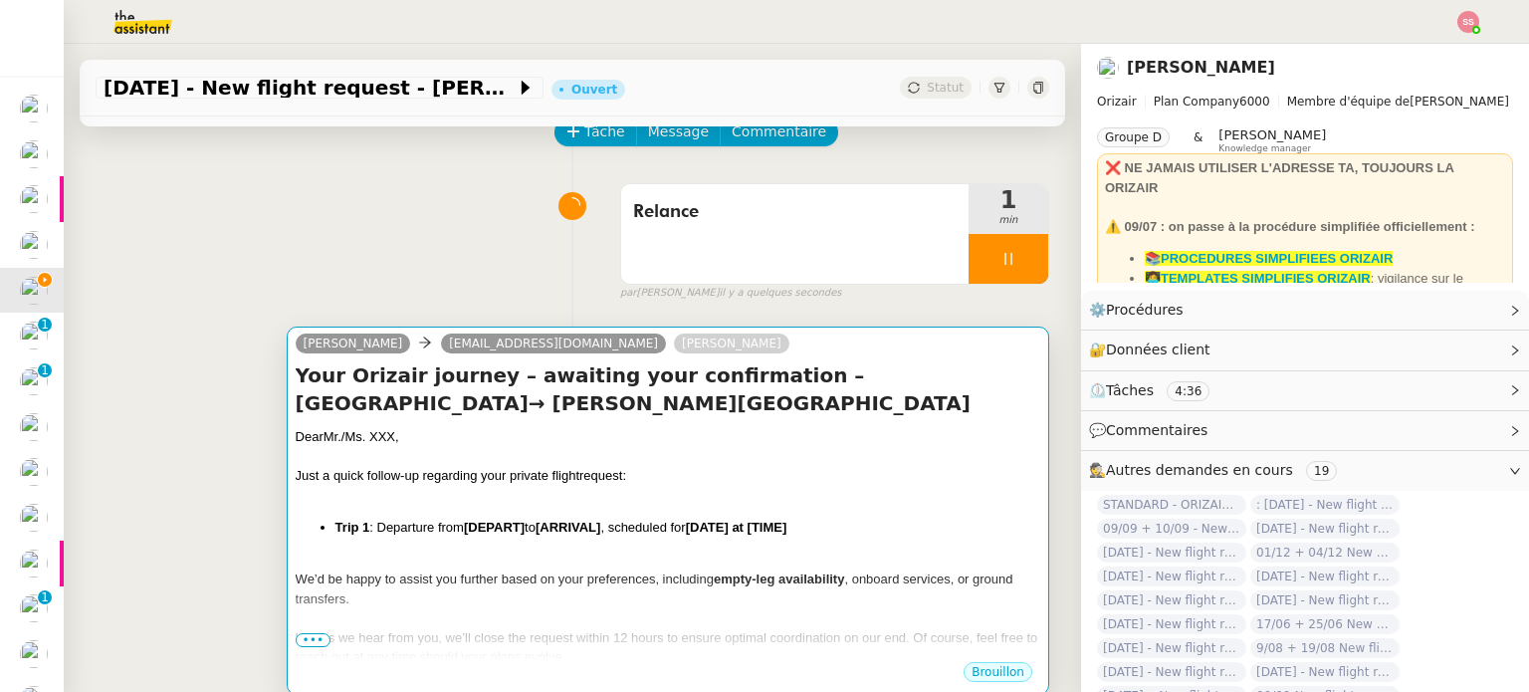
click at [434, 461] on div at bounding box center [668, 457] width 744 height 20
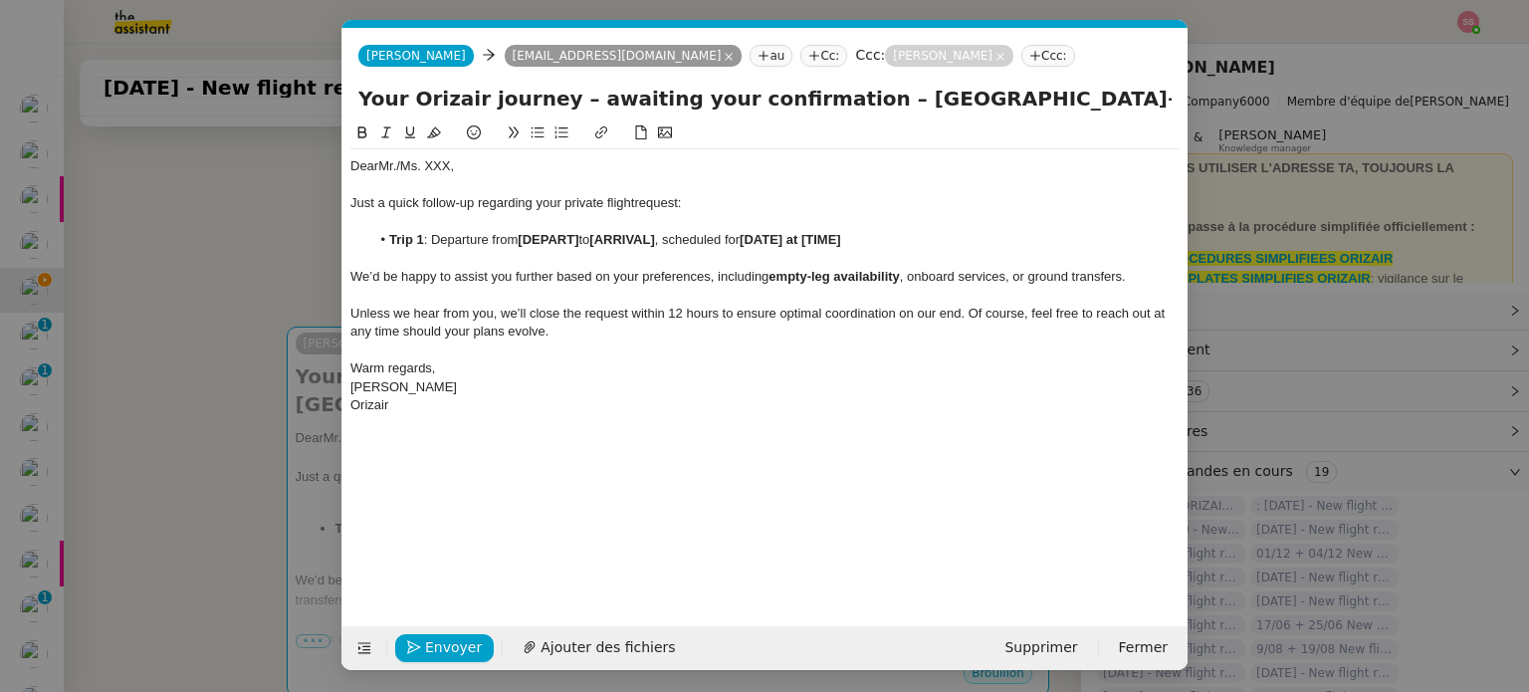
scroll to position [0, 42]
click at [585, 235] on li "Trip 1 : Departure from [DEPART] to [ARRIVAL] , scheduled for [DATE] at [TIME]" at bounding box center [775, 240] width 810 height 18
drag, startPoint x: 580, startPoint y: 237, endPoint x: 521, endPoint y: 237, distance: 58.7
click at [521, 237] on strong "[DEPART]" at bounding box center [548, 239] width 61 height 15
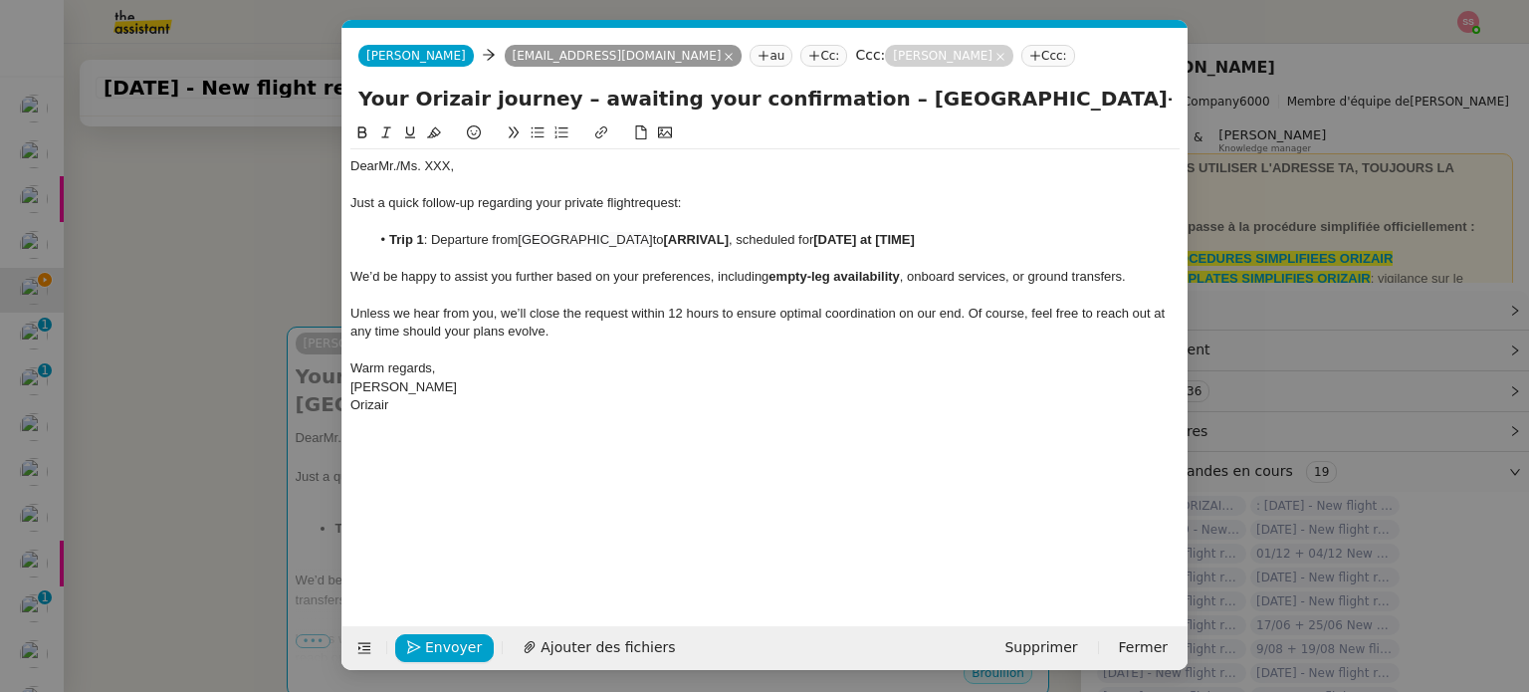
drag, startPoint x: 204, startPoint y: 418, endPoint x: 220, endPoint y: 395, distance: 27.9
click at [205, 417] on nz-modal-container "Service TA - VOYAGE - PROPOSITION GLOBALE A utiliser dans le cadre de propositi…" at bounding box center [764, 346] width 1529 height 692
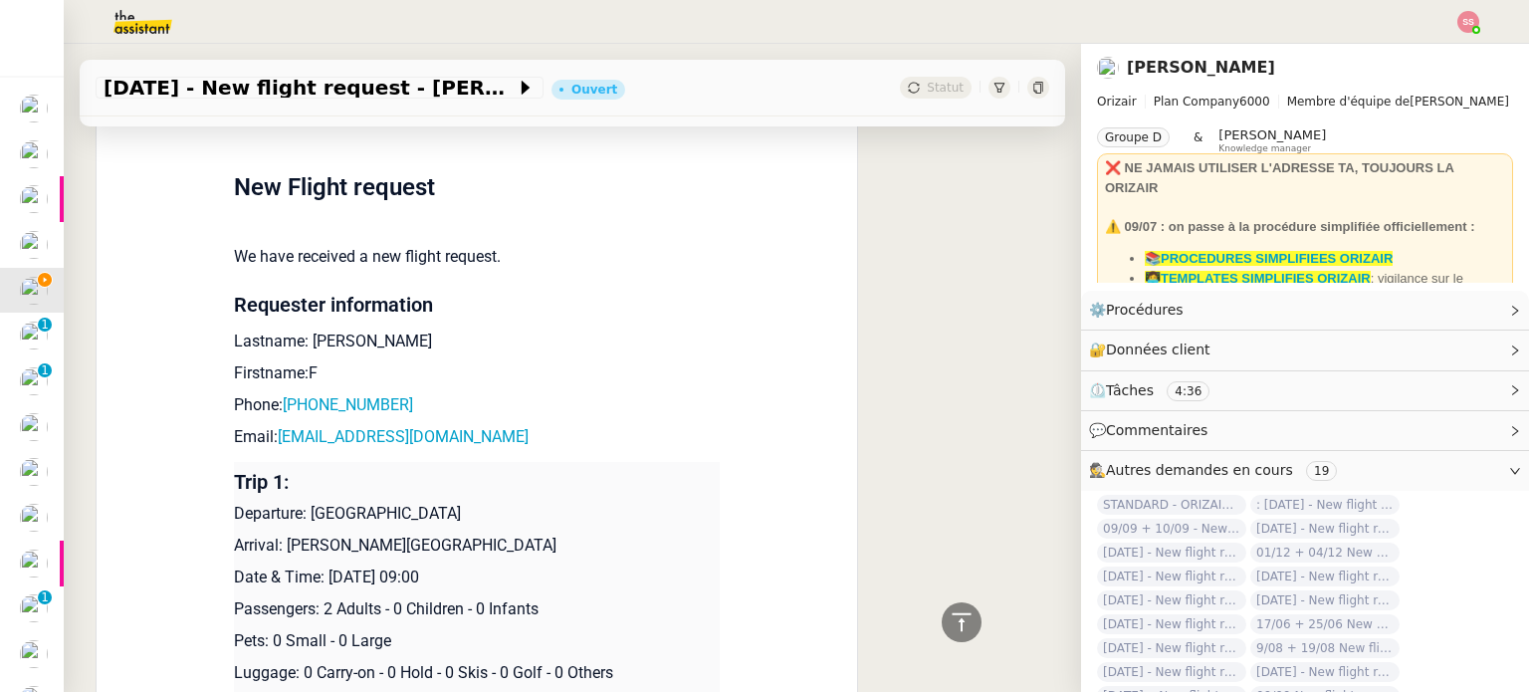
scroll to position [1596, 0]
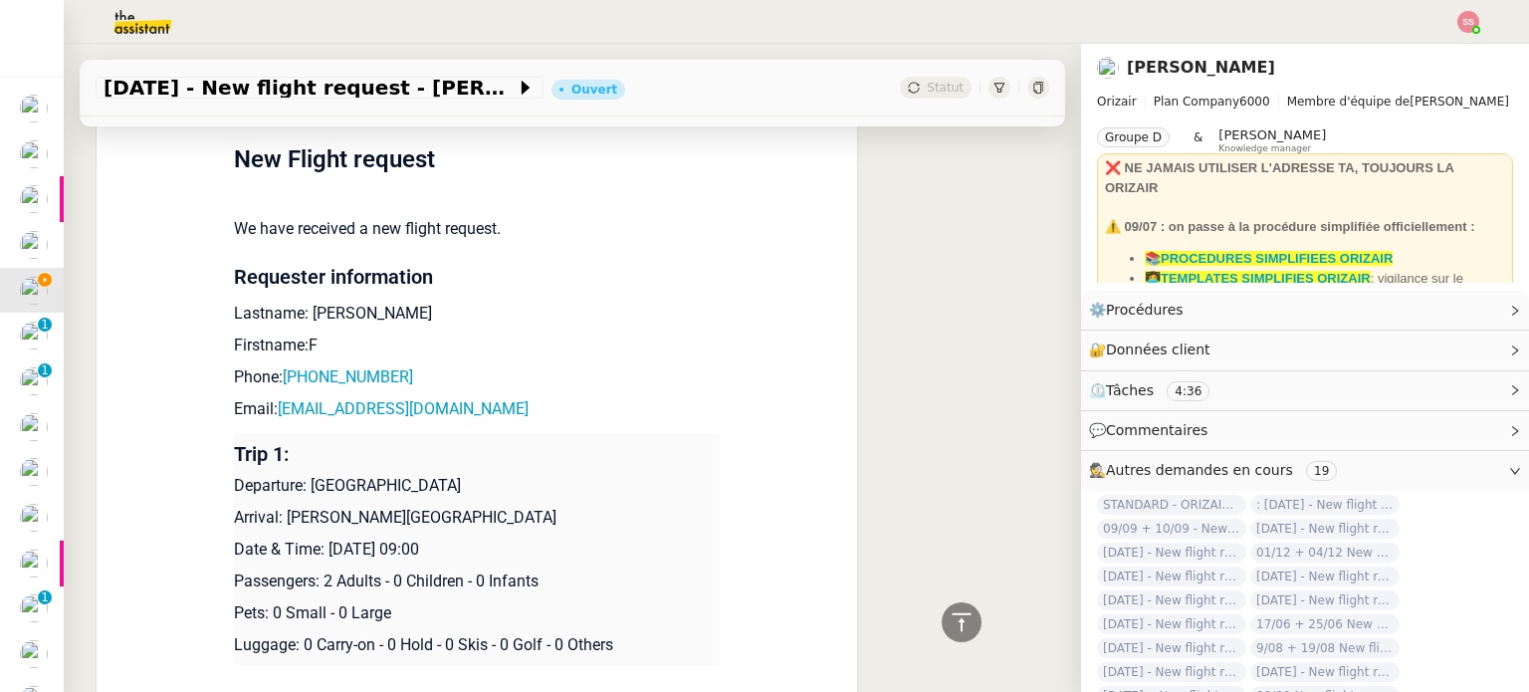
drag, startPoint x: 278, startPoint y: 517, endPoint x: 548, endPoint y: 506, distance: 270.9
click at [548, 506] on td "Trip 1: Departure: London Heathrow Airport Arrival: Charles de Gaulle Internati…" at bounding box center [477, 549] width 486 height 231
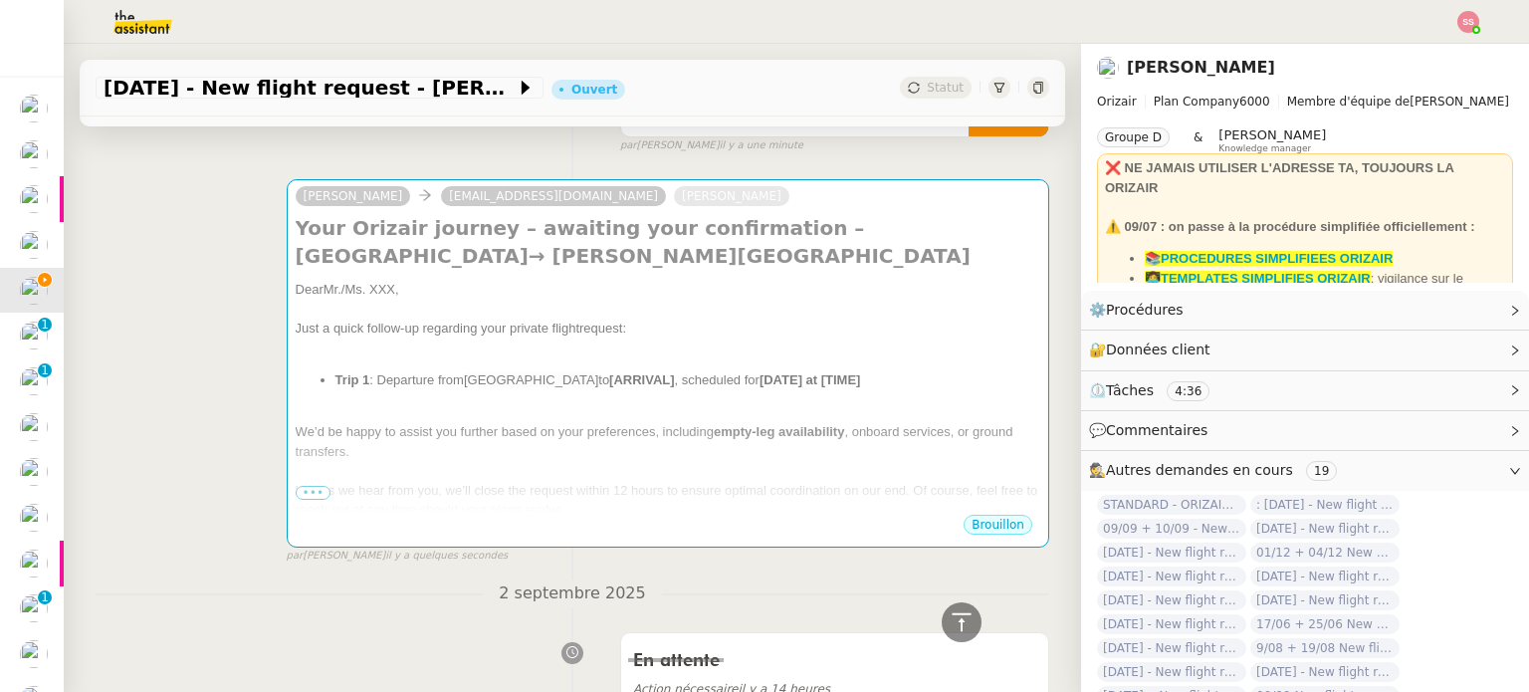
scroll to position [4, 0]
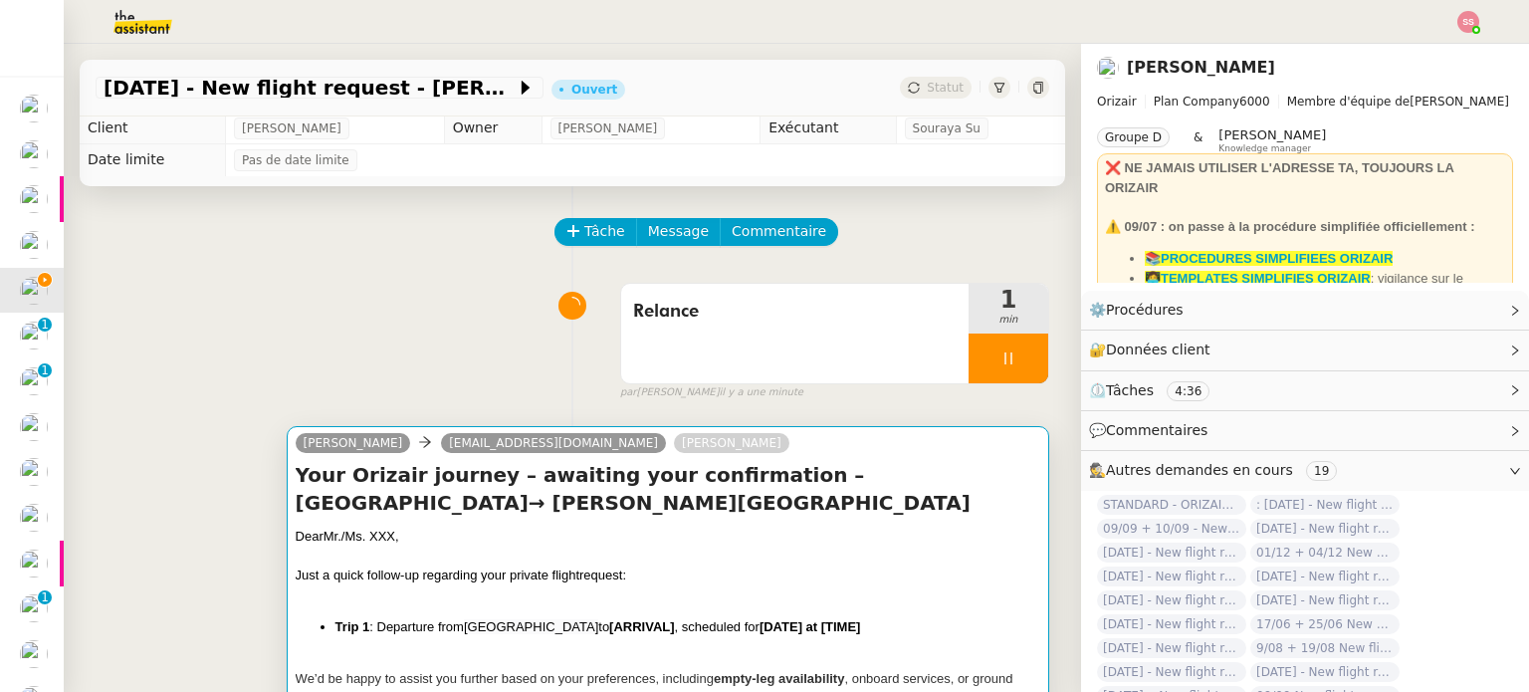
click at [499, 572] on span "Just a quick follow-up regarding your private flight" at bounding box center [438, 574] width 284 height 15
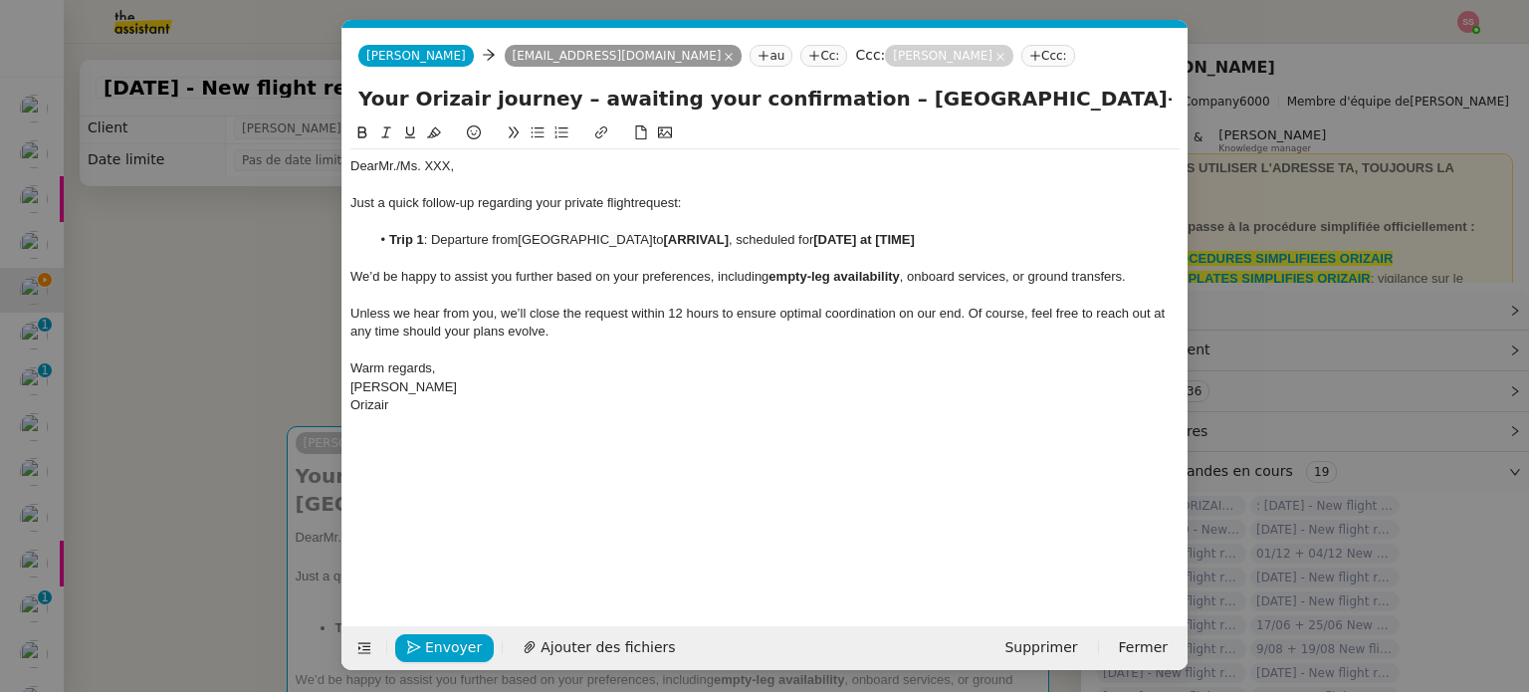
scroll to position [0, 42]
drag, startPoint x: 748, startPoint y: 237, endPoint x: 683, endPoint y: 238, distance: 65.7
click at [683, 238] on li "Trip 1 : Departure from London Heathrow Airport to [ARRIVAL] , scheduled for [D…" at bounding box center [775, 240] width 810 height 18
click at [270, 446] on nz-modal-container "Service TA - VOYAGE - PROPOSITION GLOBALE A utiliser dans le cadre de propositi…" at bounding box center [764, 346] width 1529 height 692
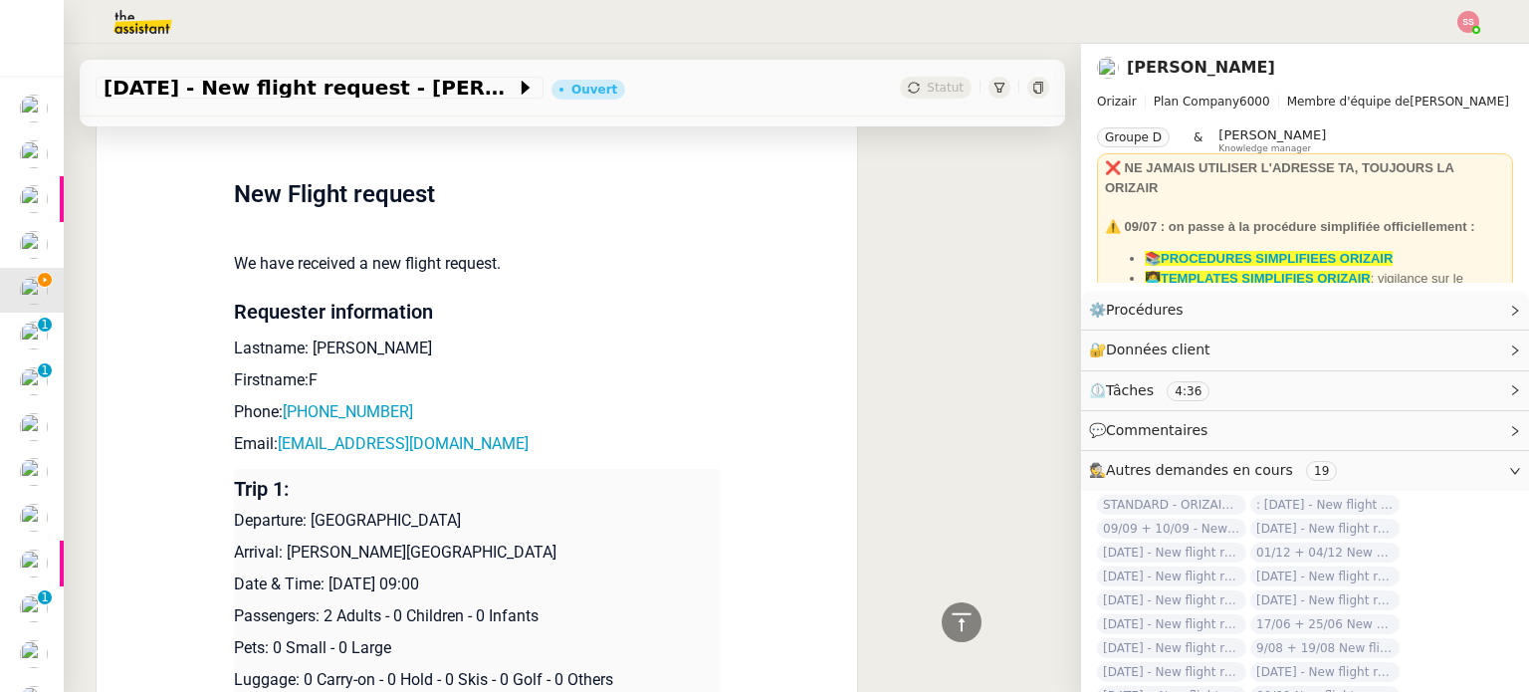
scroll to position [1791, 0]
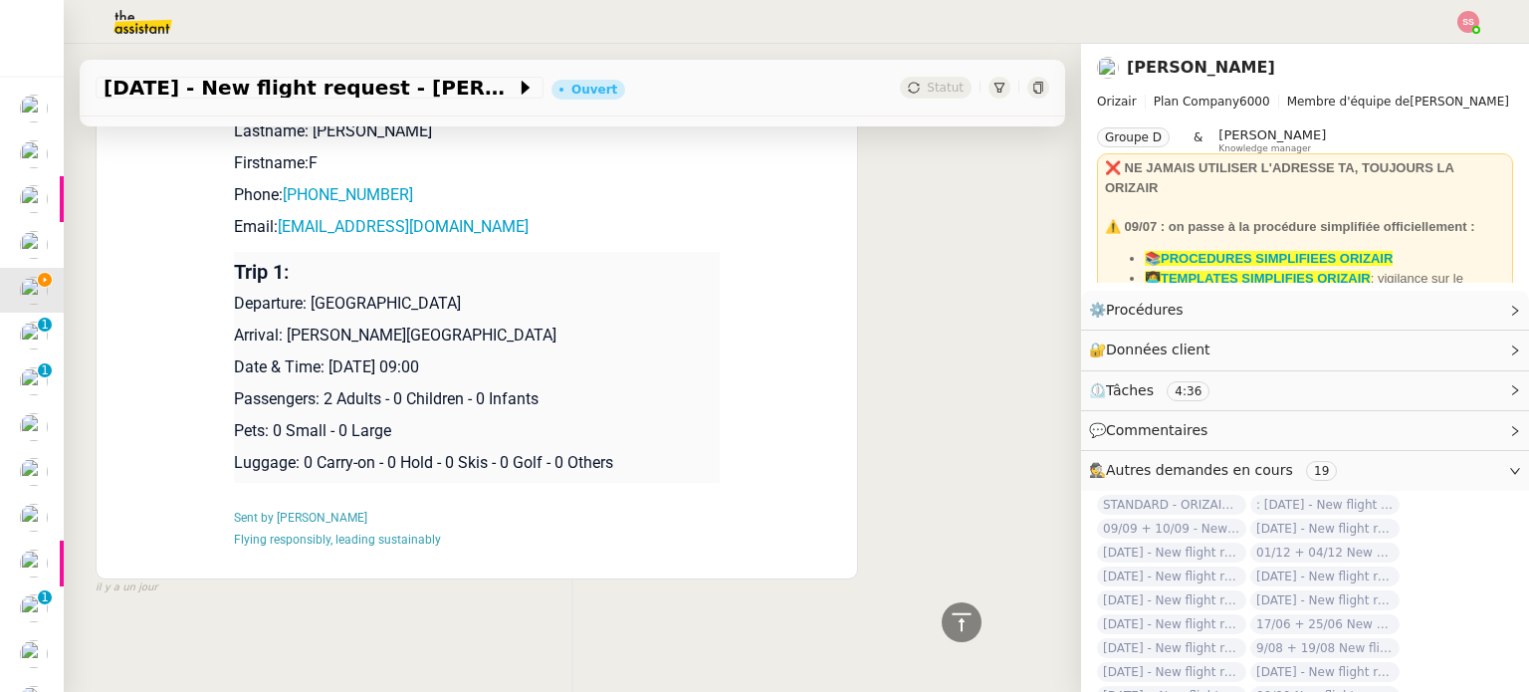
drag, startPoint x: 319, startPoint y: 359, endPoint x: 503, endPoint y: 345, distance: 183.6
click at [503, 355] on p "Date & Time: [DATE] 09:00" at bounding box center [477, 367] width 486 height 24
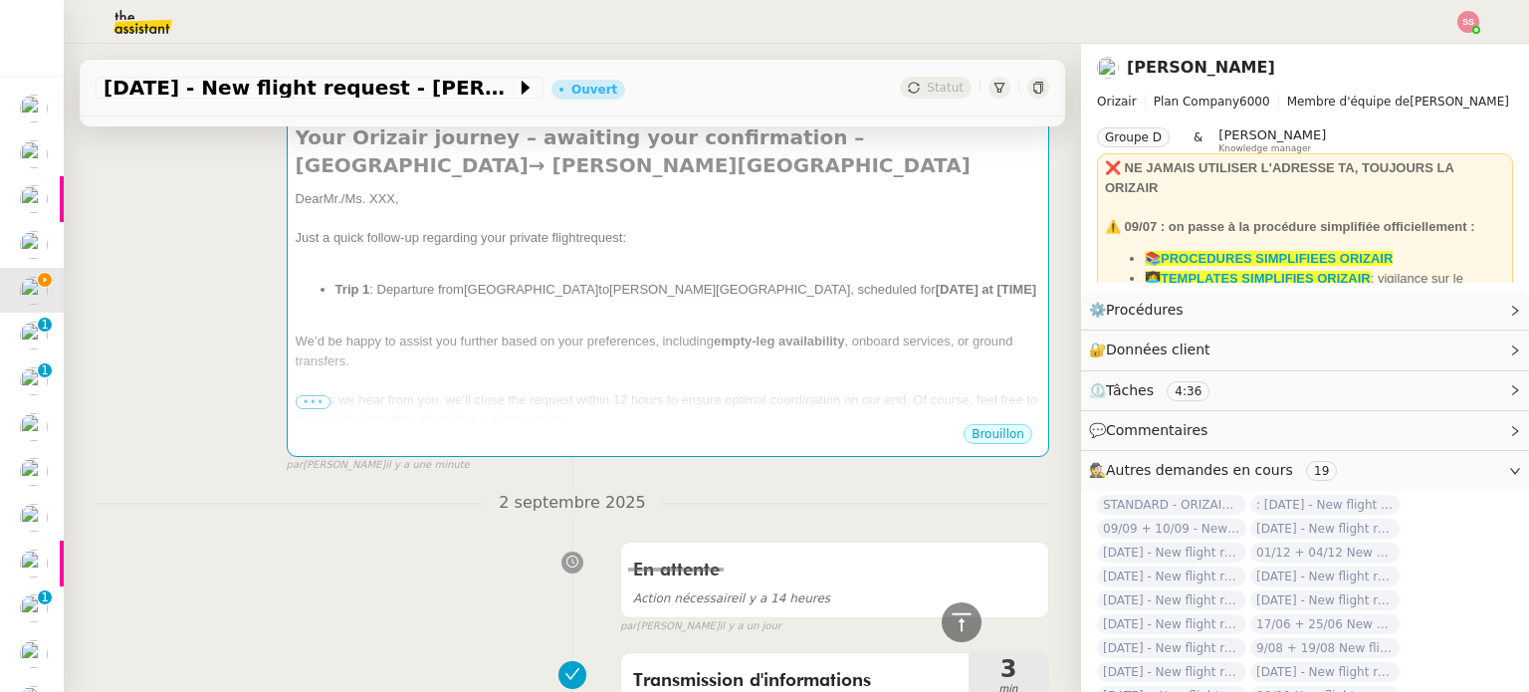
scroll to position [199, 0]
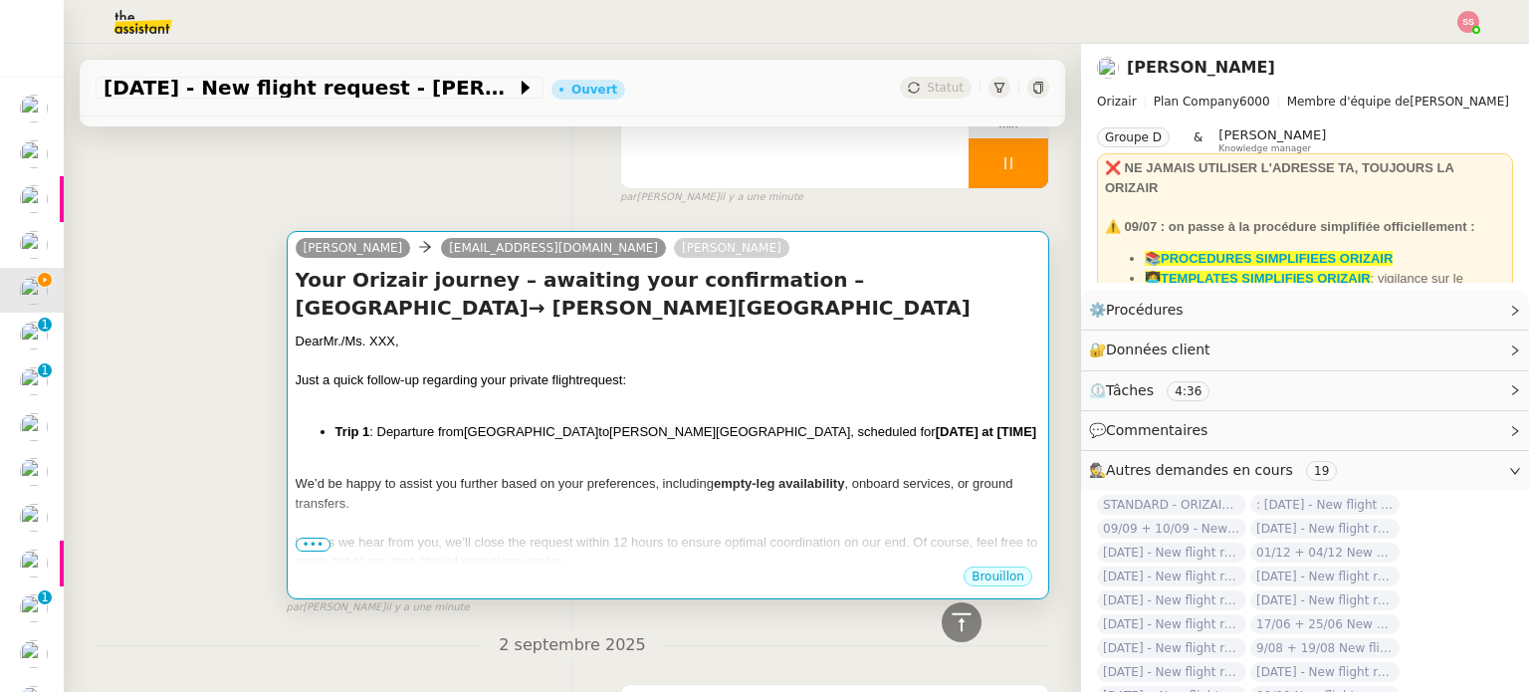
click at [864, 361] on div at bounding box center [668, 361] width 744 height 20
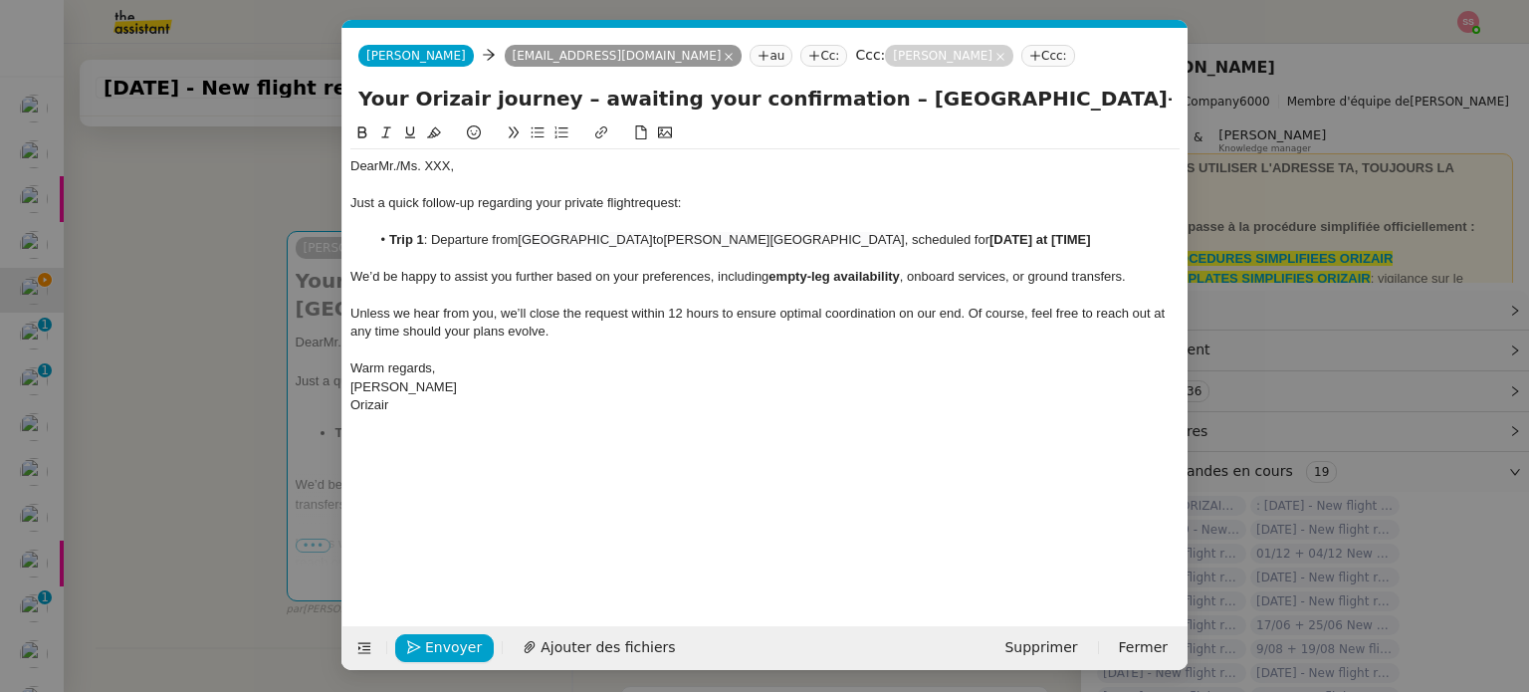
scroll to position [0, 42]
click at [987, 239] on li "Trip 1 : Departure from London Heathrow Airport to Charles de Gaulle Internatio…" at bounding box center [775, 240] width 810 height 18
drag, startPoint x: 988, startPoint y: 239, endPoint x: 1107, endPoint y: 239, distance: 118.4
click at [1107, 239] on li "Trip 1 : Departure from London Heathrow Airport to Charles de Gaulle Internatio…" at bounding box center [775, 240] width 810 height 18
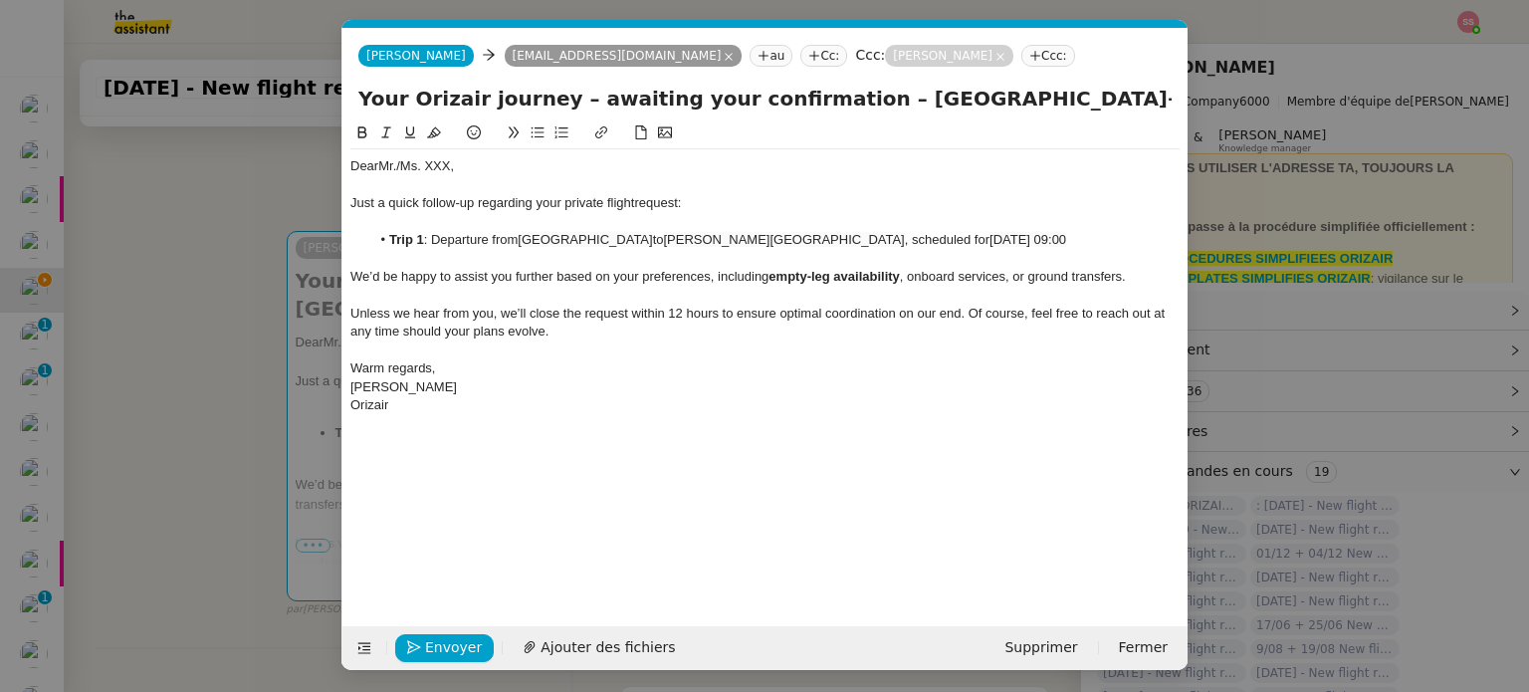
click at [219, 389] on nz-modal-container "Service TA - VOYAGE - PROPOSITION GLOBALE A utiliser dans le cadre de propositi…" at bounding box center [764, 346] width 1529 height 692
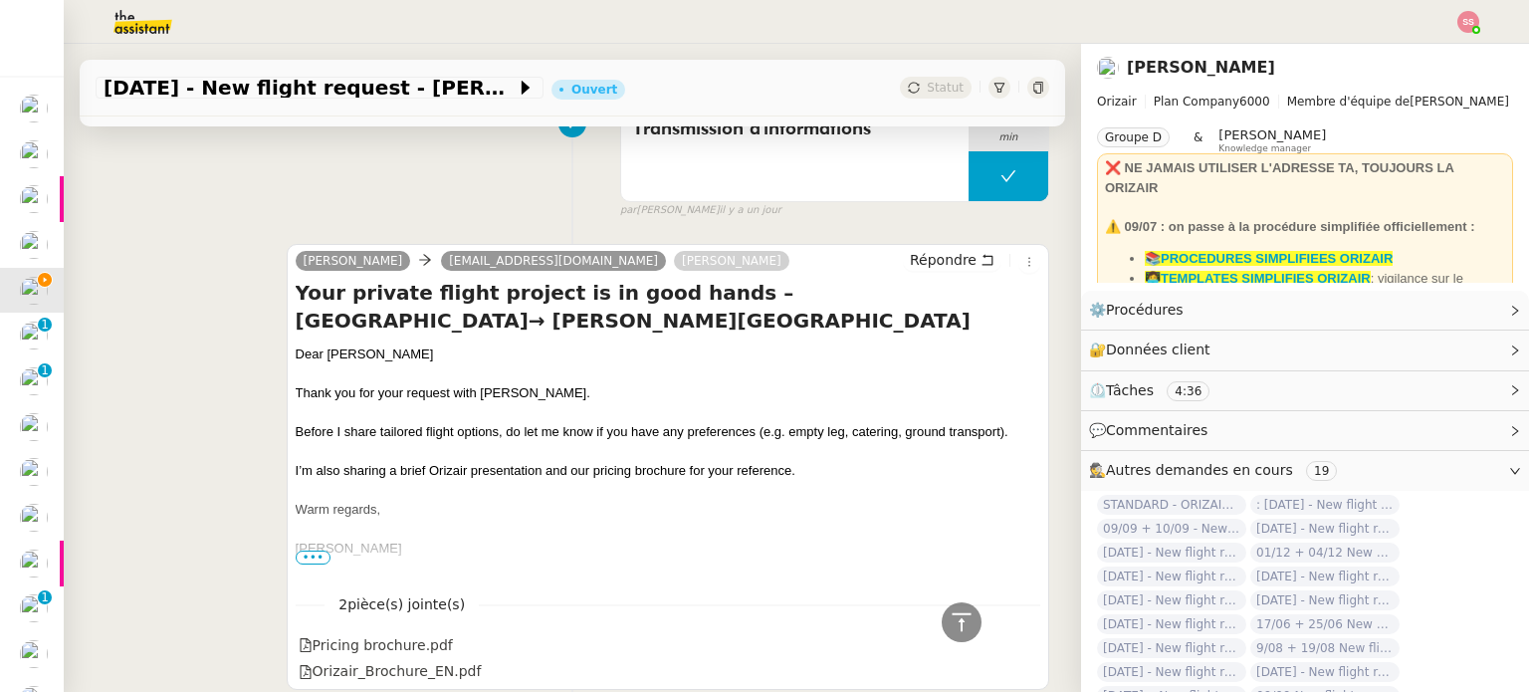
scroll to position [896, 0]
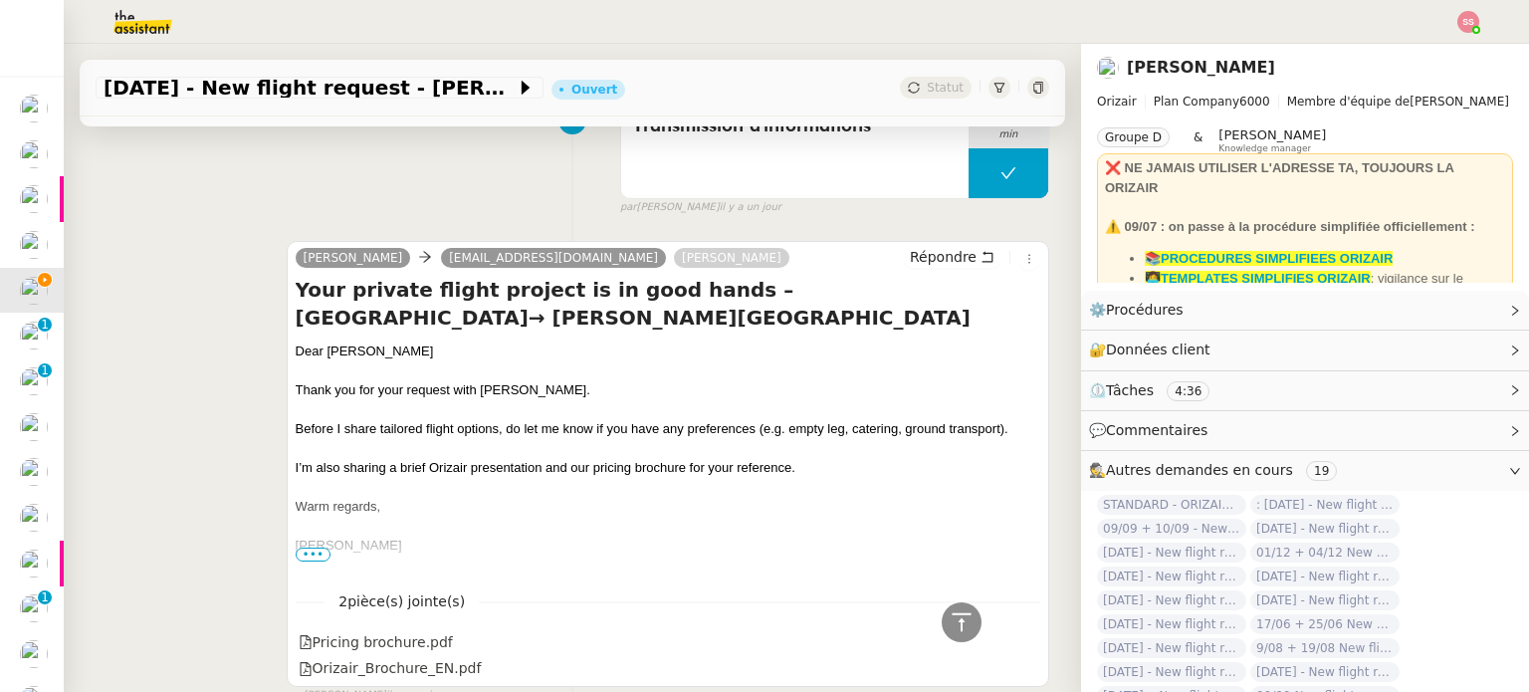
click at [349, 347] on div "Dear [PERSON_NAME]" at bounding box center [668, 351] width 744 height 20
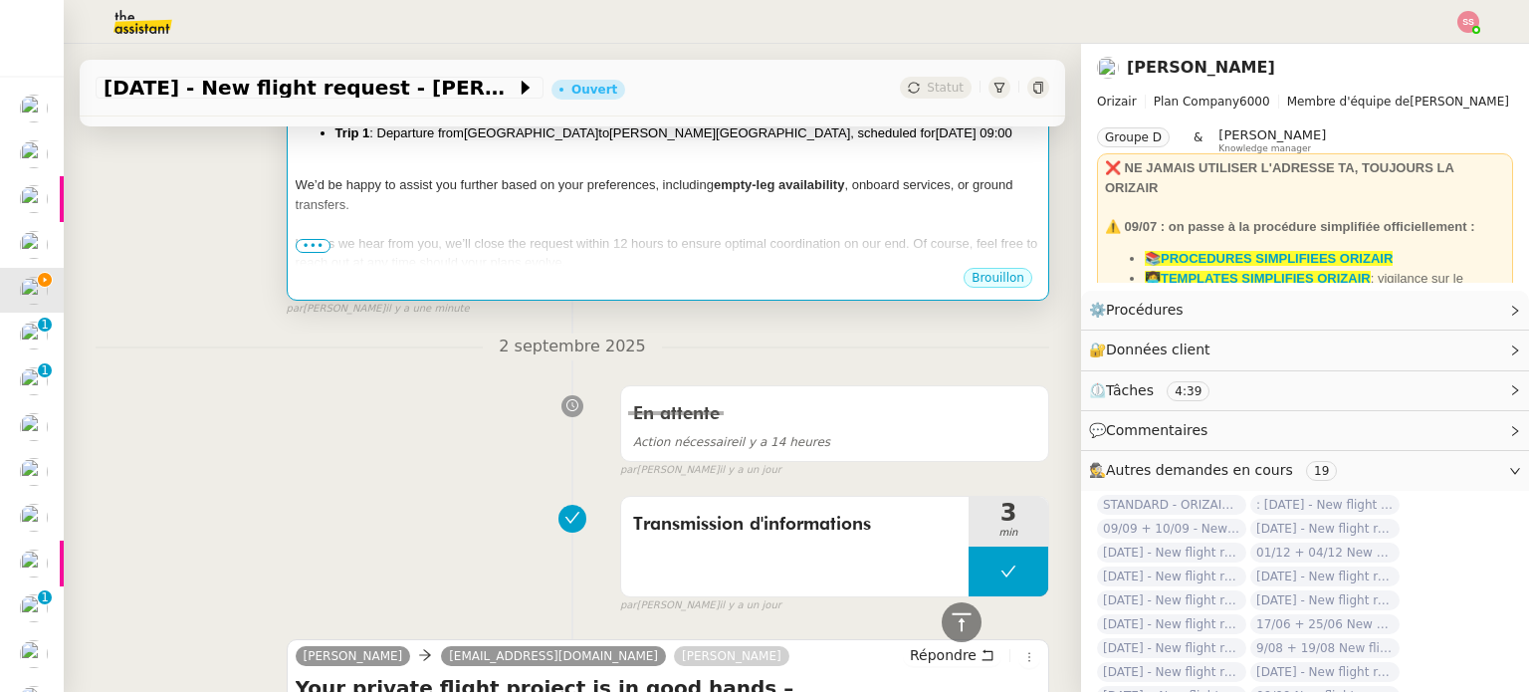
click at [426, 255] on div "Unless we hear from you, we’ll close the request within 12 hours to ensure opti…" at bounding box center [668, 253] width 744 height 39
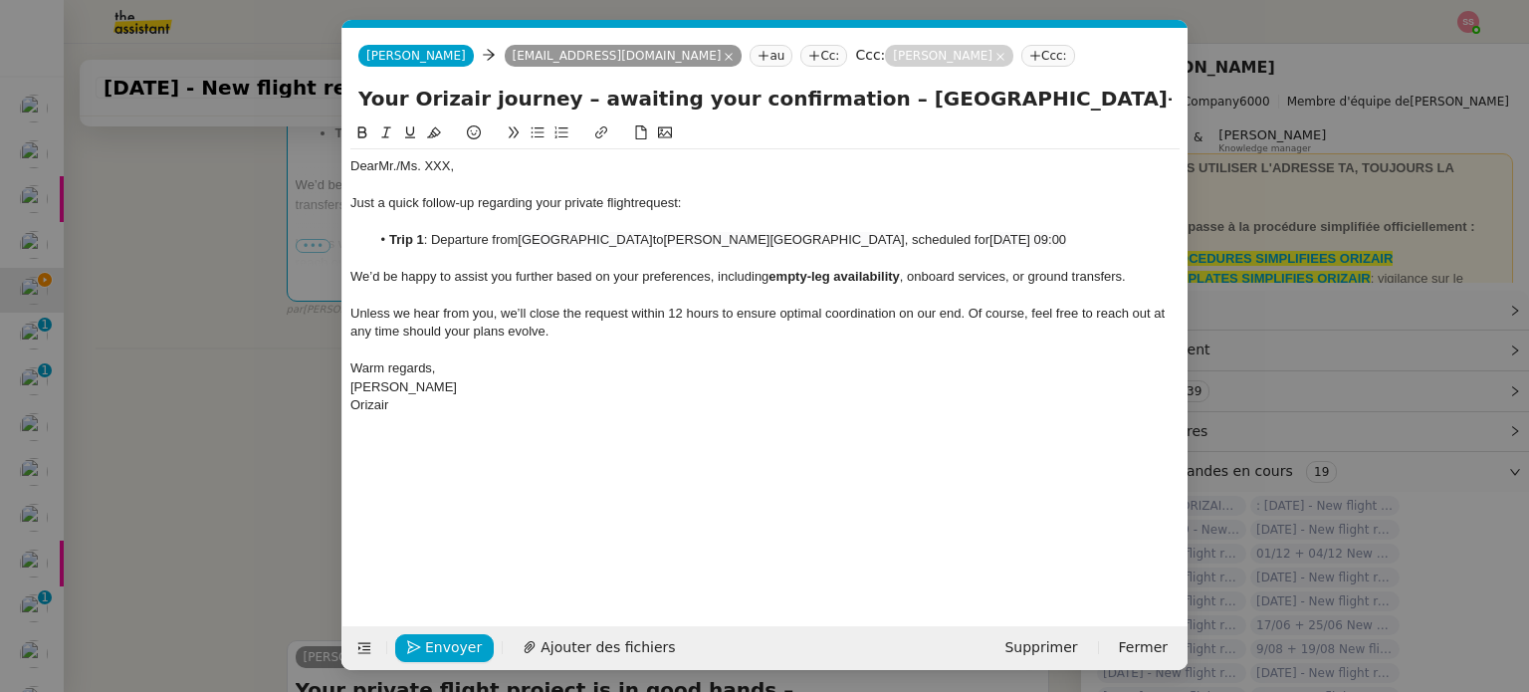
scroll to position [0, 42]
click at [402, 165] on div "Dear Mr./Ms. XXX," at bounding box center [764, 166] width 829 height 18
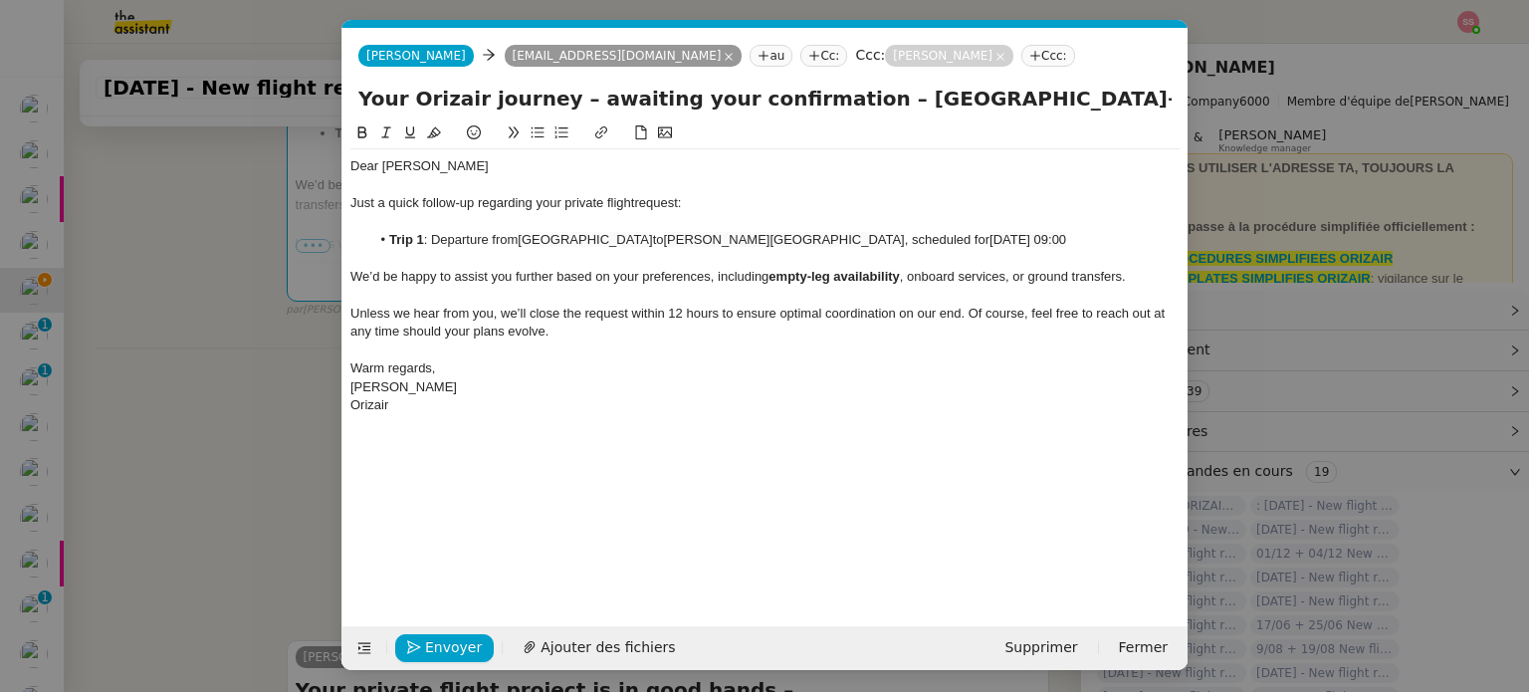
click at [658, 270] on span "We’d be happy to assist you further based on your preferences, including" at bounding box center [559, 276] width 418 height 15
click at [476, 636] on button "Envoyer" at bounding box center [444, 648] width 99 height 28
click at [447, 648] on span "Confirmer l'envoi" at bounding box center [484, 647] width 119 height 23
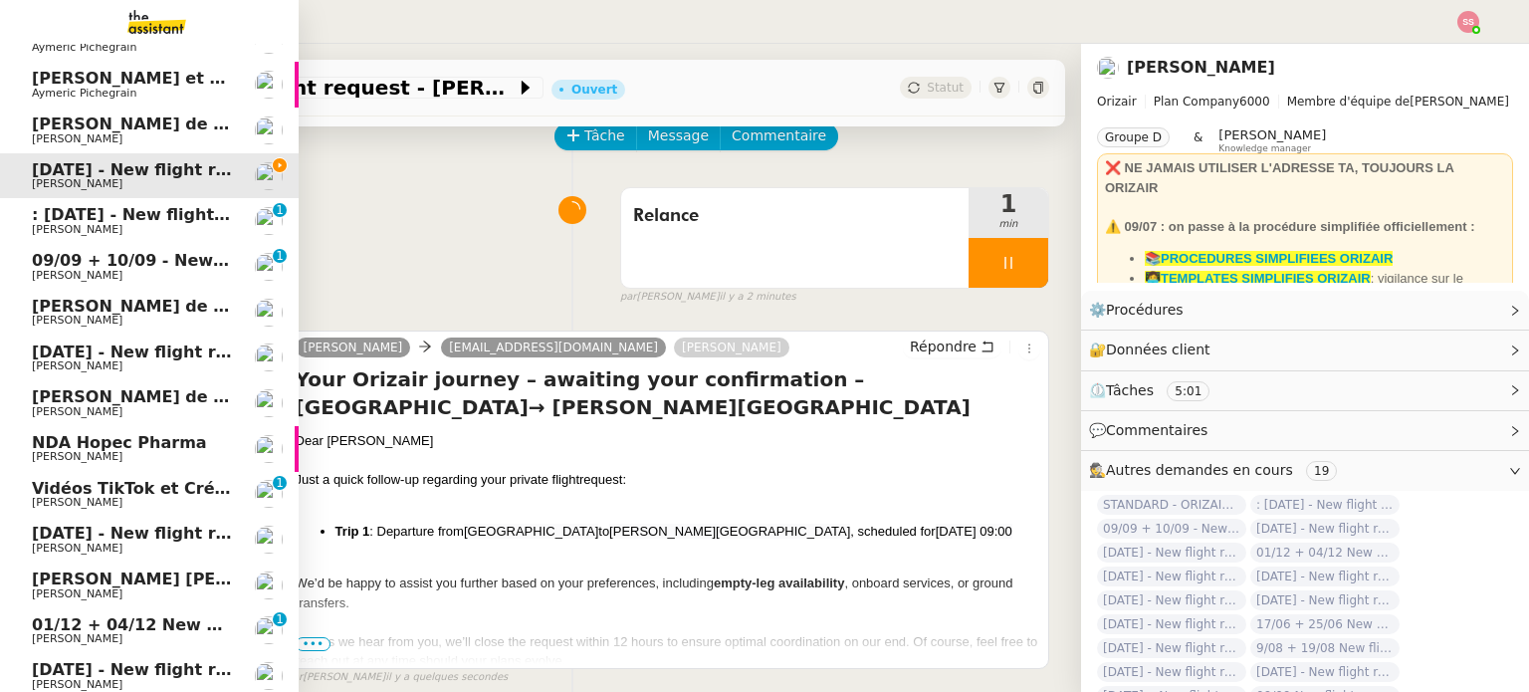
scroll to position [199, 0]
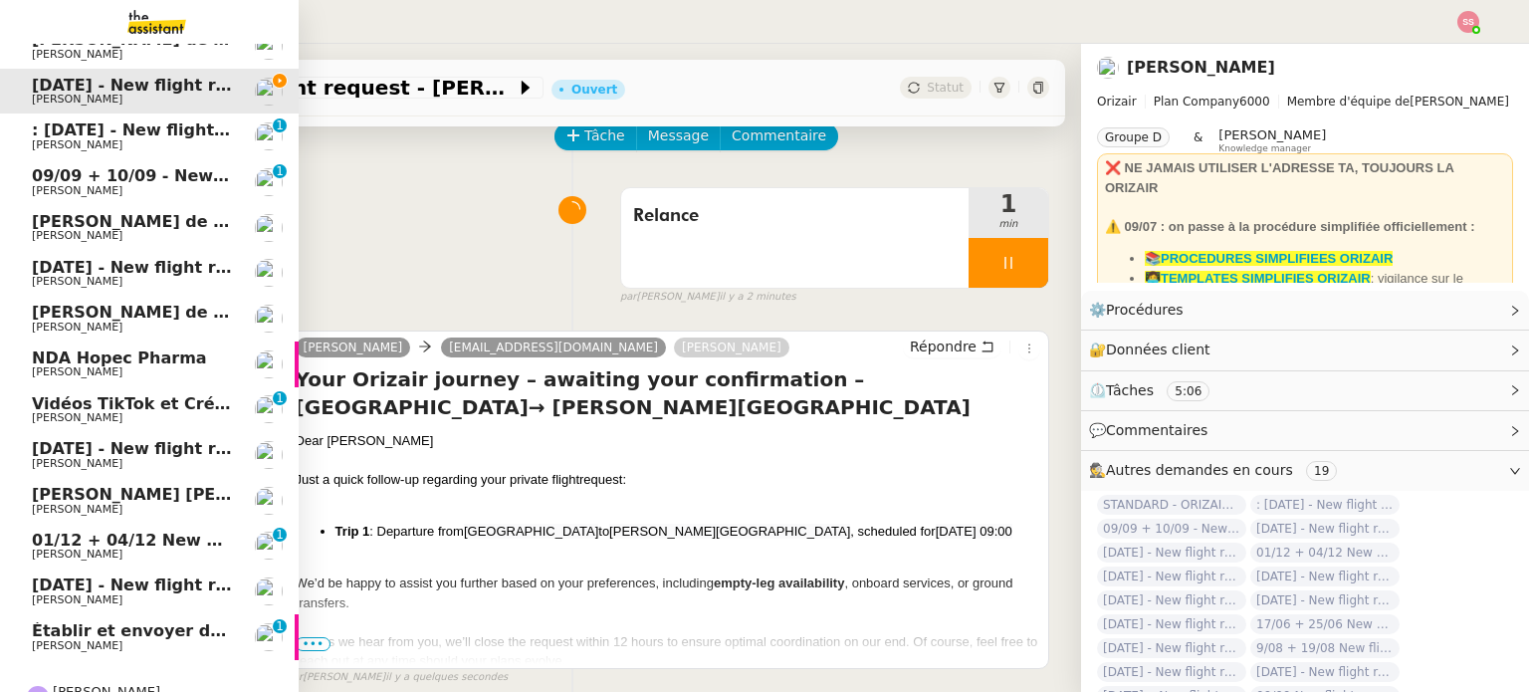
click at [107, 637] on span "Établir et envoyer deux factures trimestrielles" at bounding box center [240, 630] width 417 height 19
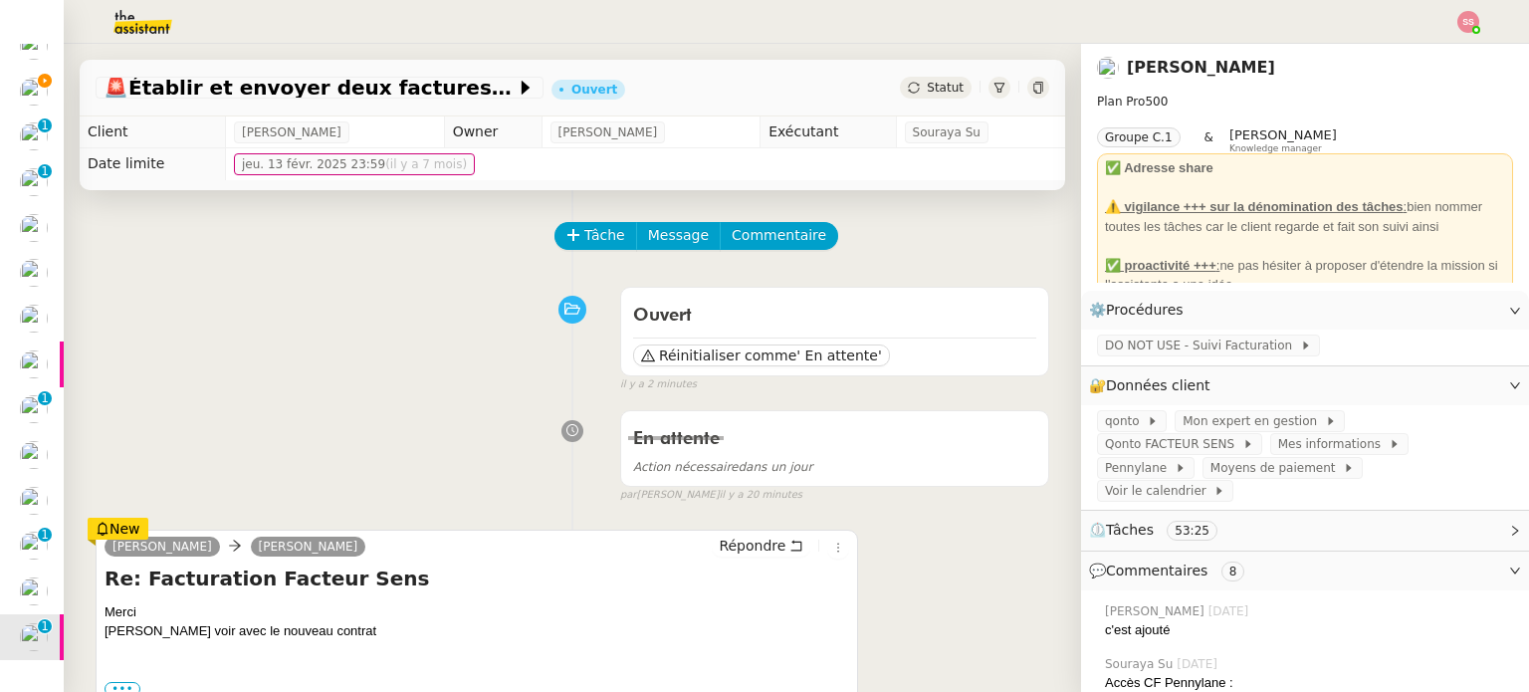
scroll to position [100, 0]
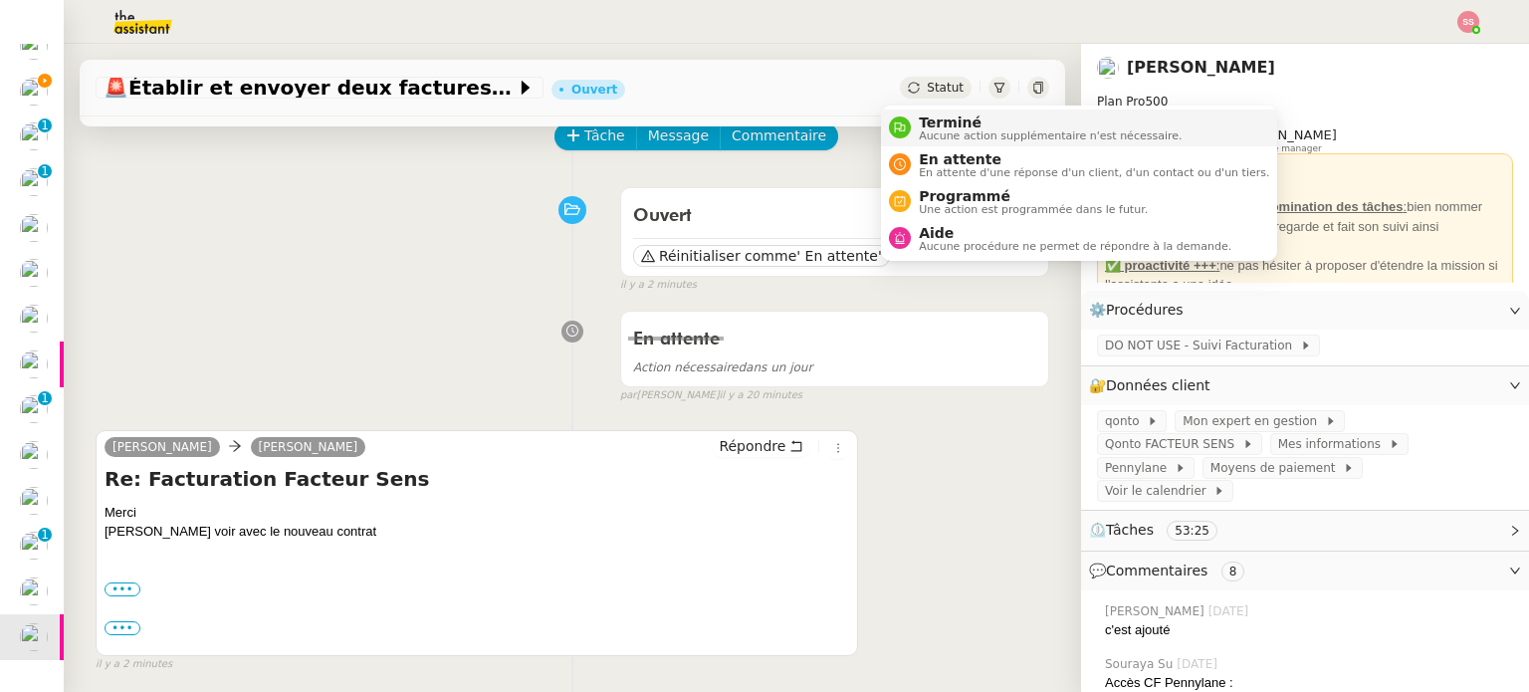
click at [943, 125] on span "Terminé" at bounding box center [1050, 122] width 263 height 16
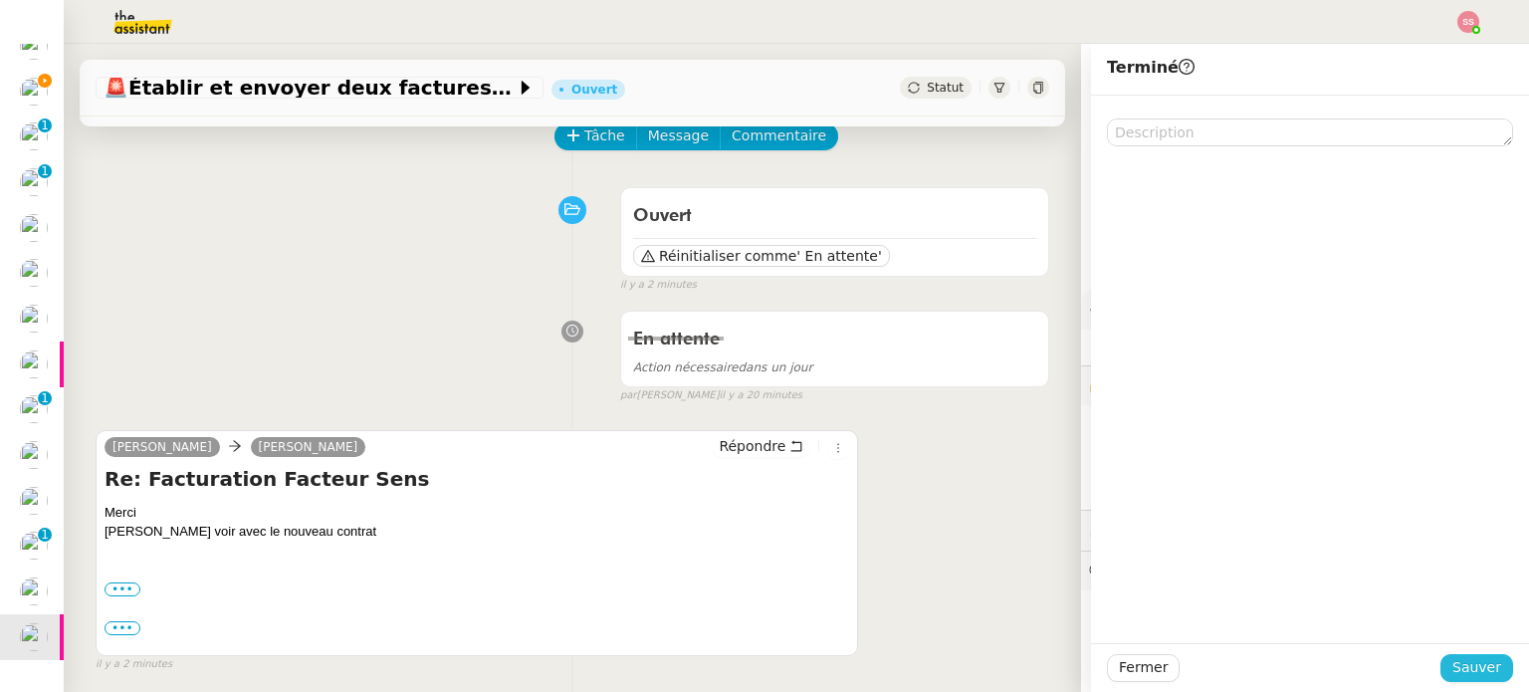
click at [1486, 664] on button "Sauver" at bounding box center [1476, 668] width 73 height 28
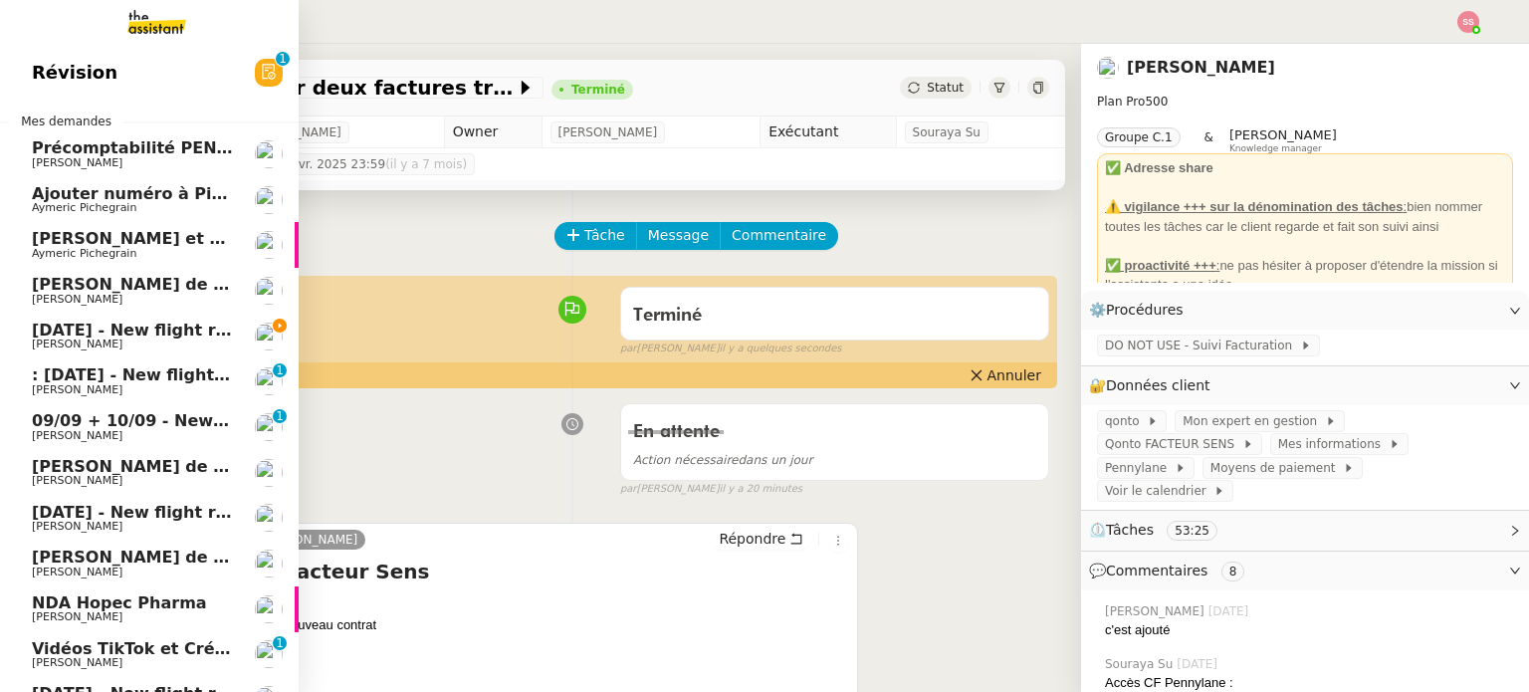
click at [119, 328] on span "[DATE] - New flight request - [PERSON_NAME]" at bounding box center [237, 329] width 411 height 19
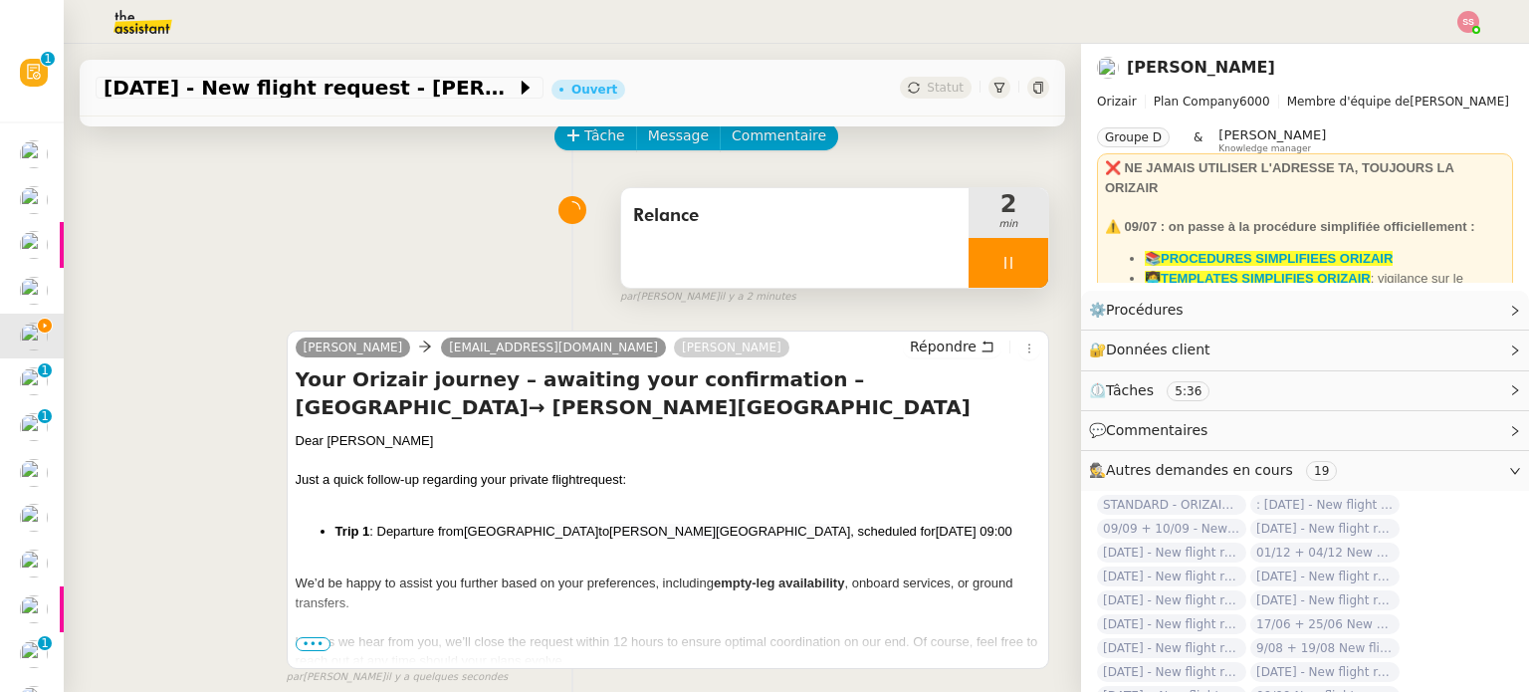
click at [1012, 258] on div at bounding box center [1008, 263] width 80 height 50
click at [1012, 258] on button at bounding box center [1028, 263] width 40 height 50
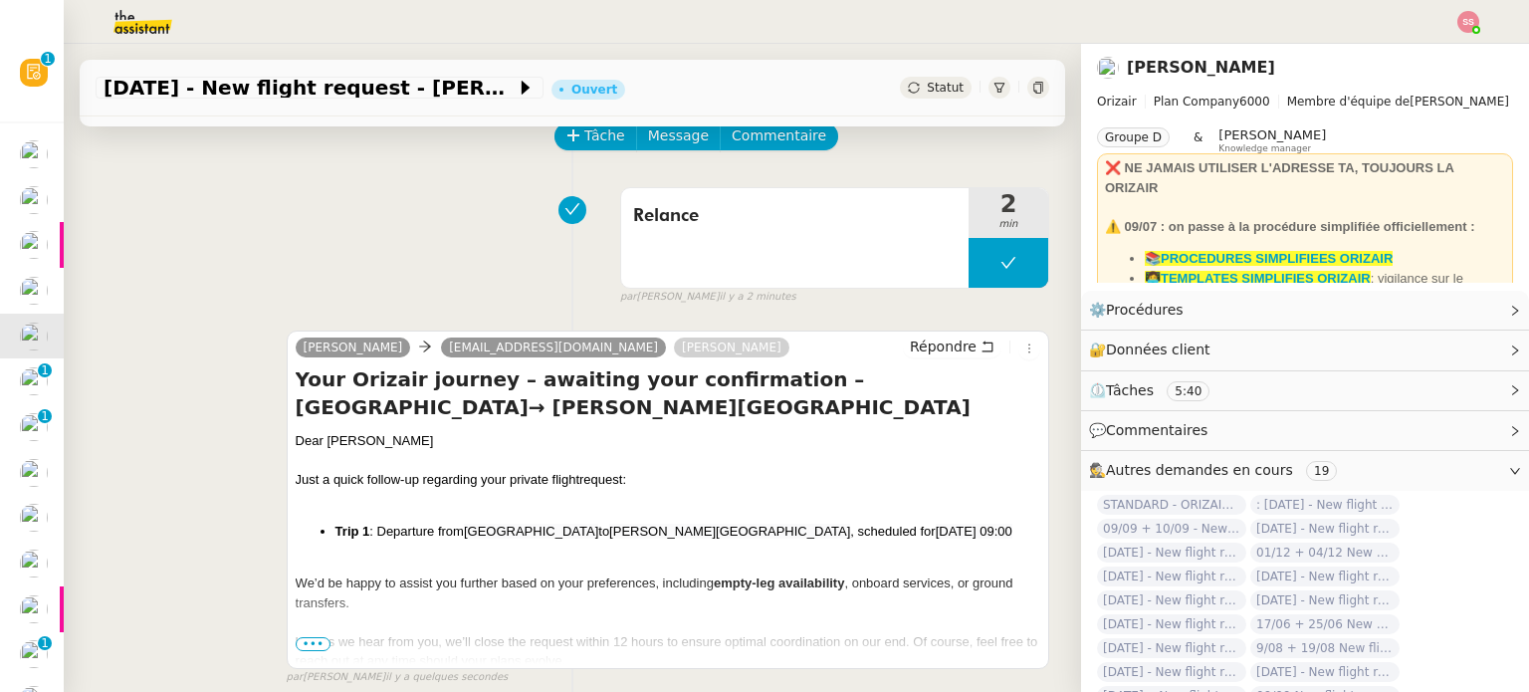
click at [916, 98] on div "Statut" at bounding box center [936, 88] width 72 height 22
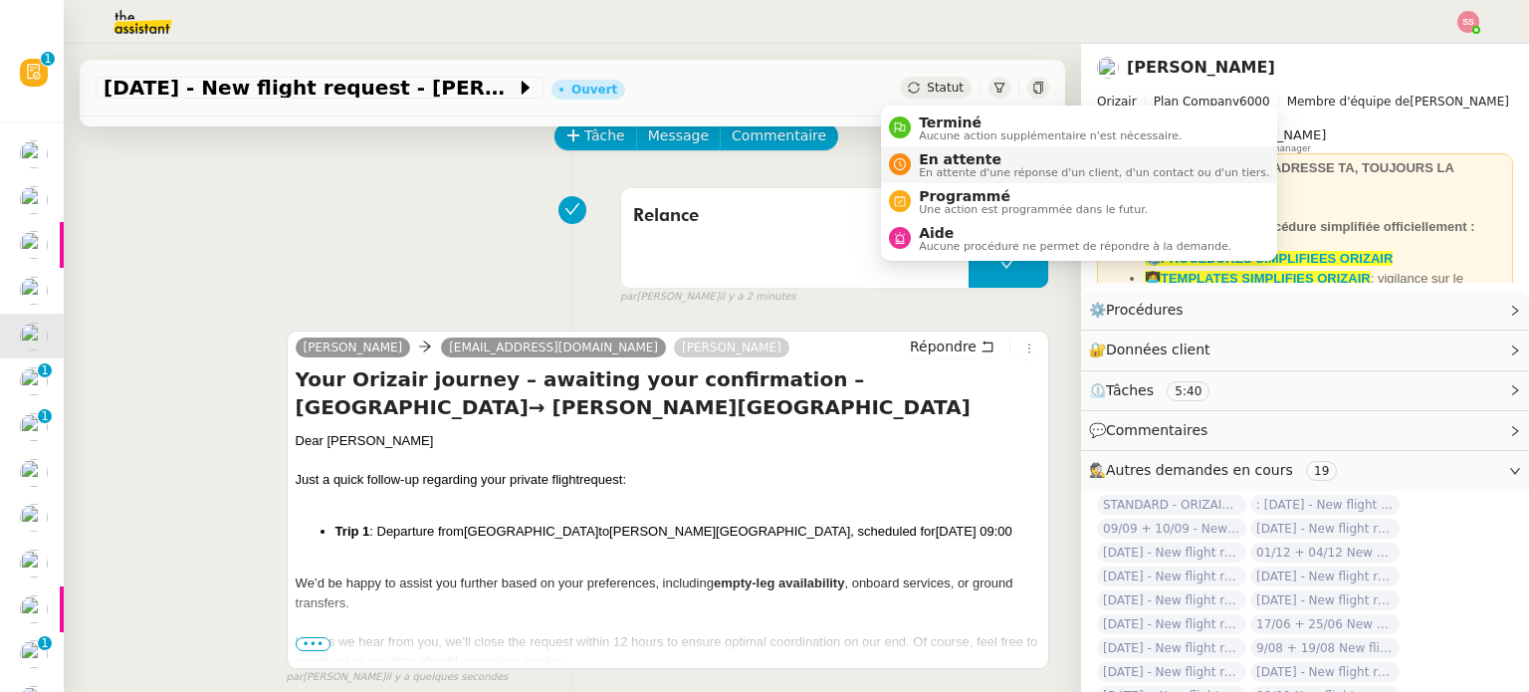
click at [955, 168] on span "En attente d'une réponse d'un client, d'un contact ou d'un tiers." at bounding box center [1094, 172] width 350 height 11
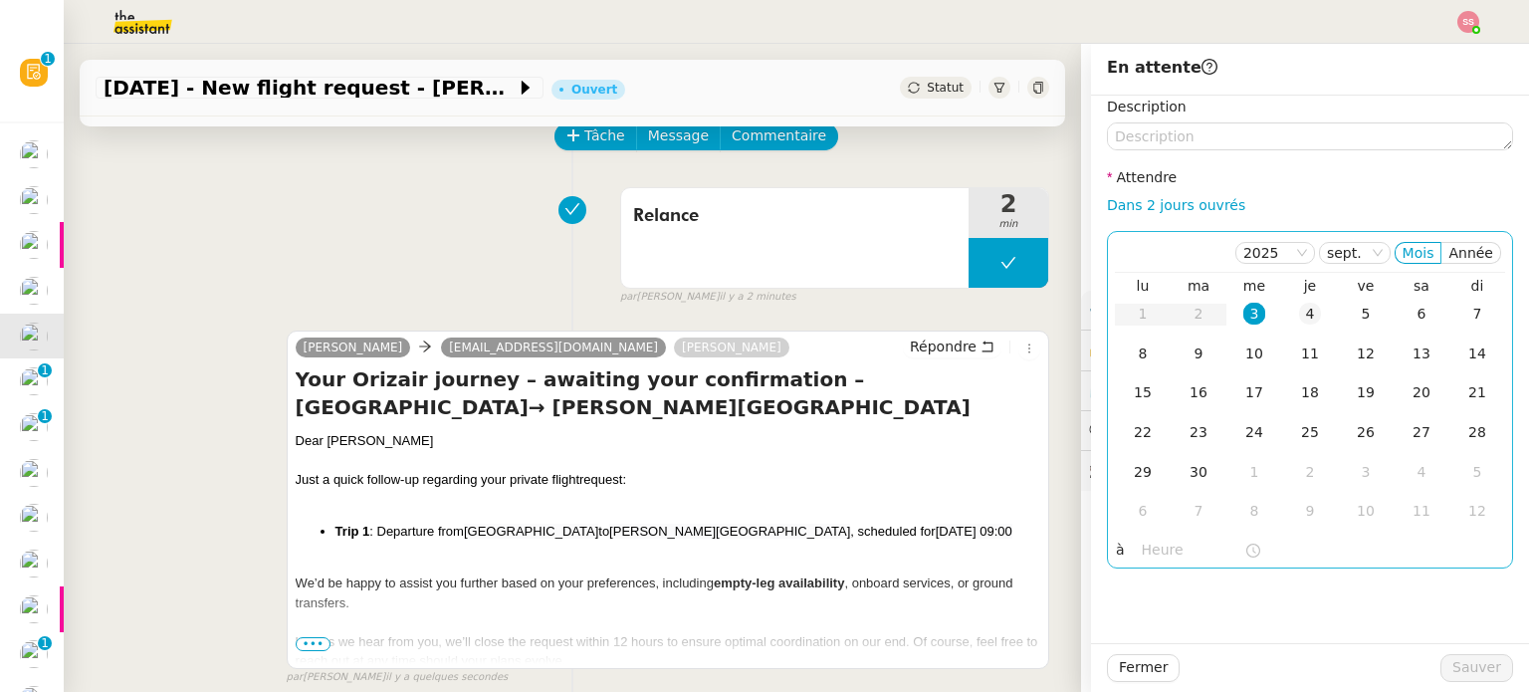
click at [1302, 315] on div "4" at bounding box center [1310, 314] width 22 height 22
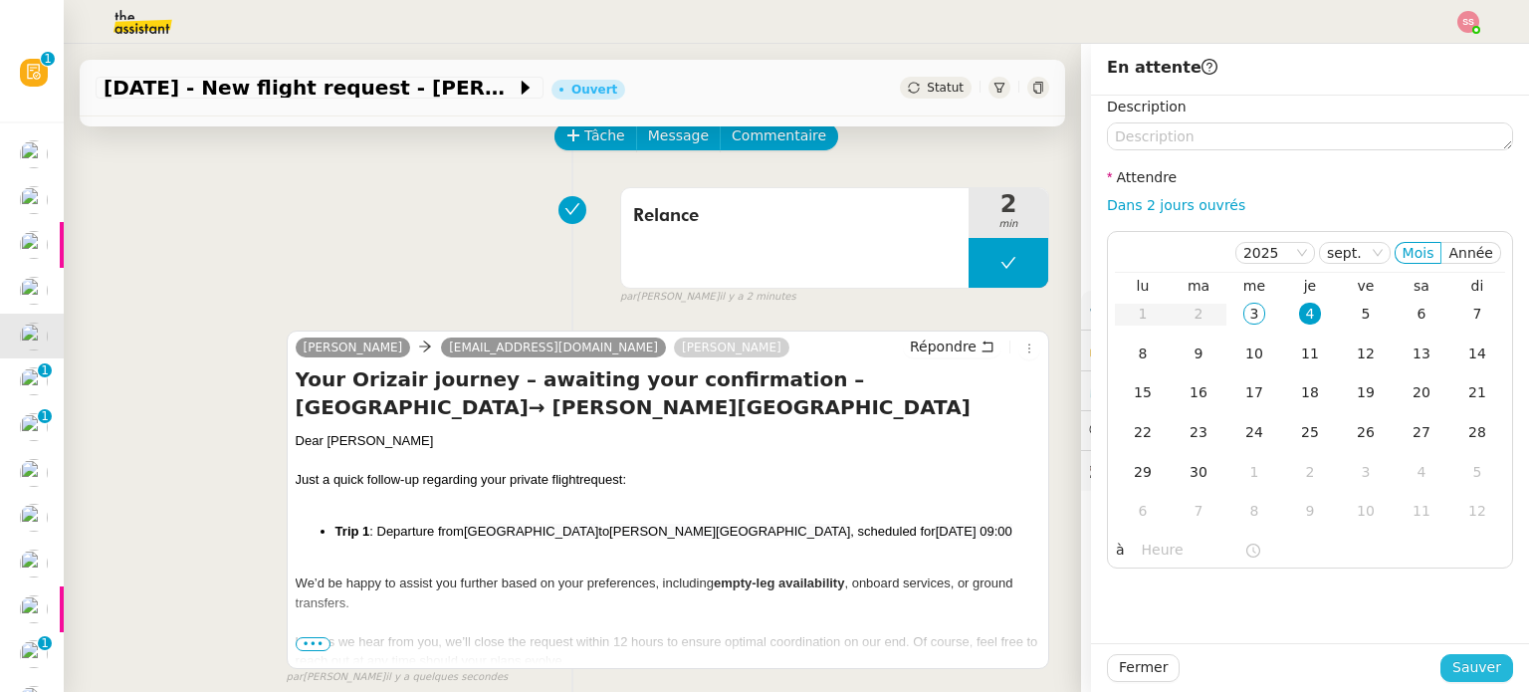
click at [1481, 656] on span "Sauver" at bounding box center [1476, 667] width 49 height 23
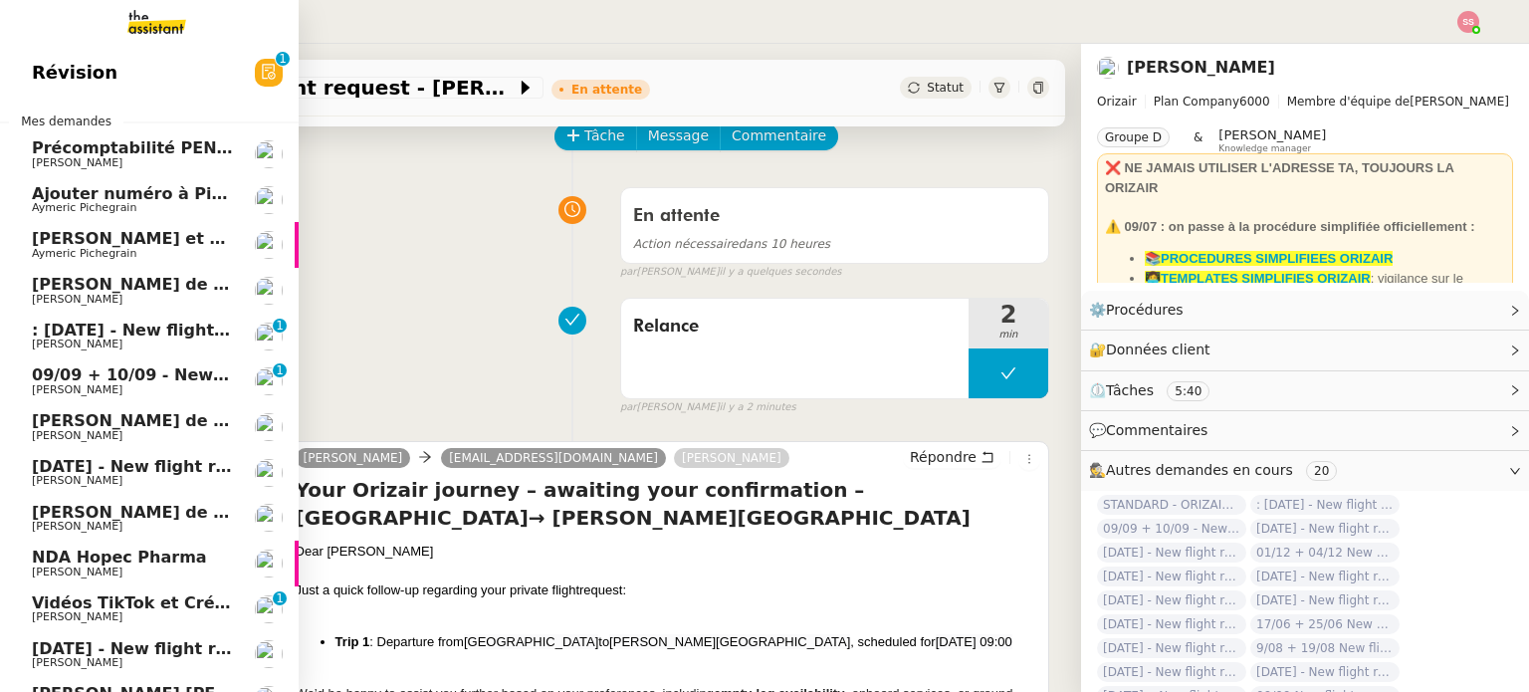
click at [155, 338] on span "[PERSON_NAME]" at bounding box center [132, 344] width 201 height 12
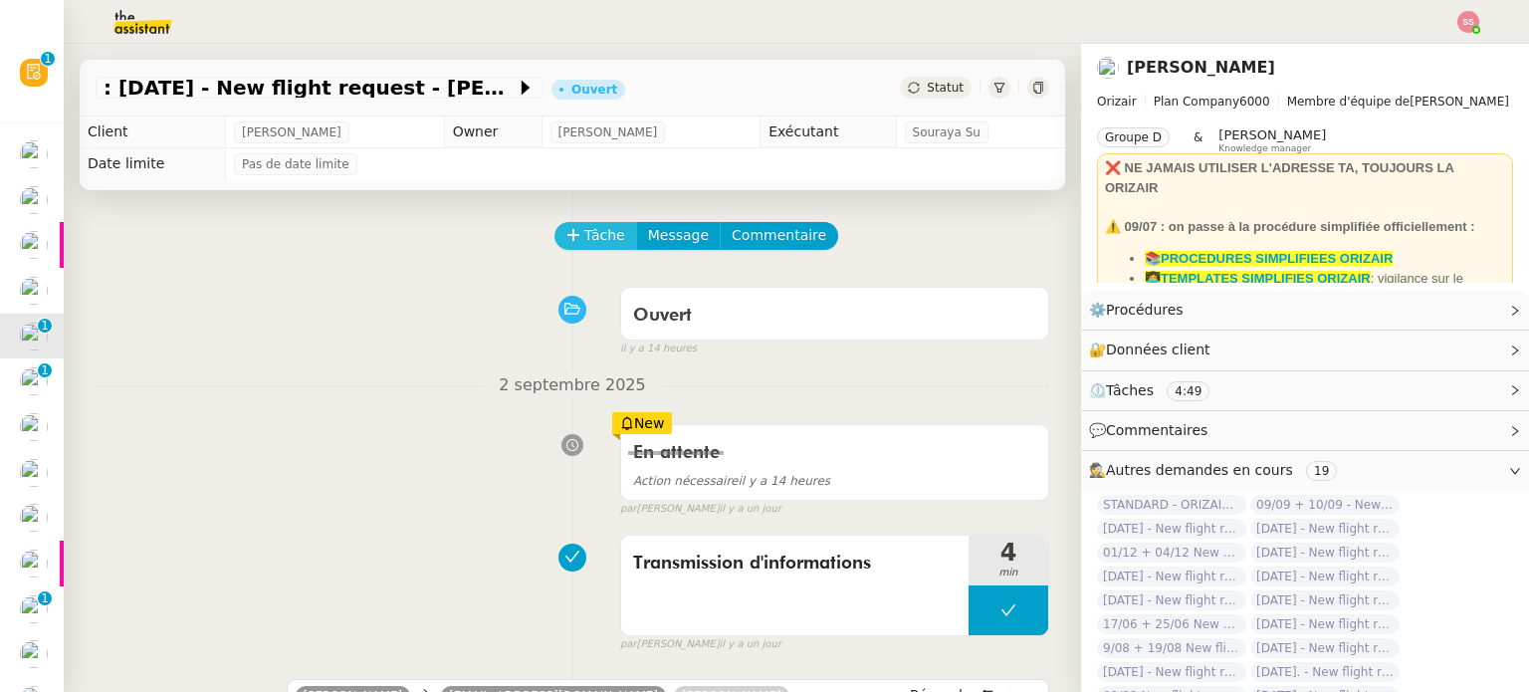
click at [584, 237] on span "Tâche" at bounding box center [604, 235] width 41 height 23
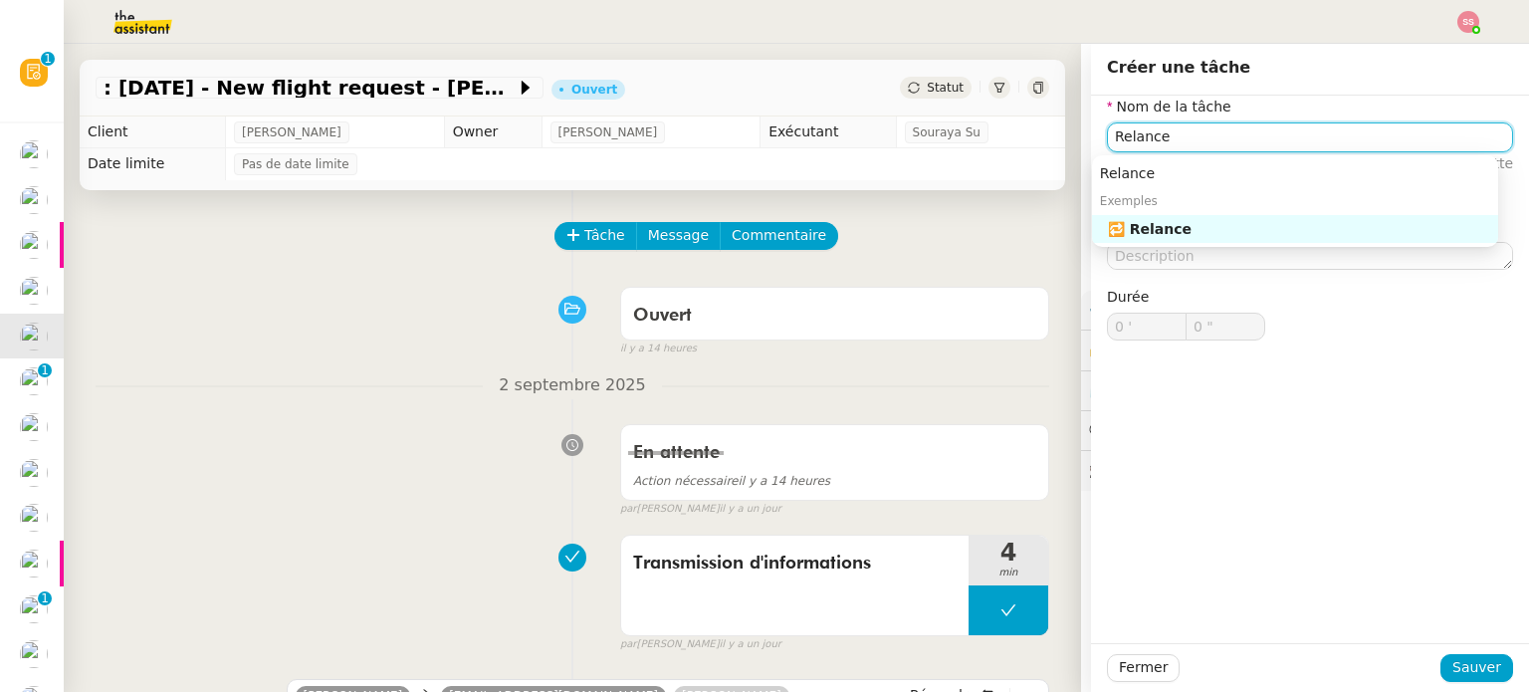
click at [1183, 226] on div "🔁 Relance" at bounding box center [1299, 229] width 382 height 18
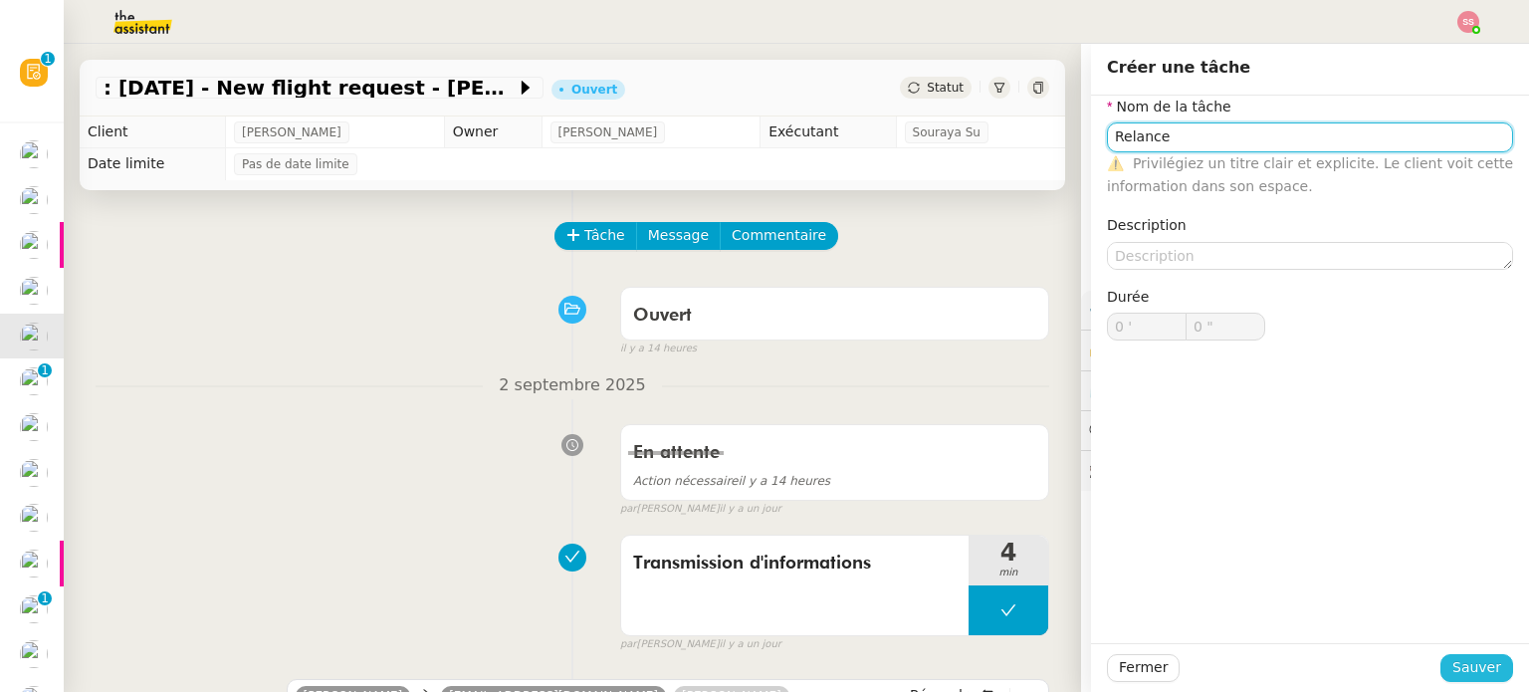
type input "Relance"
click at [1459, 660] on span "Sauver" at bounding box center [1476, 667] width 49 height 23
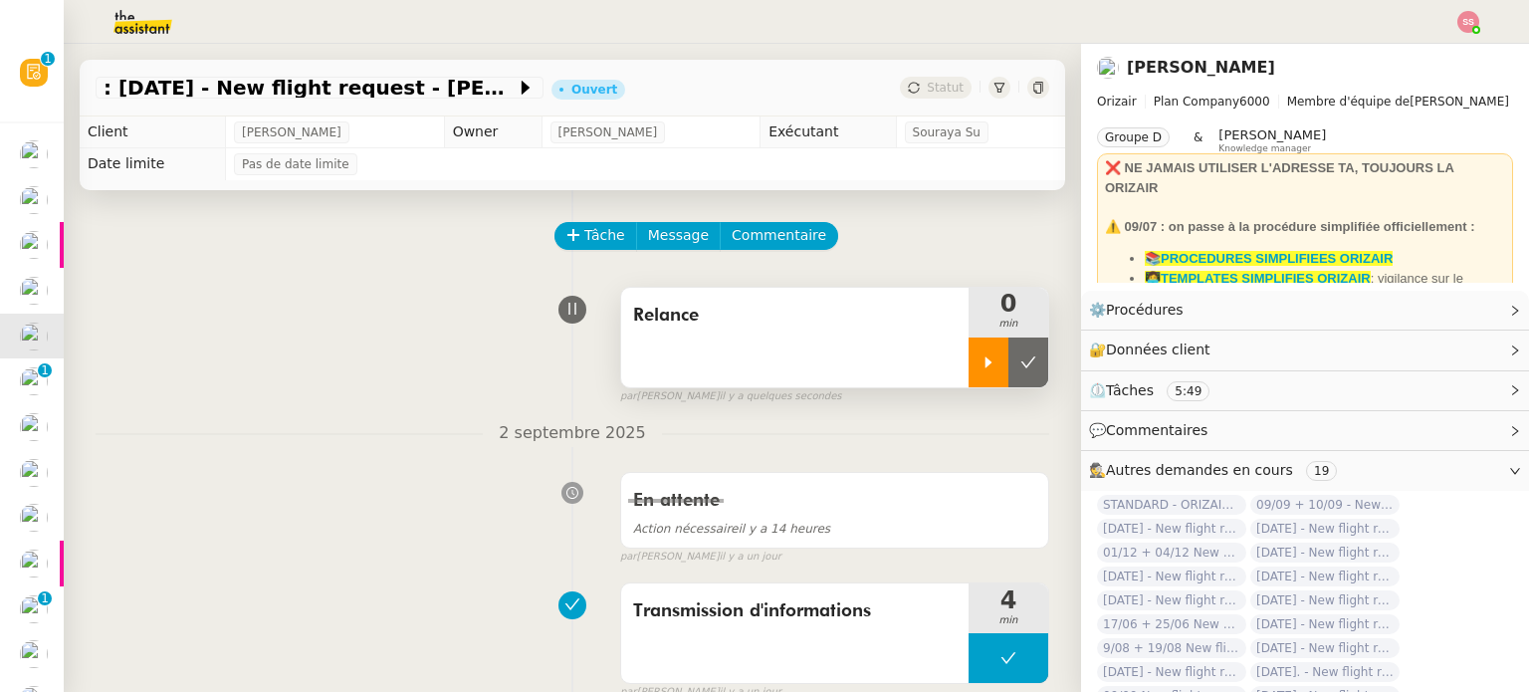
click at [968, 371] on div at bounding box center [988, 362] width 40 height 50
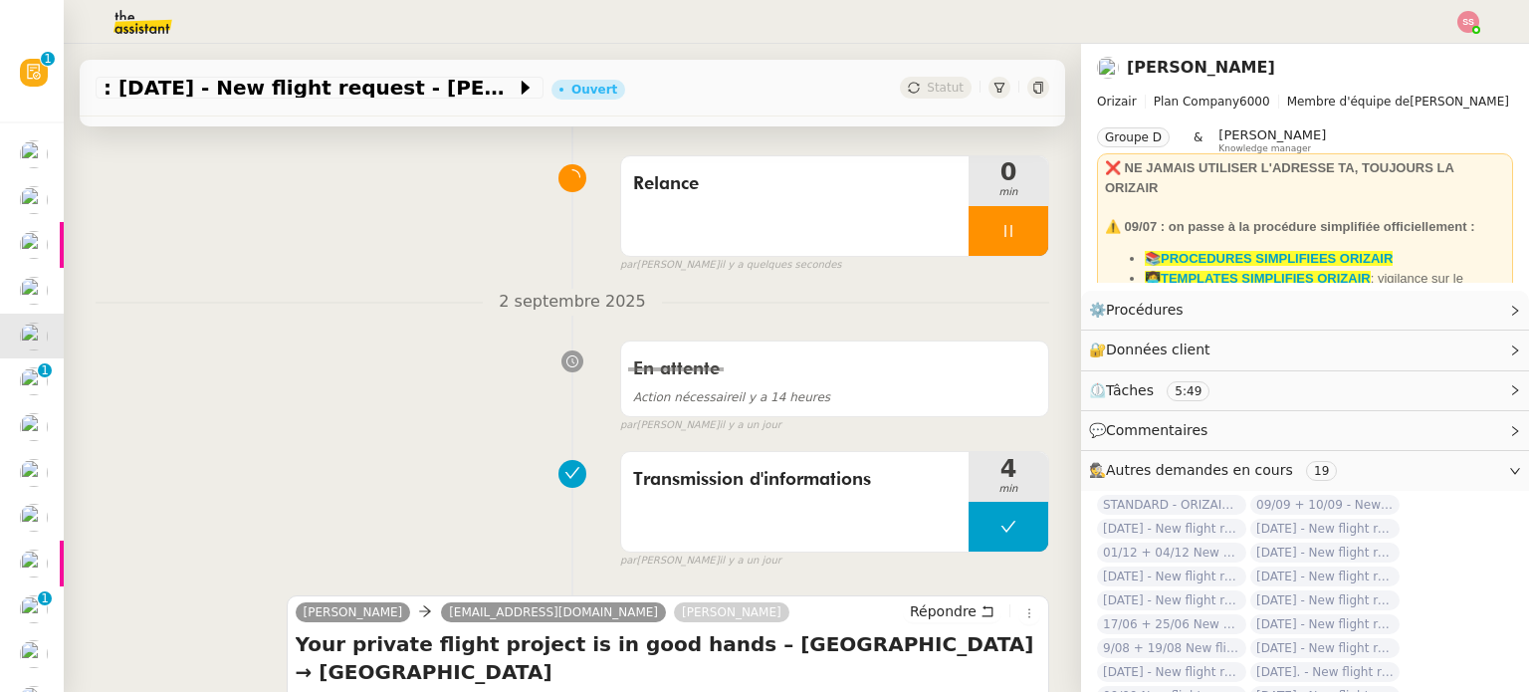
scroll to position [398, 0]
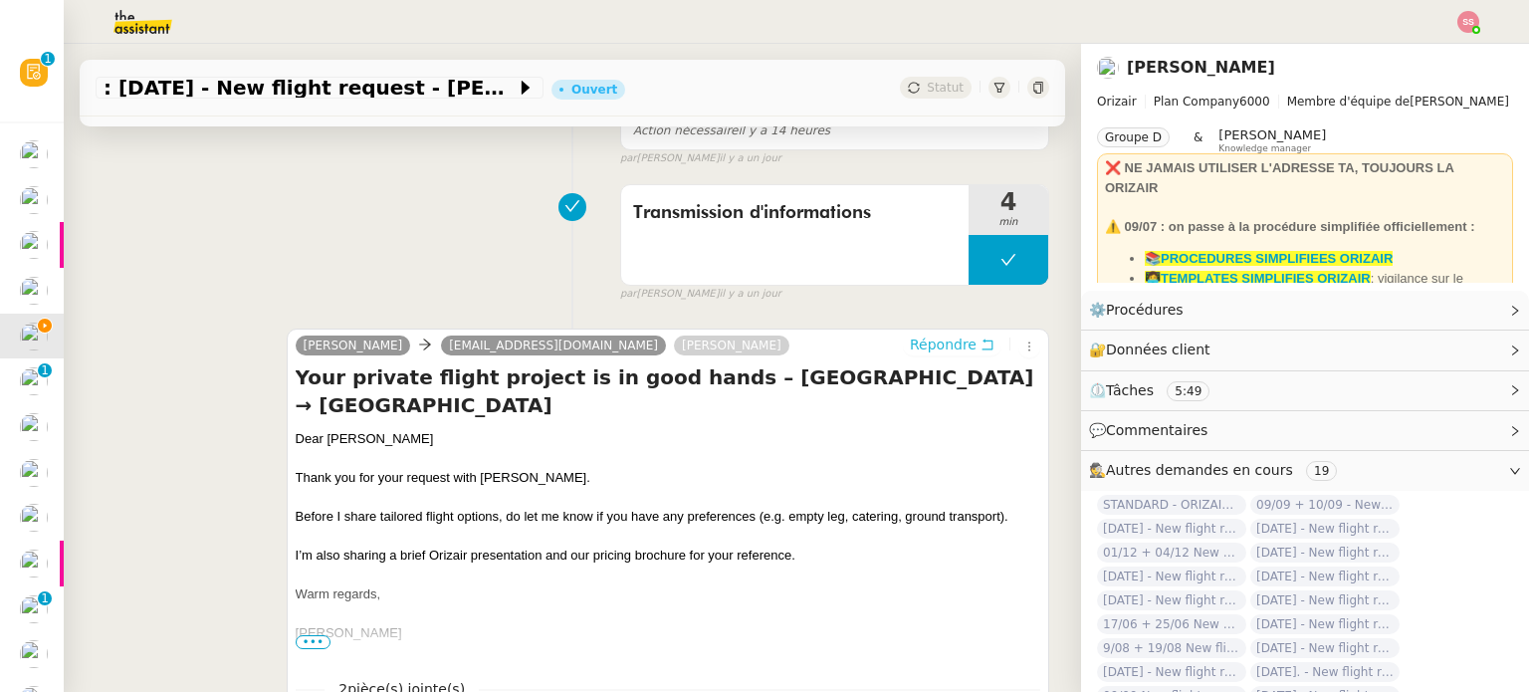
click at [910, 344] on span "Répondre" at bounding box center [943, 344] width 67 height 20
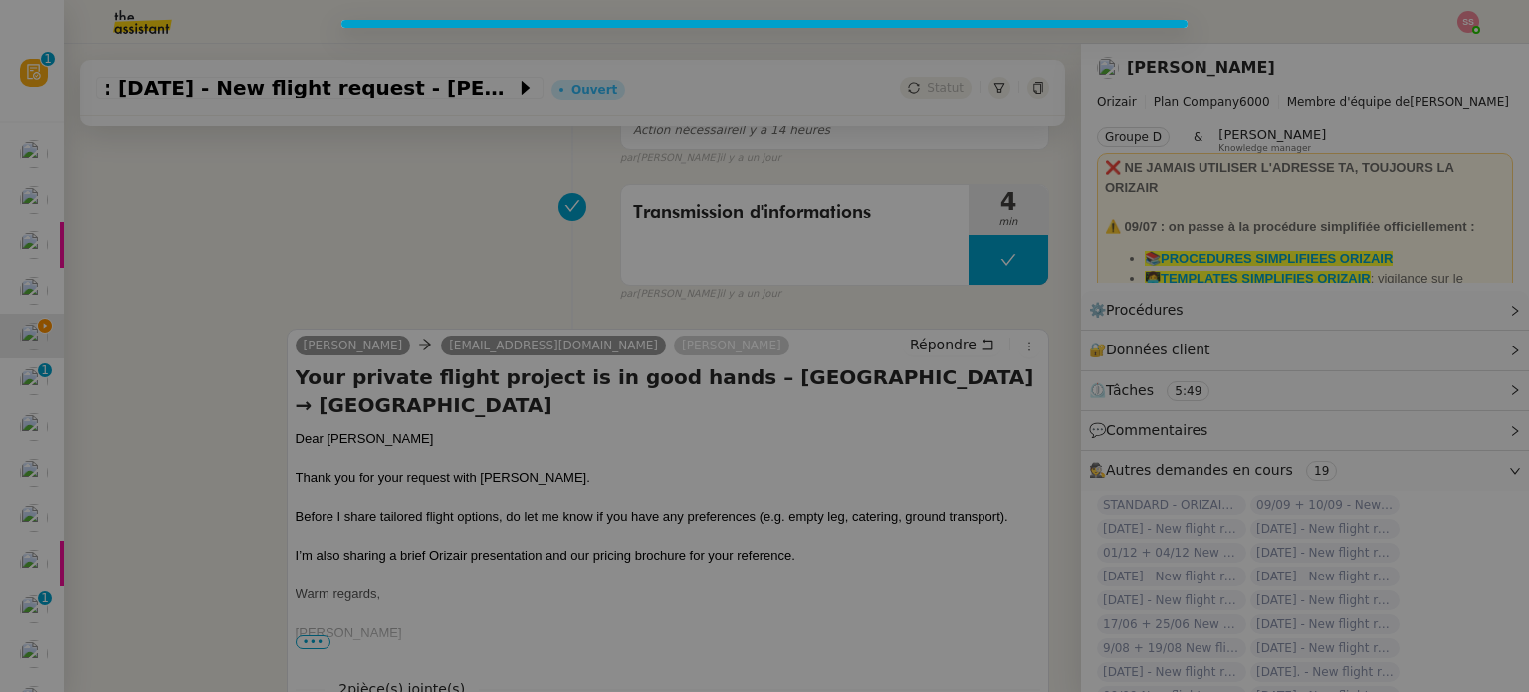
scroll to position [578, 0]
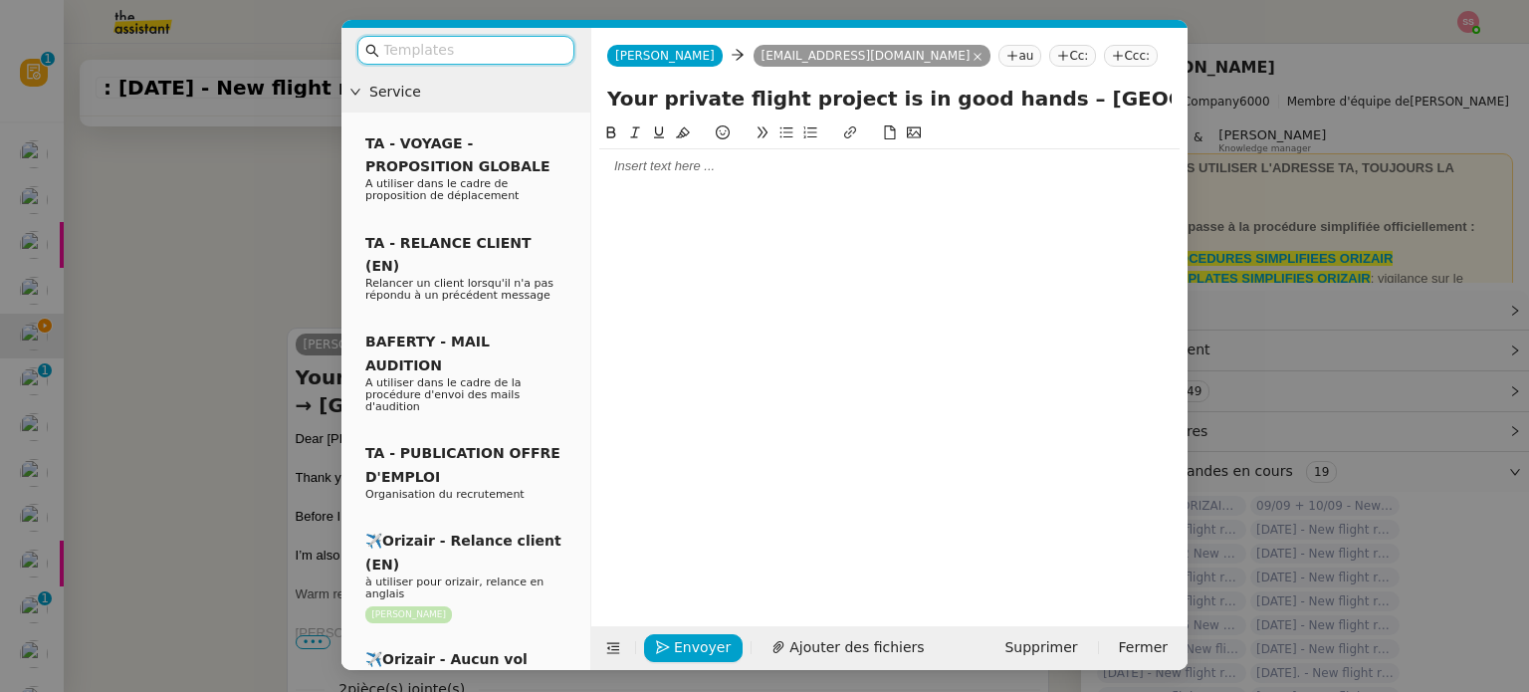
click at [1104, 58] on nz-tag "Ccc:" at bounding box center [1131, 56] width 54 height 22
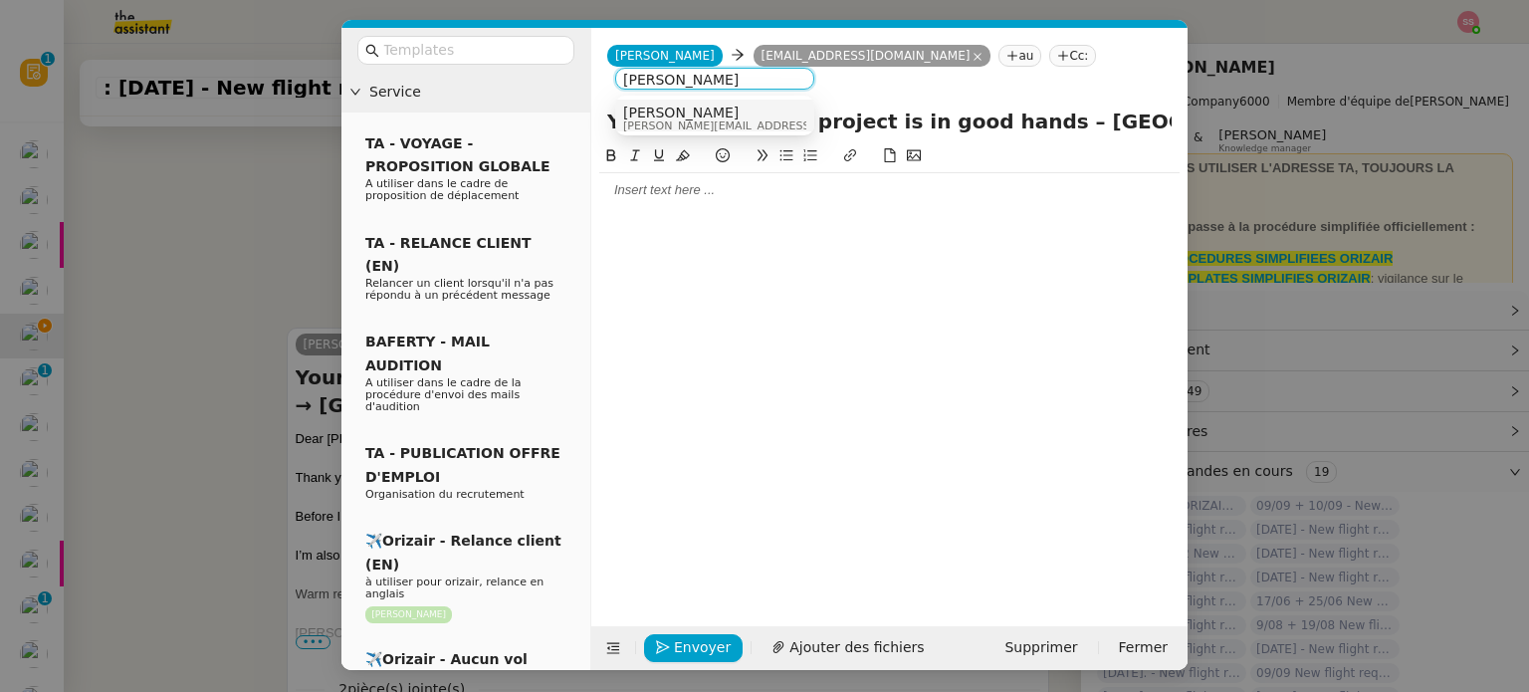
type input "[PERSON_NAME]"
click at [778, 120] on div "Louis Frei louis@orizair.com" at bounding box center [714, 117] width 183 height 27
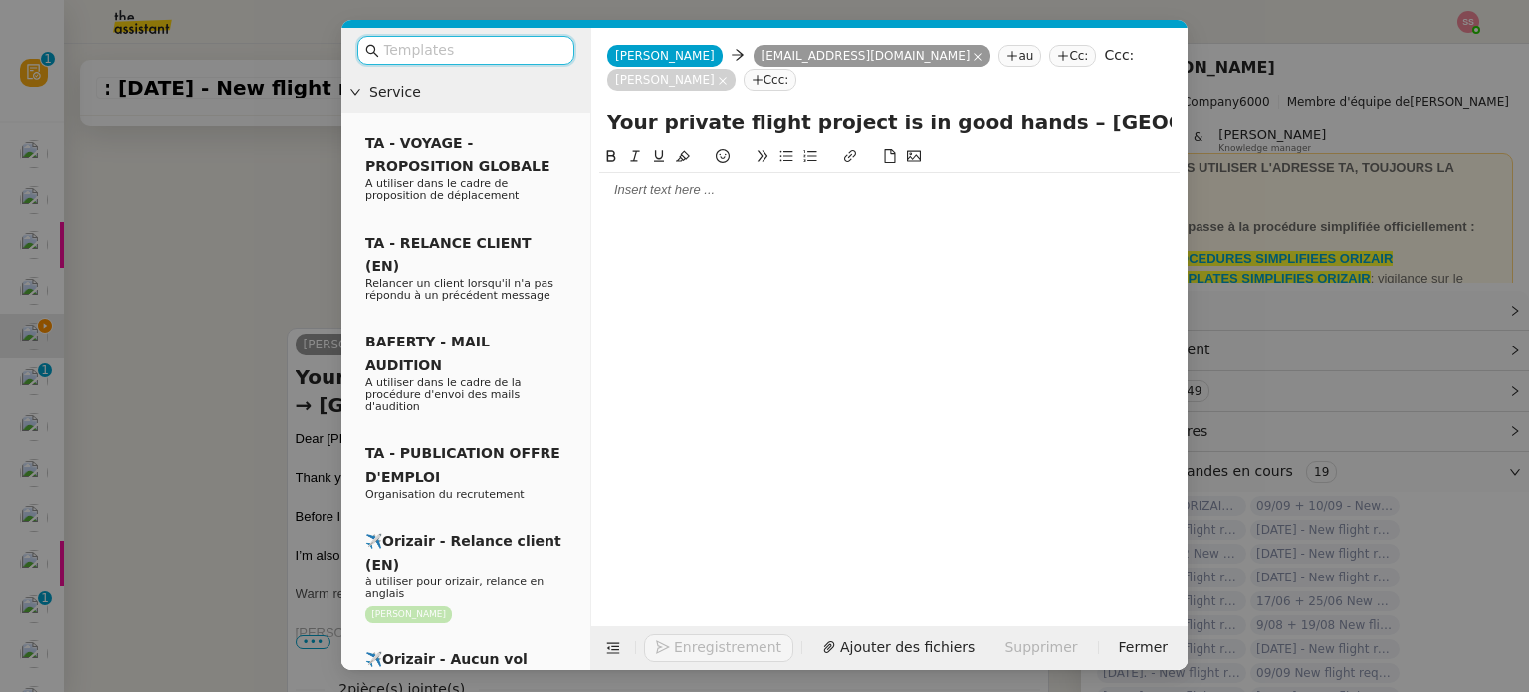
click at [407, 60] on input "text" at bounding box center [472, 50] width 179 height 23
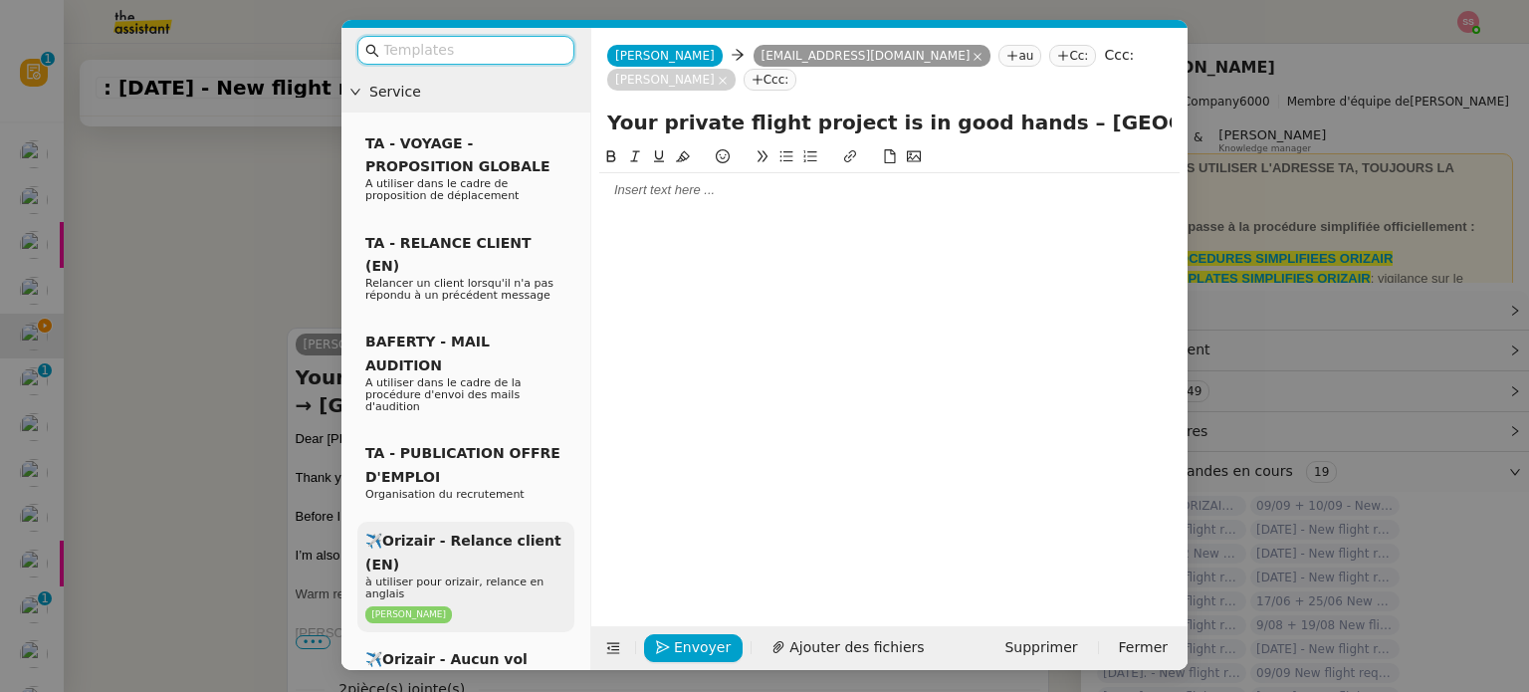
click at [494, 521] on div "✈️Orizair - Relance client (EN) à utiliser pour orizair, relance en anglais Lou…" at bounding box center [465, 576] width 217 height 110
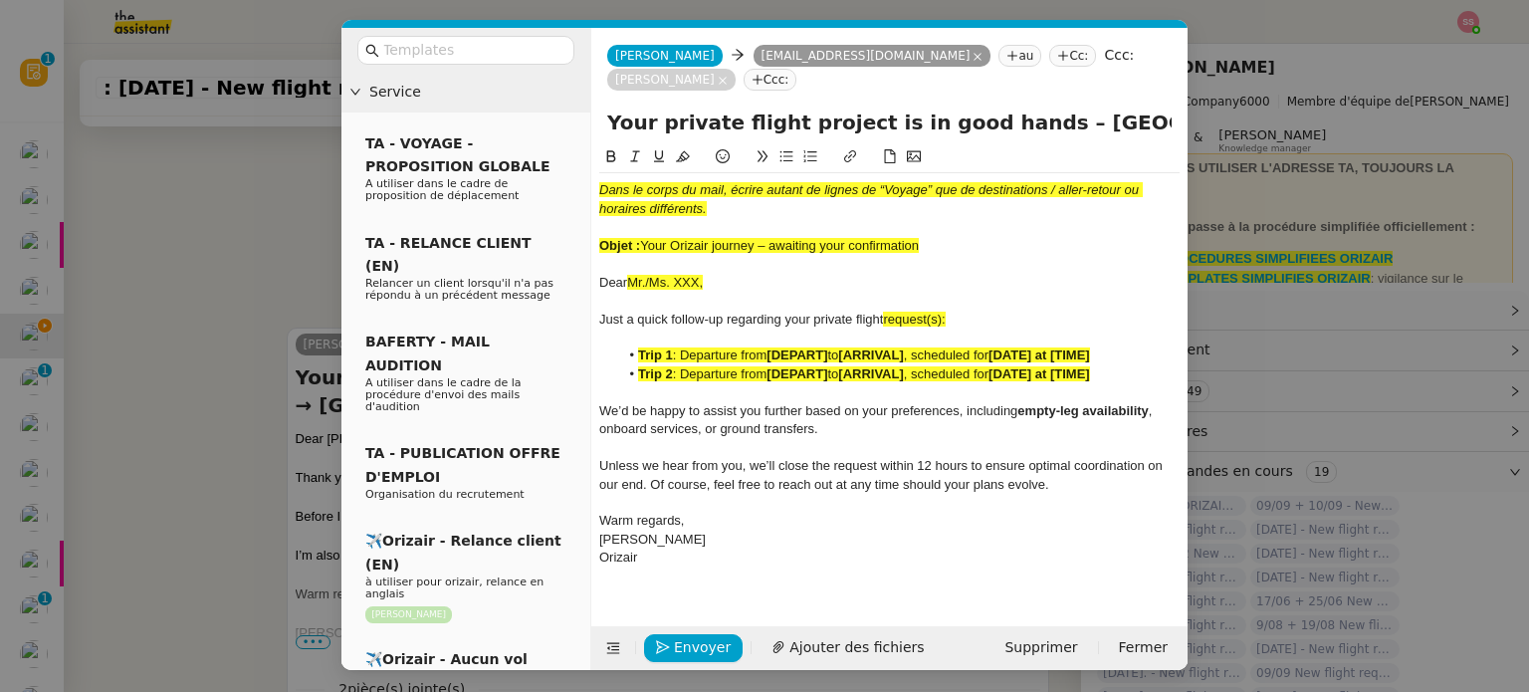
scroll to position [812, 0]
drag, startPoint x: 645, startPoint y: 242, endPoint x: 976, endPoint y: 241, distance: 331.4
click at [976, 241] on div "Objet : Your Orizair journey – awaiting your confirmation" at bounding box center [889, 246] width 580 height 18
drag, startPoint x: 1007, startPoint y: 122, endPoint x: 600, endPoint y: 130, distance: 407.1
click at [600, 130] on div "Your private flight project is in good hands – [GEOGRAPHIC_DATA] → [GEOGRAPHIC_…" at bounding box center [889, 126] width 596 height 38
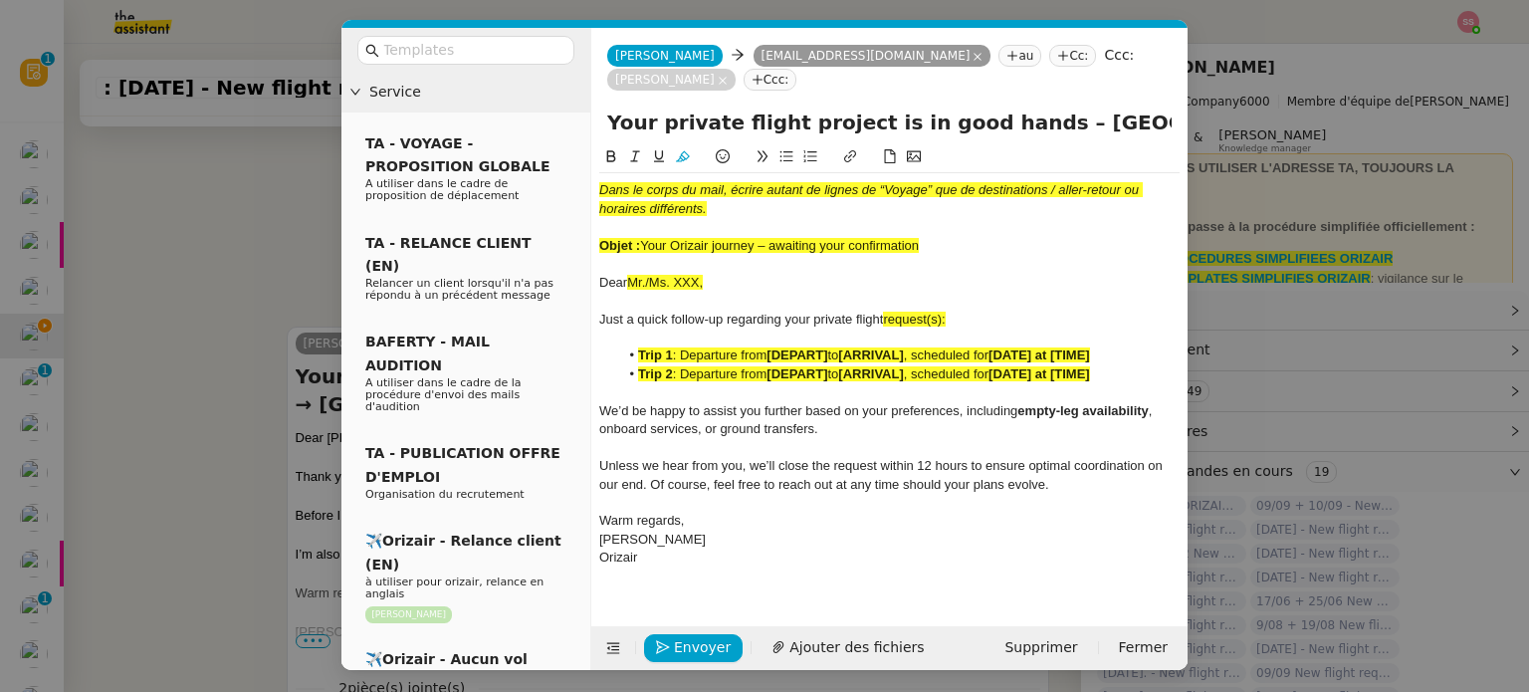
paste input "Orizair journey – awaiting your confirmation"
type input "Your Orizair journey – awaiting your confirmation – Cork Airport → London Luton…"
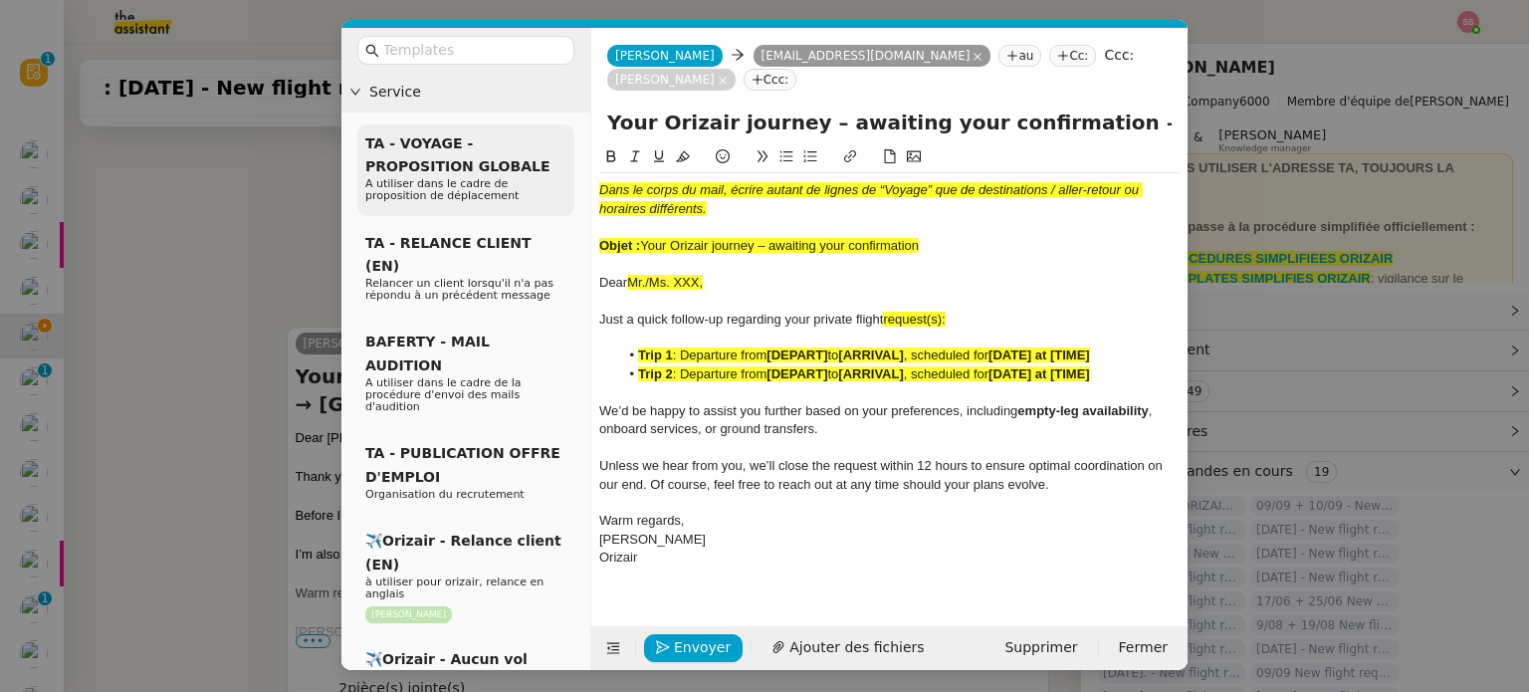
drag, startPoint x: 951, startPoint y: 234, endPoint x: 537, endPoint y: 169, distance: 419.0
click at [537, 169] on nz-layout "Service TA - VOYAGE - PROPOSITION GLOBALE A utiliser dans le cadre de propositi…" at bounding box center [764, 349] width 846 height 642
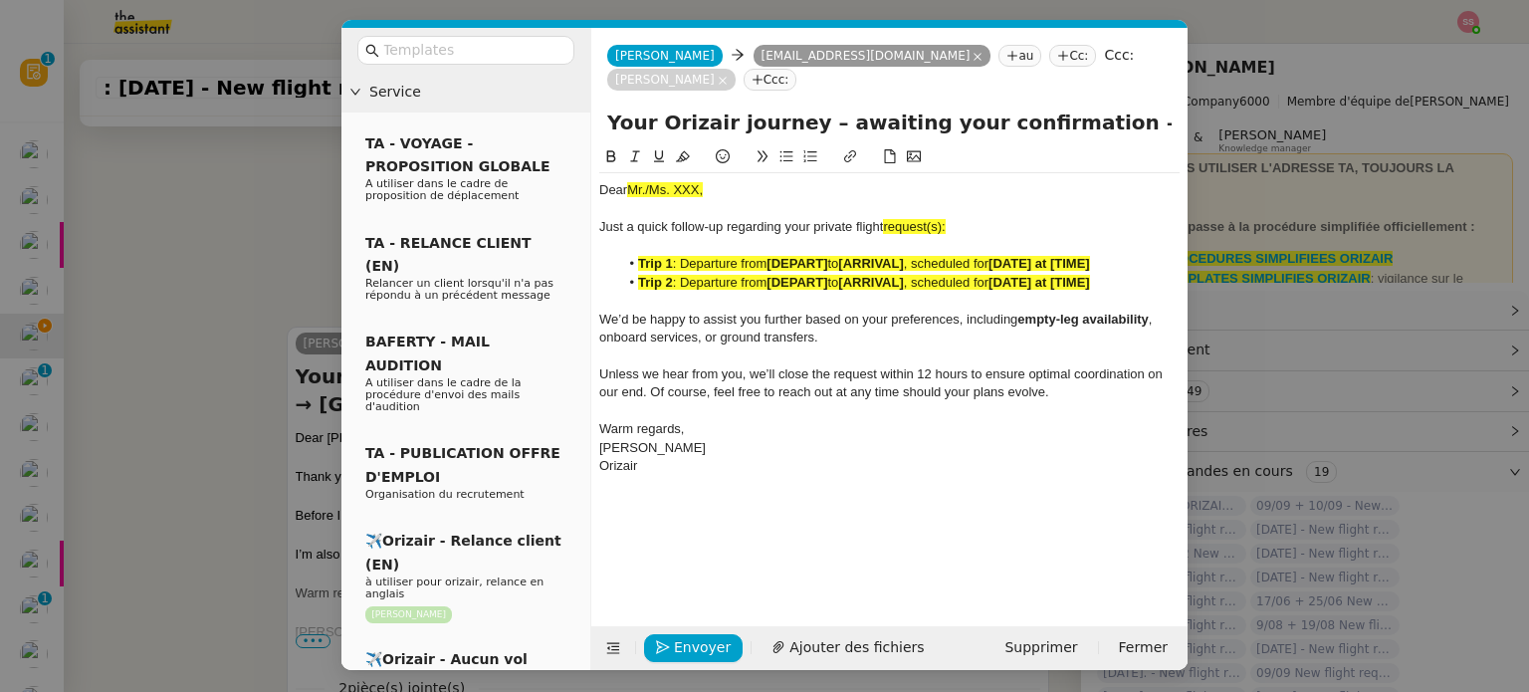
click at [202, 401] on nz-modal-container "Service TA - VOYAGE - PROPOSITION GLOBALE A utiliser dans le cadre de propositi…" at bounding box center [764, 346] width 1529 height 692
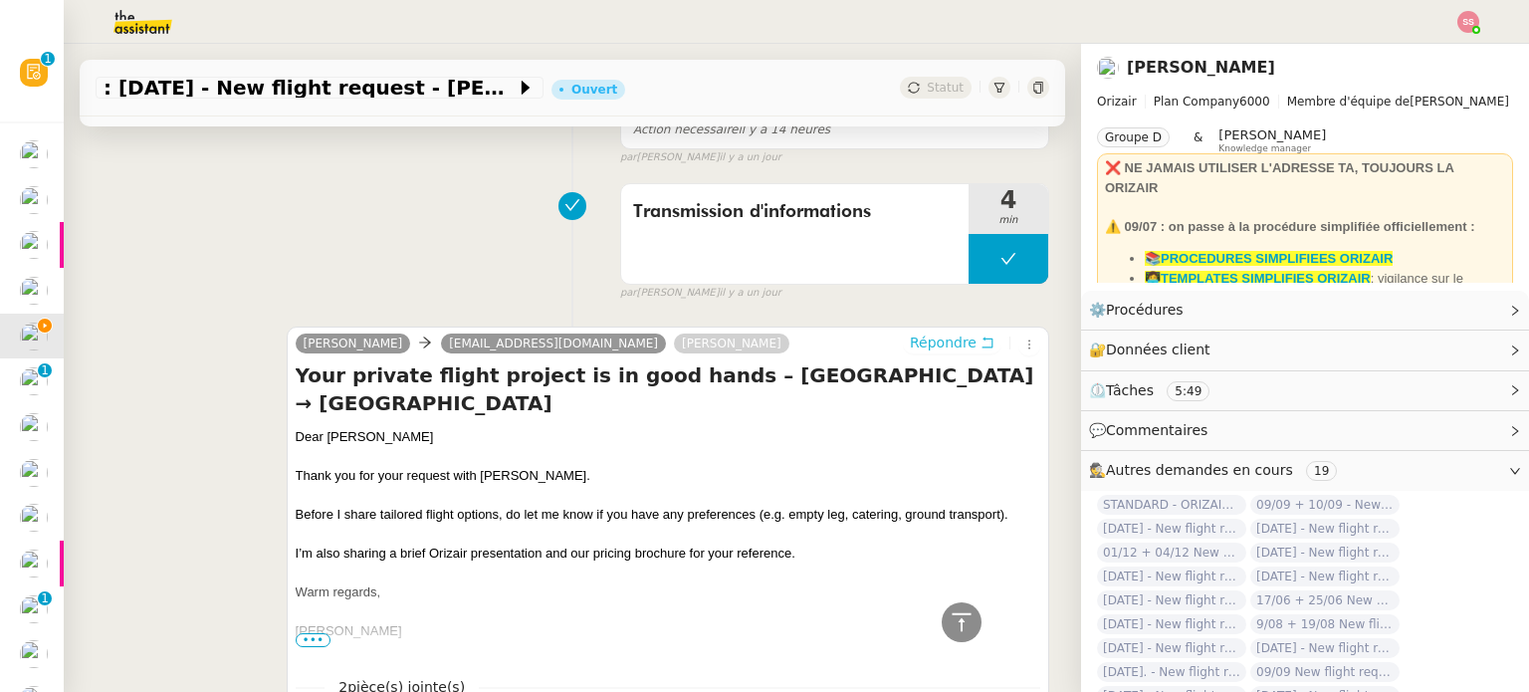
scroll to position [809, 0]
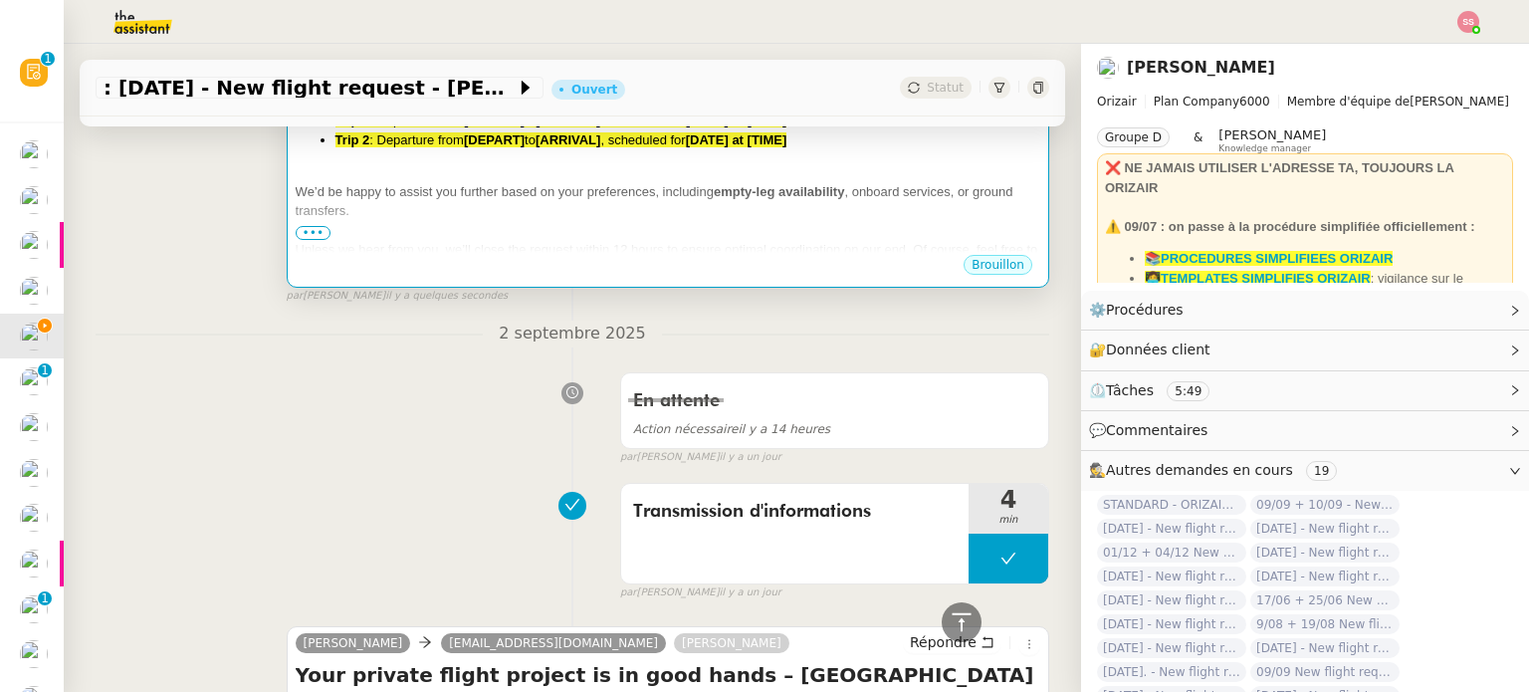
click at [577, 186] on span "We’d be happy to assist you further based on your preferences, including" at bounding box center [505, 191] width 418 height 15
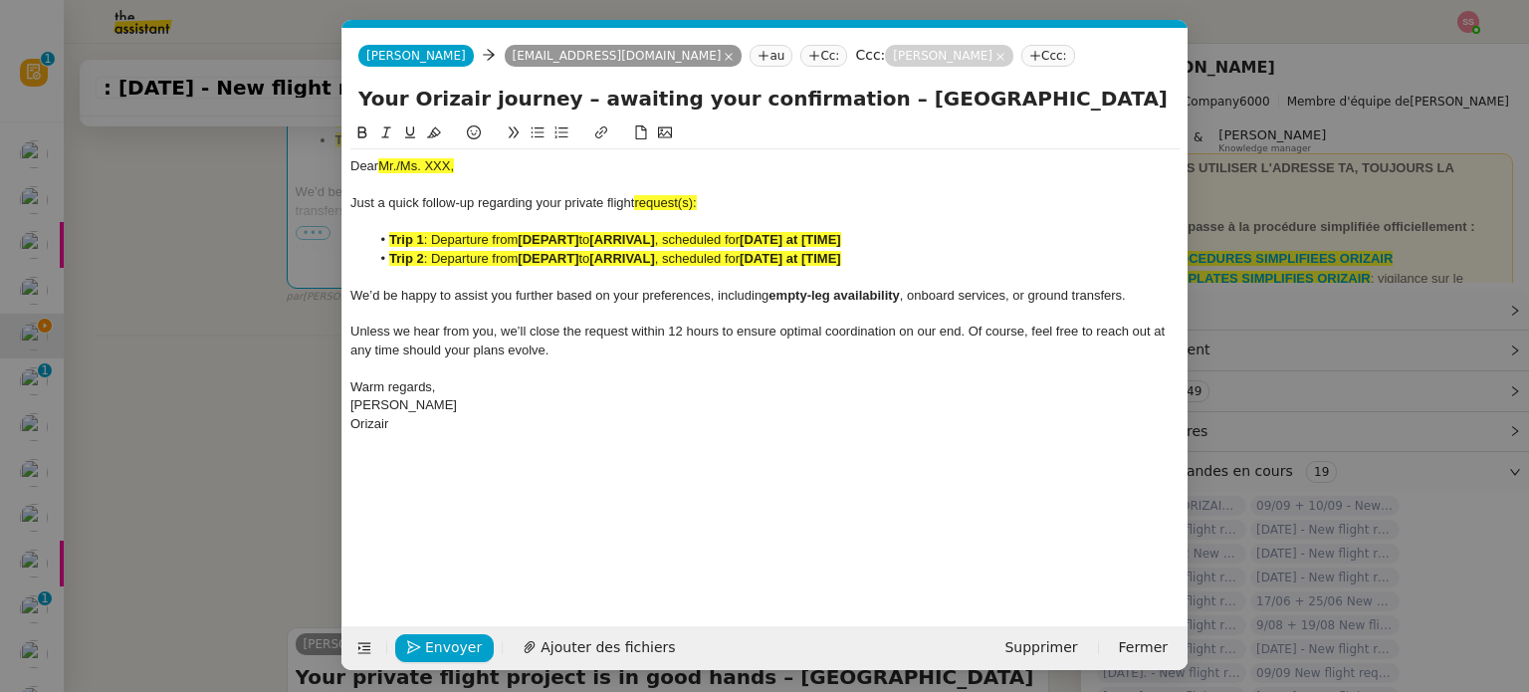
scroll to position [0, 42]
click at [564, 255] on strong "[DEPART]" at bounding box center [548, 258] width 61 height 15
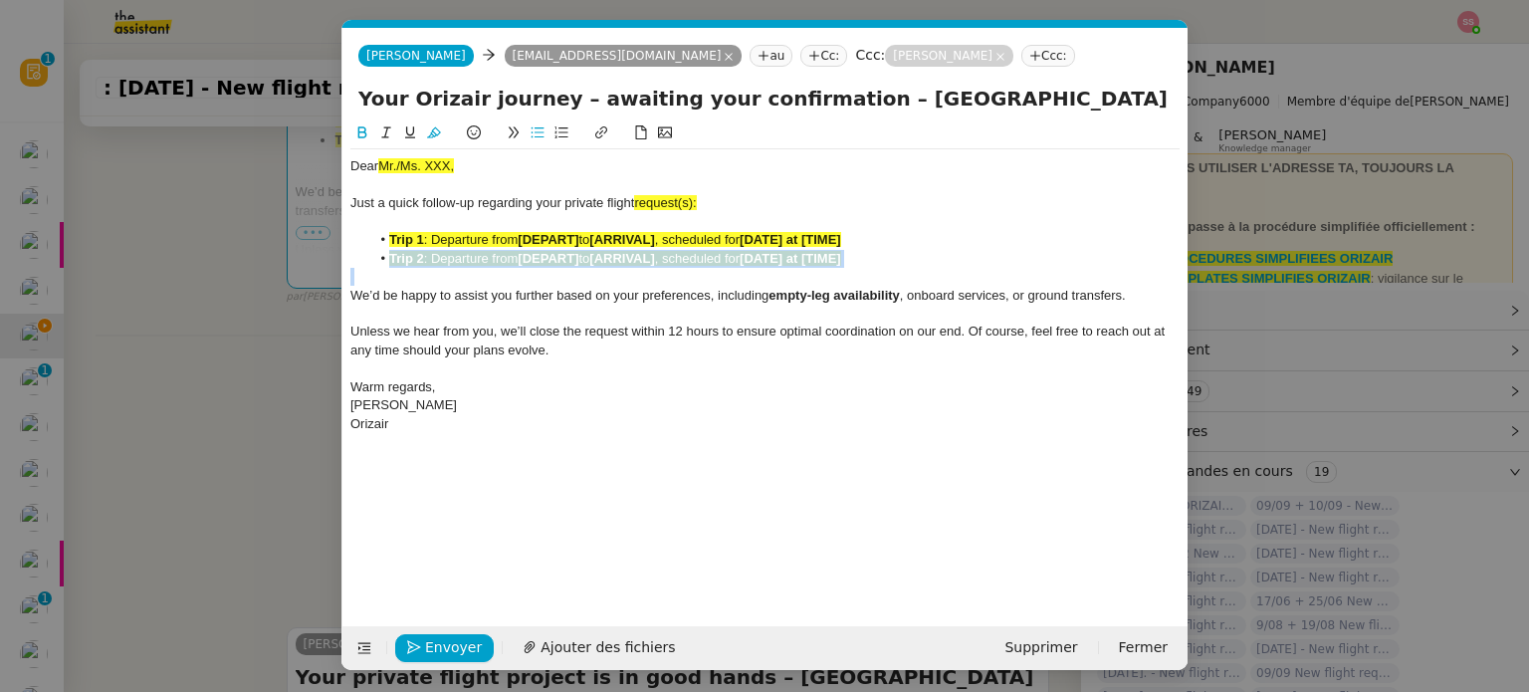
click at [564, 255] on strong "[DEPART]" at bounding box center [548, 258] width 61 height 15
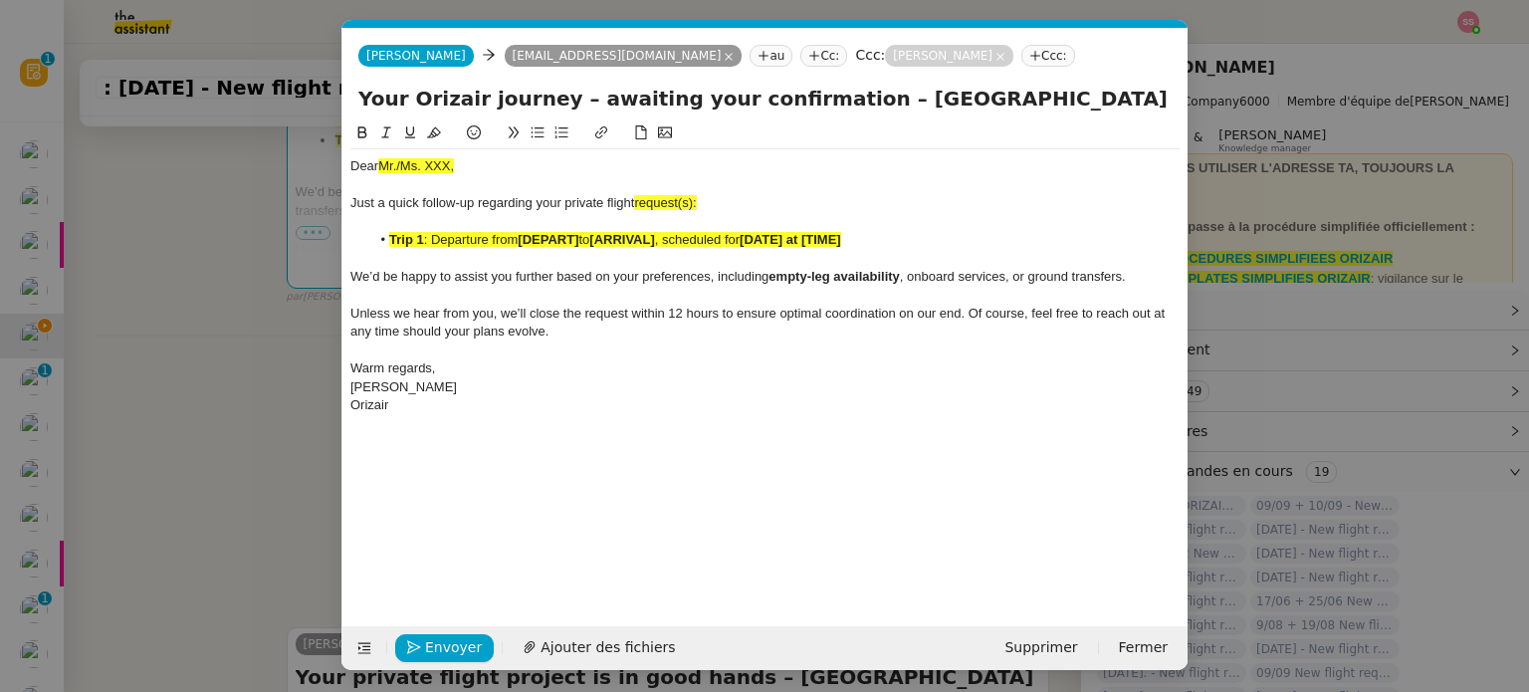
click at [636, 242] on strong "[ARRIVAL]" at bounding box center [621, 239] width 65 height 15
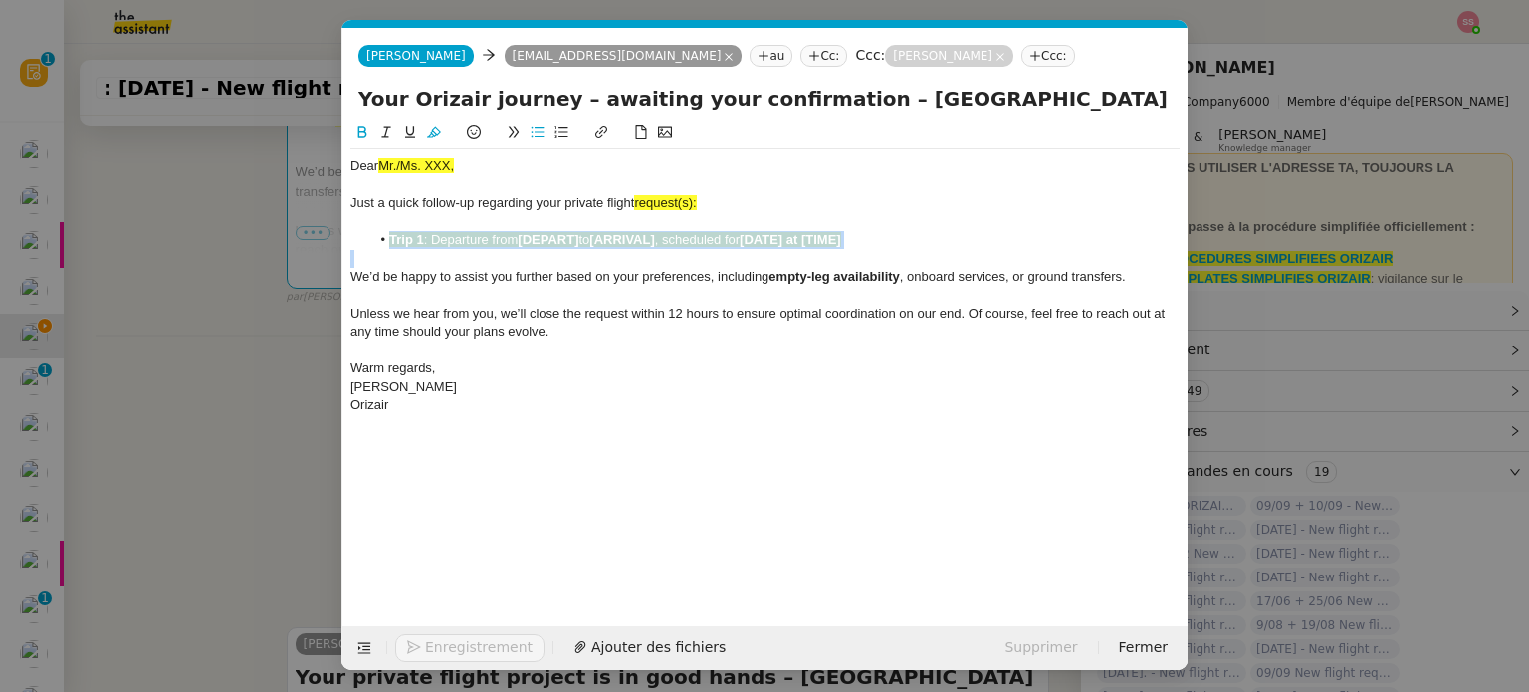
click at [636, 242] on strong "[ARRIVAL]" at bounding box center [621, 239] width 65 height 15
click at [435, 129] on icon at bounding box center [434, 132] width 14 height 14
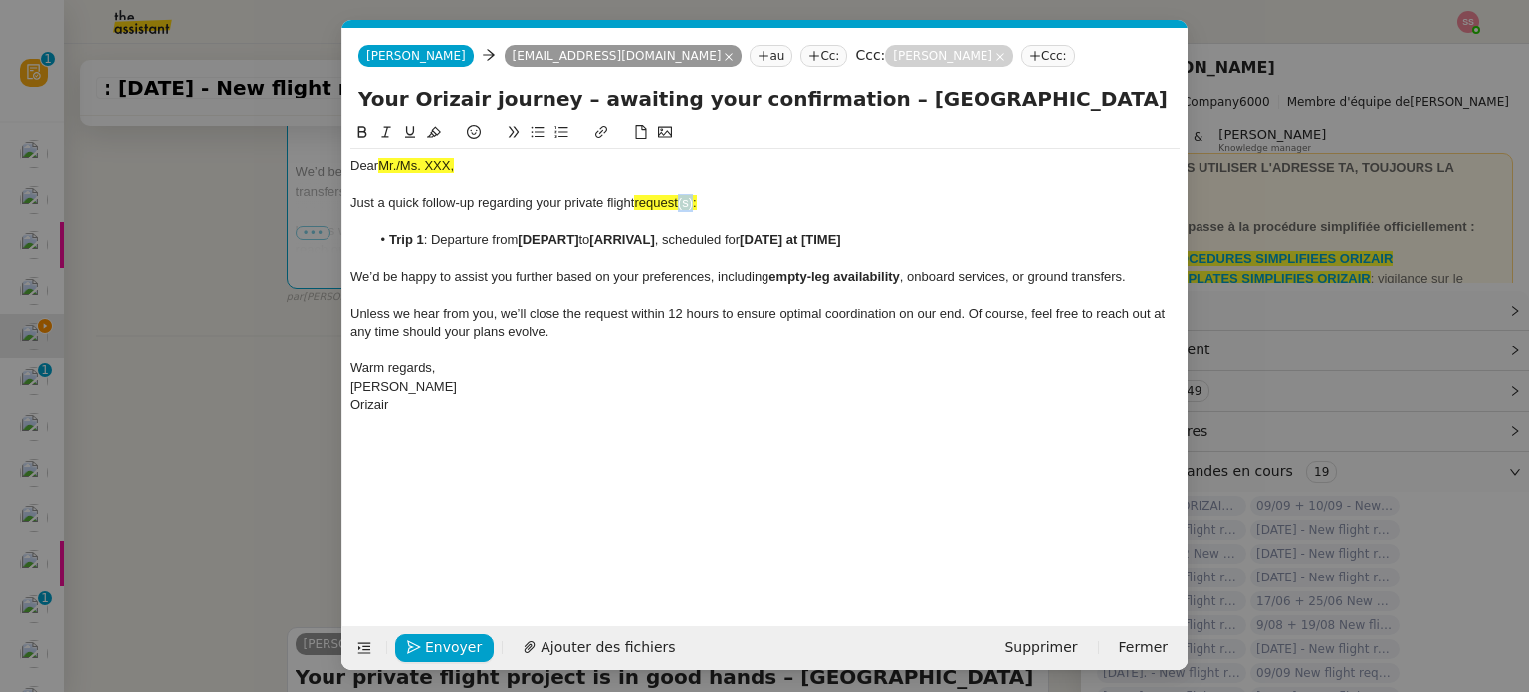
drag, startPoint x: 697, startPoint y: 205, endPoint x: 681, endPoint y: 201, distance: 16.4
click at [681, 201] on span "request(s):" at bounding box center [665, 202] width 62 height 15
drag, startPoint x: 691, startPoint y: 202, endPoint x: 638, endPoint y: 202, distance: 52.7
click at [638, 202] on div "Just a quick follow-up regarding your private flight request:" at bounding box center [764, 203] width 829 height 18
click at [431, 138] on icon at bounding box center [434, 132] width 14 height 11
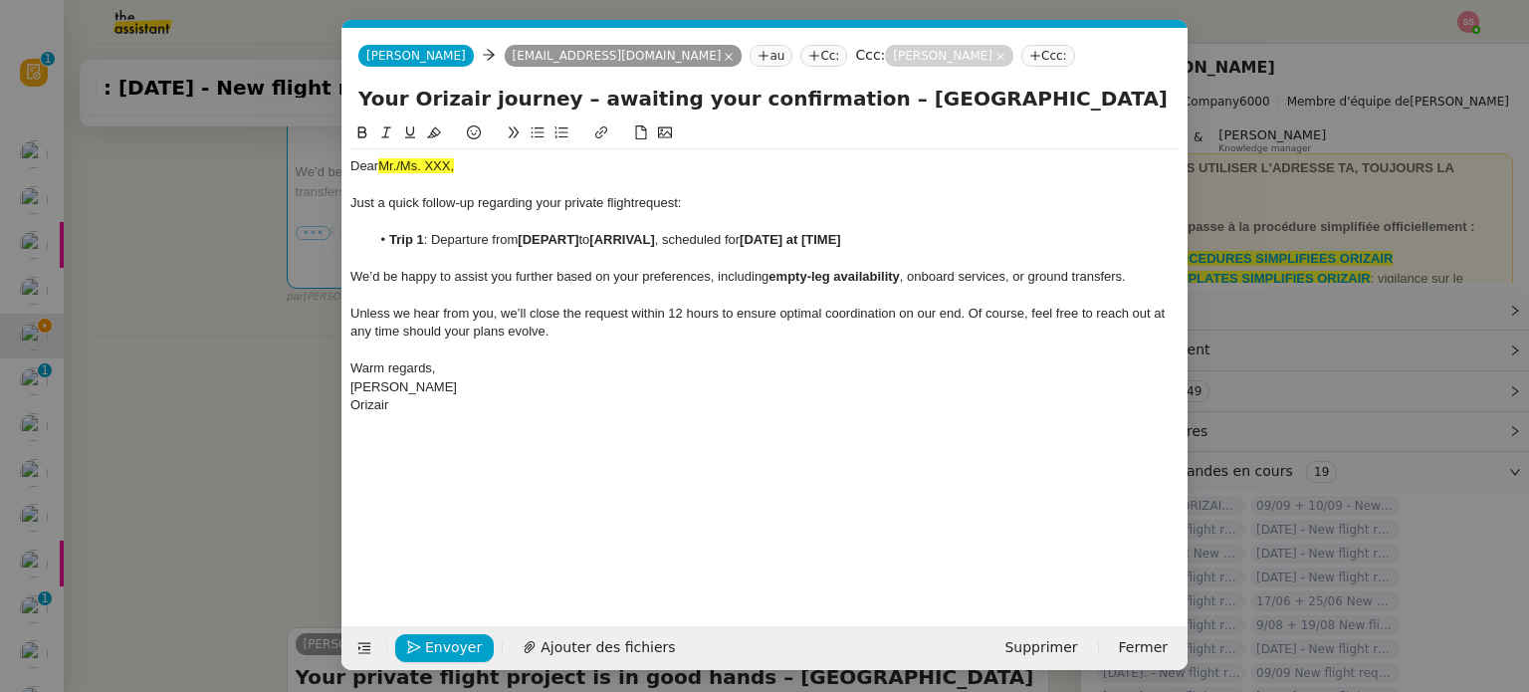
click at [231, 369] on nz-modal-container "Service TA - VOYAGE - PROPOSITION GLOBALE A utiliser dans le cadre de propositi…" at bounding box center [764, 346] width 1529 height 692
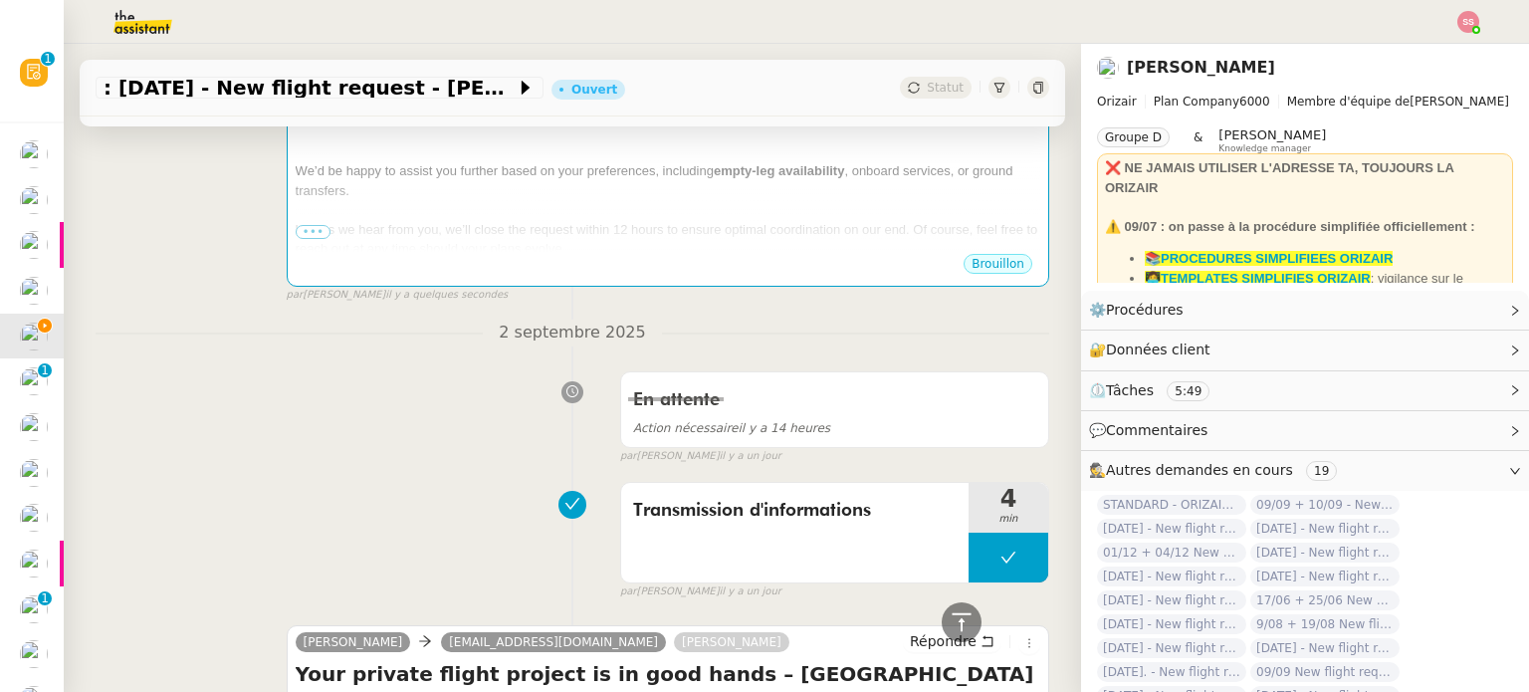
scroll to position [1008, 0]
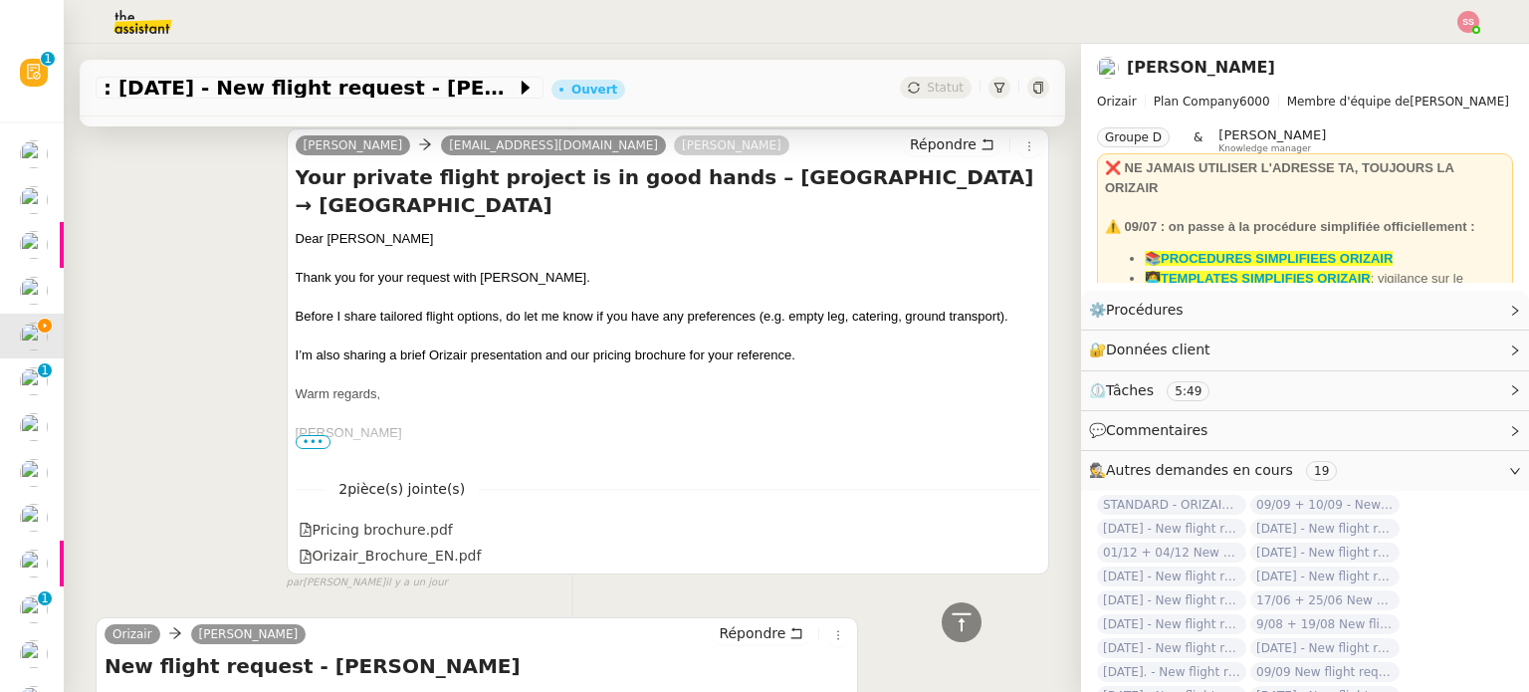
click at [341, 233] on div "Dear [PERSON_NAME]" at bounding box center [668, 239] width 744 height 20
click at [345, 245] on div "Dear [PERSON_NAME]" at bounding box center [668, 239] width 744 height 20
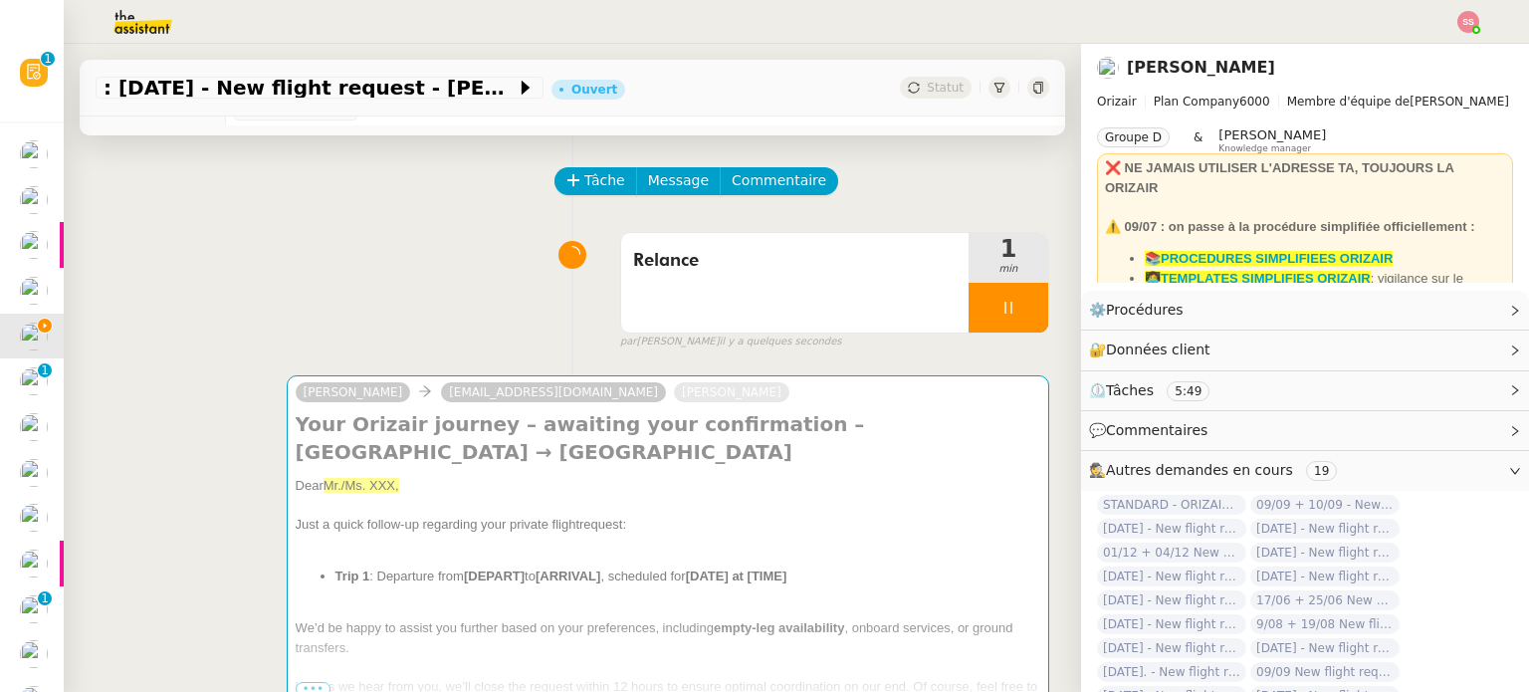
scroll to position [0, 0]
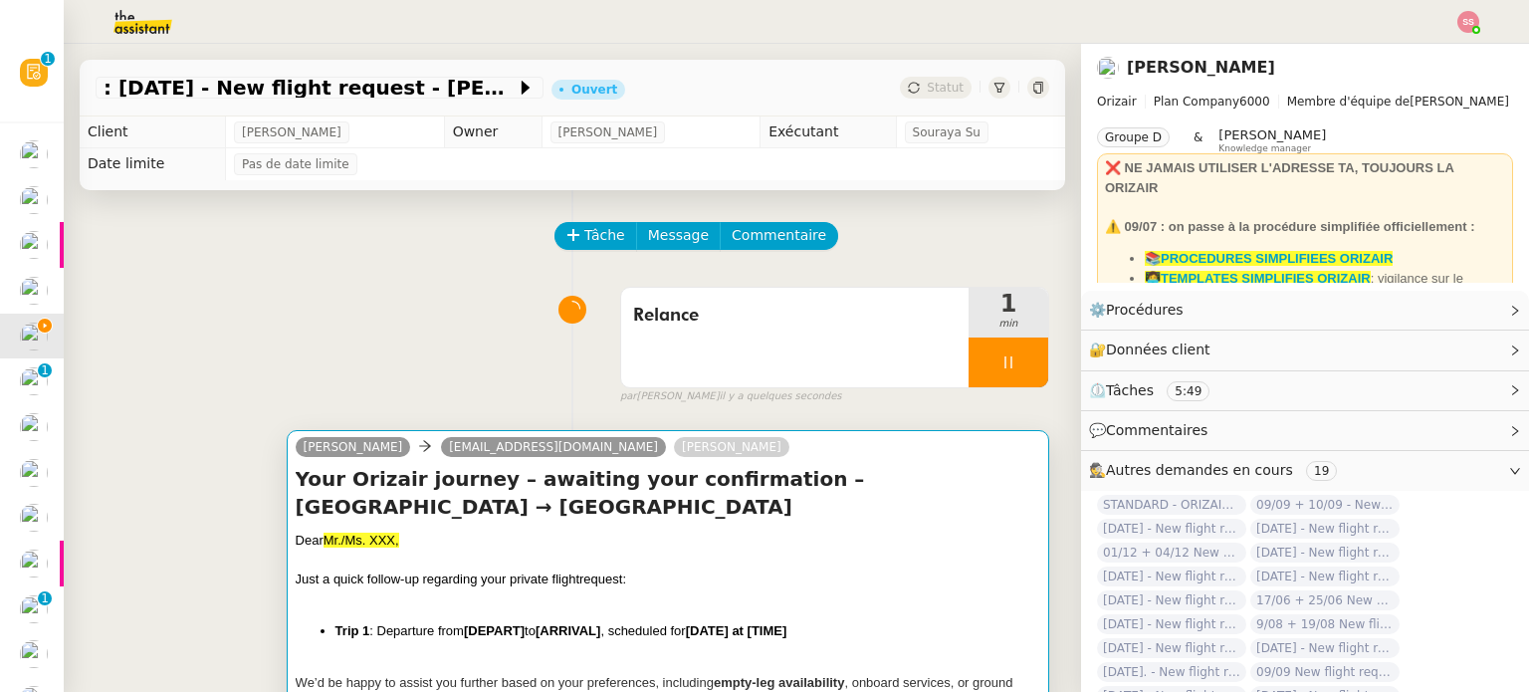
click at [382, 520] on h4 "Your Orizair journey – awaiting your confirmation – Cork Airport → London Luton…" at bounding box center [668, 493] width 744 height 56
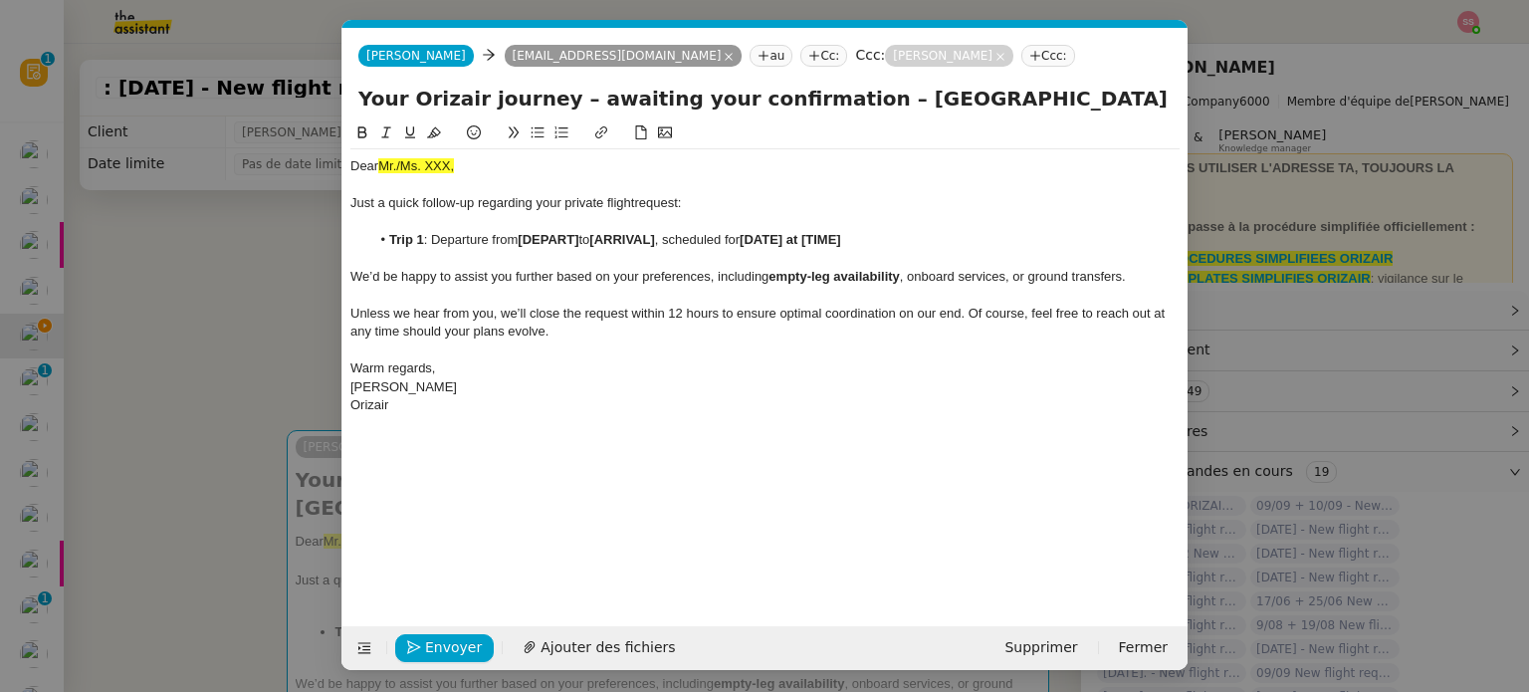
scroll to position [0, 42]
drag, startPoint x: 462, startPoint y: 158, endPoint x: 348, endPoint y: 160, distance: 113.5
click at [348, 160] on nz-spin "Dear Mr./Ms. XXX, Just a quick follow-up regarding your private flight request:…" at bounding box center [764, 362] width 845 height 482
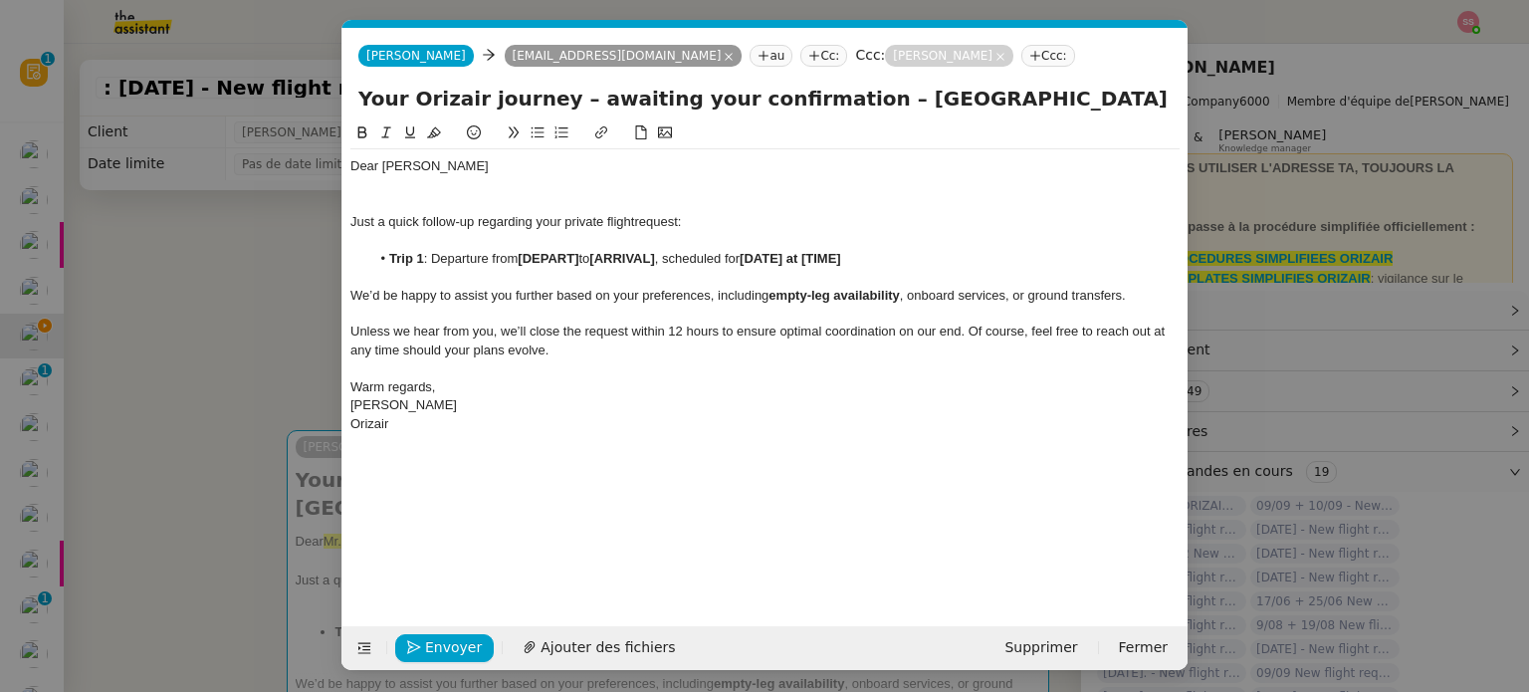
scroll to position [0, 0]
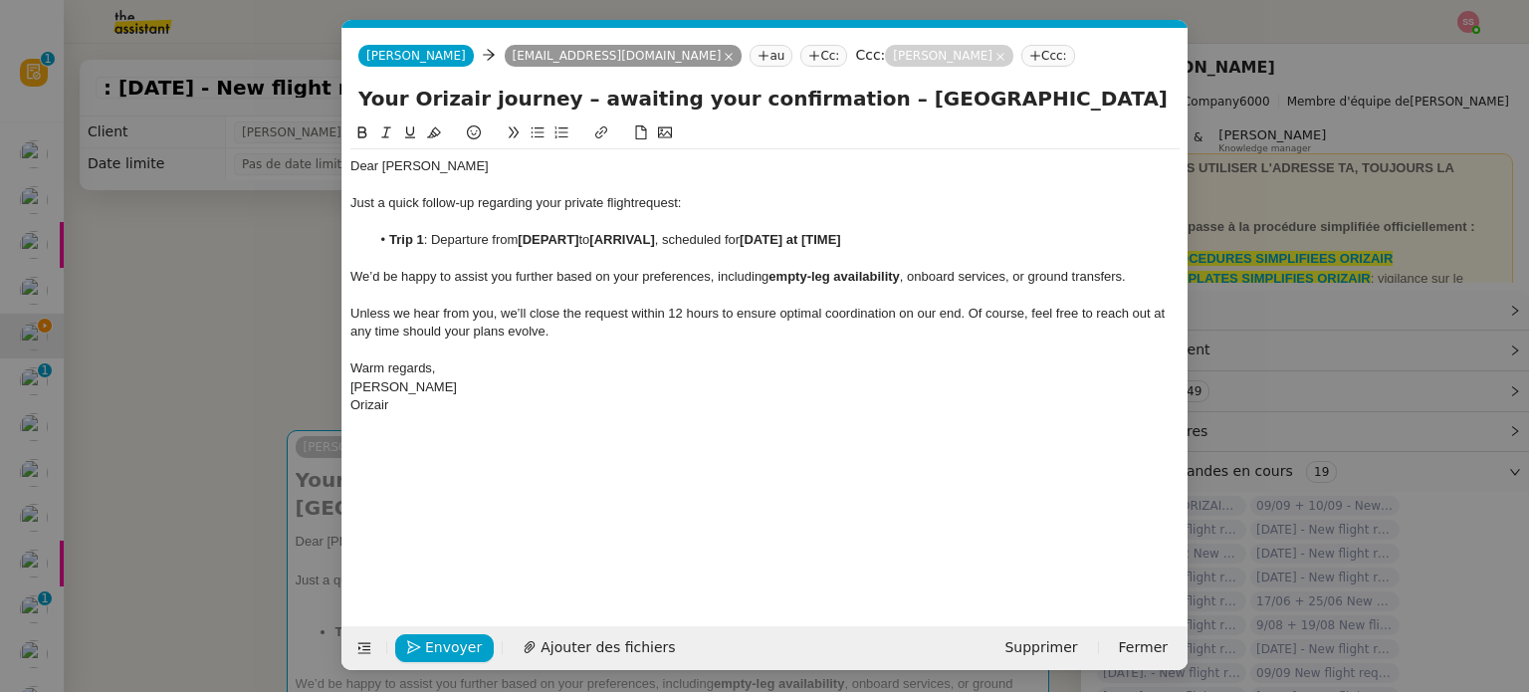
click at [259, 350] on nz-modal-container "Service TA - VOYAGE - PROPOSITION GLOBALE A utiliser dans le cadre de propositi…" at bounding box center [764, 346] width 1529 height 692
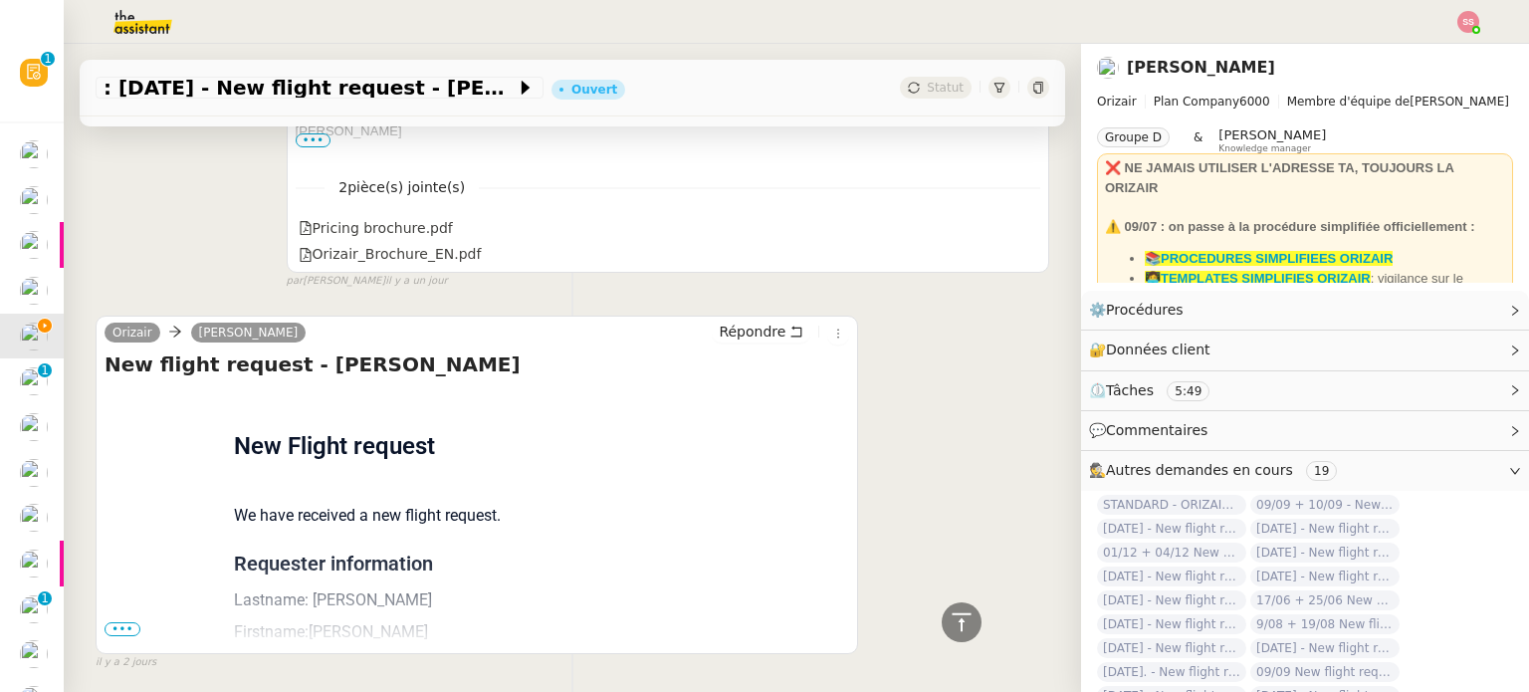
scroll to position [1397, 0]
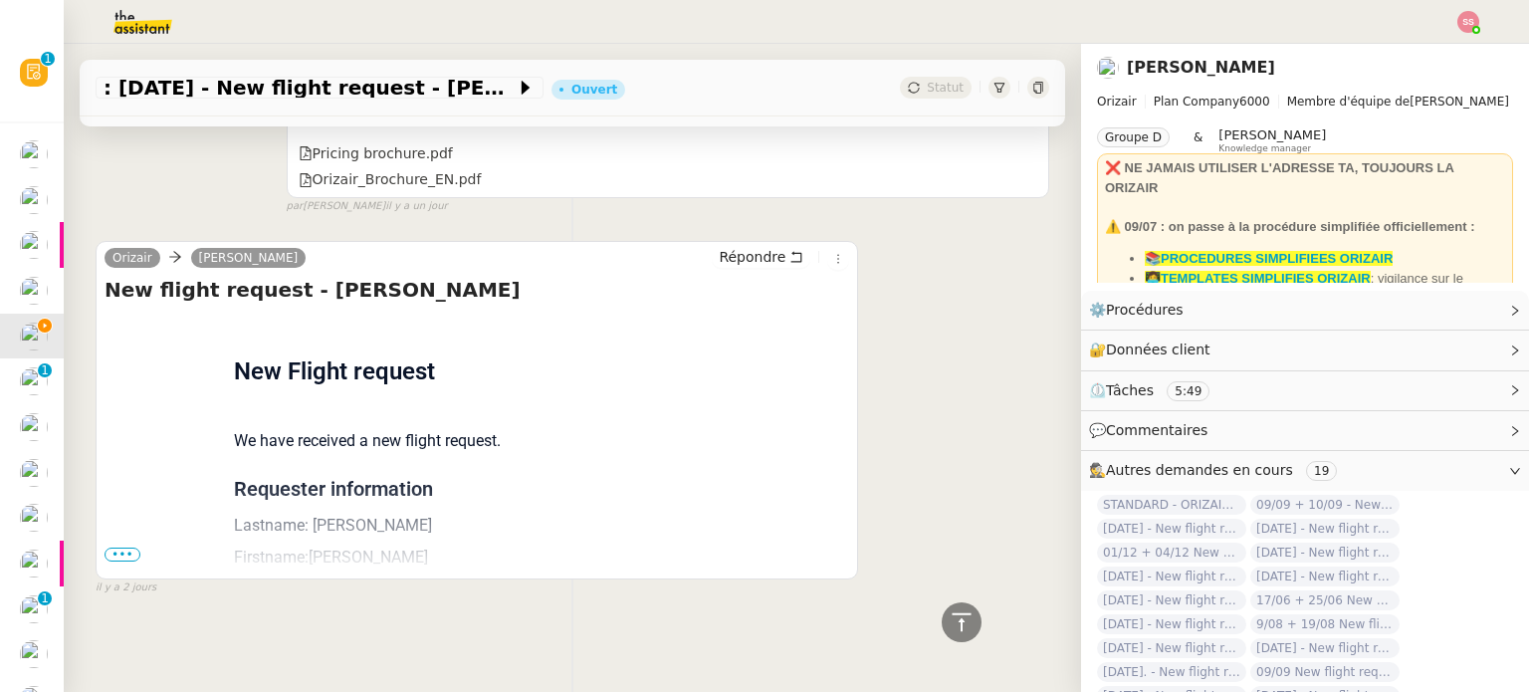
click at [127, 547] on span "•••" at bounding box center [122, 554] width 36 height 14
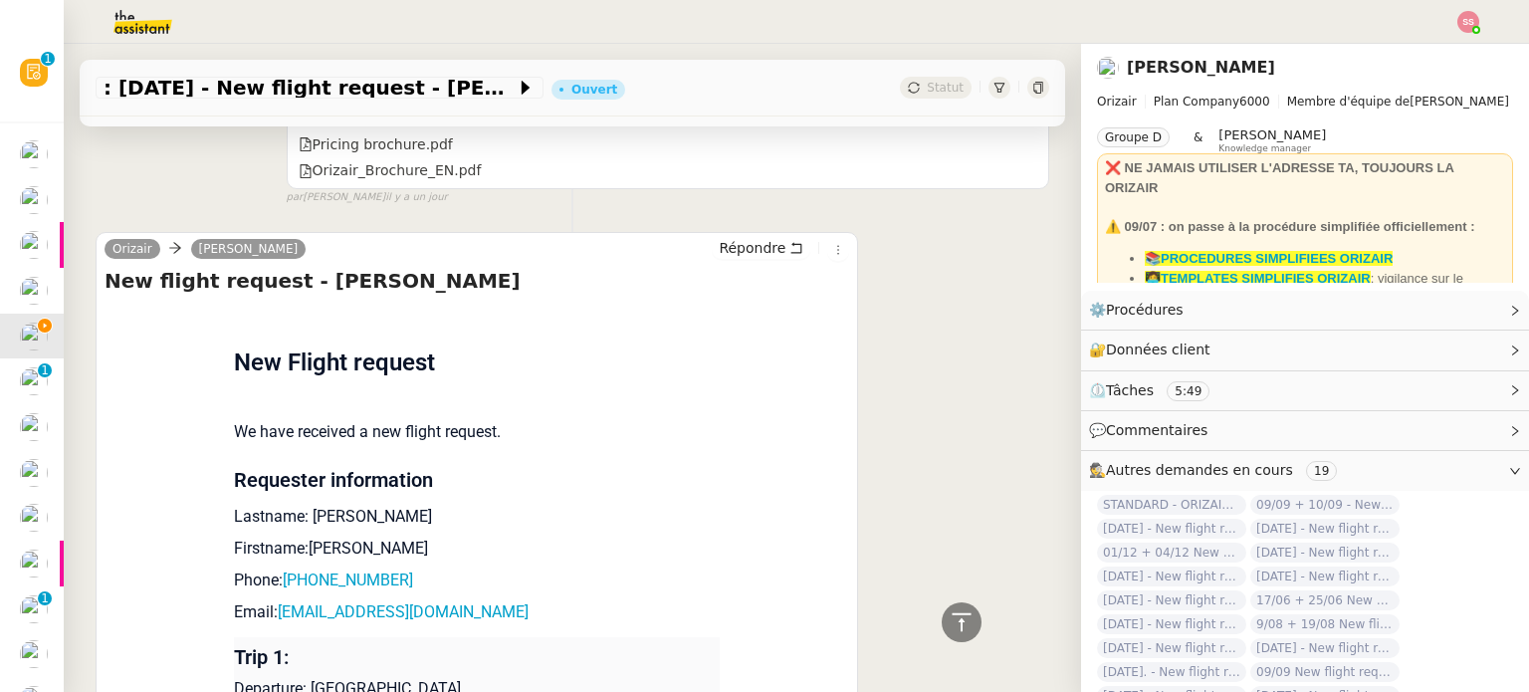
scroll to position [1791, 0]
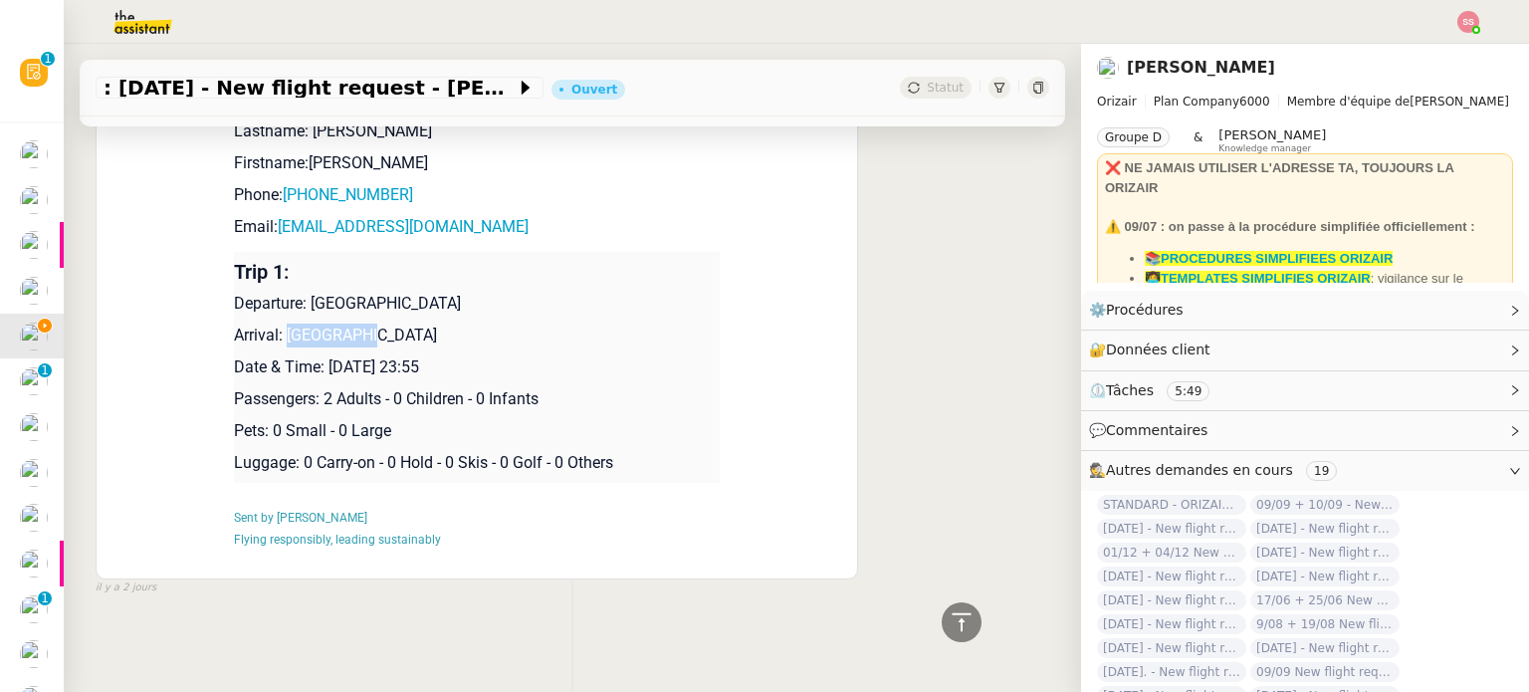
drag, startPoint x: 279, startPoint y: 323, endPoint x: 359, endPoint y: 315, distance: 81.0
click at [359, 323] on p "Arrival: [GEOGRAPHIC_DATA]" at bounding box center [477, 335] width 486 height 24
drag, startPoint x: 304, startPoint y: 292, endPoint x: 390, endPoint y: 297, distance: 86.7
click at [390, 297] on p "Departure: [GEOGRAPHIC_DATA]" at bounding box center [477, 304] width 486 height 24
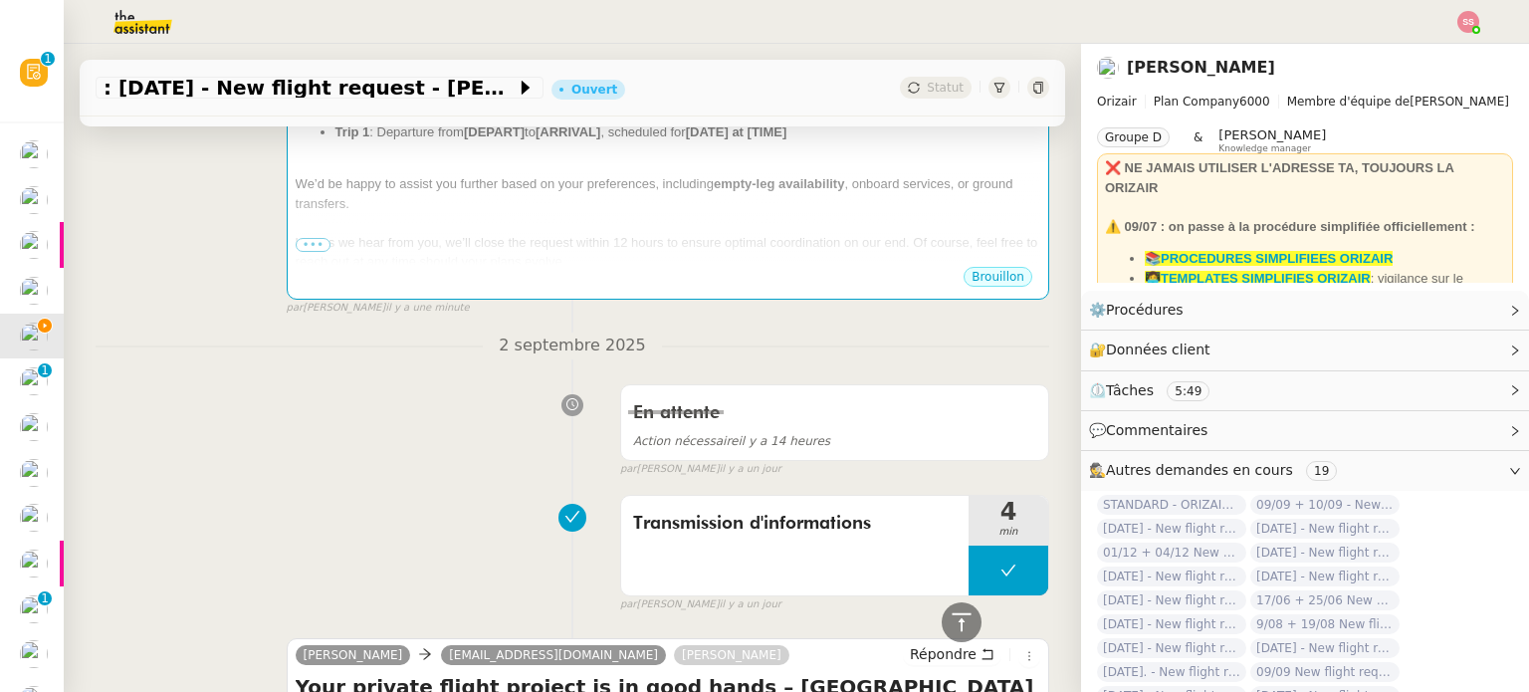
scroll to position [398, 0]
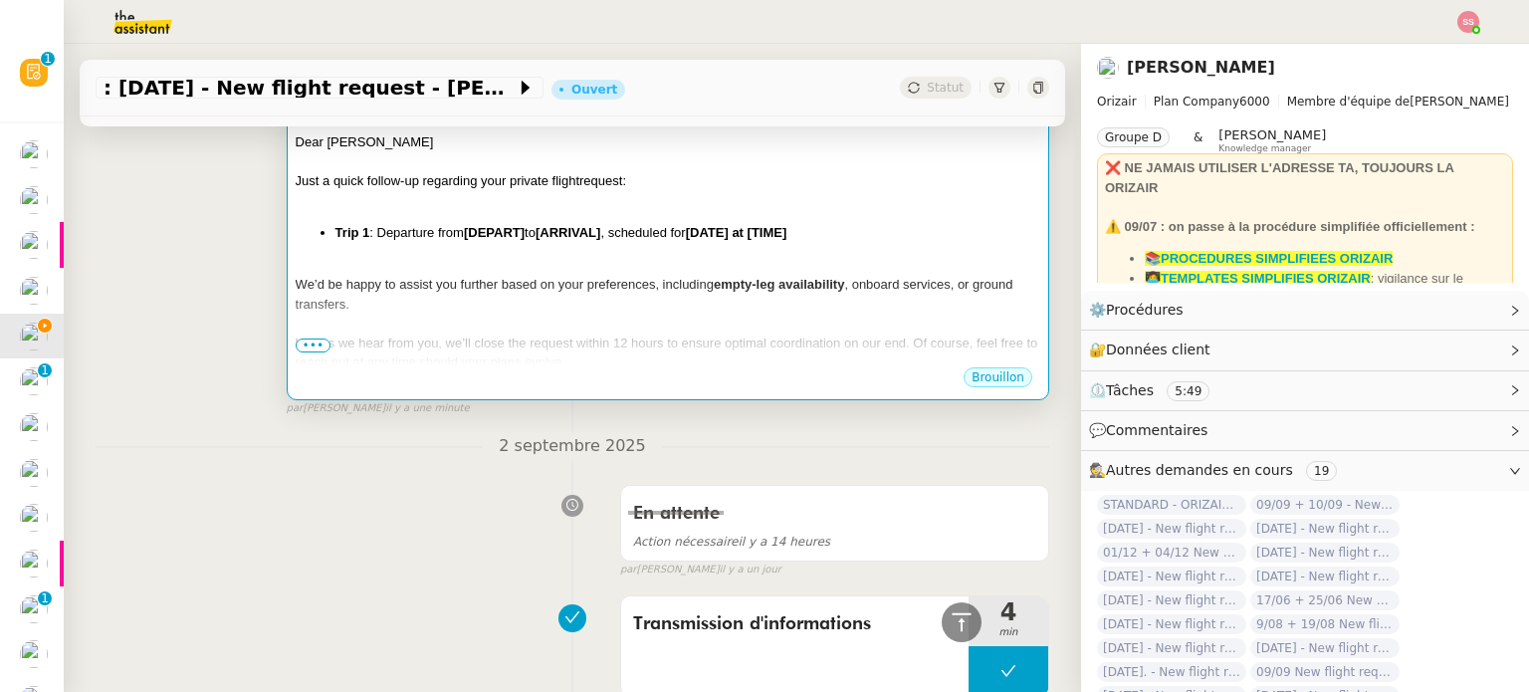
click at [548, 259] on div at bounding box center [668, 266] width 744 height 20
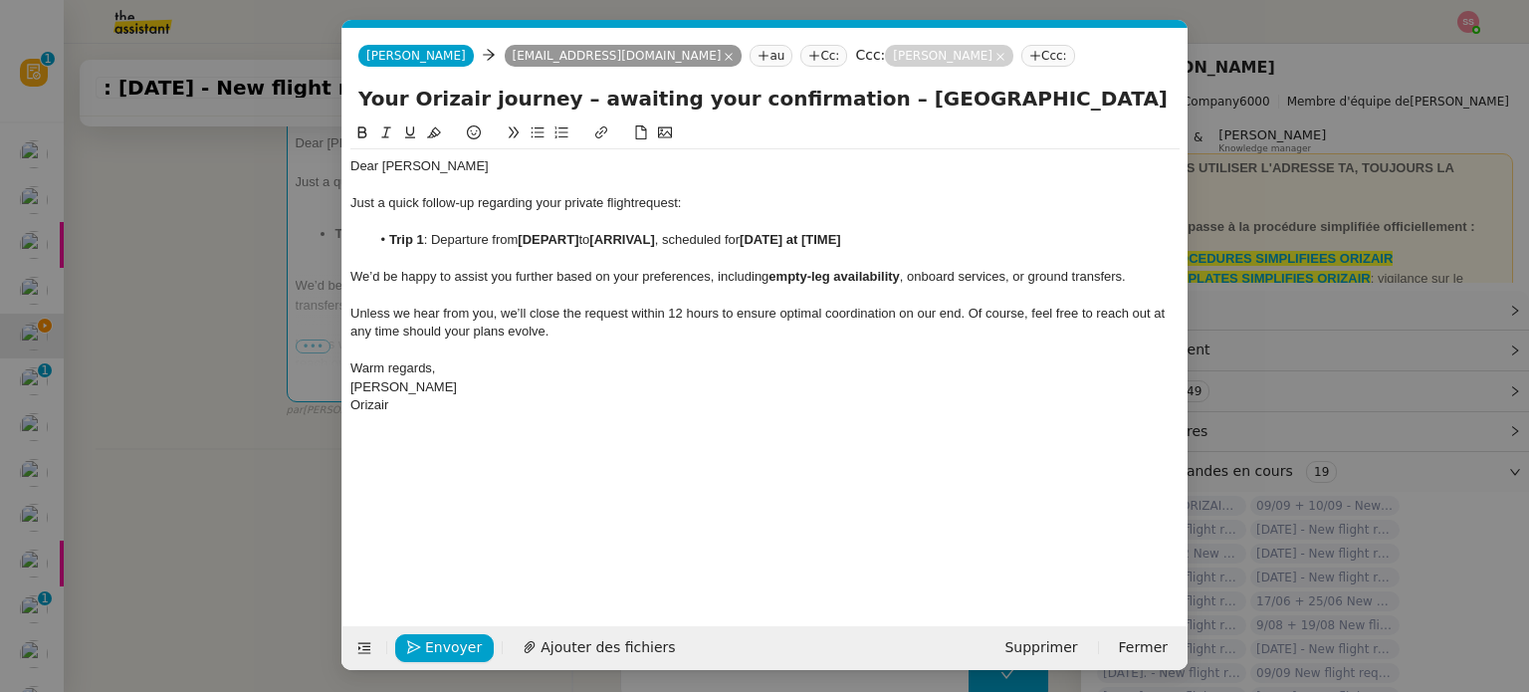
scroll to position [0, 42]
drag, startPoint x: 581, startPoint y: 242, endPoint x: 519, endPoint y: 239, distance: 61.8
click at [519, 239] on li "Trip 1 : Departure from [DEPART] to [ARRIVAL] , scheduled for [DATE] at [TIME]" at bounding box center [775, 240] width 810 height 18
click at [277, 389] on nz-modal-container "Service TA - VOYAGE - PROPOSITION GLOBALE A utiliser dans le cadre de propositi…" at bounding box center [764, 346] width 1529 height 692
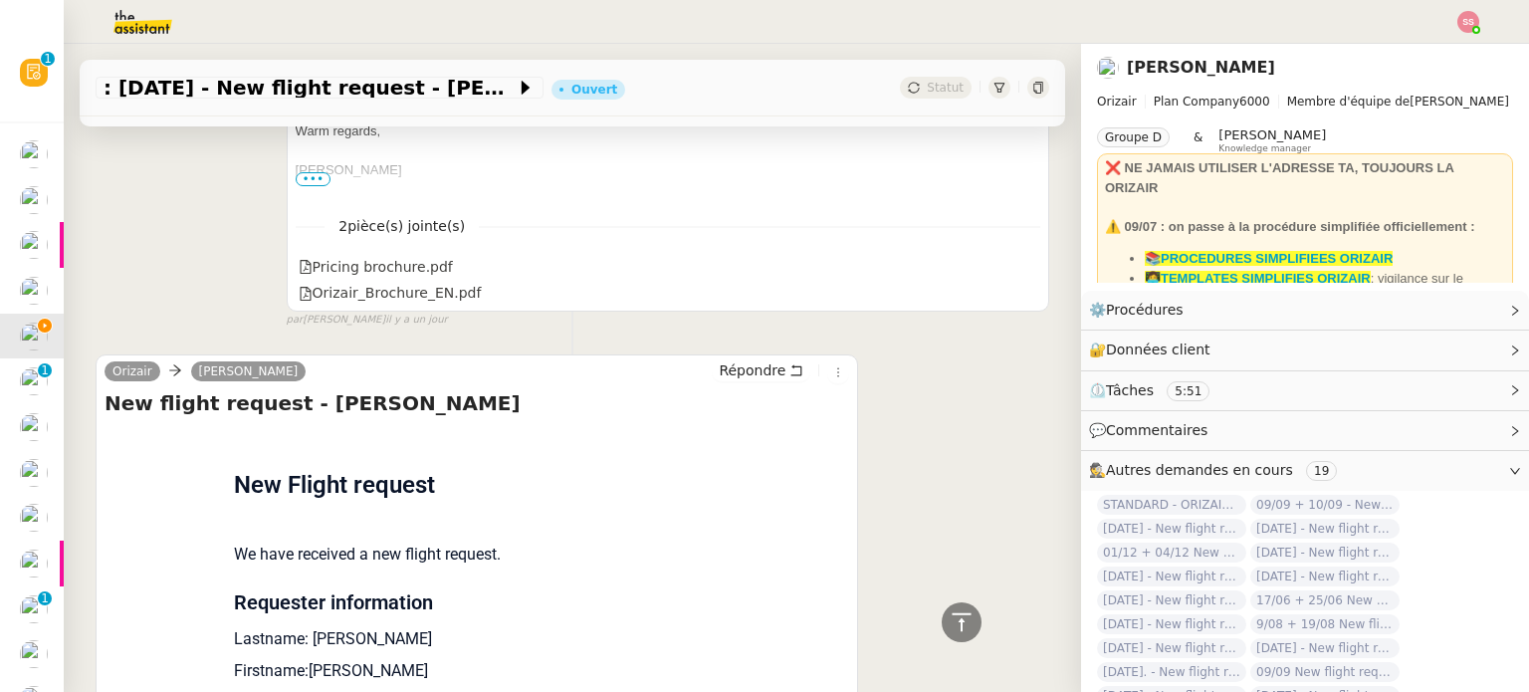
scroll to position [1493, 0]
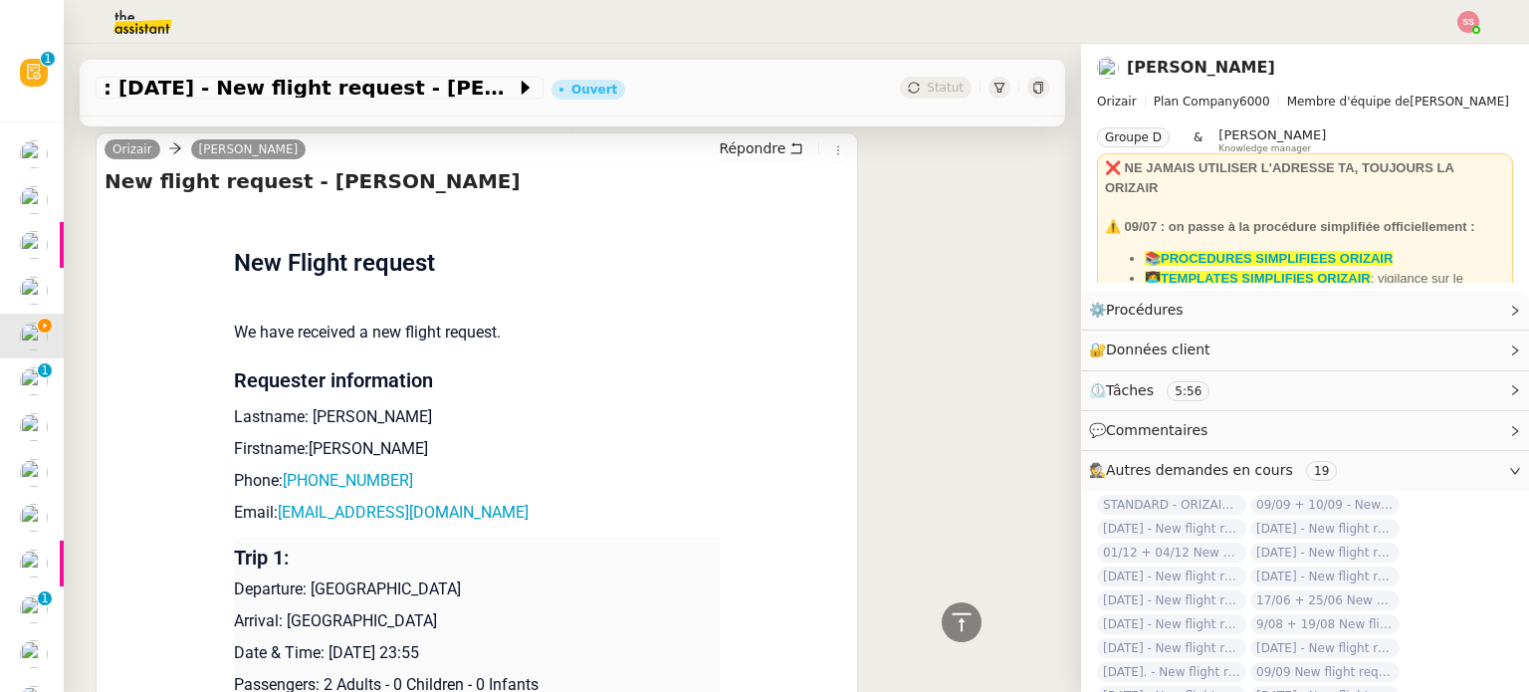
drag, startPoint x: 277, startPoint y: 624, endPoint x: 448, endPoint y: 622, distance: 171.2
click at [448, 622] on p "Arrival: [GEOGRAPHIC_DATA]" at bounding box center [477, 621] width 486 height 24
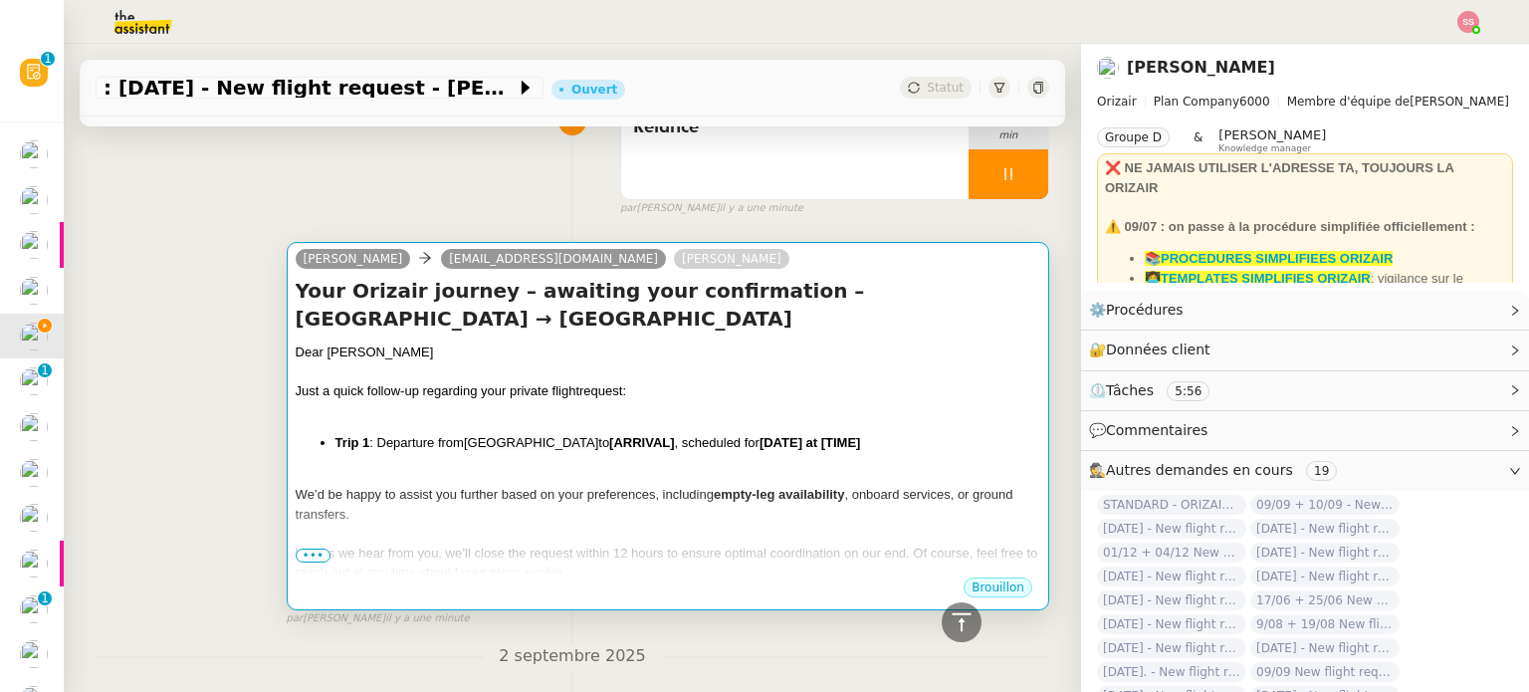
scroll to position [0, 0]
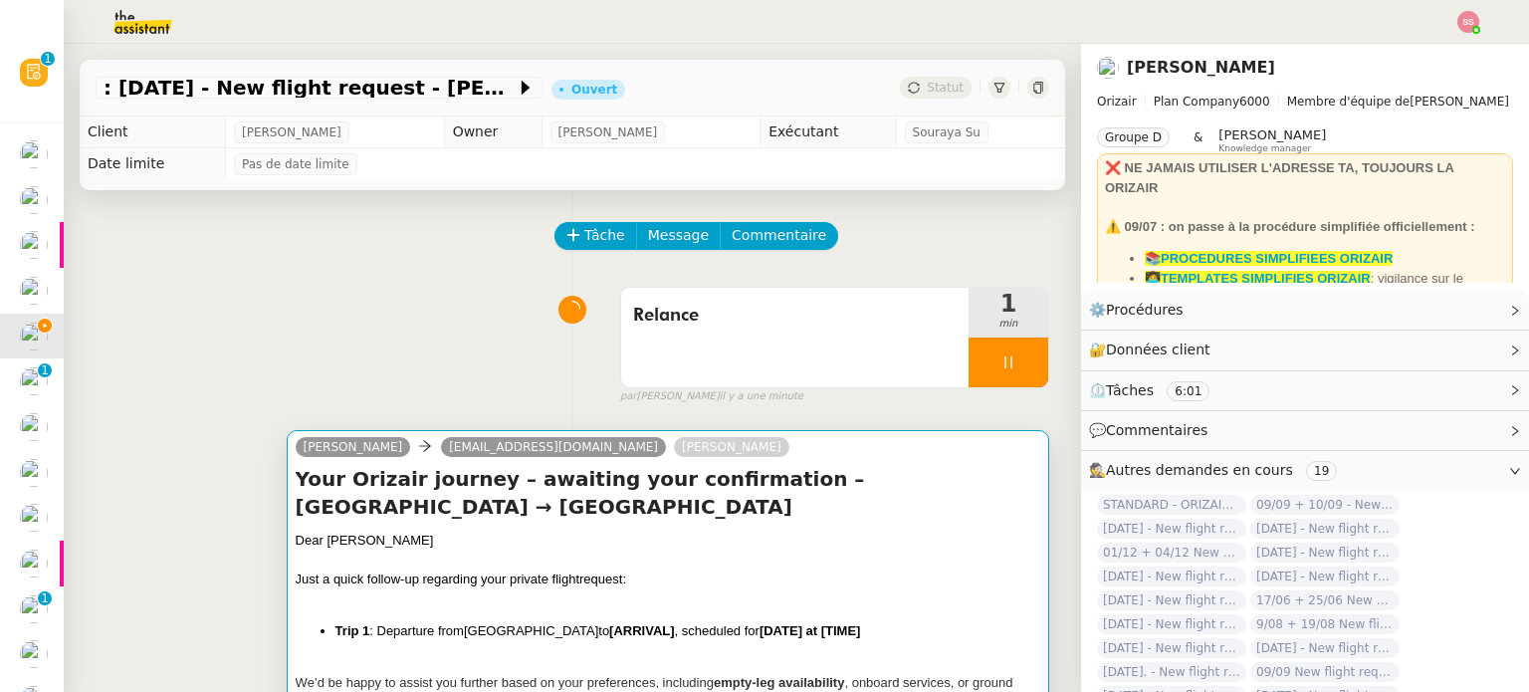
click at [623, 532] on div "Dear [PERSON_NAME]" at bounding box center [668, 540] width 744 height 20
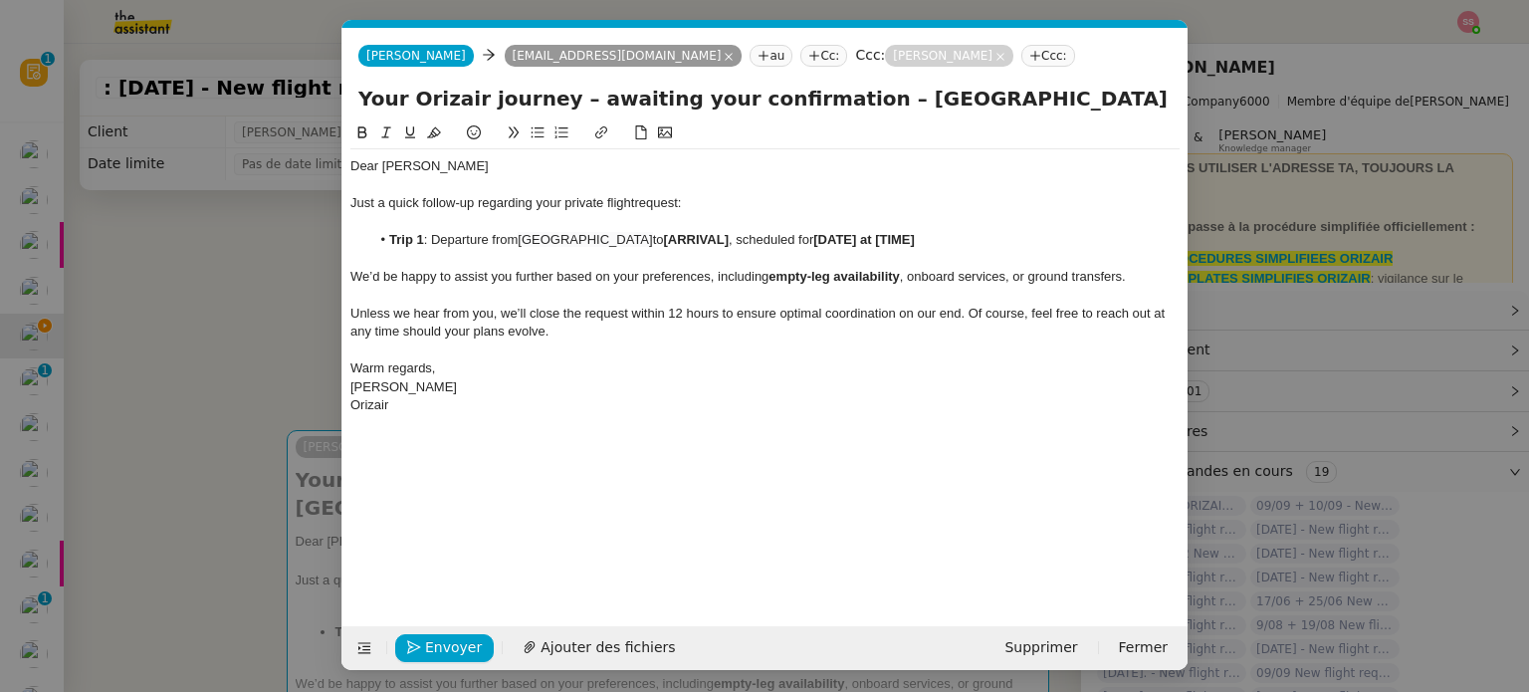
scroll to position [0, 42]
drag, startPoint x: 672, startPoint y: 243, endPoint x: 609, endPoint y: 236, distance: 63.1
click at [664, 236] on strong "[ARRIVAL]" at bounding box center [696, 239] width 65 height 15
click at [190, 420] on nz-modal-container "Service TA - VOYAGE - PROPOSITION GLOBALE A utiliser dans le cadre de propositi…" at bounding box center [764, 346] width 1529 height 692
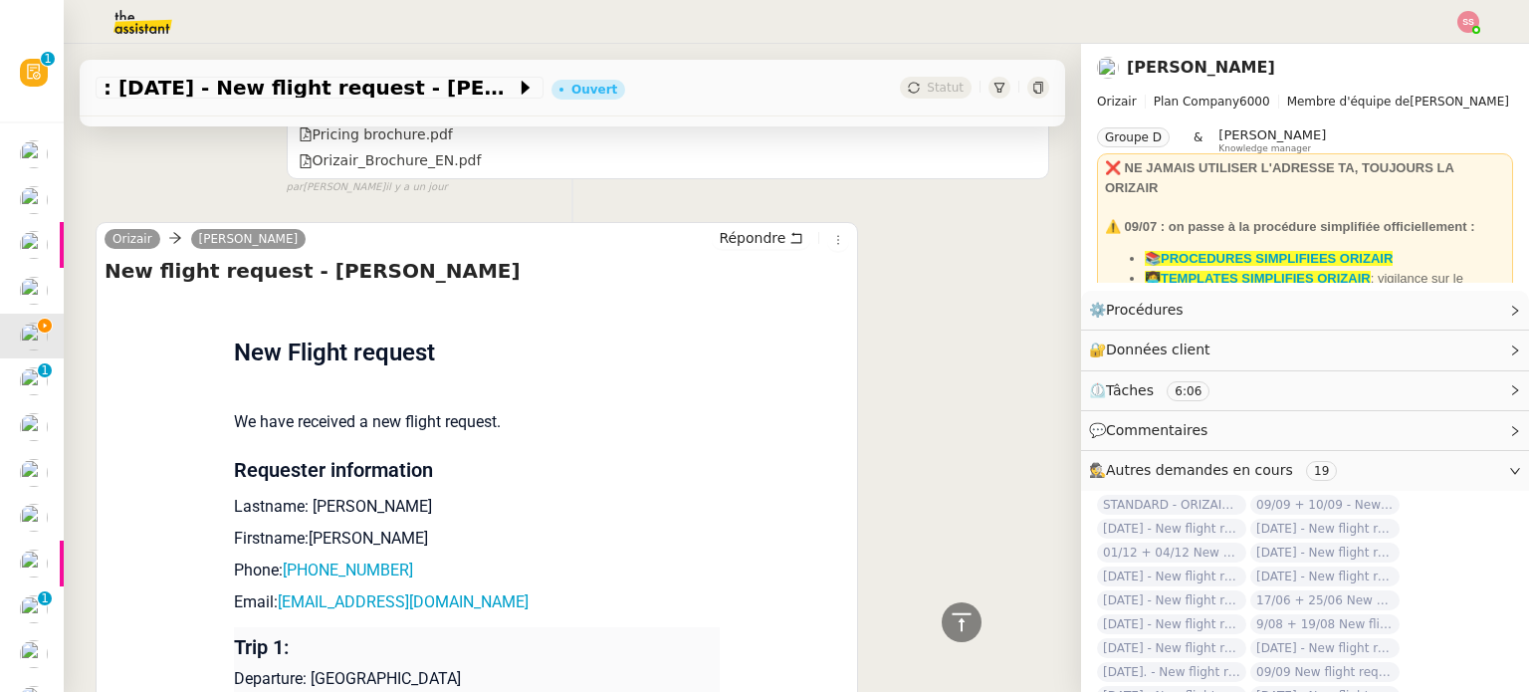
scroll to position [1692, 0]
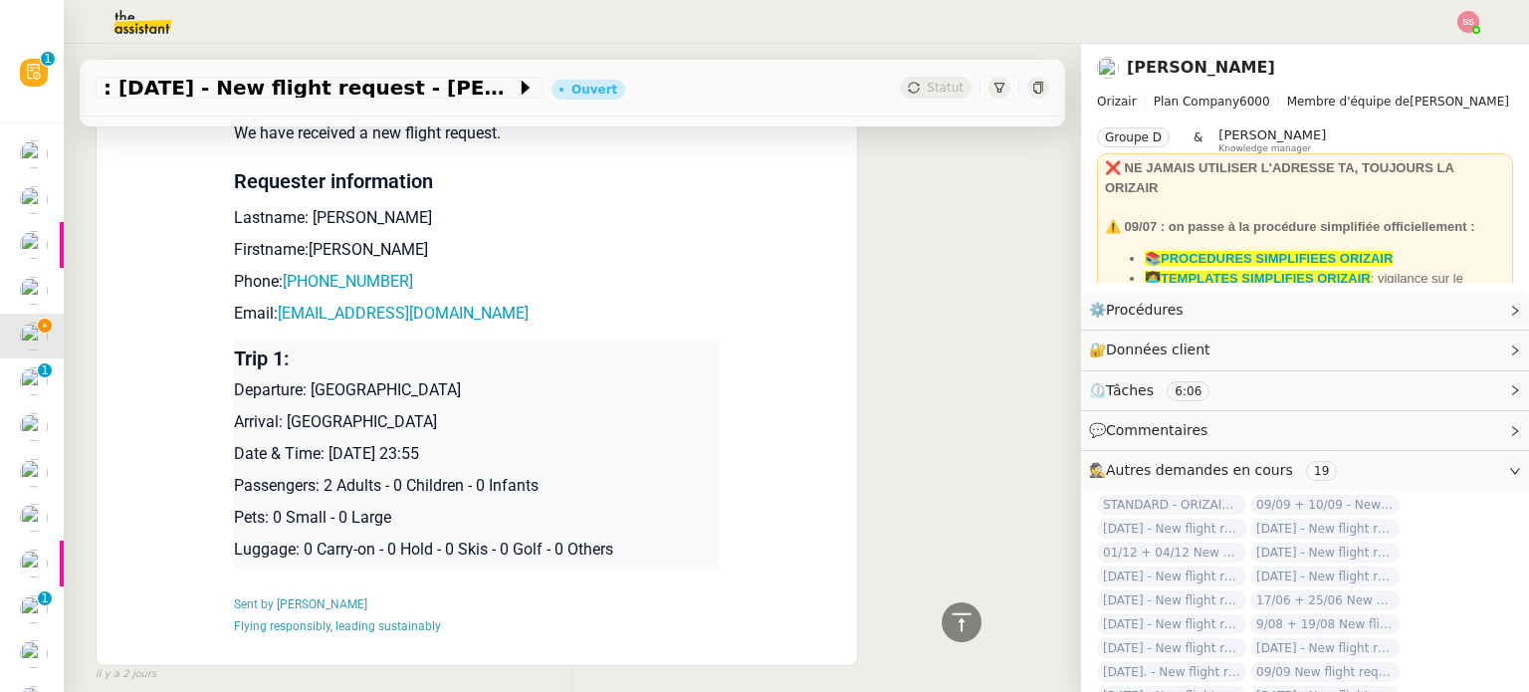
drag, startPoint x: 320, startPoint y: 455, endPoint x: 516, endPoint y: 453, distance: 195.1
click at [516, 453] on p "Date & Time: [DATE] 23:55" at bounding box center [477, 454] width 486 height 24
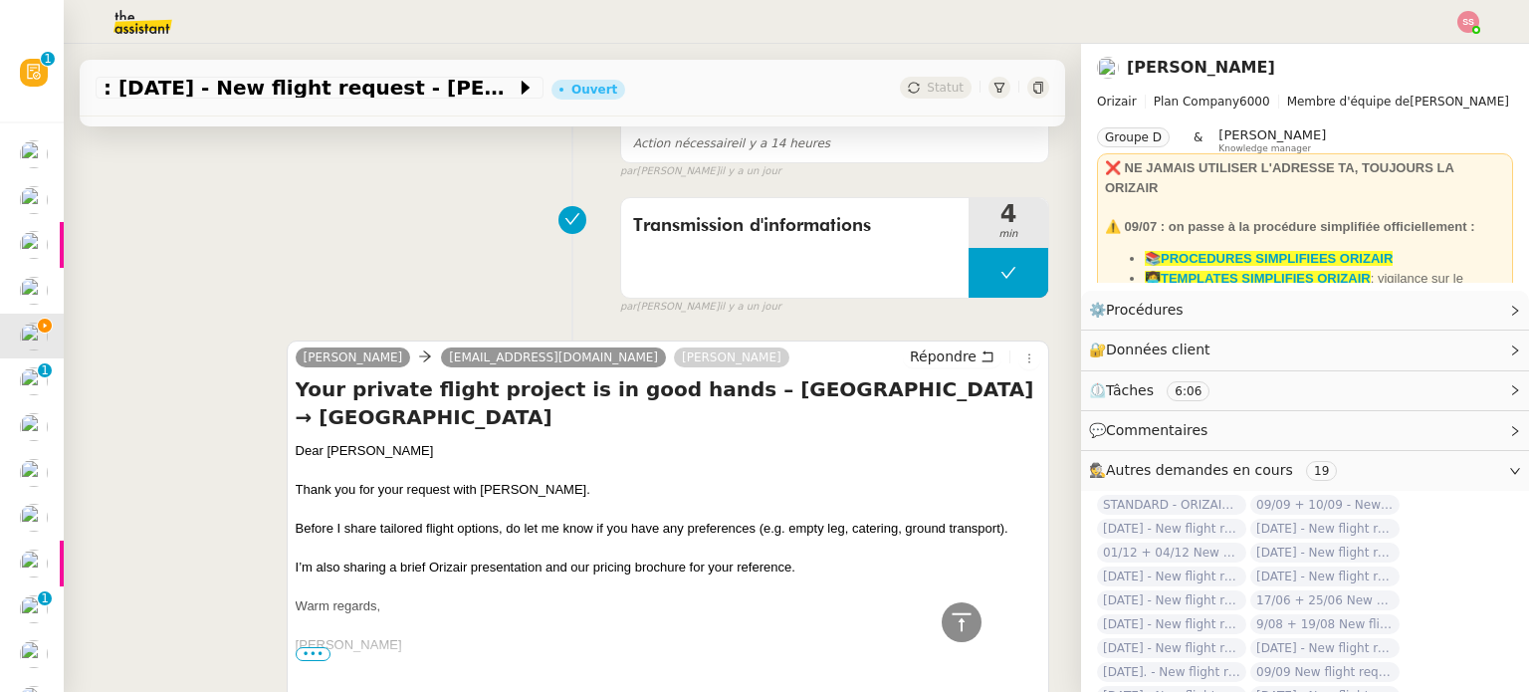
scroll to position [398, 0]
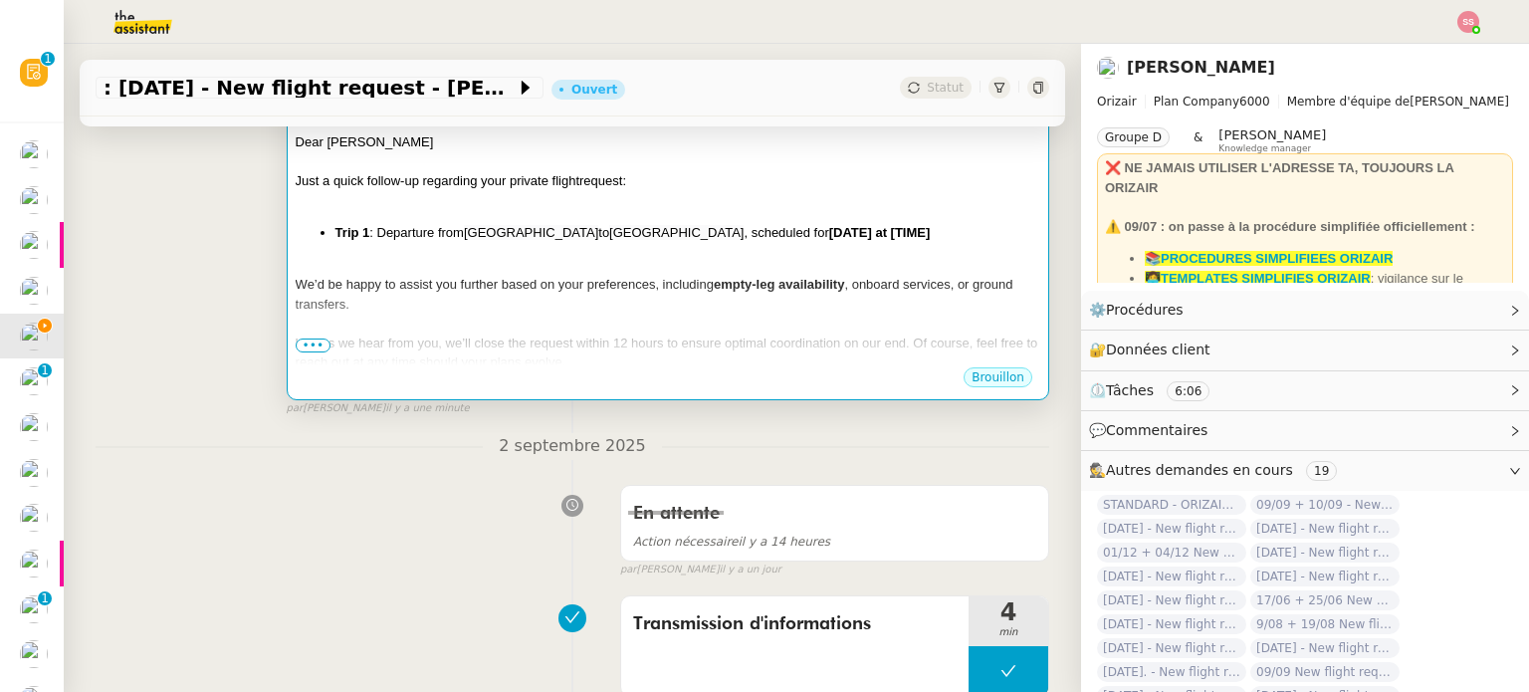
click at [832, 234] on strong "[DATE] at [TIME]" at bounding box center [880, 232] width 102 height 15
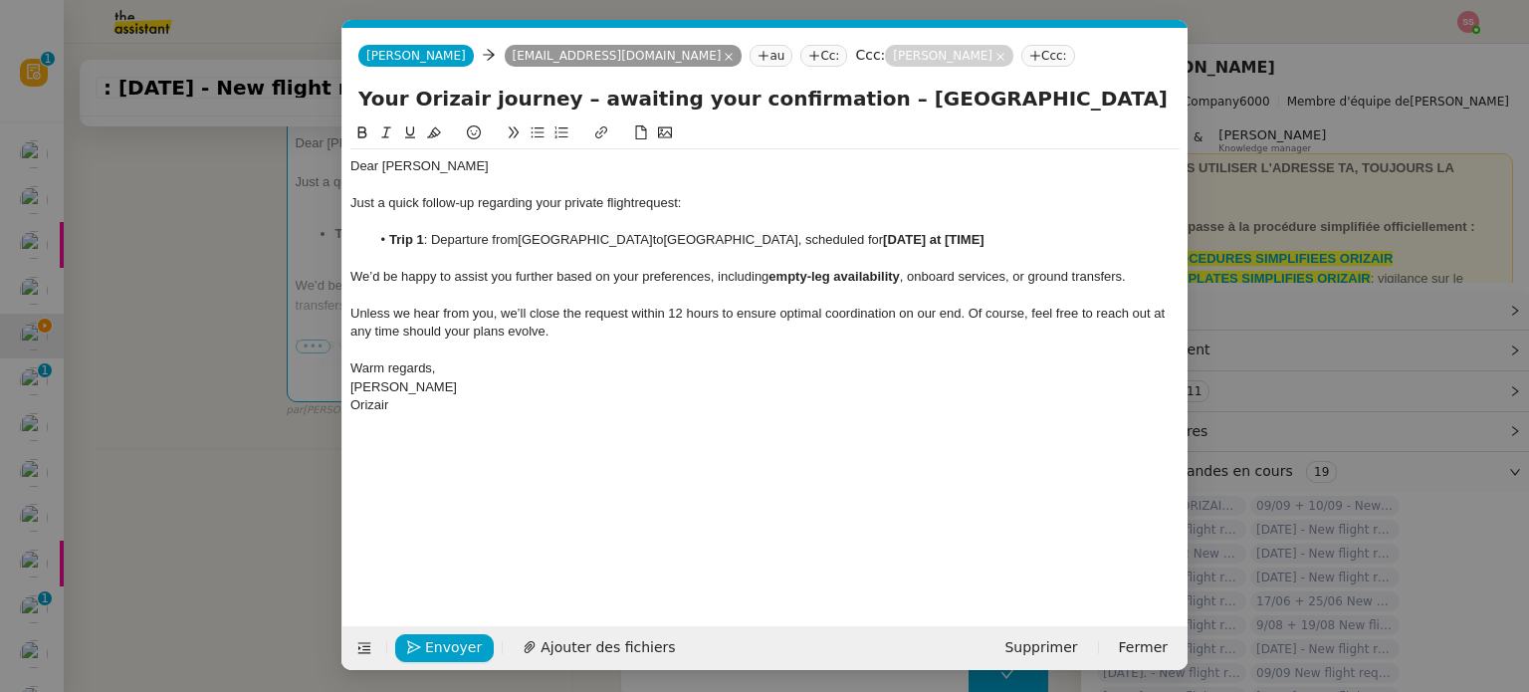
scroll to position [0, 42]
drag, startPoint x: 920, startPoint y: 235, endPoint x: 817, endPoint y: 236, distance: 102.5
click at [817, 236] on li "Trip 1 : Departure from Cork Airport to London Luton Airport , scheduled for [D…" at bounding box center [775, 240] width 810 height 18
click at [458, 645] on span "Envoyer" at bounding box center [453, 647] width 57 height 23
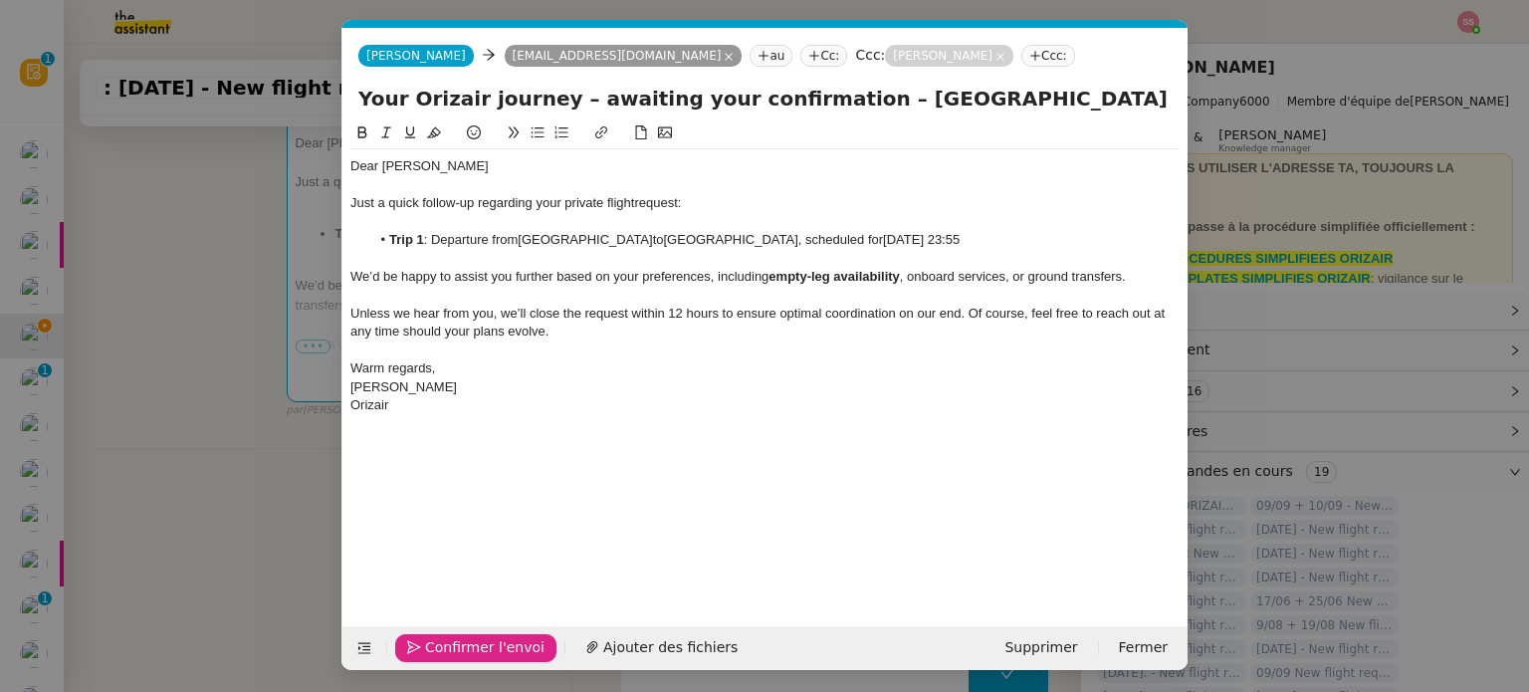
click at [458, 645] on span "Confirmer l'envoi" at bounding box center [484, 647] width 119 height 23
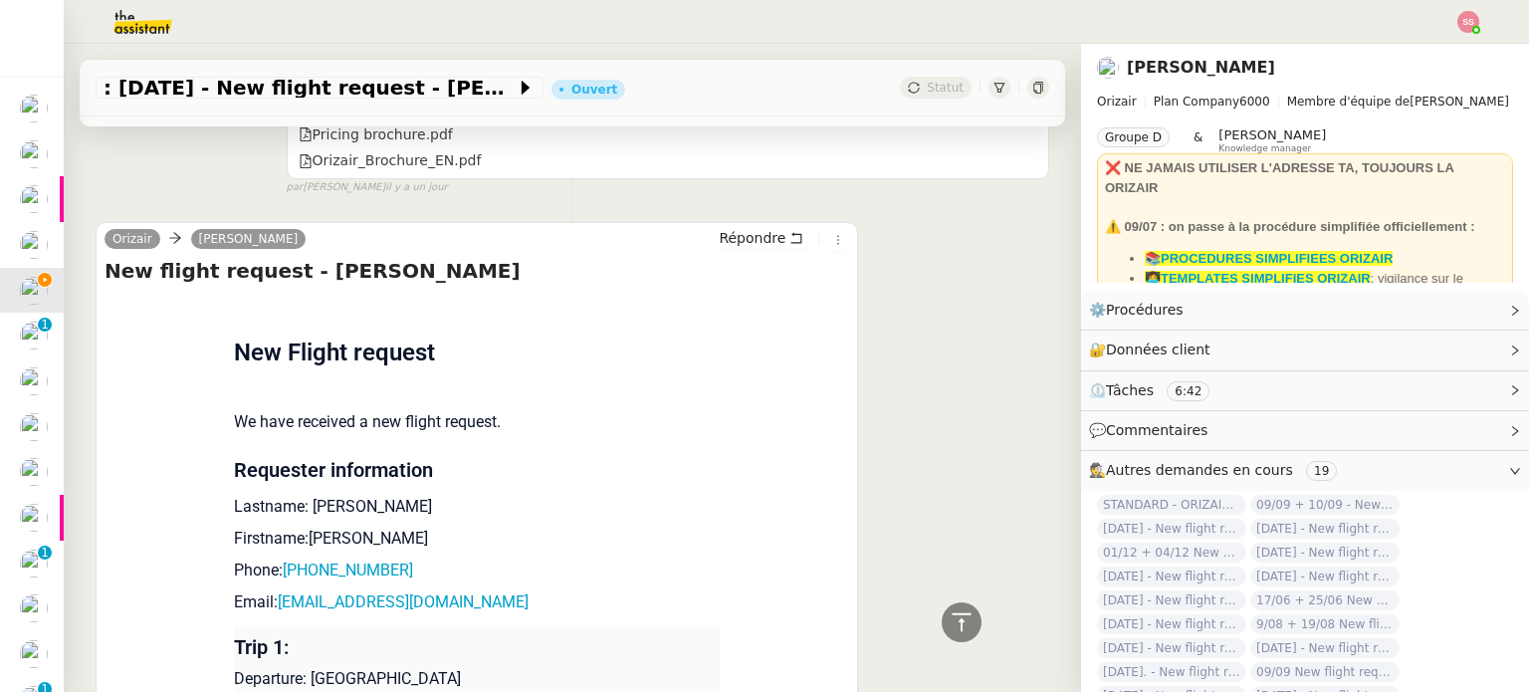
scroll to position [1493, 0]
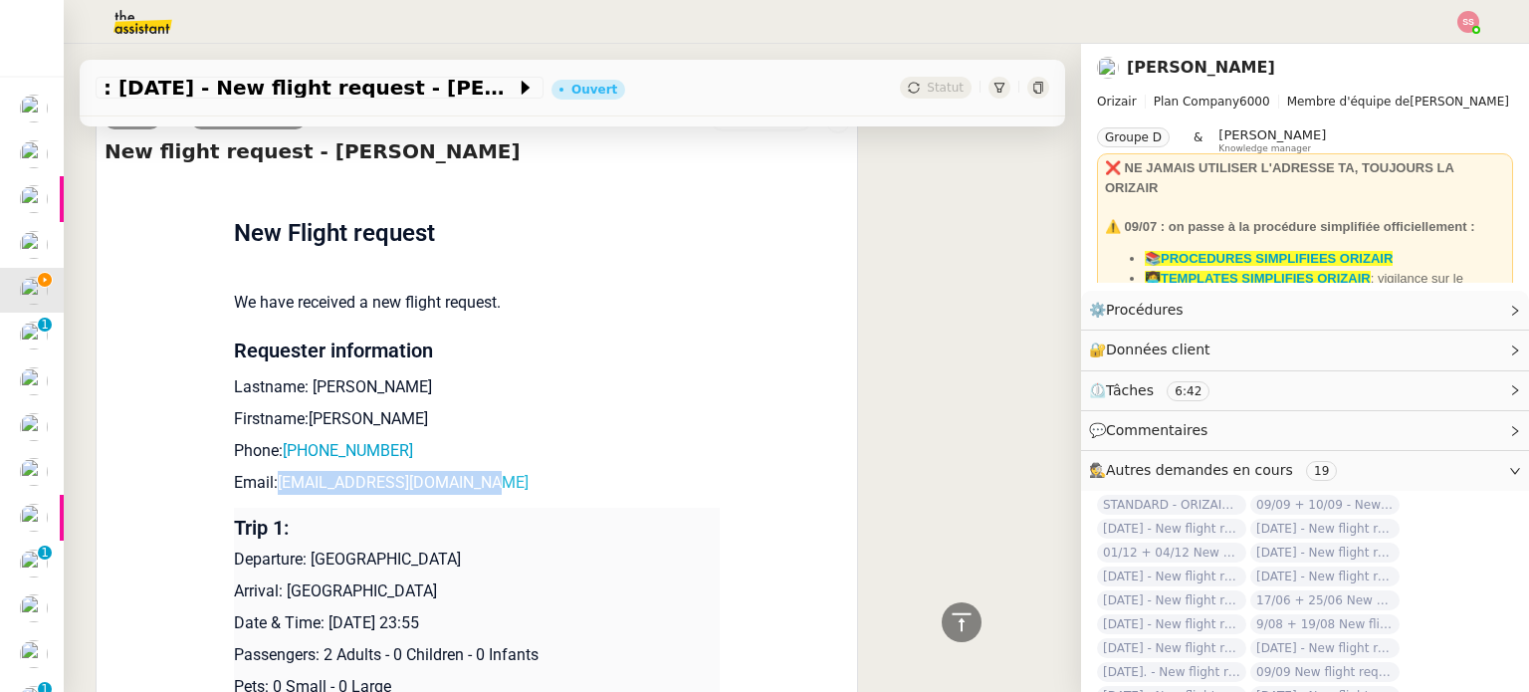
drag, startPoint x: 482, startPoint y: 489, endPoint x: 271, endPoint y: 485, distance: 211.0
click at [271, 485] on p "Email: evancollins5665@gmail.com" at bounding box center [477, 483] width 486 height 24
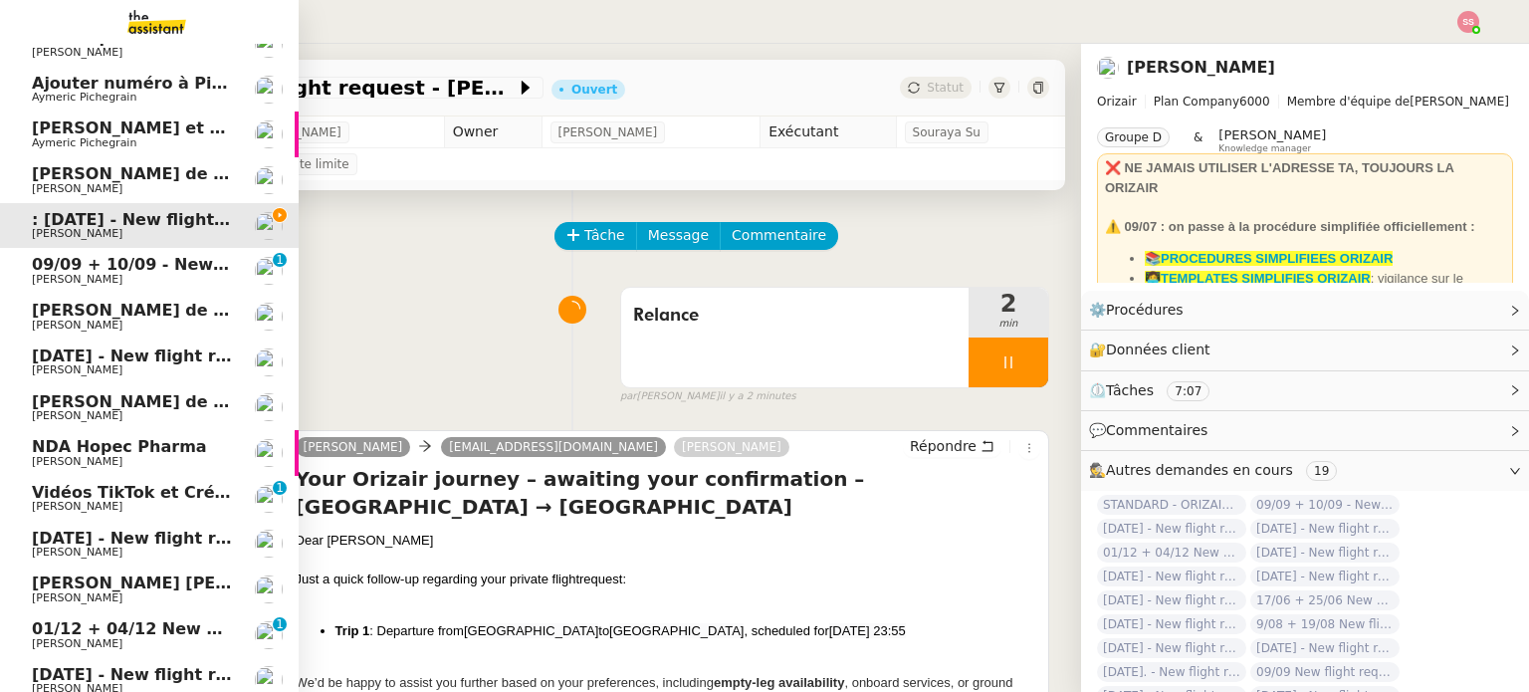
scroll to position [100, 0]
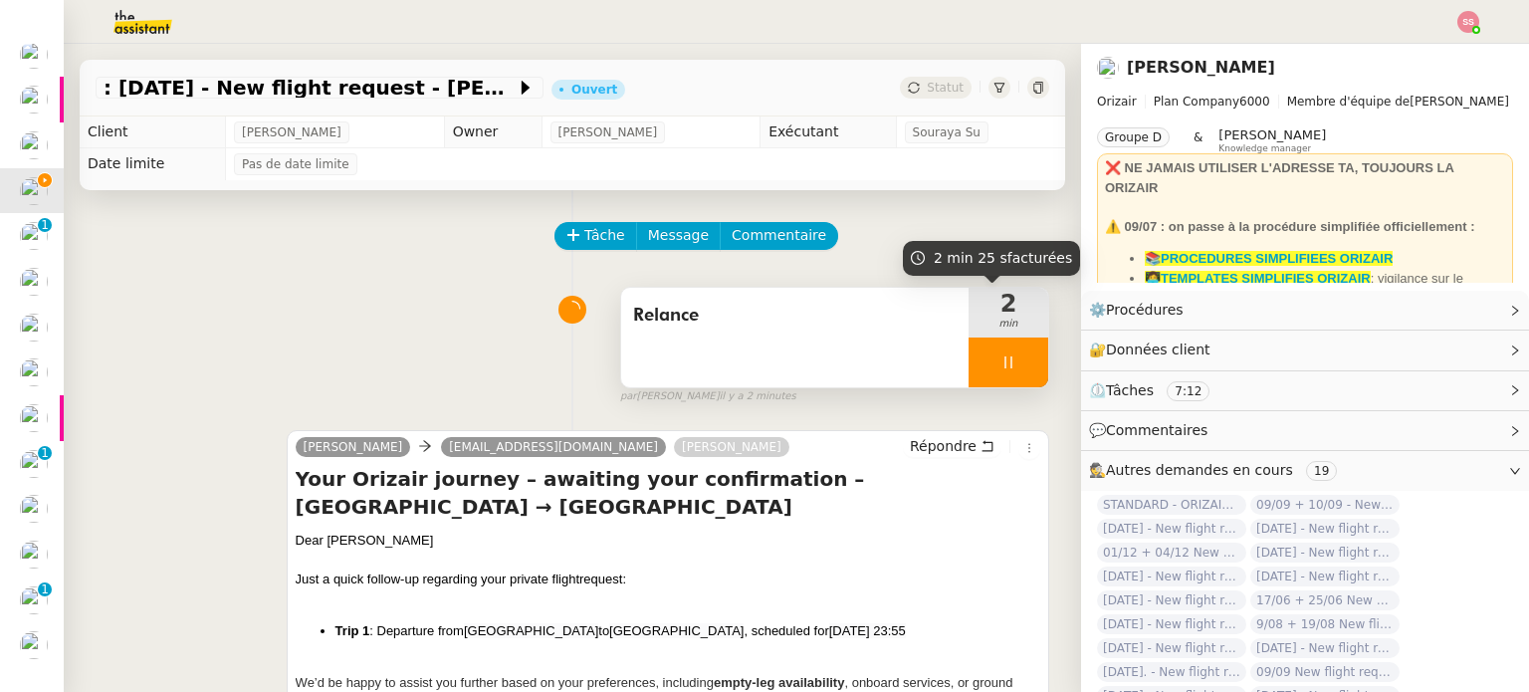
click at [1007, 369] on div at bounding box center [1008, 362] width 80 height 50
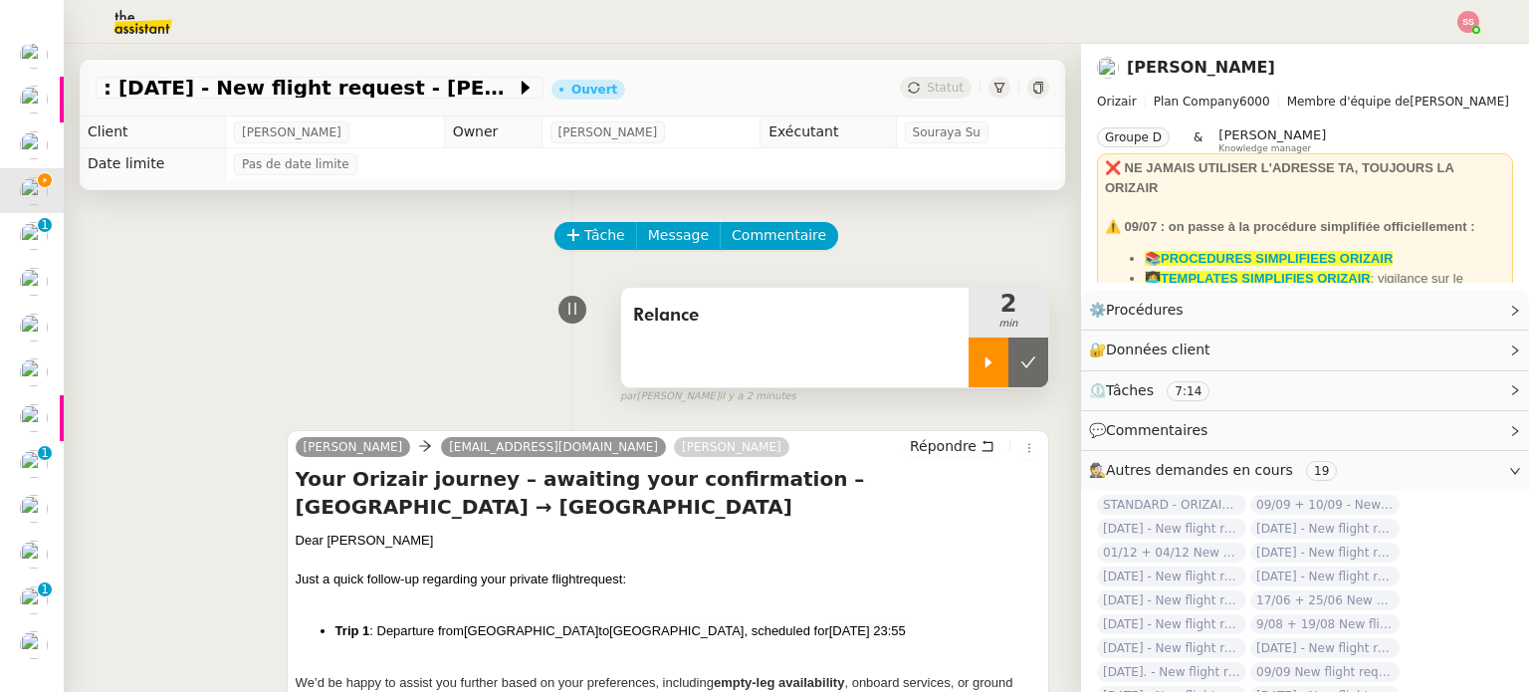
click at [1020, 369] on icon at bounding box center [1028, 362] width 16 height 16
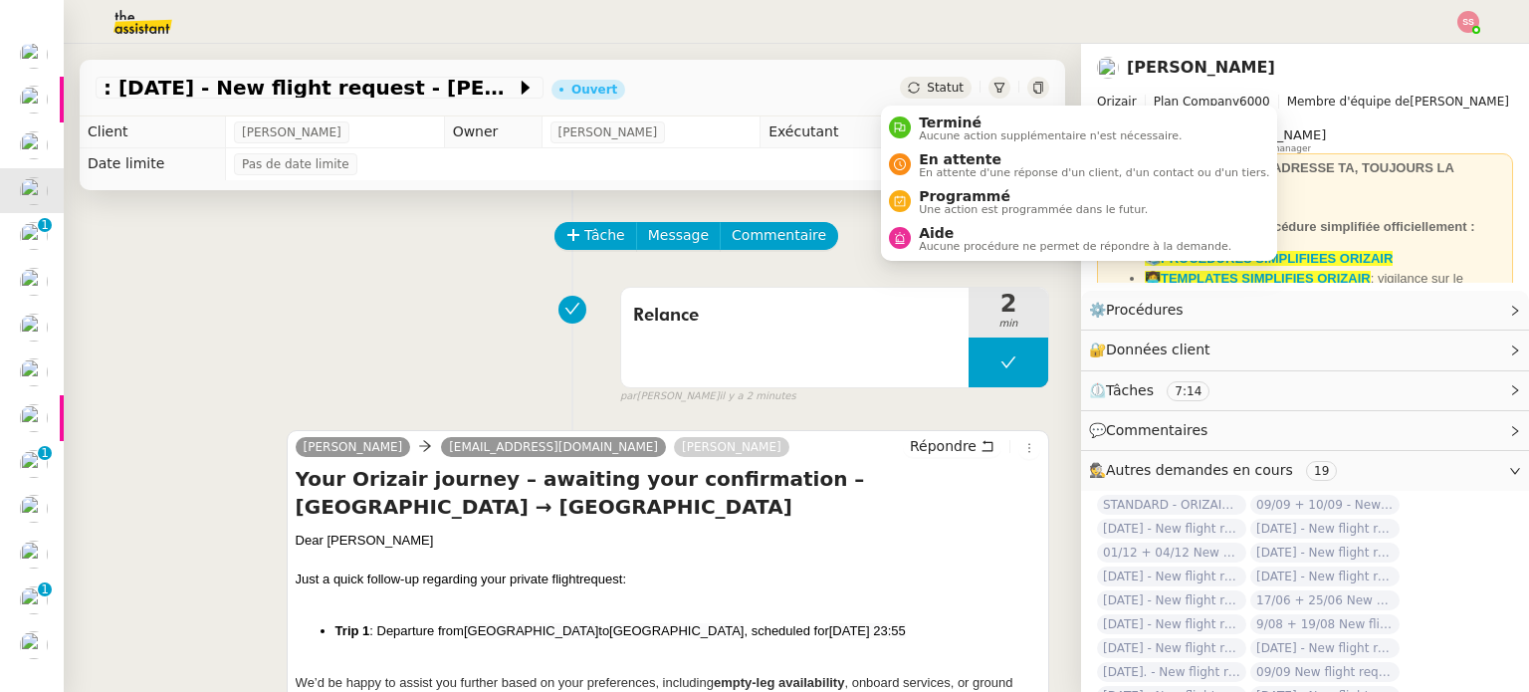
click at [927, 82] on span "Statut" at bounding box center [945, 88] width 37 height 14
click at [931, 161] on span "En attente" at bounding box center [1094, 159] width 350 height 16
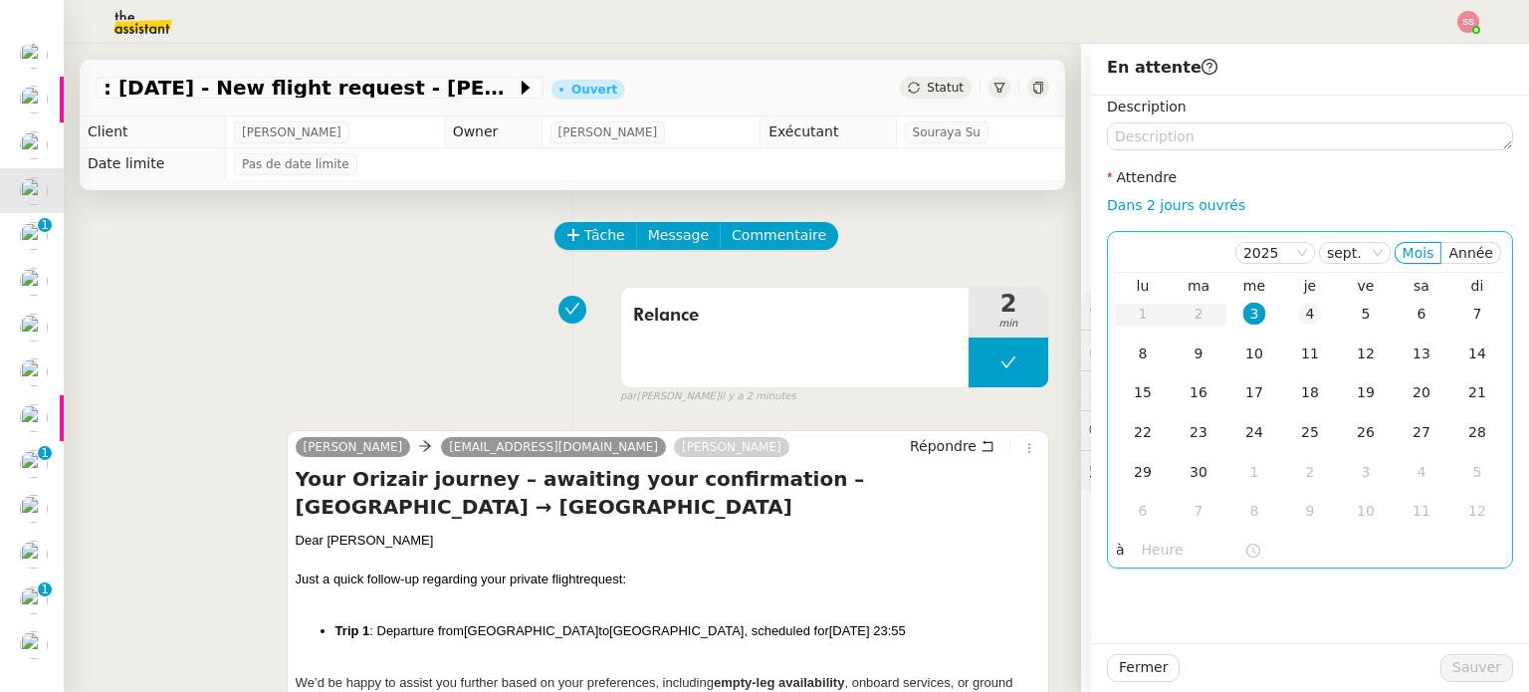
click at [1299, 321] on div "4" at bounding box center [1310, 314] width 22 height 22
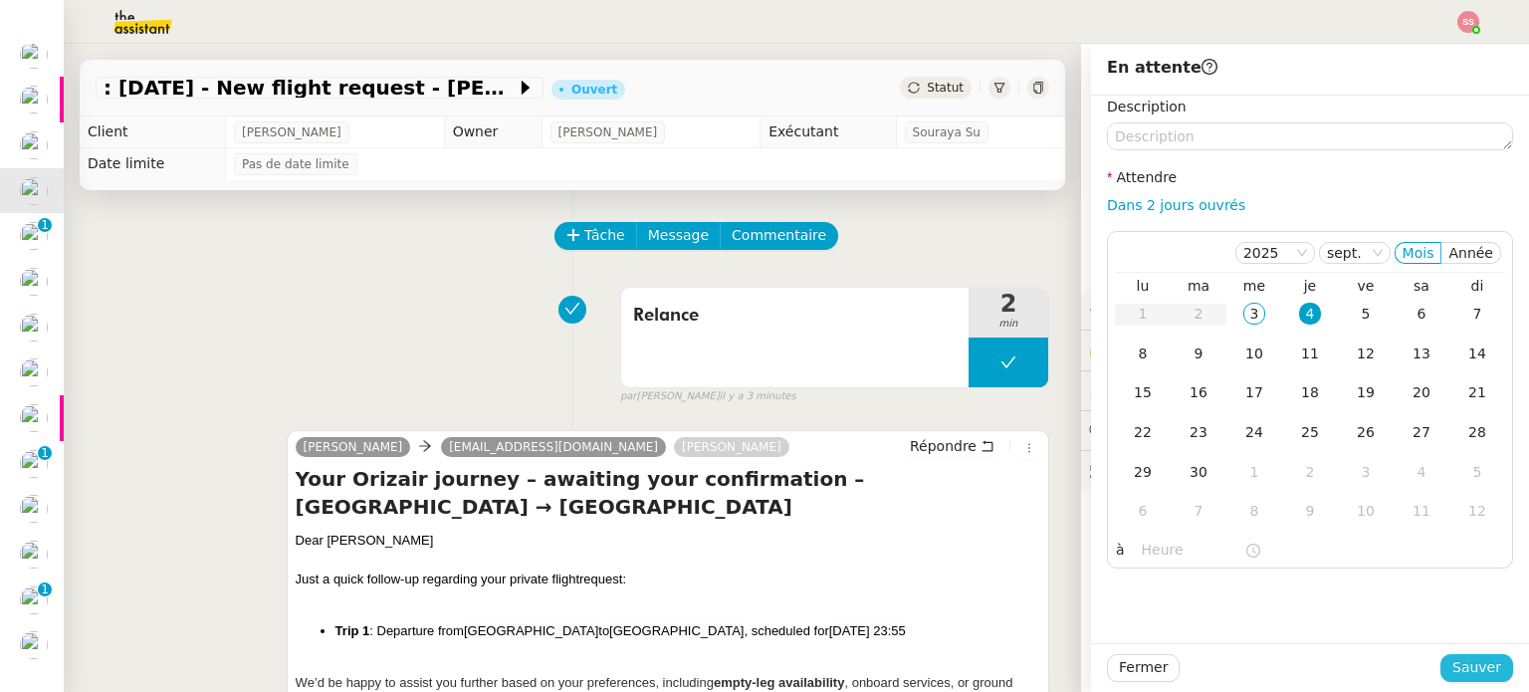
click at [1452, 657] on span "Sauver" at bounding box center [1476, 667] width 49 height 23
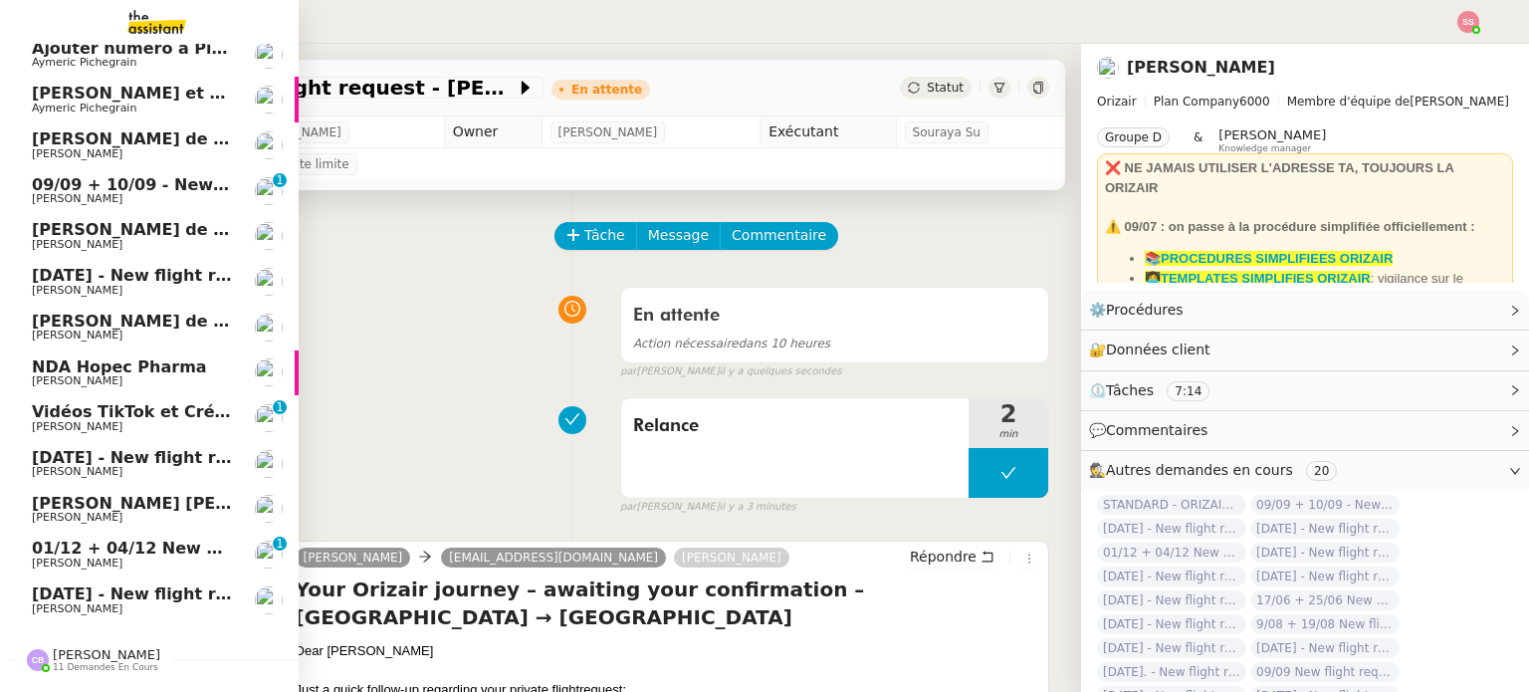
click at [146, 186] on span "09/09 + 10/09 - New flight request - [PERSON_NAME]" at bounding box center [269, 184] width 475 height 19
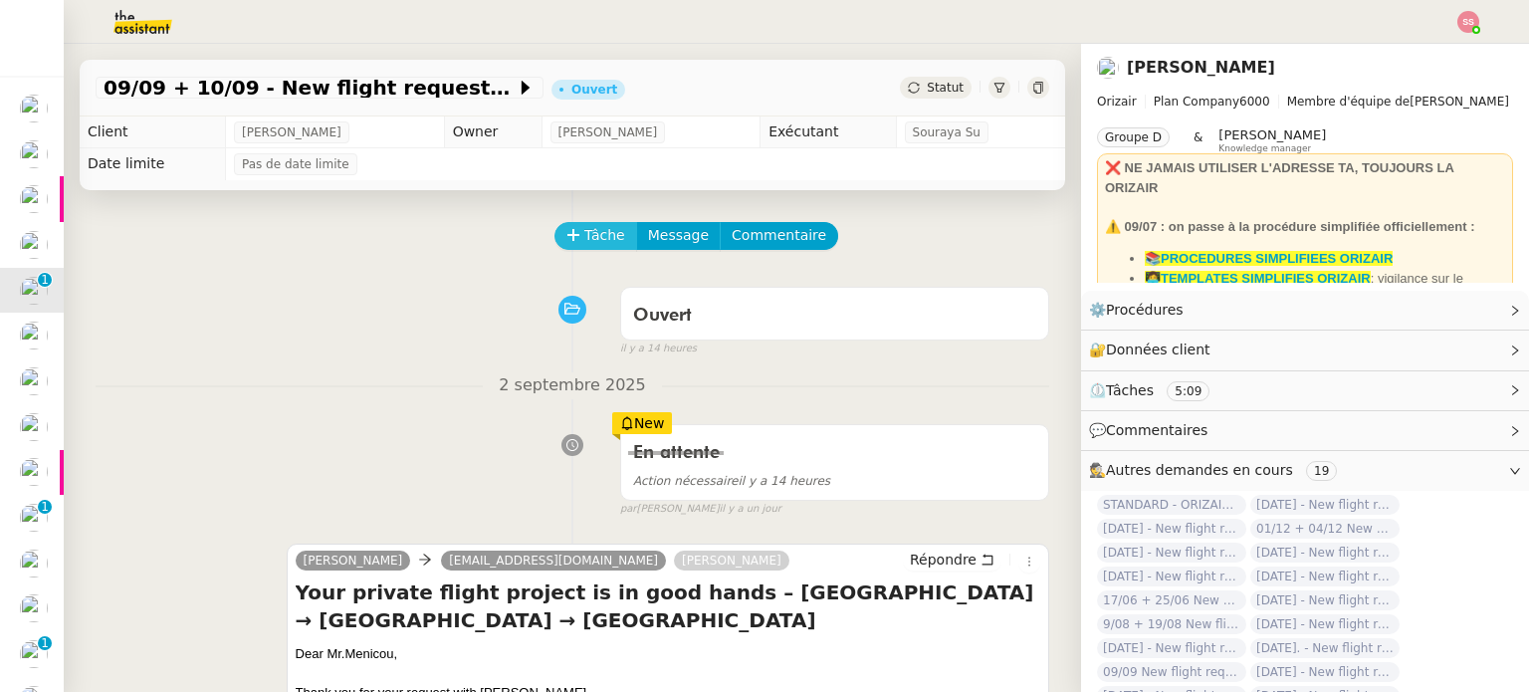
click at [584, 247] on span "Tâche" at bounding box center [604, 235] width 41 height 23
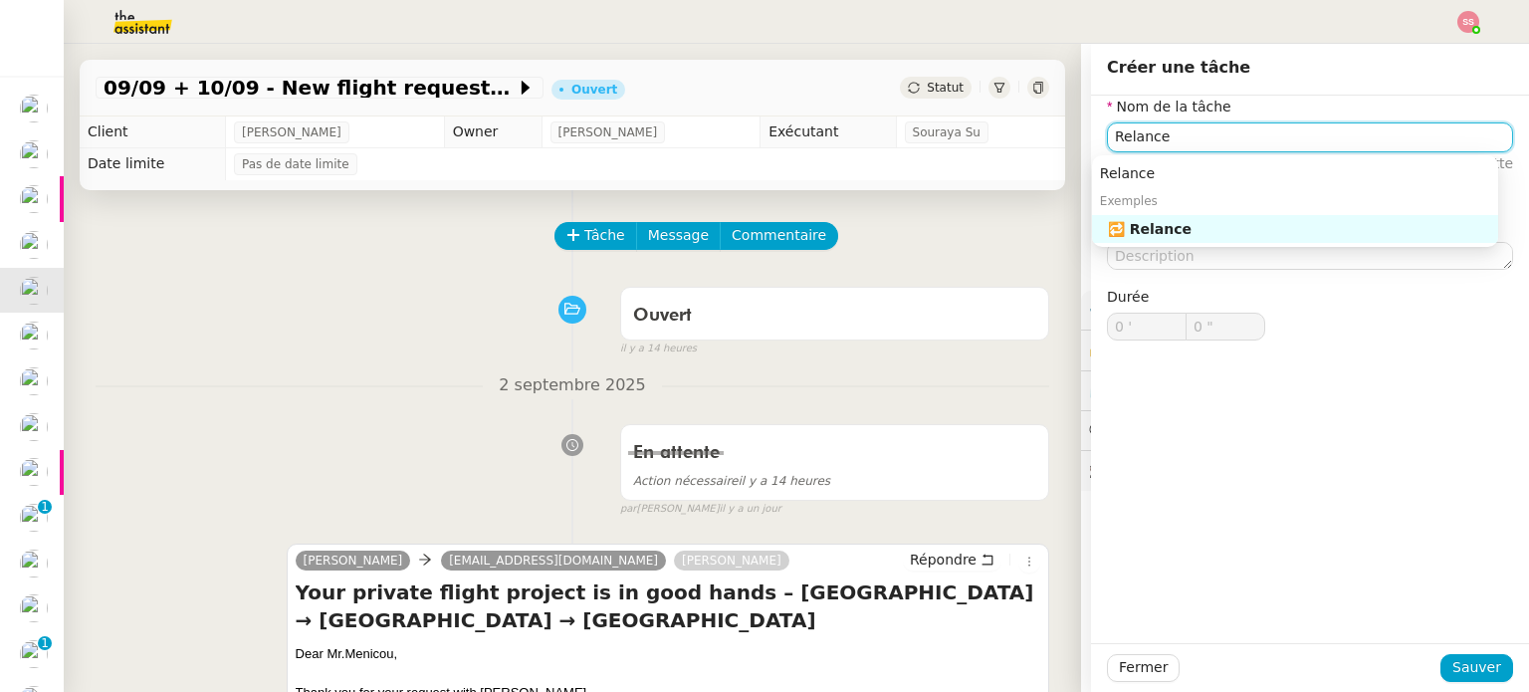
click at [1326, 230] on div "🔁 Relance" at bounding box center [1299, 229] width 382 height 18
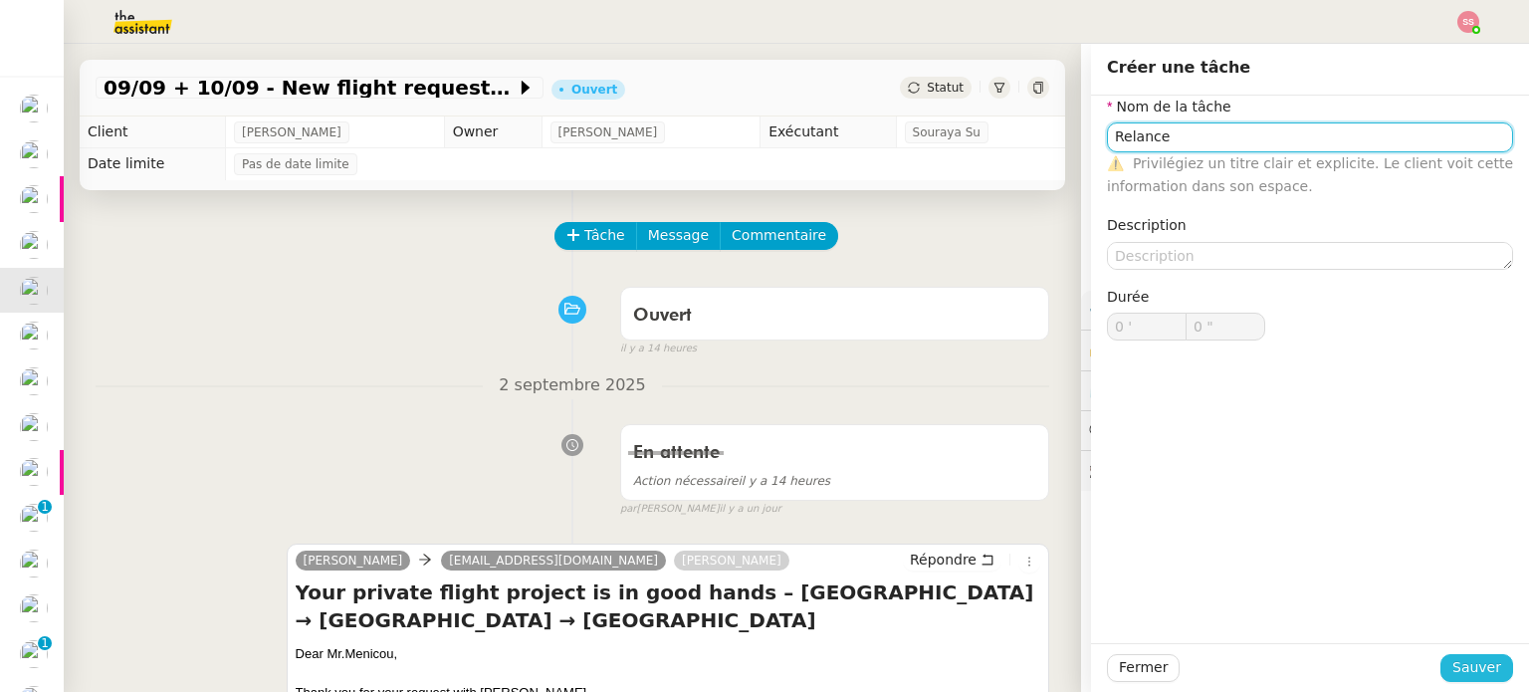
type input "Relance"
click at [1482, 667] on span "Sauver" at bounding box center [1476, 667] width 49 height 23
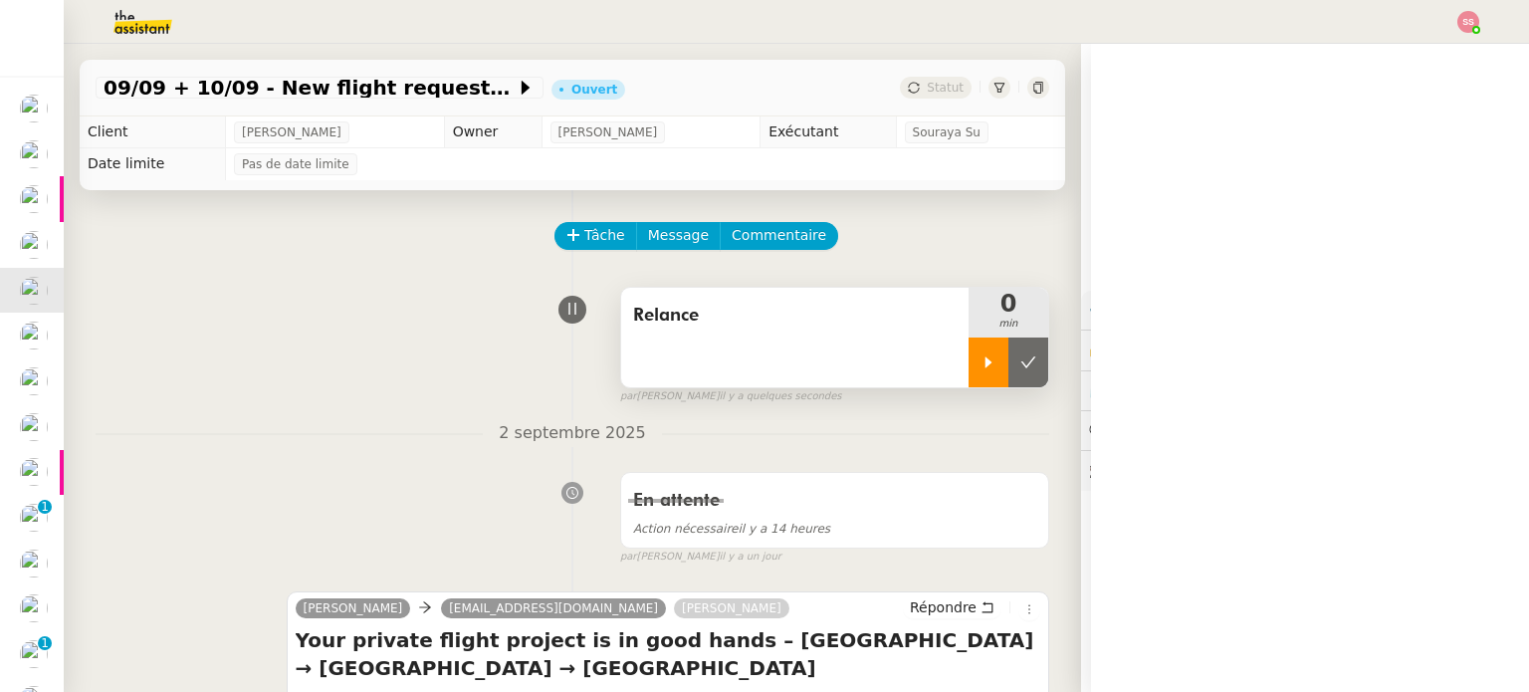
click at [980, 361] on icon at bounding box center [988, 362] width 16 height 16
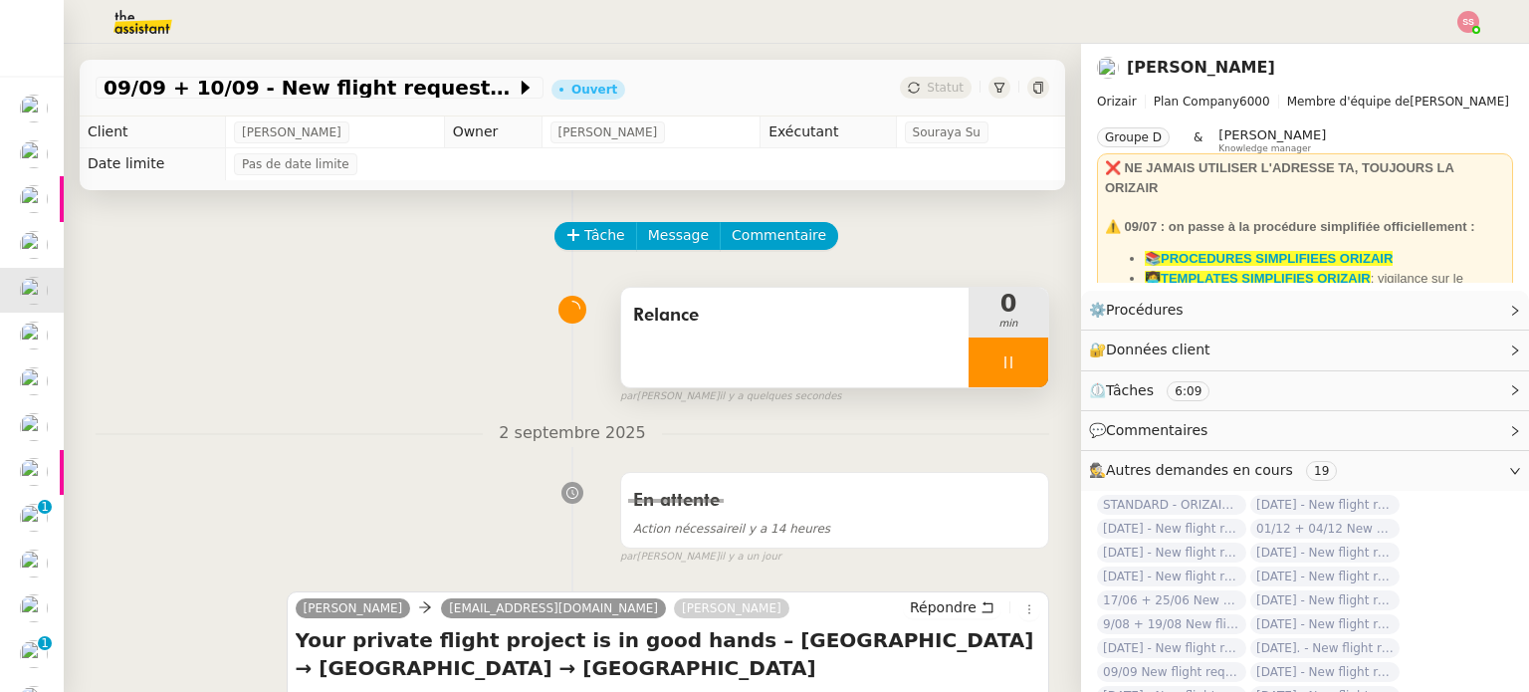
scroll to position [398, 0]
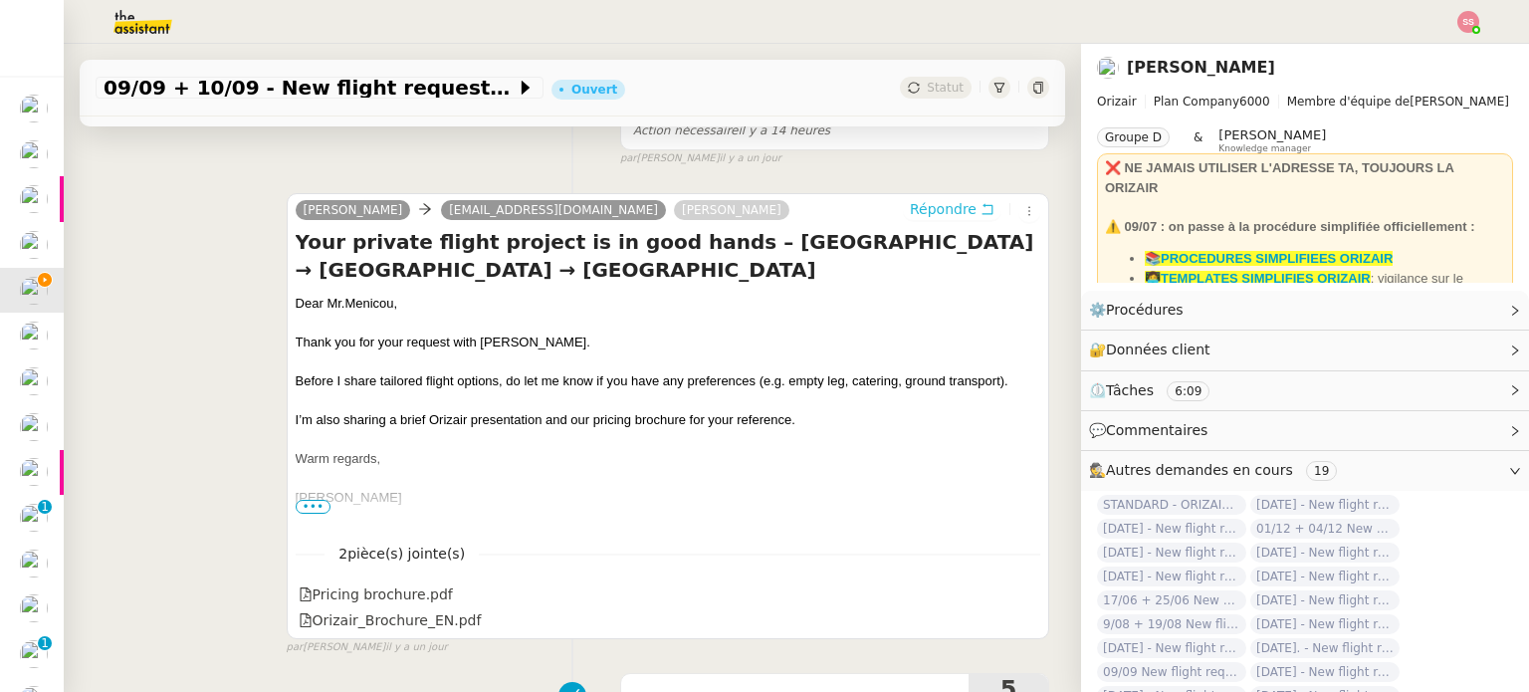
click at [928, 209] on span "Répondre" at bounding box center [943, 209] width 67 height 20
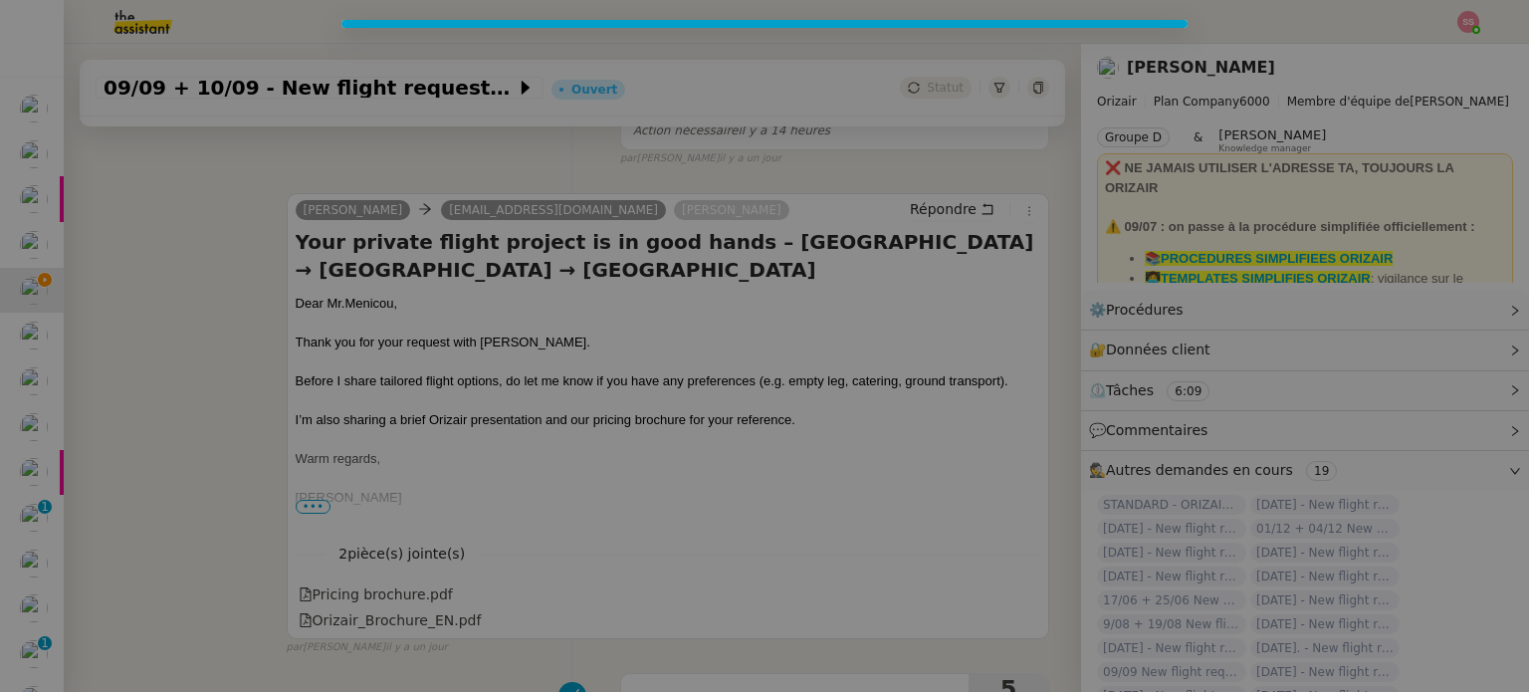
scroll to position [550, 0]
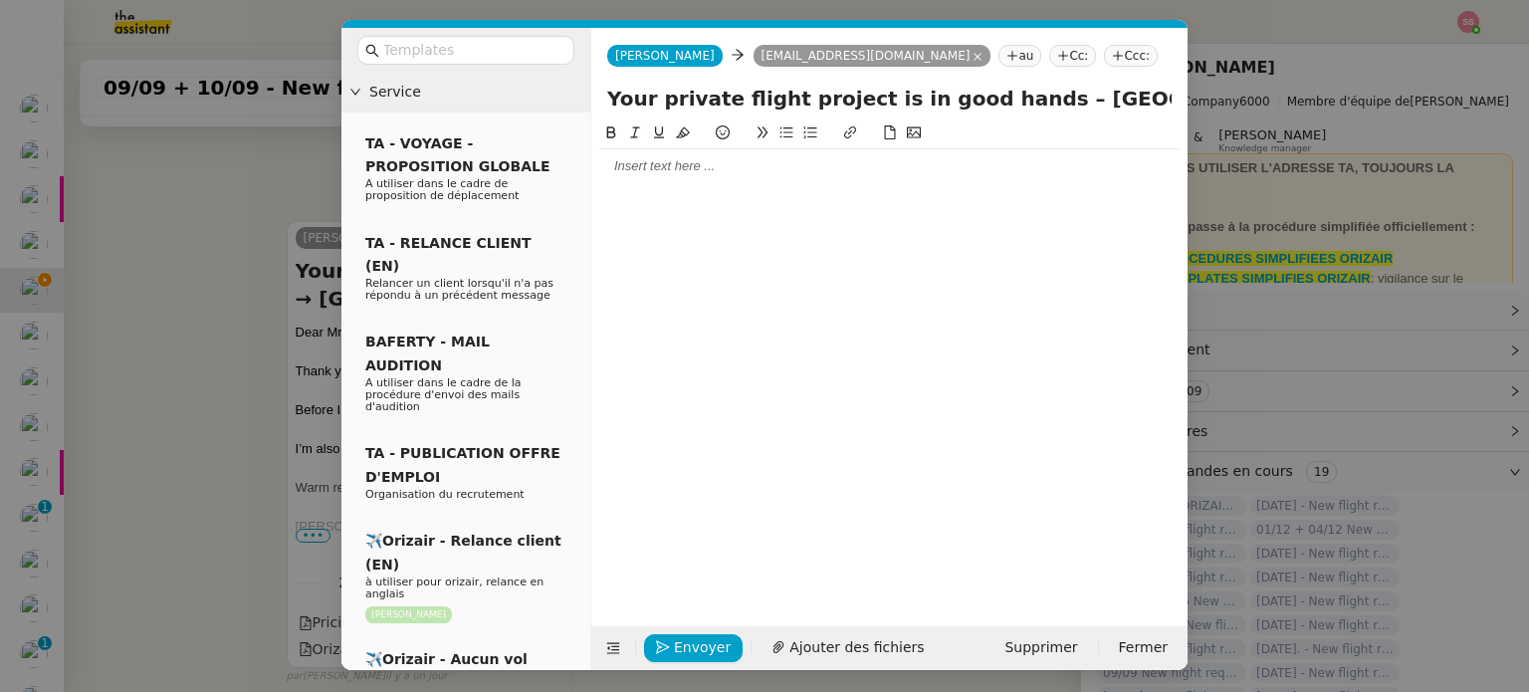
click at [1104, 59] on nz-tag "Ccc:" at bounding box center [1131, 56] width 54 height 22
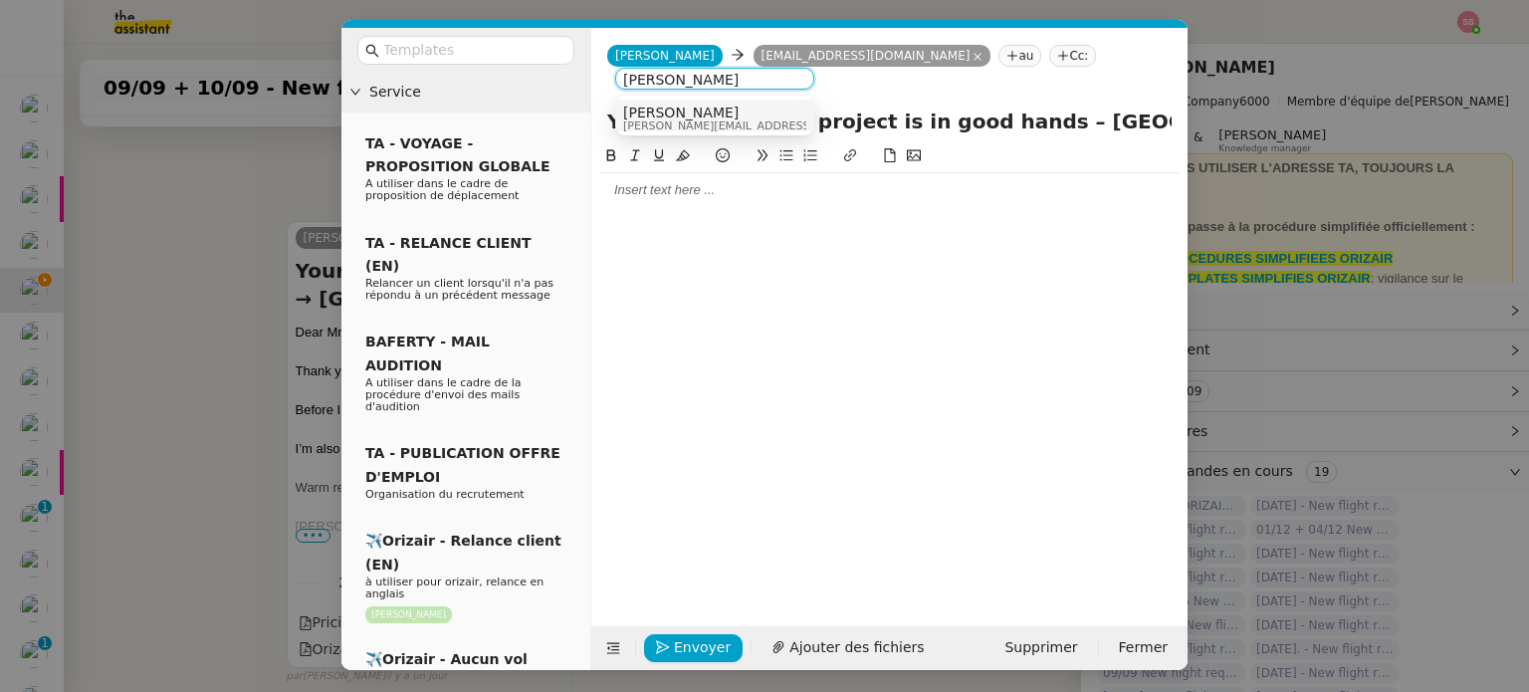
type input "[PERSON_NAME]"
click at [778, 116] on div "Louis Frei louis@orizair.com" at bounding box center [714, 117] width 183 height 27
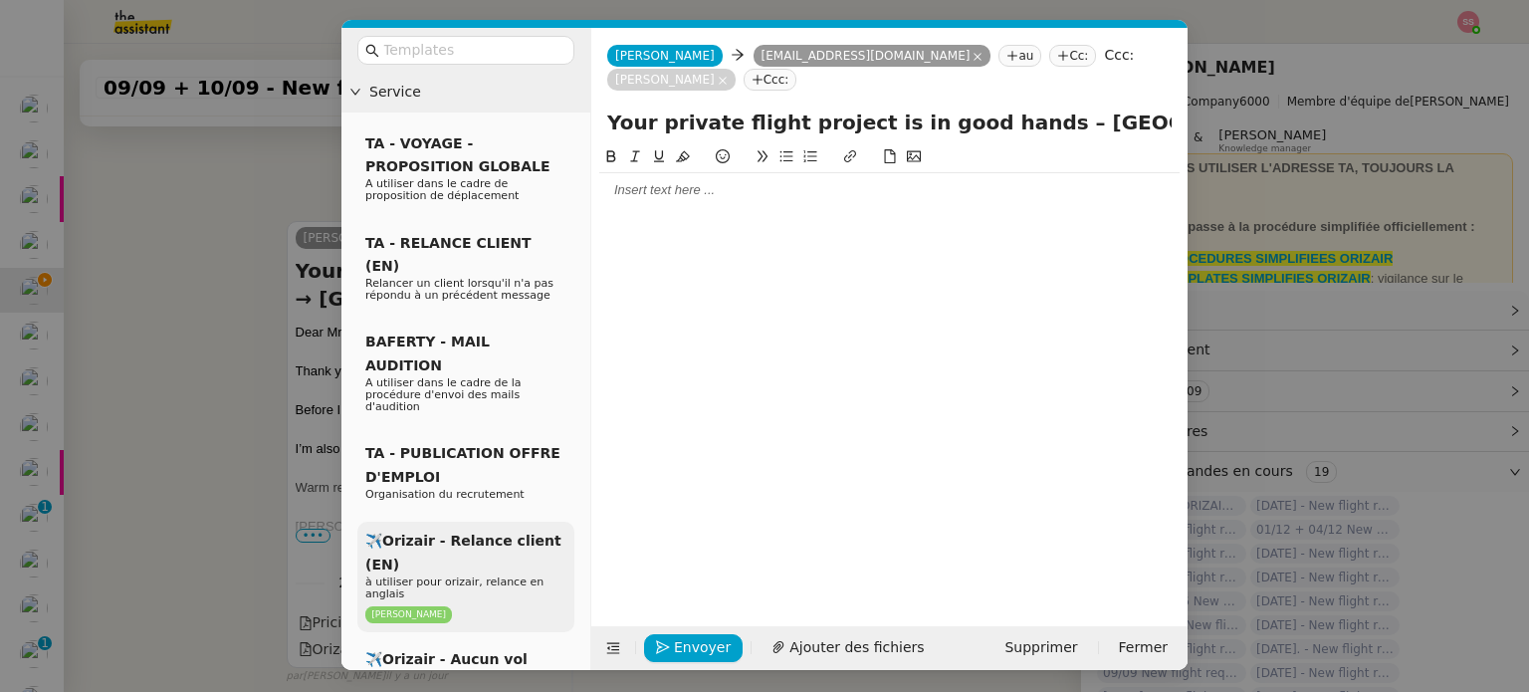
click at [495, 532] on span "✈️Orizair - Relance client (EN)" at bounding box center [463, 551] width 196 height 39
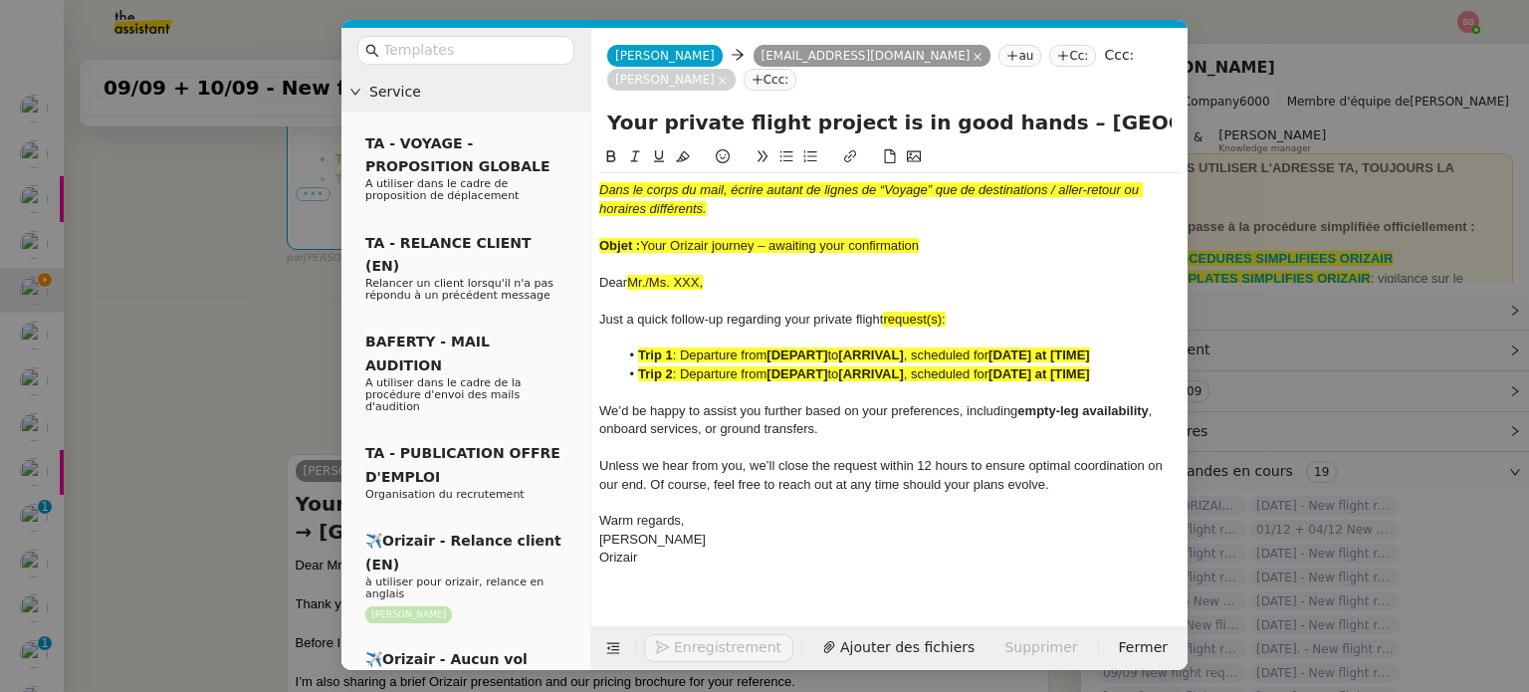
scroll to position [812, 0]
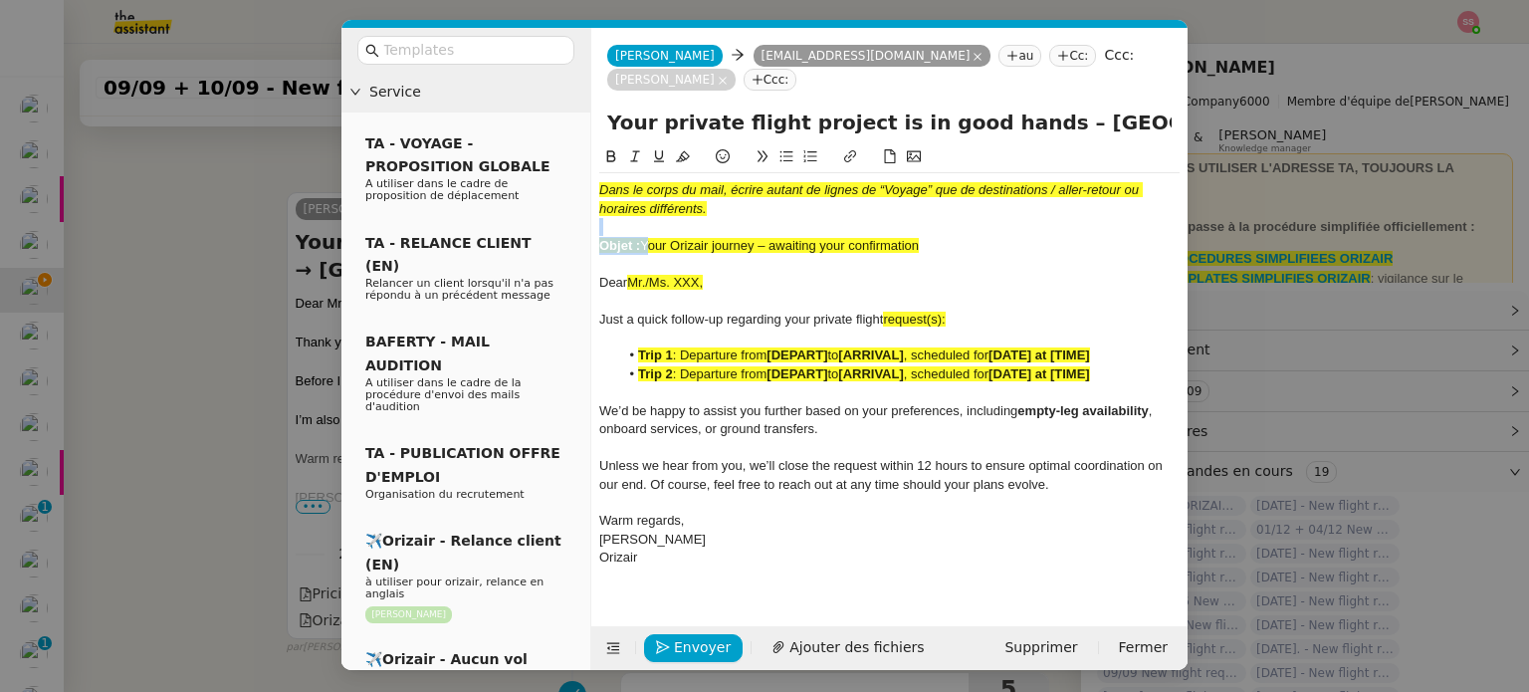
drag, startPoint x: 644, startPoint y: 221, endPoint x: 939, endPoint y: 212, distance: 295.7
click at [939, 212] on div "Dans le corps du mail, écrire autant de lignes de “Voyage” que de destinations …" at bounding box center [889, 374] width 580 height 402
click at [939, 218] on div at bounding box center [889, 227] width 580 height 18
drag, startPoint x: 924, startPoint y: 222, endPoint x: 645, endPoint y: 227, distance: 278.7
click at [645, 237] on div "Objet : Your Orizair journey – awaiting your confirmation" at bounding box center [889, 246] width 580 height 18
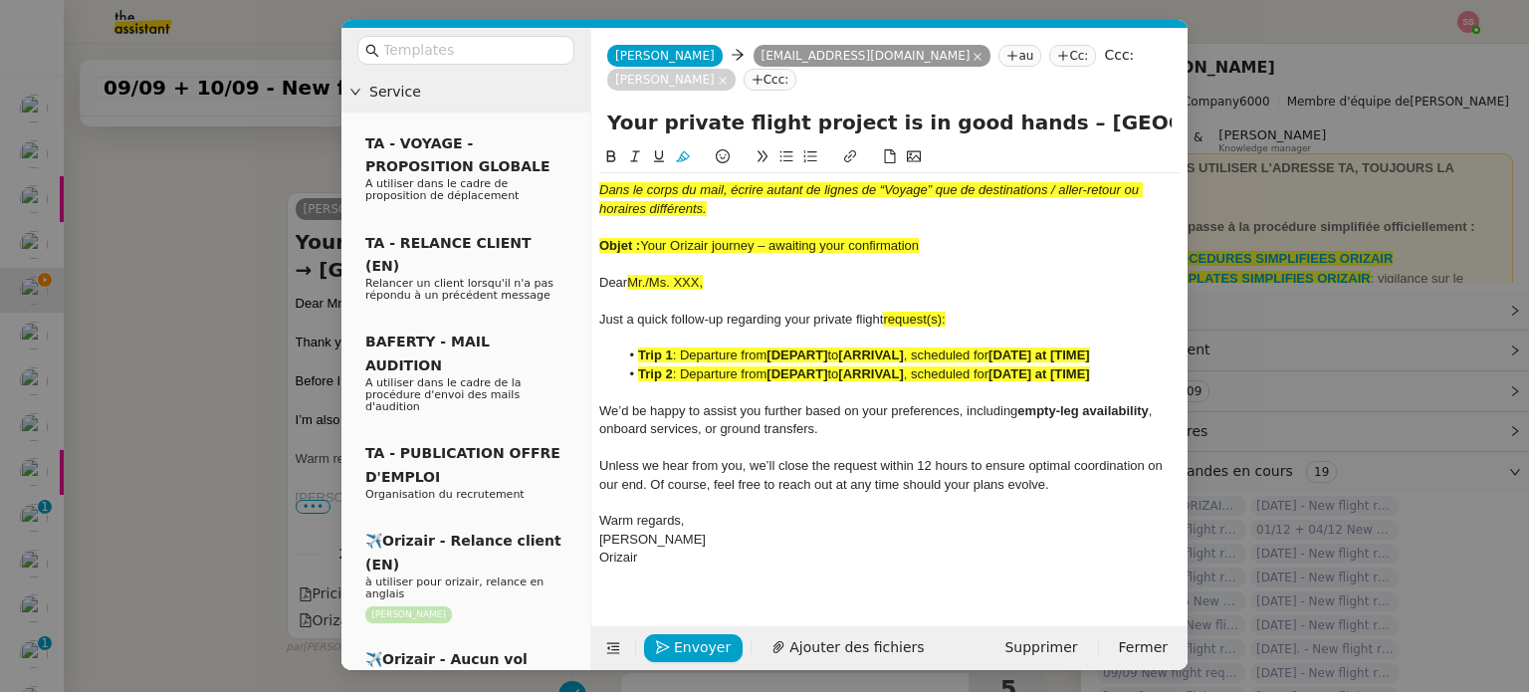
drag, startPoint x: 1009, startPoint y: 100, endPoint x: 608, endPoint y: 107, distance: 401.1
click at [608, 107] on input "Your private flight project is in good hands – [GEOGRAPHIC_DATA] → [GEOGRAPHIC_…" at bounding box center [889, 122] width 564 height 30
paste input "Orizair journey – awaiting your confirmation"
type input "Your Orizair journey – awaiting your confirmation – London → Paris → London"
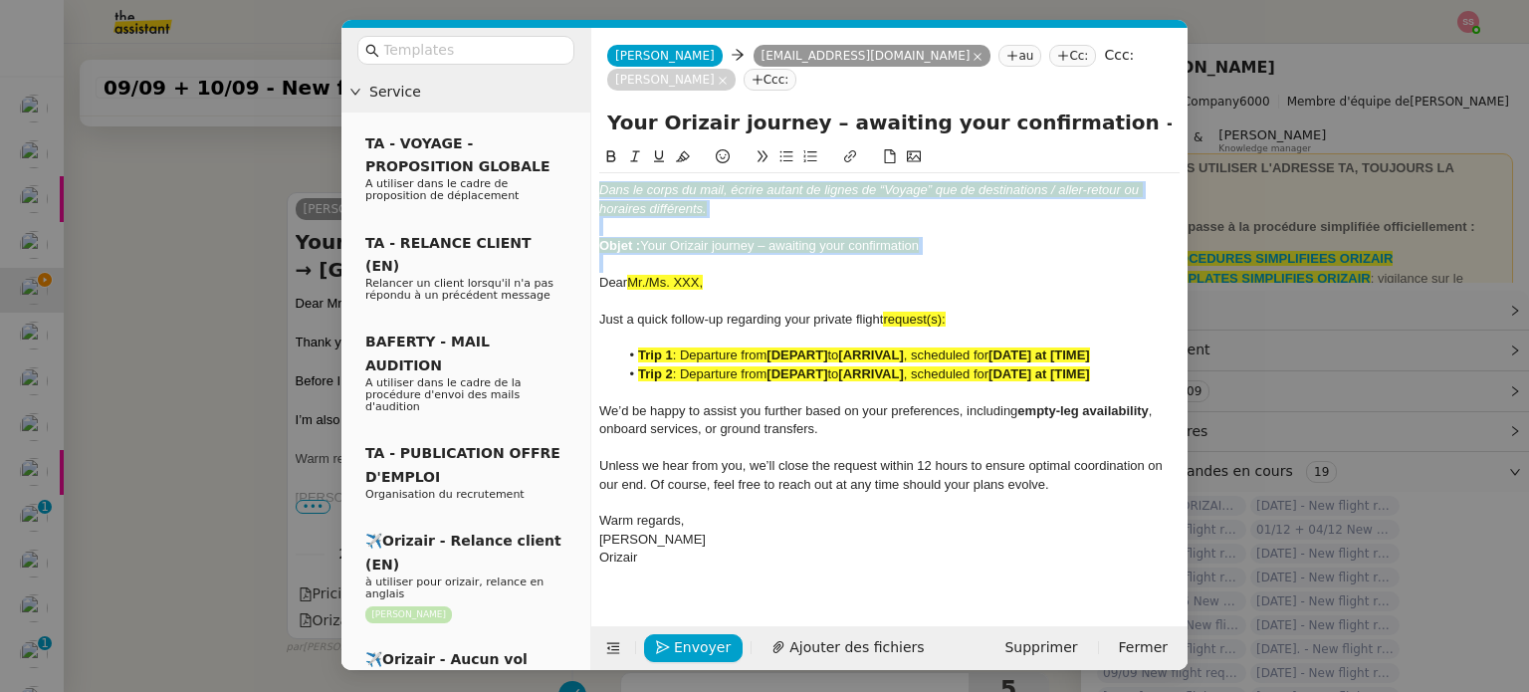
drag, startPoint x: 931, startPoint y: 232, endPoint x: 588, endPoint y: 154, distance: 351.0
click at [588, 154] on nz-layout "Service TA - VOYAGE - PROPOSITION GLOBALE A utiliser dans le cadre de propositi…" at bounding box center [764, 349] width 846 height 642
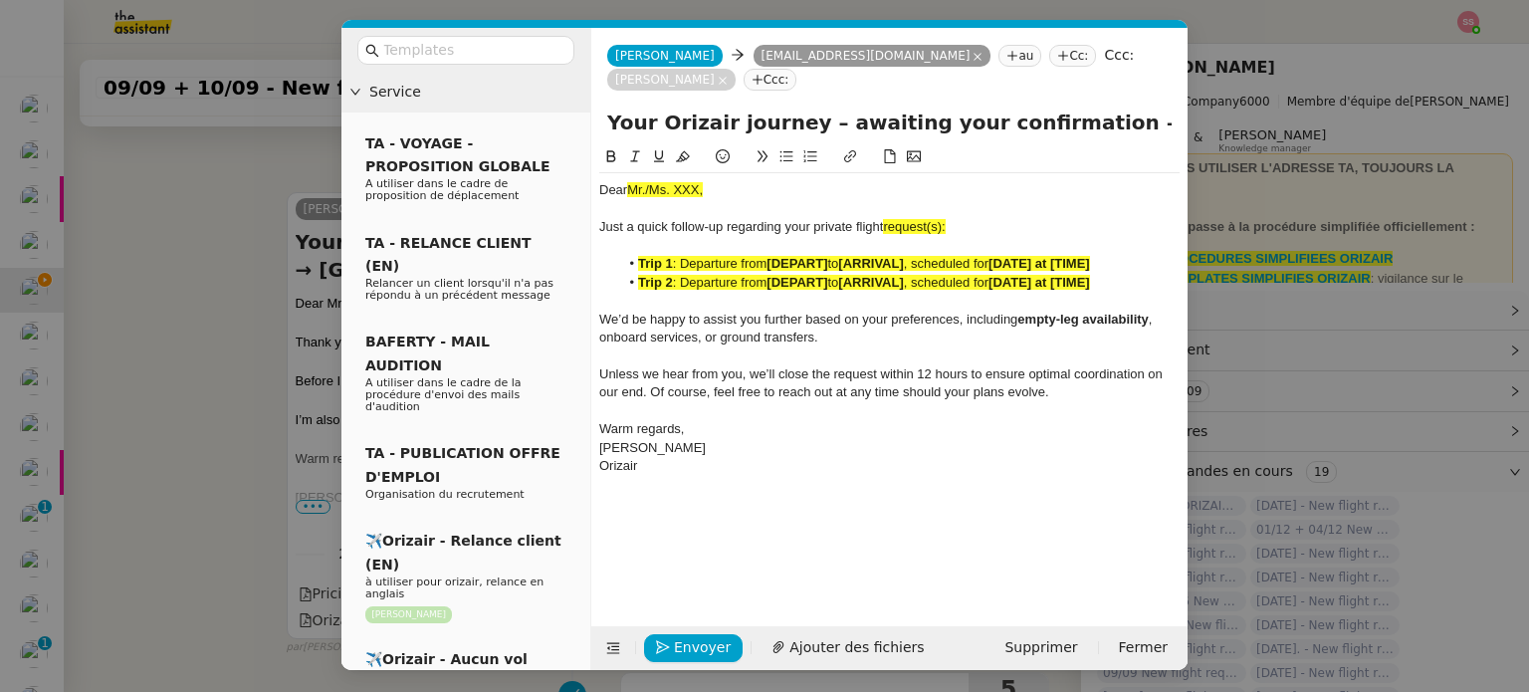
click at [738, 275] on span ": Departure from" at bounding box center [720, 282] width 95 height 15
click at [11, 325] on nz-modal-container "Service TA - VOYAGE - PROPOSITION GLOBALE A utiliser dans le cadre de propositi…" at bounding box center [764, 346] width 1529 height 692
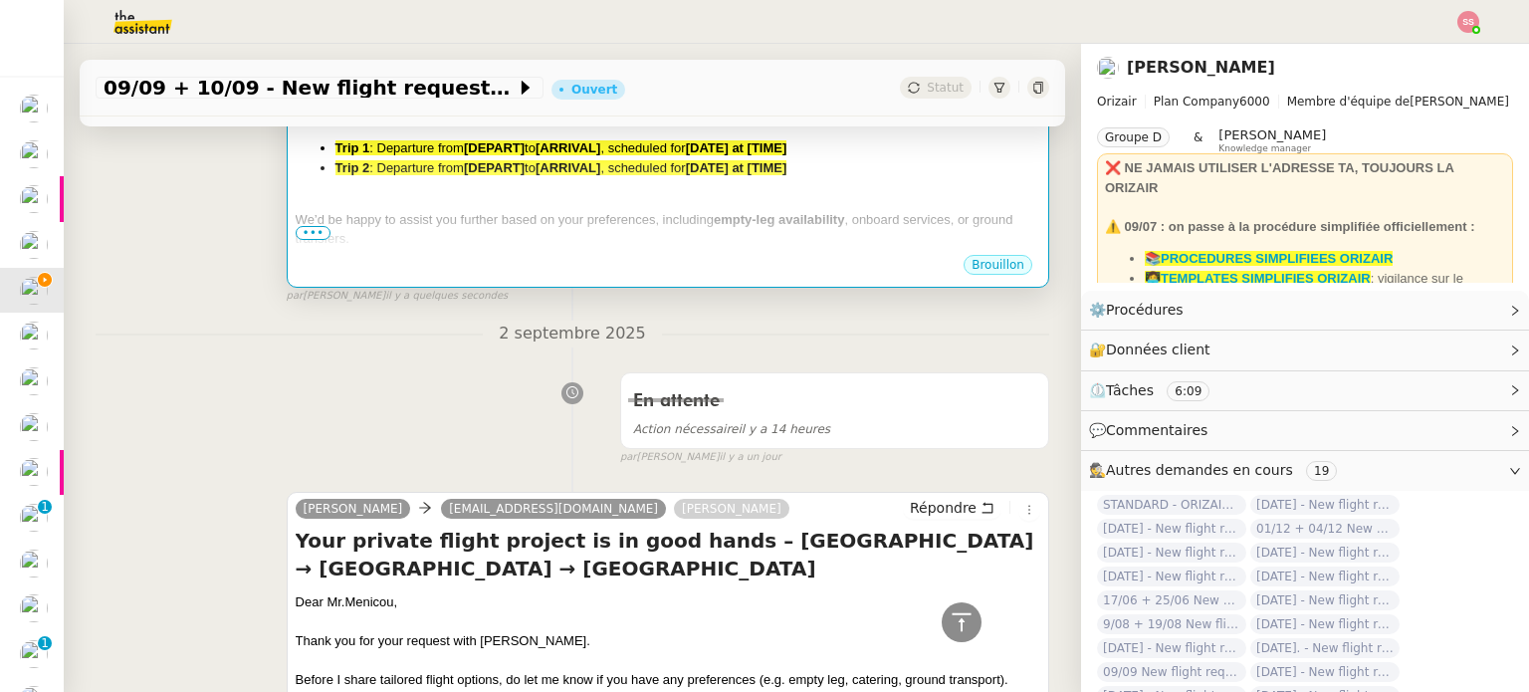
click at [630, 268] on div "Unless we hear from you, we’ll close the request within 12 hours to ensure opti…" at bounding box center [668, 287] width 744 height 39
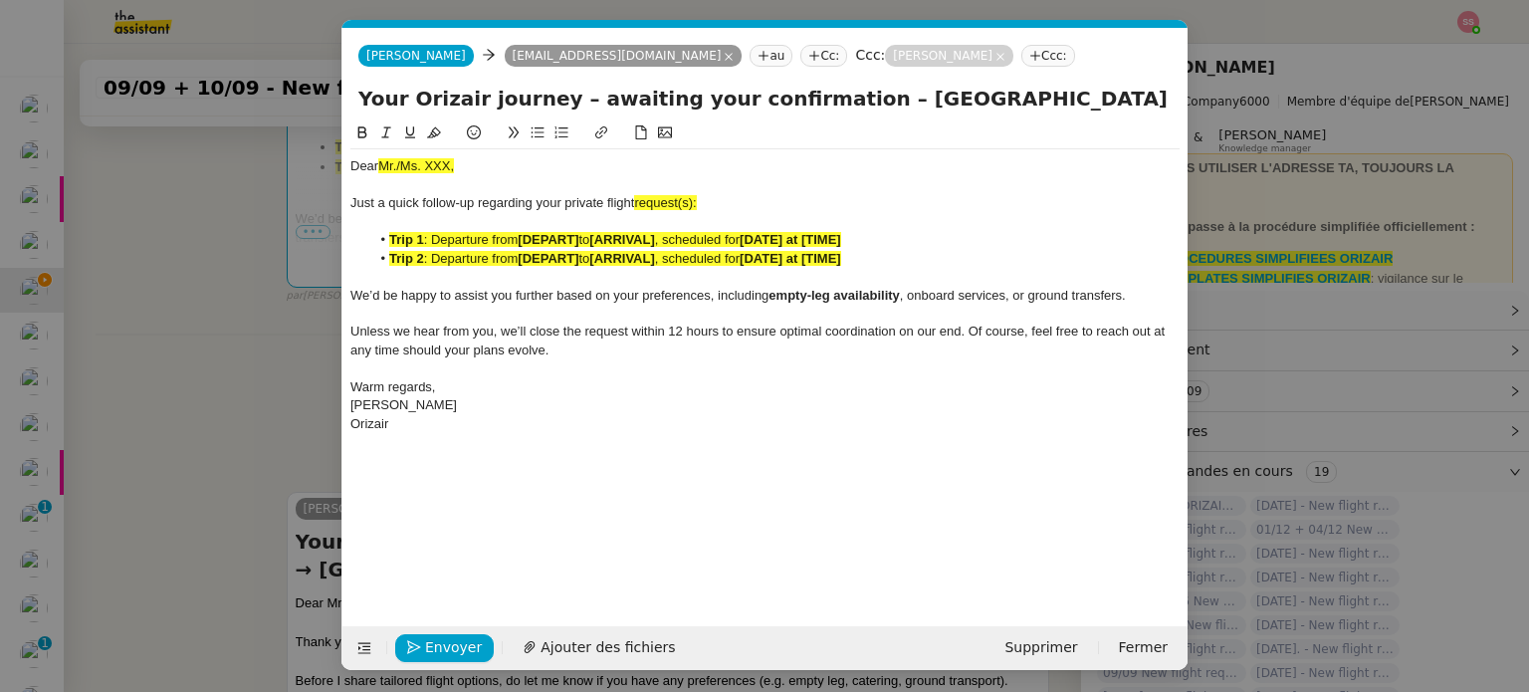
scroll to position [0, 42]
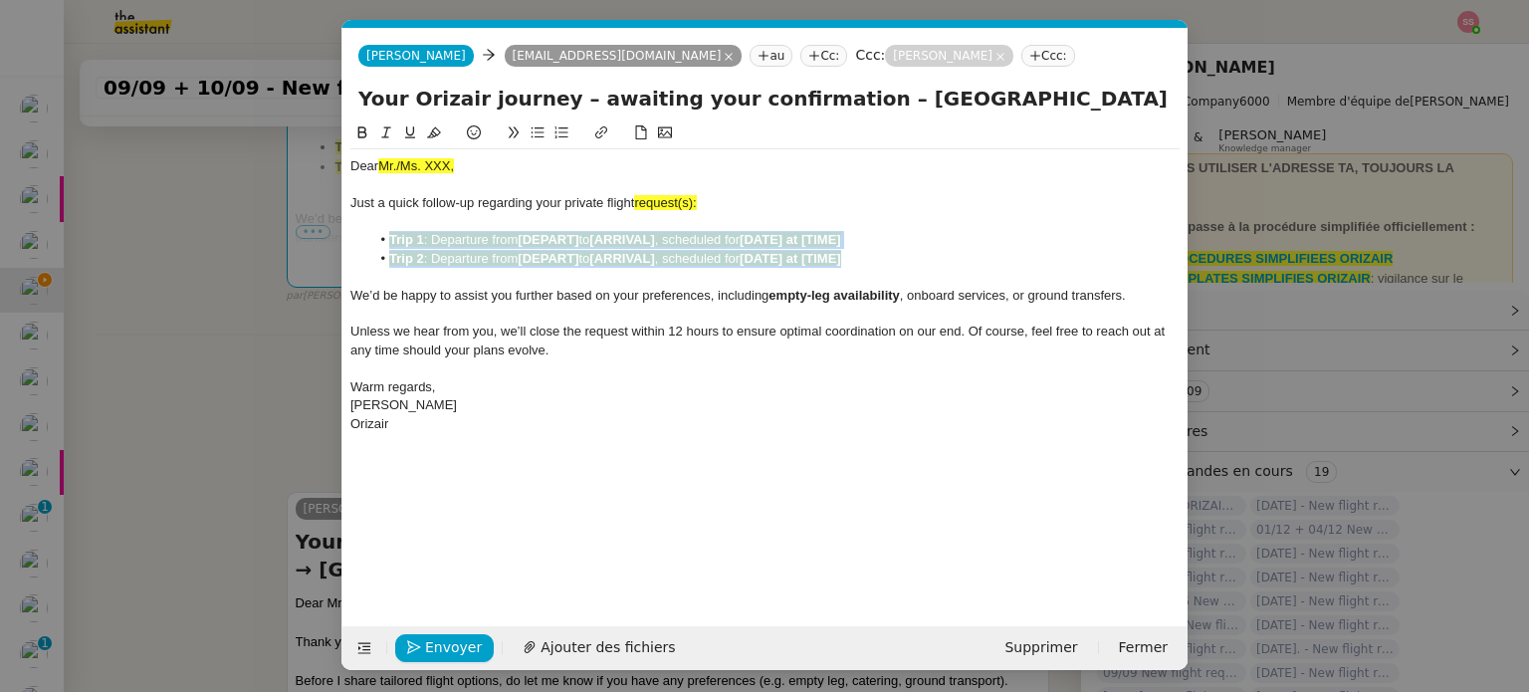
drag, startPoint x: 893, startPoint y: 258, endPoint x: 358, endPoint y: 243, distance: 534.6
click at [358, 243] on ul "Trip 1 : Departure from [DEPART] to [ARRIVAL] , scheduled for [DATE] at [TIME] …" at bounding box center [764, 249] width 829 height 37
click at [429, 136] on icon at bounding box center [434, 132] width 14 height 14
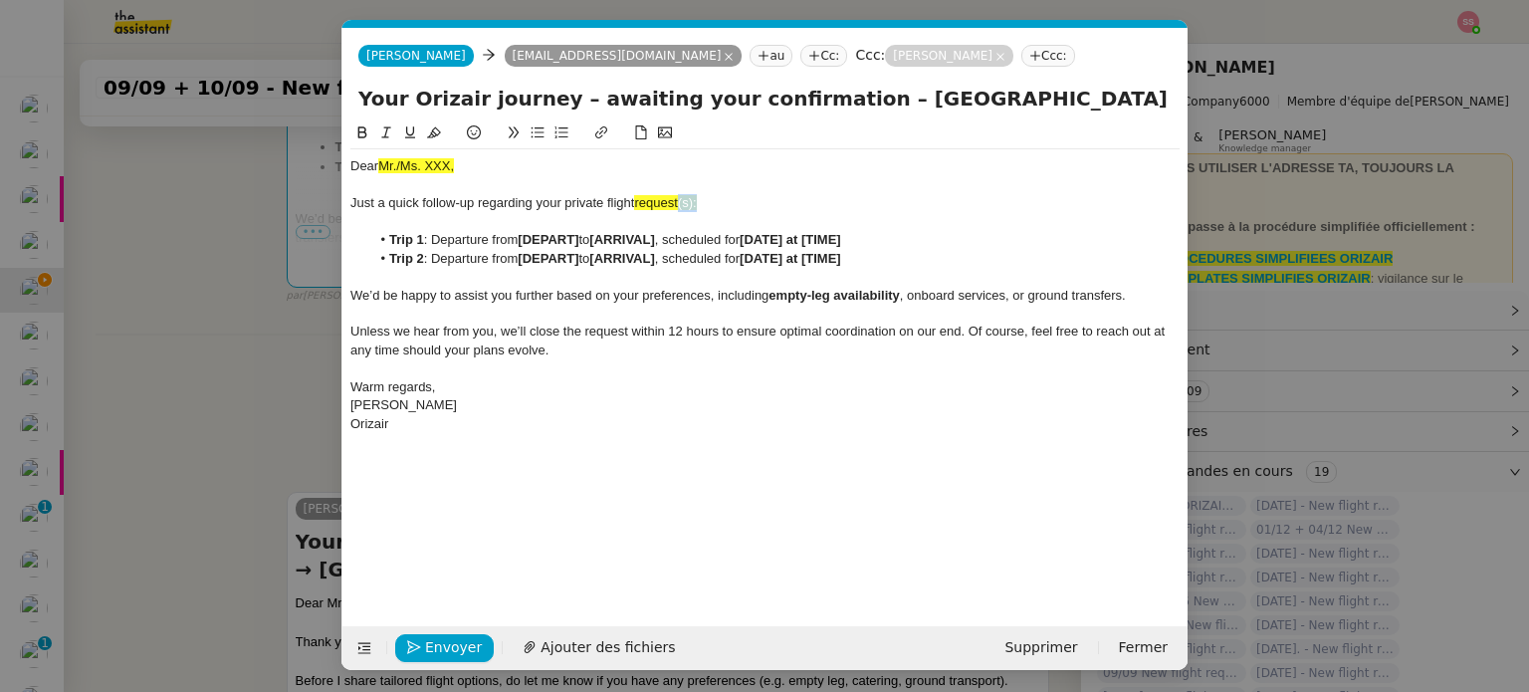
drag, startPoint x: 706, startPoint y: 206, endPoint x: 679, endPoint y: 201, distance: 27.3
click at [679, 201] on div "Just a quick follow-up regarding your private flight request(s):" at bounding box center [764, 203] width 829 height 18
drag, startPoint x: 707, startPoint y: 203, endPoint x: 639, endPoint y: 199, distance: 67.8
click at [639, 199] on div "Just a quick follow-up regarding your private flight requests" at bounding box center [764, 203] width 829 height 18
click at [438, 127] on icon at bounding box center [434, 132] width 14 height 14
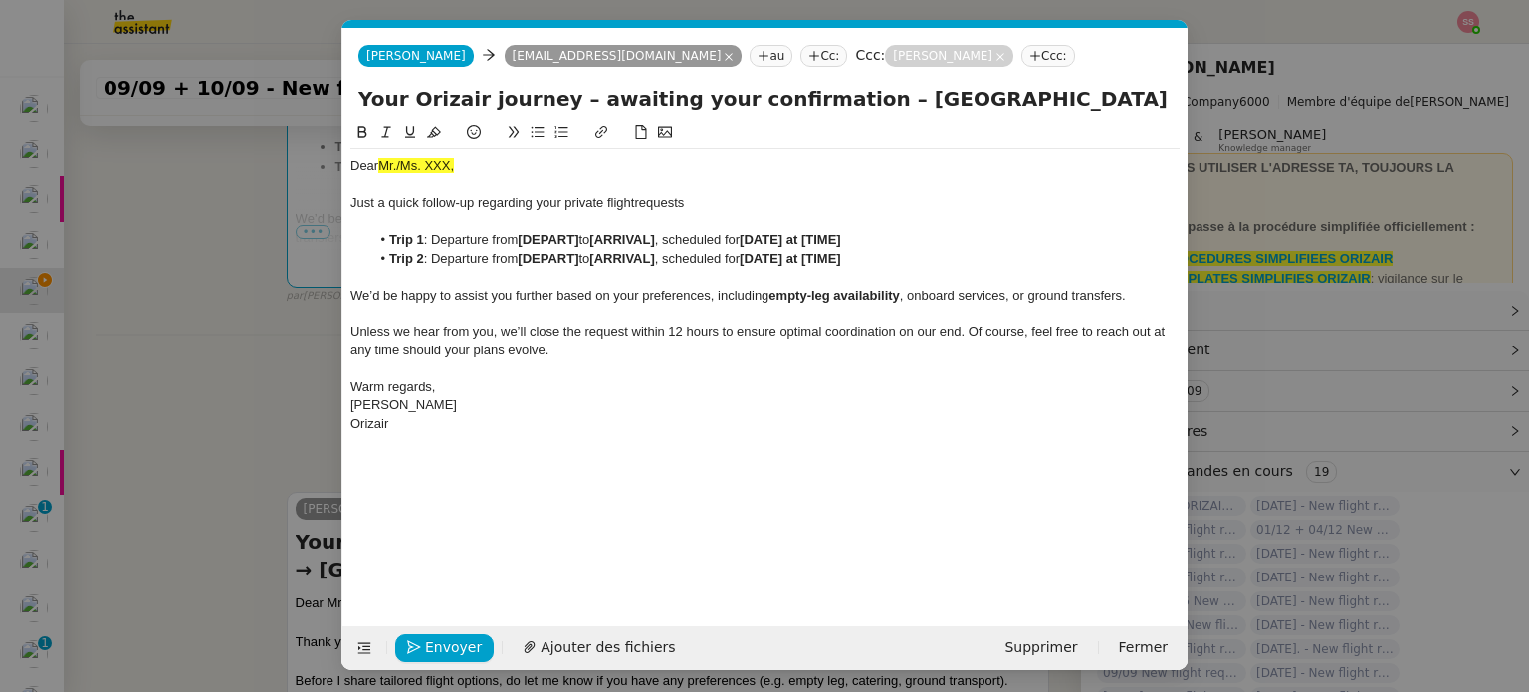
click at [699, 197] on div "Just a quick follow-up regarding your private flight requests" at bounding box center [764, 203] width 829 height 18
drag, startPoint x: 229, startPoint y: 316, endPoint x: 274, endPoint y: 419, distance: 111.9
click at [231, 317] on nz-modal-container "Service TA - VOYAGE - PROPOSITION GLOBALE A utiliser dans le cadre de propositi…" at bounding box center [764, 346] width 1529 height 692
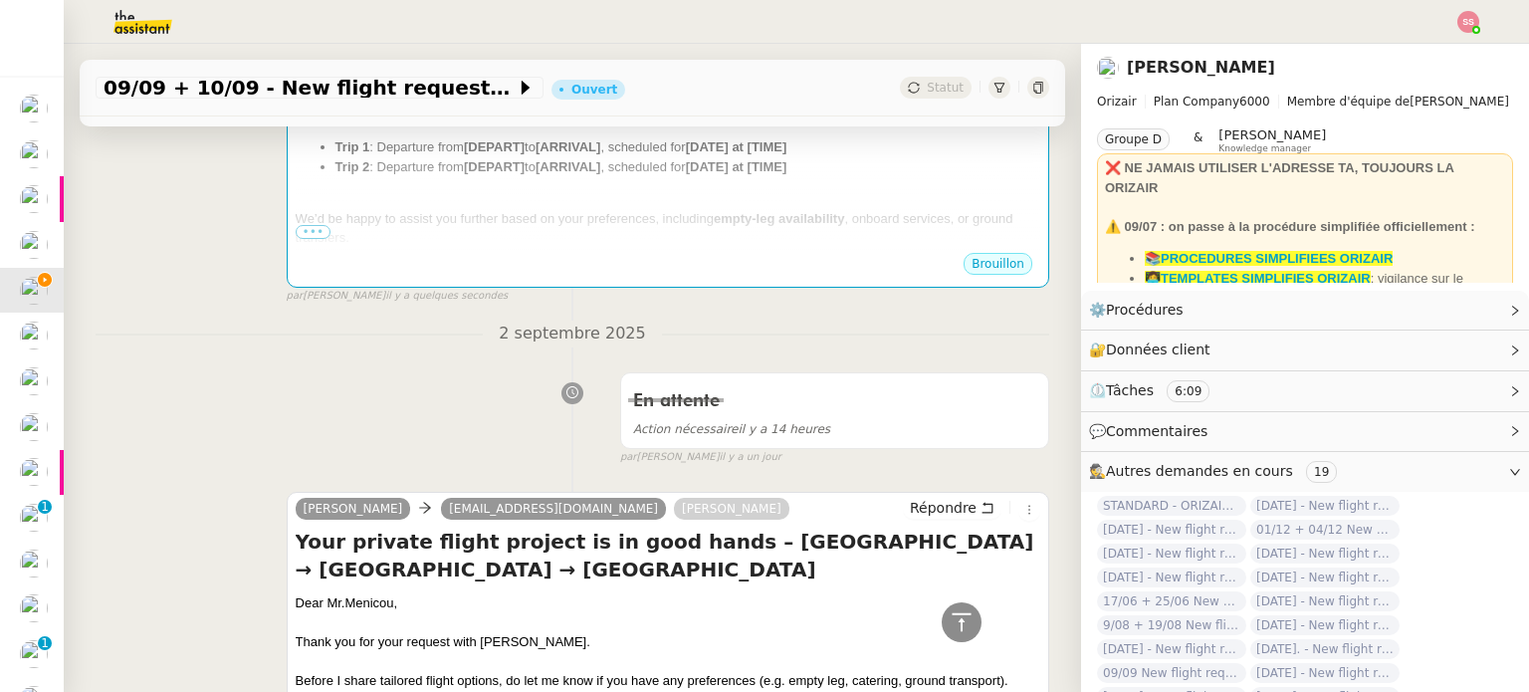
scroll to position [512, 0]
click at [311, 591] on div "Dear Mr.Menicou," at bounding box center [668, 601] width 744 height 20
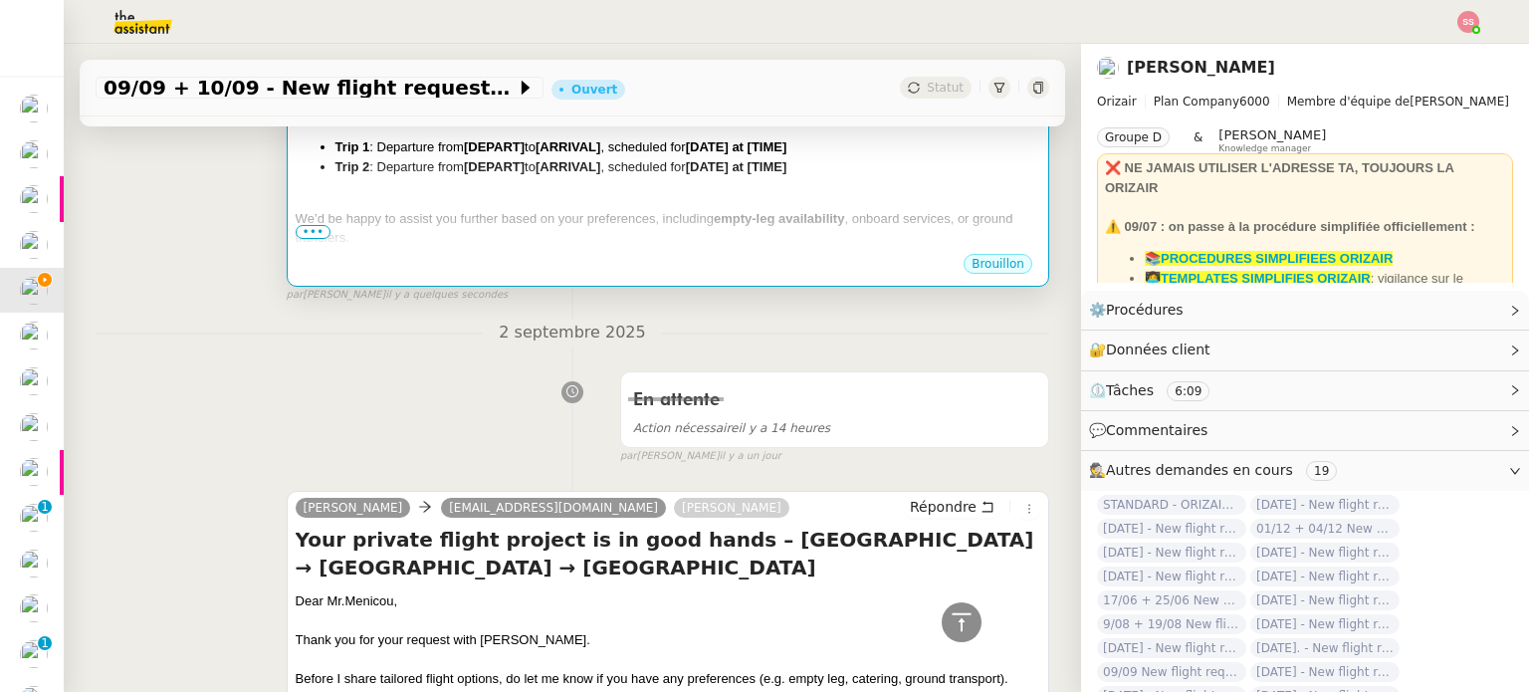
click at [529, 248] on div at bounding box center [668, 258] width 744 height 20
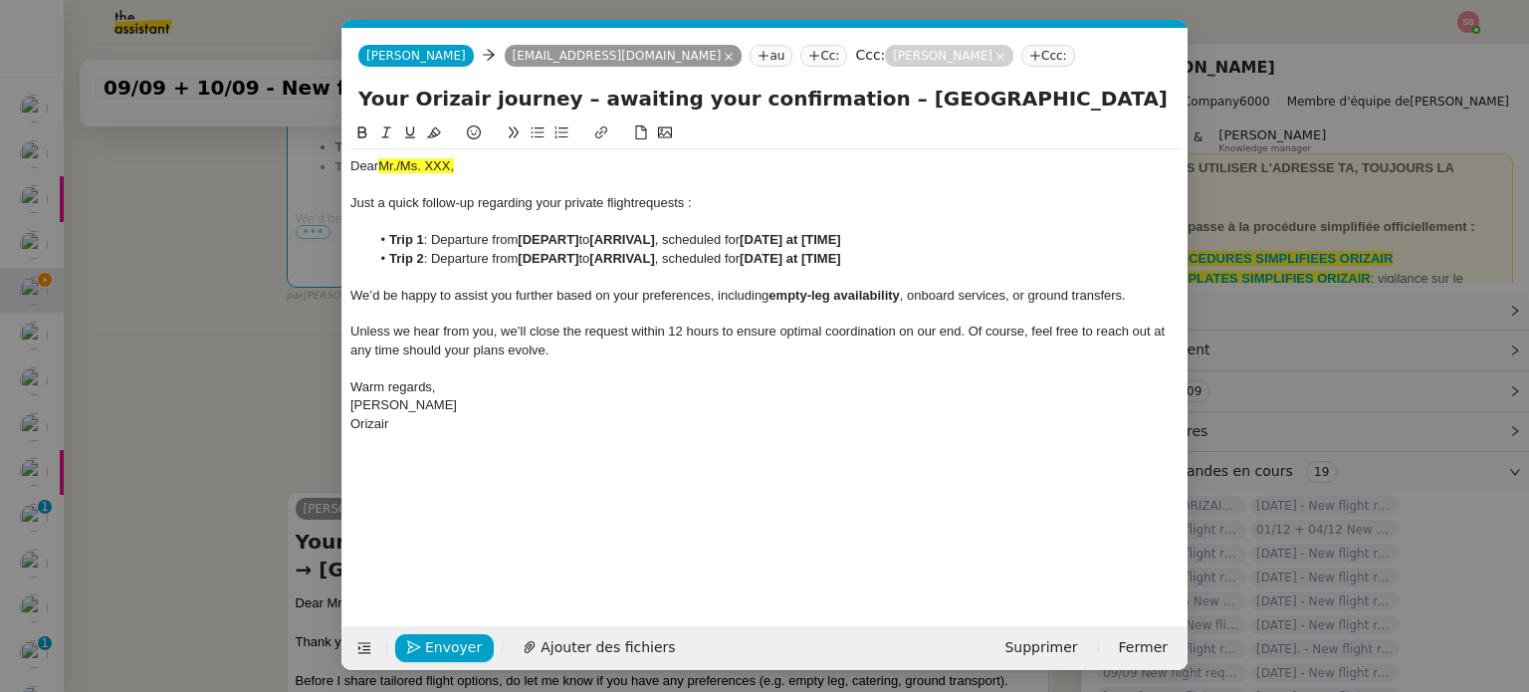
scroll to position [0, 42]
drag, startPoint x: 394, startPoint y: 155, endPoint x: 266, endPoint y: 160, distance: 128.5
click at [266, 160] on nz-modal-container "Service TA - VOYAGE - PROPOSITION GLOBALE A utiliser dans le cadre de propositi…" at bounding box center [764, 346] width 1529 height 692
paste div
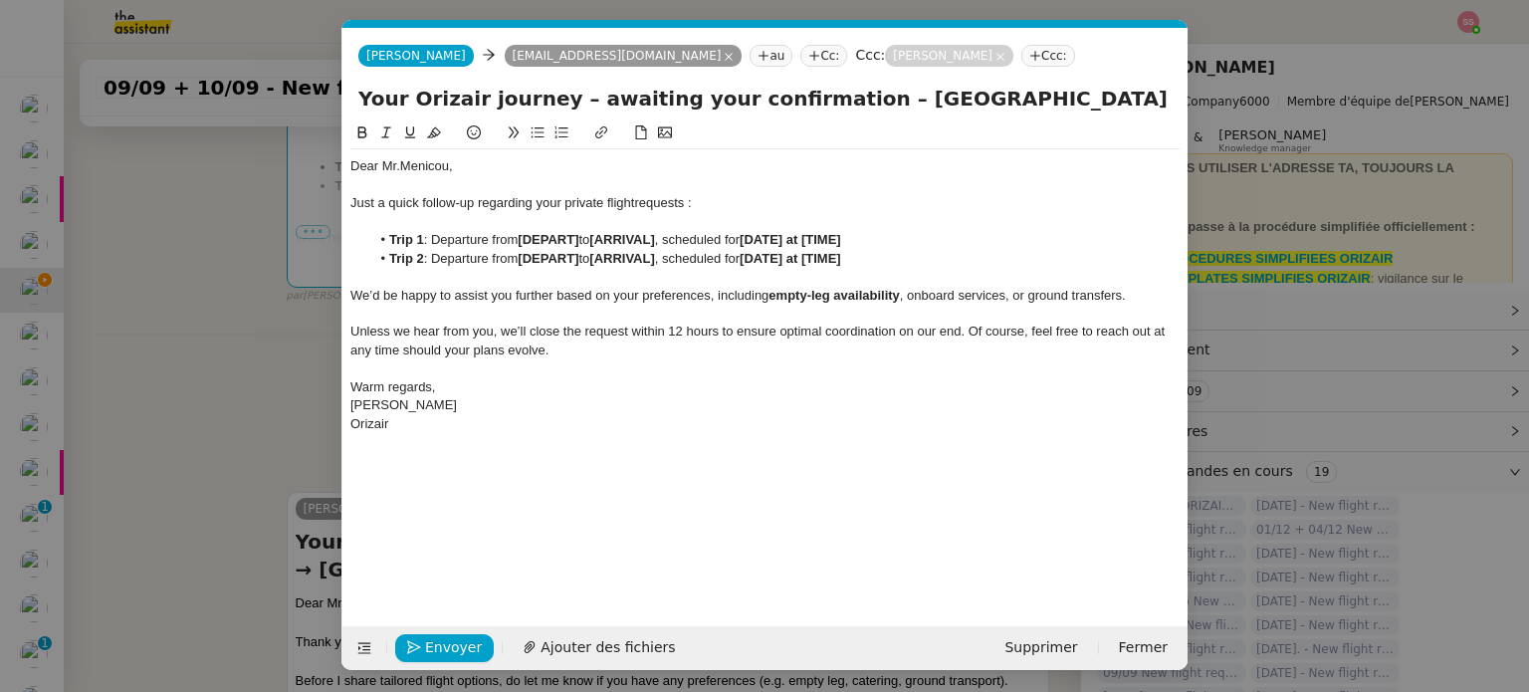
click at [280, 278] on nz-modal-container "Service TA - VOYAGE - PROPOSITION GLOBALE A utiliser dans le cadre de propositi…" at bounding box center [764, 346] width 1529 height 692
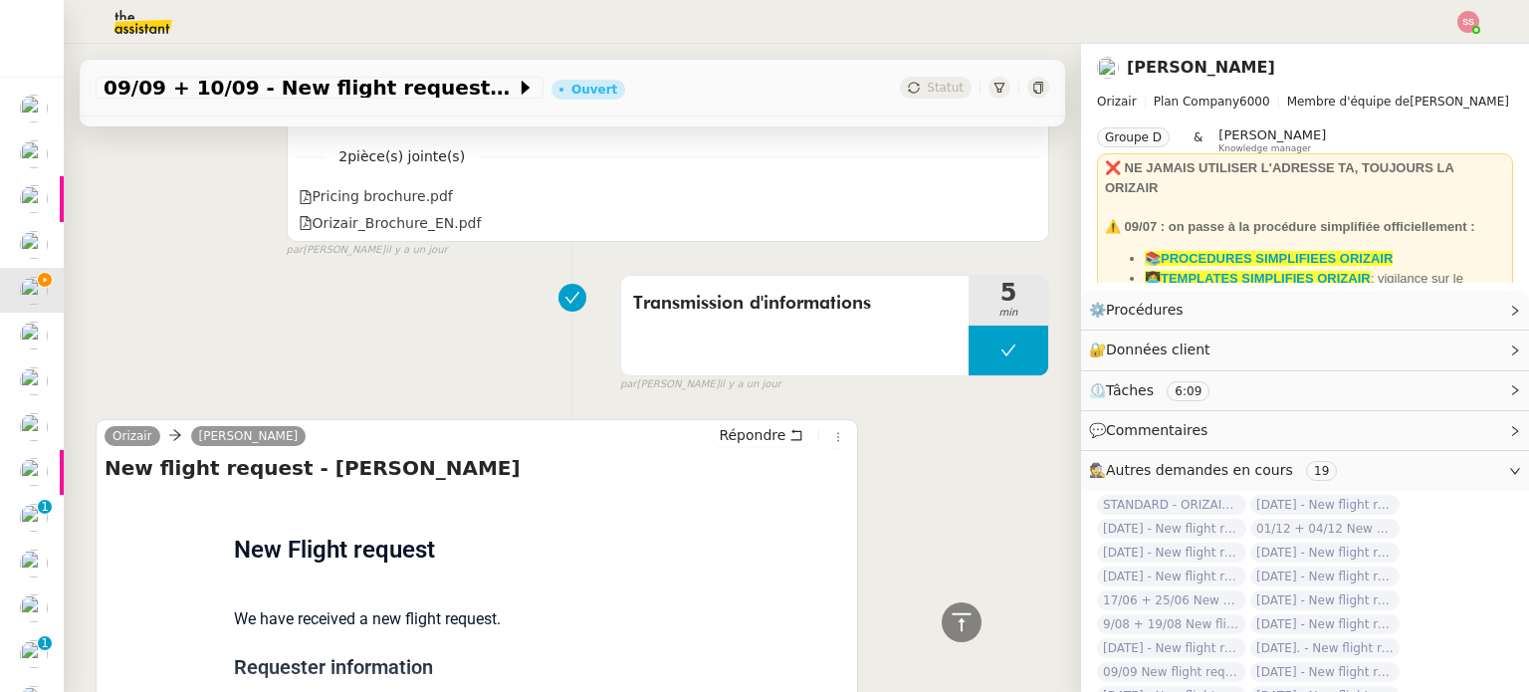
scroll to position [1389, 0]
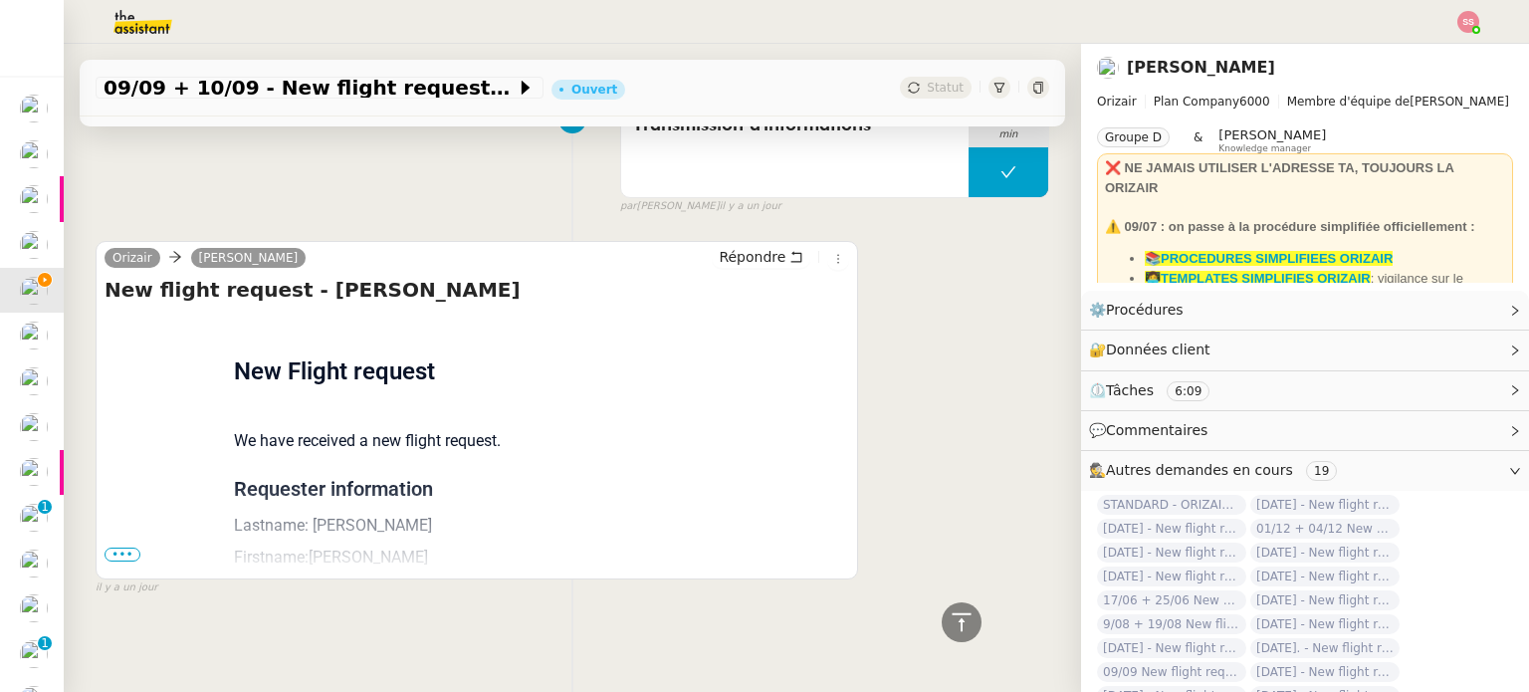
click at [131, 547] on span "•••" at bounding box center [122, 554] width 36 height 14
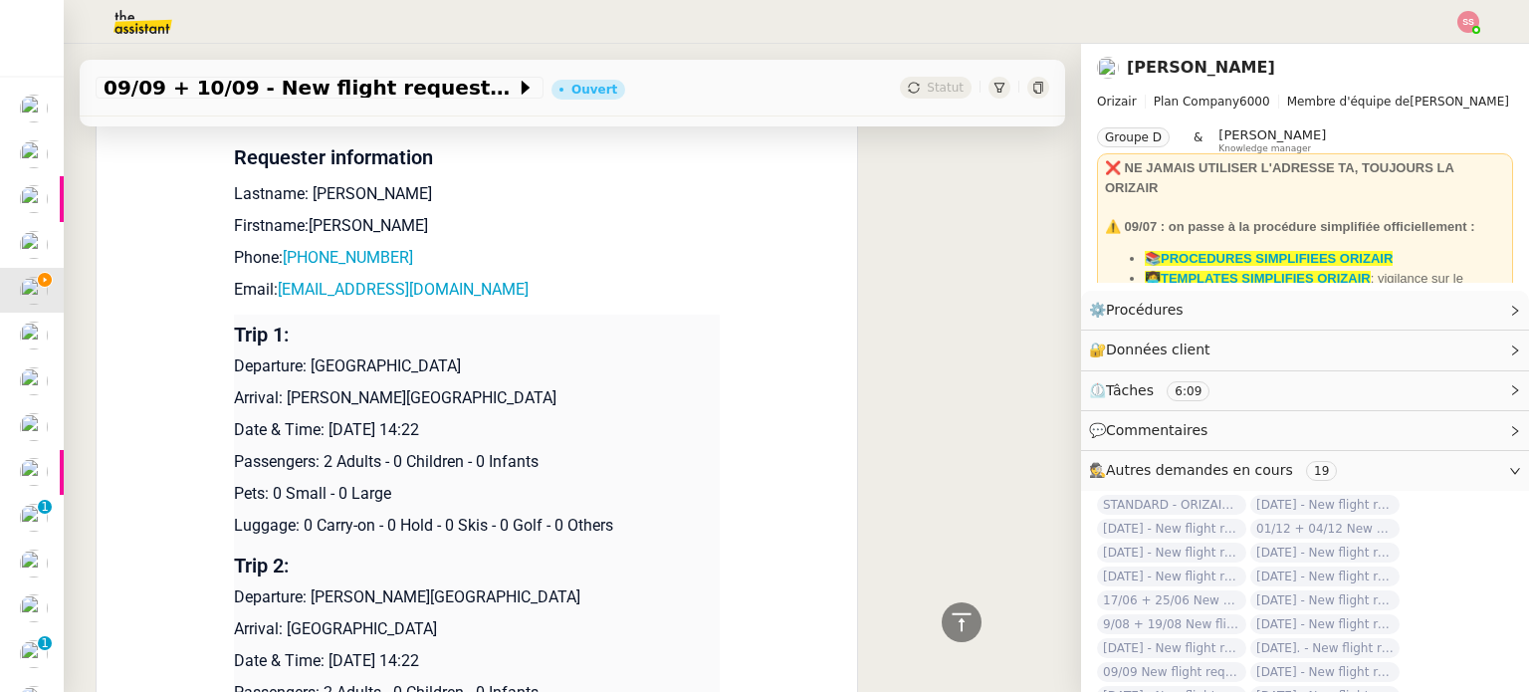
scroll to position [1716, 0]
drag, startPoint x: 303, startPoint y: 362, endPoint x: 483, endPoint y: 347, distance: 180.7
click at [483, 347] on td "Trip 1: Departure: London Heathrow Airport Arrival: Charles de Gaulle Internati…" at bounding box center [477, 429] width 486 height 231
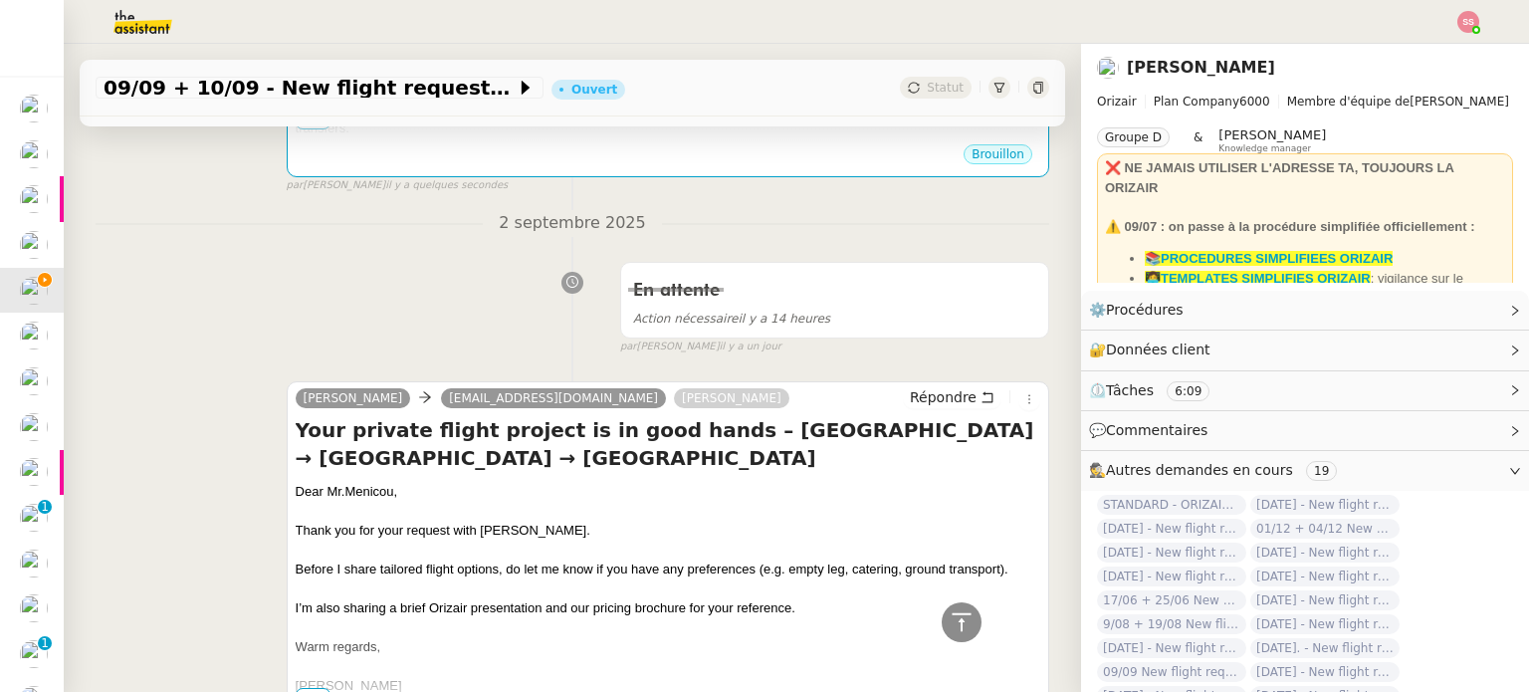
scroll to position [322, 0]
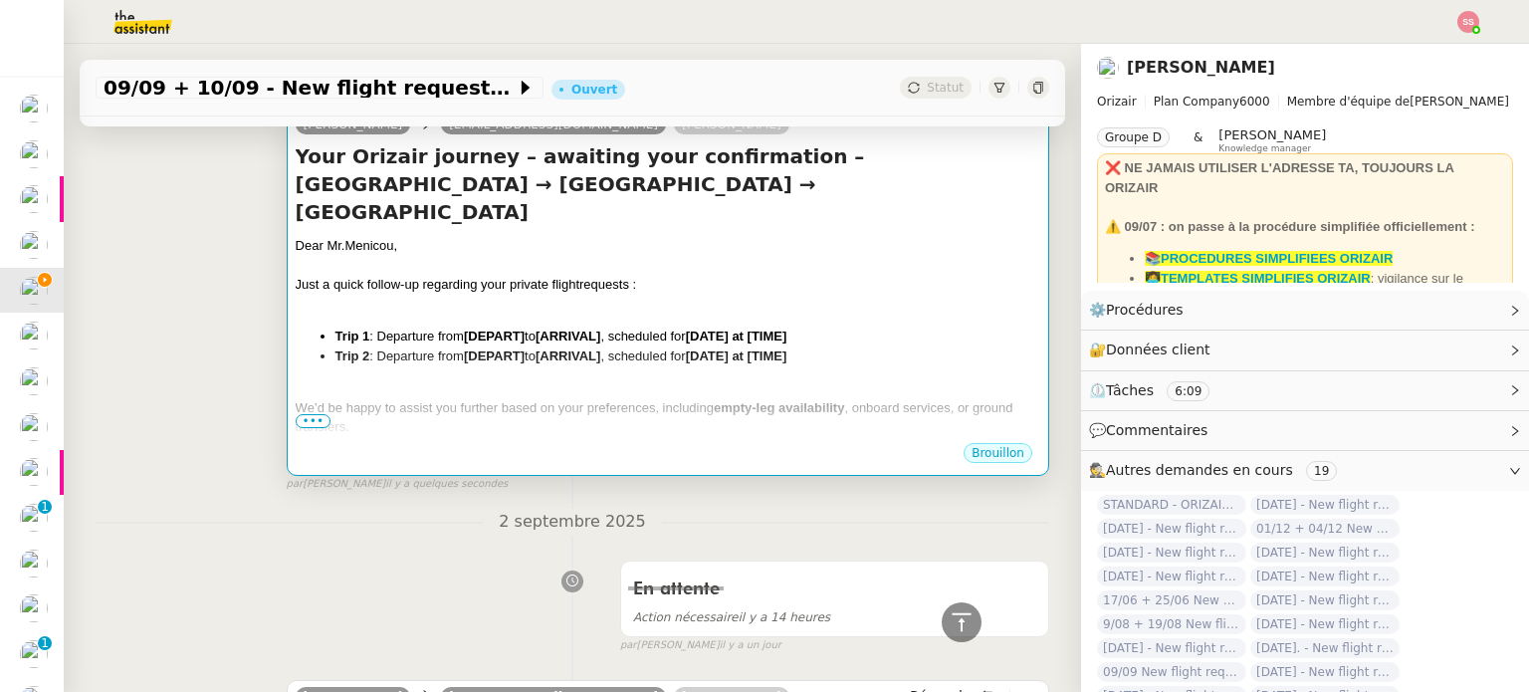
click at [548, 378] on div at bounding box center [668, 388] width 744 height 20
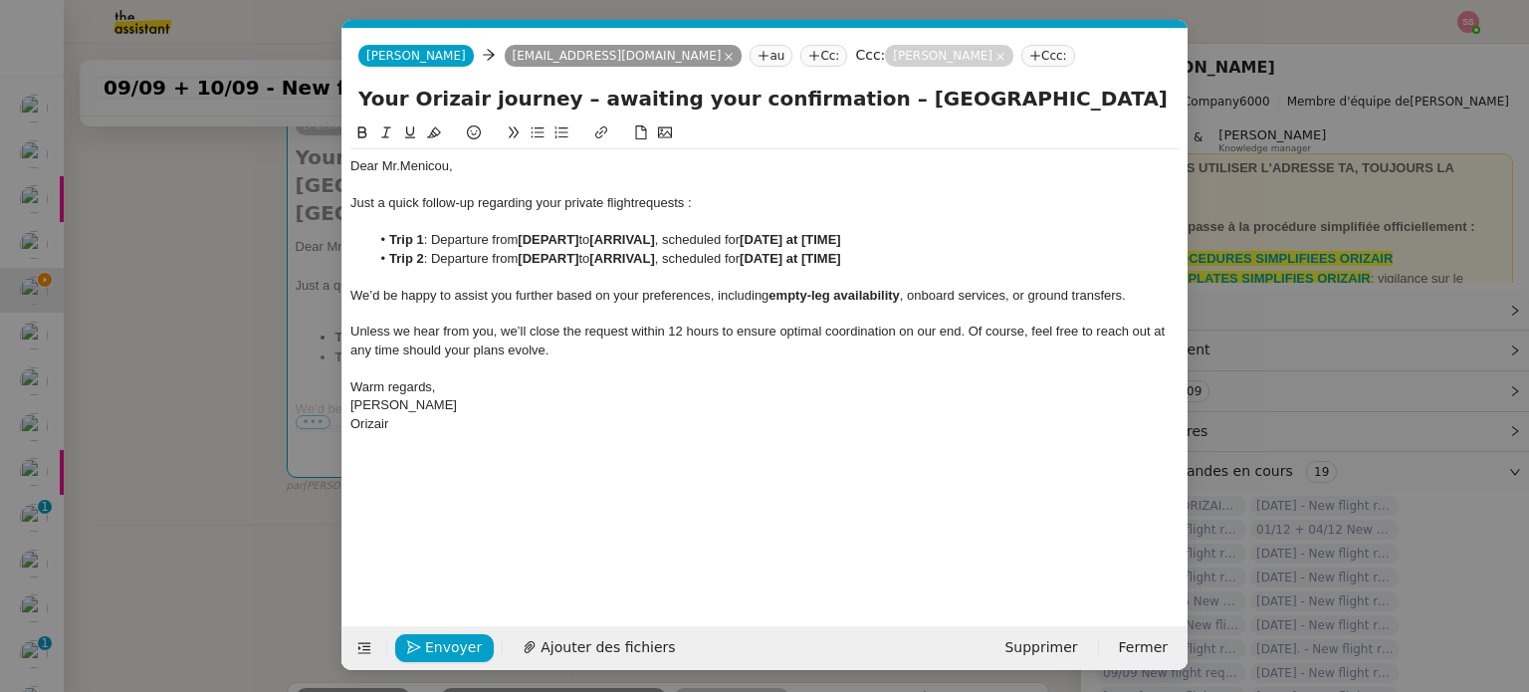
scroll to position [0, 42]
drag, startPoint x: 581, startPoint y: 239, endPoint x: 520, endPoint y: 238, distance: 60.7
click at [520, 238] on li "Trip 1 : Departure from [DEPART] to [ARRIVAL] , scheduled for [DATE] at [TIME]" at bounding box center [775, 240] width 810 height 18
drag, startPoint x: 669, startPoint y: 256, endPoint x: 604, endPoint y: 258, distance: 64.7
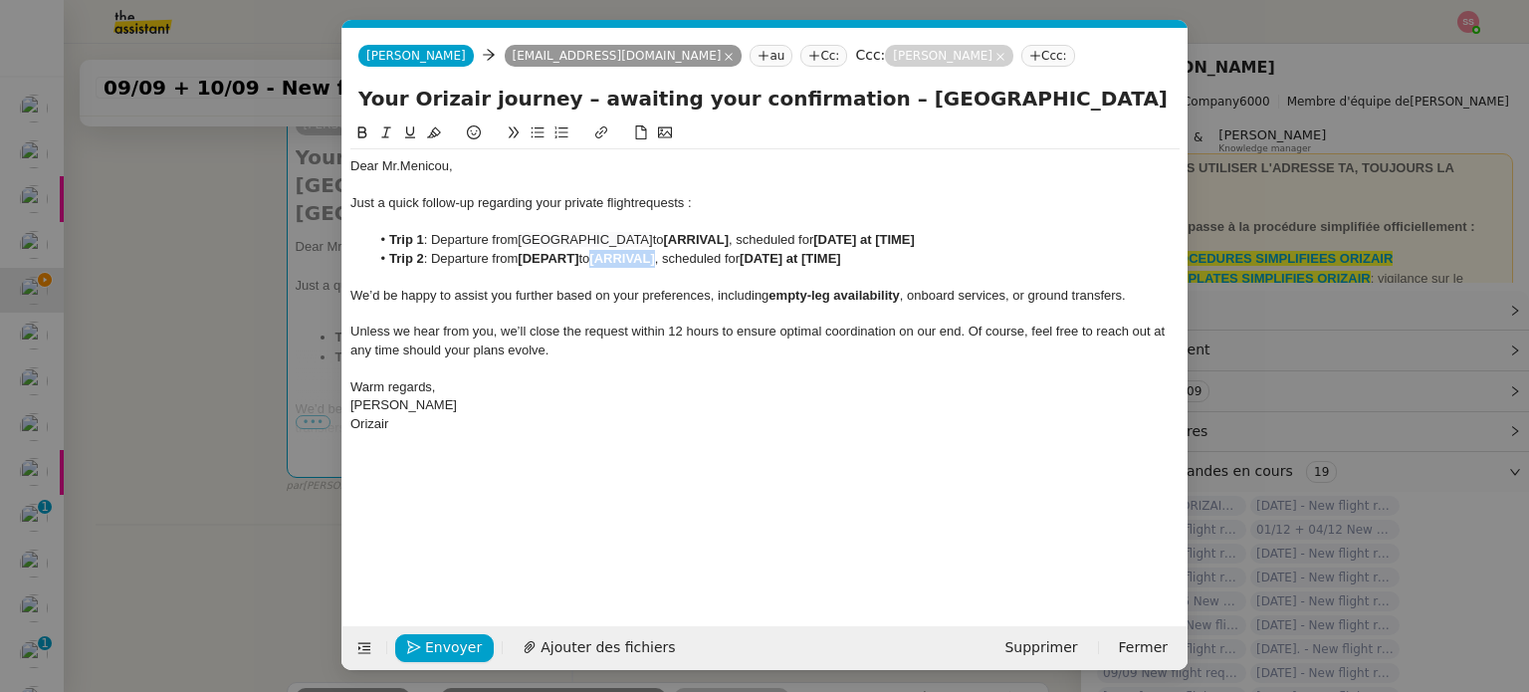
click at [604, 258] on li "Trip 2 : Departure from [DEPART] to [ARRIVAL] , scheduled for [DATE] at [TIME]" at bounding box center [775, 259] width 810 height 18
click at [297, 446] on nz-modal-container "Service TA - VOYAGE - PROPOSITION GLOBALE A utiliser dans le cadre de propositi…" at bounding box center [764, 346] width 1529 height 692
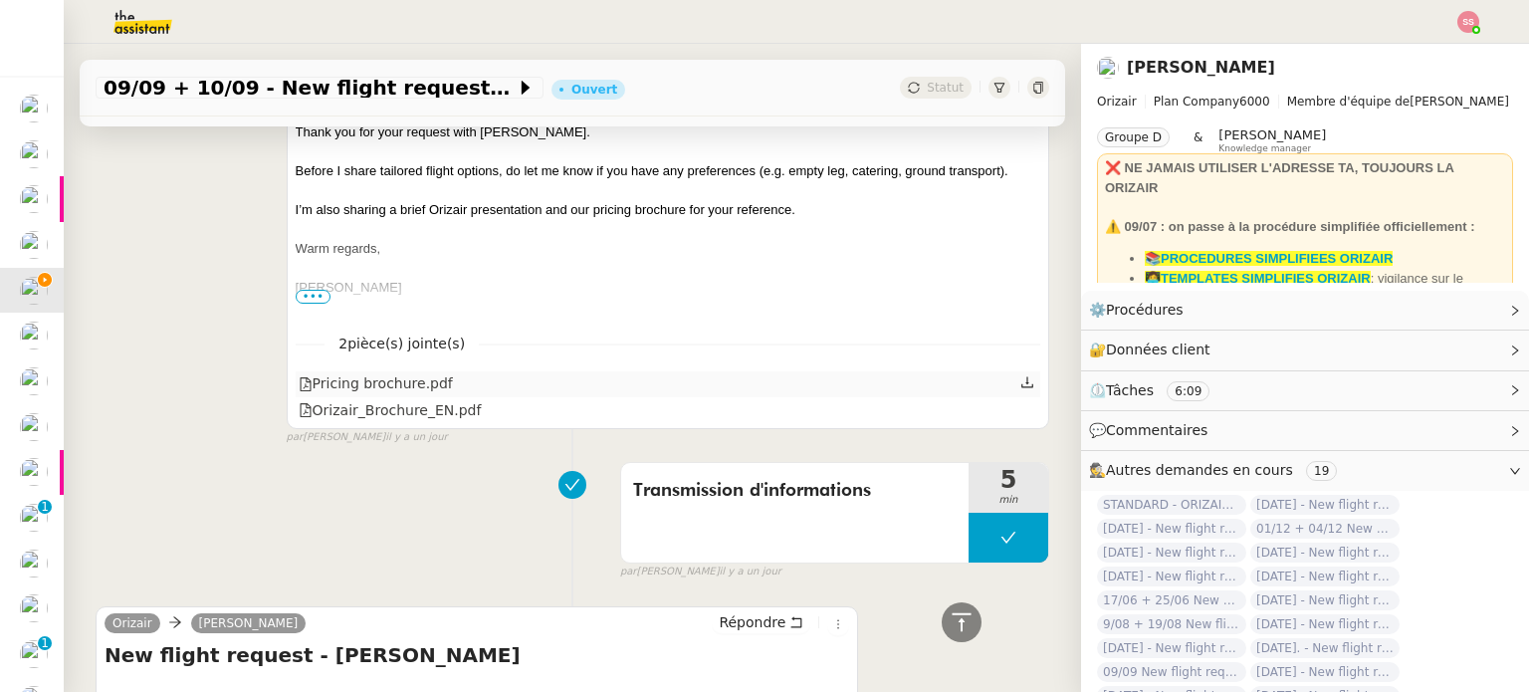
scroll to position [1716, 0]
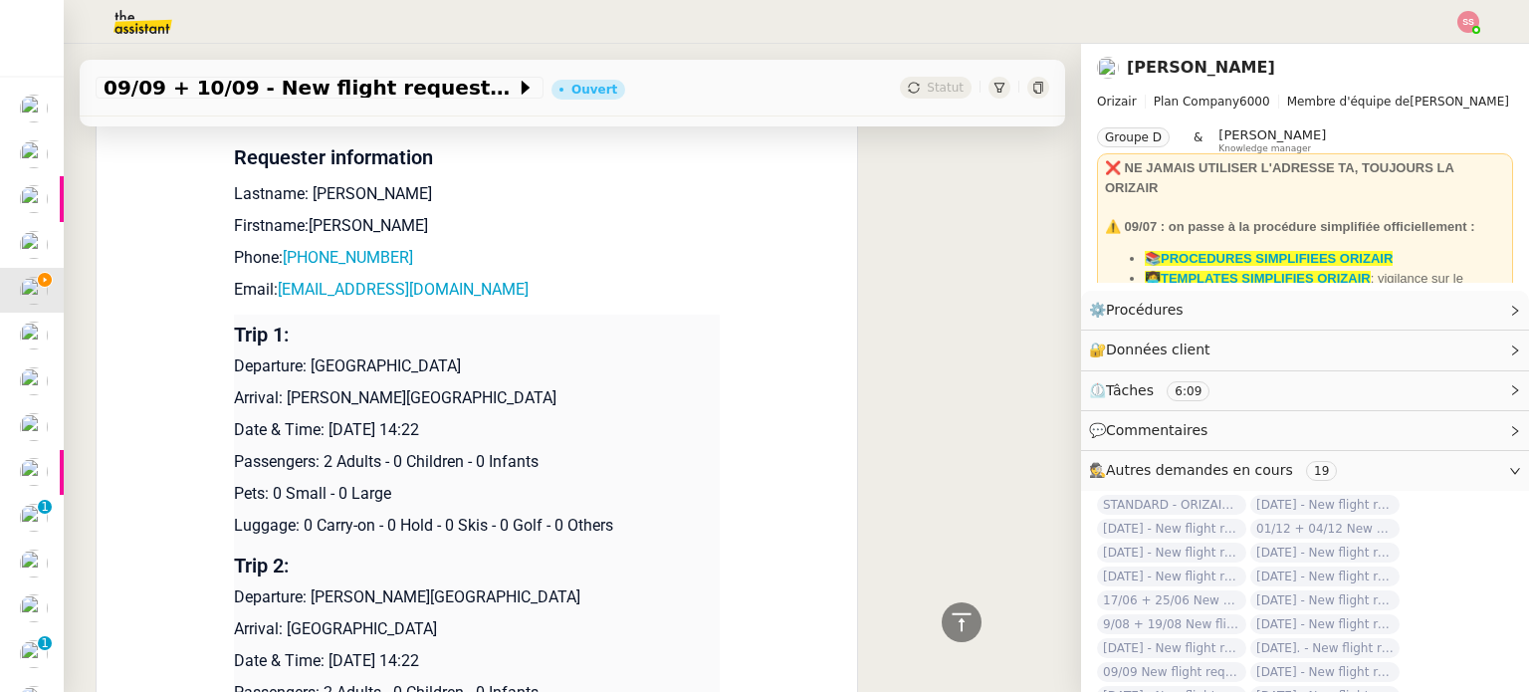
drag, startPoint x: 278, startPoint y: 390, endPoint x: 549, endPoint y: 384, distance: 271.8
click at [549, 386] on p "Arrival: [PERSON_NAME][GEOGRAPHIC_DATA]" at bounding box center [477, 398] width 486 height 24
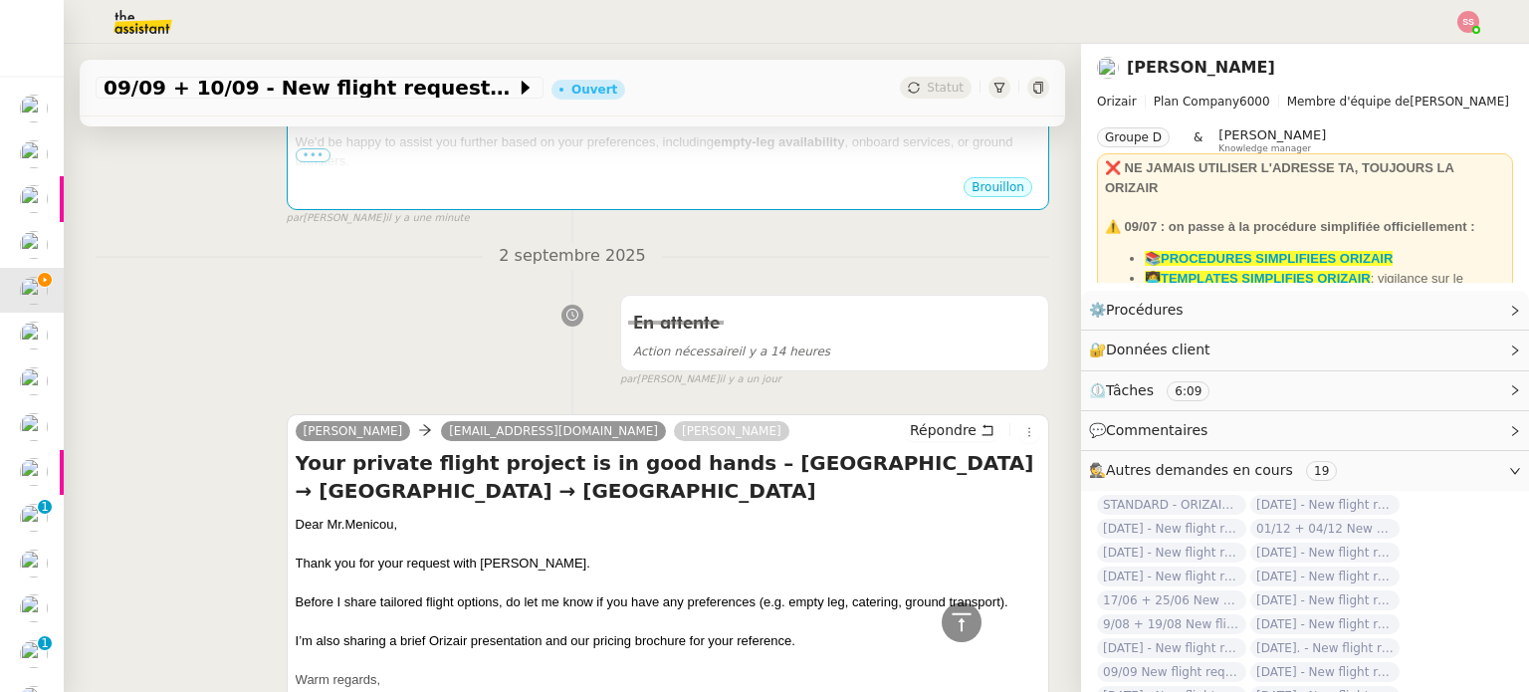
scroll to position [223, 0]
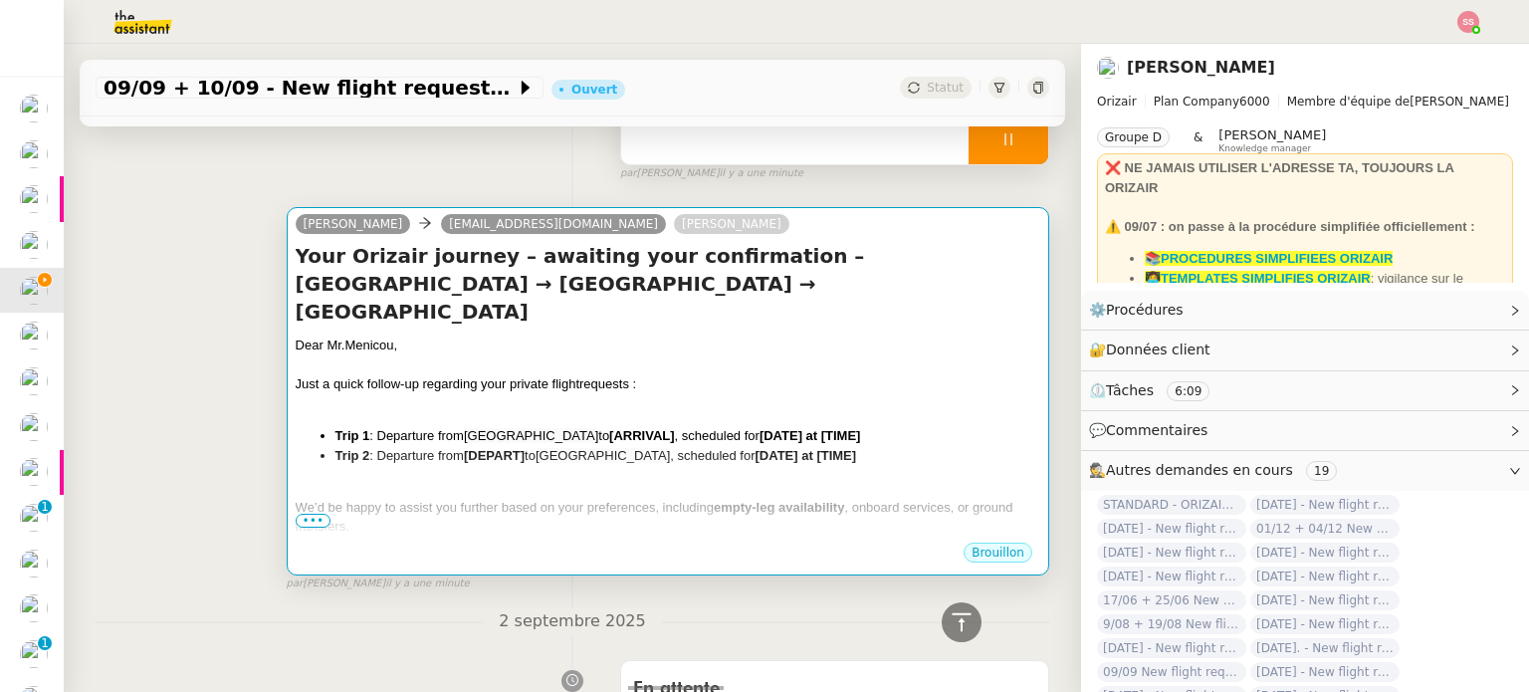
click at [533, 394] on div at bounding box center [668, 404] width 744 height 20
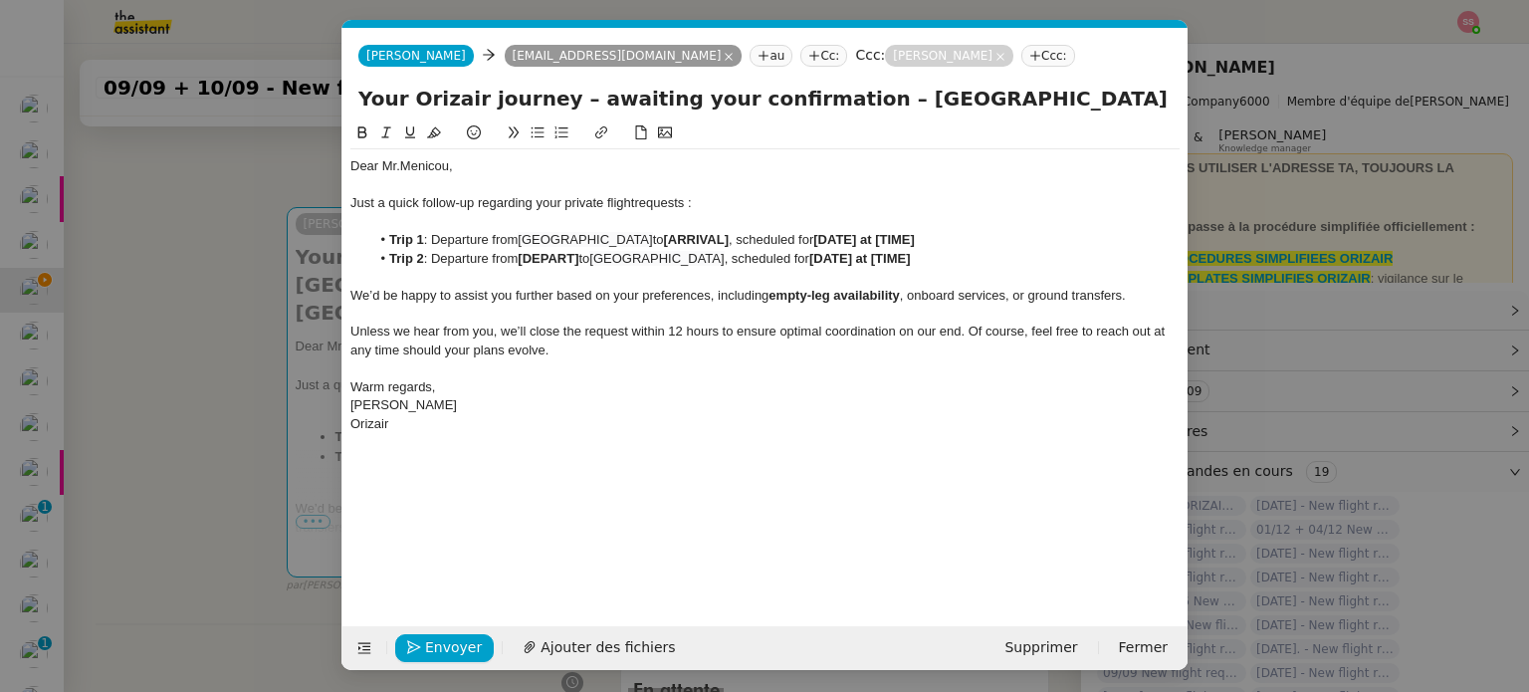
scroll to position [0, 42]
drag, startPoint x: 681, startPoint y: 237, endPoint x: 748, endPoint y: 238, distance: 67.7
click at [748, 238] on li "Trip 1 : Departure from London Heathrow Airport to [ARRIVAL] , scheduled for [D…" at bounding box center [775, 240] width 810 height 18
drag, startPoint x: 585, startPoint y: 261, endPoint x: 521, endPoint y: 254, distance: 64.1
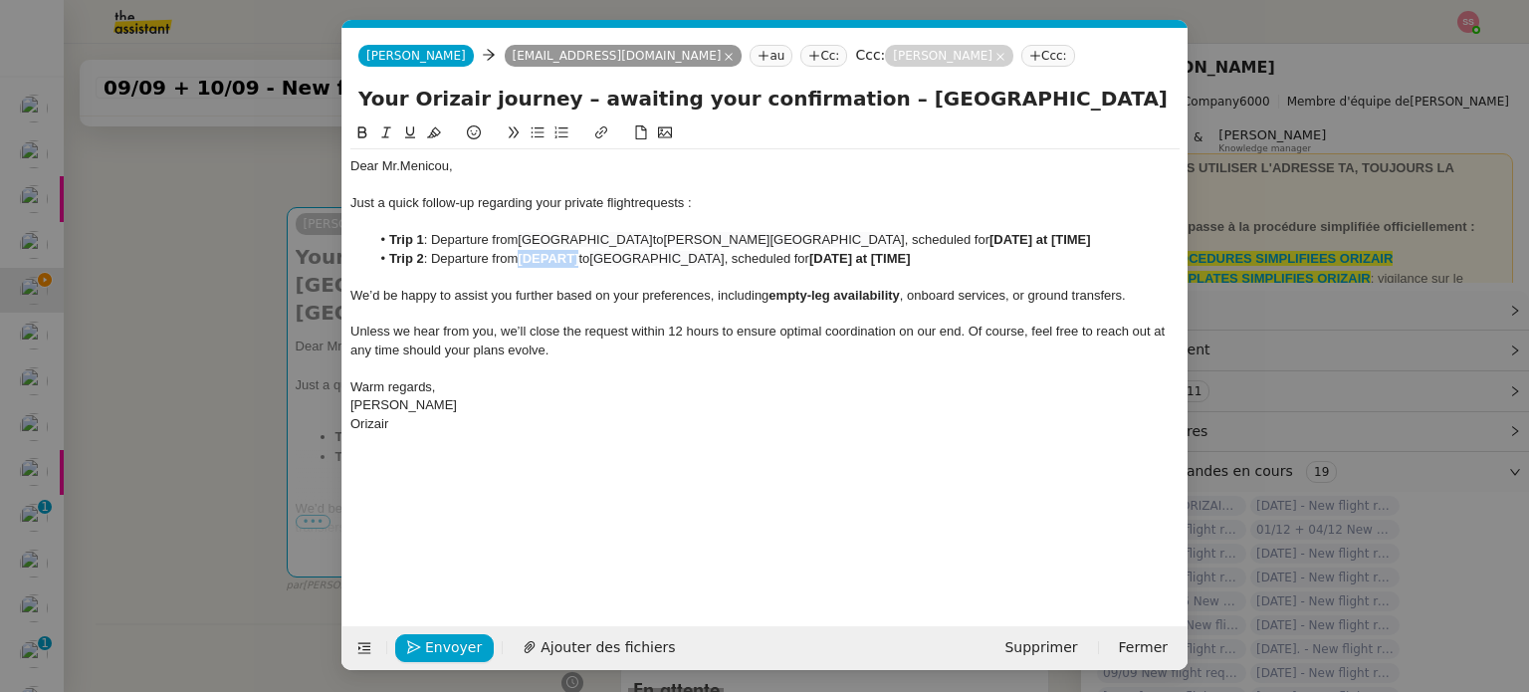
click at [521, 254] on li "Trip 2 : Departure from [DEPART] to London Heathrow Airport , scheduled for [DA…" at bounding box center [775, 259] width 810 height 18
click at [315, 389] on nz-modal-container "Service TA - VOYAGE - PROPOSITION GLOBALE A utiliser dans le cadre de propositi…" at bounding box center [764, 346] width 1529 height 692
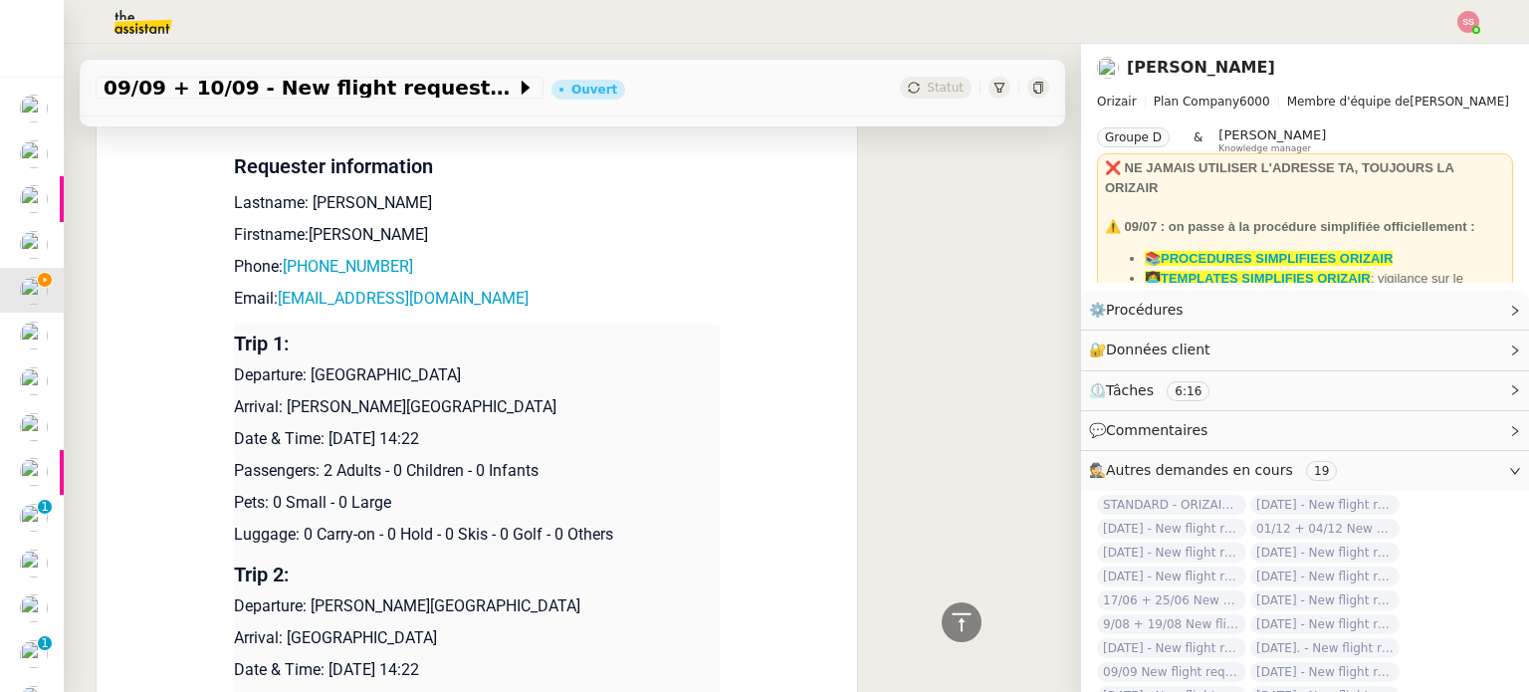
scroll to position [1715, 0]
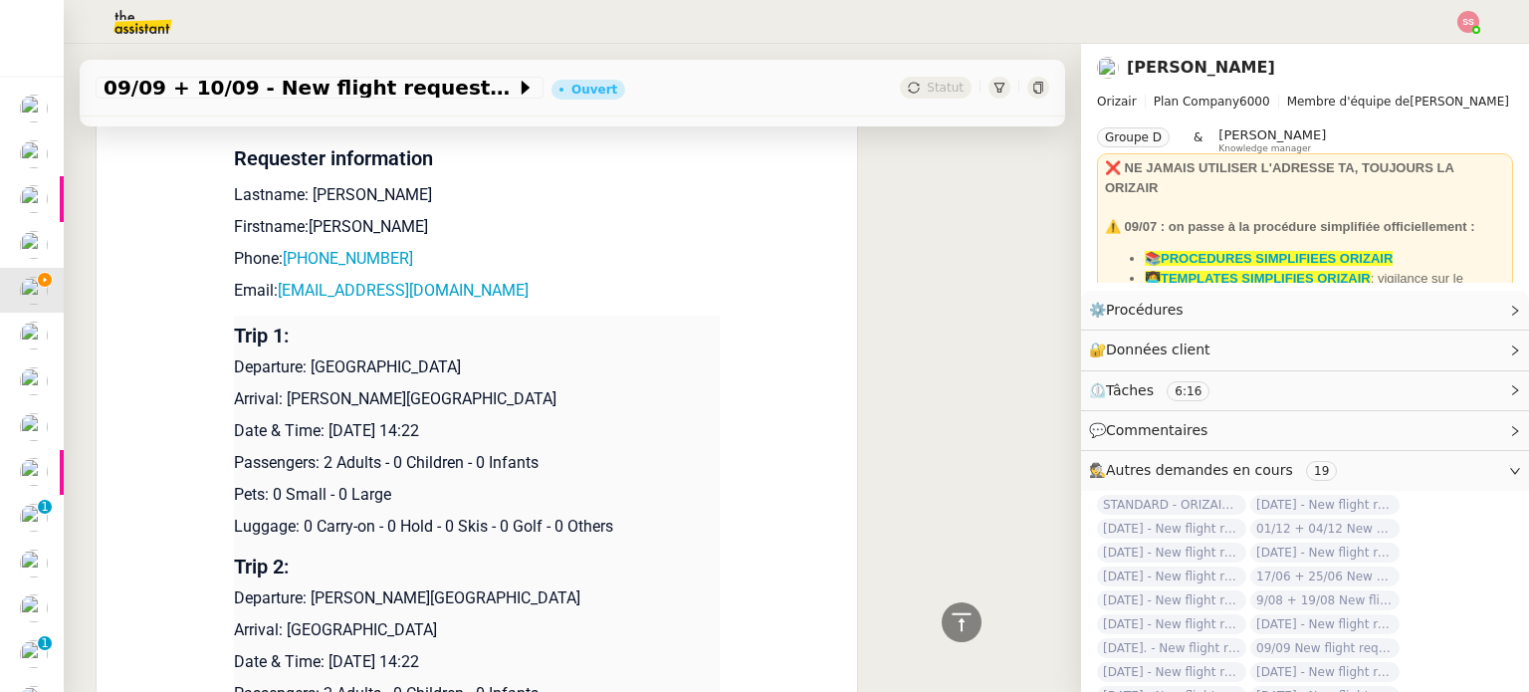
drag, startPoint x: 322, startPoint y: 422, endPoint x: 510, endPoint y: 412, distance: 187.4
click at [510, 412] on td "Trip 1: Departure: London Heathrow Airport Arrival: Charles de Gaulle Internati…" at bounding box center [477, 430] width 486 height 231
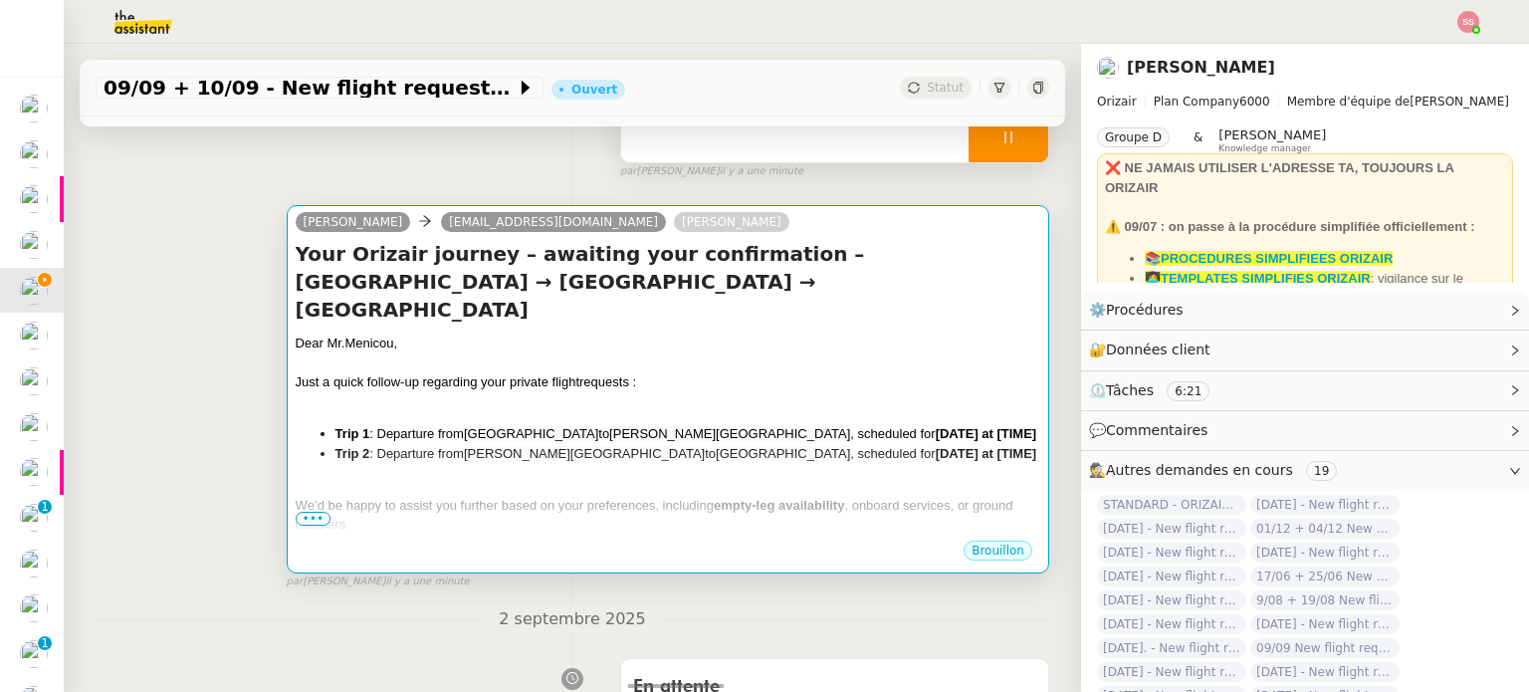
scroll to position [222, 0]
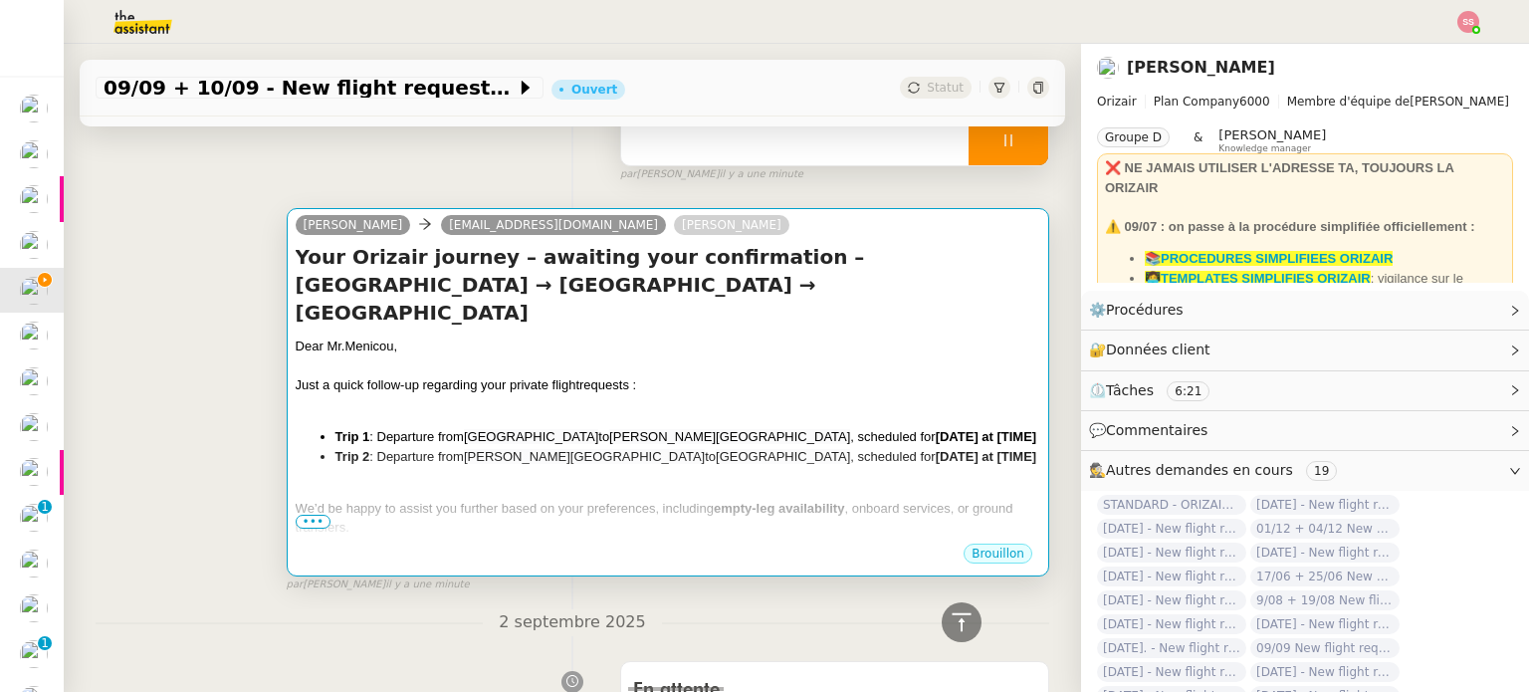
click at [742, 427] on li "Trip 1 : Departure from London Heathrow Airport to Charles de Gaulle Internatio…" at bounding box center [687, 437] width 705 height 20
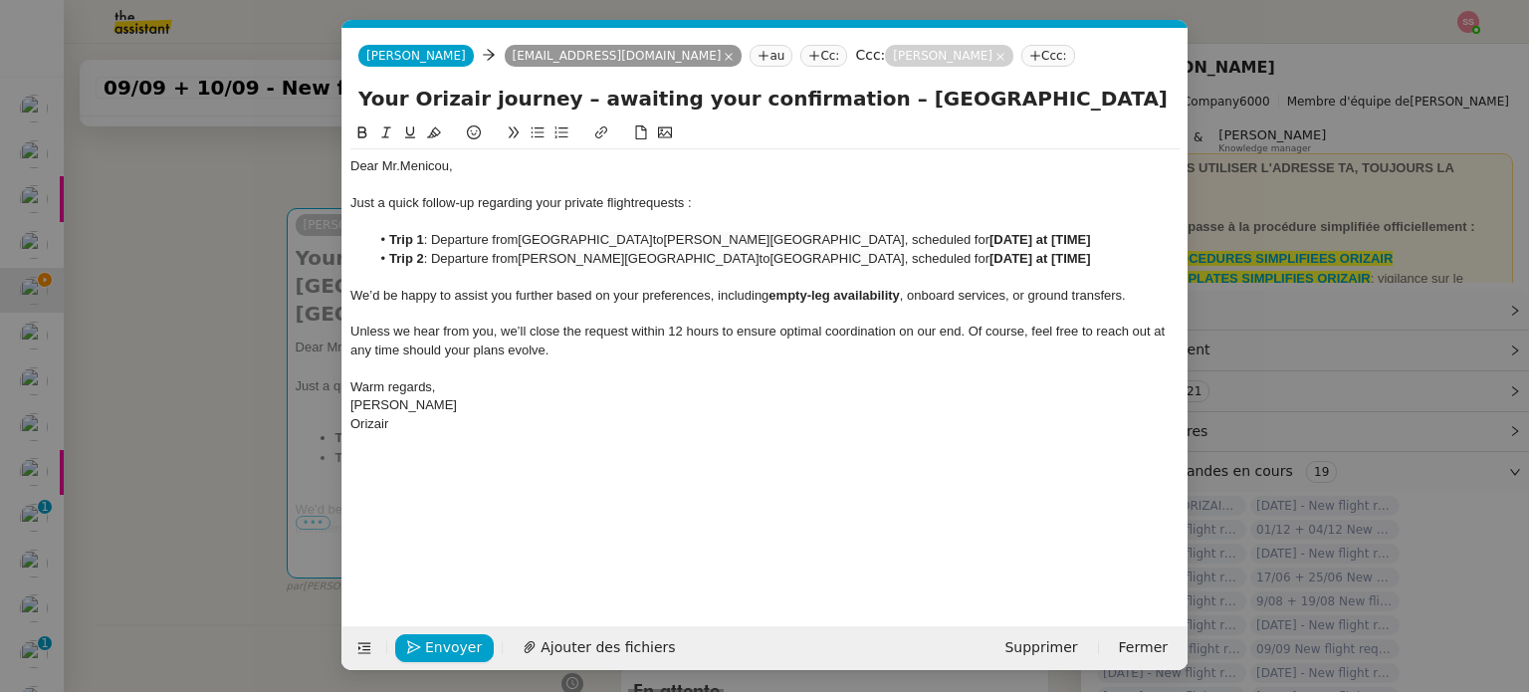
scroll to position [0, 42]
drag, startPoint x: 989, startPoint y: 235, endPoint x: 1091, endPoint y: 238, distance: 101.6
click at [1091, 238] on li "Trip 1 : Departure from London Heathrow Airport to Charles de Gaulle Internatio…" at bounding box center [775, 240] width 810 height 18
click at [219, 487] on nz-modal-container "Service TA - VOYAGE - PROPOSITION GLOBALE A utiliser dans le cadre de propositi…" at bounding box center [764, 346] width 1529 height 692
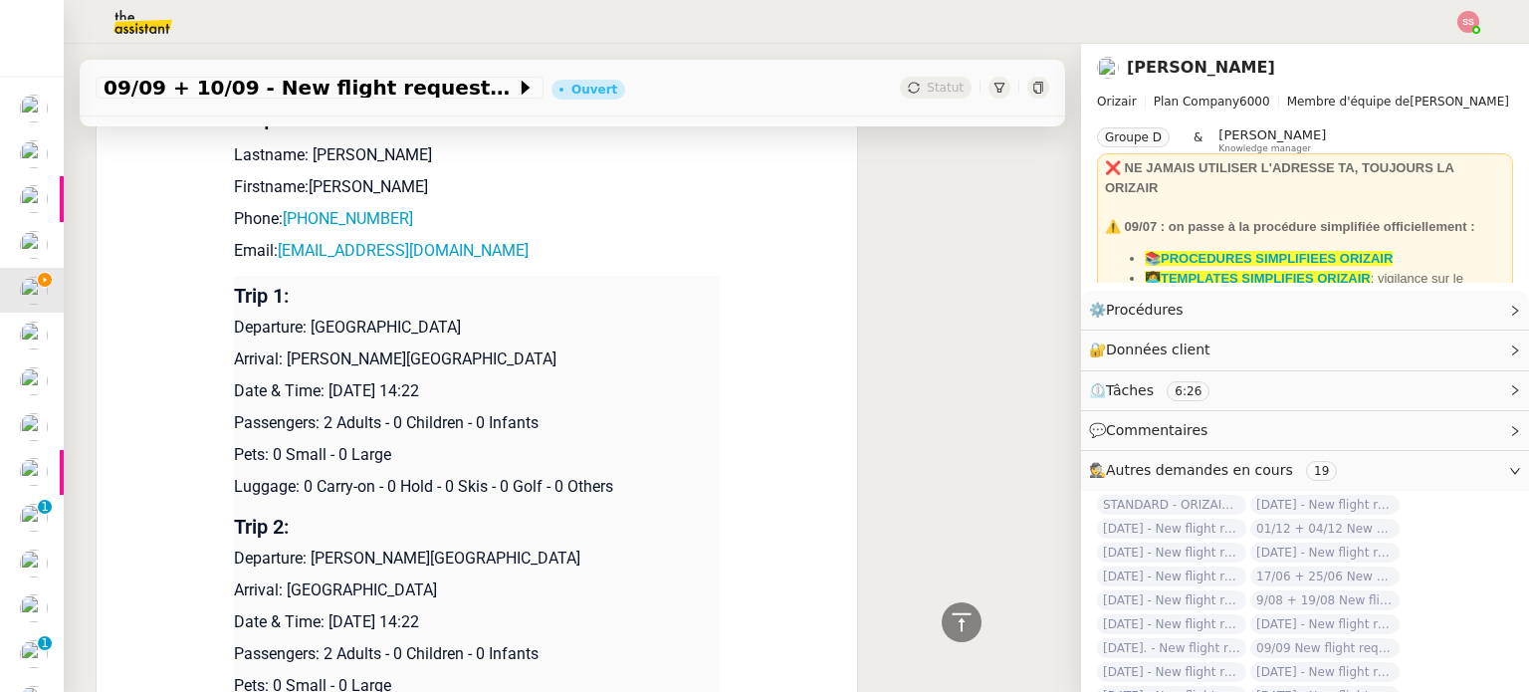
scroll to position [1813, 0]
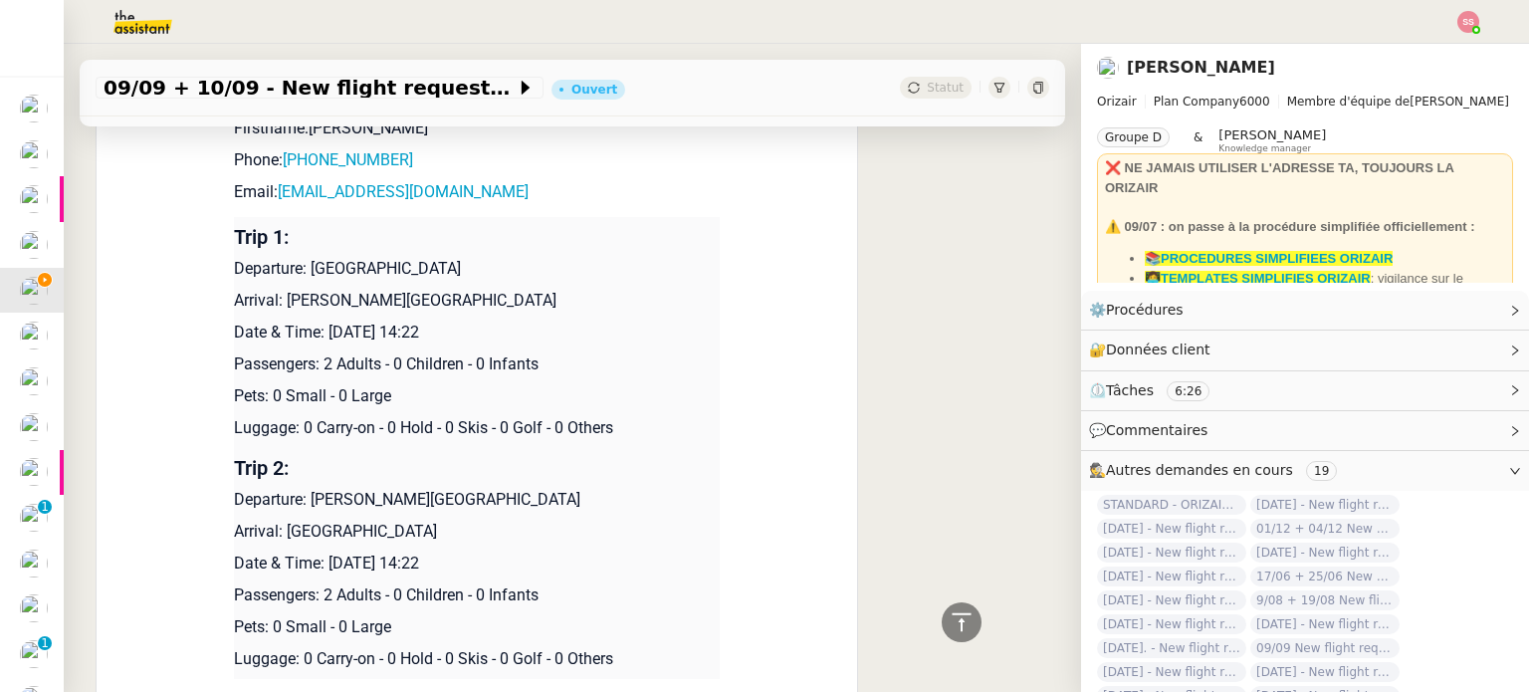
drag, startPoint x: 328, startPoint y: 556, endPoint x: 541, endPoint y: 533, distance: 214.2
click at [541, 533] on td "Trip 2: Departure: Charles de Gaulle International Airport Arrival: London Heat…" at bounding box center [477, 563] width 486 height 231
click at [527, 551] on p "Date & Time: [DATE] 14:22" at bounding box center [477, 563] width 486 height 24
drag, startPoint x: 519, startPoint y: 555, endPoint x: 321, endPoint y: 559, distance: 198.1
click at [321, 559] on p "Date & Time: [DATE] 14:22" at bounding box center [477, 563] width 486 height 24
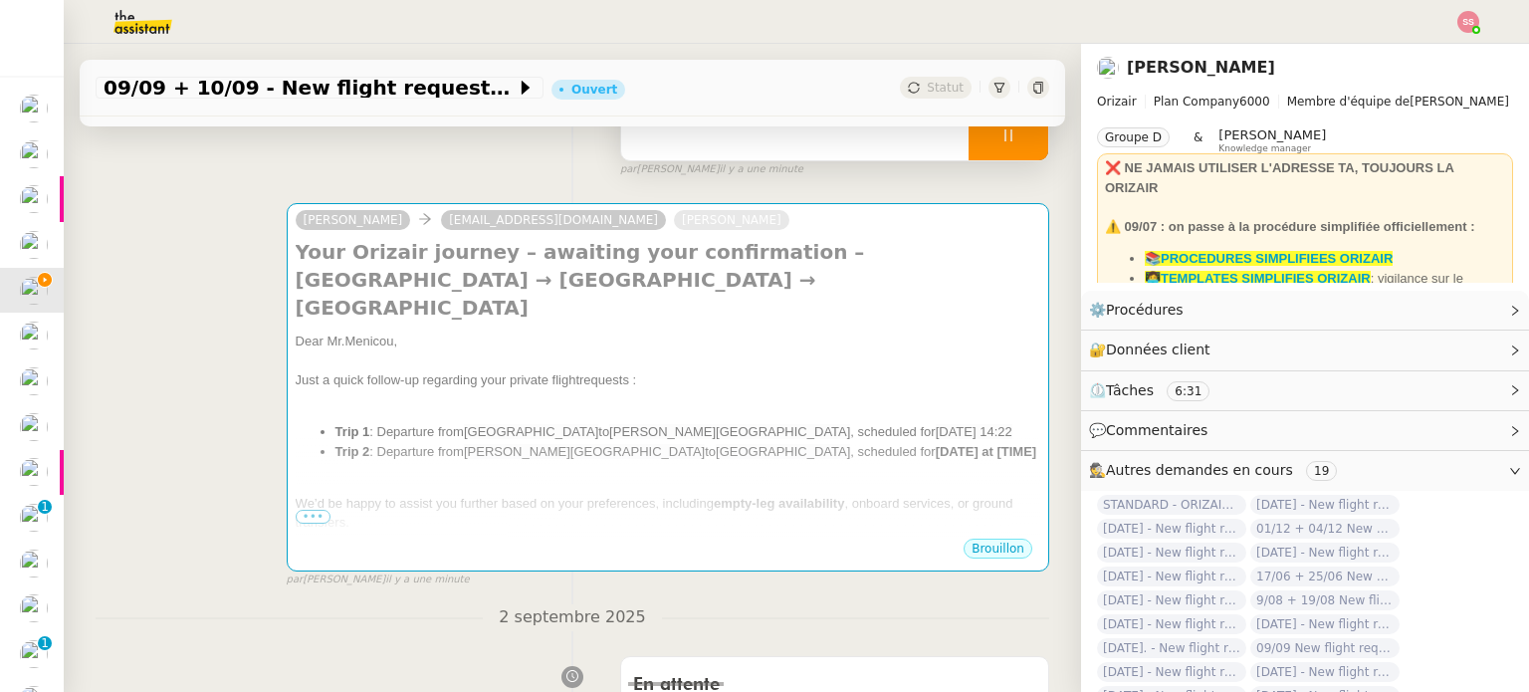
scroll to position [221, 0]
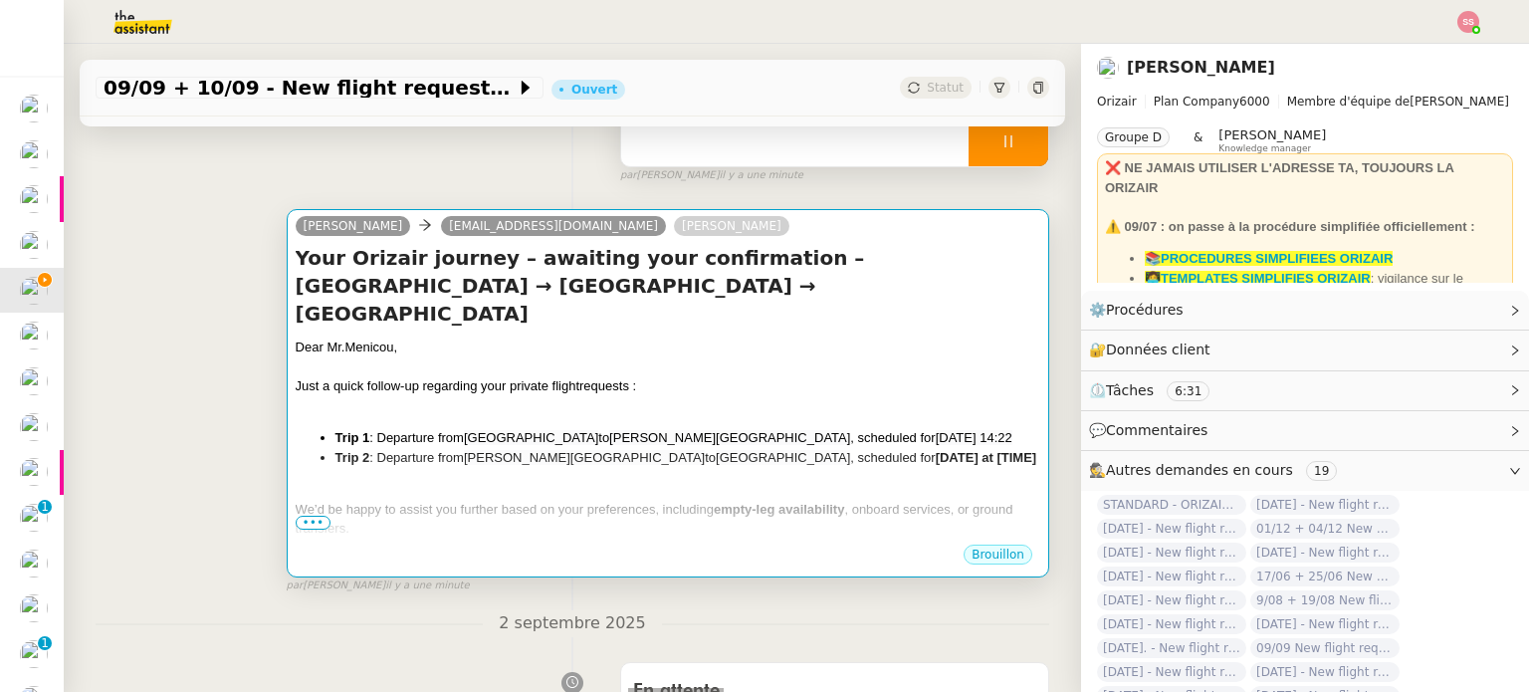
click at [720, 396] on div at bounding box center [668, 406] width 744 height 20
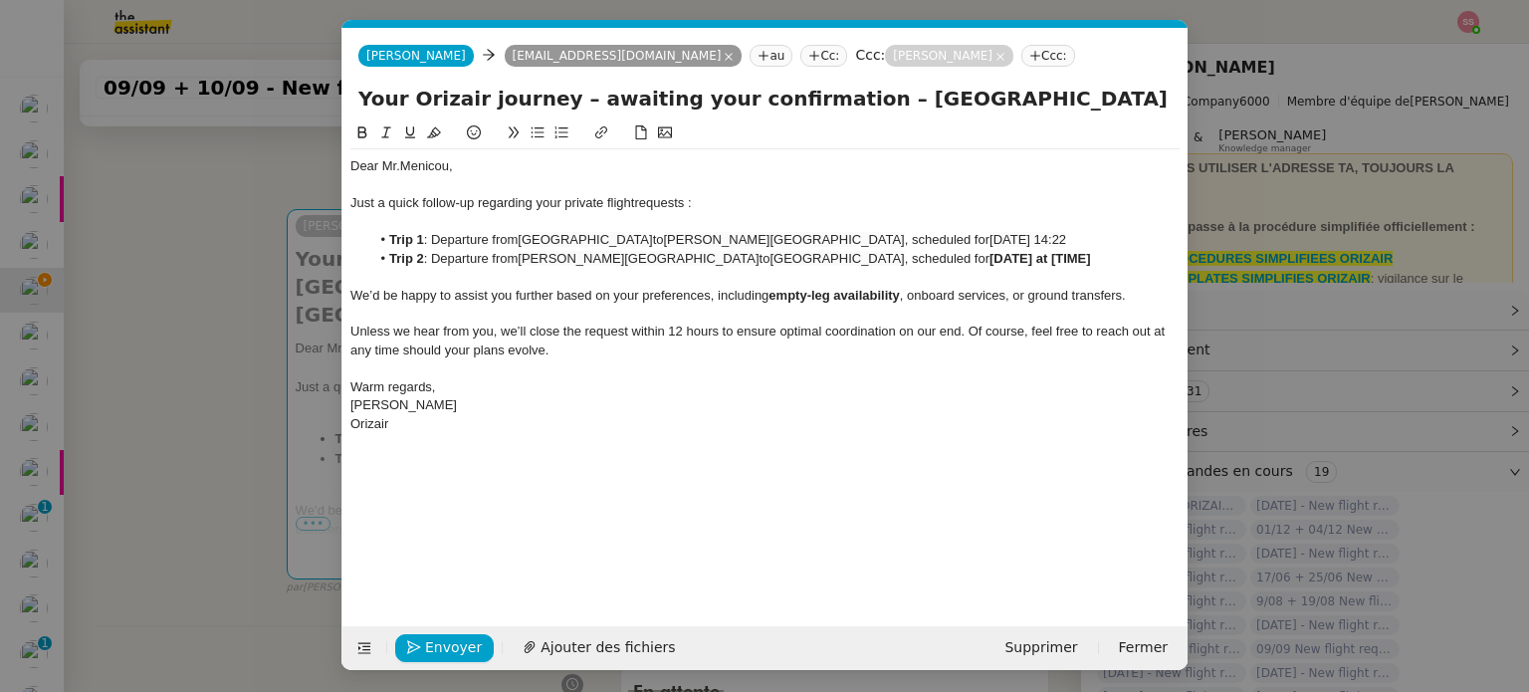
scroll to position [0, 42]
drag, startPoint x: 995, startPoint y: 266, endPoint x: 1092, endPoint y: 260, distance: 96.7
click at [1092, 260] on li "Trip 2 : Departure from Charles de Gaulle International Airport to London Heath…" at bounding box center [775, 259] width 810 height 18
click at [1099, 258] on li "Trip 2 : Departure from Charles de Gaulle International Airport to London Heath…" at bounding box center [775, 259] width 810 height 18
drag, startPoint x: 1099, startPoint y: 258, endPoint x: 995, endPoint y: 258, distance: 103.5
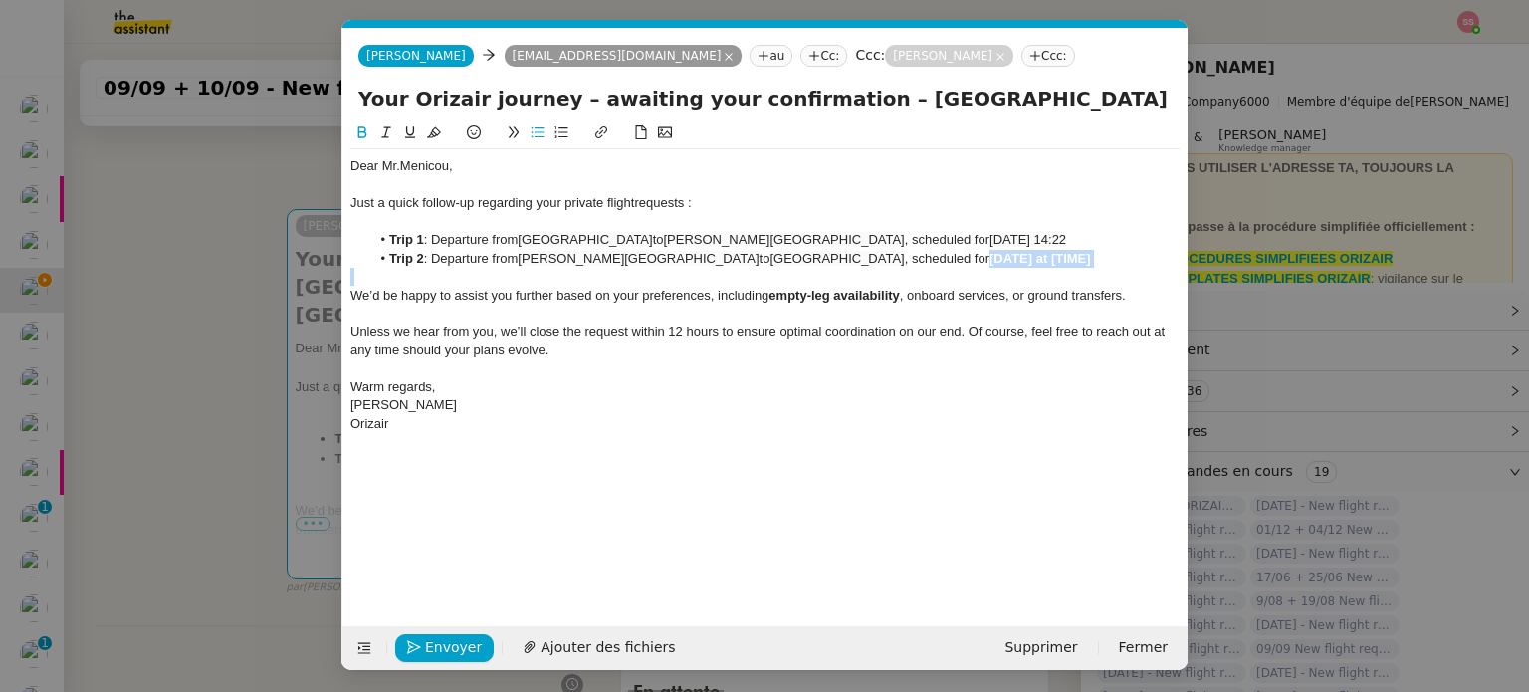
click at [995, 258] on li "Trip 2 : Departure from Charles de Gaulle International Airport to London Heath…" at bounding box center [775, 259] width 810 height 18
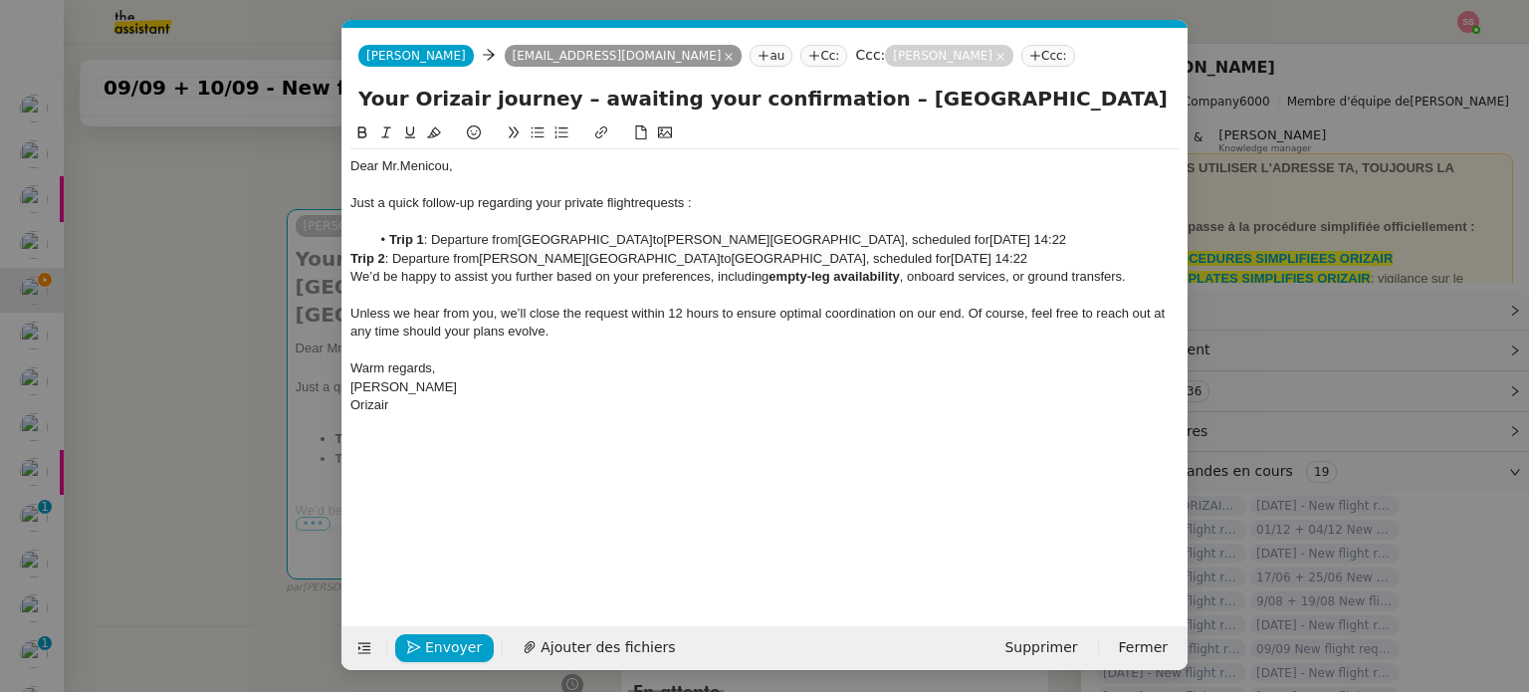
scroll to position [0, 0]
click at [352, 254] on strong "Trip 2" at bounding box center [367, 258] width 35 height 15
click at [530, 132] on icon at bounding box center [537, 132] width 14 height 14
click at [1157, 264] on li "Trip 2 : Departure from Charles de Gaulle International Airport to London Heath…" at bounding box center [775, 259] width 810 height 18
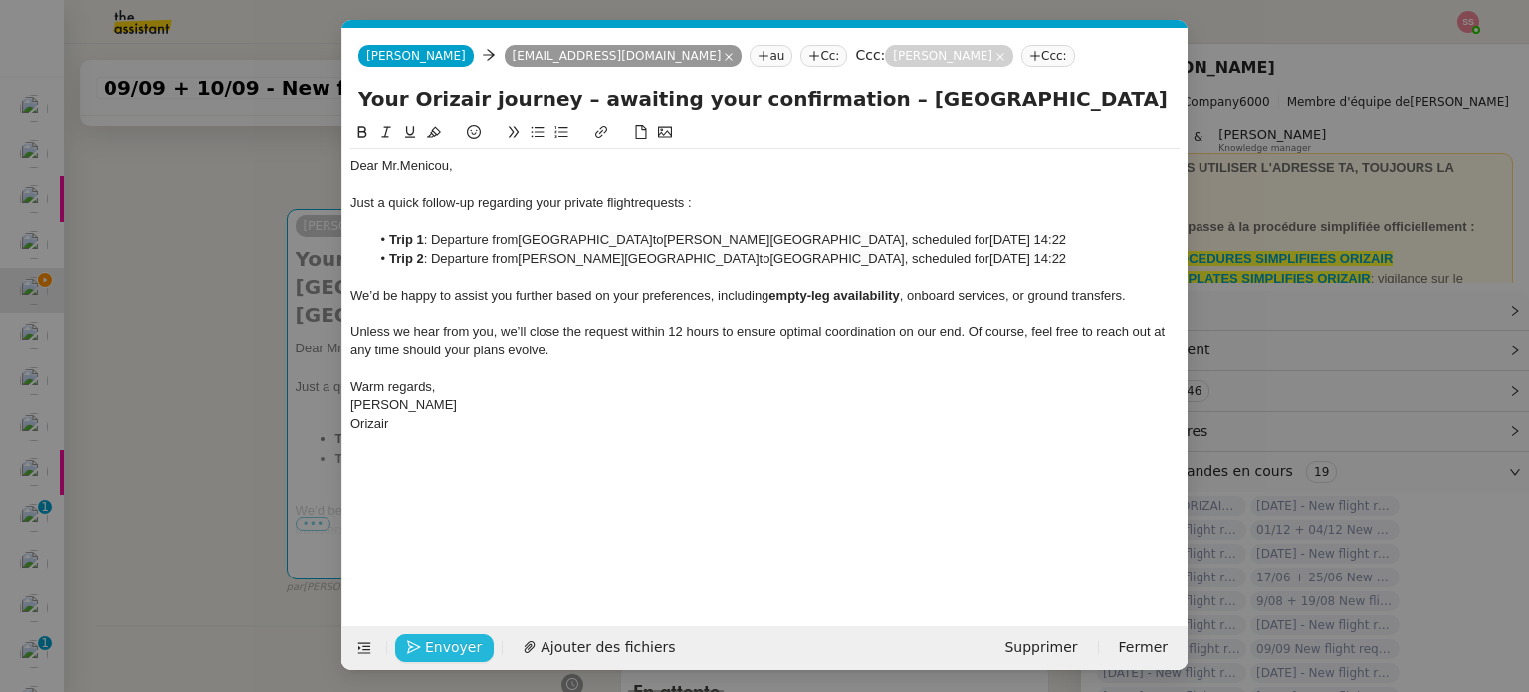
click at [462, 641] on span "Envoyer" at bounding box center [453, 647] width 57 height 23
click at [462, 641] on span "Confirmer l'envoi" at bounding box center [484, 647] width 119 height 23
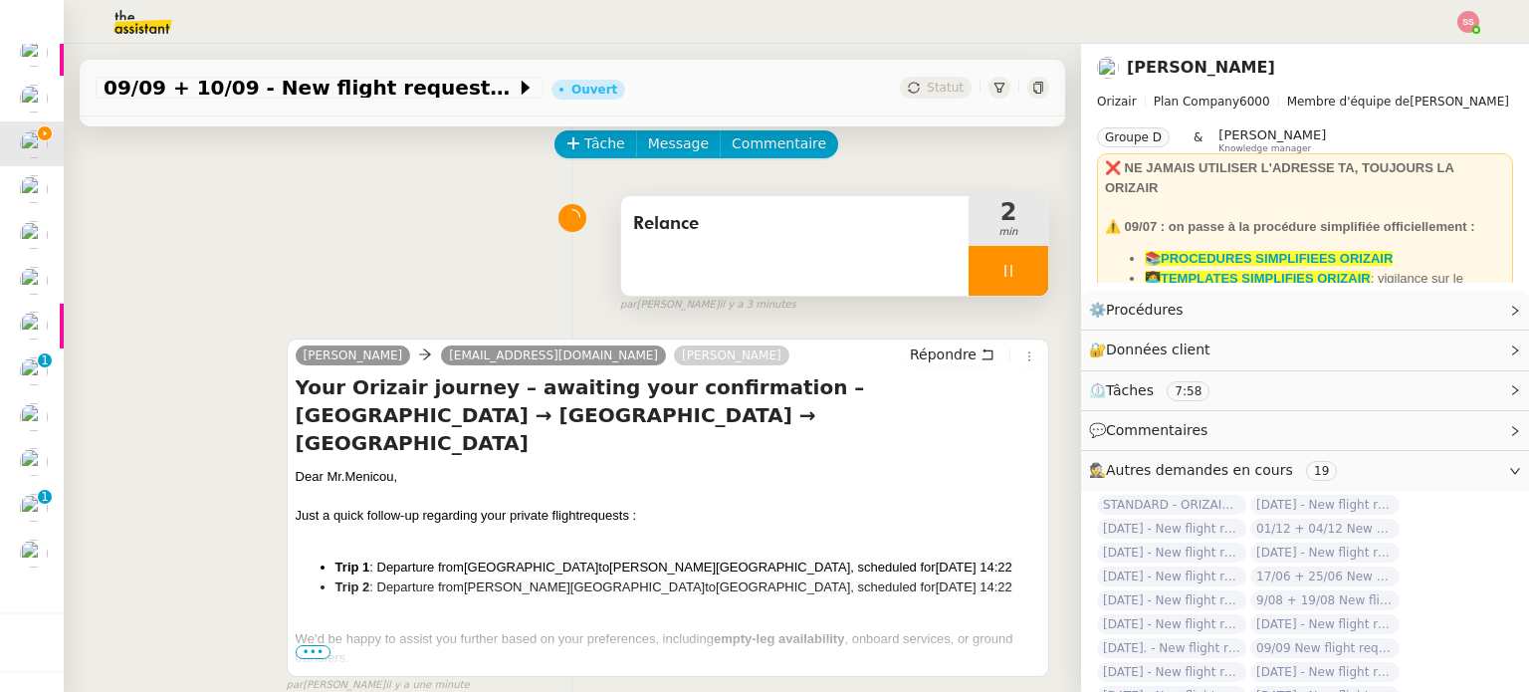
scroll to position [199, 0]
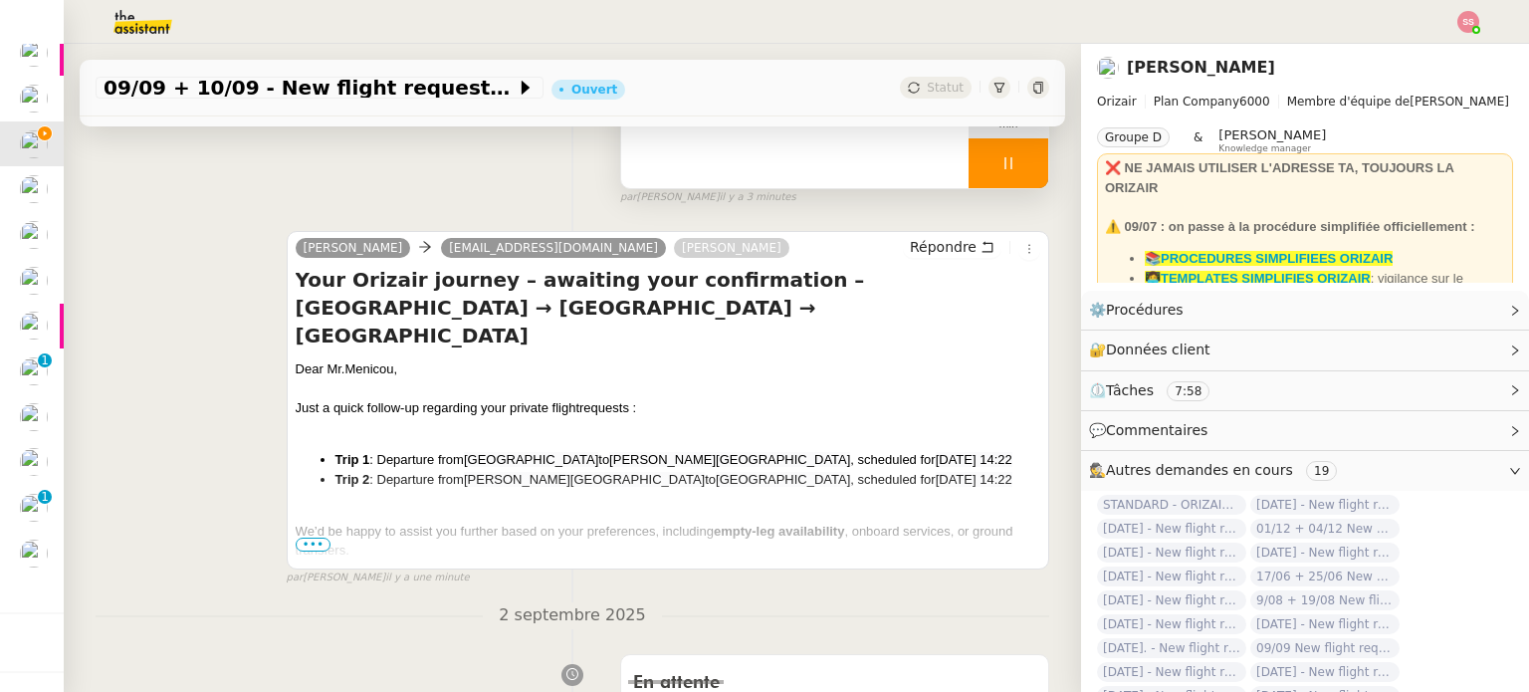
click at [315, 551] on span "•••" at bounding box center [314, 544] width 36 height 14
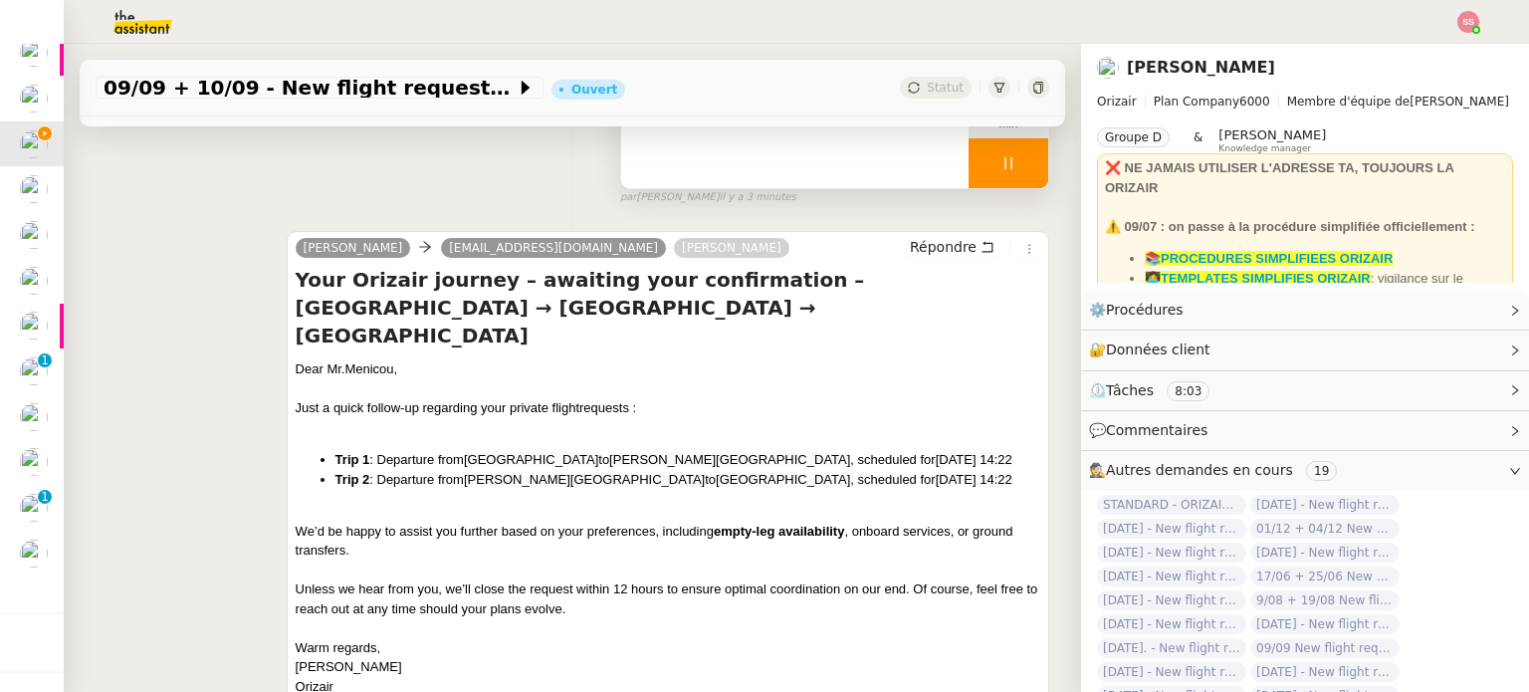
scroll to position [0, 0]
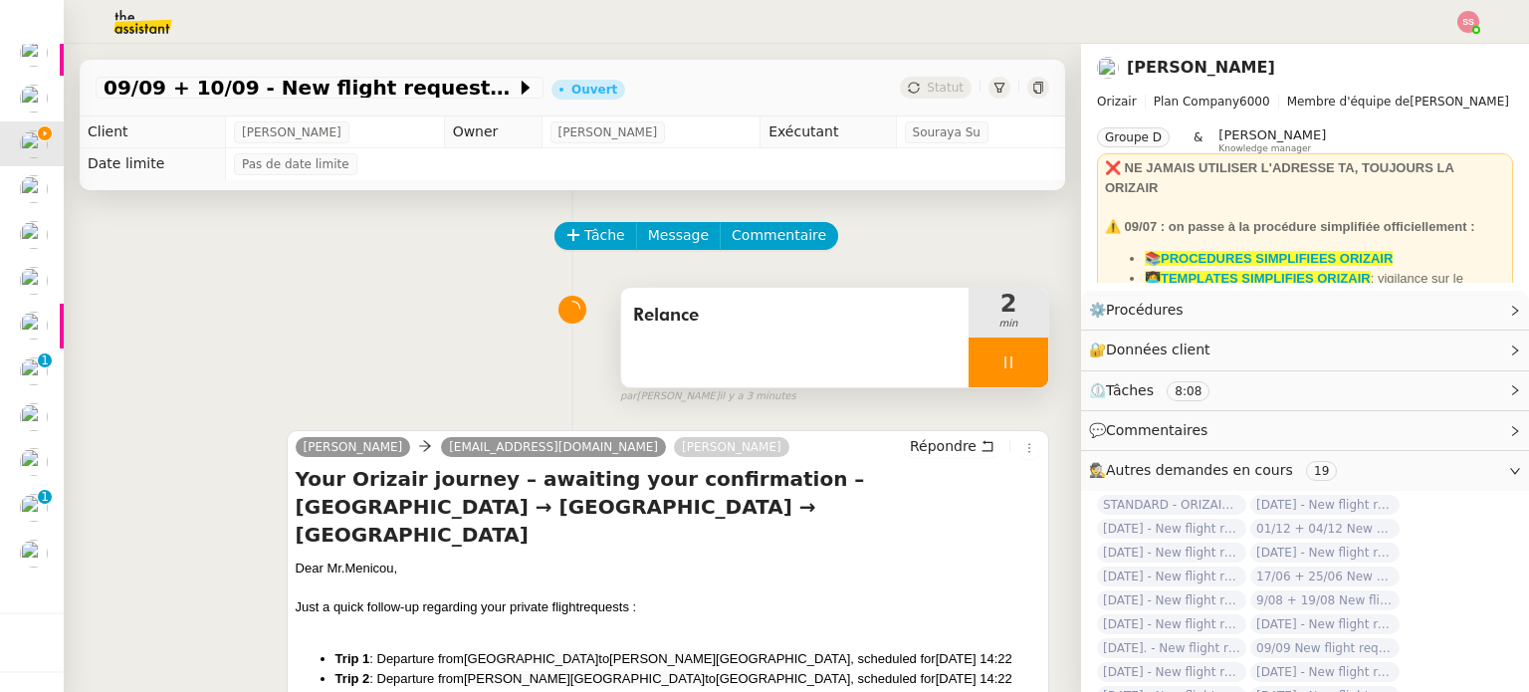
click at [996, 358] on div at bounding box center [1008, 362] width 80 height 50
click at [1020, 358] on icon at bounding box center [1028, 362] width 16 height 16
click at [968, 361] on button at bounding box center [1008, 362] width 80 height 50
click at [980, 361] on icon at bounding box center [988, 362] width 16 height 16
click at [998, 359] on div at bounding box center [1008, 362] width 80 height 50
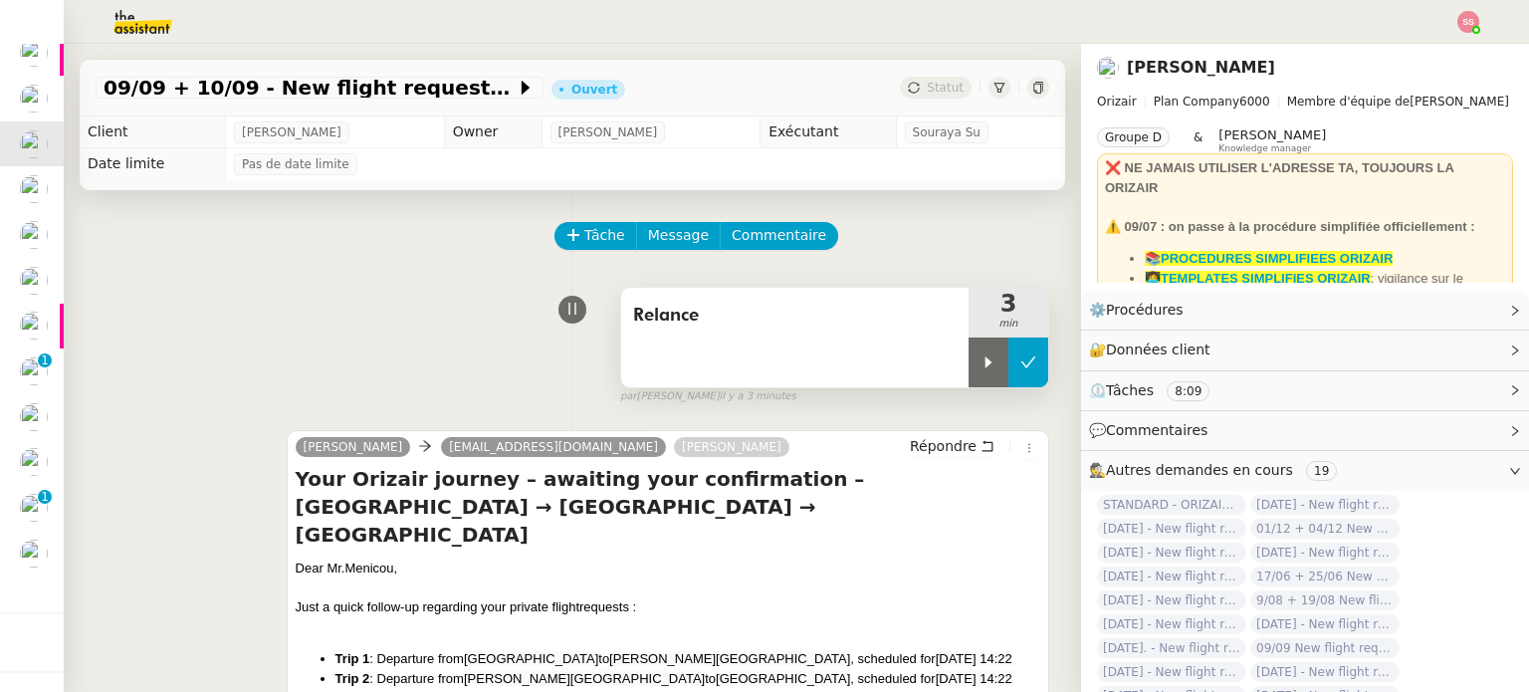
click at [1012, 369] on button at bounding box center [1028, 362] width 40 height 50
click at [903, 88] on div "Statut" at bounding box center [936, 88] width 72 height 22
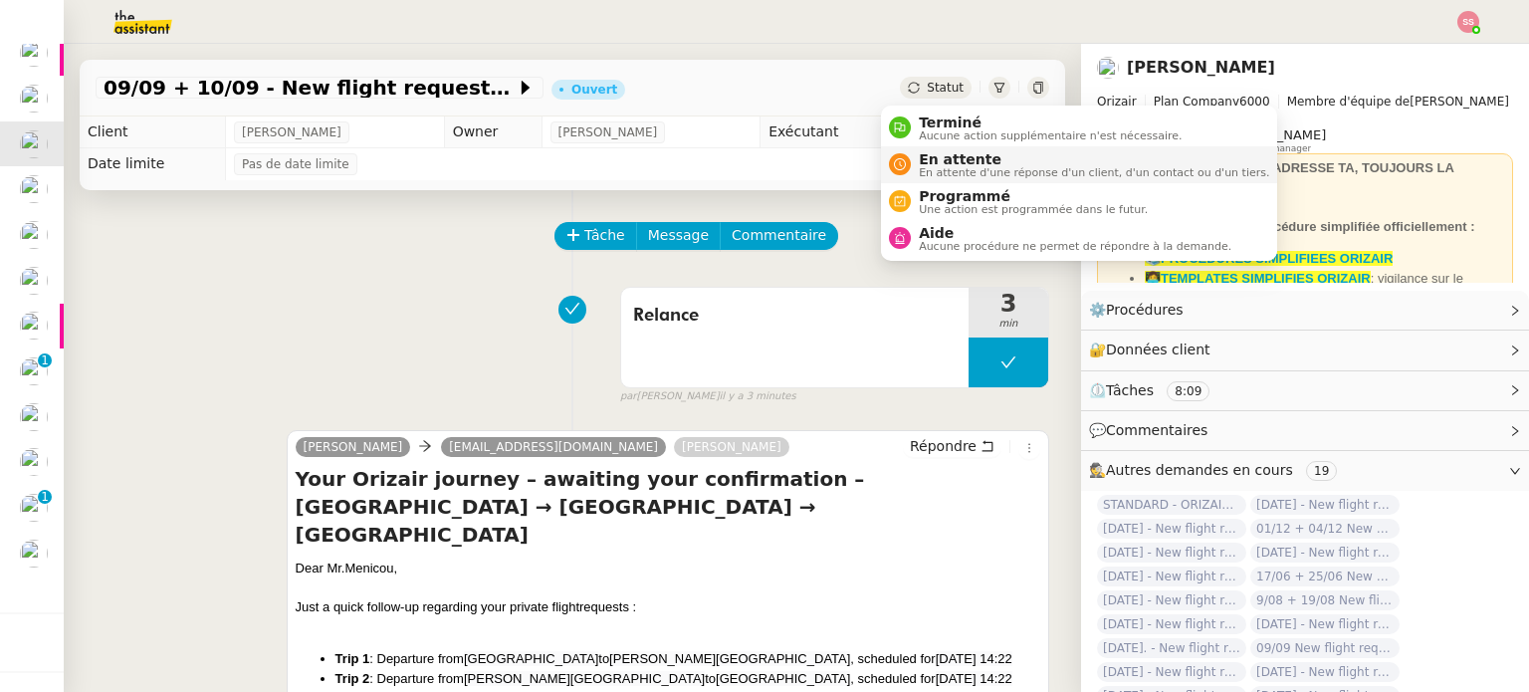
click at [929, 152] on span "En attente" at bounding box center [1094, 159] width 350 height 16
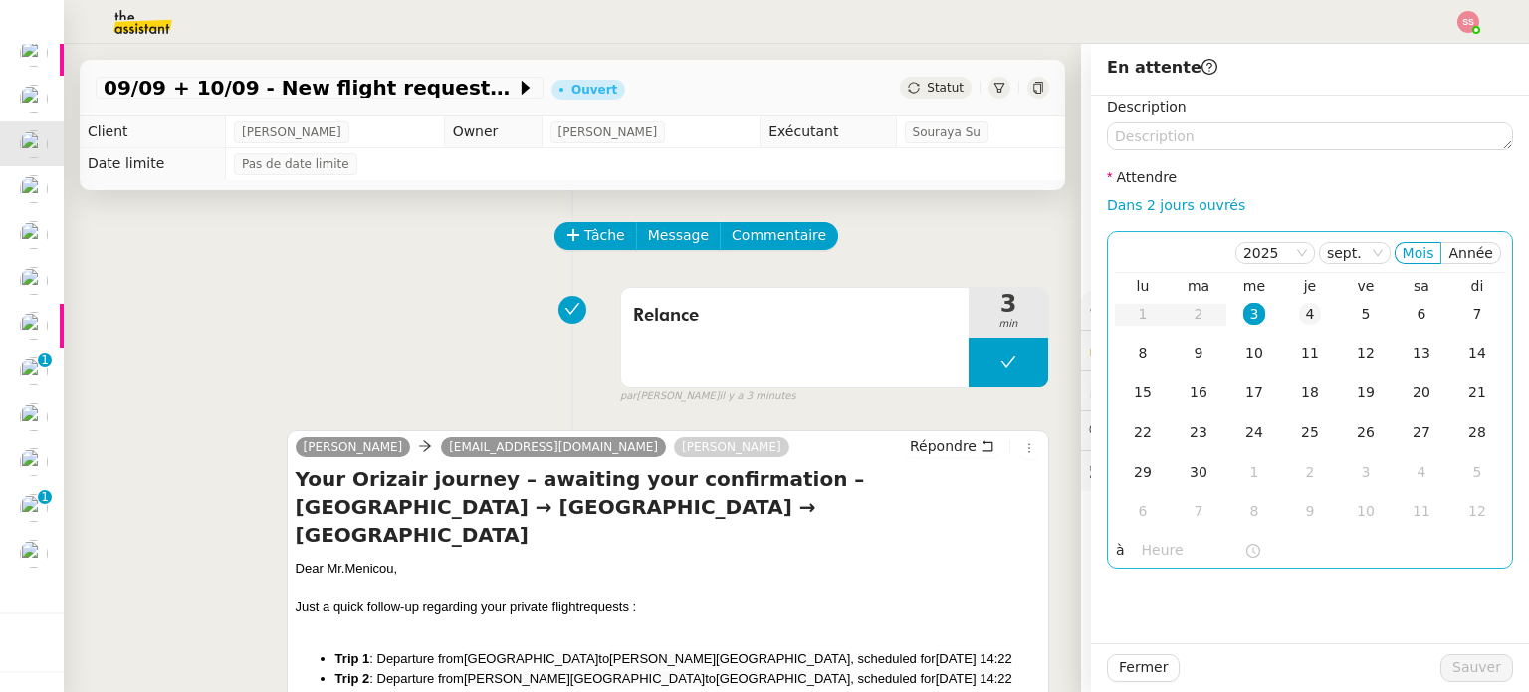
click at [1299, 306] on div "4" at bounding box center [1310, 314] width 22 height 22
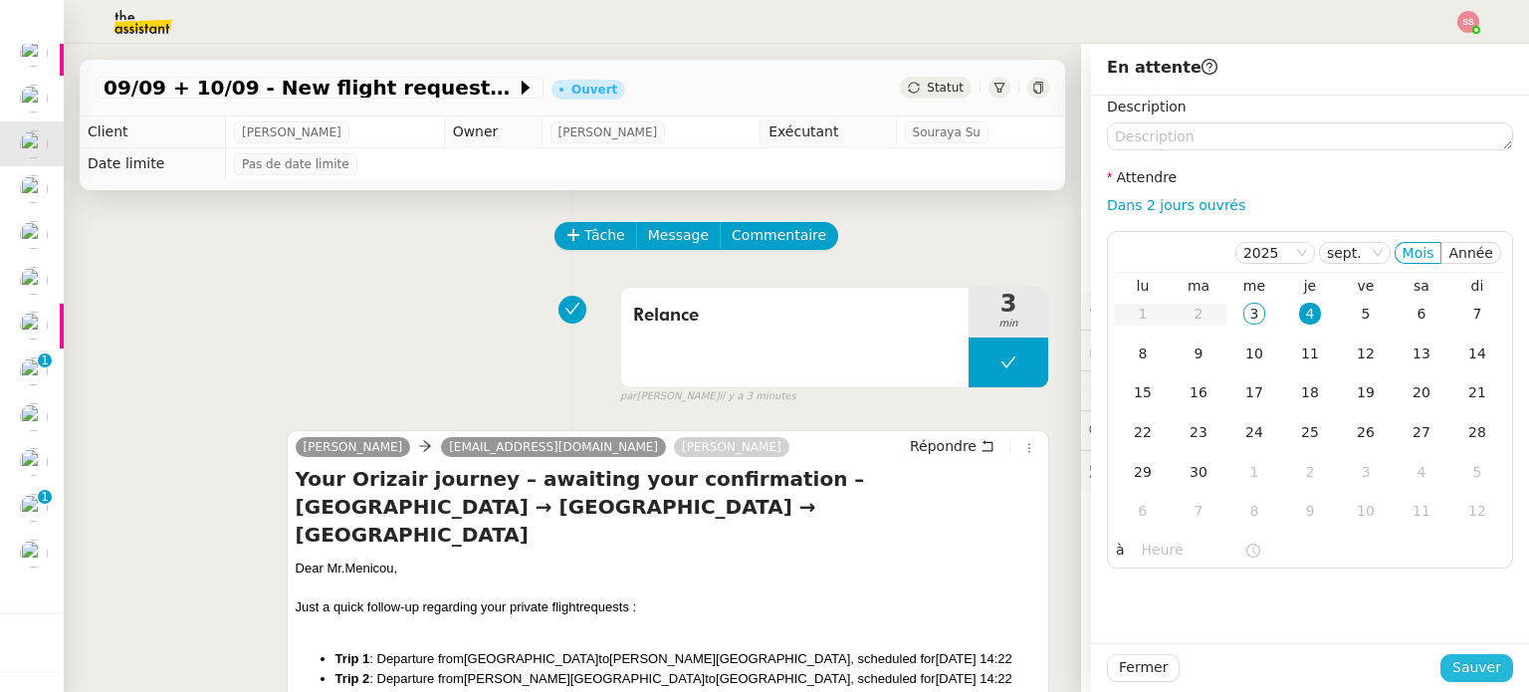
click at [1485, 680] on button "Sauver" at bounding box center [1476, 668] width 73 height 28
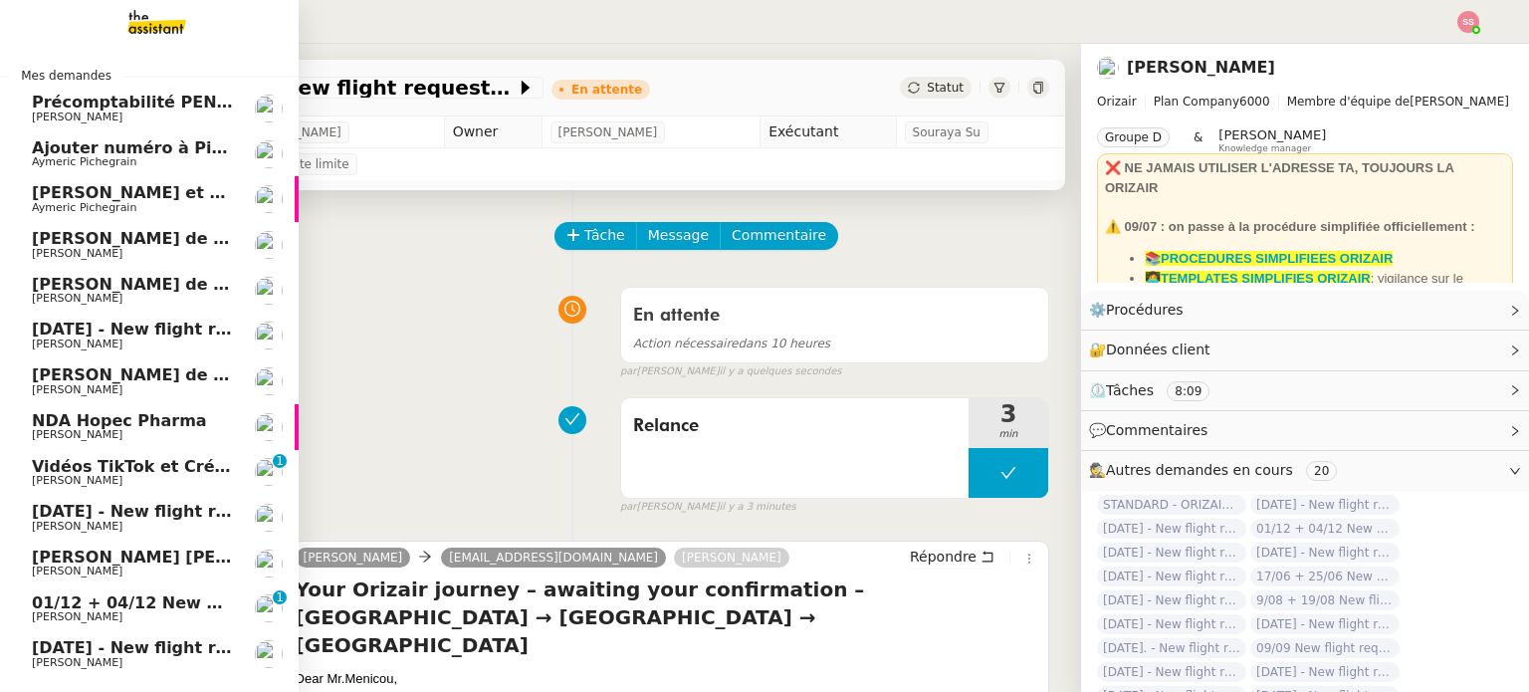
click at [170, 345] on span "[PERSON_NAME]" at bounding box center [132, 344] width 201 height 12
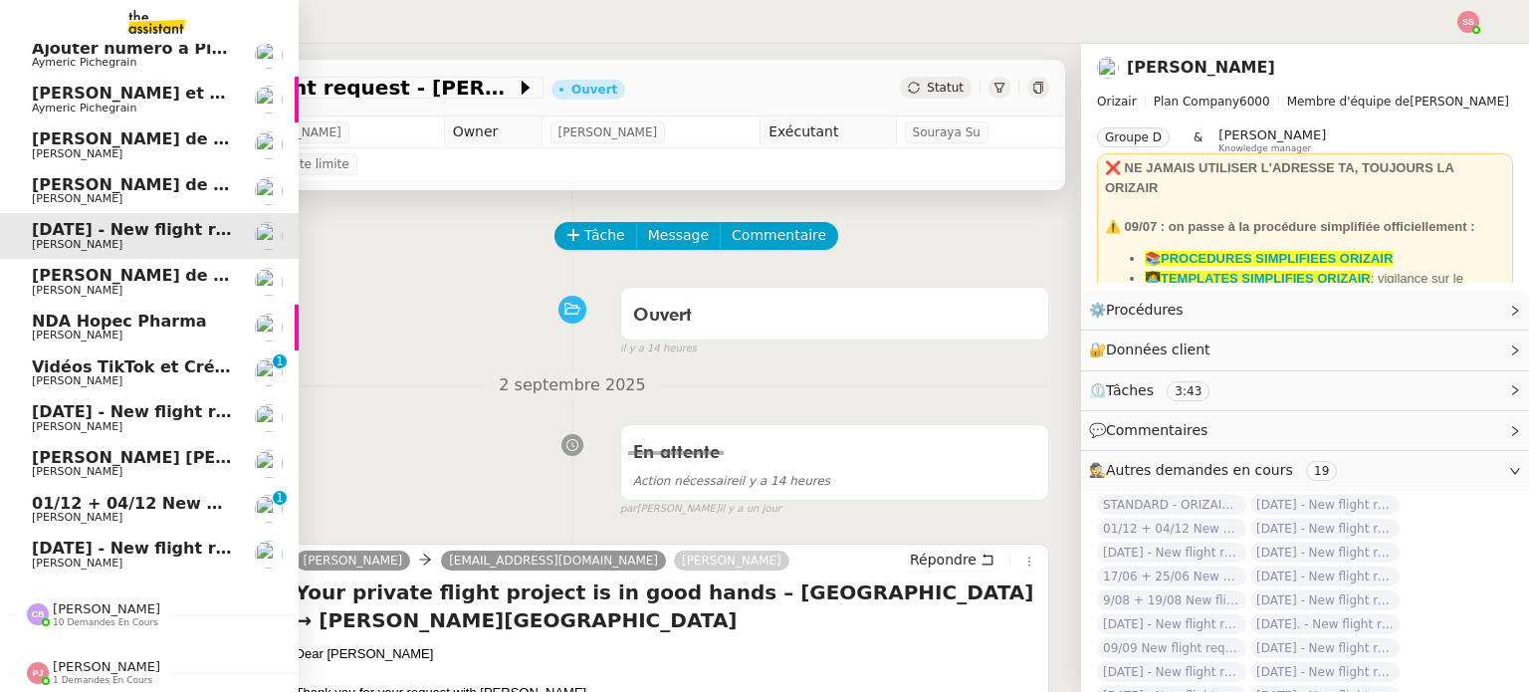
scroll to position [111, 0]
click at [72, 615] on span "10 demandes en cours" at bounding box center [105, 620] width 105 height 11
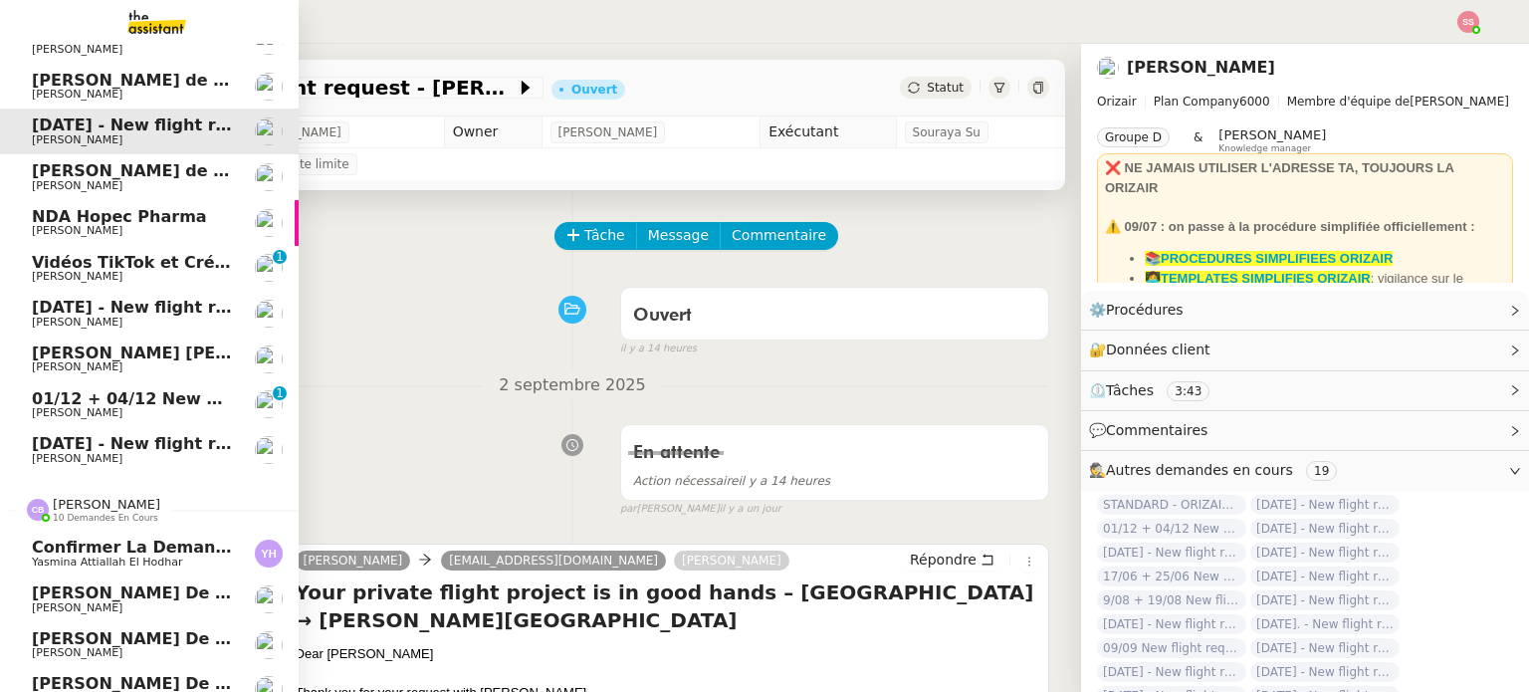
scroll to position [510, 0]
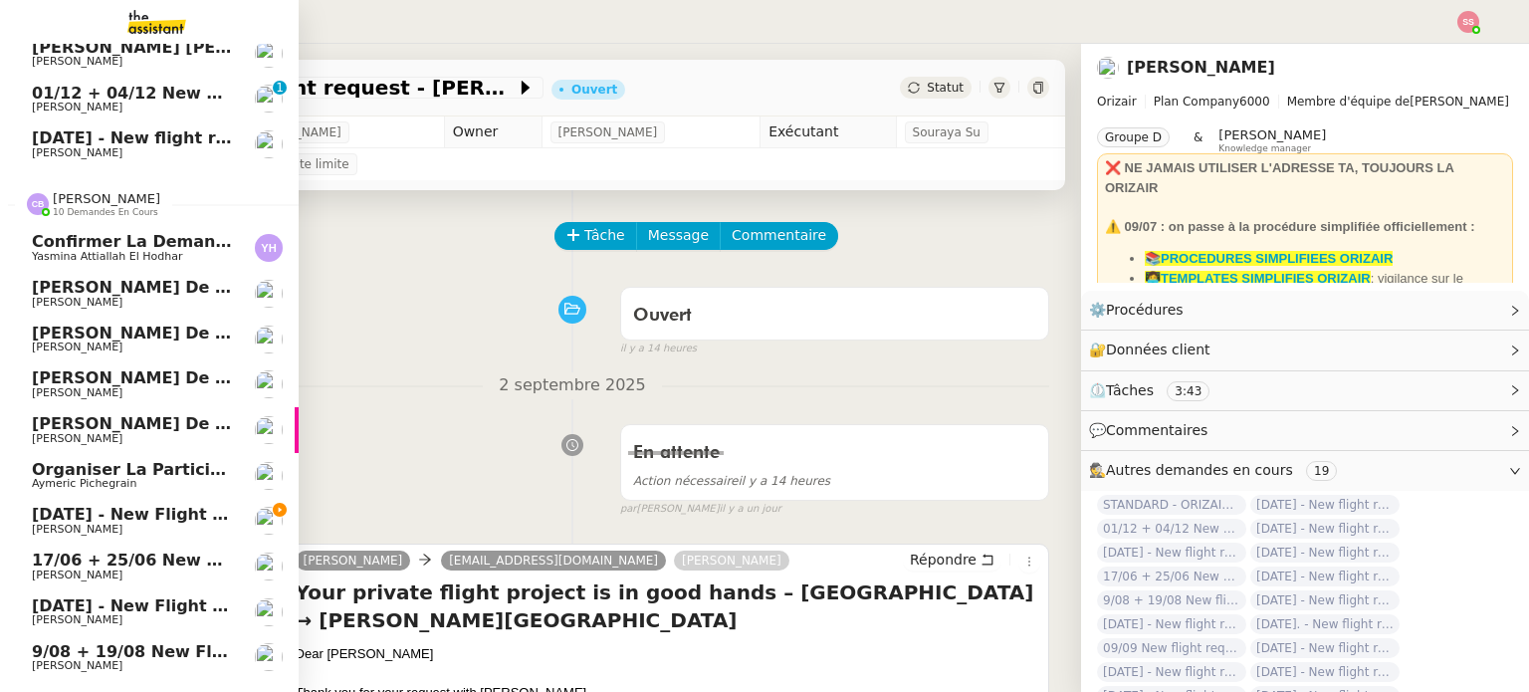
click at [120, 472] on span "Organiser la participation des talents à l'événement" at bounding box center [274, 469] width 484 height 19
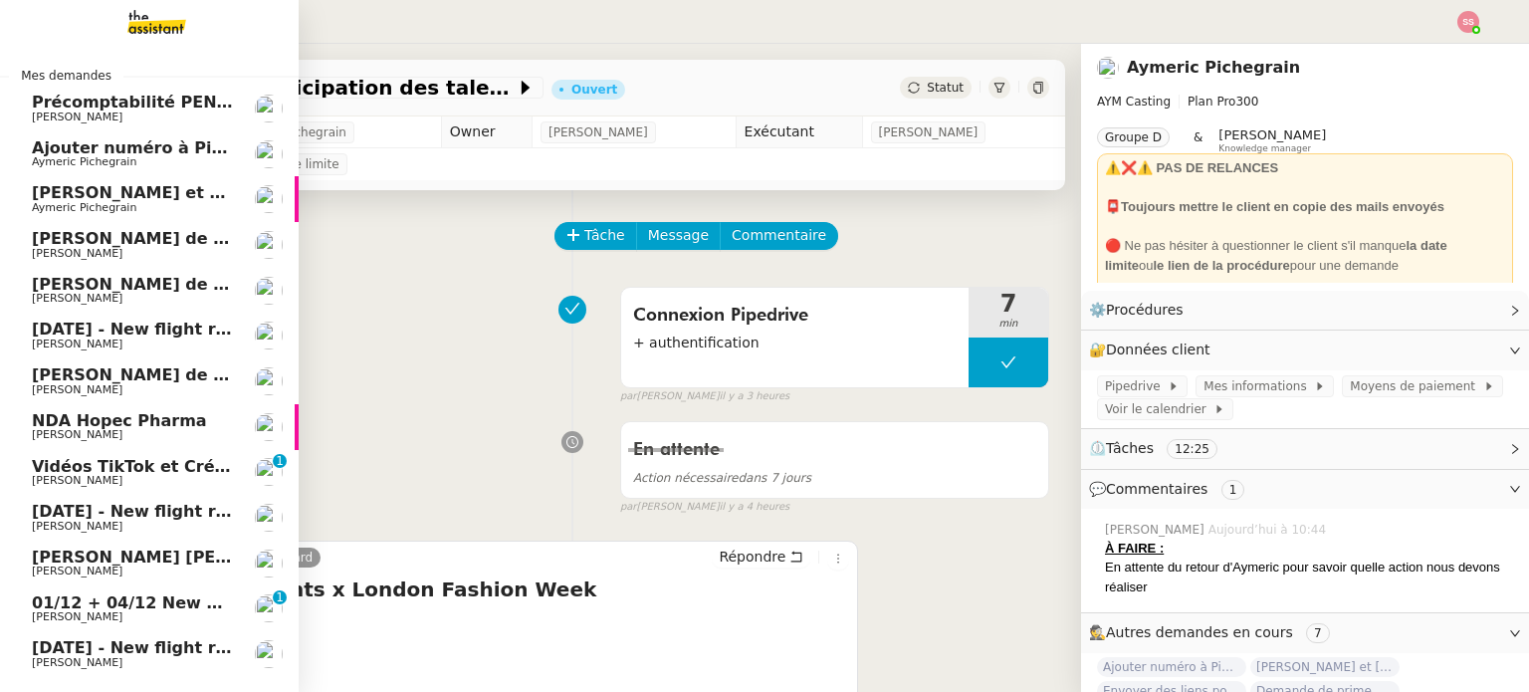
click at [102, 202] on span "Aymeric Pichegrain" at bounding box center [84, 207] width 104 height 13
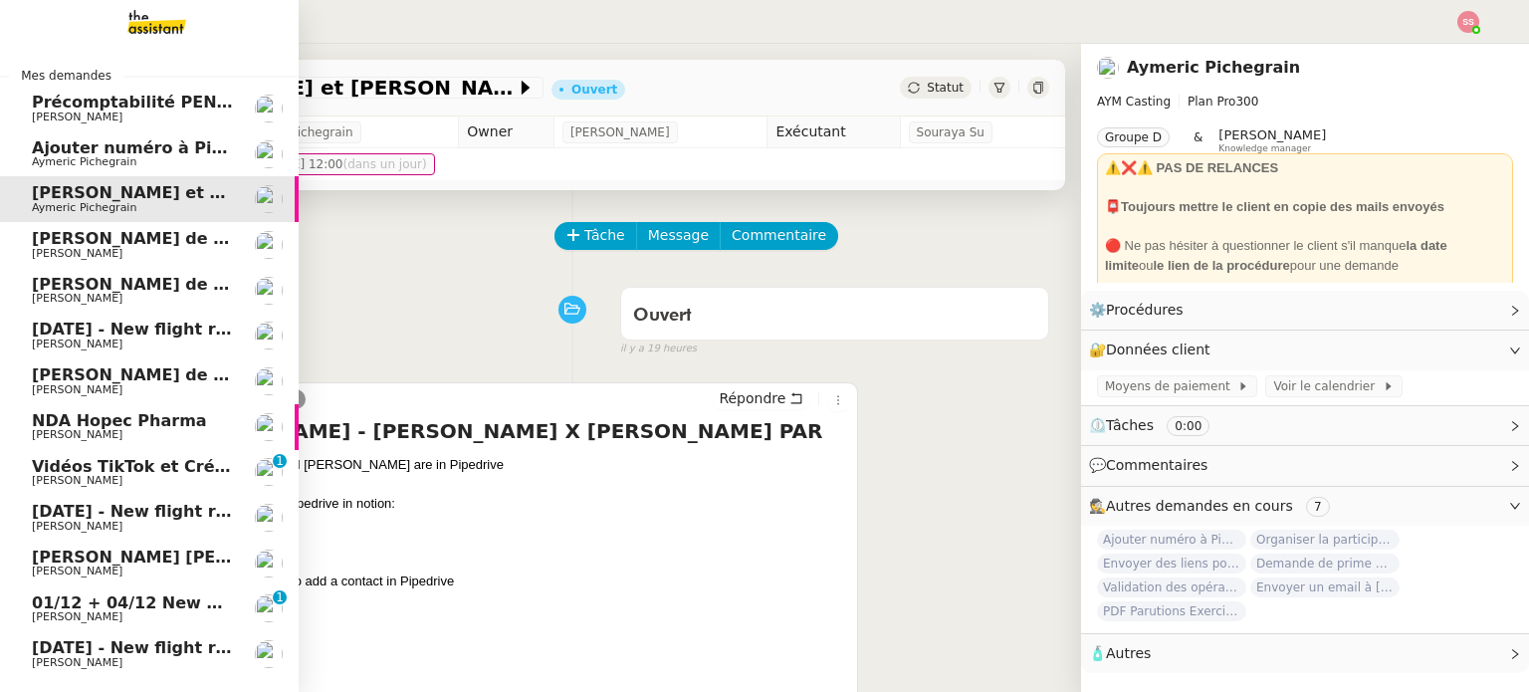
click at [123, 158] on span "Aymeric Pichegrain" at bounding box center [132, 162] width 201 height 12
